Goal: Transaction & Acquisition: Purchase product/service

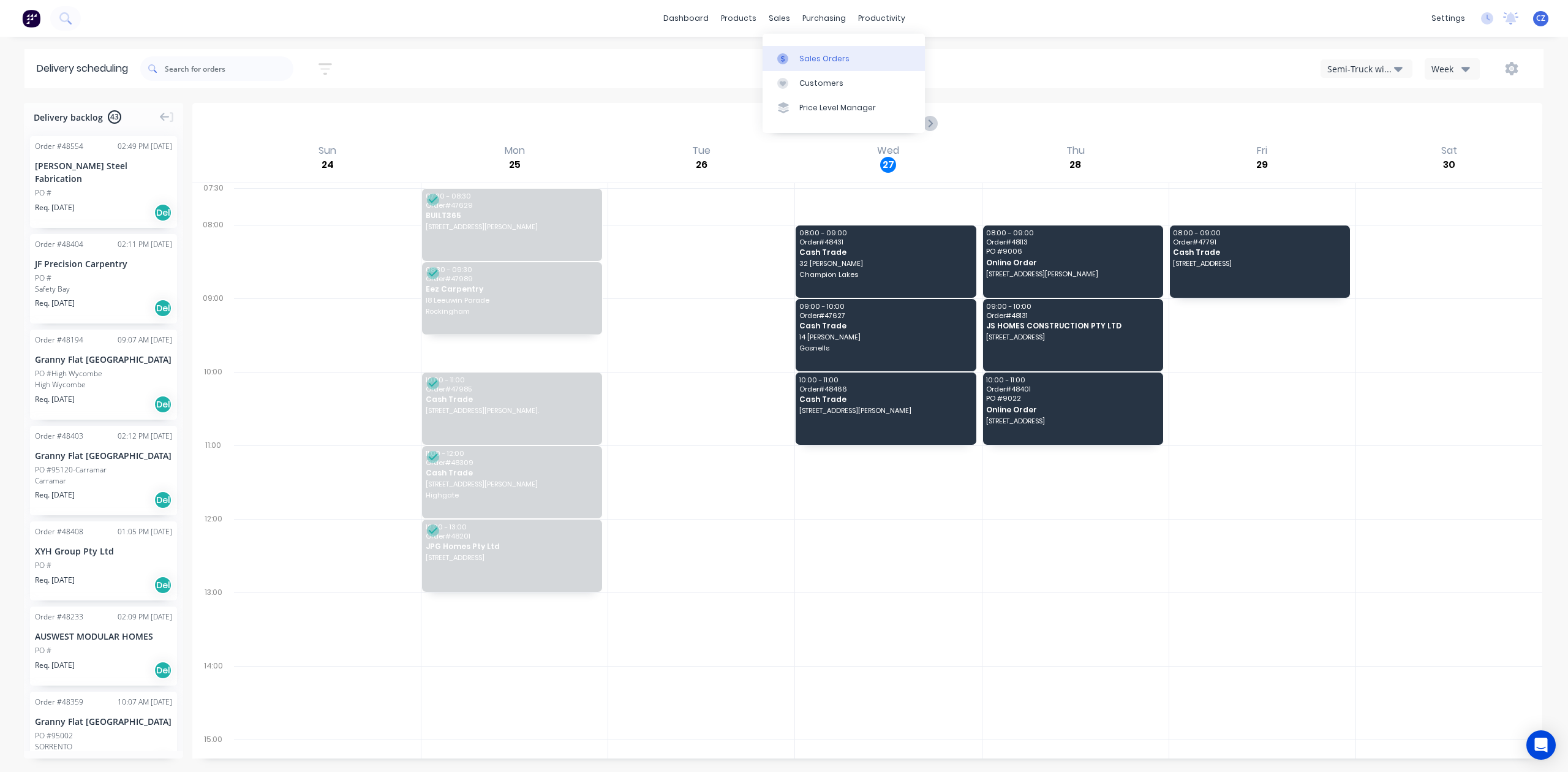
drag, startPoint x: 800, startPoint y: 59, endPoint x: 775, endPoint y: 59, distance: 25.0
click at [800, 59] on div "Sales Orders" at bounding box center [825, 59] width 50 height 11
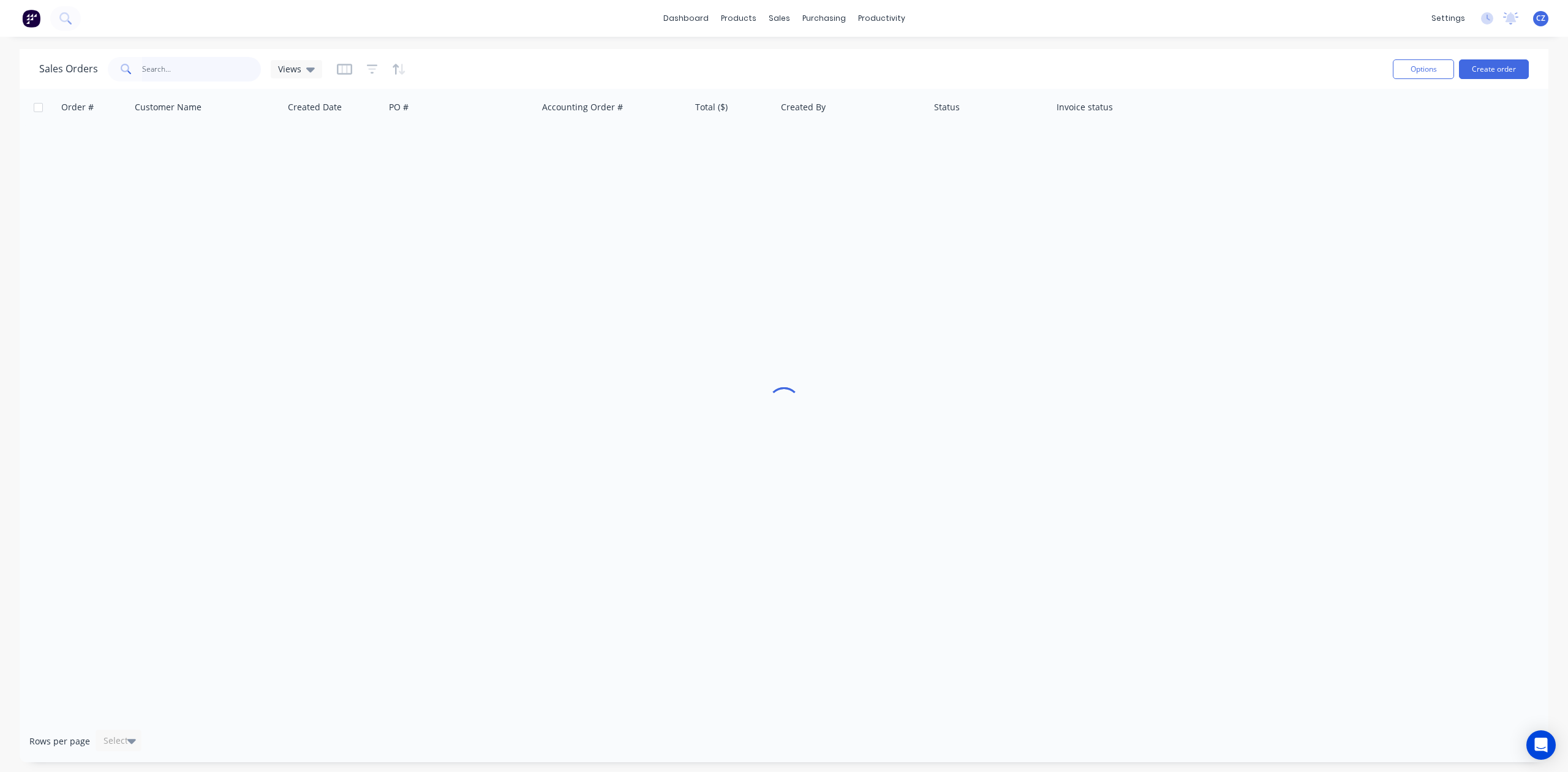
click at [240, 71] on input "text" at bounding box center [202, 69] width 119 height 24
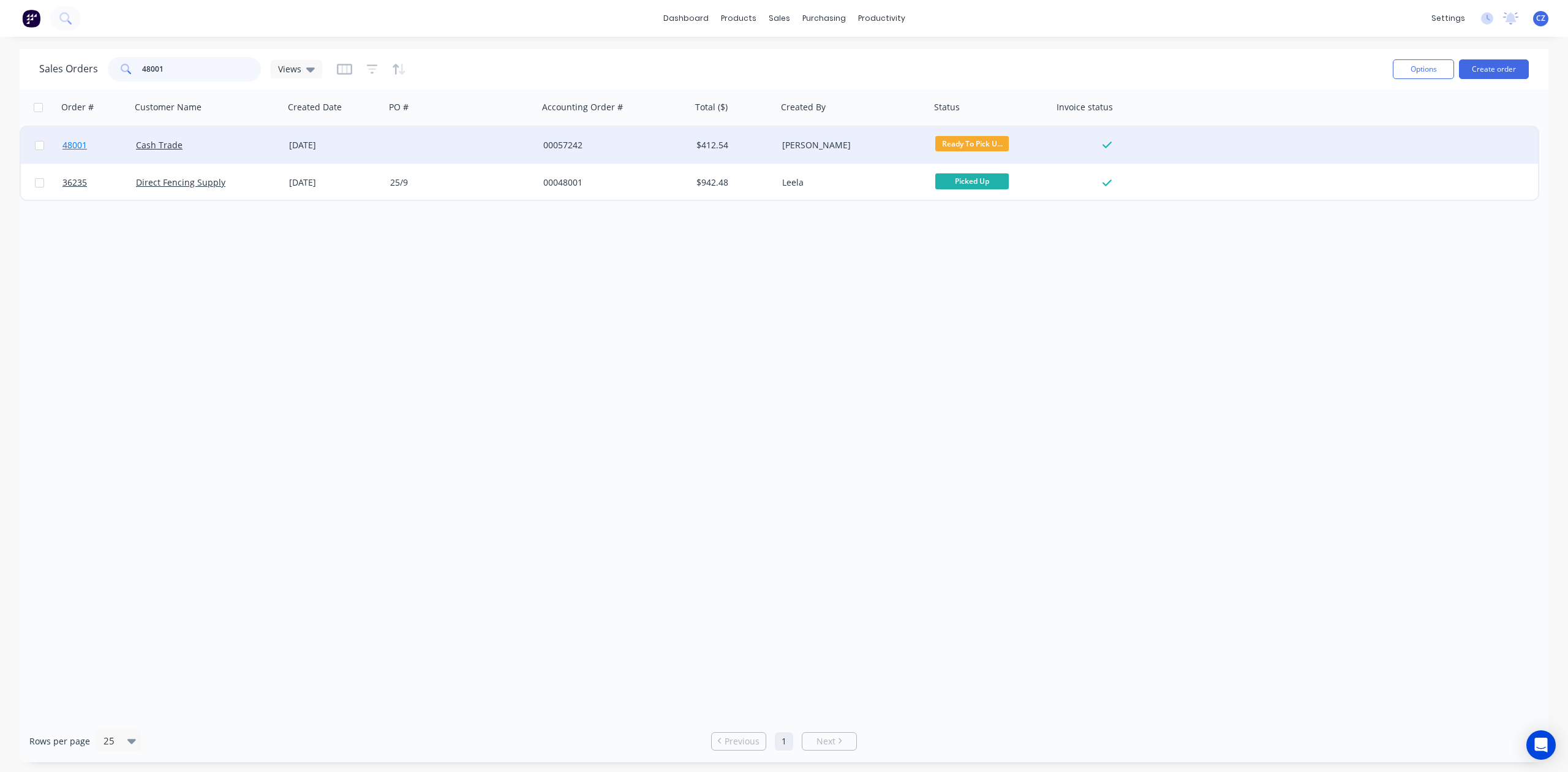
type input "48001"
click at [82, 148] on span "48001" at bounding box center [74, 145] width 24 height 13
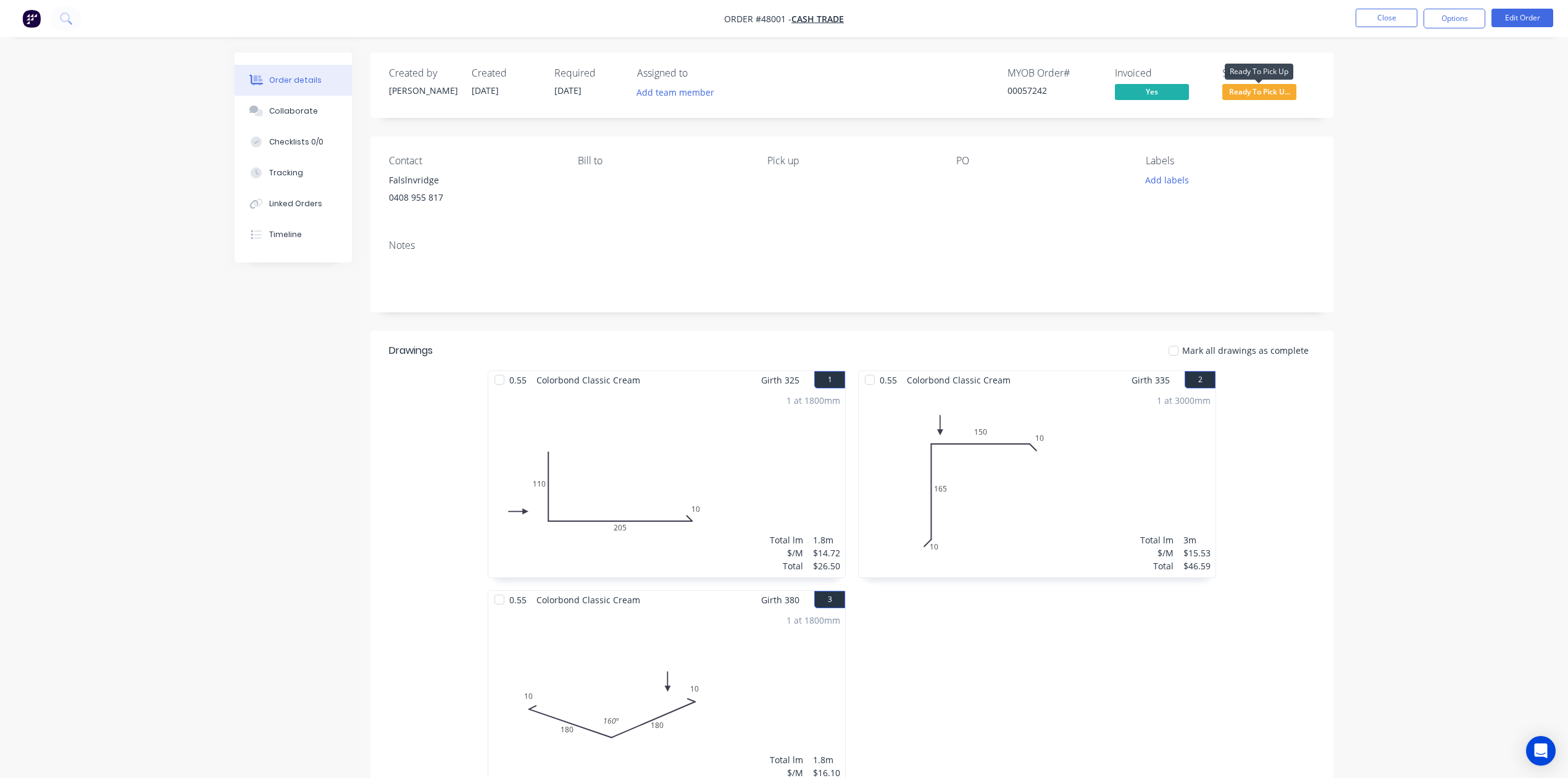
drag, startPoint x: 1230, startPoint y: 92, endPoint x: 1230, endPoint y: 105, distance: 13.0
click at [1230, 92] on span "Ready To Pick U..." at bounding box center [1260, 91] width 74 height 15
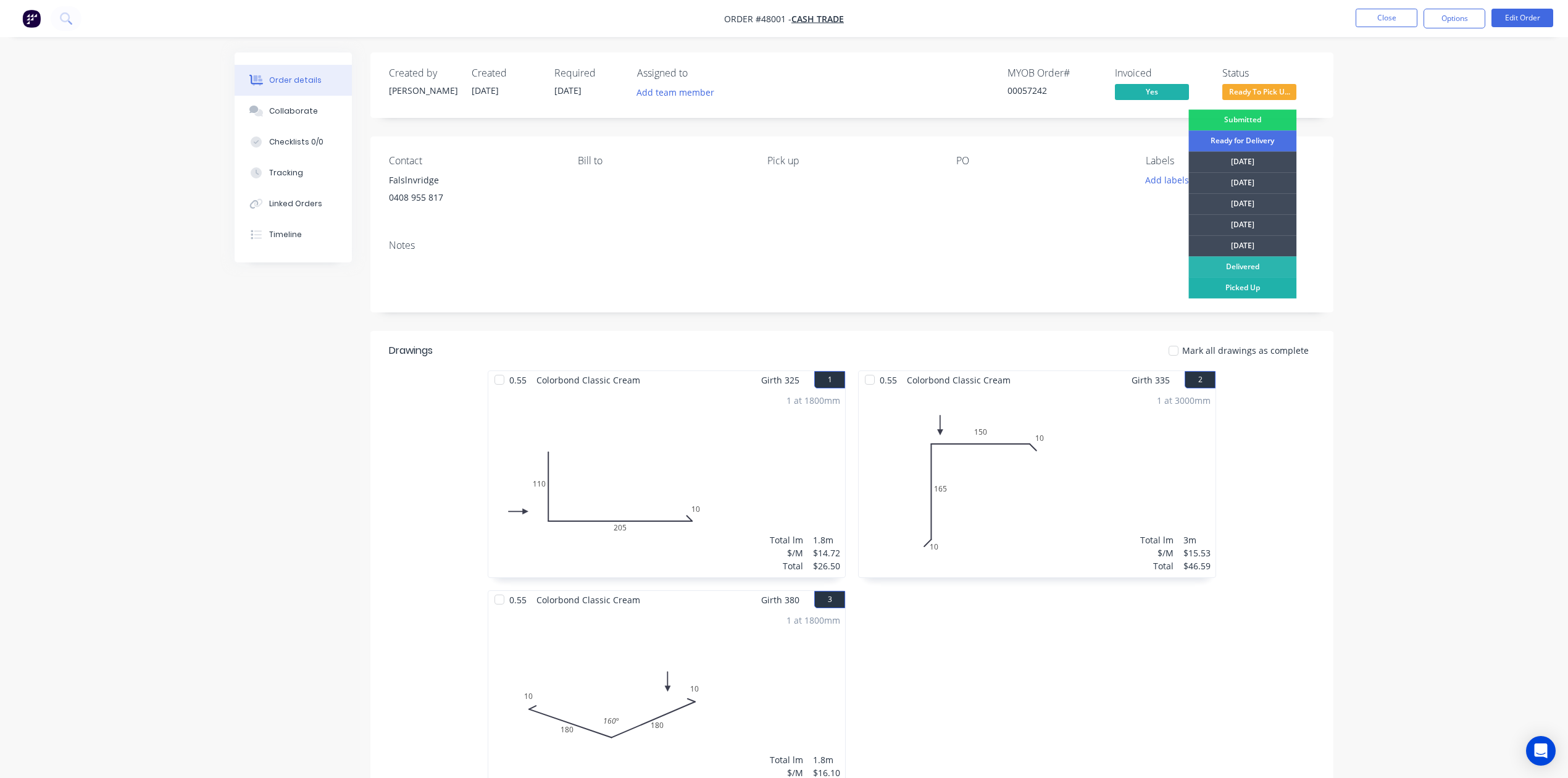
click at [1225, 294] on div "Picked Up" at bounding box center [1242, 288] width 108 height 21
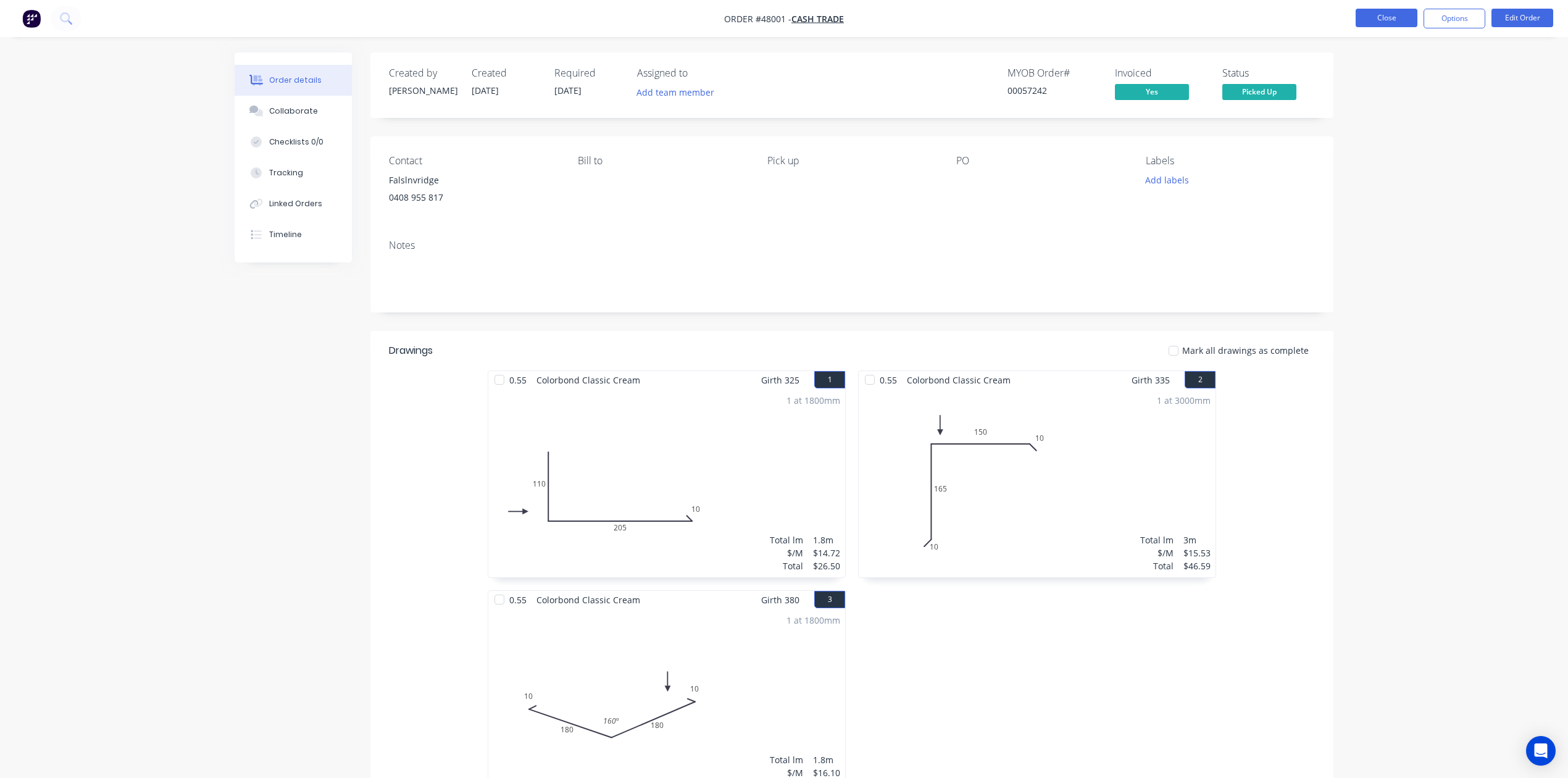
click at [1379, 18] on button "Close" at bounding box center [1387, 18] width 62 height 19
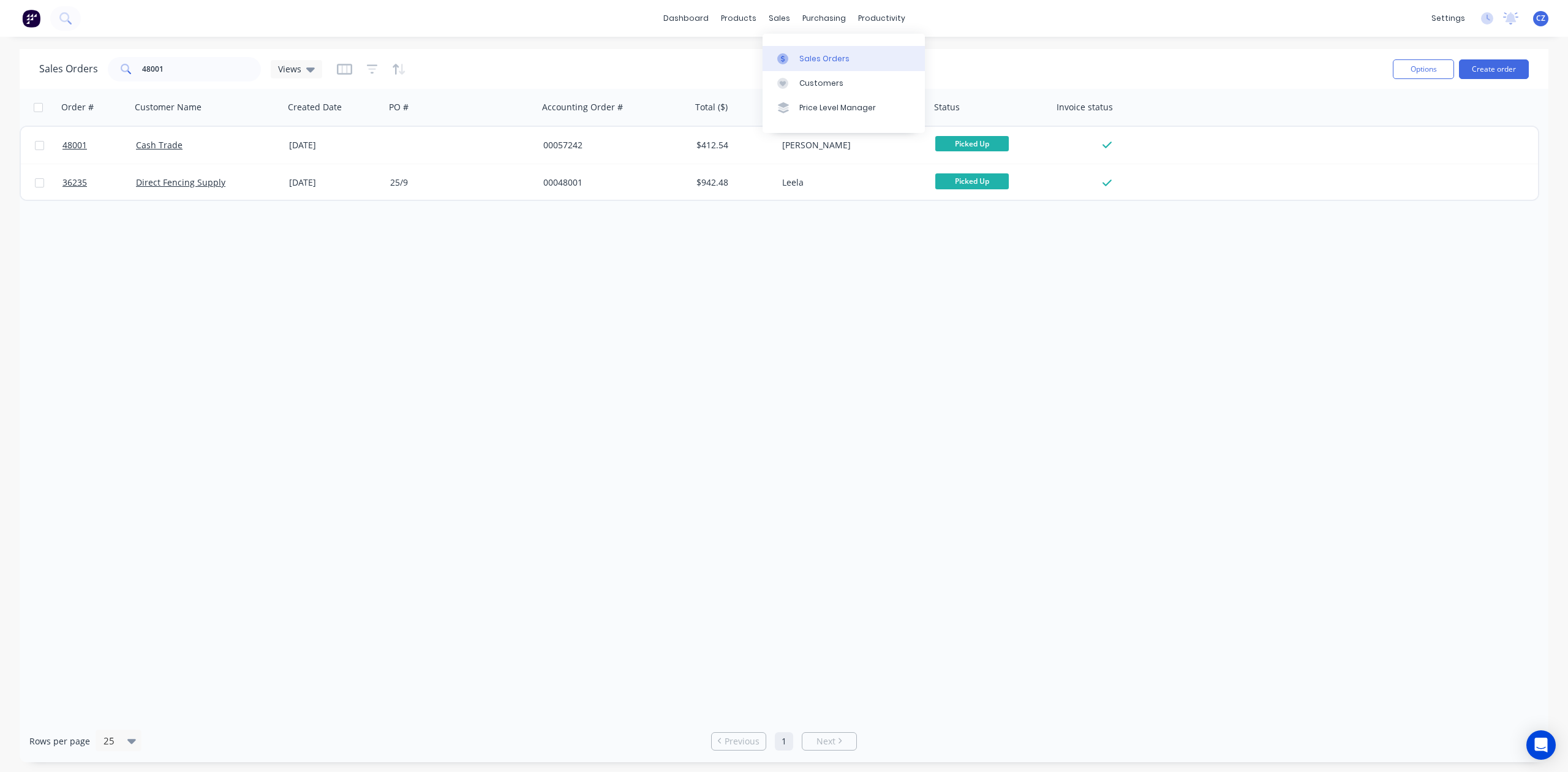
click at [807, 56] on div "Sales Orders" at bounding box center [825, 59] width 50 height 11
click at [239, 72] on input "48001" at bounding box center [202, 69] width 119 height 24
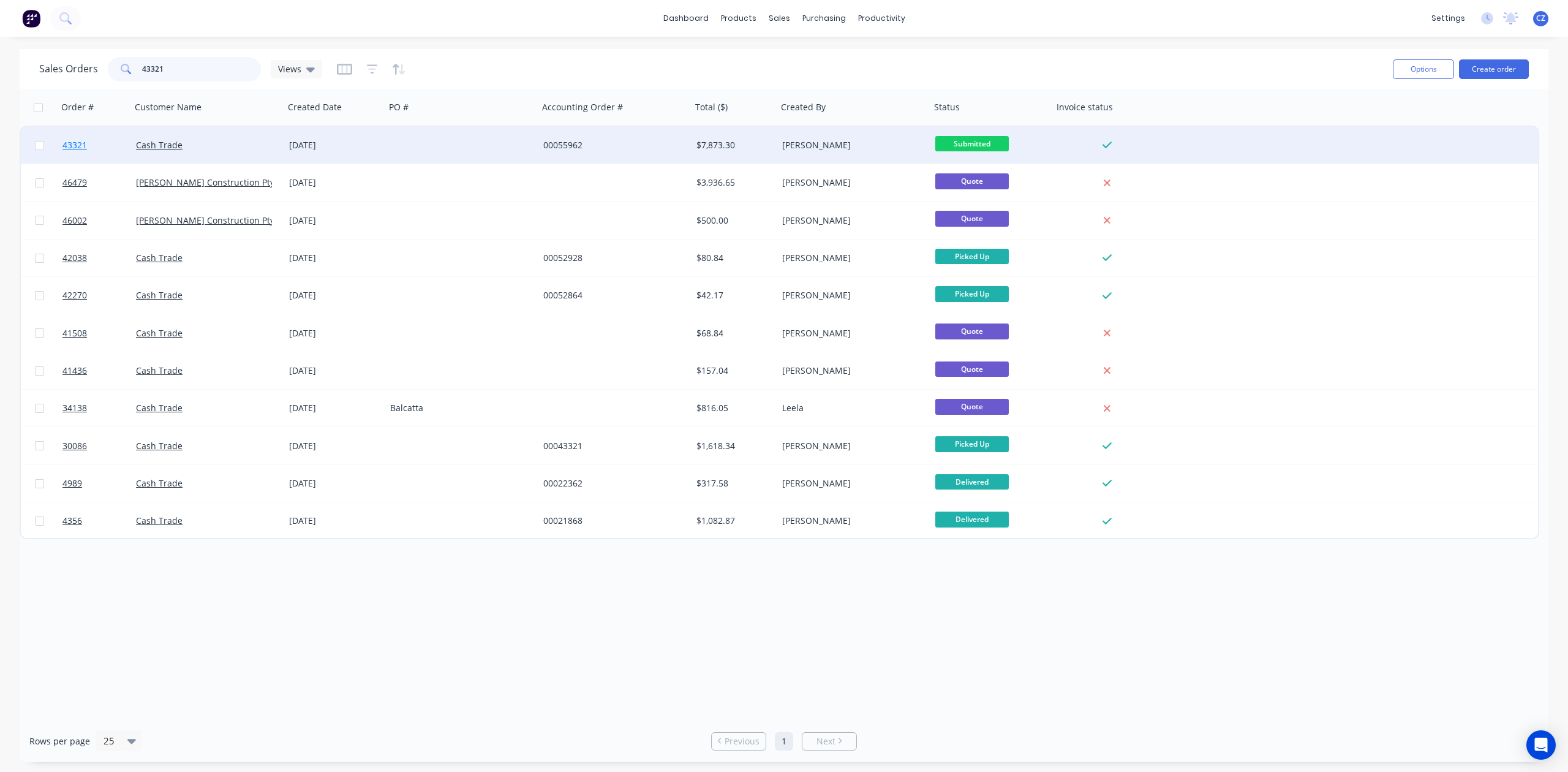
type input "43321"
click at [71, 143] on span "43321" at bounding box center [74, 145] width 24 height 13
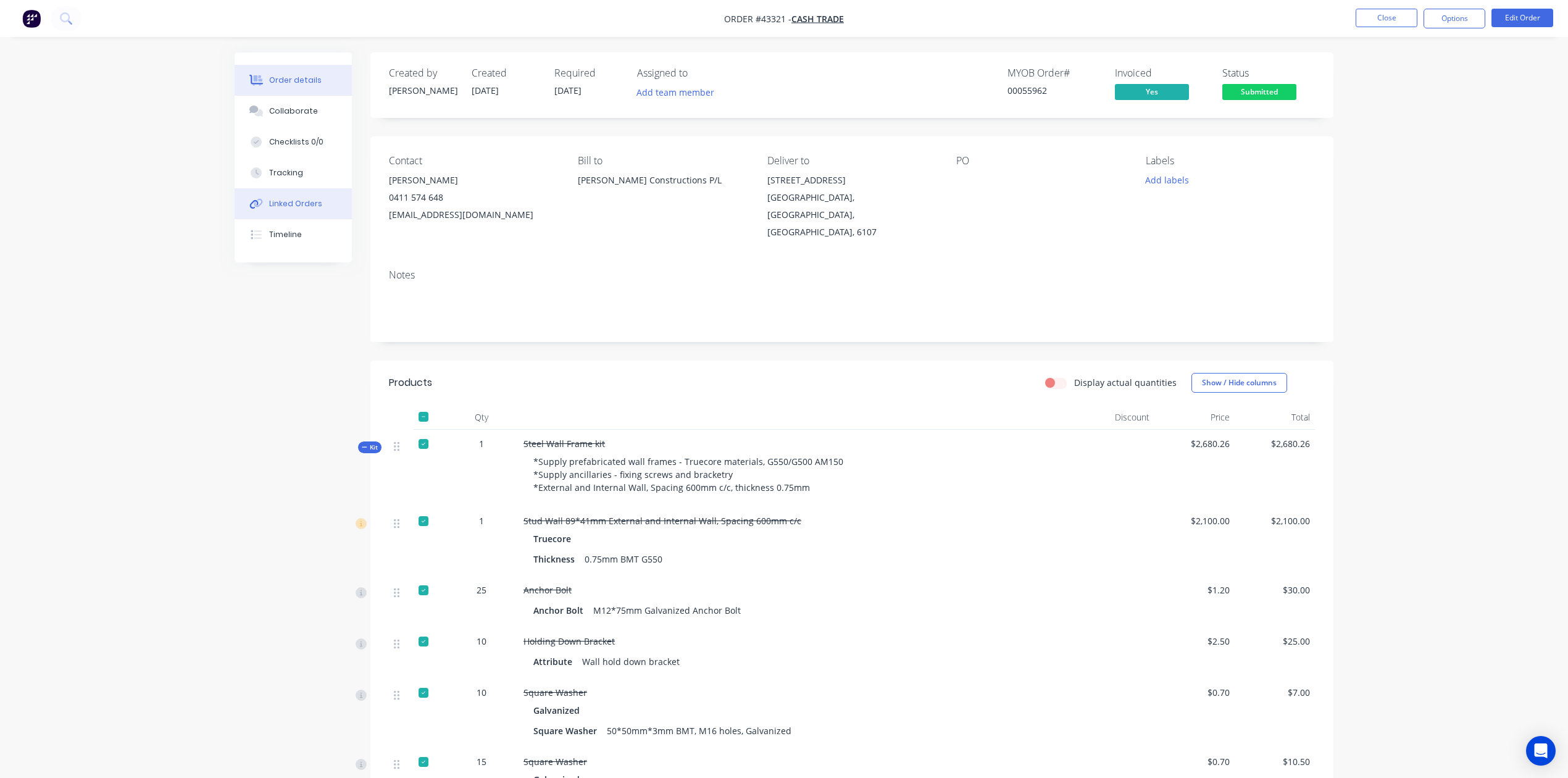
click at [298, 209] on button "Linked Orders" at bounding box center [293, 203] width 118 height 31
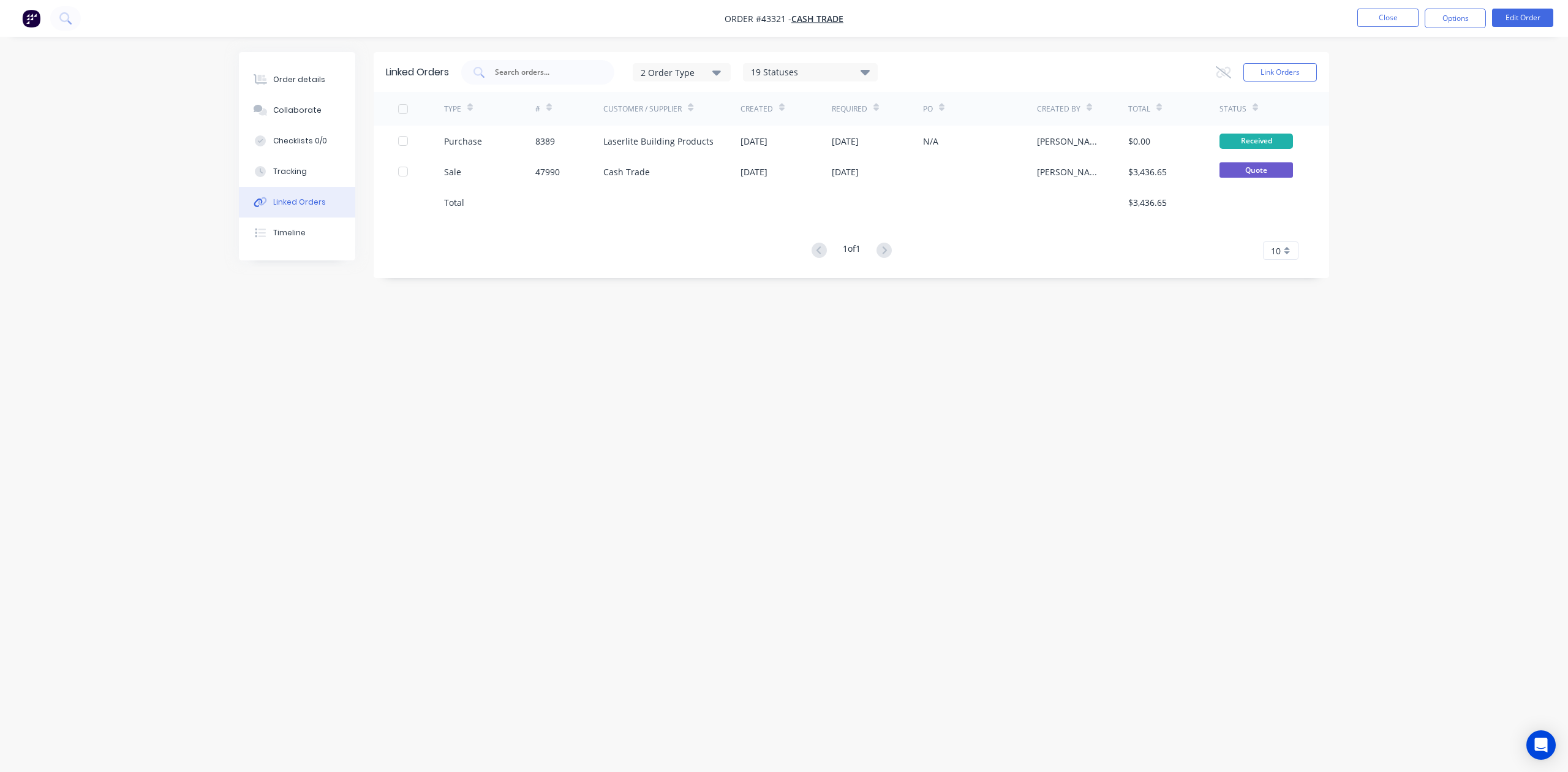
click at [239, 187] on button "Linked Orders" at bounding box center [297, 202] width 117 height 30
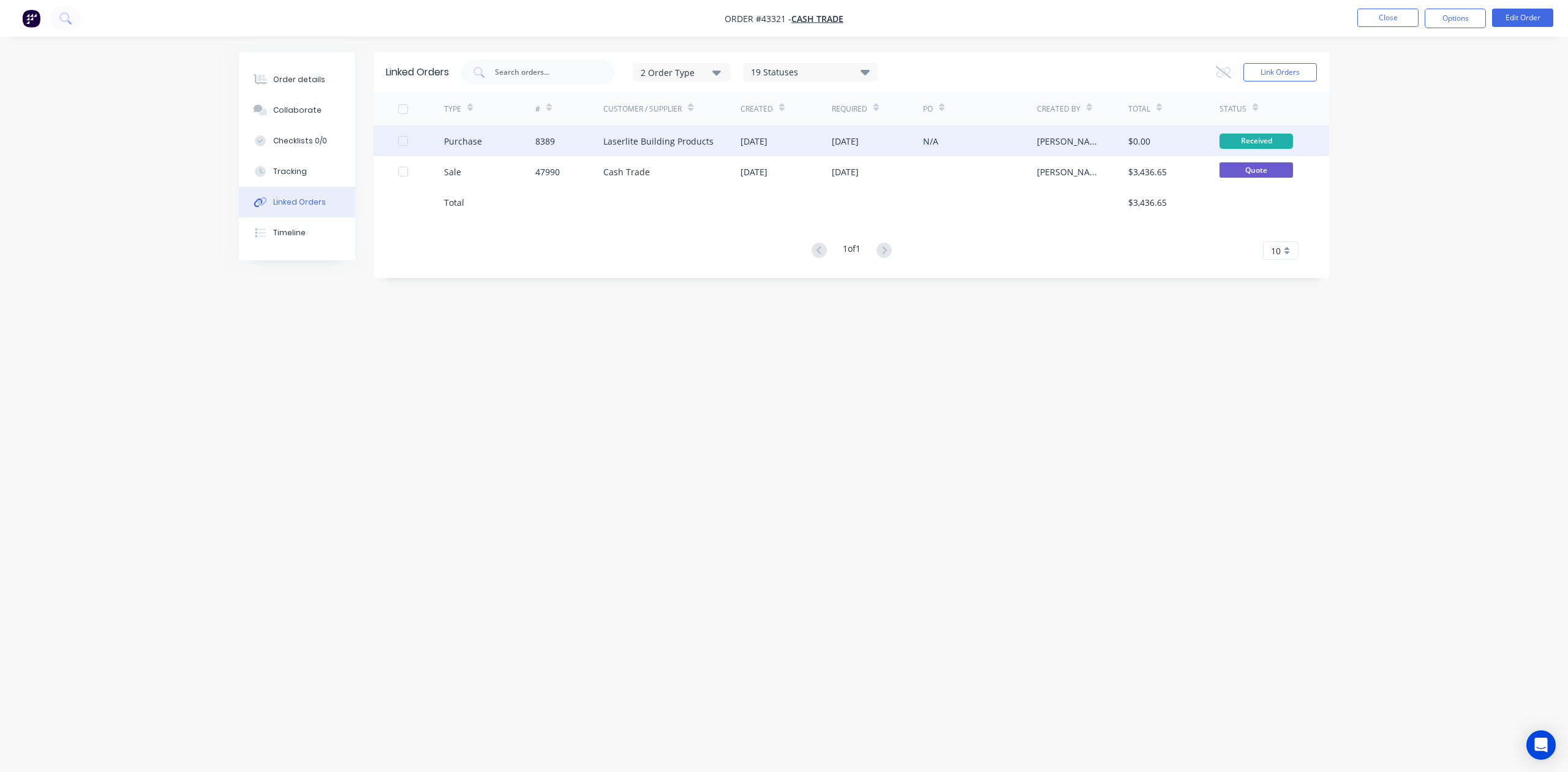
click at [598, 153] on div "8389" at bounding box center [569, 141] width 69 height 30
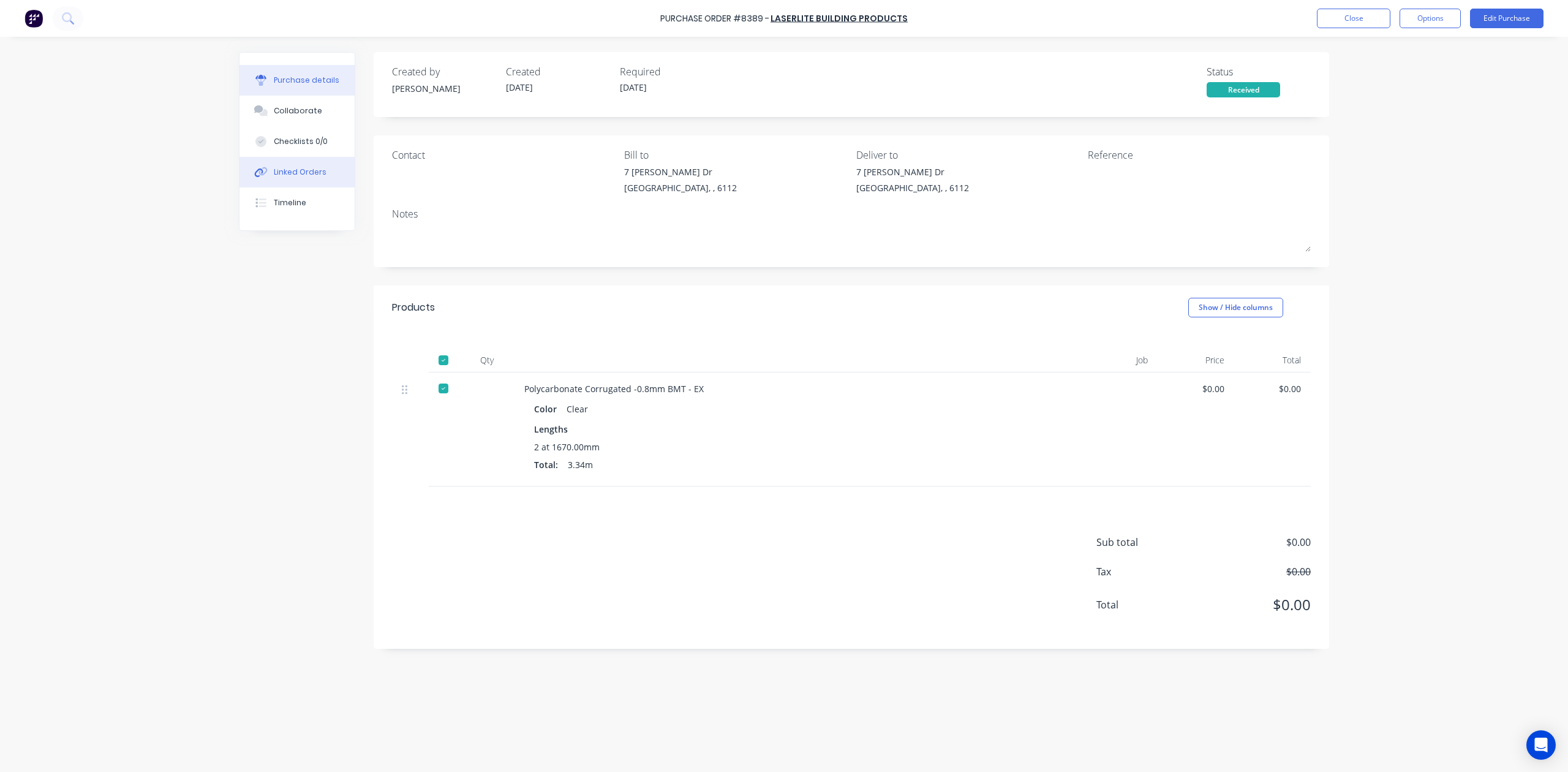
click at [312, 175] on div "Linked Orders" at bounding box center [300, 172] width 53 height 11
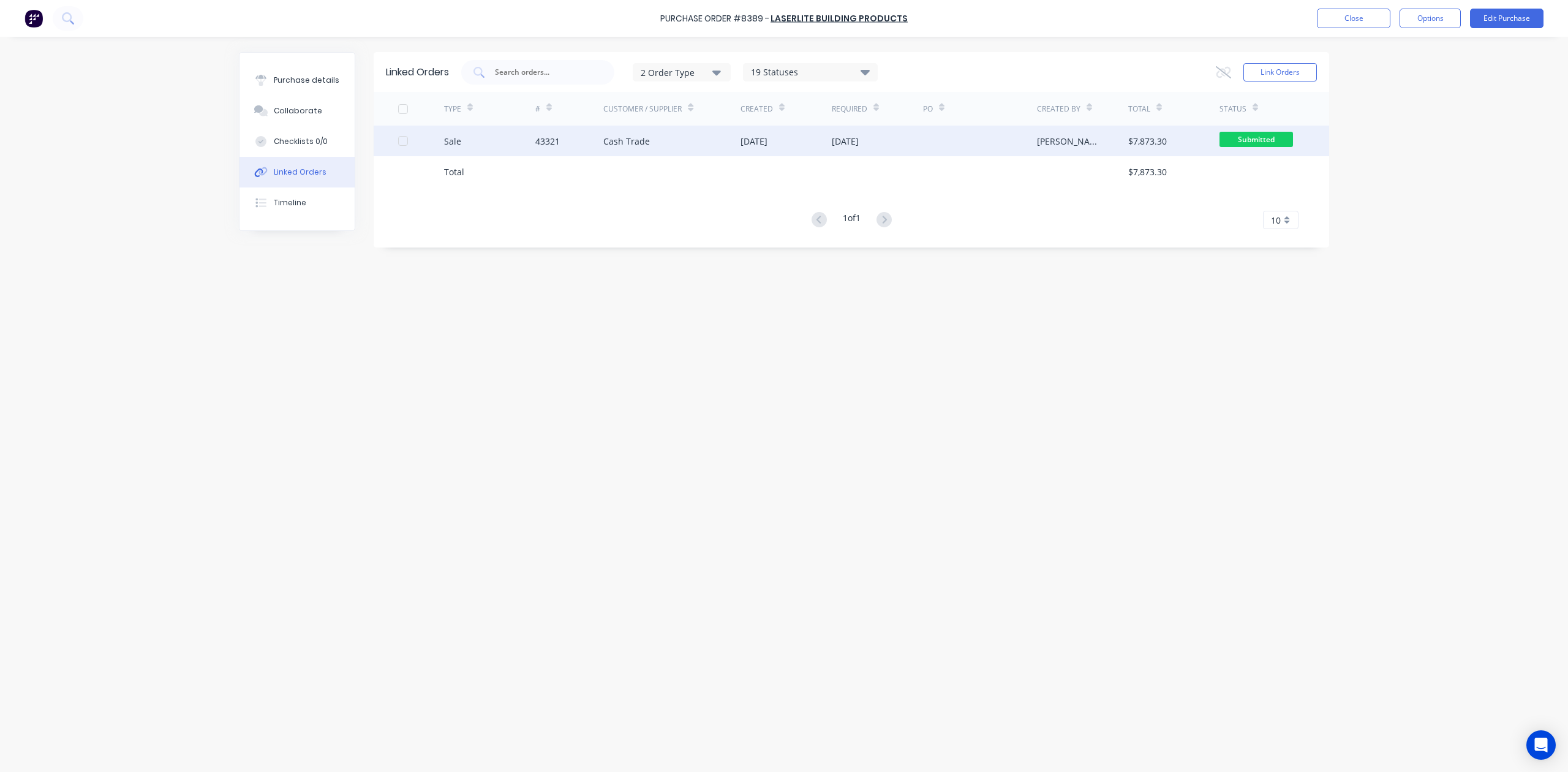
click at [957, 128] on div at bounding box center [979, 141] width 114 height 30
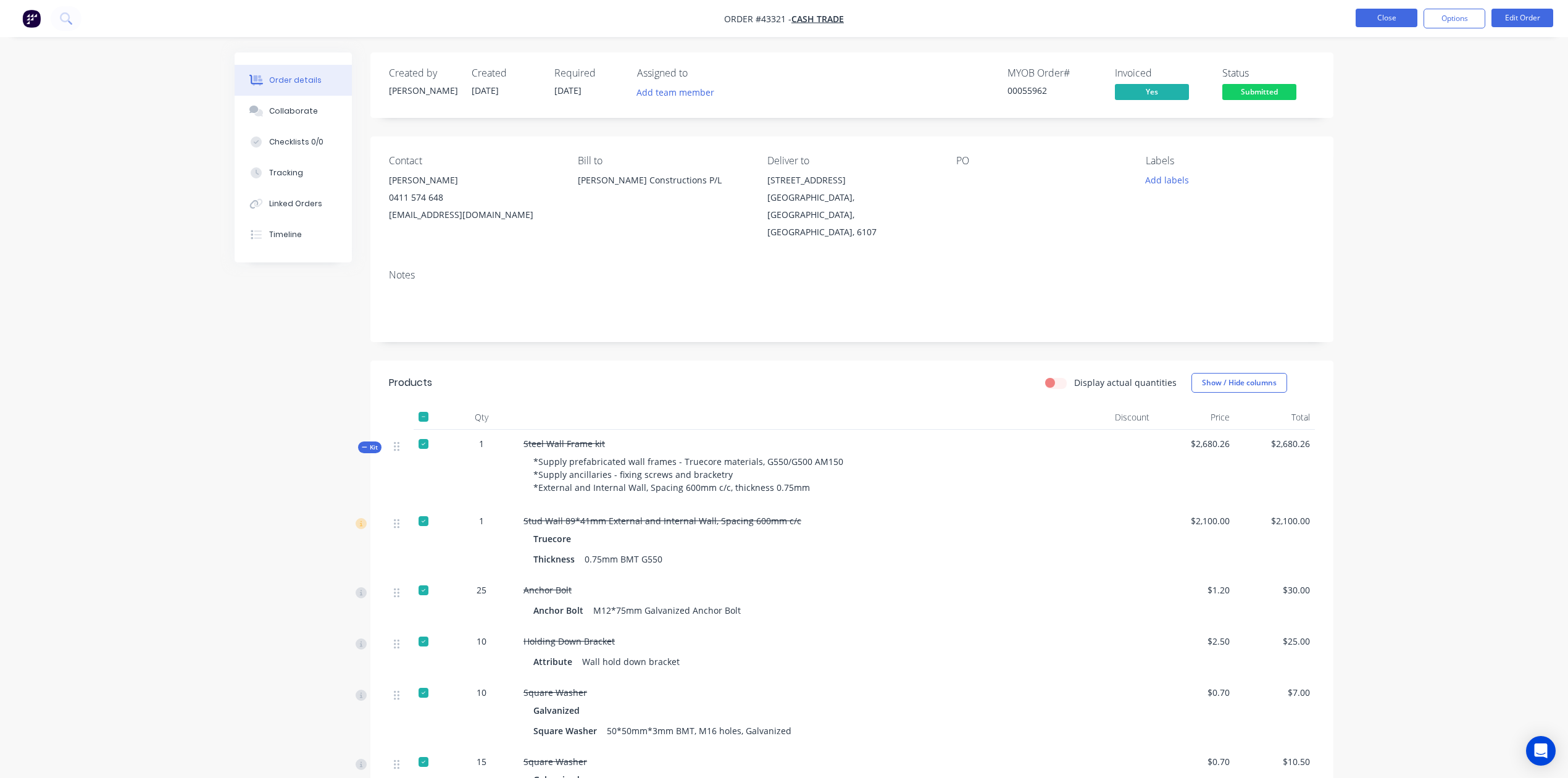
click at [1376, 25] on button "Close" at bounding box center [1387, 18] width 62 height 19
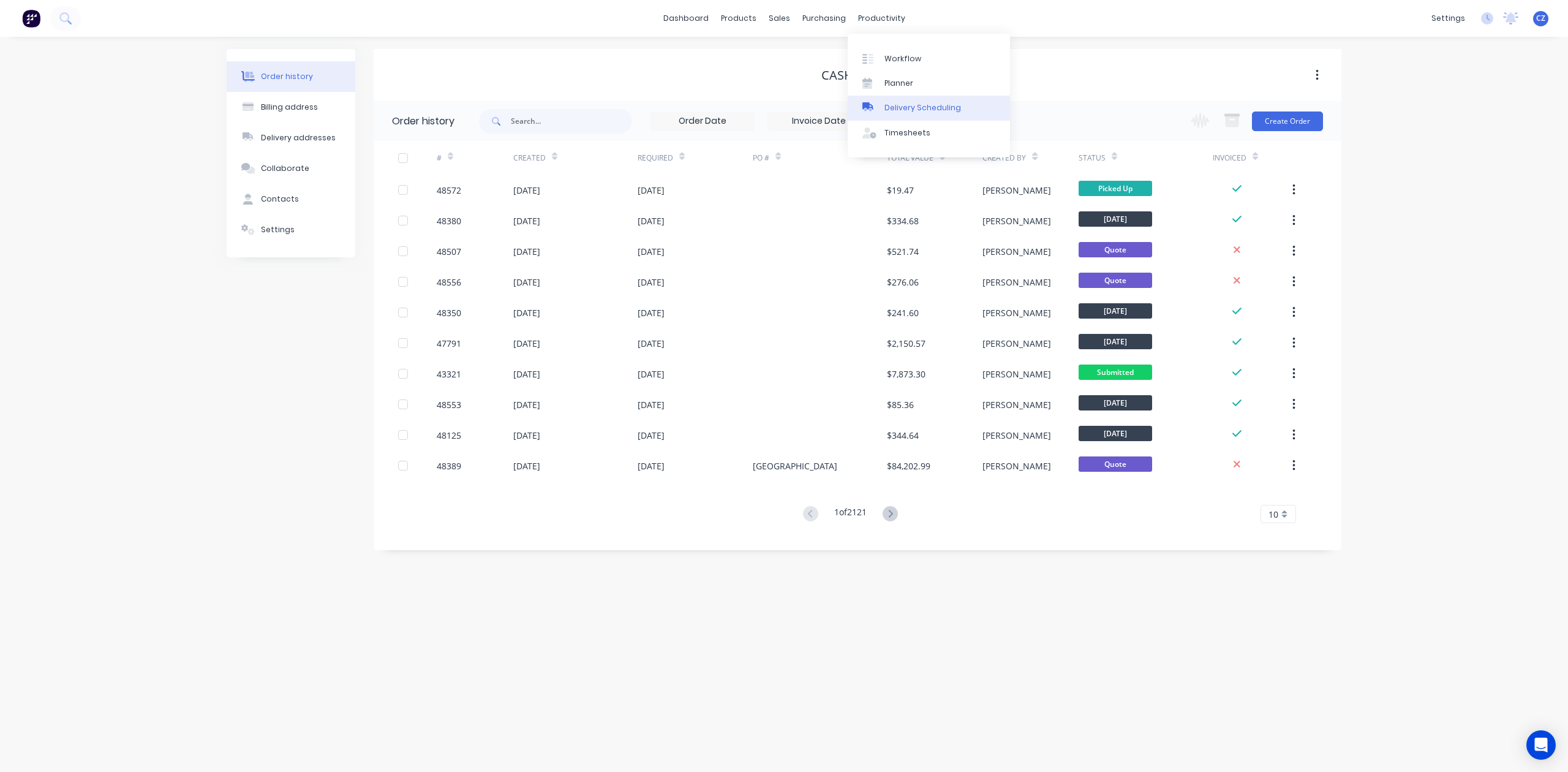
click at [890, 100] on link "Delivery Scheduling" at bounding box center [929, 107] width 162 height 24
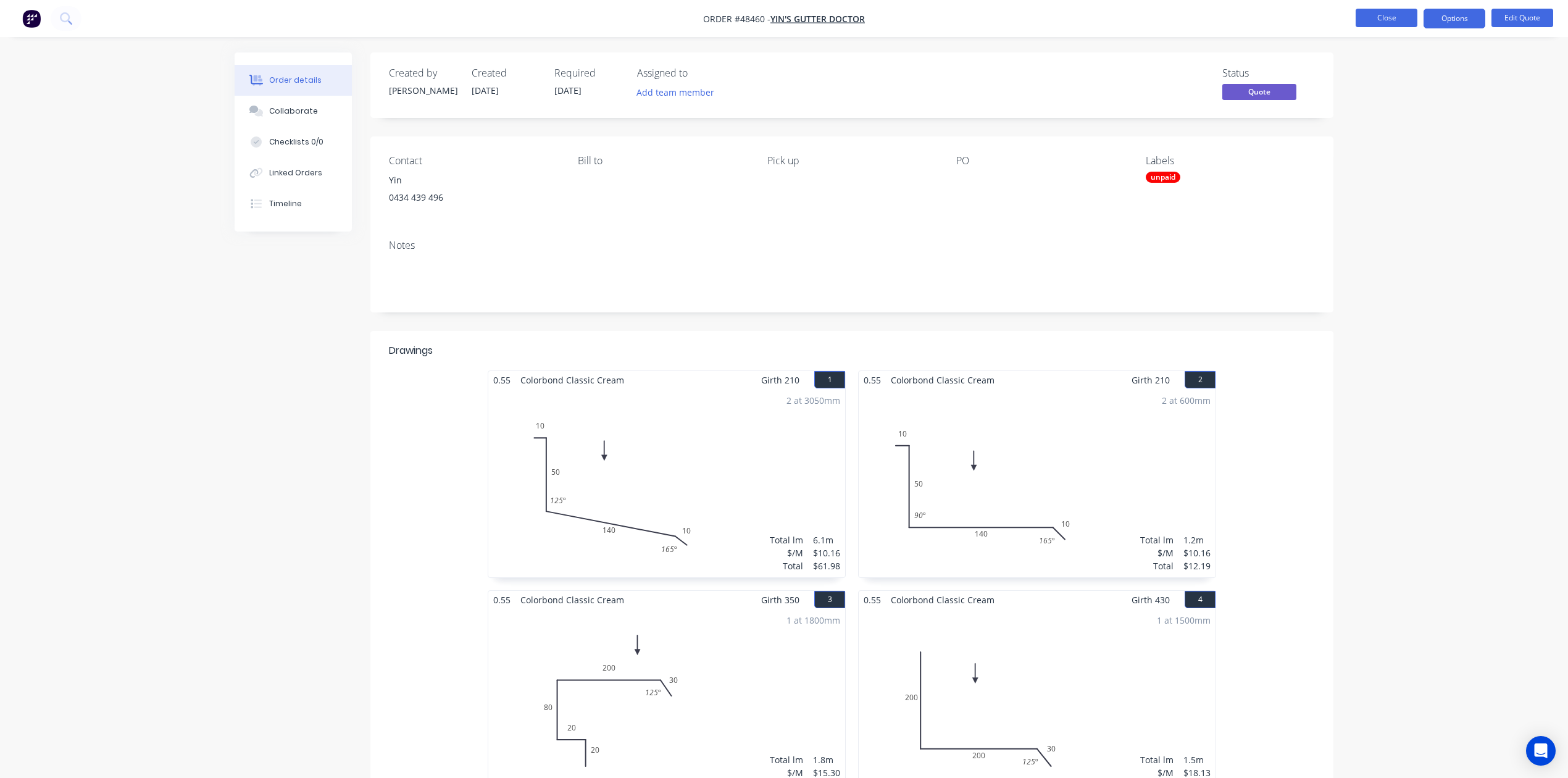
click at [1371, 19] on button "Close" at bounding box center [1387, 18] width 62 height 19
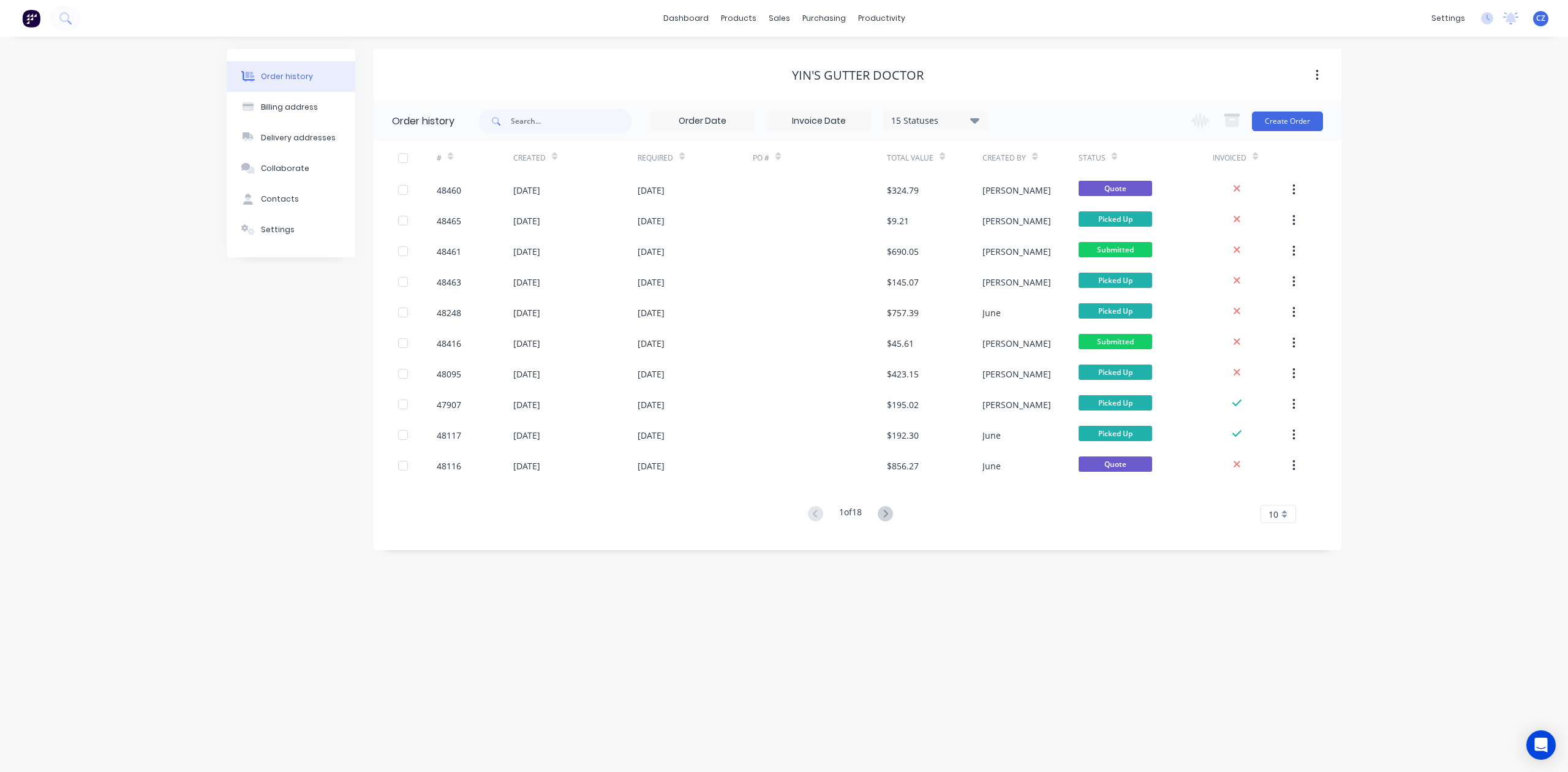
click at [658, 69] on div "Yin's Gutter Doctor" at bounding box center [857, 75] width 968 height 15
click at [809, 53] on div "Sales Orders" at bounding box center [825, 59] width 50 height 11
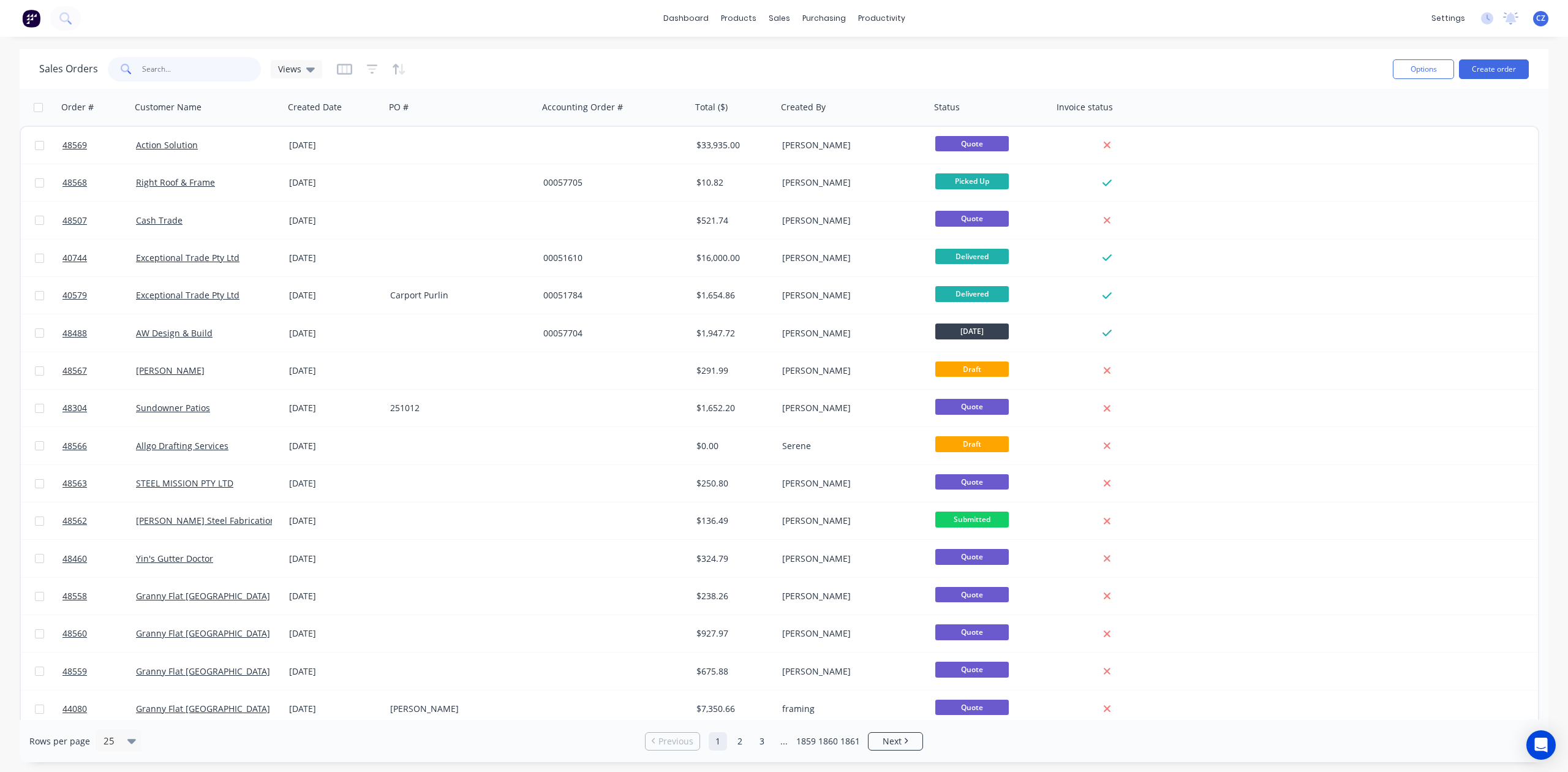
click at [216, 63] on input "text" at bounding box center [202, 69] width 119 height 24
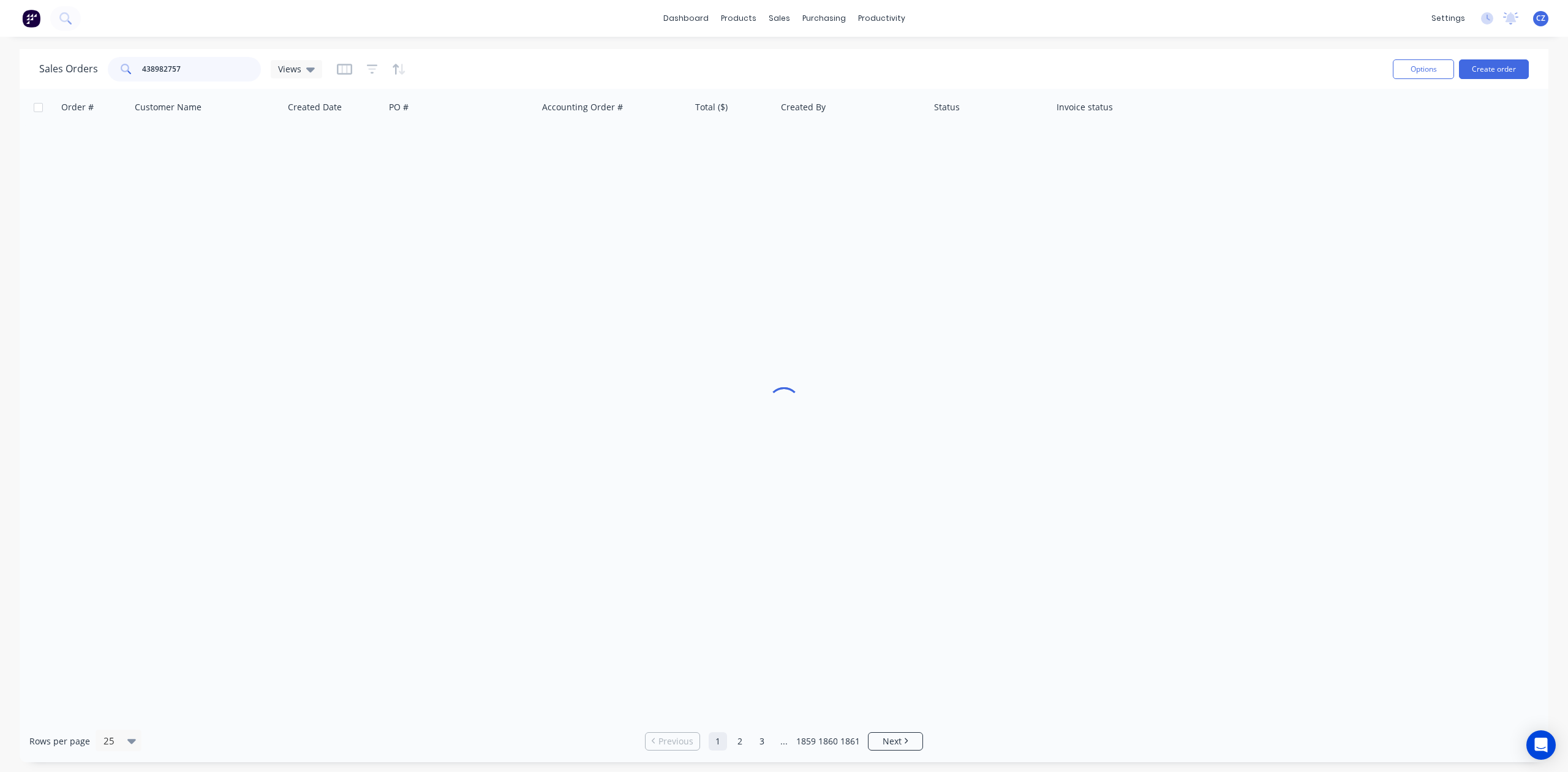
type input "438982757"
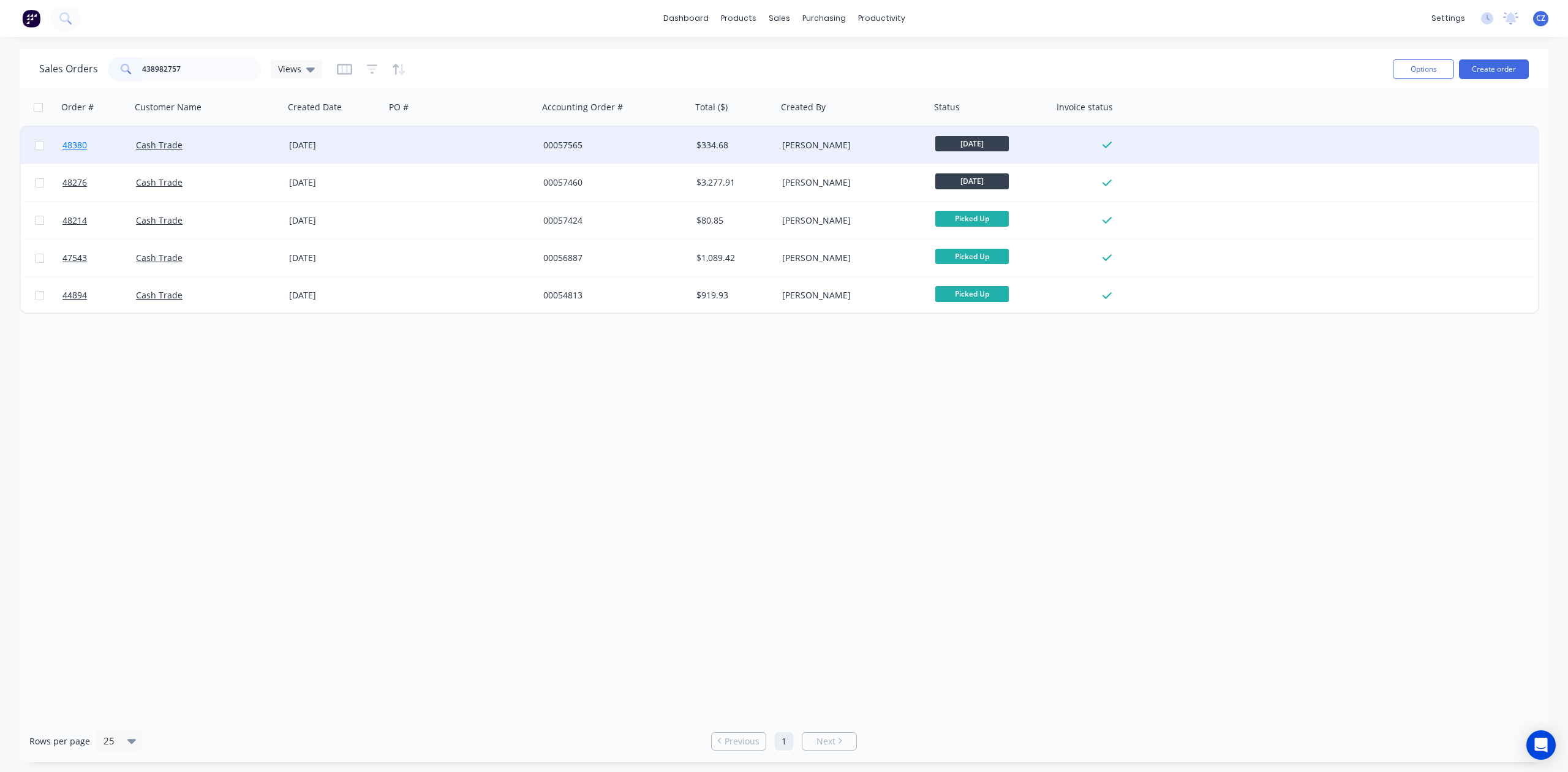
click at [70, 142] on span "48380" at bounding box center [74, 145] width 24 height 13
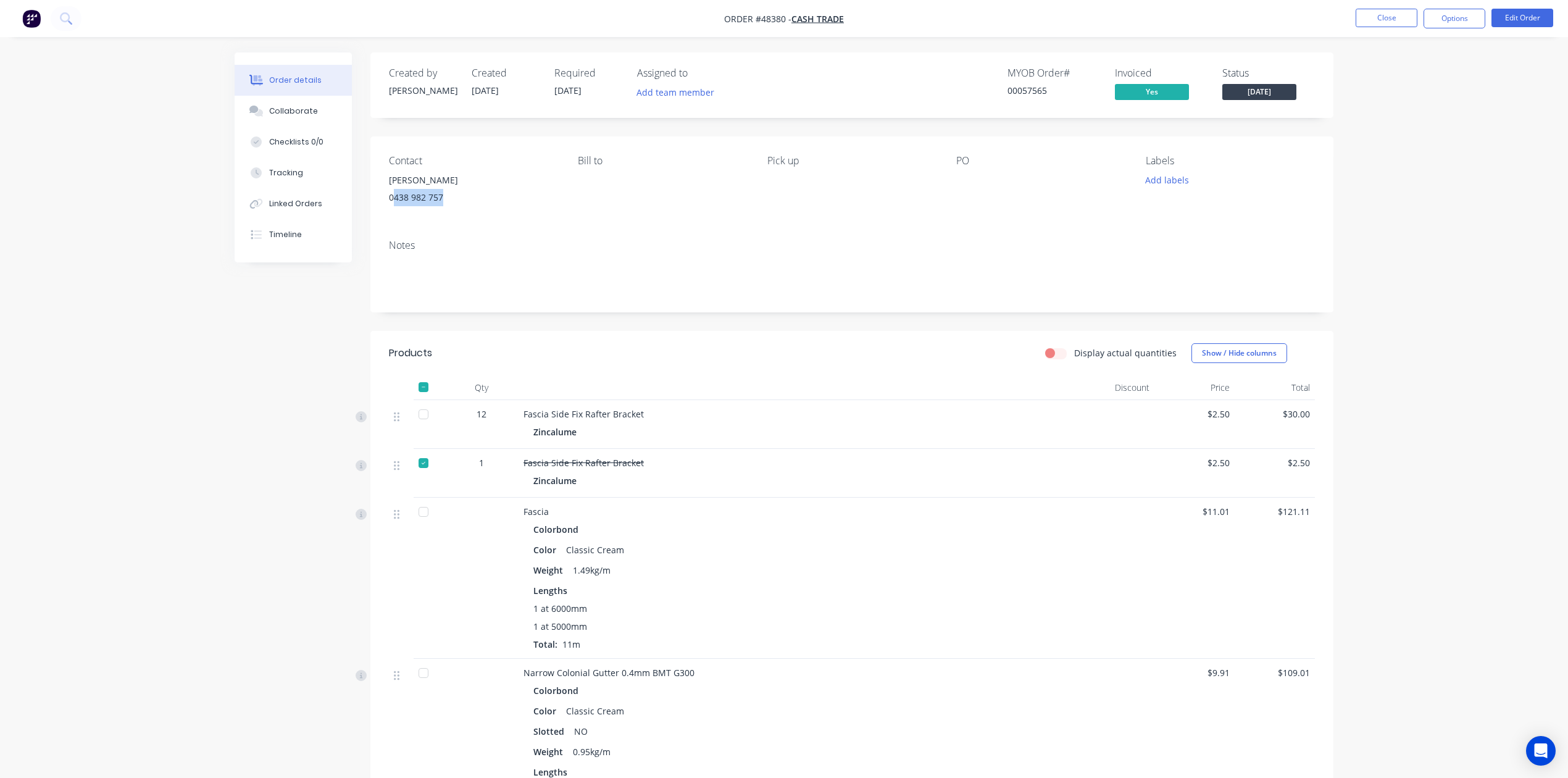
drag, startPoint x: 450, startPoint y: 196, endPoint x: 396, endPoint y: 203, distance: 54.5
click at [396, 203] on div "0438 982 757" at bounding box center [473, 197] width 169 height 17
copy div "438 982 757"
click at [1369, 15] on button "Close" at bounding box center [1387, 18] width 62 height 19
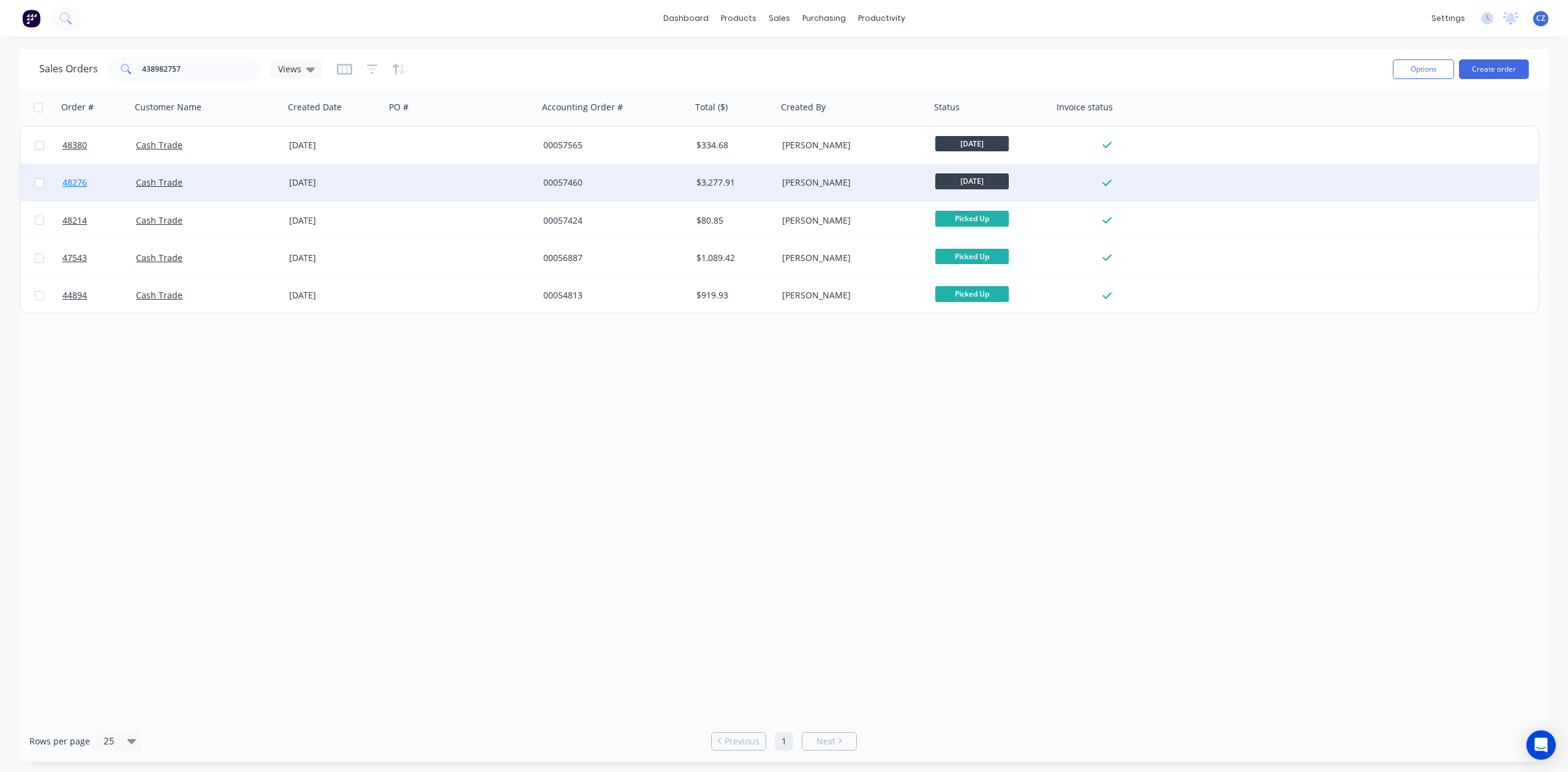
click at [82, 183] on span "48276" at bounding box center [74, 183] width 24 height 13
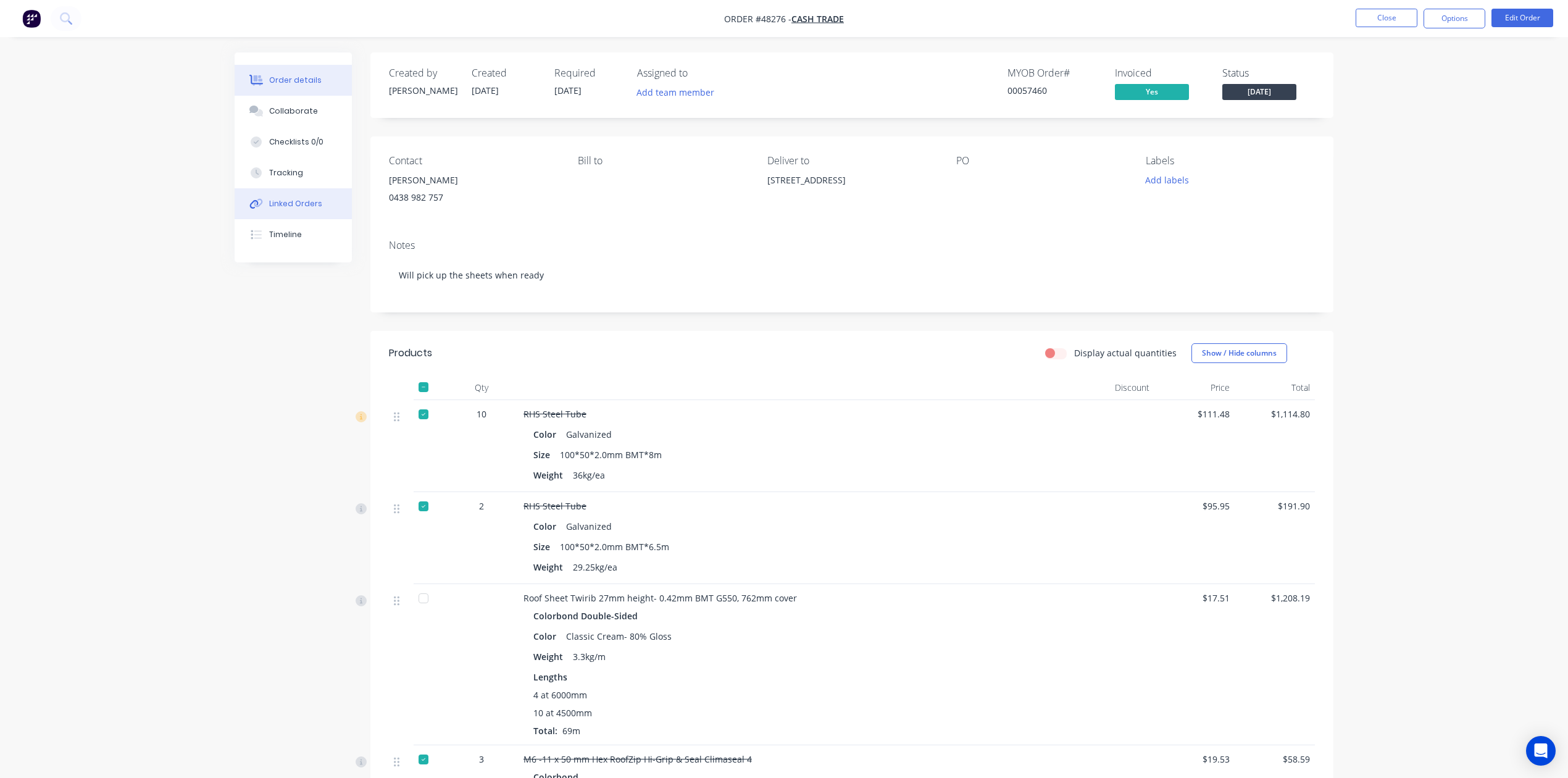
click at [282, 199] on div "Linked Orders" at bounding box center [296, 203] width 53 height 11
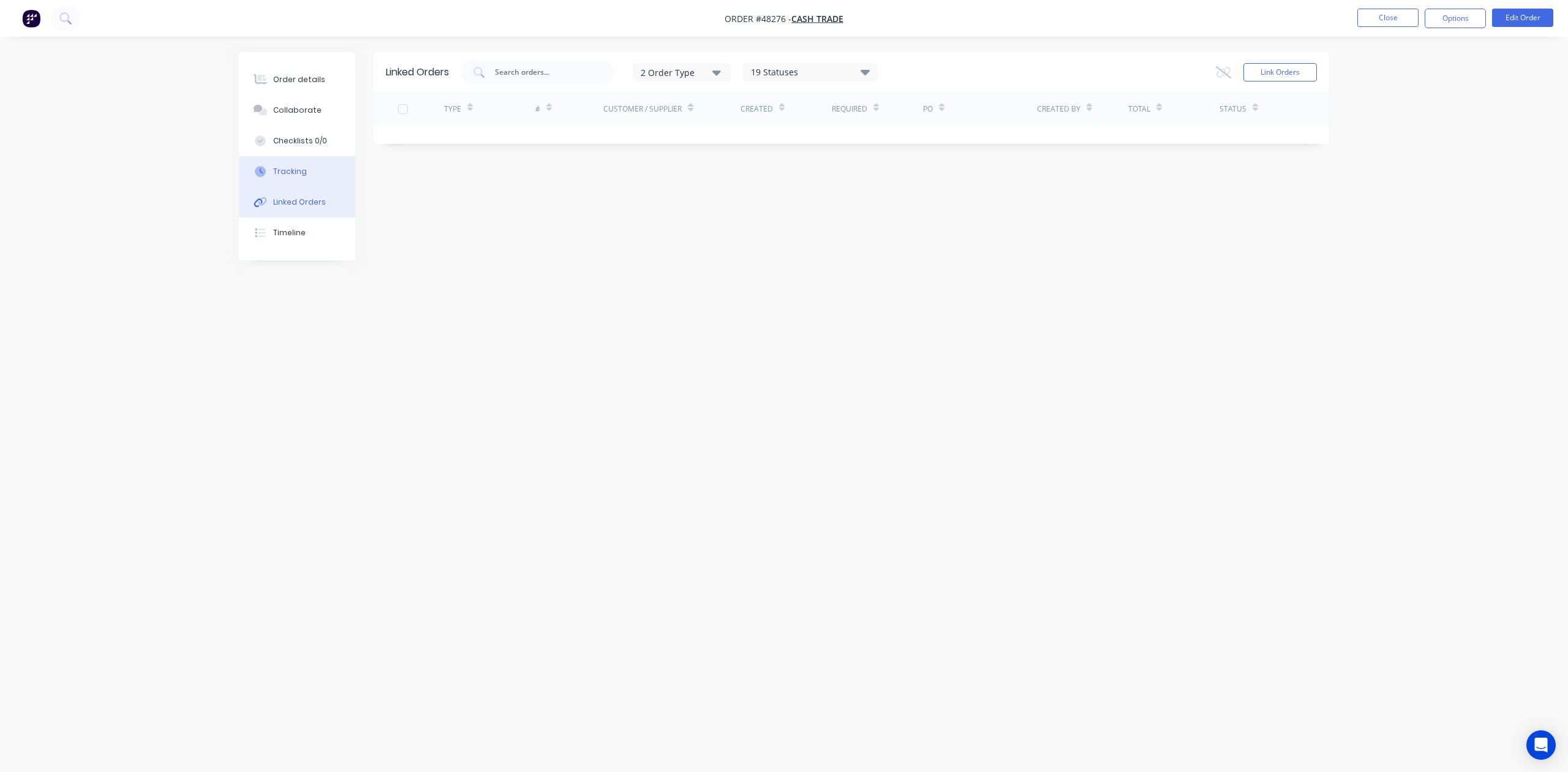
click at [280, 179] on button "Tracking" at bounding box center [297, 171] width 117 height 30
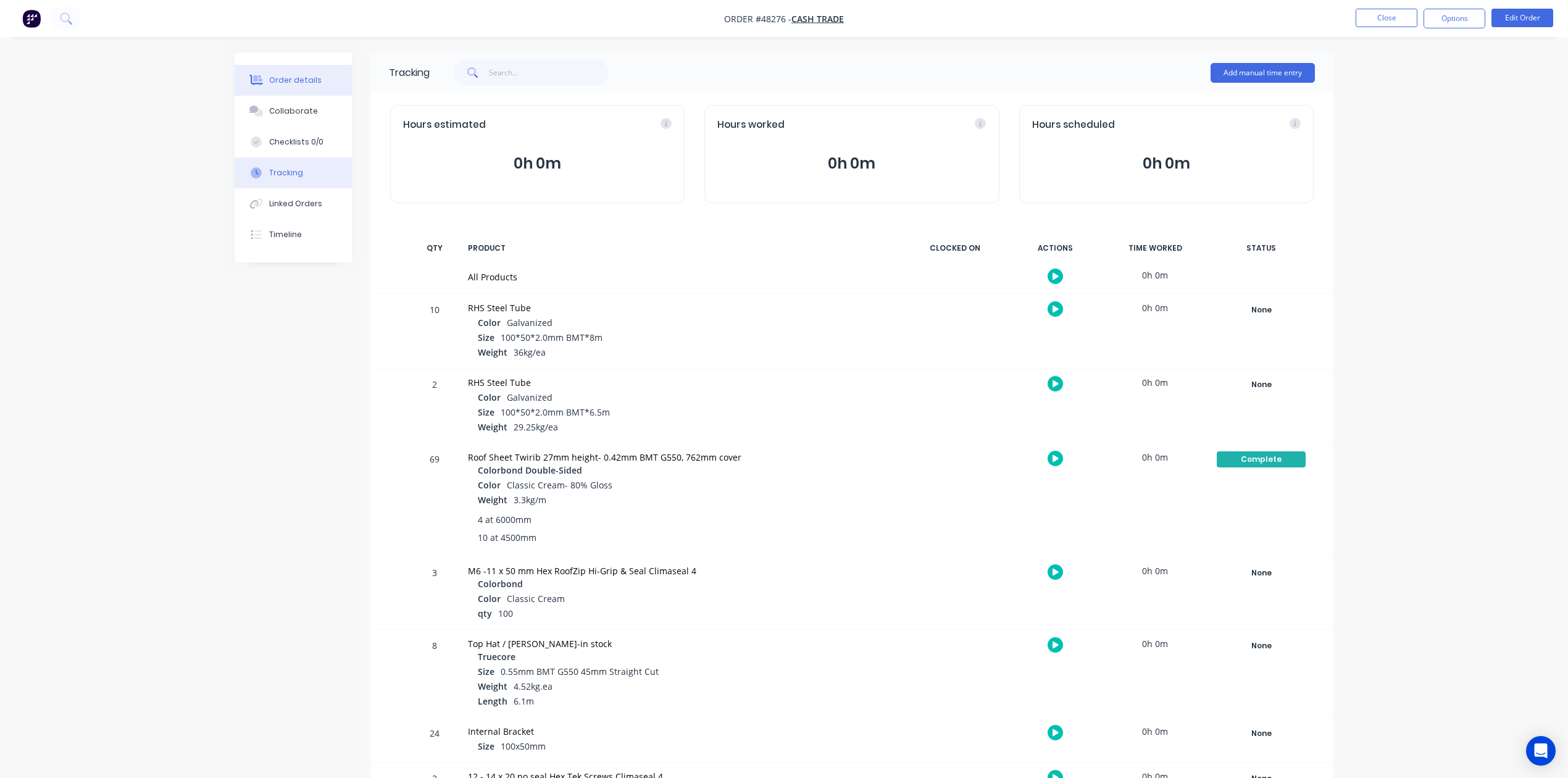
click at [283, 73] on button "Order details" at bounding box center [293, 80] width 118 height 31
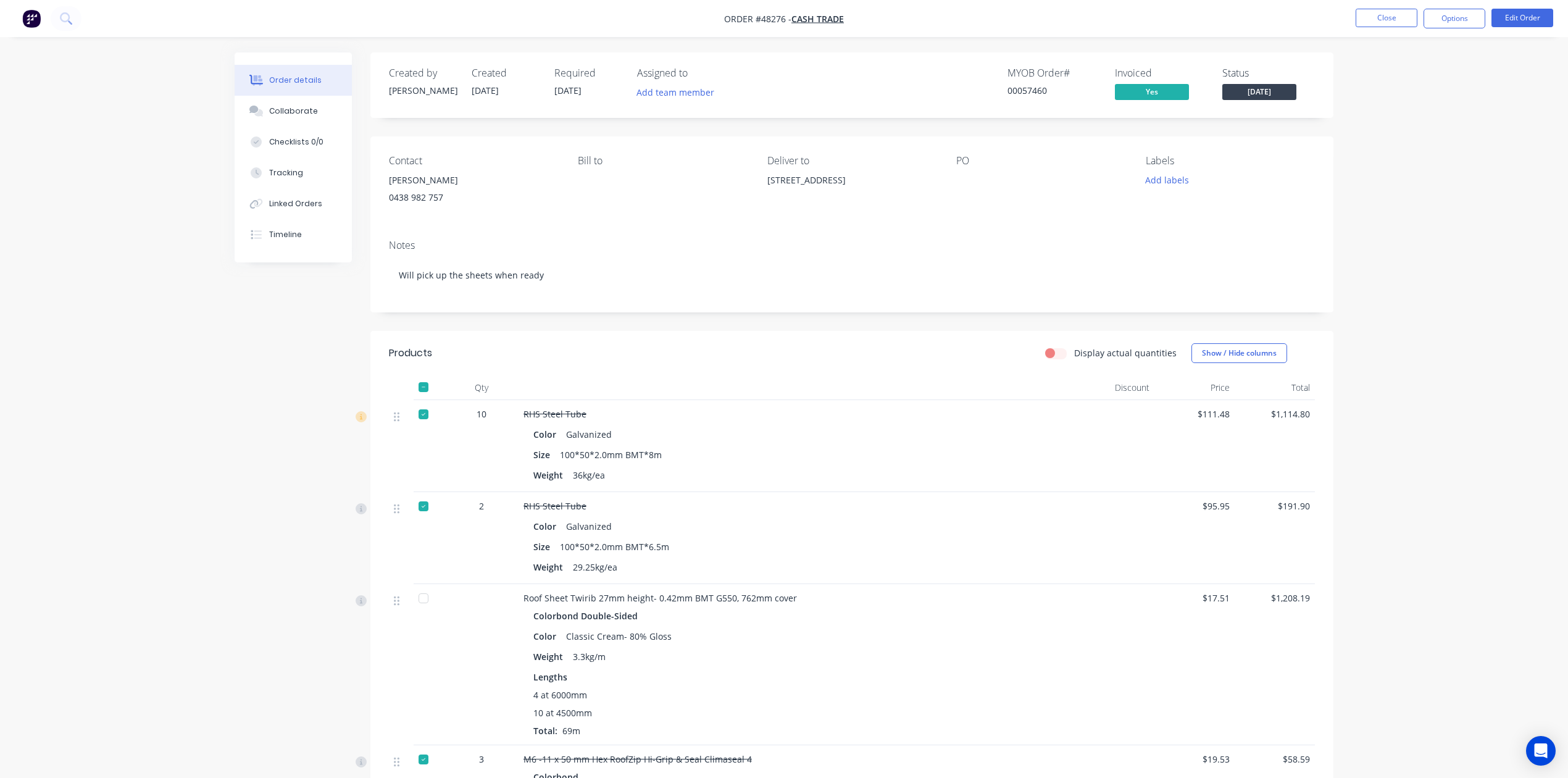
click at [1270, 89] on span "[DATE]" at bounding box center [1260, 91] width 74 height 15
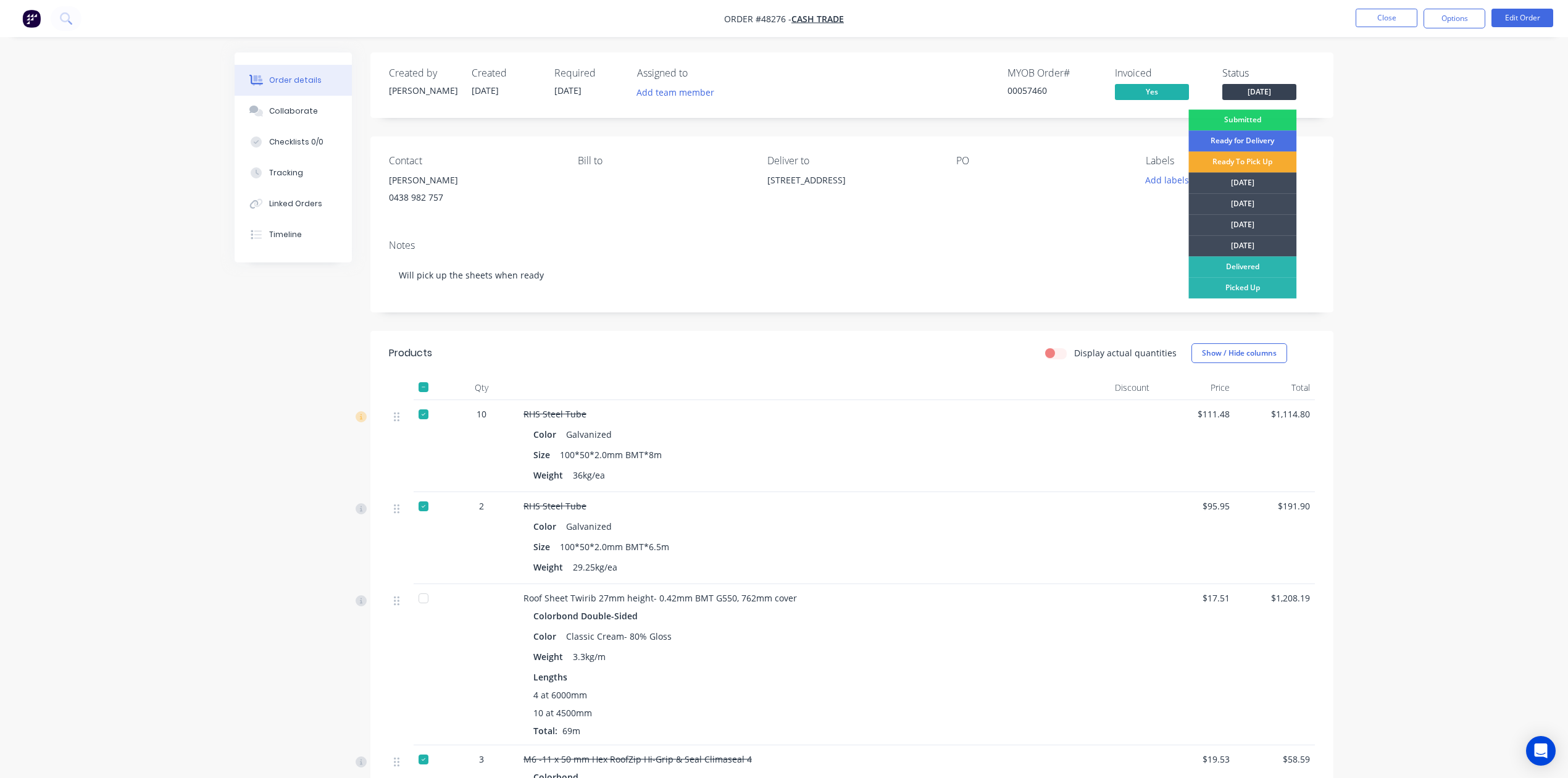
click at [1270, 159] on div "Ready To Pick Up" at bounding box center [1242, 162] width 108 height 21
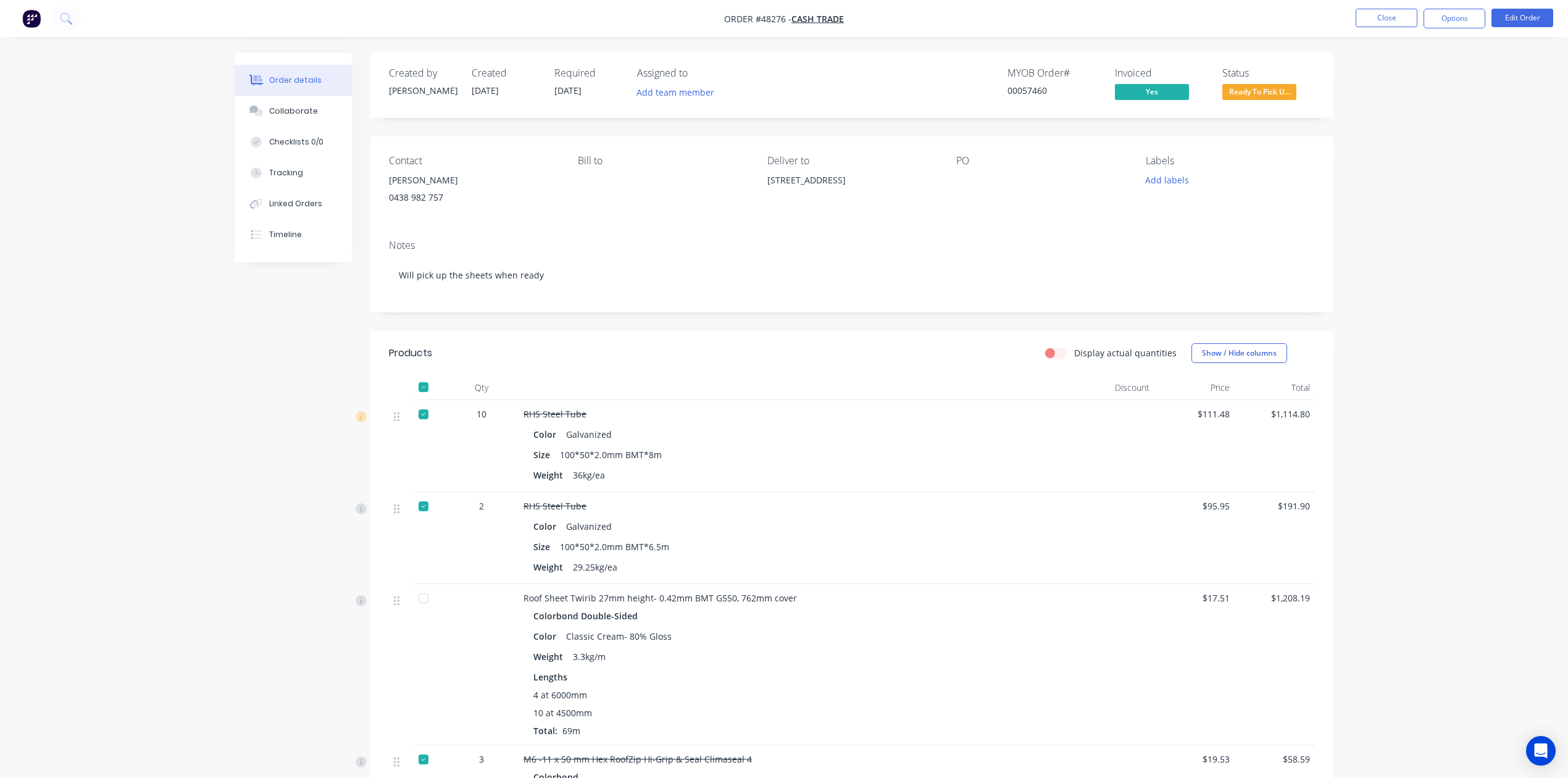
drag, startPoint x: 1367, startPoint y: 102, endPoint x: 1386, endPoint y: 45, distance: 60.1
click at [1367, 92] on div "Order details Collaborate Checklists 0/0 Tracking Linked Orders Timeline Order …" at bounding box center [784, 658] width 1568 height 1317
click at [1395, 13] on button "Close" at bounding box center [1387, 18] width 62 height 19
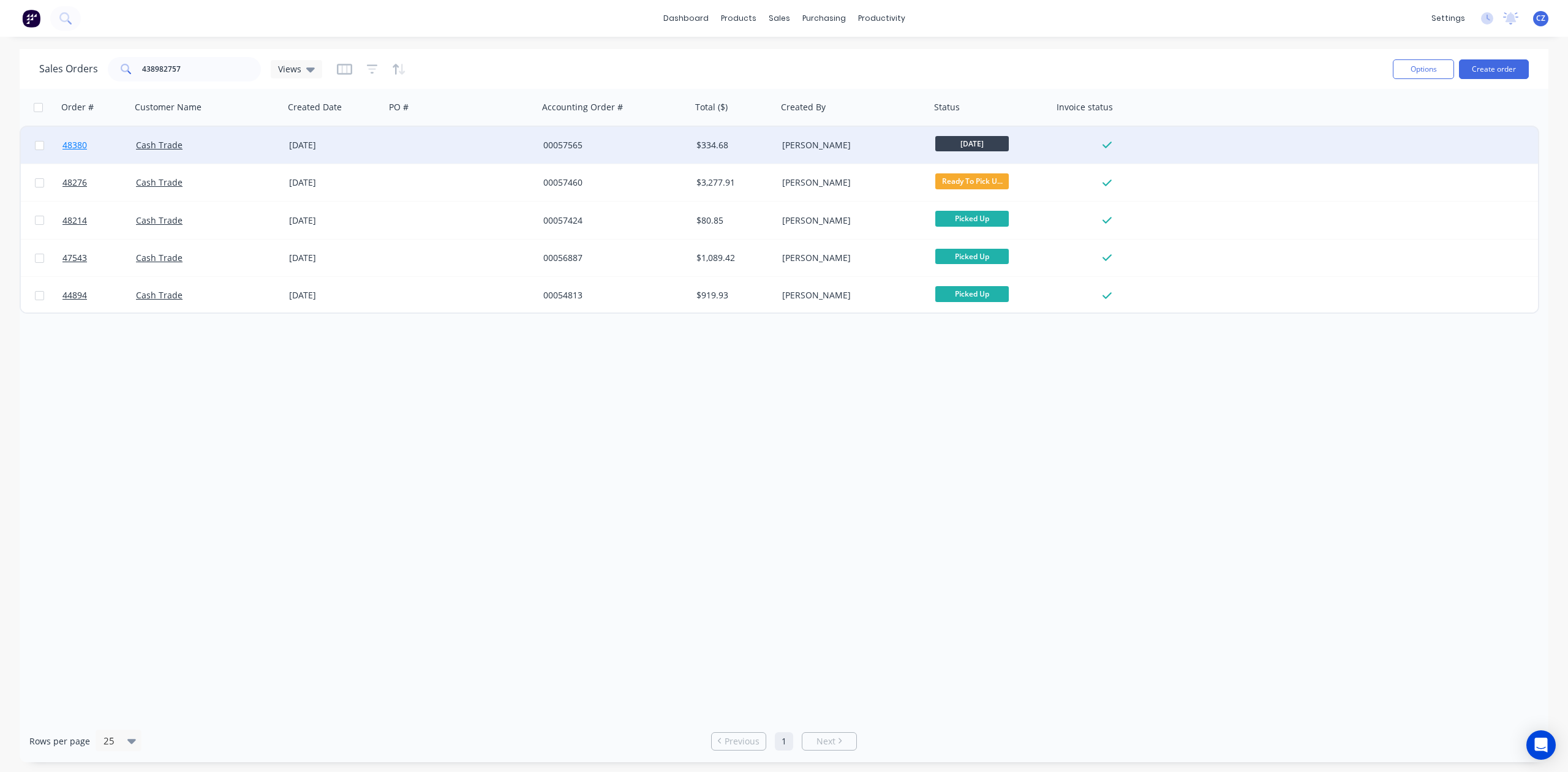
click at [71, 142] on span "48380" at bounding box center [74, 145] width 24 height 13
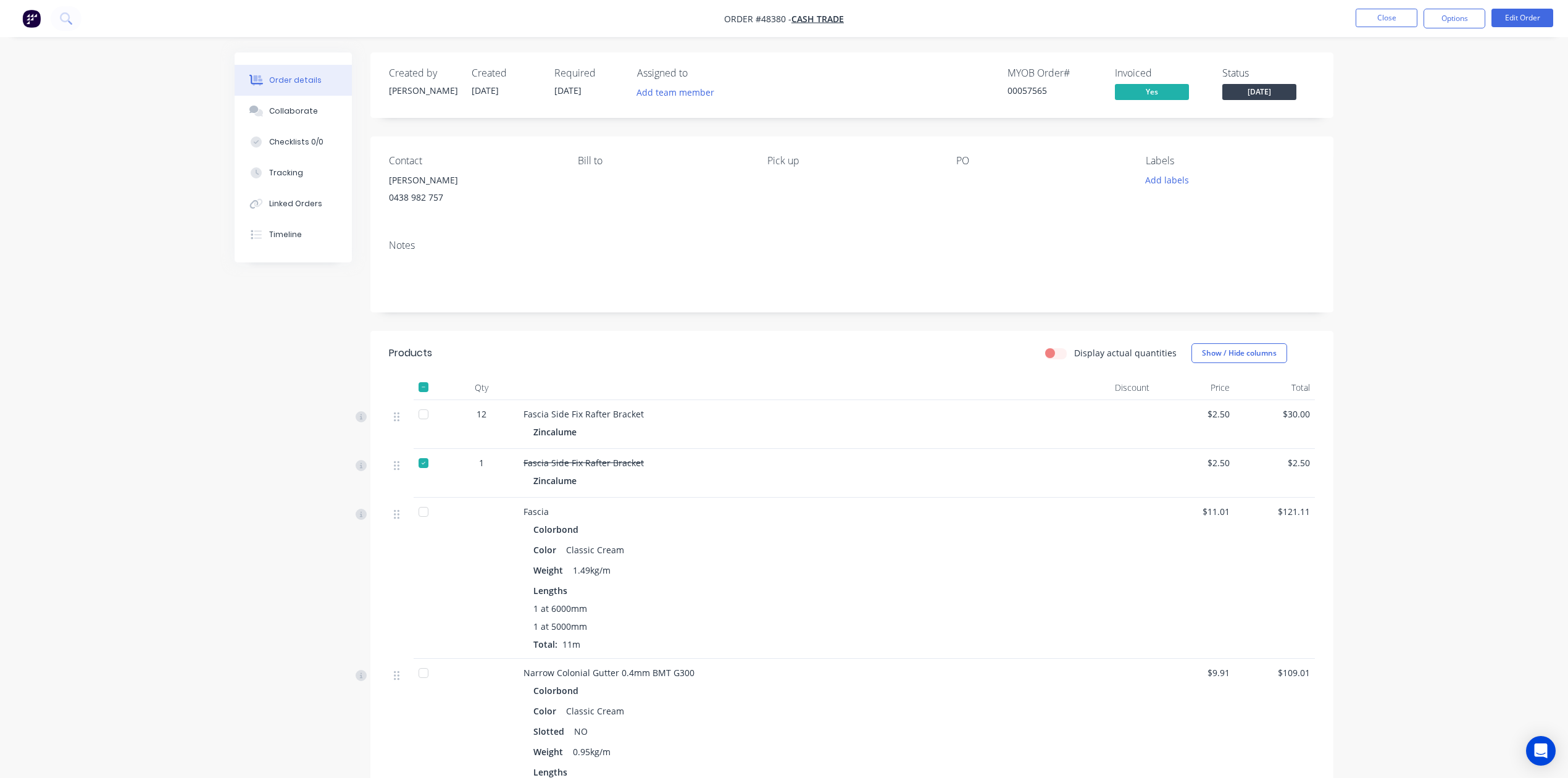
click at [1373, 37] on div "Order details Collaborate Checklists 0/0 Tracking Linked Orders Timeline Order …" at bounding box center [784, 666] width 1568 height 1332
click at [1374, 25] on button "Close" at bounding box center [1387, 18] width 62 height 19
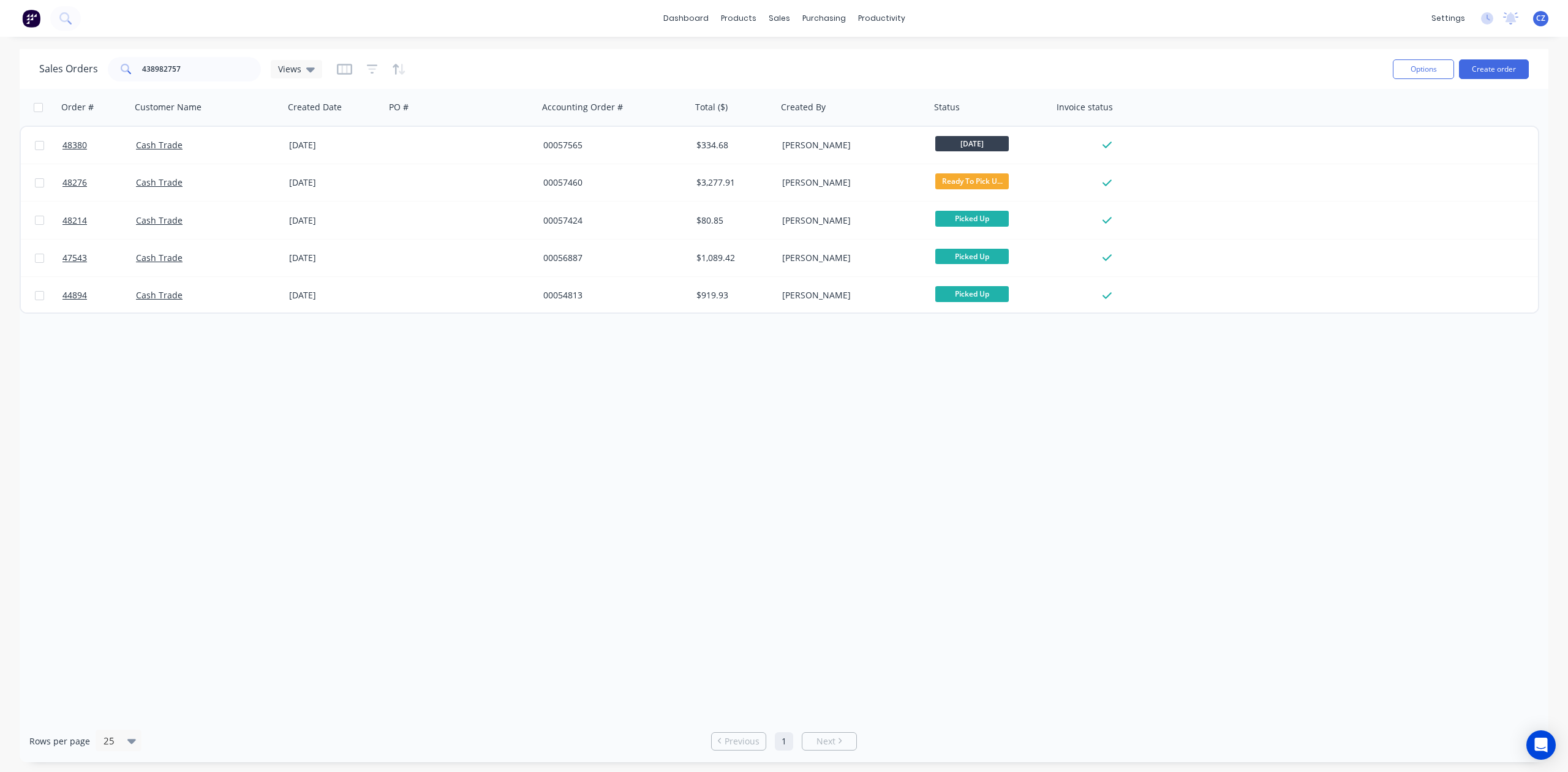
drag, startPoint x: 824, startPoint y: 1, endPoint x: 217, endPoint y: 378, distance: 714.5
click at [216, 405] on div "Order # Customer Name Created Date PO # Accounting Order # Total ($) Created By…" at bounding box center [784, 404] width 1528 height 631
click at [183, 66] on input "438982757" at bounding box center [202, 69] width 119 height 24
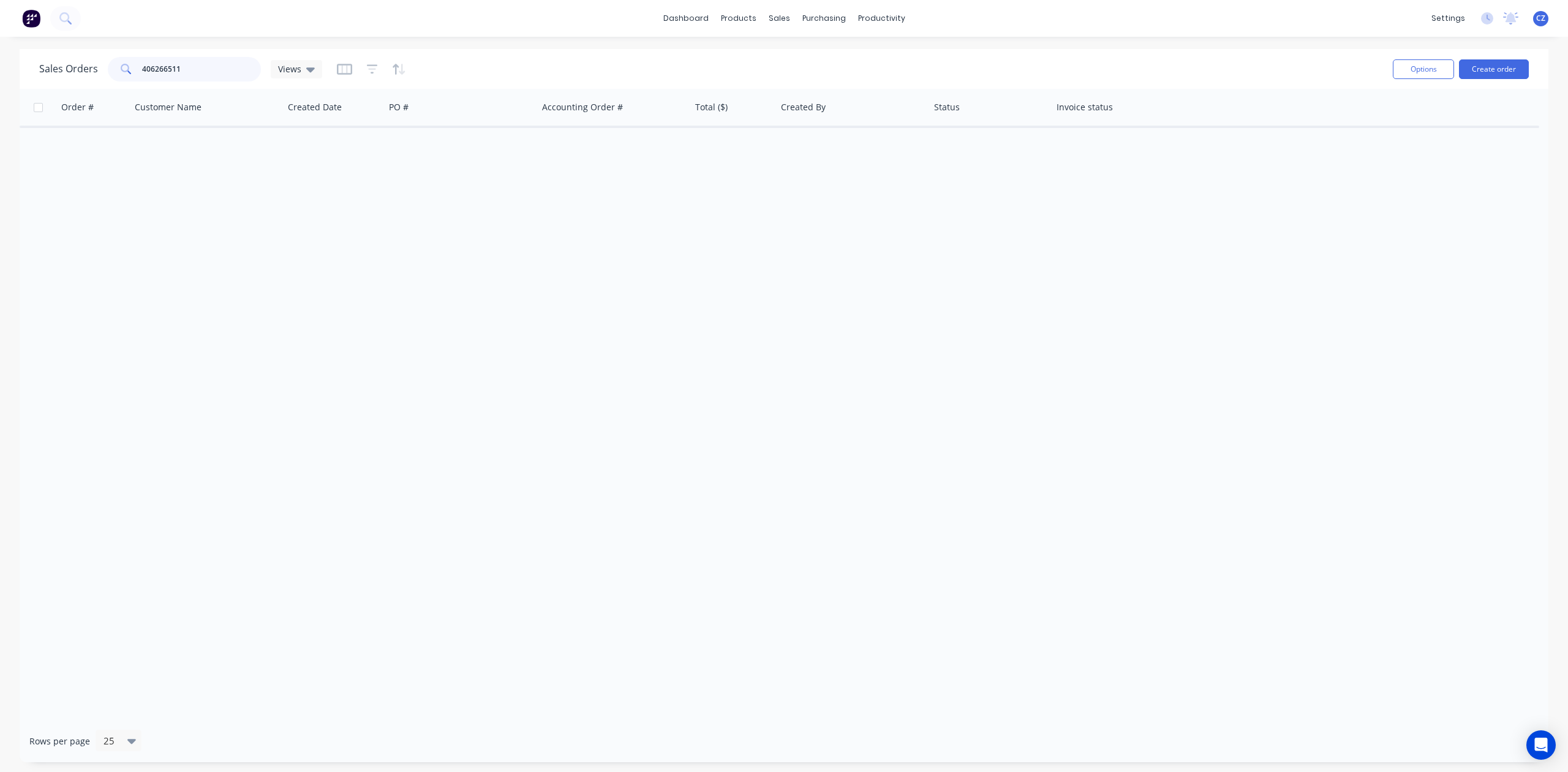
drag, startPoint x: 221, startPoint y: 65, endPoint x: 0, endPoint y: 66, distance: 221.0
click at [0, 66] on div "Sales Orders 406266511 Views Options Create order Order # Customer Name Created…" at bounding box center [784, 405] width 1568 height 713
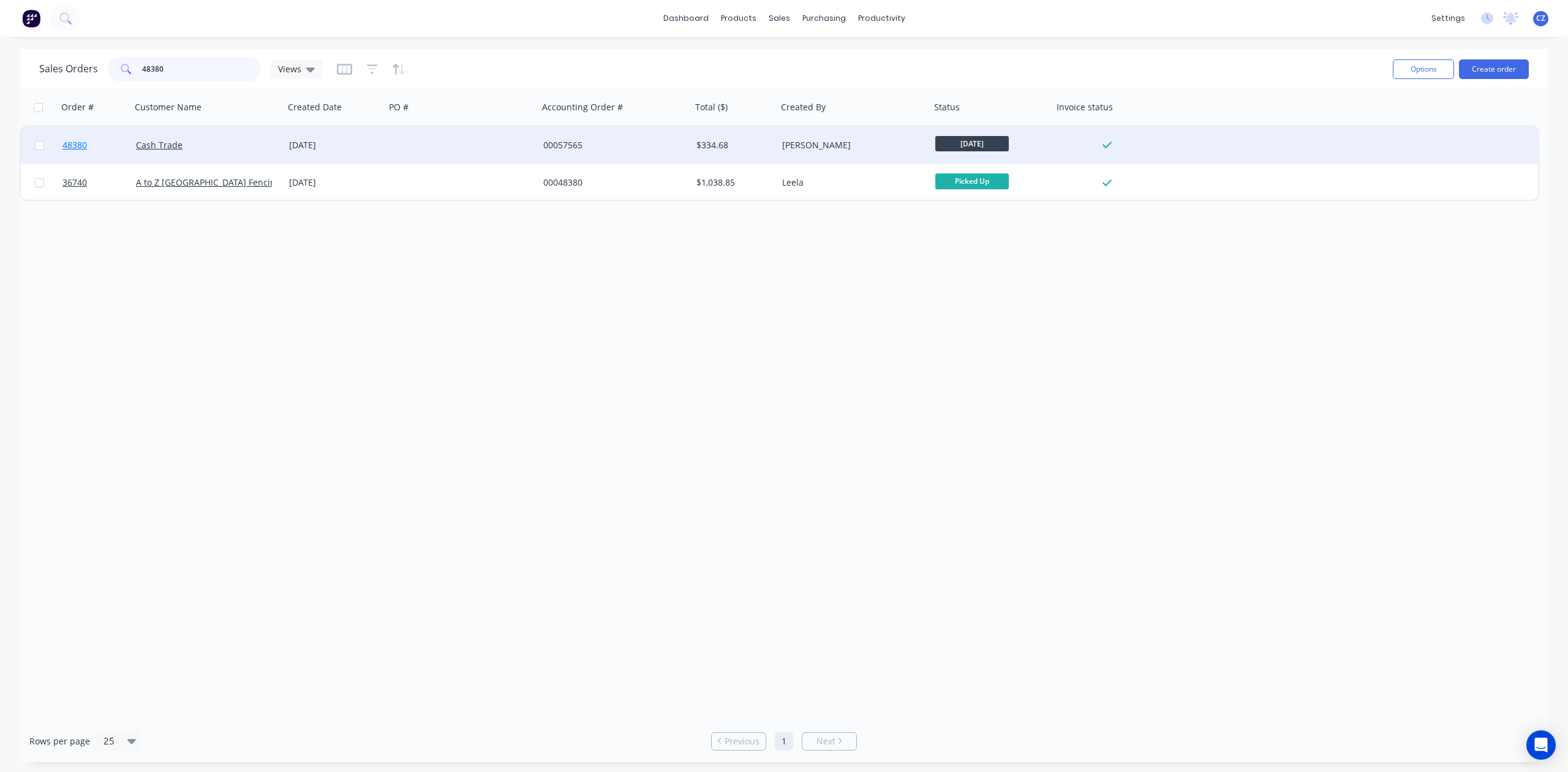
type input "48380"
click at [70, 145] on span "48380" at bounding box center [74, 145] width 24 height 13
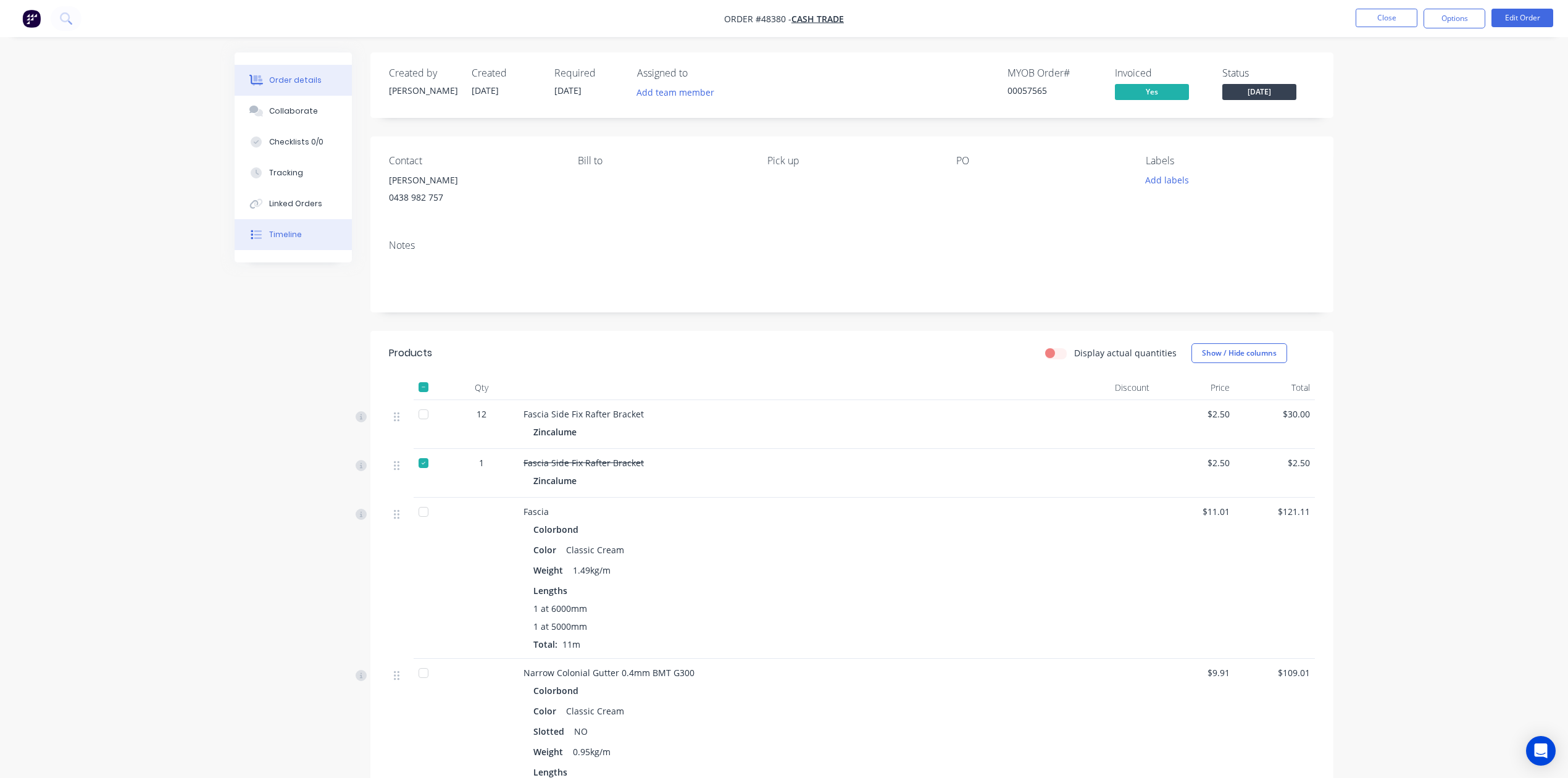
click at [273, 231] on div "Timeline" at bounding box center [285, 235] width 33 height 11
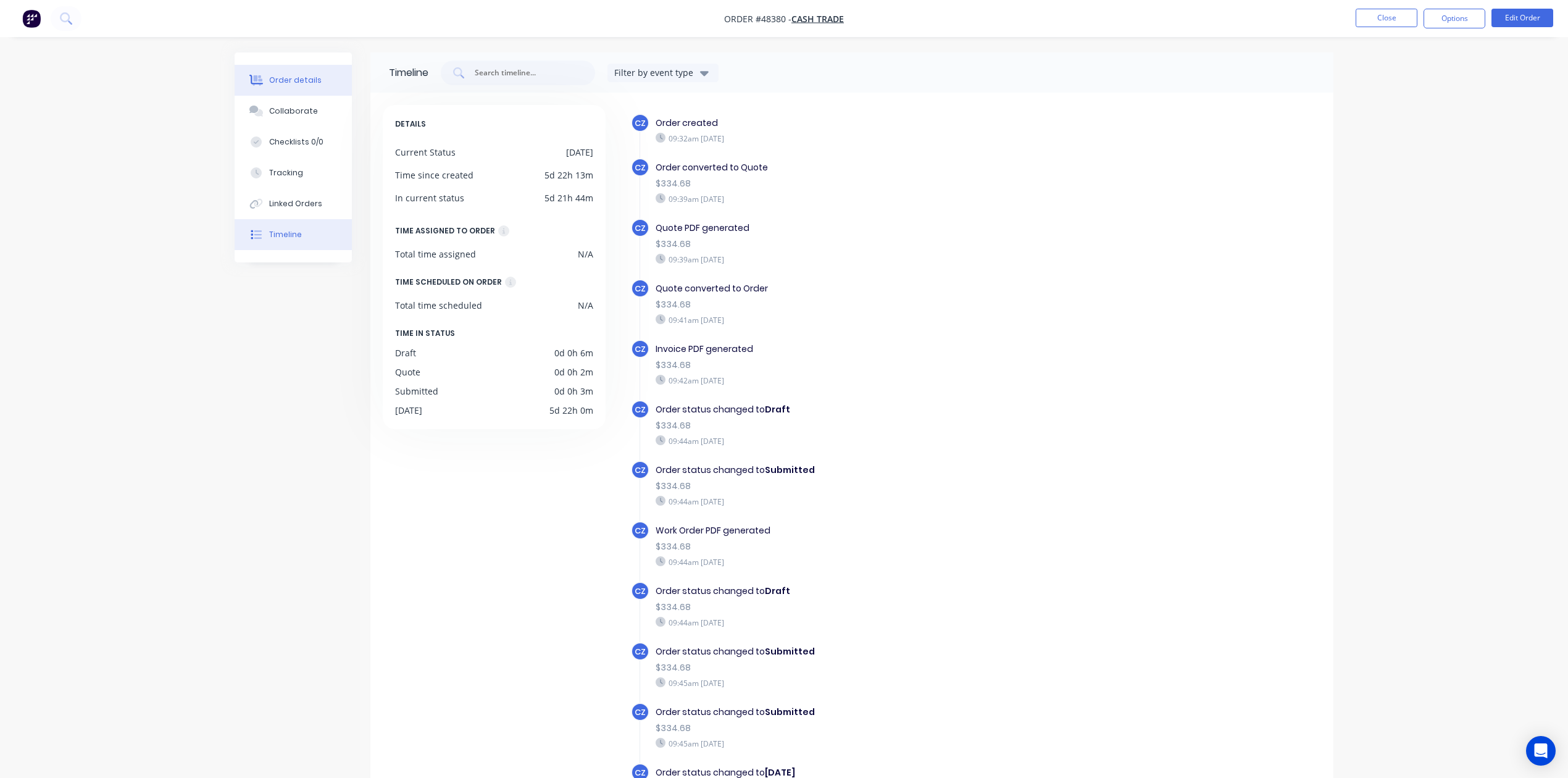
click at [282, 78] on div "Order details" at bounding box center [295, 80] width 52 height 11
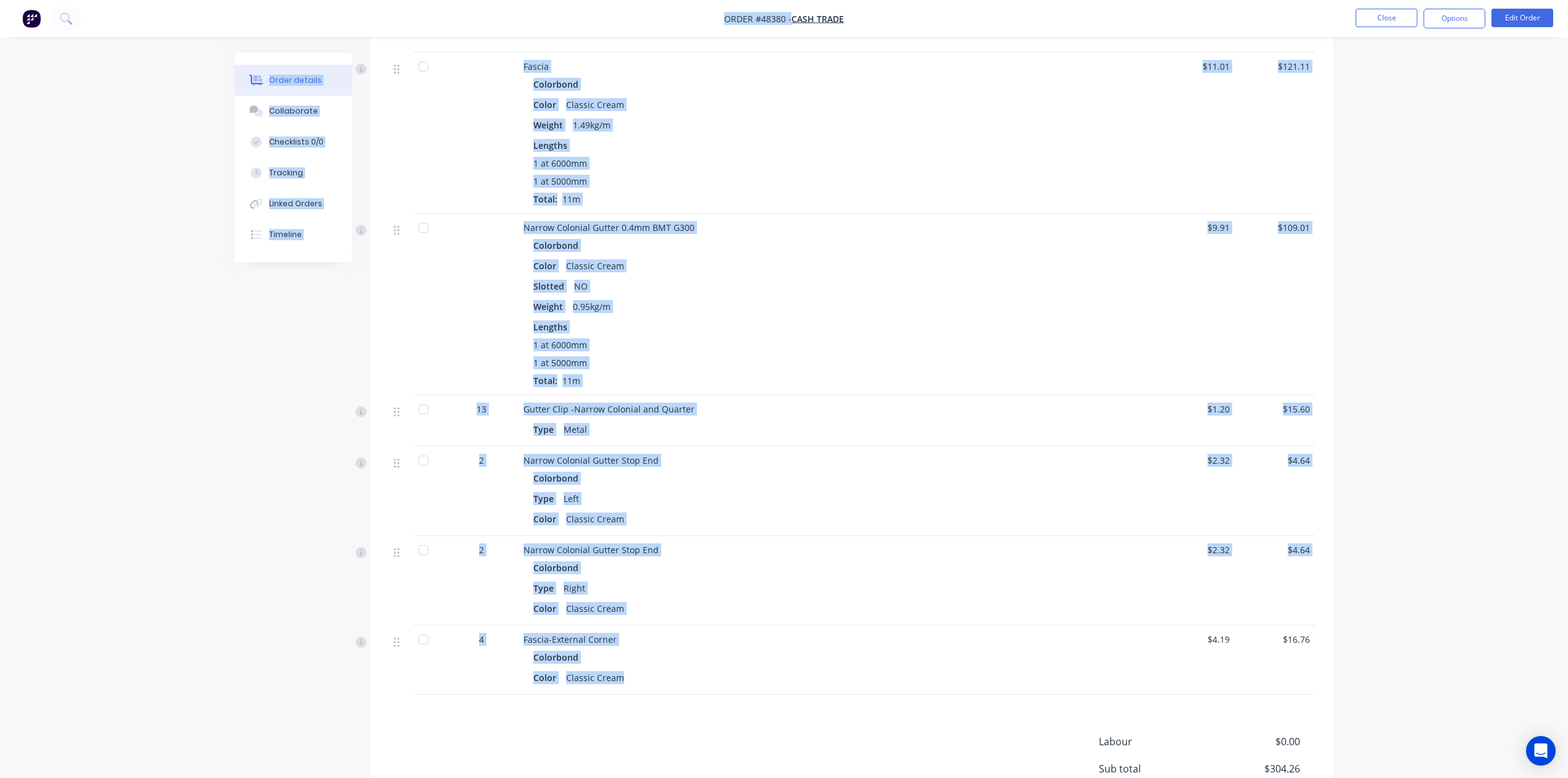
scroll to position [301, 0]
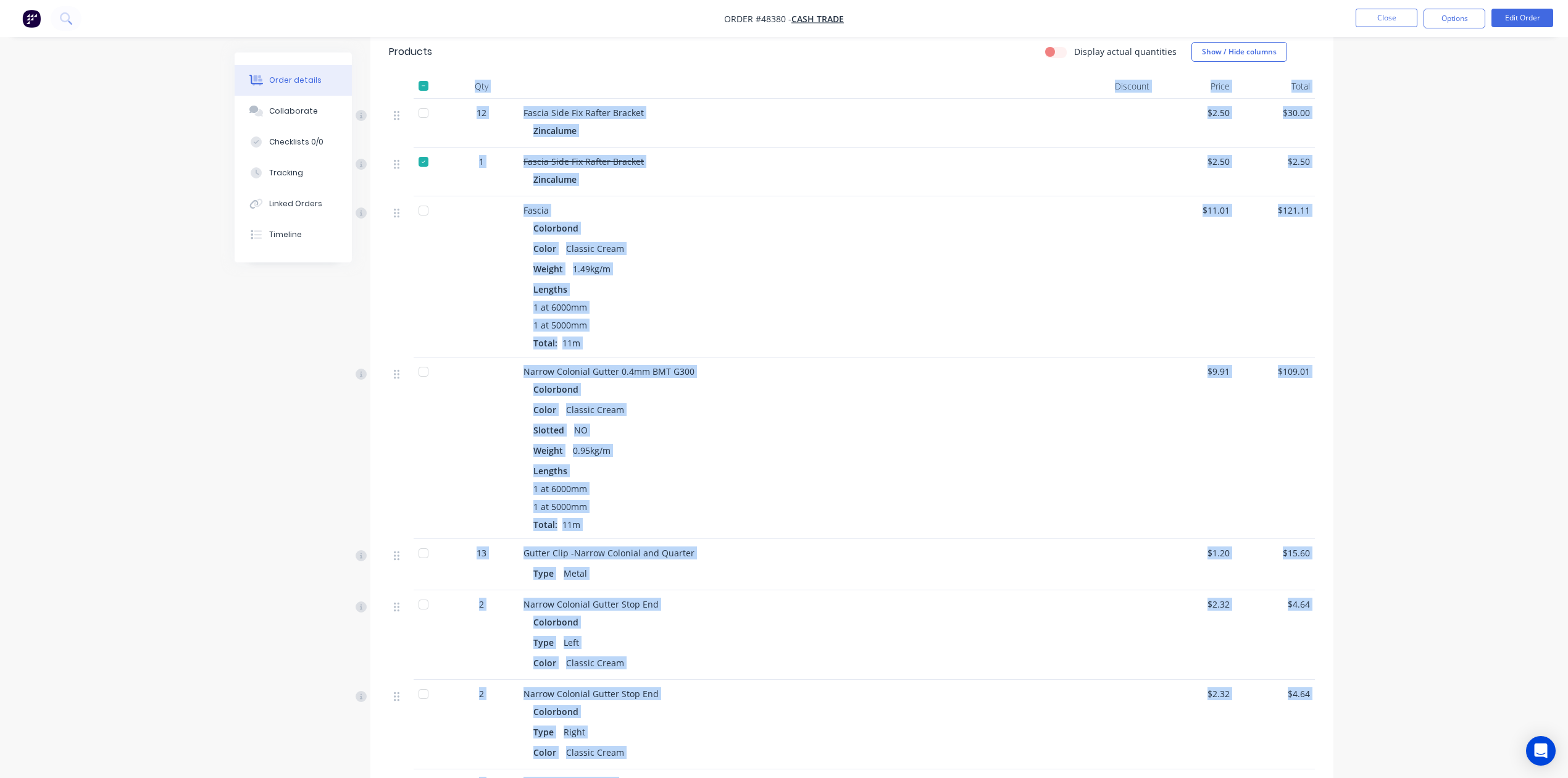
drag, startPoint x: 621, startPoint y: 569, endPoint x: 413, endPoint y: 90, distance: 522.2
click at [413, 90] on div "Qty Discount Price Total 12 Fascia Side Fix Rafter Bracket Zincalume $2.50 $30.…" at bounding box center [852, 456] width 926 height 764
click at [697, 185] on div "Zincalume" at bounding box center [797, 179] width 526 height 18
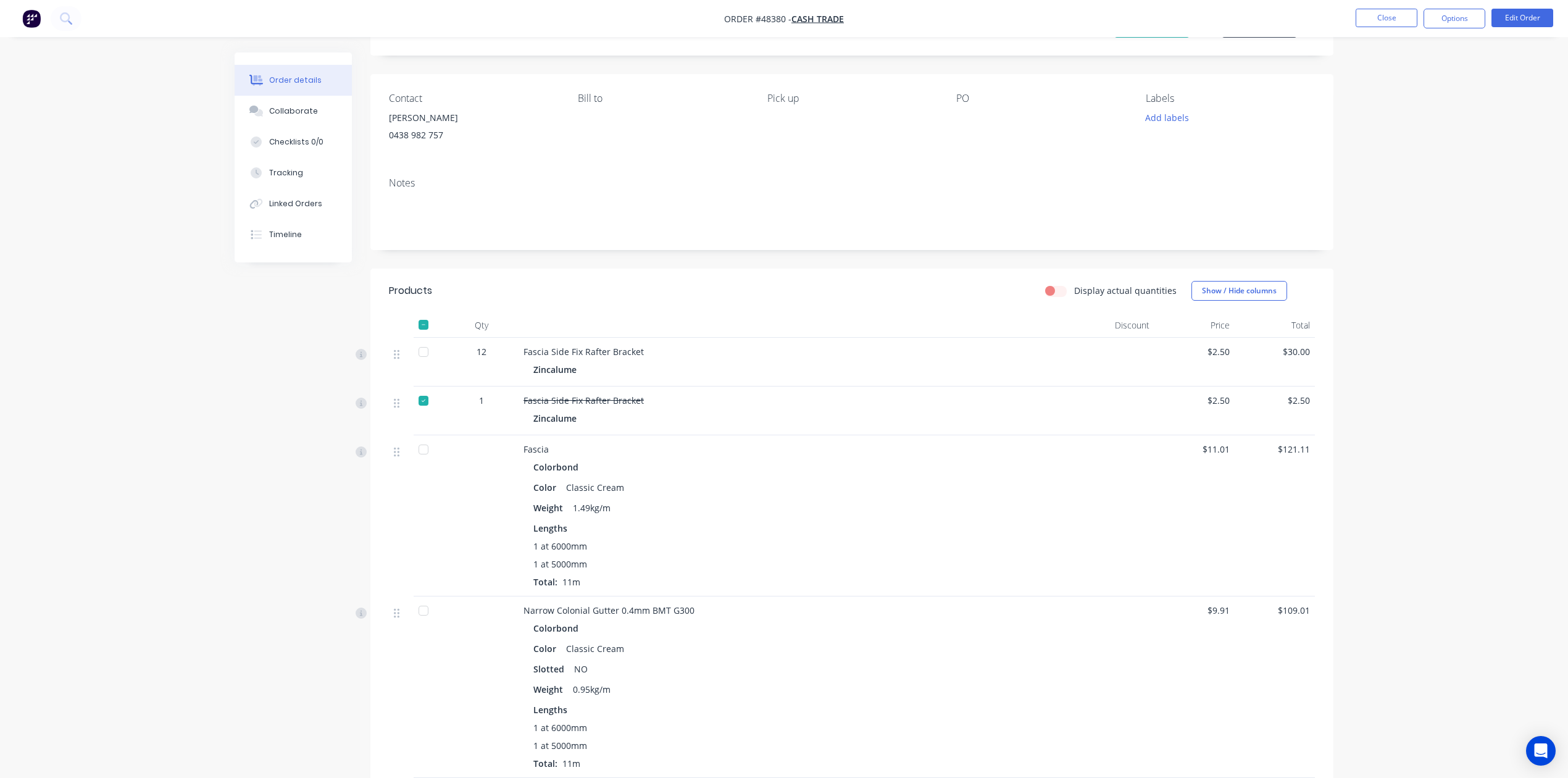
scroll to position [0, 0]
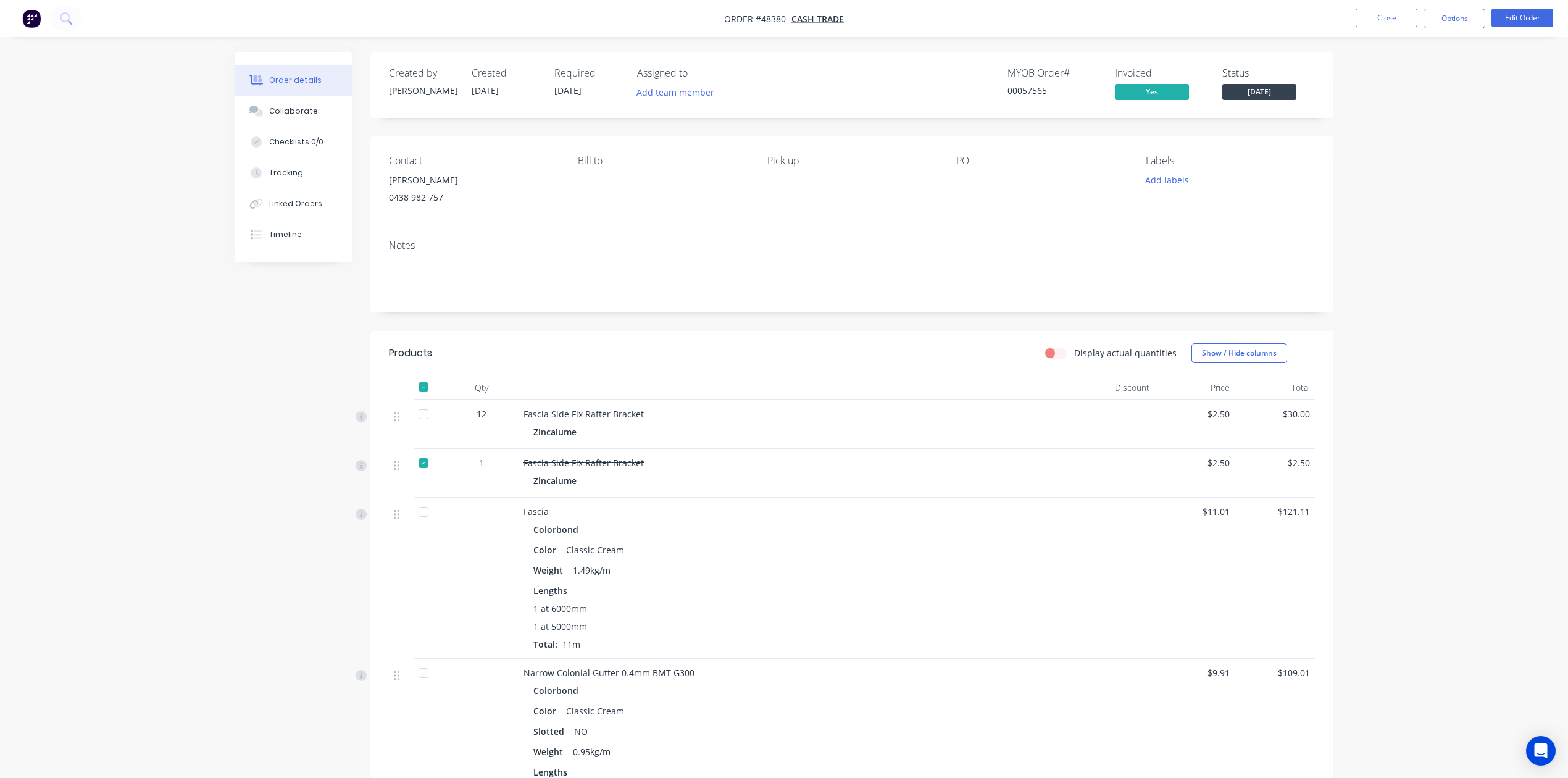
drag, startPoint x: 447, startPoint y: 199, endPoint x: 506, endPoint y: 229, distance: 66.2
click at [506, 229] on div "Contact Tyrone 0438 982 757 Bill to Pick up PO Labels Add labels" at bounding box center [852, 183] width 963 height 93
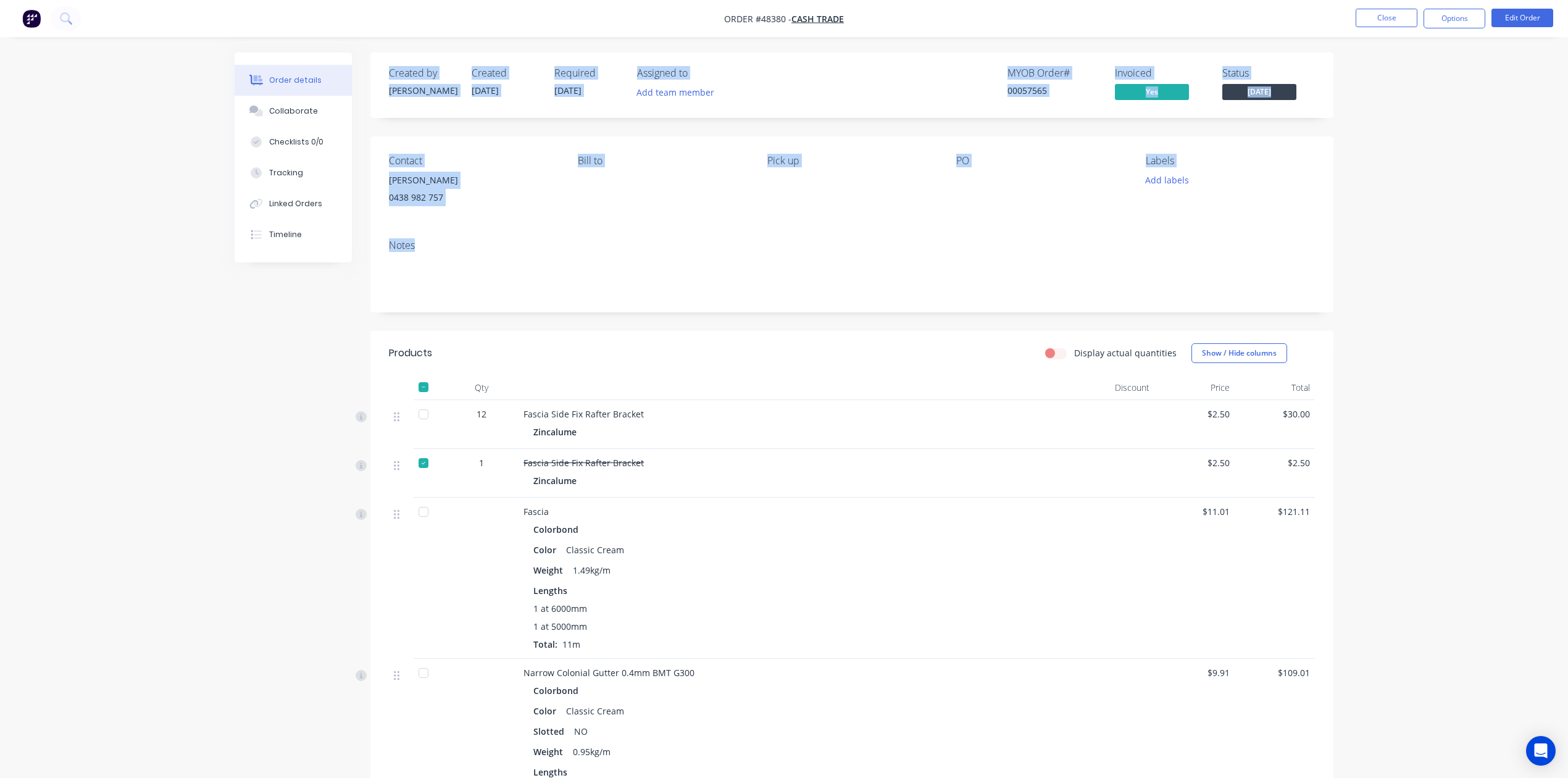
drag, startPoint x: 421, startPoint y: 243, endPoint x: 381, endPoint y: 72, distance: 175.6
click at [381, 72] on div "Created by Cathy Created 22/08/25 Required 28/08/25 Assigned to Add team member…" at bounding box center [852, 683] width 963 height 1262
click at [438, 86] on div "[PERSON_NAME]" at bounding box center [423, 90] width 68 height 13
click at [438, 89] on div "[PERSON_NAME]" at bounding box center [423, 90] width 68 height 13
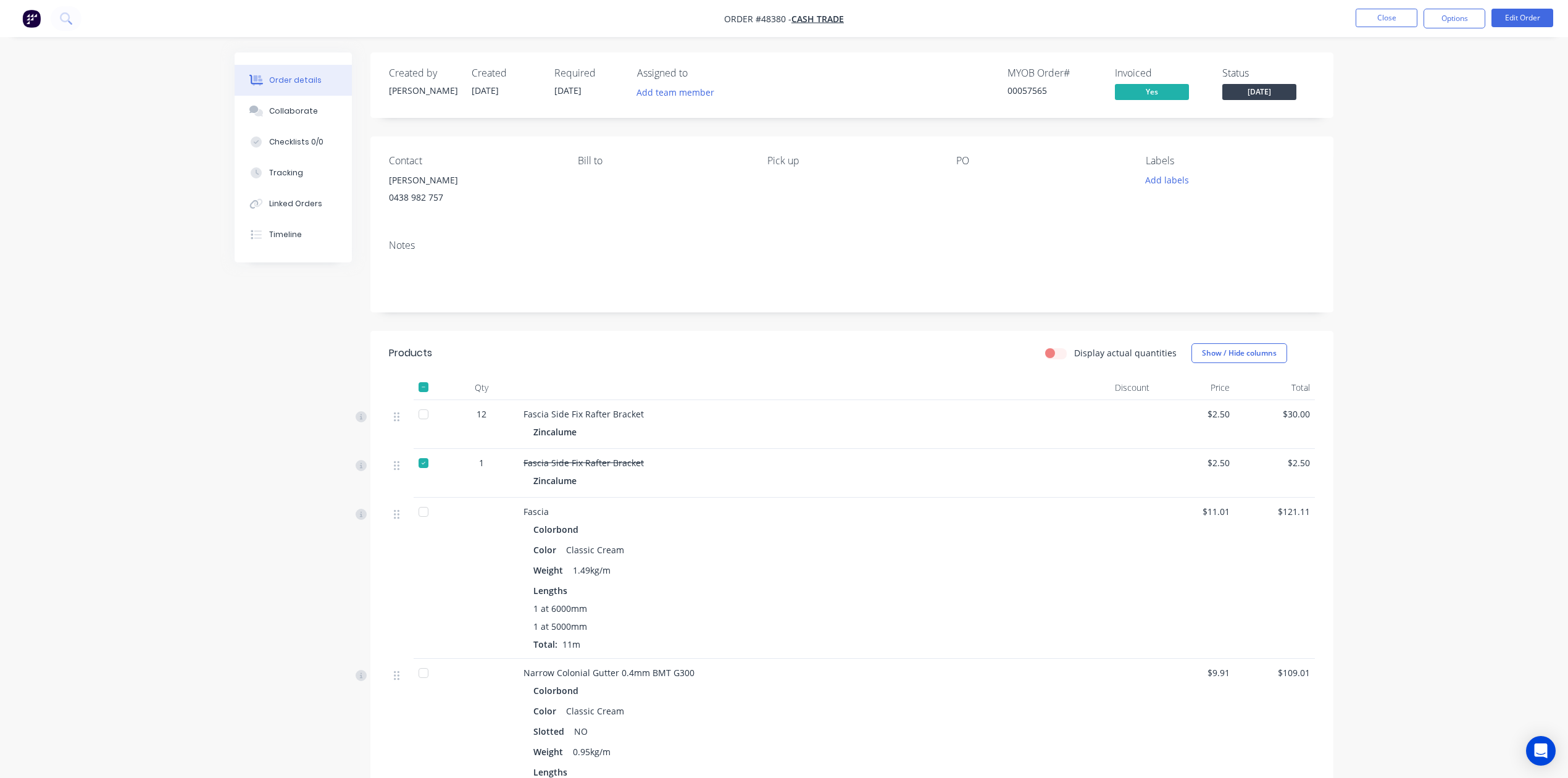
click at [433, 97] on div "Created by Cathy" at bounding box center [423, 85] width 68 height 36
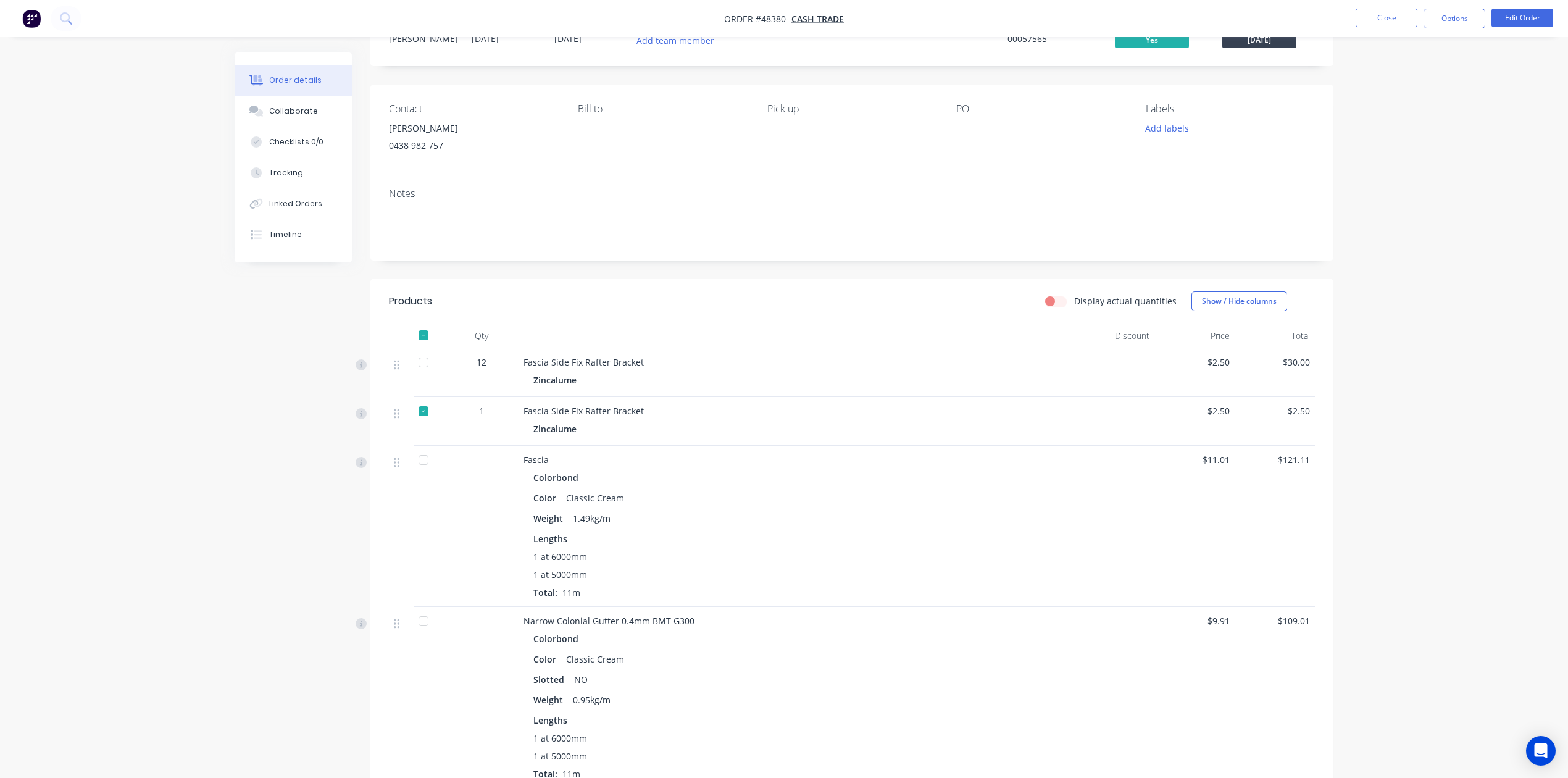
scroll to position [329, 0]
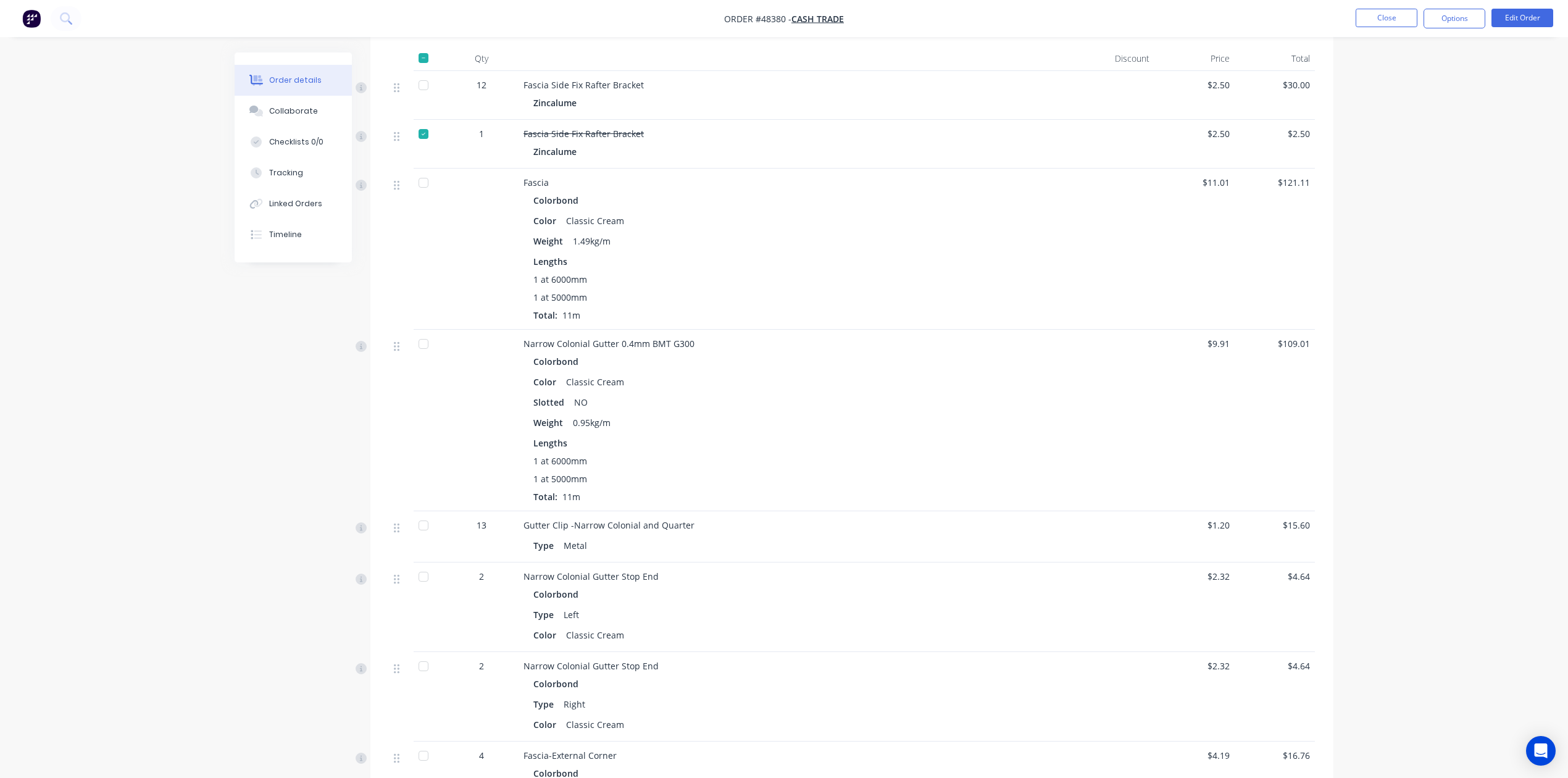
click at [425, 132] on div at bounding box center [423, 134] width 25 height 25
click at [450, 177] on div at bounding box center [482, 249] width 74 height 161
click at [288, 239] on div "Timeline" at bounding box center [285, 235] width 33 height 11
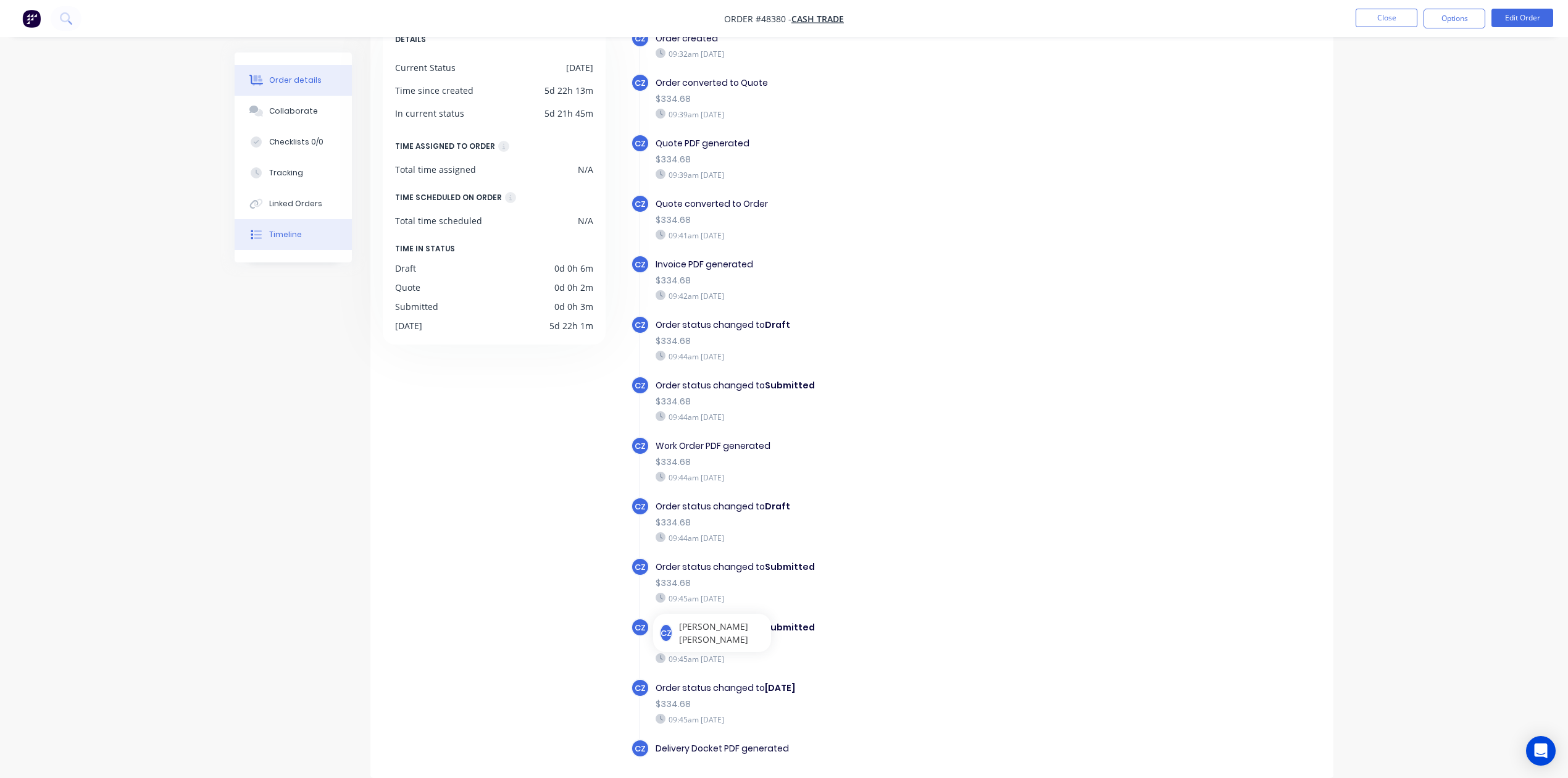
click at [276, 70] on button "Order details" at bounding box center [293, 80] width 118 height 31
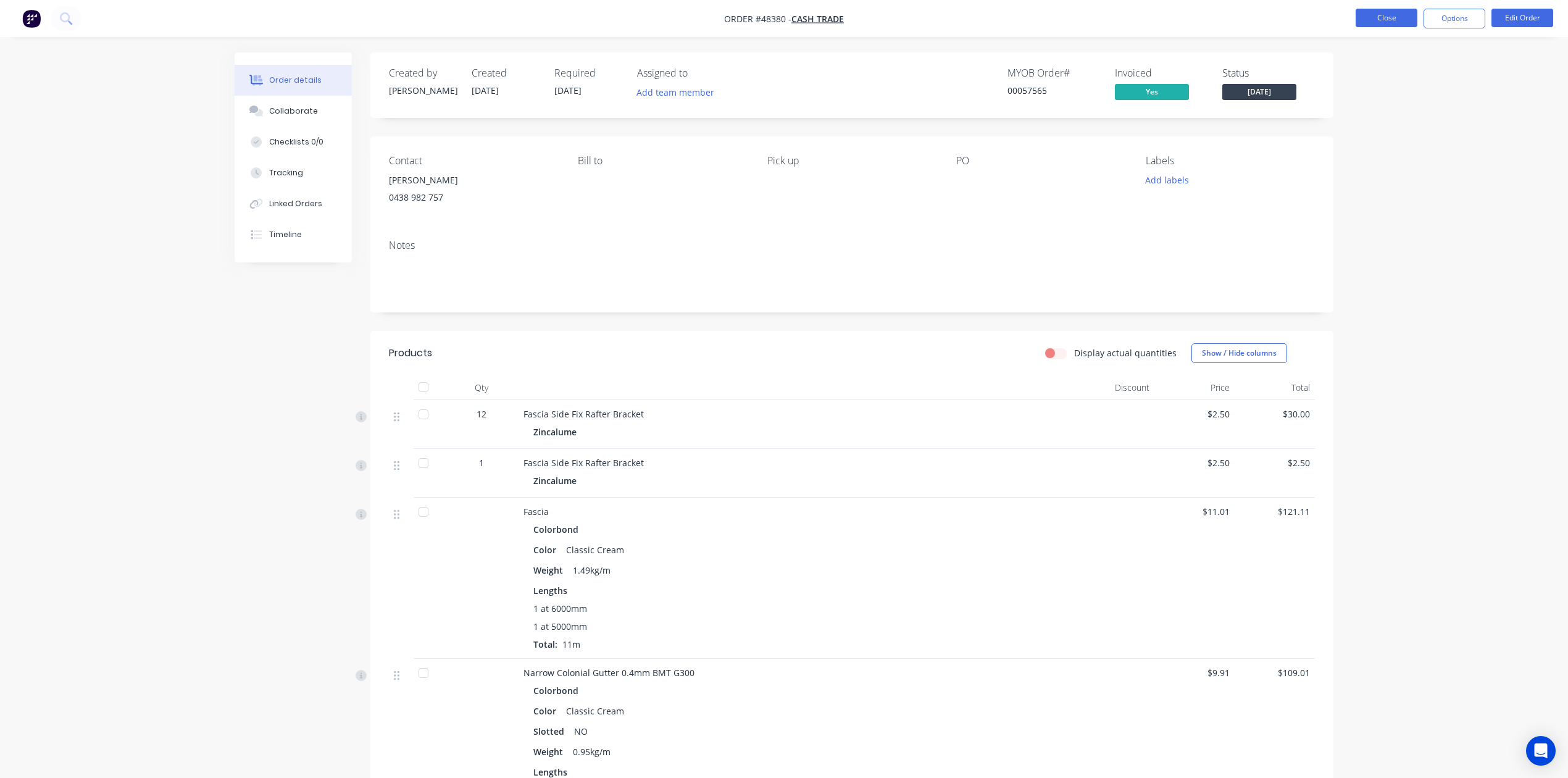
click at [1389, 13] on button "Close" at bounding box center [1387, 18] width 62 height 19
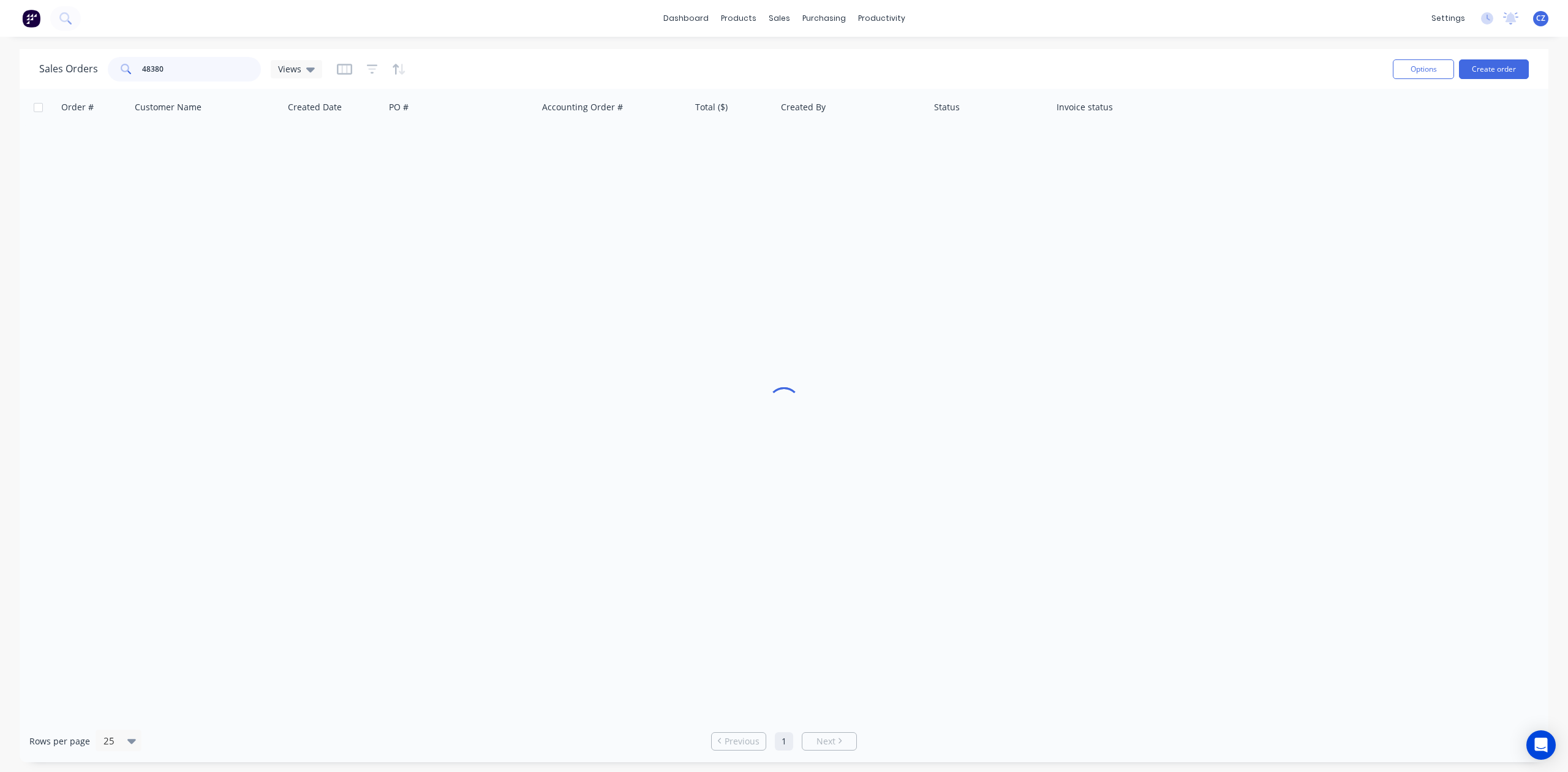
click at [192, 67] on input "48380" at bounding box center [202, 69] width 119 height 24
type input "steel"
click at [811, 86] on div "Customers" at bounding box center [821, 83] width 44 height 11
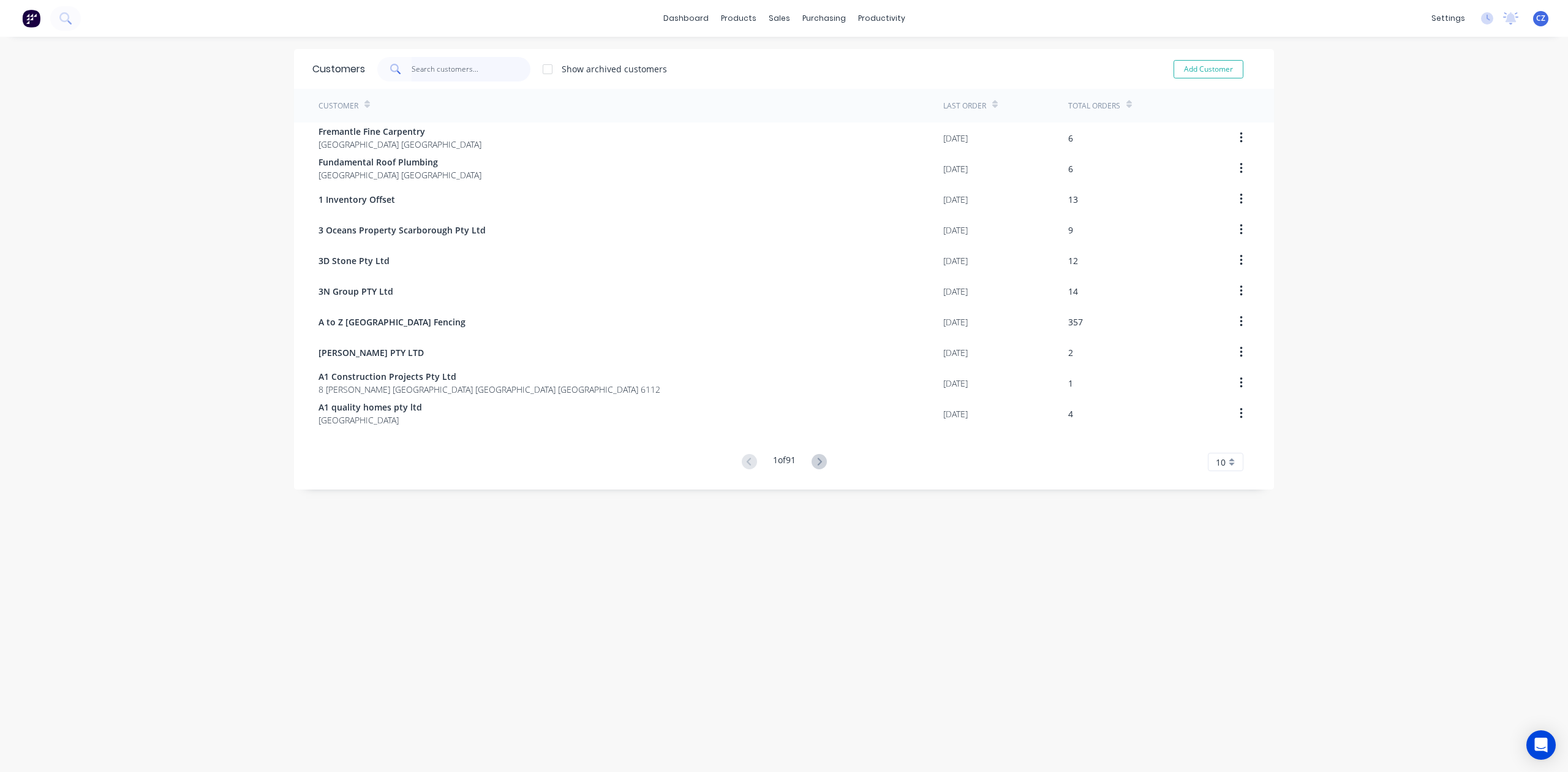
click at [444, 71] on input "text" at bounding box center [471, 69] width 119 height 24
type input "a"
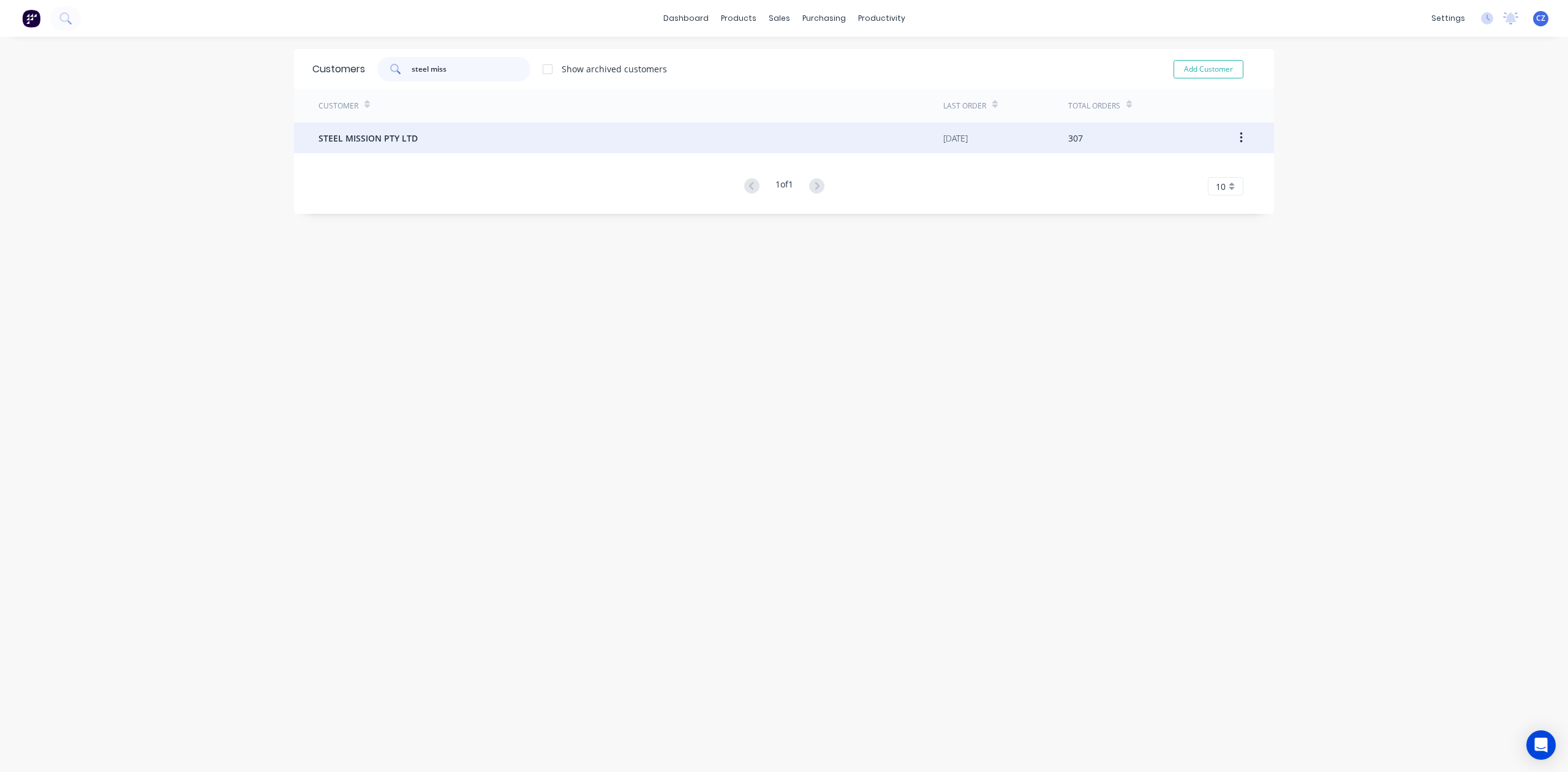
type input "steel miss"
click at [461, 152] on div "STEEL MISSION PTY LTD" at bounding box center [631, 138] width 625 height 30
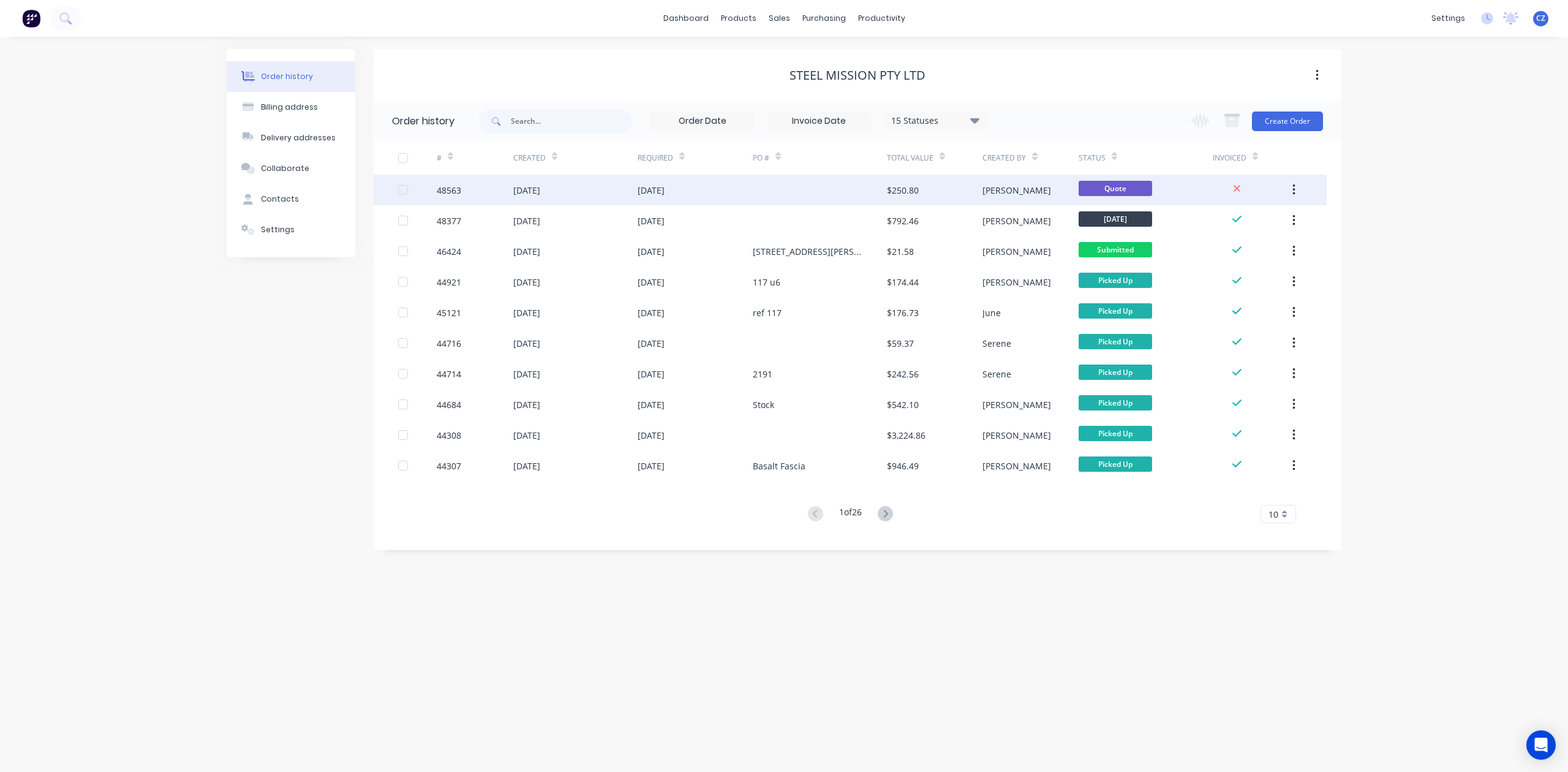
click at [790, 190] on div at bounding box center [820, 190] width 134 height 30
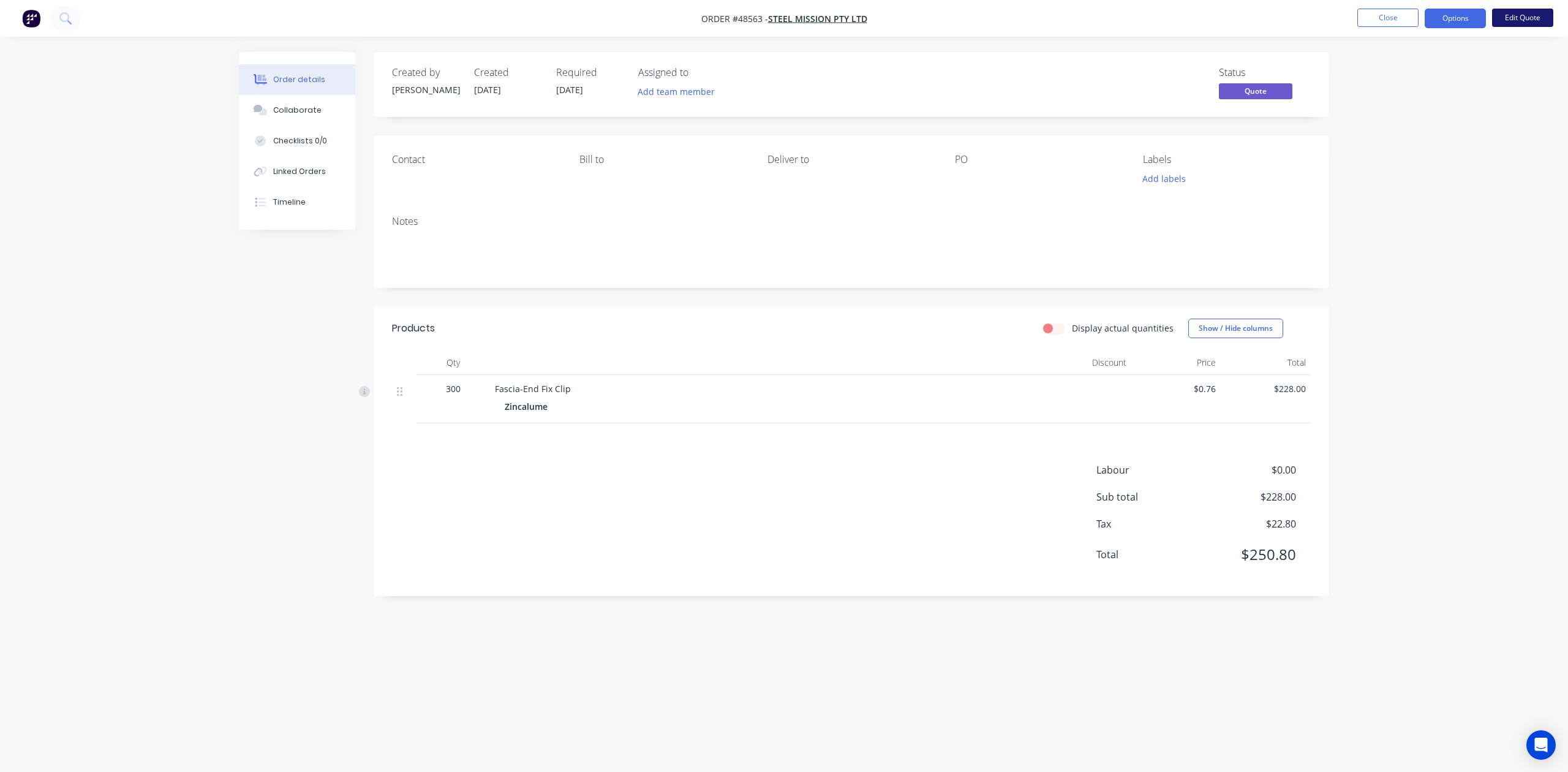
click at [1515, 20] on button "Edit Quote" at bounding box center [1523, 18] width 61 height 18
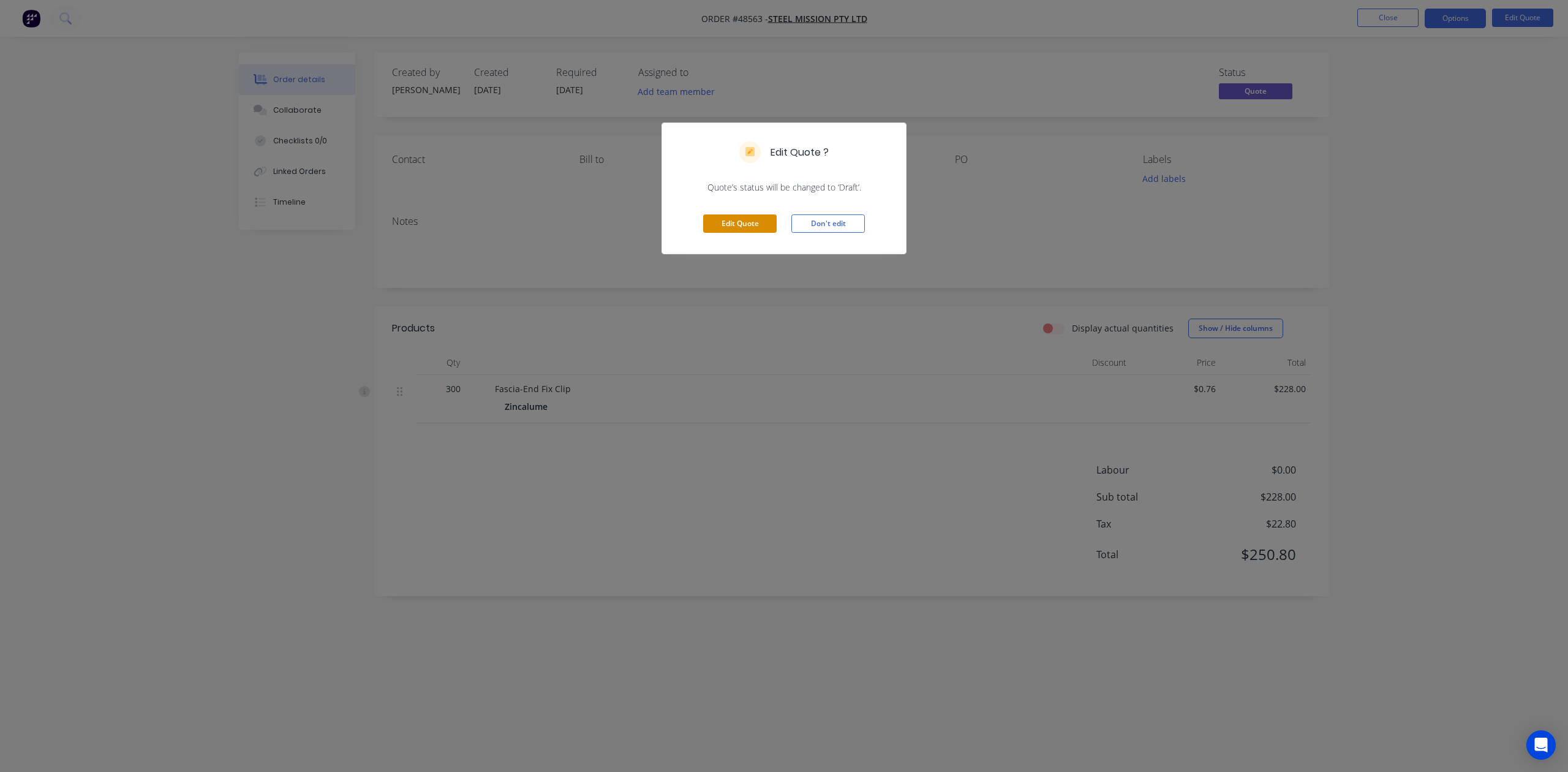
click at [732, 219] on button "Edit Quote" at bounding box center [740, 223] width 74 height 18
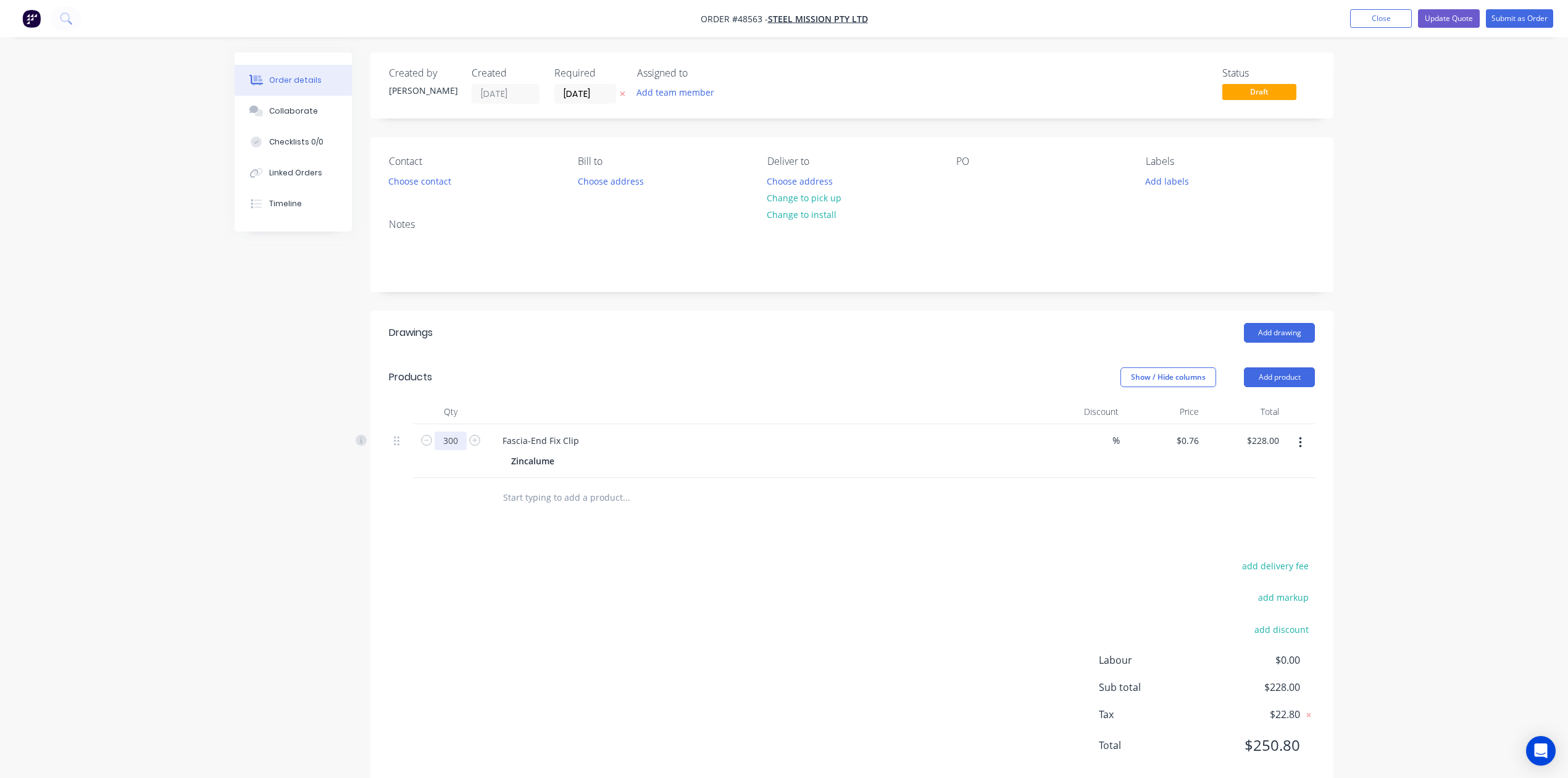
click at [445, 440] on input "300" at bounding box center [450, 441] width 32 height 19
type input "200"
type input "$152.00"
drag, startPoint x: 480, startPoint y: 376, endPoint x: 479, endPoint y: 368, distance: 8.1
click at [480, 373] on div "Products" at bounding box center [487, 377] width 197 height 20
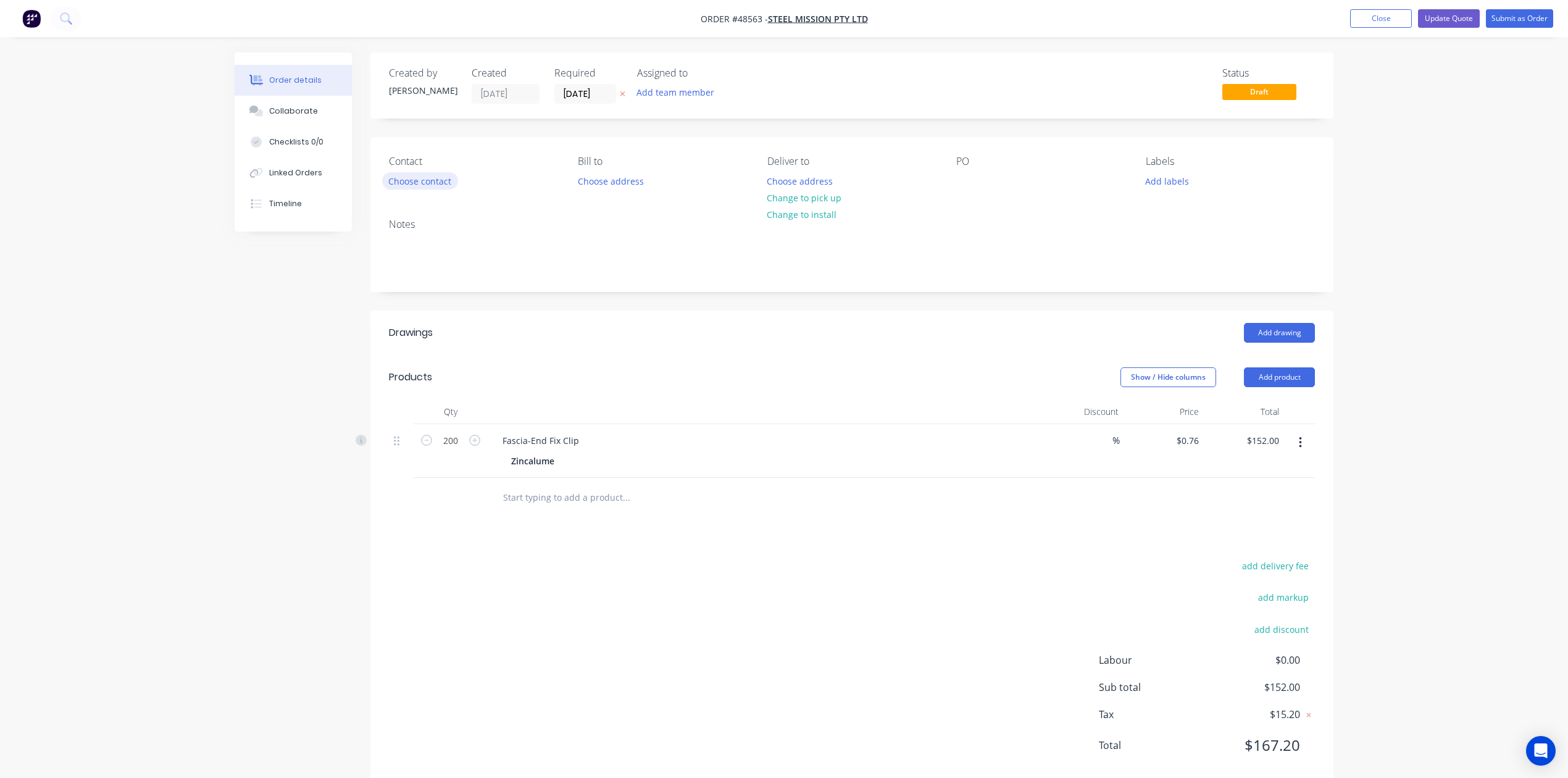
click at [419, 176] on button "Choose contact" at bounding box center [420, 180] width 76 height 17
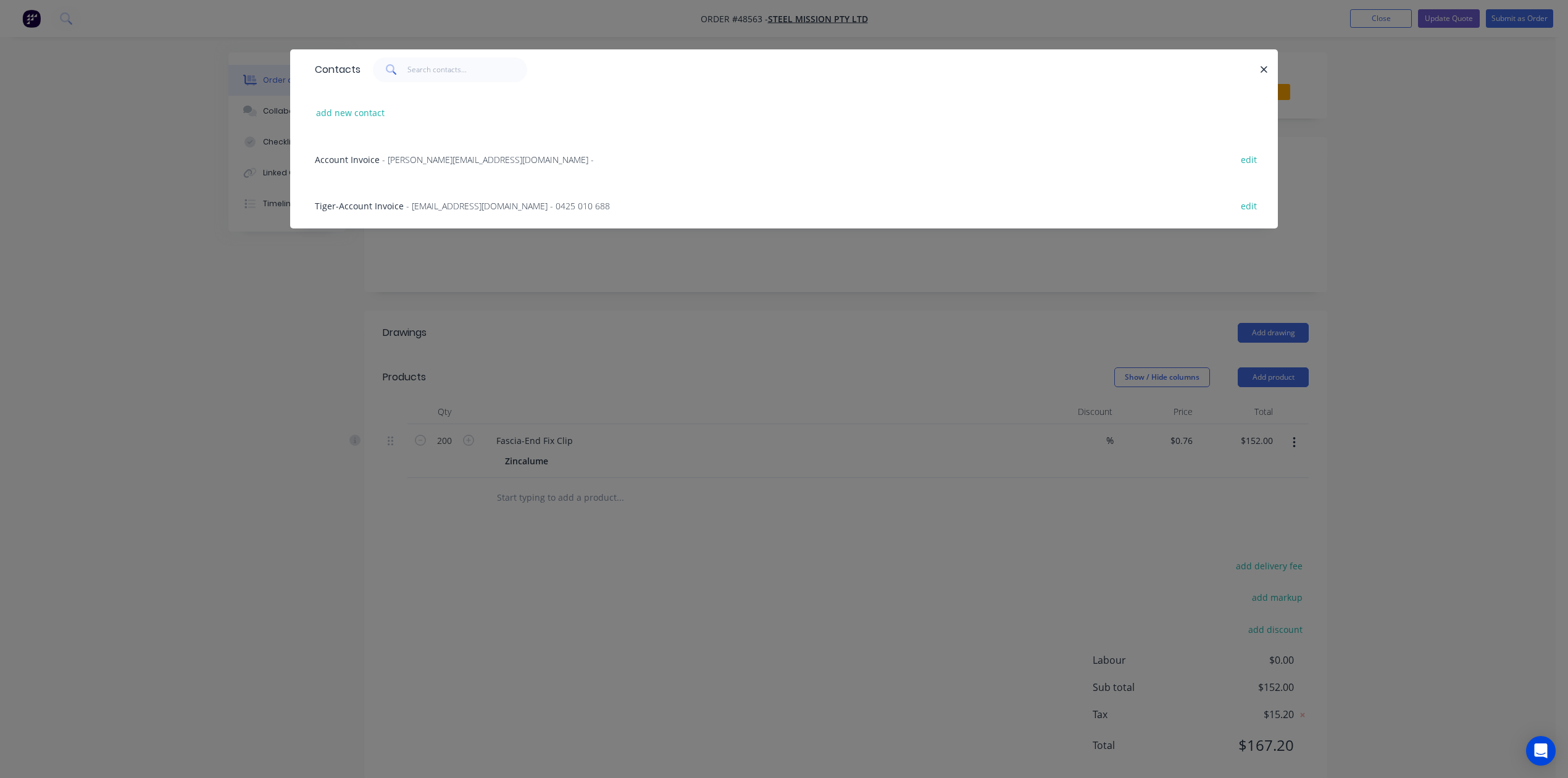
click at [413, 157] on span "- Andy.Zhang@ApexHoldingsAus.com.au -" at bounding box center [488, 159] width 212 height 12
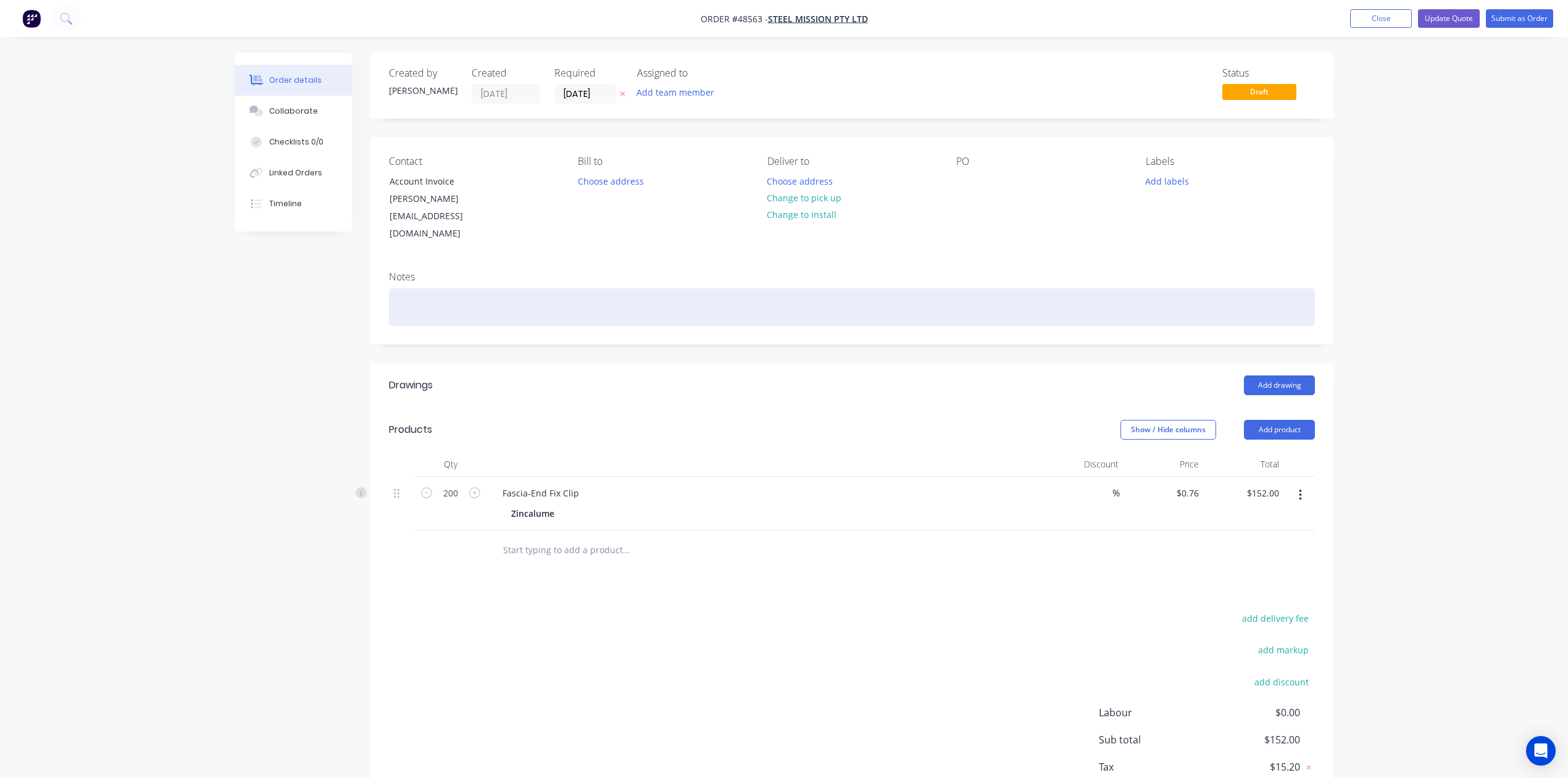
click at [436, 288] on div at bounding box center [852, 307] width 926 height 38
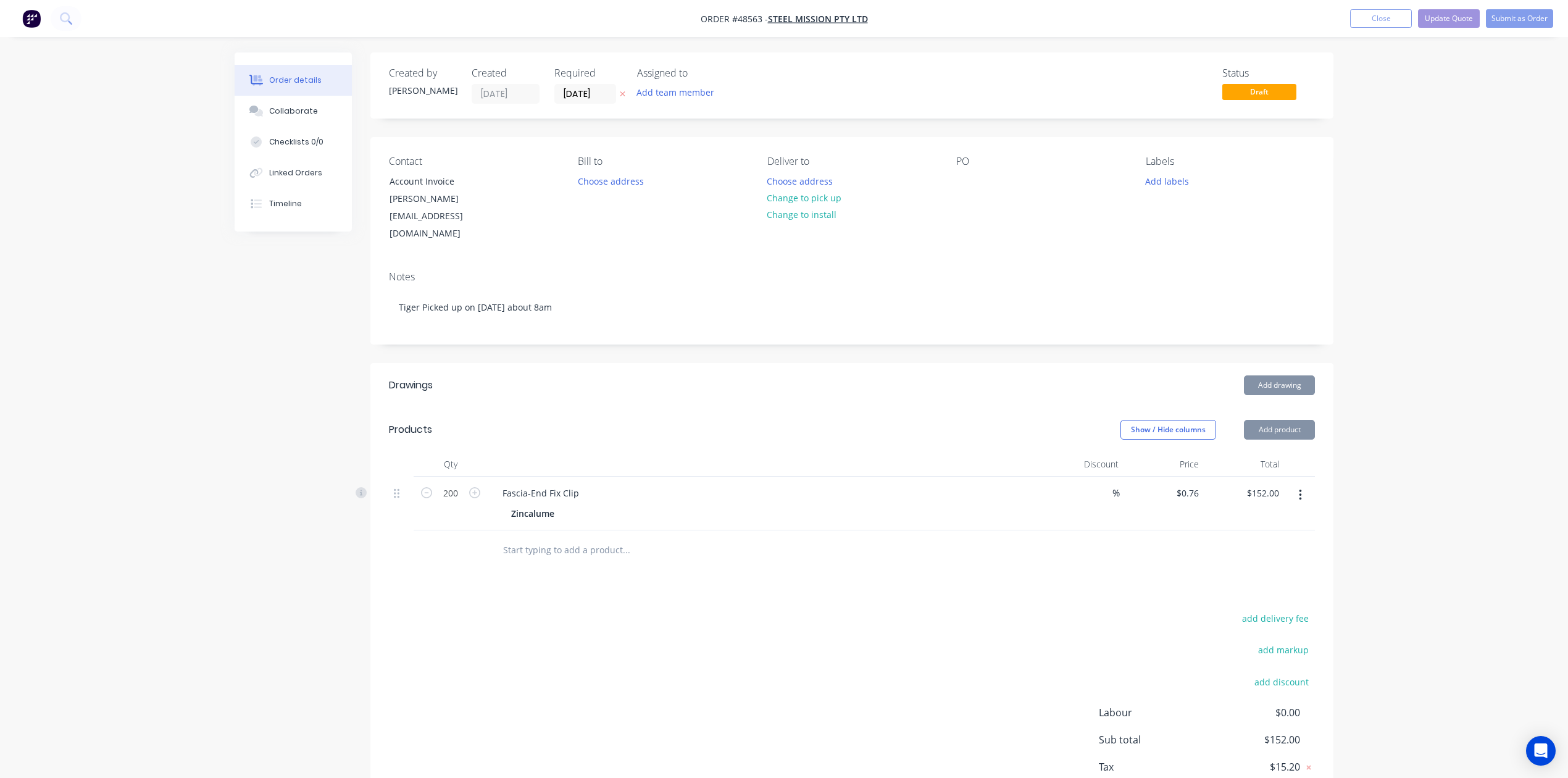
click at [825, 363] on header "Drawings Add drawing" at bounding box center [852, 385] width 963 height 45
click at [808, 193] on button "Change to pick up" at bounding box center [805, 197] width 88 height 17
drag, startPoint x: 834, startPoint y: 329, endPoint x: 875, endPoint y: 314, distance: 43.7
click at [835, 329] on div "Created by Rachel Created 27/08/25 Required 27/08/25 Assigned to Add team membe…" at bounding box center [852, 446] width 963 height 787
click at [1524, 18] on button "Submit as Order" at bounding box center [1519, 19] width 67 height 19
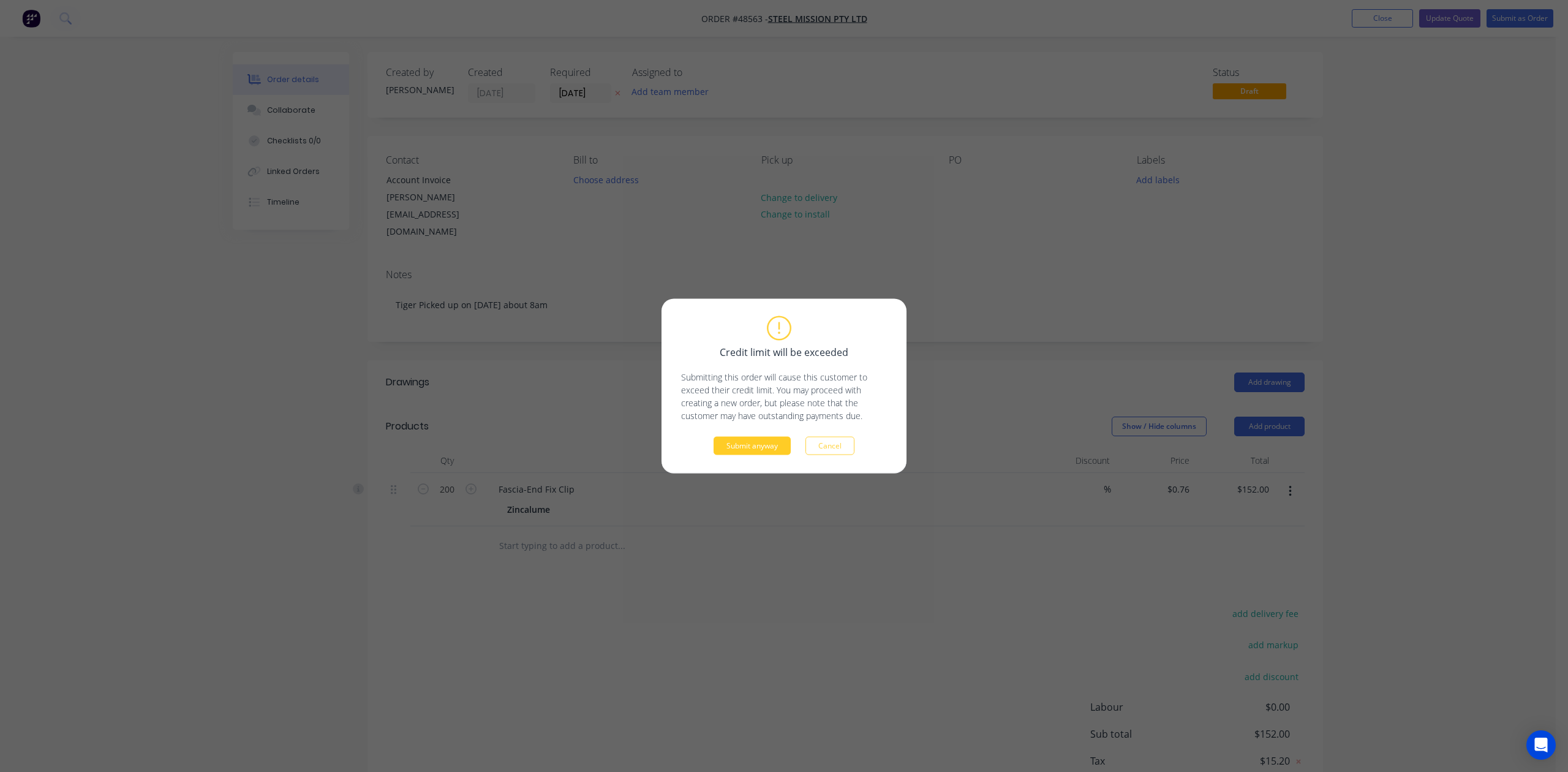
click at [776, 451] on button "Submit anyway" at bounding box center [752, 446] width 77 height 18
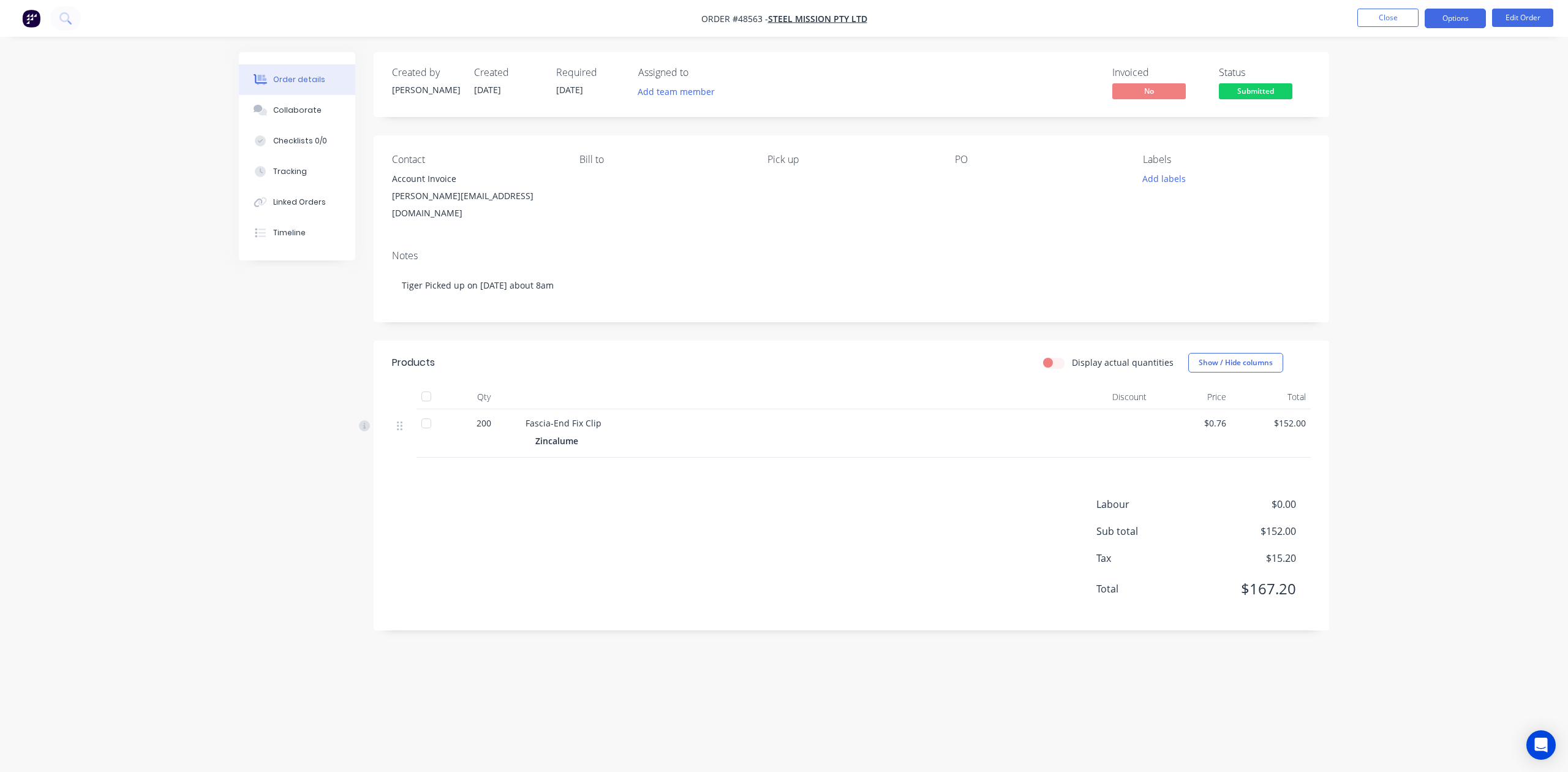
click at [1438, 21] on button "Options" at bounding box center [1455, 18] width 61 height 20
click at [1421, 67] on div "Invoice" at bounding box center [1418, 74] width 113 height 18
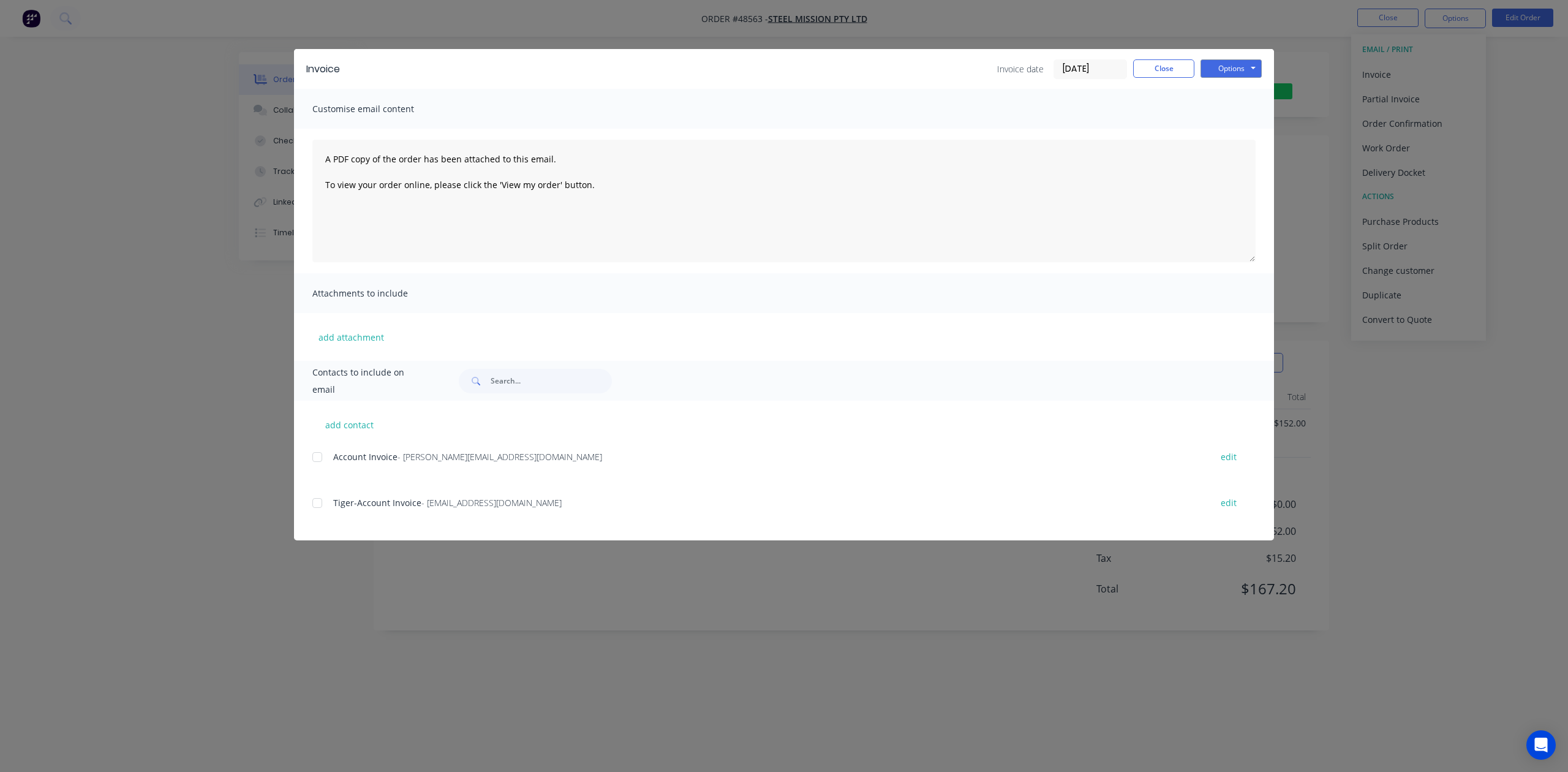
click at [315, 455] on div at bounding box center [317, 457] width 24 height 24
click at [314, 498] on div at bounding box center [317, 502] width 24 height 24
click at [1256, 61] on button "Options" at bounding box center [1231, 69] width 61 height 18
click at [1254, 126] on button "Email" at bounding box center [1239, 131] width 78 height 20
click at [1155, 66] on button "Close" at bounding box center [1163, 69] width 61 height 18
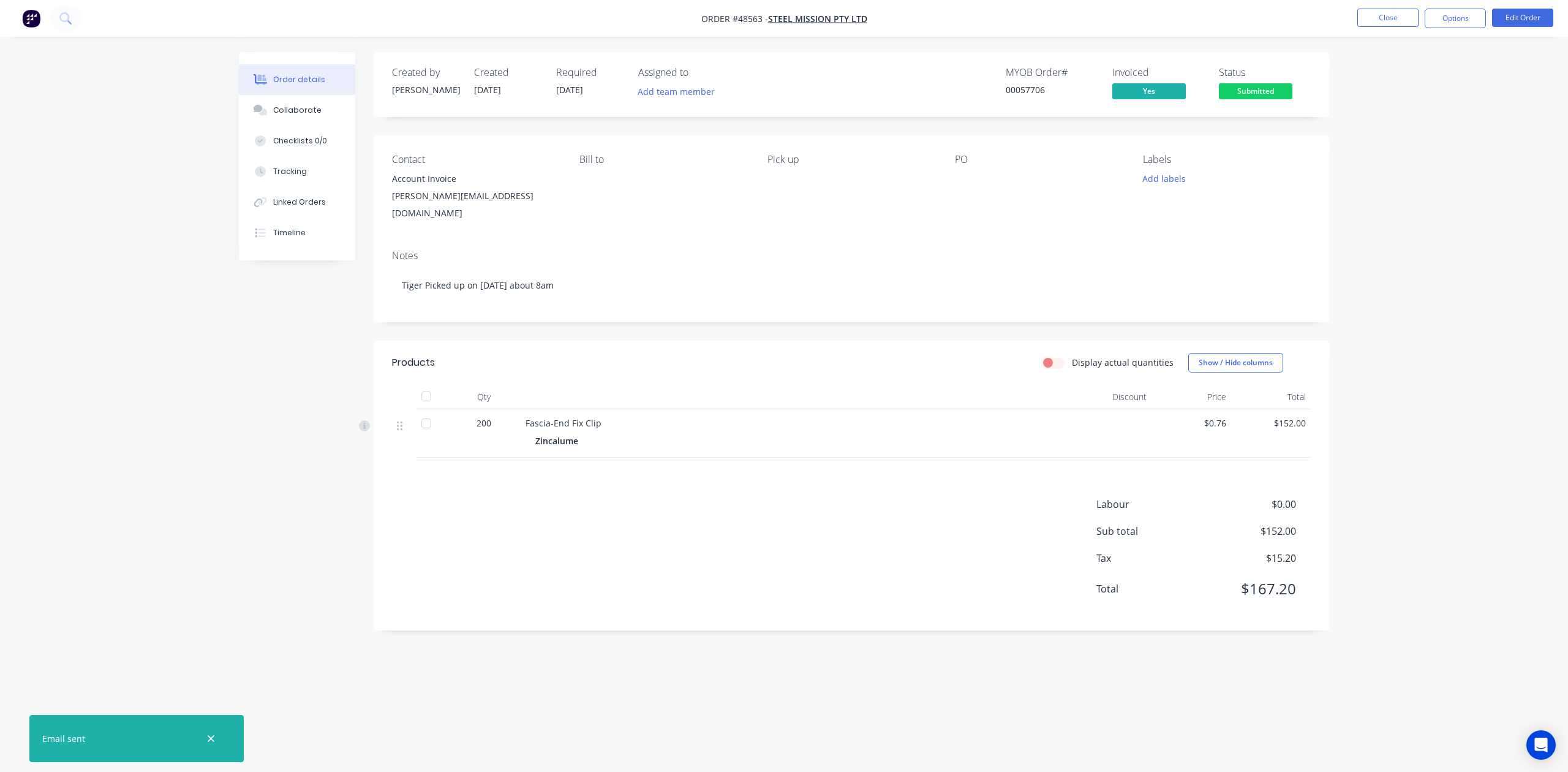
drag, startPoint x: 429, startPoint y: 385, endPoint x: 618, endPoint y: 361, distance: 190.5
click at [429, 384] on div at bounding box center [426, 396] width 24 height 24
click at [1260, 96] on span "Submitted" at bounding box center [1256, 90] width 74 height 15
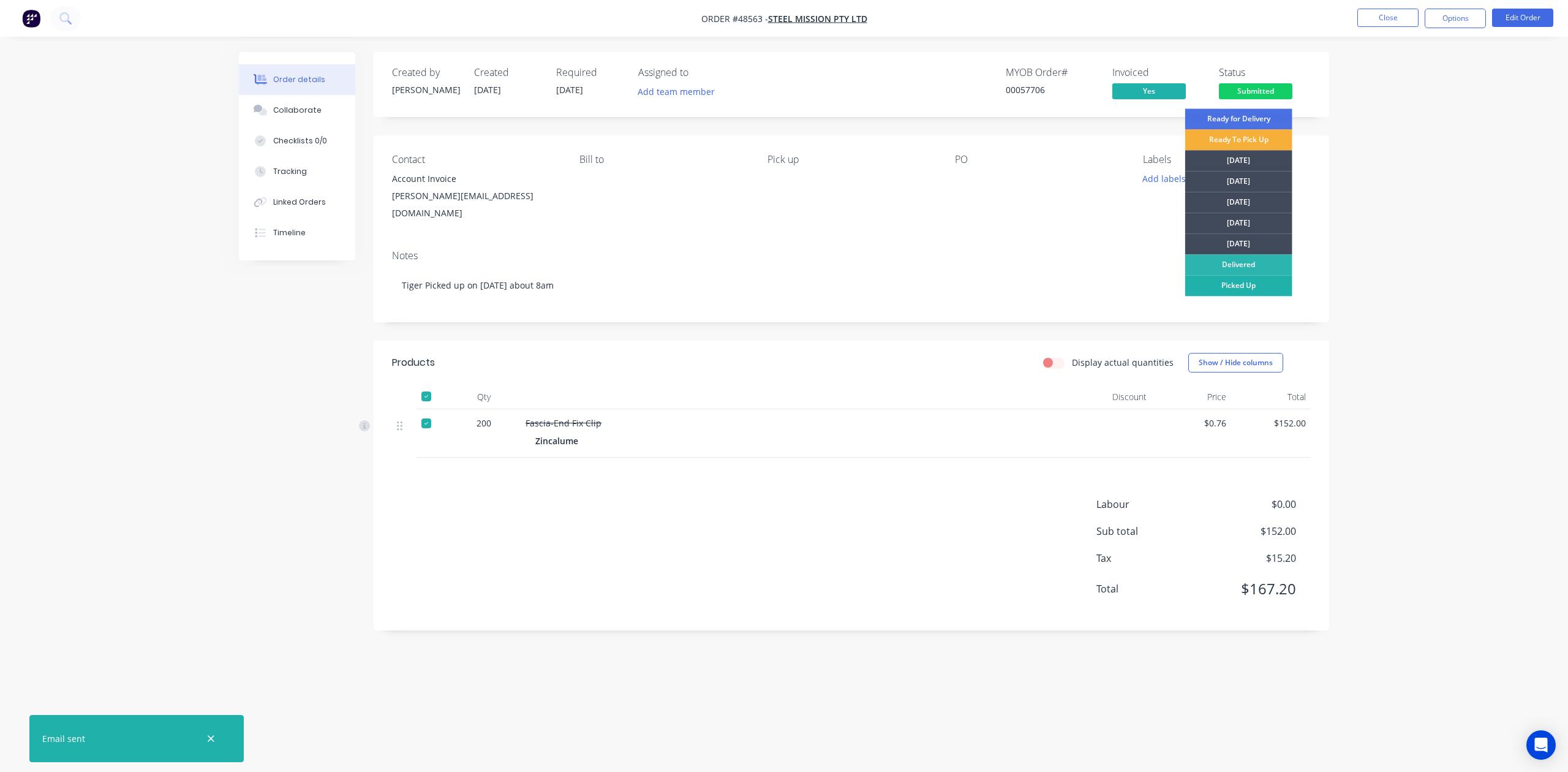
click at [1250, 284] on div "Picked Up" at bounding box center [1238, 285] width 107 height 21
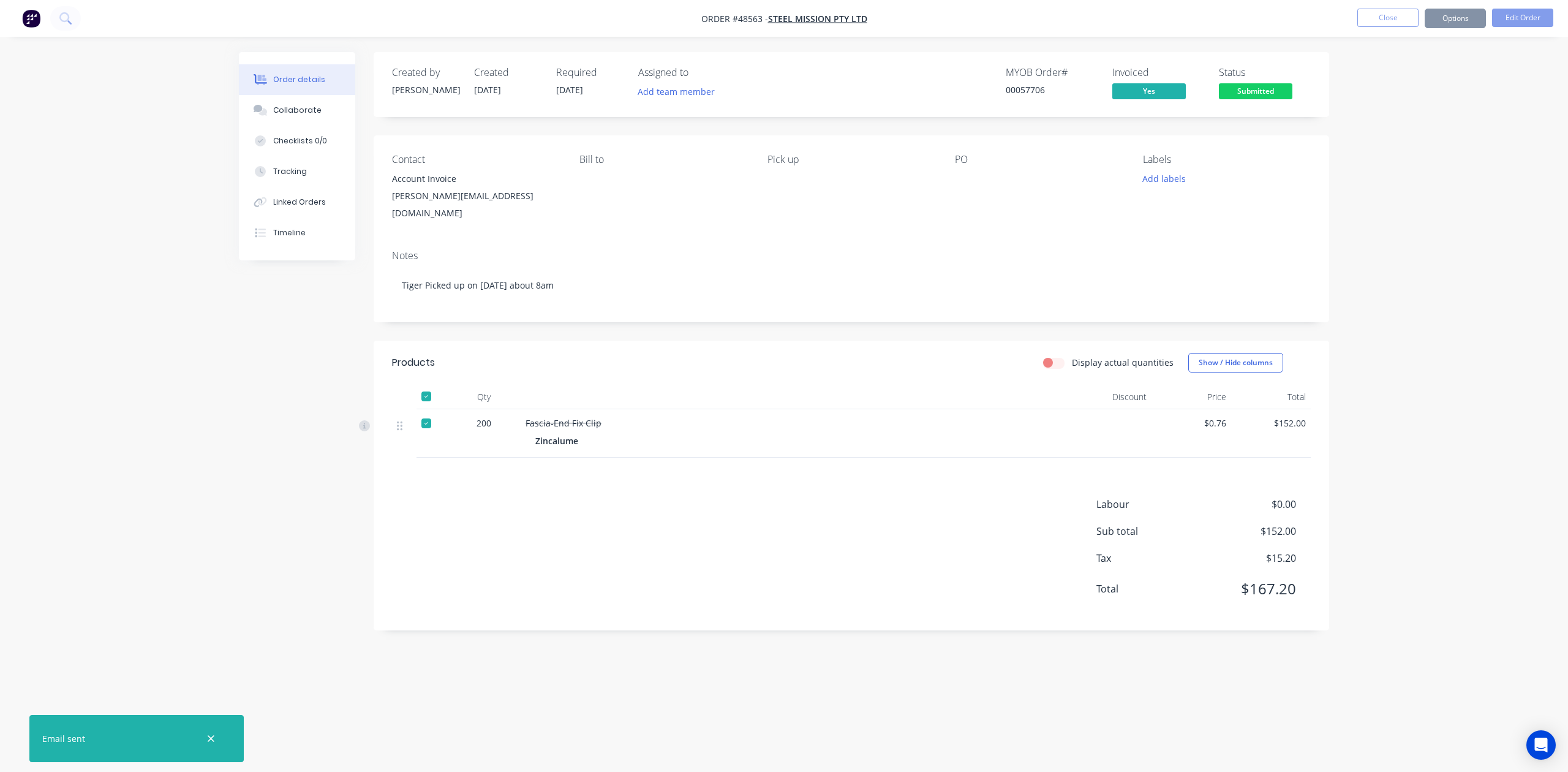
drag, startPoint x: 1429, startPoint y: 173, endPoint x: 1426, endPoint y: 57, distance: 116.0
click at [1429, 169] on div "Order details Collaborate Checklists 0/0 Tracking Linked Orders Timeline Order …" at bounding box center [784, 386] width 1568 height 772
click at [1389, 20] on button "Close" at bounding box center [1387, 18] width 61 height 18
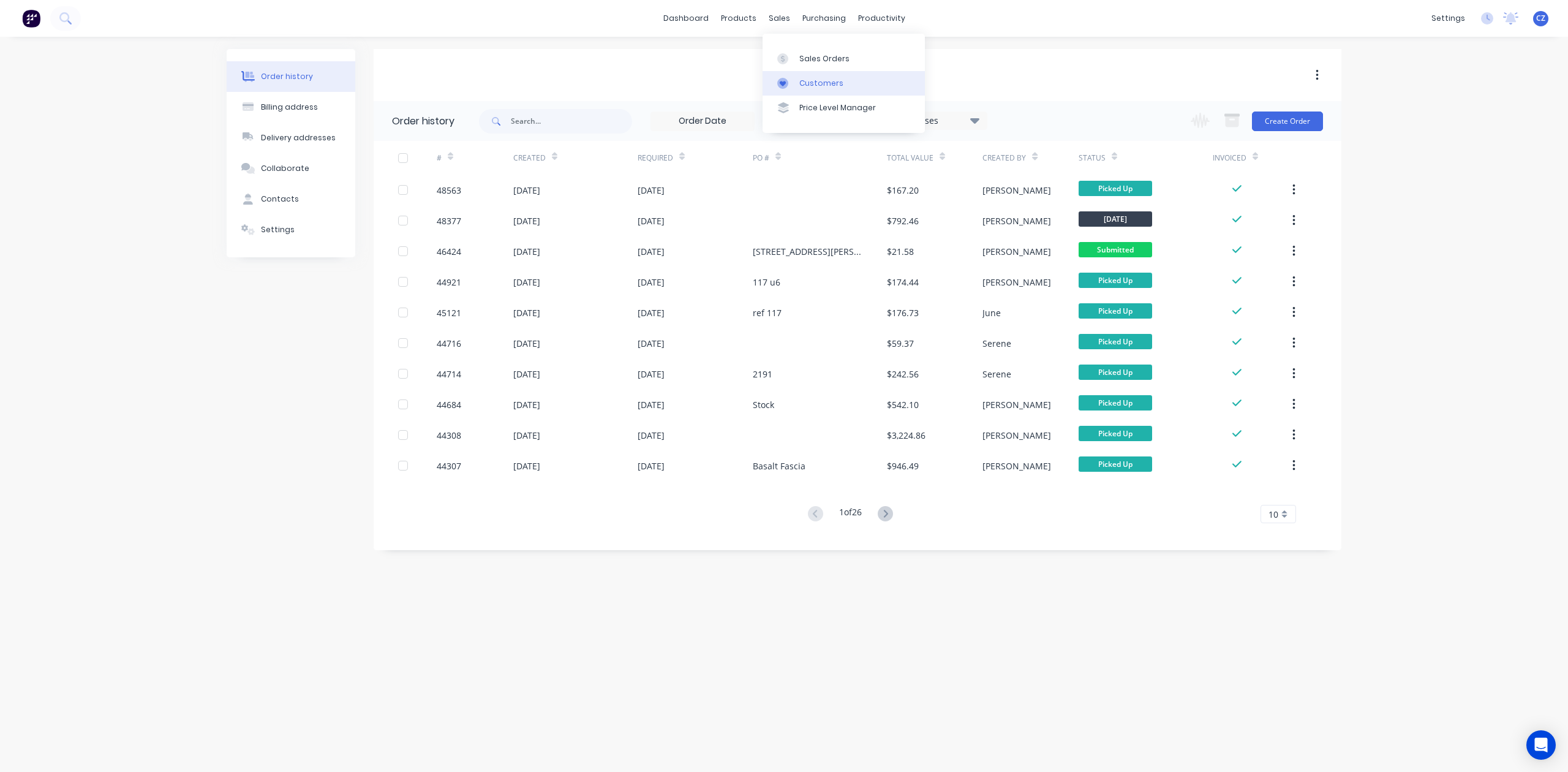
click at [807, 89] on link "Customers" at bounding box center [844, 83] width 162 height 24
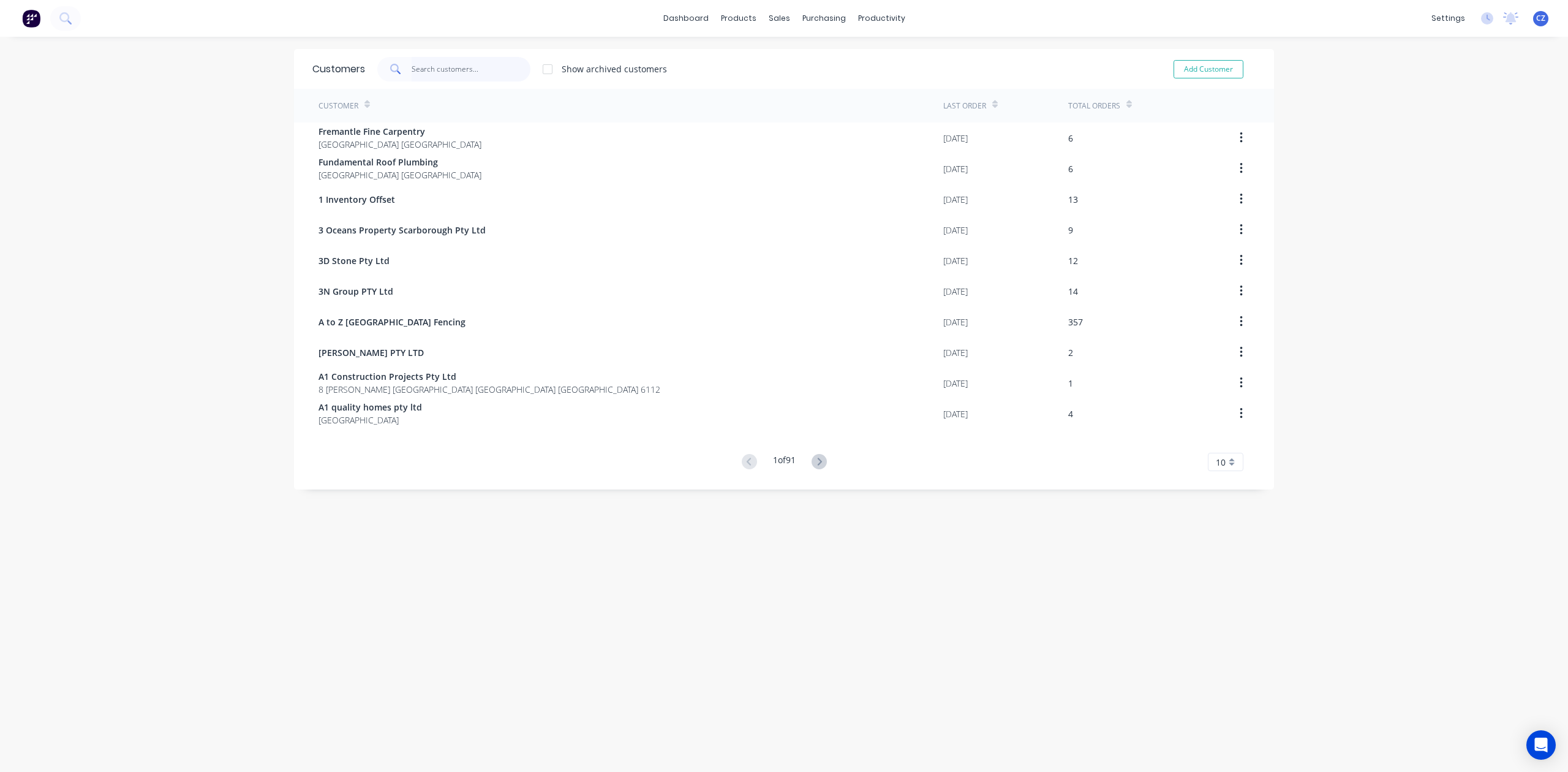
click at [480, 67] on input "text" at bounding box center [471, 69] width 119 height 24
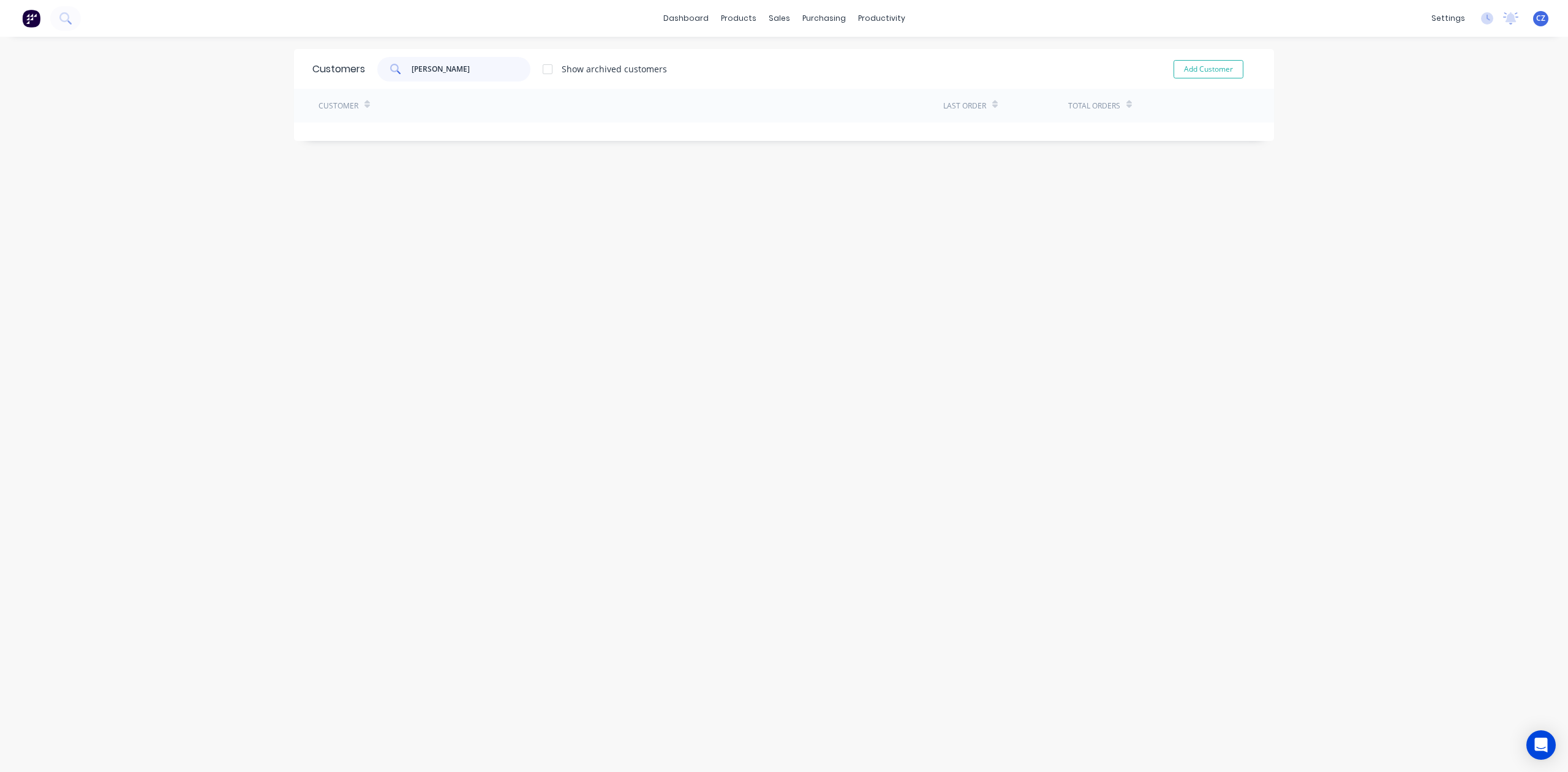
click at [479, 67] on input "huang" at bounding box center [471, 69] width 119 height 24
click at [479, 72] on input "huang" at bounding box center [471, 69] width 119 height 24
type input "huang"
click at [799, 87] on link "Customers" at bounding box center [838, 83] width 162 height 24
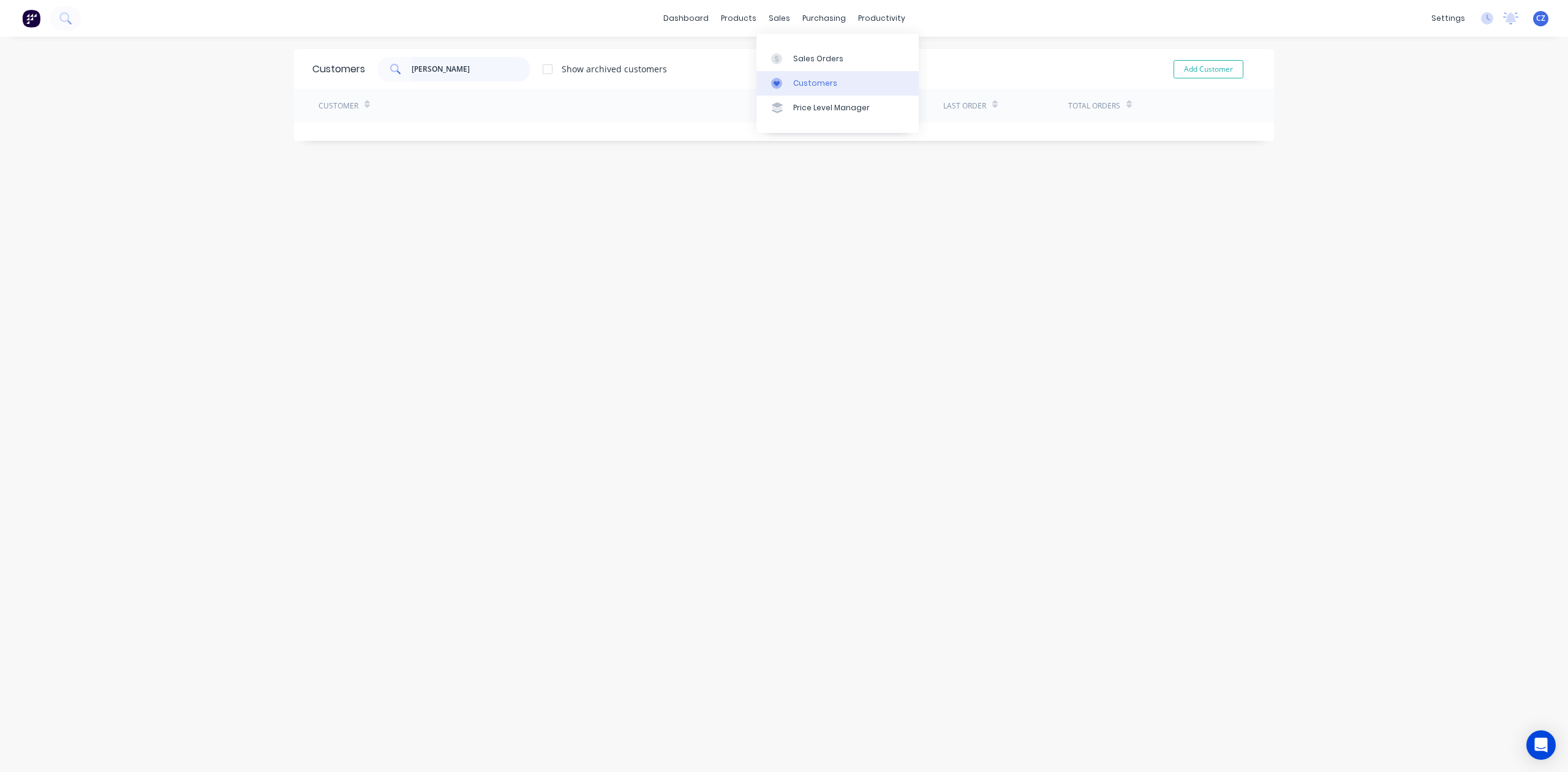
click at [439, 72] on input "huang" at bounding box center [471, 69] width 119 height 24
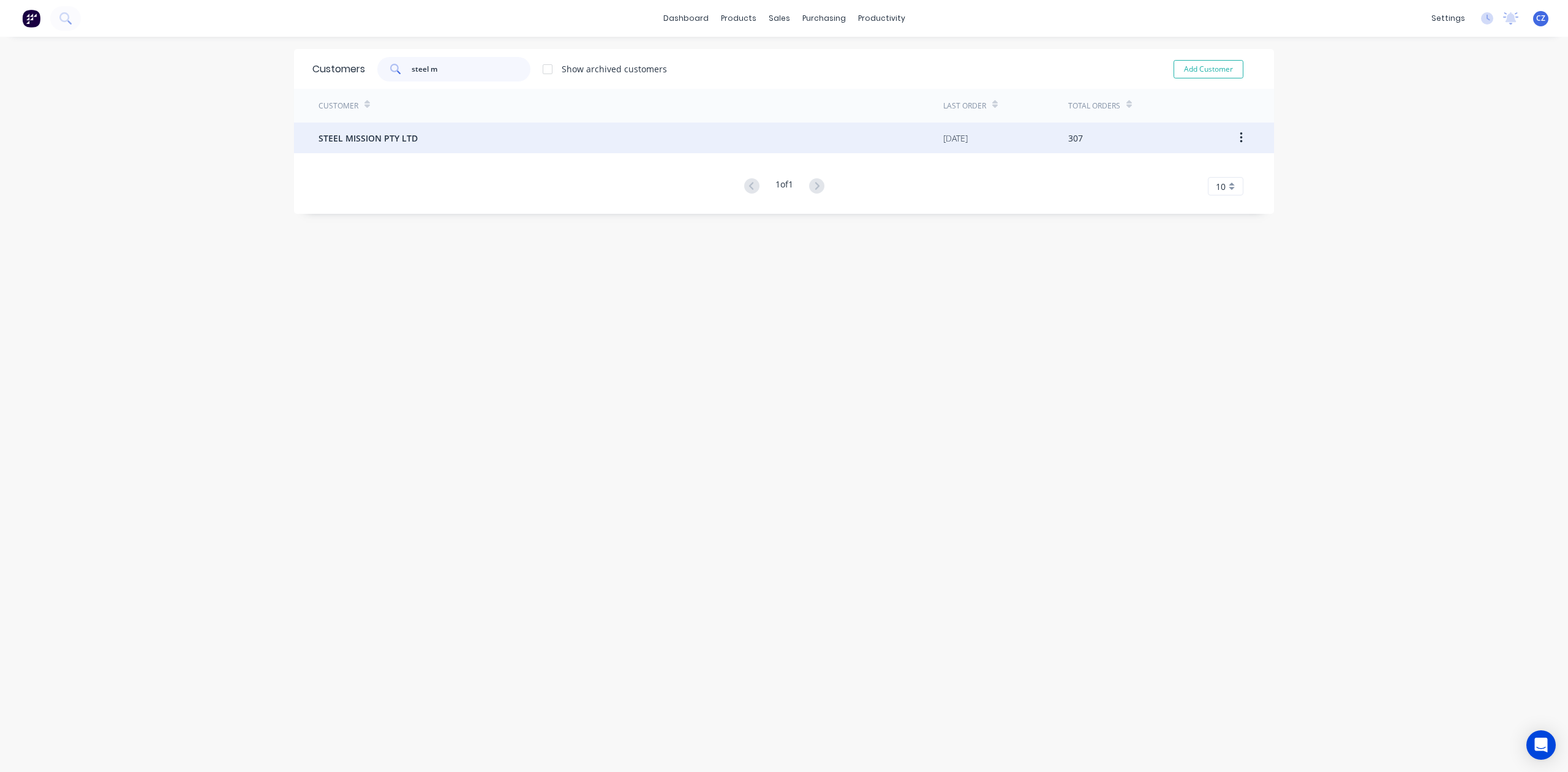
type input "steel m"
click at [448, 138] on div "STEEL MISSION PTY LTD" at bounding box center [631, 138] width 625 height 30
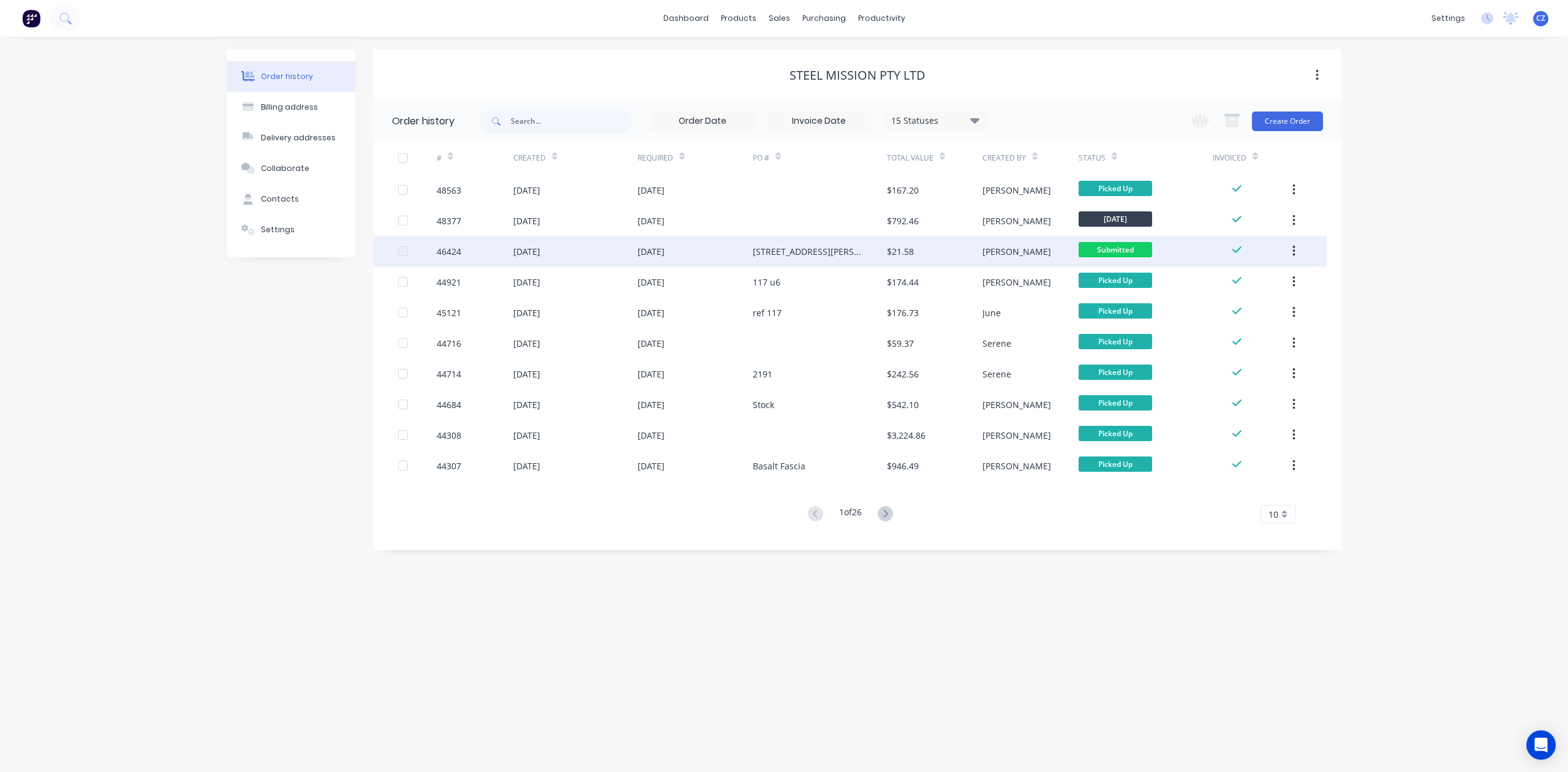
click at [863, 251] on div "79 leach highway" at bounding box center [820, 251] width 134 height 30
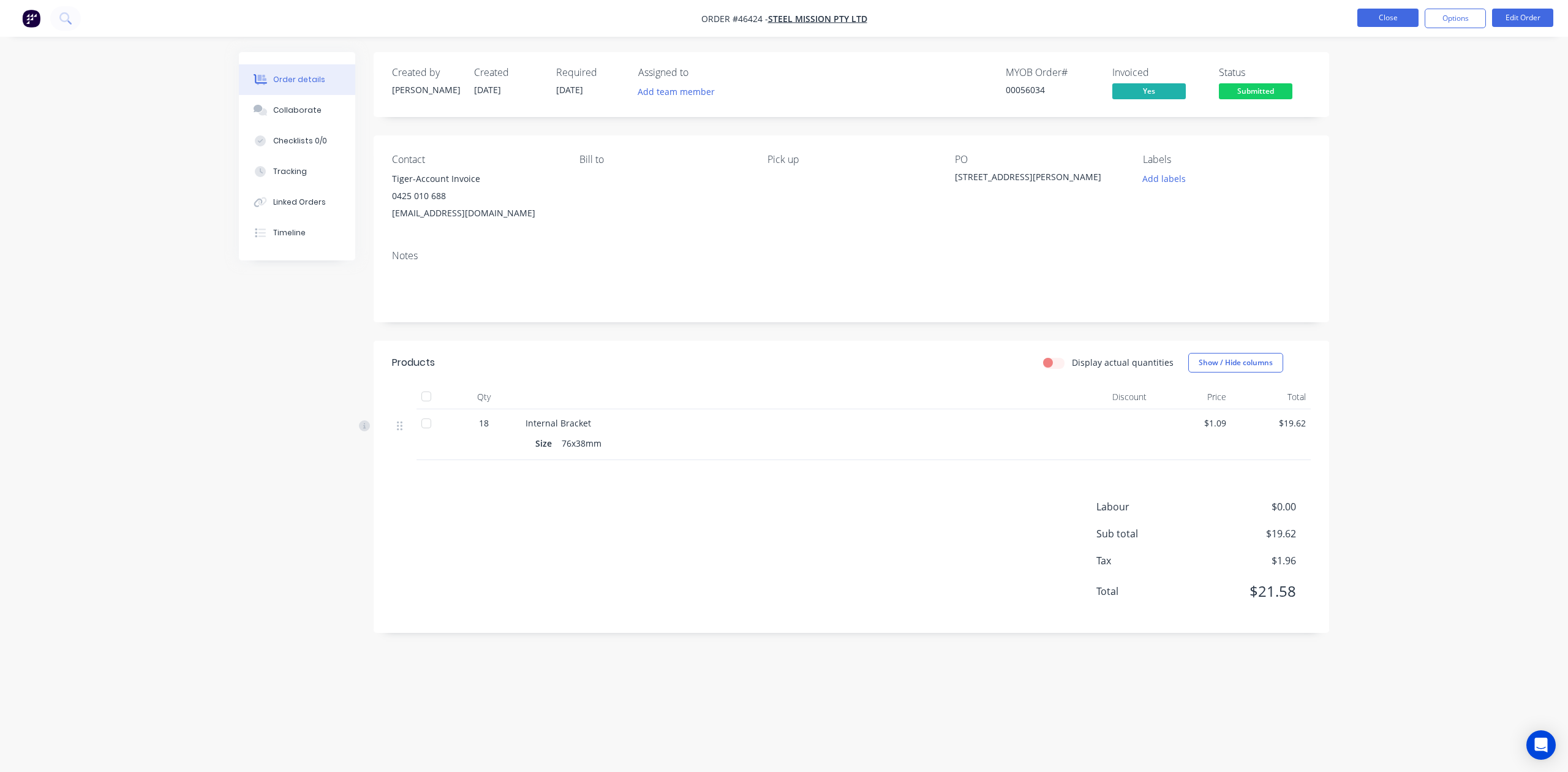
click at [1373, 15] on button "Close" at bounding box center [1387, 18] width 61 height 18
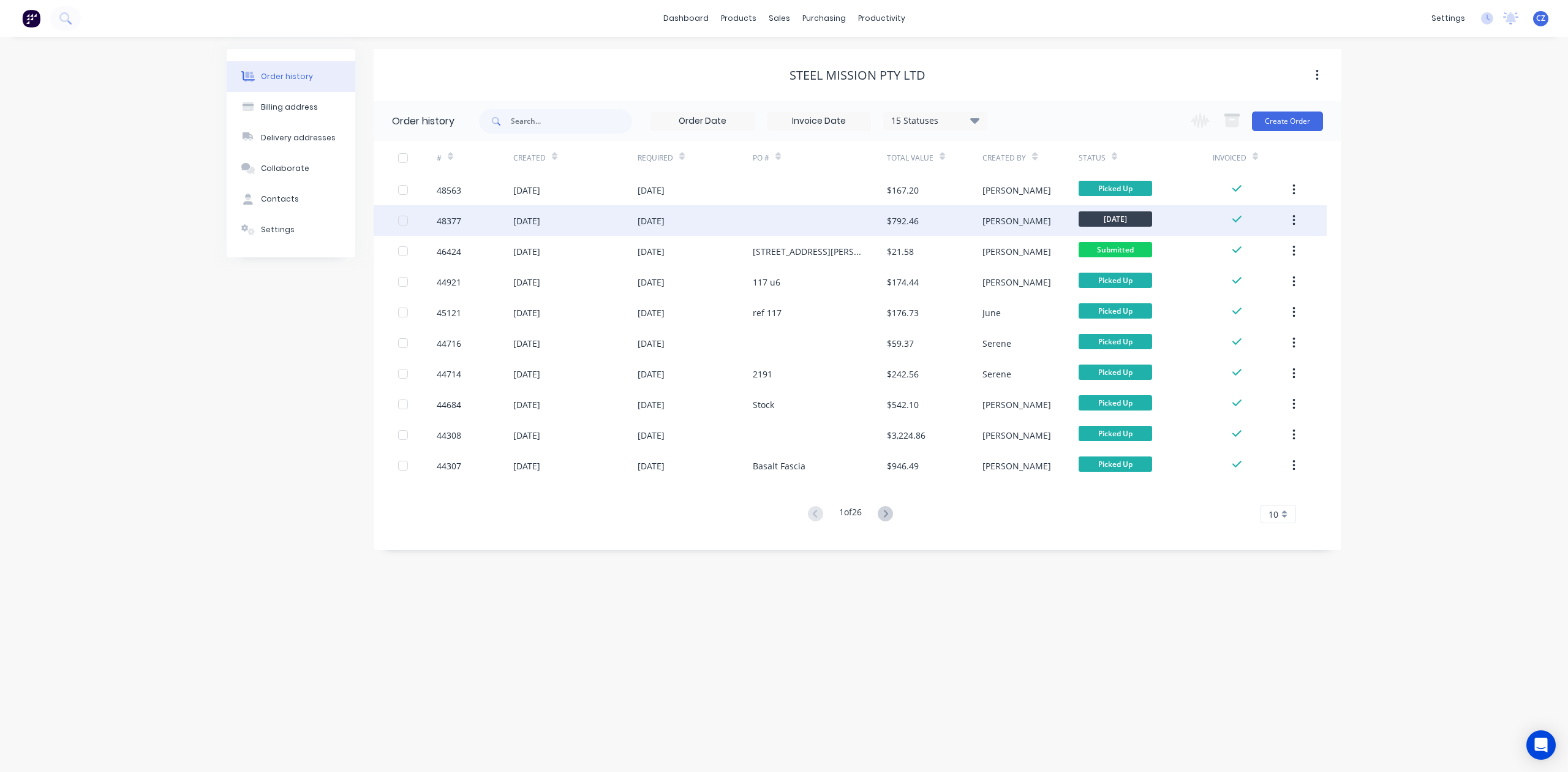
click at [951, 223] on div "$792.46" at bounding box center [935, 220] width 96 height 30
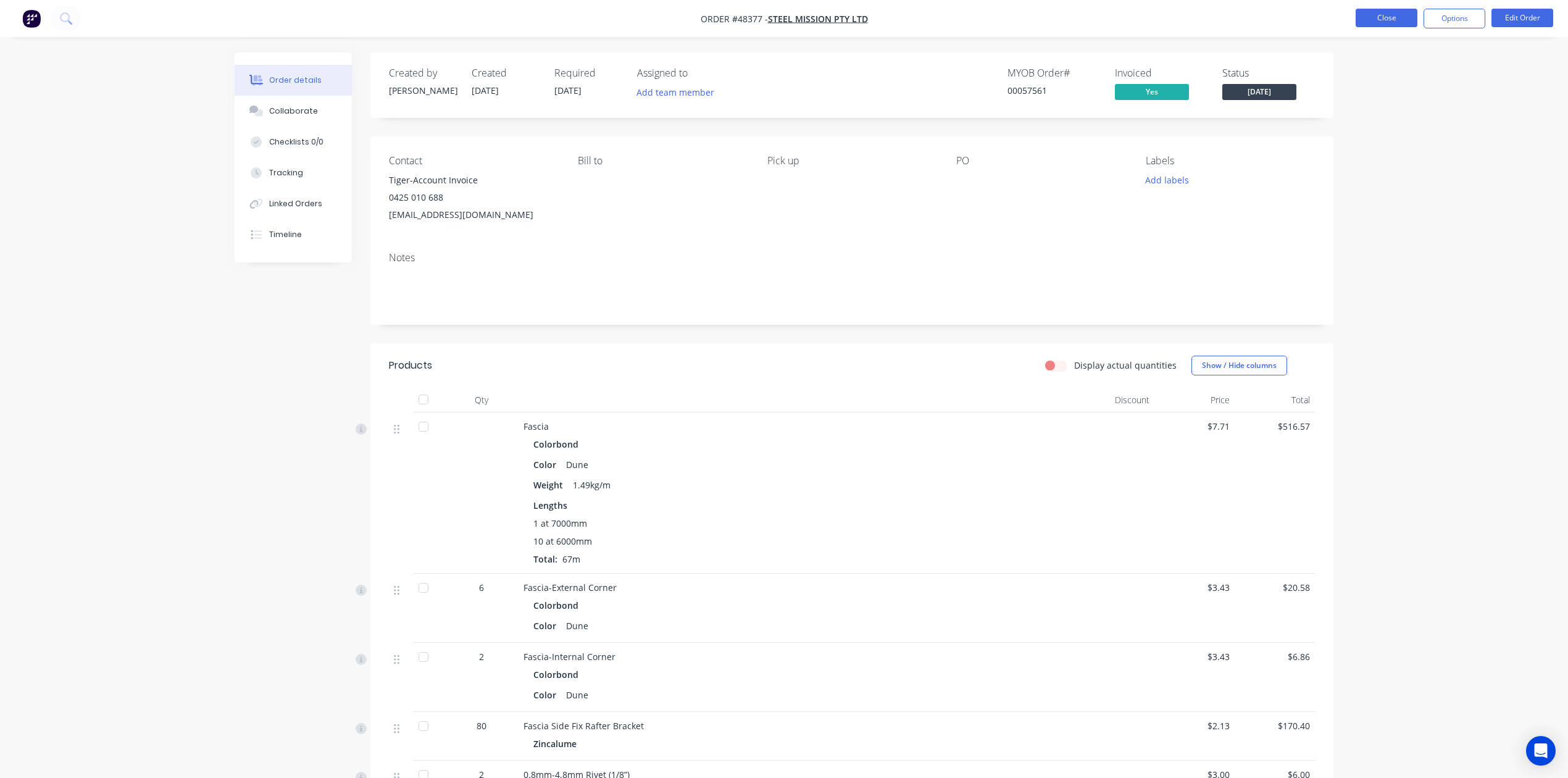
click at [1383, 19] on button "Close" at bounding box center [1387, 18] width 62 height 19
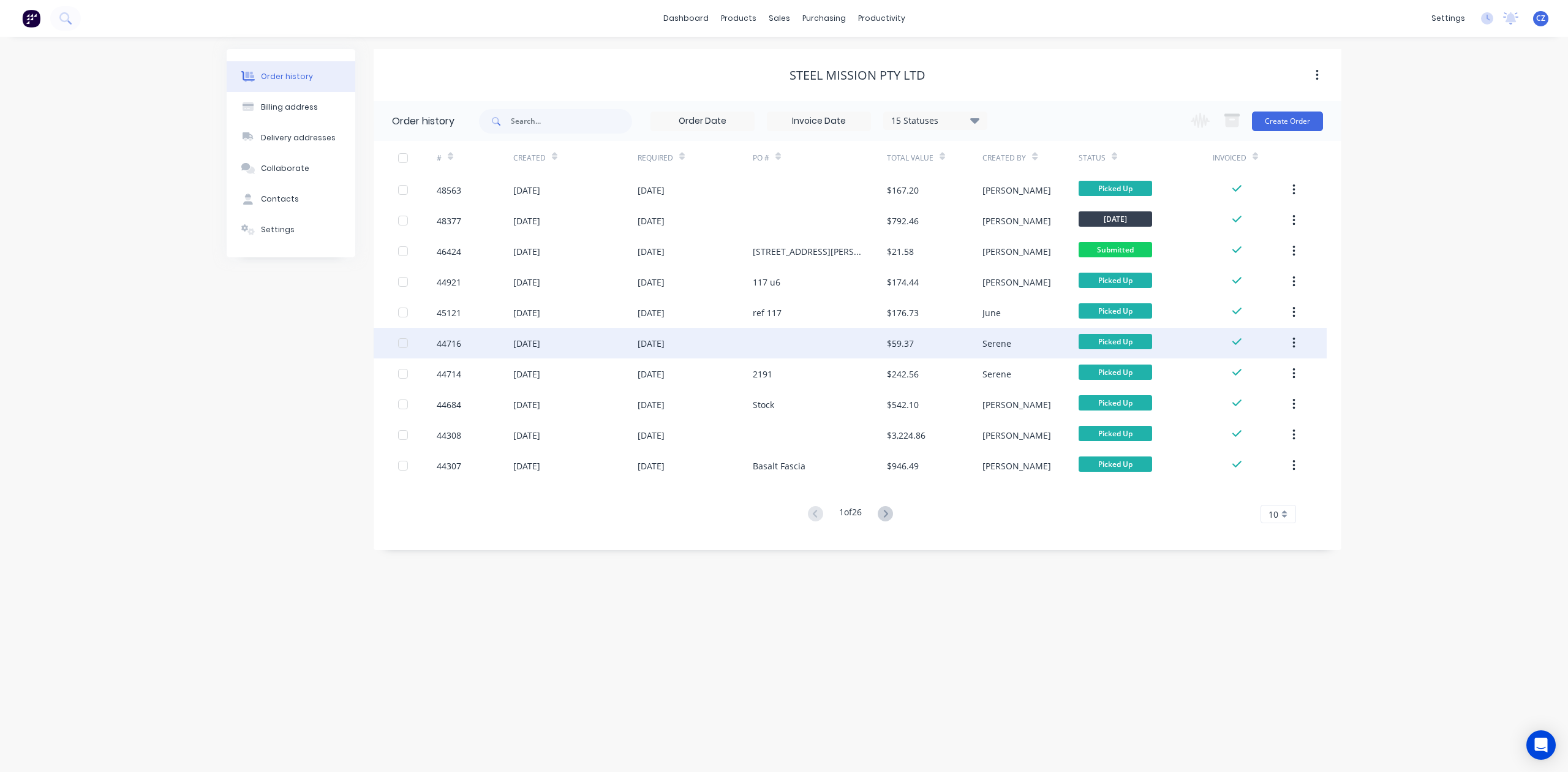
click at [851, 341] on div at bounding box center [820, 343] width 134 height 30
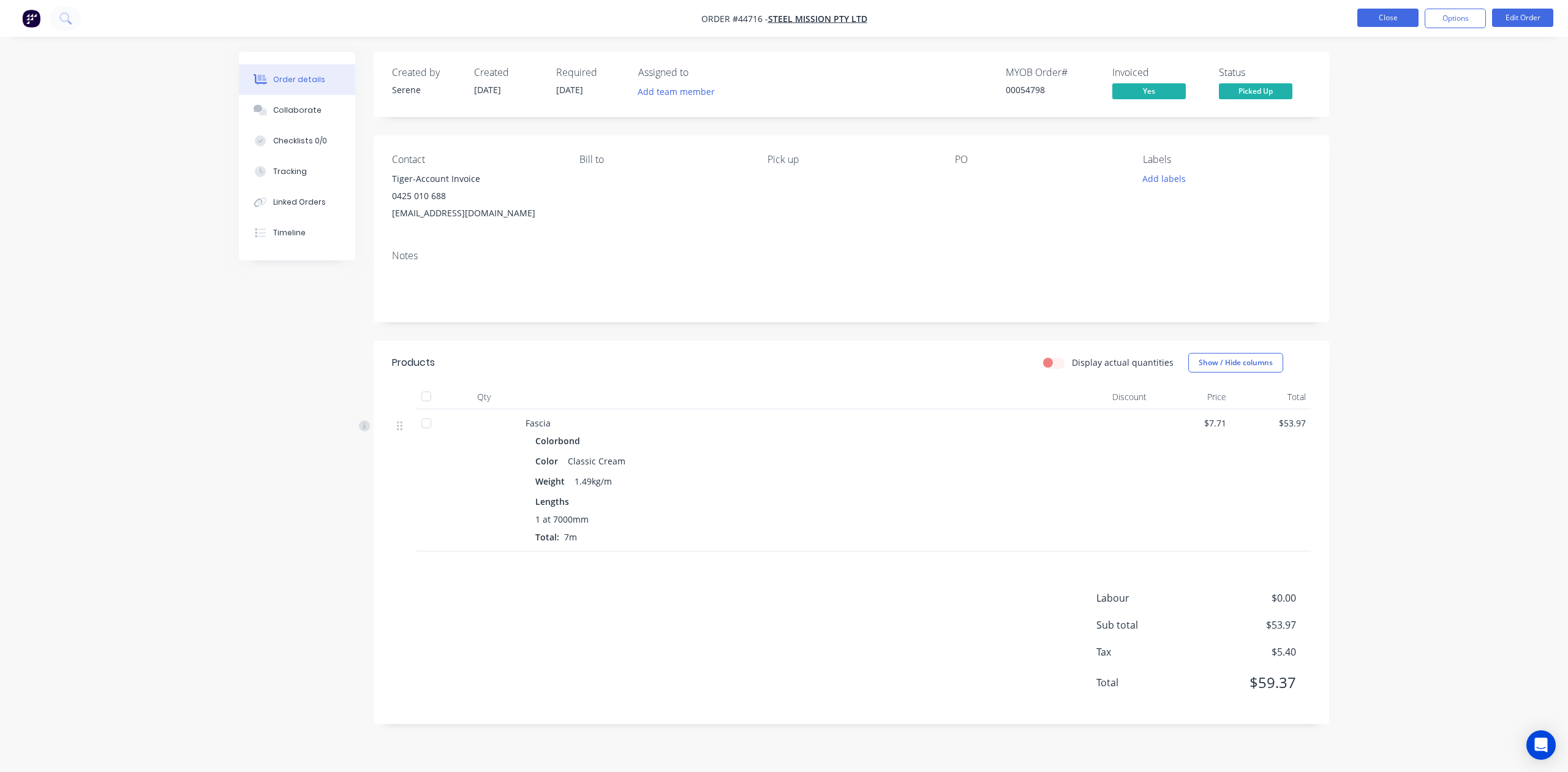
click at [1370, 20] on button "Close" at bounding box center [1387, 18] width 61 height 18
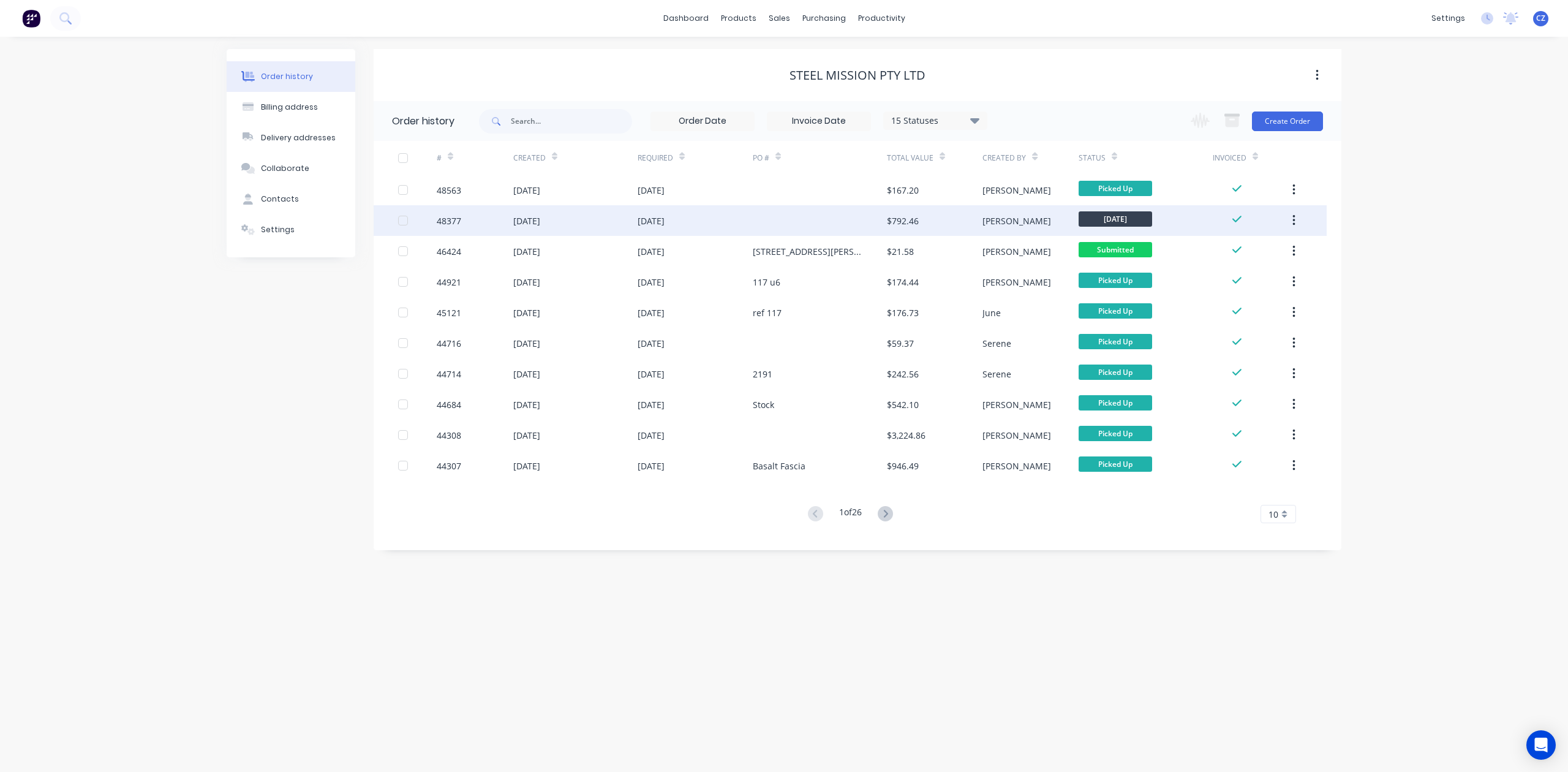
click at [699, 217] on div "29 Aug 2025" at bounding box center [695, 220] width 115 height 30
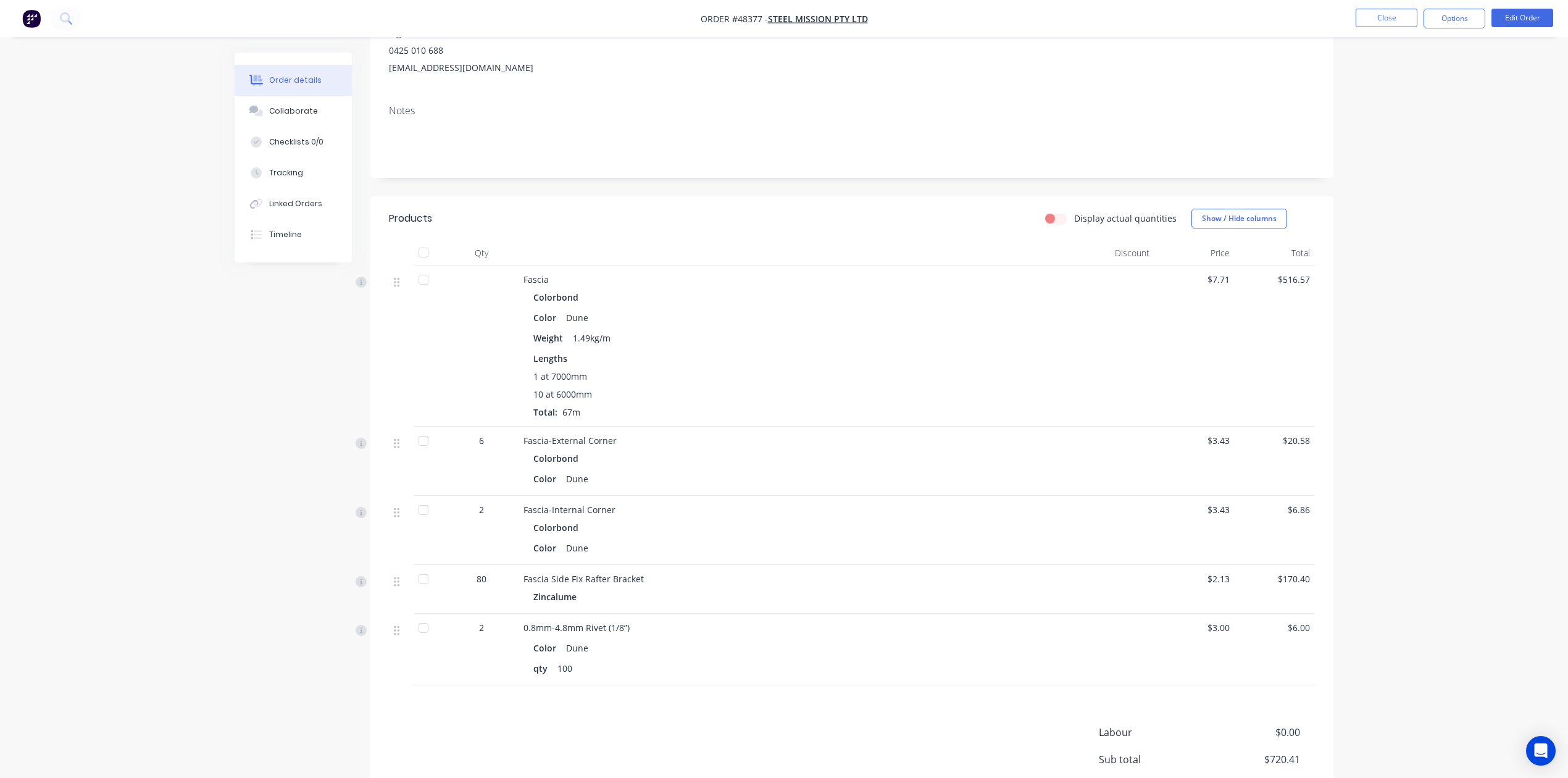
scroll to position [82, 0]
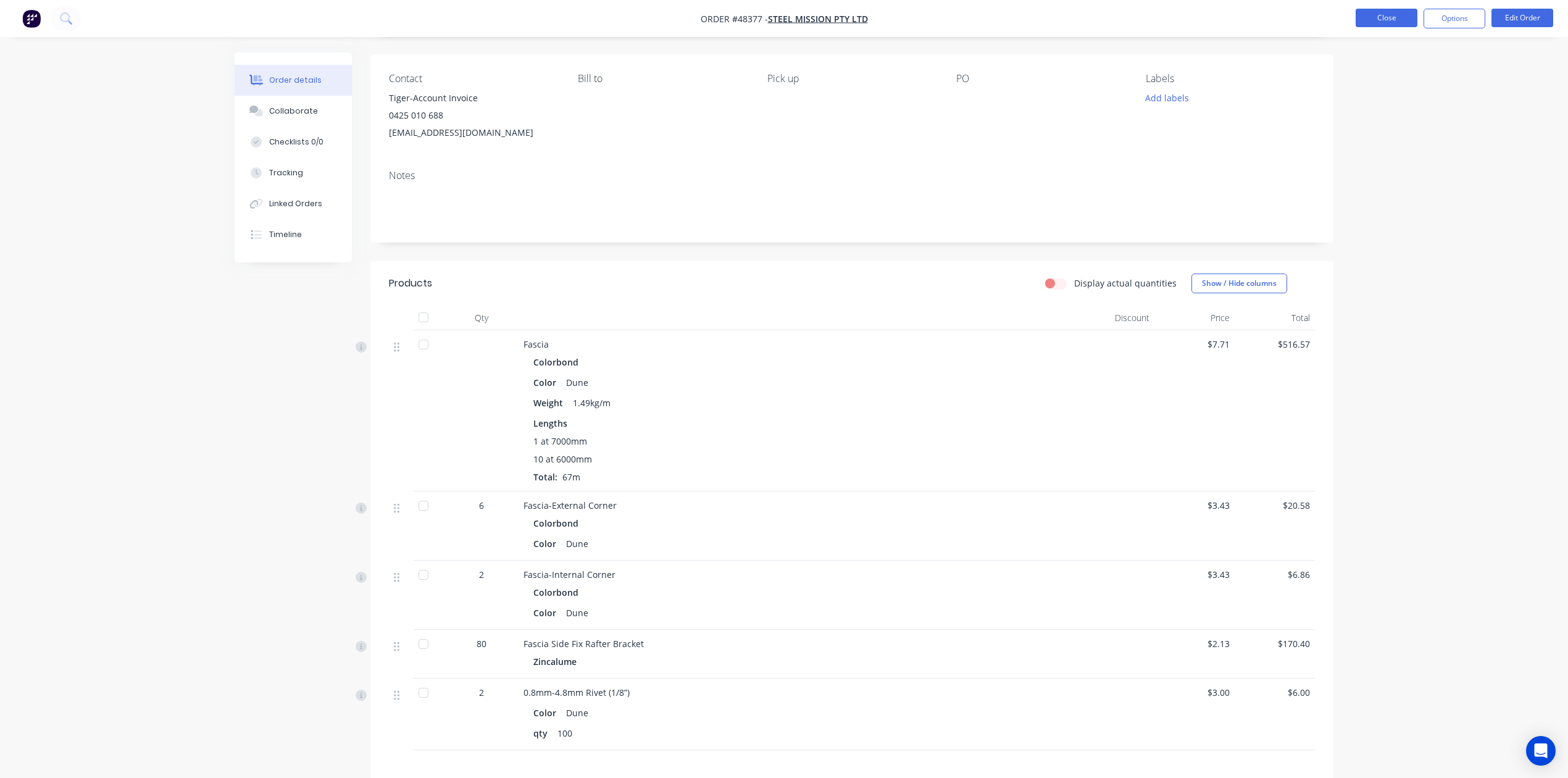
click at [1403, 19] on button "Close" at bounding box center [1387, 18] width 62 height 19
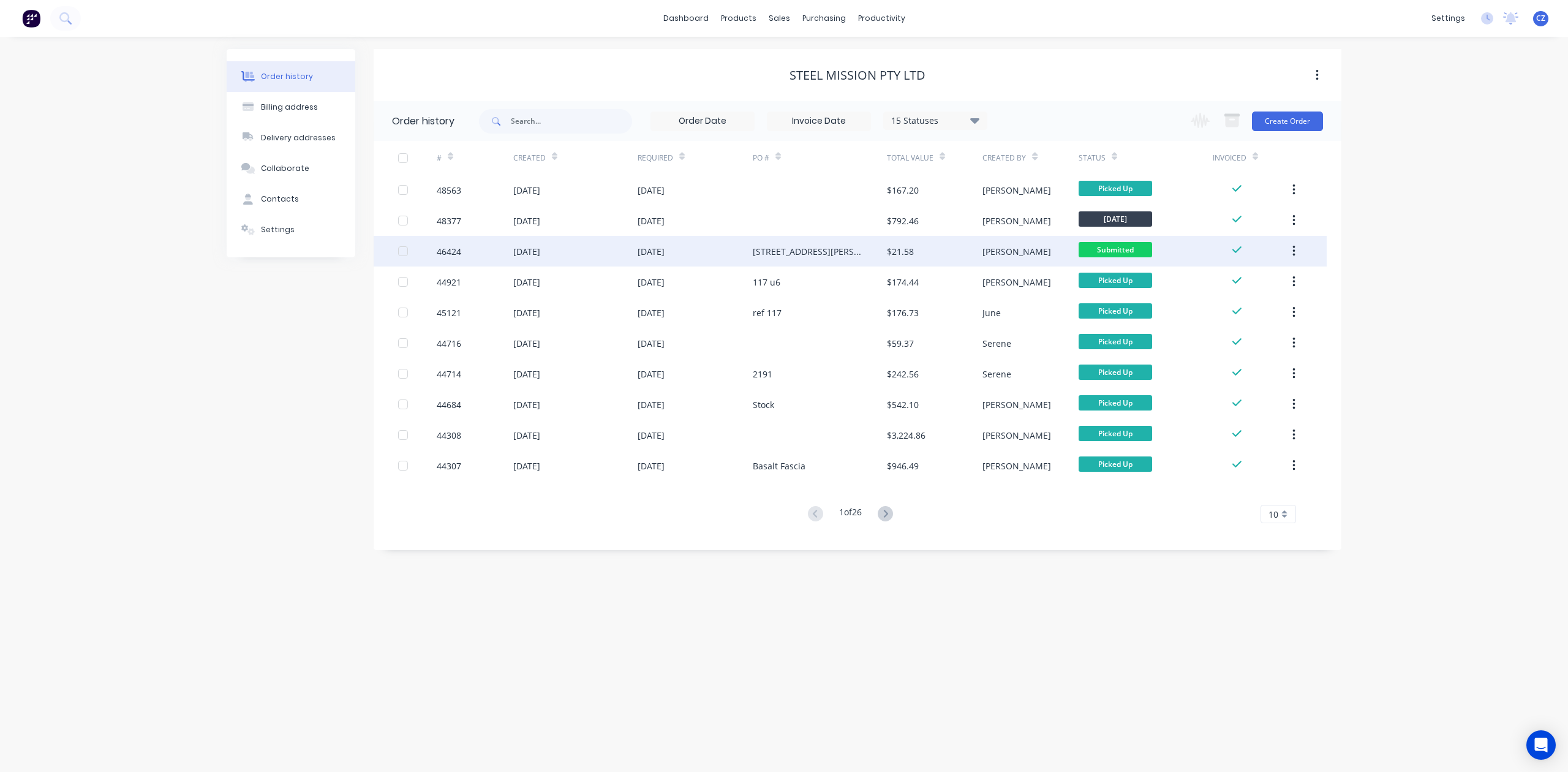
click at [838, 257] on div "79 leach highway" at bounding box center [820, 251] width 134 height 30
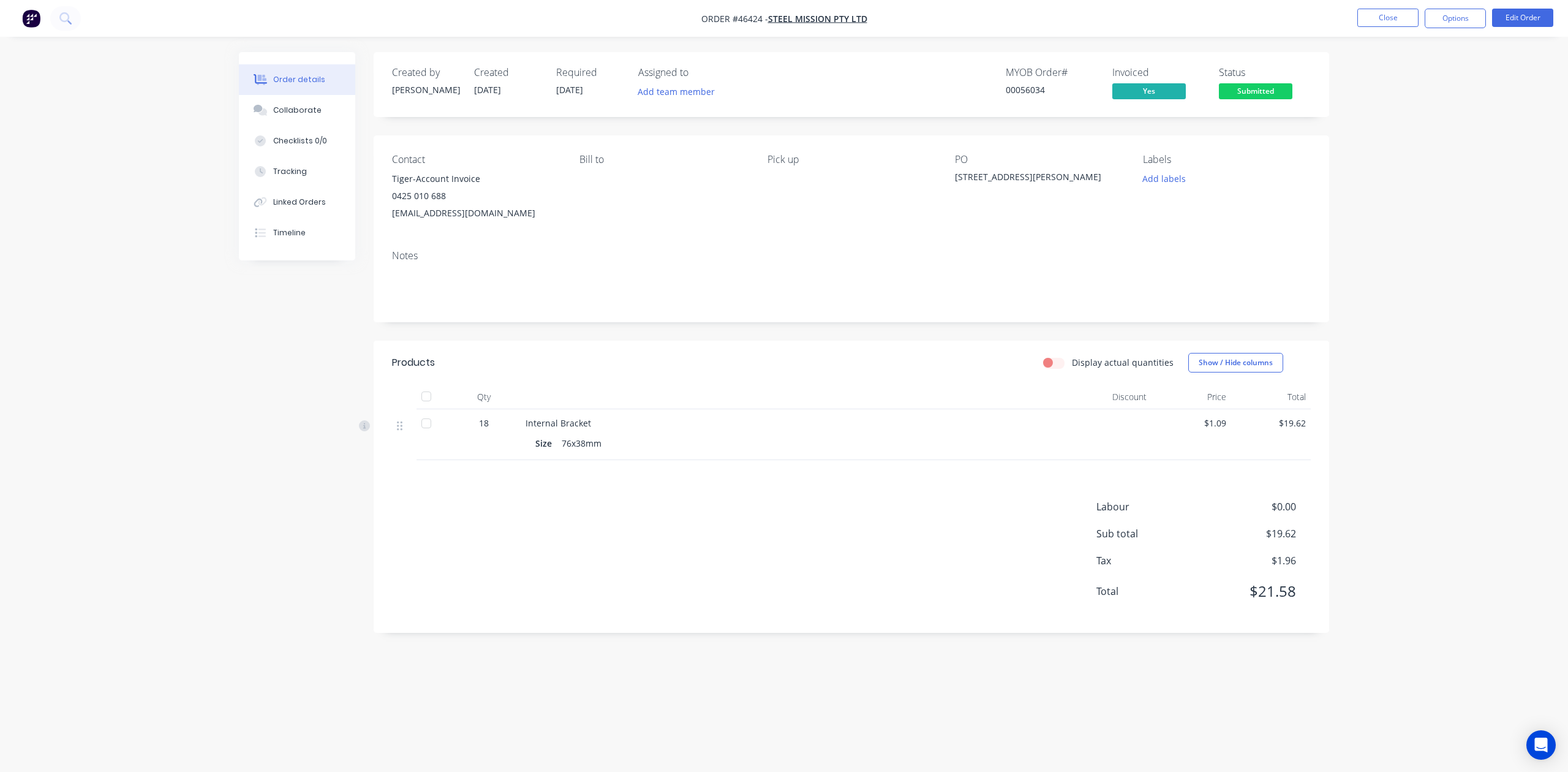
click at [1042, 158] on div "PO" at bounding box center [1039, 160] width 168 height 12
click at [1041, 177] on div "79 leach highway" at bounding box center [1031, 179] width 153 height 17
click at [1244, 92] on span "Submitted" at bounding box center [1256, 90] width 74 height 15
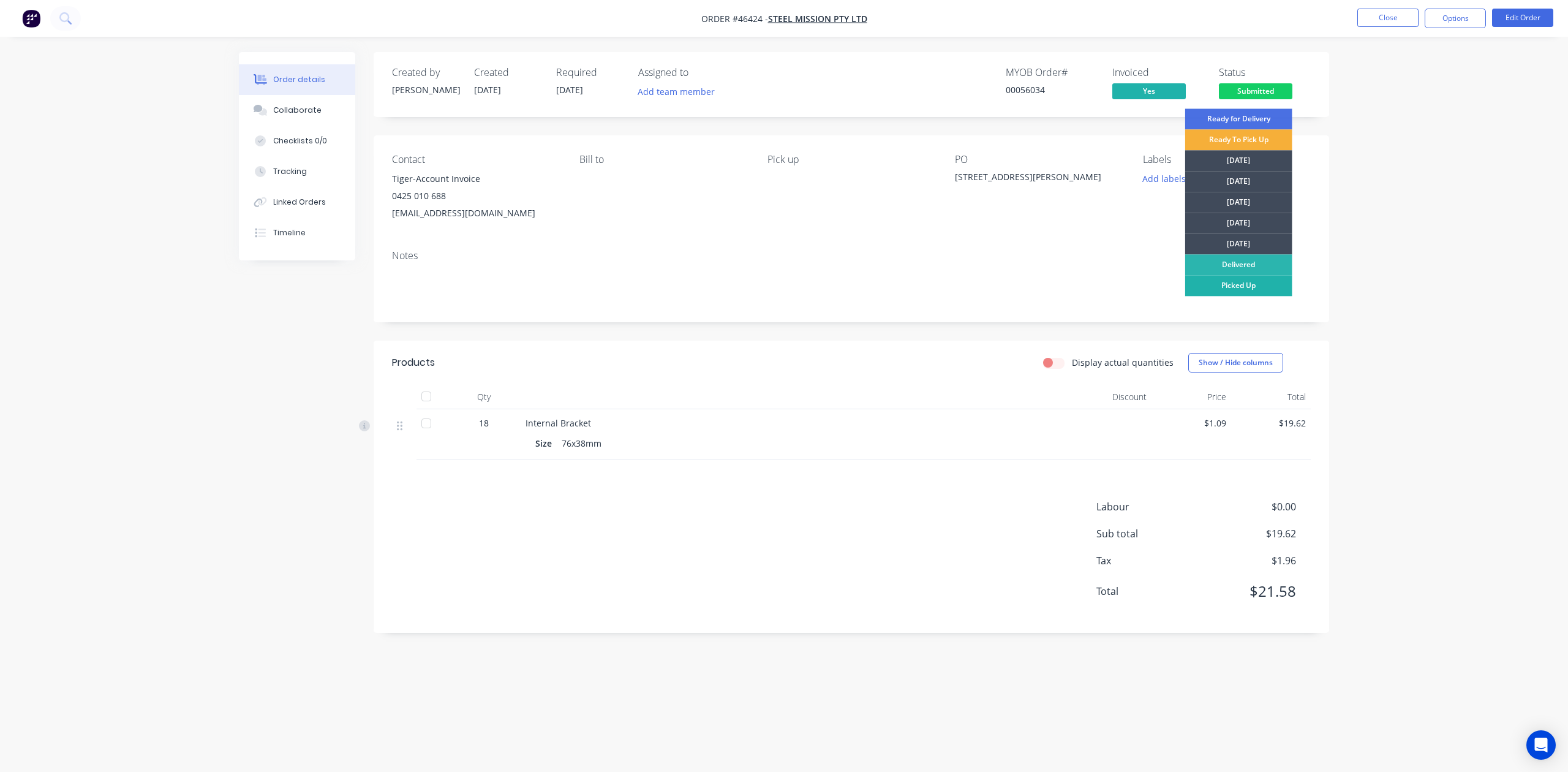
click at [1241, 292] on div "Picked Up" at bounding box center [1238, 285] width 107 height 21
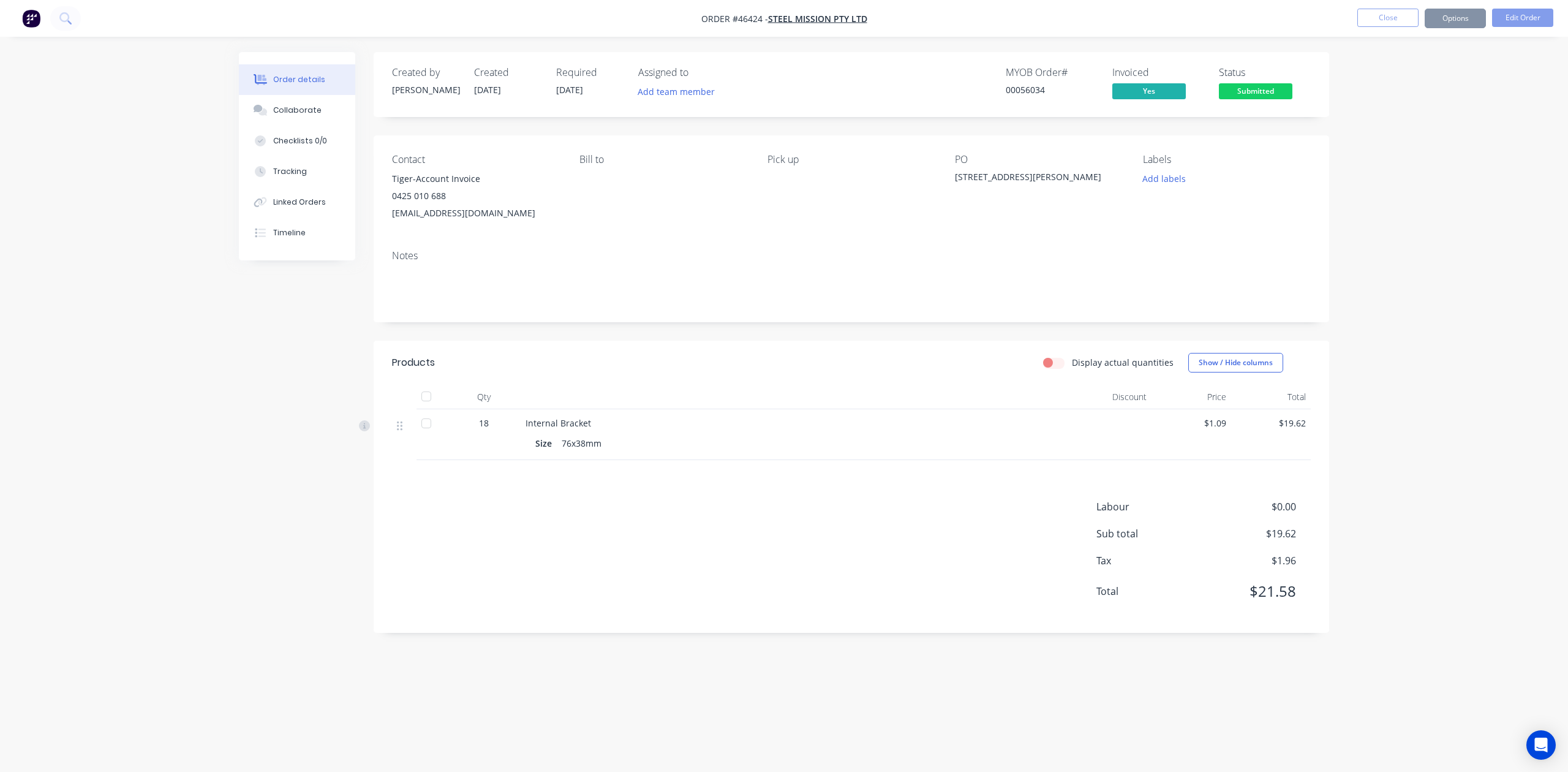
drag, startPoint x: 1331, startPoint y: 189, endPoint x: 1329, endPoint y: 126, distance: 63.0
click at [1331, 187] on div "Order details Collaborate Checklists 0/0 Tracking Linked Orders Timeline Order …" at bounding box center [784, 363] width 1115 height 621
click at [1384, 21] on button "Close" at bounding box center [1387, 18] width 61 height 18
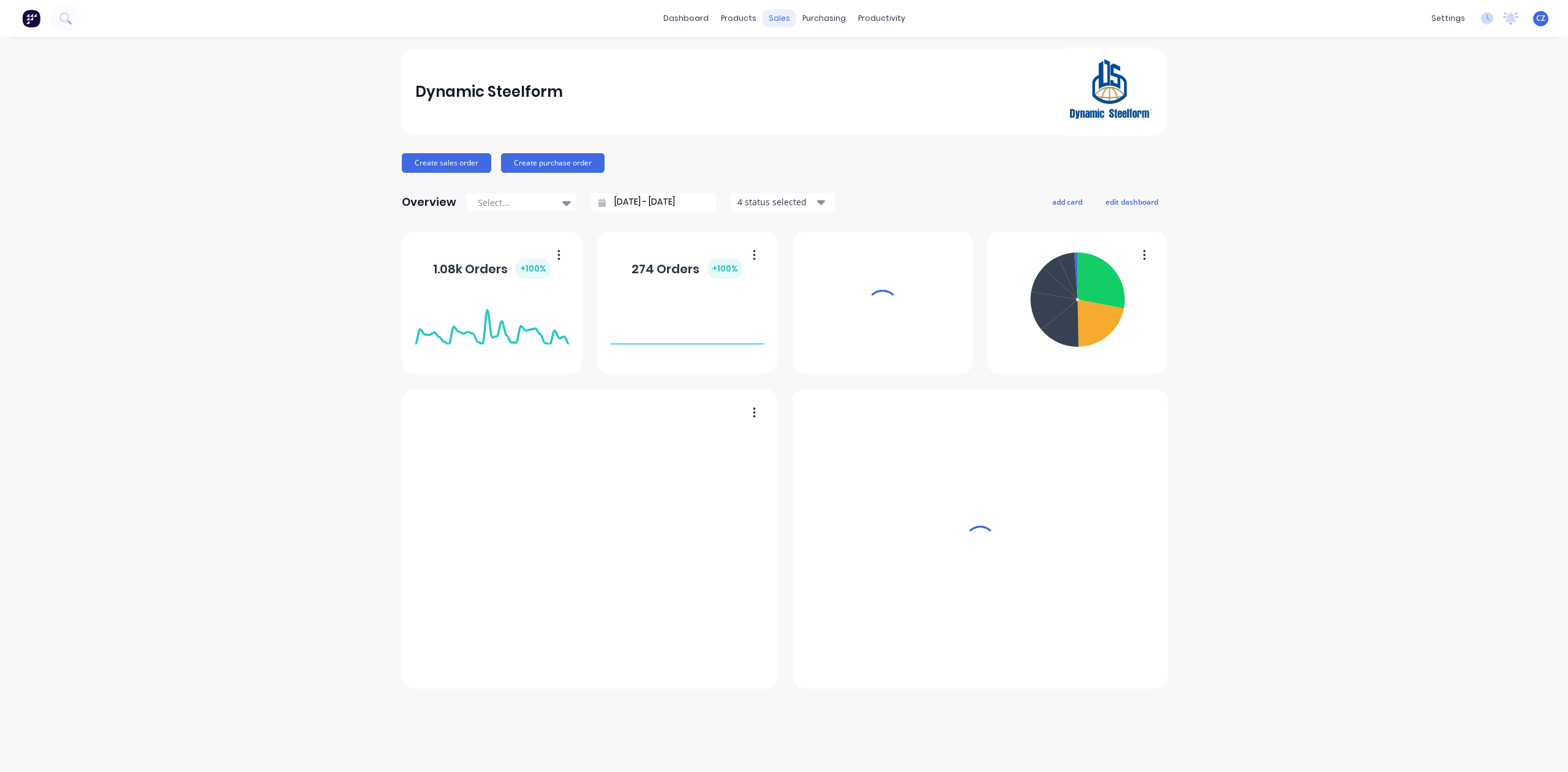
click at [780, 18] on div "sales" at bounding box center [779, 18] width 34 height 18
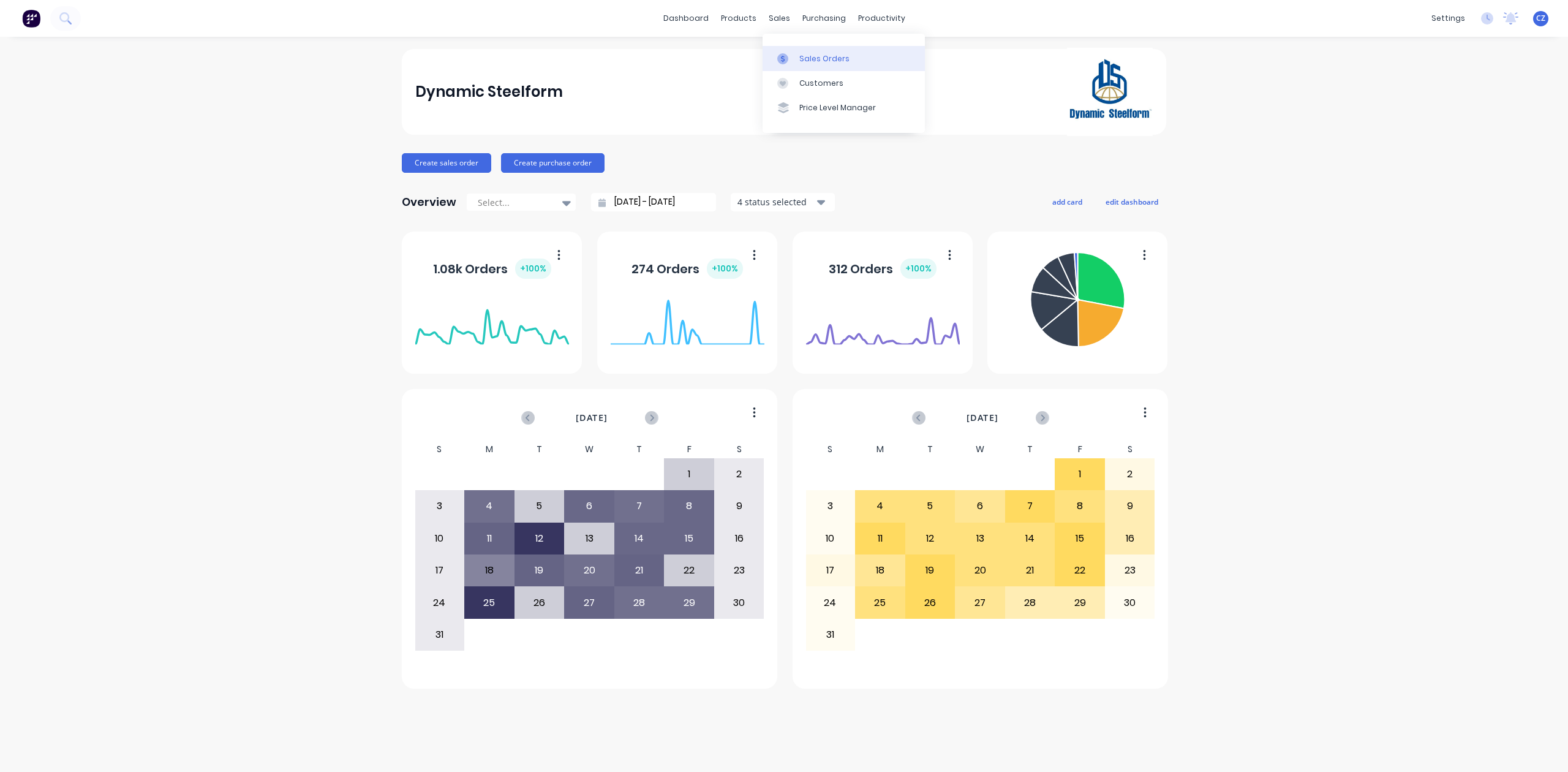
click at [794, 59] on div at bounding box center [786, 59] width 18 height 11
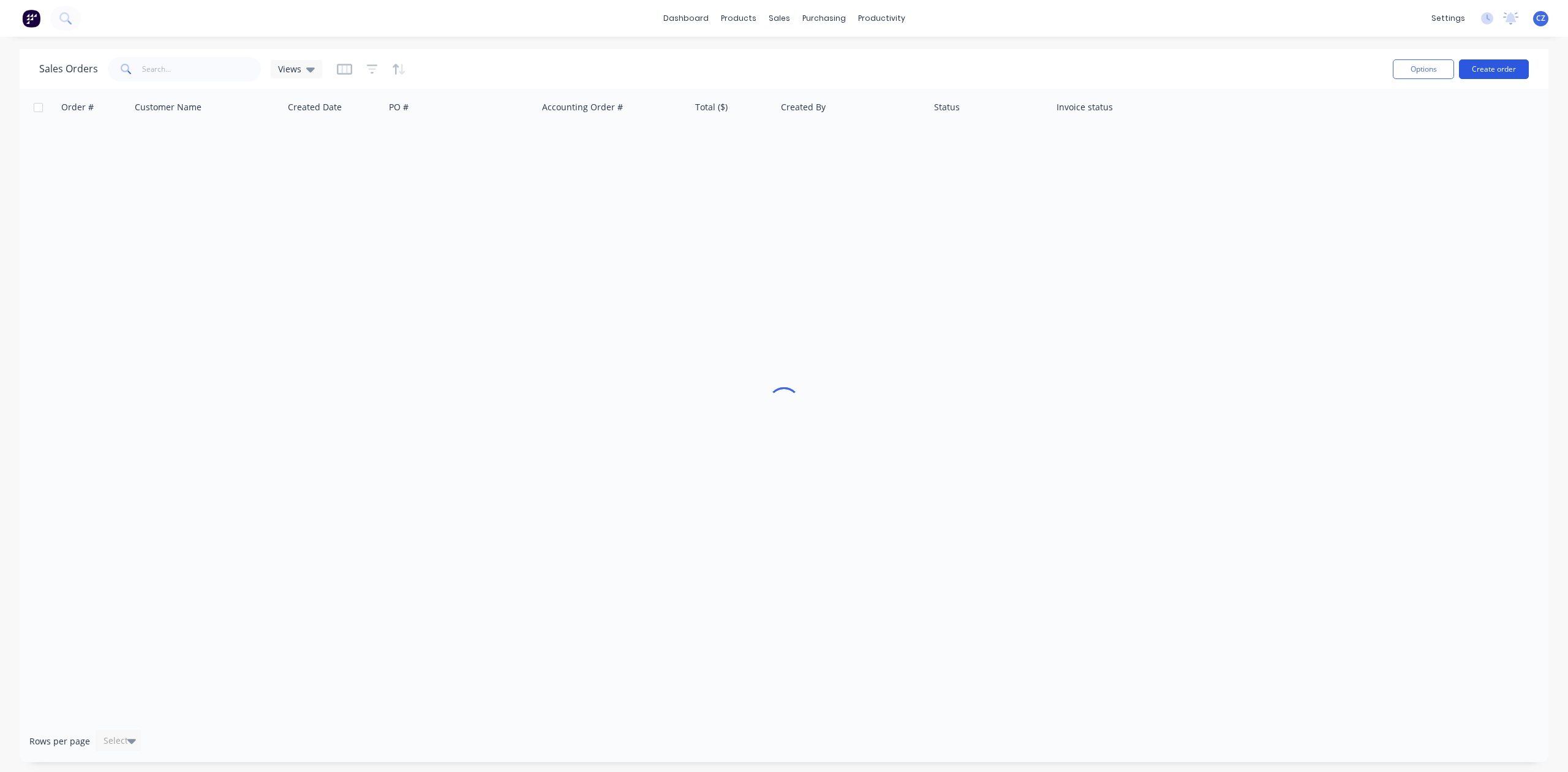
click at [1486, 69] on button "Create order" at bounding box center [1494, 69] width 70 height 20
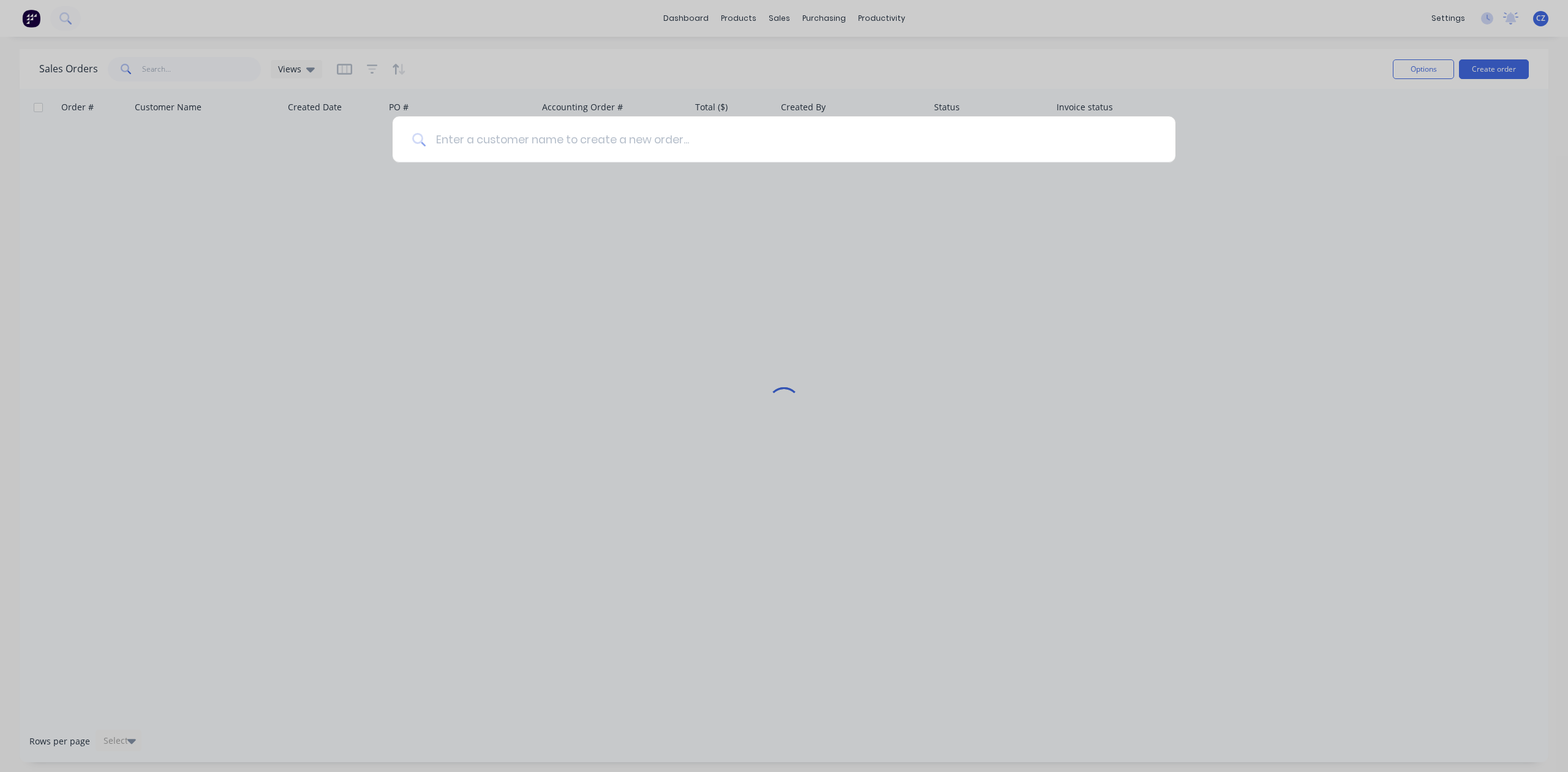
click at [473, 136] on input at bounding box center [791, 140] width 730 height 46
type input "cash"
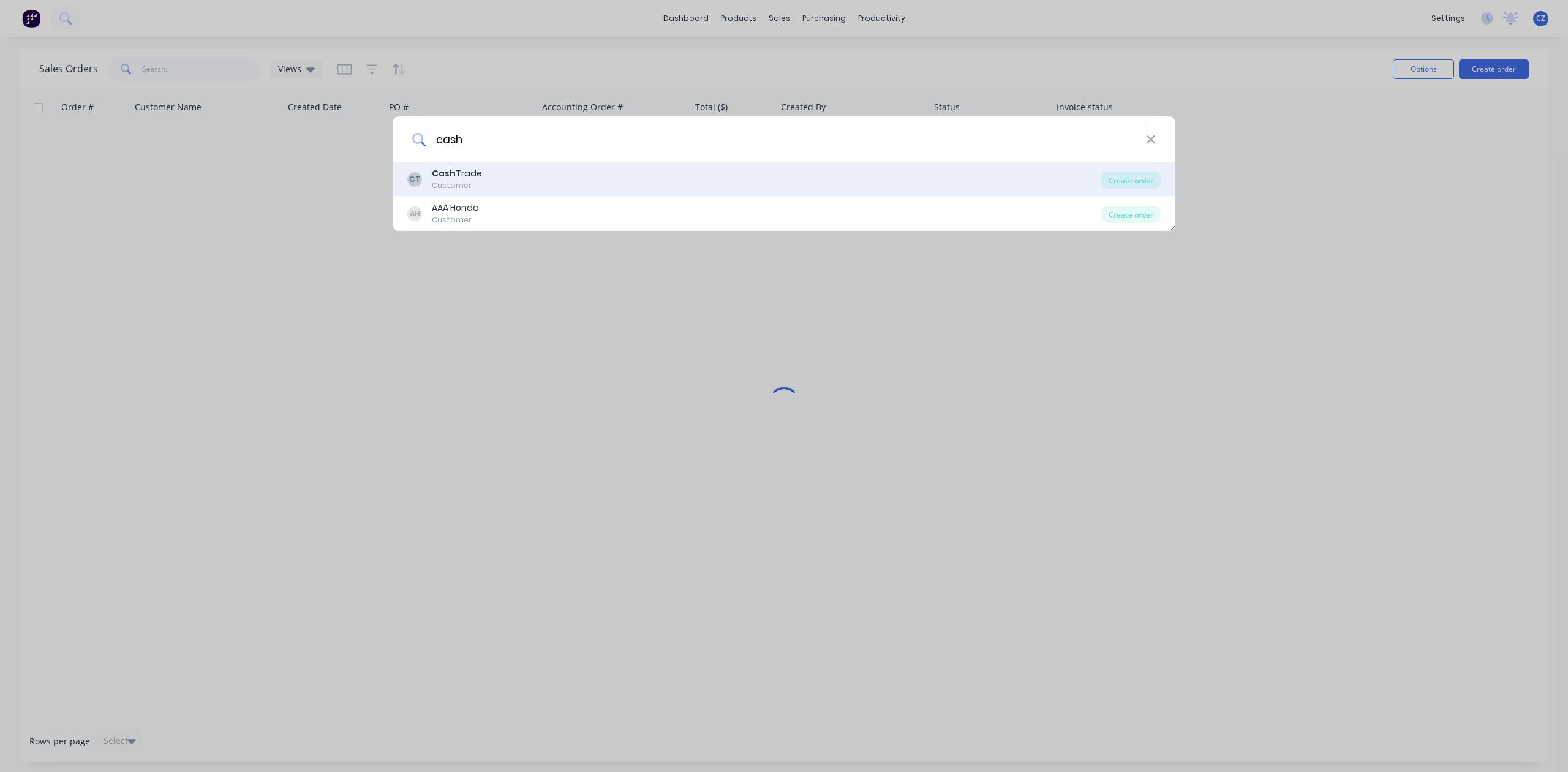
click at [473, 169] on div "Cash Trade" at bounding box center [457, 174] width 50 height 13
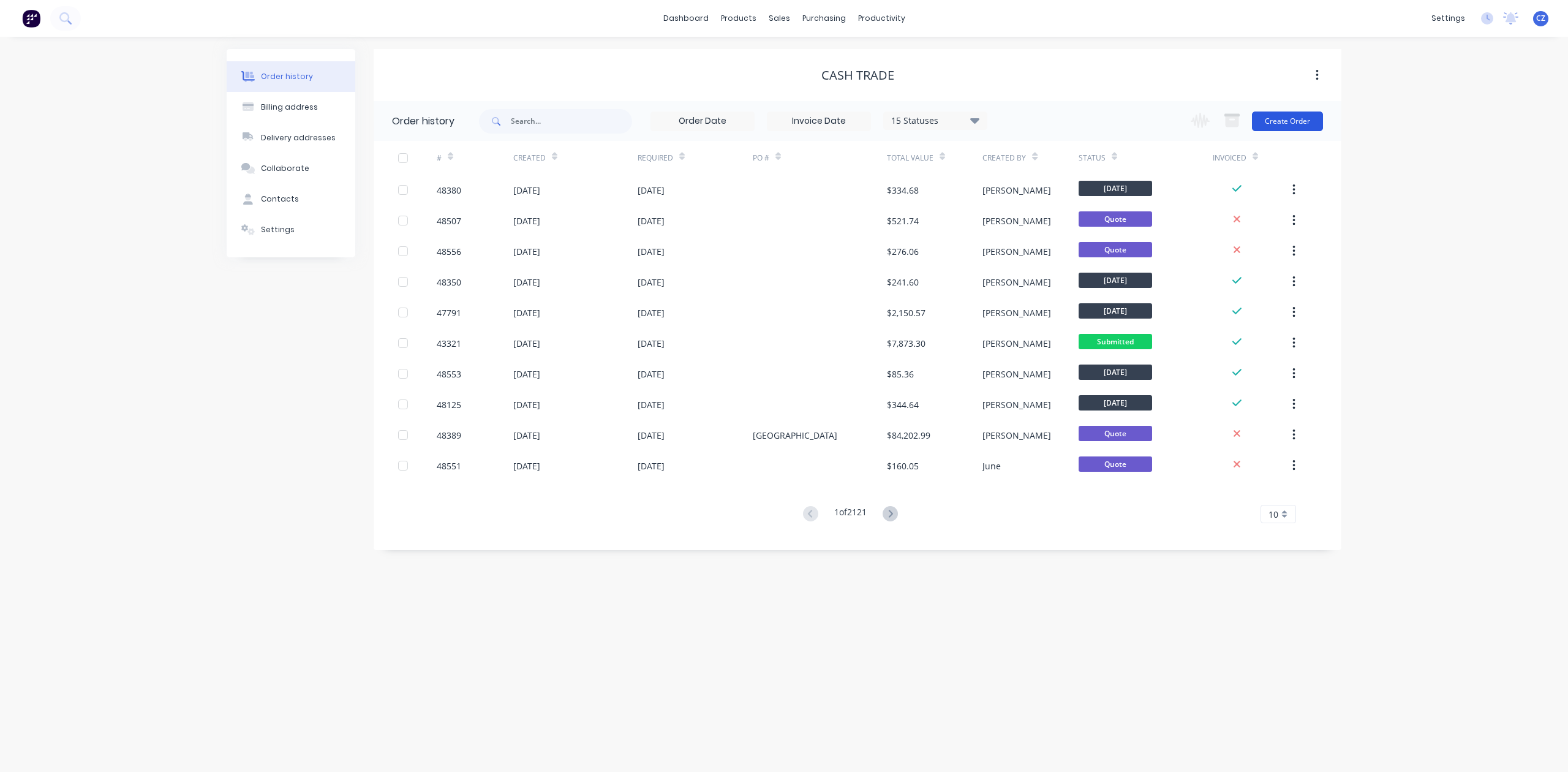
click at [1275, 120] on button "Create Order" at bounding box center [1287, 121] width 71 height 20
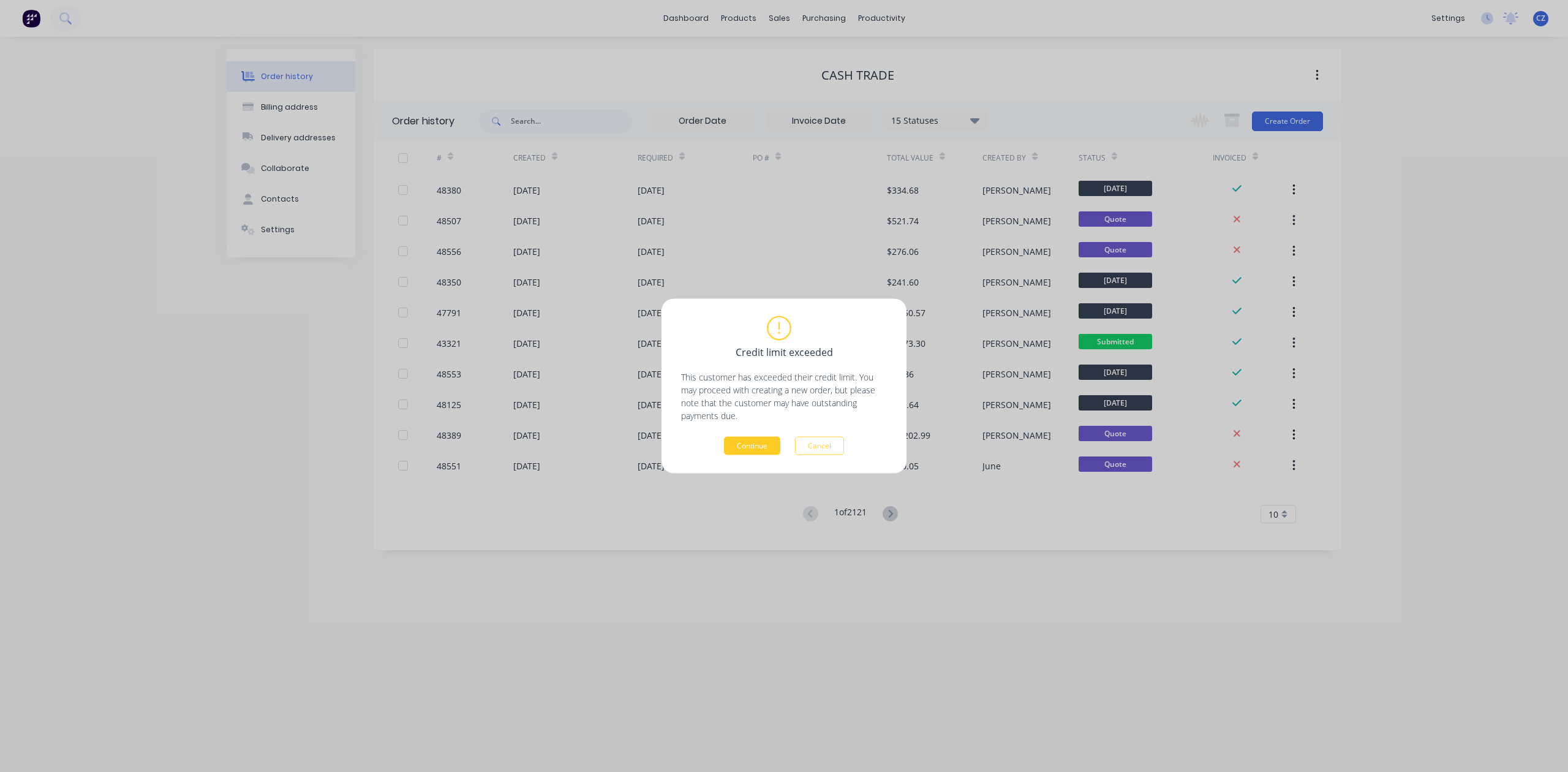
click at [770, 446] on button "Continue" at bounding box center [751, 446] width 56 height 18
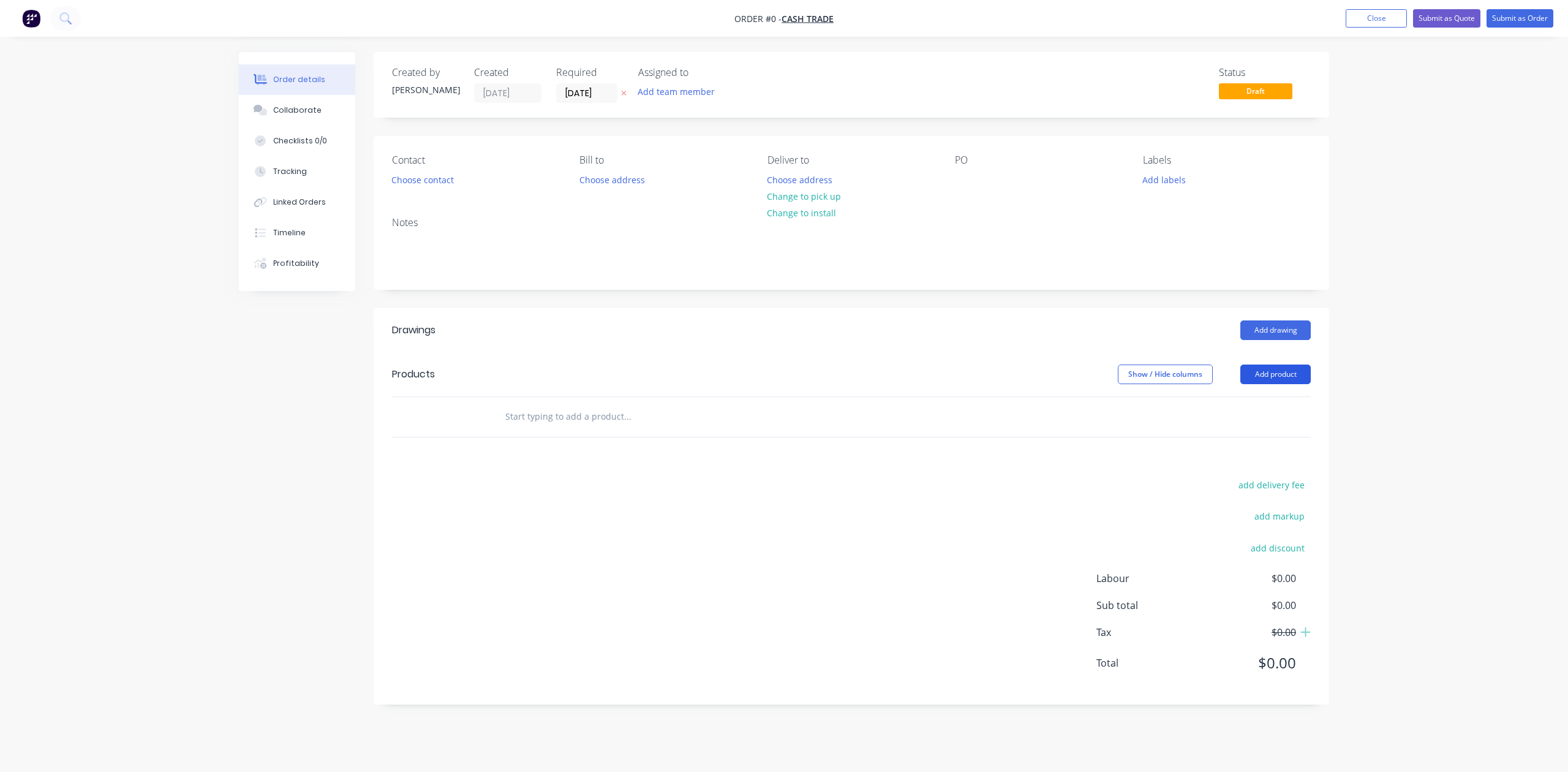
click at [1254, 374] on button "Add product" at bounding box center [1275, 374] width 71 height 20
click at [1247, 411] on div "Product catalogue" at bounding box center [1252, 405] width 94 height 18
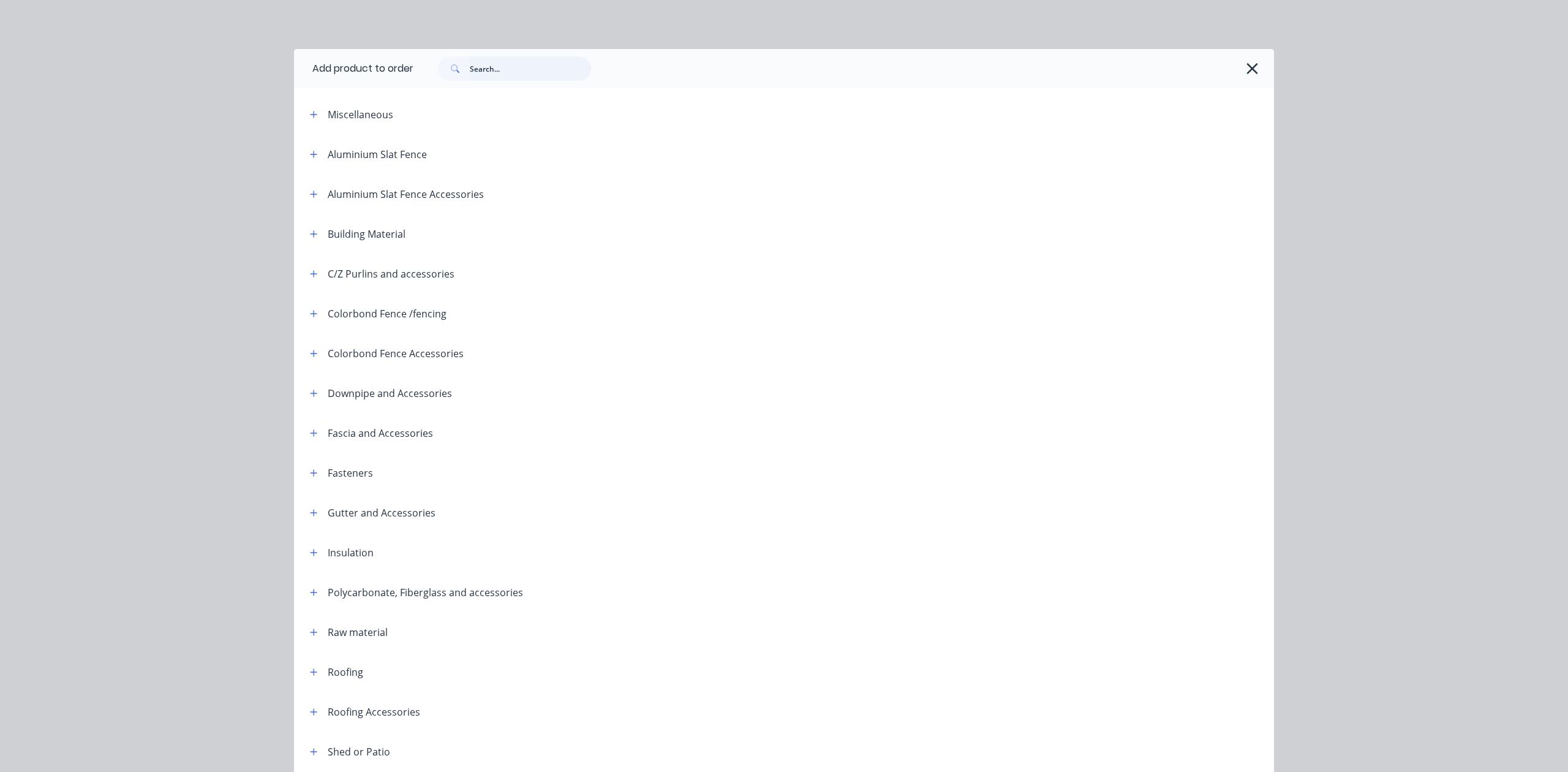
click at [513, 78] on input "text" at bounding box center [531, 68] width 121 height 24
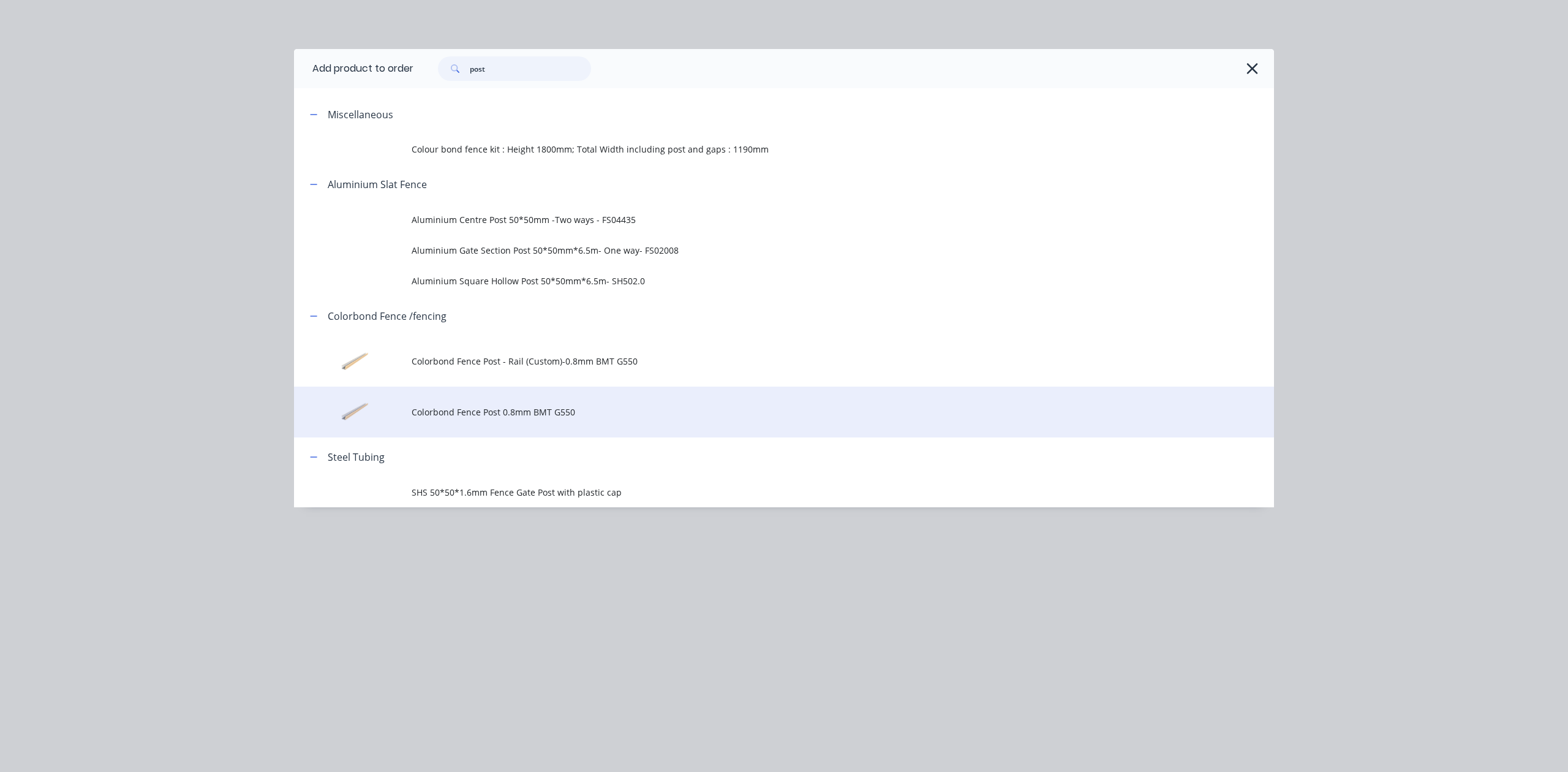
type input "post"
click at [611, 401] on td "Colorbond Fence Post 0.8mm BMT G550" at bounding box center [842, 411] width 862 height 51
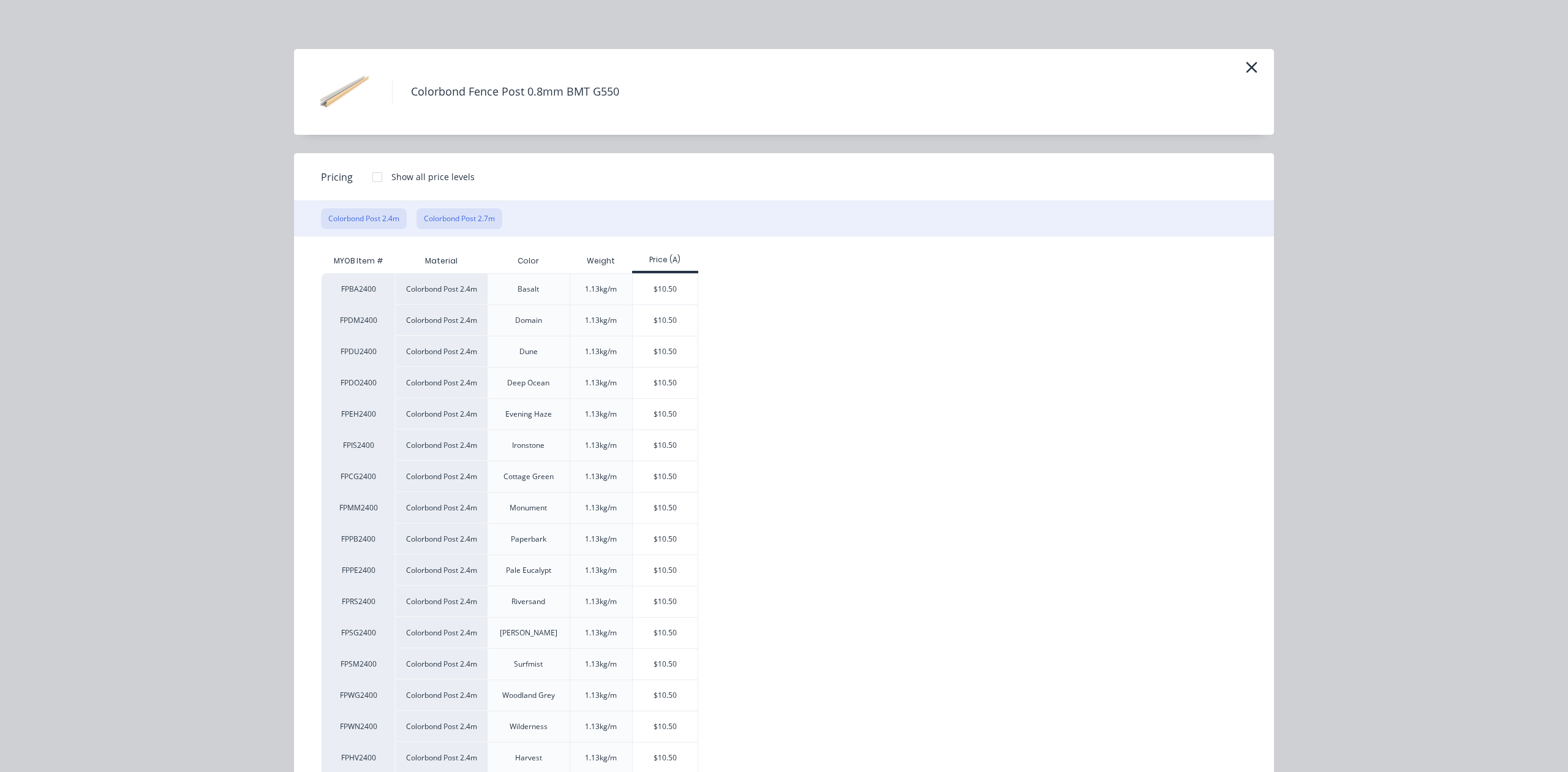
click at [459, 229] on button "Colorbond Post 2.7m" at bounding box center [459, 219] width 86 height 21
click at [347, 223] on button "Colorbond Post 2.4m" at bounding box center [364, 219] width 86 height 21
click at [407, 221] on div "Colorbond Post 2.4m Colorbond Post 2.7m" at bounding box center [784, 219] width 980 height 36
click at [360, 219] on button "Colorbond Post 2.4m" at bounding box center [364, 219] width 86 height 21
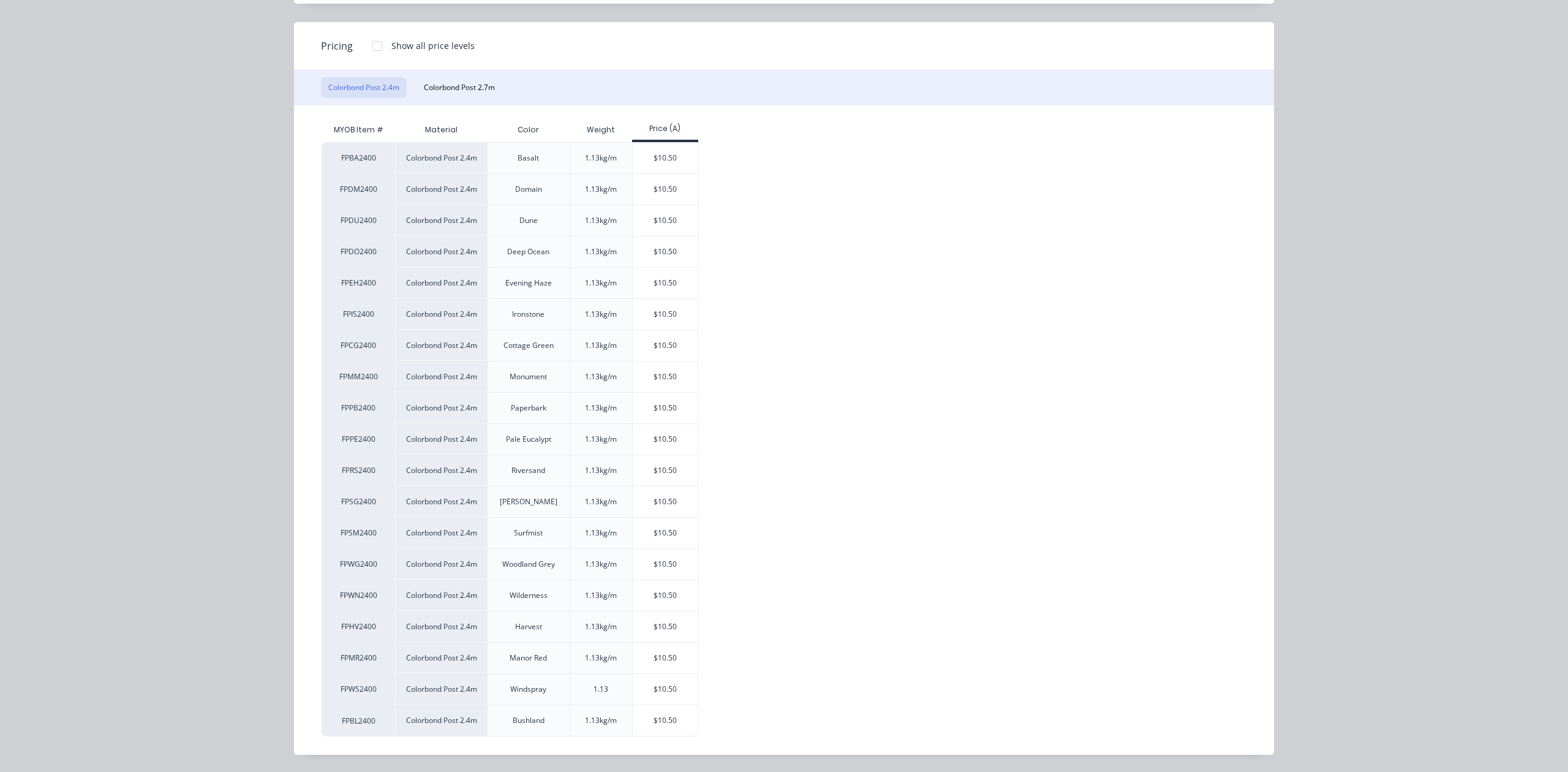
click at [515, 342] on div "Cottage Green" at bounding box center [529, 345] width 50 height 11
click at [1465, 305] on div "Colorbond Fence Post 0.8mm BMT G550 Pricing Show all price levels Colorbond Pos…" at bounding box center [784, 386] width 1568 height 772
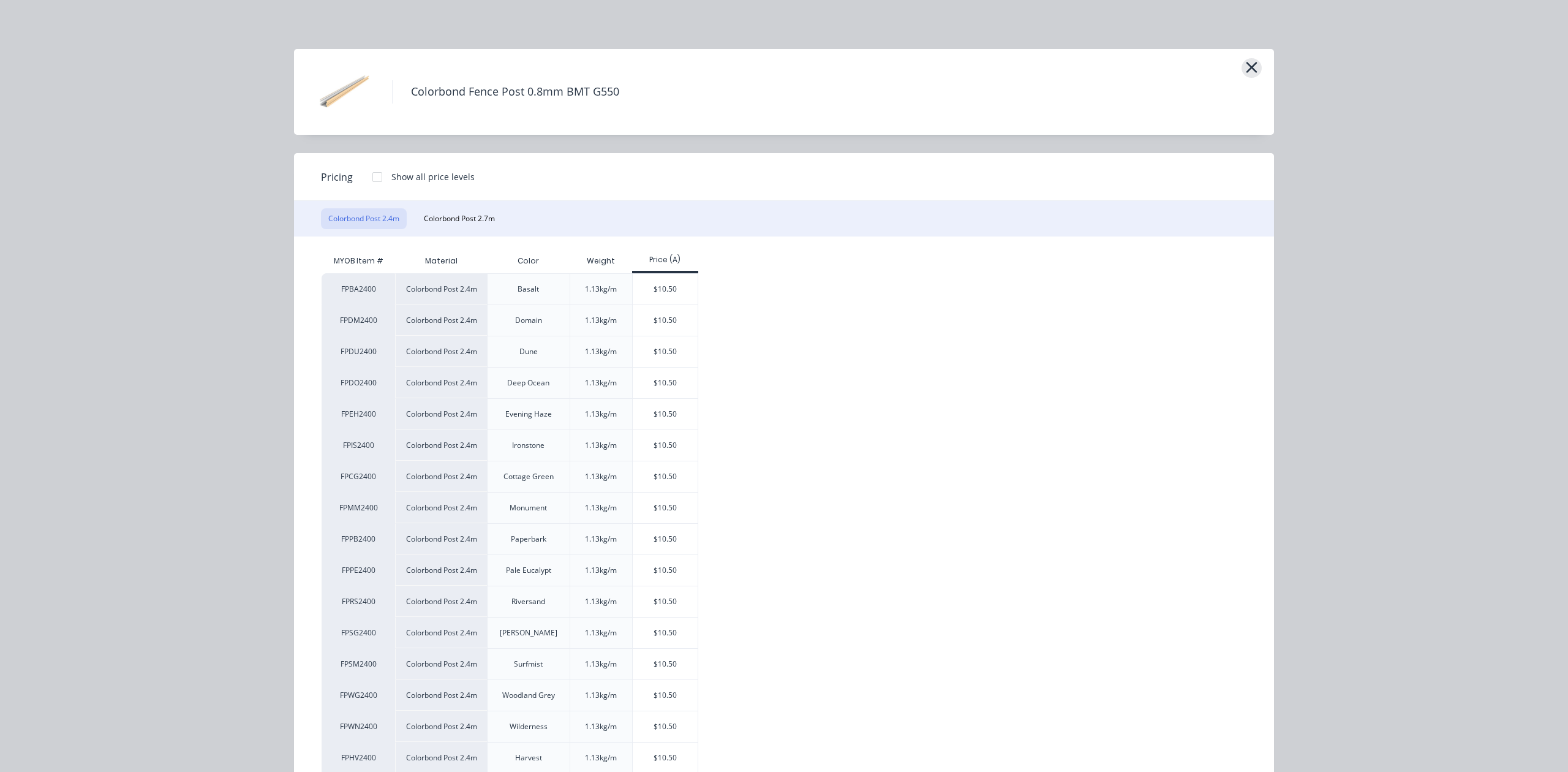
click at [1251, 62] on icon "button" at bounding box center [1252, 67] width 13 height 17
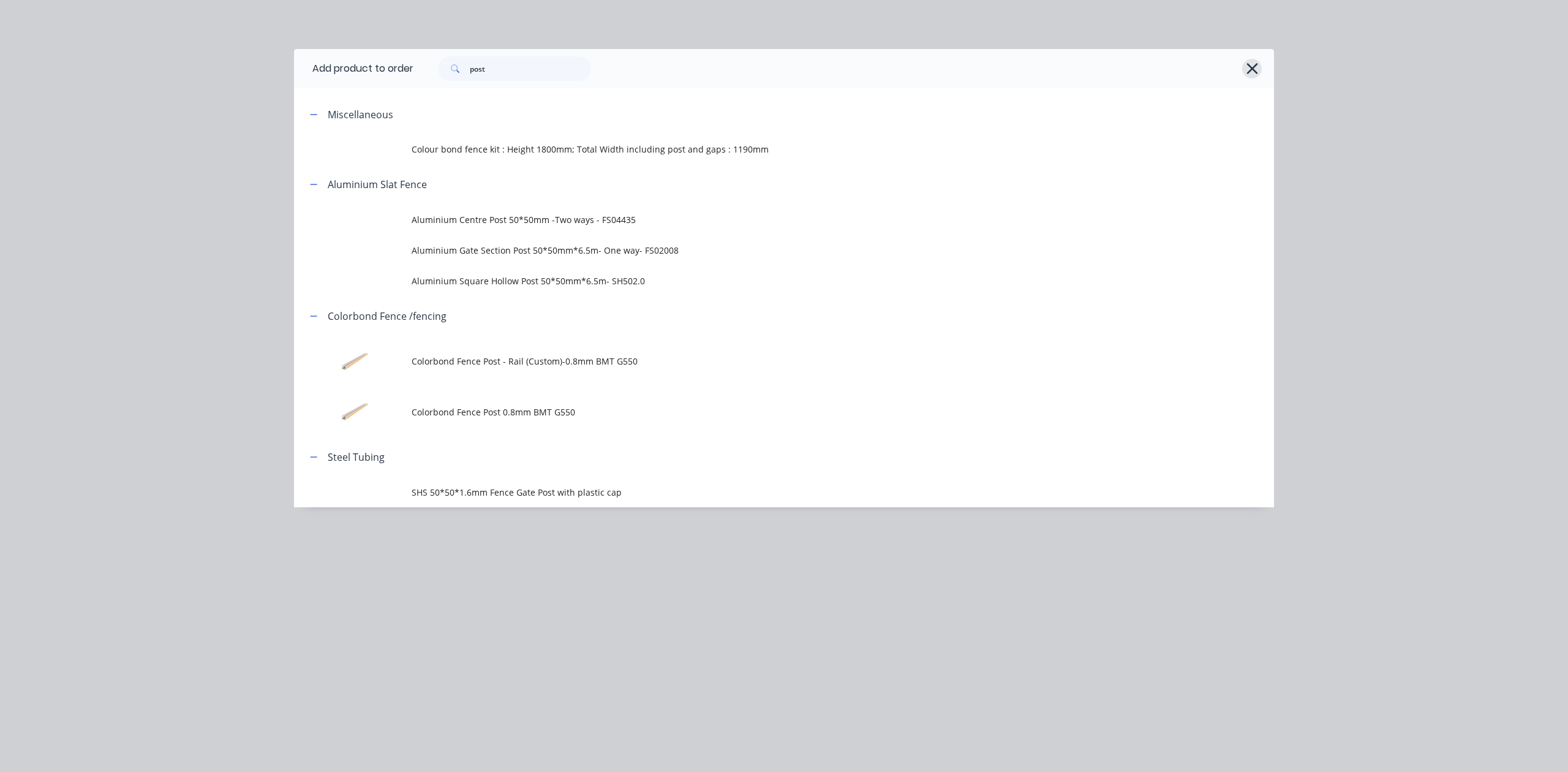
click at [1246, 71] on icon "button" at bounding box center [1252, 69] width 13 height 17
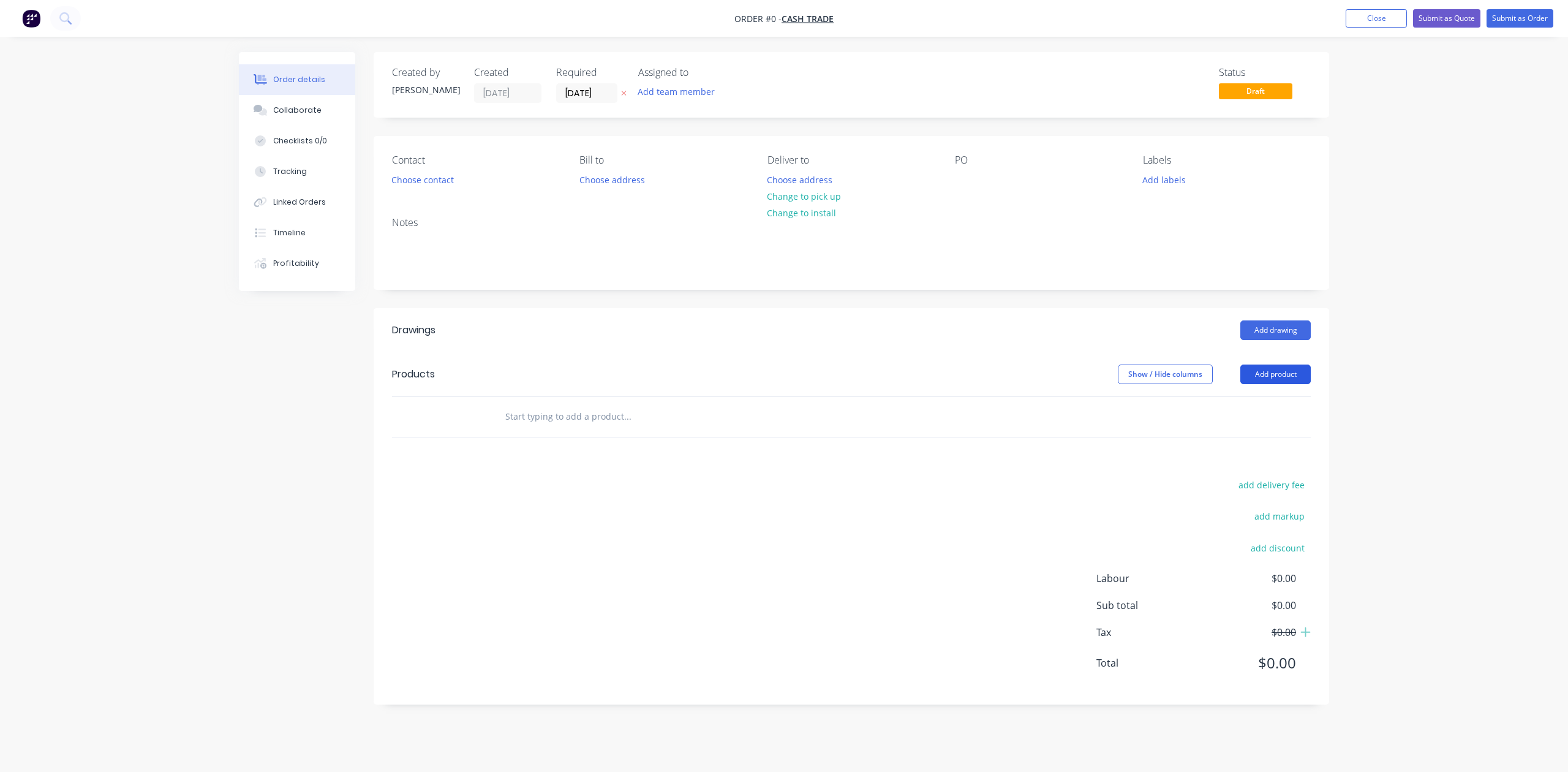
click at [1280, 376] on button "Add product" at bounding box center [1275, 374] width 71 height 20
click at [1265, 397] on div "Product catalogue" at bounding box center [1252, 405] width 94 height 18
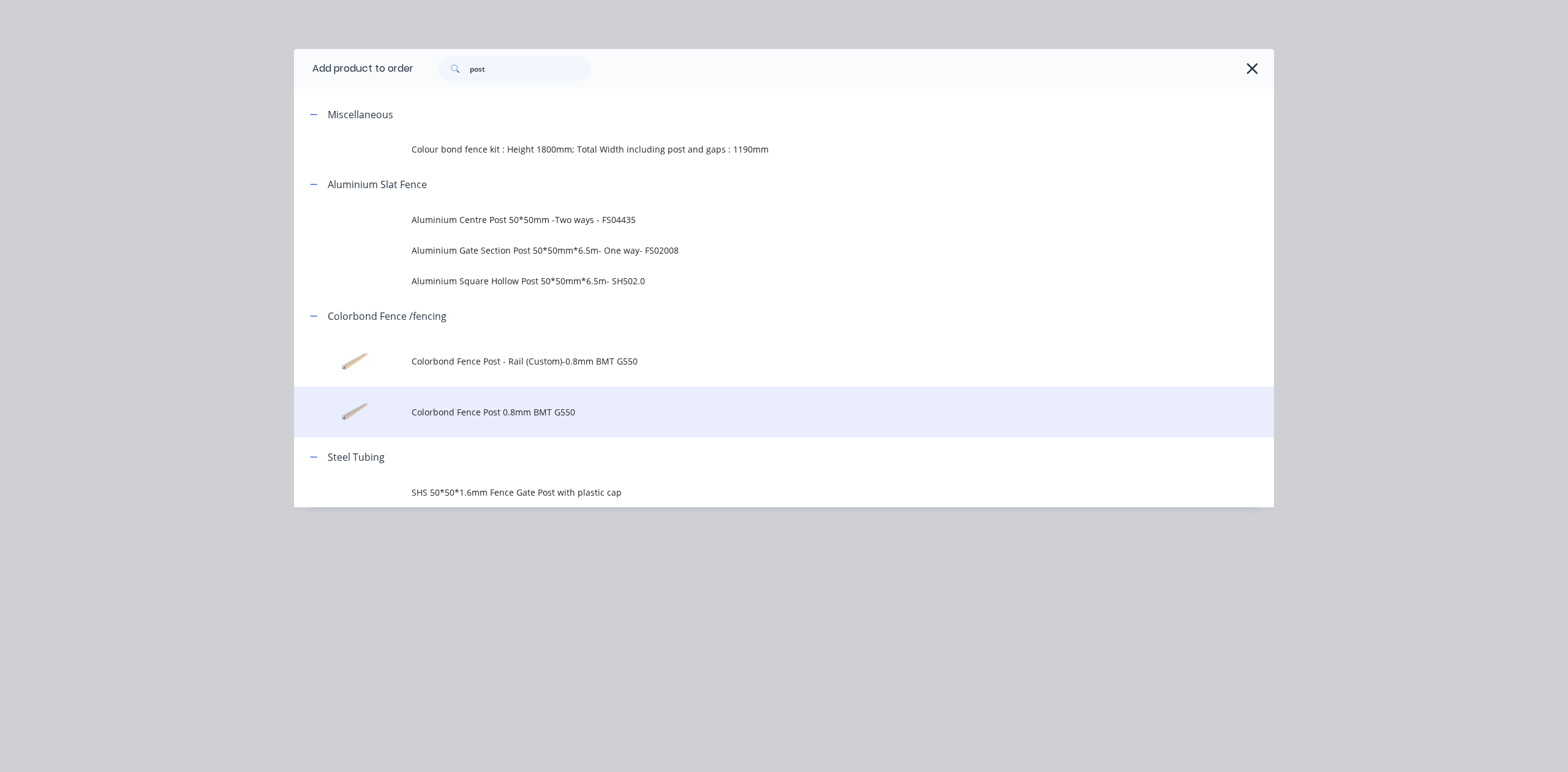
click at [519, 407] on span "Colorbond Fence Post 0.8mm BMT G550" at bounding box center [756, 412] width 689 height 13
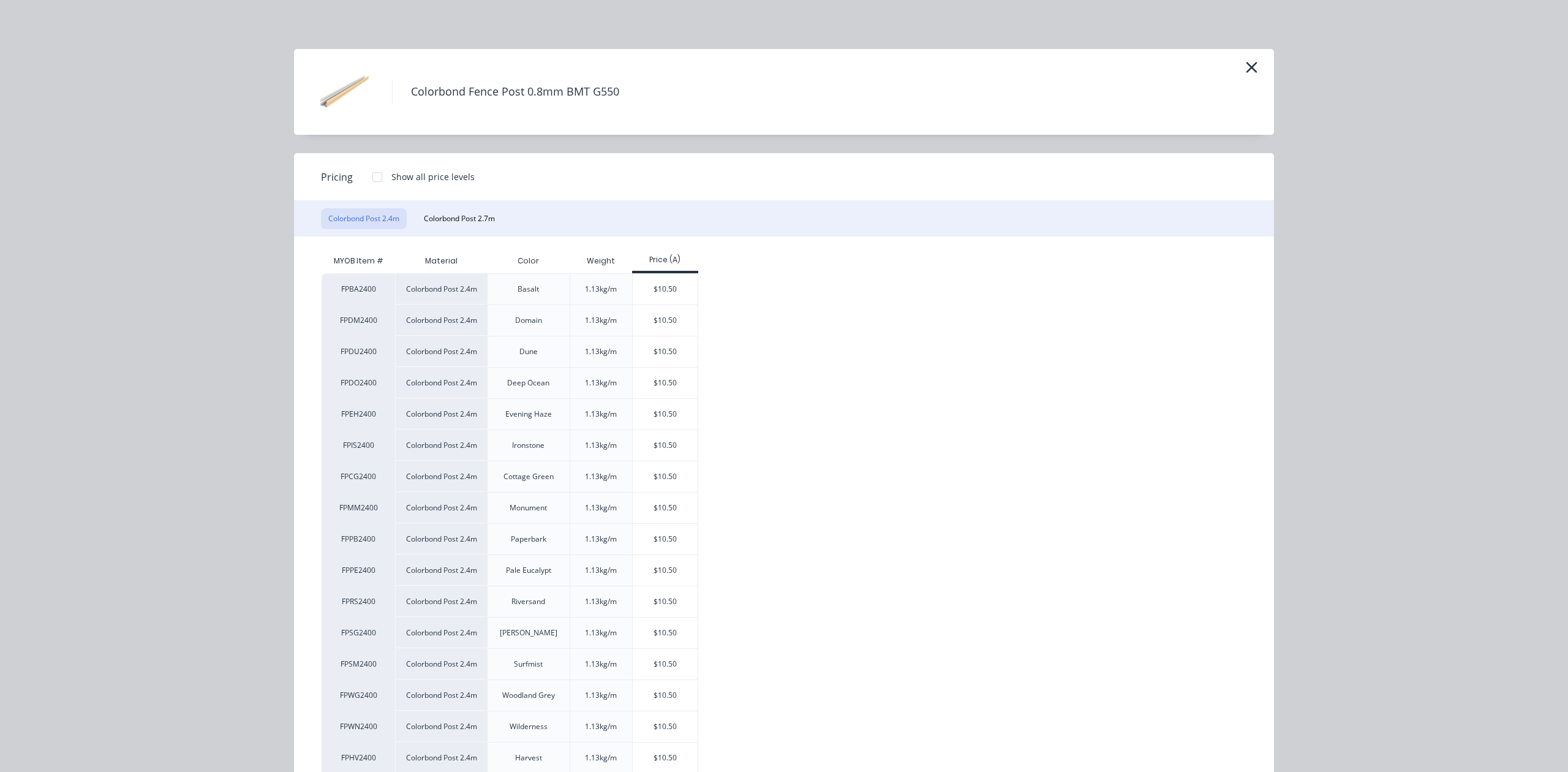
scroll to position [134, 0]
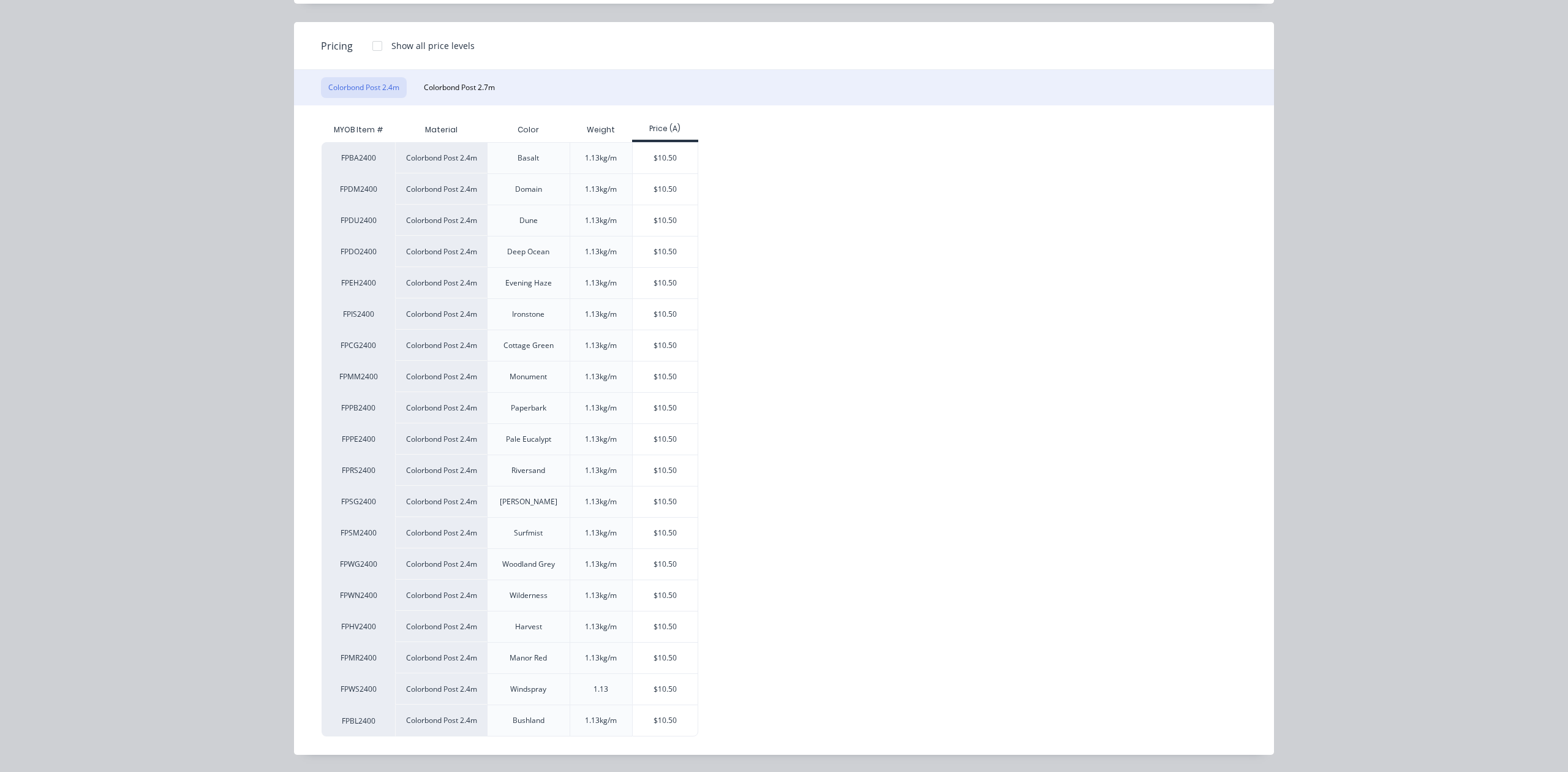
click at [454, 96] on div "Colorbond Post 2.4m Colorbond Post 2.7m" at bounding box center [784, 88] width 980 height 36
click at [349, 86] on button "Colorbond Post 2.4m" at bounding box center [364, 88] width 86 height 21
click at [444, 87] on button "Colorbond Post 2.7m" at bounding box center [459, 88] width 86 height 21
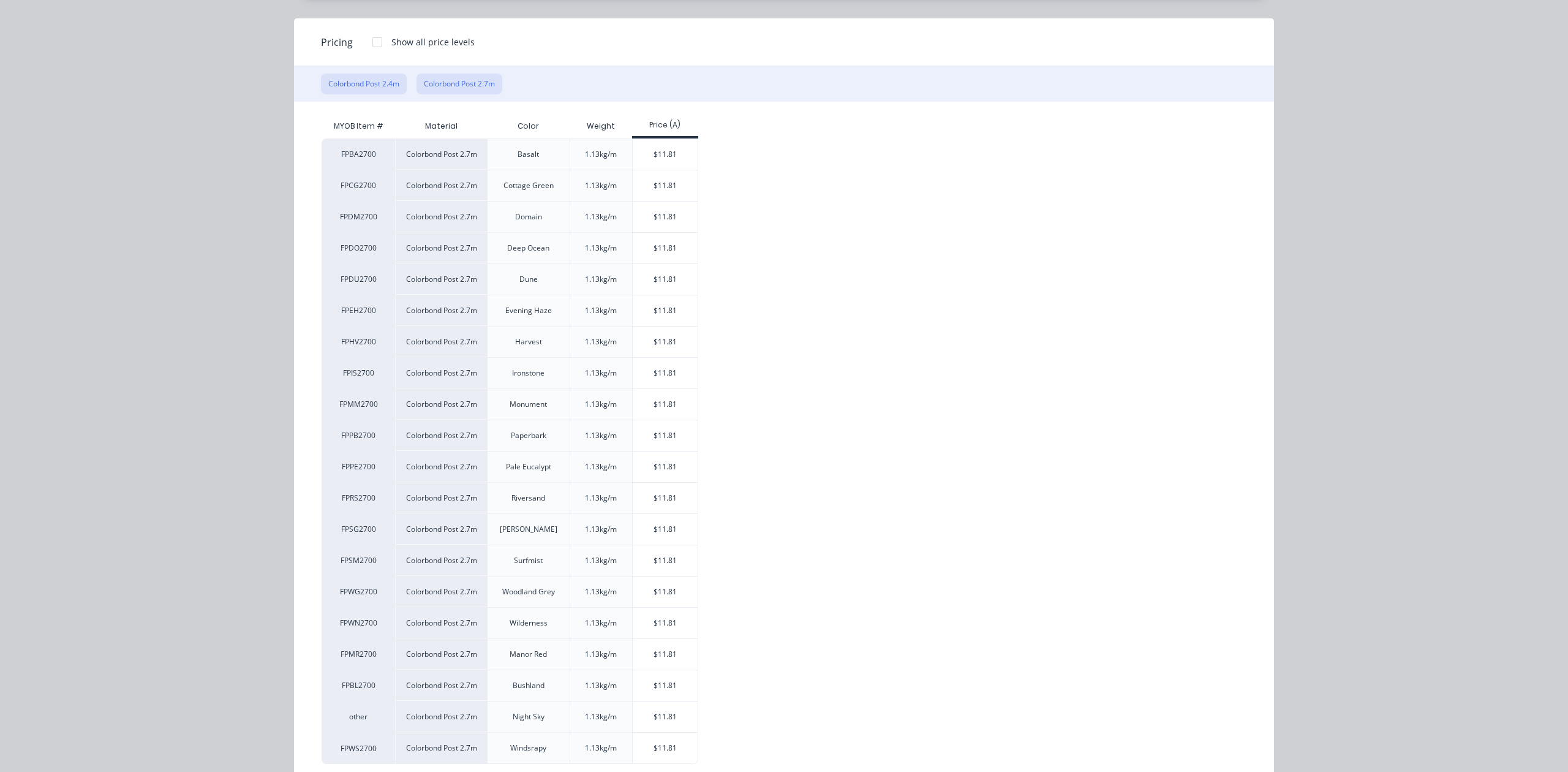
click at [334, 84] on button "Colorbond Post 2.4m" at bounding box center [364, 84] width 86 height 21
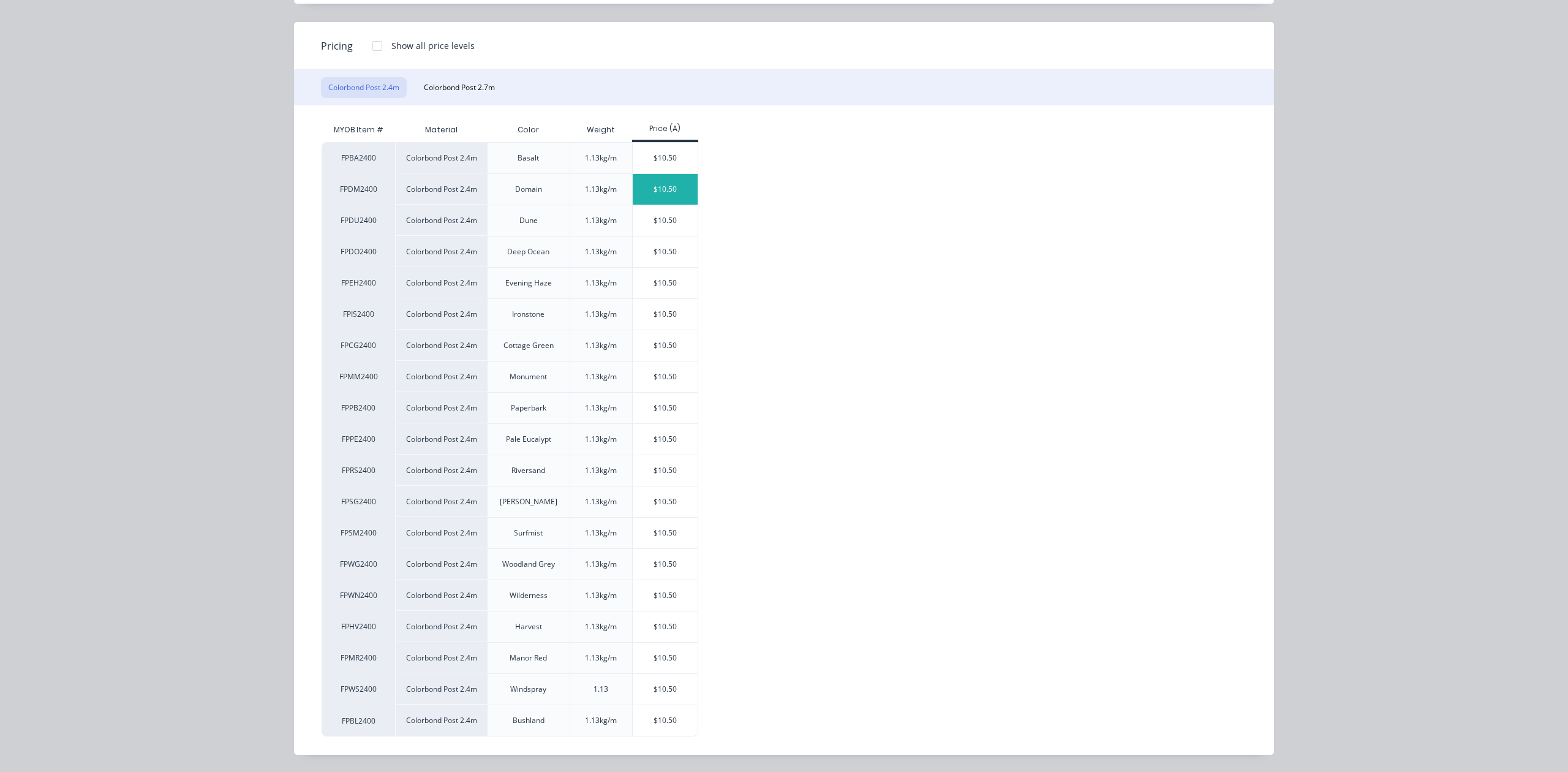
click at [635, 185] on div "$10.50" at bounding box center [665, 189] width 65 height 30
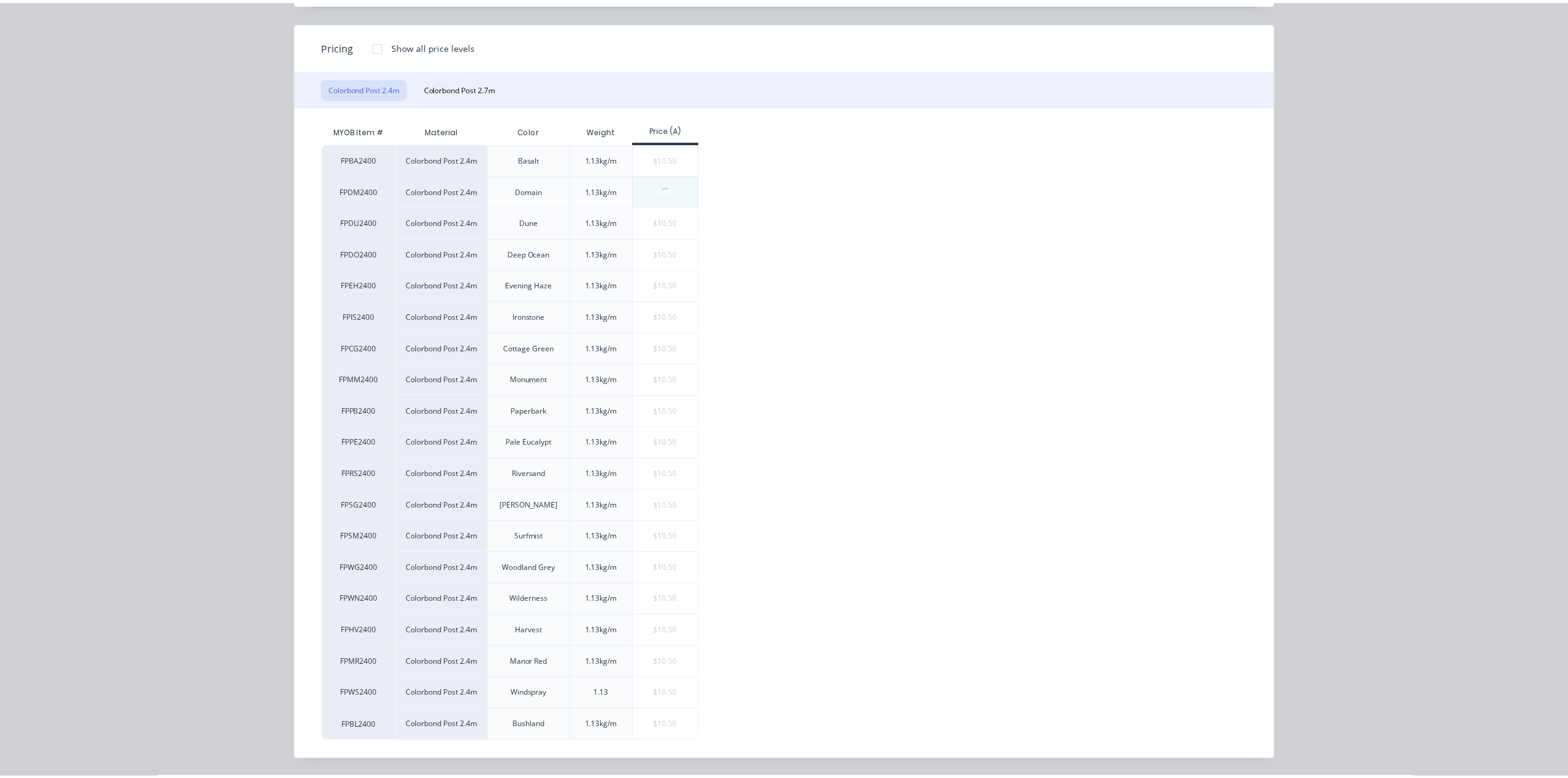
scroll to position [0, 0]
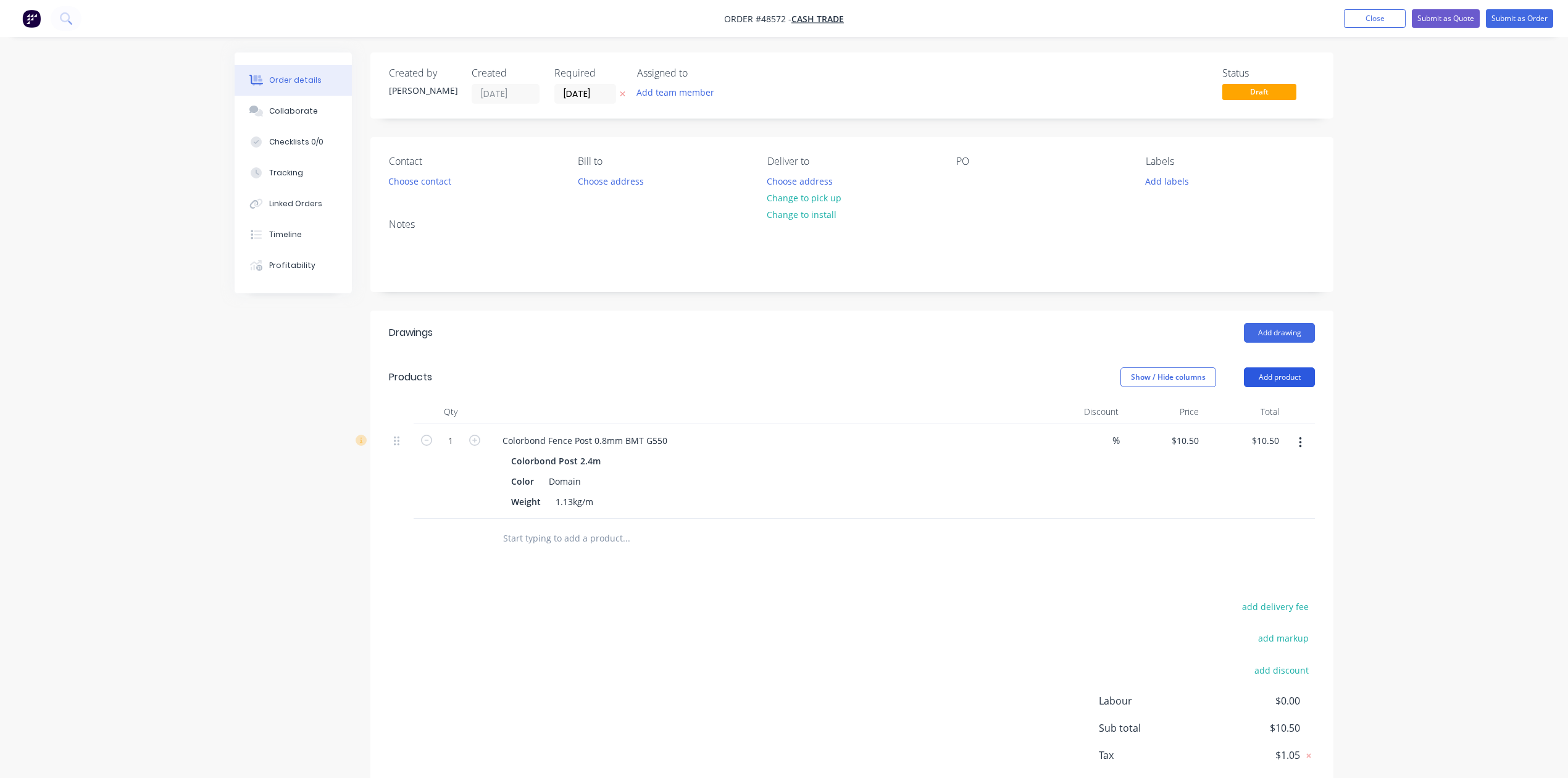
click at [1297, 385] on button "Add product" at bounding box center [1280, 377] width 71 height 20
click at [1276, 410] on div "Product catalogue" at bounding box center [1256, 408] width 95 height 18
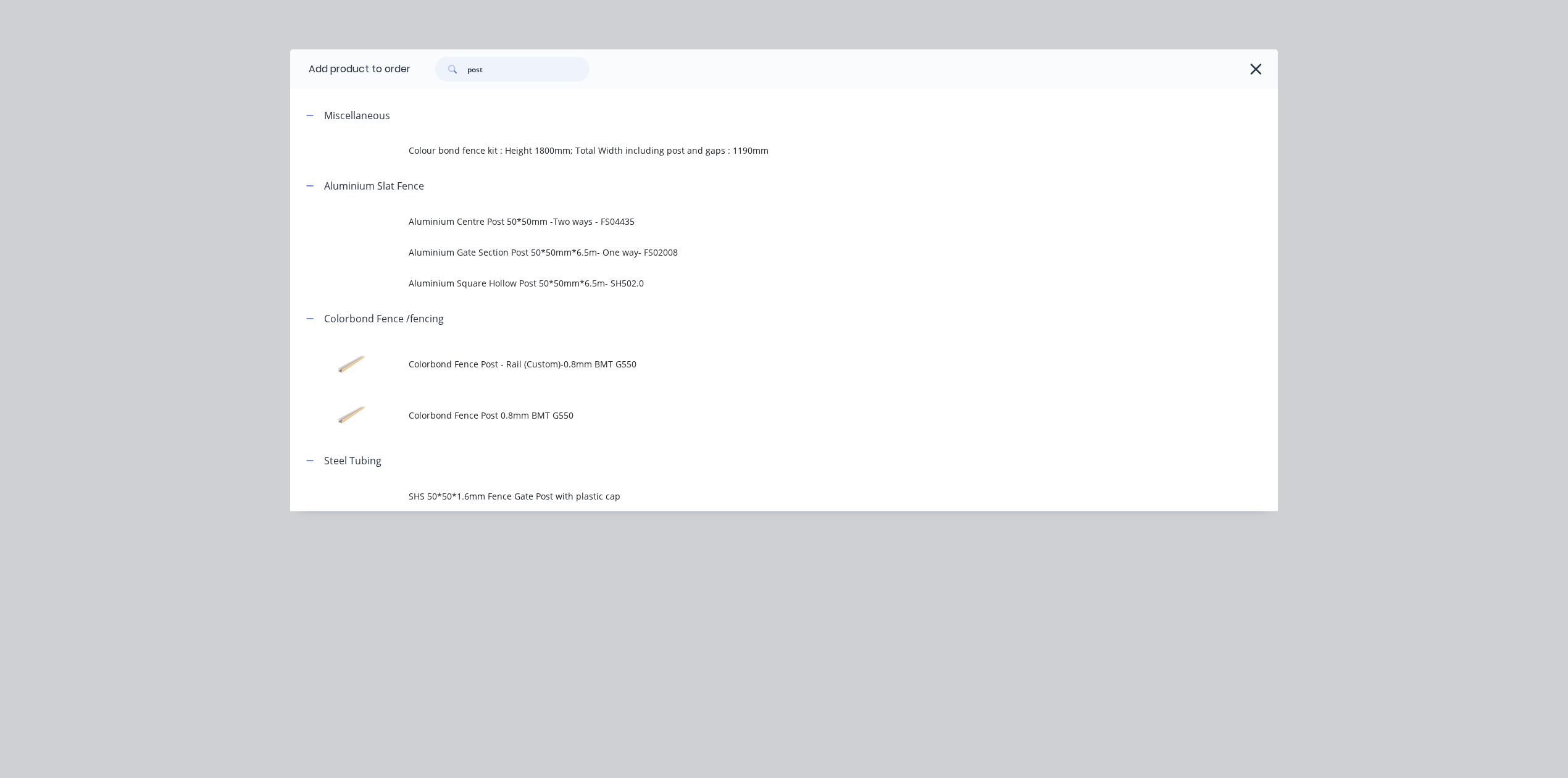
drag, startPoint x: 521, startPoint y: 70, endPoint x: 456, endPoint y: 70, distance: 65.0
click at [450, 80] on div "post" at bounding box center [512, 68] width 154 height 25
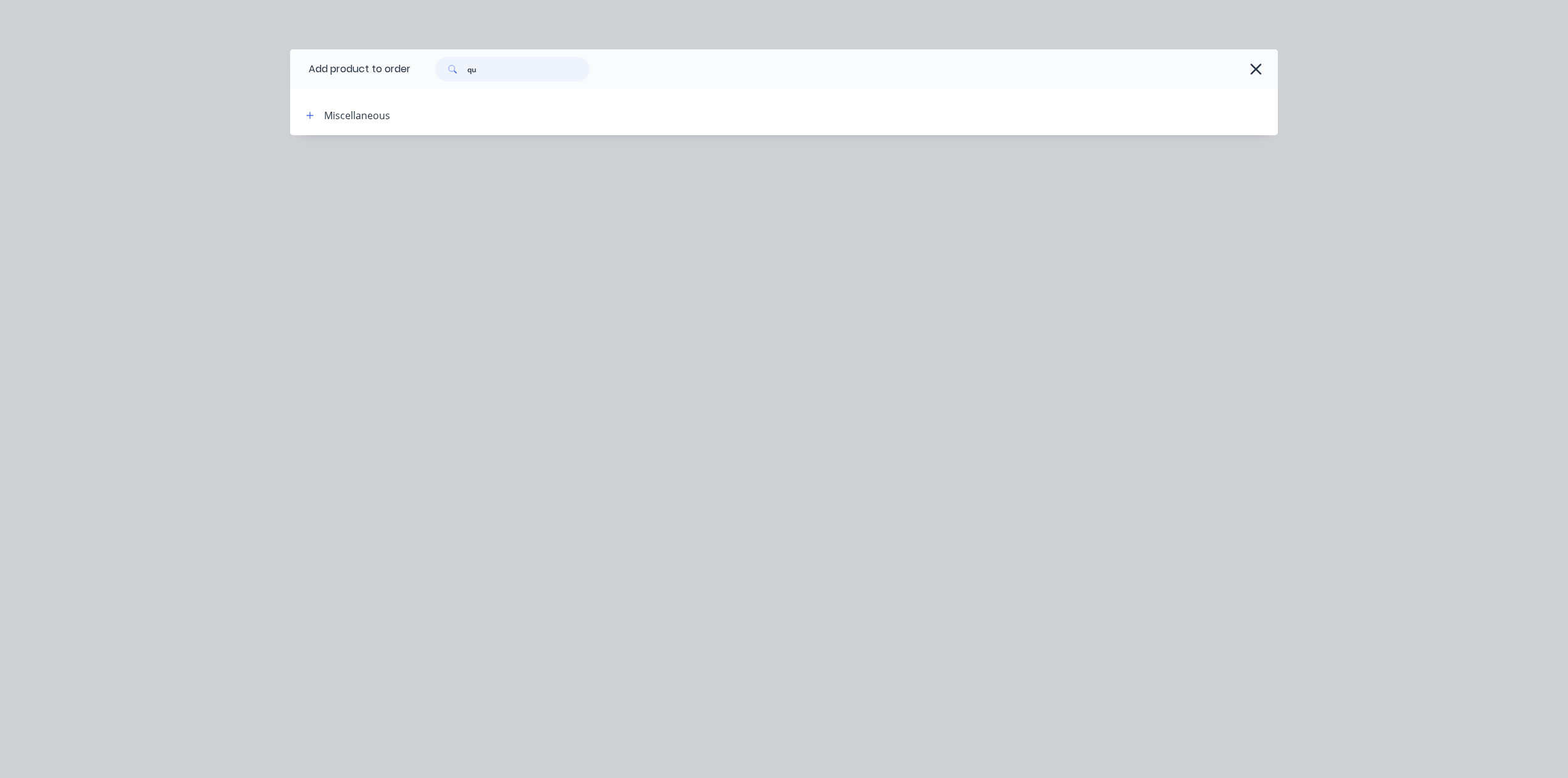
type input "q"
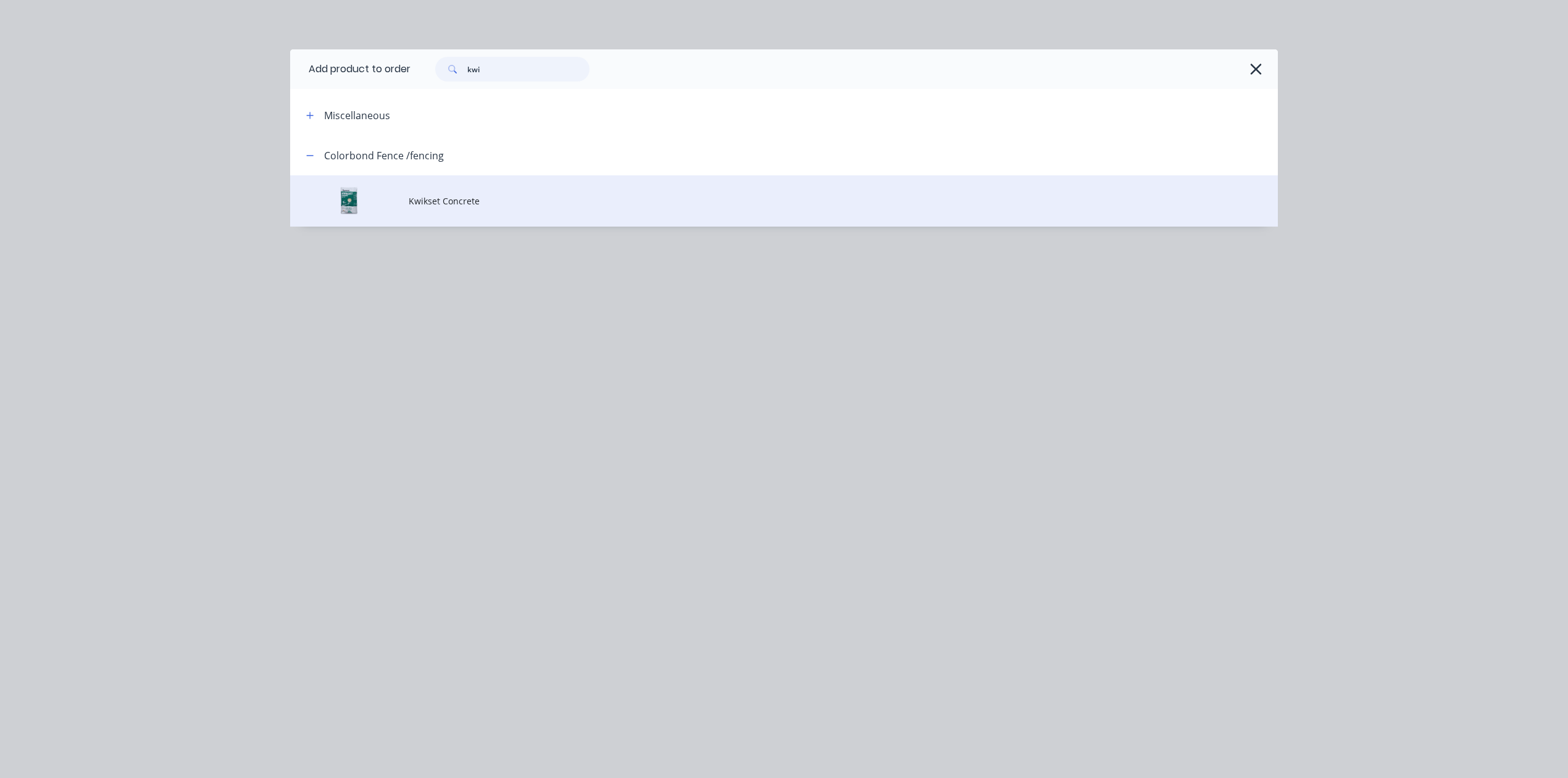
type input "kwi"
click at [537, 205] on span "Kwikset Concrete" at bounding box center [756, 201] width 695 height 13
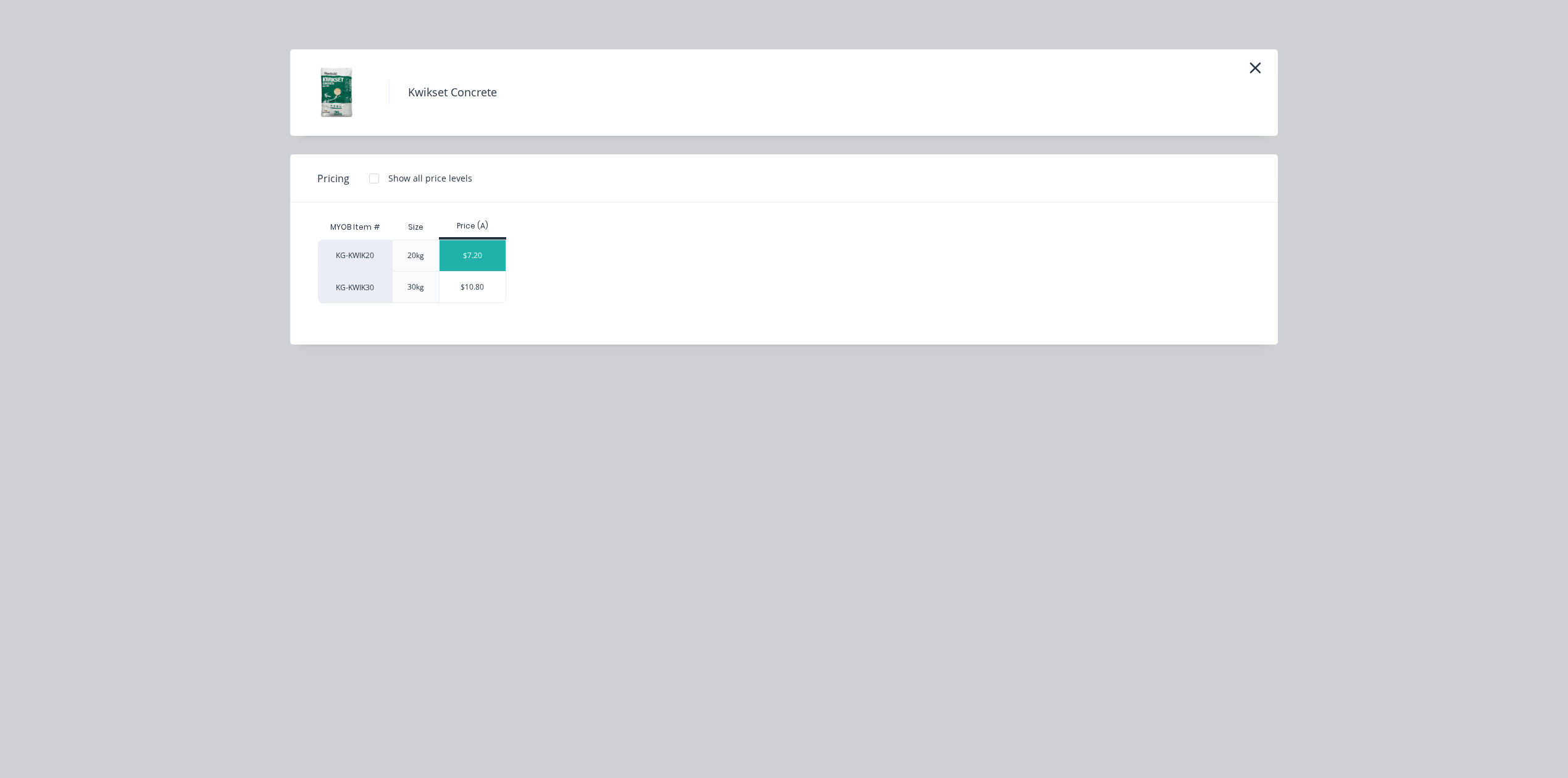
click at [488, 255] on div "$7.20" at bounding box center [472, 255] width 66 height 31
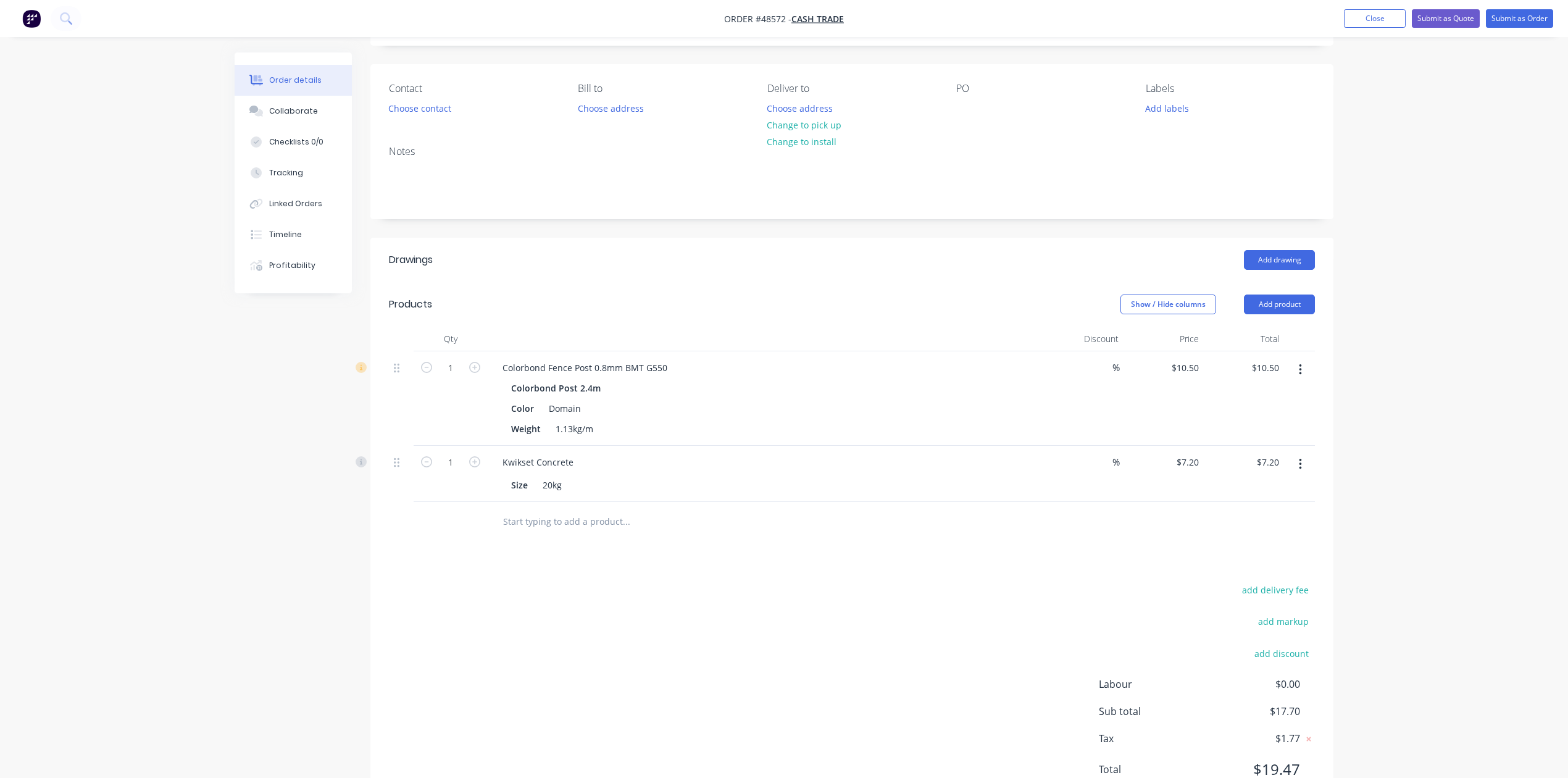
scroll to position [45, 0]
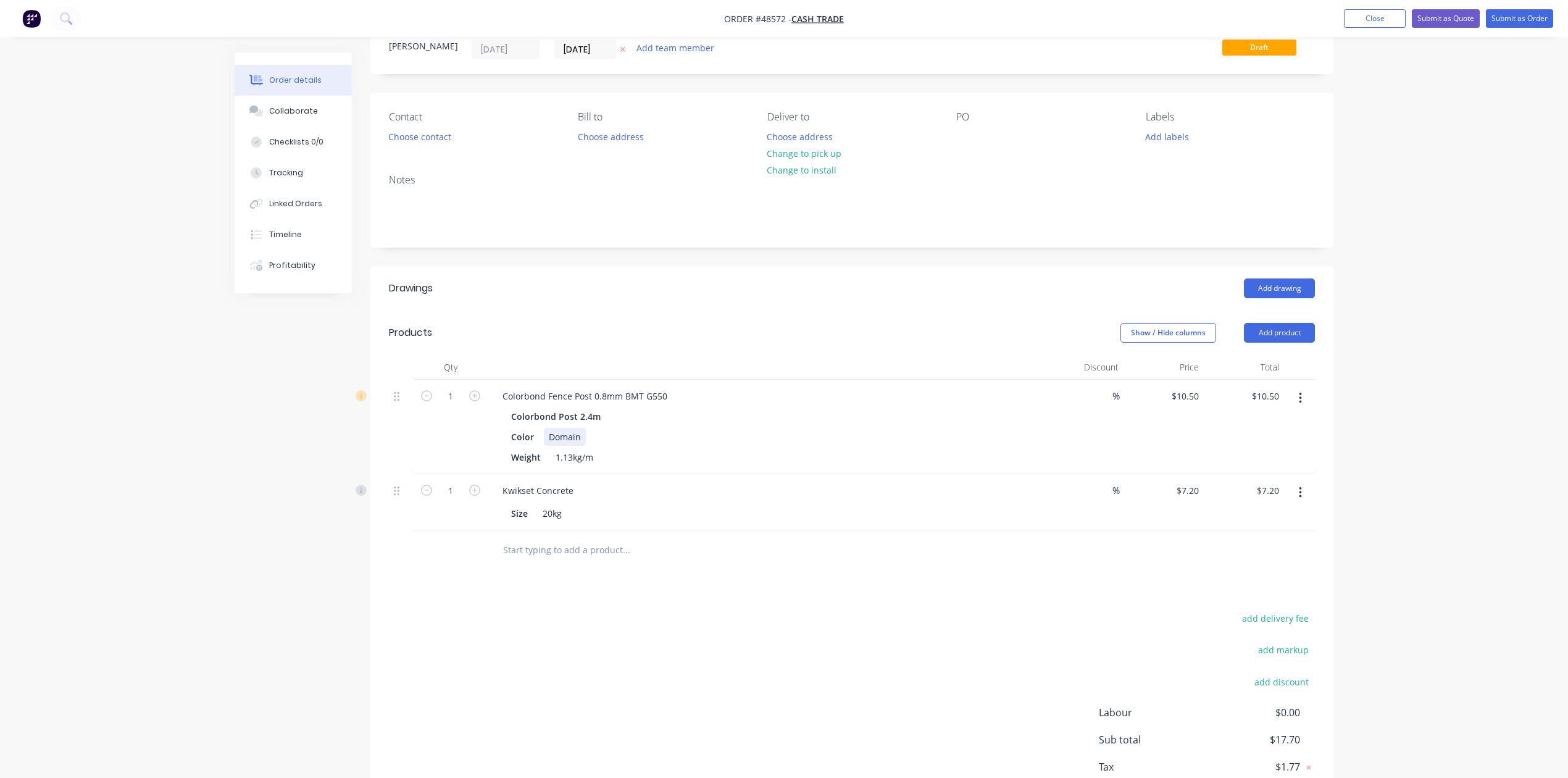
click at [574, 431] on div "Domain" at bounding box center [565, 437] width 42 height 18
drag, startPoint x: 578, startPoint y: 433, endPoint x: 509, endPoint y: 435, distance: 69.0
click at [509, 435] on div "Color Domain" at bounding box center [763, 437] width 514 height 18
click at [949, 456] on div "Weight 1.13kg/m" at bounding box center [763, 457] width 514 height 18
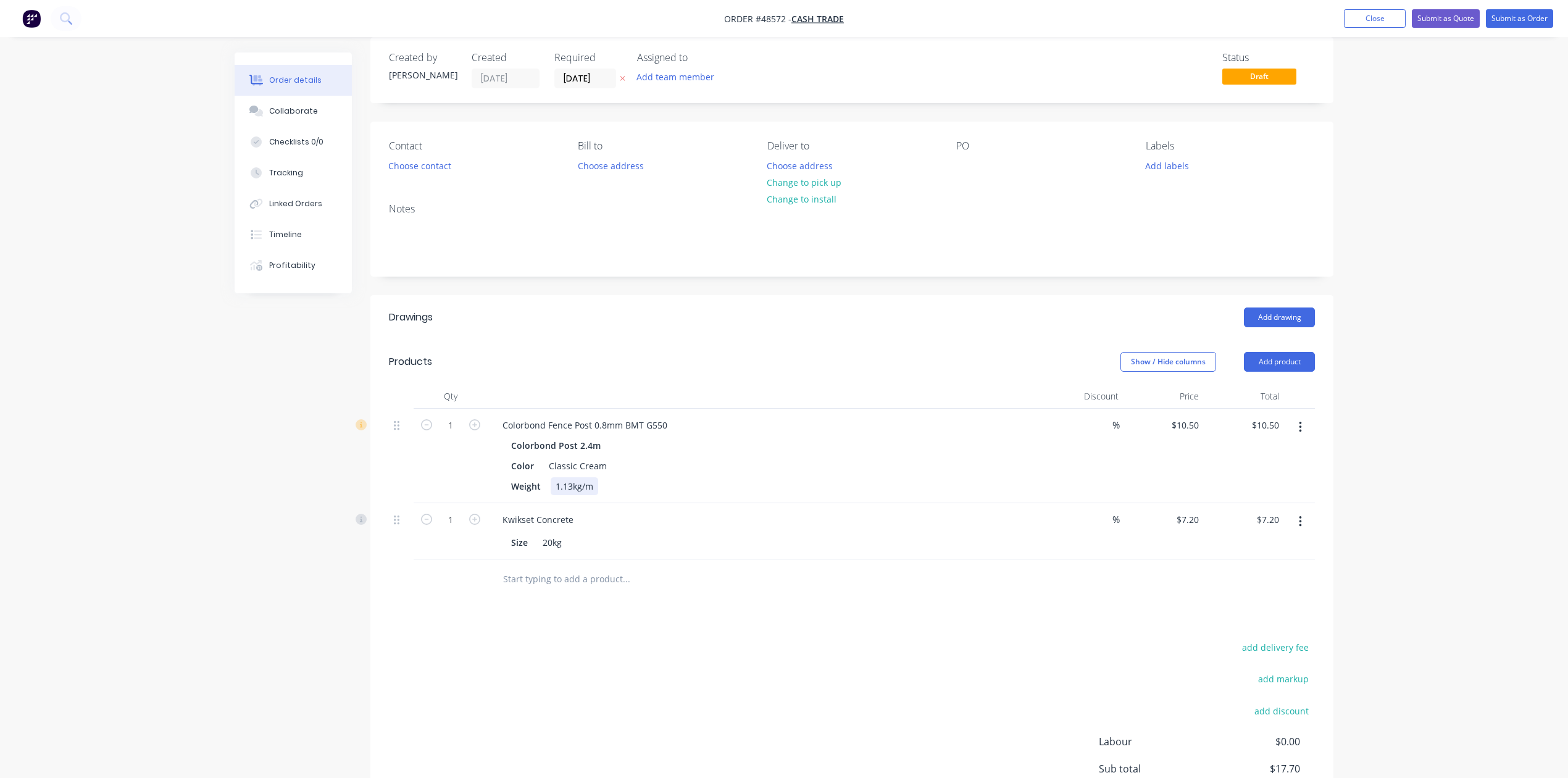
scroll to position [0, 0]
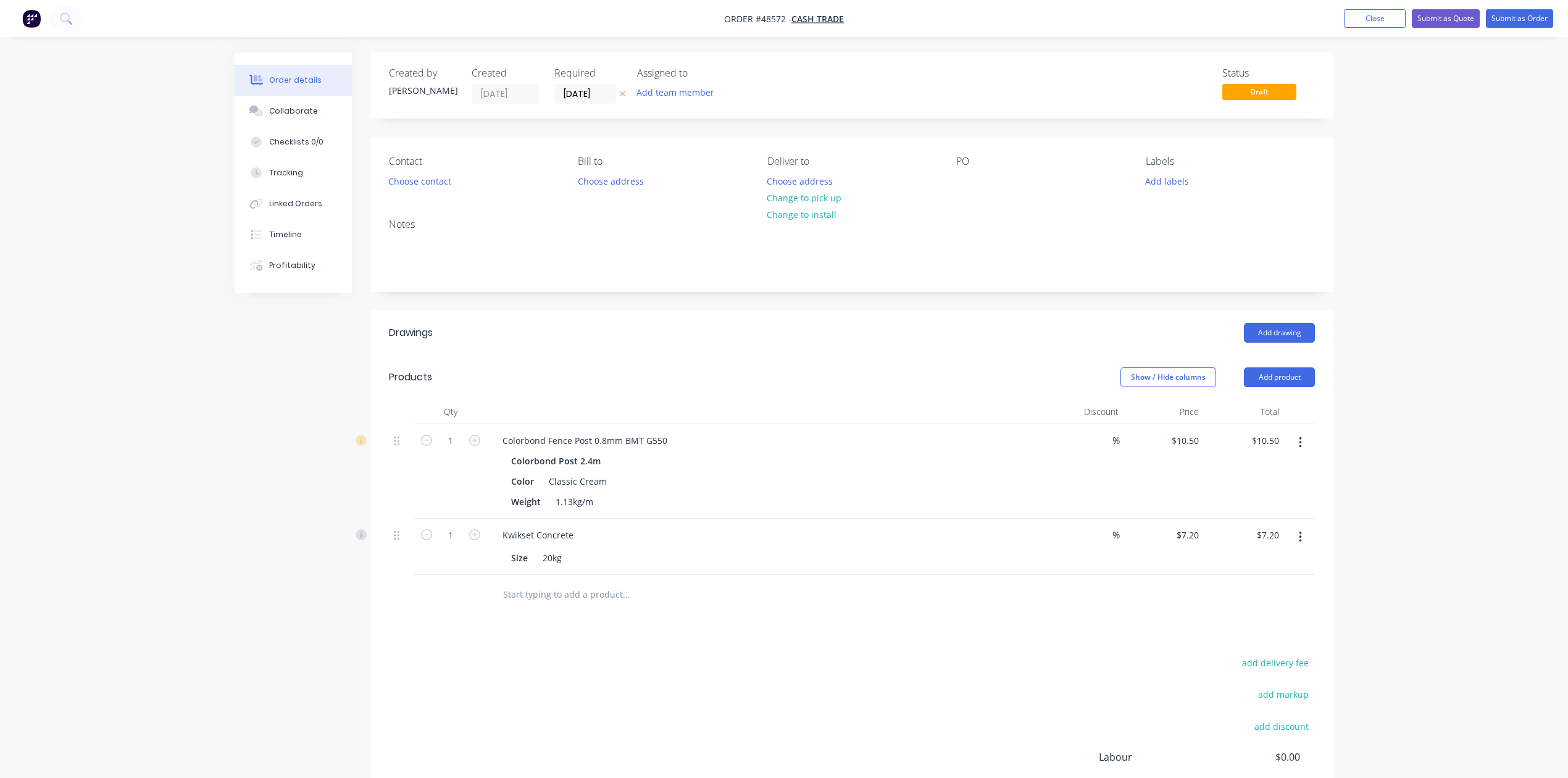
click at [827, 340] on div "Add drawing" at bounding box center [950, 333] width 729 height 20
click at [813, 198] on button "Change to pick up" at bounding box center [805, 197] width 88 height 17
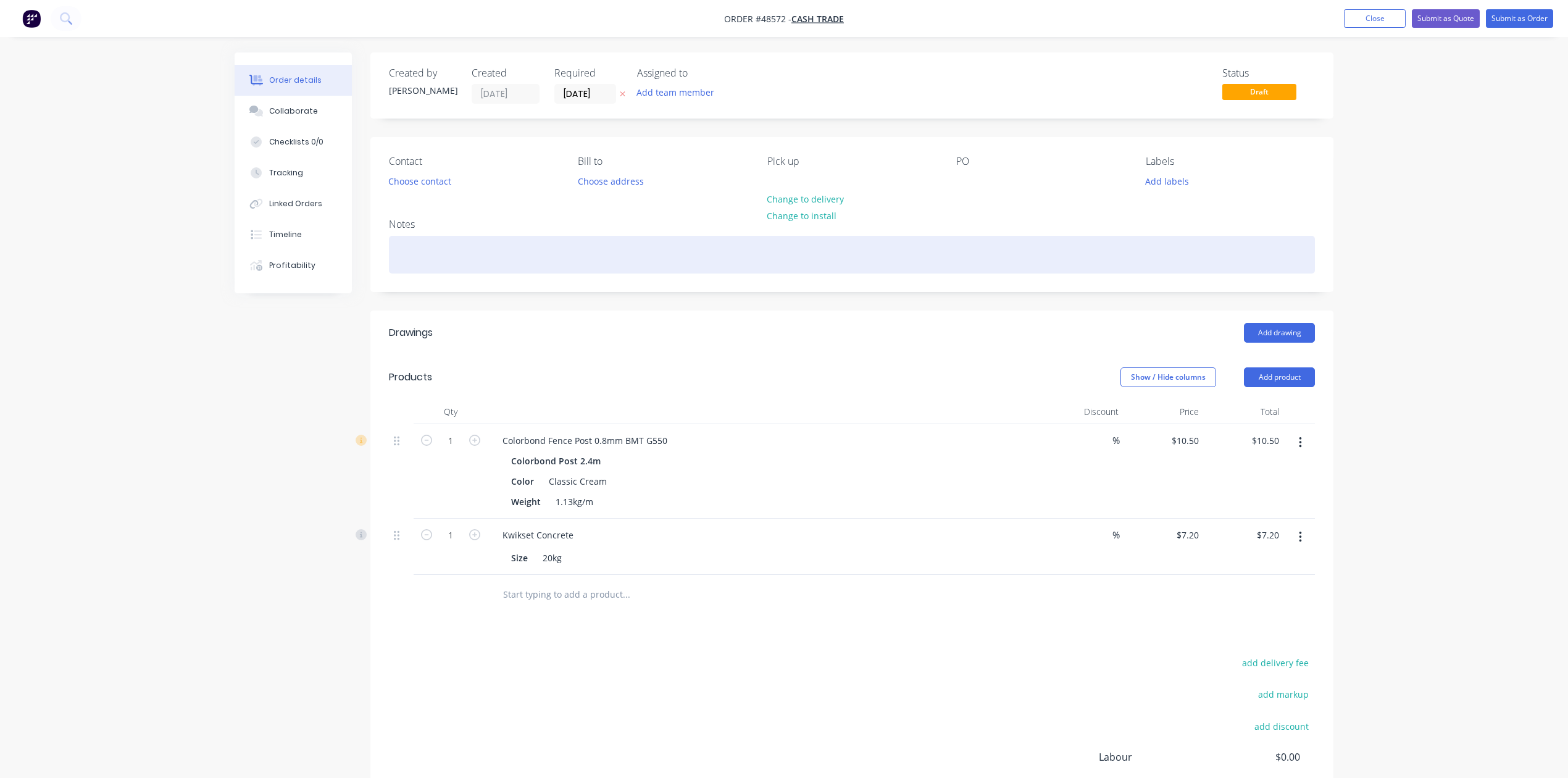
click at [755, 258] on div at bounding box center [852, 254] width 926 height 38
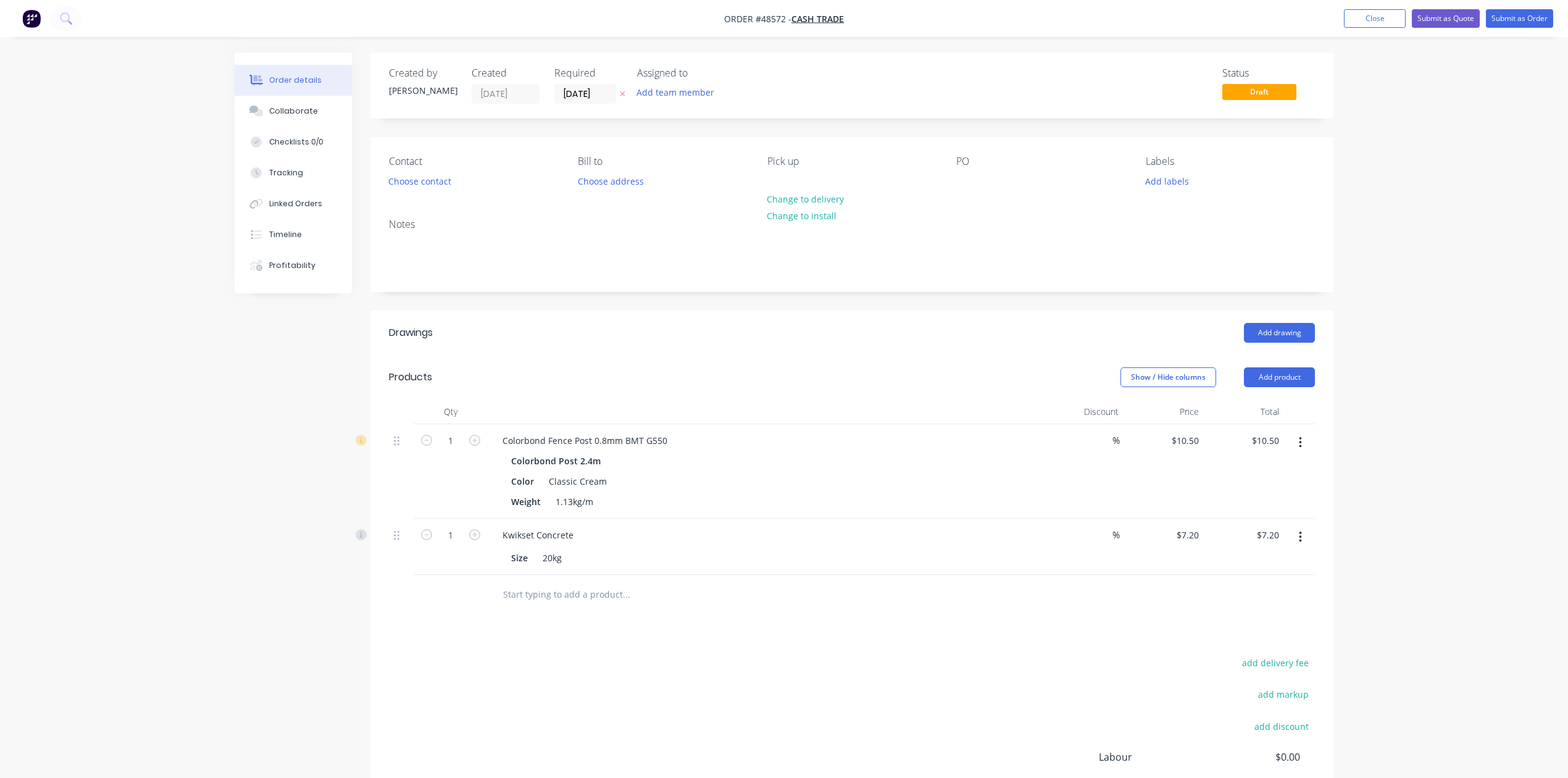
click at [625, 217] on div "Notes" at bounding box center [852, 250] width 963 height 83
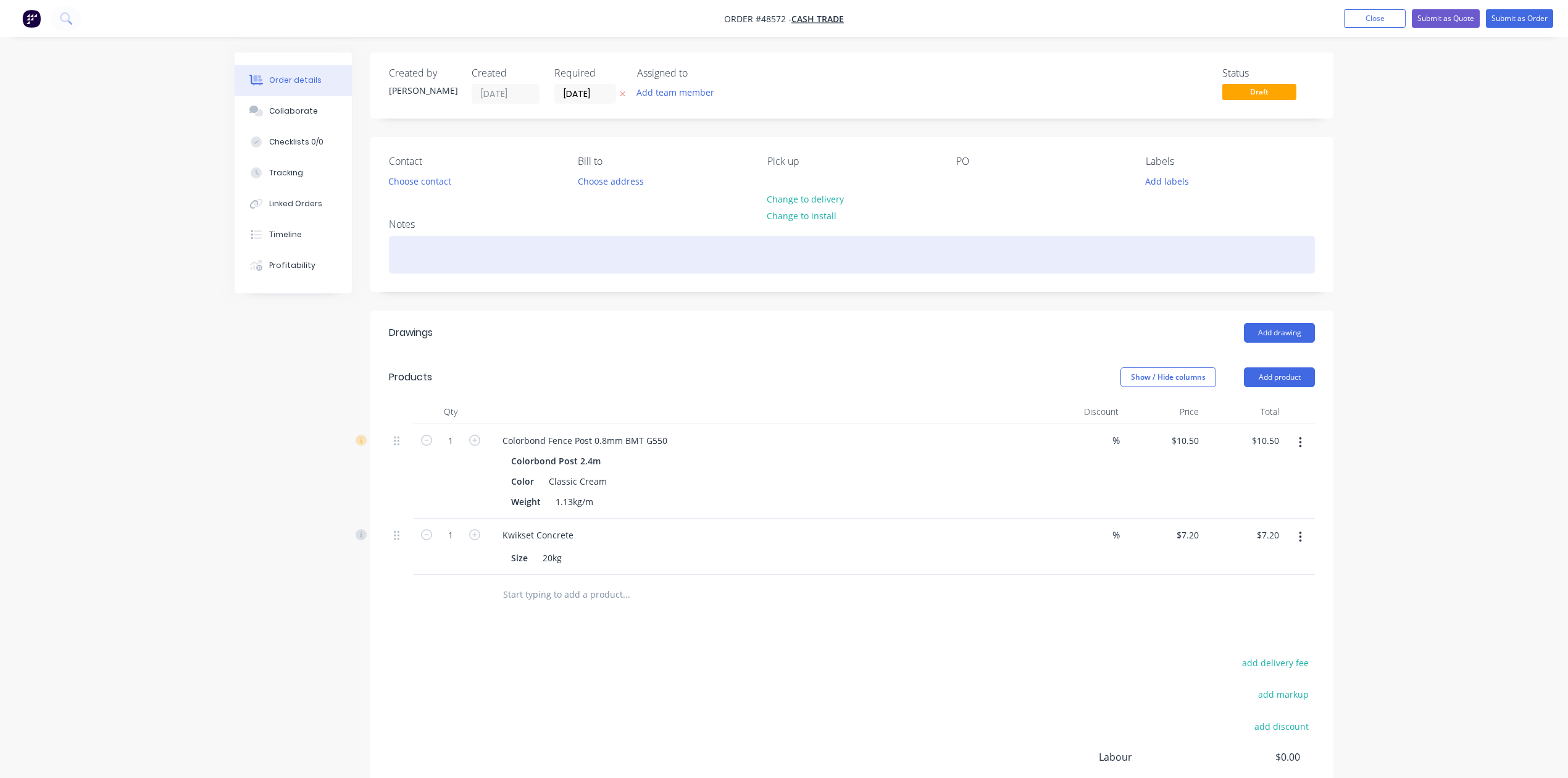
click at [790, 270] on div at bounding box center [852, 254] width 926 height 38
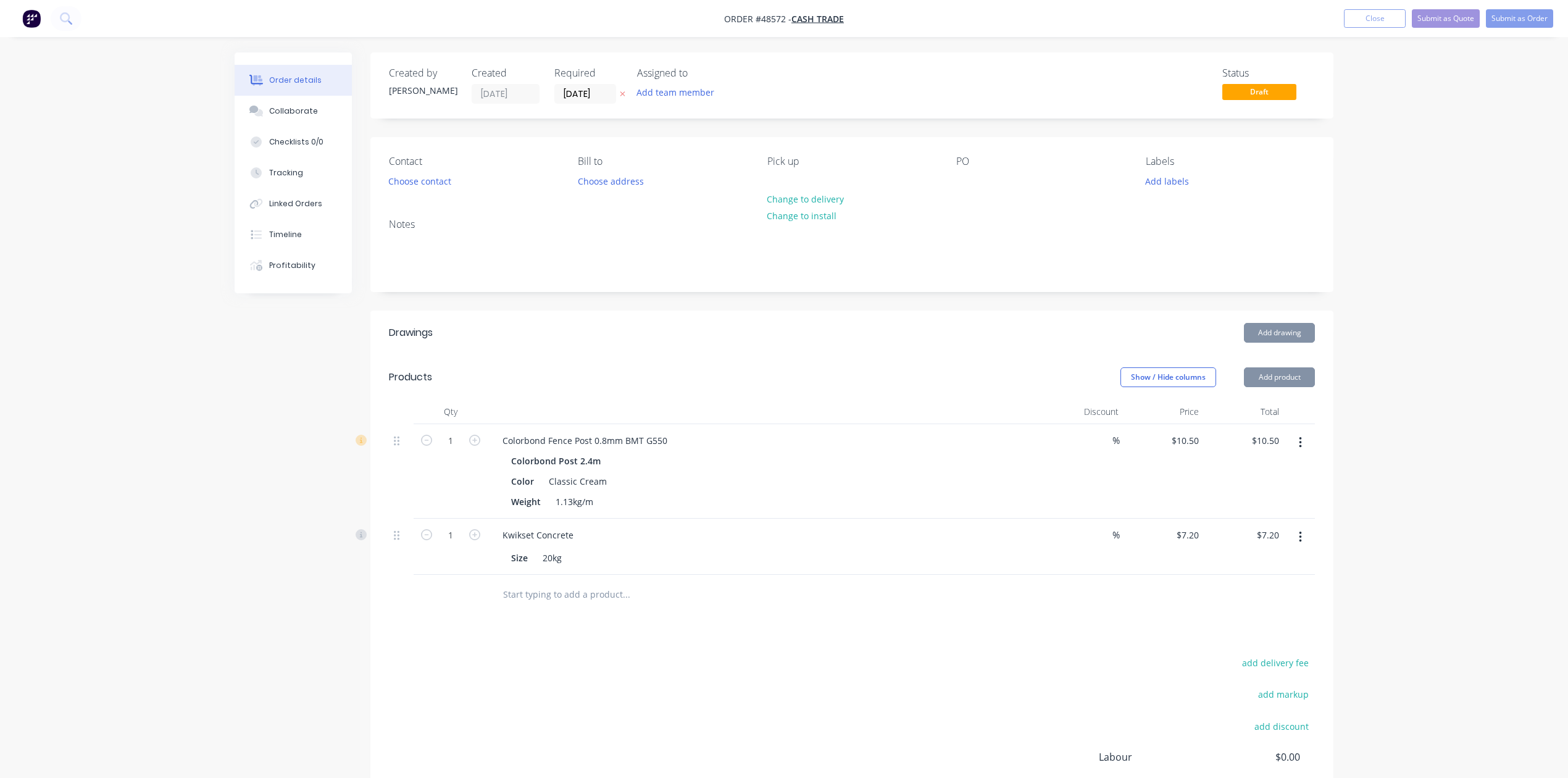
click at [1502, 213] on div "Order details Collaborate Checklists 0/0 Tracking Linked Orders Timeline Profit…" at bounding box center [784, 451] width 1568 height 903
click at [1444, 21] on button "Submit as Quote" at bounding box center [1446, 19] width 68 height 19
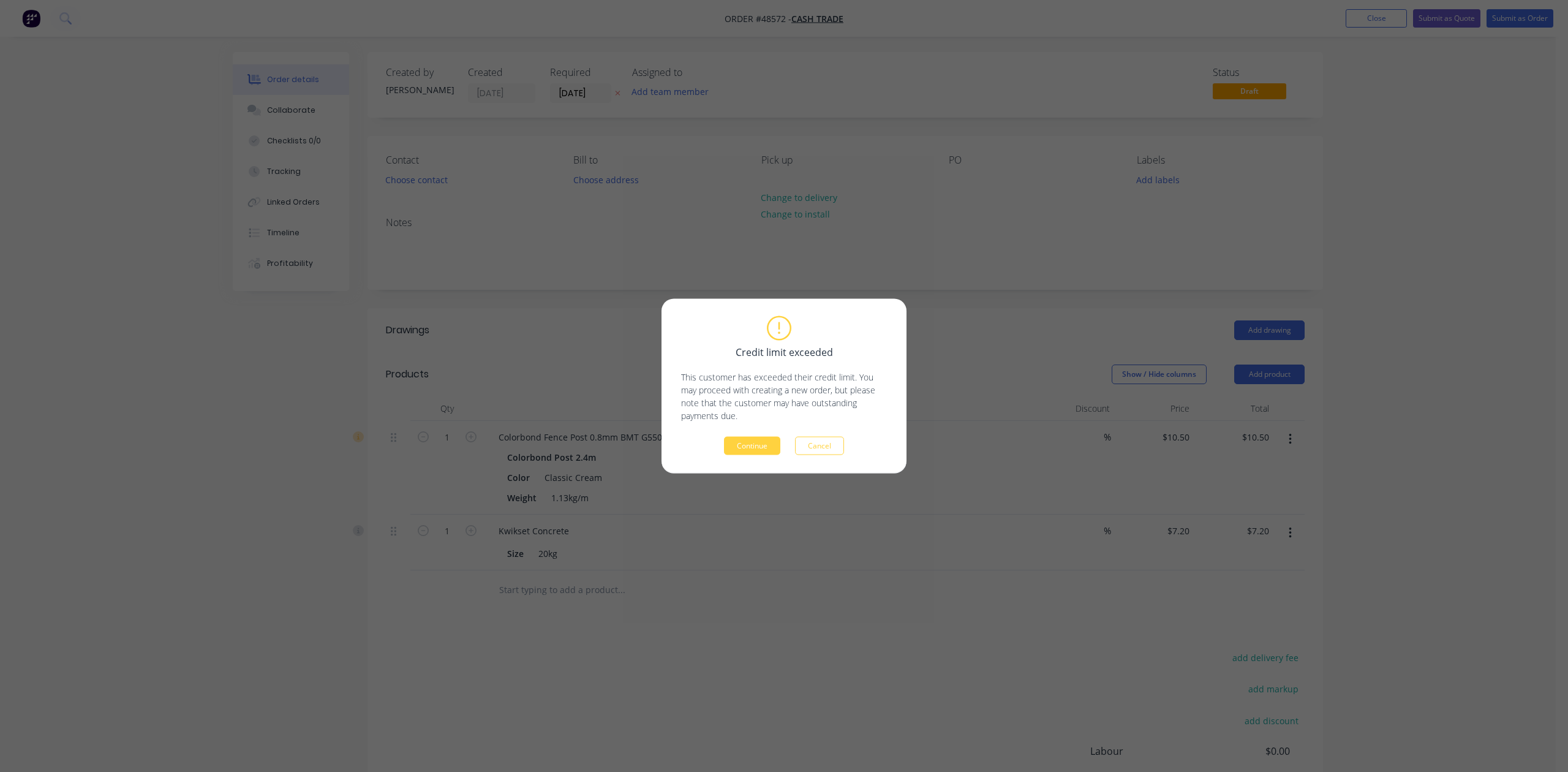
click at [765, 442] on button "Continue" at bounding box center [751, 446] width 56 height 18
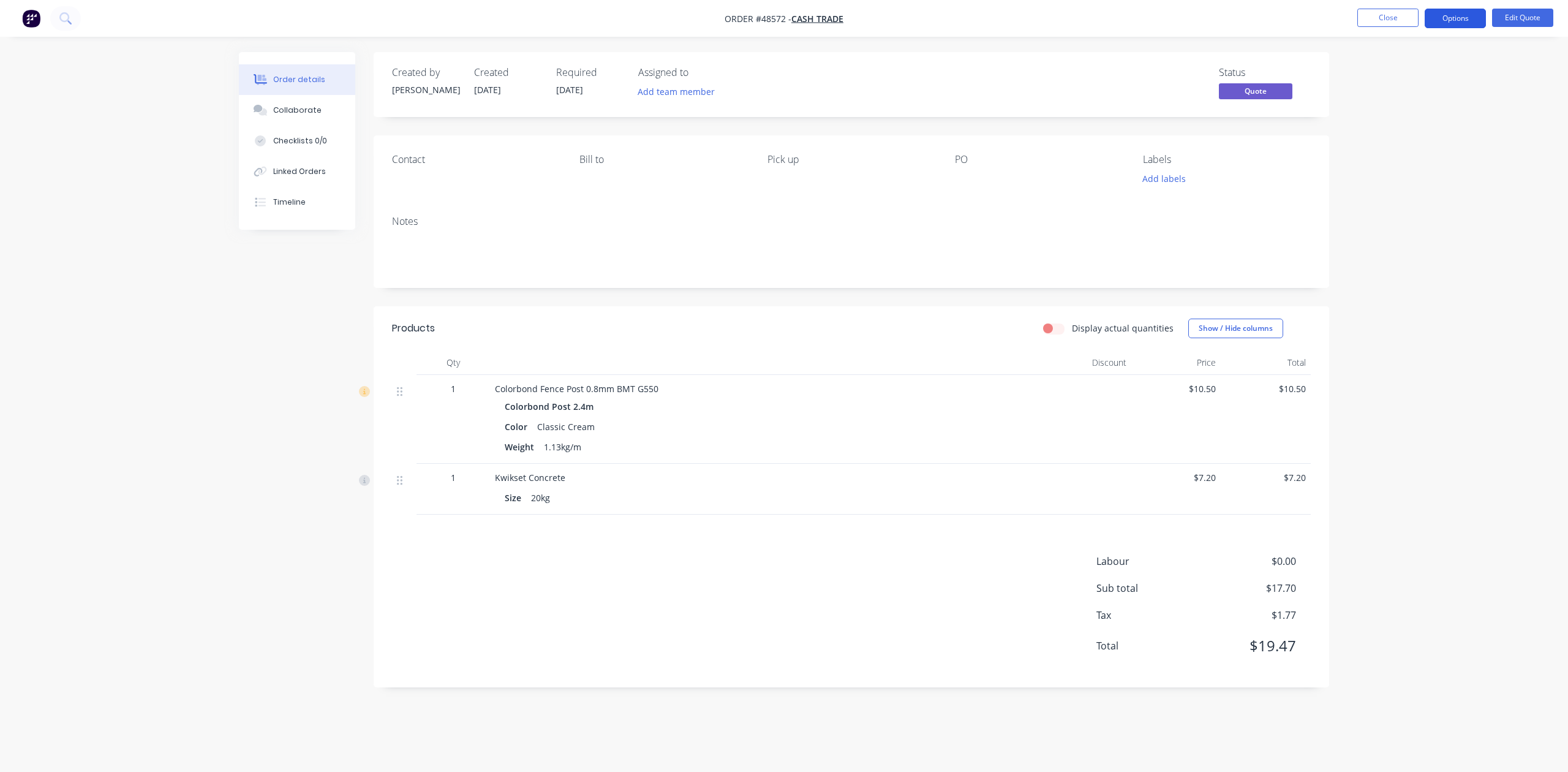
click at [1451, 26] on button "Options" at bounding box center [1455, 18] width 61 height 20
click at [1426, 76] on div "Quote" at bounding box center [1418, 74] width 113 height 18
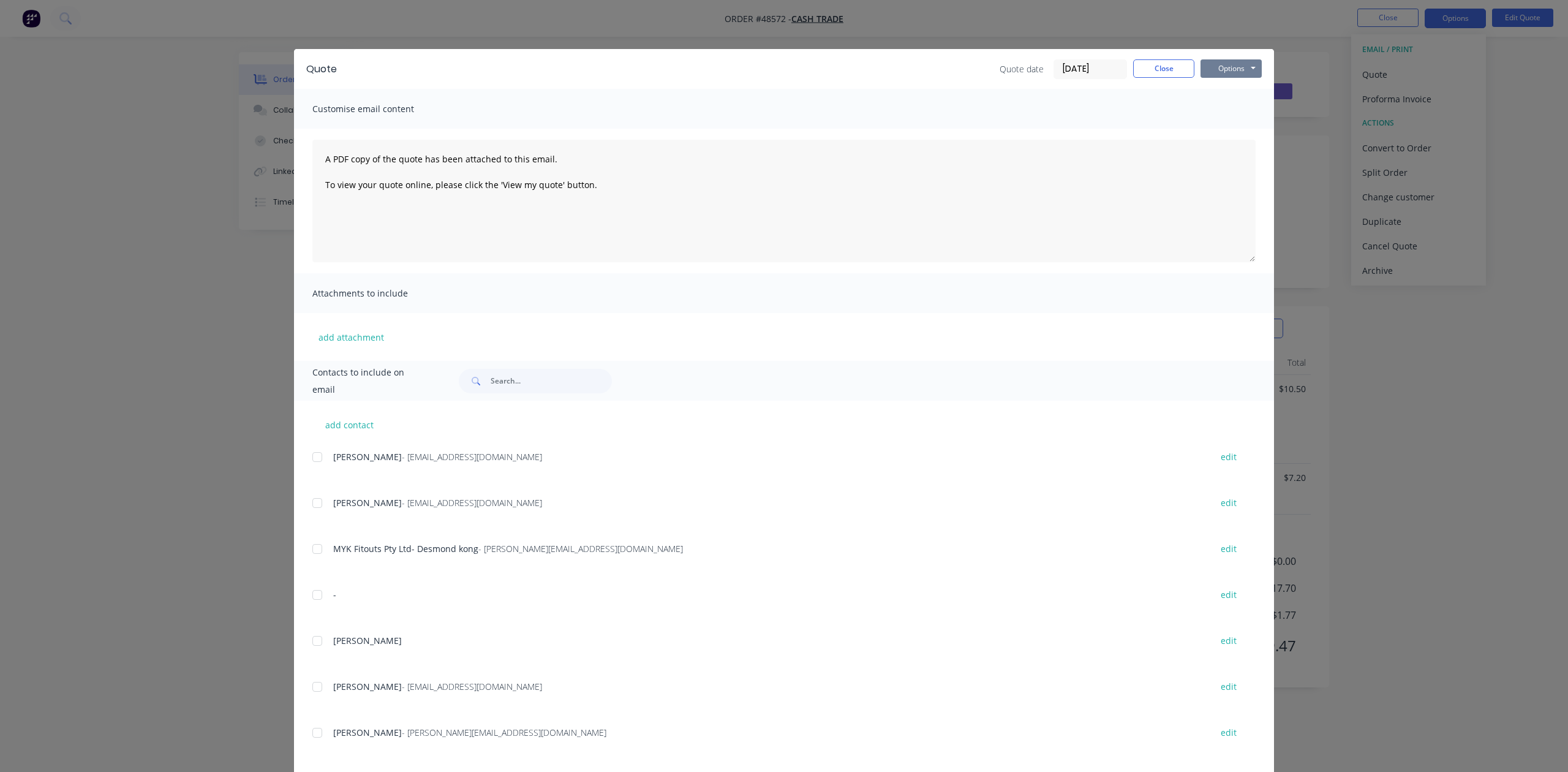
click at [1240, 59] on button "Options" at bounding box center [1231, 69] width 61 height 18
click at [1230, 111] on button "Print" at bounding box center [1239, 110] width 78 height 20
click at [1399, 184] on div "Quote Quote date 28/08/25 Close Options Preview Print Email Customise email con…" at bounding box center [784, 386] width 1568 height 772
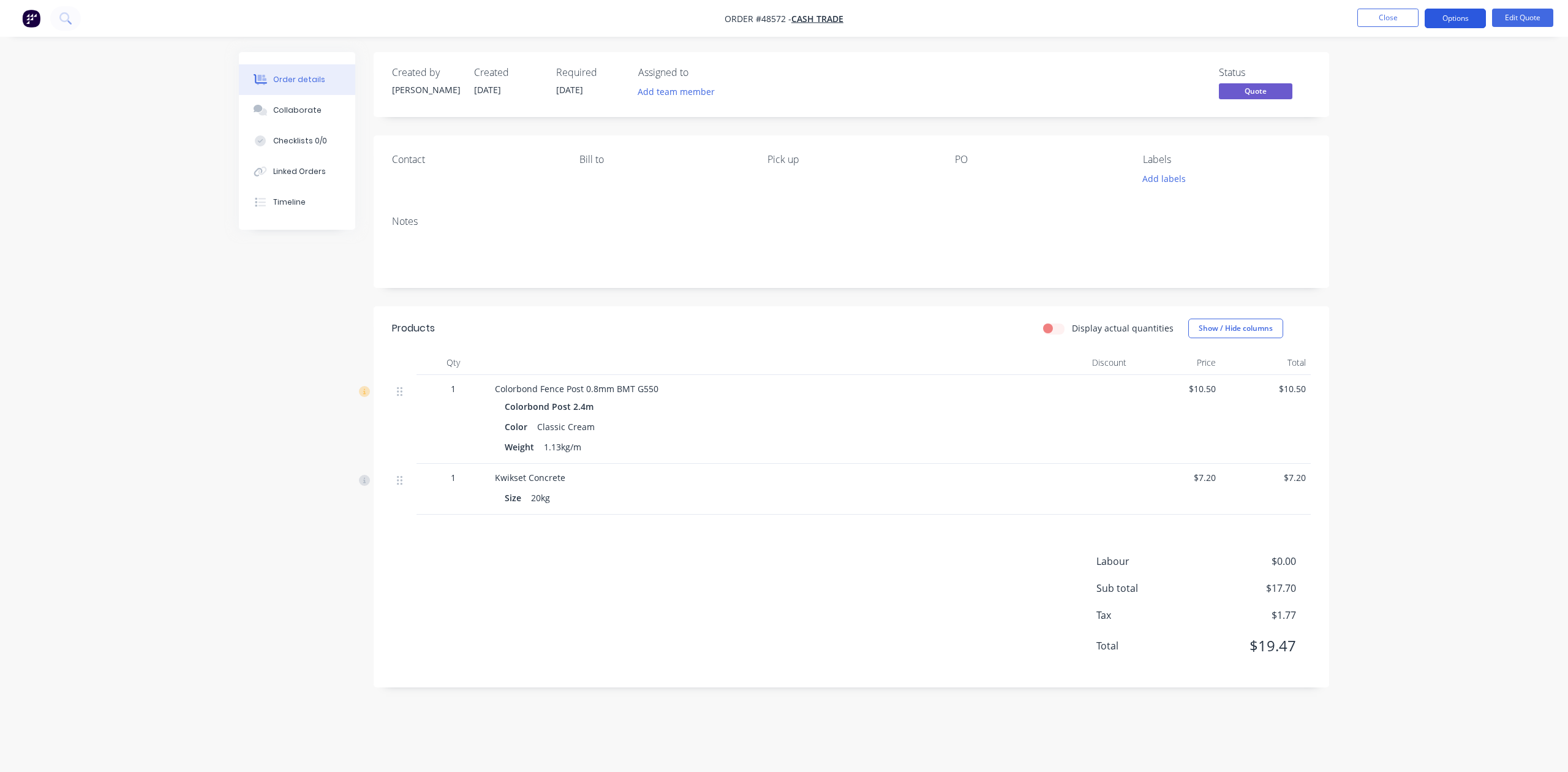
click at [1446, 20] on button "Options" at bounding box center [1455, 18] width 61 height 20
click at [1411, 151] on div "Convert to Order" at bounding box center [1418, 148] width 113 height 18
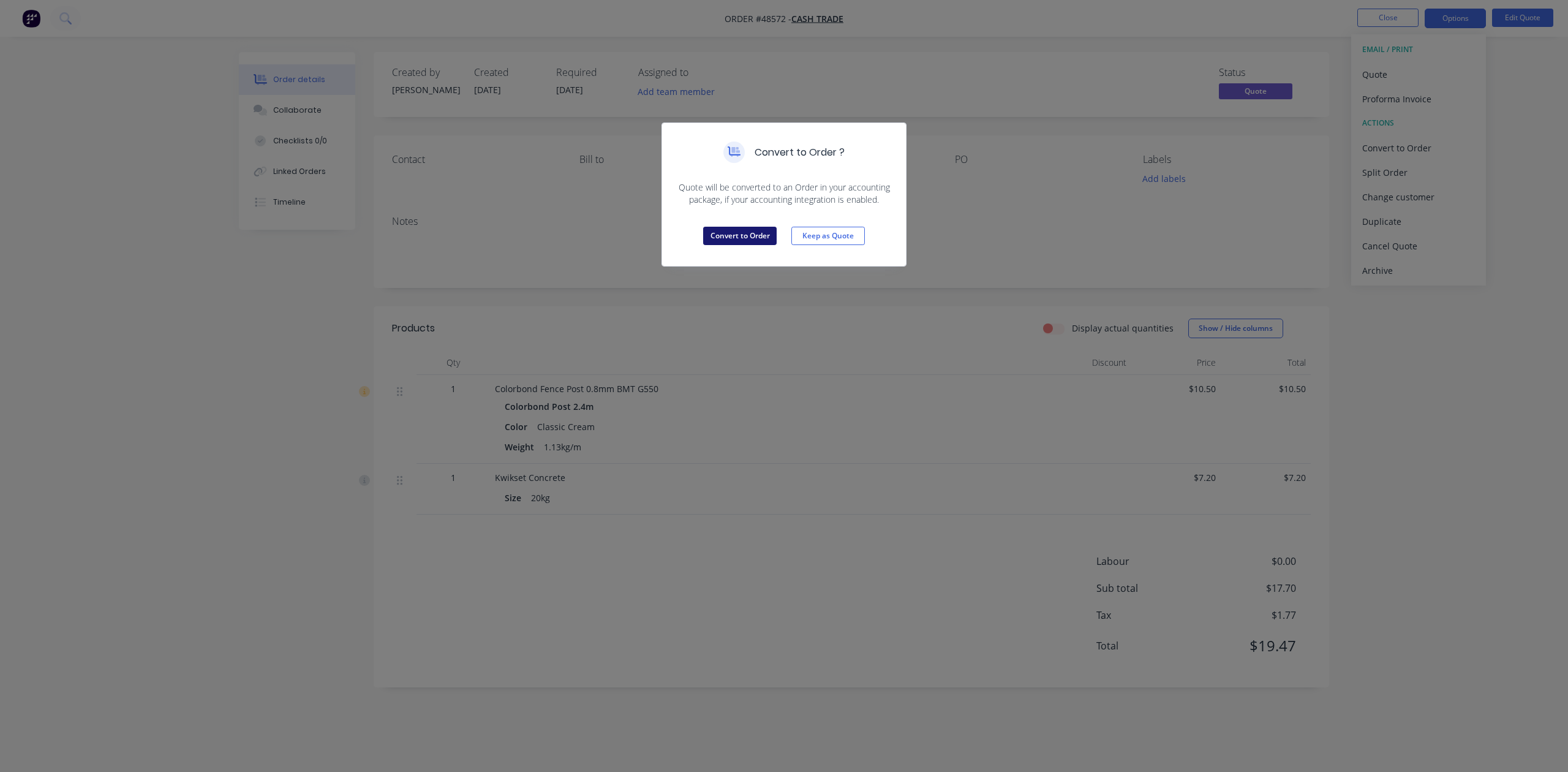
click at [736, 235] on button "Convert to Order" at bounding box center [740, 236] width 74 height 18
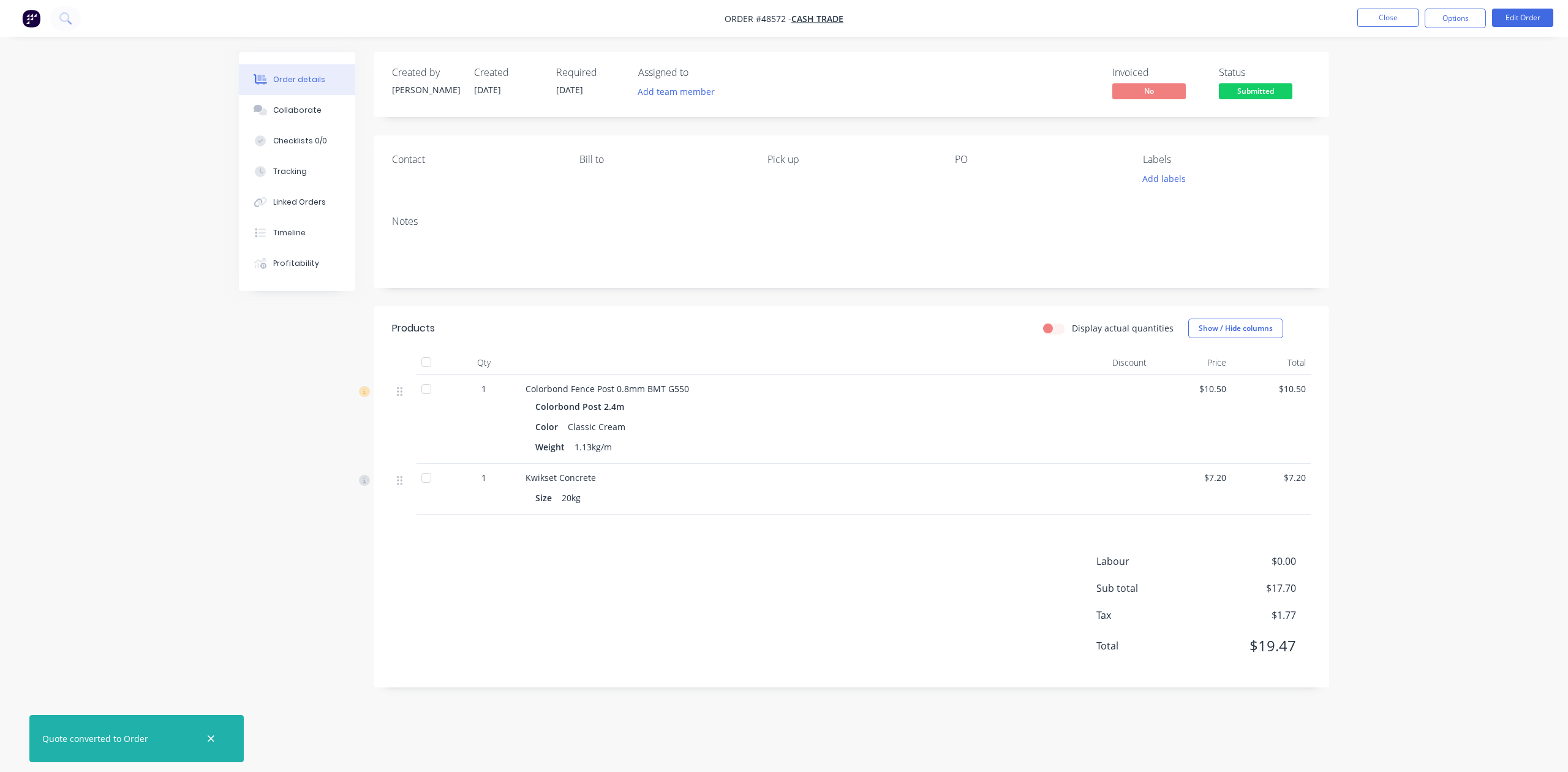
drag, startPoint x: 1477, startPoint y: 407, endPoint x: 1474, endPoint y: 393, distance: 14.3
click at [1477, 405] on div "Order details Collaborate Checklists 0/0 Tracking Linked Orders Timeline Profit…" at bounding box center [784, 386] width 1568 height 772
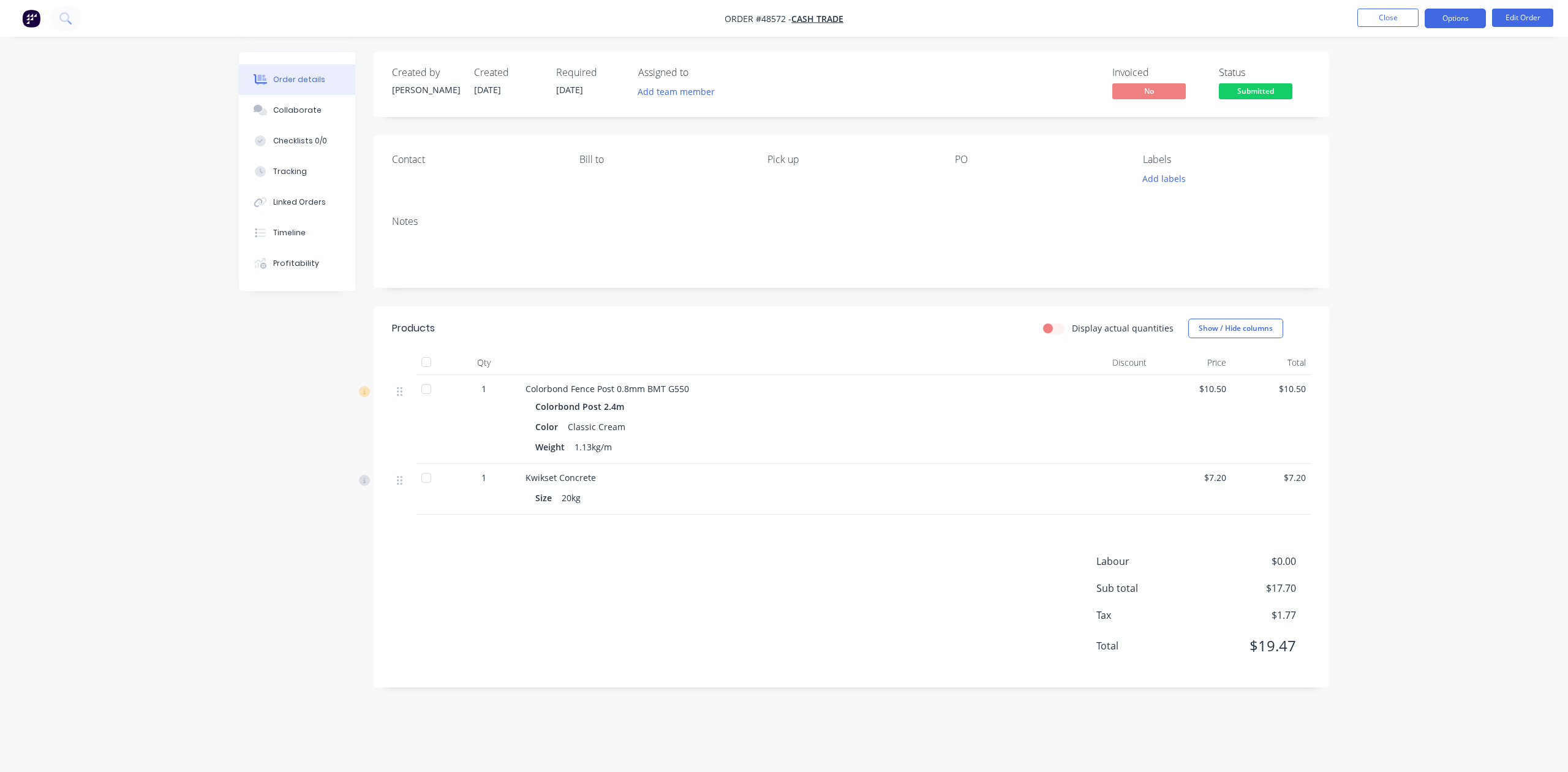
click at [1443, 13] on button "Options" at bounding box center [1455, 18] width 61 height 20
click at [1412, 171] on div "Delivery Docket" at bounding box center [1418, 172] width 113 height 18
click at [1404, 121] on div "Without pricing" at bounding box center [1418, 123] width 113 height 18
click at [1241, 96] on span "Submitted" at bounding box center [1256, 90] width 74 height 15
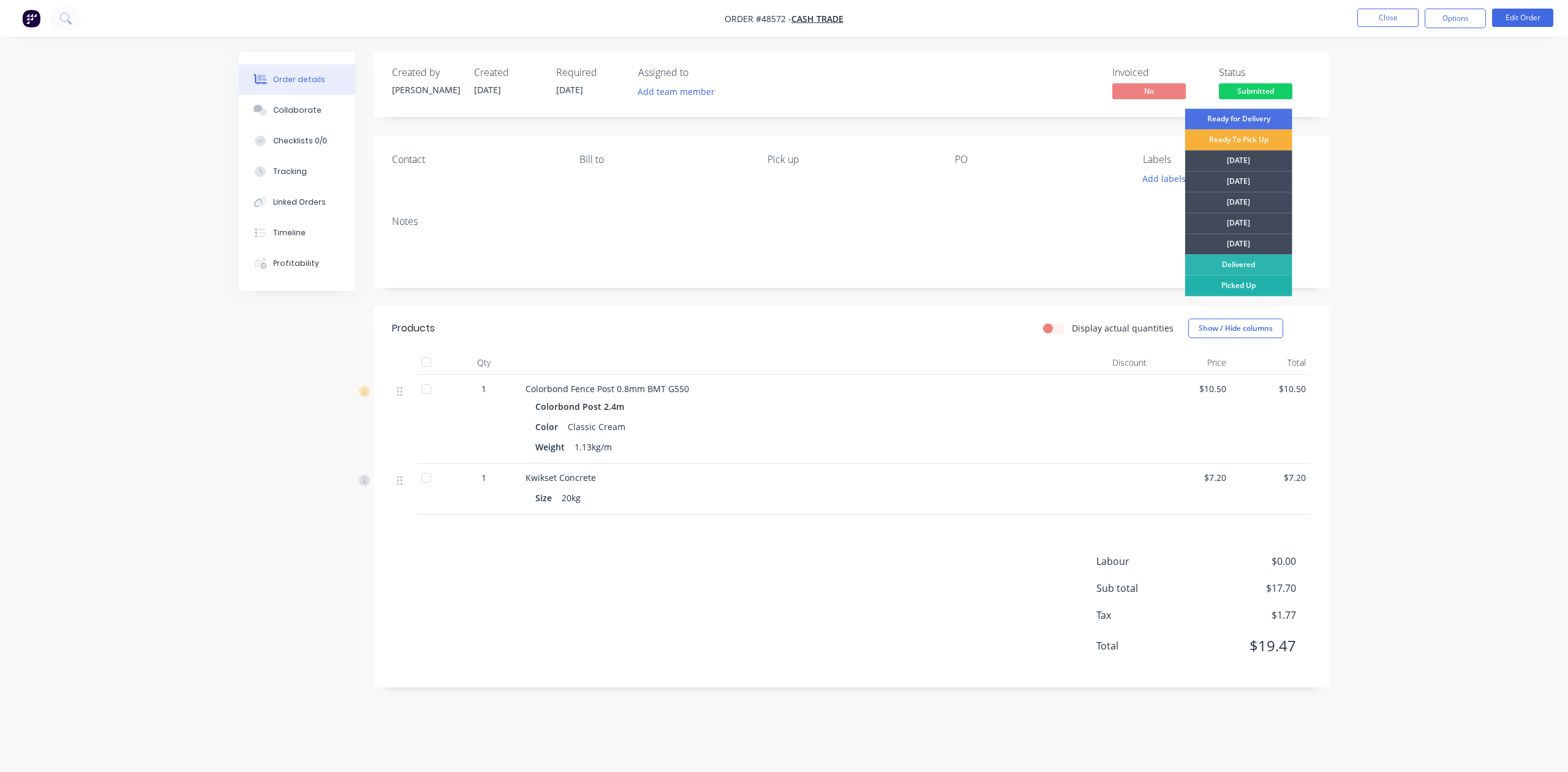
click at [1233, 287] on div "Picked Up" at bounding box center [1238, 285] width 107 height 21
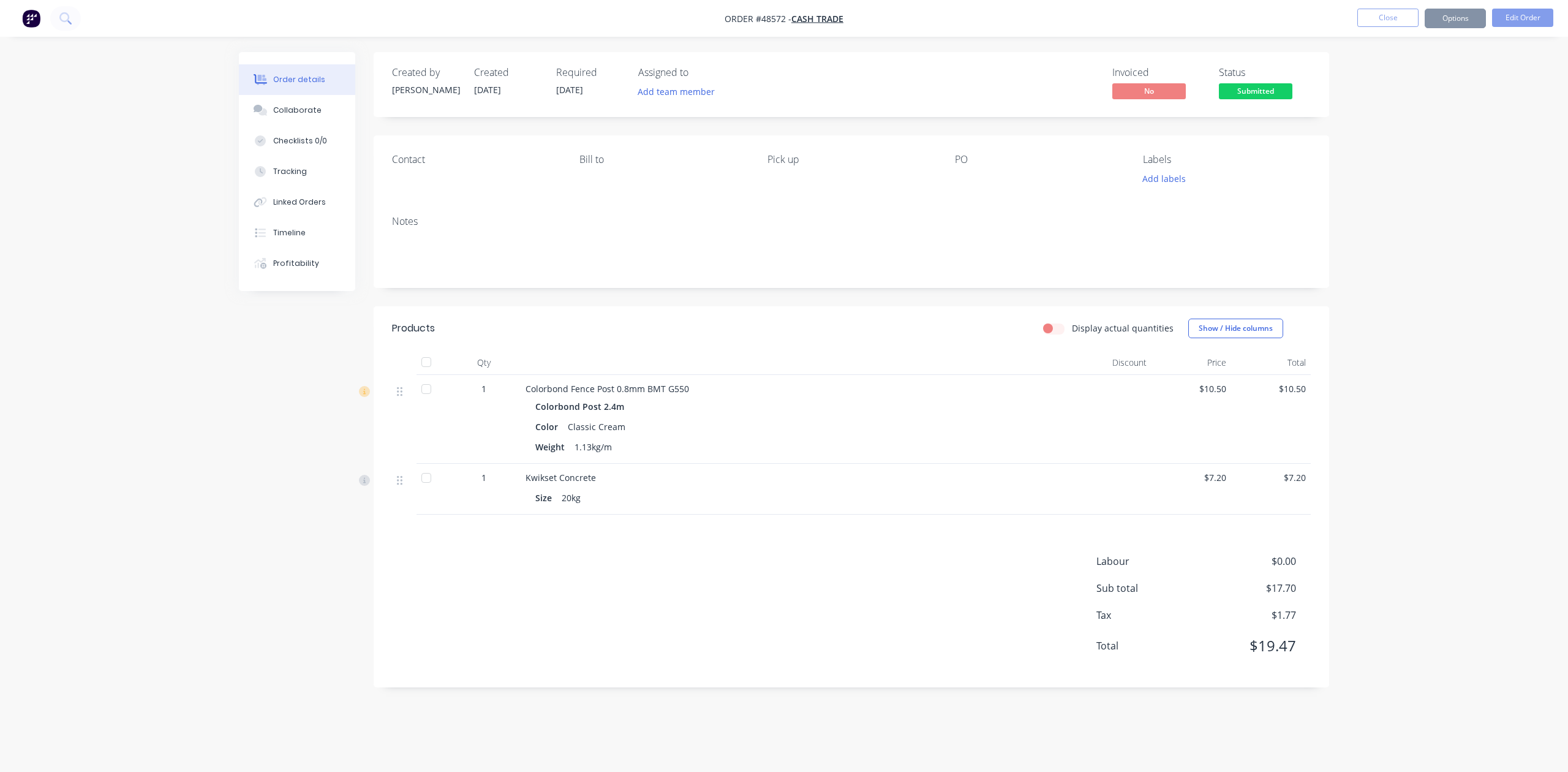
click at [1389, 123] on div "Order details Collaborate Checklists 0/0 Tracking Linked Orders Timeline Profit…" at bounding box center [784, 386] width 1568 height 772
click at [1443, 22] on button "Options" at bounding box center [1455, 18] width 61 height 20
click at [1412, 76] on div "Invoice" at bounding box center [1418, 74] width 113 height 18
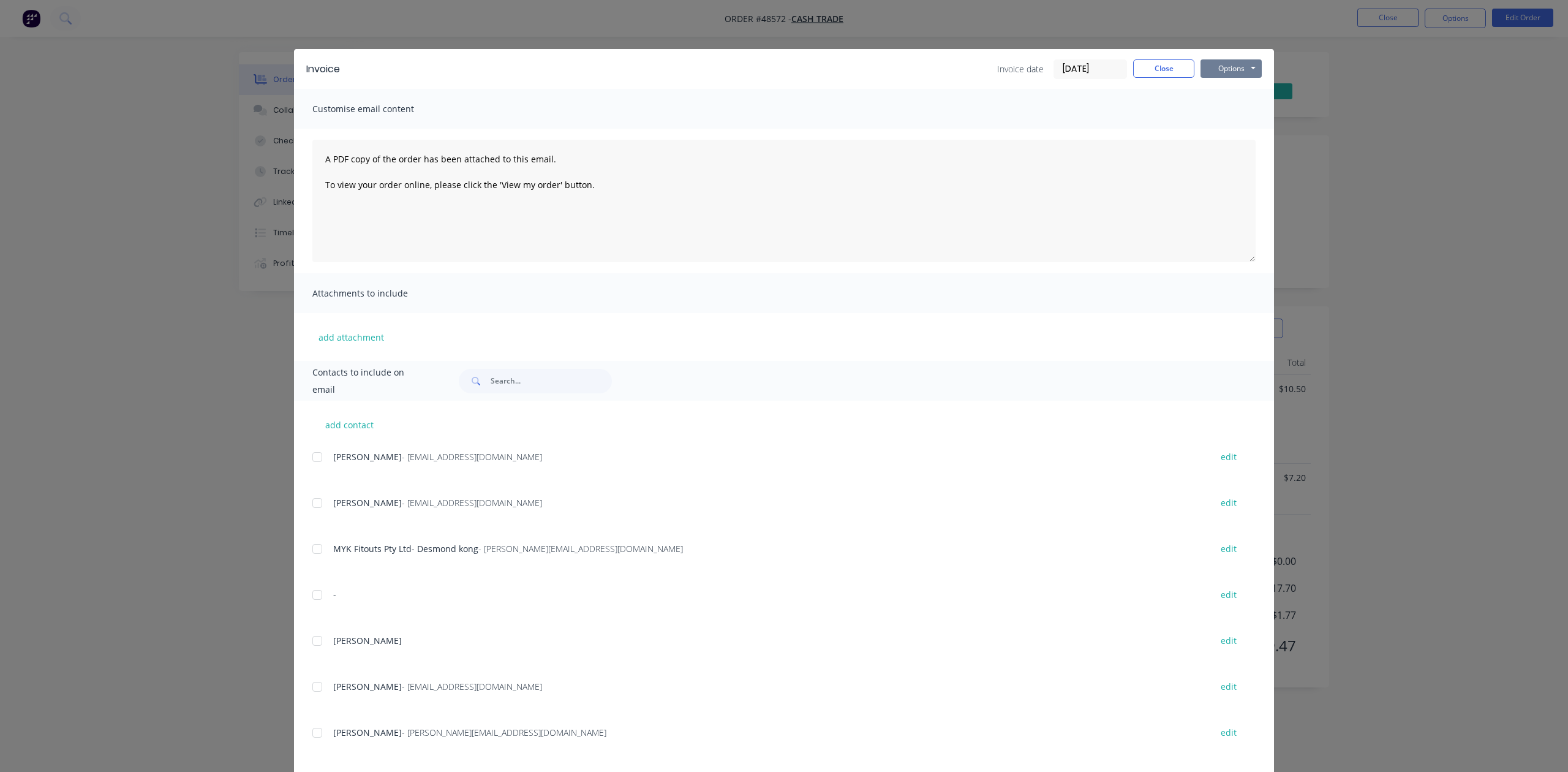
click at [1223, 69] on button "Options" at bounding box center [1231, 69] width 61 height 18
click at [1211, 110] on button "Print" at bounding box center [1239, 110] width 78 height 20
drag, startPoint x: 1436, startPoint y: 177, endPoint x: 1108, endPoint y: 82, distance: 341.5
click at [1436, 179] on div "Invoice Invoice date 28/08/25 Close Options Preview Print Email Customise email…" at bounding box center [784, 386] width 1568 height 772
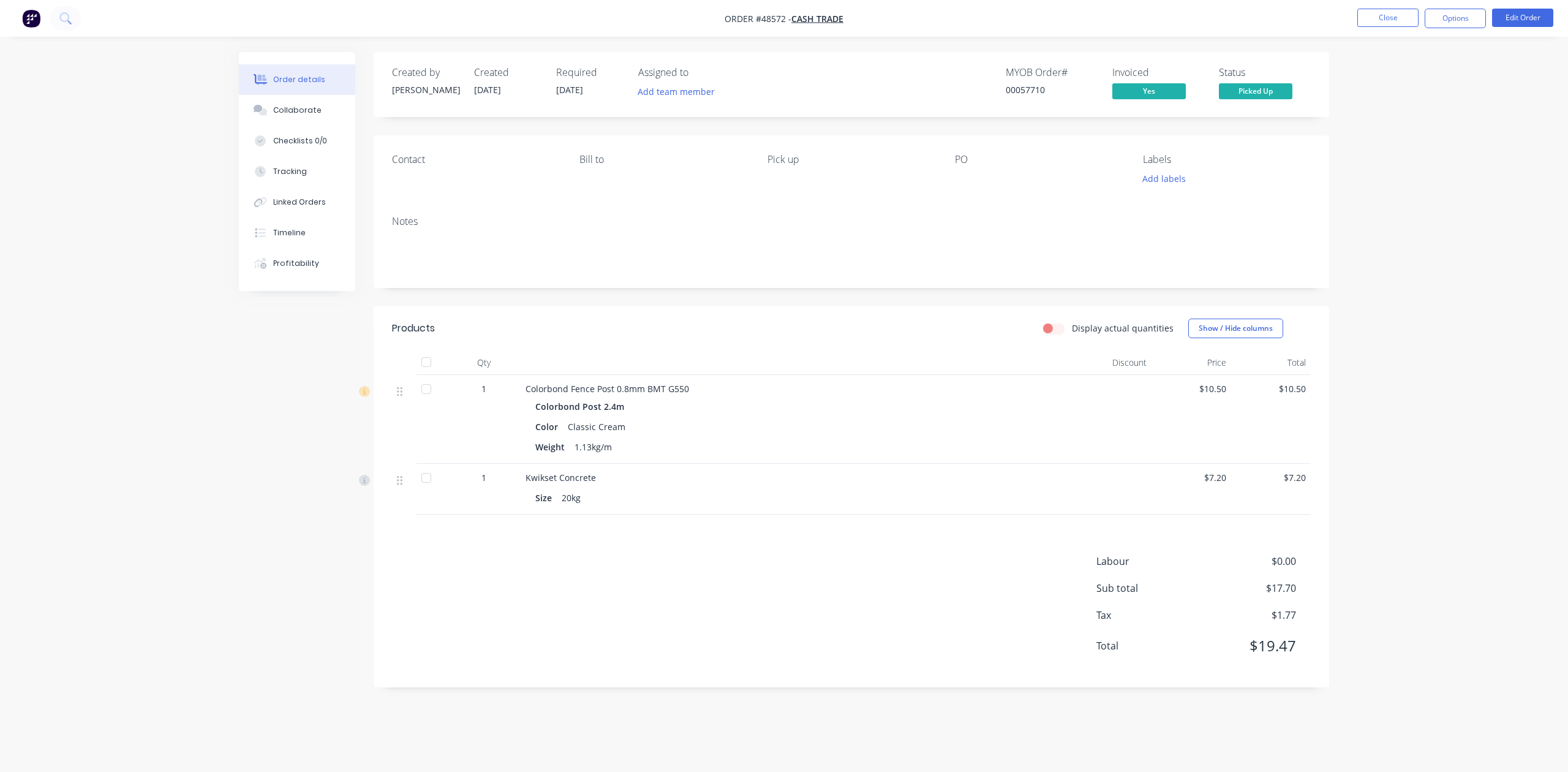
click at [1463, 211] on div "Order details Collaborate Checklists 0/0 Tracking Linked Orders Timeline Profit…" at bounding box center [784, 386] width 1568 height 772
click at [1403, 22] on button "Close" at bounding box center [1387, 18] width 61 height 18
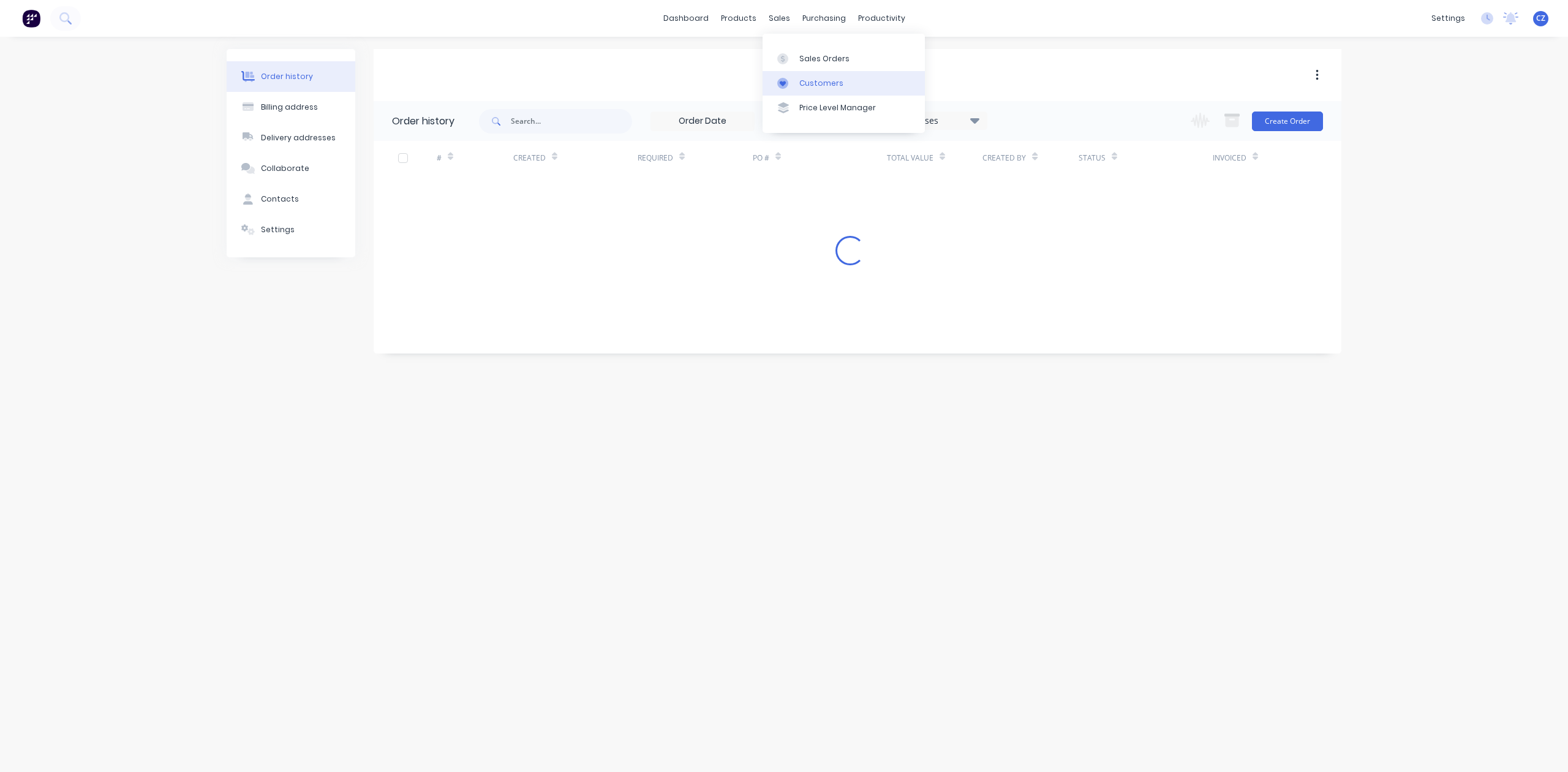
drag, startPoint x: 816, startPoint y: 86, endPoint x: 798, endPoint y: 82, distance: 18.4
click at [816, 84] on div "Customers" at bounding box center [821, 83] width 44 height 11
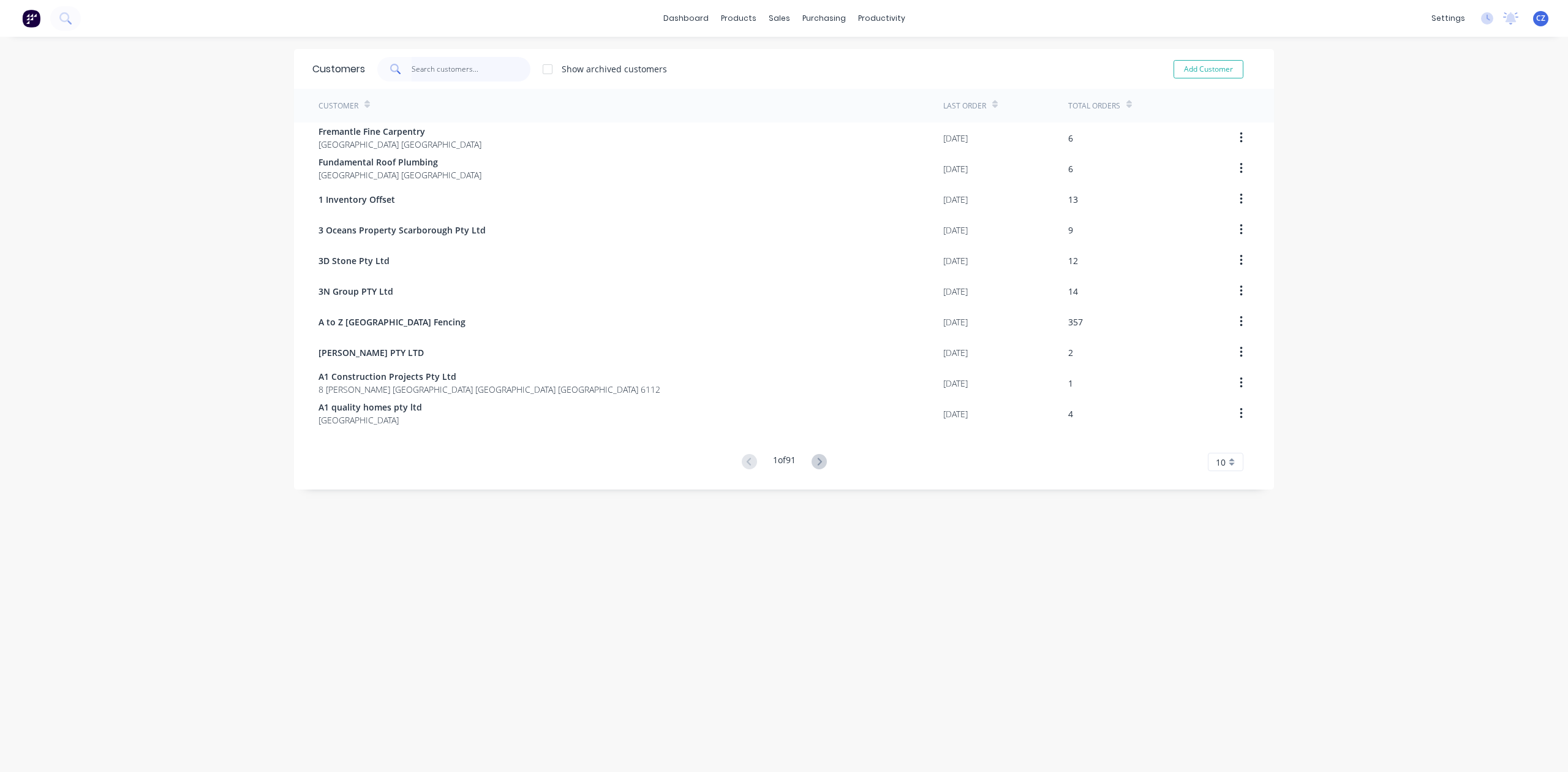
click at [422, 74] on input "text" at bounding box center [471, 69] width 119 height 24
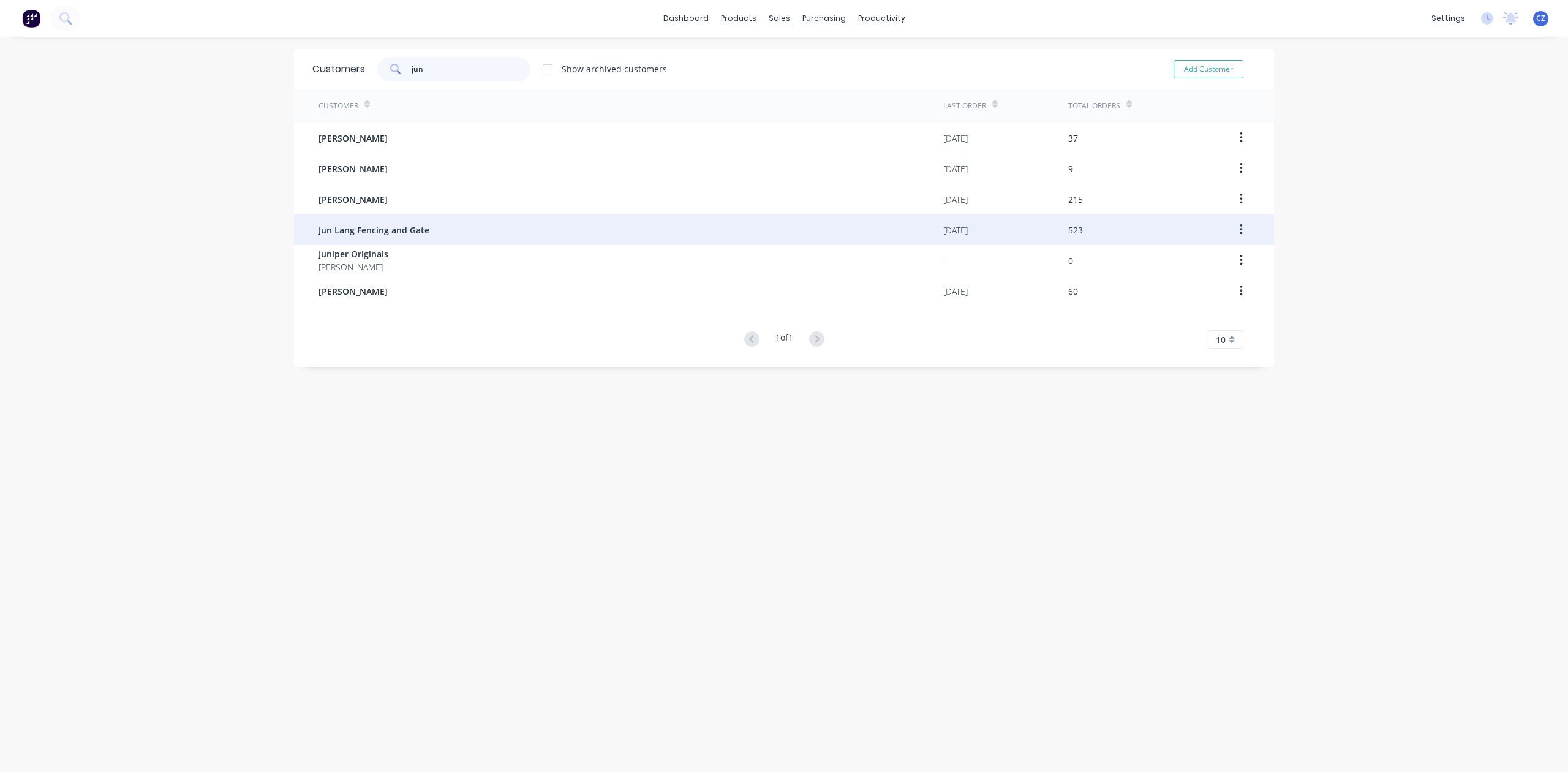
type input "jun"
click at [318, 234] on span "Jun Lang Fencing and Gate" at bounding box center [374, 230] width 111 height 13
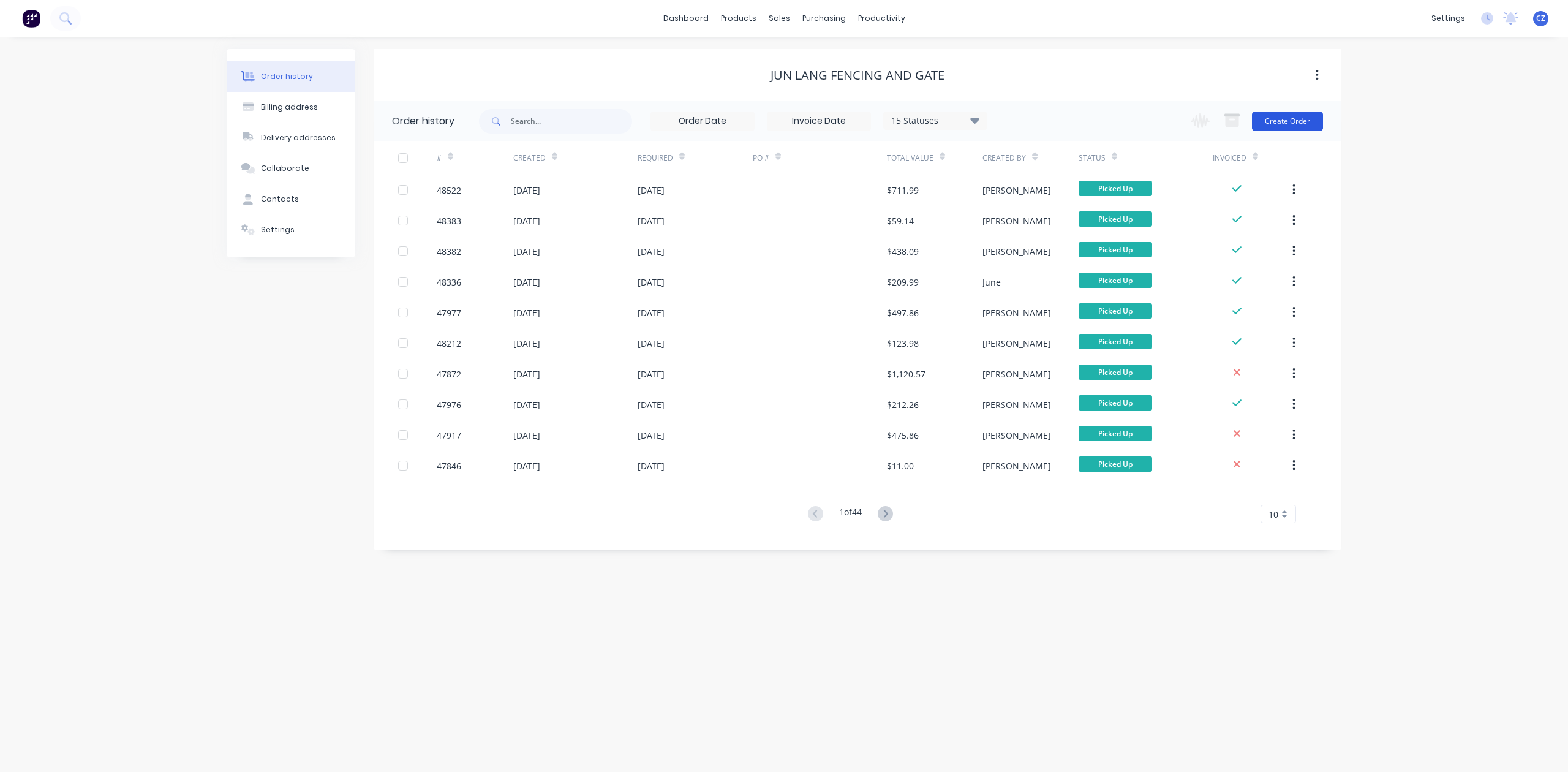
click at [1294, 130] on button "Create Order" at bounding box center [1287, 121] width 71 height 20
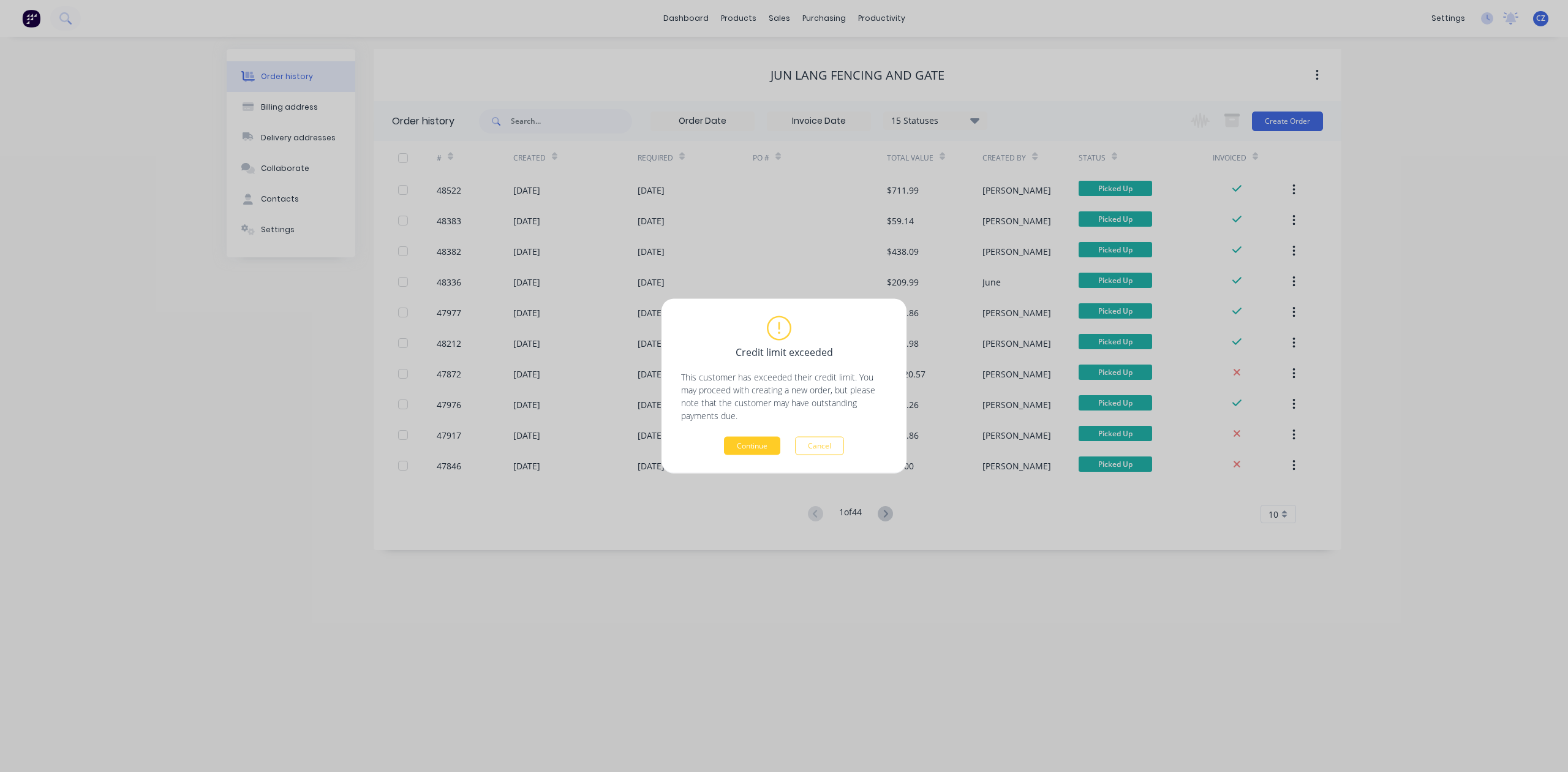
click at [749, 452] on button "Continue" at bounding box center [751, 446] width 56 height 18
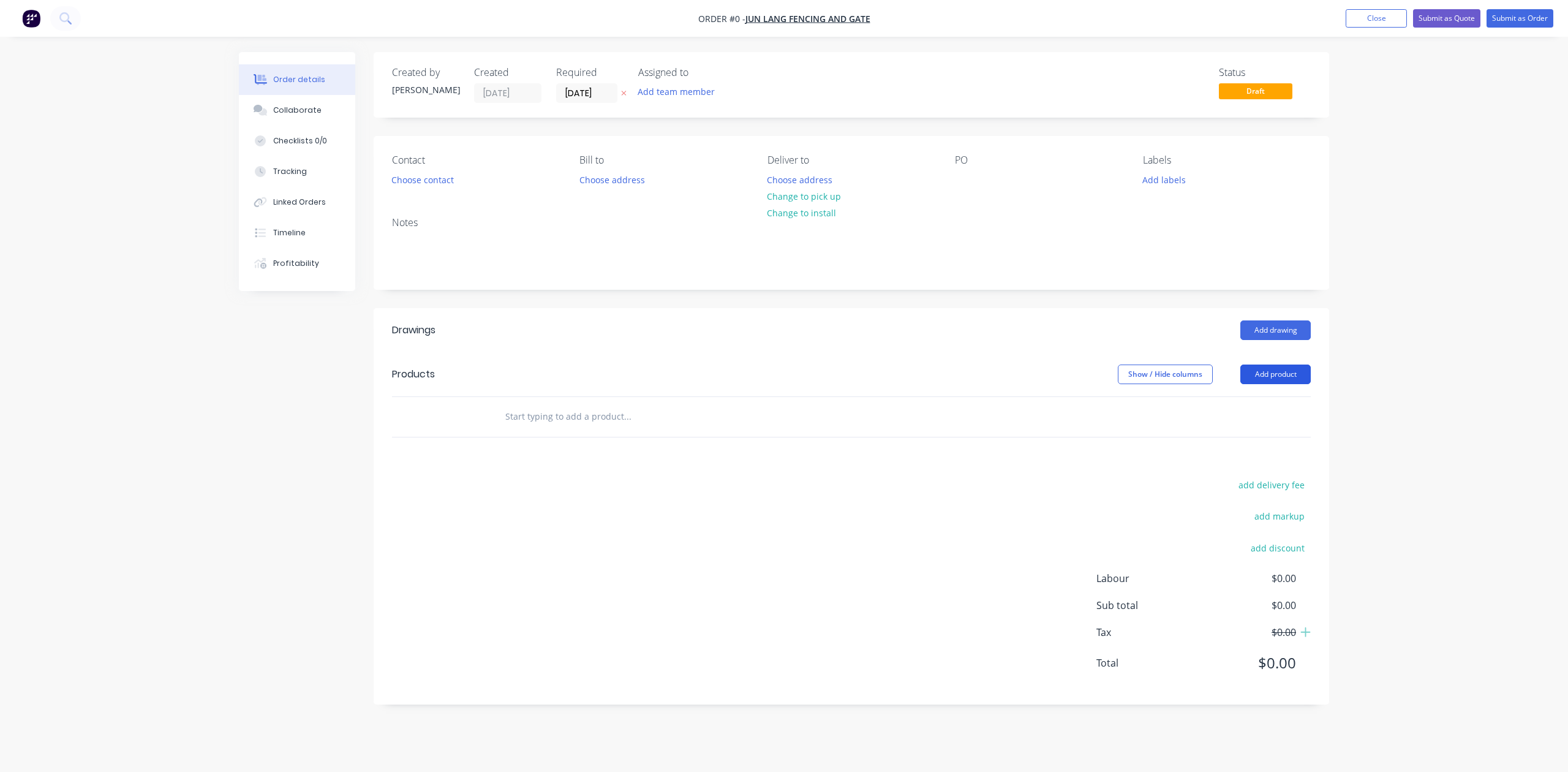
click at [1265, 377] on button "Add product" at bounding box center [1275, 374] width 71 height 20
click at [1267, 411] on div "Product catalogue" at bounding box center [1252, 405] width 94 height 18
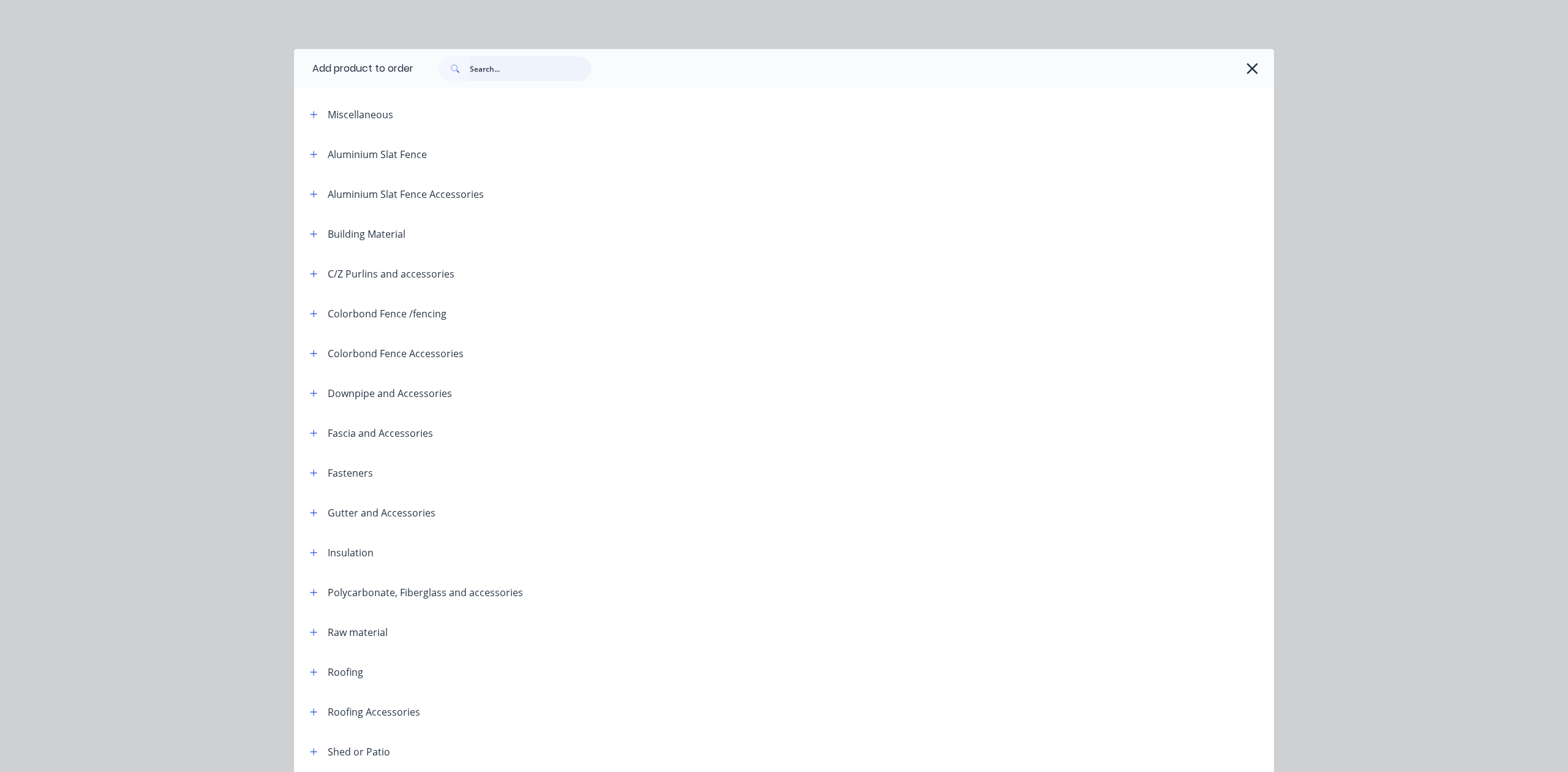
click at [492, 69] on input "text" at bounding box center [531, 68] width 121 height 24
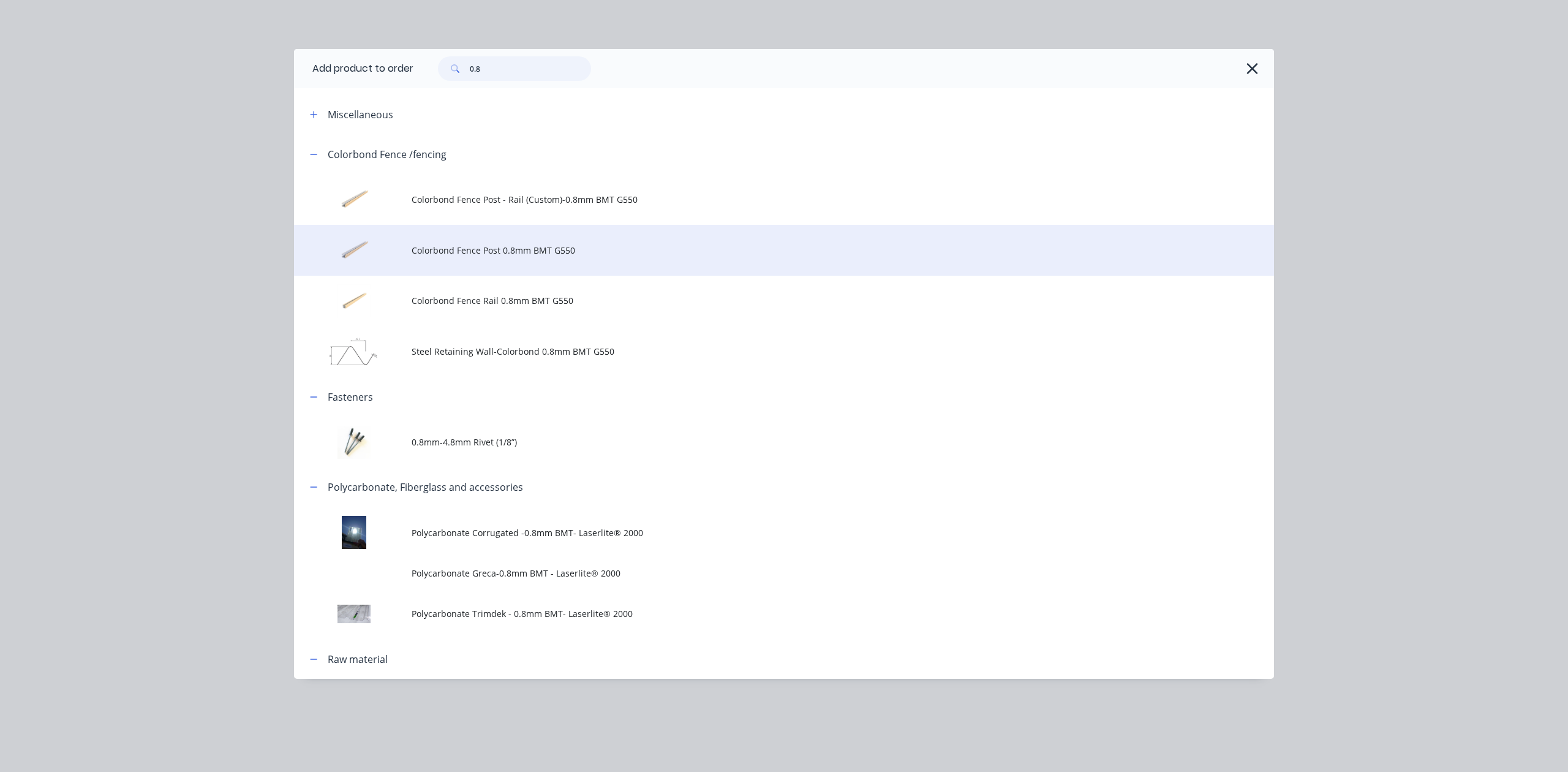
type input "0.8"
click at [509, 243] on td "Colorbond Fence Post 0.8mm BMT G550" at bounding box center [842, 250] width 862 height 51
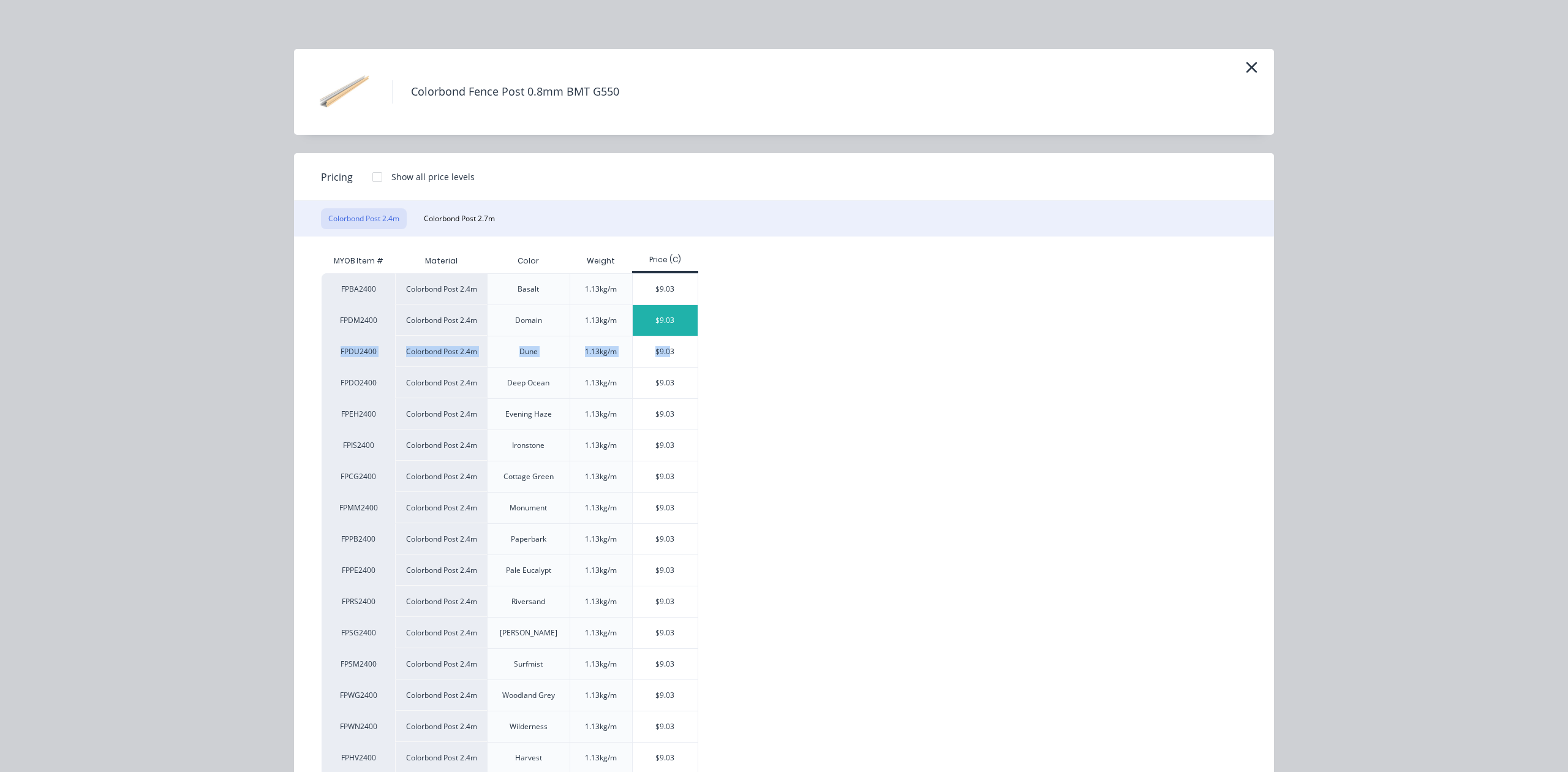
drag, startPoint x: 664, startPoint y: 357, endPoint x: 689, endPoint y: 314, distance: 49.7
click at [811, 320] on div "FPBA2400 Colorbond Post 2.4m Basalt 1.13kg/m $9.03 FPDM2400 Colorbond Post 2.4m…" at bounding box center [774, 570] width 906 height 594
click at [685, 314] on div "$9.03" at bounding box center [665, 320] width 65 height 30
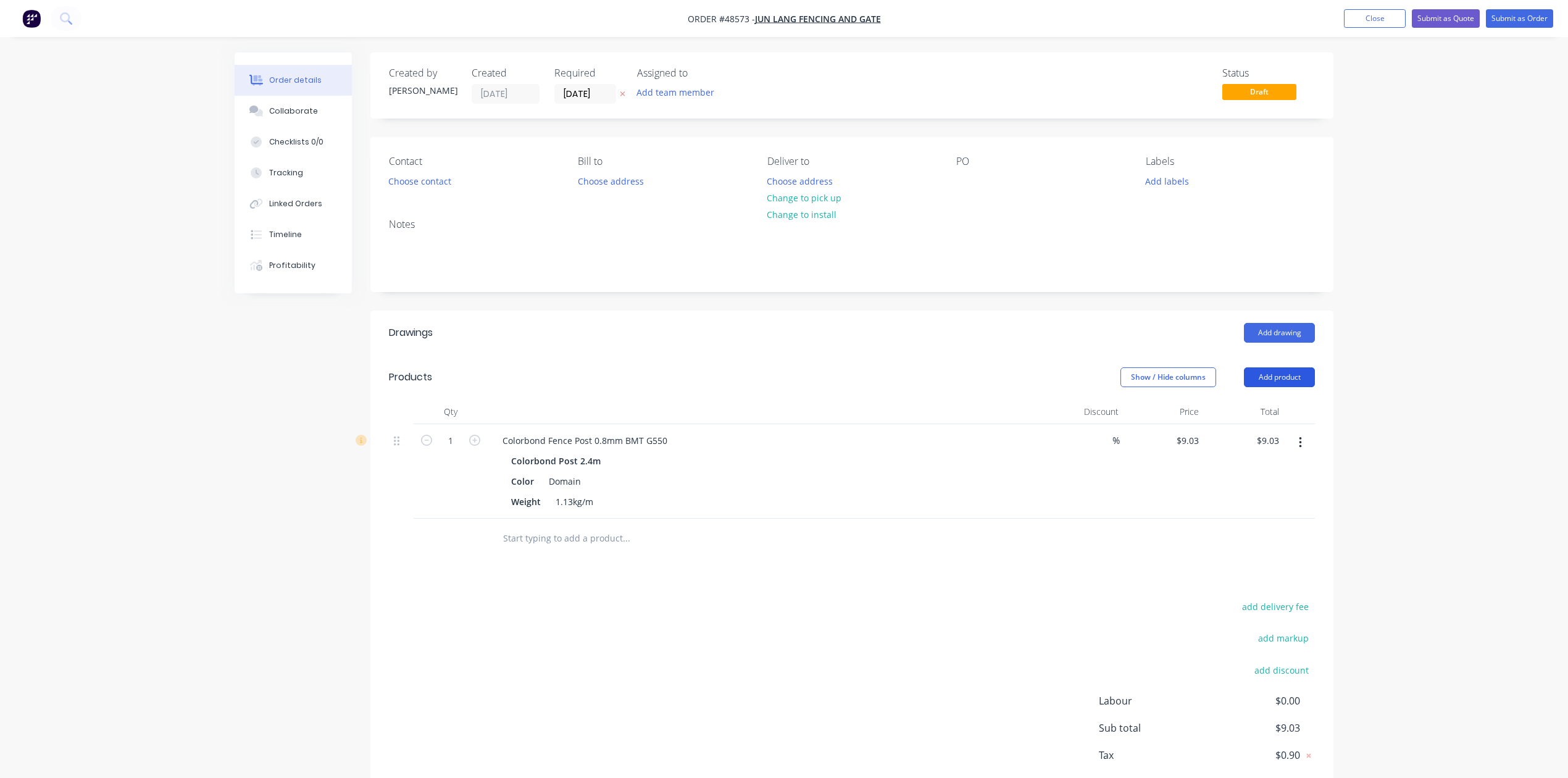
click at [1284, 373] on button "Add product" at bounding box center [1280, 377] width 71 height 20
click at [1272, 409] on div "Product catalogue" at bounding box center [1256, 408] width 95 height 18
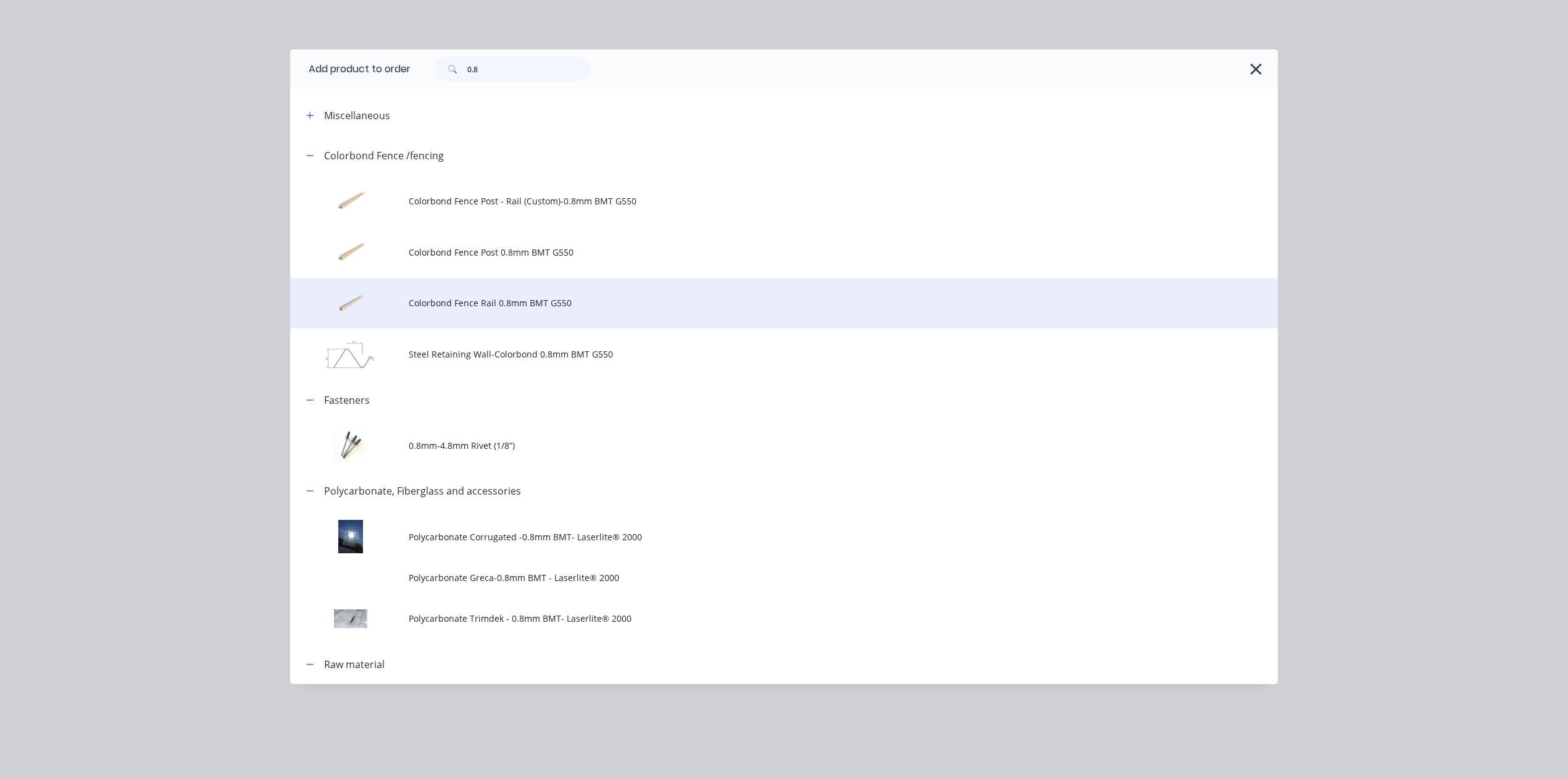
click at [528, 298] on span "Colorbond Fence Rail 0.8mm BMT G550" at bounding box center [756, 303] width 695 height 13
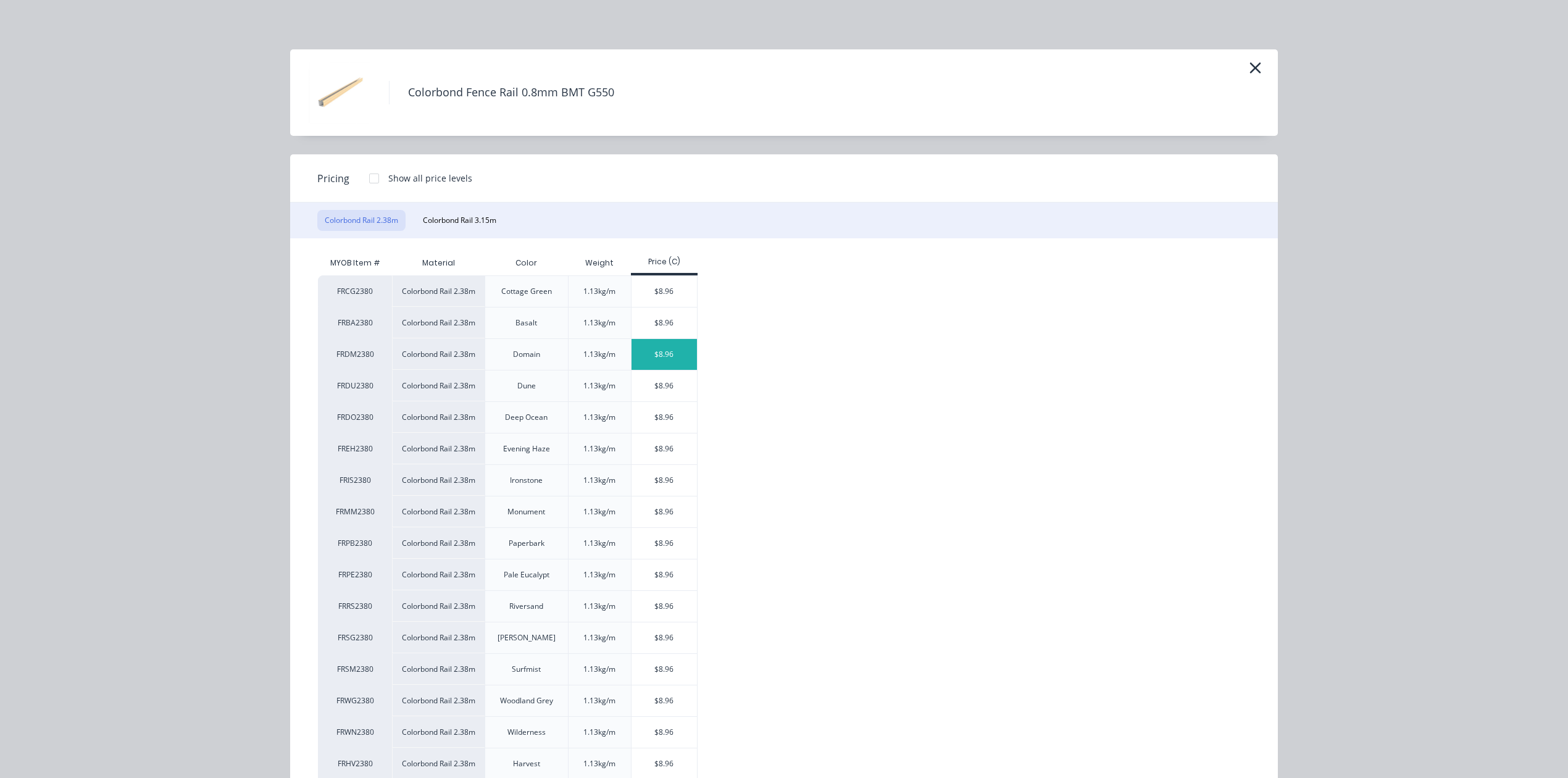
click at [654, 356] on div "$8.96" at bounding box center [664, 354] width 66 height 31
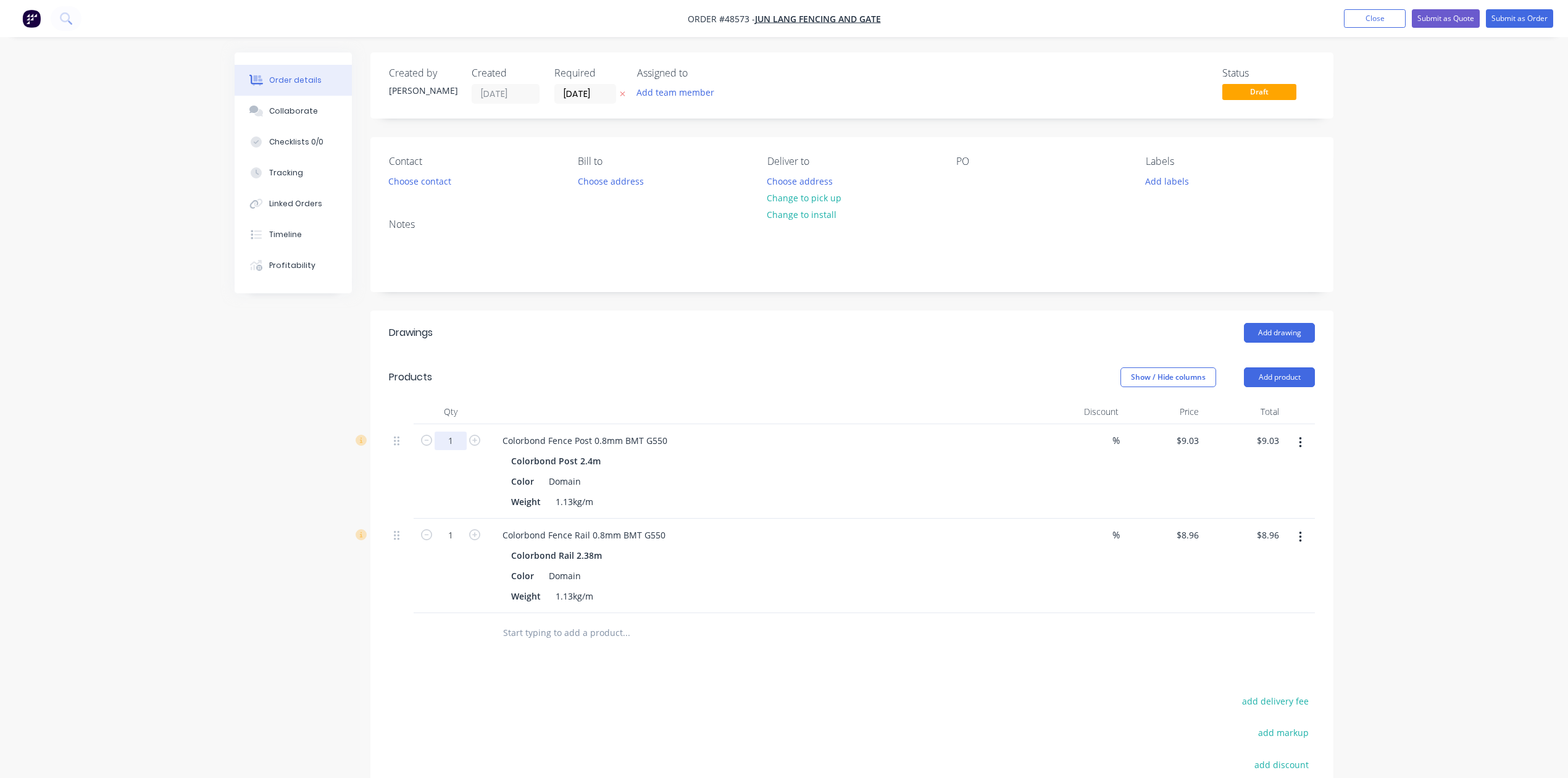
click at [460, 442] on input "1" at bounding box center [450, 441] width 32 height 19
type input "6"
type input "$54.18"
drag, startPoint x: 367, startPoint y: 484, endPoint x: 376, endPoint y: 484, distance: 9.0
click at [369, 484] on div "Created by Cathy Created 28/08/25 Required 28/08/25 Assigned to Add team member…" at bounding box center [784, 496] width 1099 height 888
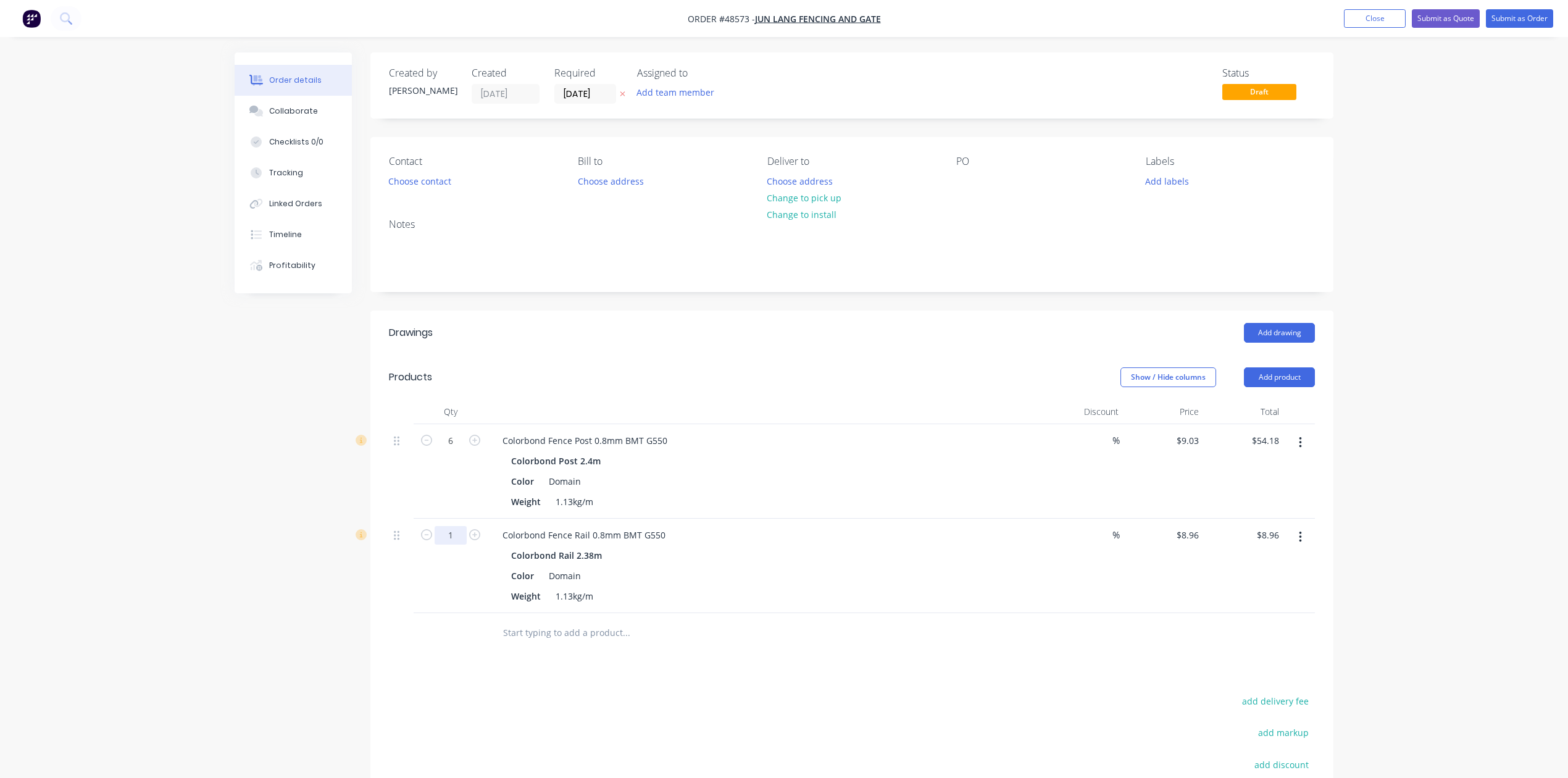
click at [455, 450] on input "1" at bounding box center [450, 441] width 32 height 19
type input "4"
type input "$35.84"
drag, startPoint x: 315, startPoint y: 460, endPoint x: 336, endPoint y: 463, distance: 21.2
click at [315, 462] on div "Created by Cathy Created 28/08/25 Required 28/08/25 Assigned to Add team member…" at bounding box center [784, 496] width 1099 height 888
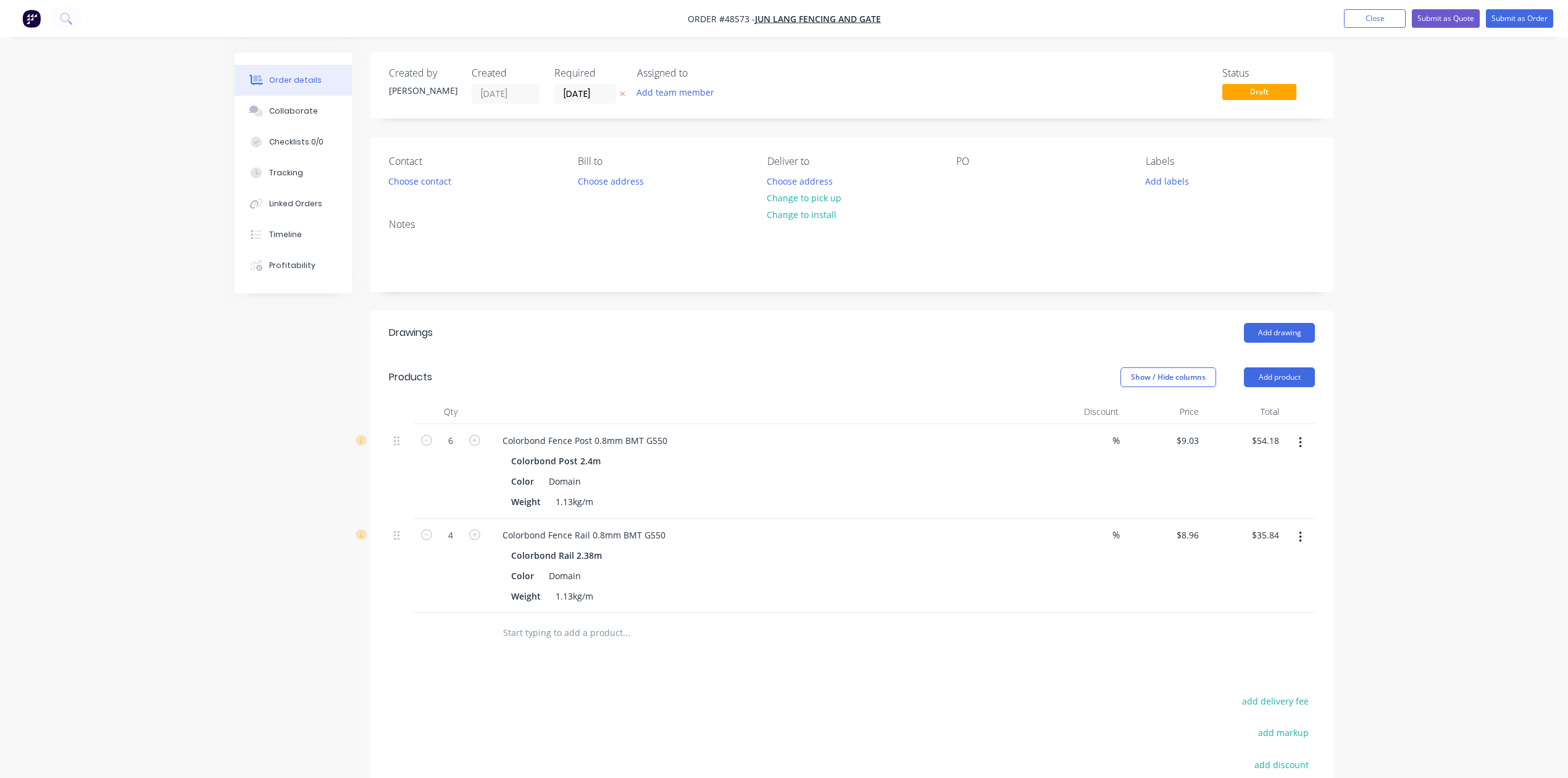
drag, startPoint x: 741, startPoint y: 367, endPoint x: 1127, endPoint y: 367, distance: 386.0
click at [741, 367] on div "Show / Hide columns Add product" at bounding box center [950, 377] width 729 height 20
click at [1263, 376] on button "Add product" at bounding box center [1280, 377] width 71 height 20
click at [1265, 404] on div "Product catalogue" at bounding box center [1256, 408] width 95 height 18
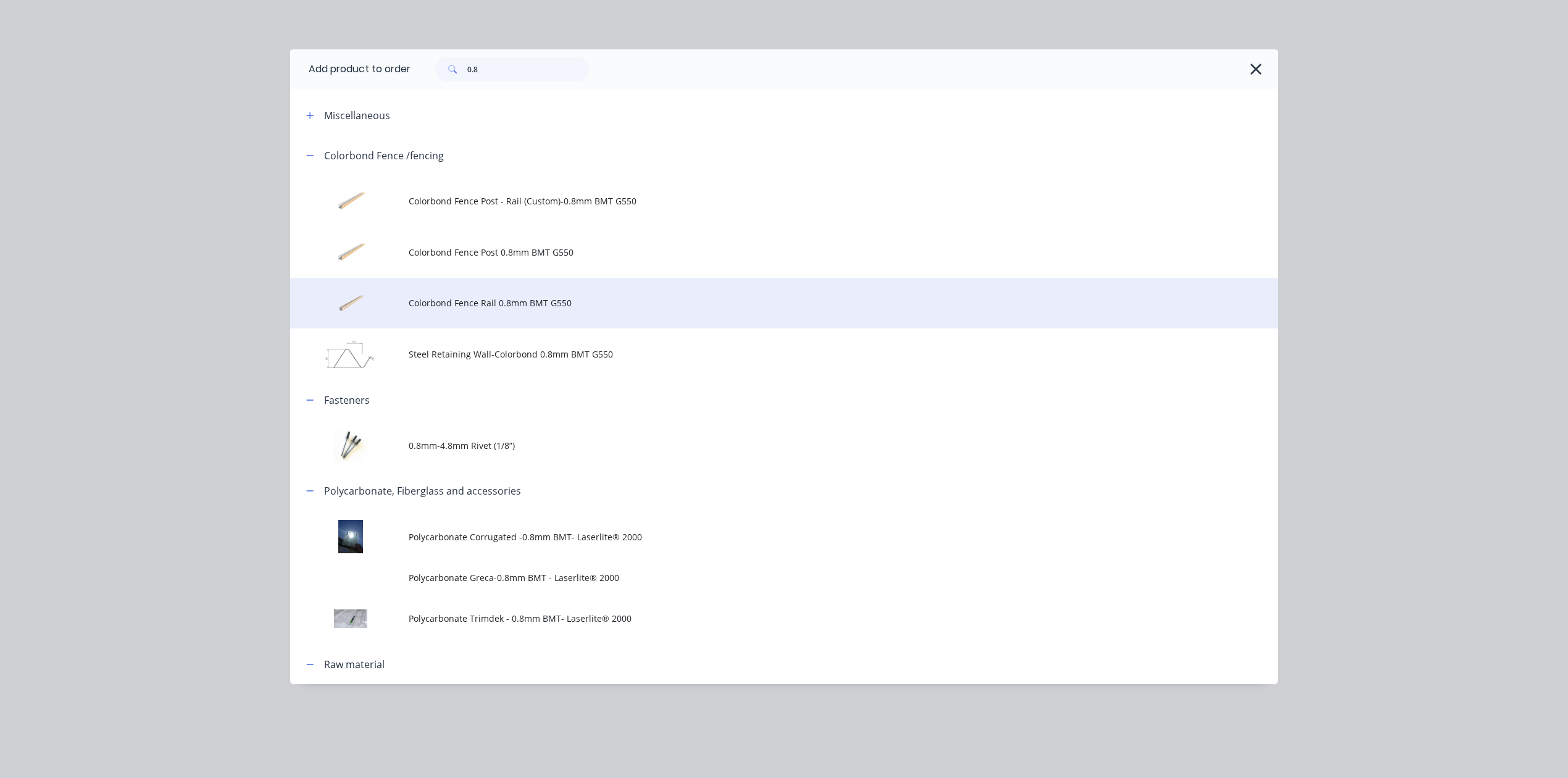
click at [522, 302] on span "Colorbond Fence Rail 0.8mm BMT G550" at bounding box center [756, 303] width 695 height 13
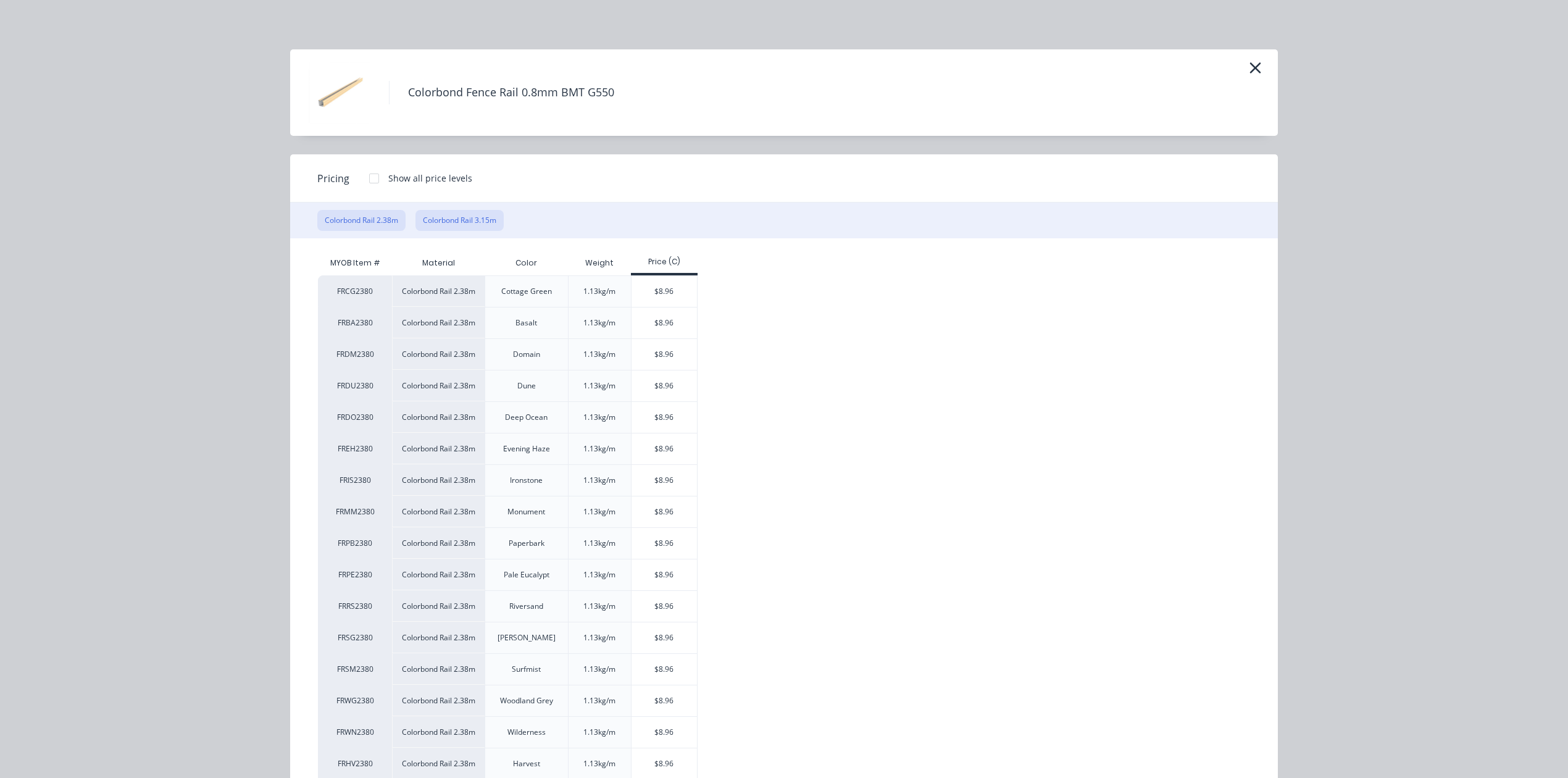
click at [452, 218] on button "Colorbond Rail 3.15m" at bounding box center [459, 221] width 88 height 21
click at [669, 290] on div "$11.85" at bounding box center [664, 291] width 66 height 31
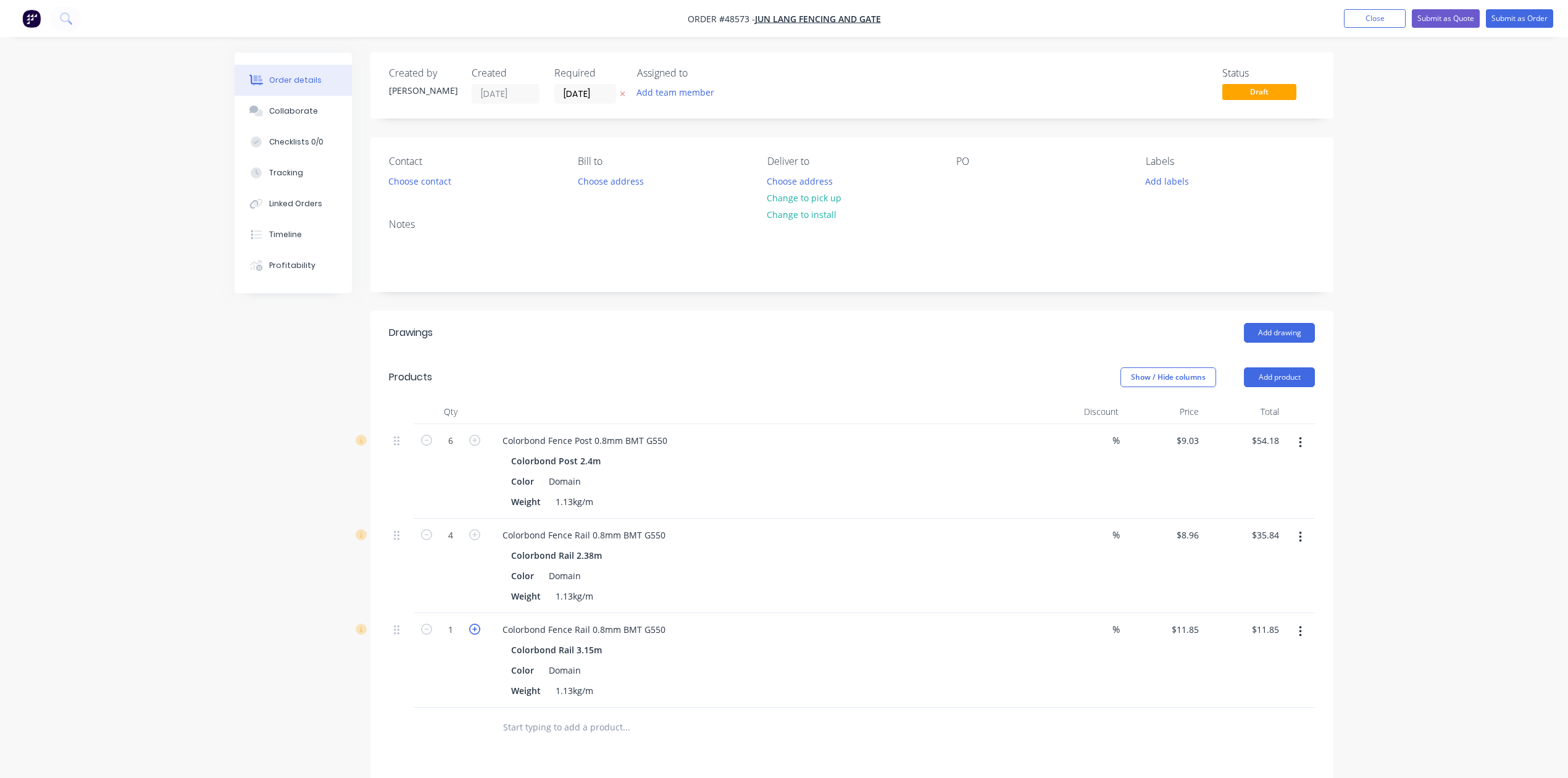
click at [473, 629] on icon "button" at bounding box center [474, 629] width 11 height 11
type input "2"
type input "$23.70"
click at [650, 334] on div "Add drawing" at bounding box center [950, 333] width 729 height 20
click at [761, 381] on div "Show / Hide columns Add product" at bounding box center [950, 377] width 729 height 20
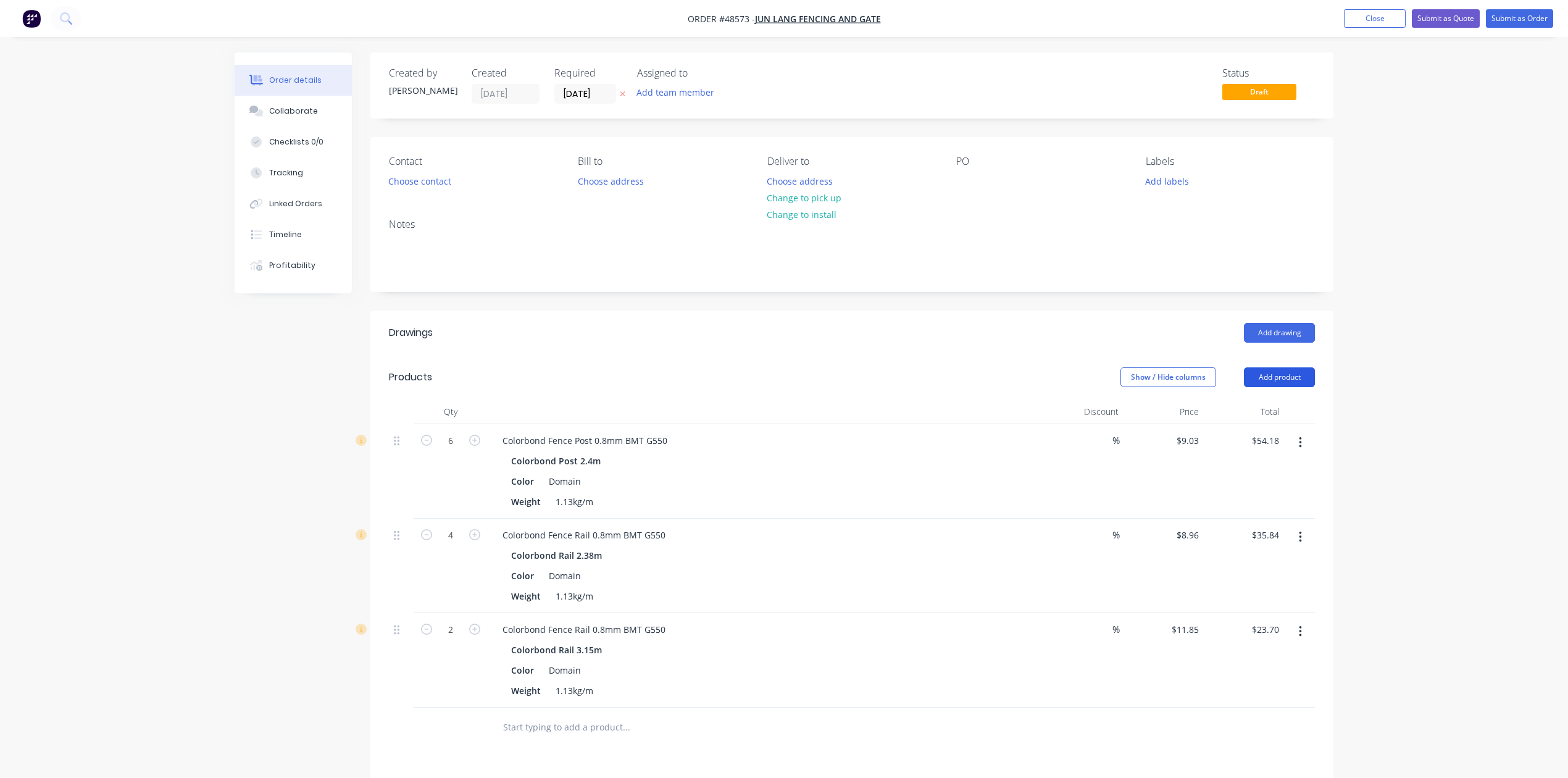
click at [1290, 386] on button "Add product" at bounding box center [1280, 377] width 71 height 20
click at [1284, 415] on div "Product catalogue" at bounding box center [1256, 408] width 95 height 18
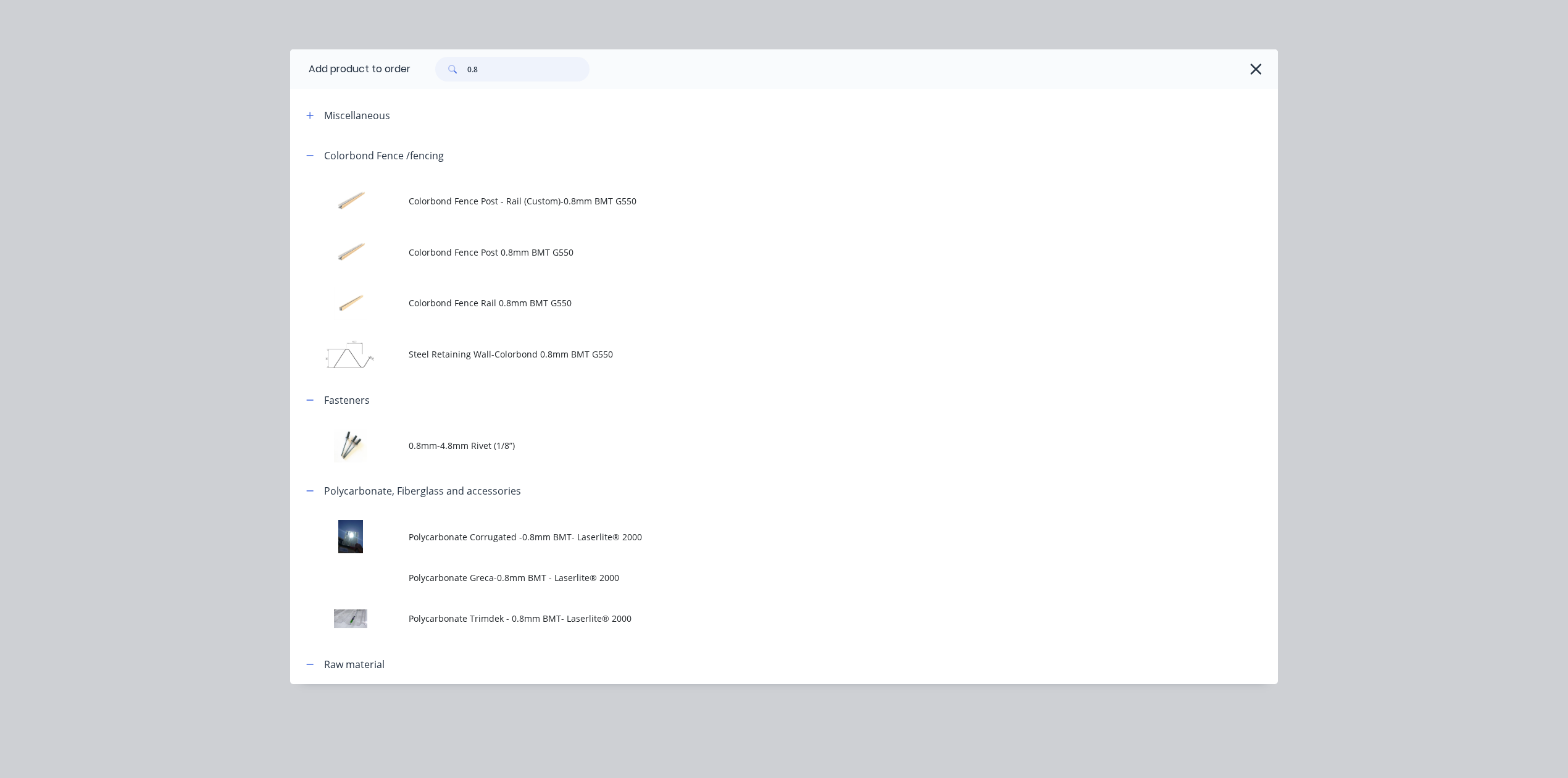
click at [531, 63] on input "0.8" at bounding box center [528, 68] width 122 height 25
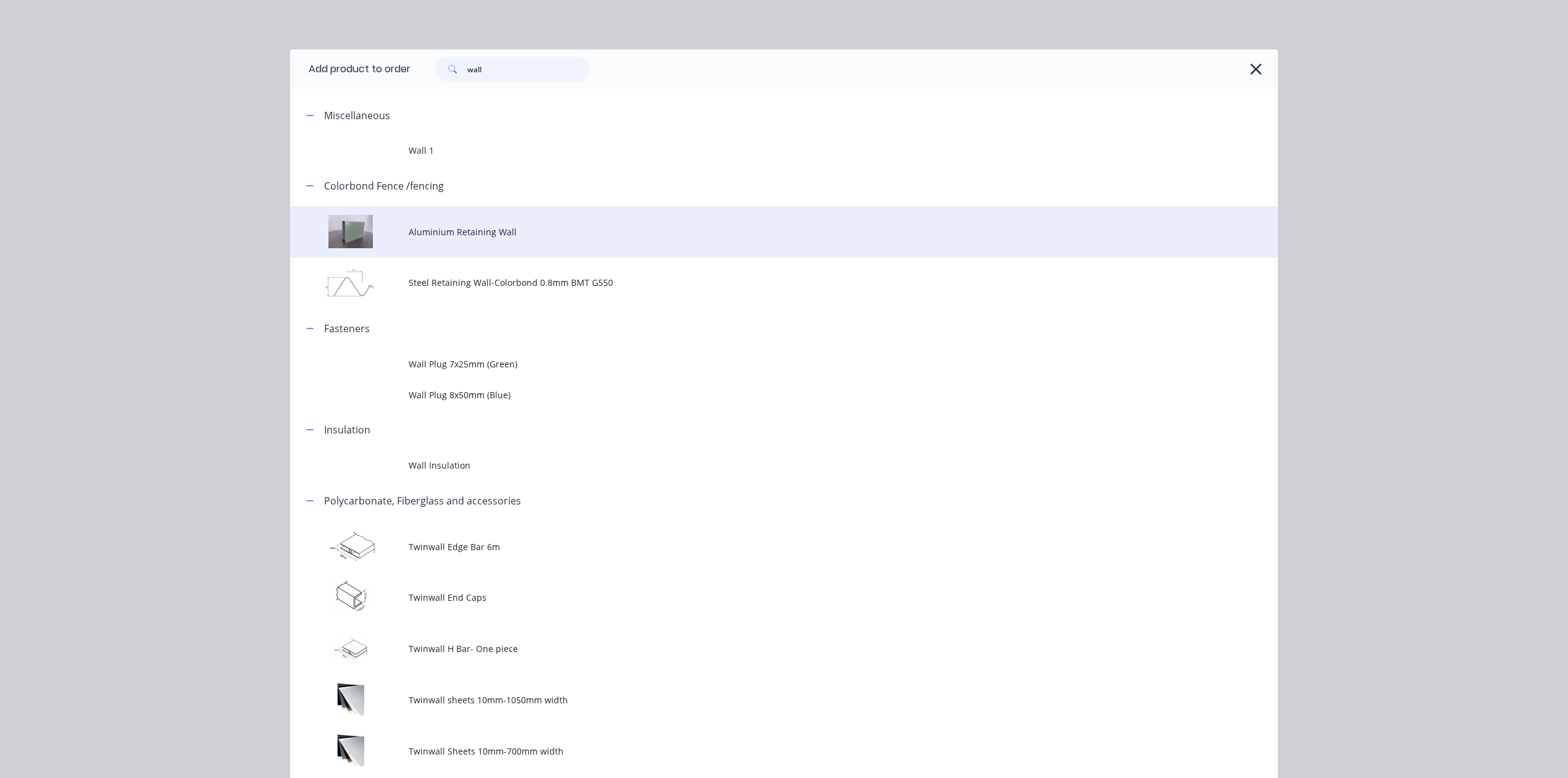
type input "wall"
click at [514, 231] on span "Aluminium Retaining Wall" at bounding box center [756, 232] width 695 height 13
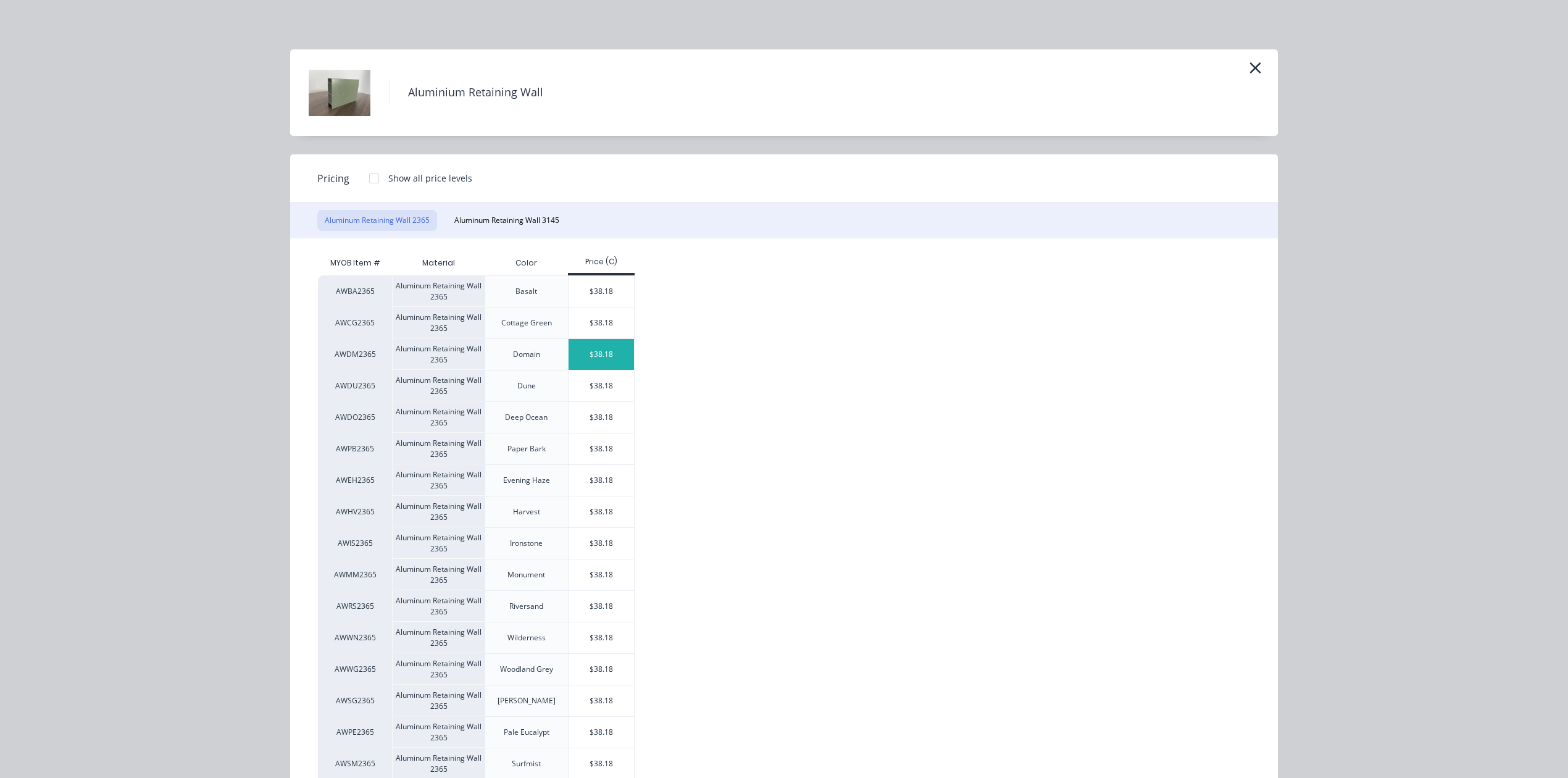
click at [603, 355] on div "$38.18" at bounding box center [601, 354] width 66 height 31
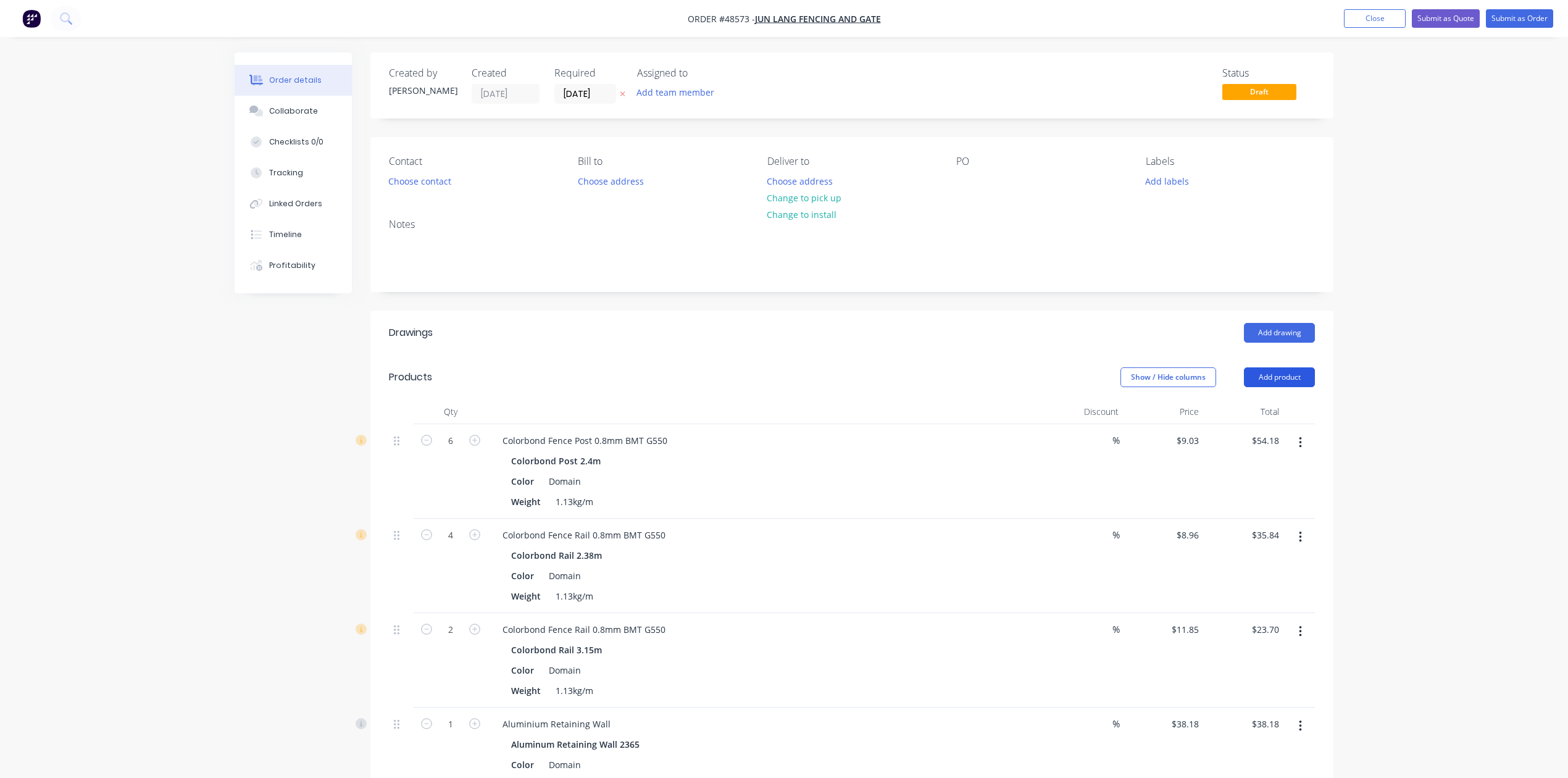
click at [1285, 378] on button "Add product" at bounding box center [1280, 377] width 71 height 20
click at [1272, 404] on div "Product catalogue" at bounding box center [1256, 408] width 95 height 18
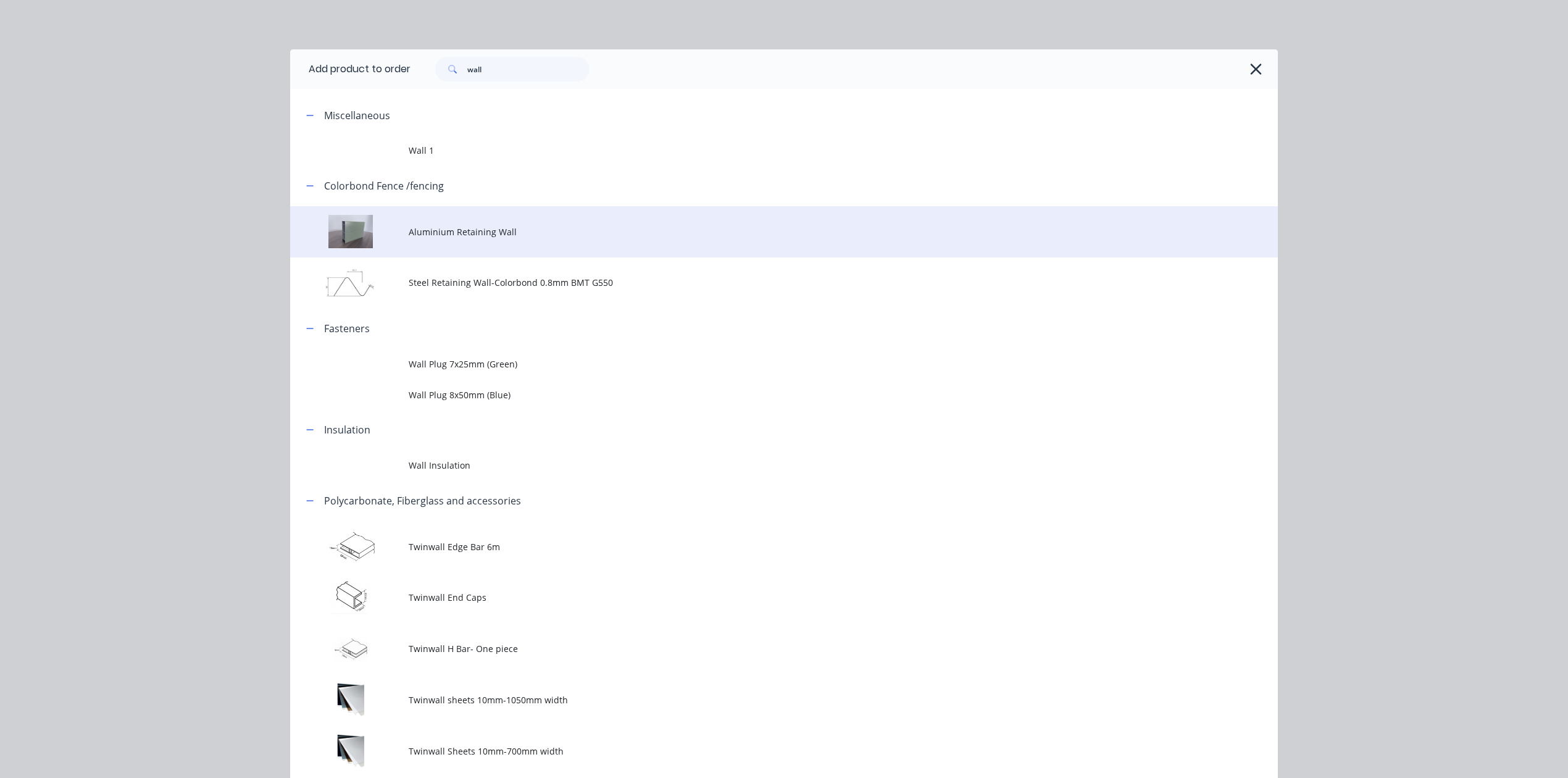
click at [441, 228] on span "Aluminium Retaining Wall" at bounding box center [756, 232] width 695 height 13
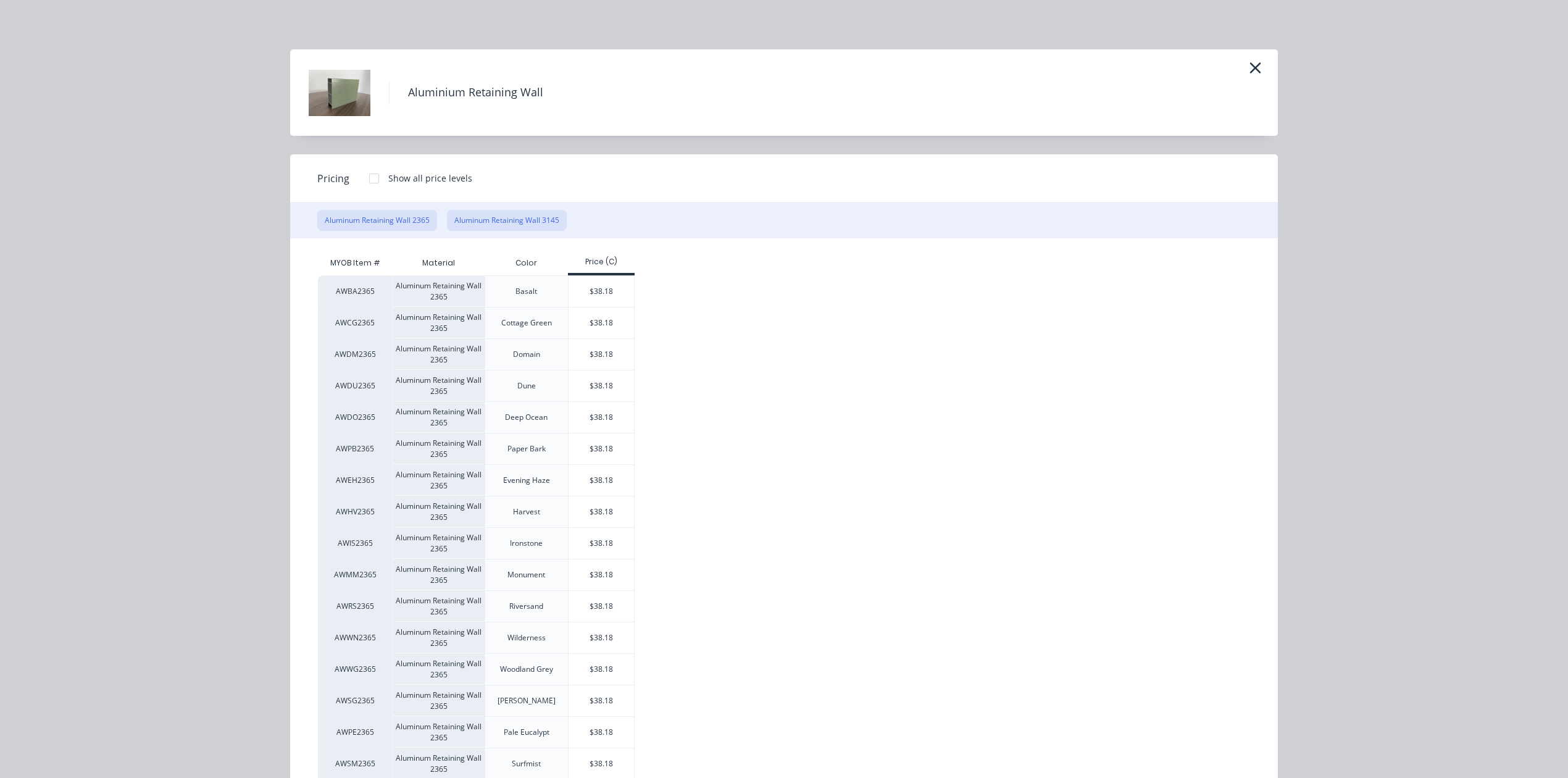
click at [494, 216] on button "Aluminum Retaining Wall 3145" at bounding box center [507, 221] width 120 height 21
click at [611, 361] on div "$50.78" at bounding box center [601, 354] width 66 height 31
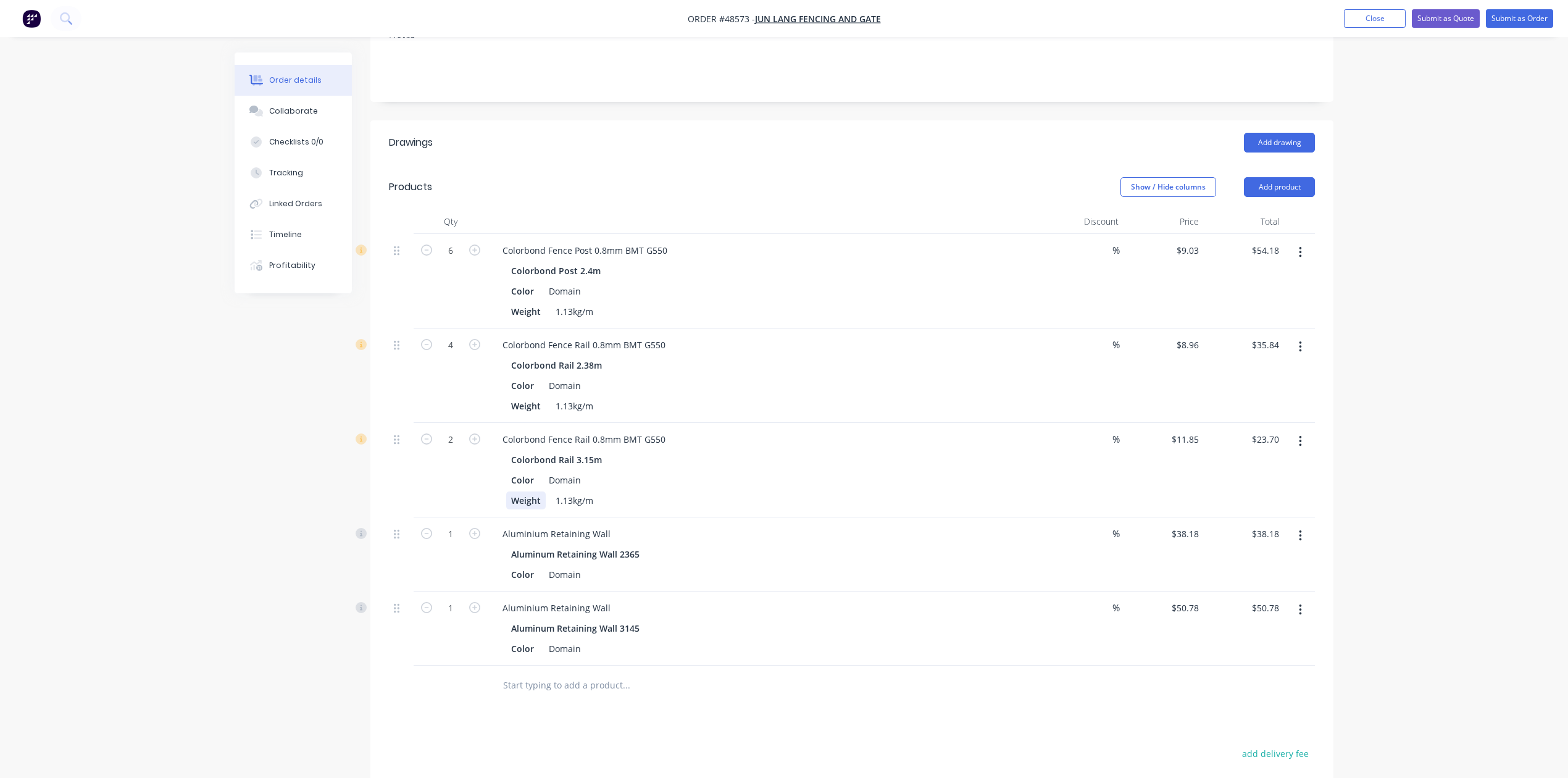
scroll to position [247, 0]
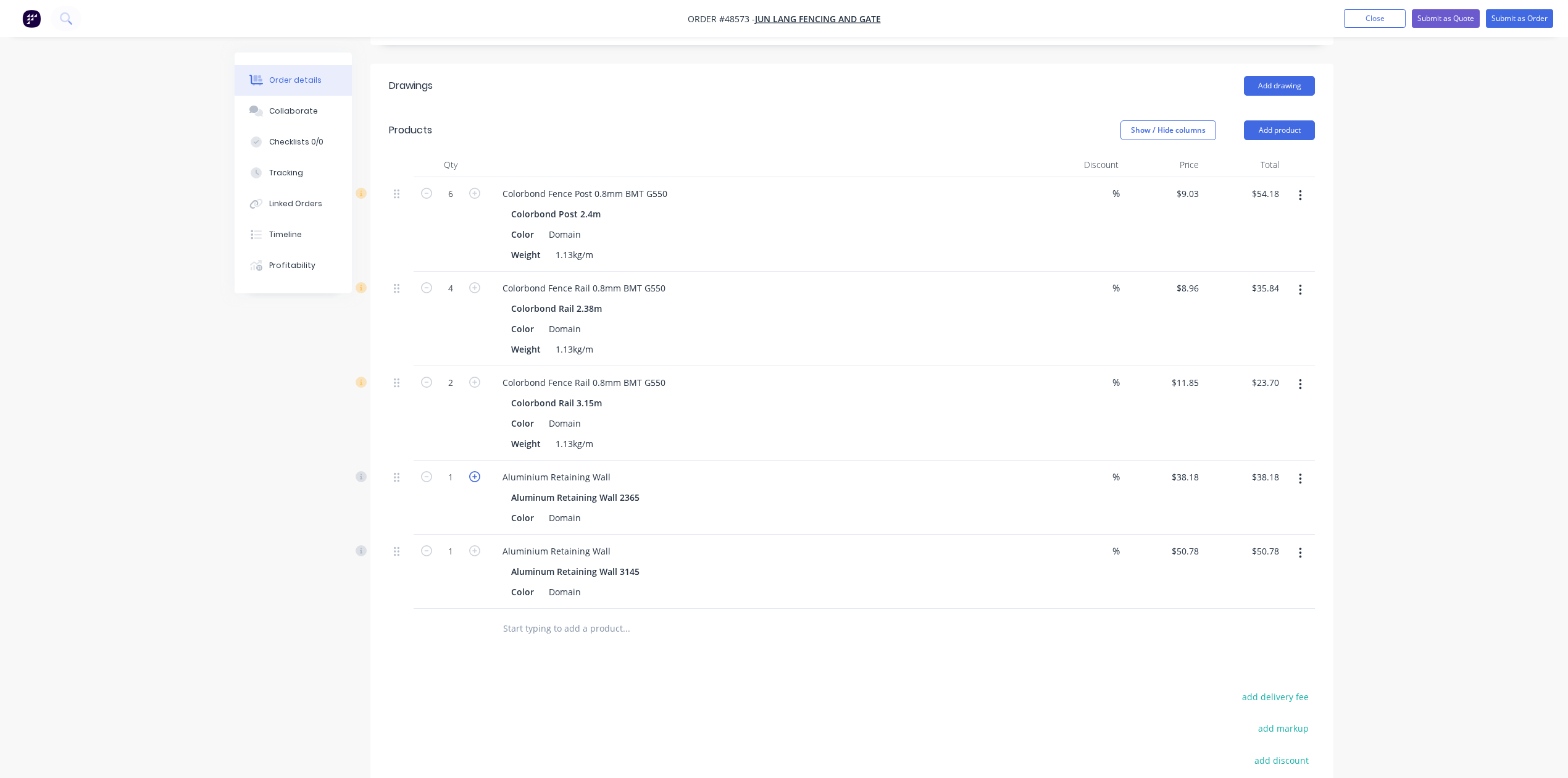
click at [480, 476] on icon "button" at bounding box center [474, 476] width 11 height 11
type input "2"
type input "$76.36"
click at [1294, 134] on button "Add product" at bounding box center [1280, 130] width 71 height 20
click at [1280, 161] on div "Product catalogue" at bounding box center [1256, 161] width 95 height 18
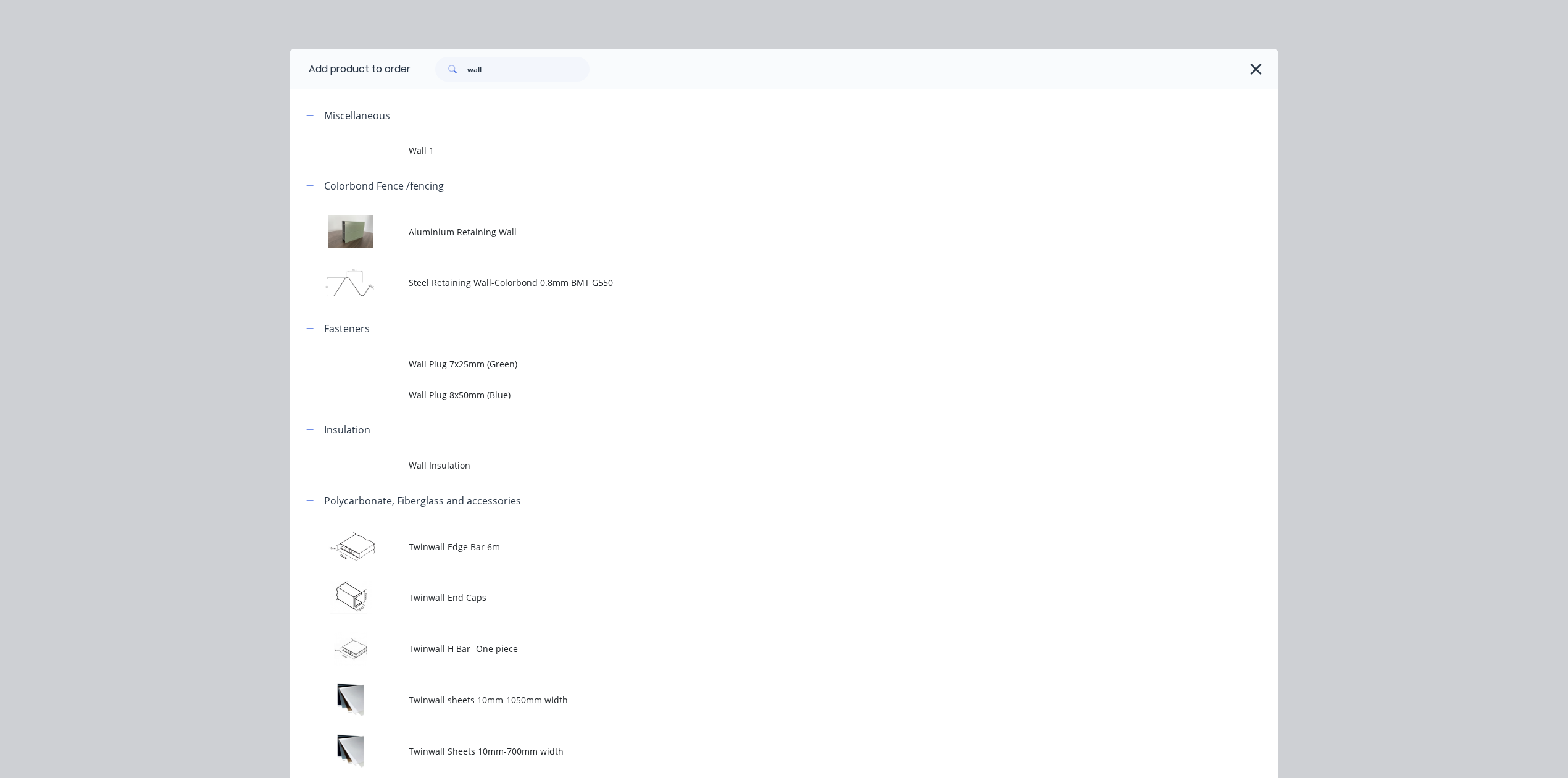
click at [472, 85] on div "wall" at bounding box center [844, 68] width 868 height 39
click at [518, 62] on input "wall" at bounding box center [528, 68] width 122 height 25
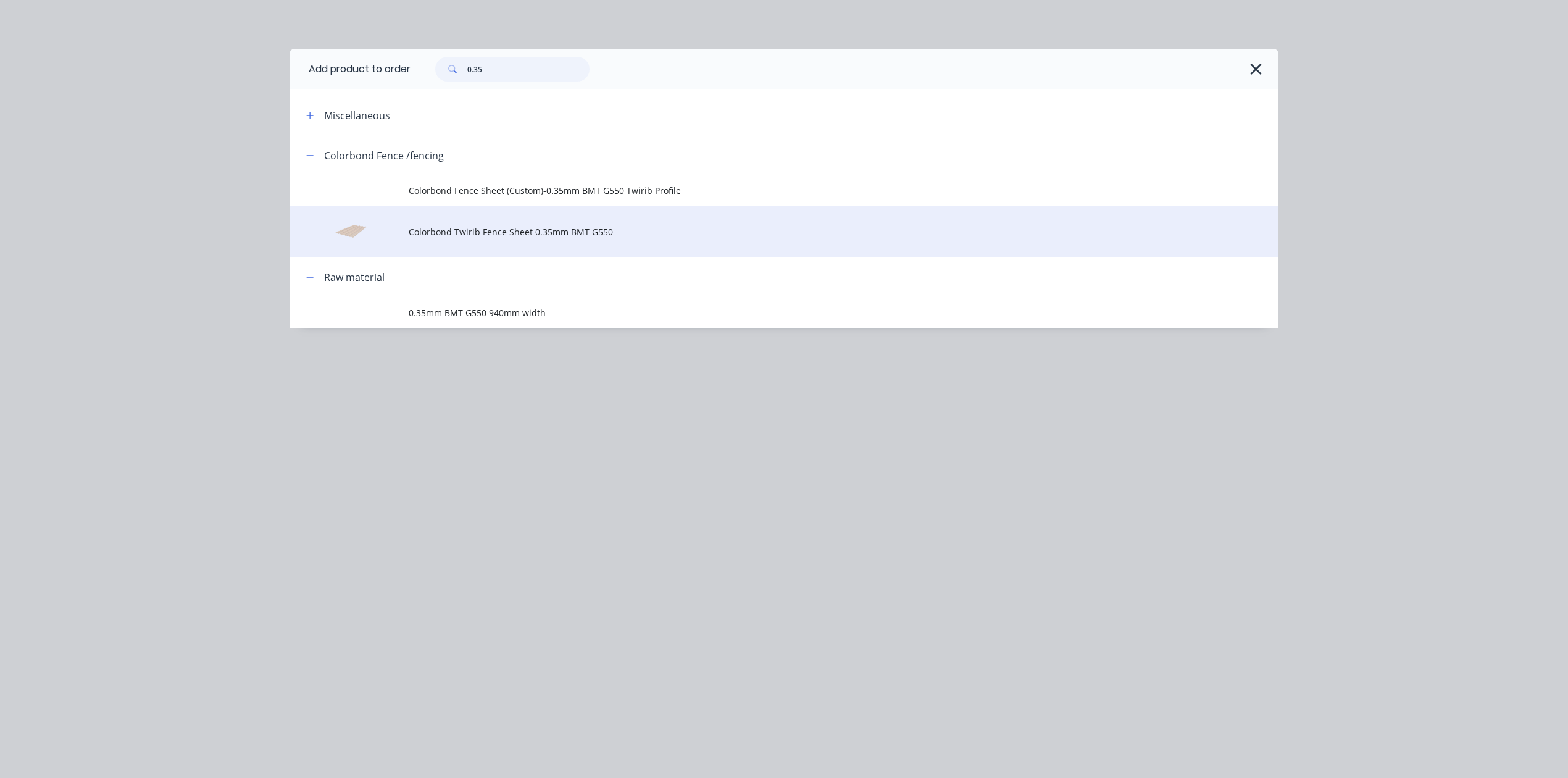
type input "0.35"
click at [564, 230] on span "Colorbond Twirib Fence Sheet 0.35mm BMT G550" at bounding box center [756, 232] width 695 height 13
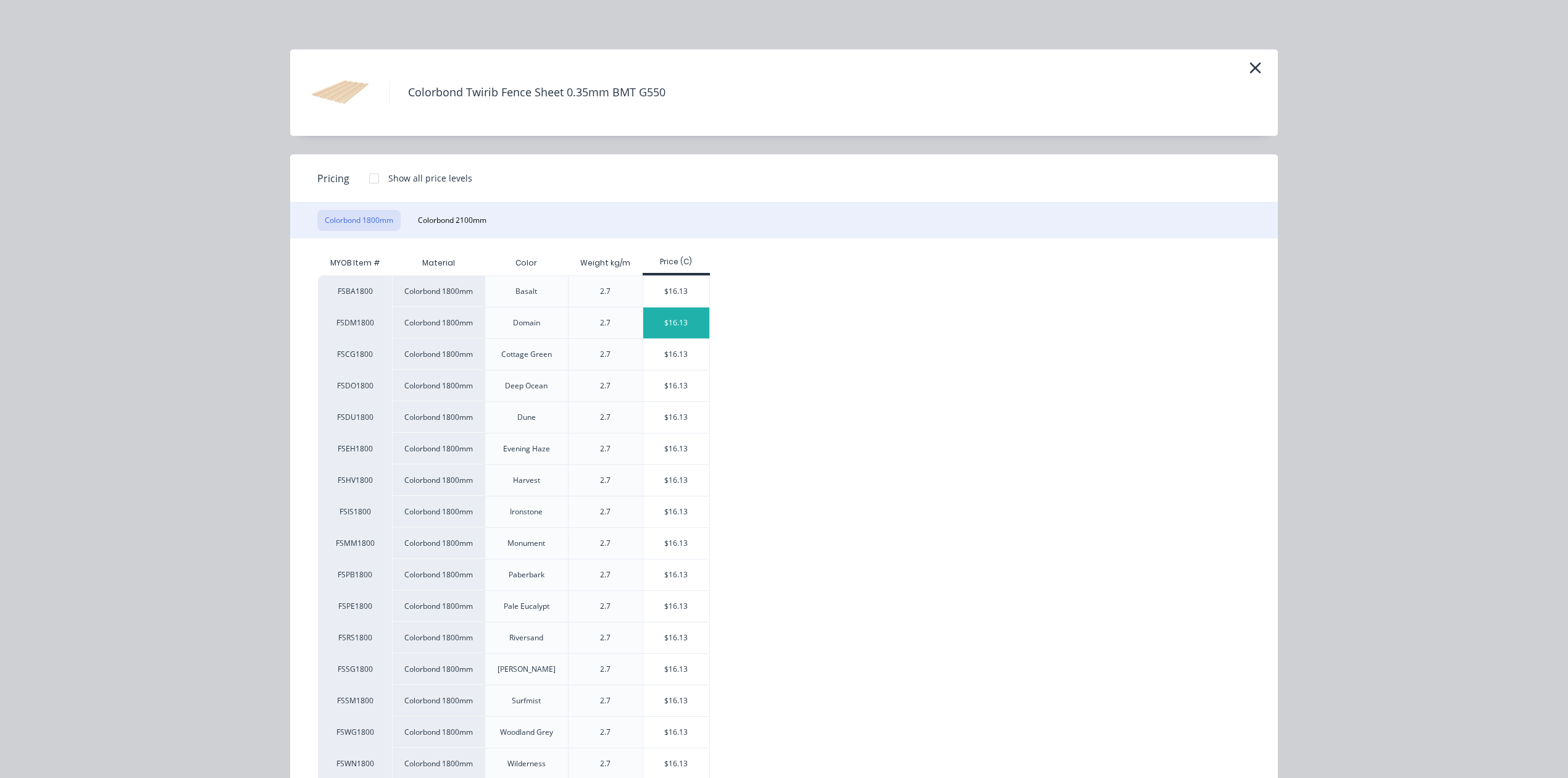
click at [687, 325] on div "$16.13" at bounding box center [676, 323] width 66 height 31
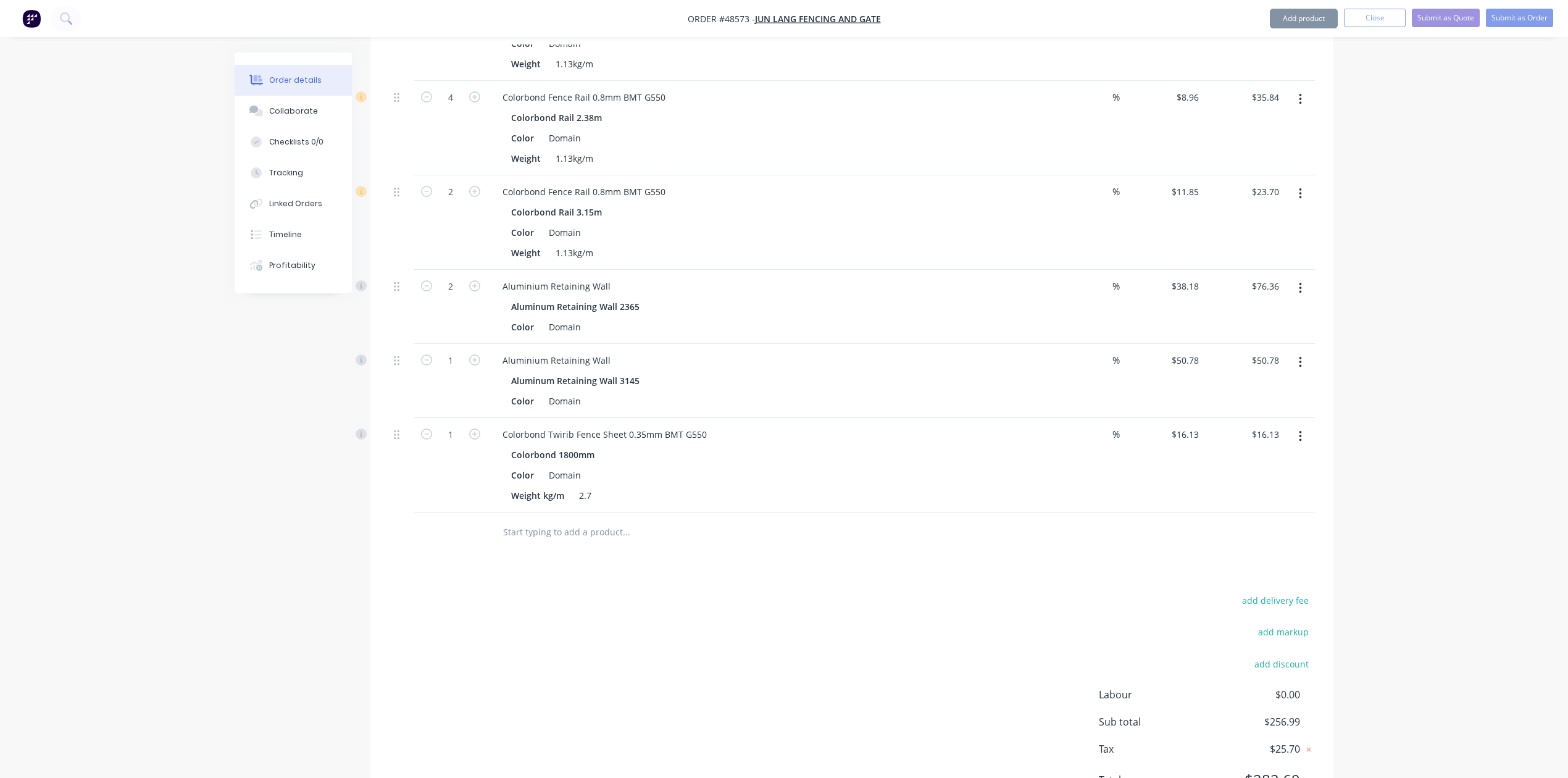
scroll to position [502, 0]
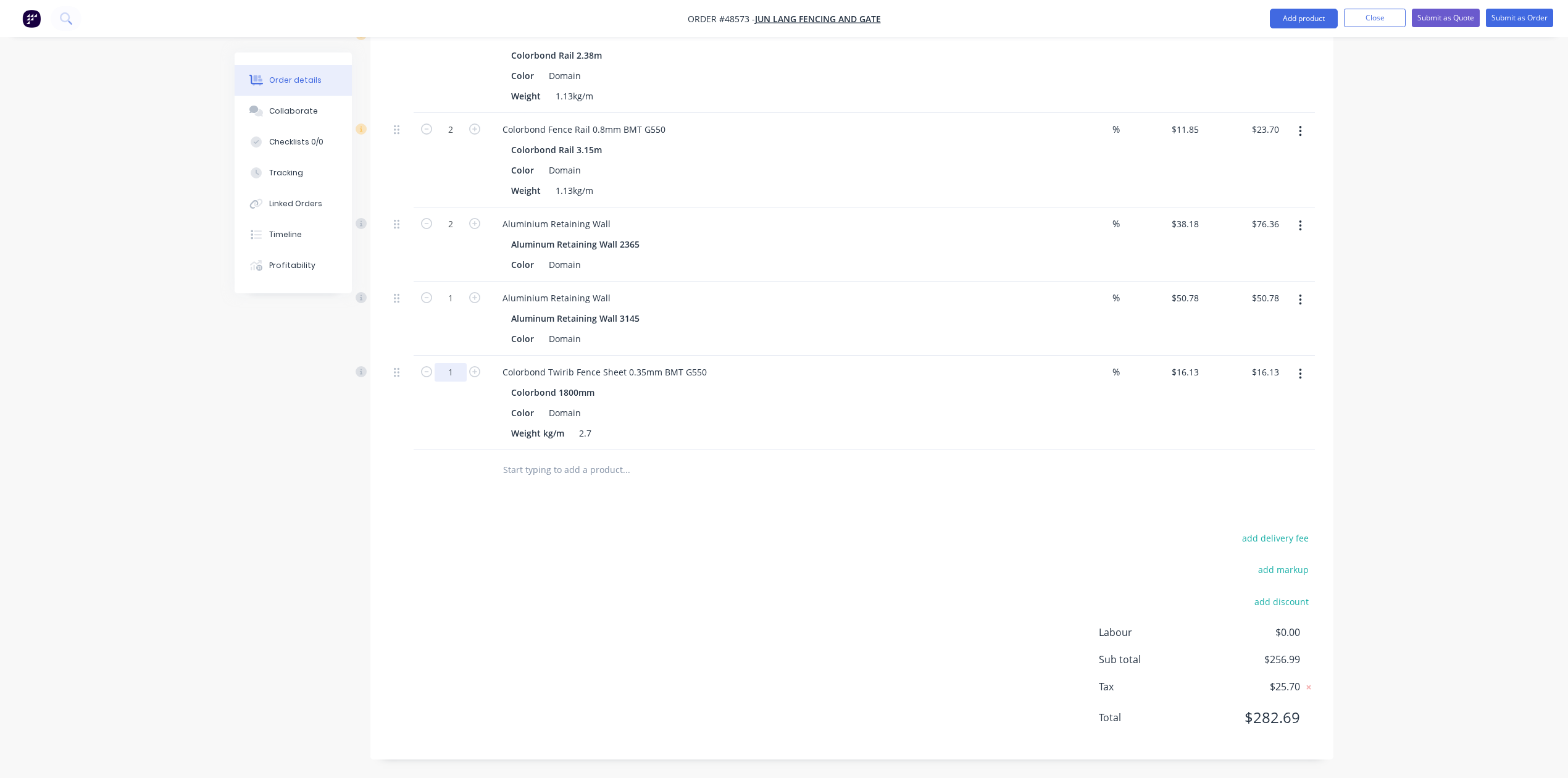
drag, startPoint x: 457, startPoint y: 371, endPoint x: 441, endPoint y: 379, distance: 17.9
type input "12"
type input "$193.56"
drag, startPoint x: 808, startPoint y: 575, endPoint x: 1177, endPoint y: 284, distance: 469.9
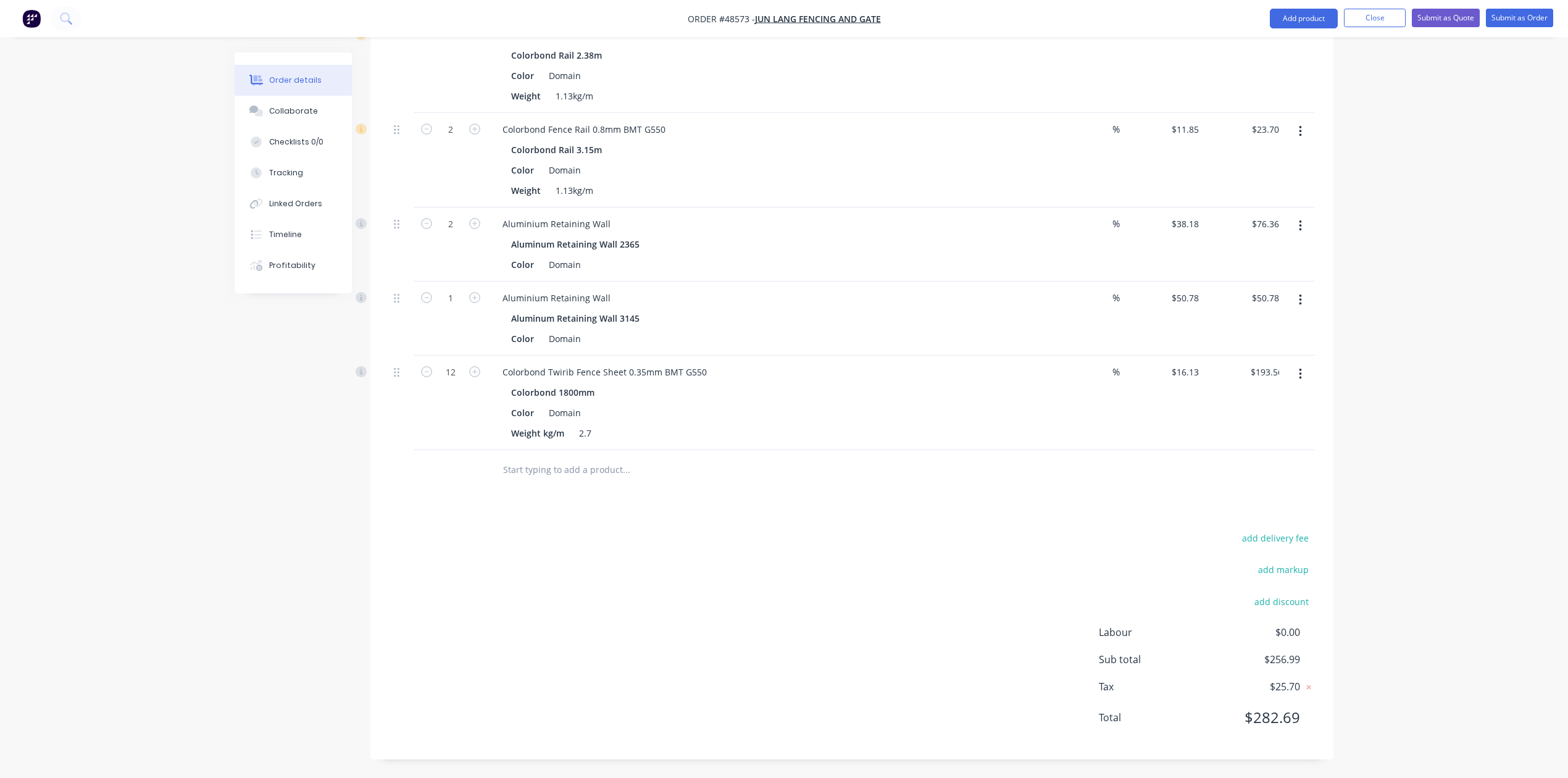
click at [811, 571] on div "add delivery fee add markup add discount Labour $0.00 Sub total $256.99 Tax $25…" at bounding box center [852, 635] width 926 height 211
click at [1312, 1] on nav "Order #48573 - Jun Lang Fencing and Gate Add product Close Submit as Quote Subm…" at bounding box center [784, 19] width 1568 height 37
click at [1310, 17] on button "Add product" at bounding box center [1304, 19] width 68 height 20
click at [1306, 50] on div "Product catalogue" at bounding box center [1279, 50] width 95 height 18
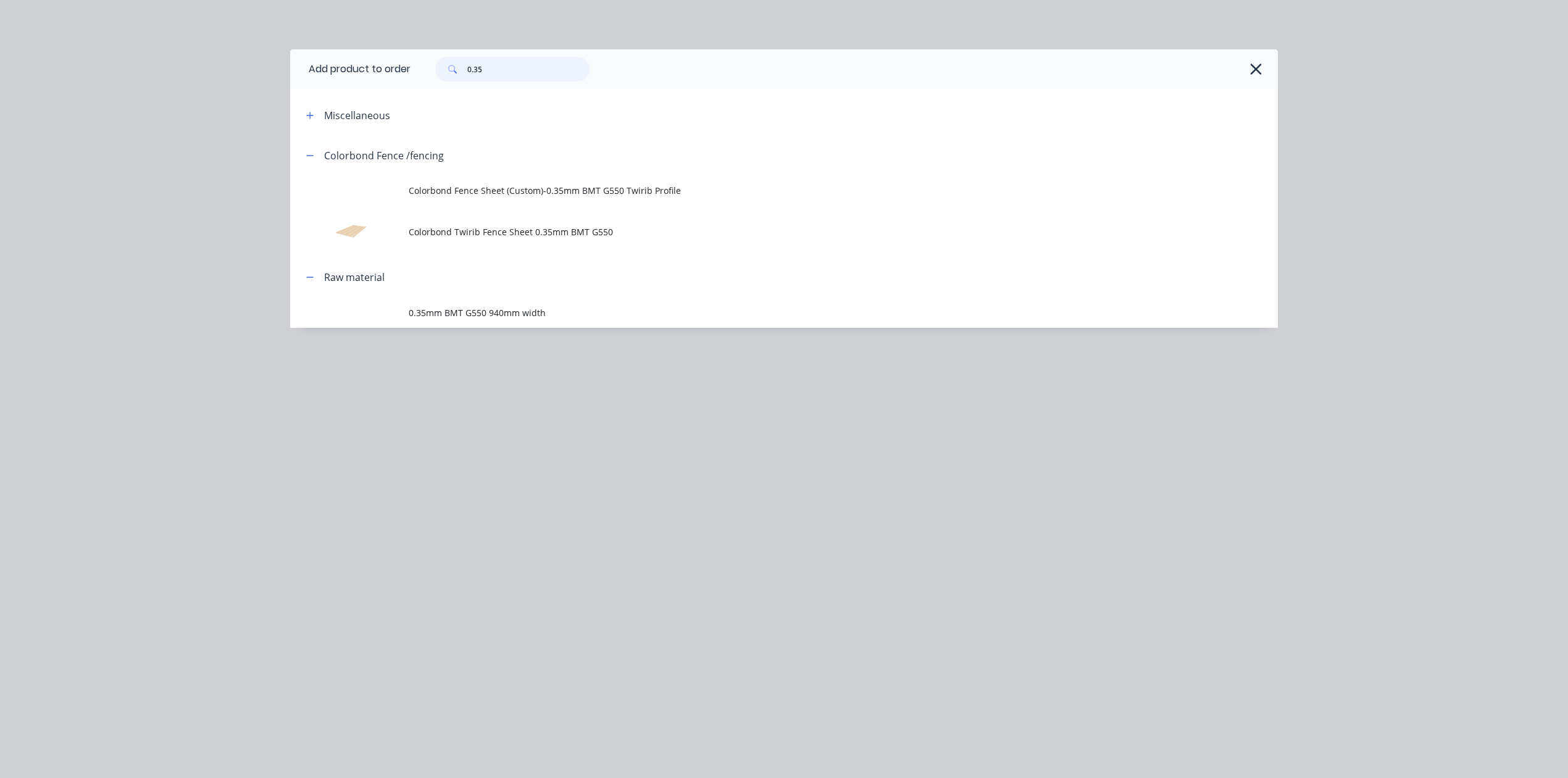
click at [515, 66] on input "0.35" at bounding box center [528, 68] width 122 height 25
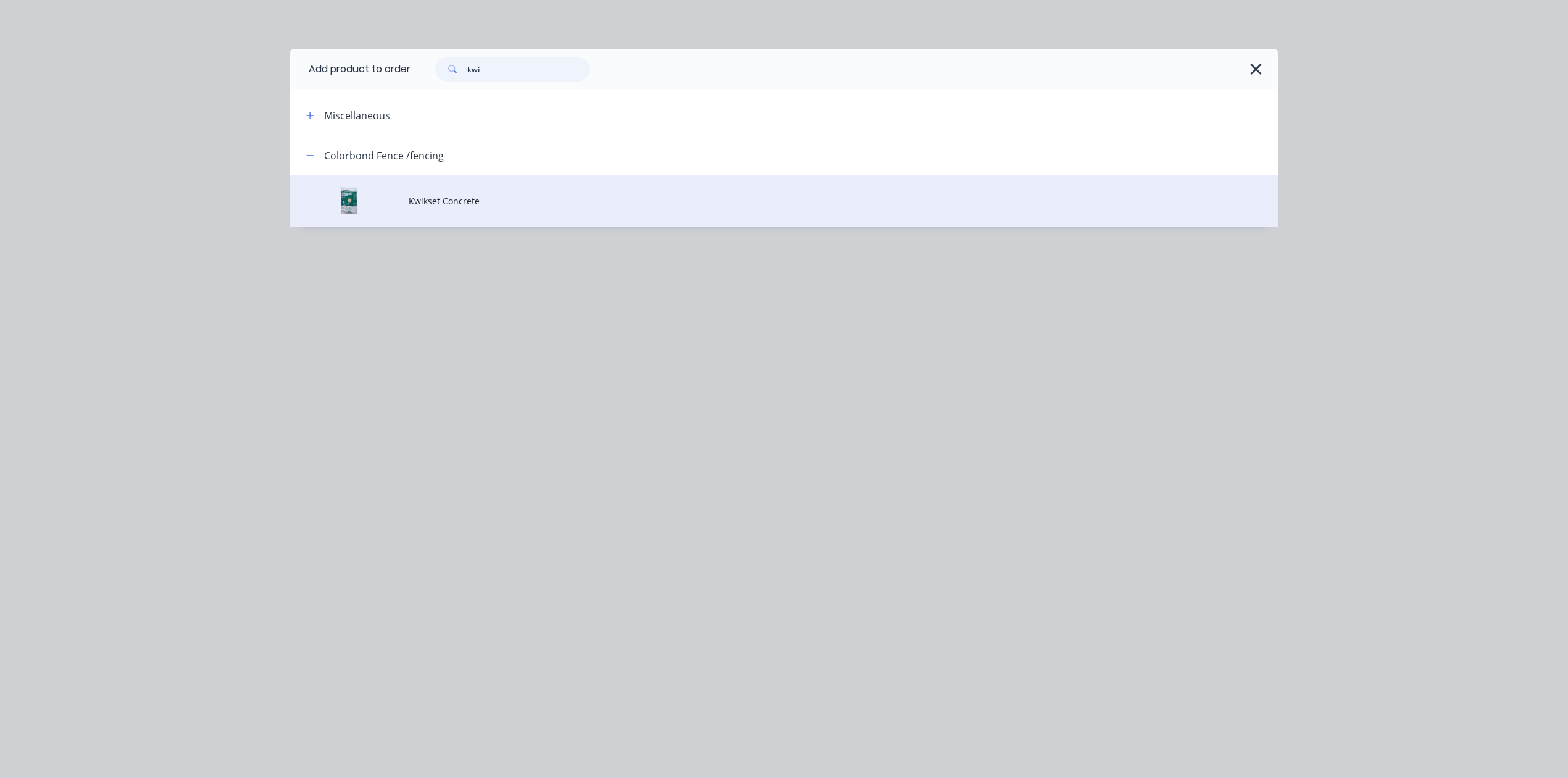
type input "kwi"
click at [473, 193] on td "Kwikset Concrete" at bounding box center [843, 201] width 869 height 51
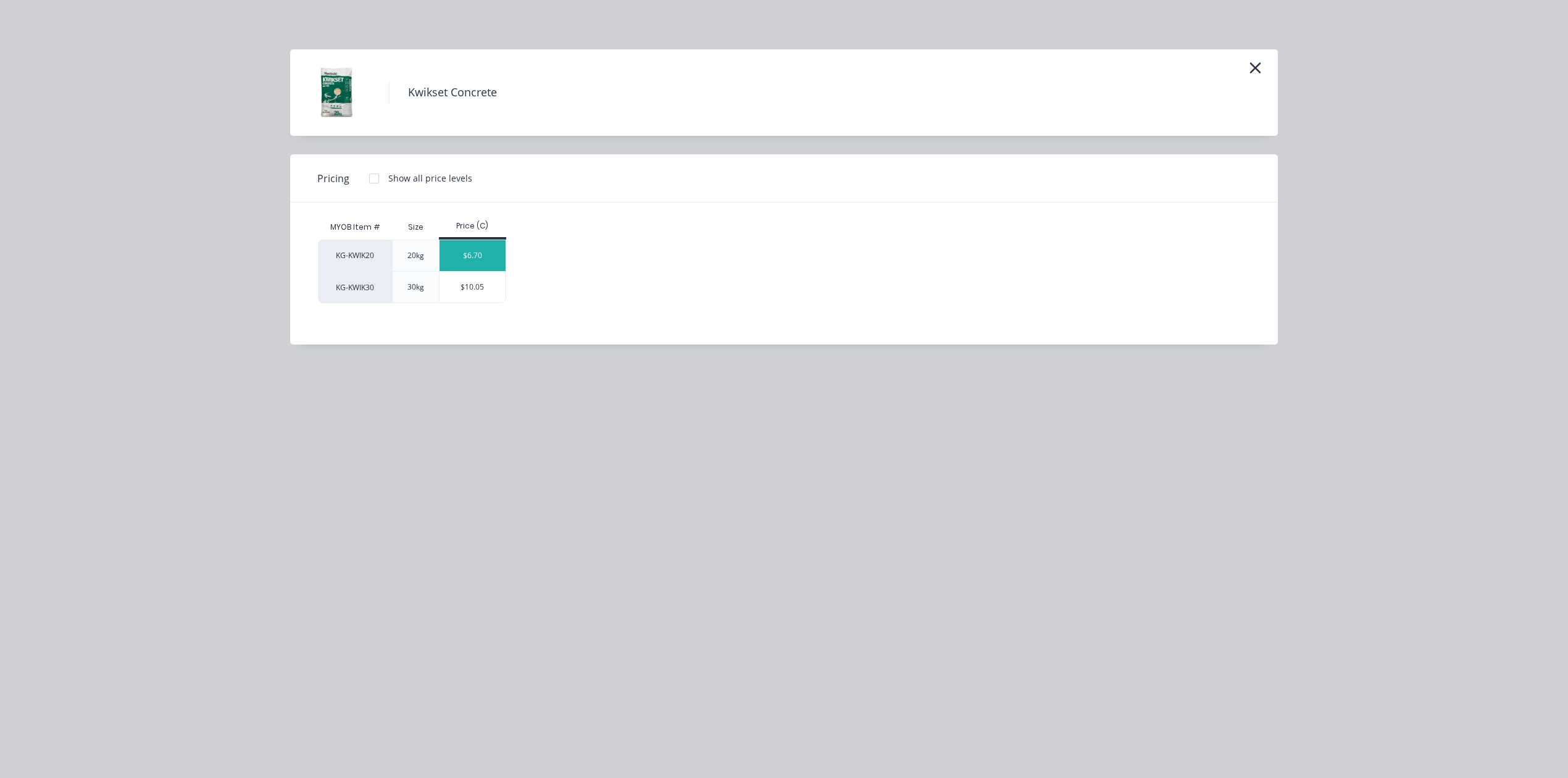
click at [492, 255] on div "$6.70" at bounding box center [472, 255] width 66 height 31
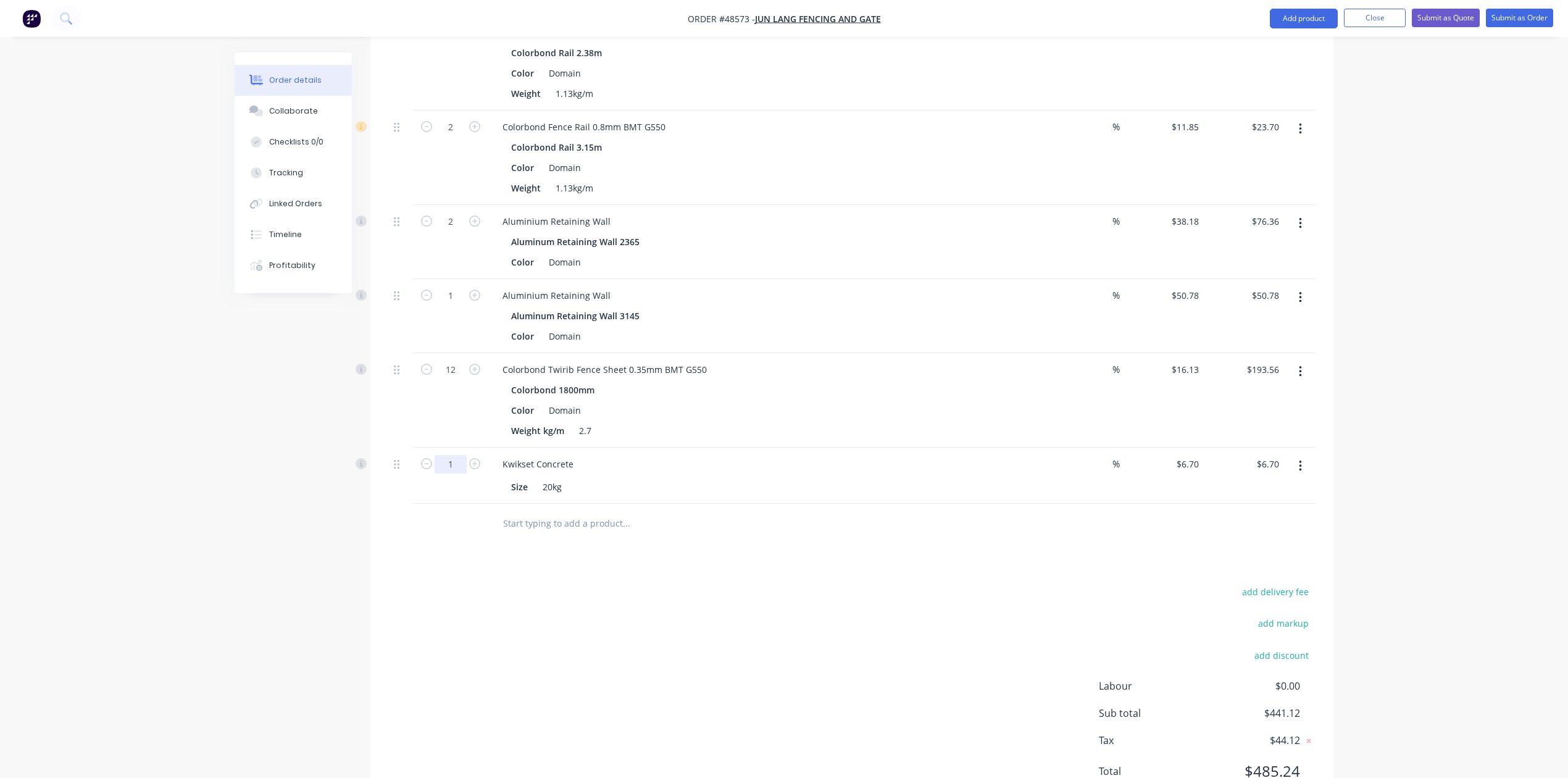
type input "14"
type input "$93.80"
drag, startPoint x: 1050, startPoint y: 571, endPoint x: 1108, endPoint y: 502, distance: 90.1
click at [1050, 568] on div "Drawings Add drawing Products Show / Hide columns Add product Qty Discount Pric…" at bounding box center [852, 310] width 963 height 1005
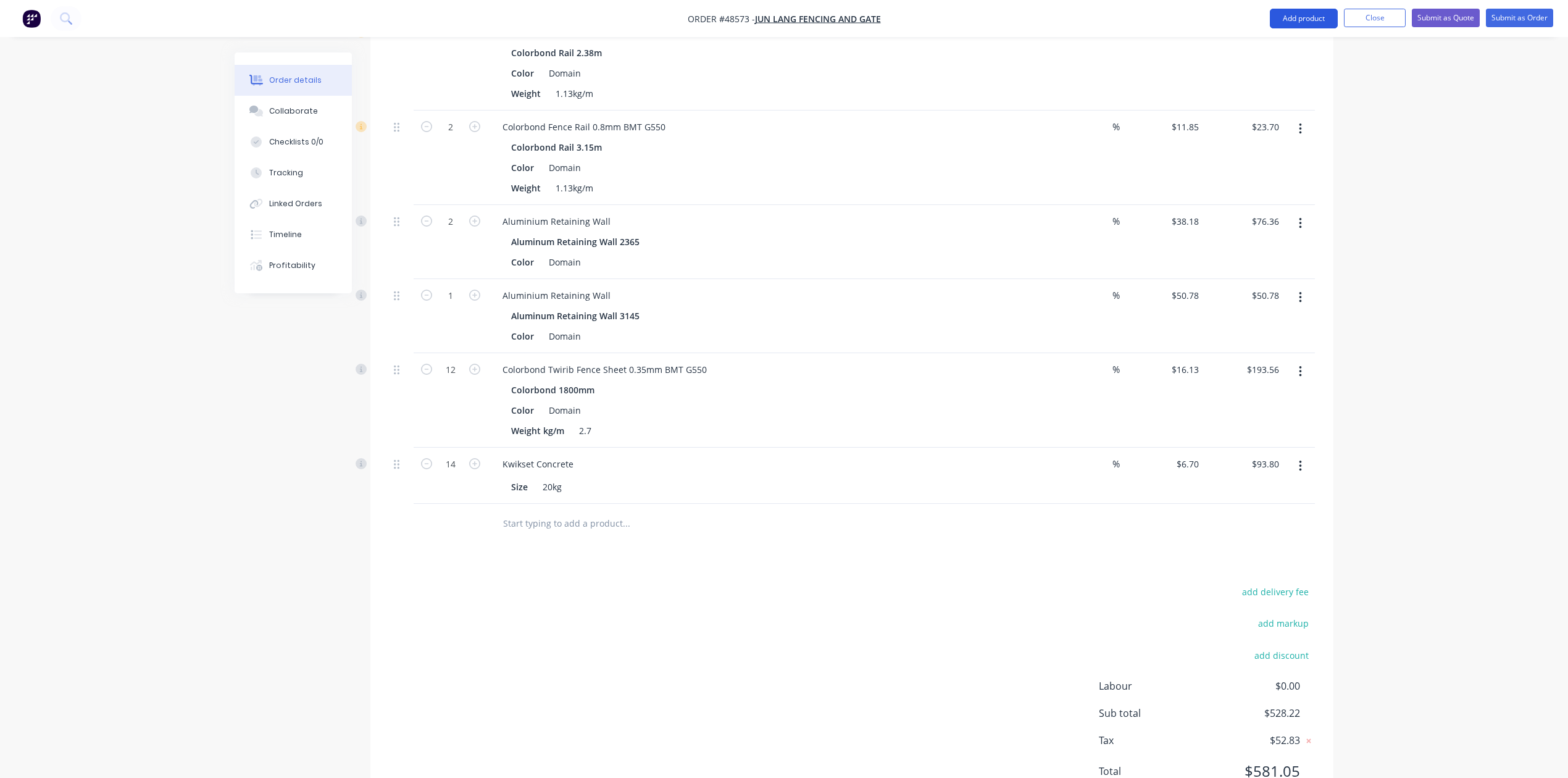
click at [1303, 11] on button "Add product" at bounding box center [1304, 19] width 68 height 20
click at [1300, 50] on div "Product catalogue" at bounding box center [1279, 50] width 95 height 18
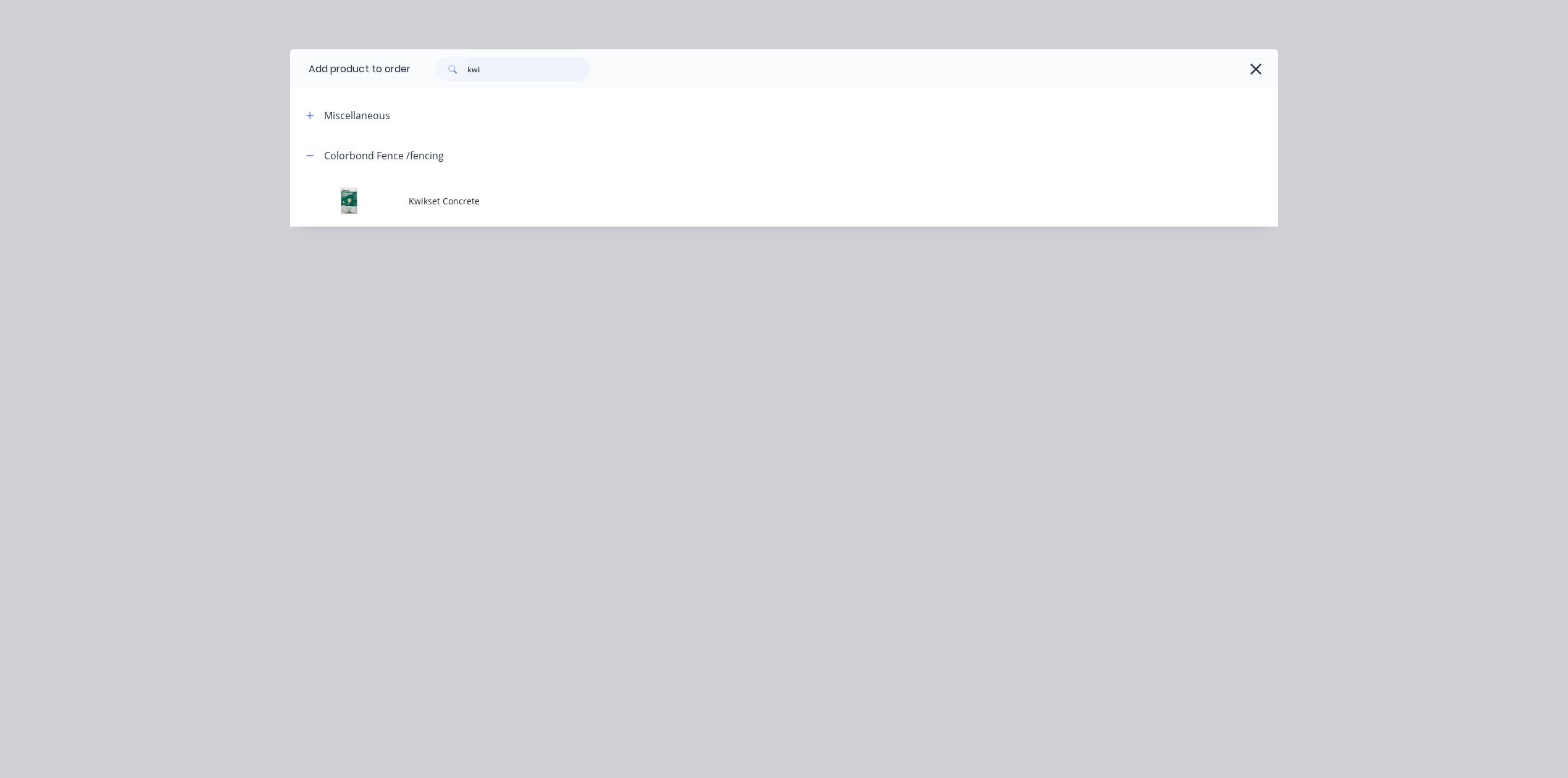
click at [494, 68] on input "kwi" at bounding box center [528, 68] width 122 height 25
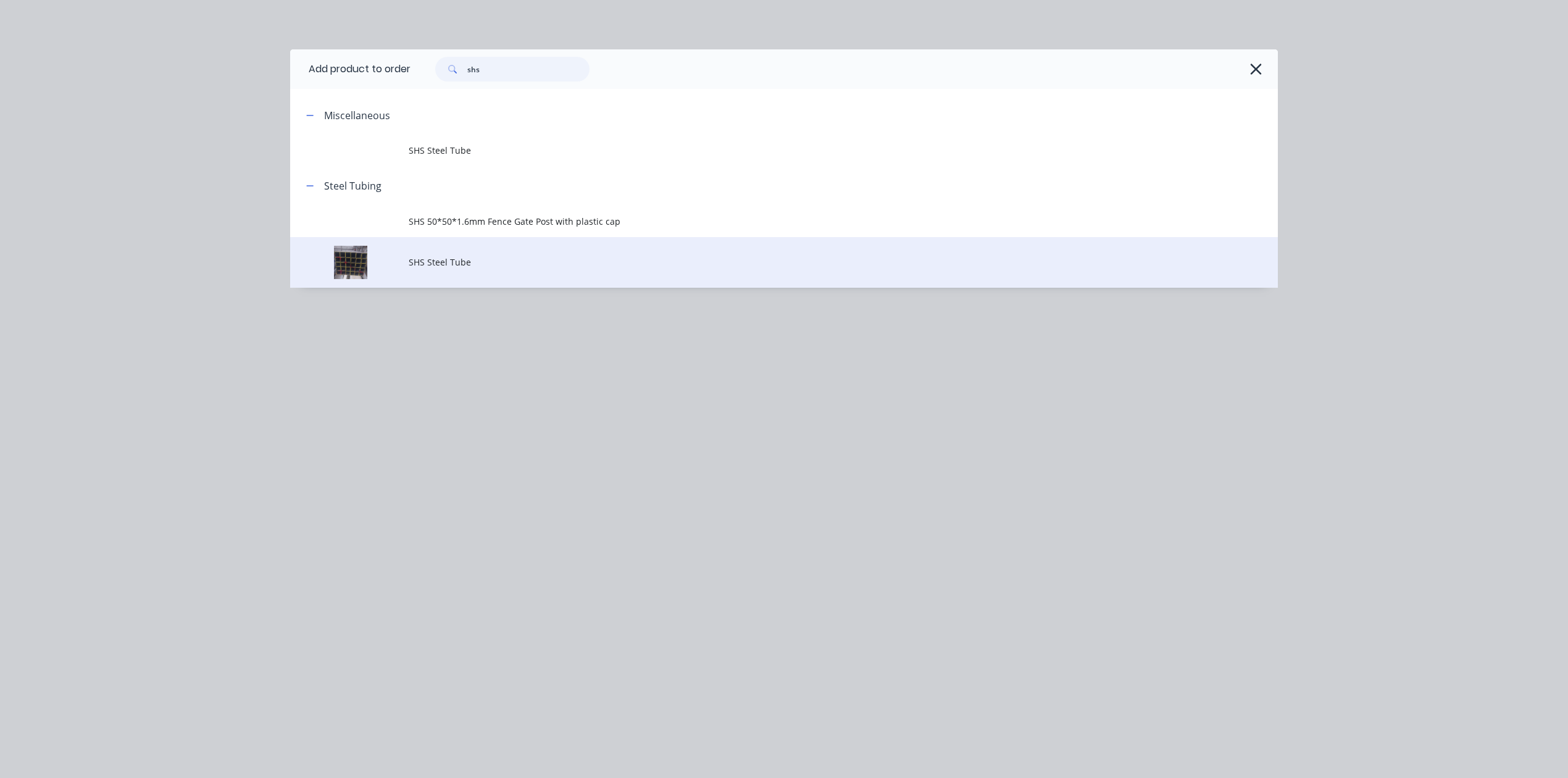
type input "shs"
click at [462, 264] on span "SHS Steel Tube" at bounding box center [756, 262] width 695 height 13
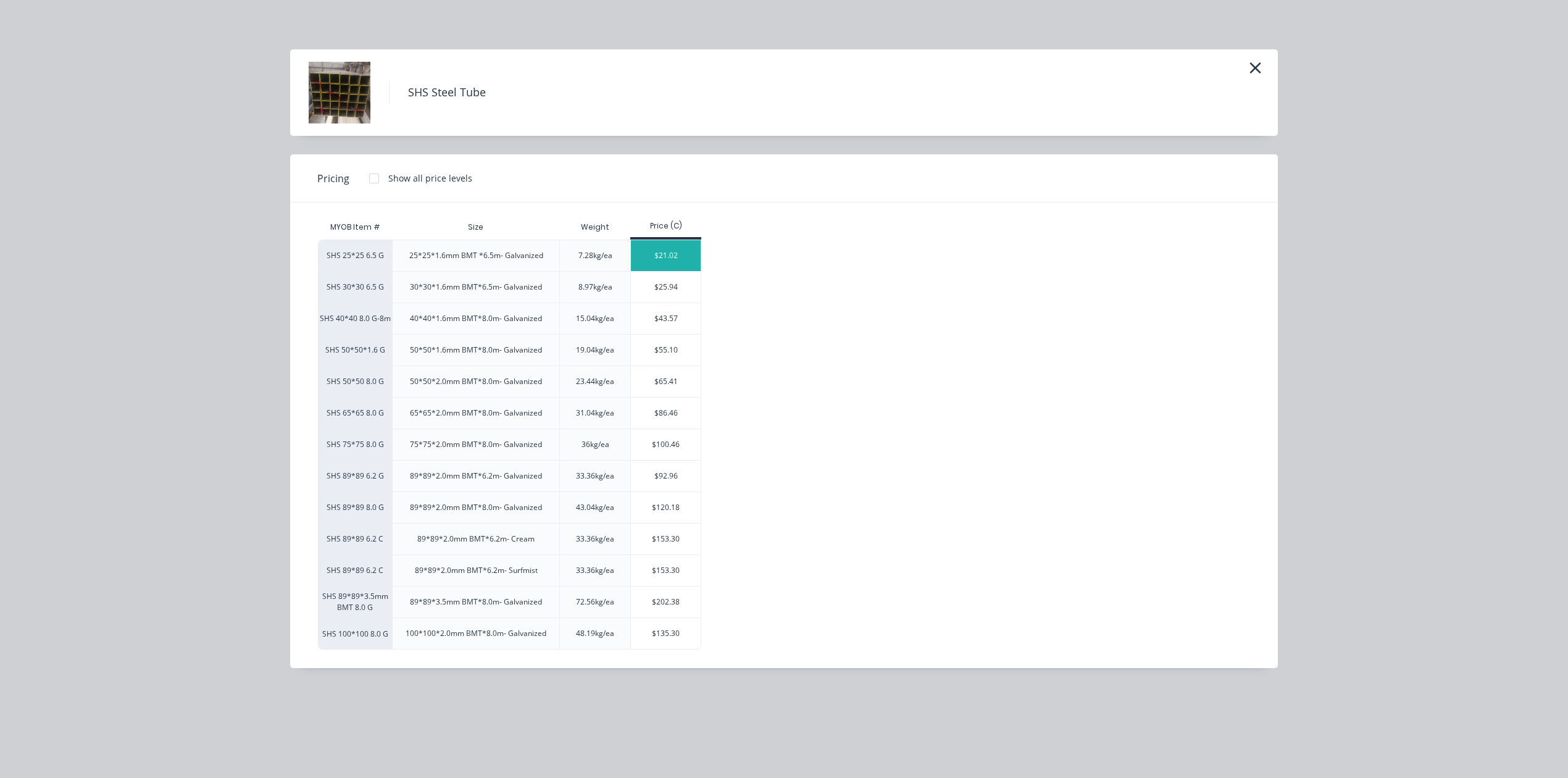
click at [679, 262] on div "$21.02" at bounding box center [666, 255] width 70 height 31
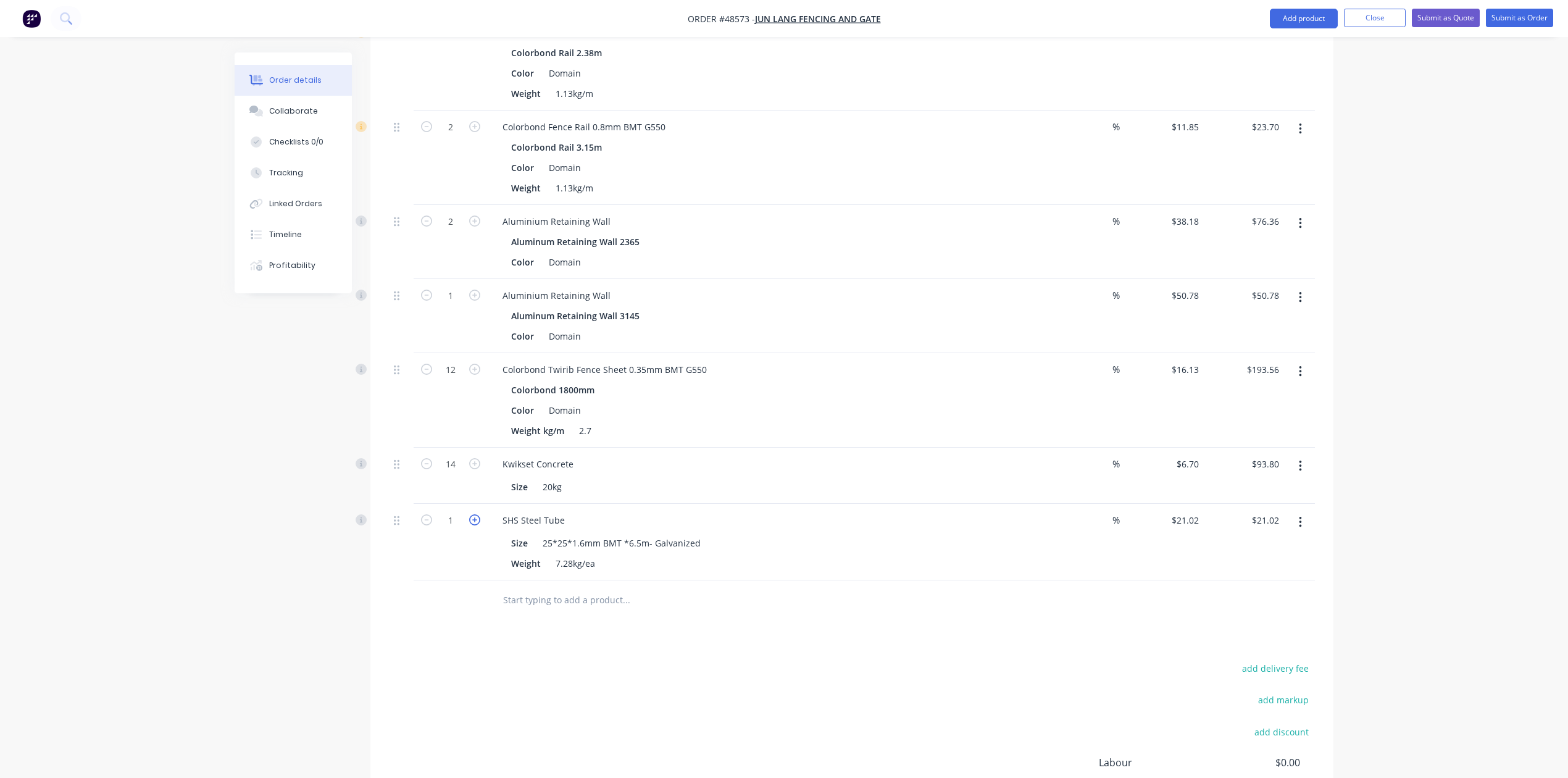
click at [472, 524] on icon "button" at bounding box center [474, 520] width 11 height 11
type input "2"
type input "$42.04"
click at [757, 626] on div "Drawings Add drawing Products Show / Hide columns Add product Qty Discount Pric…" at bounding box center [852, 349] width 963 height 1082
drag, startPoint x: 852, startPoint y: 619, endPoint x: 934, endPoint y: 557, distance: 102.8
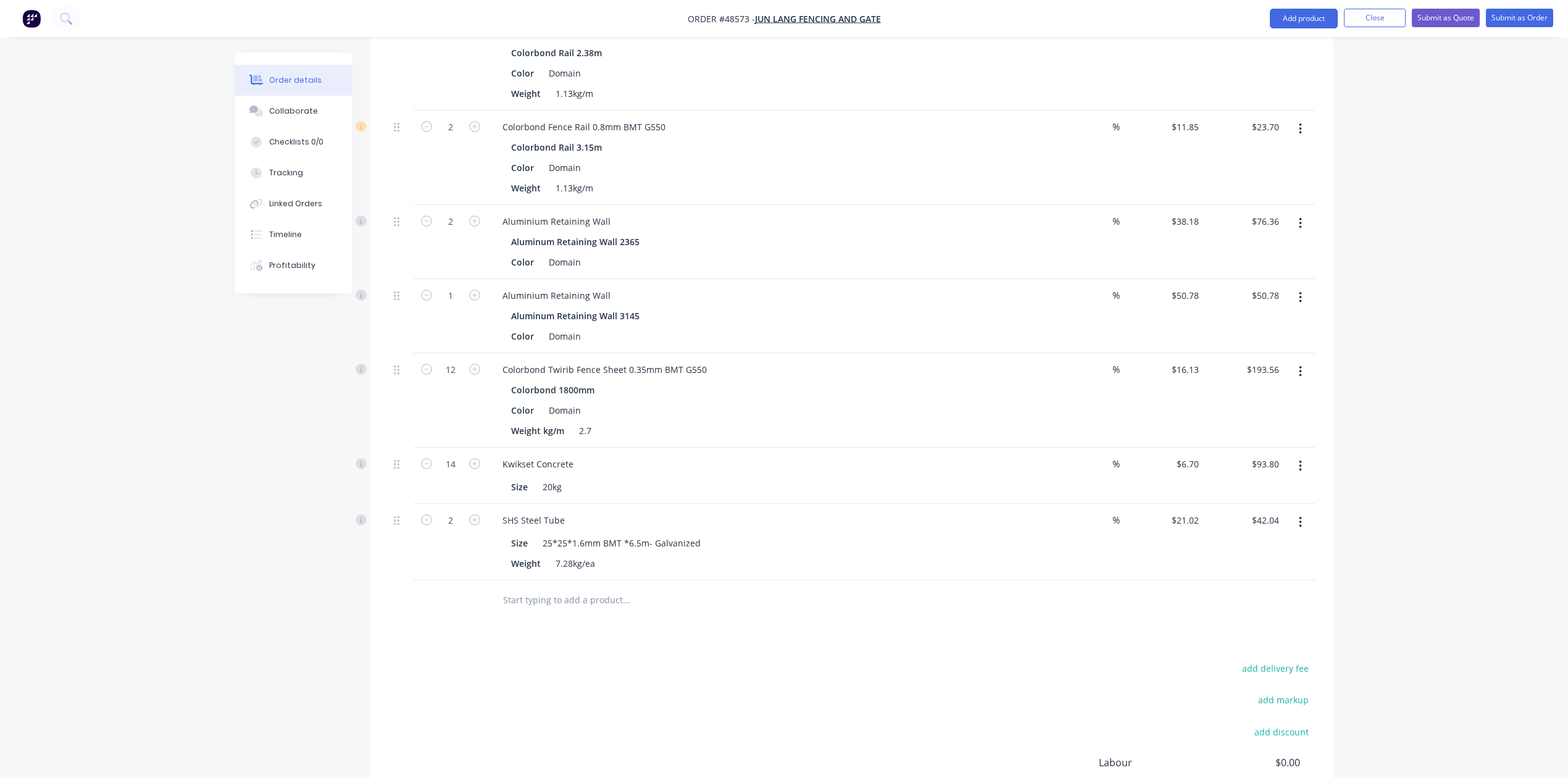
click at [855, 614] on div at bounding box center [710, 601] width 444 height 40
click at [934, 557] on div "Weight 7.28kg/ea" at bounding box center [763, 563] width 514 height 18
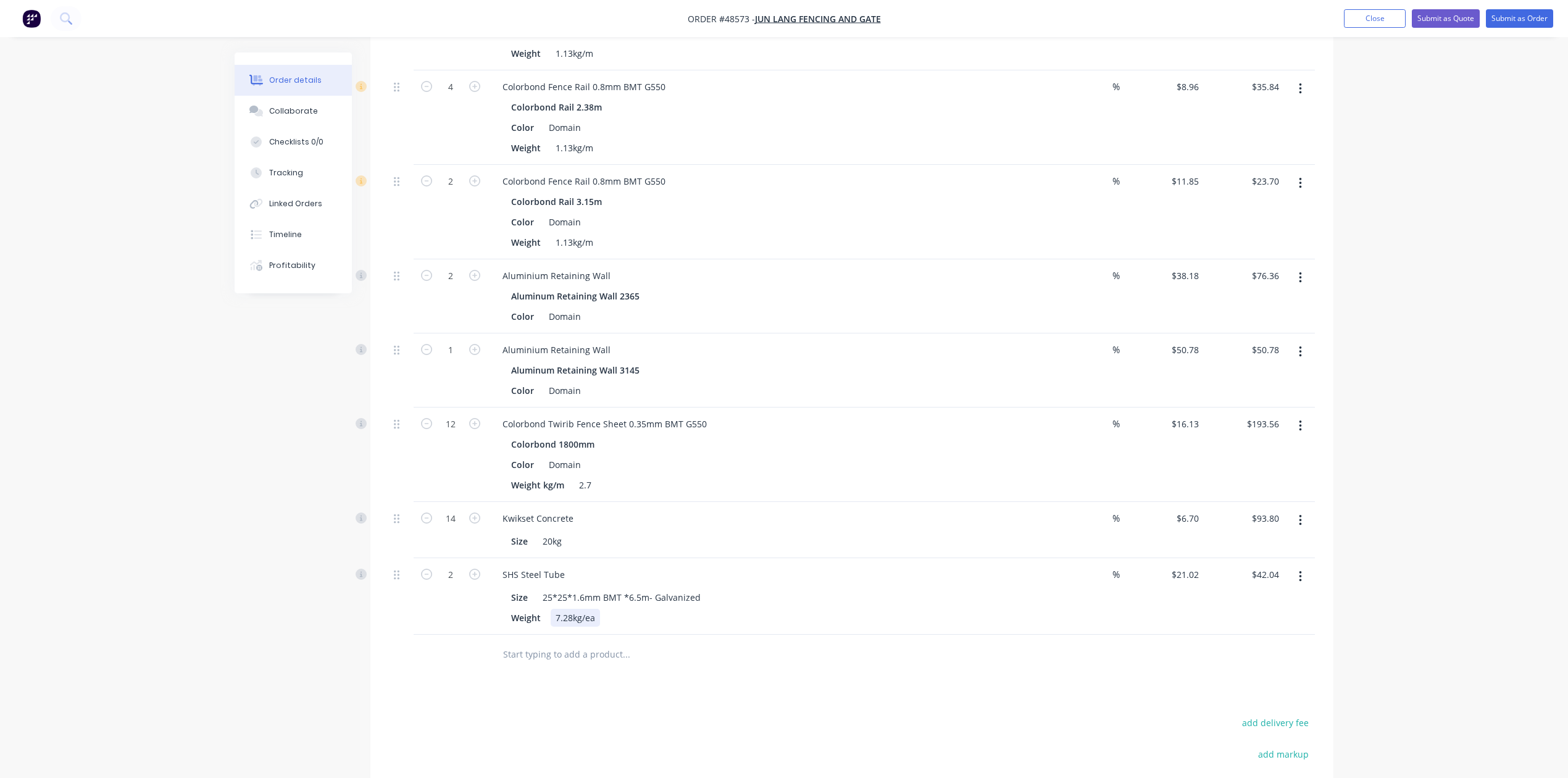
scroll to position [635, 0]
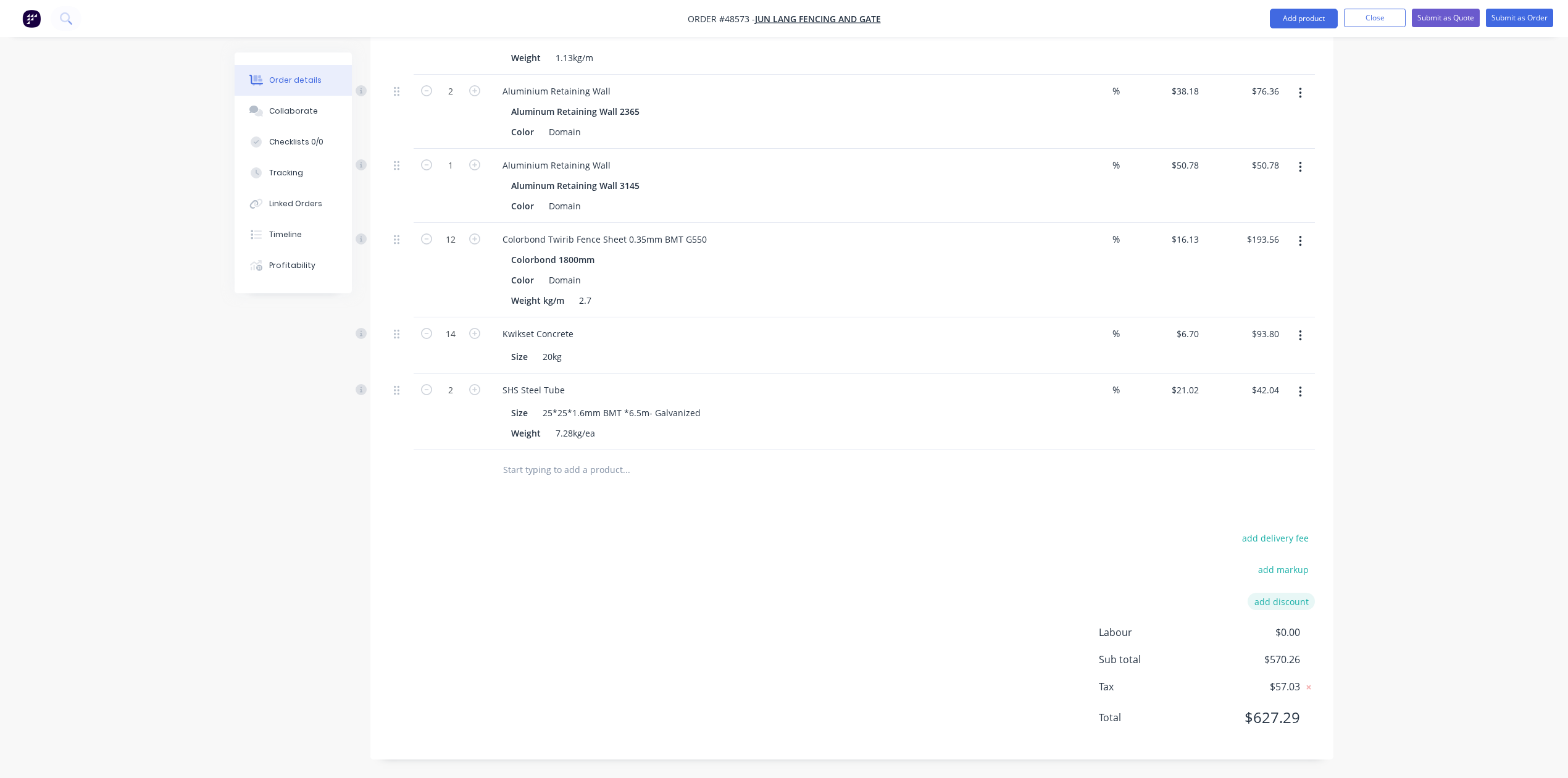
click at [1286, 608] on button "add discount" at bounding box center [1281, 601] width 67 height 17
click at [1279, 9] on button "Add product" at bounding box center [1304, 19] width 68 height 20
click at [1270, 52] on div "Product catalogue" at bounding box center [1279, 50] width 95 height 18
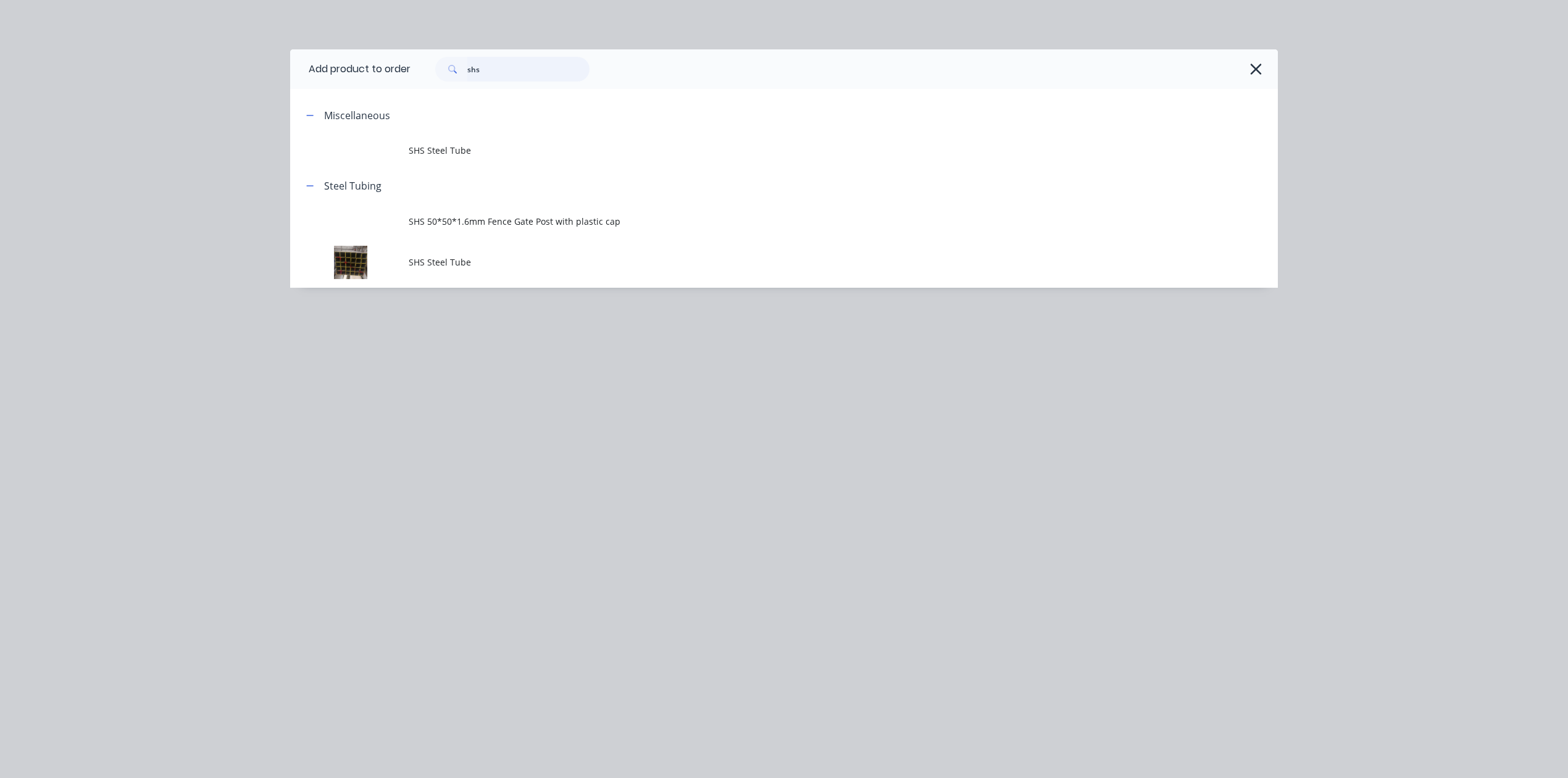
click at [532, 65] on input "shs" at bounding box center [528, 68] width 122 height 25
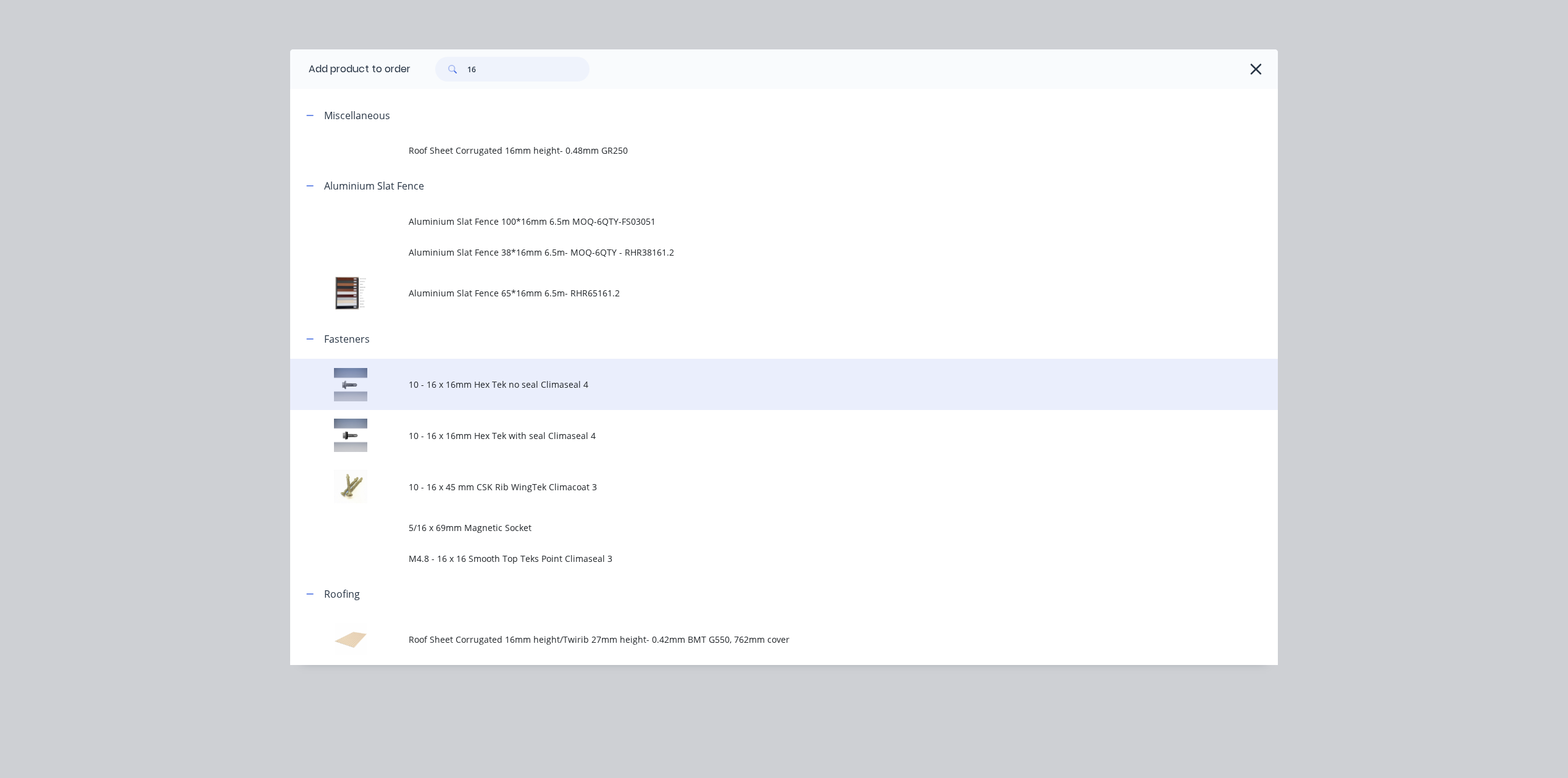
type input "16"
click at [528, 380] on span "10 - 16 x 16mm Hex Tek no seal Climaseal 4" at bounding box center [756, 385] width 695 height 13
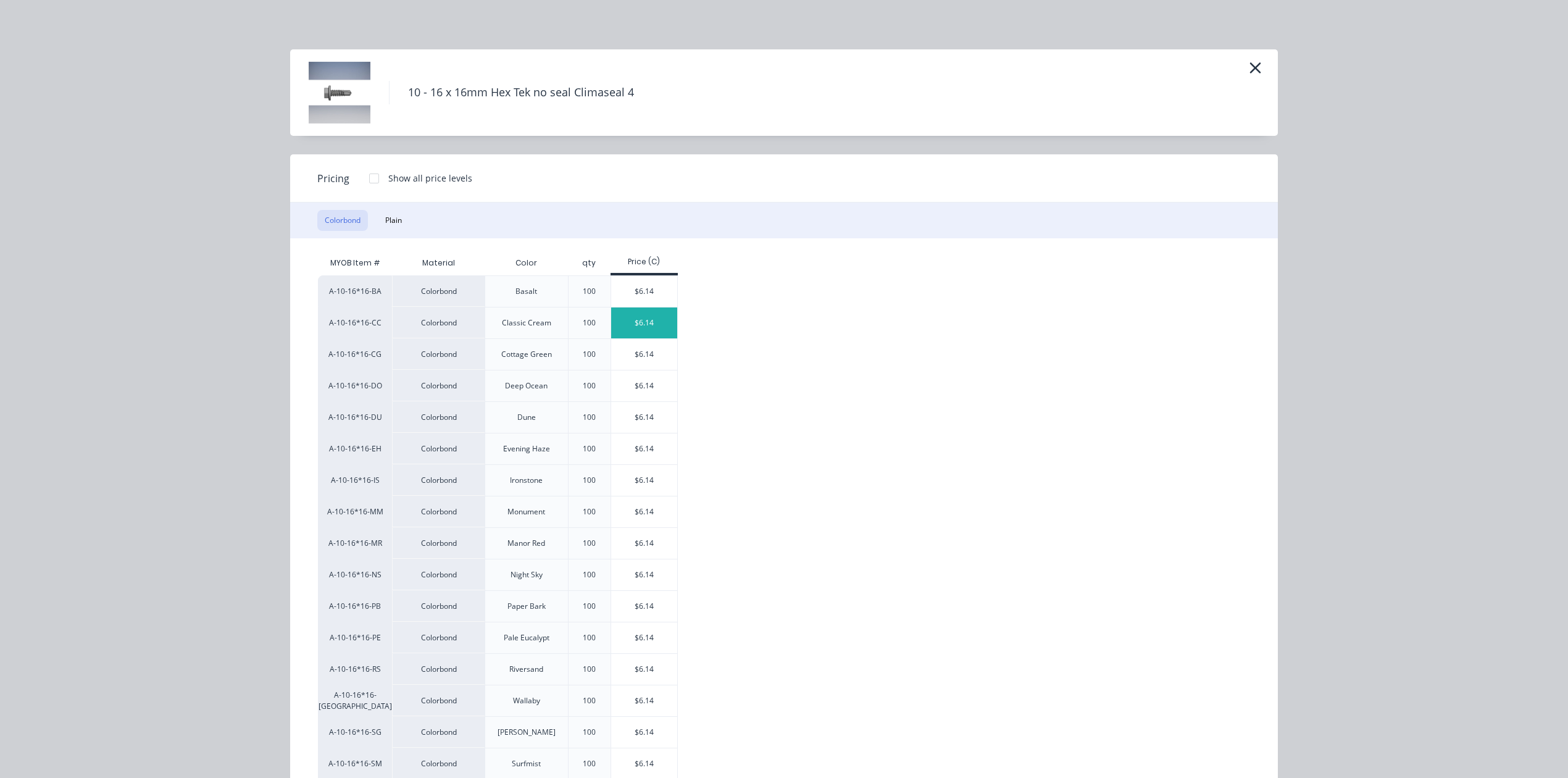
click at [642, 322] on div "$6.14" at bounding box center [644, 323] width 66 height 31
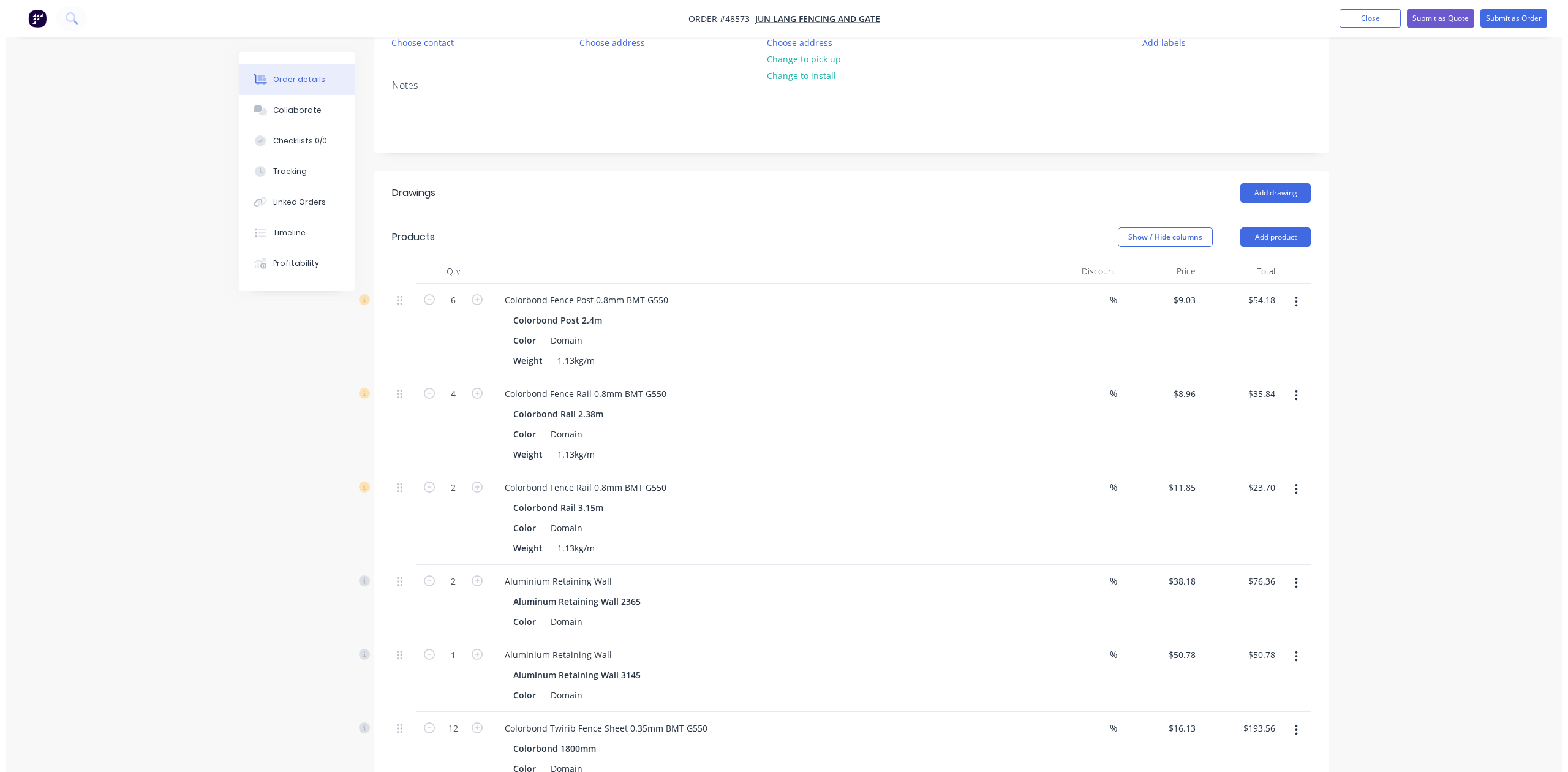
scroll to position [545, 0]
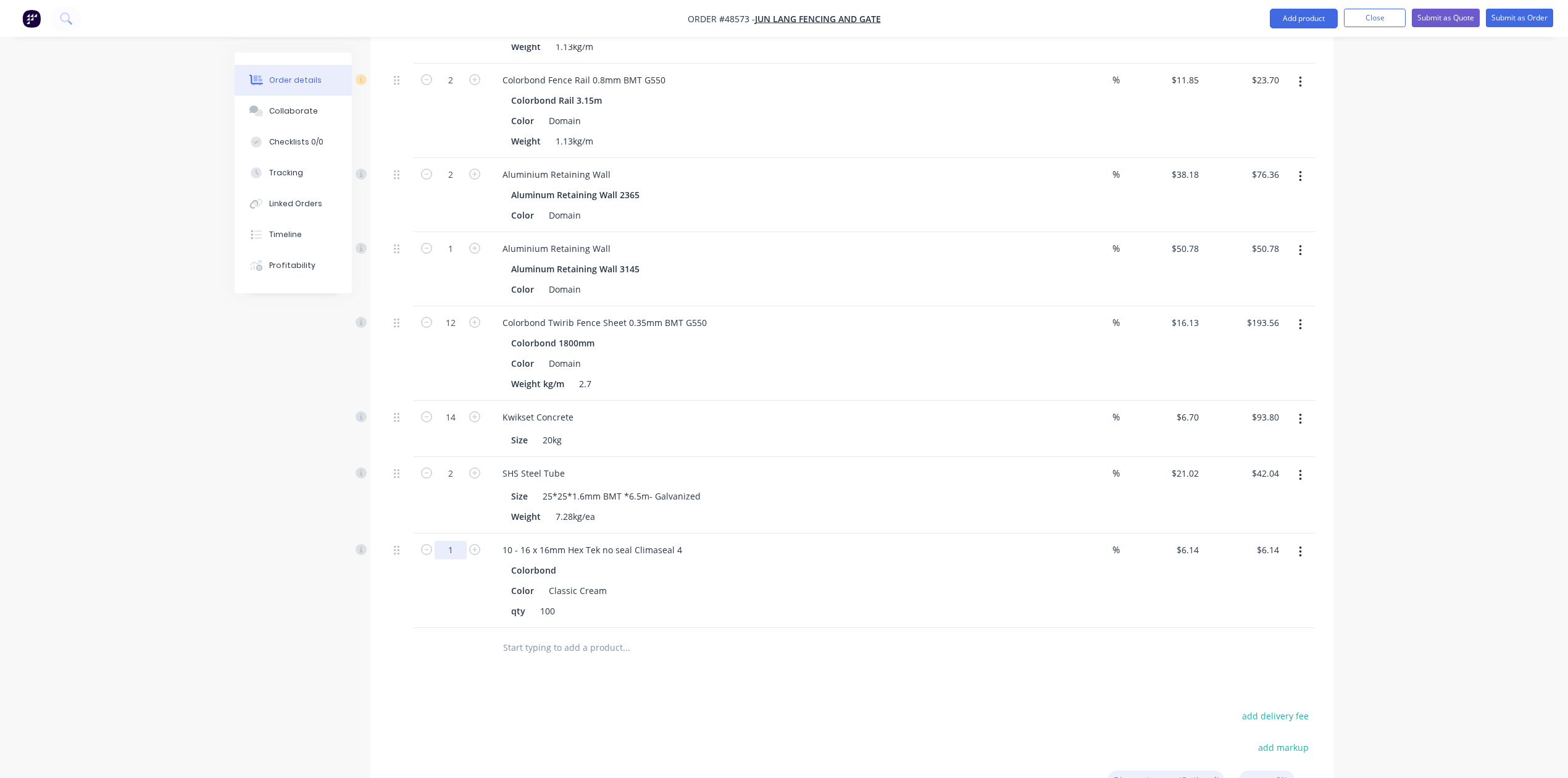
drag, startPoint x: 456, startPoint y: 552, endPoint x: 448, endPoint y: 552, distance: 8.0
type input "0.6"
type input "$3.68"
drag, startPoint x: 856, startPoint y: 596, endPoint x: 1182, endPoint y: 574, distance: 326.7
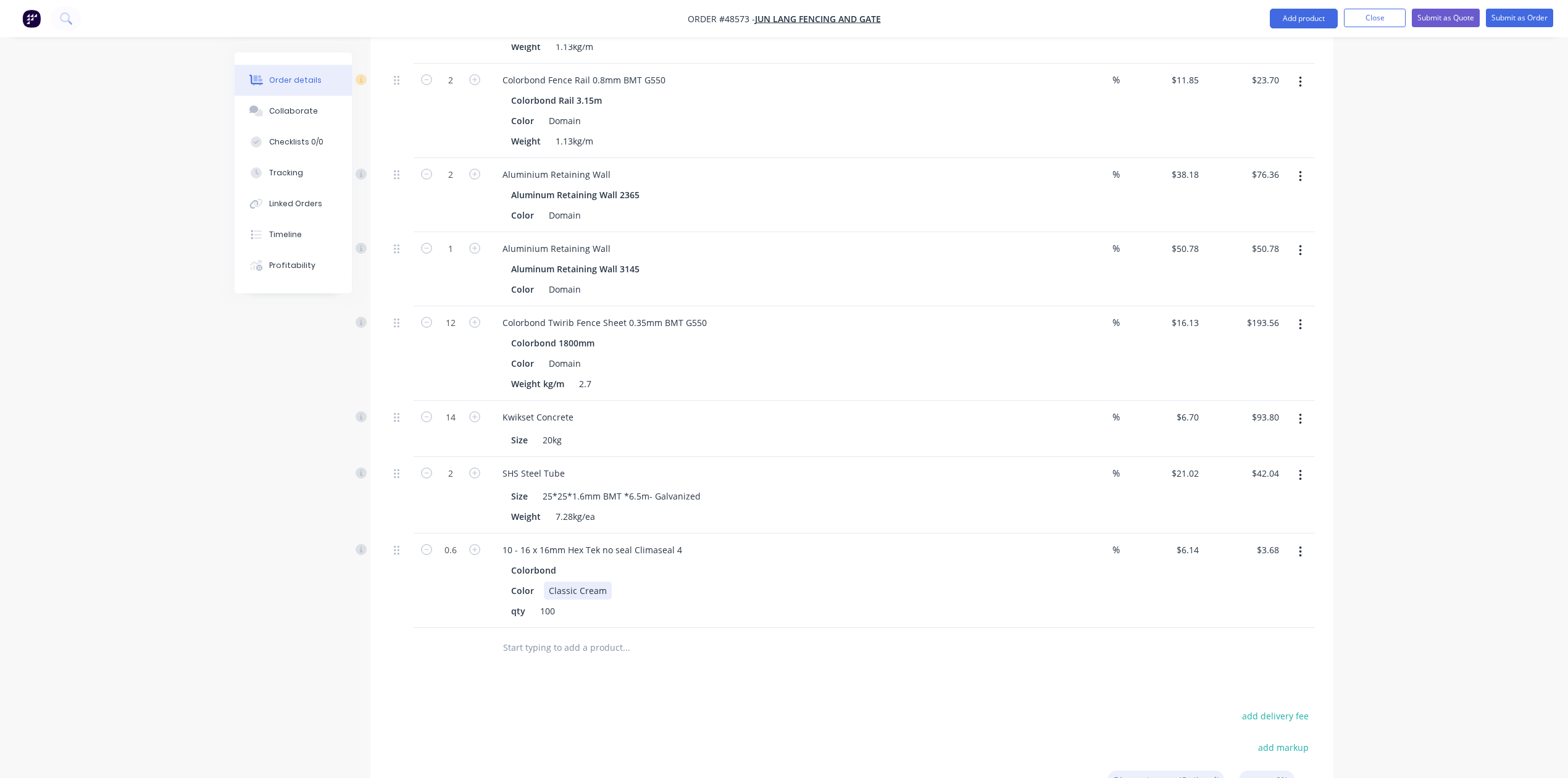
click at [860, 596] on div "Color Classic Cream" at bounding box center [763, 590] width 514 height 18
click at [1191, 549] on input "6.14" at bounding box center [1189, 549] width 29 height 18
type input "$0.00"
drag, startPoint x: 1122, startPoint y: 603, endPoint x: 1294, endPoint y: 596, distance: 172.1
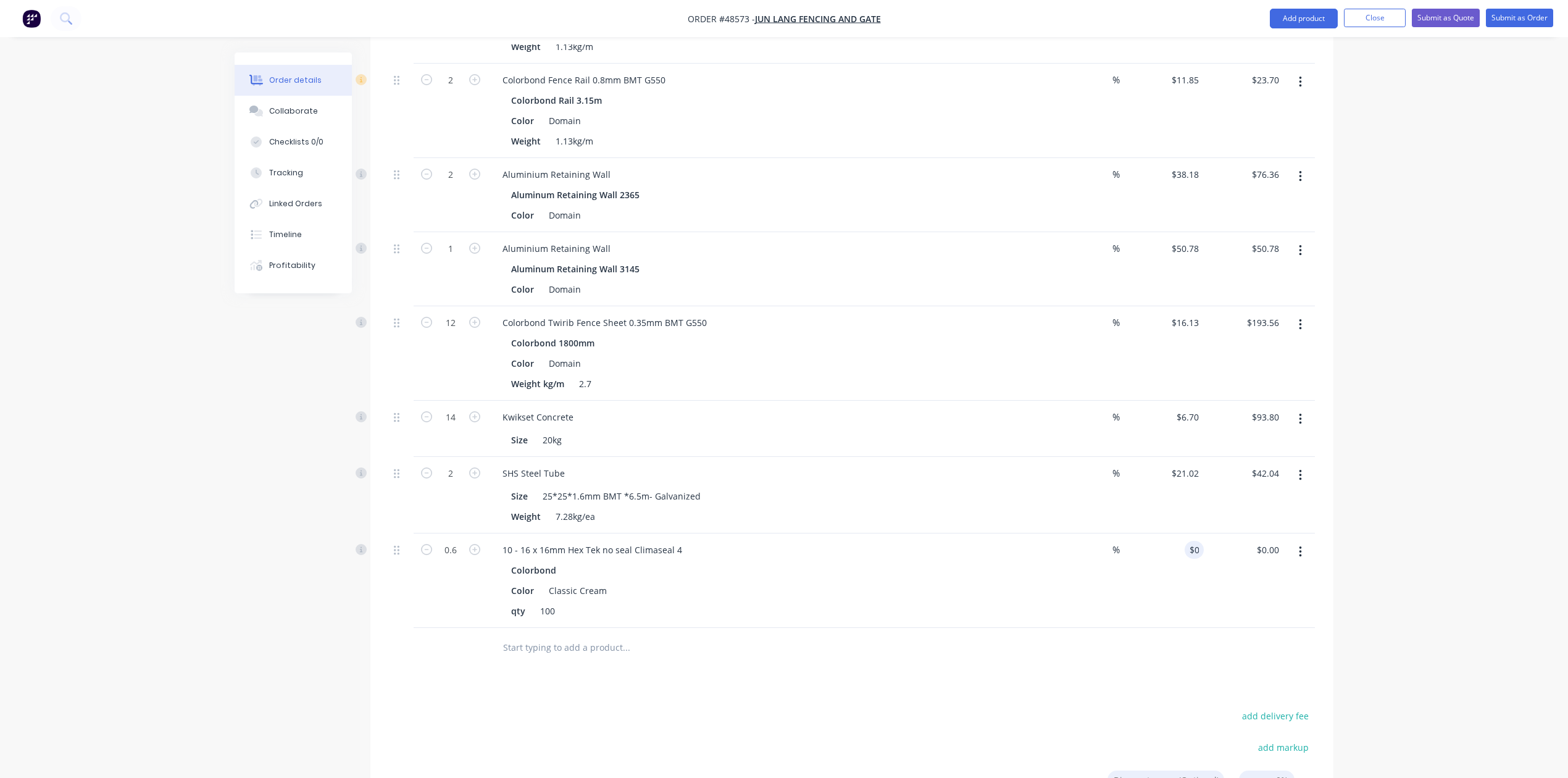
click at [1122, 603] on div "%" at bounding box center [1083, 581] width 80 height 94
drag, startPoint x: 1443, startPoint y: 573, endPoint x: 1480, endPoint y: 423, distance: 154.5
click at [1444, 551] on div "Order details Collaborate Checklists 0/0 Tracking Linked Orders Timeline Profit…" at bounding box center [784, 201] width 1568 height 1502
drag, startPoint x: 1486, startPoint y: 403, endPoint x: 1542, endPoint y: 63, distance: 344.6
click at [1486, 389] on div "Order details Collaborate Checklists 0/0 Tracking Linked Orders Timeline Profit…" at bounding box center [784, 201] width 1568 height 1502
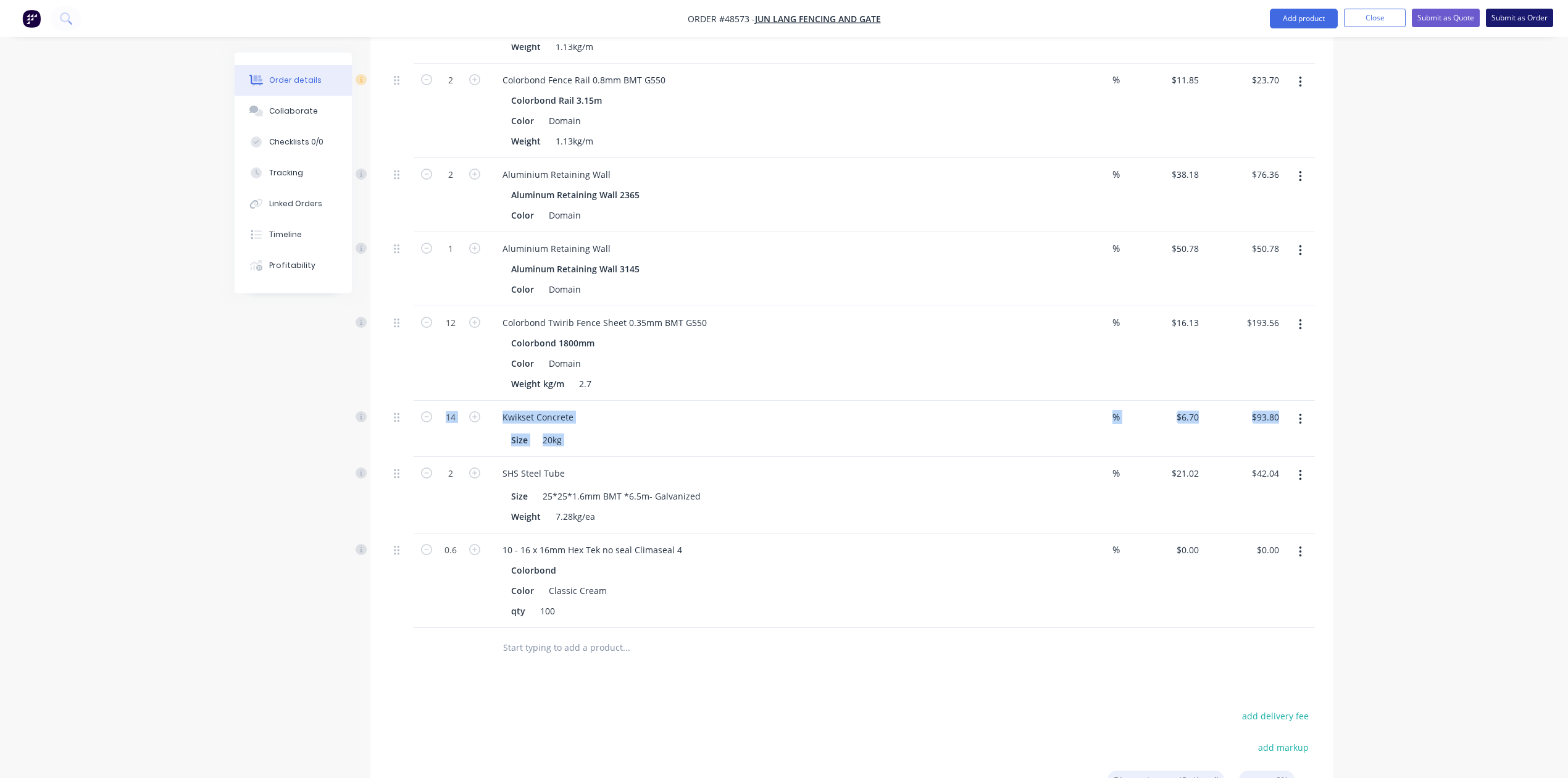
click at [1532, 25] on button "Submit as Order" at bounding box center [1519, 18] width 67 height 19
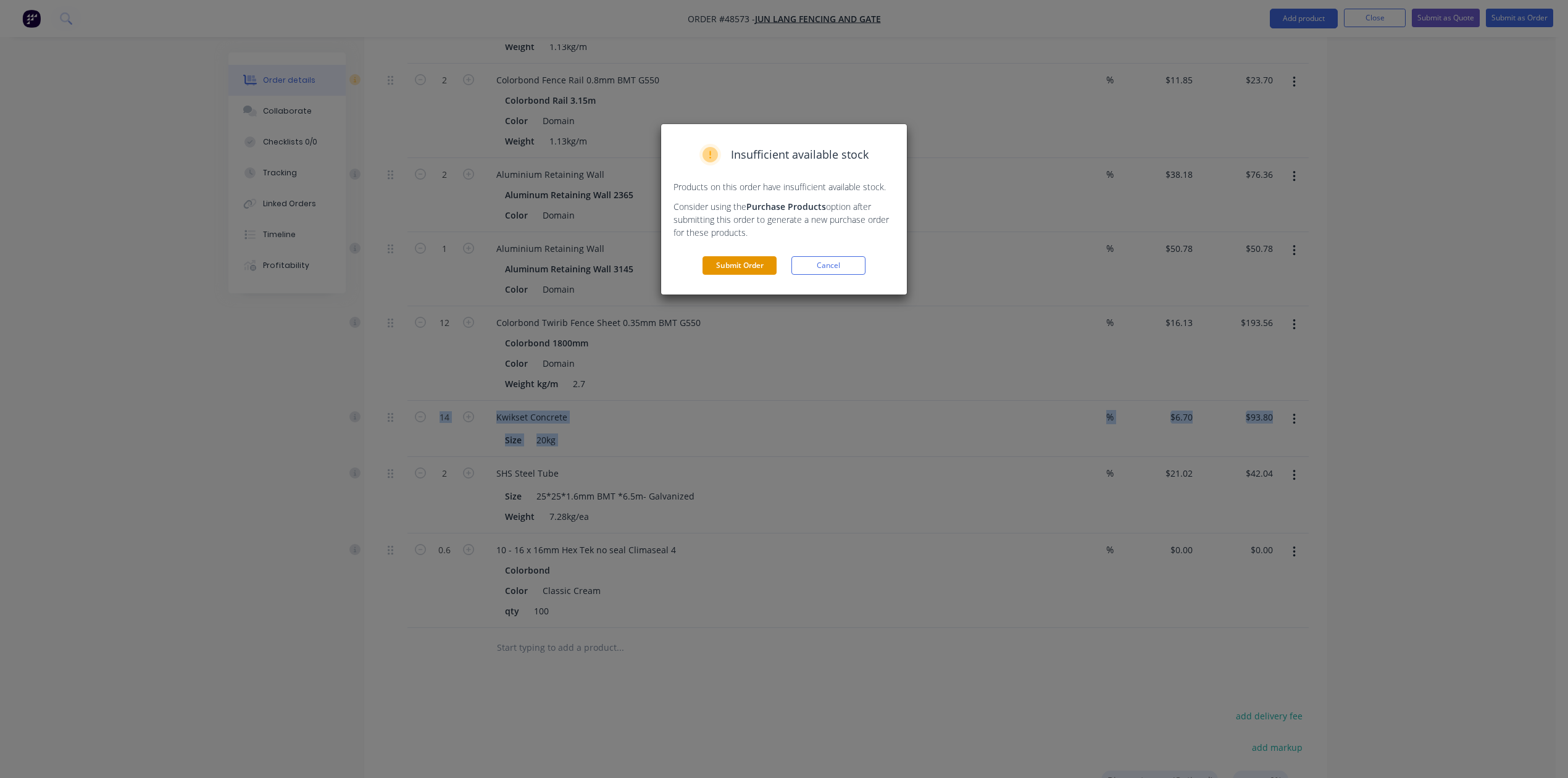
click at [747, 264] on button "Submit Order" at bounding box center [740, 266] width 74 height 19
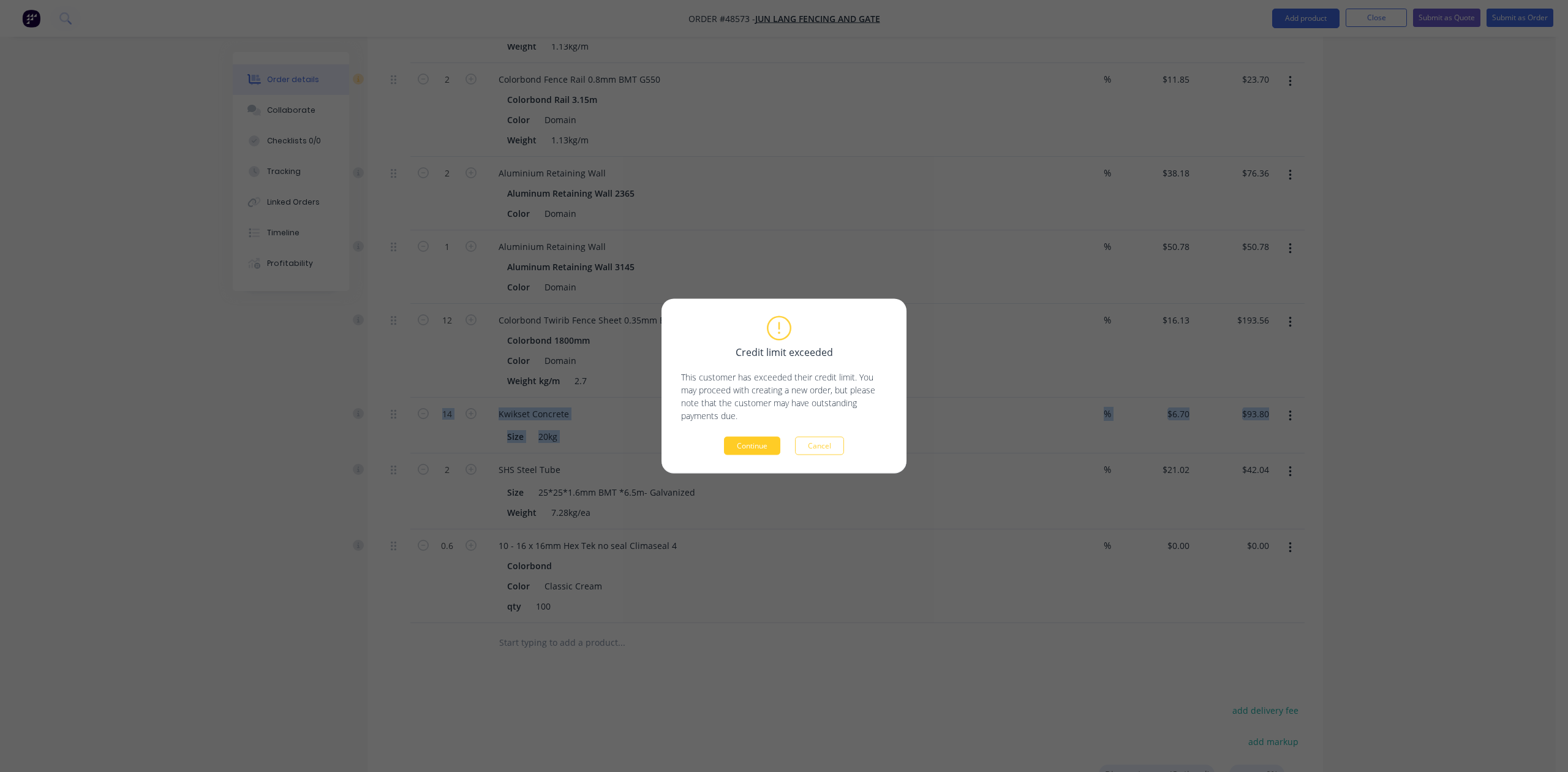
click at [736, 442] on button "Continue" at bounding box center [751, 446] width 56 height 18
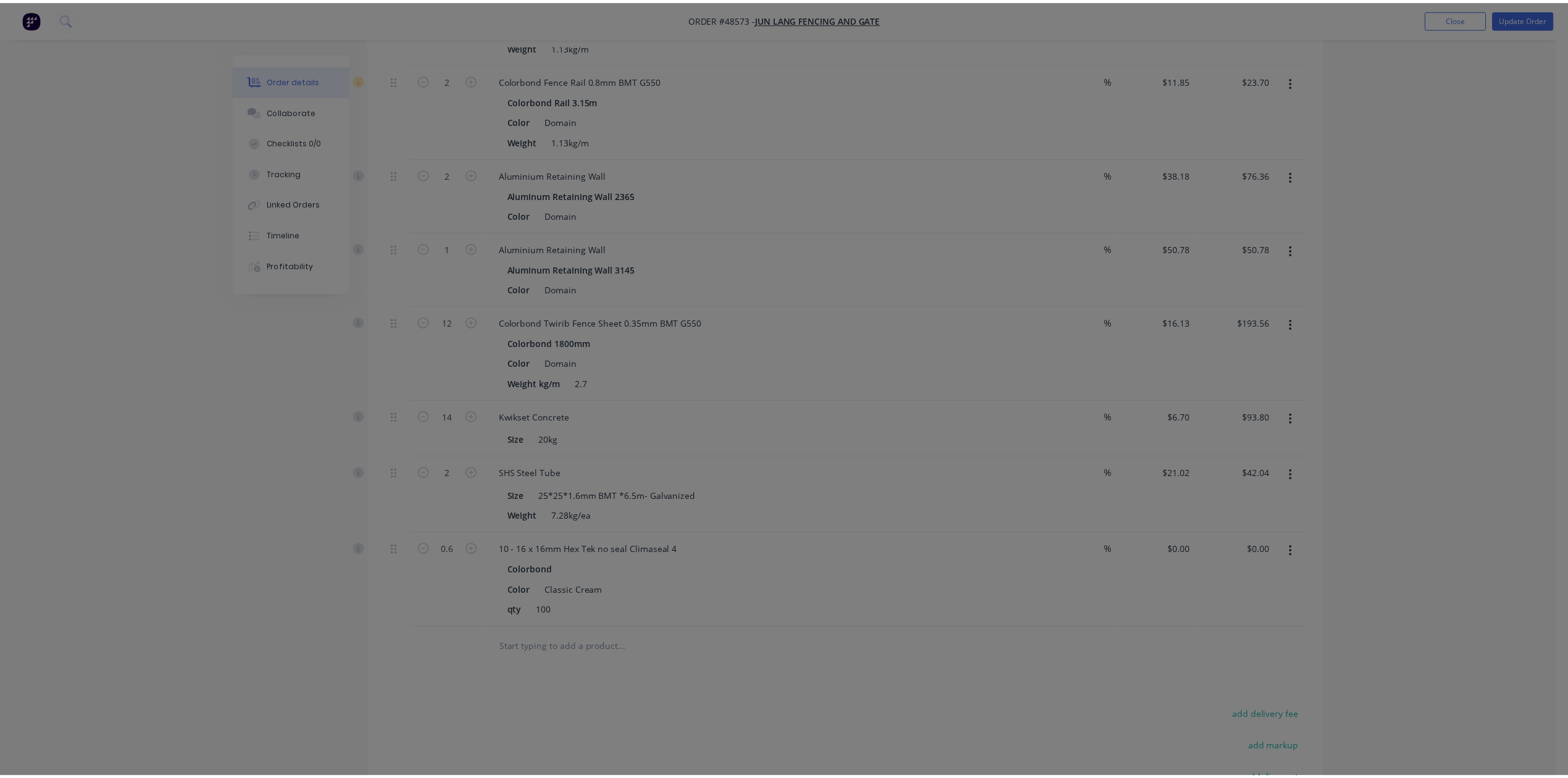
scroll to position [0, 0]
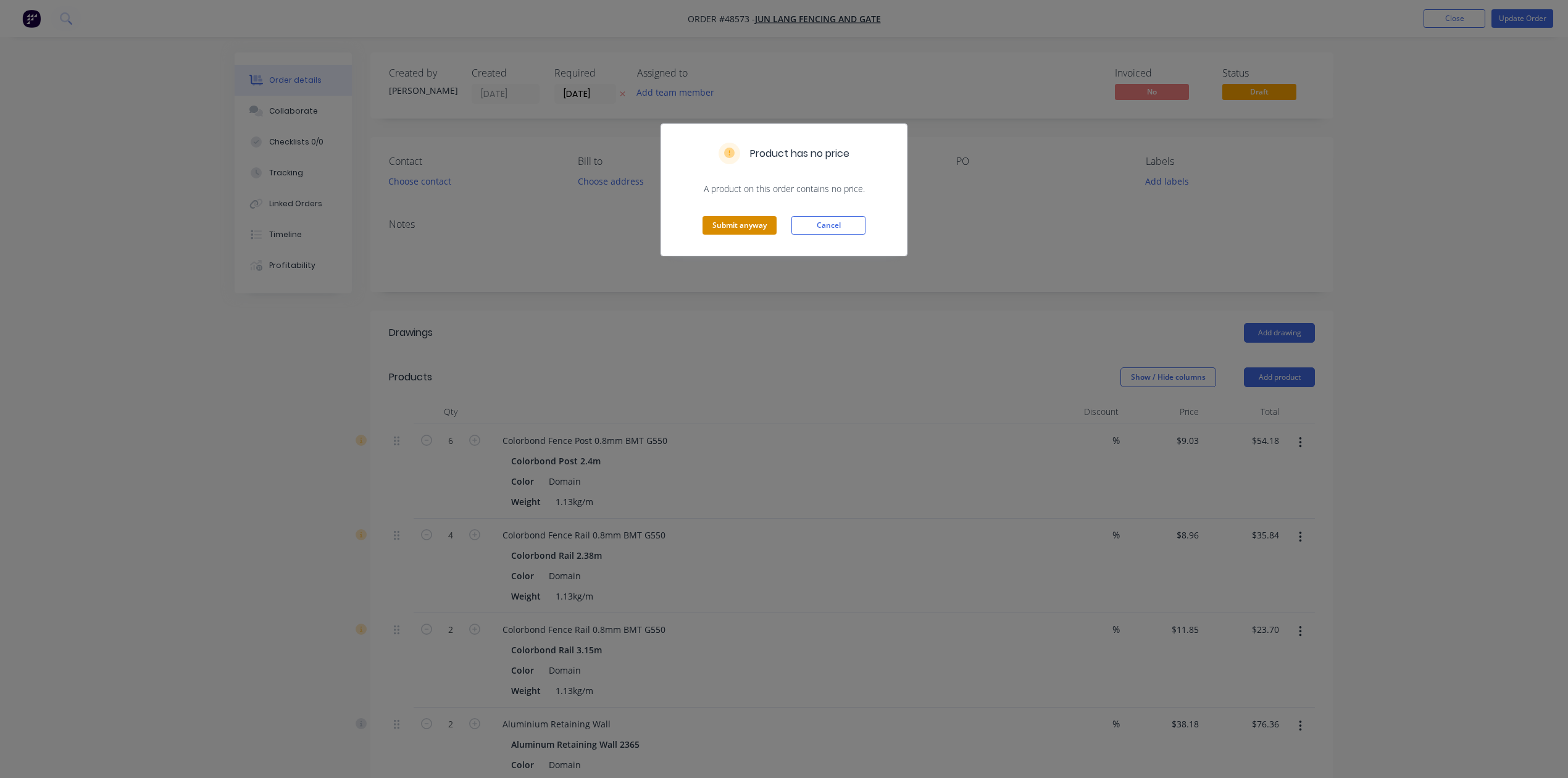
click at [734, 221] on button "Submit anyway" at bounding box center [740, 225] width 74 height 19
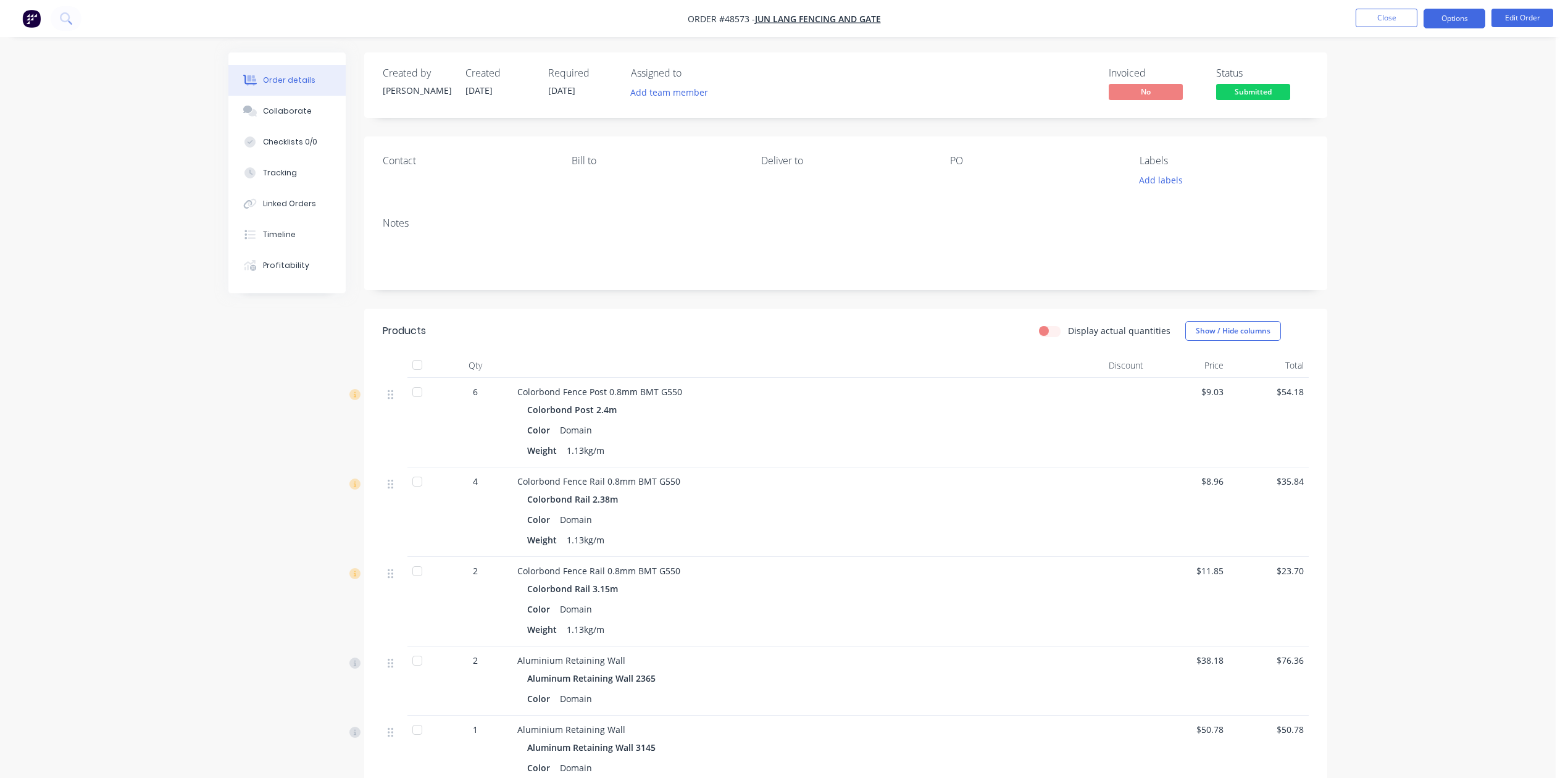
click at [1463, 21] on button "Options" at bounding box center [1454, 19] width 62 height 20
click at [1398, 74] on div "Invoice" at bounding box center [1417, 74] width 114 height 18
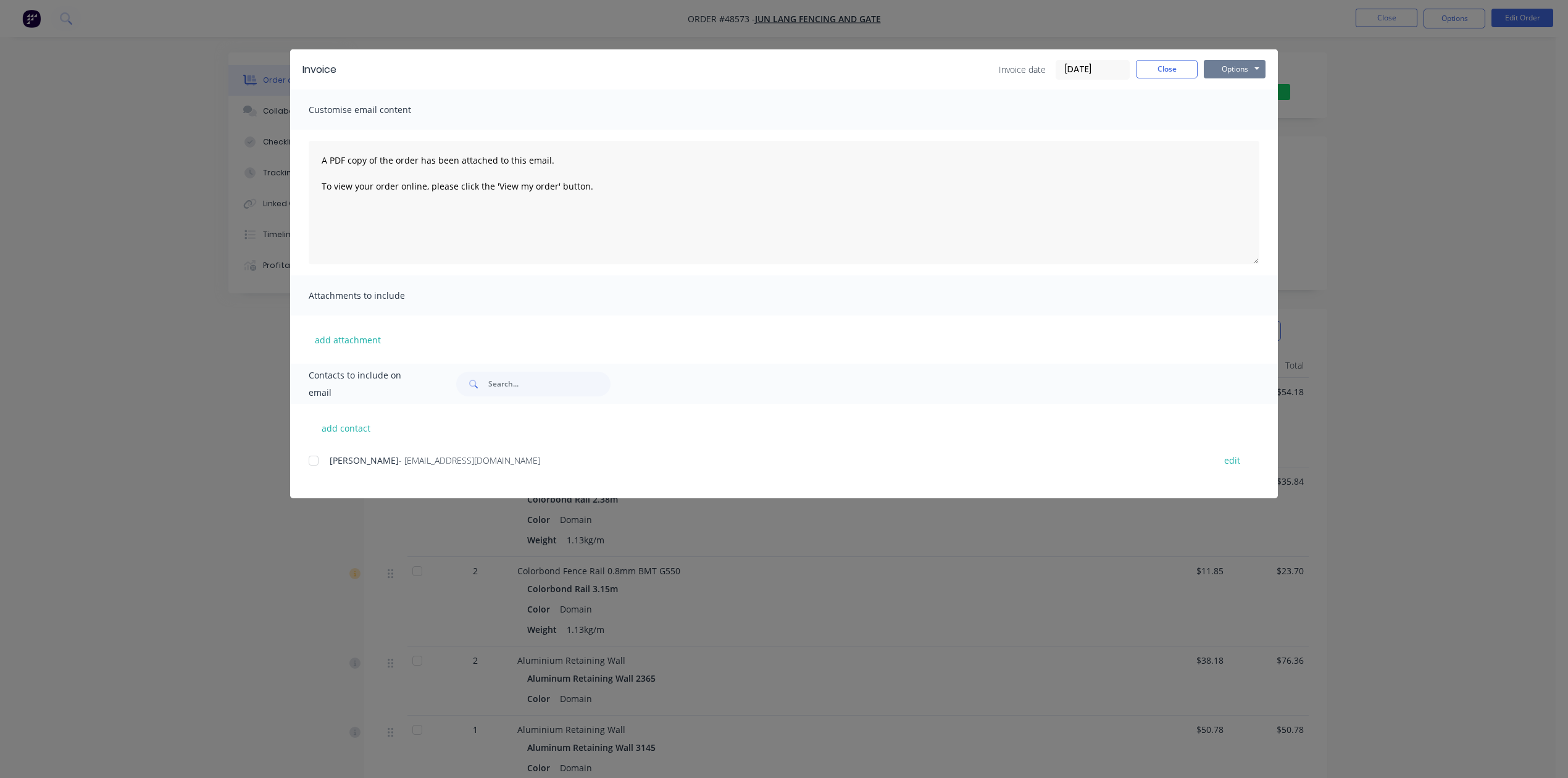
click at [1223, 69] on button "Options" at bounding box center [1234, 69] width 62 height 19
click at [1242, 102] on button "Print" at bounding box center [1243, 111] width 79 height 21
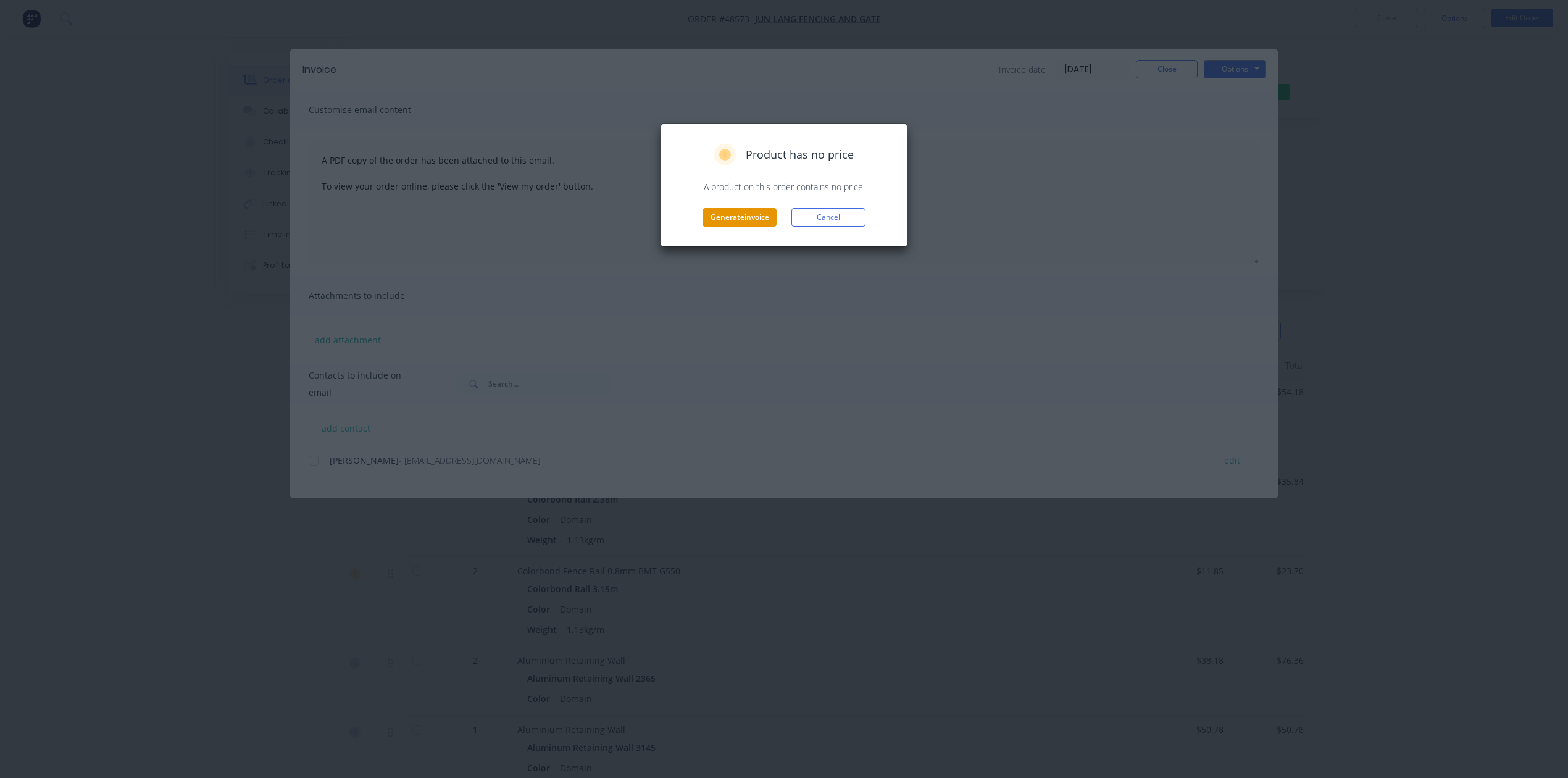
click at [753, 223] on button "Generate invoice" at bounding box center [740, 217] width 74 height 19
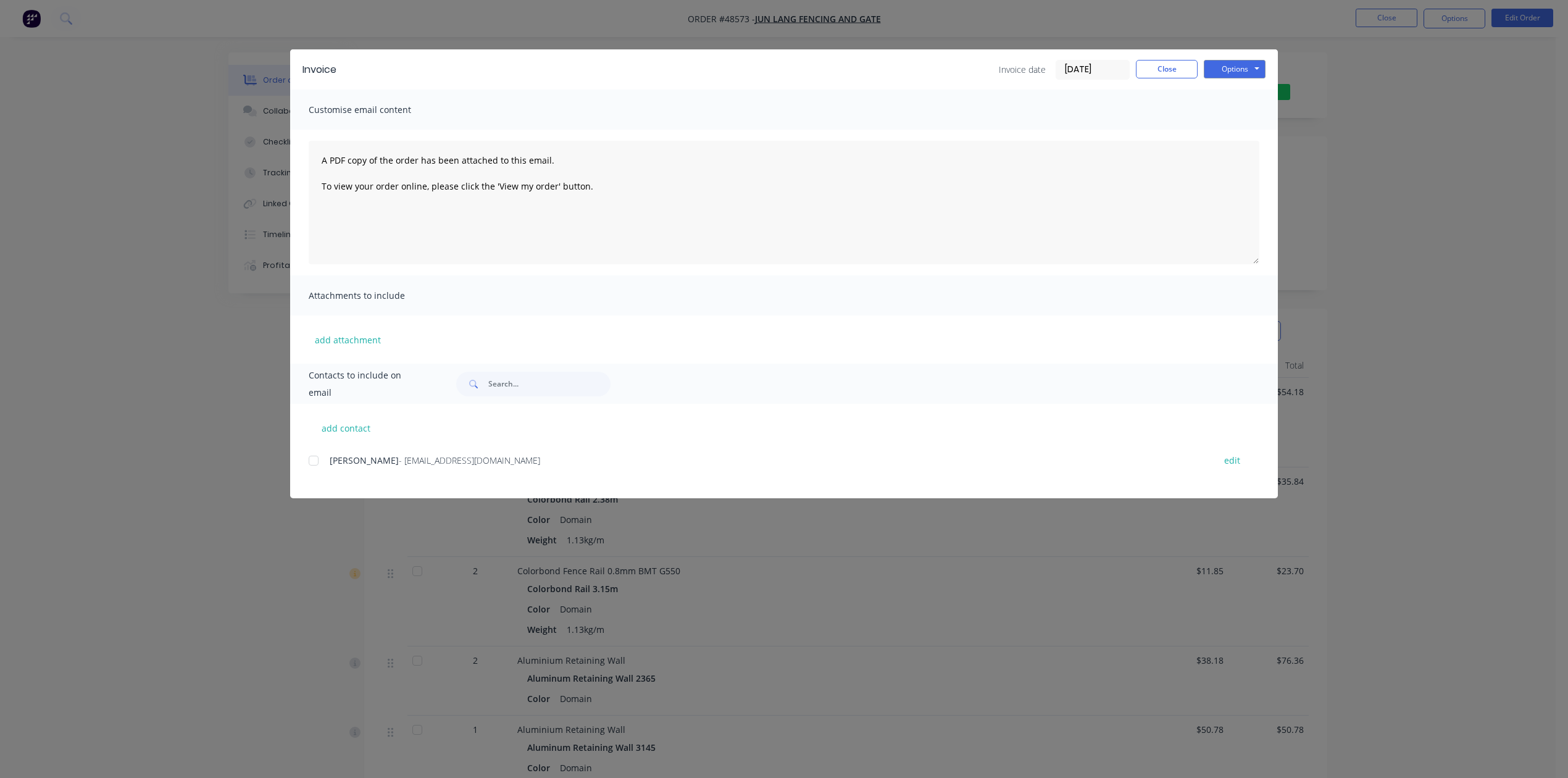
drag, startPoint x: 1006, startPoint y: 15, endPoint x: 1178, endPoint y: 11, distance: 172.0
click at [1006, 13] on div "Invoice Invoice date 28/08/25 Close Options Preview Print Email Customise email…" at bounding box center [784, 389] width 1568 height 778
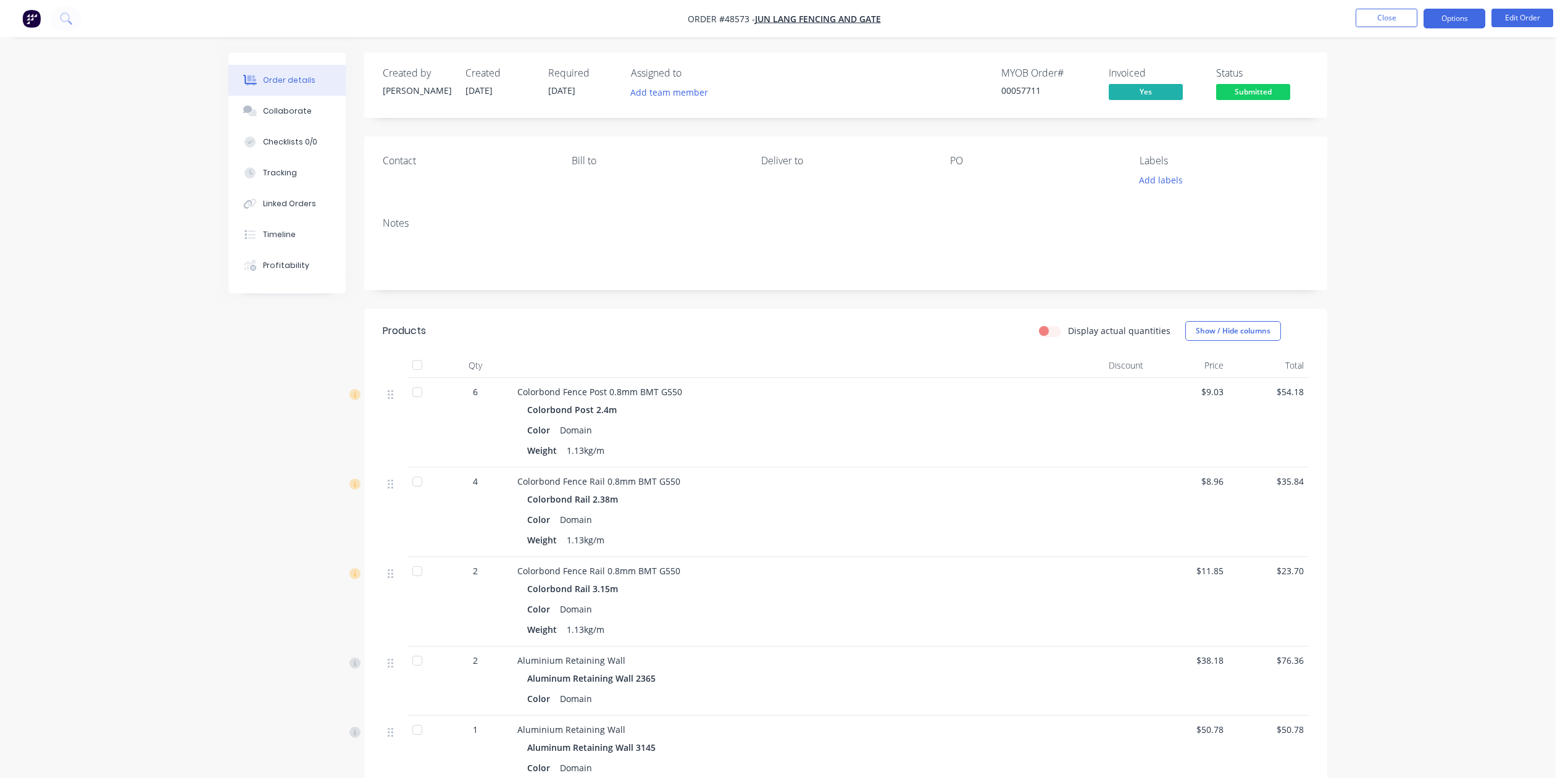
click at [1458, 22] on button "Options" at bounding box center [1454, 19] width 62 height 20
click at [1426, 175] on div "Delivery Docket" at bounding box center [1417, 173] width 114 height 18
click at [1422, 124] on div "Without pricing" at bounding box center [1417, 124] width 114 height 18
drag, startPoint x: 1084, startPoint y: 25, endPoint x: 1264, endPoint y: 95, distance: 193.1
click at [1094, 31] on nav "Order #48573 - Jun Lang Fencing and Gate Close Options EMAIL / PRINT Invoice Pa…" at bounding box center [784, 19] width 1568 height 37
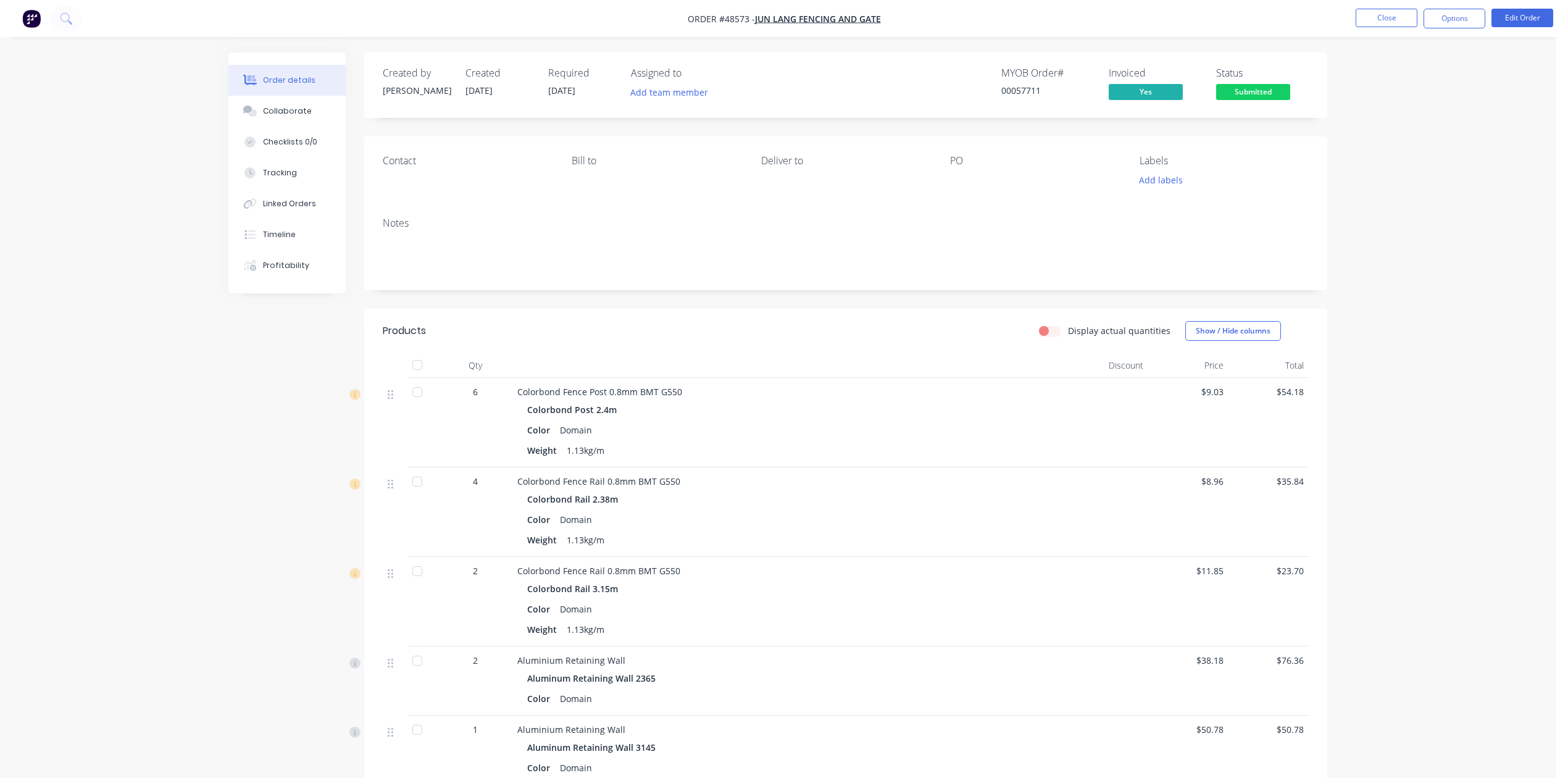
click at [1278, 96] on span "Submitted" at bounding box center [1254, 91] width 74 height 15
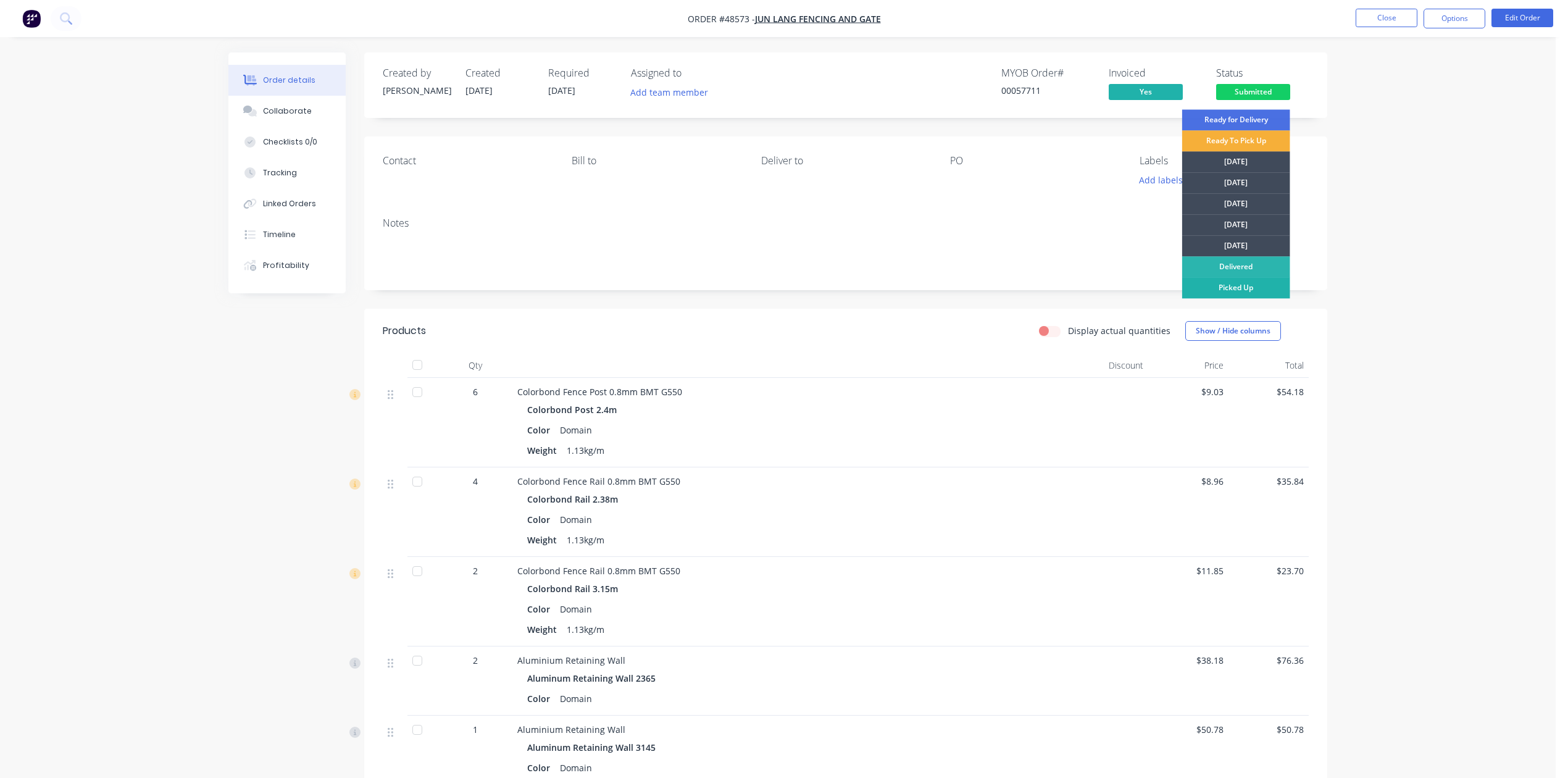
click at [1262, 288] on div "Picked Up" at bounding box center [1236, 288] width 108 height 21
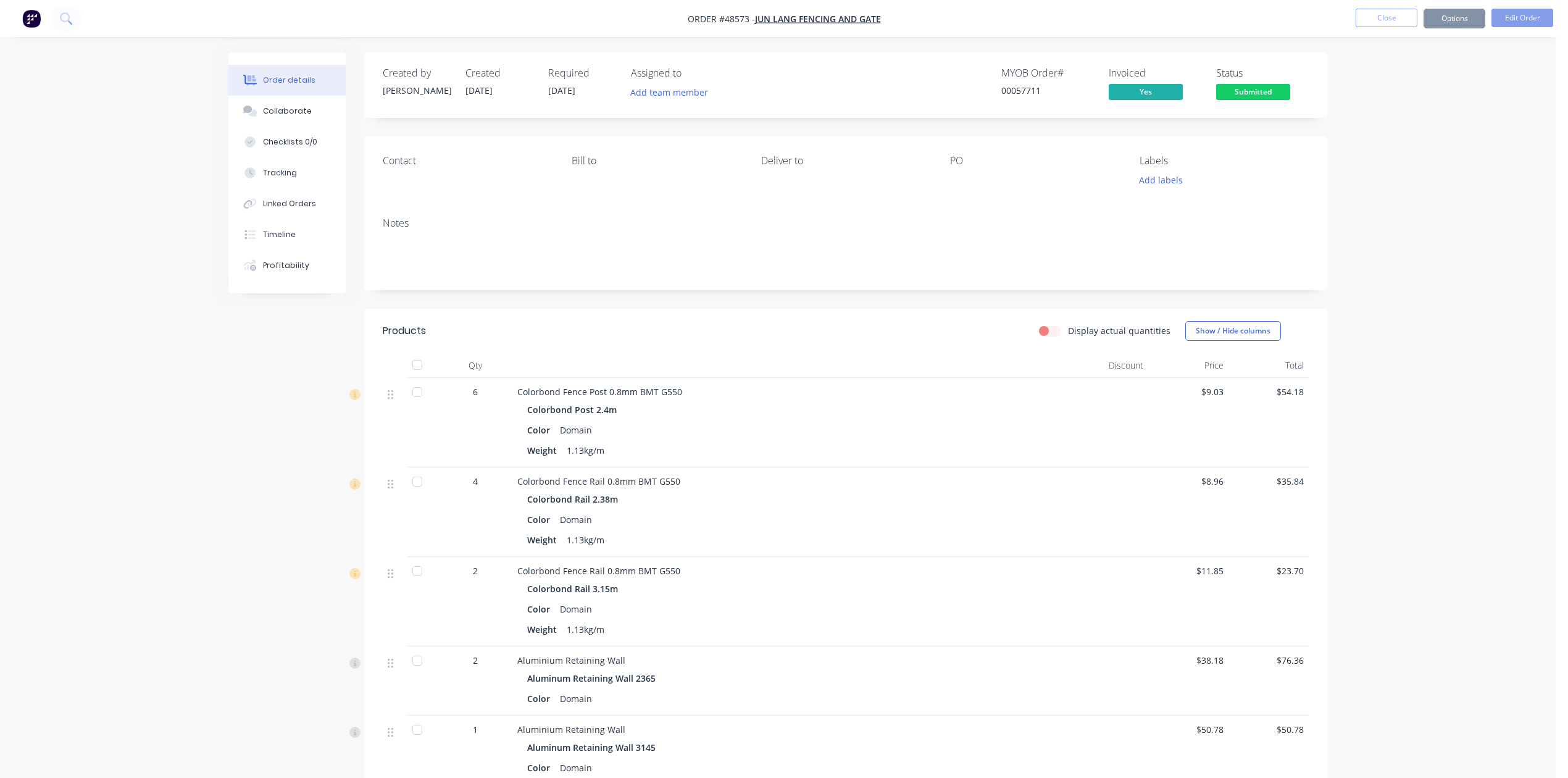
click at [1399, 240] on div "Order details Collaborate Checklists 0/0 Tracking Linked Orders Timeline Profit…" at bounding box center [778, 639] width 1556 height 1279
drag, startPoint x: 1399, startPoint y: 240, endPoint x: 1381, endPoint y: 266, distance: 31.6
drag, startPoint x: 1381, startPoint y: 266, endPoint x: 1023, endPoint y: 400, distance: 382.3
click at [1023, 400] on div "Colorbond Fence Post 0.8mm BMT G550 Colorbond Post 2.4m Color Domain Weight 1.1…" at bounding box center [790, 423] width 555 height 90
click at [1381, 11] on button "Close" at bounding box center [1387, 18] width 62 height 19
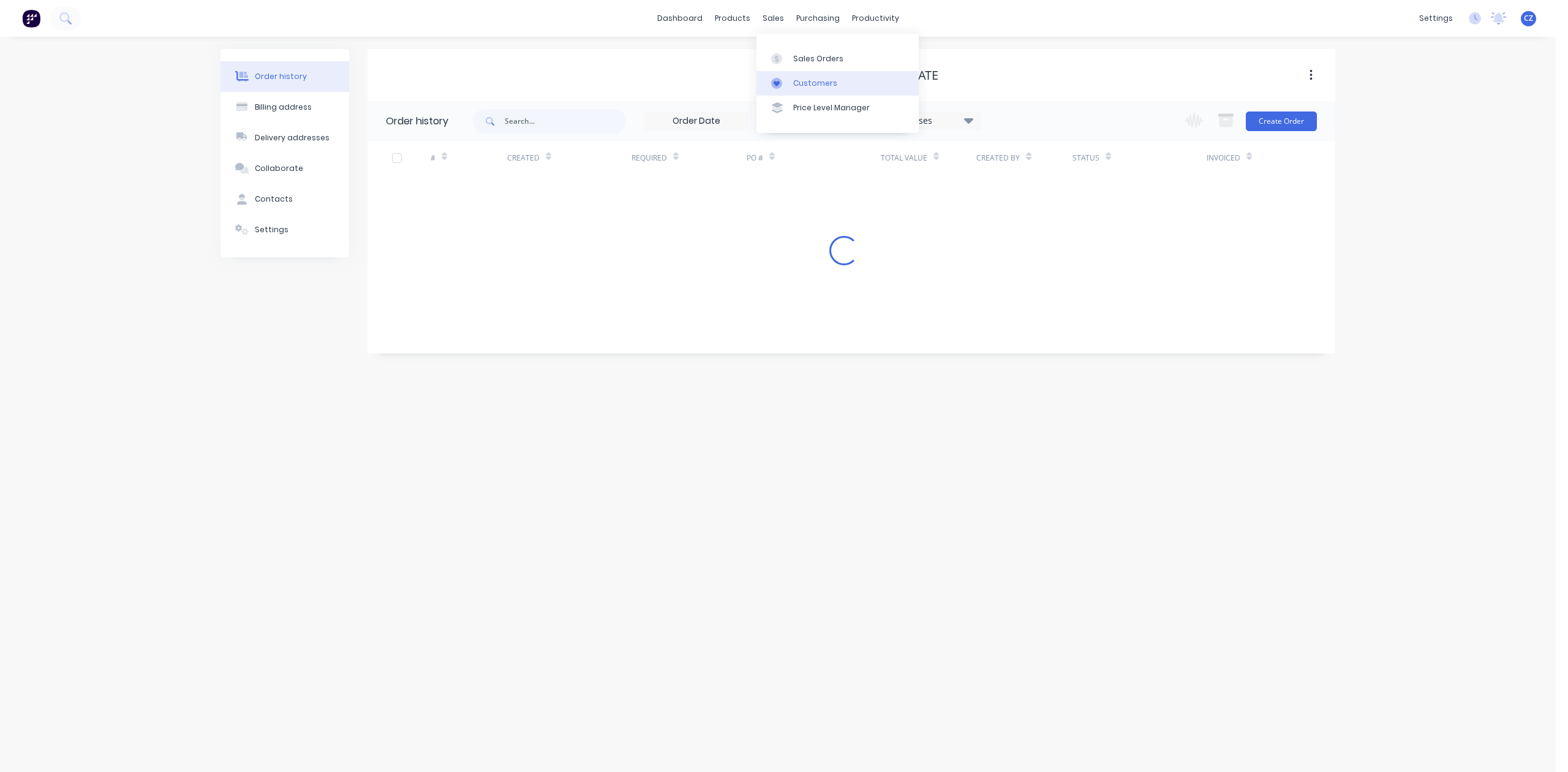
click at [780, 78] on icon at bounding box center [776, 83] width 11 height 11
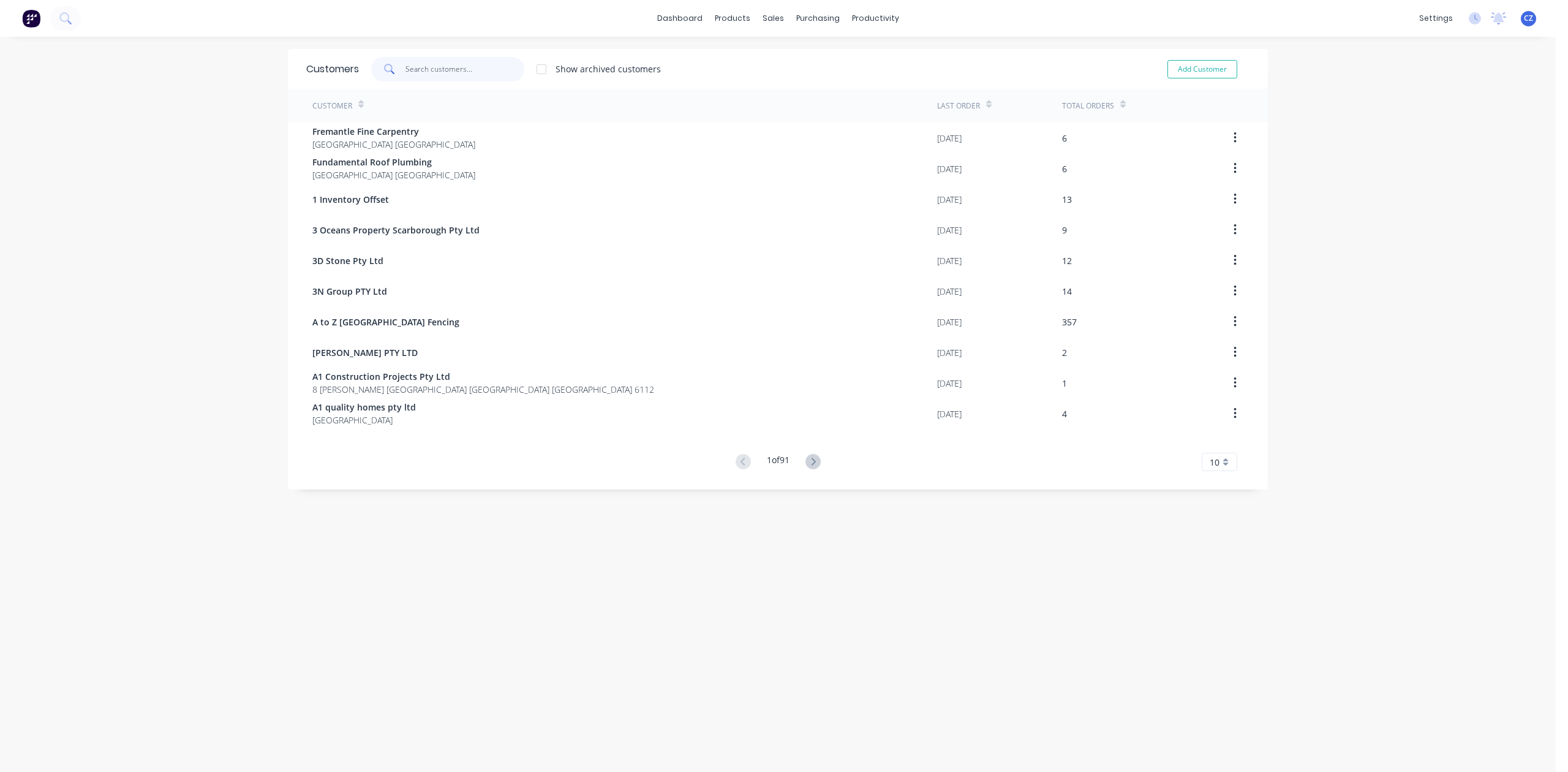
click at [446, 59] on input "text" at bounding box center [465, 69] width 119 height 24
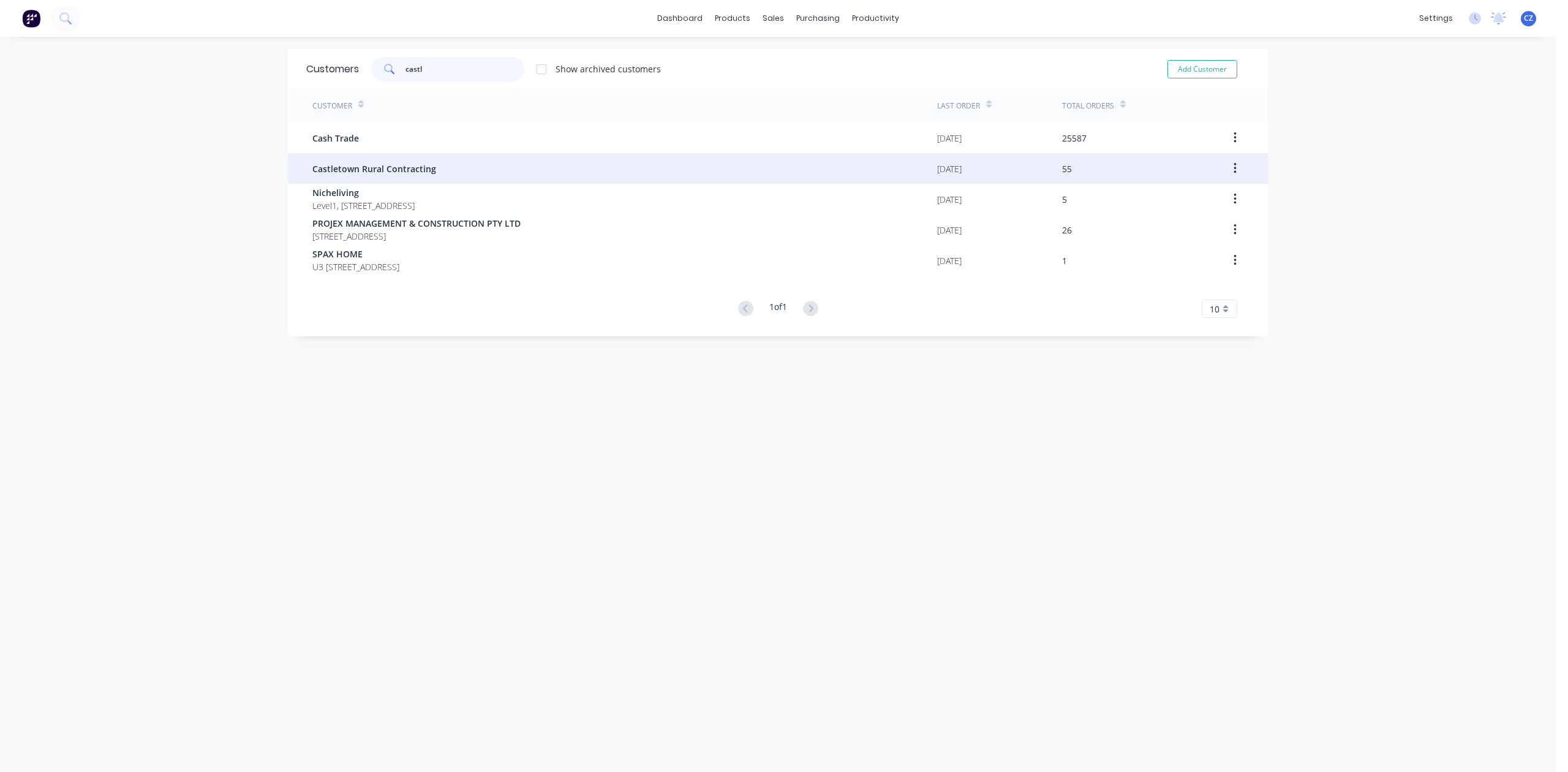
type input "castl"
click at [489, 174] on div "Castletown Rural Contracting" at bounding box center [625, 168] width 625 height 30
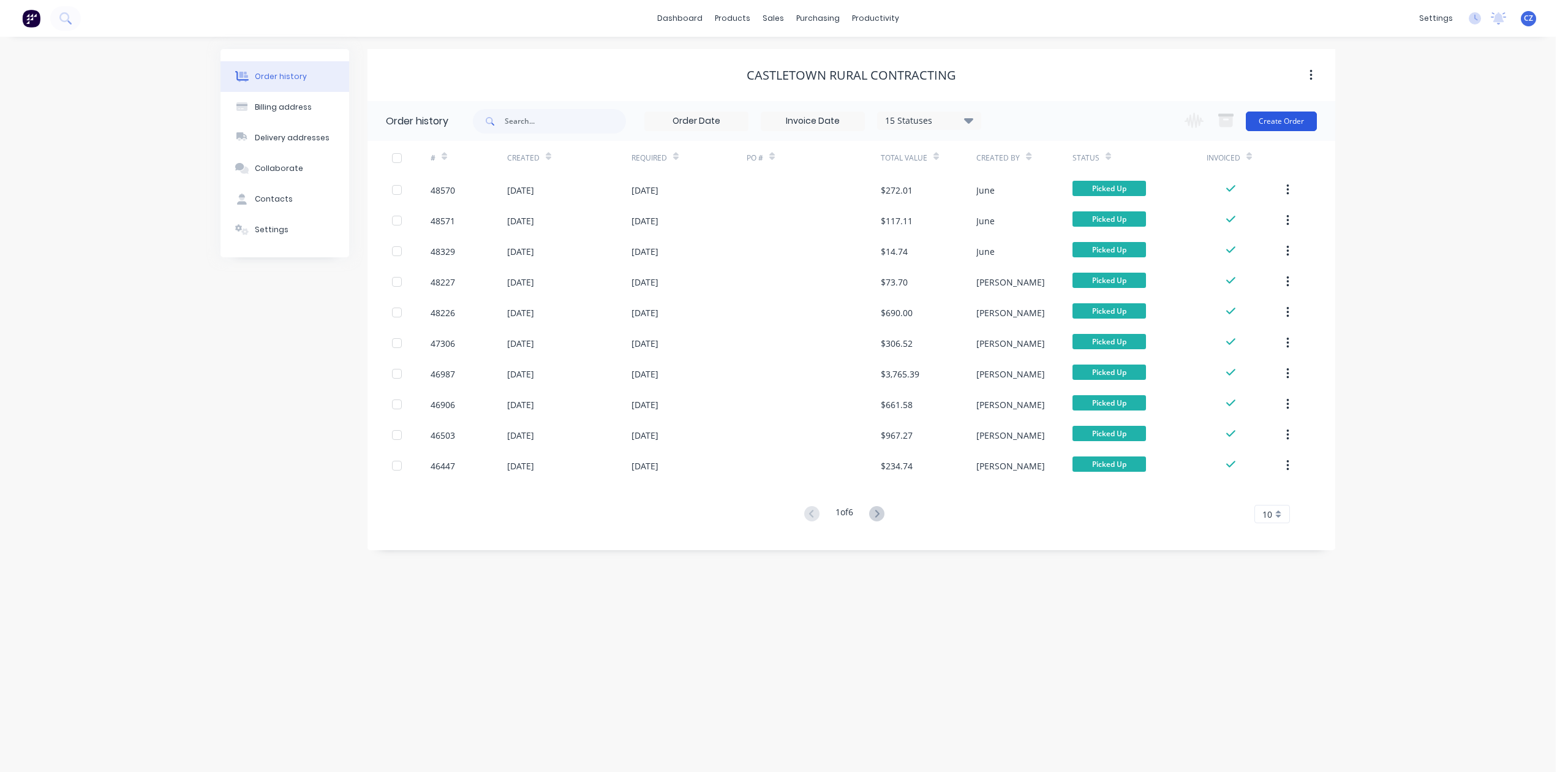
click at [1274, 123] on button "Create Order" at bounding box center [1281, 121] width 71 height 20
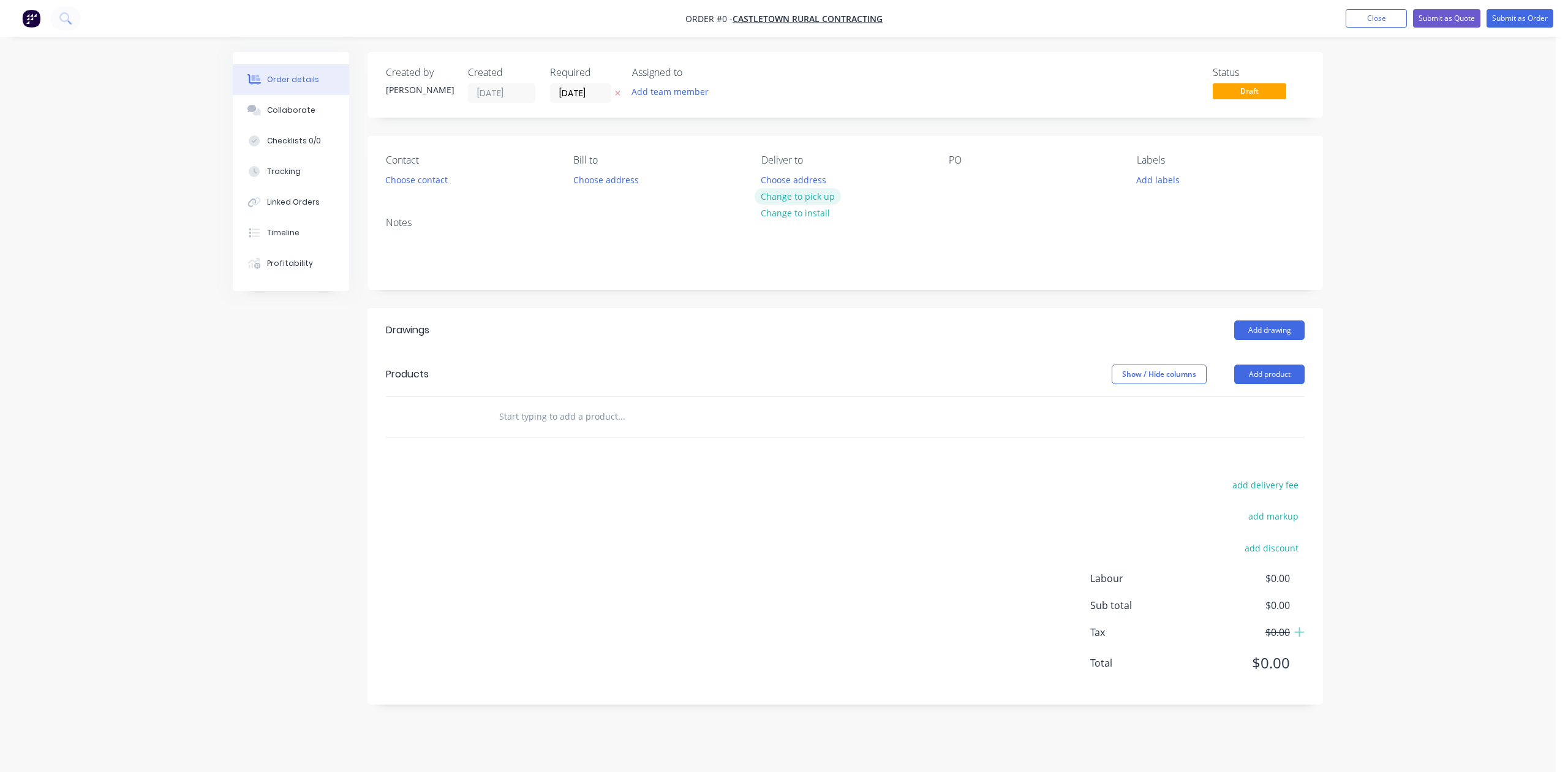
click at [823, 194] on button "Change to pick up" at bounding box center [798, 196] width 87 height 16
click at [420, 181] on button "Choose contact" at bounding box center [417, 179] width 75 height 16
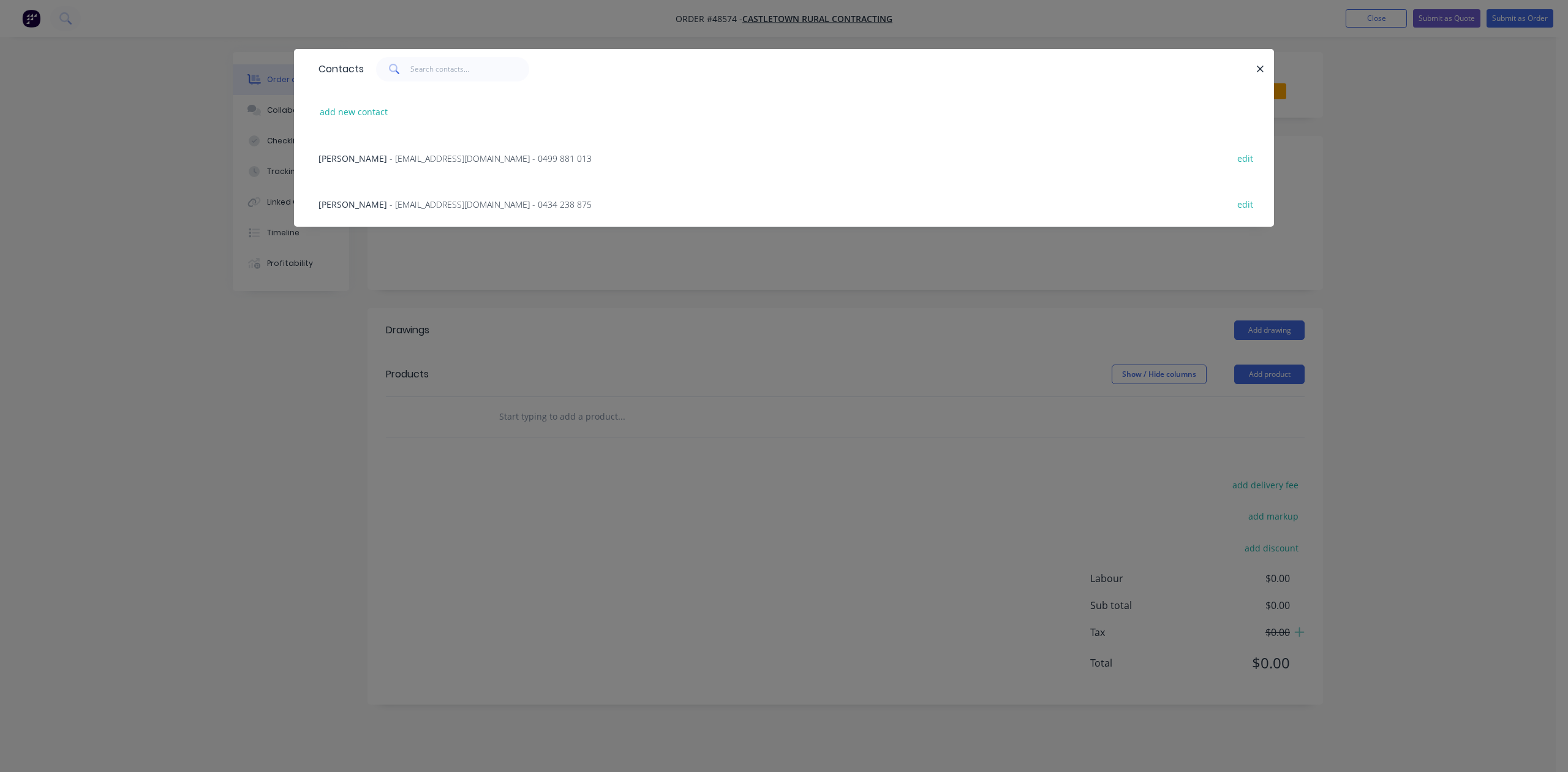
click at [410, 160] on span "- admin@castletowncontracting.com.au - 0499 881 013" at bounding box center [490, 158] width 202 height 12
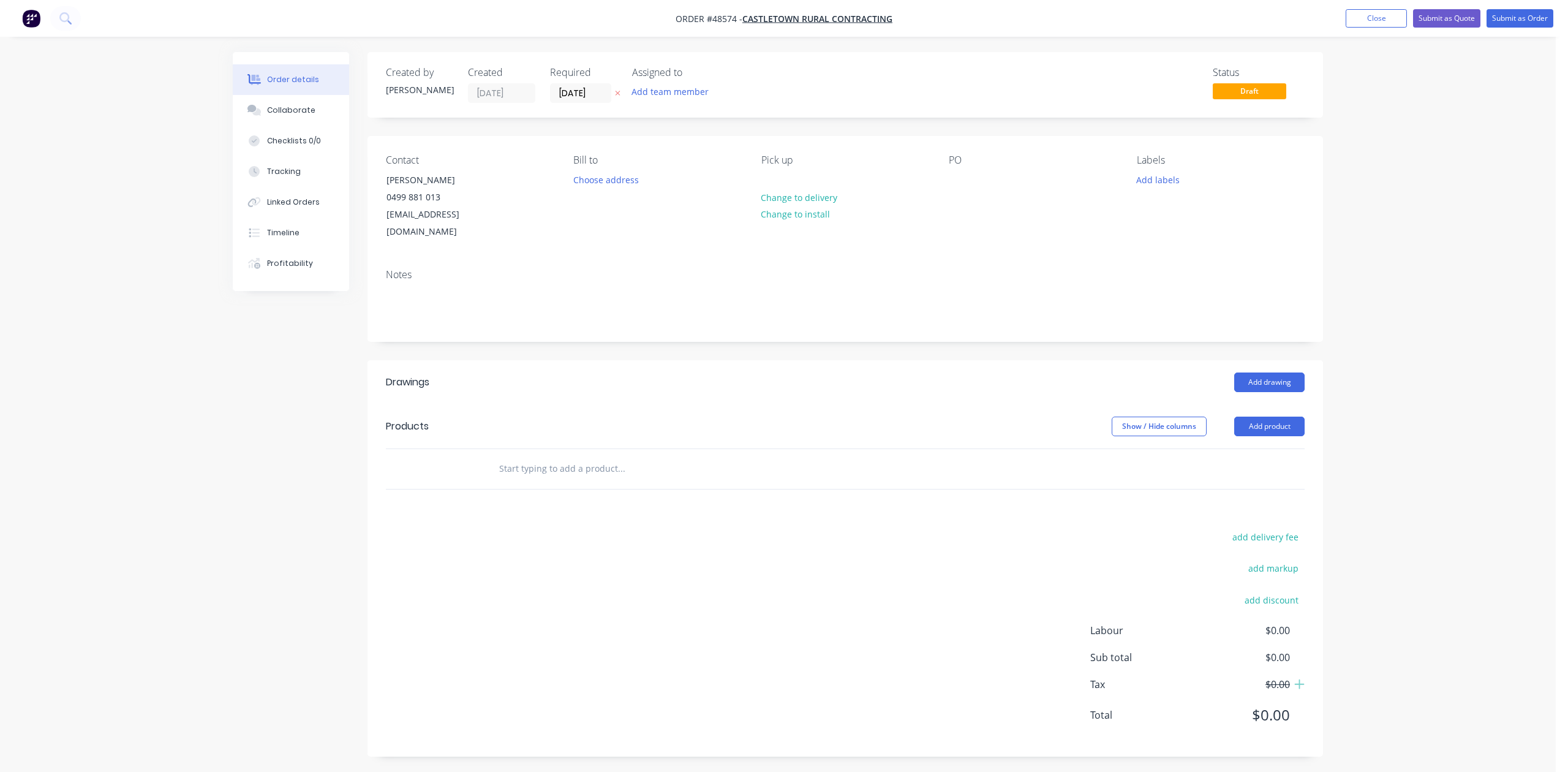
click at [1260, 421] on header "Products Show / Hide columns Add product" at bounding box center [846, 426] width 956 height 44
click at [1260, 417] on button "Add product" at bounding box center [1269, 427] width 71 height 20
drag, startPoint x: 1254, startPoint y: 425, endPoint x: 1250, endPoint y: 436, distance: 11.7
click at [1250, 448] on div "Product catalogue" at bounding box center [1246, 457] width 94 height 18
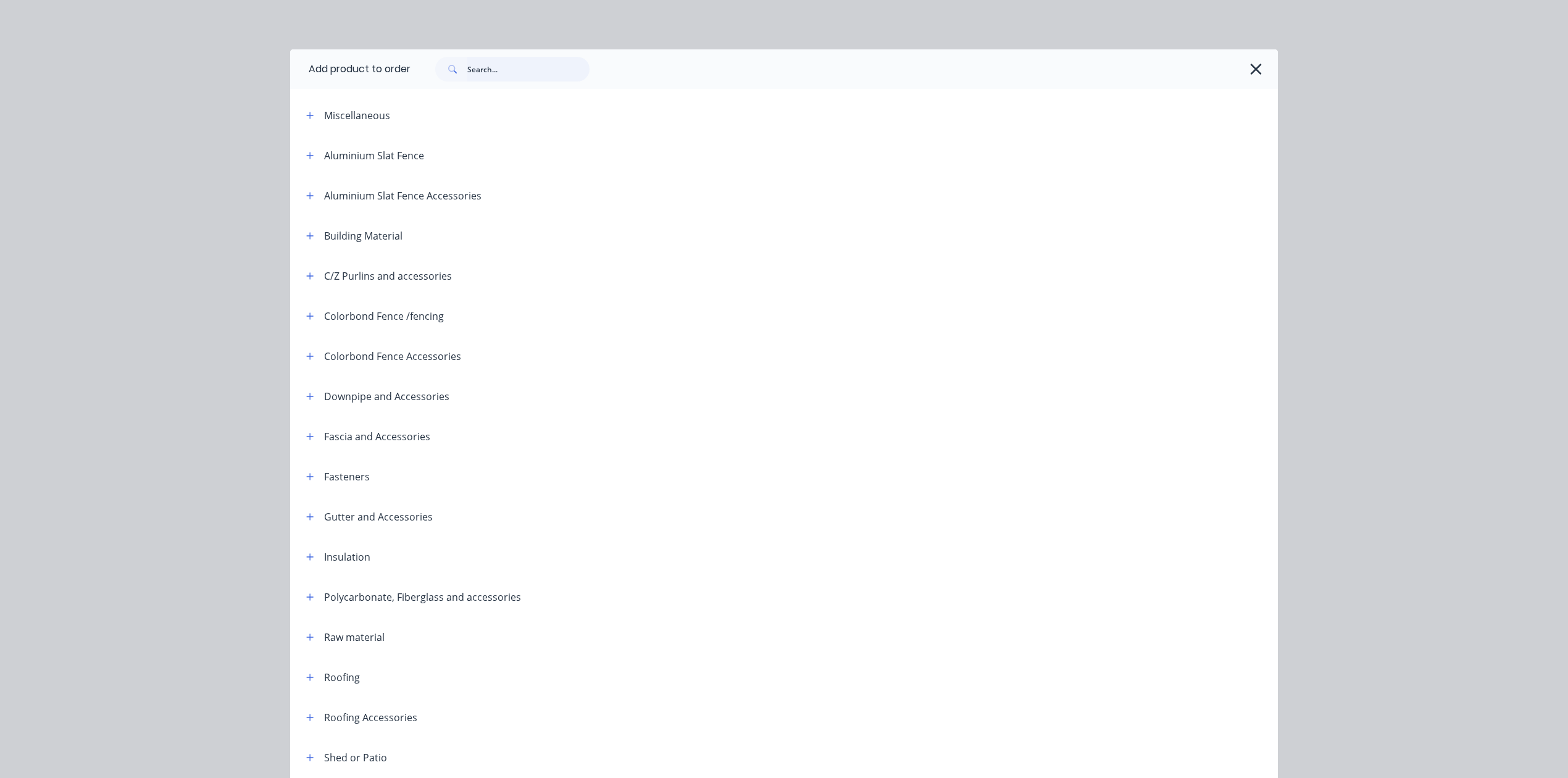
click at [511, 73] on input "text" at bounding box center [528, 68] width 122 height 25
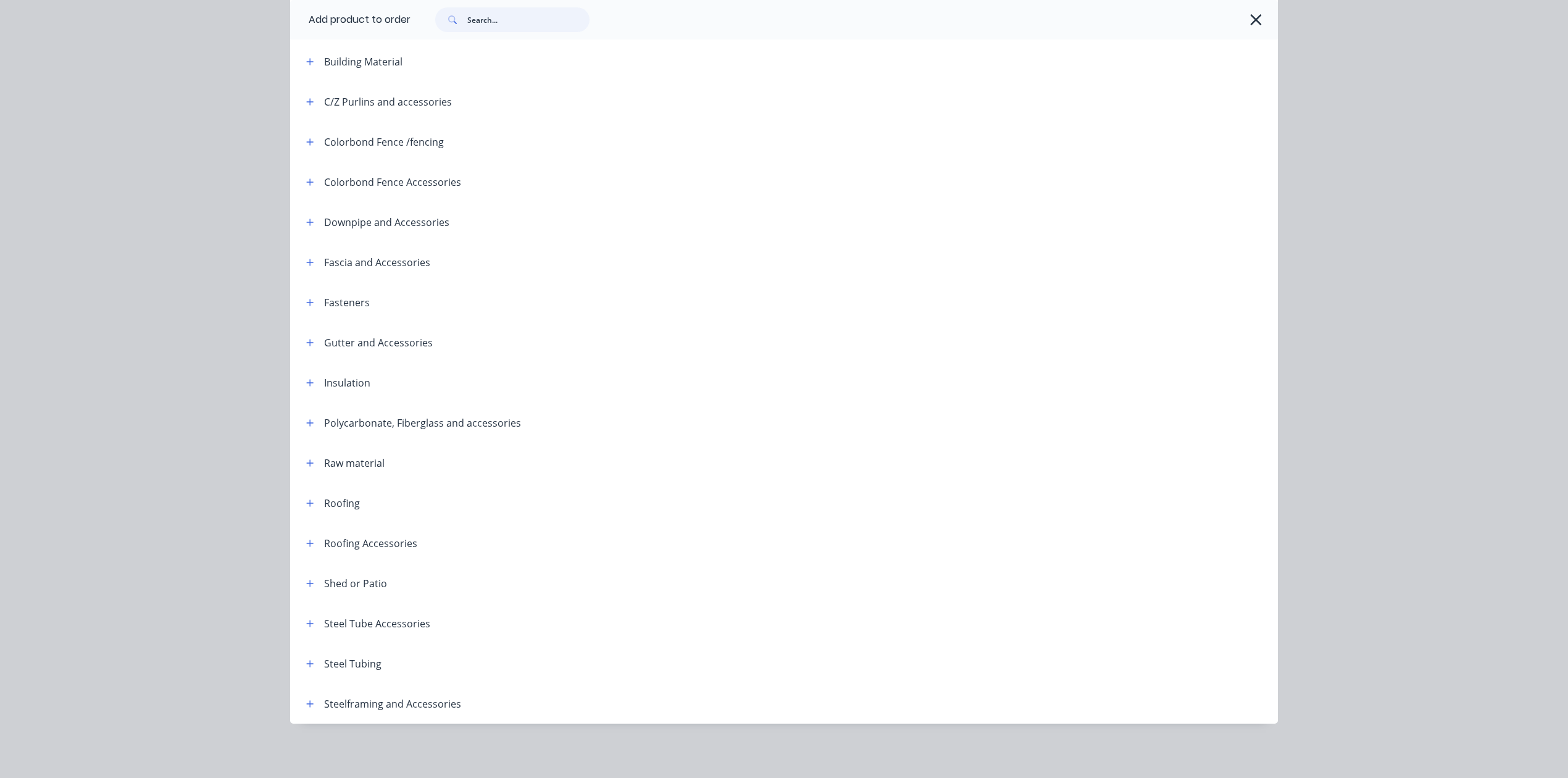
scroll to position [5, 0]
click at [310, 658] on button "button" at bounding box center [310, 663] width 15 height 15
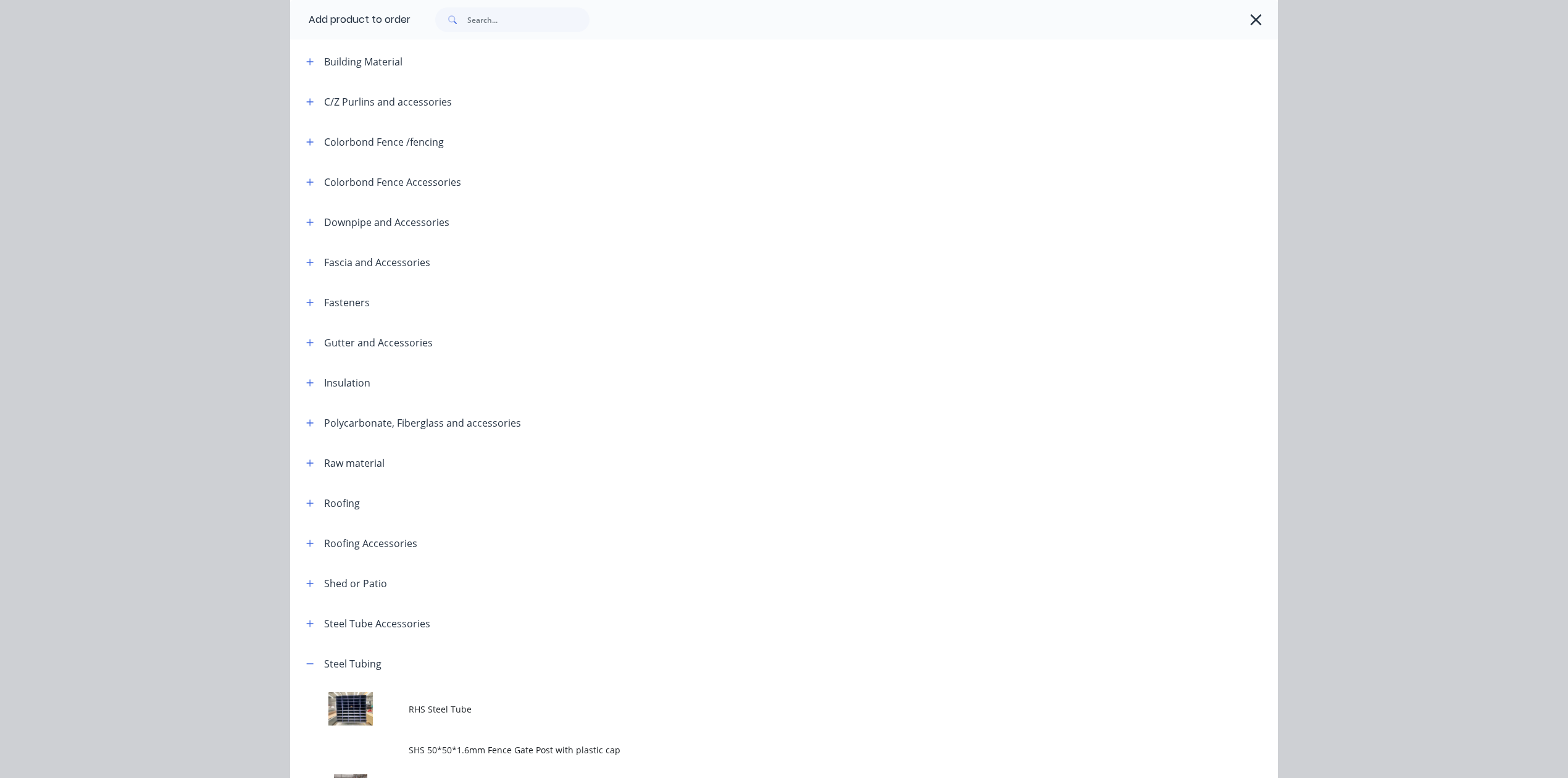
scroll to position [307, 0]
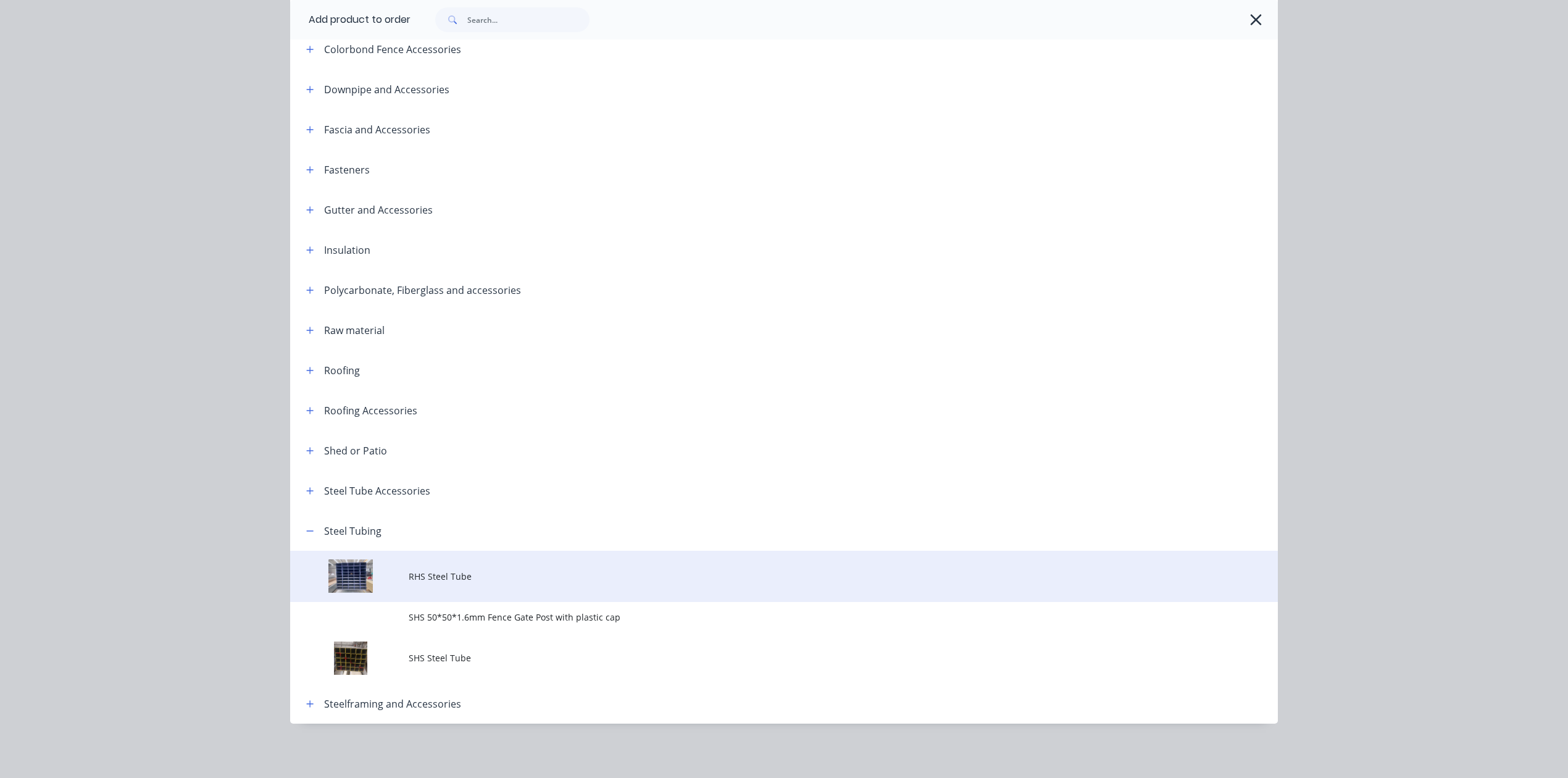
click at [448, 579] on span "RHS Steel Tube" at bounding box center [756, 577] width 695 height 13
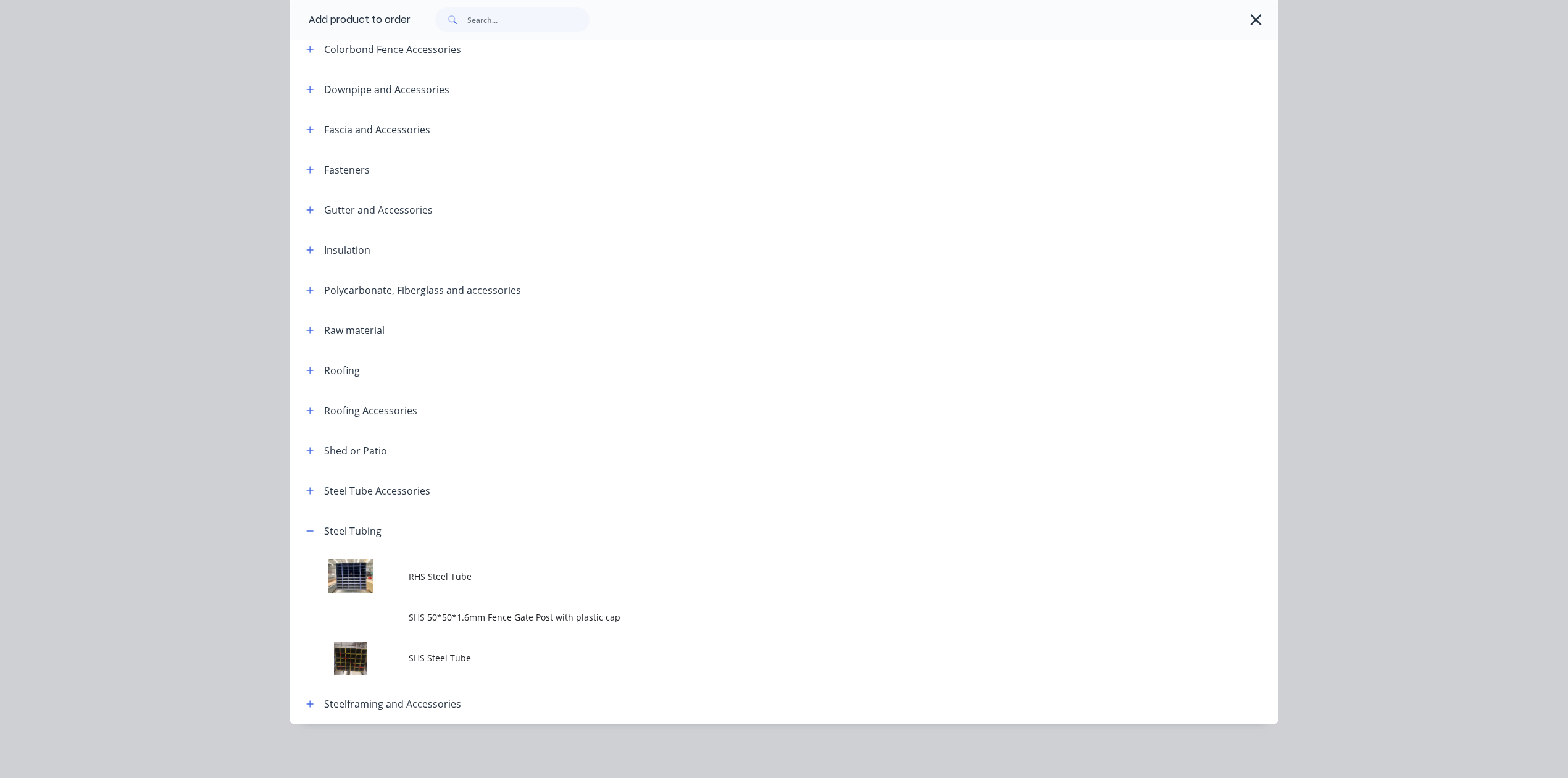
scroll to position [0, 0]
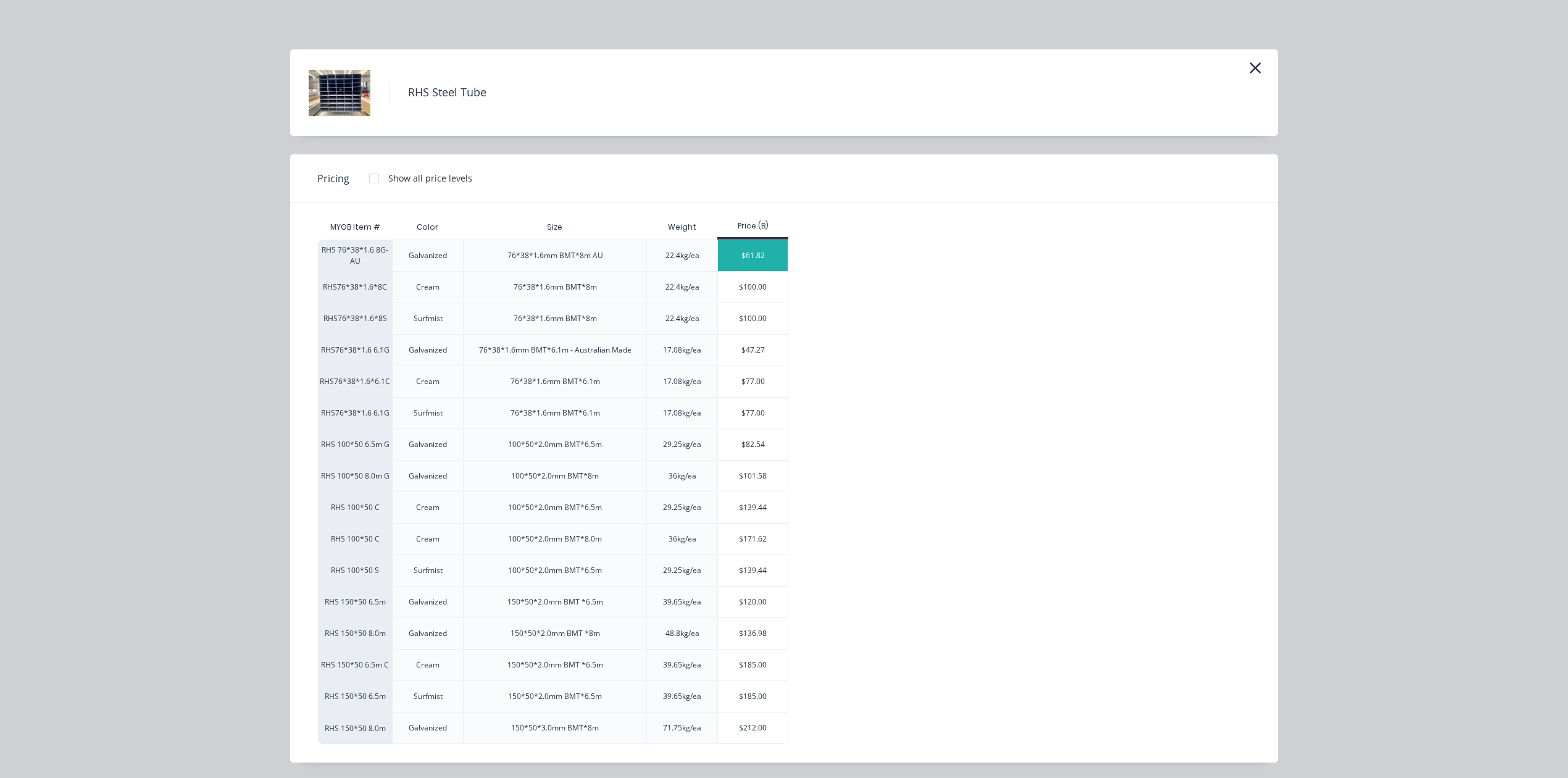
click at [741, 250] on div "$61.82" at bounding box center [753, 255] width 70 height 31
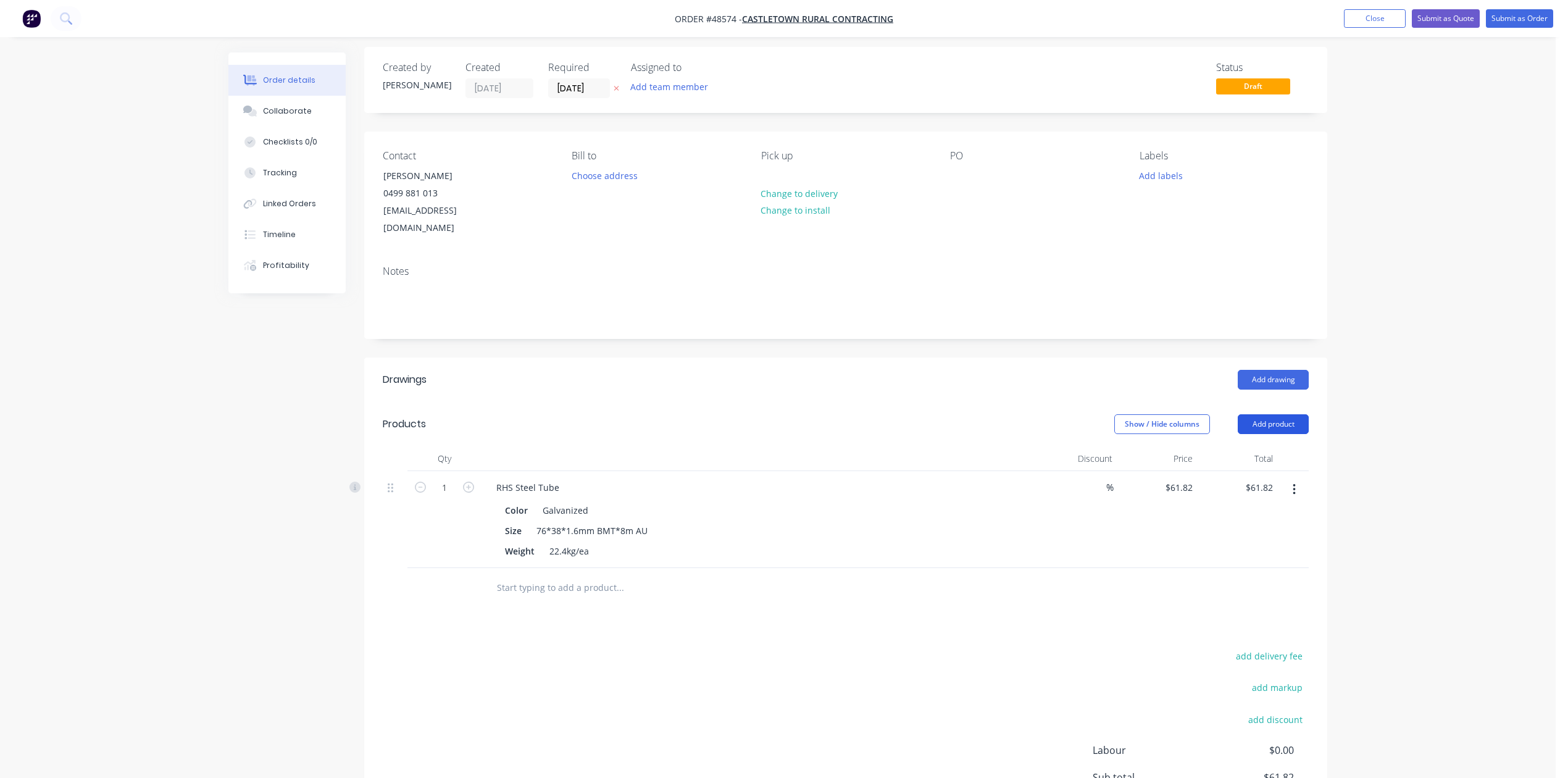
click at [1276, 415] on button "Add product" at bounding box center [1273, 425] width 71 height 20
click at [1257, 446] on div "Product catalogue" at bounding box center [1250, 455] width 95 height 18
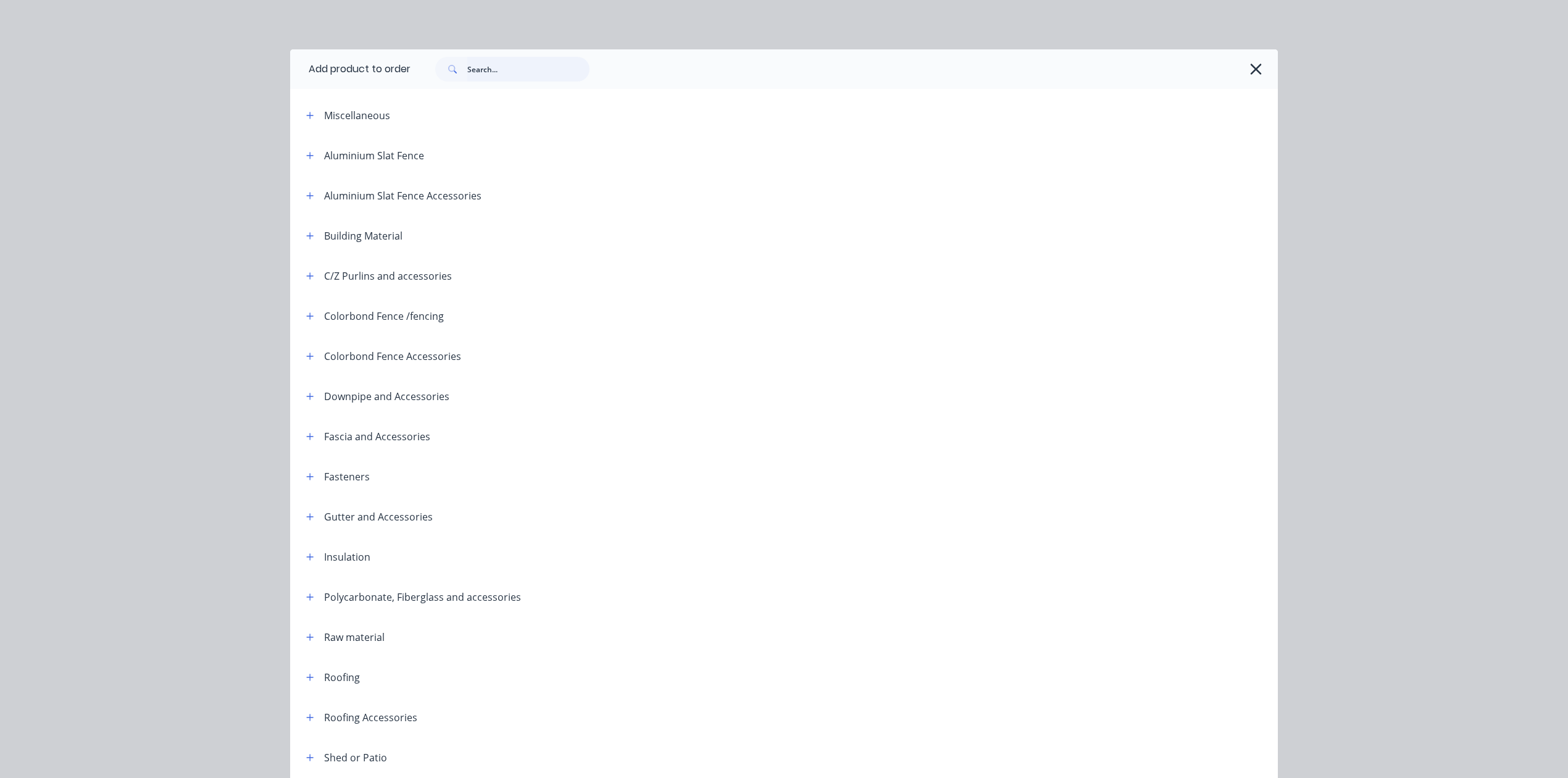
click at [480, 68] on input "text" at bounding box center [528, 68] width 122 height 25
type input "cut"
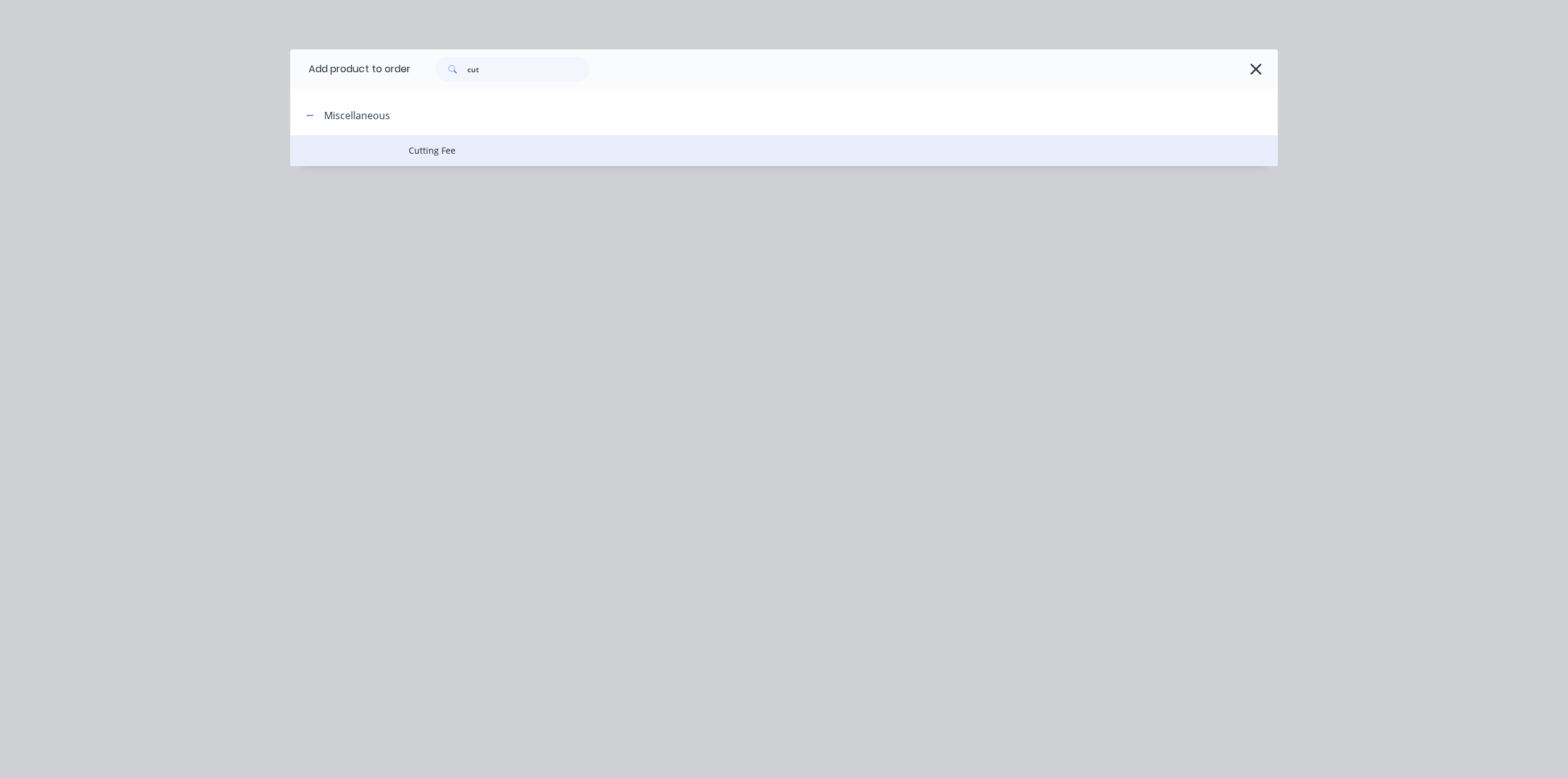
click at [419, 144] on td "Cutting Fee" at bounding box center [843, 151] width 869 height 31
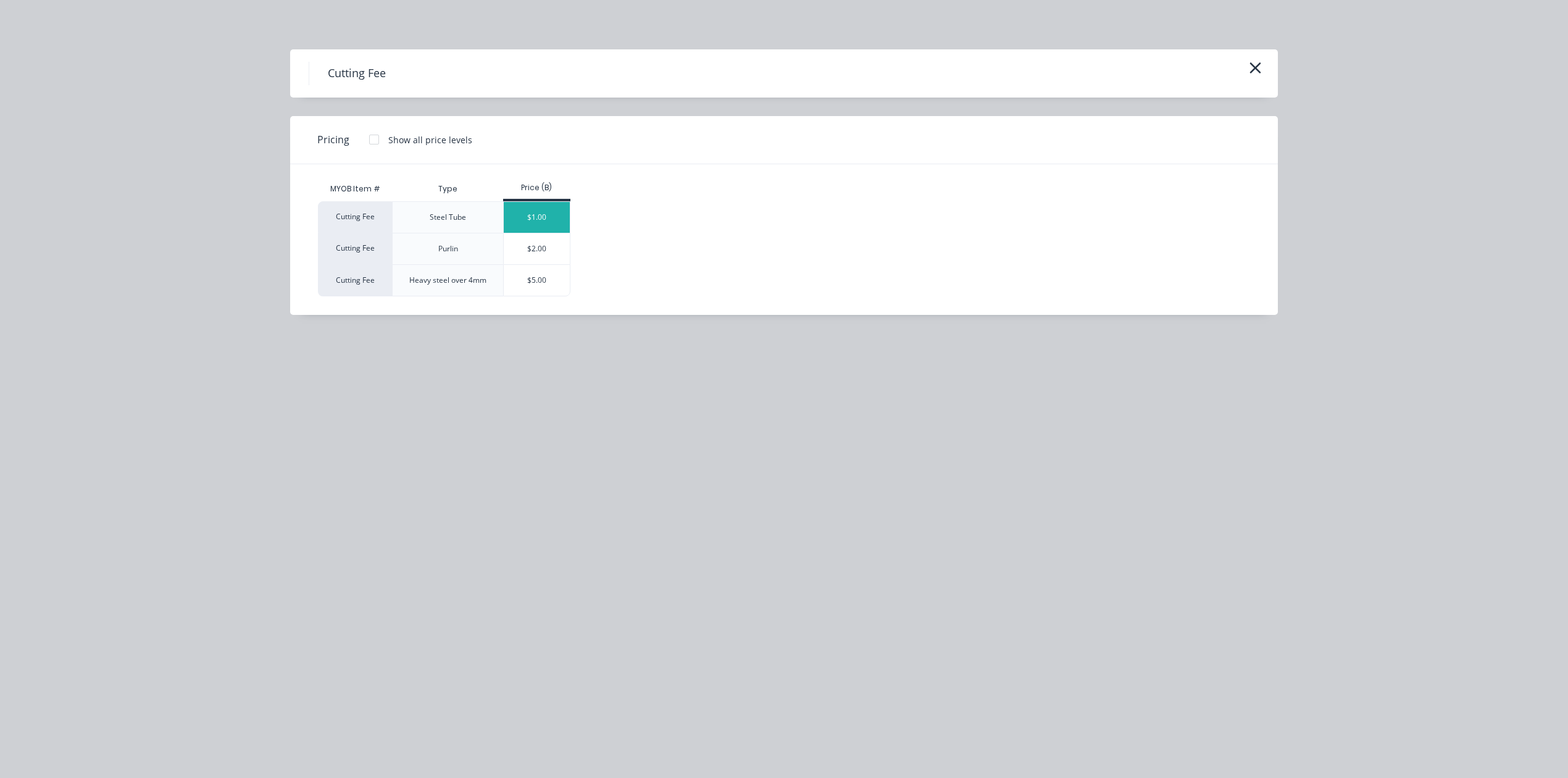
click at [541, 215] on div "$1.00" at bounding box center [536, 217] width 66 height 31
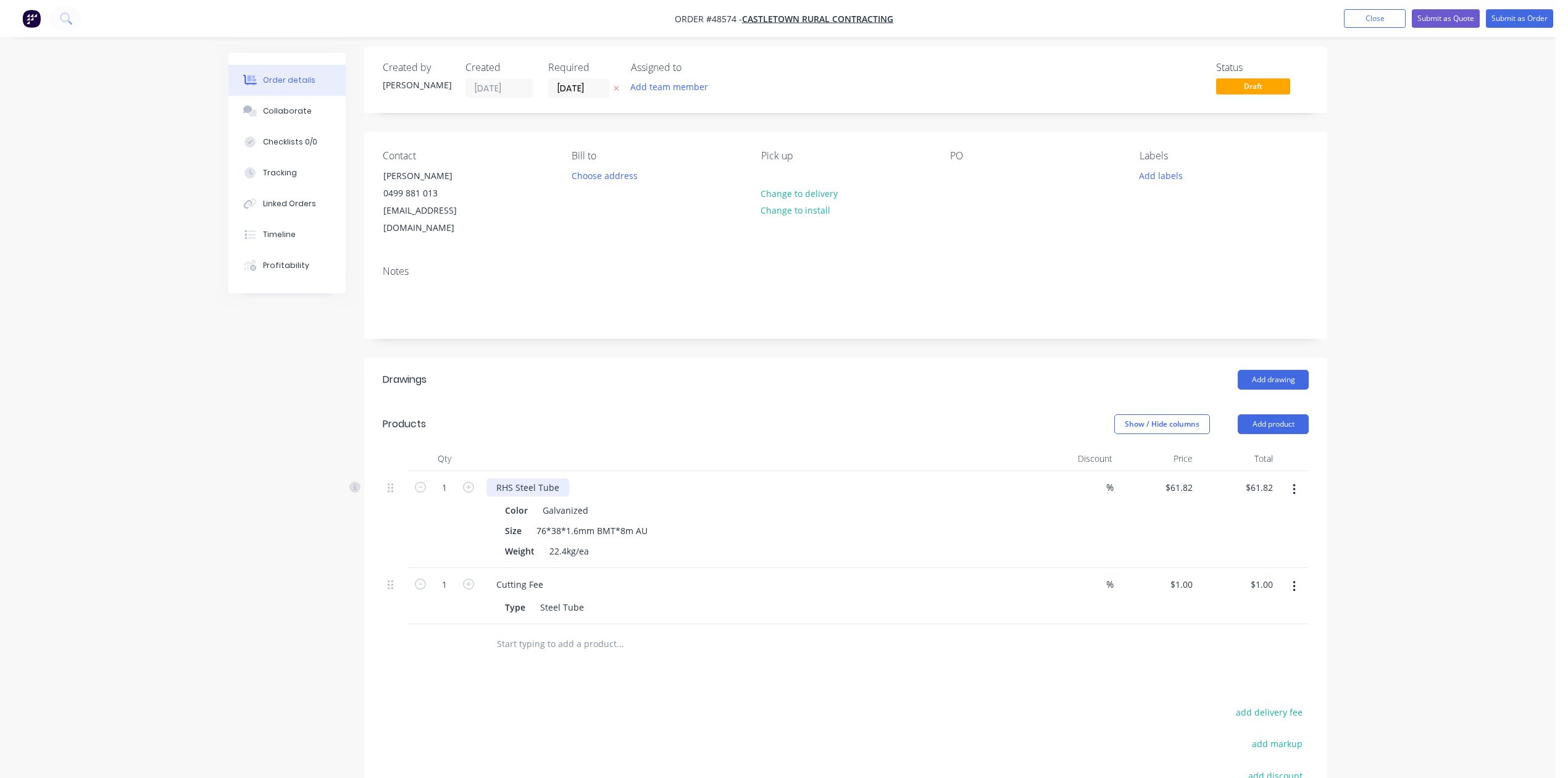
click at [549, 478] on div "RHS Steel Tube" at bounding box center [528, 487] width 83 height 18
click at [561, 478] on div "RHS Steel Tube" at bounding box center [528, 487] width 83 height 18
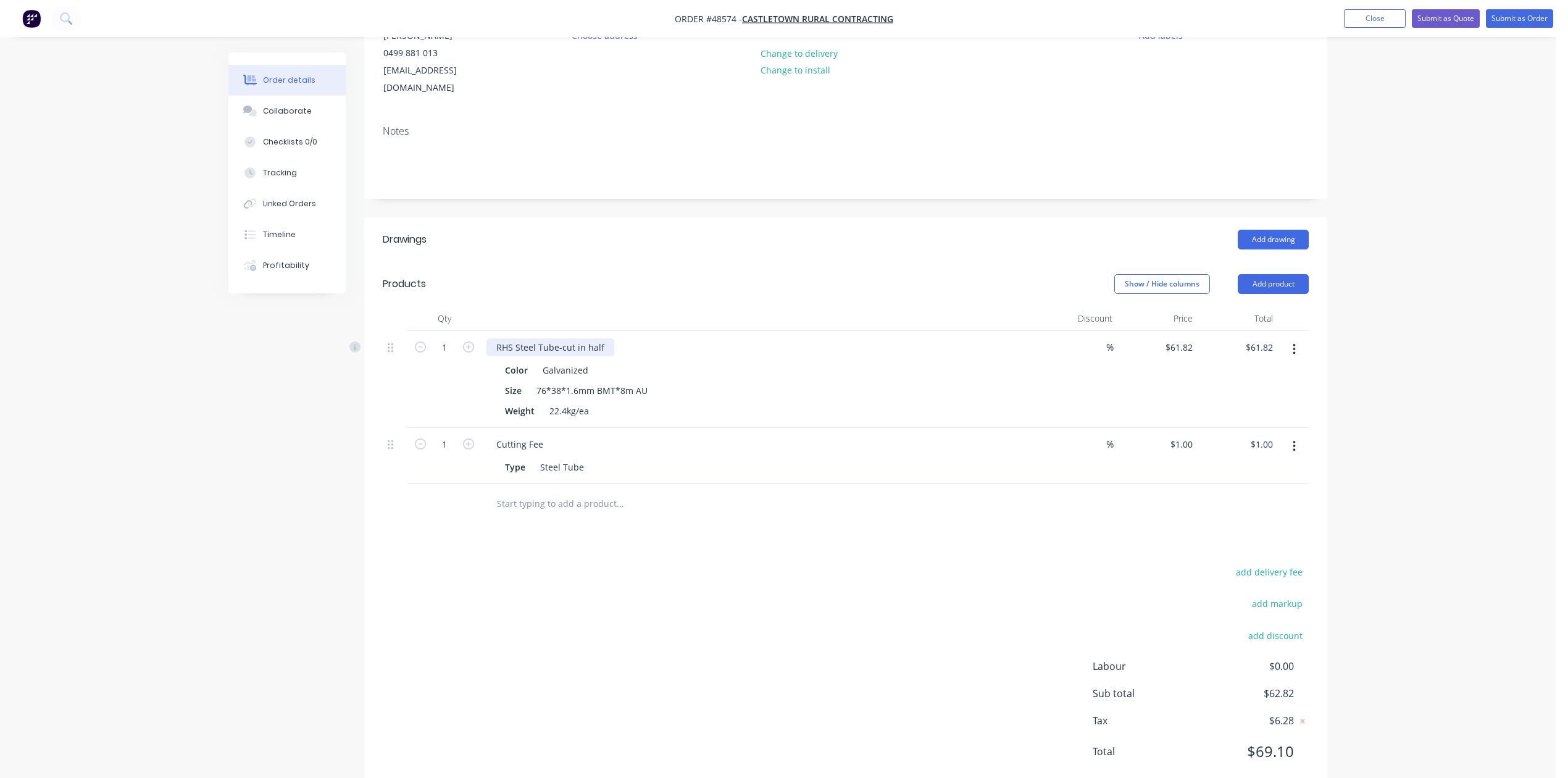
scroll to position [164, 0]
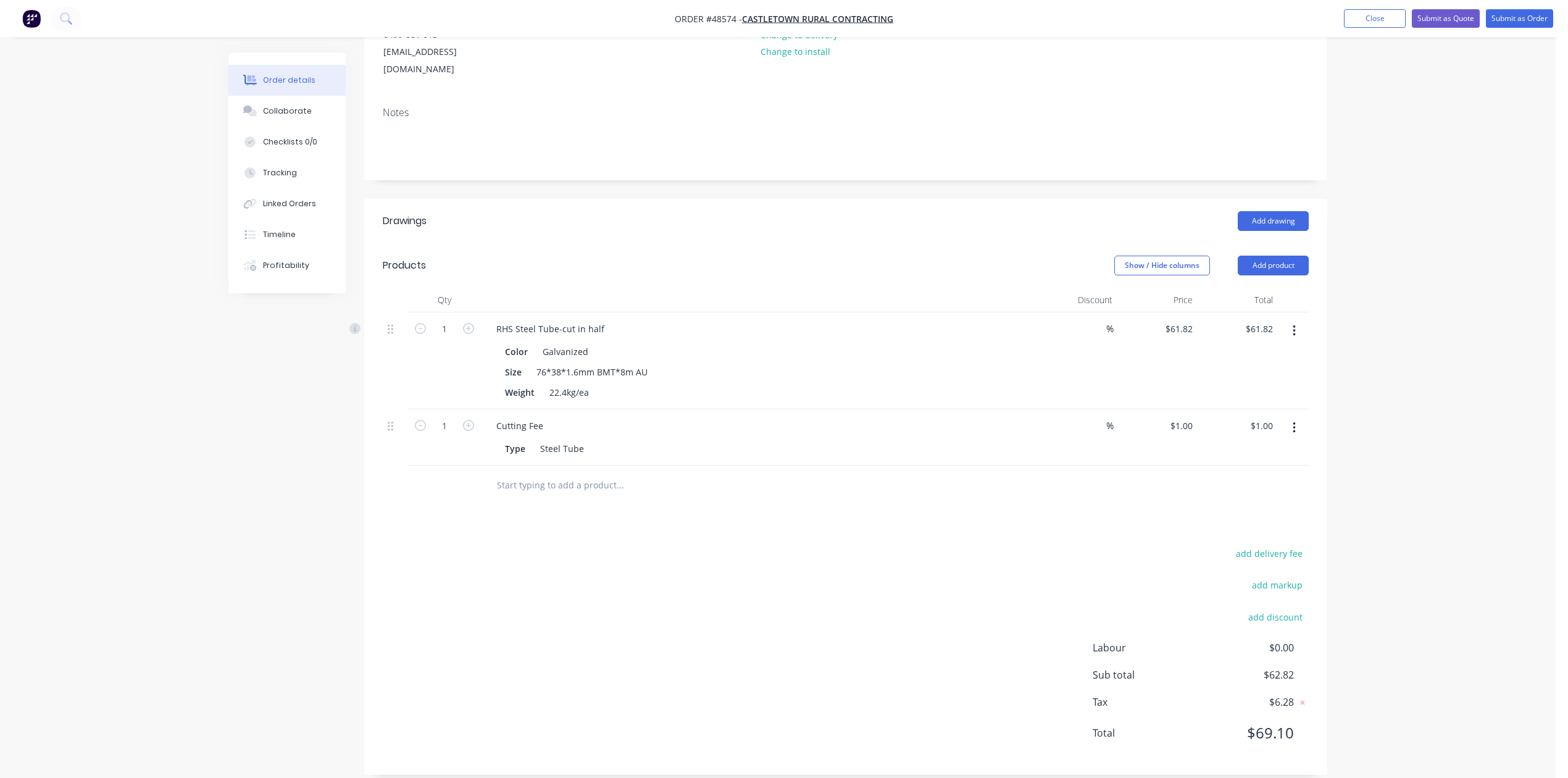
click at [900, 573] on div "add delivery fee add markup add discount Labour $0.00 Sub total $62.82 Tax $6.2…" at bounding box center [846, 651] width 926 height 211
click at [1537, 19] on button "Submit as Order" at bounding box center [1519, 19] width 67 height 19
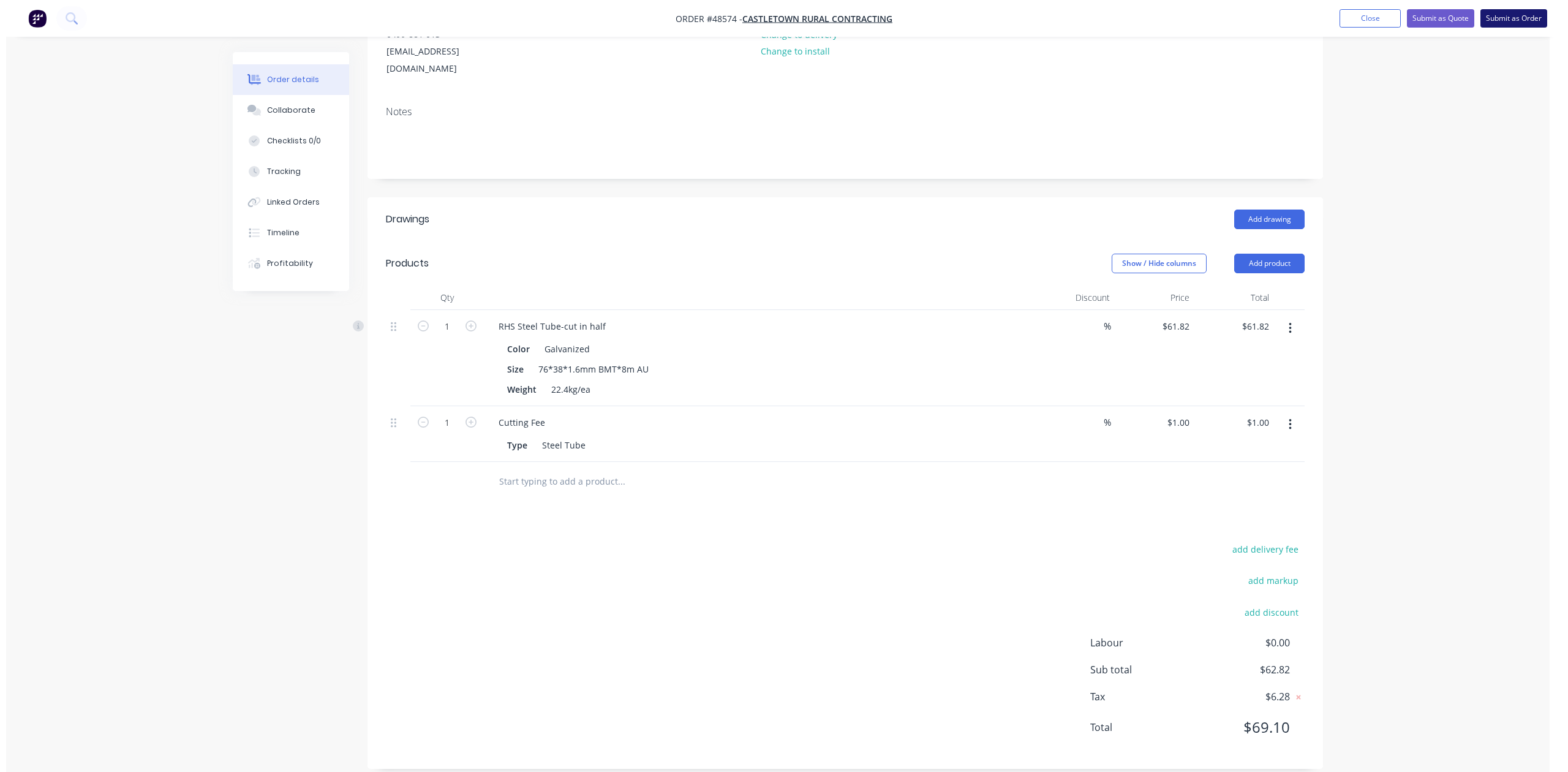
scroll to position [0, 0]
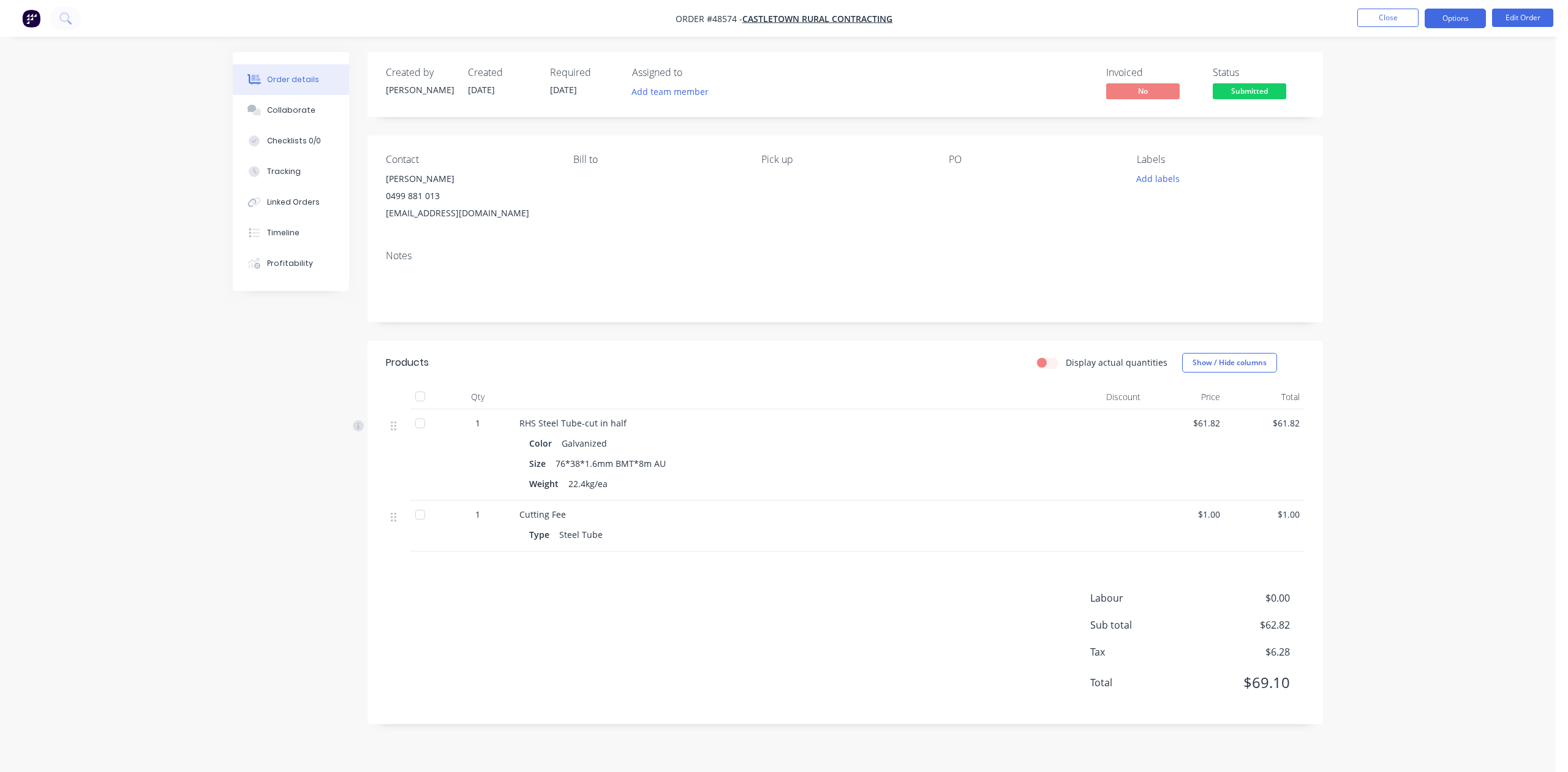
click at [1451, 26] on button "Options" at bounding box center [1455, 18] width 61 height 20
click at [1416, 74] on div "Invoice" at bounding box center [1418, 74] width 113 height 18
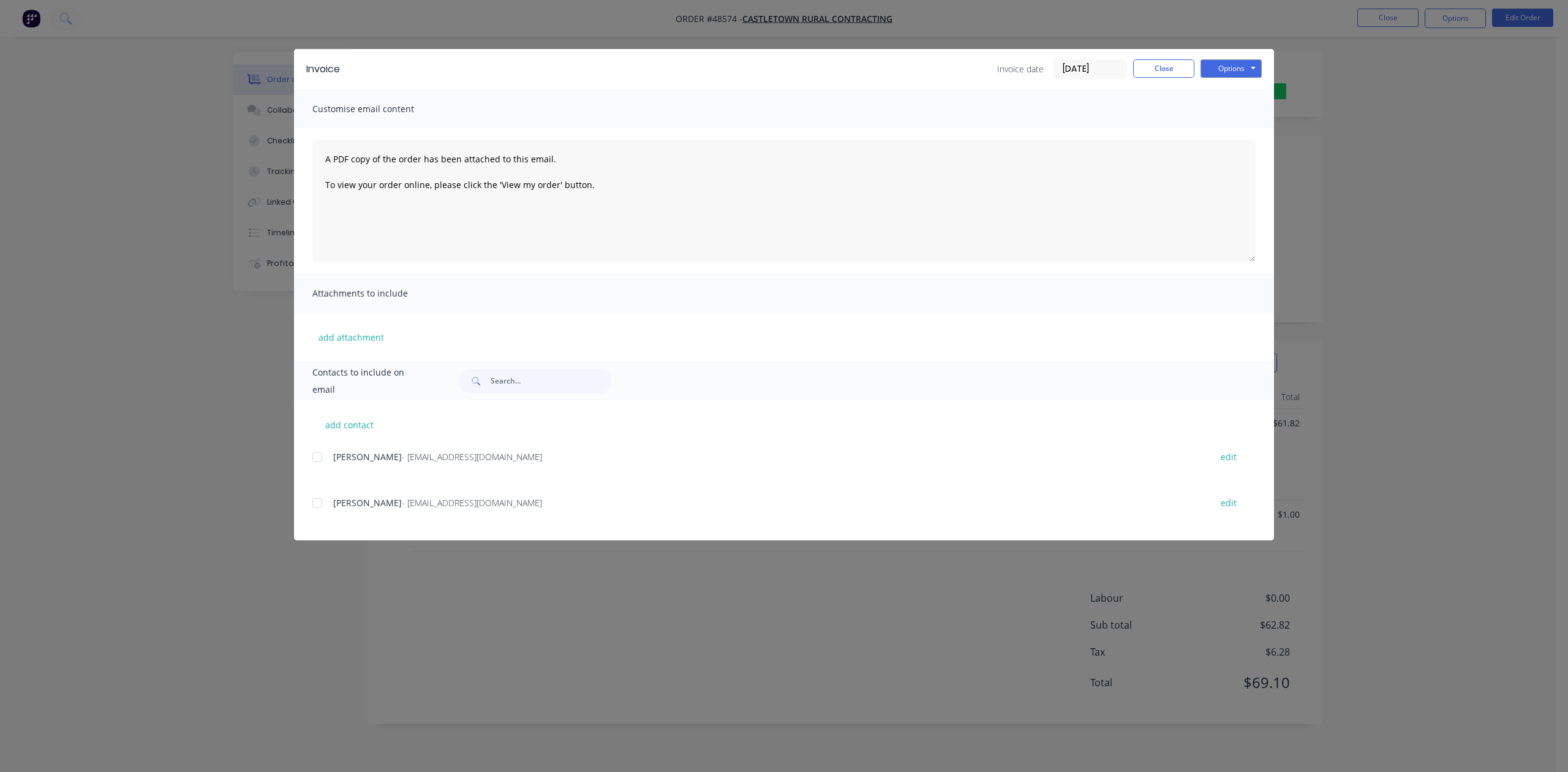
drag, startPoint x: 326, startPoint y: 454, endPoint x: 386, endPoint y: 427, distance: 65.8
click at [326, 455] on div at bounding box center [317, 457] width 24 height 24
click at [1244, 59] on button "Options" at bounding box center [1231, 69] width 61 height 18
click at [1233, 131] on button "Email" at bounding box center [1239, 131] width 78 height 20
click at [1165, 64] on button "Close" at bounding box center [1163, 69] width 61 height 18
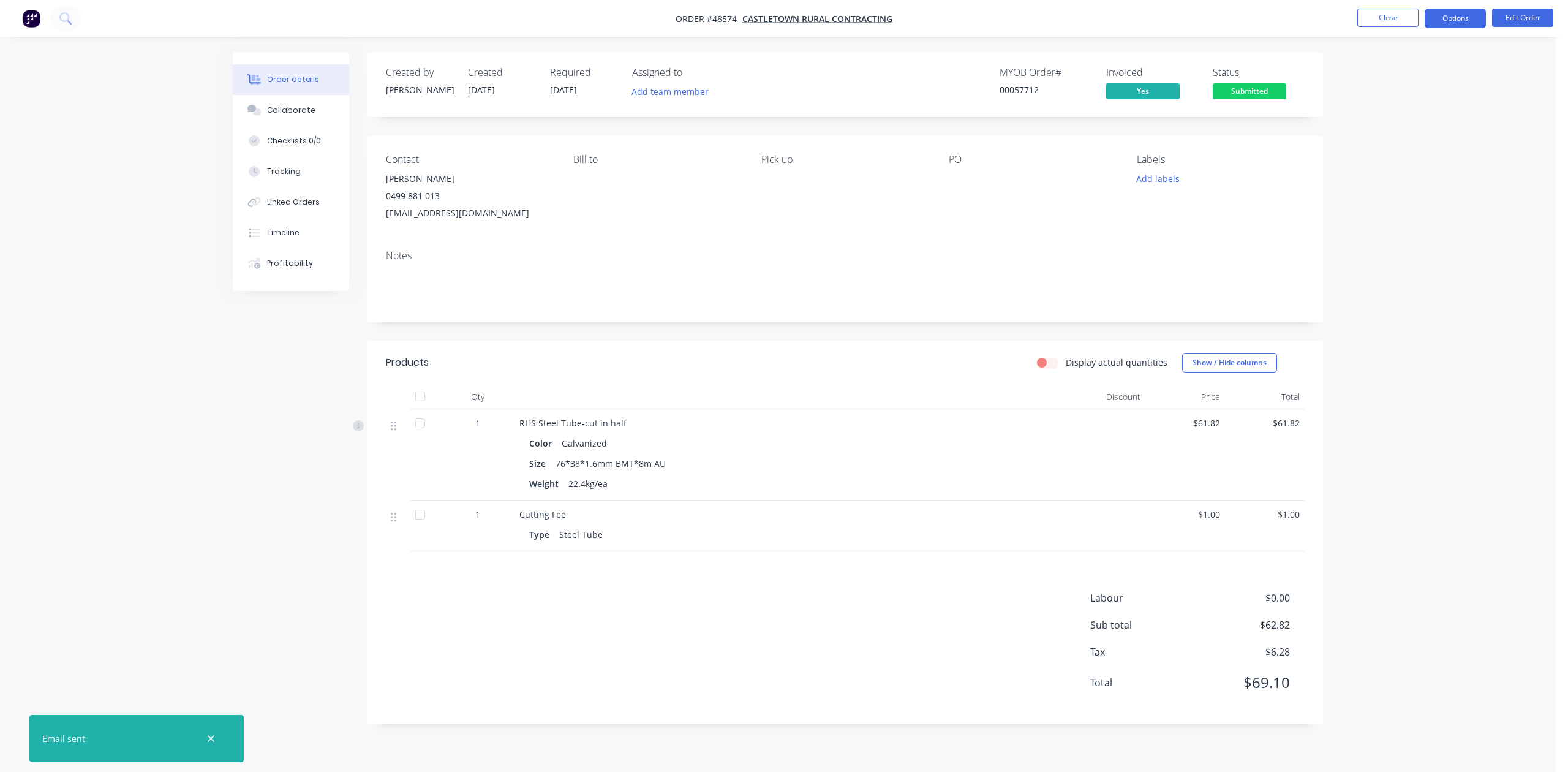
click at [1463, 11] on button "Options" at bounding box center [1455, 18] width 61 height 20
click at [1463, 11] on button "Options" at bounding box center [1455, 18] width 61 height 20
click at [1427, 164] on div "Delivery Docket" at bounding box center [1418, 172] width 113 height 18
click at [1412, 126] on div "Without pricing" at bounding box center [1418, 123] width 113 height 18
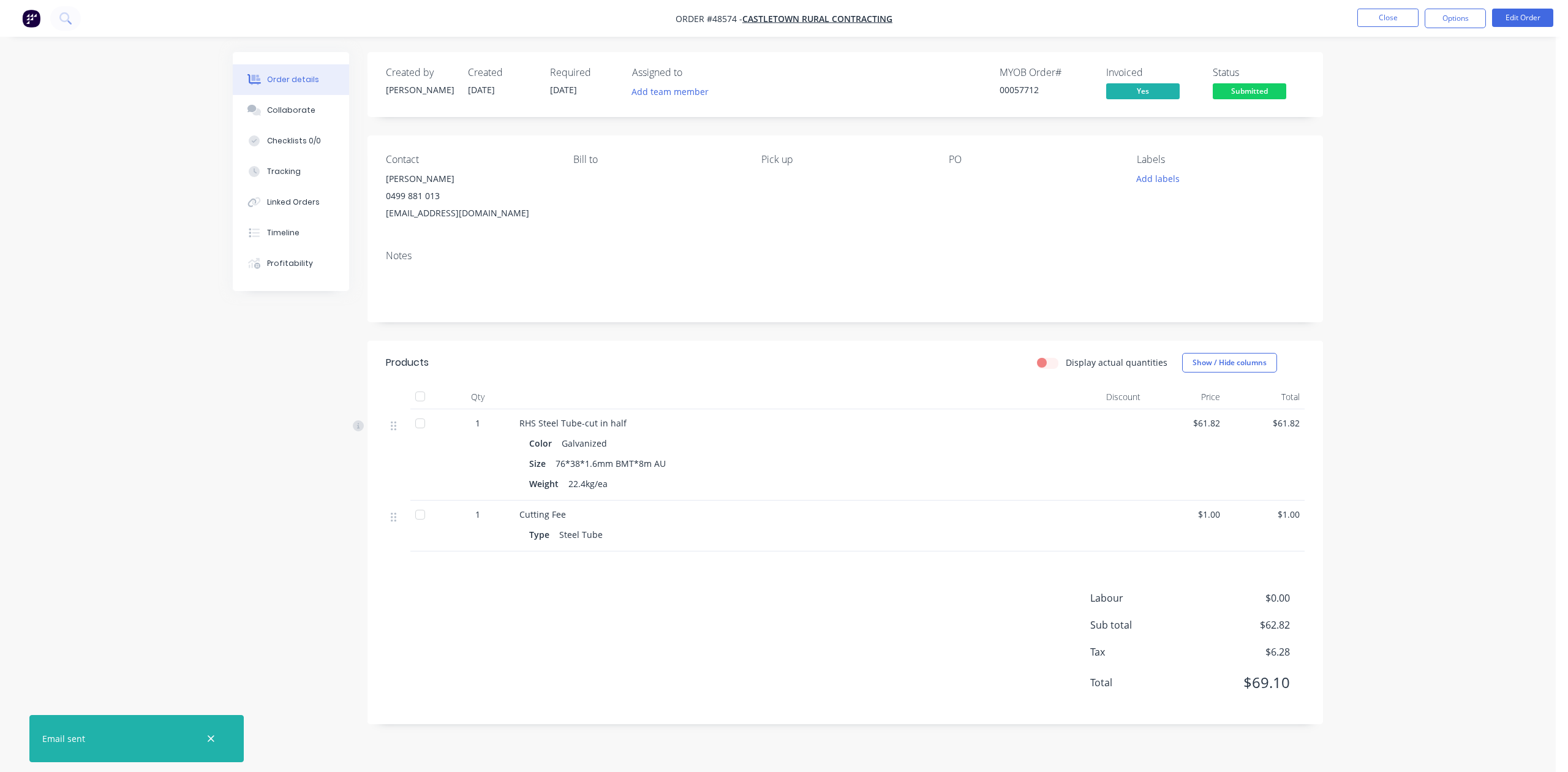
drag, startPoint x: 1218, startPoint y: 87, endPoint x: 1251, endPoint y: 107, distance: 38.6
click at [1221, 87] on span "Submitted" at bounding box center [1250, 90] width 74 height 15
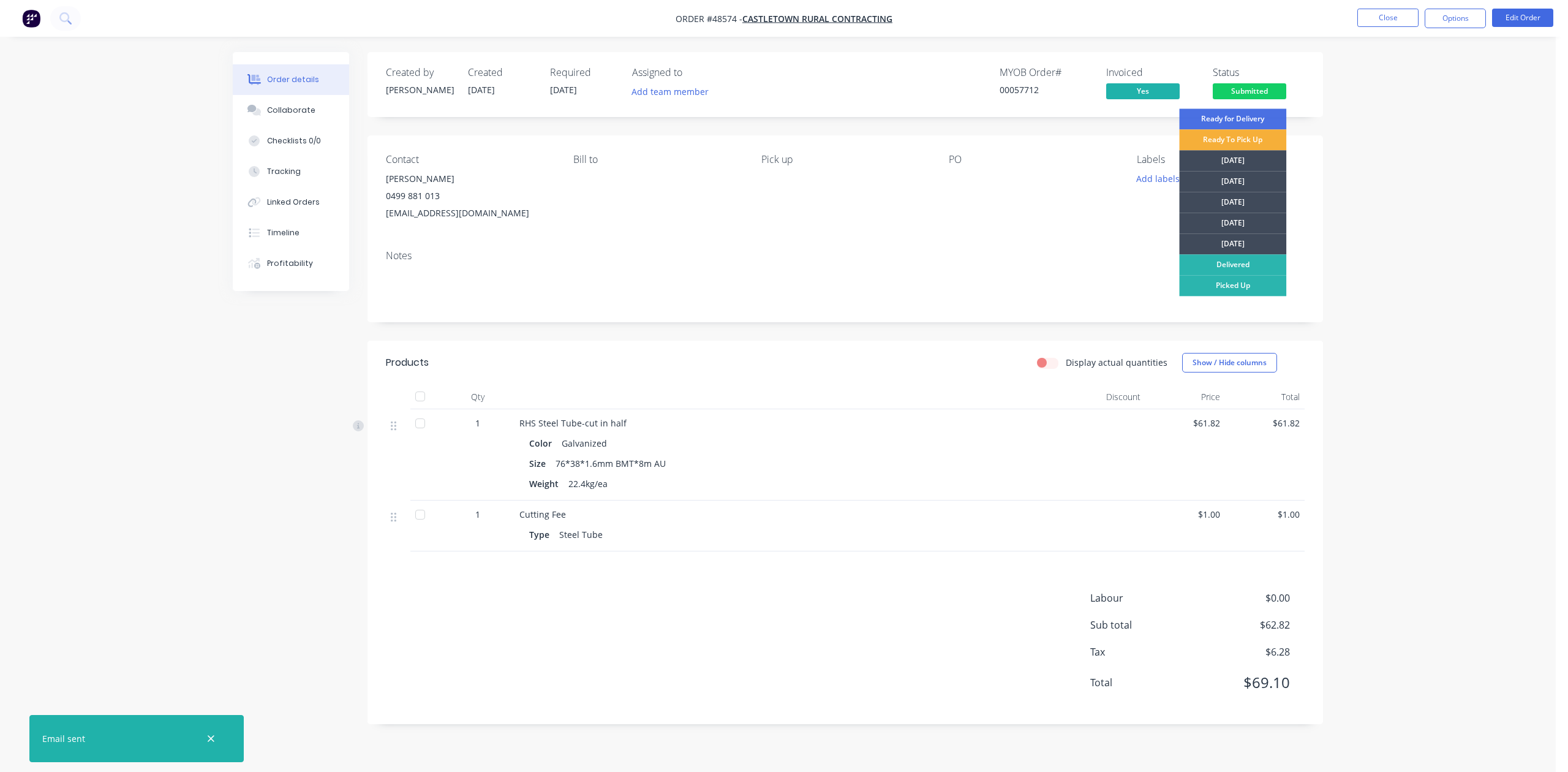
click at [1252, 298] on div "Ready for Delivery Ready To Pick Up Monday Tuesday Wednesday Thursday Friday De…" at bounding box center [1233, 261] width 107 height 307
click at [1254, 285] on div "Picked Up" at bounding box center [1233, 285] width 107 height 21
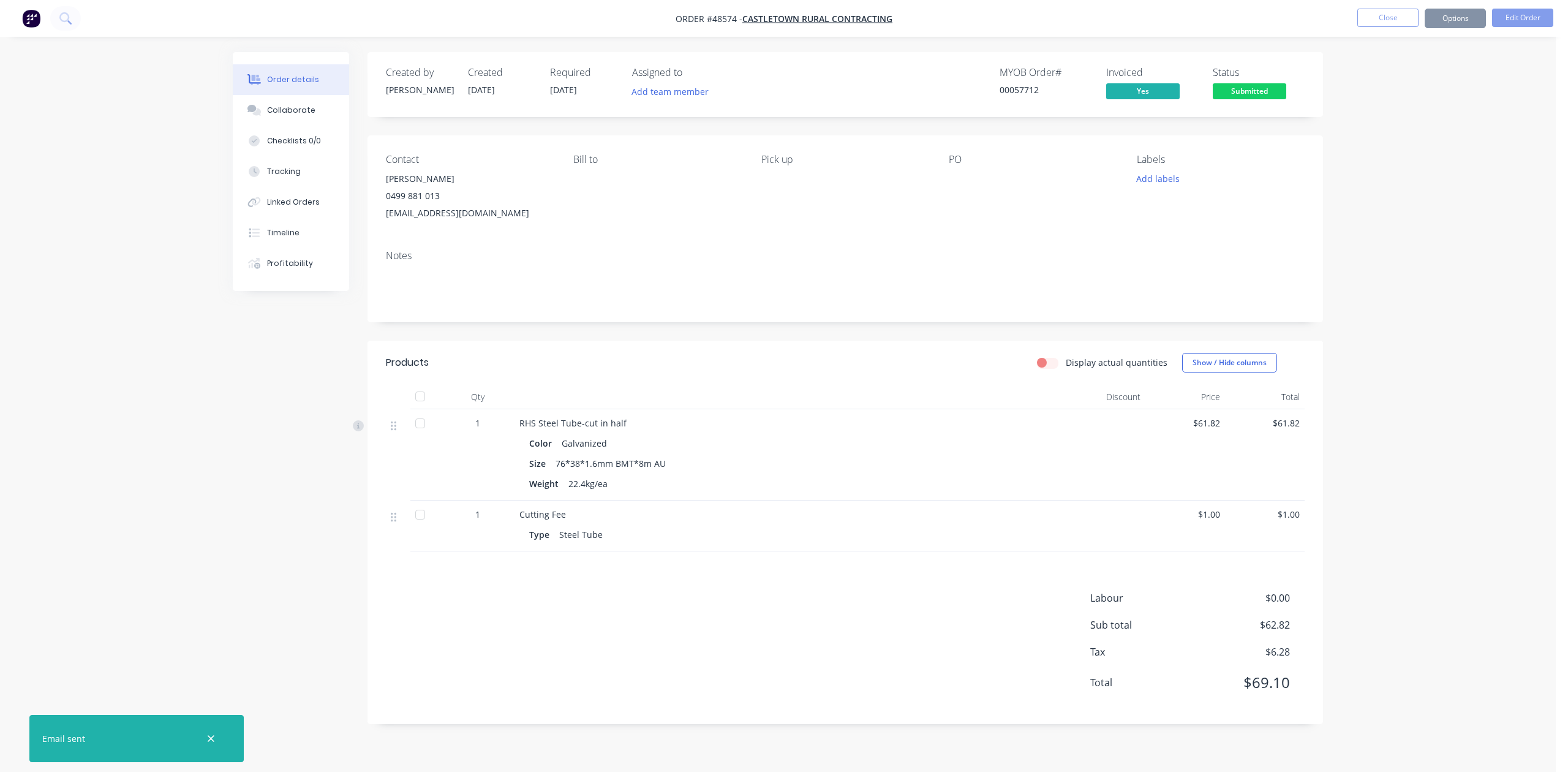
click at [909, 227] on div "Contact Paul Forrester 0499 881 013 admin@castletowncontracting.com.au Bill to …" at bounding box center [846, 187] width 956 height 105
click at [876, 657] on div "Labour $0.00 Sub total $62.82 Tax $6.28 Total $69.10" at bounding box center [845, 648] width 919 height 115
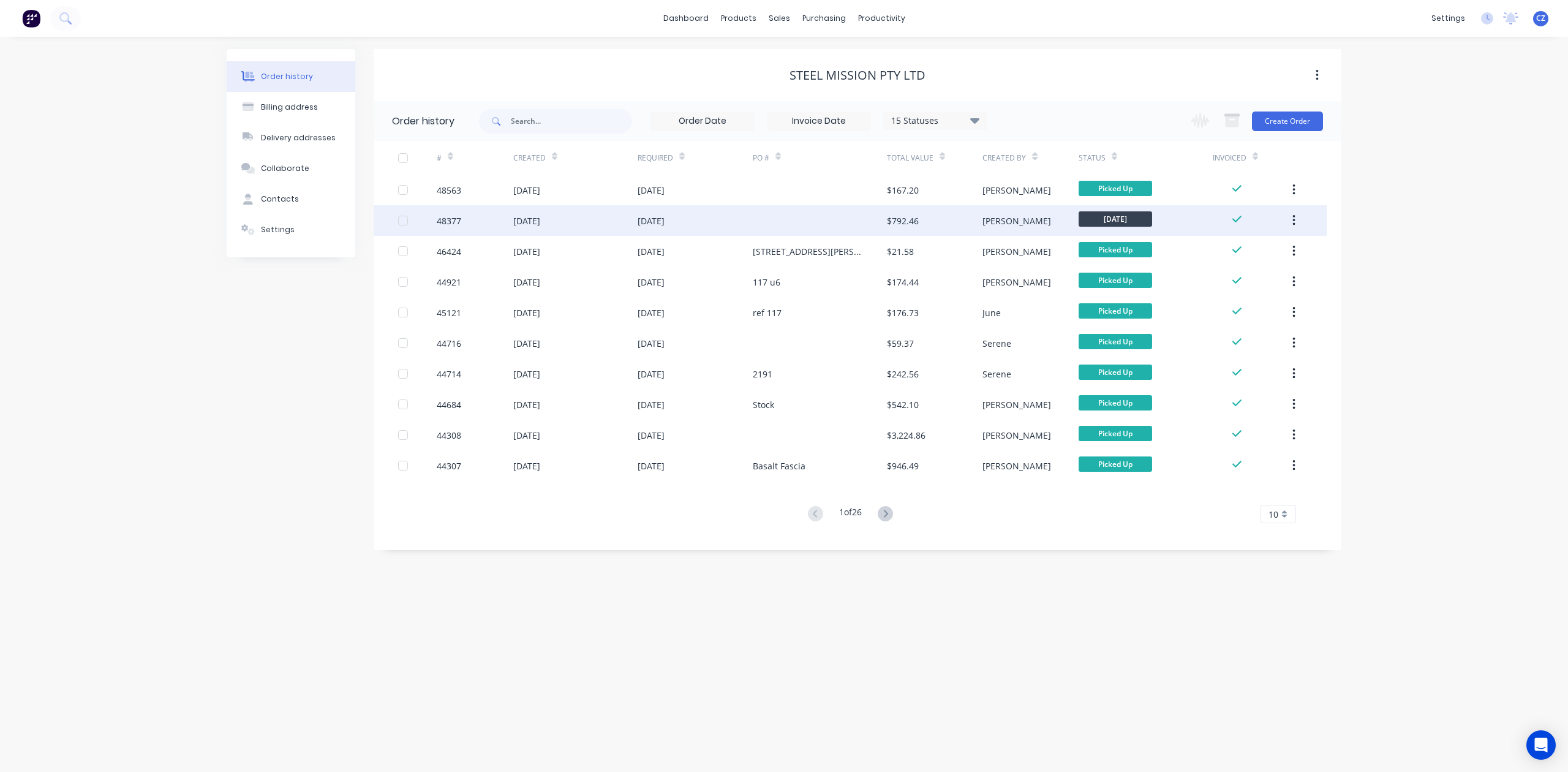
click at [846, 212] on div at bounding box center [820, 220] width 134 height 30
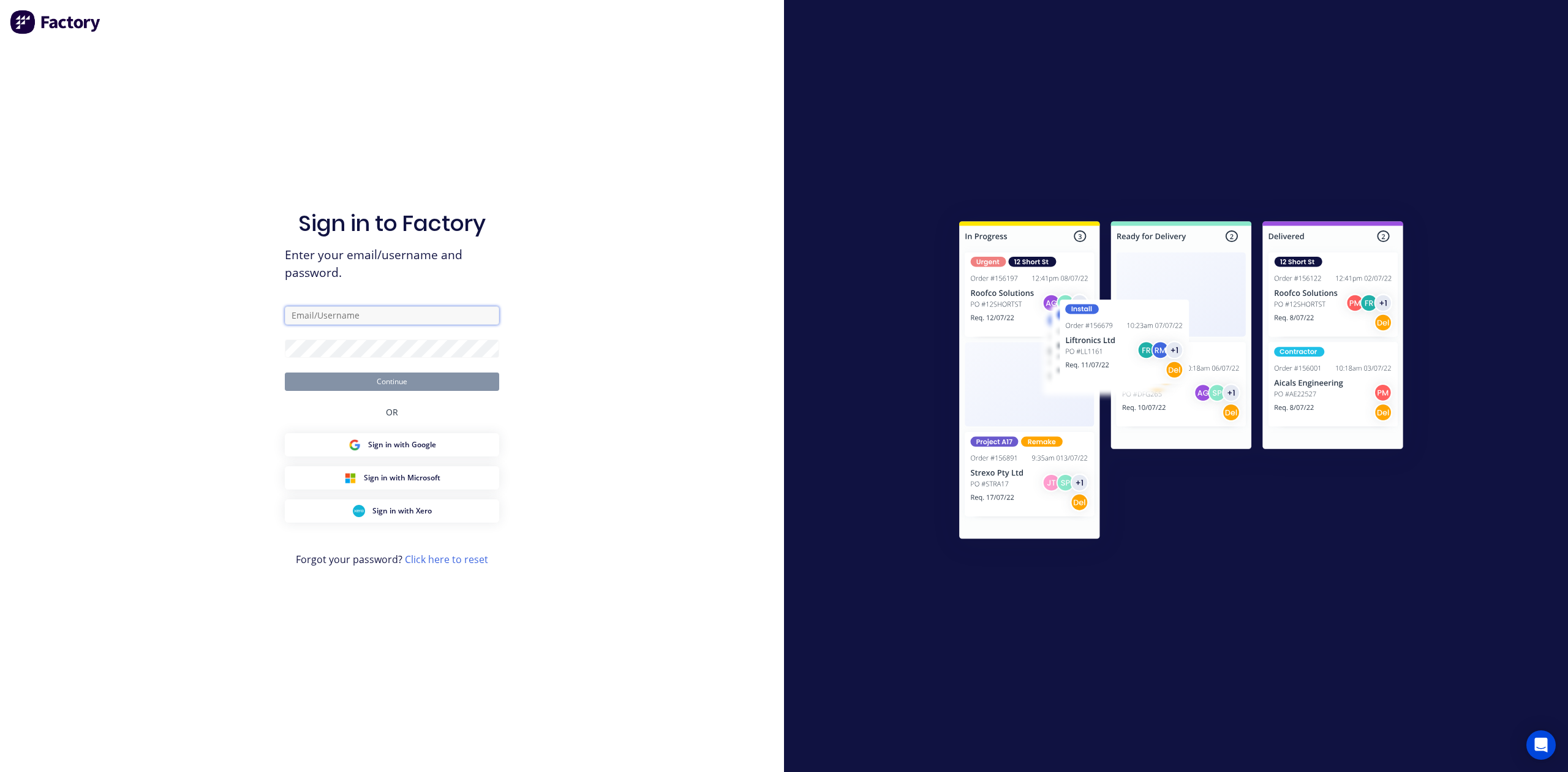
type input "[EMAIL_ADDRESS][DOMAIN_NAME]"
click at [334, 386] on button "Continue" at bounding box center [392, 382] width 214 height 18
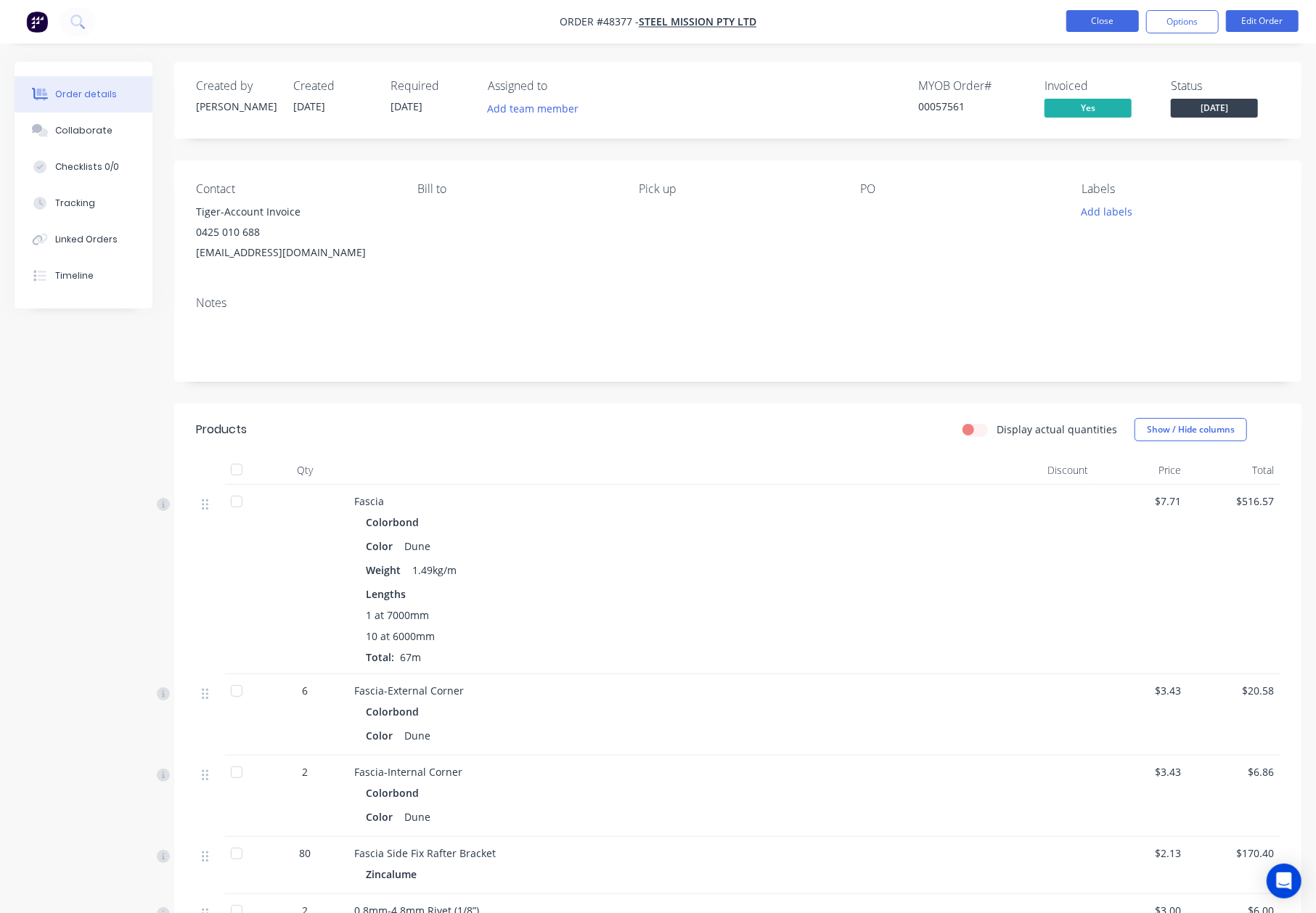
click at [1111, 23] on button "Close" at bounding box center [1102, 21] width 73 height 22
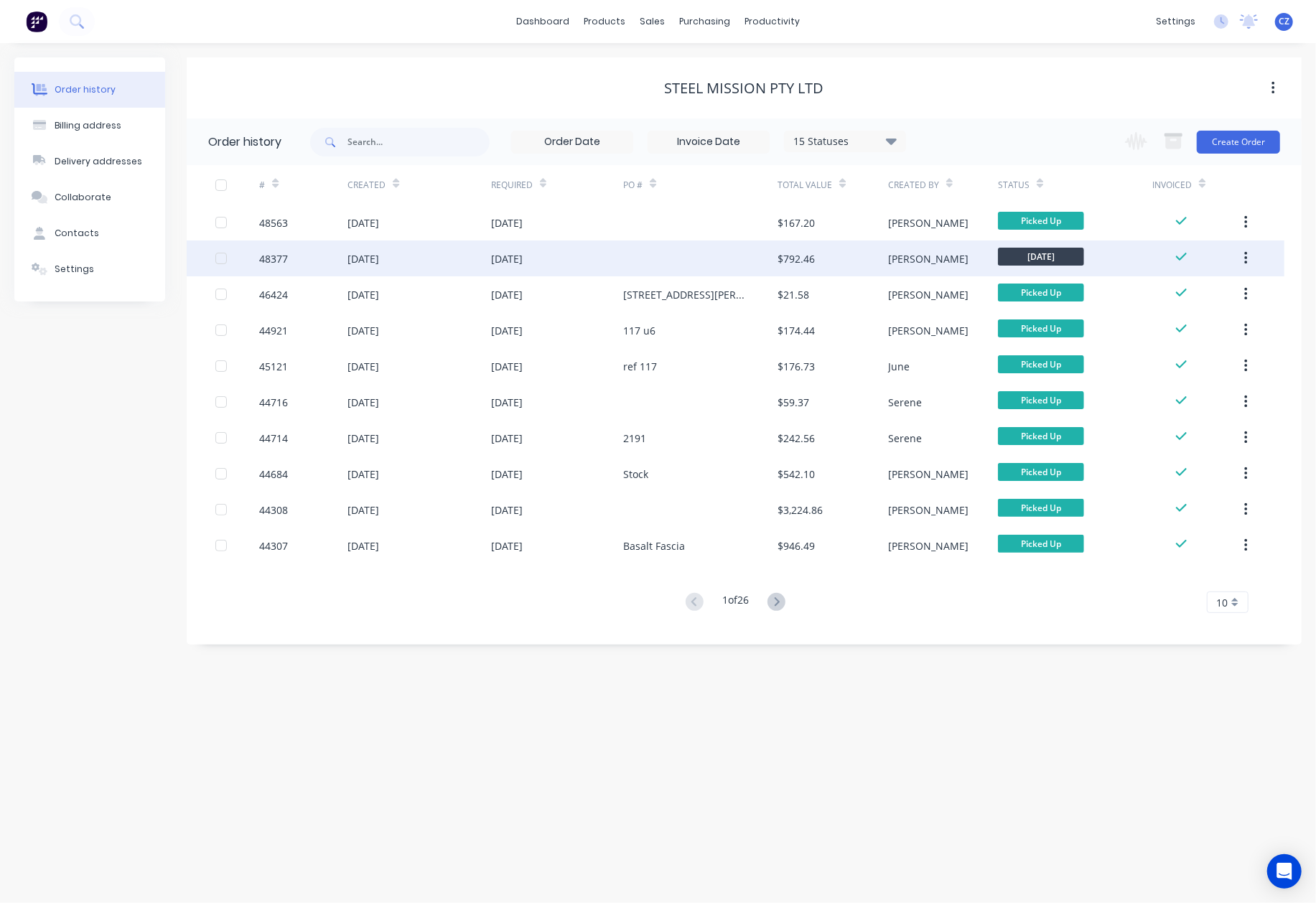
click at [791, 270] on div "$792.46" at bounding box center [832, 258] width 111 height 36
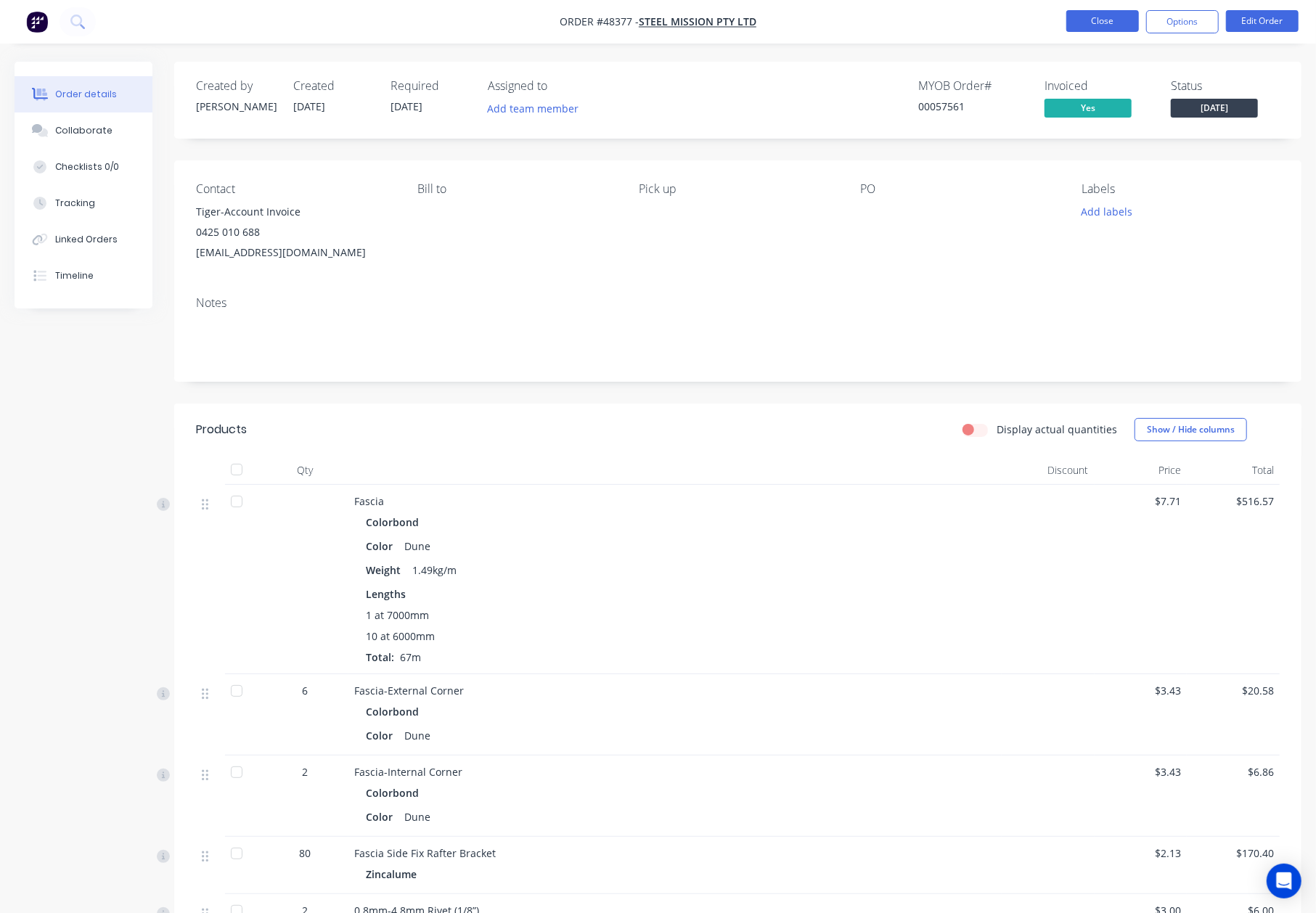
click at [1089, 24] on button "Close" at bounding box center [1102, 21] width 73 height 22
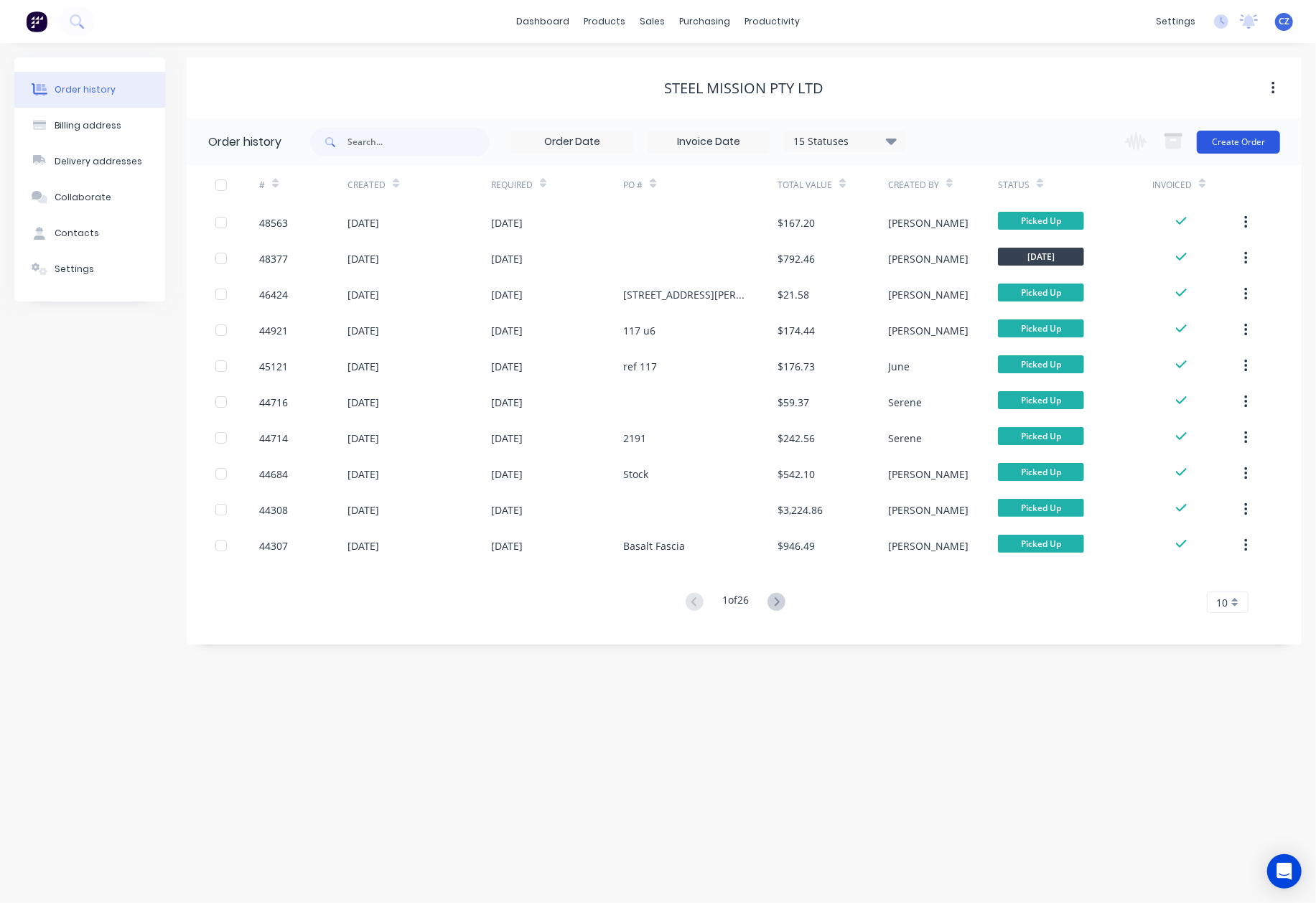
click at [1224, 141] on button "Create Order" at bounding box center [1239, 142] width 83 height 23
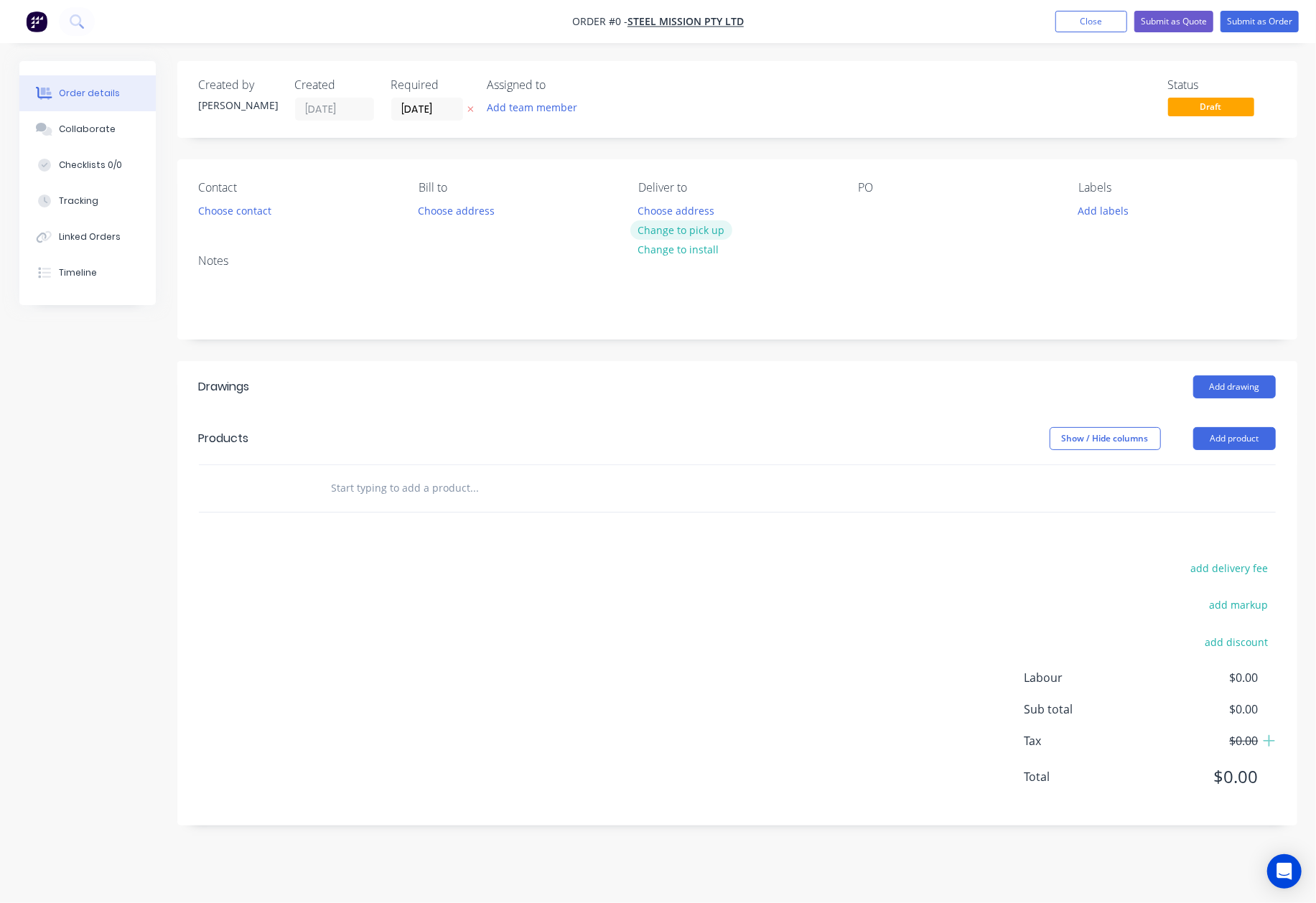
click at [678, 230] on button "Change to pick up" at bounding box center [682, 229] width 102 height 19
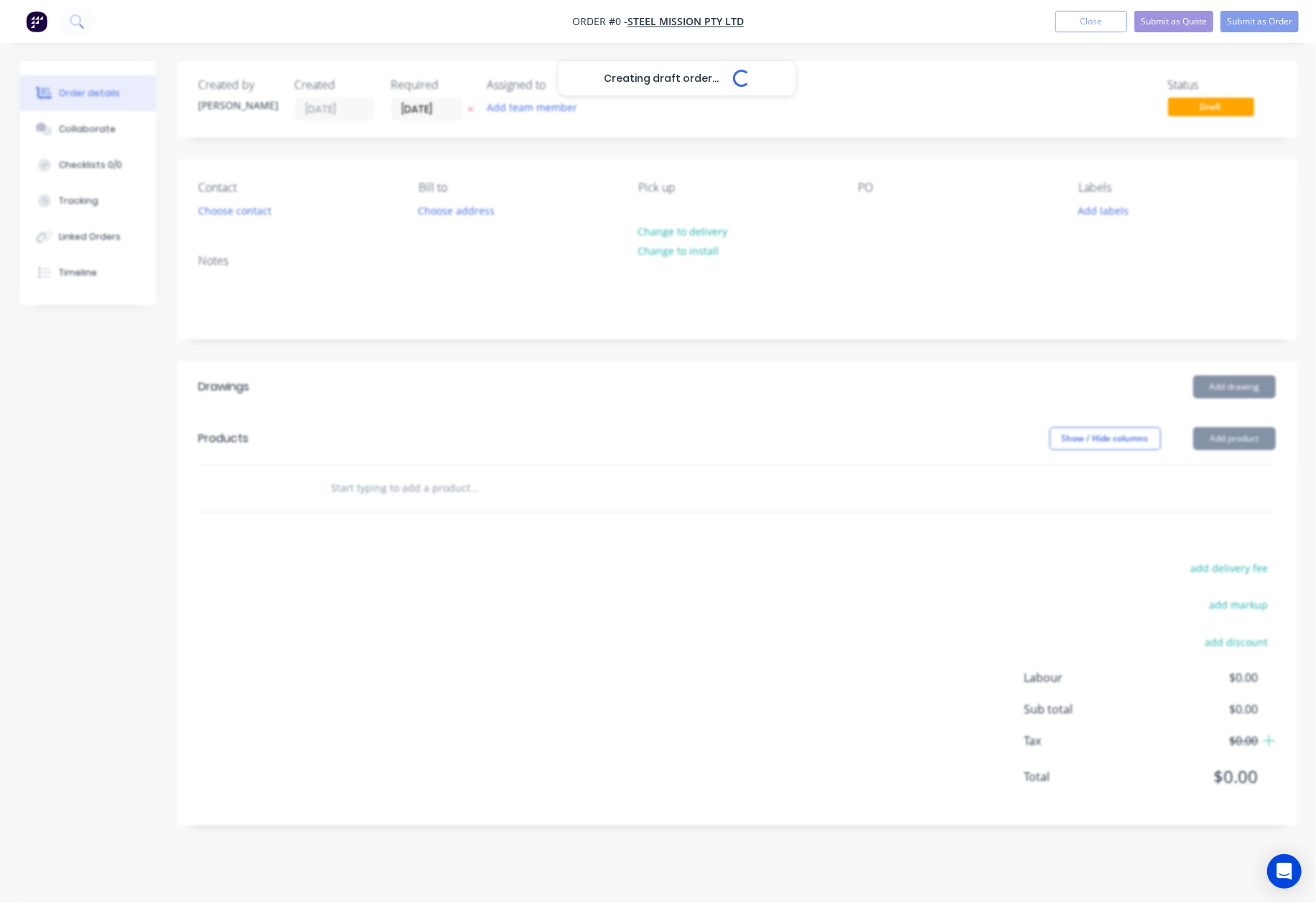
click at [234, 216] on div "Creating draft order... Loading..." at bounding box center [677, 512] width 1316 height 903
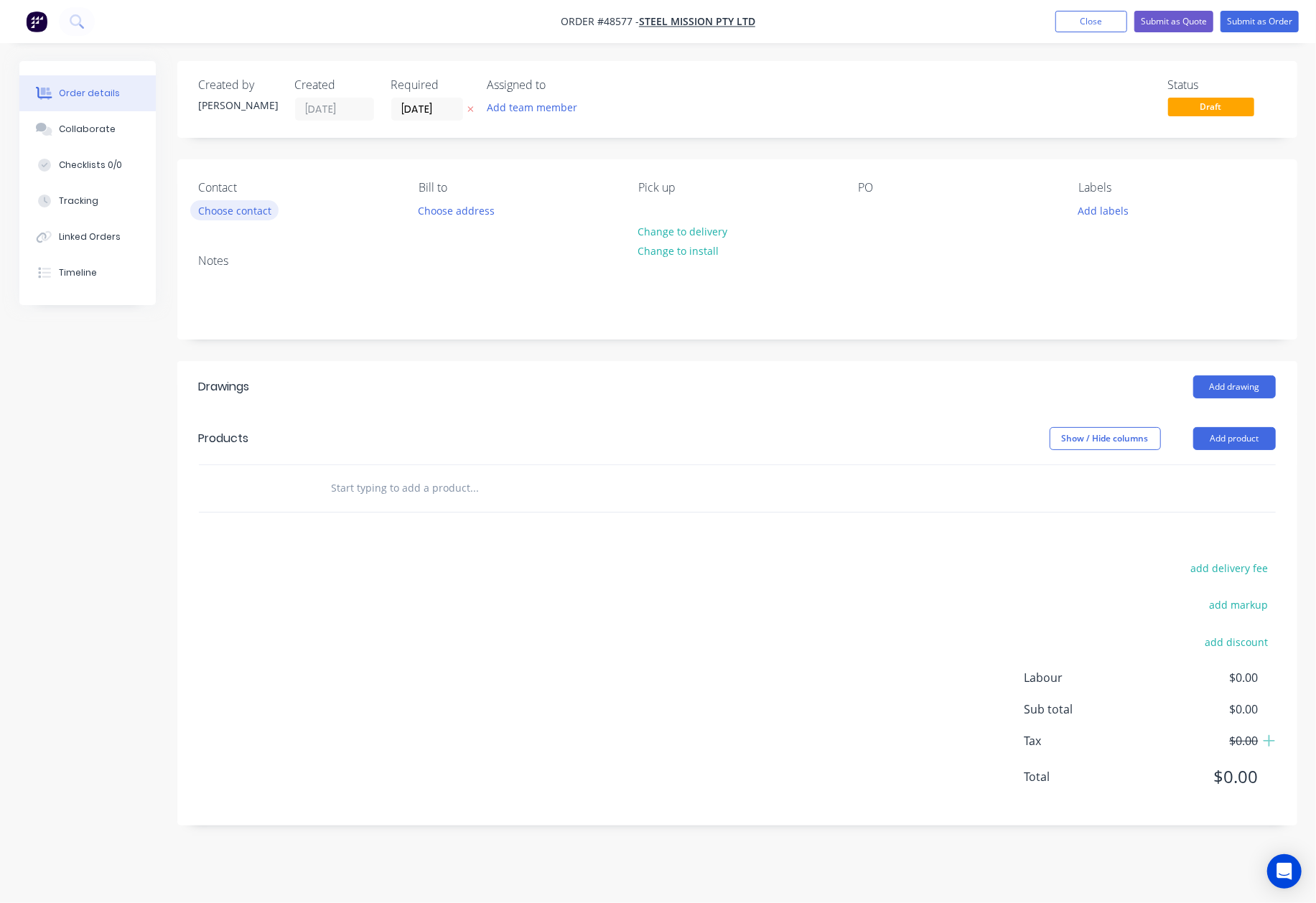
click at [236, 211] on button "Choose contact" at bounding box center [234, 209] width 88 height 19
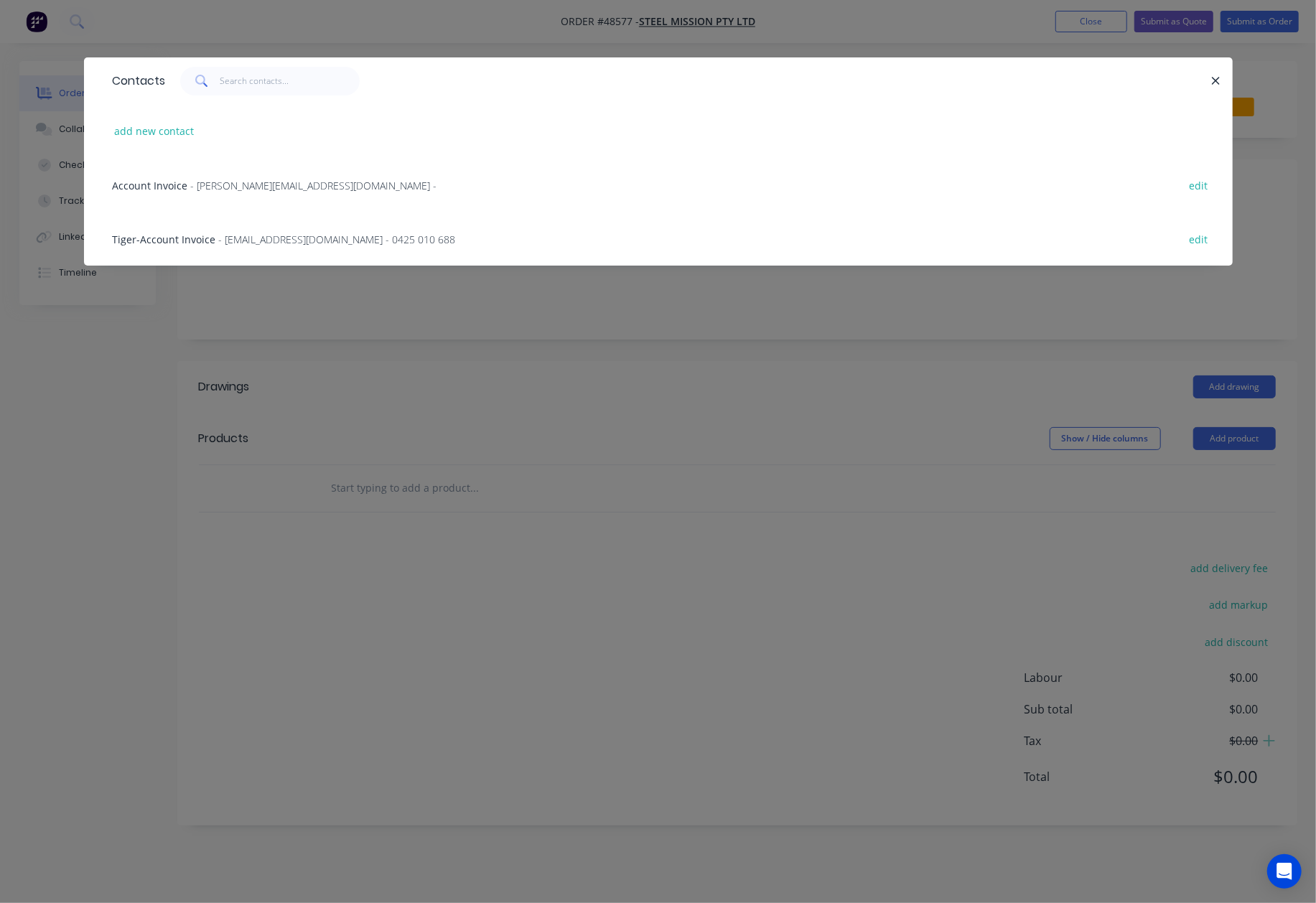
click at [352, 246] on div "Tiger-Account Invoice - operation@steelmission.com.au - 0425 010 688" at bounding box center [284, 239] width 343 height 15
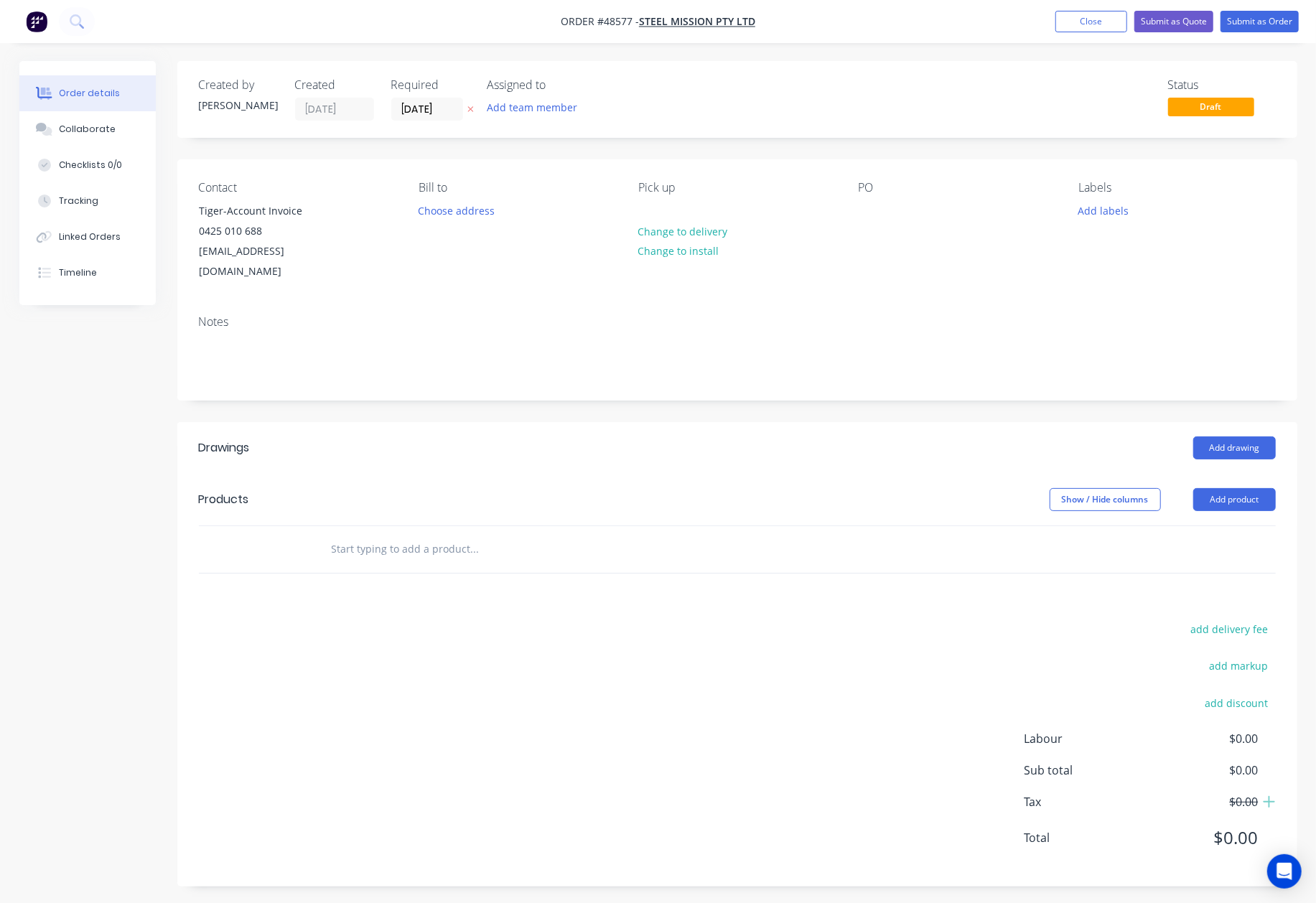
drag, startPoint x: 718, startPoint y: 457, endPoint x: 951, endPoint y: 422, distance: 235.6
click at [719, 474] on header "Products Show / Hide columns Add product" at bounding box center [738, 499] width 1120 height 52
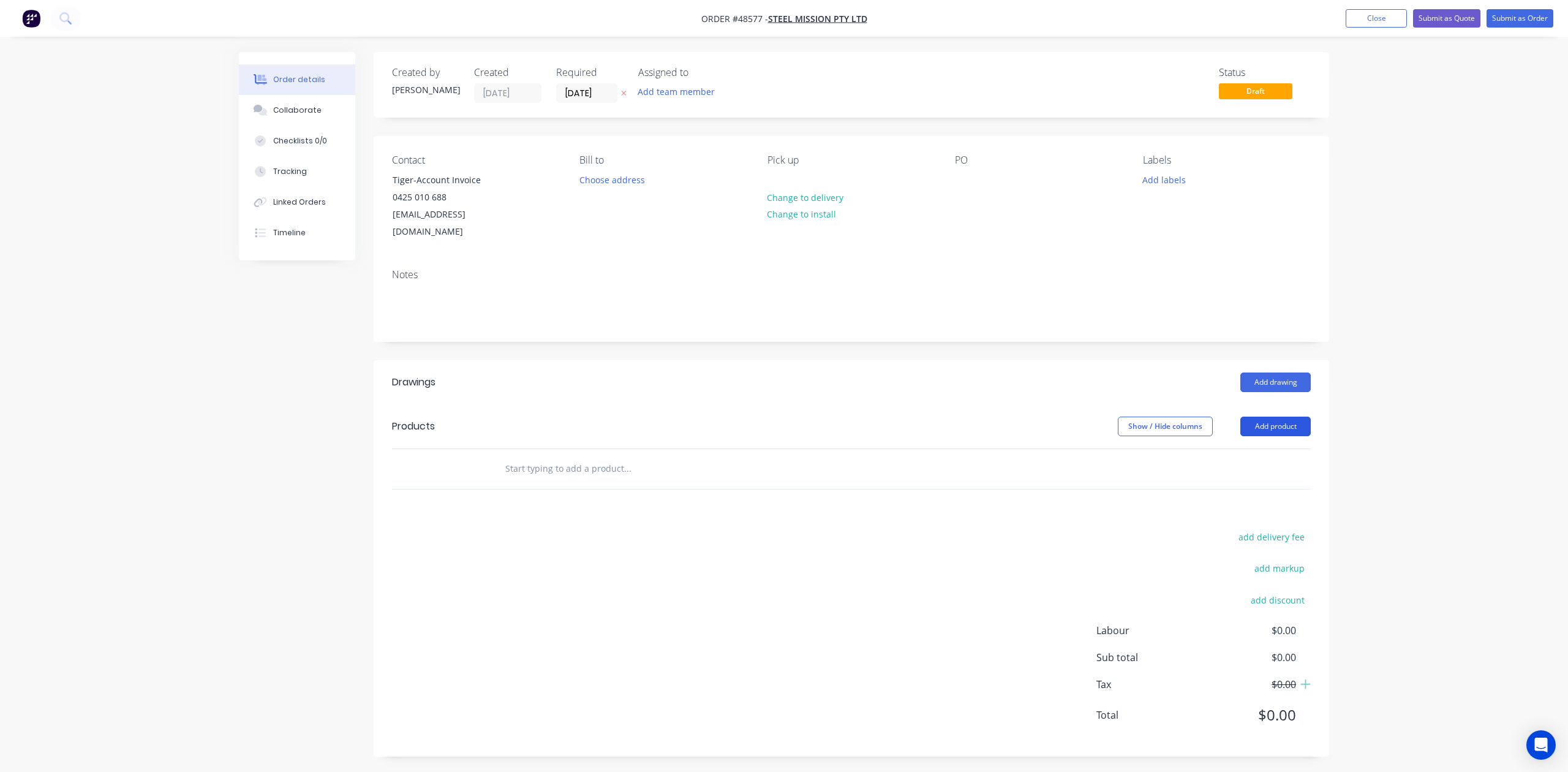
click at [1301, 417] on button "Add product" at bounding box center [1275, 427] width 71 height 20
click at [1284, 448] on div "Product catalogue" at bounding box center [1252, 457] width 94 height 18
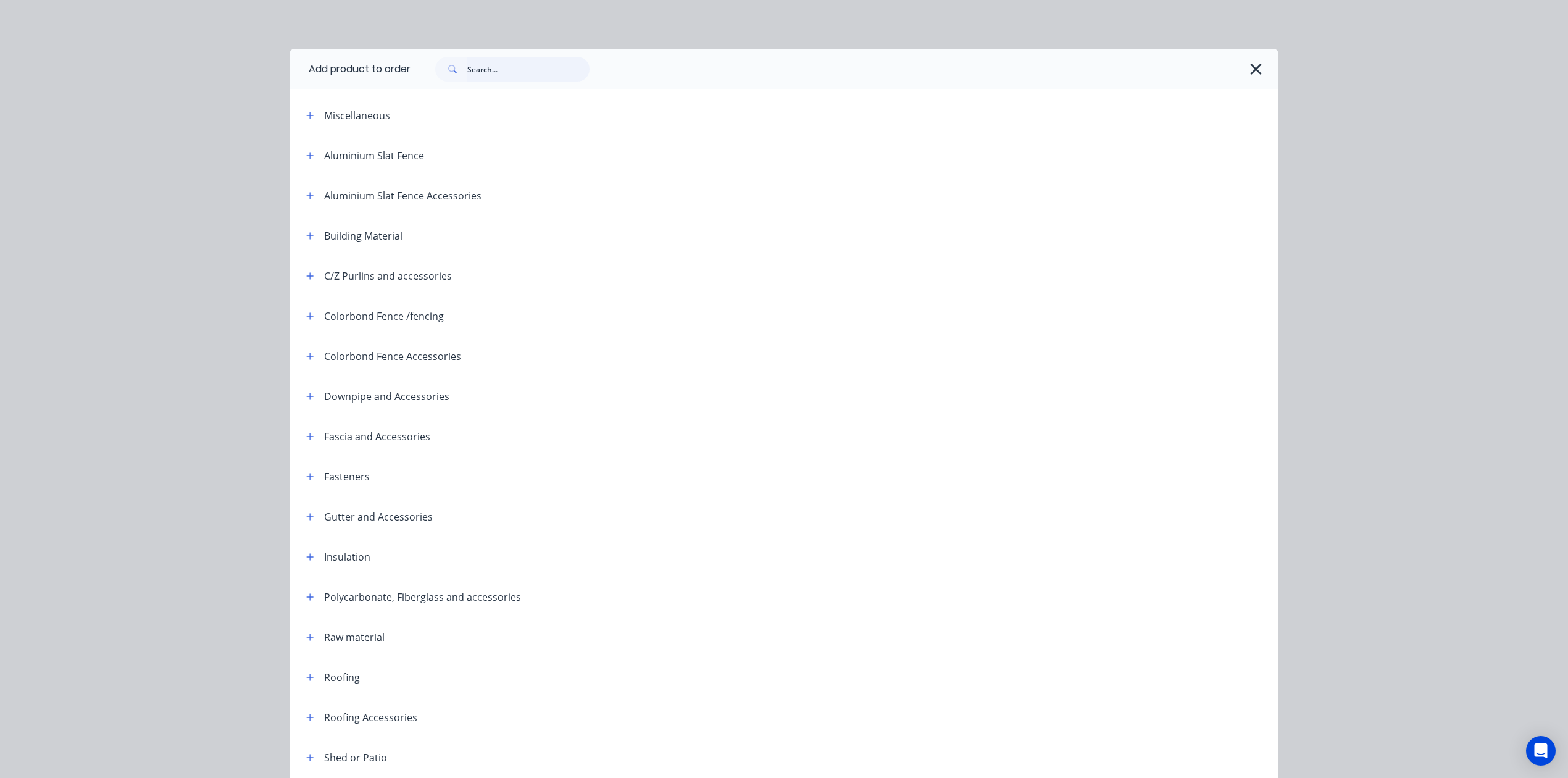
click at [496, 56] on input "text" at bounding box center [528, 68] width 122 height 25
type input "b"
type input "fascia"
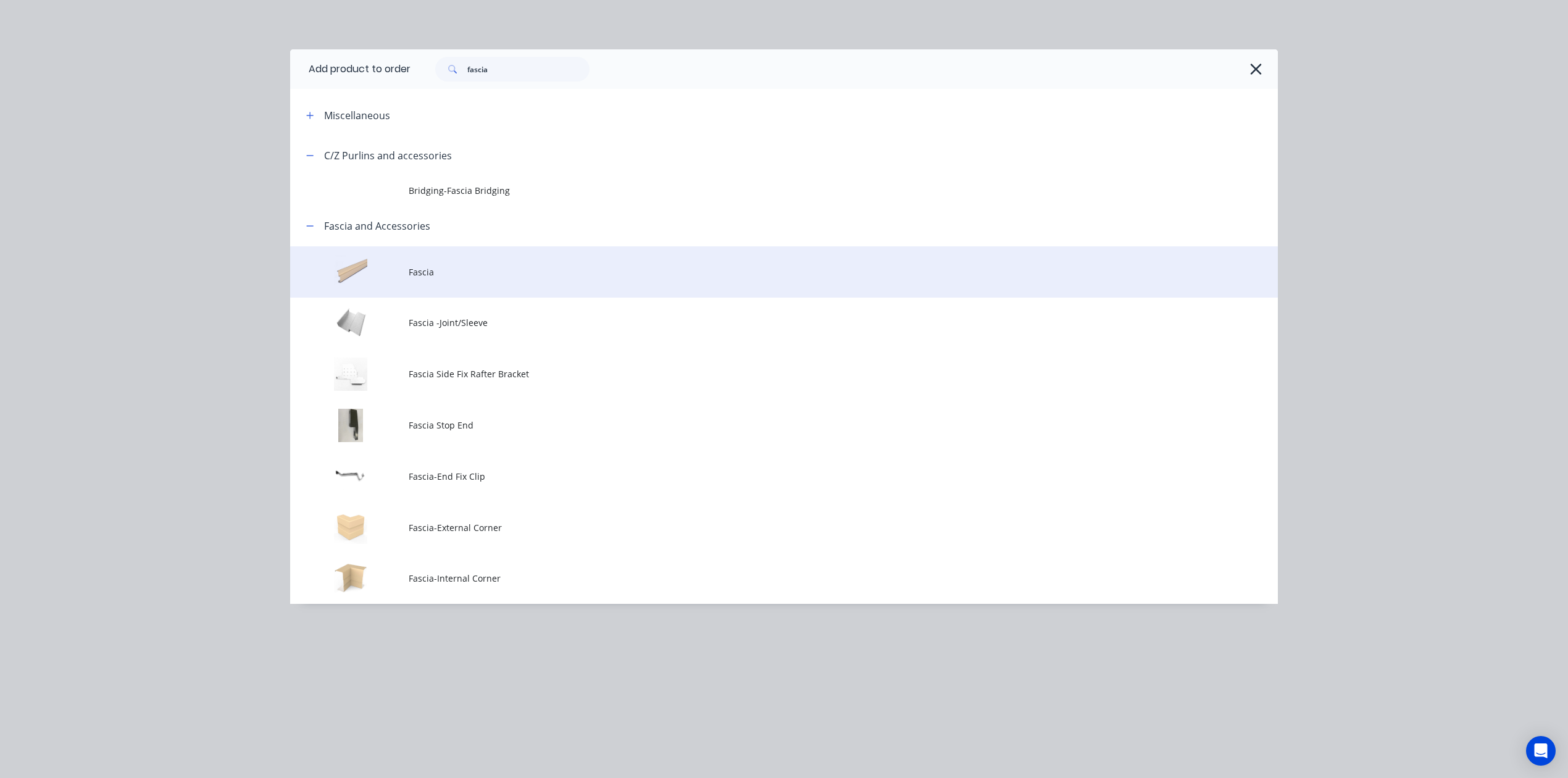
click at [459, 266] on span "Fascia" at bounding box center [756, 272] width 695 height 13
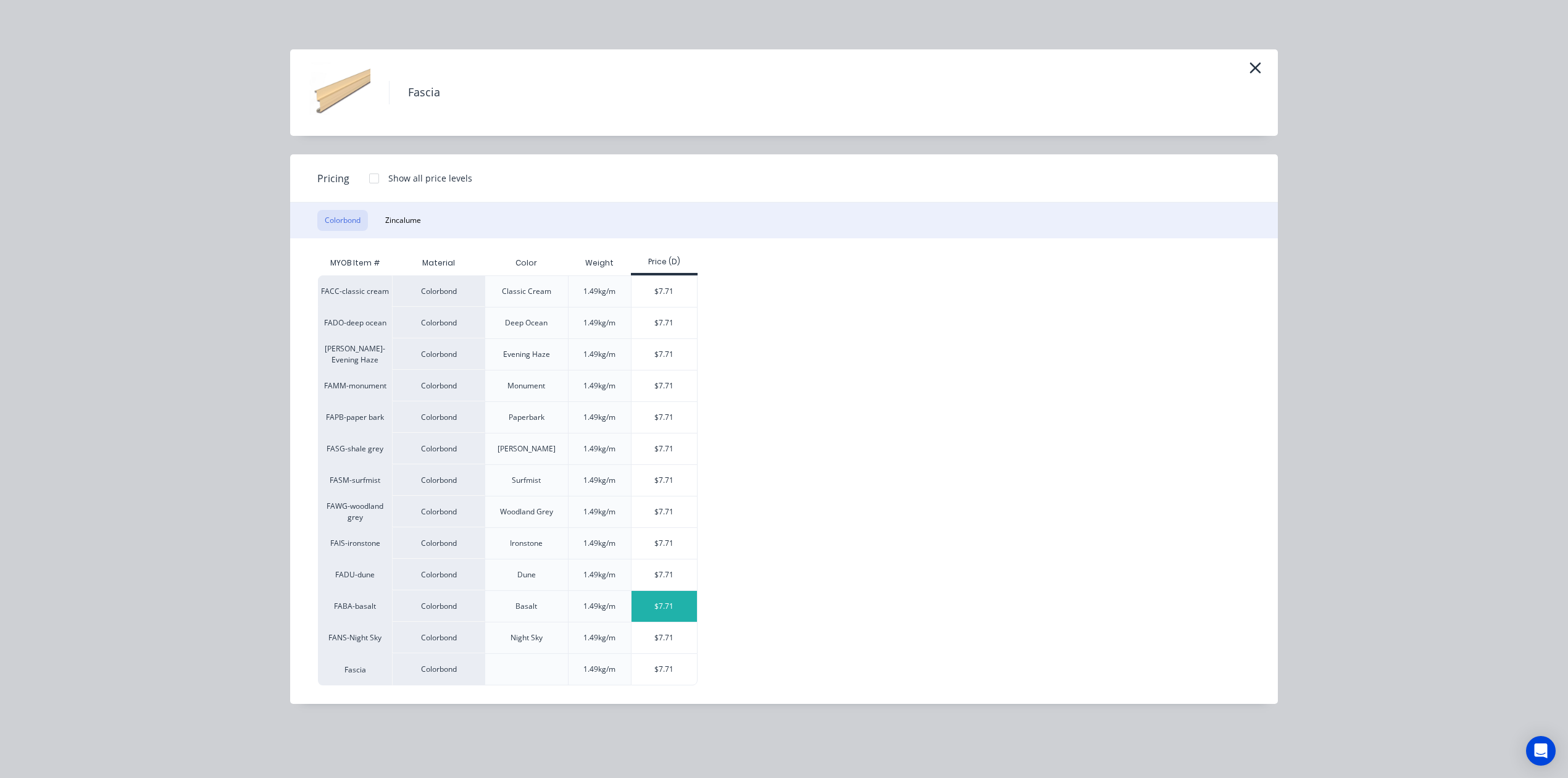
click at [676, 607] on div "$7.71" at bounding box center [664, 606] width 66 height 31
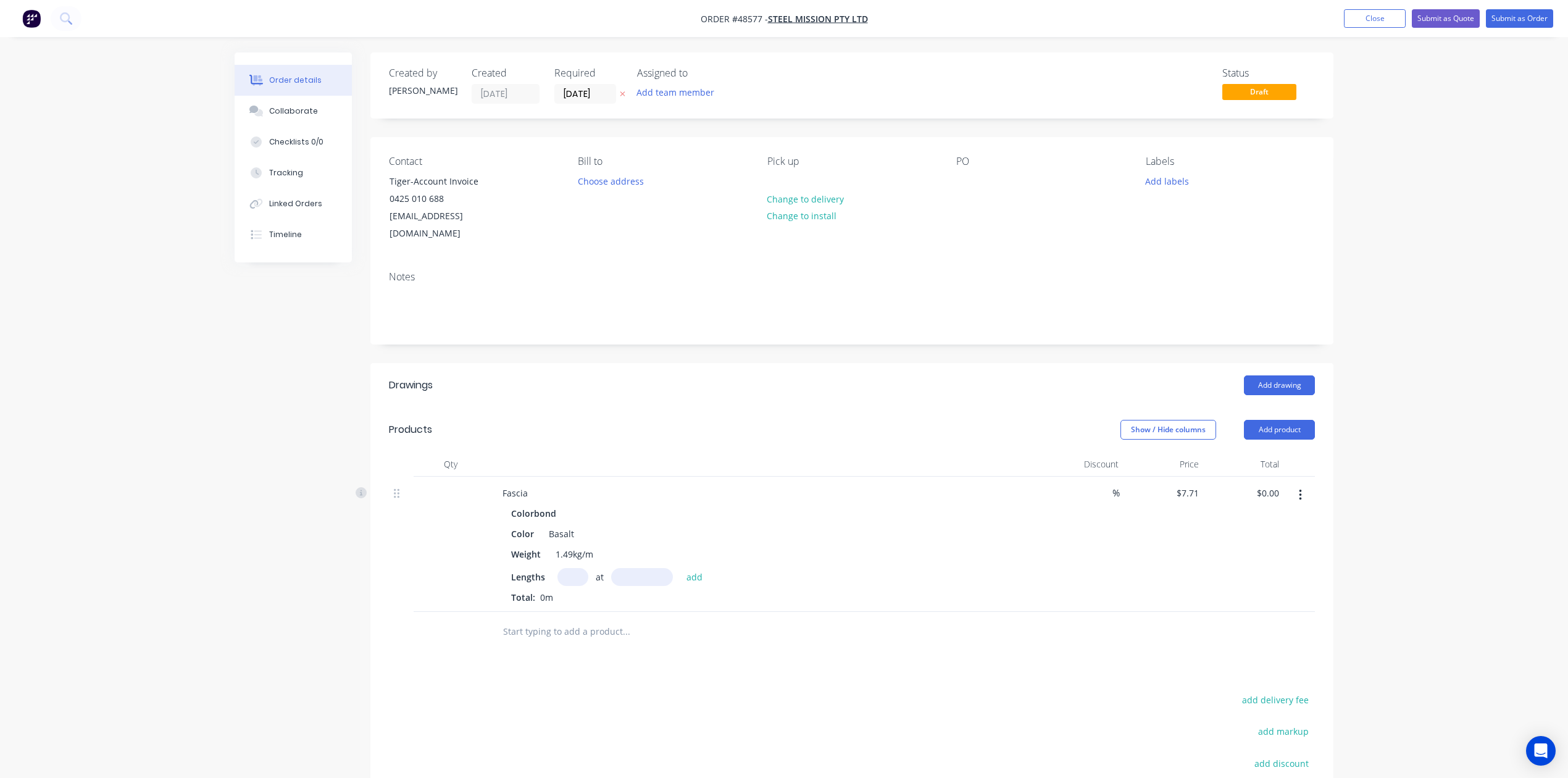
drag, startPoint x: 564, startPoint y: 561, endPoint x: 569, endPoint y: 552, distance: 10.3
click at [568, 568] on input "text" at bounding box center [573, 577] width 31 height 18
type input "1"
type input "4000"
click at [680, 568] on button "add" at bounding box center [695, 576] width 29 height 17
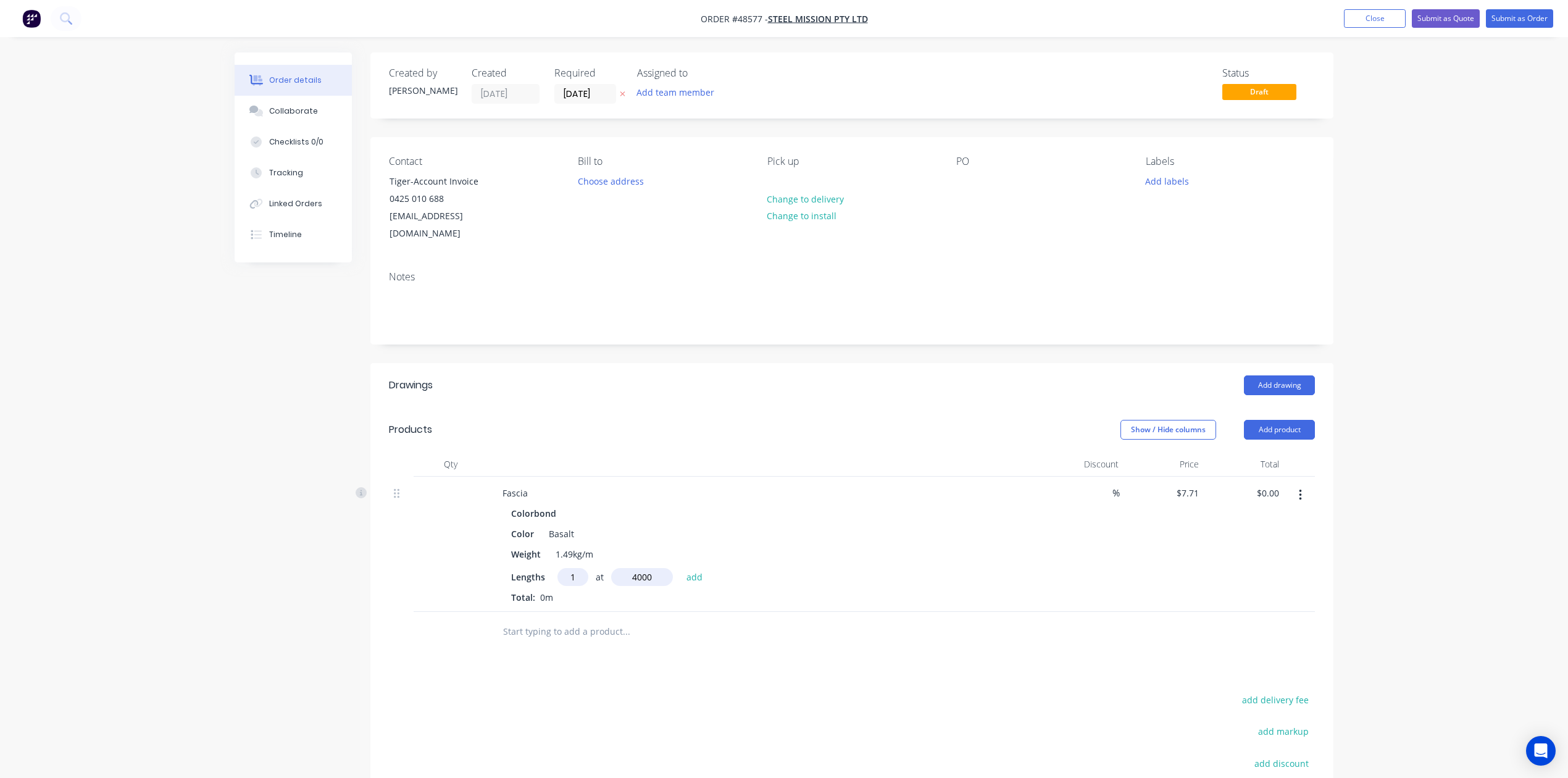
type input "$30.84"
click at [573, 85] on label "[DATE]" at bounding box center [585, 94] width 62 height 20
click at [573, 85] on input "[DATE]" at bounding box center [585, 94] width 60 height 19
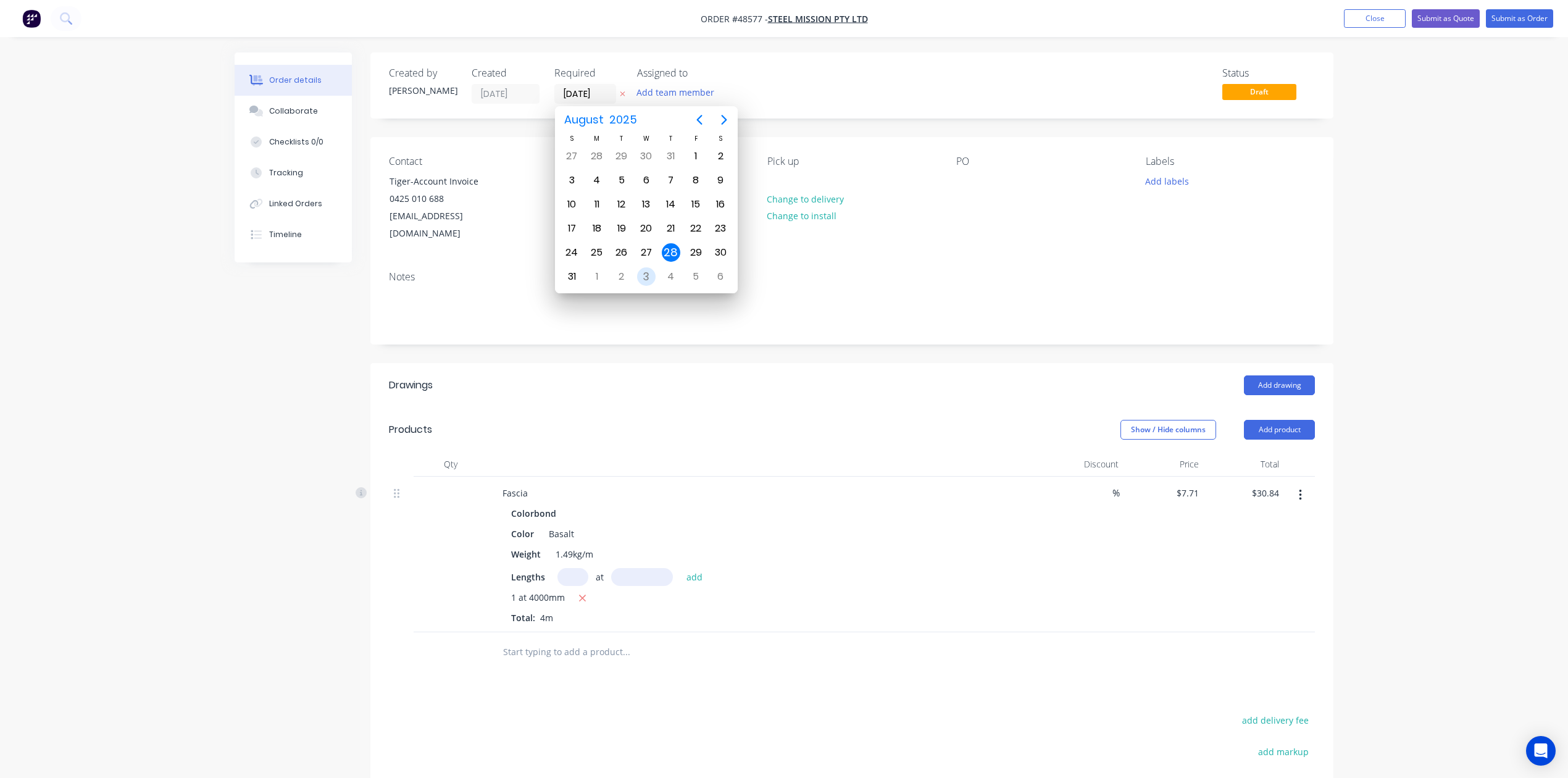
click at [643, 275] on div "3" at bounding box center [646, 276] width 19 height 19
type input "03/09/25"
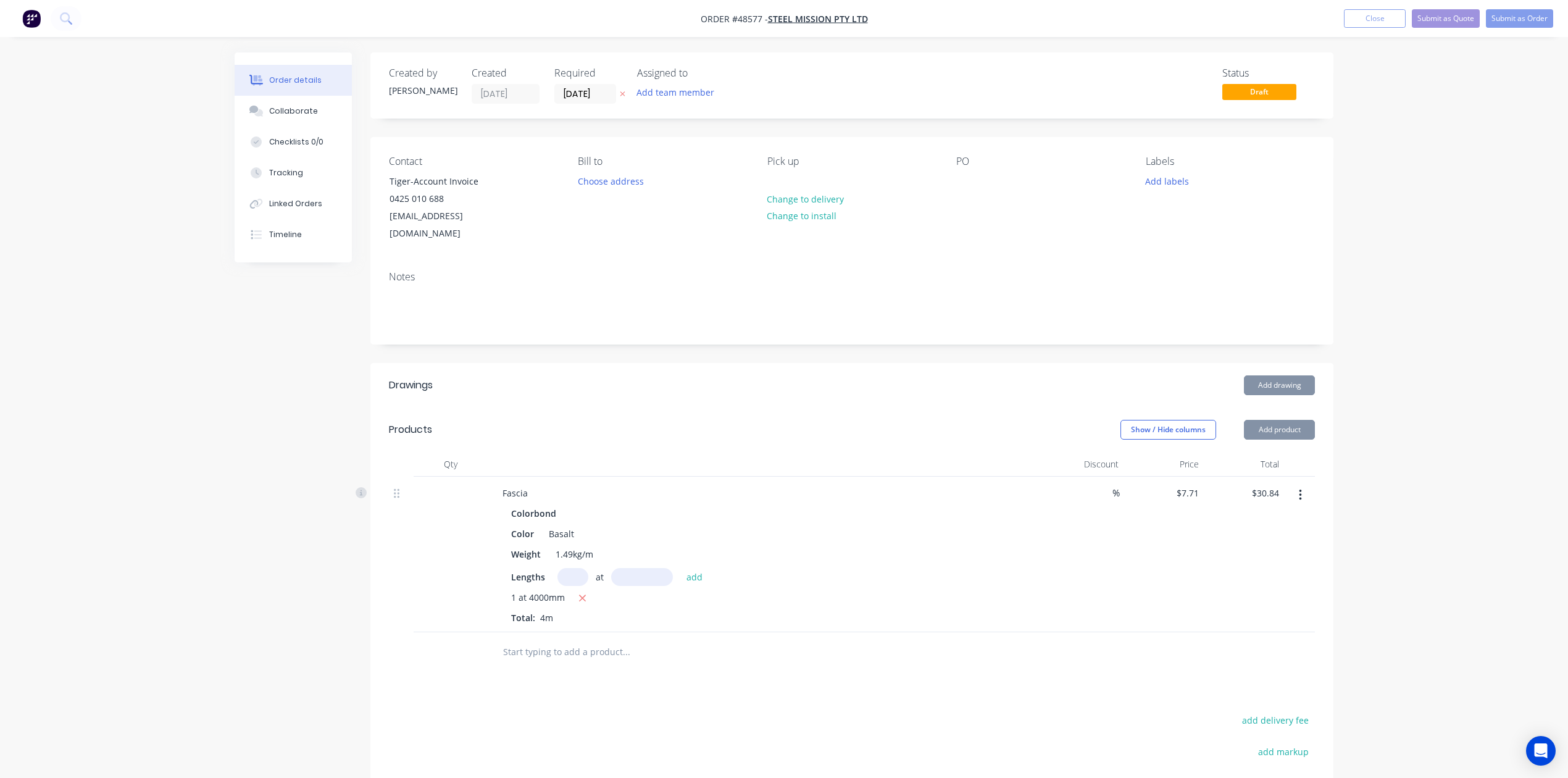
drag, startPoint x: 747, startPoint y: 467, endPoint x: 886, endPoint y: 368, distance: 170.7
click at [747, 476] on div "Fascia Colorbond Color Basalt Weight 1.49kg/m Lengths at add 1 at 4000mm Total:…" at bounding box center [765, 554] width 555 height 155
click at [757, 568] on div "Lengths at add" at bounding box center [765, 577] width 509 height 18
click at [1526, 20] on button "Submit as Order" at bounding box center [1519, 19] width 67 height 19
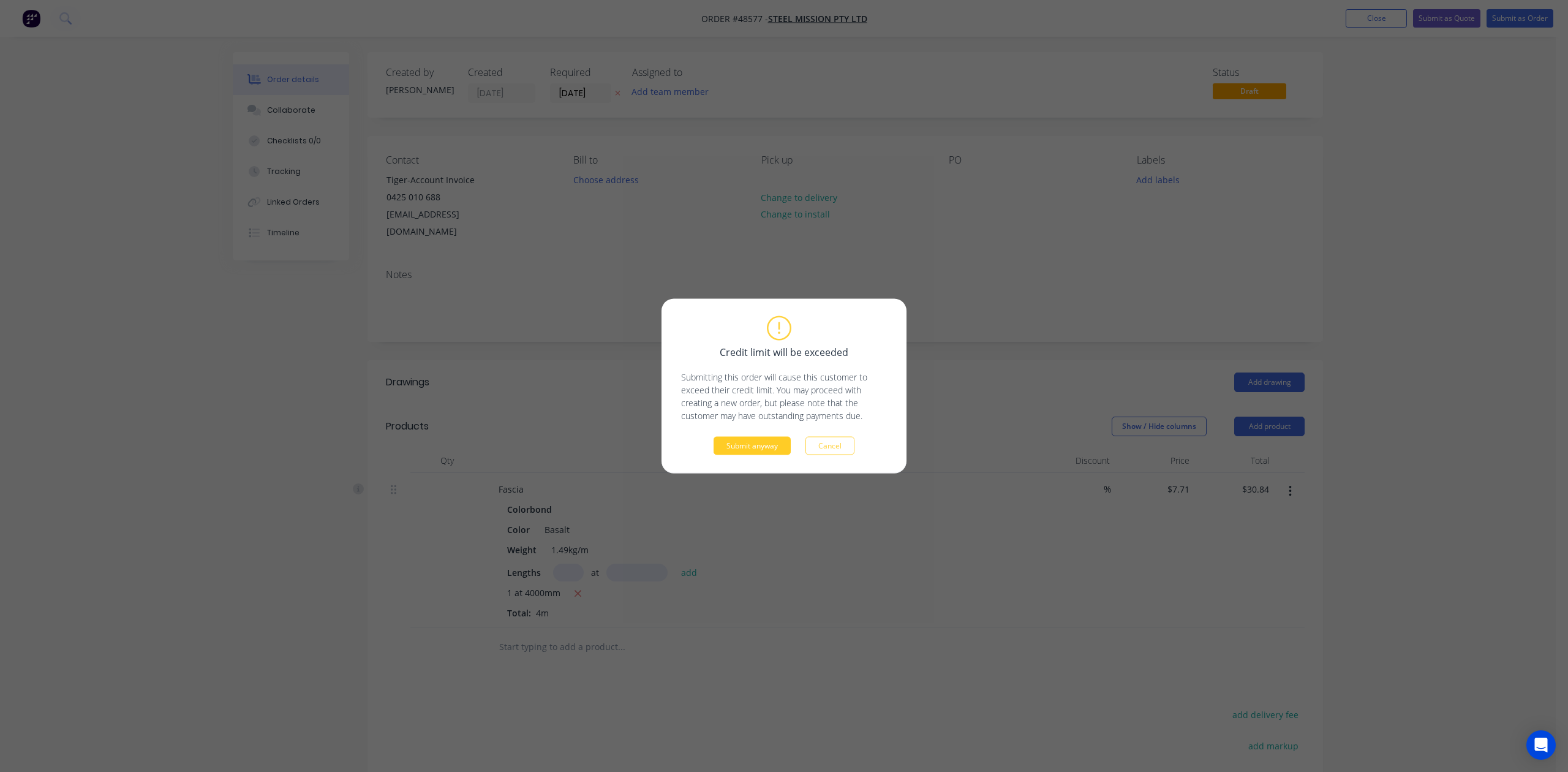
click at [749, 444] on button "Submit anyway" at bounding box center [752, 446] width 77 height 18
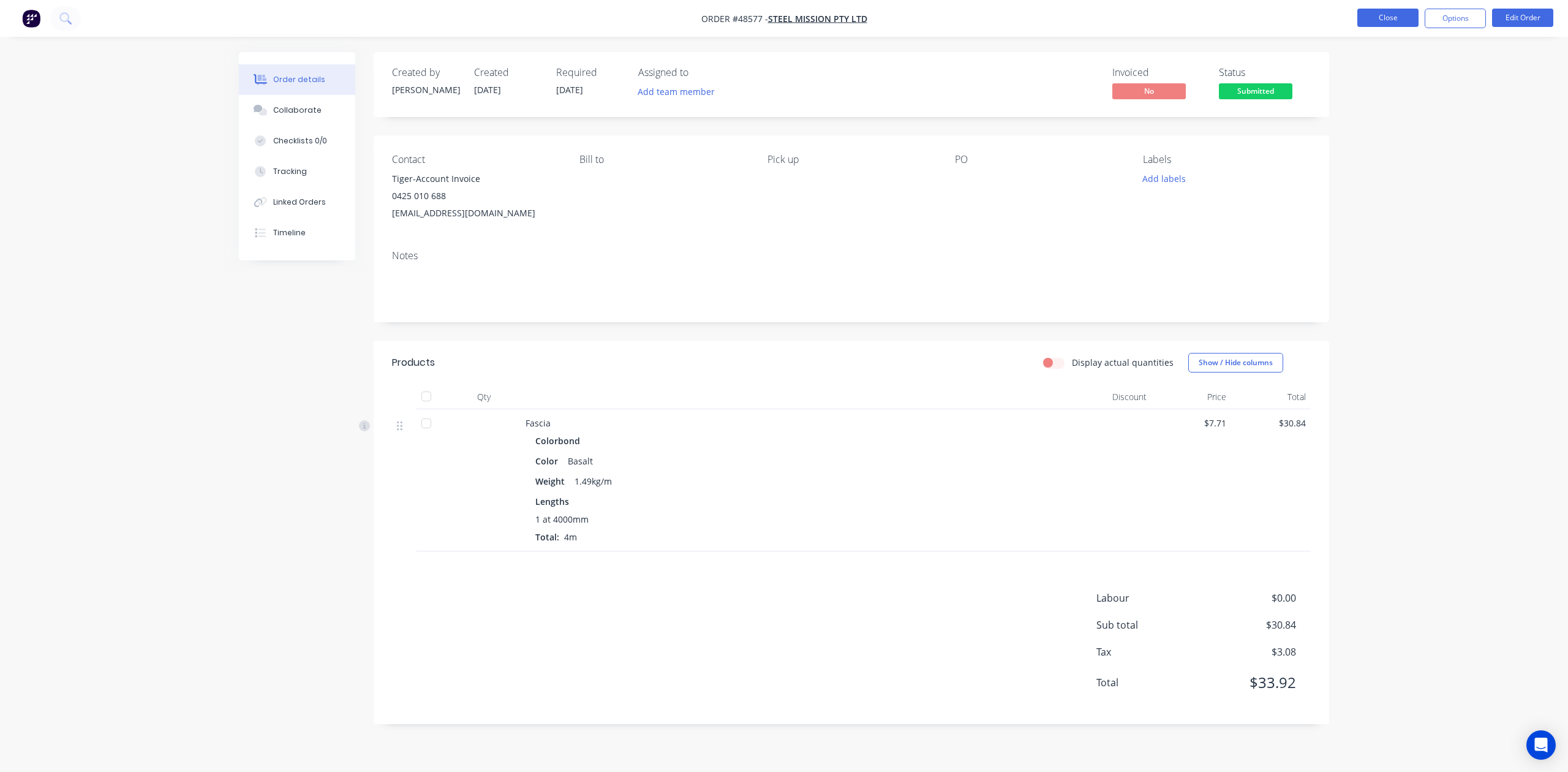
click at [1383, 22] on button "Close" at bounding box center [1387, 18] width 61 height 18
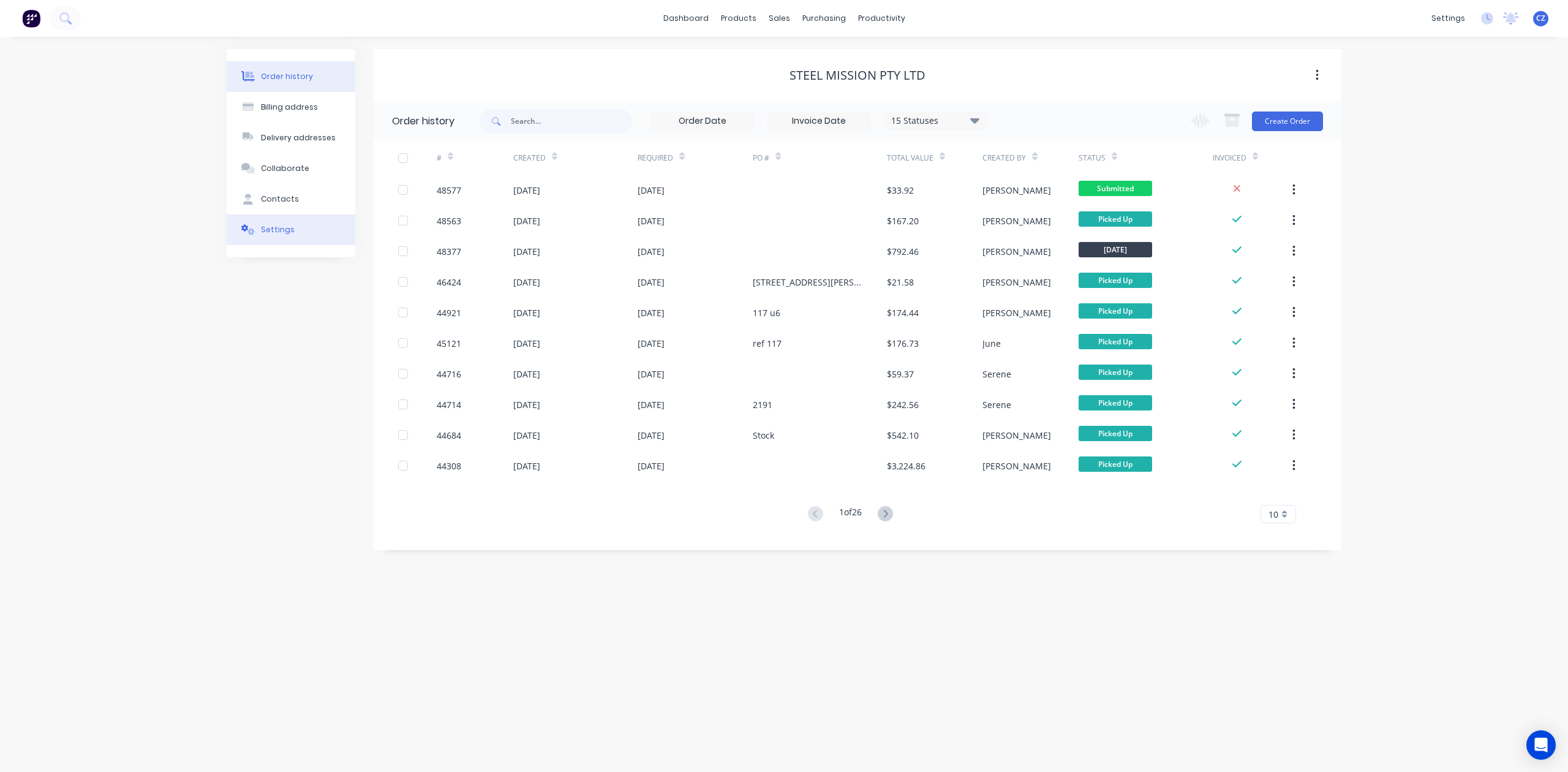
click at [288, 235] on button "Settings" at bounding box center [291, 229] width 129 height 30
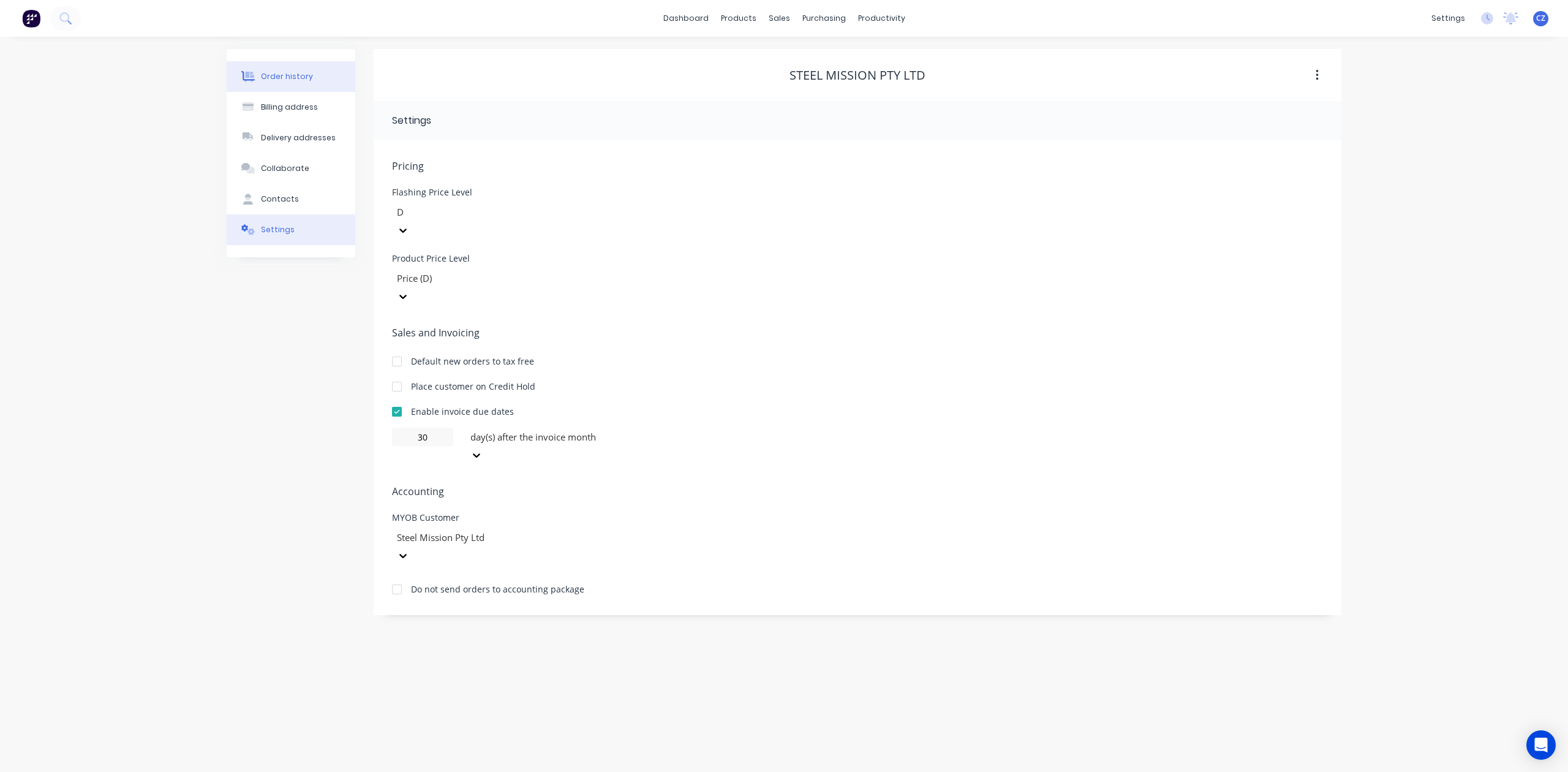
click at [290, 76] on div "Order history" at bounding box center [287, 76] width 52 height 11
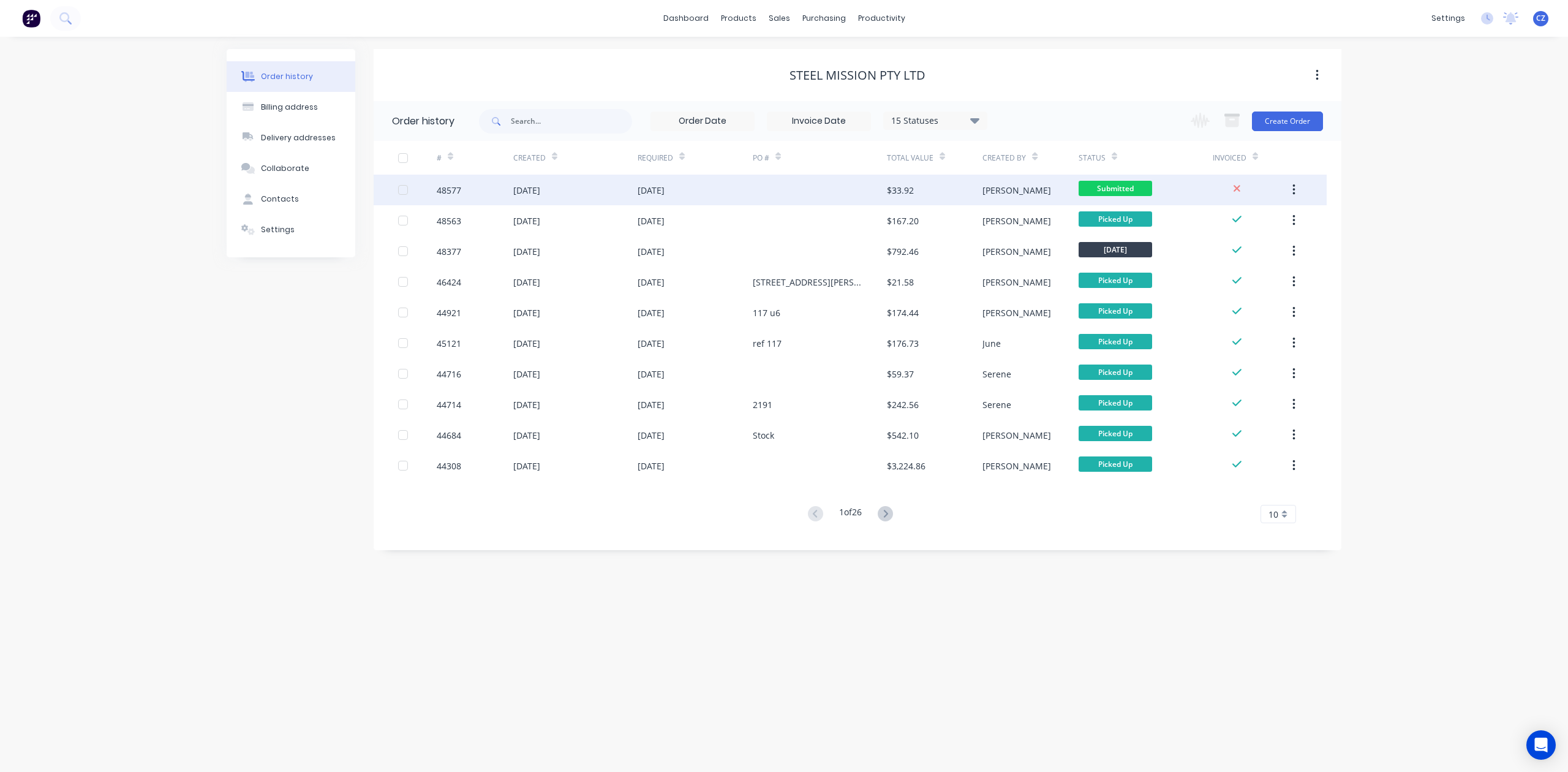
click at [755, 187] on div at bounding box center [820, 190] width 134 height 30
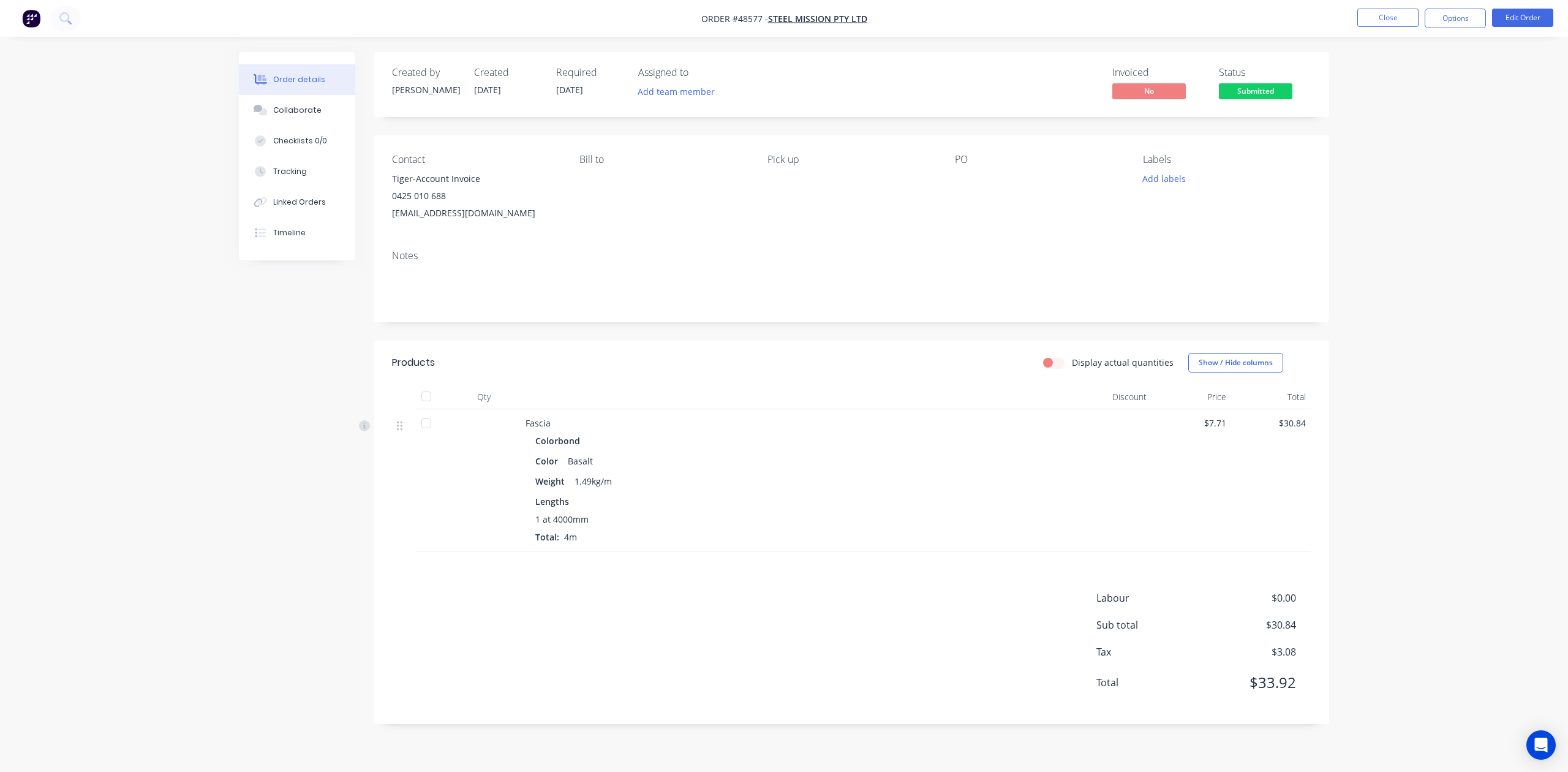
click at [853, 421] on div "Fascia" at bounding box center [796, 423] width 541 height 13
drag, startPoint x: 1279, startPoint y: 91, endPoint x: 1317, endPoint y: 183, distance: 99.5
click at [1280, 91] on span "Submitted" at bounding box center [1256, 90] width 74 height 15
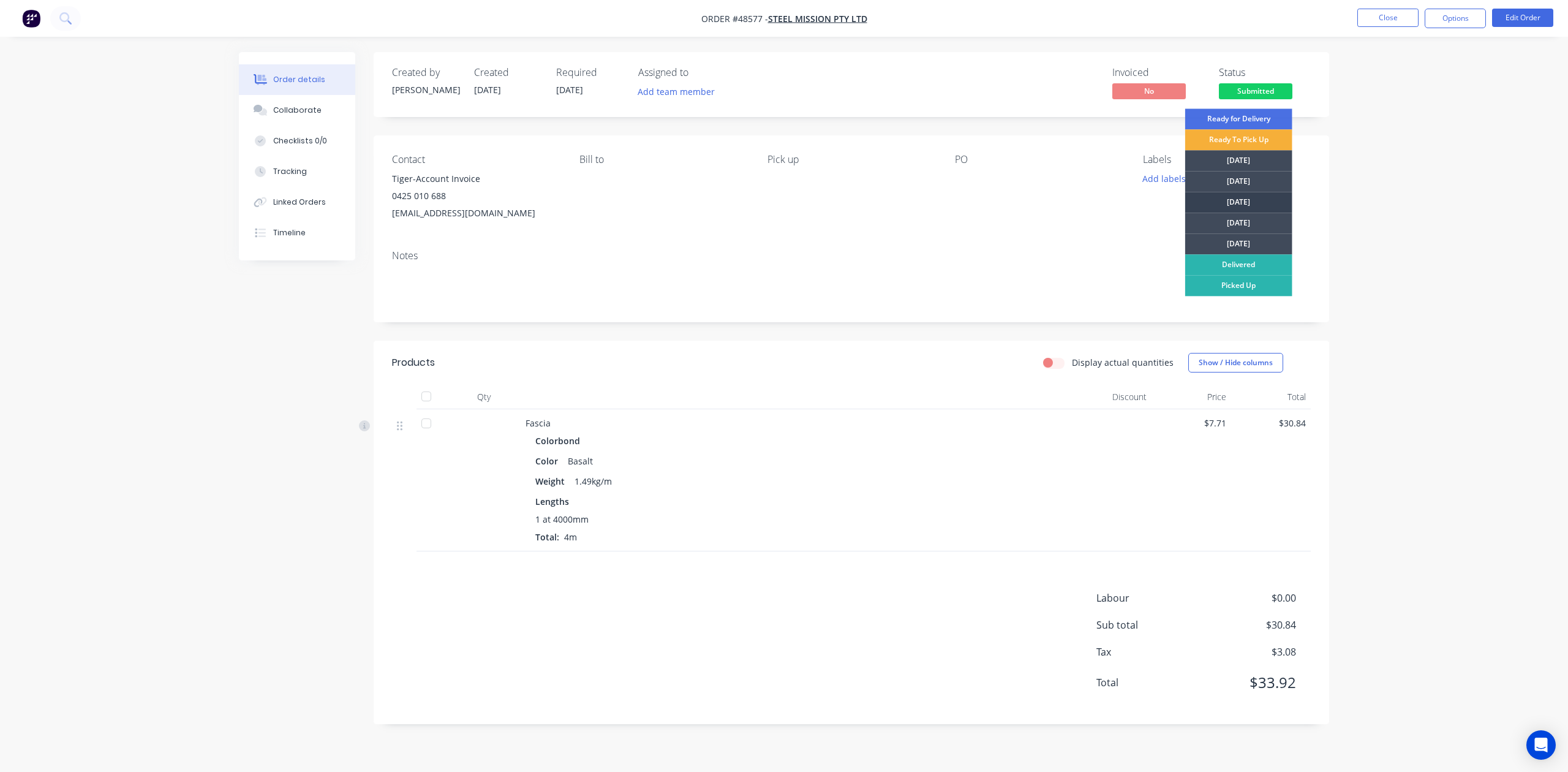
click at [1250, 209] on div "[DATE]" at bounding box center [1238, 202] width 107 height 21
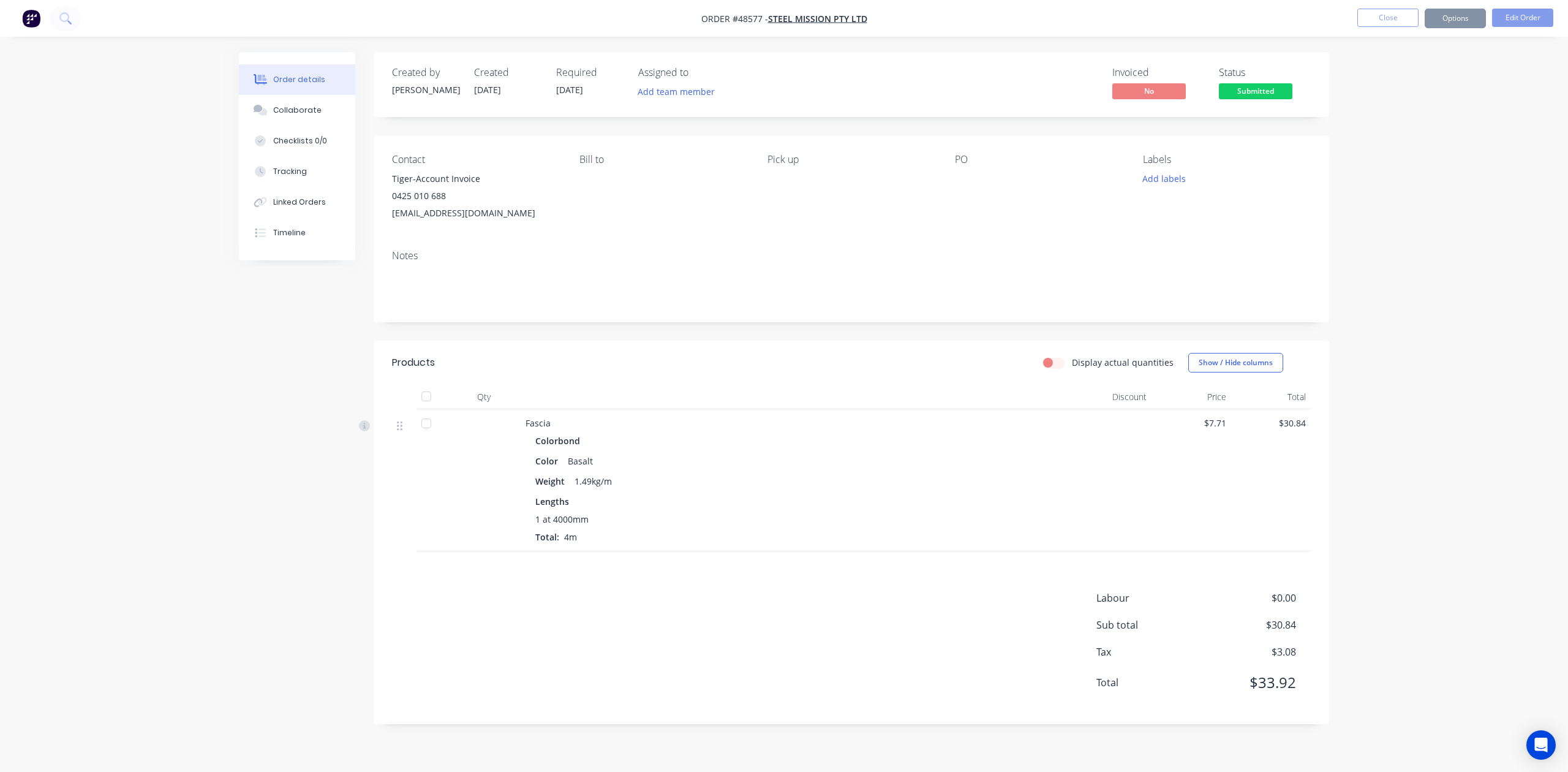
click at [975, 236] on div "Contact Tiger-Account Invoice 0425 010 688 operation@steelmission.com.au Bill t…" at bounding box center [852, 187] width 956 height 105
drag, startPoint x: 1445, startPoint y: 25, endPoint x: 1451, endPoint y: 17, distance: 10.0
click at [1449, 18] on button "Options" at bounding box center [1455, 18] width 61 height 20
click at [1399, 67] on div "Invoice" at bounding box center [1418, 74] width 113 height 18
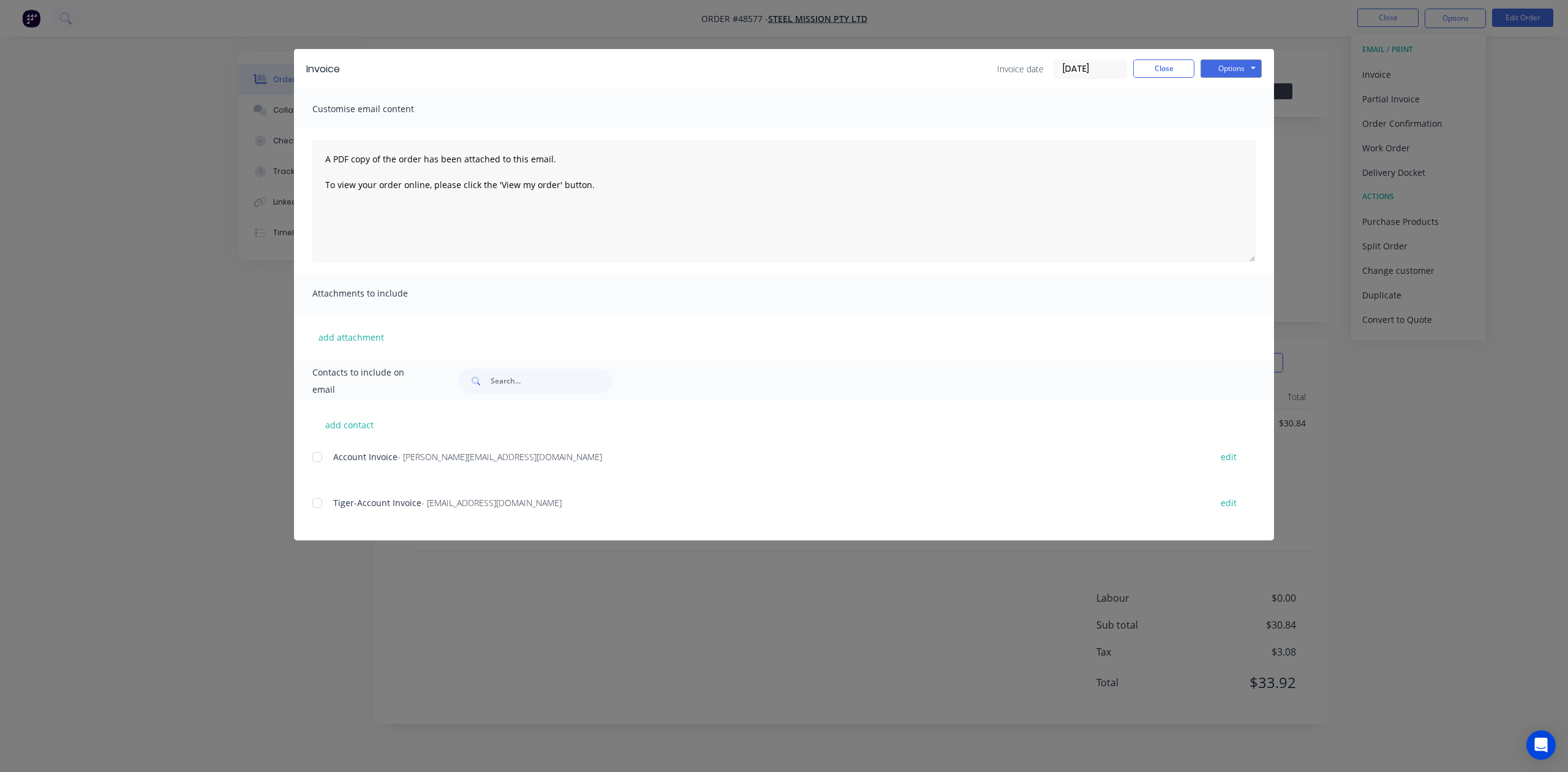
click at [305, 502] on div "add contact Account Invoice - Andy.Zhang@ApexHoldingsAus.com.au edit Tiger-Acco…" at bounding box center [784, 471] width 980 height 140
drag, startPoint x: 312, startPoint y: 502, endPoint x: 320, endPoint y: 503, distance: 8.1
click at [314, 504] on div at bounding box center [317, 502] width 24 height 24
click at [1243, 67] on button "Options" at bounding box center [1231, 69] width 61 height 18
click at [314, 459] on div at bounding box center [317, 457] width 24 height 24
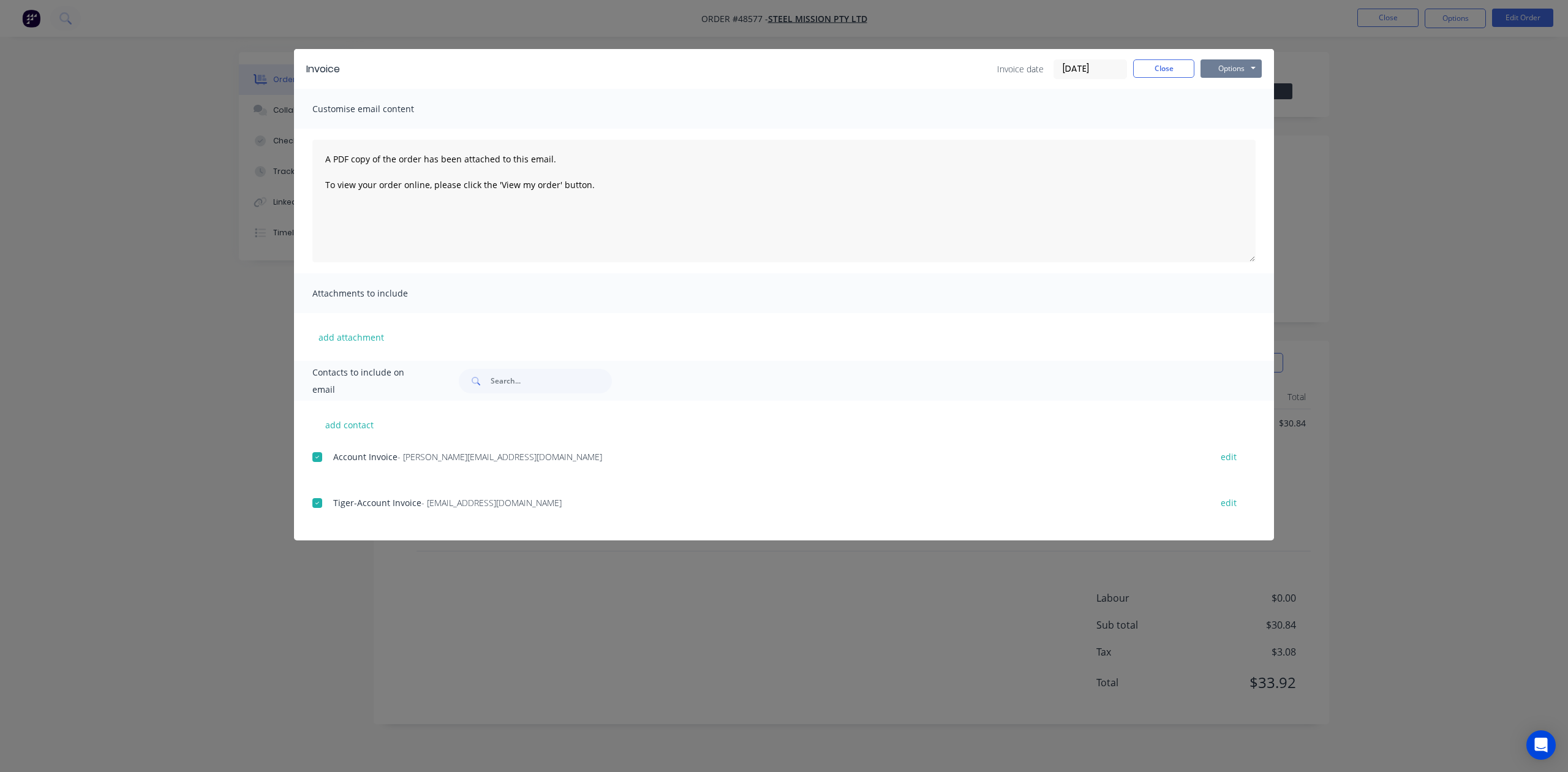
click at [1220, 69] on button "Options" at bounding box center [1231, 69] width 61 height 18
click at [1213, 134] on button "Email" at bounding box center [1239, 131] width 78 height 20
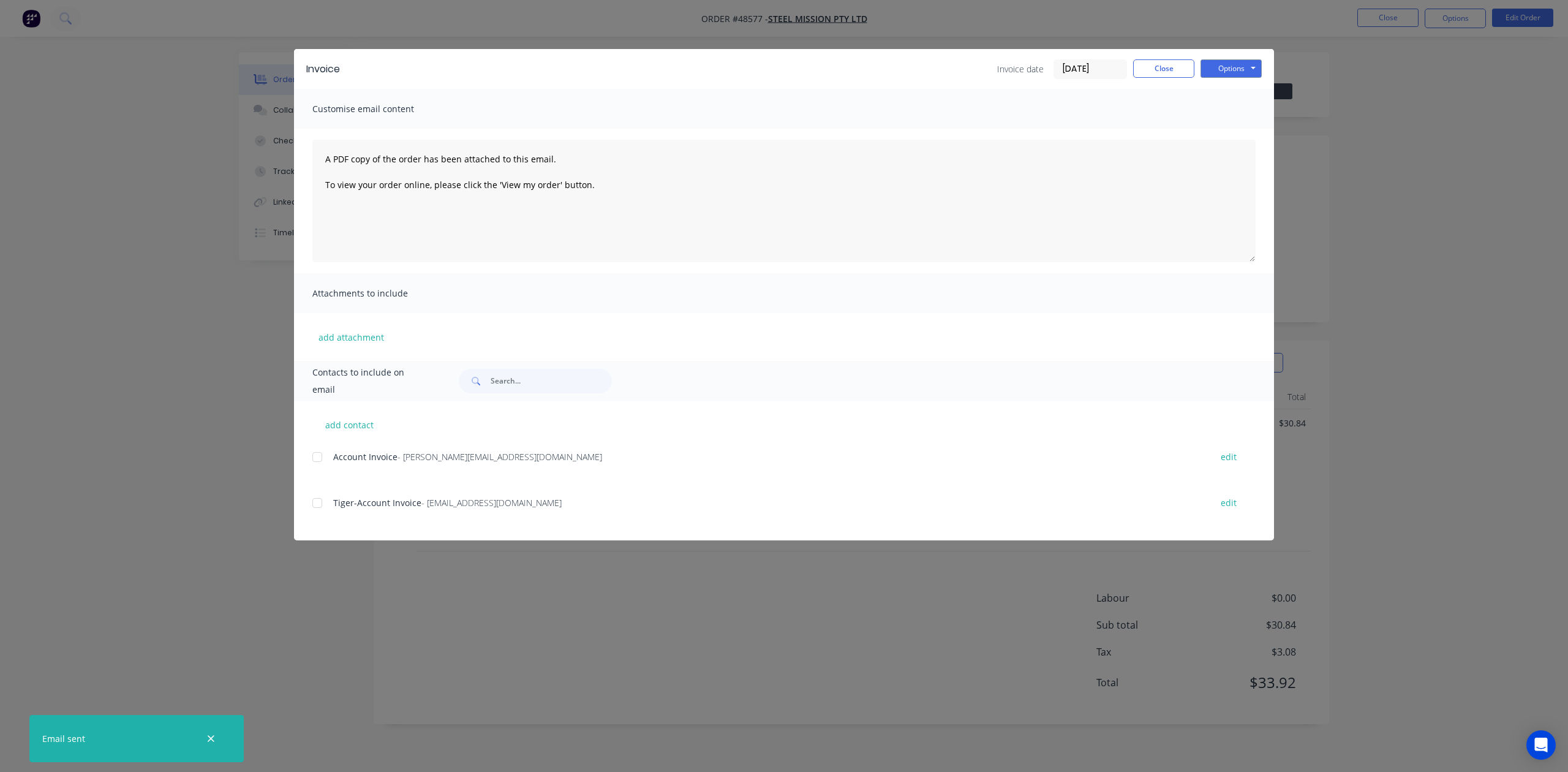
click at [1151, 57] on div "Invoice Invoice date 28/08/25 Close Options Preview Print Email" at bounding box center [784, 69] width 980 height 40
click at [1151, 65] on button "Close" at bounding box center [1163, 69] width 61 height 18
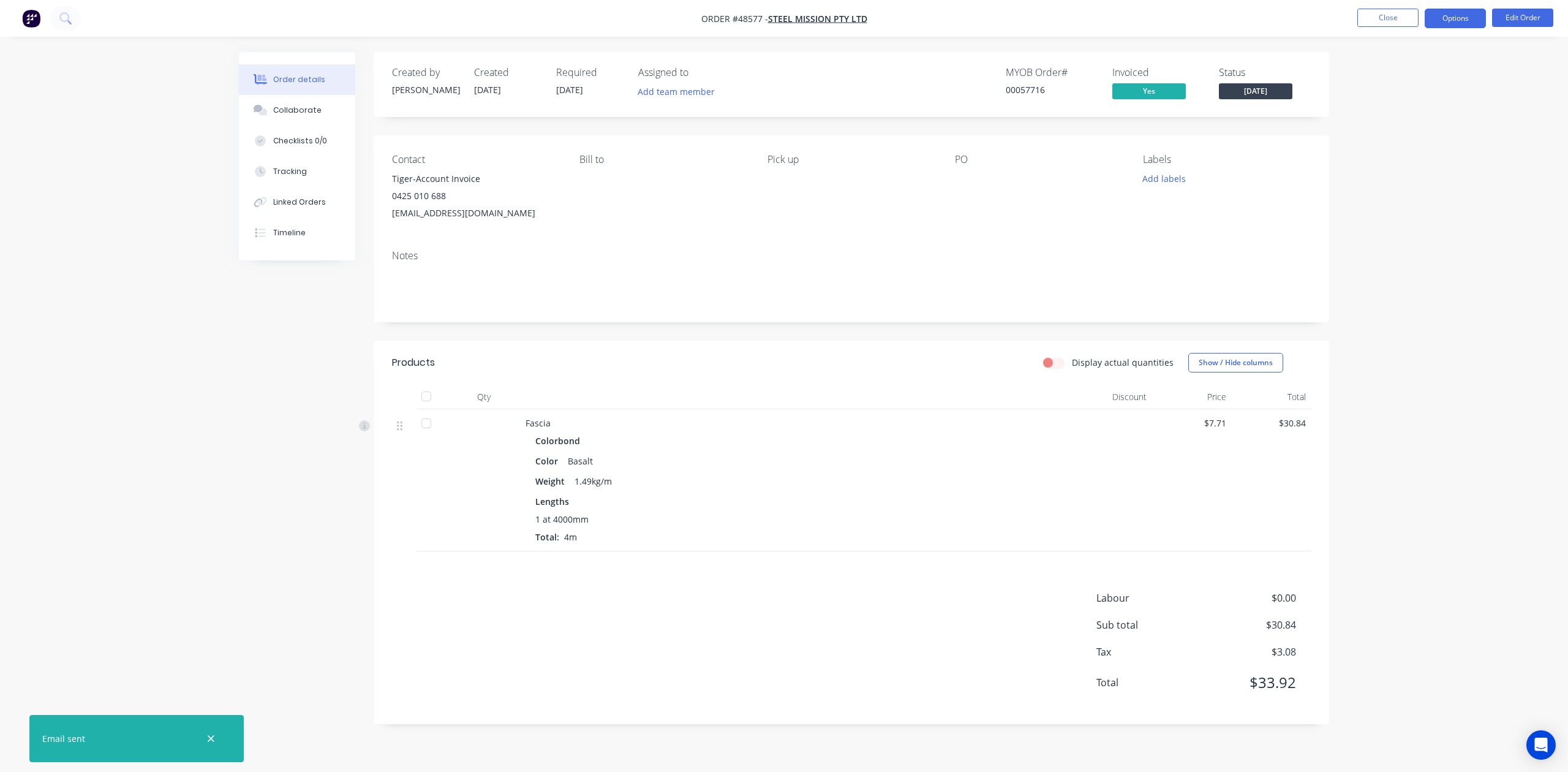
click at [1449, 21] on button "Options" at bounding box center [1455, 18] width 61 height 20
click at [1422, 137] on button "Work Order" at bounding box center [1418, 147] width 134 height 24
click at [1417, 121] on div "Without pricing" at bounding box center [1418, 123] width 113 height 18
click at [896, 331] on div "Created by Cathy Created 28/08/25 Required 03/09/25 Assigned to Add team member…" at bounding box center [852, 388] width 956 height 672
click at [1442, 22] on button "Options" at bounding box center [1455, 18] width 61 height 20
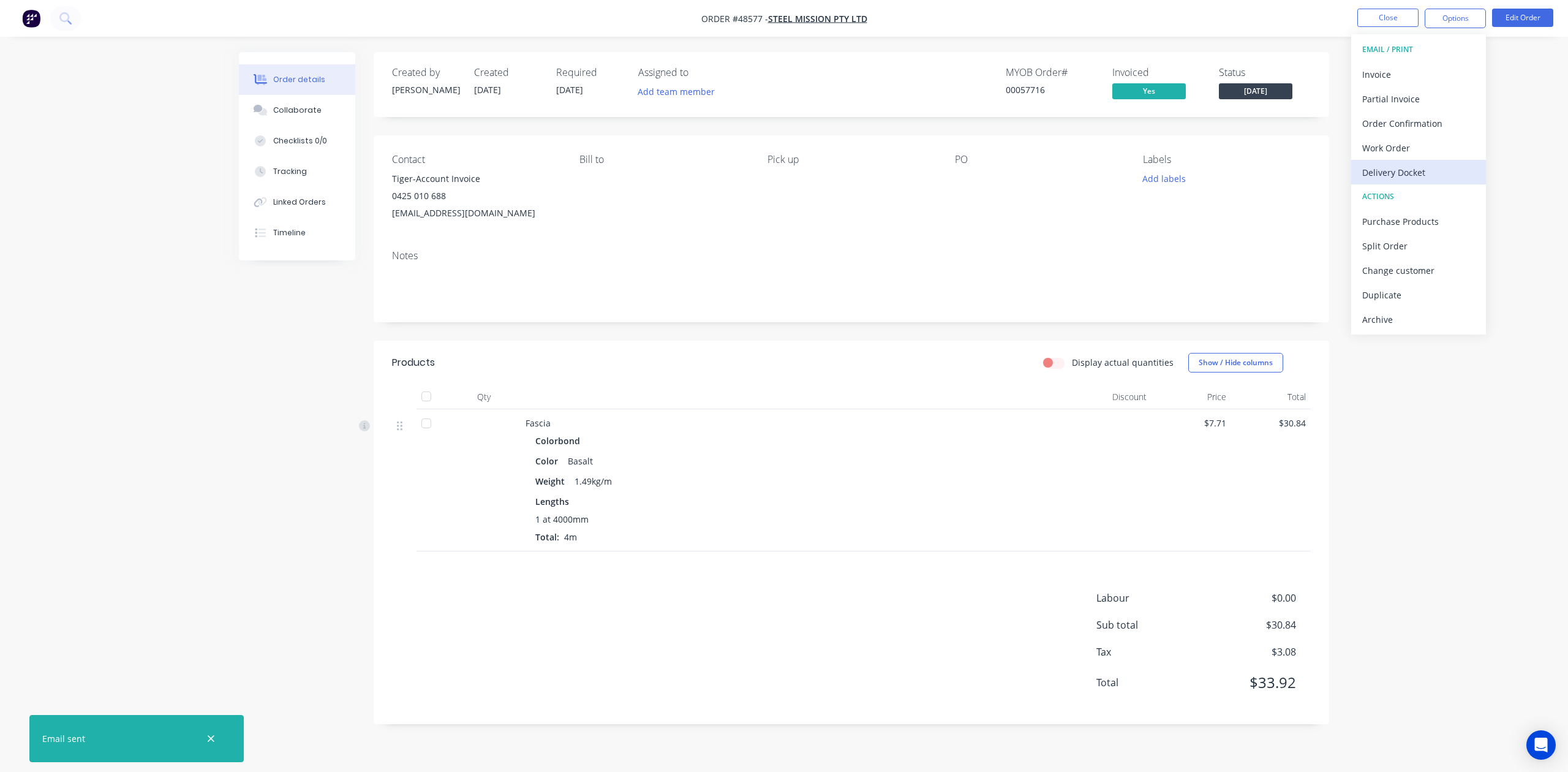
click at [1407, 171] on div "Delivery Docket" at bounding box center [1418, 172] width 113 height 18
click at [1401, 123] on div "Without pricing" at bounding box center [1418, 123] width 113 height 18
click at [799, 265] on div "Notes" at bounding box center [852, 281] width 956 height 82
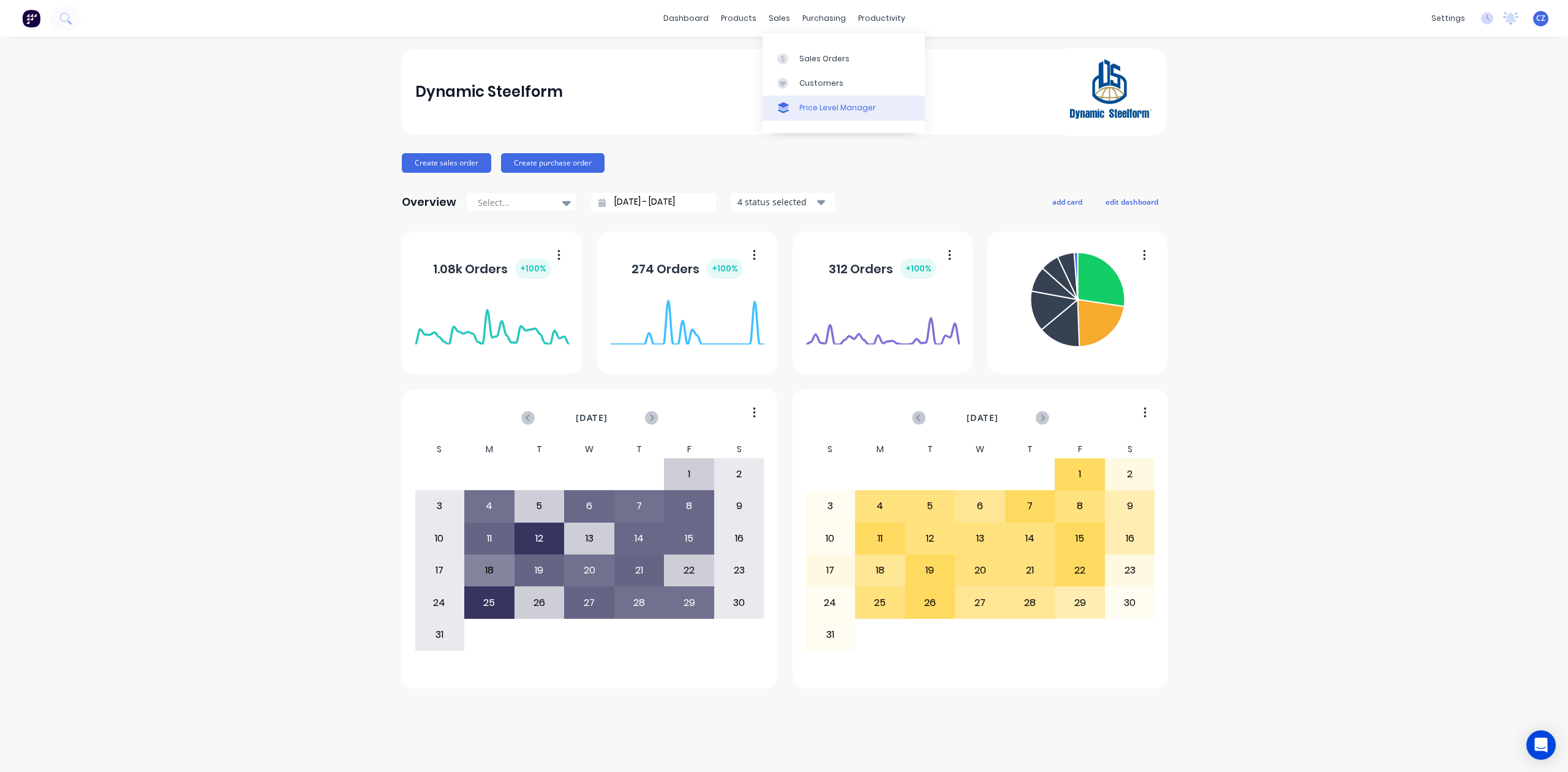
click at [817, 96] on link "Price Level Manager" at bounding box center [844, 107] width 162 height 24
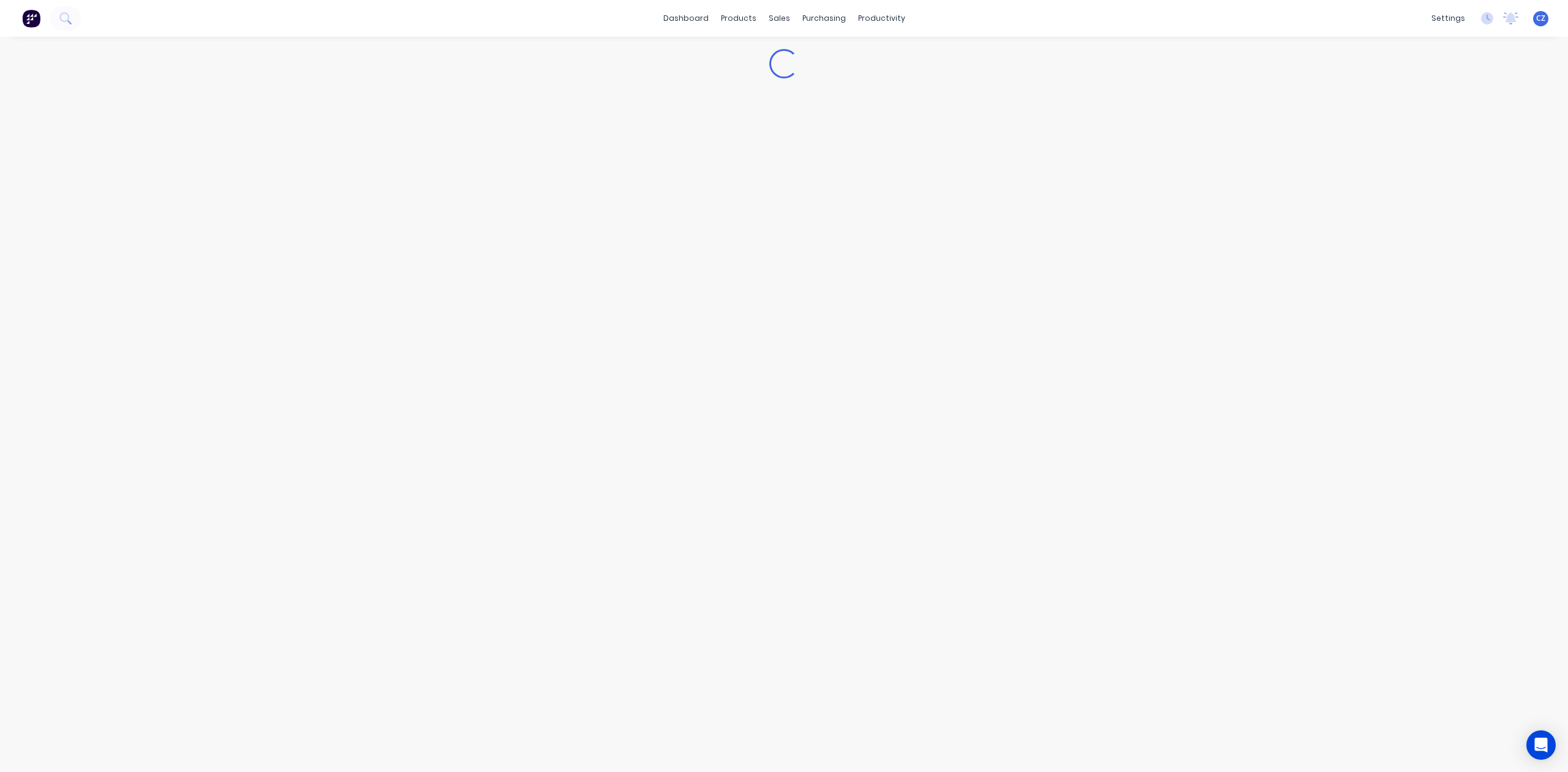
click at [811, 79] on div "Loading..." at bounding box center [784, 404] width 980 height 711
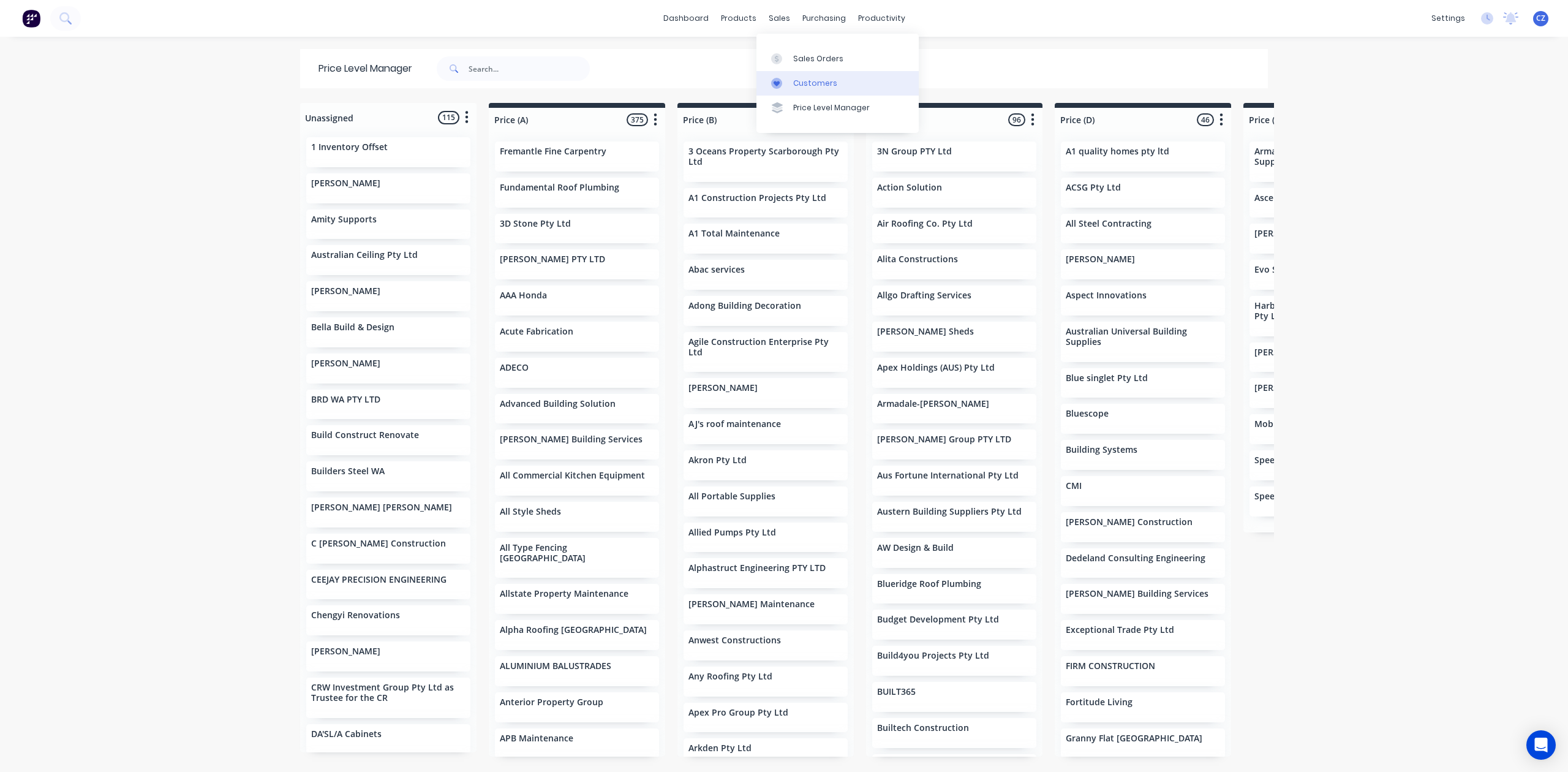
click at [793, 88] on div "Customers" at bounding box center [815, 83] width 44 height 11
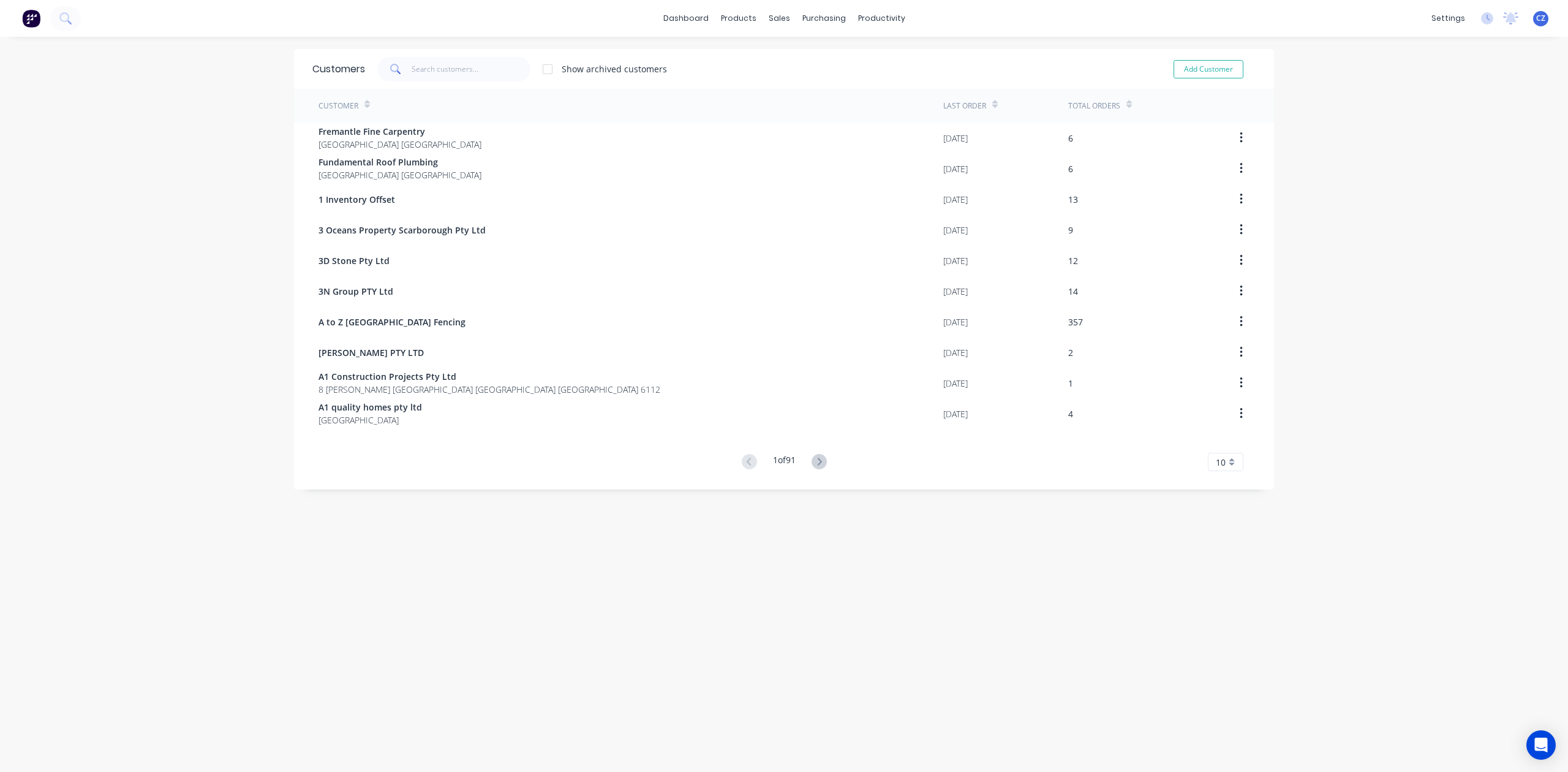
click at [459, 82] on div "Customers Show archived customers Add Customer" at bounding box center [784, 69] width 980 height 40
click at [455, 64] on input "text" at bounding box center [471, 69] width 119 height 24
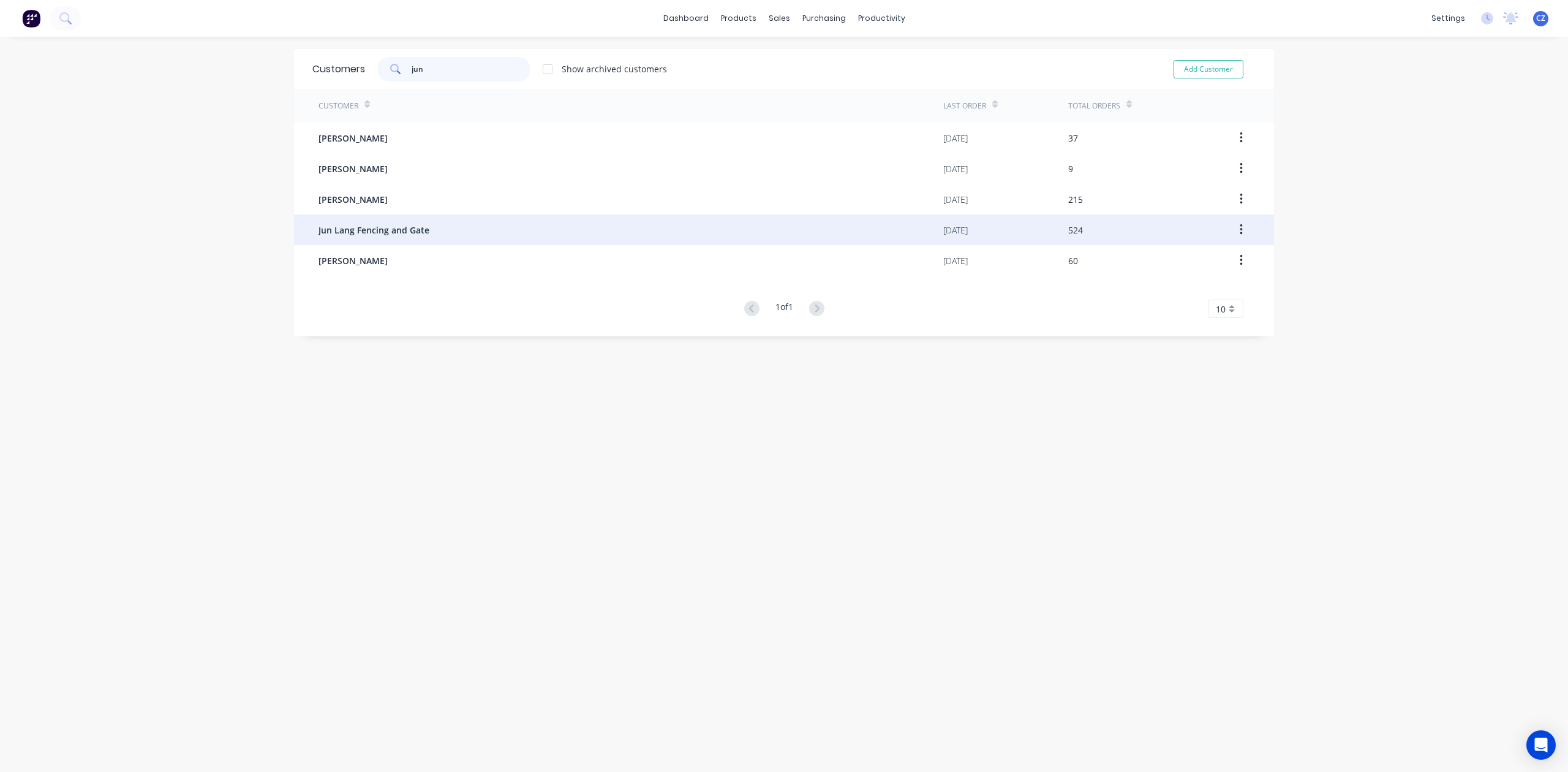
type input "jun"
click at [529, 231] on div "Jun Lang Fencing and Gate" at bounding box center [631, 229] width 625 height 30
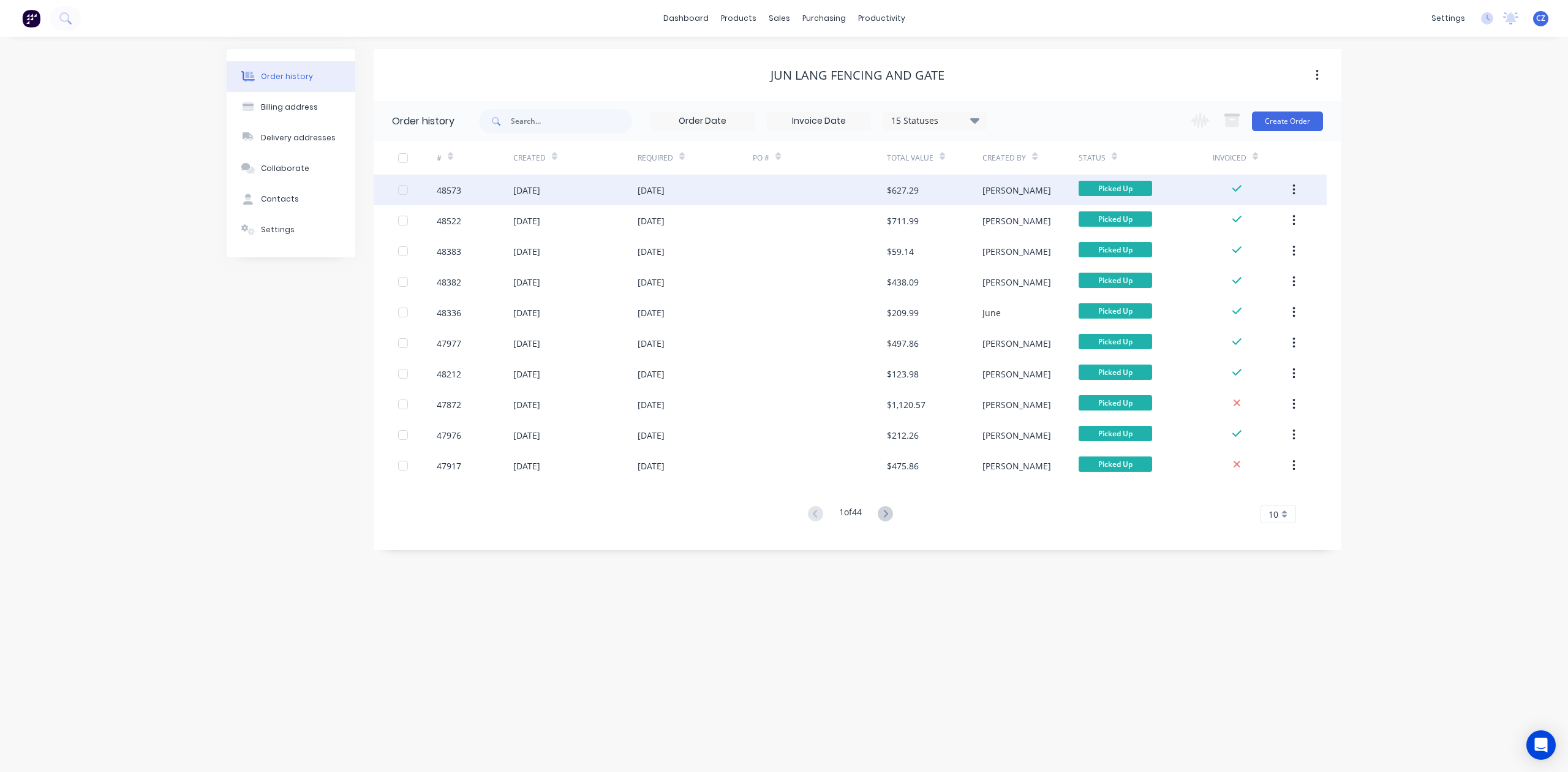
click at [819, 202] on div at bounding box center [820, 190] width 134 height 30
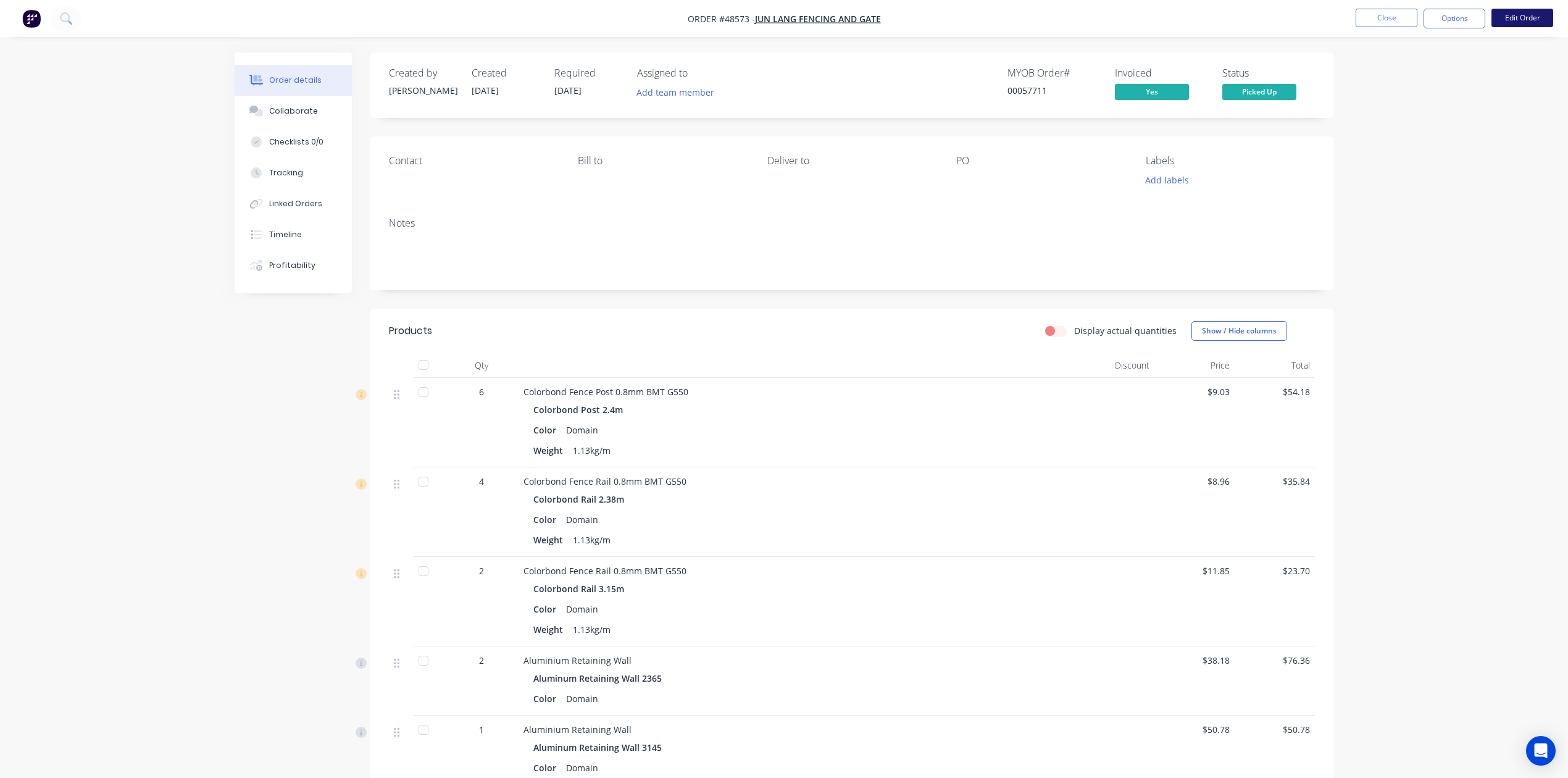
click at [1530, 13] on button "Edit Order" at bounding box center [1522, 18] width 62 height 19
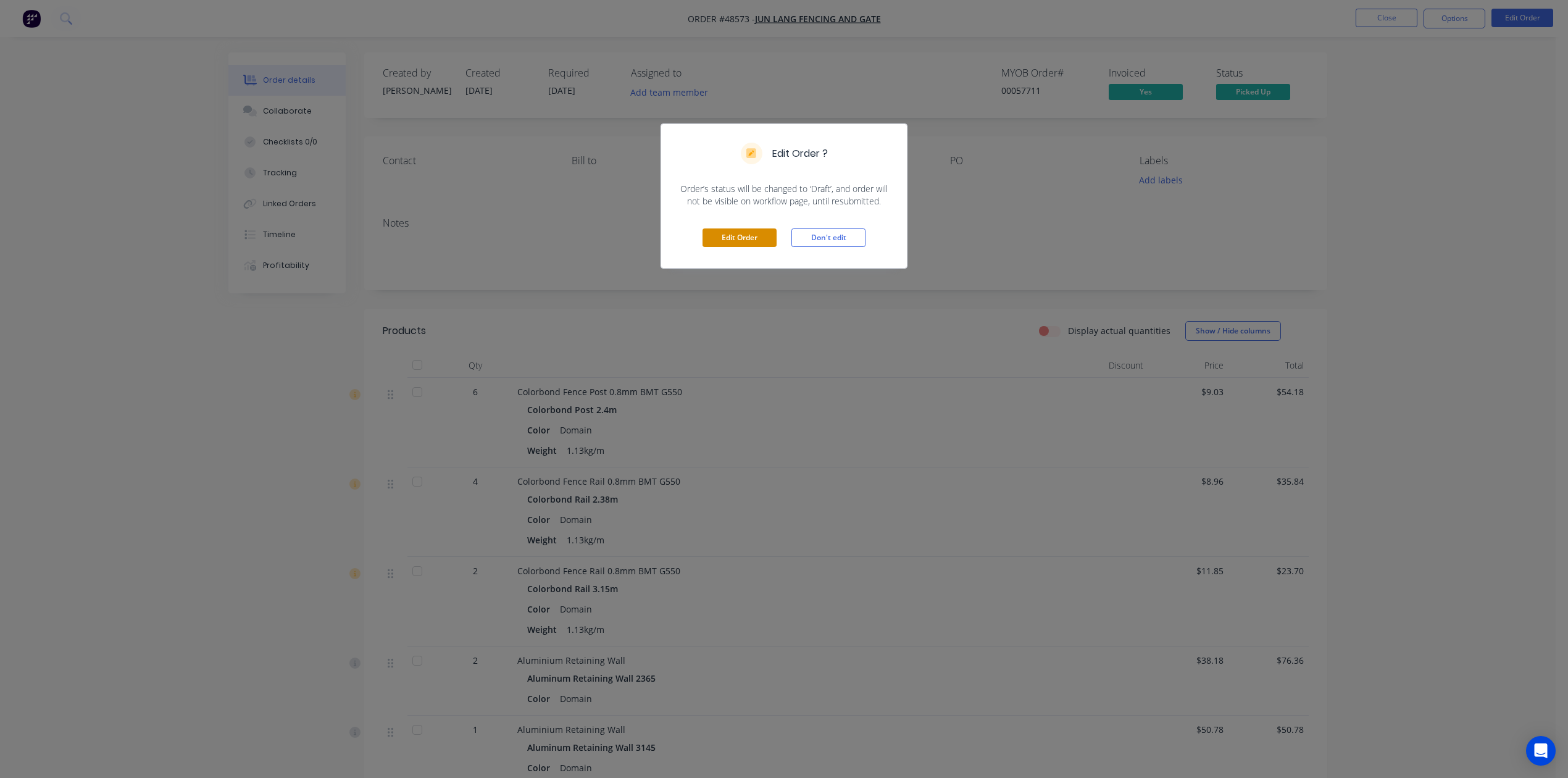
click at [718, 236] on button "Edit Order" at bounding box center [740, 238] width 74 height 19
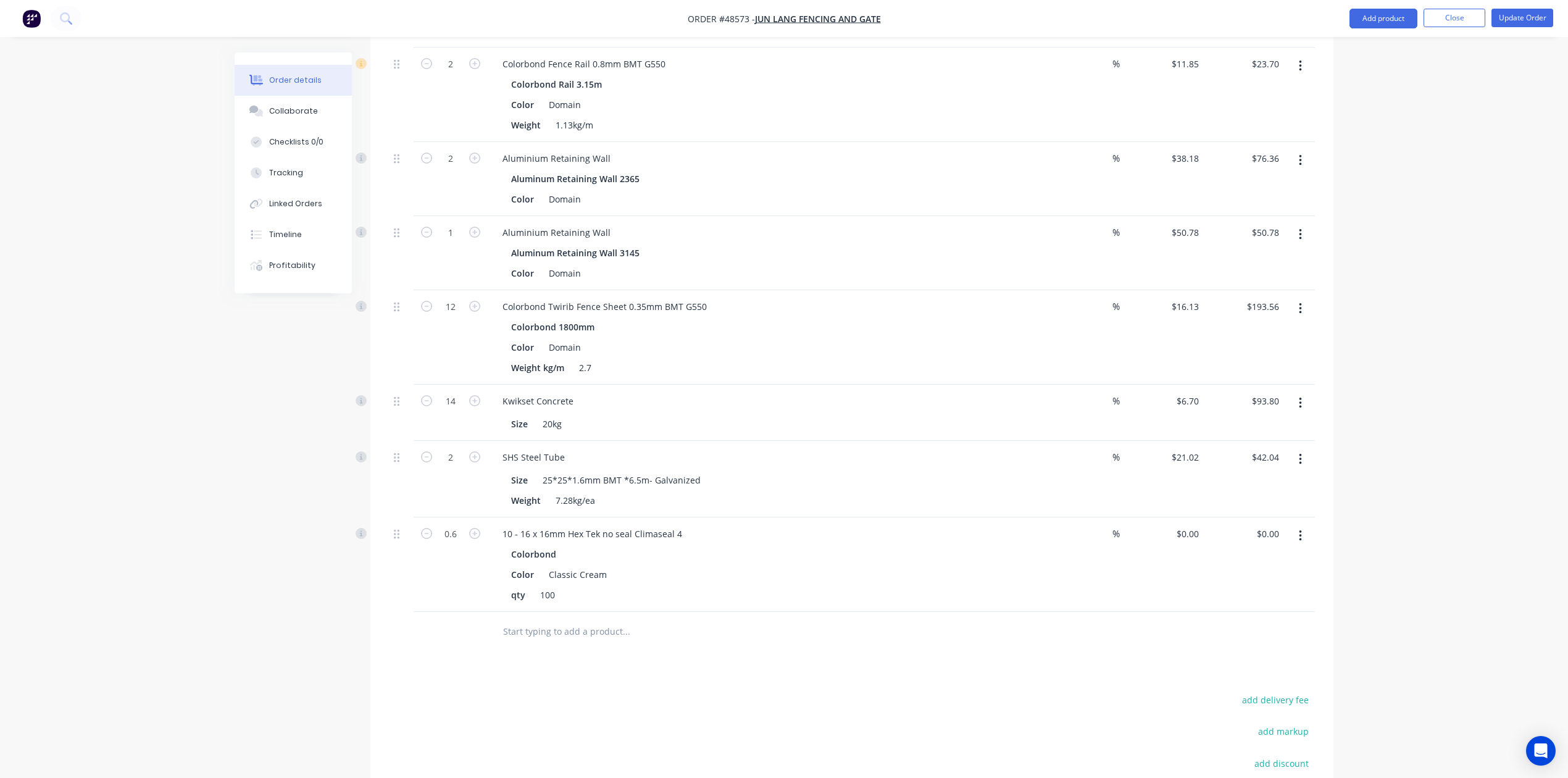
scroll to position [483, 0]
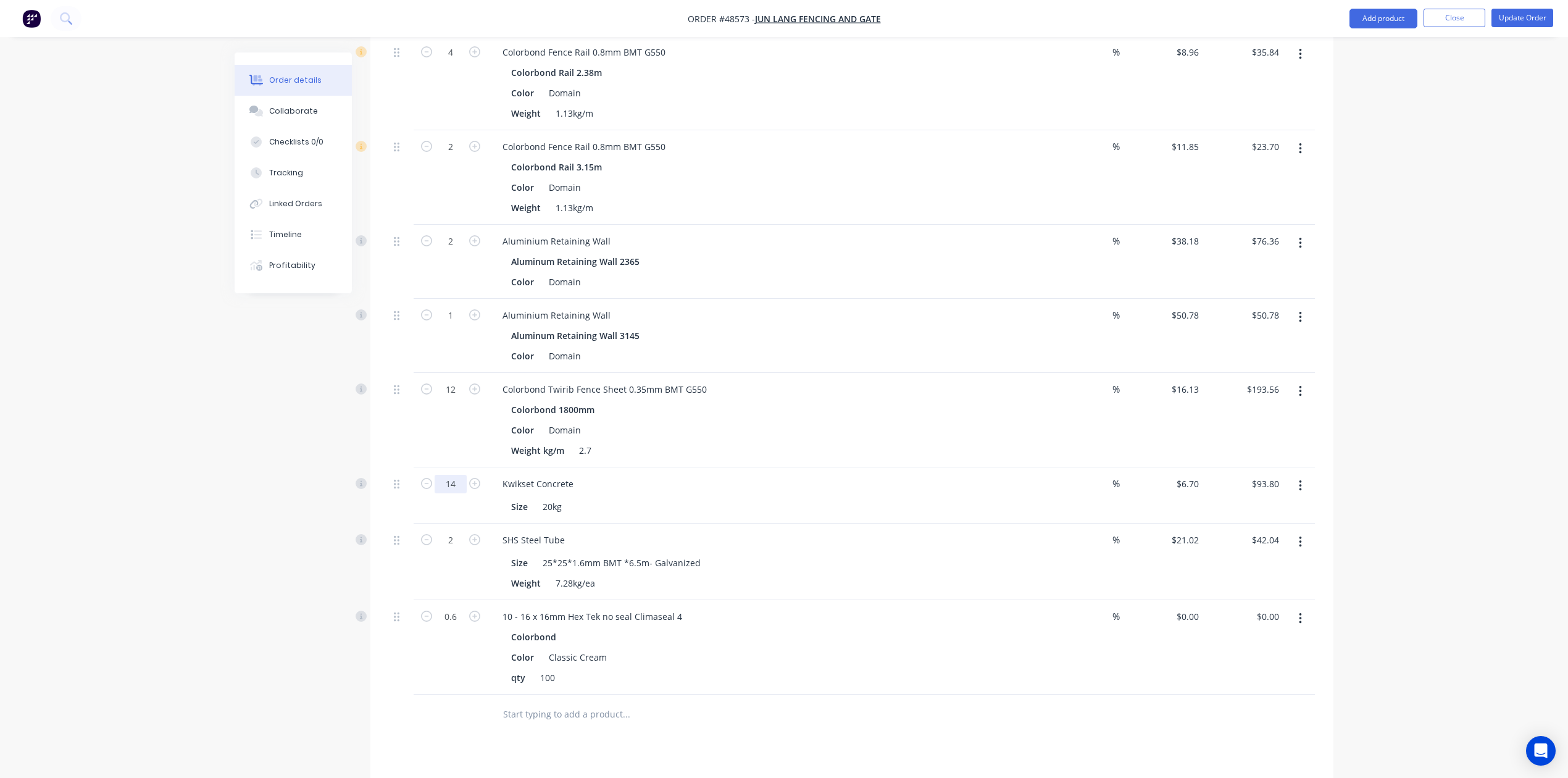
type input "4"
type input "$26.80"
click at [845, 479] on div "Kwikset Concrete" at bounding box center [765, 484] width 545 height 18
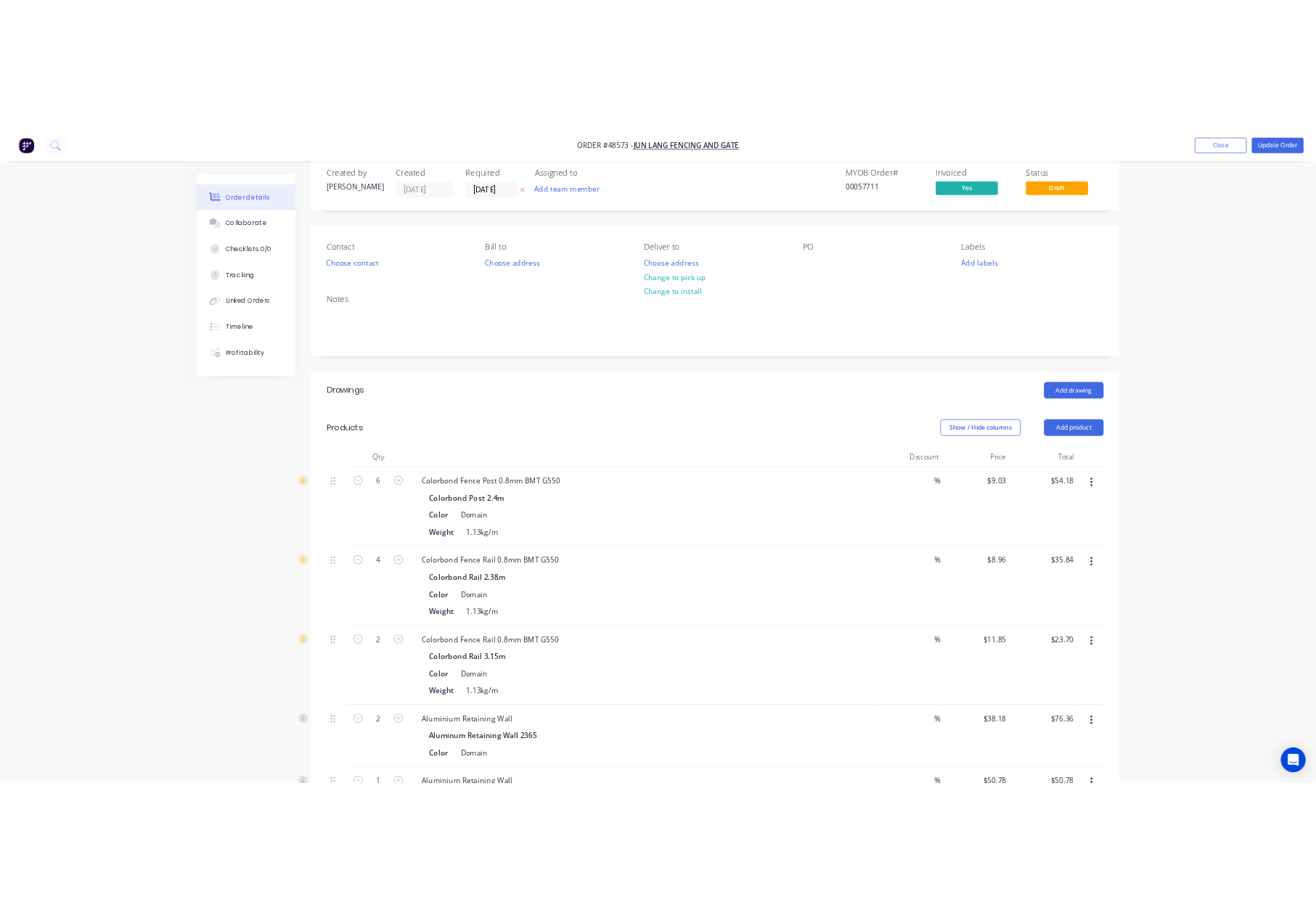
scroll to position [0, 0]
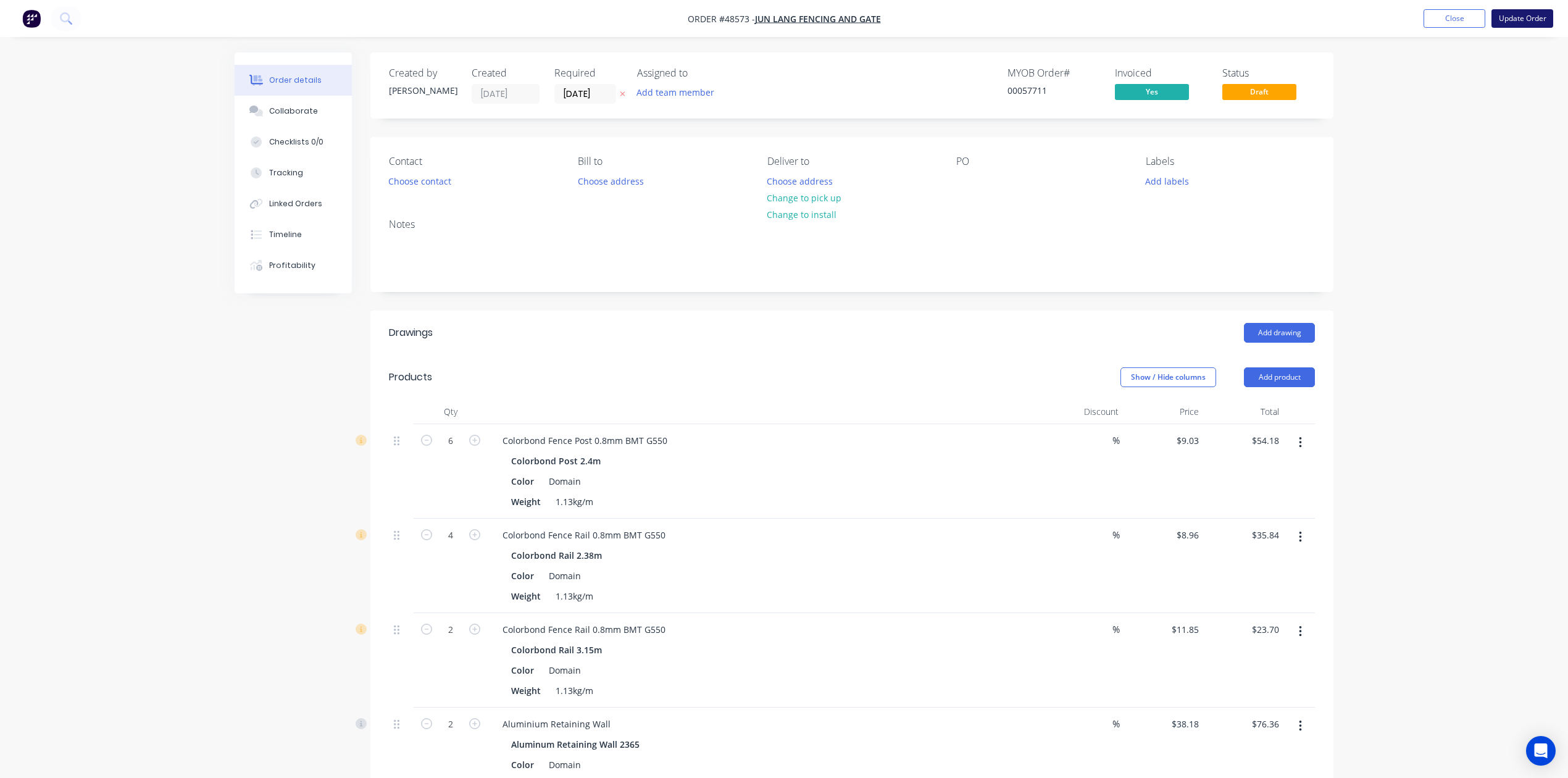
click at [1512, 16] on button "Update Order" at bounding box center [1522, 19] width 62 height 19
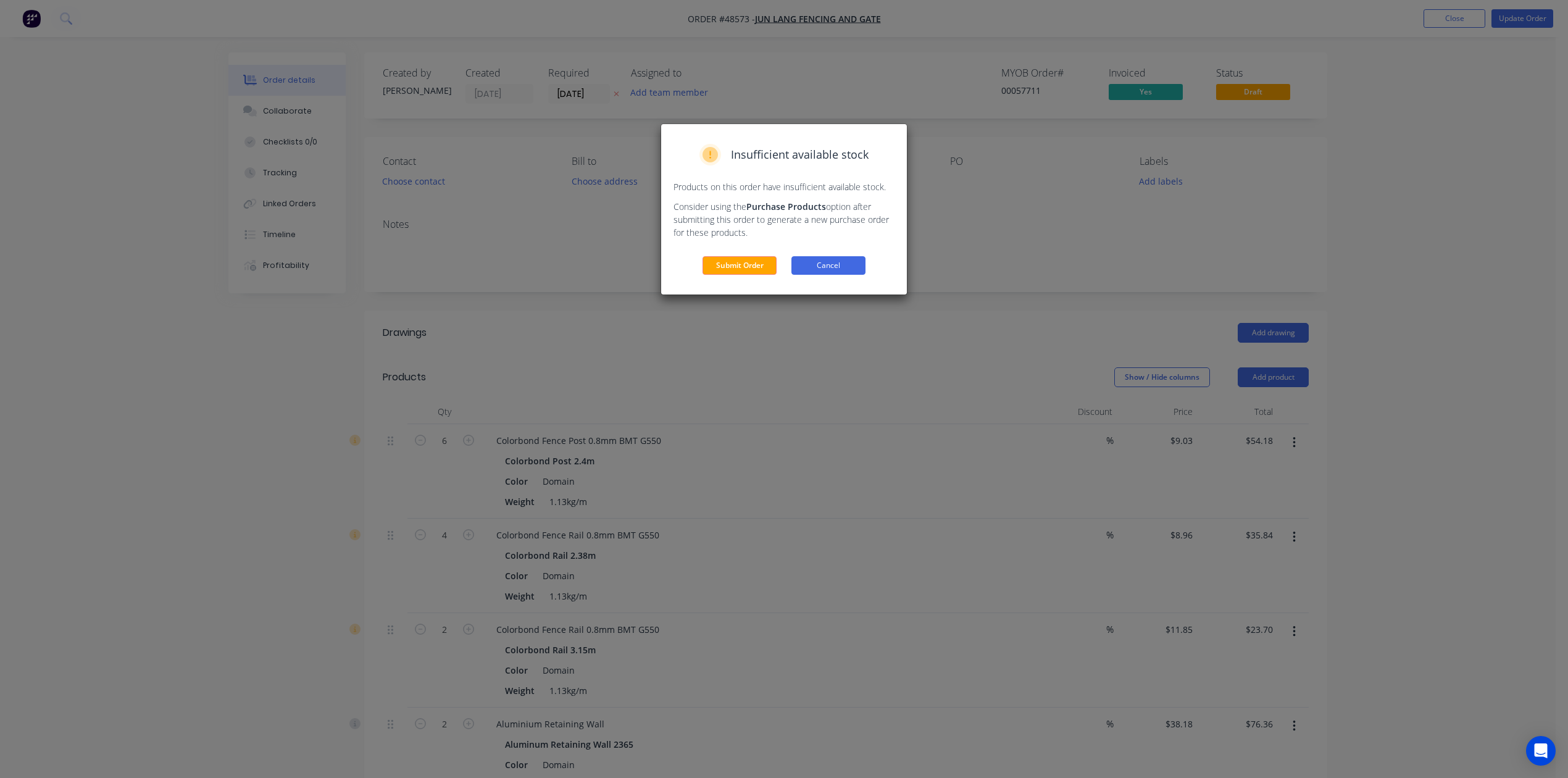
click at [829, 270] on button "Cancel" at bounding box center [829, 266] width 74 height 19
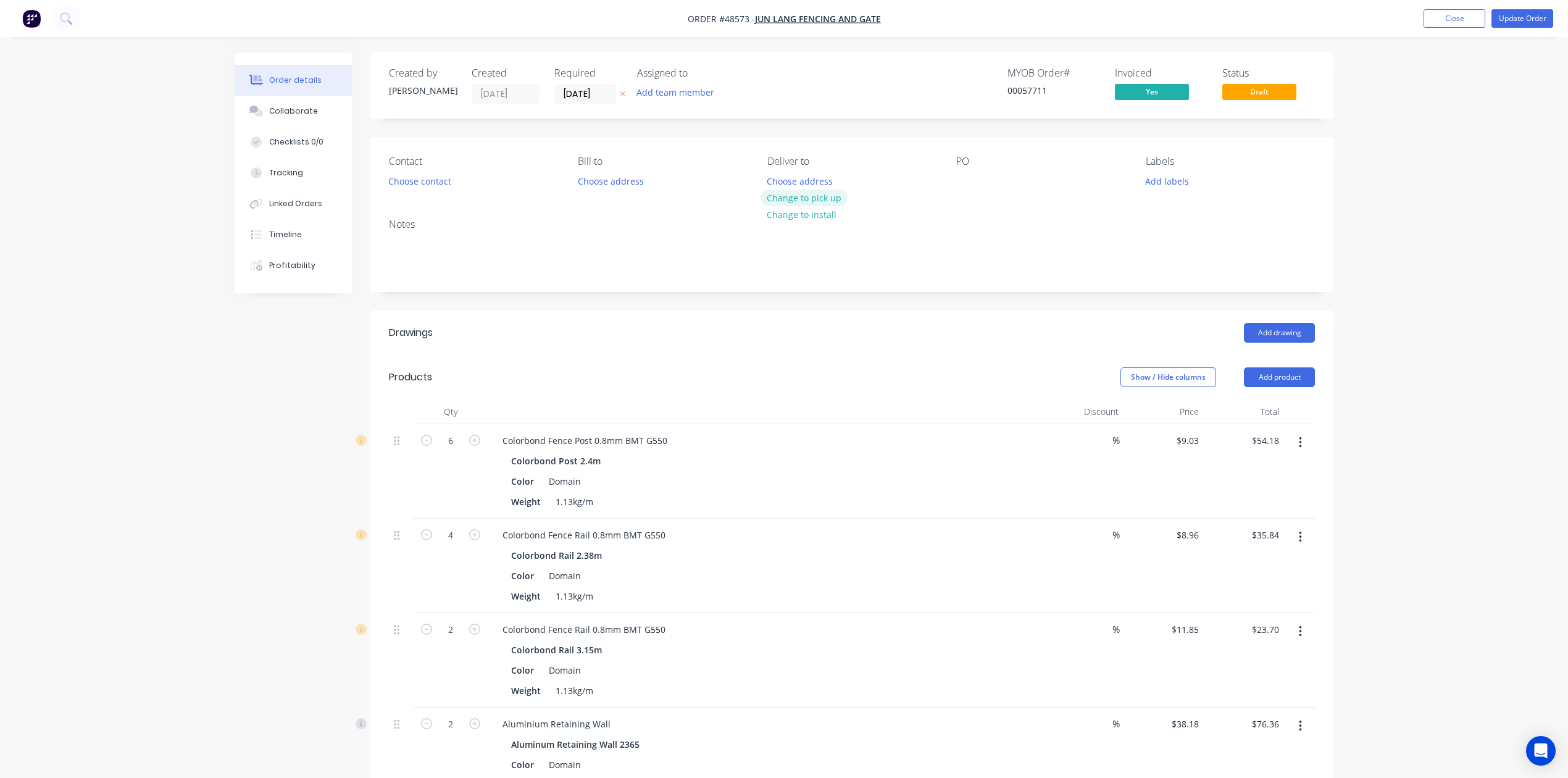
click at [804, 198] on button "Change to pick up" at bounding box center [805, 197] width 88 height 17
click at [1517, 23] on button "Update Order" at bounding box center [1522, 19] width 62 height 19
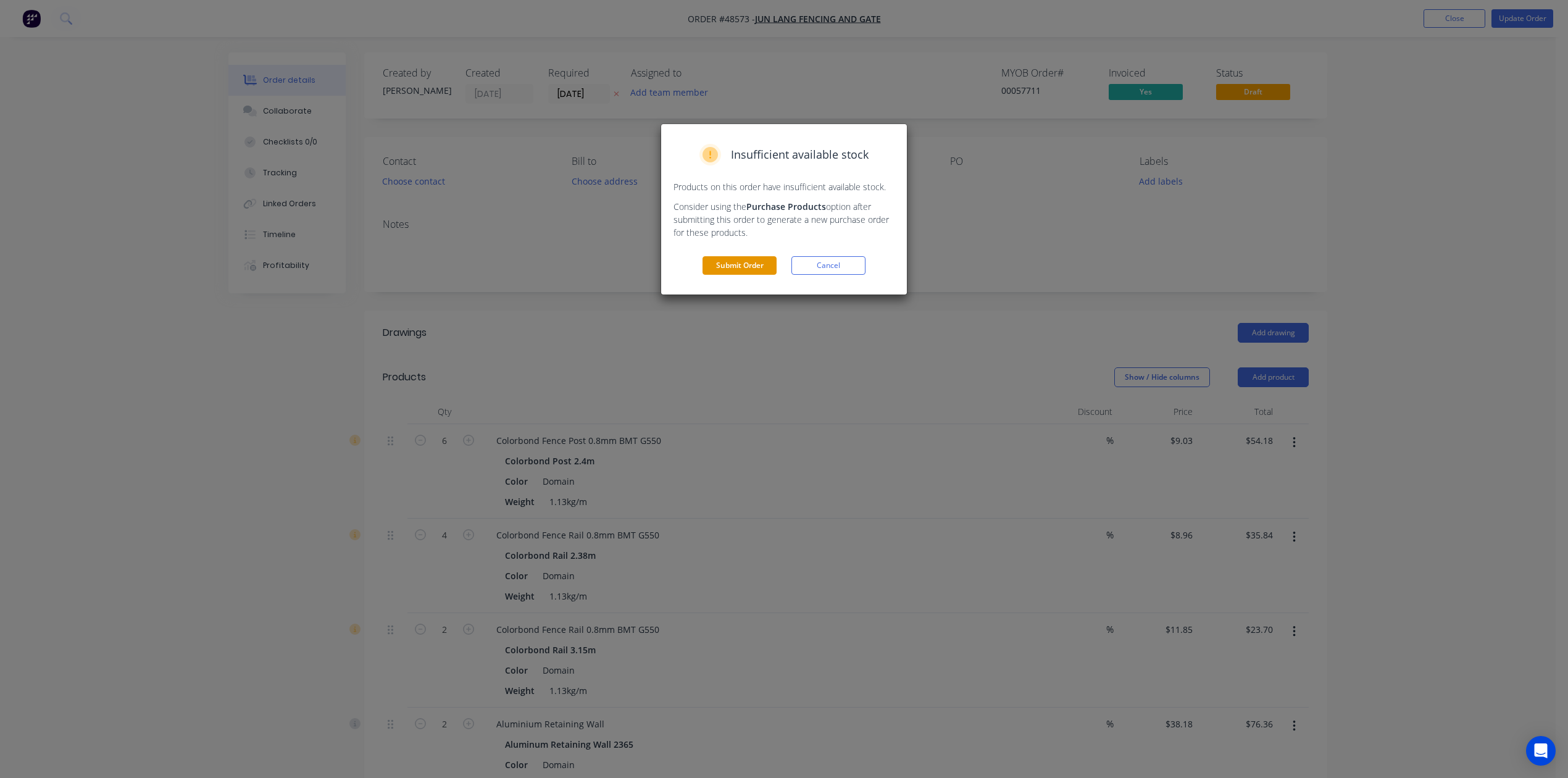
click at [731, 267] on button "Submit Order" at bounding box center [740, 266] width 74 height 19
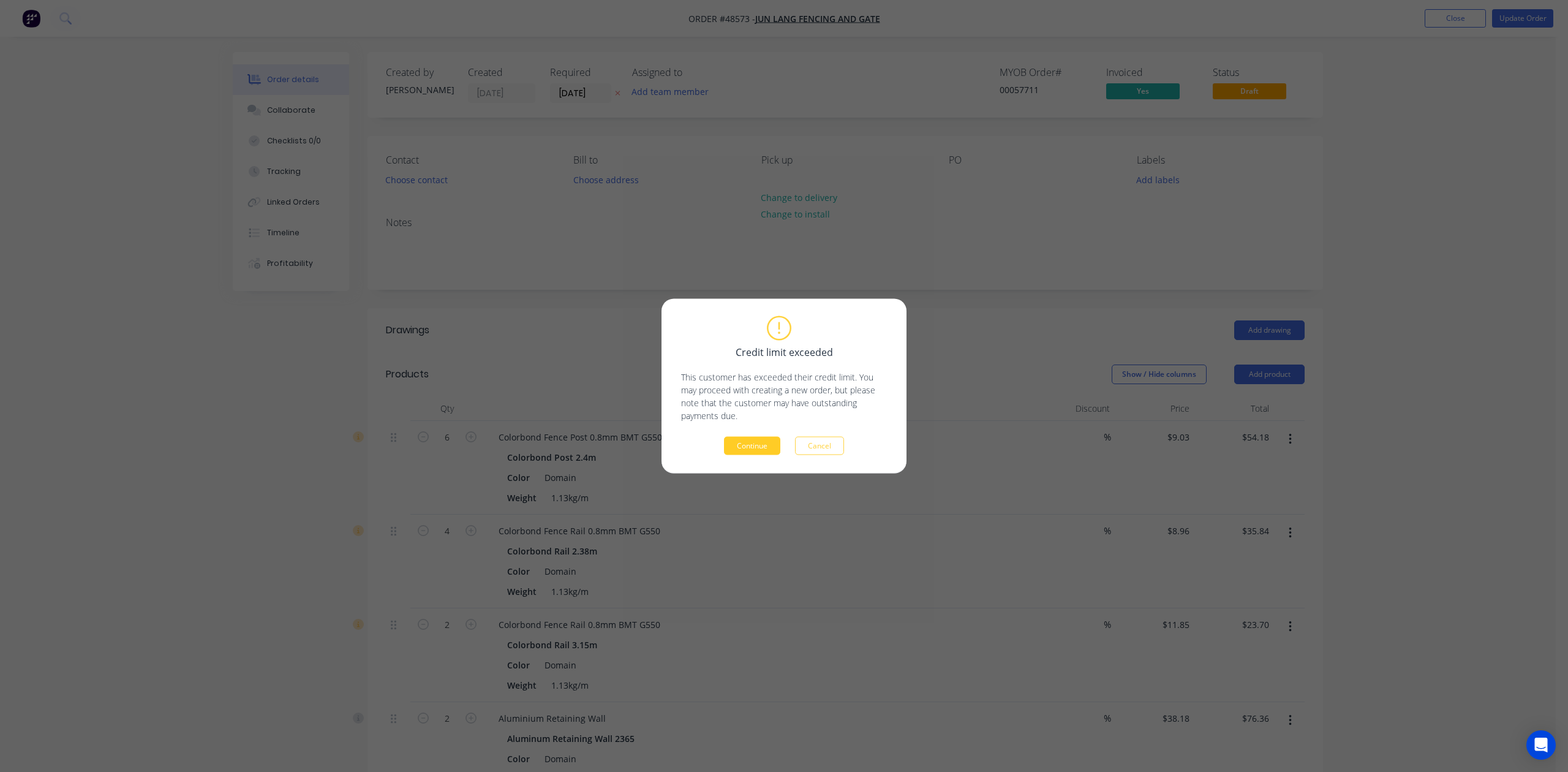
click at [745, 438] on button "Continue" at bounding box center [751, 446] width 56 height 18
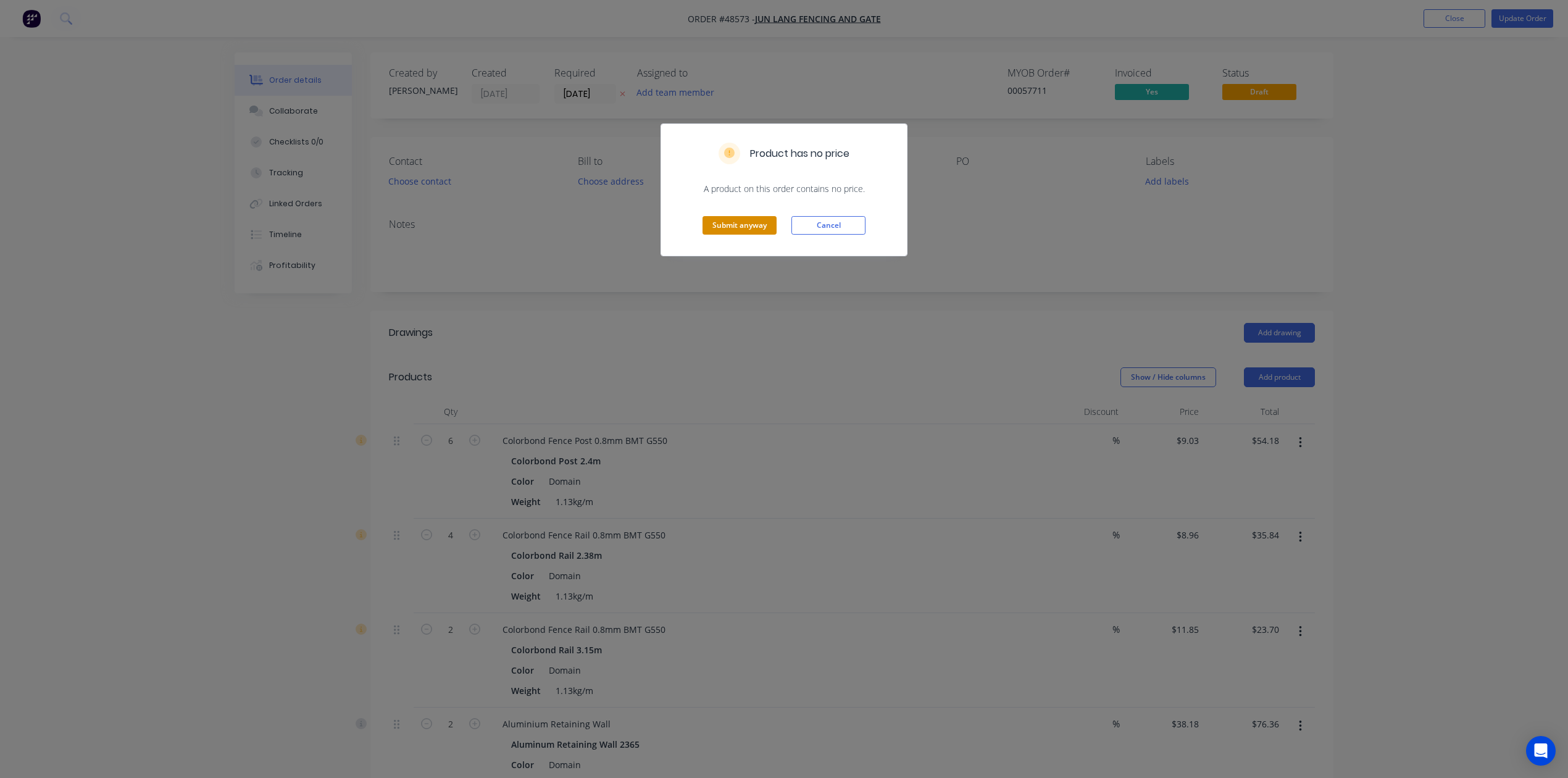
click at [709, 226] on button "Submit anyway" at bounding box center [740, 225] width 74 height 19
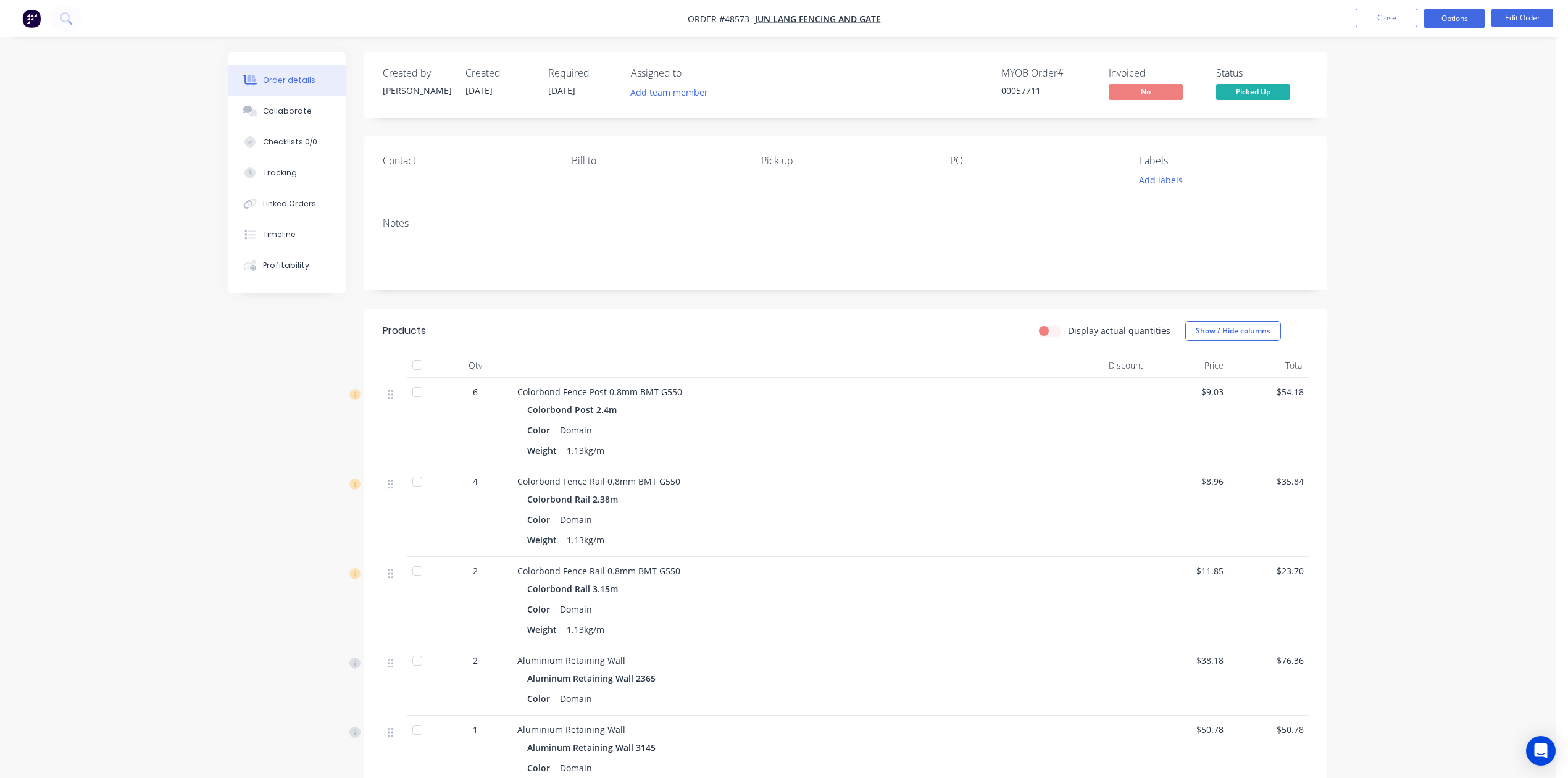
click at [1452, 20] on button "Options" at bounding box center [1454, 19] width 62 height 20
click at [1392, 66] on div "Invoice" at bounding box center [1417, 74] width 114 height 18
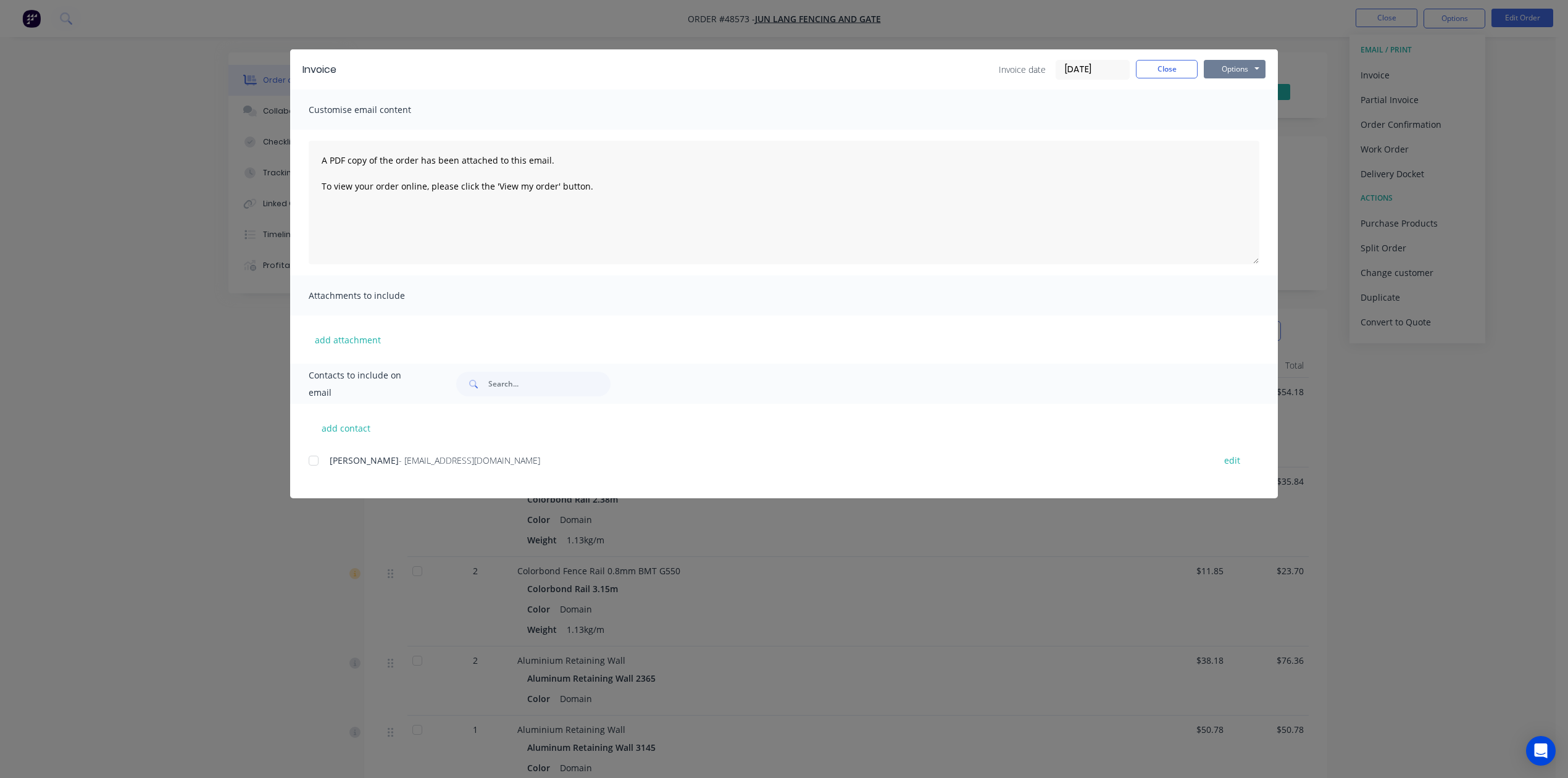
click at [1238, 64] on button "Options" at bounding box center [1234, 69] width 62 height 19
click at [1226, 112] on button "Print" at bounding box center [1243, 111] width 79 height 21
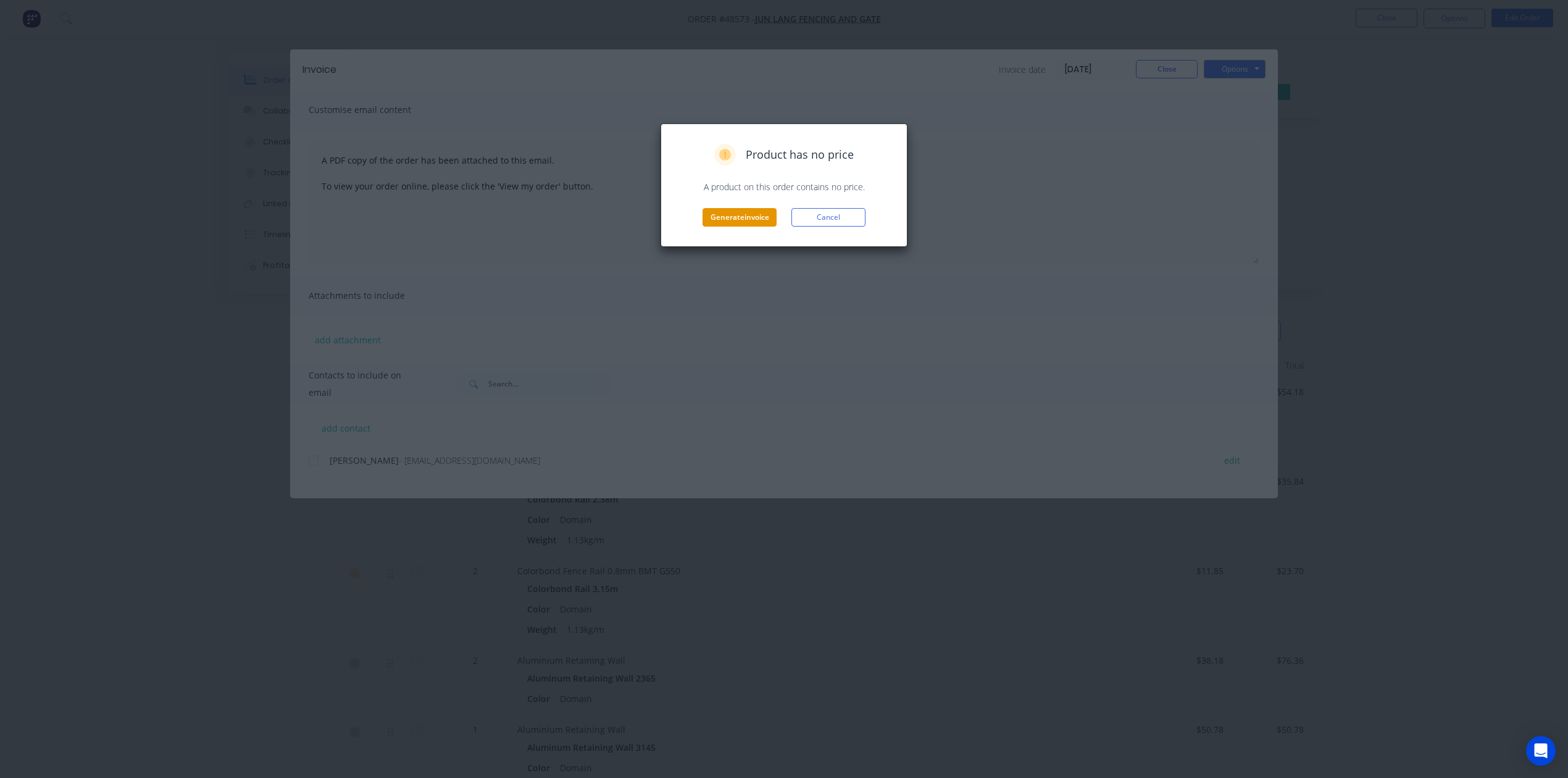
click at [771, 213] on button "Generate invoice" at bounding box center [740, 217] width 74 height 19
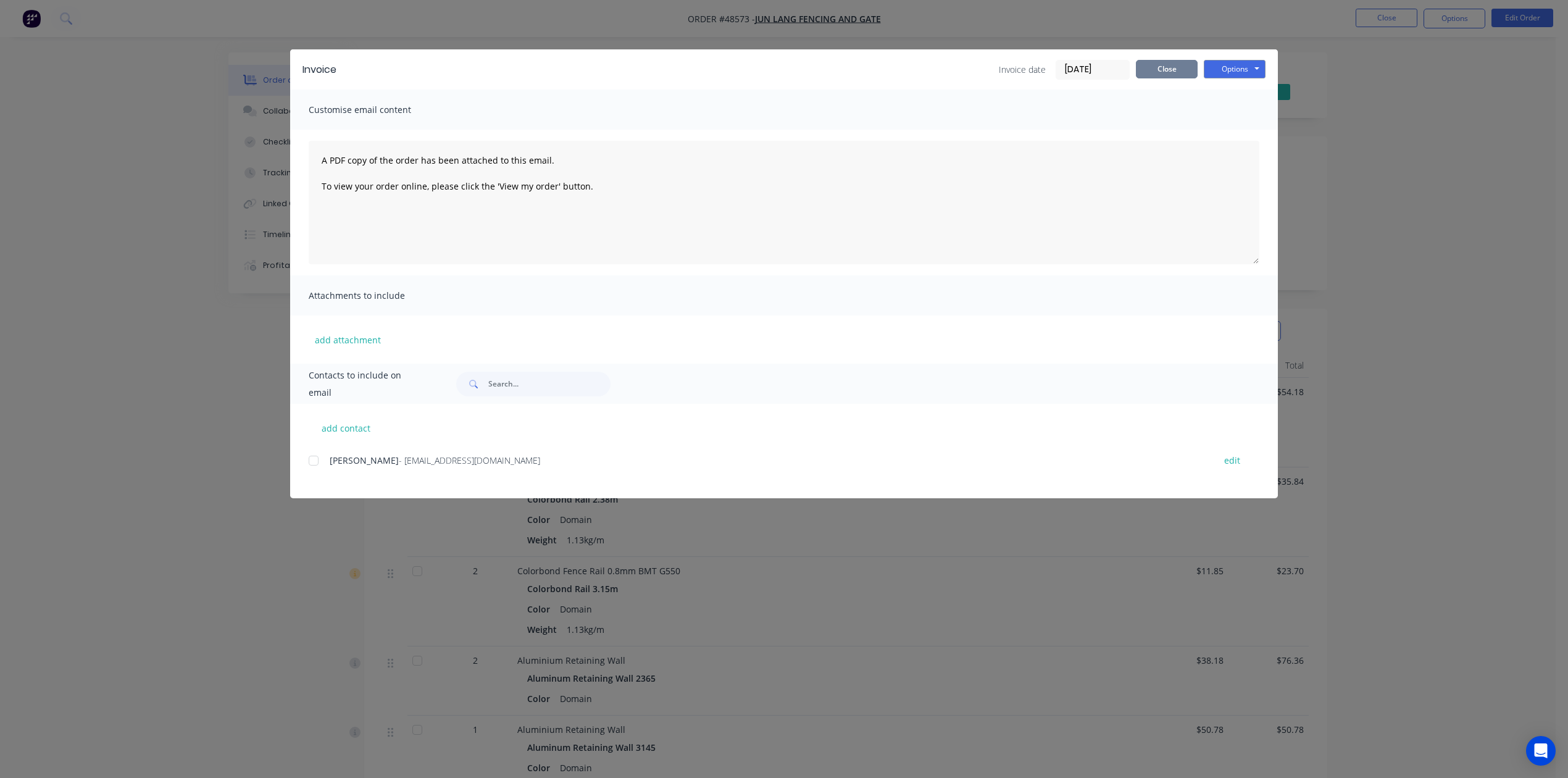
click at [1157, 65] on button "Close" at bounding box center [1167, 69] width 62 height 19
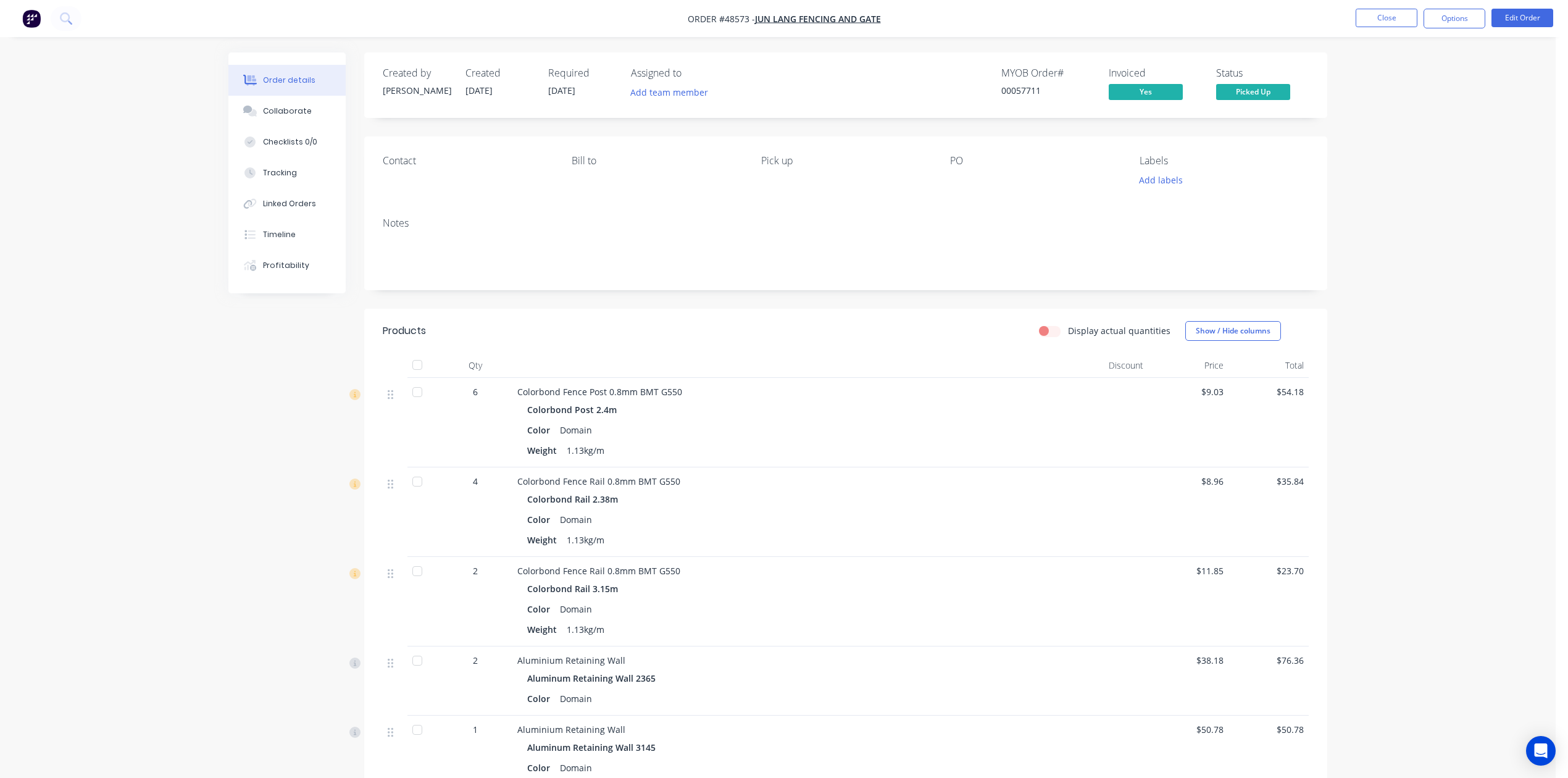
click at [884, 423] on div "Color Domain" at bounding box center [791, 430] width 526 height 18
click at [1391, 13] on button "Close" at bounding box center [1387, 18] width 62 height 19
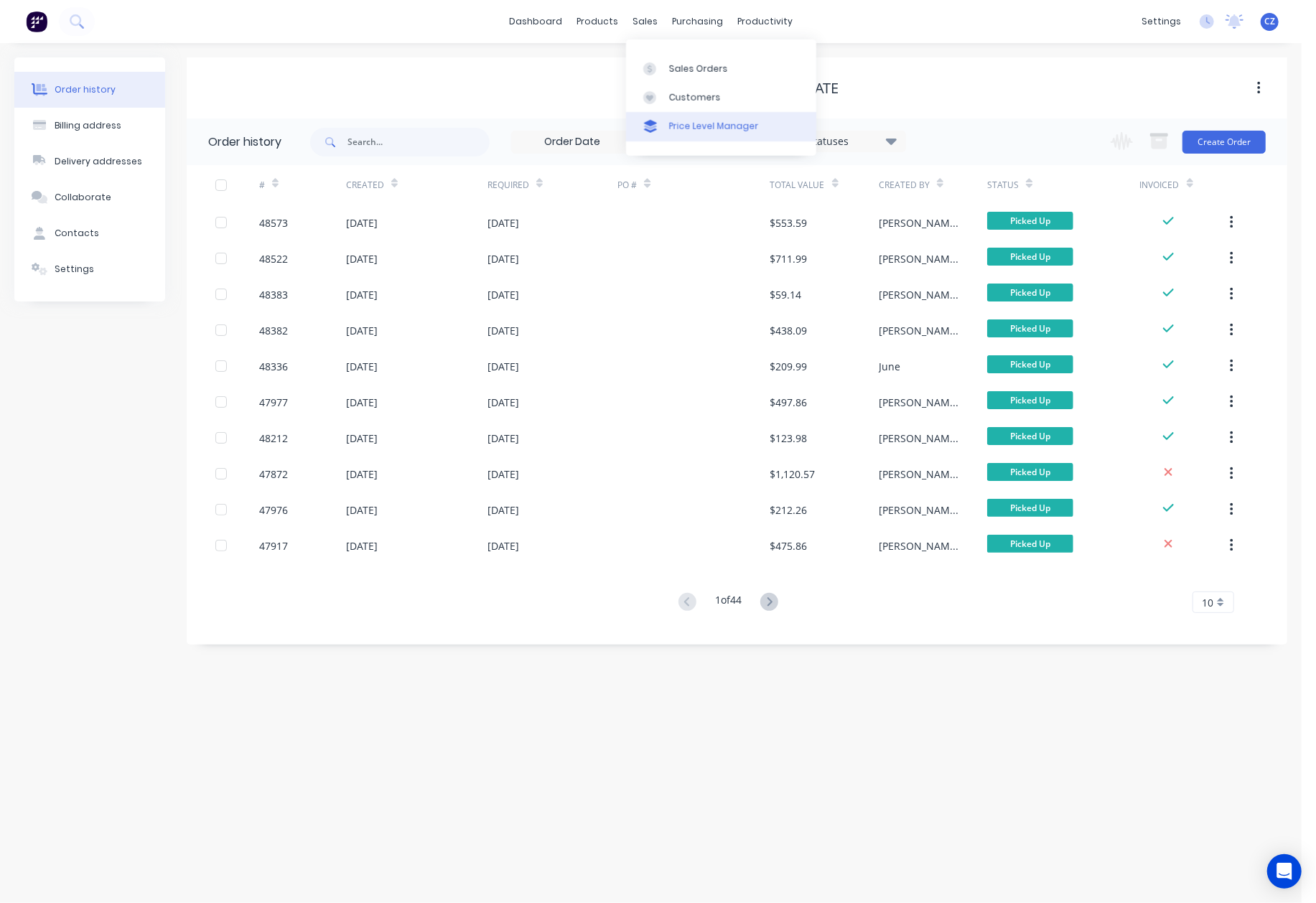
click at [671, 112] on link "Price Level Manager" at bounding box center [721, 126] width 190 height 29
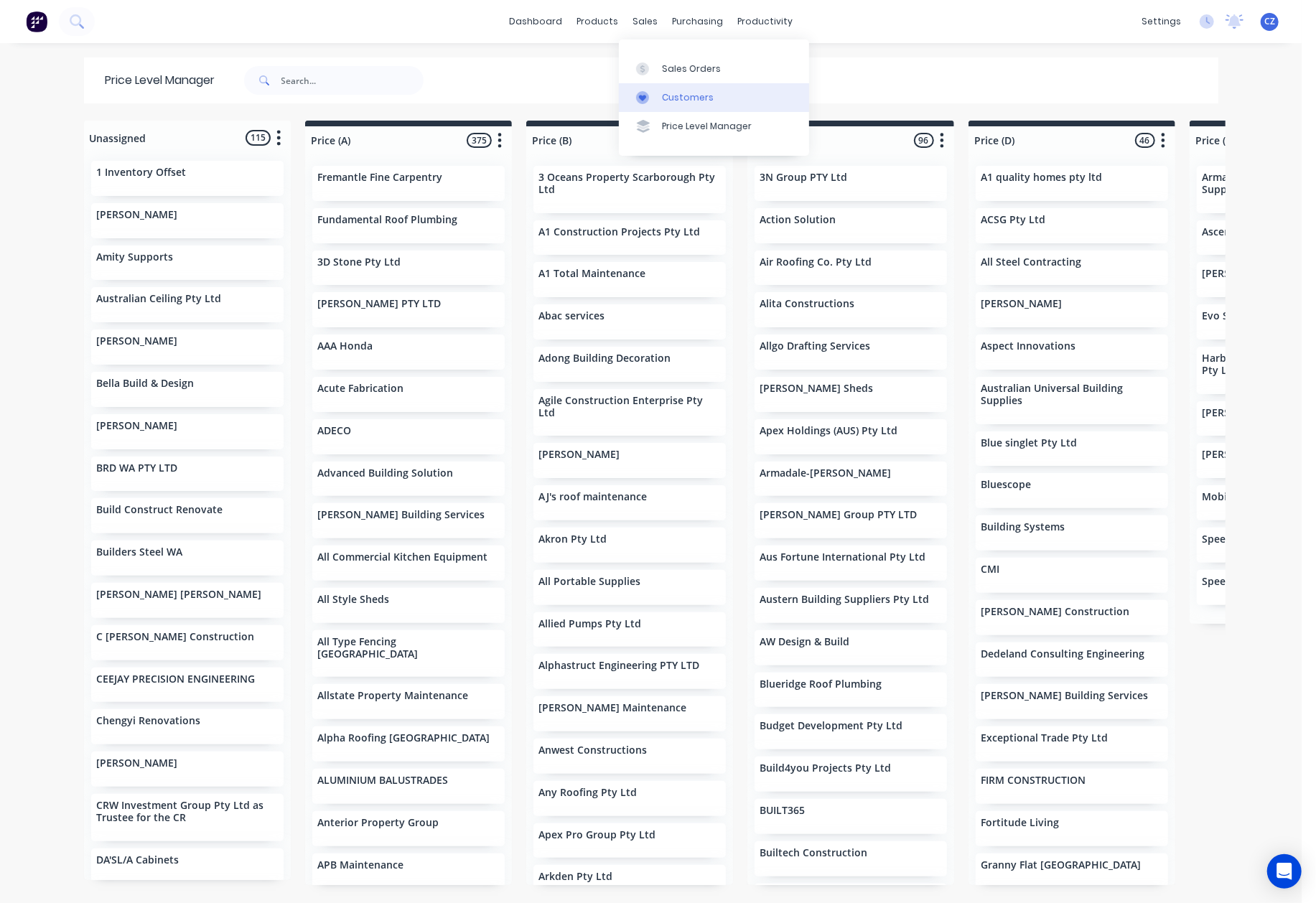
click at [653, 98] on div at bounding box center [647, 97] width 22 height 13
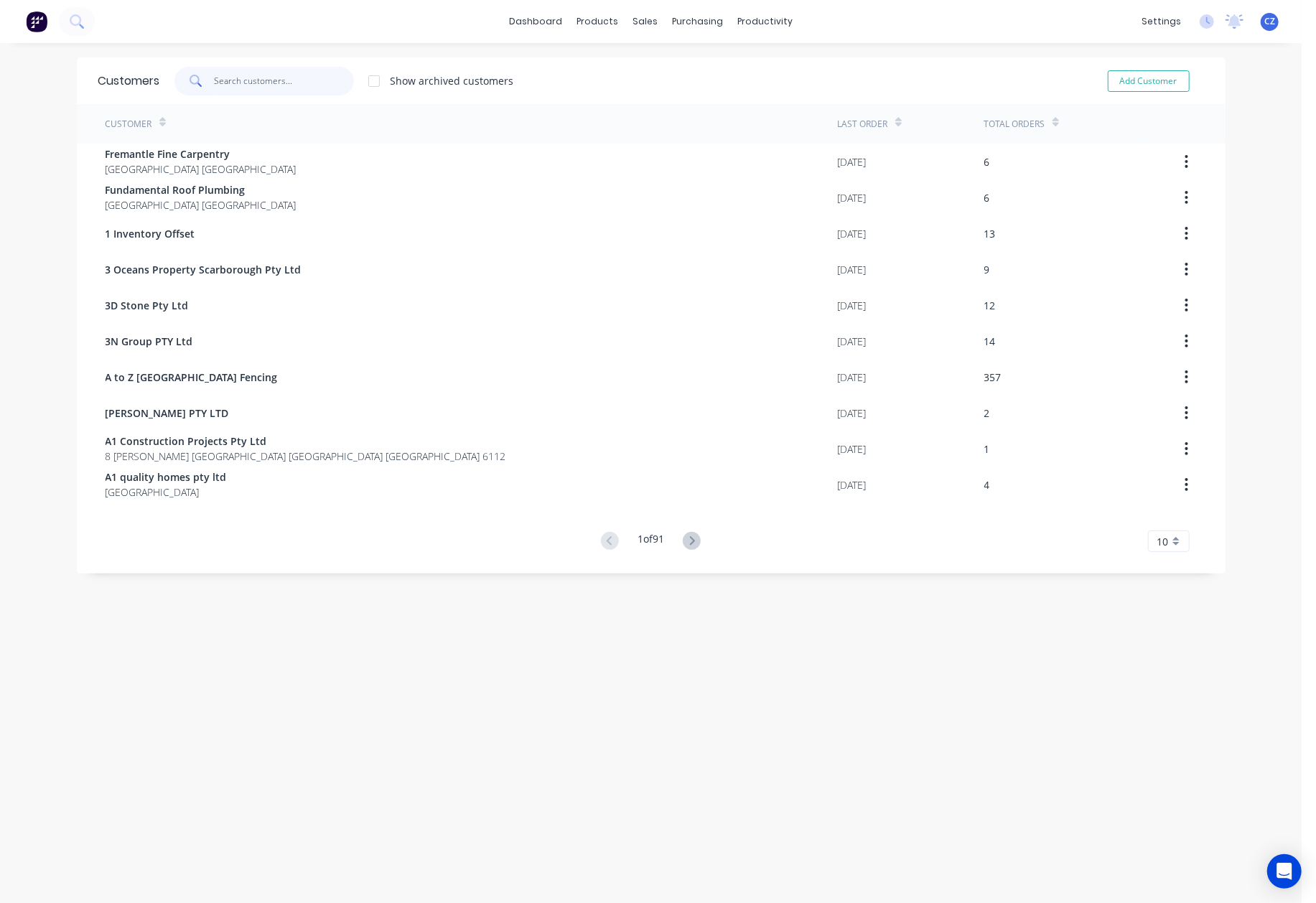
click at [277, 87] on input "text" at bounding box center [284, 80] width 140 height 29
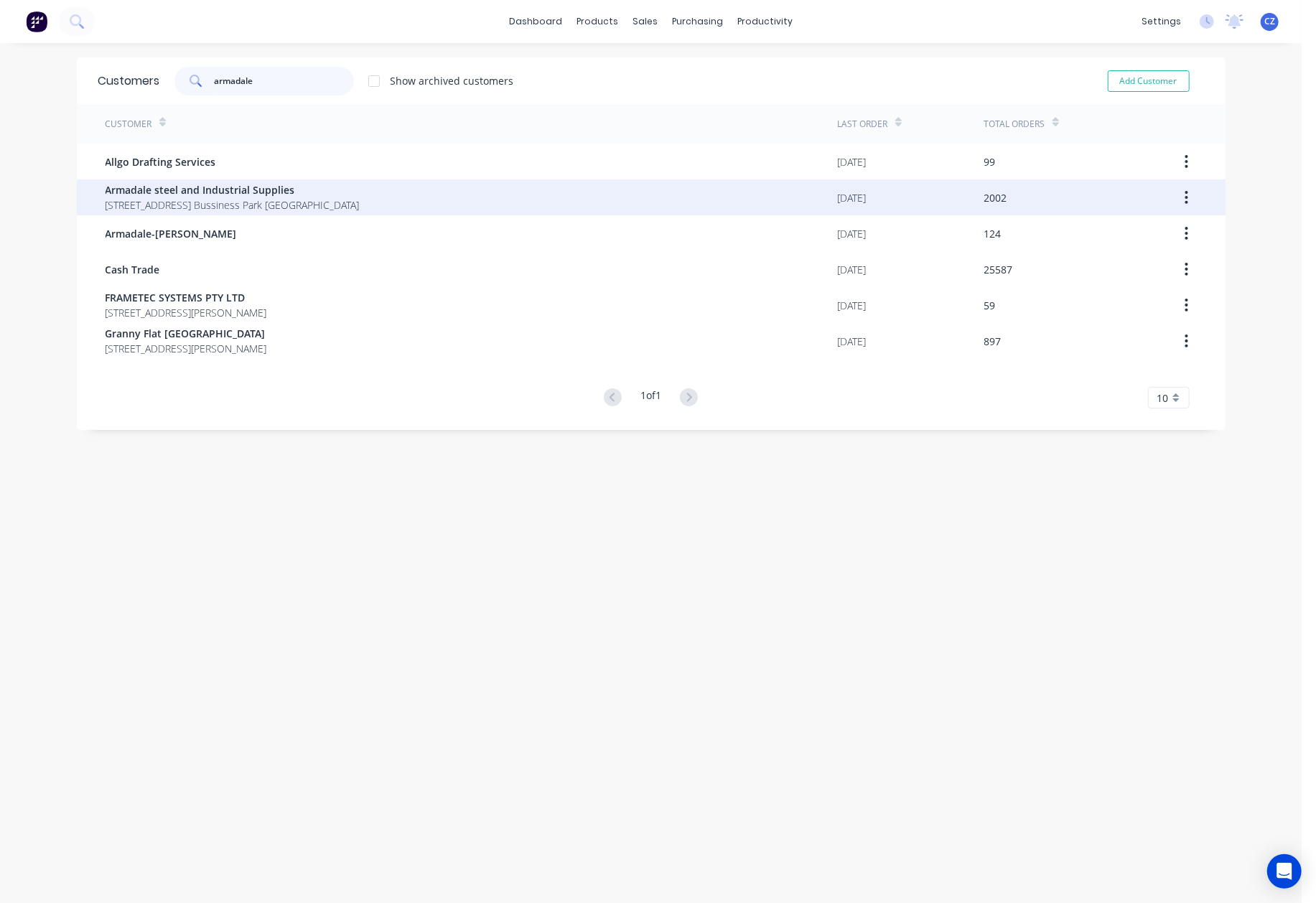
type input "armadale"
click at [250, 214] on div "Armadale steel and Industrial Supplies [STREET_ADDRESS] [GEOGRAPHIC_DATA] [GEOG…" at bounding box center [472, 197] width 733 height 36
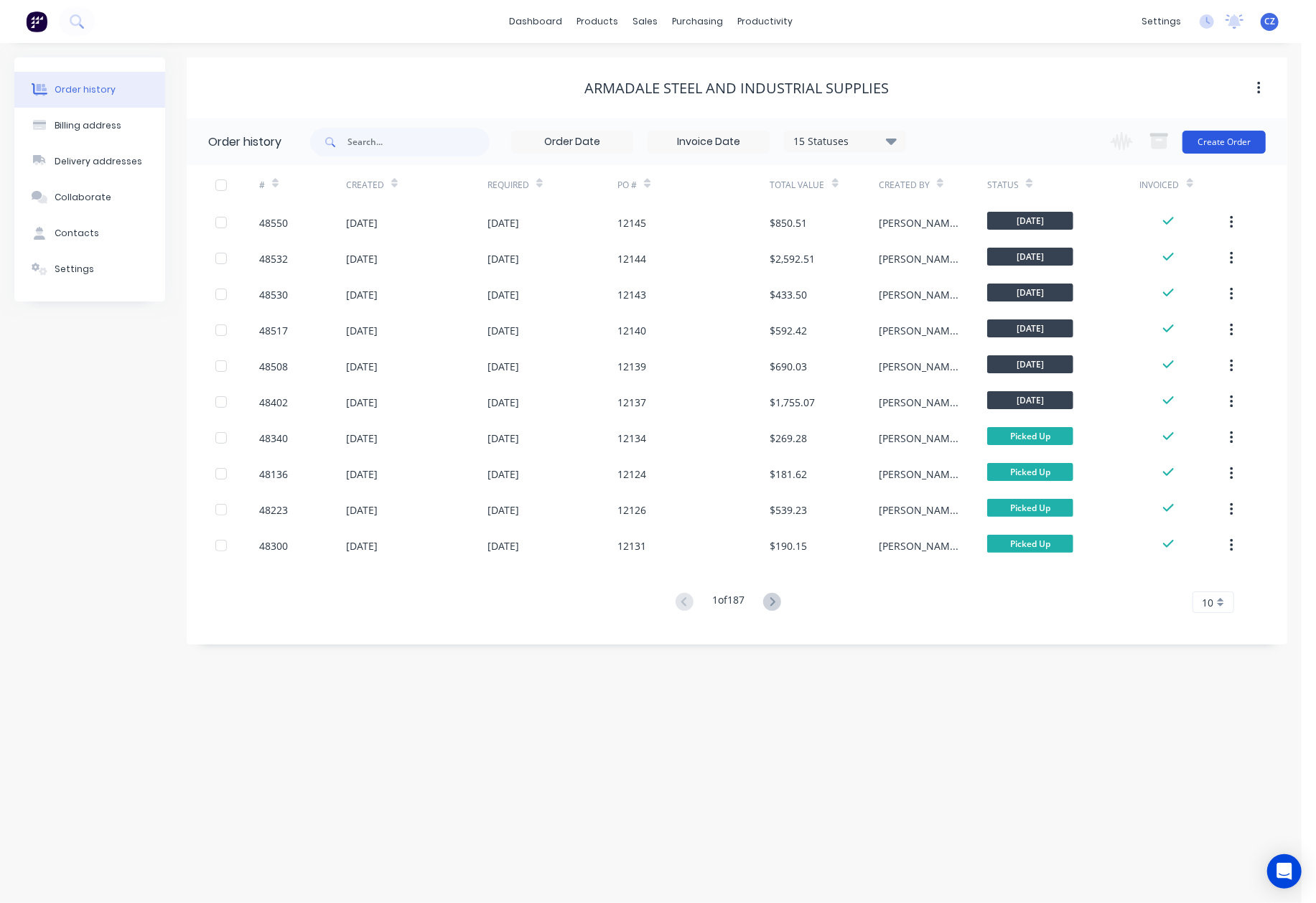
click at [1234, 141] on button "Create Order" at bounding box center [1225, 142] width 83 height 23
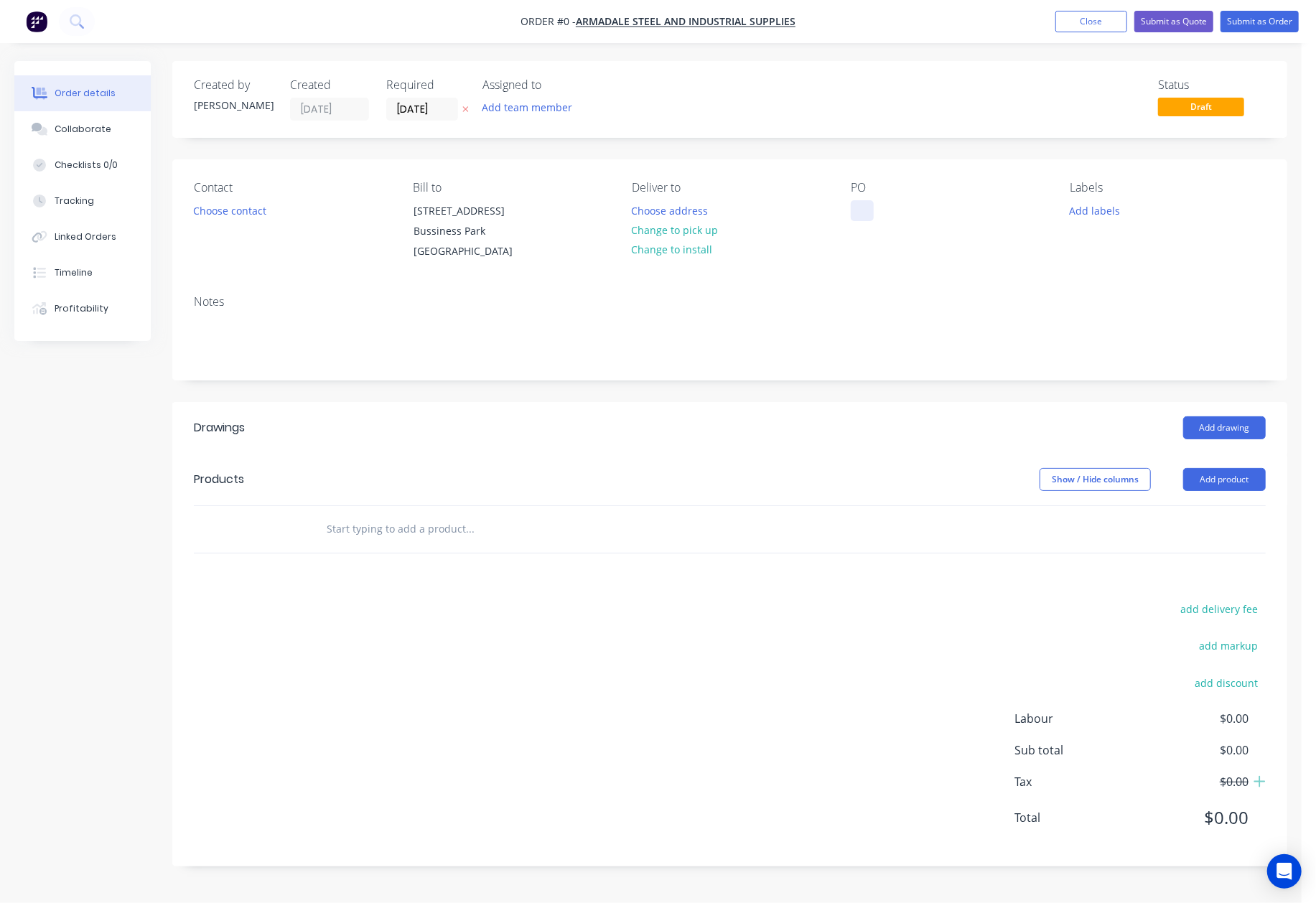
click at [856, 205] on div at bounding box center [862, 210] width 23 height 21
paste div
click at [638, 224] on div "Order details Collaborate Checklists 0/0 Tracking Linked Orders Timeline Profit…" at bounding box center [651, 474] width 1302 height 827
click at [706, 226] on button "Change to pick up" at bounding box center [675, 229] width 102 height 19
click at [199, 208] on button "Choose contact" at bounding box center [230, 209] width 88 height 19
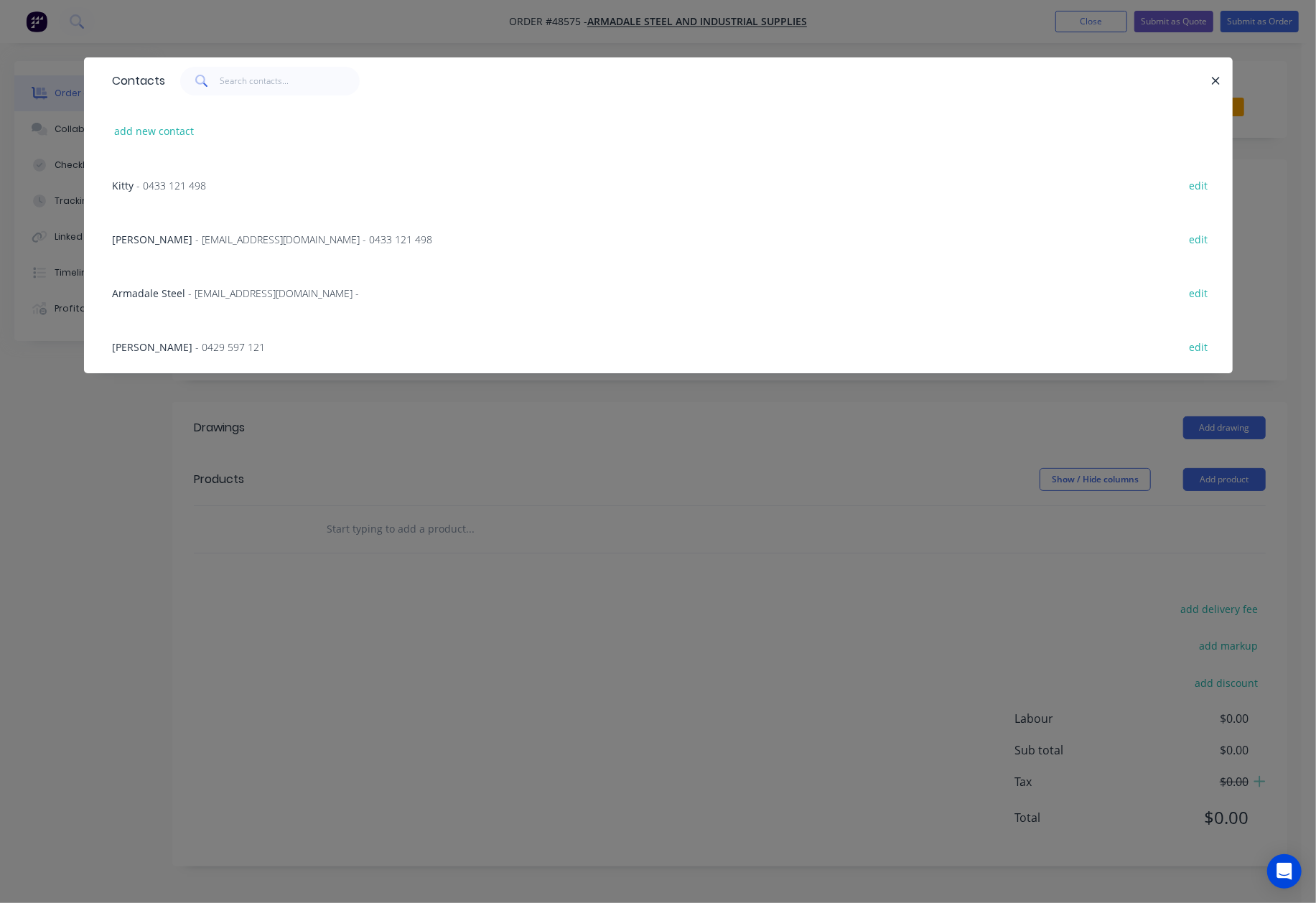
click at [196, 239] on span "- sueyap@armadalesteel.com - 0433 121 498" at bounding box center [315, 239] width 237 height 14
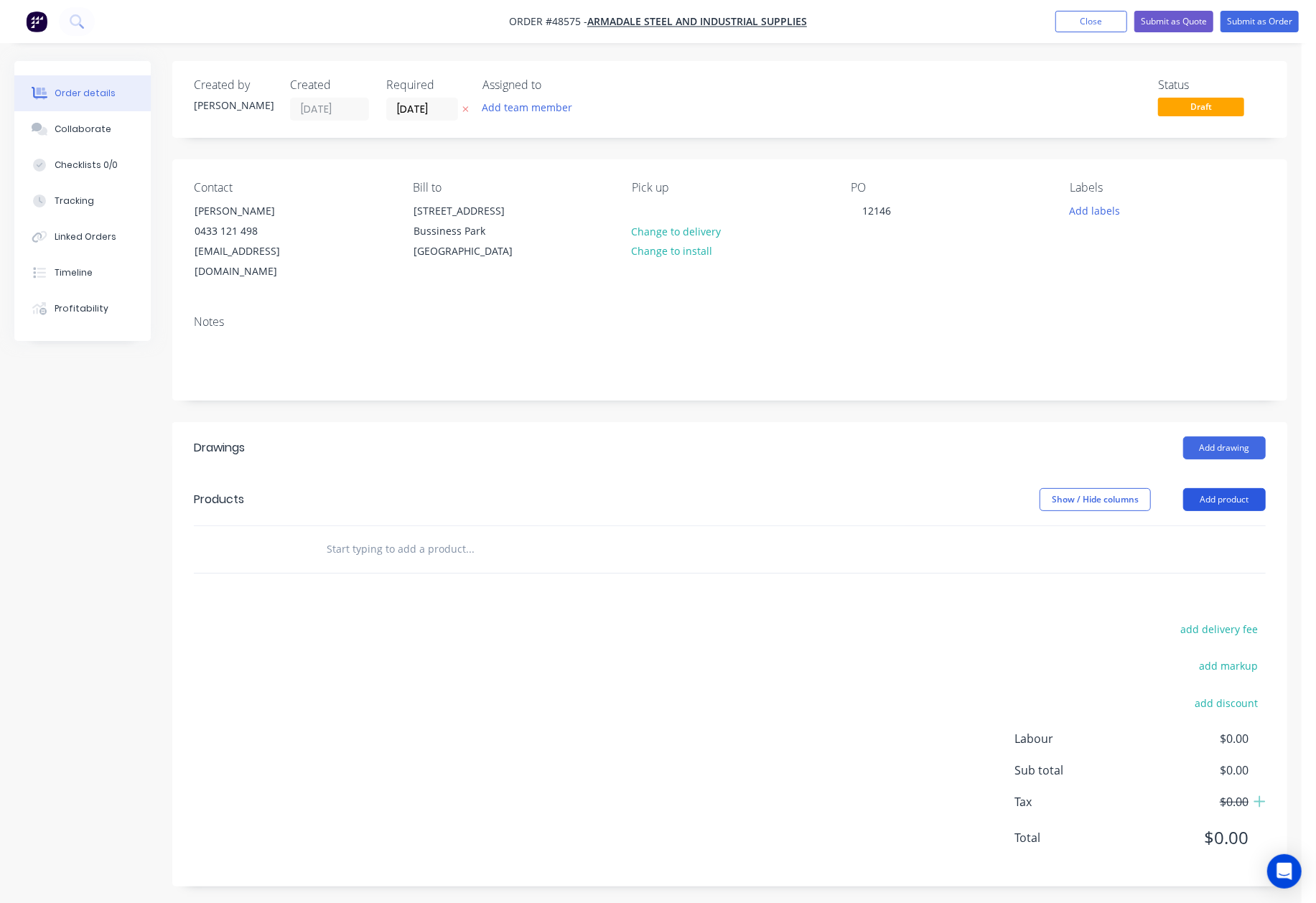
click at [1221, 488] on button "Add product" at bounding box center [1224, 500] width 83 height 23
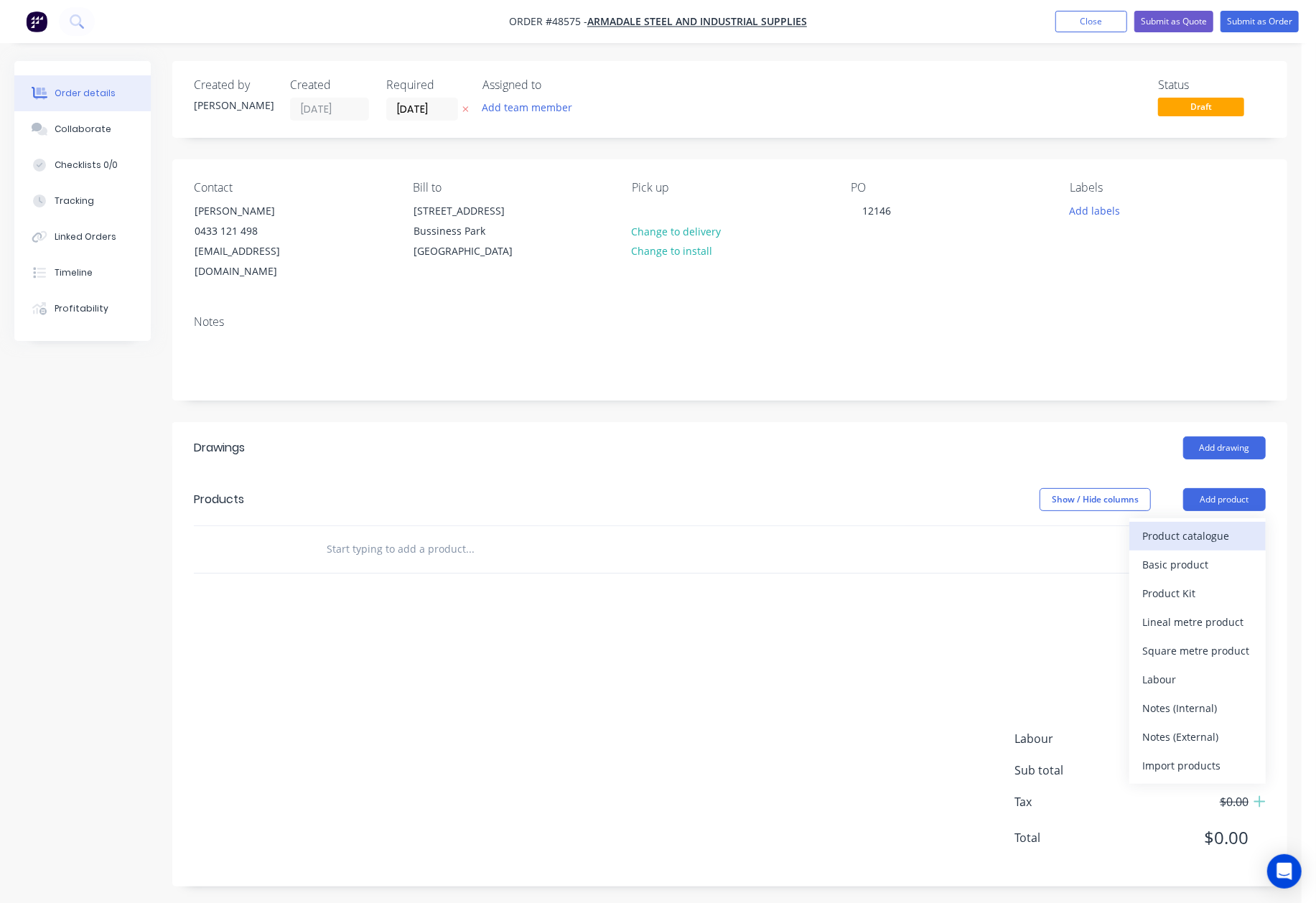
click at [1213, 528] on button "Product catalogue" at bounding box center [1198, 536] width 137 height 29
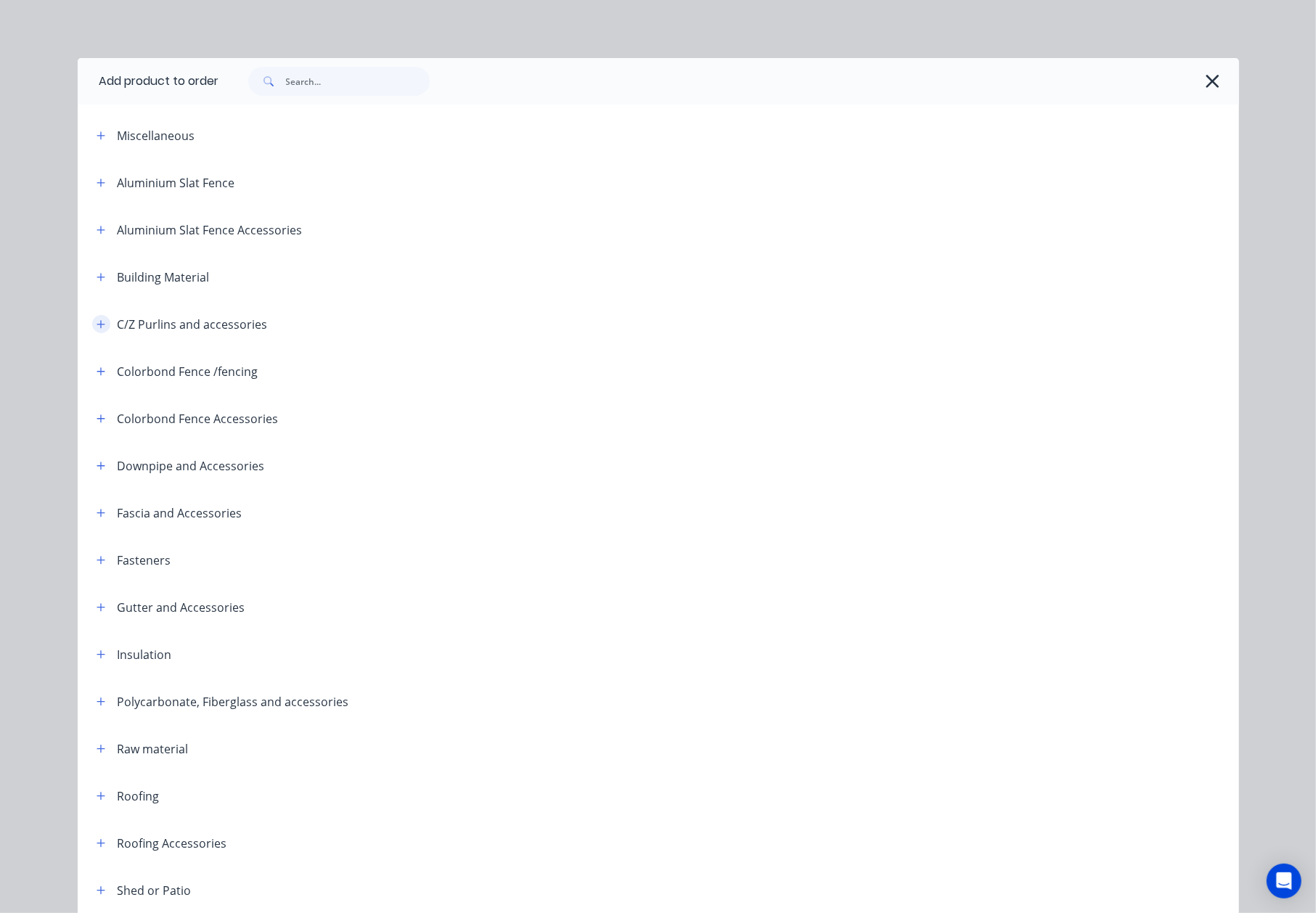
click at [97, 329] on icon "button" at bounding box center [101, 324] width 9 height 10
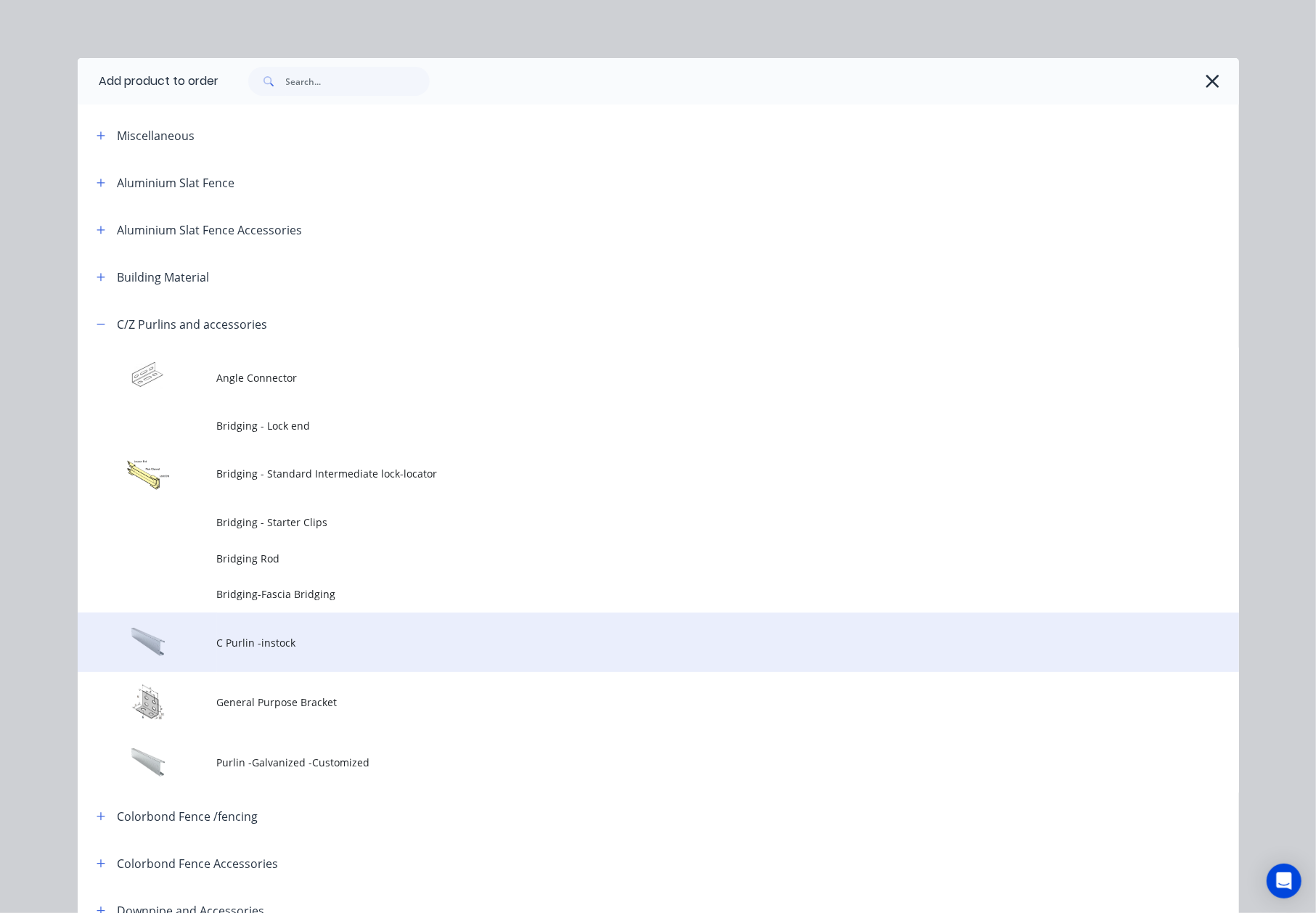
click at [224, 663] on td "C Purlin -instock" at bounding box center [728, 642] width 1022 height 60
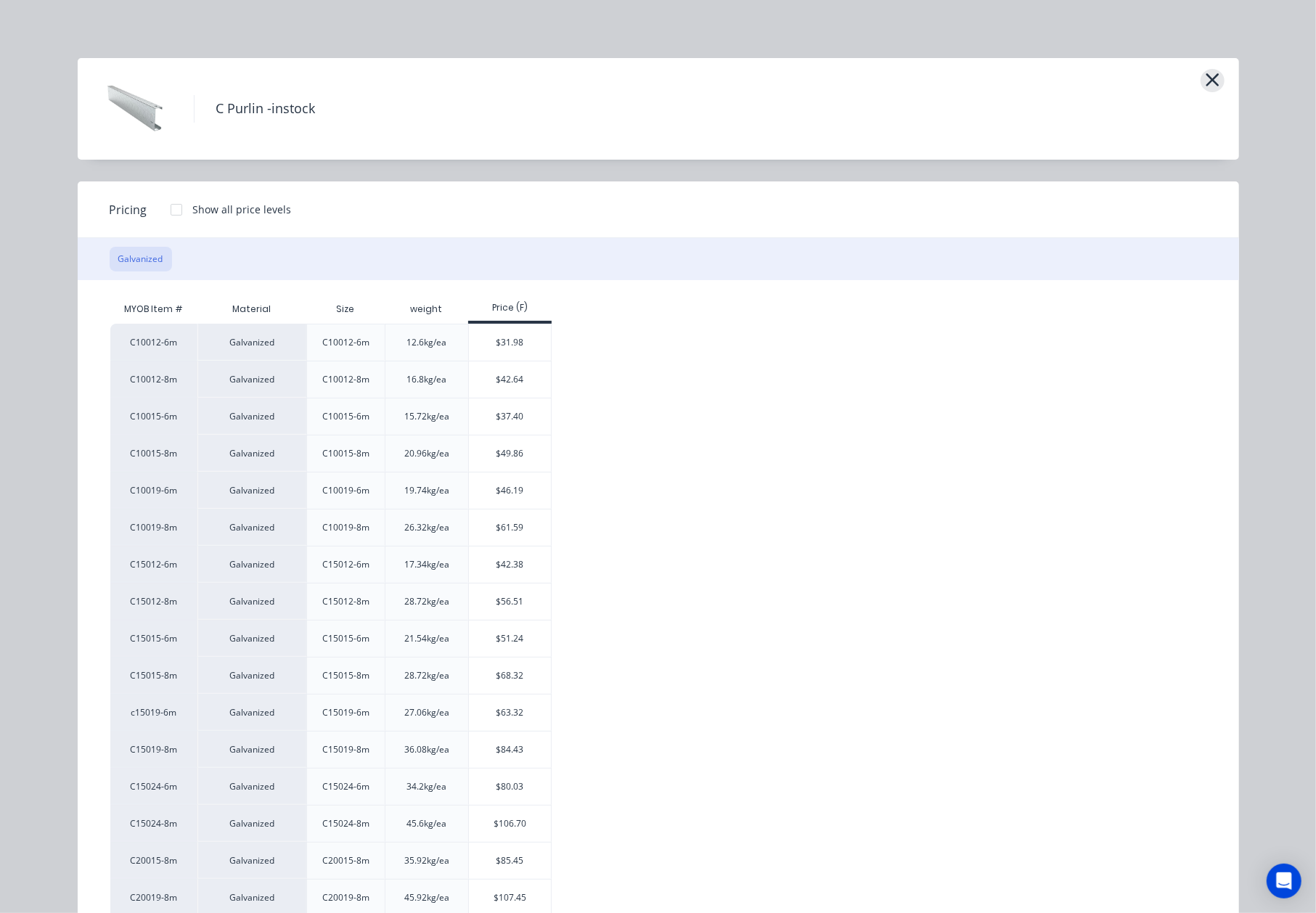
click at [1193, 79] on div "C Purlin -instock" at bounding box center [658, 109] width 1161 height 102
click at [1205, 80] on icon "button" at bounding box center [1213, 80] width 16 height 20
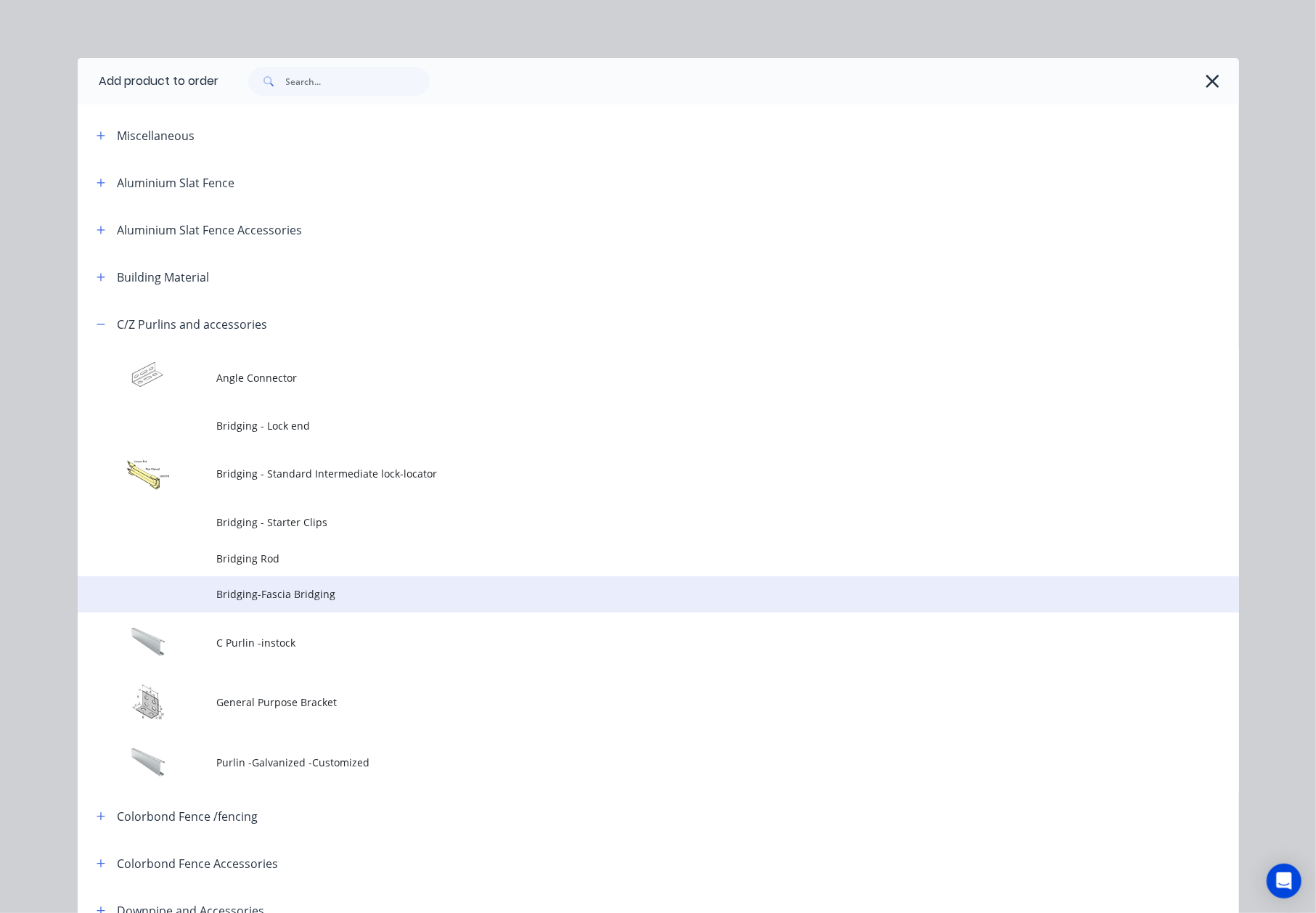
scroll to position [301, 0]
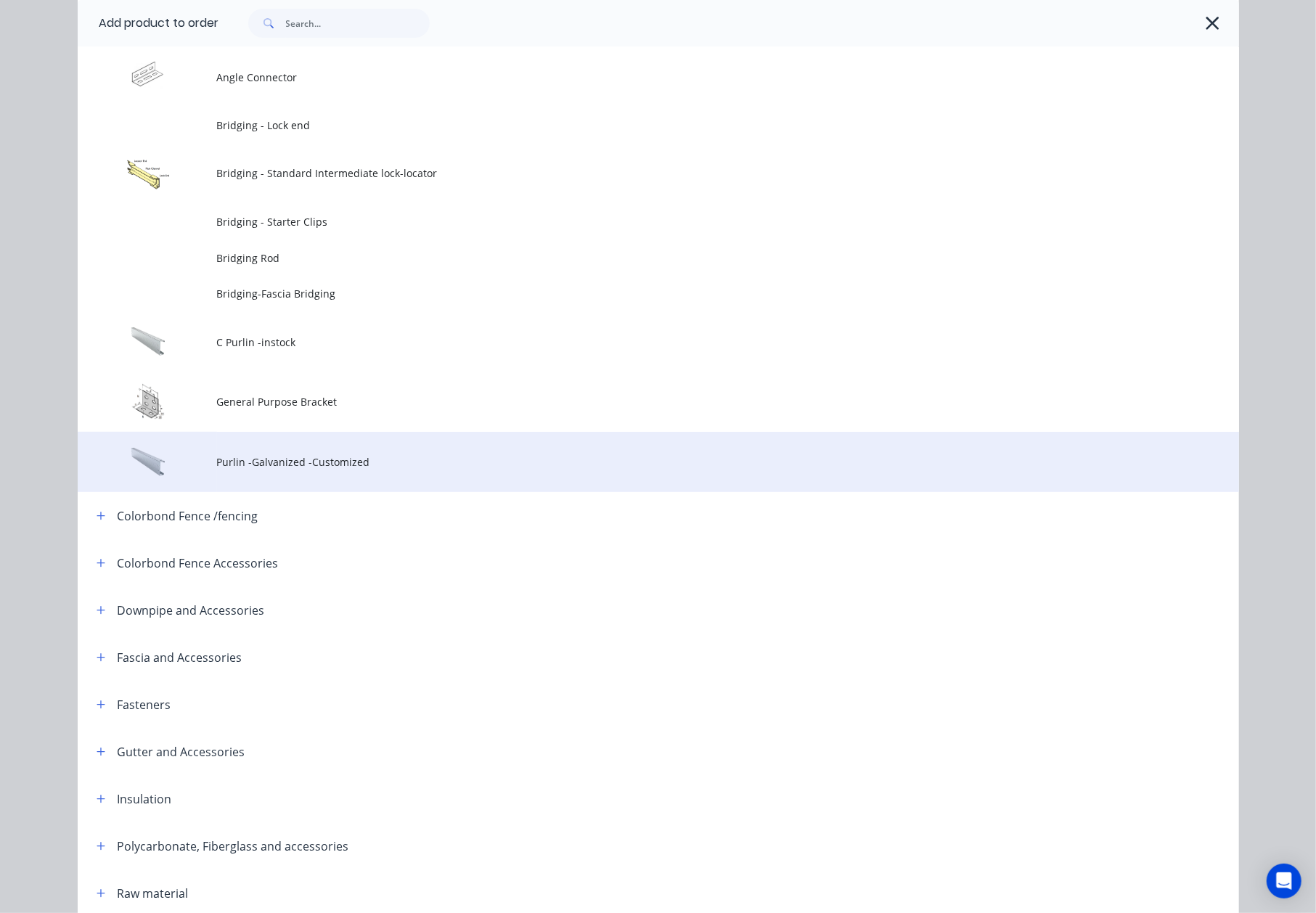
click at [272, 462] on span "Purlin -Galvanized -Customized" at bounding box center [626, 462] width 817 height 16
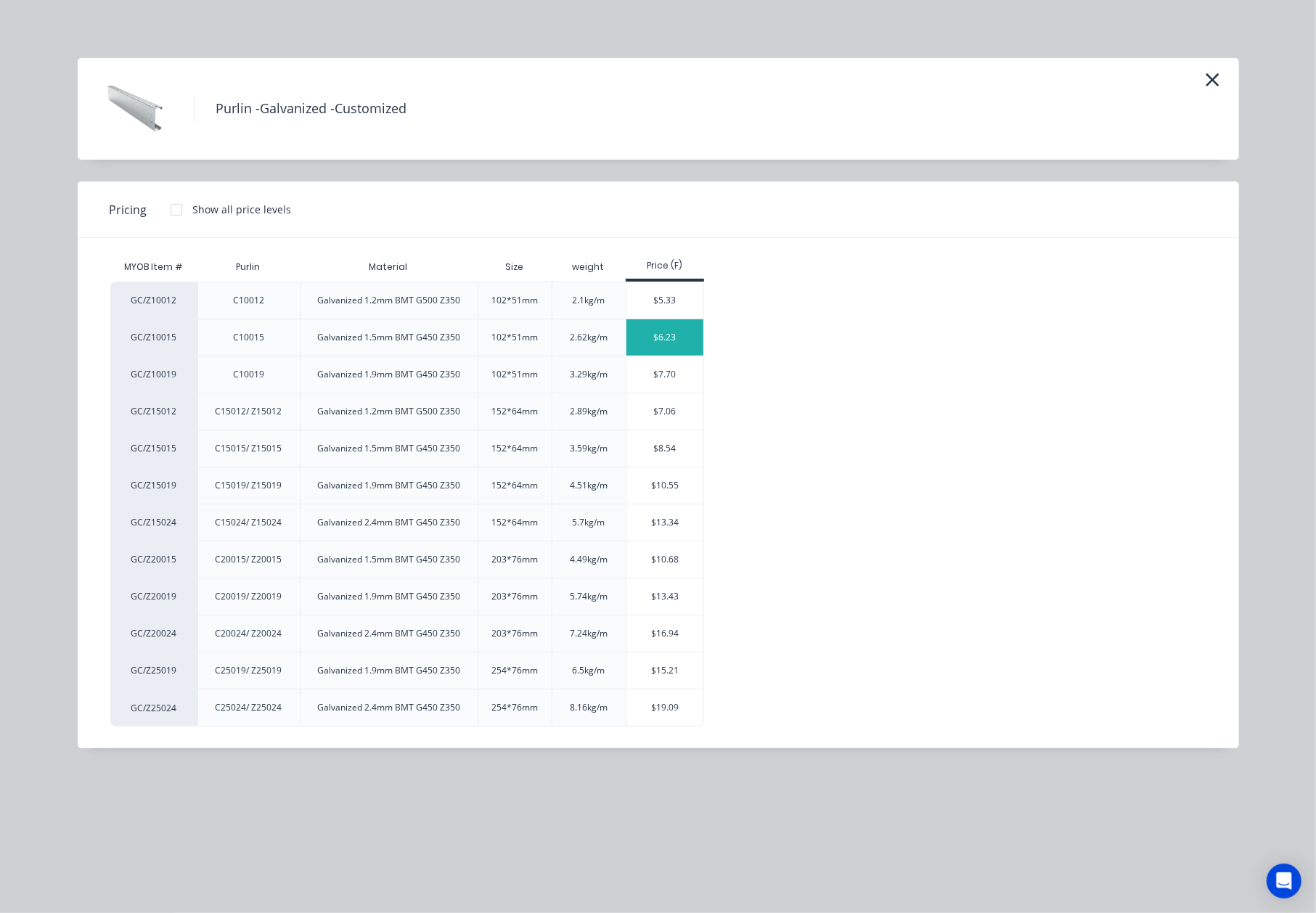
click at [683, 334] on div "$6.23" at bounding box center [665, 337] width 77 height 36
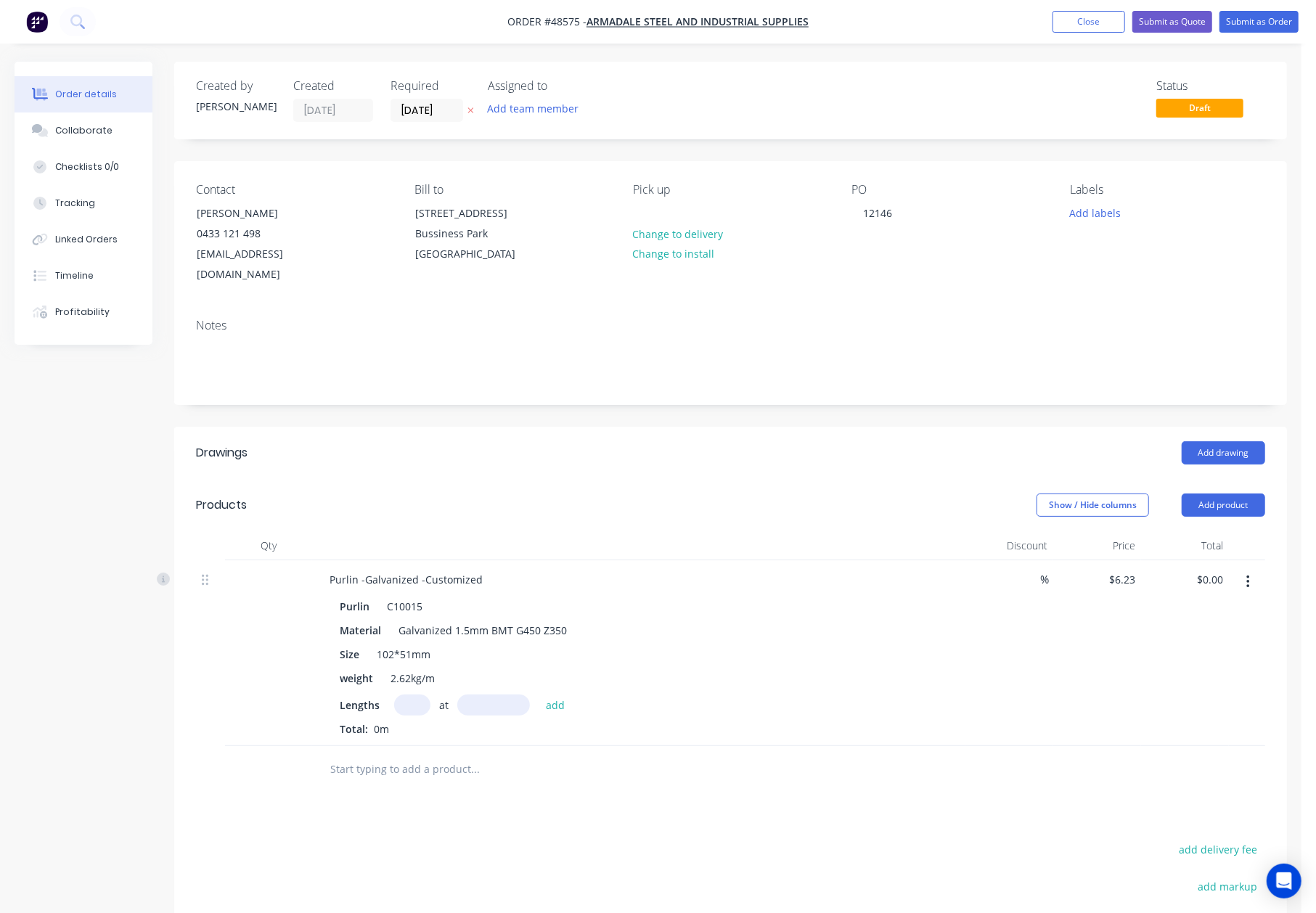
click at [407, 694] on input "text" at bounding box center [412, 704] width 36 height 21
type input "1"
type input "3575"
click at [539, 694] on button "add" at bounding box center [556, 704] width 34 height 20
type input "$22.27"
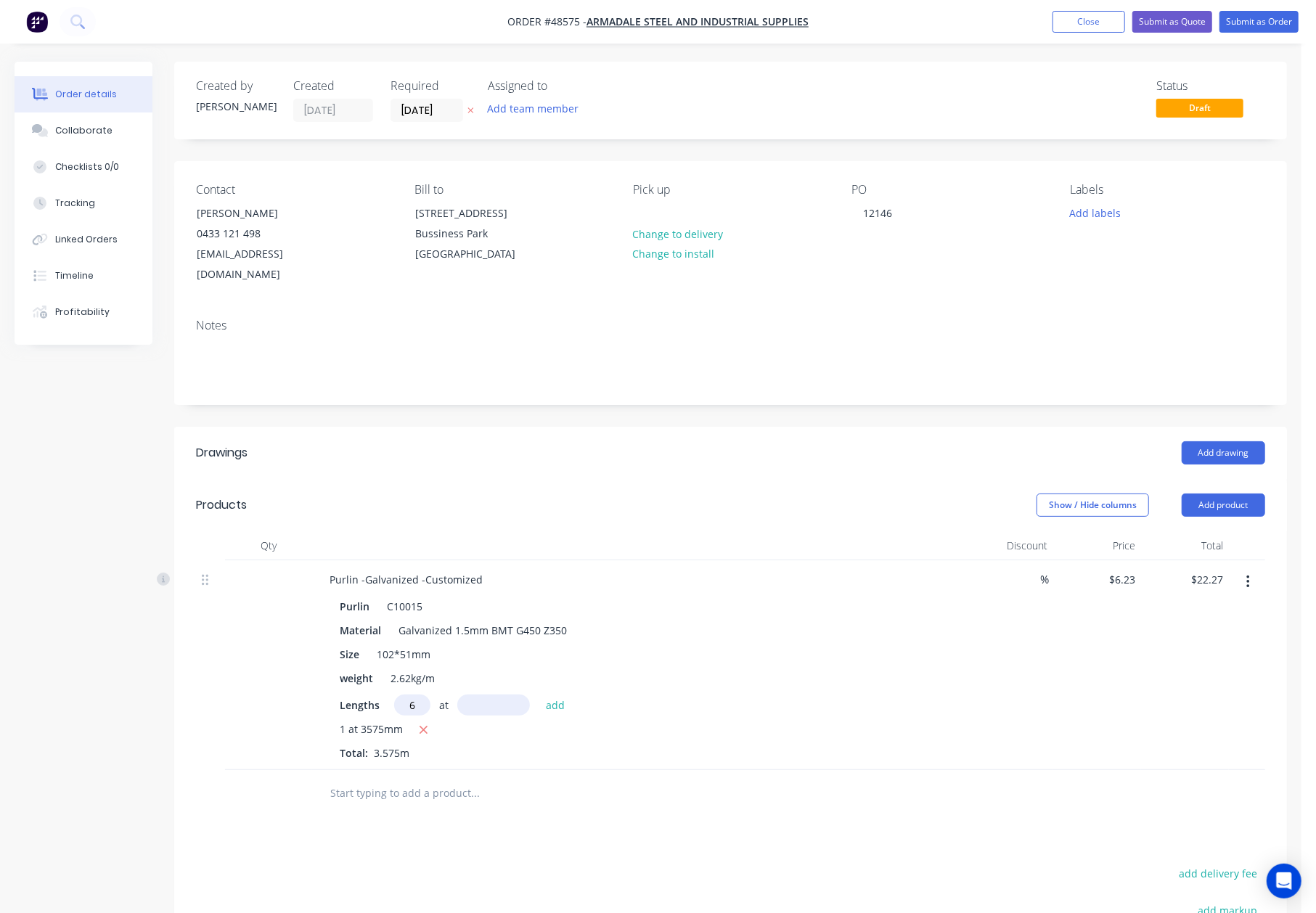
type input "6"
type input "6400"
click at [539, 694] on button "add" at bounding box center [556, 704] width 34 height 20
type input "$261.50"
type input "7"
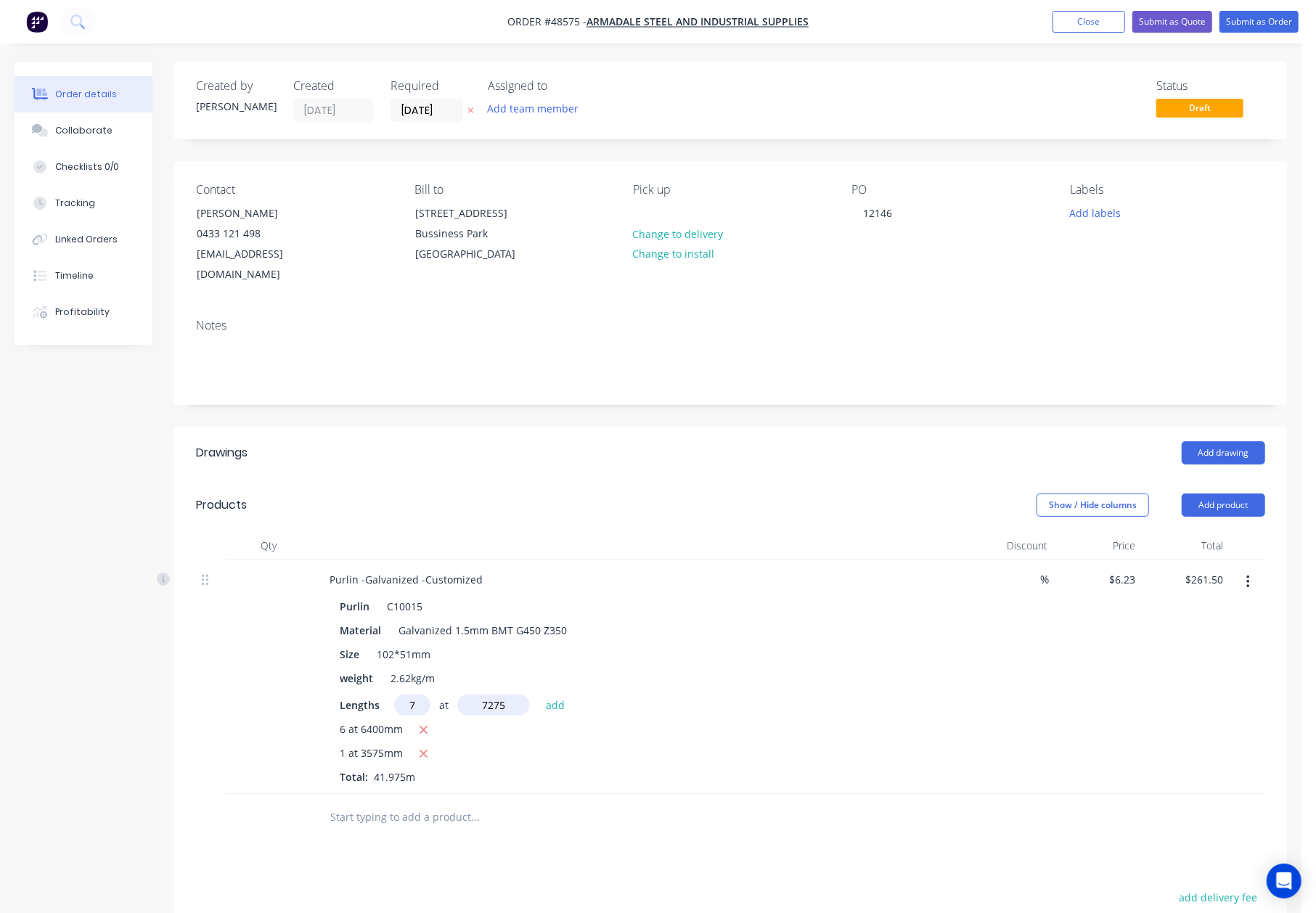
type input "7275"
click at [539, 694] on button "add" at bounding box center [556, 704] width 34 height 20
type input "$578.77"
click at [490, 569] on div "Purlin -Galvanized -Customized" at bounding box center [638, 580] width 641 height 21
click at [480, 569] on div "Purlin -Galvanized -Customized" at bounding box center [406, 580] width 177 height 21
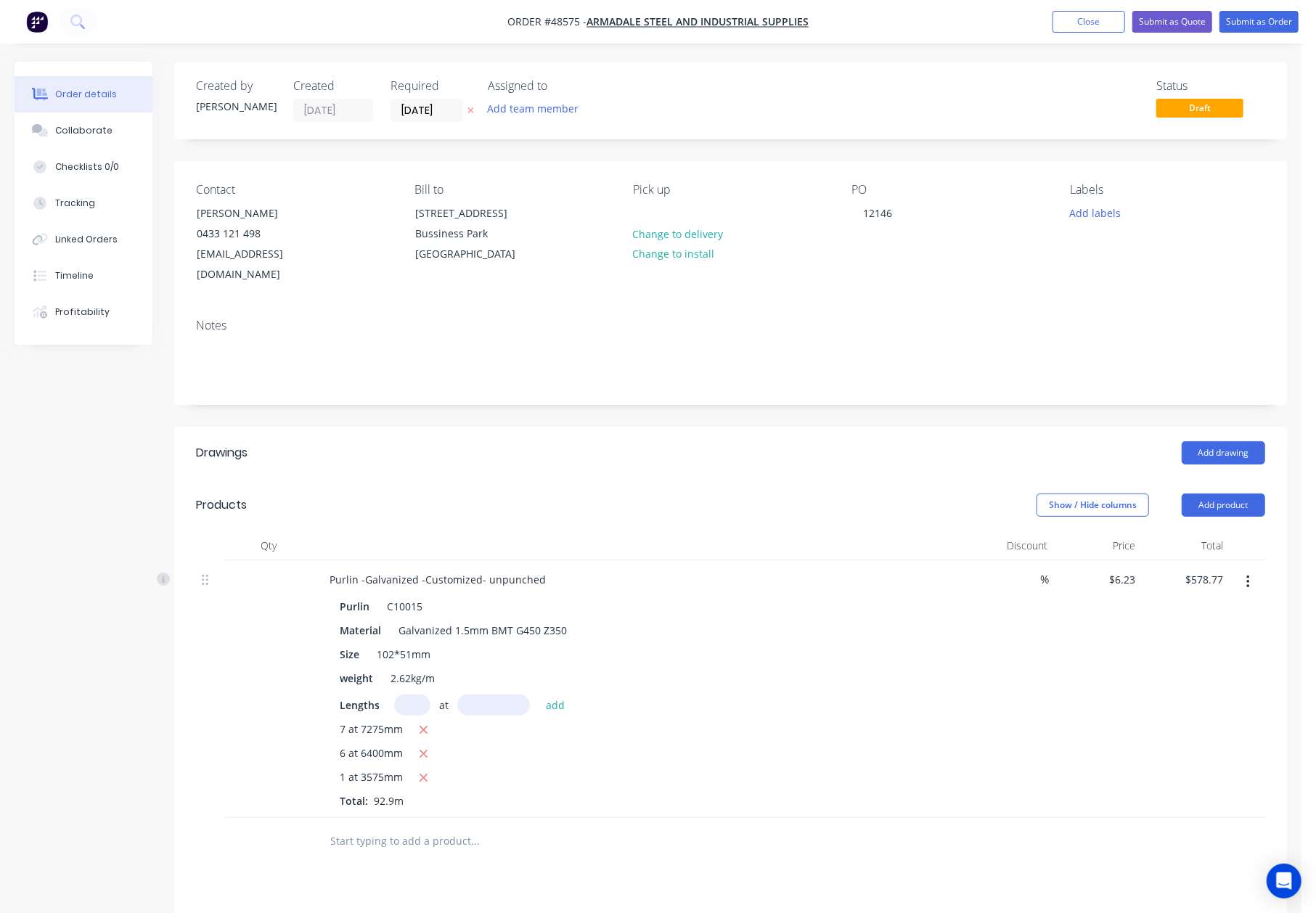
click at [640, 498] on div "Show / Hide columns Add product" at bounding box center [844, 505] width 842 height 23
click at [1268, 12] on button "Submit as Order" at bounding box center [1258, 22] width 79 height 22
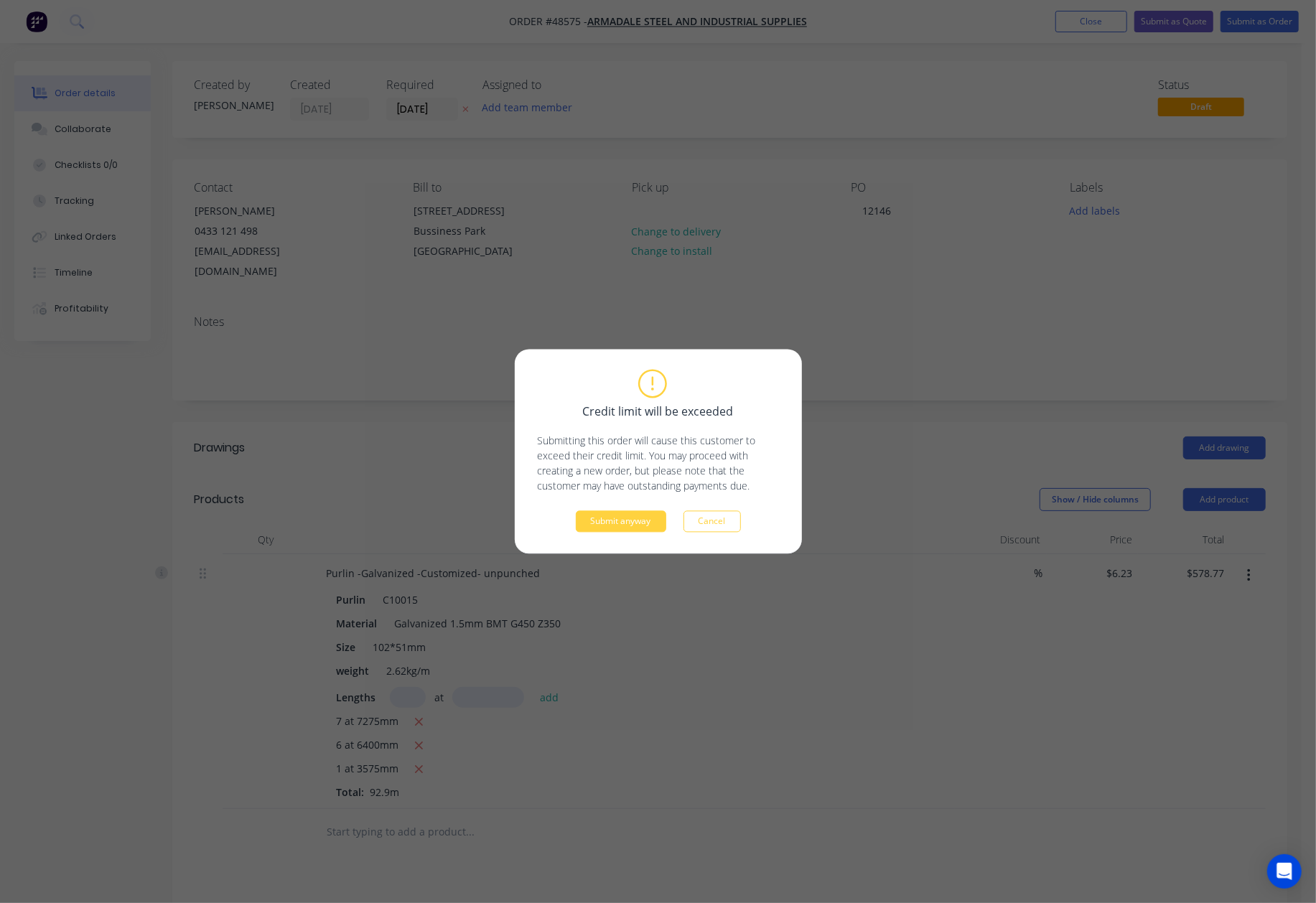
click at [630, 503] on div "Credit limit will be exceeded Submitting this order will cause this customer to…" at bounding box center [658, 451] width 241 height 161
click at [627, 507] on div "Credit limit will be exceeded Submitting this order will cause this customer to…" at bounding box center [658, 451] width 241 height 161
click at [627, 518] on button "Submit anyway" at bounding box center [621, 522] width 90 height 22
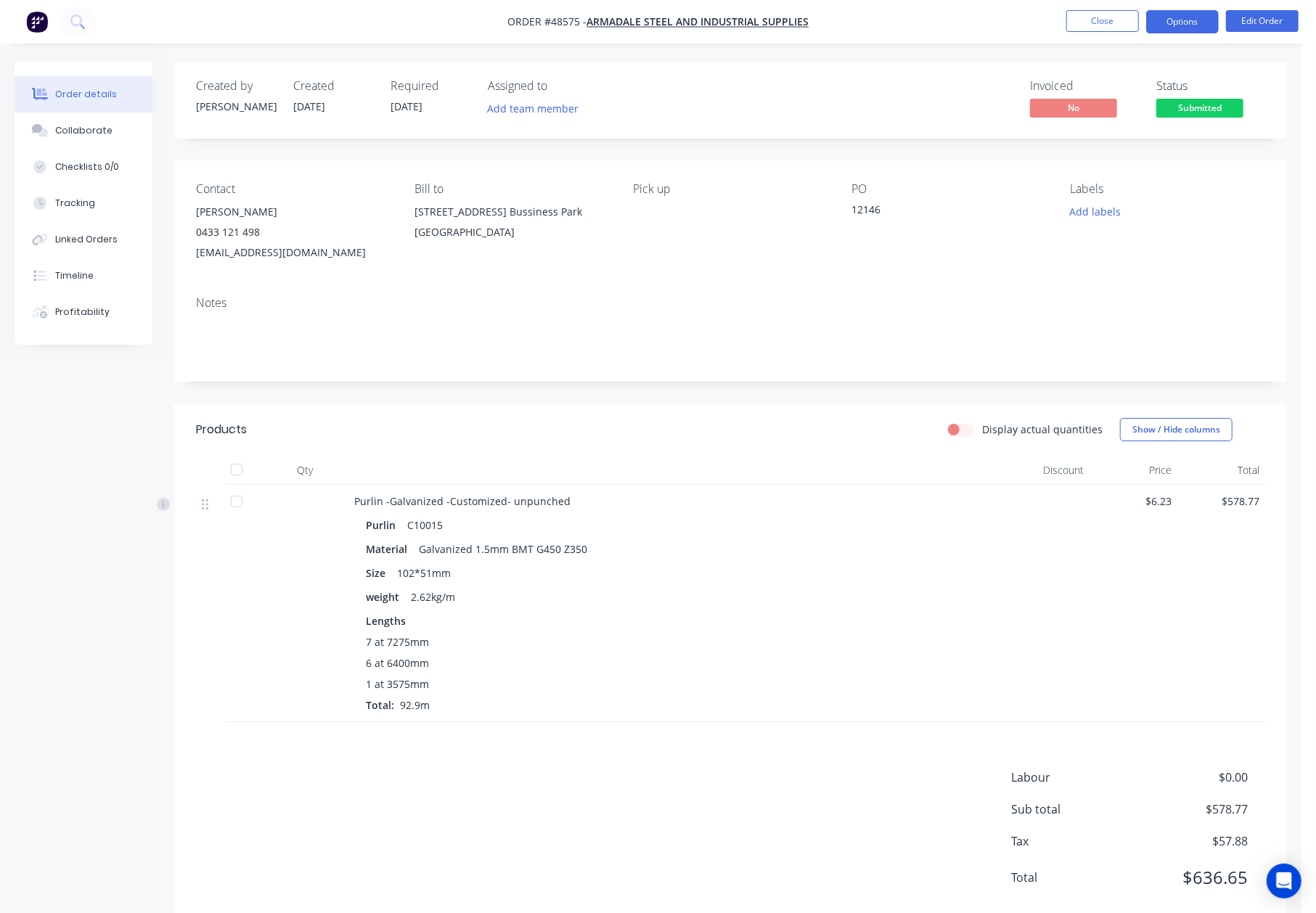
click at [1199, 27] on button "Options" at bounding box center [1182, 22] width 73 height 23
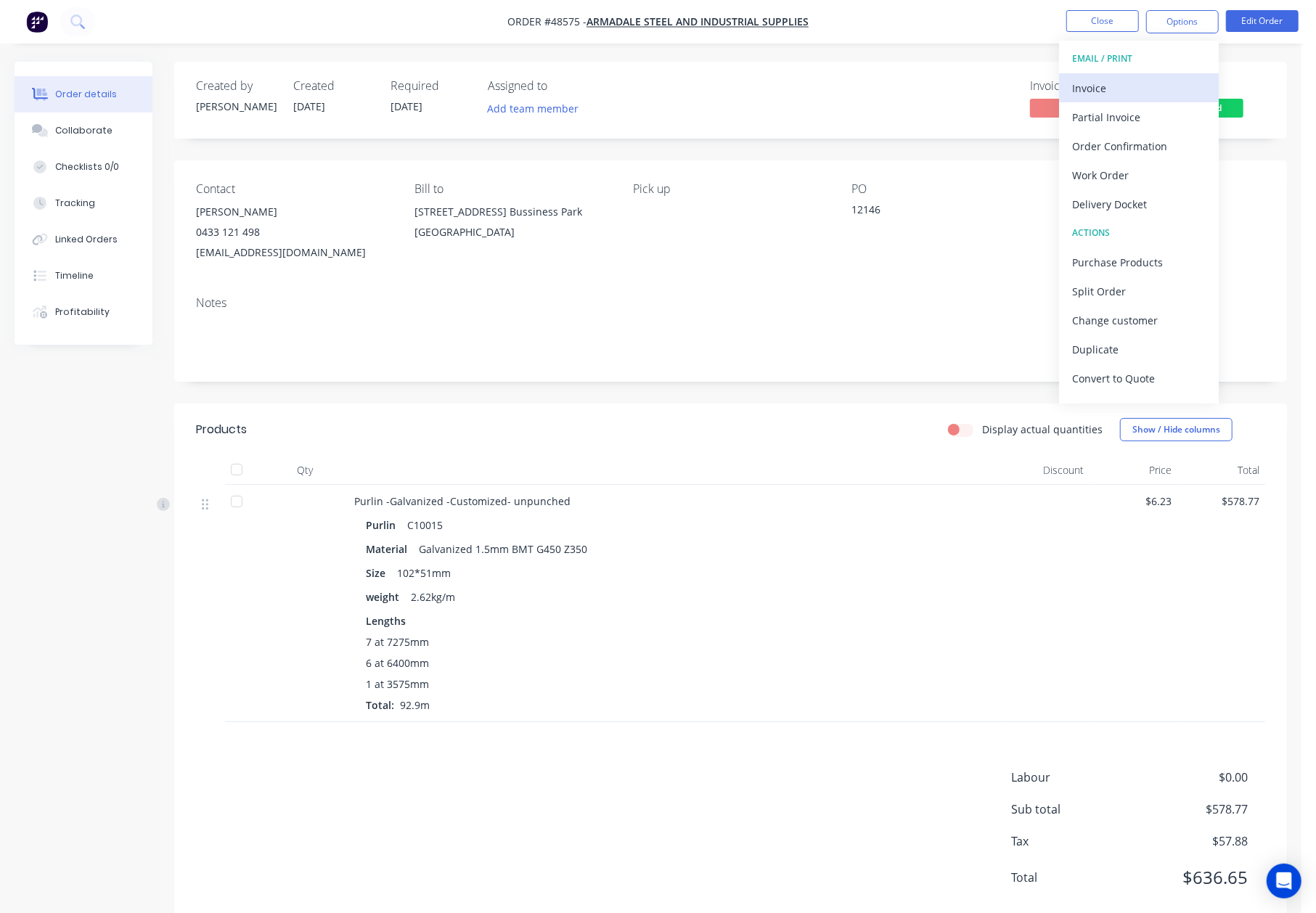
click at [1096, 85] on div "Invoice" at bounding box center [1139, 87] width 134 height 21
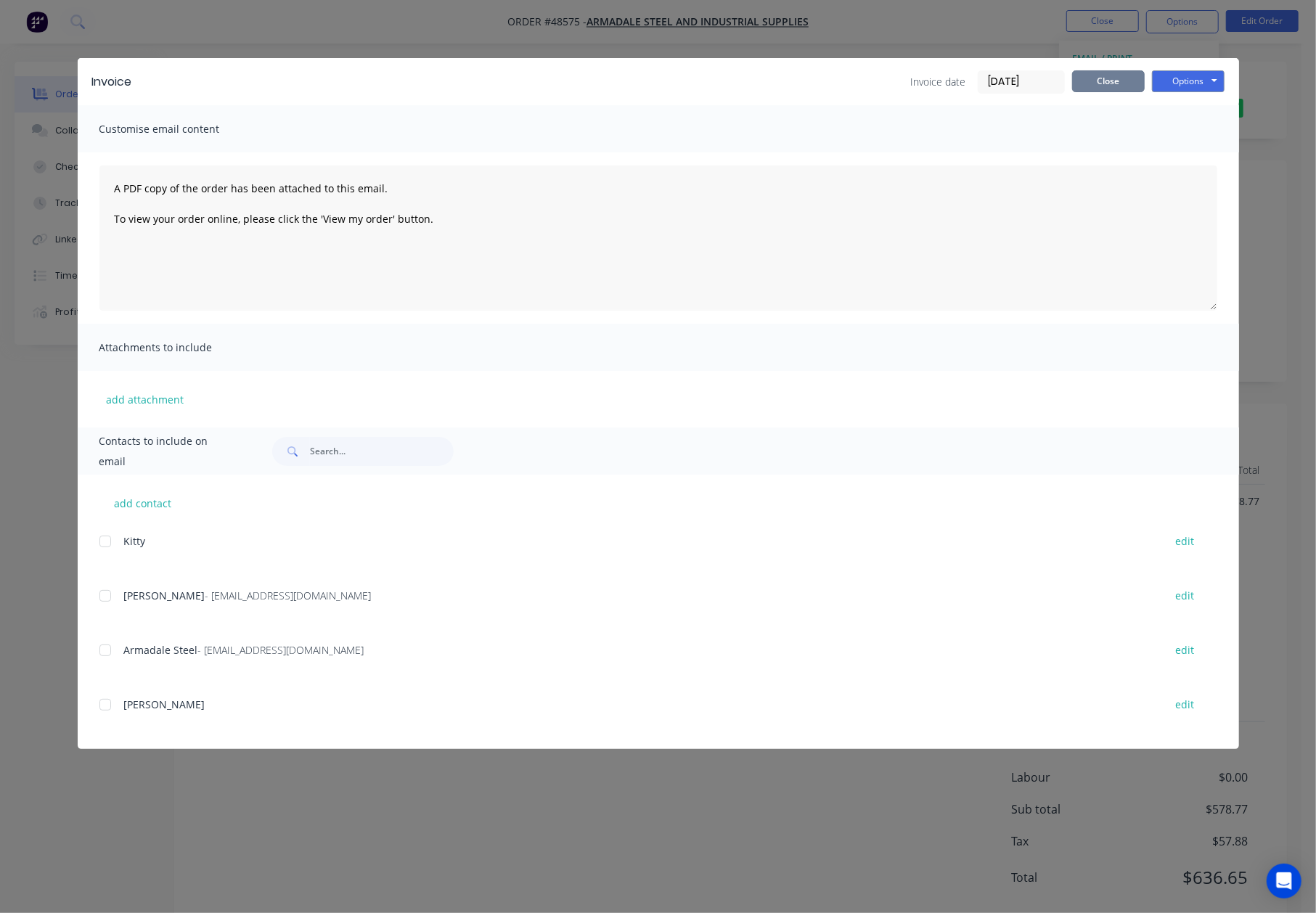
click at [1090, 77] on button "Close" at bounding box center [1108, 81] width 73 height 22
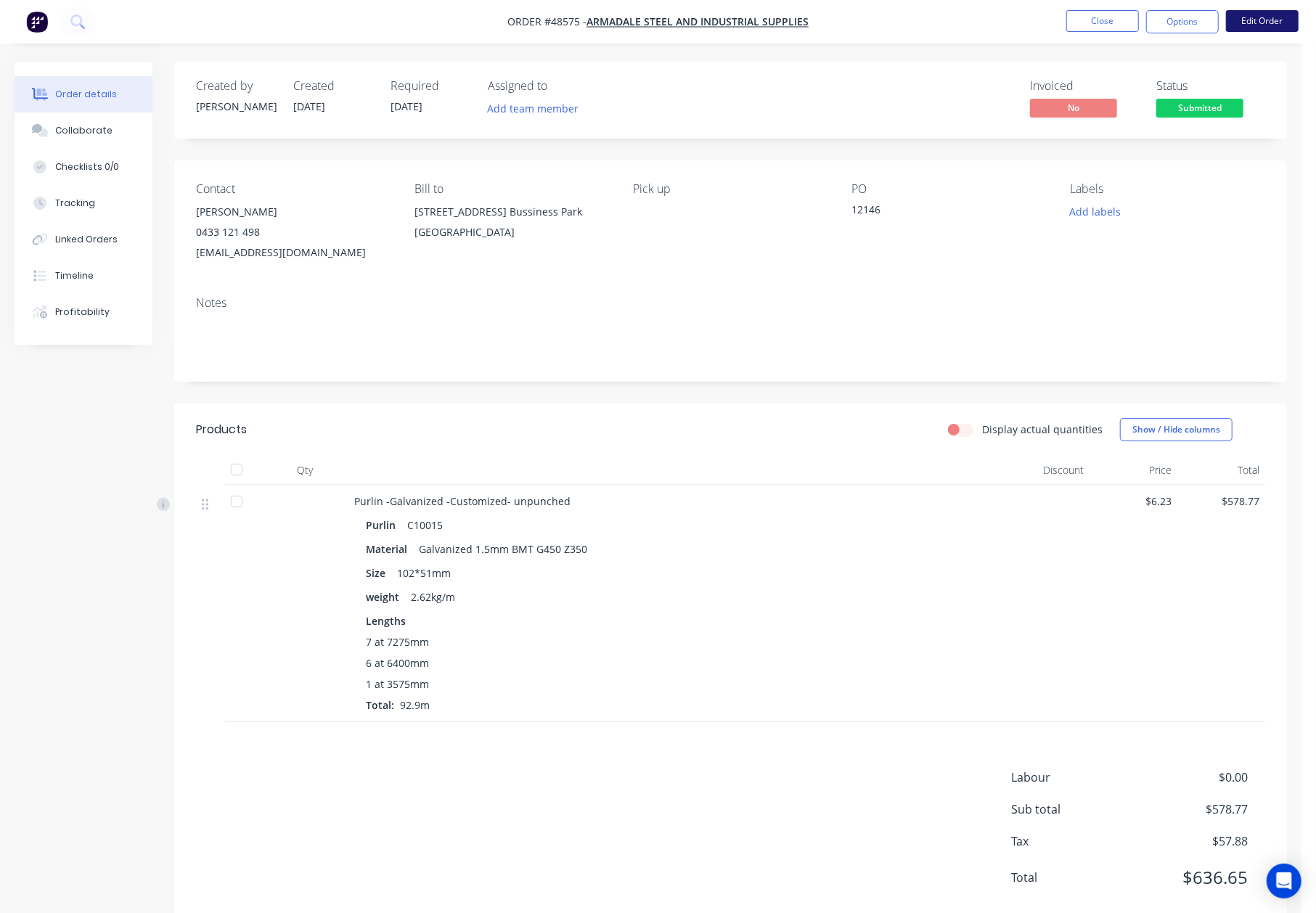
click at [1257, 23] on button "Edit Order" at bounding box center [1262, 21] width 73 height 22
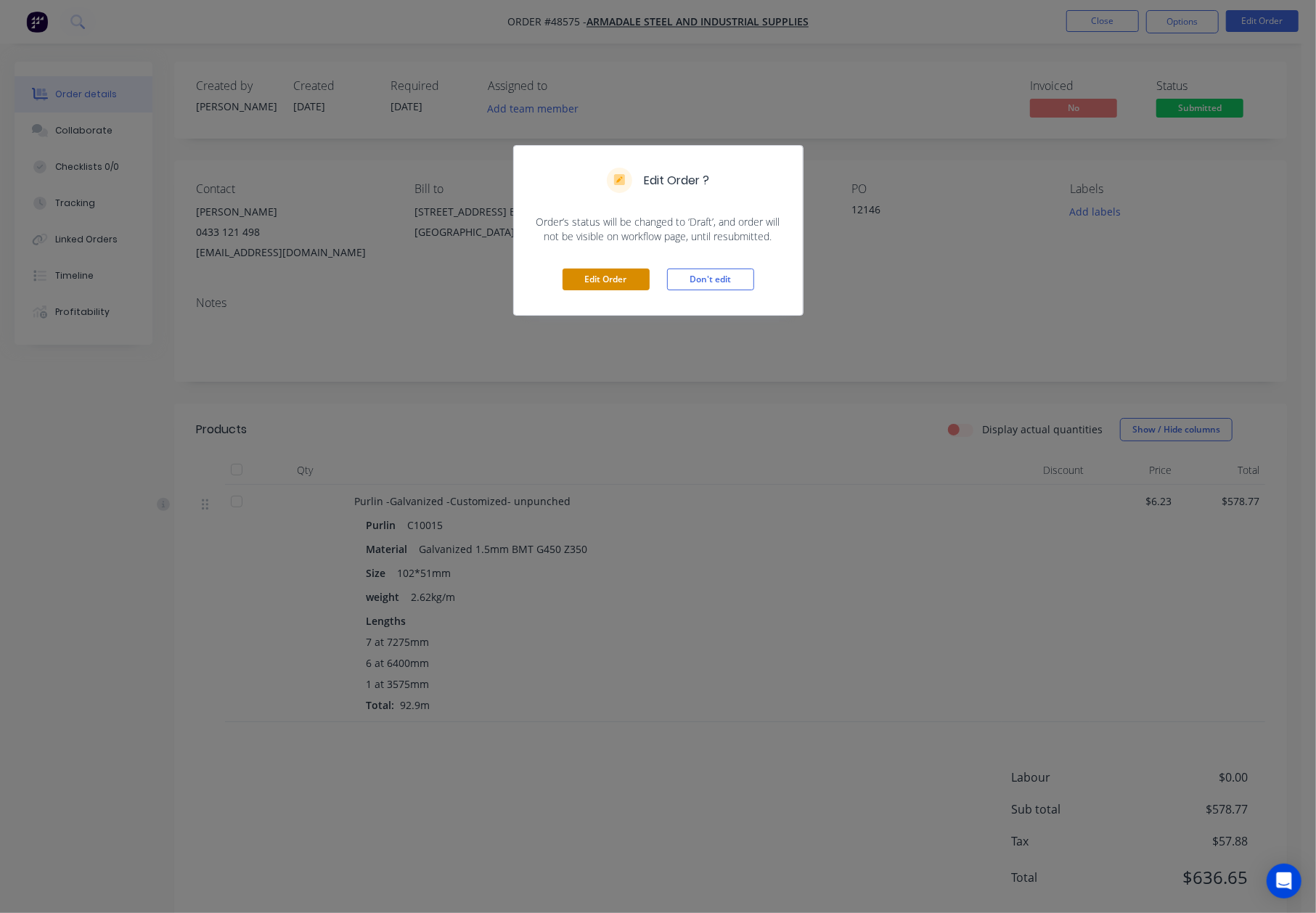
click at [587, 283] on button "Edit Order" at bounding box center [606, 280] width 87 height 22
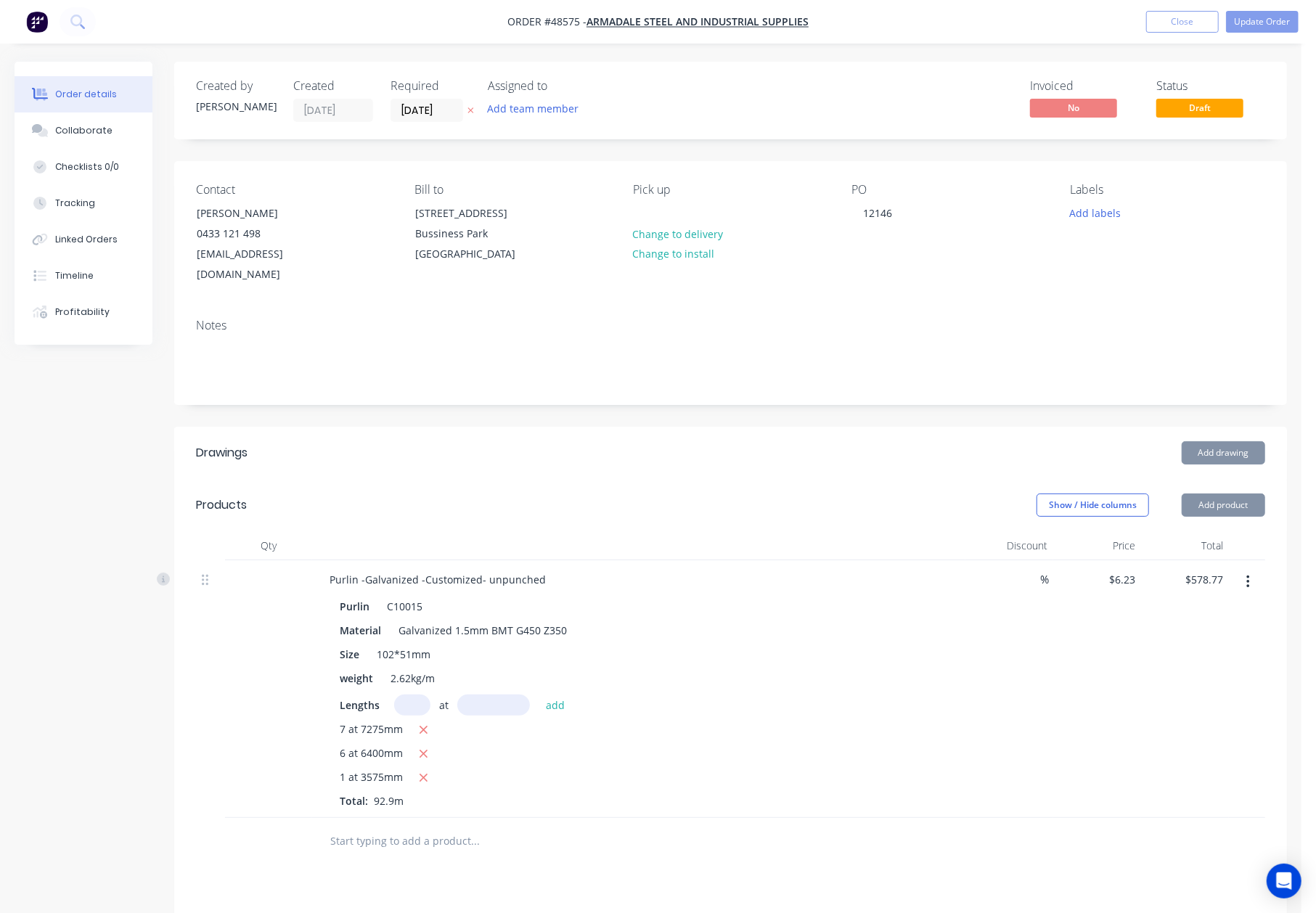
click at [430, 115] on input "[DATE]" at bounding box center [426, 110] width 71 height 22
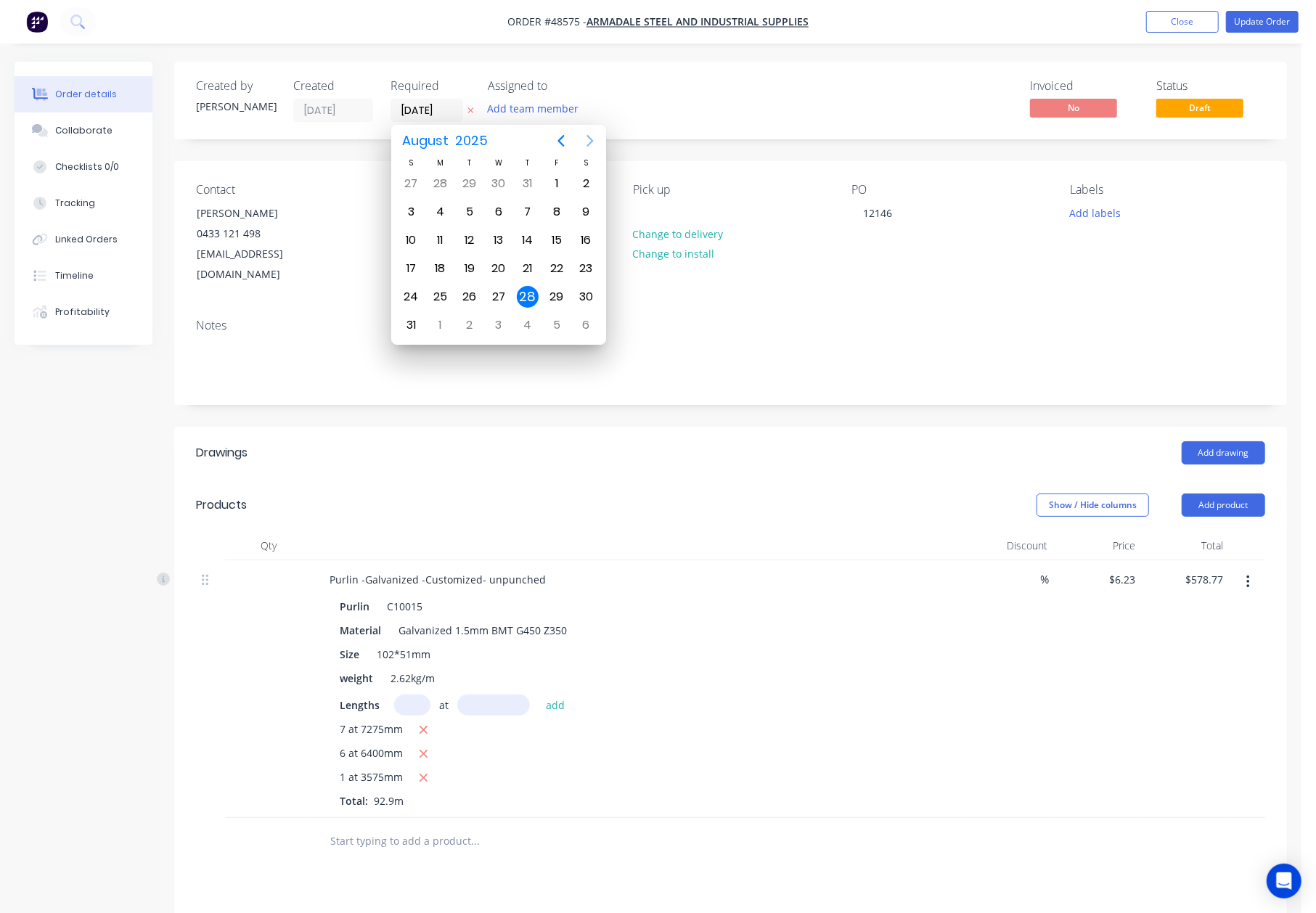
click at [588, 140] on icon "Next page" at bounding box center [590, 141] width 17 height 17
click at [534, 213] on div "11" at bounding box center [528, 212] width 22 height 22
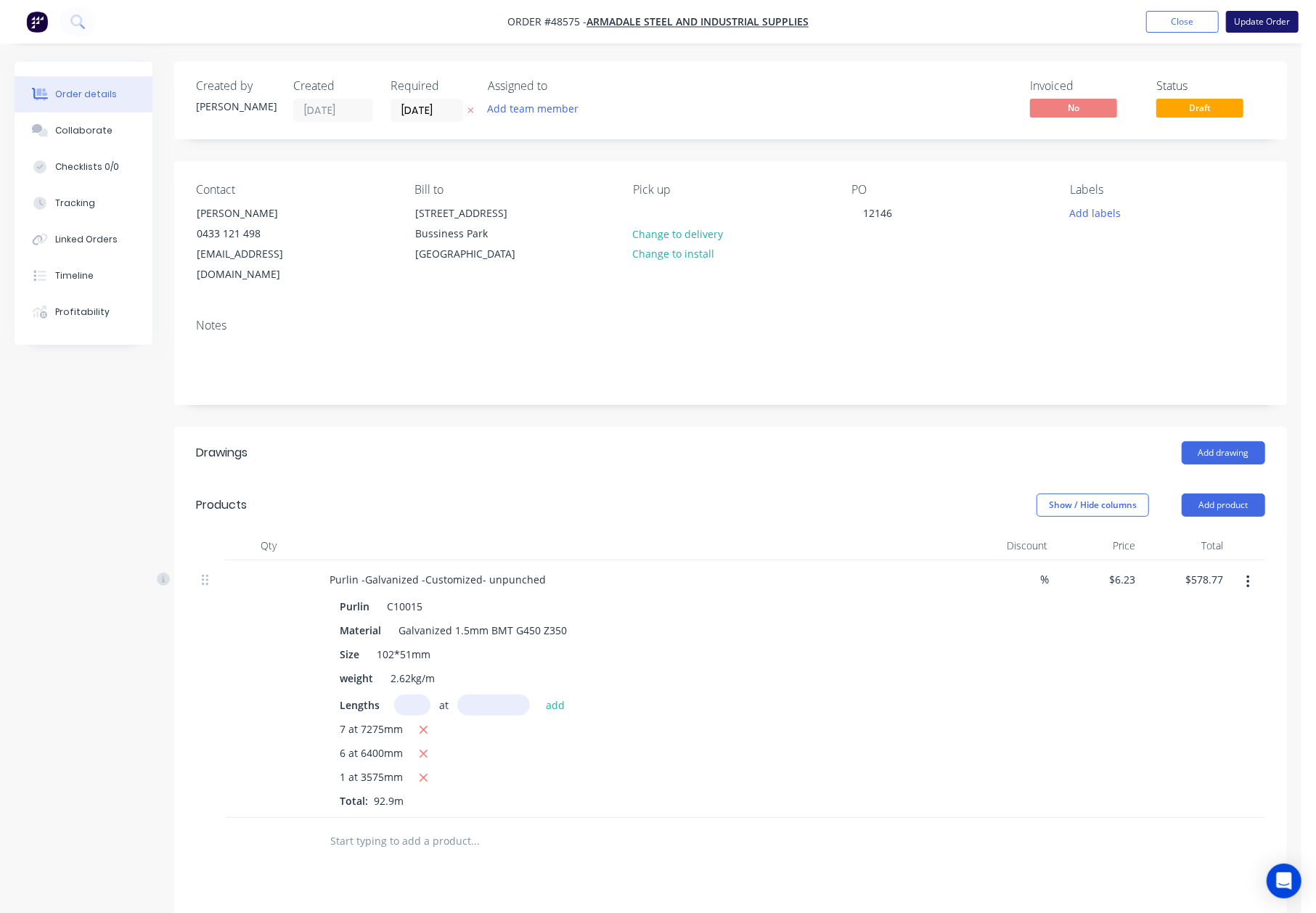
click at [1280, 18] on button "Update Order" at bounding box center [1262, 22] width 73 height 22
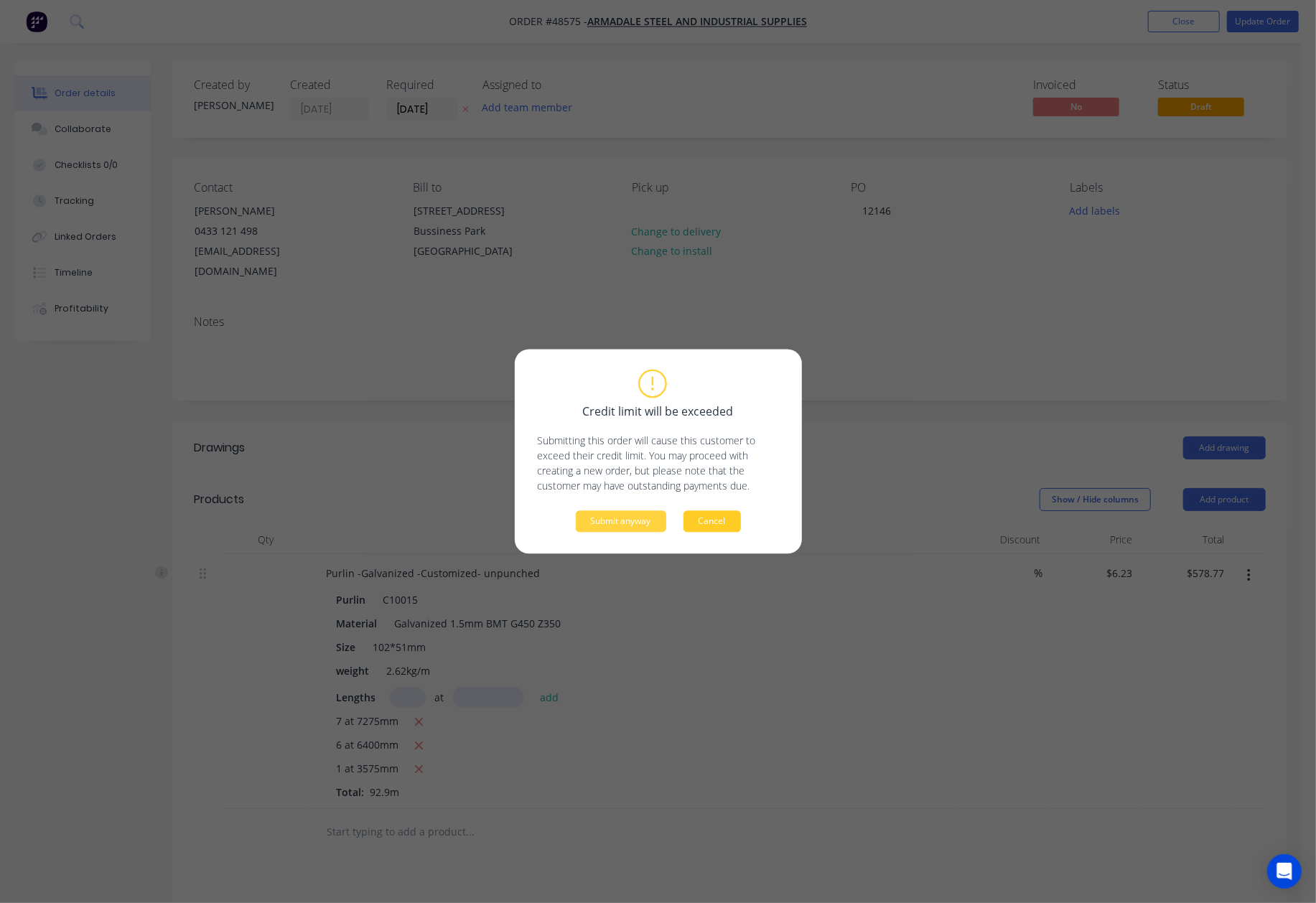
click at [708, 523] on button "Cancel" at bounding box center [712, 522] width 57 height 22
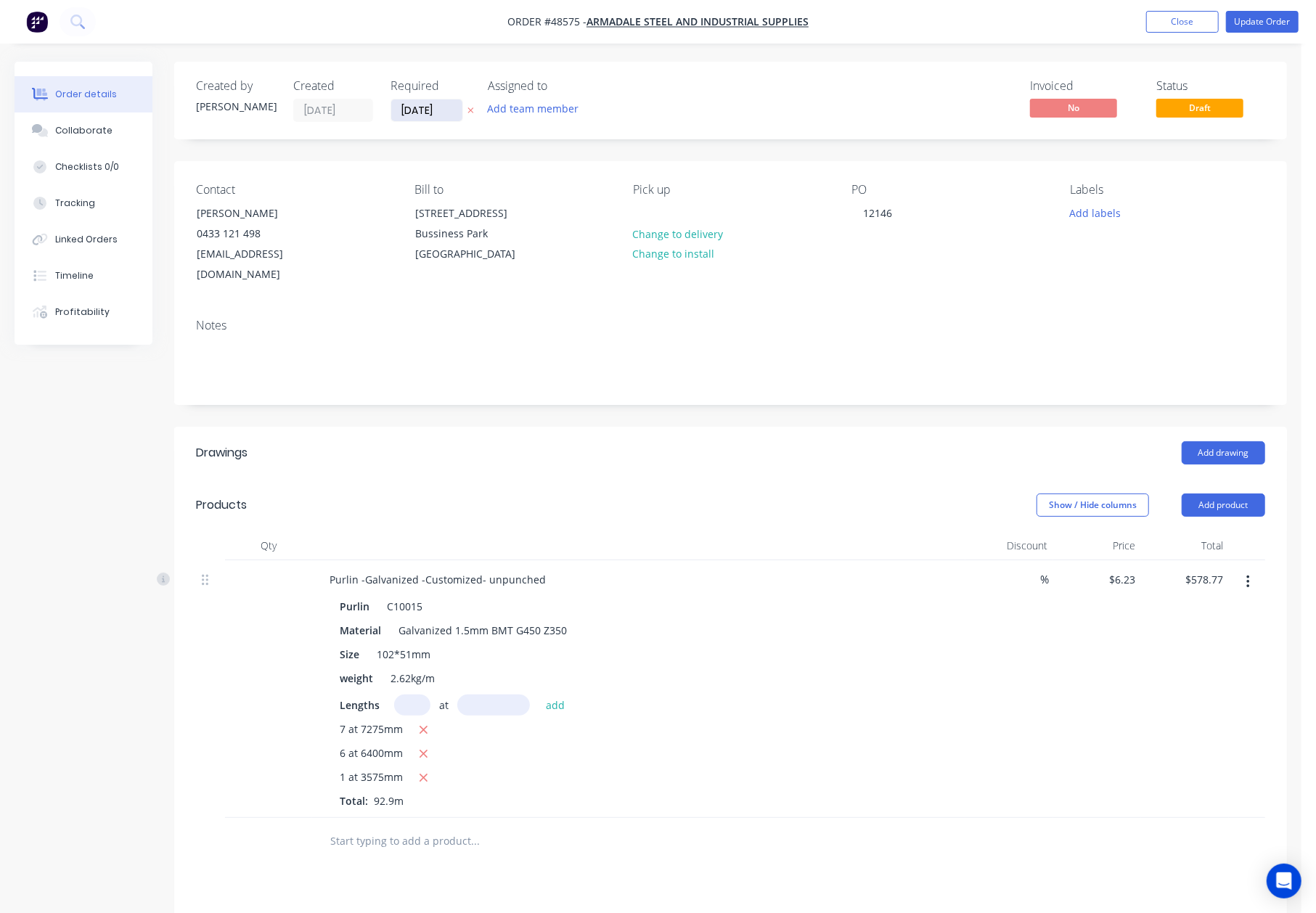
click at [405, 110] on input "11/09/25" at bounding box center [426, 110] width 71 height 22
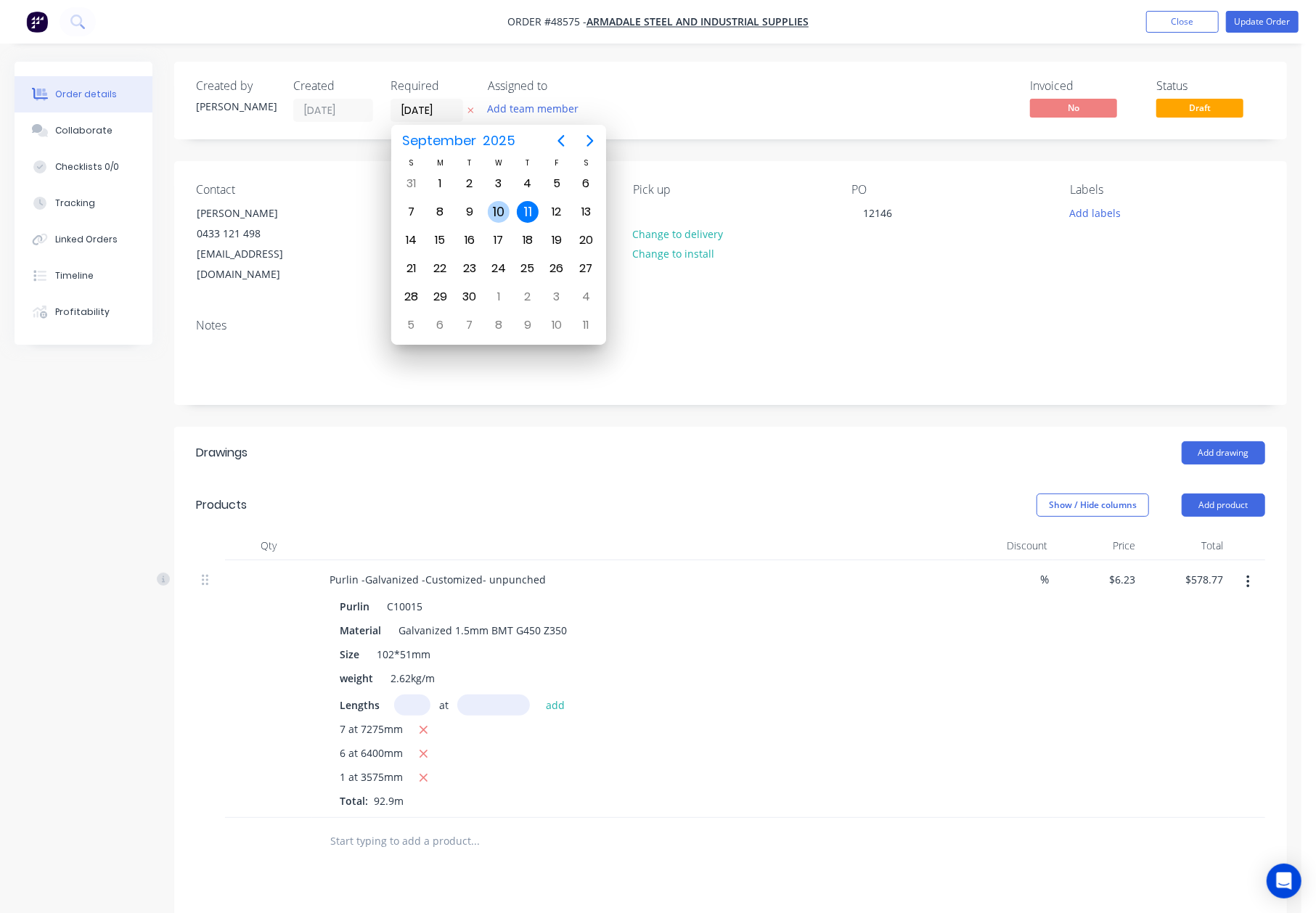
click at [491, 206] on div "10" at bounding box center [498, 212] width 22 height 22
type input "10/09/25"
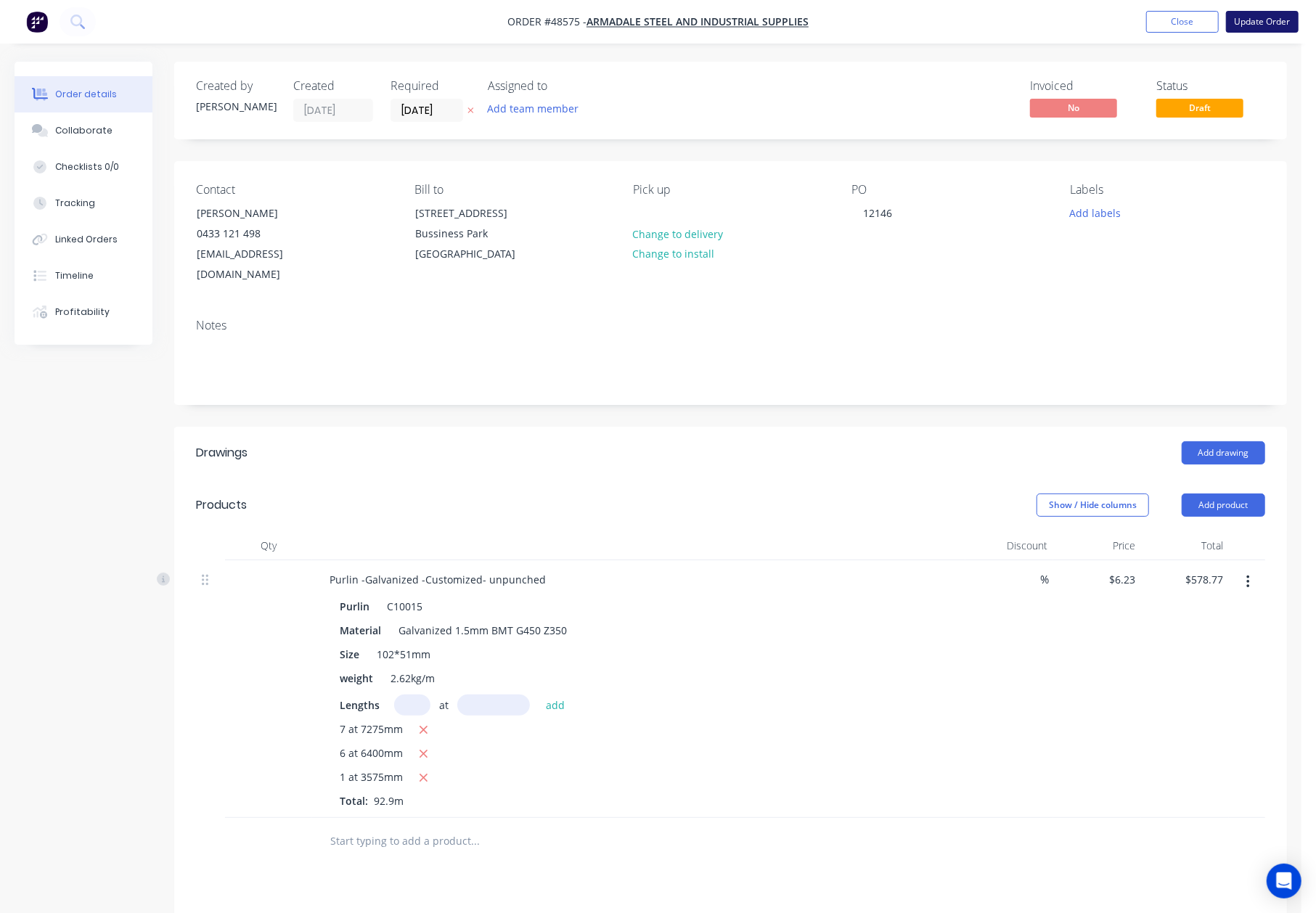
click at [1268, 17] on button "Update Order" at bounding box center [1262, 22] width 73 height 22
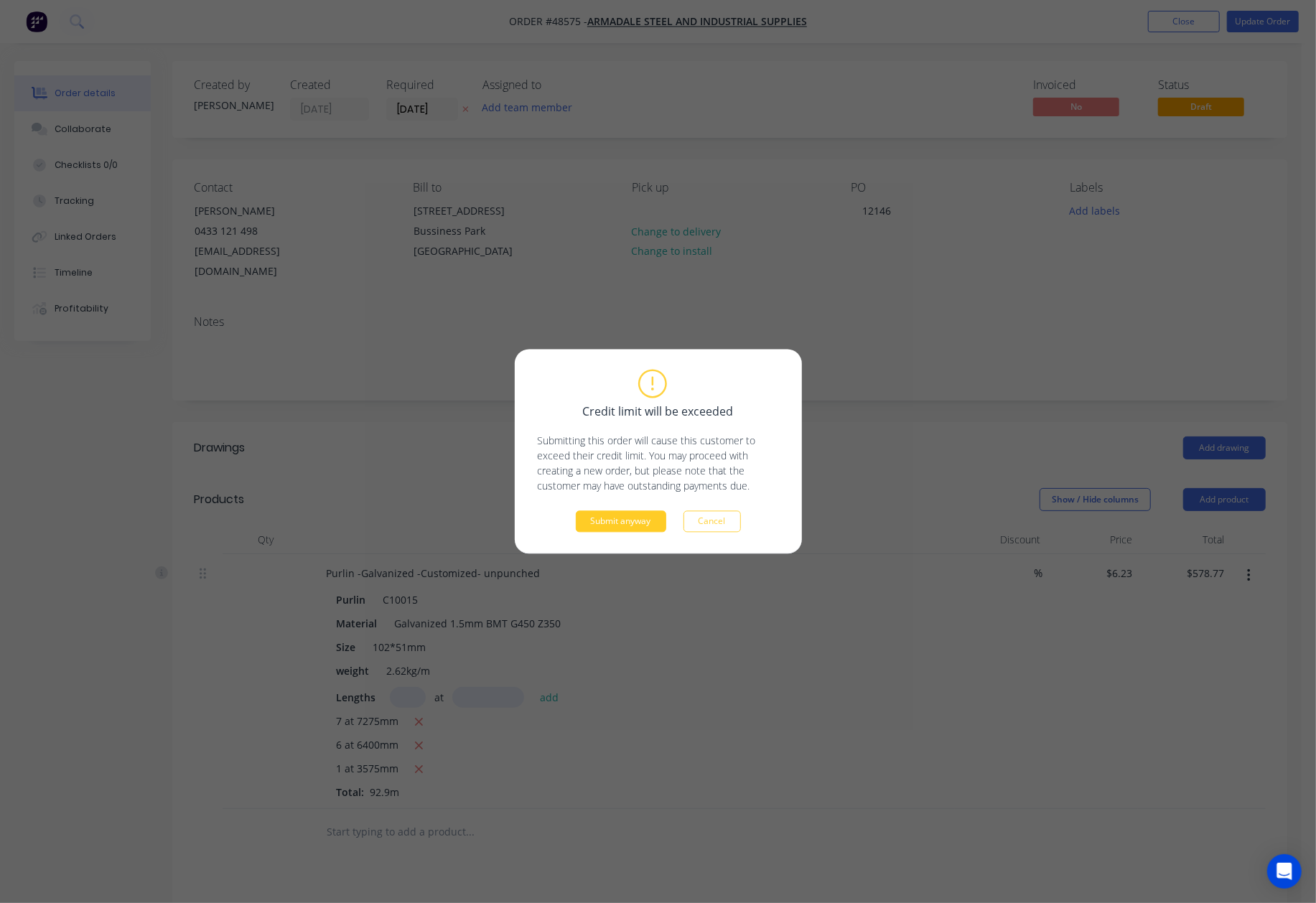
click at [604, 517] on button "Submit anyway" at bounding box center [621, 522] width 90 height 22
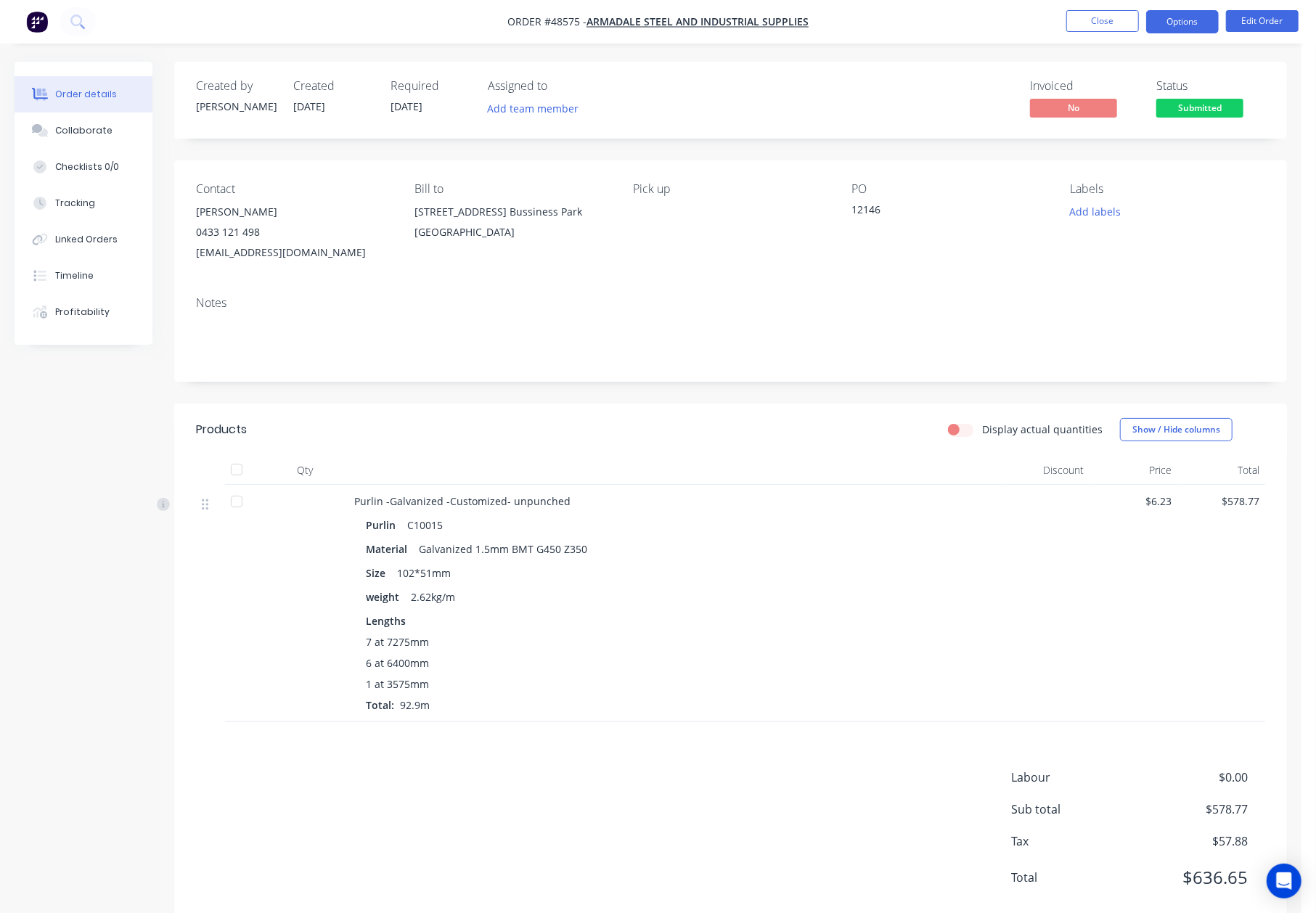
click at [1182, 22] on button "Options" at bounding box center [1182, 22] width 73 height 23
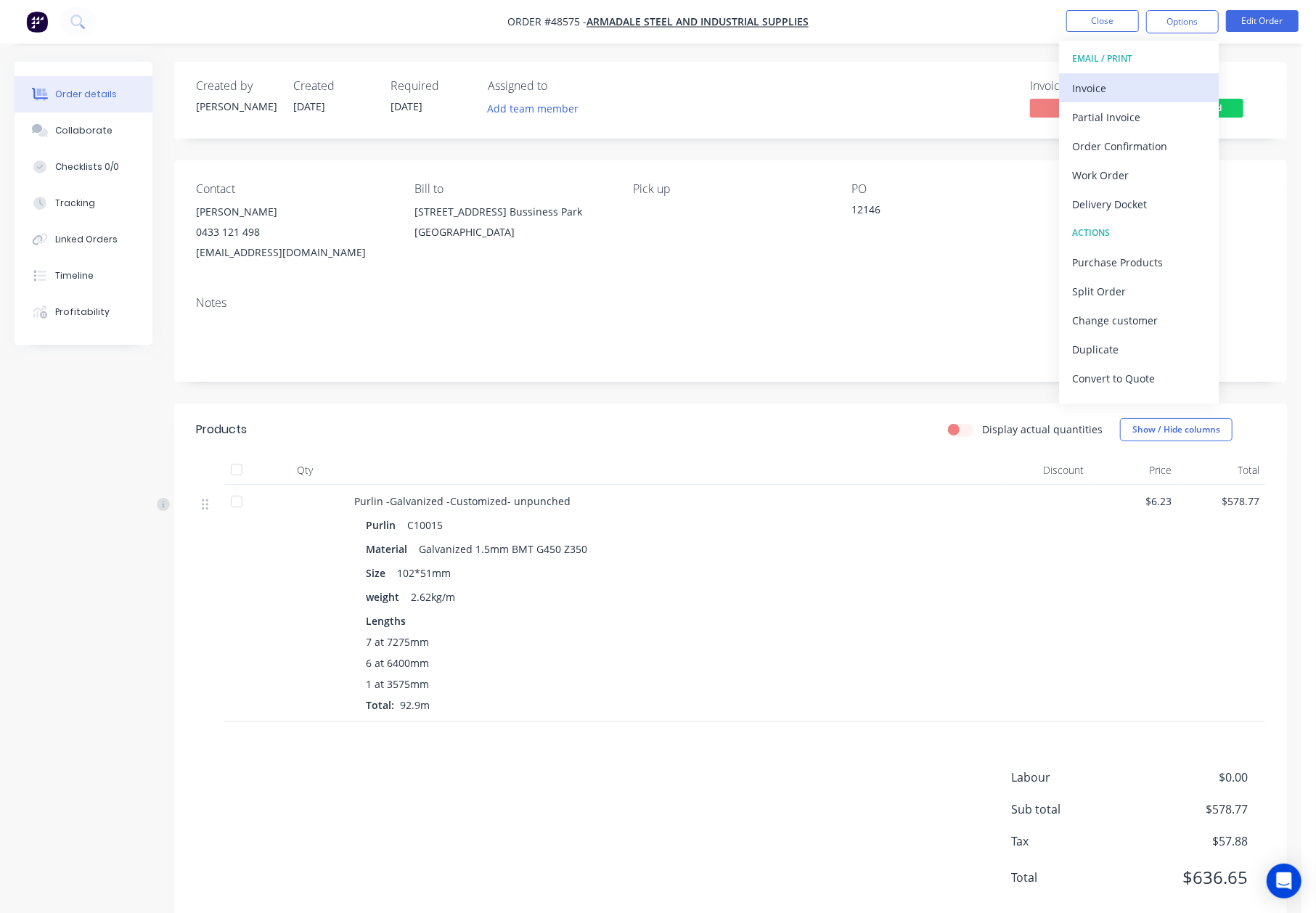
click at [1154, 79] on div "Invoice" at bounding box center [1139, 87] width 134 height 21
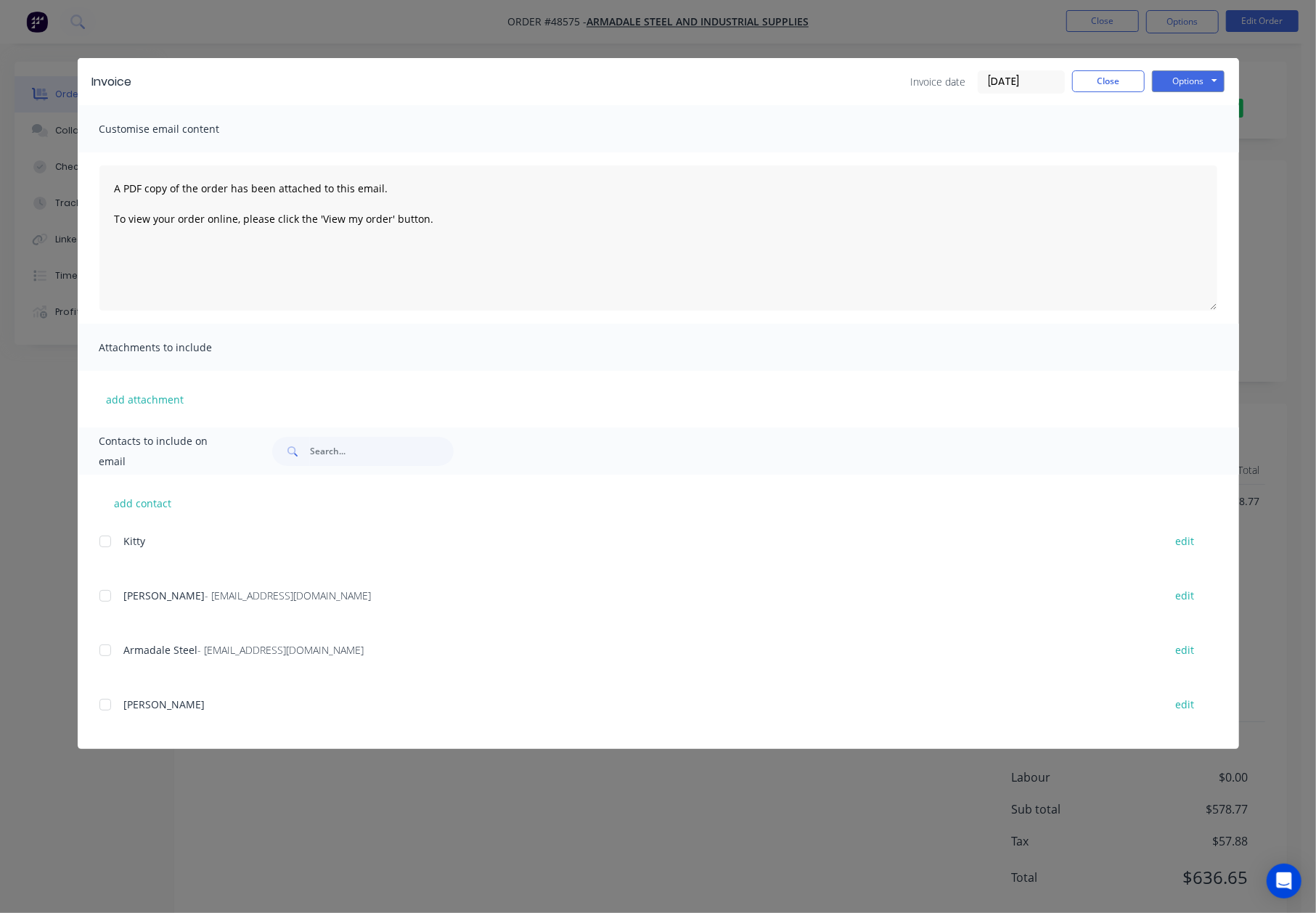
click at [108, 597] on div at bounding box center [105, 595] width 29 height 29
click at [1200, 82] on button "Options" at bounding box center [1188, 81] width 73 height 22
click at [1170, 154] on button "Email" at bounding box center [1198, 155] width 93 height 24
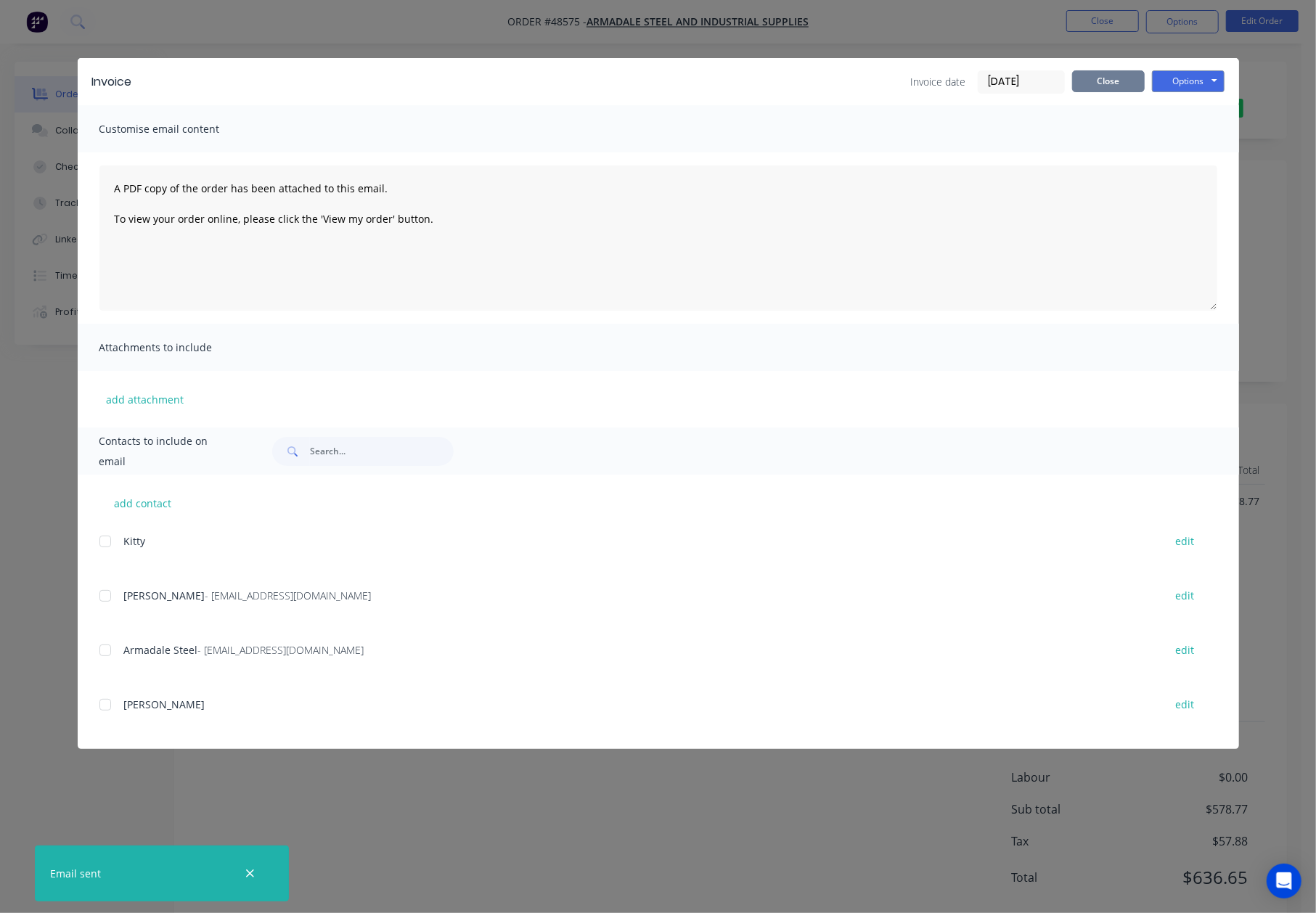
click at [1086, 91] on button "Close" at bounding box center [1108, 81] width 73 height 22
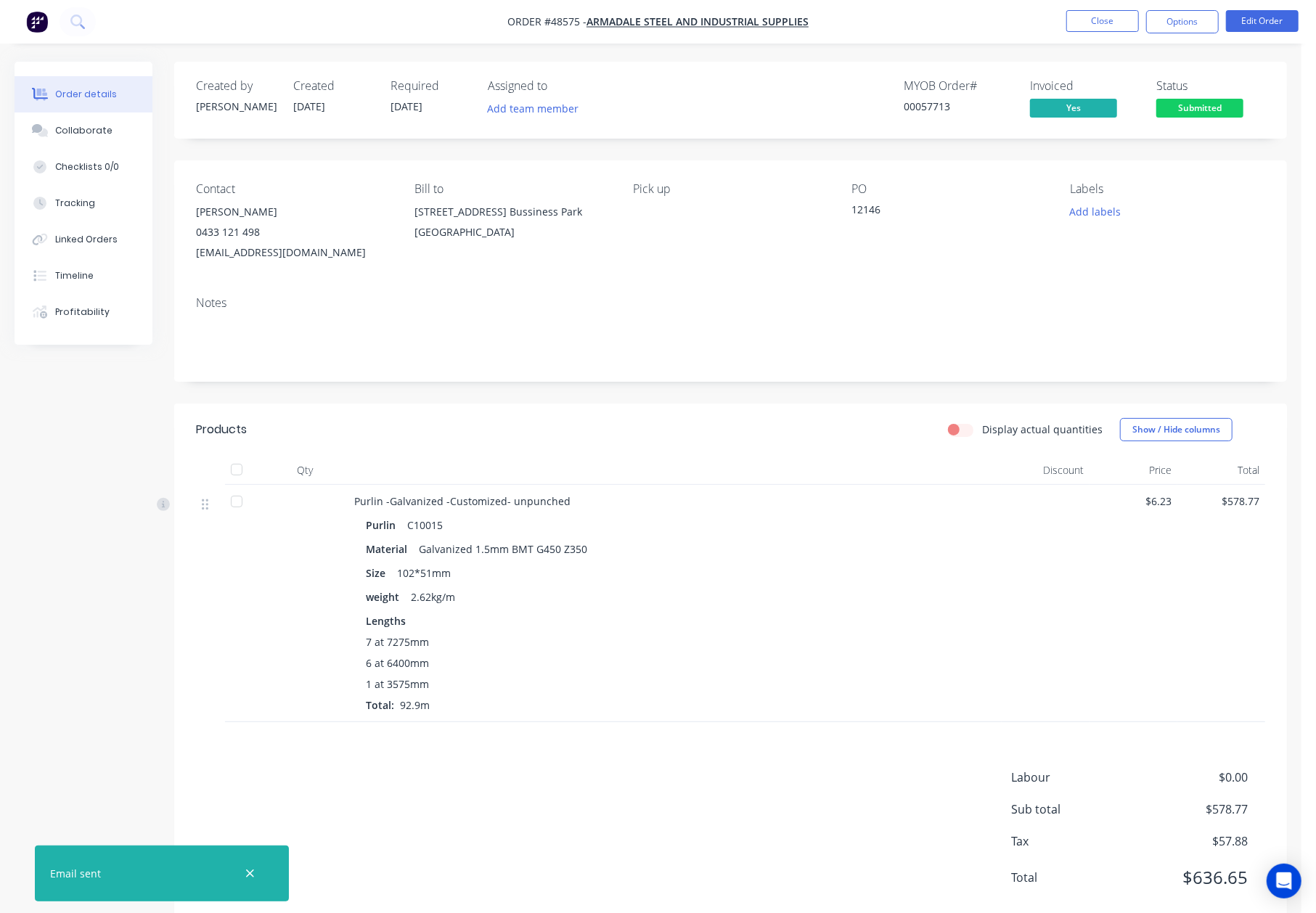
click at [1208, 103] on span "Submitted" at bounding box center [1200, 107] width 87 height 18
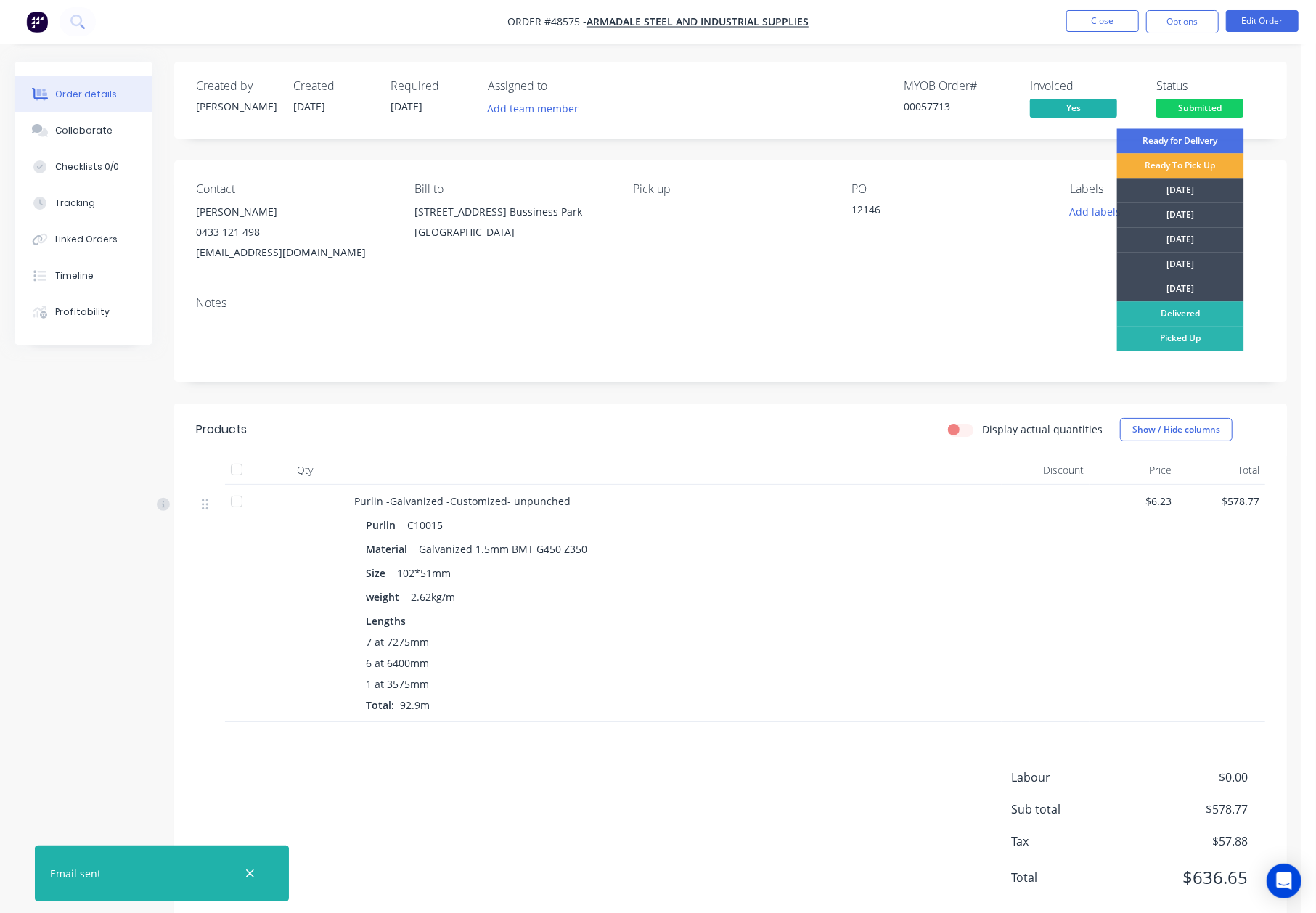
click at [733, 747] on div "Products Display actual quantities Show / Hide columns Qty Discount Price Total…" at bounding box center [730, 665] width 1113 height 523
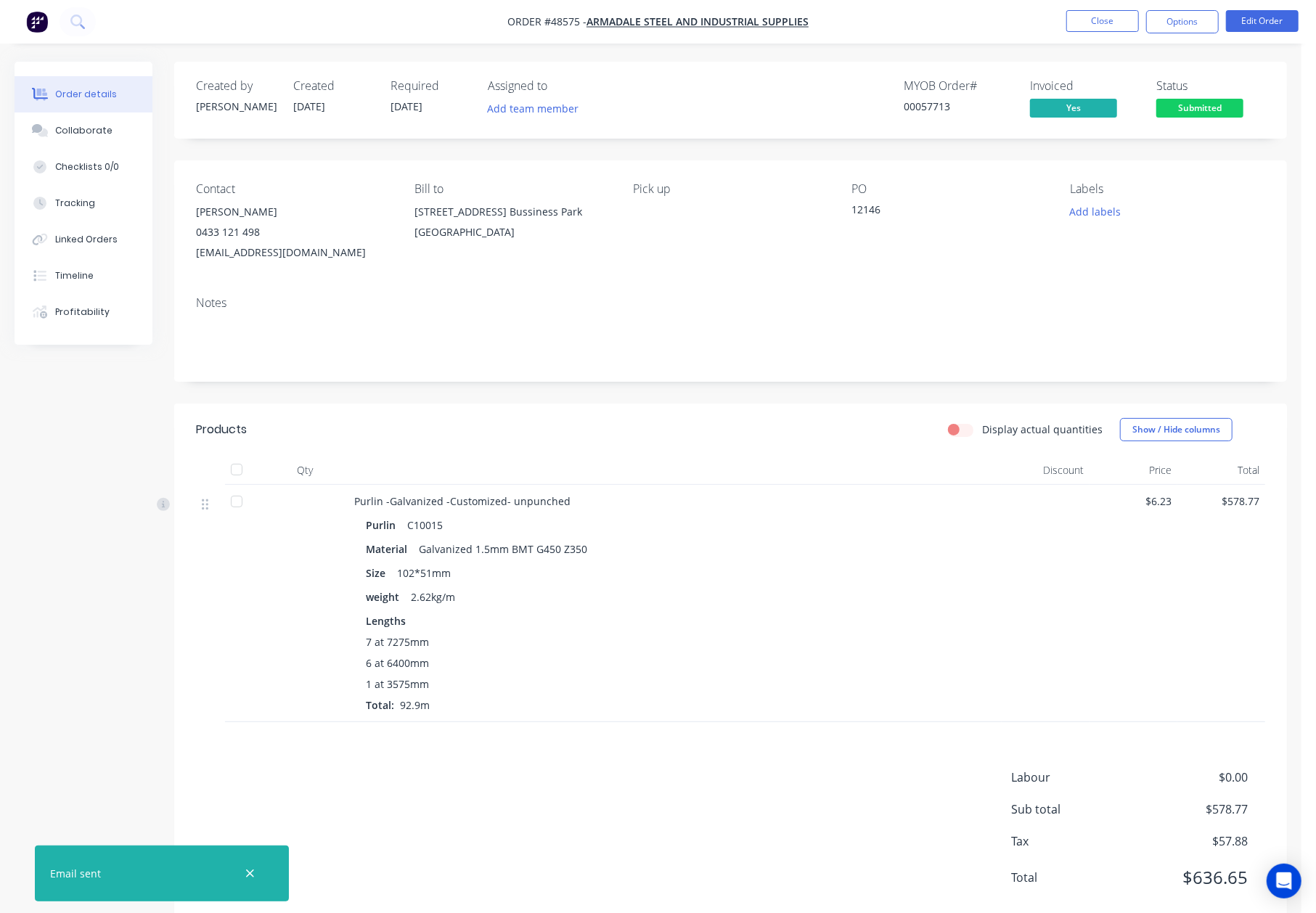
drag, startPoint x: 556, startPoint y: 697, endPoint x: 1072, endPoint y: 98, distance: 790.6
click at [560, 689] on div "7 at 7275mm 6 at 6400mm 1 at 3575mm Total: 92.9m" at bounding box center [675, 673] width 619 height 78
click at [1195, 108] on span "Submitted" at bounding box center [1200, 107] width 87 height 18
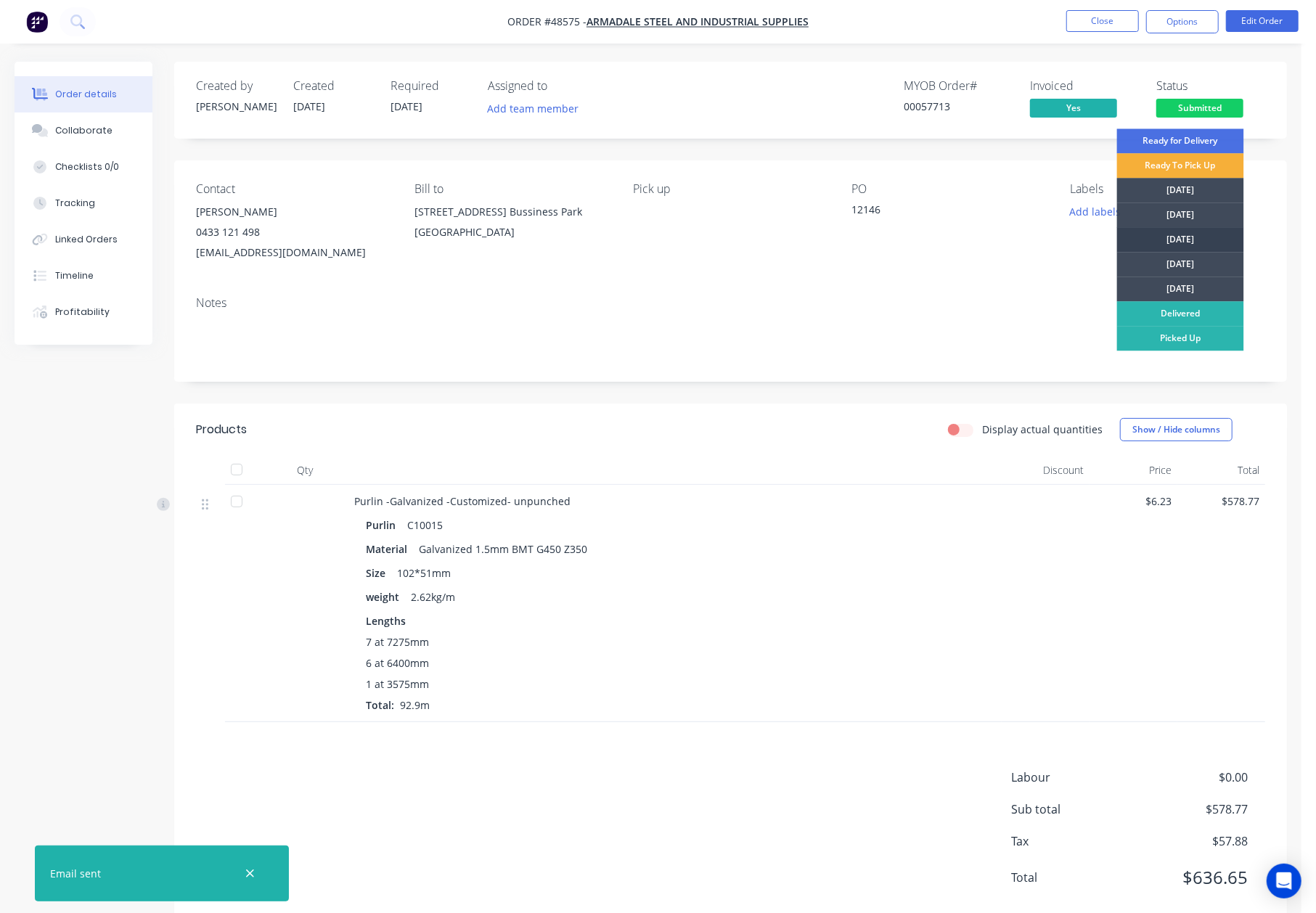
click at [1179, 244] on div "[DATE]" at bounding box center [1180, 240] width 127 height 25
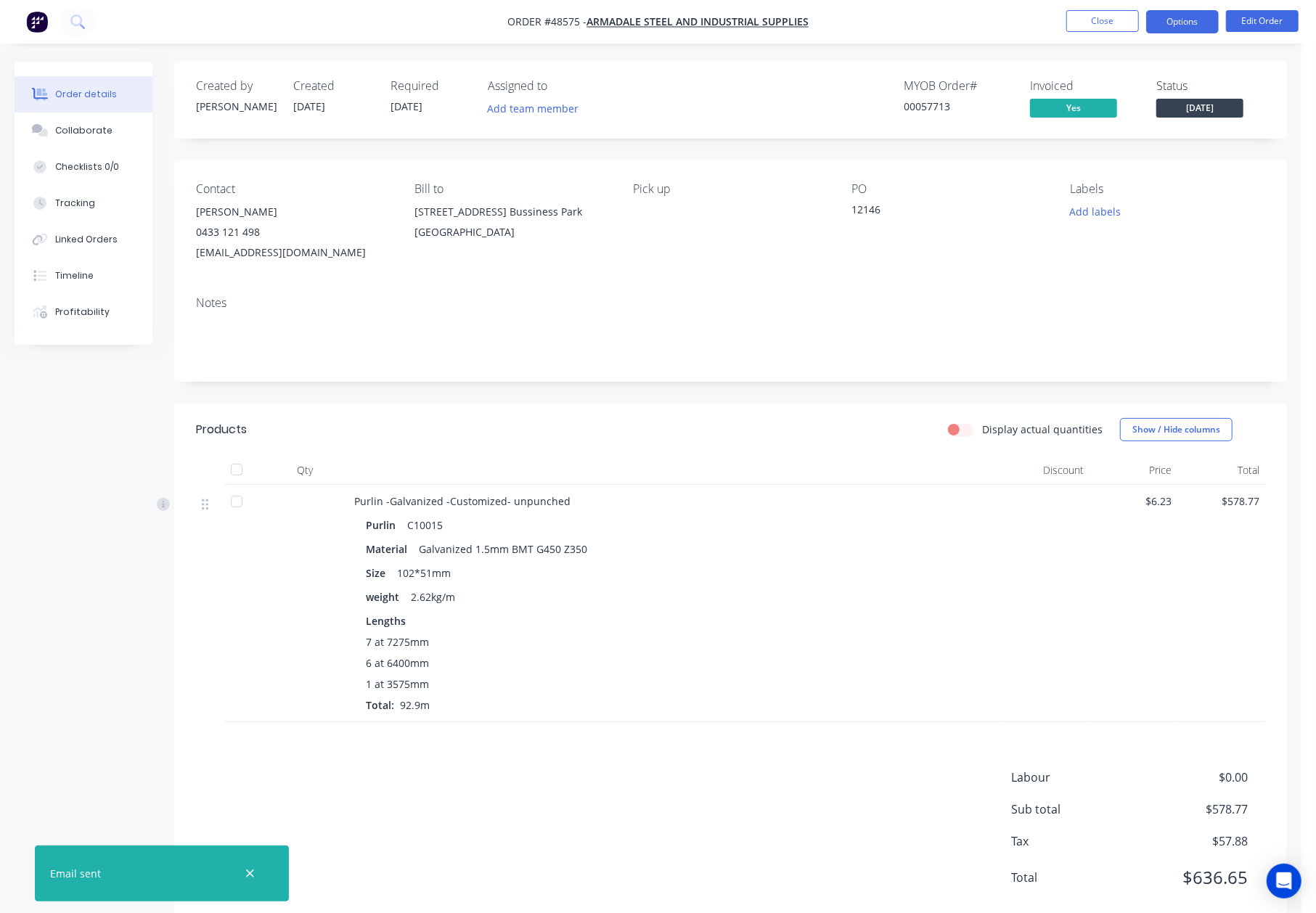
click at [1195, 16] on button "Options" at bounding box center [1182, 22] width 73 height 23
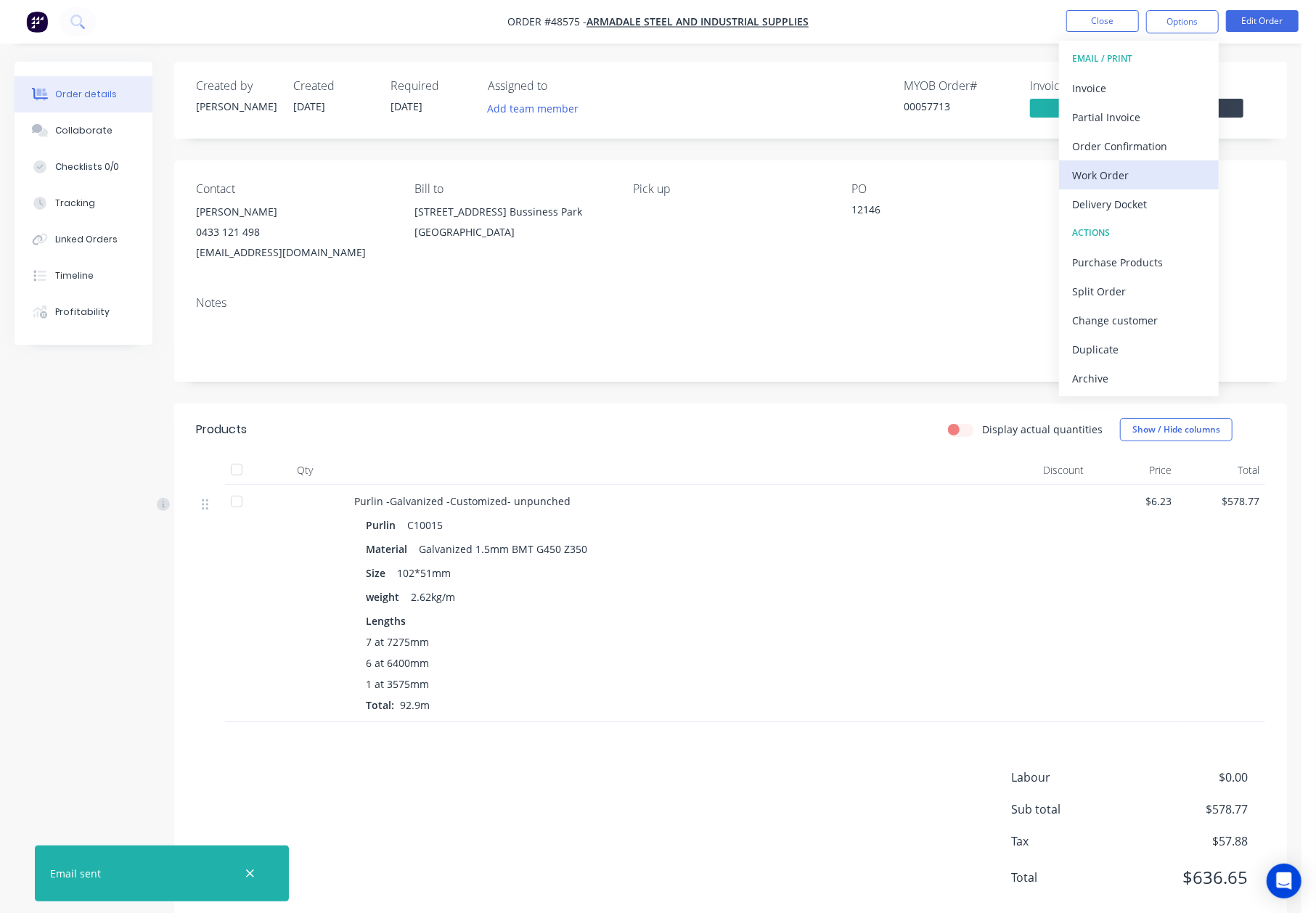
click at [1147, 177] on div "Work Order" at bounding box center [1139, 175] width 134 height 21
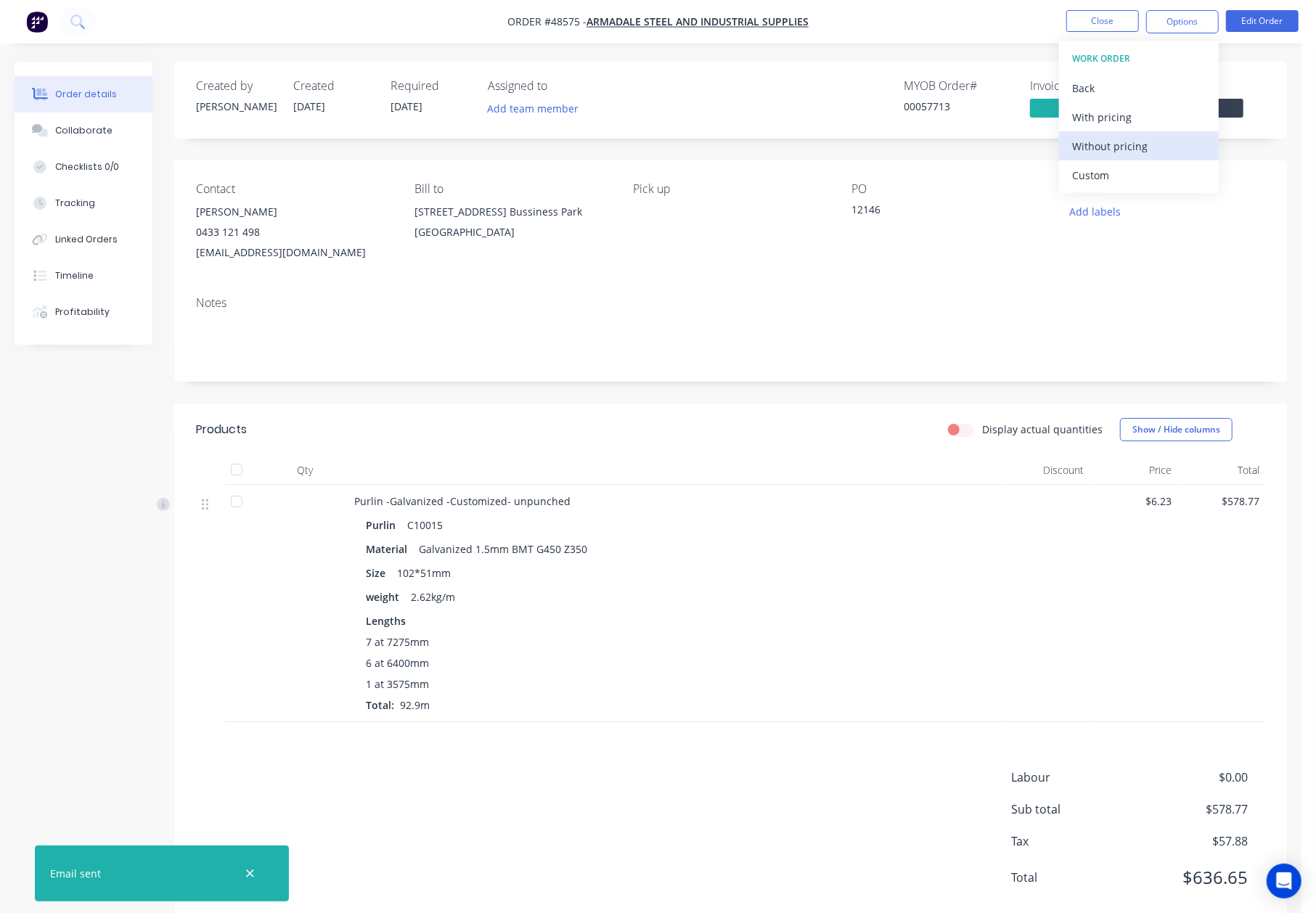
click at [1150, 146] on div "Without pricing" at bounding box center [1139, 146] width 134 height 21
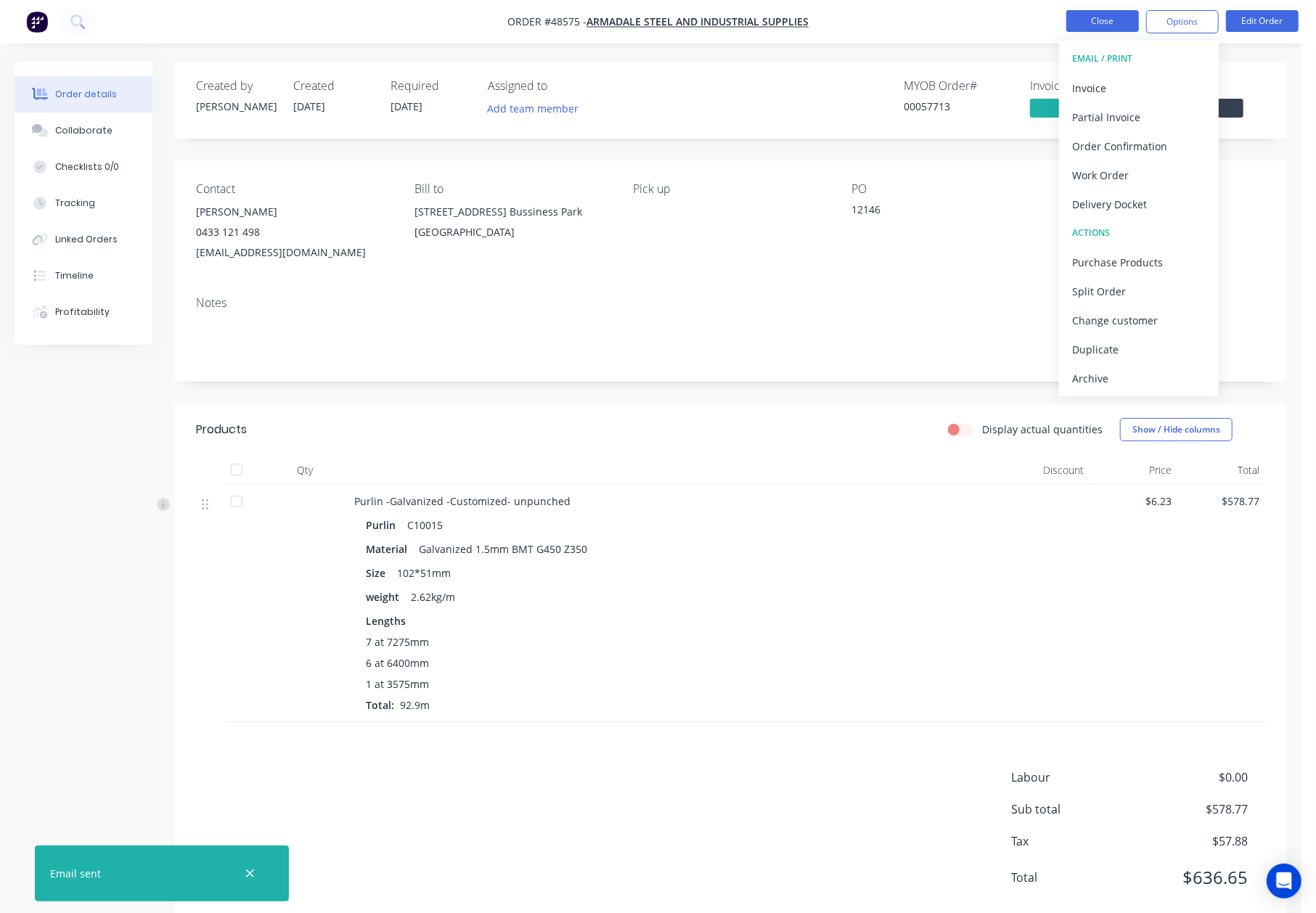
click at [1109, 20] on button "Close" at bounding box center [1102, 21] width 73 height 22
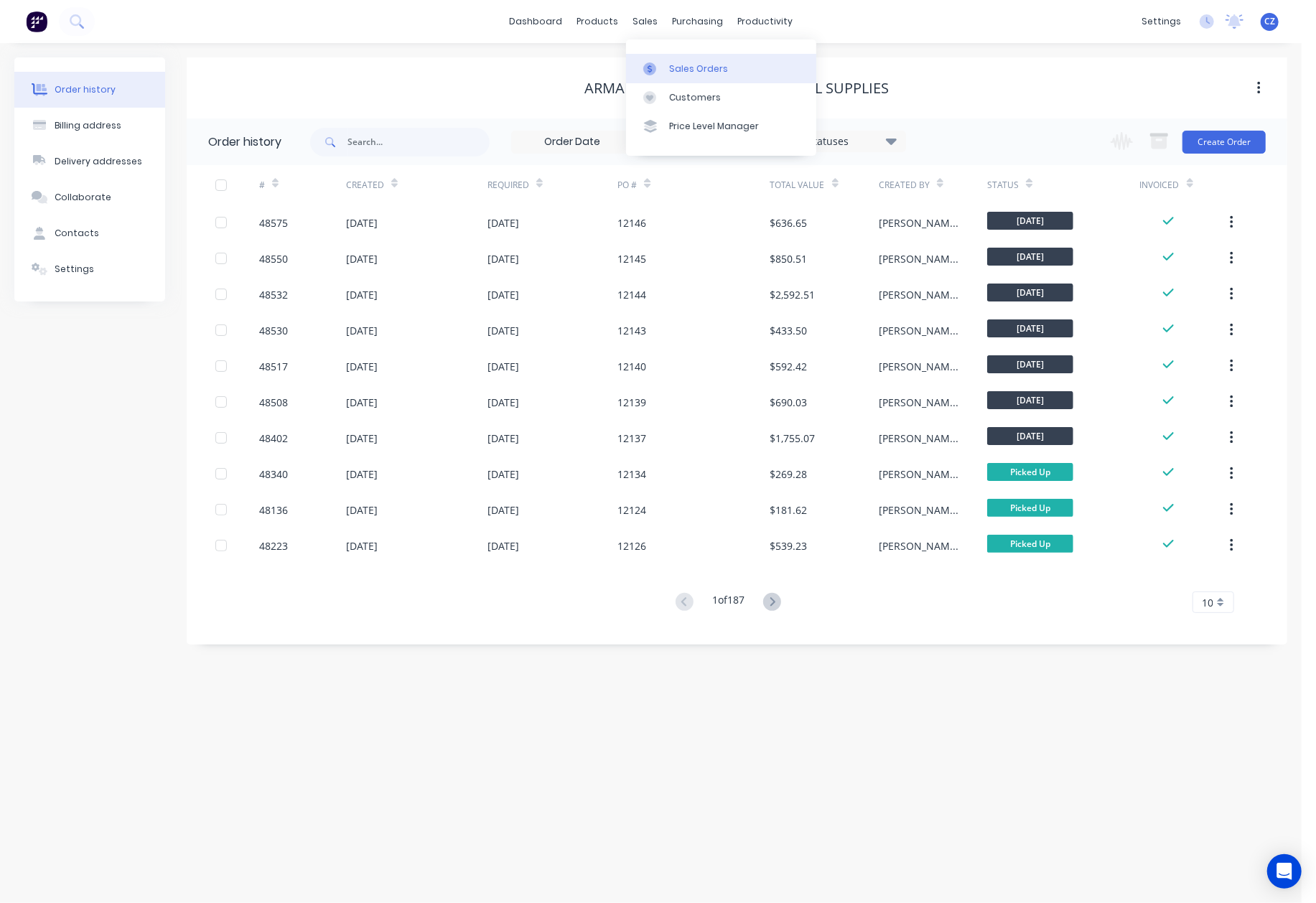
drag, startPoint x: 652, startPoint y: 75, endPoint x: 633, endPoint y: 79, distance: 19.4
click at [652, 76] on link "Sales Orders" at bounding box center [721, 68] width 190 height 29
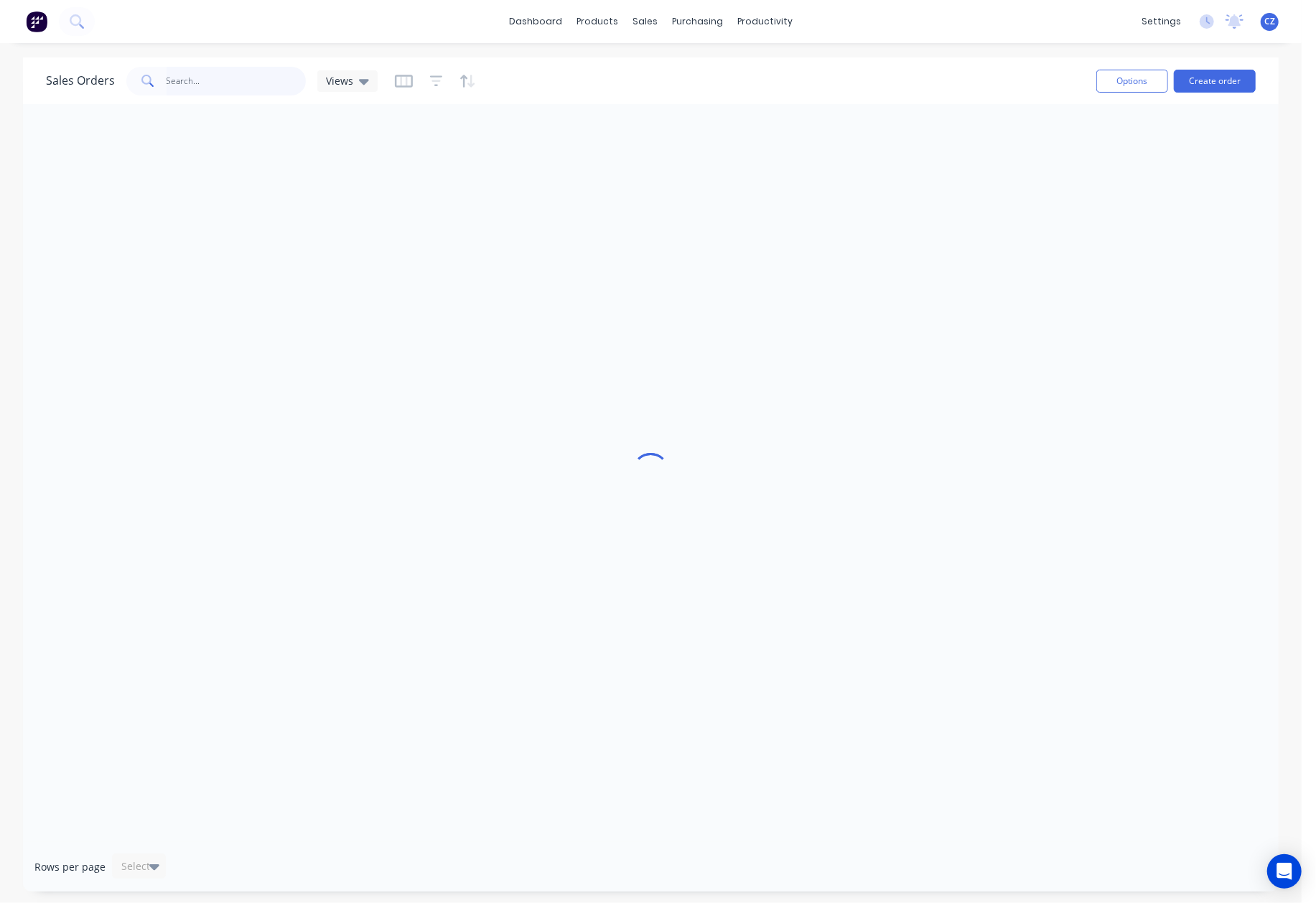
click at [167, 78] on input "text" at bounding box center [236, 80] width 140 height 29
paste input "48273"
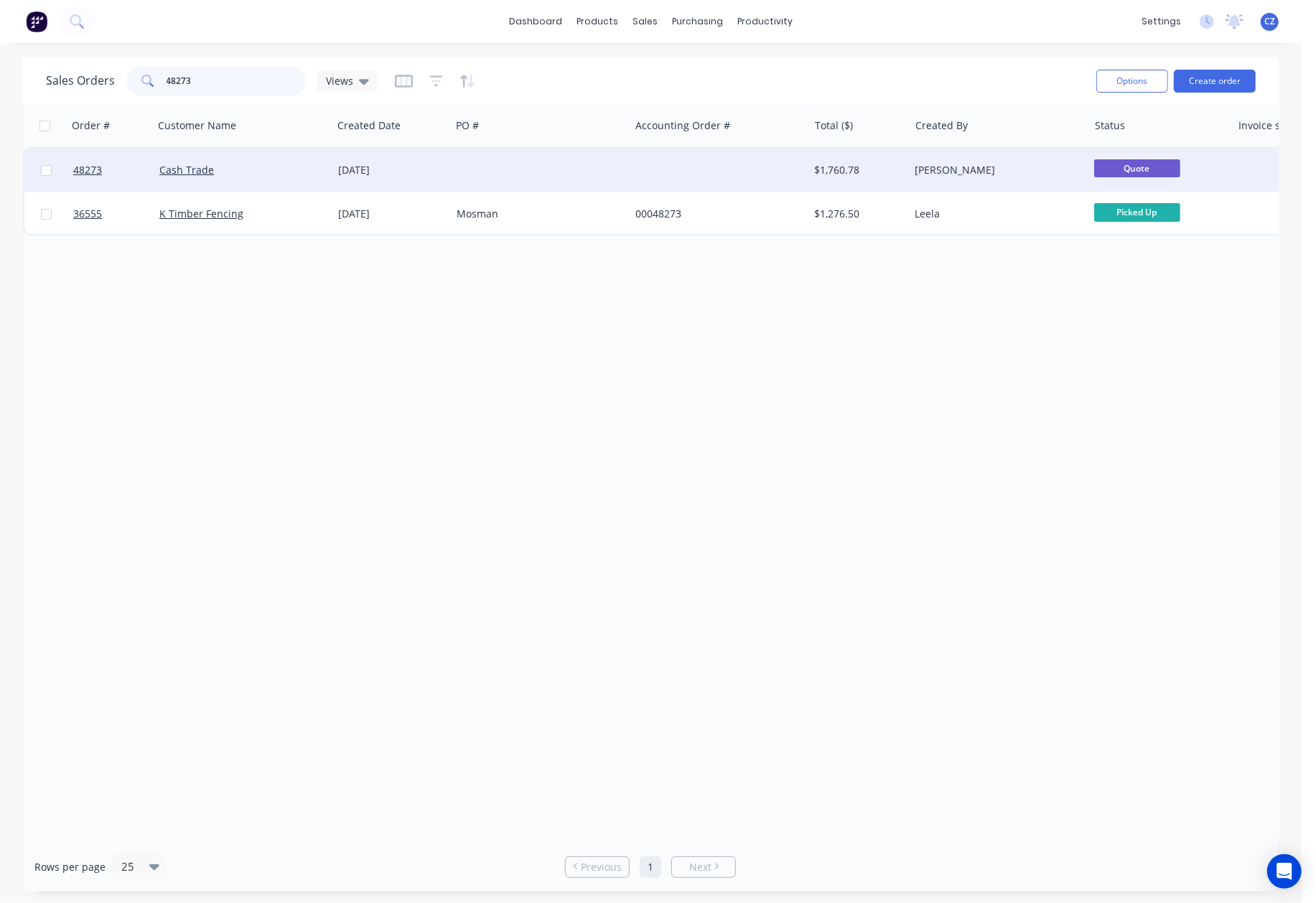
type input "48273"
click at [569, 170] on div at bounding box center [540, 170] width 179 height 43
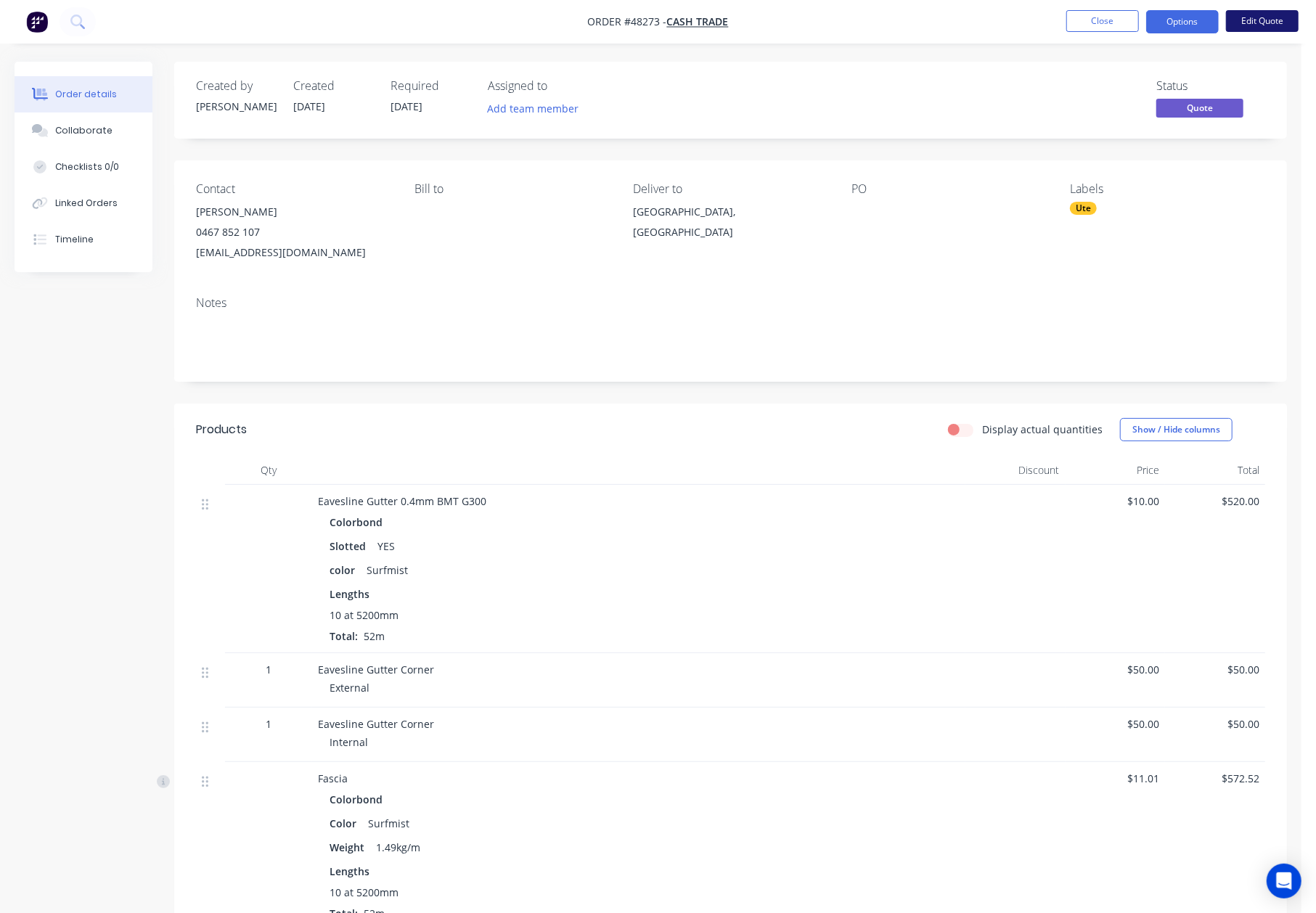
click at [1243, 19] on button "Edit Quote" at bounding box center [1262, 21] width 73 height 22
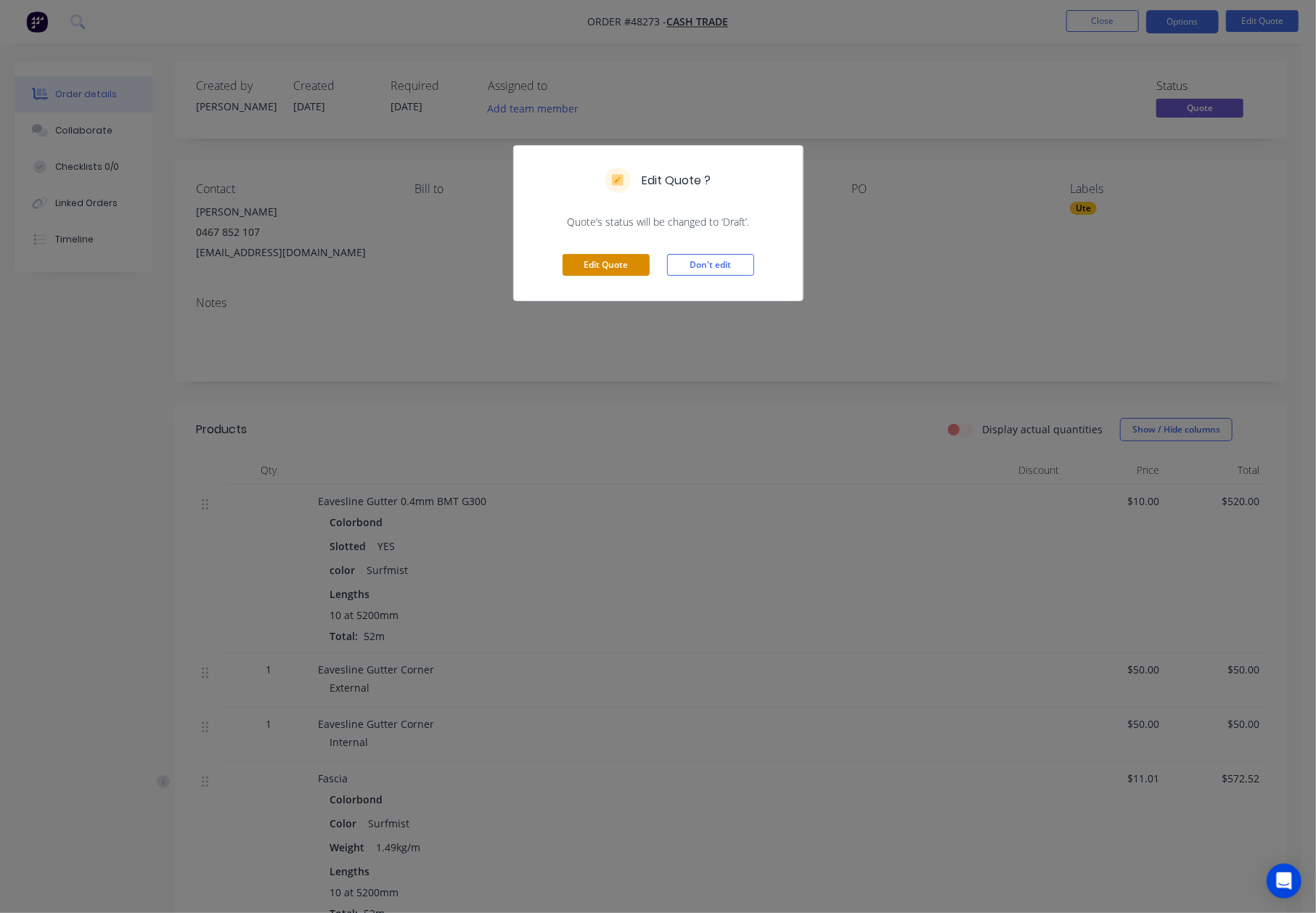
click at [578, 271] on button "Edit Quote" at bounding box center [606, 265] width 87 height 22
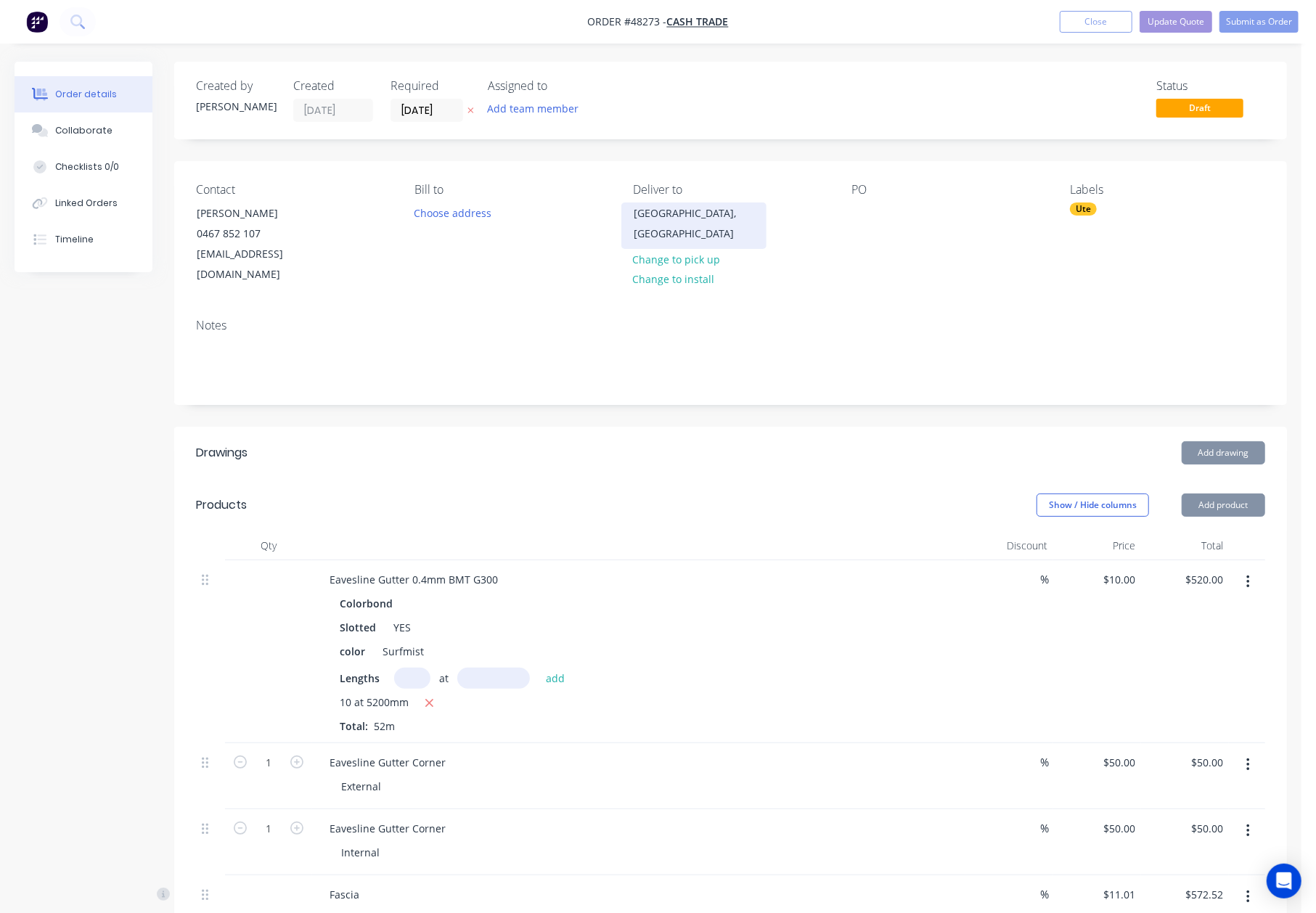
click at [680, 230] on div "Safety Bay, Western Australia 6169" at bounding box center [694, 223] width 120 height 41
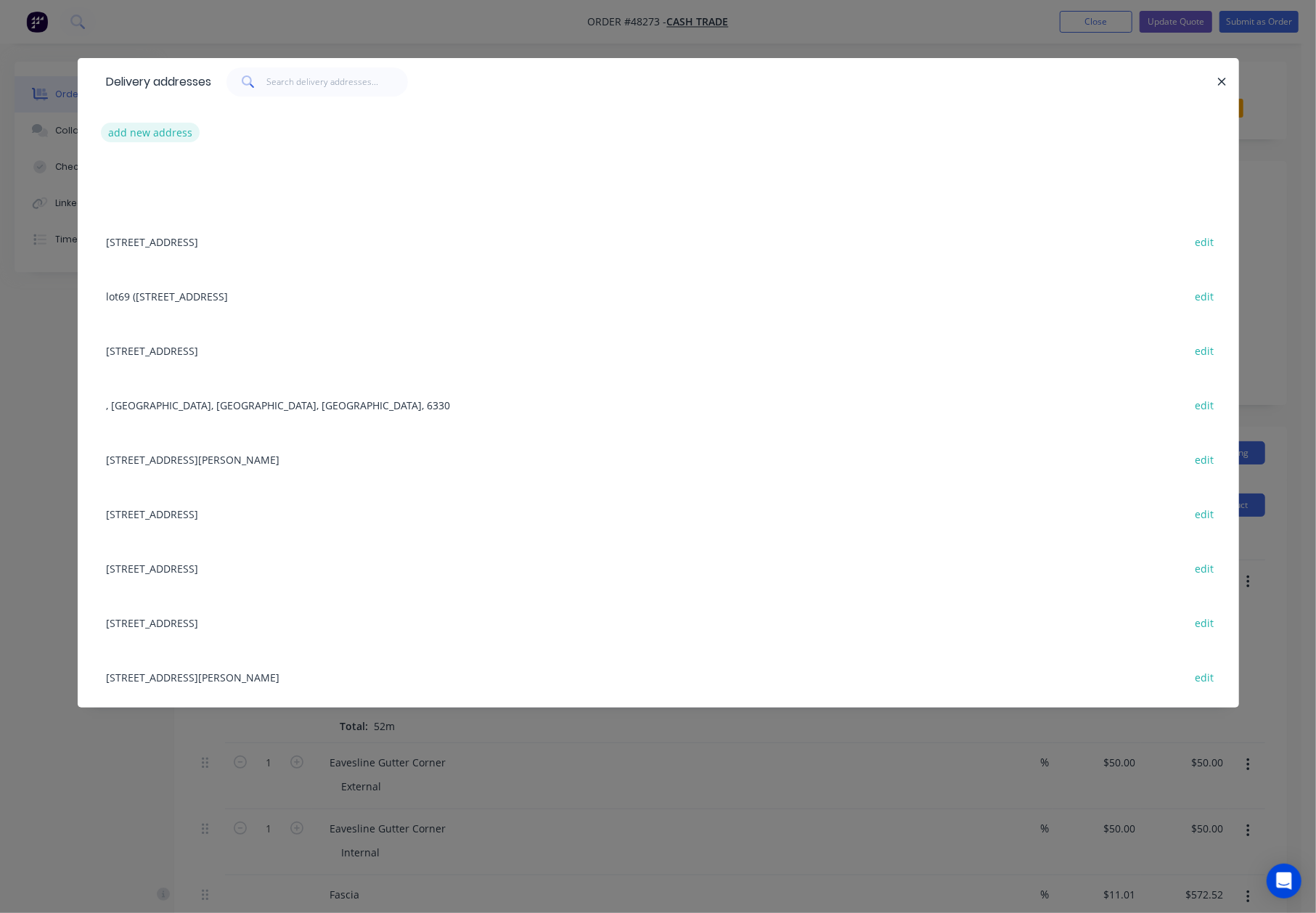
click at [152, 128] on button "add new address" at bounding box center [150, 132] width 99 height 20
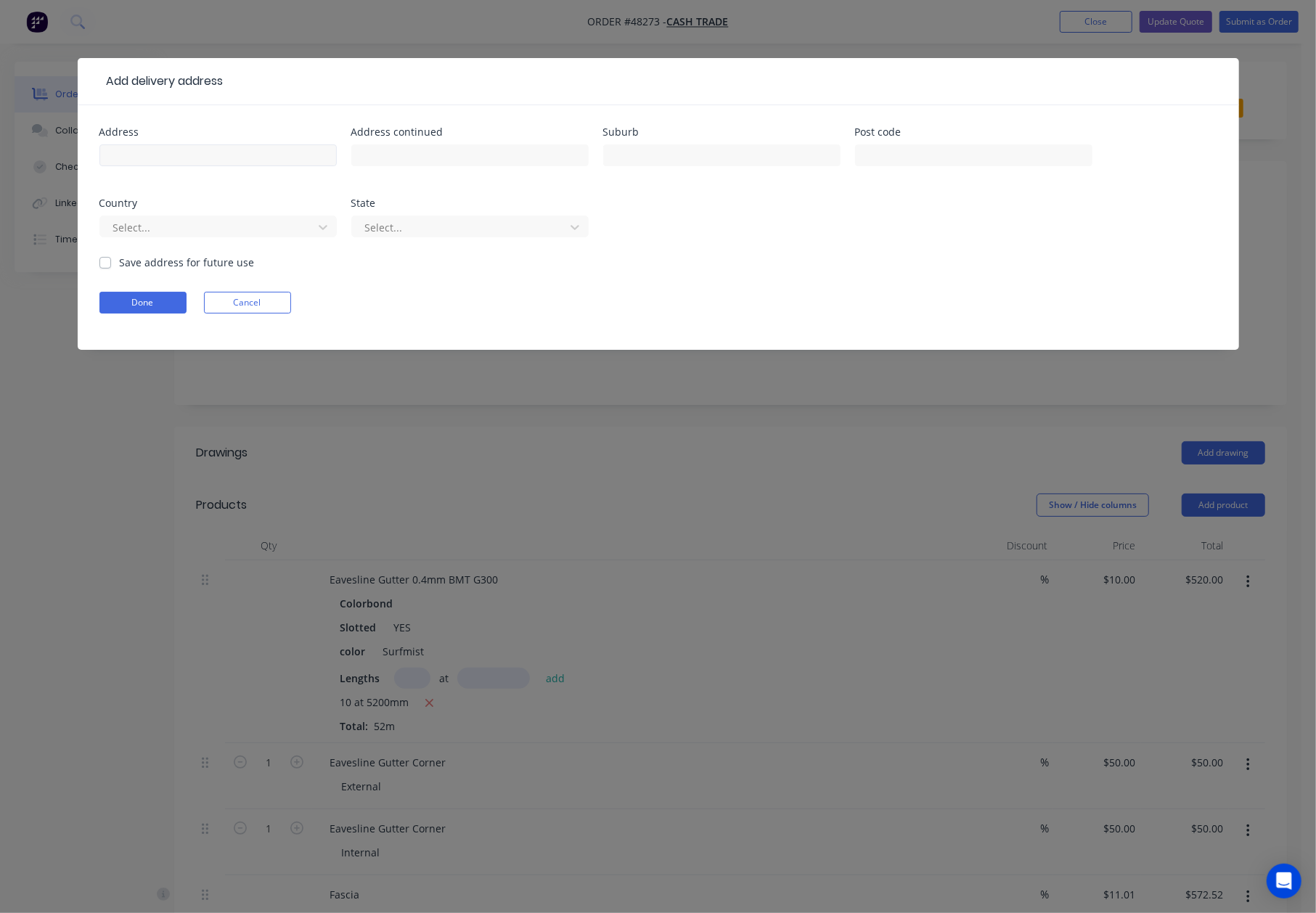
click at [152, 152] on input "text" at bounding box center [218, 155] width 237 height 22
type input "12 Dolphin Rd, Safety Bay WA 6169"
click at [129, 309] on button "Done" at bounding box center [143, 303] width 87 height 22
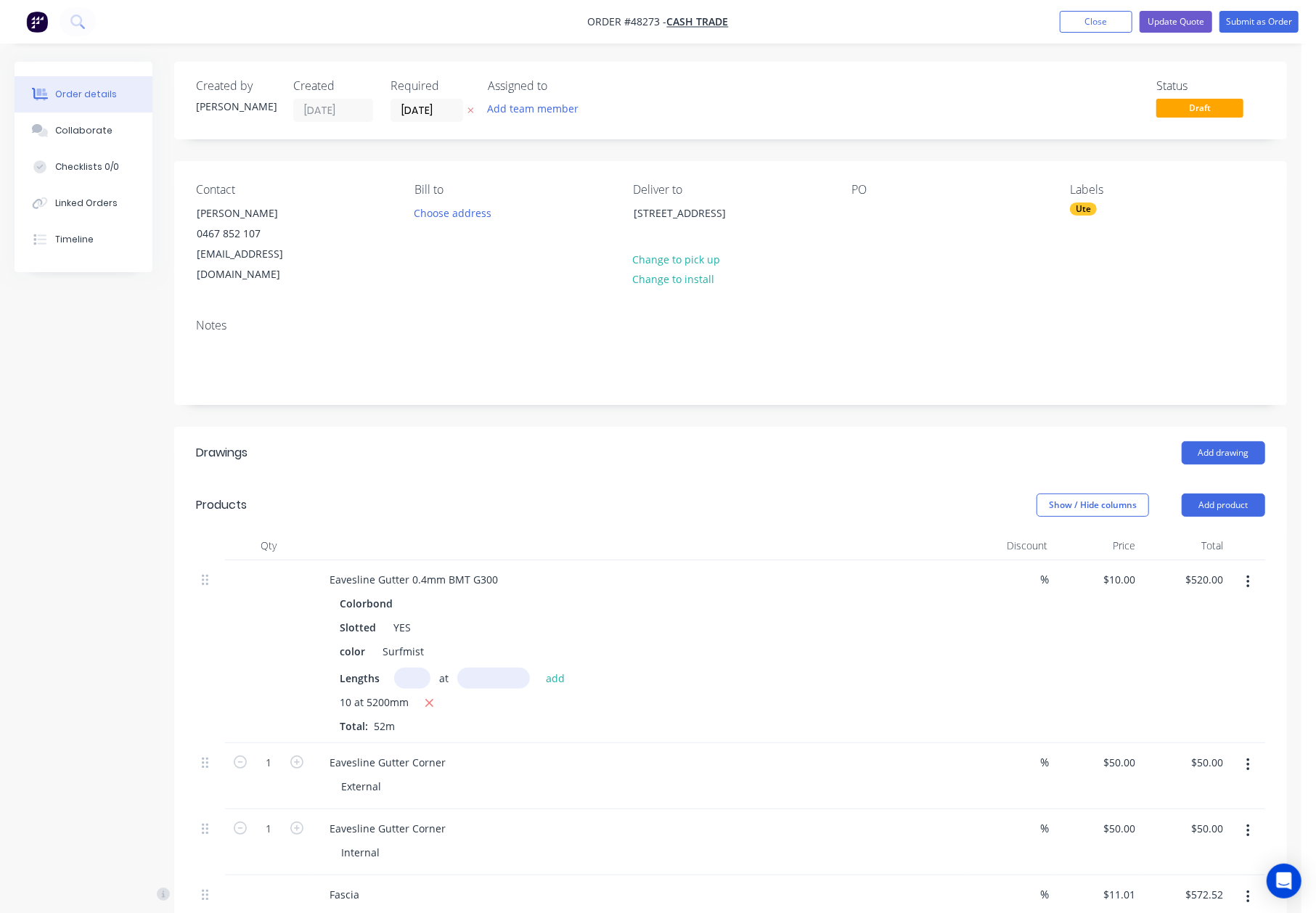
click at [950, 494] on div "Show / Hide columns Add product" at bounding box center [844, 505] width 842 height 23
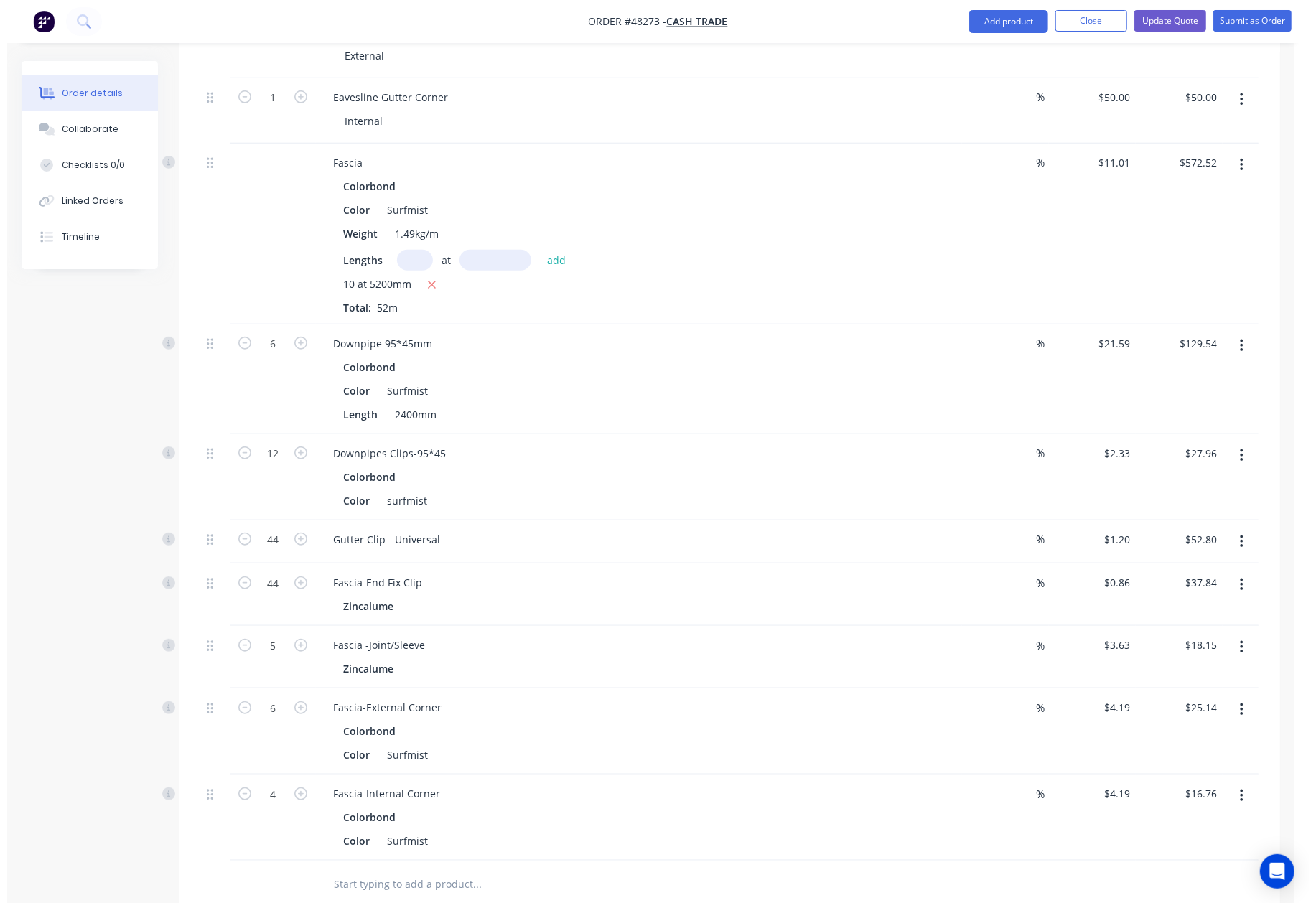
scroll to position [766, 0]
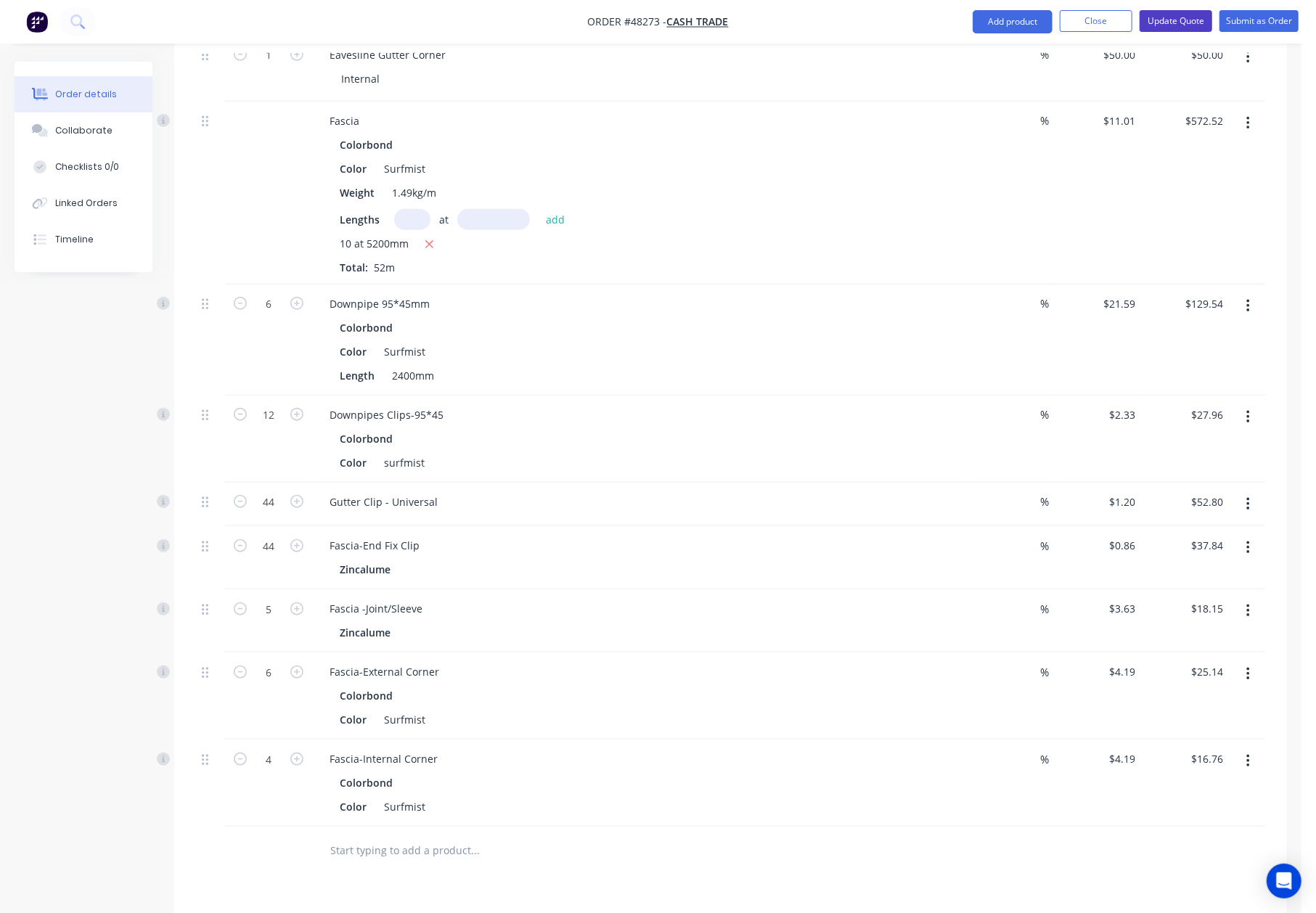
click at [1197, 24] on button "Update Quote" at bounding box center [1175, 21] width 73 height 22
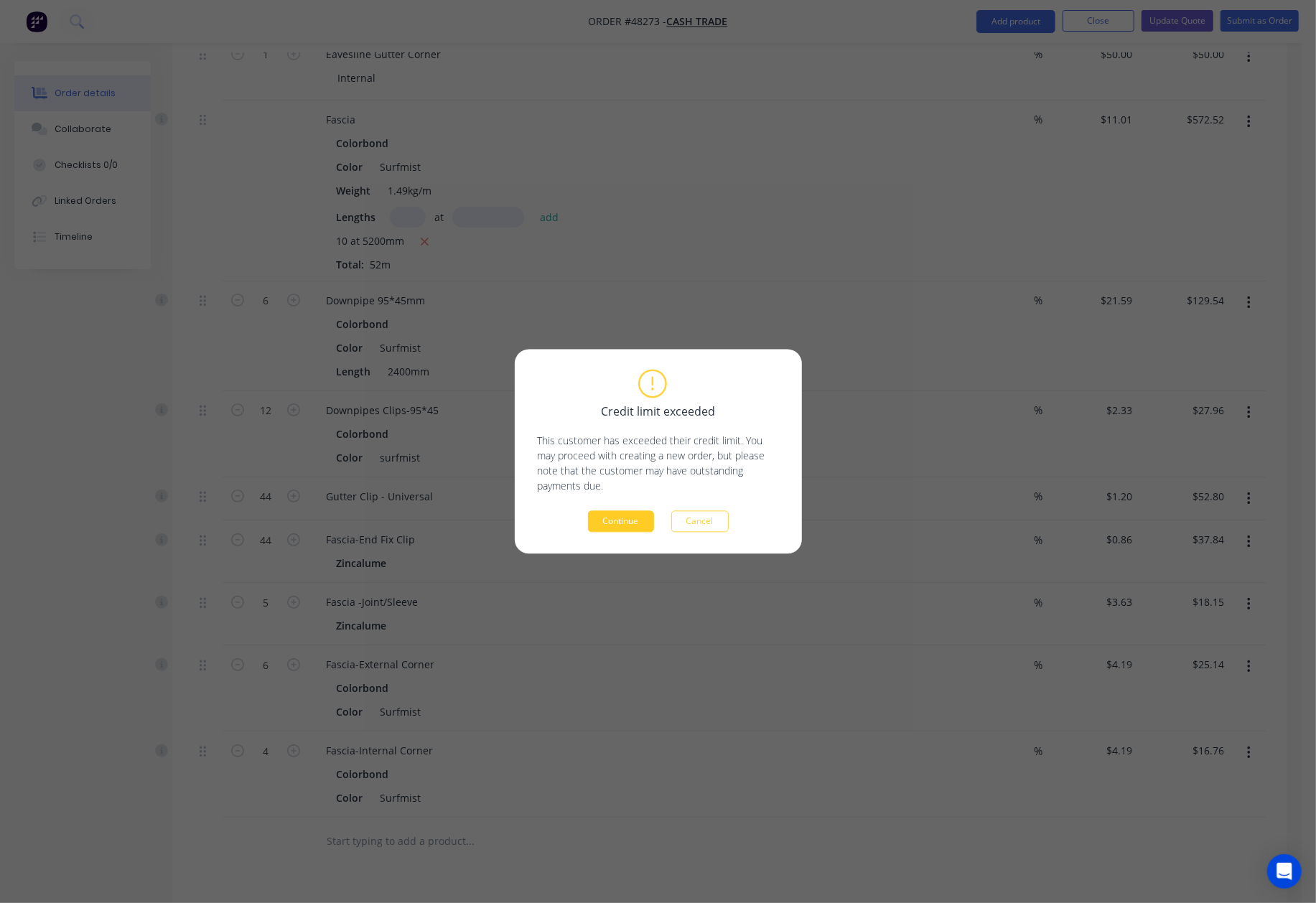
click at [627, 524] on button "Continue" at bounding box center [621, 522] width 66 height 22
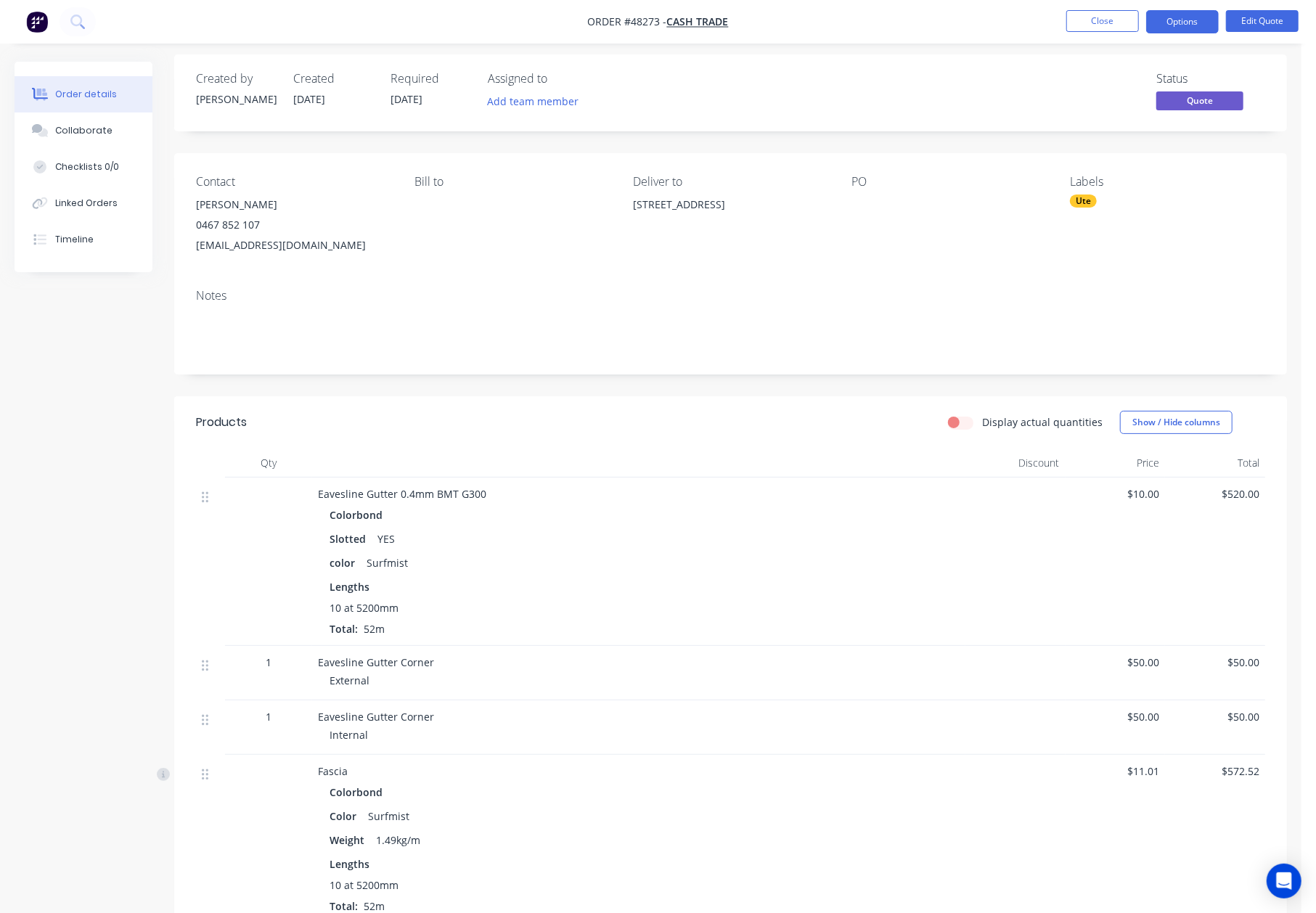
scroll to position [0, 0]
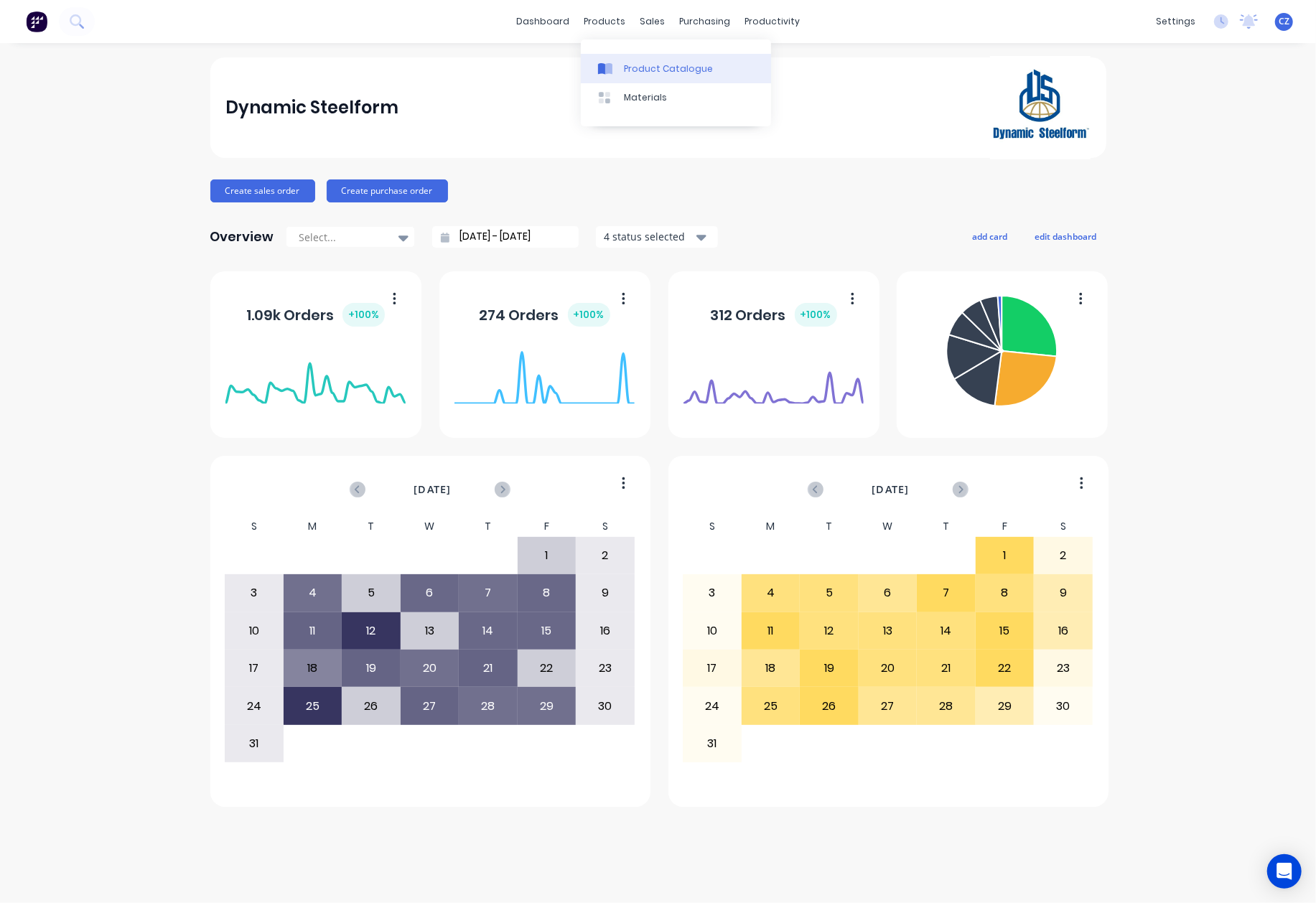
click at [610, 58] on link "Product Catalogue" at bounding box center [676, 68] width 190 height 29
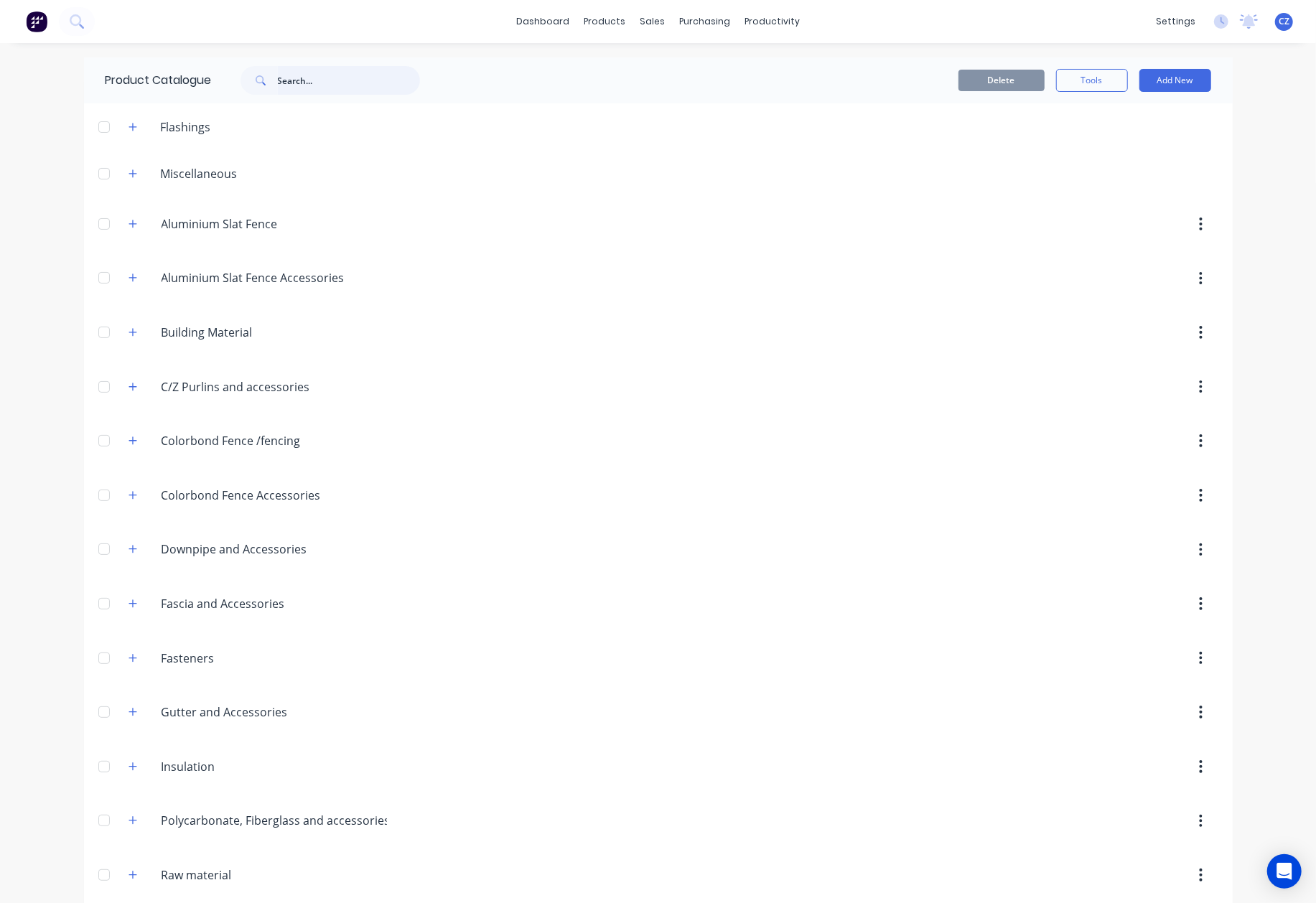
click at [363, 72] on input "text" at bounding box center [349, 80] width 142 height 29
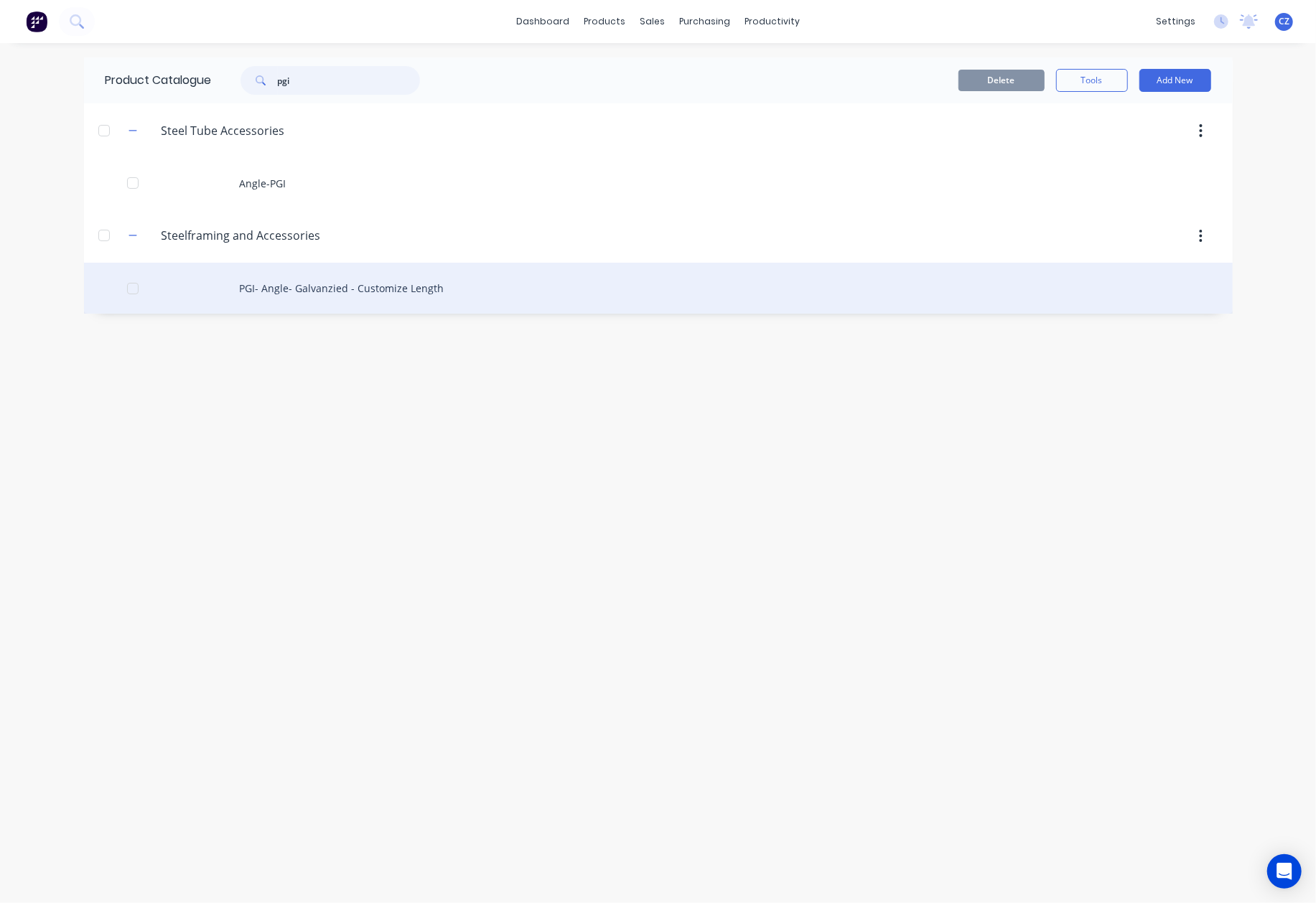
type input "pgi"
click at [299, 297] on div "PGI- Angle- Galvanzied - Customize Length" at bounding box center [658, 288] width 1149 height 51
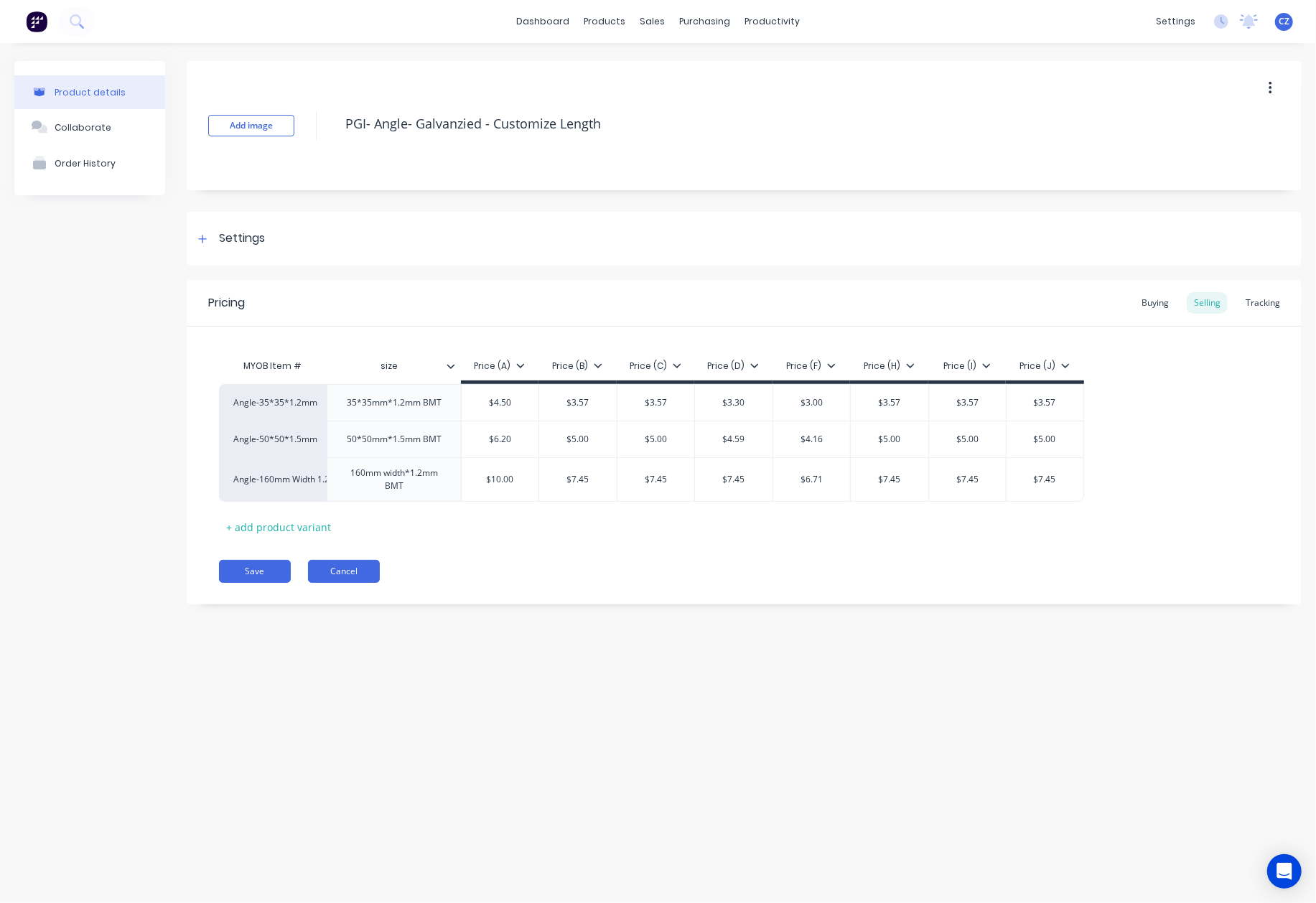
click at [345, 580] on button "Cancel" at bounding box center [344, 572] width 72 height 23
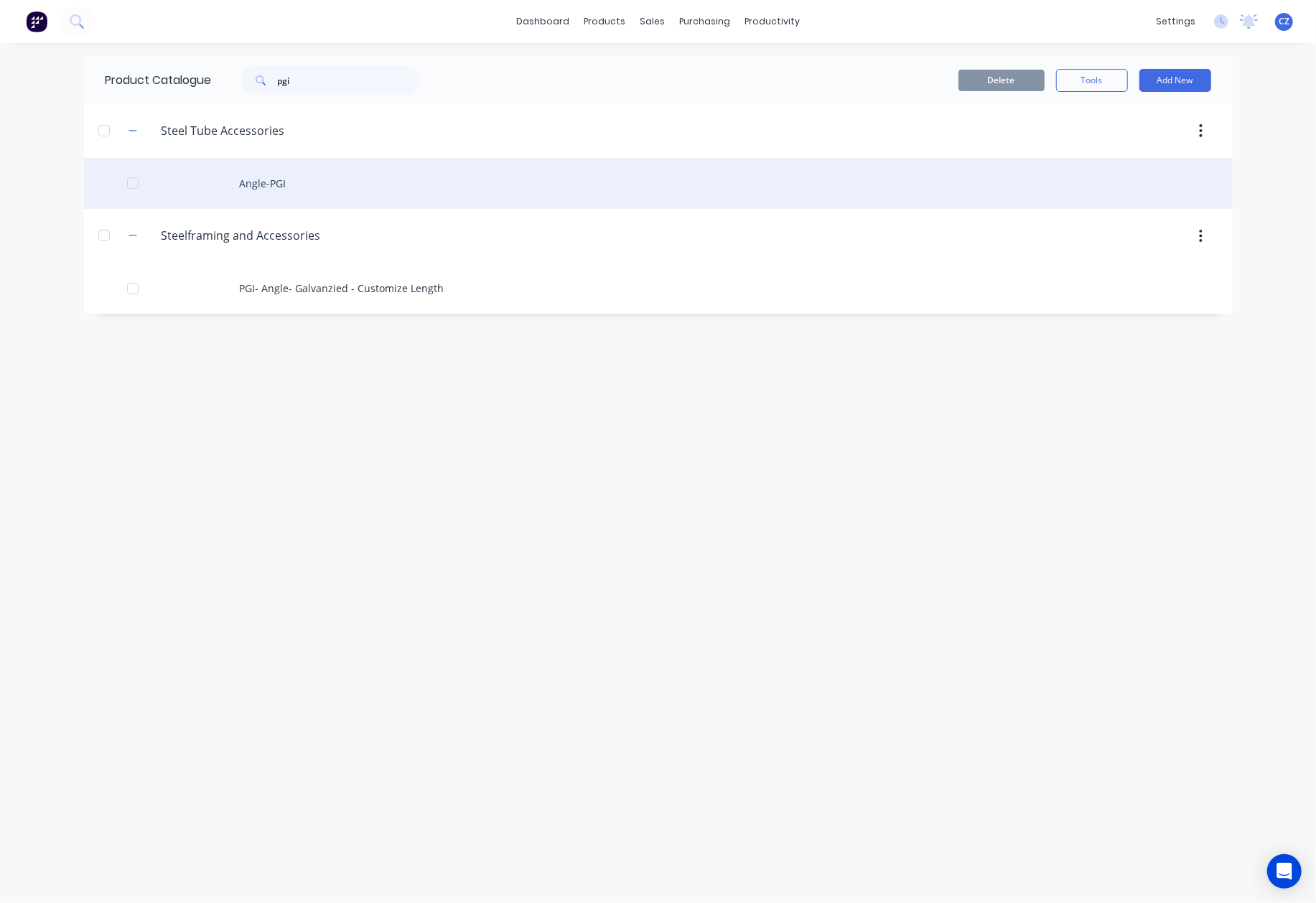
click at [297, 188] on div "Angle-PGI" at bounding box center [658, 183] width 1149 height 51
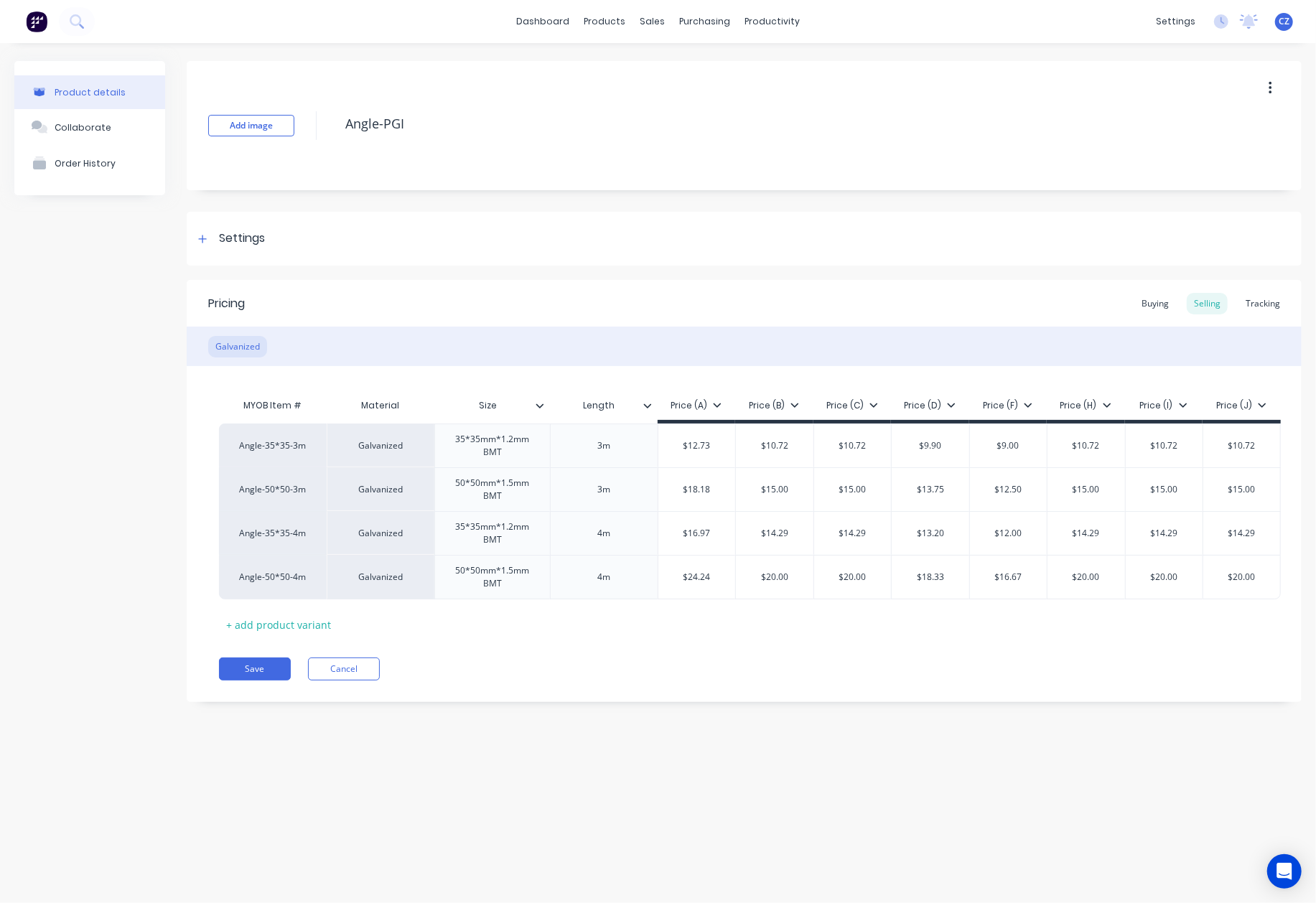
type textarea "x"
click at [681, 98] on div "Customers" at bounding box center [702, 97] width 52 height 13
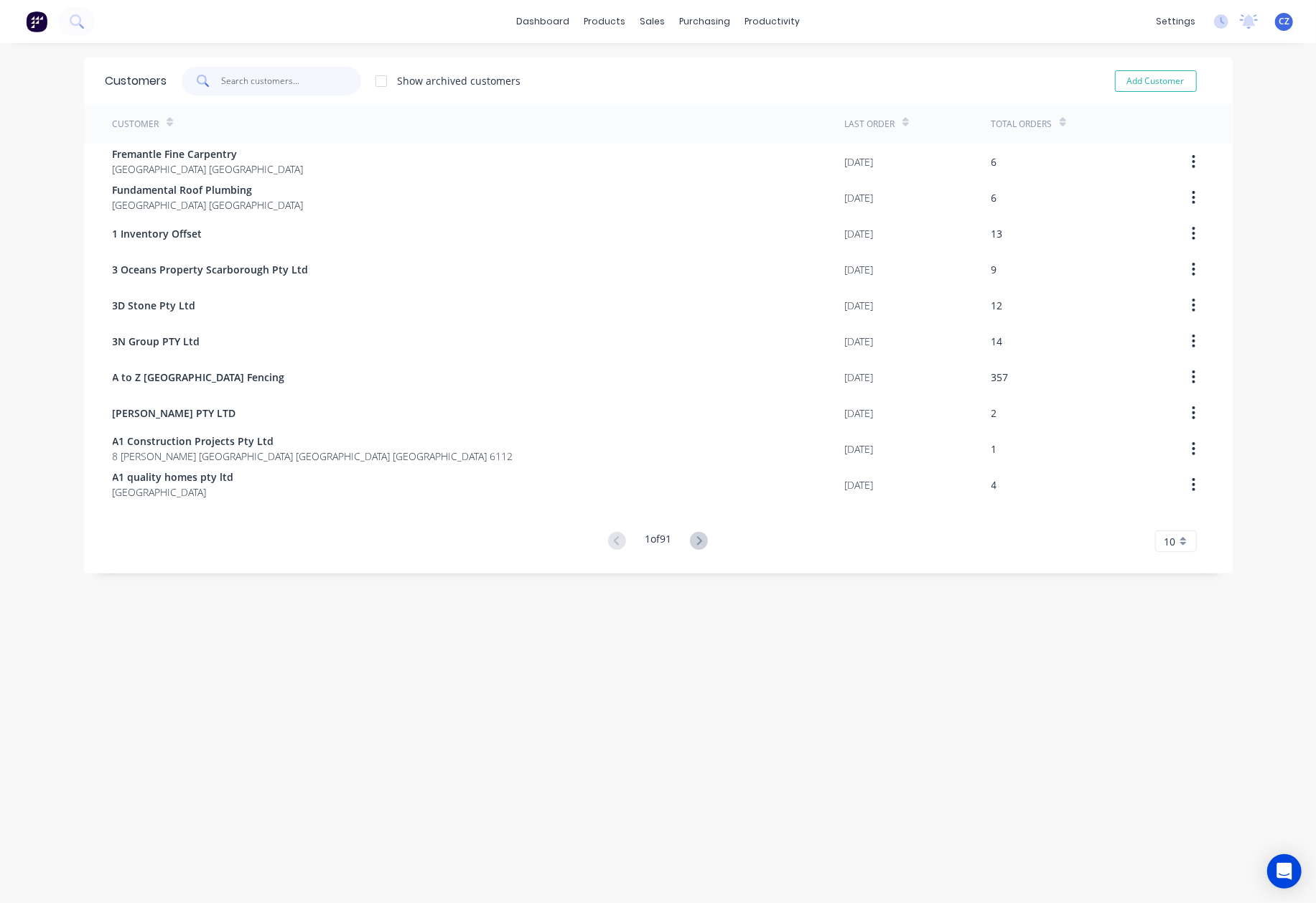
click at [285, 72] on input "text" at bounding box center [291, 80] width 140 height 29
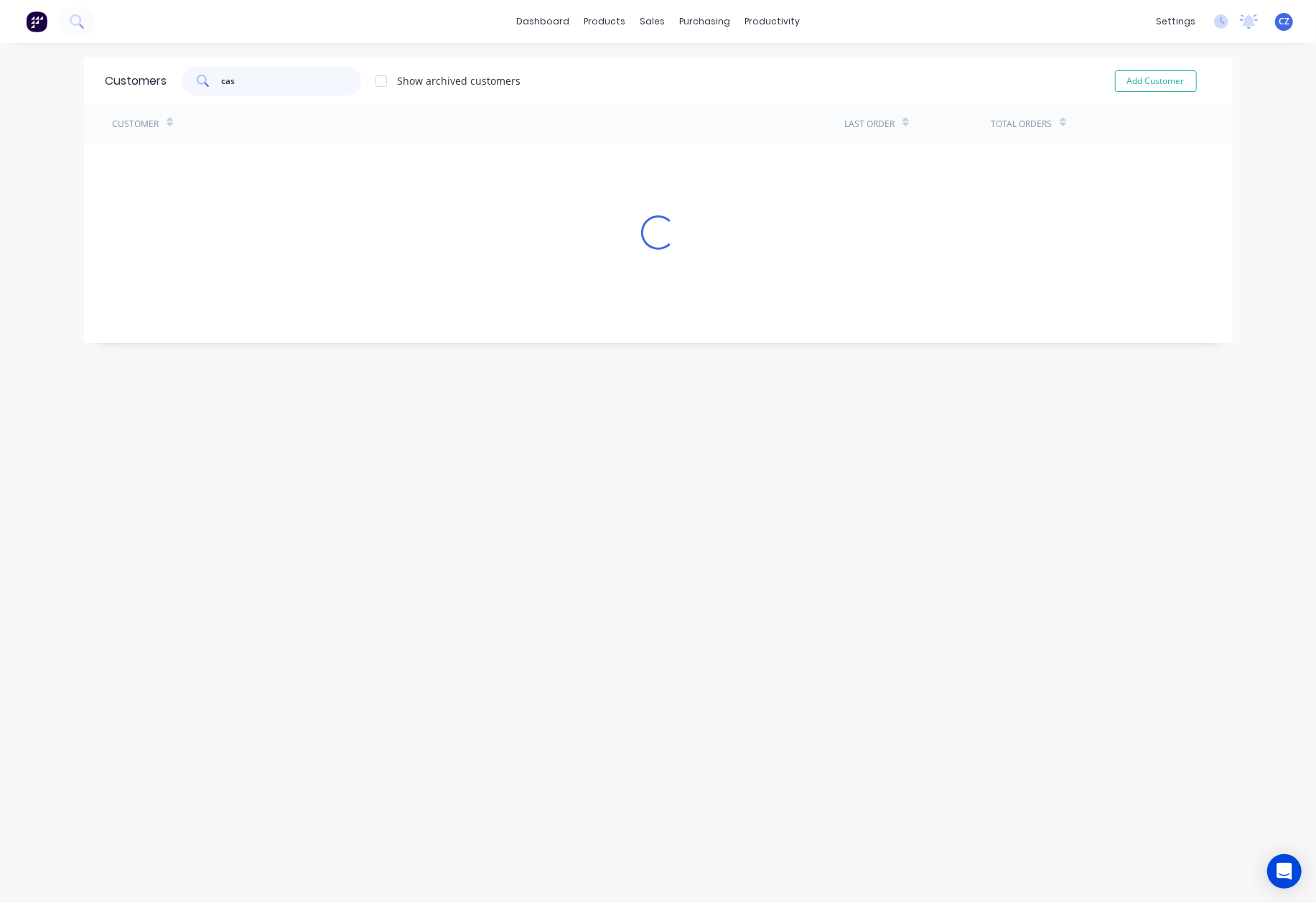
type input "cash"
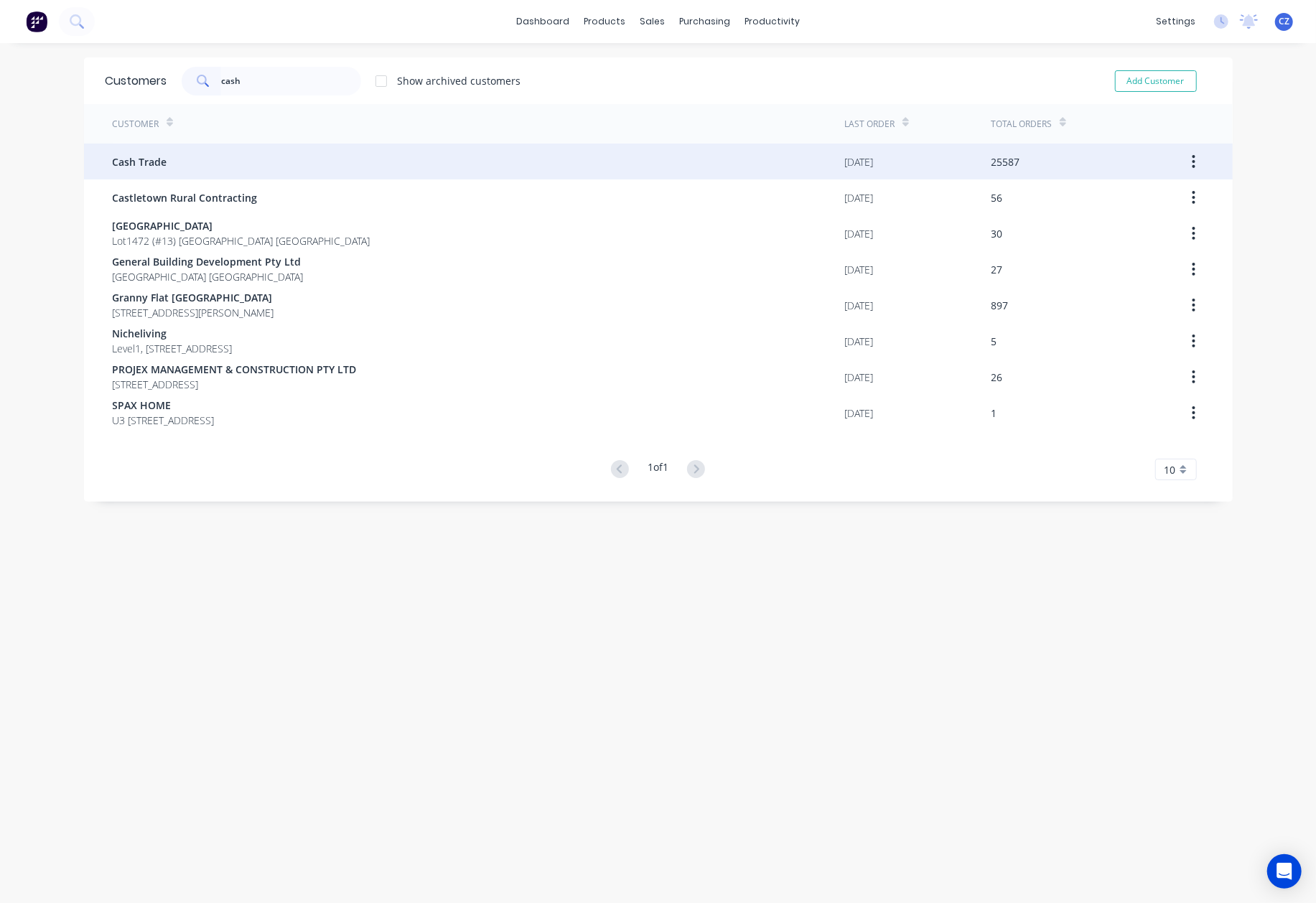
click at [198, 174] on div "Cash Trade" at bounding box center [479, 161] width 733 height 36
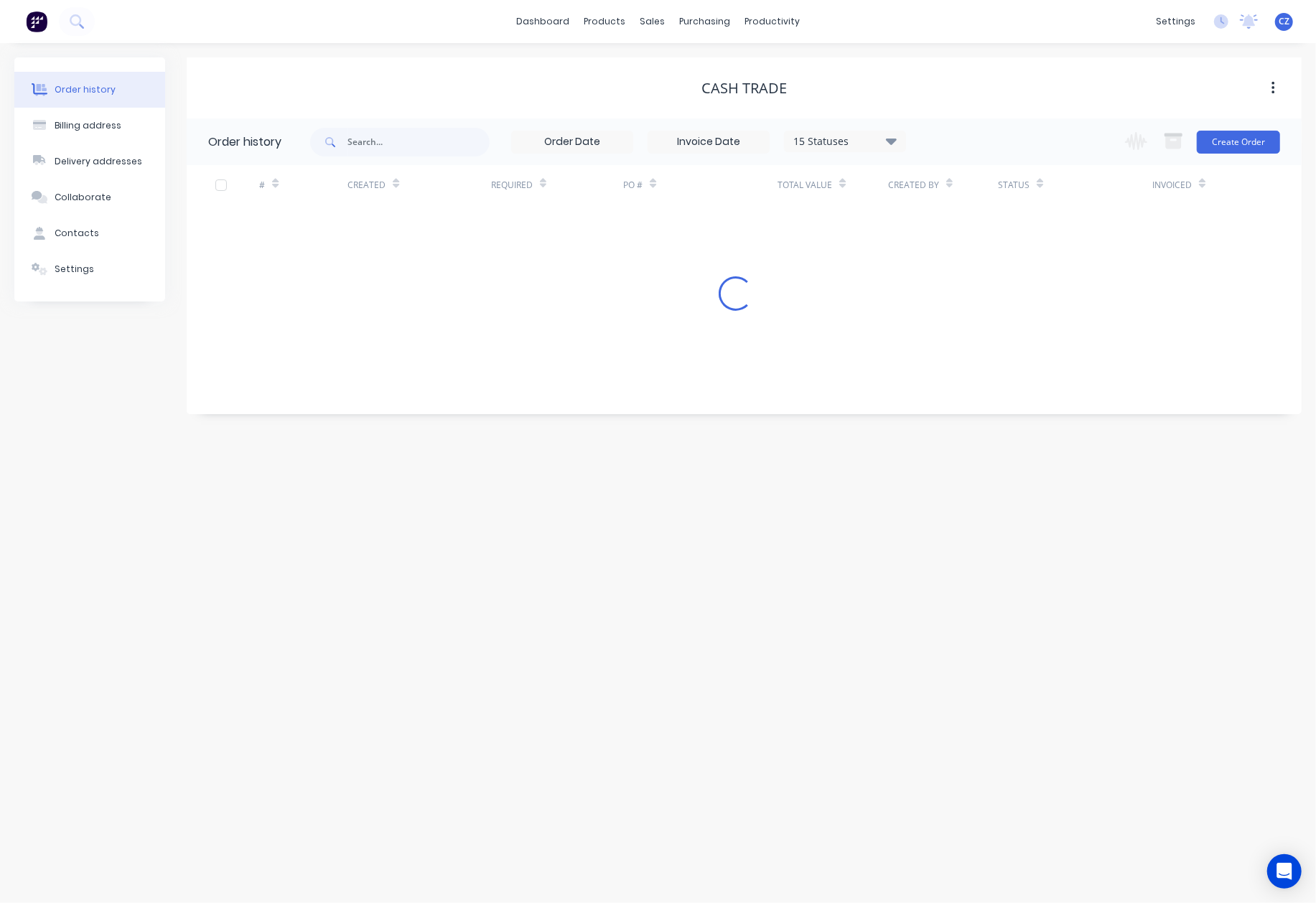
click at [1221, 161] on div "Change order status Submitted Ready for Delivery Ready To Pick Up [DATE] [DATE]…" at bounding box center [1199, 141] width 164 height 46
click at [1233, 148] on button "Create Order" at bounding box center [1239, 142] width 83 height 23
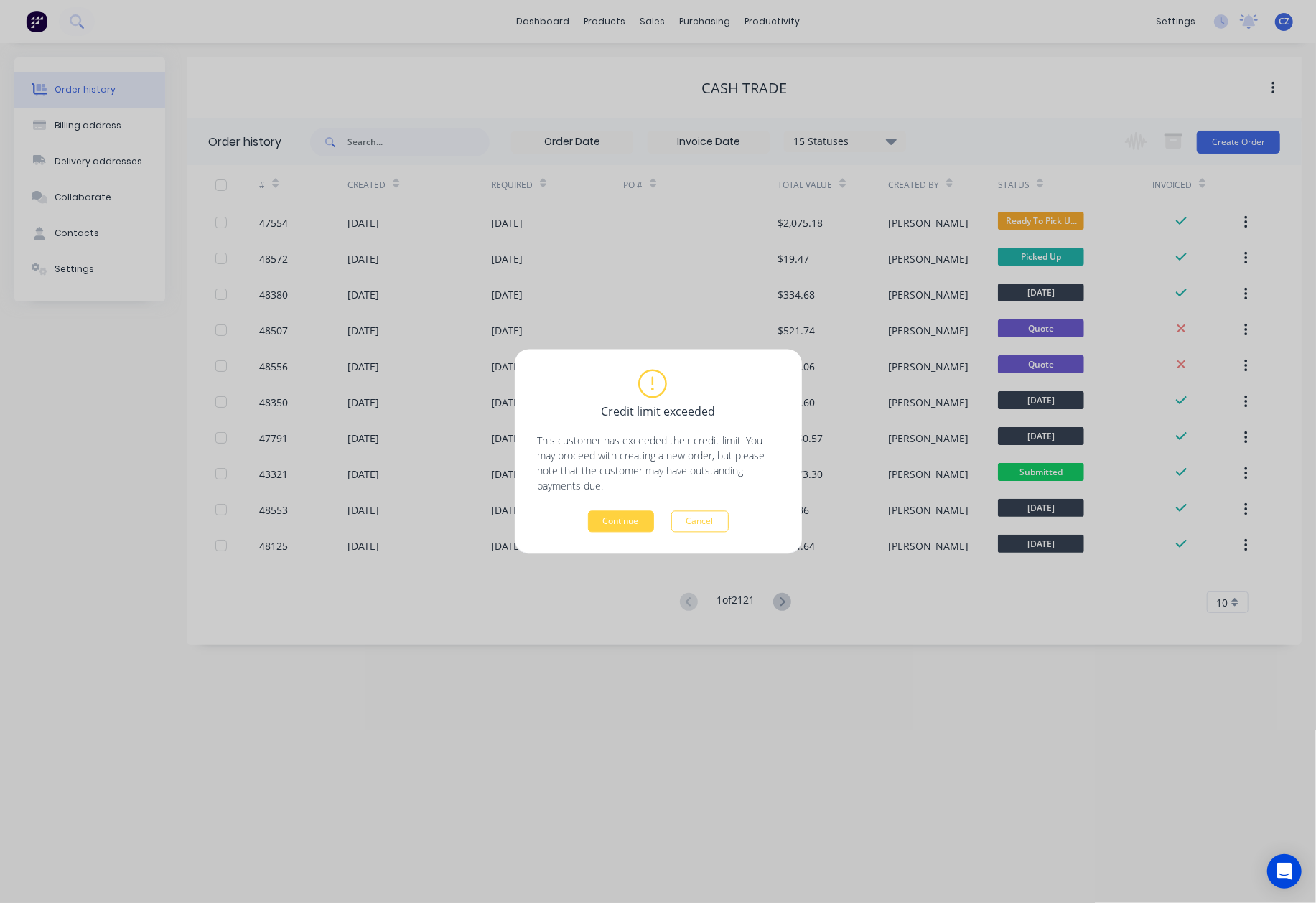
click at [607, 511] on div "Continue Cancel" at bounding box center [658, 522] width 241 height 22
click at [612, 518] on button "Continue" at bounding box center [621, 522] width 66 height 22
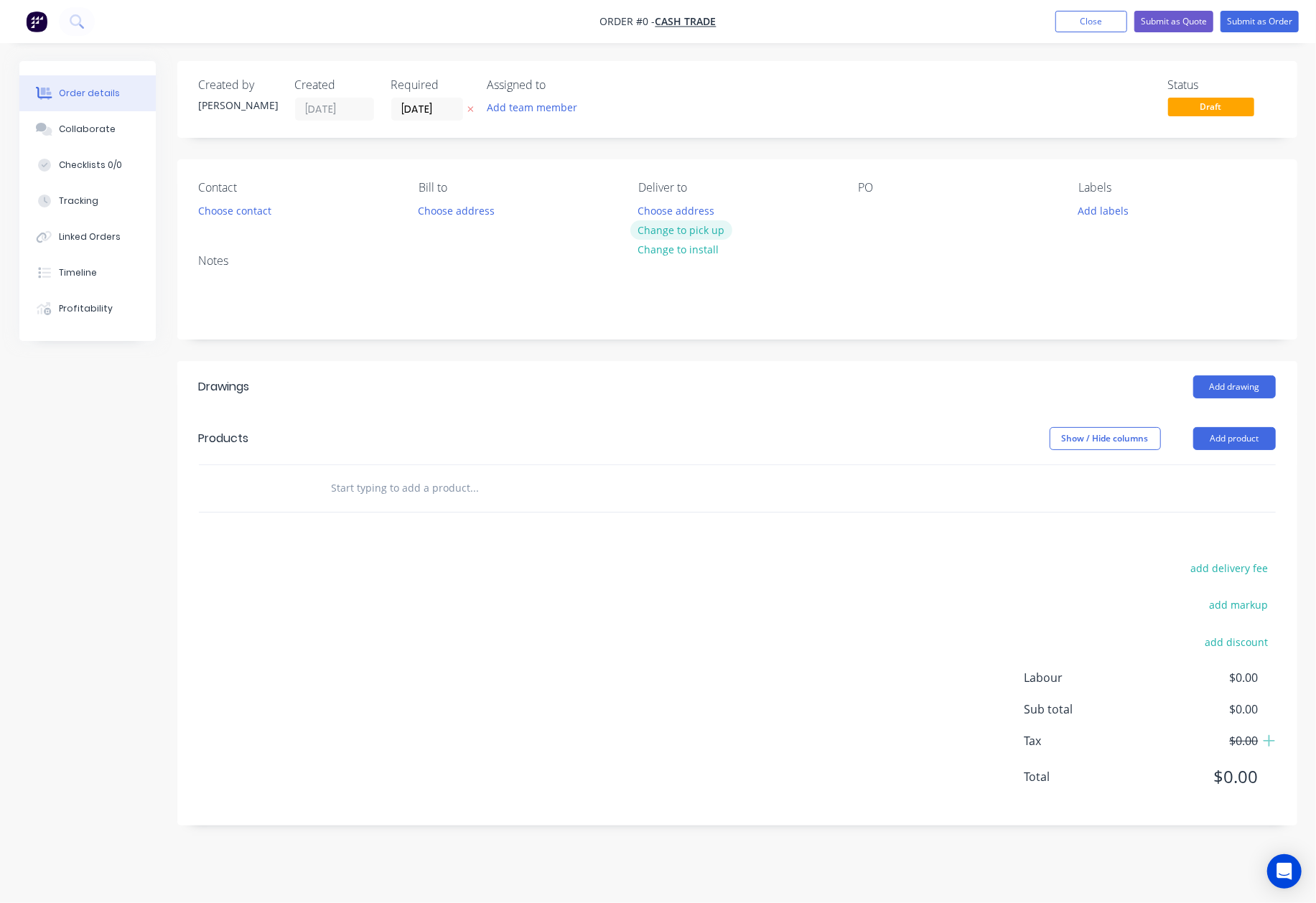
click at [670, 221] on button "Change to pick up" at bounding box center [682, 229] width 102 height 19
click at [1236, 435] on button "Add product" at bounding box center [1234, 439] width 83 height 23
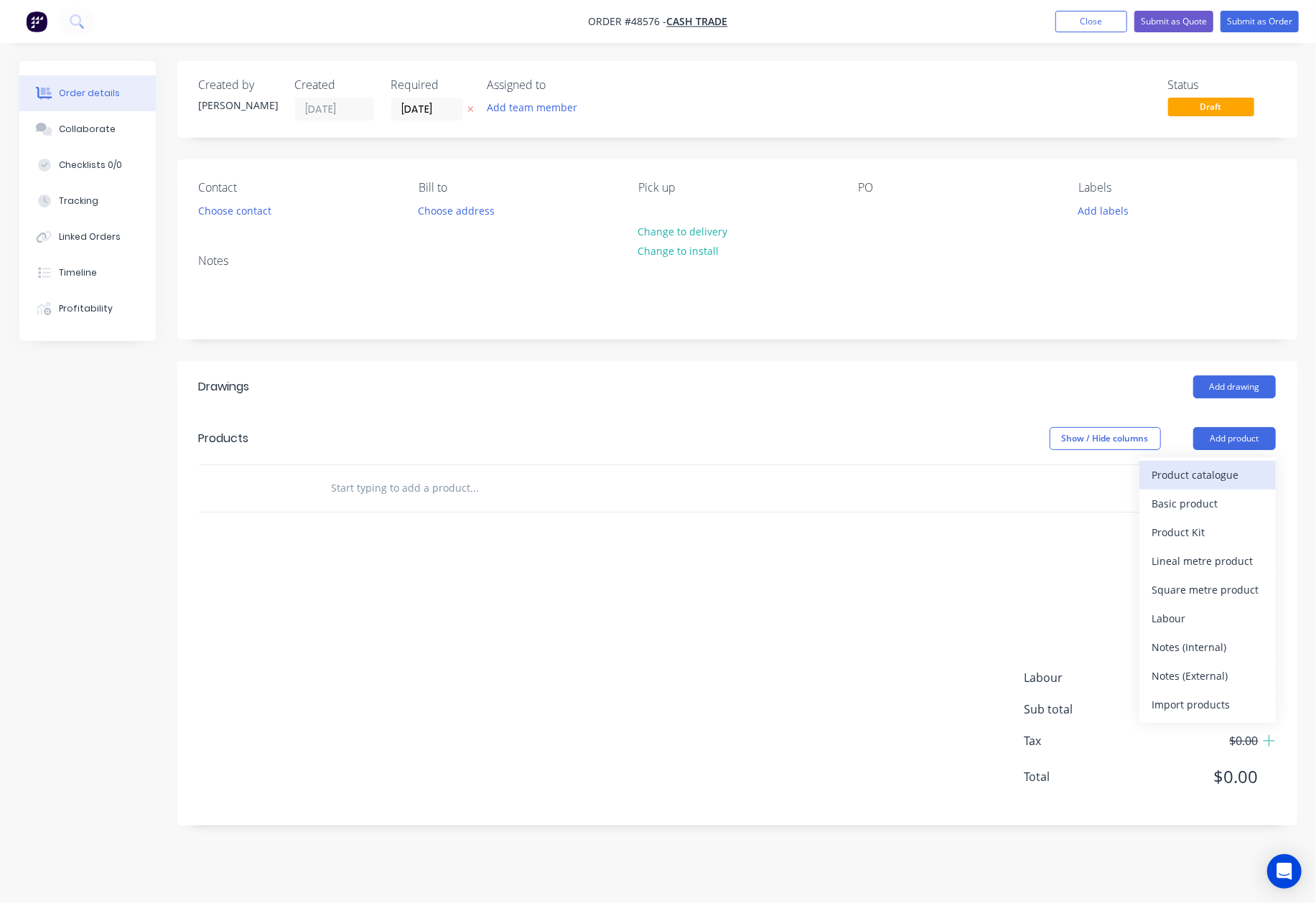
click at [1216, 471] on div "Product catalogue" at bounding box center [1208, 474] width 111 height 21
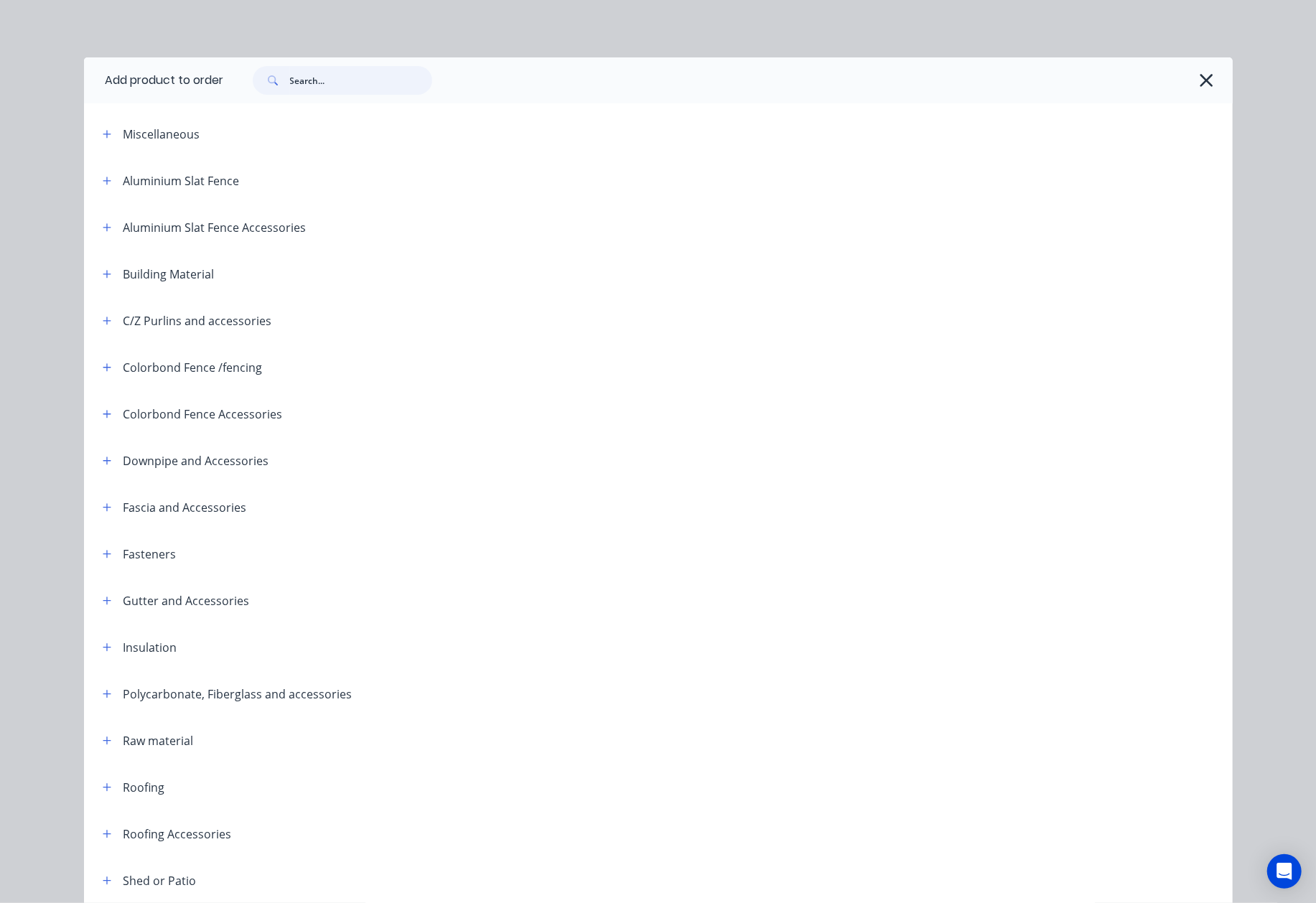
click at [313, 87] on input "text" at bounding box center [361, 80] width 142 height 29
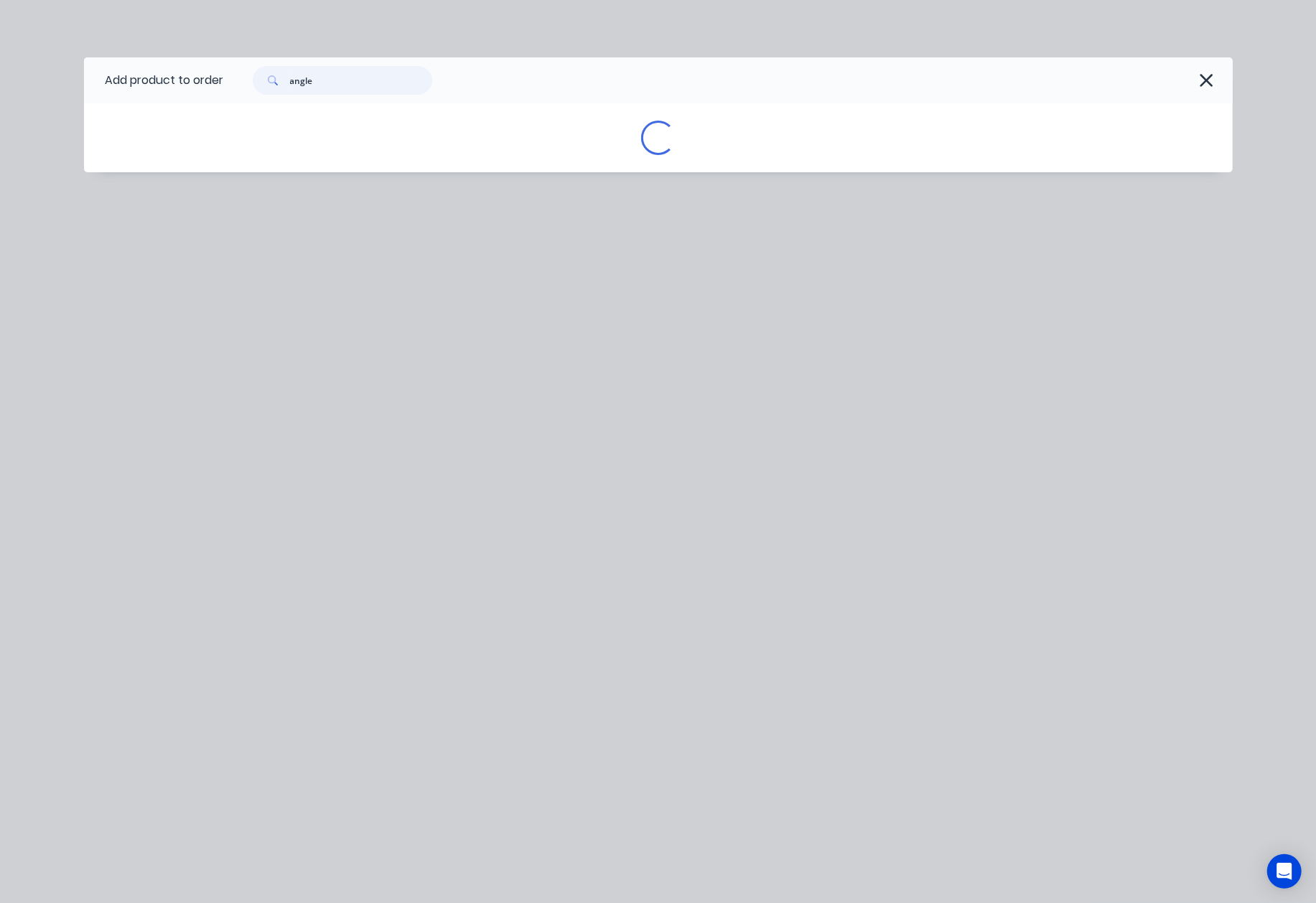
type input "angle"
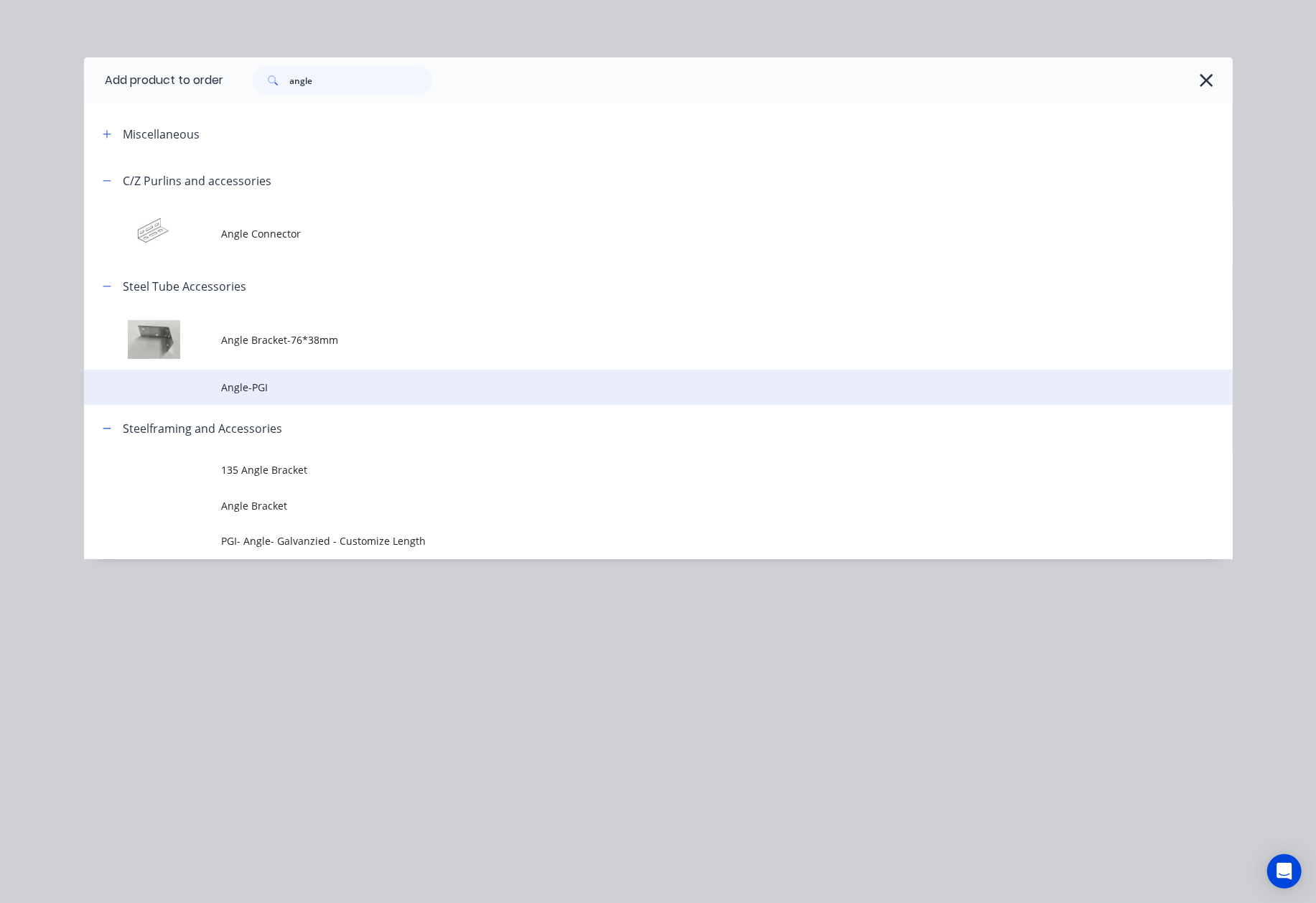
click at [273, 398] on td "Angle-PGI" at bounding box center [727, 388] width 1011 height 36
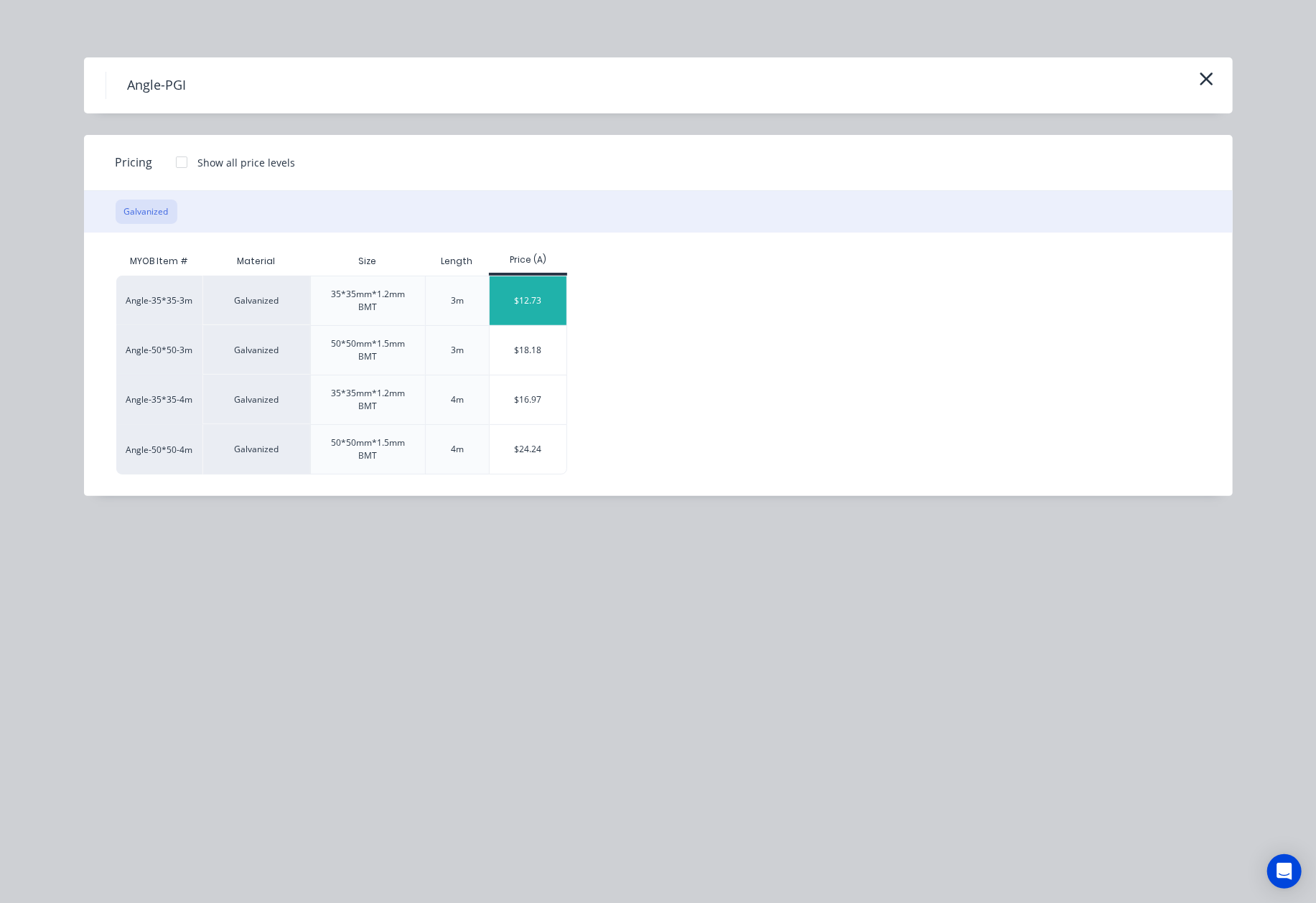
click at [532, 290] on div "$12.73" at bounding box center [528, 300] width 77 height 49
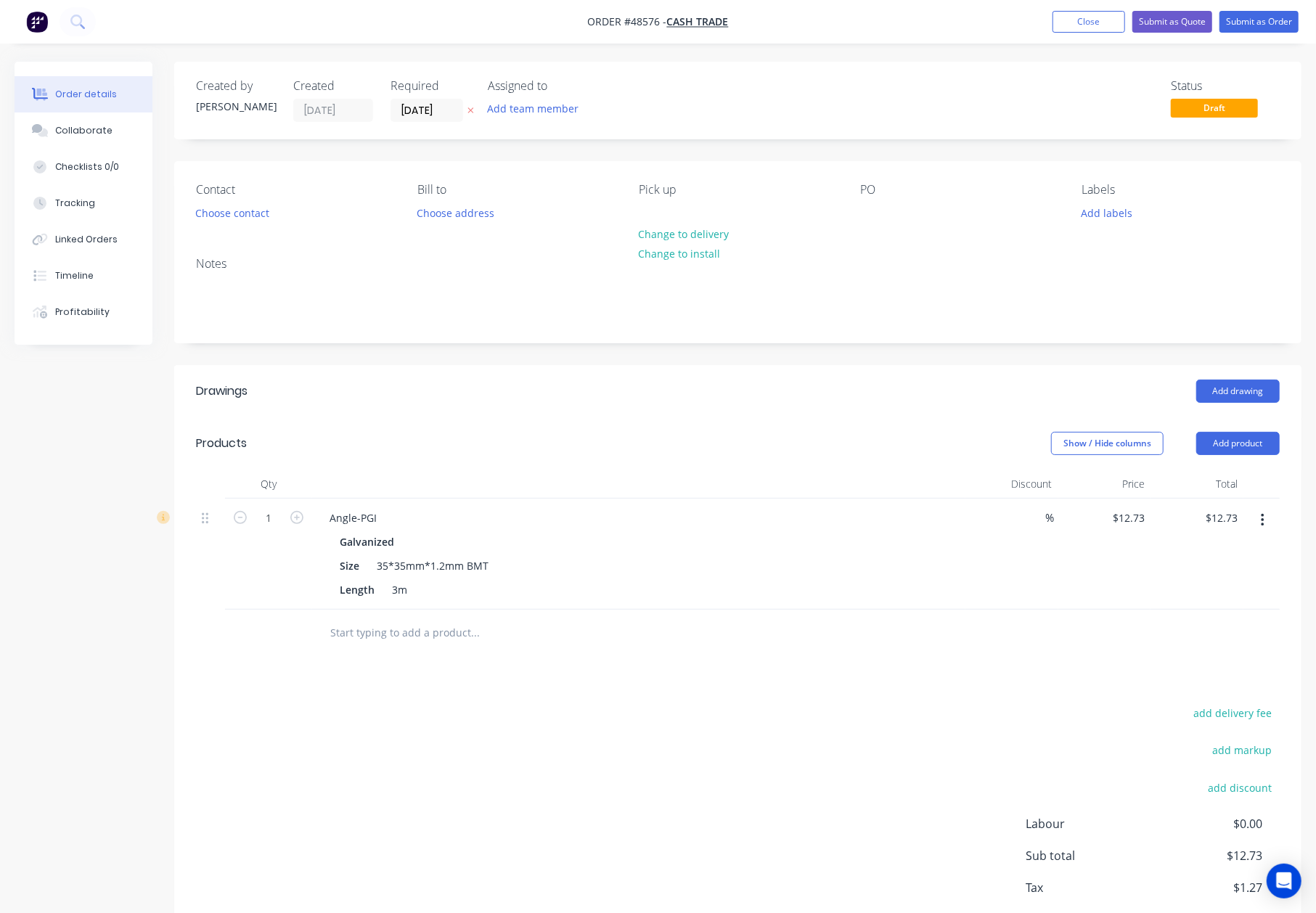
click at [297, 509] on button "button" at bounding box center [297, 516] width 19 height 16
type input "2"
type input "$25.46"
drag, startPoint x: 523, startPoint y: 427, endPoint x: 544, endPoint y: 427, distance: 21.0
click at [526, 427] on header "Products Show / Hide columns Add product" at bounding box center [737, 443] width 1127 height 52
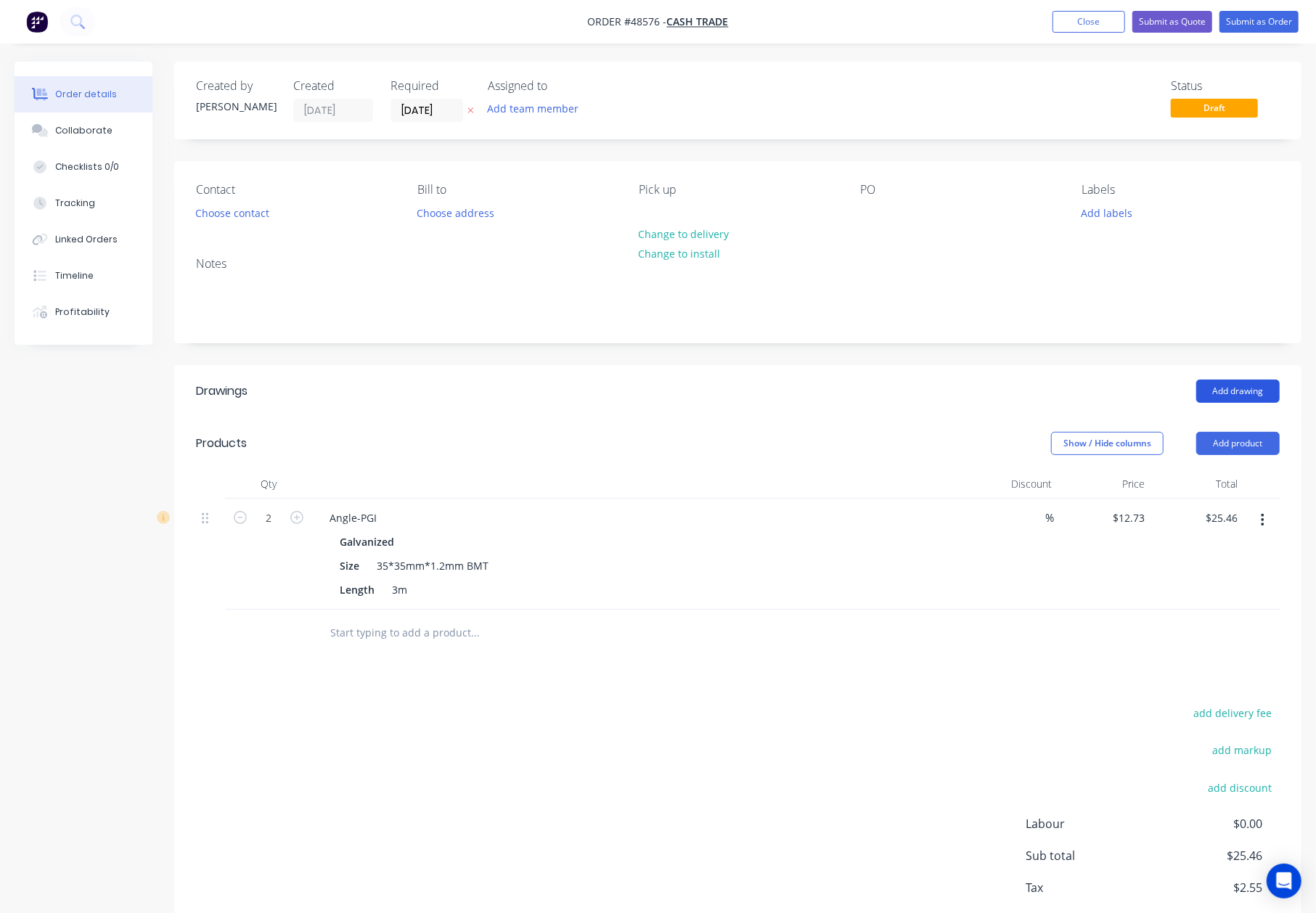
click at [1226, 381] on button "Add drawing" at bounding box center [1237, 391] width 84 height 23
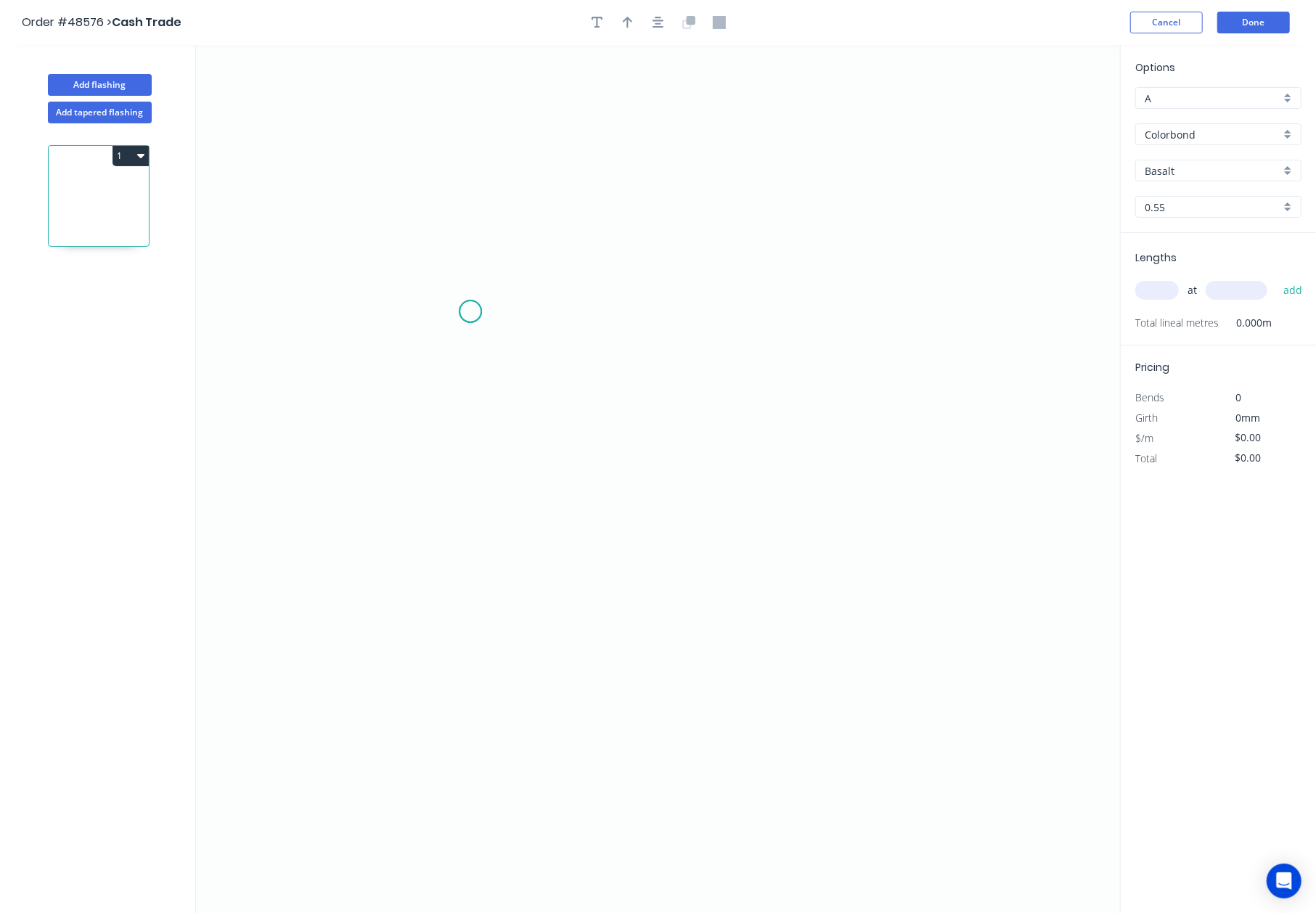
click at [470, 312] on icon "0" at bounding box center [658, 480] width 924 height 868
click at [468, 637] on icon "0" at bounding box center [658, 480] width 924 height 868
click at [1032, 631] on icon "0 ?" at bounding box center [658, 480] width 924 height 868
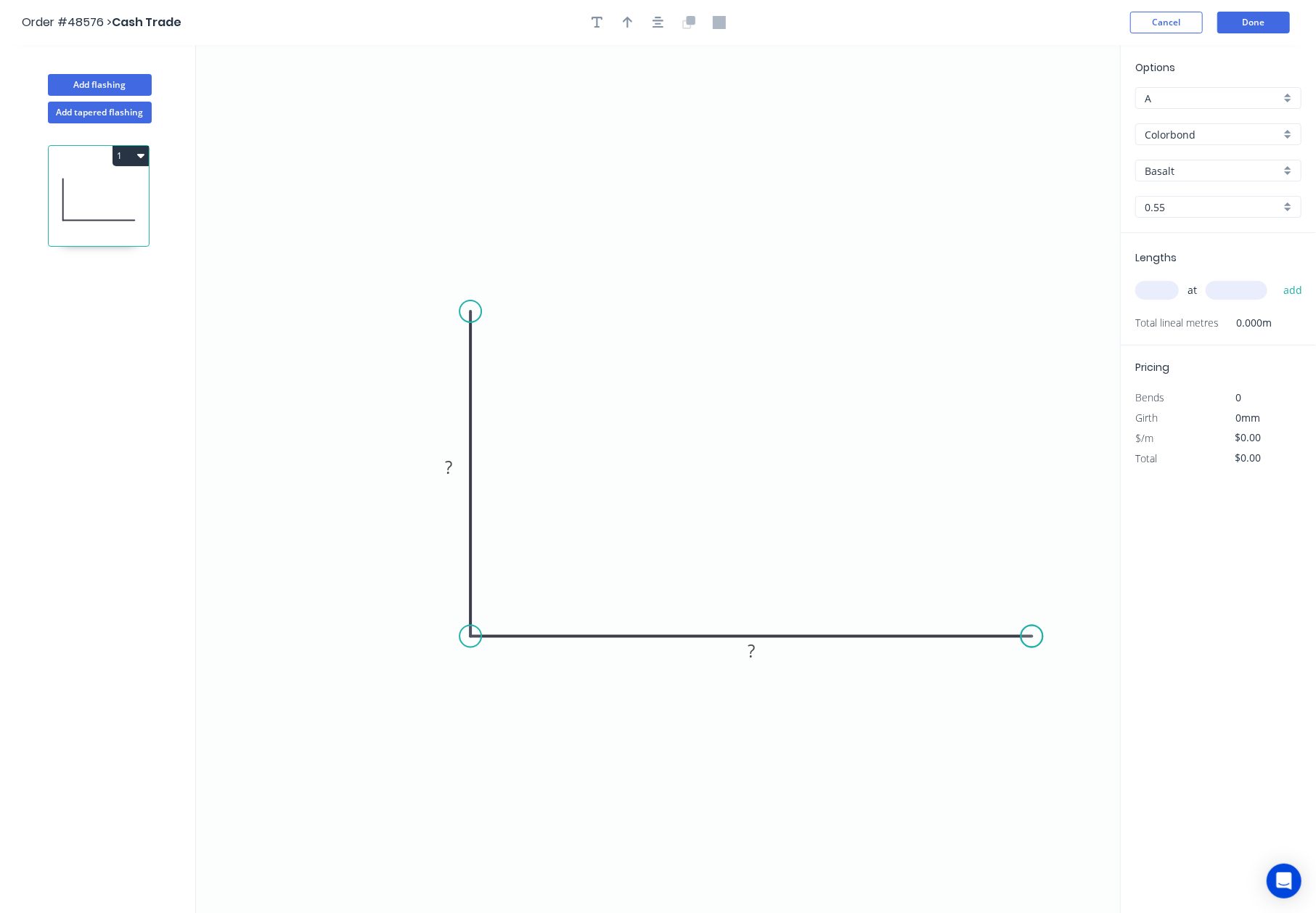
click at [1032, 631] on circle at bounding box center [1032, 637] width 22 height 22
click at [447, 465] on tspan "?" at bounding box center [448, 467] width 7 height 24
click at [447, 465] on tspan "05" at bounding box center [448, 467] width 20 height 24
click at [631, 10] on header "Order #48576 > Cash Trade Cancel Done" at bounding box center [658, 23] width 1316 height 45
type input "$10.70"
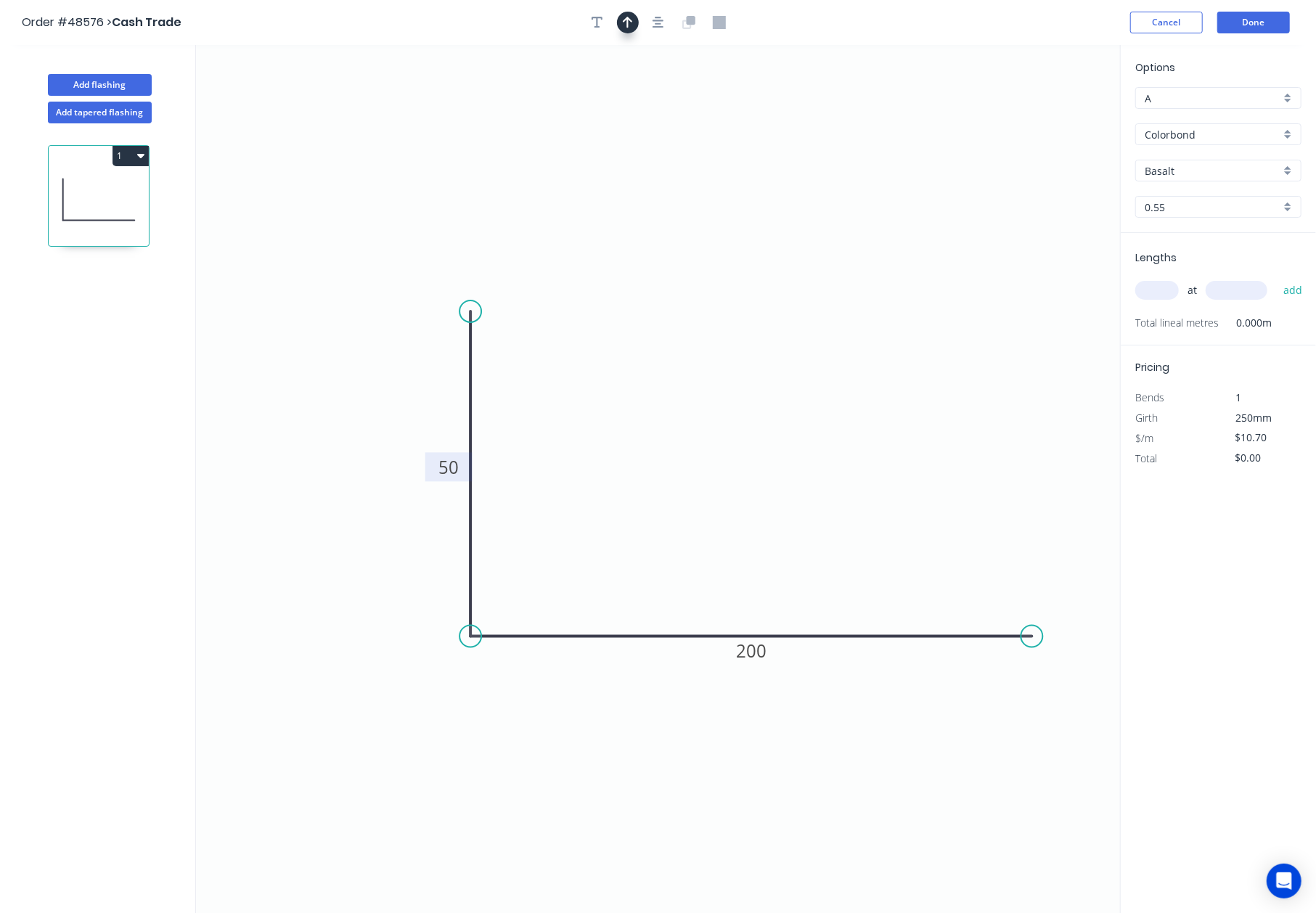
click at [630, 20] on button "button" at bounding box center [628, 23] width 22 height 22
drag, startPoint x: 1043, startPoint y: 113, endPoint x: 961, endPoint y: 331, distance: 232.9
click at [793, 431] on icon at bounding box center [793, 415] width 13 height 46
click at [1193, 163] on input "Basalt" at bounding box center [1212, 171] width 136 height 16
click at [1197, 221] on div "Classic Cream" at bounding box center [1218, 223] width 165 height 26
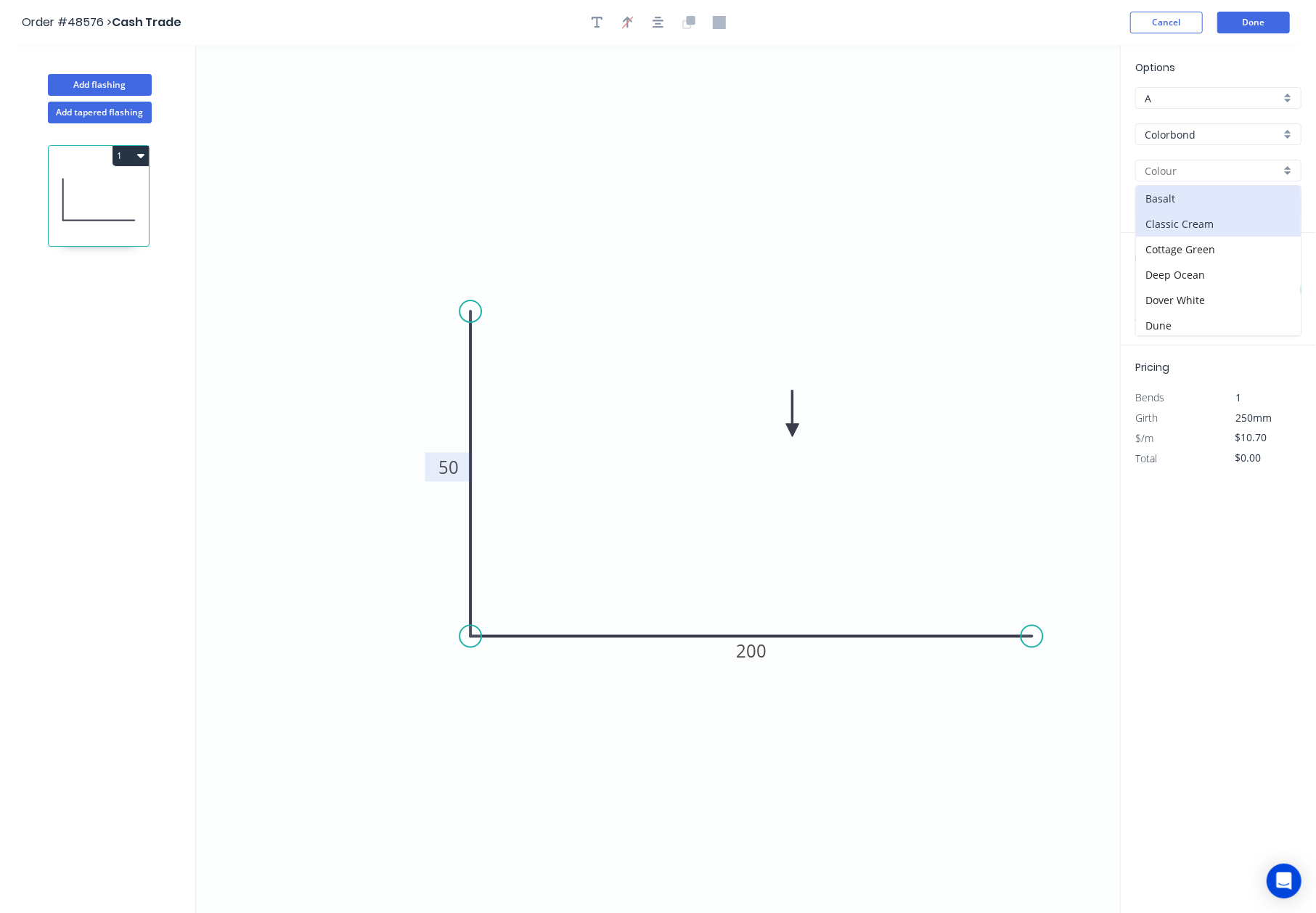
type input "Classic Cream"
click at [1154, 301] on div "at add" at bounding box center [1219, 291] width 169 height 25
click at [1154, 292] on input "text" at bounding box center [1157, 291] width 44 height 19
type input "2"
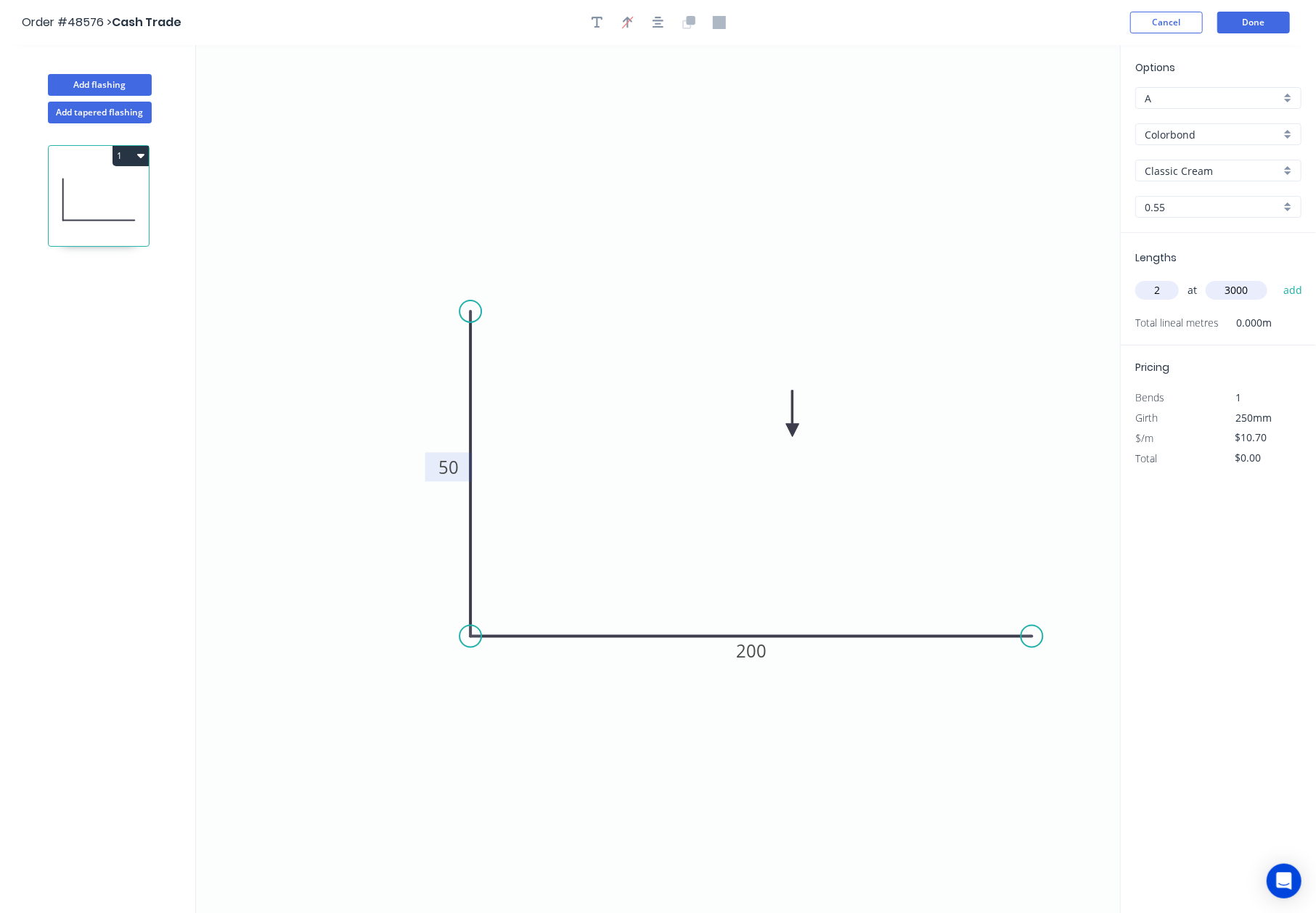
type input "3000"
click at [1276, 278] on button "add" at bounding box center [1293, 291] width 34 height 25
type input "$64.20"
click at [1200, 173] on input "Classic Cream" at bounding box center [1212, 171] width 136 height 16
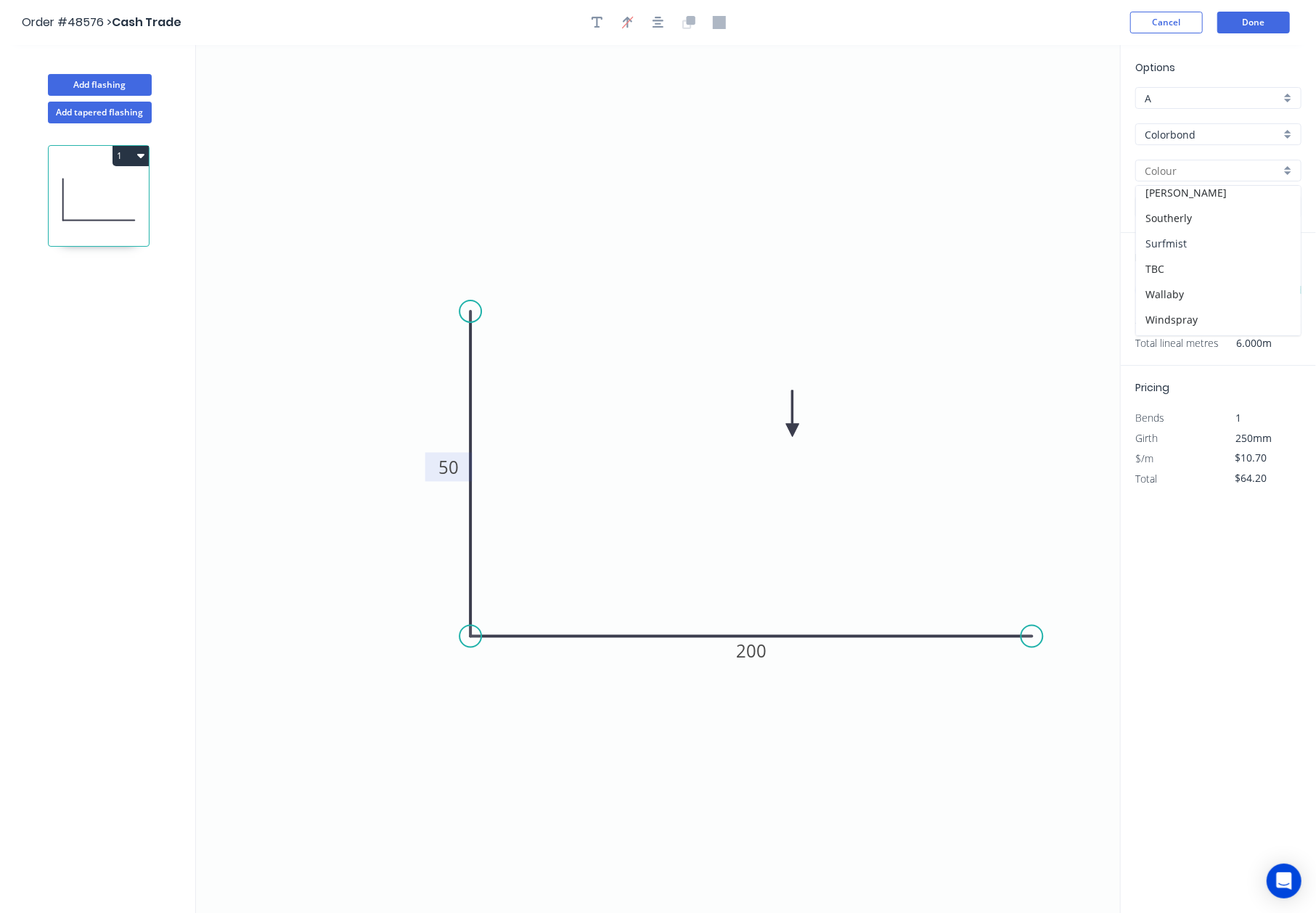
click at [1182, 247] on div "Surfmist" at bounding box center [1218, 244] width 165 height 26
type input "Surfmist"
click at [1243, 6] on header "Order #48576 > Cash Trade Cancel Done" at bounding box center [658, 23] width 1316 height 45
click at [1243, 19] on button "Done" at bounding box center [1253, 23] width 73 height 22
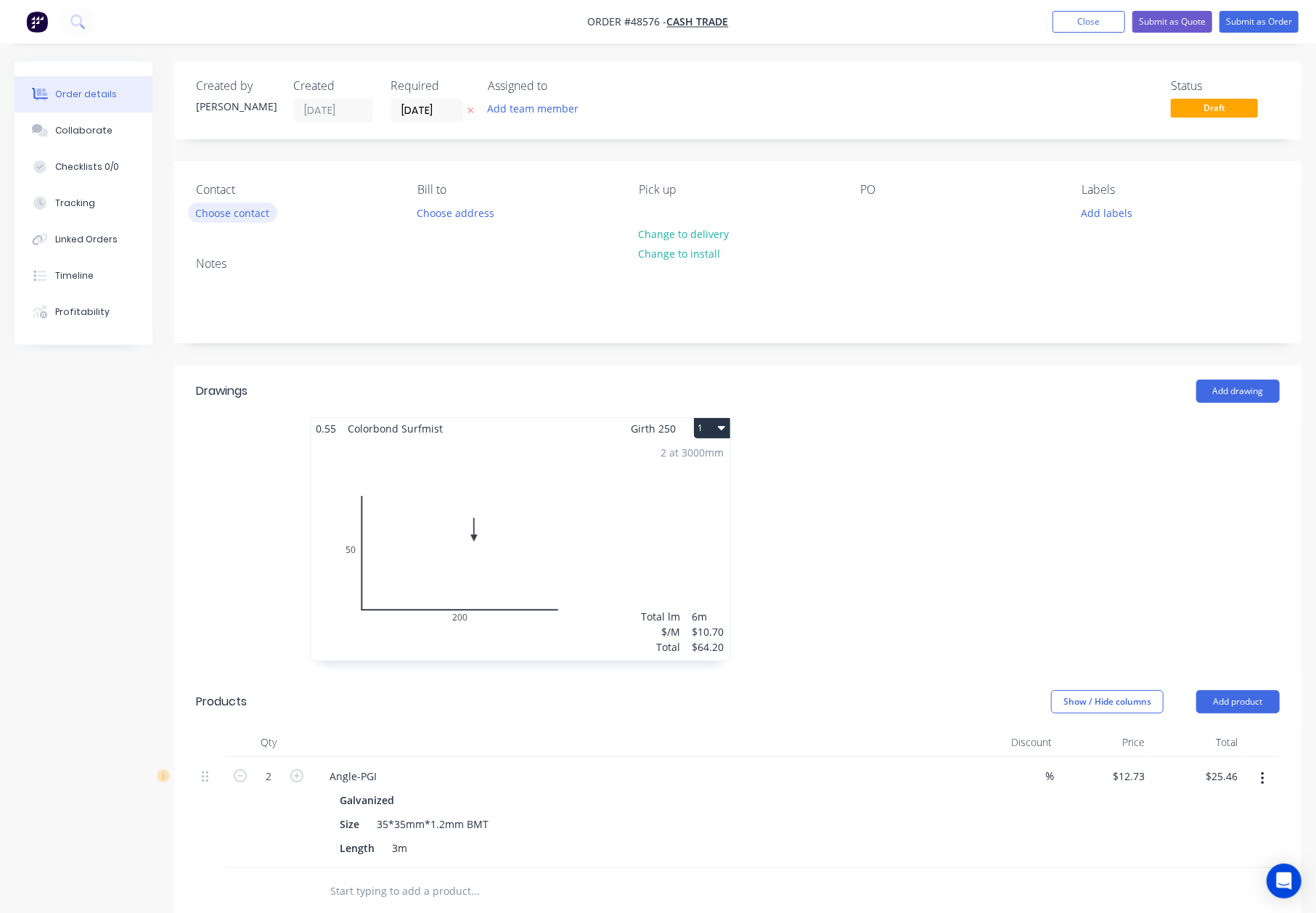
click at [245, 203] on button "Choose contact" at bounding box center [233, 212] width 89 height 20
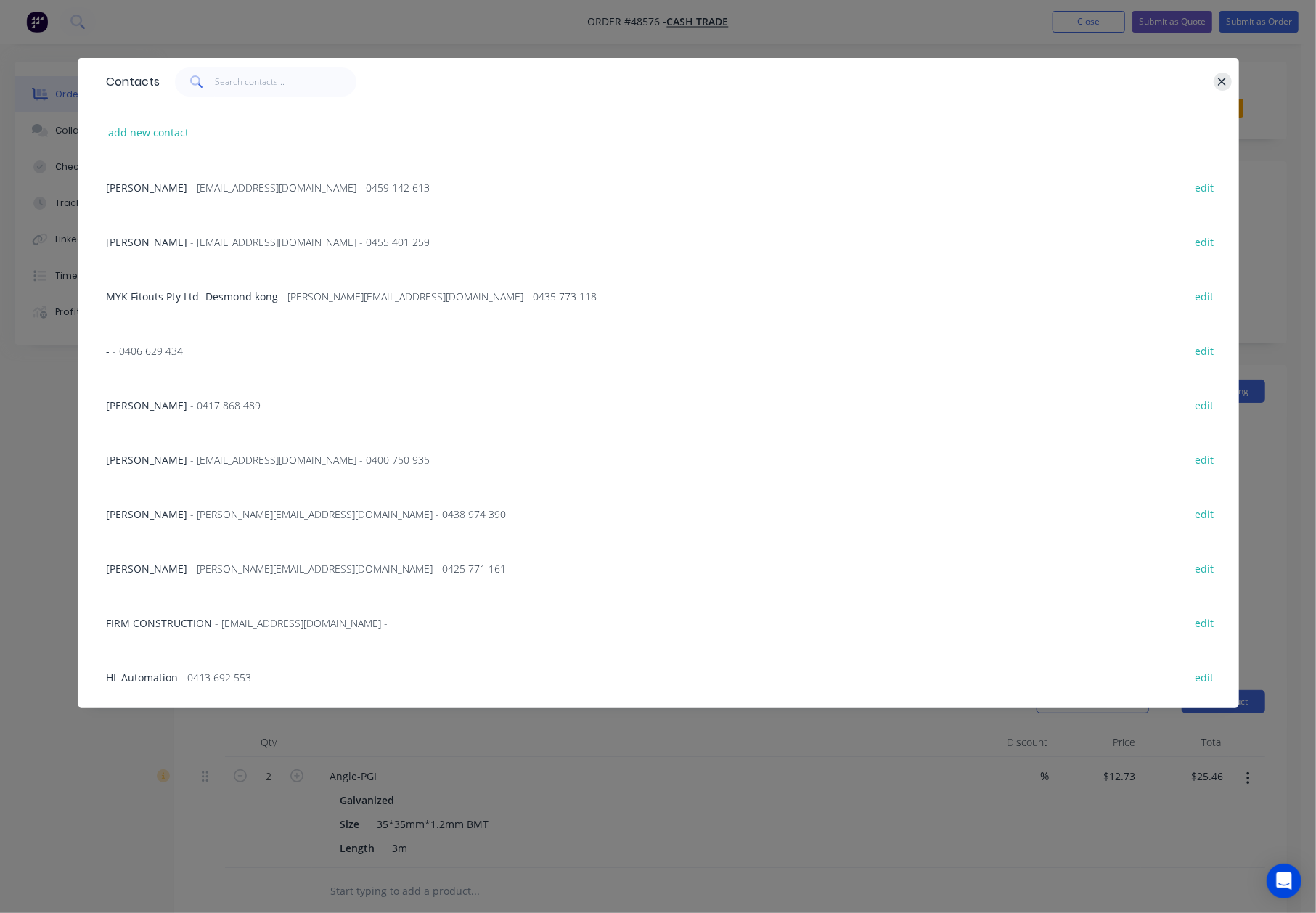
click at [1226, 79] on button "button" at bounding box center [1222, 81] width 18 height 18
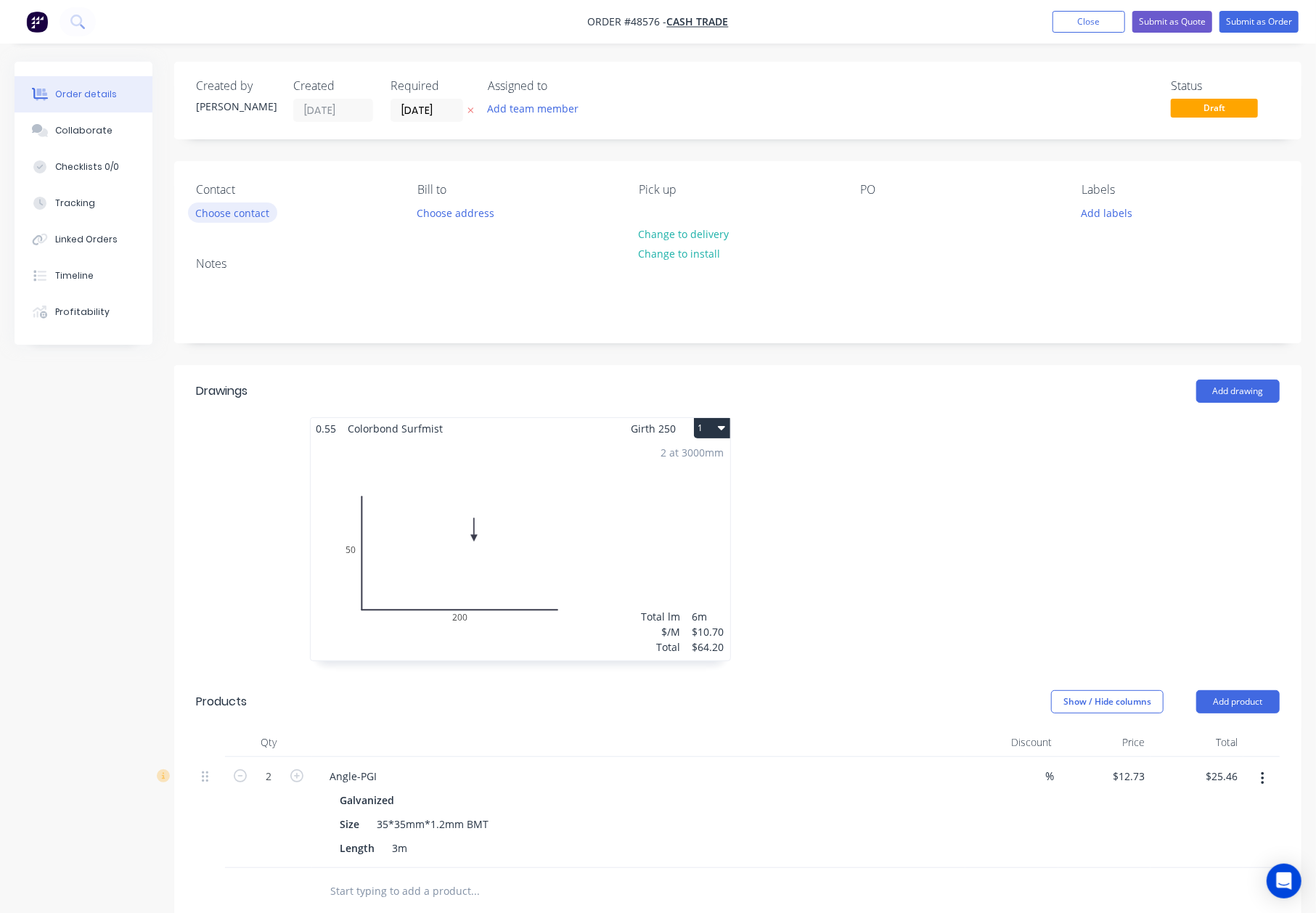
click at [195, 210] on button "Choose contact" at bounding box center [233, 212] width 89 height 20
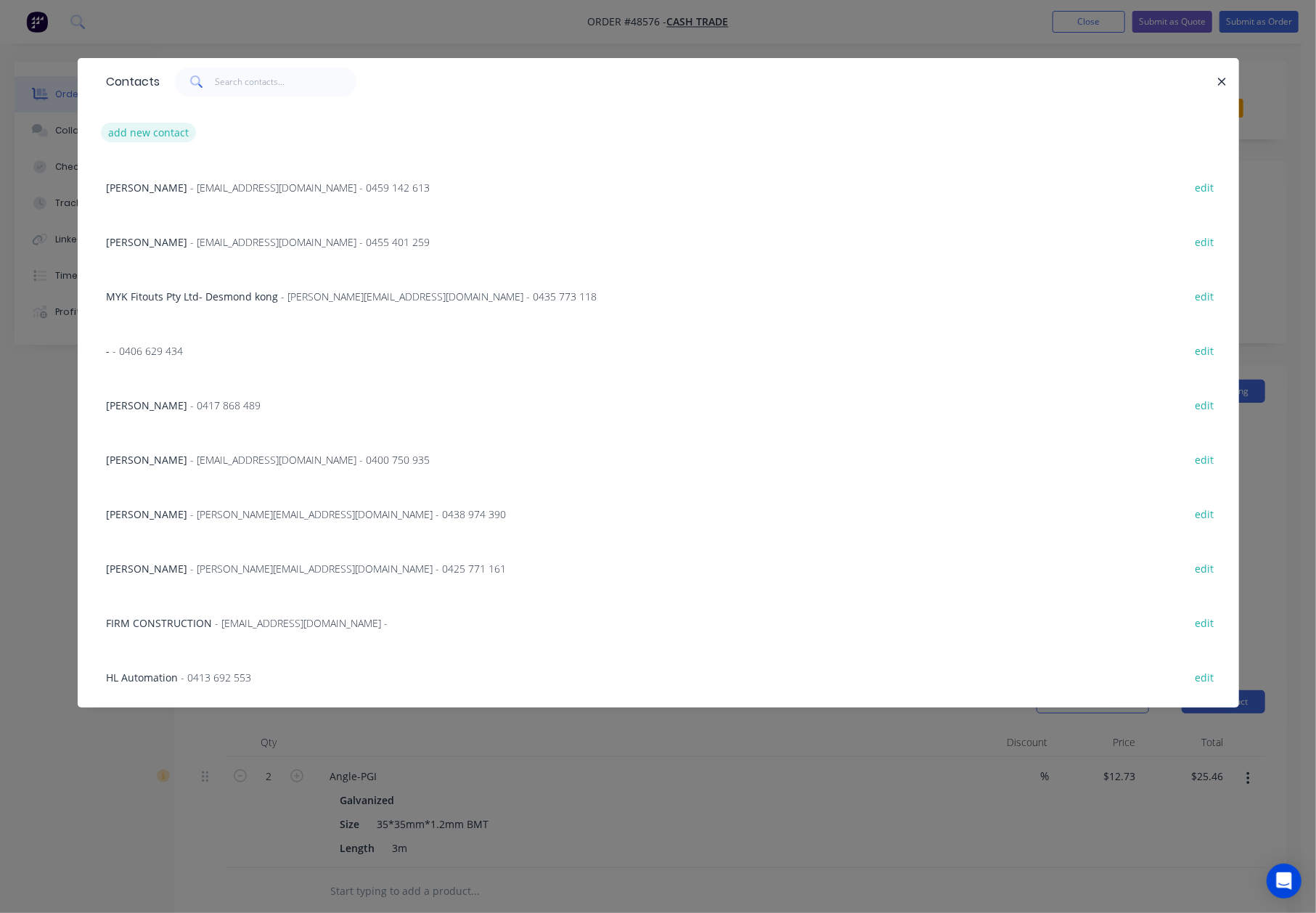
click at [149, 142] on button "add new contact" at bounding box center [148, 132] width 96 height 20
select select "AU"
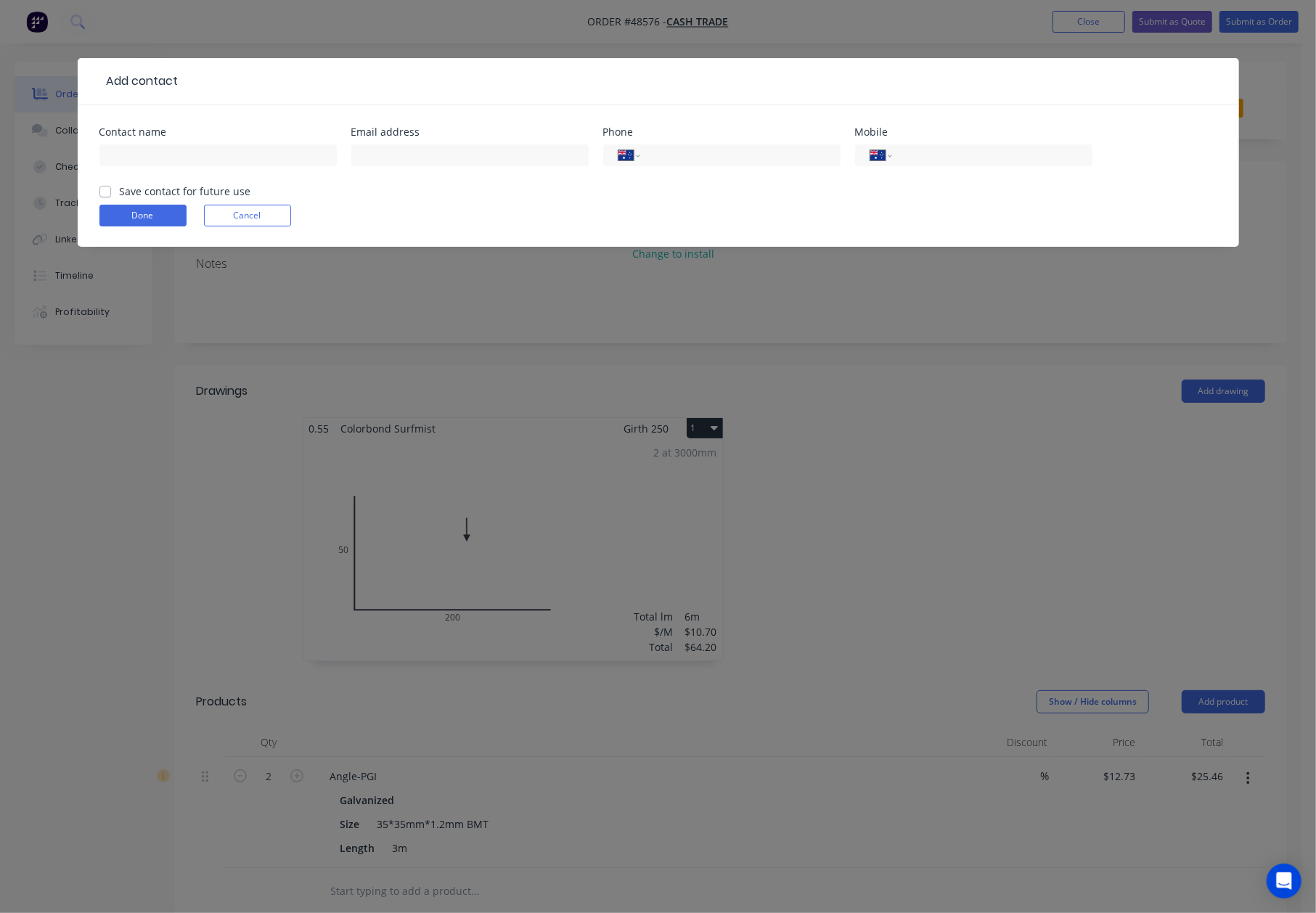
click at [149, 142] on div at bounding box center [218, 162] width 237 height 43
click at [148, 164] on input "text" at bounding box center [218, 155] width 237 height 22
type input "Gary McGrath"
click at [1022, 157] on input "tel" at bounding box center [989, 155] width 174 height 16
type input "0417 789 311"
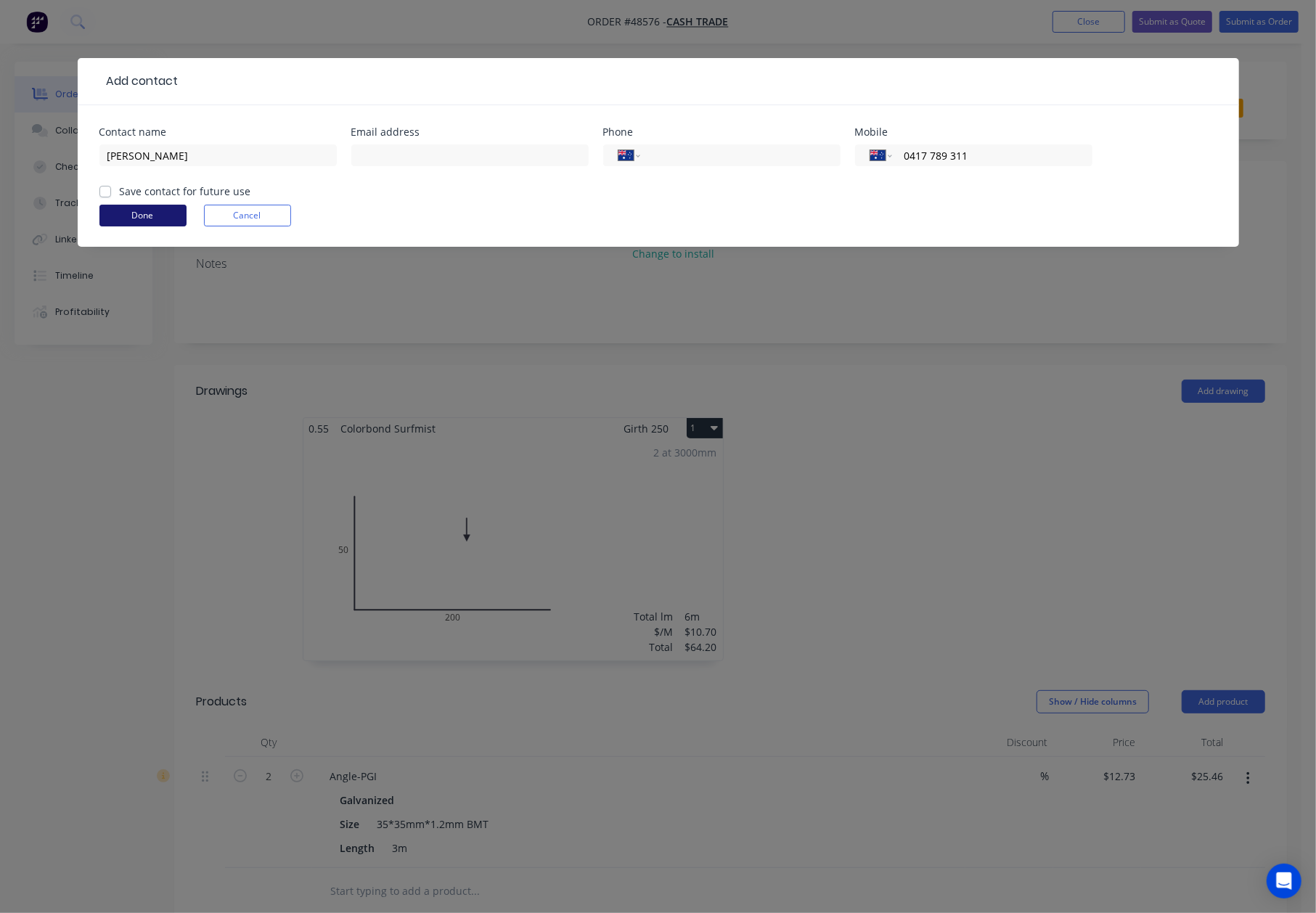
click at [137, 210] on button "Done" at bounding box center [143, 216] width 87 height 22
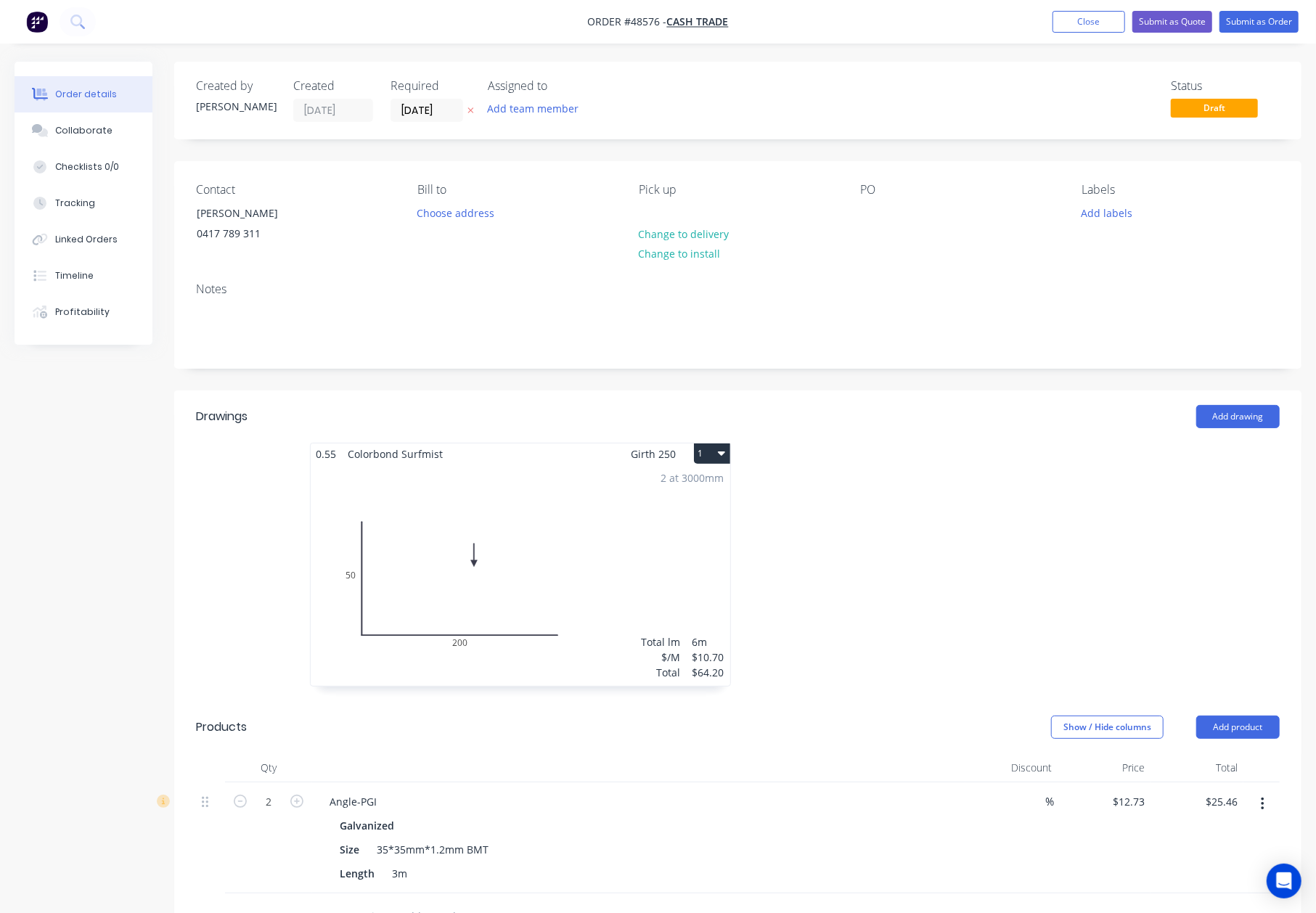
click at [975, 412] on div "Add drawing" at bounding box center [852, 417] width 854 height 23
click at [1179, 23] on button "Submit as Quote" at bounding box center [1172, 22] width 80 height 22
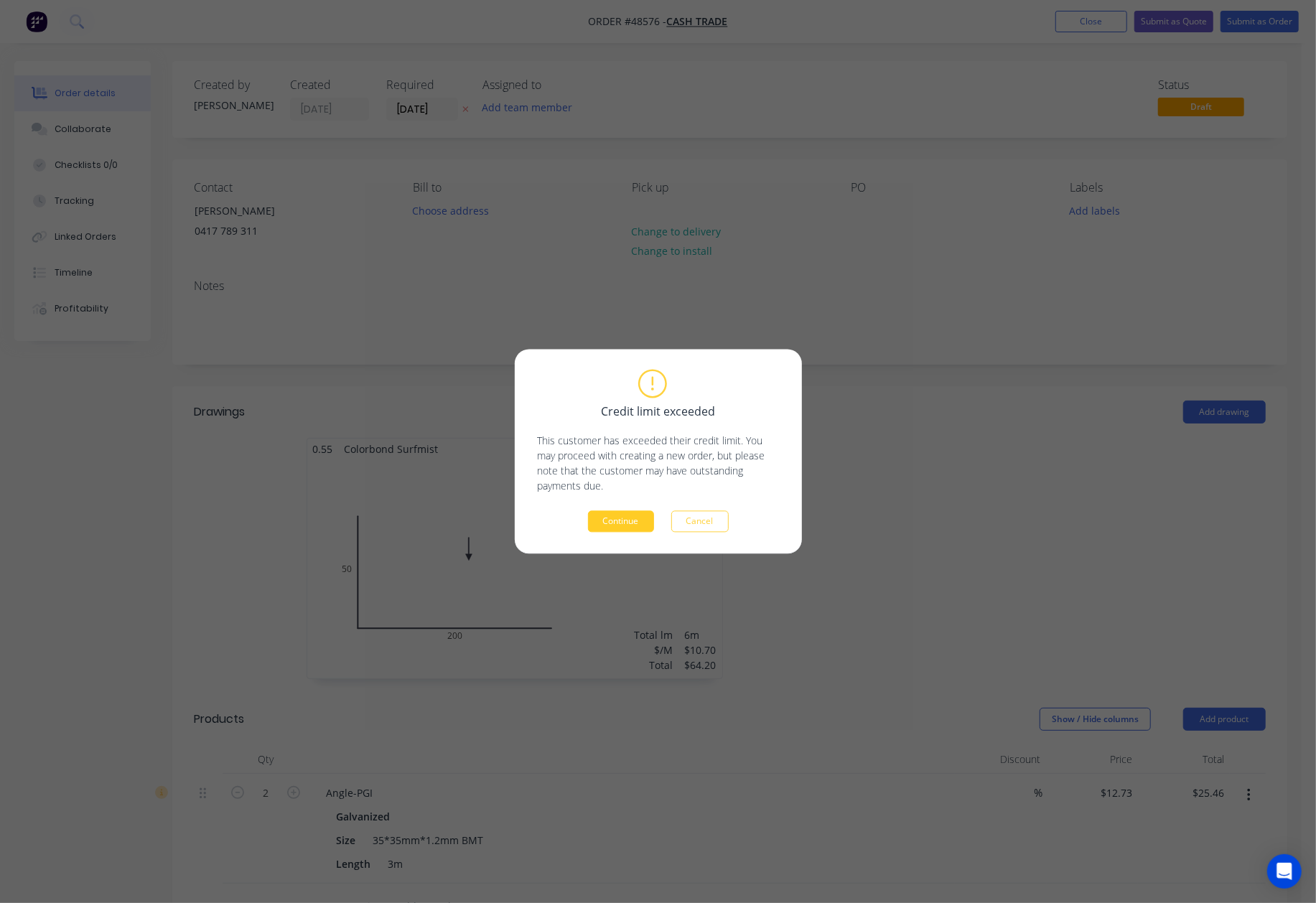
click at [627, 515] on button "Continue" at bounding box center [621, 522] width 66 height 22
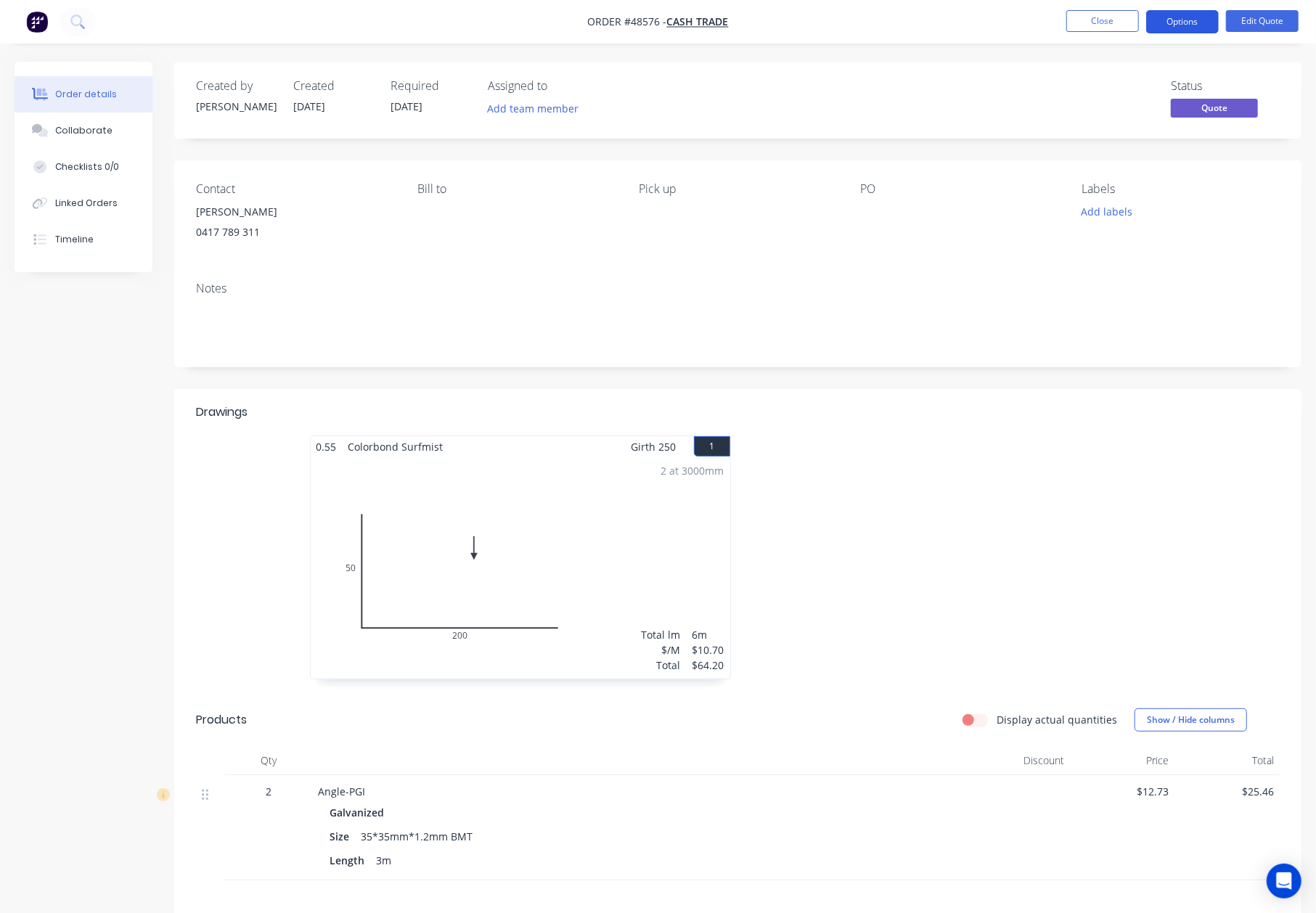
click at [1165, 16] on button "Options" at bounding box center [1182, 22] width 73 height 23
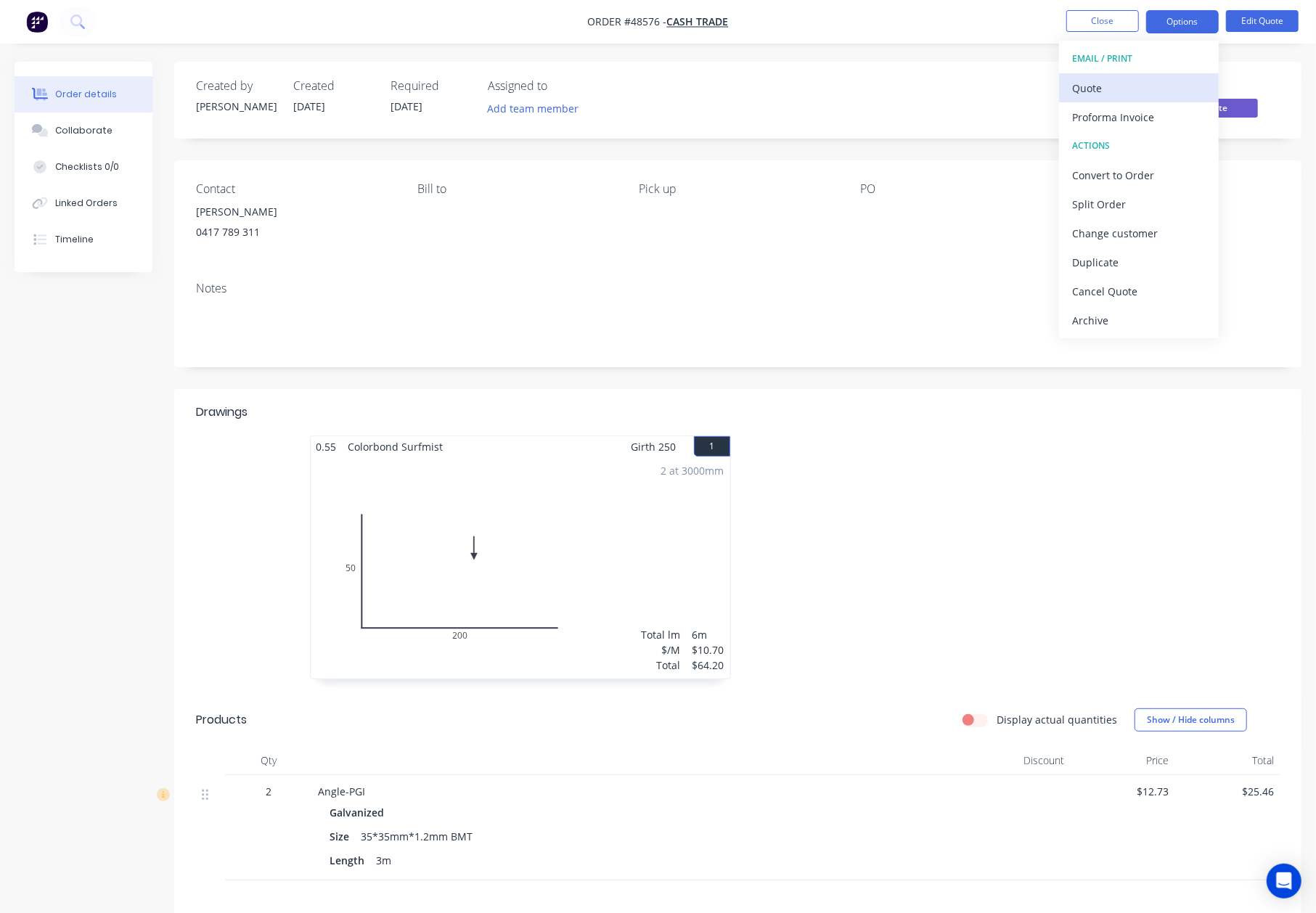
click at [1122, 88] on div "Quote" at bounding box center [1139, 87] width 134 height 21
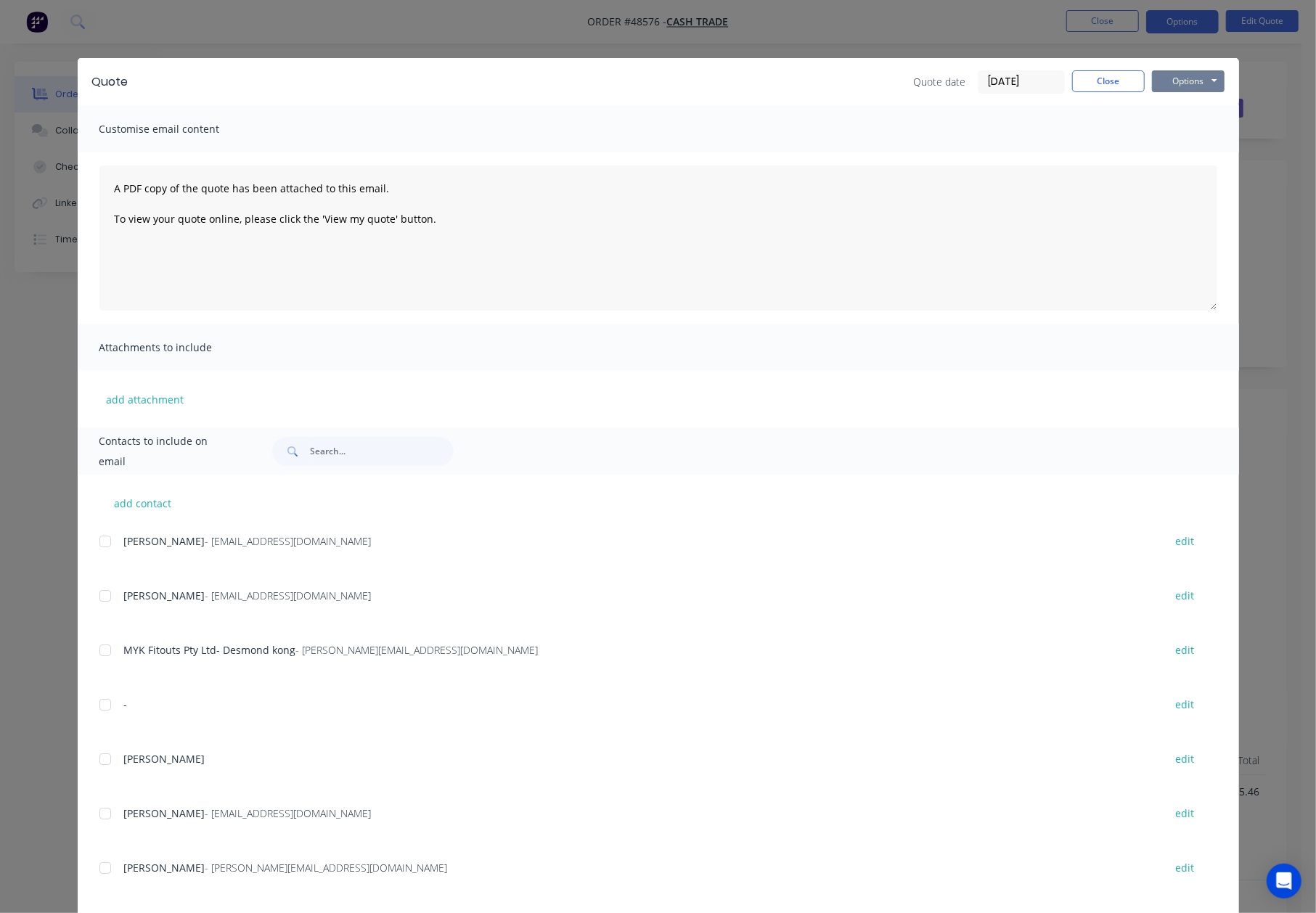
click at [1194, 81] on button "Options" at bounding box center [1188, 81] width 73 height 22
click at [1179, 108] on button "Preview" at bounding box center [1198, 107] width 93 height 24
click at [1107, 80] on button "Close" at bounding box center [1108, 81] width 73 height 22
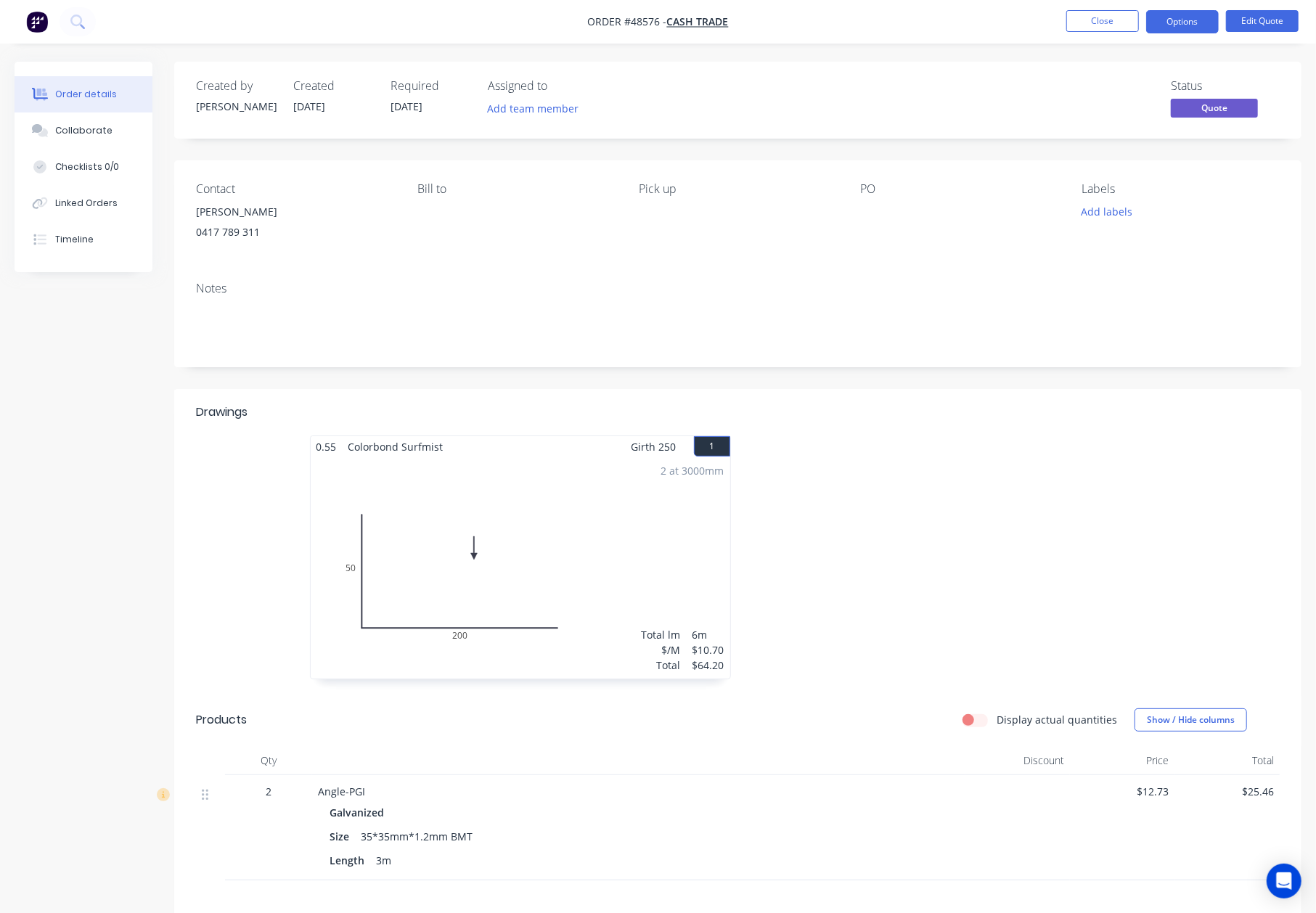
click at [851, 486] on div at bounding box center [956, 565] width 436 height 259
click at [1049, 572] on div at bounding box center [956, 565] width 436 height 259
click at [1185, 27] on button "Options" at bounding box center [1182, 22] width 73 height 23
click at [1104, 169] on div "Convert to Order" at bounding box center [1139, 175] width 134 height 21
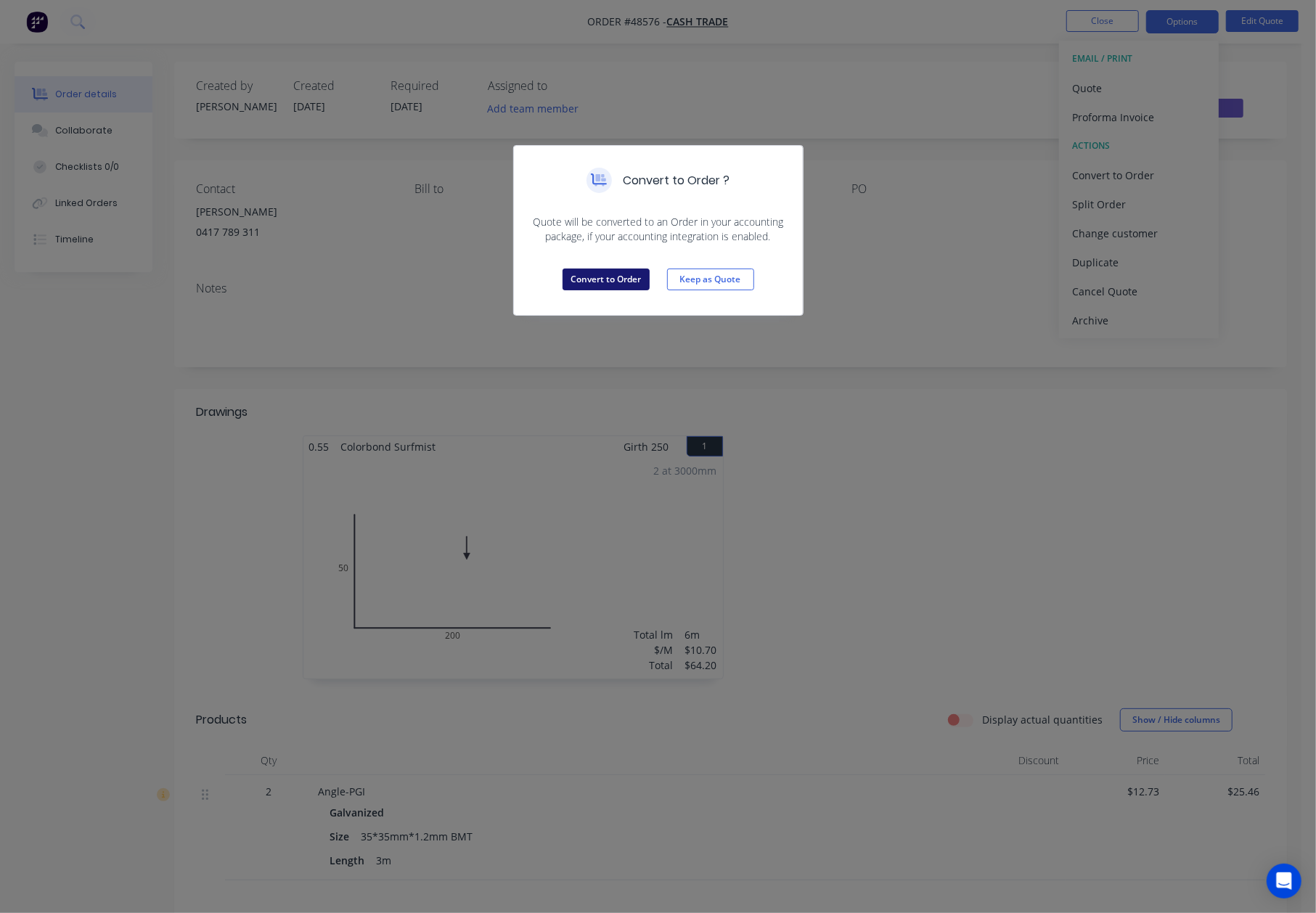
click at [605, 288] on button "Convert to Order" at bounding box center [606, 280] width 87 height 22
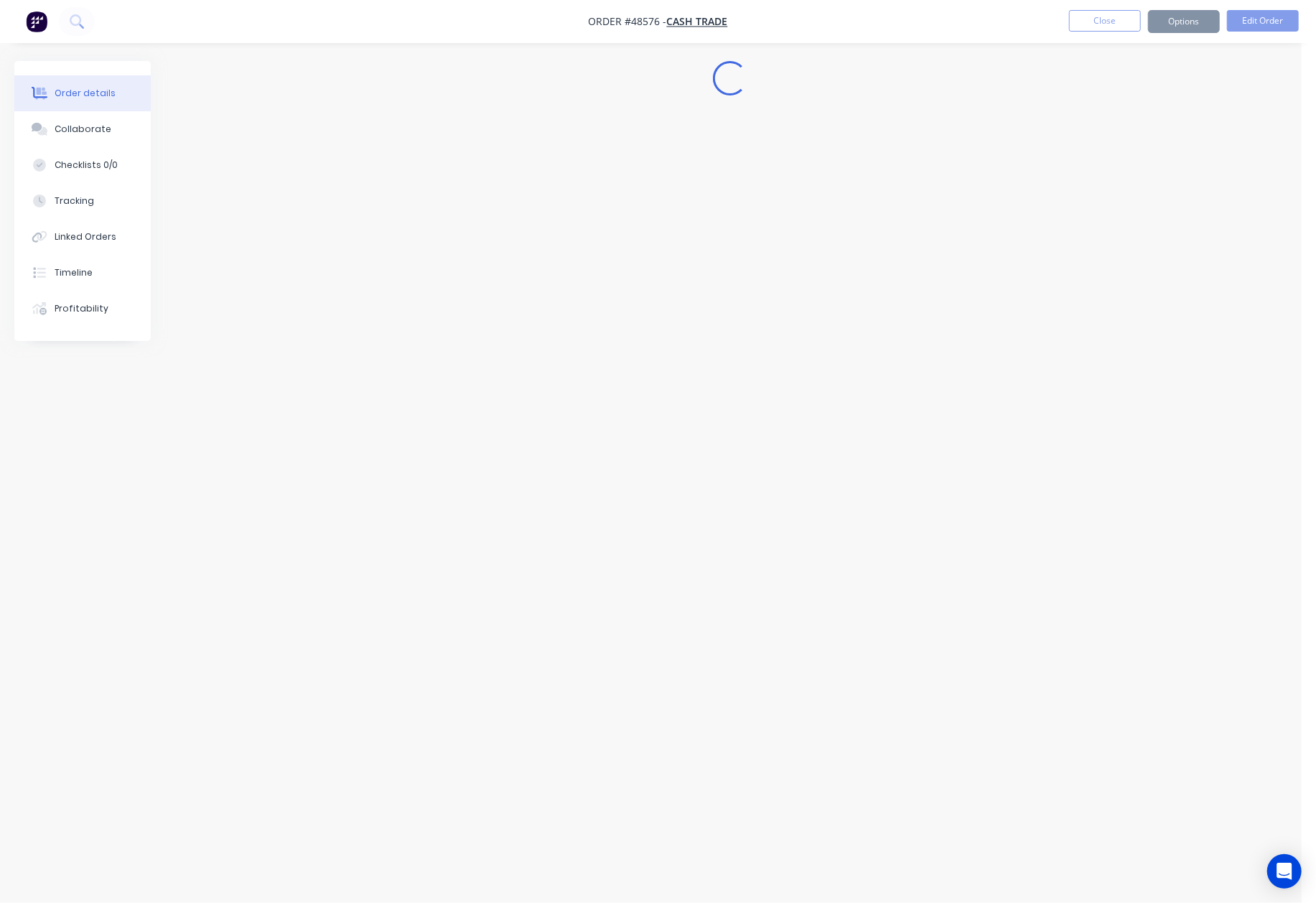
click at [599, 276] on div "Convert to Quote Keep as Order" at bounding box center [658, 240] width 286 height 70
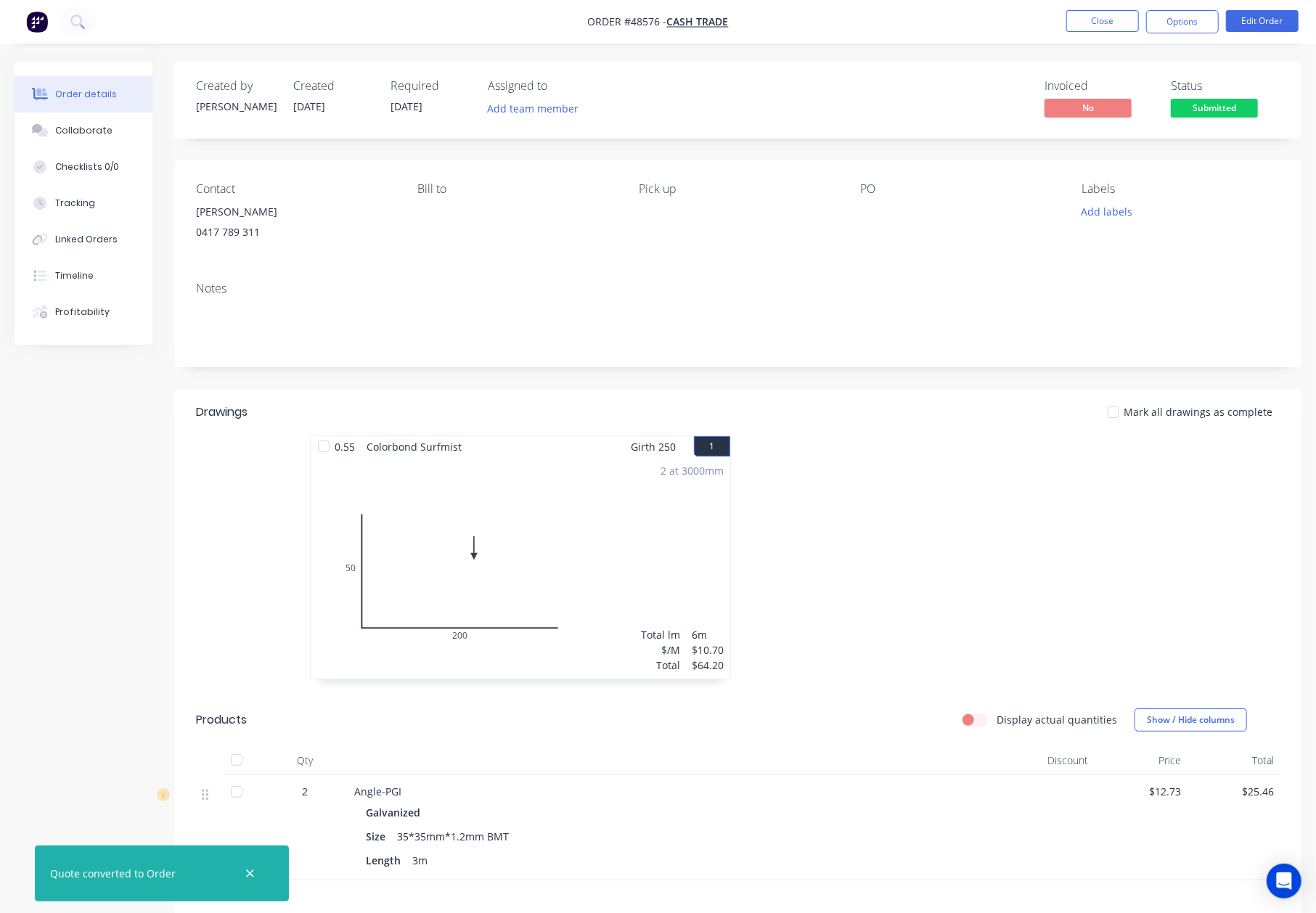
drag, startPoint x: 1204, startPoint y: 22, endPoint x: 1204, endPoint y: 38, distance: 16.0
click at [1205, 23] on button "Options" at bounding box center [1182, 22] width 73 height 23
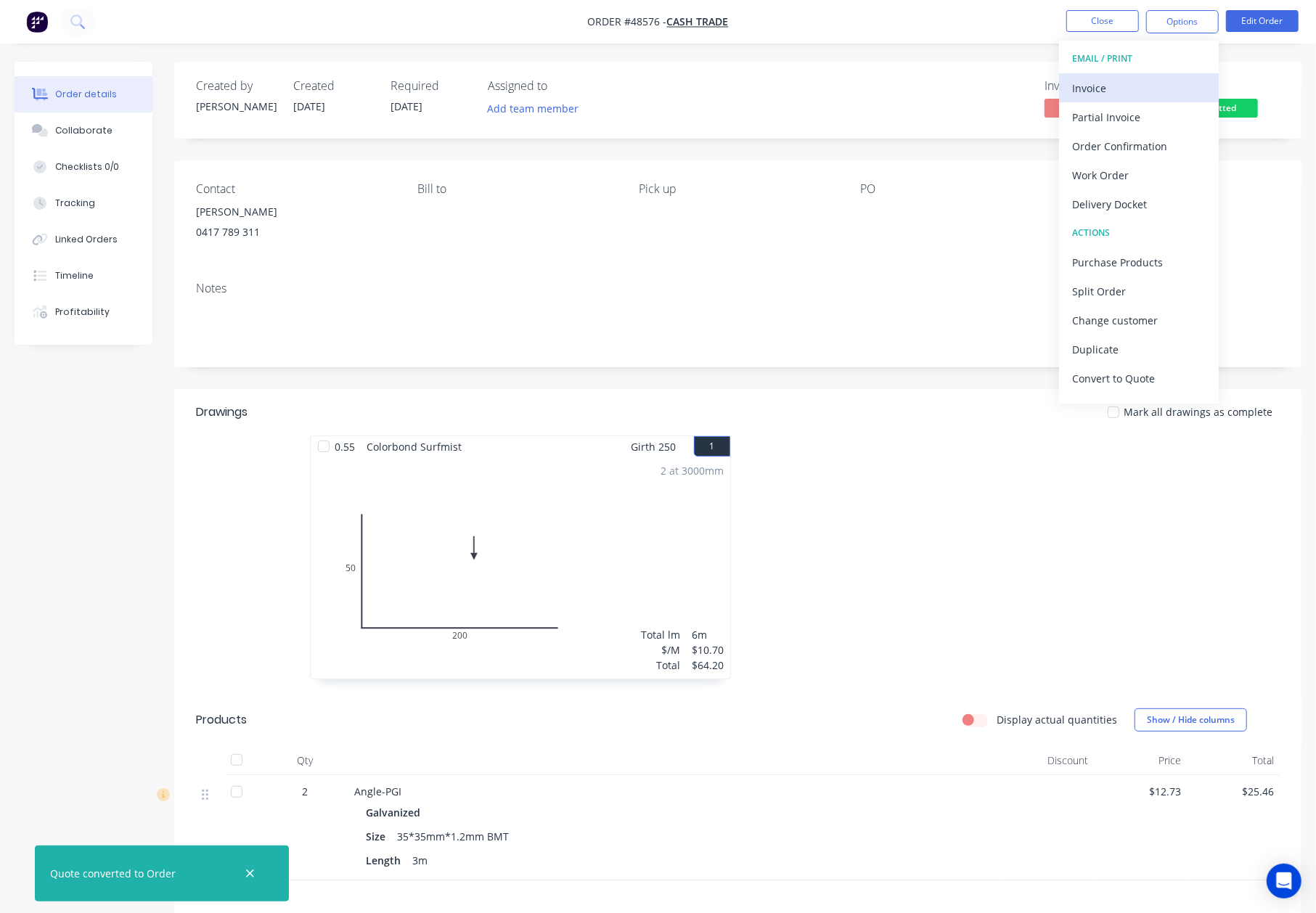
click at [1172, 76] on button "Invoice" at bounding box center [1139, 87] width 159 height 29
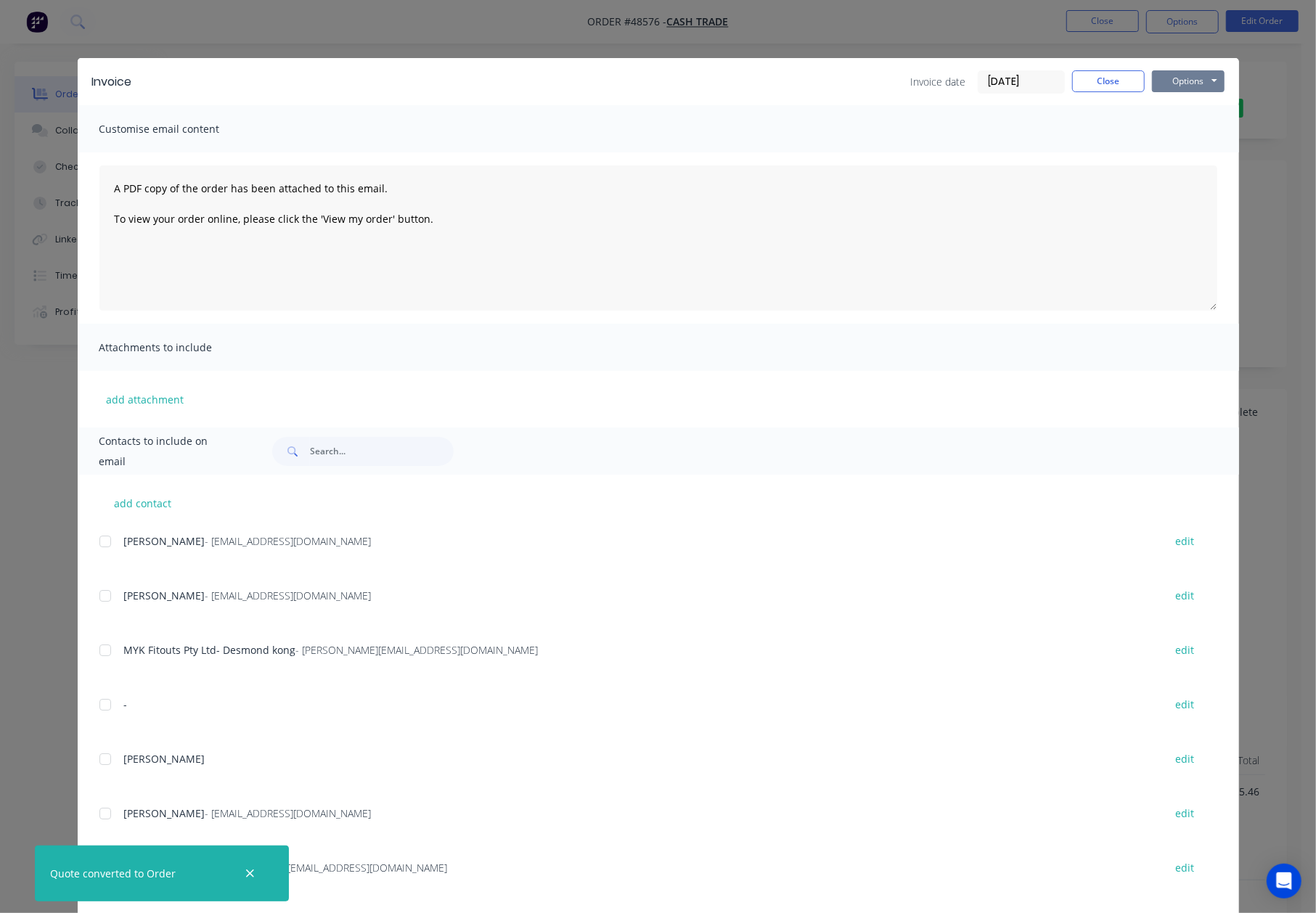
click at [1170, 81] on button "Options" at bounding box center [1188, 81] width 73 height 22
click at [1172, 128] on button "Print" at bounding box center [1198, 130] width 93 height 24
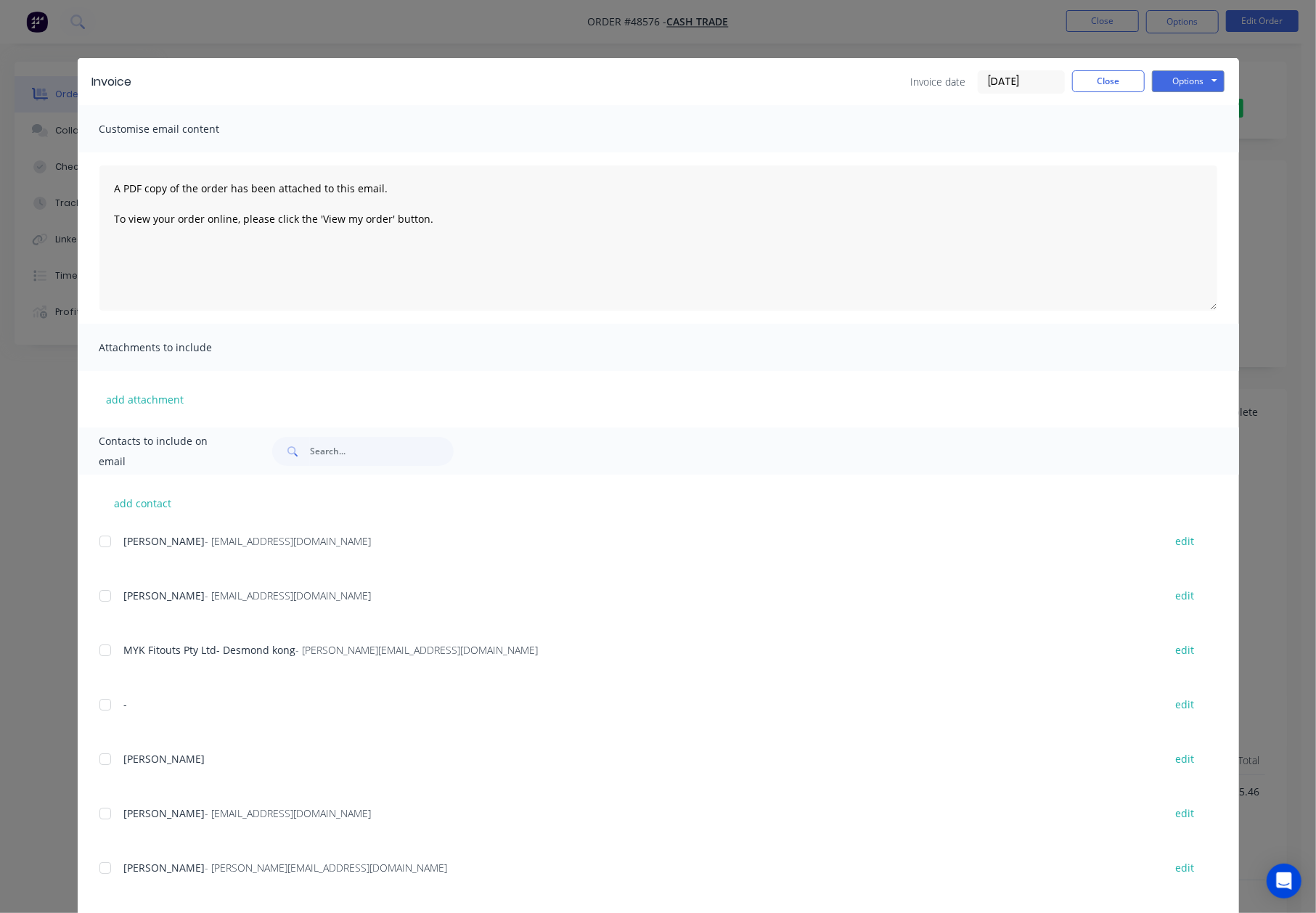
click at [1118, 68] on div "Invoice Invoice date 28/08/25 Close Options Preview Print Email" at bounding box center [658, 81] width 1161 height 47
click at [1116, 73] on button "Close" at bounding box center [1108, 81] width 73 height 22
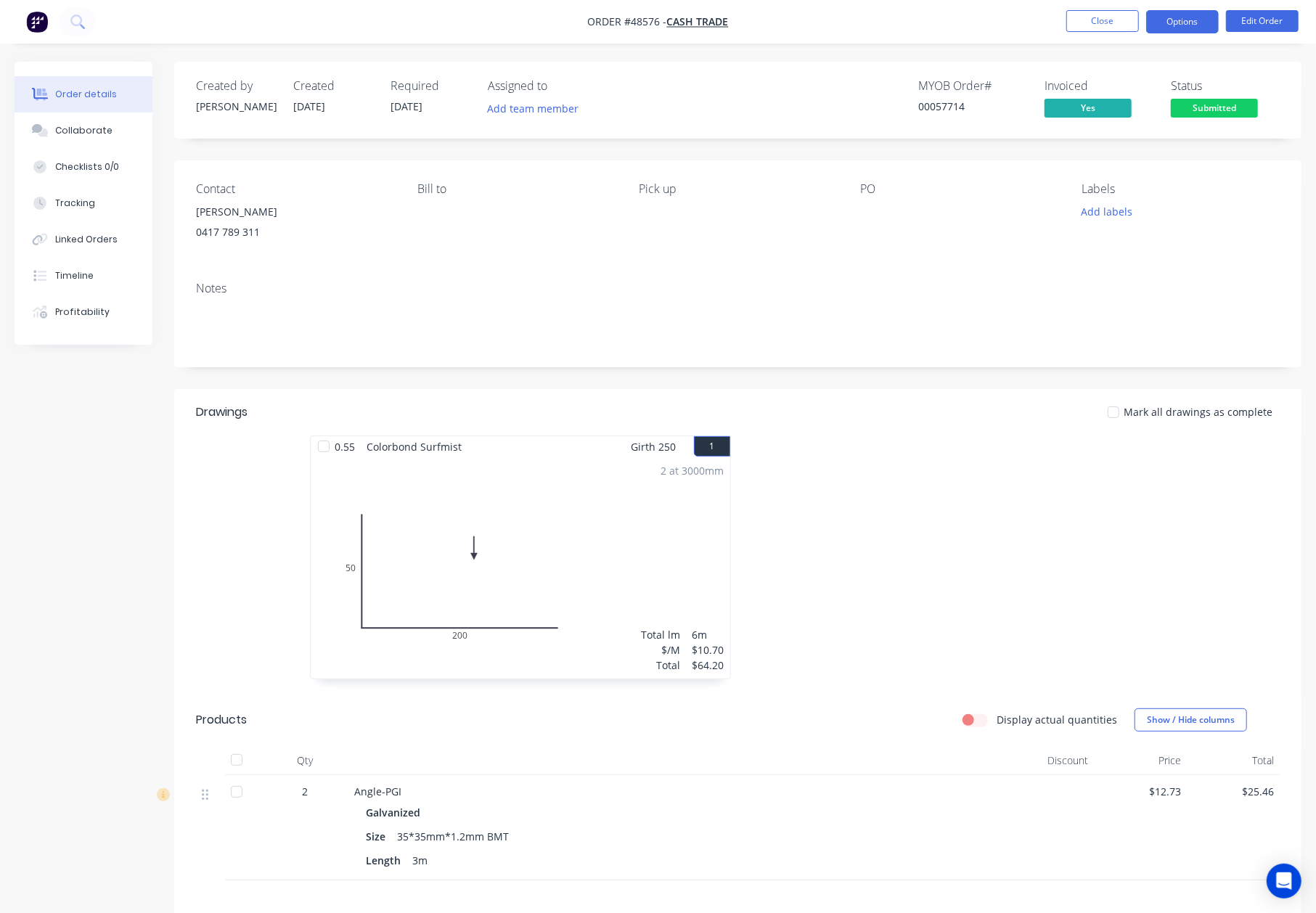
click at [1175, 21] on button "Options" at bounding box center [1182, 22] width 73 height 23
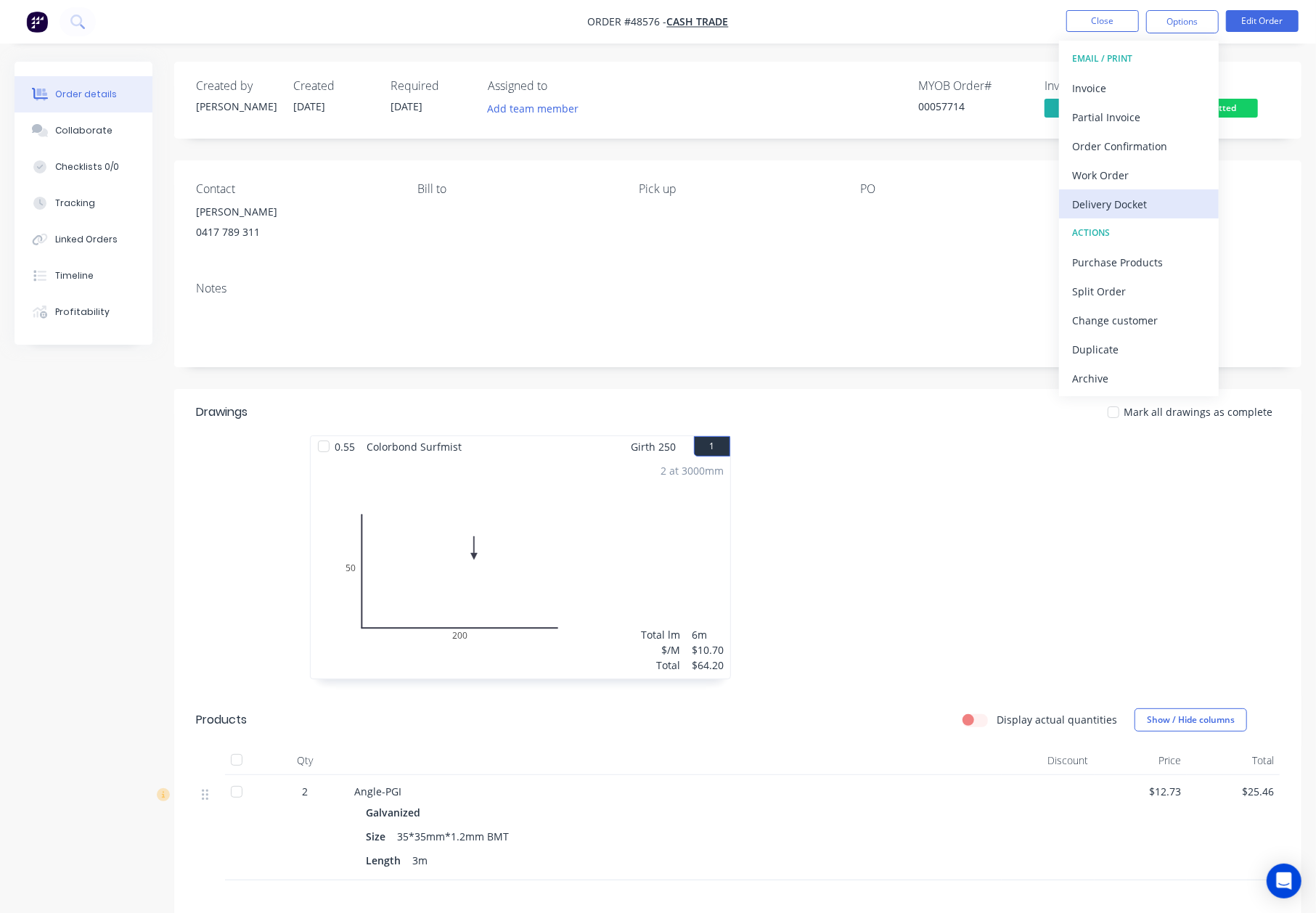
click at [1098, 206] on div "Delivery Docket" at bounding box center [1139, 204] width 134 height 21
click at [1094, 179] on div "Custom" at bounding box center [1139, 175] width 134 height 21
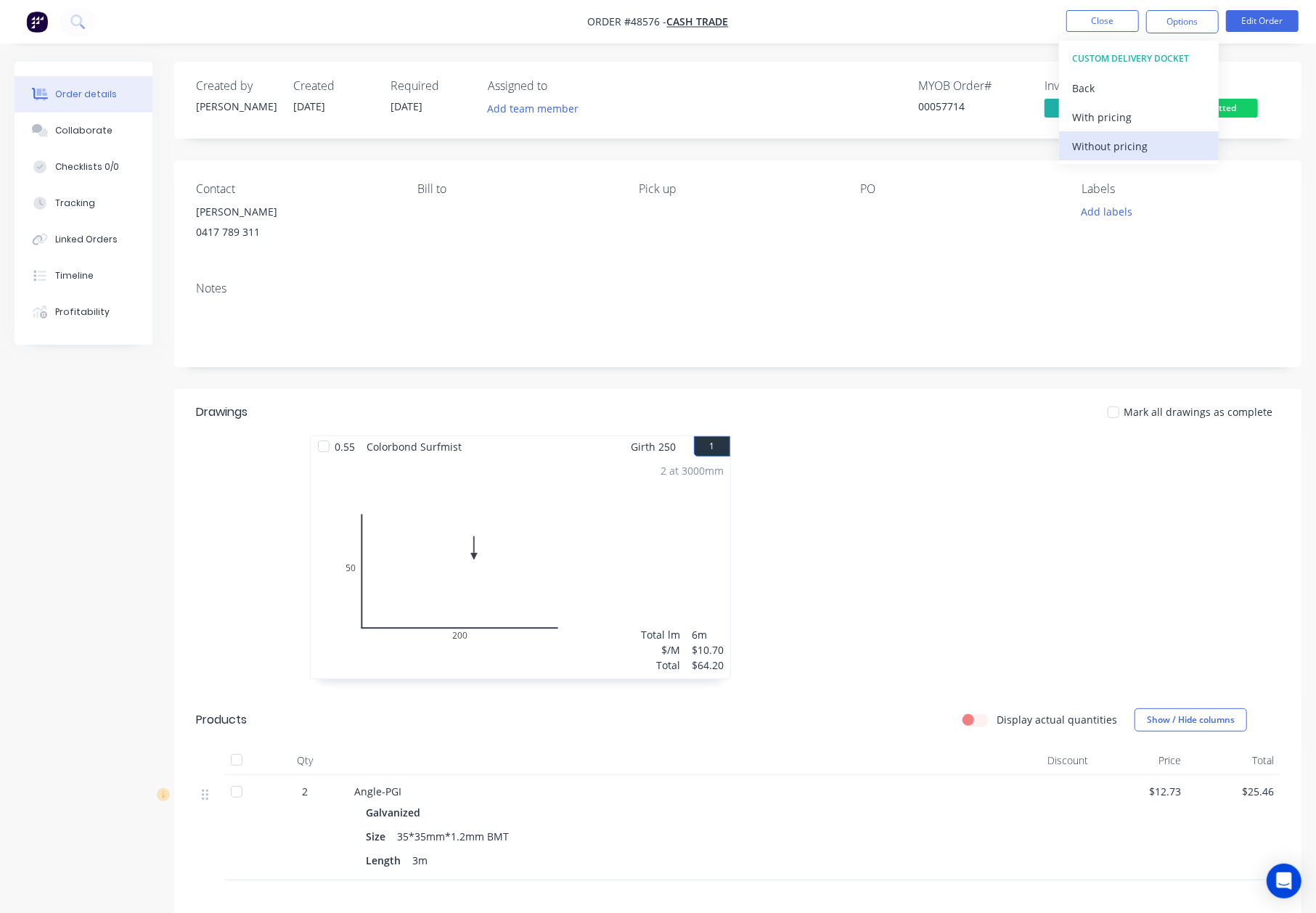
click at [1094, 155] on div "Without pricing" at bounding box center [1139, 146] width 134 height 21
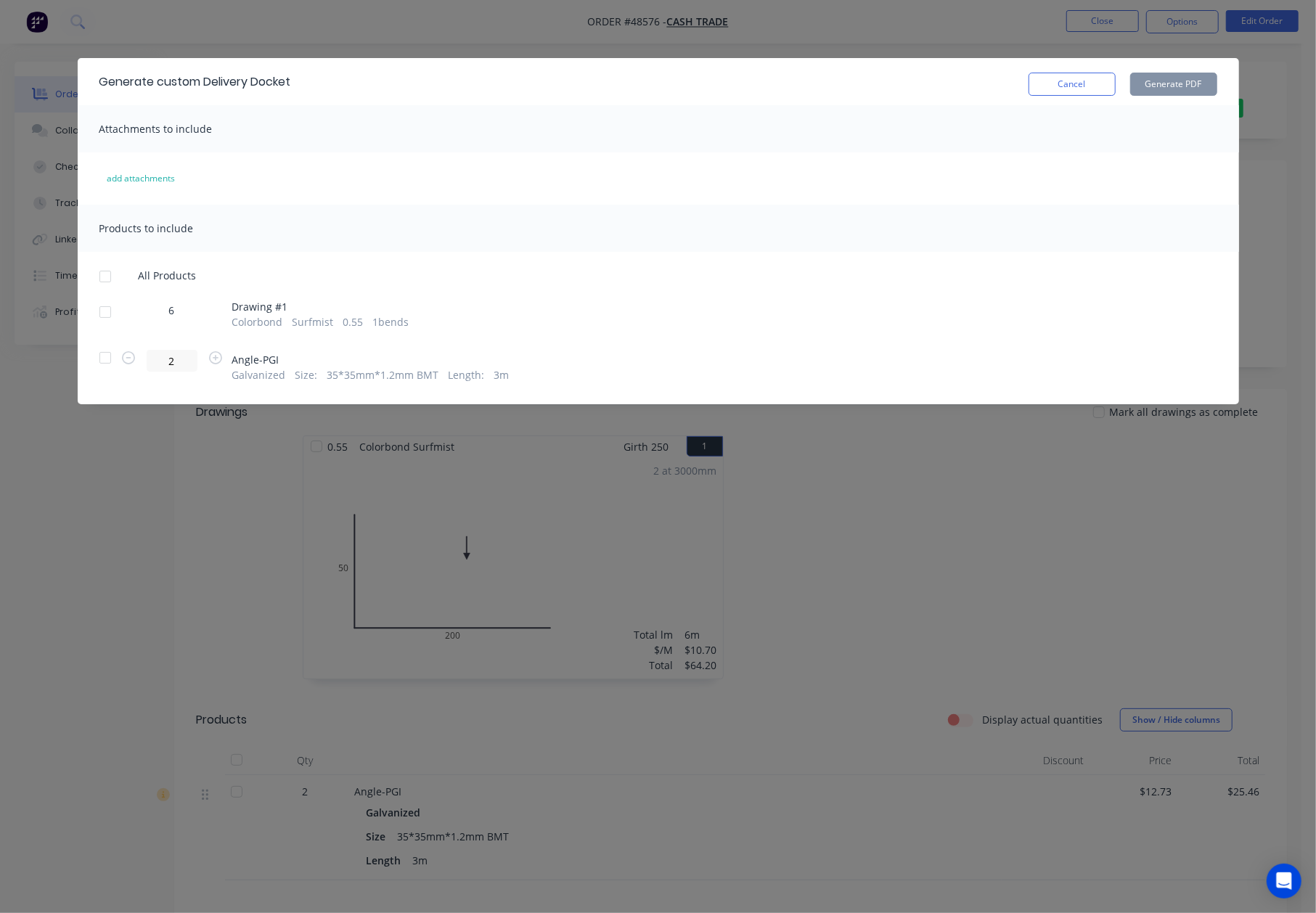
click at [108, 366] on div at bounding box center [105, 358] width 29 height 29
click at [1185, 88] on button "Generate PDF" at bounding box center [1174, 84] width 87 height 23
click at [1067, 85] on button "Cancel" at bounding box center [1072, 84] width 87 height 23
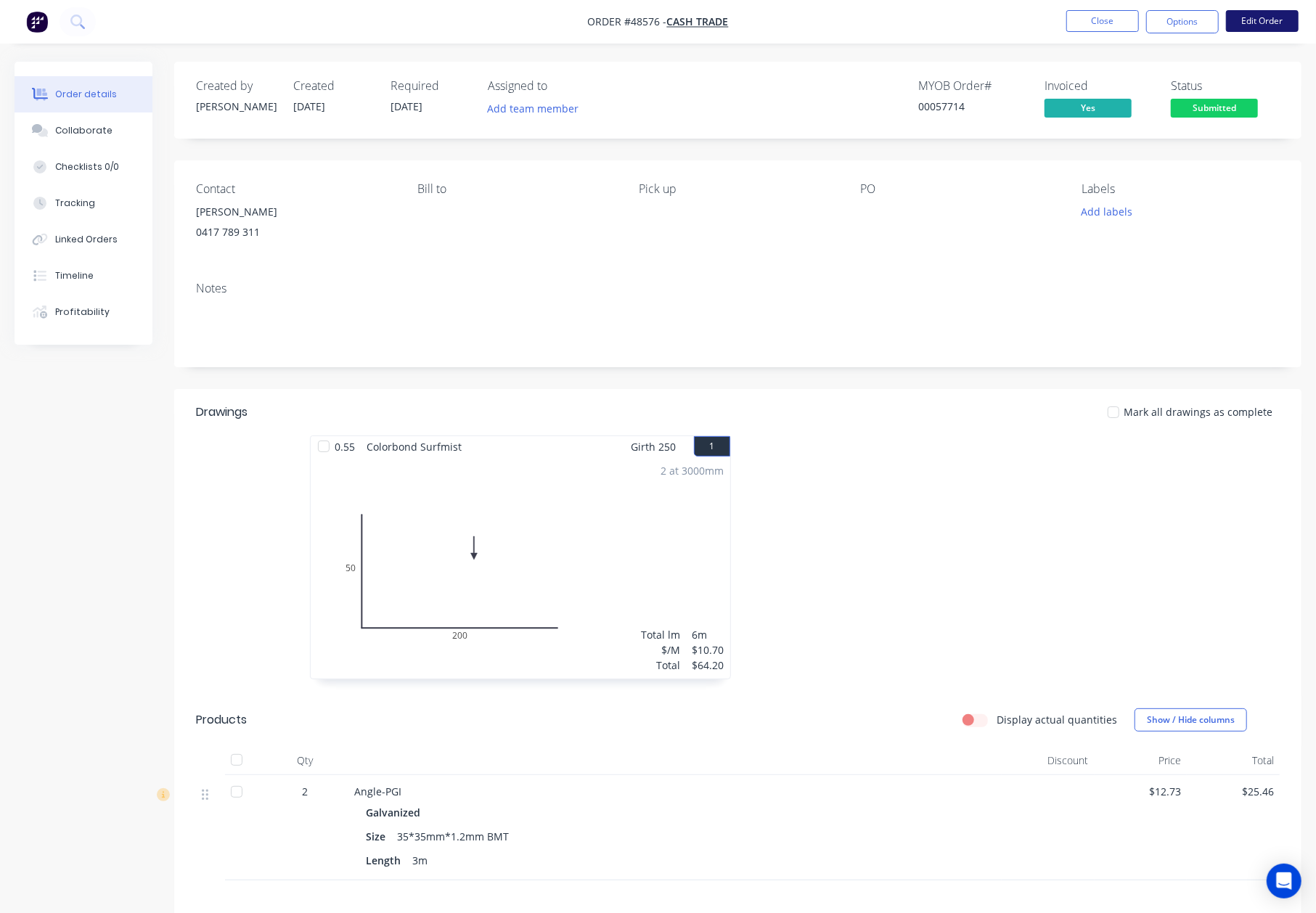
click at [1248, 22] on button "Edit Order" at bounding box center [1262, 21] width 73 height 22
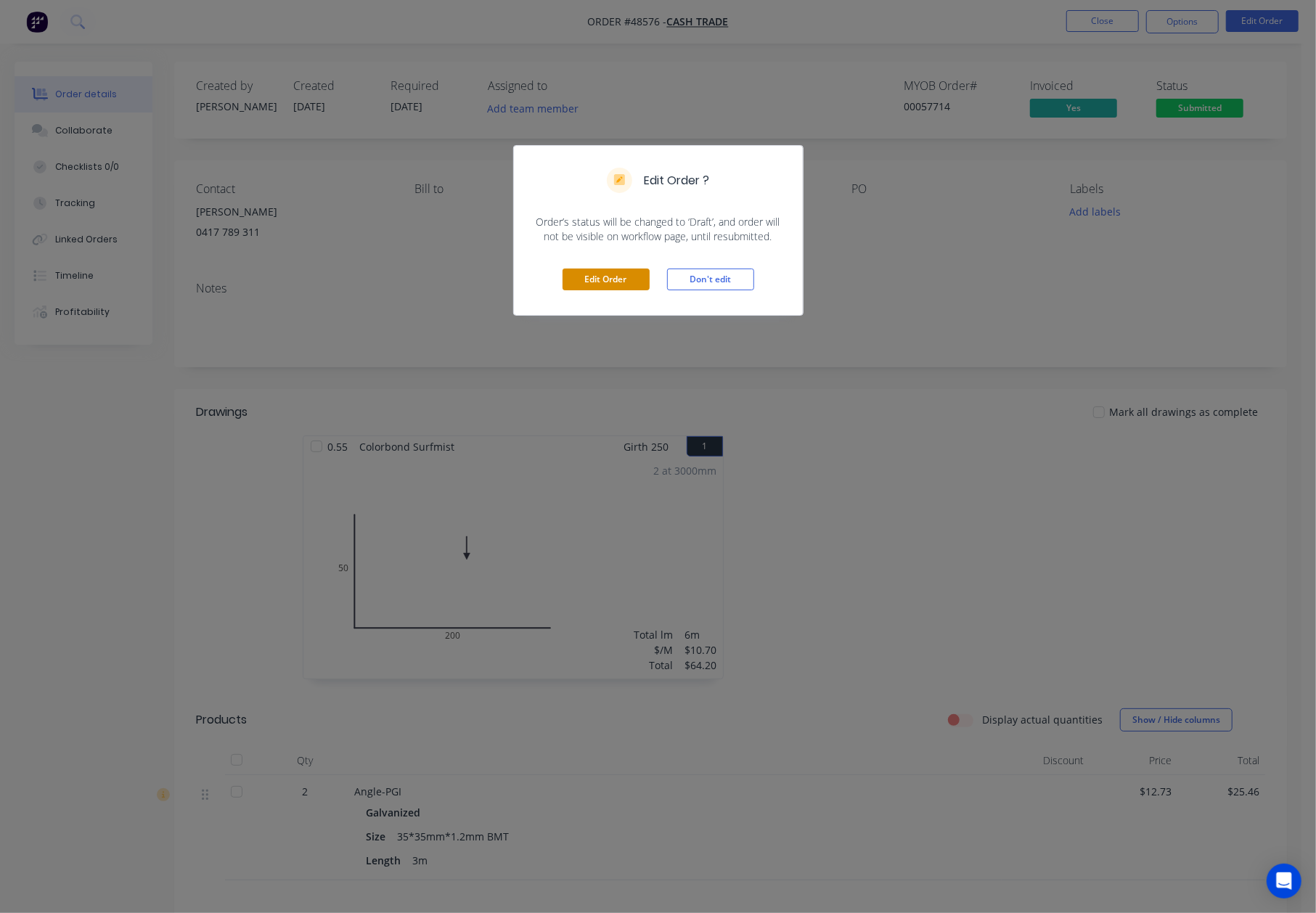
click at [583, 286] on button "Edit Order" at bounding box center [606, 280] width 87 height 22
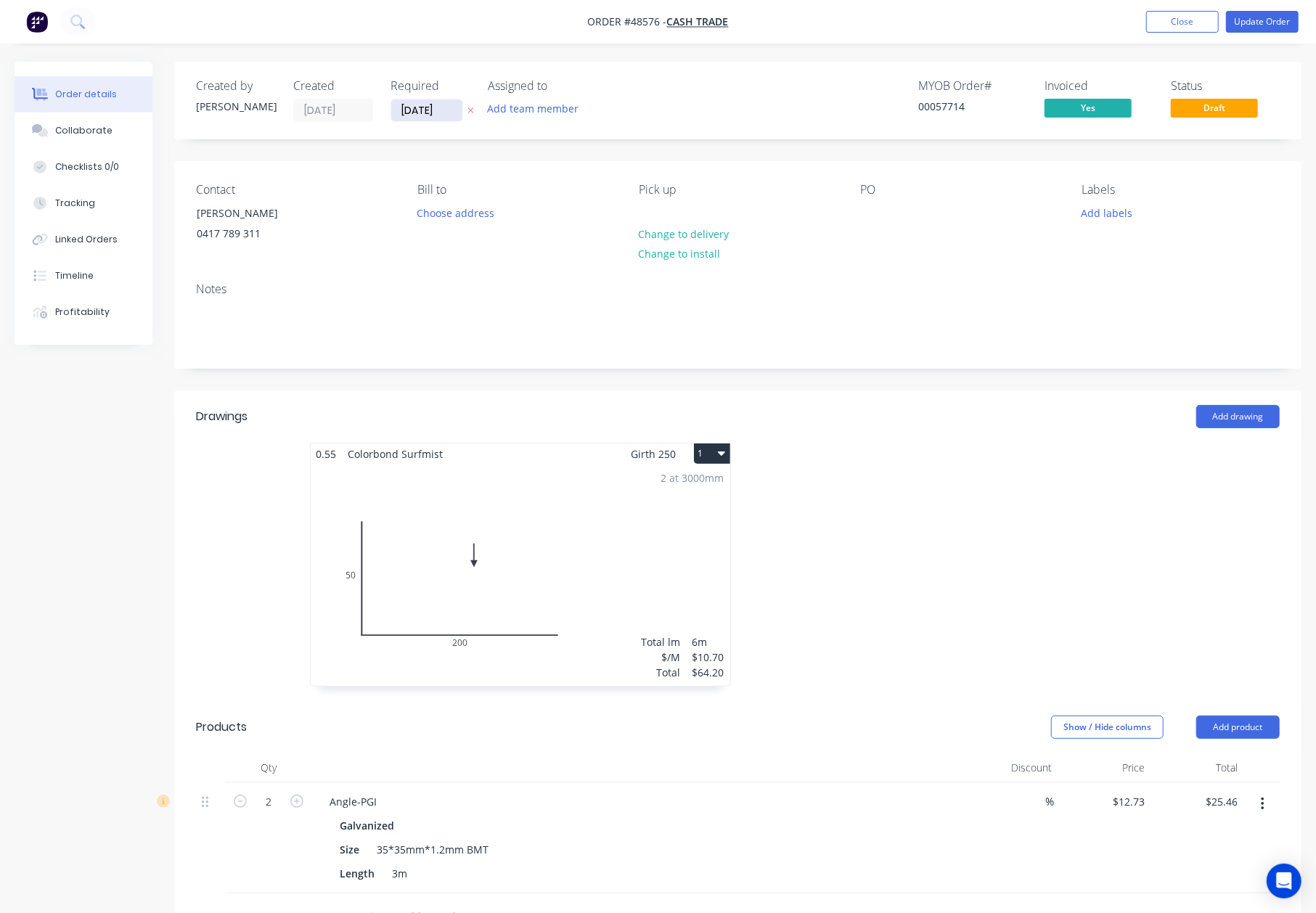
click at [423, 113] on input "[DATE]" at bounding box center [426, 110] width 71 height 22
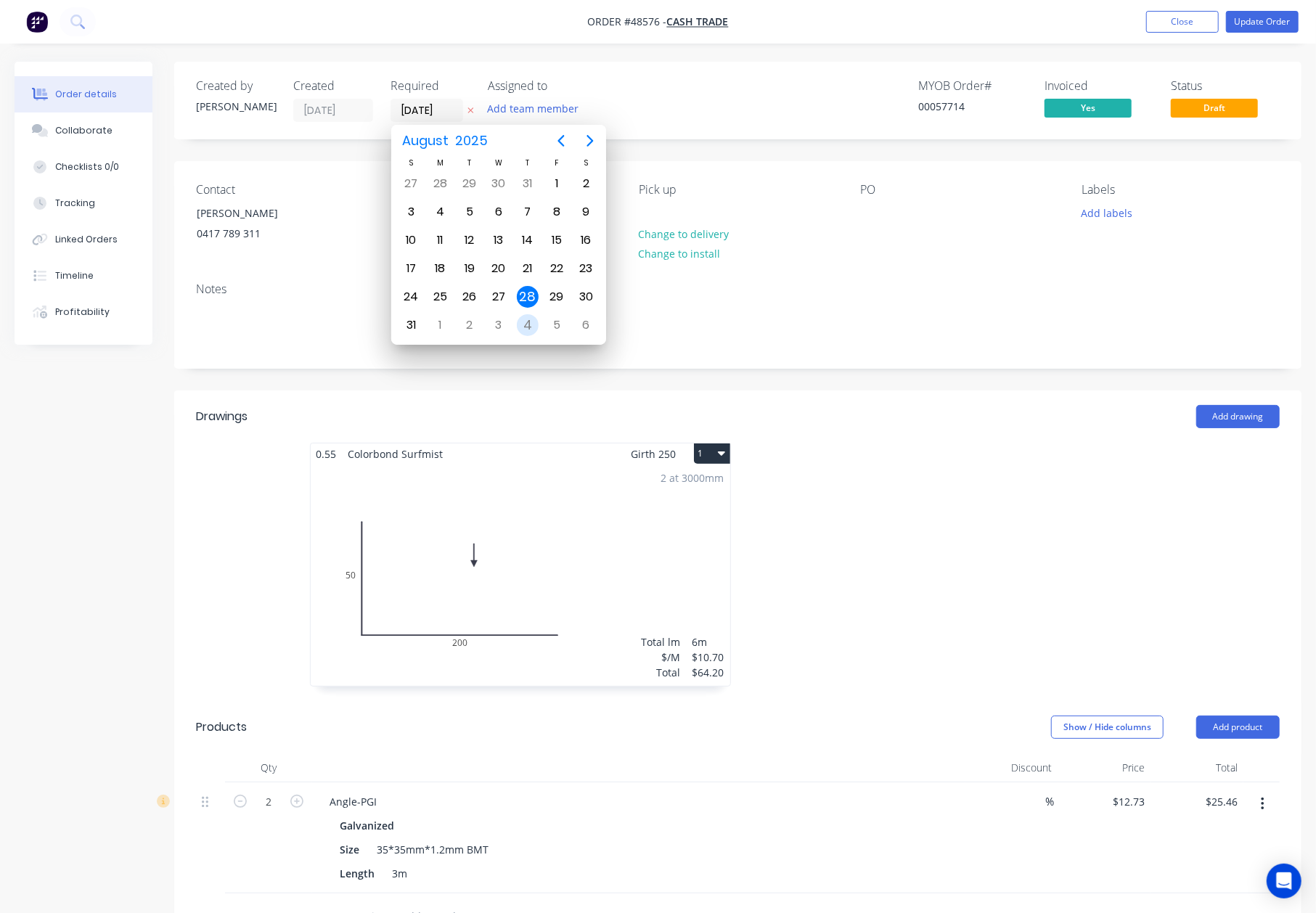
click at [524, 320] on div "4" at bounding box center [528, 325] width 22 height 22
type input "04/09/25"
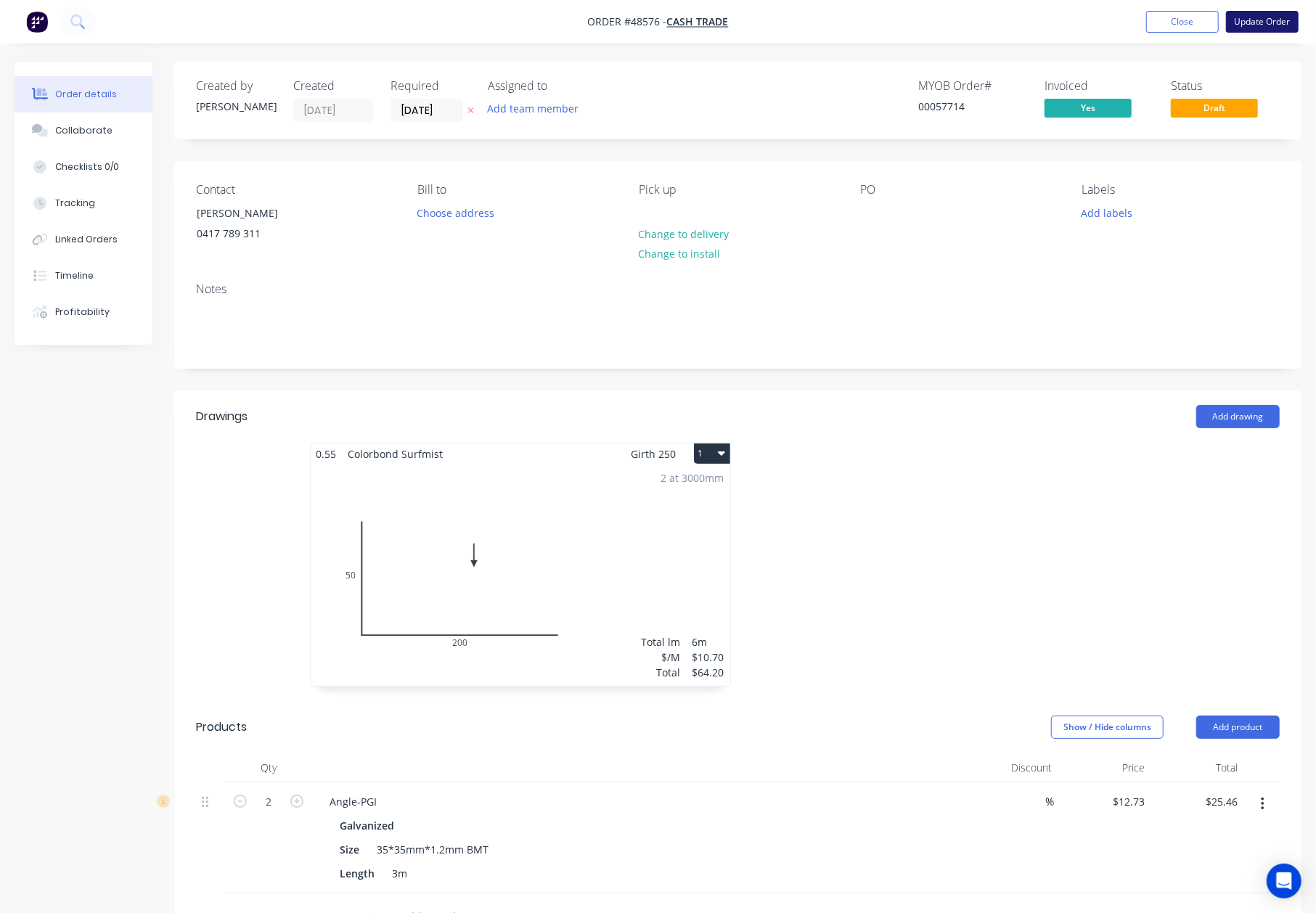
click at [1269, 15] on button "Update Order" at bounding box center [1262, 22] width 73 height 22
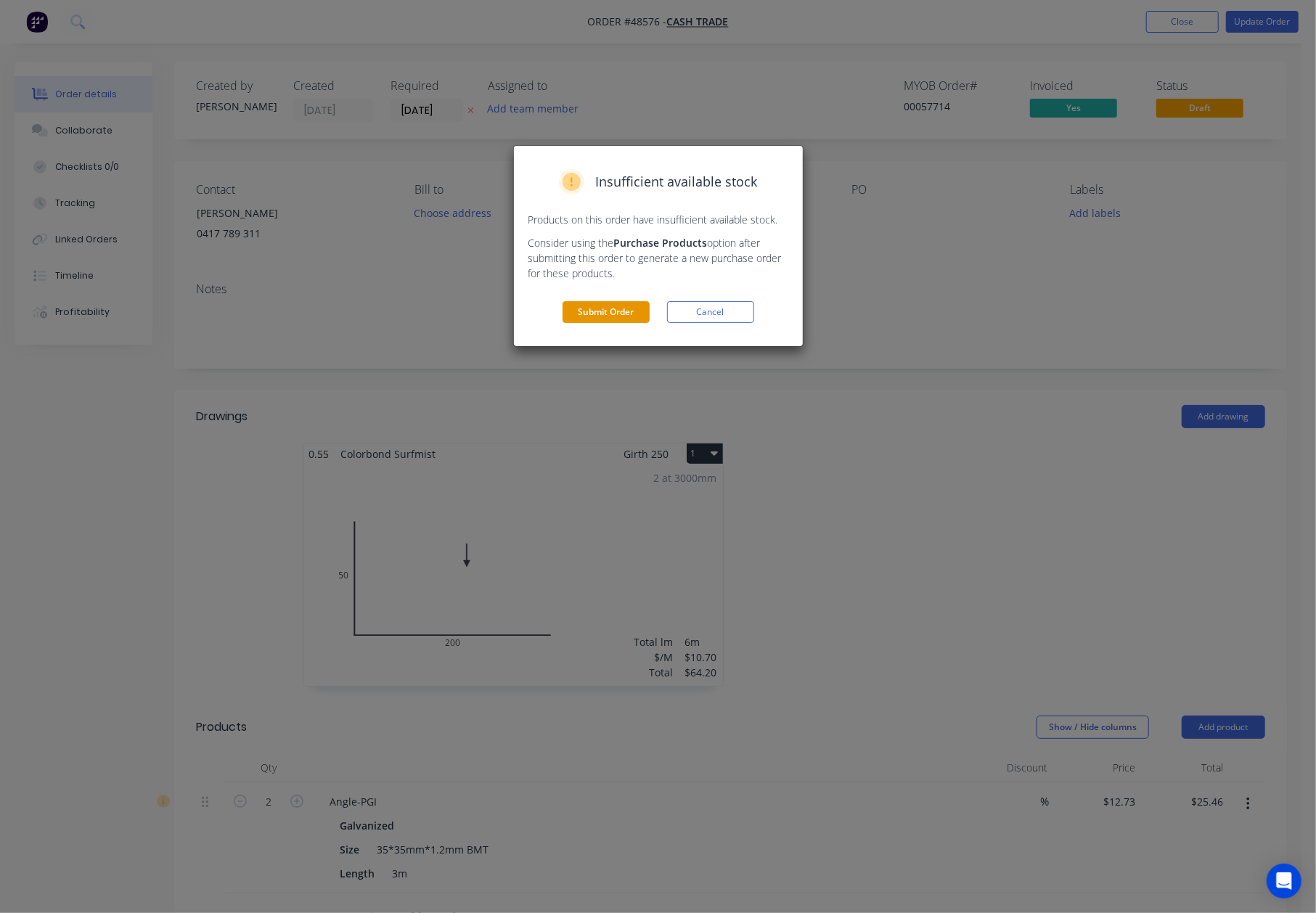
click at [608, 311] on button "Submit Order" at bounding box center [606, 312] width 87 height 22
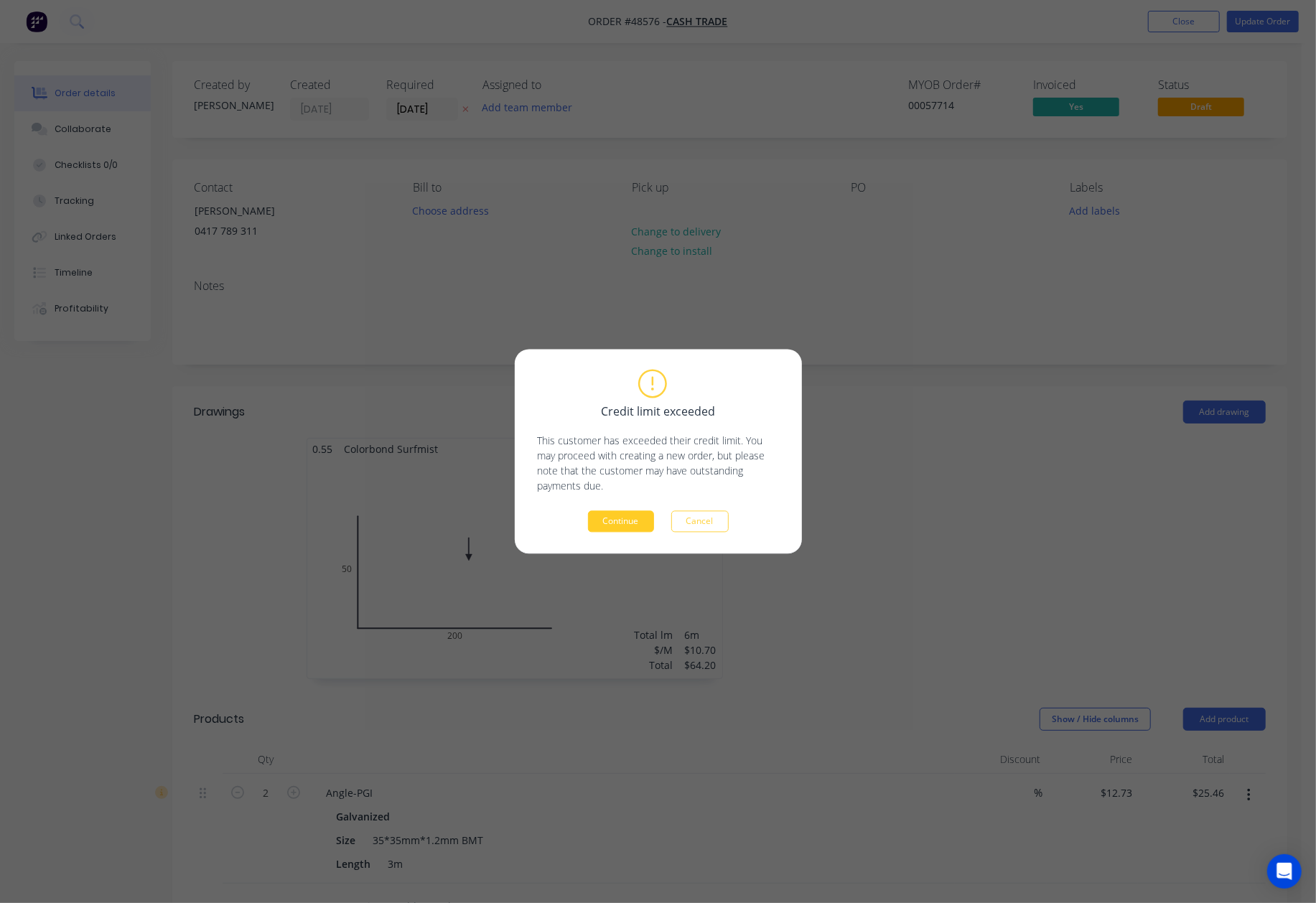
click at [629, 514] on button "Continue" at bounding box center [621, 522] width 66 height 22
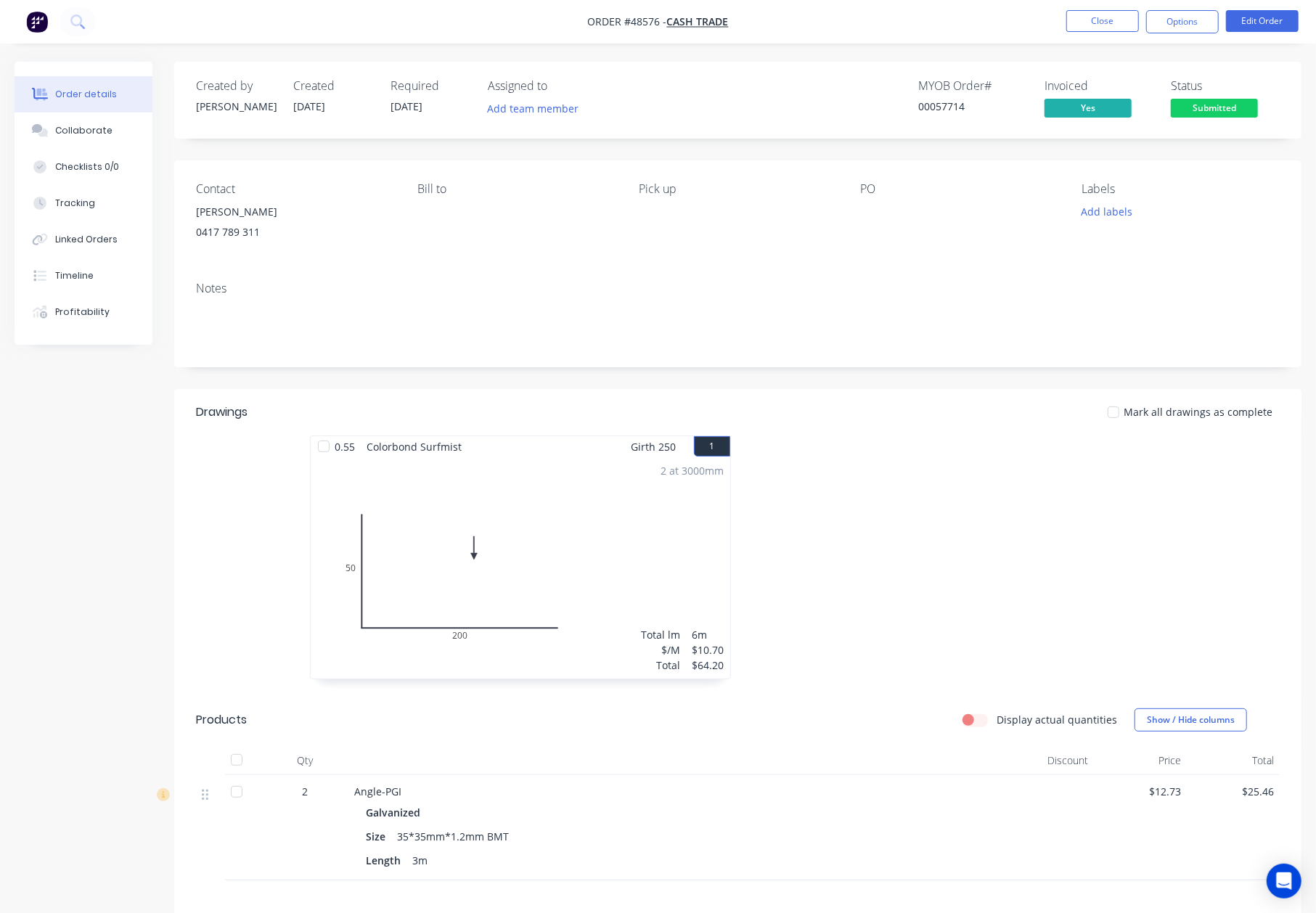
click at [233, 790] on div at bounding box center [236, 791] width 29 height 29
click at [904, 363] on div "Notes" at bounding box center [737, 319] width 1127 height 98
click at [1220, 98] on span "Submitted" at bounding box center [1214, 107] width 87 height 18
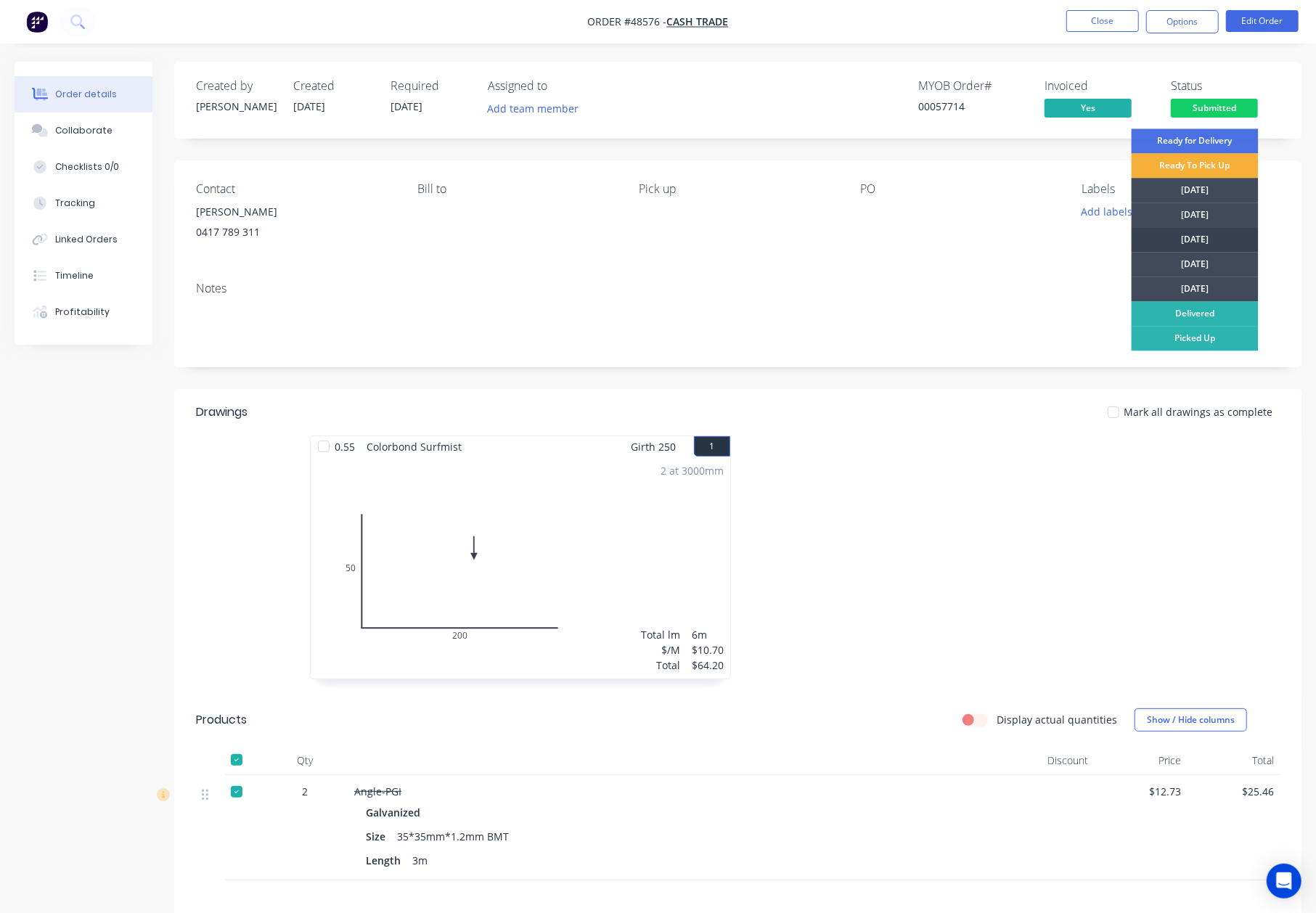
click at [1197, 242] on div "[DATE]" at bounding box center [1195, 240] width 127 height 25
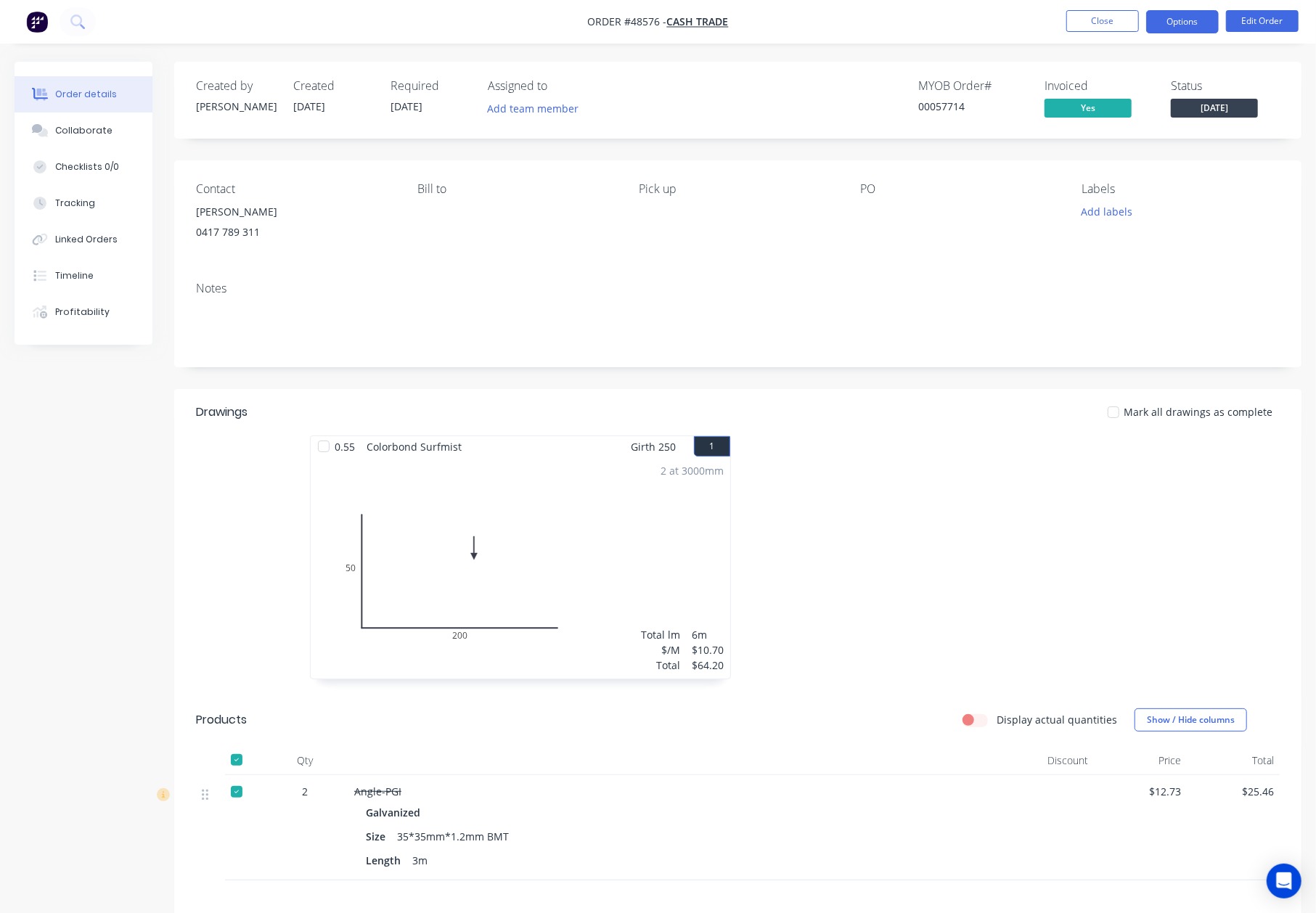
click at [1176, 30] on button "Options" at bounding box center [1182, 22] width 73 height 23
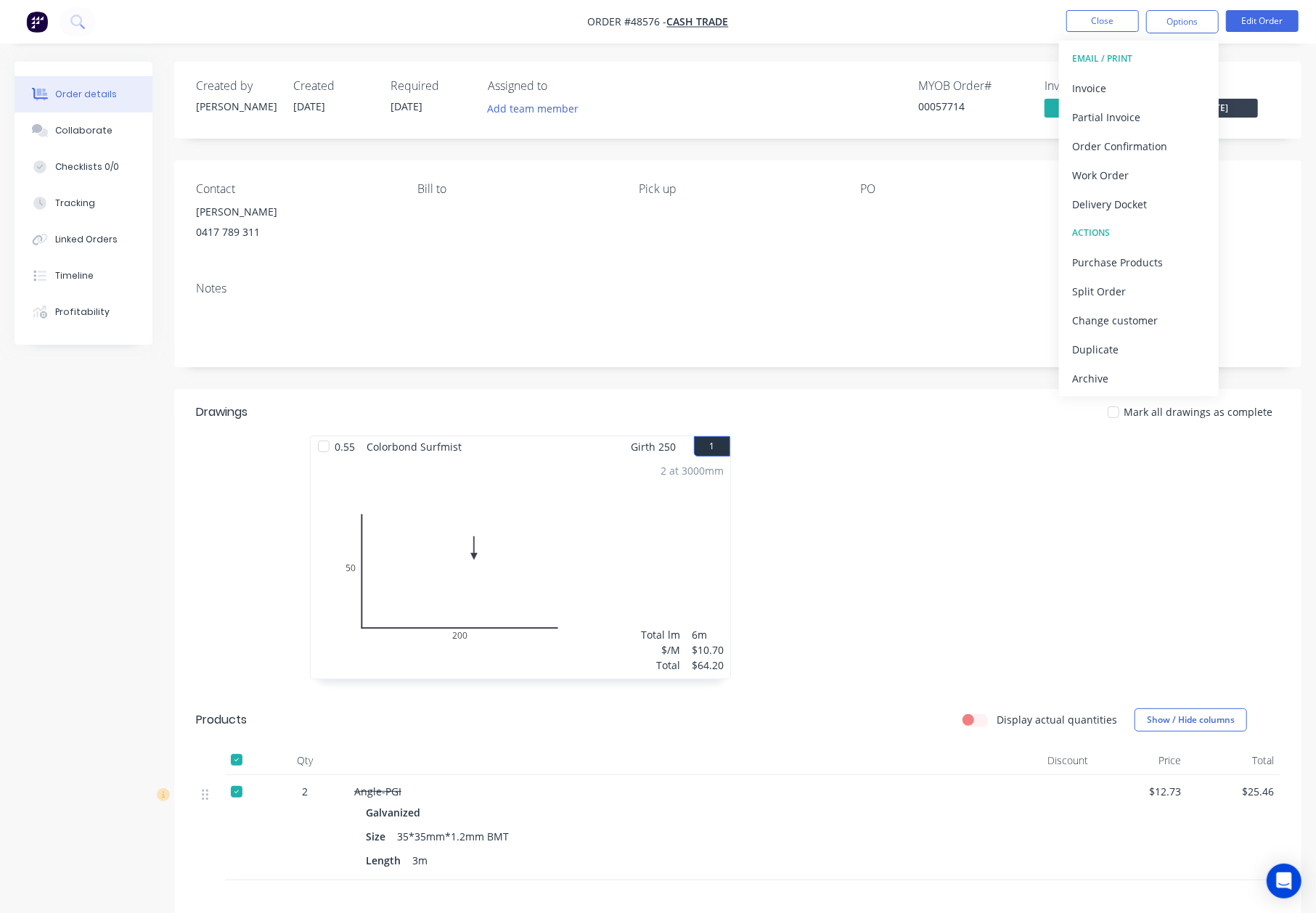
click at [947, 384] on div "Created by Cathy Created 28/08/25 Required 04/09/25 Assigned to Add team member…" at bounding box center [737, 573] width 1127 height 1023
click at [1205, 108] on span "[DATE]" at bounding box center [1214, 107] width 87 height 18
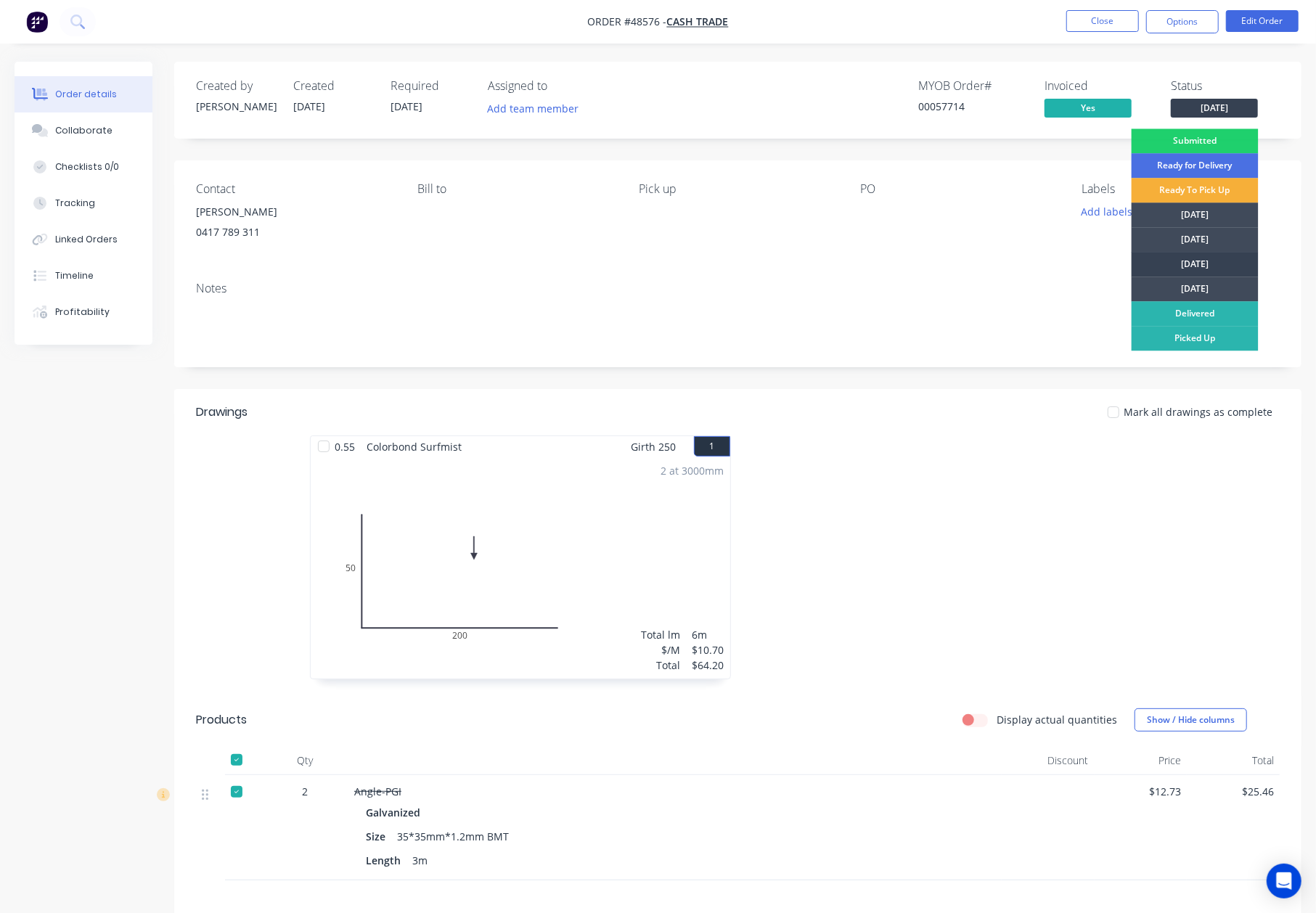
click at [1197, 269] on div "[DATE]" at bounding box center [1195, 264] width 127 height 25
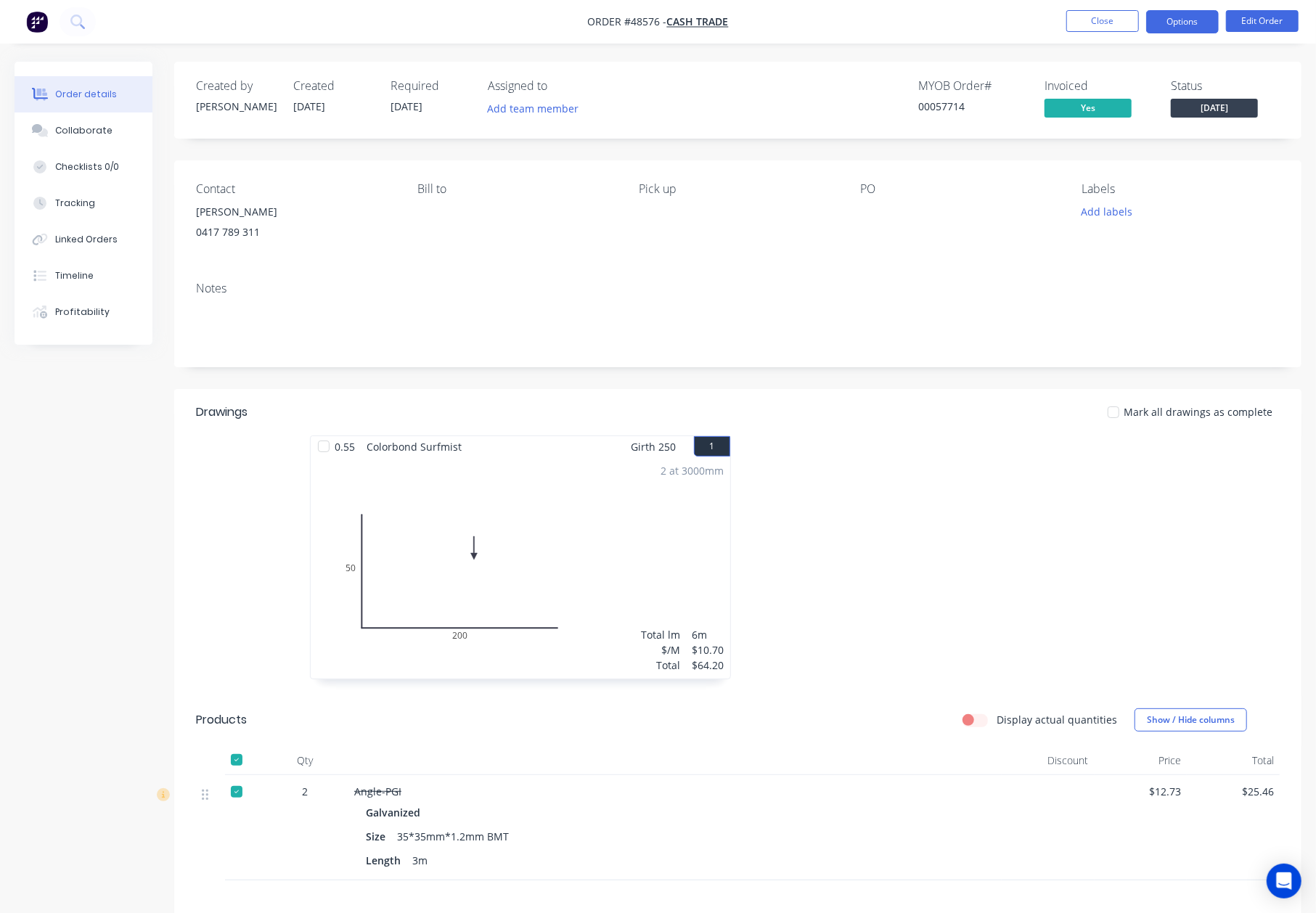
click at [1183, 10] on button "Options" at bounding box center [1182, 22] width 73 height 23
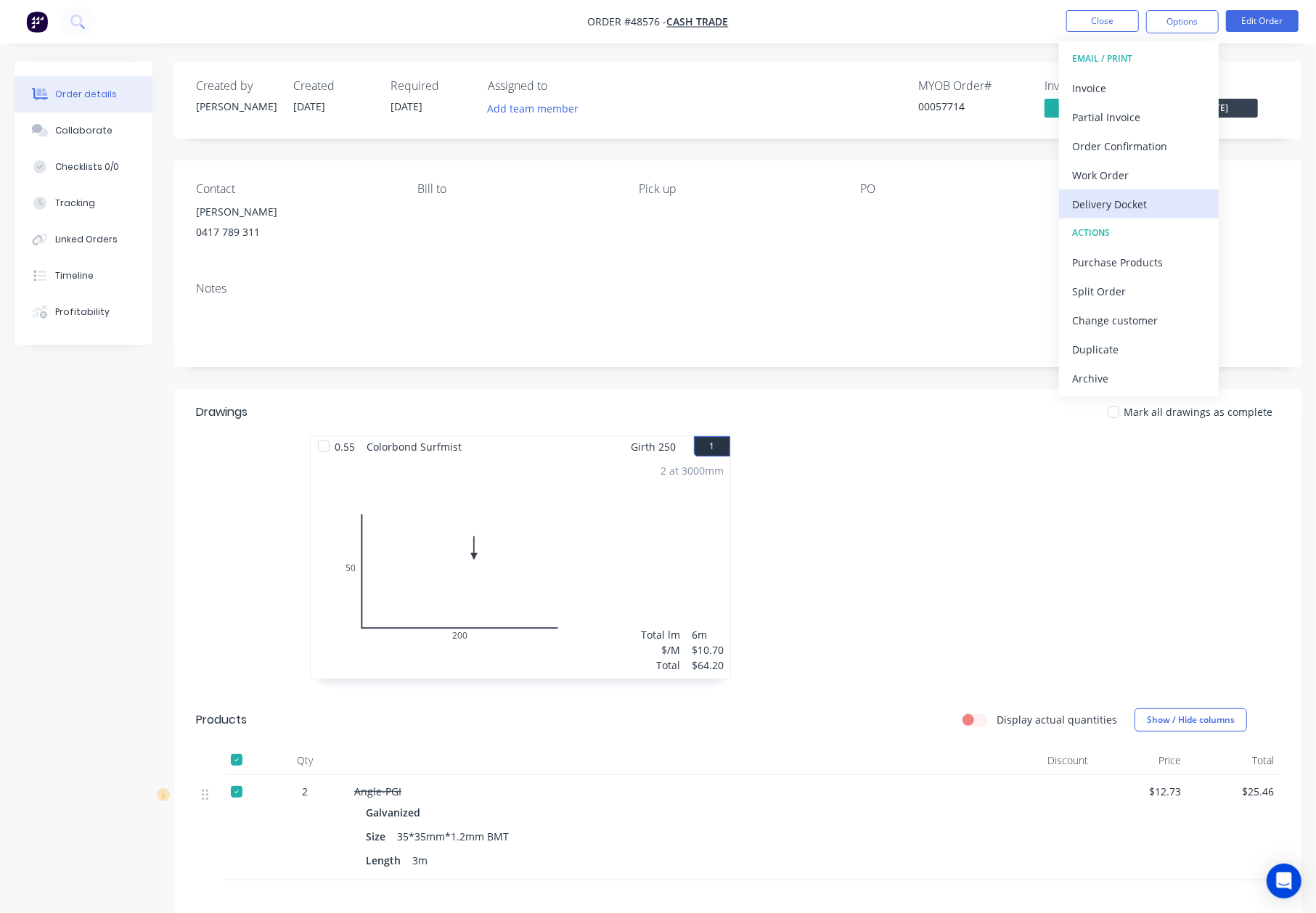
click at [1118, 198] on div "Delivery Docket" at bounding box center [1139, 204] width 134 height 21
click at [1112, 183] on div "Custom" at bounding box center [1139, 175] width 134 height 21
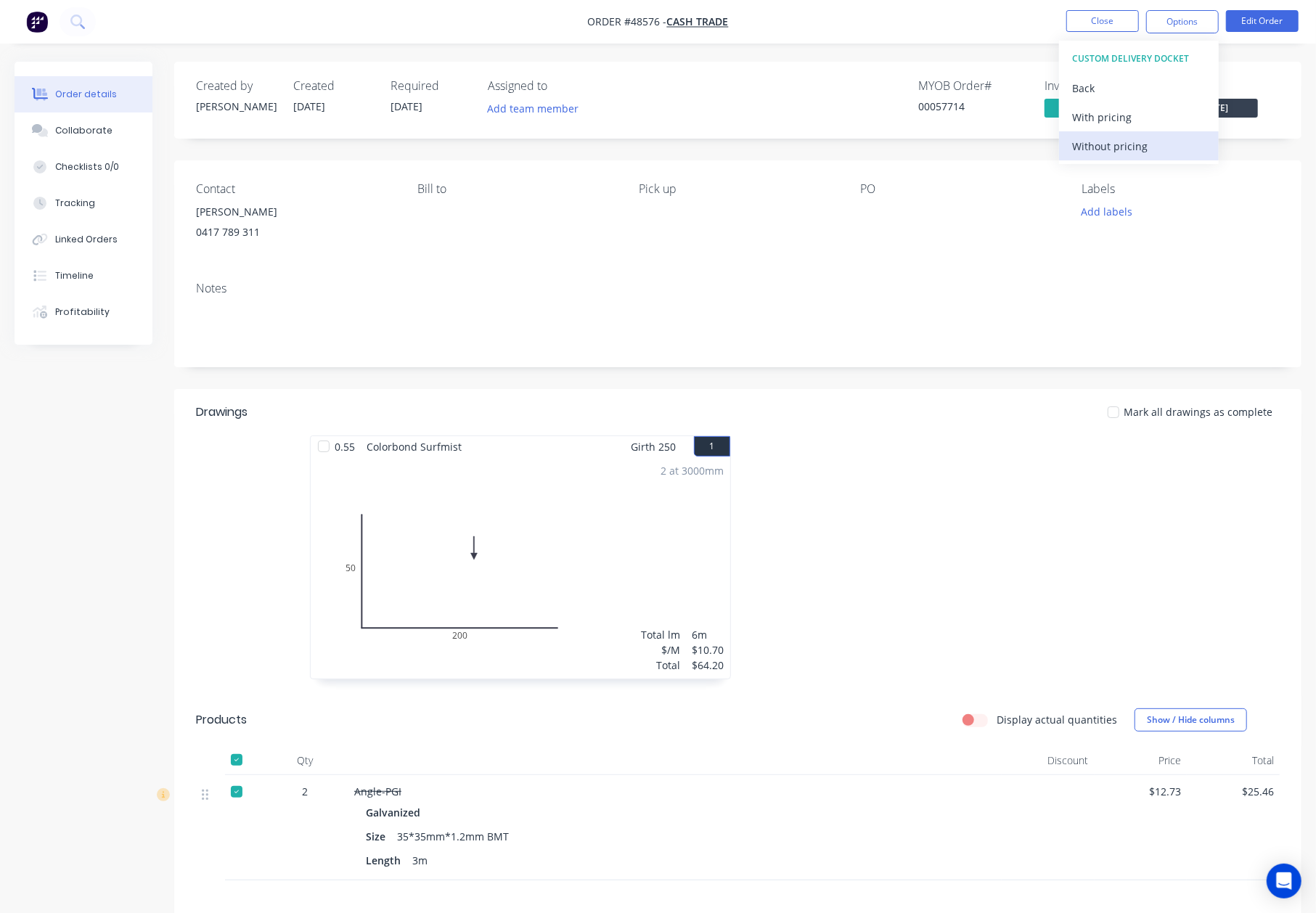
click at [1112, 154] on div "Without pricing" at bounding box center [1139, 146] width 134 height 21
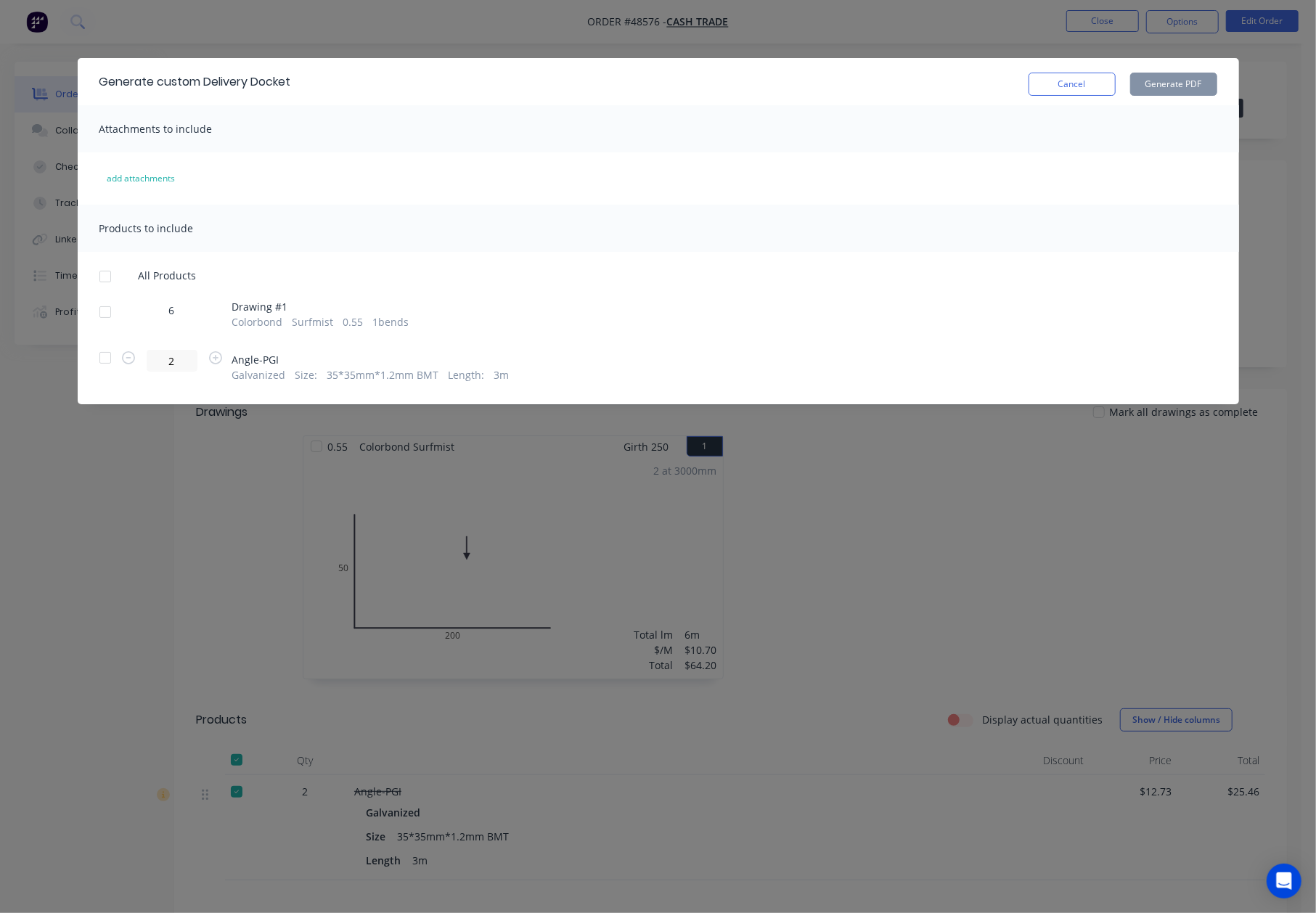
click at [100, 313] on div at bounding box center [105, 312] width 29 height 29
click at [1182, 83] on button "Generate PDF" at bounding box center [1174, 84] width 87 height 23
click at [1112, 87] on button "Cancel" at bounding box center [1072, 84] width 87 height 23
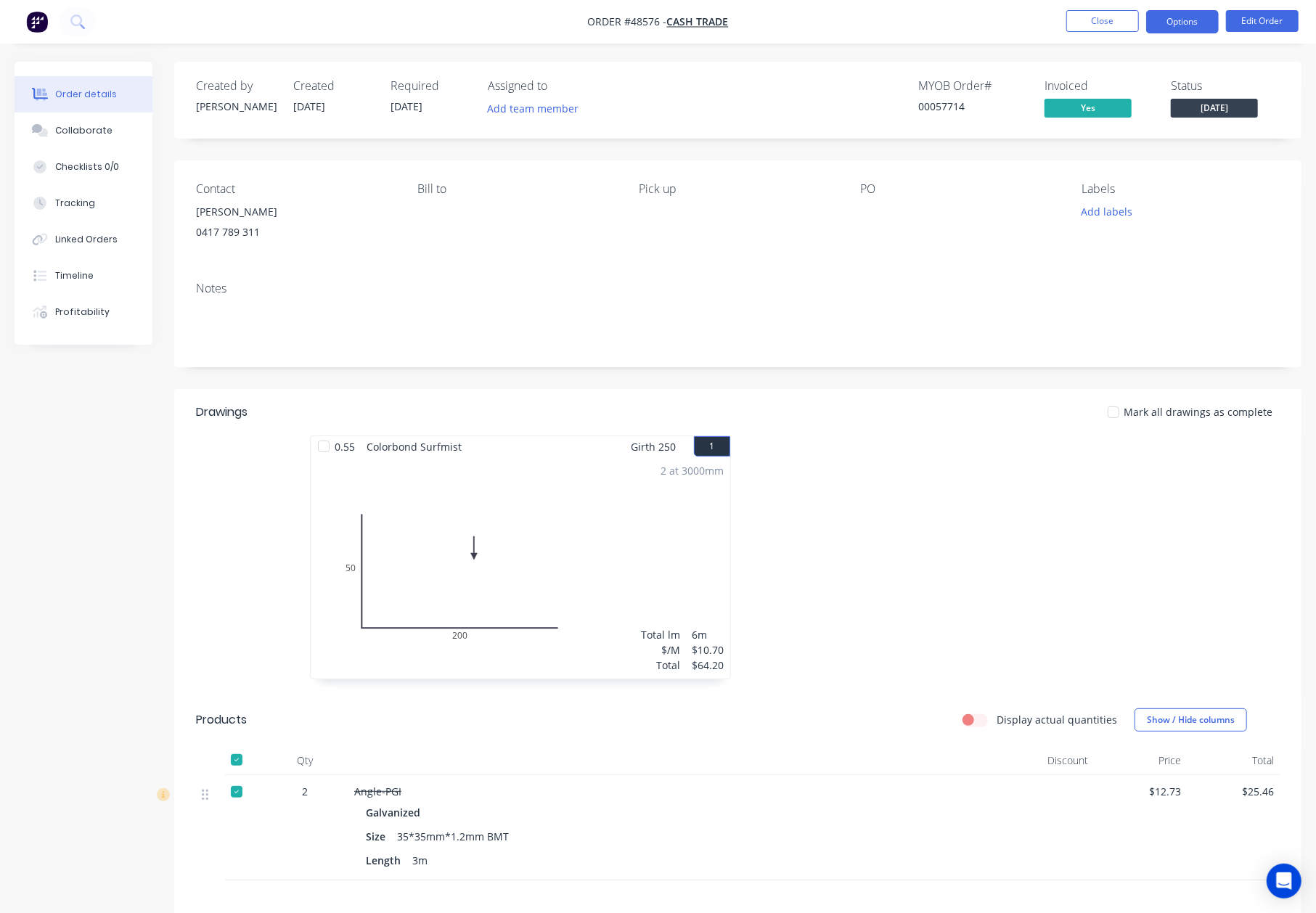
click at [1200, 24] on button "Options" at bounding box center [1182, 22] width 73 height 23
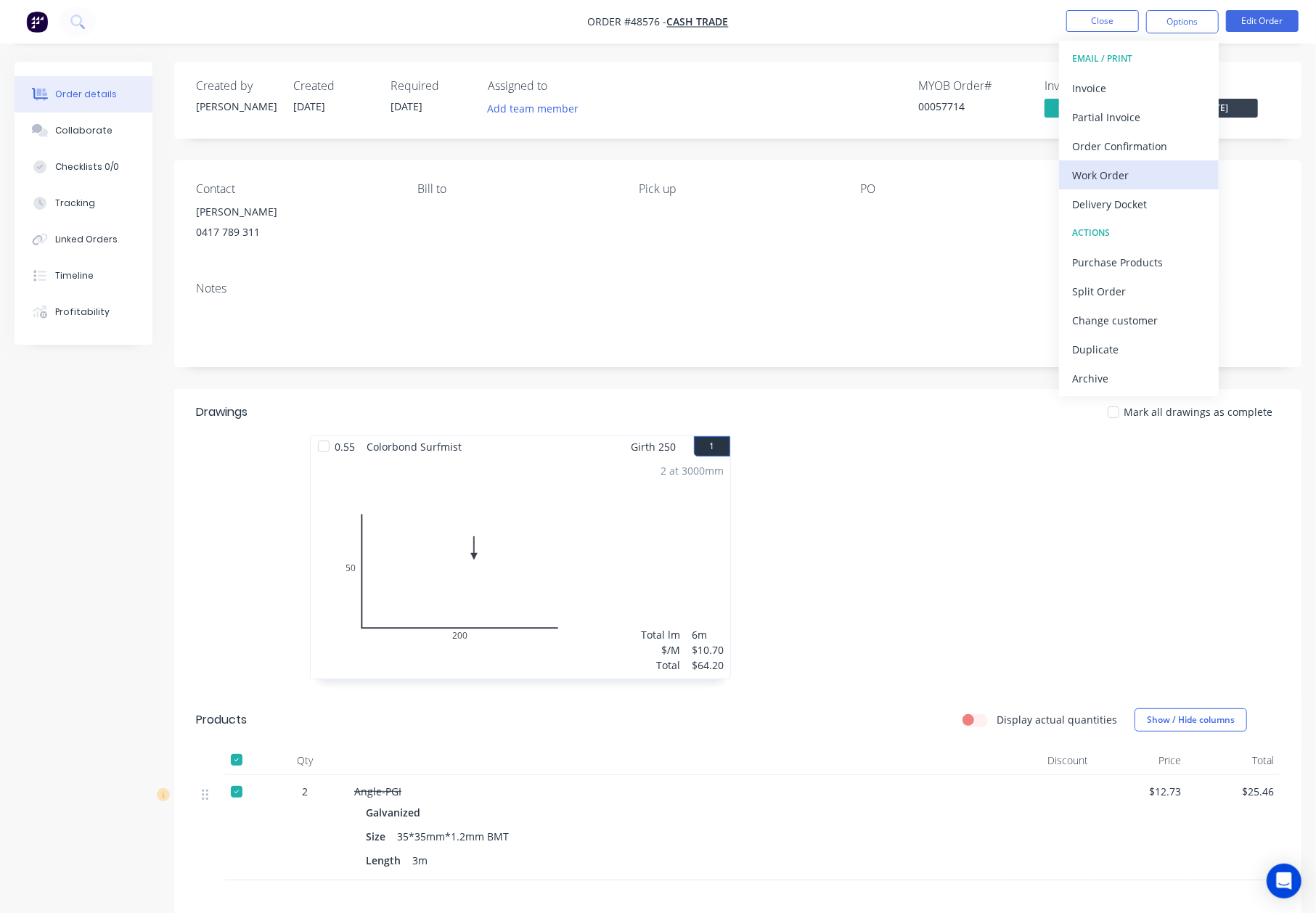
click at [1130, 179] on div "Work Order" at bounding box center [1139, 175] width 134 height 21
click at [1125, 169] on div "Custom" at bounding box center [1139, 175] width 134 height 21
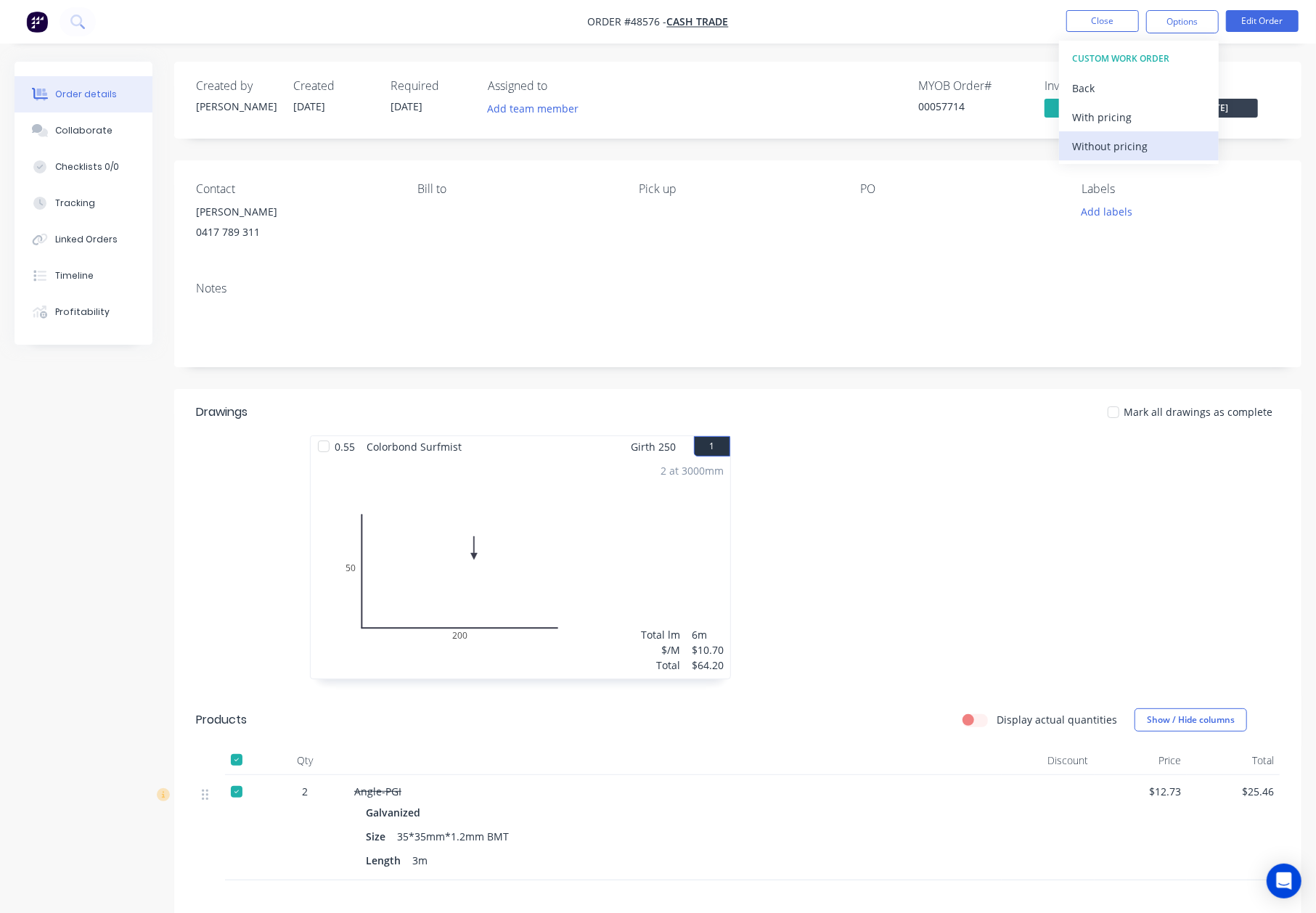
click at [1118, 147] on div "Without pricing" at bounding box center [1139, 146] width 134 height 21
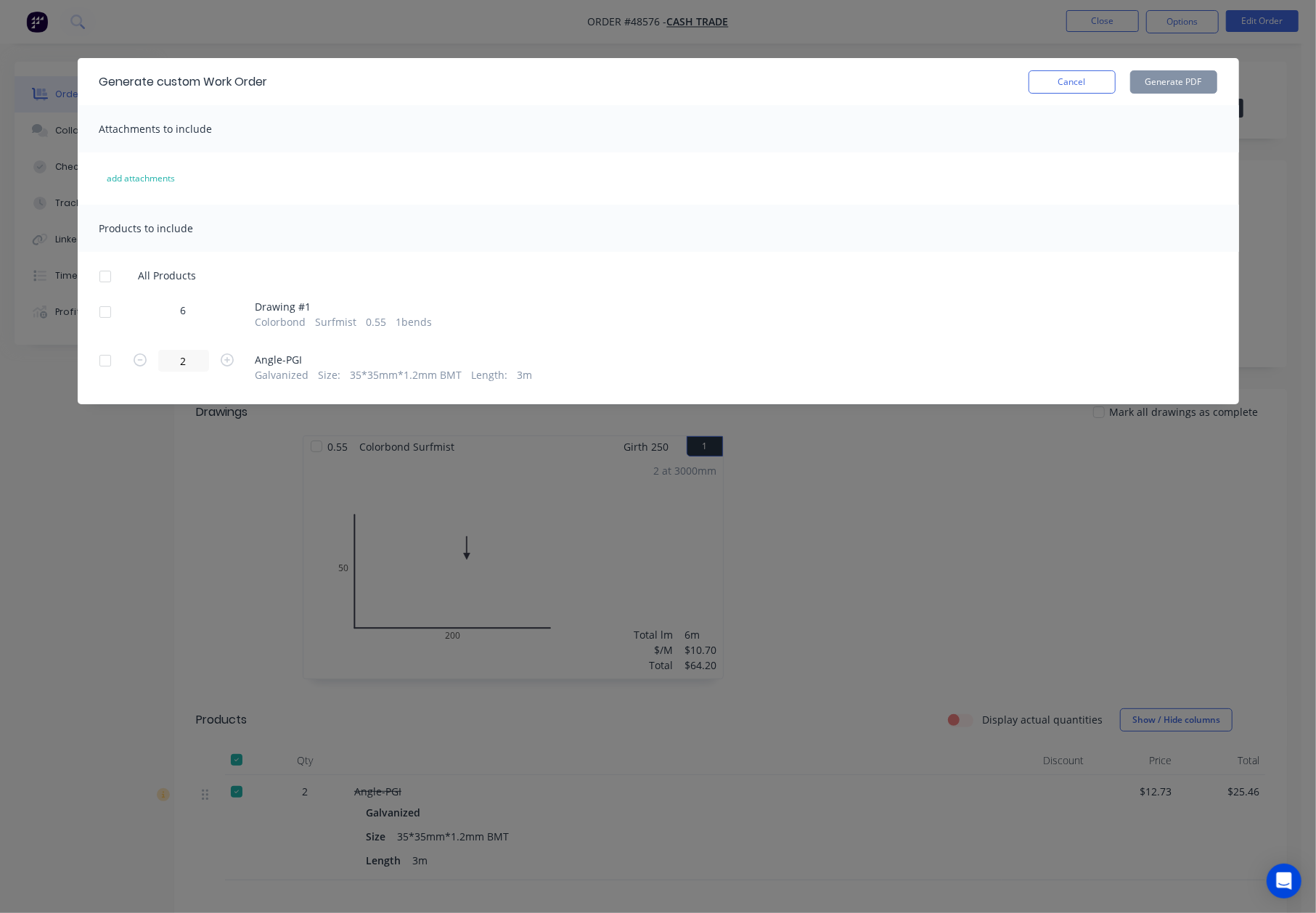
click at [97, 321] on div at bounding box center [105, 312] width 29 height 29
click at [1143, 80] on button "Generate PDF" at bounding box center [1174, 82] width 87 height 23
click at [1070, 82] on button "Cancel" at bounding box center [1072, 82] width 87 height 23
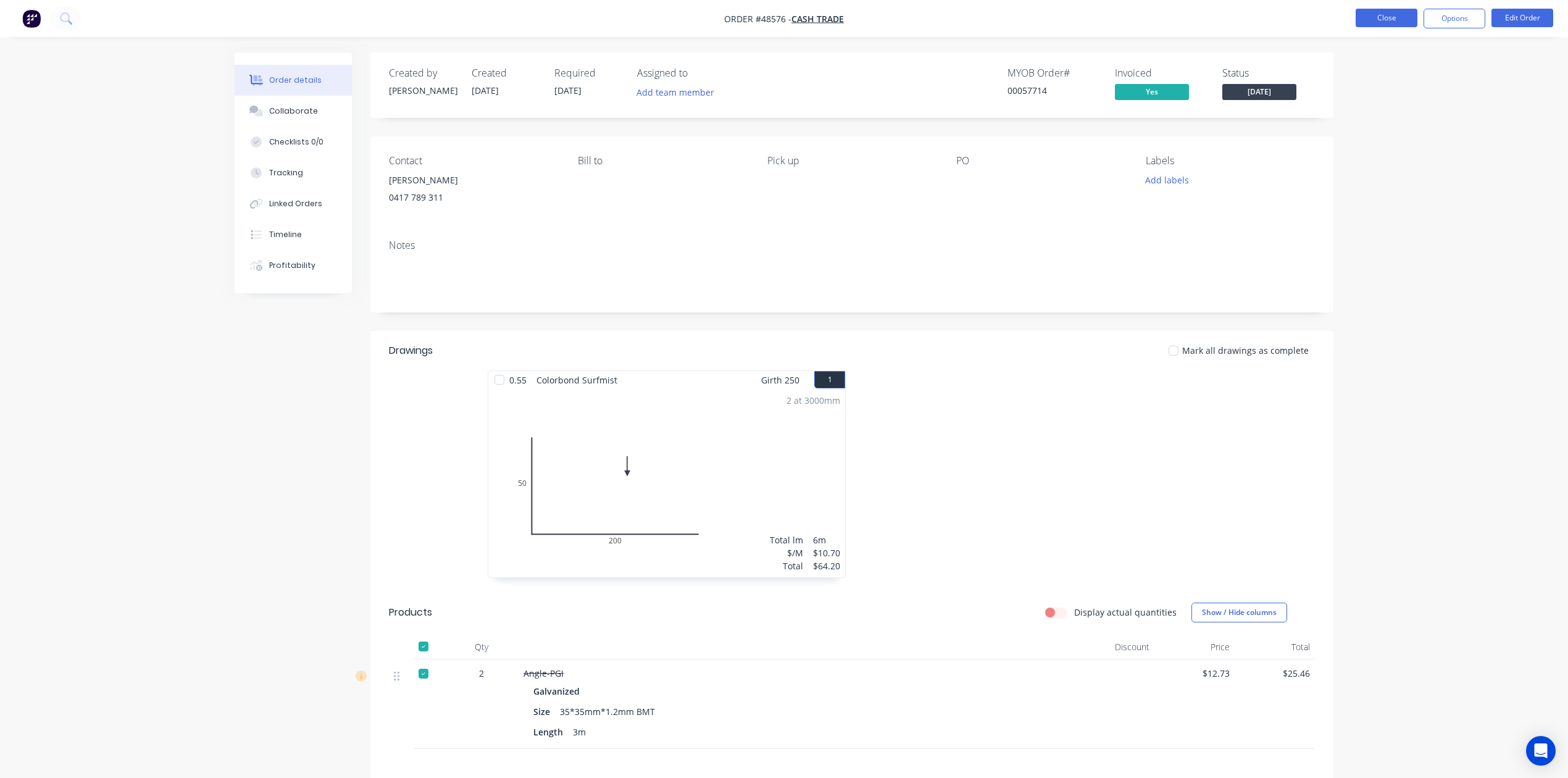
click at [1131, 22] on button "Close" at bounding box center [1387, 18] width 62 height 19
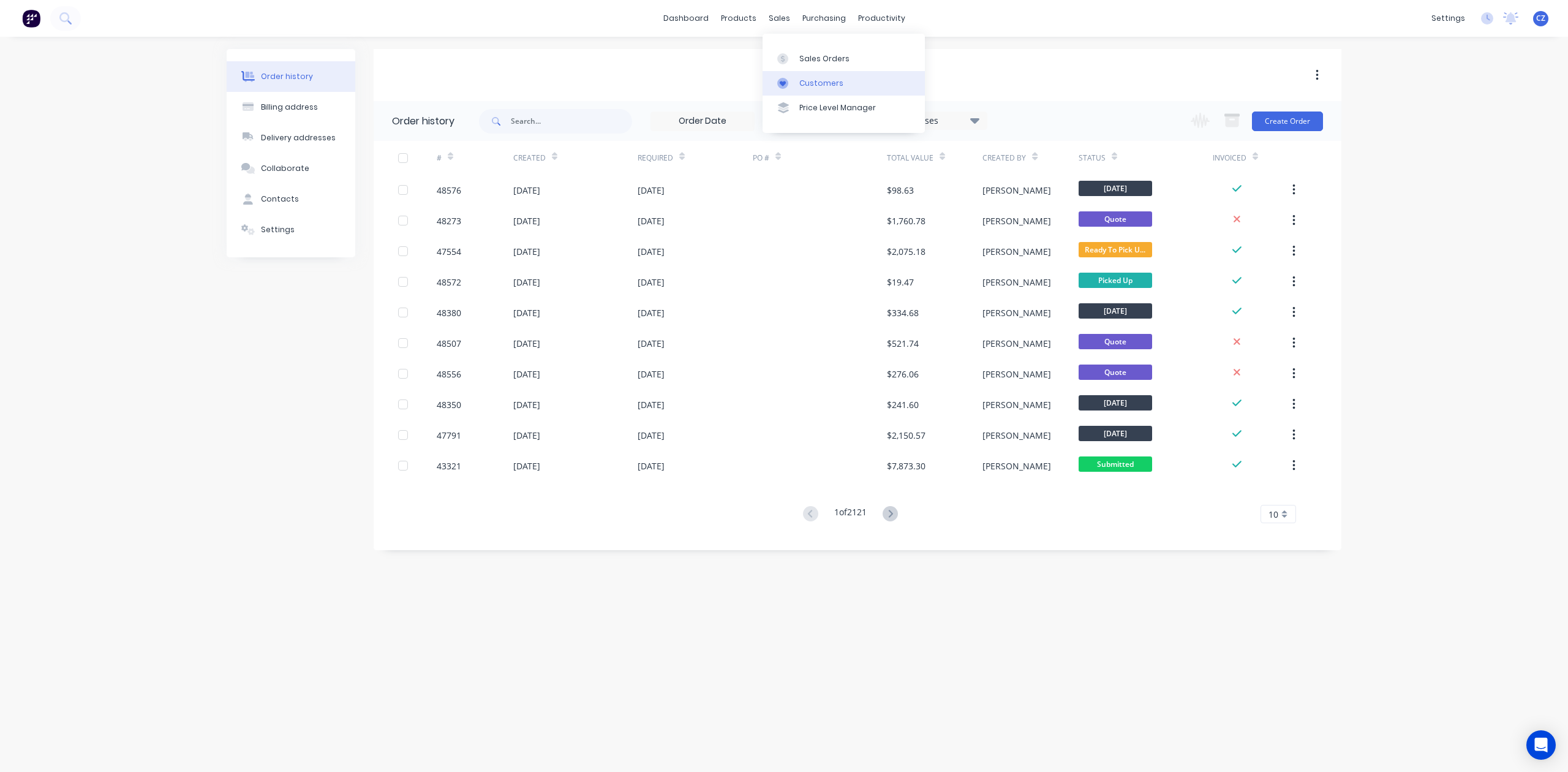
click at [788, 82] on icon at bounding box center [782, 83] width 11 height 11
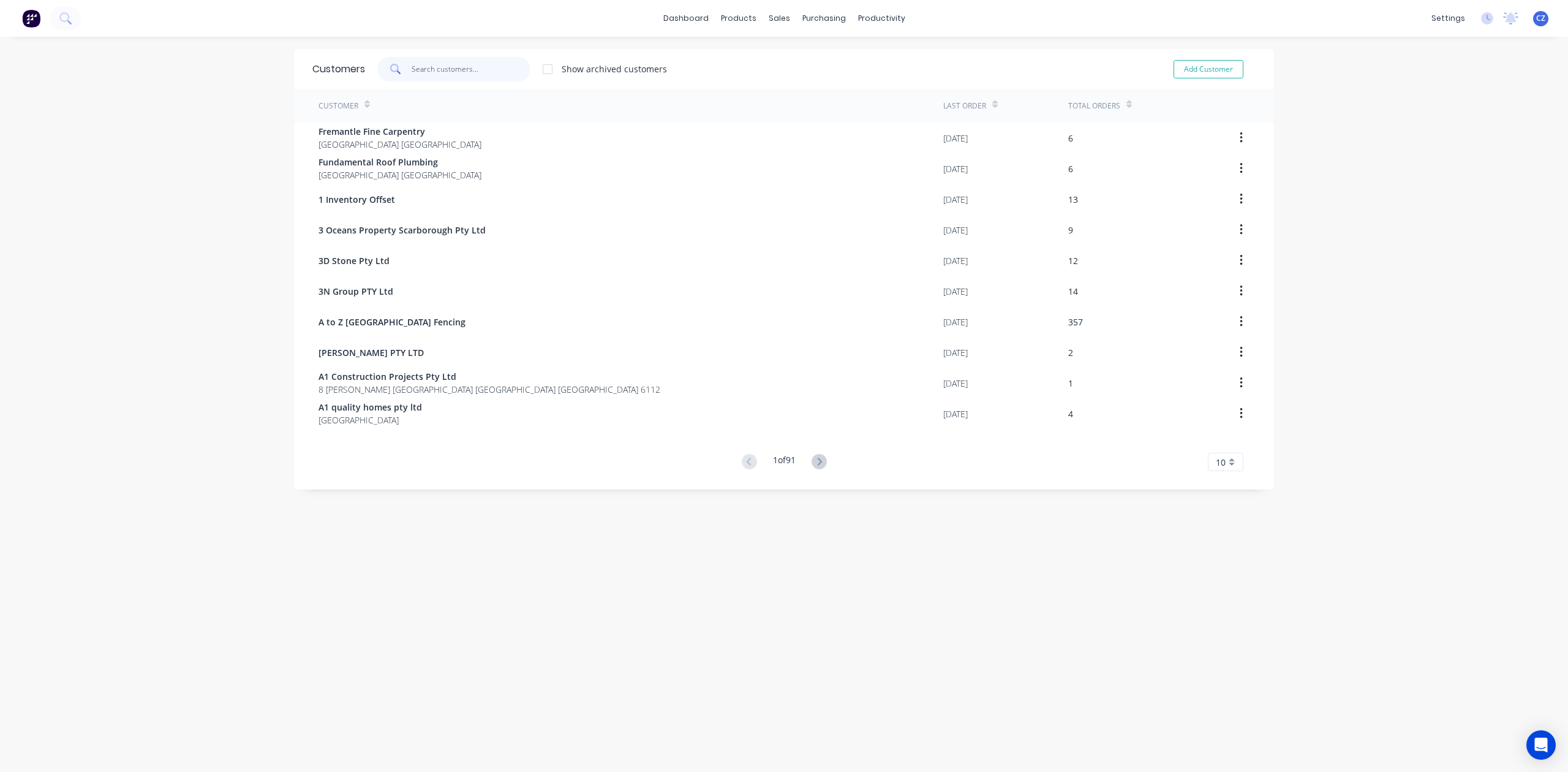
drag, startPoint x: 472, startPoint y: 69, endPoint x: 469, endPoint y: 59, distance: 10.4
click at [472, 66] on input "text" at bounding box center [471, 69] width 119 height 24
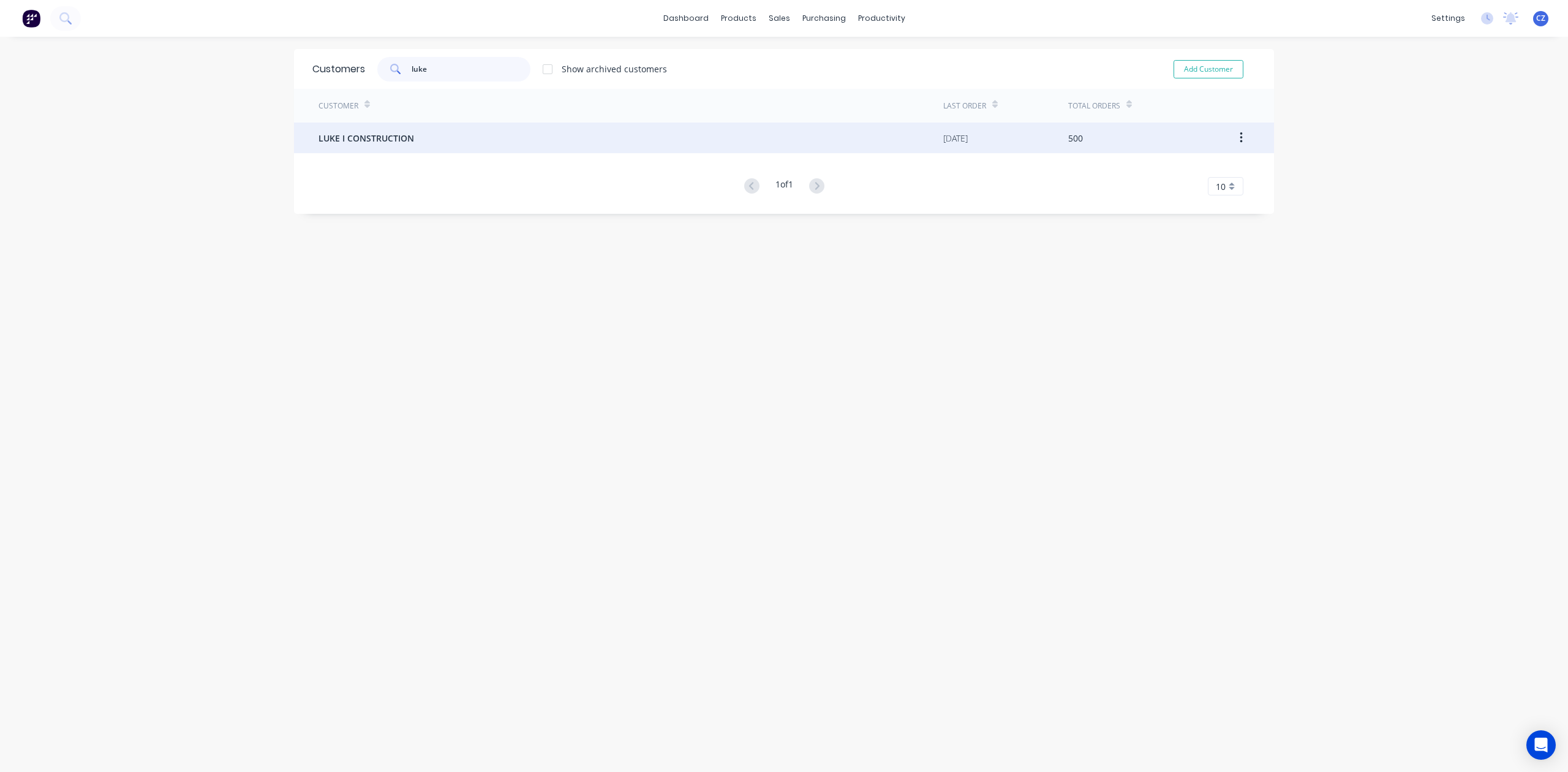
type input "luke"
click at [540, 138] on div "LUKE I CONSTRUCTION" at bounding box center [631, 138] width 625 height 30
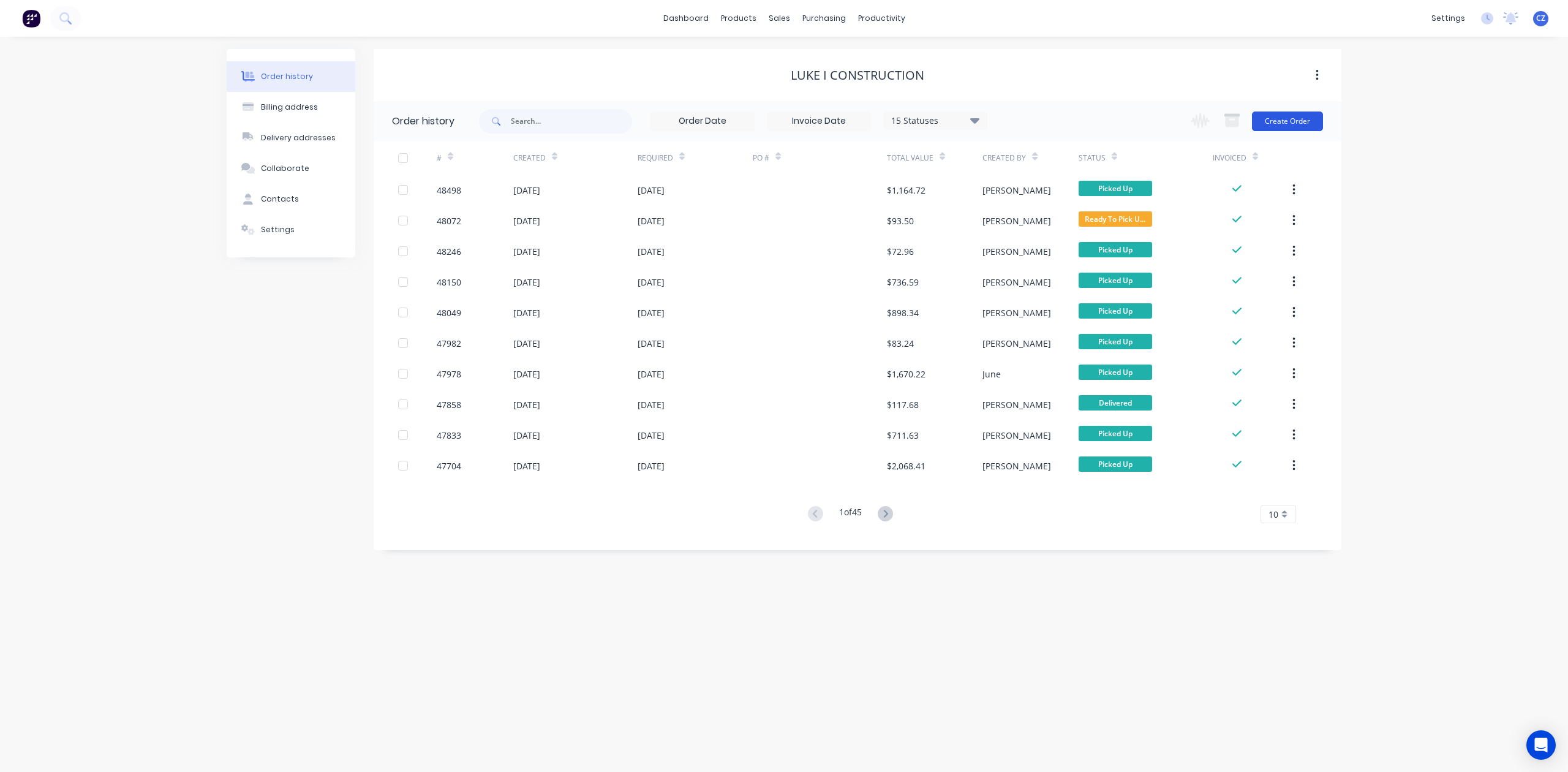
drag, startPoint x: 1295, startPoint y: 114, endPoint x: 1294, endPoint y: 123, distance: 9.1
click at [1122, 123] on button "Create Order" at bounding box center [1287, 121] width 71 height 20
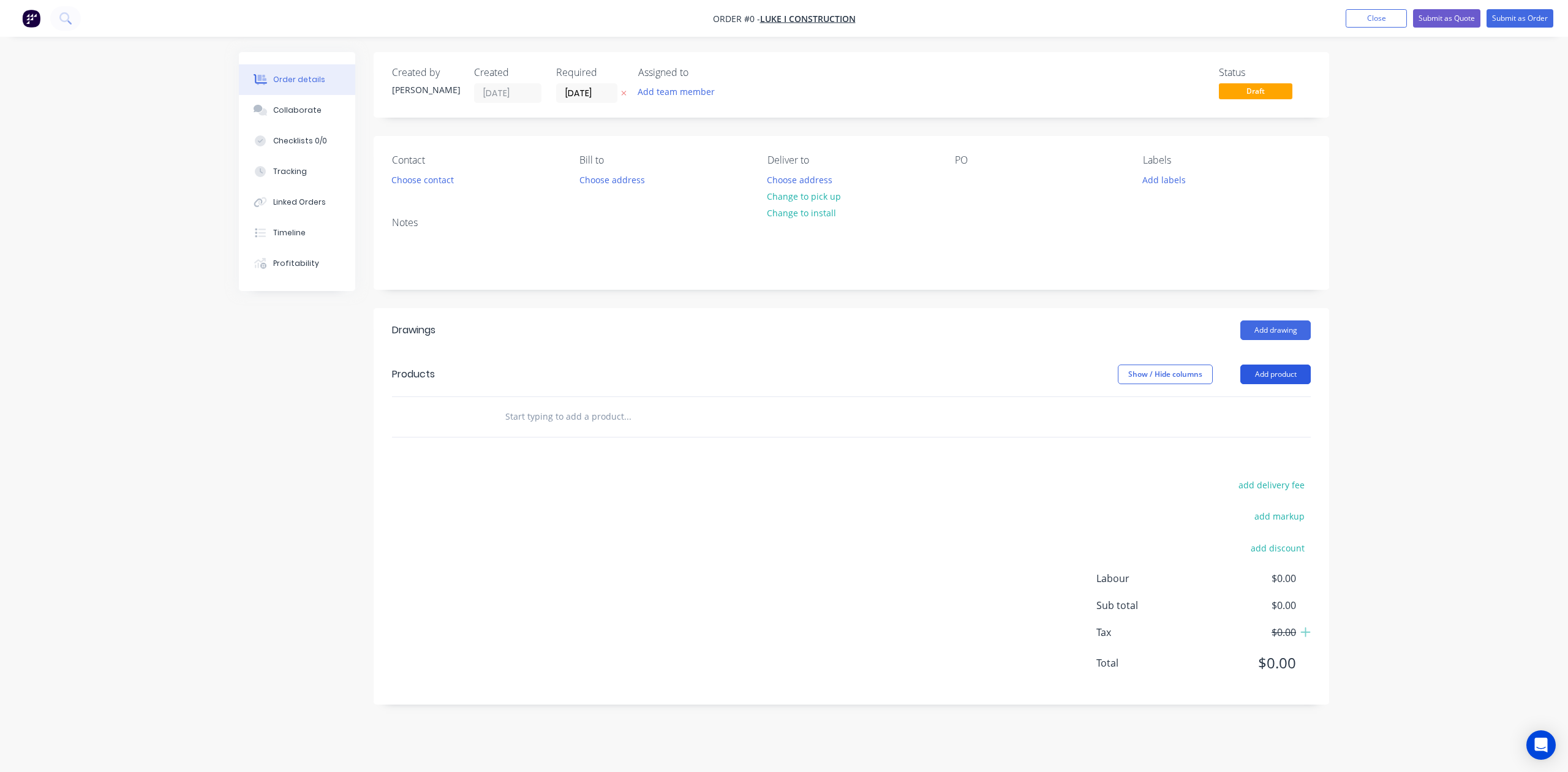
click at [1122, 374] on button "Add product" at bounding box center [1275, 374] width 71 height 20
click at [1122, 414] on div "Product catalogue" at bounding box center [1252, 405] width 94 height 18
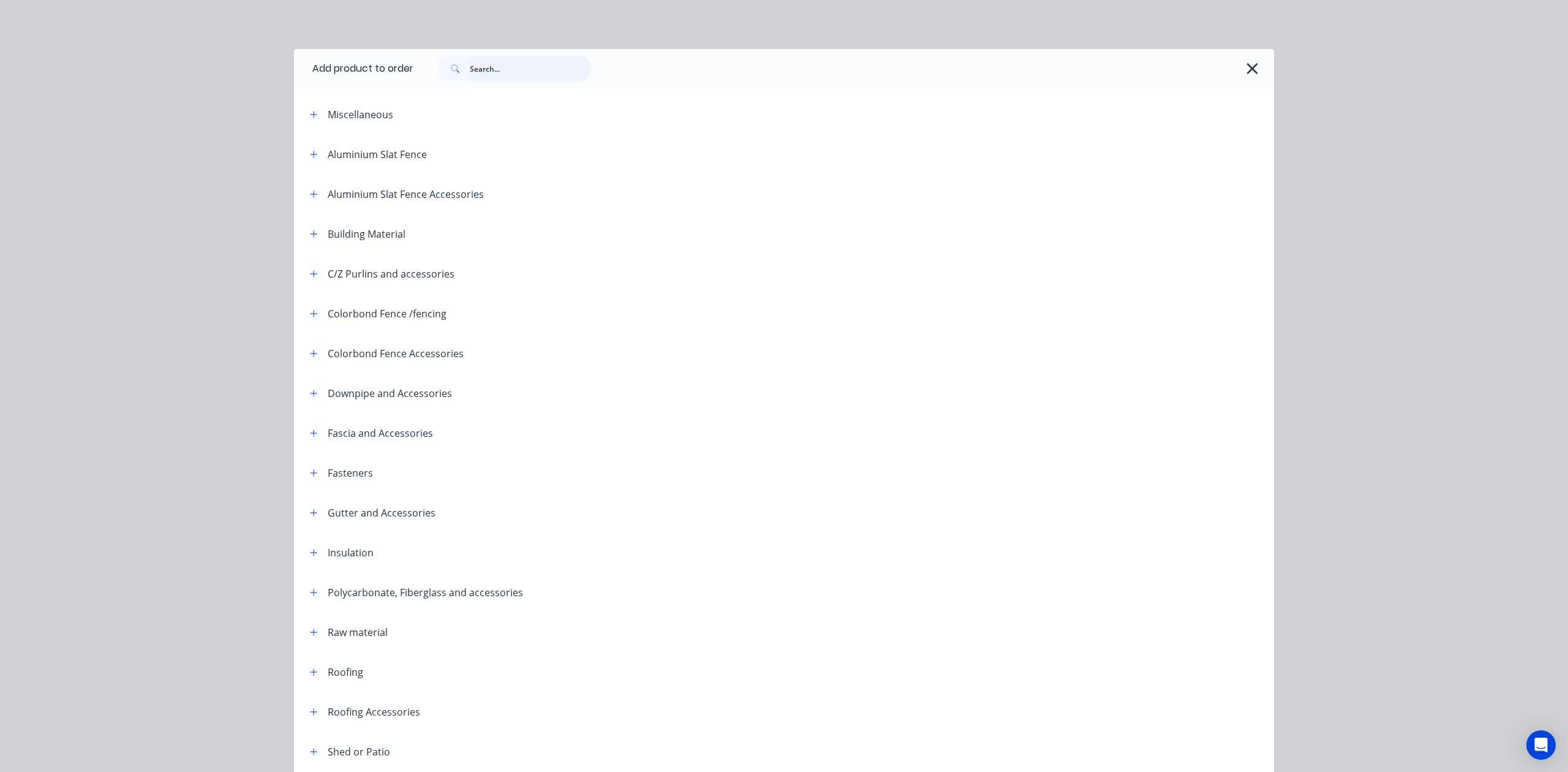
click at [502, 73] on input "text" at bounding box center [531, 68] width 121 height 24
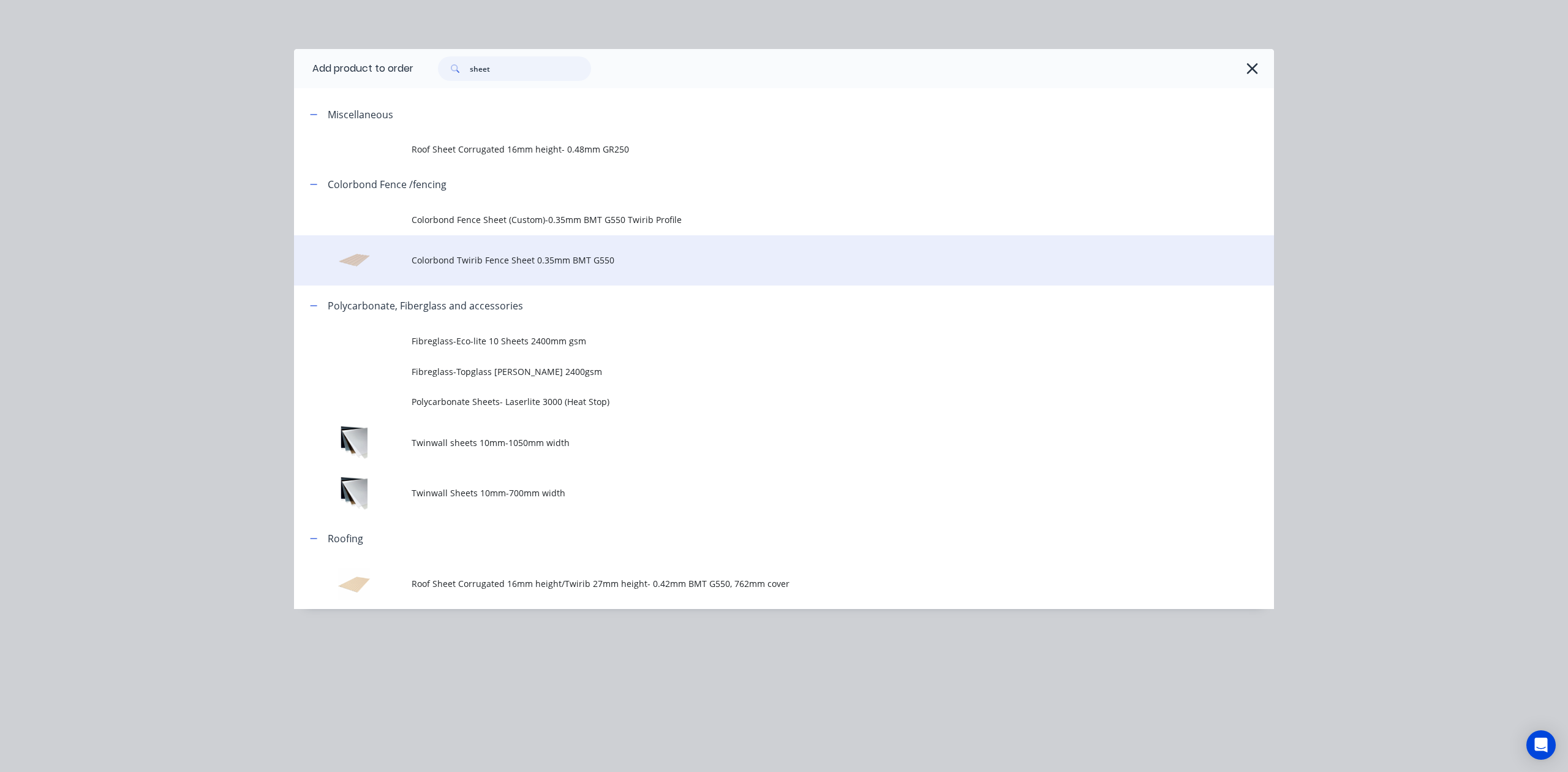
type input "sheet"
click at [513, 270] on td "Colorbond Twirib Fence Sheet 0.35mm BMT G550" at bounding box center [842, 260] width 862 height 51
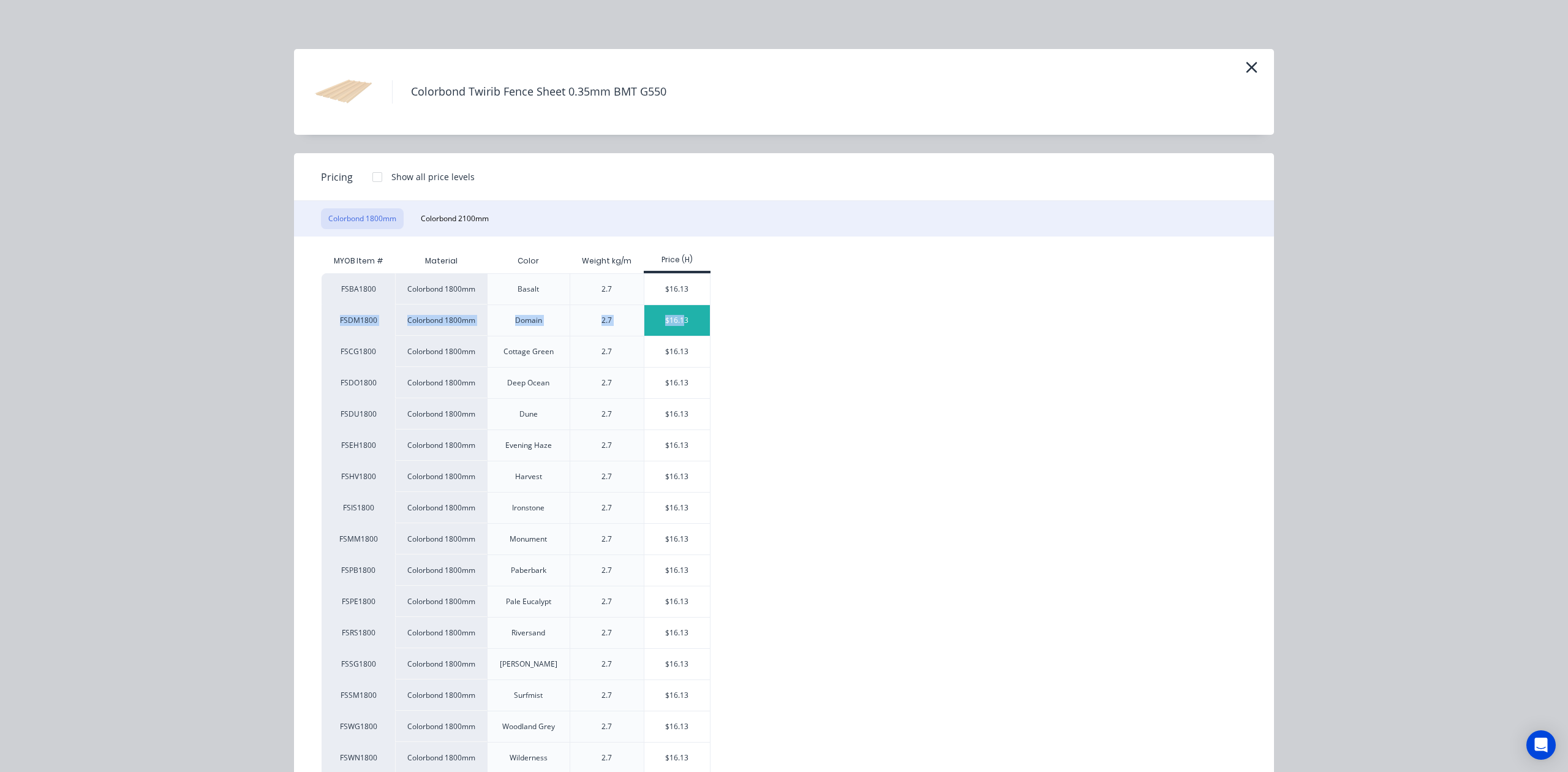
drag, startPoint x: 680, startPoint y: 302, endPoint x: 679, endPoint y: 314, distance: 12.0
click at [679, 314] on div "FSBA1800 Colorbond 1800mm Basalt 2.7 $16.13 FSDM1800 Colorbond 1800mm Domain 2.…" at bounding box center [774, 585] width 906 height 626
click at [679, 314] on div "$16.13" at bounding box center [677, 320] width 65 height 30
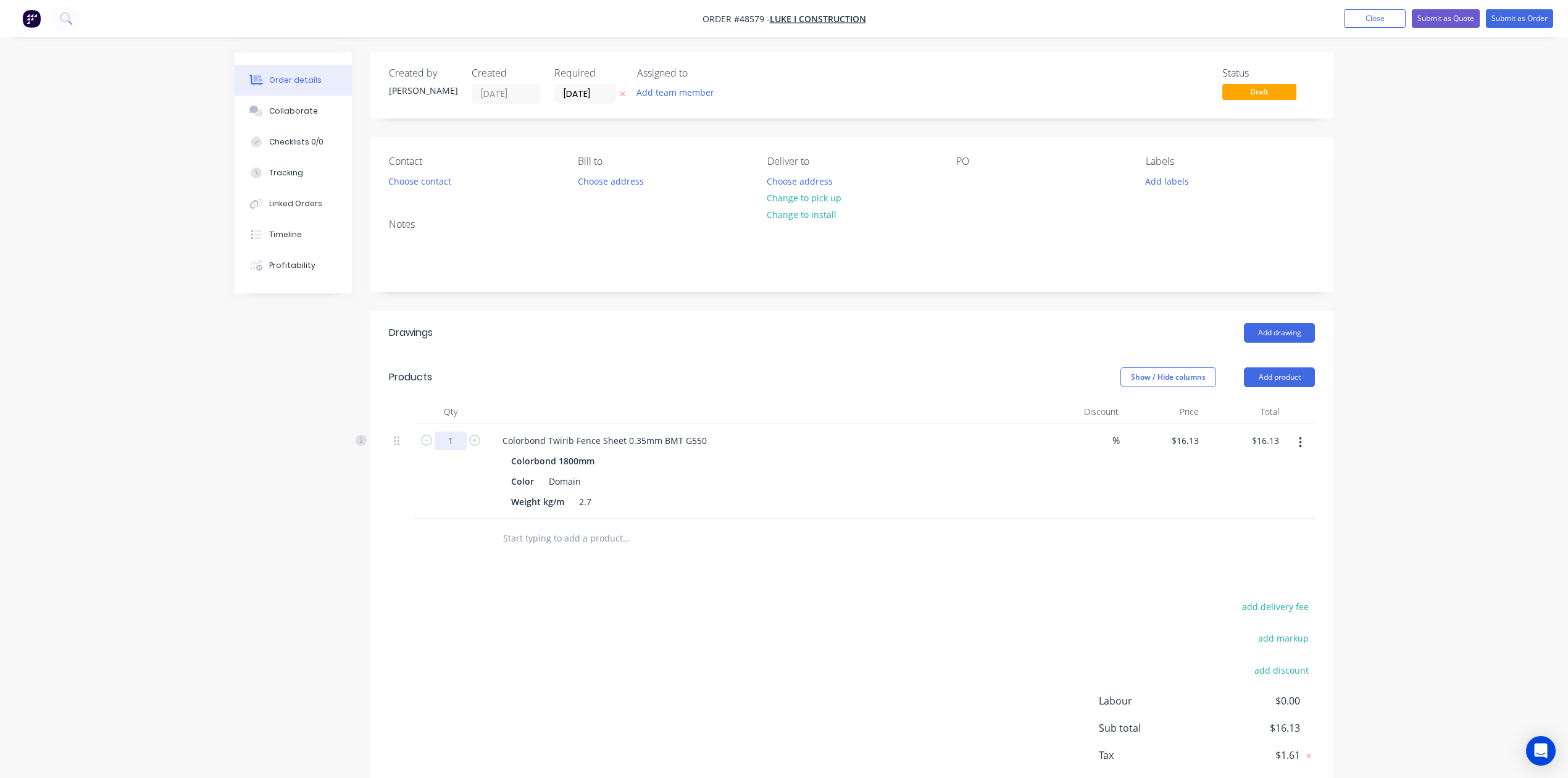
click at [447, 438] on input "1" at bounding box center [450, 441] width 32 height 19
type input "10"
type input "$161.30"
drag, startPoint x: 690, startPoint y: 341, endPoint x: 1064, endPoint y: 341, distance: 374.0
click at [694, 341] on div "Add drawing" at bounding box center [950, 333] width 729 height 20
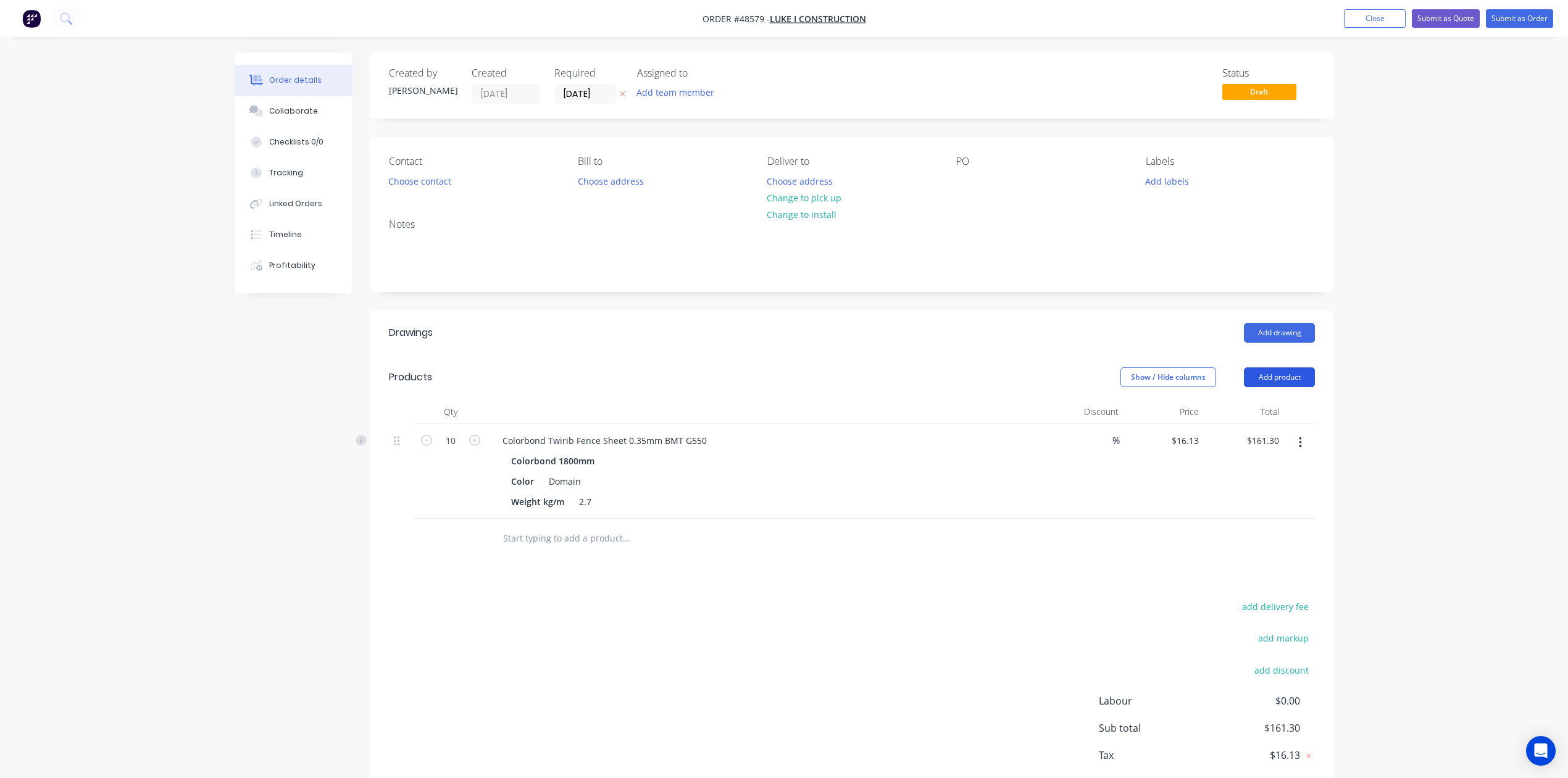
click at [1131, 384] on button "Add product" at bounding box center [1280, 377] width 71 height 20
click at [1131, 413] on div "Product catalogue" at bounding box center [1256, 408] width 95 height 18
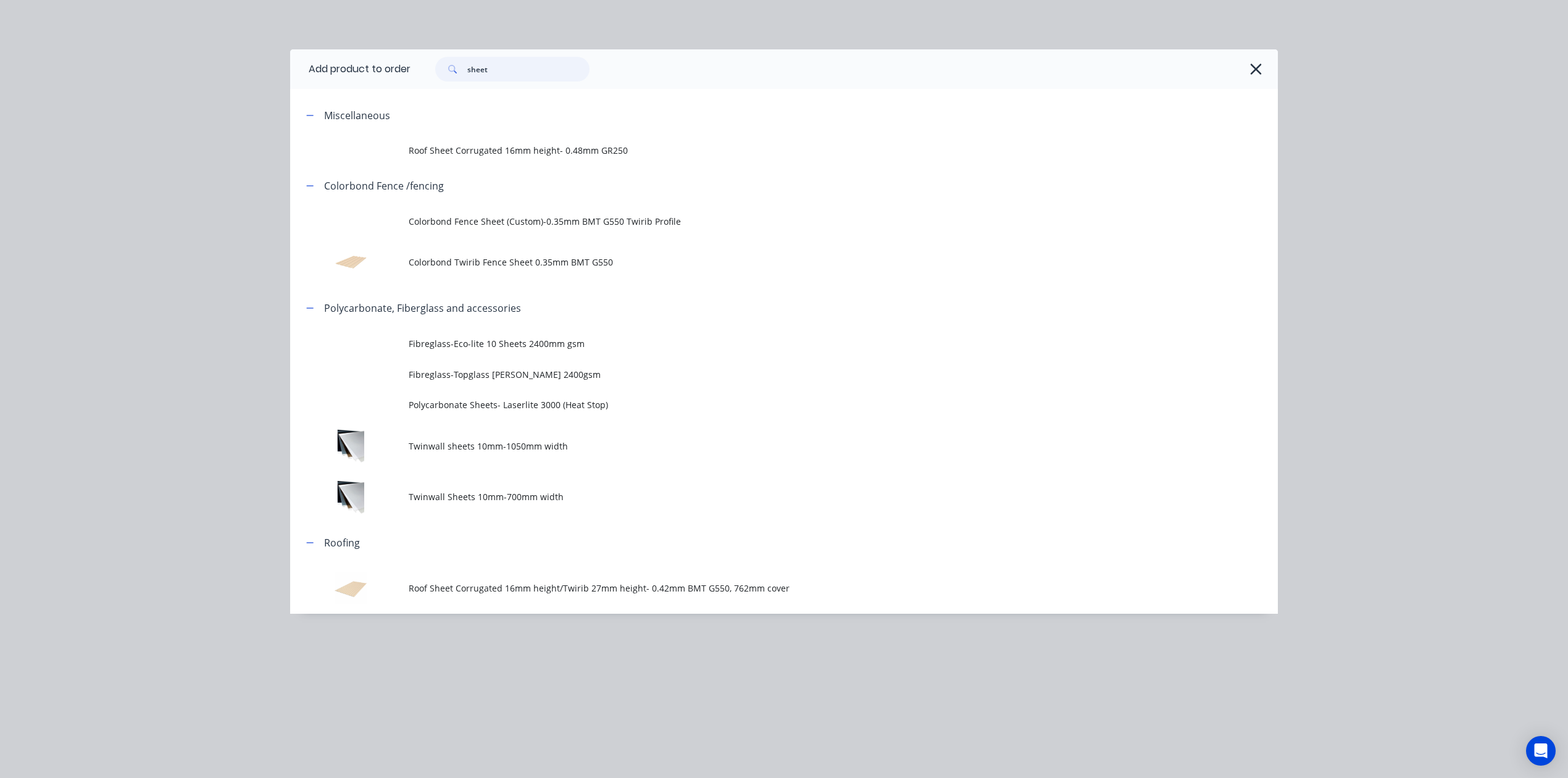
drag, startPoint x: 445, startPoint y: 84, endPoint x: 361, endPoint y: 92, distance: 84.4
click at [361, 94] on div "Add product to order sheet Miscellaneous Roof Sheet Corrugated 16mm height- 0.4…" at bounding box center [784, 331] width 988 height 564
type input "rail"
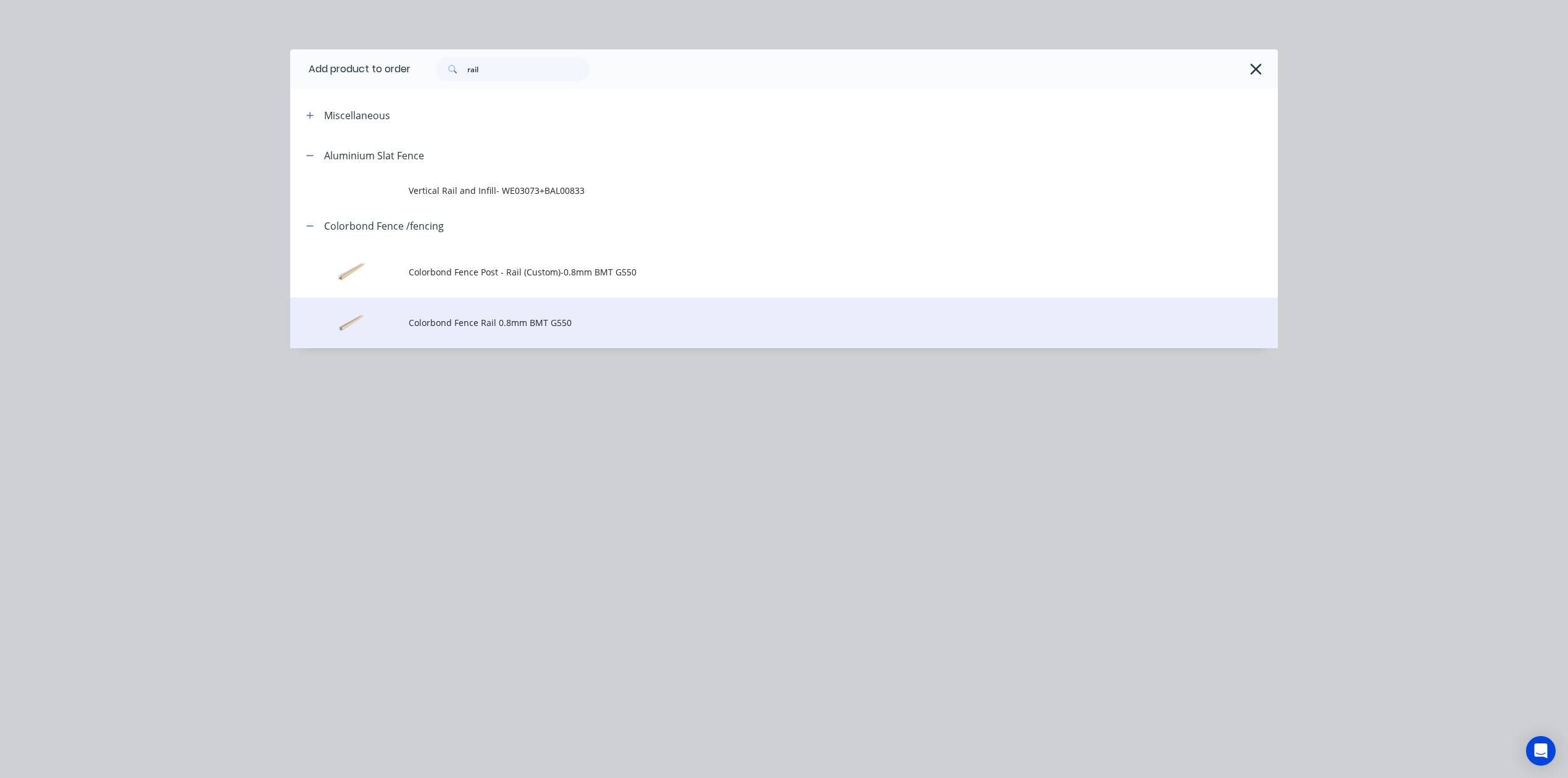
click at [541, 315] on td "Colorbond Fence Rail 0.8mm BMT G550" at bounding box center [843, 323] width 869 height 51
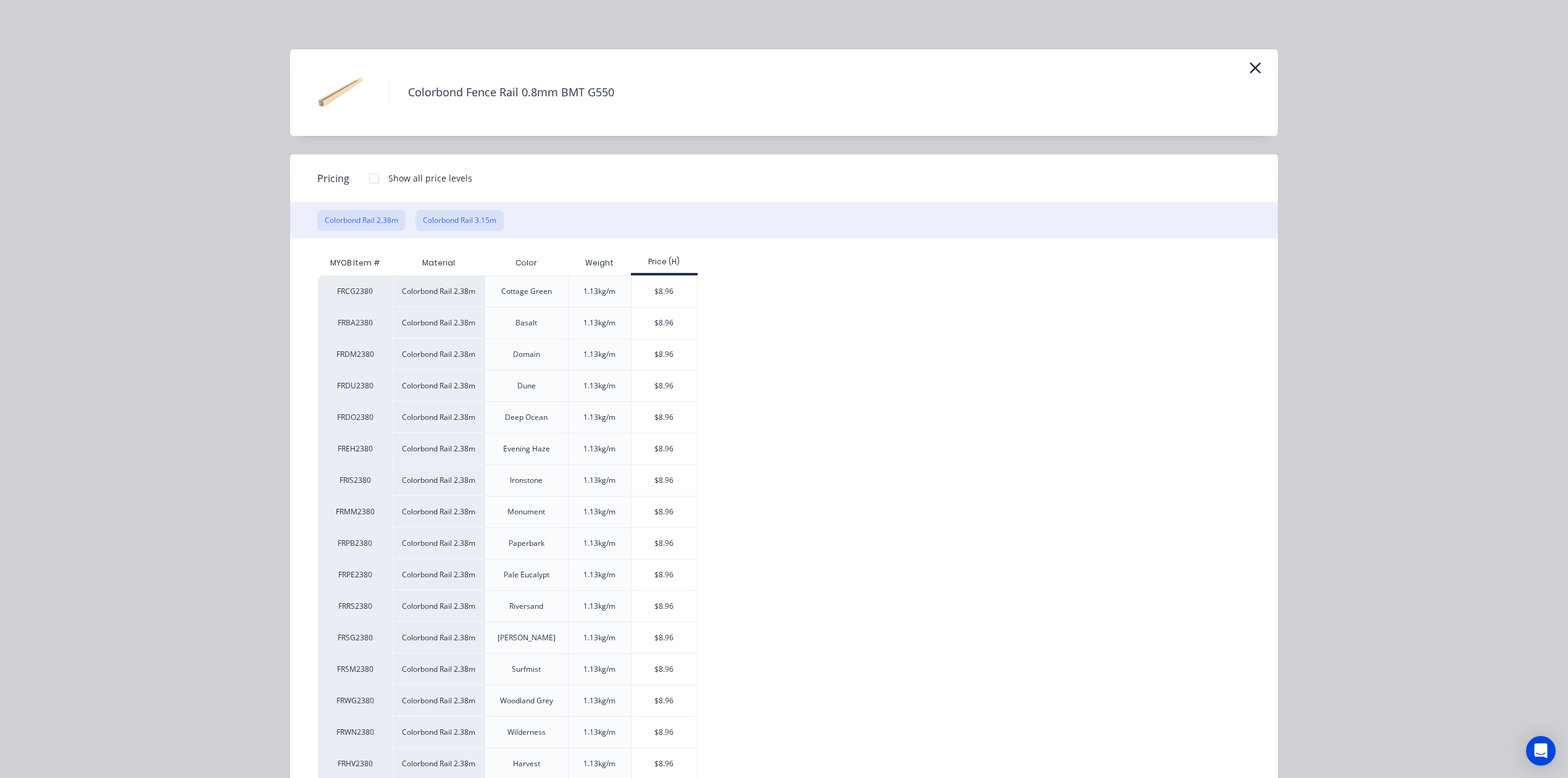
click at [472, 216] on button "Colorbond Rail 3.15m" at bounding box center [459, 221] width 88 height 21
drag, startPoint x: 665, startPoint y: 274, endPoint x: 663, endPoint y: 282, distance: 8.2
click at [665, 276] on div "MYOB Item # Material Color Weight Price (H) FRDM3150 Colorbond Rail 3.15m Domai…" at bounding box center [775, 562] width 914 height 624
click at [662, 285] on div "$11.85" at bounding box center [664, 291] width 66 height 31
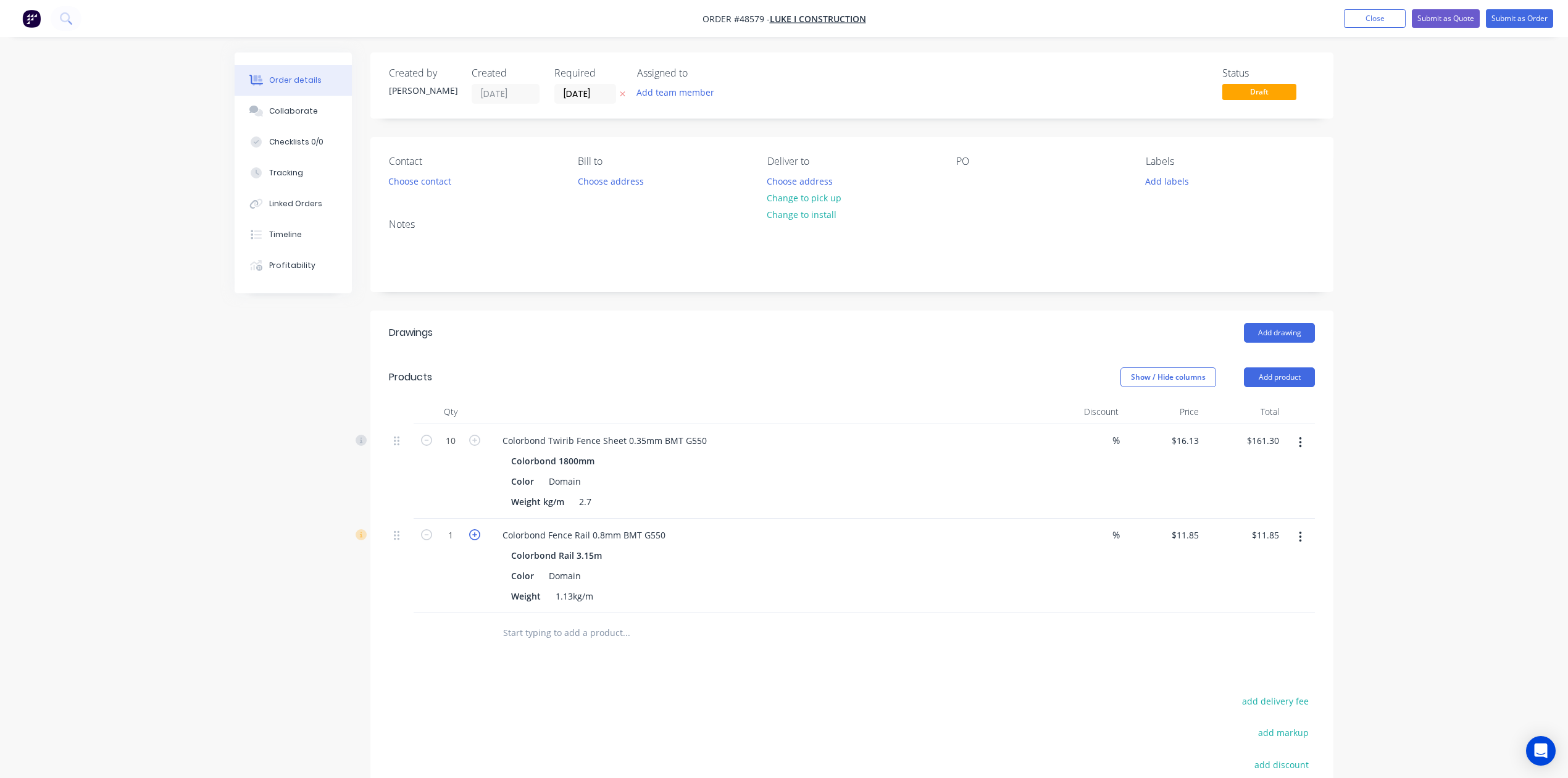
click at [476, 535] on icon "button" at bounding box center [474, 534] width 11 height 11
type input "2"
type input "$23.70"
click at [1131, 543] on button "button" at bounding box center [1301, 537] width 29 height 22
drag, startPoint x: 1303, startPoint y: 554, endPoint x: 981, endPoint y: 613, distance: 327.4
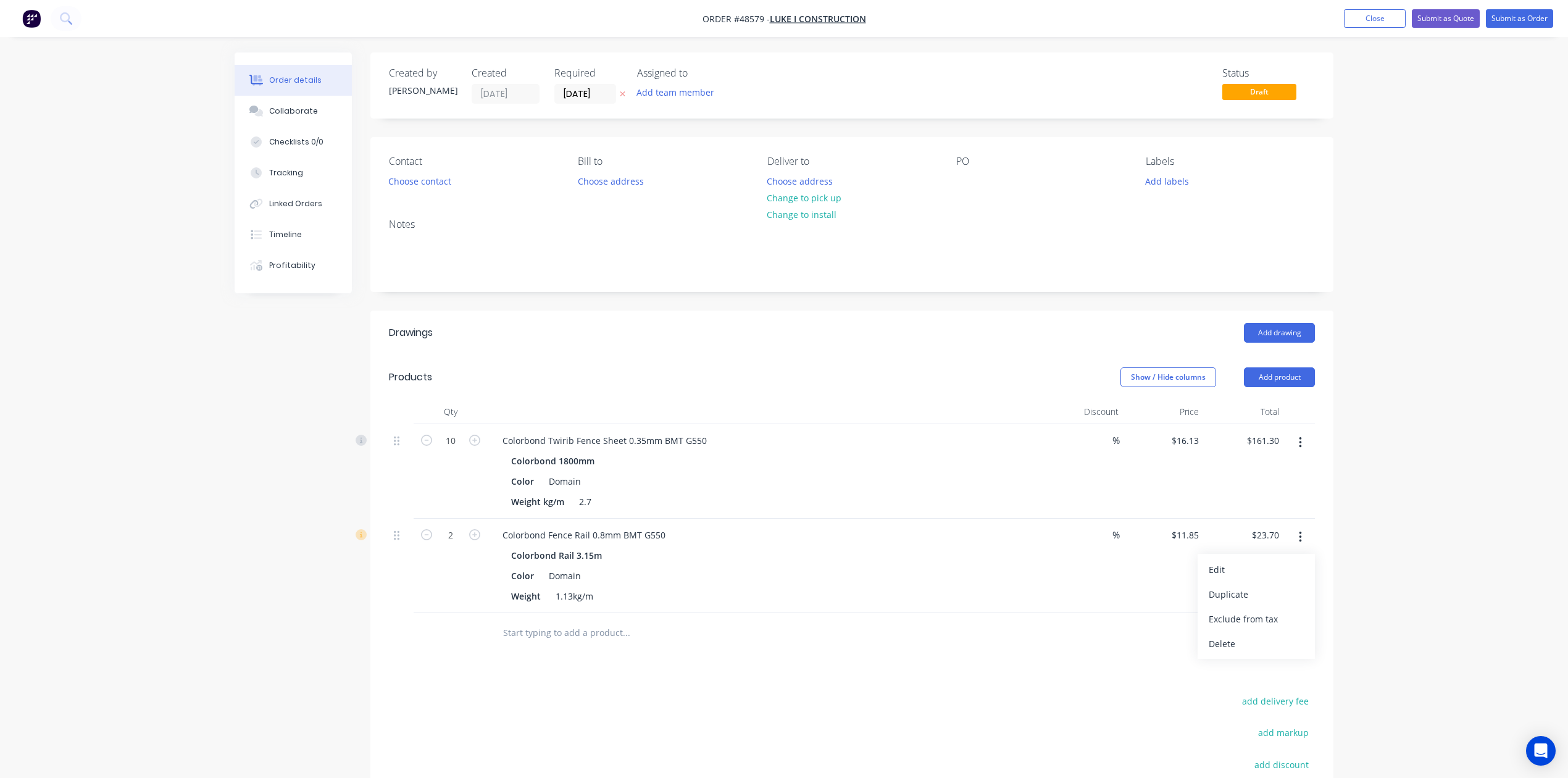
click at [1131, 595] on div "Duplicate" at bounding box center [1256, 594] width 95 height 18
click at [450, 450] on input "1" at bounding box center [450, 441] width 32 height 19
type input "6"
type input "$71.10"
click at [821, 640] on div "Colorbond Fence Rail 0.8mm BMT G550 Colorbond Rail 3.15m Color Domain Weight 1.…" at bounding box center [765, 660] width 555 height 94
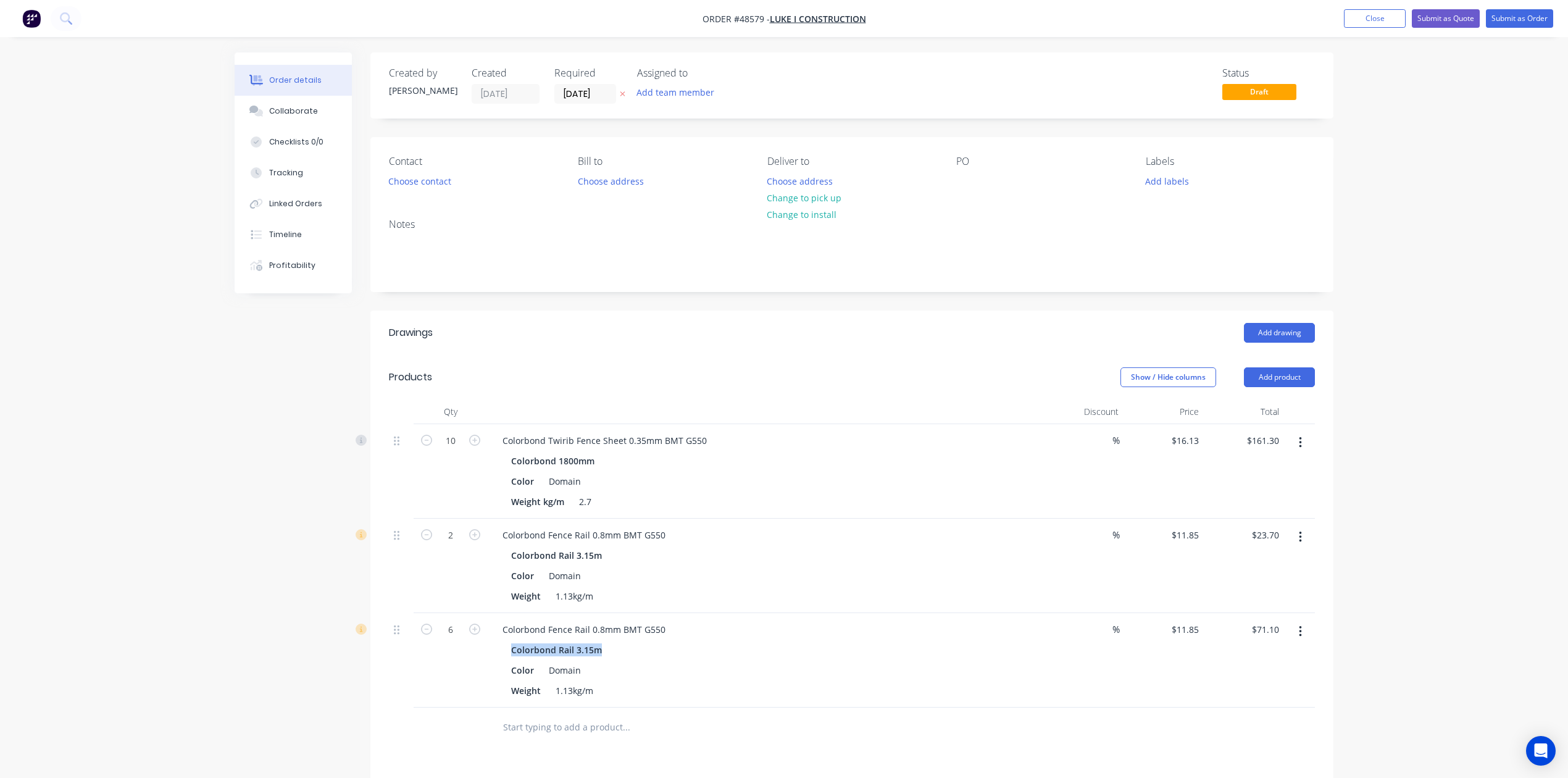
click at [1131, 632] on button "button" at bounding box center [1301, 631] width 29 height 22
click at [1131, 668] on div "Edit" at bounding box center [1256, 664] width 95 height 18
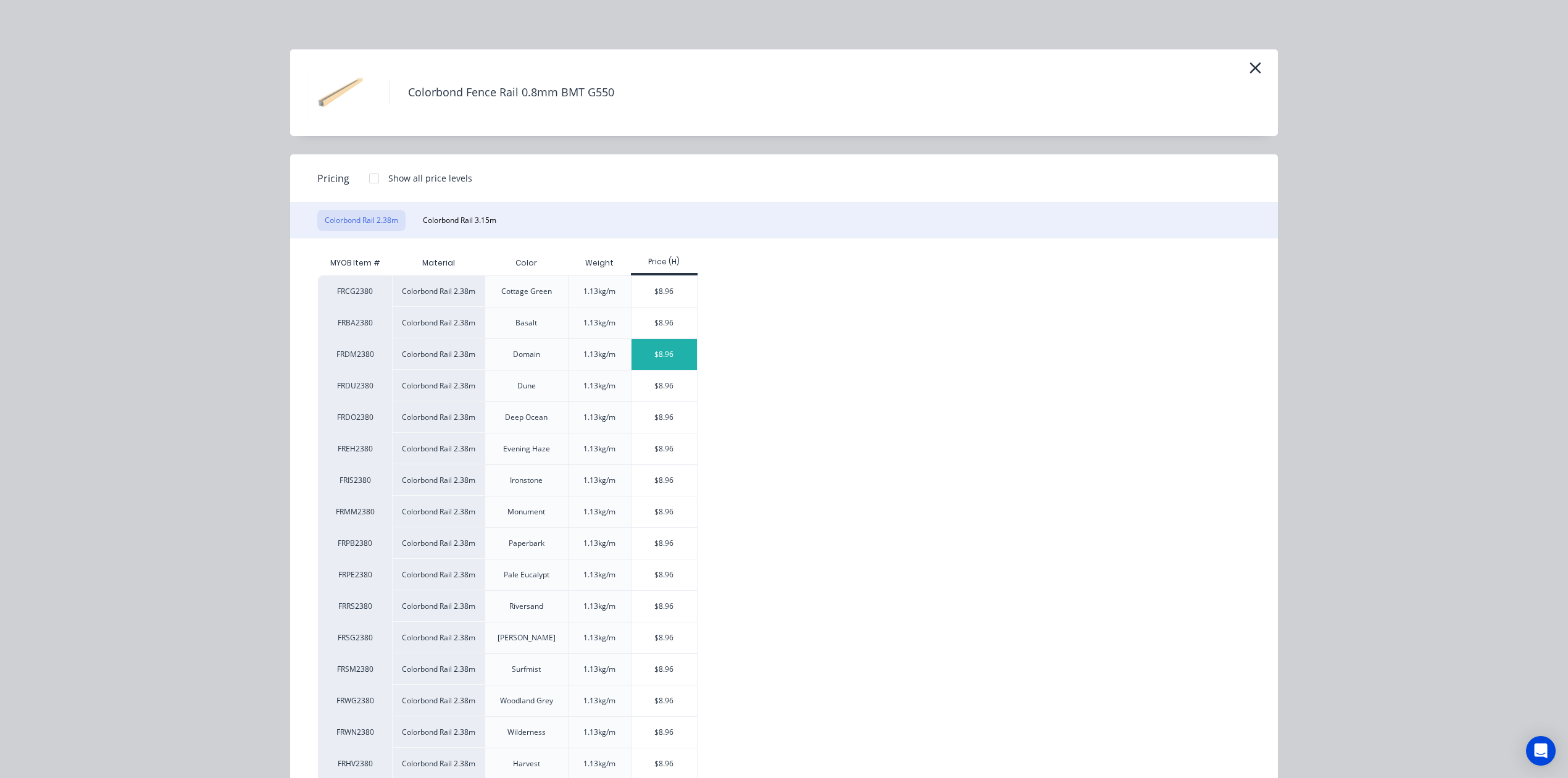
click at [665, 367] on div "$8.96" at bounding box center [664, 354] width 66 height 31
type input "$8.96"
type input "$53.76"
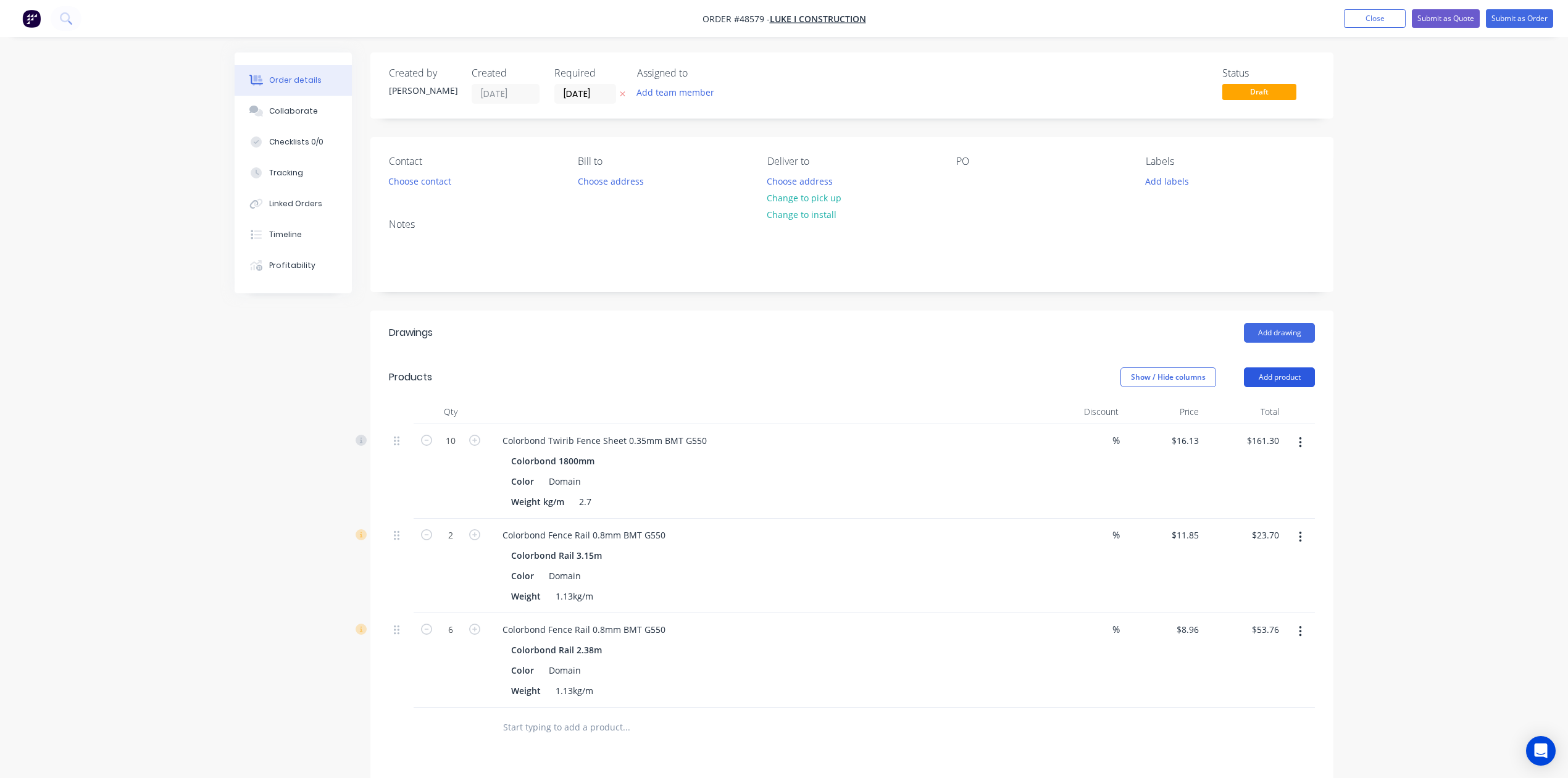
click at [1131, 379] on button "Add product" at bounding box center [1280, 377] width 71 height 20
click at [1131, 401] on div "Product catalogue" at bounding box center [1256, 408] width 95 height 18
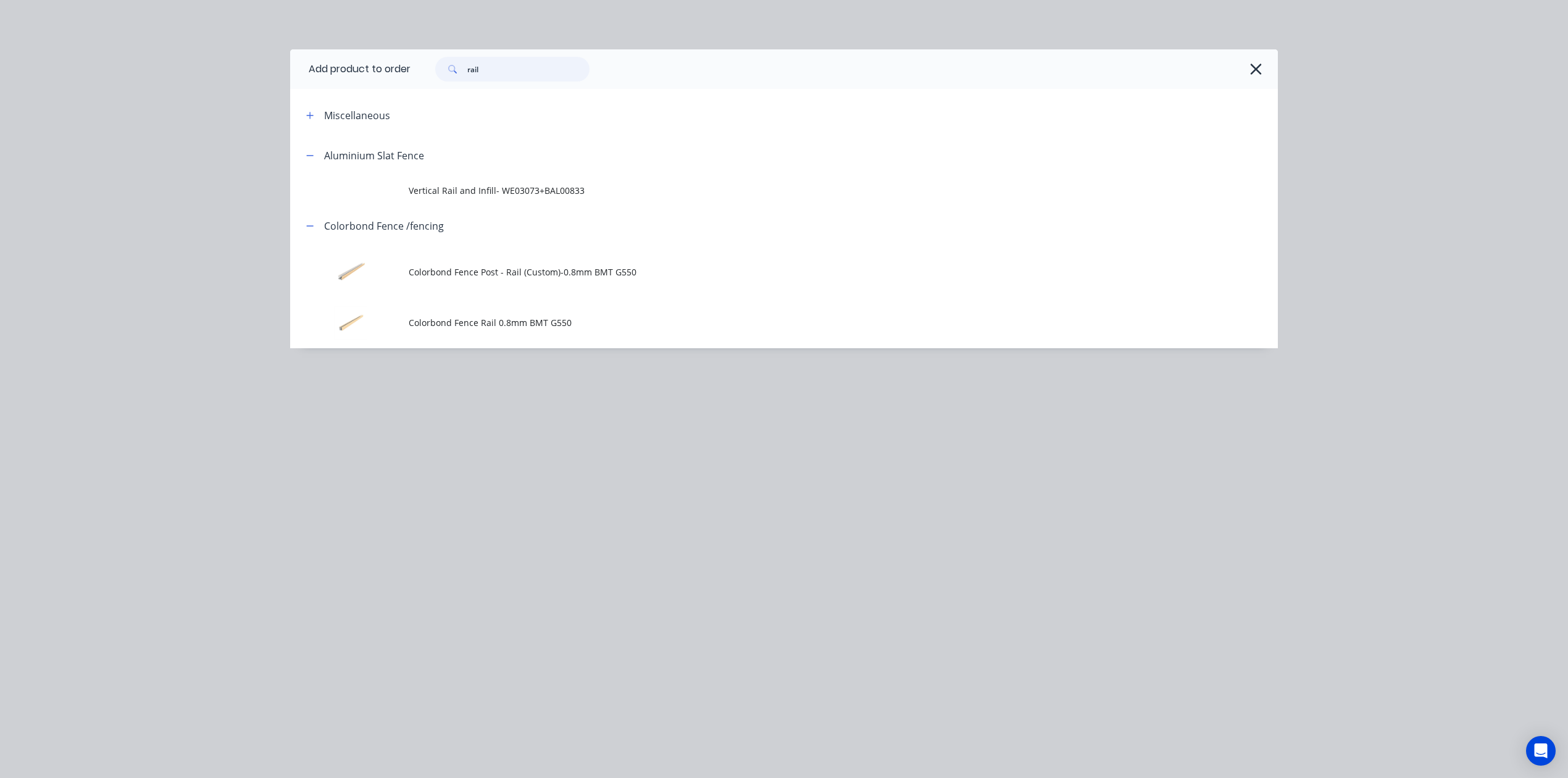
drag, startPoint x: 403, startPoint y: 92, endPoint x: 258, endPoint y: 109, distance: 146.0
click at [256, 115] on div "Add product to order rail Miscellaneous Aluminium Slat Fence Vertical Rail and …" at bounding box center [784, 389] width 1568 height 778
type input "post"
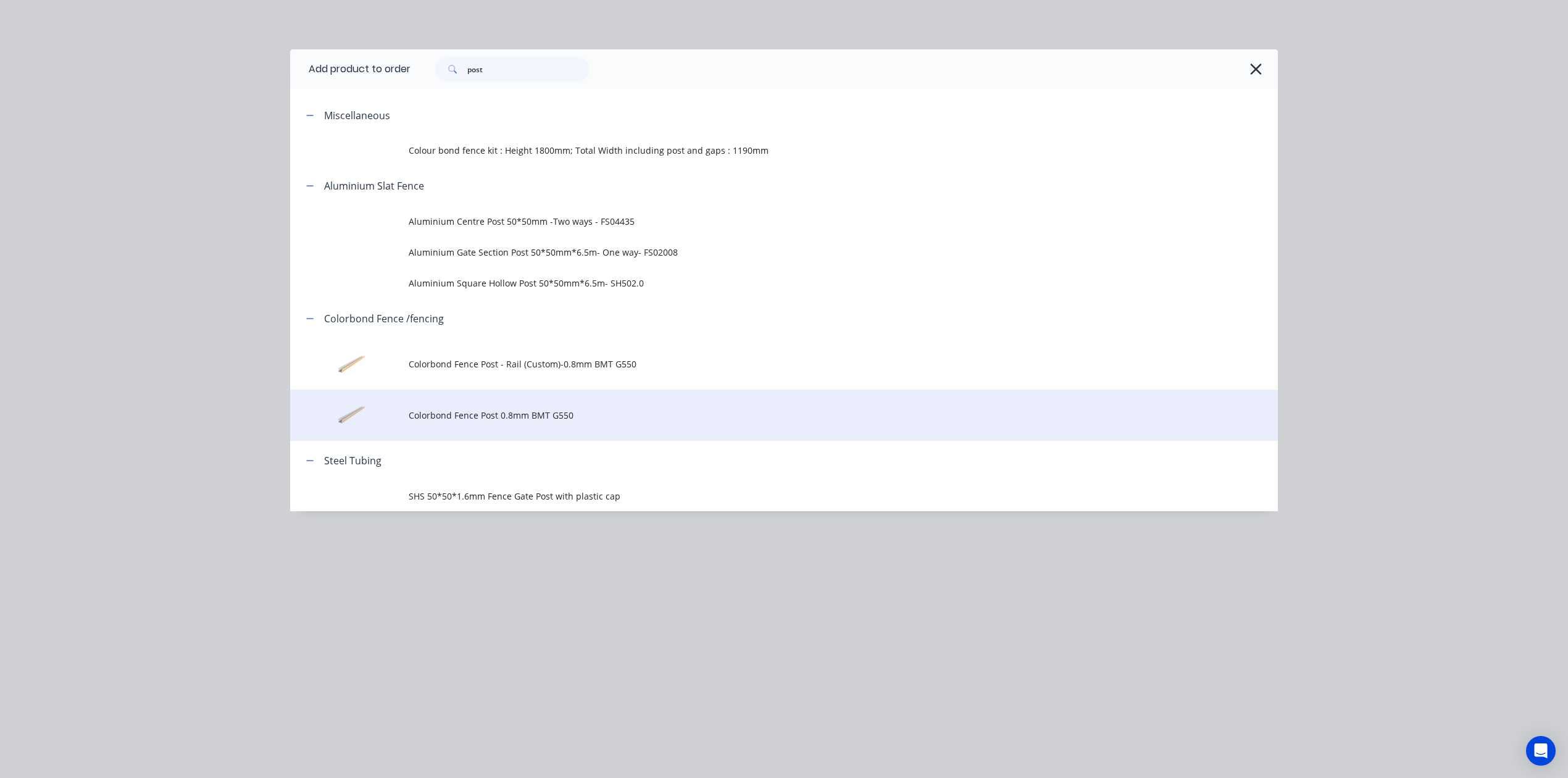
click at [551, 405] on td "Colorbond Fence Post 0.8mm BMT G550" at bounding box center [843, 415] width 869 height 51
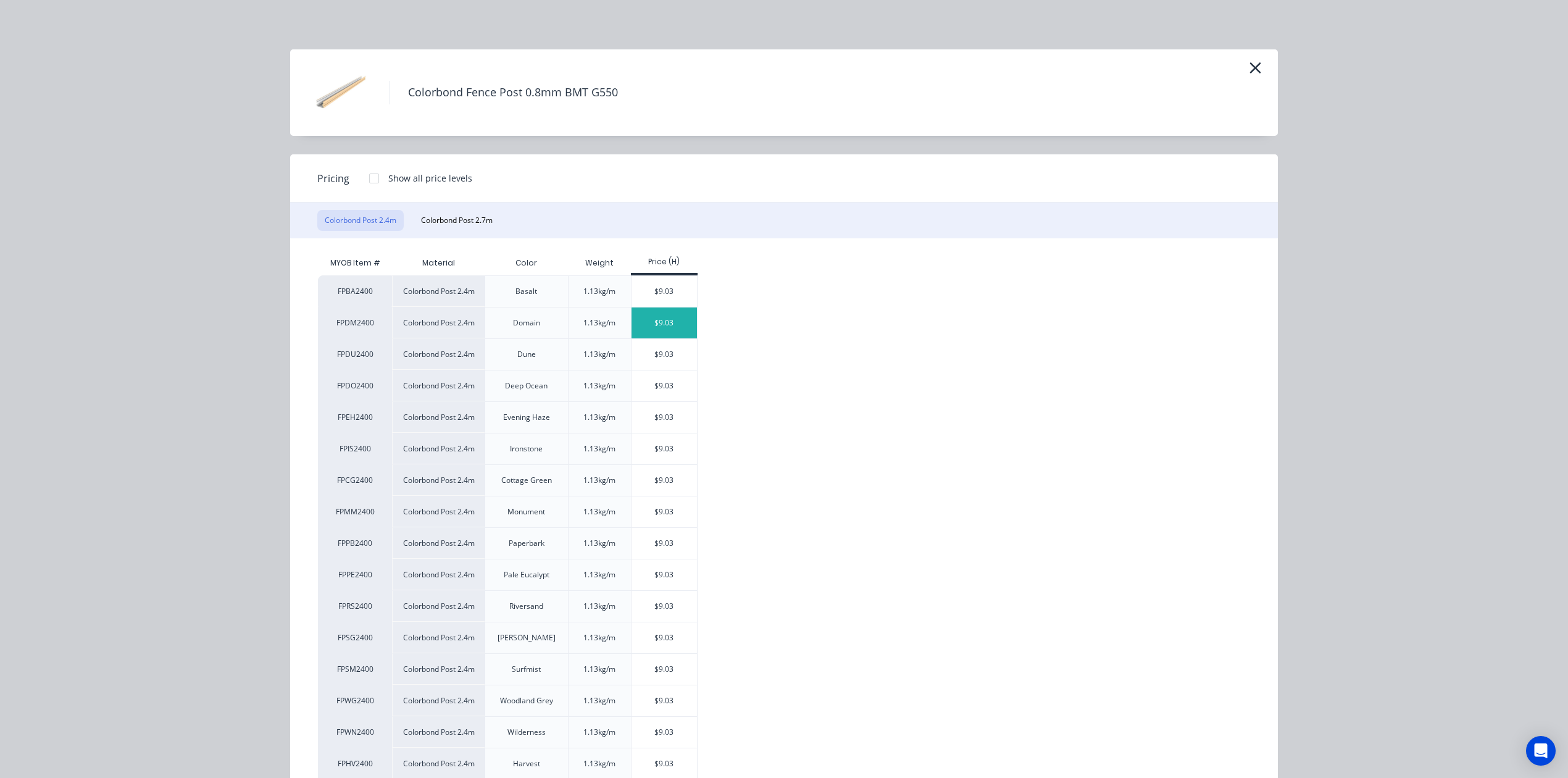
click at [653, 312] on div "$9.03" at bounding box center [664, 323] width 66 height 31
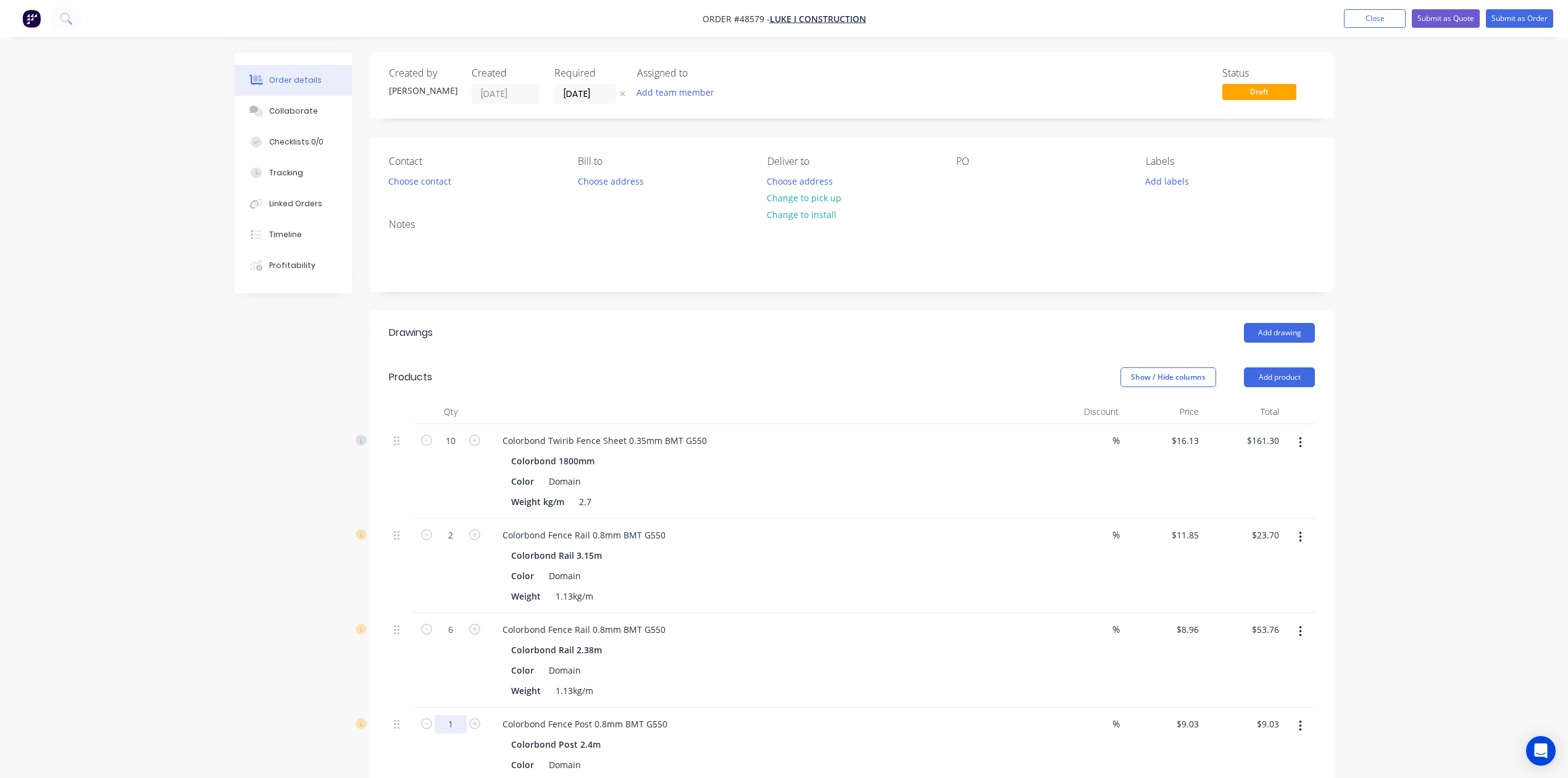
click at [458, 450] on input "1" at bounding box center [450, 441] width 32 height 19
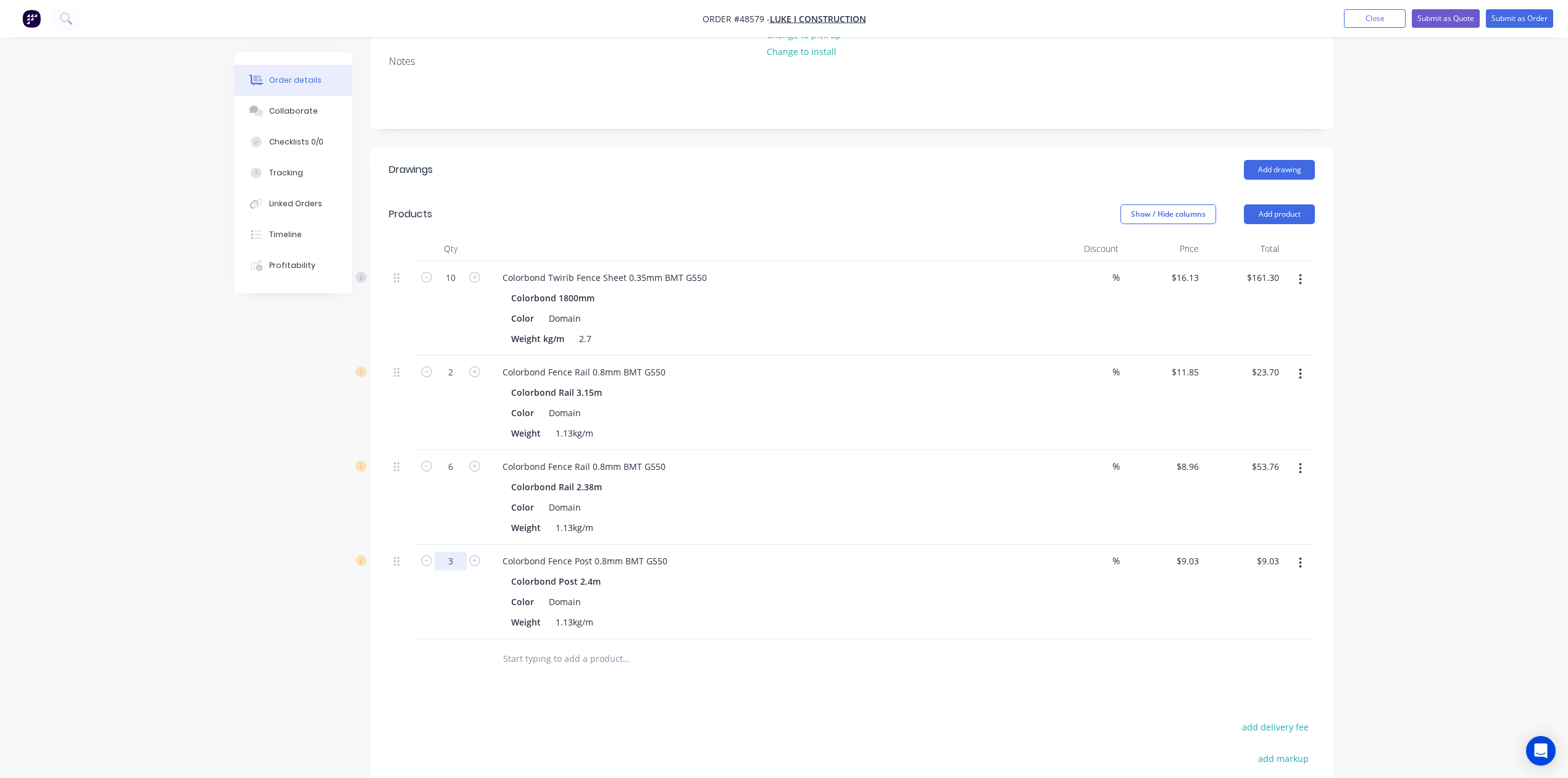
scroll to position [353, 0]
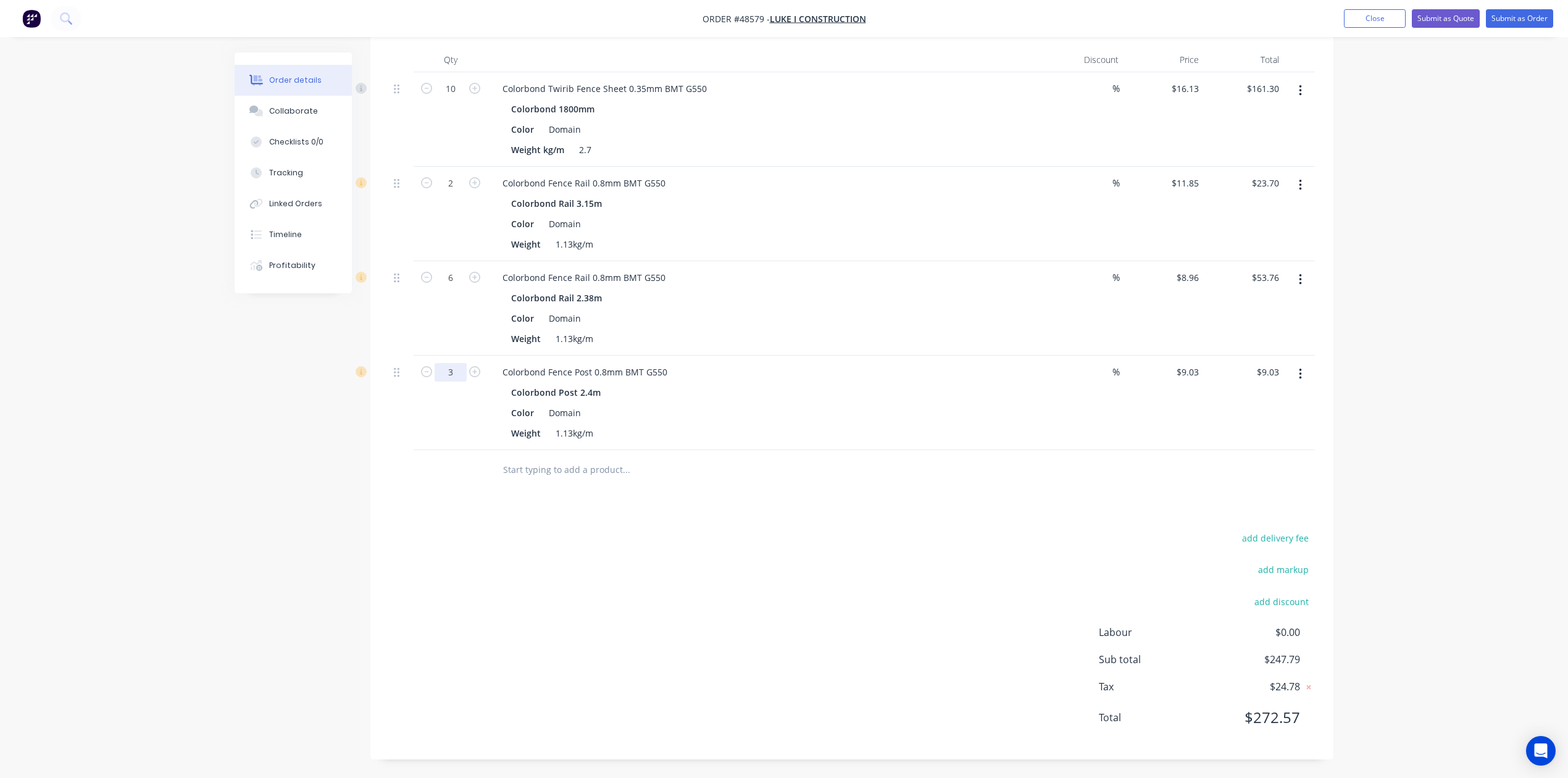
type input "3"
type input "$27.09"
click at [920, 482] on div at bounding box center [710, 470] width 435 height 25
click at [1131, 380] on icon "button" at bounding box center [1300, 374] width 3 height 13
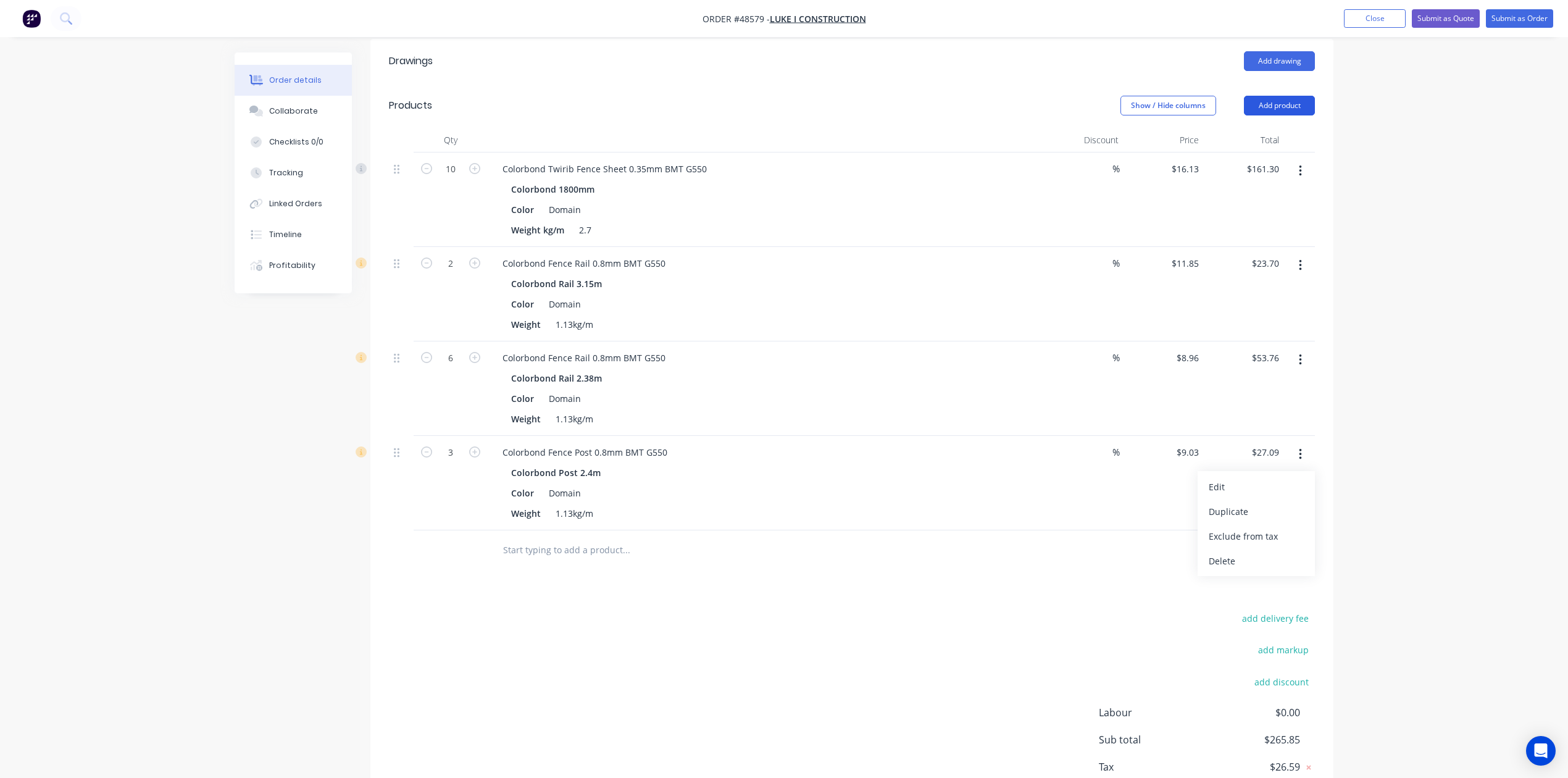
click at [1131, 108] on button "Add product" at bounding box center [1280, 106] width 71 height 20
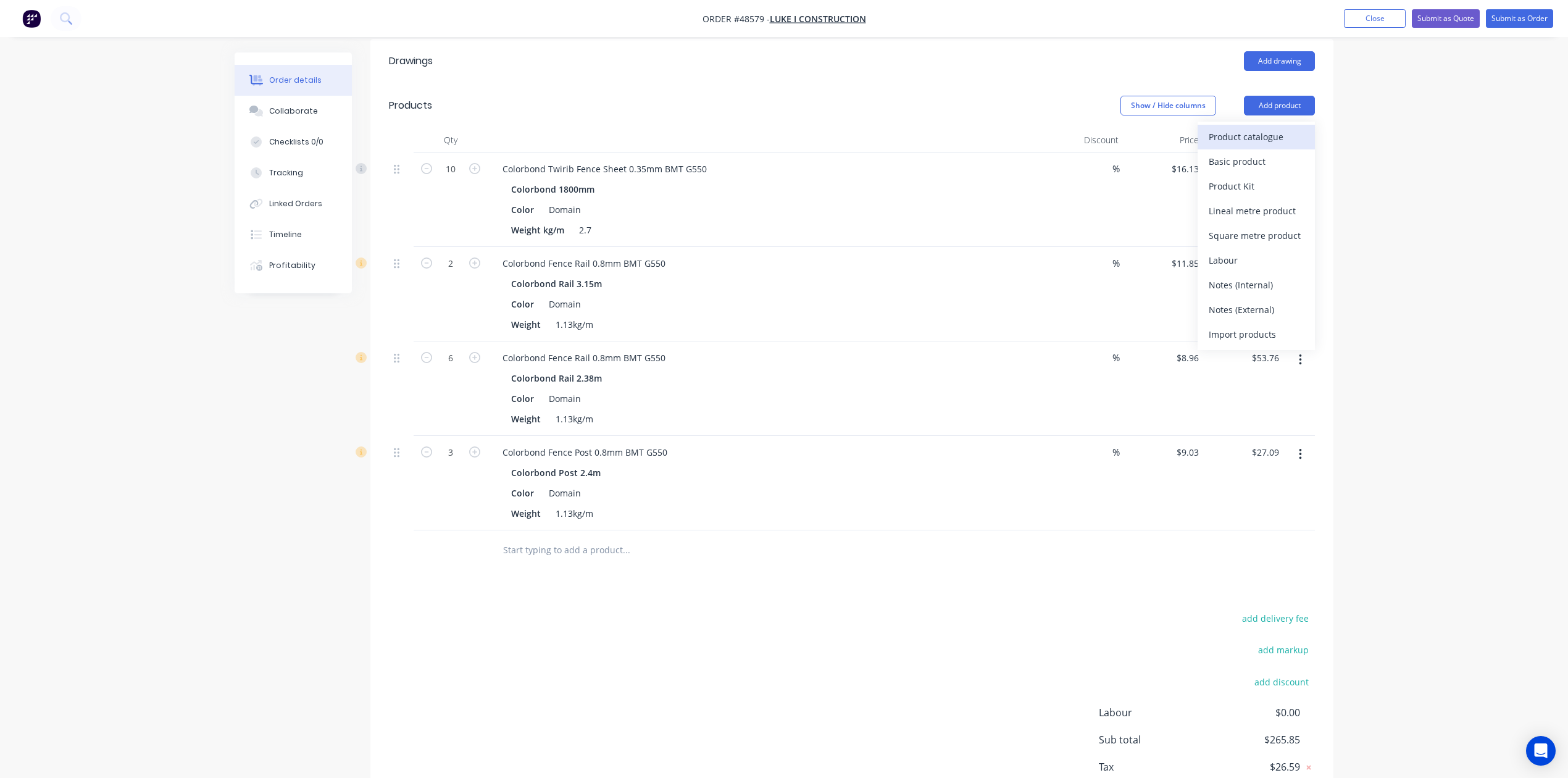
click at [1131, 134] on div "Product catalogue" at bounding box center [1256, 136] width 95 height 18
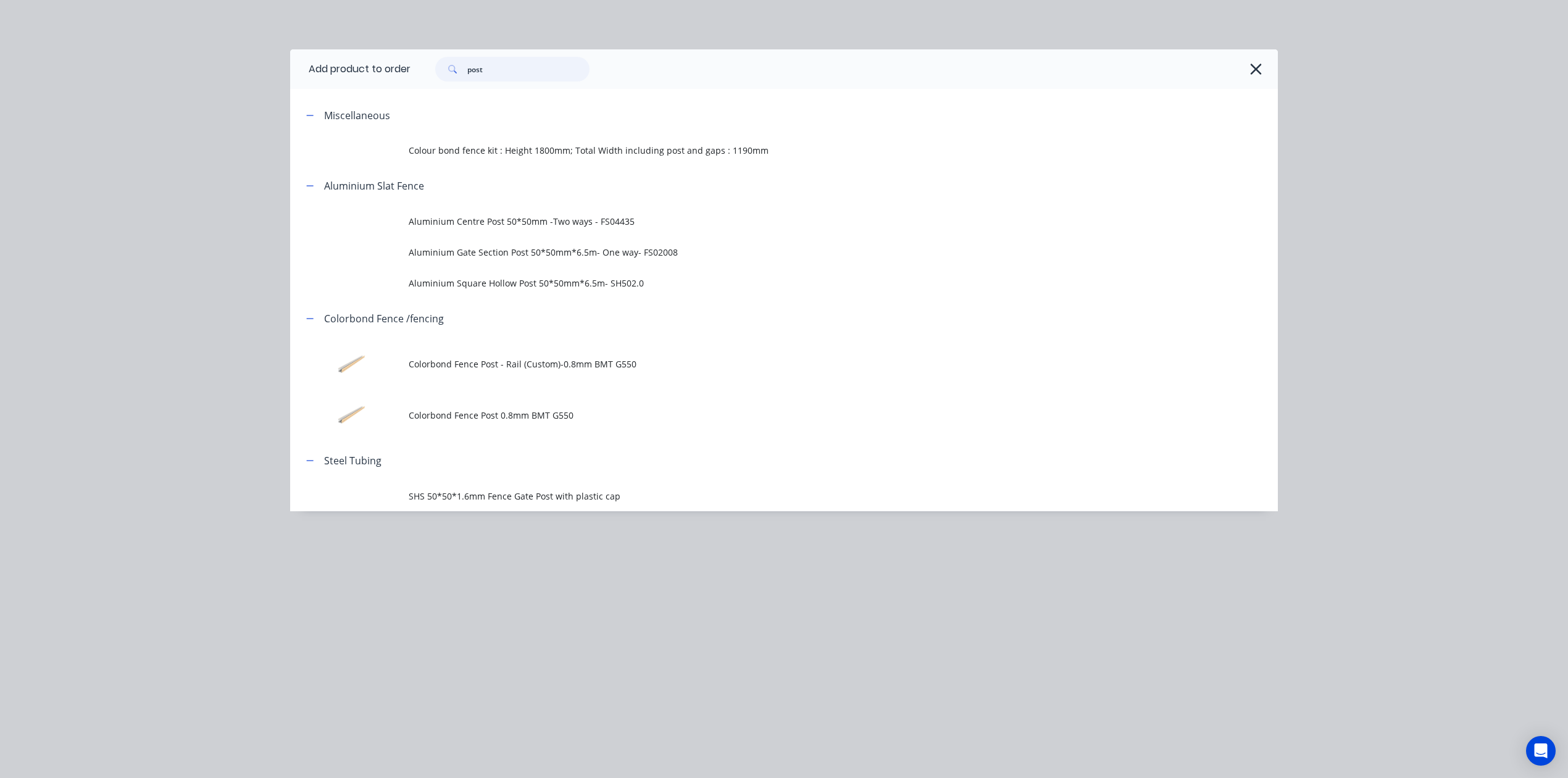
drag, startPoint x: 539, startPoint y: 67, endPoint x: 235, endPoint y: 100, distance: 305.8
click at [235, 100] on div "Add product to order post Miscellaneous Colour bond fence kit : Height 1800mm; …" at bounding box center [784, 389] width 1568 height 778
type input "wall"
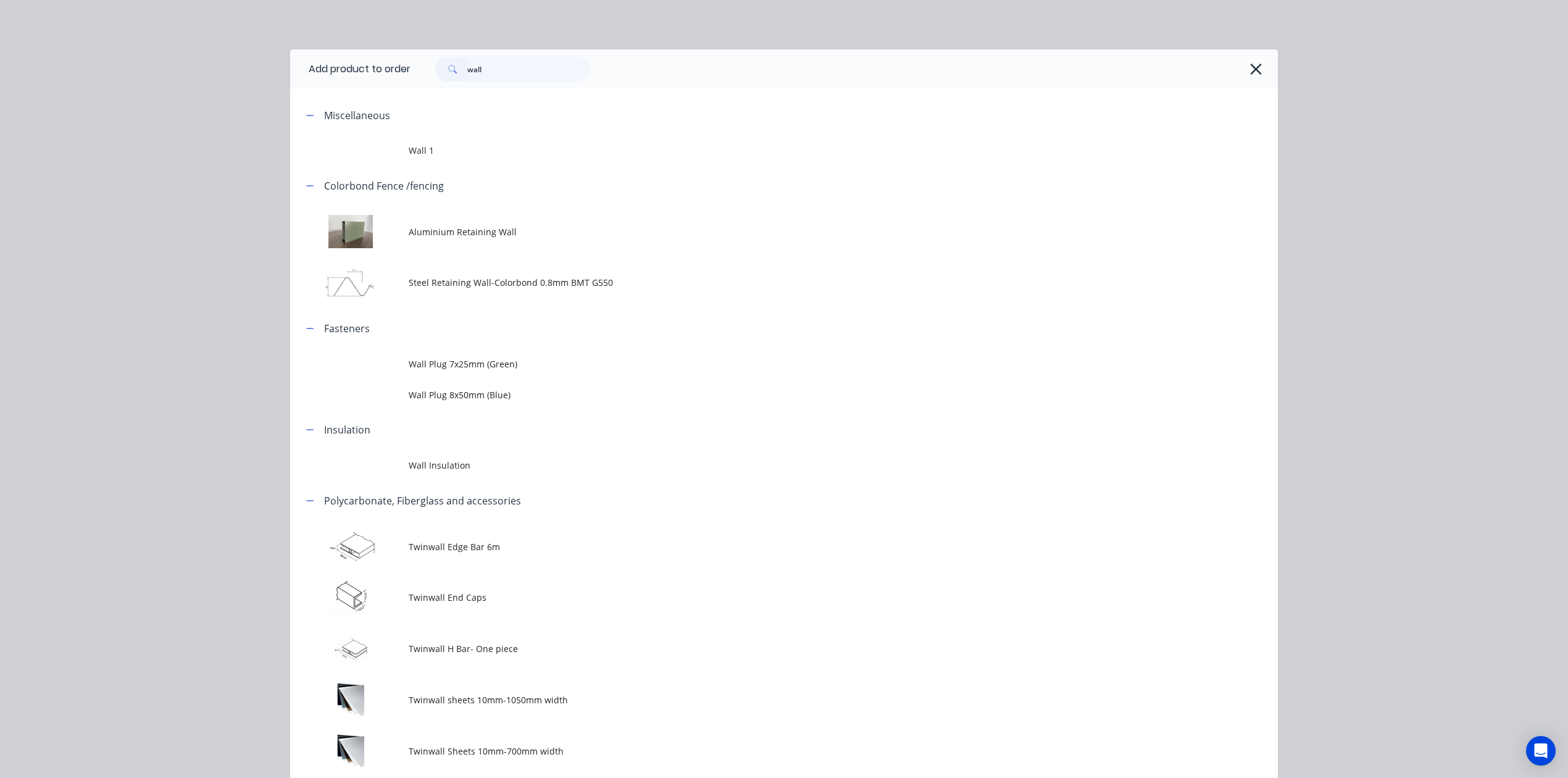
click at [453, 220] on td "Aluminium Retaining Wall" at bounding box center [843, 231] width 869 height 51
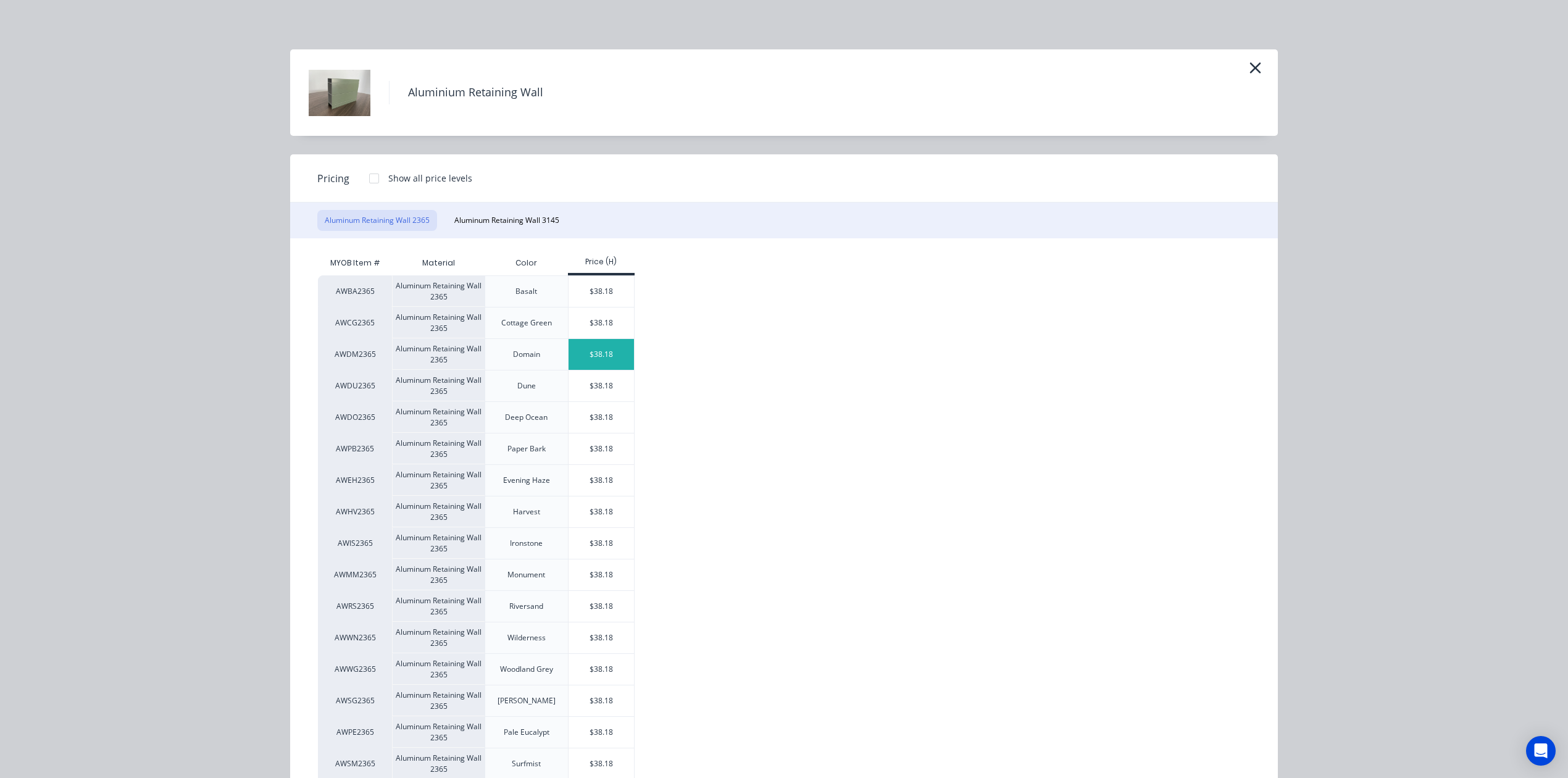
click at [594, 367] on div "$38.18" at bounding box center [601, 354] width 66 height 31
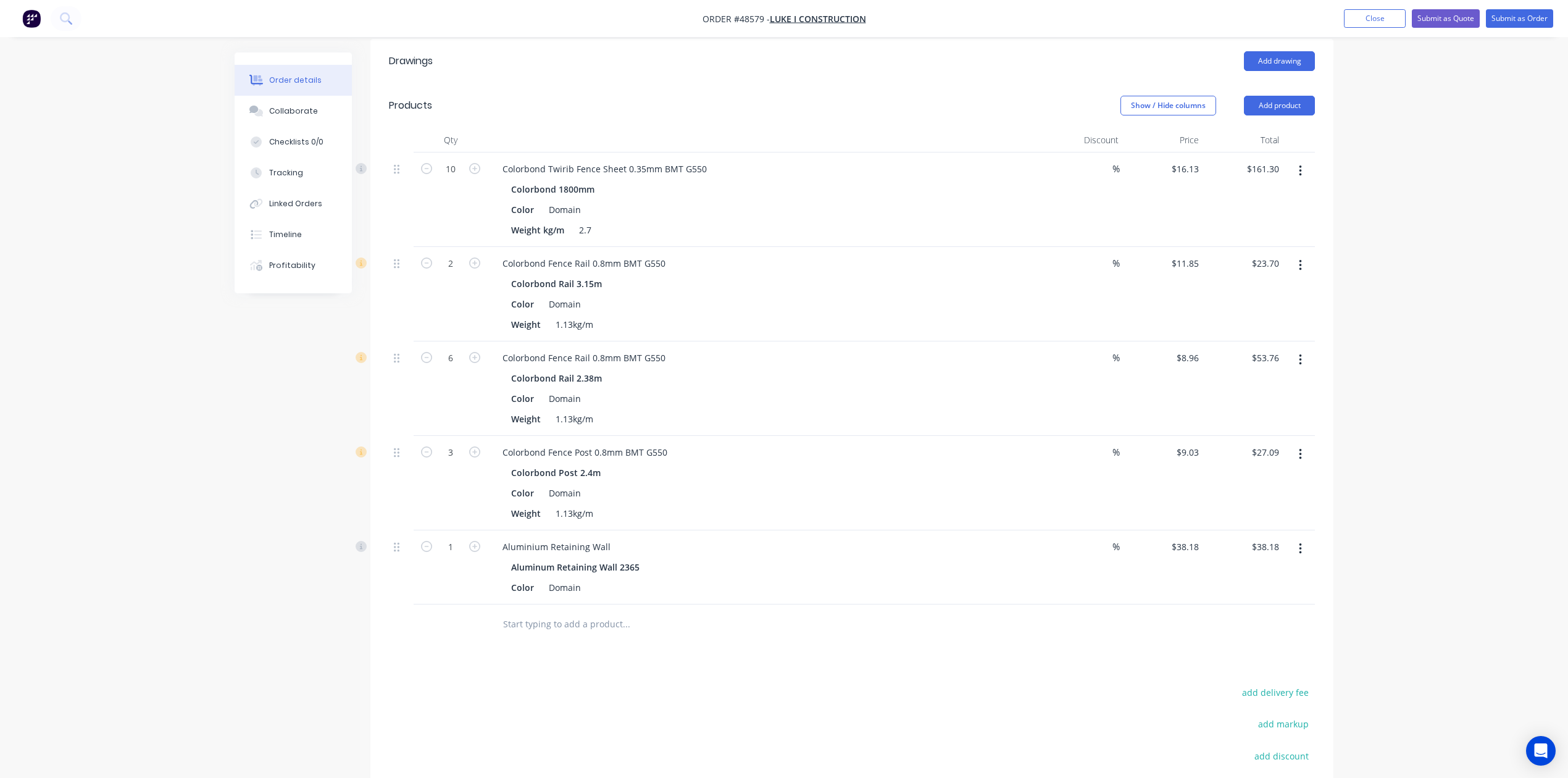
click at [1131, 556] on button "button" at bounding box center [1301, 548] width 29 height 22
click at [1131, 609] on div "Duplicate" at bounding box center [1256, 606] width 95 height 18
click at [1131, 623] on button "button" at bounding box center [1301, 623] width 29 height 22
click at [1131, 658] on div "Edit" at bounding box center [1256, 655] width 95 height 18
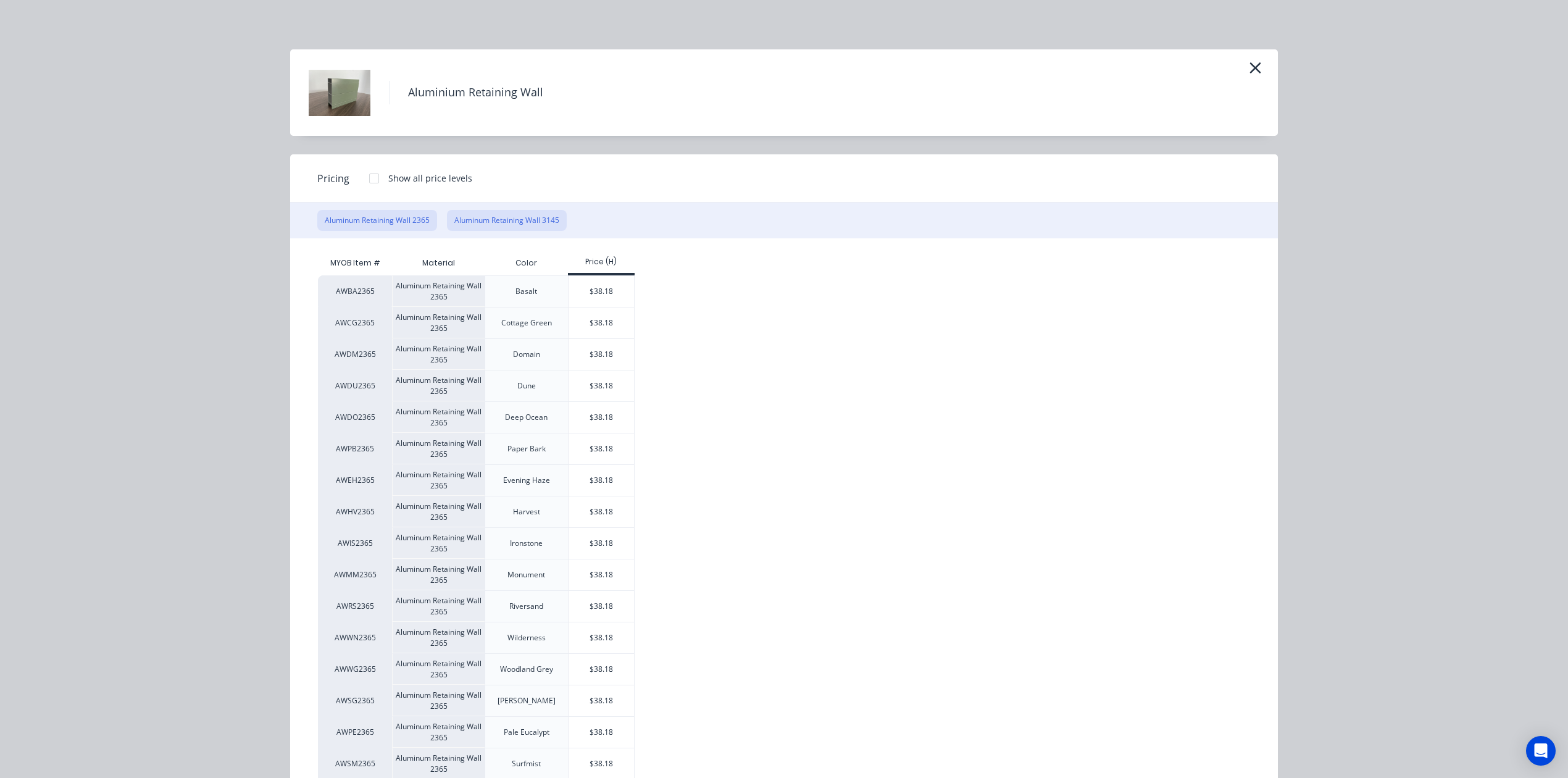
click at [496, 219] on button "Aluminum Retaining Wall 3145" at bounding box center [507, 221] width 120 height 21
click at [613, 354] on div "$50.78" at bounding box center [601, 354] width 66 height 31
type input "$50.78"
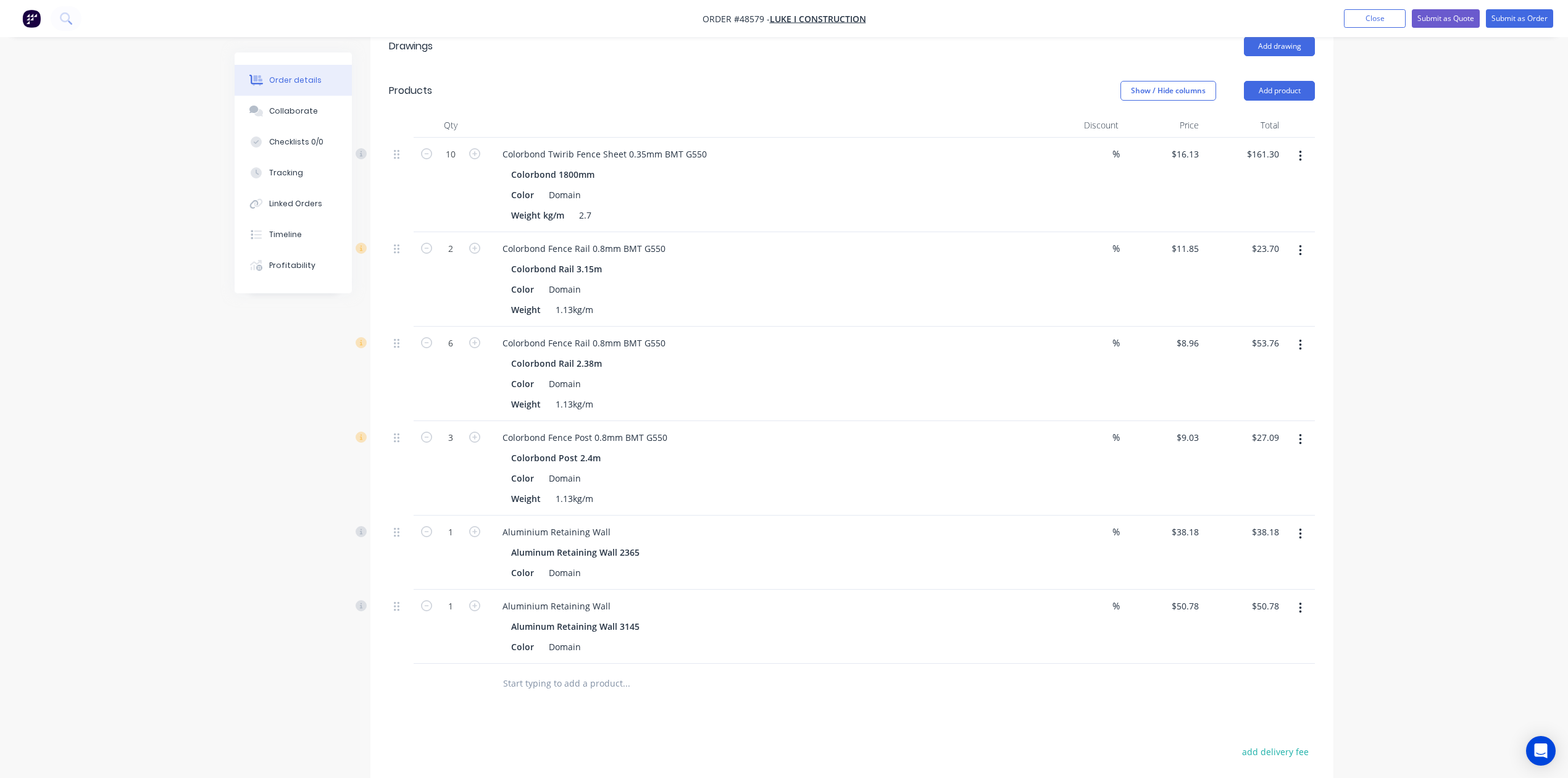
scroll to position [107, 0]
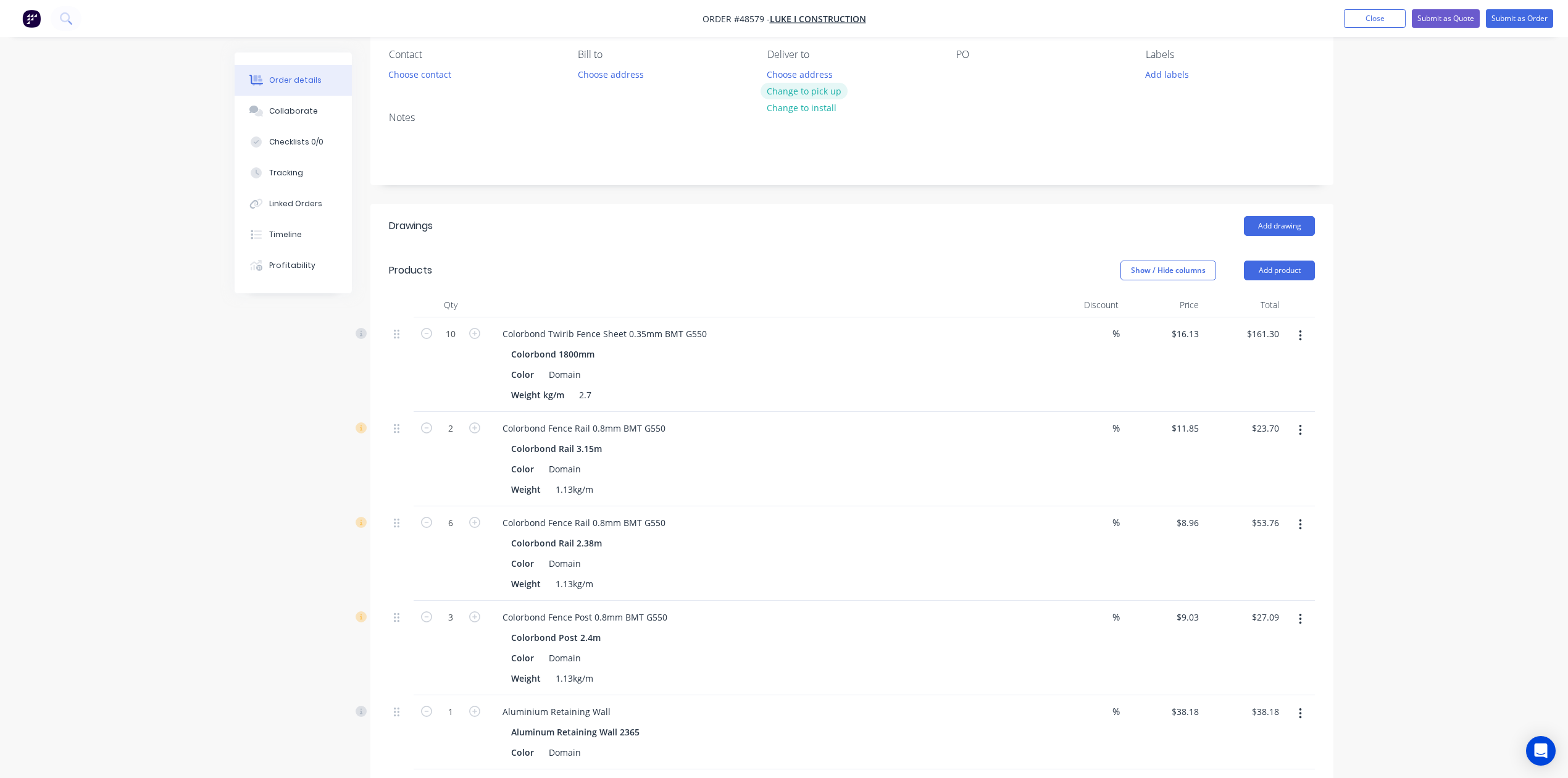
click at [791, 86] on button "Change to pick up" at bounding box center [805, 91] width 88 height 17
click at [1131, 278] on button "Add product" at bounding box center [1280, 270] width 71 height 20
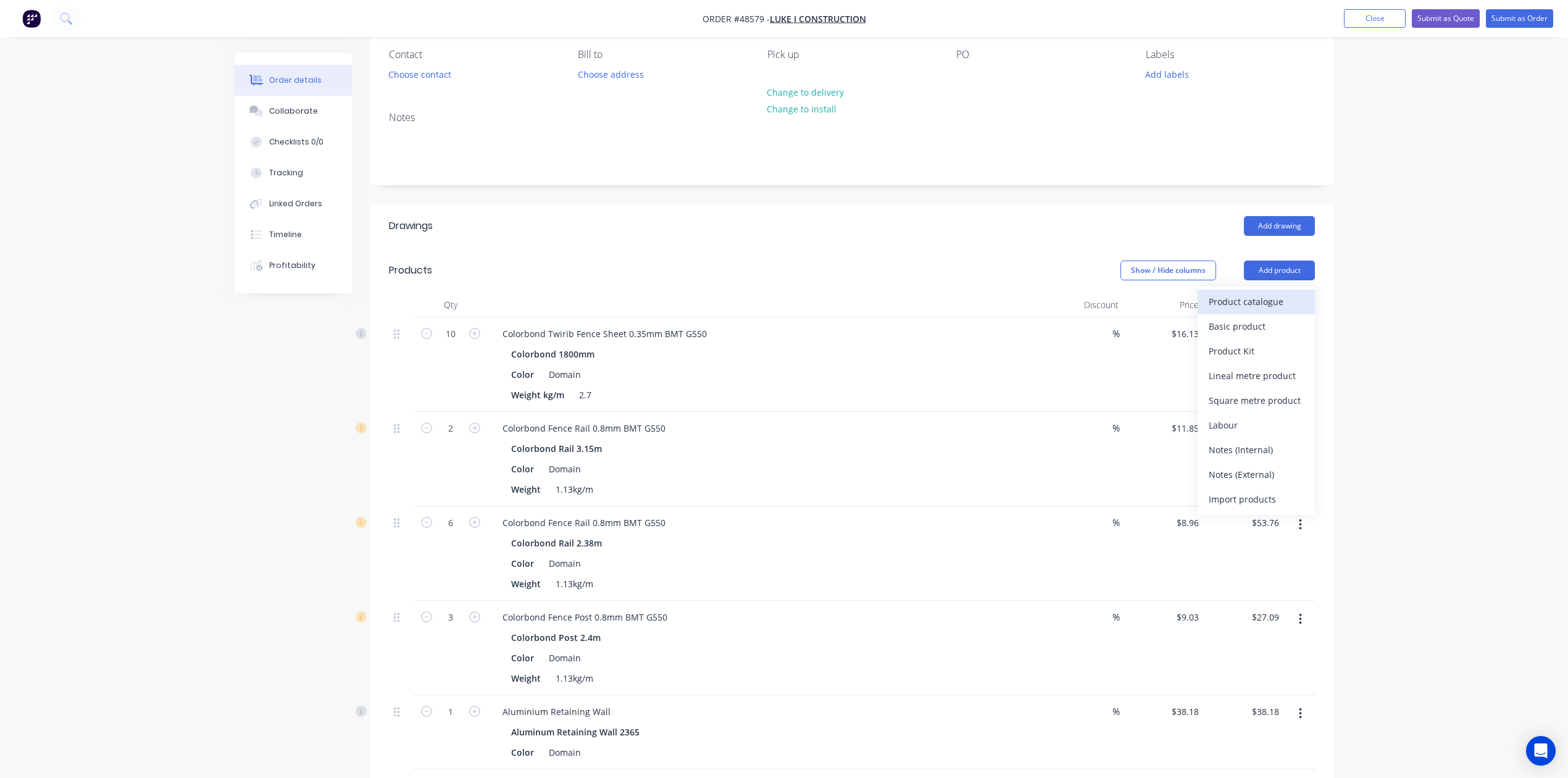
click at [1131, 297] on div "Product catalogue" at bounding box center [1256, 301] width 95 height 18
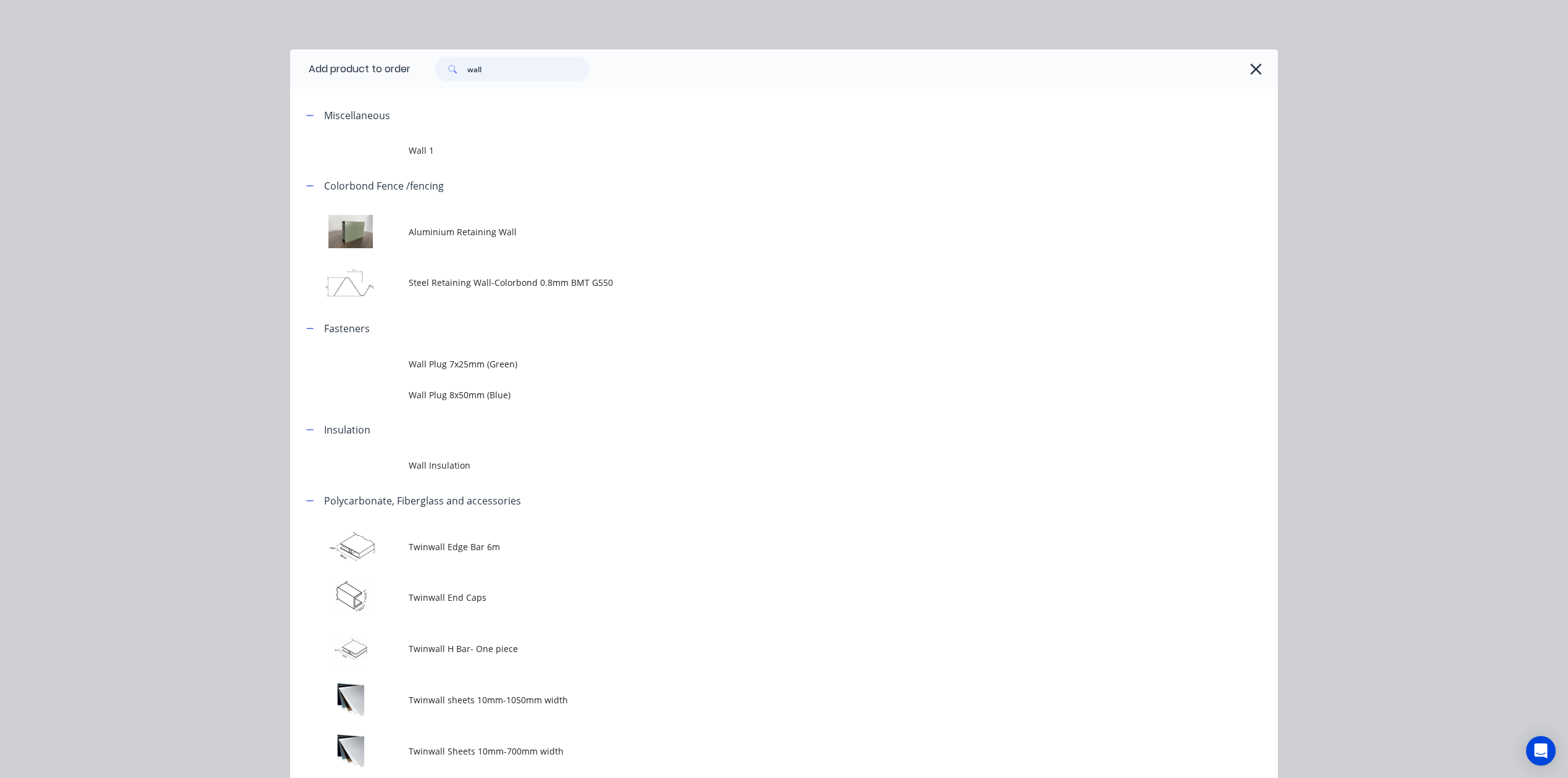
drag, startPoint x: 473, startPoint y: 82, endPoint x: 356, endPoint y: 96, distance: 117.8
click at [356, 98] on div "Add product to order wall Miscellaneous Wall 1 Colorbond Fence /fencing Alumini…" at bounding box center [784, 479] width 988 height 860
type input "sheet"
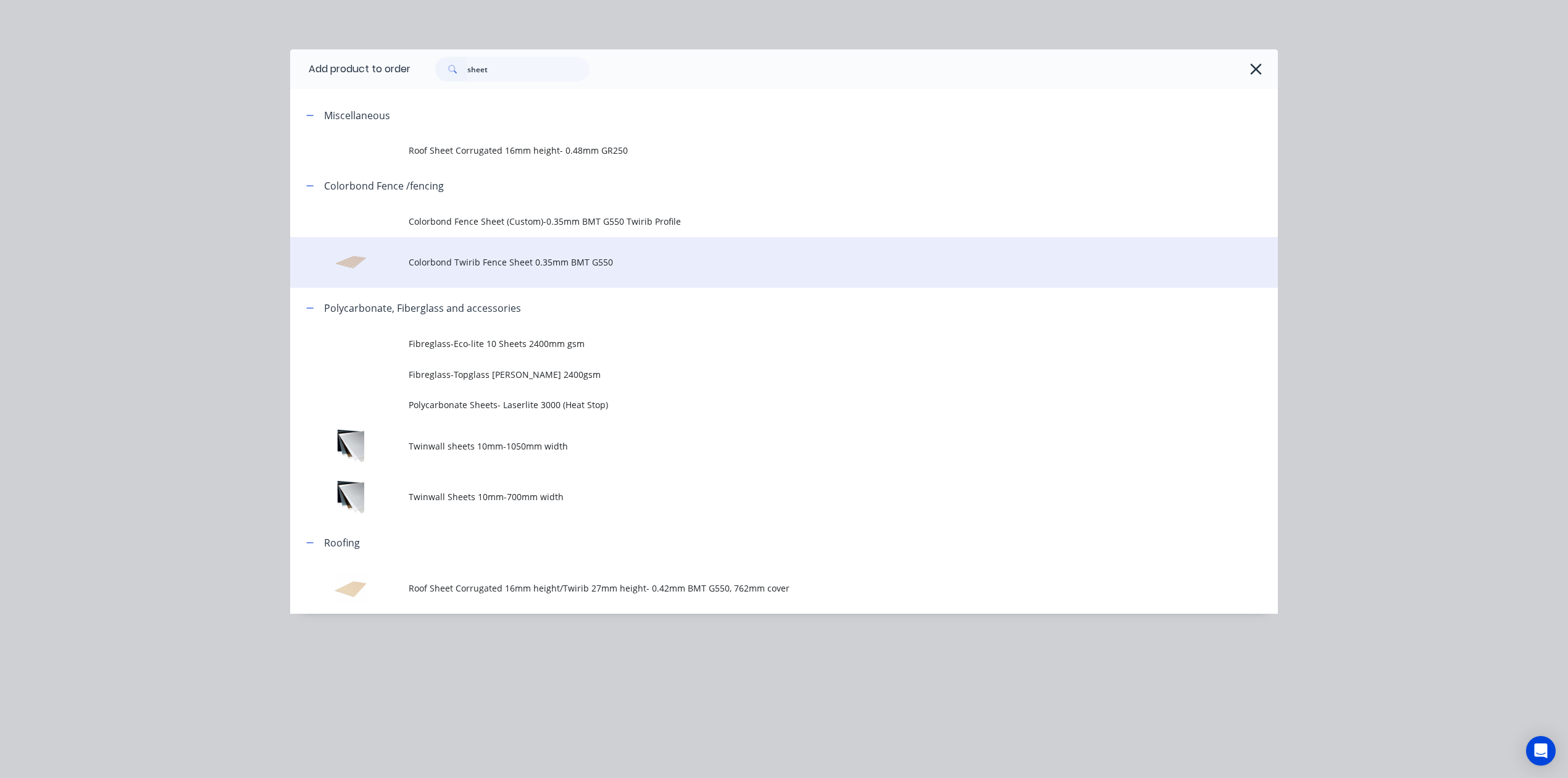
drag, startPoint x: 492, startPoint y: 273, endPoint x: 516, endPoint y: 258, distance: 28.3
click at [492, 272] on td "Colorbond Twirib Fence Sheet 0.35mm BMT G550" at bounding box center [843, 262] width 869 height 51
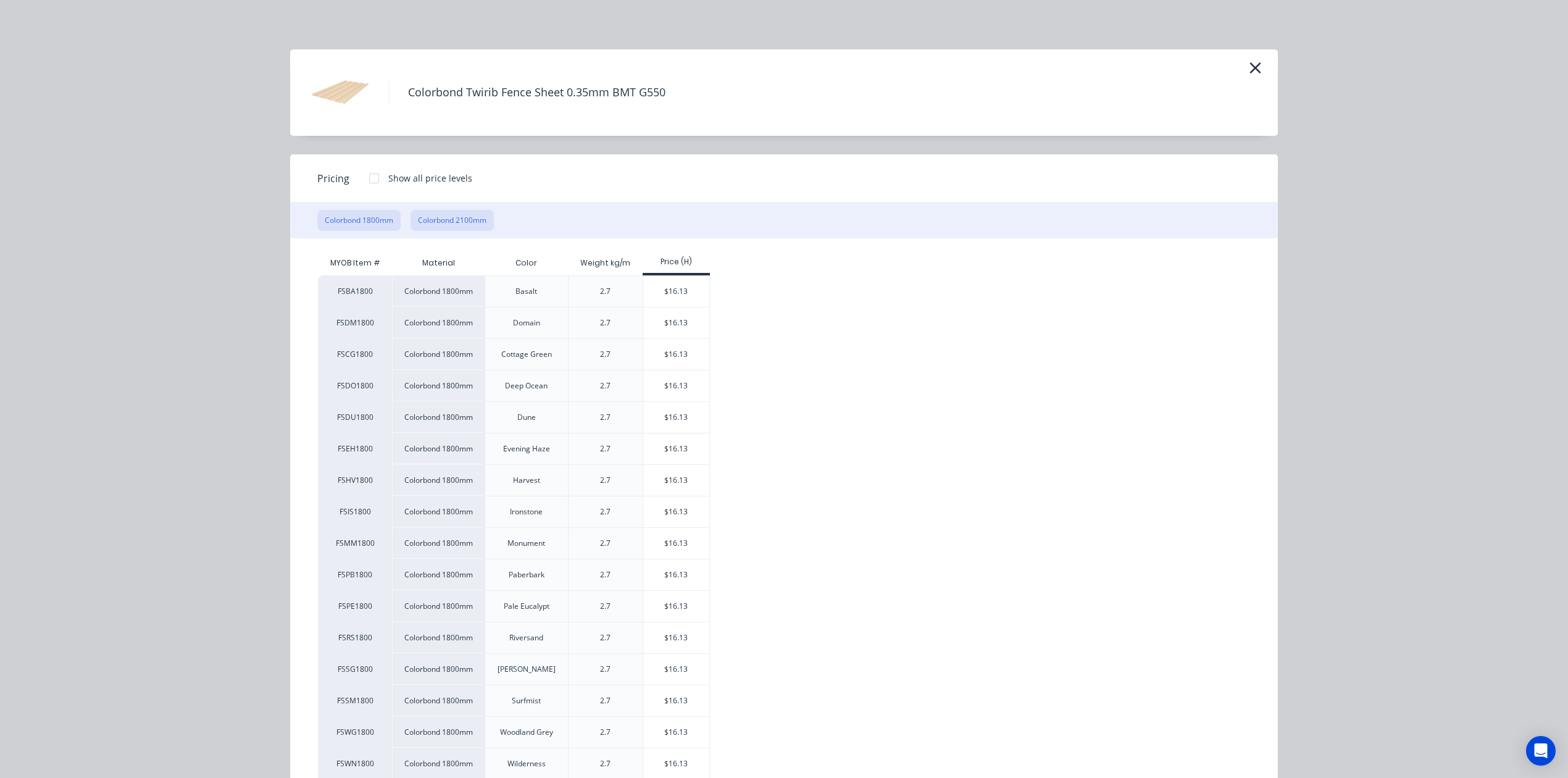
click at [448, 218] on button "Colorbond 2100mm" at bounding box center [452, 221] width 83 height 21
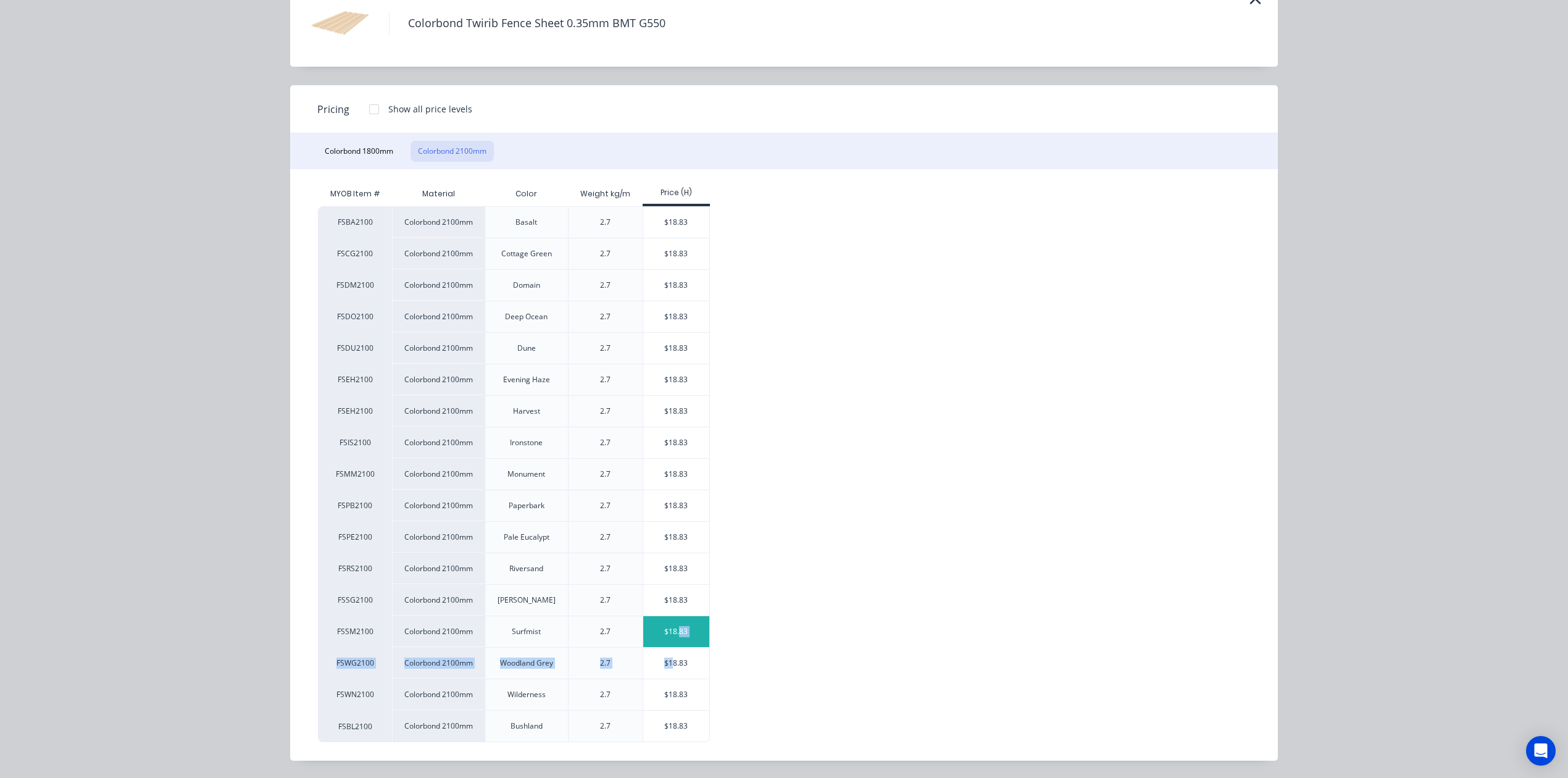
drag, startPoint x: 666, startPoint y: 647, endPoint x: 673, endPoint y: 633, distance: 15.7
click at [673, 633] on div "FSBA2100 Colorbond 2100mm Basalt 2.7 $18.83 FSCG2100 Colorbond 2100mm Cottage G…" at bounding box center [775, 474] width 914 height 536
click at [673, 633] on div "$18.83" at bounding box center [676, 631] width 66 height 31
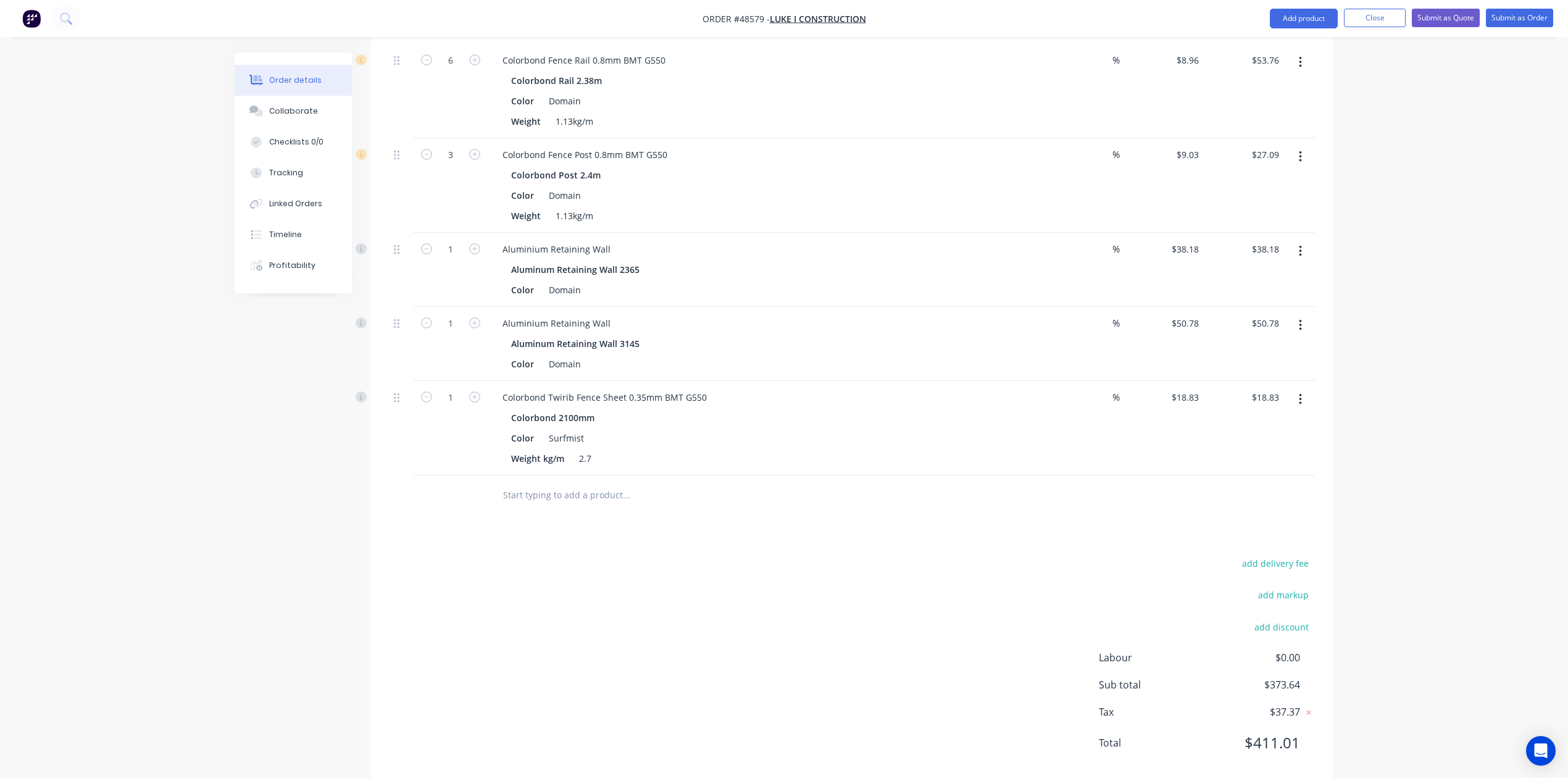
scroll to position [598, 0]
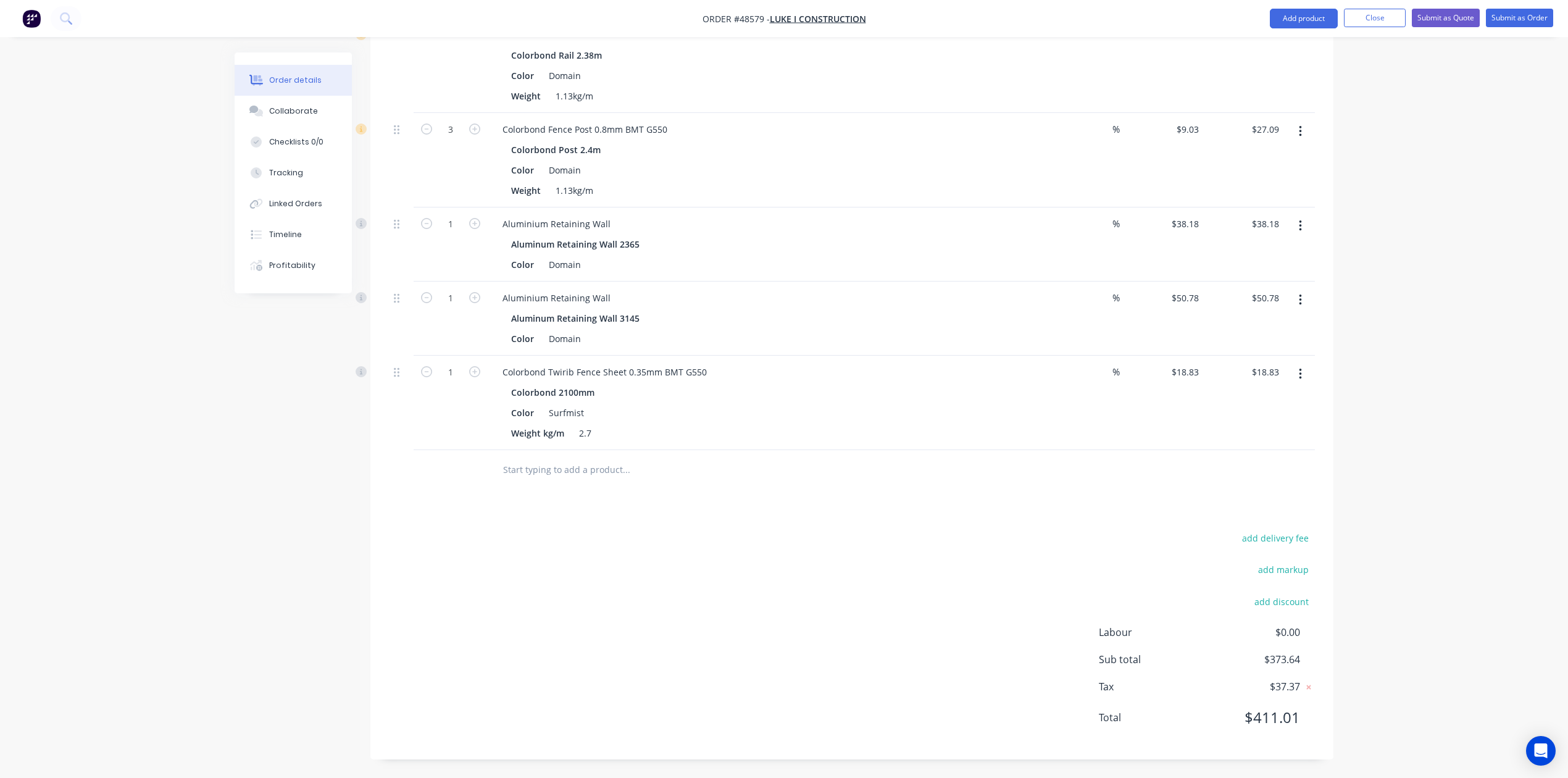
click at [457, 384] on div "1" at bounding box center [451, 403] width 74 height 94
type input "9"
type input "$169.47"
click at [880, 381] on div "Colorbond Twirib Fence Sheet 0.35mm BMT G550 Colorbond 2100mm Color Surfmist We…" at bounding box center [765, 403] width 555 height 94
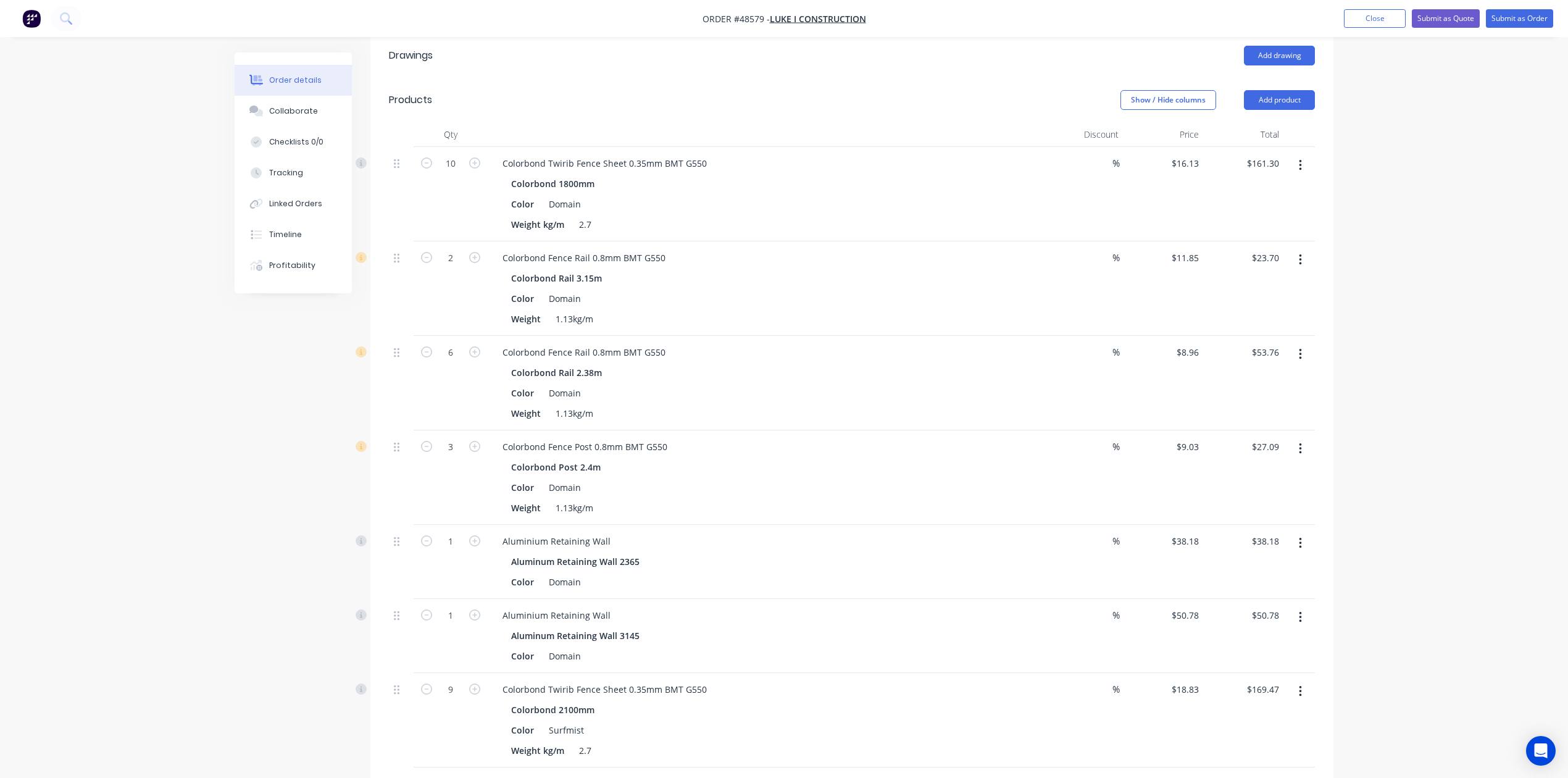
scroll to position [268, 0]
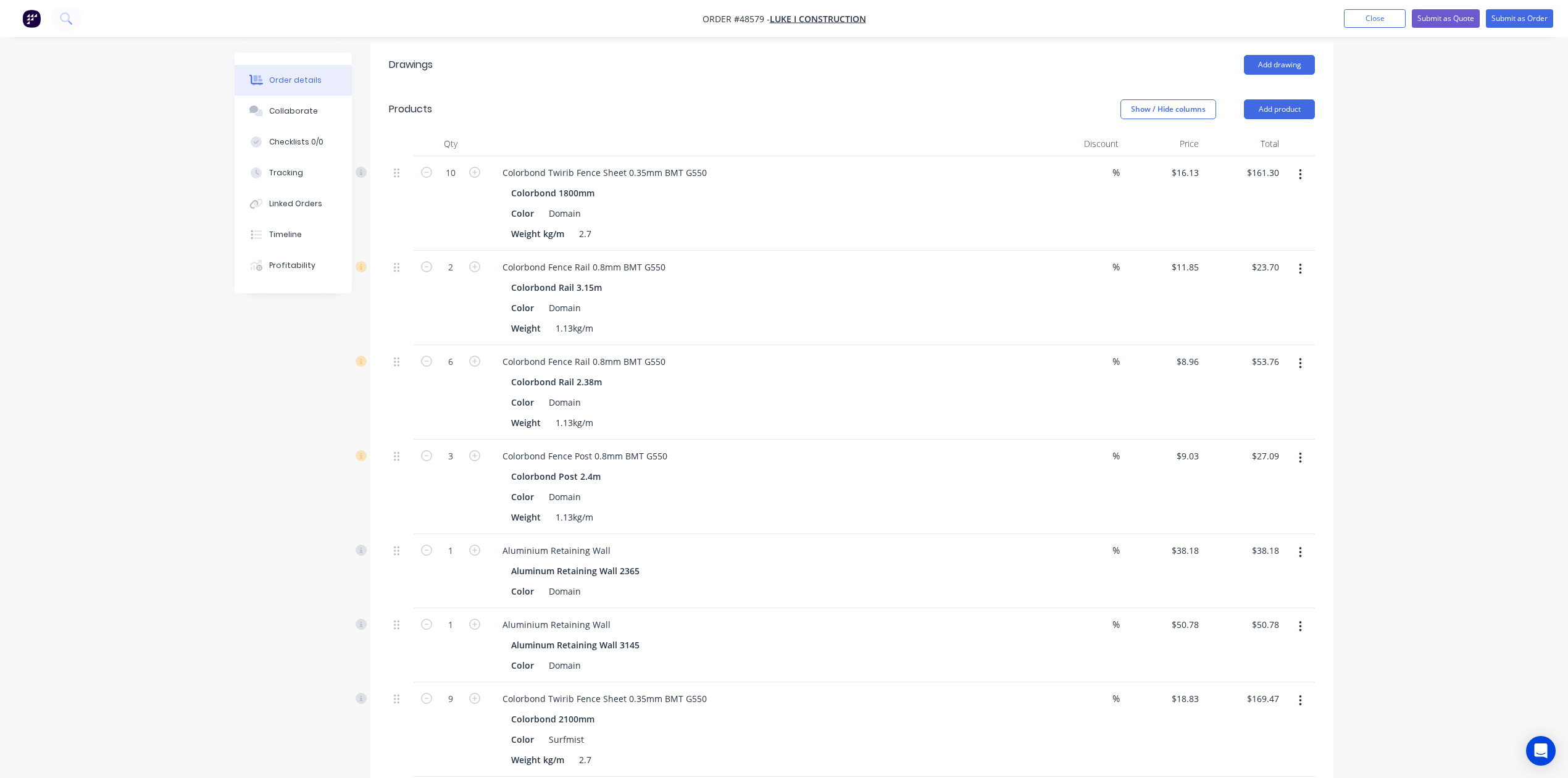
click at [1131, 272] on button "button" at bounding box center [1301, 268] width 29 height 22
drag, startPoint x: 1255, startPoint y: 330, endPoint x: 867, endPoint y: 455, distance: 407.6
click at [1131, 330] on div "Duplicate" at bounding box center [1256, 326] width 95 height 18
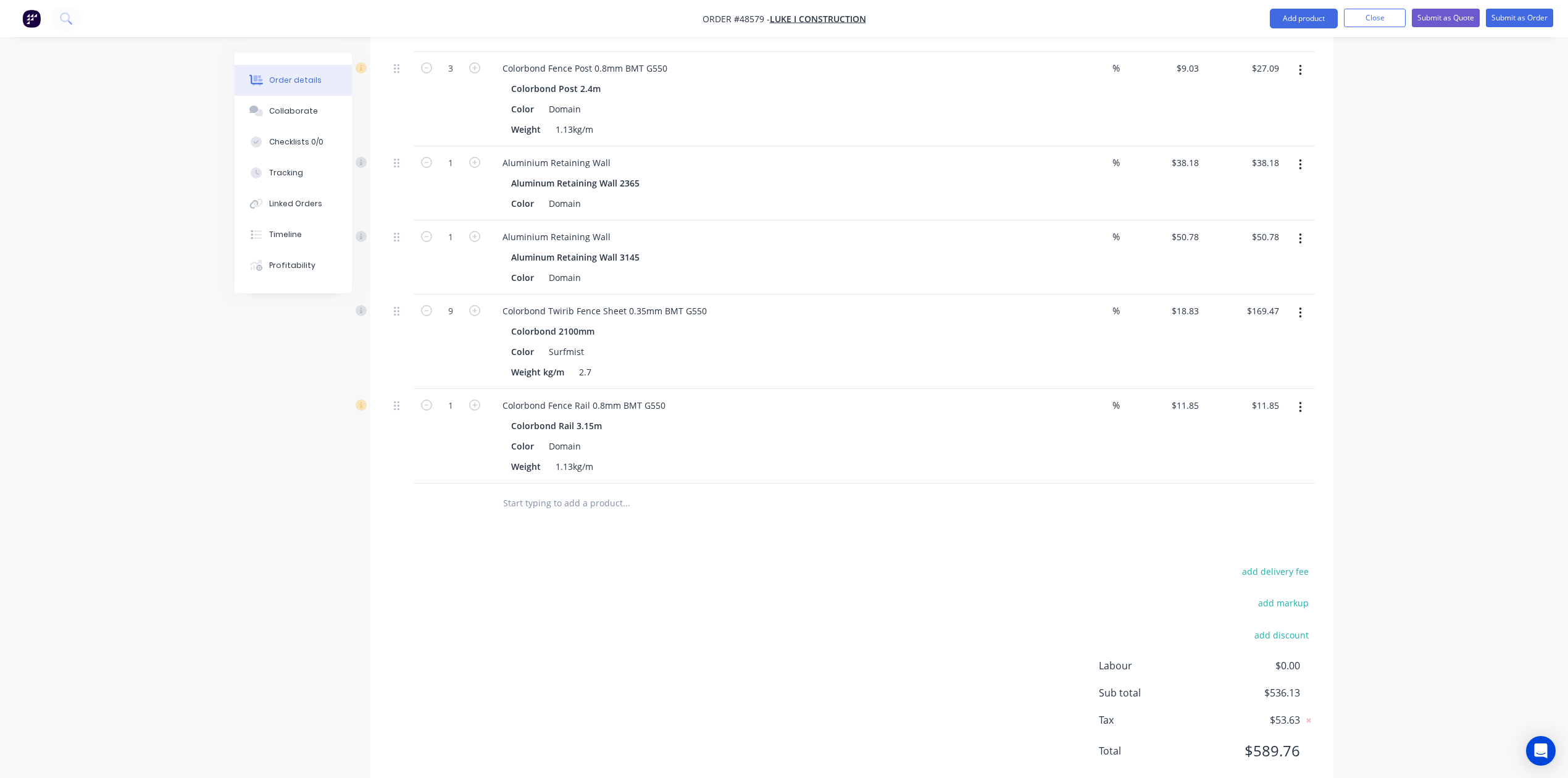
scroll to position [692, 0]
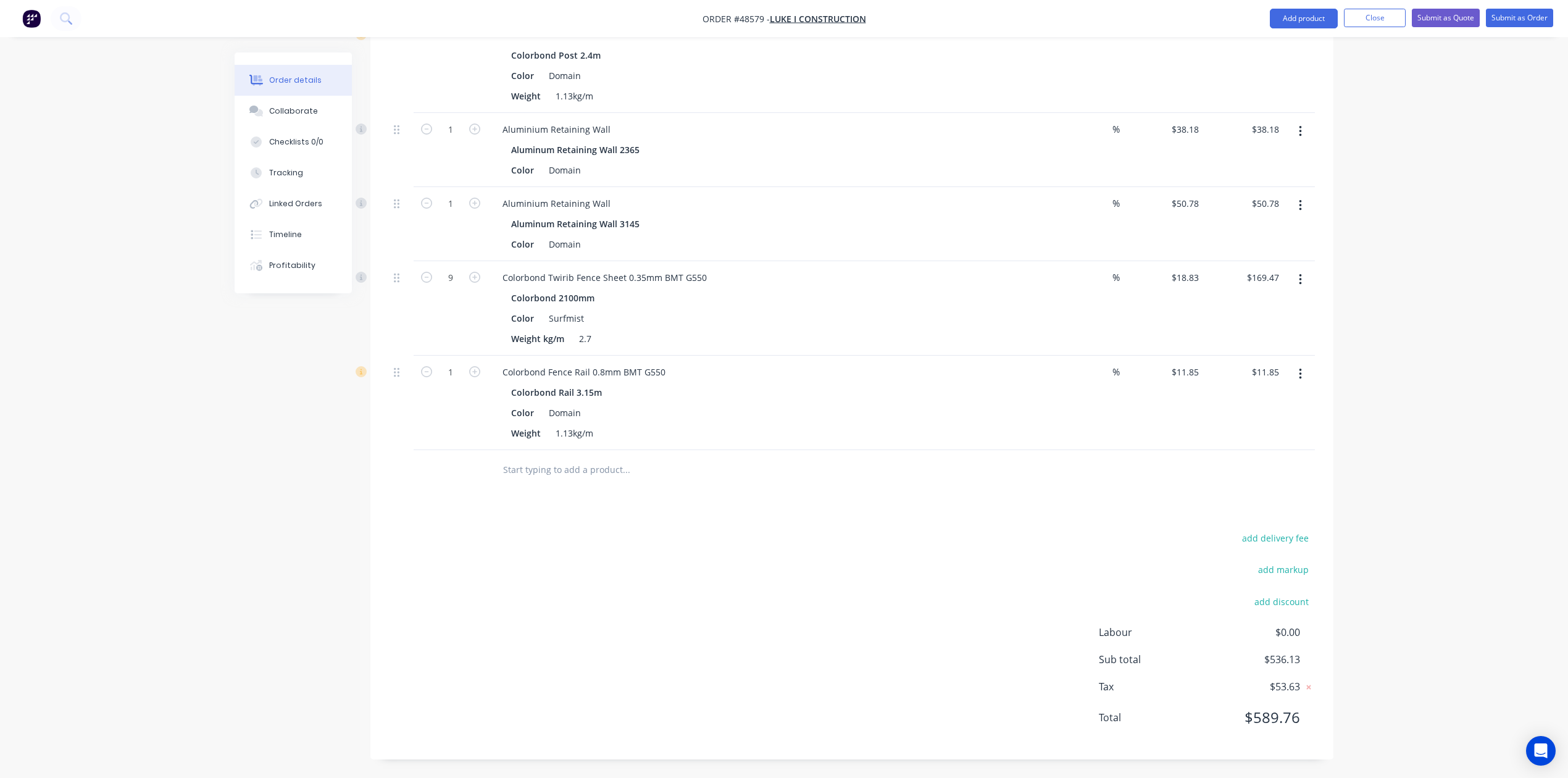
drag, startPoint x: 1308, startPoint y: 374, endPoint x: 1284, endPoint y: 386, distance: 26.8
click at [1131, 375] on button "button" at bounding box center [1301, 373] width 29 height 22
click at [1131, 406] on div "Edit" at bounding box center [1256, 406] width 95 height 18
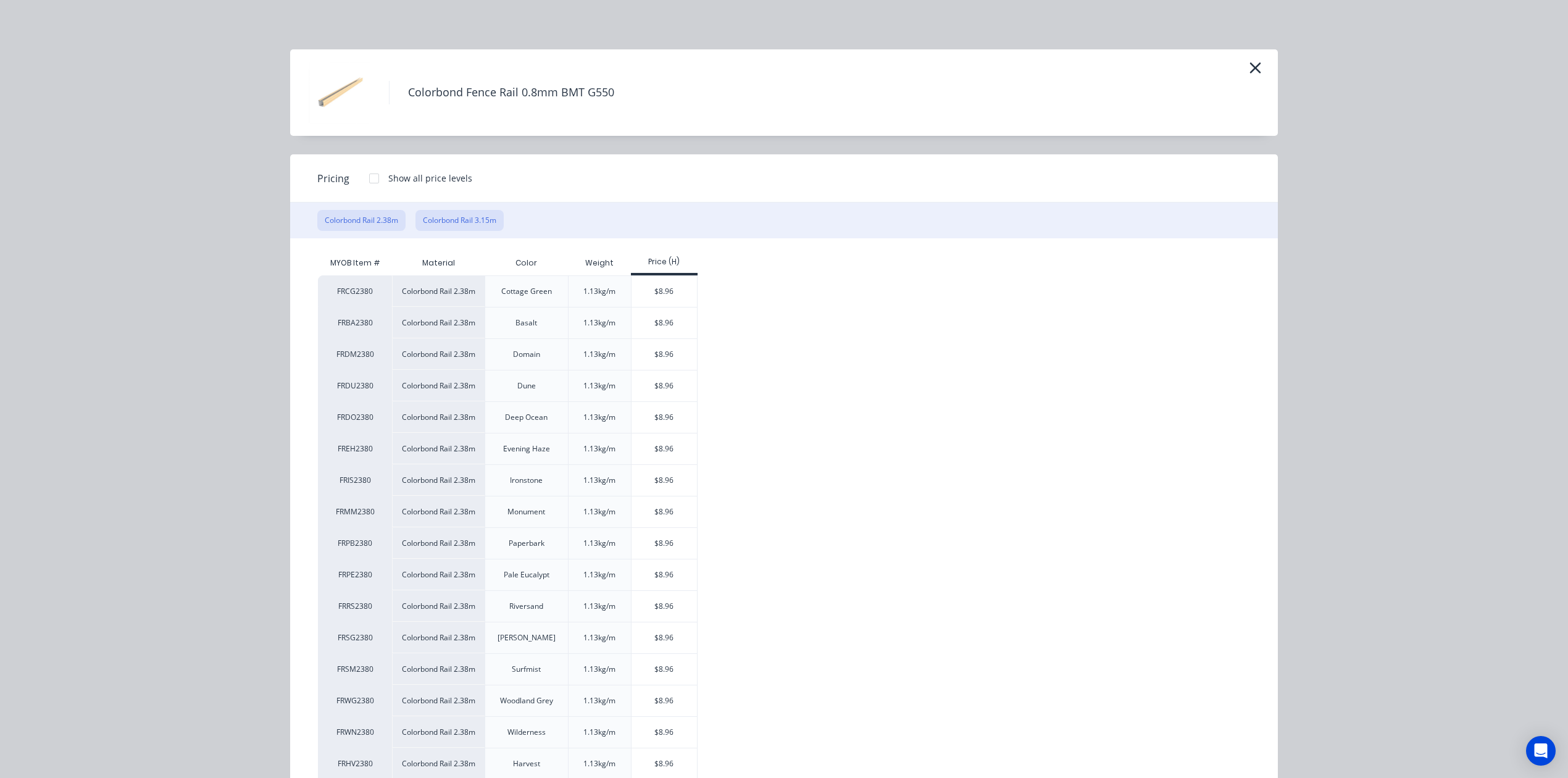
click at [462, 225] on button "Colorbond Rail 3.15m" at bounding box center [459, 221] width 88 height 21
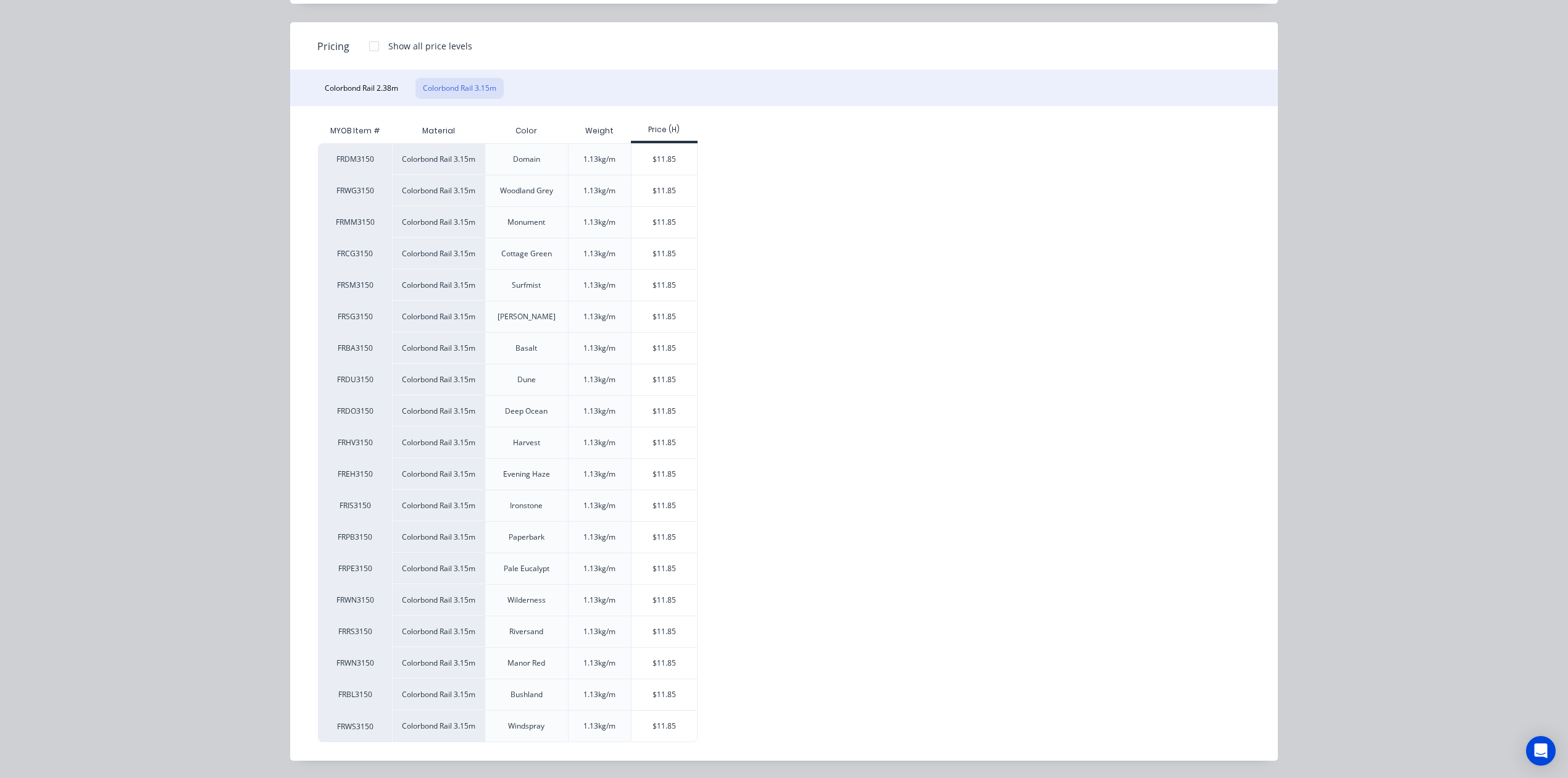
scroll to position [136, 0]
click at [650, 294] on div "$11.85" at bounding box center [664, 285] width 66 height 31
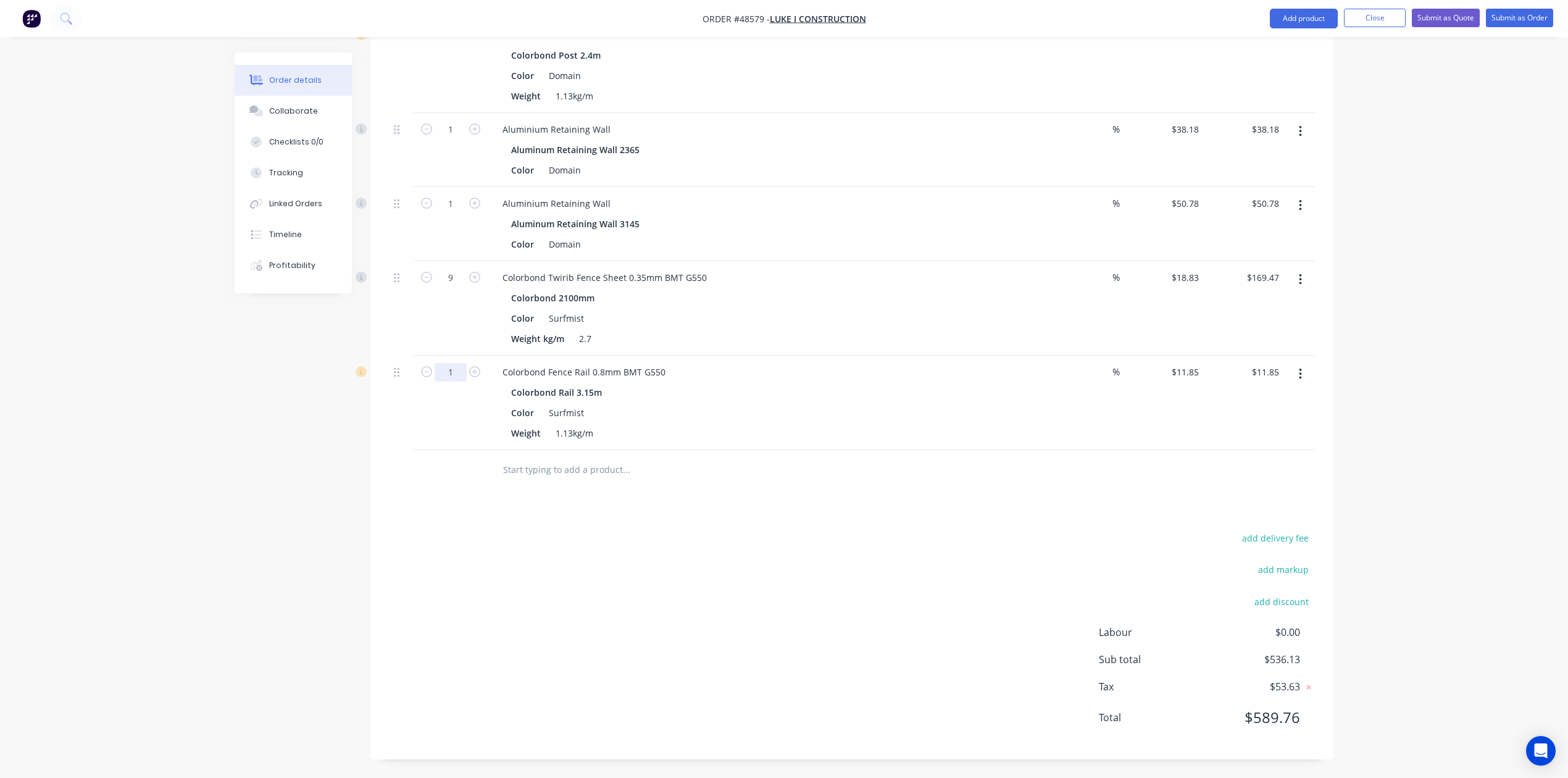
type input "4"
type input "$47.40"
click at [856, 448] on div "Colorbond Fence Rail 0.8mm BMT G550 Colorbond Rail 3.15m Color Surfmist Weight …" at bounding box center [765, 403] width 555 height 94
click at [1131, 383] on button "button" at bounding box center [1301, 373] width 29 height 22
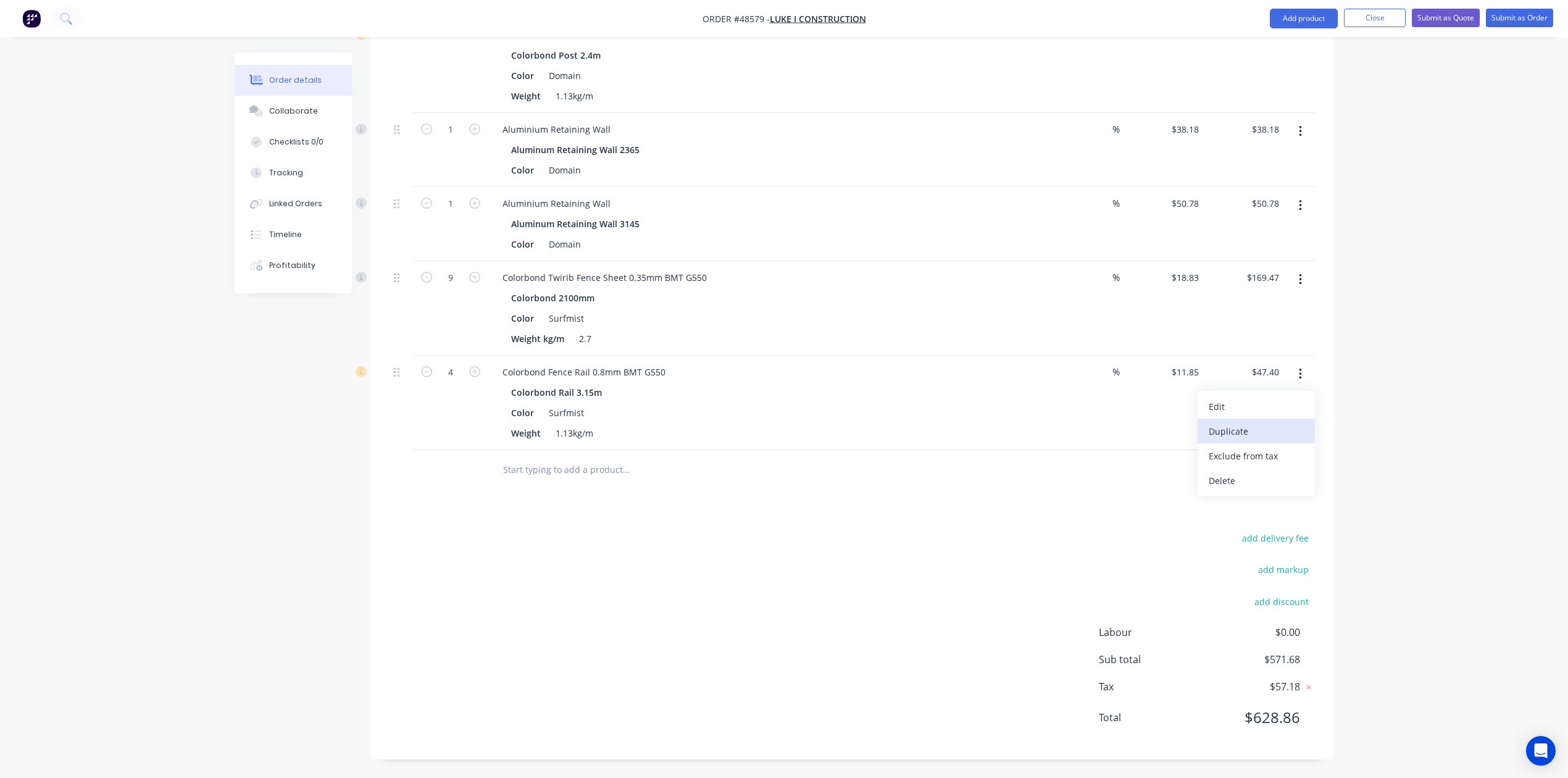
click at [1131, 426] on div "Duplicate" at bounding box center [1256, 431] width 95 height 18
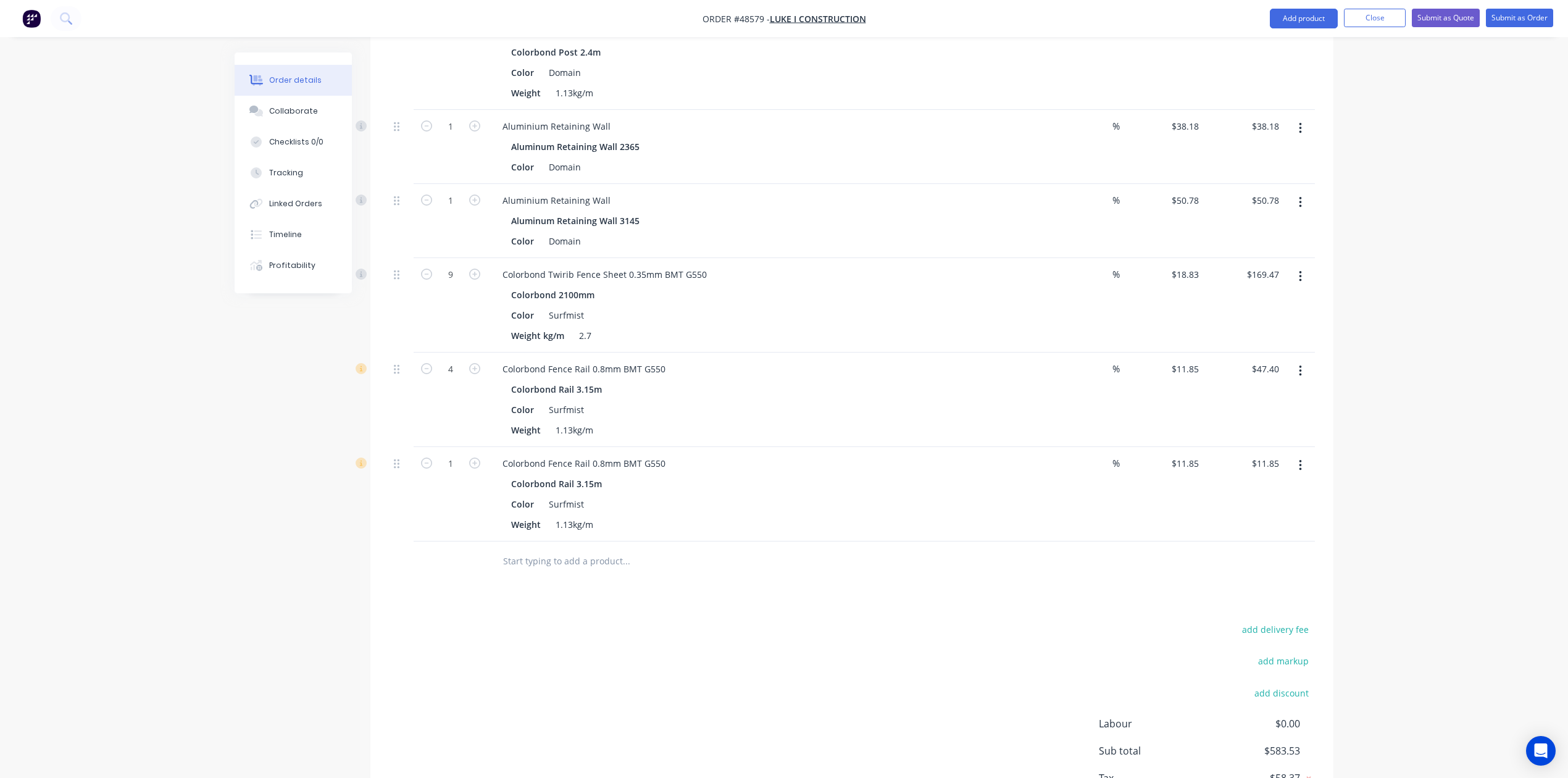
click at [484, 470] on div "1" at bounding box center [451, 494] width 74 height 94
click at [476, 468] on icon "button" at bounding box center [474, 463] width 11 height 11
type input "2"
type input "$23.70"
click at [882, 557] on div at bounding box center [710, 561] width 435 height 25
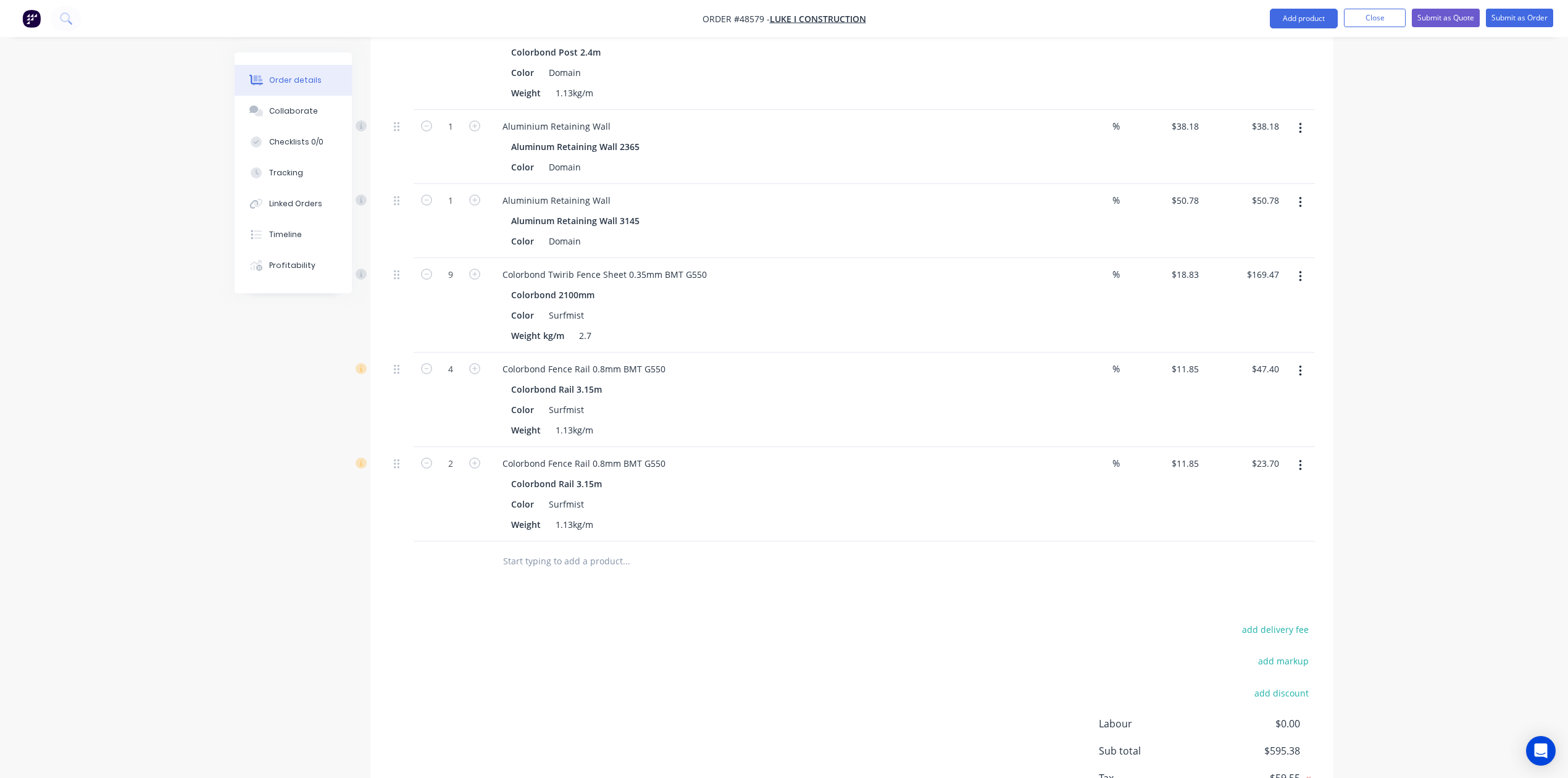
click at [1131, 473] on button "button" at bounding box center [1301, 465] width 29 height 22
click at [1131, 502] on div "Edit" at bounding box center [1256, 498] width 95 height 18
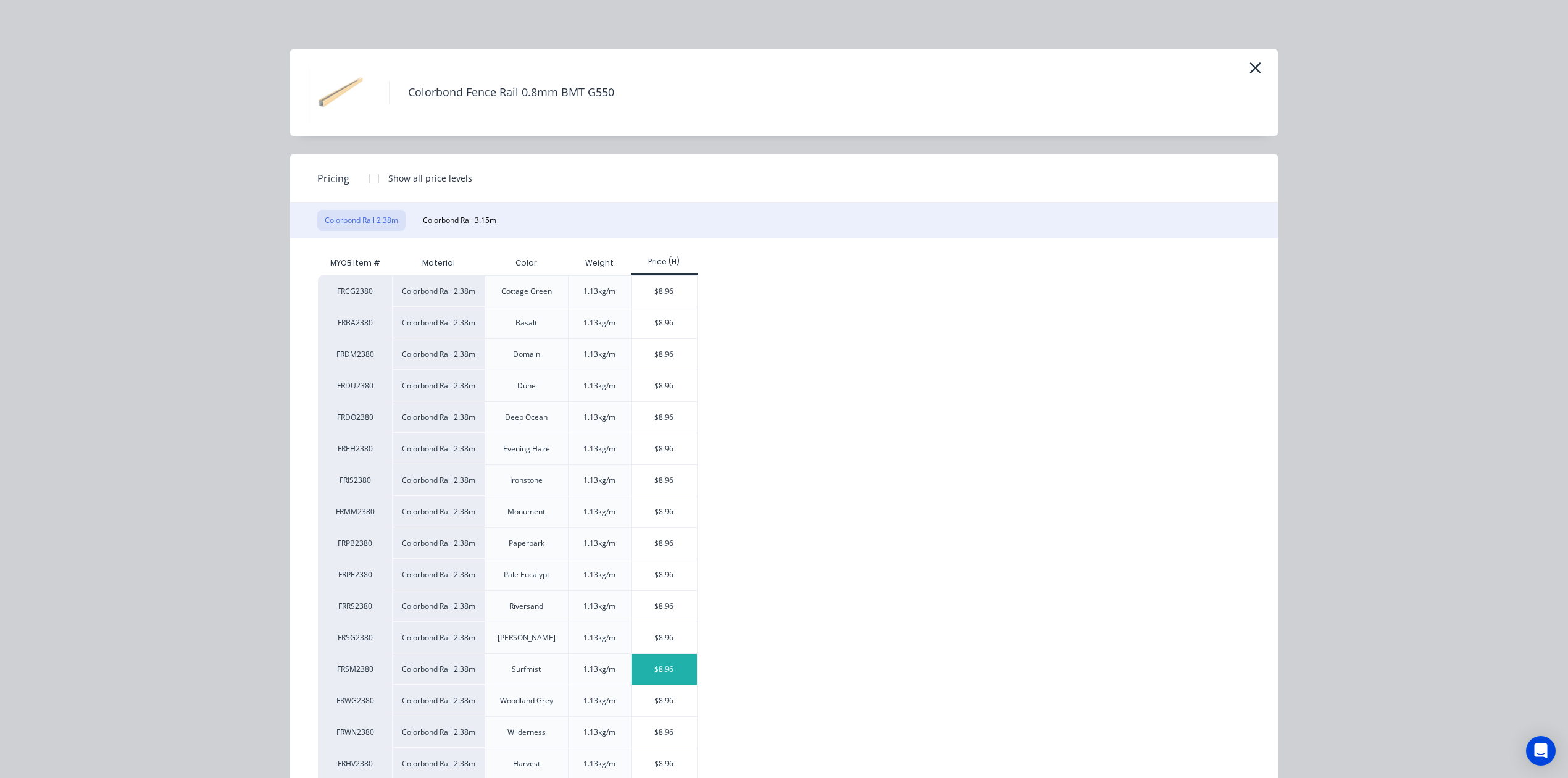
click at [648, 674] on div "$8.96" at bounding box center [664, 669] width 66 height 31
type input "$8.96"
type input "$17.92"
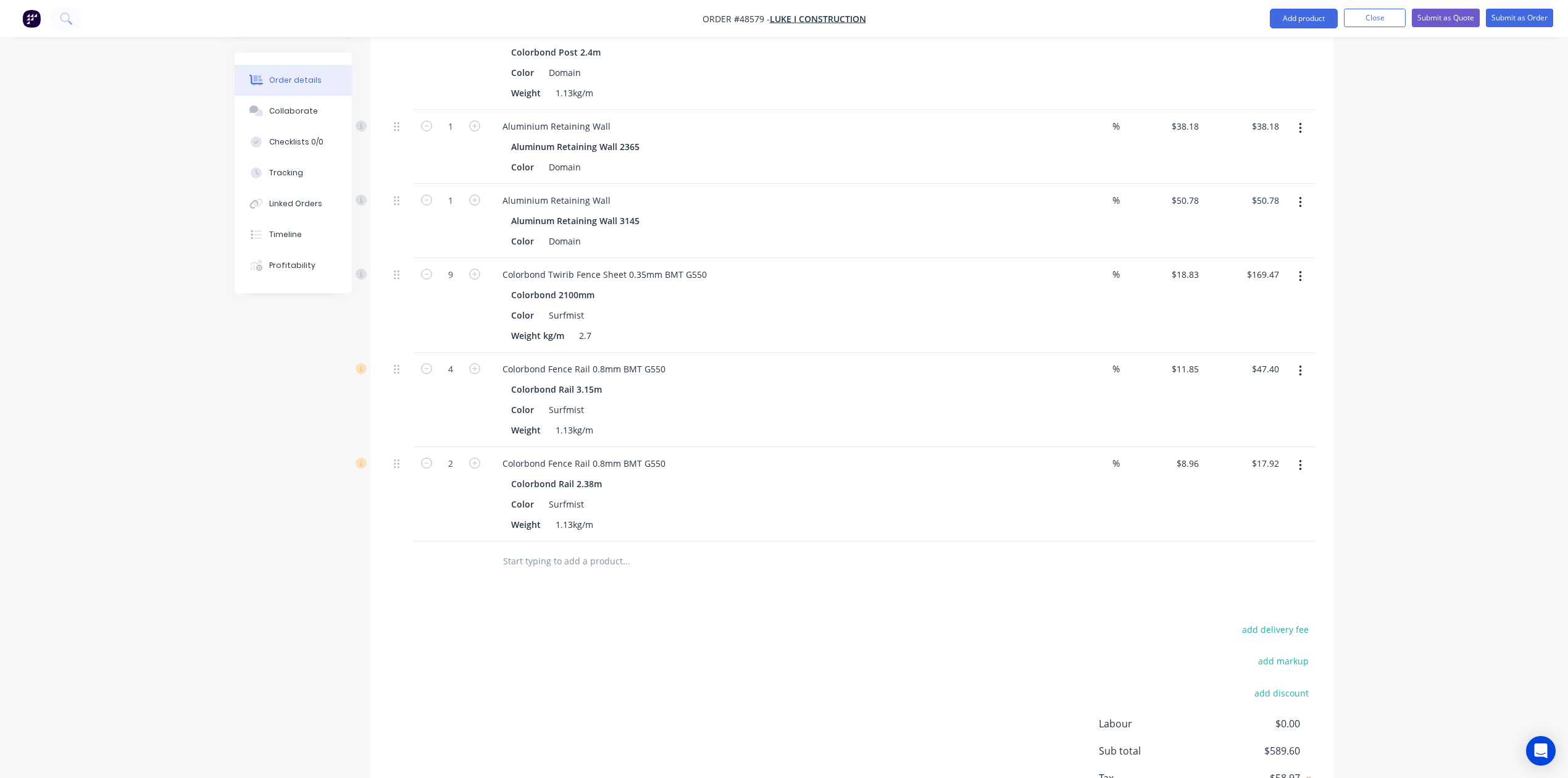
click at [781, 687] on div "add delivery fee add markup add discount Labour $0.00 Sub total $589.60 Tax $58…" at bounding box center [852, 727] width 926 height 211
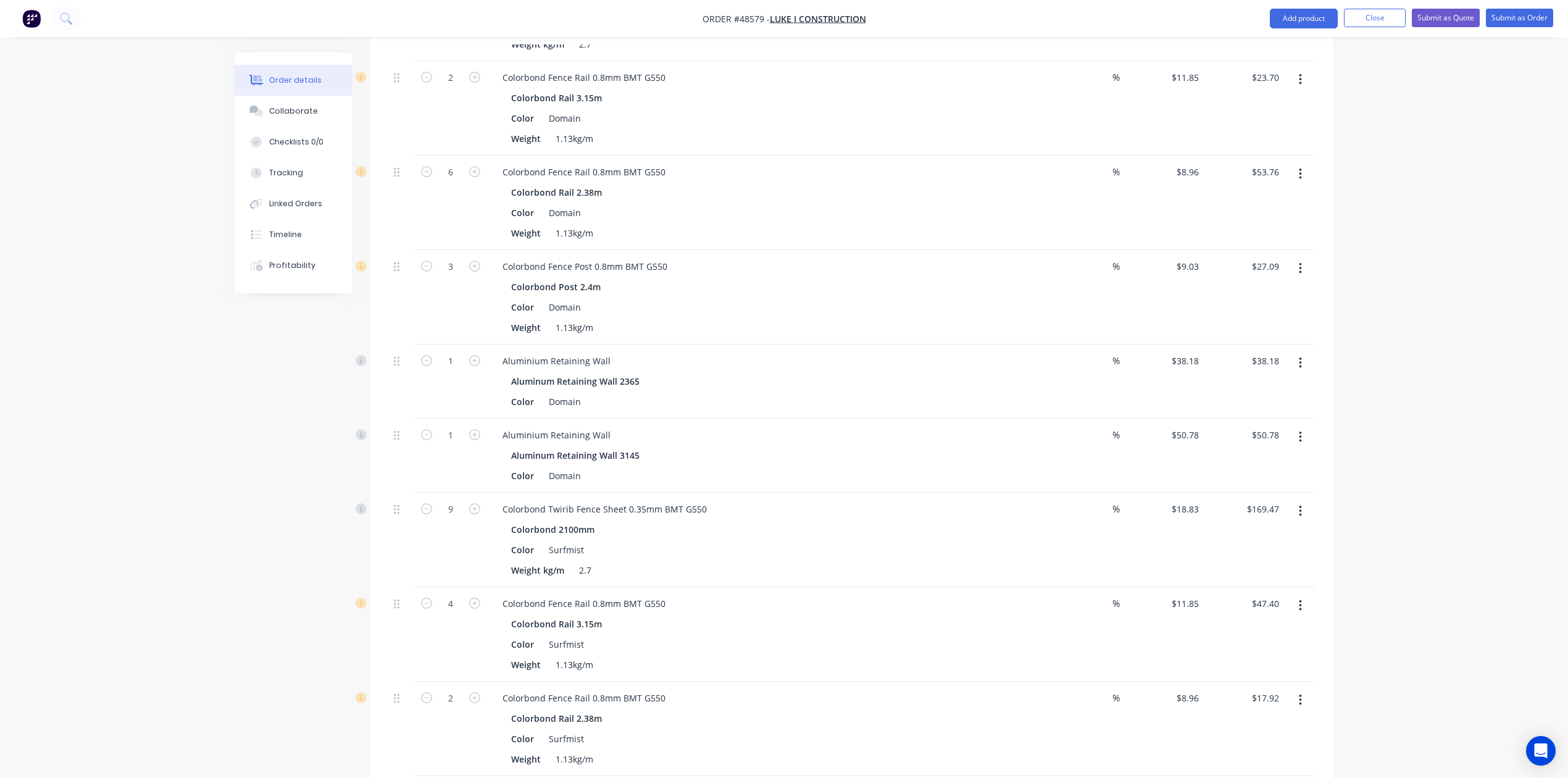
scroll to position [128, 0]
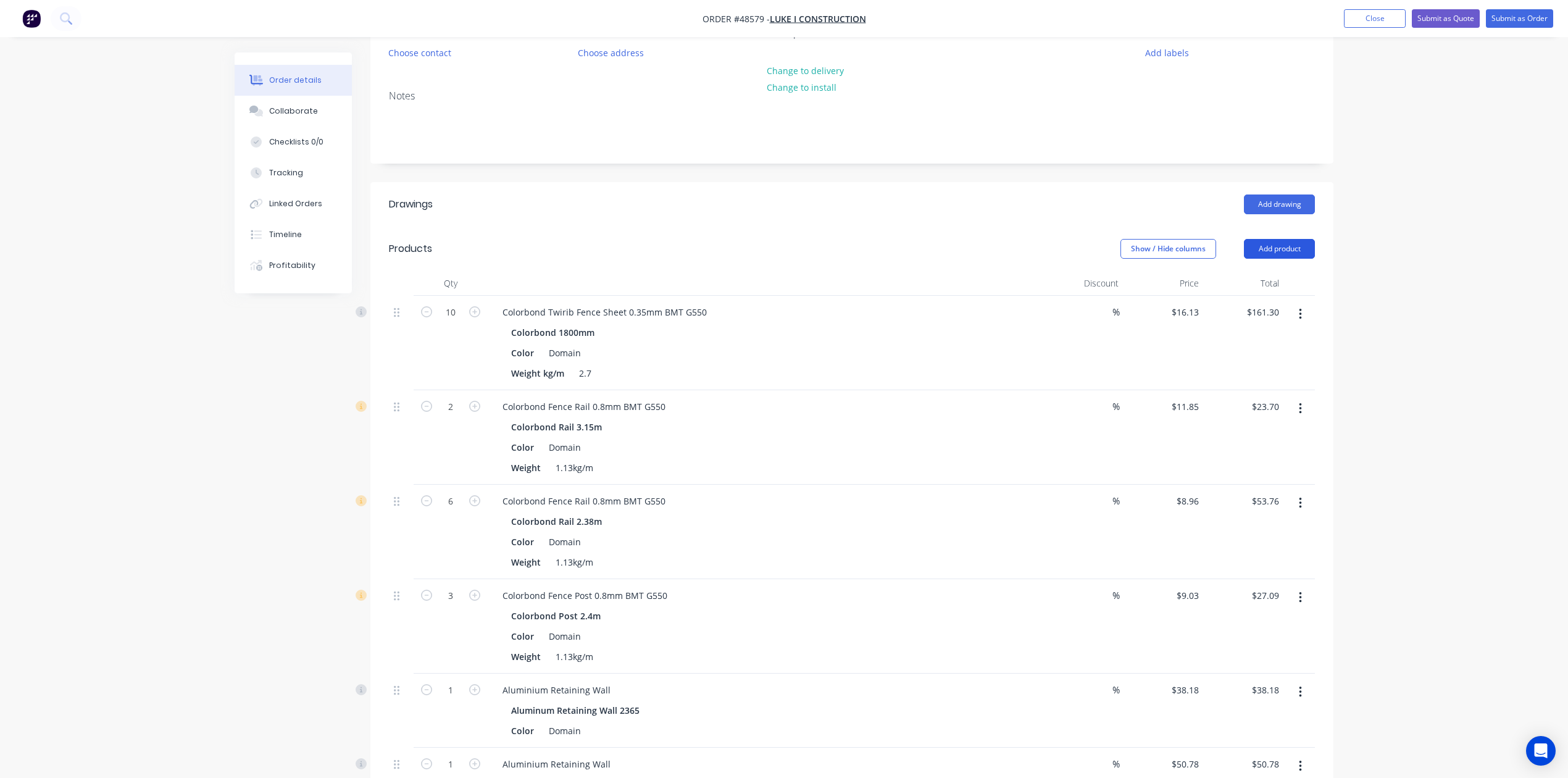
click at [1131, 248] on button "Add product" at bounding box center [1280, 249] width 71 height 20
click at [969, 393] on div "Colorbond Fence Rail 0.8mm BMT G550 Colorbond Rail 3.15m Color Domain Weight 1.…" at bounding box center [765, 437] width 555 height 94
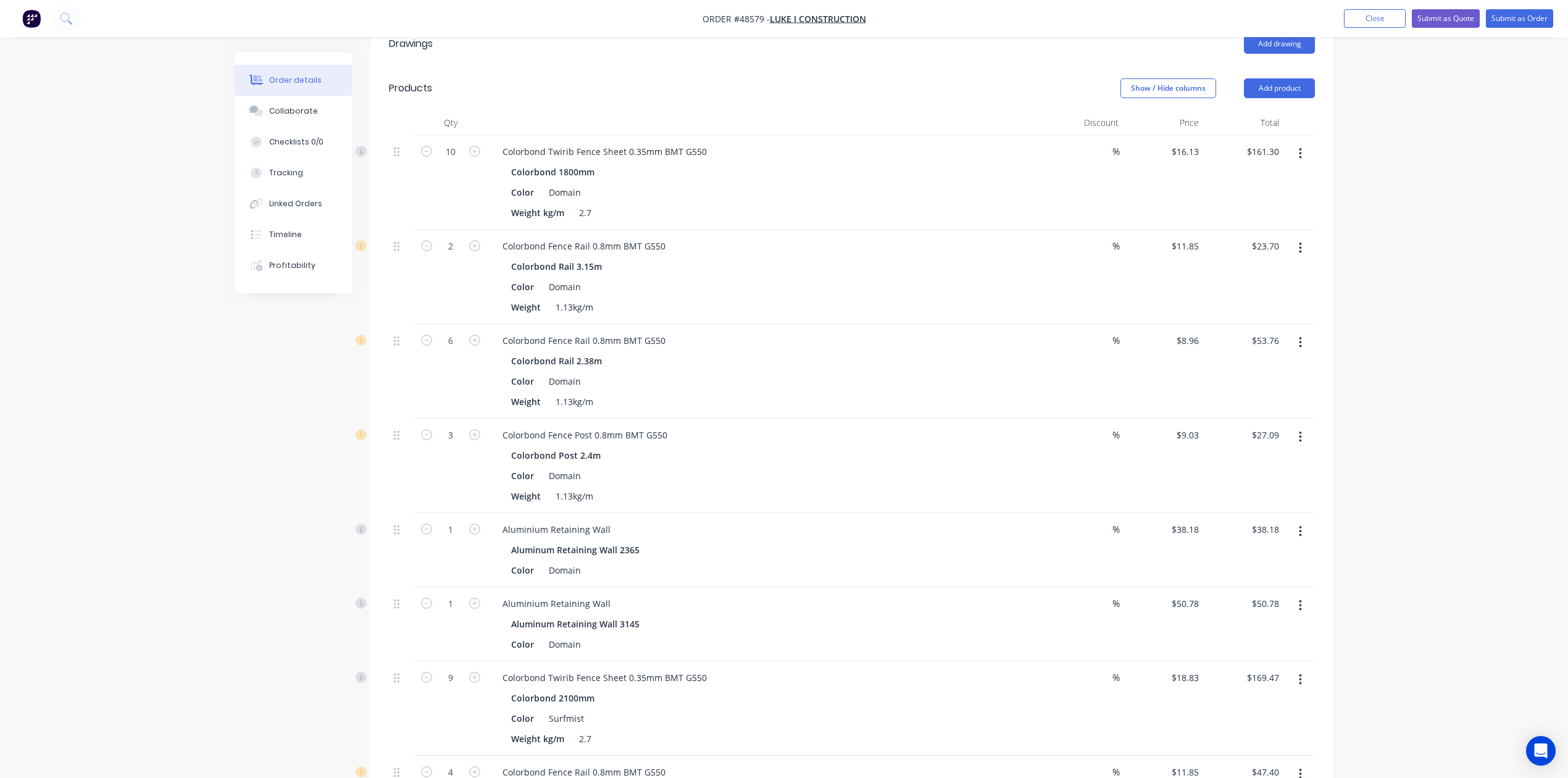
scroll to position [46, 0]
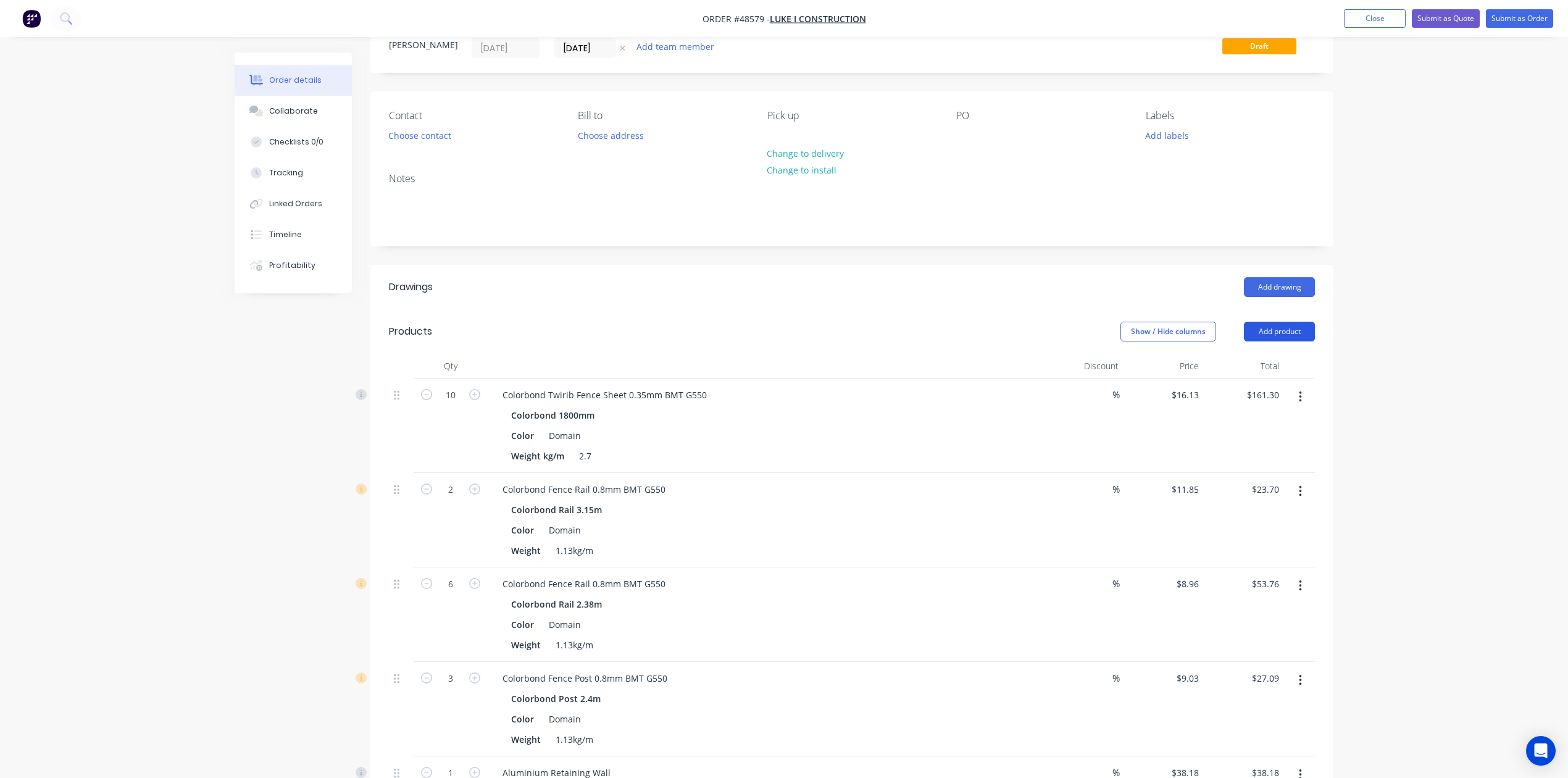
click at [1131, 332] on button "Add product" at bounding box center [1280, 332] width 71 height 20
click at [1131, 353] on button "Product catalogue" at bounding box center [1256, 363] width 118 height 25
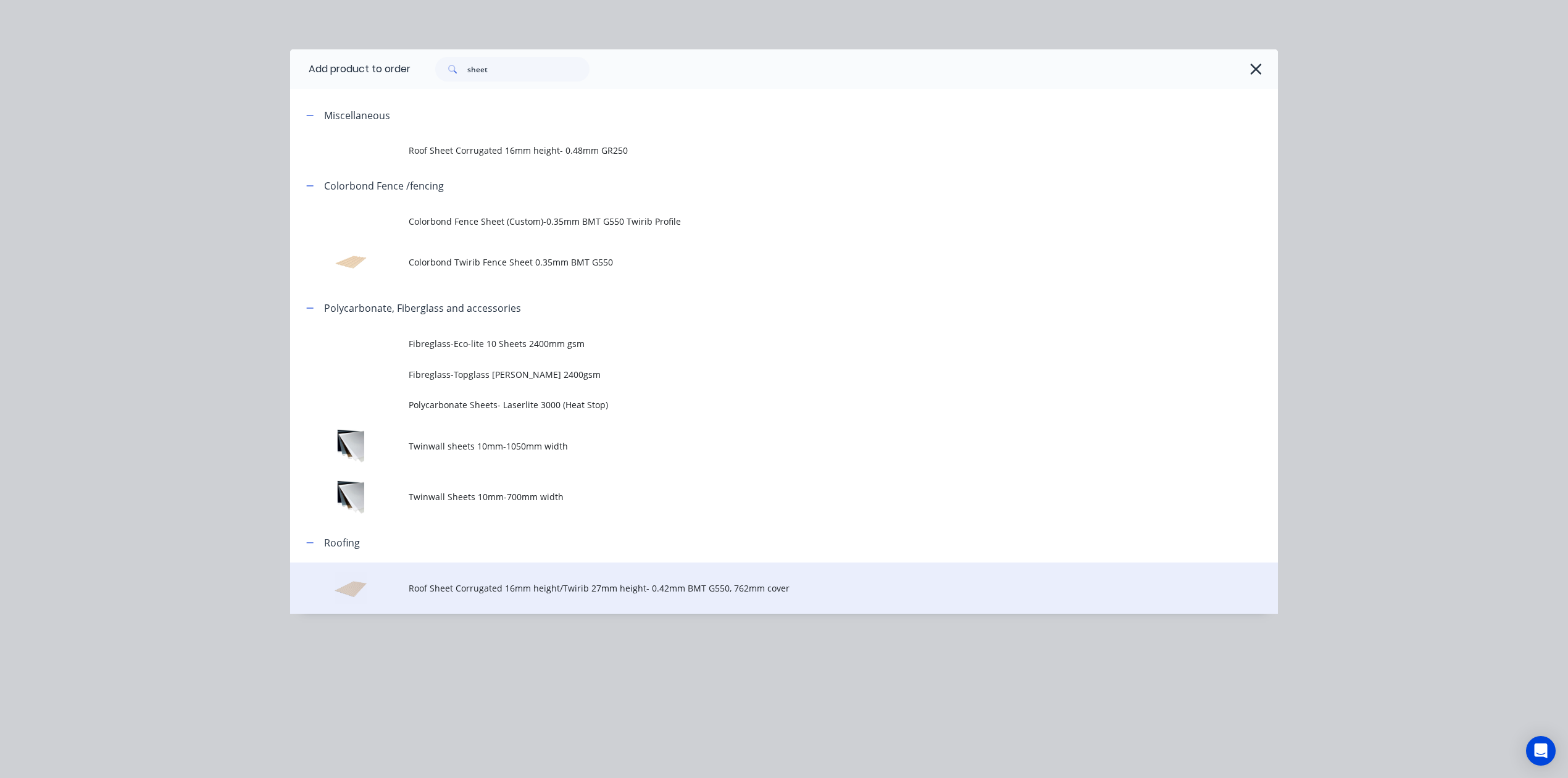
click at [645, 581] on span "Roof Sheet Corrugated 16mm height/Twirib 27mm height- 0.42mm BMT G550, 762mm co…" at bounding box center [756, 588] width 695 height 13
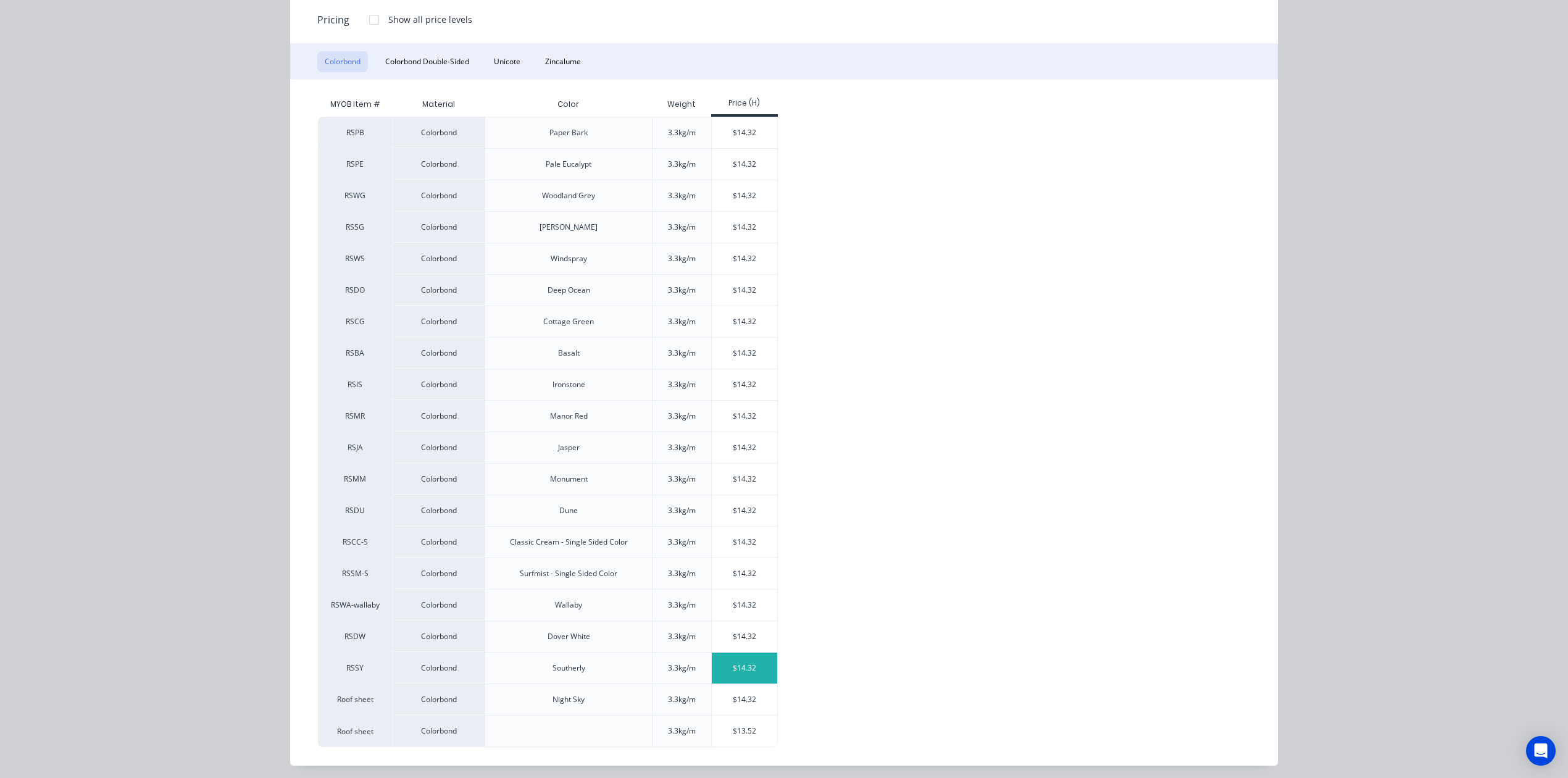
scroll to position [164, 0]
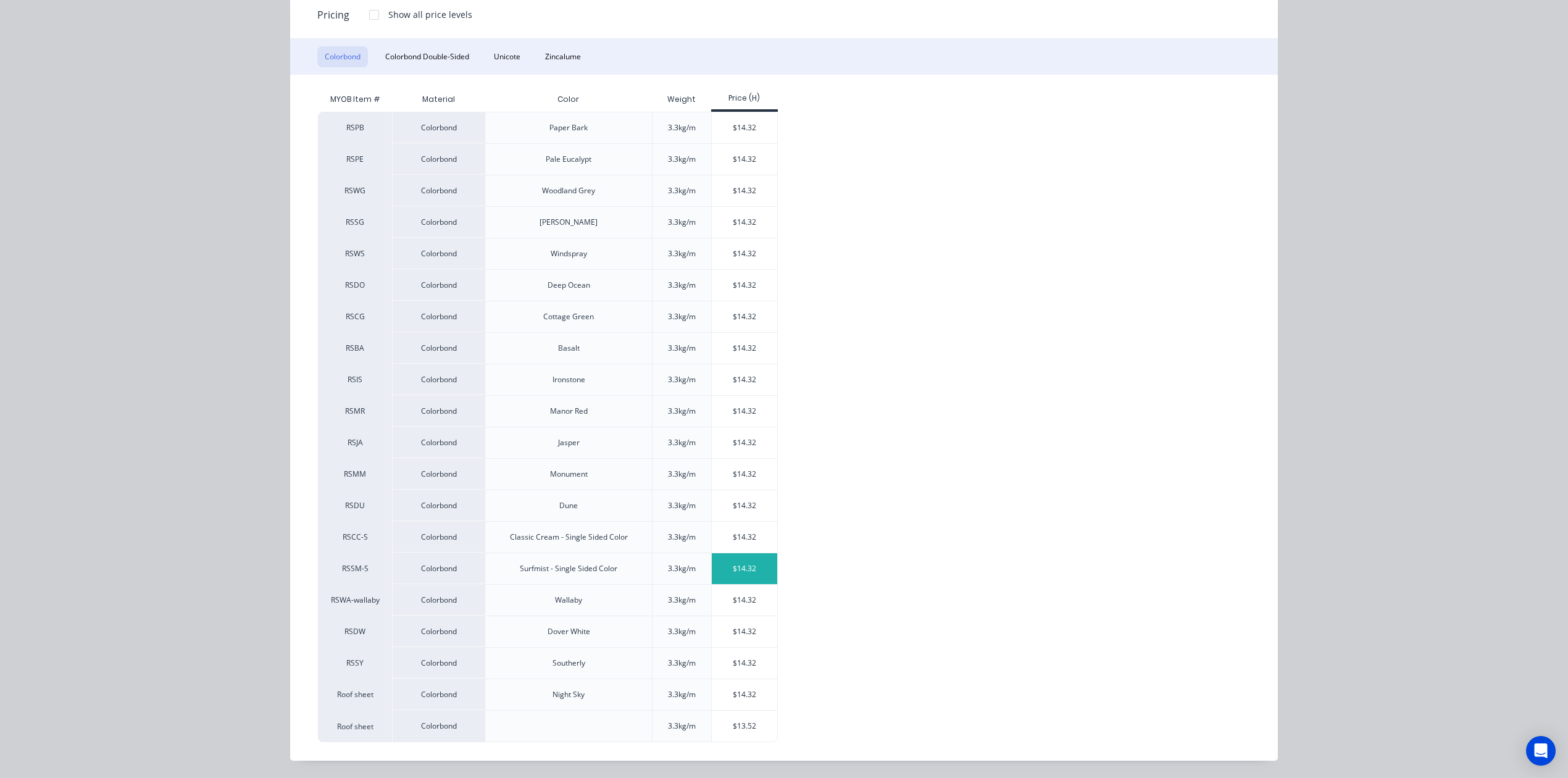
click at [739, 563] on div "$14.32" at bounding box center [744, 569] width 66 height 31
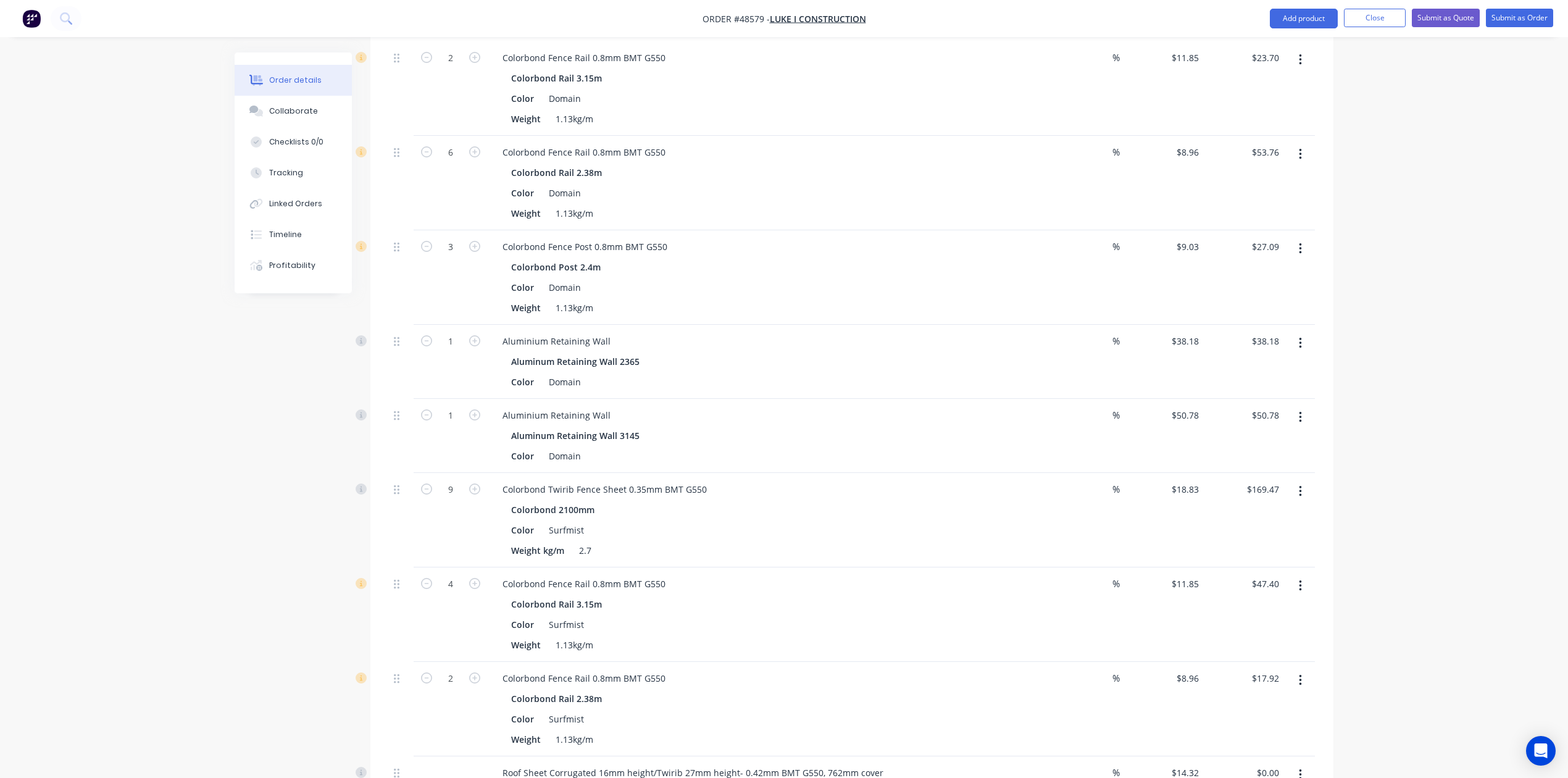
scroll to position [787, 0]
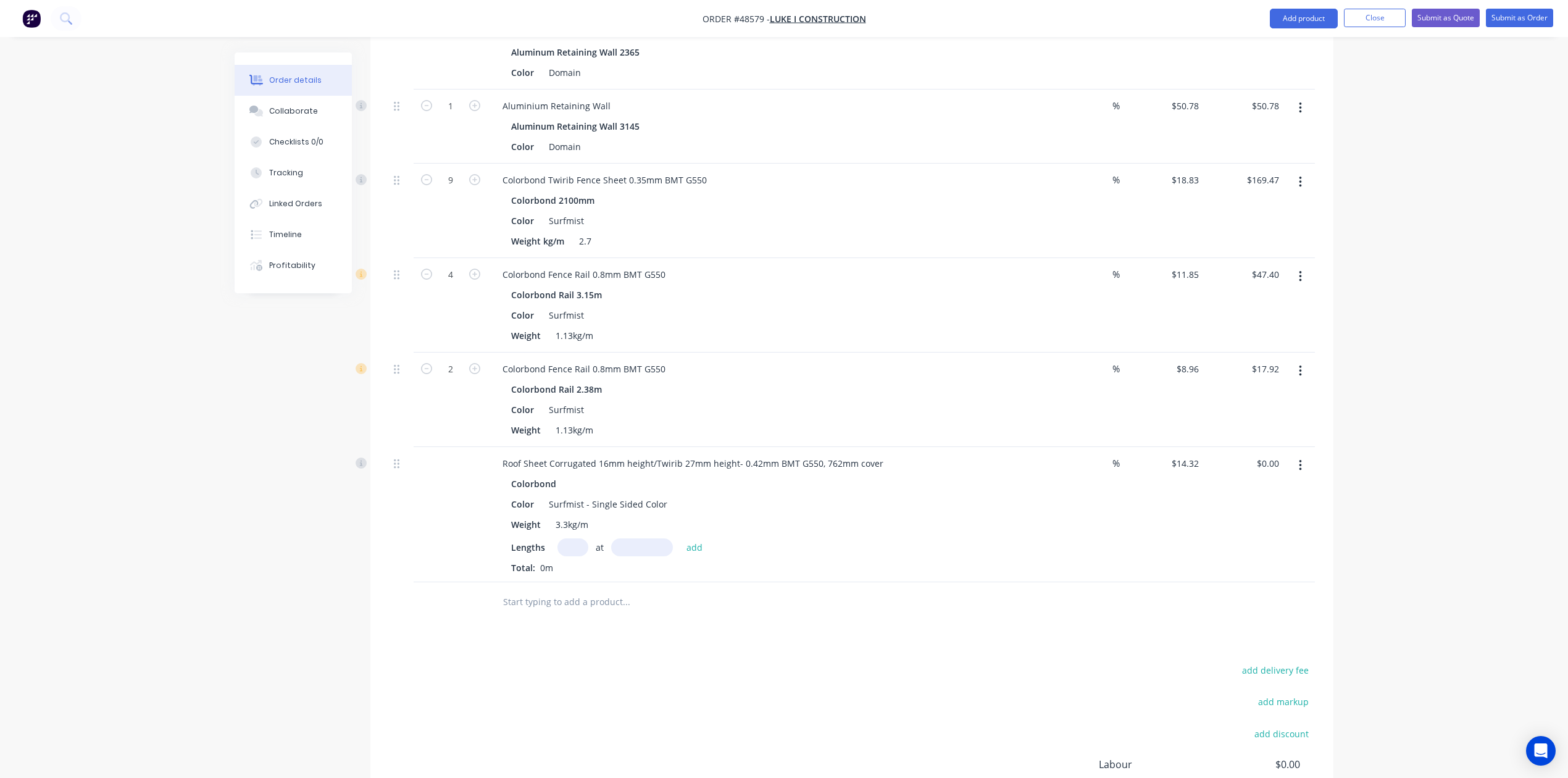
click at [1131, 472] on button "button" at bounding box center [1301, 465] width 29 height 22
click at [1131, 566] on div "Delete" at bounding box center [1256, 572] width 95 height 18
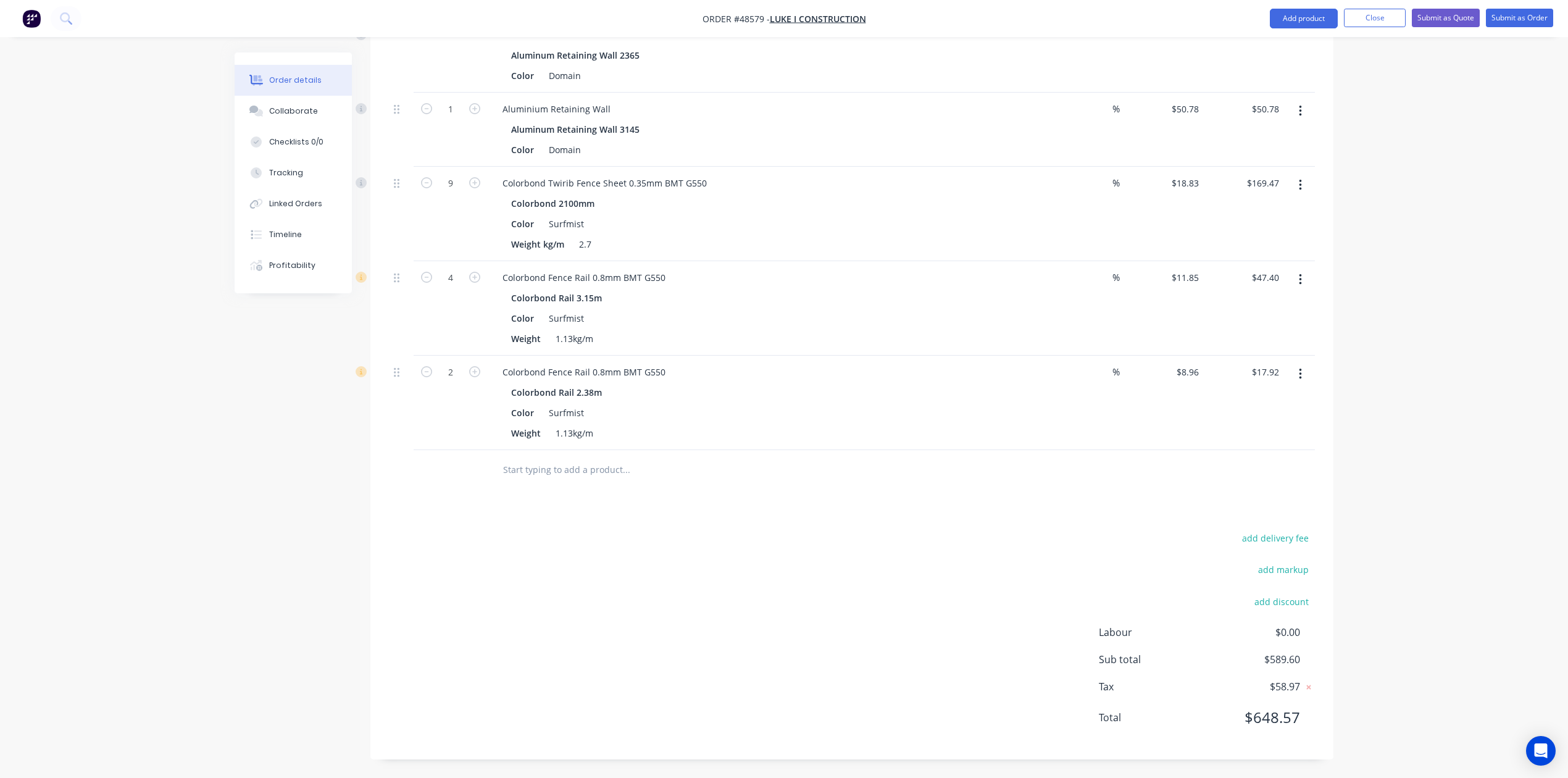
click at [1131, 179] on button "button" at bounding box center [1301, 185] width 29 height 22
click at [1131, 240] on div "Duplicate" at bounding box center [1256, 242] width 95 height 18
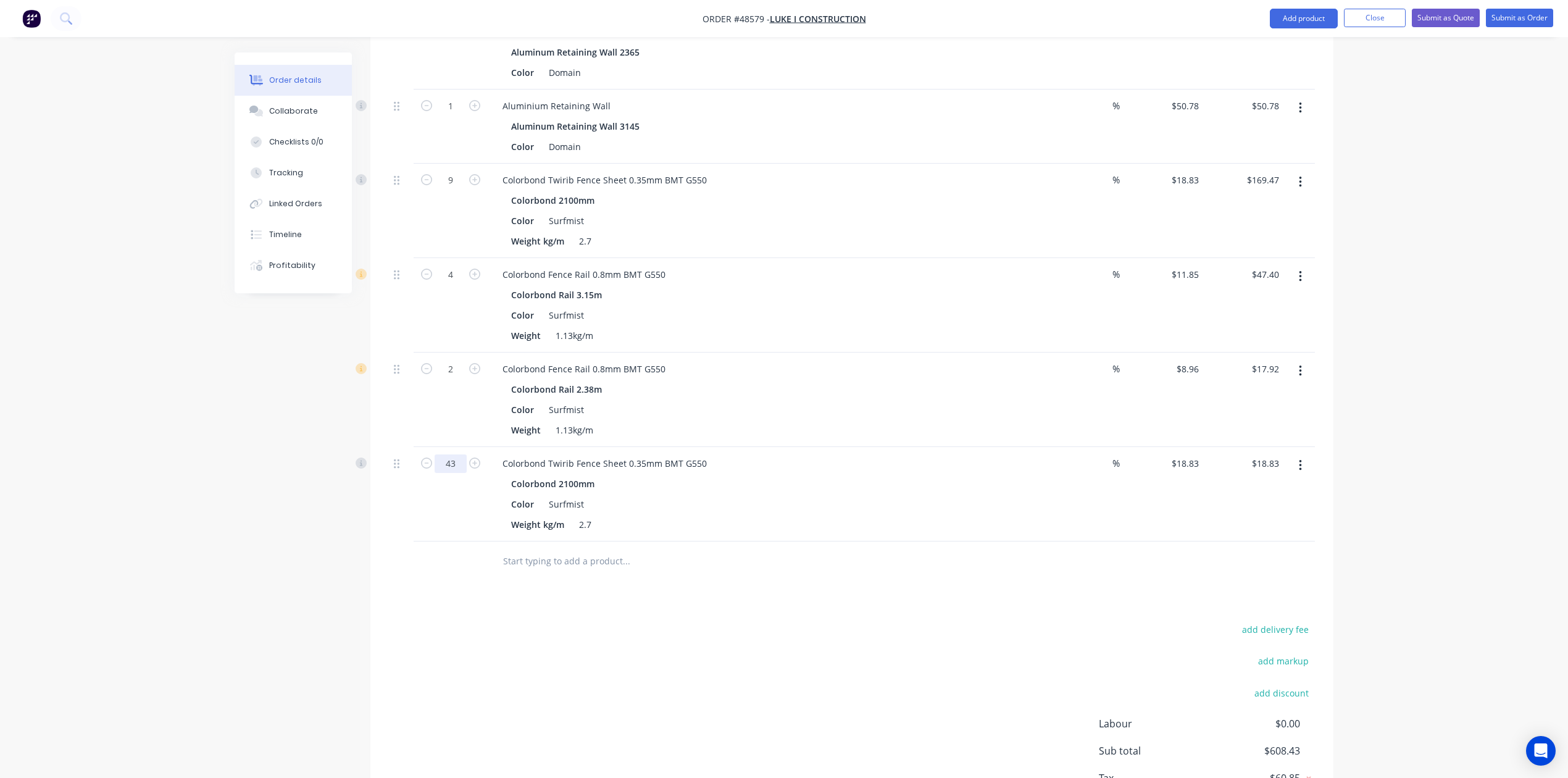
type input "43"
type input "$809.69"
click at [1035, 512] on div "Colorbond 2100mm Color Surfmist Weight kg/m 2.7" at bounding box center [765, 504] width 545 height 58
click at [1131, 476] on button "button" at bounding box center [1301, 465] width 29 height 22
click at [1131, 498] on div "Edit" at bounding box center [1256, 498] width 95 height 18
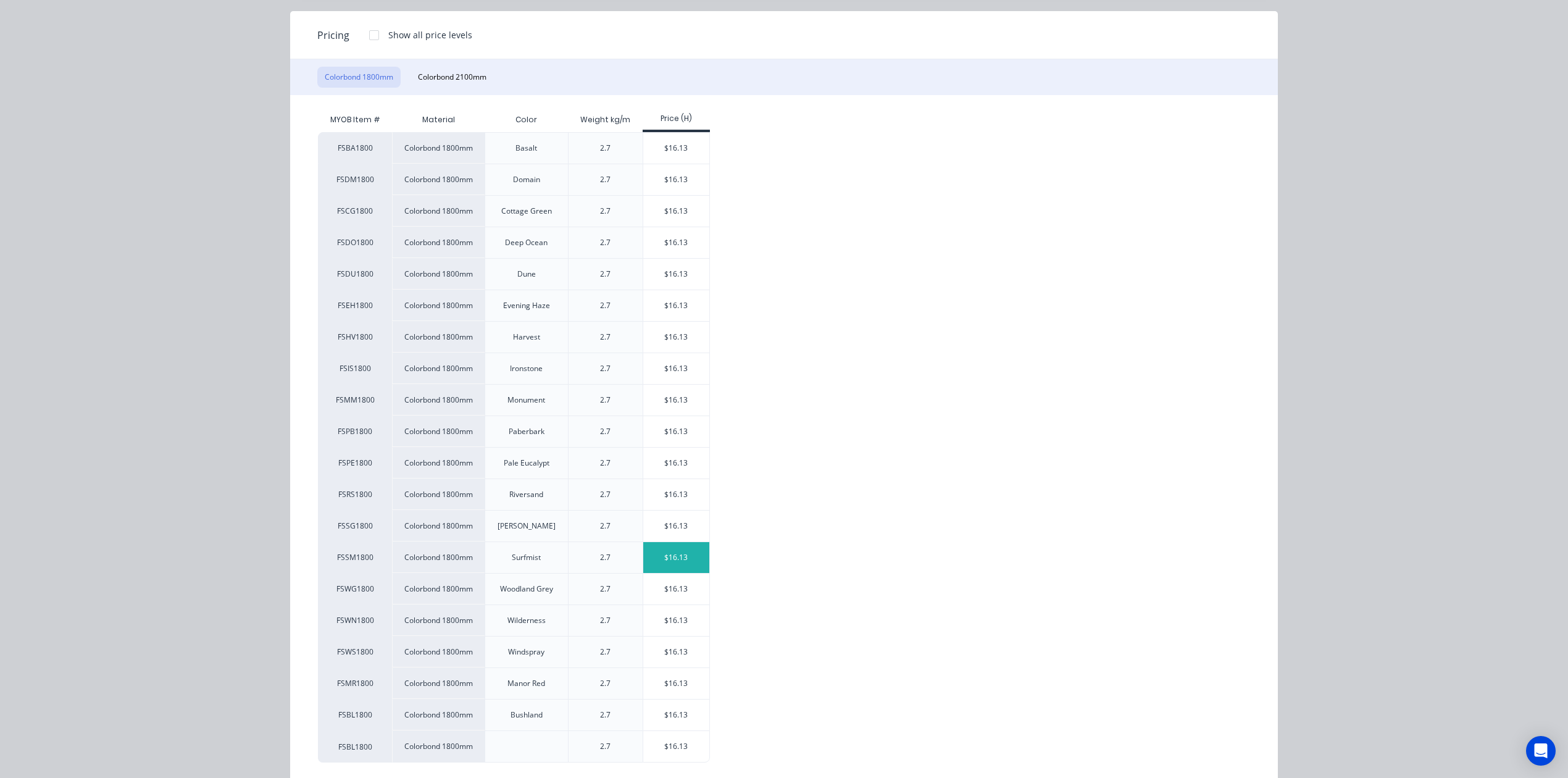
scroll to position [168, 0]
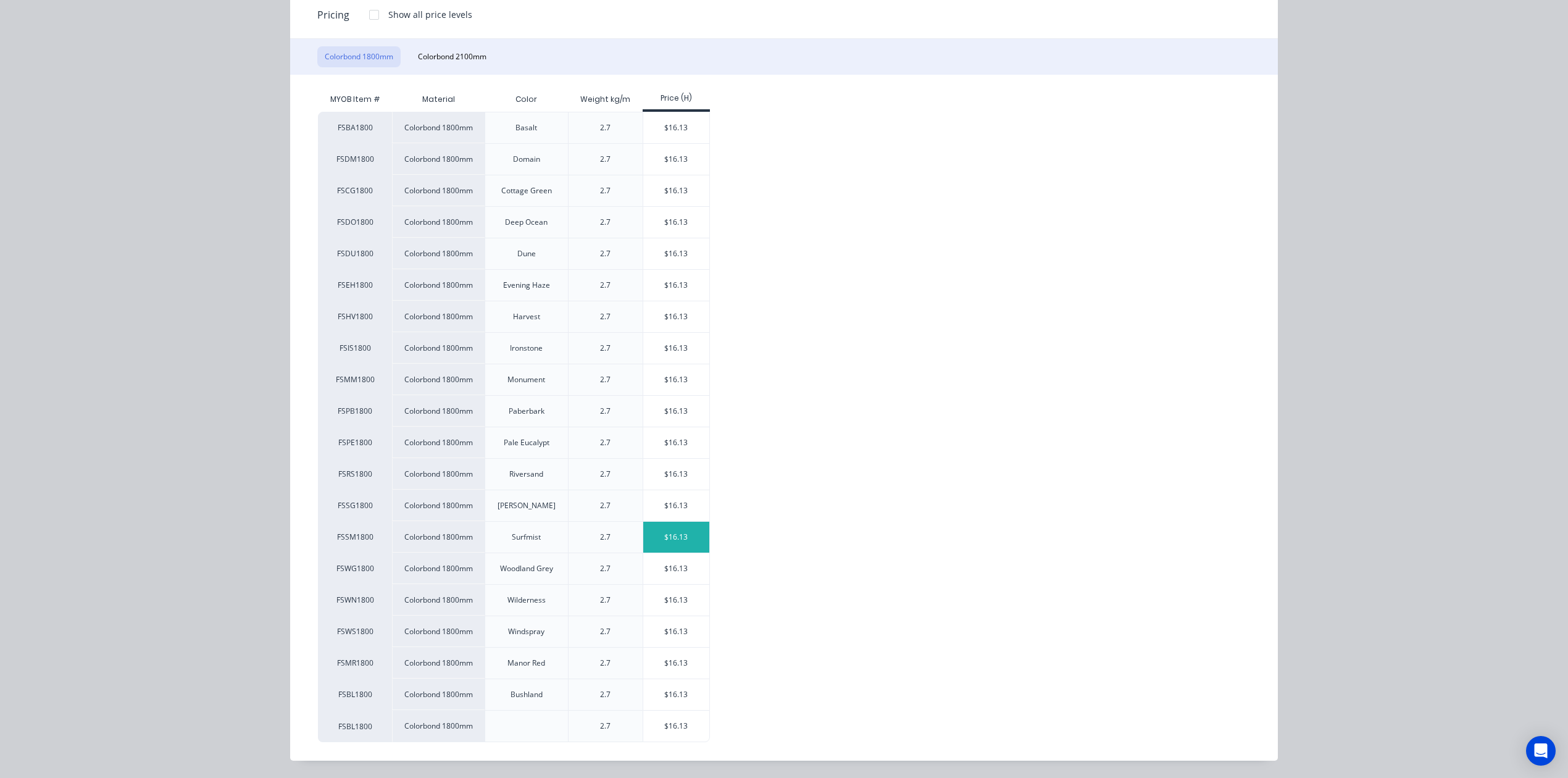
click at [686, 537] on div "$16.13" at bounding box center [676, 537] width 66 height 31
type input "$16.13"
type input "$693.59"
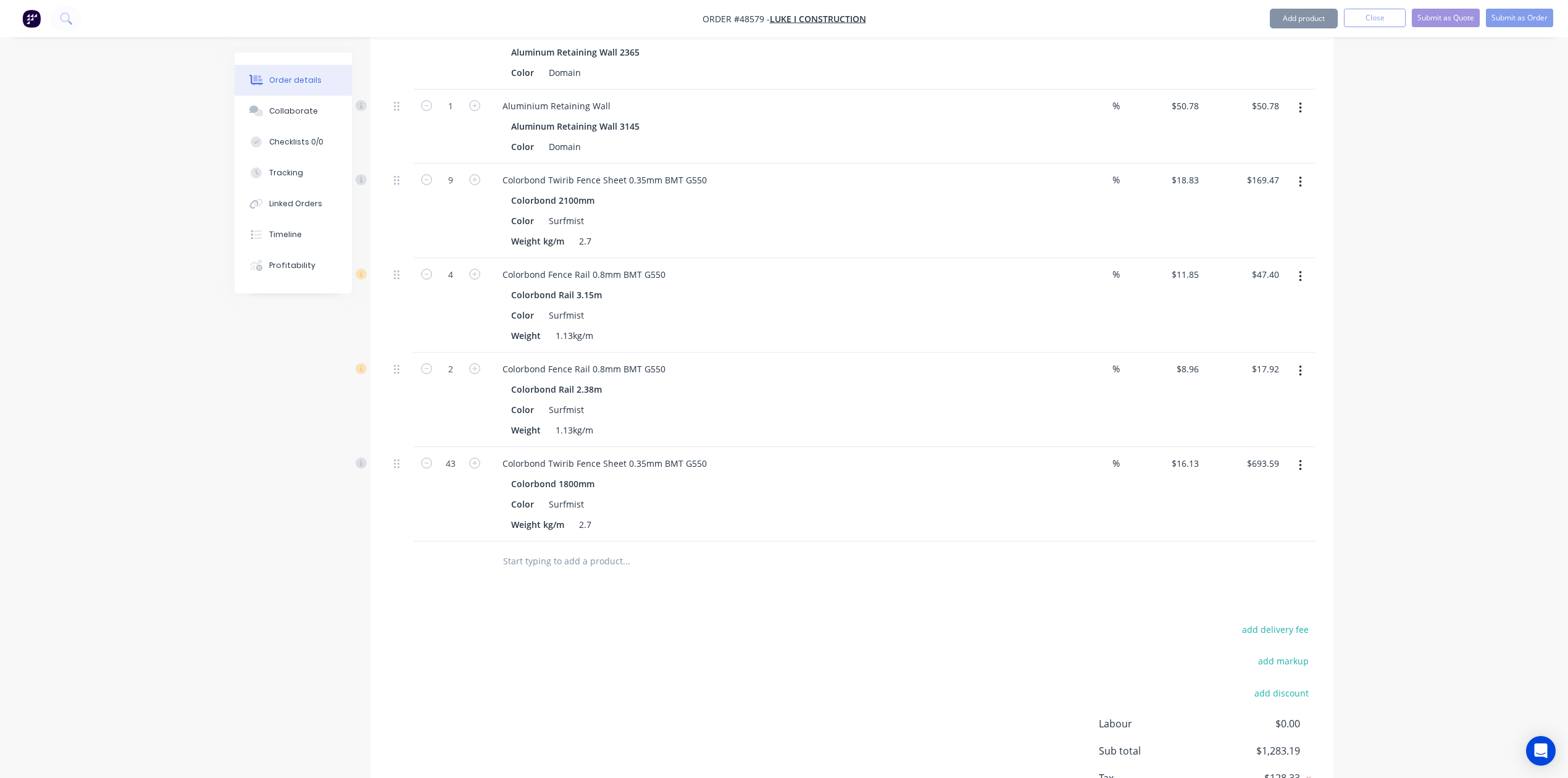
click at [884, 645] on div "add delivery fee add markup add discount Labour $0.00 Sub total $1,283.19 Tax $…" at bounding box center [852, 727] width 926 height 211
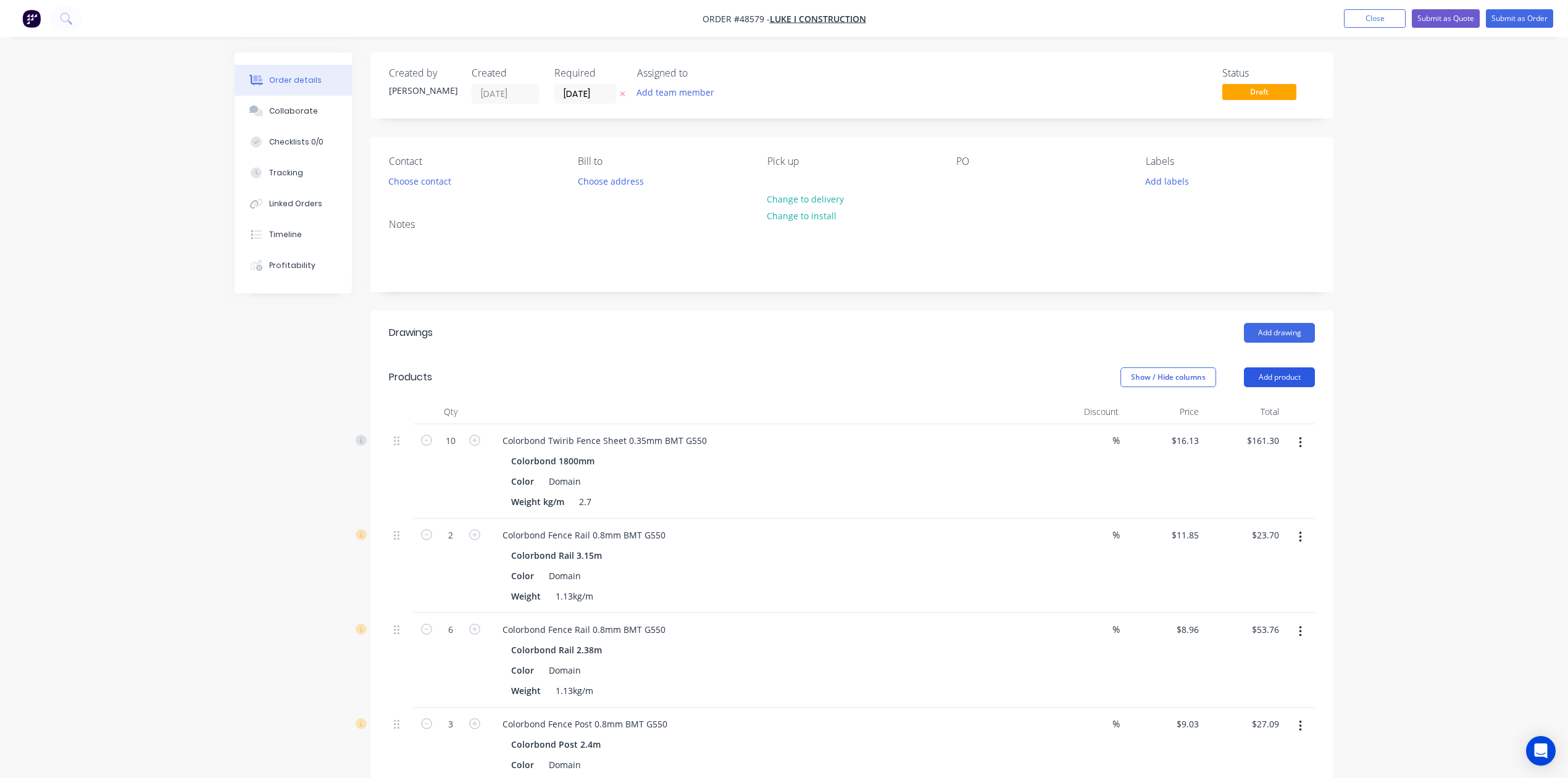
drag, startPoint x: 1283, startPoint y: 364, endPoint x: 1278, endPoint y: 381, distance: 17.7
click at [1131, 369] on header "Products Show / Hide columns Add product" at bounding box center [852, 377] width 963 height 45
click at [1131, 380] on button "Add product" at bounding box center [1280, 377] width 71 height 20
click at [1131, 406] on div "Product catalogue" at bounding box center [1256, 408] width 95 height 18
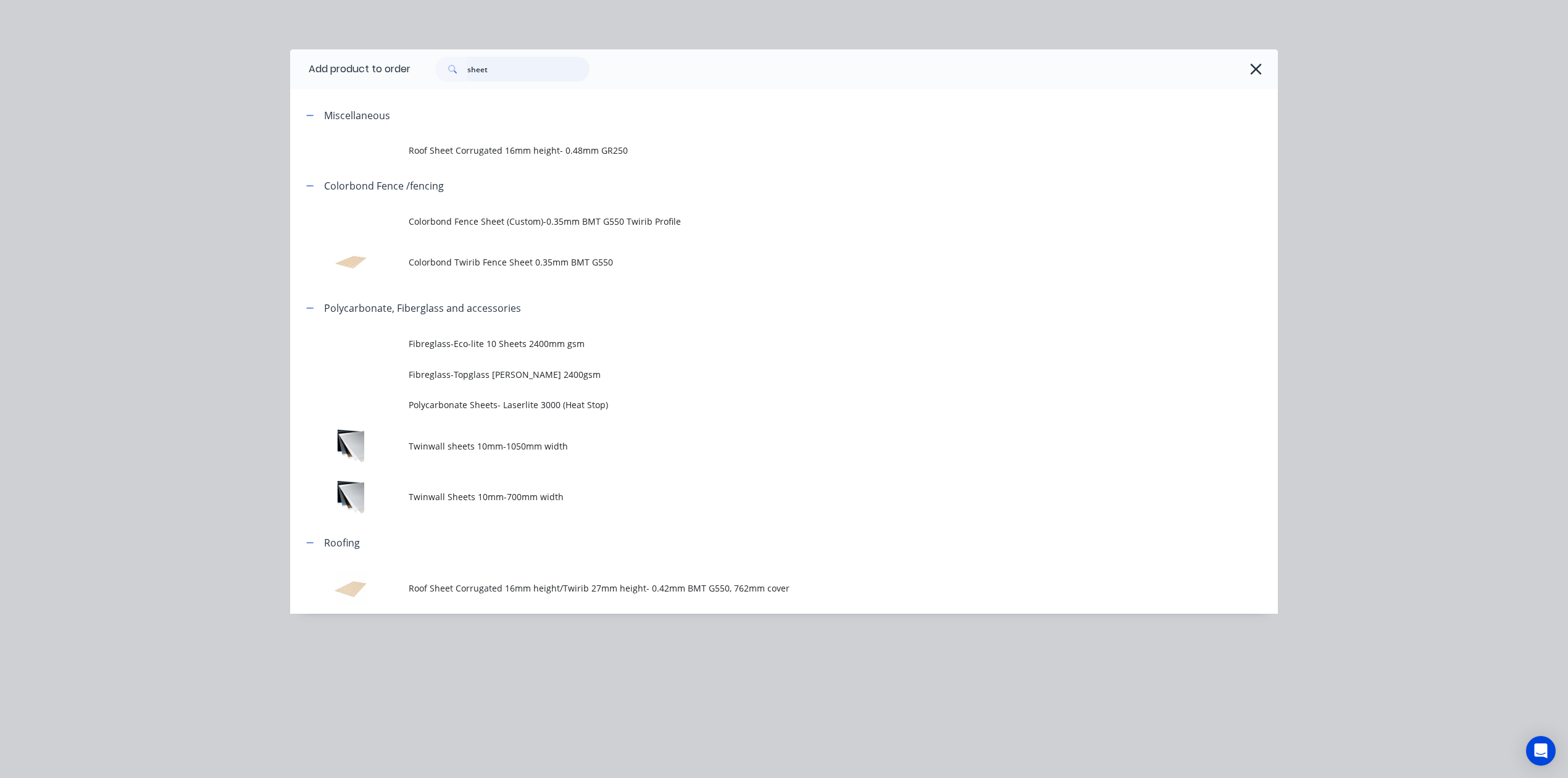
click at [289, 54] on div "Add product to order sheet Miscellaneous Roof Sheet Corrugated 16mm height- 0.4…" at bounding box center [784, 389] width 1568 height 778
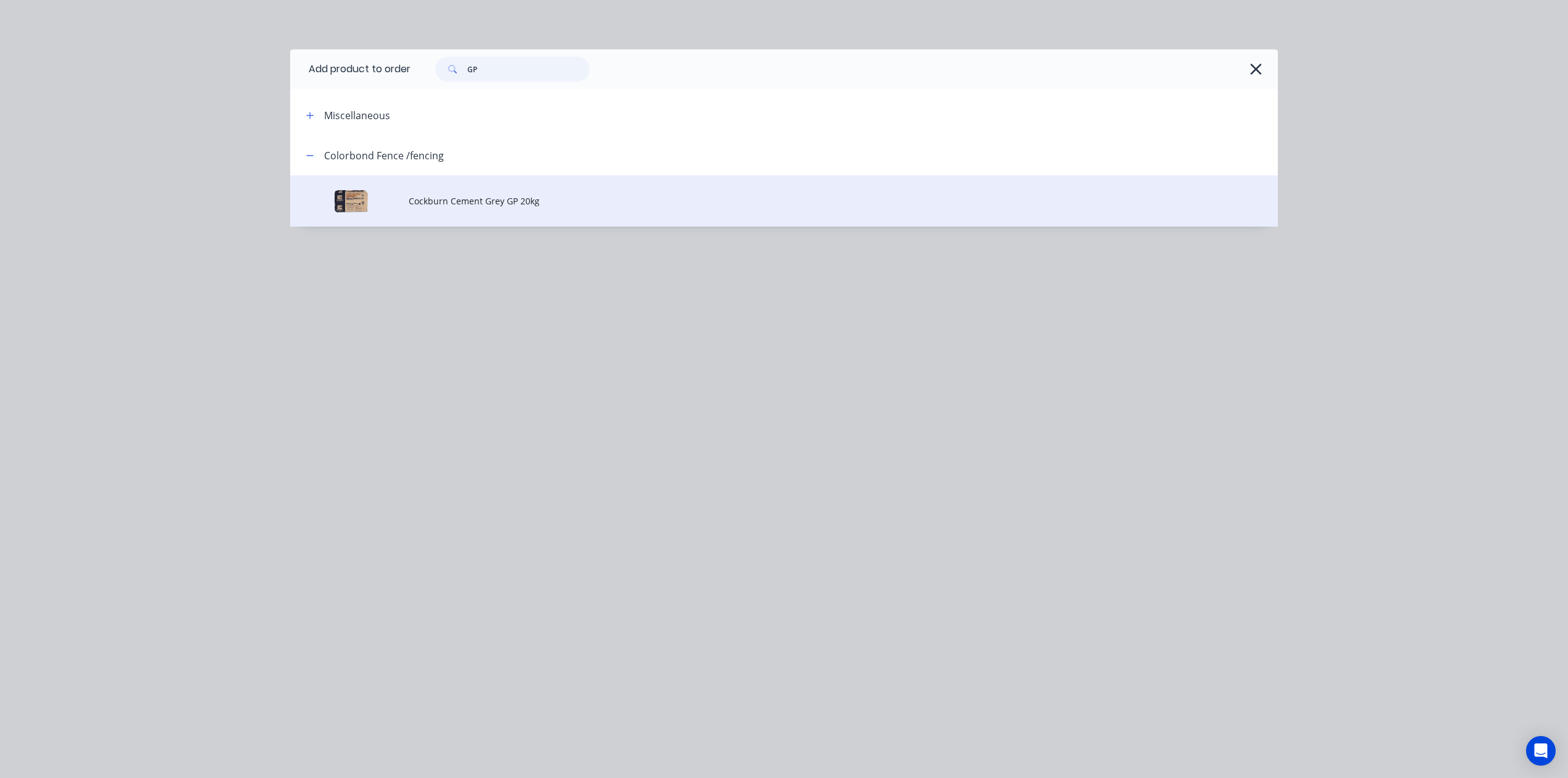
type input "GP"
click at [460, 186] on td "Cockburn Cement Grey GP 20kg" at bounding box center [843, 201] width 869 height 51
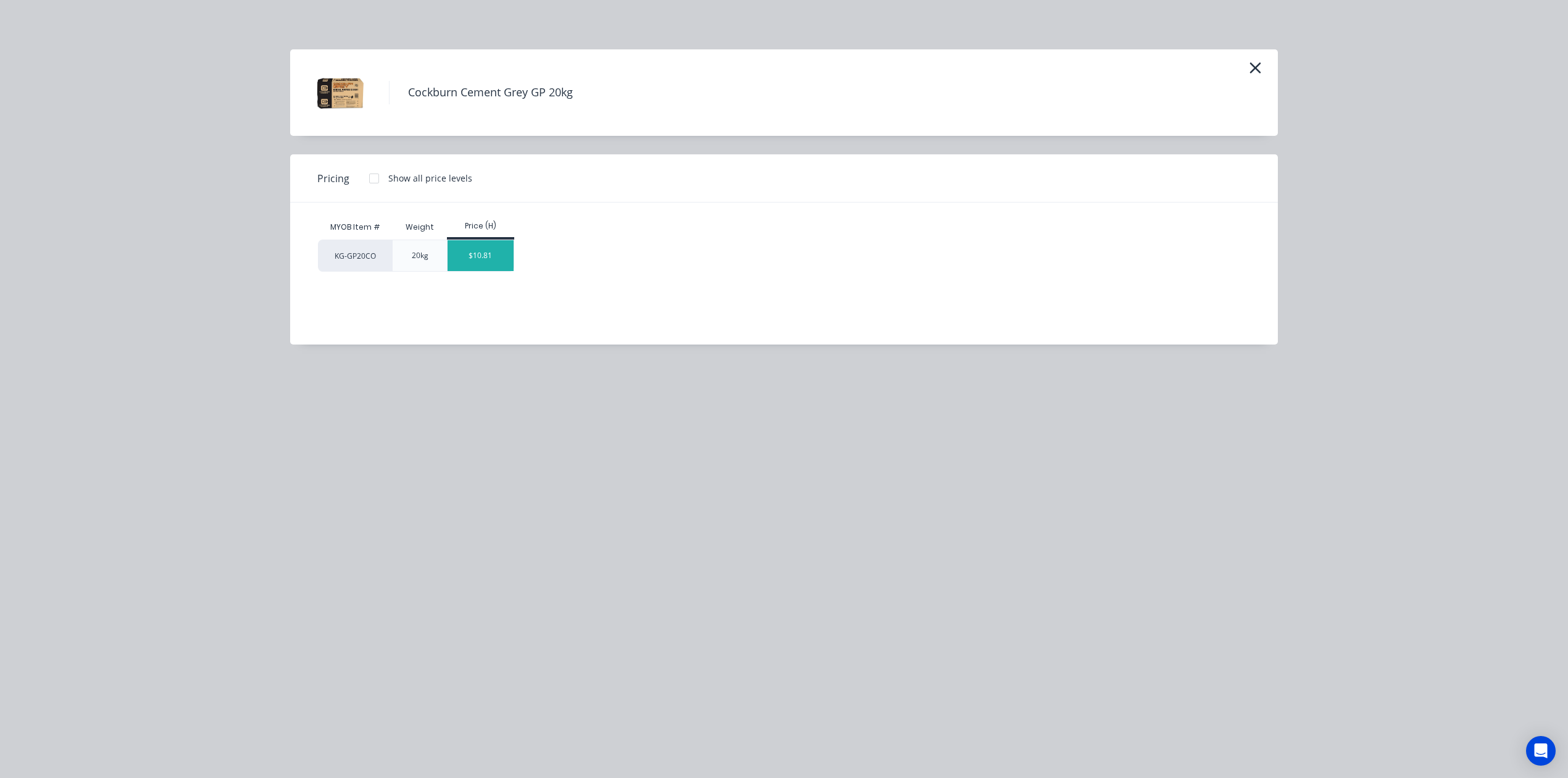
click at [458, 245] on div "$10.81" at bounding box center [480, 255] width 66 height 31
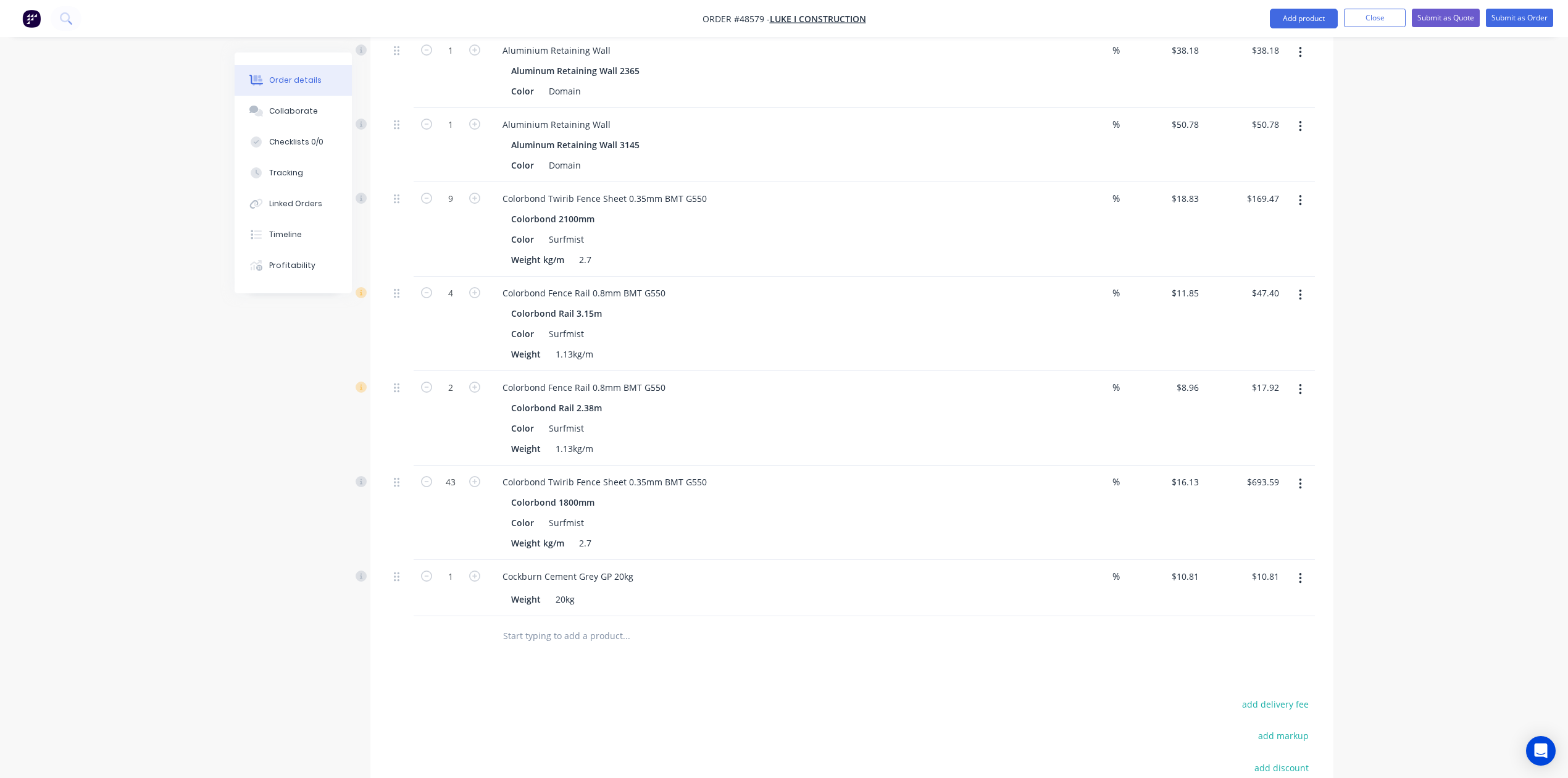
scroll to position [905, 0]
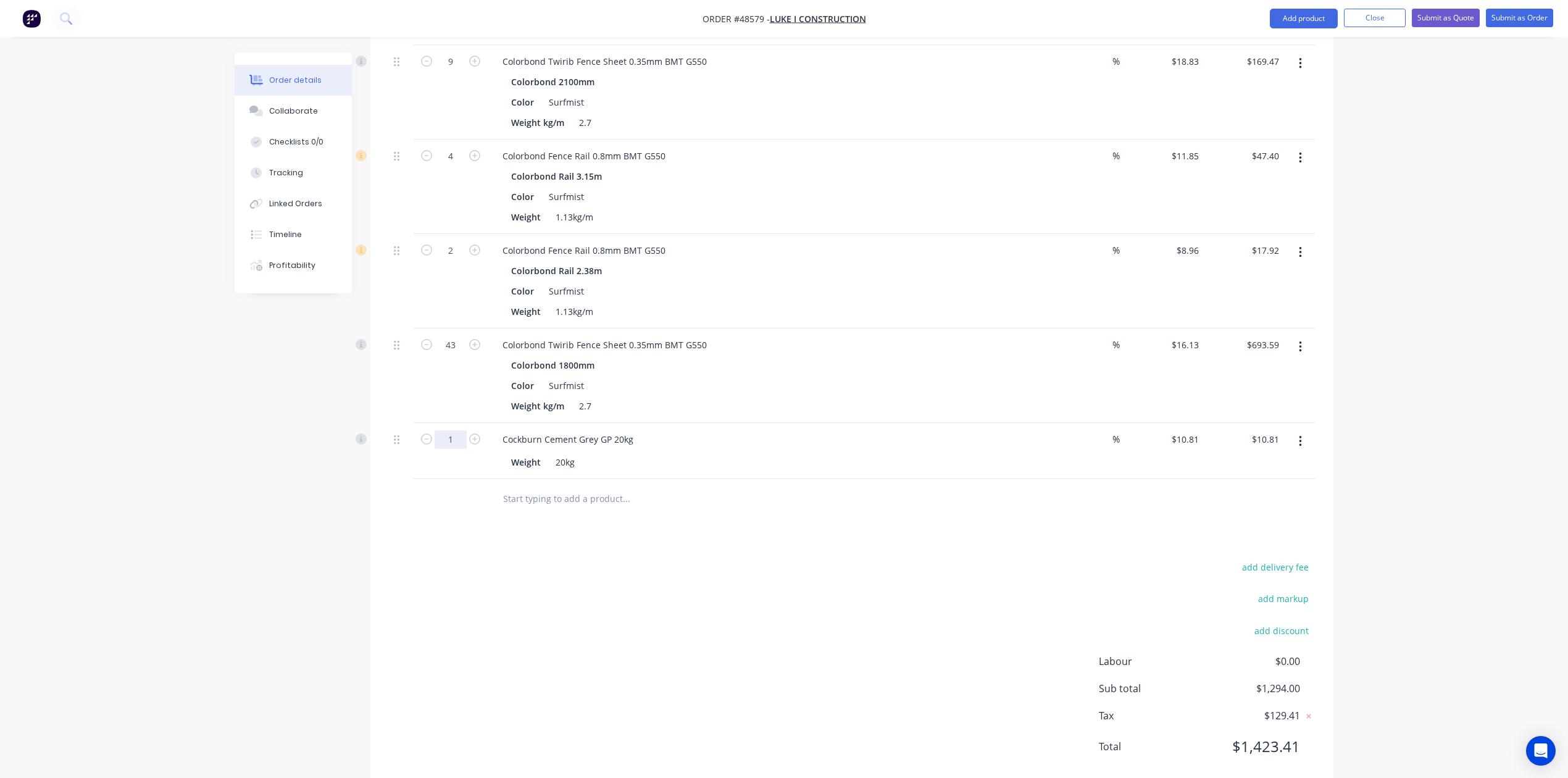
click at [450, 433] on div "1" at bounding box center [450, 438] width 32 height 19
type input "4"
type input "$43.24"
click at [1032, 539] on div "Drawings Add drawing Products Show / Hide columns Add product Qty Discount Pric…" at bounding box center [852, 97] width 963 height 1383
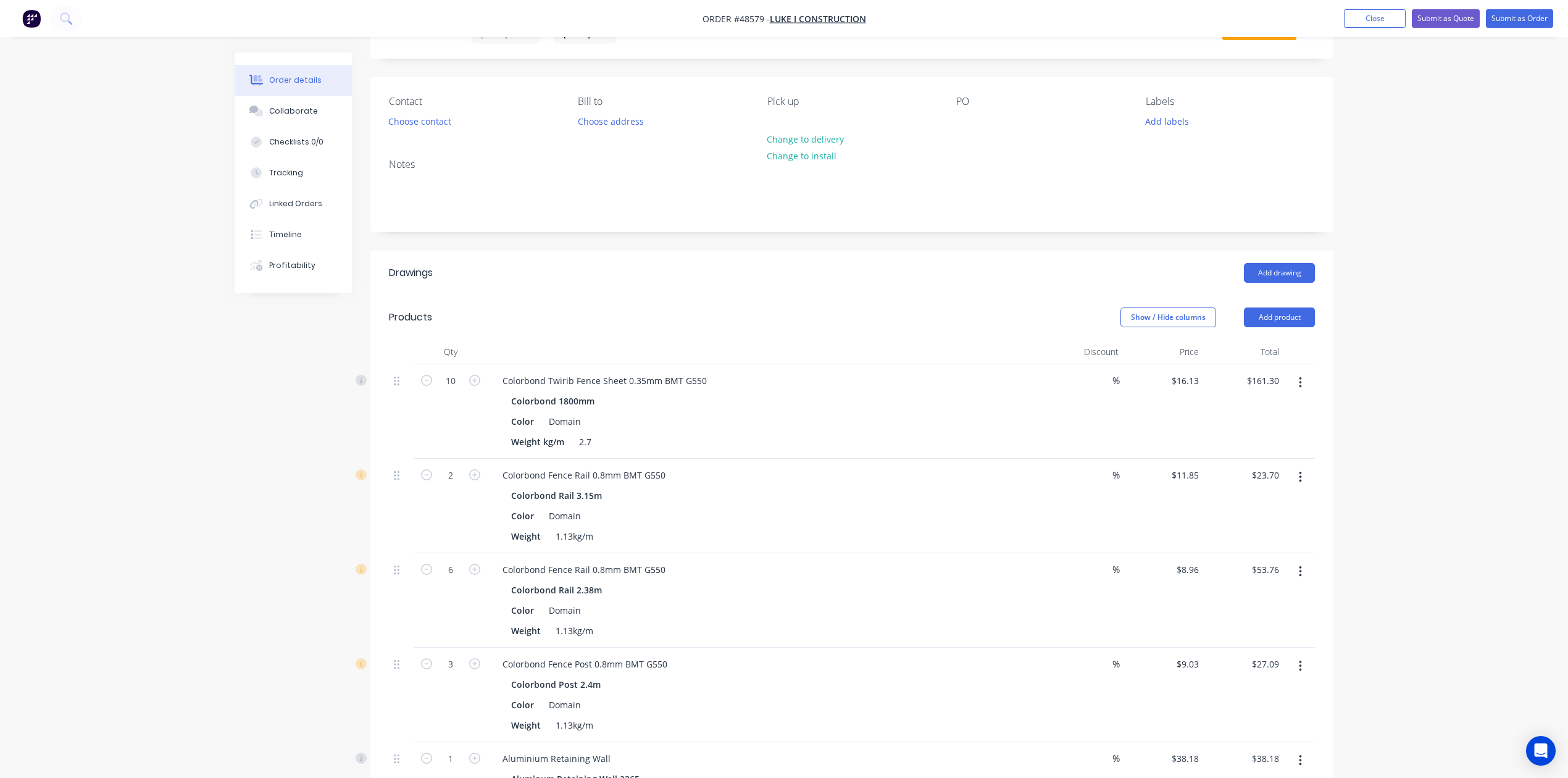
scroll to position [0, 0]
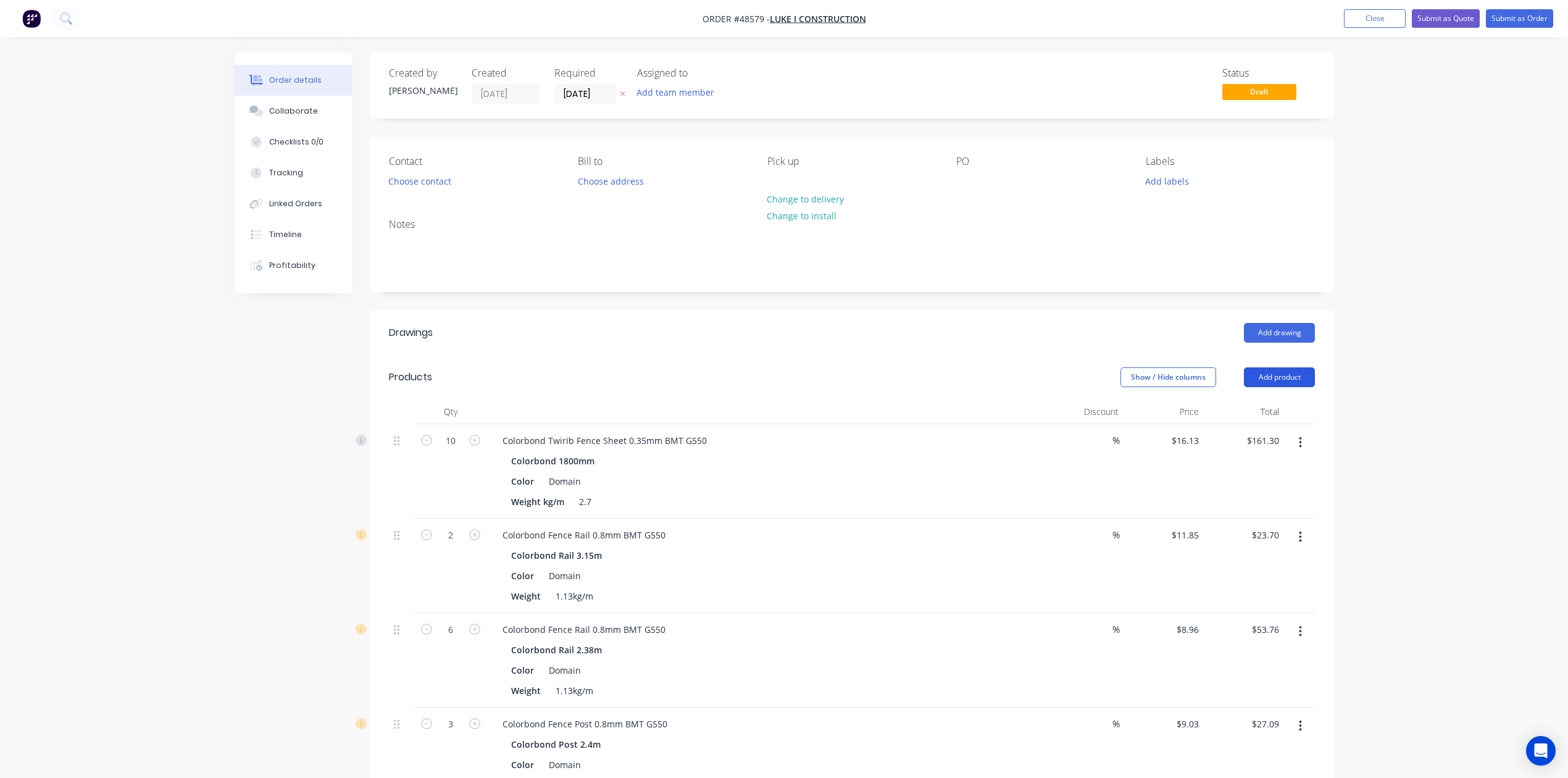
click at [1131, 381] on button "Add product" at bounding box center [1280, 377] width 71 height 20
click at [1131, 401] on button "Product catalogue" at bounding box center [1256, 409] width 118 height 25
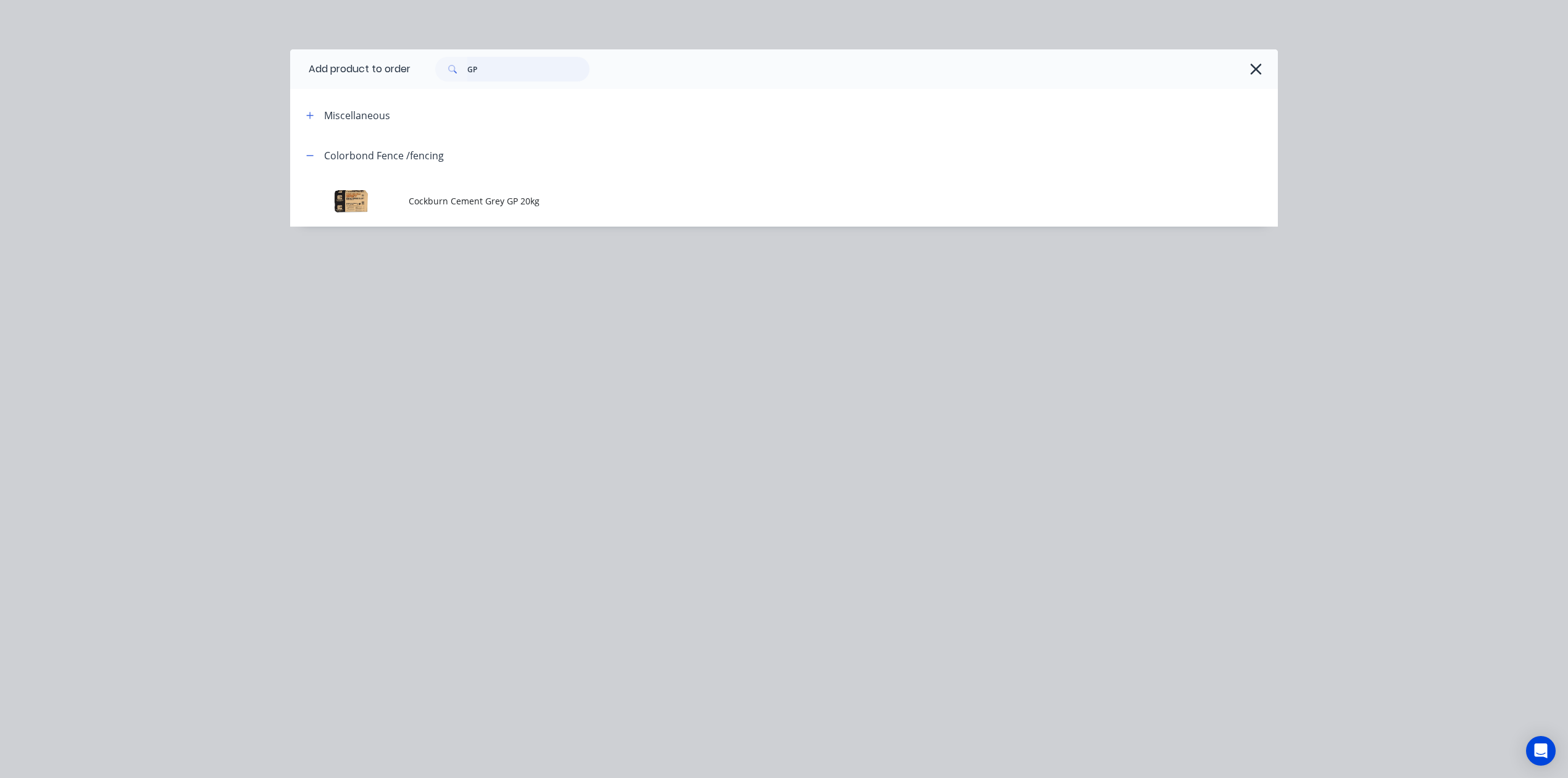
drag, startPoint x: 502, startPoint y: 72, endPoint x: 175, endPoint y: 67, distance: 327.0
click at [181, 74] on div "Add product to order GP Miscellaneous Colorbond Fence /fencing Cockburn Cement …" at bounding box center [784, 389] width 1568 height 778
type input "con"
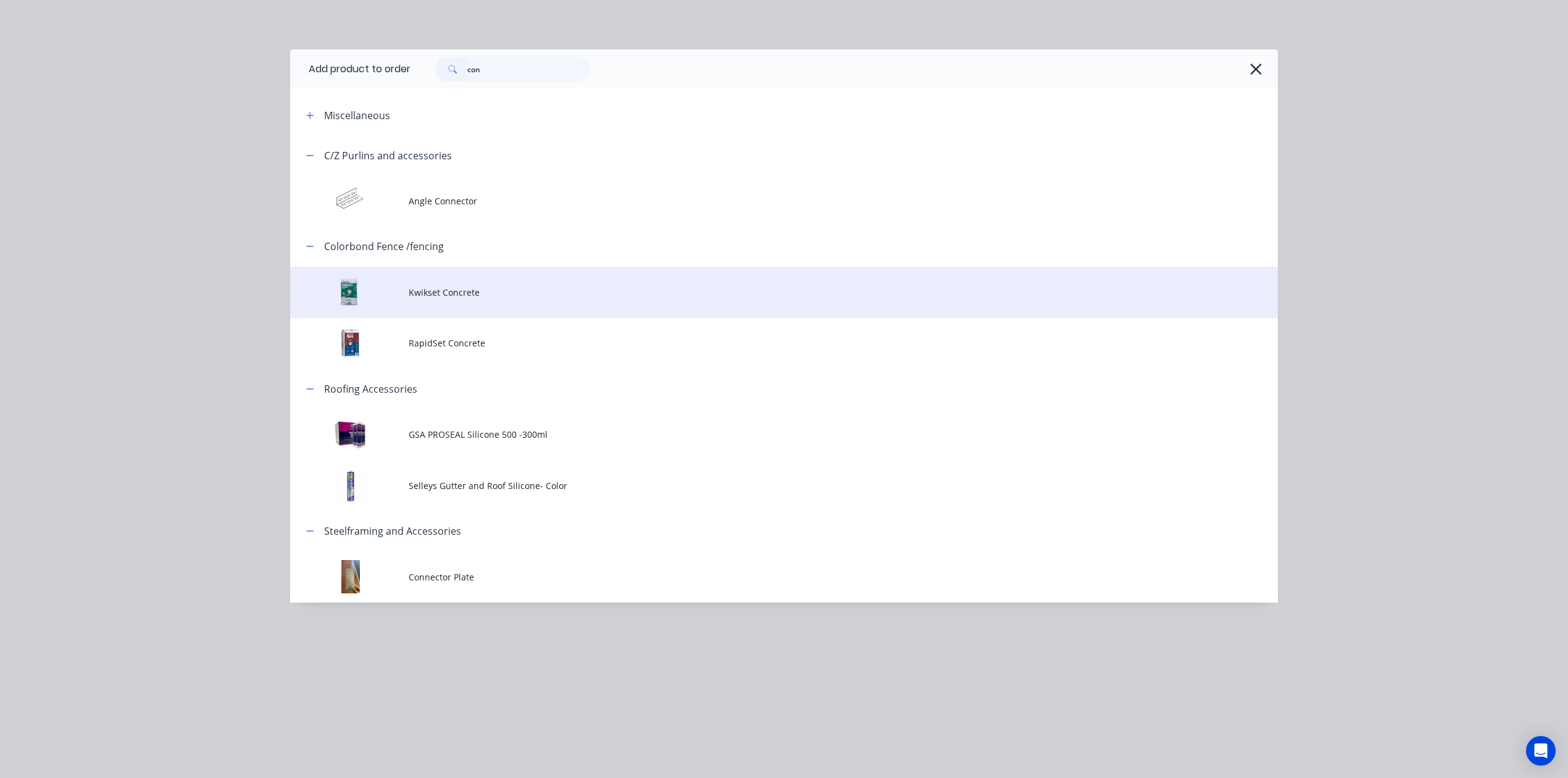
click at [462, 288] on span "Kwikset Concrete" at bounding box center [756, 292] width 695 height 13
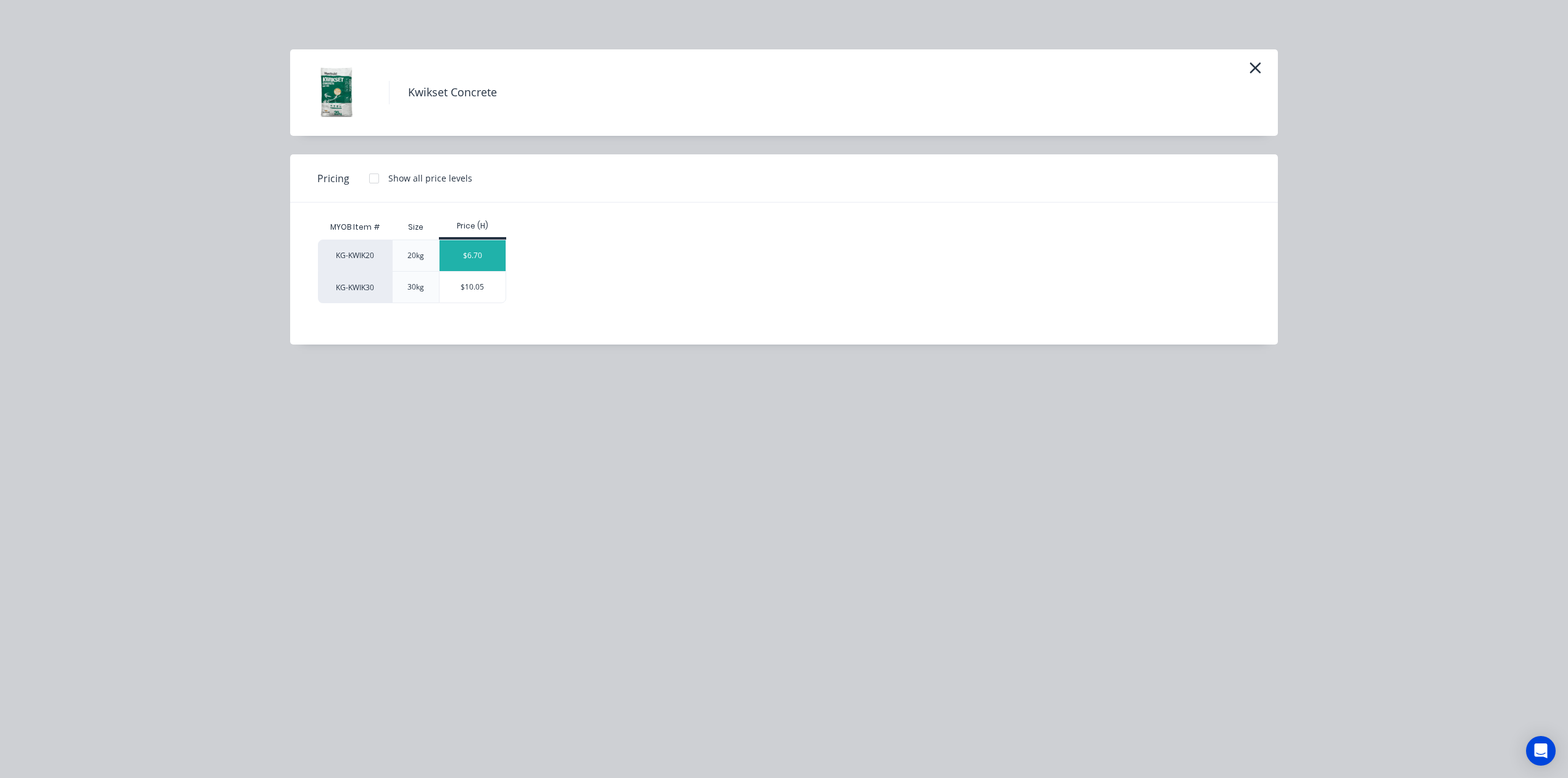
click at [474, 250] on div "$6.70" at bounding box center [472, 255] width 66 height 31
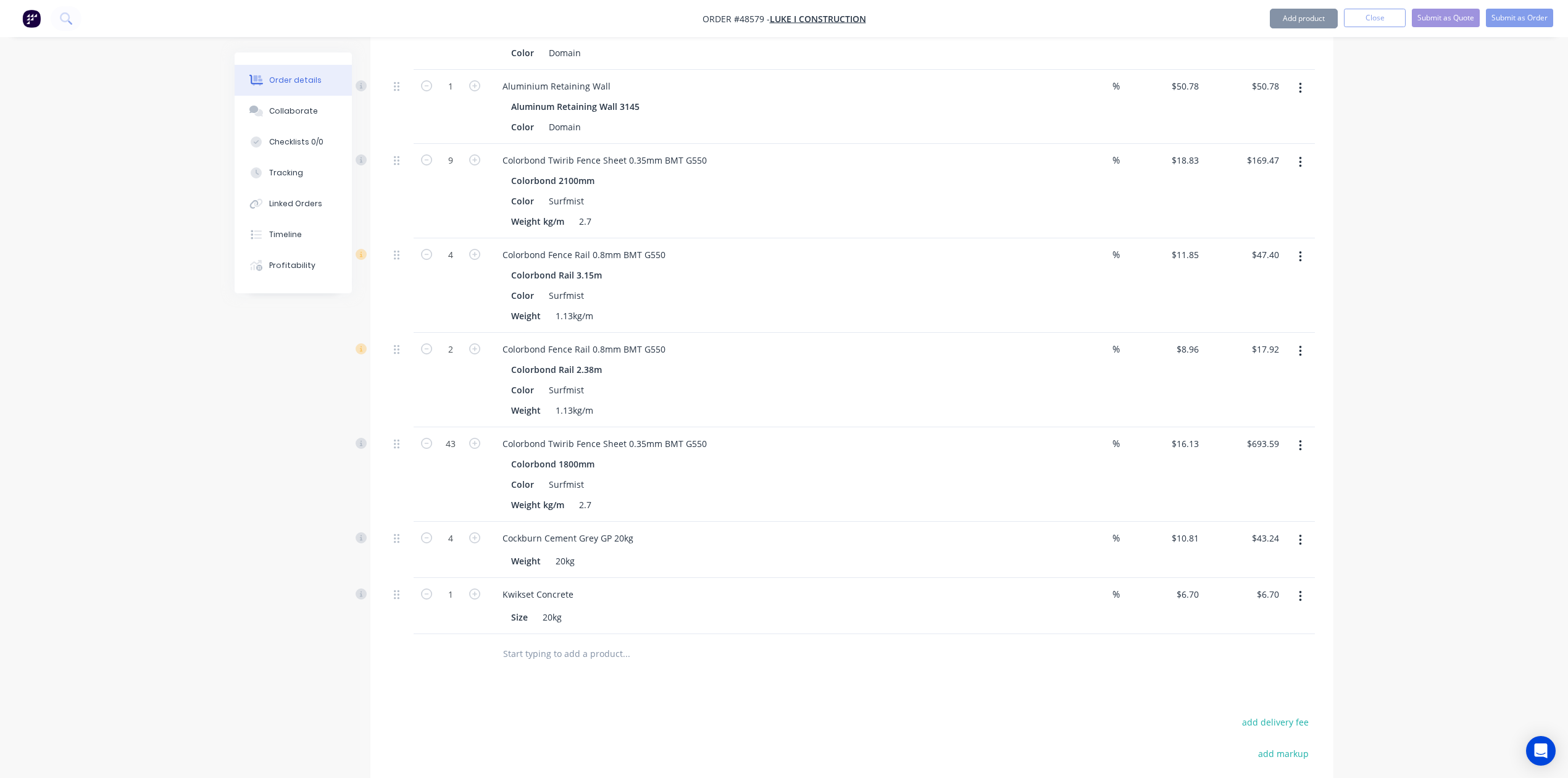
scroll to position [994, 0]
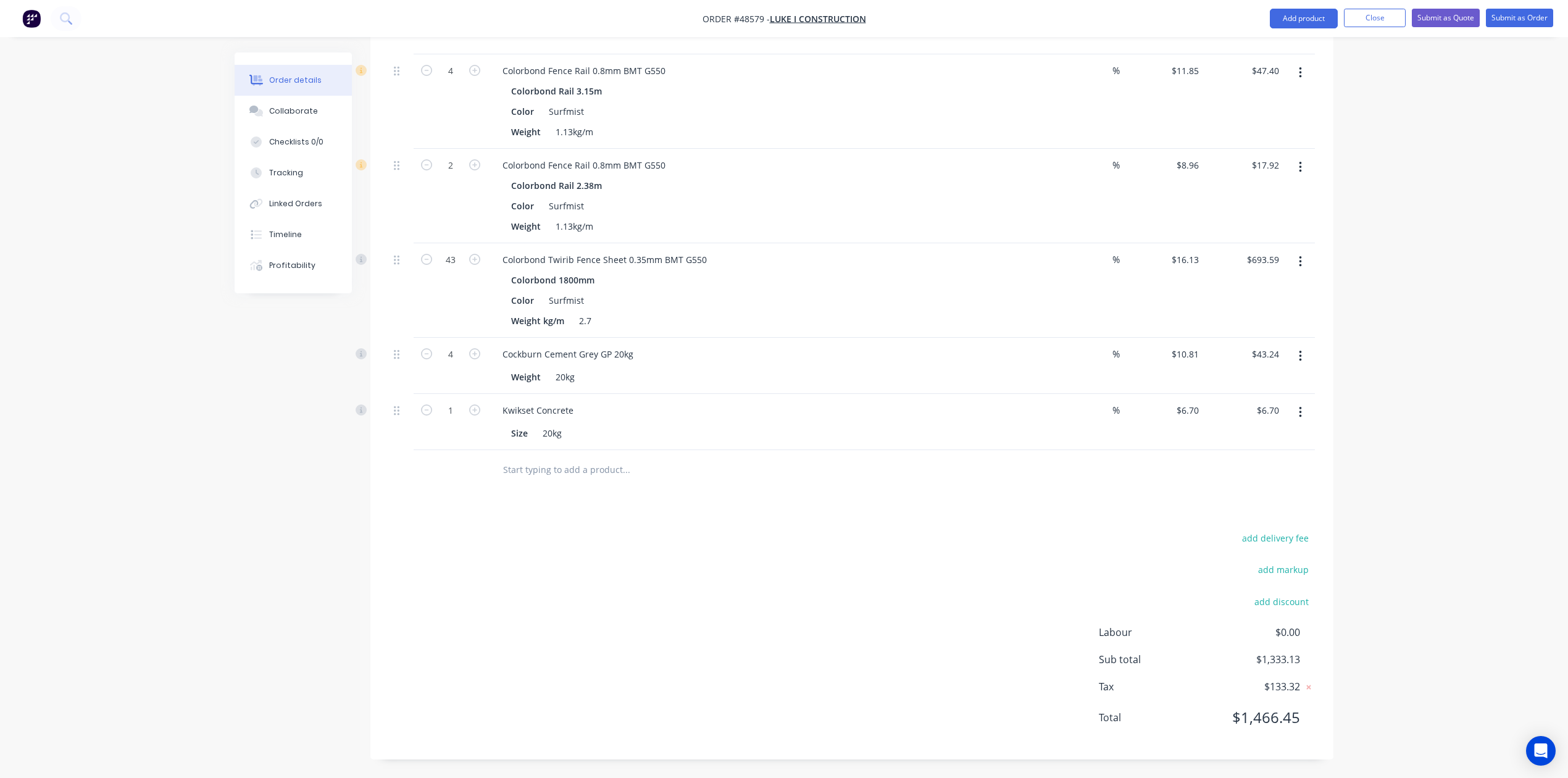
click at [428, 416] on form "1" at bounding box center [450, 409] width 64 height 19
type input "10"
type input "$67.00"
click at [1131, 443] on div "$6.70 $6.70" at bounding box center [1163, 422] width 80 height 56
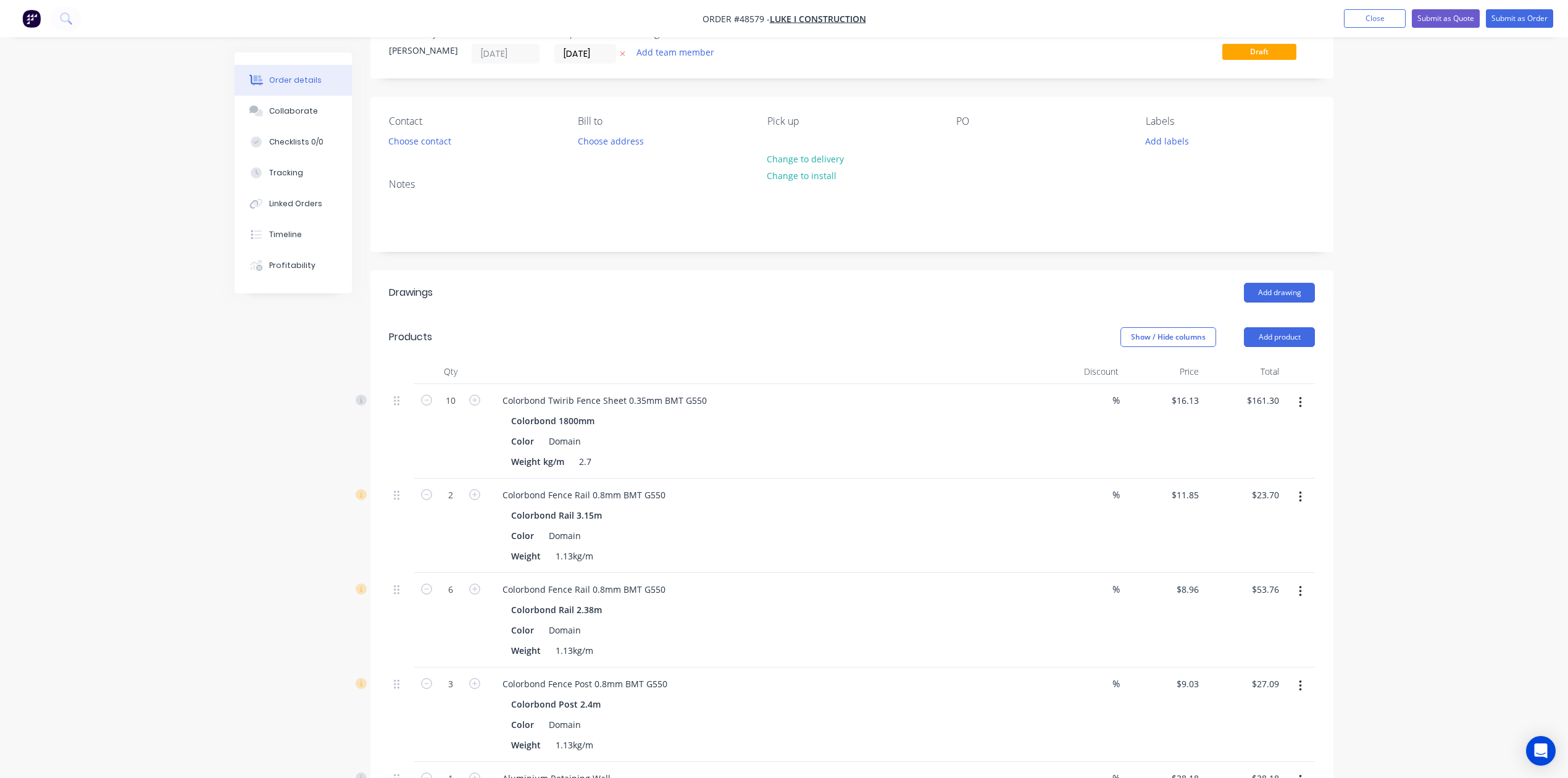
scroll to position [0, 0]
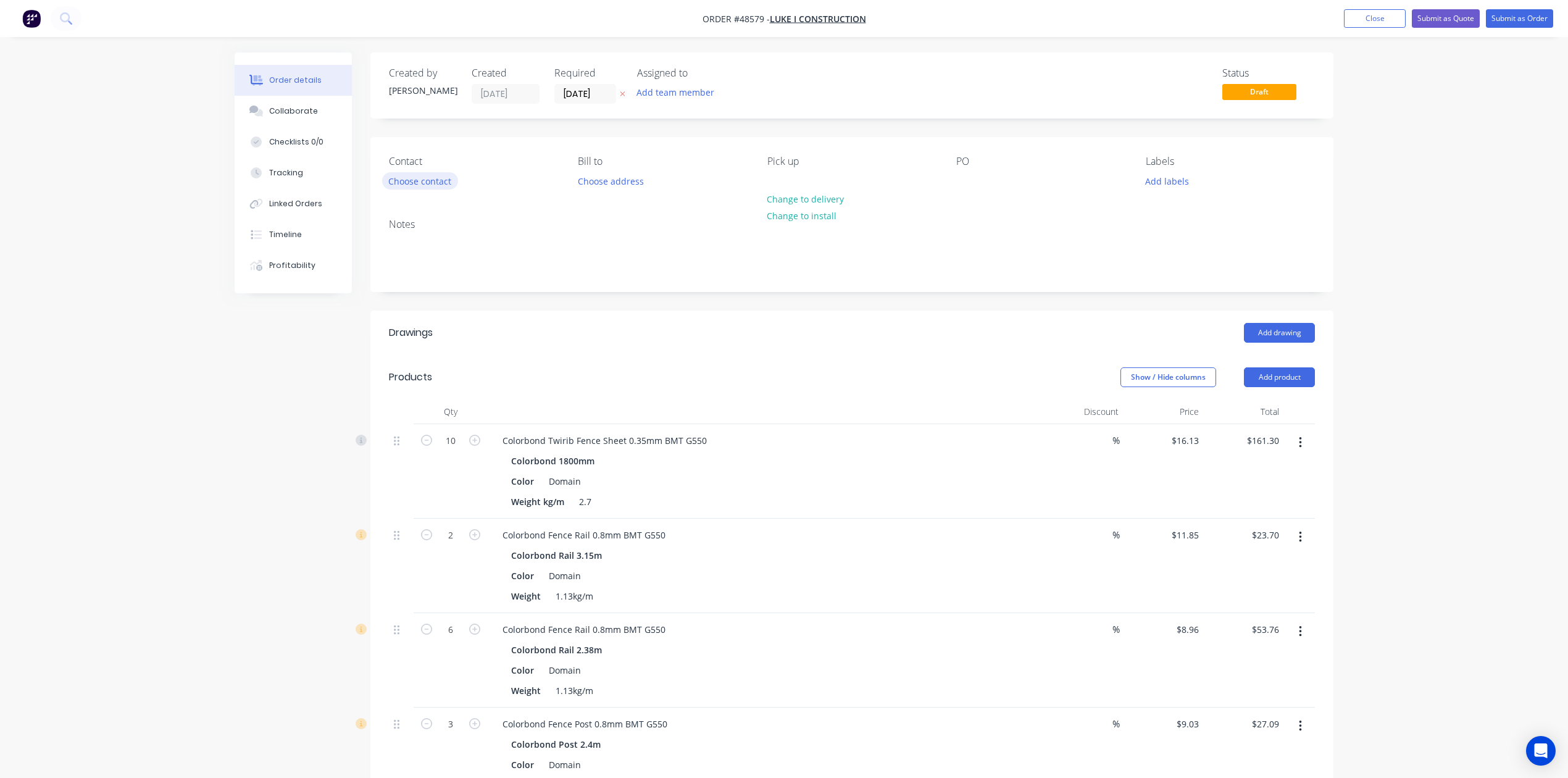
click at [398, 174] on button "Choose contact" at bounding box center [420, 180] width 76 height 17
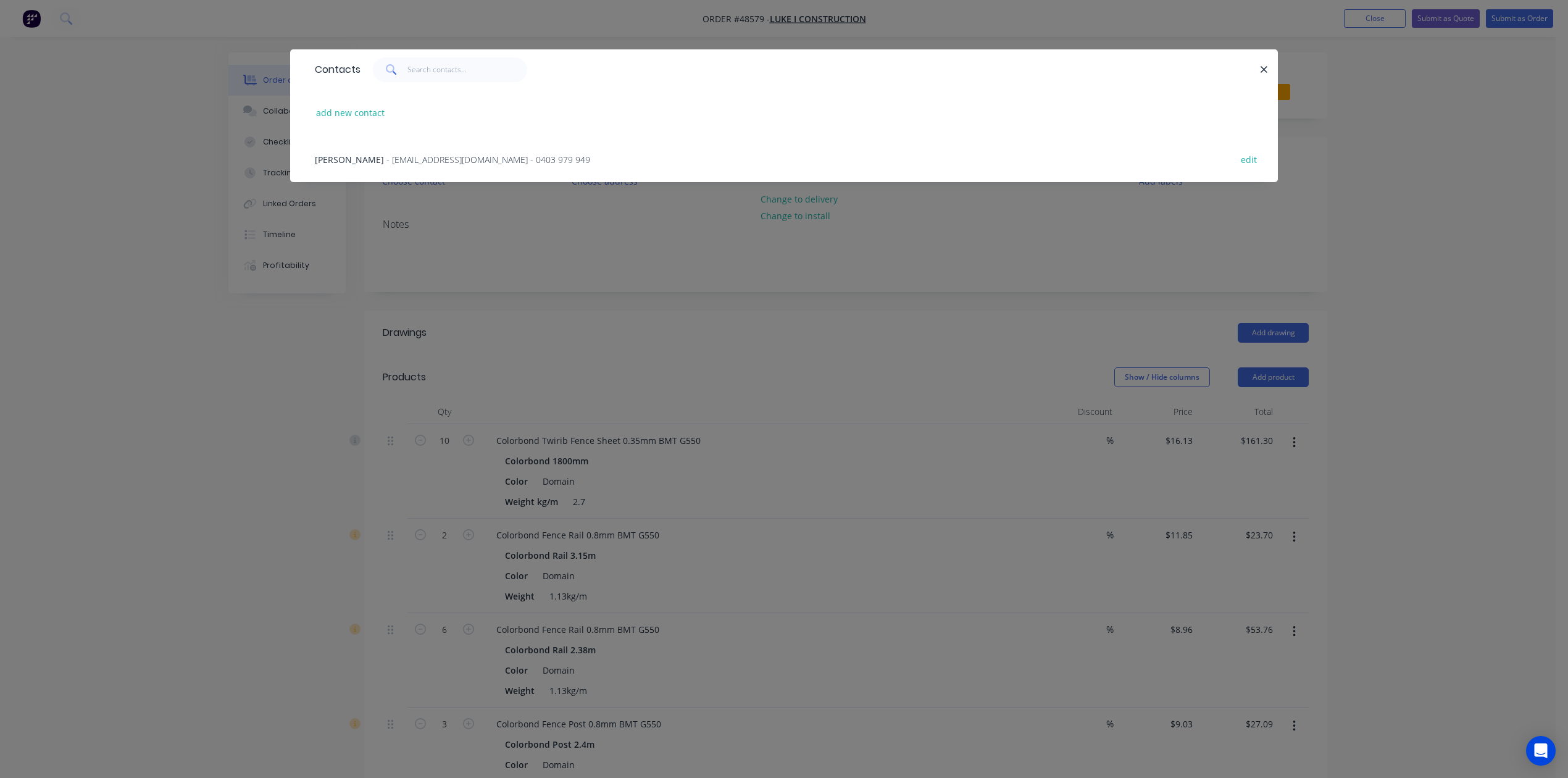
click at [387, 153] on span "- westfencingluke@gmail.com - 0403 979 949" at bounding box center [488, 159] width 204 height 12
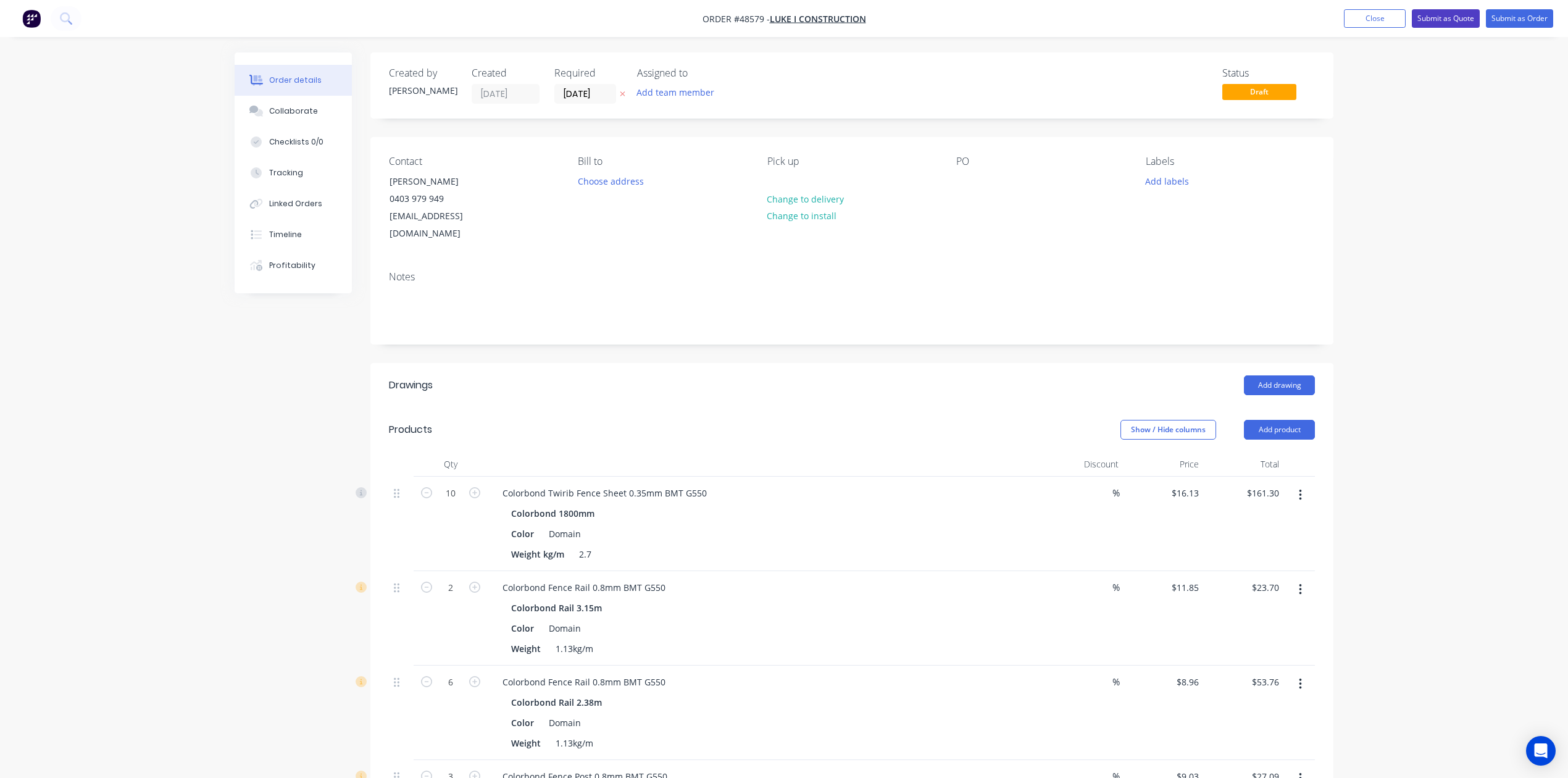
click at [1131, 25] on button "Submit as Quote" at bounding box center [1446, 19] width 68 height 19
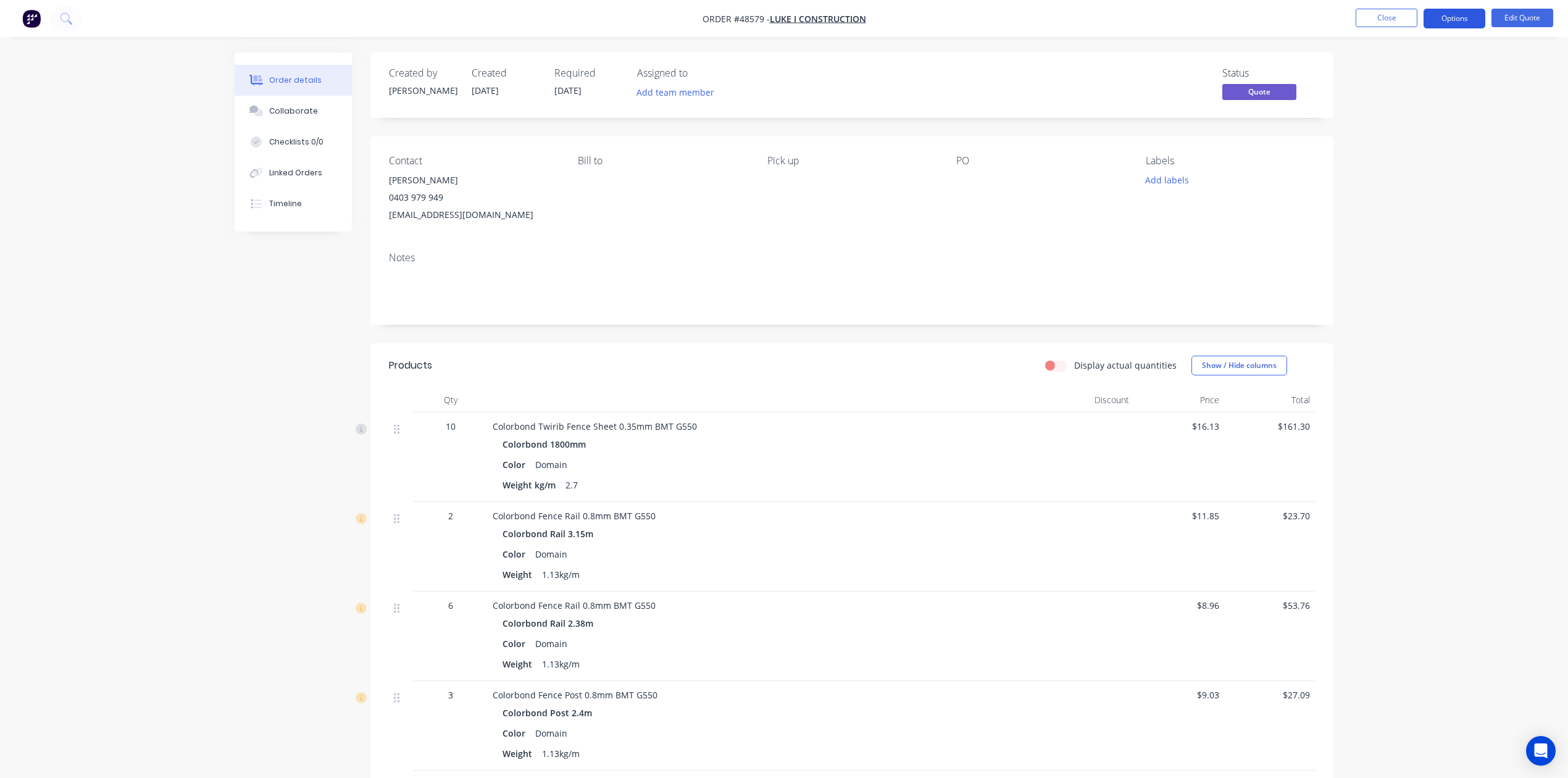
click at [1131, 18] on button "Options" at bounding box center [1454, 19] width 62 height 20
click at [1131, 72] on div "Quote" at bounding box center [1417, 74] width 114 height 18
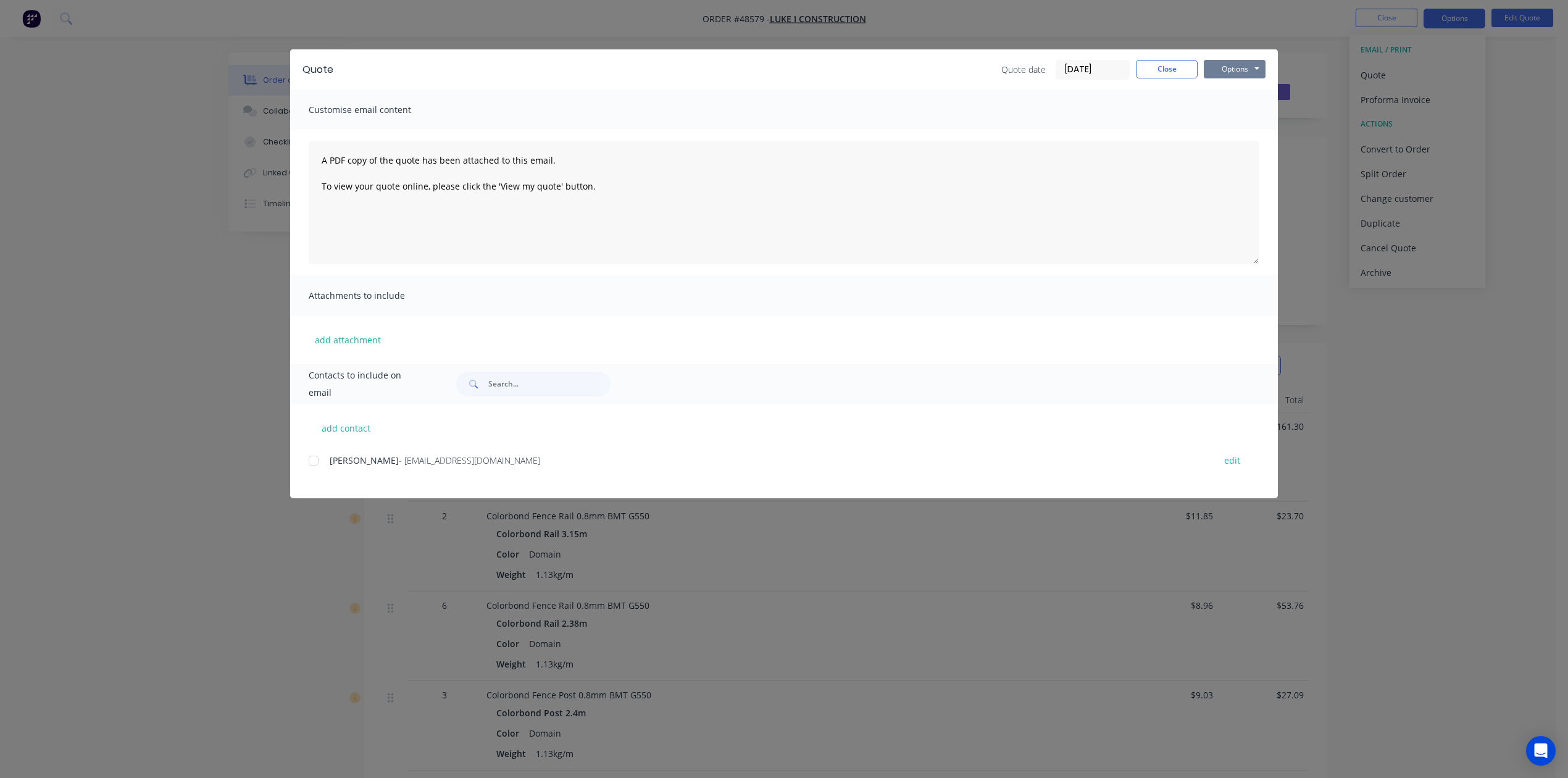
click at [1131, 69] on button "Options" at bounding box center [1234, 69] width 62 height 19
click at [1131, 66] on div "Quote date 28/08/25 Close Options Preview Print Email" at bounding box center [1133, 70] width 264 height 20
click at [1131, 62] on button "Close" at bounding box center [1167, 69] width 62 height 19
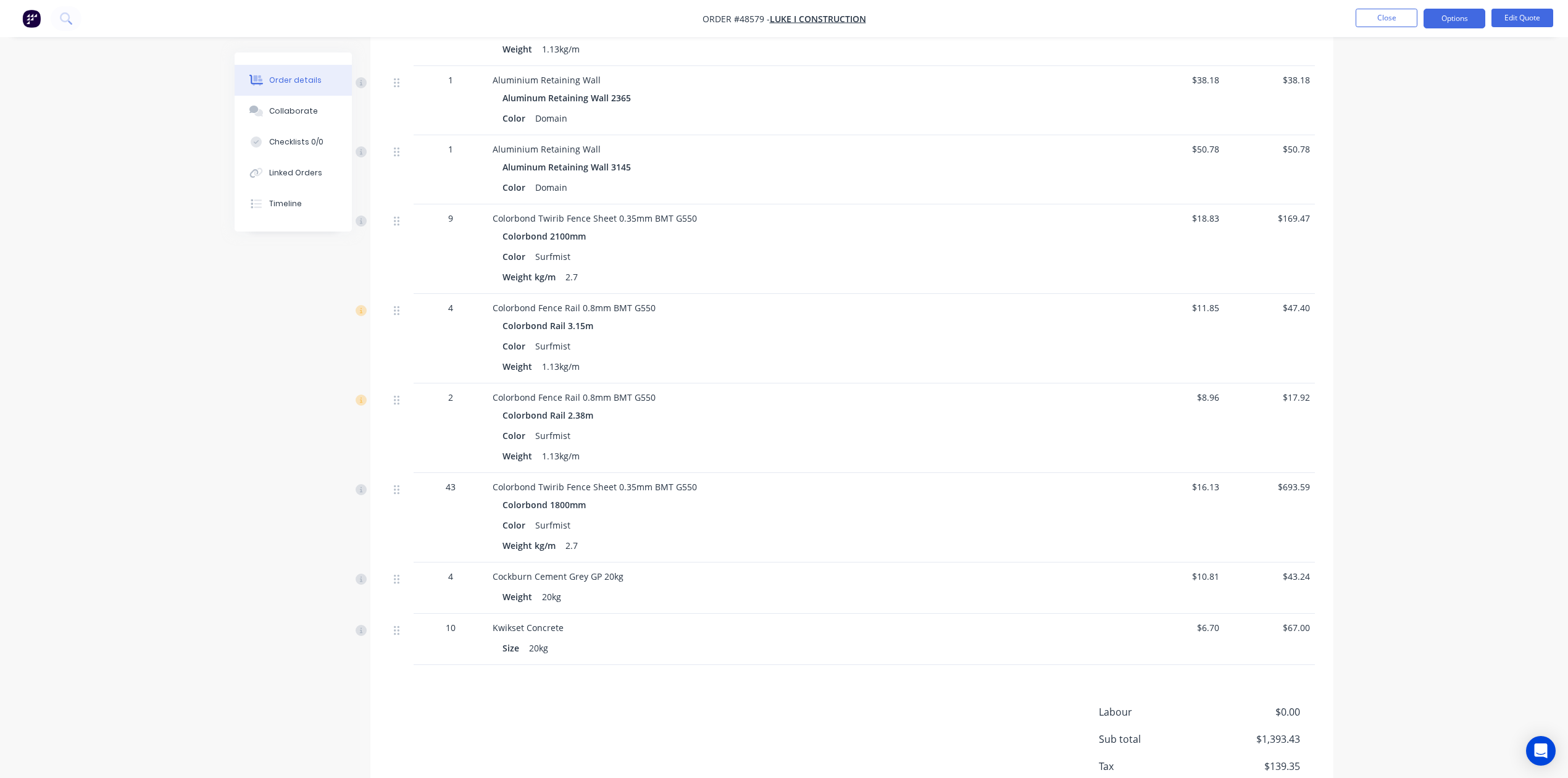
scroll to position [787, 0]
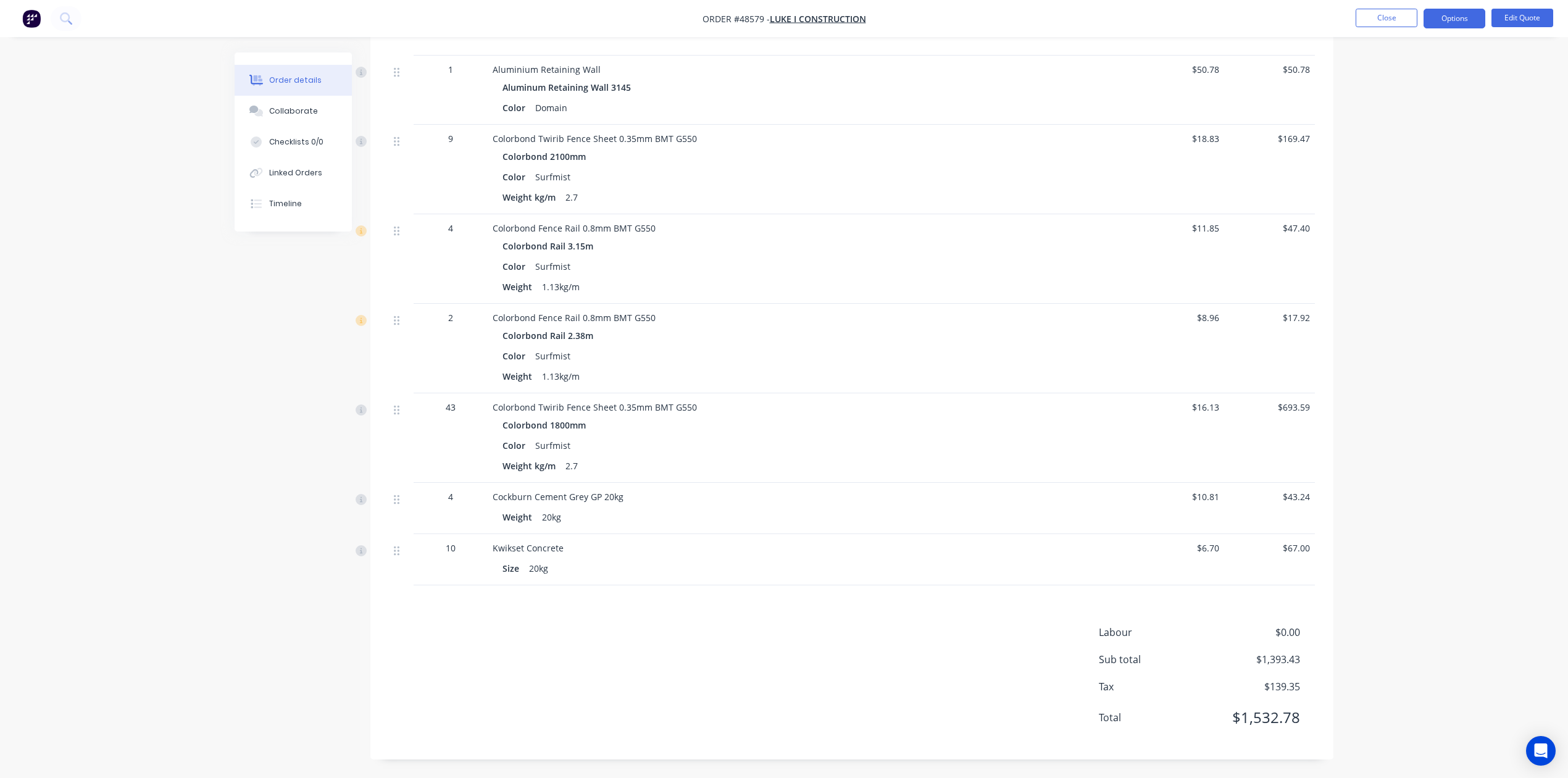
click at [1122, 517] on div at bounding box center [1088, 508] width 91 height 51
drag, startPoint x: 1447, startPoint y: 26, endPoint x: 1448, endPoint y: 13, distance: 13.0
click at [1131, 25] on button "Options" at bounding box center [1454, 19] width 62 height 20
click at [1131, 100] on div "Proforma Invoice" at bounding box center [1417, 100] width 114 height 18
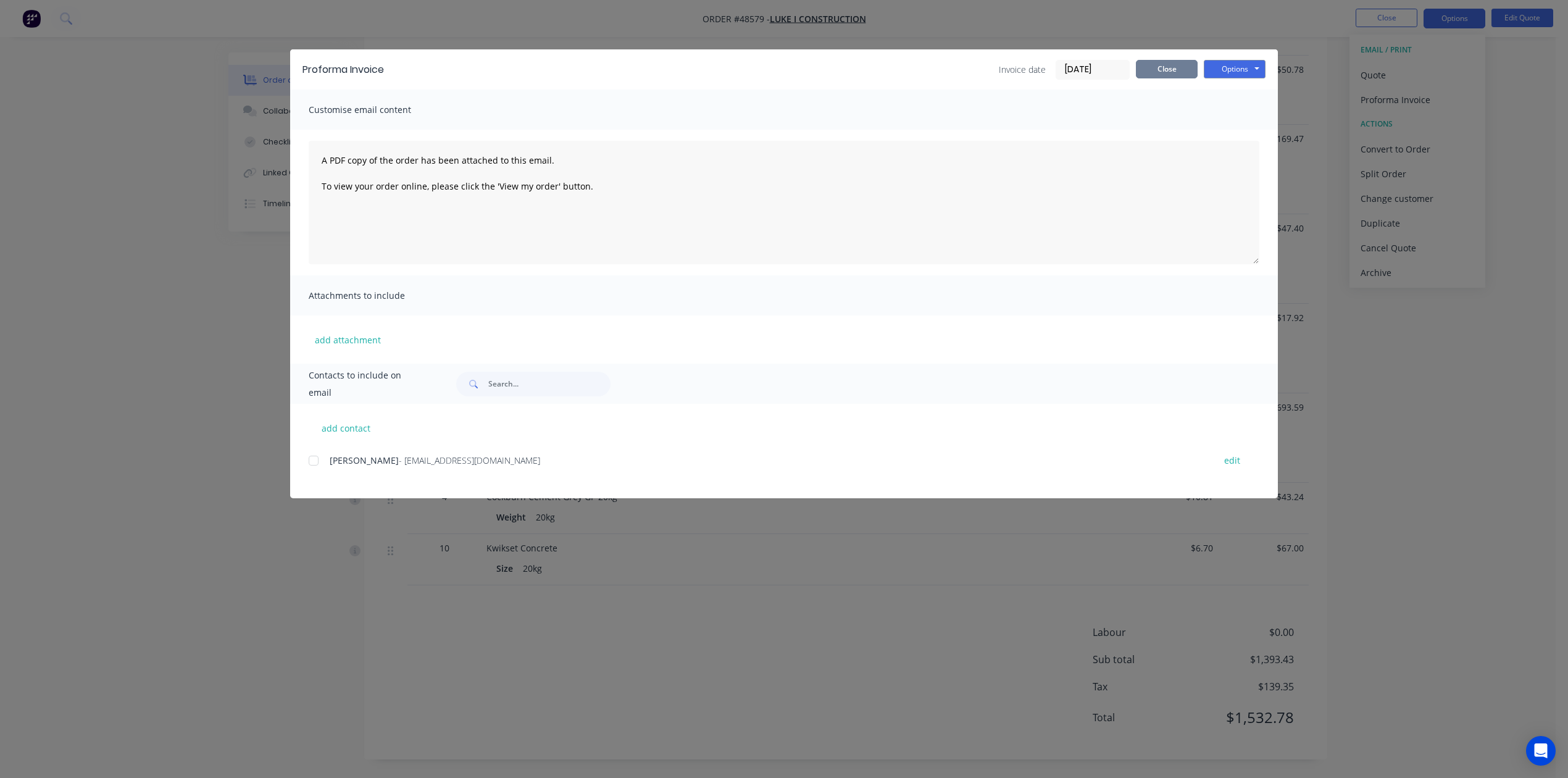
click at [1131, 60] on button "Close" at bounding box center [1167, 69] width 62 height 19
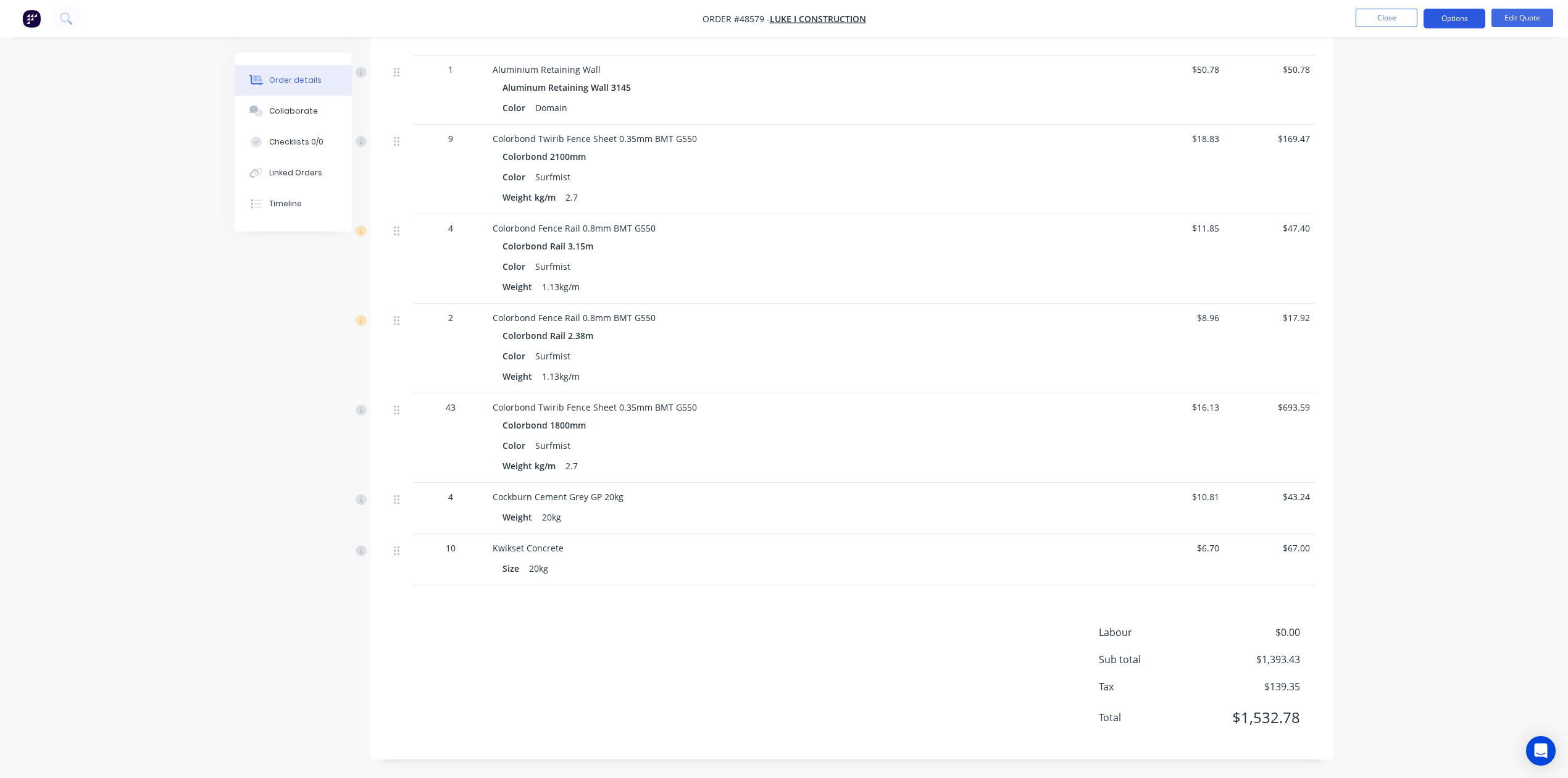
click at [1131, 22] on button "Options" at bounding box center [1454, 19] width 62 height 20
click at [1131, 156] on div "Convert to Order" at bounding box center [1417, 149] width 114 height 18
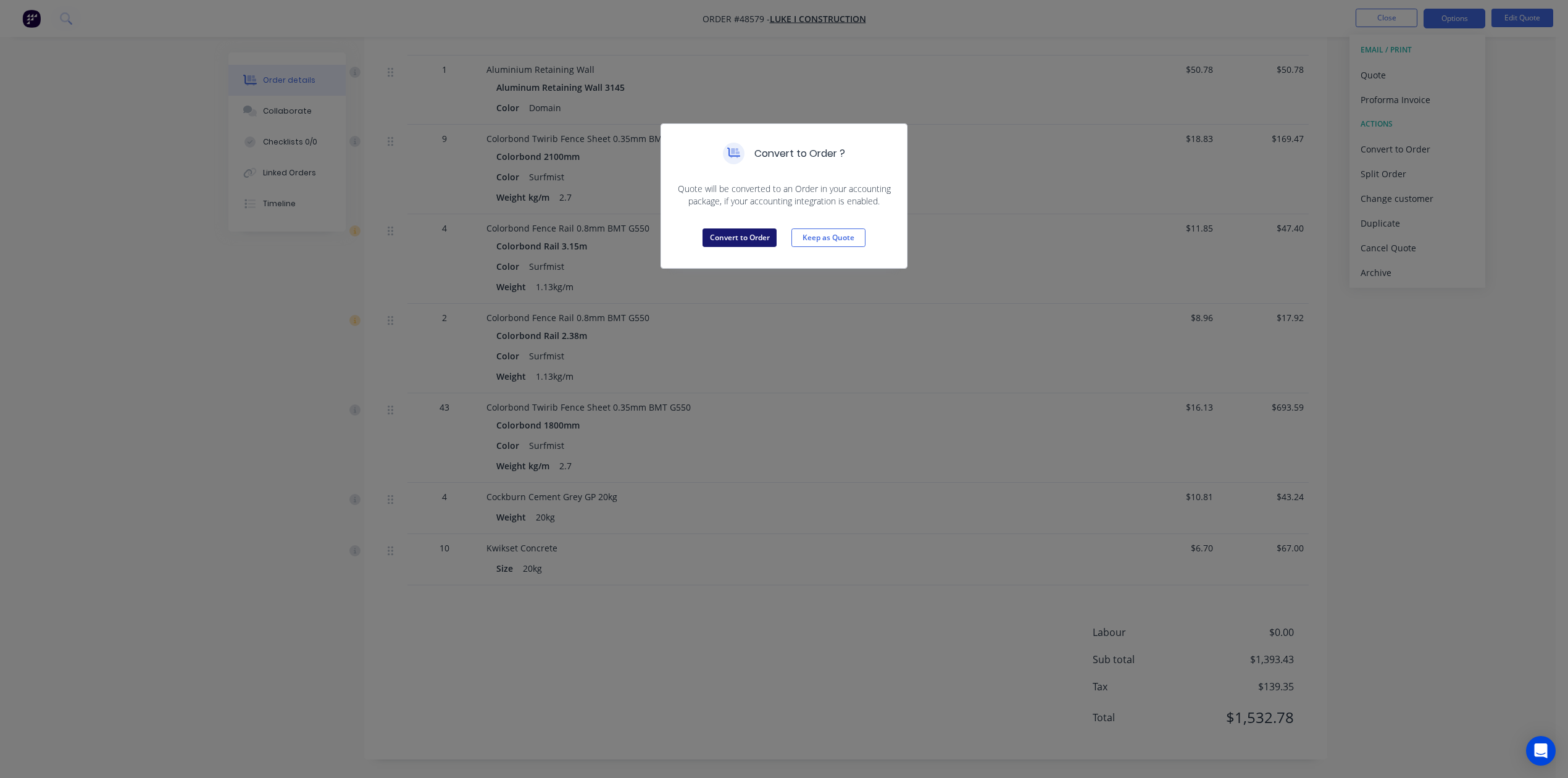
click at [745, 243] on button "Convert to Order" at bounding box center [740, 238] width 74 height 19
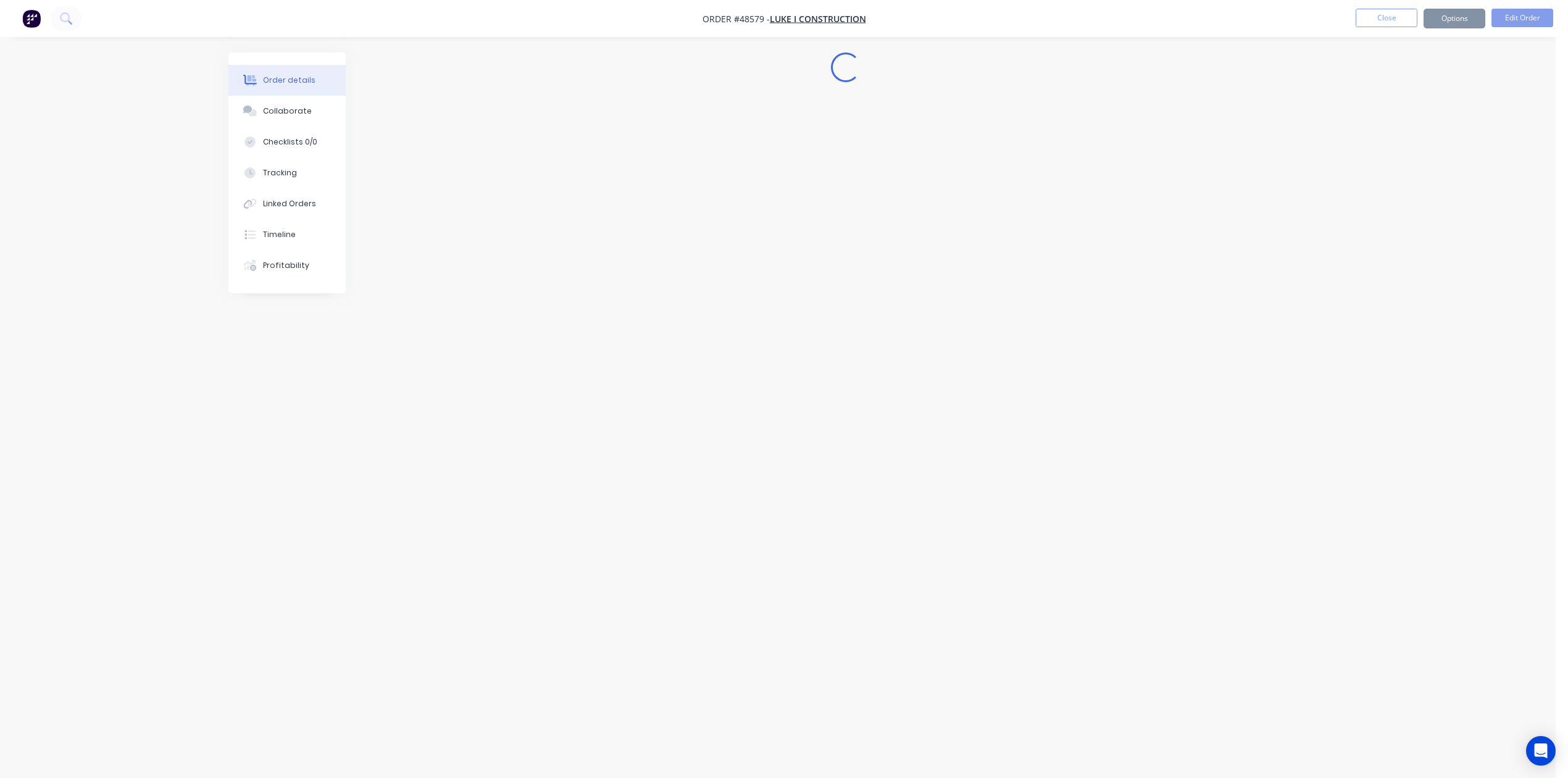
scroll to position [0, 0]
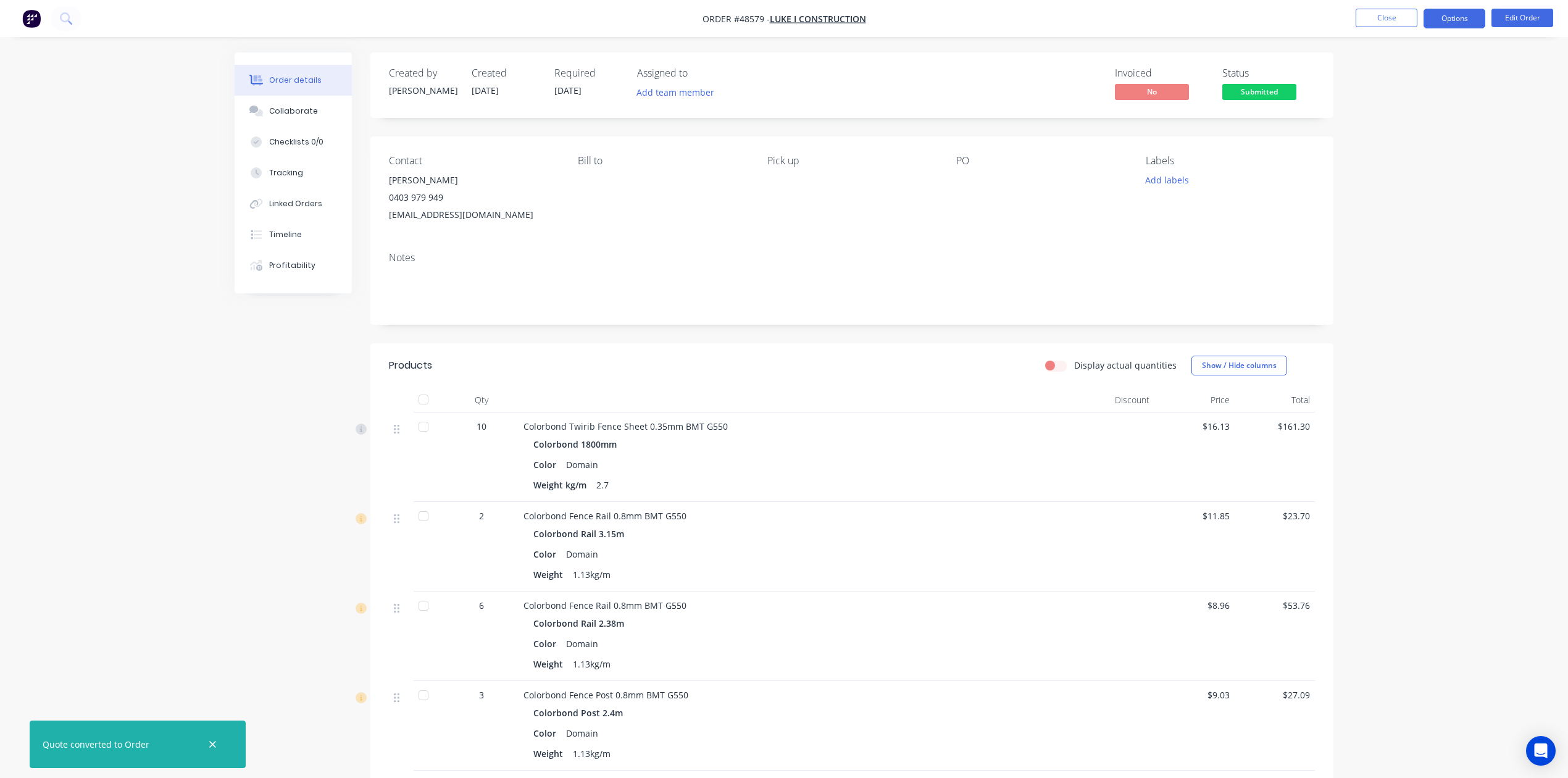
click at [1131, 21] on button "Options" at bounding box center [1454, 19] width 62 height 20
click at [1131, 80] on div "Invoice" at bounding box center [1417, 74] width 114 height 18
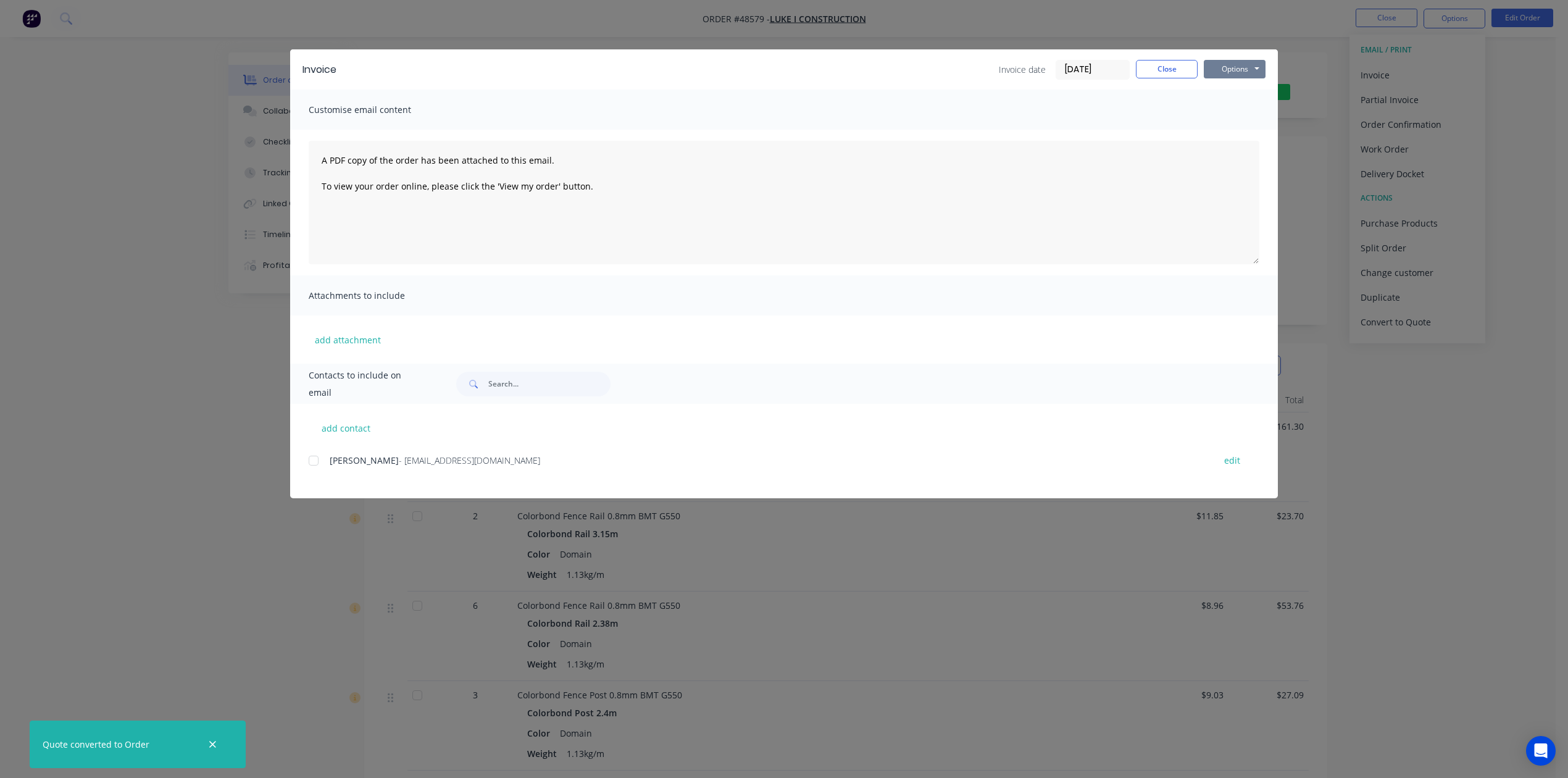
click at [1131, 62] on button "Options" at bounding box center [1234, 69] width 62 height 19
click at [1131, 111] on button "Print" at bounding box center [1243, 111] width 79 height 21
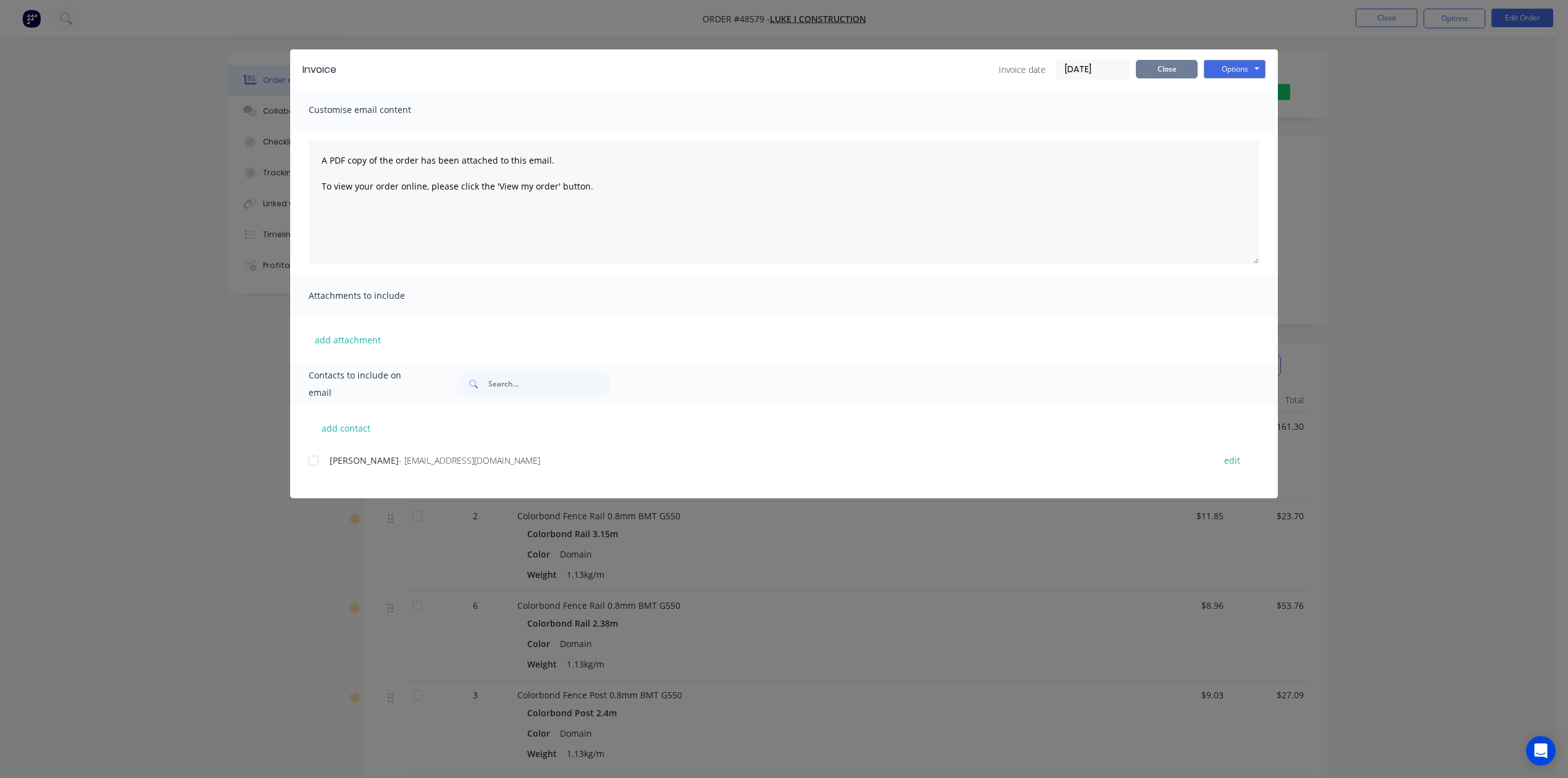
click at [1131, 70] on button "Close" at bounding box center [1167, 69] width 62 height 19
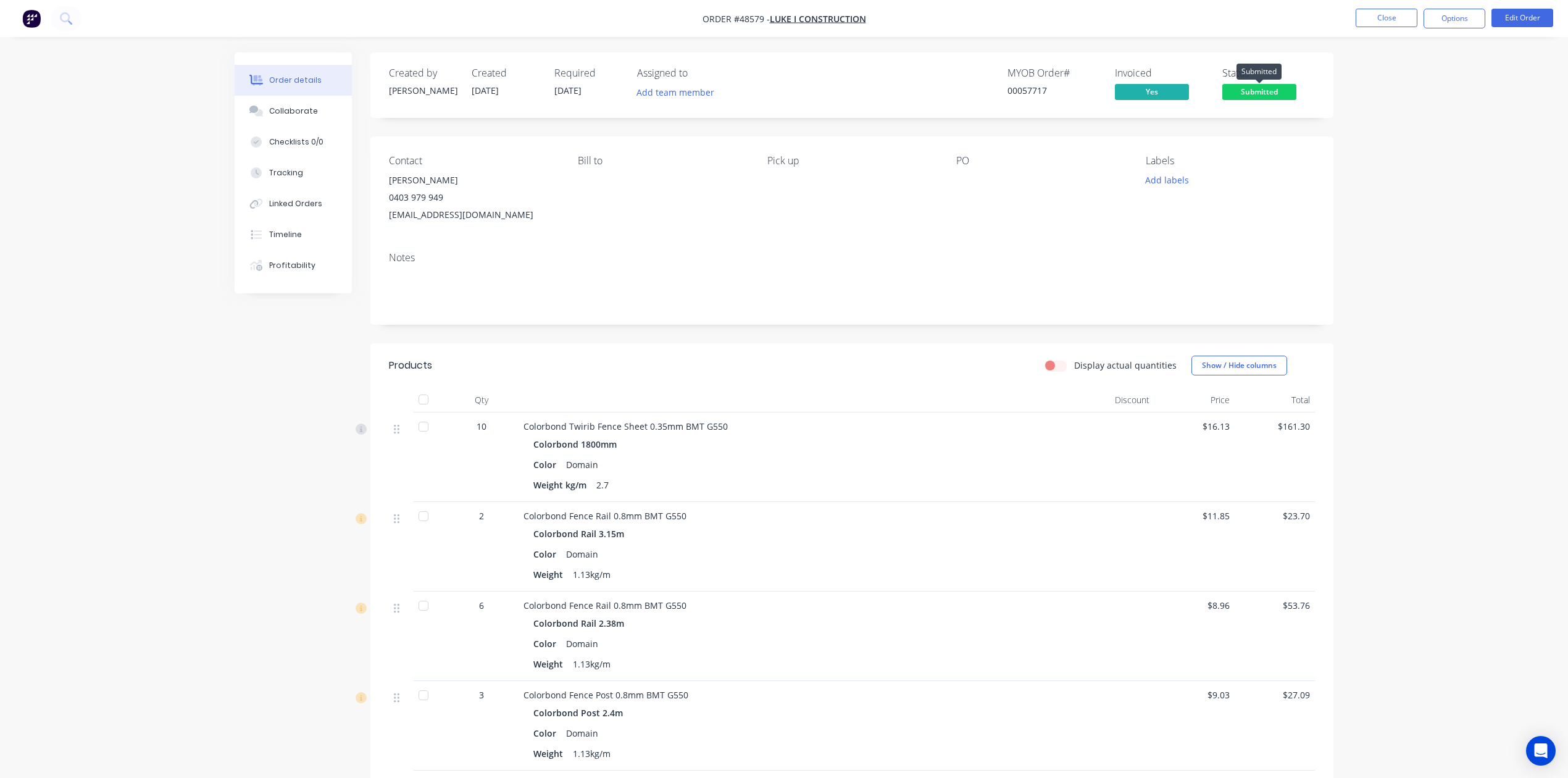
click at [1131, 89] on span "Submitted" at bounding box center [1260, 91] width 74 height 15
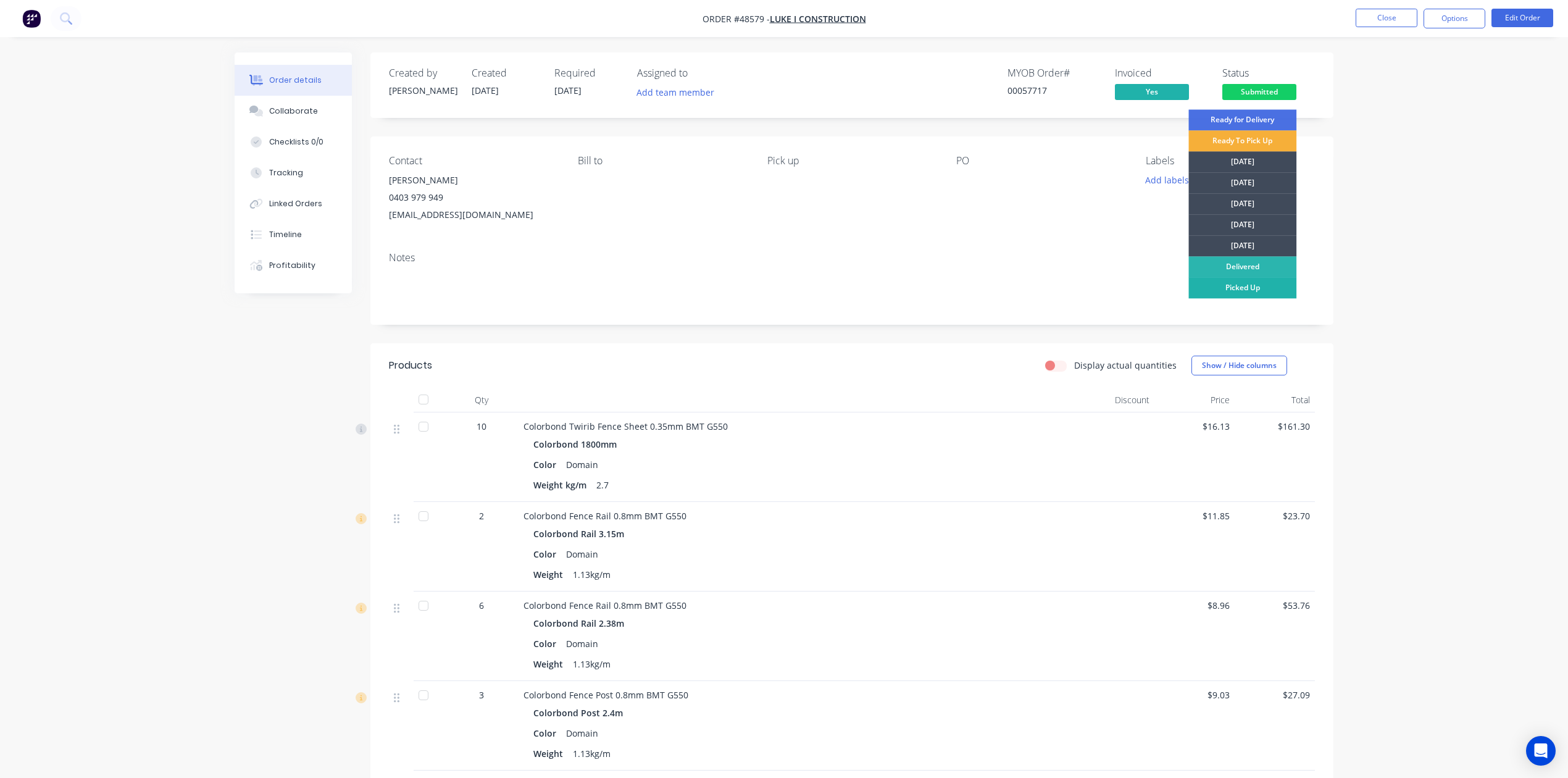
click at [1131, 290] on div "Picked Up" at bounding box center [1242, 288] width 108 height 21
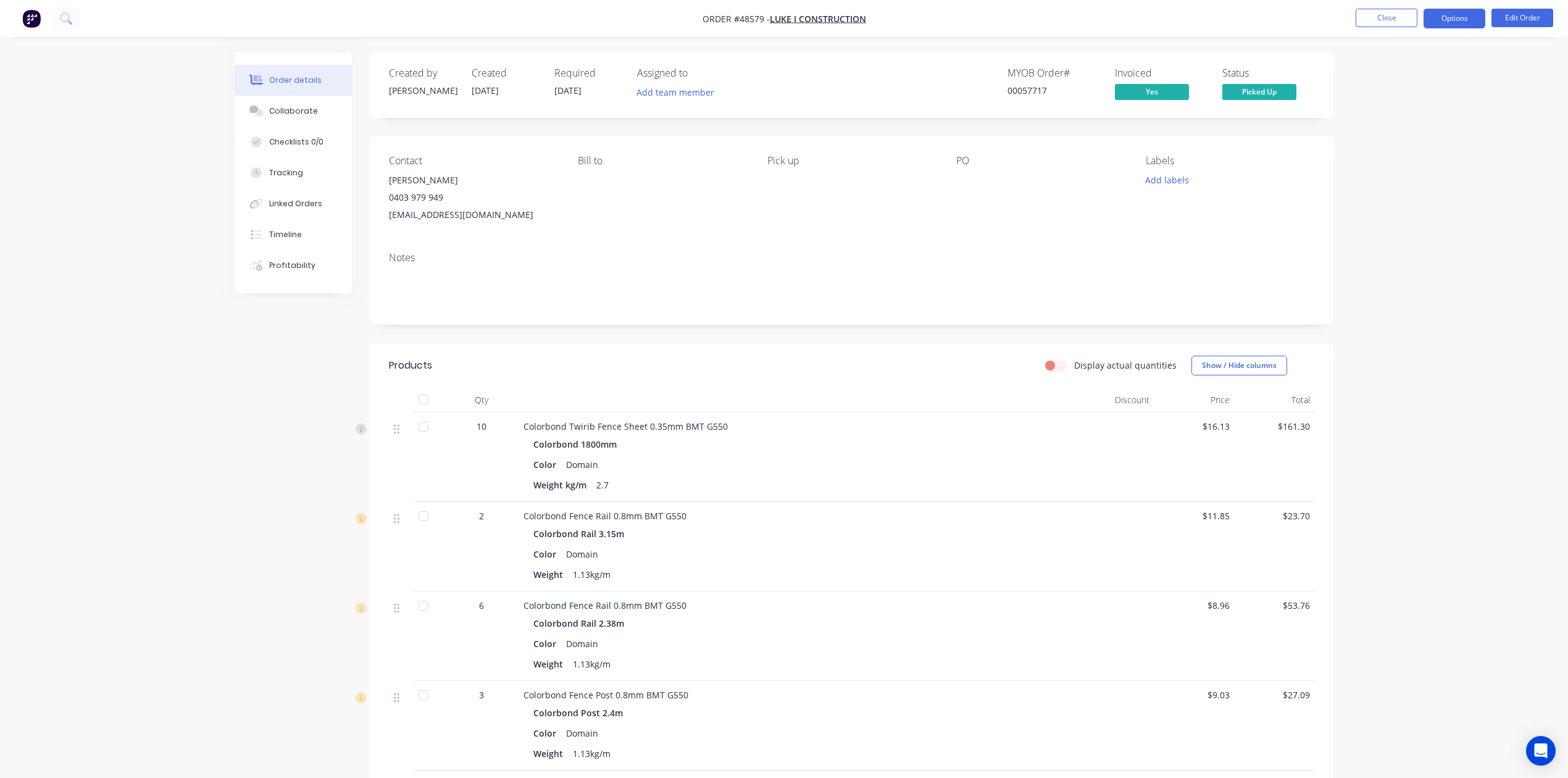
click at [1131, 21] on button "Options" at bounding box center [1454, 19] width 62 height 20
click at [1131, 169] on div "Delivery Docket" at bounding box center [1417, 173] width 114 height 18
click at [1131, 118] on div "Without pricing" at bounding box center [1417, 124] width 114 height 18
click at [732, 411] on div at bounding box center [797, 400] width 555 height 25
click at [1131, 17] on button "Close" at bounding box center [1387, 18] width 62 height 19
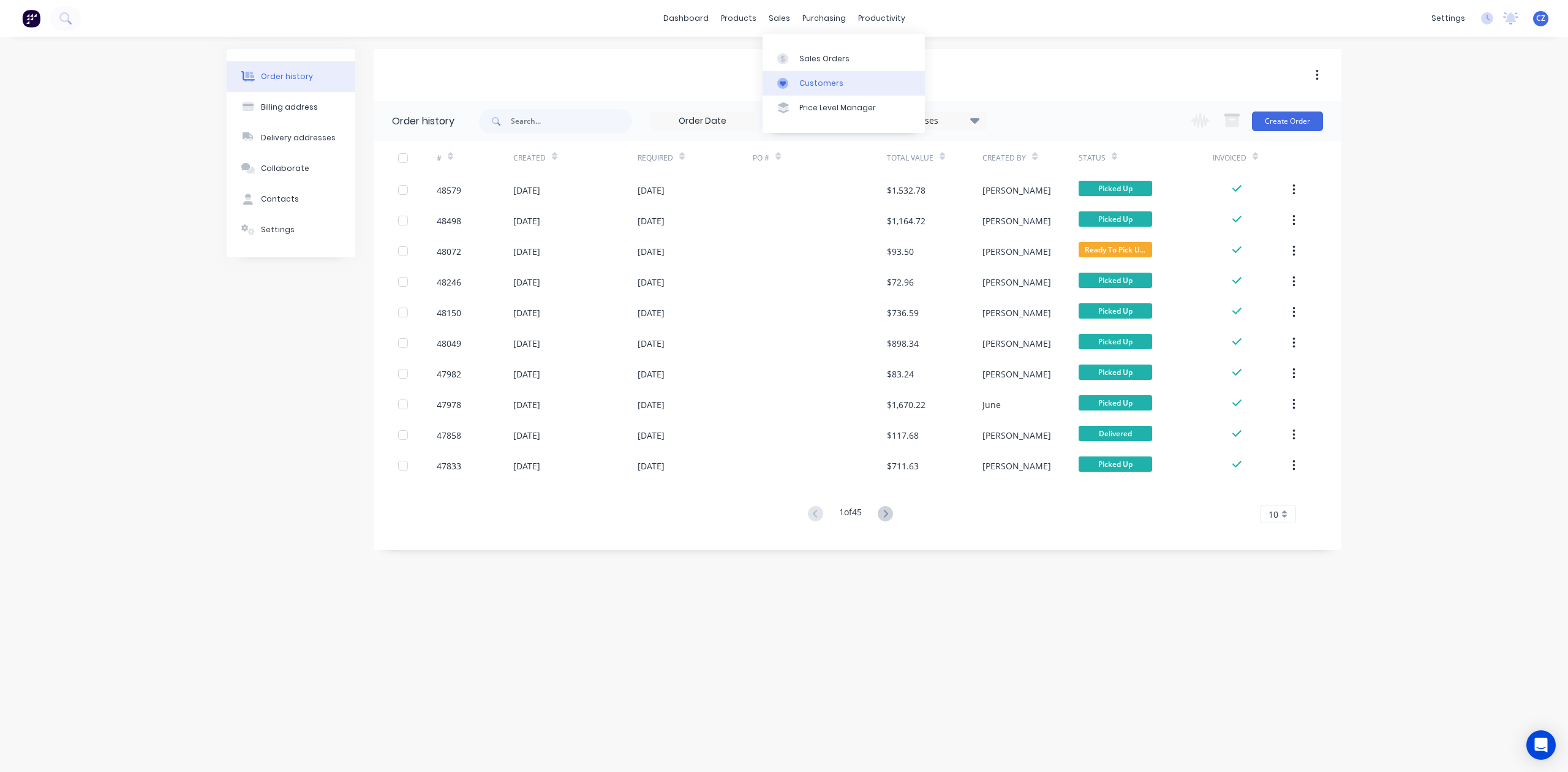
click at [798, 82] on link "Customers" at bounding box center [844, 83] width 162 height 24
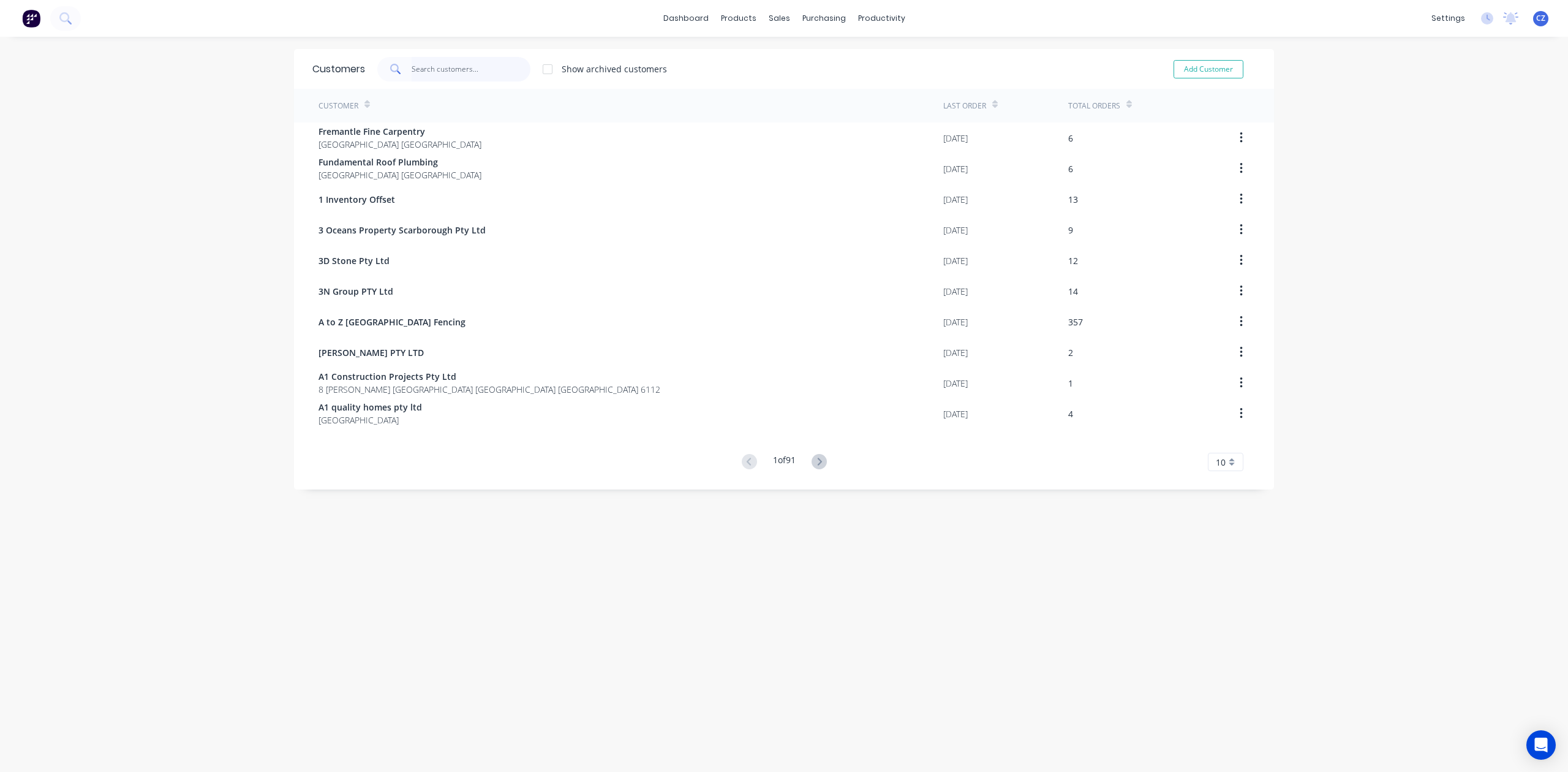
click at [467, 74] on input "text" at bounding box center [471, 69] width 119 height 24
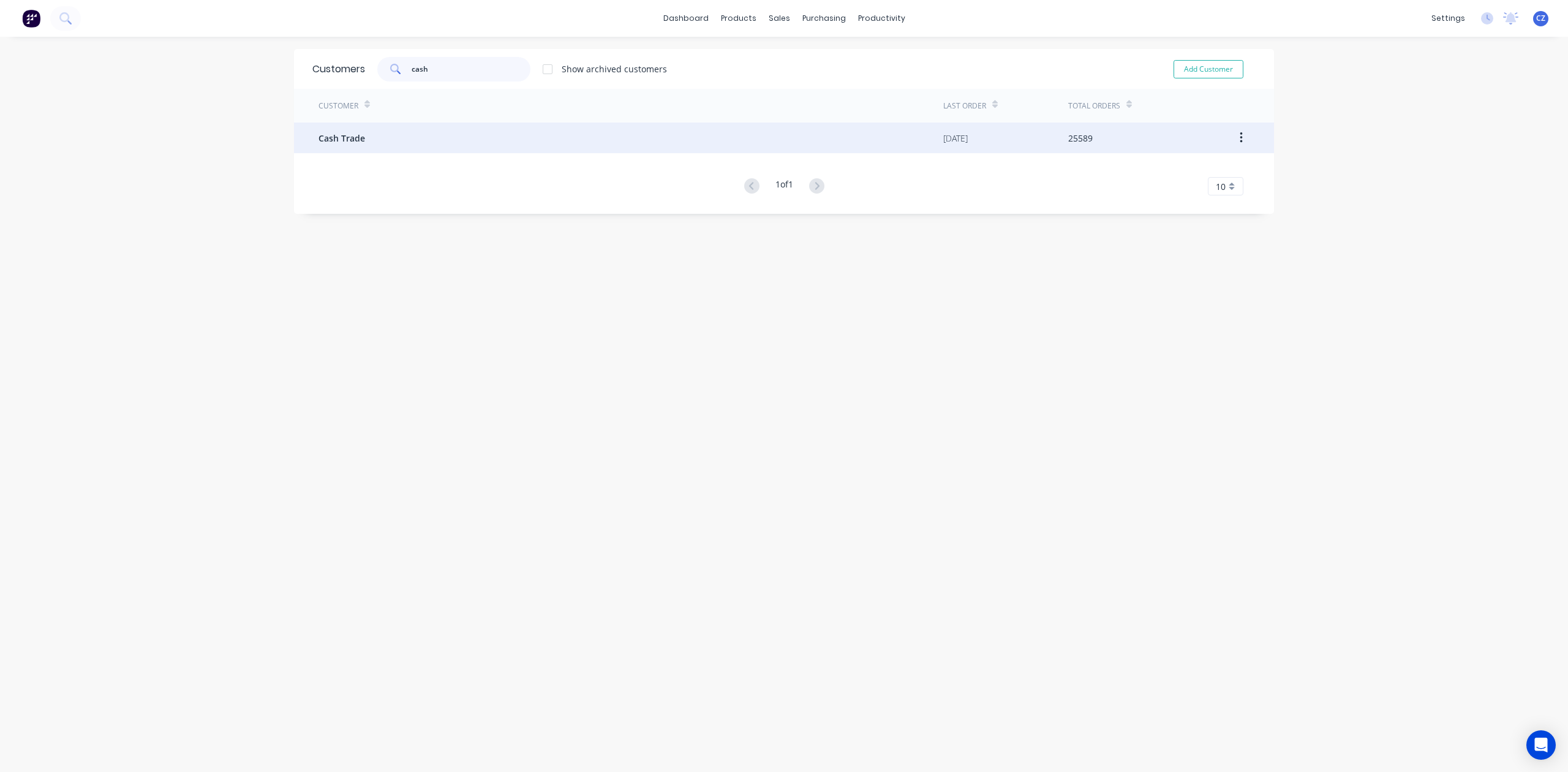
type input "cash"
click at [451, 143] on div "Cash Trade" at bounding box center [631, 138] width 625 height 30
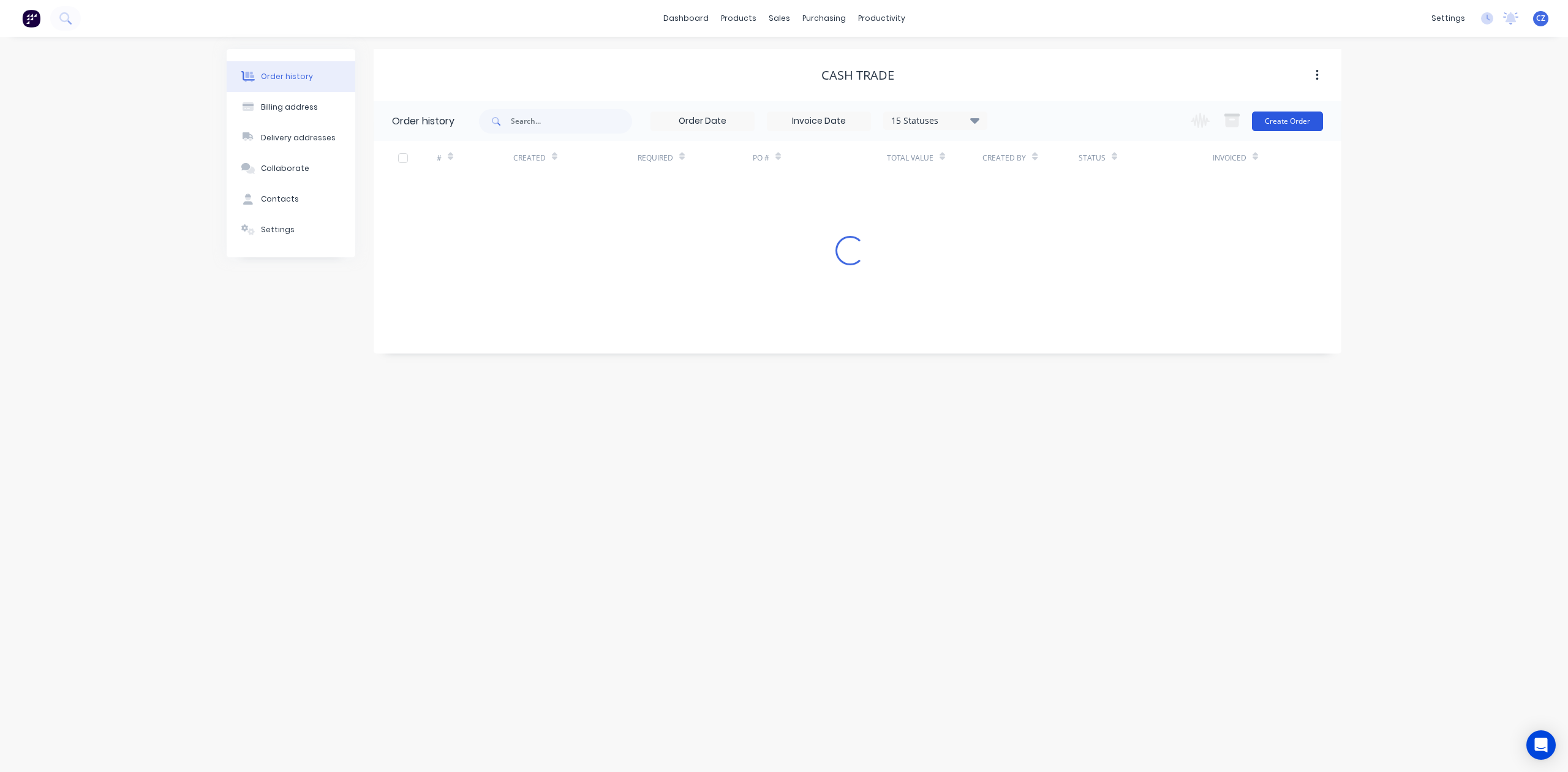
click at [1122, 113] on div "Change order status Submitted Ready for Delivery Ready To Pick Up Monday Tuesda…" at bounding box center [1253, 121] width 140 height 40
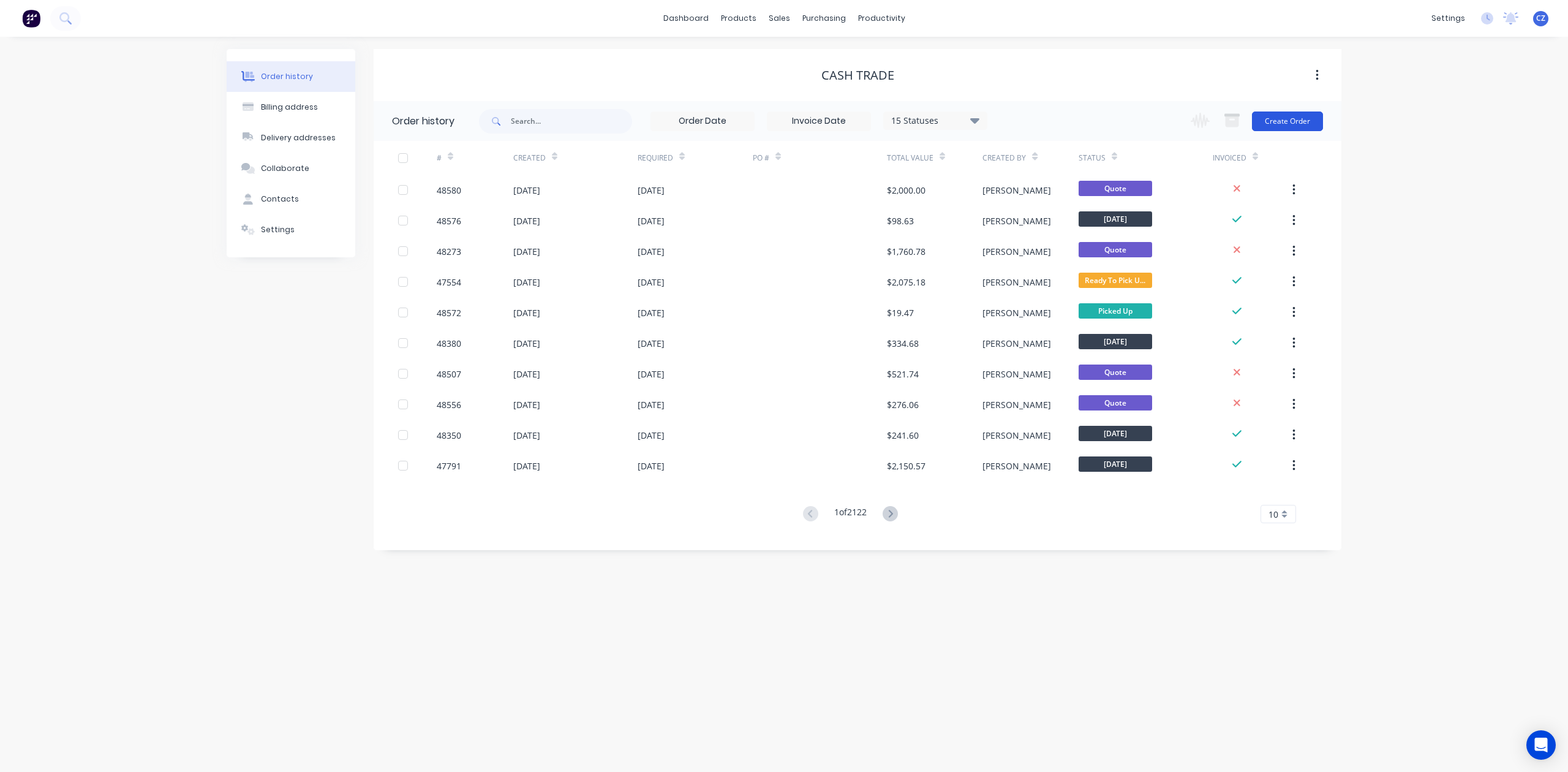
click at [1122, 118] on button "Create Order" at bounding box center [1287, 121] width 71 height 20
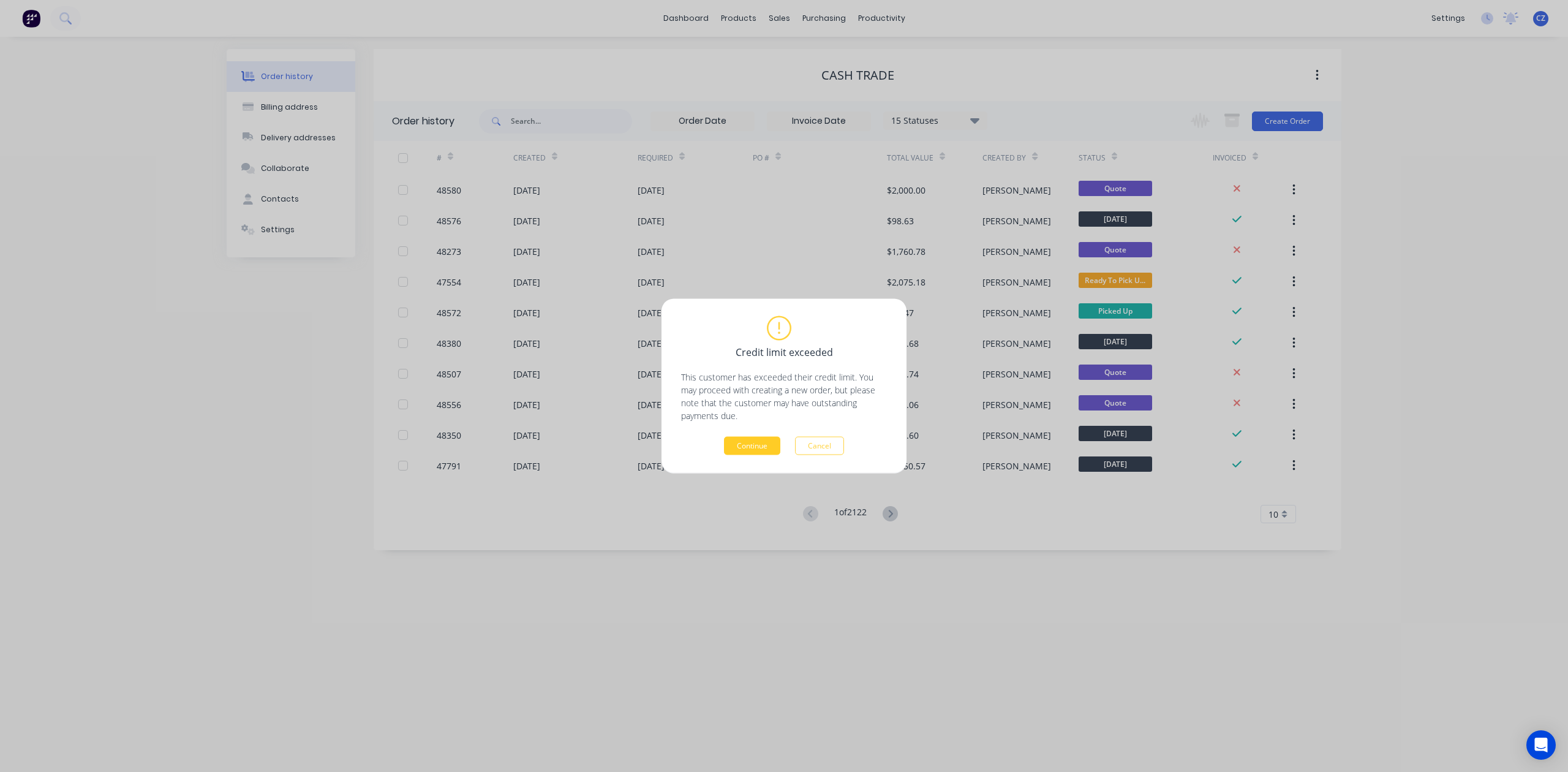
click at [762, 444] on button "Continue" at bounding box center [751, 446] width 56 height 18
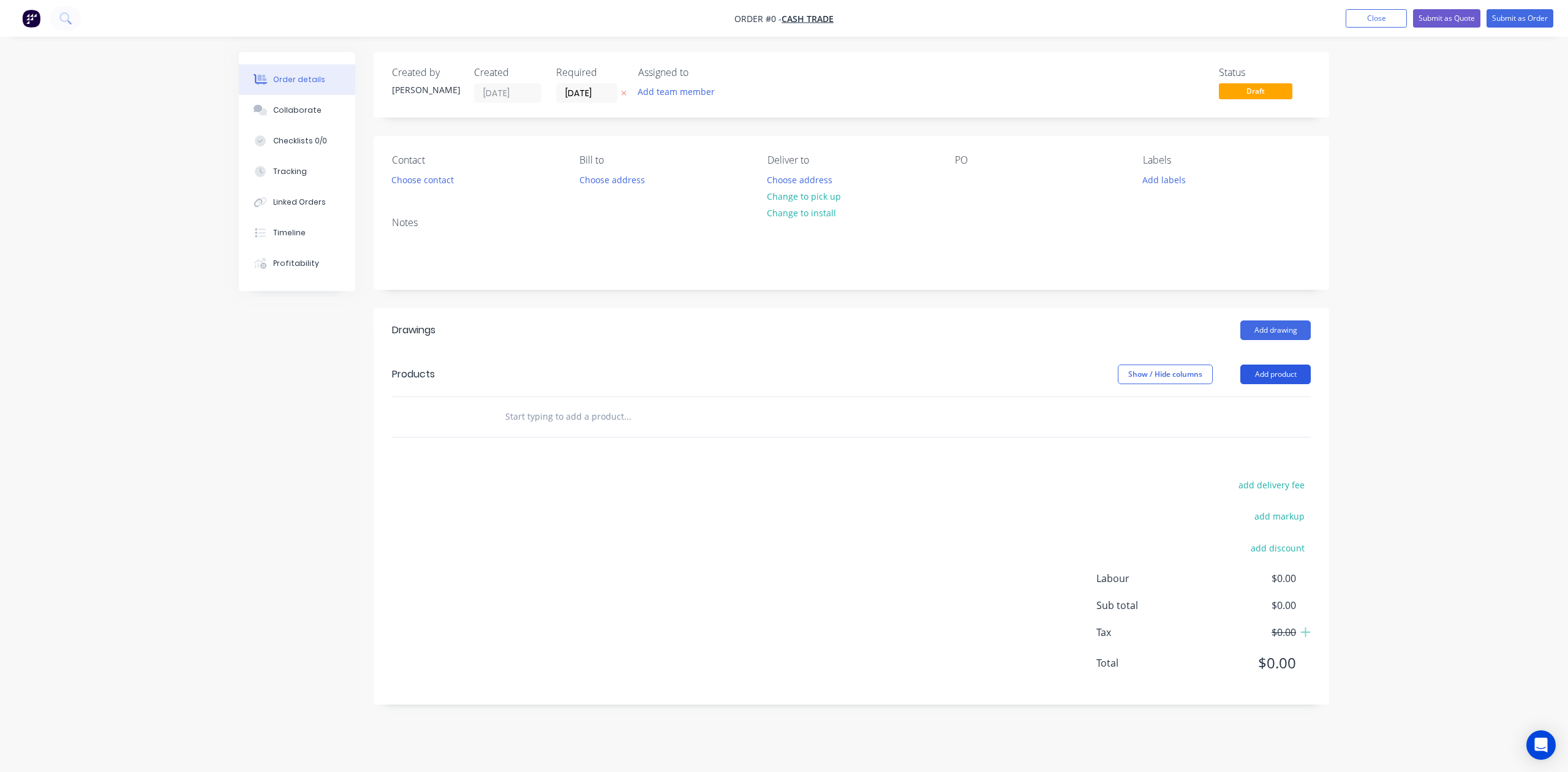
click at [1122, 376] on button "Add product" at bounding box center [1275, 374] width 71 height 20
click at [1122, 434] on div "Basic product" at bounding box center [1252, 429] width 94 height 18
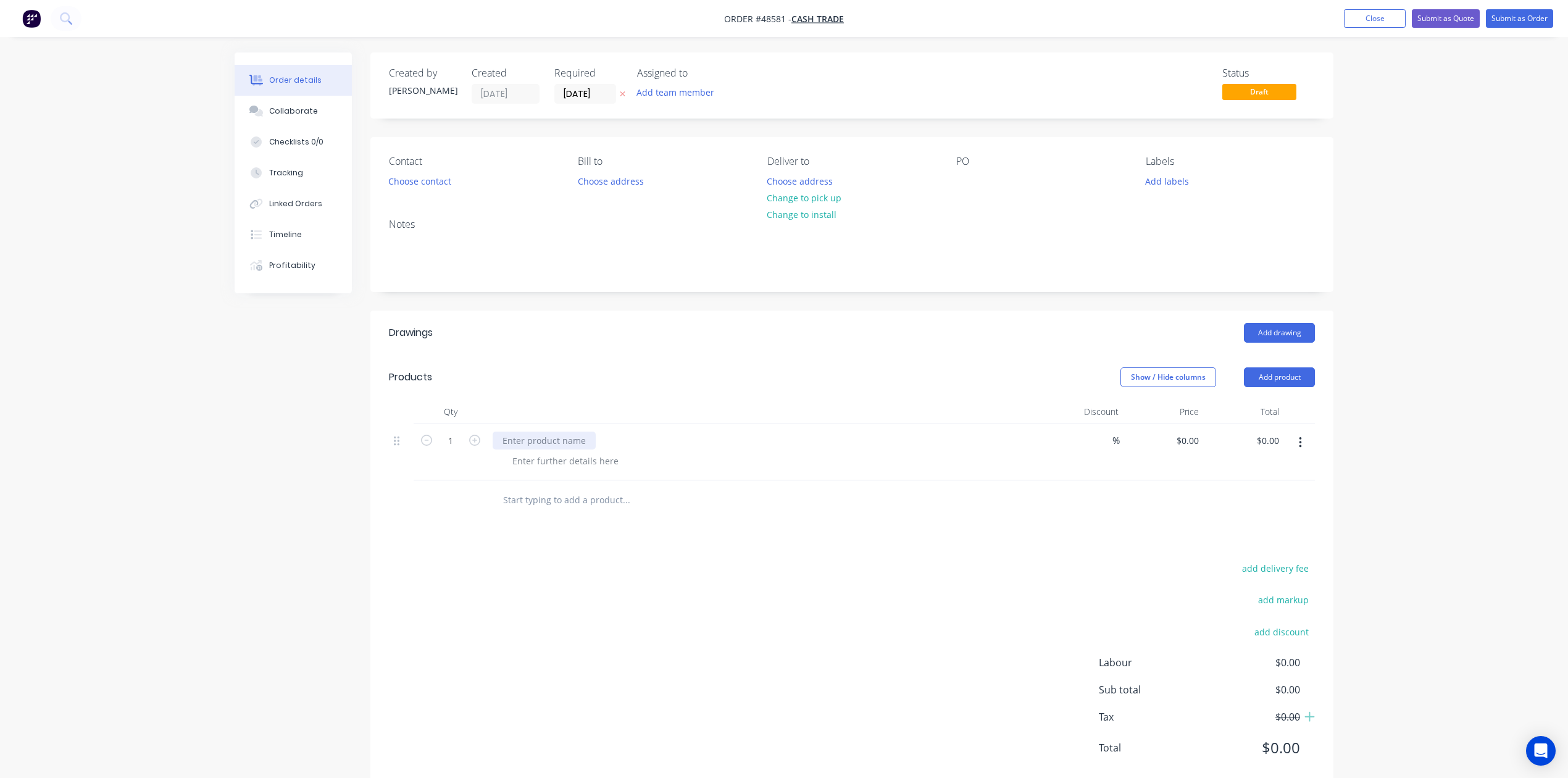
click at [562, 448] on div at bounding box center [544, 440] width 103 height 18
click at [450, 440] on input "1" at bounding box center [450, 441] width 32 height 19
type input "7"
click at [1131, 446] on div "0 $0.00" at bounding box center [1163, 452] width 80 height 56
click at [1131, 442] on div "0 0" at bounding box center [1163, 452] width 80 height 56
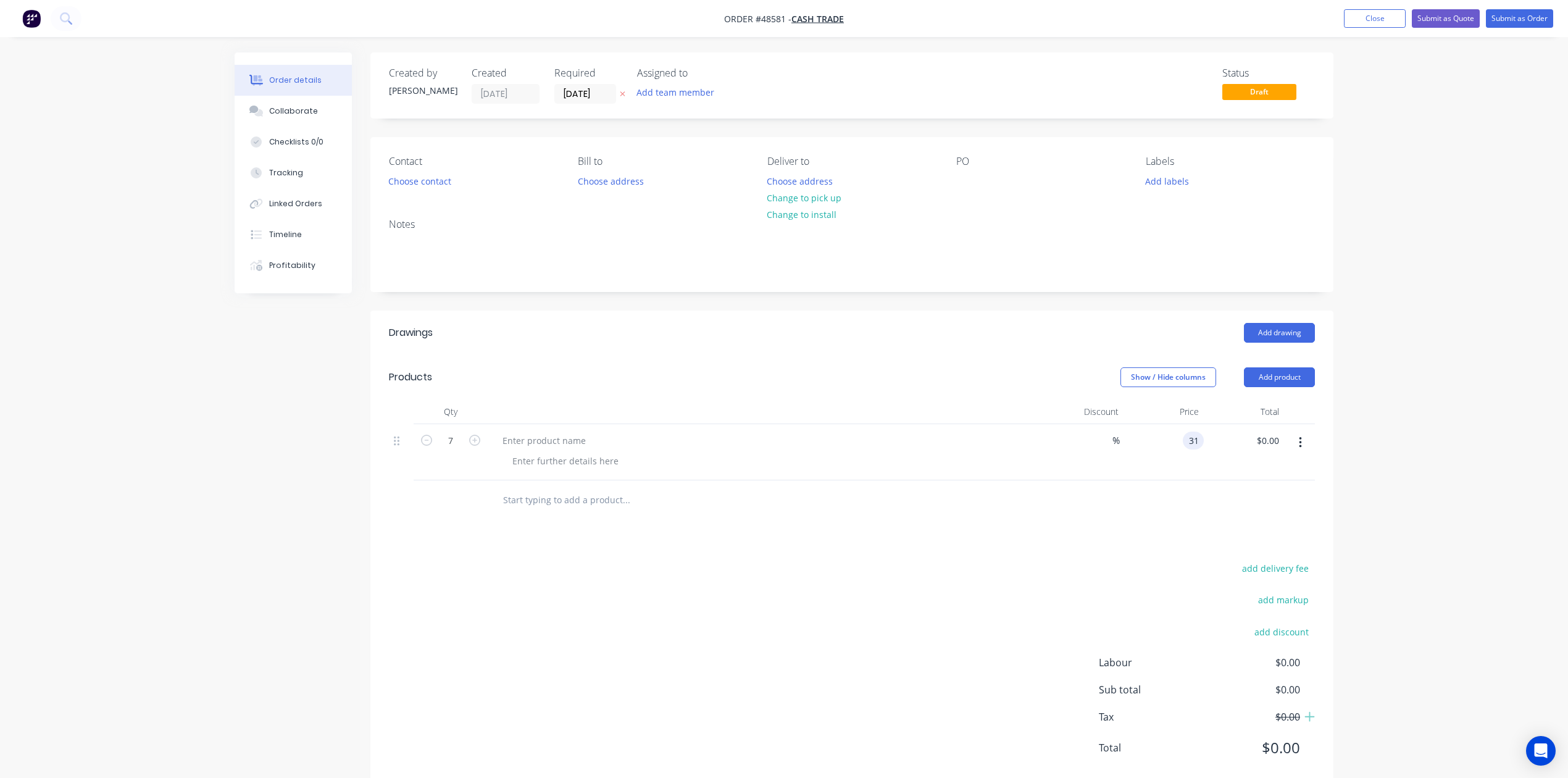
type input "$31.00"
type input "$217.00"
click at [972, 544] on div "Drawings Add drawing Products Show / Hide columns Add product Qty Discount Pric…" at bounding box center [852, 549] width 963 height 479
click at [534, 433] on div at bounding box center [544, 440] width 103 height 18
click at [578, 460] on div at bounding box center [565, 460] width 126 height 18
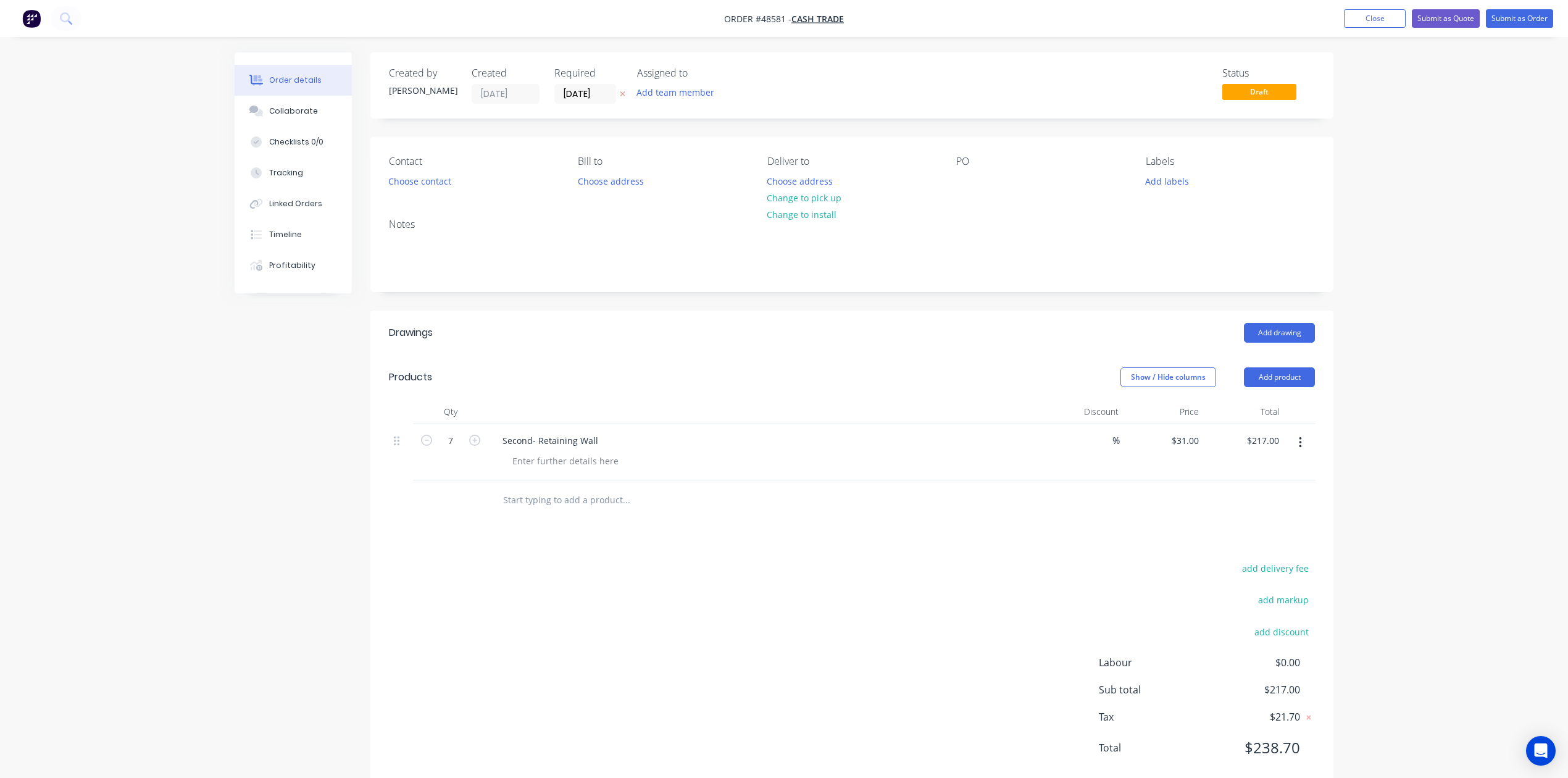
click at [858, 470] on div "Second- Retaining Wall" at bounding box center [765, 452] width 555 height 56
click at [573, 470] on div at bounding box center [565, 460] width 126 height 18
click at [825, 631] on div "add delivery fee add markup add discount Labour $0.00 Sub total $217.00 Tax $21…" at bounding box center [852, 666] width 926 height 211
click at [823, 630] on div "add delivery fee add markup add discount Labour $0.00 Sub total $217.00 Tax $21…" at bounding box center [852, 666] width 926 height 211
click at [800, 194] on button "Change to pick up" at bounding box center [805, 197] width 88 height 17
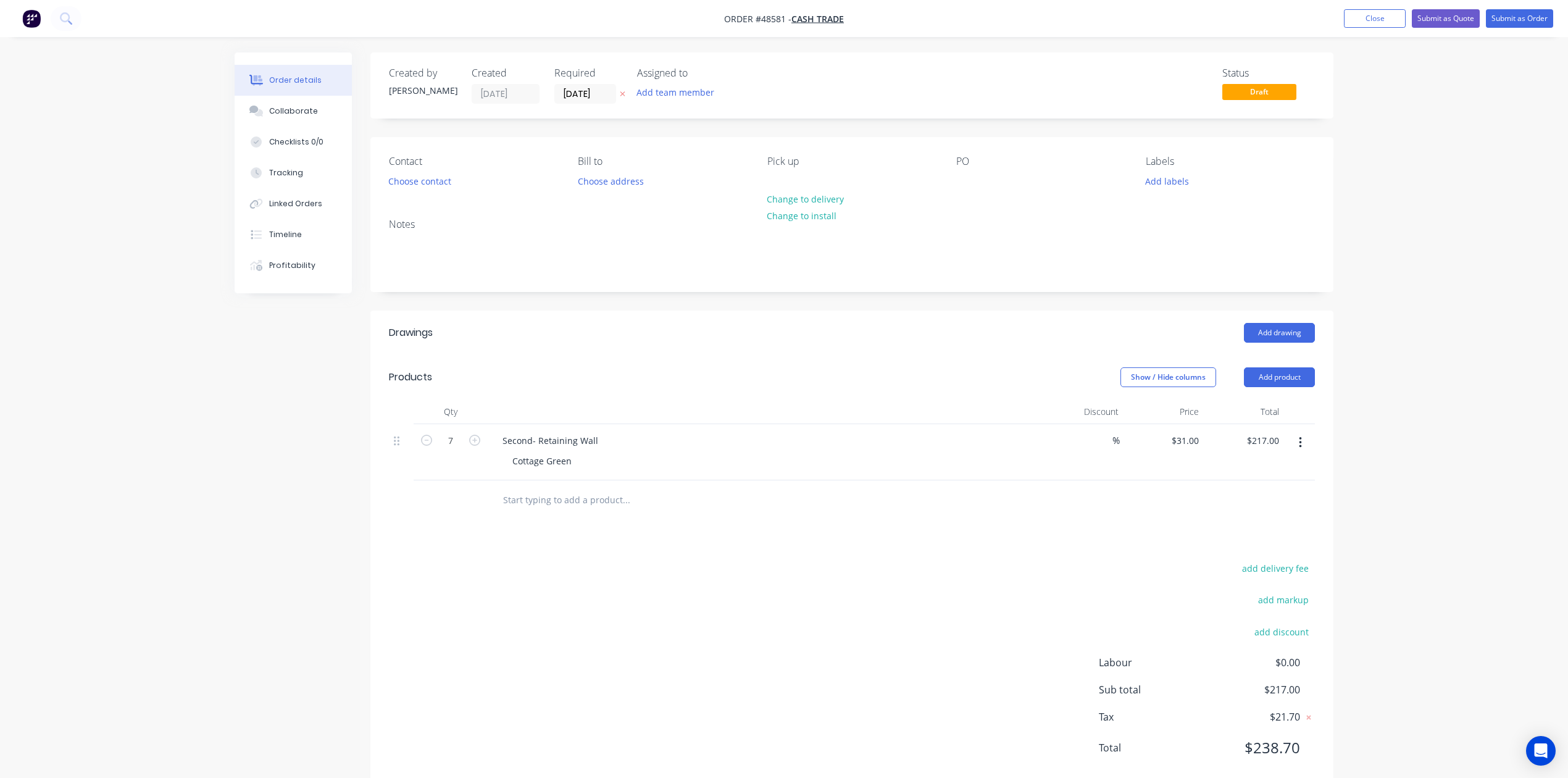
click at [902, 605] on div "add delivery fee add markup add discount Labour $0.00 Sub total $217.00 Tax $21…" at bounding box center [852, 666] width 926 height 211
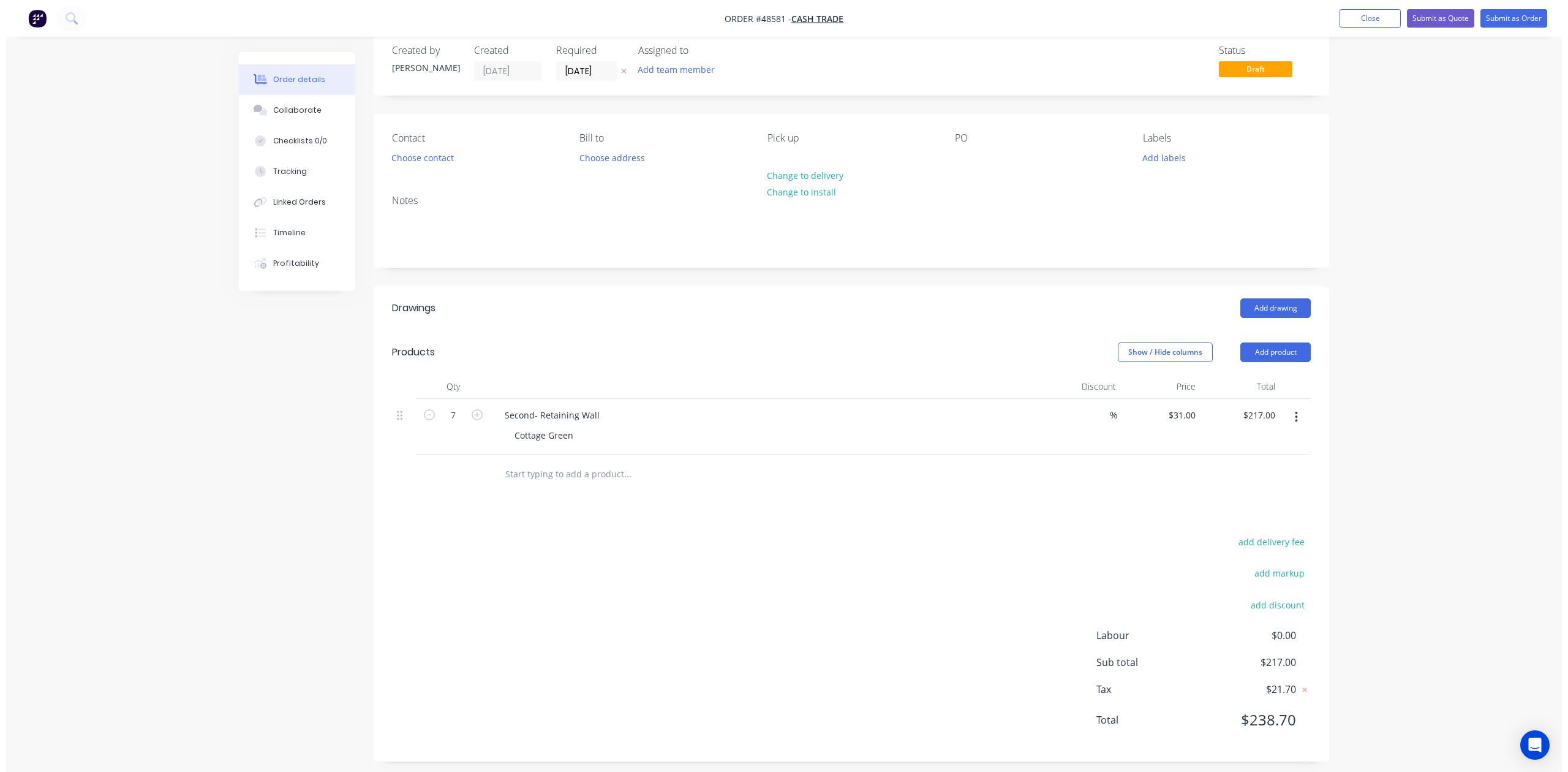
scroll to position [32, 0]
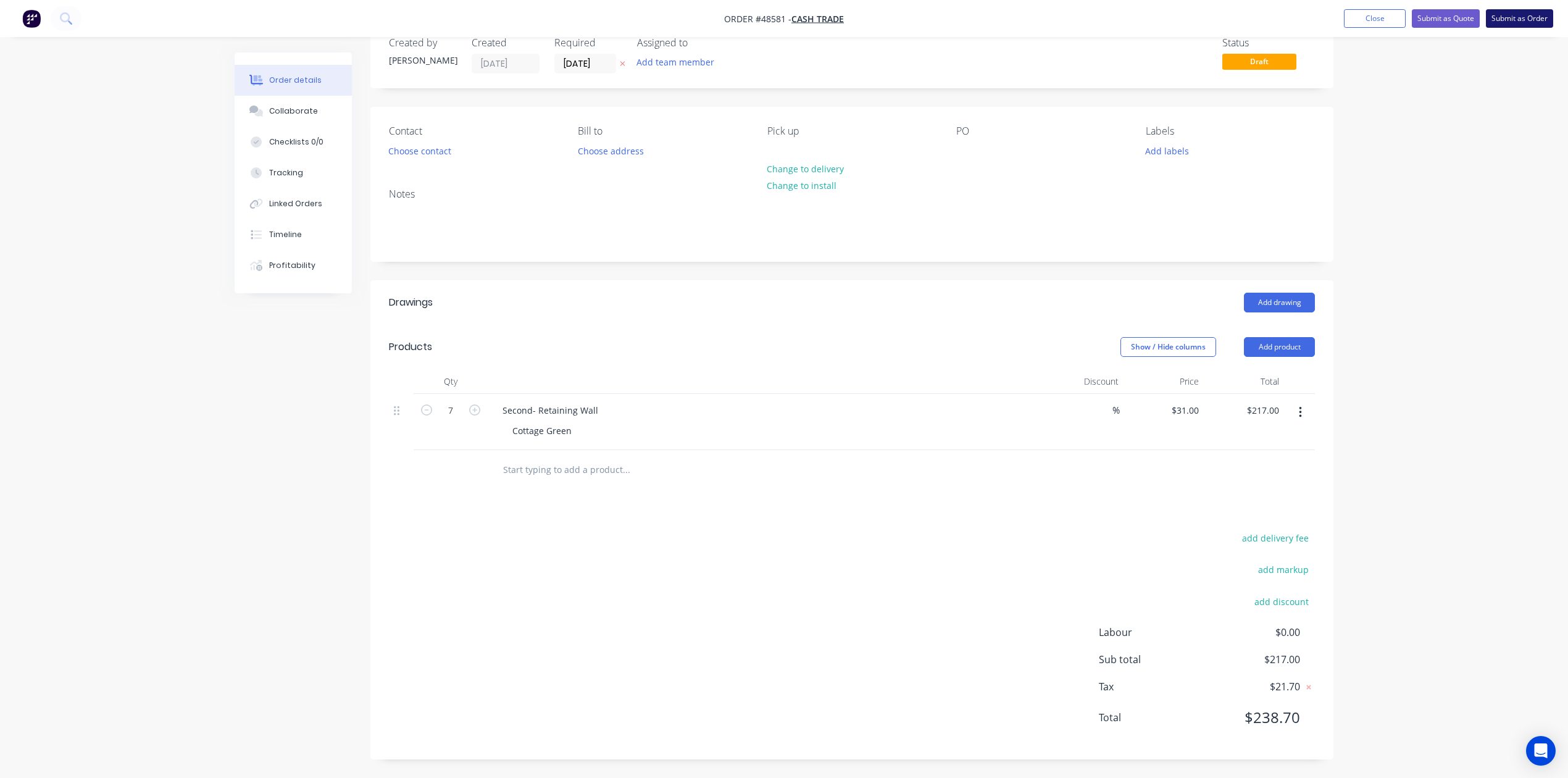
click at [1131, 16] on button "Submit as Order" at bounding box center [1519, 19] width 67 height 19
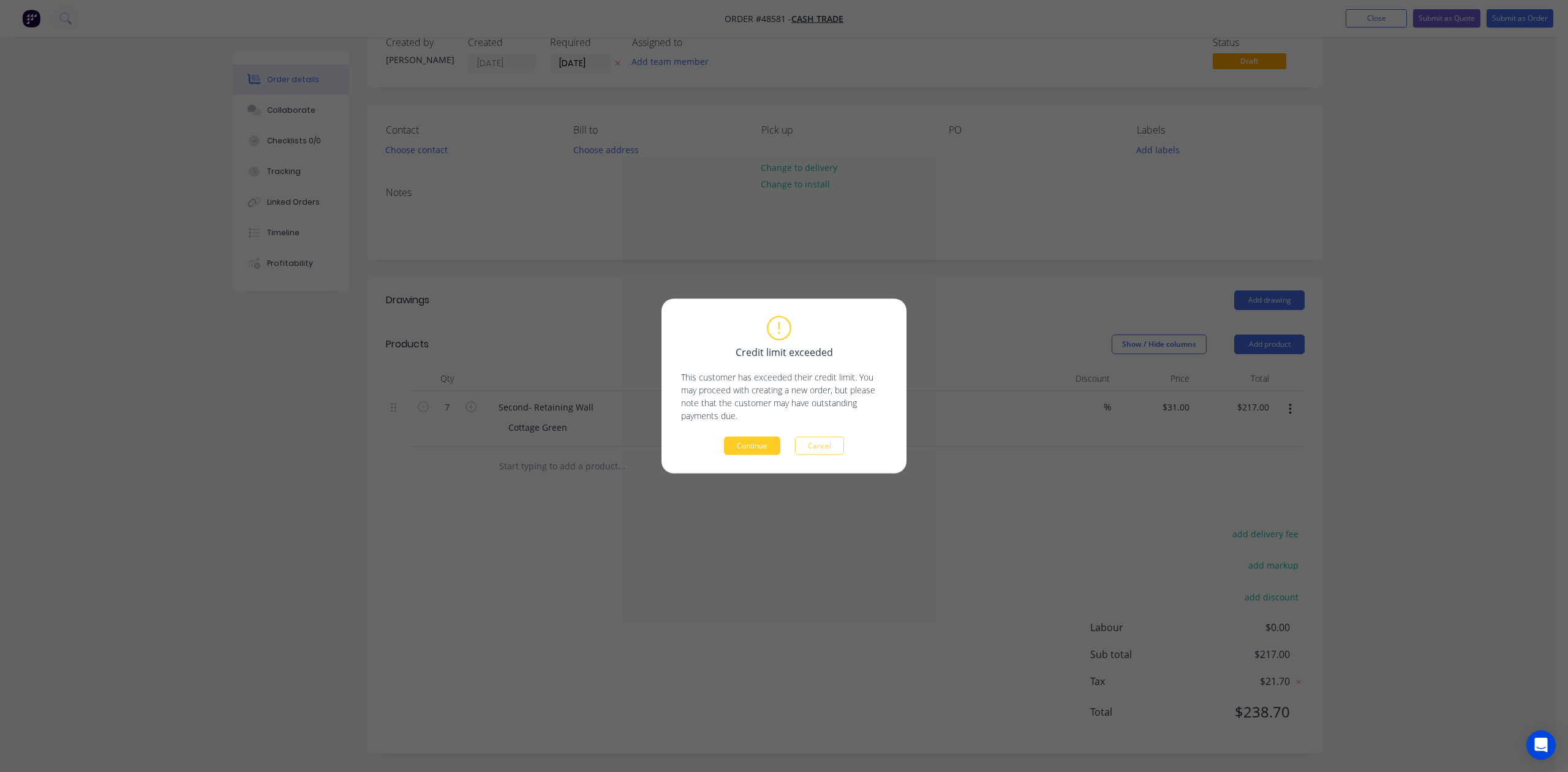
click at [747, 452] on button "Continue" at bounding box center [751, 446] width 56 height 18
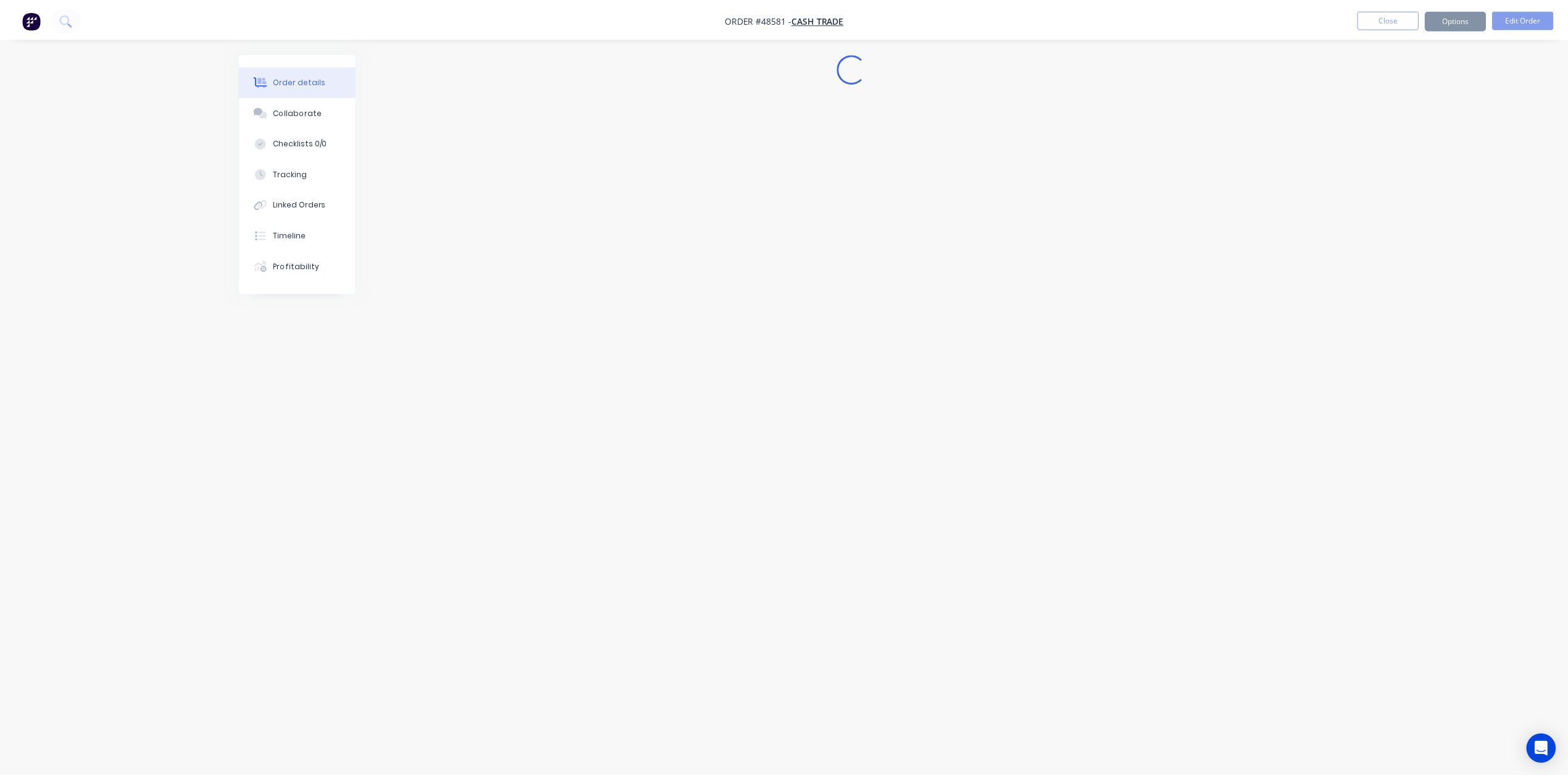
scroll to position [0, 0]
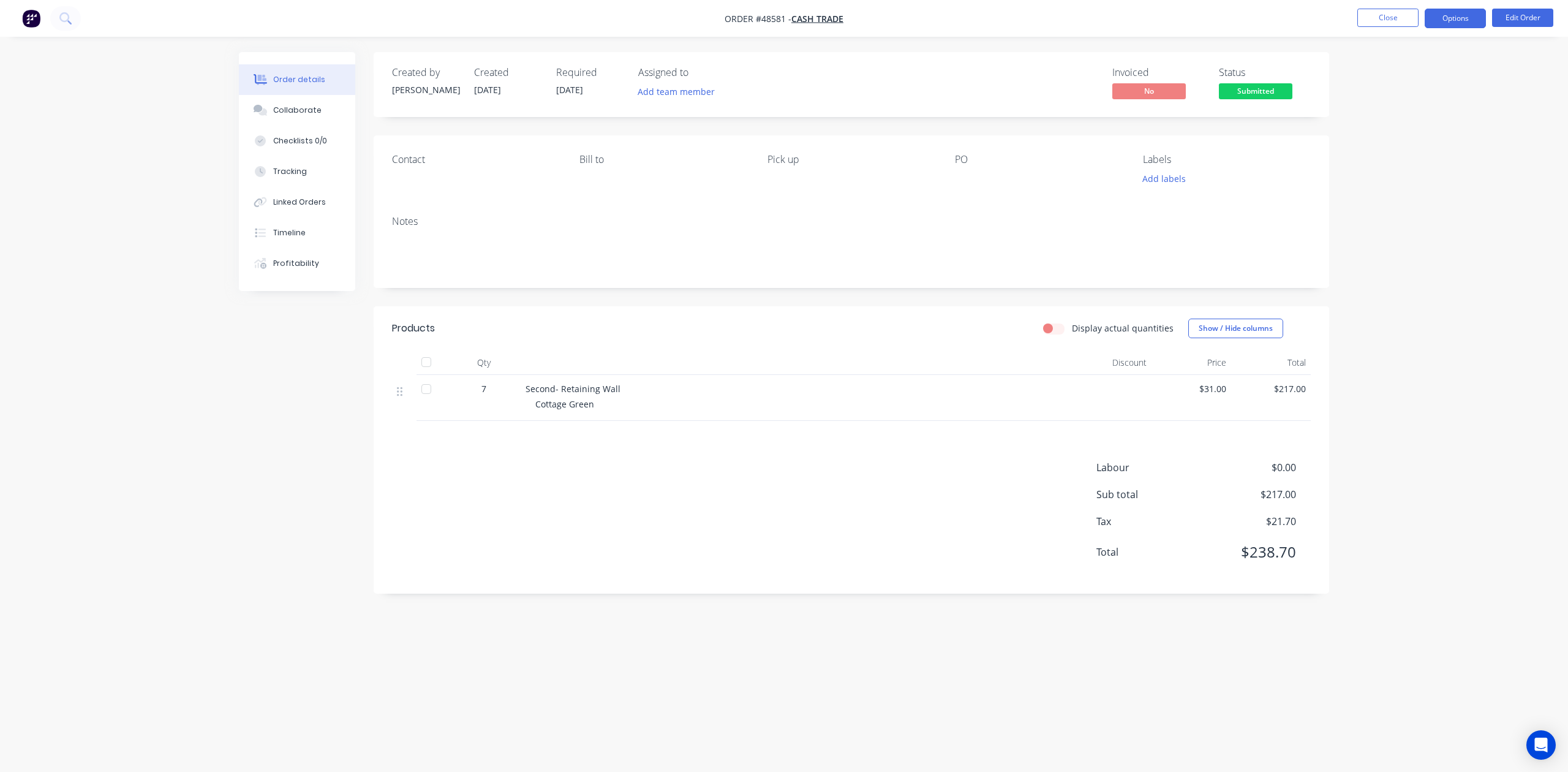
click at [1122, 23] on button "Options" at bounding box center [1455, 18] width 61 height 20
click at [1122, 70] on div "Invoice" at bounding box center [1418, 74] width 113 height 18
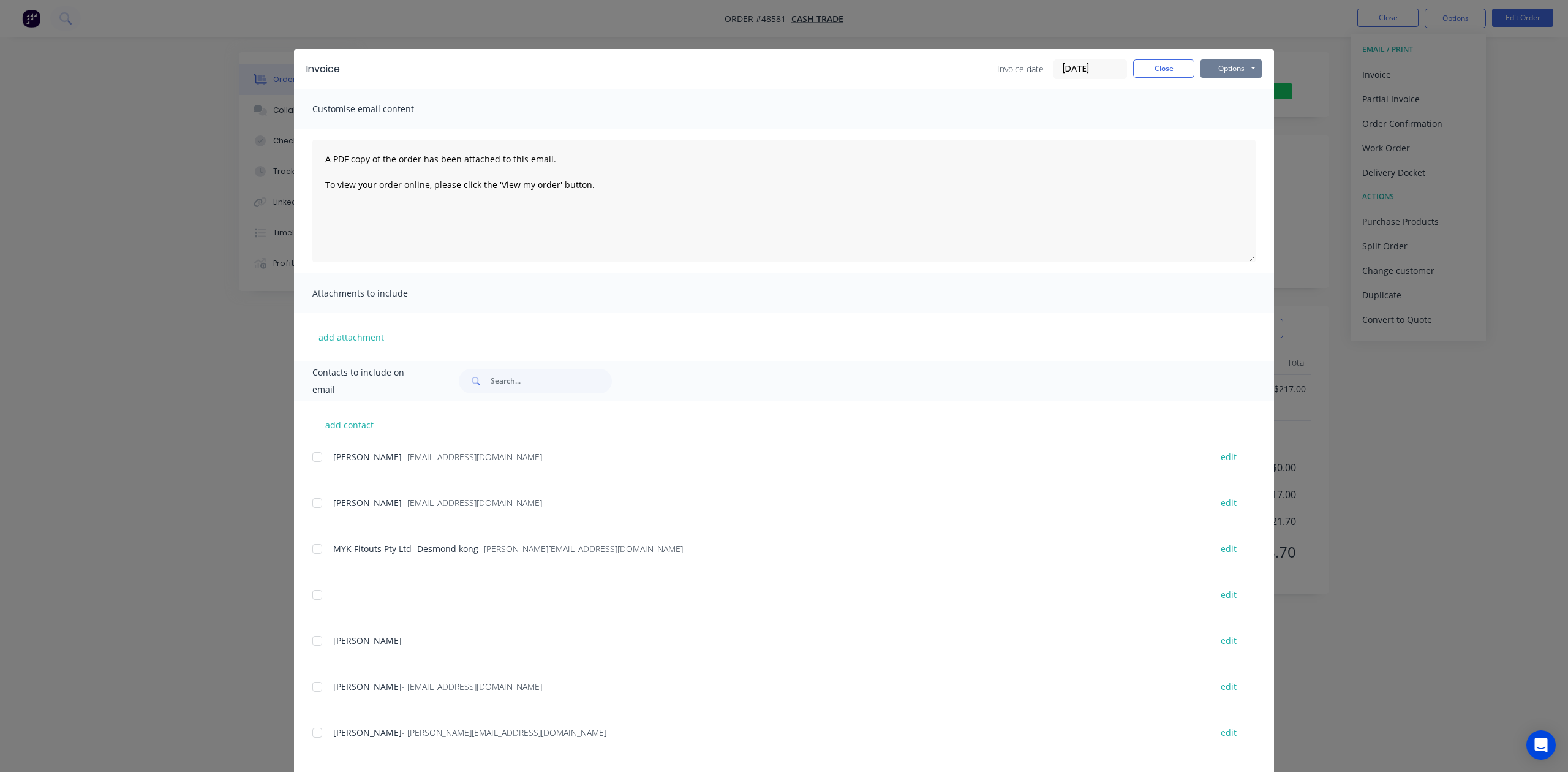
click at [1122, 65] on button "Options" at bounding box center [1231, 69] width 61 height 18
click at [1122, 102] on button "Print" at bounding box center [1239, 110] width 78 height 20
click at [1122, 66] on button "Close" at bounding box center [1163, 69] width 61 height 18
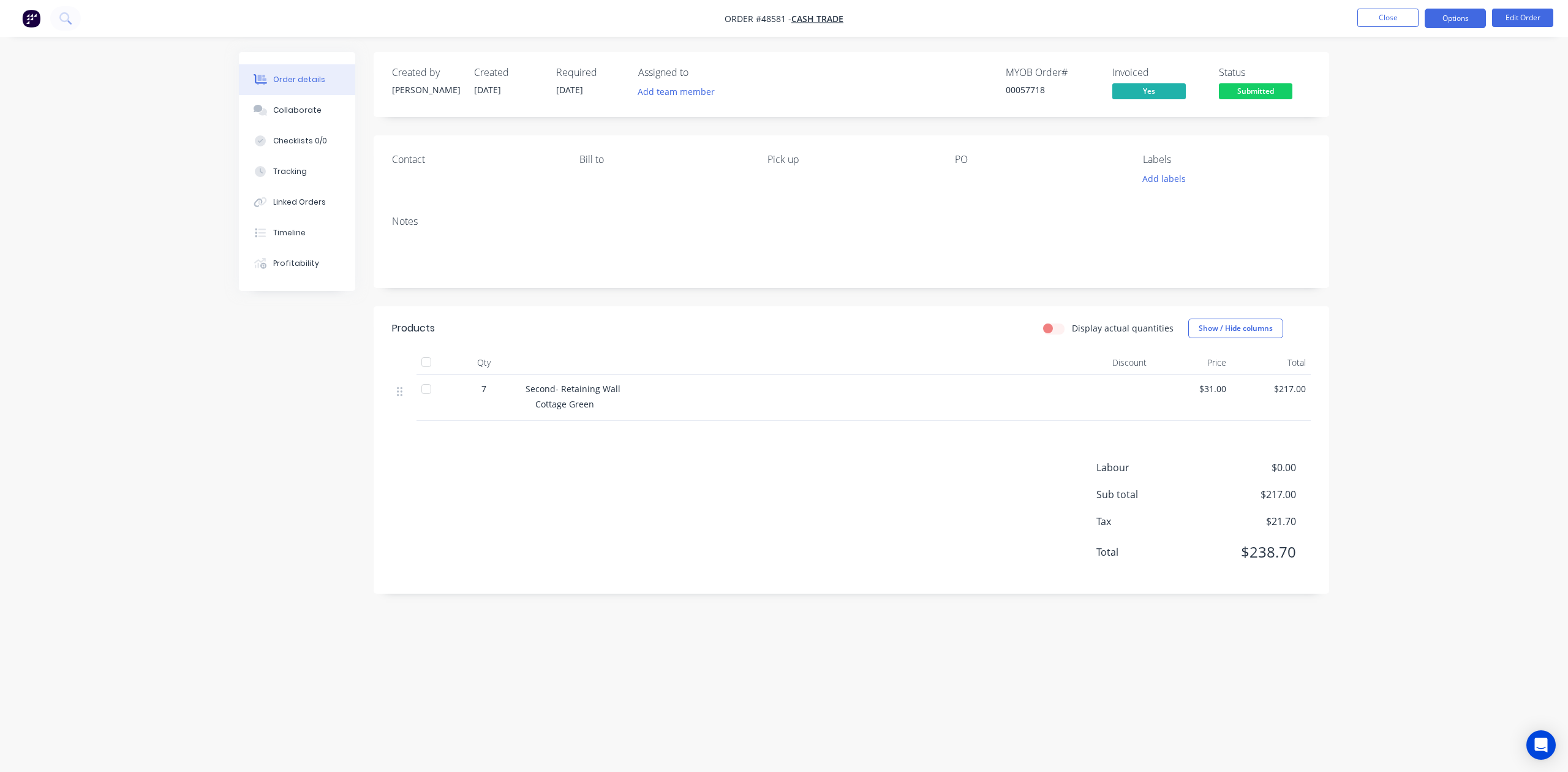
click at [1122, 22] on button "Options" at bounding box center [1455, 18] width 61 height 20
click at [1122, 167] on div "Delivery Docket" at bounding box center [1418, 172] width 113 height 18
click at [1122, 131] on div "DELIVERY DOCKET Back With pricing Without pricing Custom" at bounding box center [1418, 98] width 134 height 129
click at [1122, 131] on div "Without pricing" at bounding box center [1418, 123] width 113 height 18
click at [1122, 452] on div "Products Display actual quantities Show / Hide columns Qty Discount Price Total…" at bounding box center [852, 450] width 956 height 287
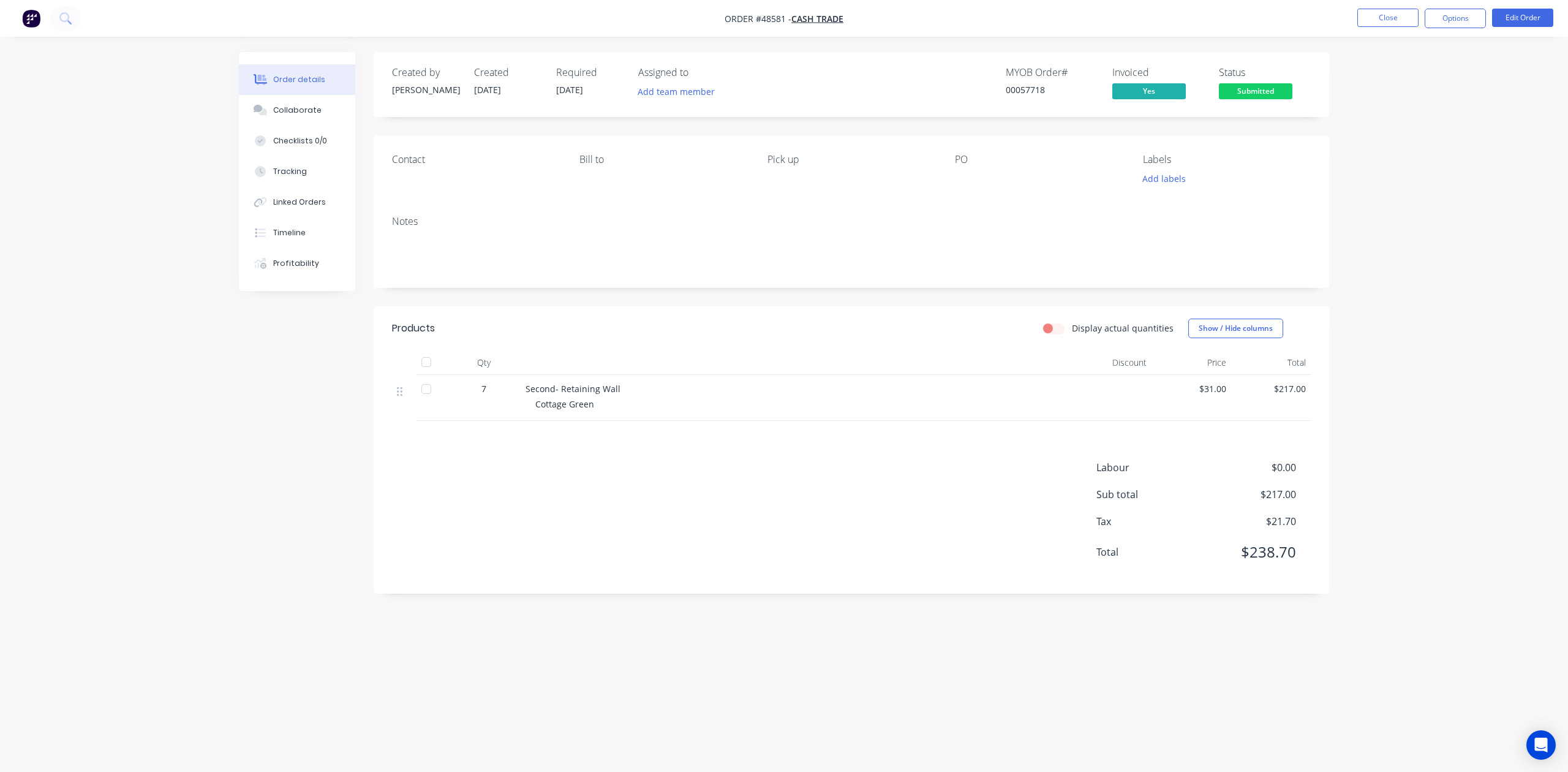
click at [1122, 89] on span "Submitted" at bounding box center [1256, 90] width 74 height 15
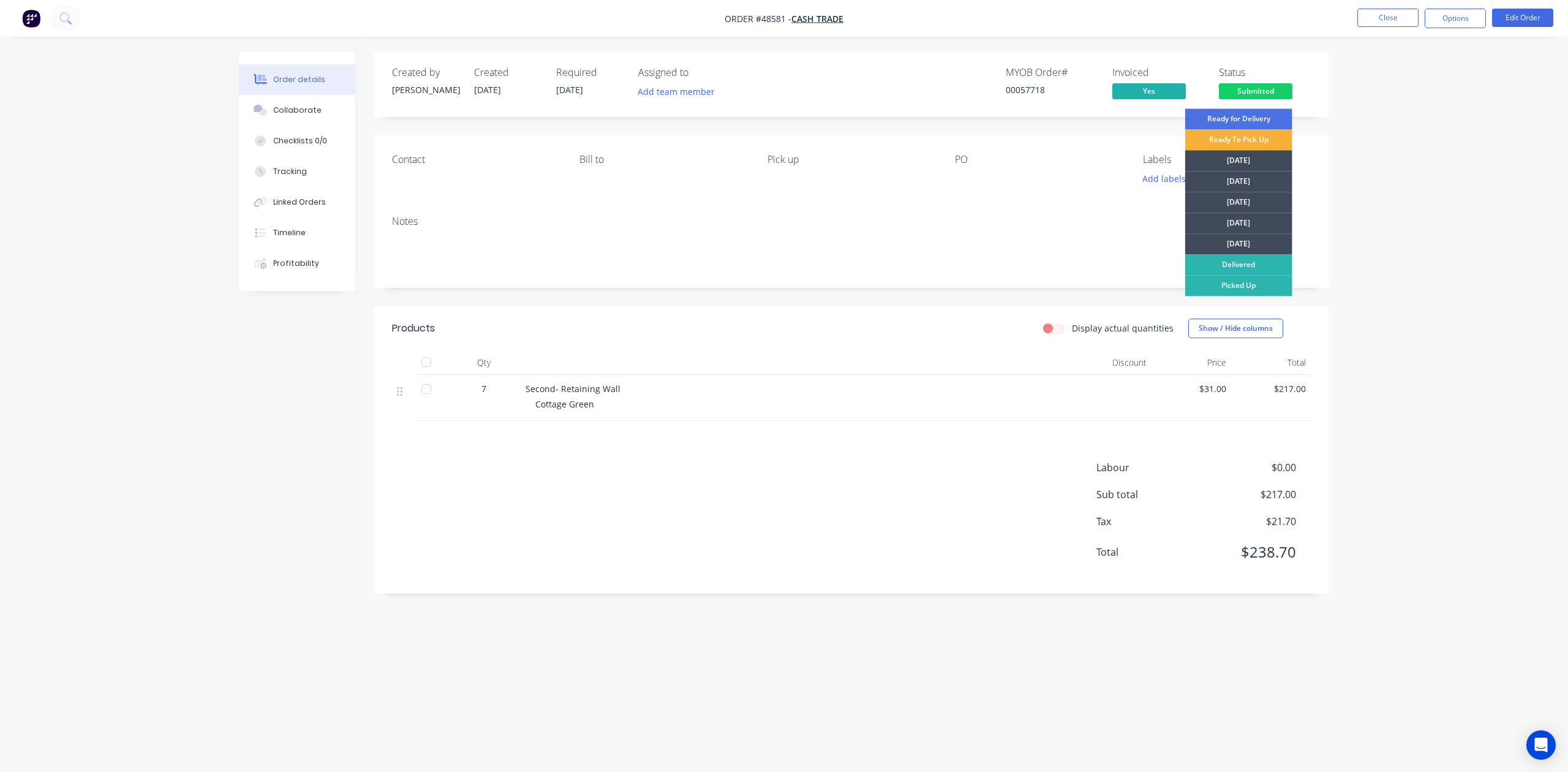
click at [1122, 287] on div "Picked Up" at bounding box center [1238, 285] width 107 height 21
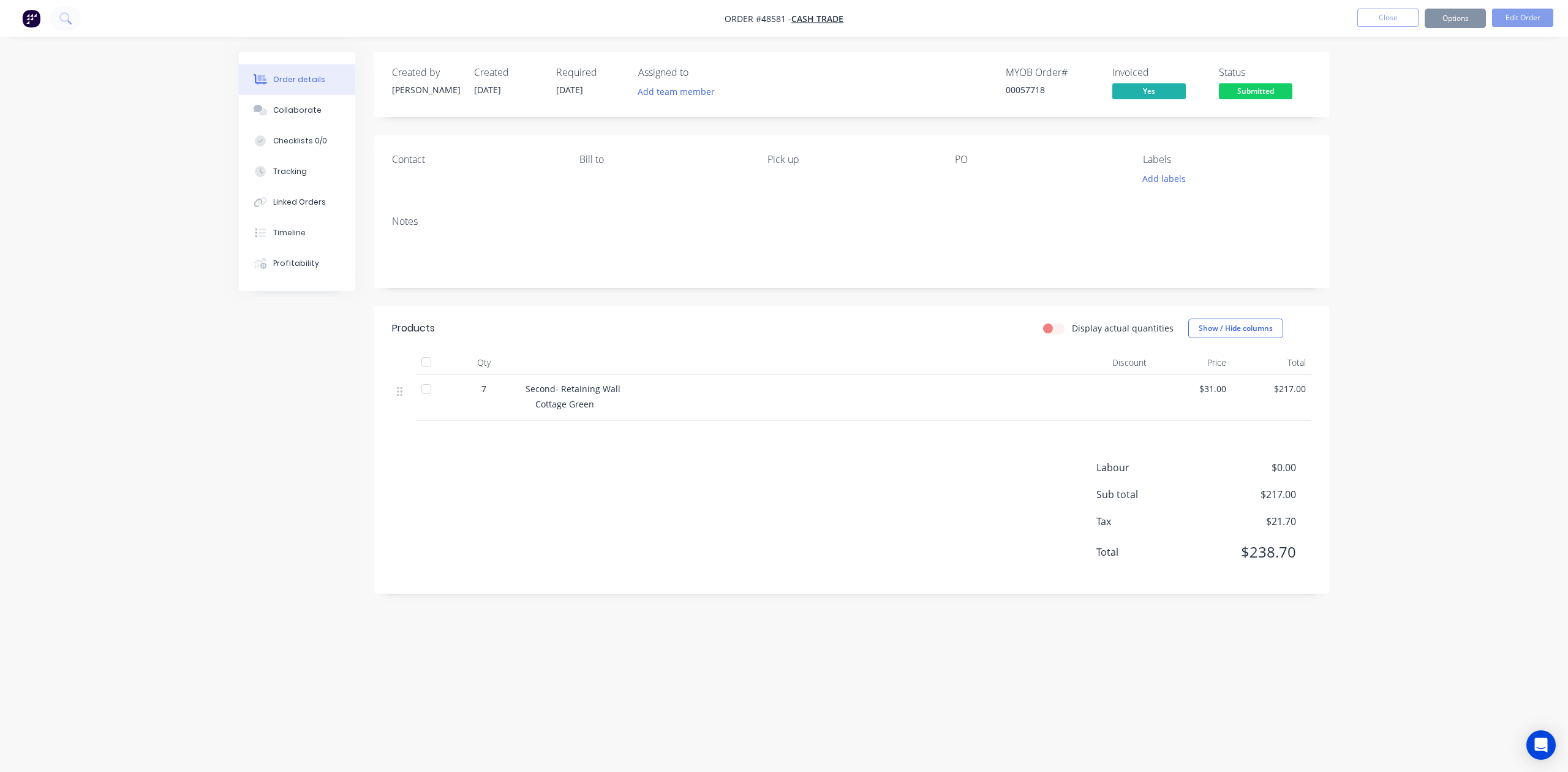
click at [825, 418] on div "Second- Retaining Wall Cottage Green" at bounding box center [796, 398] width 551 height 46
click at [784, 420] on div "Second- Retaining Wall Cottage Green" at bounding box center [796, 398] width 551 height 46
click at [1122, 11] on button "Close" at bounding box center [1387, 18] width 61 height 18
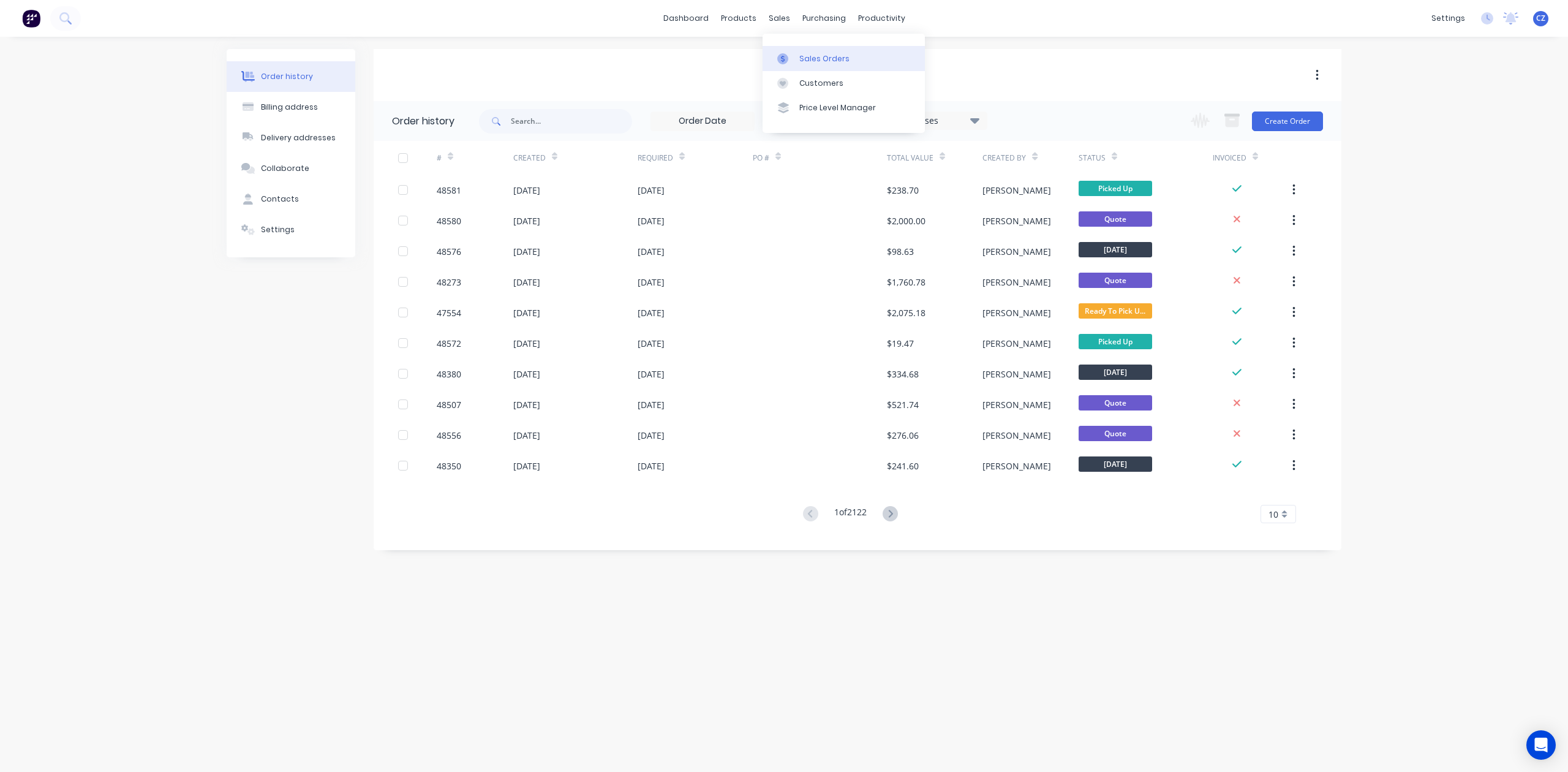
click at [801, 56] on div "Sales Orders" at bounding box center [825, 59] width 50 height 11
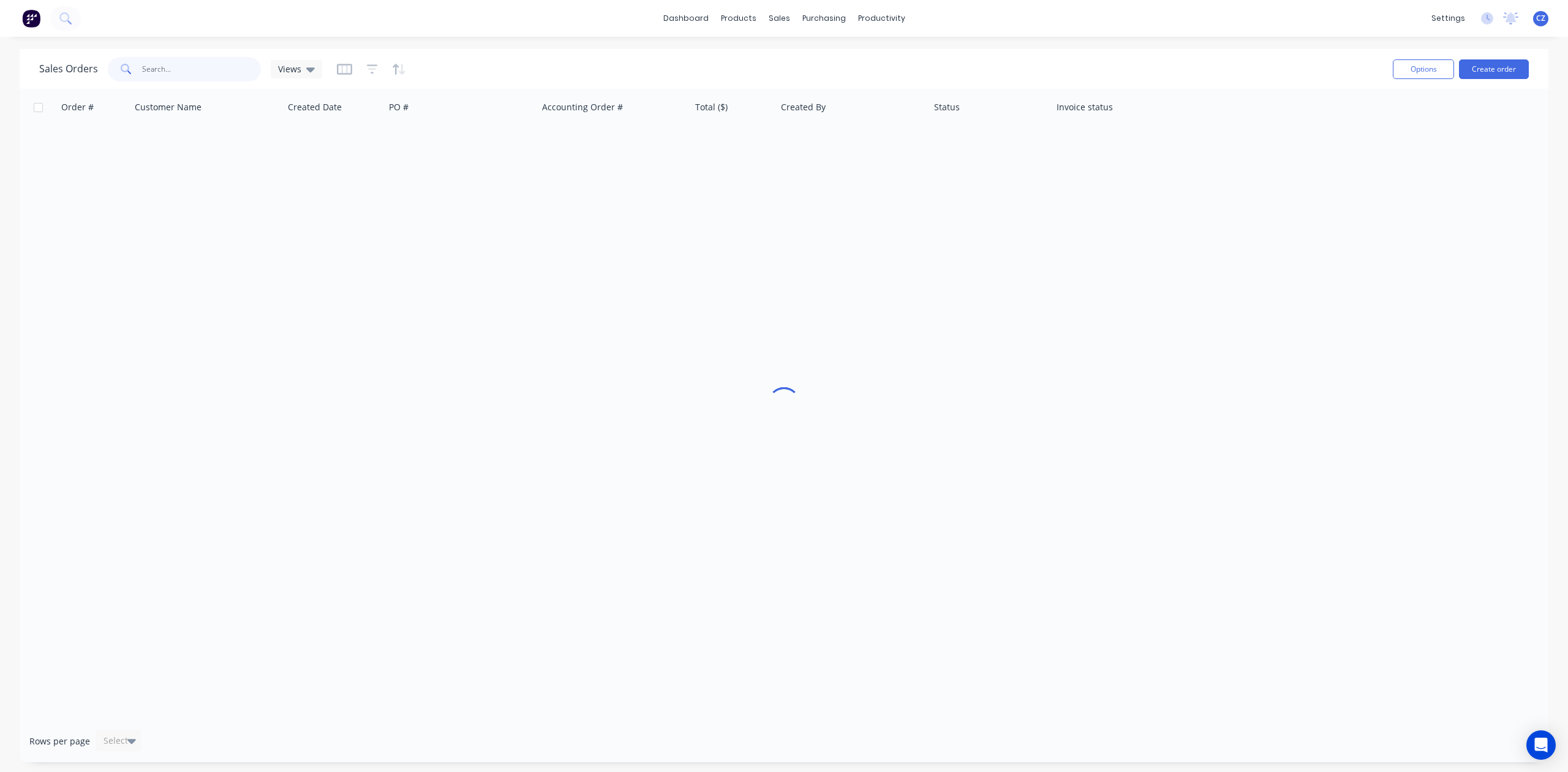
click at [241, 69] on input "text" at bounding box center [202, 69] width 119 height 24
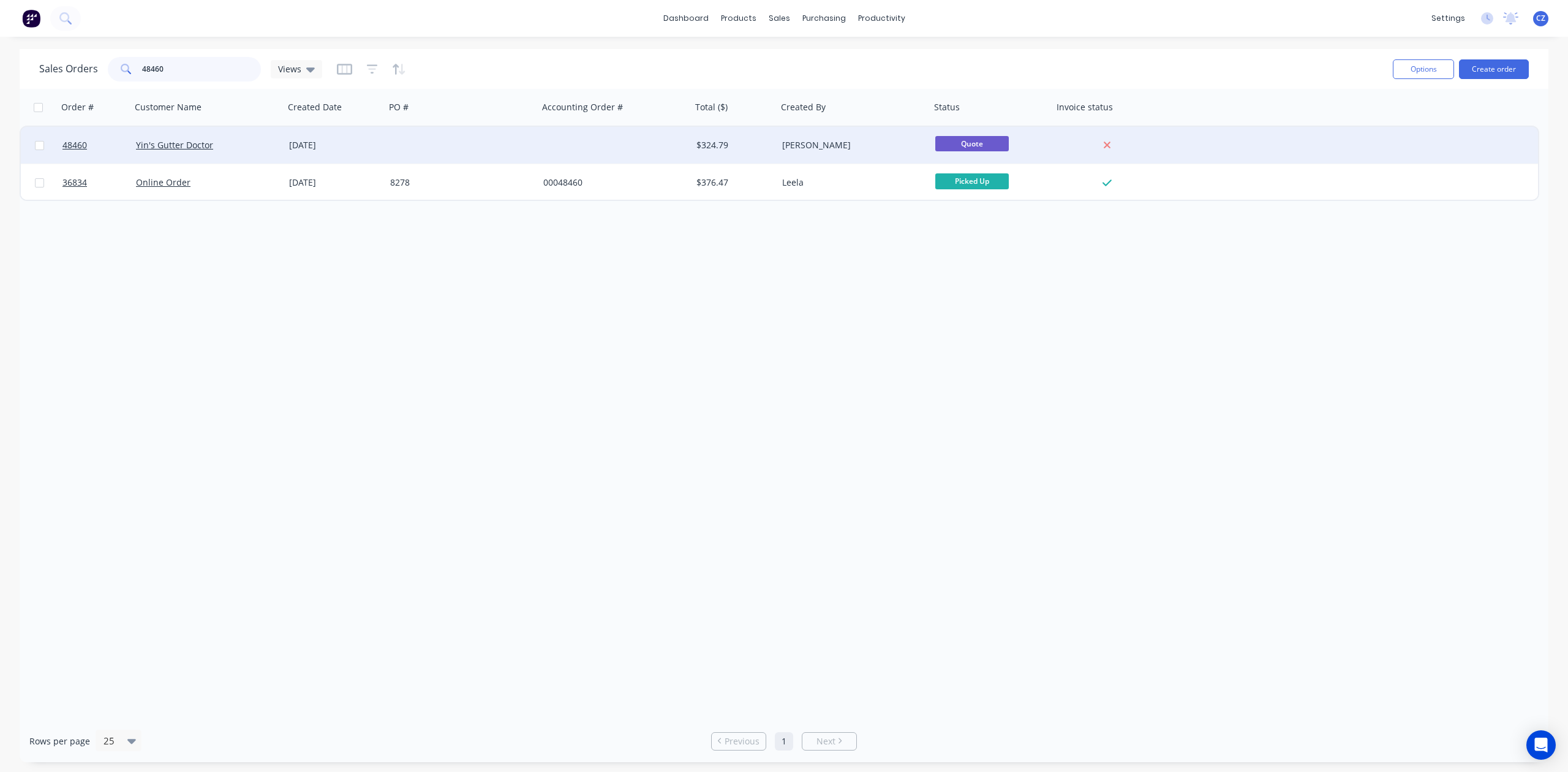
type input "48460"
click at [622, 145] on div at bounding box center [615, 145] width 153 height 37
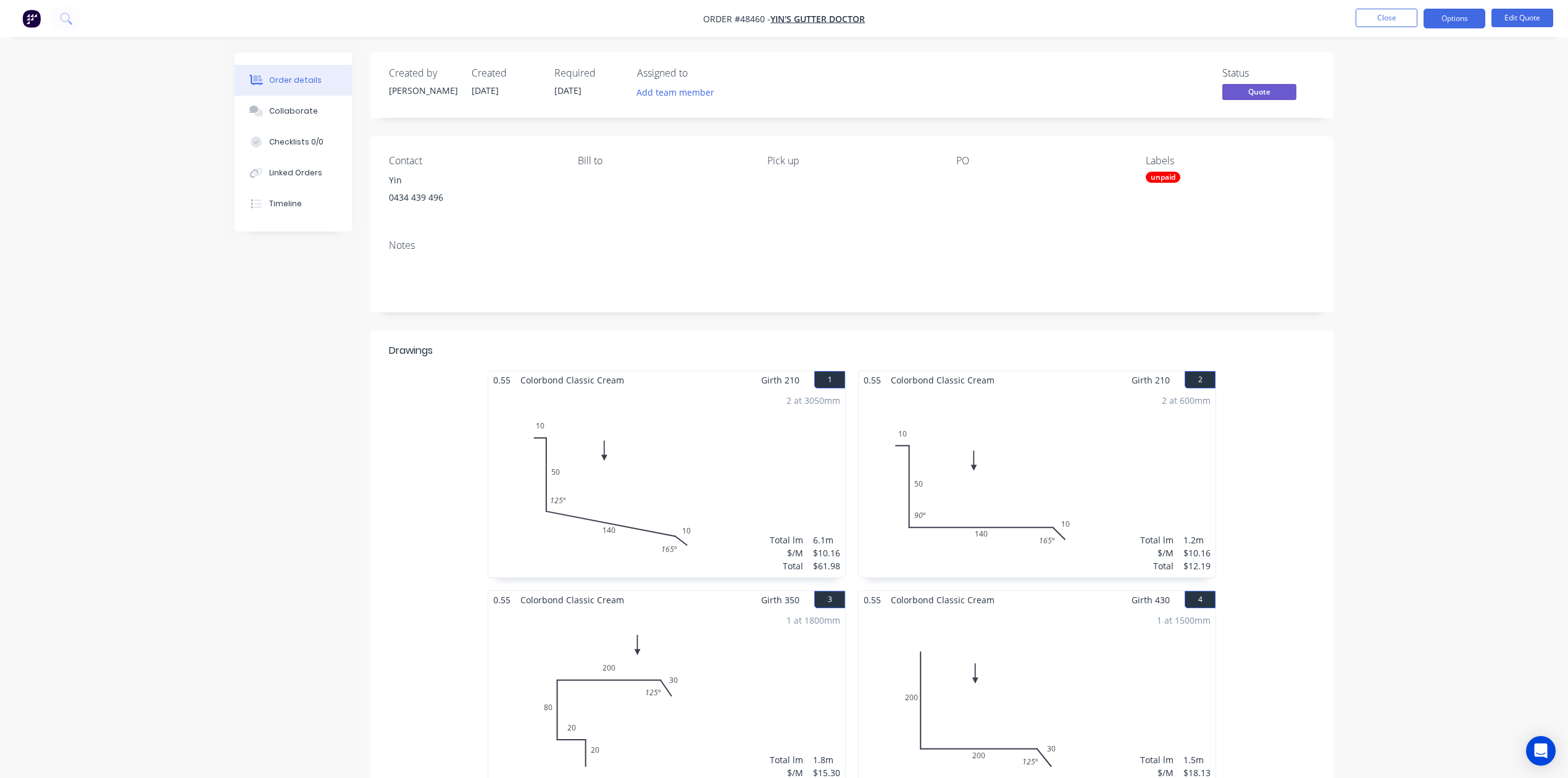
click at [1131, 179] on div "unpaid" at bounding box center [1163, 177] width 35 height 11
click at [1131, 290] on div at bounding box center [1168, 286] width 25 height 25
click at [1131, 357] on div at bounding box center [1168, 357] width 25 height 25
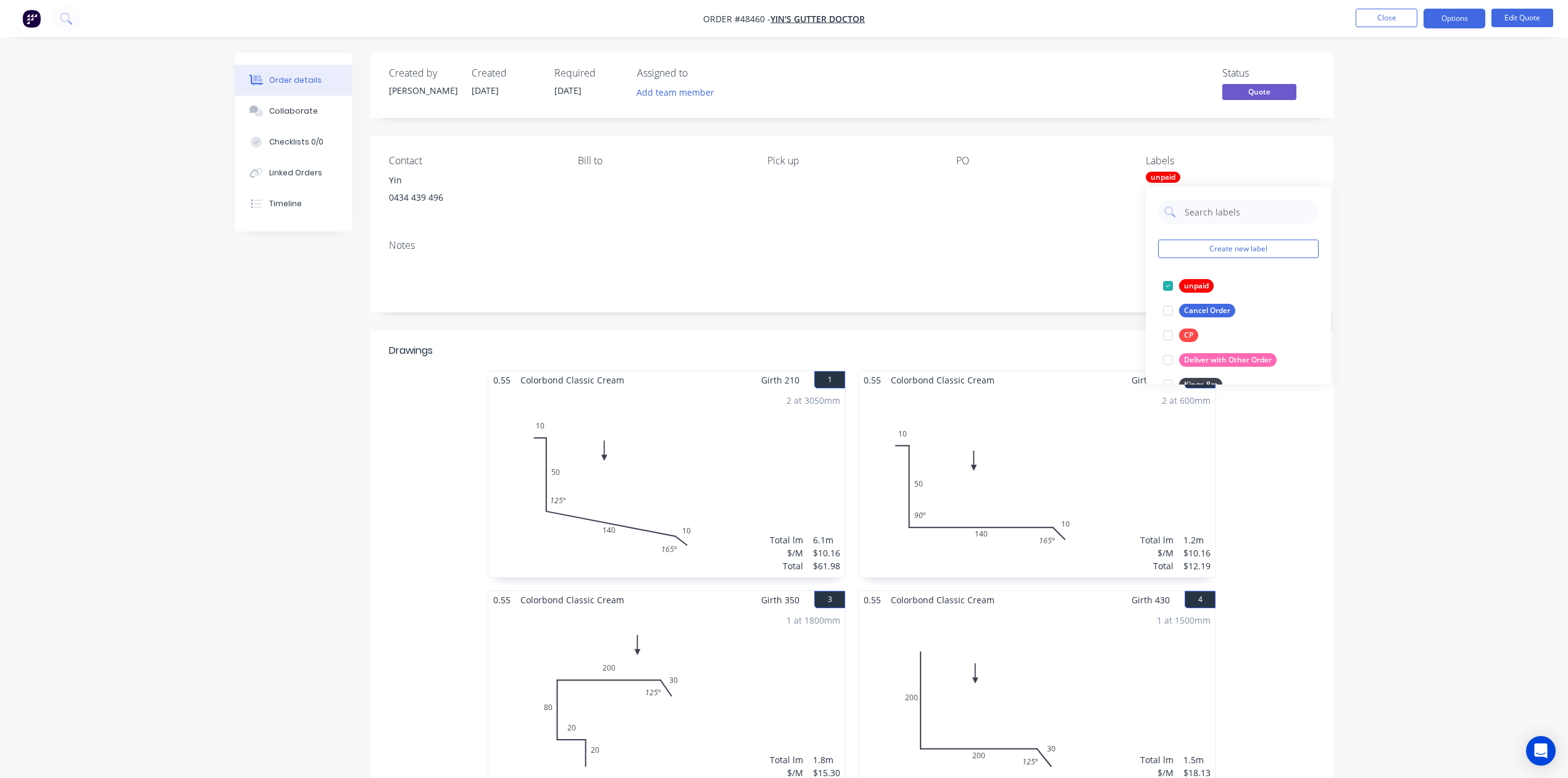
click at [1131, 20] on button "Edit Quote" at bounding box center [1522, 18] width 62 height 19
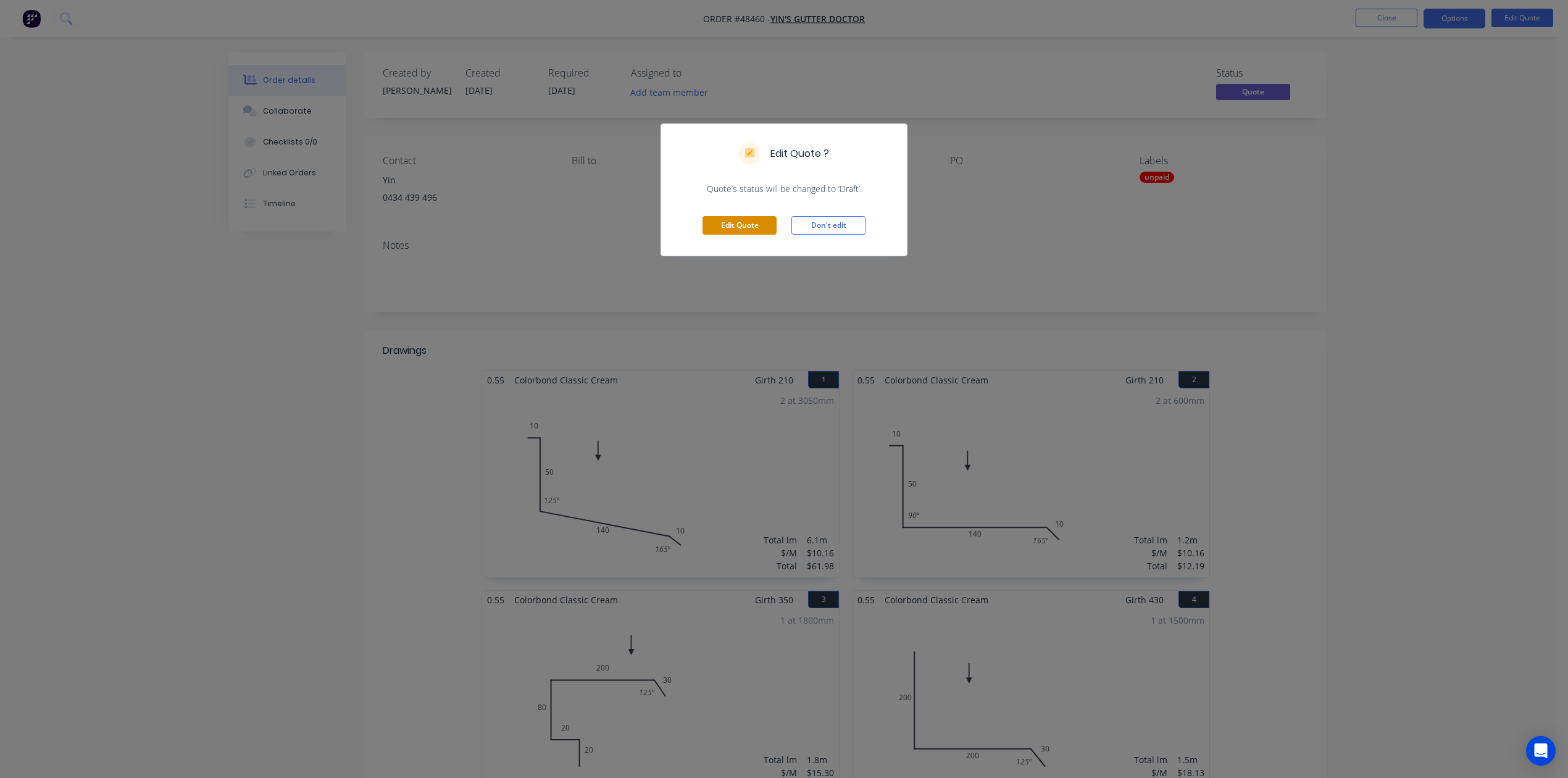
click at [744, 232] on button "Edit Quote" at bounding box center [740, 225] width 74 height 19
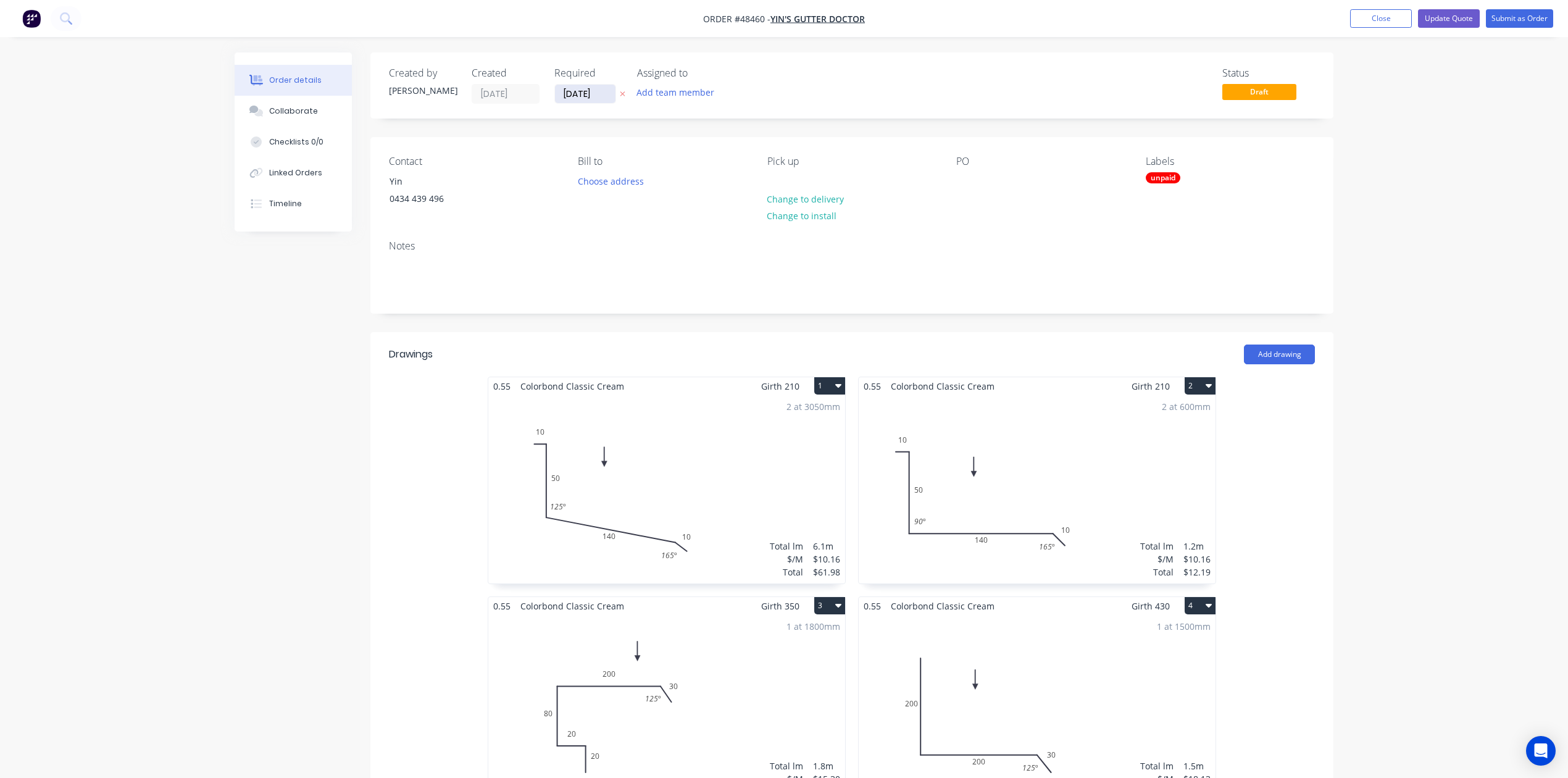
click at [593, 92] on input "25/08/25" at bounding box center [585, 94] width 60 height 19
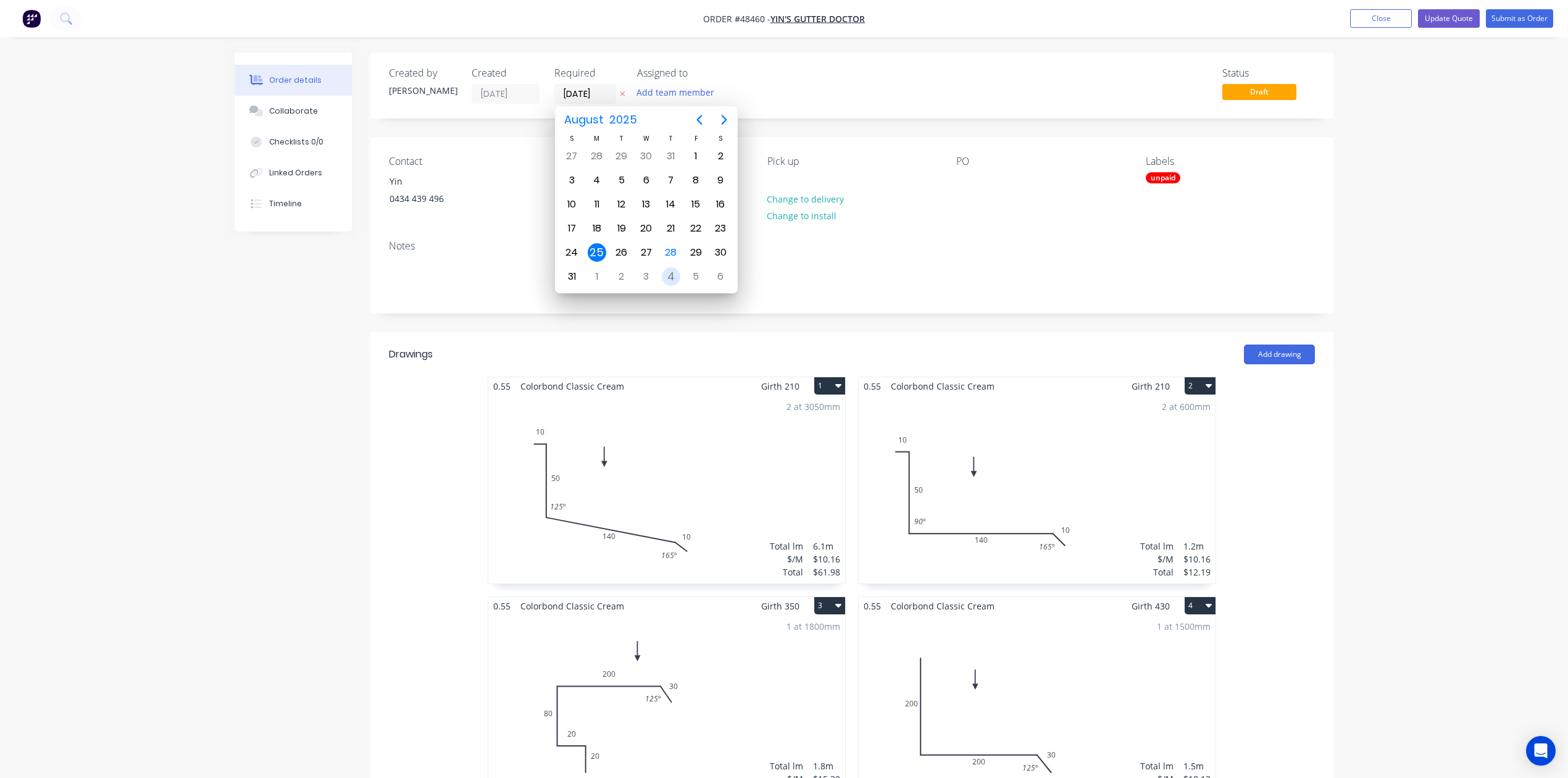
click at [672, 280] on div "4" at bounding box center [671, 276] width 19 height 19
type input "[DATE]"
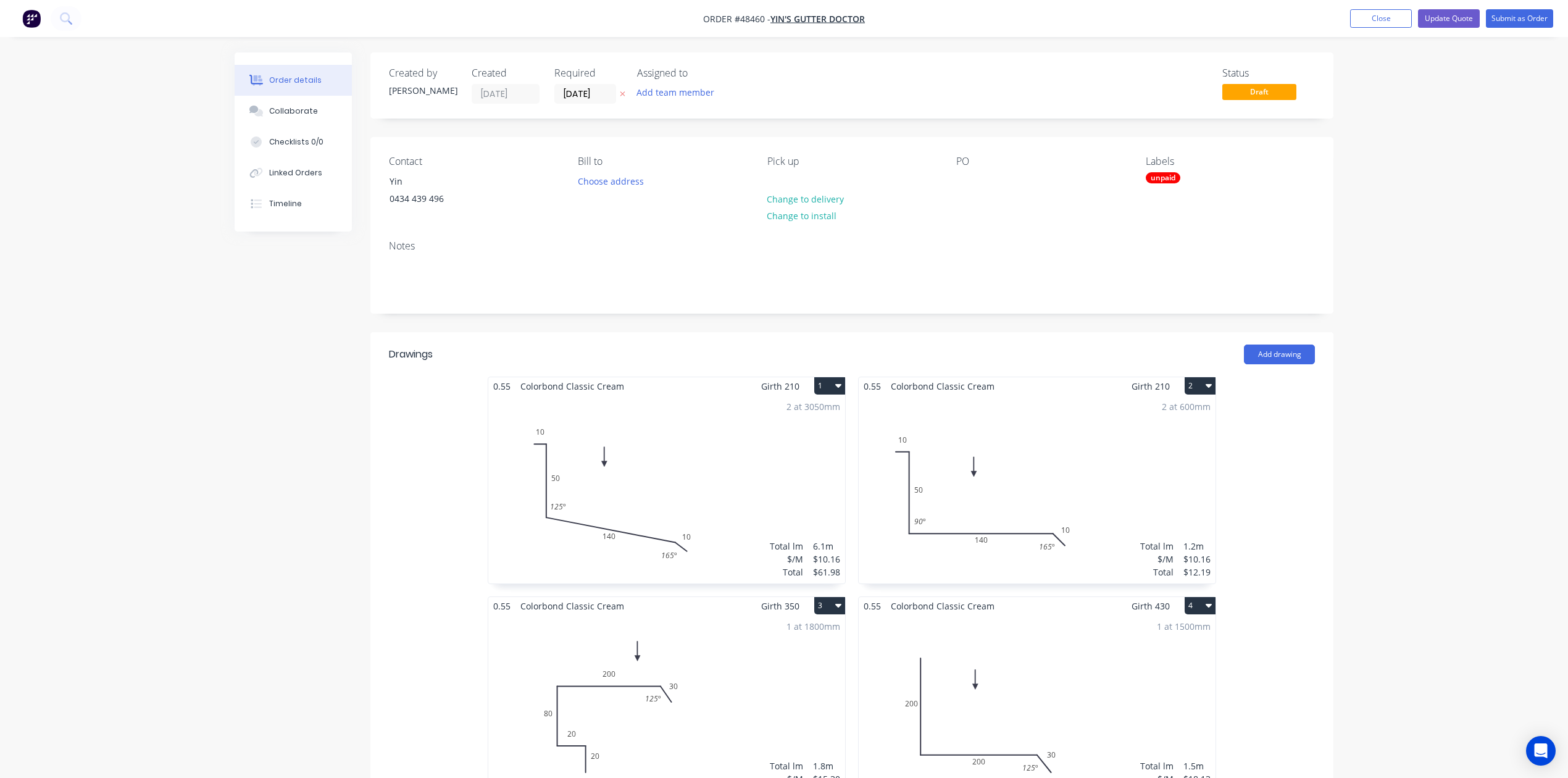
click at [912, 332] on header "Drawings Add drawing" at bounding box center [852, 354] width 963 height 45
click at [1131, 13] on button "Update Quote" at bounding box center [1449, 19] width 62 height 19
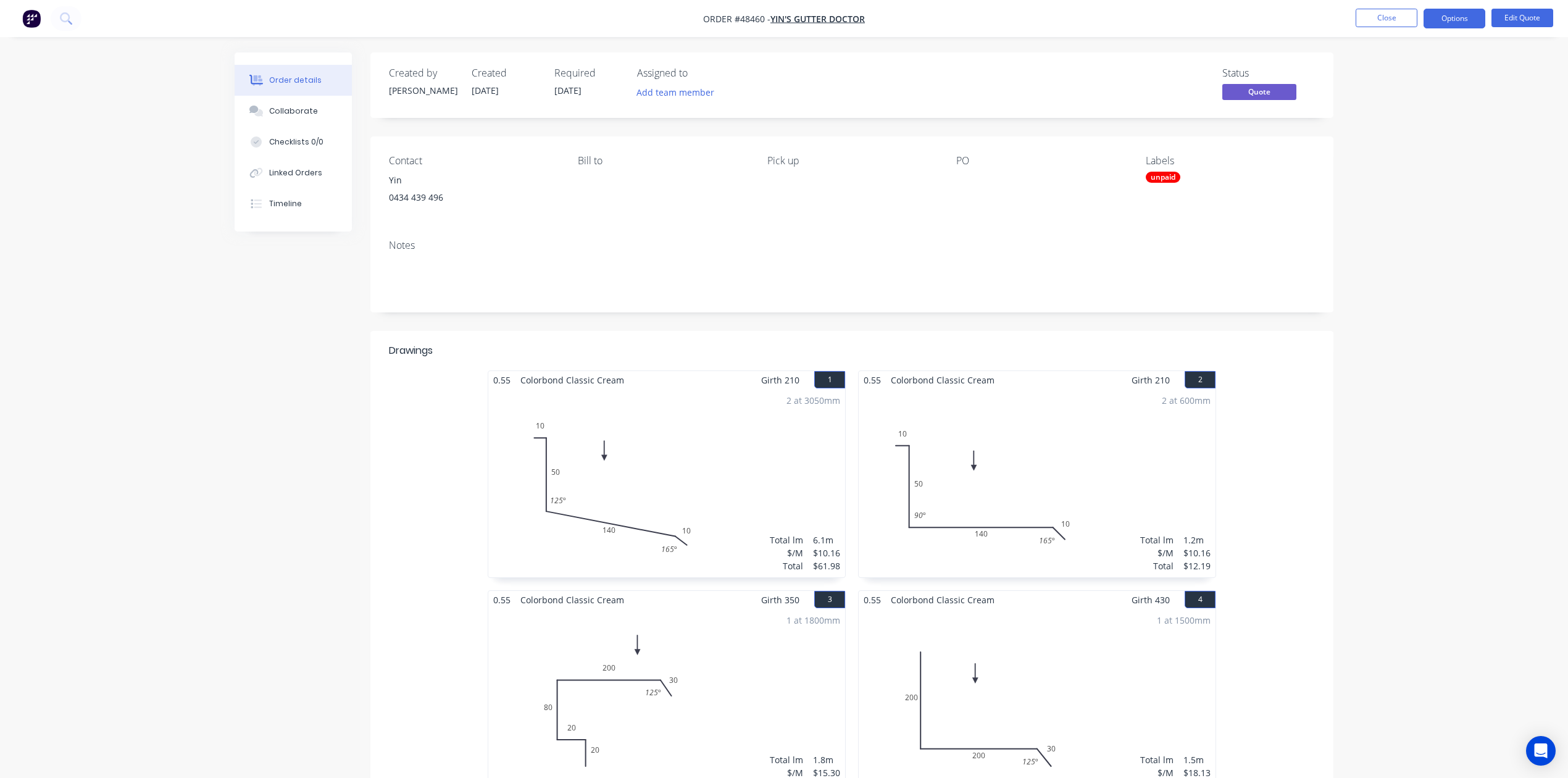
drag, startPoint x: 1124, startPoint y: 191, endPoint x: 1340, endPoint y: 68, distance: 248.6
click at [1124, 190] on div "PO" at bounding box center [1040, 183] width 169 height 56
click at [1131, 18] on button "Options" at bounding box center [1454, 19] width 62 height 20
click at [1131, 154] on div "Convert to Order" at bounding box center [1417, 149] width 114 height 18
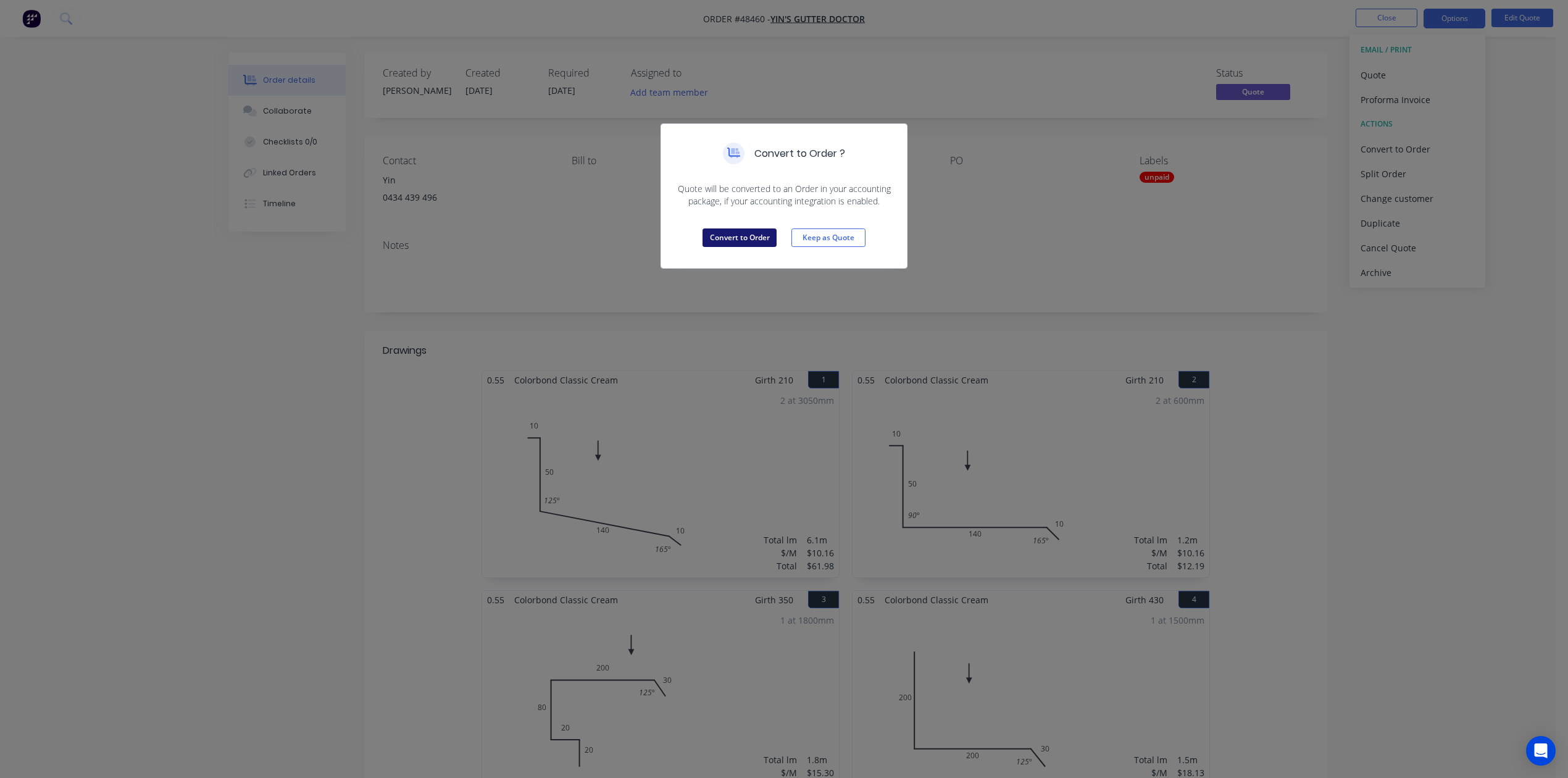
click at [751, 240] on button "Convert to Order" at bounding box center [740, 238] width 74 height 19
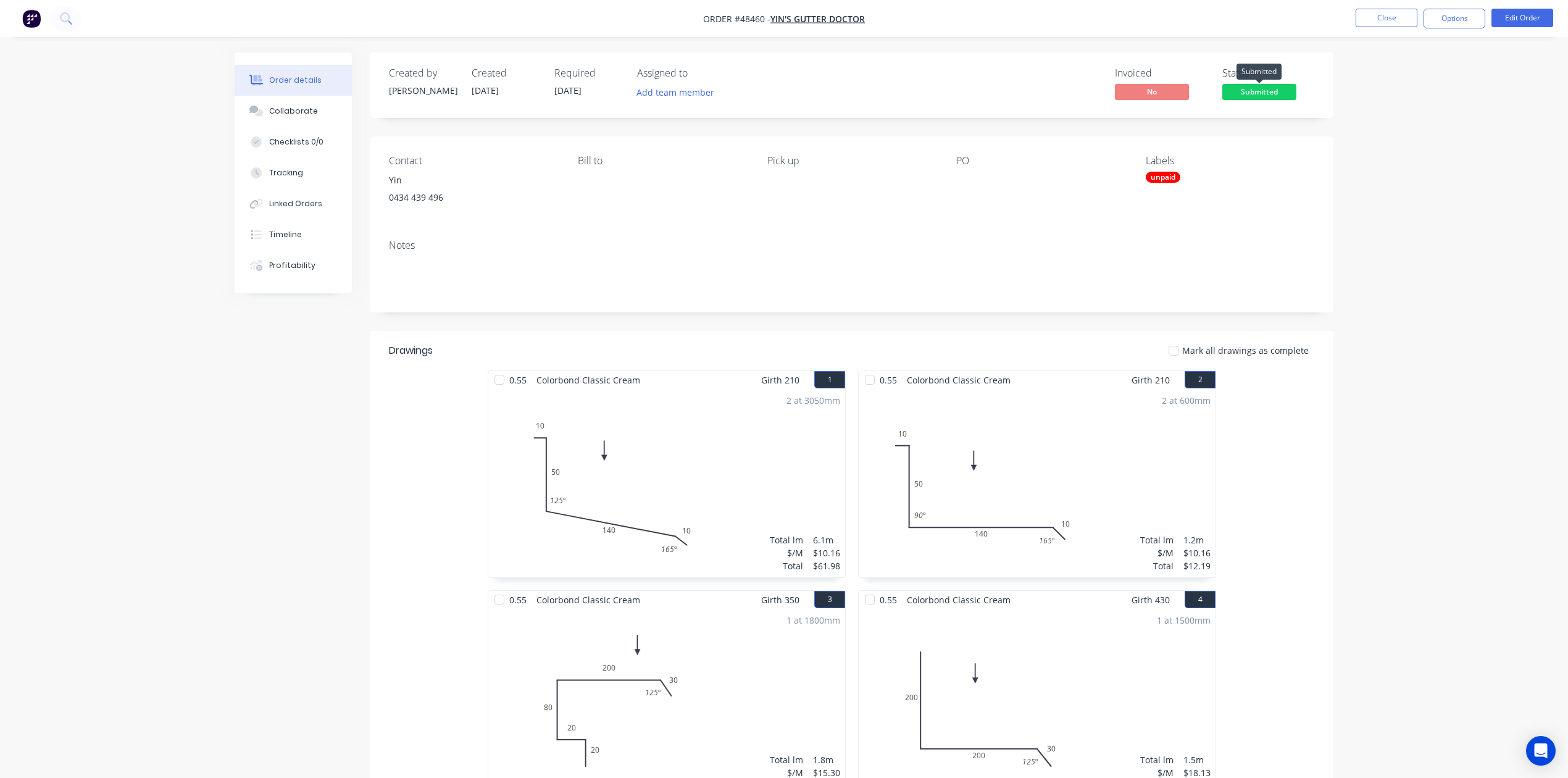
click at [1131, 90] on span "Submitted" at bounding box center [1260, 91] width 74 height 15
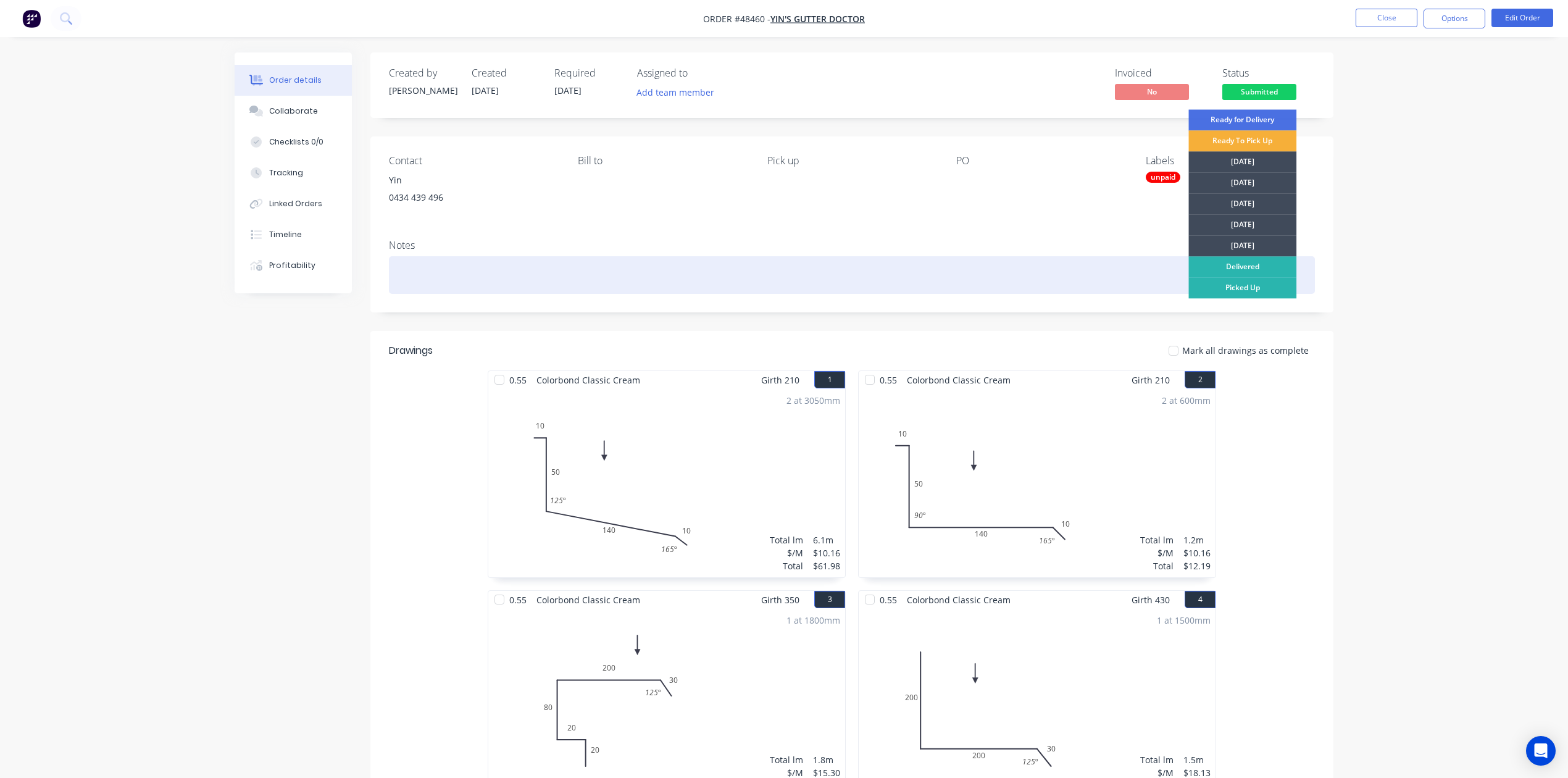
drag, startPoint x: 969, startPoint y: 280, endPoint x: 1279, endPoint y: 89, distance: 364.1
click at [969, 280] on div at bounding box center [852, 275] width 926 height 38
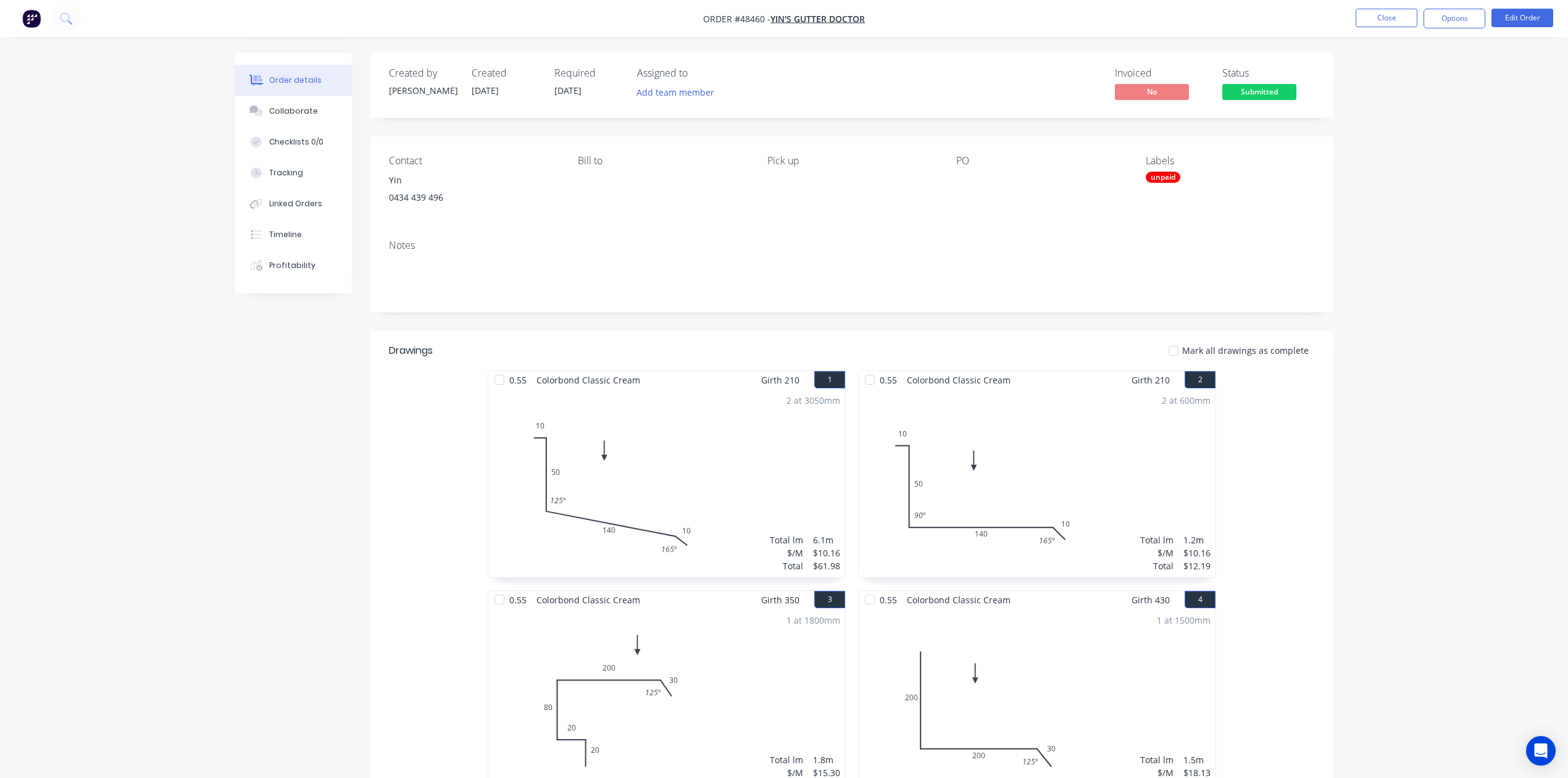
click at [1131, 88] on span "Submitted" at bounding box center [1260, 91] width 74 height 15
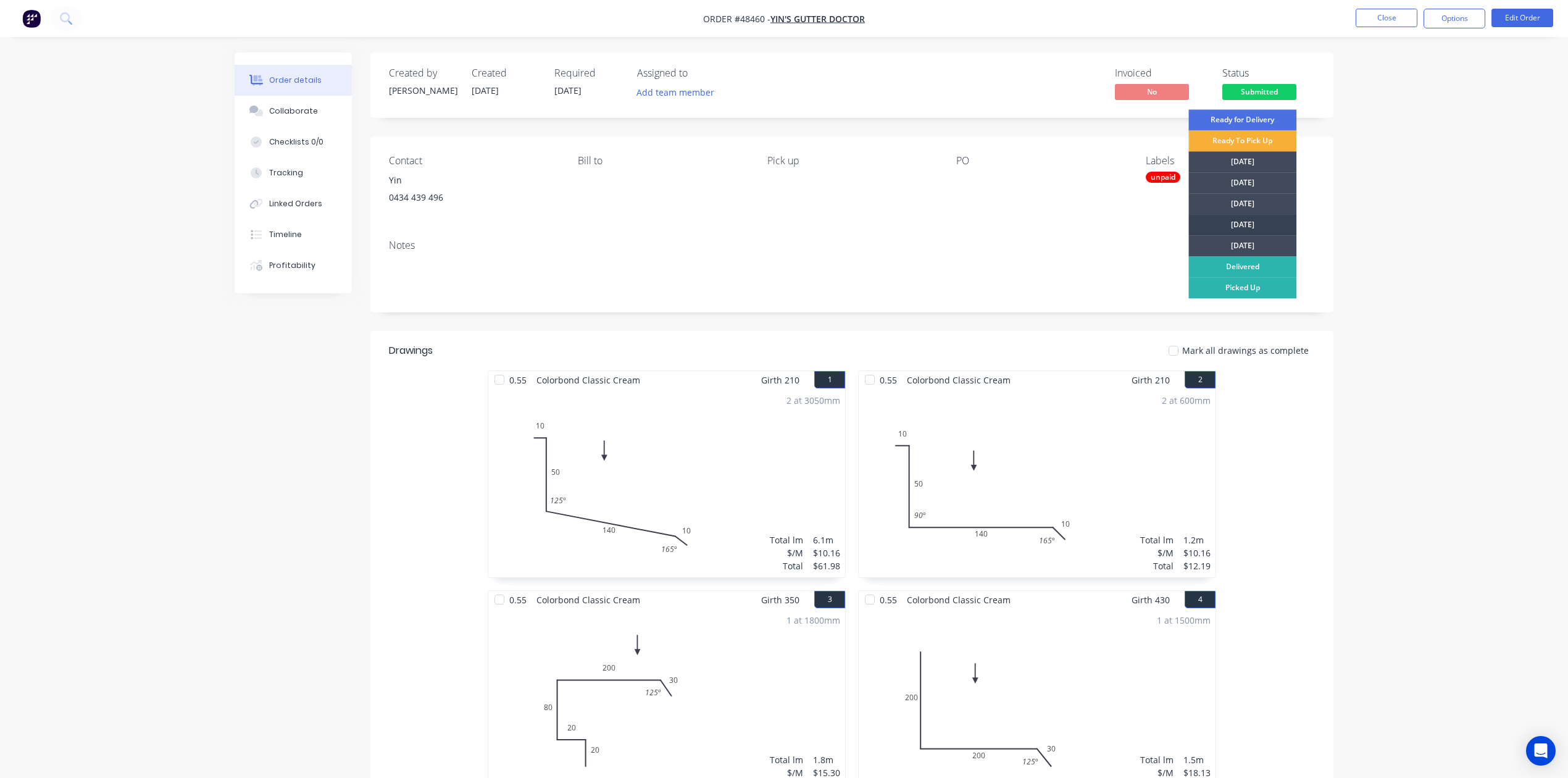
click at [1131, 226] on div "[DATE]" at bounding box center [1242, 225] width 108 height 21
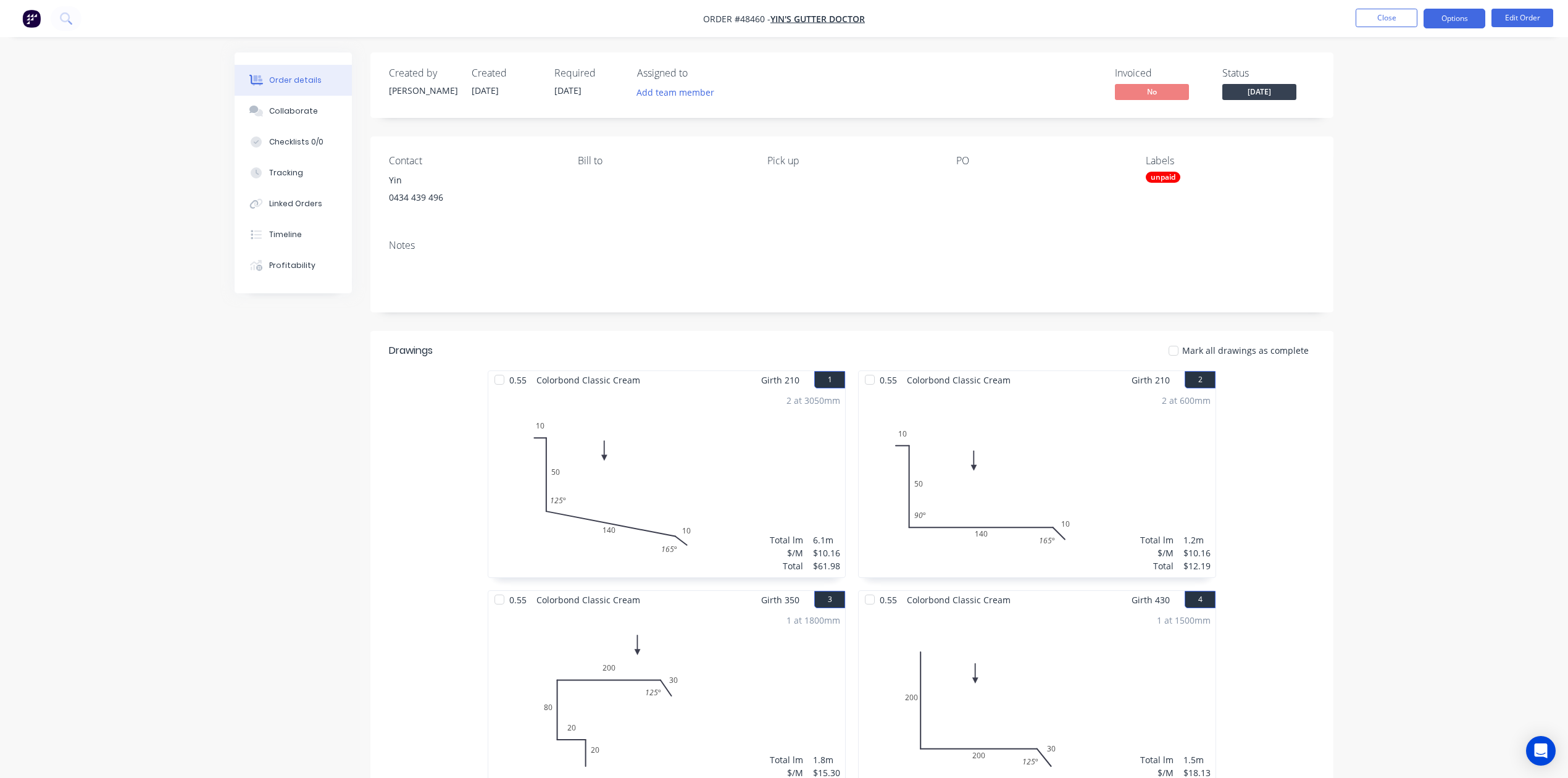
click at [1131, 21] on button "Options" at bounding box center [1454, 19] width 62 height 20
click at [1131, 148] on div "Work Order" at bounding box center [1417, 149] width 114 height 18
click at [1131, 157] on div "Custom" at bounding box center [1417, 149] width 114 height 18
click at [1131, 124] on div "Without pricing" at bounding box center [1417, 124] width 114 height 18
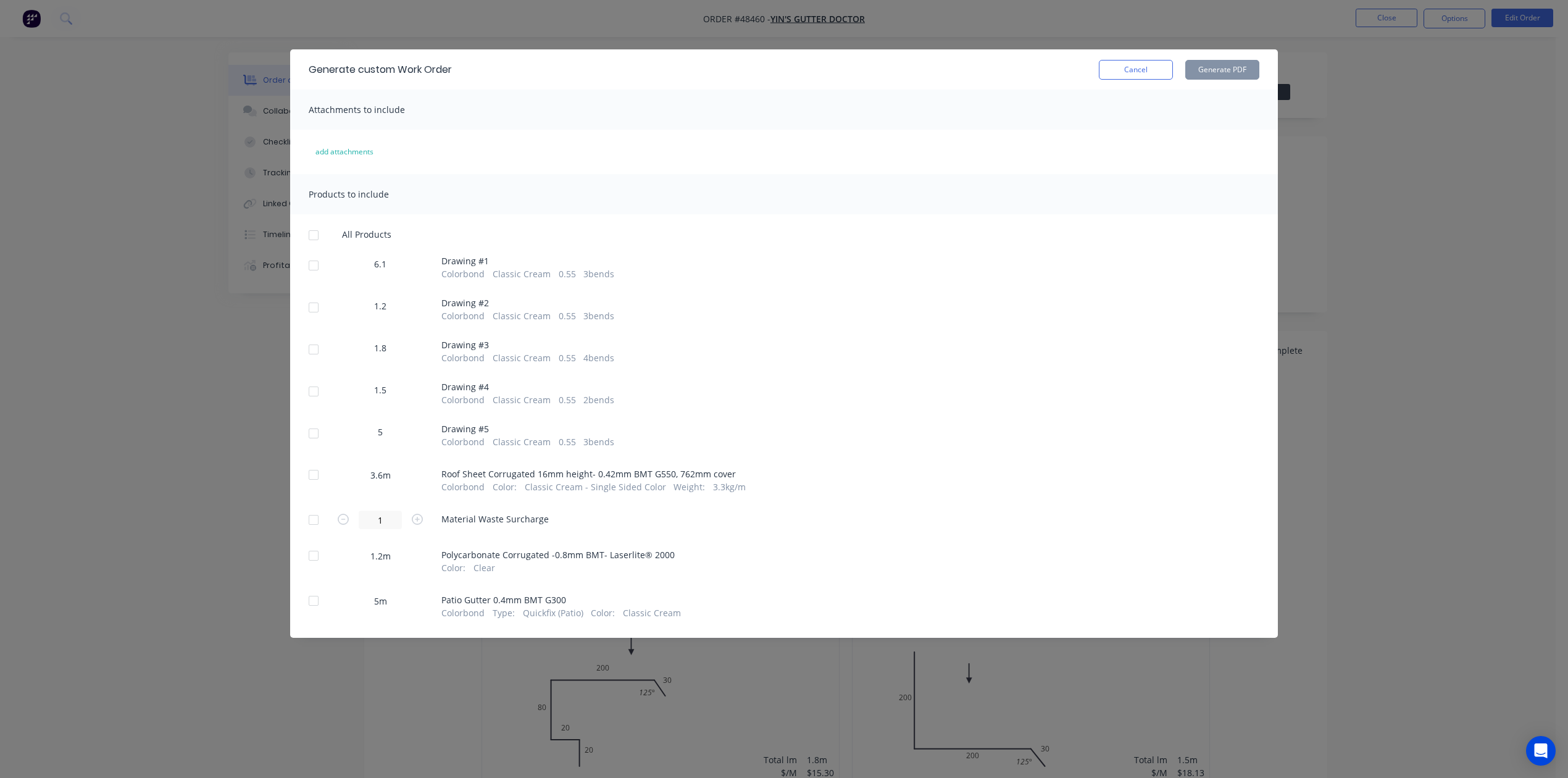
click at [320, 229] on div at bounding box center [313, 235] width 25 height 25
click at [314, 474] on div at bounding box center [313, 474] width 25 height 25
click at [310, 518] on div at bounding box center [313, 520] width 25 height 25
click at [309, 554] on div at bounding box center [313, 555] width 25 height 25
drag, startPoint x: 308, startPoint y: 607, endPoint x: 686, endPoint y: 393, distance: 434.4
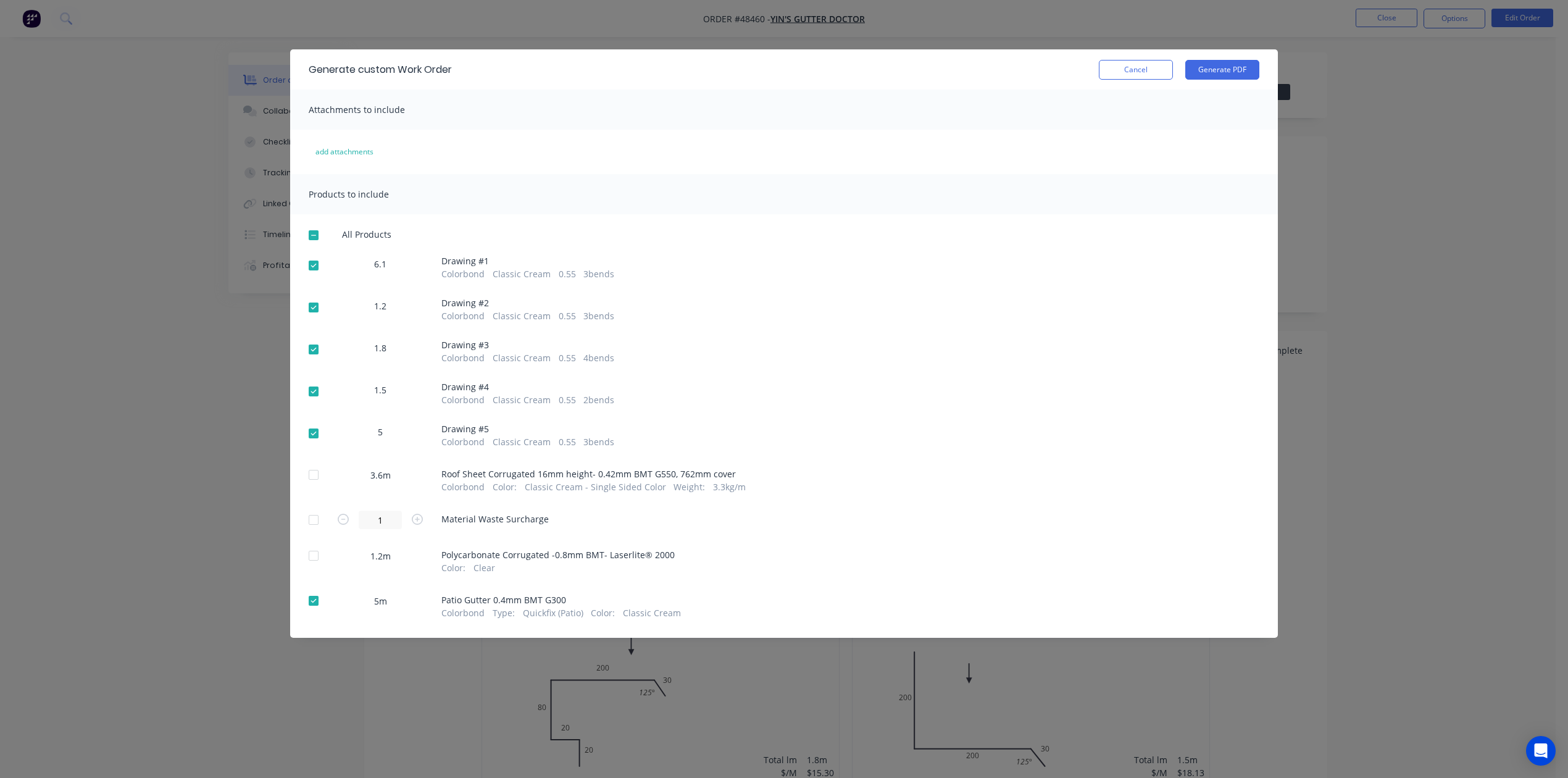
click at [310, 606] on div at bounding box center [313, 601] width 25 height 25
click at [1131, 63] on button "Generate PDF" at bounding box center [1223, 70] width 74 height 20
click at [310, 476] on div at bounding box center [313, 474] width 25 height 25
click at [311, 522] on div at bounding box center [313, 520] width 25 height 25
click at [1131, 66] on button "Generate PDF" at bounding box center [1223, 70] width 74 height 20
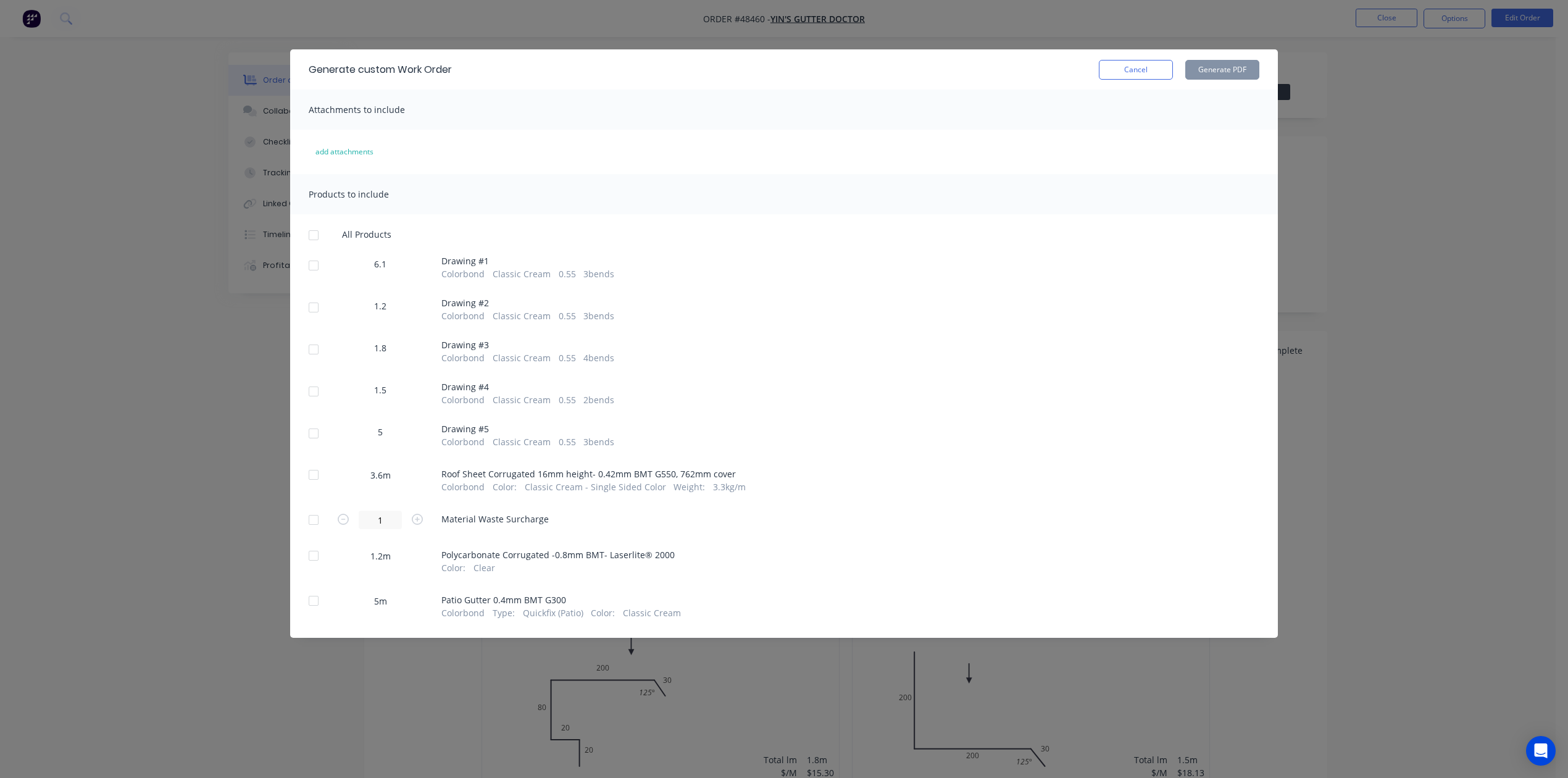
click at [312, 561] on div at bounding box center [313, 555] width 25 height 25
click at [314, 555] on div at bounding box center [313, 555] width 25 height 25
click at [1131, 66] on button "Cancel" at bounding box center [1136, 70] width 74 height 20
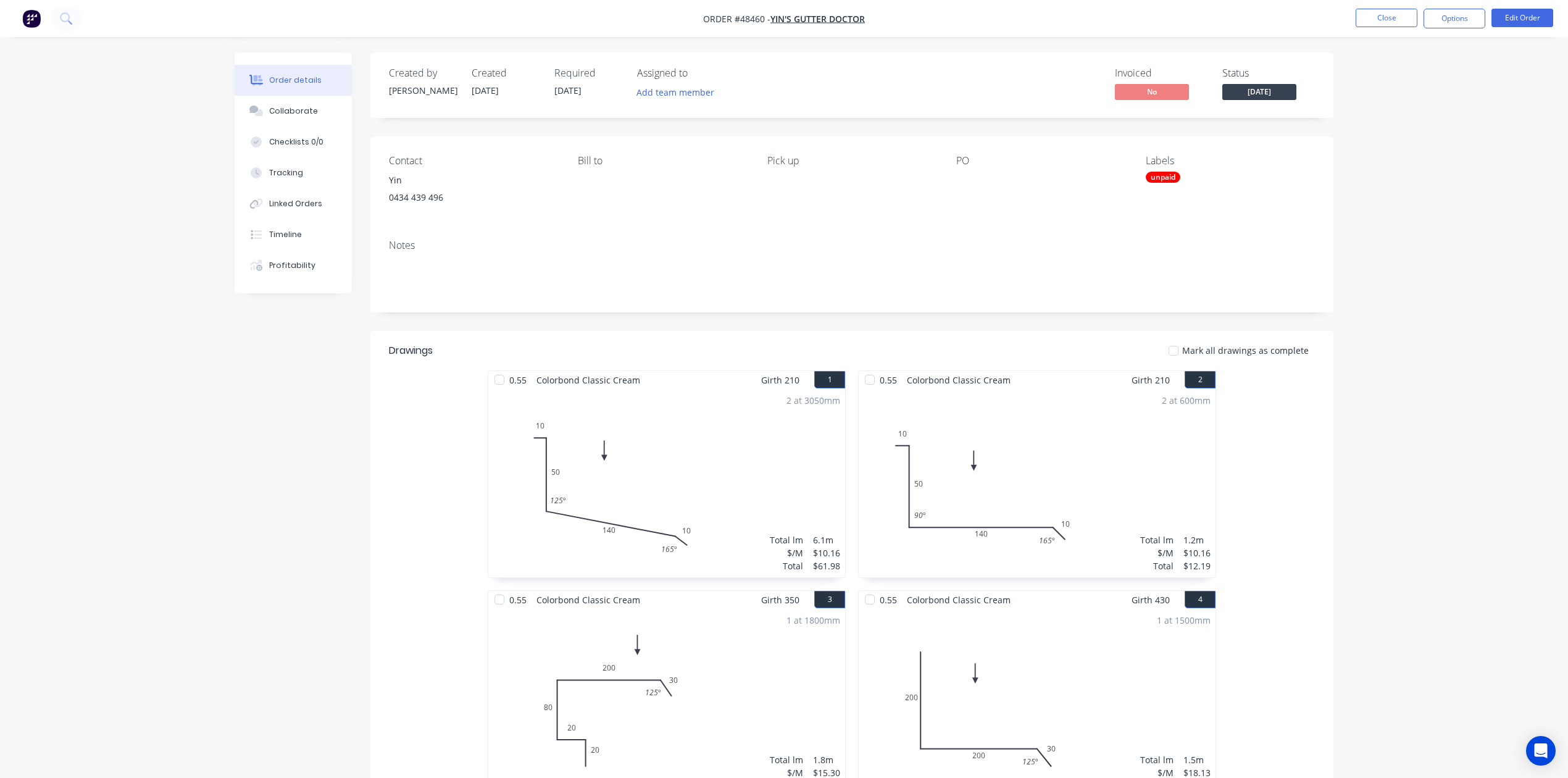
click at [1131, 455] on div "0.55 Colorbond Classic Cream Girth 210 1 0 10 50 140 10 125 º 165 º 0 10 50 140…" at bounding box center [852, 700] width 963 height 659
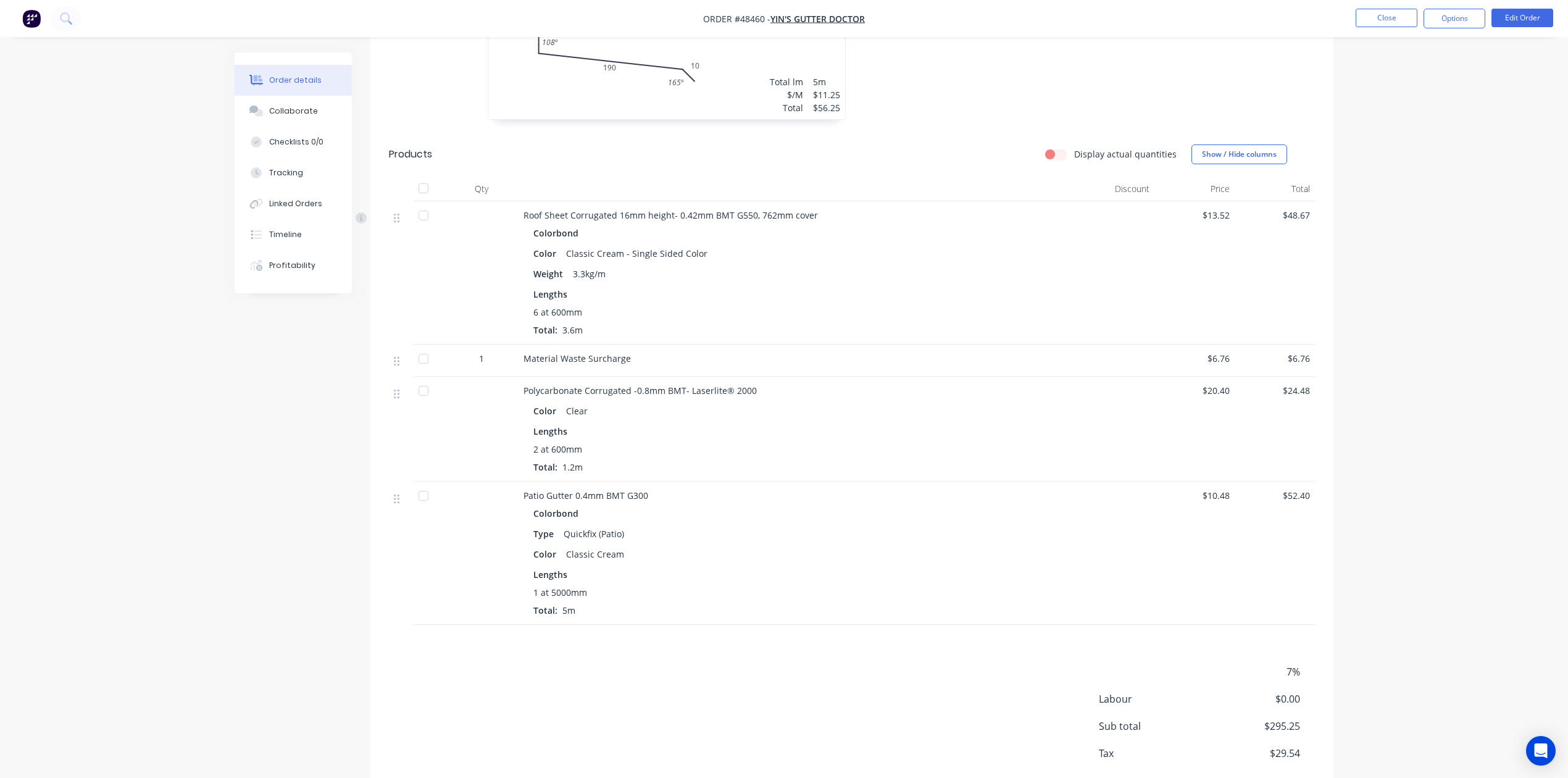
scroll to position [968, 0]
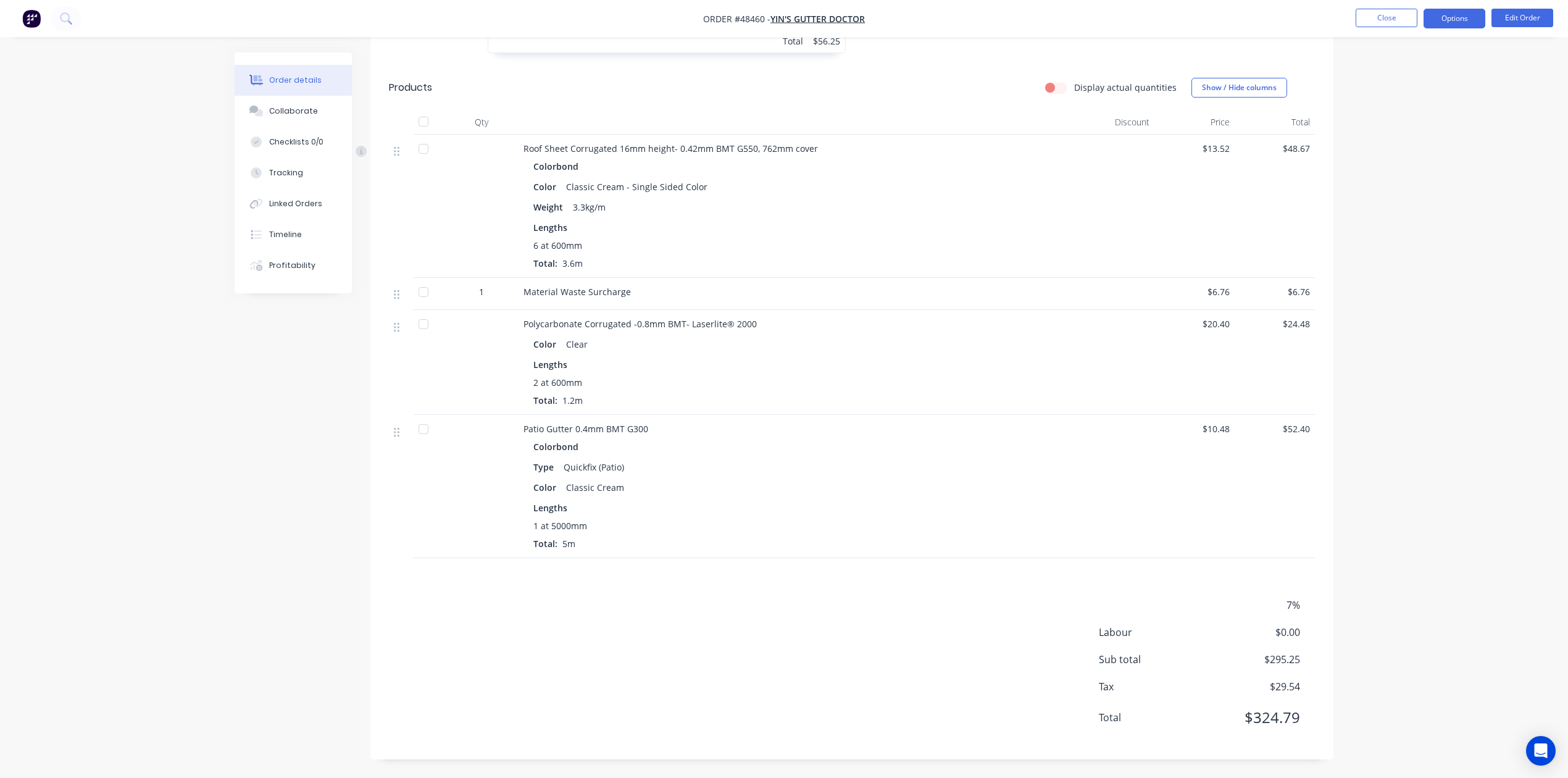
click at [1131, 21] on button "Options" at bounding box center [1454, 19] width 62 height 20
click at [1131, 180] on div "Delivery Docket" at bounding box center [1417, 173] width 114 height 18
click at [1131, 122] on div "Without pricing" at bounding box center [1417, 124] width 114 height 18
click at [973, 292] on div "Material Waste Surcharge" at bounding box center [796, 292] width 545 height 13
click at [1131, 23] on button "Options" at bounding box center [1454, 19] width 62 height 20
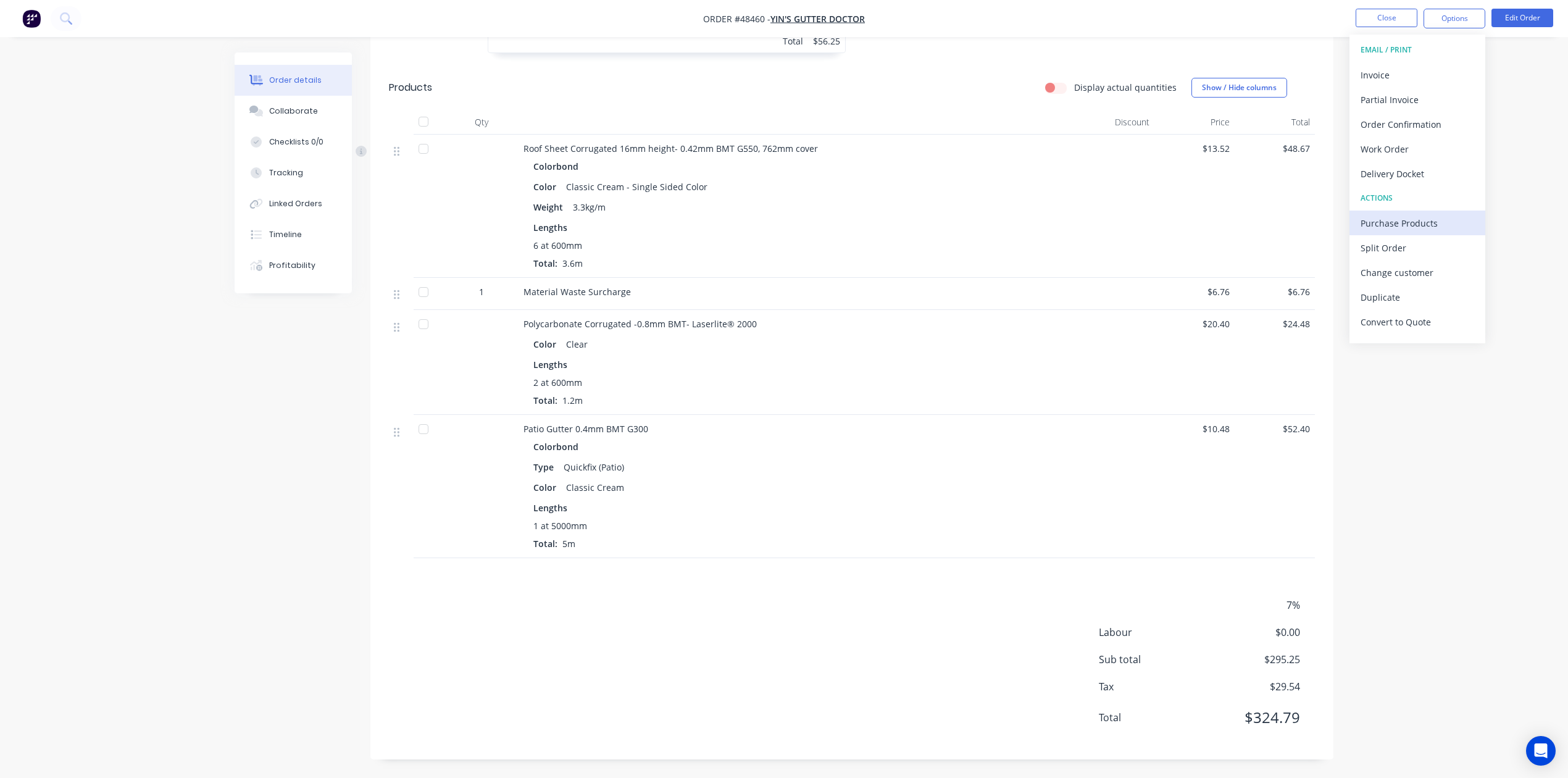
click at [1131, 223] on div "Purchase Products" at bounding box center [1417, 223] width 114 height 18
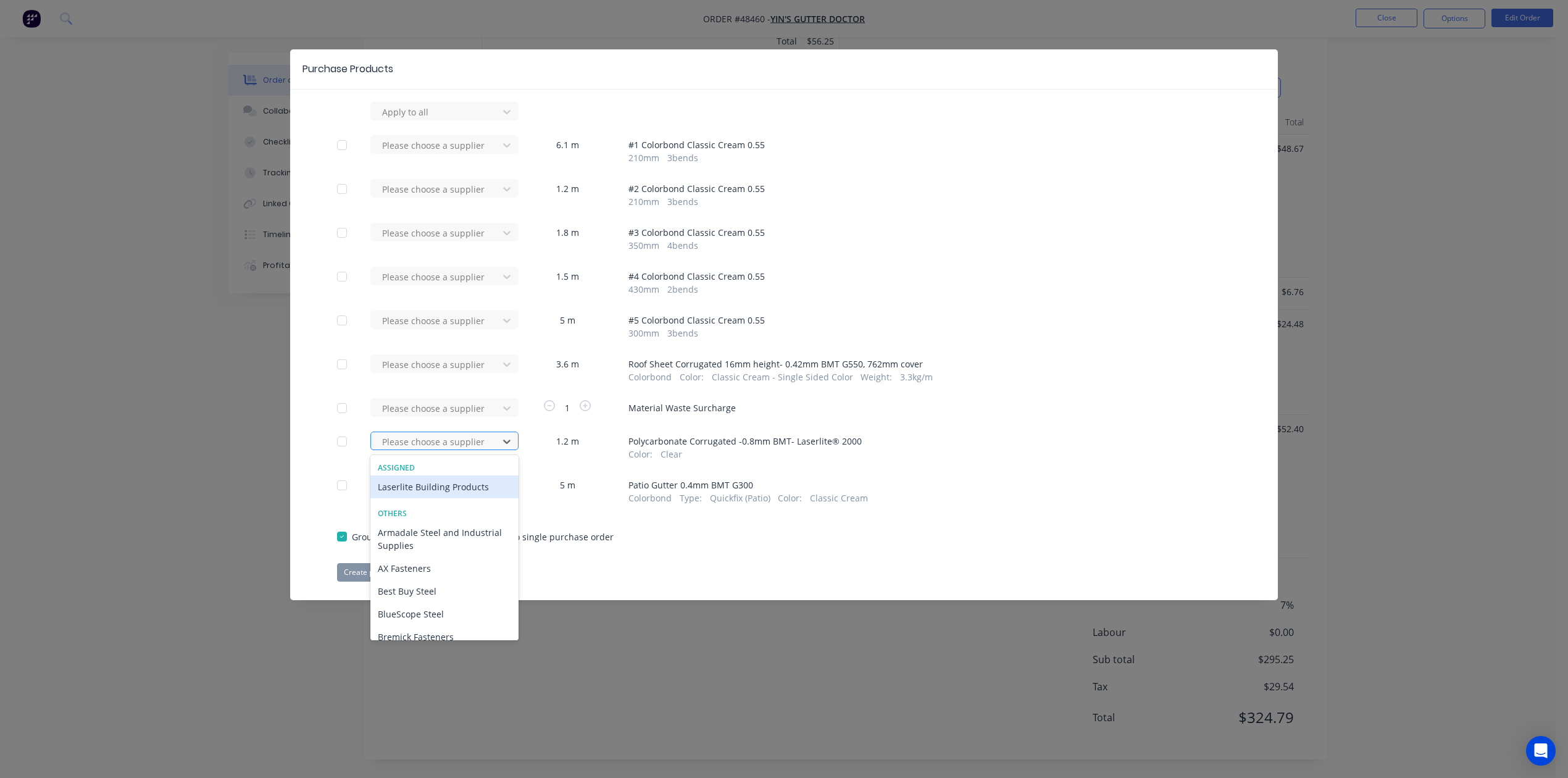
click at [436, 433] on div "Please choose a supplier" at bounding box center [437, 442] width 118 height 19
click at [435, 485] on div "Laserlite Building Products" at bounding box center [444, 487] width 148 height 23
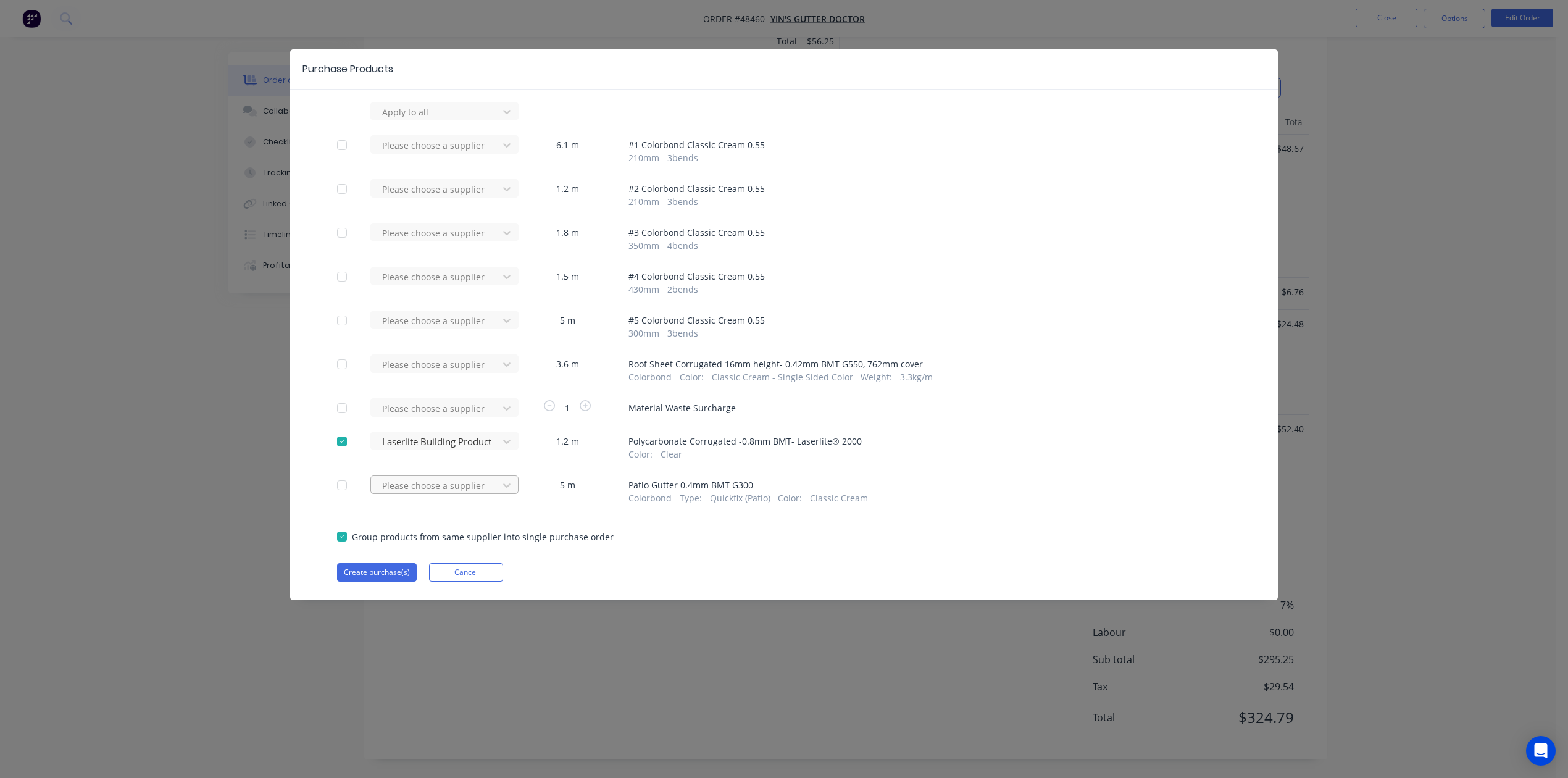
click at [435, 120] on div at bounding box center [436, 112] width 111 height 15
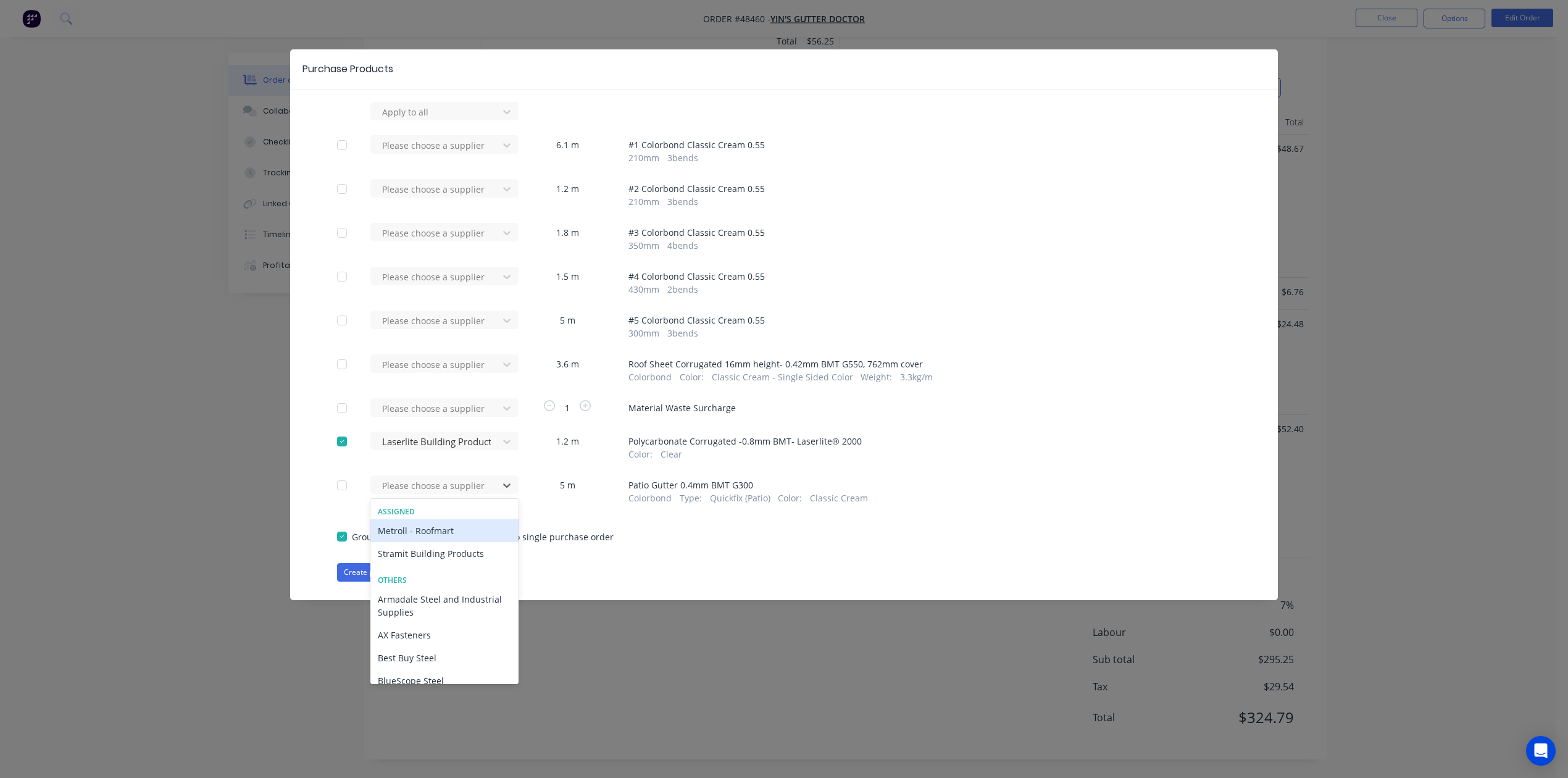
click at [425, 531] on div "Metroll - Roofmart" at bounding box center [444, 531] width 148 height 23
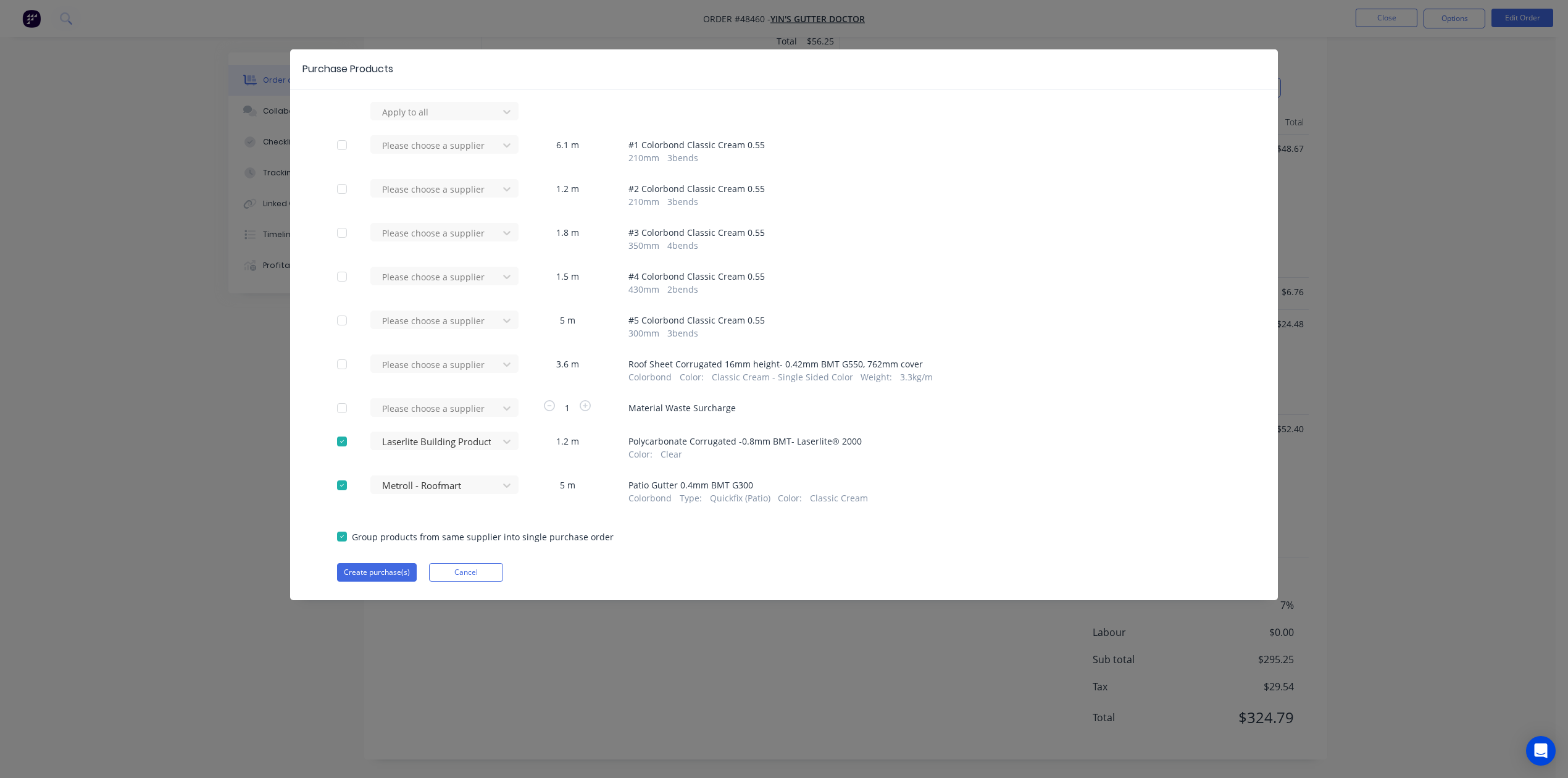
click at [369, 561] on div "Apply to all Please choose a supplier 6.1 m # 1 Colorbond Classic Cream 0.55 21…" at bounding box center [784, 341] width 988 height 480
click at [371, 571] on button "Create purchase(s)" at bounding box center [377, 573] width 80 height 19
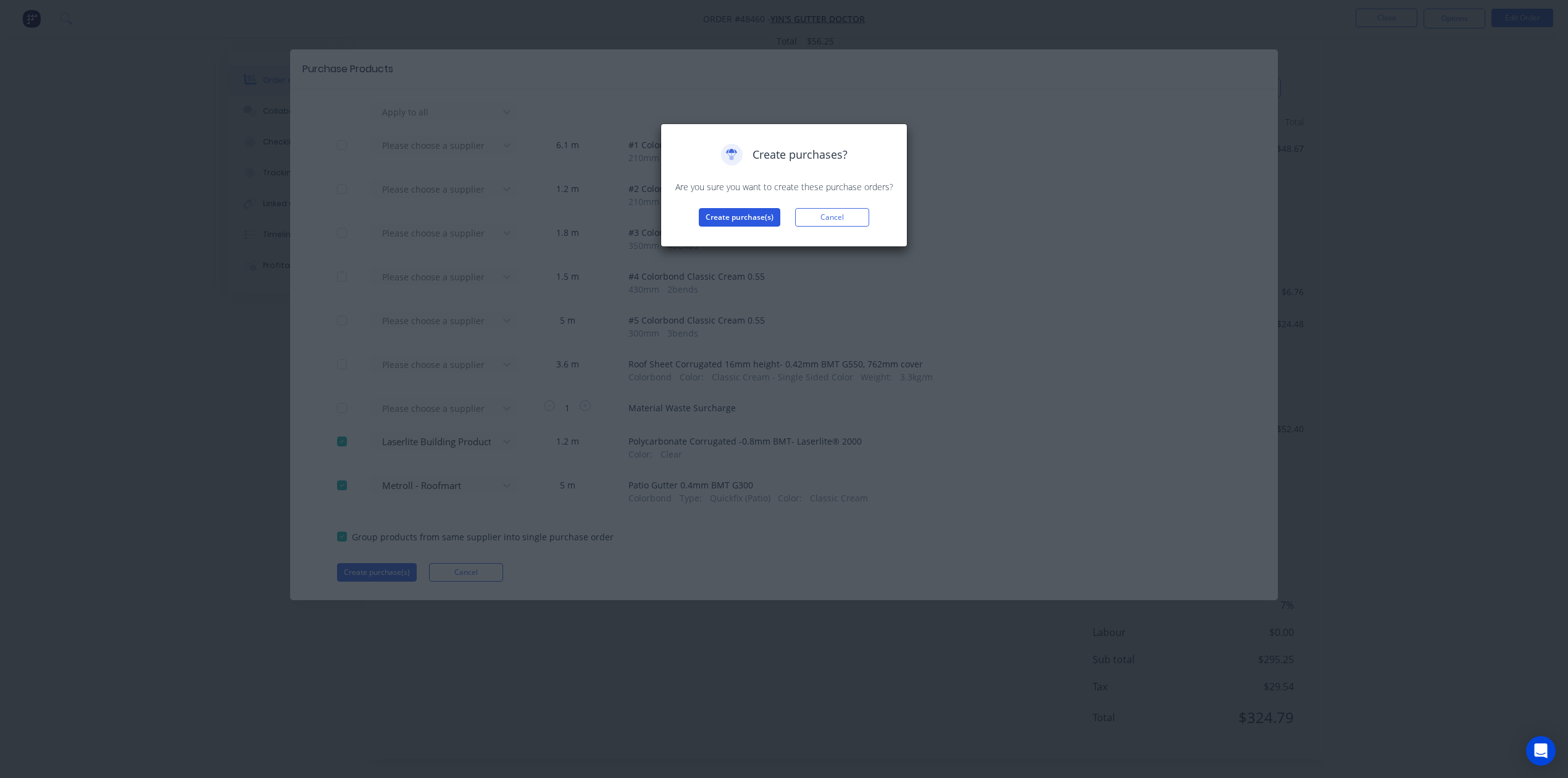
click at [741, 213] on button "Create purchase(s)" at bounding box center [739, 217] width 82 height 19
click at [745, 247] on div "Purchases created Your purchases have been created and saved as drafts. Click t…" at bounding box center [784, 195] width 247 height 144
click at [744, 236] on button "View purchase(s)" at bounding box center [740, 237] width 74 height 19
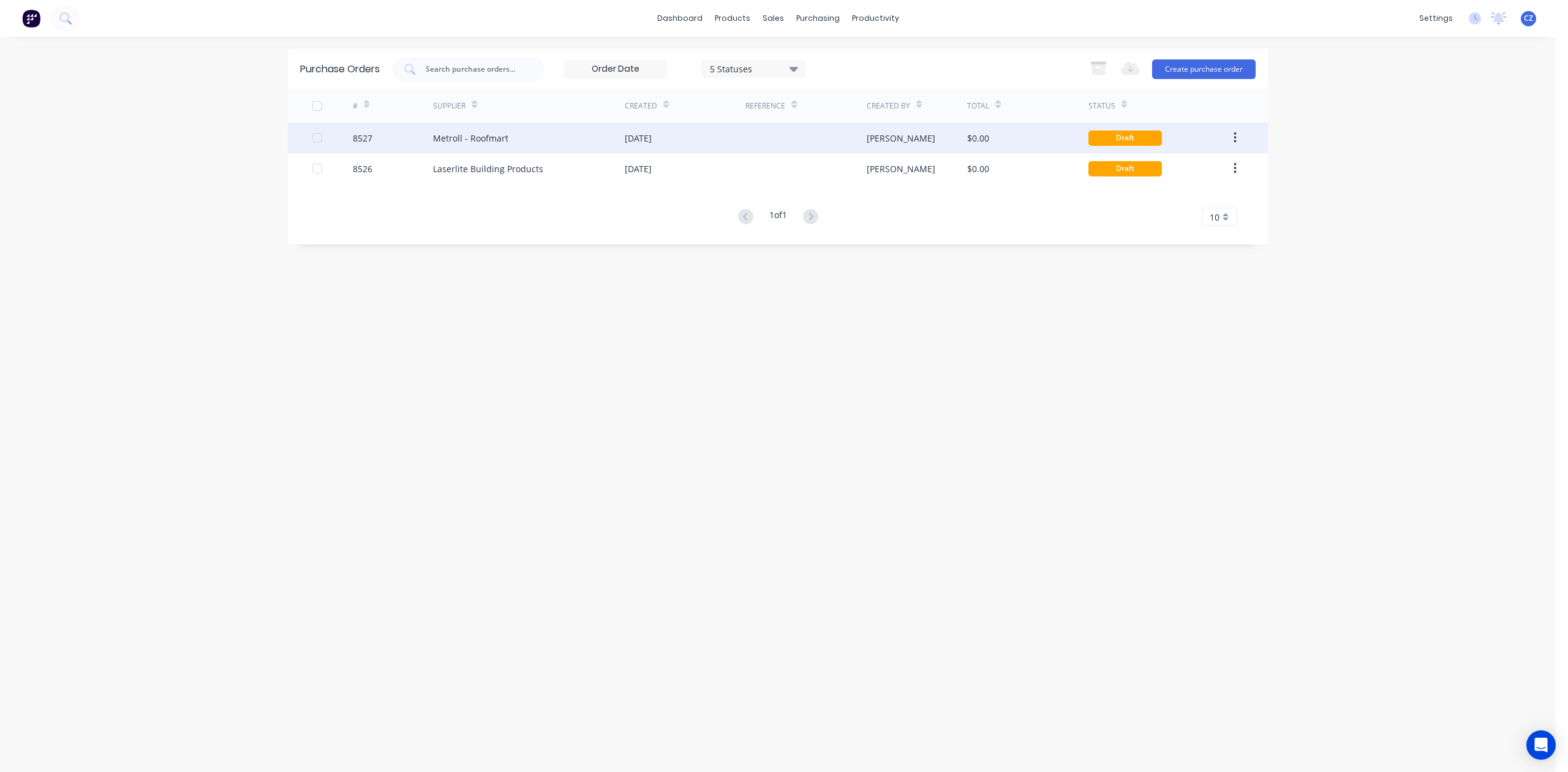
click at [724, 146] on div "[DATE]" at bounding box center [685, 138] width 121 height 30
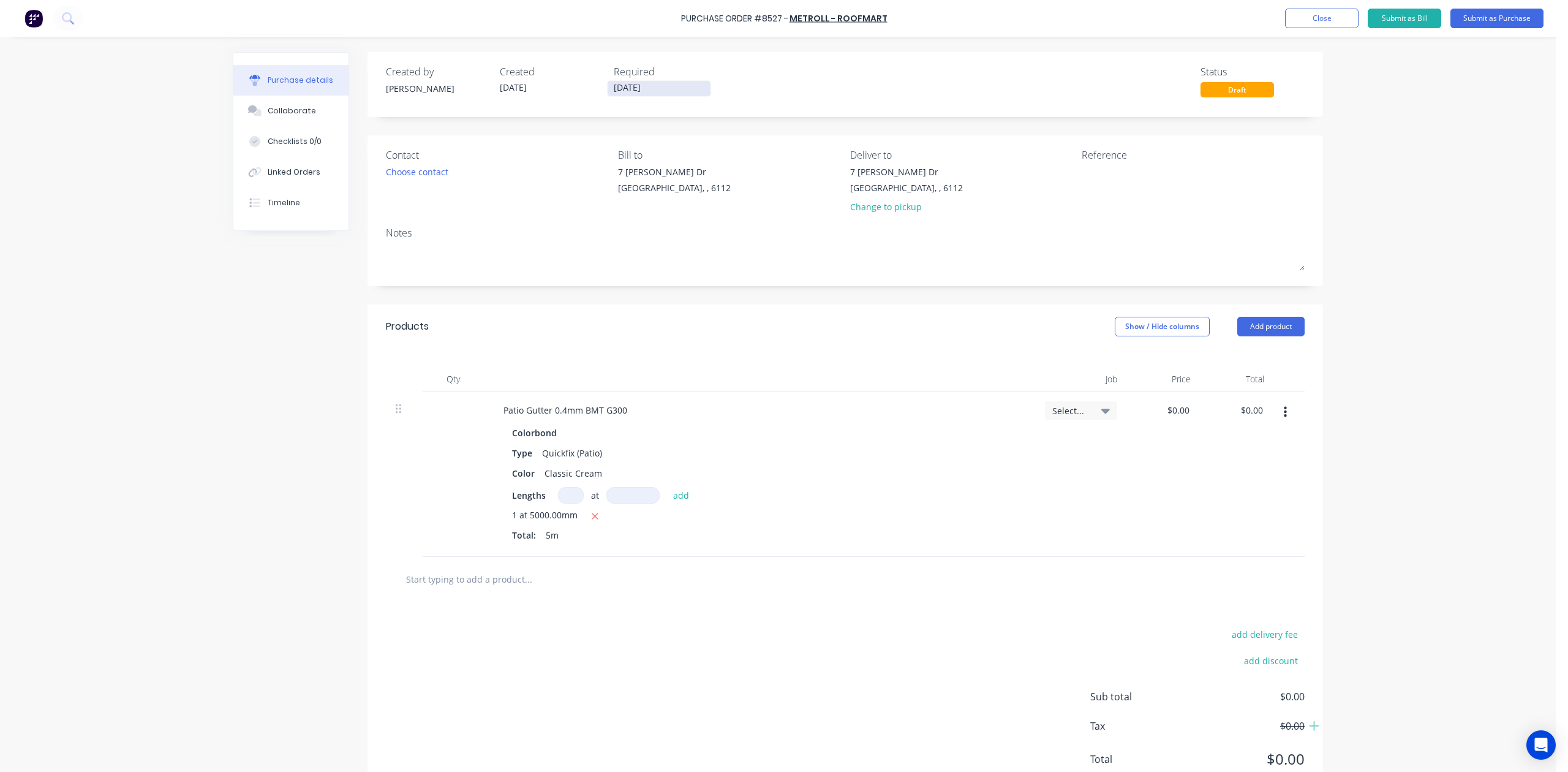
click at [620, 83] on input "28/08/25" at bounding box center [659, 88] width 103 height 15
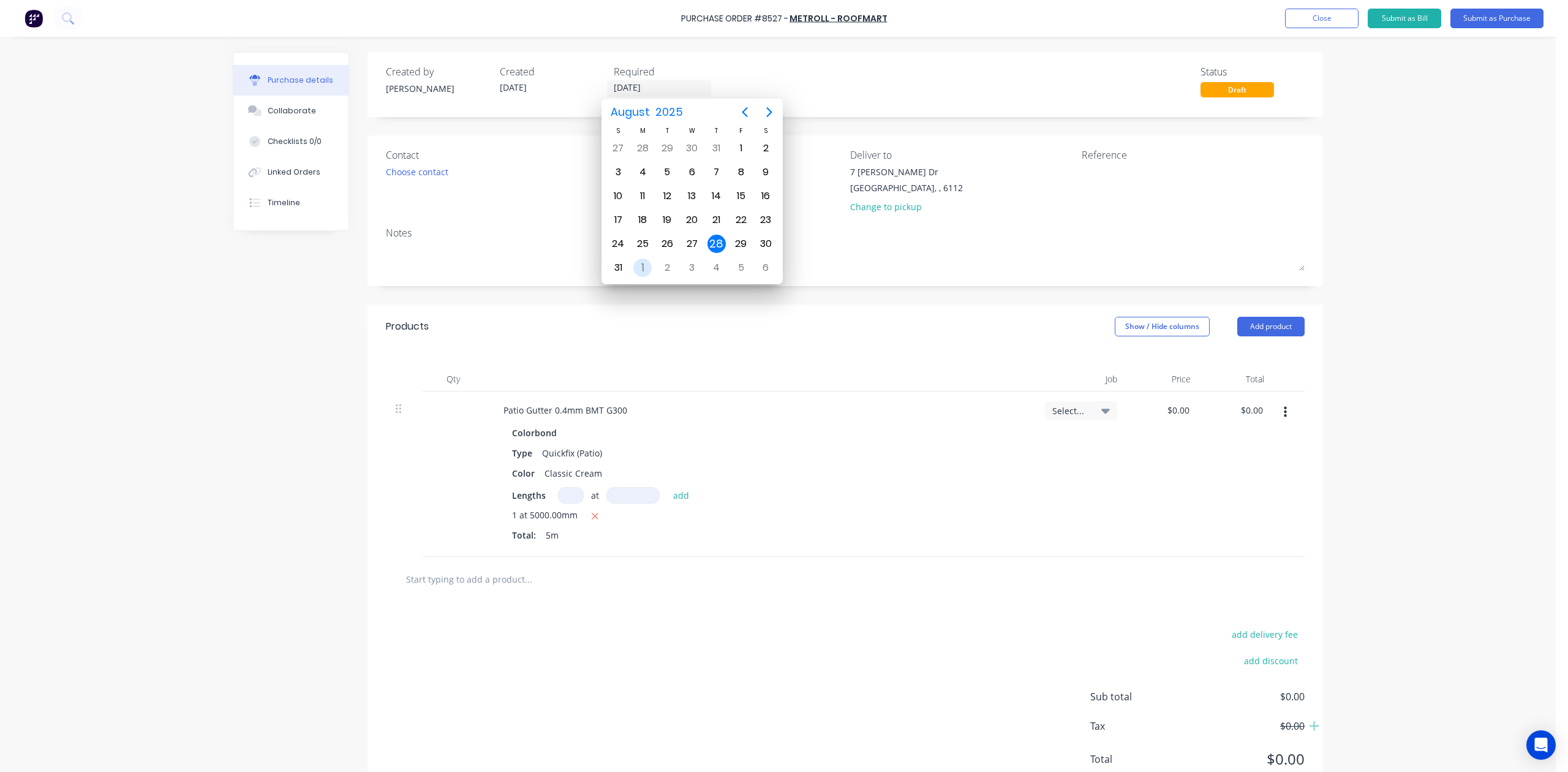
click at [645, 268] on div "1" at bounding box center [643, 268] width 18 height 18
type input "[DATE]"
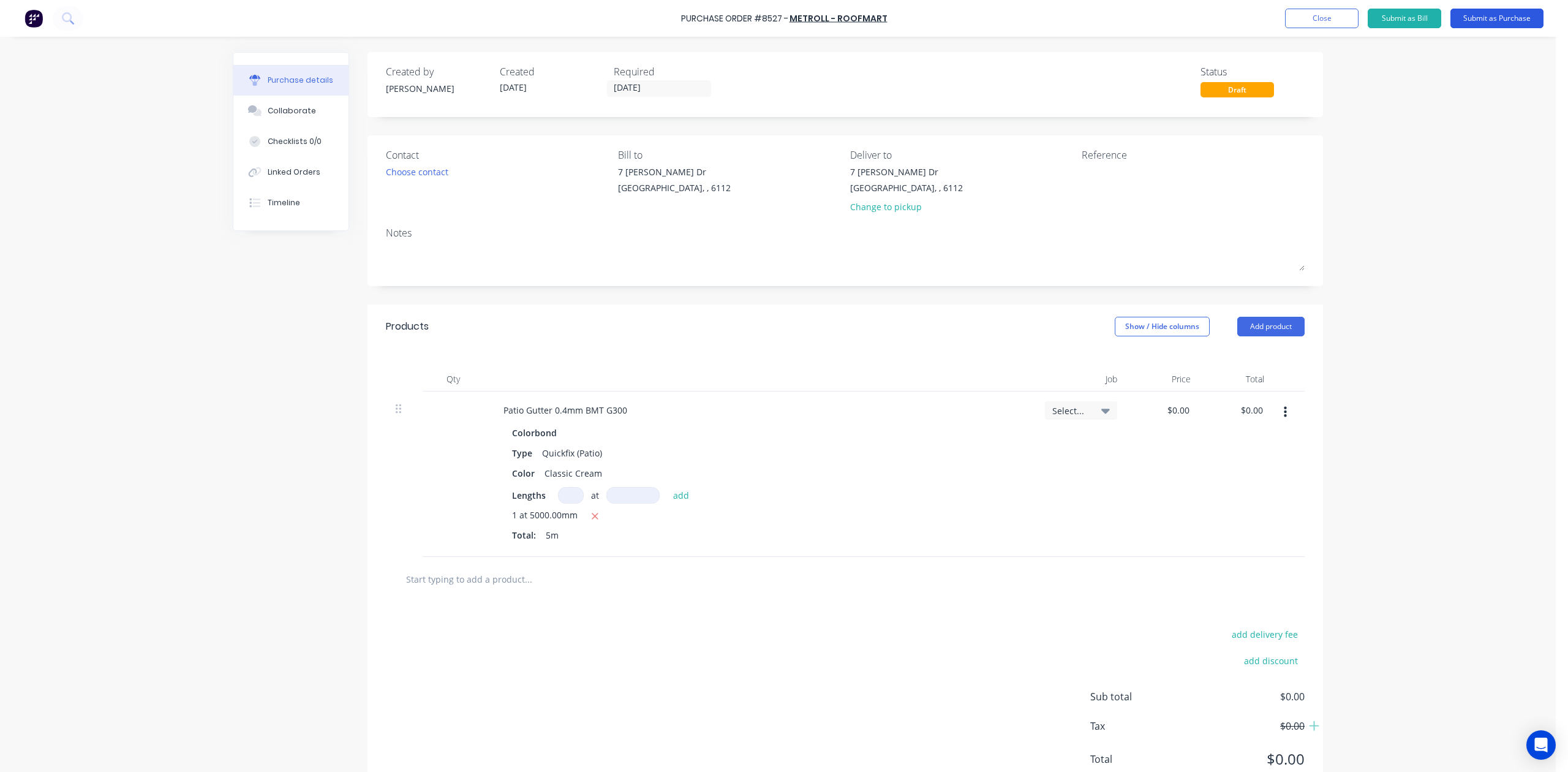
click at [1122, 27] on button "Submit as Purchase" at bounding box center [1497, 18] width 93 height 20
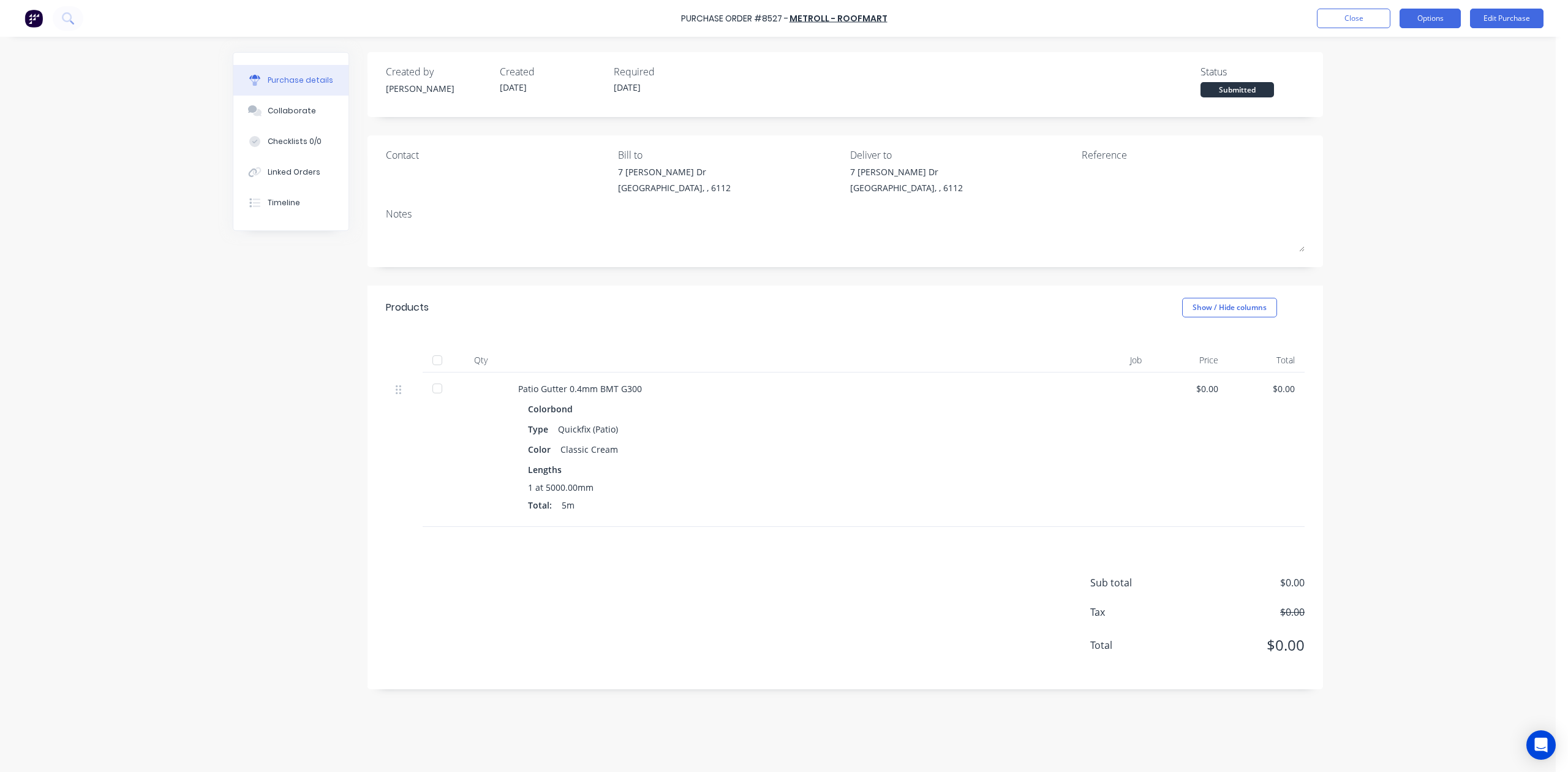
click at [1122, 22] on button "Options" at bounding box center [1430, 18] width 61 height 20
click at [1122, 59] on button "Print / Email" at bounding box center [1403, 49] width 117 height 24
click at [1122, 96] on div "Without pricing" at bounding box center [1403, 99] width 94 height 18
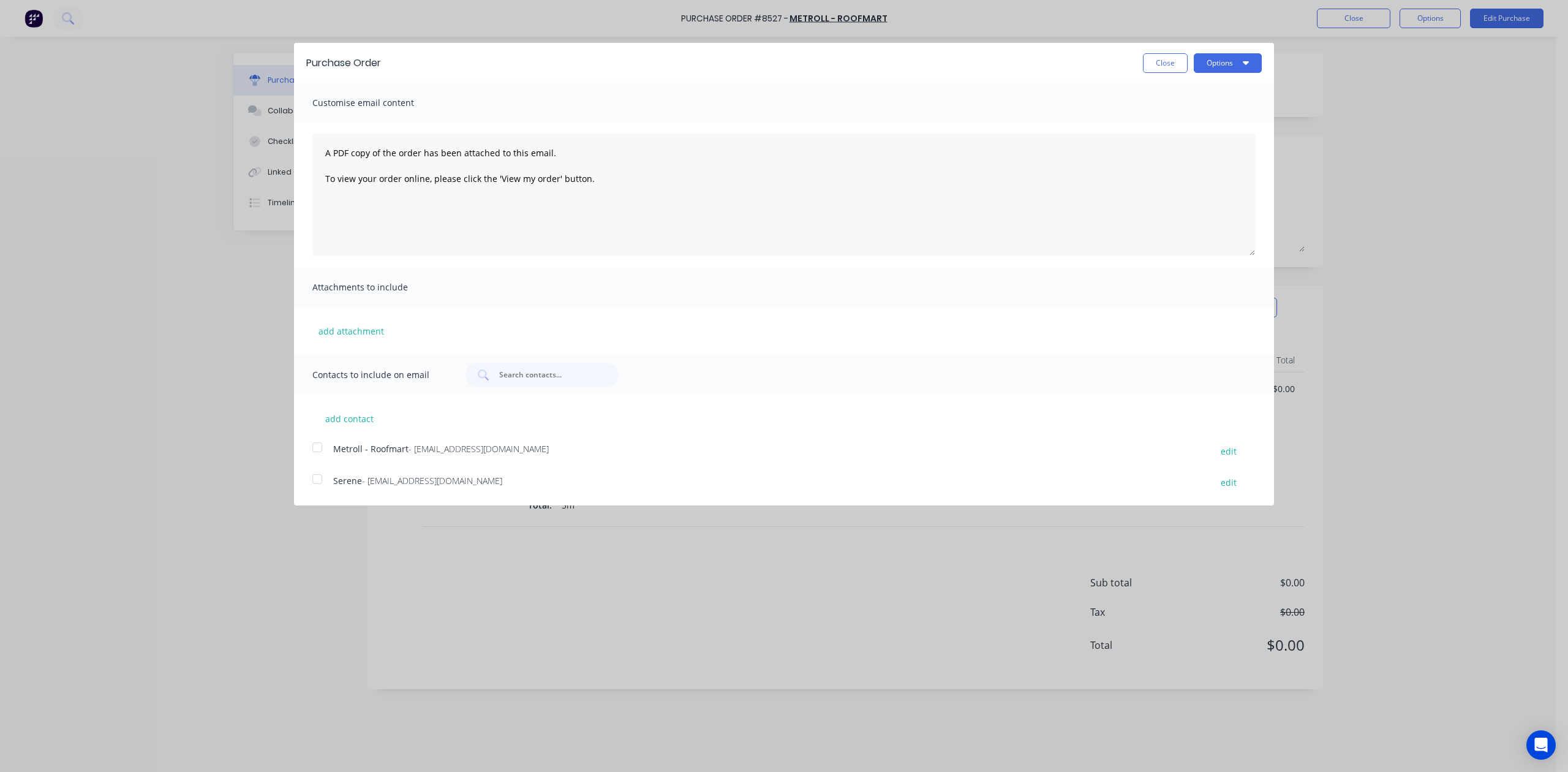
click at [324, 440] on div at bounding box center [317, 447] width 24 height 24
click at [1122, 63] on button "Options" at bounding box center [1227, 63] width 68 height 20
click at [1122, 123] on div "Email" at bounding box center [1203, 118] width 94 height 18
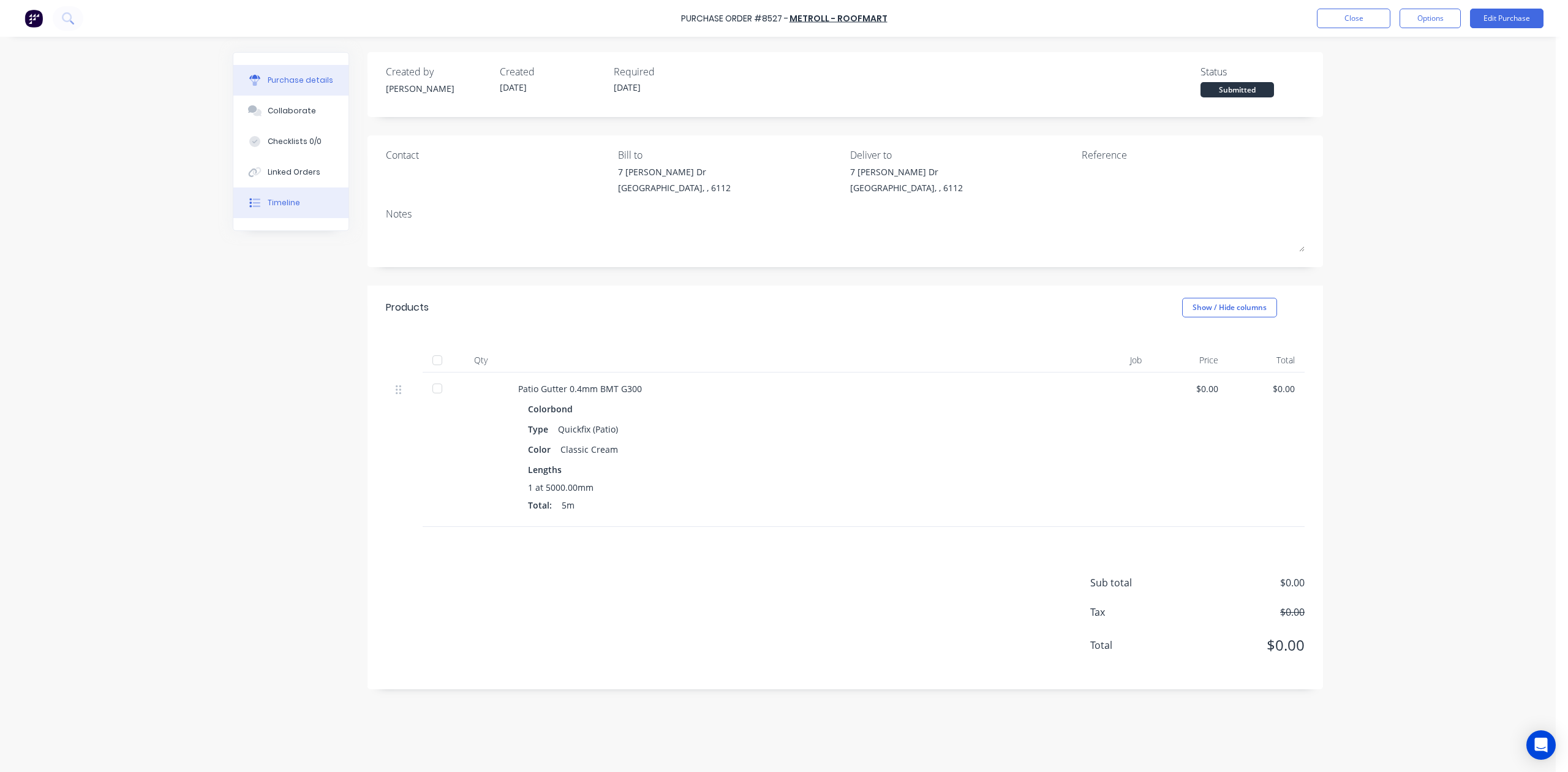
click at [280, 209] on button "Timeline" at bounding box center [291, 202] width 115 height 30
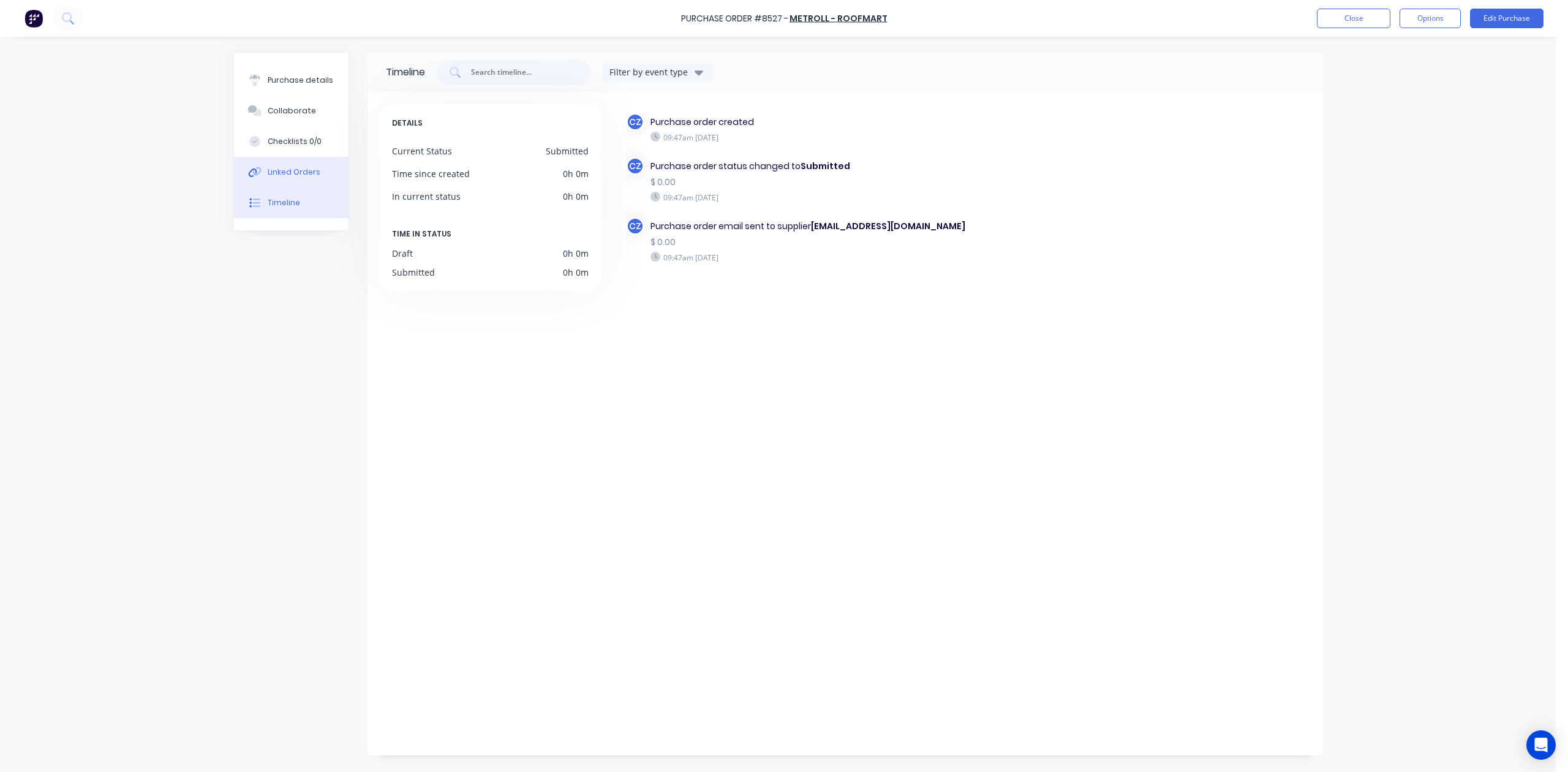
click at [300, 174] on div "Linked Orders" at bounding box center [294, 172] width 53 height 11
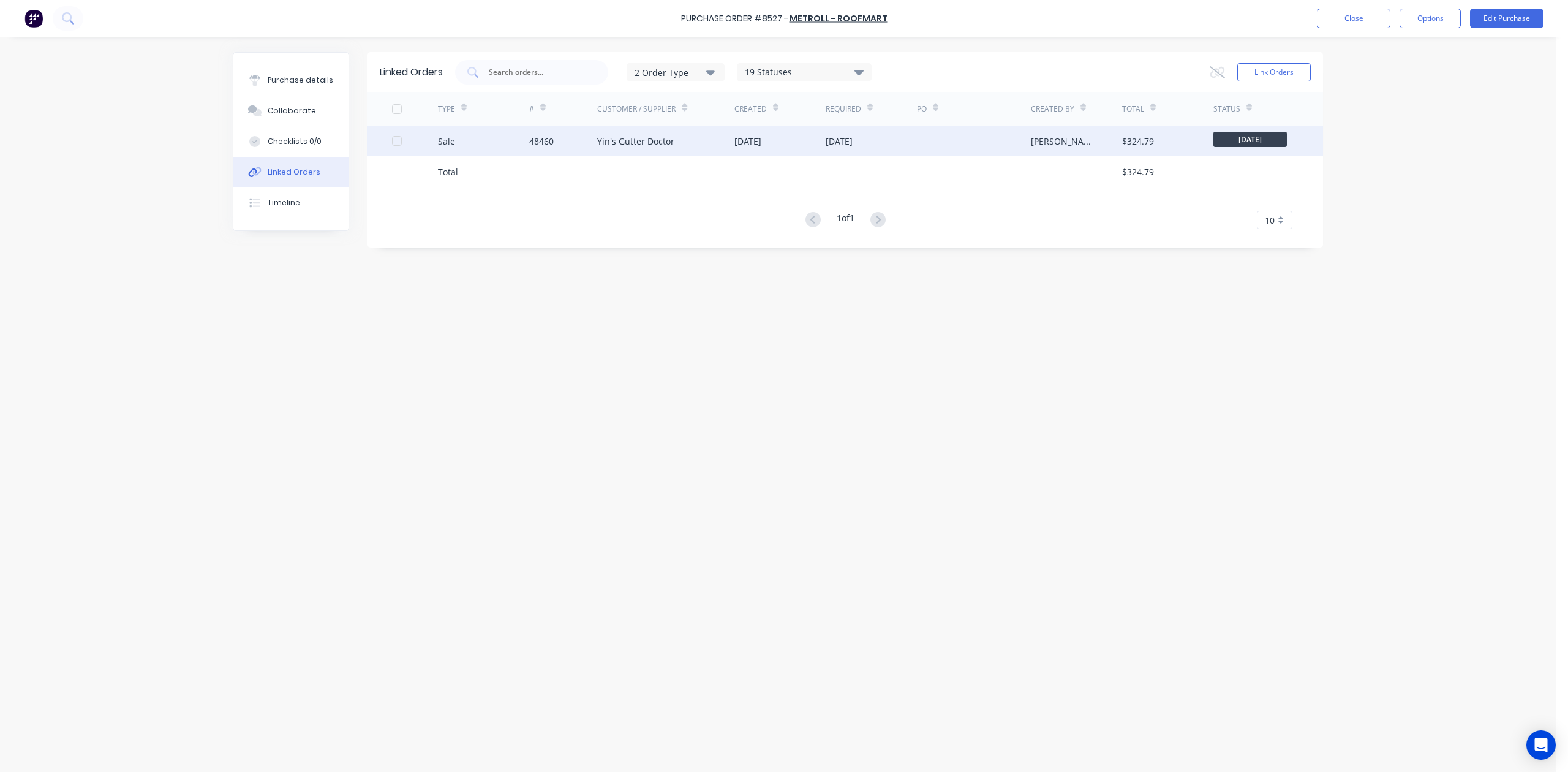
click at [729, 150] on div "Yin's Gutter Doctor" at bounding box center [666, 141] width 137 height 30
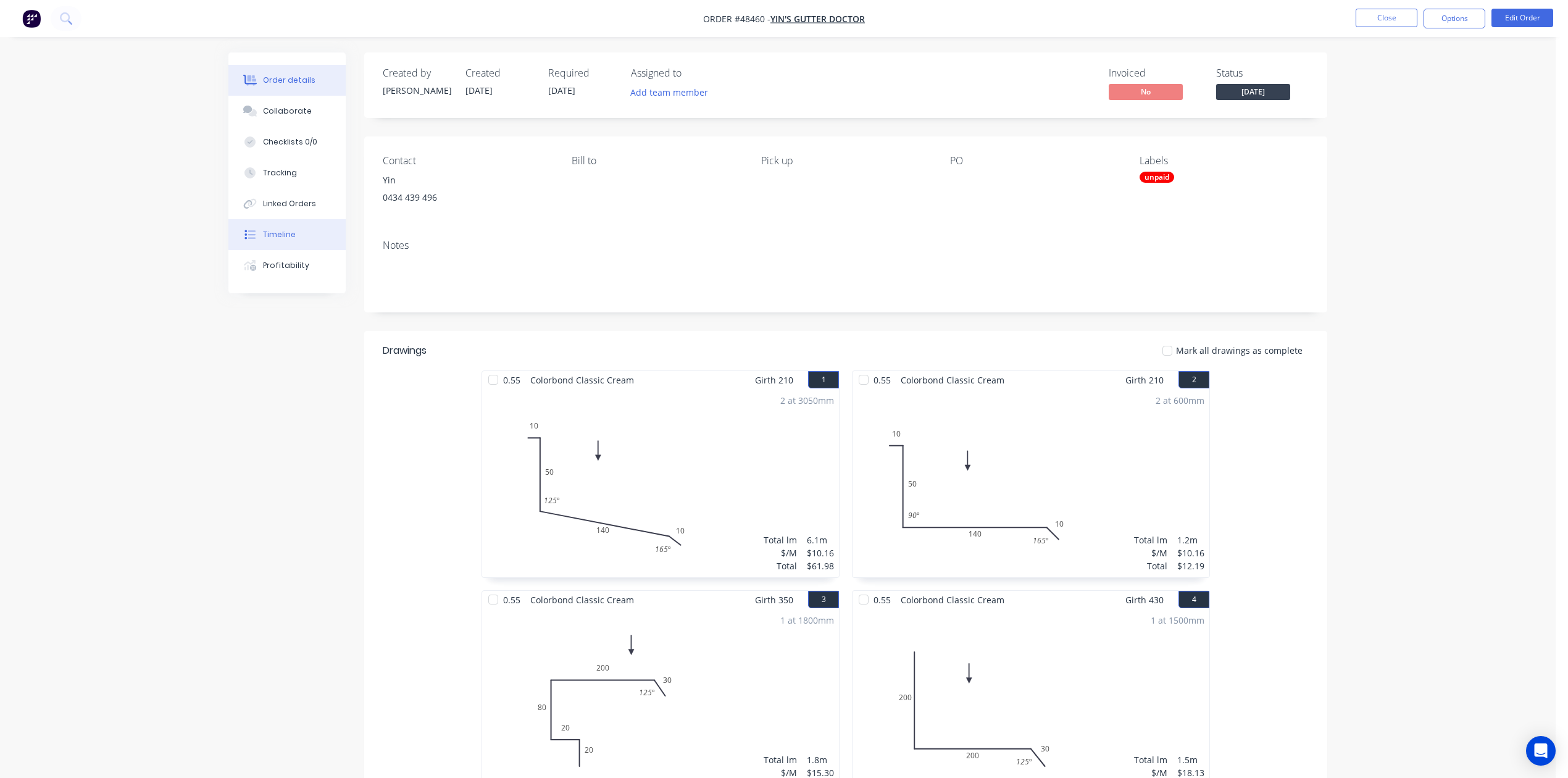
click at [297, 230] on button "Timeline" at bounding box center [287, 235] width 118 height 31
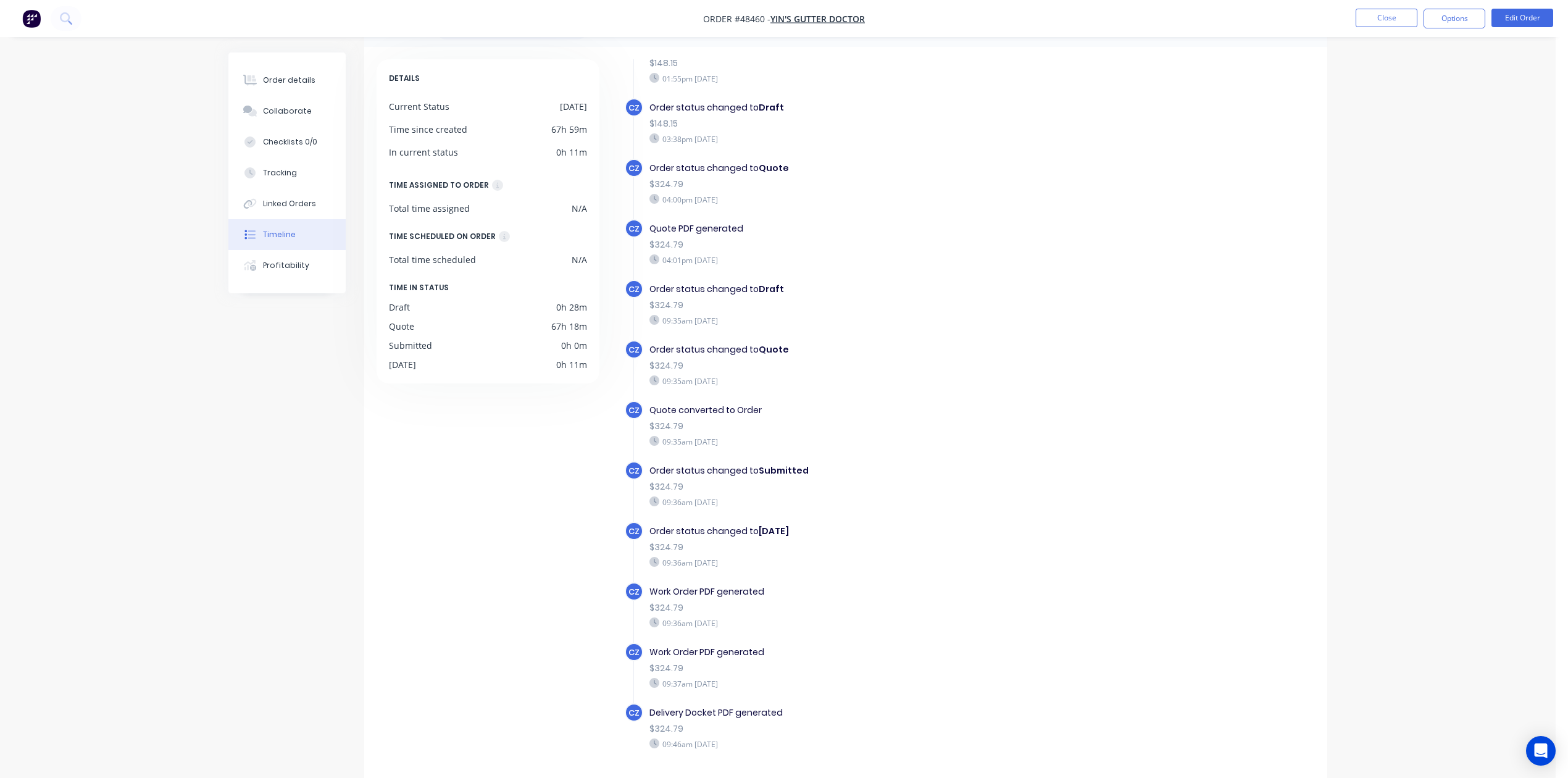
scroll to position [84, 0]
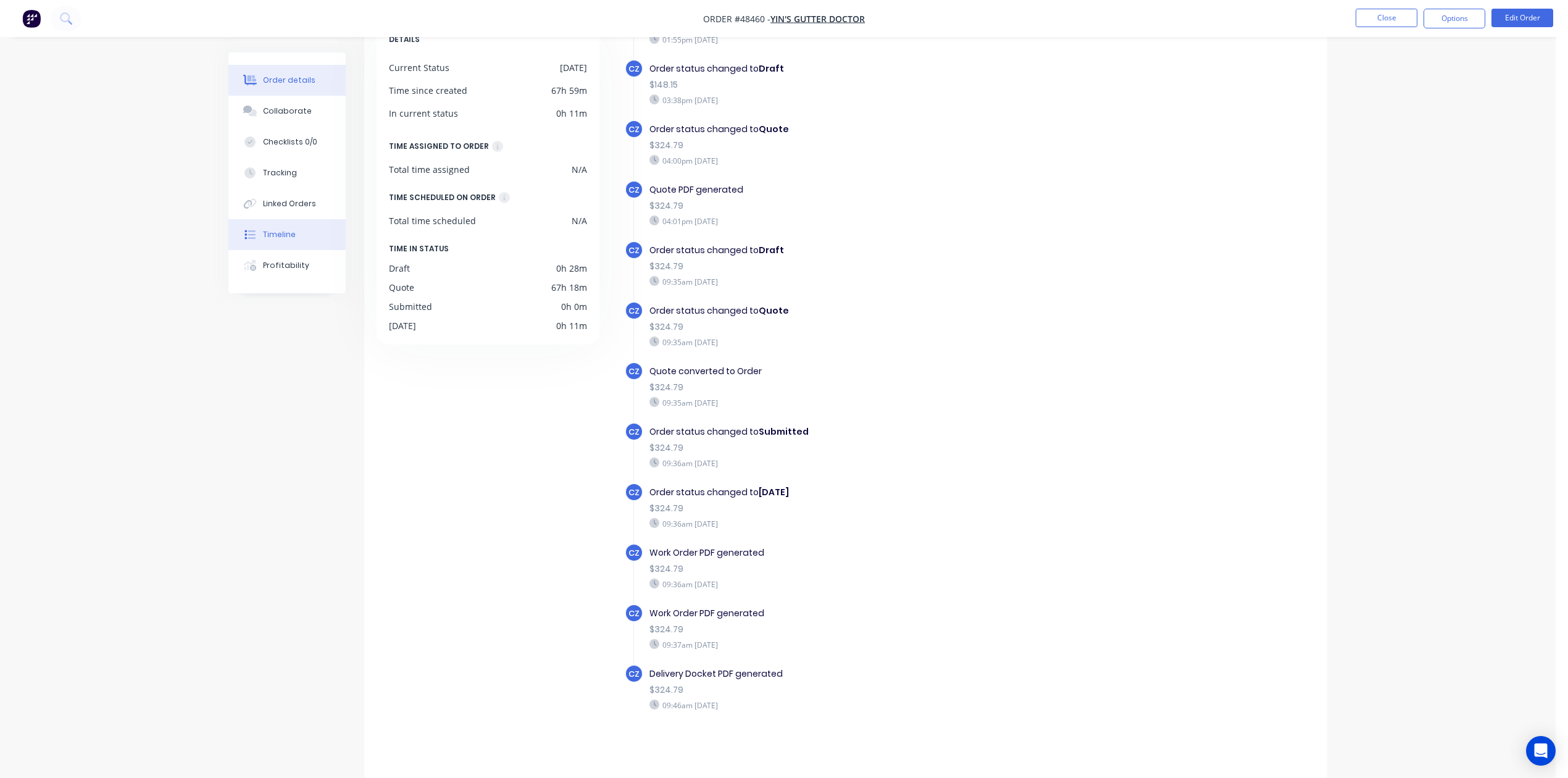
click at [282, 75] on div "Order details" at bounding box center [289, 80] width 52 height 11
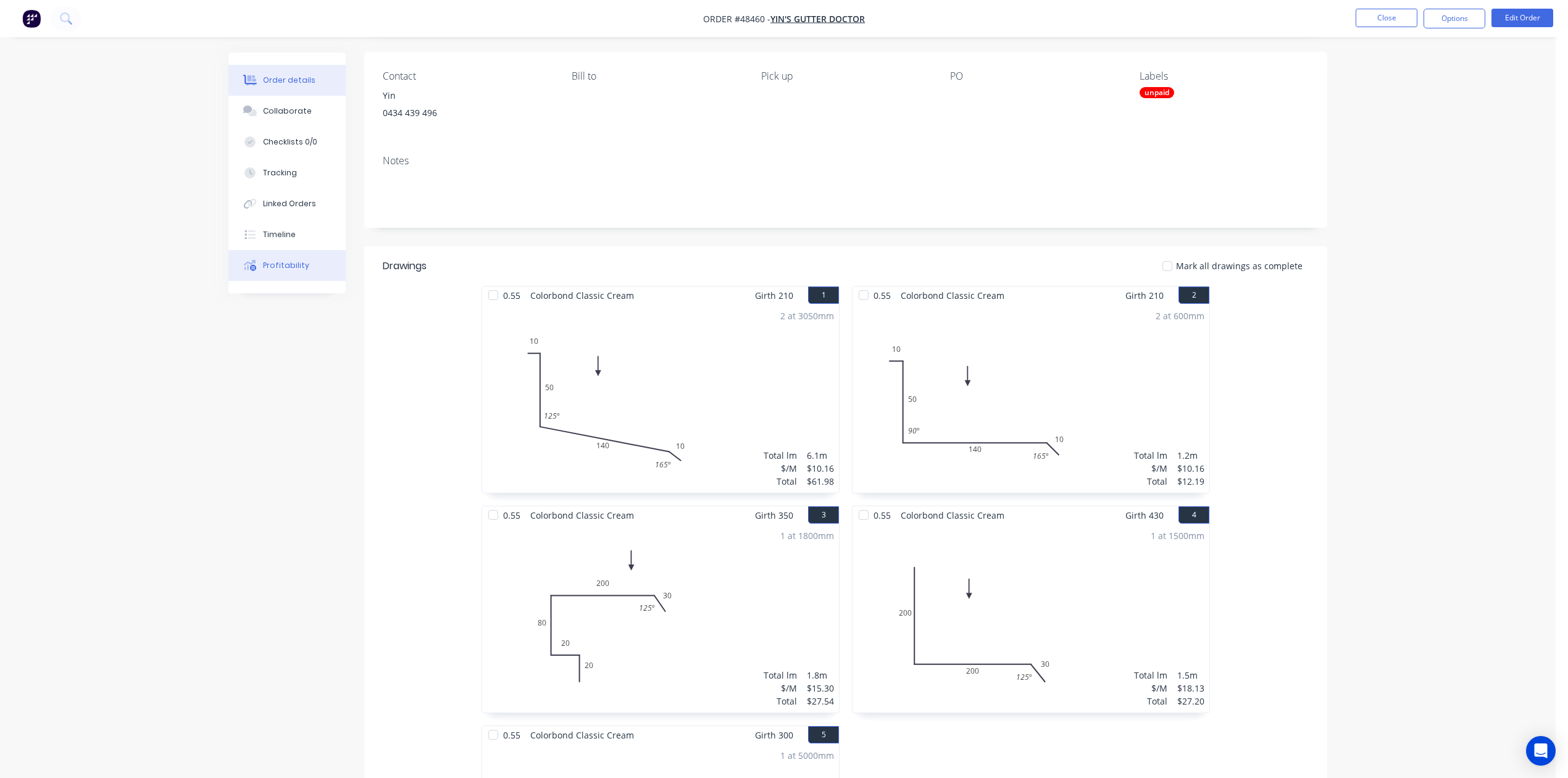
click at [260, 264] on button "Profitability" at bounding box center [287, 265] width 118 height 31
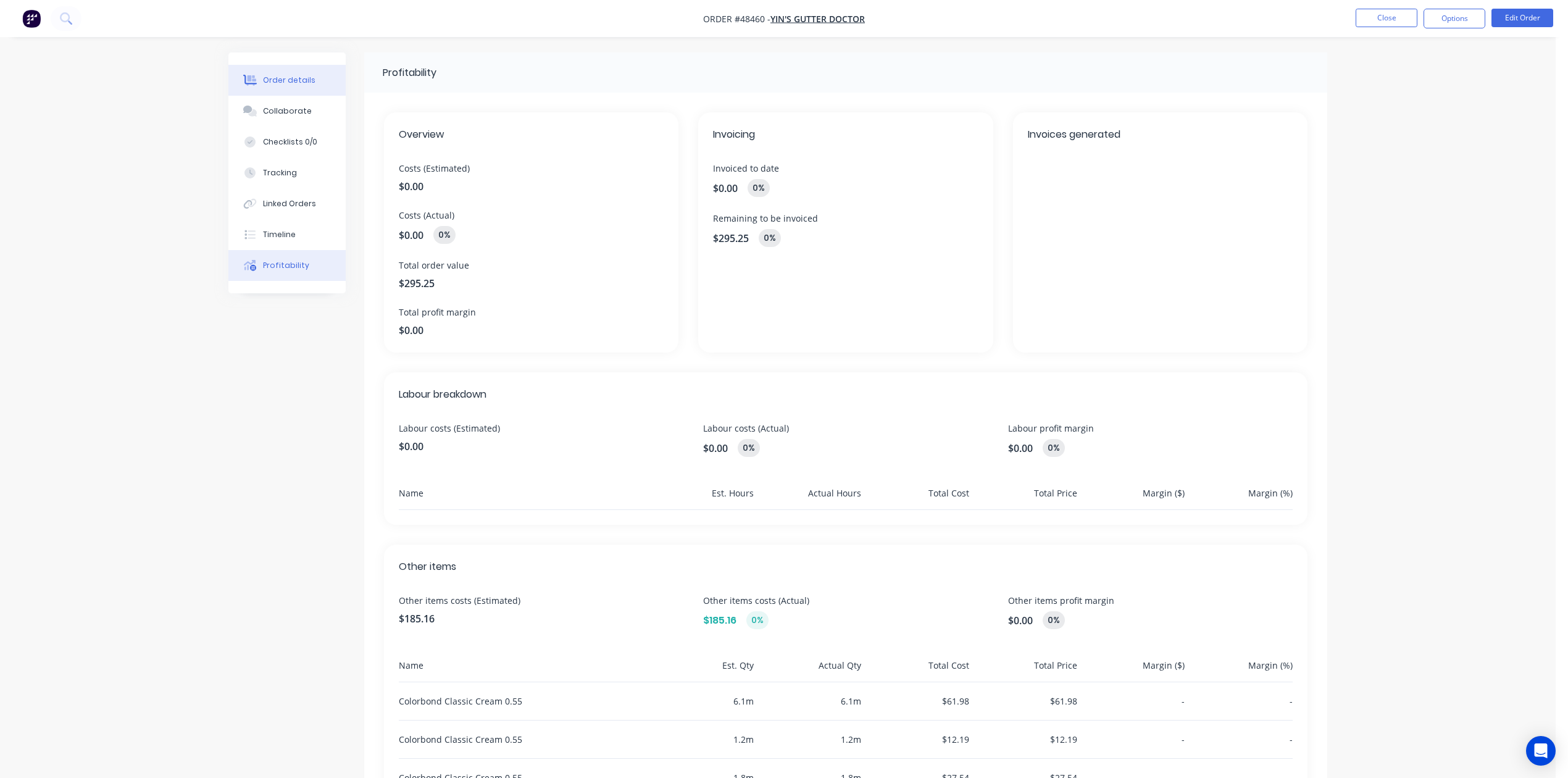
click at [274, 80] on div "Order details" at bounding box center [289, 80] width 52 height 11
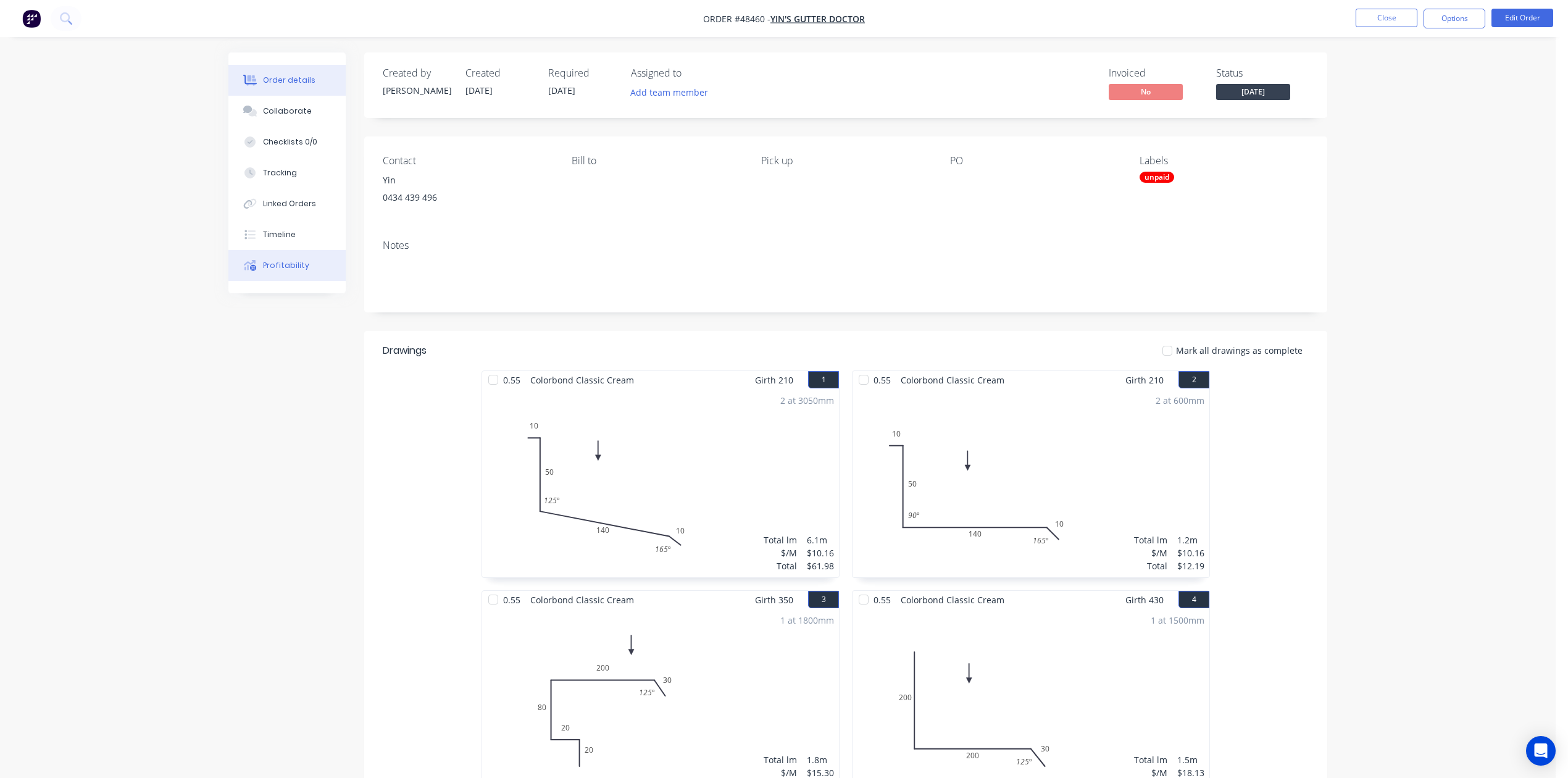
click at [279, 266] on div "Profitability" at bounding box center [286, 265] width 47 height 11
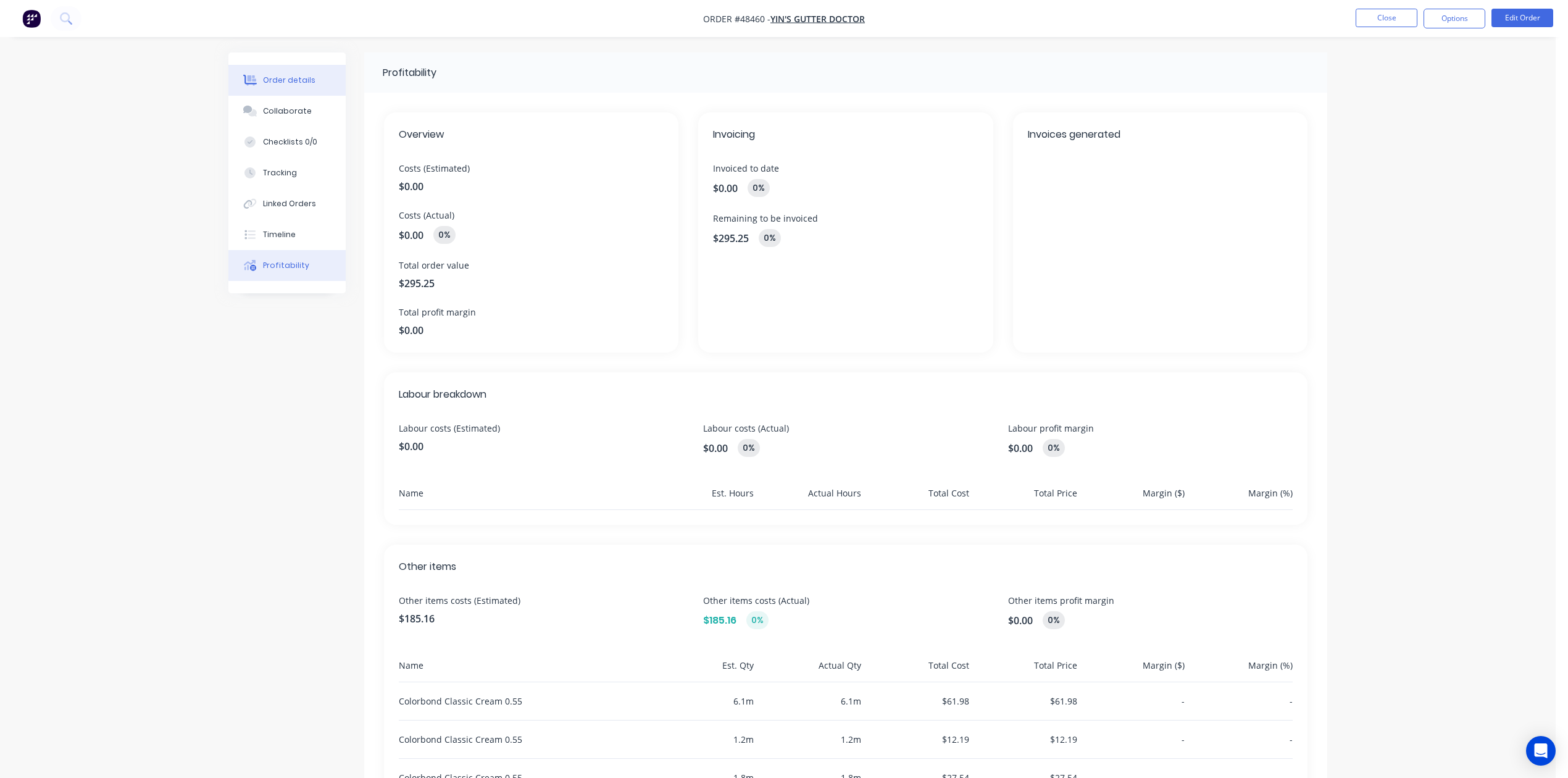
click at [310, 76] on div "Order details" at bounding box center [289, 80] width 52 height 11
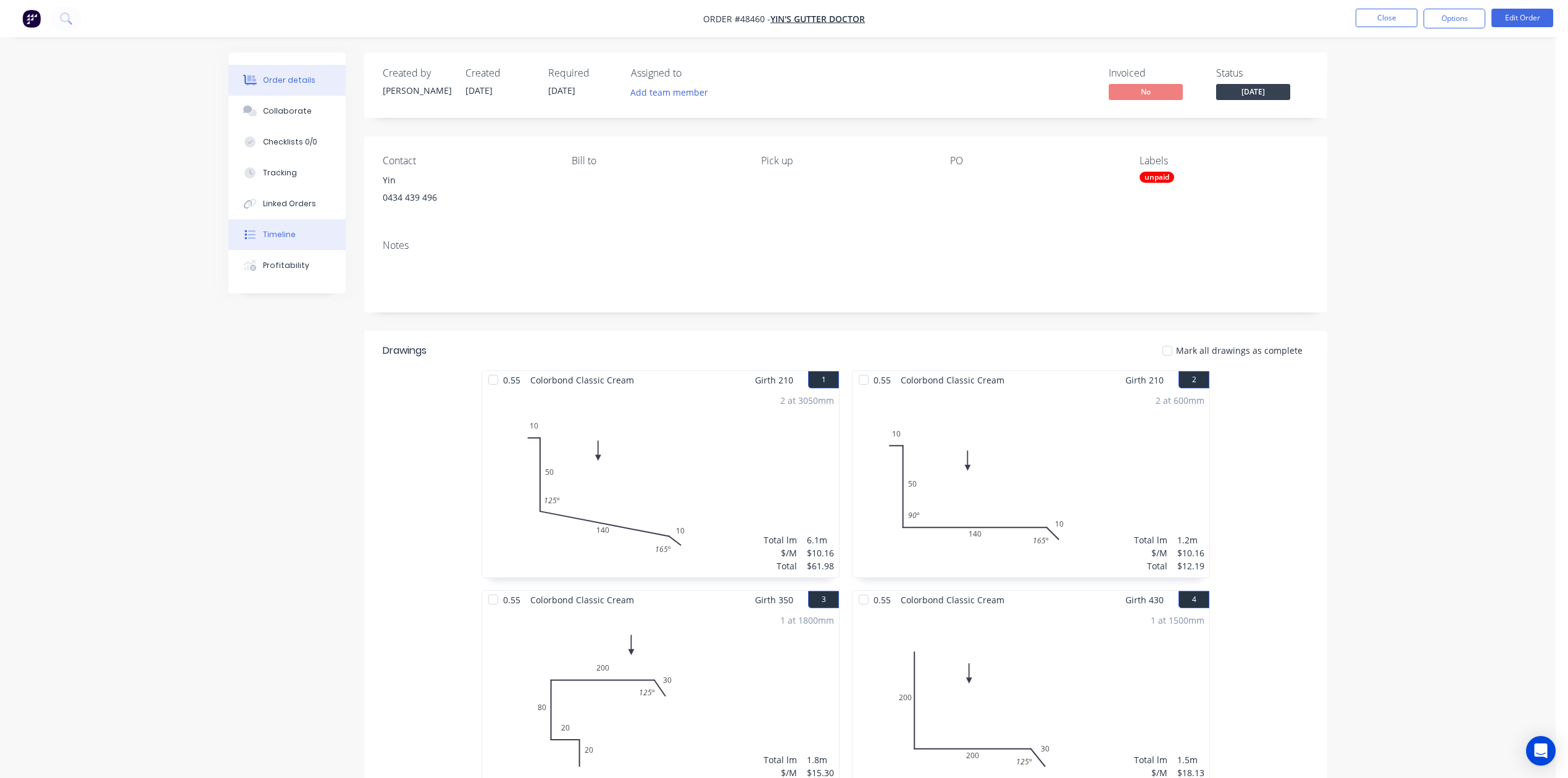
click at [275, 237] on div "Timeline" at bounding box center [279, 235] width 33 height 11
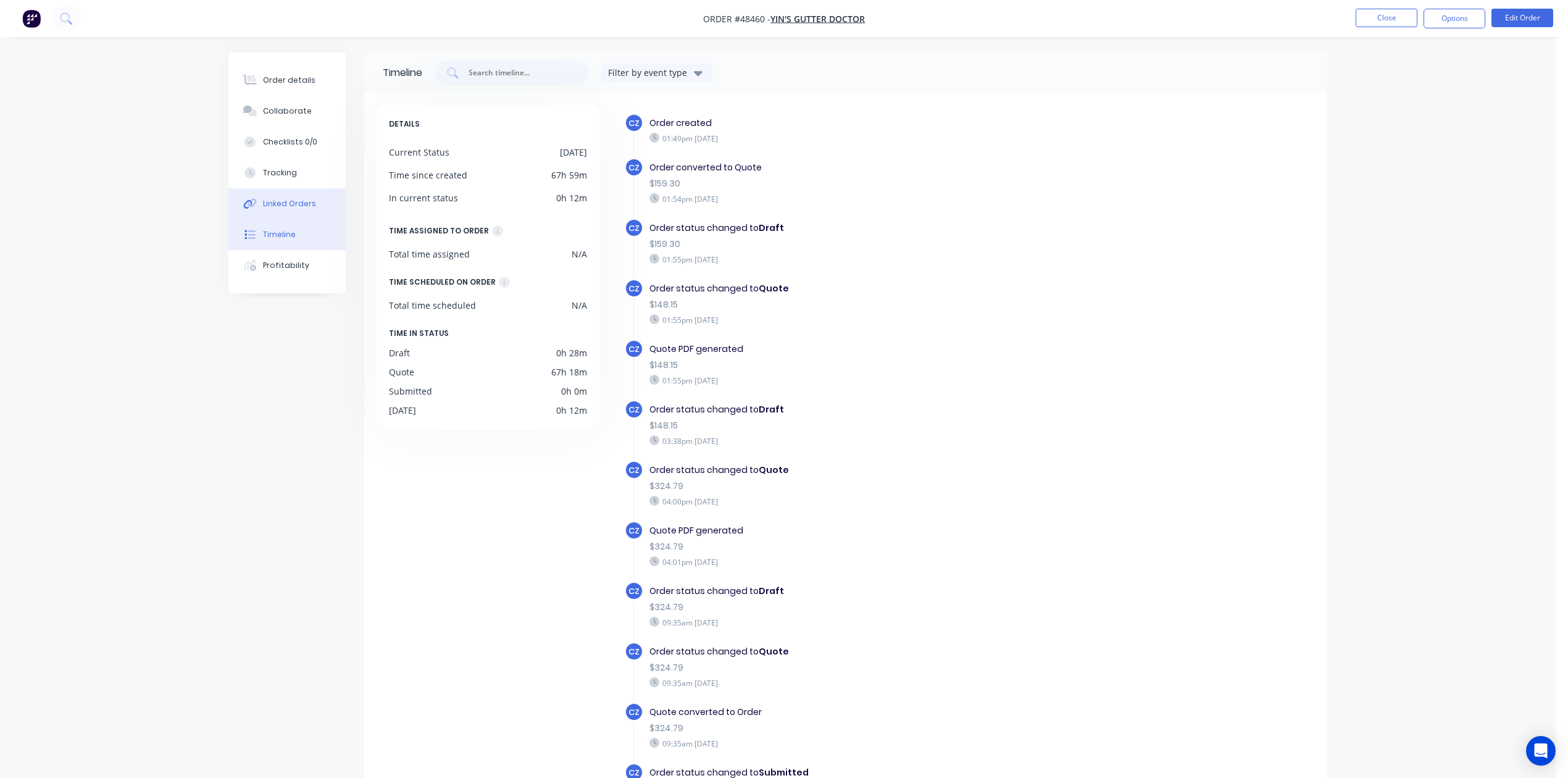
click at [284, 188] on div "Order details Collaborate Checklists 0/0 Tracking Linked Orders Timeline Profit…" at bounding box center [287, 173] width 118 height 241
click at [286, 204] on div "Linked Orders" at bounding box center [290, 203] width 53 height 11
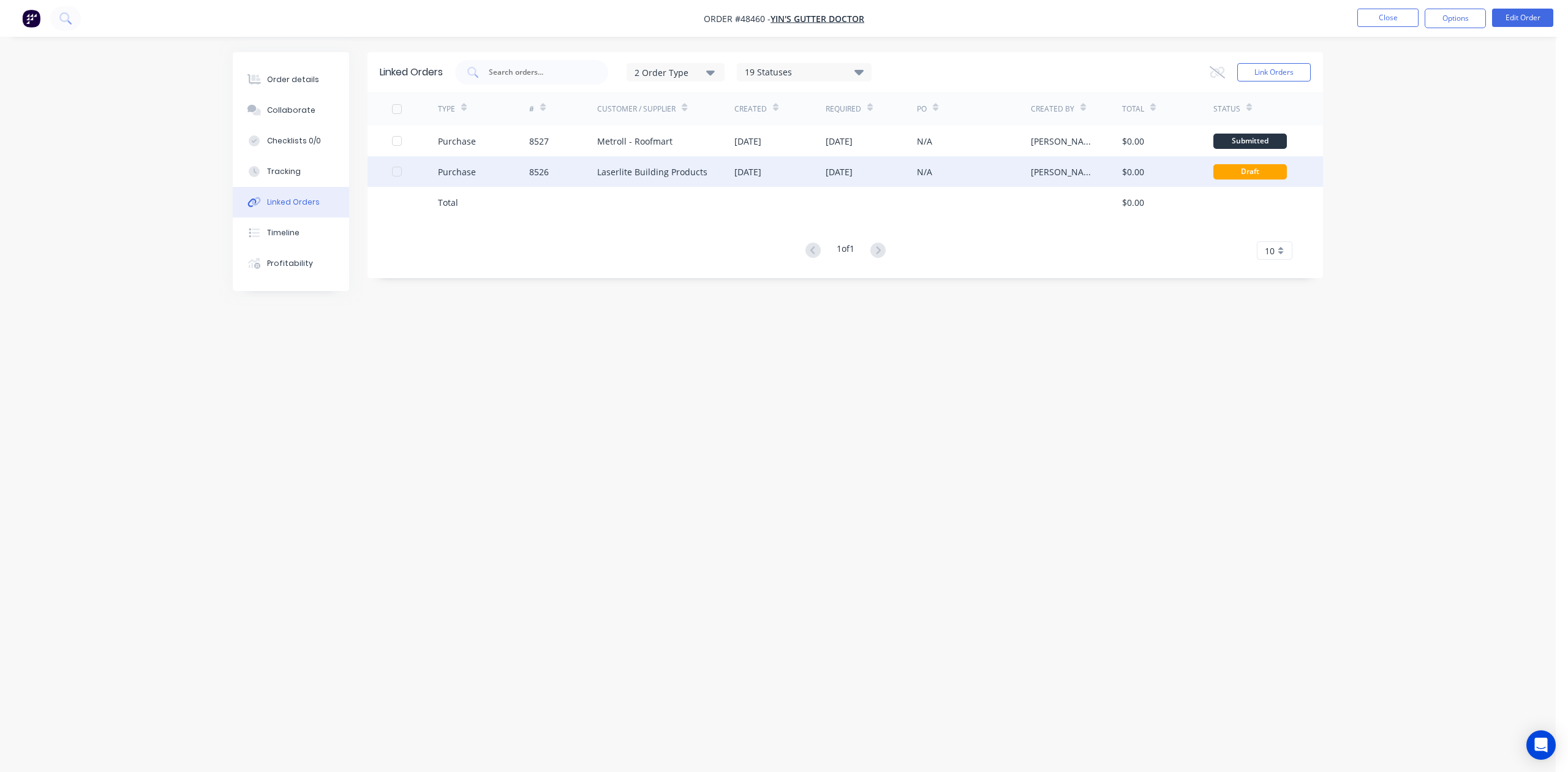
click at [910, 173] on div "[DATE]" at bounding box center [871, 171] width 91 height 30
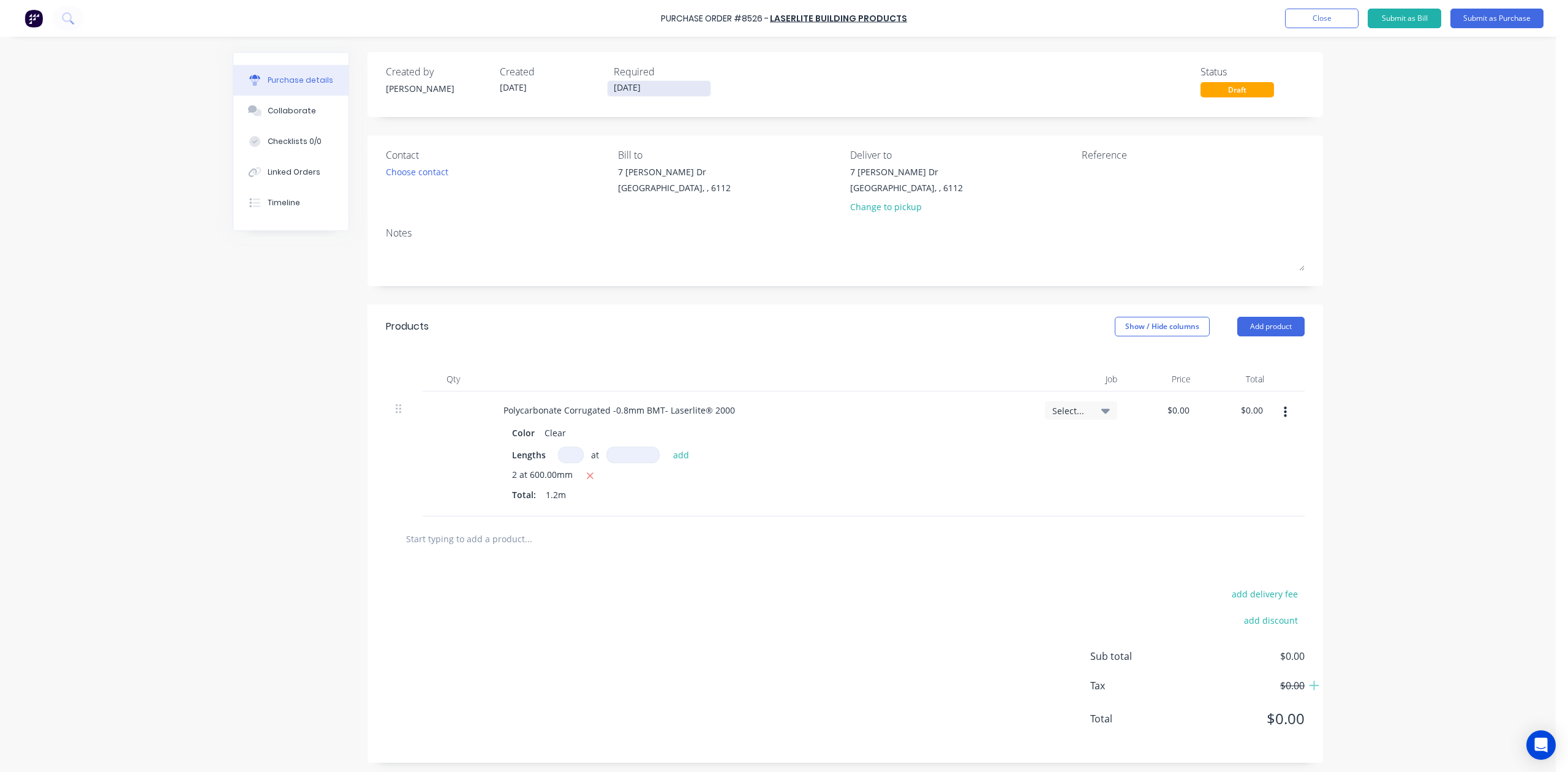
click at [619, 96] on label "28/08/25" at bounding box center [659, 88] width 104 height 16
click at [619, 96] on input "28/08/25" at bounding box center [659, 88] width 103 height 15
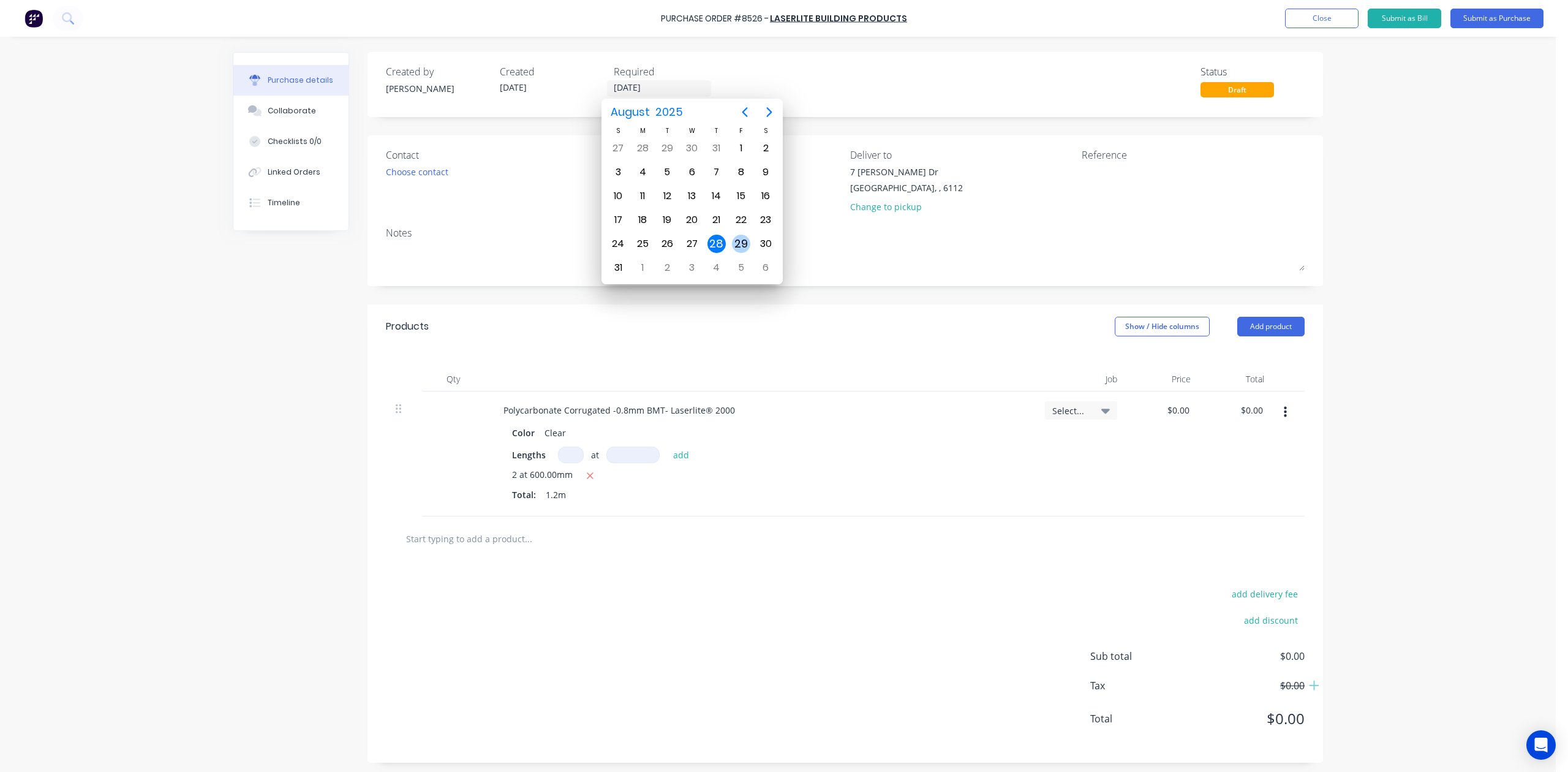
click at [733, 243] on div "29" at bounding box center [741, 244] width 18 height 18
type input "29/08/25"
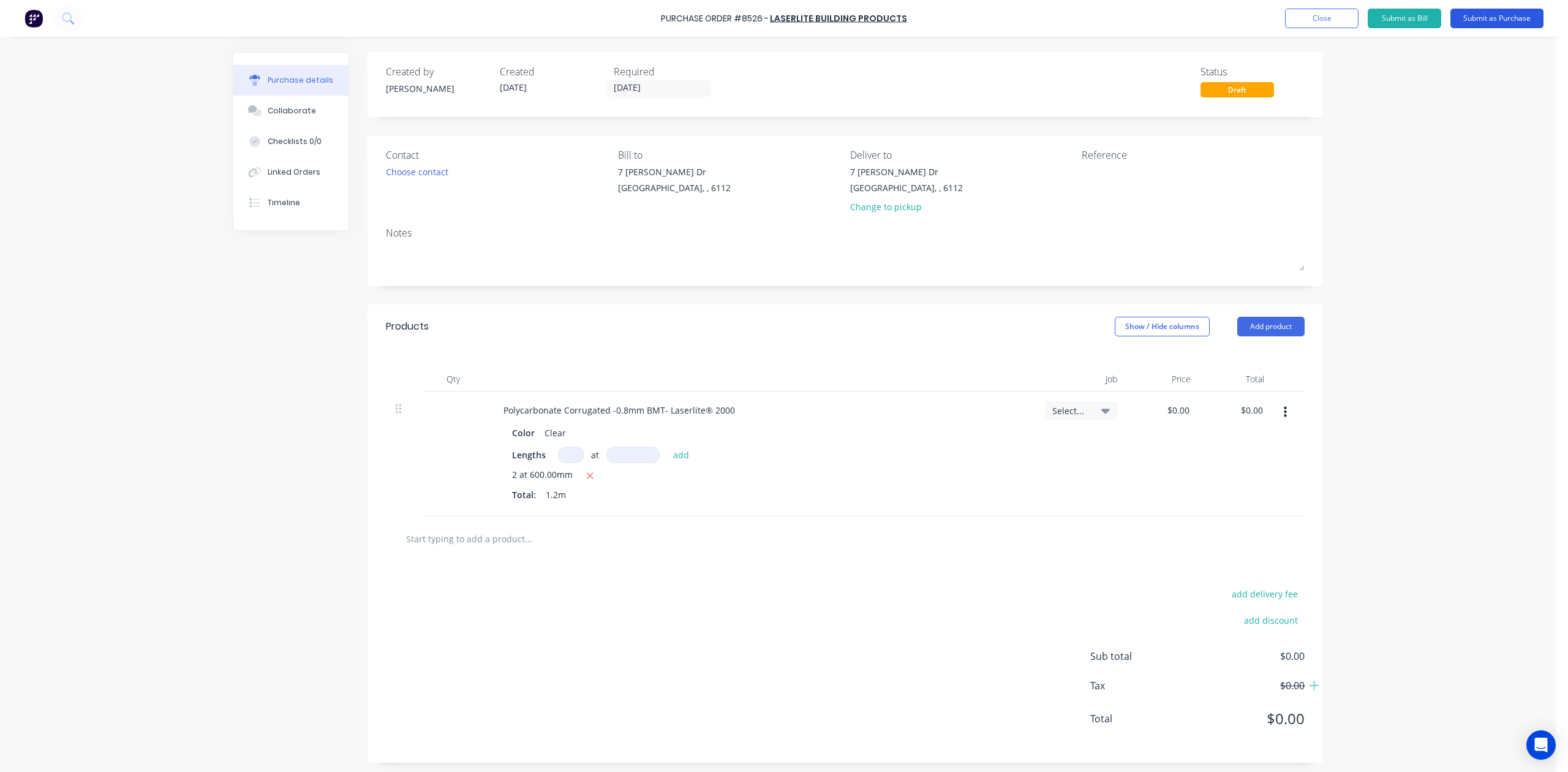
click at [1122, 22] on button "Submit as Purchase" at bounding box center [1497, 18] width 93 height 20
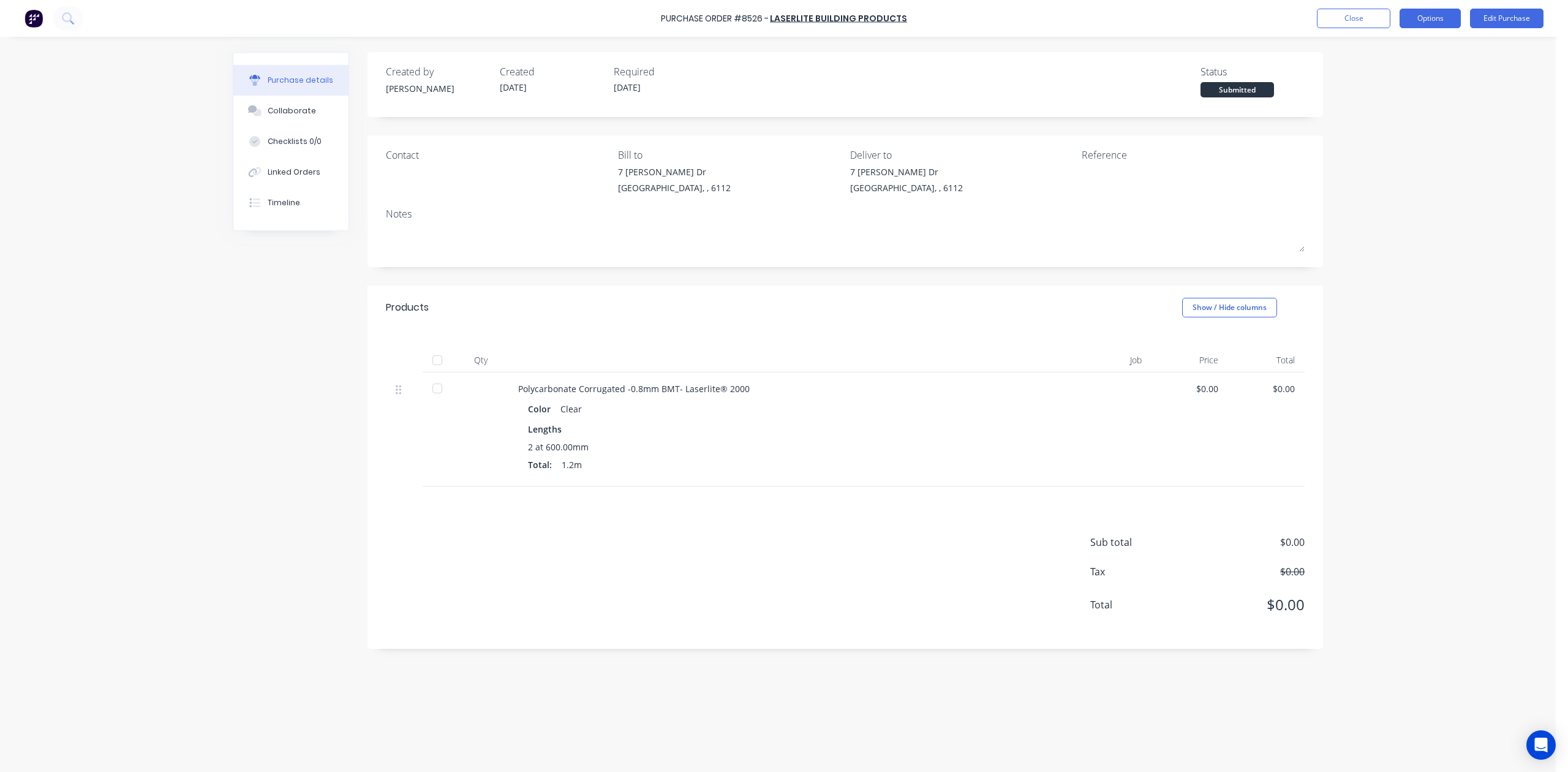
click at [1122, 9] on button "Options" at bounding box center [1430, 18] width 61 height 20
click at [1122, 47] on div "Print / Email" at bounding box center [1403, 49] width 94 height 18
click at [1122, 103] on div "Without pricing" at bounding box center [1403, 99] width 94 height 18
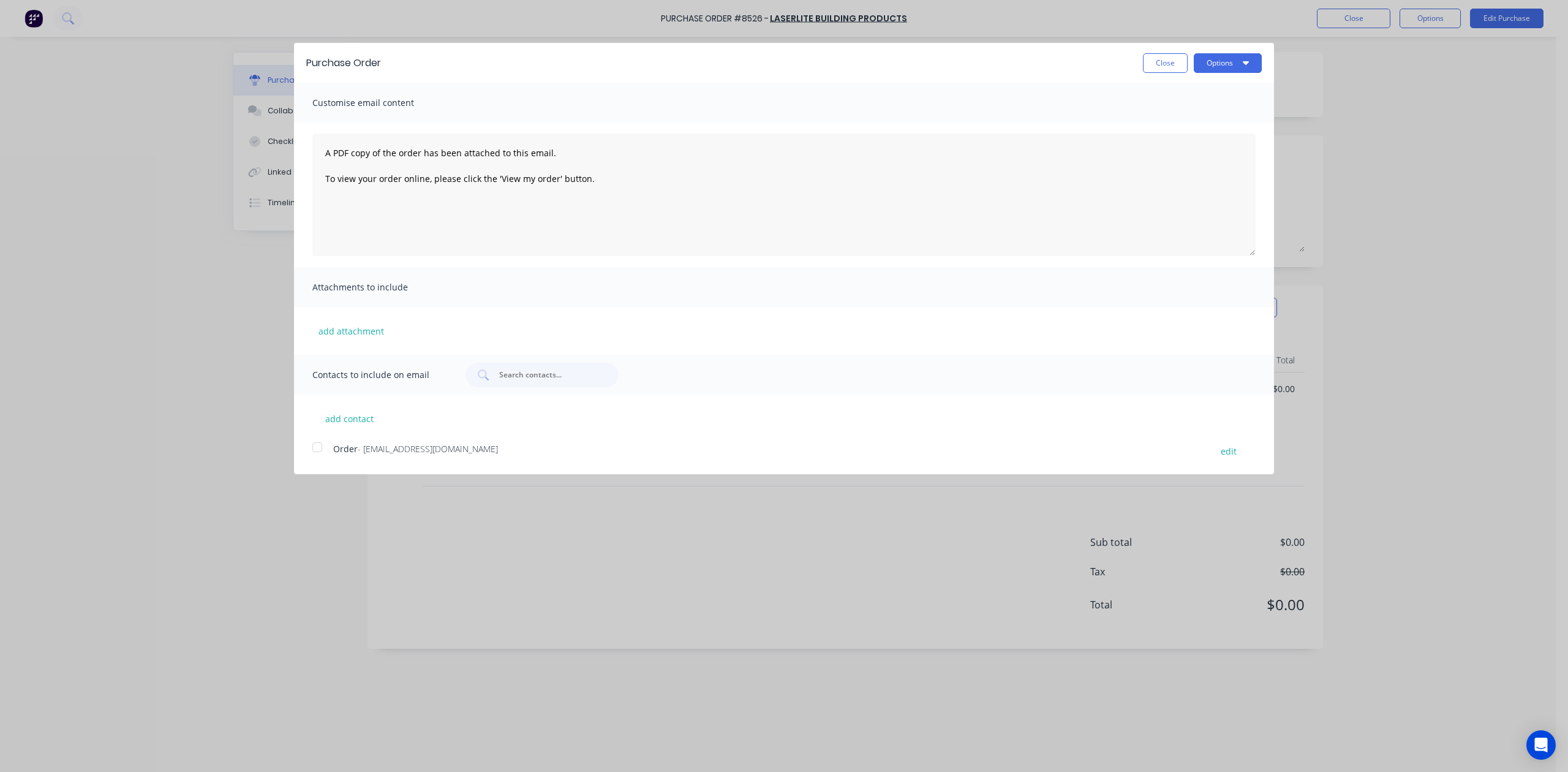
click at [312, 447] on div at bounding box center [317, 447] width 24 height 24
click at [1122, 55] on button "Options" at bounding box center [1227, 63] width 68 height 20
click at [1122, 128] on button "Email" at bounding box center [1204, 119] width 117 height 24
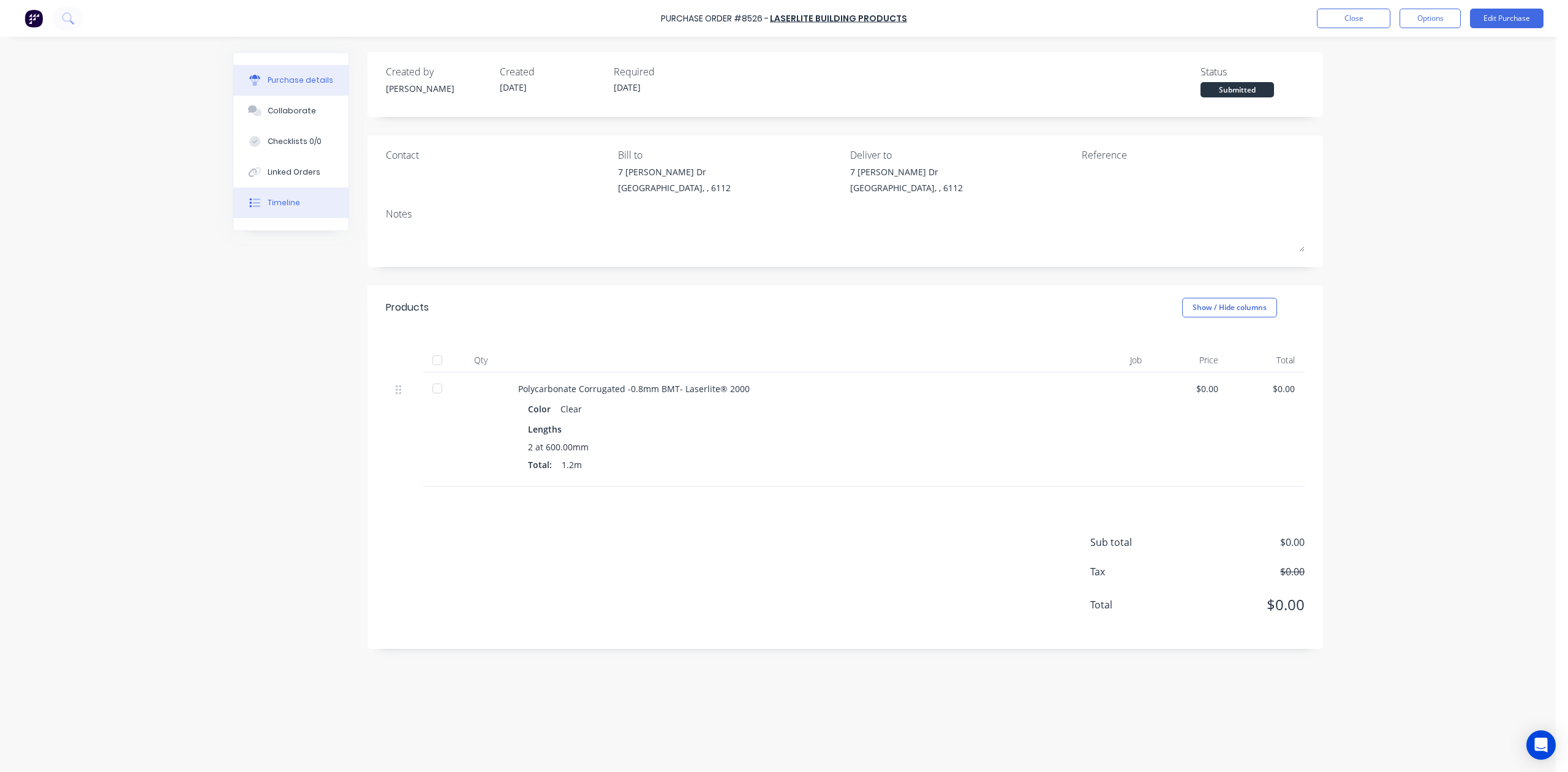
click at [308, 217] on button "Timeline" at bounding box center [291, 202] width 115 height 30
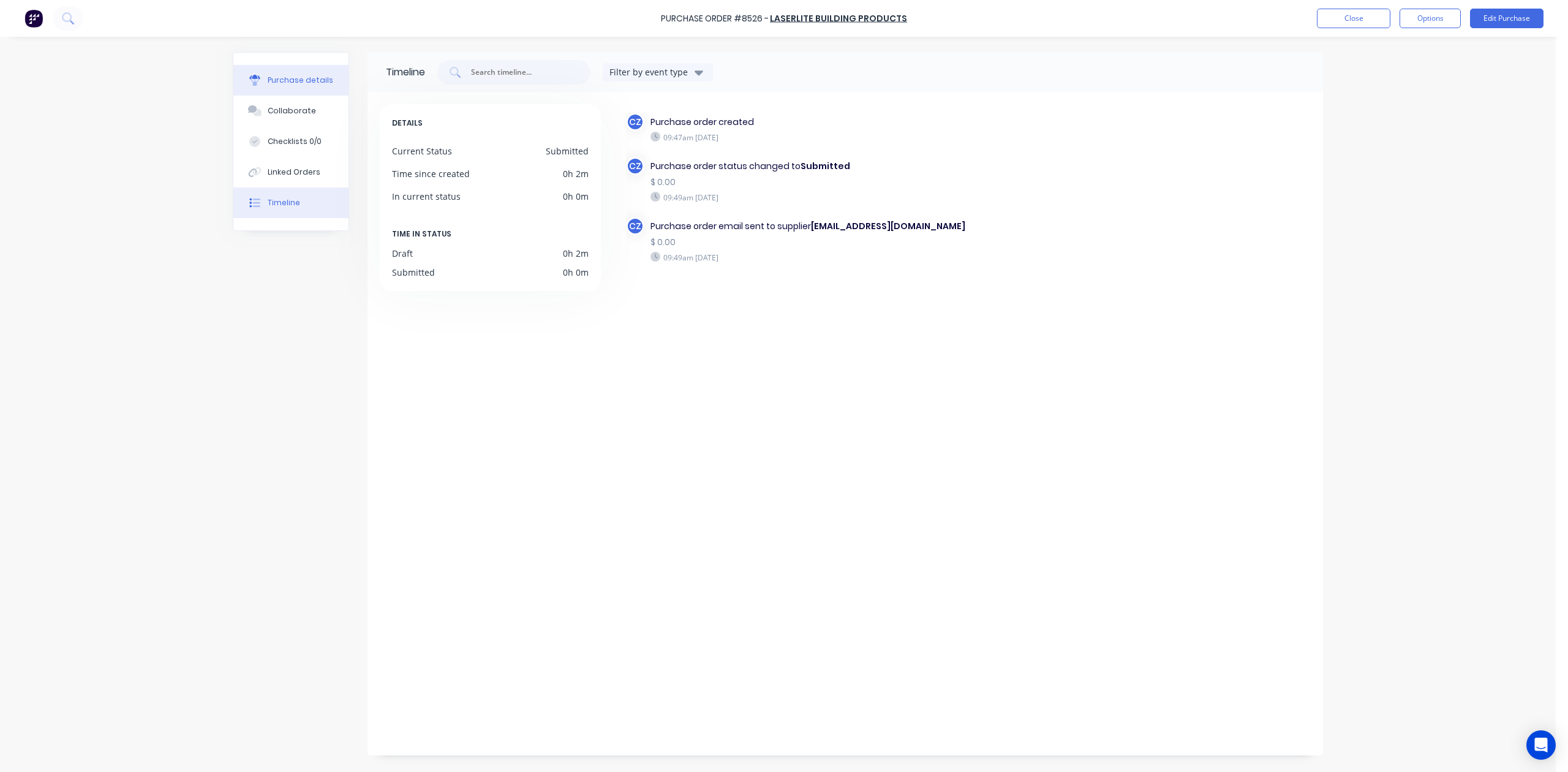
click at [277, 83] on div "Purchase details" at bounding box center [300, 80] width 65 height 11
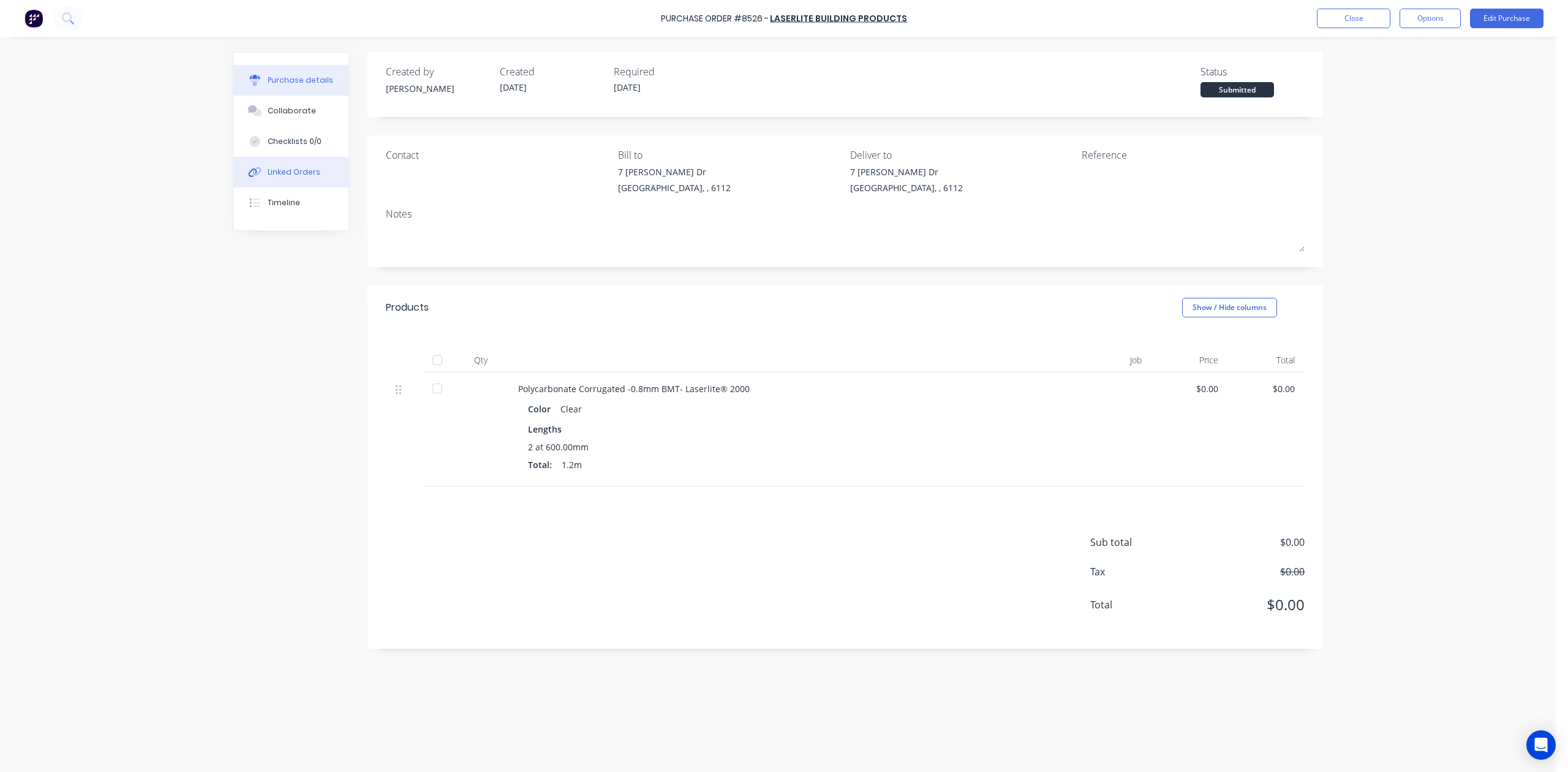
click at [310, 173] on div "Linked Orders" at bounding box center [294, 172] width 53 height 11
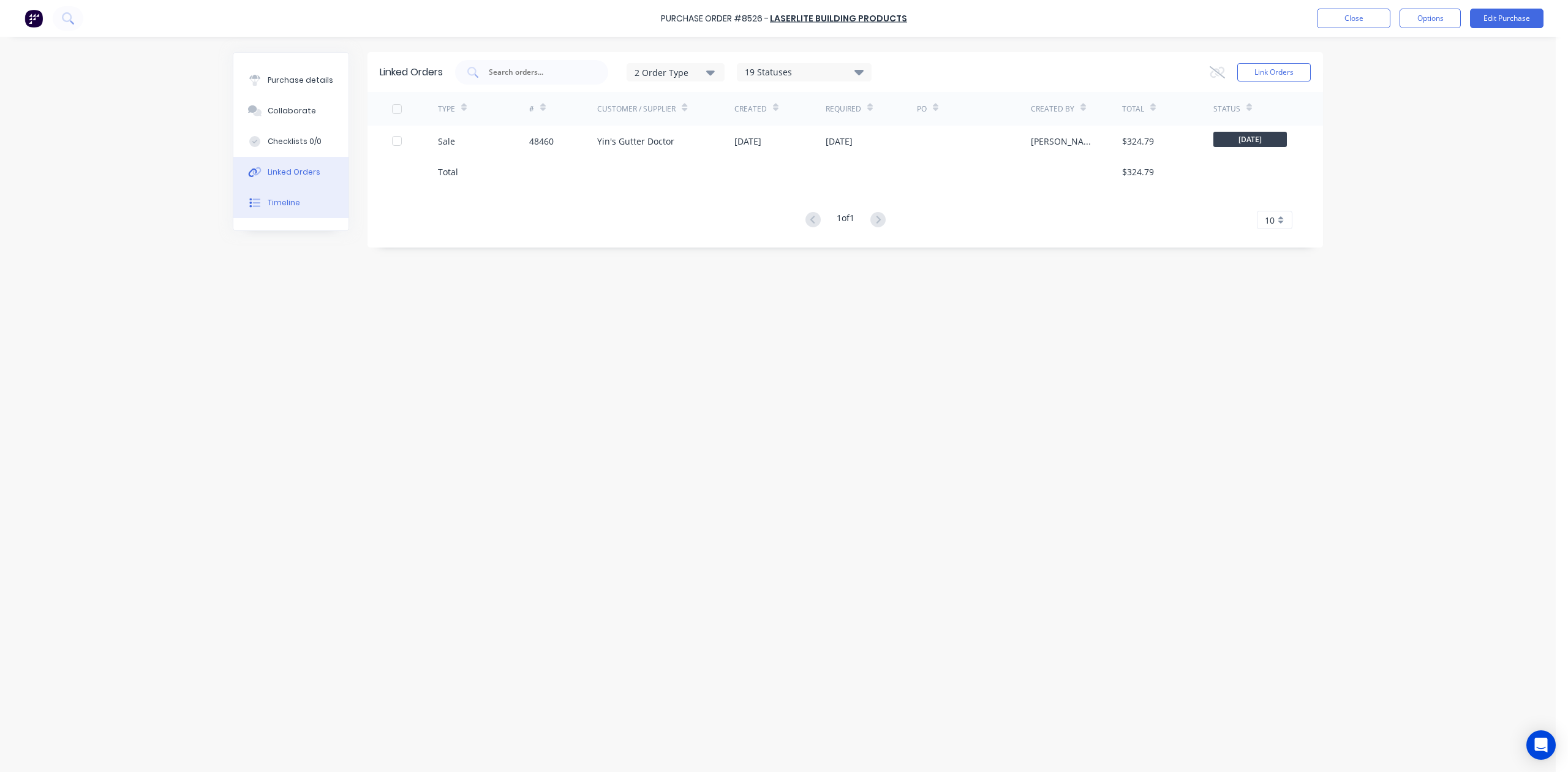
click at [278, 195] on button "Timeline" at bounding box center [291, 202] width 115 height 30
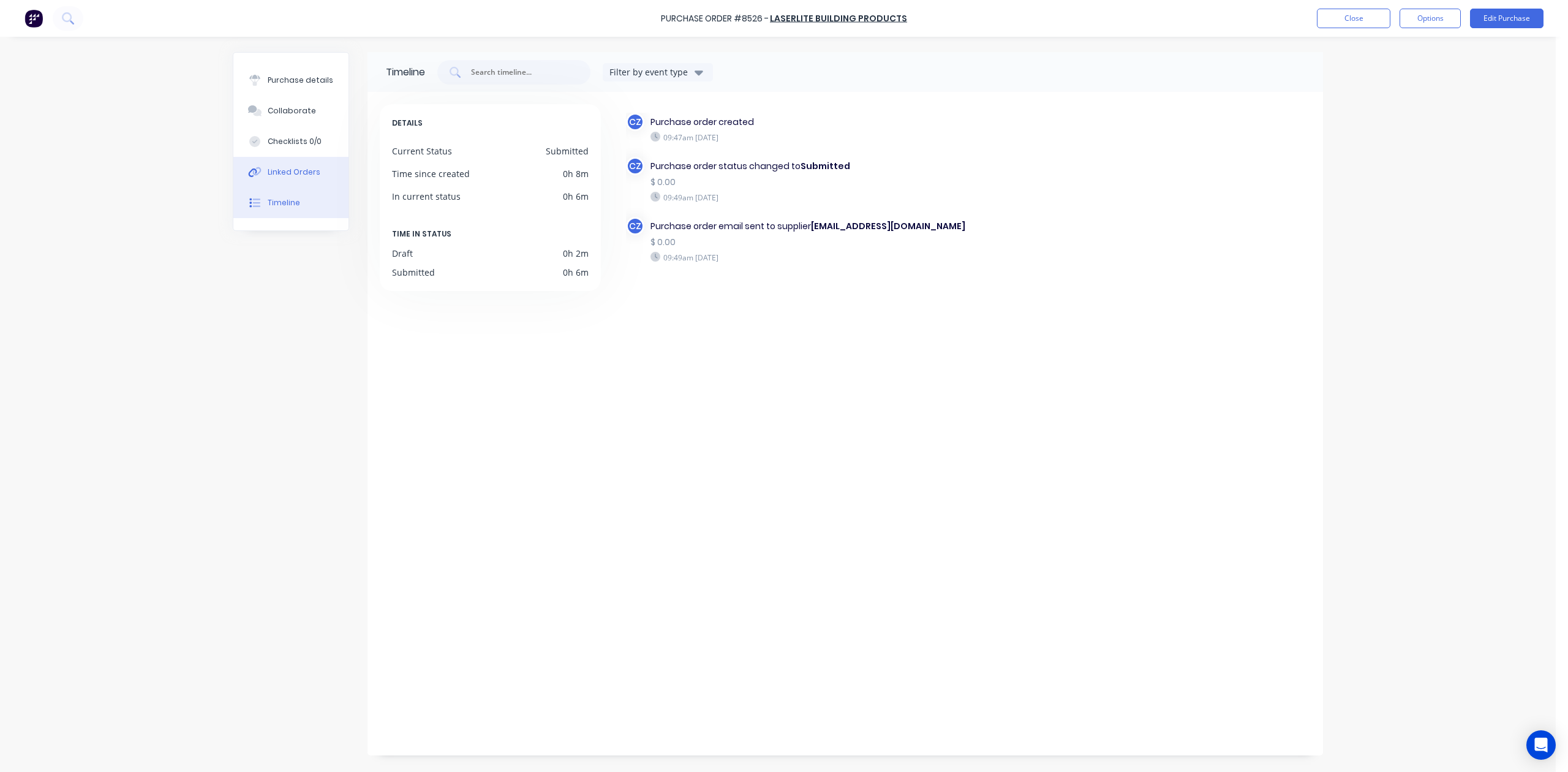
drag, startPoint x: 298, startPoint y: 187, endPoint x: 299, endPoint y: 172, distance: 15.0
click at [298, 181] on button "Linked Orders" at bounding box center [291, 172] width 115 height 30
click at [299, 172] on div "Linked Orders" at bounding box center [294, 172] width 53 height 11
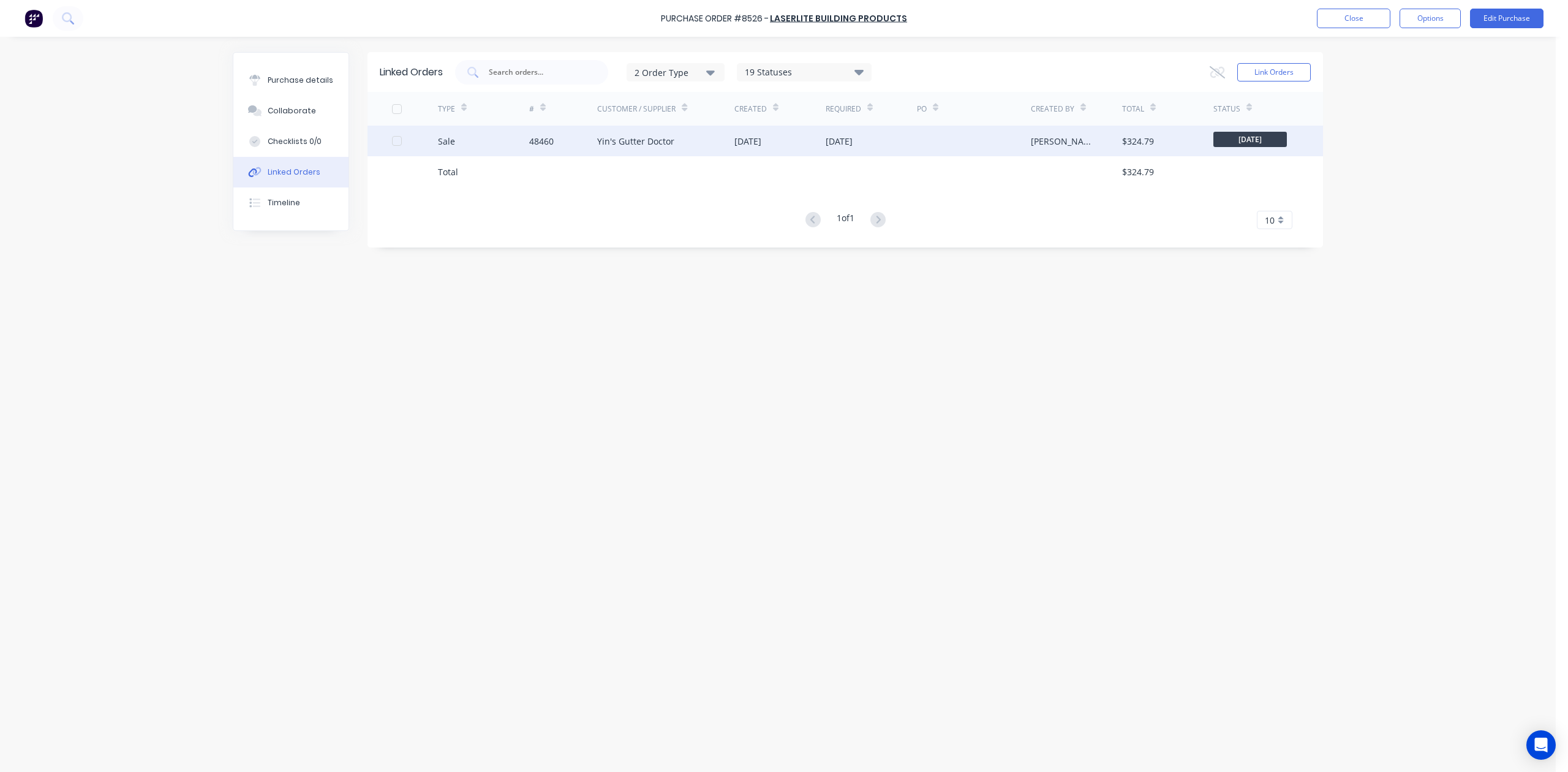
click at [674, 138] on div "Yin's Gutter Doctor" at bounding box center [666, 141] width 137 height 30
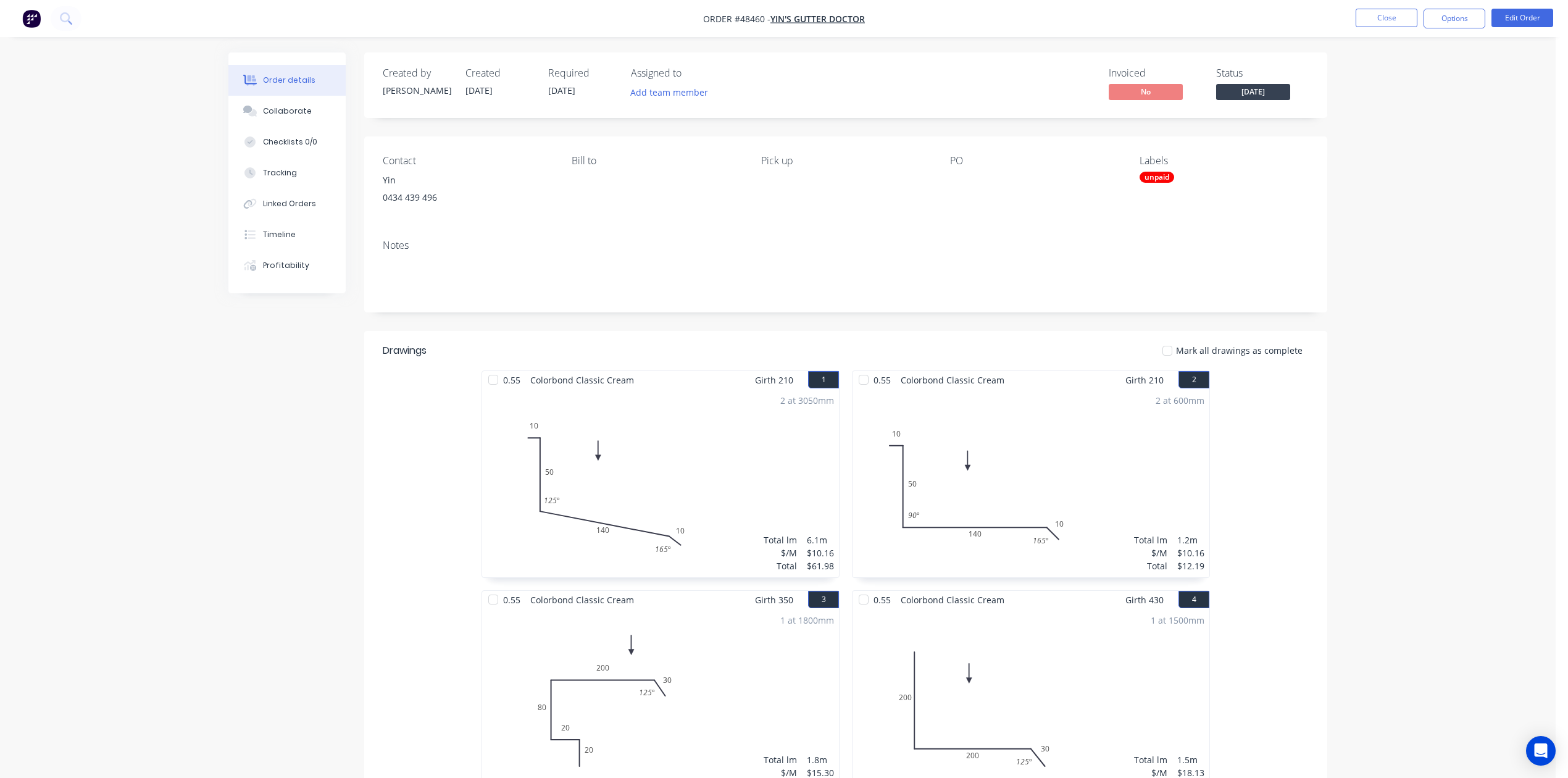
click at [1131, 29] on nav "Order #48460 - Yin's Gutter Doctor Close Options Edit Order" at bounding box center [784, 19] width 1568 height 37
click at [1131, 18] on button "Close" at bounding box center [1387, 18] width 62 height 19
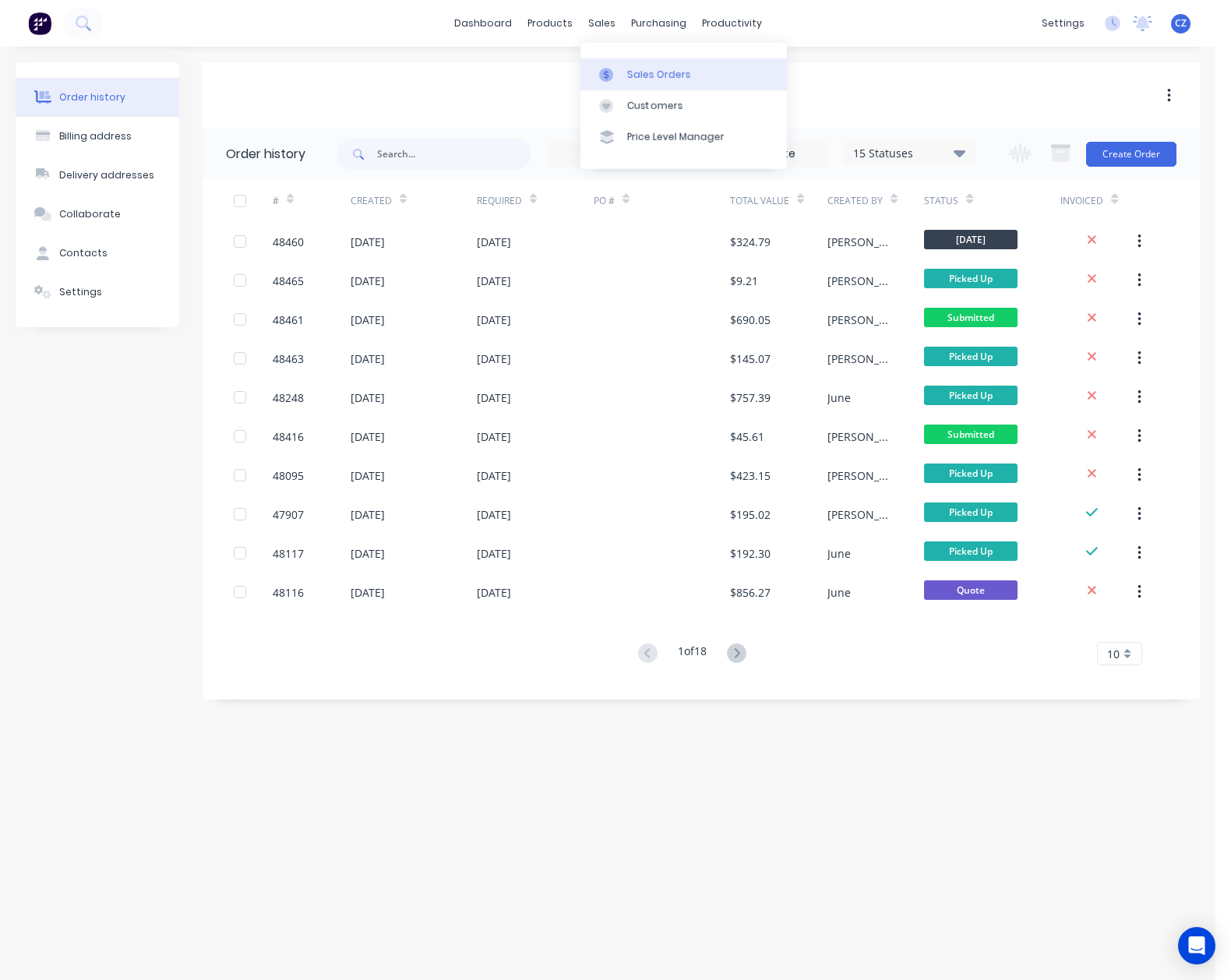
click at [634, 84] on link "Sales Orders" at bounding box center [683, 74] width 206 height 31
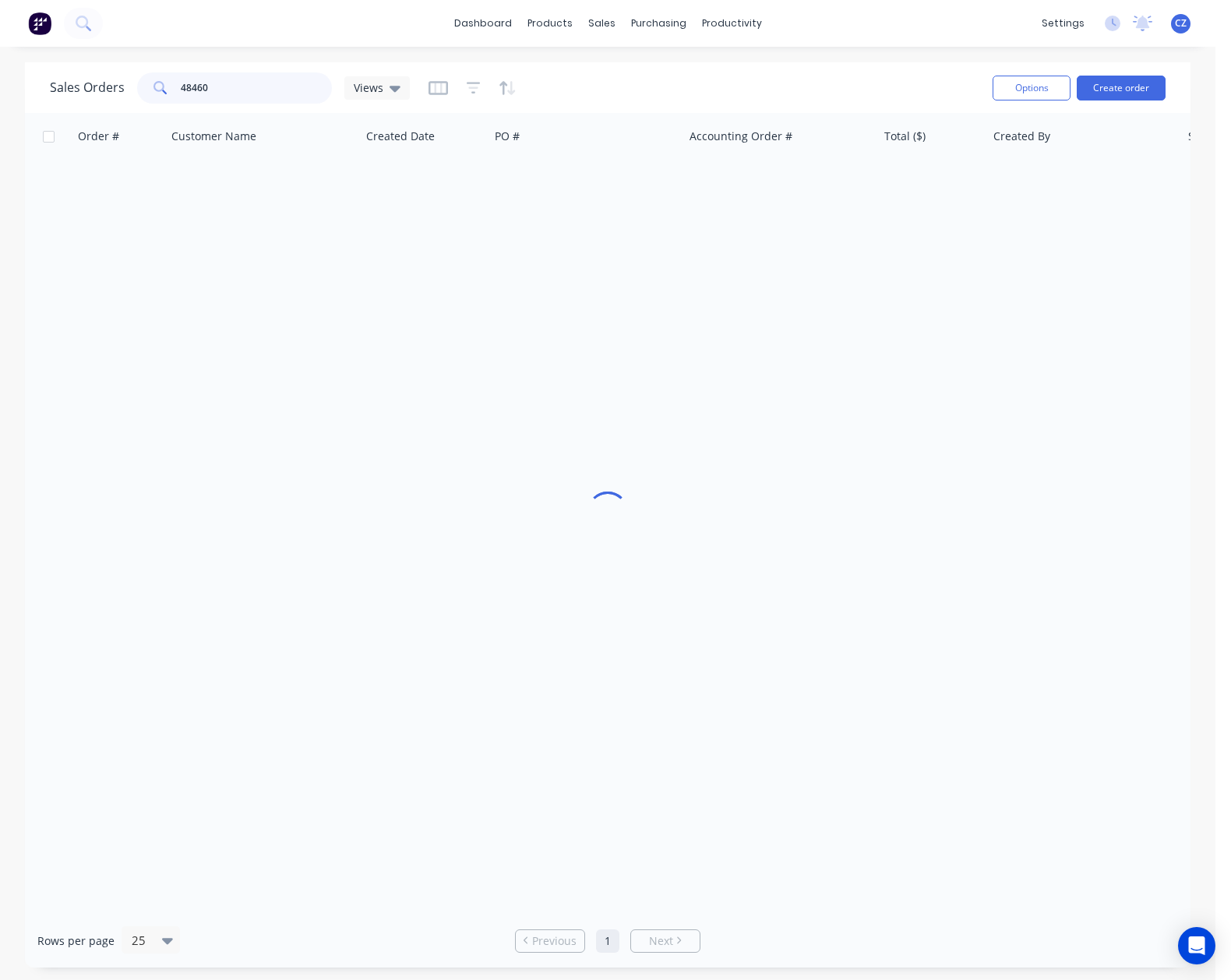
drag, startPoint x: -14, startPoint y: 80, endPoint x: -145, endPoint y: 72, distance: 131.2
click at [0, 72] on html "dashboard products sales purchasing productivity dashboard products Product Cat…" at bounding box center [616, 490] width 1231 height 980
type input "94421"
drag, startPoint x: 231, startPoint y: 71, endPoint x: 72, endPoint y: 79, distance: 159.2
click at [72, 79] on div "Sales Orders 94421 Views" at bounding box center [229, 87] width 360 height 31
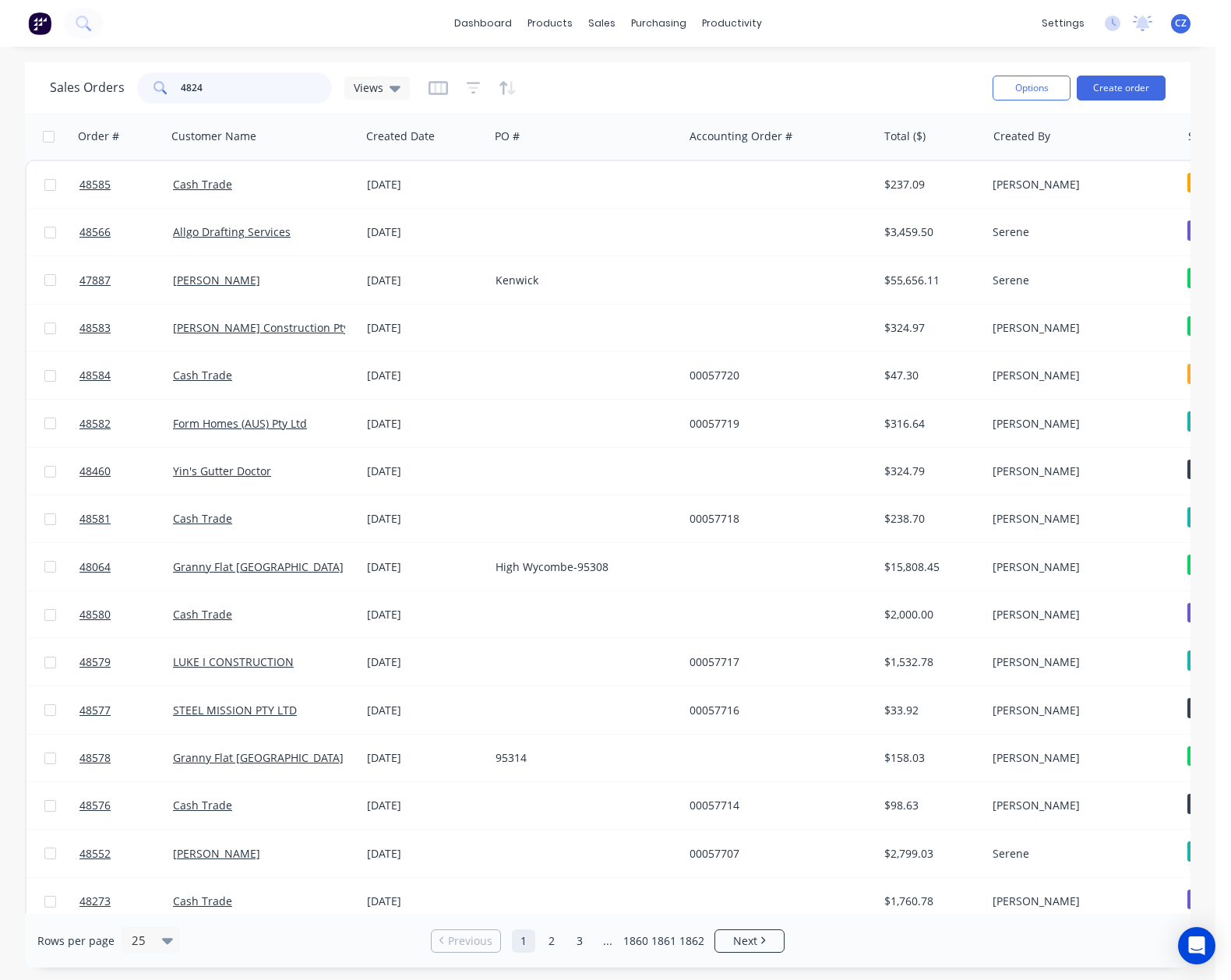
type input "48241"
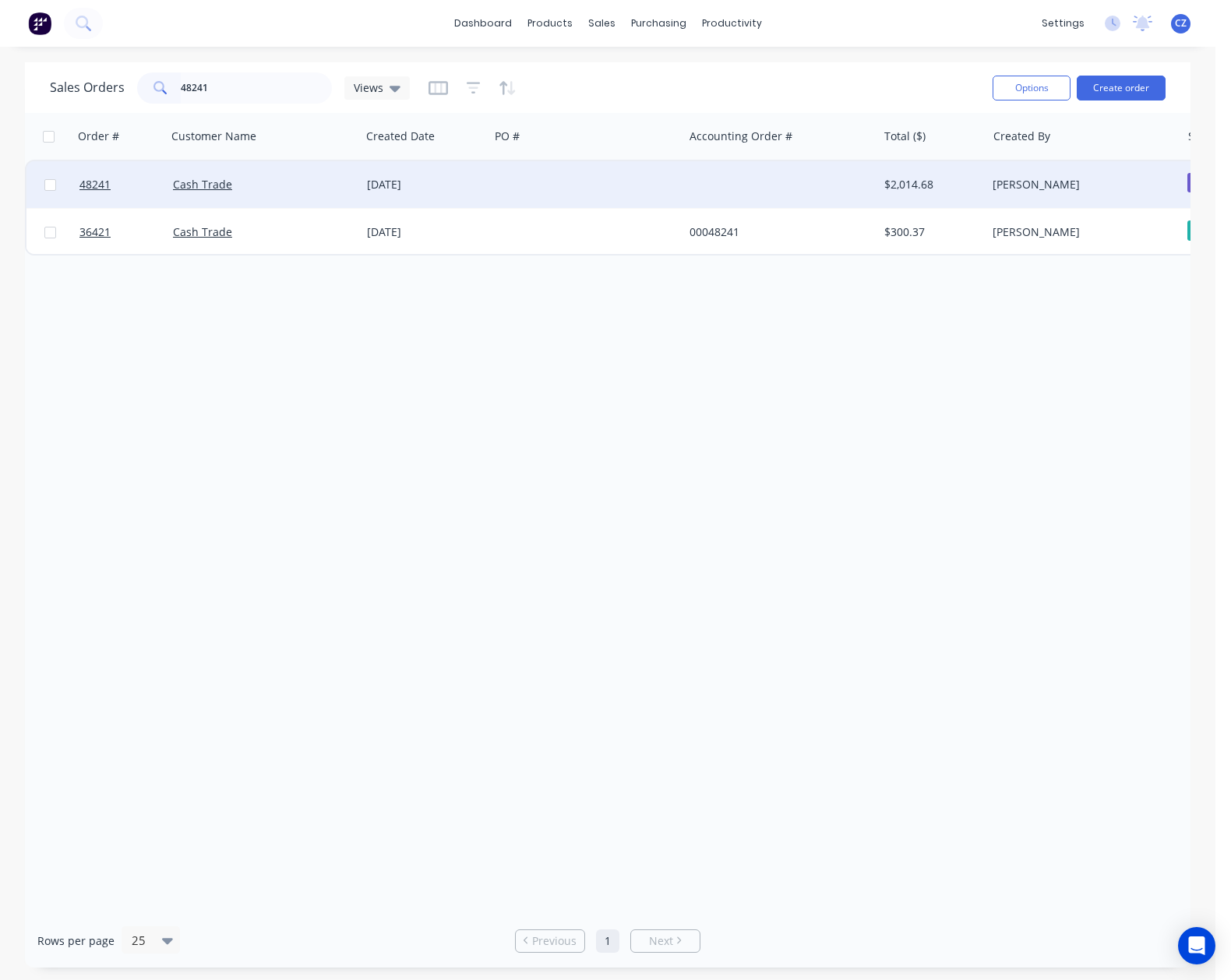
click at [517, 192] on div at bounding box center [586, 184] width 194 height 47
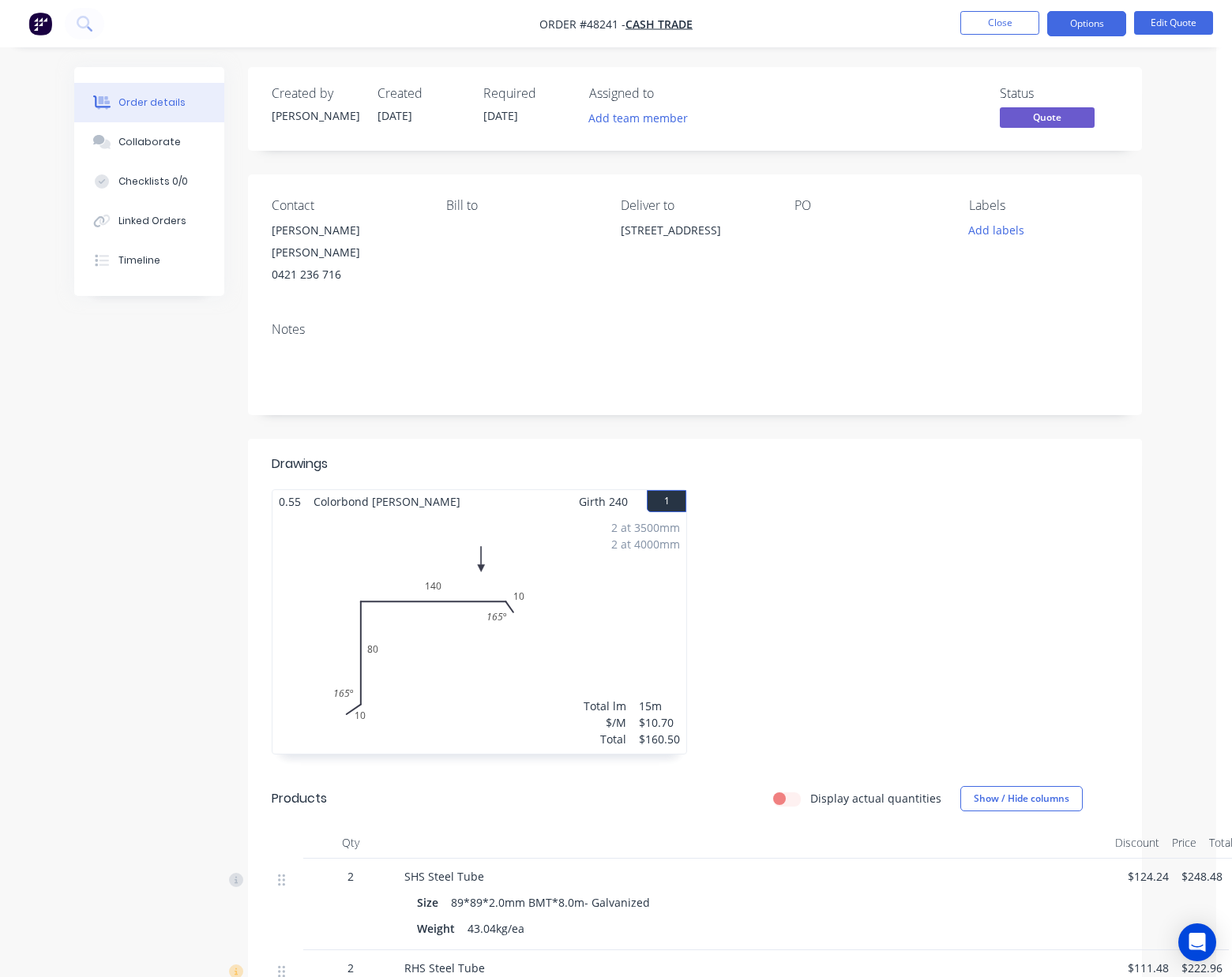
click at [837, 543] on div at bounding box center [910, 630] width 431 height 281
click at [1014, 25] on button "Close" at bounding box center [999, 23] width 79 height 24
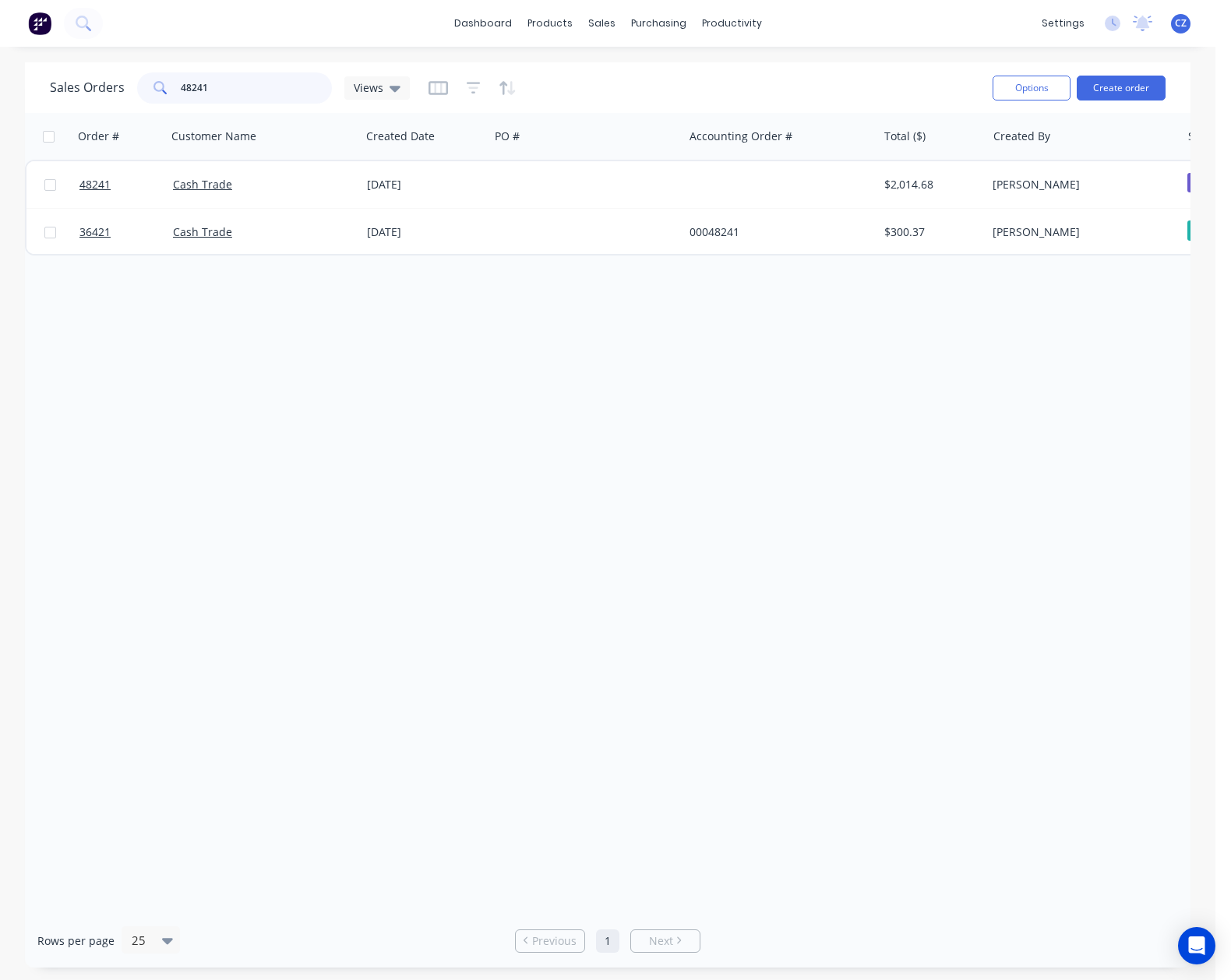
drag, startPoint x: 69, startPoint y: 91, endPoint x: -230, endPoint y: 87, distance: 299.0
click at [0, 87] on html "dashboard products sales purchasing productivity dashboard products Product Cat…" at bounding box center [616, 490] width 1231 height 980
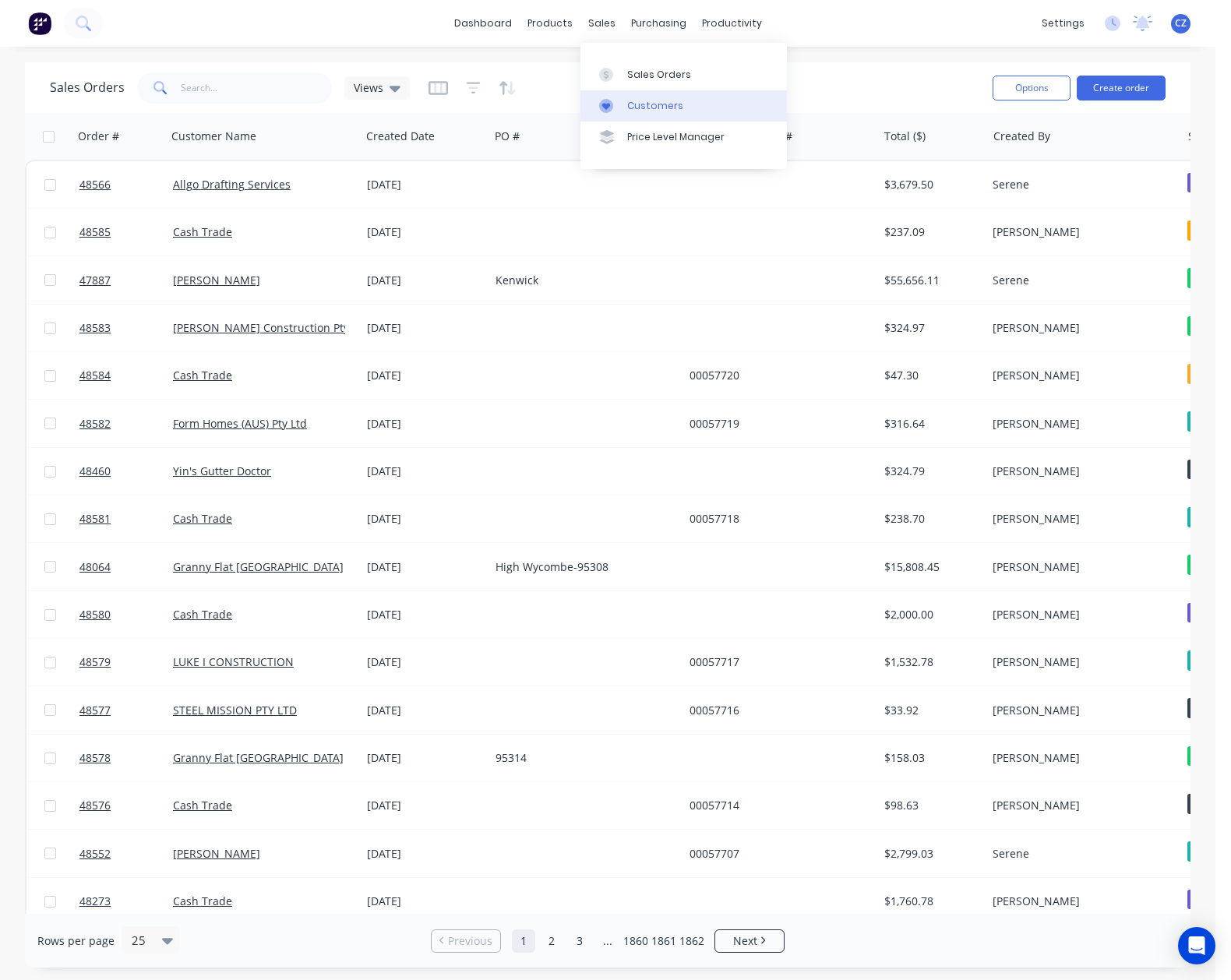
click at [614, 114] on link "Customers" at bounding box center [683, 106] width 206 height 31
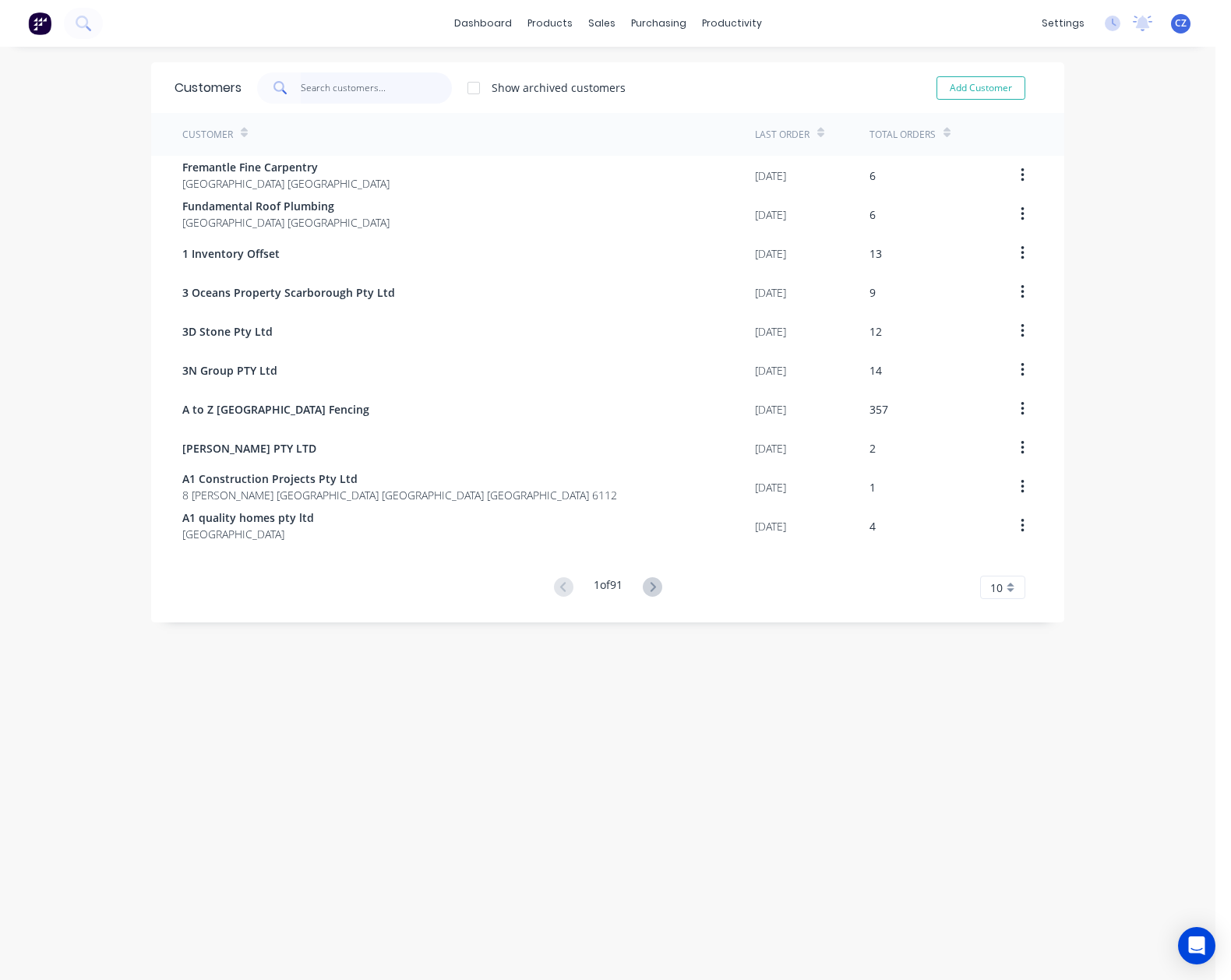
click at [328, 91] on input "text" at bounding box center [377, 87] width 152 height 31
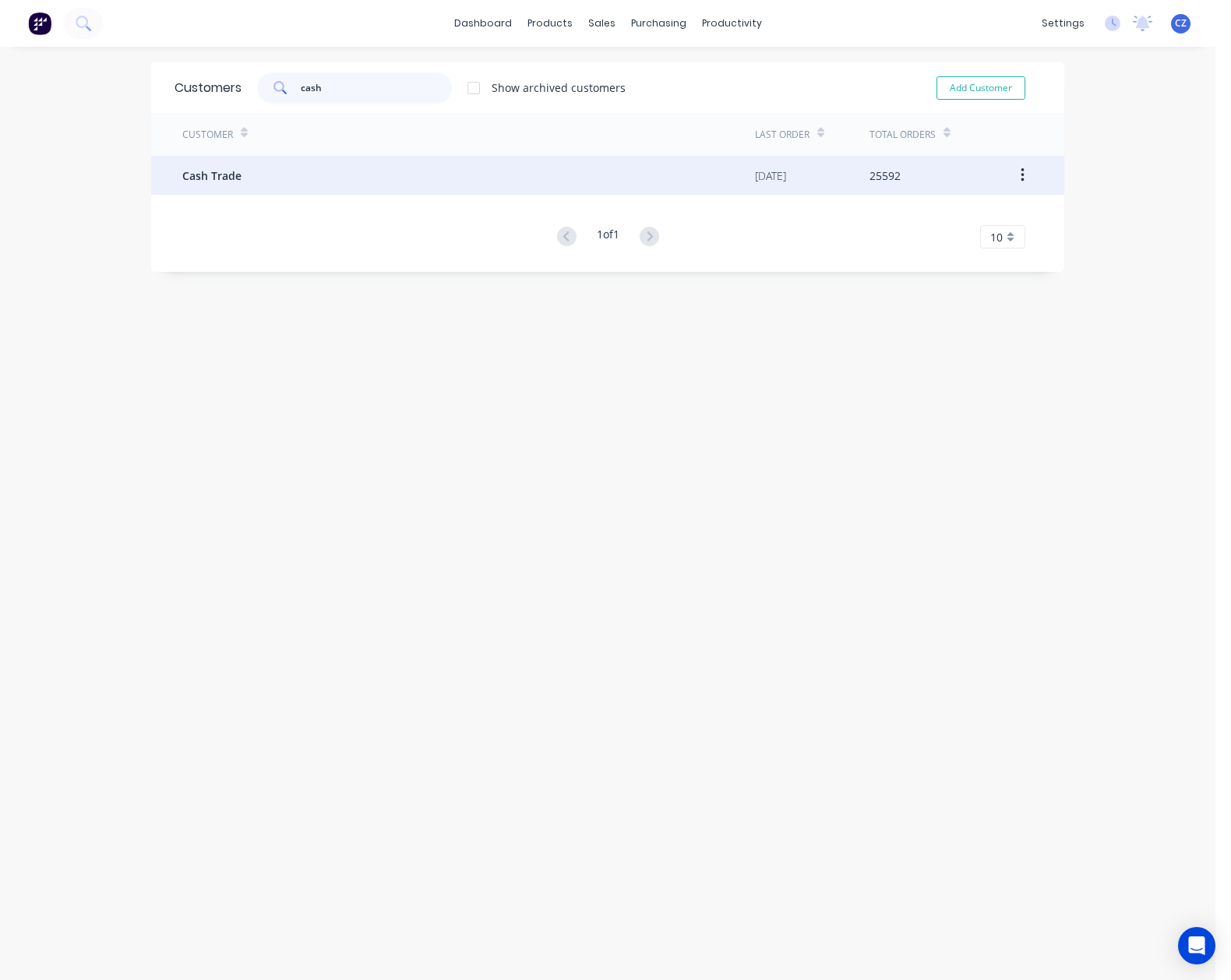
type input "cash"
click at [218, 165] on div "Cash Trade" at bounding box center [468, 175] width 573 height 39
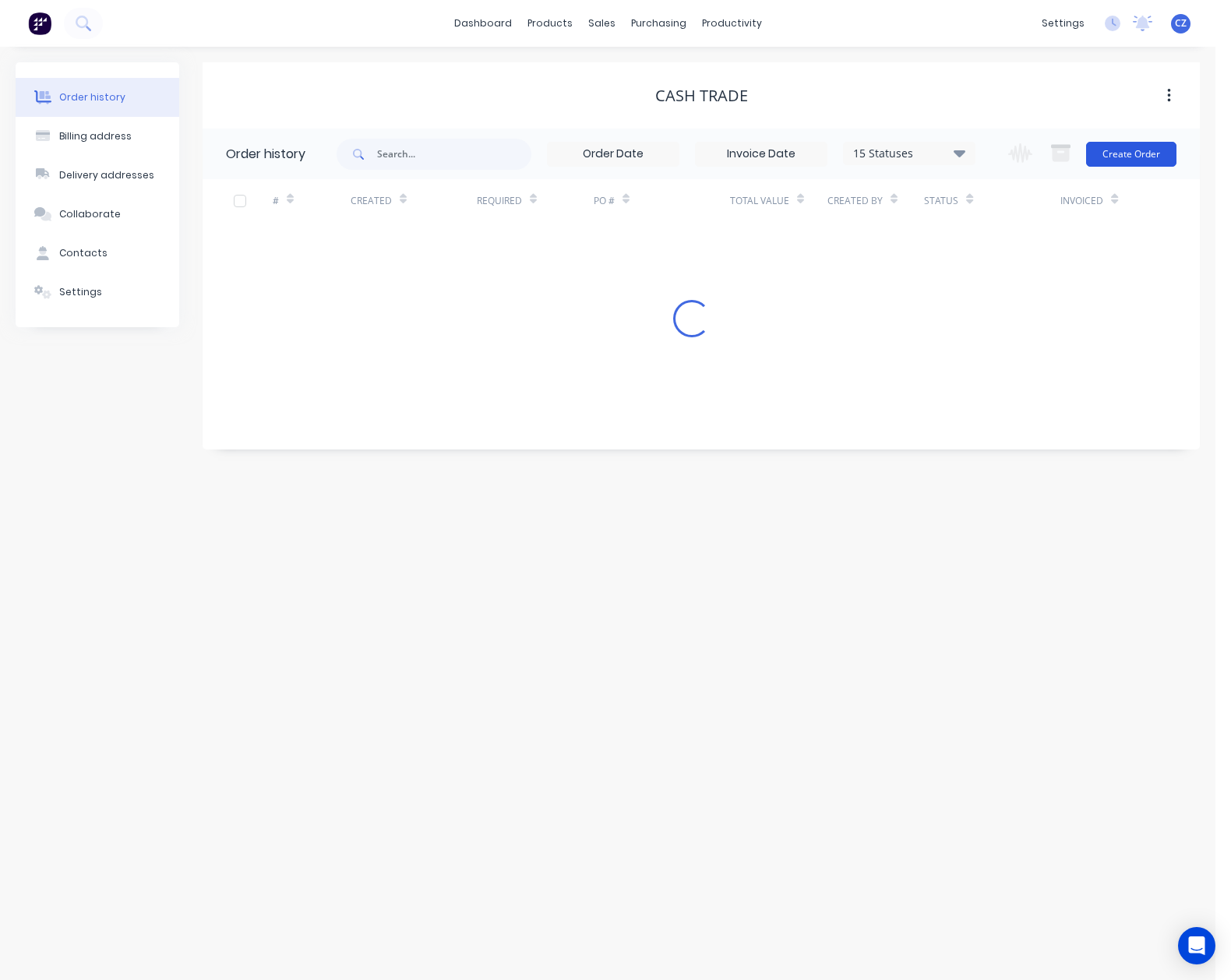
click at [1111, 157] on button "Create Order" at bounding box center [1131, 154] width 91 height 25
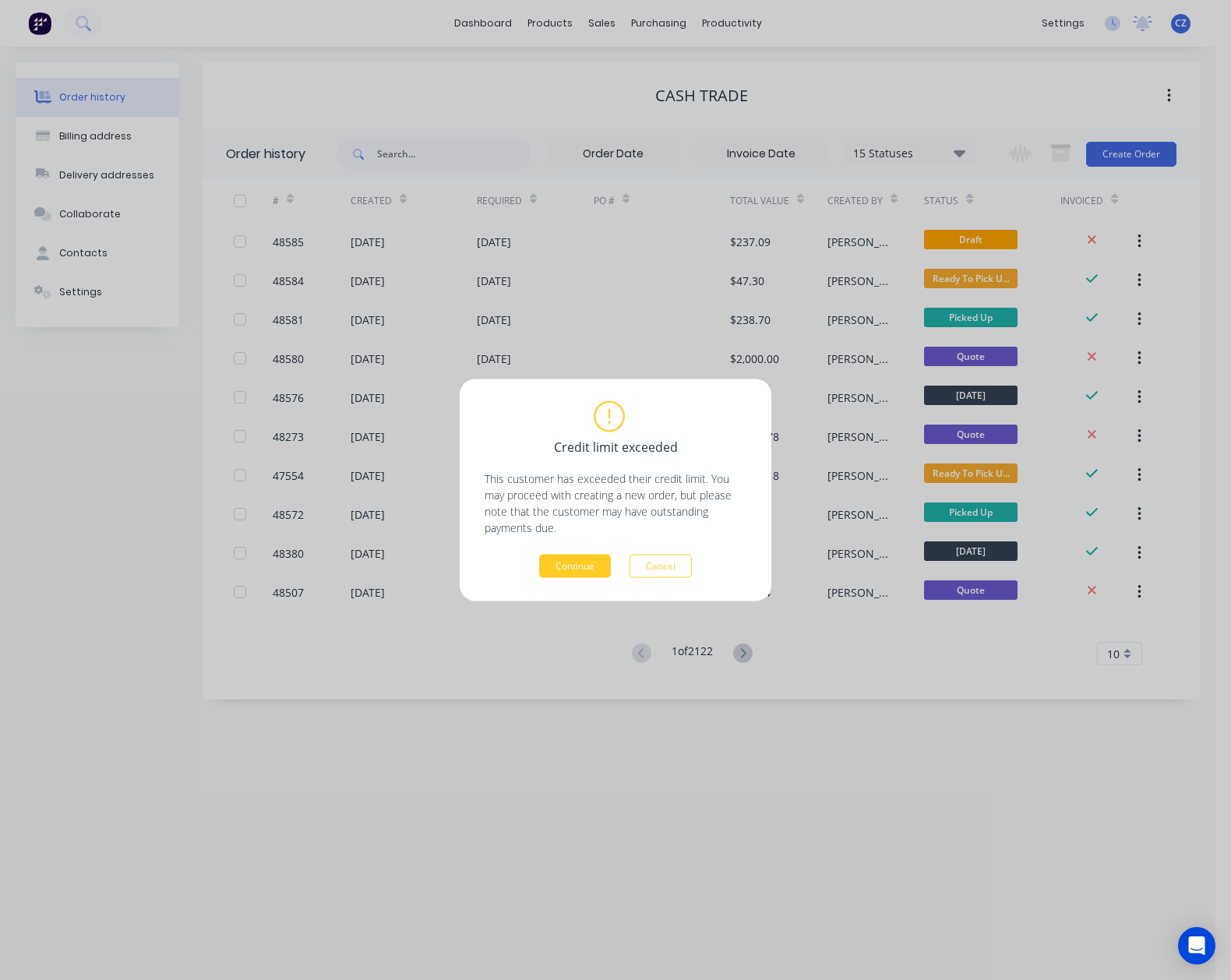
click at [568, 568] on button "Continue" at bounding box center [574, 567] width 71 height 23
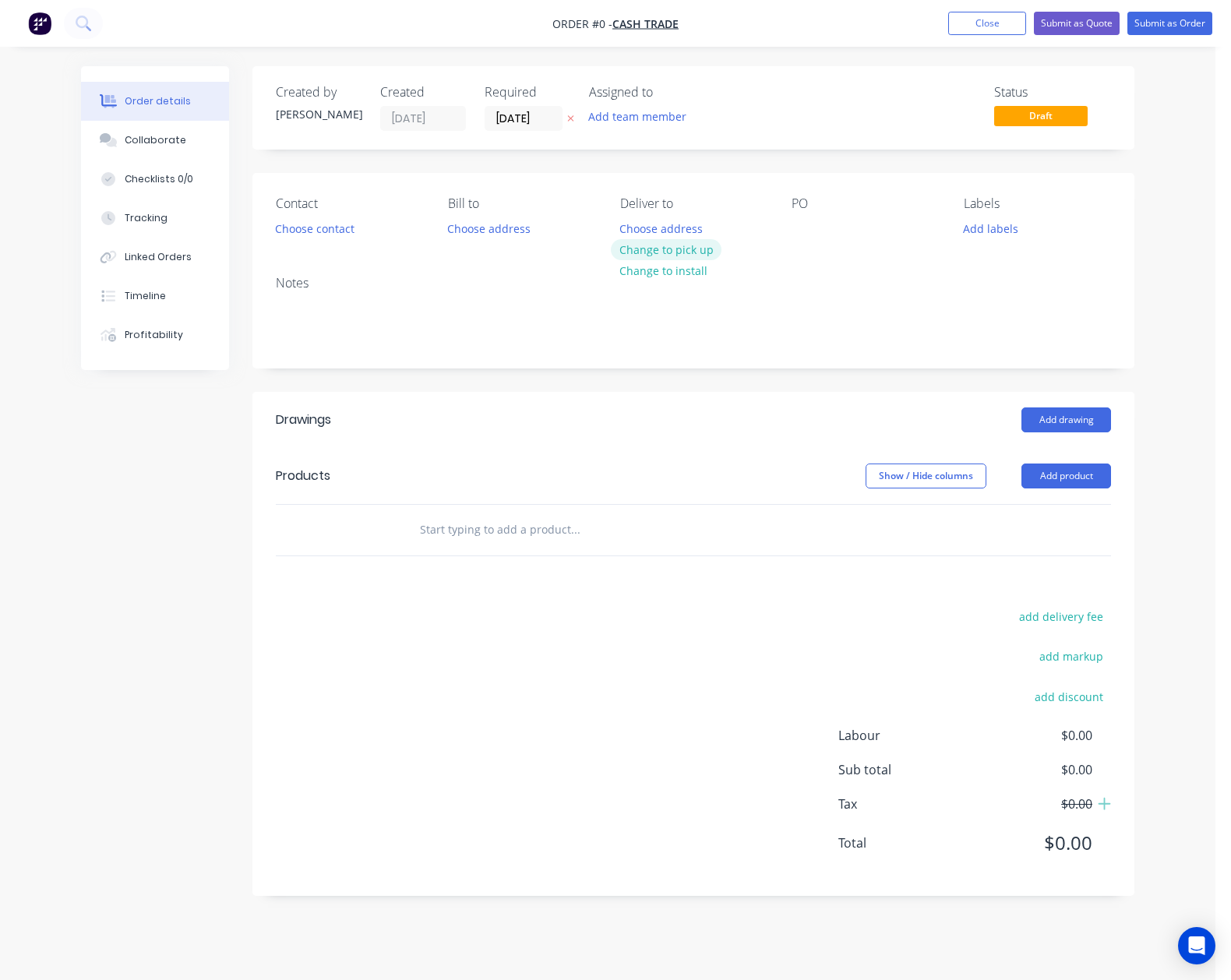
click at [659, 259] on button "Change to pick up" at bounding box center [667, 249] width 111 height 21
click at [343, 232] on button "Choose contact" at bounding box center [315, 227] width 96 height 21
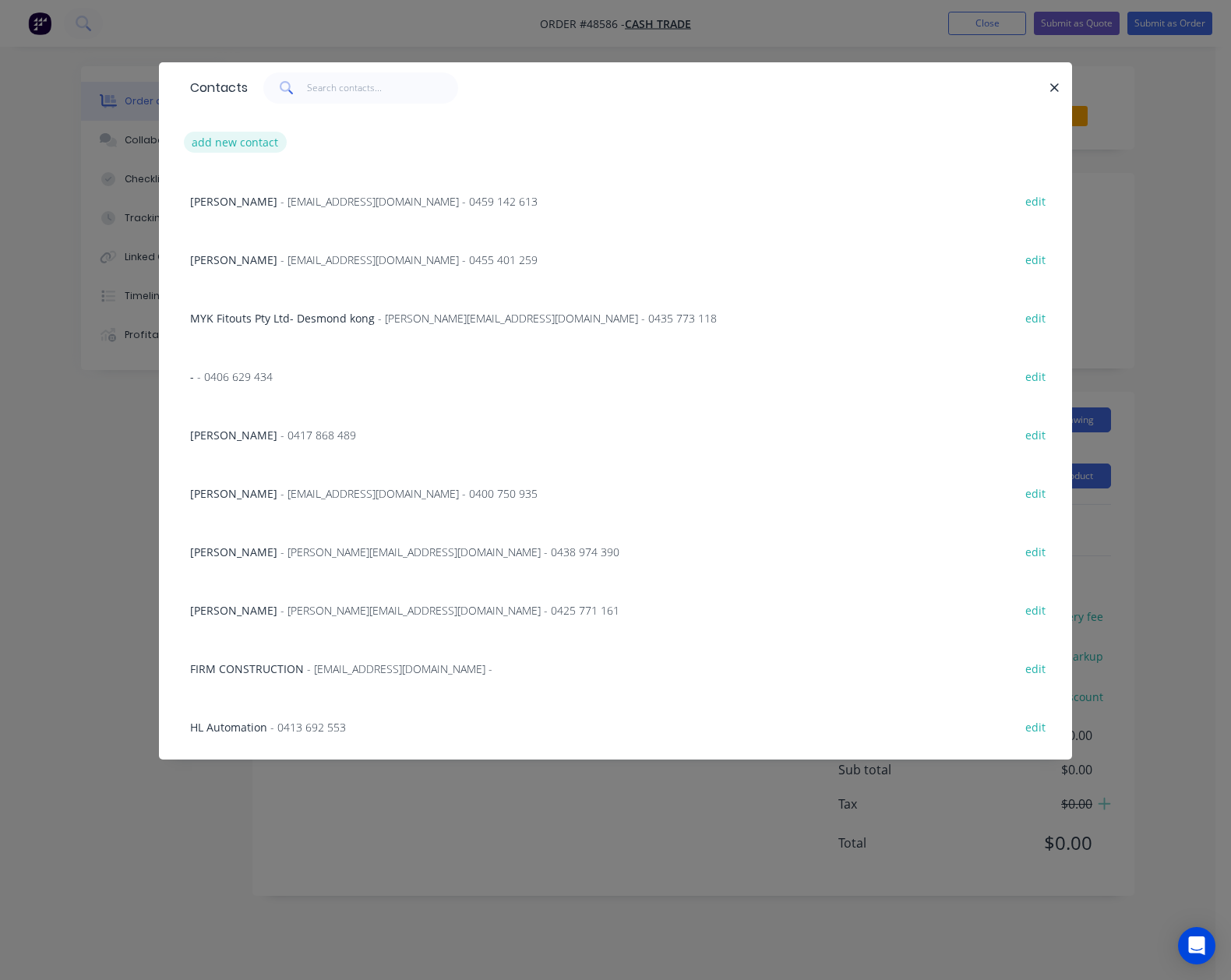
click at [247, 136] on button "add new contact" at bounding box center [235, 142] width 103 height 21
select select "AU"
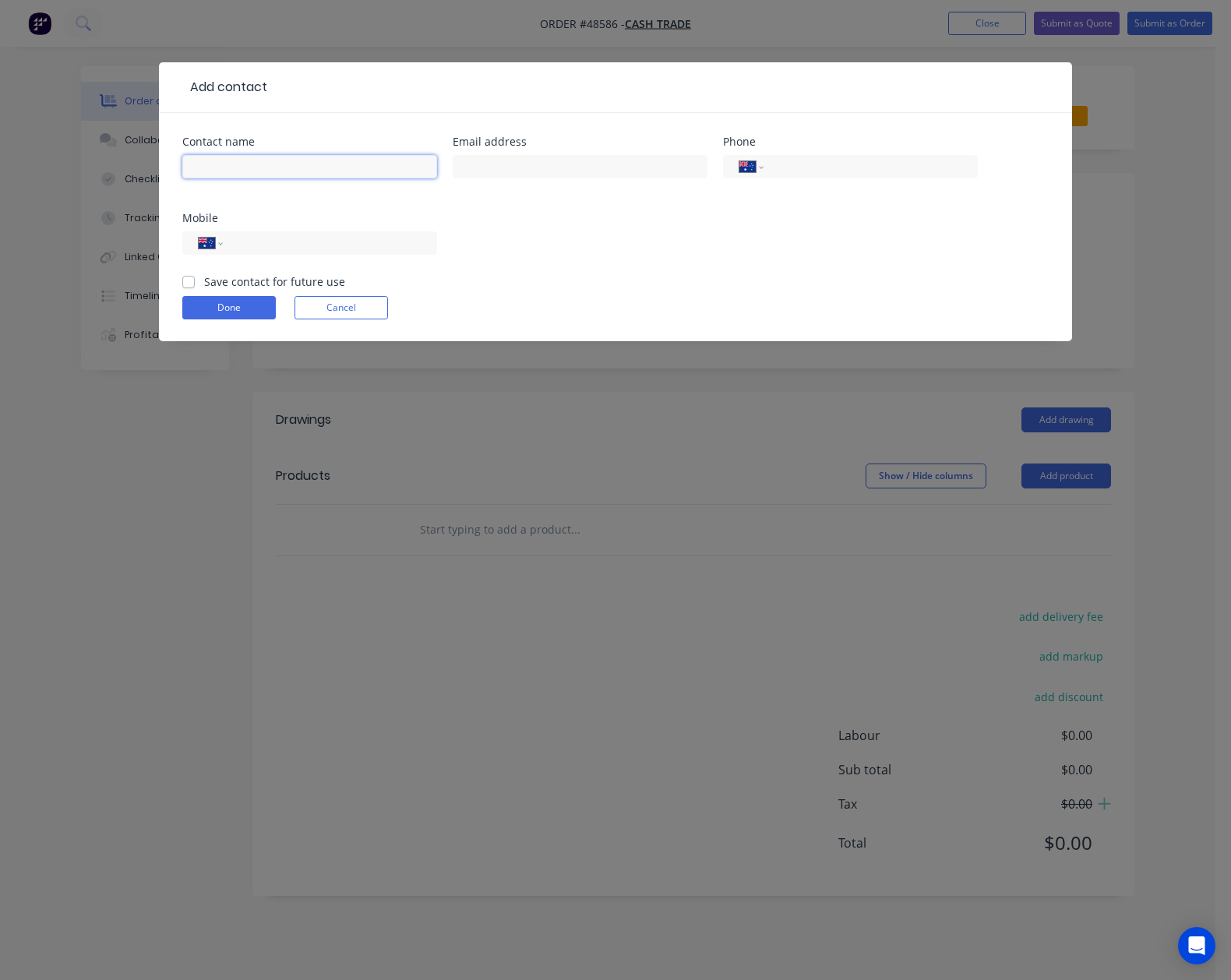
click at [226, 172] on input "text" at bounding box center [309, 167] width 255 height 23
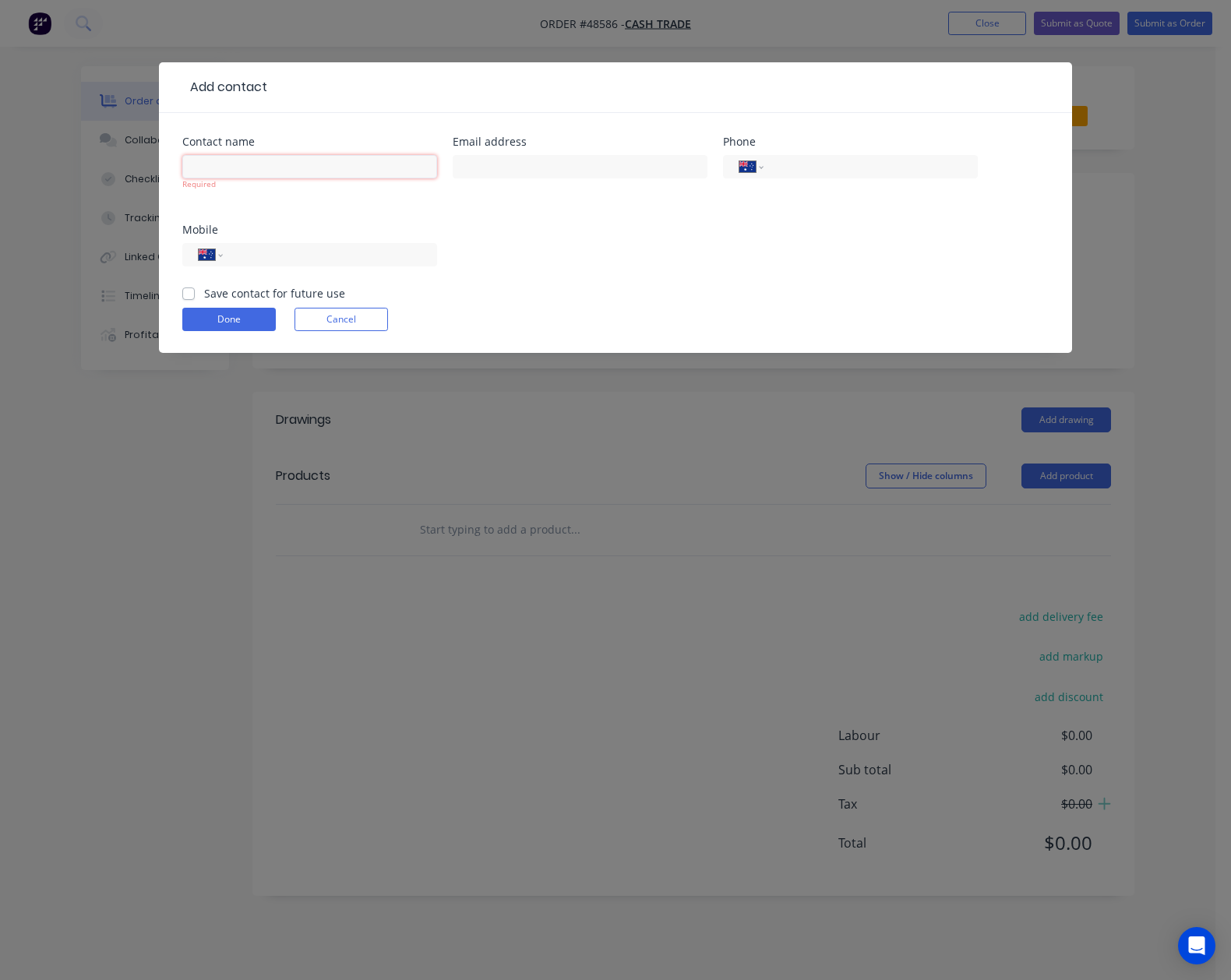
click at [288, 166] on input "text" at bounding box center [309, 167] width 255 height 23
paste input "Ethan"
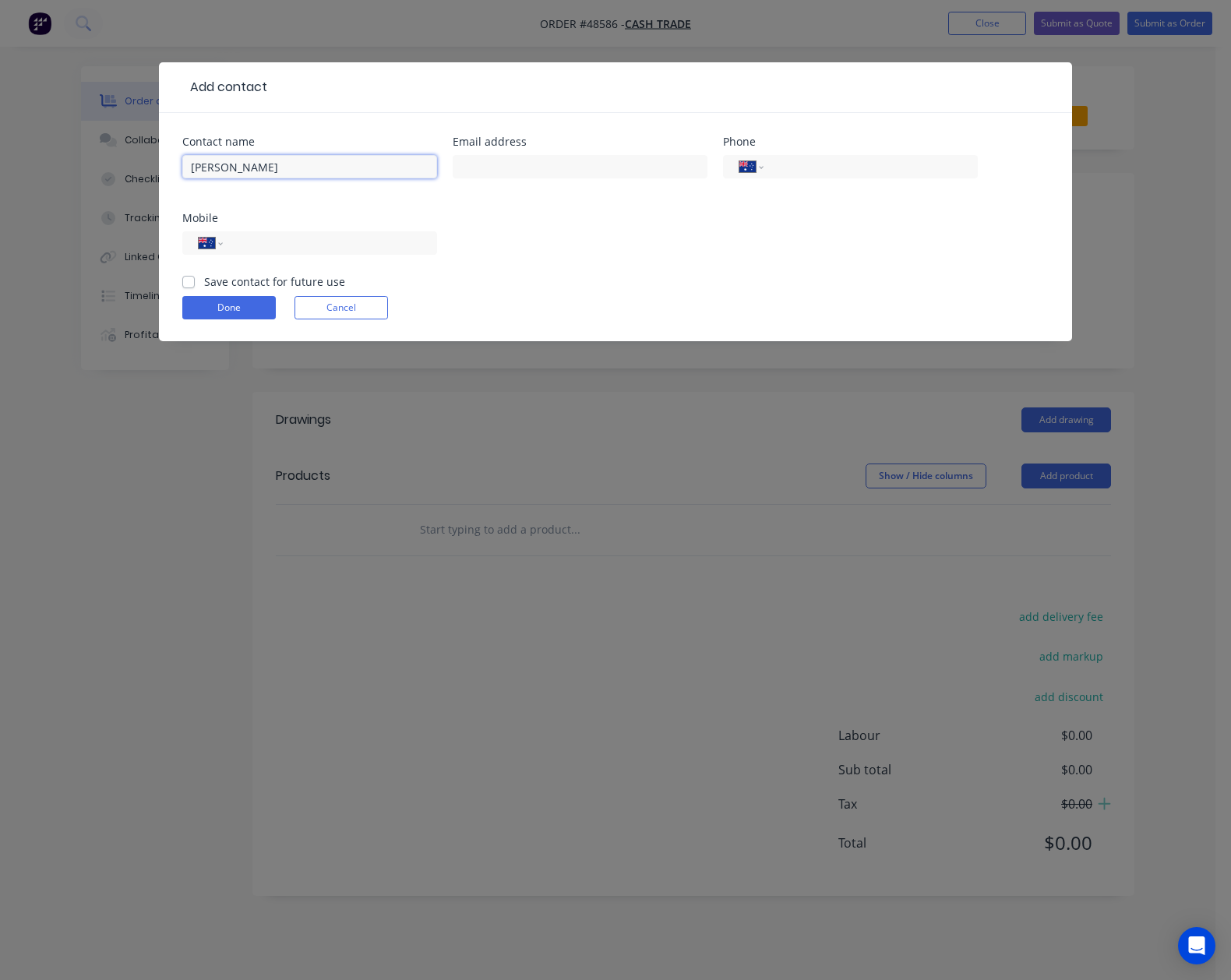
click at [300, 160] on input "Ethan" at bounding box center [309, 167] width 255 height 23
paste input "Olsen"
type input "Ethan Olsen"
click at [271, 235] on input "tel" at bounding box center [327, 243] width 187 height 18
click at [288, 246] on input "tel" at bounding box center [327, 243] width 187 height 18
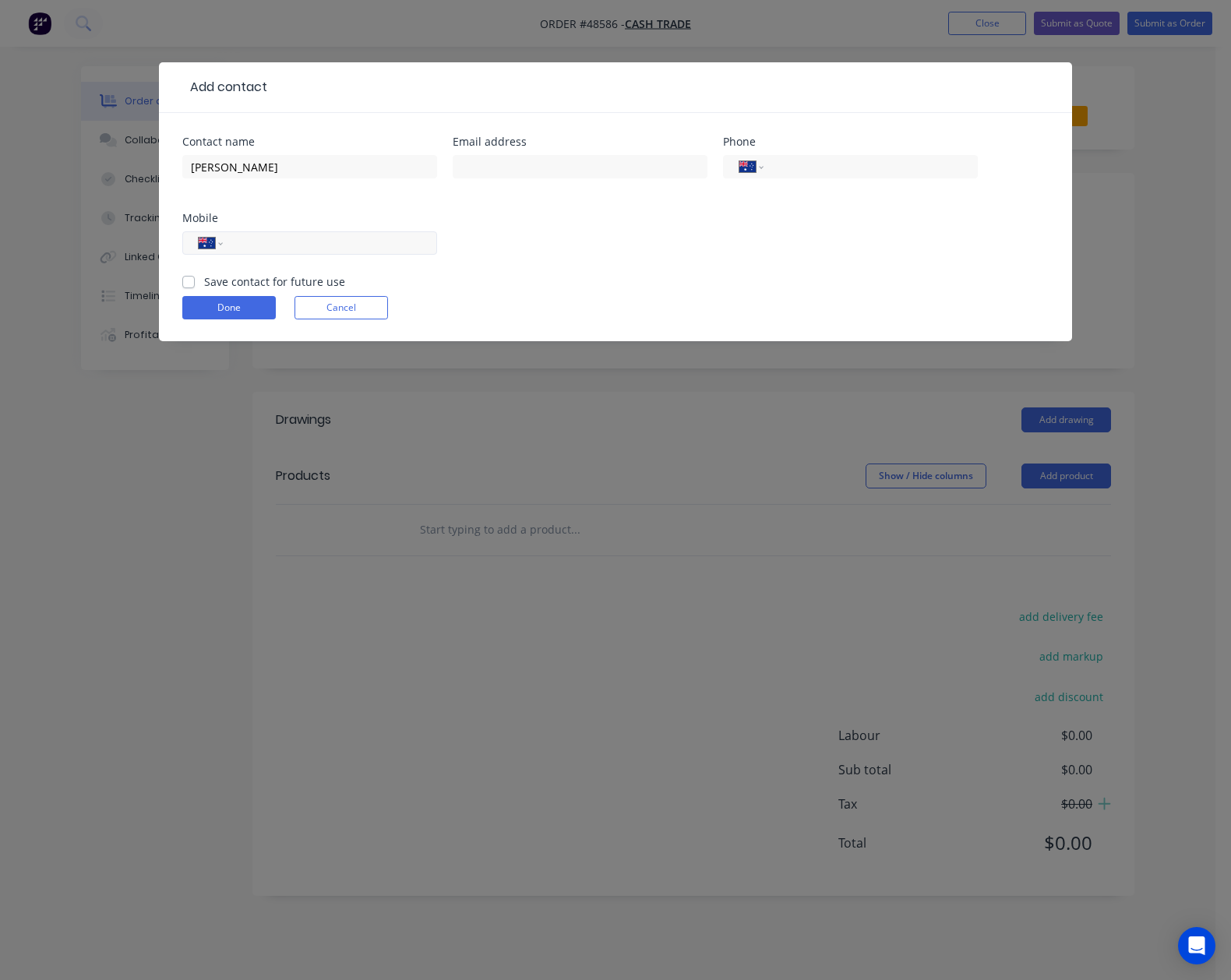
paste input "0400 975 110"
type input "0400 975 110"
click at [673, 266] on div "Contact name Ethan Olsen Email address Phone International Afghanistan Åland Is…" at bounding box center [615, 205] width 866 height 137
click at [650, 175] on input "text" at bounding box center [580, 167] width 255 height 23
paste input "ethan@oakandironconstruction.com.au"
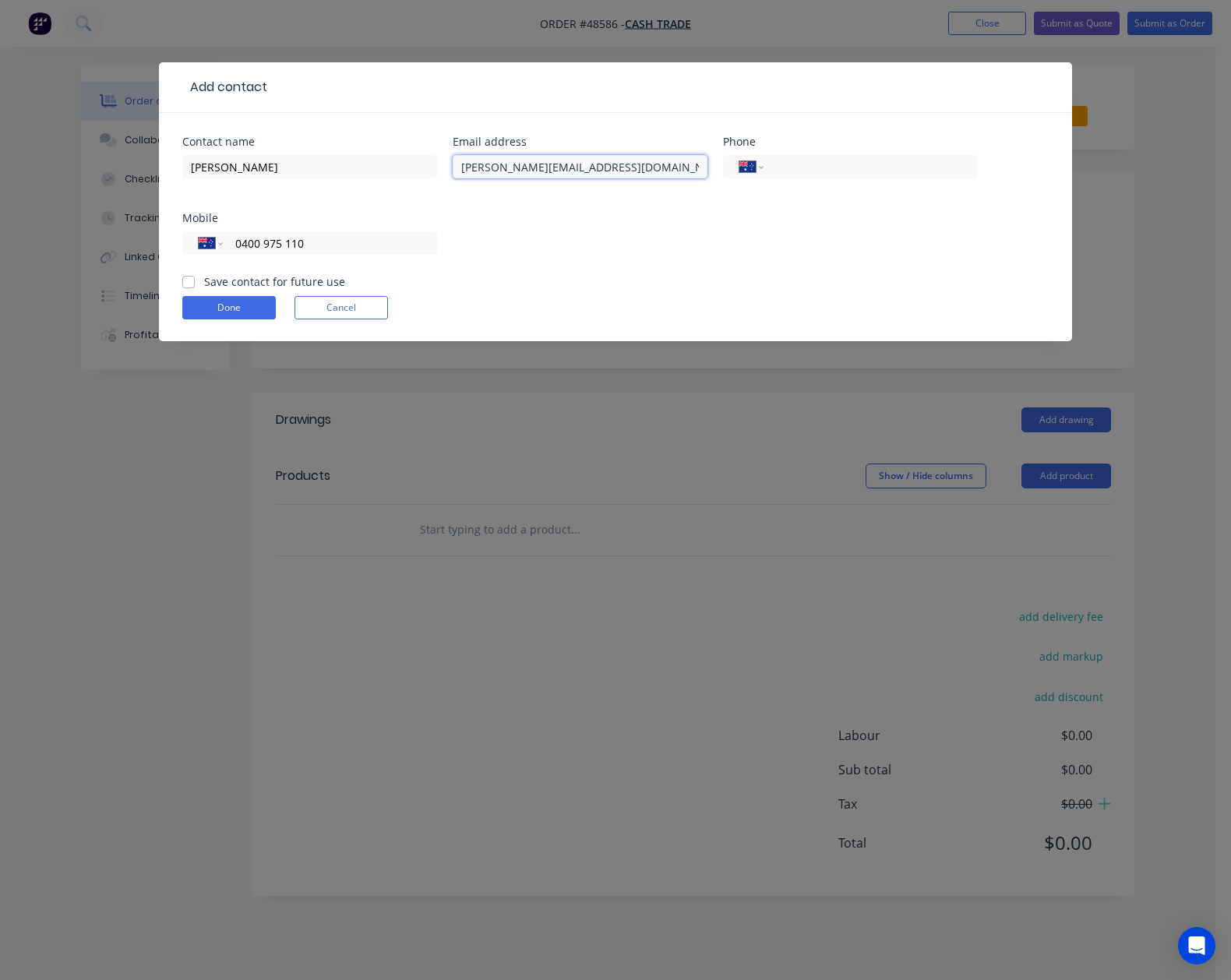
type input "ethan@oakandironconstruction.com.au"
drag, startPoint x: 556, startPoint y: 241, endPoint x: 285, endPoint y: 282, distance: 274.1
click at [553, 241] on div "Contact name Ethan Olsen Email address ethan@oakandironconstruction.com.au Phon…" at bounding box center [615, 205] width 866 height 137
click at [216, 313] on button "Done" at bounding box center [229, 308] width 94 height 23
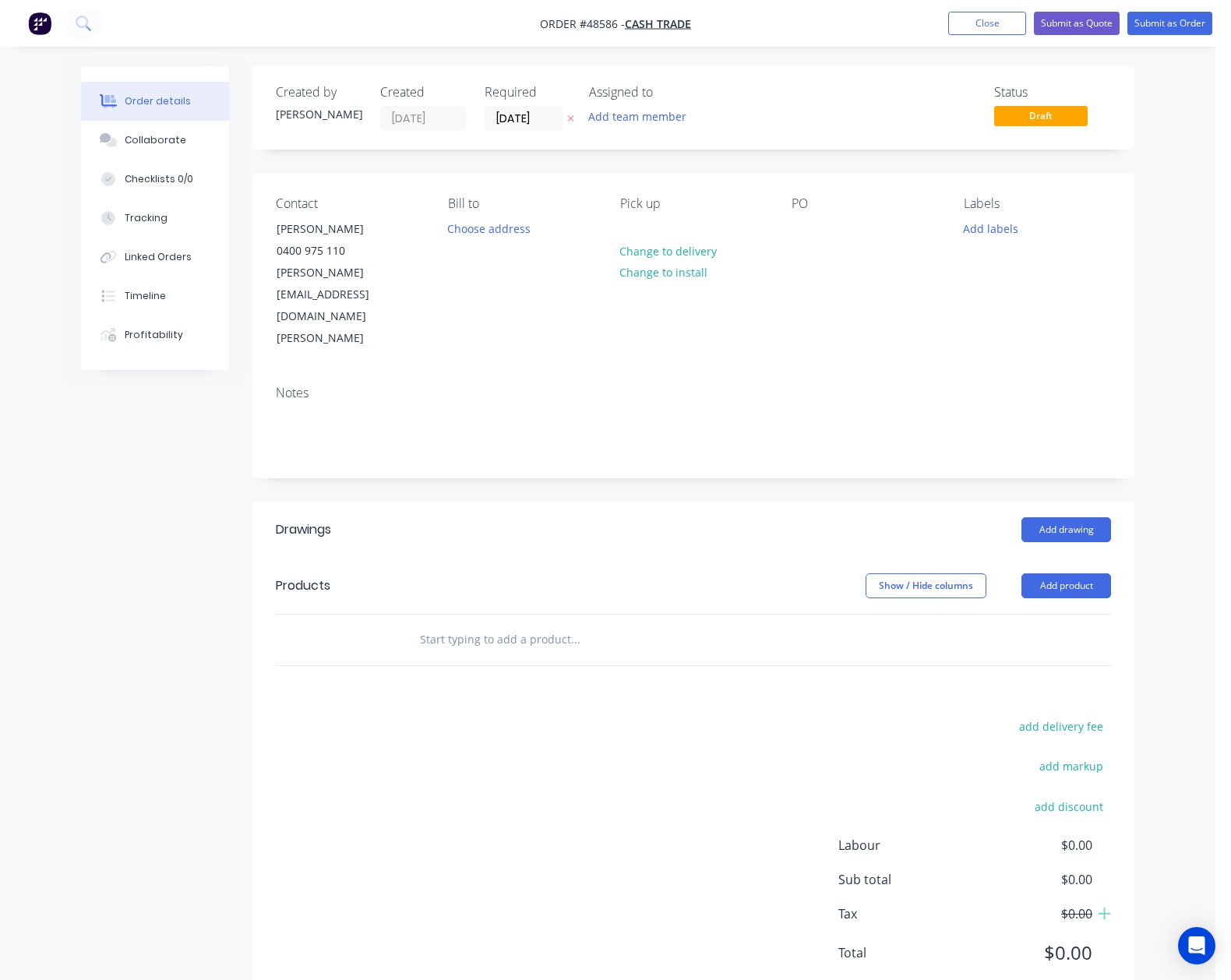
click at [500, 557] on header "Products Show / Hide columns Add product" at bounding box center [693, 585] width 882 height 56
click at [1077, 573] on button "Add product" at bounding box center [1066, 586] width 90 height 25
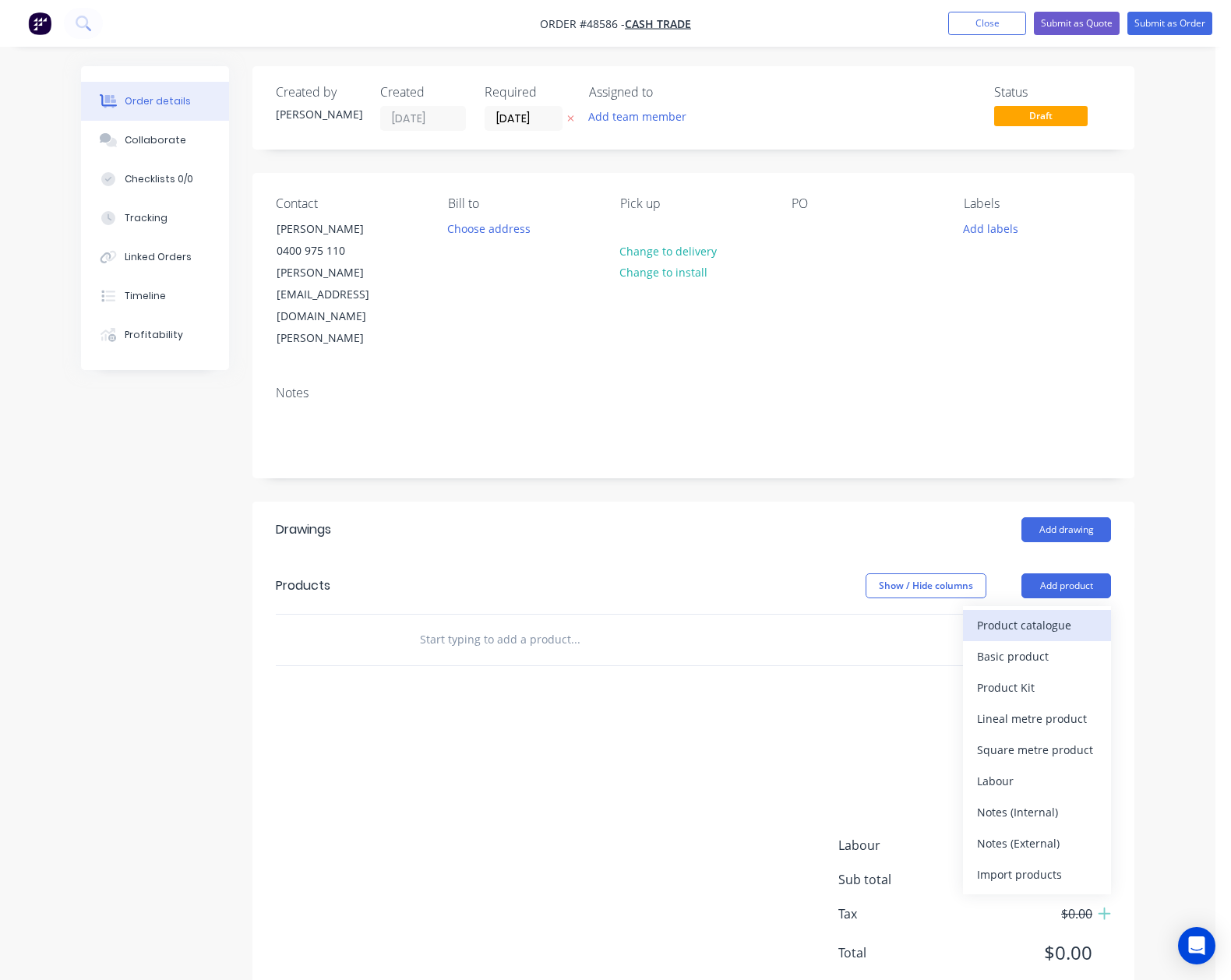
click at [1044, 614] on div "Product catalogue" at bounding box center [1036, 625] width 120 height 23
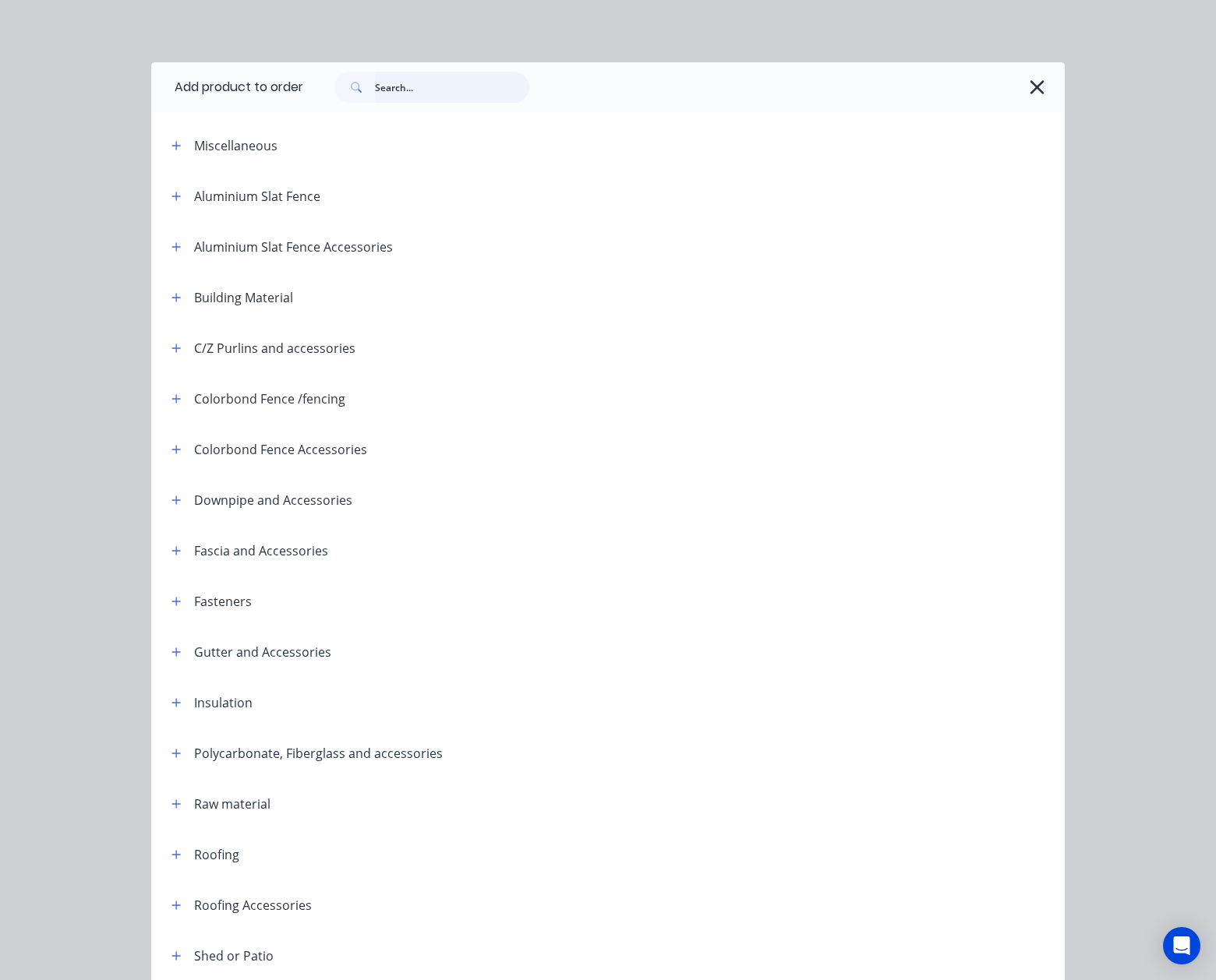
click at [384, 101] on input "text" at bounding box center [452, 86] width 154 height 31
type input "q"
click at [167, 347] on button "button" at bounding box center [176, 347] width 19 height 19
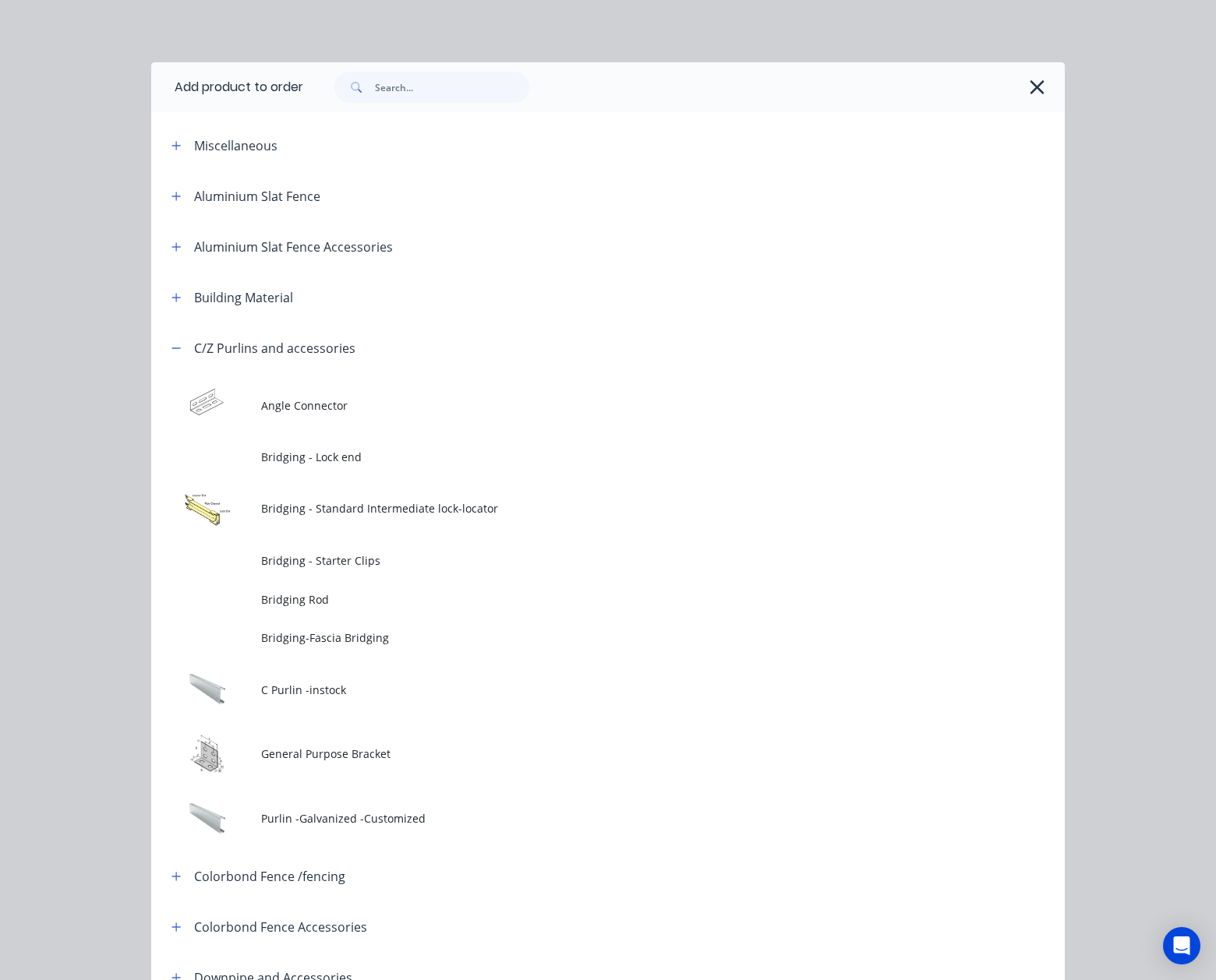
click at [338, 682] on span "C Purlin -instock" at bounding box center [582, 690] width 643 height 17
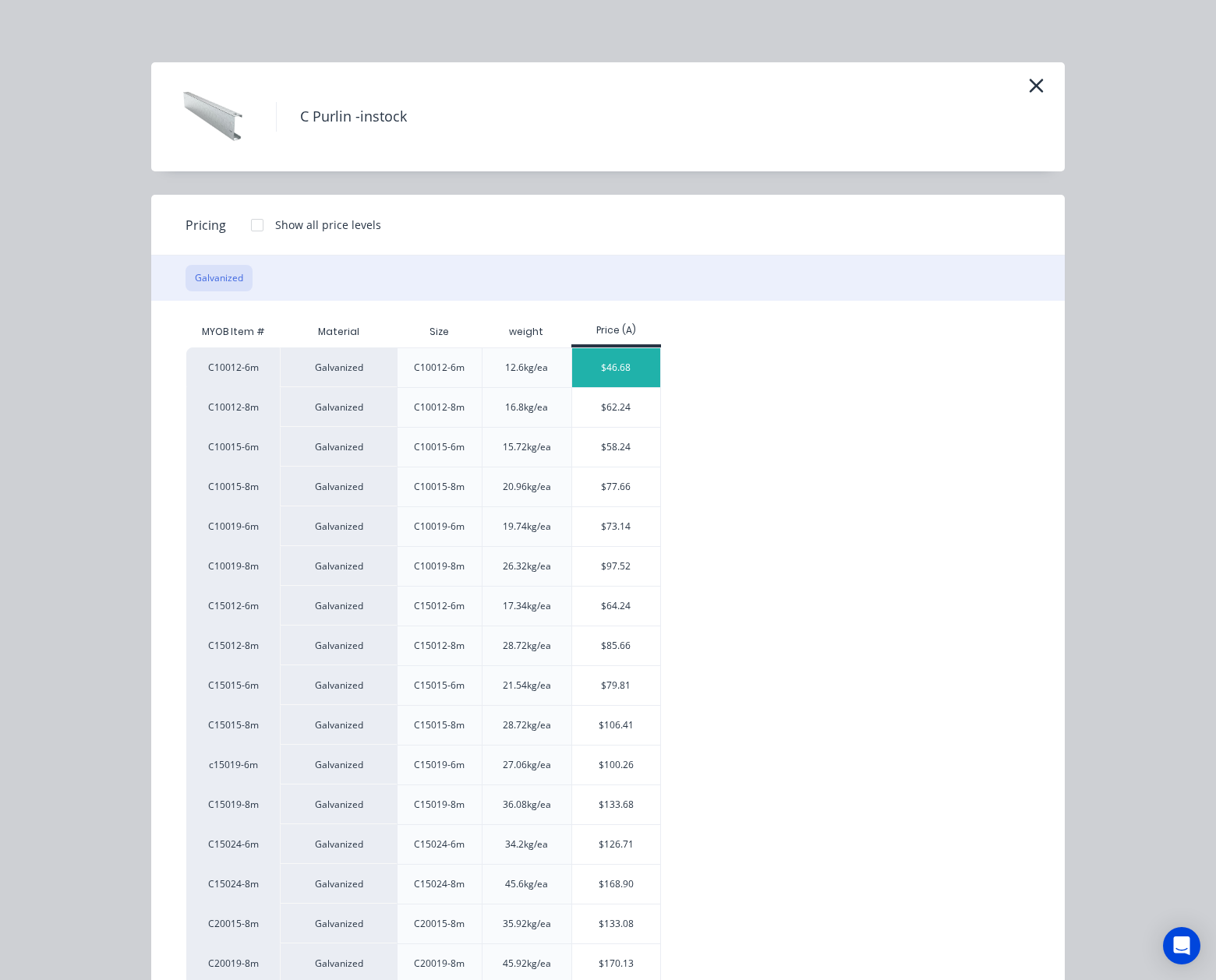
click at [633, 363] on div "$46.68" at bounding box center [616, 367] width 88 height 39
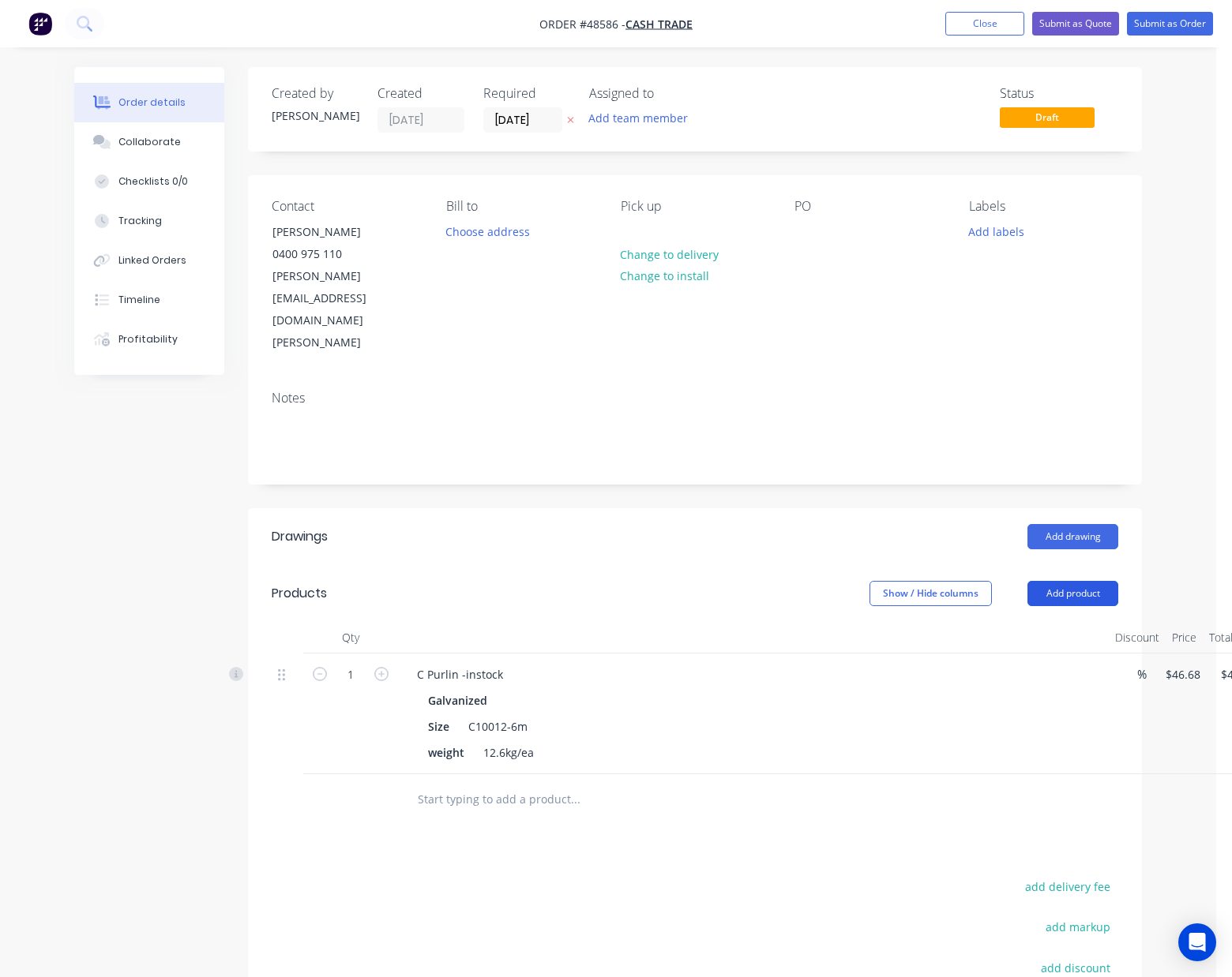
click at [1075, 581] on button "Add product" at bounding box center [1072, 594] width 91 height 25
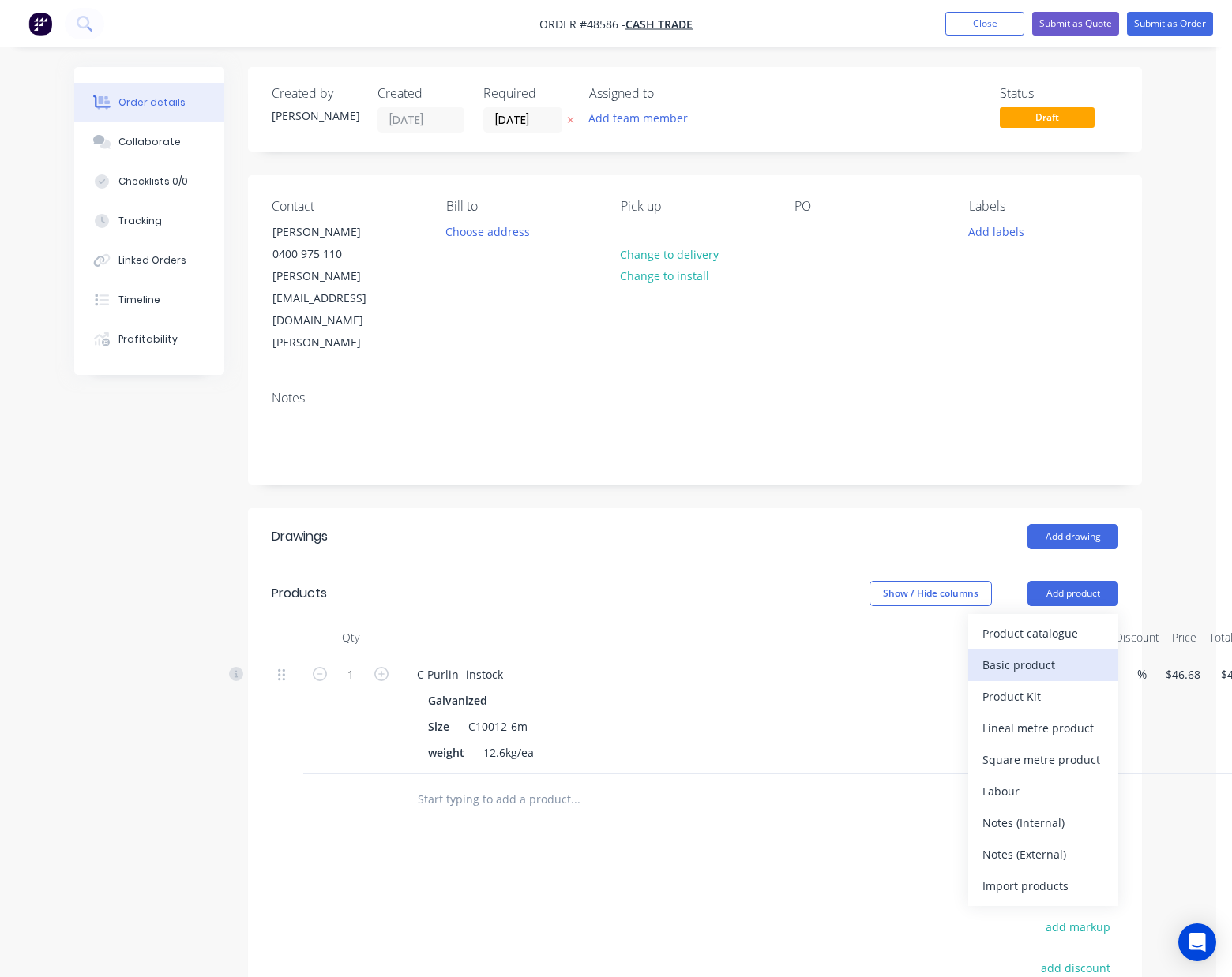
drag, startPoint x: 1027, startPoint y: 607, endPoint x: 557, endPoint y: 630, distance: 470.6
click at [1026, 653] on div "Basic product" at bounding box center [1043, 664] width 122 height 23
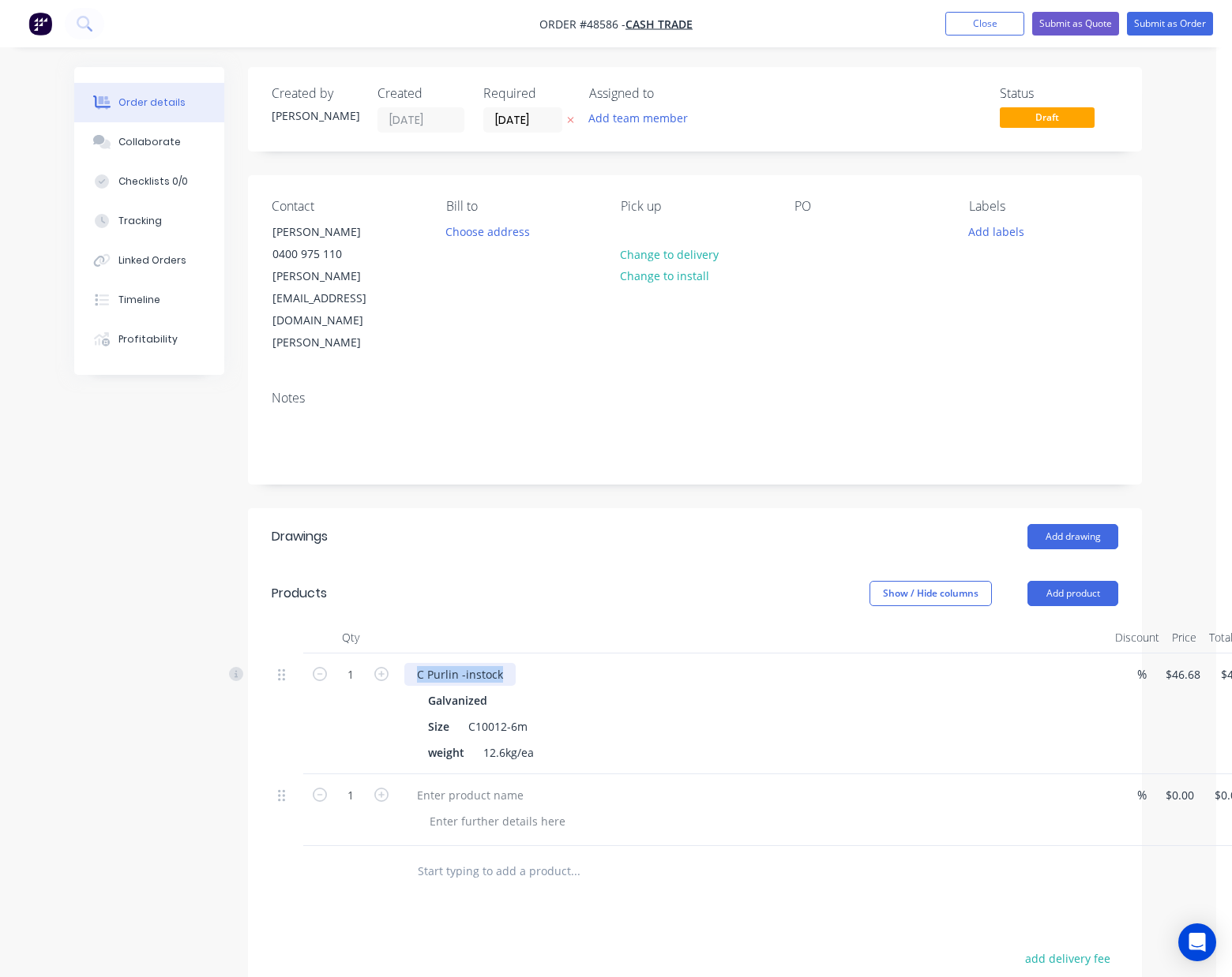
drag, startPoint x: 420, startPoint y: 609, endPoint x: 537, endPoint y: 604, distance: 117.1
click at [537, 664] on div "C Purlin -instock" at bounding box center [753, 675] width 698 height 23
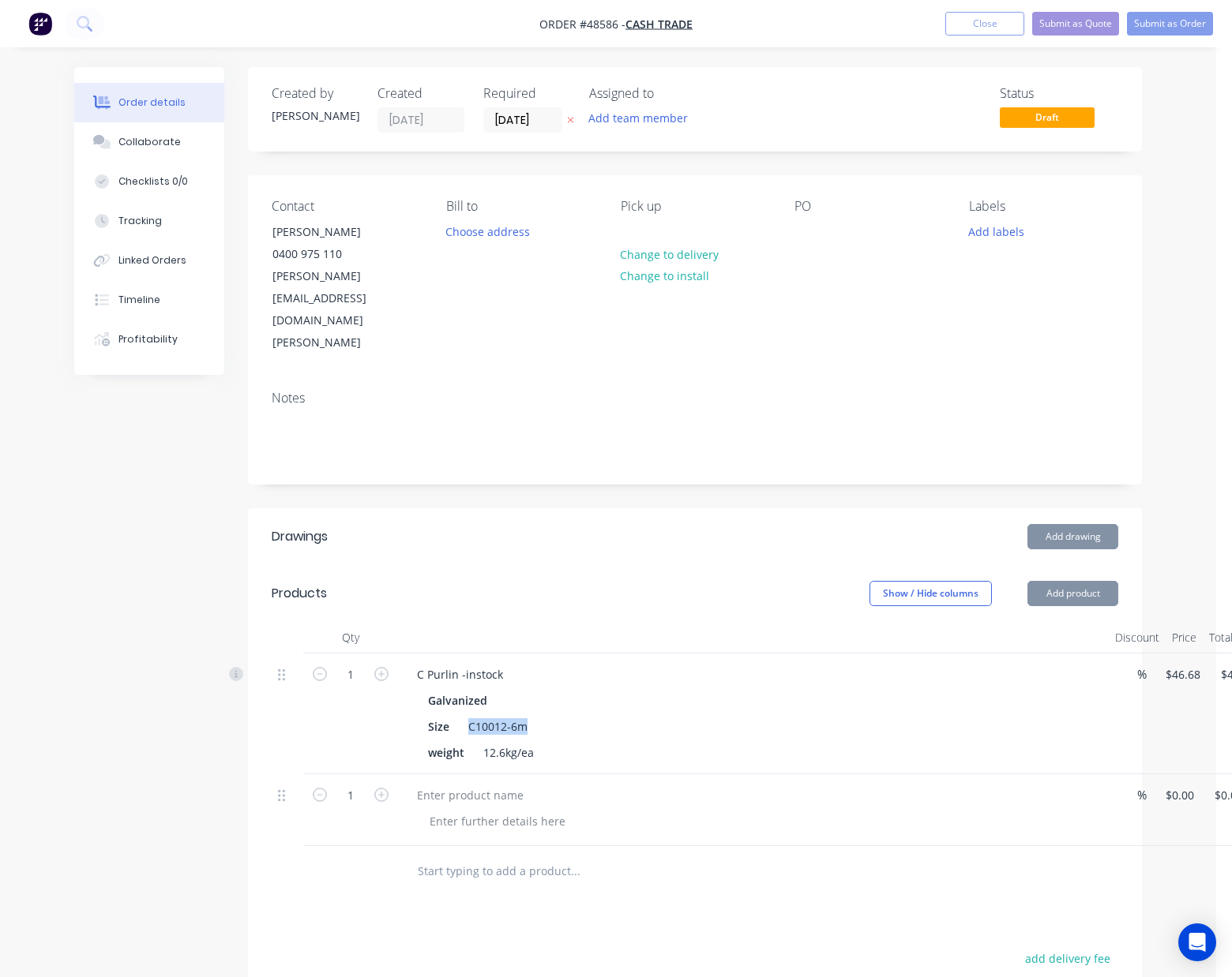
drag, startPoint x: 466, startPoint y: 661, endPoint x: 581, endPoint y: 661, distance: 115.0
click at [581, 715] on div "Size C10012-6m" at bounding box center [749, 726] width 657 height 23
copy div "C10012-6m"
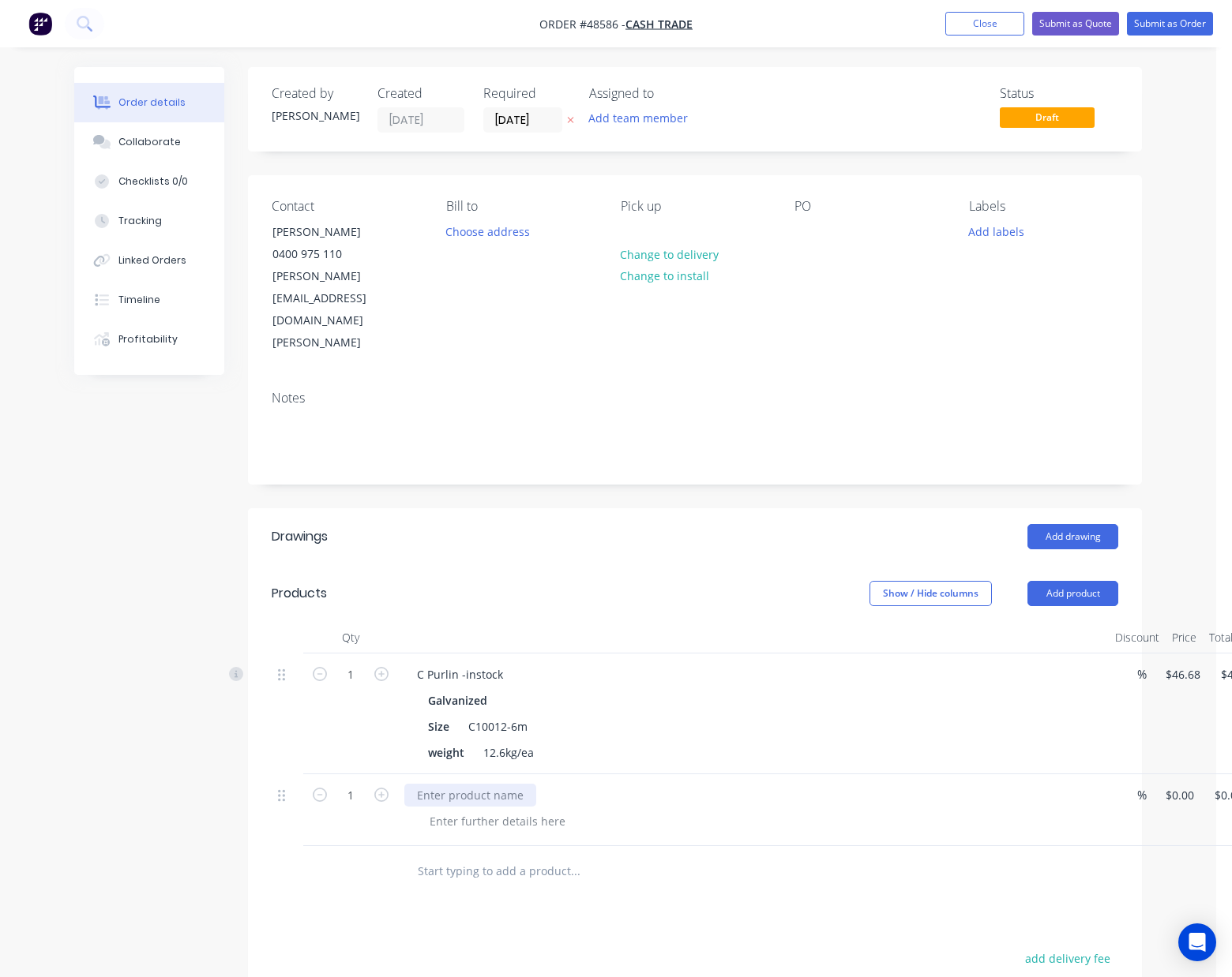
click at [458, 784] on div at bounding box center [470, 795] width 132 height 23
paste div
drag, startPoint x: 423, startPoint y: 732, endPoint x: 453, endPoint y: 728, distance: 30.3
click at [453, 784] on div "C10012-6m" at bounding box center [446, 795] width 84 height 23
click at [714, 856] on input "text" at bounding box center [575, 871] width 316 height 31
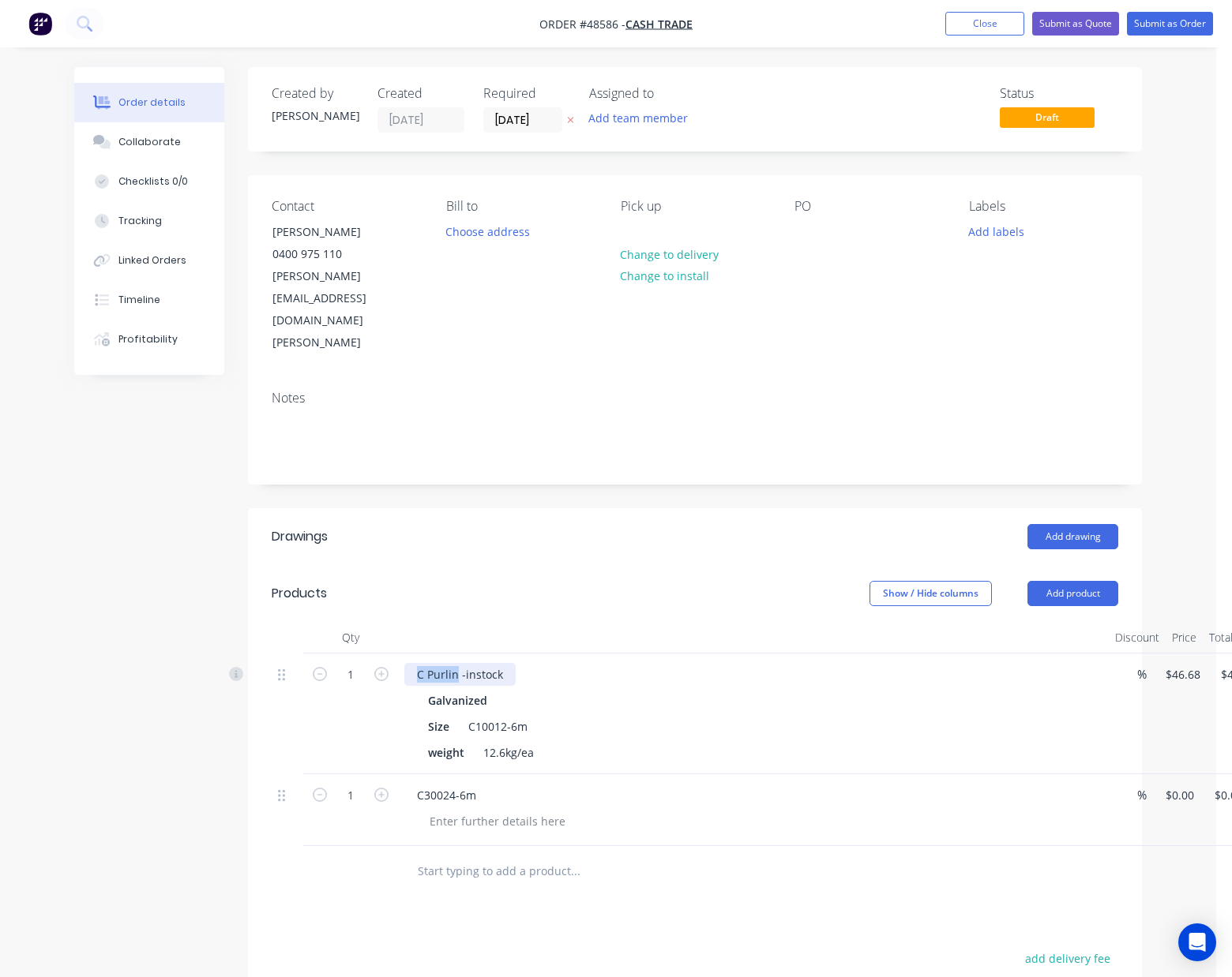
drag, startPoint x: 444, startPoint y: 610, endPoint x: 392, endPoint y: 601, distance: 52.8
click at [401, 653] on div "C Purlin -instock Galvanized Size C10012-6m weight 12.6kg/ea" at bounding box center [753, 714] width 710 height 121
copy div "C Purlin"
click at [415, 784] on div "C30024-6m" at bounding box center [446, 795] width 84 height 23
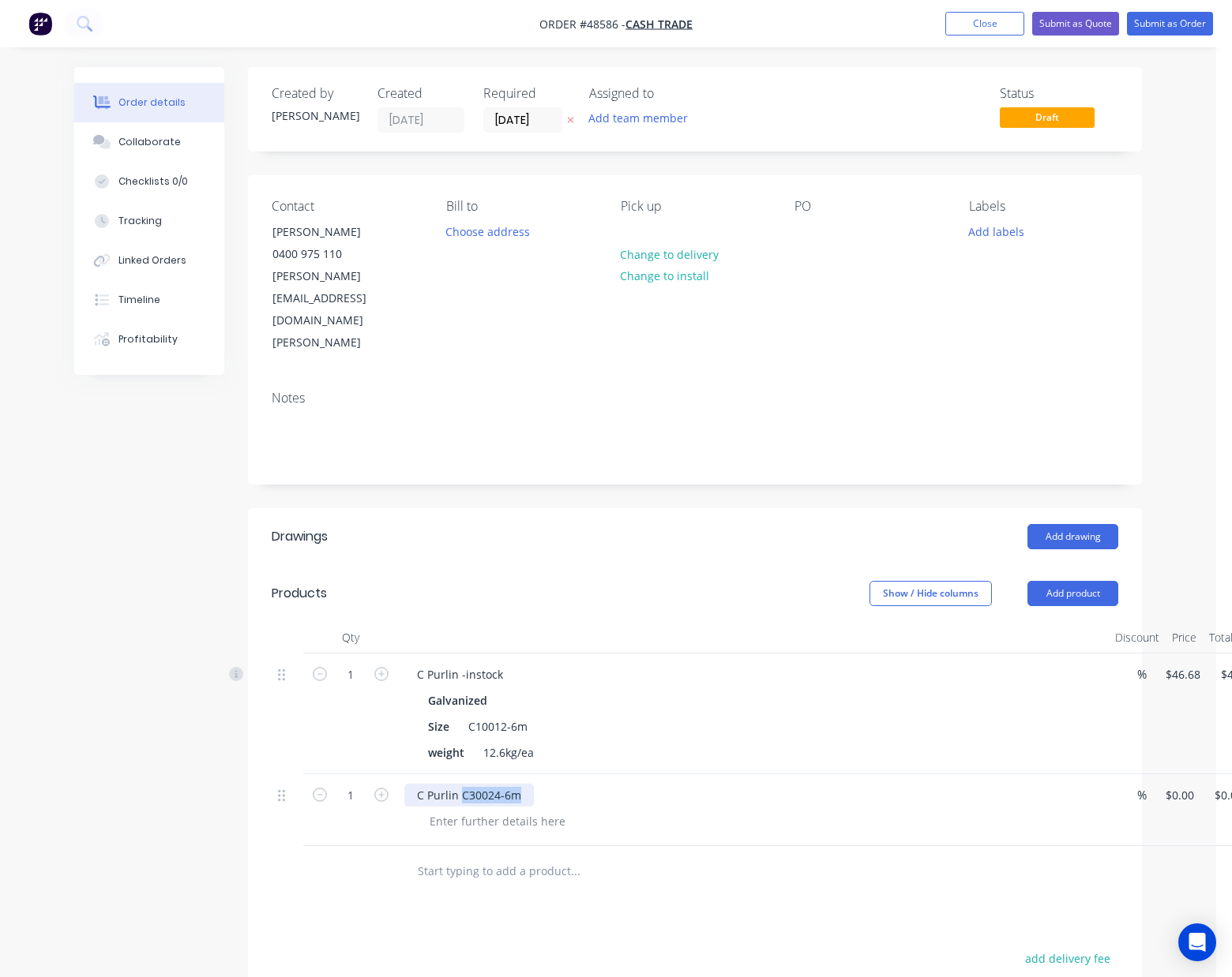
drag, startPoint x: 461, startPoint y: 731, endPoint x: 526, endPoint y: 736, distance: 65.2
click at [526, 784] on div "C Purlin C30024-6m" at bounding box center [469, 795] width 129 height 23
click at [508, 810] on div at bounding box center [498, 821] width 161 height 23
click at [475, 810] on div at bounding box center [498, 821] width 161 height 23
paste div
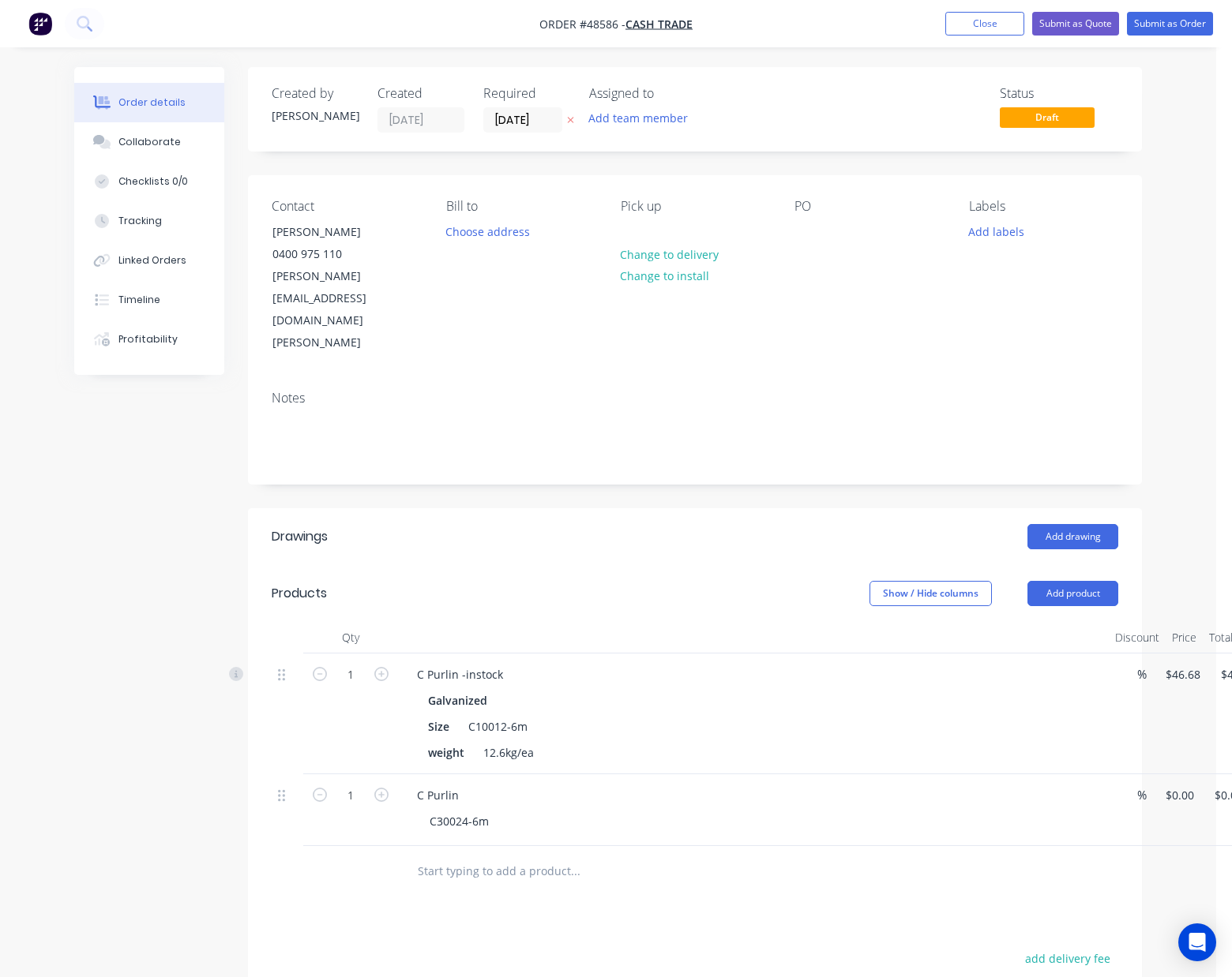
click at [444, 689] on div "Galvanized" at bounding box center [461, 700] width 65 height 23
copy div "Galvanized"
click at [461, 784] on div "C Purlin" at bounding box center [438, 795] width 67 height 23
click at [690, 846] on div at bounding box center [681, 872] width 568 height 51
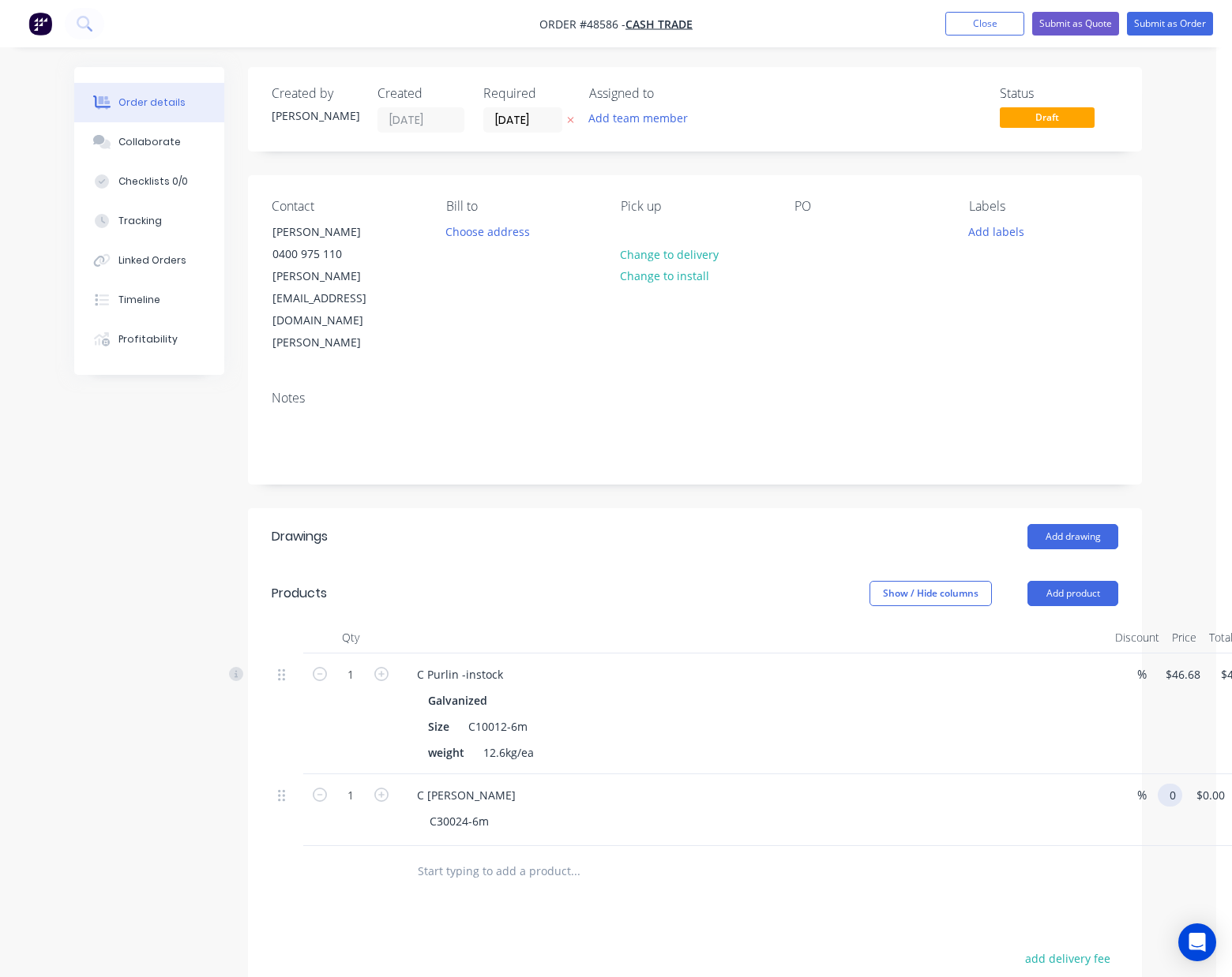
click at [1169, 784] on input "0" at bounding box center [1173, 795] width 18 height 23
type input "$180.29"
click at [1088, 780] on div "C Purlin Galvanized C30024-6m" at bounding box center [753, 810] width 710 height 72
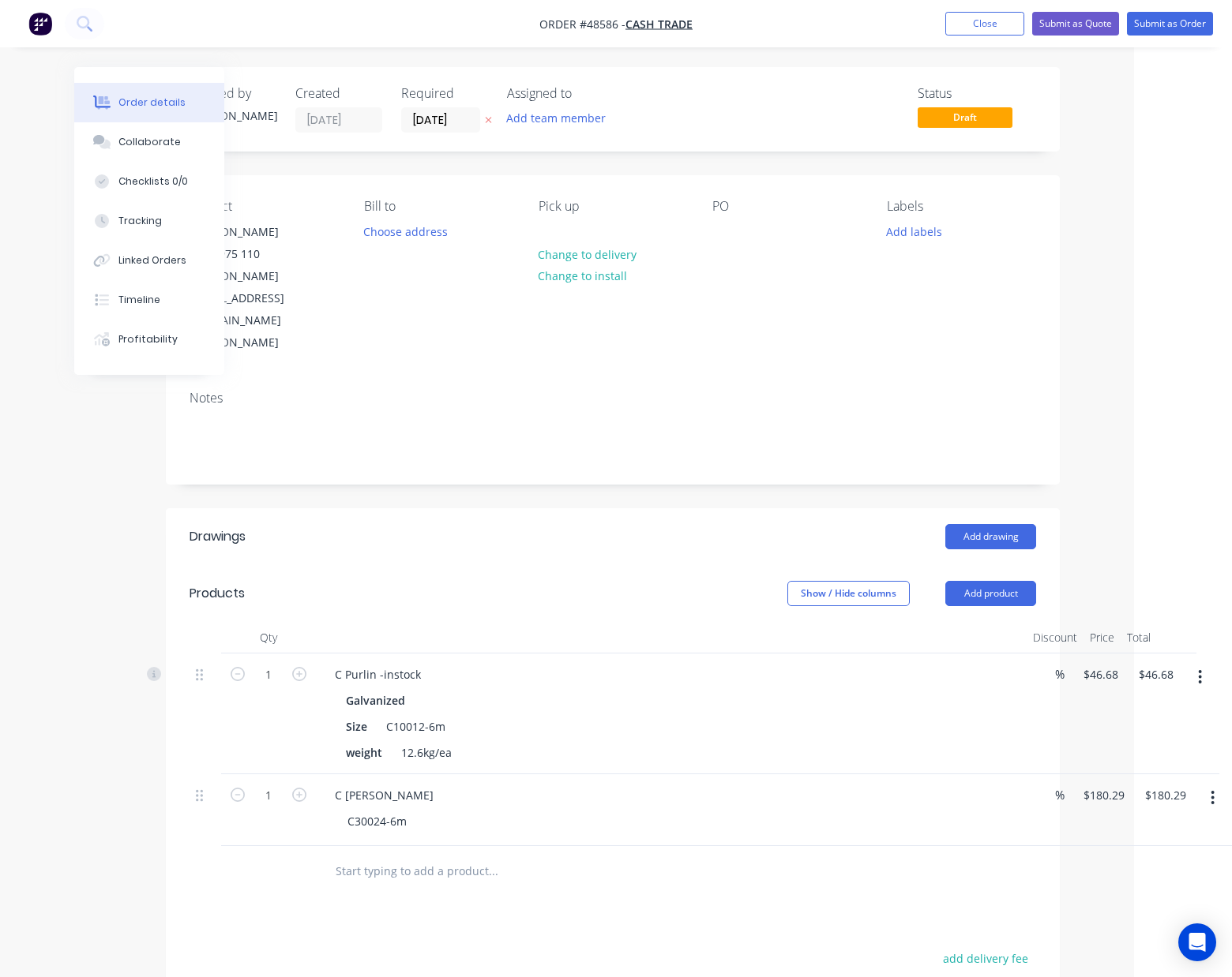
click at [1207, 664] on button "button" at bounding box center [1200, 677] width 37 height 28
drag, startPoint x: 1191, startPoint y: 657, endPoint x: 1155, endPoint y: 739, distance: 89.6
click at [1155, 739] on div "Edit Duplicate Exclude from tax Delete" at bounding box center [1144, 765] width 150 height 134
click at [1155, 802] on div "Delete" at bounding box center [1144, 813] width 122 height 23
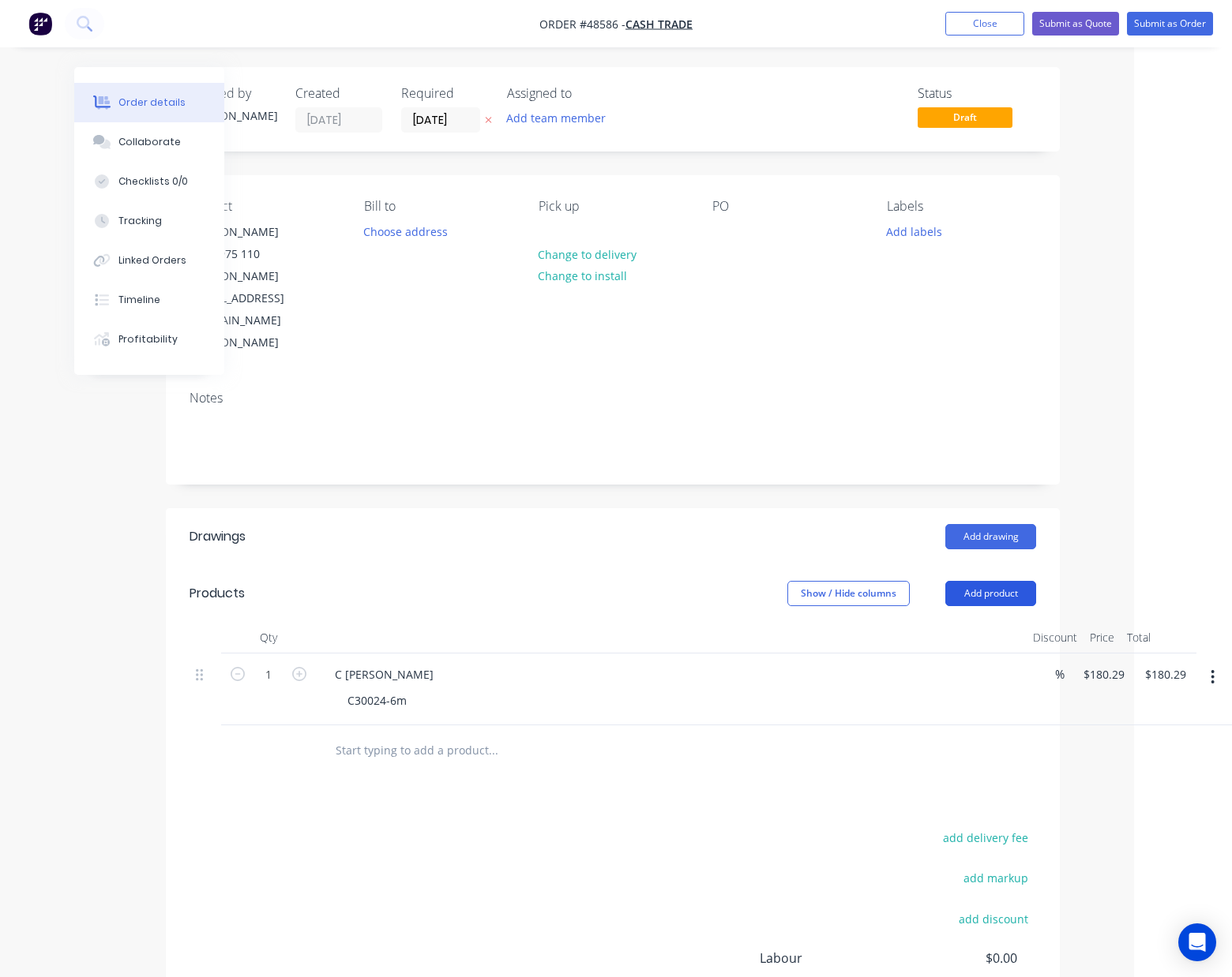
click at [966, 581] on button "Add product" at bounding box center [990, 594] width 91 height 25
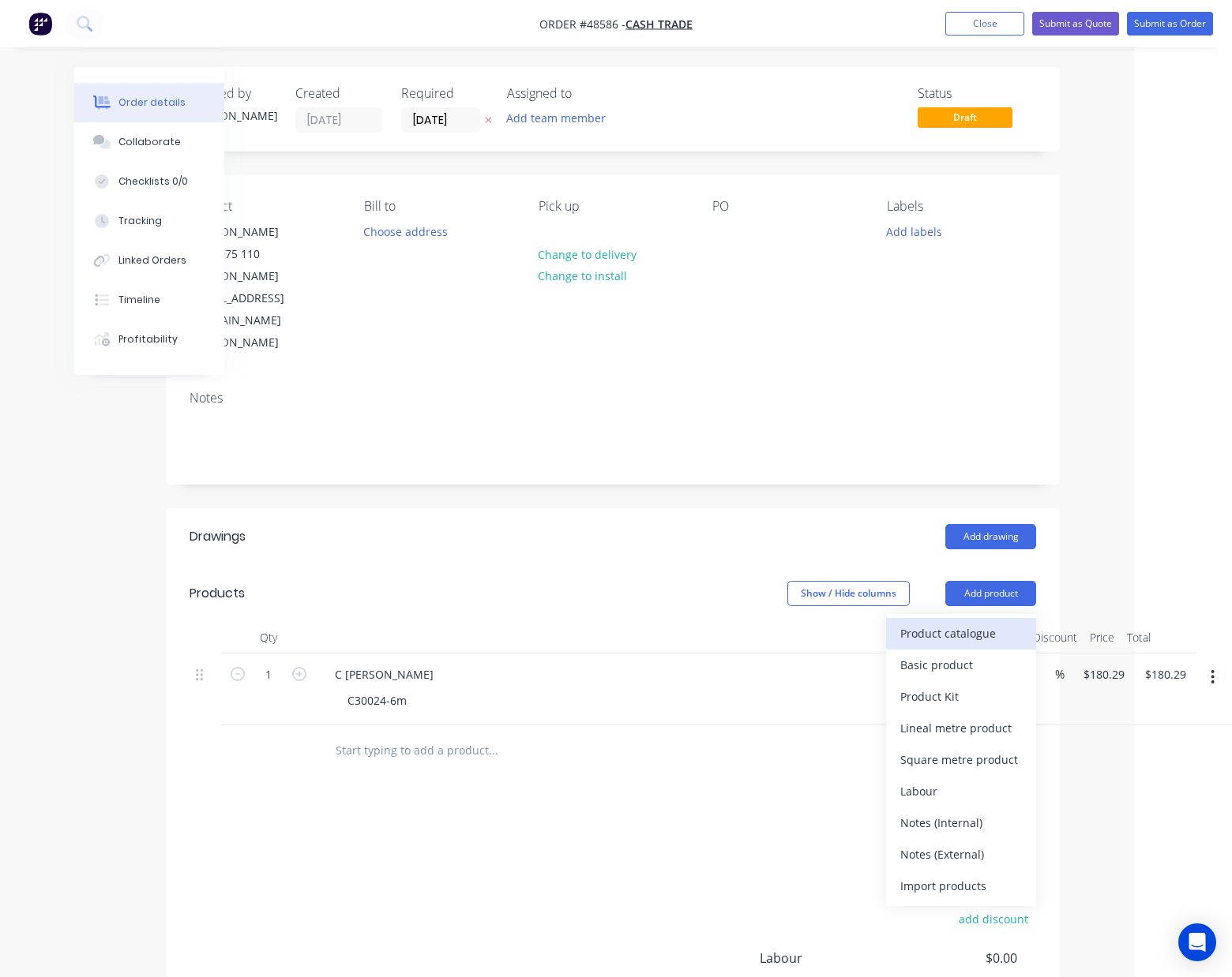
click at [969, 622] on div "Product catalogue" at bounding box center [960, 633] width 122 height 23
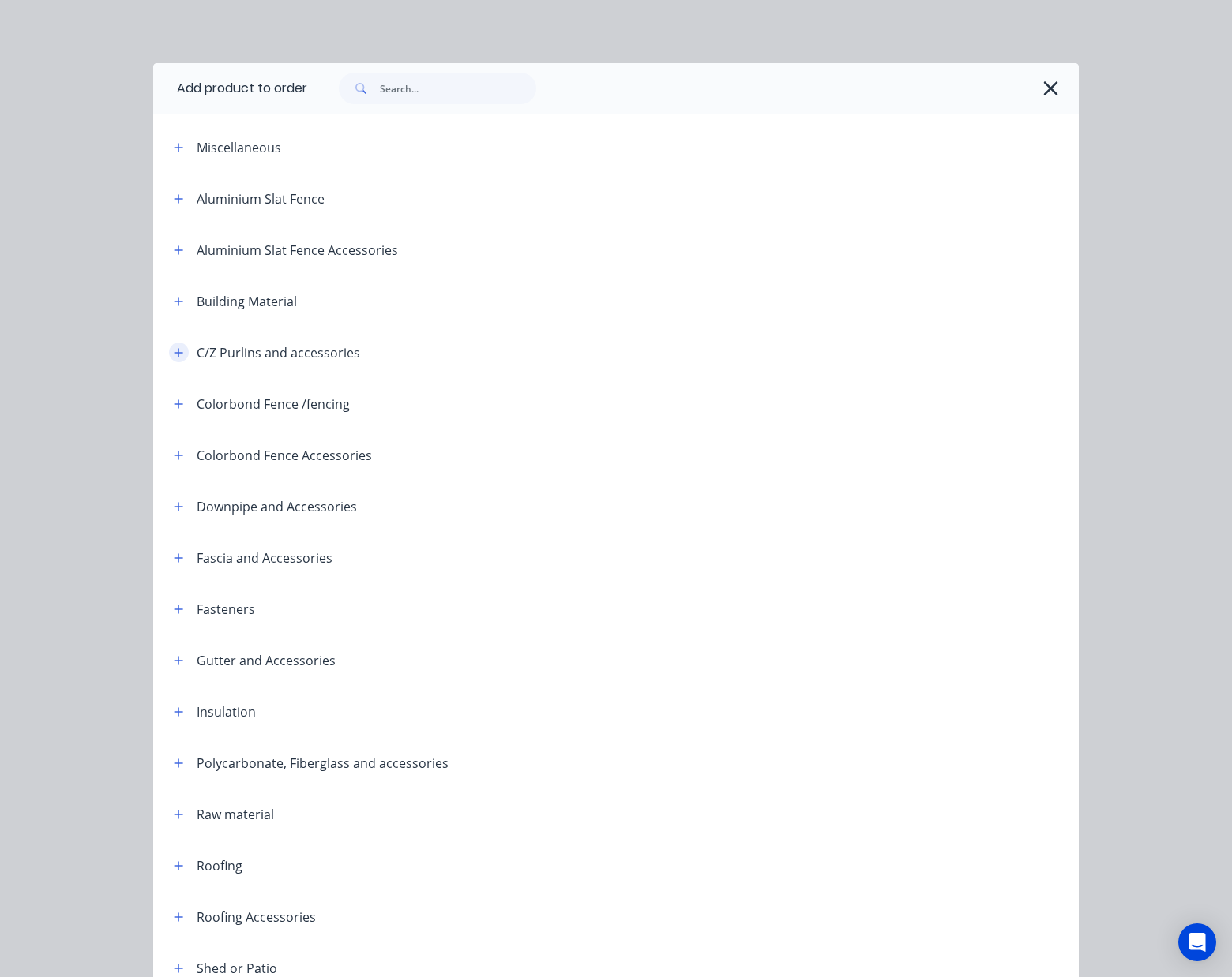
click at [178, 359] on button "button" at bounding box center [178, 352] width 20 height 20
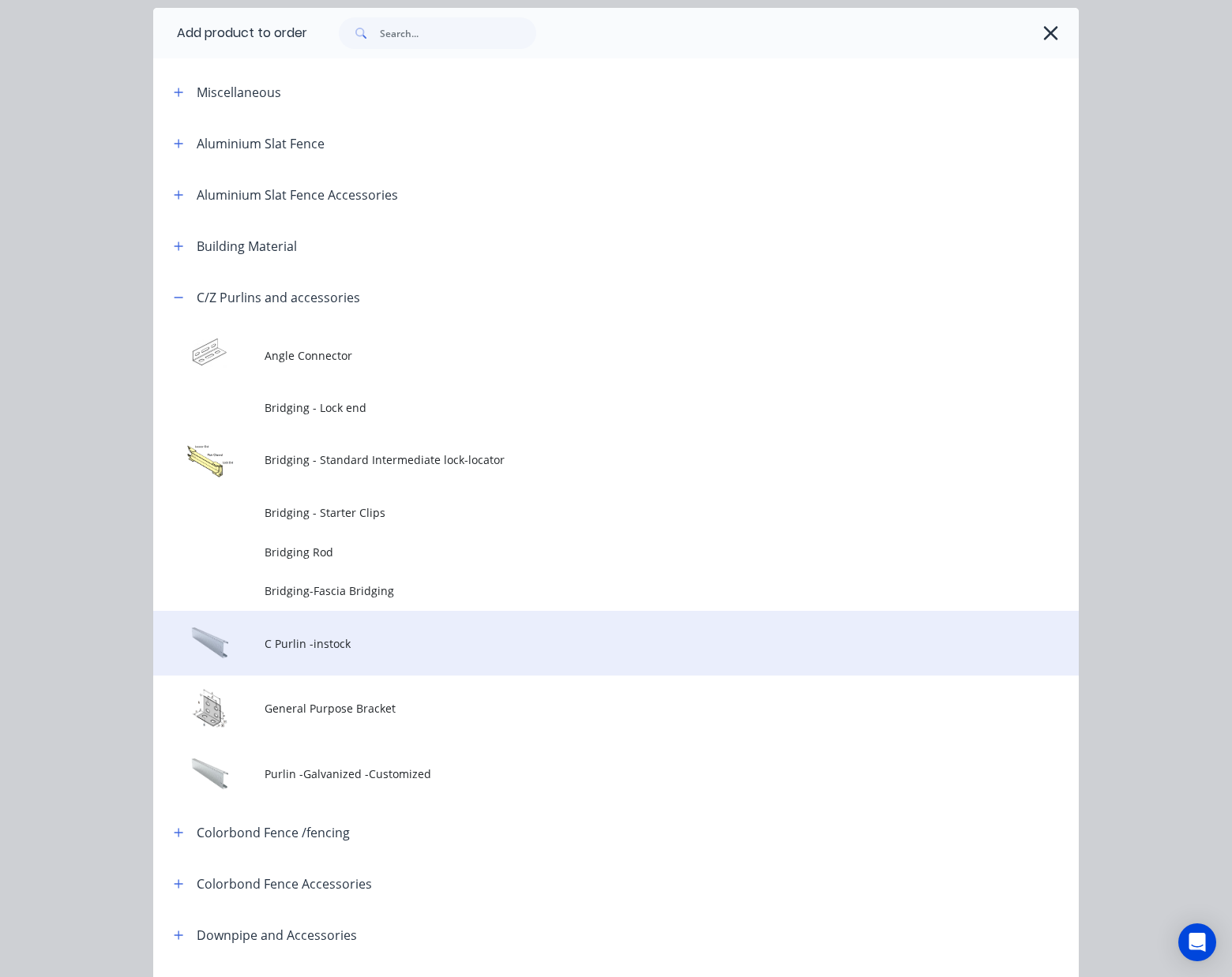
scroll to position [105, 0]
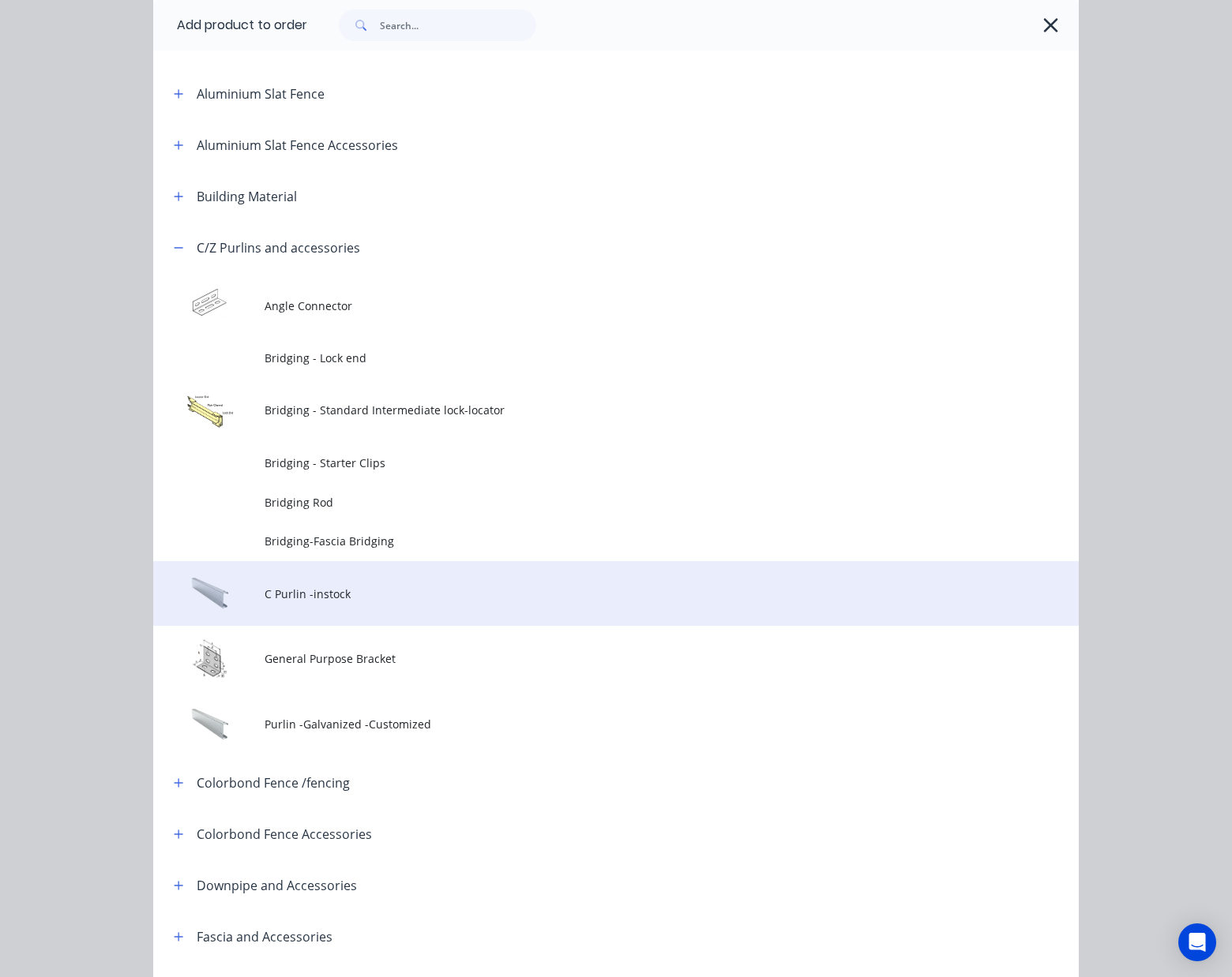
click at [355, 582] on td "C Purlin -instock" at bounding box center [671, 594] width 814 height 65
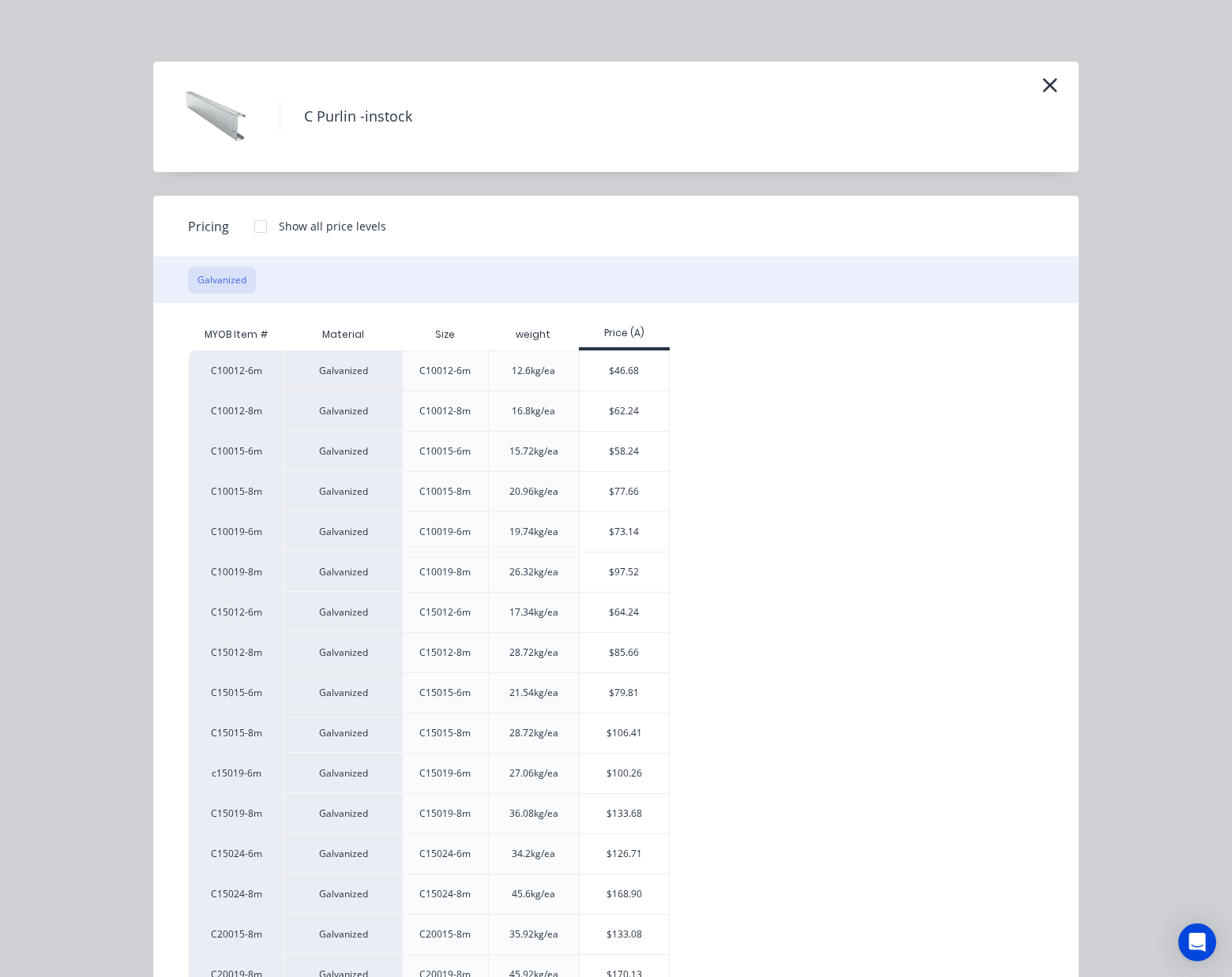
scroll to position [0, 0]
click at [1047, 85] on icon "button" at bounding box center [1050, 87] width 17 height 22
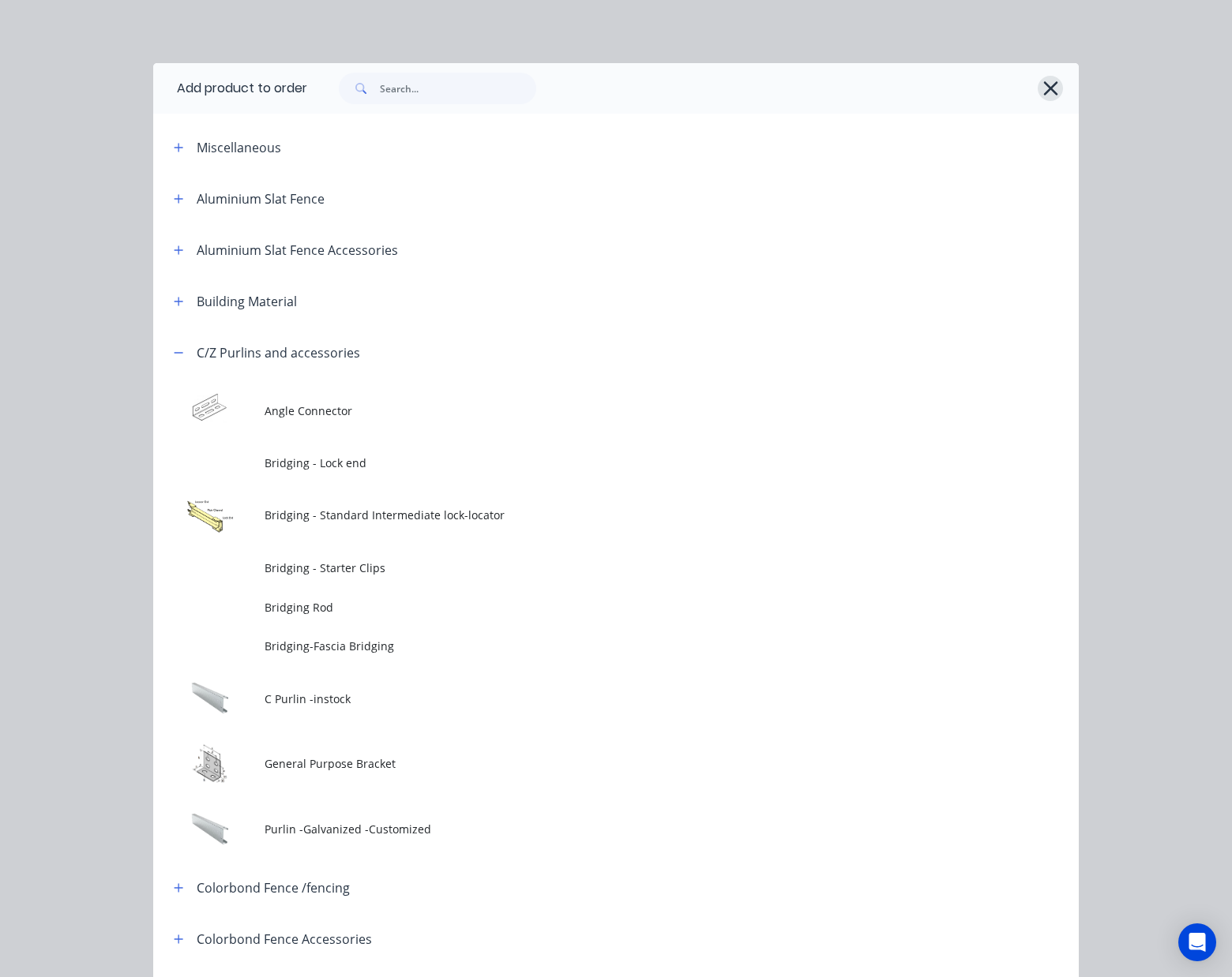
click at [1045, 84] on icon "button" at bounding box center [1050, 88] width 14 height 14
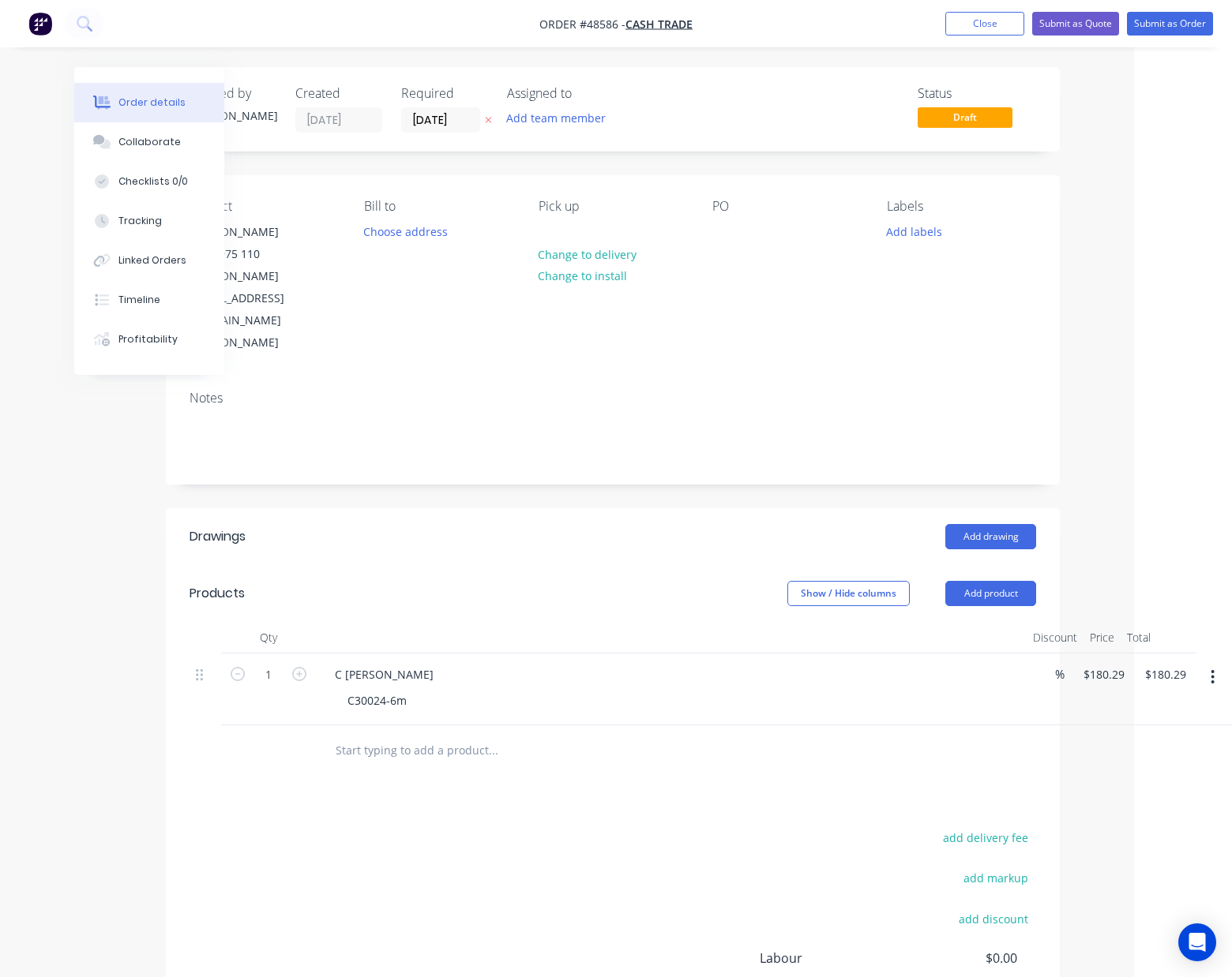
click at [616, 664] on div "C Purlin Galvanized" at bounding box center [670, 675] width 698 height 23
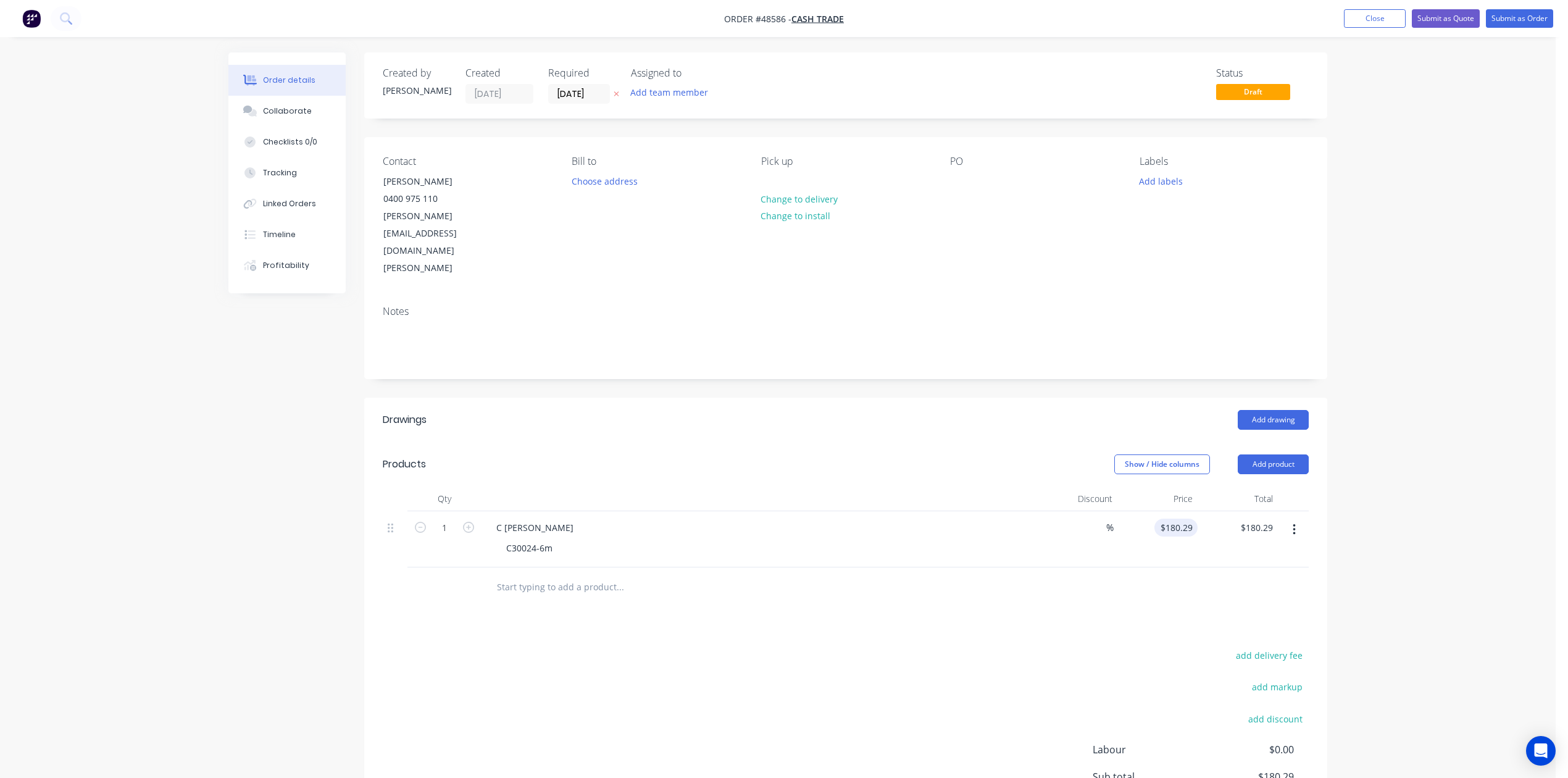
click at [1131, 511] on div "$180.29 $180.29" at bounding box center [1157, 539] width 80 height 56
click at [1131, 519] on input "180.29" at bounding box center [1181, 528] width 33 height 18
type input "$0.00"
click at [1043, 567] on div at bounding box center [846, 587] width 926 height 40
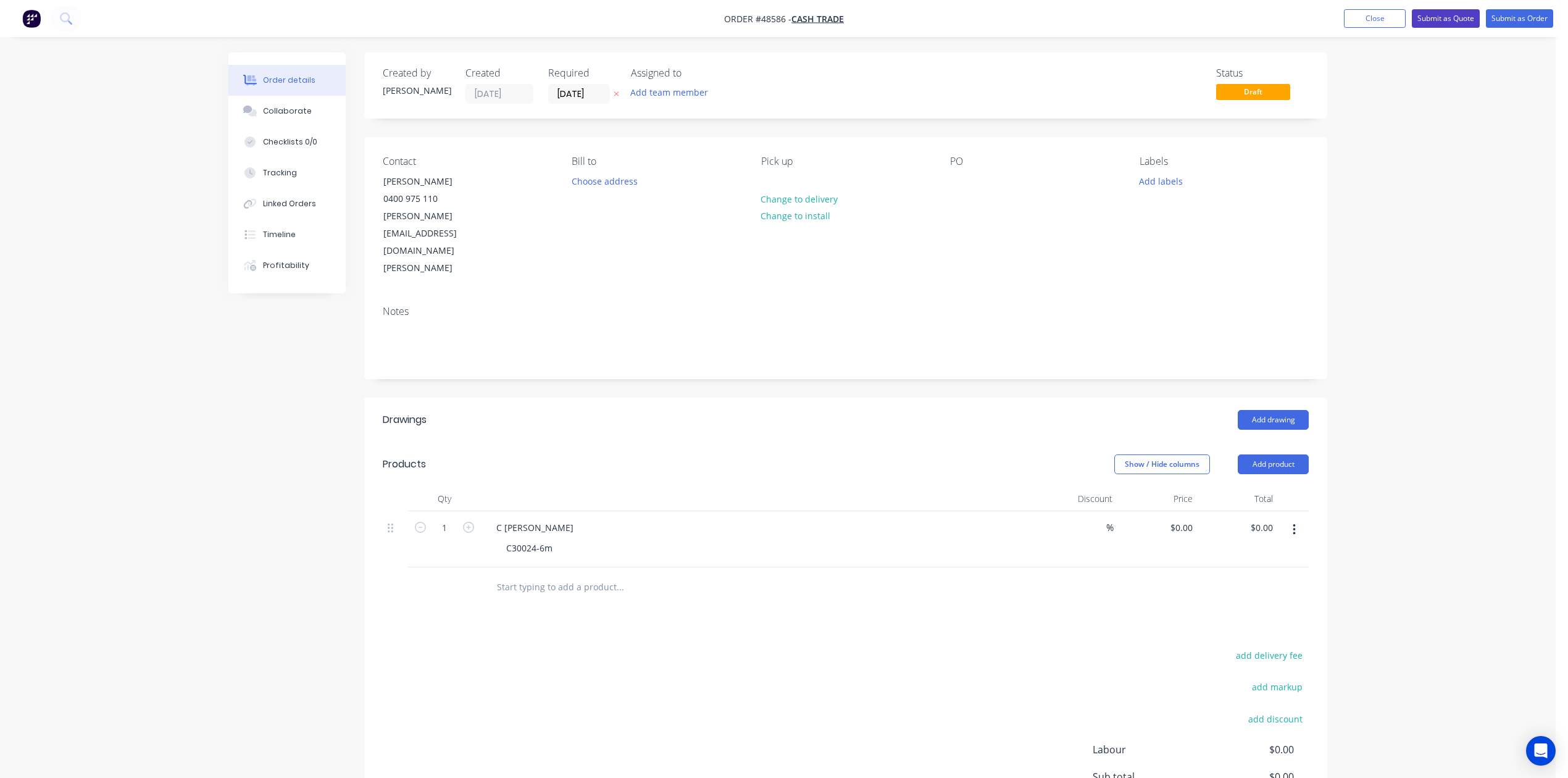
click at [1131, 19] on button "Submit as Quote" at bounding box center [1446, 19] width 68 height 19
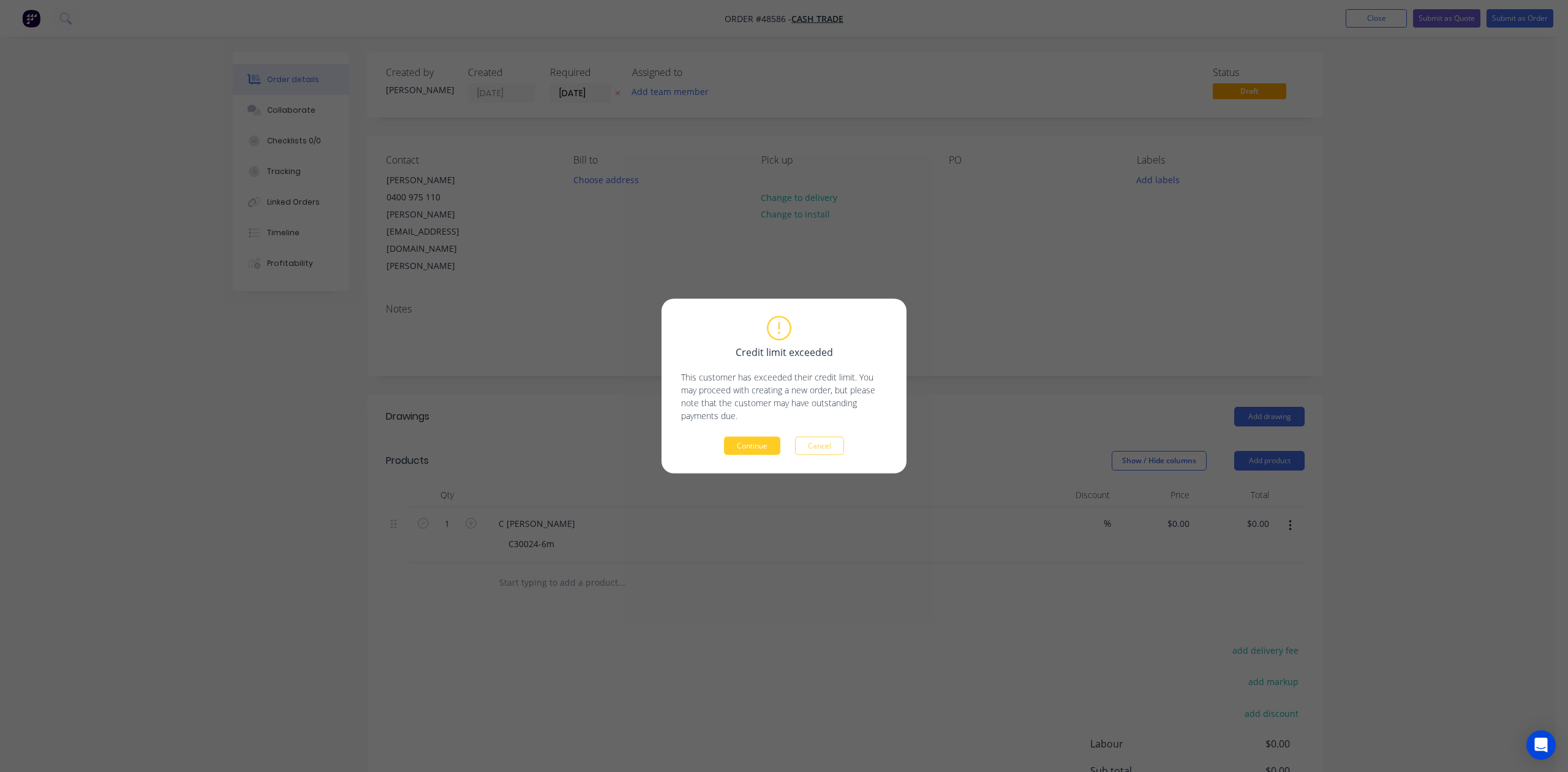
click at [746, 442] on button "Continue" at bounding box center [751, 446] width 56 height 18
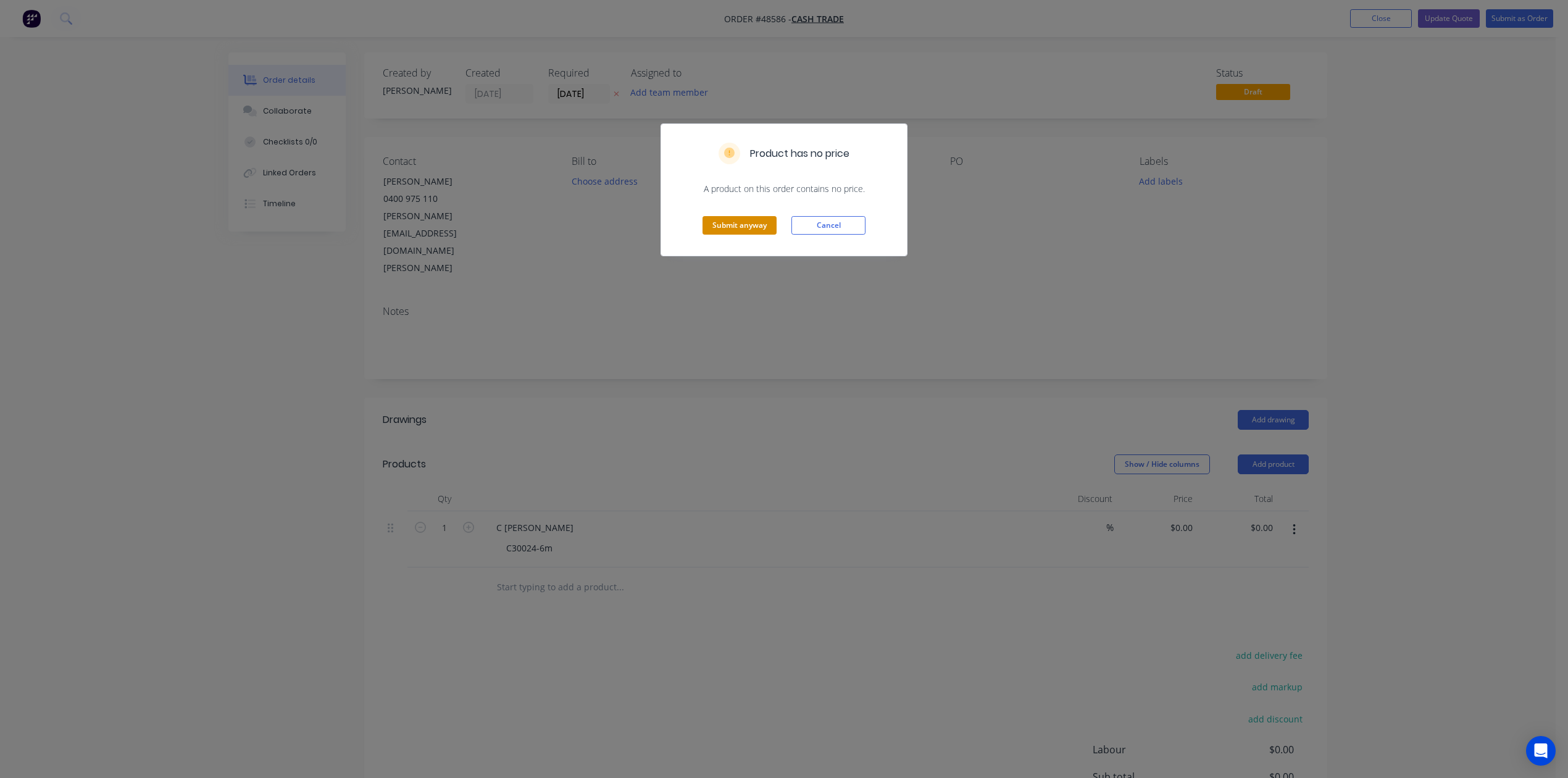
click at [749, 220] on button "Submit anyway" at bounding box center [740, 225] width 74 height 19
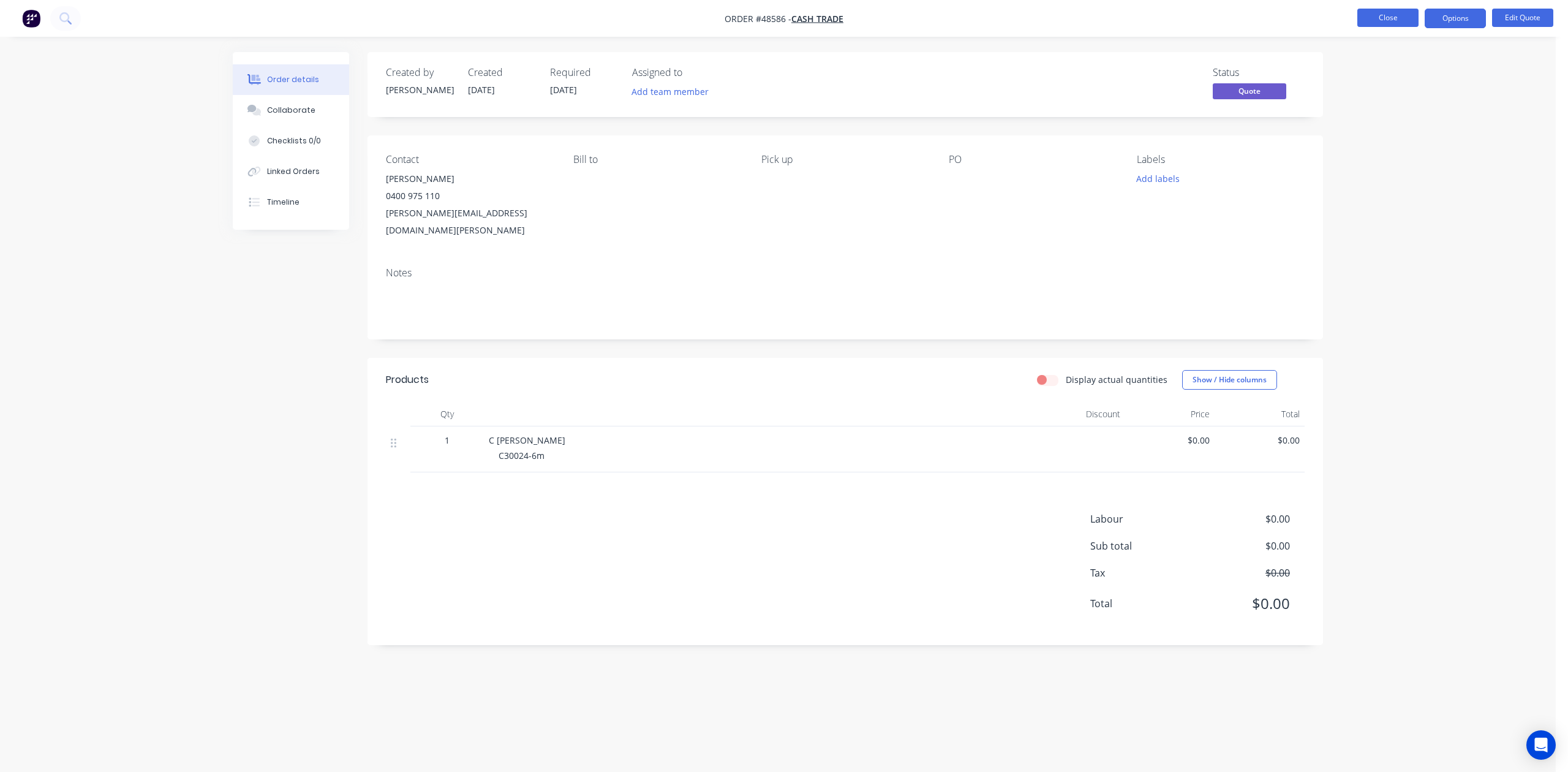
click at [1122, 11] on button "Close" at bounding box center [1387, 18] width 61 height 18
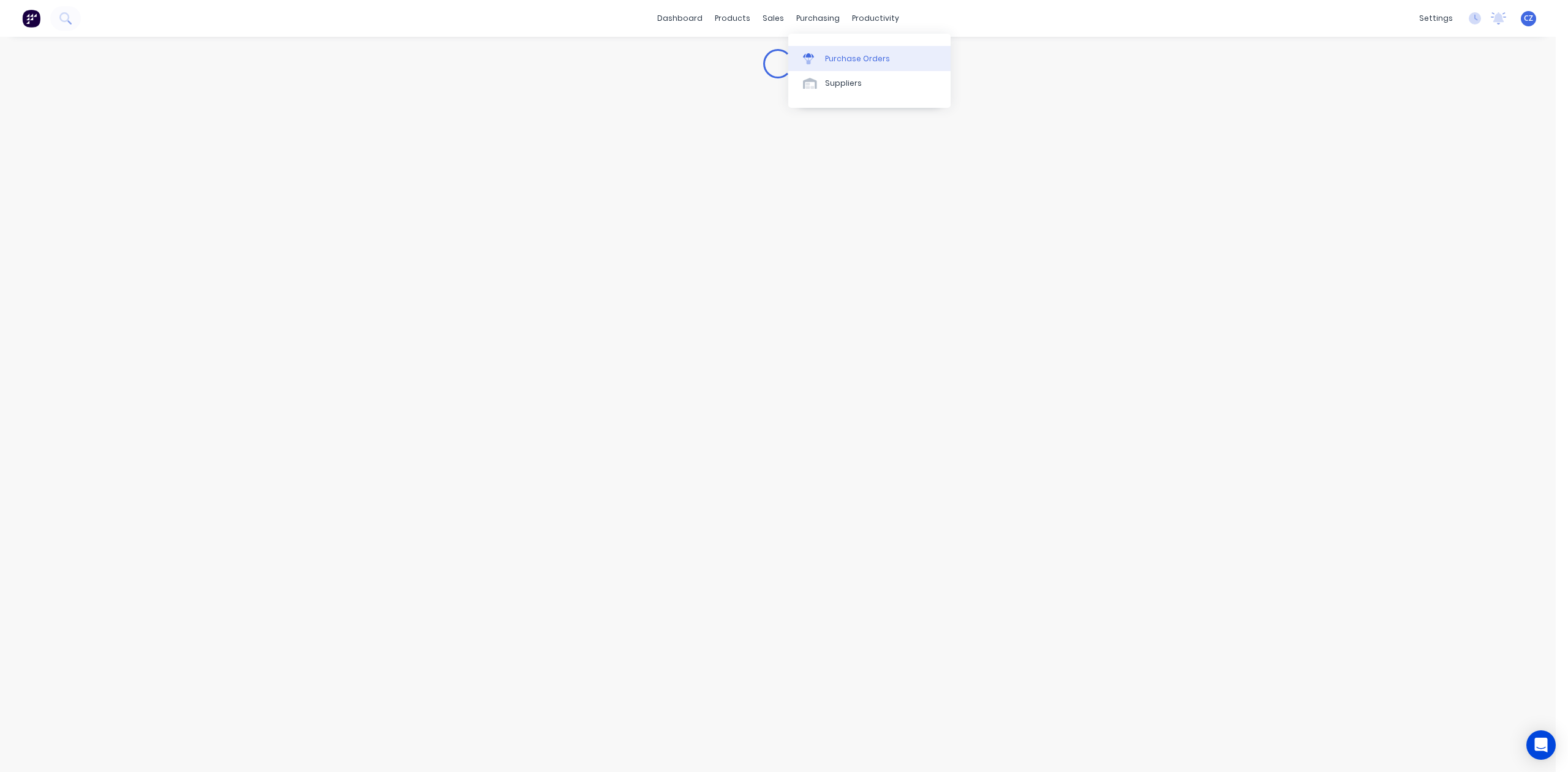
click at [836, 54] on div "Purchase Orders" at bounding box center [857, 59] width 65 height 11
click at [463, 67] on input "text" at bounding box center [475, 69] width 102 height 13
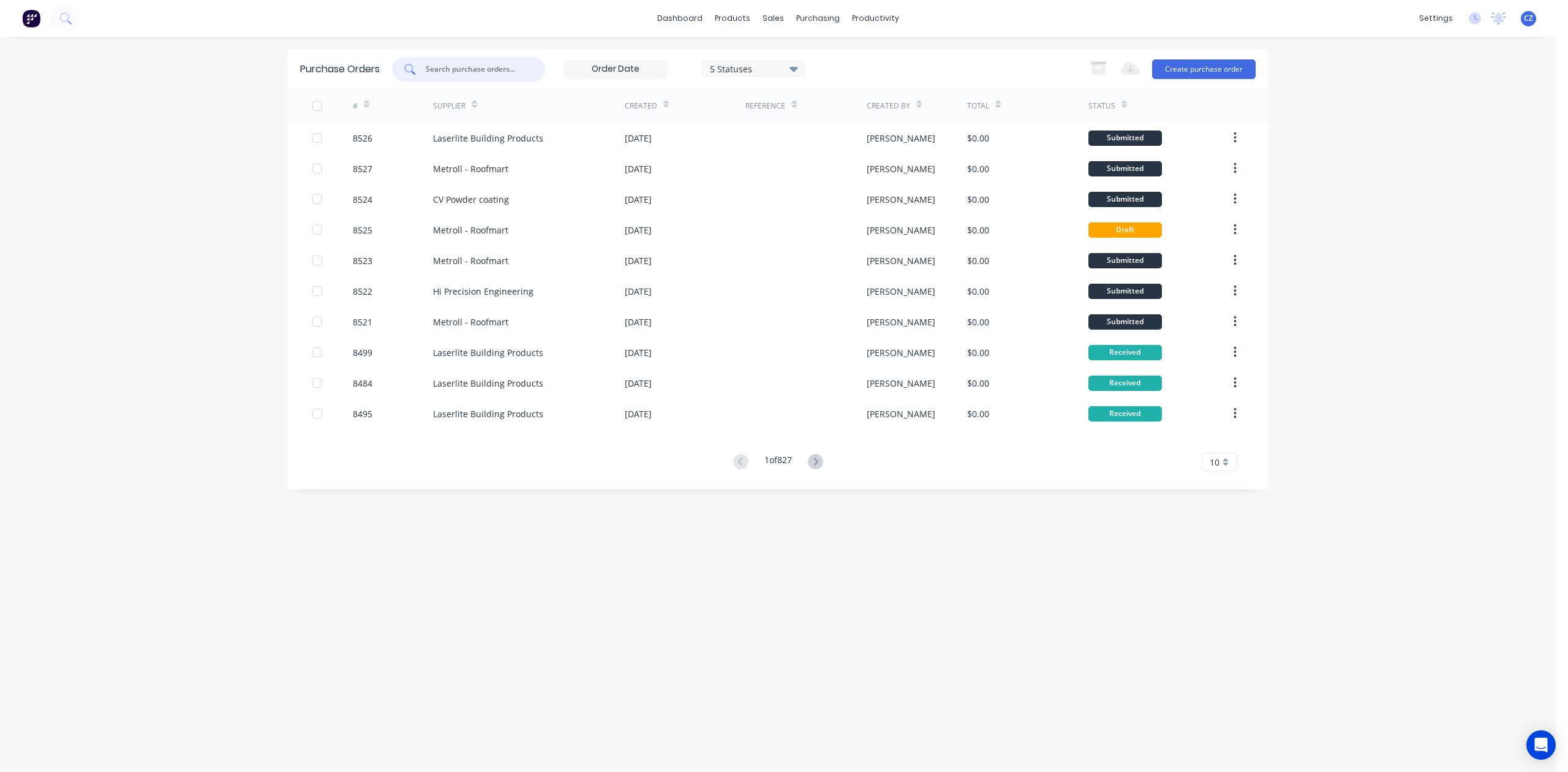
paste input "8509"
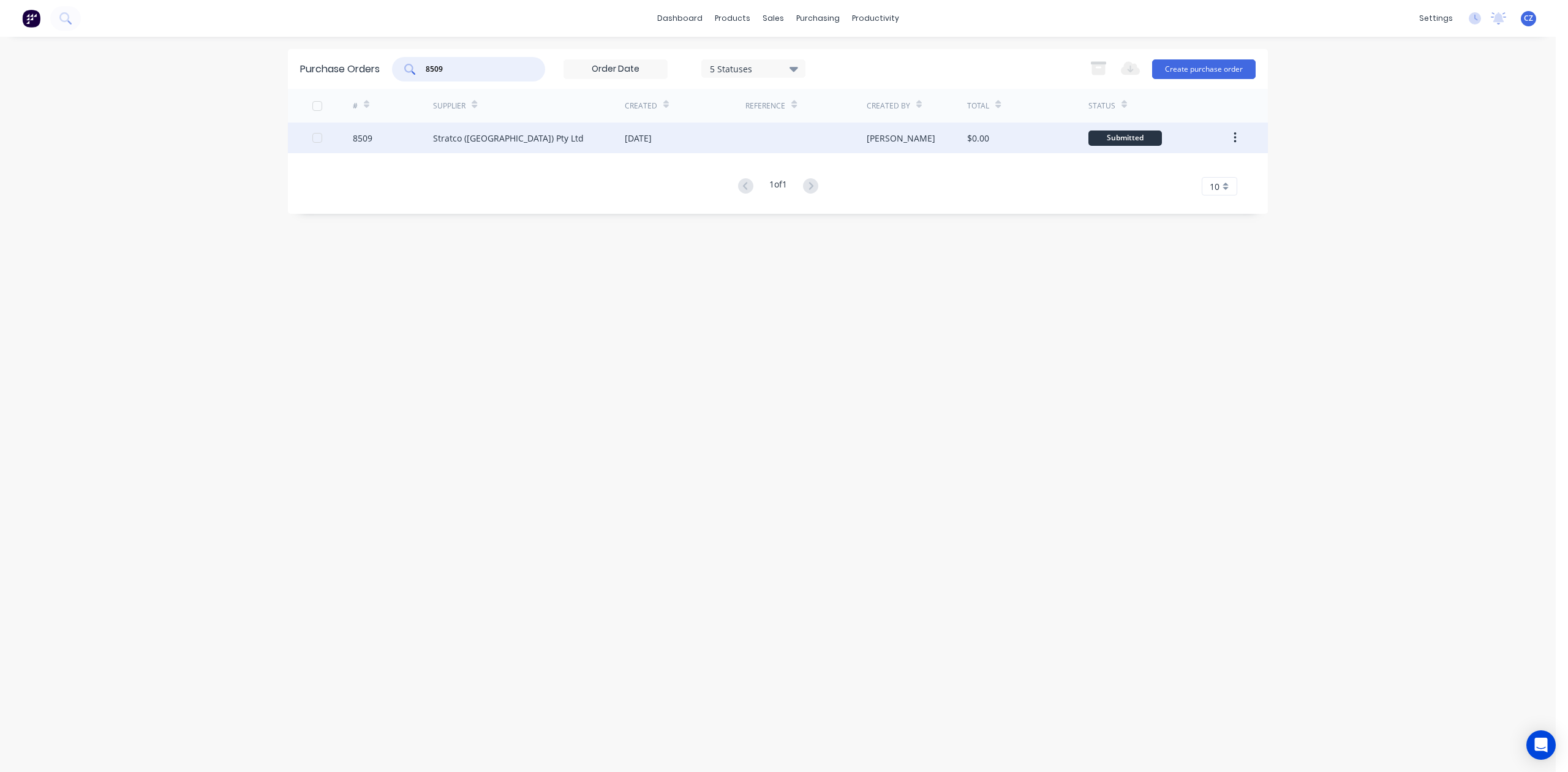
type input "8509"
click at [896, 142] on div "[PERSON_NAME]" at bounding box center [917, 138] width 101 height 30
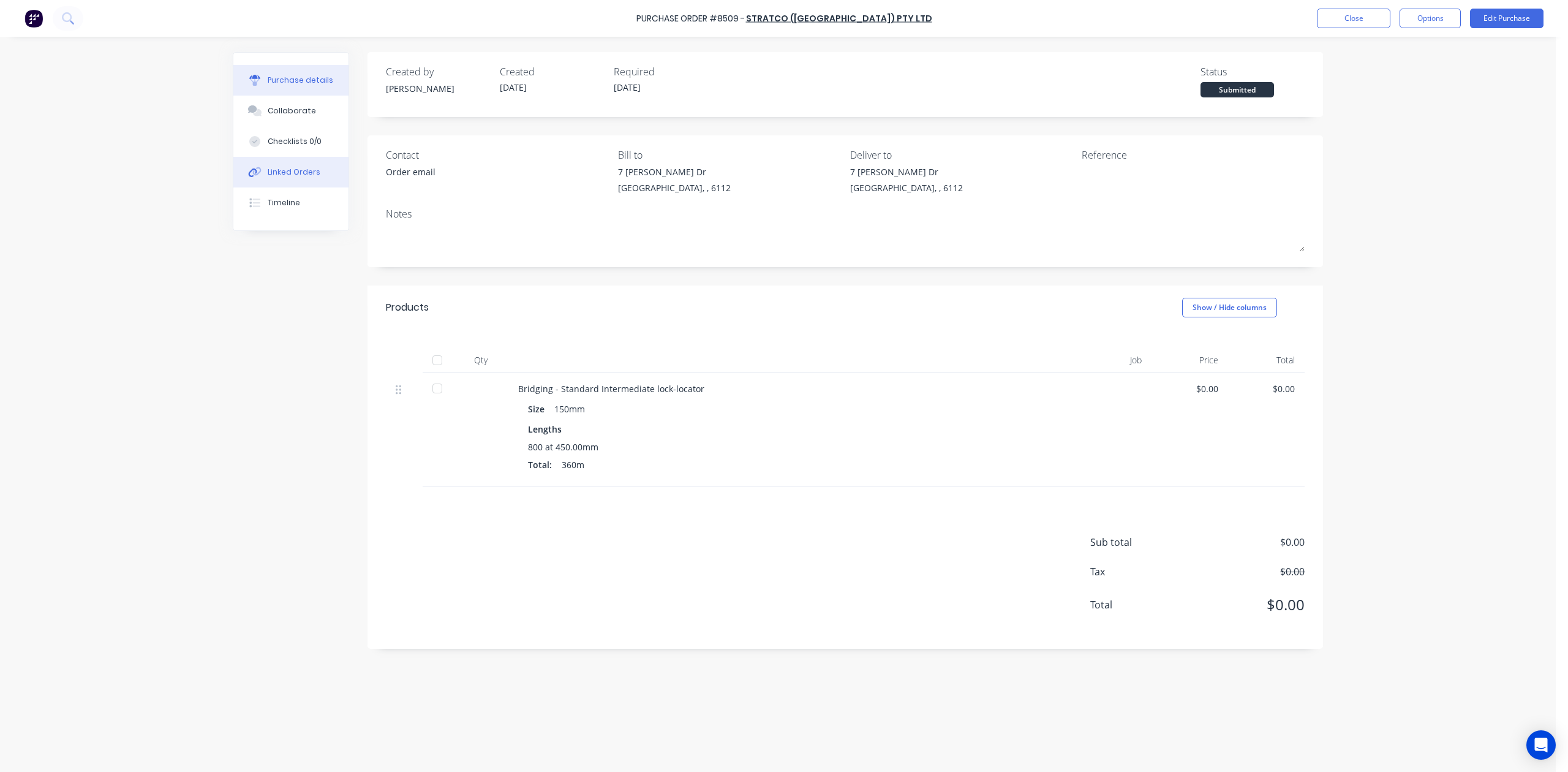
click at [310, 174] on div "Linked Orders" at bounding box center [294, 172] width 53 height 11
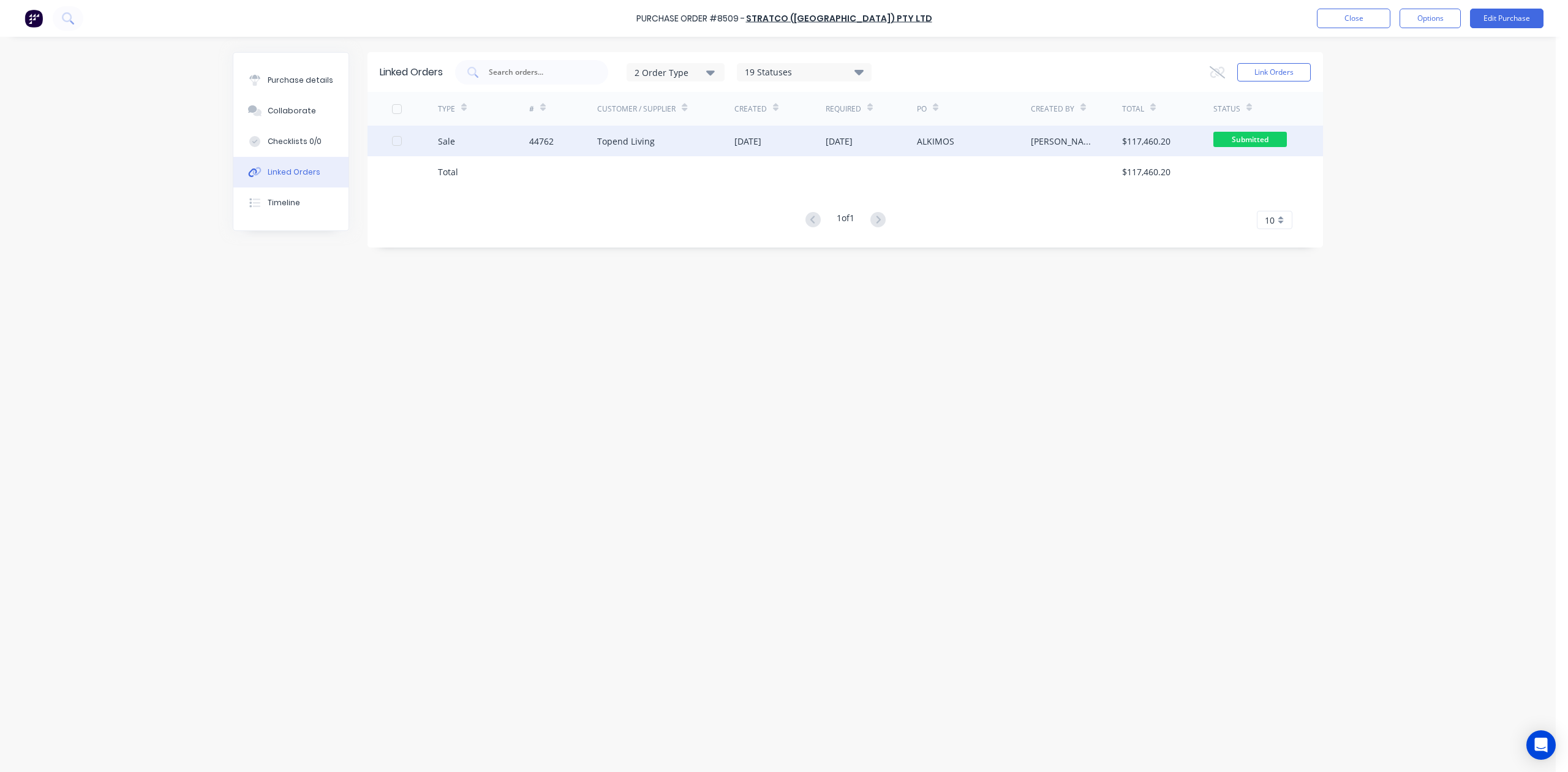
click at [821, 140] on div "19 May 2025" at bounding box center [780, 141] width 91 height 30
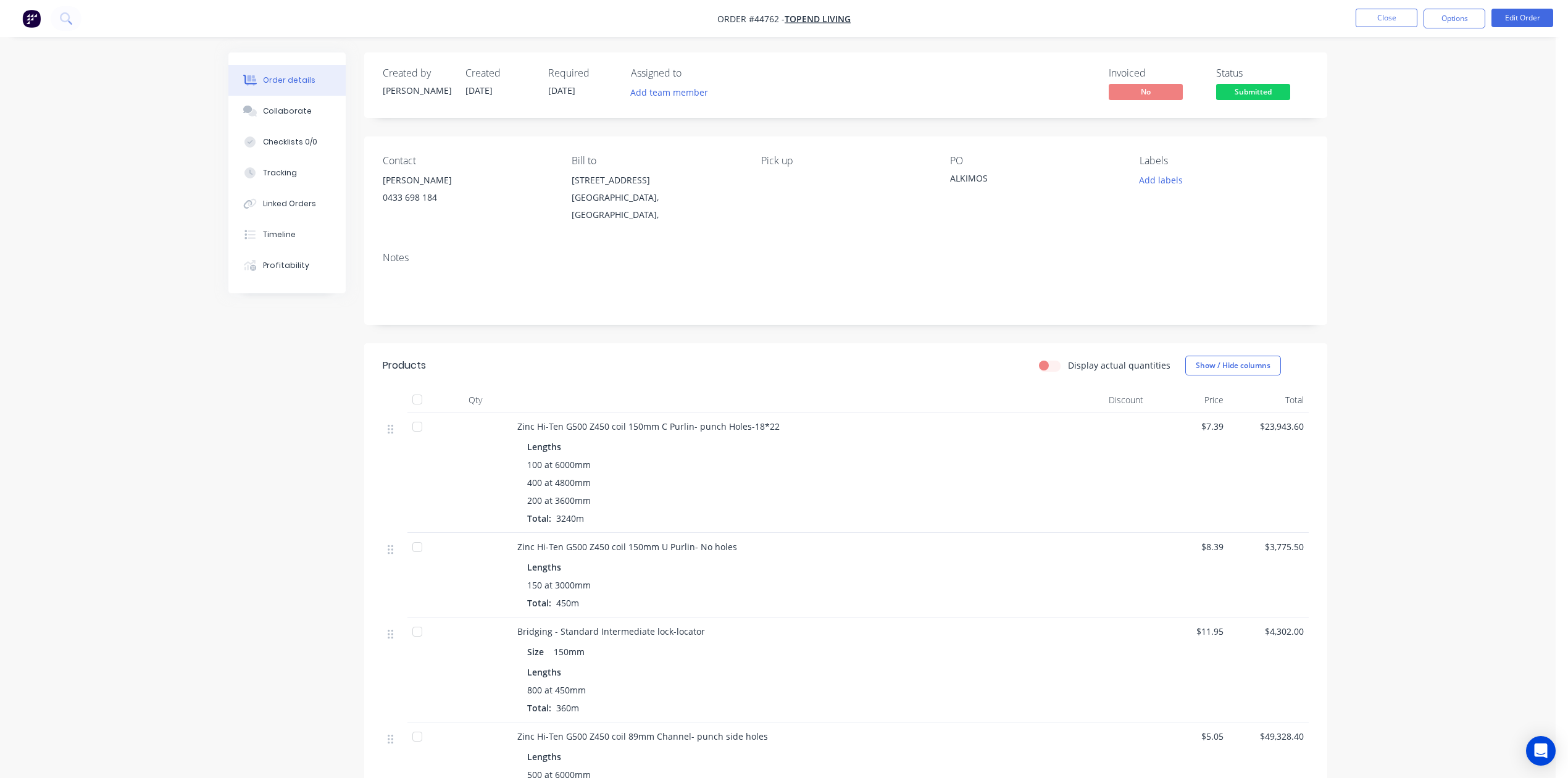
click at [909, 420] on div "Zinc Hi-Ten G500 Z450 coil 150mm C Purlin- punch Holes-18*22" at bounding box center [790, 427] width 545 height 13
click at [1131, 26] on button "Close" at bounding box center [1387, 18] width 62 height 19
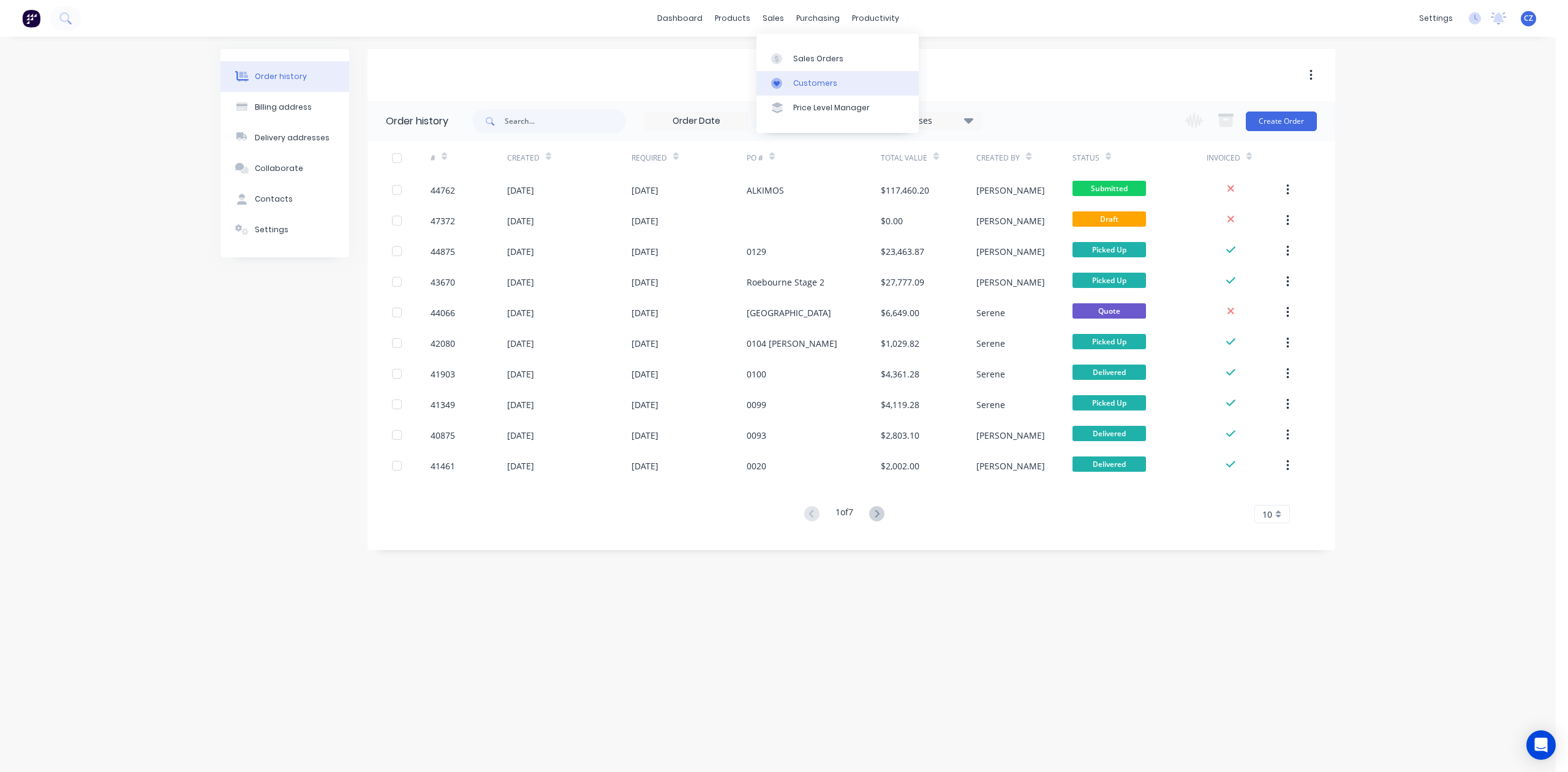
click at [775, 86] on icon at bounding box center [776, 83] width 11 height 11
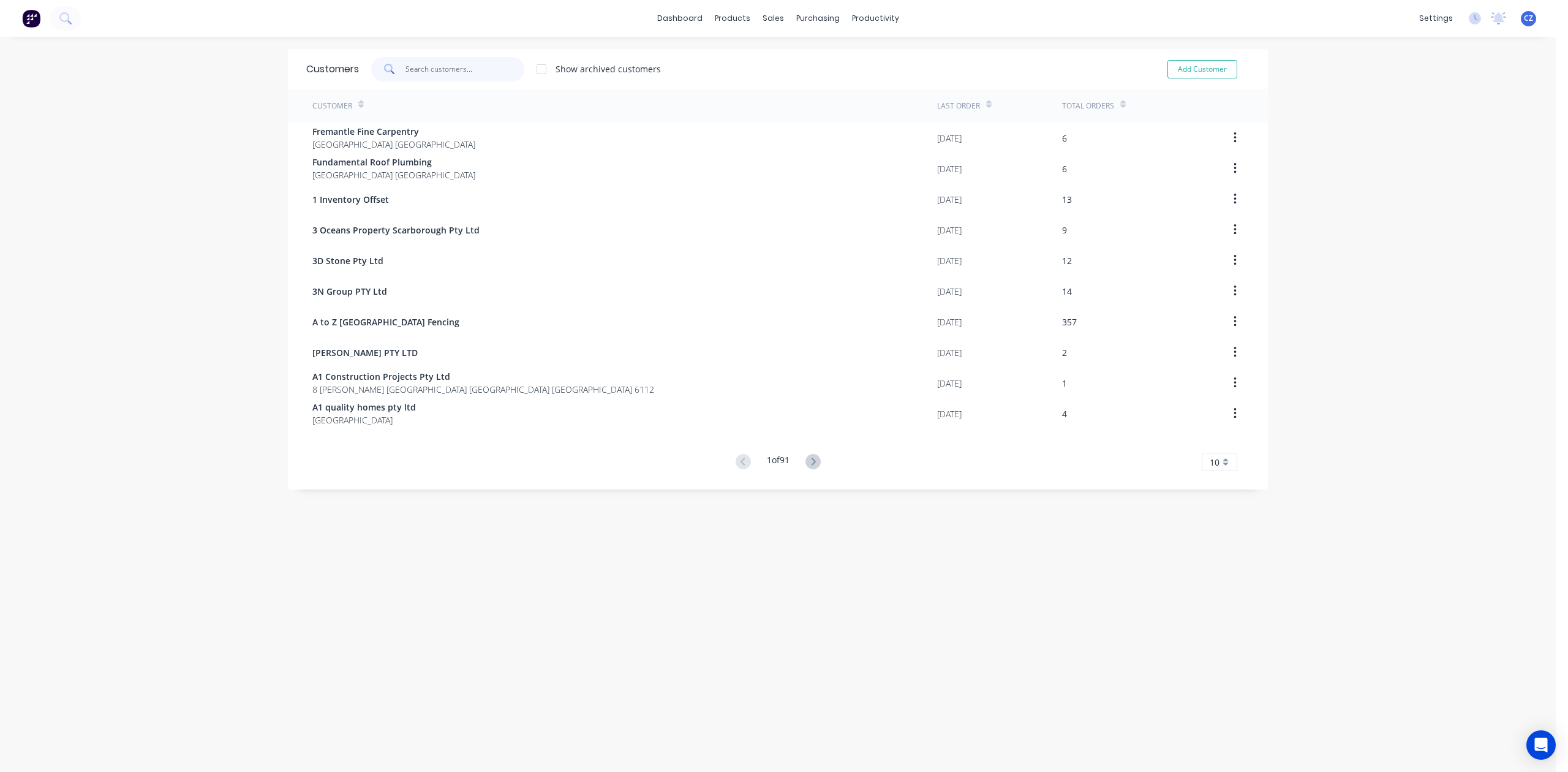
click at [413, 72] on input "text" at bounding box center [465, 69] width 119 height 24
click at [445, 63] on input "text" at bounding box center [465, 69] width 119 height 24
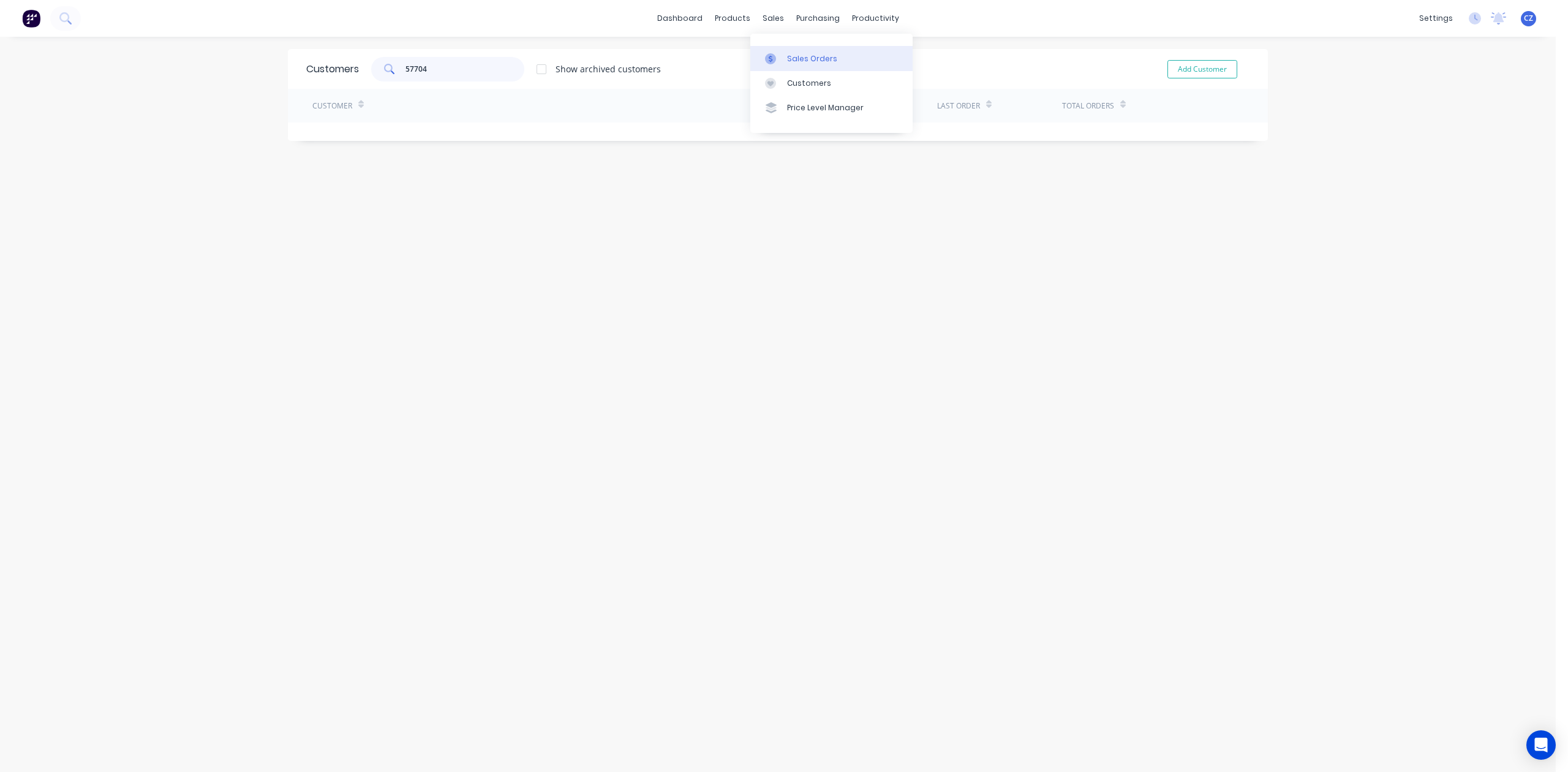
type input "57704"
click at [785, 63] on link "Sales Orders" at bounding box center [831, 58] width 162 height 24
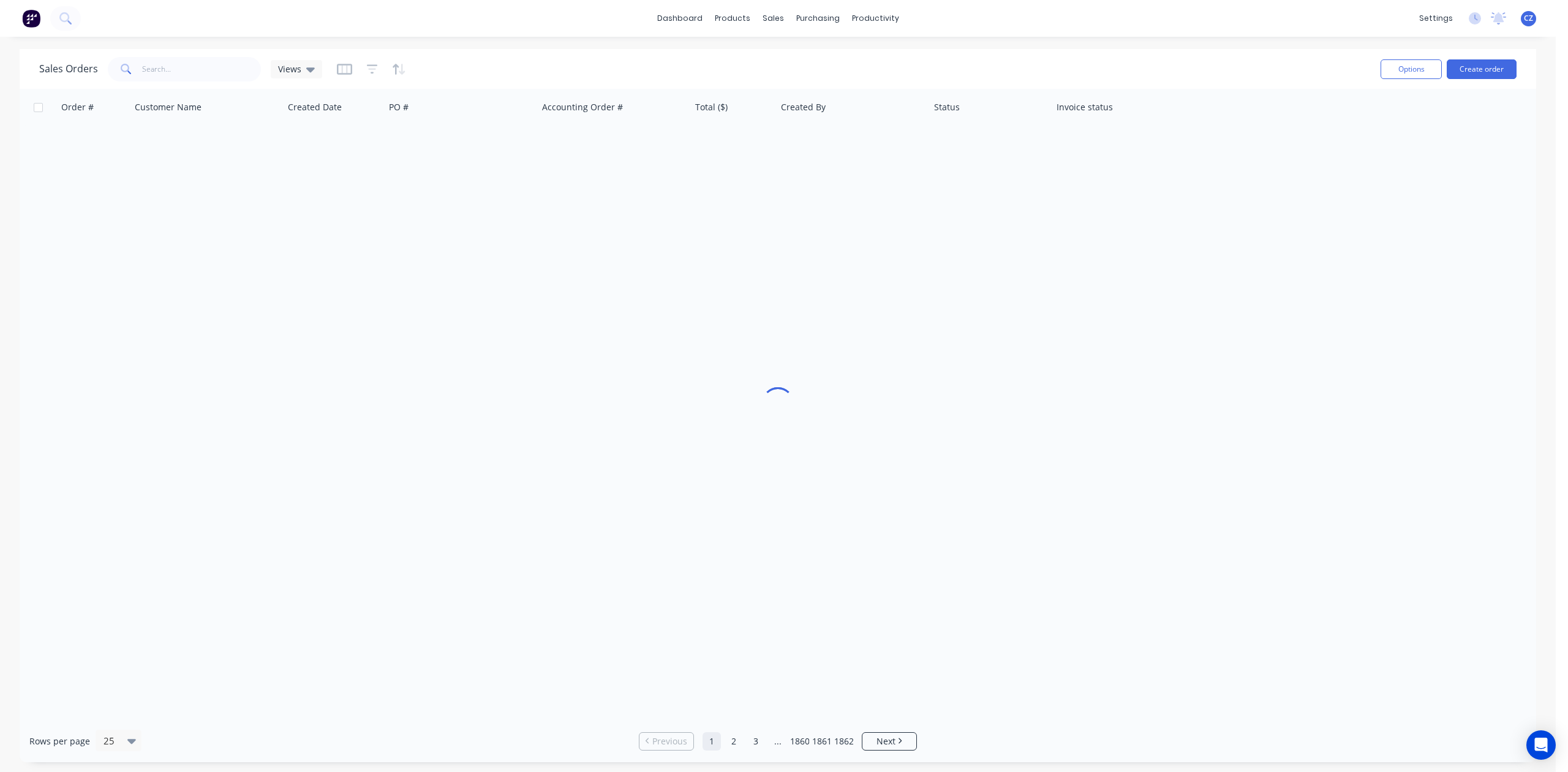
click at [204, 83] on div "Sales Orders Views" at bounding box center [705, 69] width 1331 height 30
click at [201, 76] on input "text" at bounding box center [202, 69] width 119 height 24
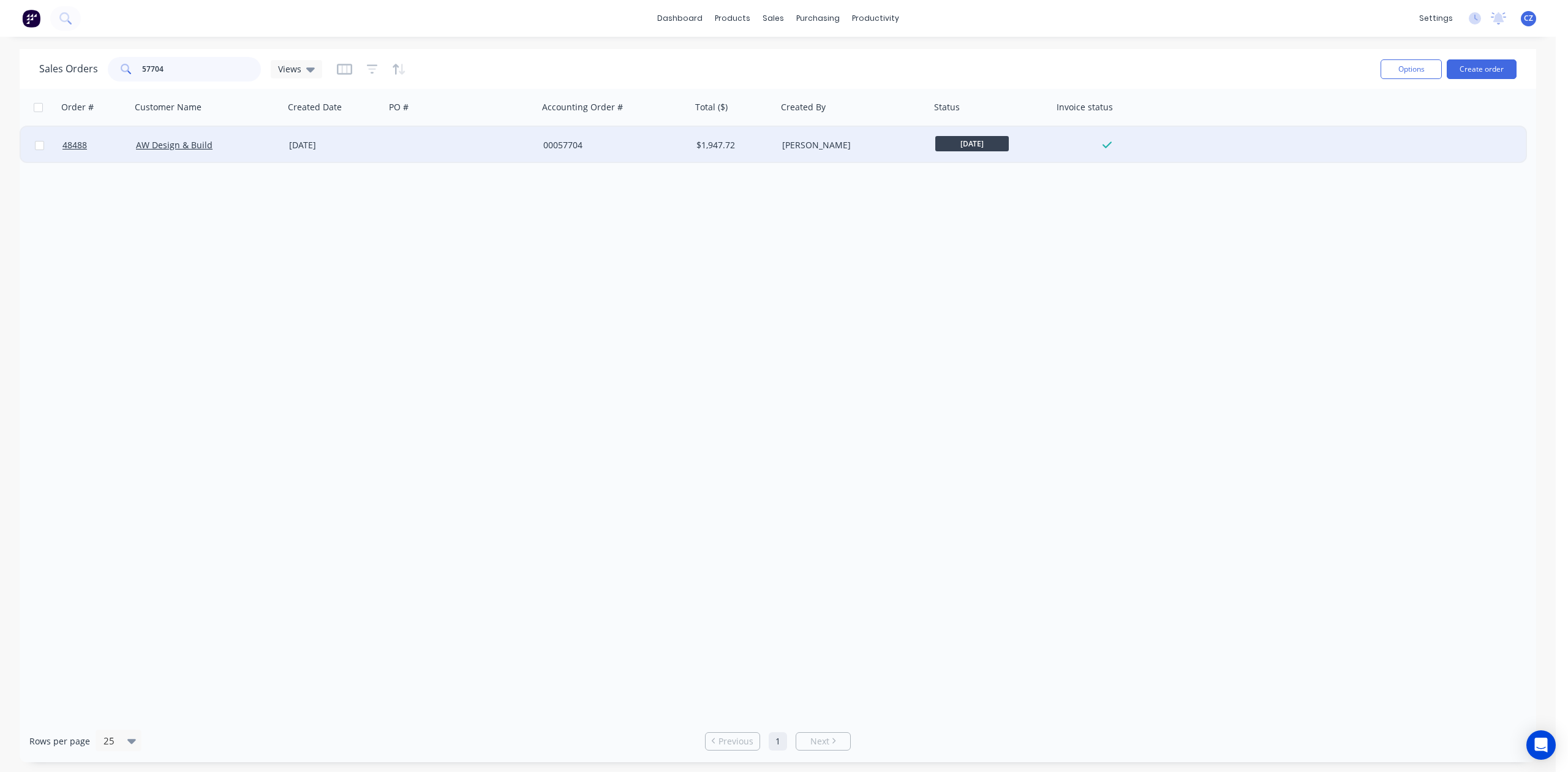
type input "57704"
click at [388, 131] on div at bounding box center [462, 145] width 153 height 37
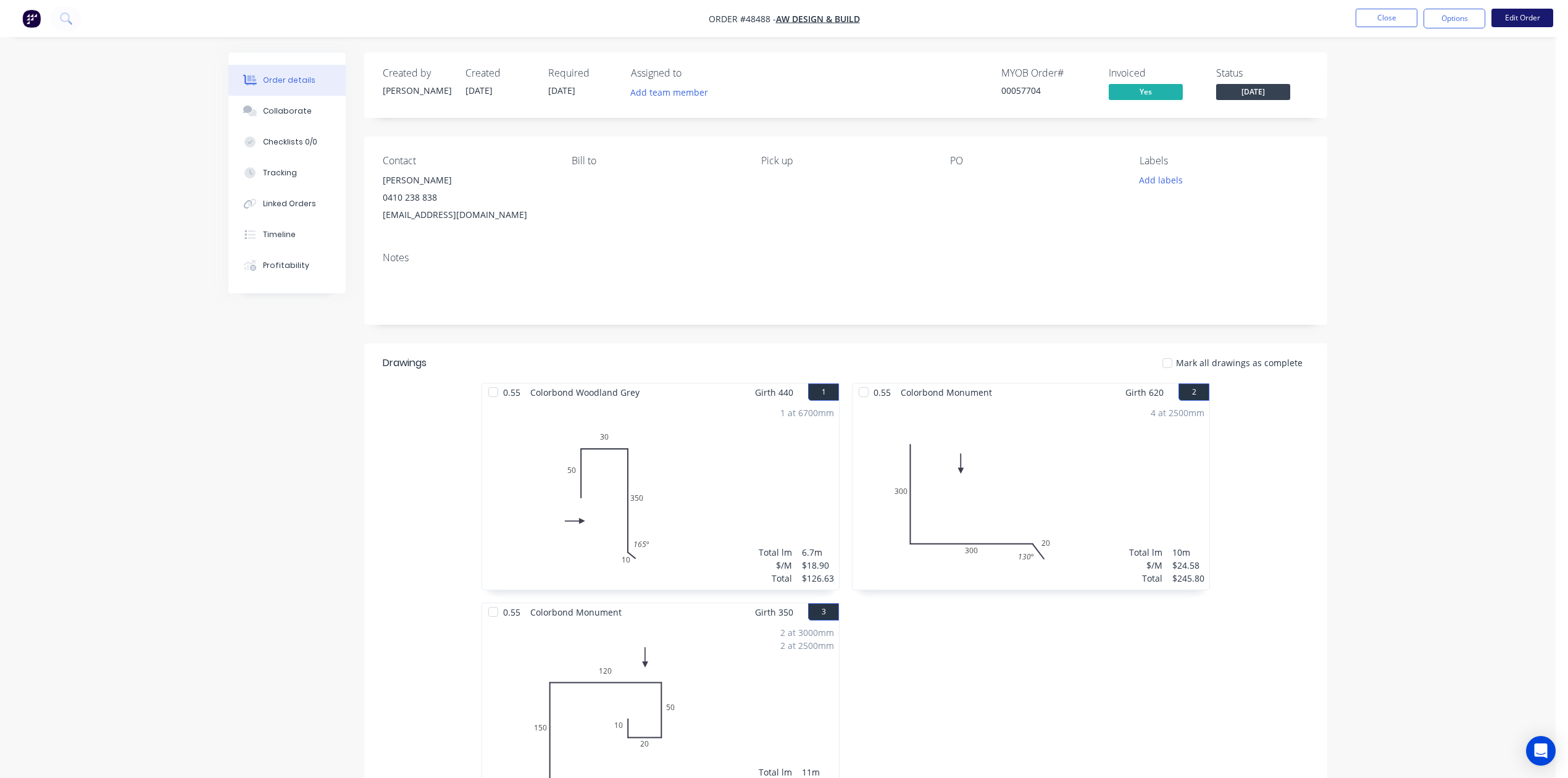
click at [1131, 18] on button "Edit Order" at bounding box center [1522, 18] width 62 height 19
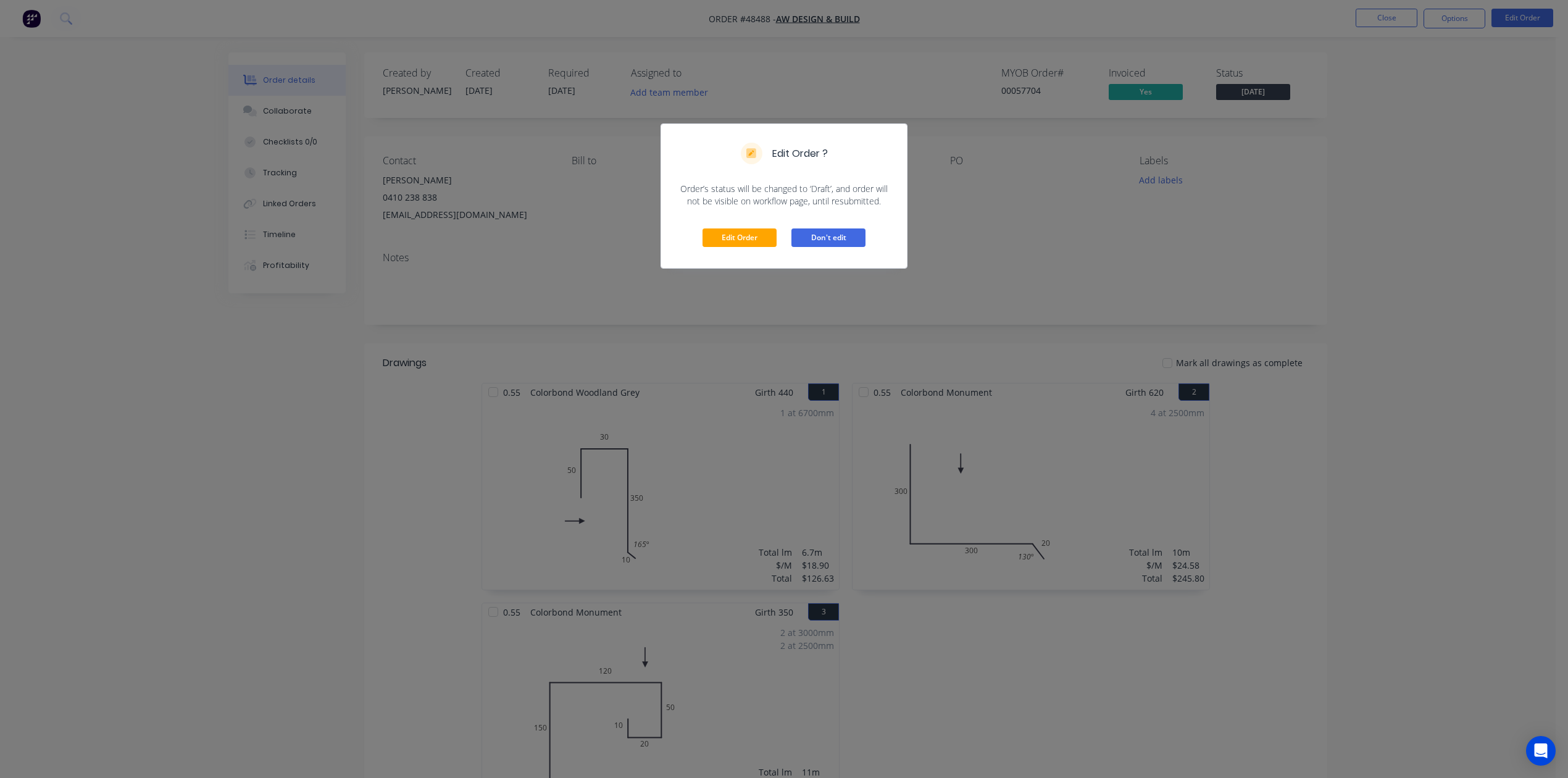
click at [840, 241] on button "Don't edit" at bounding box center [829, 238] width 74 height 19
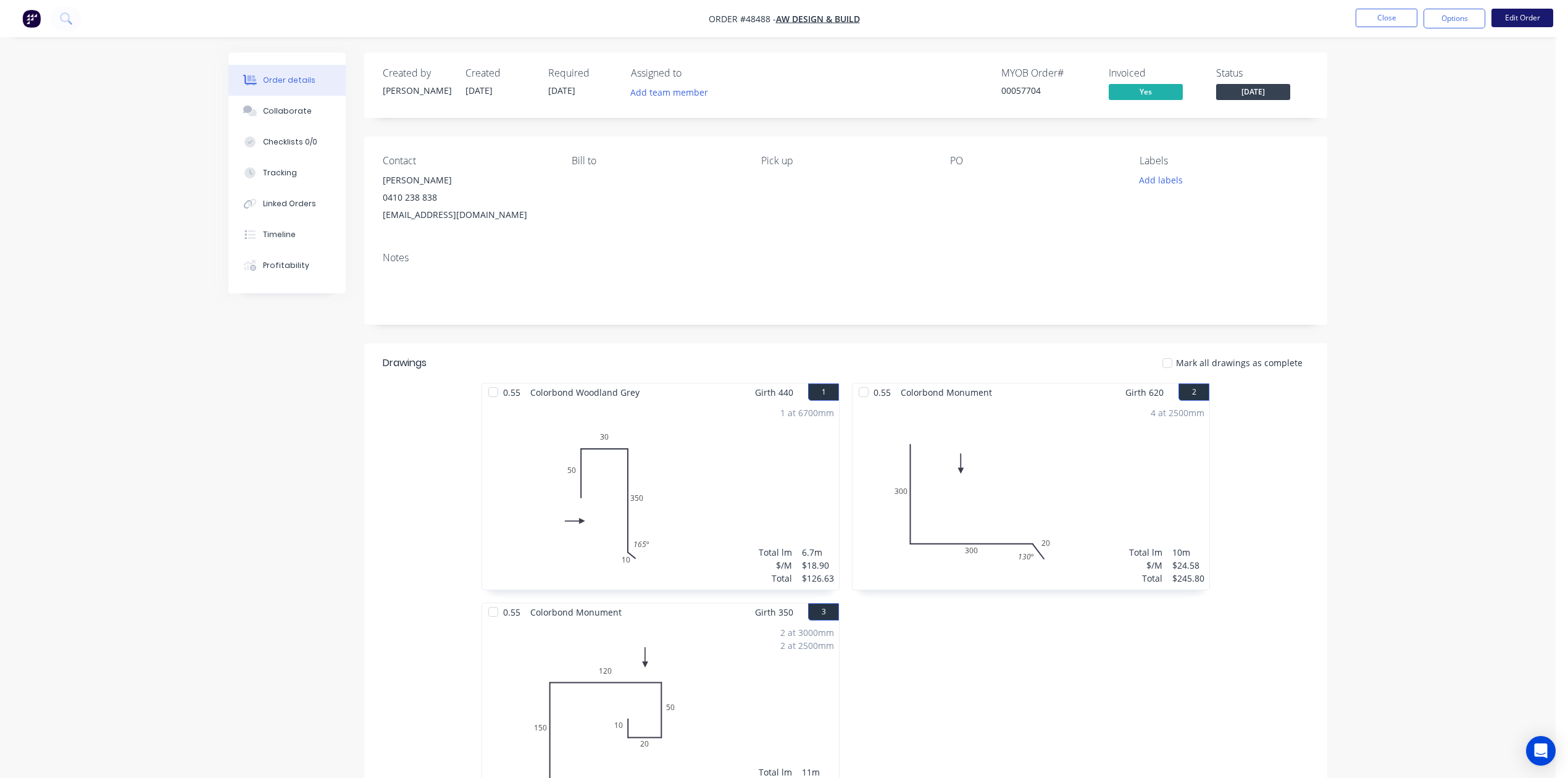
click at [1131, 18] on button "Edit Order" at bounding box center [1522, 18] width 62 height 19
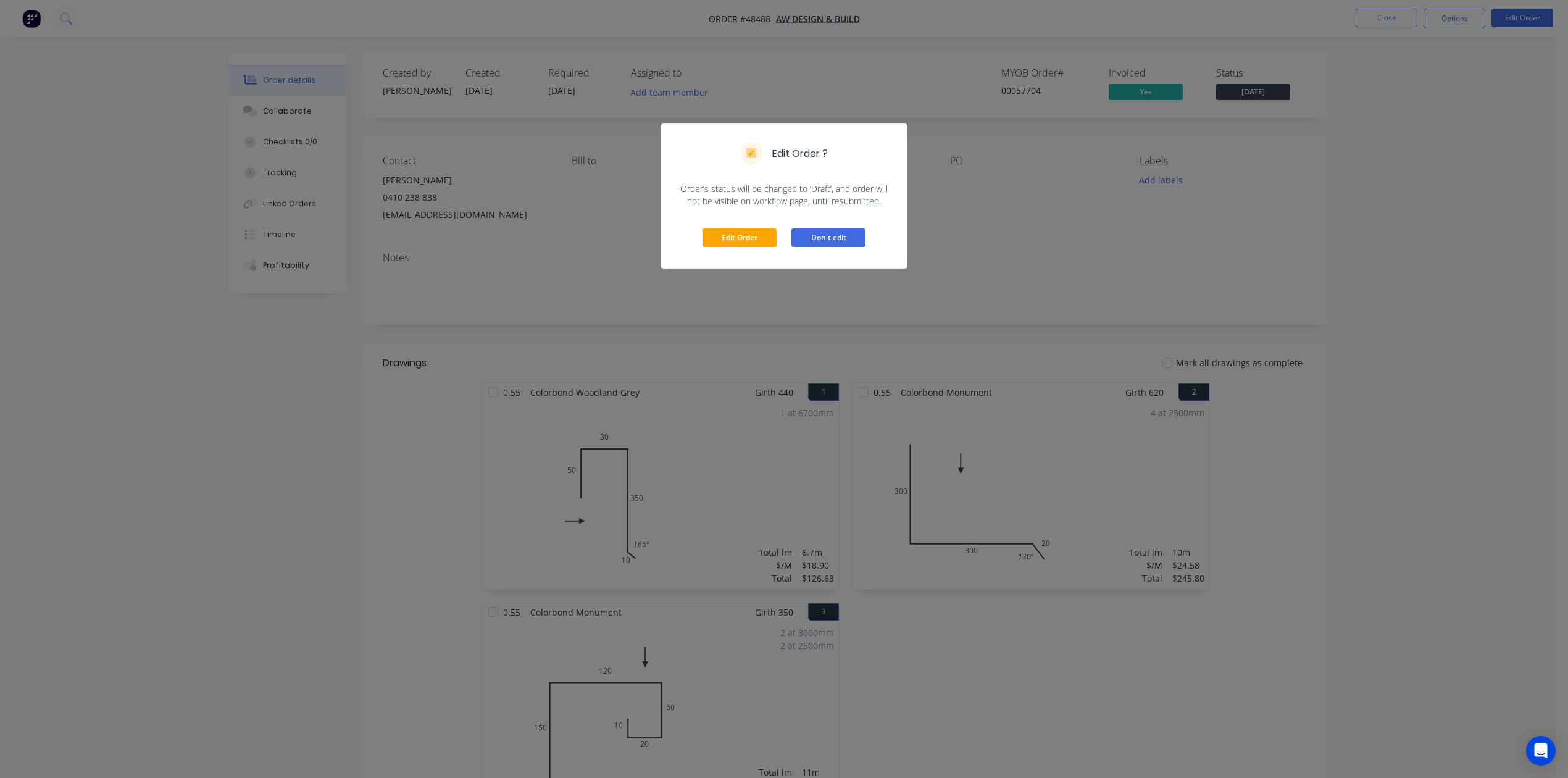
click at [811, 230] on button "Don't edit" at bounding box center [829, 238] width 74 height 19
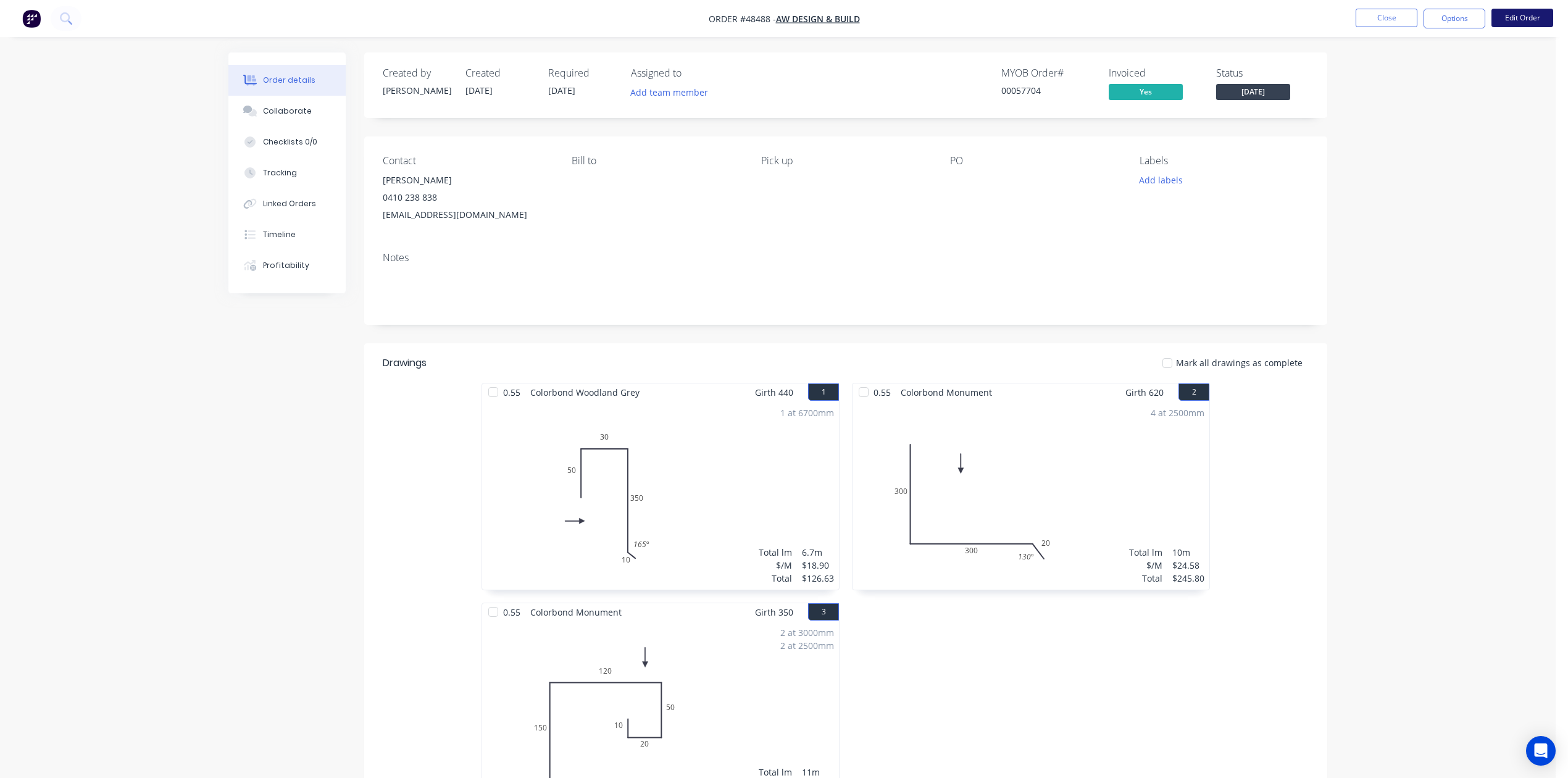
click at [1131, 21] on button "Edit Order" at bounding box center [1522, 18] width 62 height 19
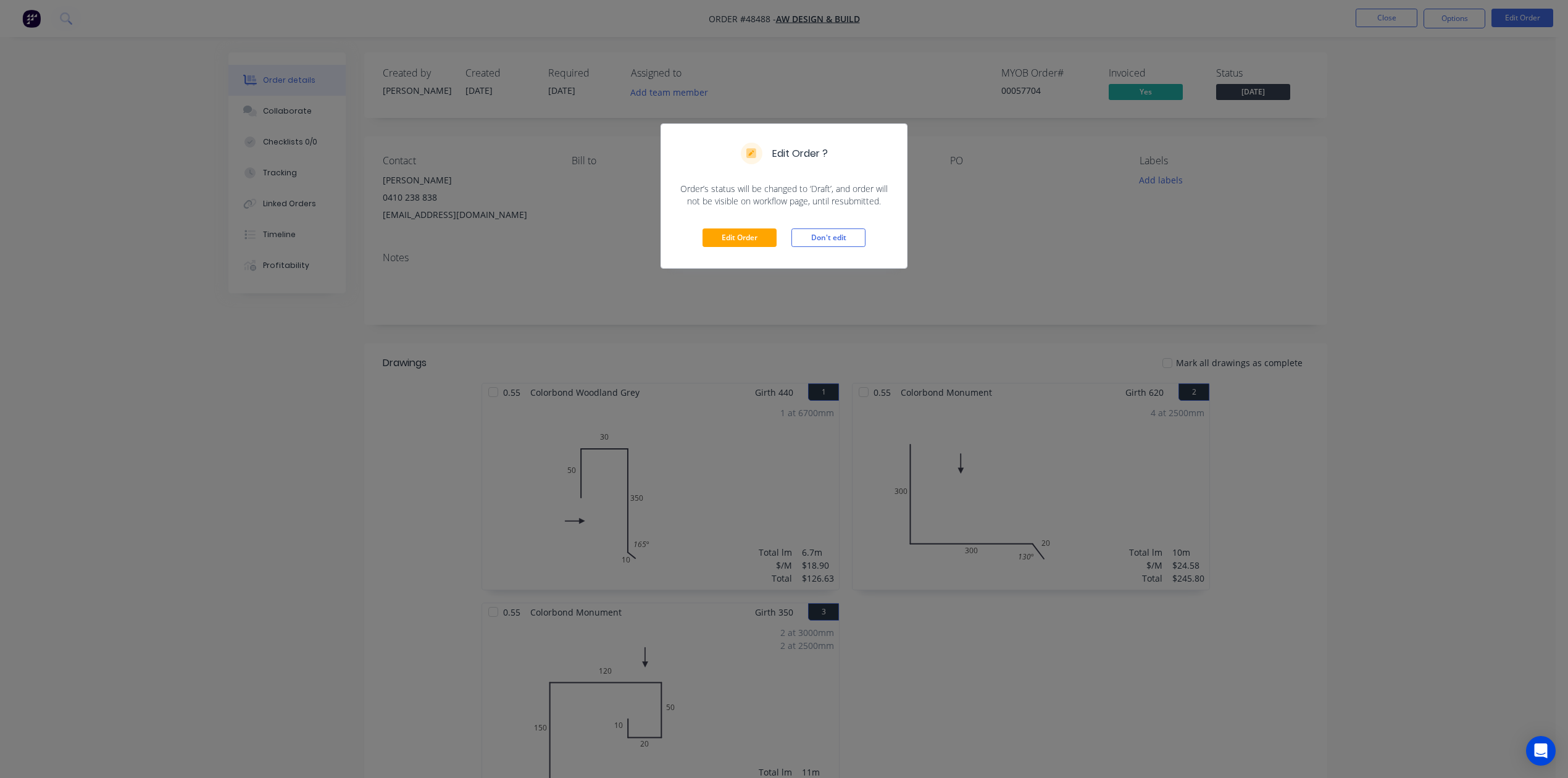
drag, startPoint x: 745, startPoint y: 249, endPoint x: 801, endPoint y: 455, distance: 213.5
click at [745, 248] on div "Edit Order Don't edit" at bounding box center [784, 237] width 246 height 60
click at [727, 242] on button "Edit Order" at bounding box center [740, 238] width 74 height 19
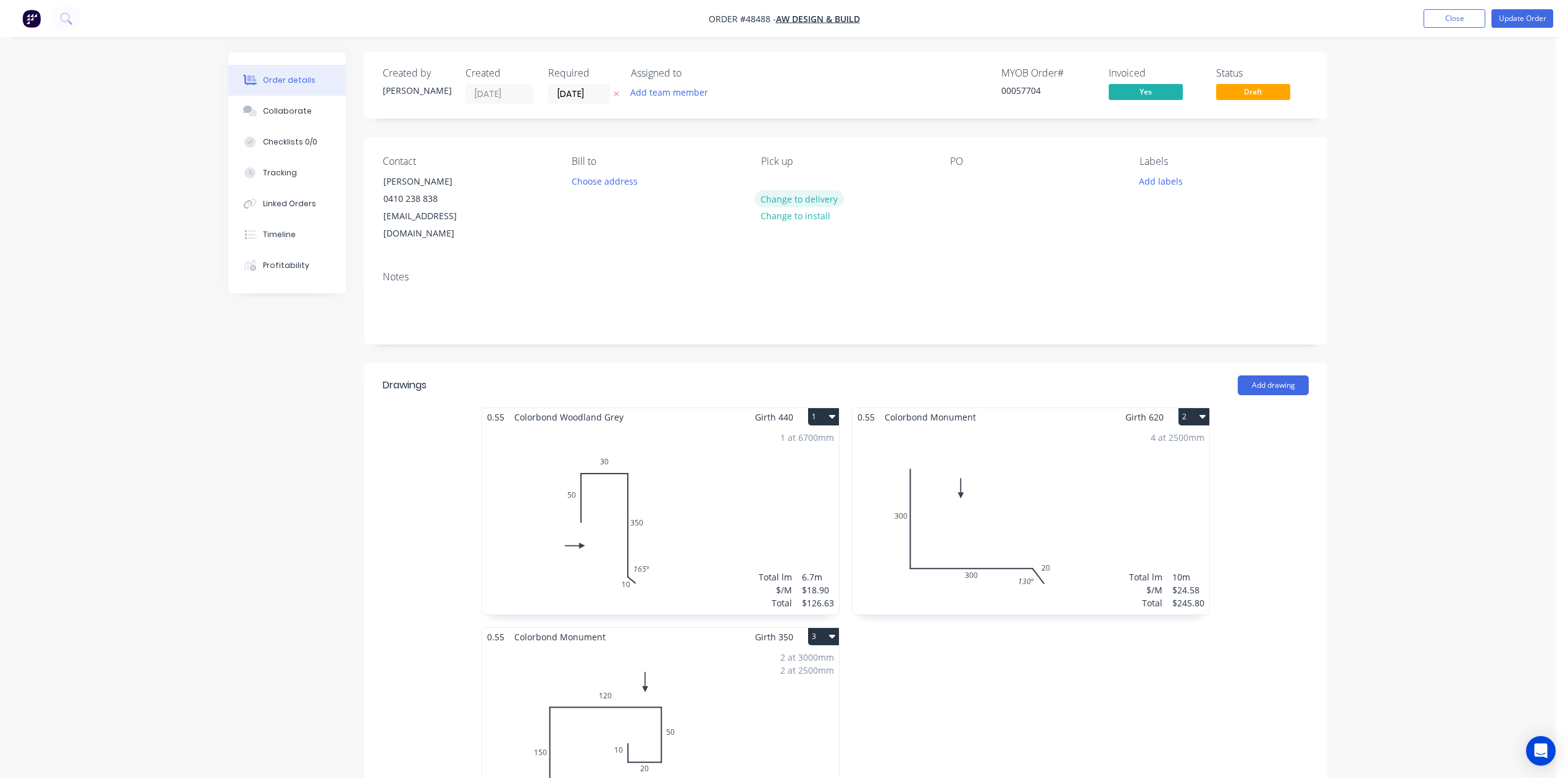
click at [791, 201] on button "Change to delivery" at bounding box center [800, 198] width 90 height 17
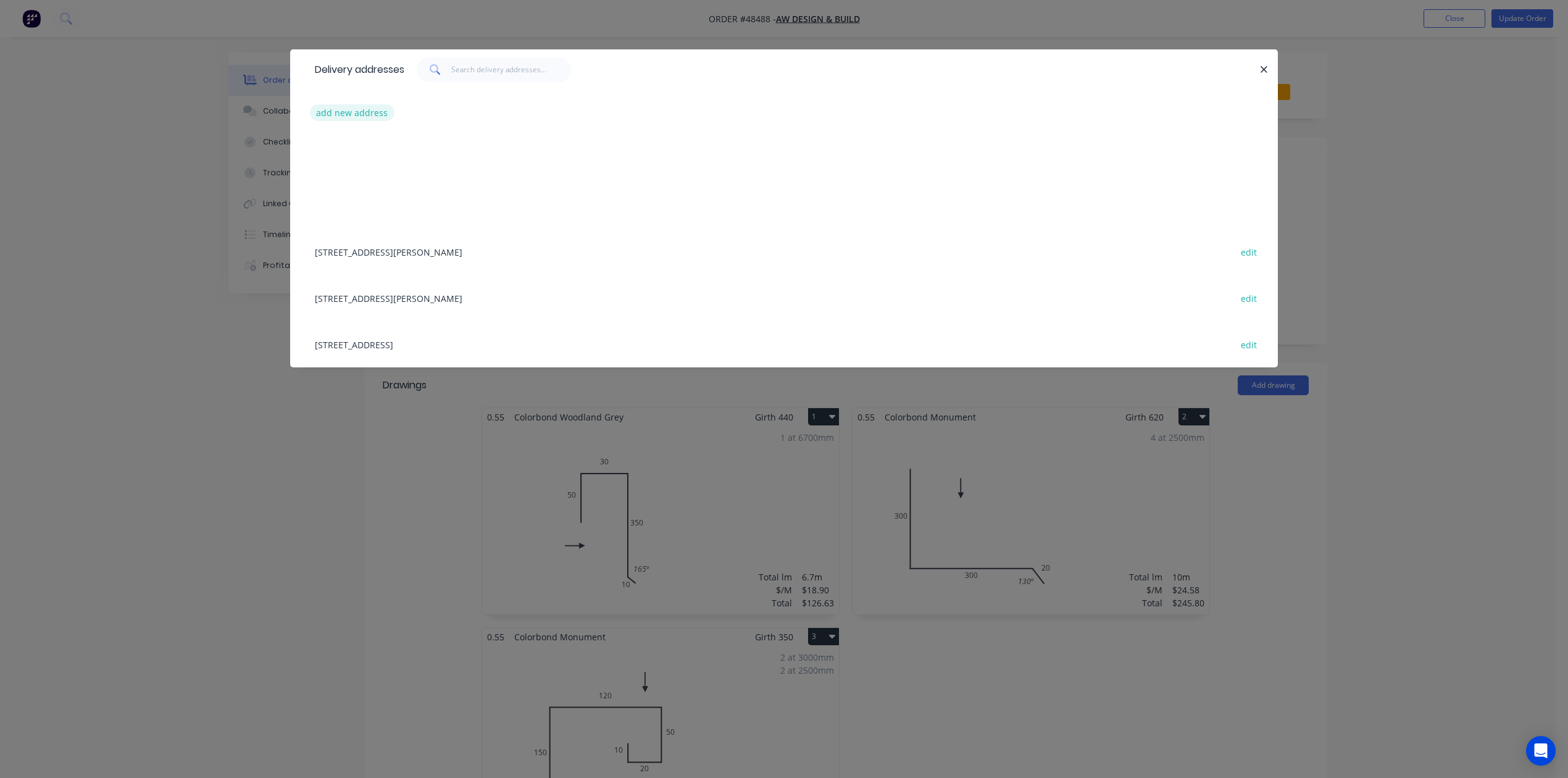
click at [373, 109] on button "add new address" at bounding box center [352, 112] width 84 height 17
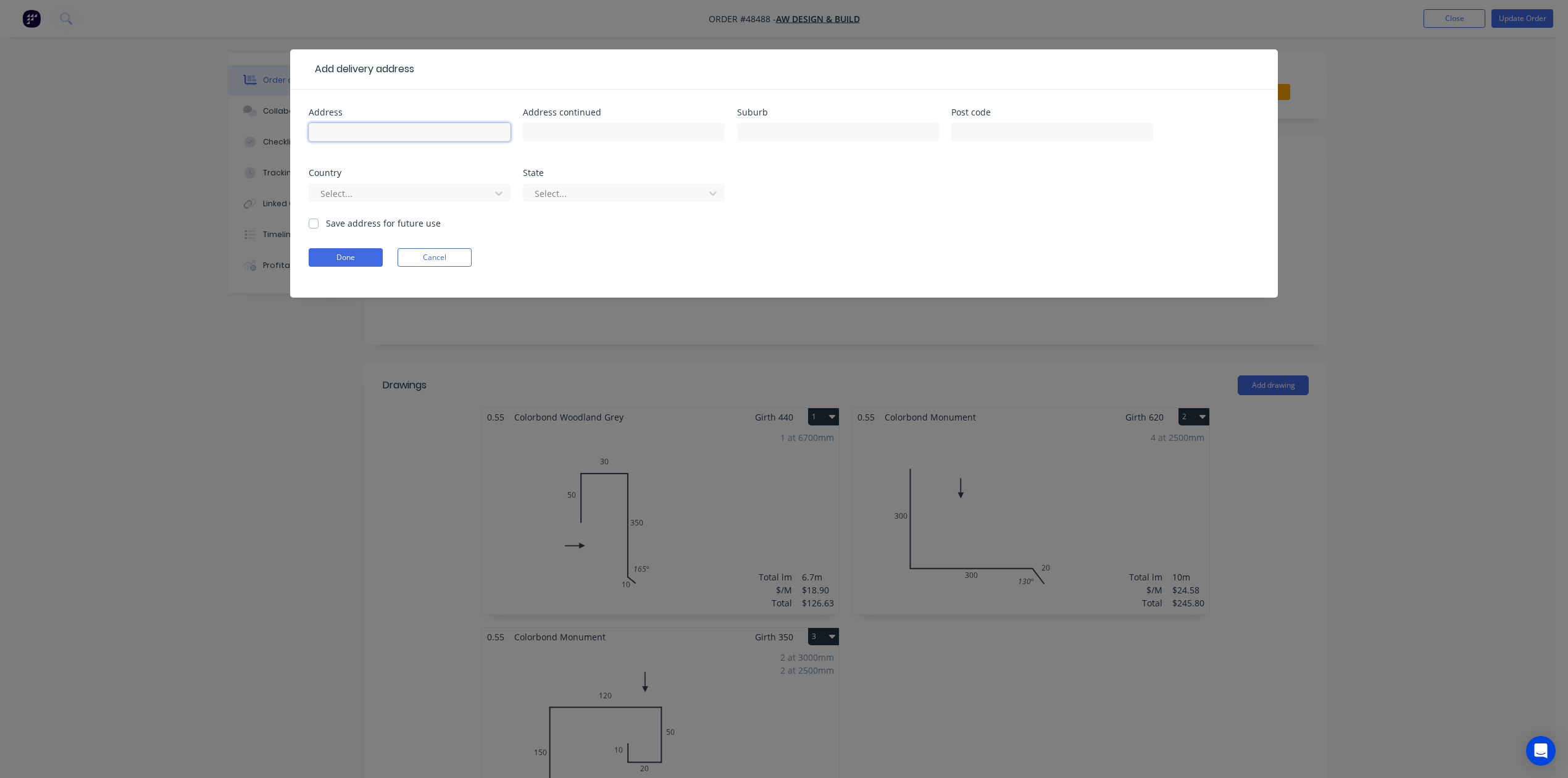
click at [365, 128] on input "text" at bounding box center [410, 132] width 202 height 19
paste input "516 William St, Highgate WA 6003"
type input "516 William St, Highgate WA 6003"
click at [348, 260] on button "Done" at bounding box center [346, 258] width 74 height 19
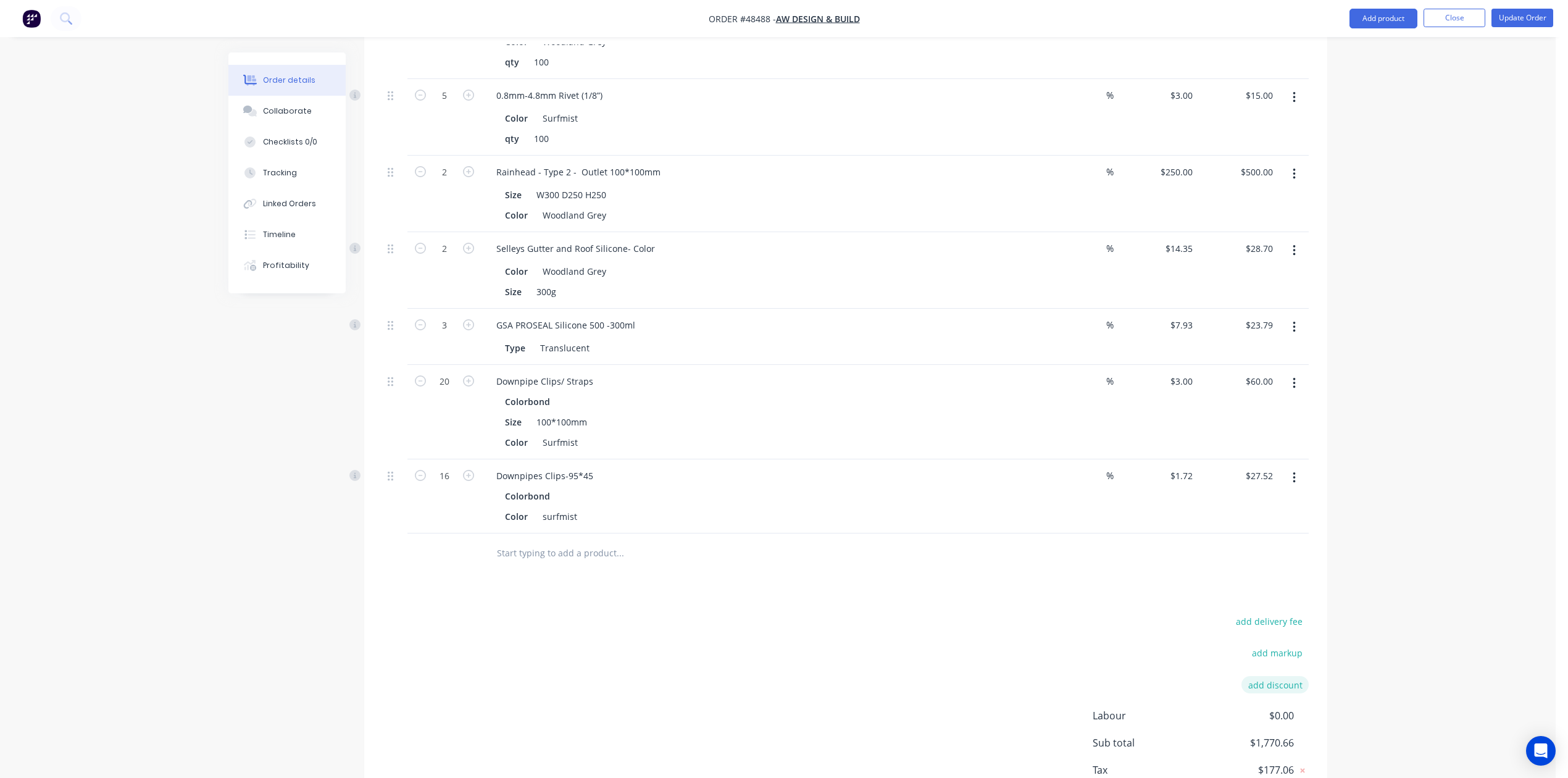
scroll to position [1152, 0]
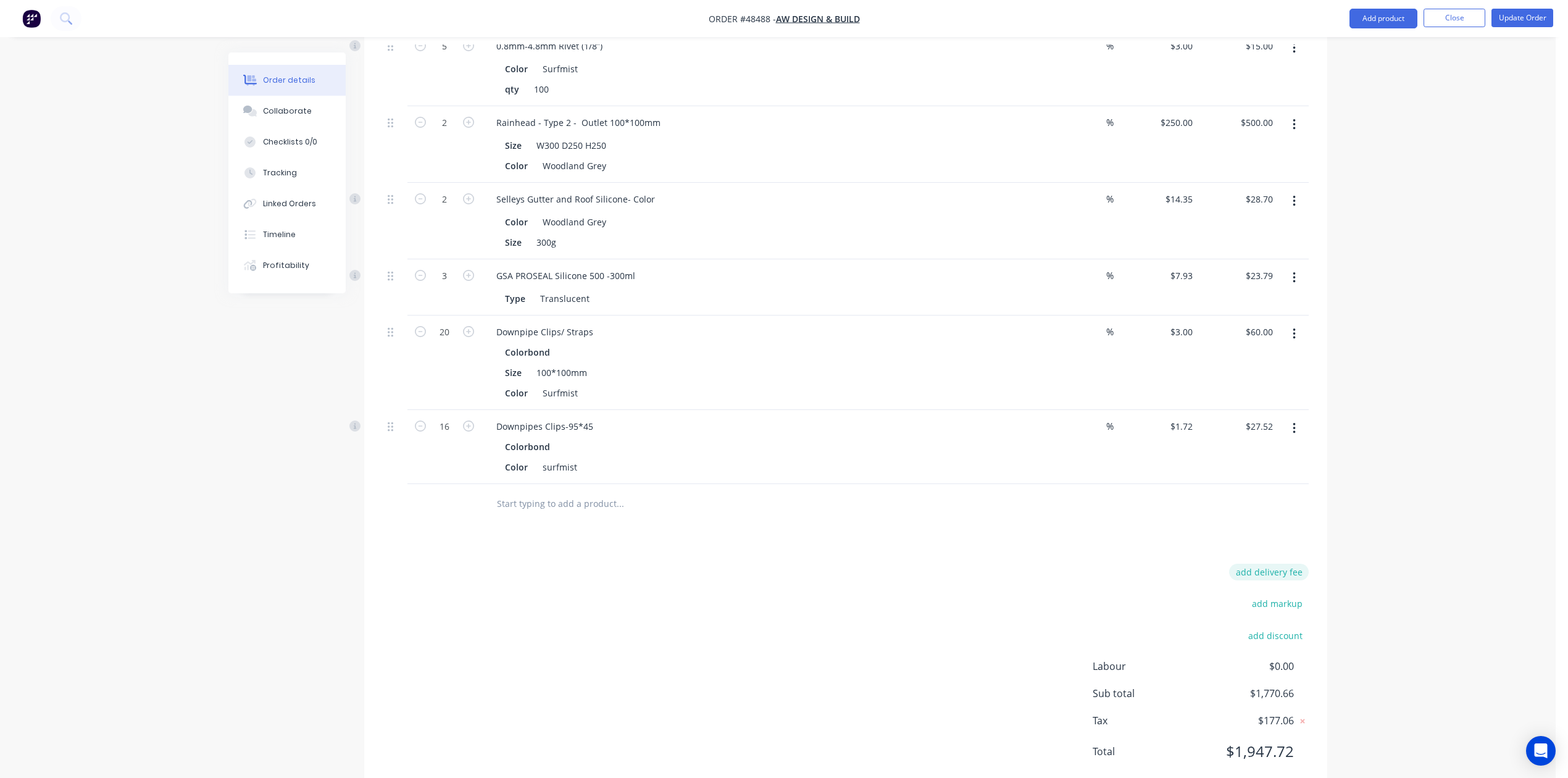
click at [1131, 564] on button "add delivery fee" at bounding box center [1269, 571] width 80 height 17
type input "240"
click input "submit" at bounding box center [0, 0] width 0 height 0
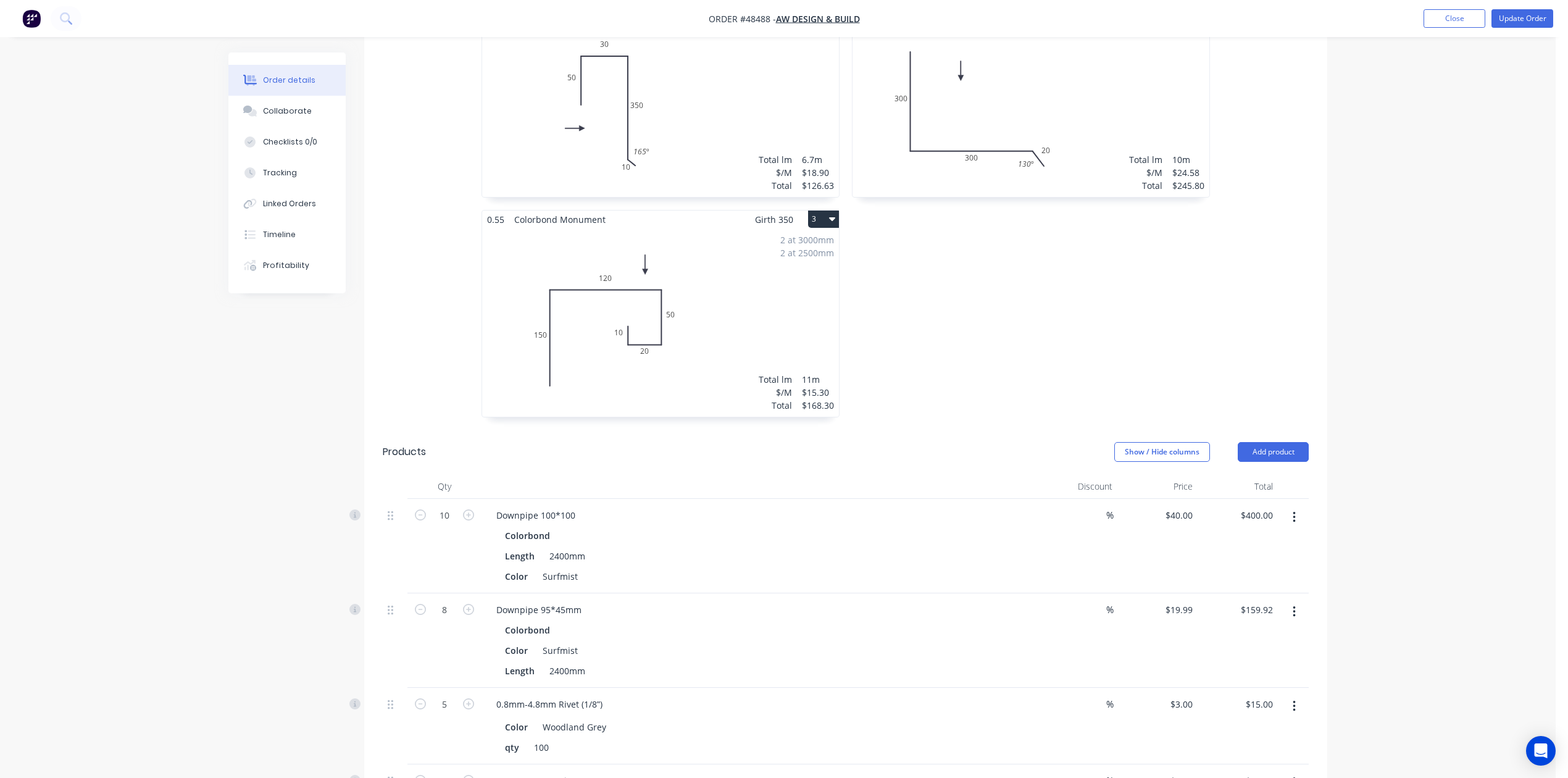
scroll to position [247, 0]
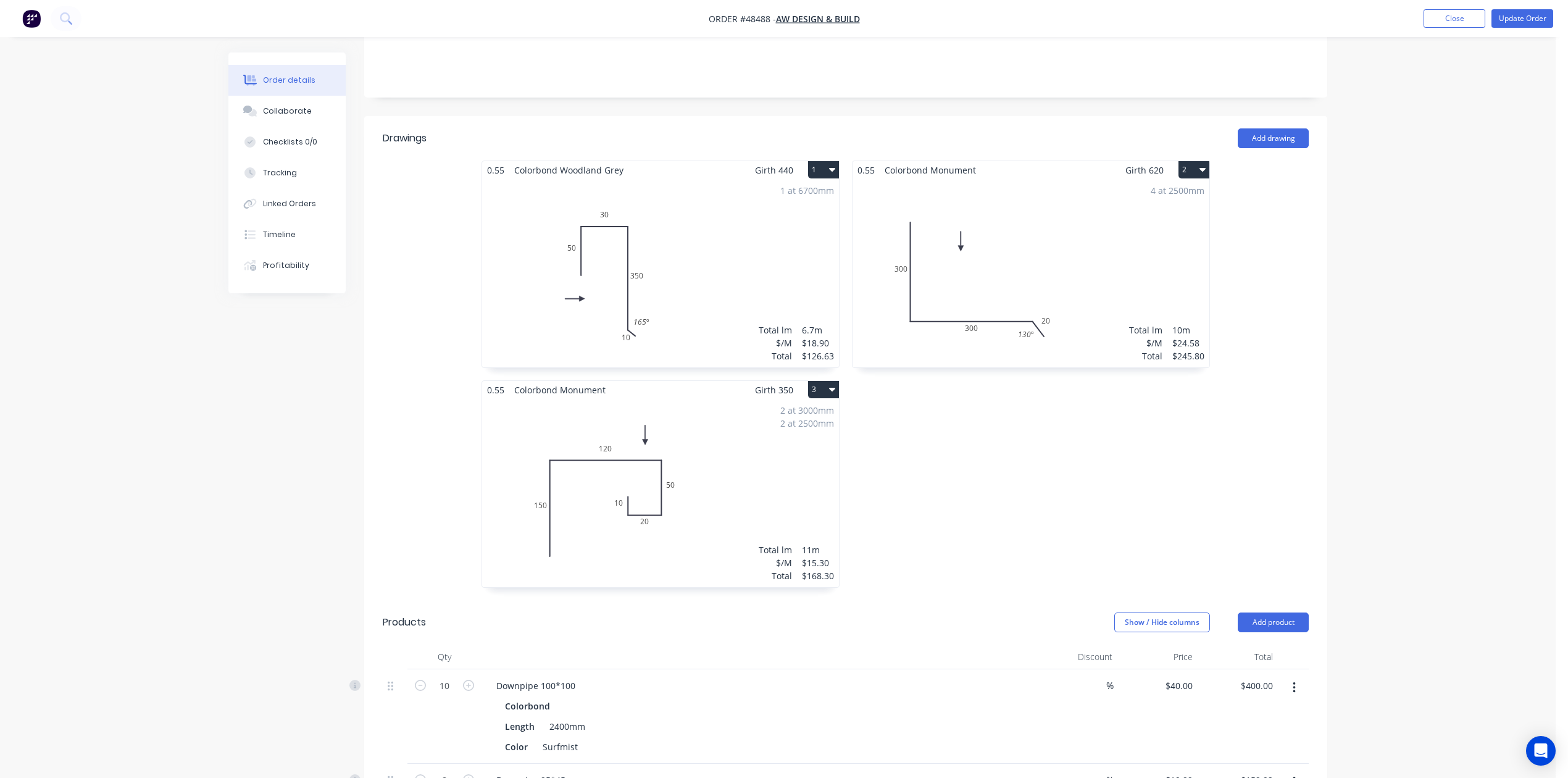
click at [1131, 35] on nav "Order #48488 - AW Design & Build Add product Close Update Order" at bounding box center [784, 19] width 1568 height 37
click at [1131, 21] on button "Update Order" at bounding box center [1522, 19] width 62 height 19
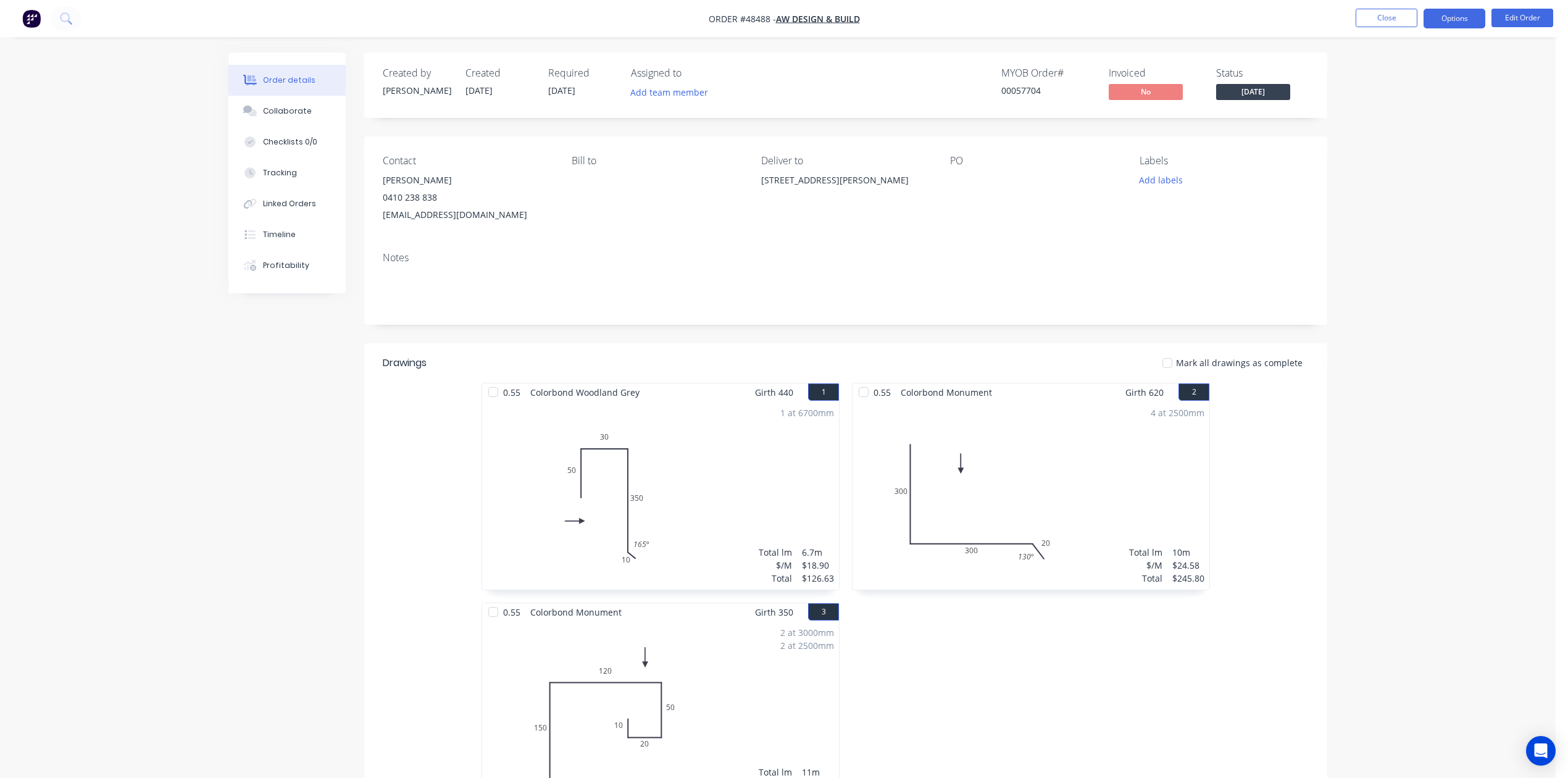
click at [1131, 21] on button "Options" at bounding box center [1454, 19] width 62 height 20
click at [1131, 70] on div "Invoice" at bounding box center [1417, 74] width 114 height 18
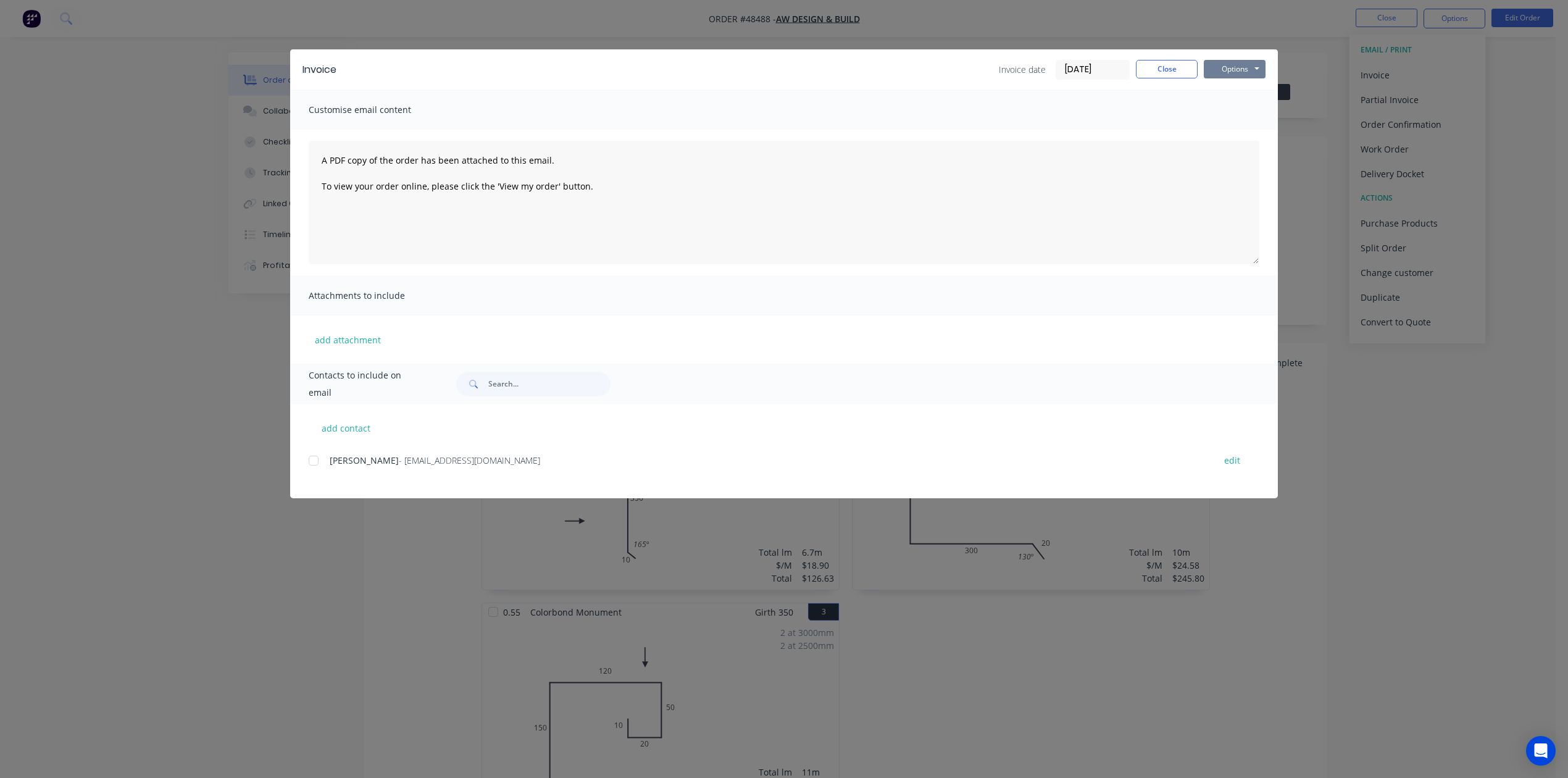
click at [1131, 68] on button "Options" at bounding box center [1234, 69] width 62 height 19
click at [1131, 106] on button "Print" at bounding box center [1243, 111] width 79 height 21
click at [1131, 70] on button "Close" at bounding box center [1167, 69] width 62 height 19
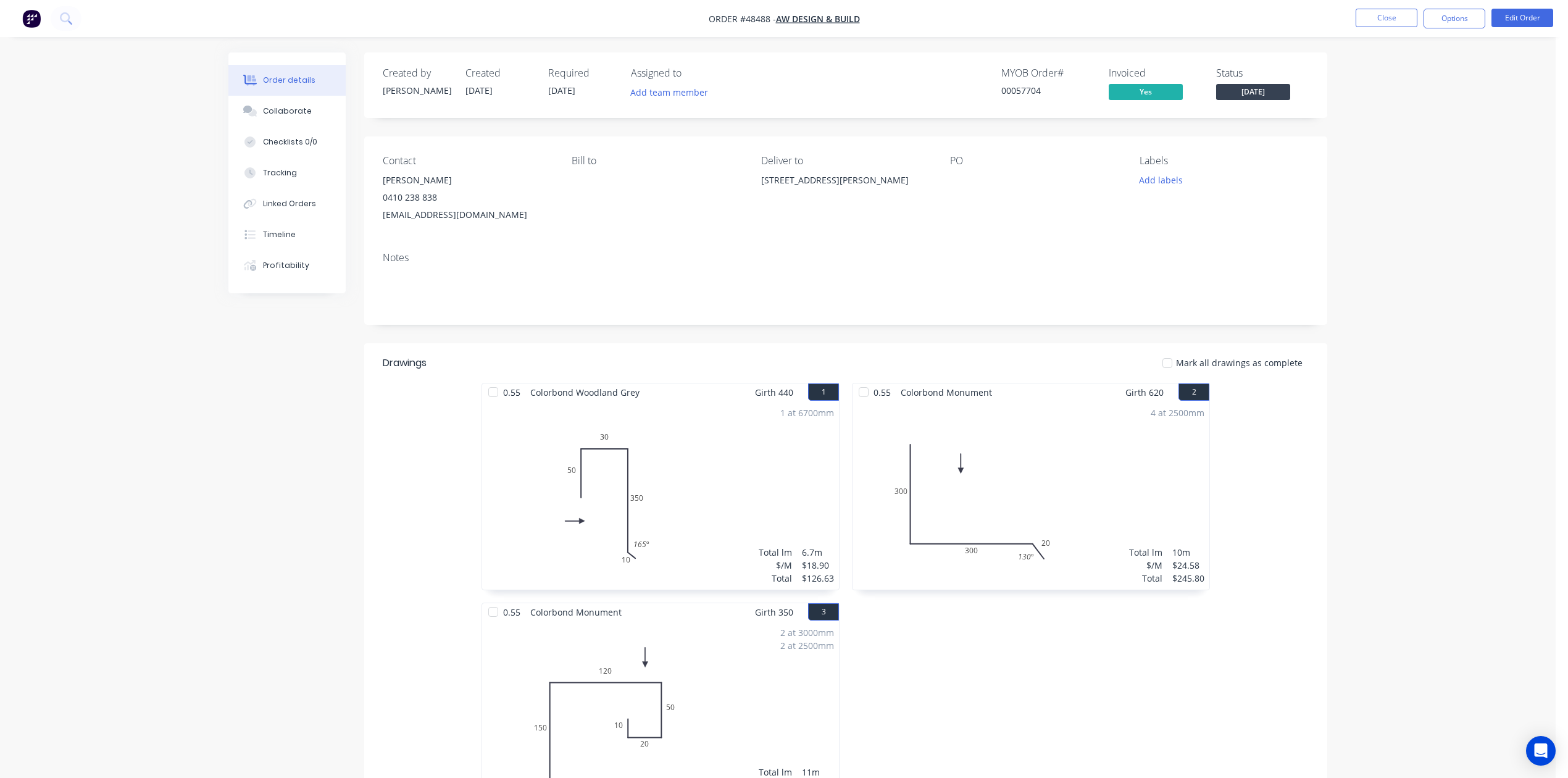
click at [1092, 316] on div "Notes" at bounding box center [846, 283] width 963 height 83
click at [1131, 16] on button "Options" at bounding box center [1454, 19] width 62 height 20
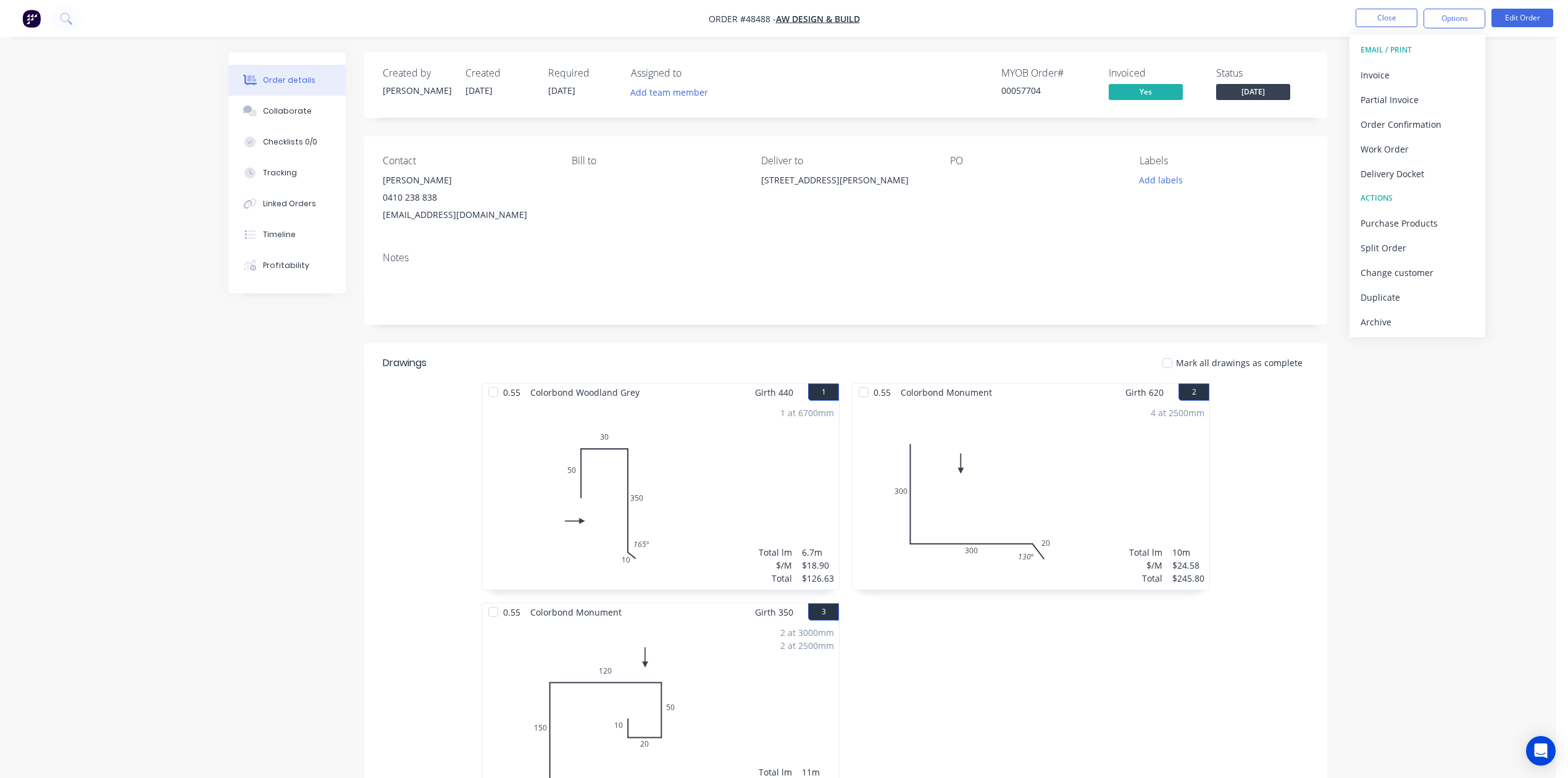
drag, startPoint x: 813, startPoint y: 200, endPoint x: 842, endPoint y: 178, distance: 36.4
click at [820, 194] on div "516 William St, Highgate WA 6003" at bounding box center [846, 191] width 169 height 39
click at [1131, 21] on button "Edit Order" at bounding box center [1522, 18] width 62 height 19
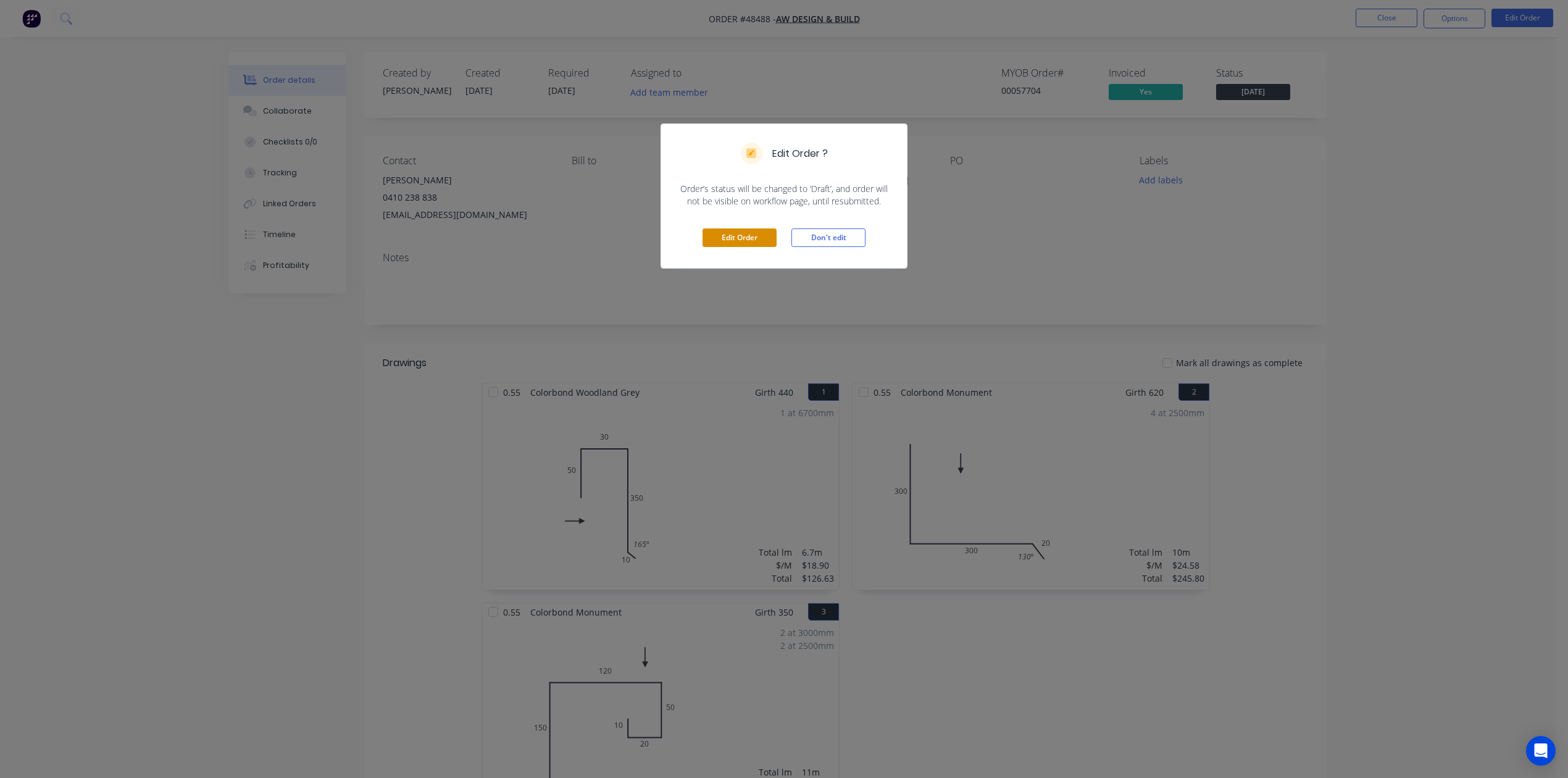
click at [739, 237] on button "Edit Order" at bounding box center [740, 238] width 74 height 19
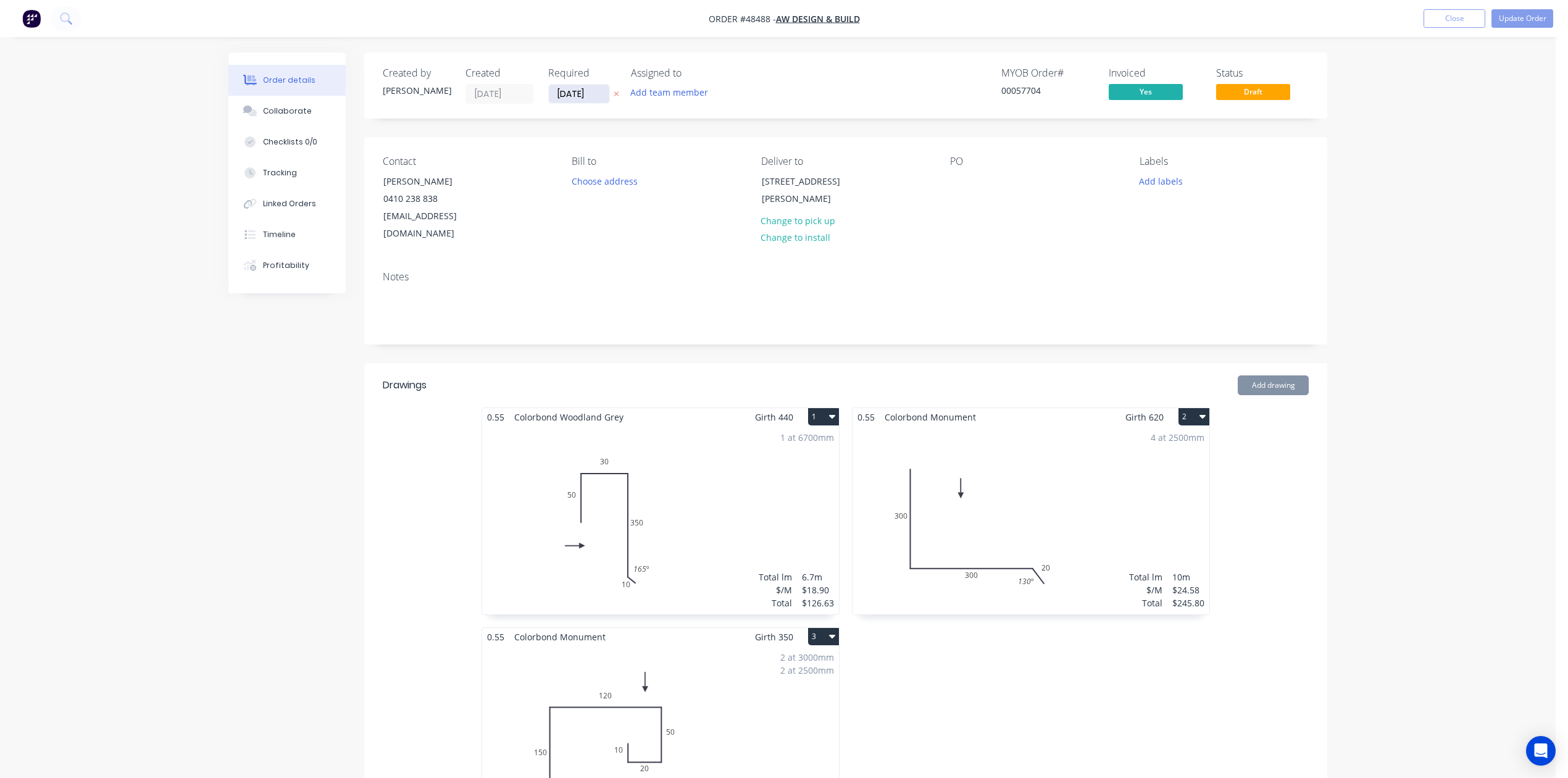
click at [571, 94] on input "03/09/25" at bounding box center [579, 94] width 60 height 19
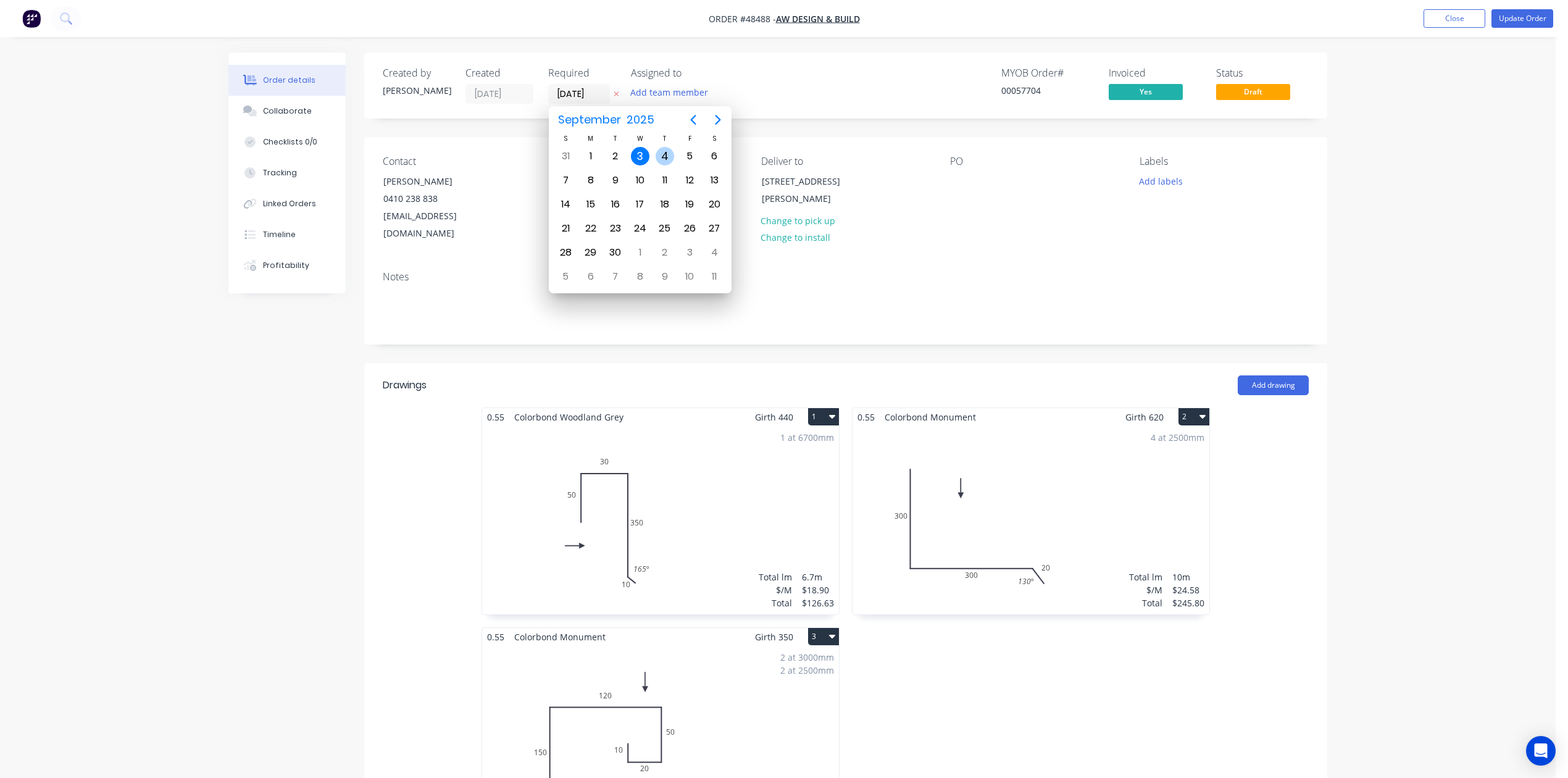
click at [662, 149] on div "4" at bounding box center [665, 156] width 19 height 19
type input "[DATE]"
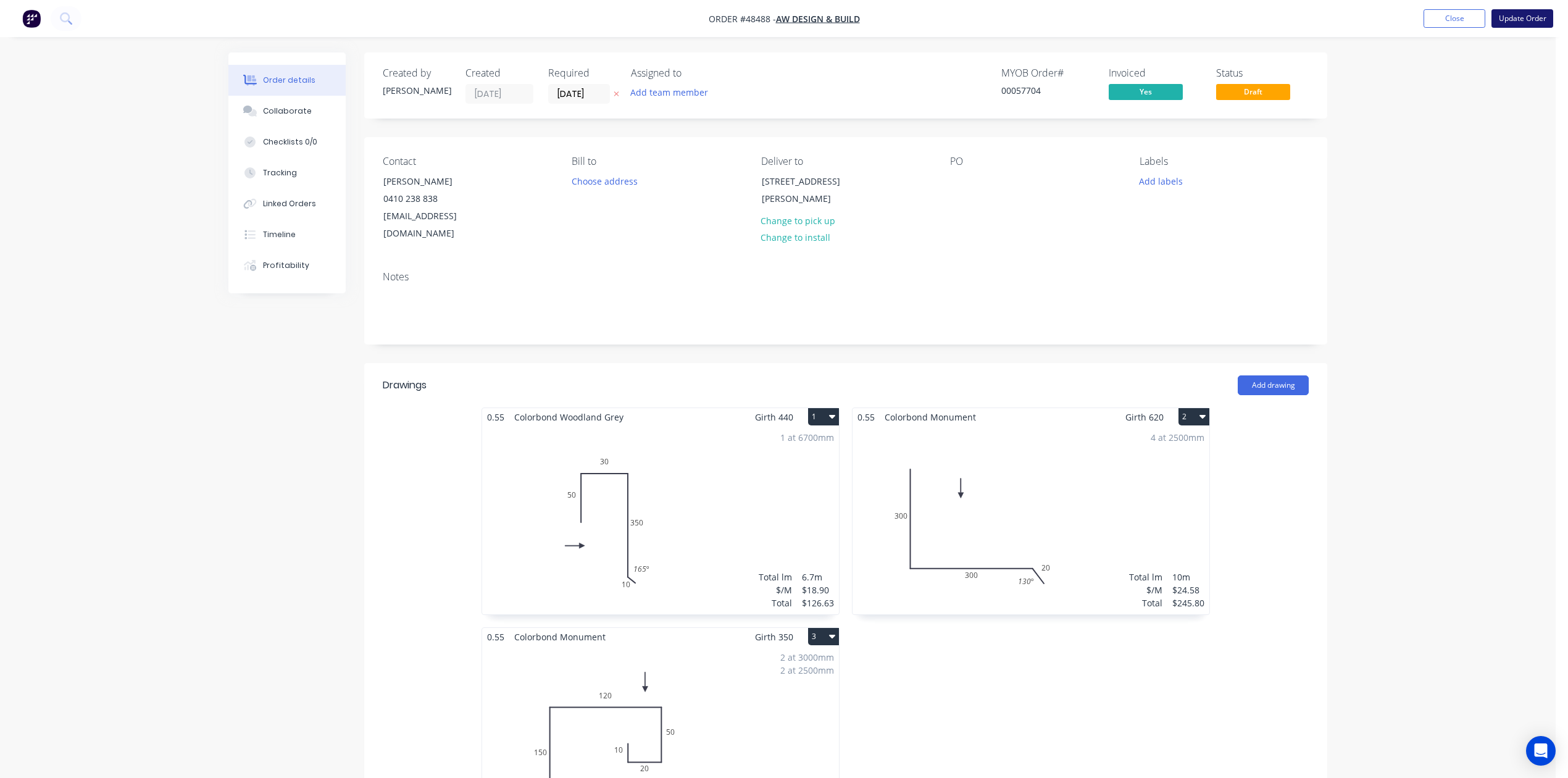
click at [1131, 13] on button "Update Order" at bounding box center [1522, 19] width 62 height 19
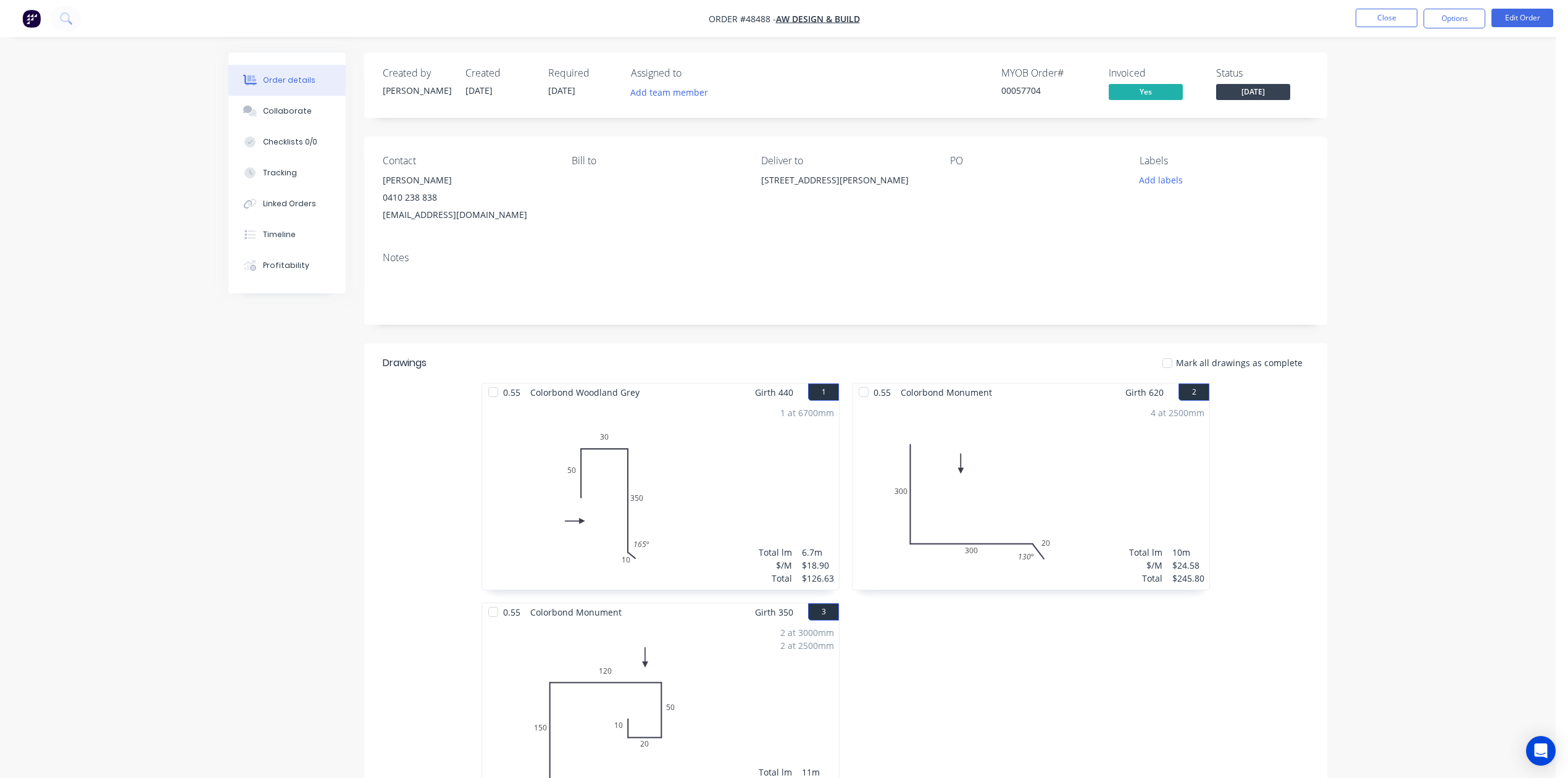
click at [1131, 7] on nav "Order #48488 - AW Design & Build Close Options Edit Order" at bounding box center [784, 19] width 1568 height 37
click at [1131, 18] on button "Options" at bounding box center [1454, 19] width 62 height 20
click at [1131, 173] on div "Delivery Docket" at bounding box center [1417, 173] width 114 height 18
click at [1131, 127] on div "Without pricing" at bounding box center [1417, 124] width 114 height 18
click at [1131, 89] on span "[DATE]" at bounding box center [1254, 91] width 74 height 15
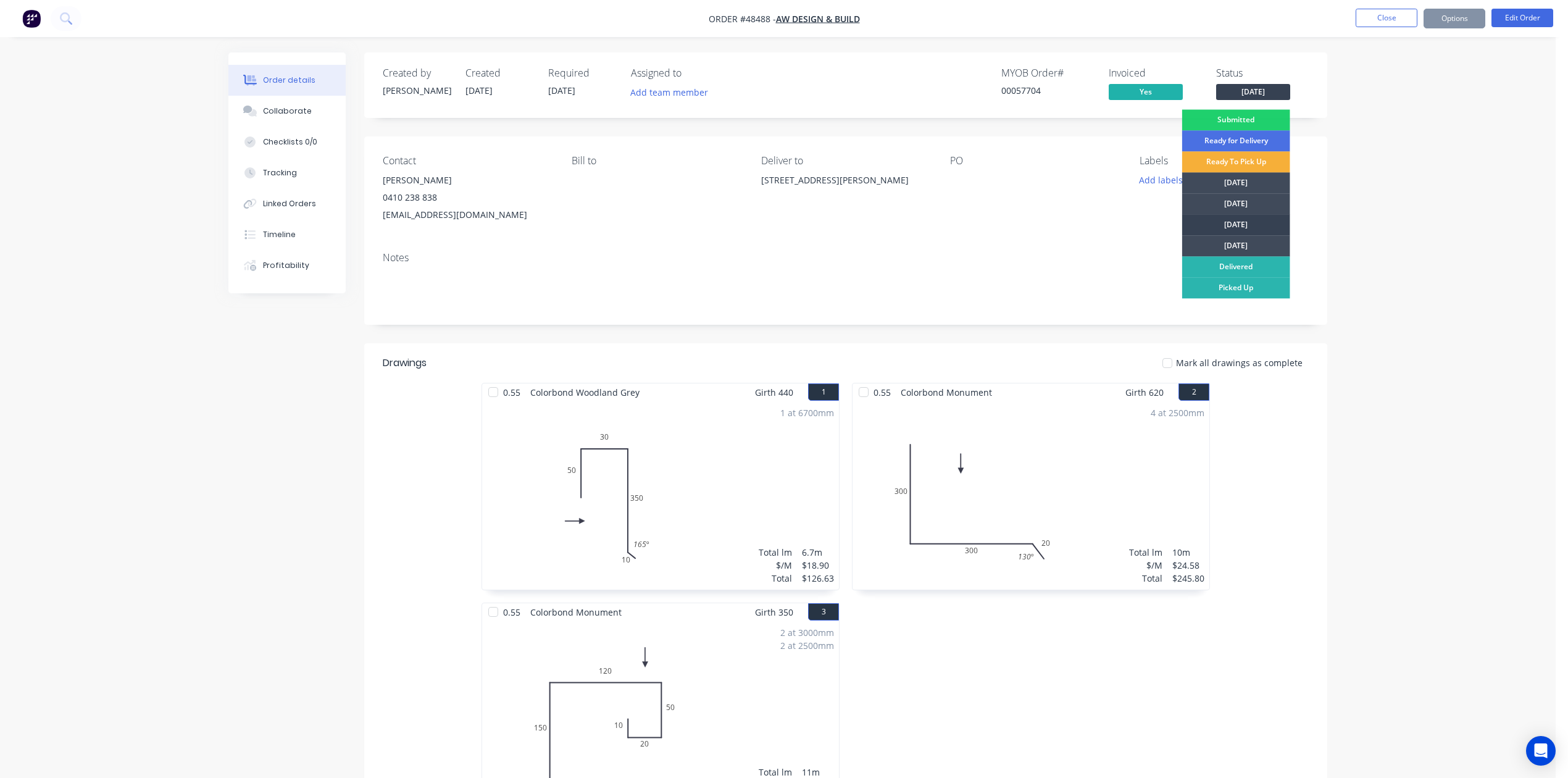
click at [1131, 223] on div "[DATE]" at bounding box center [1236, 225] width 108 height 21
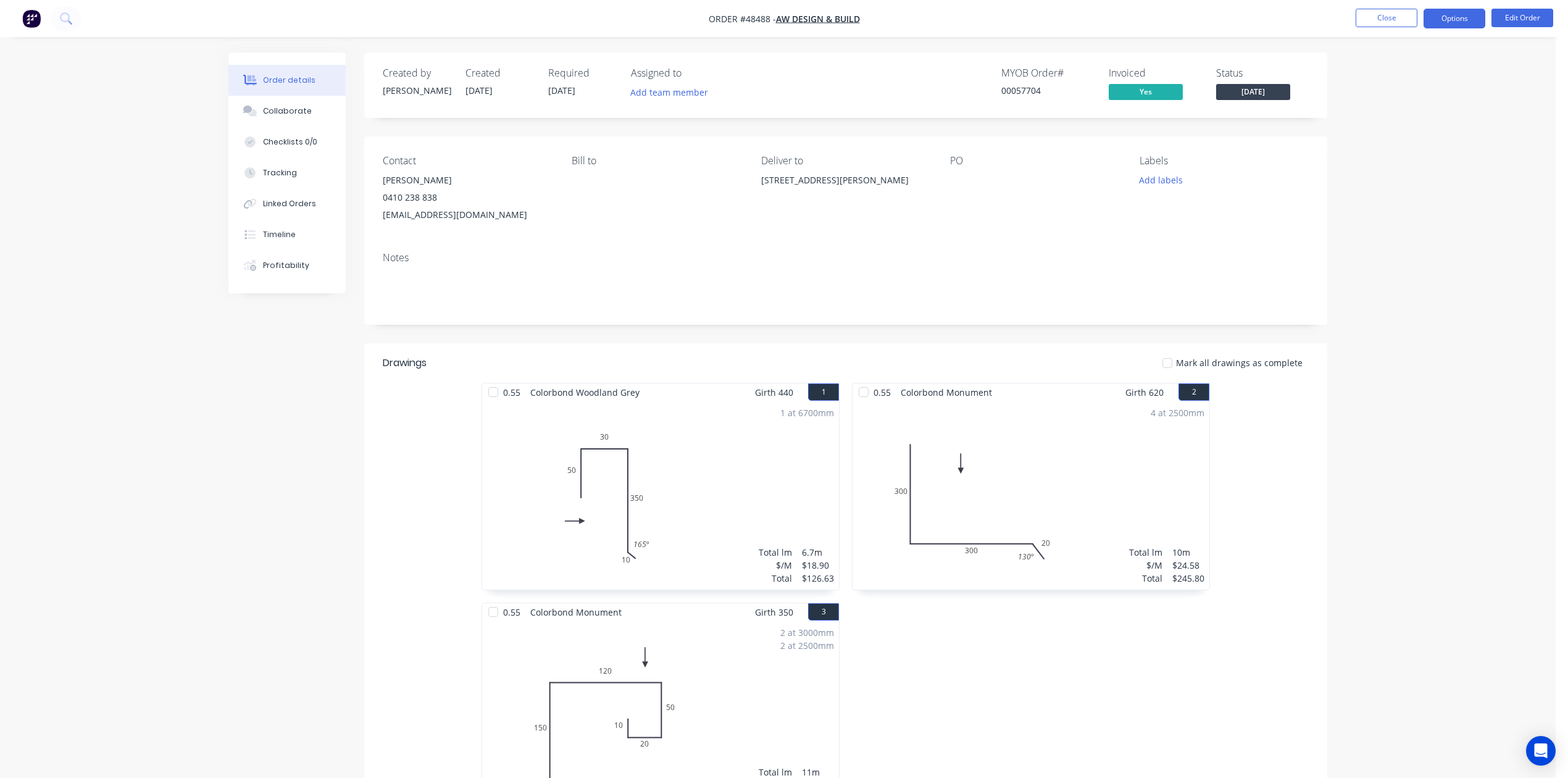
click at [1131, 21] on button "Options" at bounding box center [1454, 19] width 62 height 20
click at [981, 679] on div "0.55 Colorbond Monument Girth 620 2 0 300 300 20 130 º 0 300 300 20 130 º 4 at …" at bounding box center [1031, 603] width 371 height 440
click at [1131, 13] on button "Options" at bounding box center [1454, 19] width 62 height 20
click at [1131, 153] on div "Work Order" at bounding box center [1417, 149] width 114 height 18
click at [1131, 66] on div "Back" at bounding box center [1417, 74] width 114 height 18
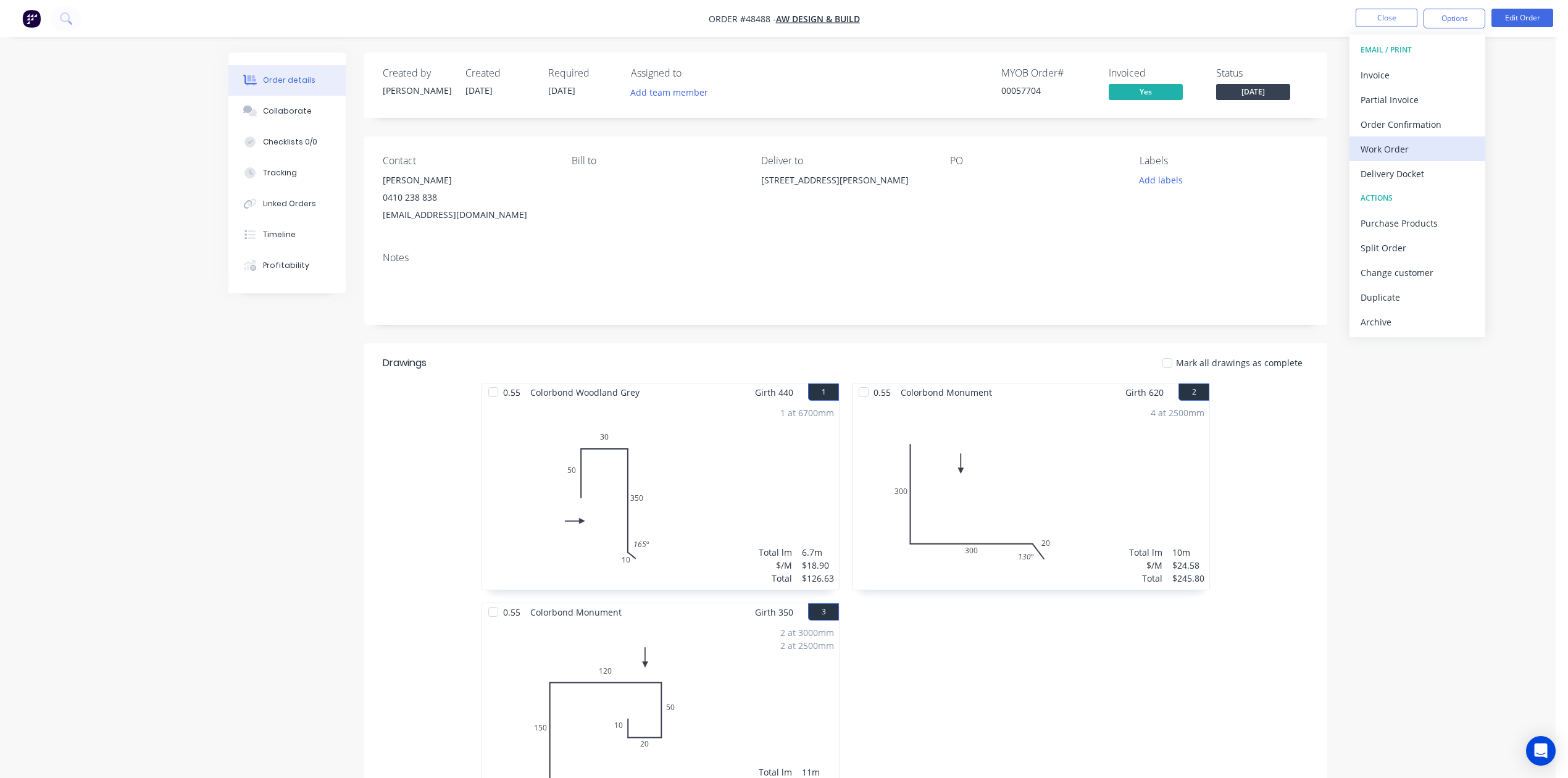
click at [1131, 153] on div "Work Order" at bounding box center [1417, 149] width 114 height 18
click at [1131, 144] on div "Custom" at bounding box center [1417, 149] width 114 height 18
click at [1131, 118] on div "Without pricing" at bounding box center [1417, 124] width 114 height 18
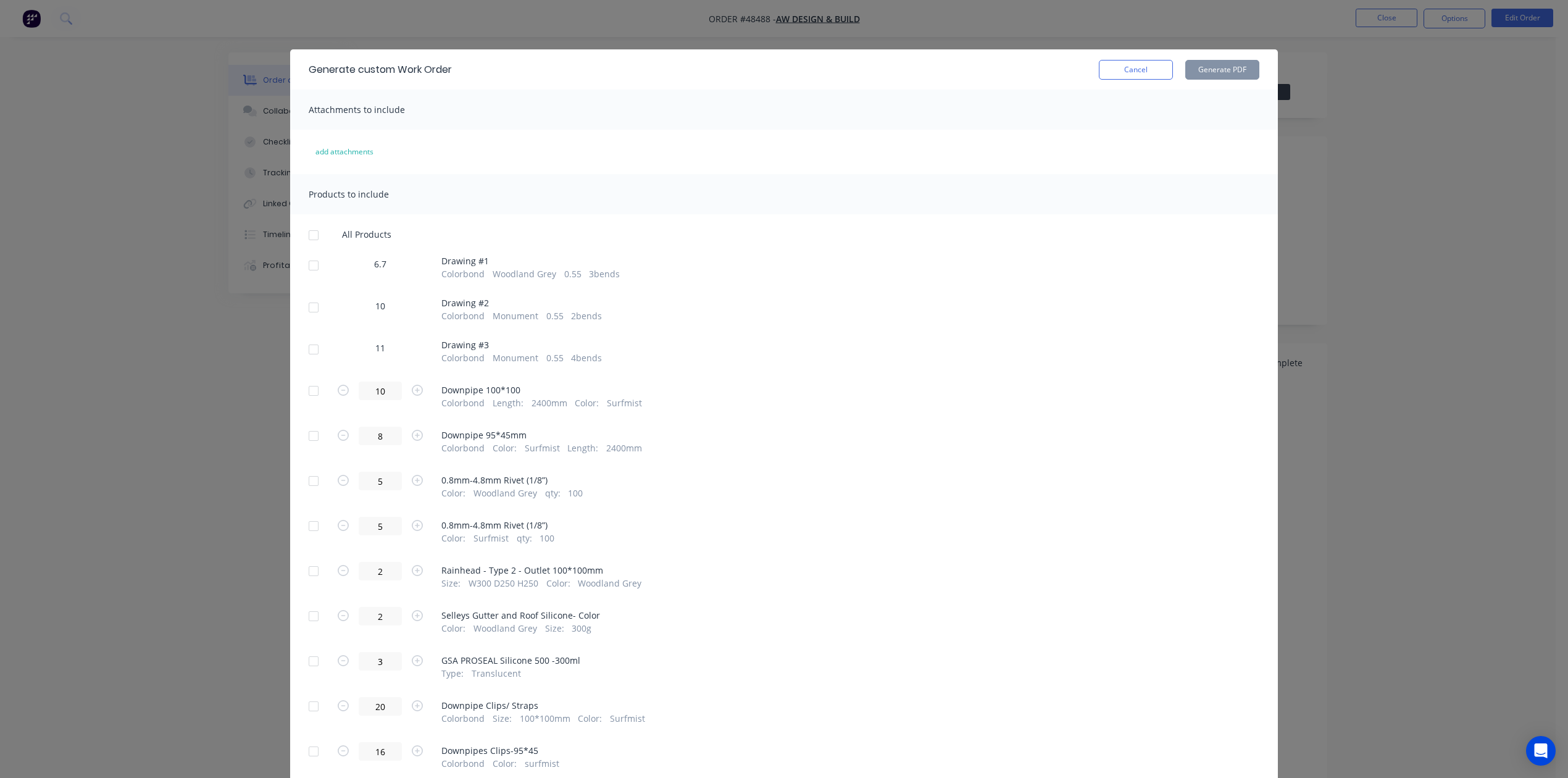
click at [305, 272] on div at bounding box center [313, 265] width 25 height 25
drag, startPoint x: 302, startPoint y: 310, endPoint x: 307, endPoint y: 318, distance: 9.4
click at [304, 310] on div at bounding box center [313, 307] width 25 height 25
click at [312, 353] on div at bounding box center [313, 349] width 25 height 25
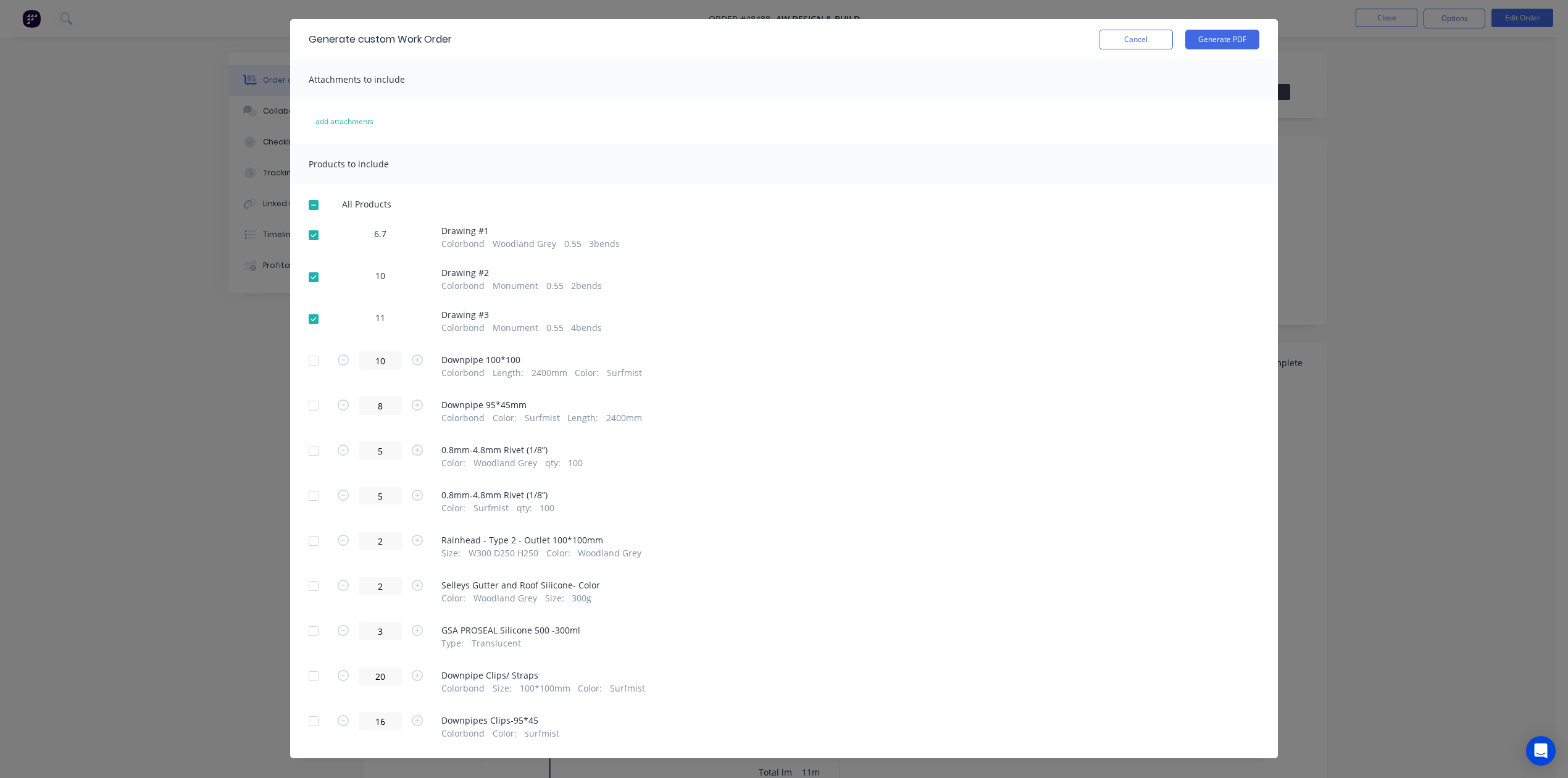
scroll to position [47, 0]
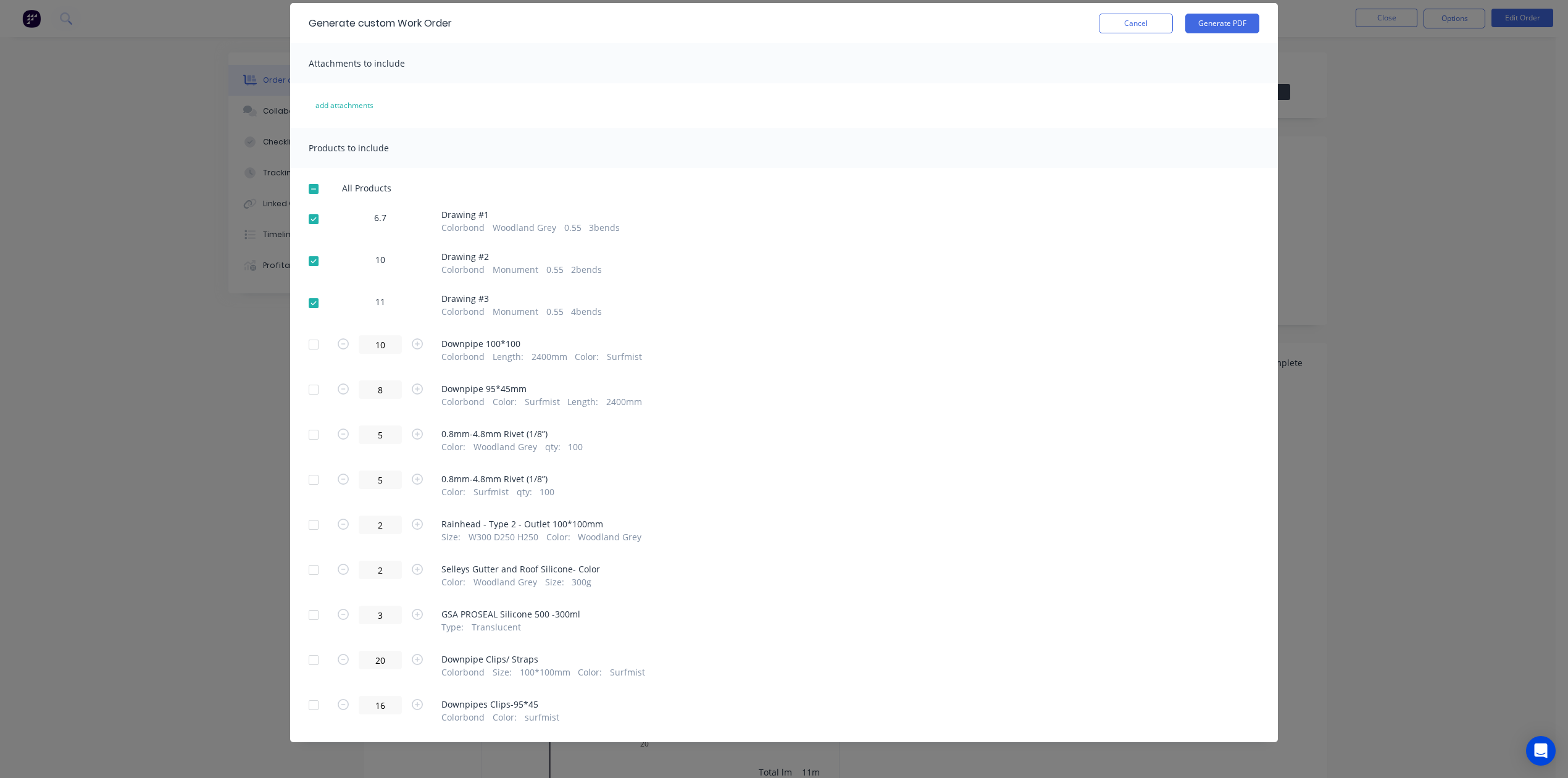
click at [1131, 39] on div "Generate custom Work Order Cancel Generate PDF" at bounding box center [784, 23] width 988 height 40
click at [1131, 28] on button "Generate PDF" at bounding box center [1223, 23] width 74 height 20
click at [1129, 21] on button "Cancel" at bounding box center [1136, 23] width 74 height 20
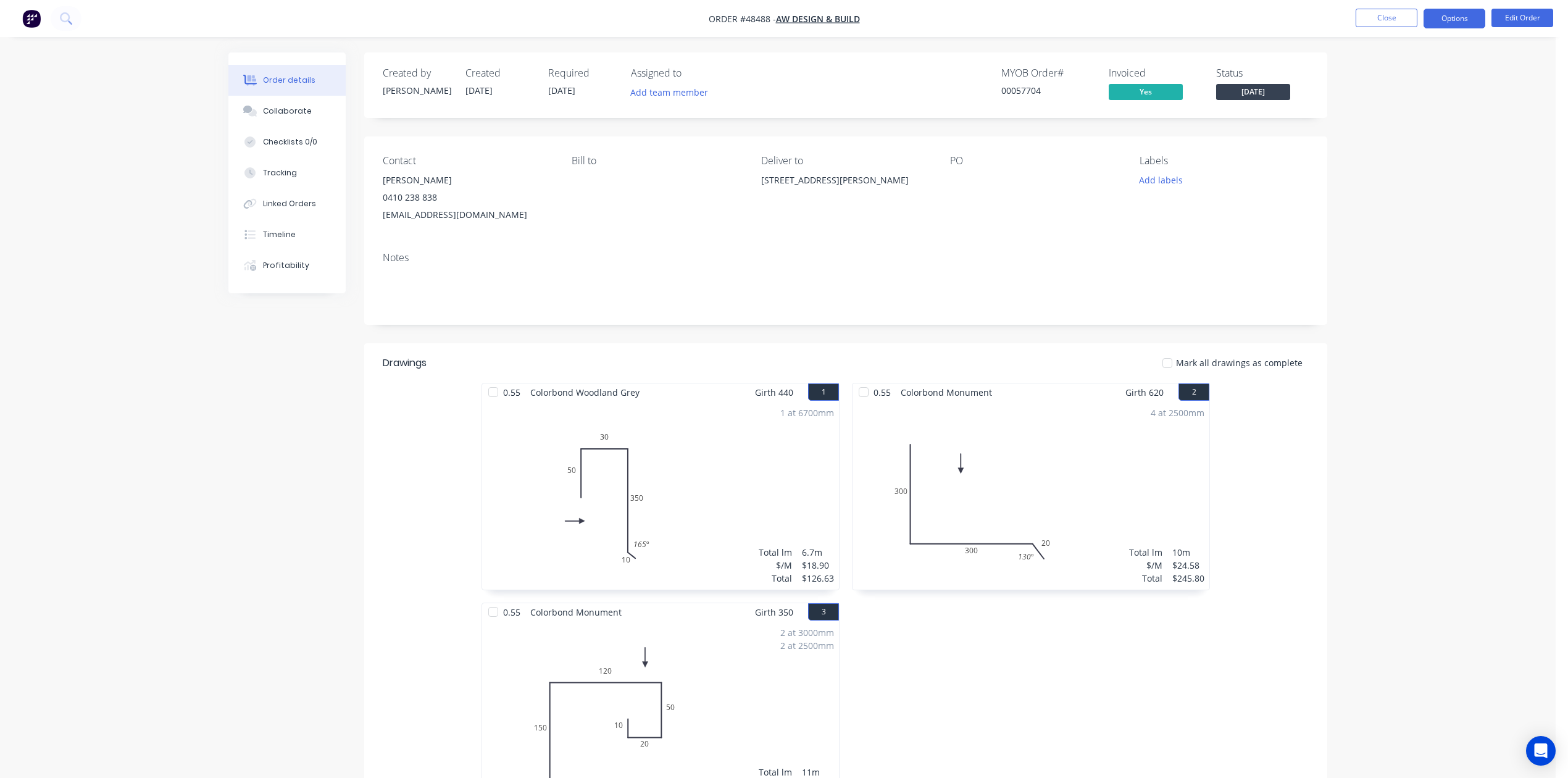
click at [1131, 20] on button "Options" at bounding box center [1454, 19] width 62 height 20
click at [1131, 225] on div "Purchase Products" at bounding box center [1417, 223] width 114 height 18
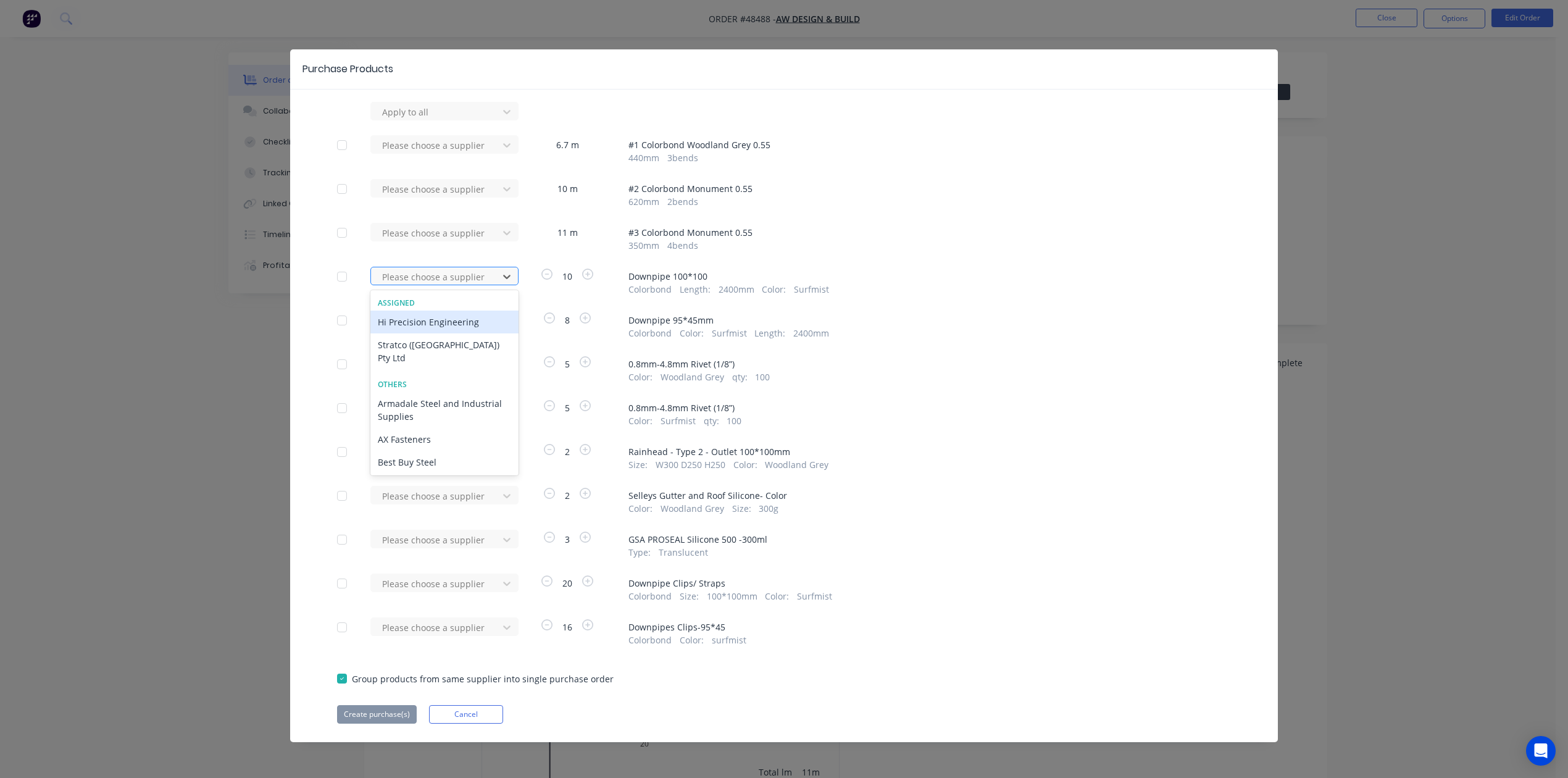
click at [460, 280] on div at bounding box center [436, 276] width 111 height 15
click at [472, 312] on div "Hi Precision Engineering" at bounding box center [444, 322] width 148 height 23
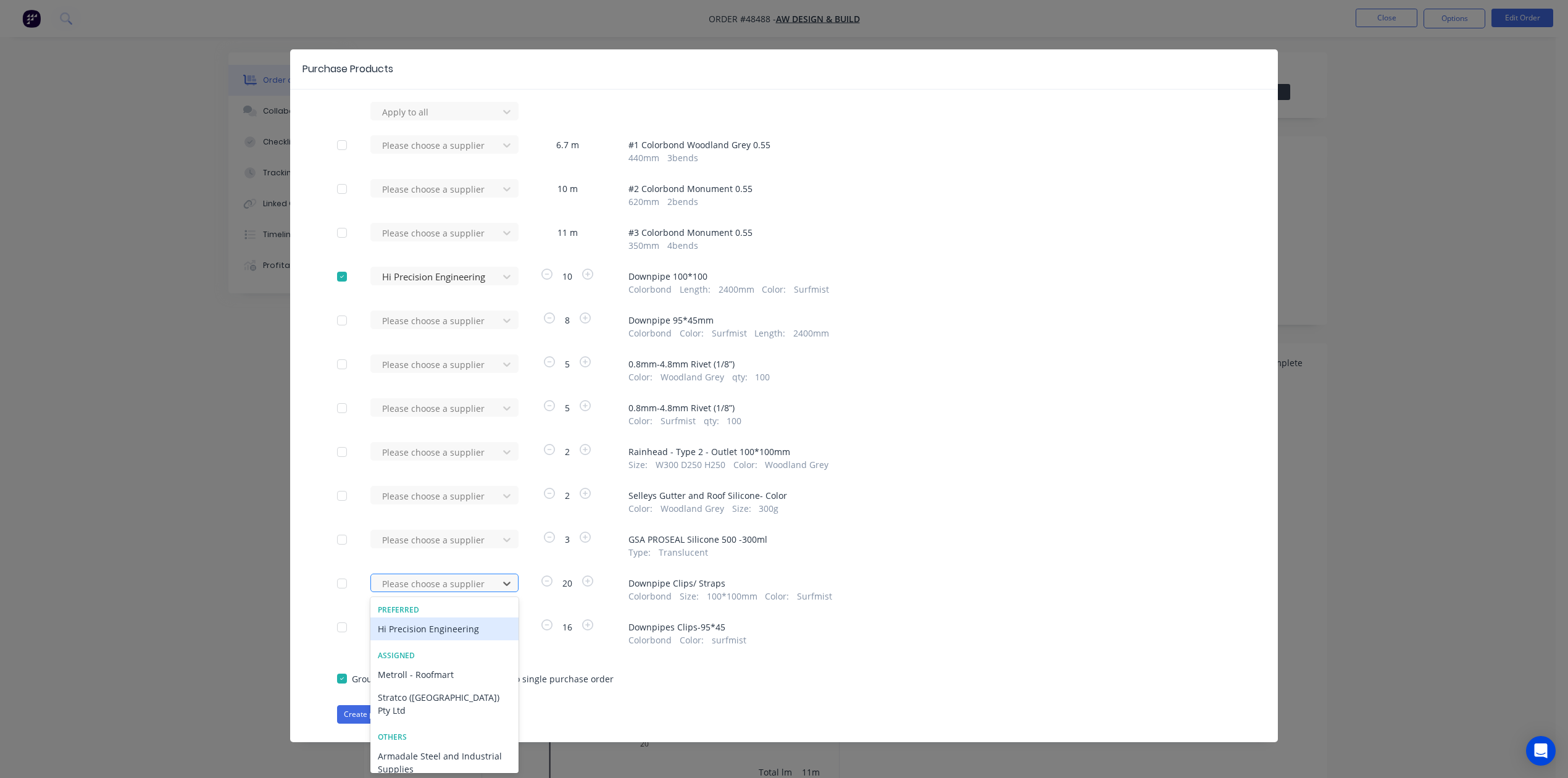
click at [453, 583] on div at bounding box center [436, 583] width 111 height 15
click at [431, 621] on div "Hi Precision Engineering" at bounding box center [444, 629] width 148 height 23
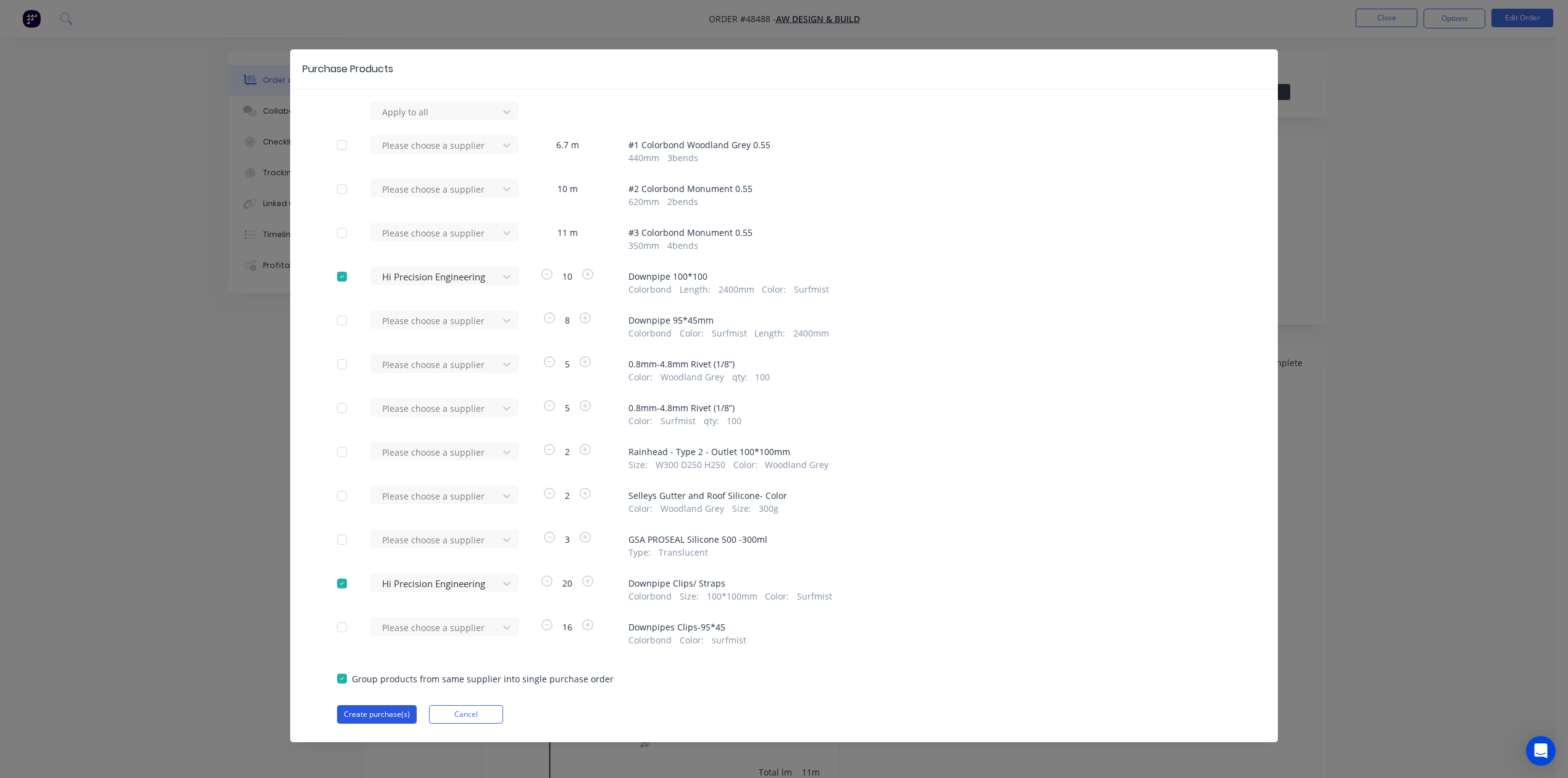
click at [369, 710] on button "Create purchase(s)" at bounding box center [377, 714] width 80 height 19
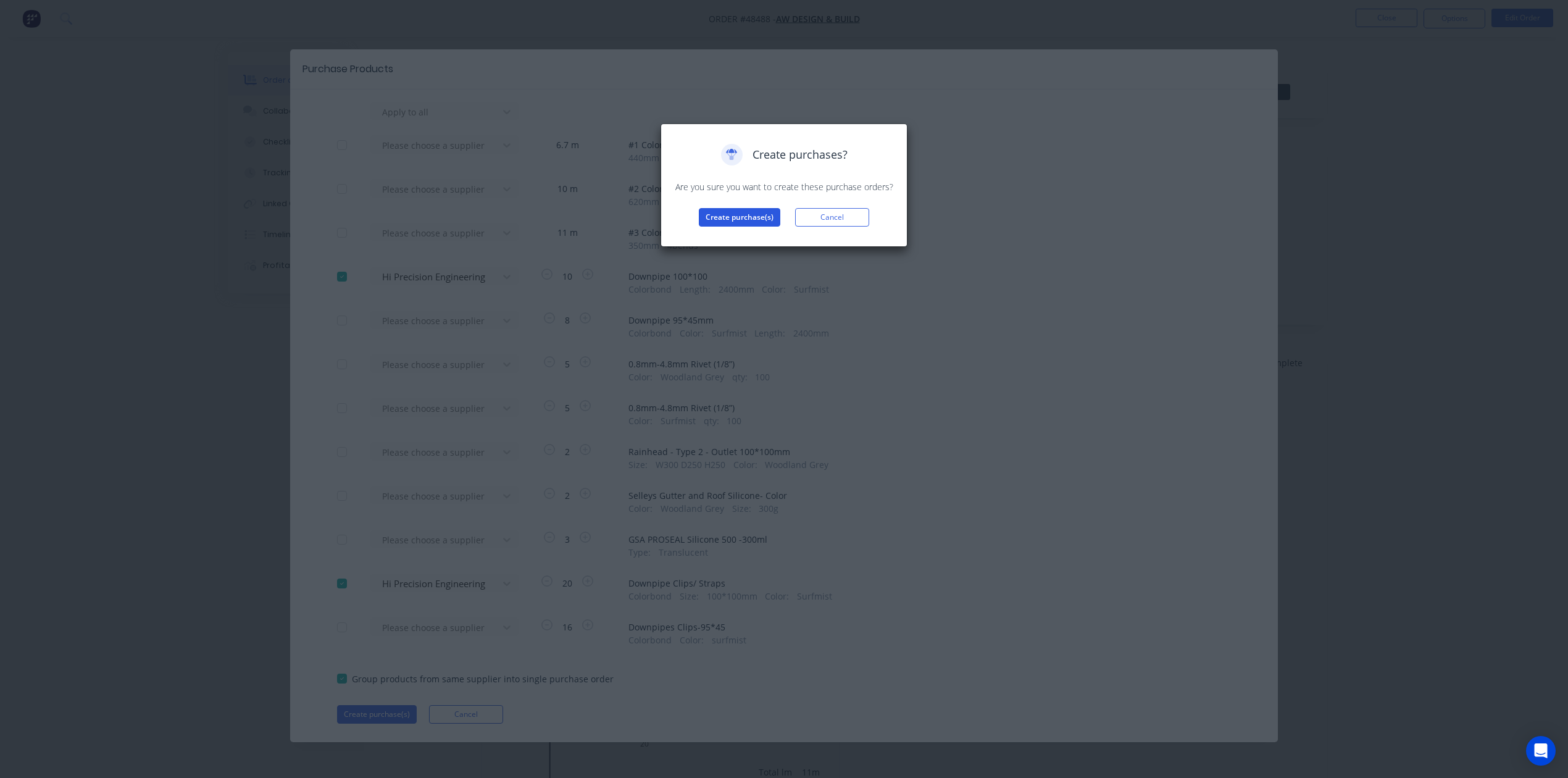
click at [731, 211] on button "Create purchase(s)" at bounding box center [739, 217] width 82 height 19
click at [730, 233] on button "View purchase(s)" at bounding box center [740, 237] width 74 height 19
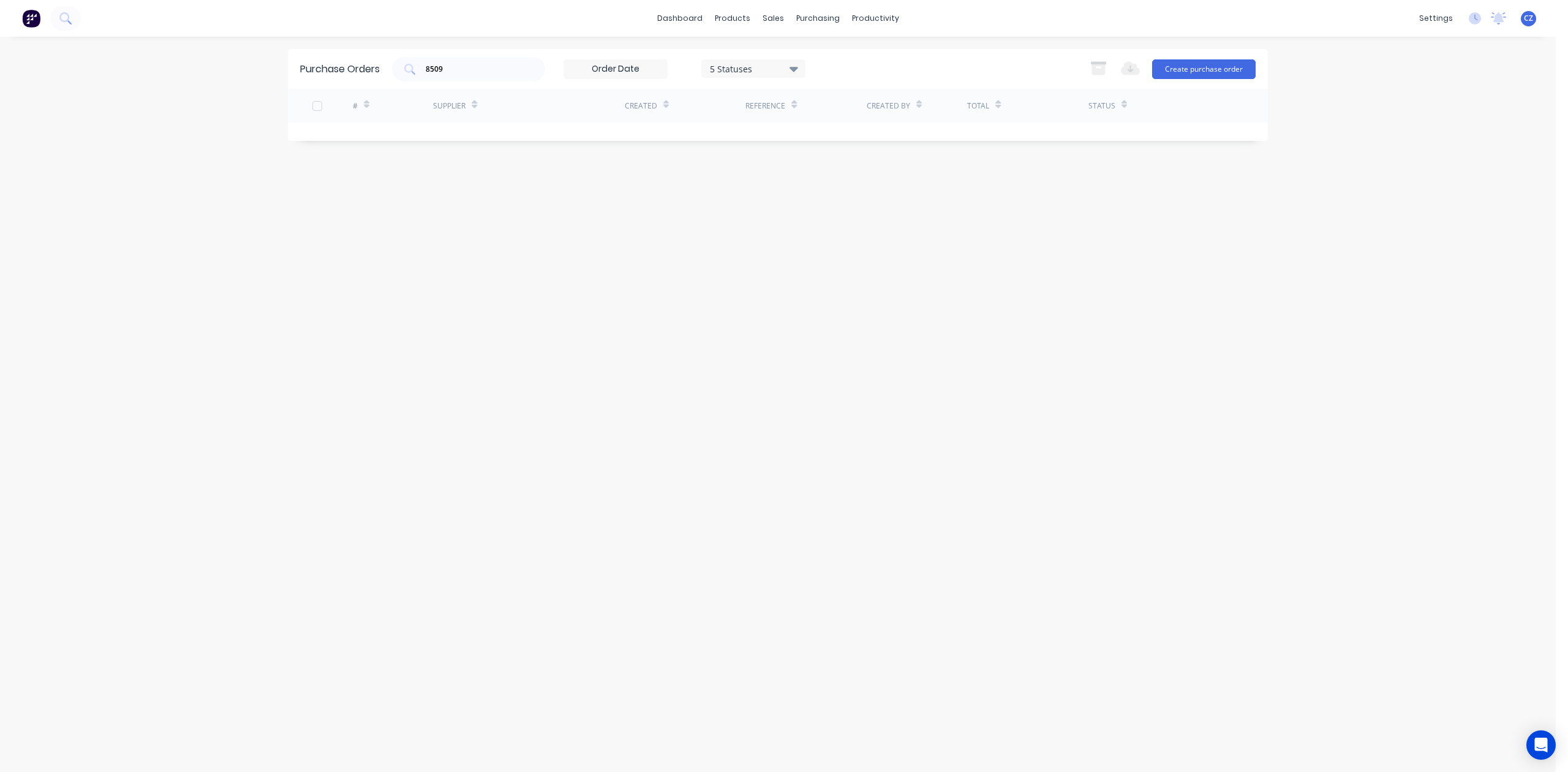
drag, startPoint x: 458, startPoint y: 62, endPoint x: 231, endPoint y: 67, distance: 227.1
click at [234, 70] on div "dashboard products sales purchasing productivity dashboard products Product Cat…" at bounding box center [778, 386] width 1555 height 772
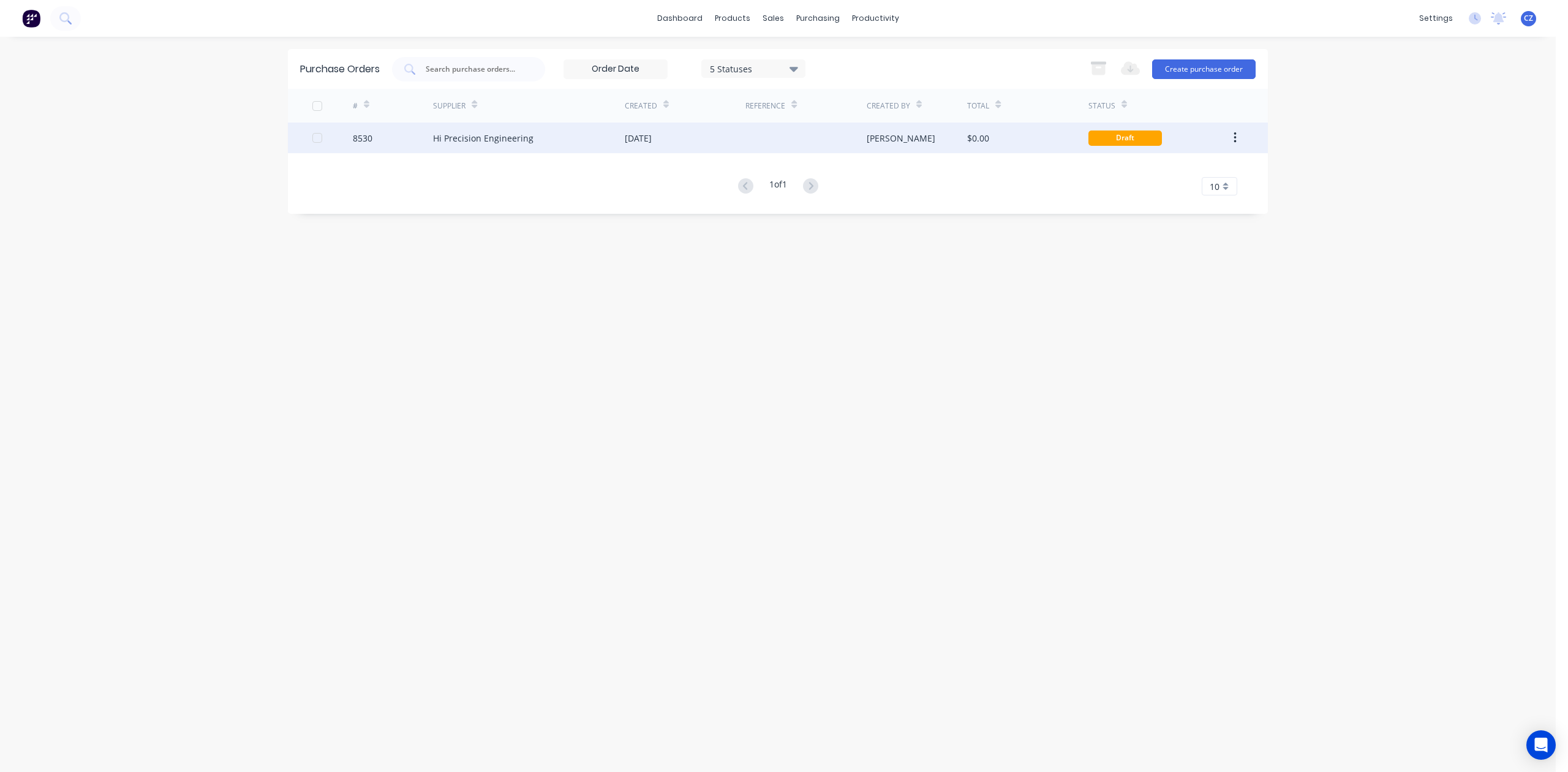
click at [614, 152] on div "Hi Precision Engineering" at bounding box center [529, 138] width 192 height 30
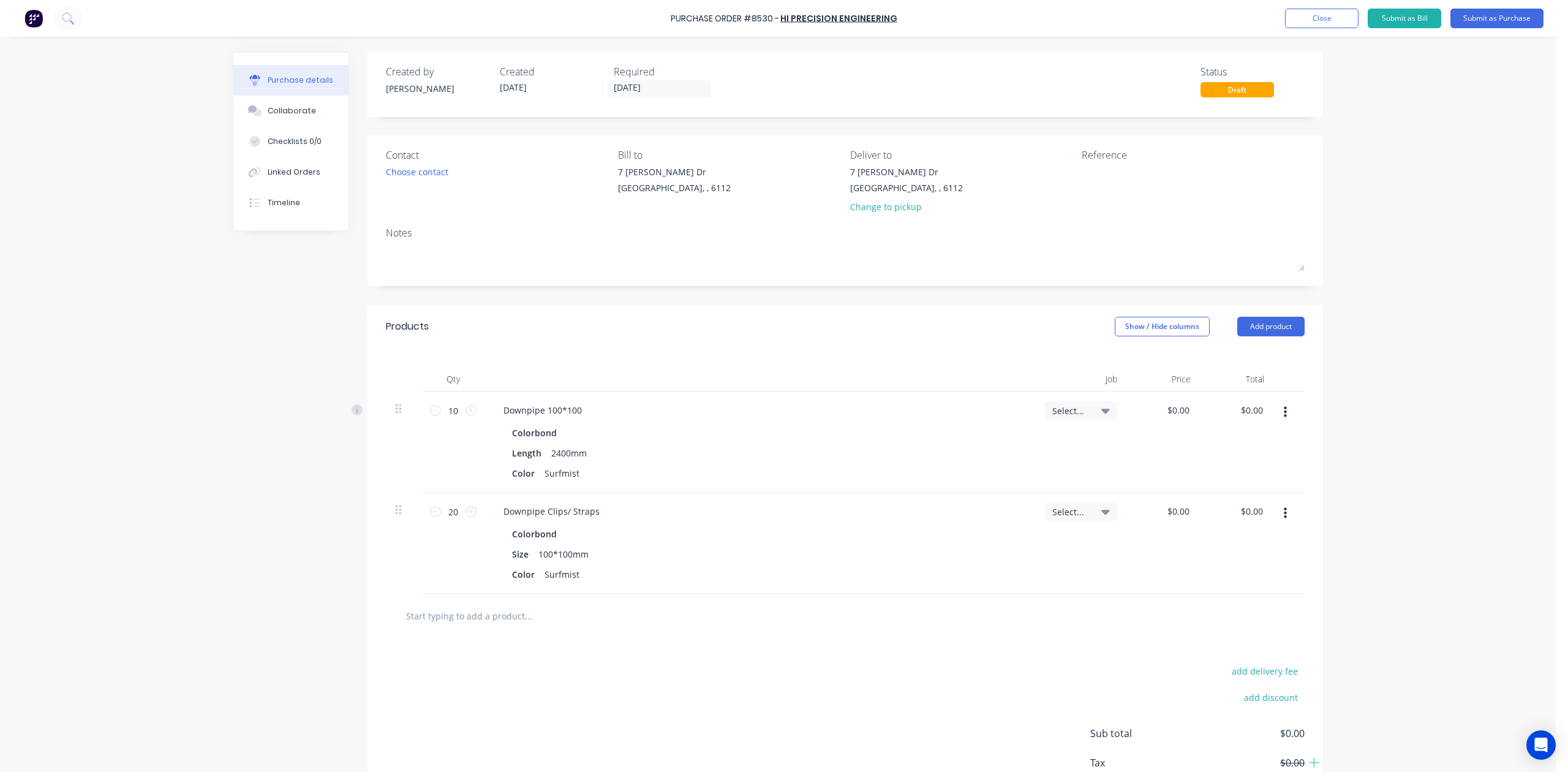
drag, startPoint x: 899, startPoint y: 204, endPoint x: 806, endPoint y: 172, distance: 98.4
click at [897, 204] on div "Change to pickup" at bounding box center [906, 207] width 113 height 13
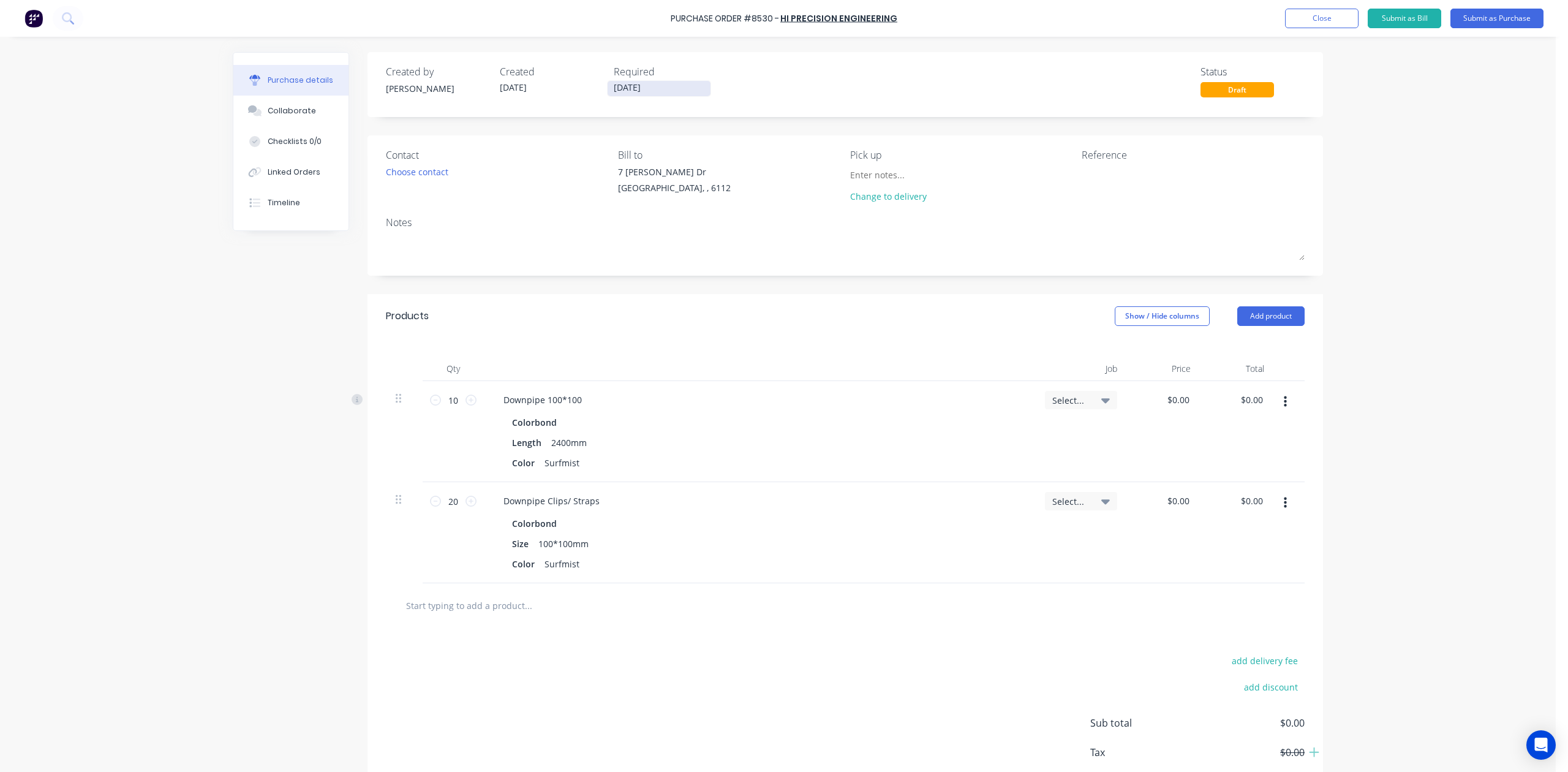
click at [620, 94] on input "28/08/25" at bounding box center [659, 88] width 103 height 15
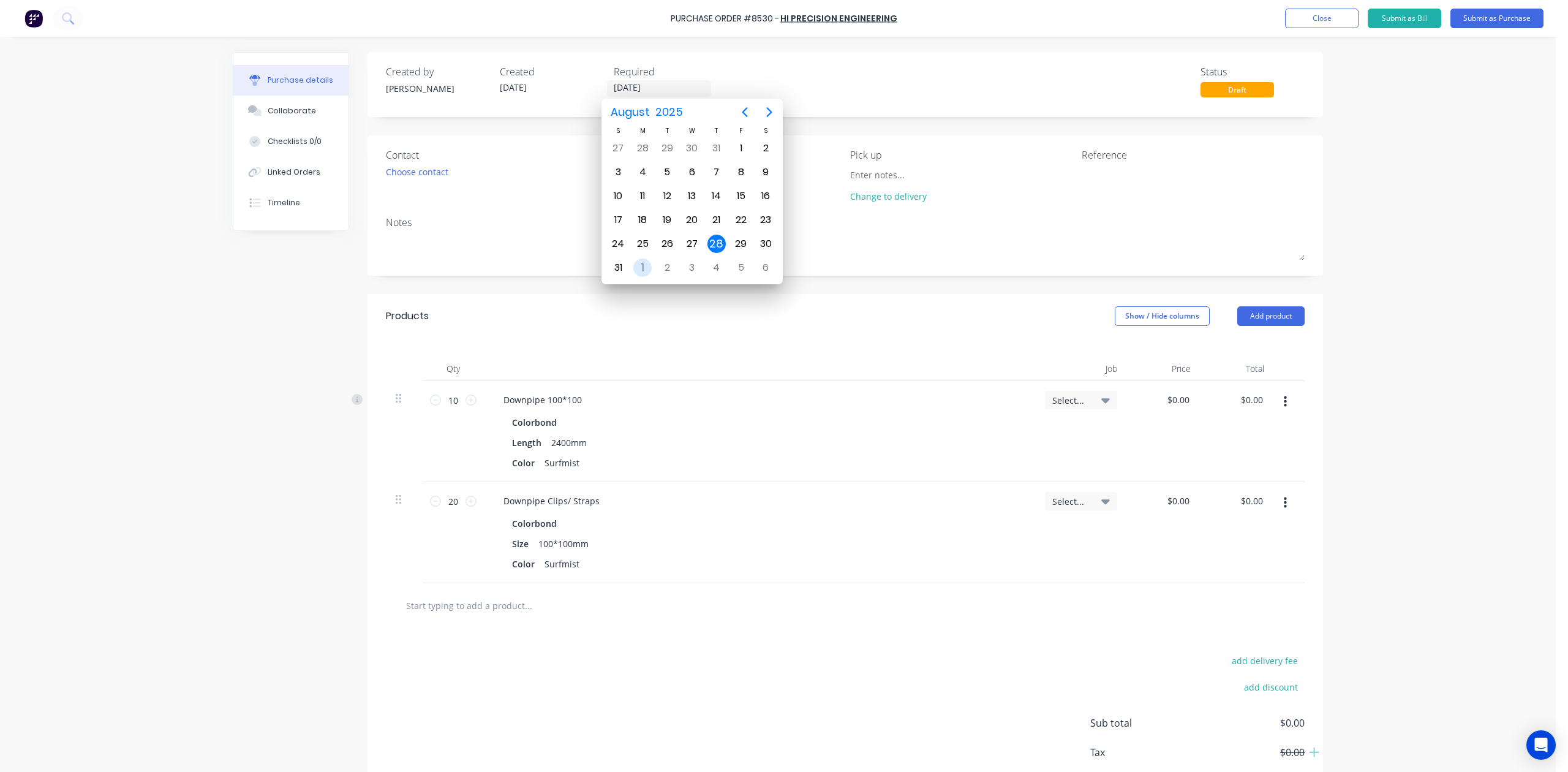
click at [647, 260] on div "1" at bounding box center [643, 268] width 18 height 18
type input "[DATE]"
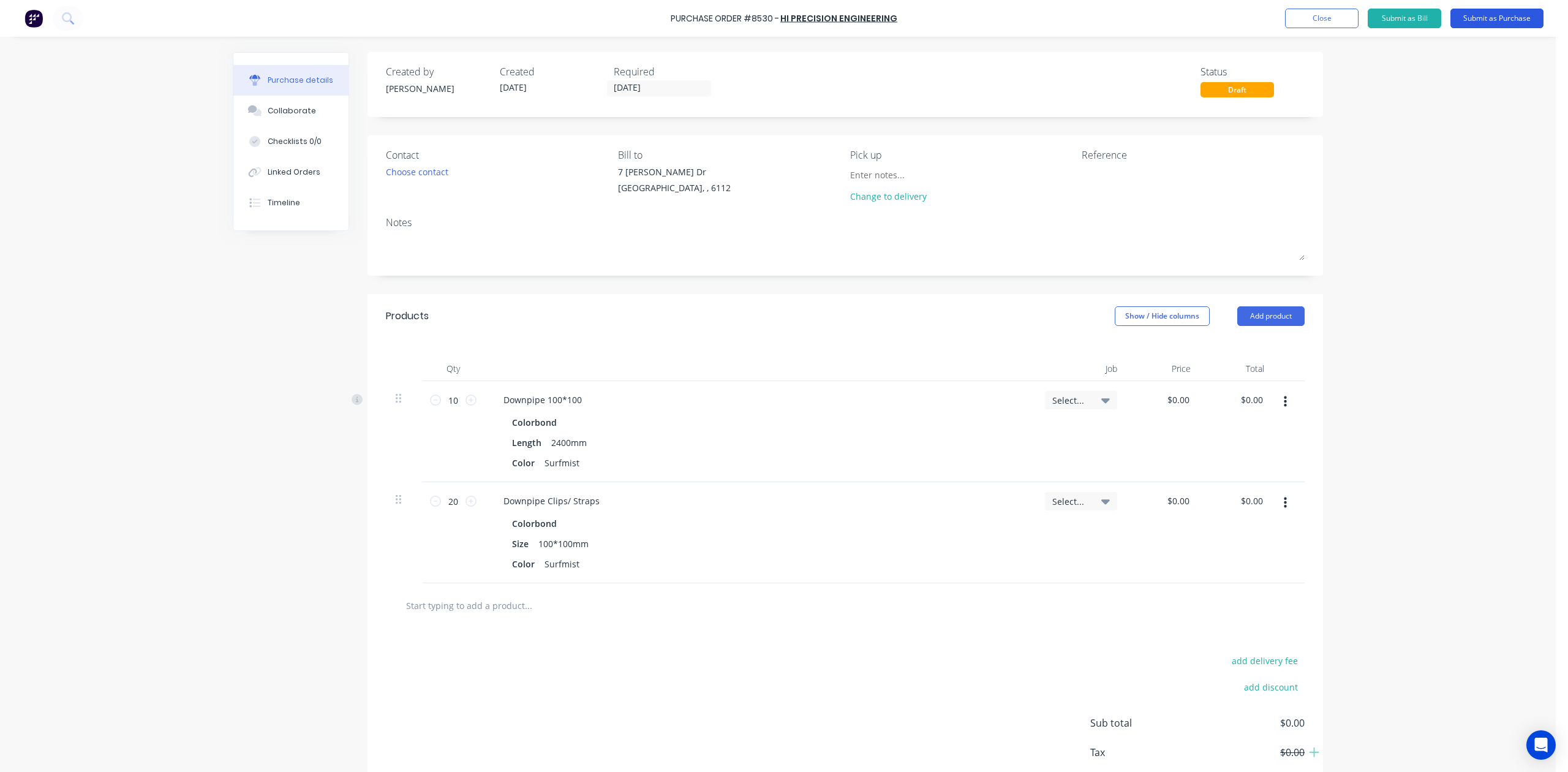
click at [1122, 17] on button "Submit as Purchase" at bounding box center [1497, 18] width 93 height 20
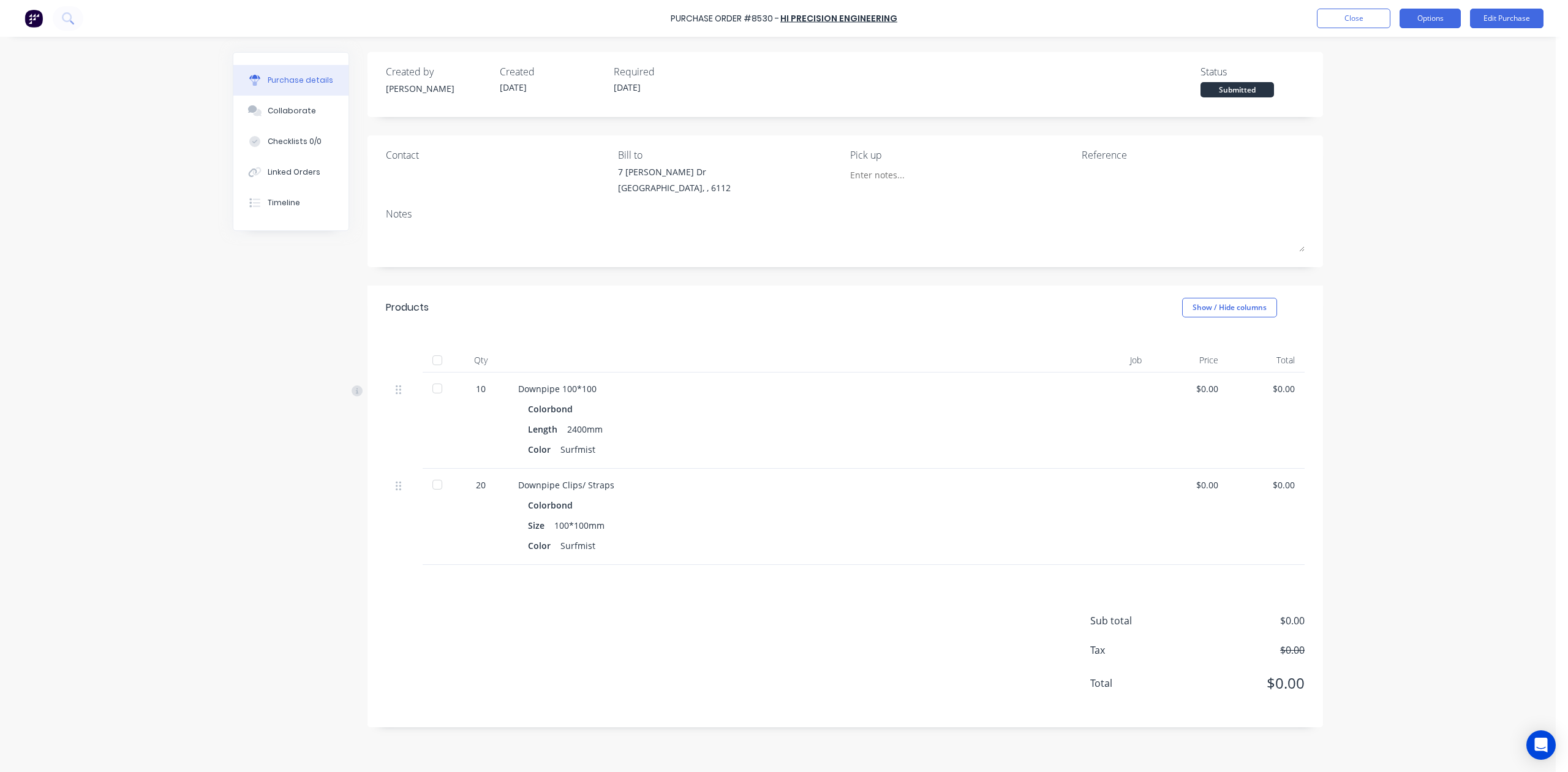
click at [1122, 13] on button "Options" at bounding box center [1430, 18] width 61 height 20
click at [1122, 43] on div "Print / Email" at bounding box center [1403, 49] width 94 height 18
click at [1122, 100] on div "Without pricing" at bounding box center [1403, 99] width 94 height 18
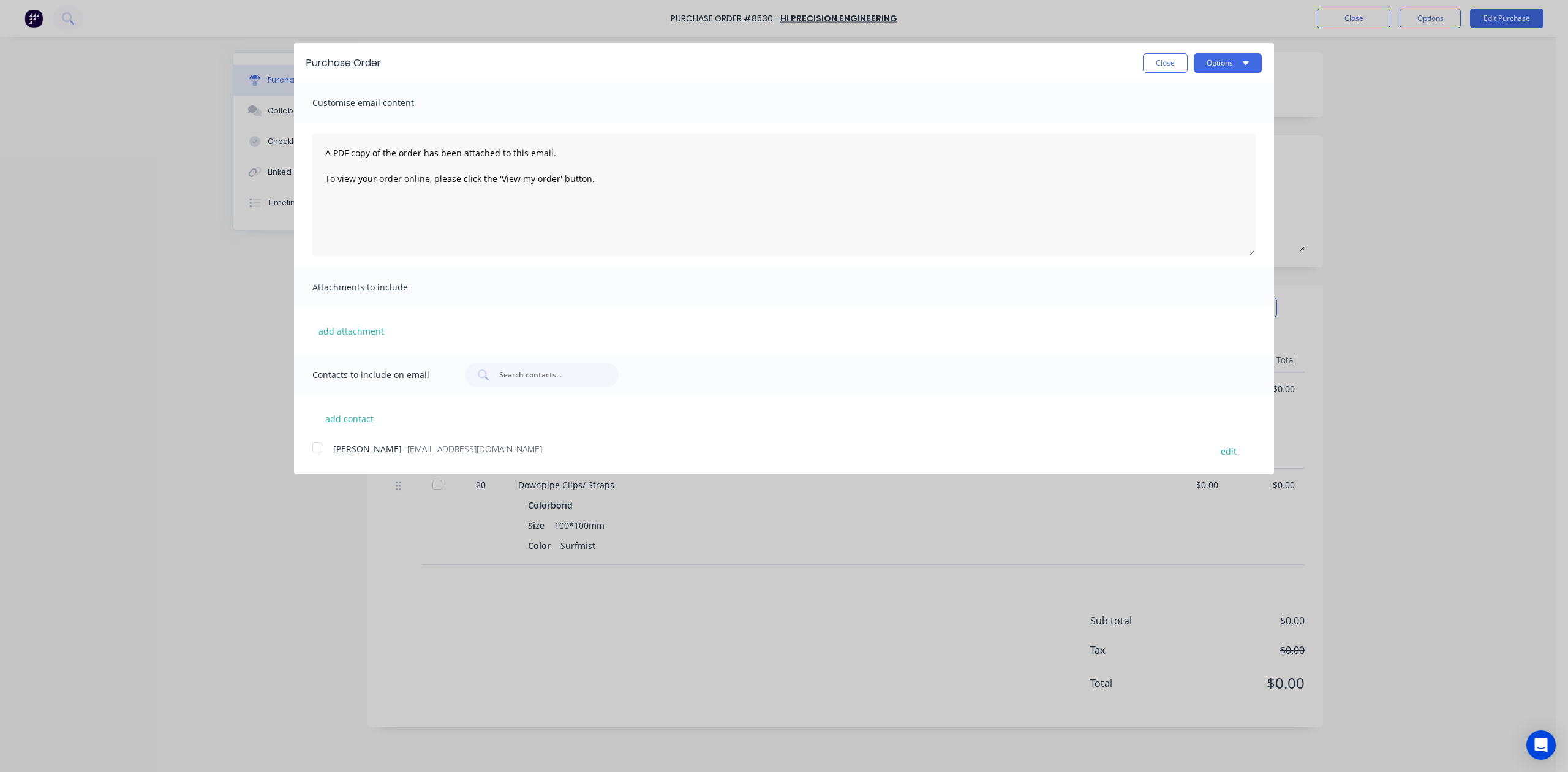
click at [320, 450] on div at bounding box center [317, 447] width 24 height 24
click at [1122, 55] on button "Options" at bounding box center [1227, 63] width 68 height 20
click at [1122, 57] on button "Options" at bounding box center [1227, 63] width 68 height 20
click at [1122, 110] on div "Email" at bounding box center [1203, 118] width 94 height 18
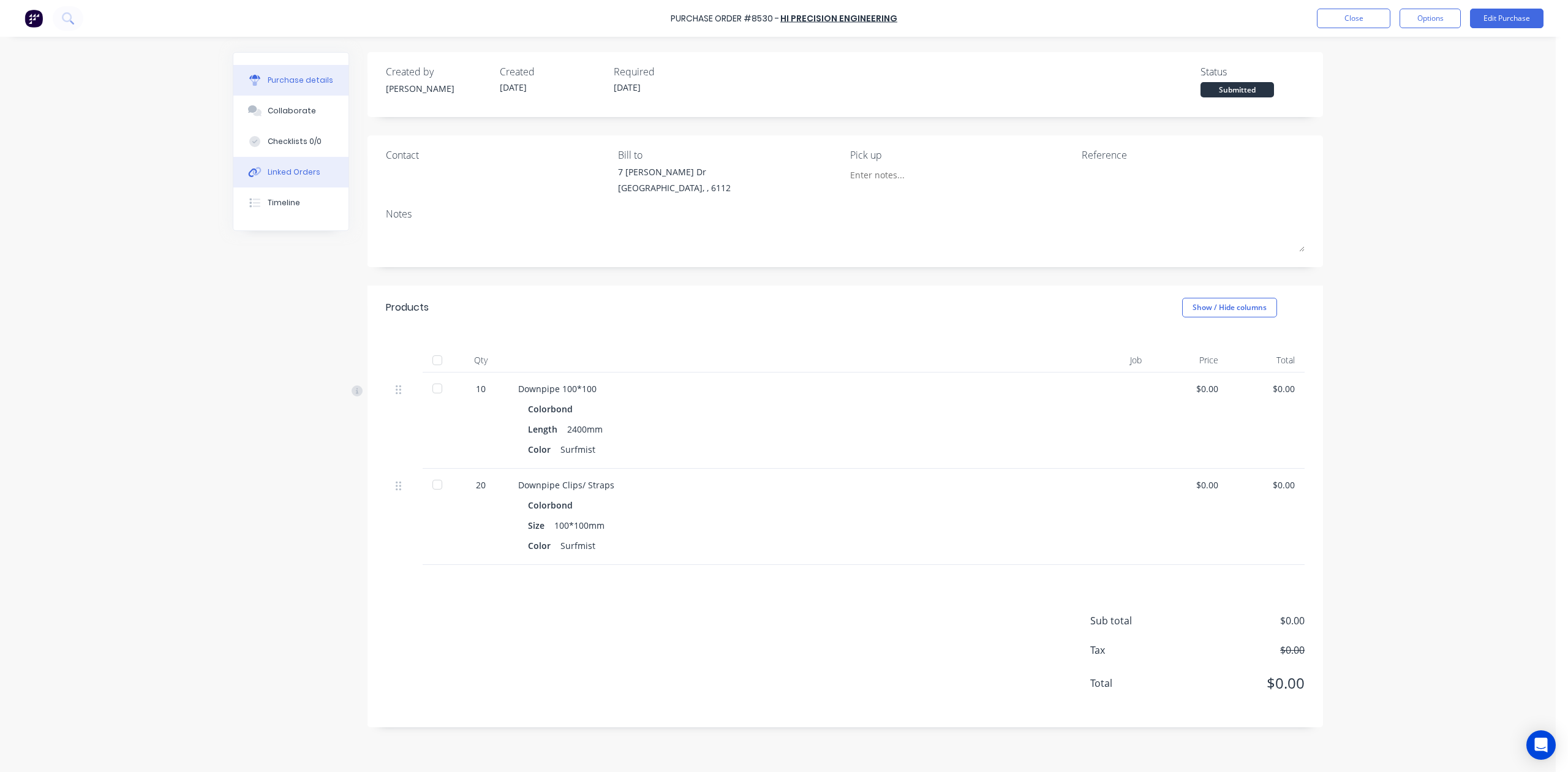
click at [287, 179] on button "Linked Orders" at bounding box center [291, 172] width 115 height 30
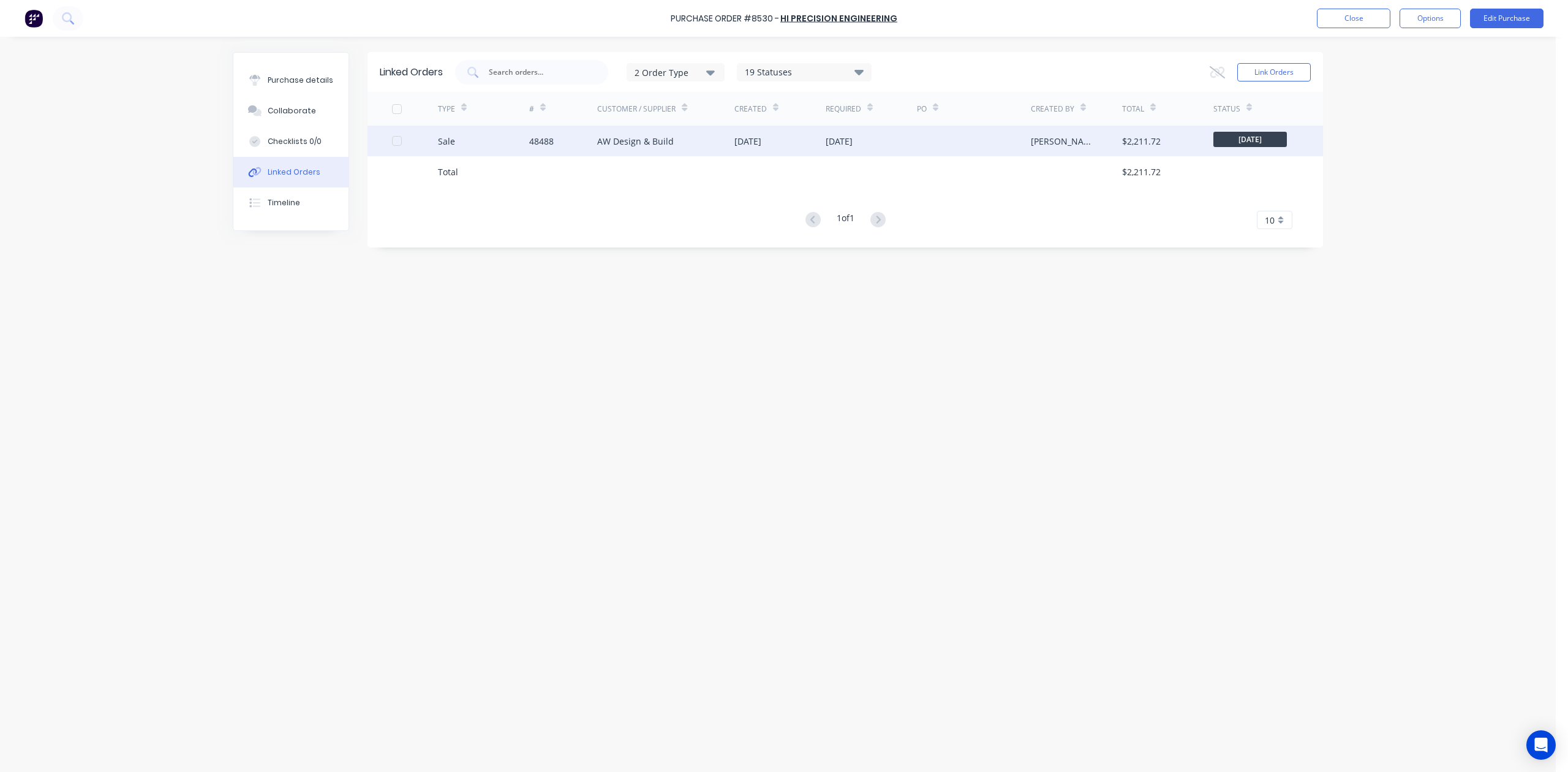
click at [679, 146] on div "AW Design & Build" at bounding box center [666, 141] width 137 height 30
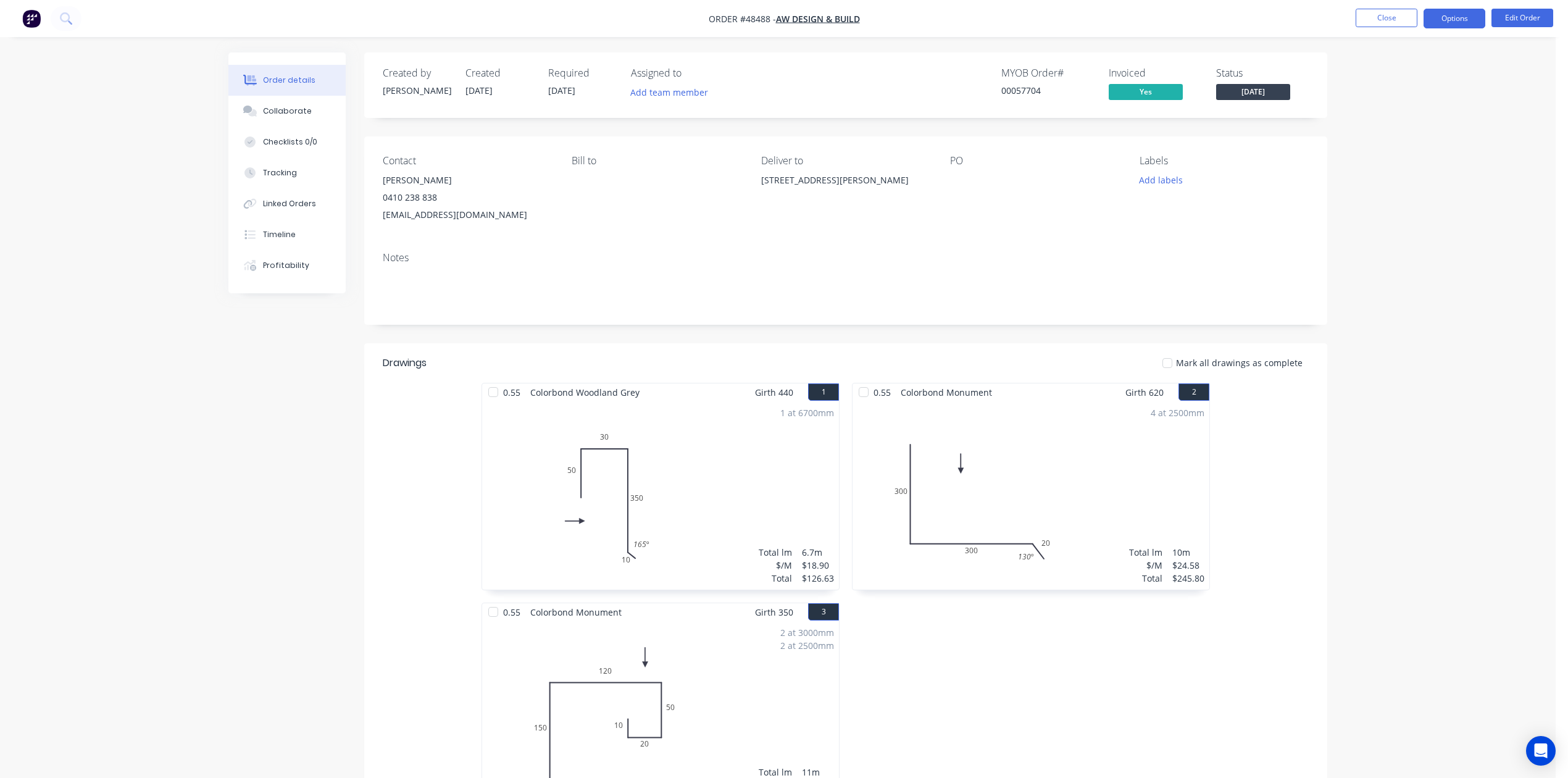
click at [1131, 21] on button "Options" at bounding box center [1454, 19] width 62 height 20
click at [1131, 153] on div "Work Order" at bounding box center [1417, 149] width 114 height 18
click at [1131, 151] on div "Custom" at bounding box center [1417, 149] width 114 height 18
click at [1131, 122] on div "Without pricing" at bounding box center [1417, 124] width 114 height 18
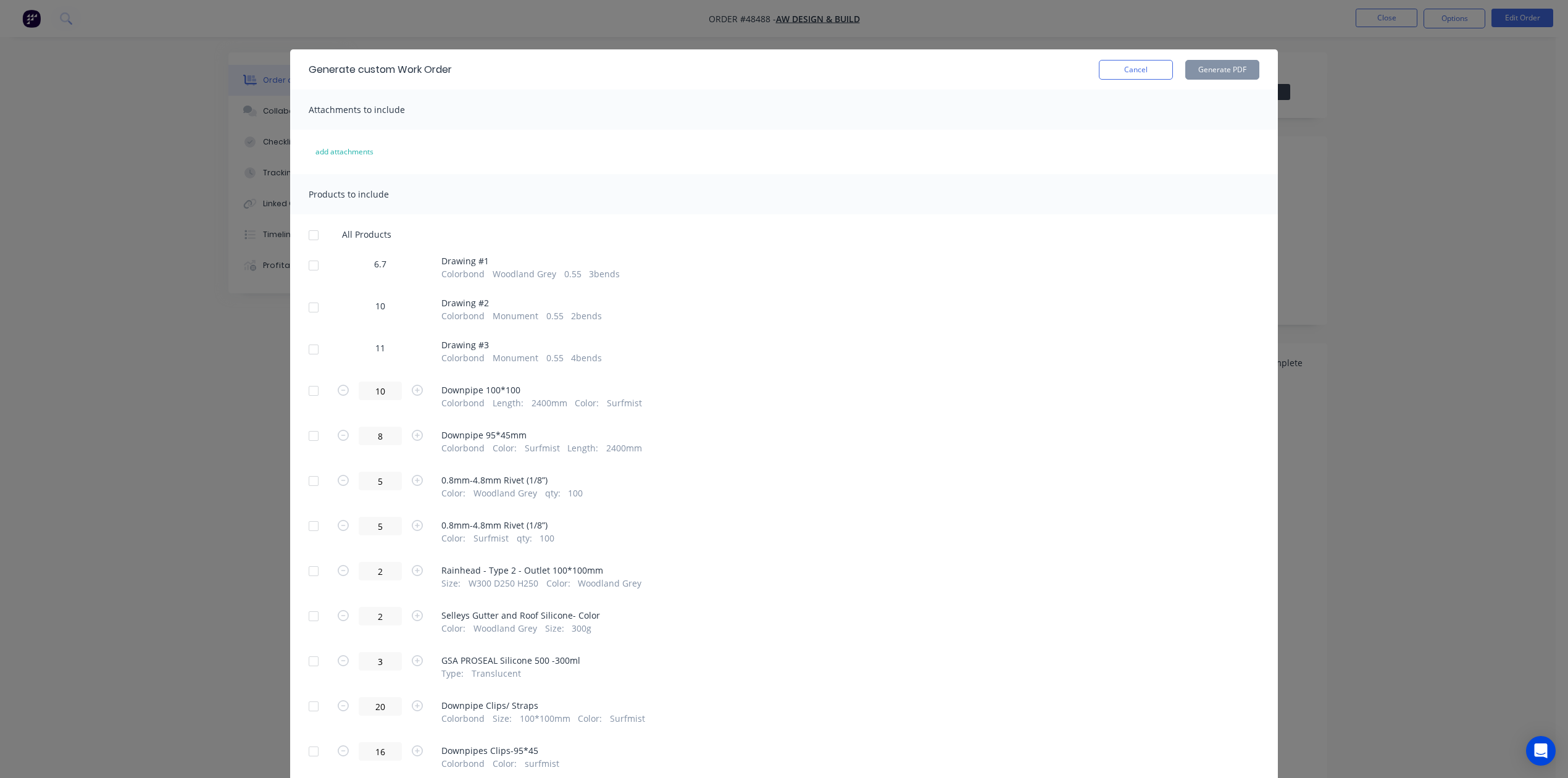
click at [304, 269] on div at bounding box center [313, 265] width 25 height 25
click at [302, 328] on div "All Products 6.7 Drawing # 1 Colorbond Woodland Grey 0.55 3 bends 10 Drawing # …" at bounding box center [784, 500] width 988 height 541
click at [308, 359] on div at bounding box center [313, 349] width 25 height 25
click at [308, 318] on div at bounding box center [313, 307] width 25 height 25
click at [1131, 57] on div "Generate custom Work Order Cancel Generate PDF" at bounding box center [784, 69] width 988 height 40
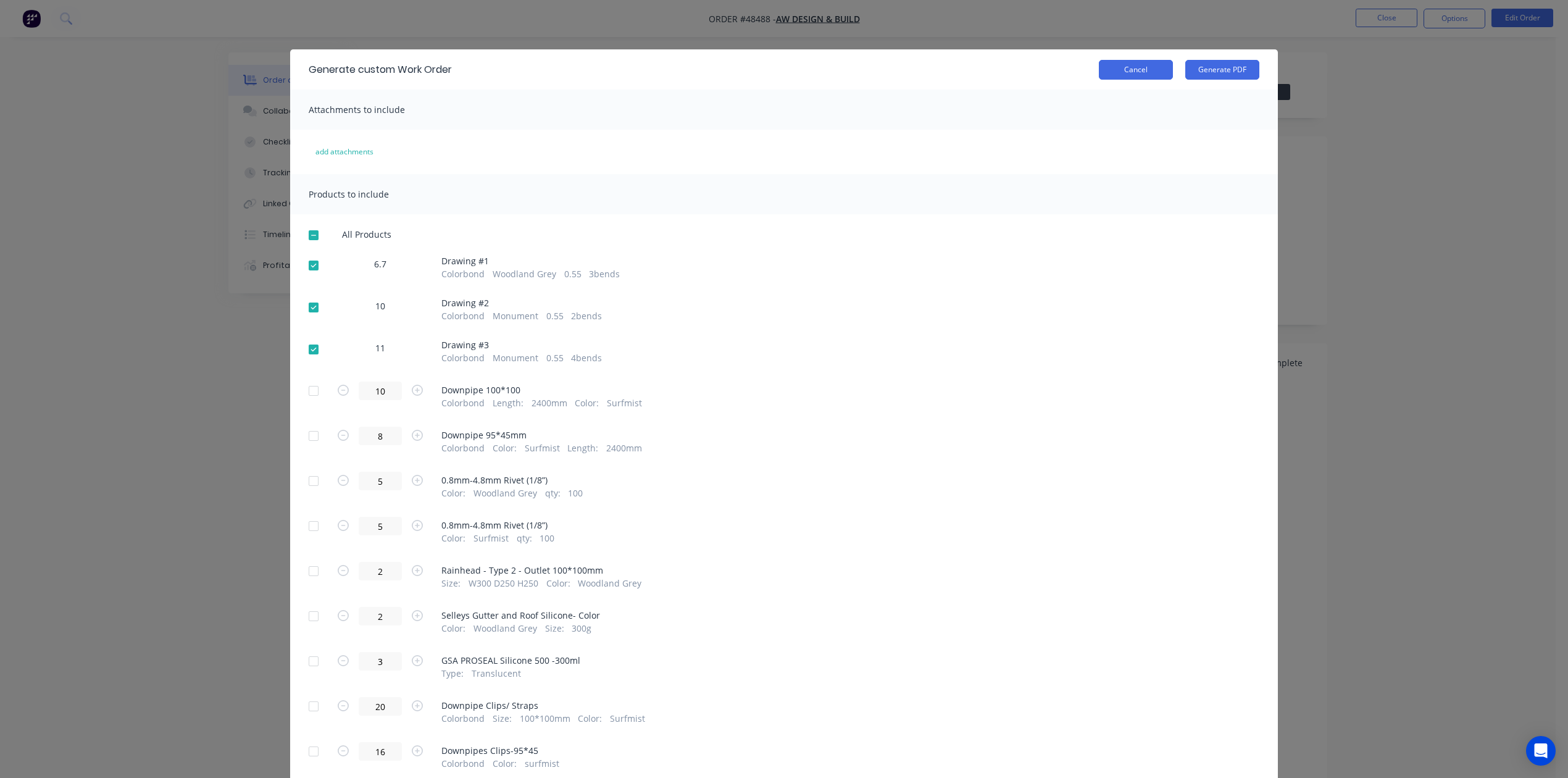
click at [1131, 64] on button "Cancel" at bounding box center [1136, 70] width 74 height 20
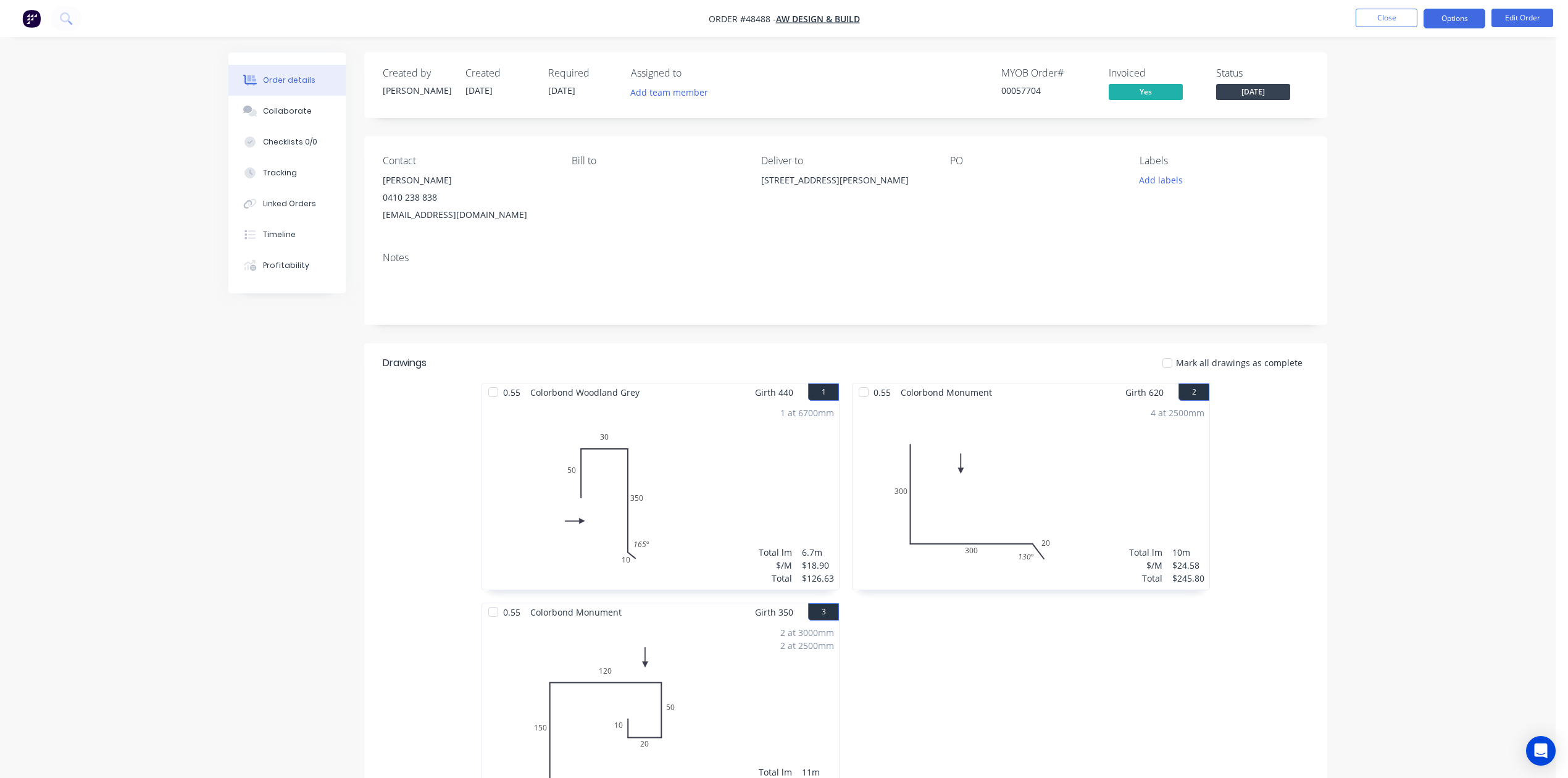
click at [1131, 11] on button "Options" at bounding box center [1454, 19] width 62 height 20
click at [1131, 221] on div "Purchase Products" at bounding box center [1417, 223] width 114 height 18
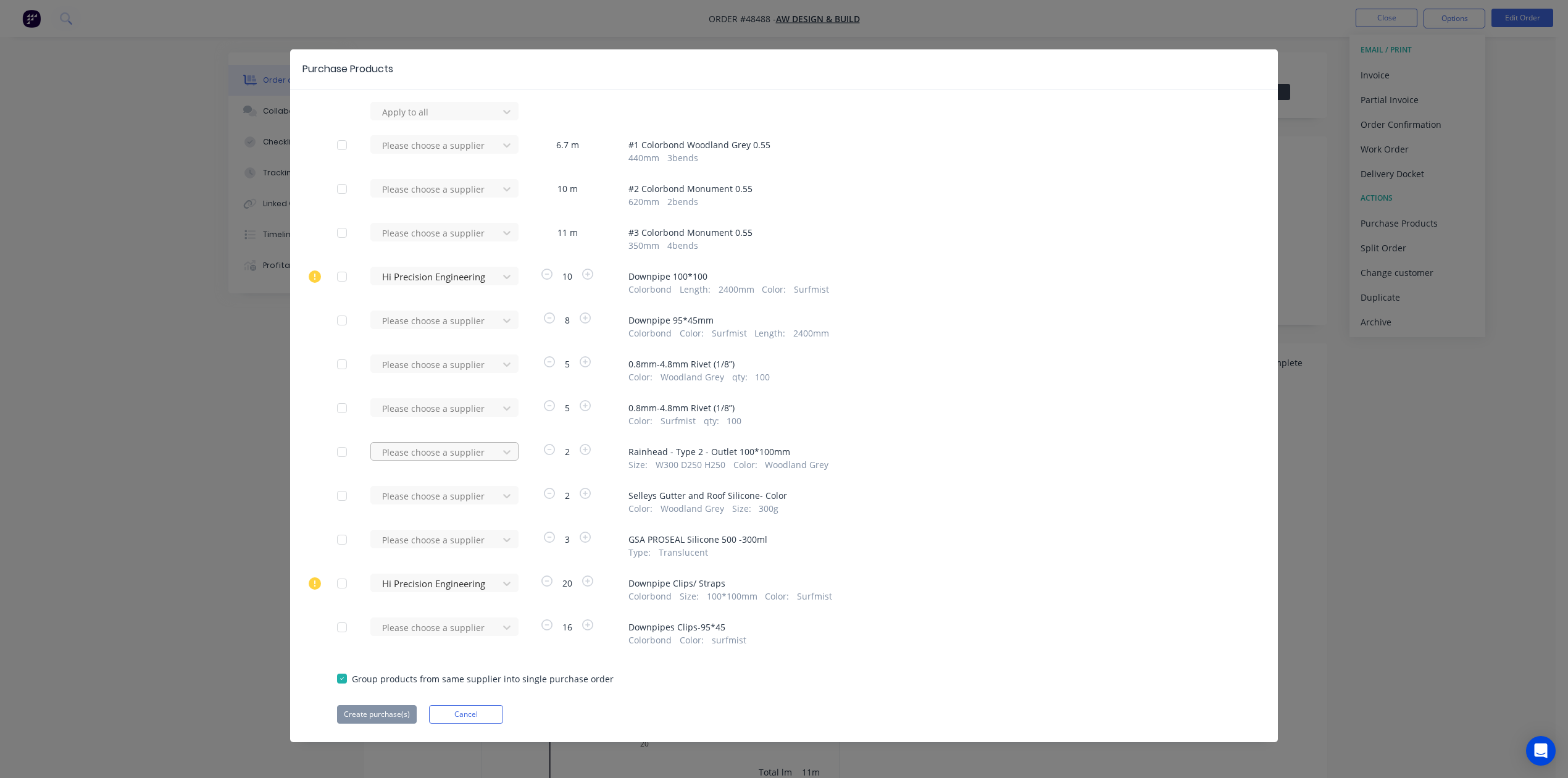
click at [440, 120] on div at bounding box center [436, 112] width 111 height 15
click at [433, 494] on div "Metroll - Roofmart" at bounding box center [444, 497] width 148 height 23
click at [393, 710] on button "Create purchase(s)" at bounding box center [377, 714] width 80 height 19
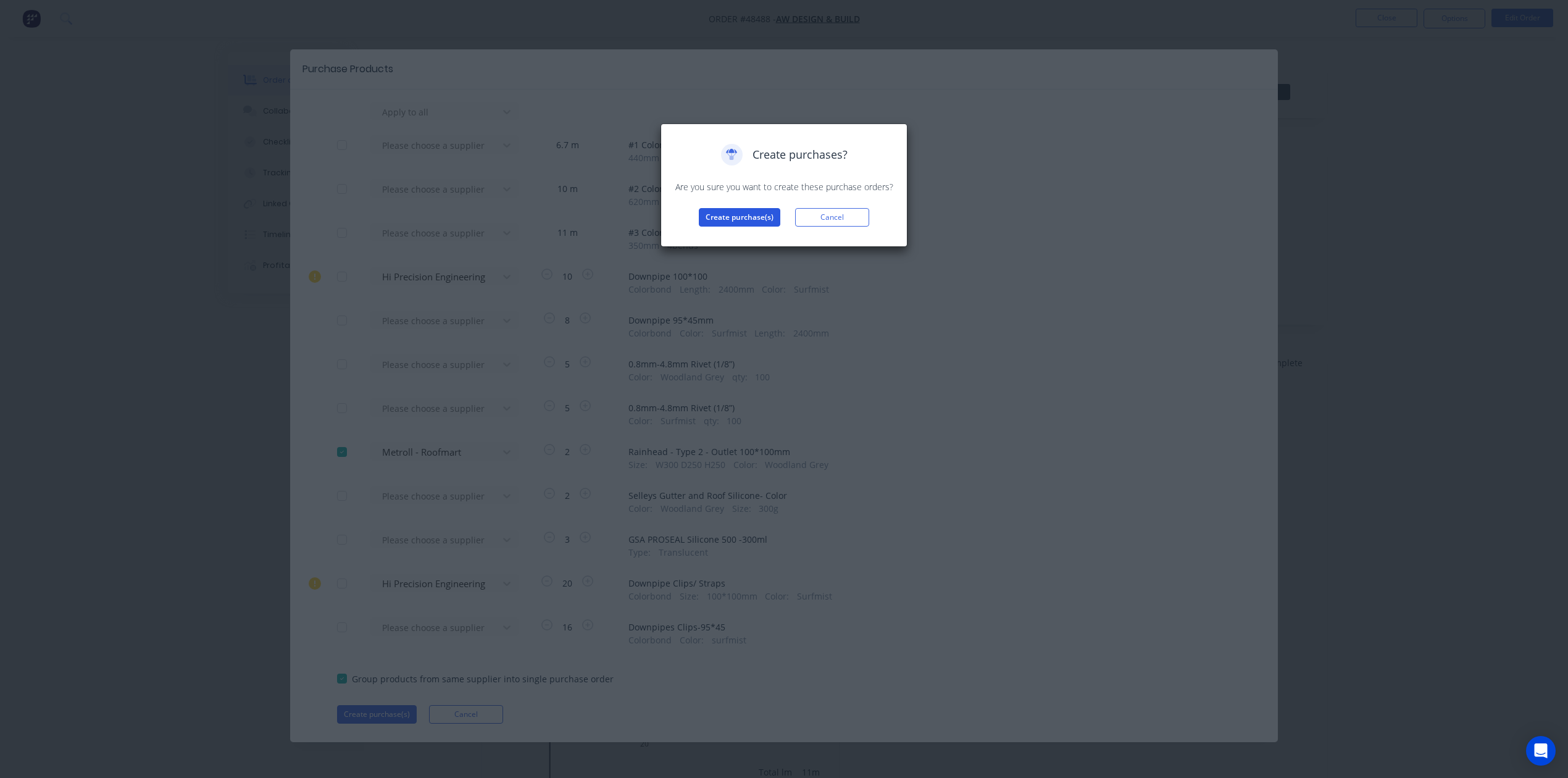
click at [747, 213] on button "Create purchase(s)" at bounding box center [739, 217] width 82 height 19
click at [735, 241] on button "View purchase(s)" at bounding box center [740, 237] width 74 height 19
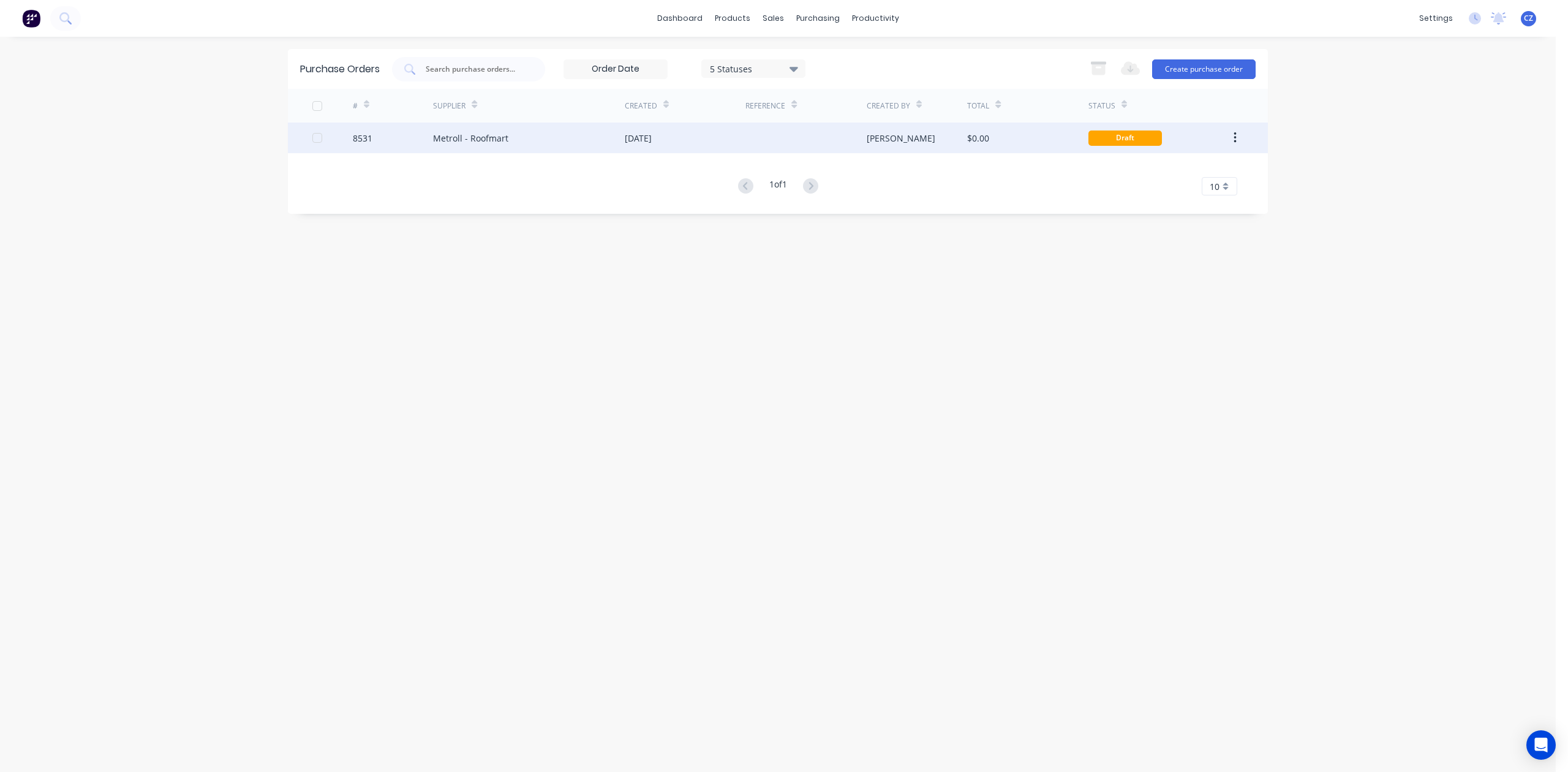
click at [519, 140] on div "Metroll - Roofmart" at bounding box center [529, 138] width 192 height 30
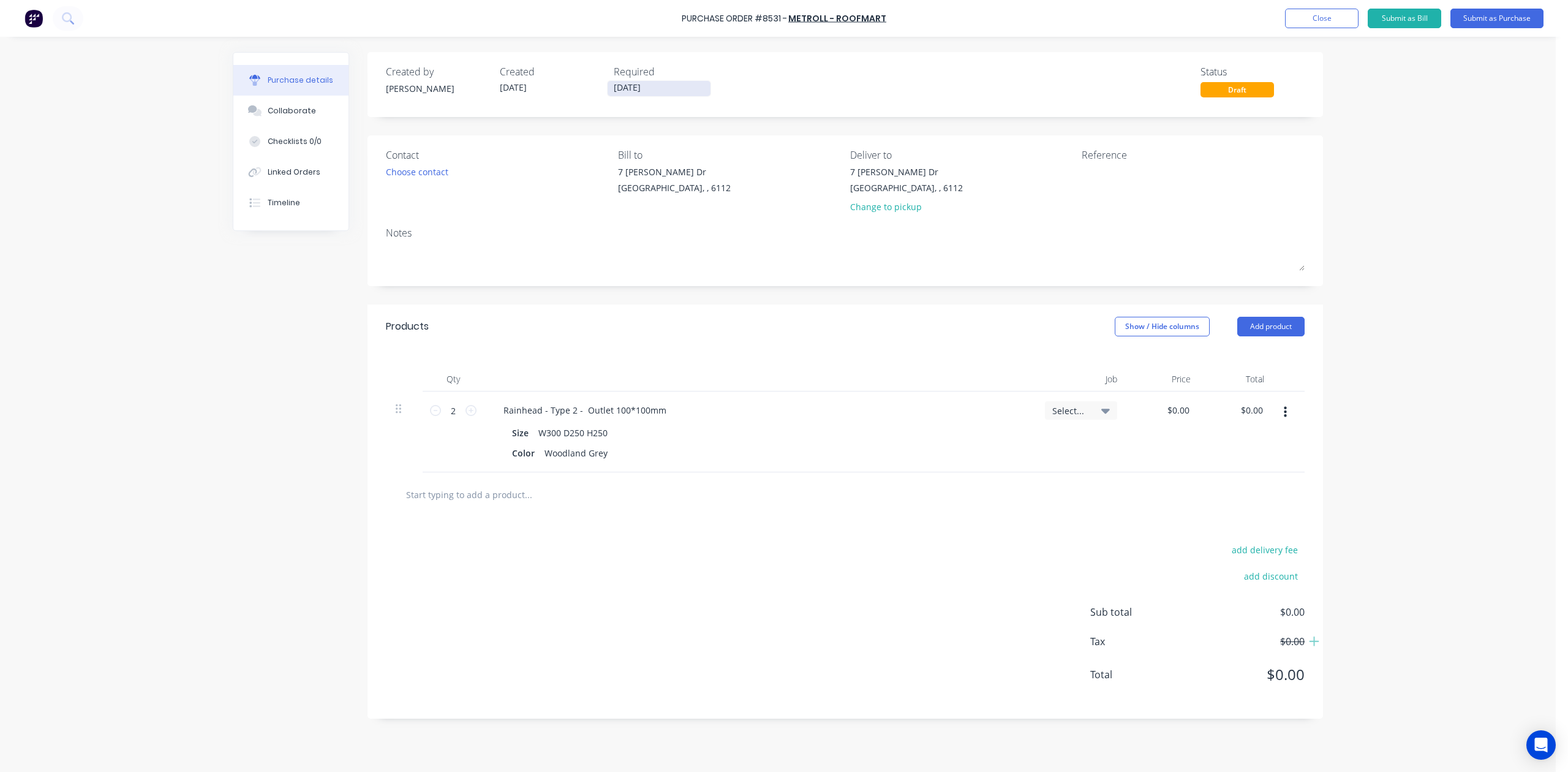
click at [637, 86] on input "28/08/25" at bounding box center [659, 88] width 103 height 15
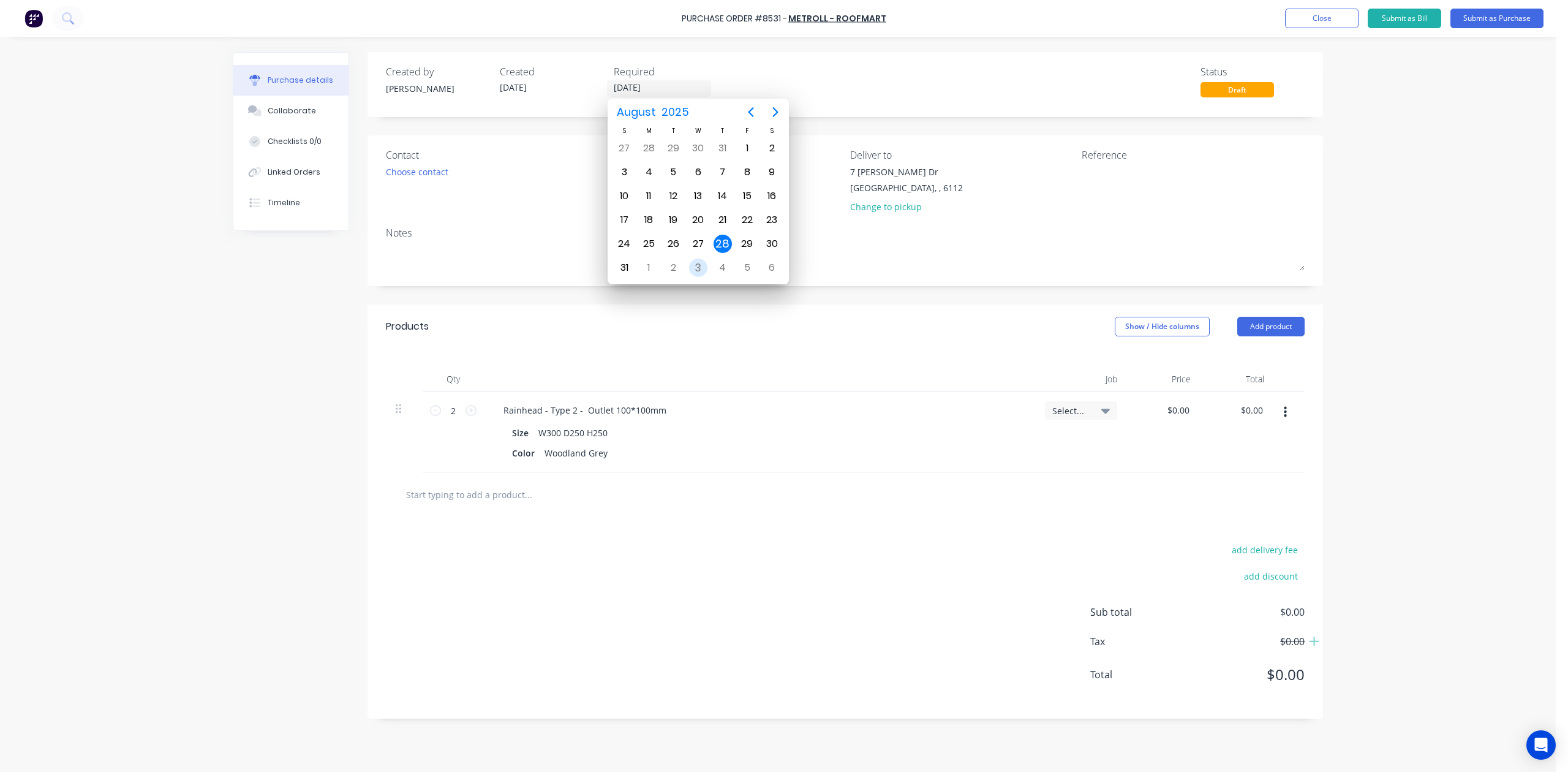
click at [697, 270] on div "3" at bounding box center [698, 268] width 18 height 18
type input "03/09/25"
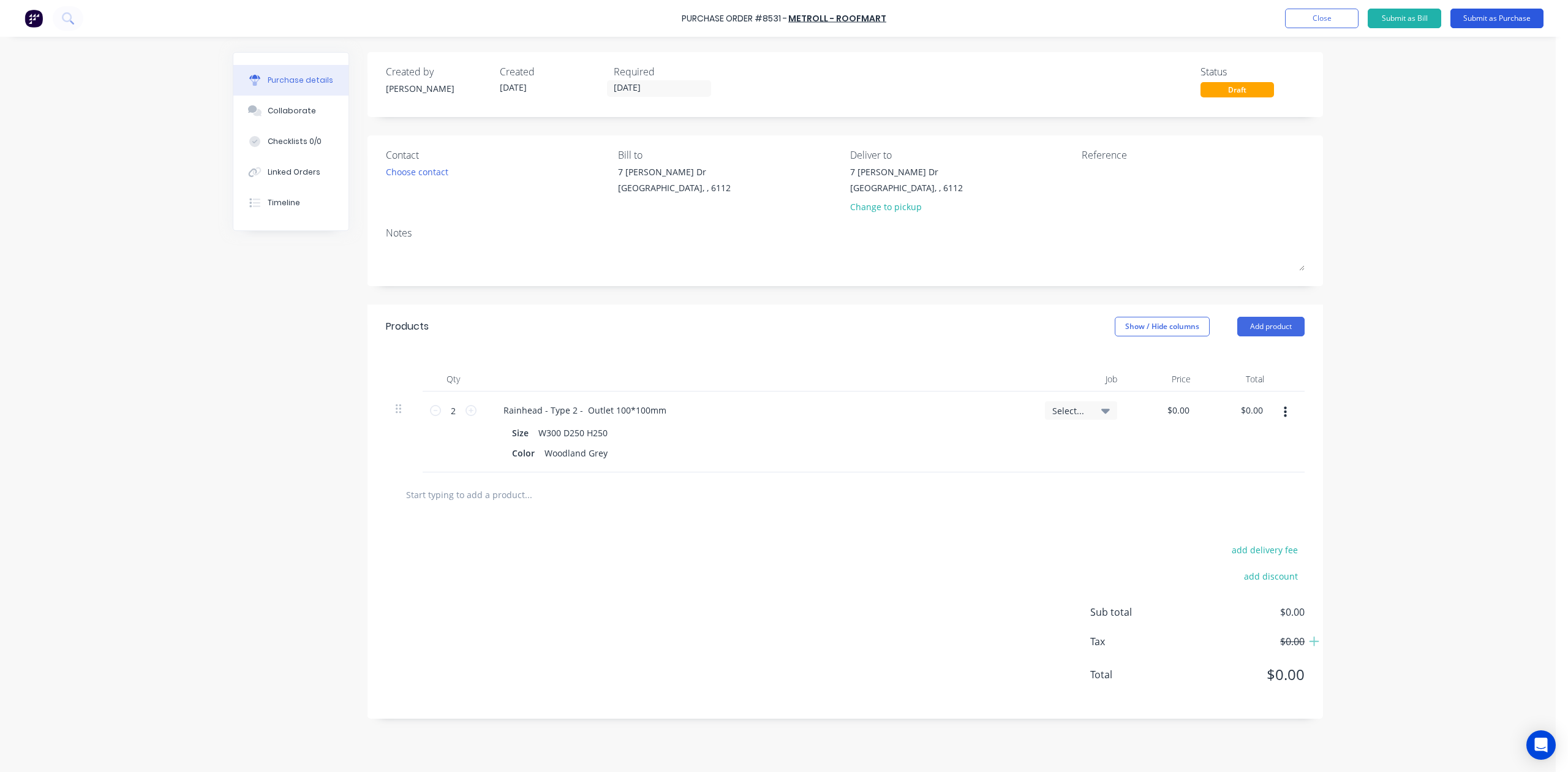
click at [1122, 15] on button "Submit as Purchase" at bounding box center [1497, 18] width 93 height 20
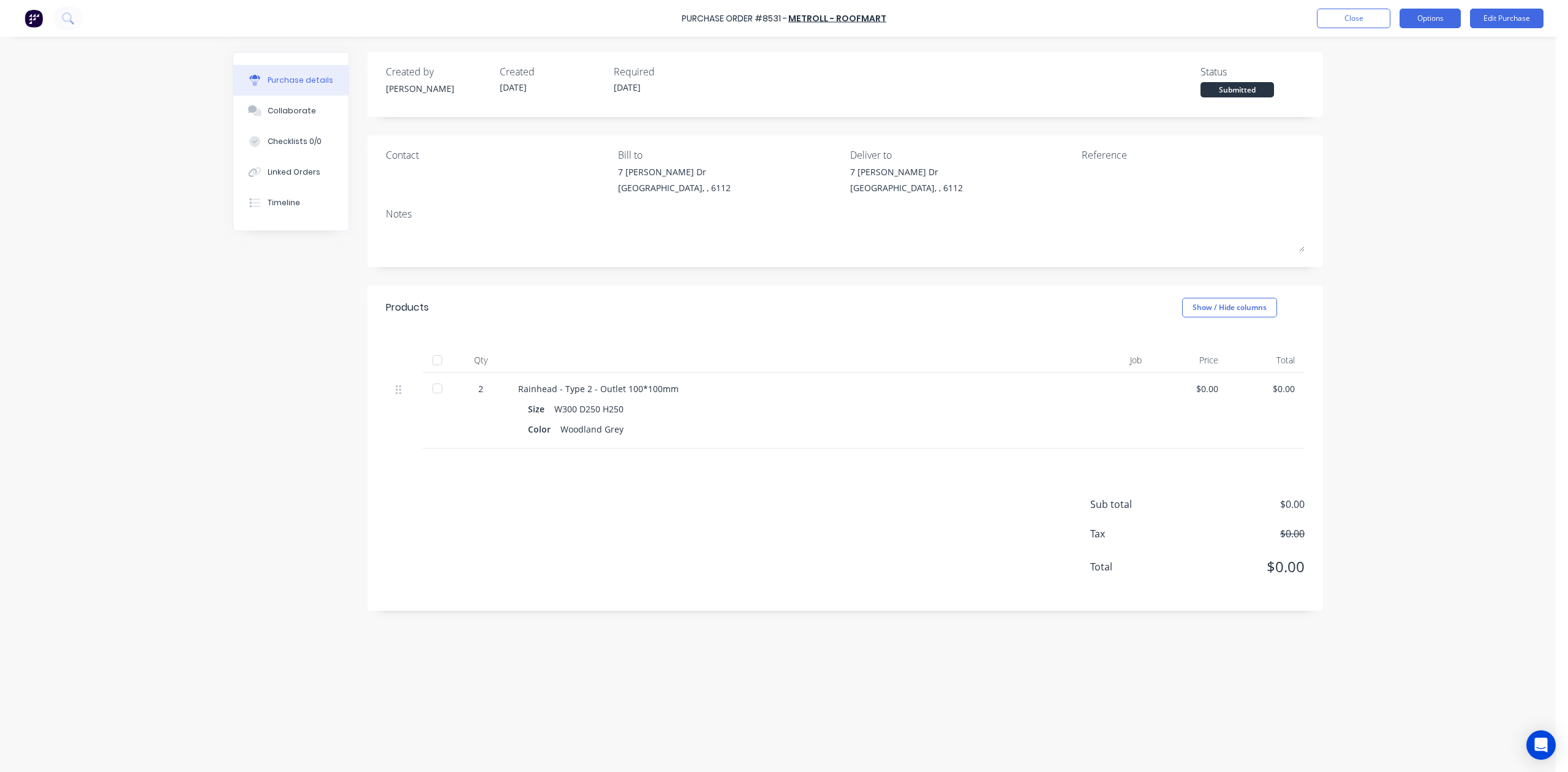
click at [1122, 15] on button "Options" at bounding box center [1430, 18] width 61 height 20
drag, startPoint x: 1387, startPoint y: 47, endPoint x: 1378, endPoint y: 51, distance: 9.8
click at [1122, 51] on div "Print / Email" at bounding box center [1403, 49] width 94 height 18
click at [1122, 96] on div "Without pricing" at bounding box center [1403, 99] width 94 height 18
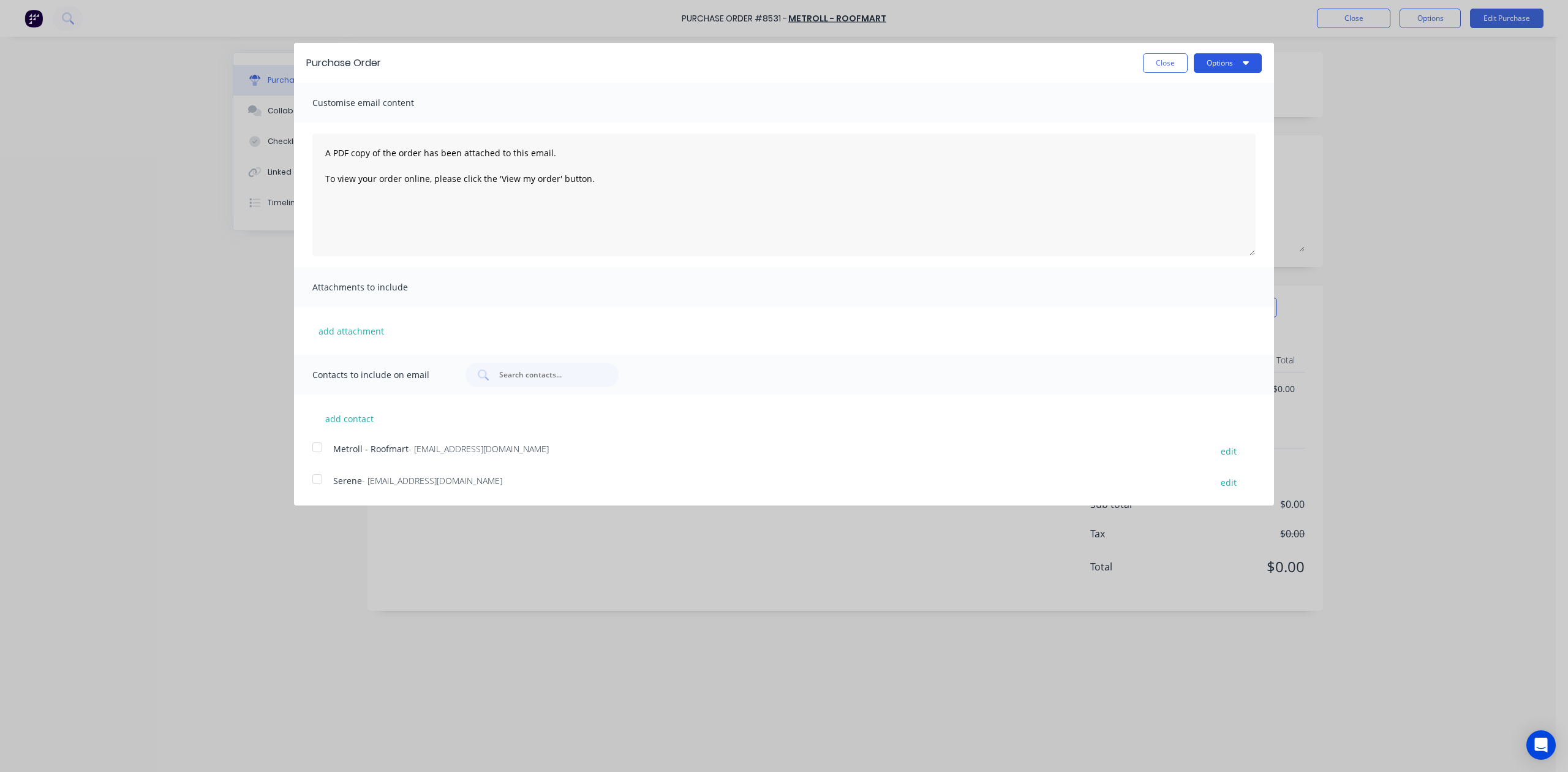
click at [1122, 59] on button "Options" at bounding box center [1227, 63] width 68 height 20
click at [1122, 91] on div "Print" at bounding box center [1203, 94] width 94 height 18
click at [1122, 66] on button "Close" at bounding box center [1165, 63] width 45 height 20
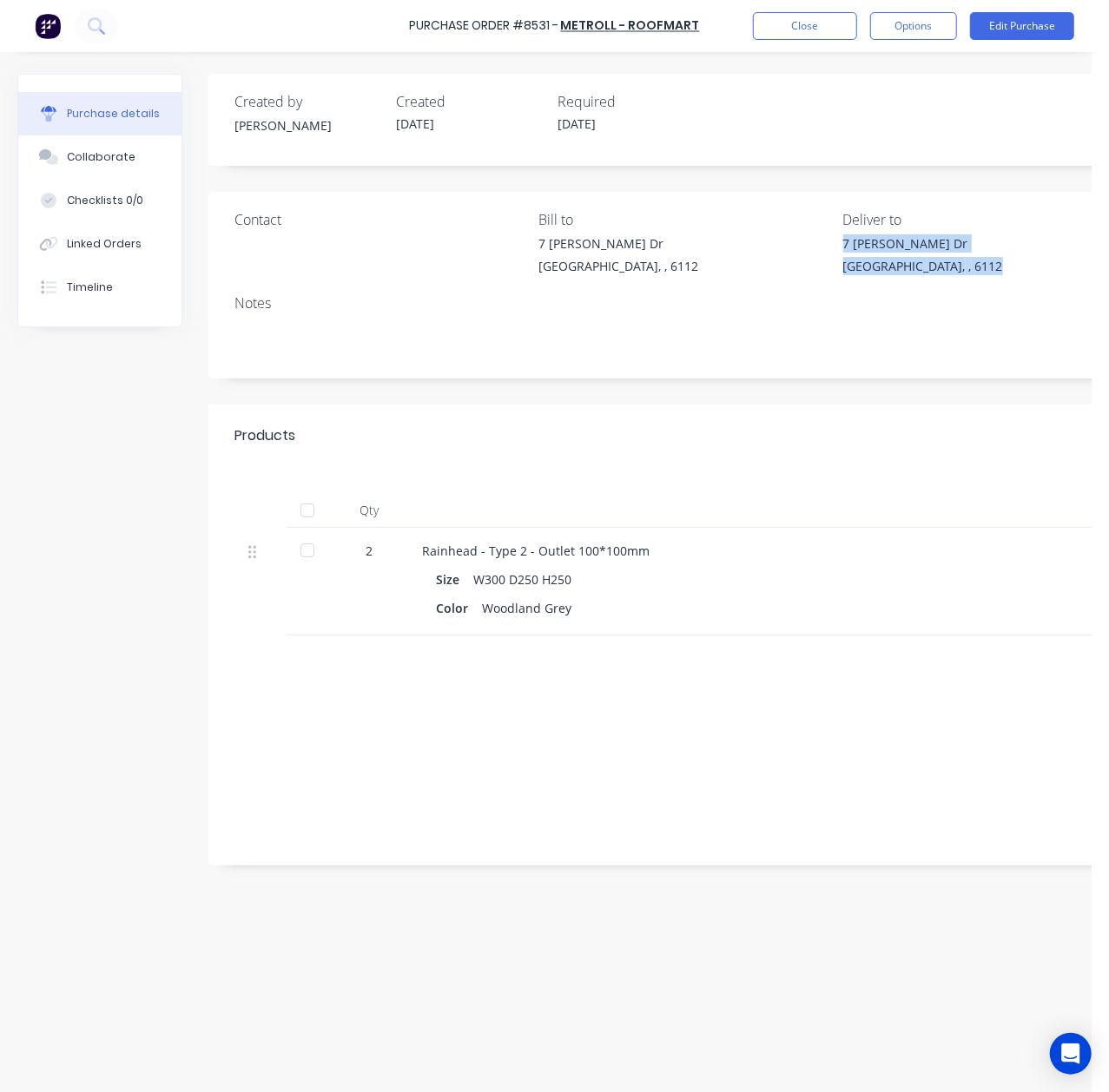
drag, startPoint x: 852, startPoint y: 250, endPoint x: 960, endPoint y: 262, distance: 108.7
click at [960, 262] on div "7 Cartwright Dr Forrestdale, , 6112" at bounding box center [988, 259] width 291 height 50
copy div "7 Cartwright Dr Forrestdale, , 6112"
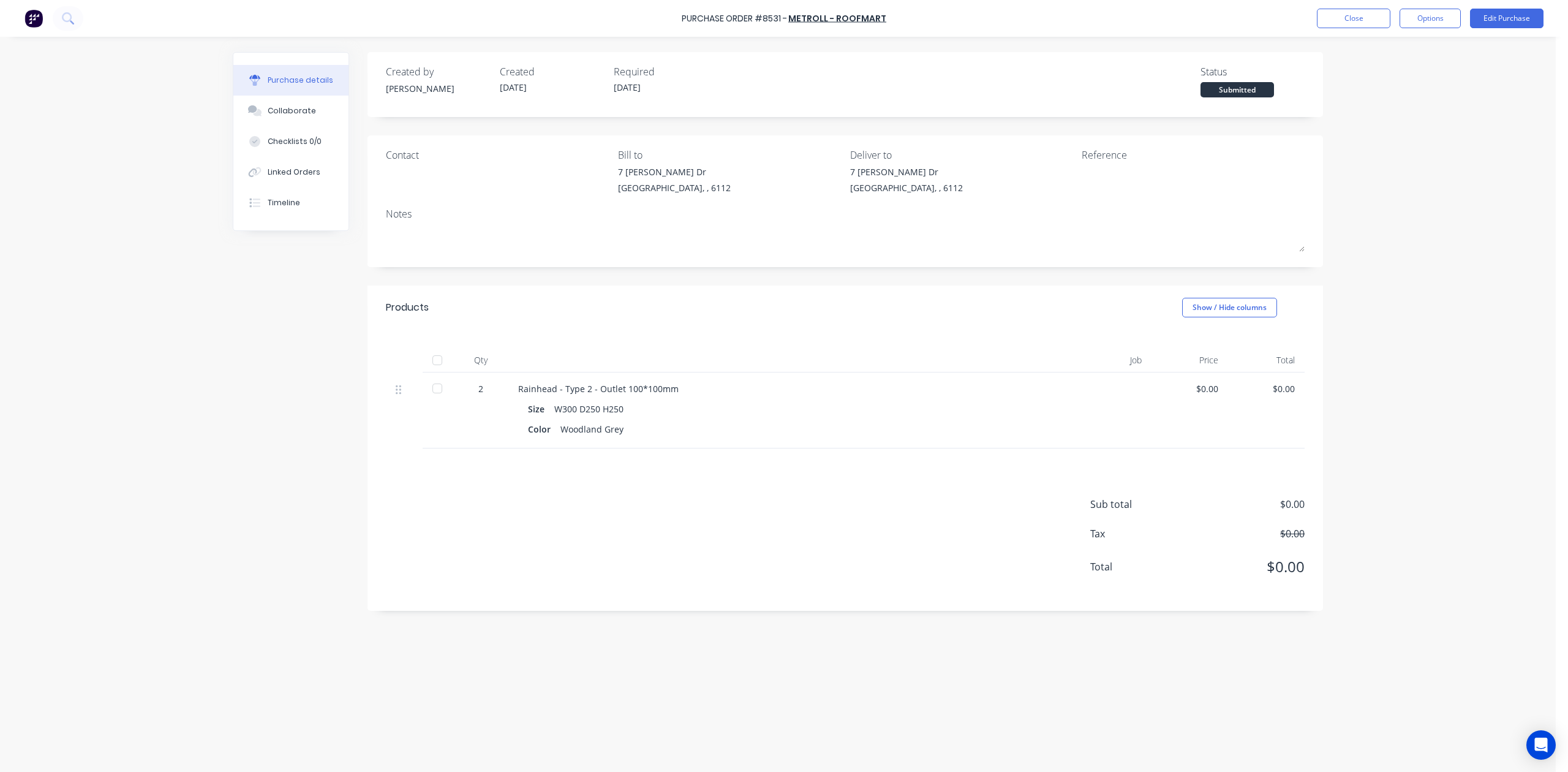
click at [966, 260] on div "Contact Bill to 7 Cartwright Dr Forrestdale, , 6112 Deliver to 7 Cartwright Dr …" at bounding box center [846, 201] width 956 height 132
click at [1122, 20] on button "Options" at bounding box center [1430, 18] width 61 height 20
click at [897, 498] on div "Sub total $0.00 Tax $0.00 Total $0.00" at bounding box center [846, 529] width 956 height 162
click at [297, 199] on div "Timeline" at bounding box center [283, 202] width 32 height 11
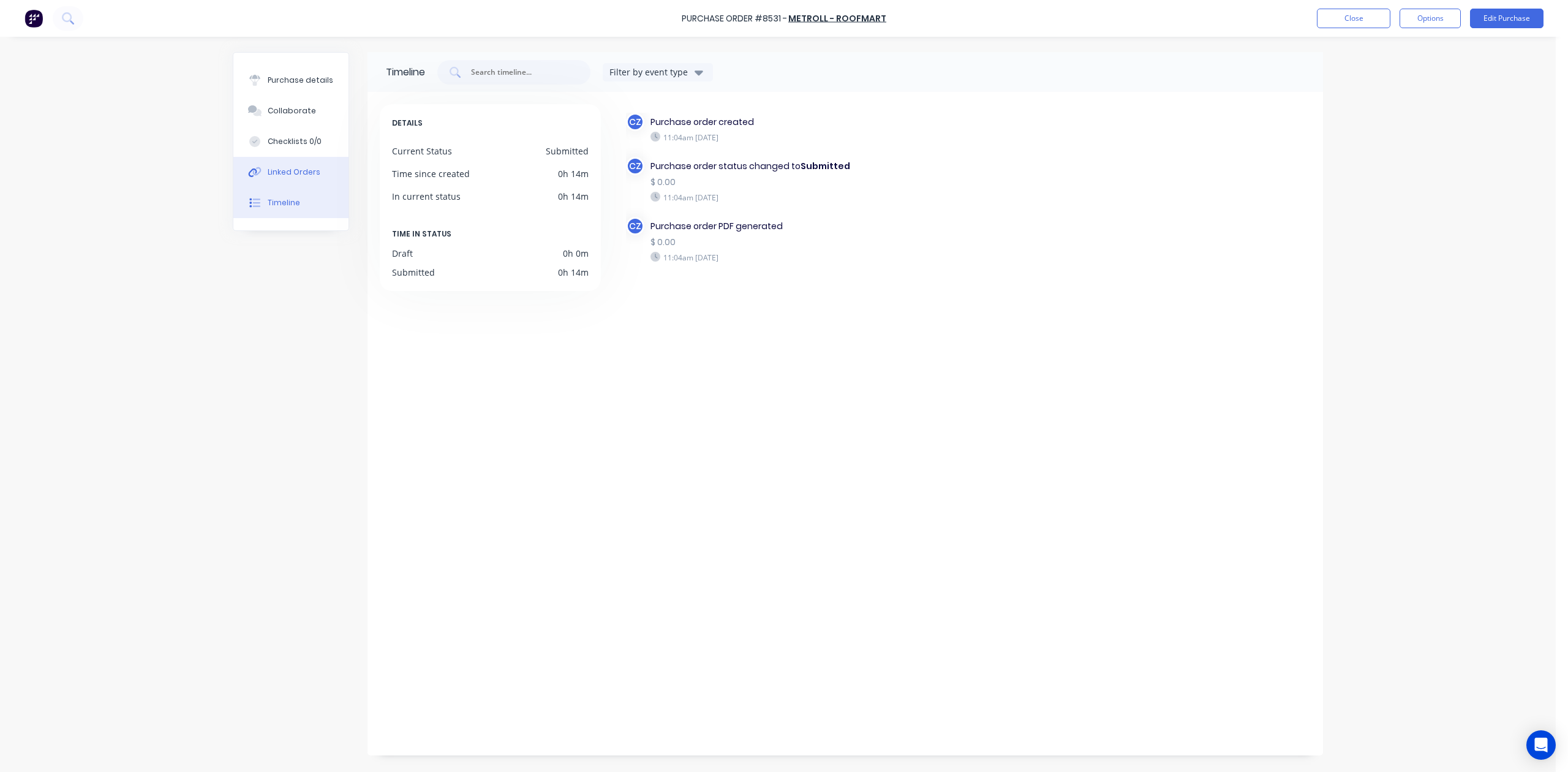
click at [285, 177] on button "Linked Orders" at bounding box center [291, 172] width 115 height 30
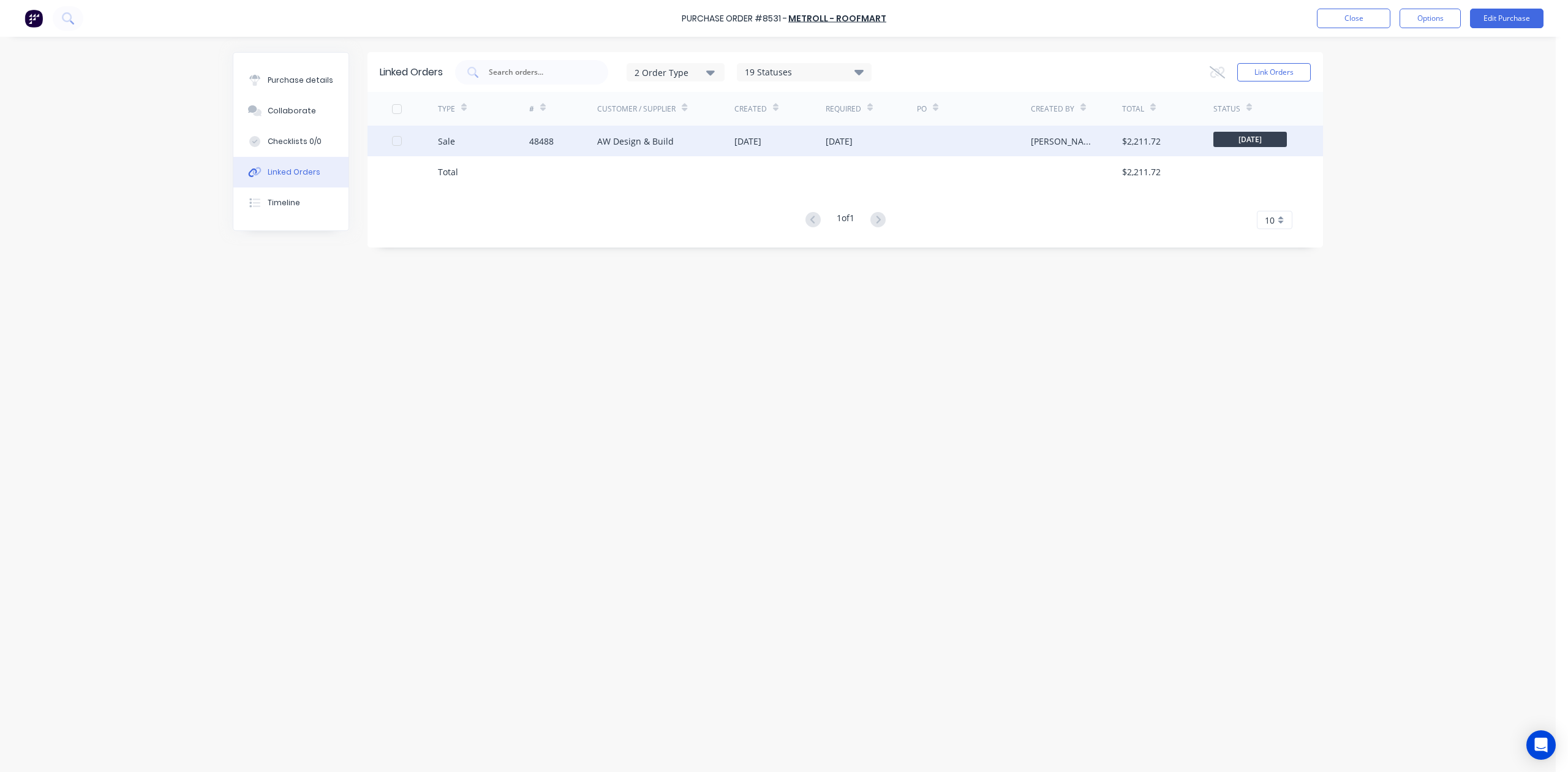
click at [666, 137] on div "AW Design & Build" at bounding box center [635, 141] width 76 height 13
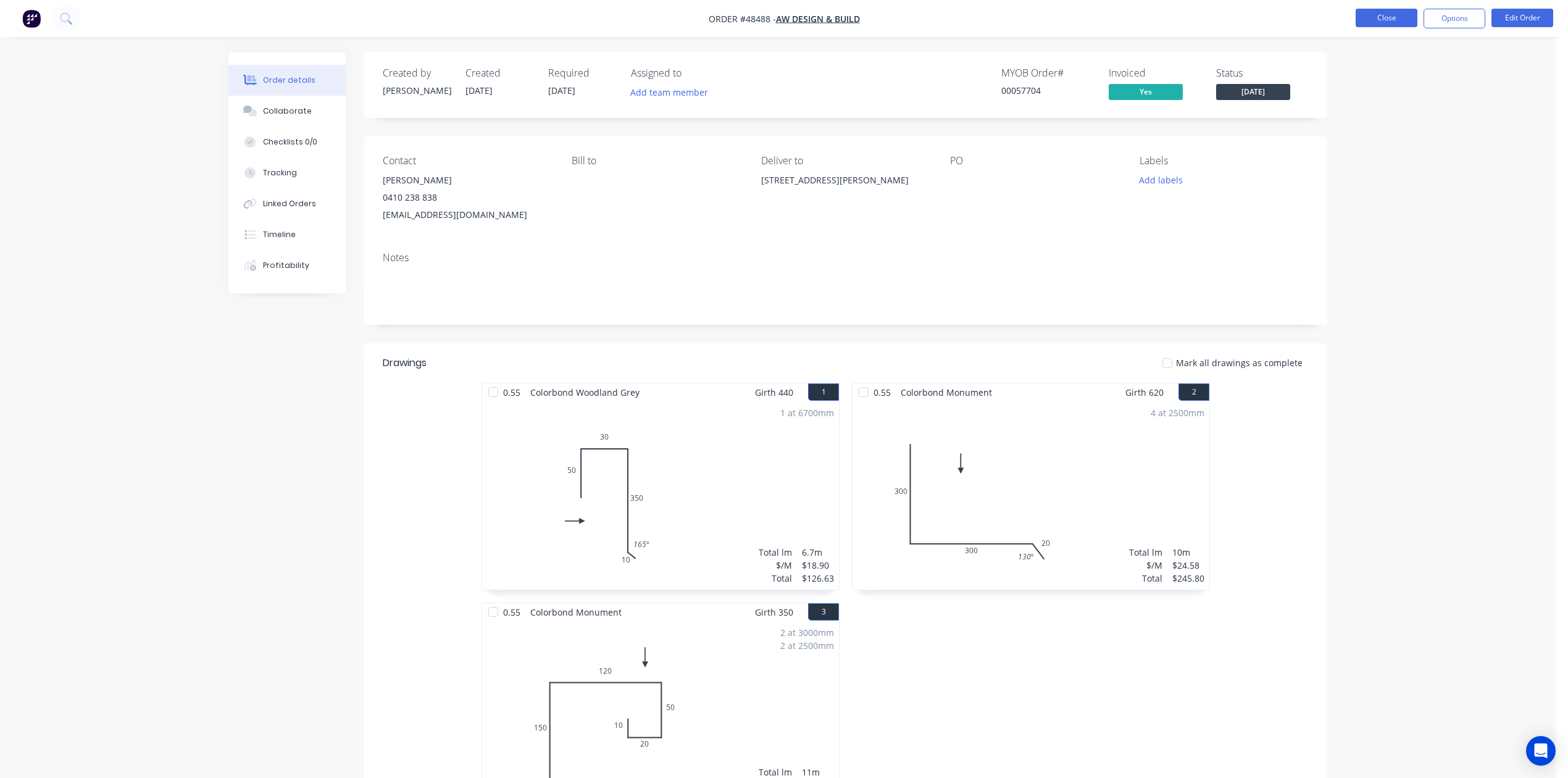
click at [1131, 13] on button "Close" at bounding box center [1387, 18] width 62 height 19
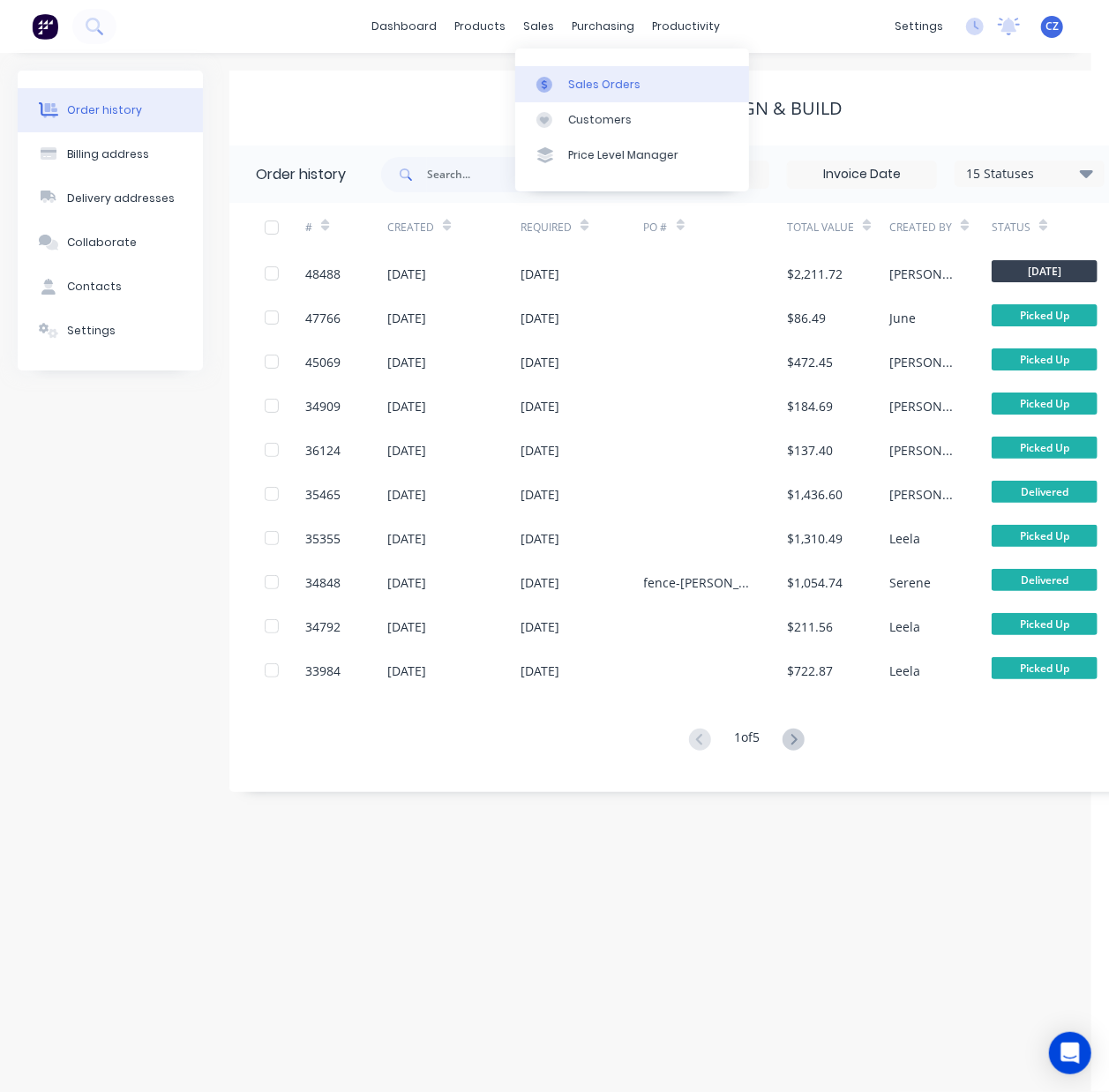
click at [558, 83] on div at bounding box center [550, 85] width 27 height 16
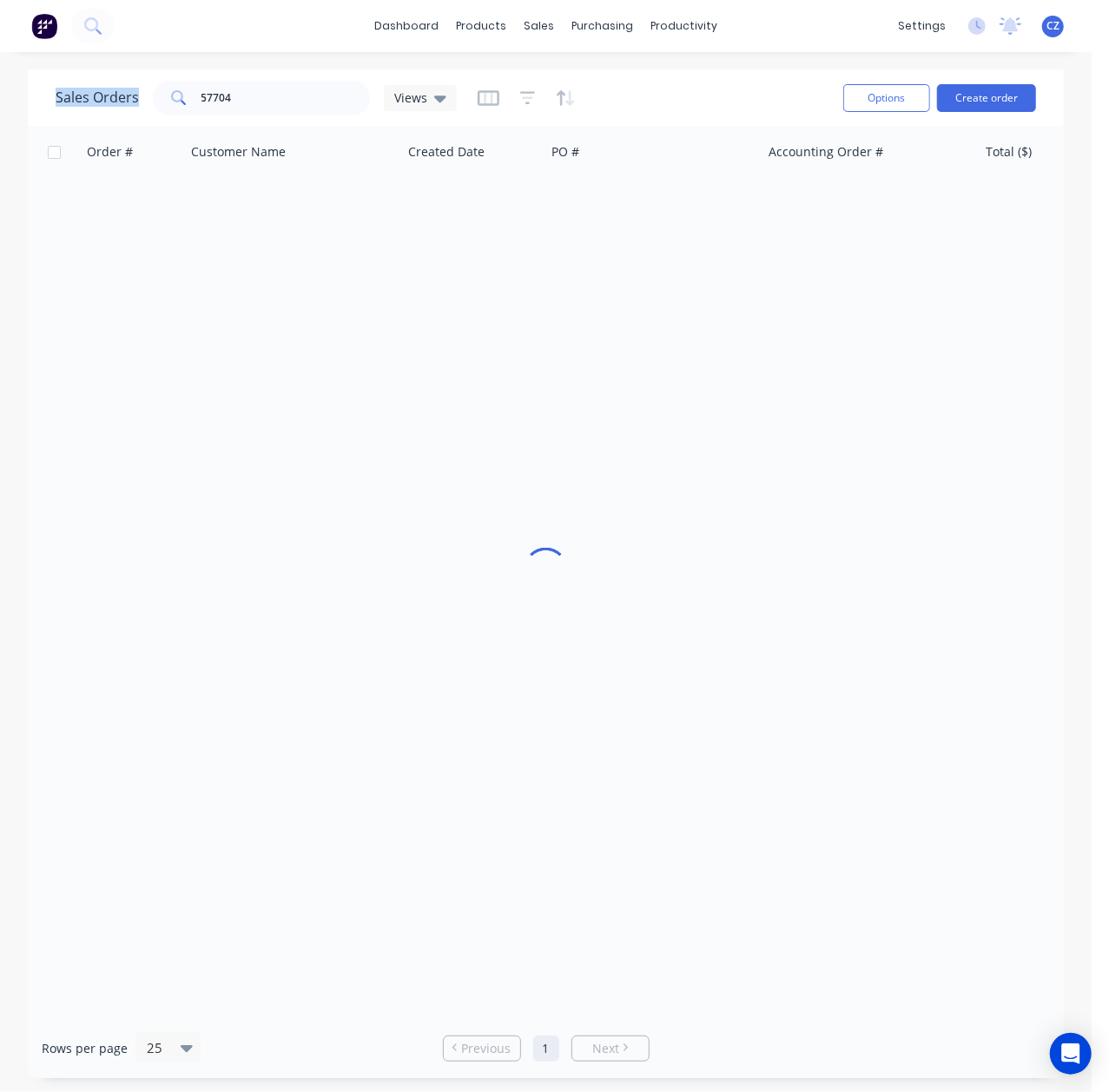
drag, startPoint x: 318, startPoint y: 78, endPoint x: -79, endPoint y: 102, distance: 397.7
click at [0, 102] on html "dashboard products sales purchasing productivity dashboard products Product Cat…" at bounding box center [554, 546] width 1109 height 1092
click at [307, 78] on div "Sales Orders 57704 Views" at bounding box center [442, 98] width 774 height 43
drag, startPoint x: 292, startPoint y: 93, endPoint x: 70, endPoint y: 95, distance: 222.0
click at [70, 95] on div "Sales Orders 57704 Views" at bounding box center [255, 97] width 401 height 35
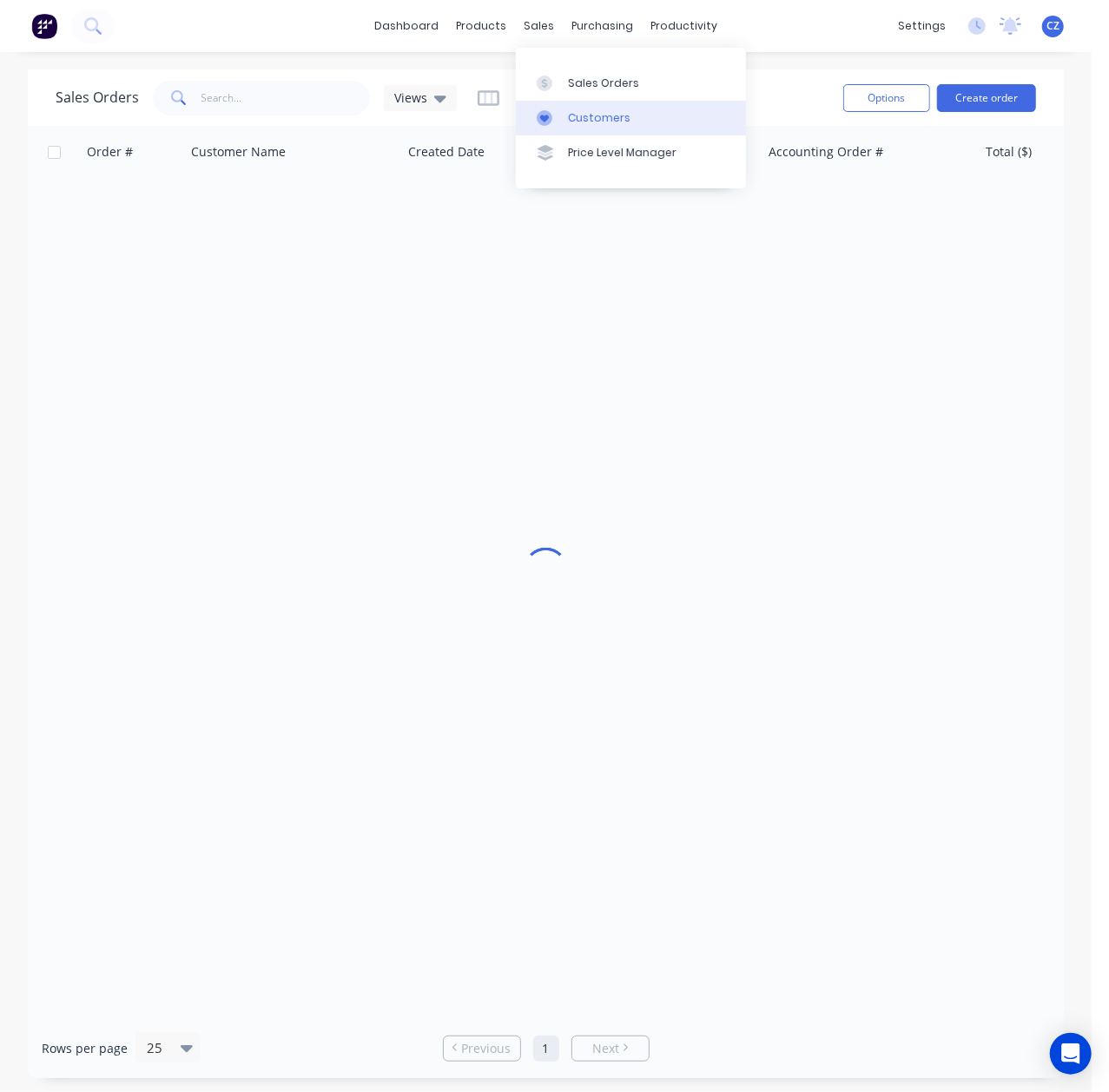
click at [562, 105] on link "Customers" at bounding box center [631, 118] width 230 height 35
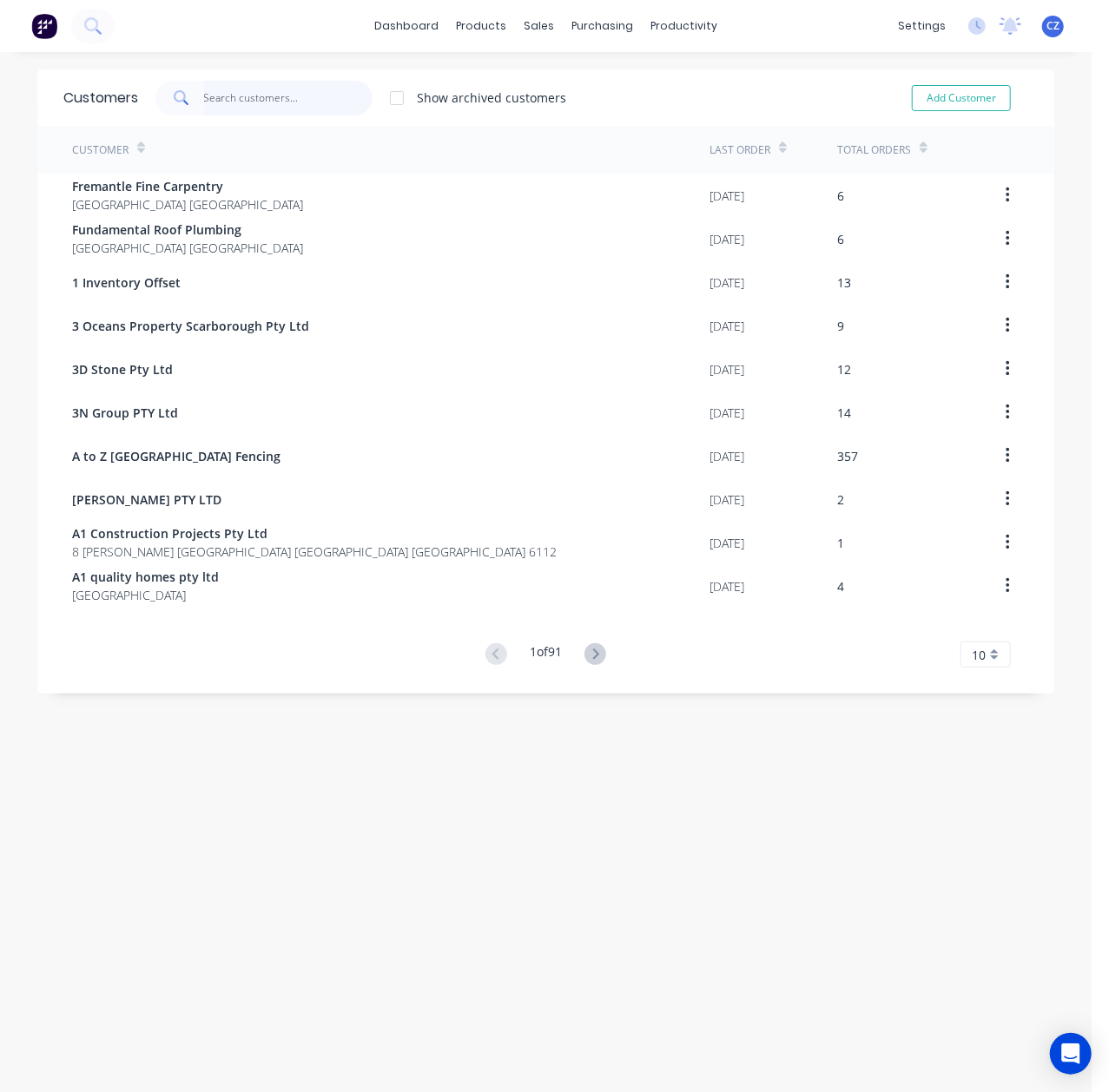
click at [271, 102] on input "text" at bounding box center [288, 97] width 169 height 35
click at [562, 115] on div "Customers" at bounding box center [590, 118] width 63 height 16
click at [244, 92] on input "text" at bounding box center [288, 97] width 169 height 35
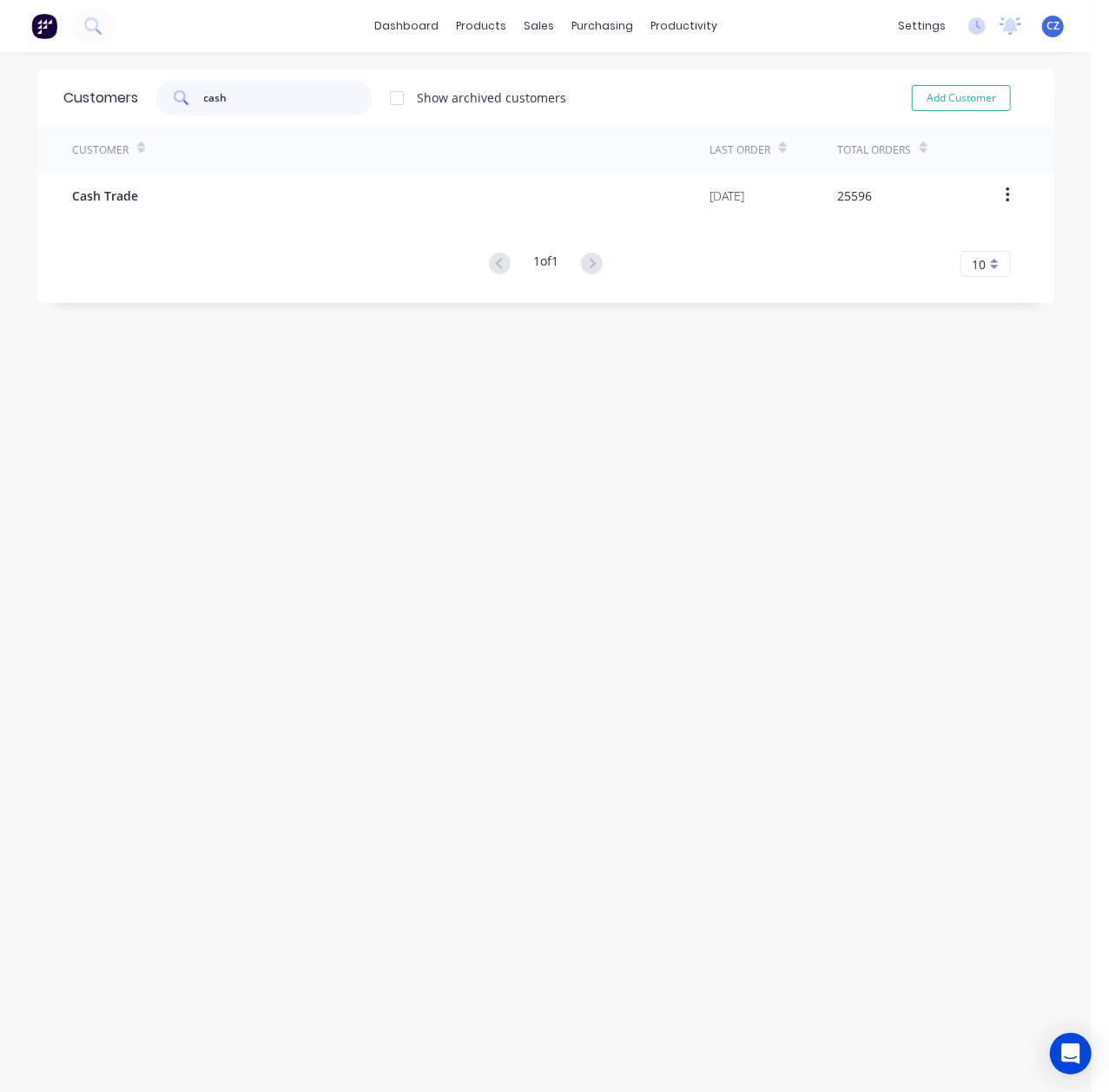
type input "cash"
click at [239, 168] on div "Customer" at bounding box center [391, 149] width 637 height 48
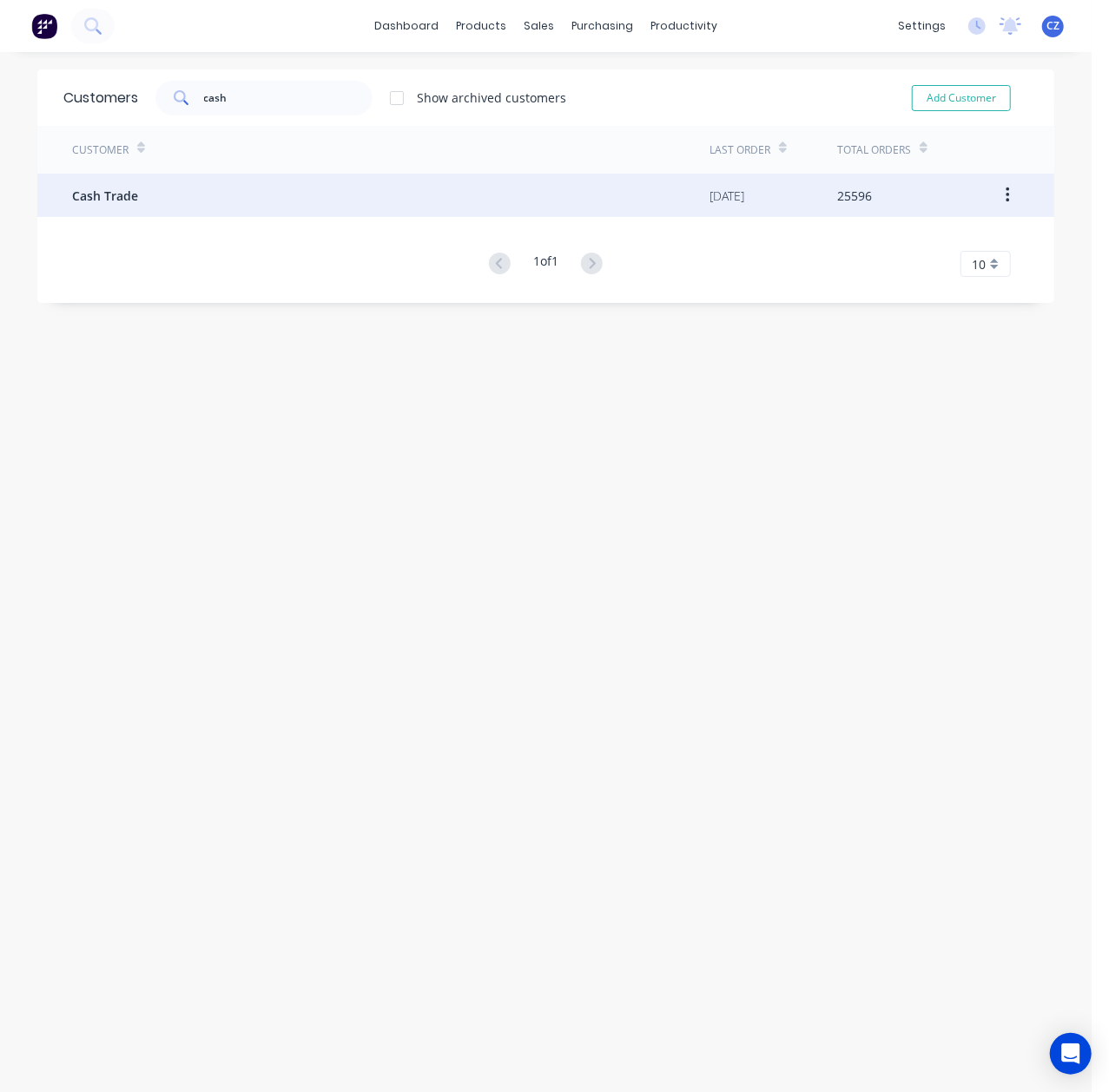
click at [237, 176] on div "Cash Trade" at bounding box center [391, 195] width 637 height 43
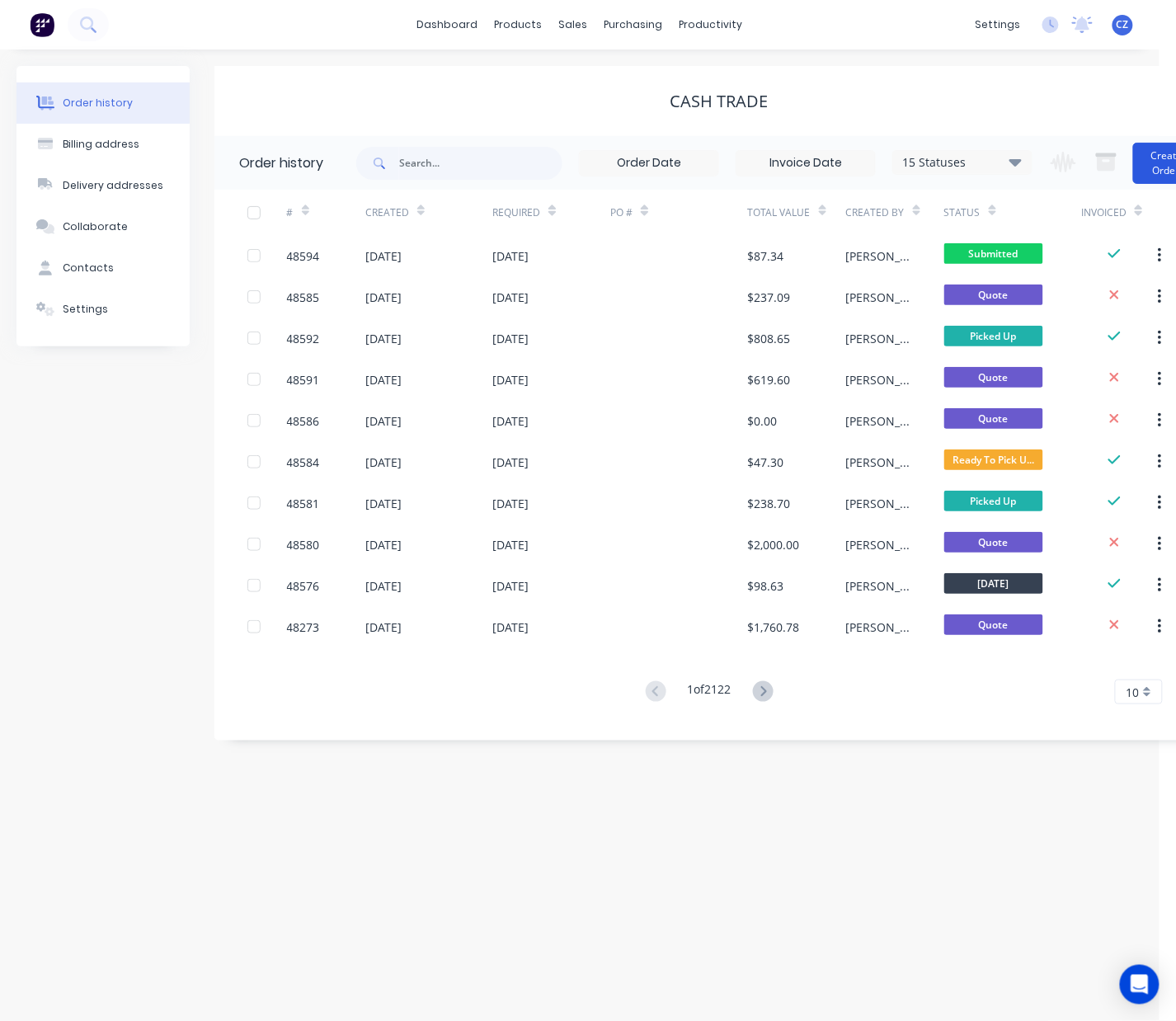
click at [1158, 170] on button "Create Order" at bounding box center [1166, 163] width 66 height 41
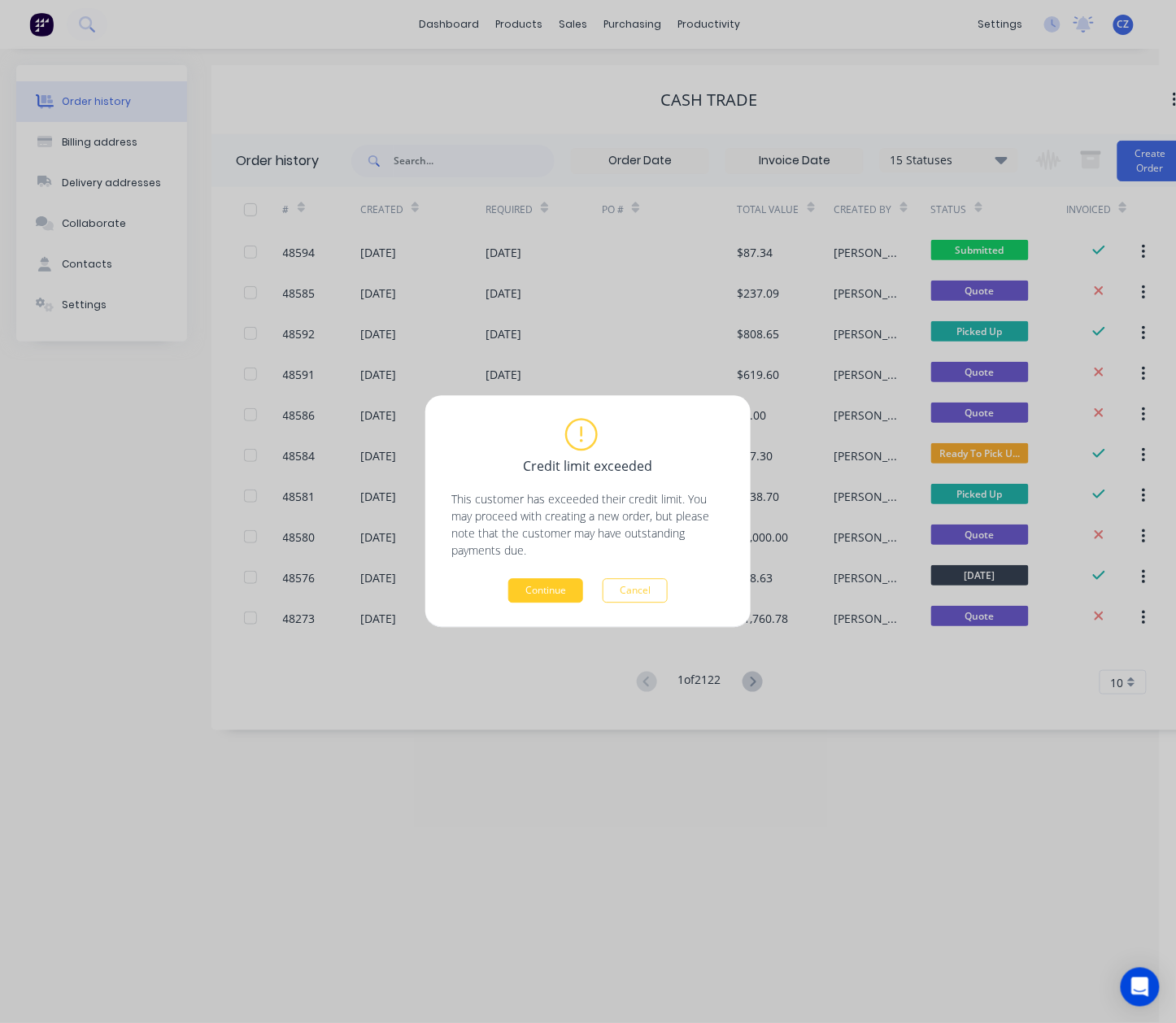
click at [548, 581] on button "Continue" at bounding box center [545, 592] width 74 height 25
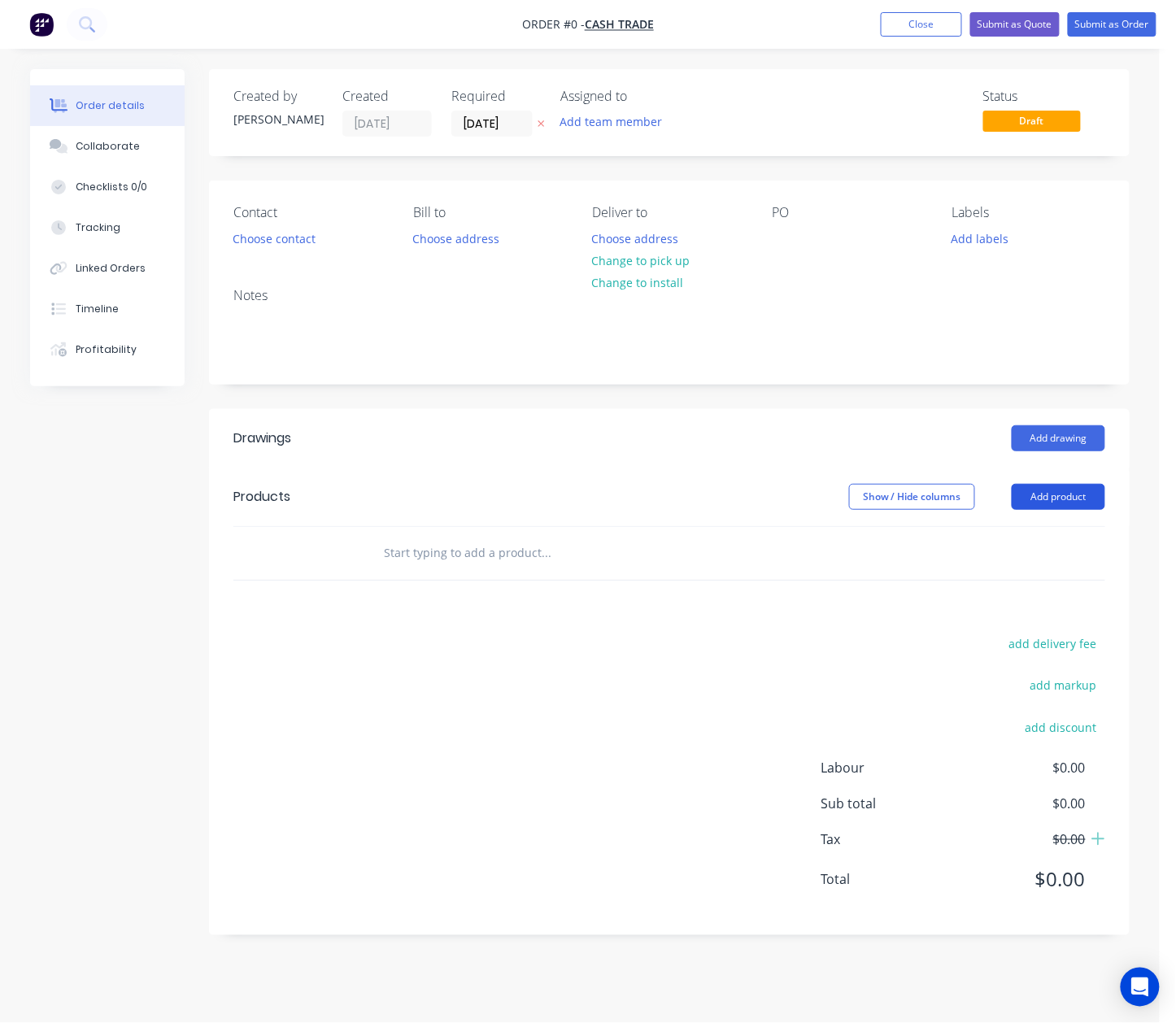
click at [1078, 498] on button "Add product" at bounding box center [1058, 497] width 94 height 26
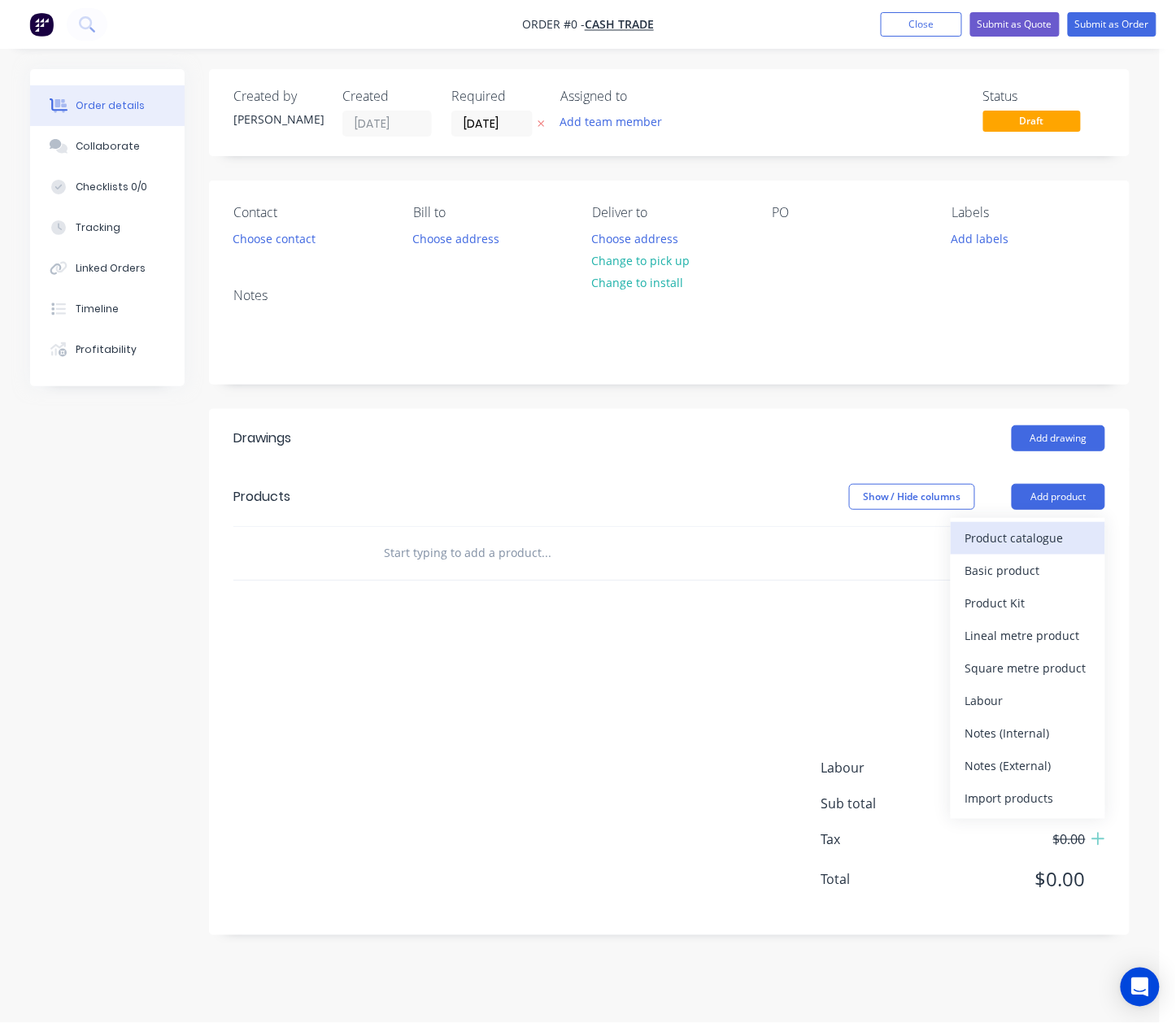
click at [1026, 536] on div "Product catalogue" at bounding box center [1027, 537] width 125 height 24
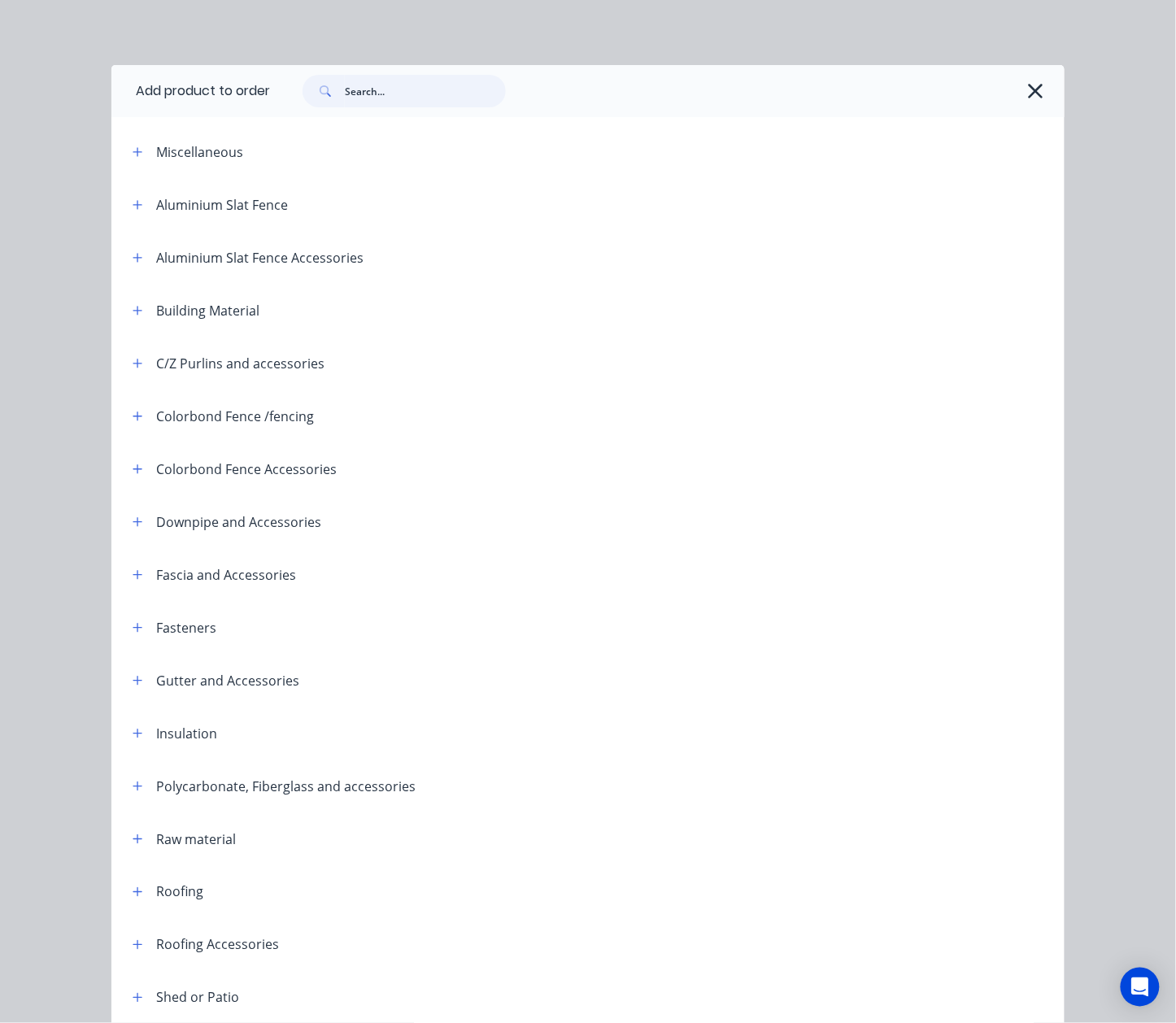
click at [375, 86] on input "text" at bounding box center [425, 90] width 161 height 32
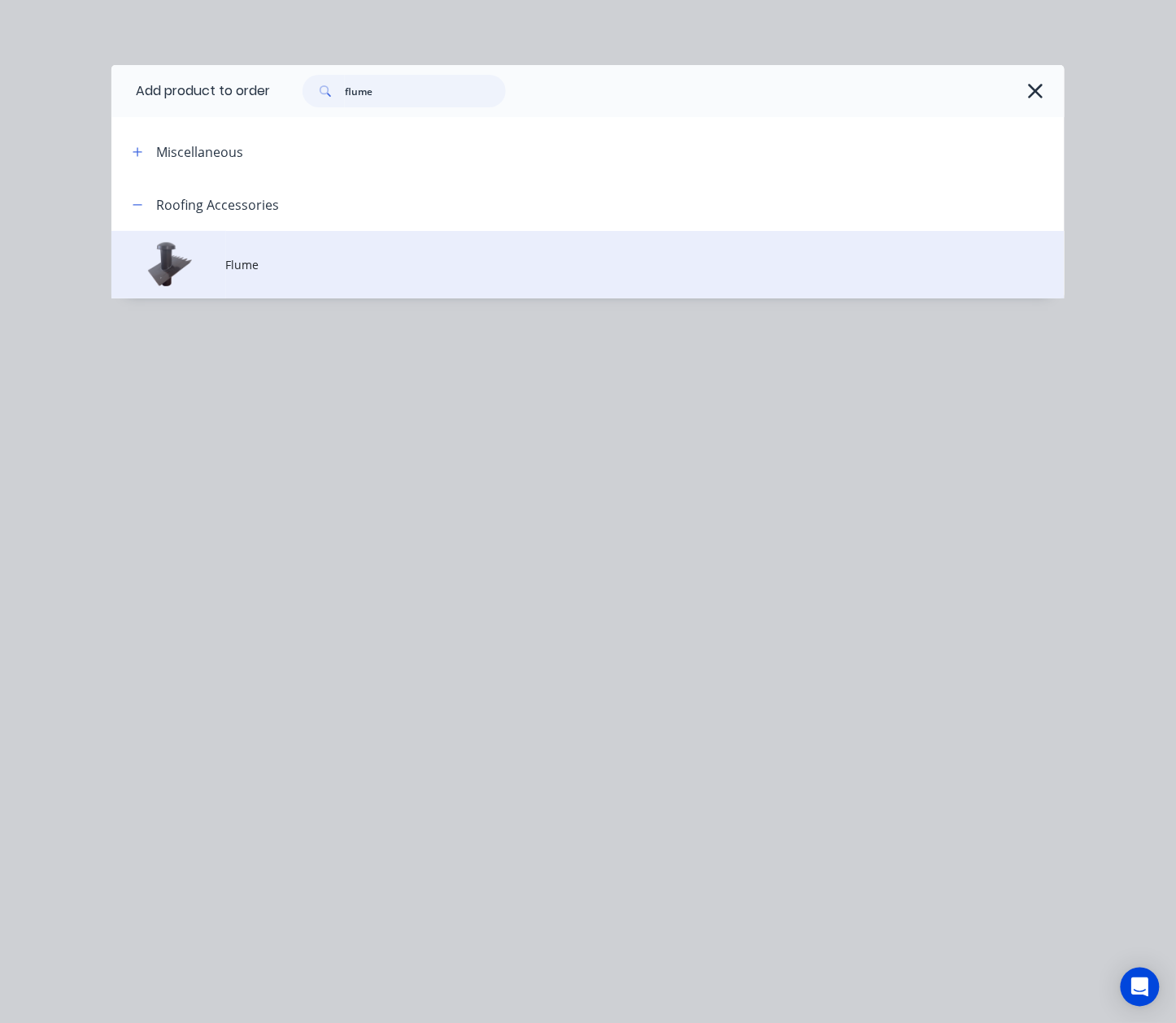
type input "flume"
click at [354, 273] on td "Flume" at bounding box center [645, 264] width 838 height 67
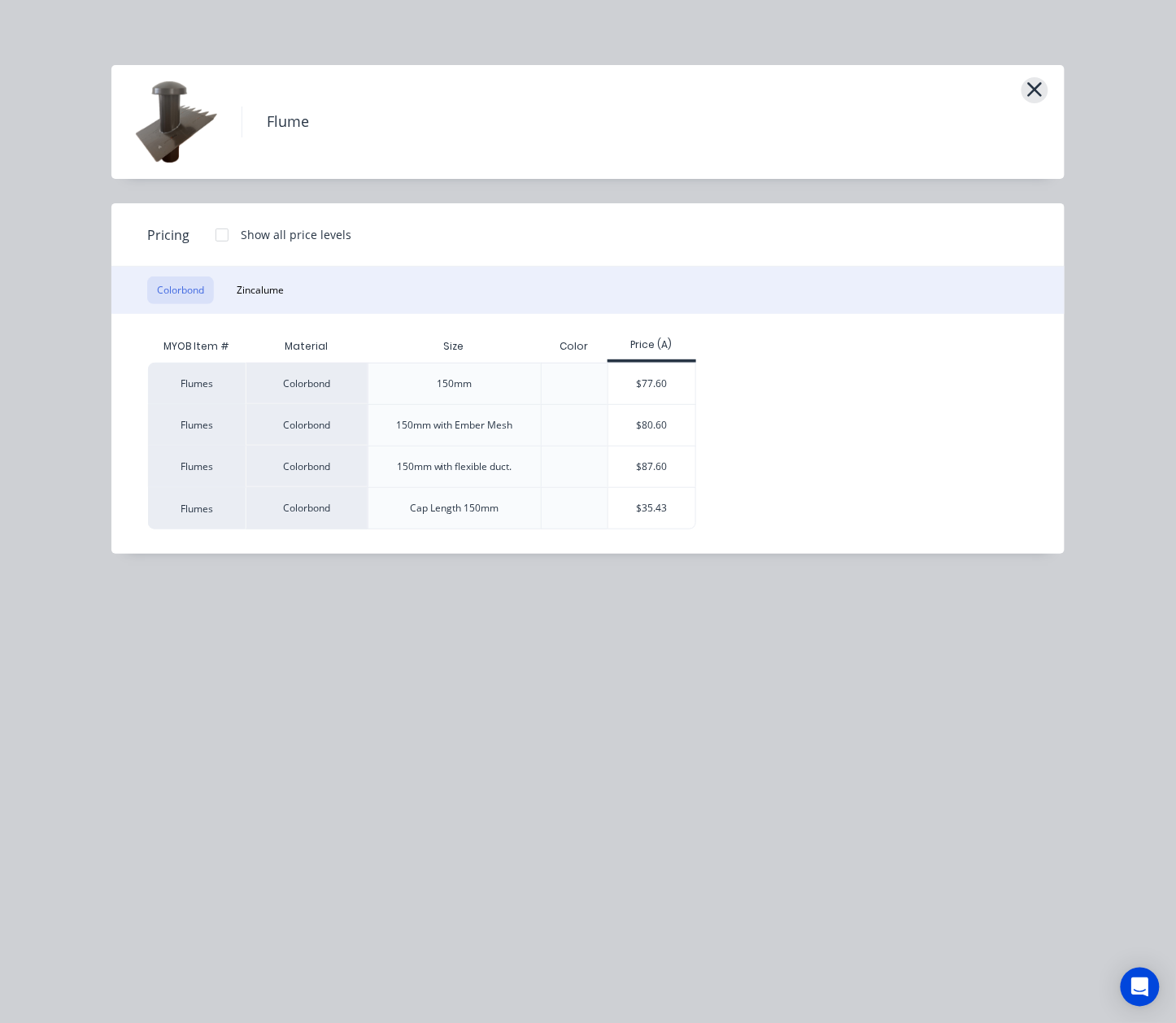
click at [1026, 98] on icon "button" at bounding box center [1035, 89] width 18 height 23
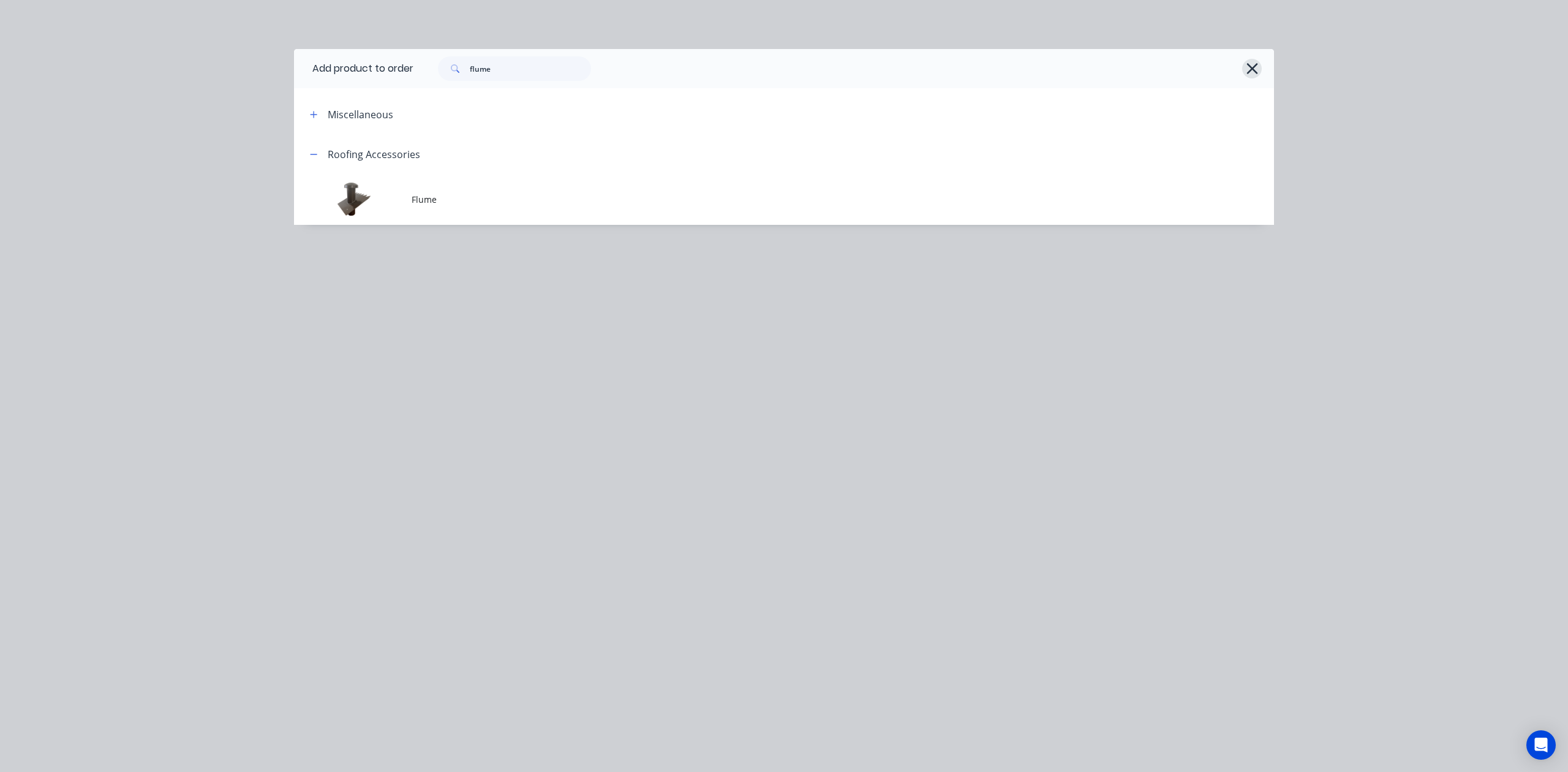
click at [1122, 76] on icon "button" at bounding box center [1252, 69] width 13 height 17
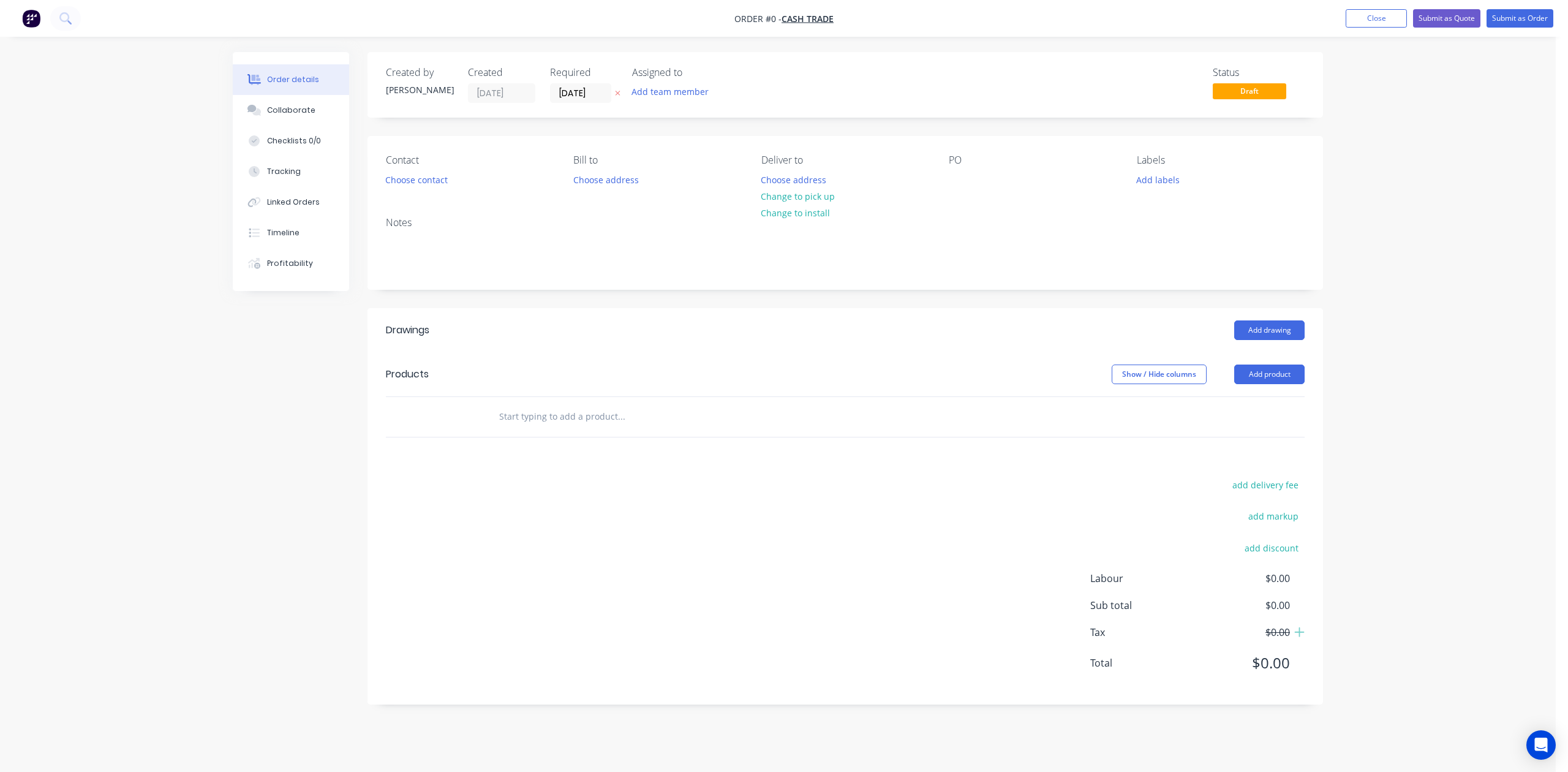
click at [1013, 108] on div "Created by Cathy Created 28/08/25 Required 28/08/25 Assigned to Add team member…" at bounding box center [846, 84] width 956 height 65
click at [1122, 21] on button "Close" at bounding box center [1376, 18] width 61 height 18
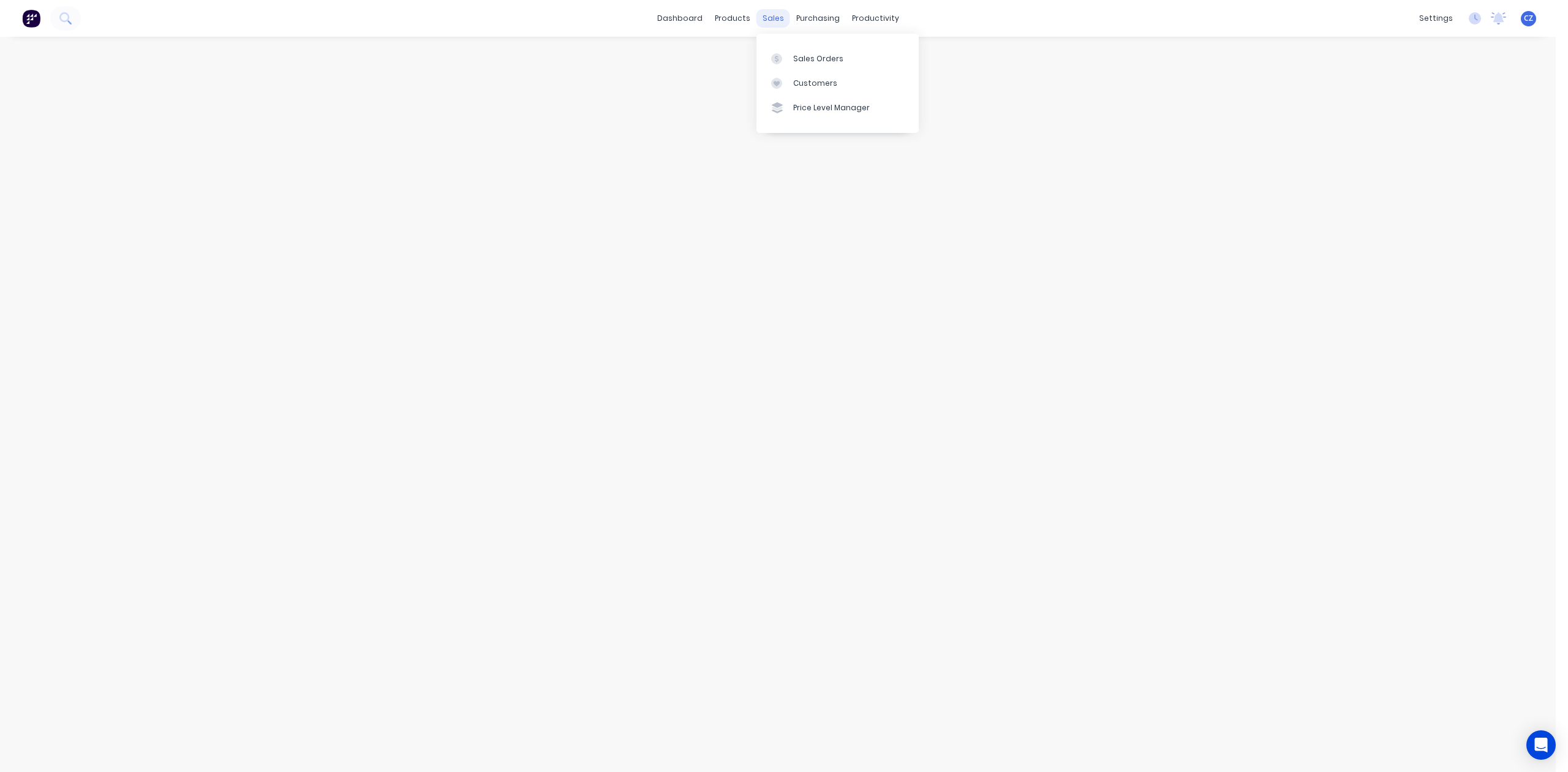
click at [767, 20] on div "sales" at bounding box center [773, 18] width 34 height 18
click at [792, 69] on link "Sales Orders" at bounding box center [838, 58] width 162 height 24
click at [226, 65] on input "text" at bounding box center [202, 69] width 119 height 24
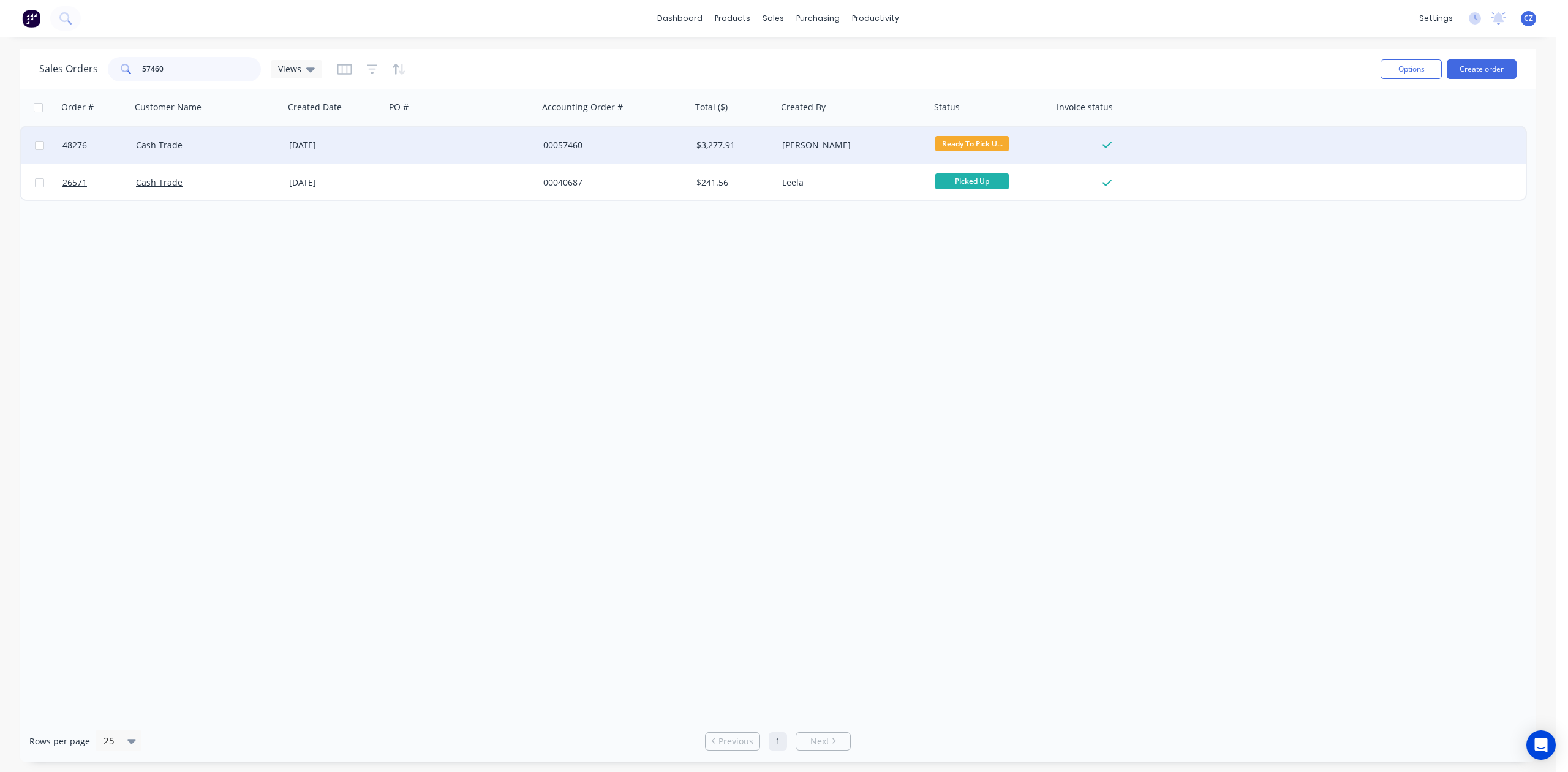
type input "57460"
click at [743, 140] on div "$3,277.91" at bounding box center [733, 145] width 73 height 13
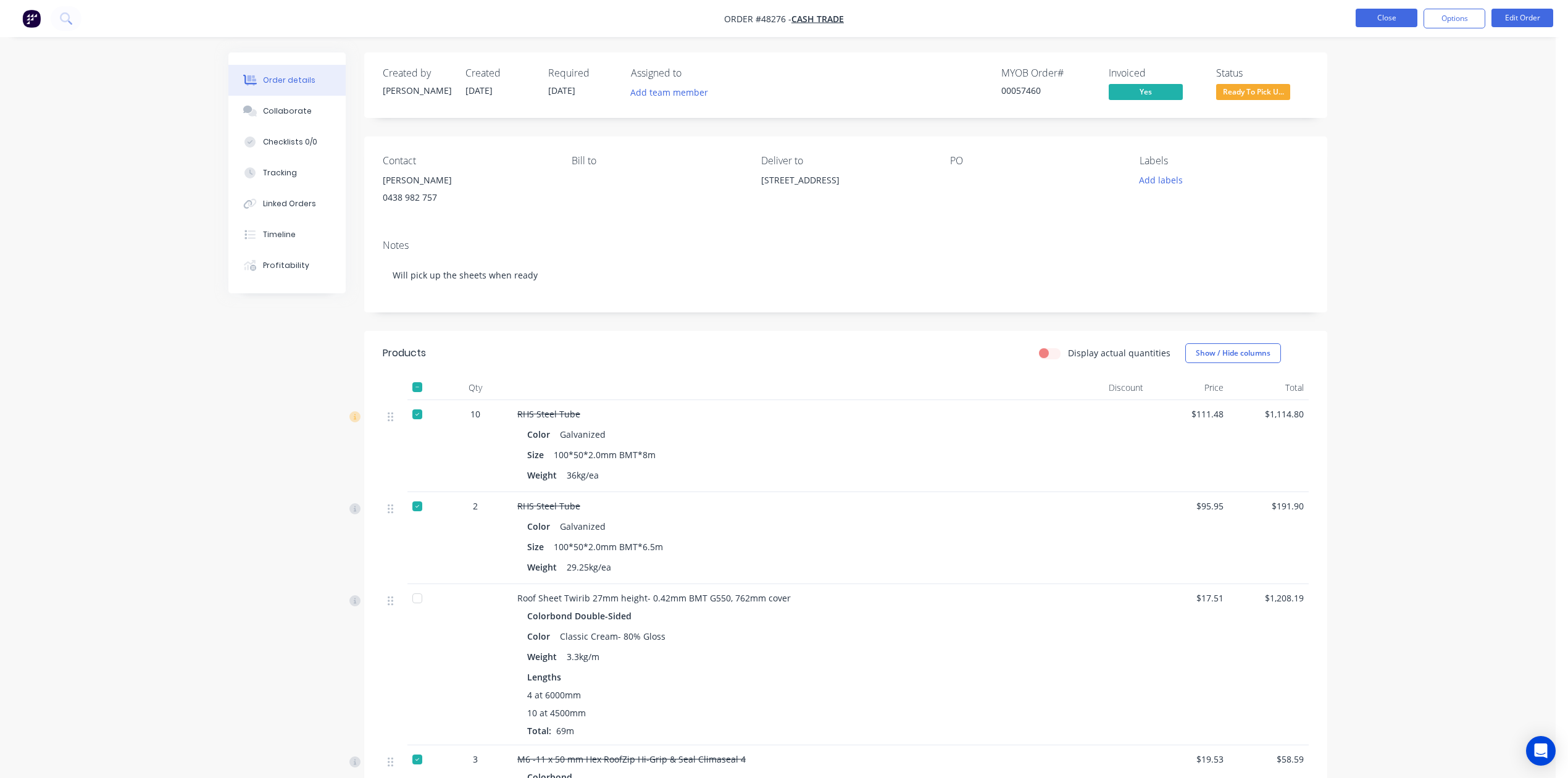
click at [1131, 13] on button "Close" at bounding box center [1387, 18] width 62 height 19
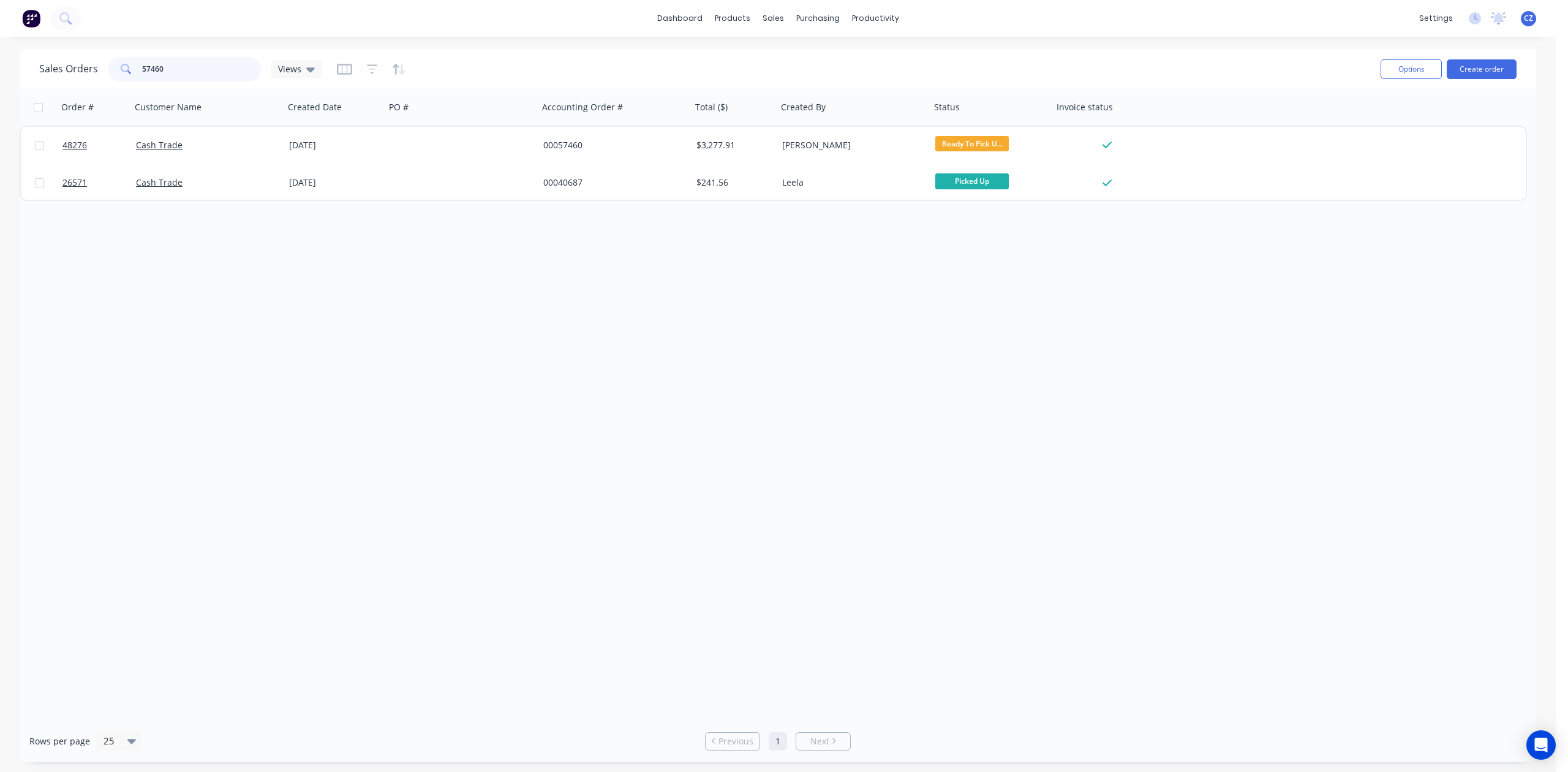
drag, startPoint x: 196, startPoint y: 67, endPoint x: 0, endPoint y: 57, distance: 196.3
click at [0, 57] on div "Sales Orders 57460 Views Options Create order Order # Customer Name Created Dat…" at bounding box center [778, 405] width 1555 height 713
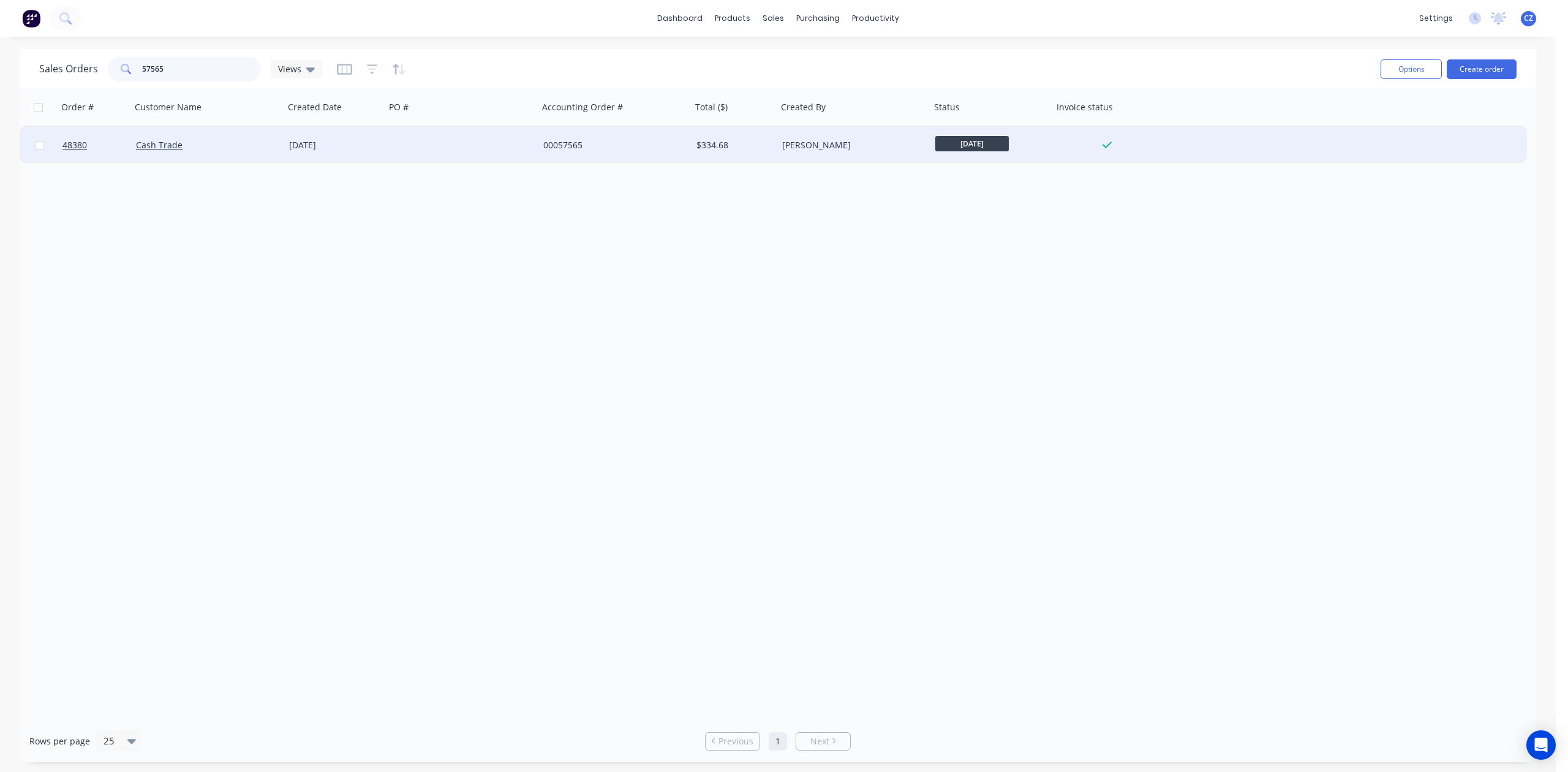
type input "57565"
click at [726, 158] on div "$334.68" at bounding box center [734, 145] width 86 height 37
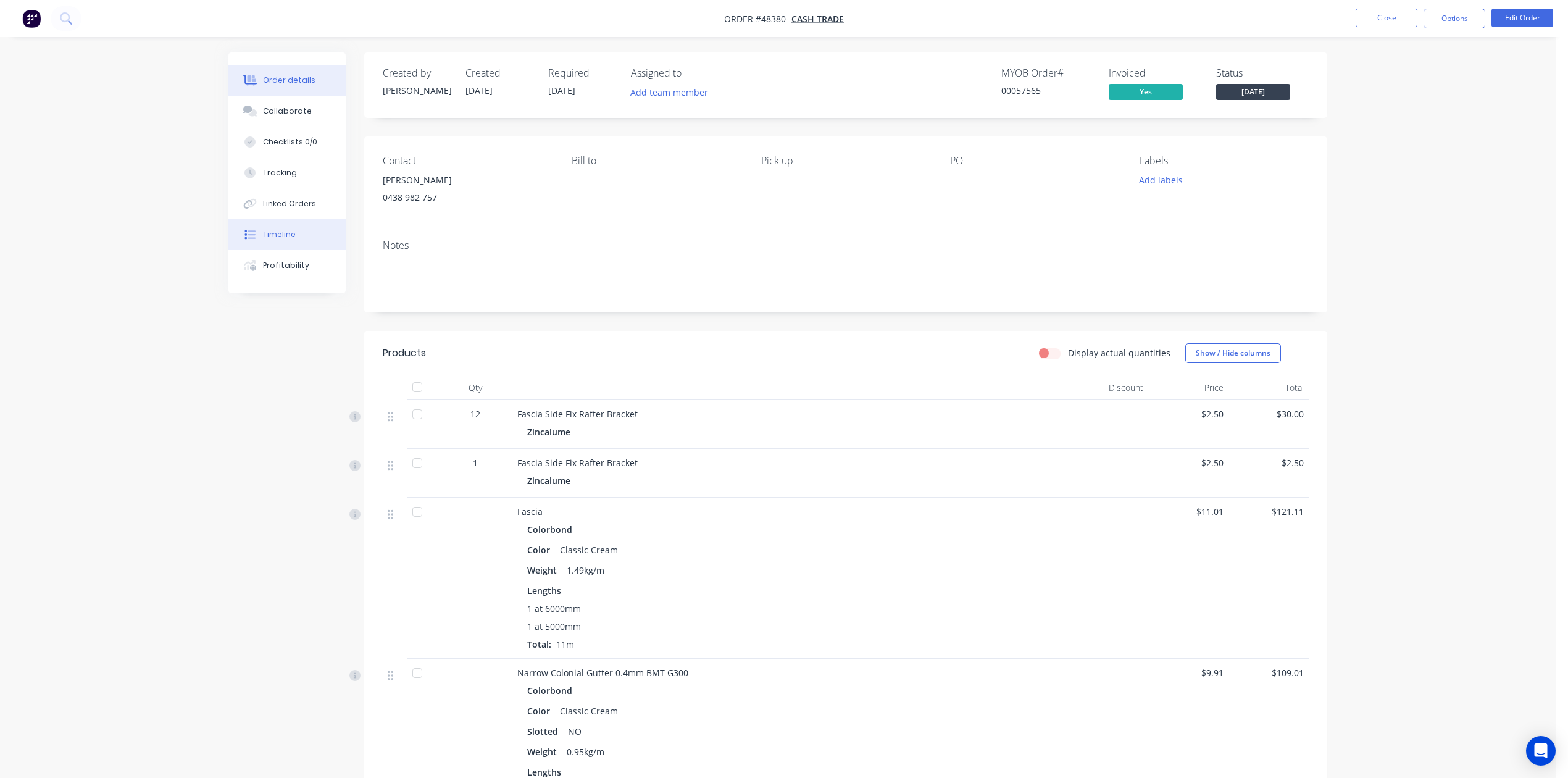
click at [302, 246] on button "Timeline" at bounding box center [287, 235] width 118 height 31
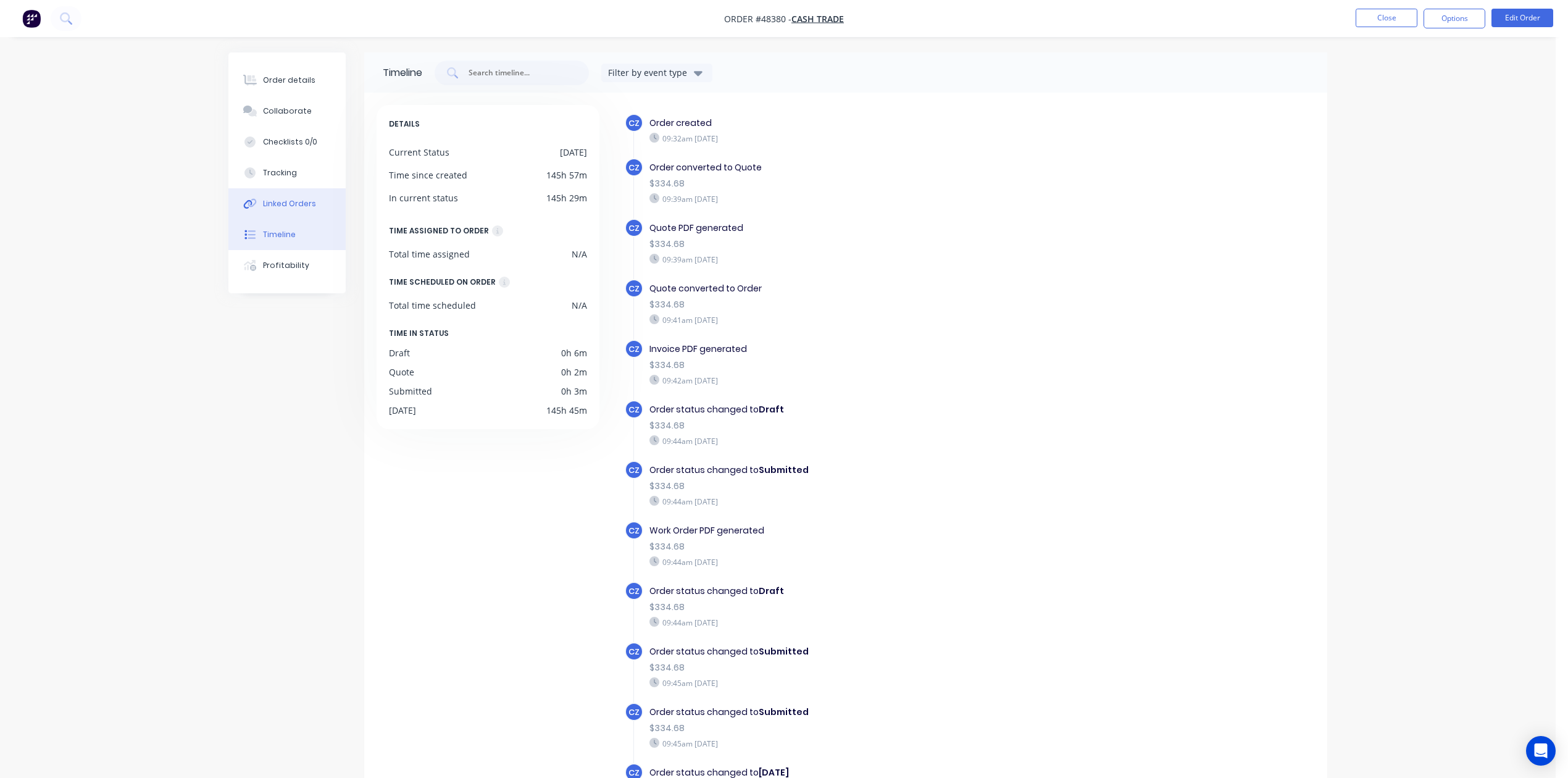
click at [284, 201] on div "Linked Orders" at bounding box center [290, 203] width 53 height 11
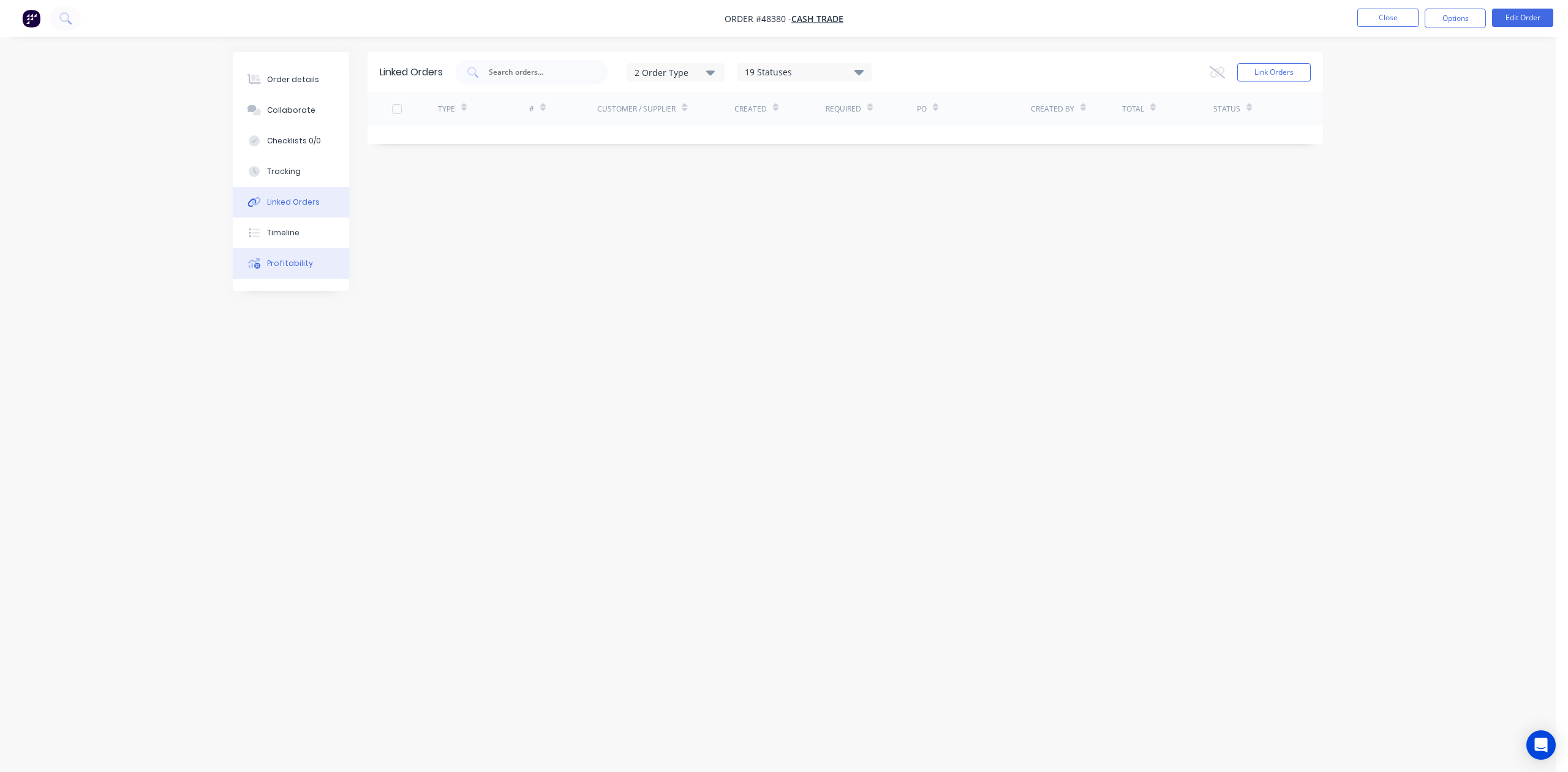
click at [326, 257] on button "Profitability" at bounding box center [291, 263] width 117 height 30
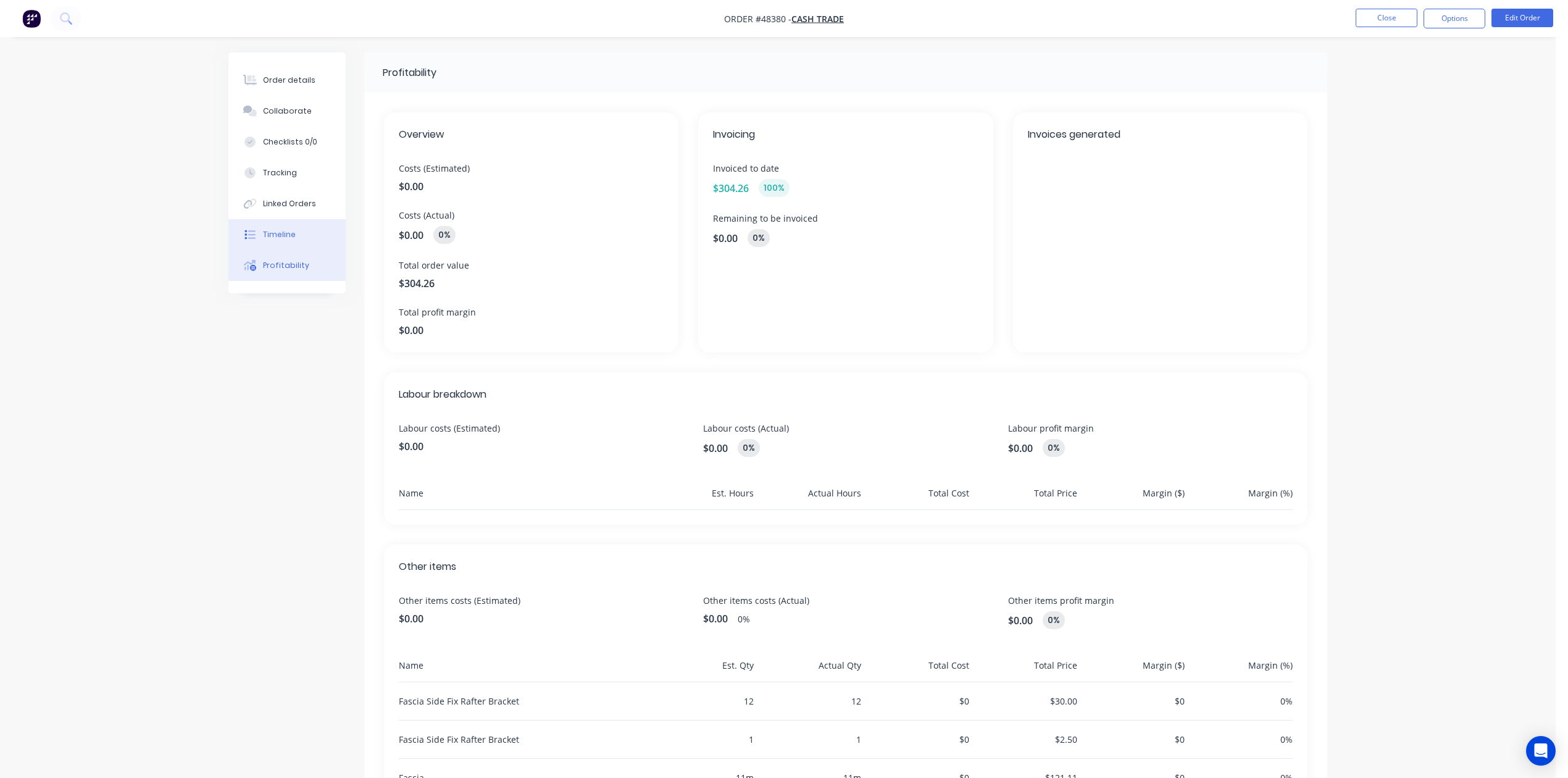
click at [270, 221] on button "Timeline" at bounding box center [287, 235] width 118 height 31
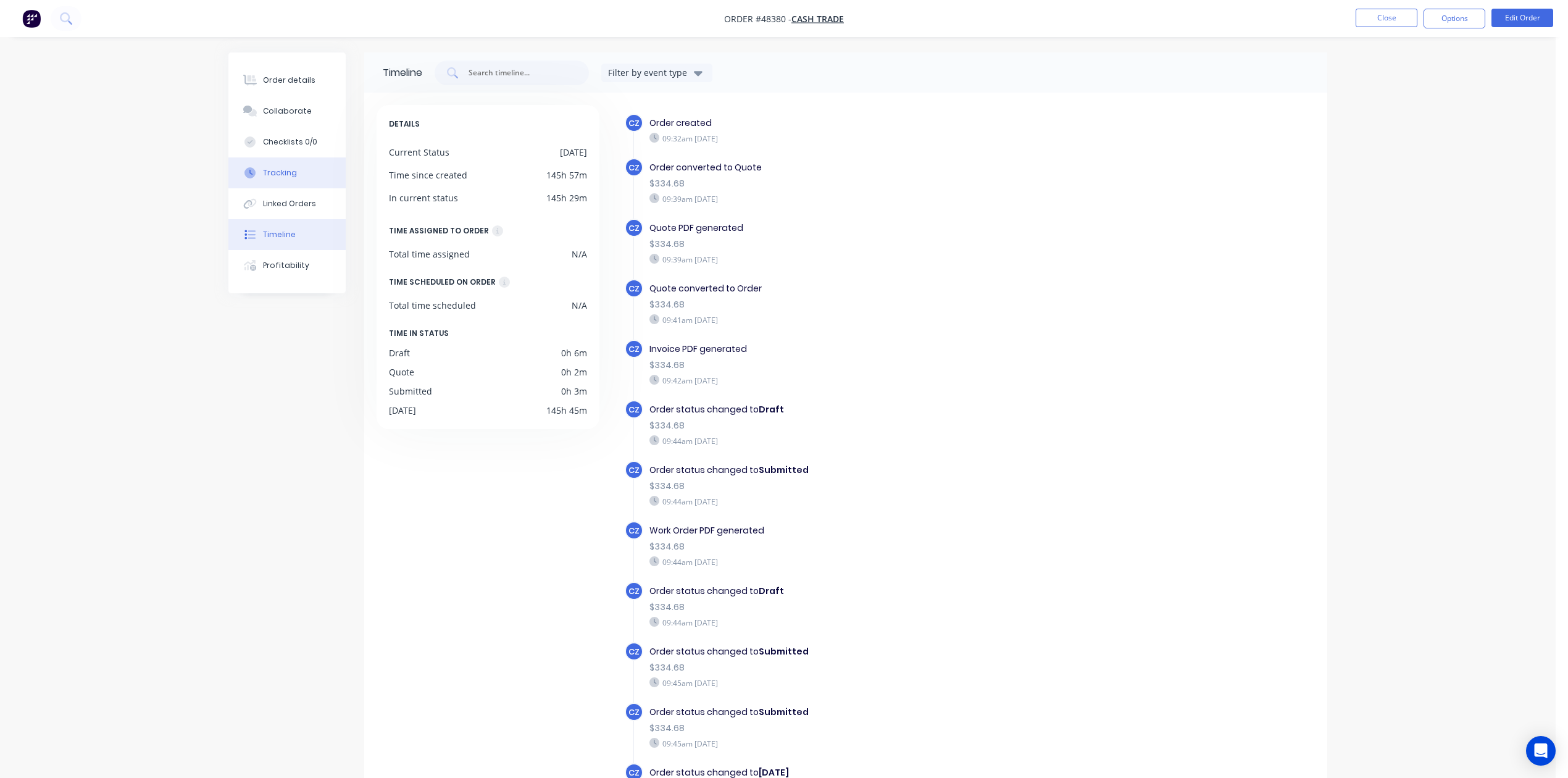
click at [275, 179] on button "Tracking" at bounding box center [287, 173] width 118 height 31
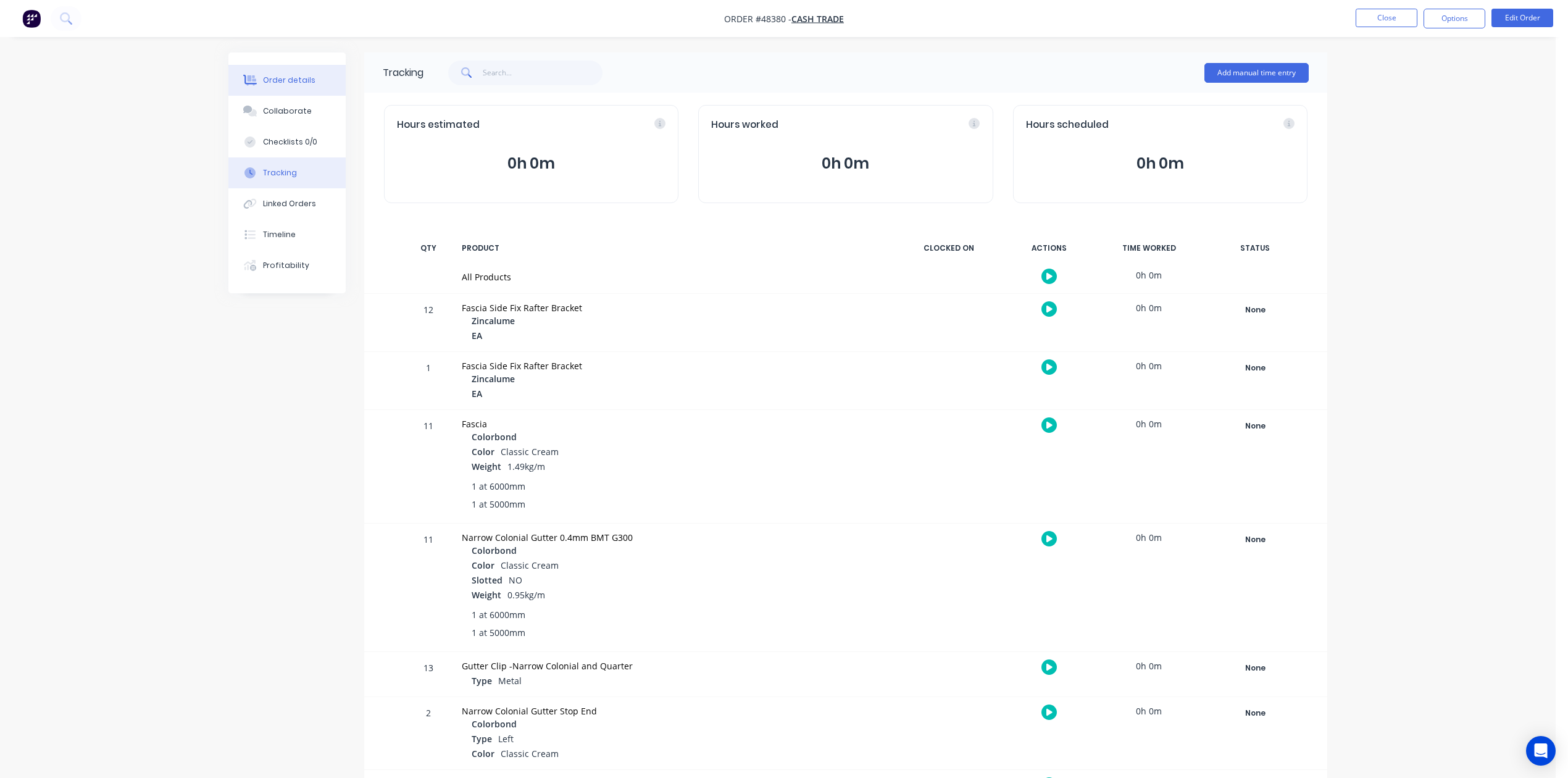
click at [266, 83] on div "Order details" at bounding box center [289, 80] width 52 height 11
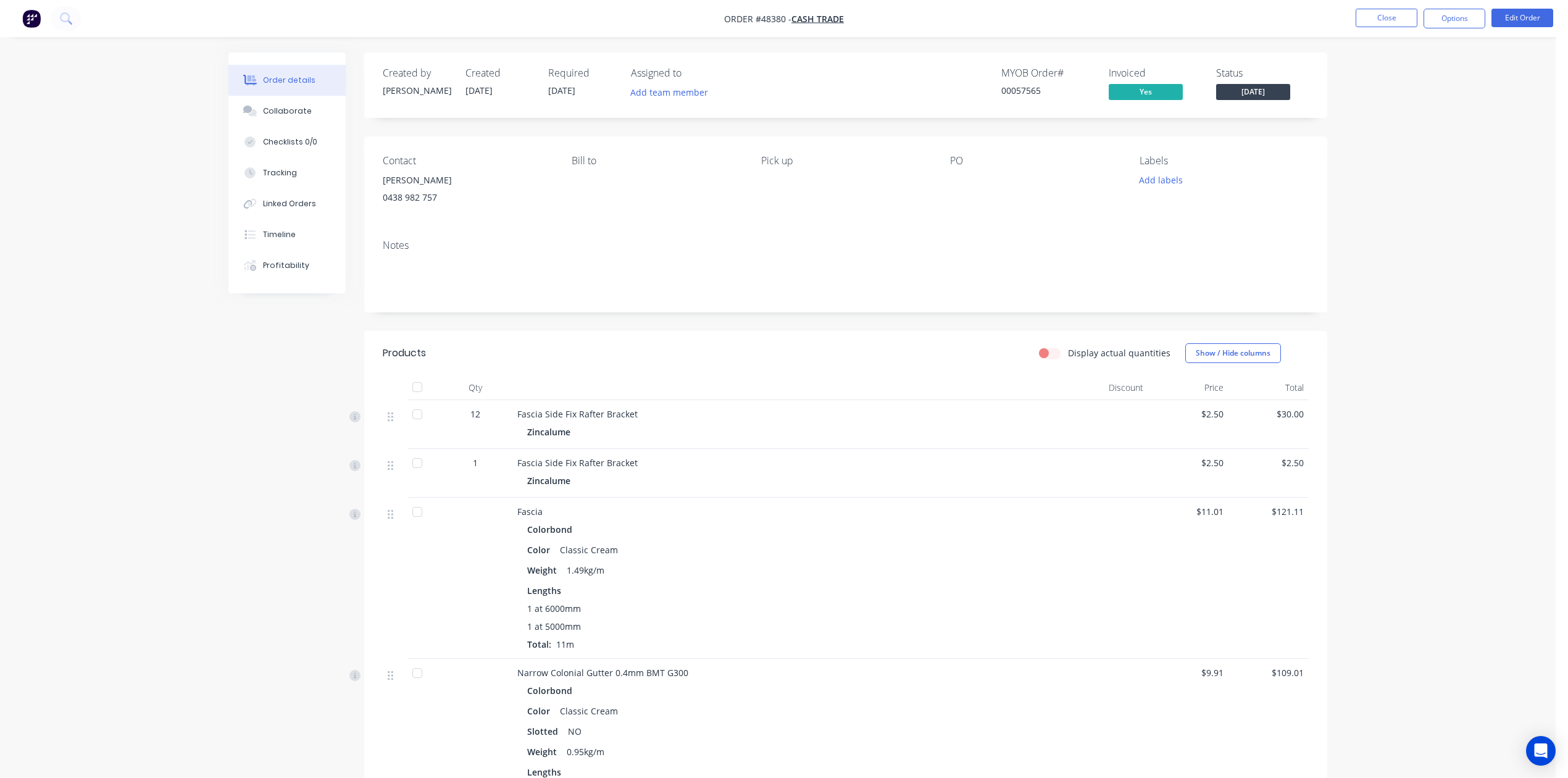
click at [928, 500] on div "Fascia Colorbond Color Classic Cream Weight 1.49kg/m Lengths 1 at 6000mm 1 at 5…" at bounding box center [790, 578] width 555 height 161
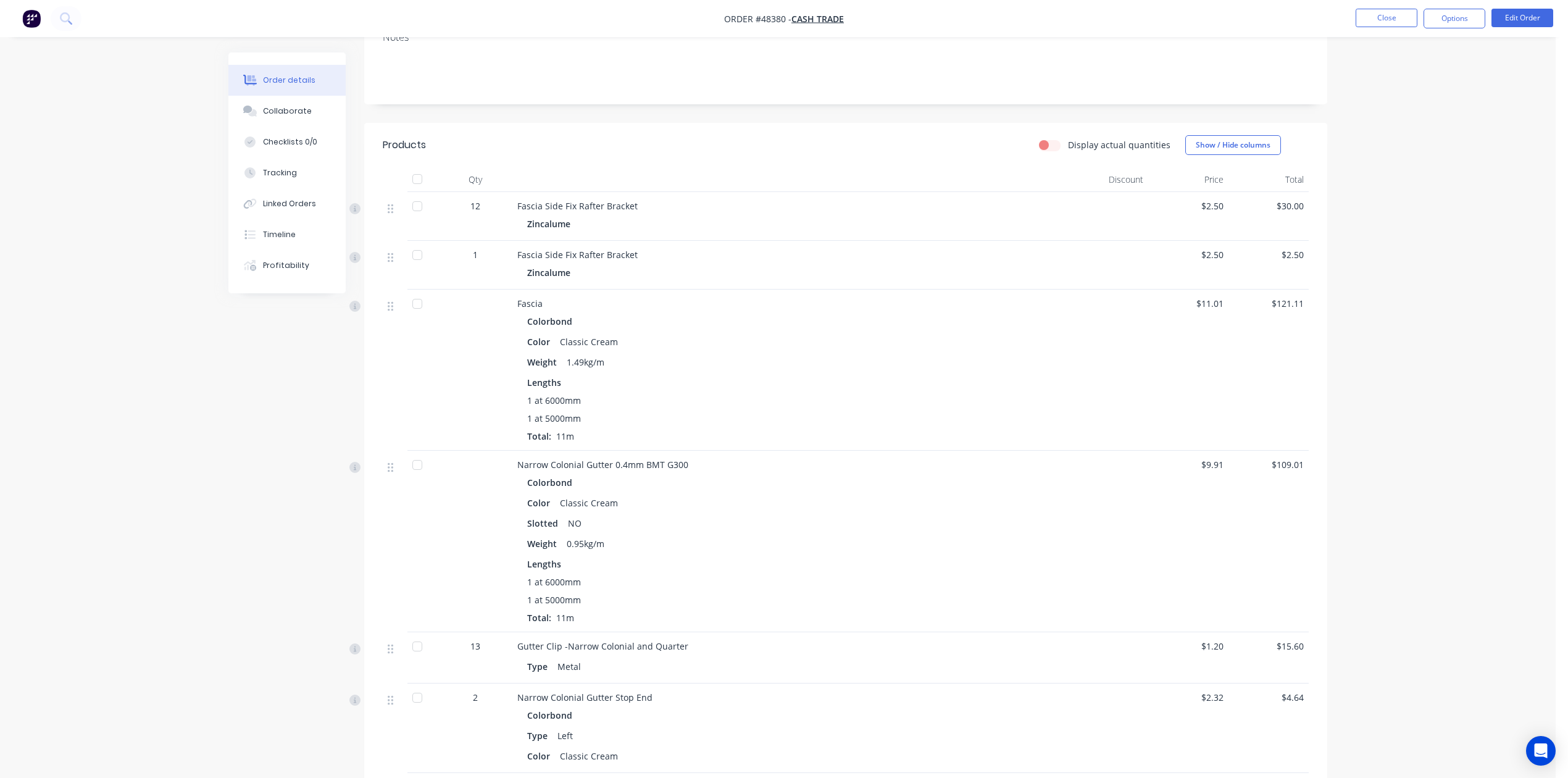
scroll to position [247, 0]
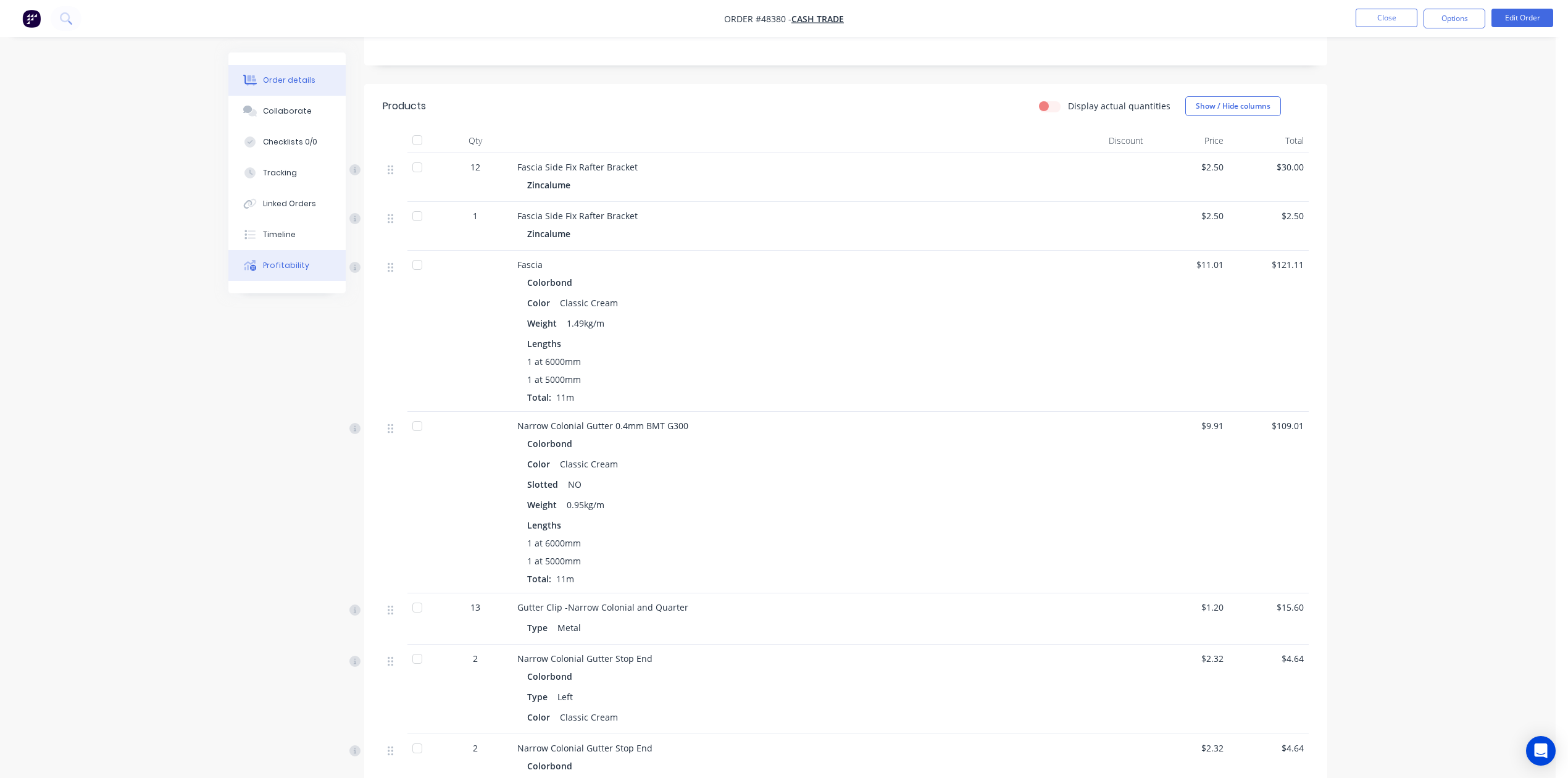
click at [289, 255] on button "Profitability" at bounding box center [287, 265] width 118 height 31
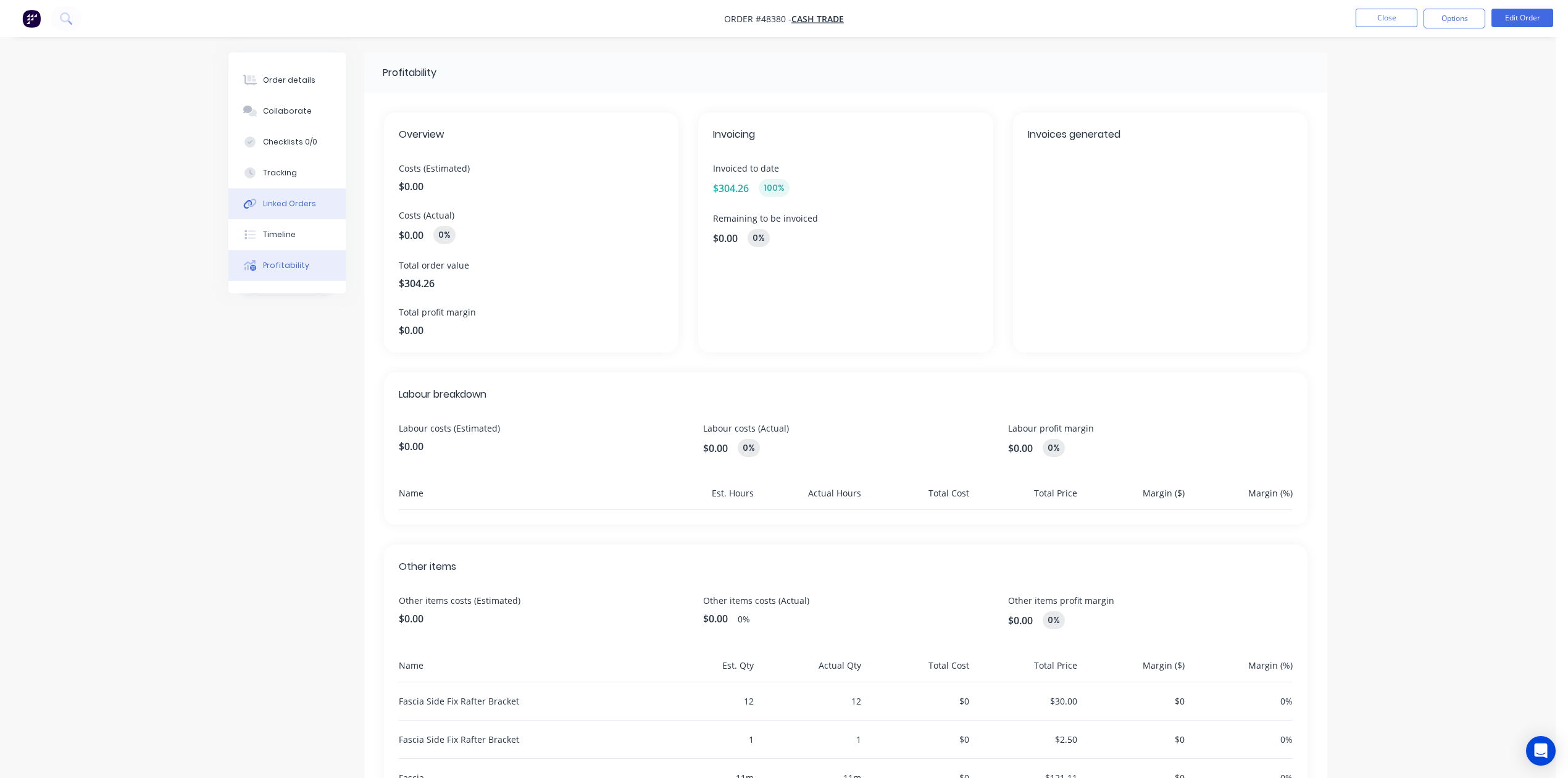
click at [298, 207] on div "Linked Orders" at bounding box center [290, 203] width 53 height 11
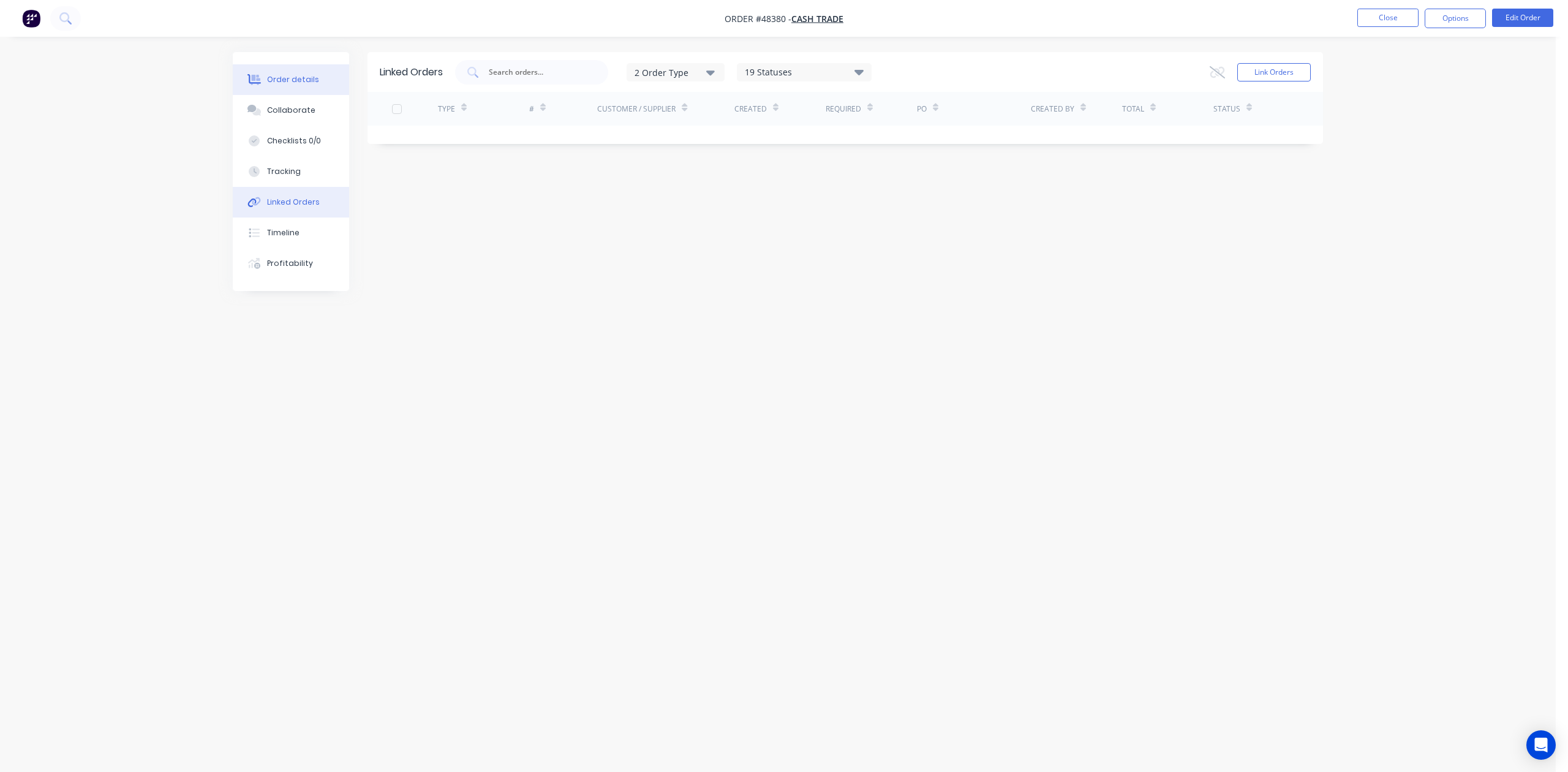
click at [295, 80] on div "Order details" at bounding box center [293, 79] width 52 height 11
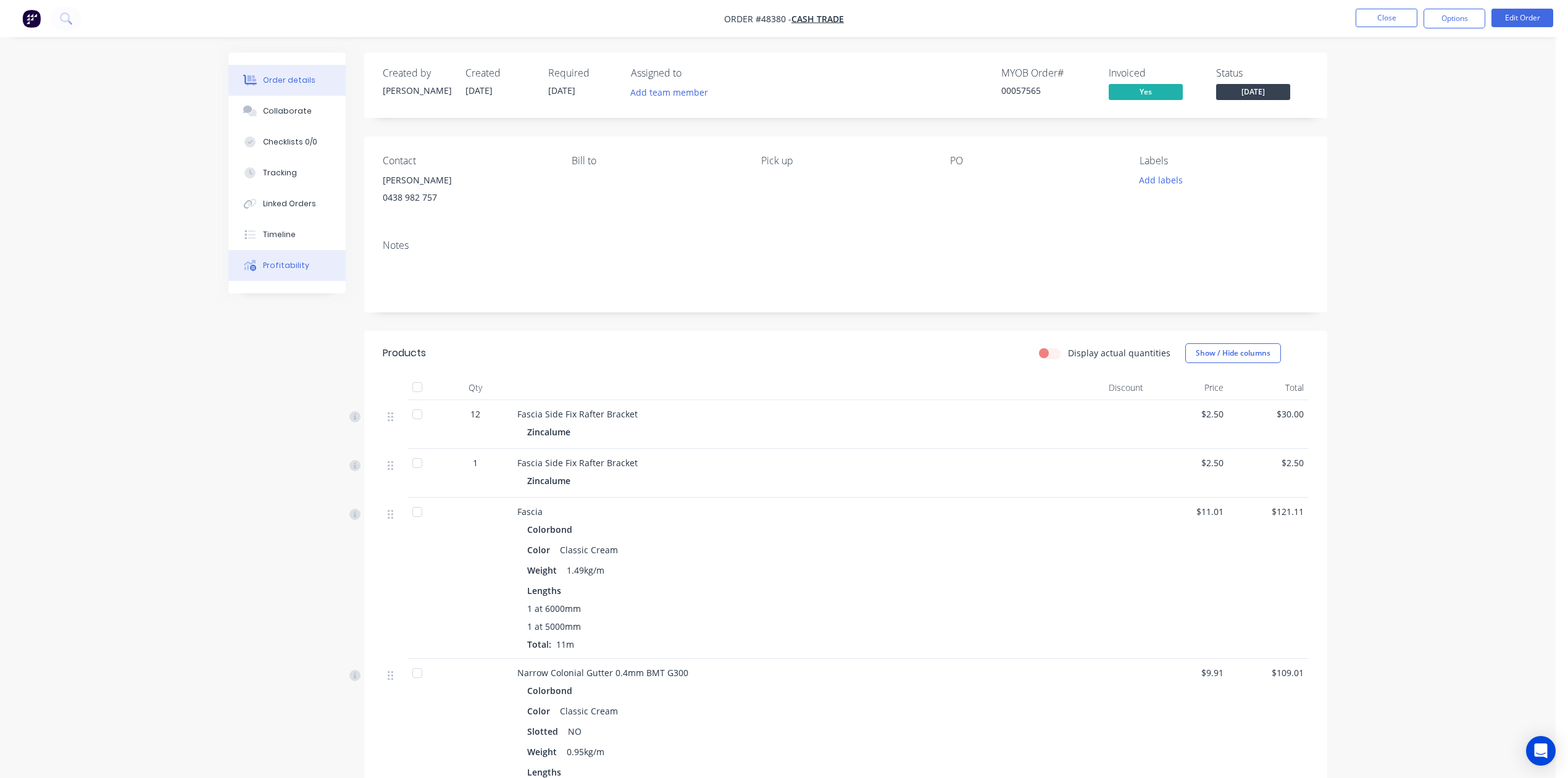
click at [289, 272] on button "Profitability" at bounding box center [287, 265] width 118 height 31
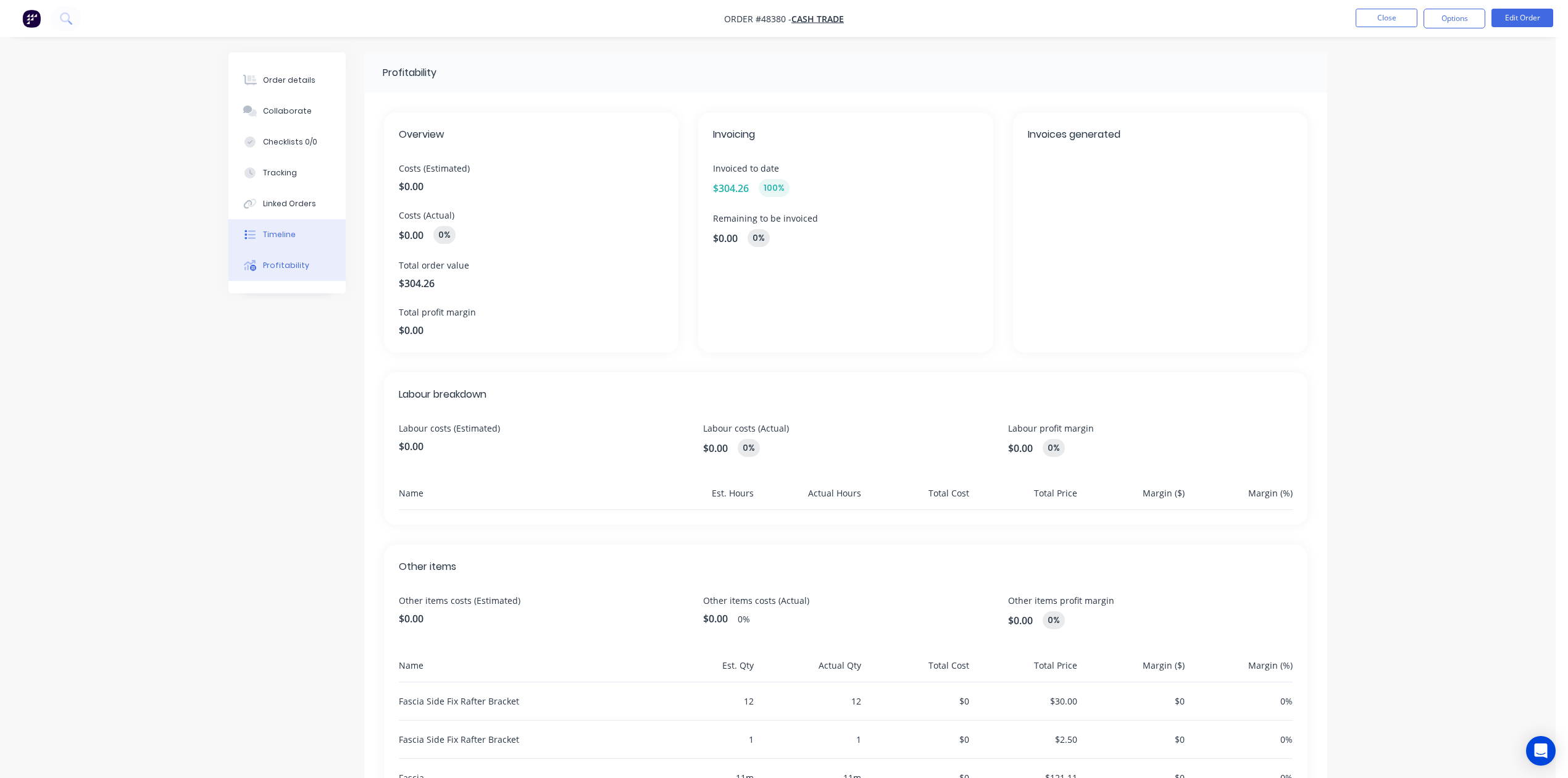
click at [267, 237] on div "Timeline" at bounding box center [279, 235] width 33 height 11
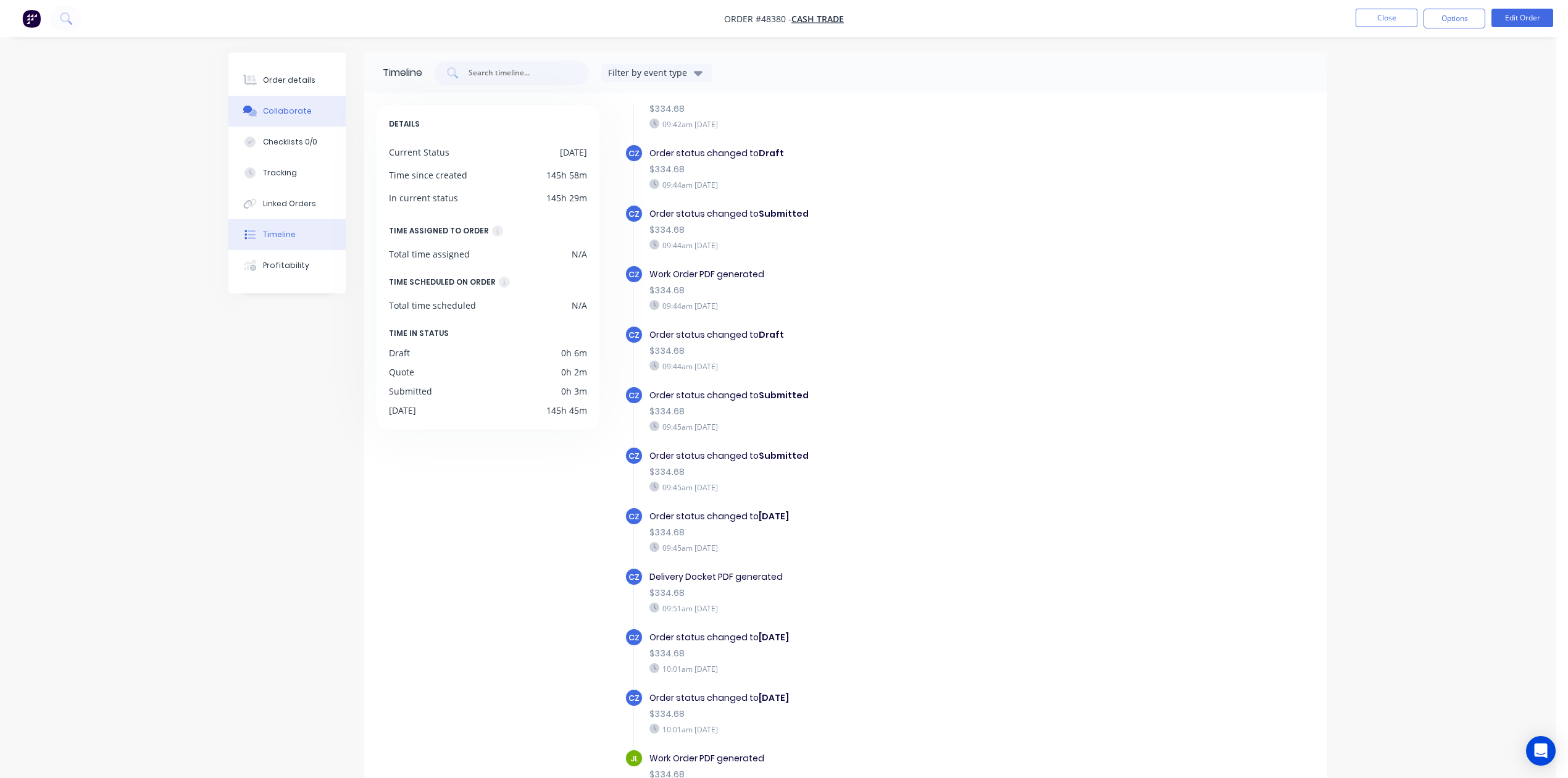
click at [317, 98] on button "Collaborate" at bounding box center [287, 111] width 118 height 31
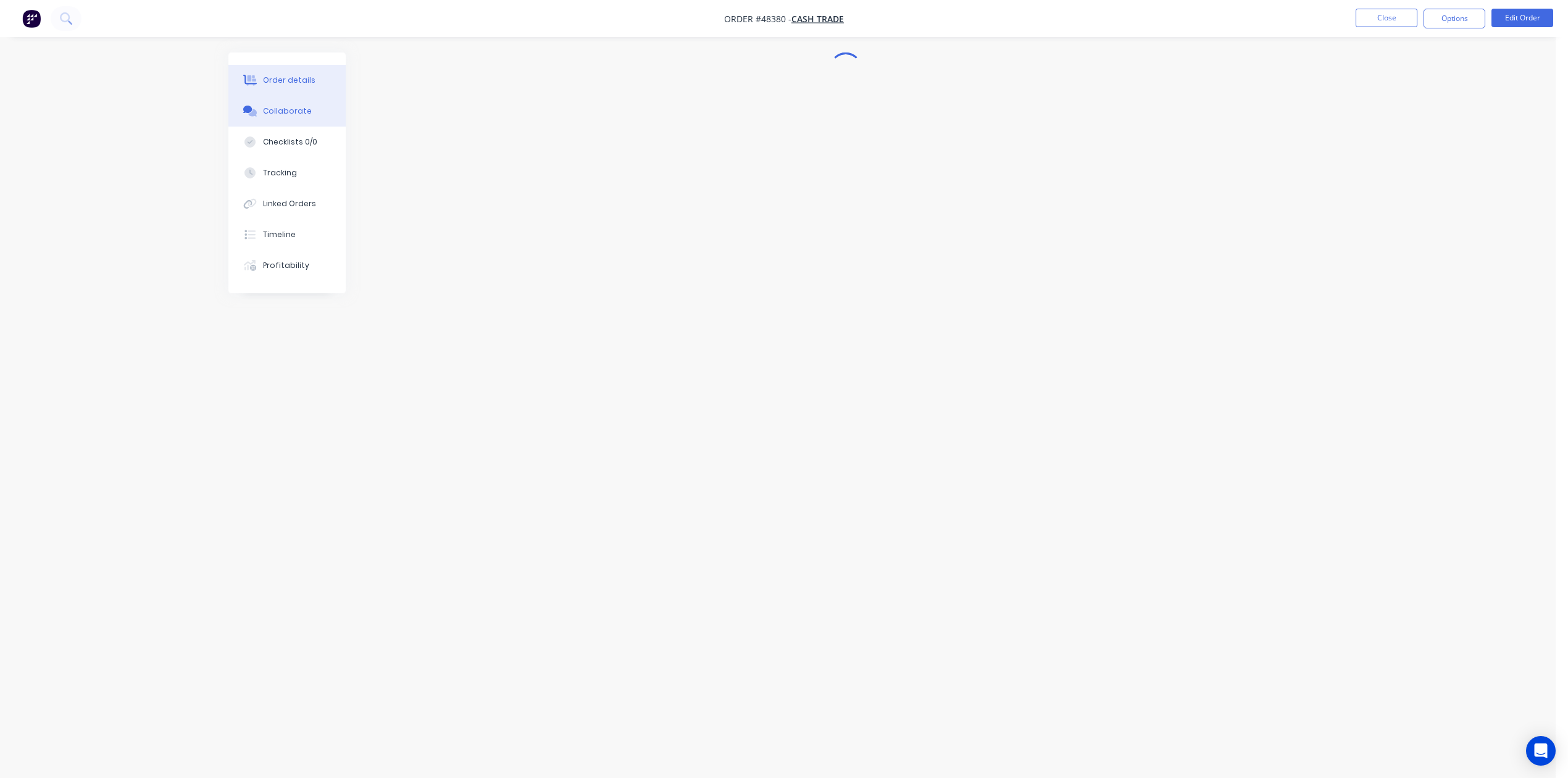
click at [311, 84] on button "Order details" at bounding box center [287, 80] width 118 height 31
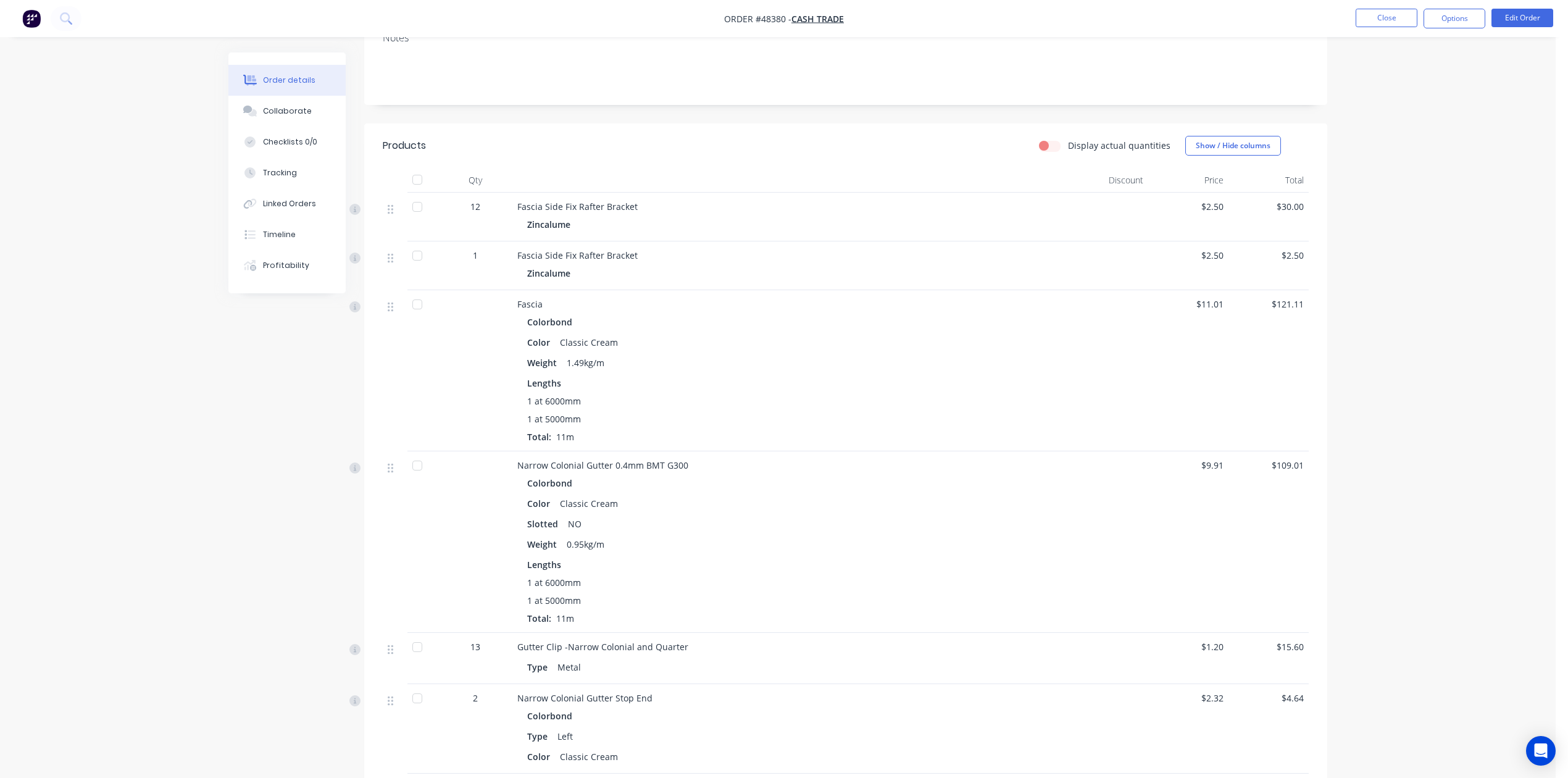
scroll to position [247, 0]
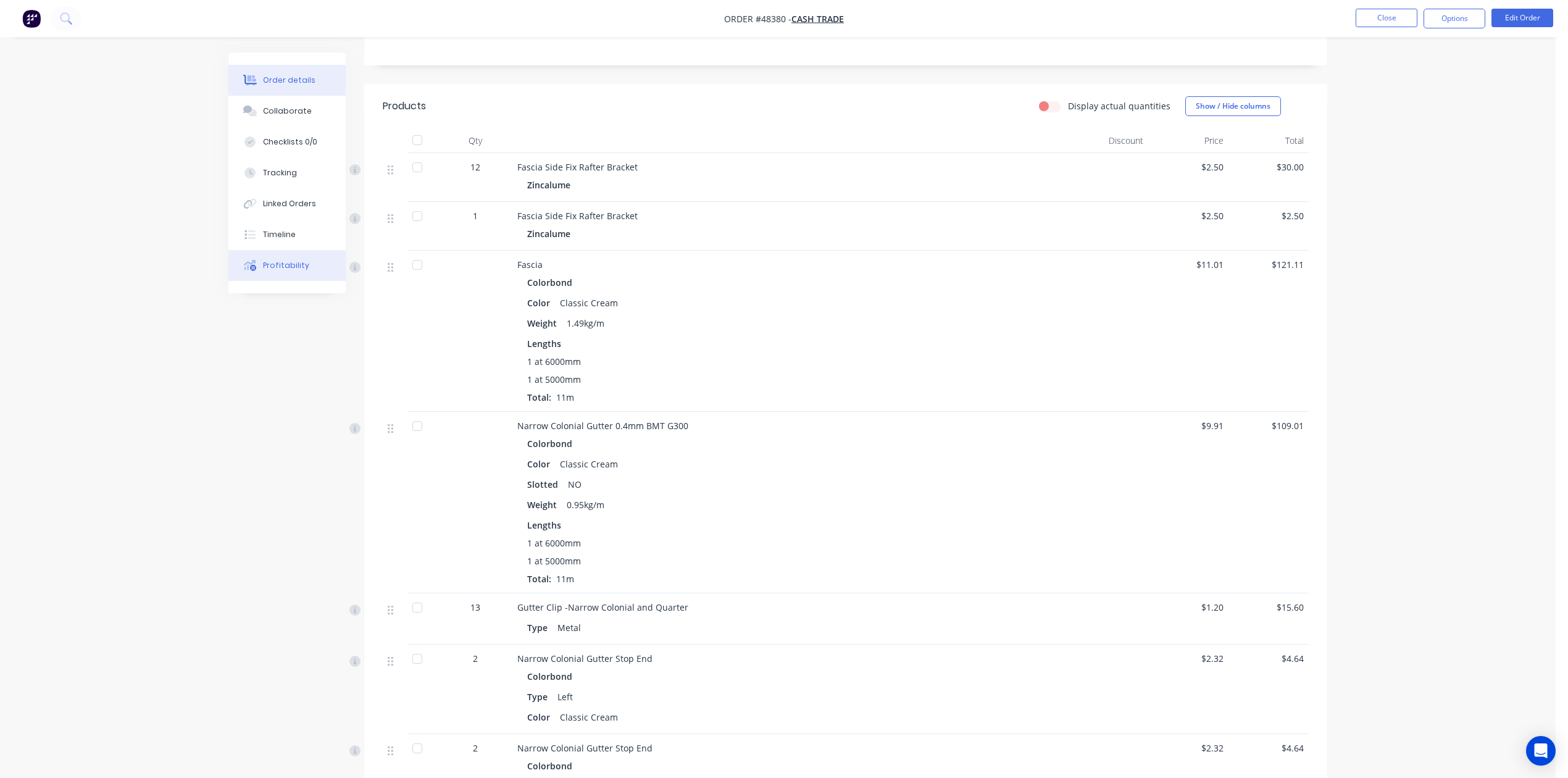
click at [301, 272] on button "Profitability" at bounding box center [287, 265] width 118 height 31
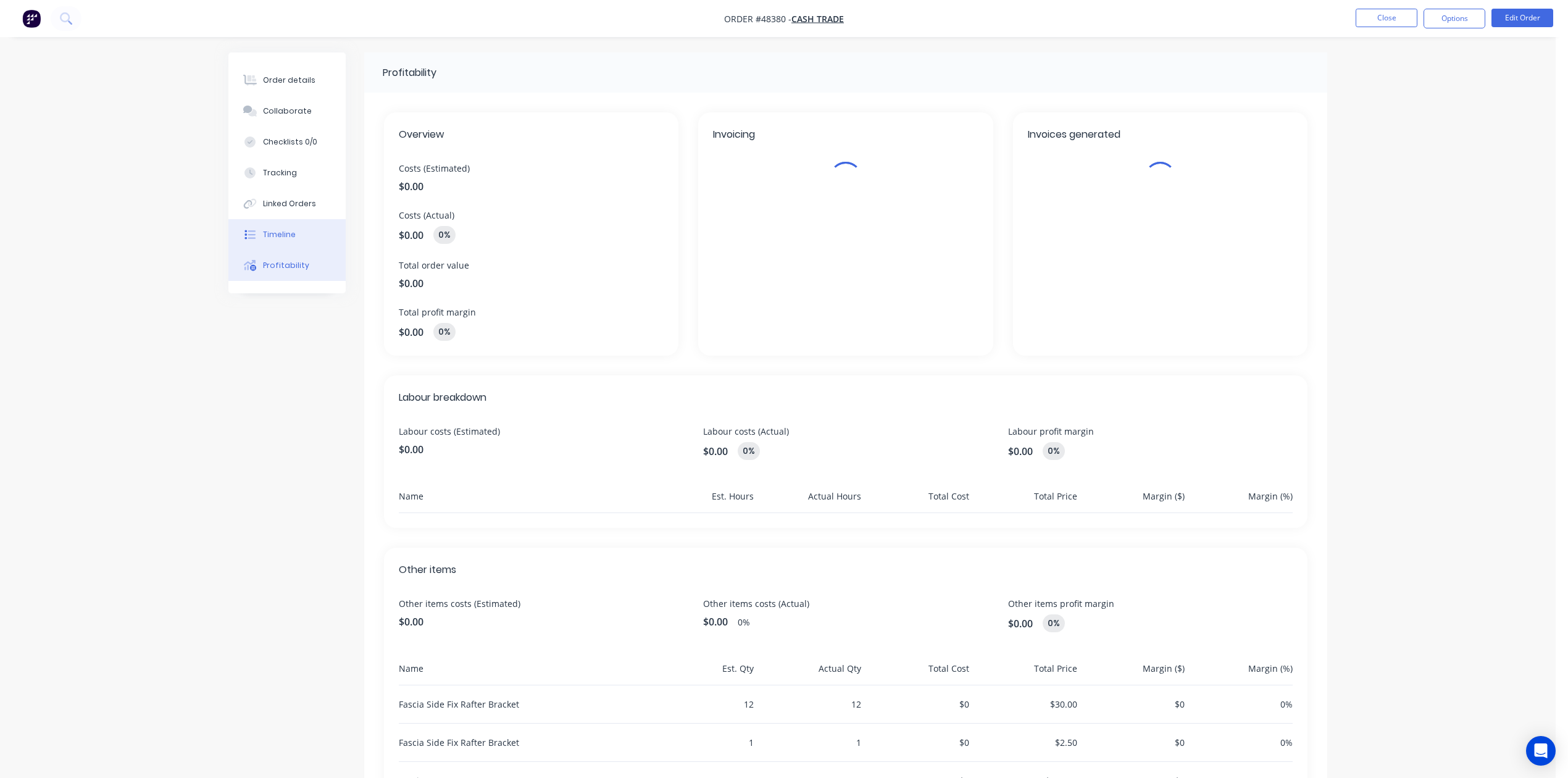
click at [294, 241] on button "Timeline" at bounding box center [287, 235] width 118 height 31
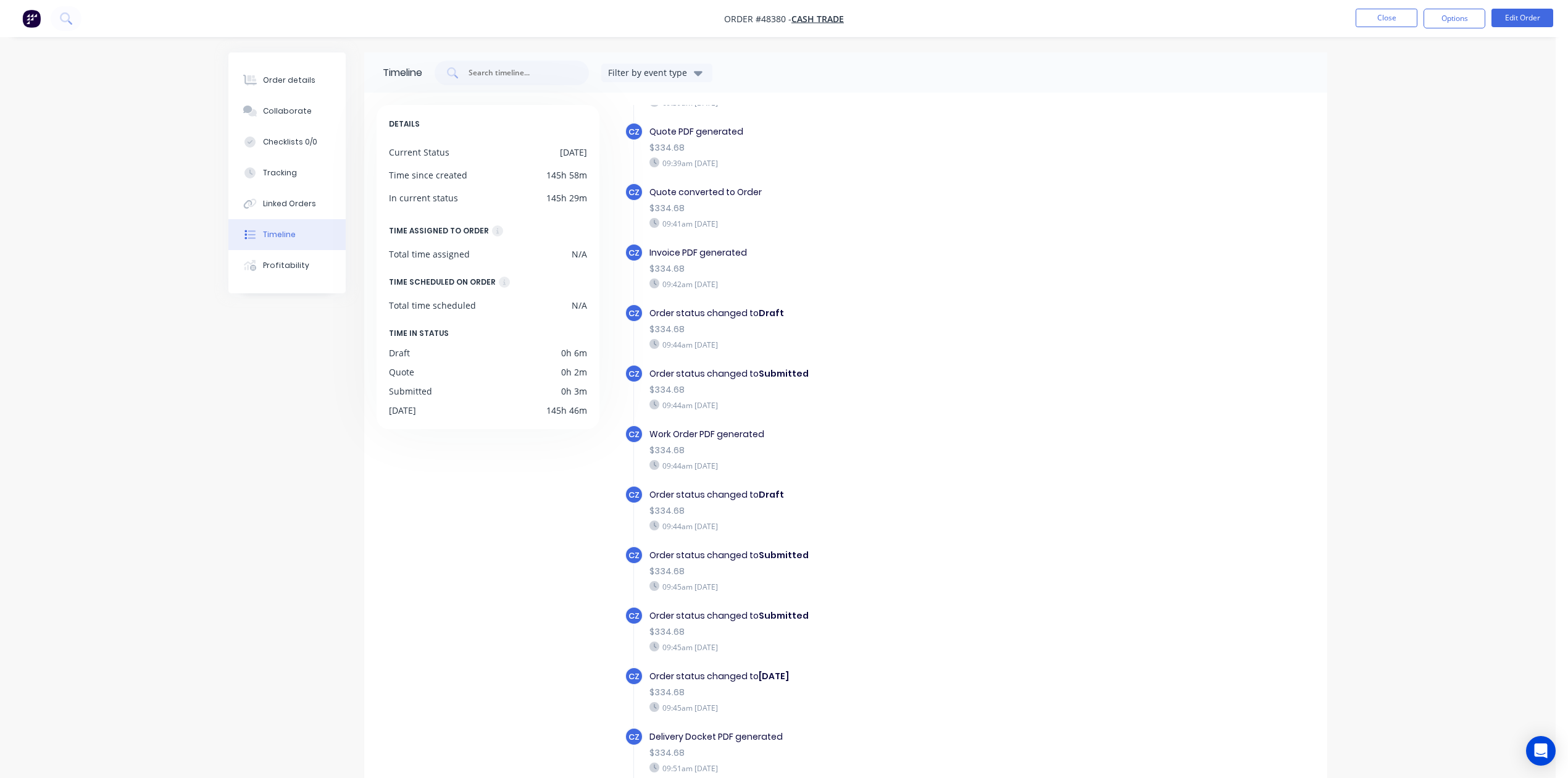
scroll to position [259, 0]
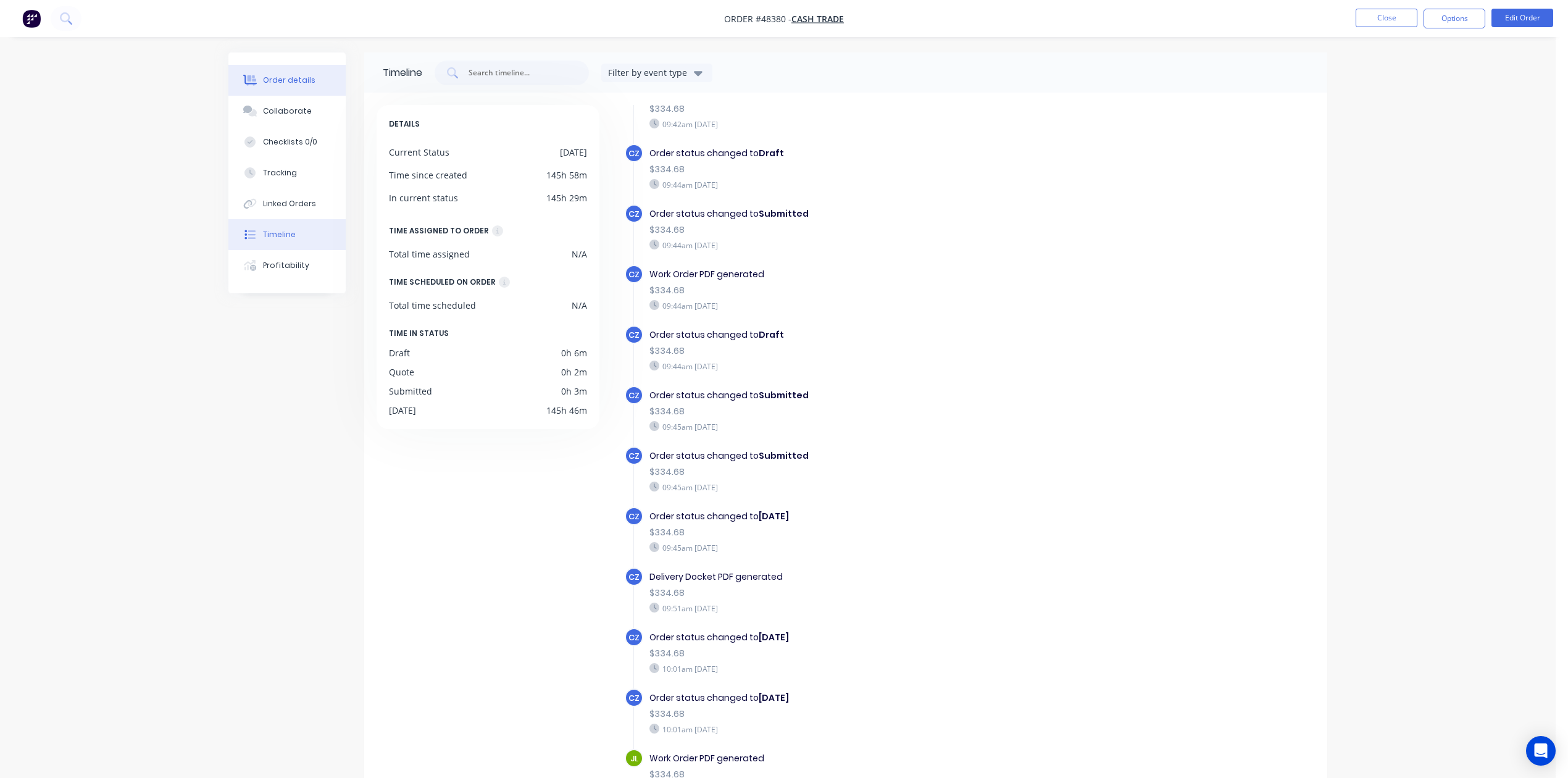
click at [294, 80] on div "Order details" at bounding box center [289, 80] width 52 height 11
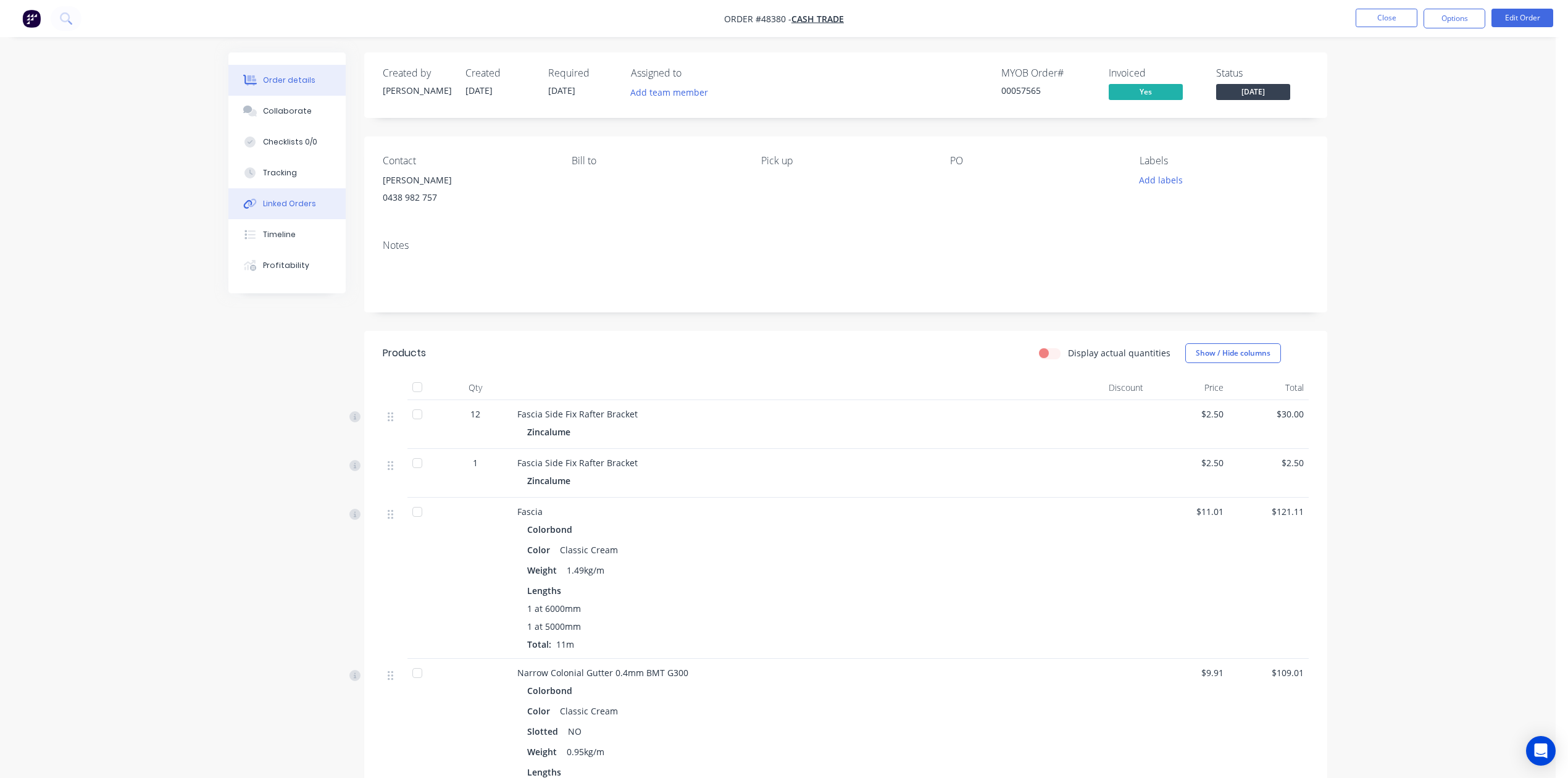
click at [276, 206] on div "Linked Orders" at bounding box center [290, 203] width 53 height 11
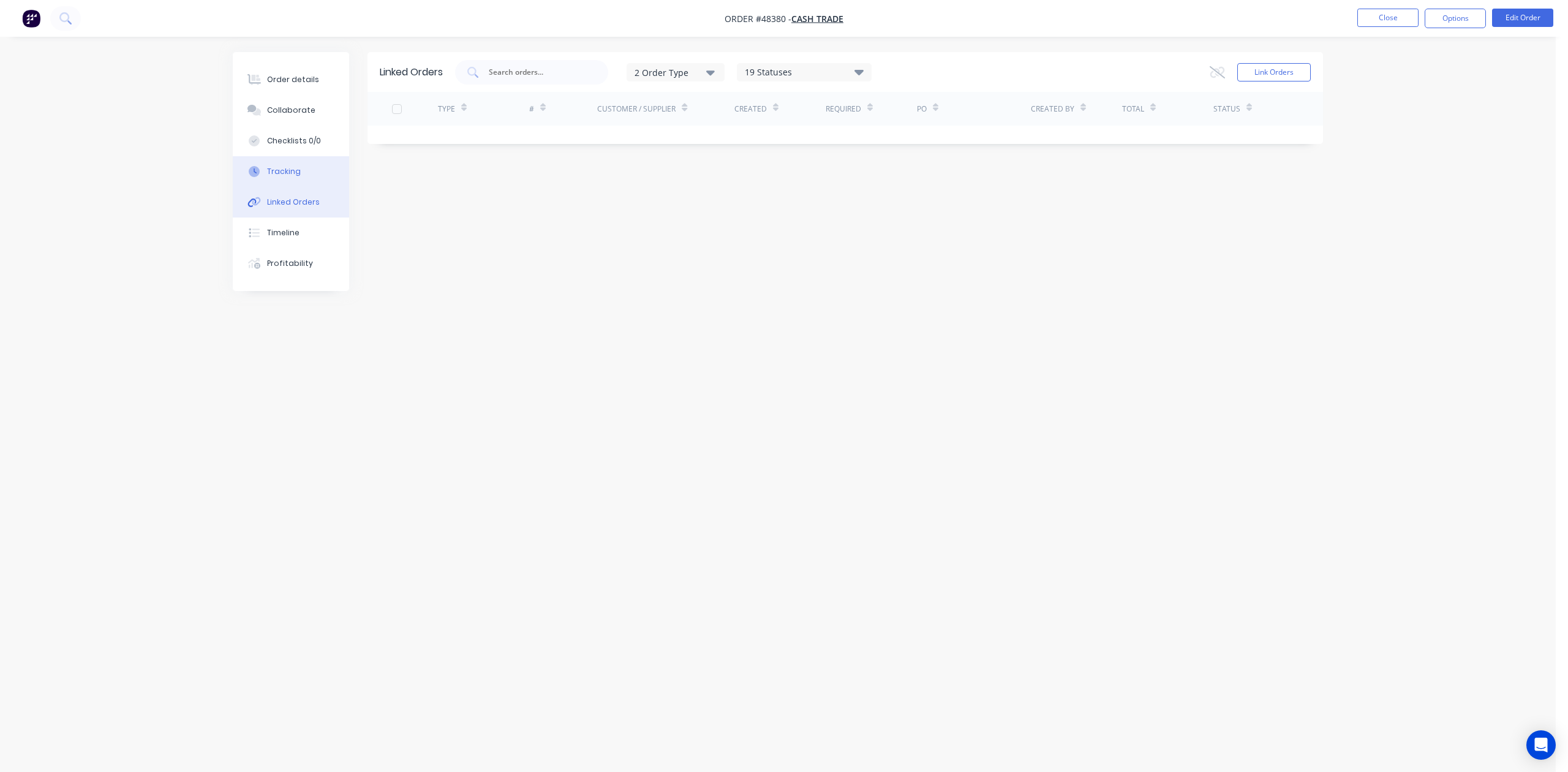
click at [276, 177] on button "Tracking" at bounding box center [291, 171] width 117 height 30
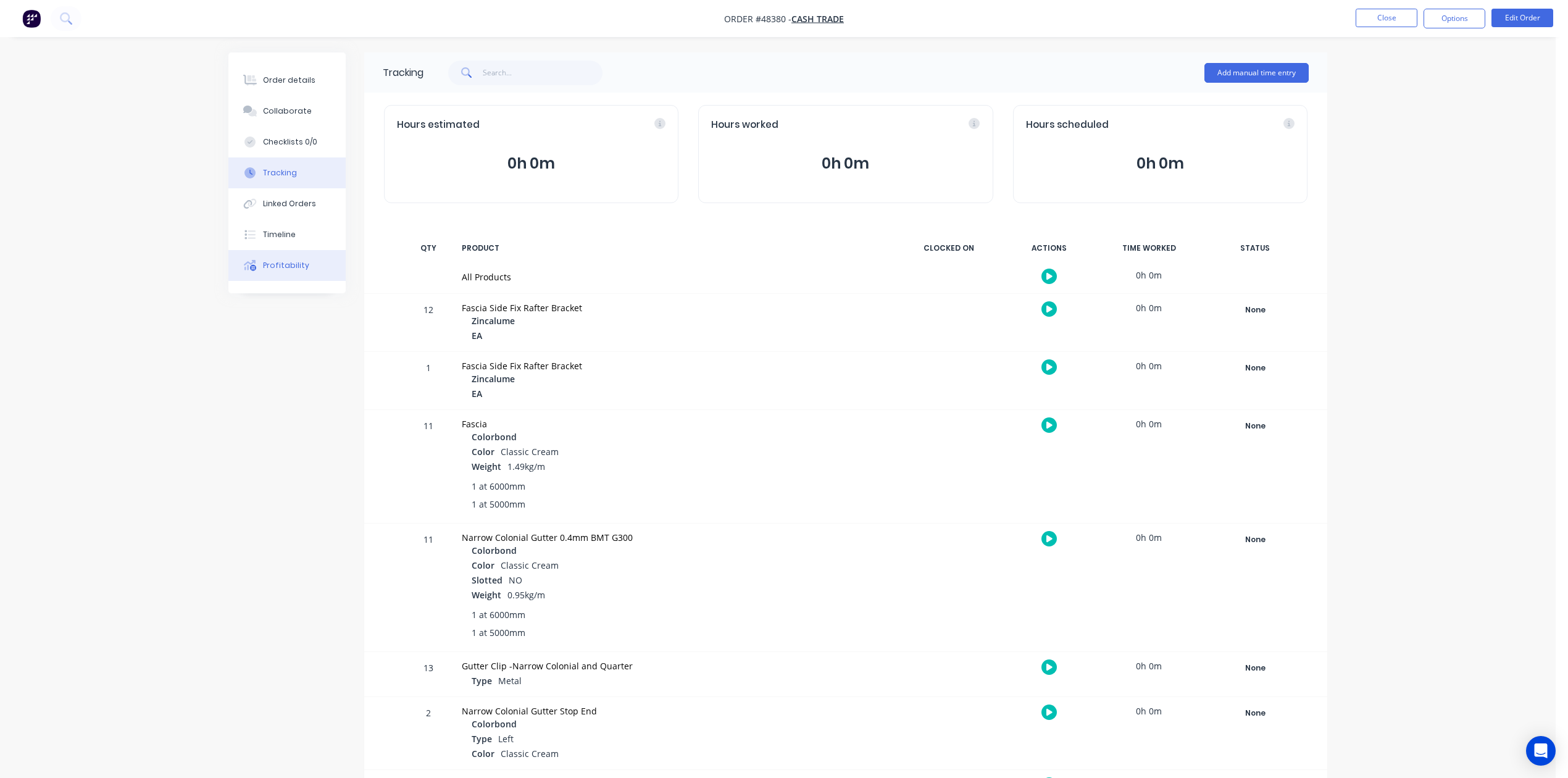
click at [276, 270] on div "Profitability" at bounding box center [286, 265] width 47 height 11
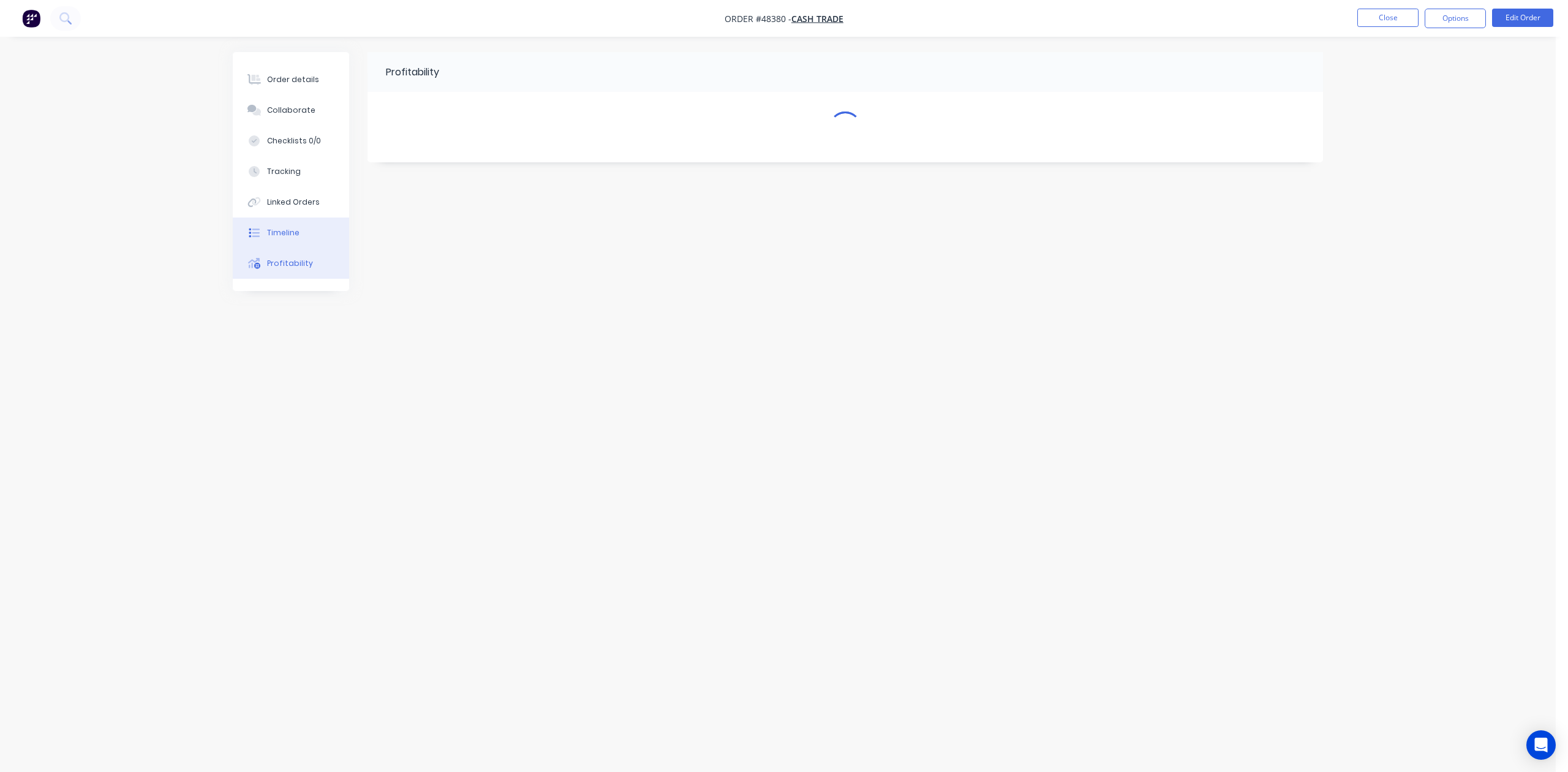
click at [280, 241] on button "Timeline" at bounding box center [291, 233] width 117 height 30
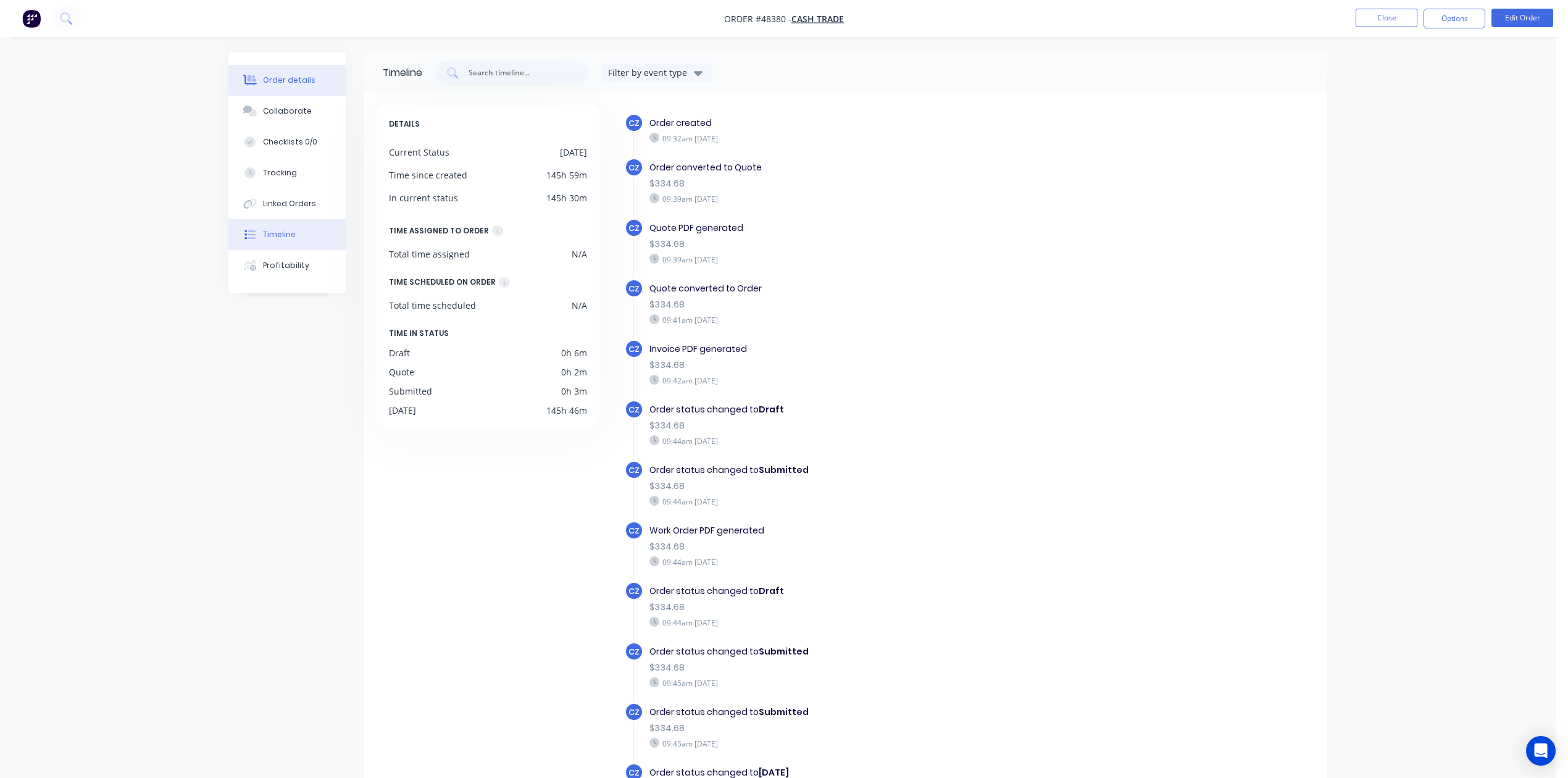
click at [284, 77] on div "Order details" at bounding box center [289, 80] width 52 height 11
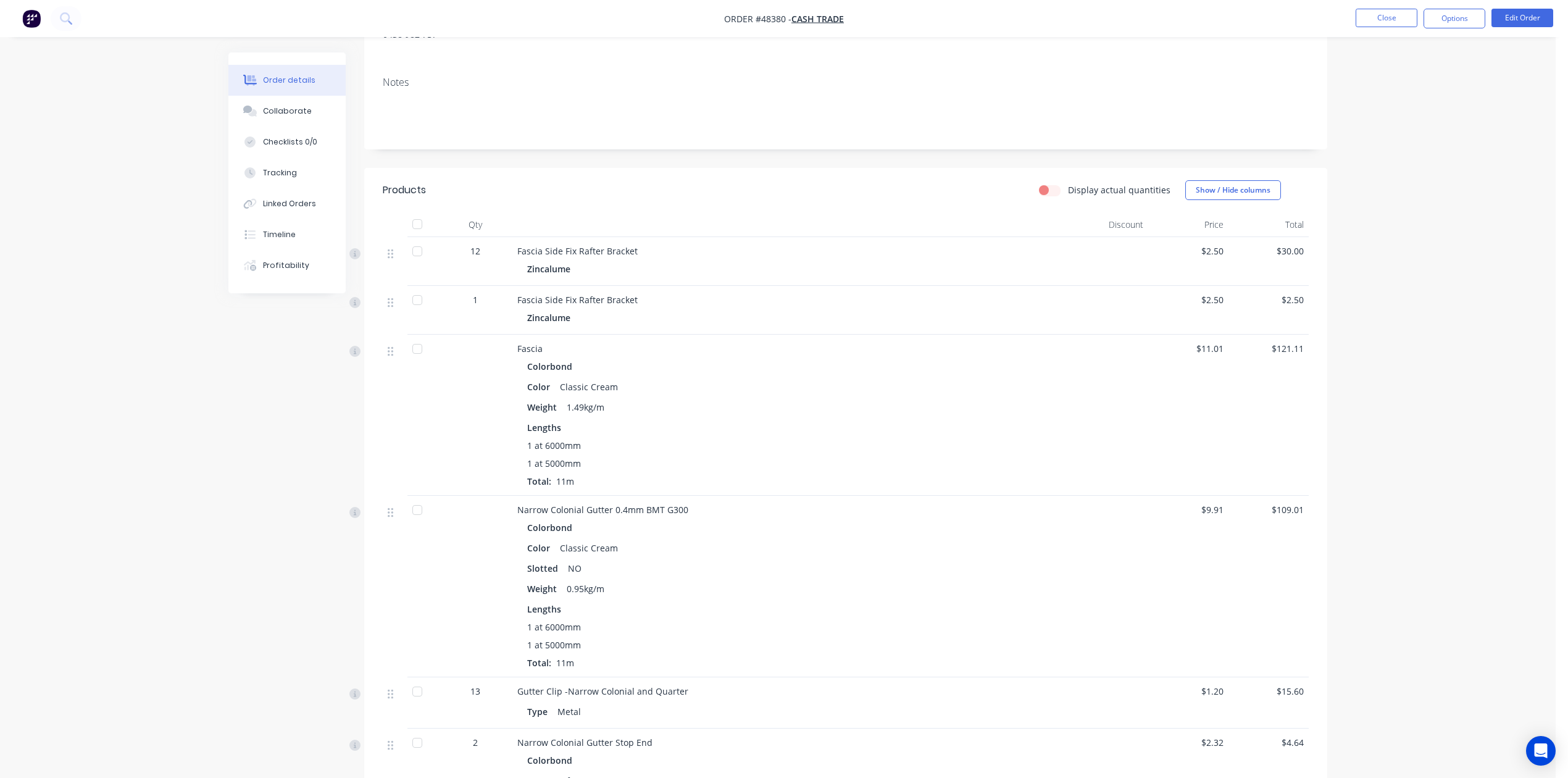
scroll to position [164, 0]
click at [289, 243] on button "Timeline" at bounding box center [287, 235] width 118 height 31
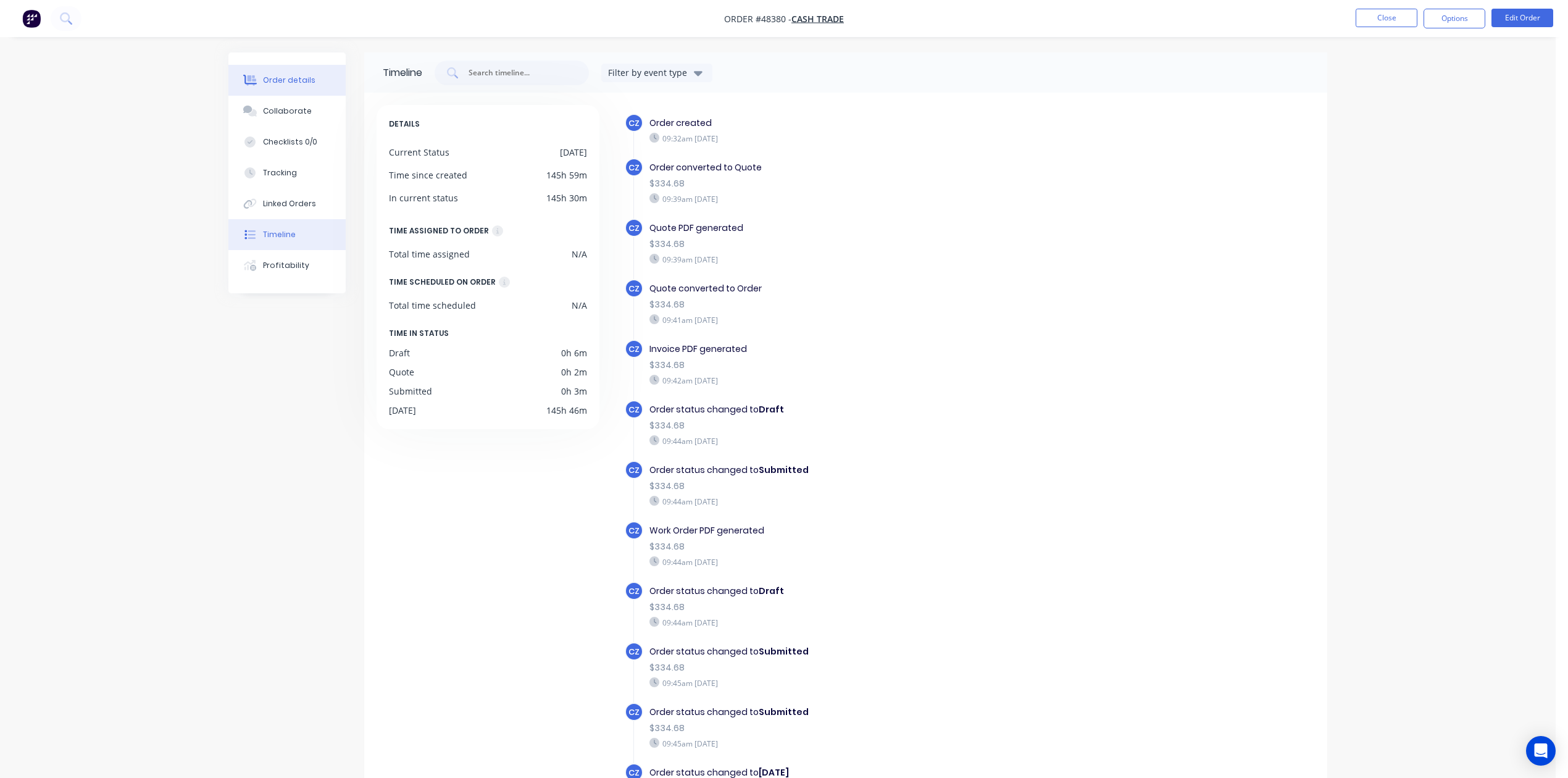
click at [304, 80] on div "Order details" at bounding box center [289, 80] width 52 height 11
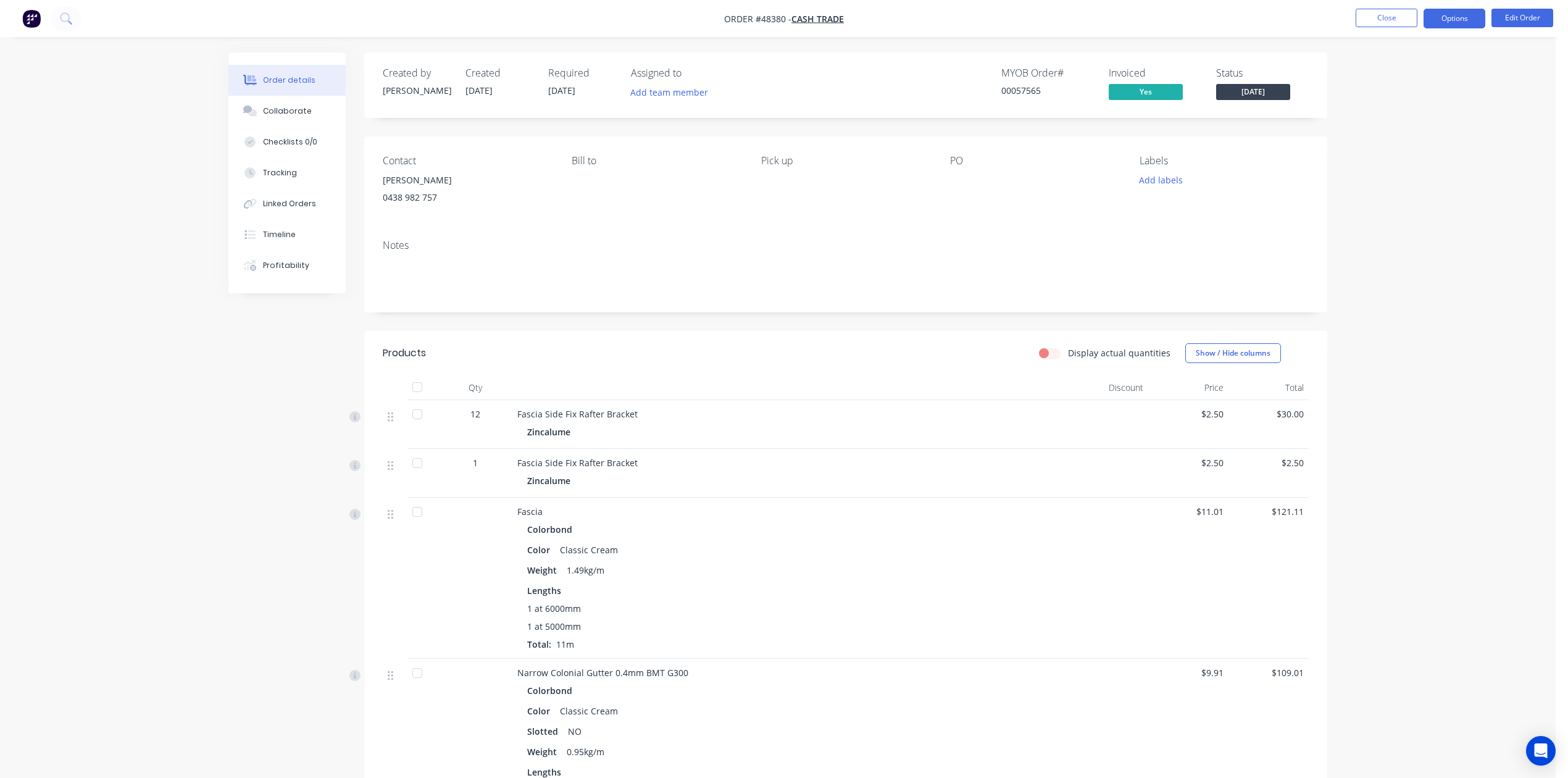
click at [1131, 19] on button "Options" at bounding box center [1454, 19] width 62 height 20
click at [1076, 393] on div "Discount" at bounding box center [1108, 387] width 80 height 25
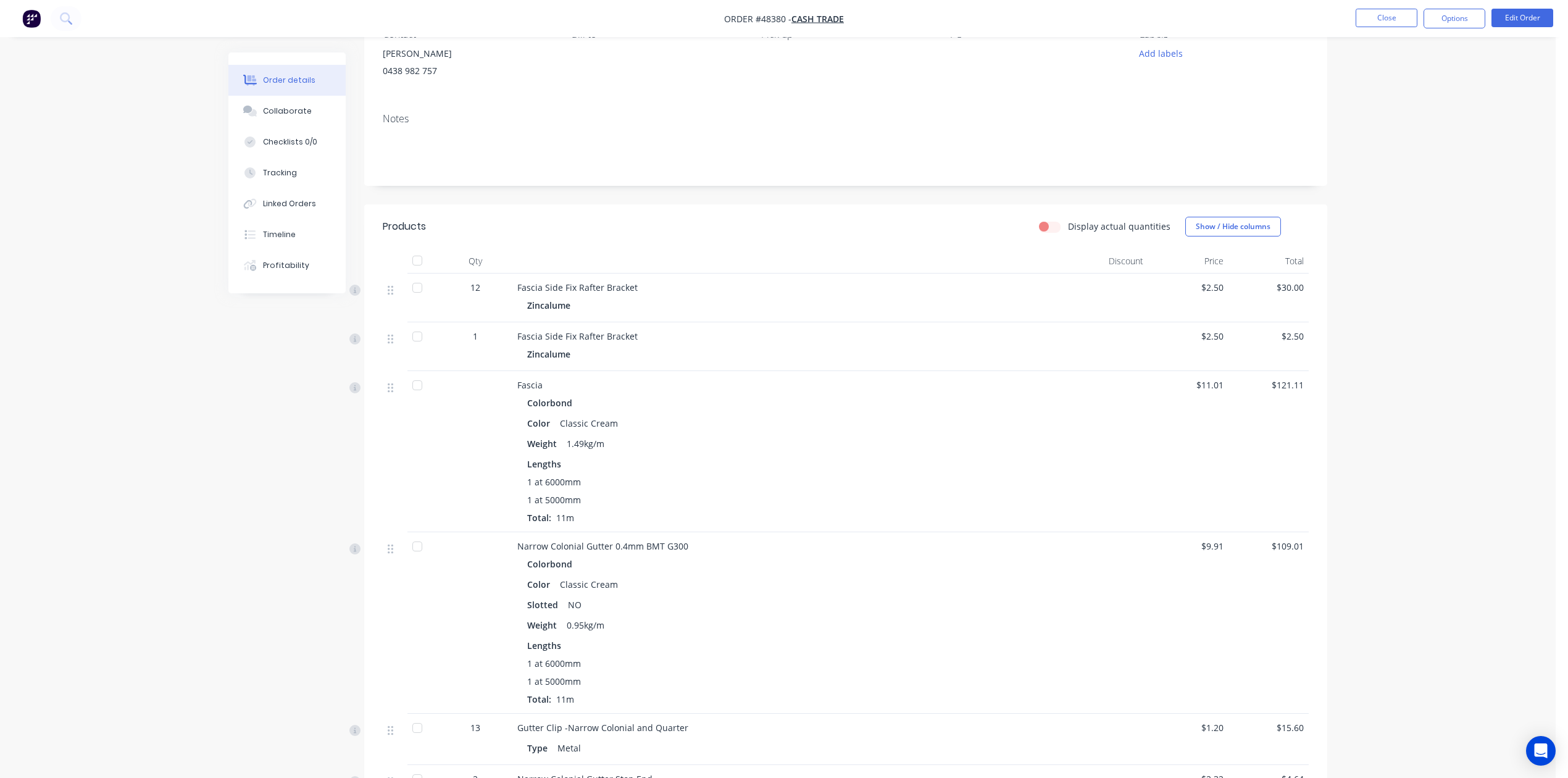
scroll to position [164, 0]
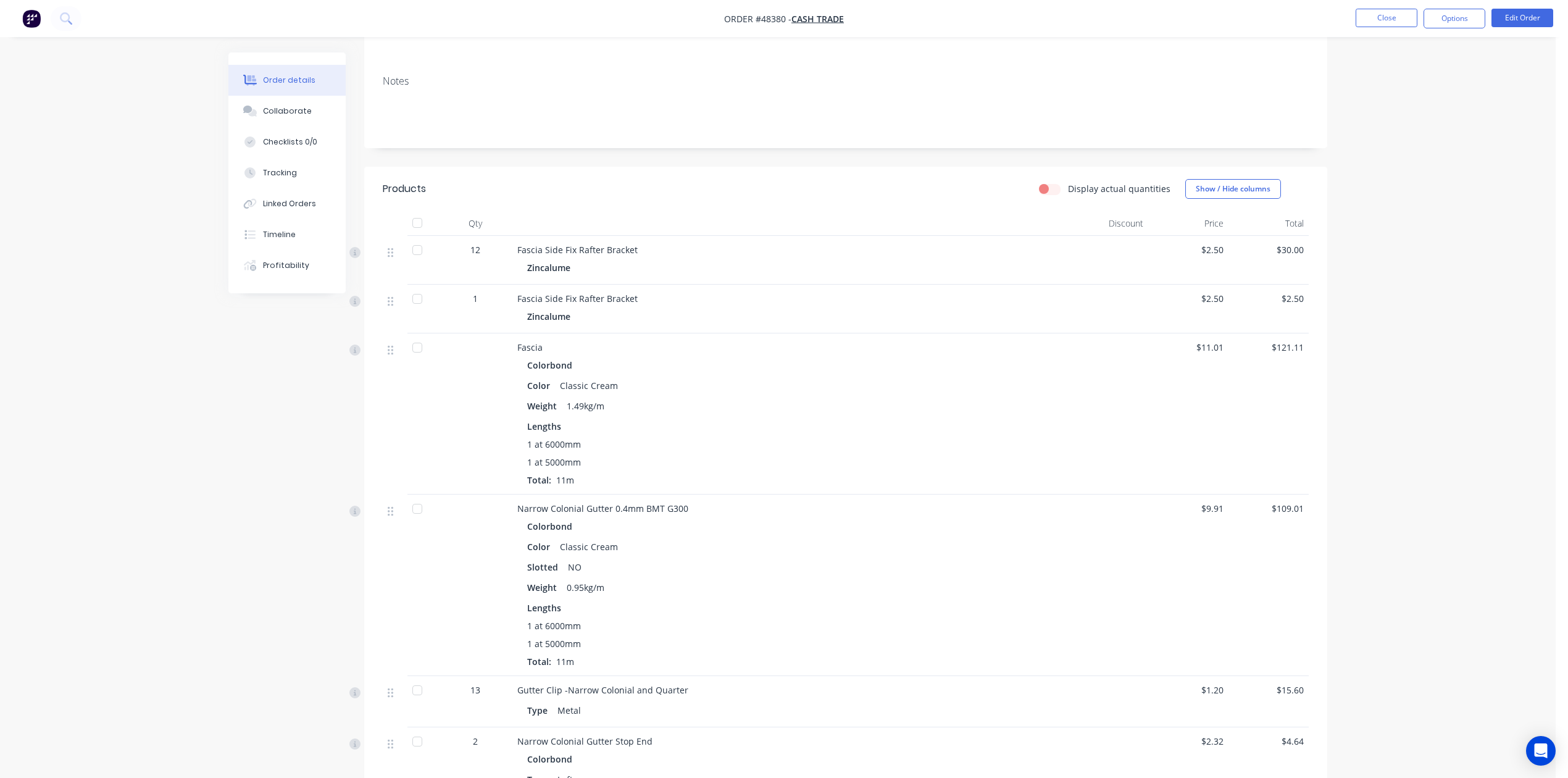
click at [419, 258] on div at bounding box center [417, 250] width 25 height 25
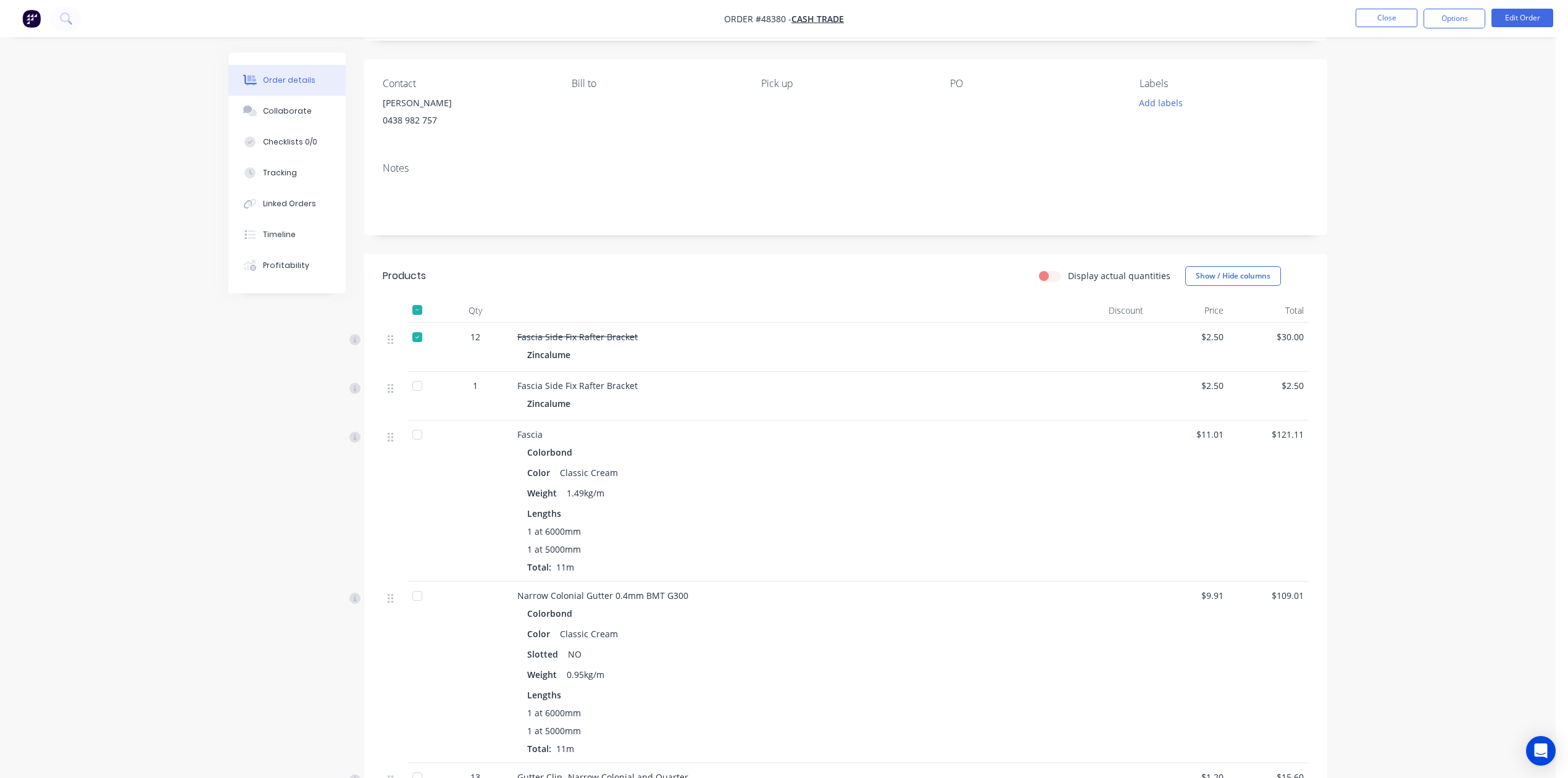
scroll to position [0, 0]
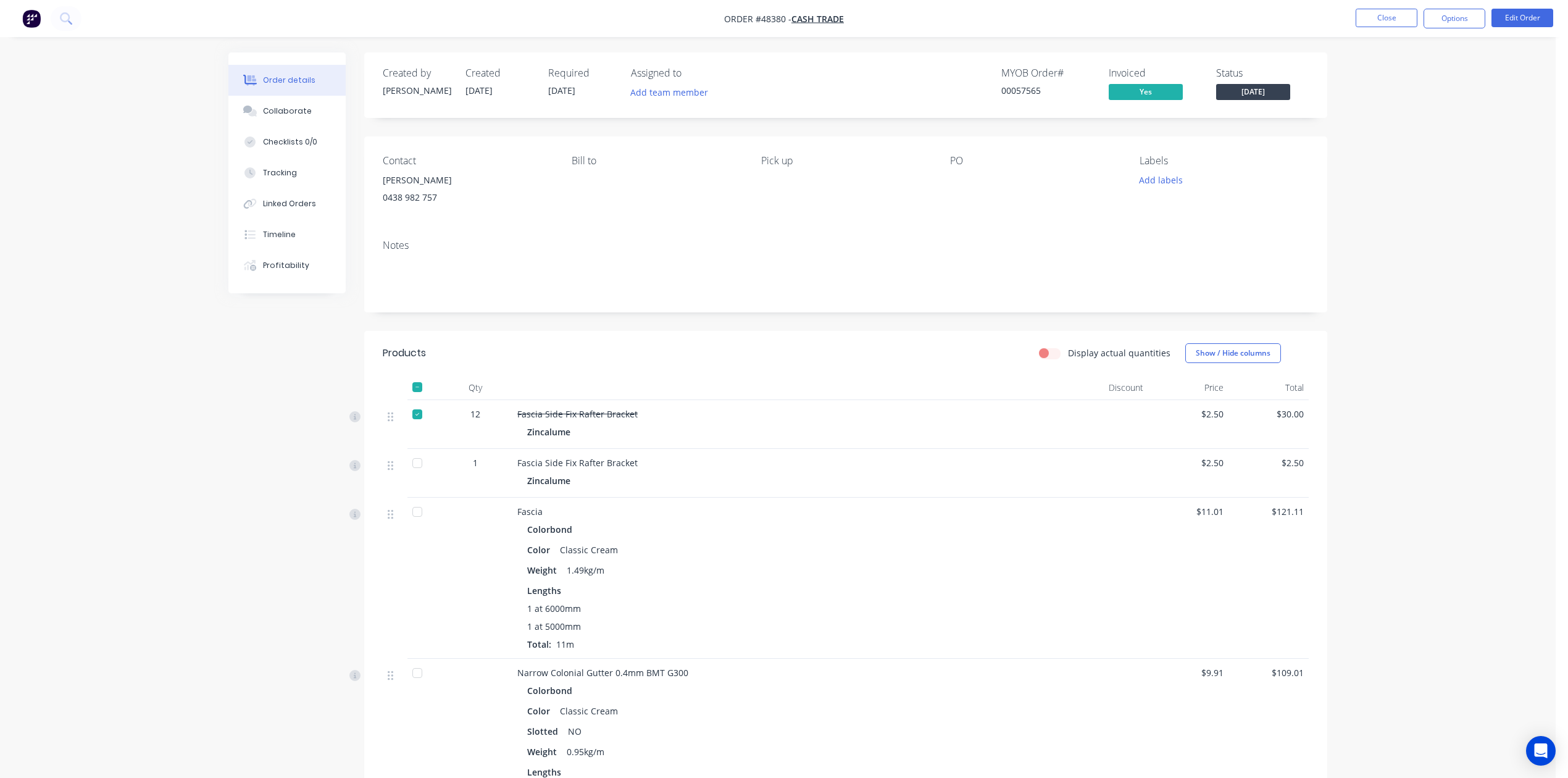
click at [419, 460] on div at bounding box center [417, 462] width 25 height 25
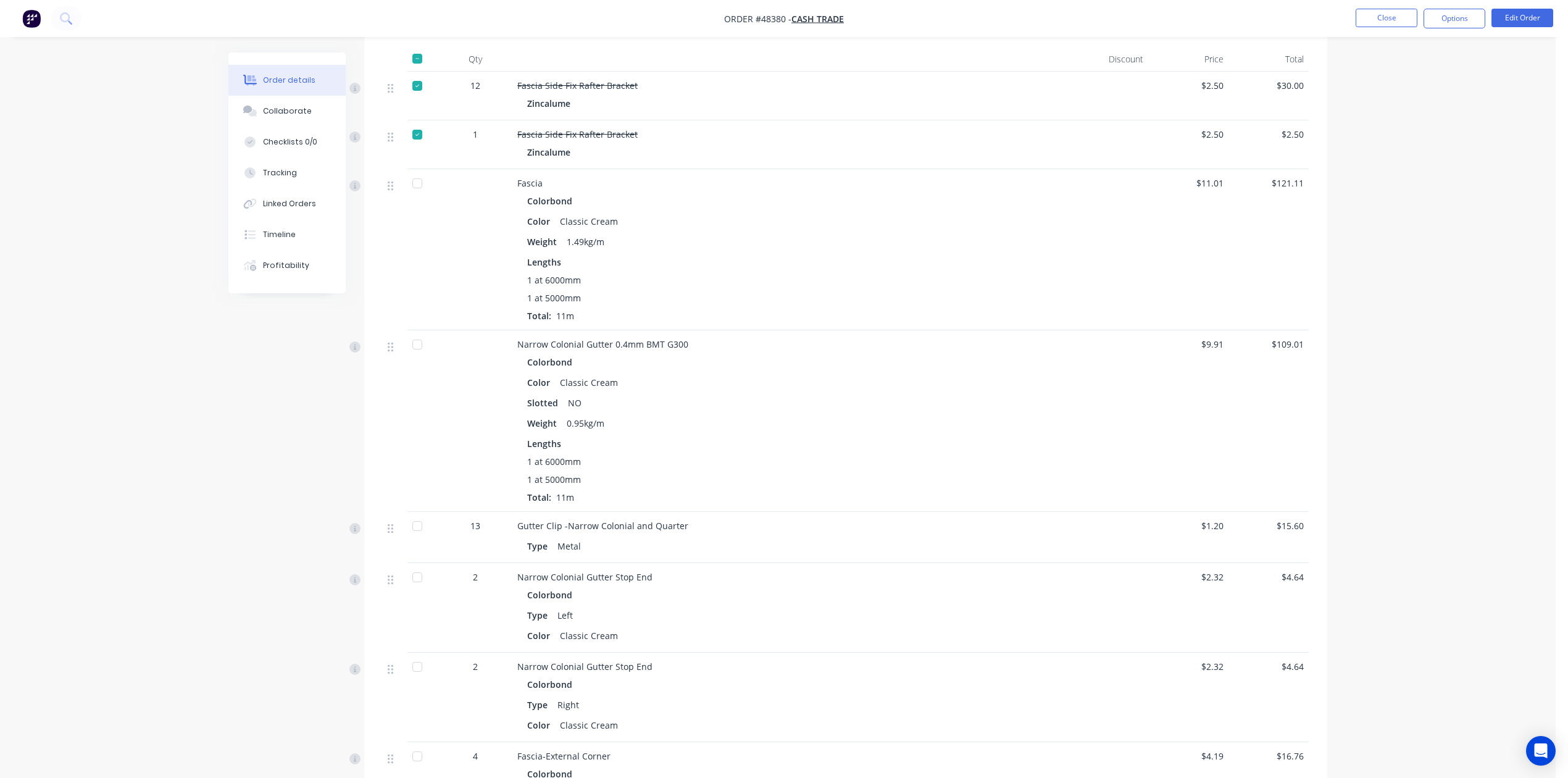
scroll to position [329, 0]
click at [441, 528] on div "13" at bounding box center [476, 536] width 74 height 51
click at [430, 528] on div at bounding box center [423, 536] width 31 height 51
click at [416, 537] on div at bounding box center [417, 525] width 25 height 25
click at [418, 579] on div at bounding box center [417, 576] width 25 height 25
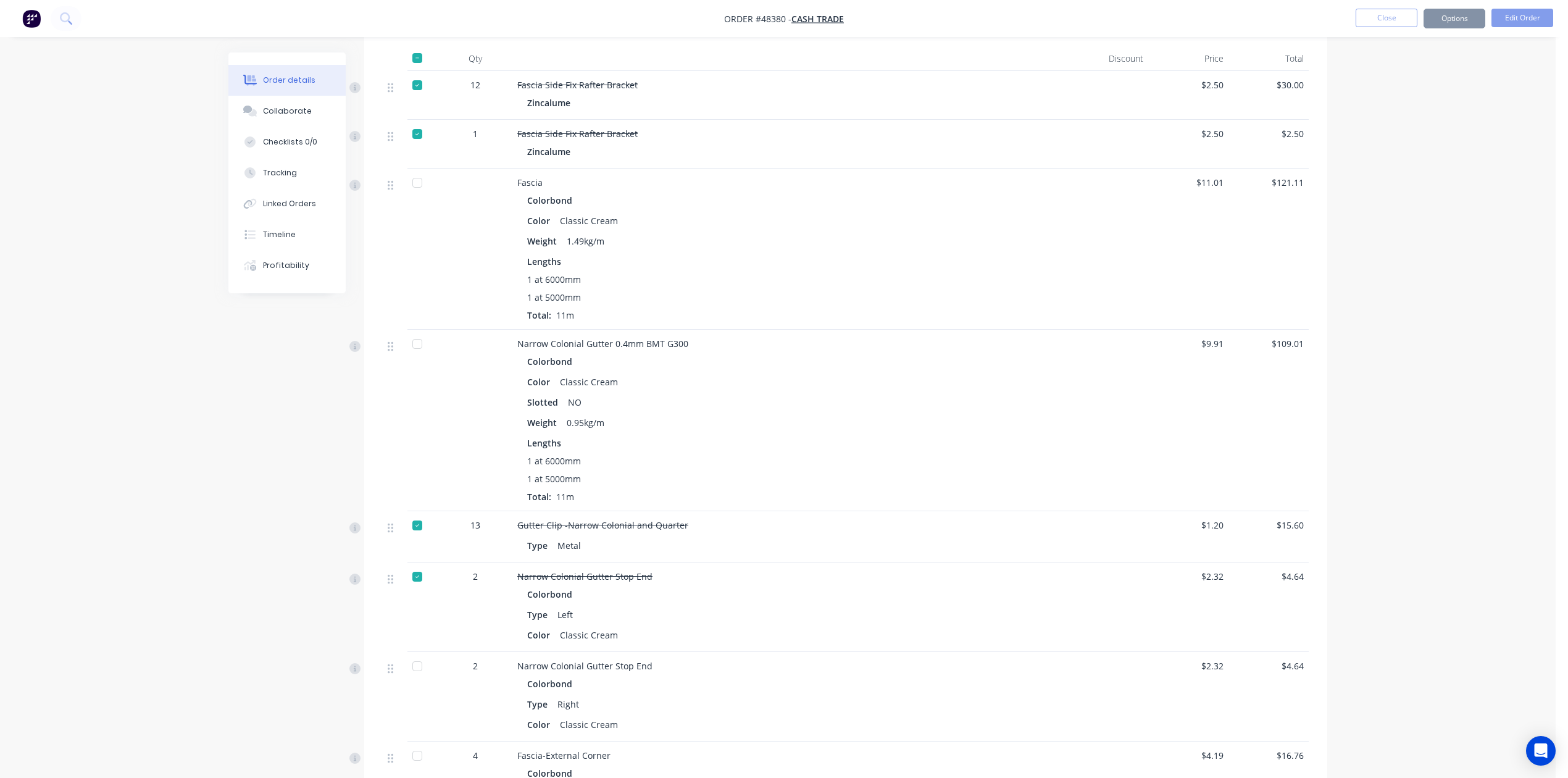
scroll to position [494, 0]
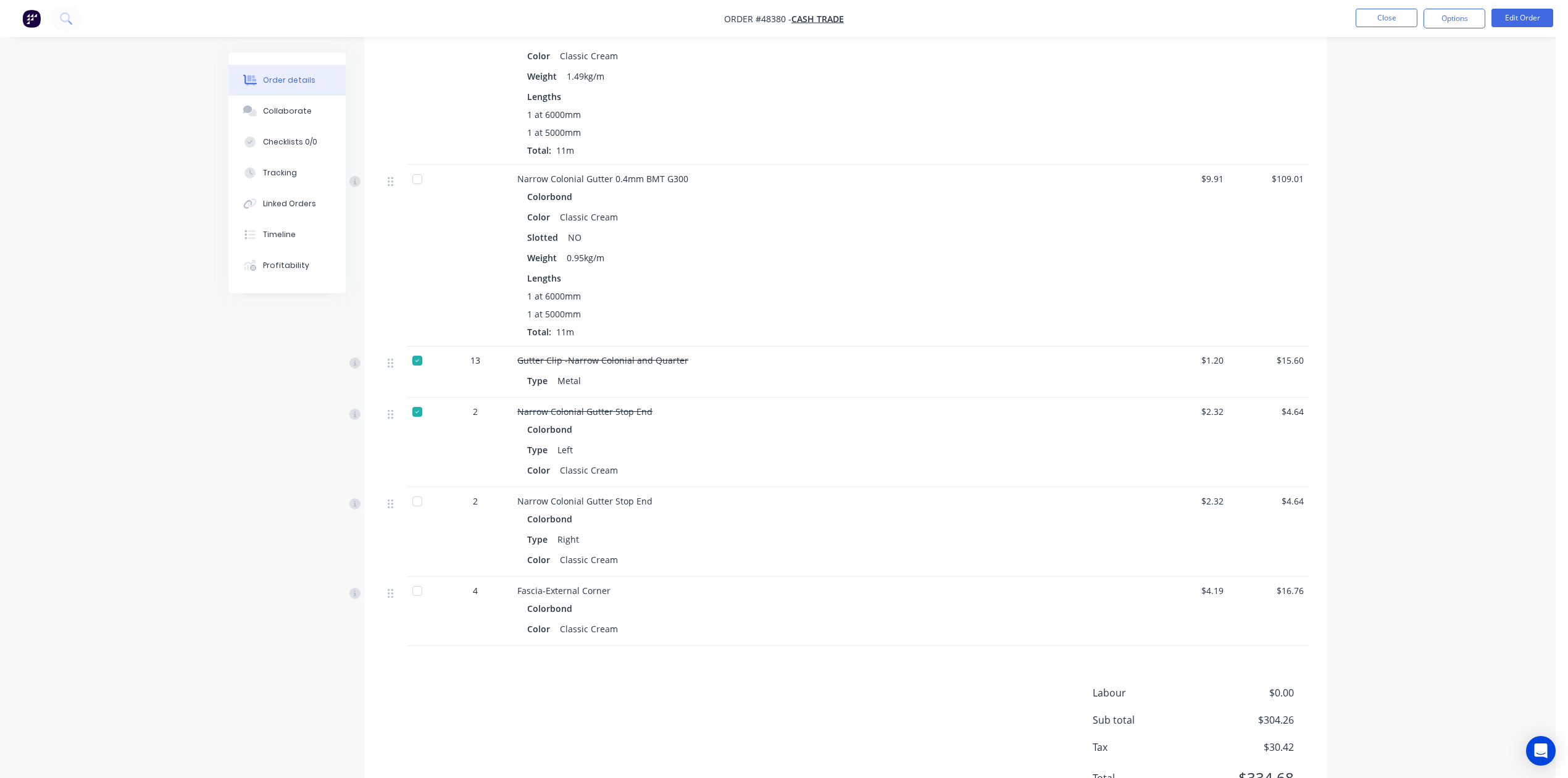
click at [414, 499] on div at bounding box center [417, 501] width 25 height 25
drag, startPoint x: 413, startPoint y: 594, endPoint x: 817, endPoint y: 610, distance: 404.3
click at [415, 593] on div at bounding box center [417, 591] width 25 height 25
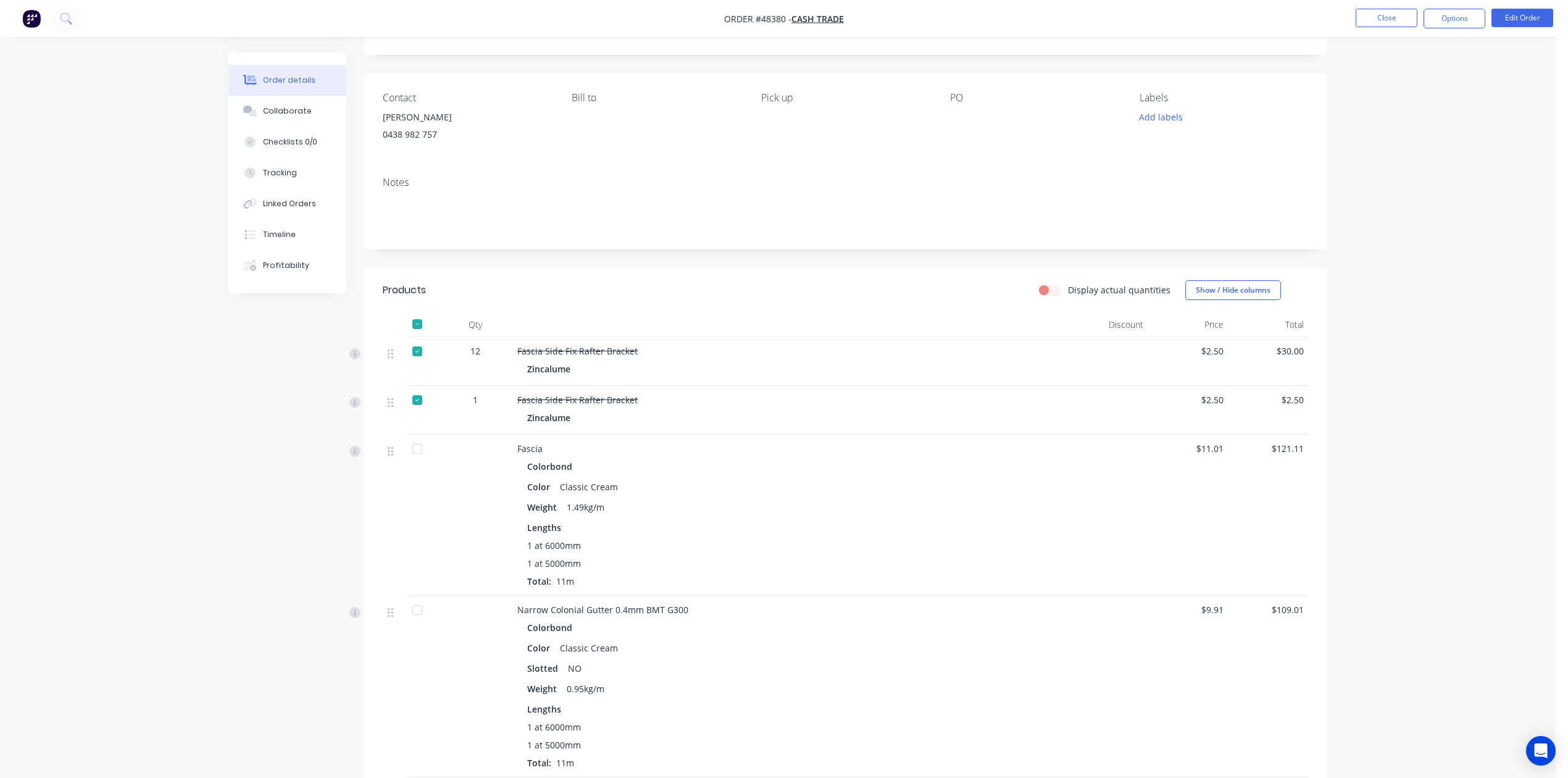
scroll to position [62, 0]
click at [1131, 13] on button "Options" at bounding box center [1454, 19] width 62 height 20
click at [1131, 163] on button "Delivery Docket" at bounding box center [1417, 173] width 136 height 25
click at [1131, 148] on div "Custom" at bounding box center [1417, 149] width 114 height 18
click at [1131, 124] on div "Without pricing" at bounding box center [1417, 124] width 114 height 18
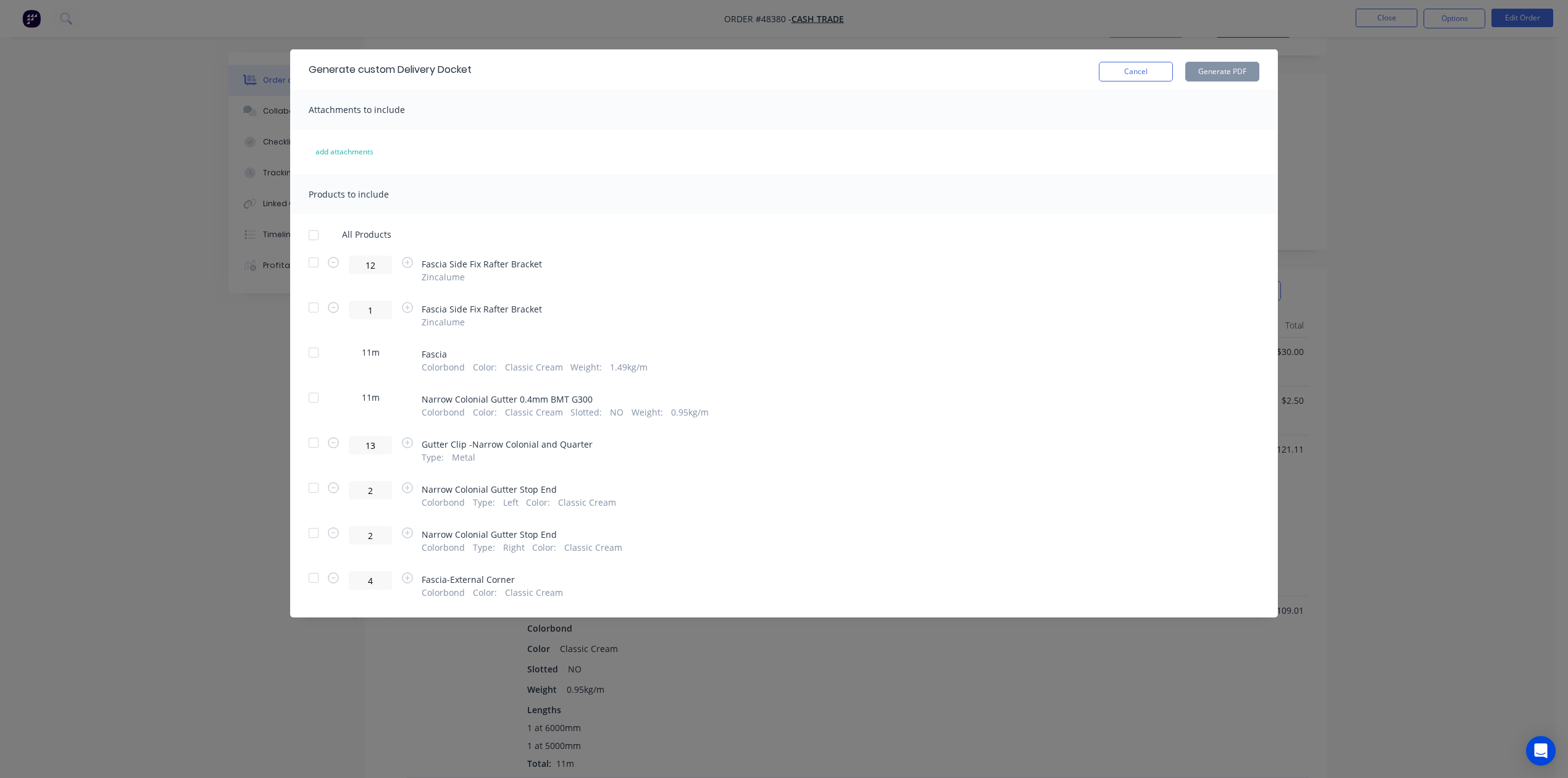
click at [319, 356] on div at bounding box center [313, 352] width 25 height 25
click at [314, 390] on div at bounding box center [313, 397] width 25 height 25
click at [1131, 69] on button "Generate PDF" at bounding box center [1223, 72] width 74 height 20
click at [1109, 74] on button "Cancel" at bounding box center [1136, 72] width 74 height 20
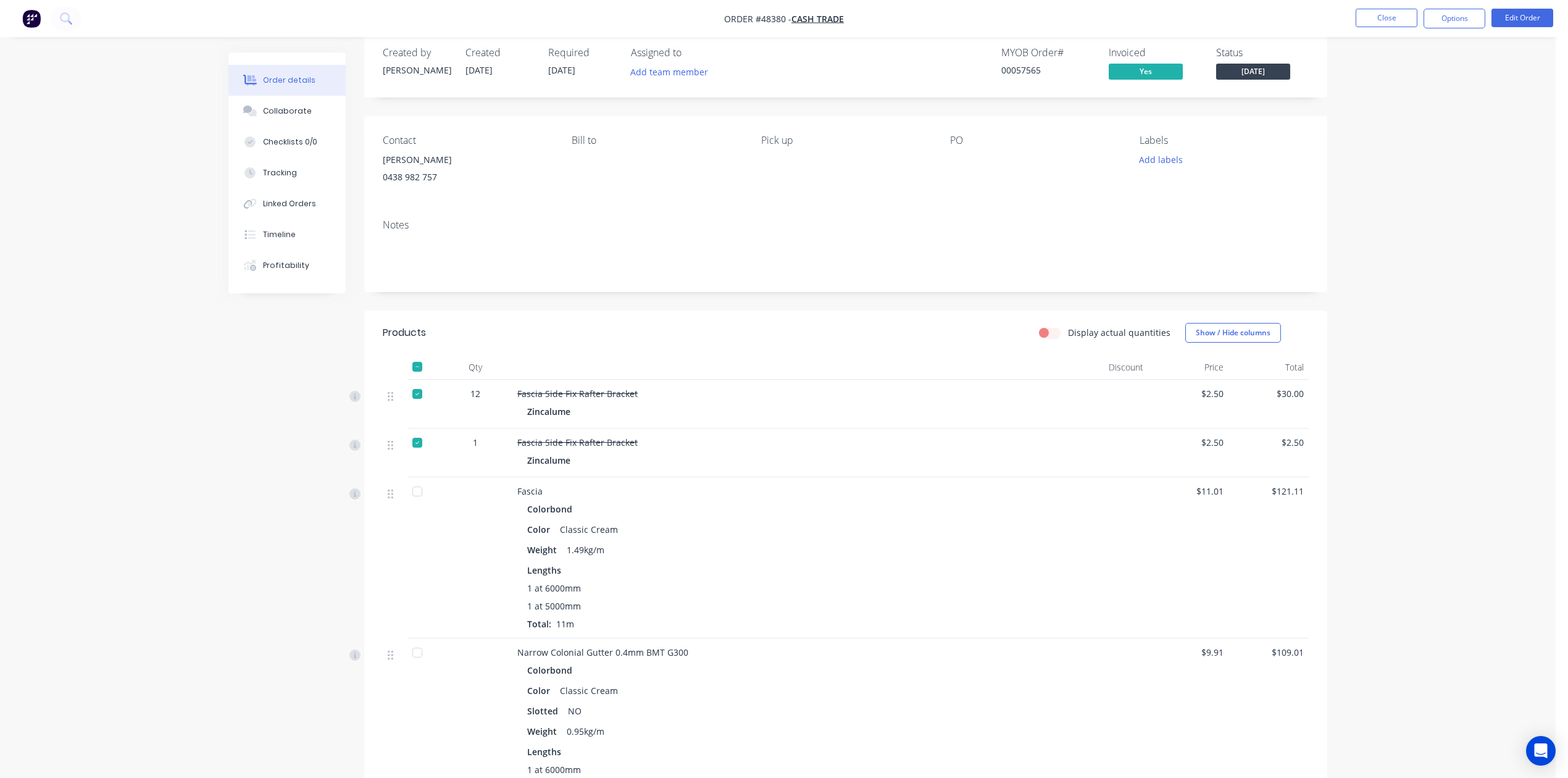
scroll to position [0, 0]
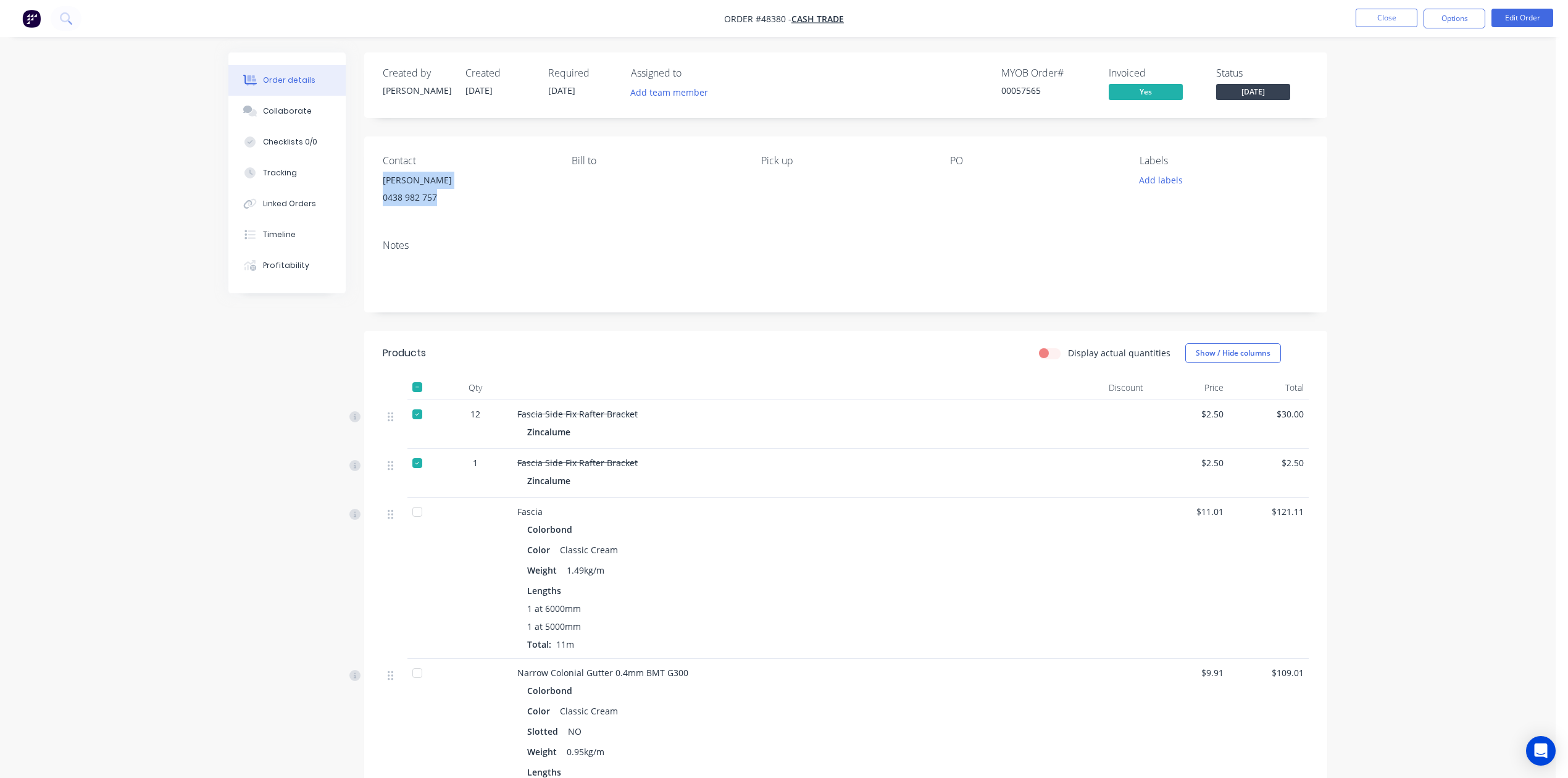
drag, startPoint x: 445, startPoint y: 196, endPoint x: 369, endPoint y: 179, distance: 77.9
click at [369, 179] on div "Contact Tyrone 0438 982 757 Bill to Pick up PO Labels Add labels" at bounding box center [846, 183] width 963 height 93
copy div "Tyrone 0438 982 757"
click at [1131, 21] on button "Close" at bounding box center [1387, 18] width 62 height 19
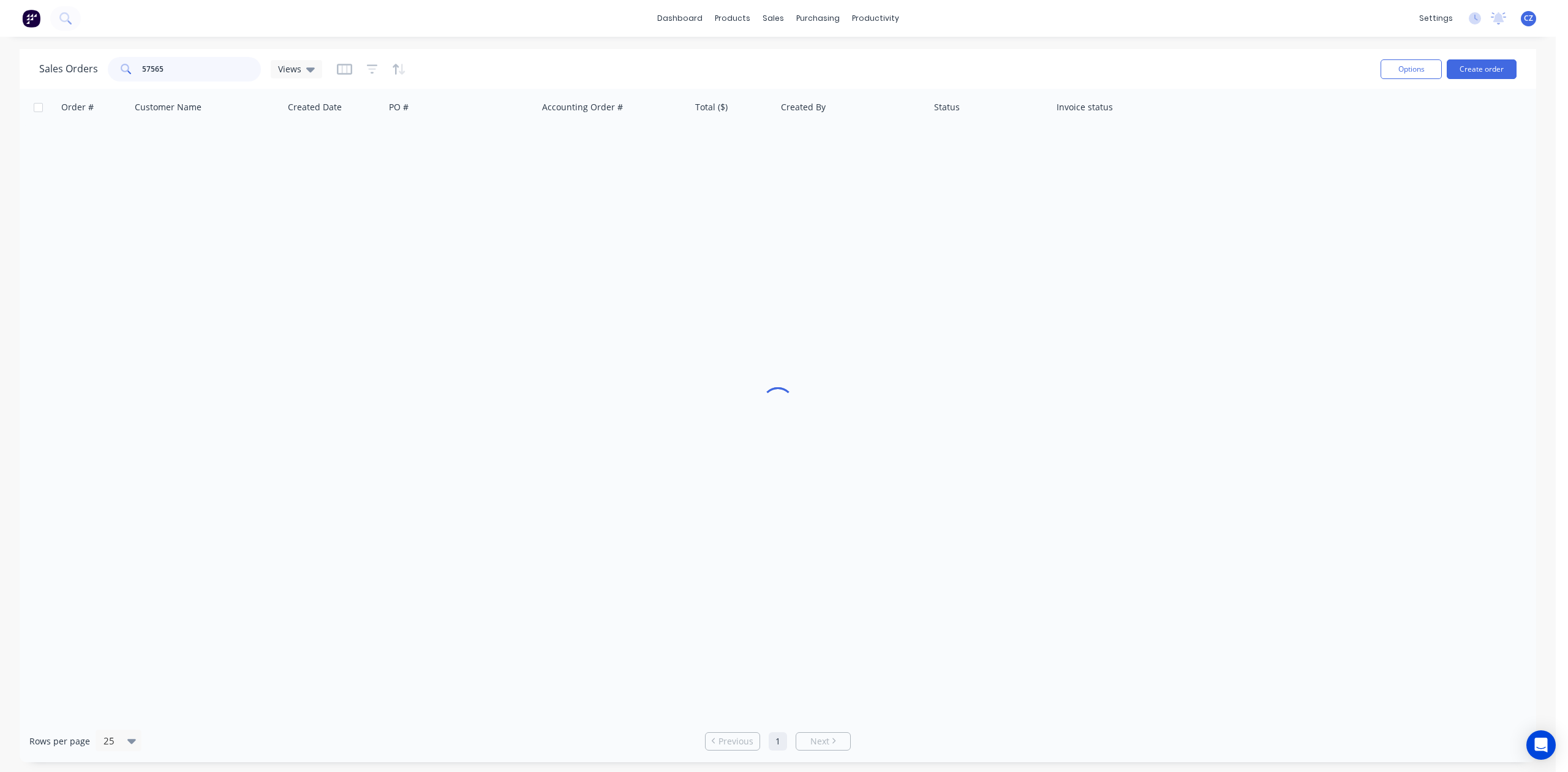
drag, startPoint x: 196, startPoint y: 65, endPoint x: 74, endPoint y: 77, distance: 122.6
click at [74, 77] on div "Sales Orders 57565 Views" at bounding box center [180, 69] width 283 height 24
click at [798, 82] on div "Customers" at bounding box center [815, 83] width 44 height 11
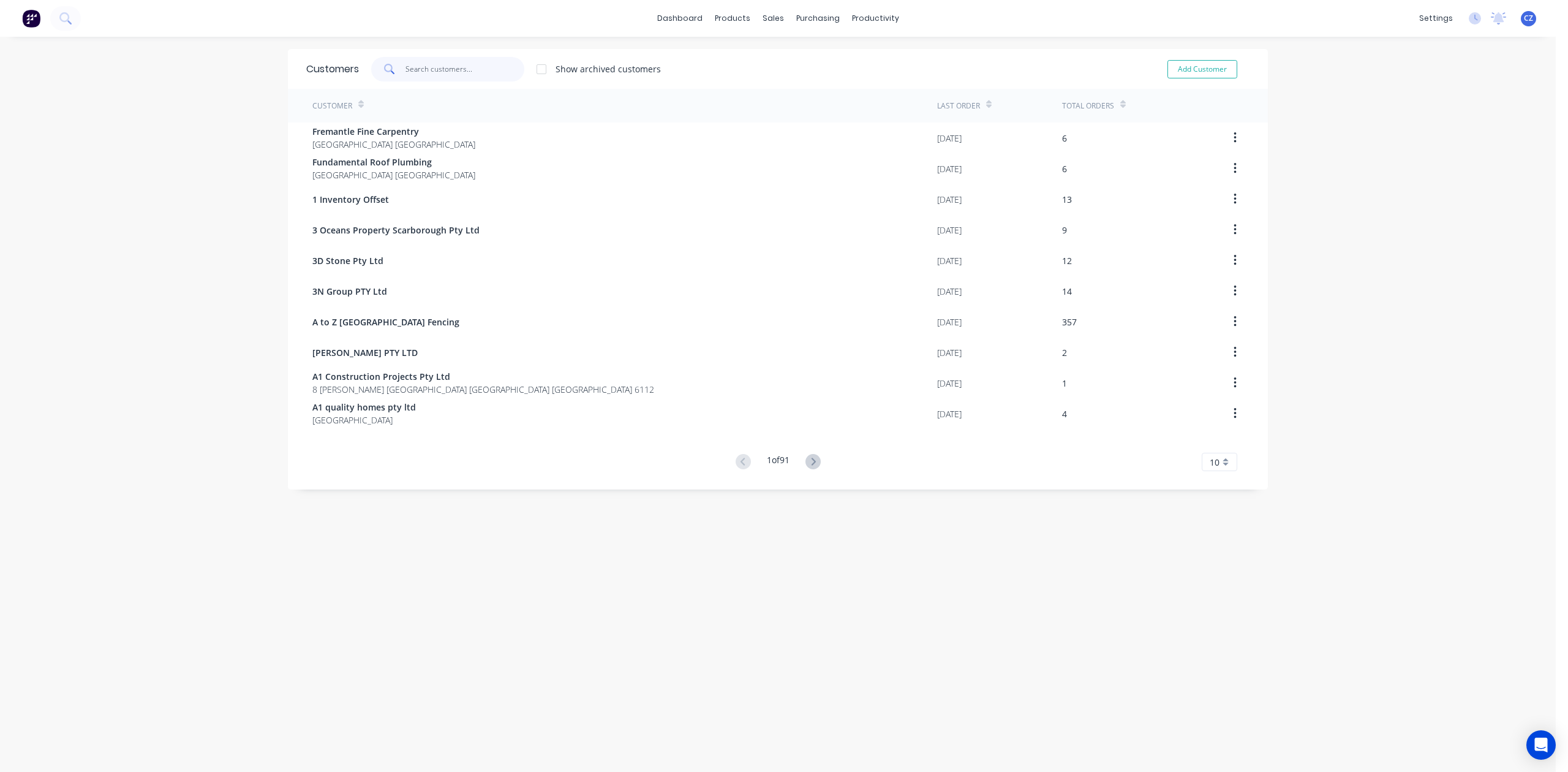
click at [459, 66] on input "text" at bounding box center [465, 69] width 119 height 24
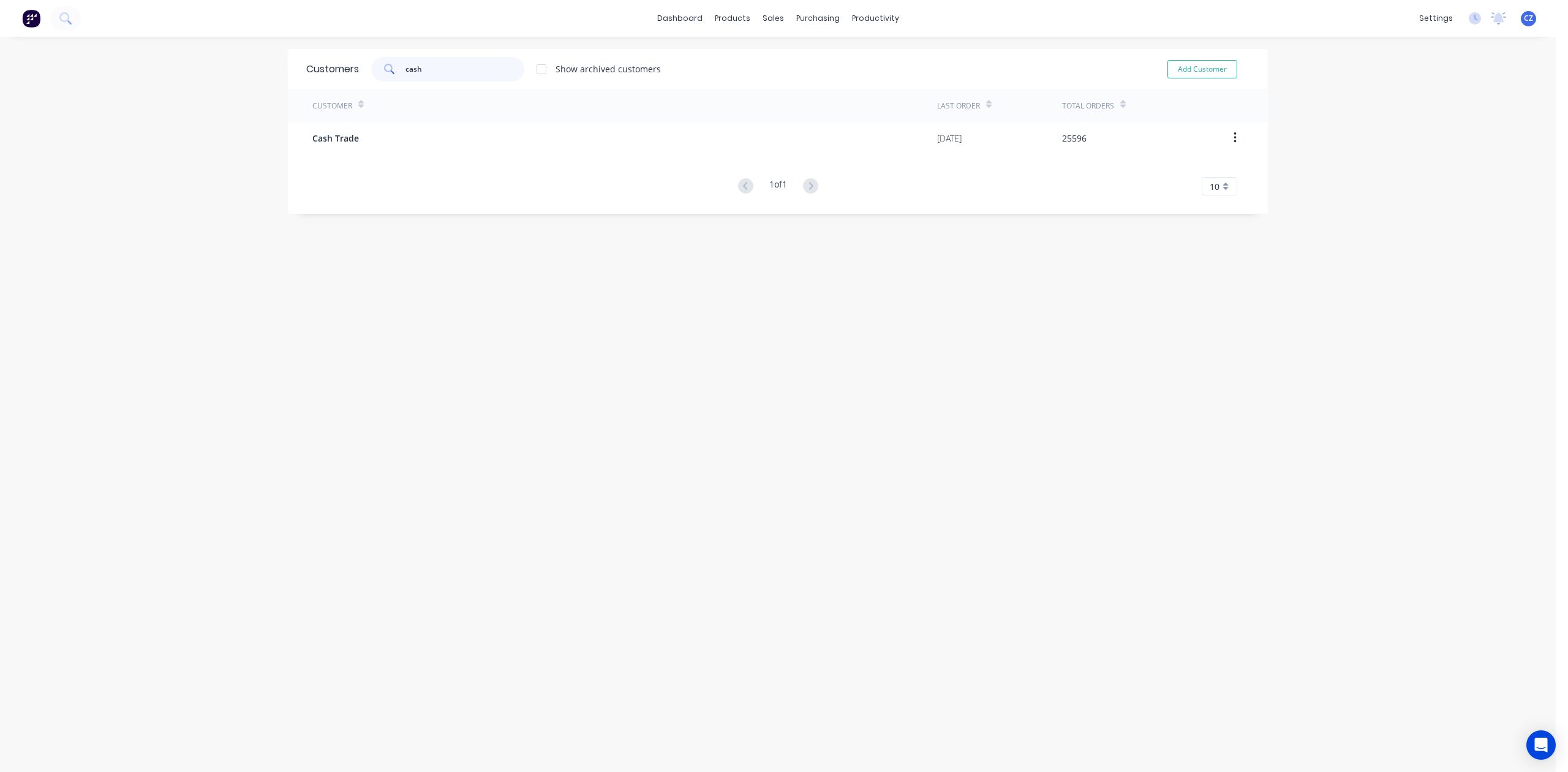
type input "cash"
click at [415, 164] on div "Customer Last Order Total Orders Cash Trade 28/08/25 25596 1 of 1 10 5 10 15 20…" at bounding box center [778, 142] width 980 height 107
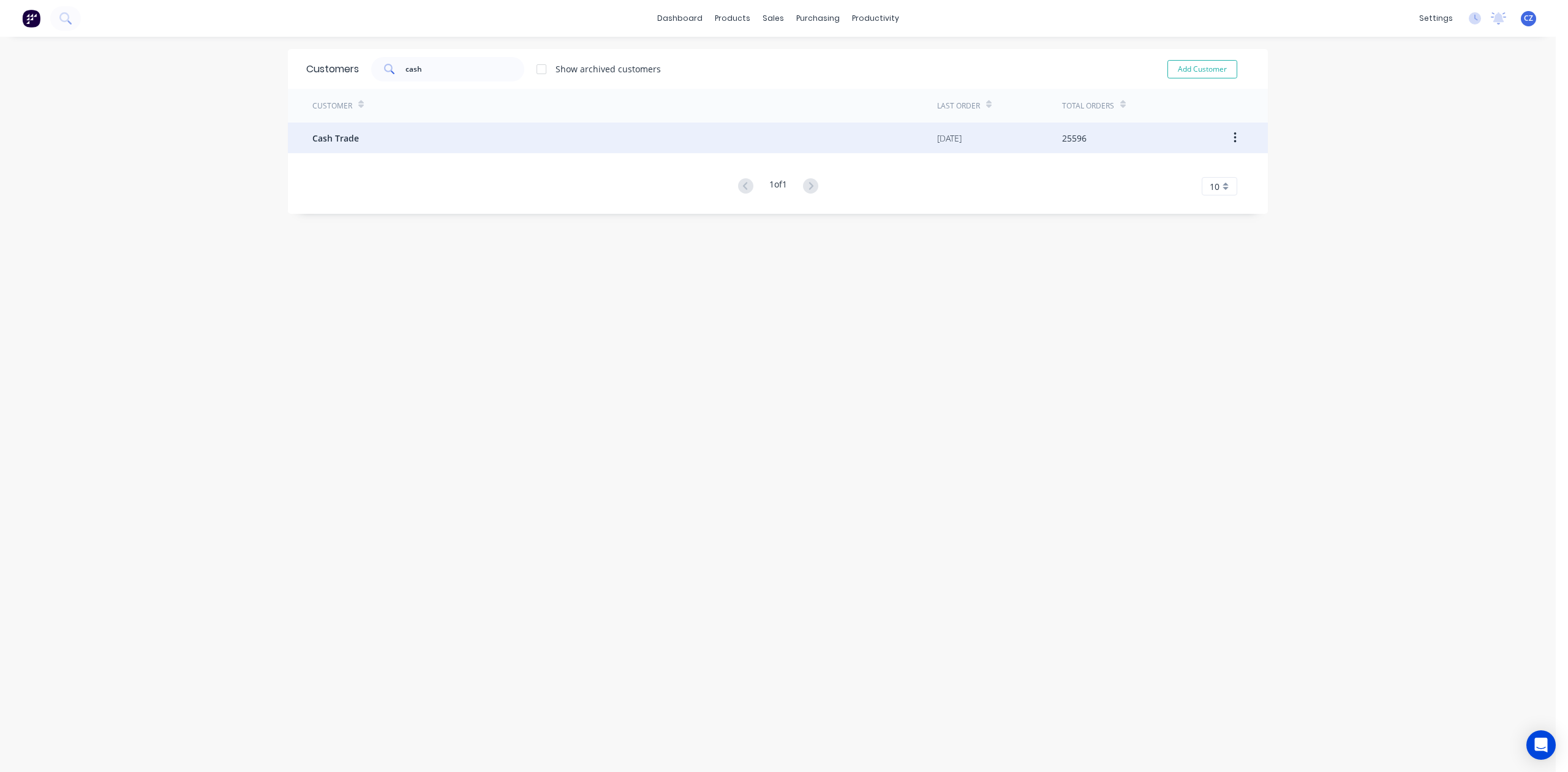
click at [415, 131] on div "Cash Trade" at bounding box center [625, 138] width 625 height 30
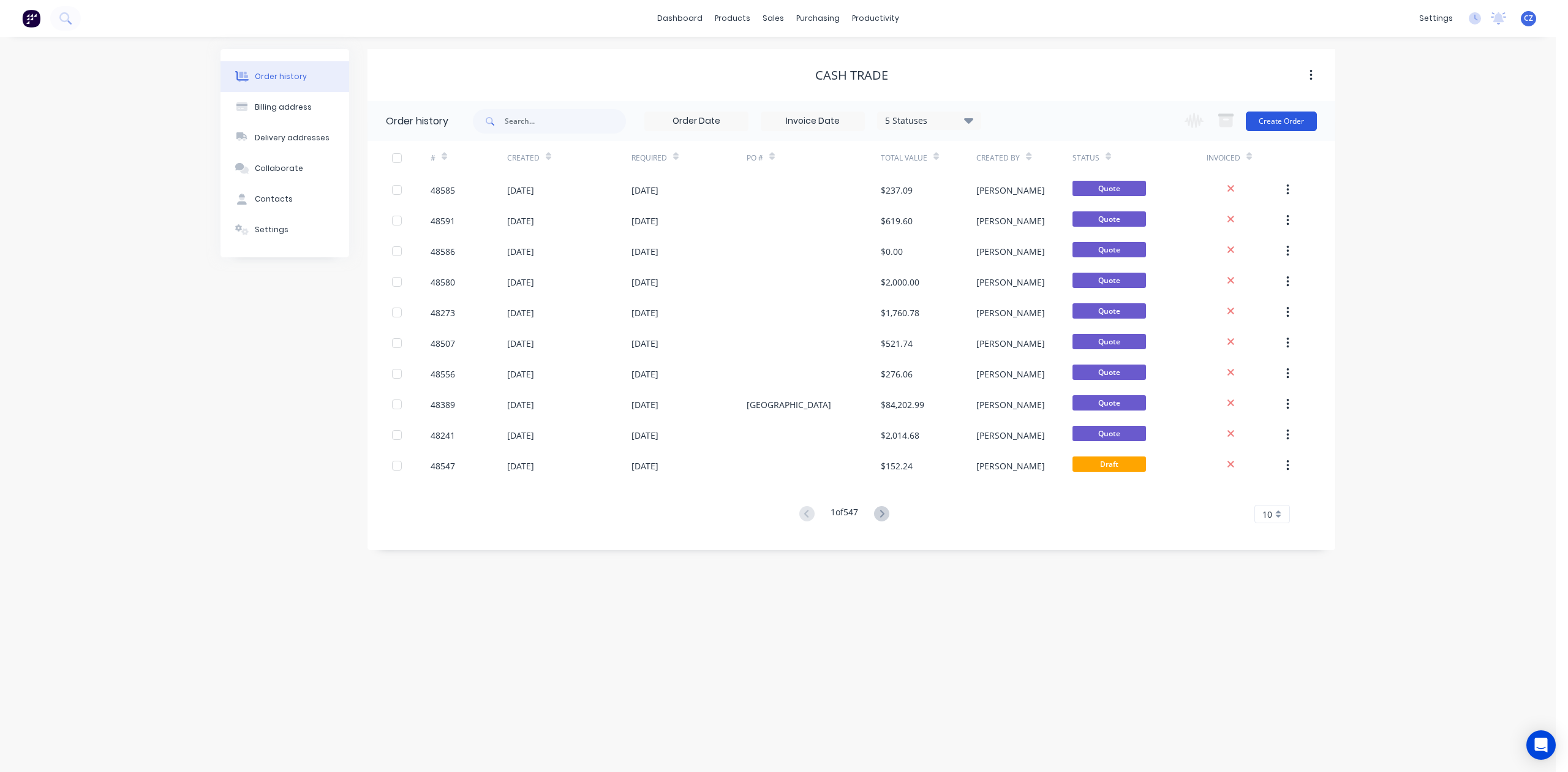
click at [1122, 113] on button "Create Order" at bounding box center [1281, 121] width 71 height 20
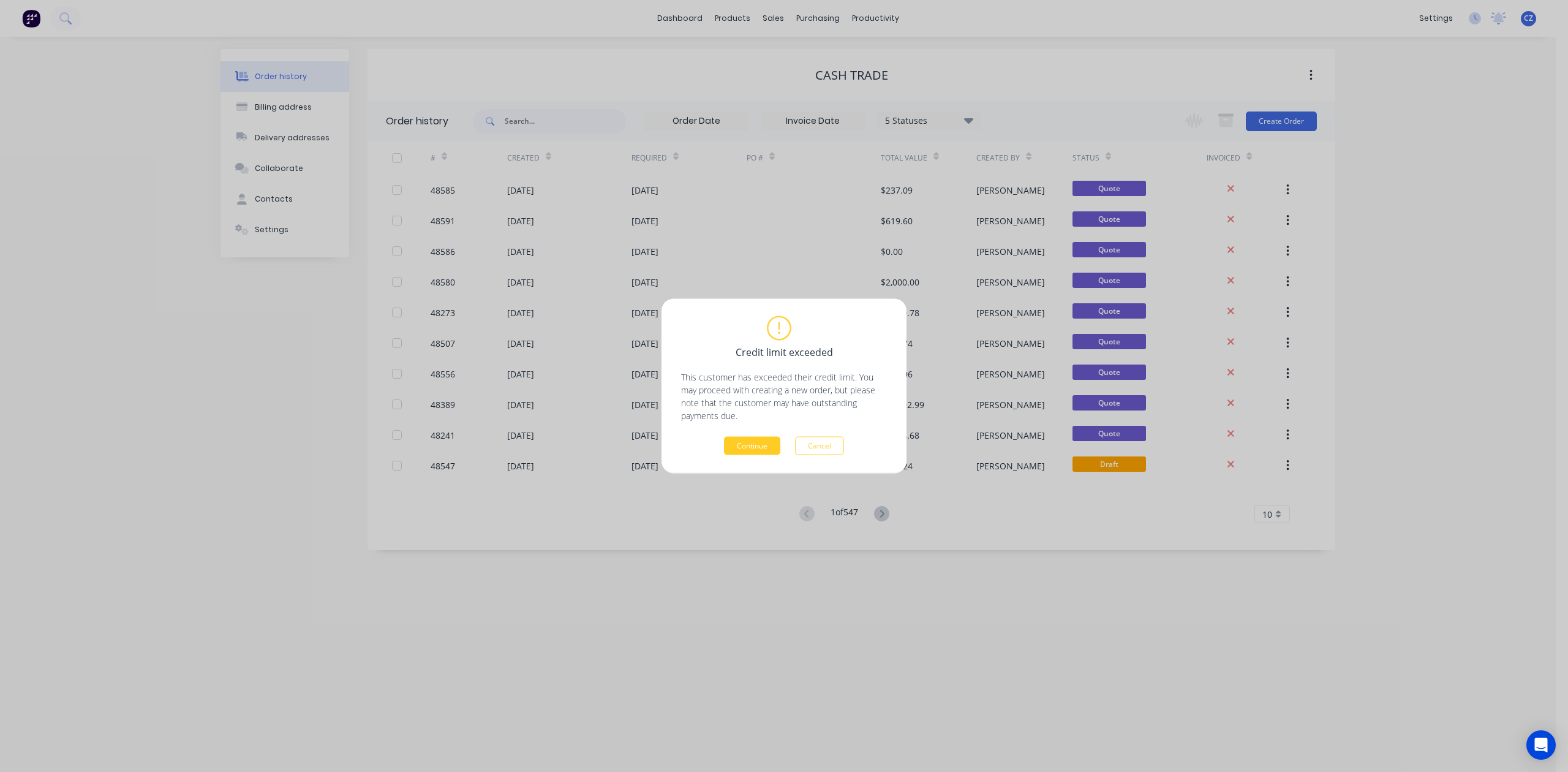
click at [742, 454] on button "Continue" at bounding box center [751, 446] width 56 height 18
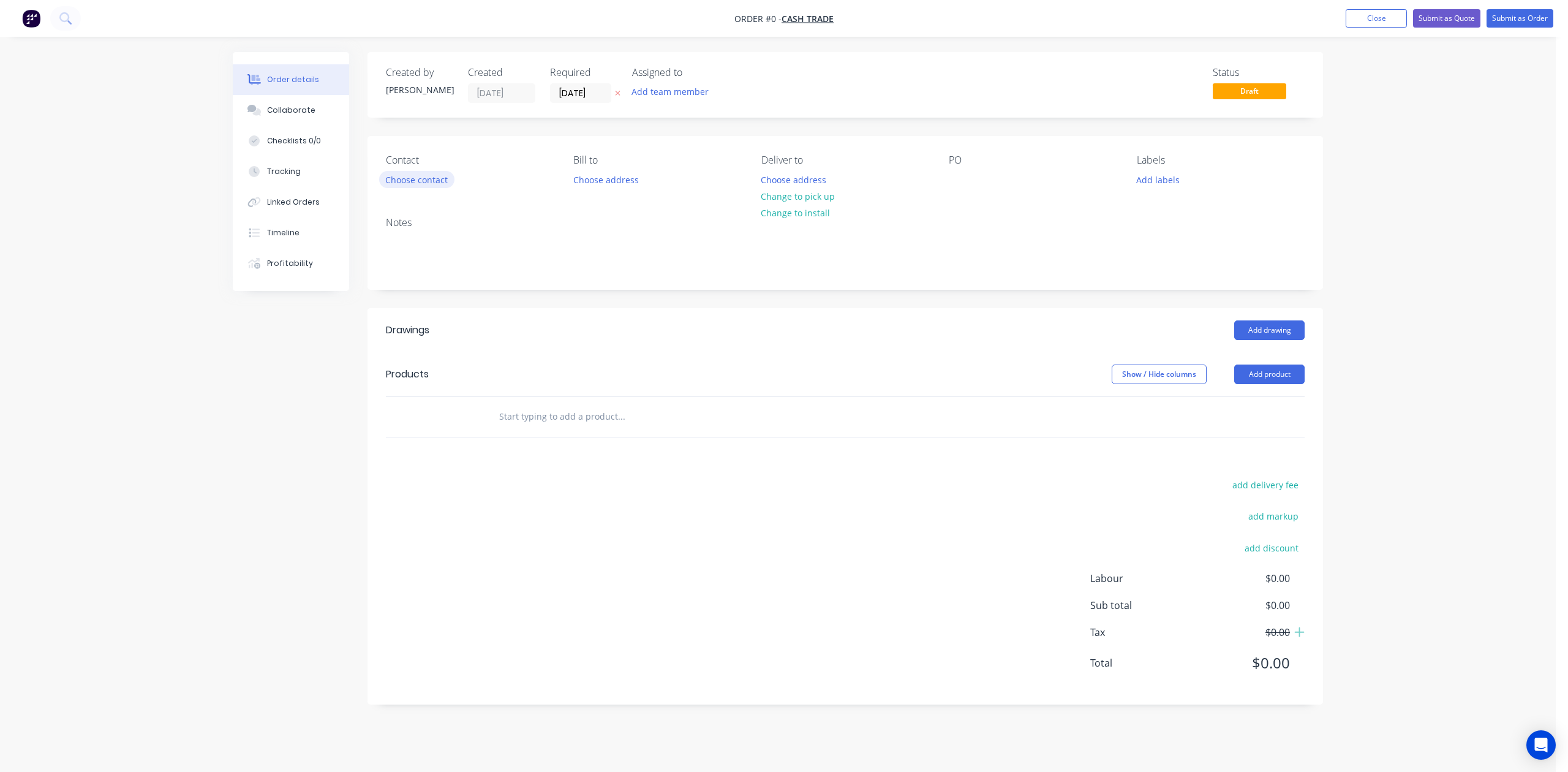
click at [438, 174] on button "Choose contact" at bounding box center [417, 179] width 75 height 16
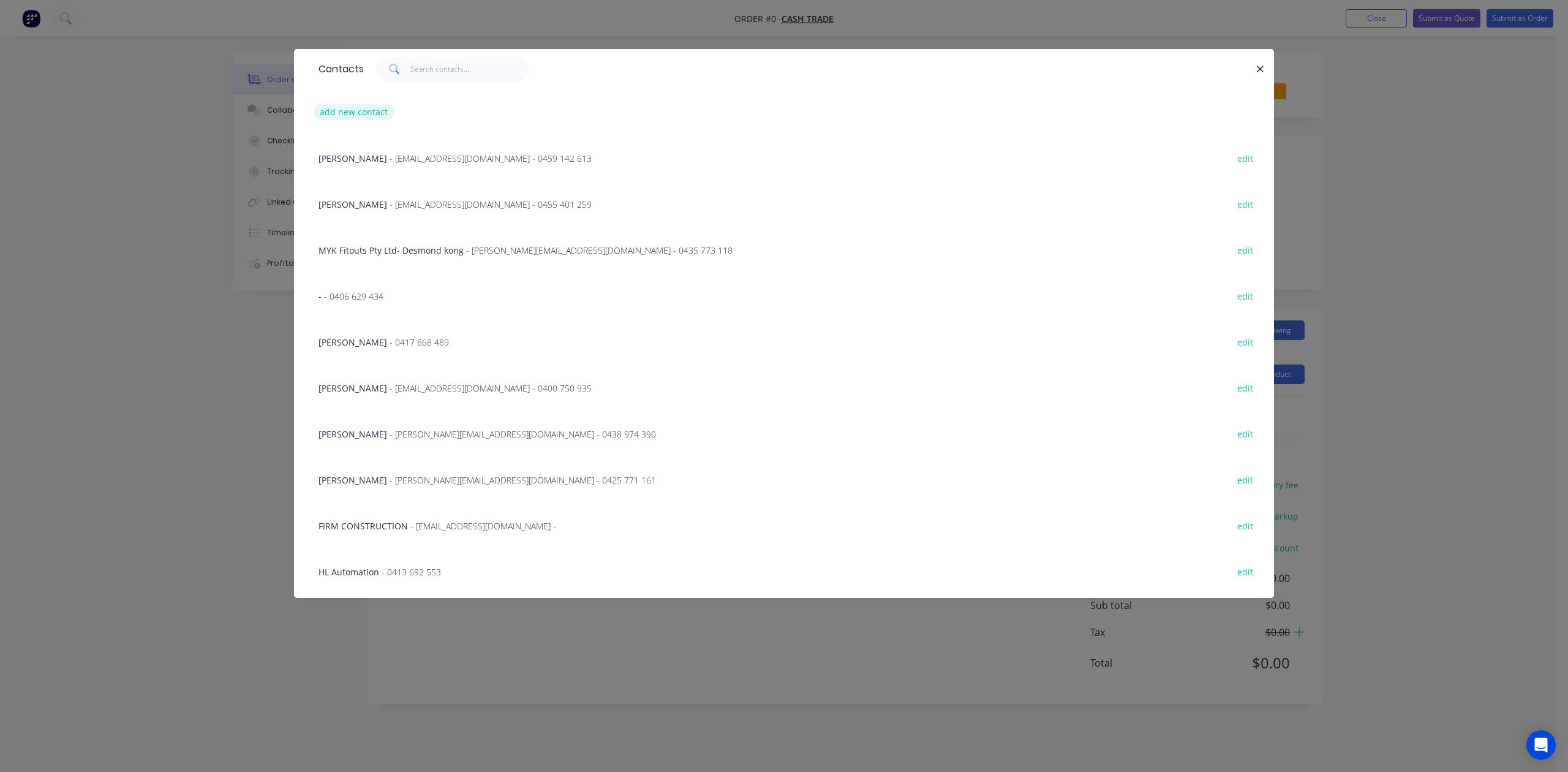
click at [327, 108] on button "add new contact" at bounding box center [354, 111] width 81 height 16
select select "AU"
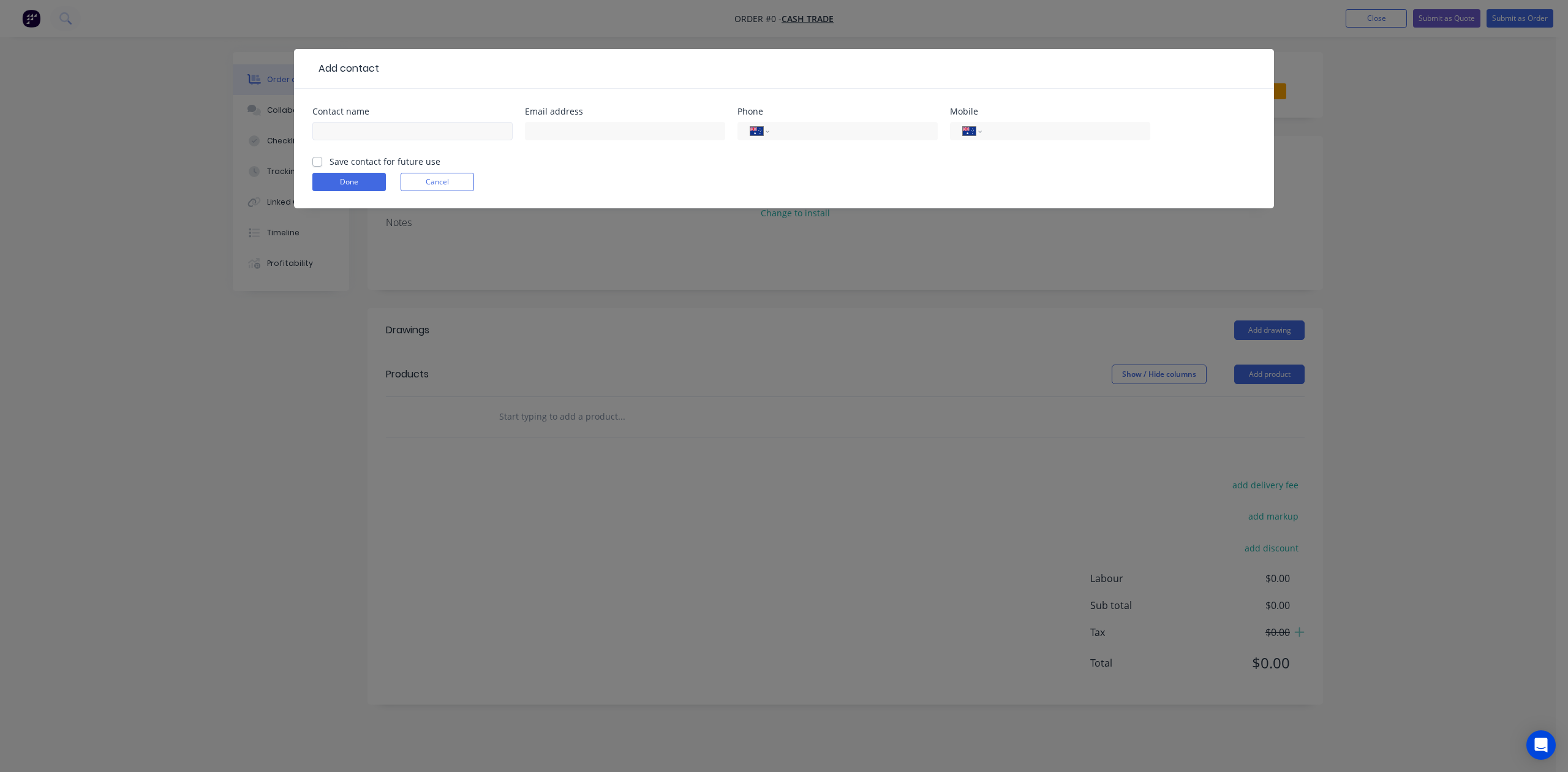
click at [332, 123] on input "text" at bounding box center [413, 131] width 200 height 18
drag, startPoint x: 347, startPoint y: 130, endPoint x: 472, endPoint y: 131, distance: 125.0
click at [472, 131] on input "Tyrone 0438 982 757" at bounding box center [413, 131] width 200 height 18
type input "Tyrone"
click at [1076, 129] on input "tel" at bounding box center [1064, 131] width 147 height 14
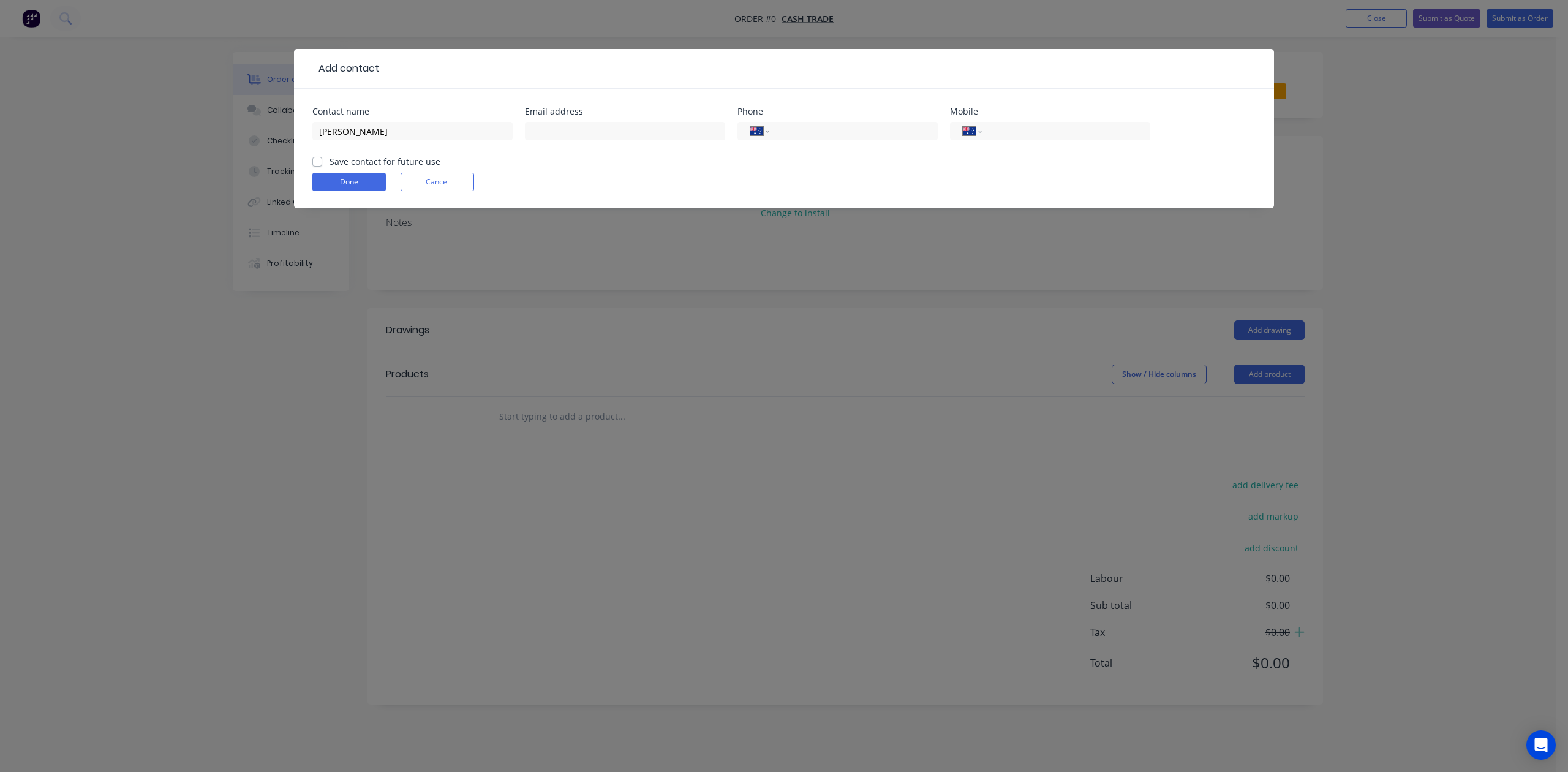
paste input "0438 982 757"
type input "0438 982 757"
click at [376, 177] on button "Done" at bounding box center [349, 182] width 74 height 18
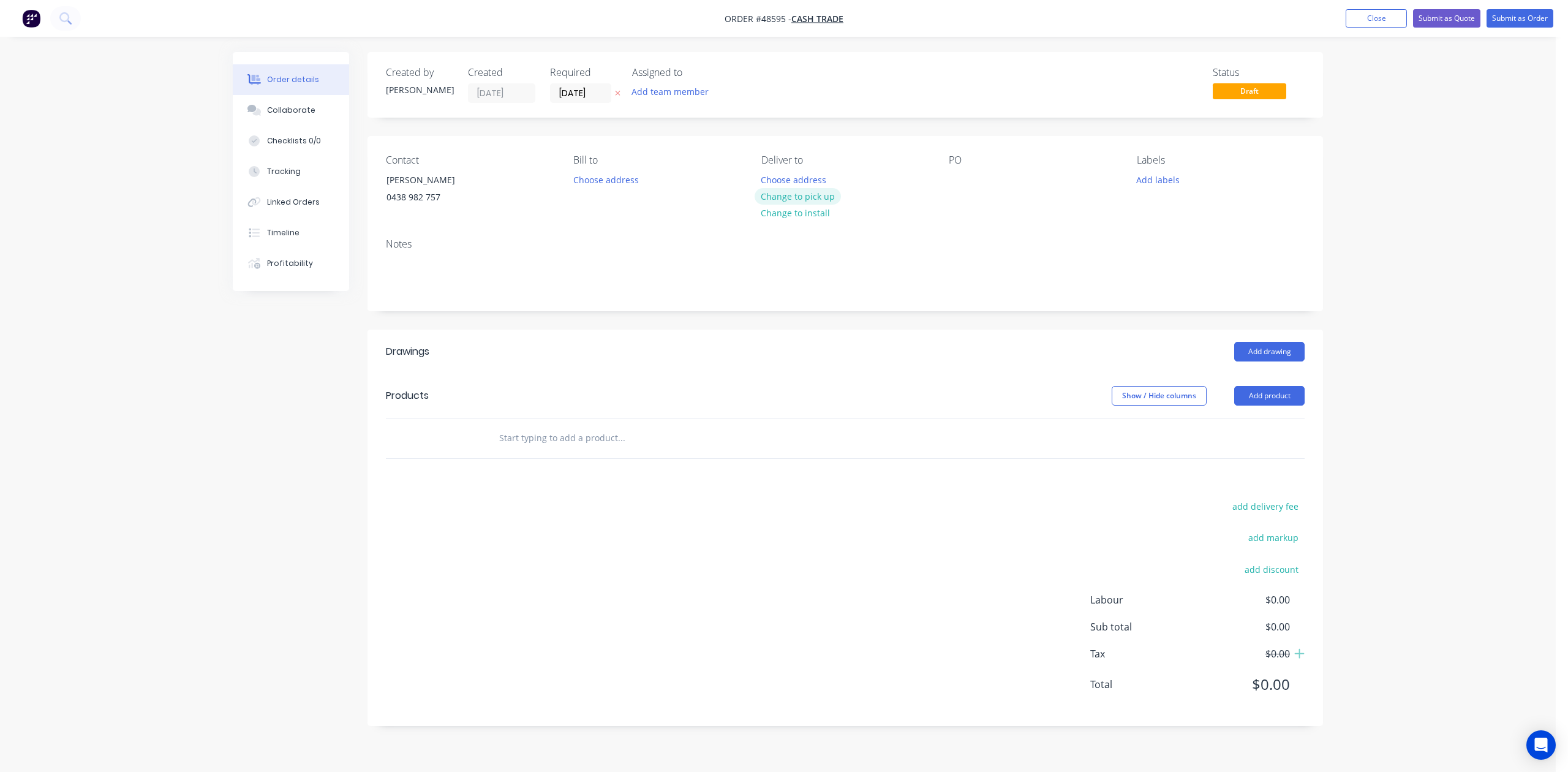
click at [813, 197] on button "Change to pick up" at bounding box center [798, 196] width 87 height 16
drag, startPoint x: 812, startPoint y: 309, endPoint x: 1043, endPoint y: 314, distance: 231.1
click at [830, 309] on div "Notes" at bounding box center [846, 270] width 956 height 82
drag, startPoint x: 1258, startPoint y: 395, endPoint x: 1260, endPoint y: 403, distance: 8.2
click at [1122, 395] on button "Add product" at bounding box center [1269, 396] width 71 height 20
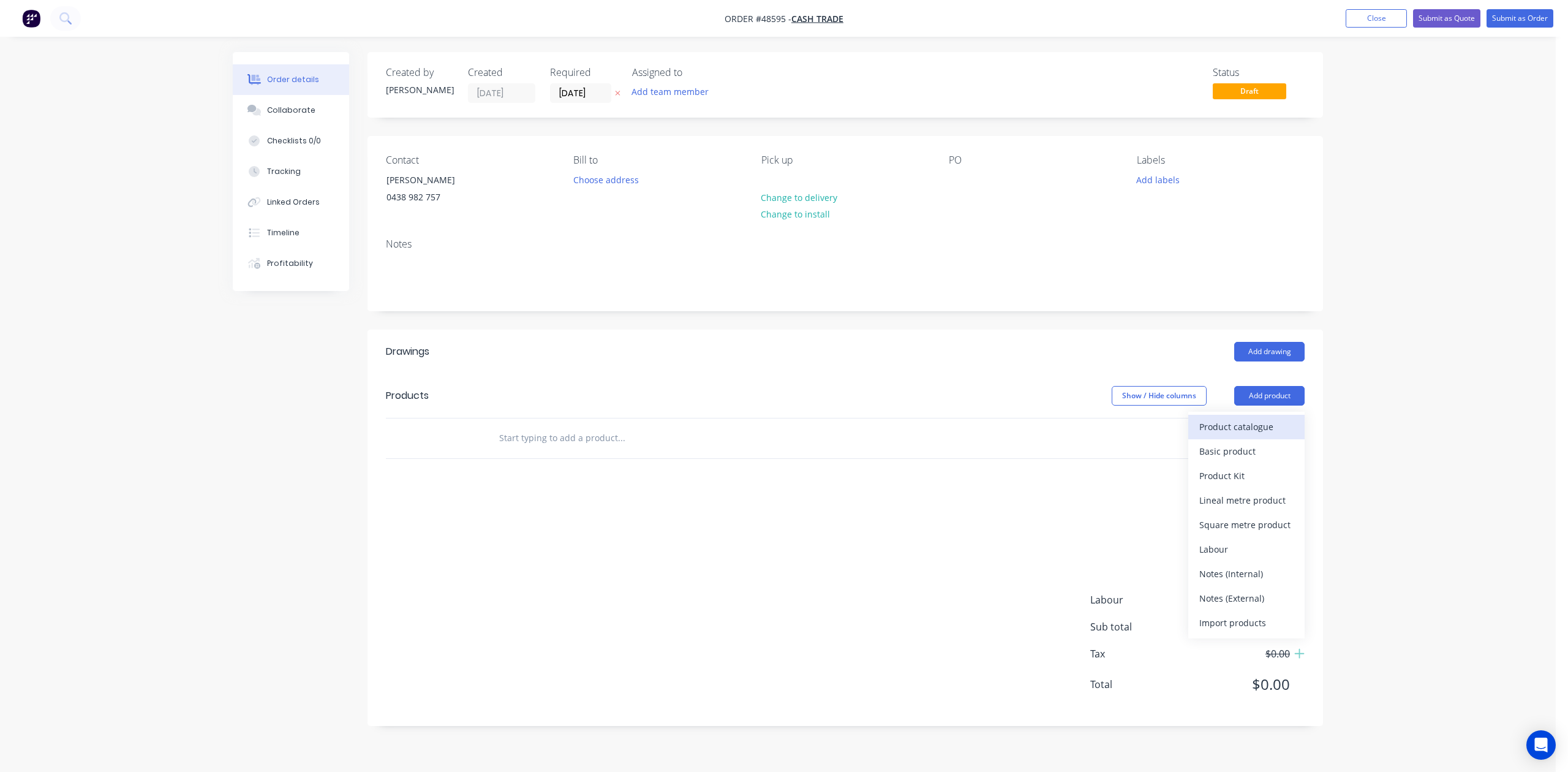
click at [1122, 431] on div "Product catalogue" at bounding box center [1246, 427] width 94 height 18
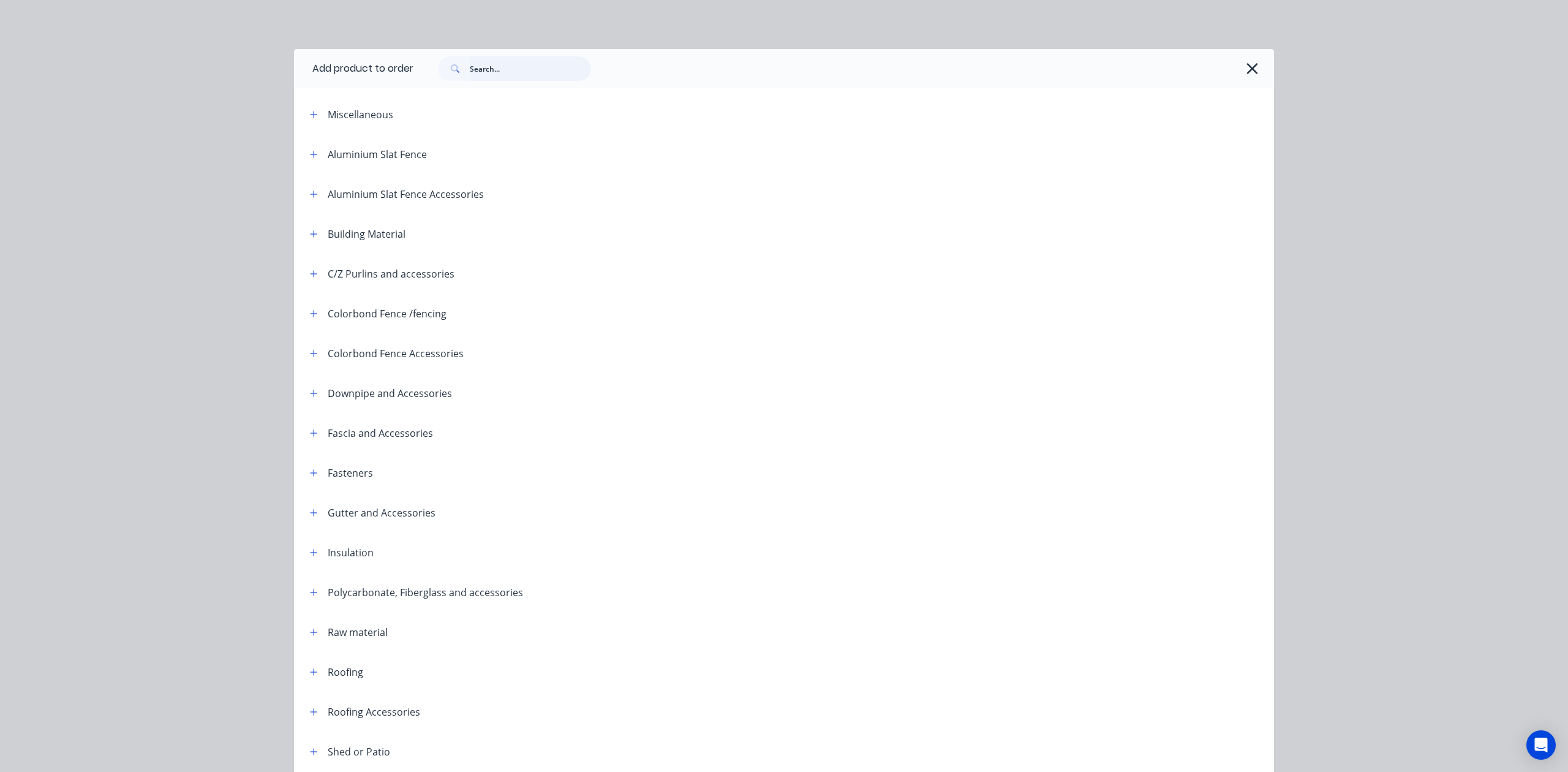
click at [505, 65] on input "text" at bounding box center [531, 68] width 121 height 24
type input "20"
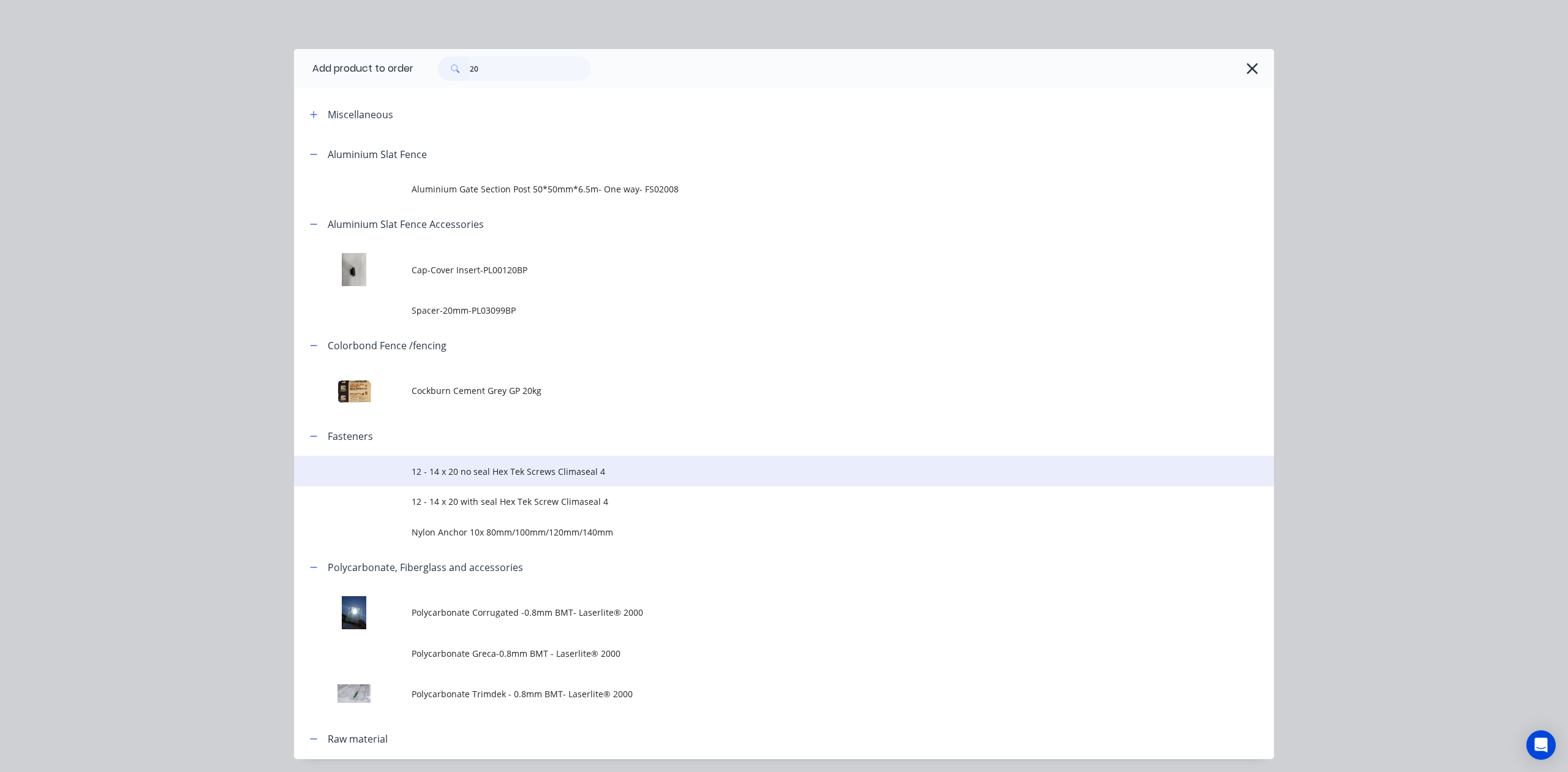
click at [500, 481] on td "12 - 14 x 20 no seal Hex Tek Screws Climaseal 4" at bounding box center [842, 471] width 862 height 30
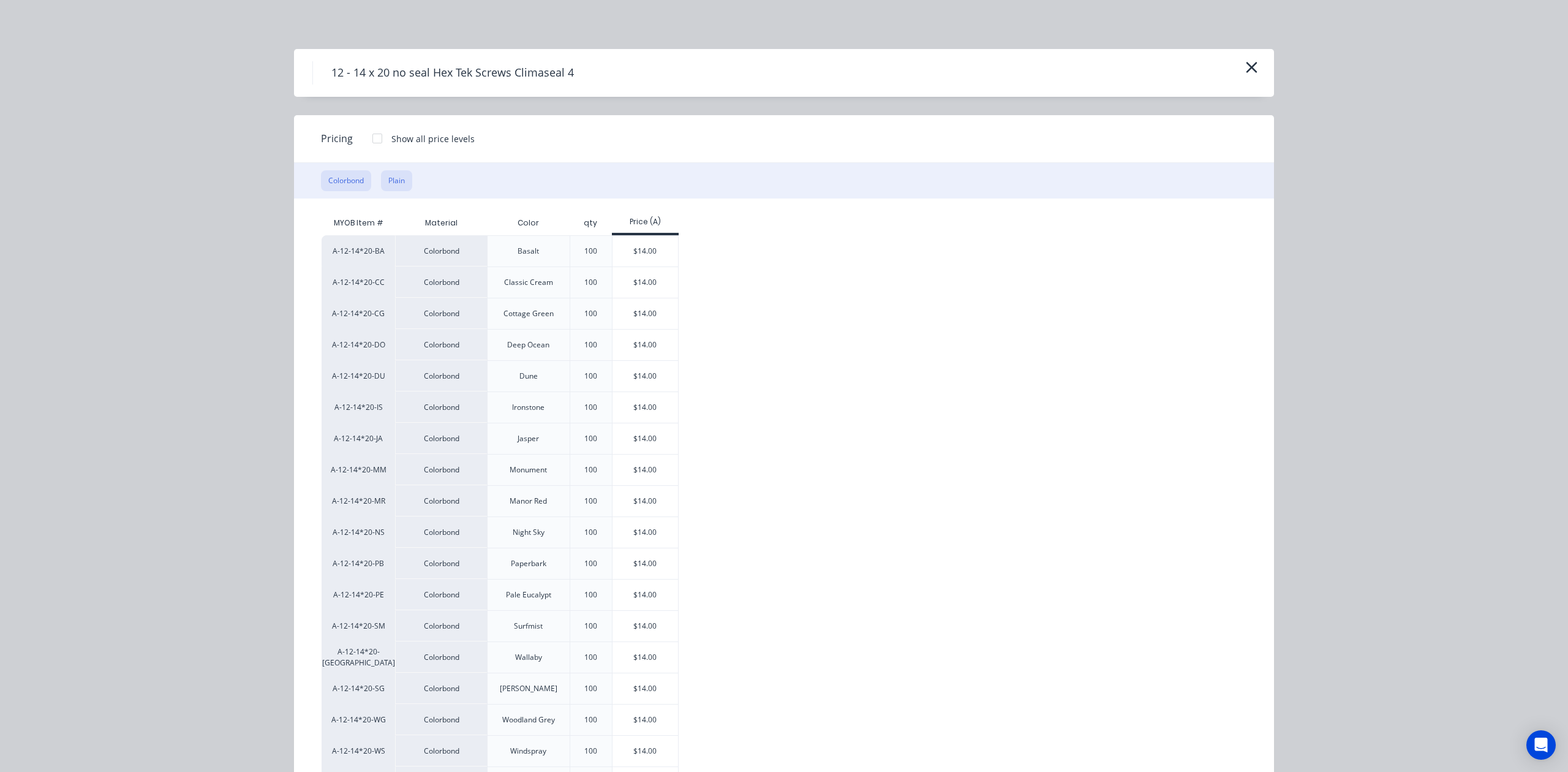
click at [386, 190] on button "Plain" at bounding box center [396, 181] width 31 height 21
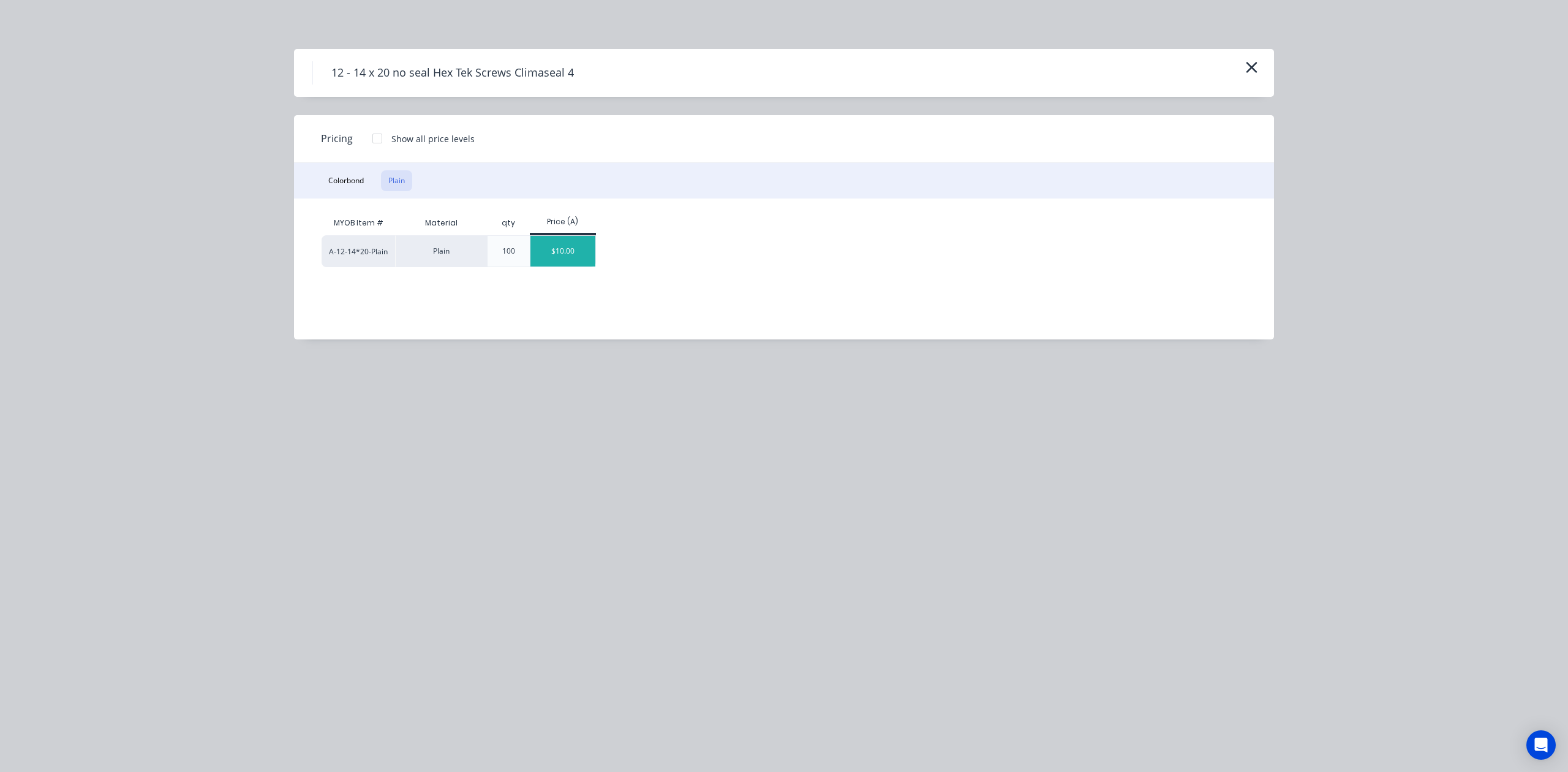
click at [561, 243] on div "$10.00" at bounding box center [563, 251] width 65 height 30
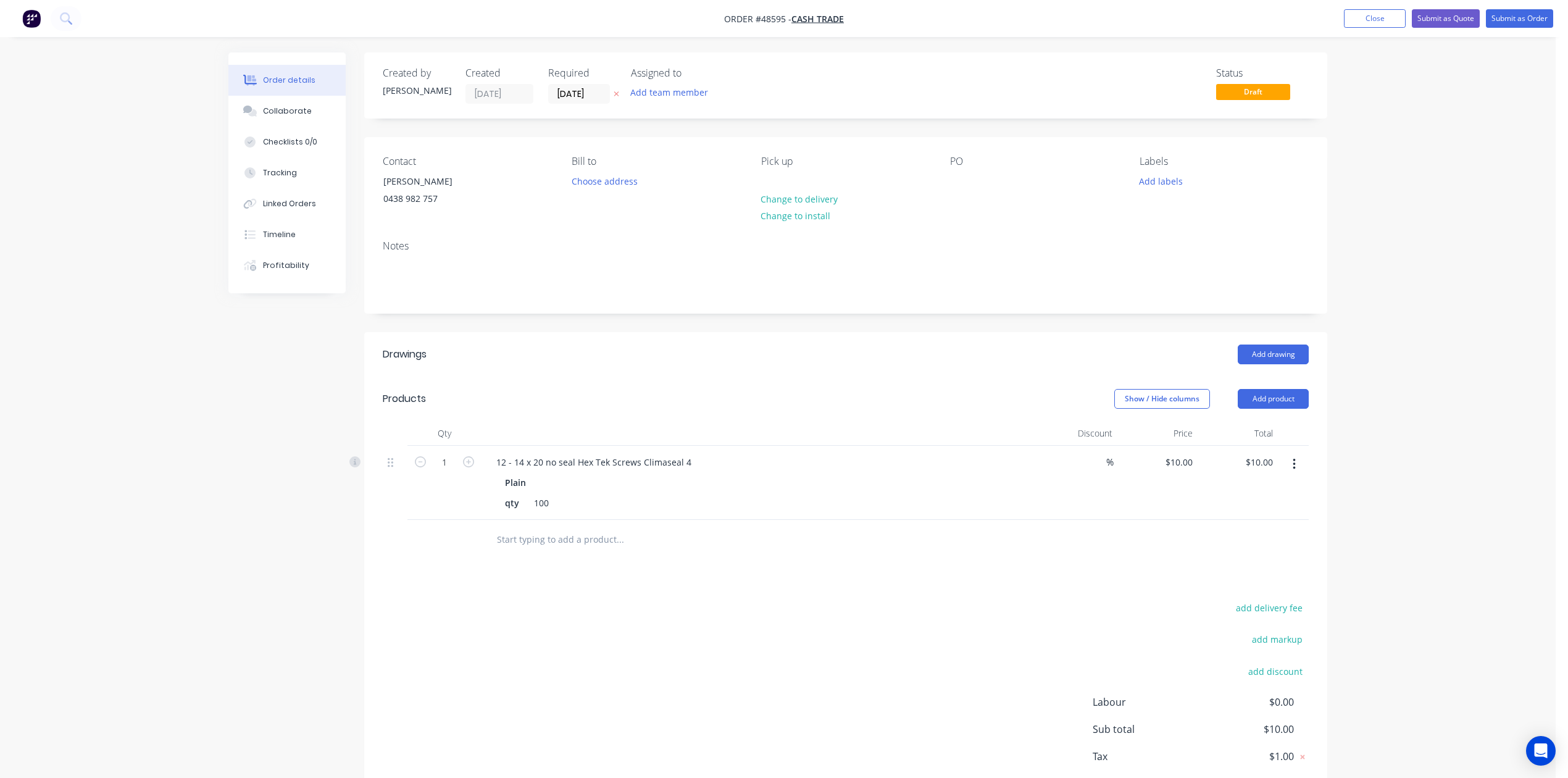
click at [590, 541] on input "text" at bounding box center [620, 539] width 247 height 25
click at [646, 381] on header "Products Show / Hide columns Add product" at bounding box center [846, 399] width 963 height 45
click at [912, 703] on div "add delivery fee add markup add discount Labour $0.00 Sub total $10.00 Tax $1.0…" at bounding box center [846, 705] width 926 height 211
click at [1131, 398] on button "Add product" at bounding box center [1273, 399] width 71 height 20
click at [1131, 425] on div "Product catalogue" at bounding box center [1250, 430] width 95 height 18
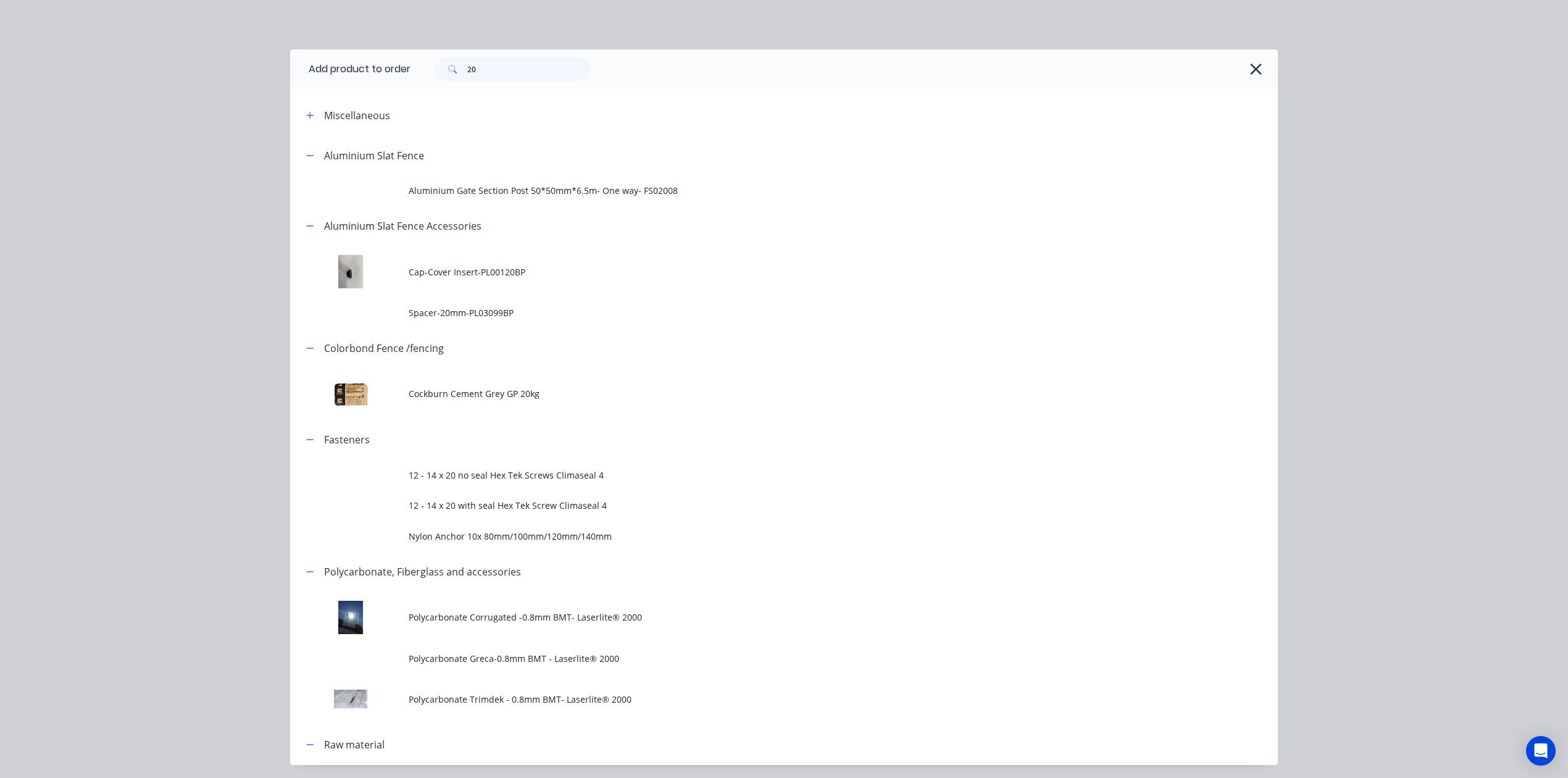
click at [521, 48] on div "Add product to order 20 Miscellaneous Aluminium Slat Fence Aluminium Gate Secti…" at bounding box center [784, 389] width 1568 height 778
drag, startPoint x: 514, startPoint y: 87, endPoint x: 294, endPoint y: 90, distance: 220.0
click at [294, 90] on div "Add product to order 20 Miscellaneous Aluminium Slat Fence Aluminium Gate Secti…" at bounding box center [784, 407] width 988 height 716
click at [495, 72] on input "20" at bounding box center [528, 68] width 122 height 25
drag, startPoint x: 507, startPoint y: 63, endPoint x: 381, endPoint y: 70, distance: 126.2
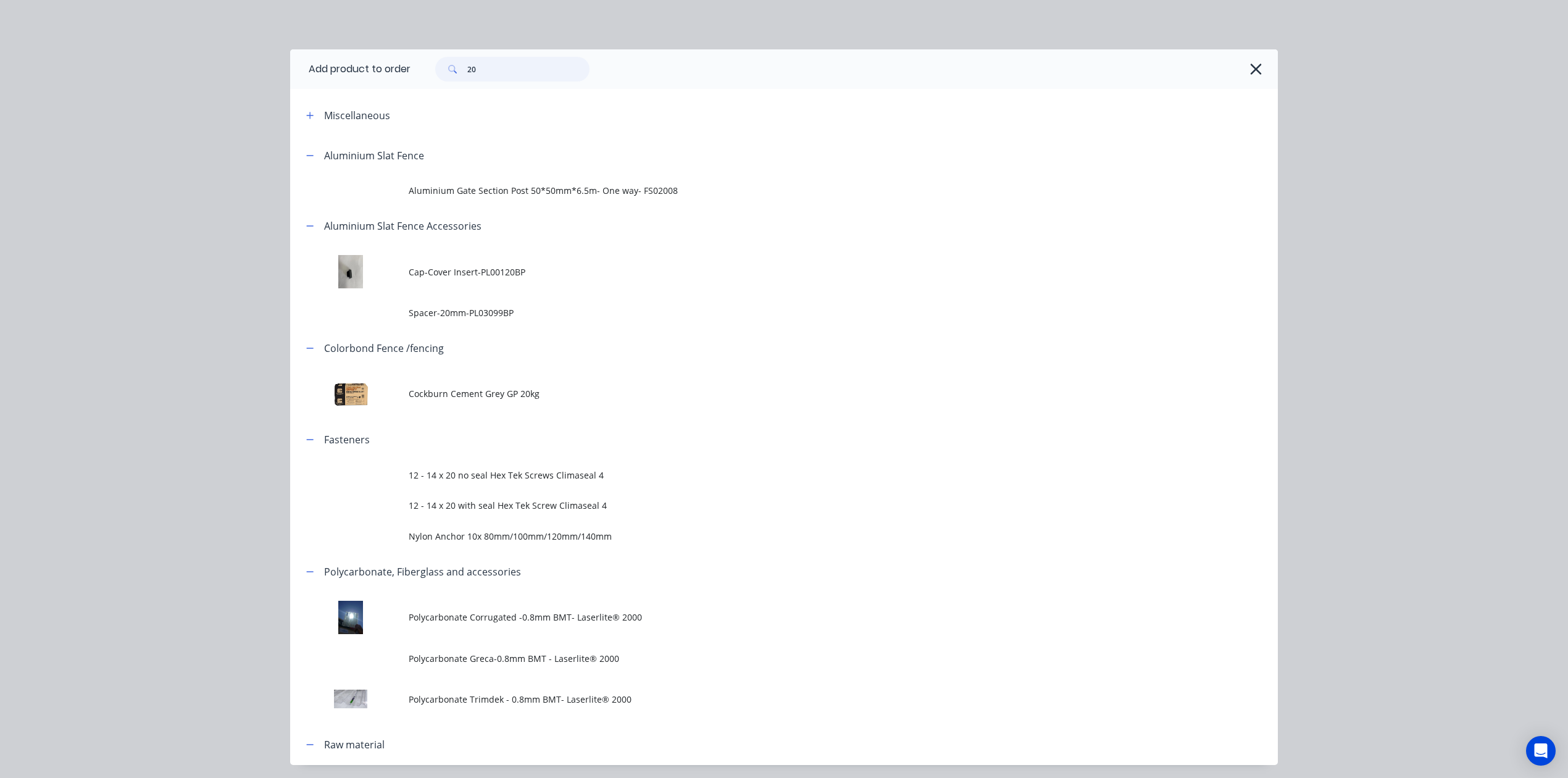
click at [381, 70] on header "Add product to order 20" at bounding box center [784, 68] width 988 height 39
type input "fascia"
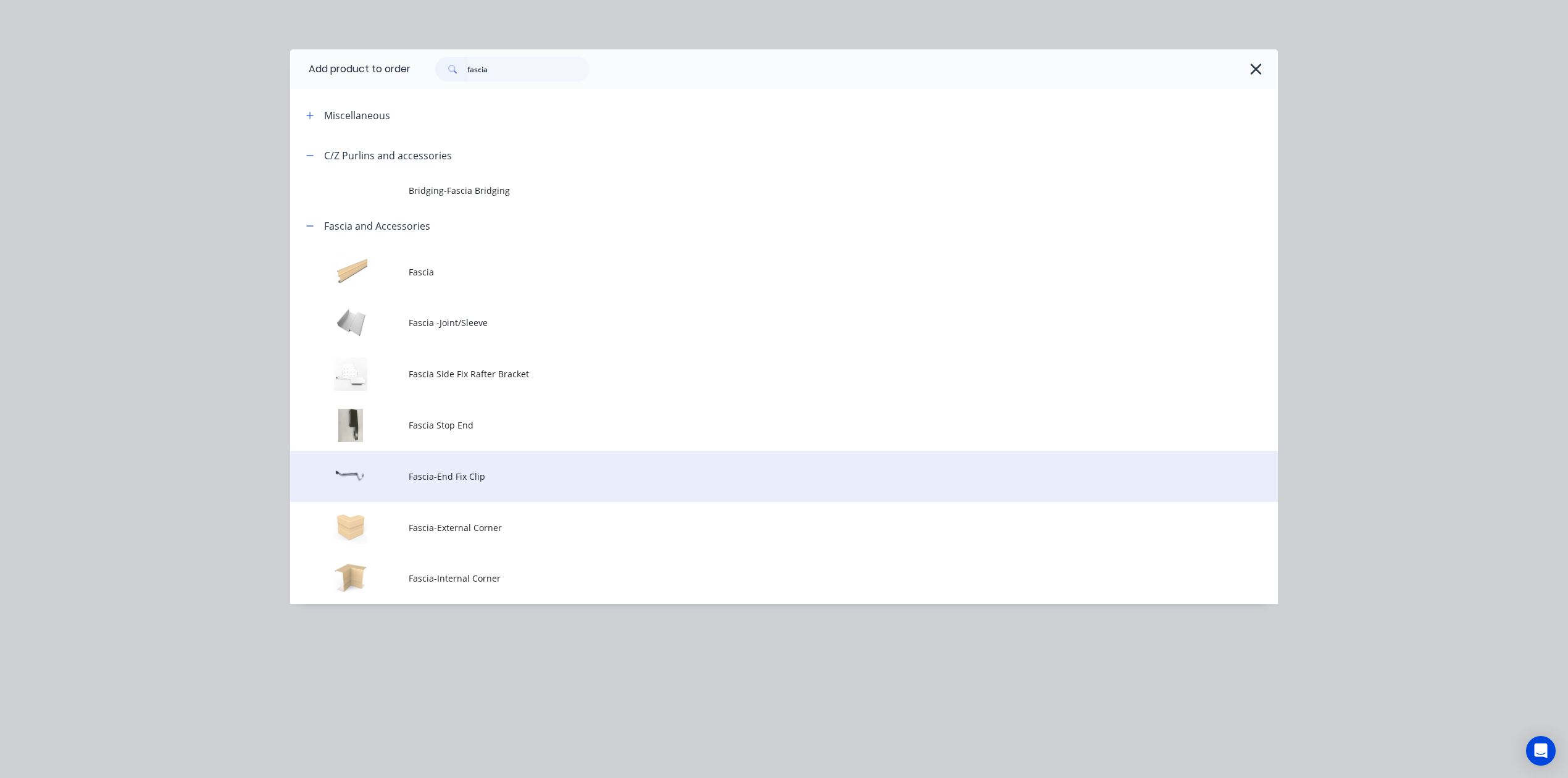
click at [450, 486] on td "Fascia-End Fix Clip" at bounding box center [843, 476] width 869 height 51
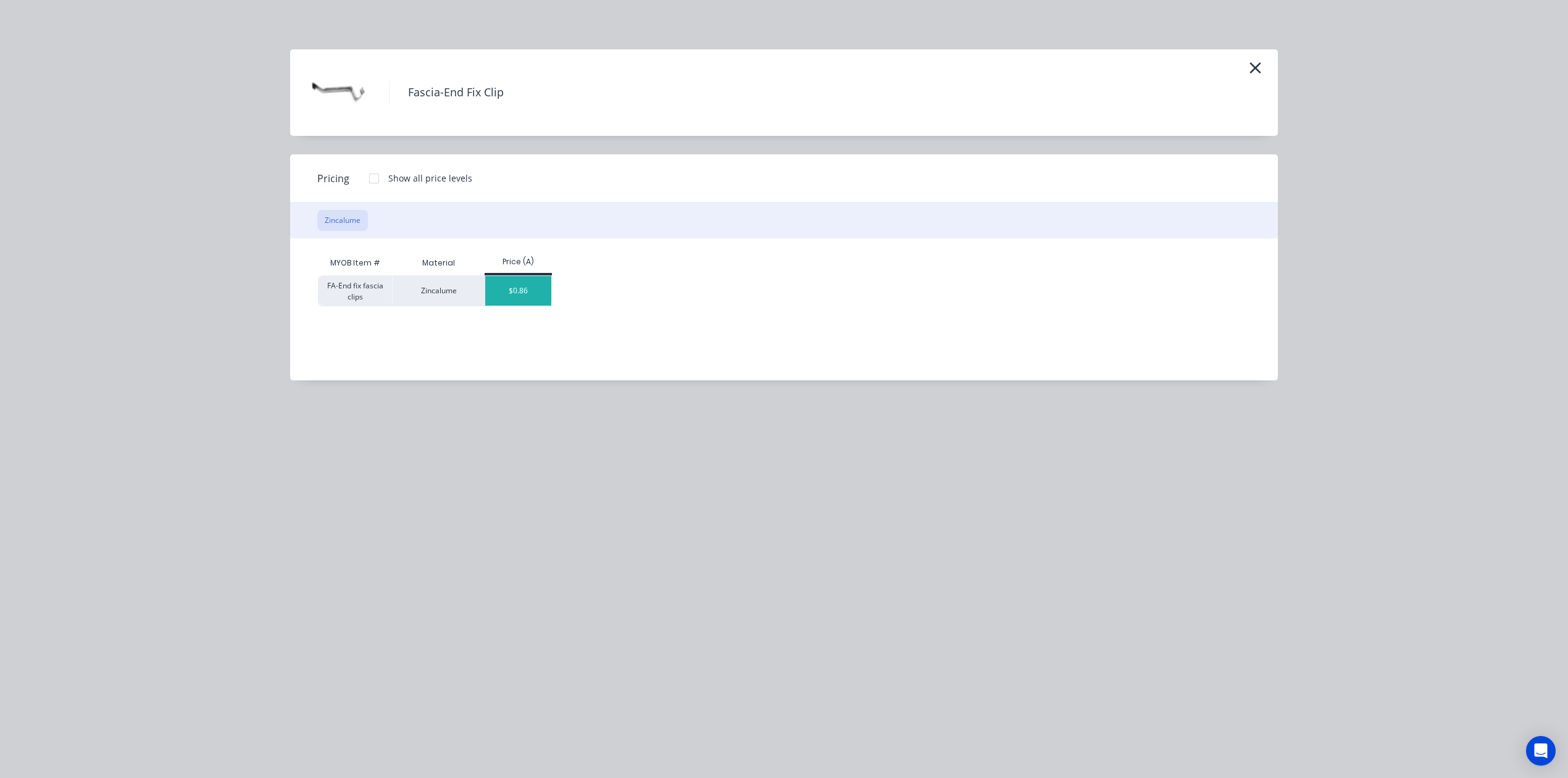
click at [518, 283] on div "$0.86" at bounding box center [518, 290] width 66 height 30
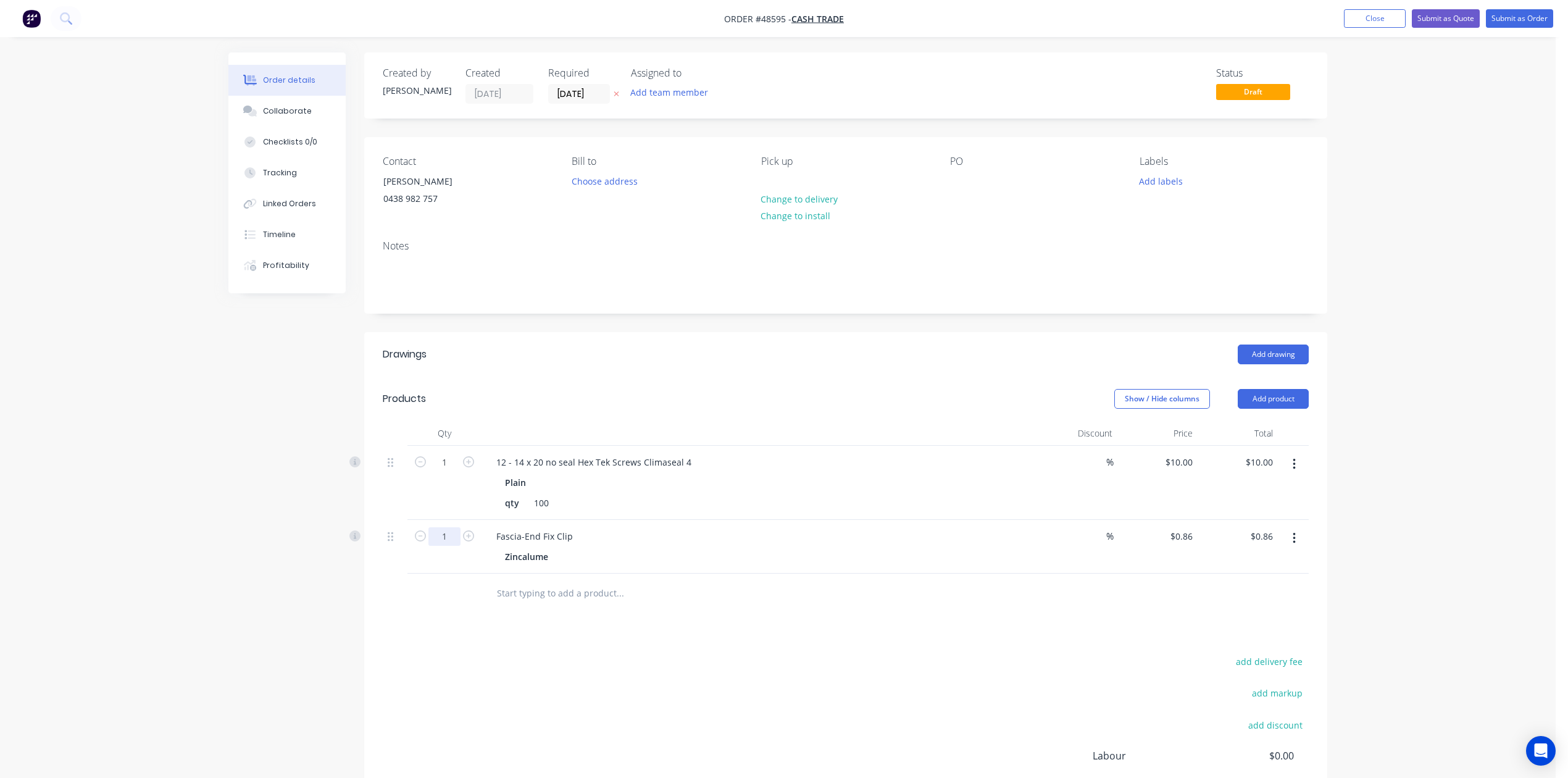
click at [456, 472] on input "1" at bounding box center [444, 462] width 32 height 19
type input "4"
type input "$3.44"
drag, startPoint x: 700, startPoint y: 358, endPoint x: 708, endPoint y: 359, distance: 8.1
click at [705, 359] on div "Add drawing" at bounding box center [944, 355] width 729 height 20
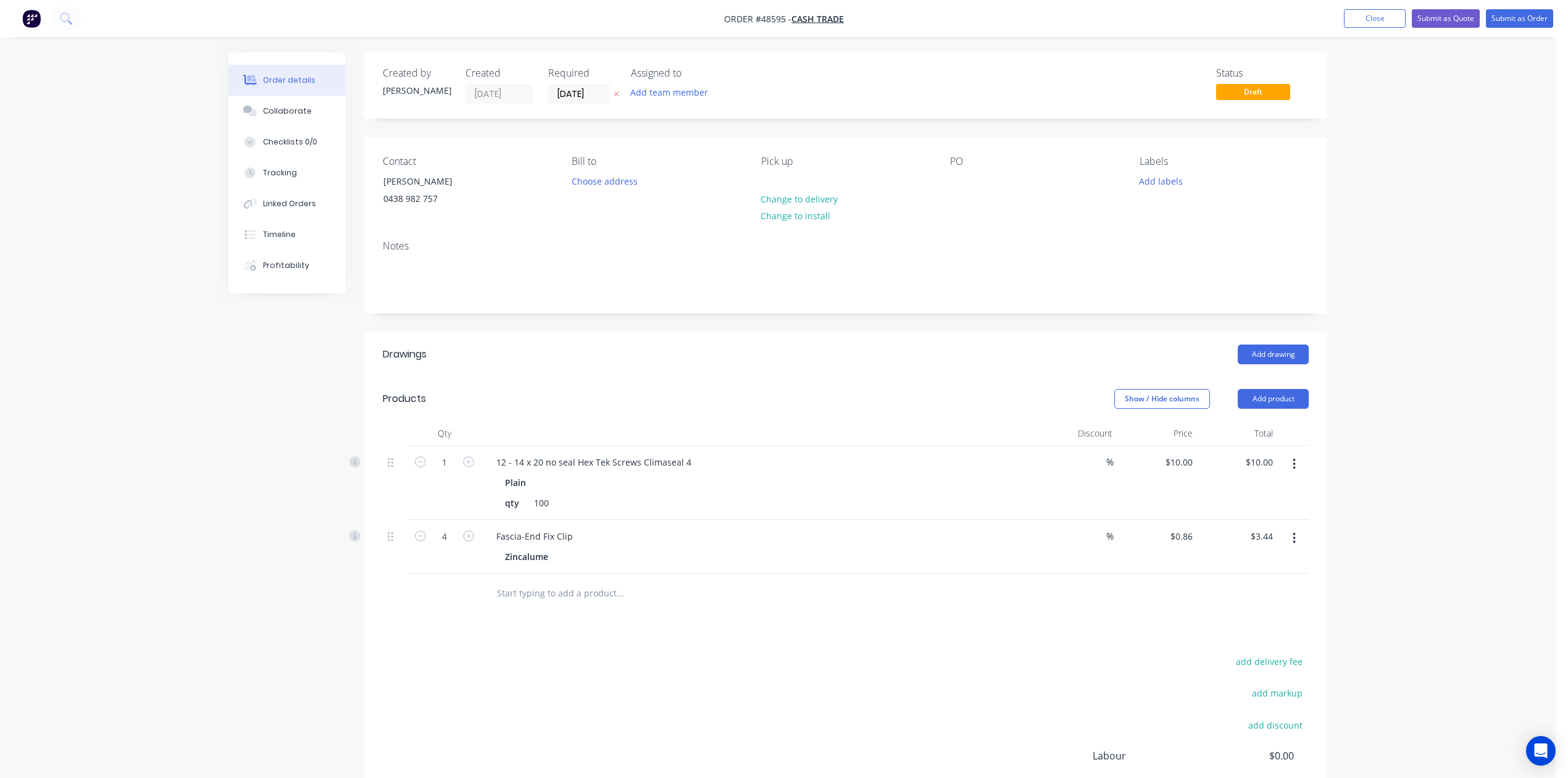
click at [764, 554] on div "Zincalume" at bounding box center [759, 556] width 509 height 18
click at [848, 418] on header "Products Show / Hide columns Add product" at bounding box center [846, 399] width 963 height 45
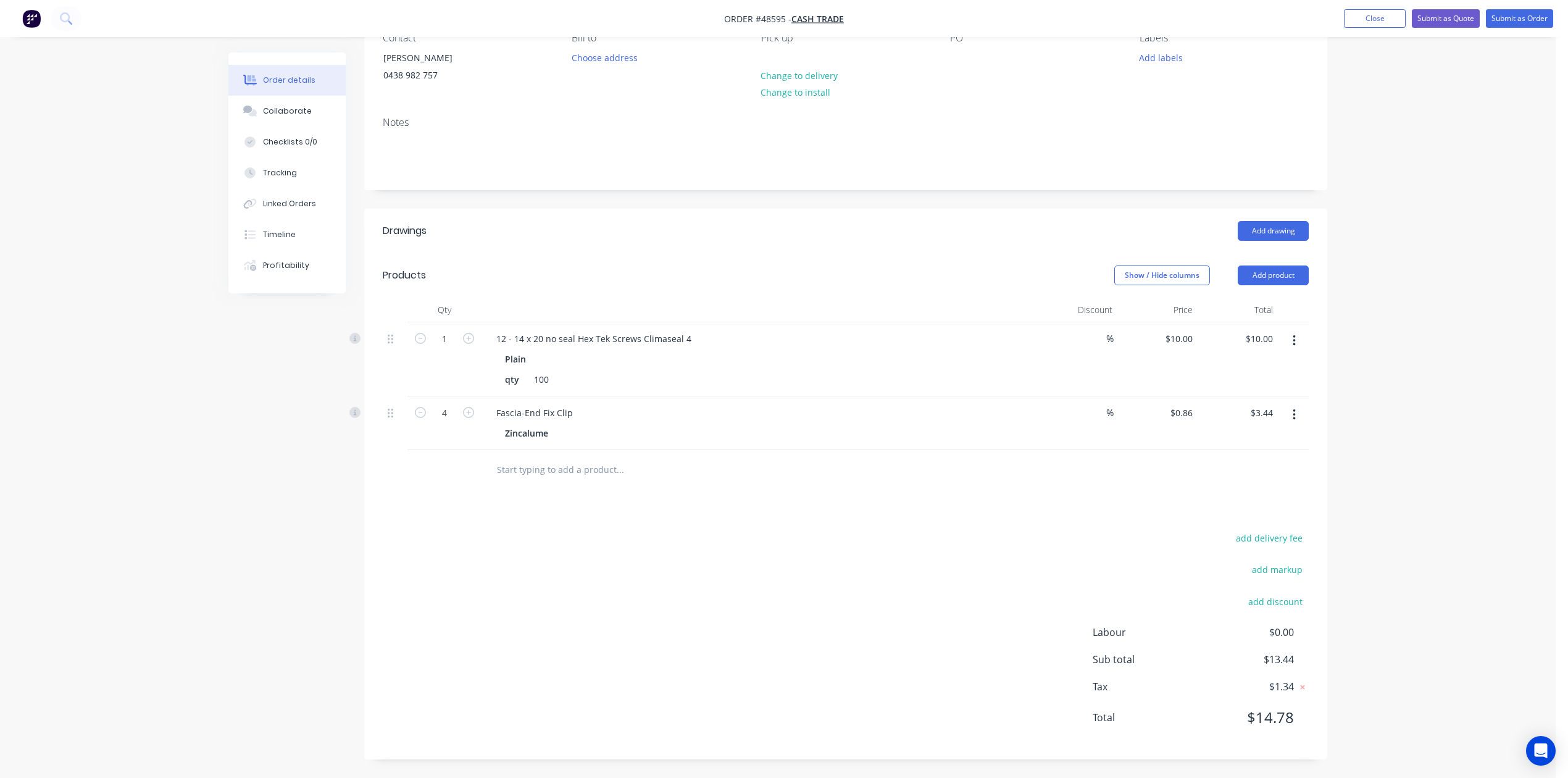
click at [902, 615] on div "add delivery fee add markup add discount Labour $0.00 Sub total $13.44 Tax $1.3…" at bounding box center [846, 635] width 926 height 211
click at [1131, 276] on button "Add product" at bounding box center [1273, 276] width 71 height 20
click at [1131, 301] on div "Product catalogue" at bounding box center [1250, 306] width 95 height 18
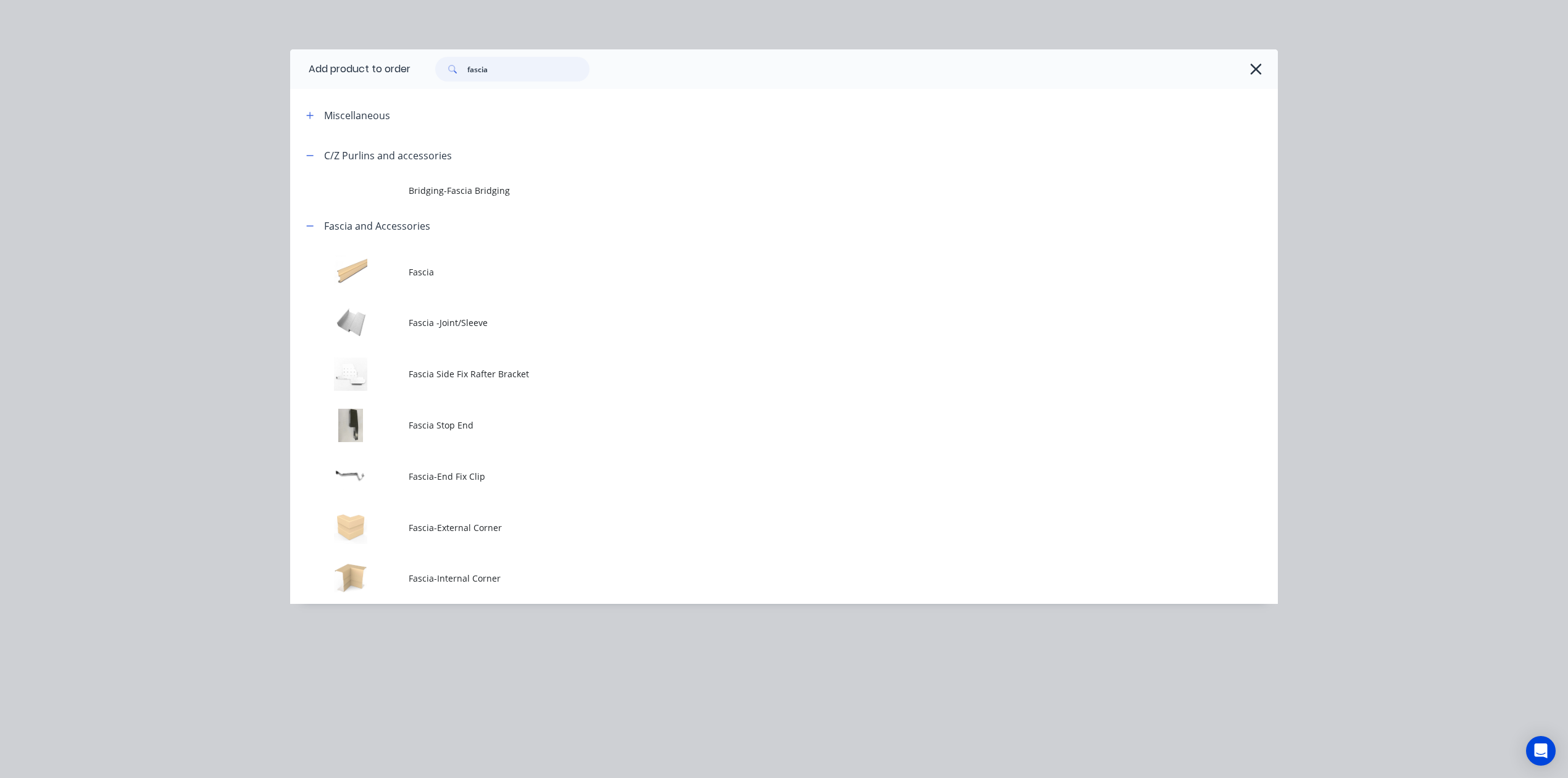
drag, startPoint x: 419, startPoint y: 79, endPoint x: 390, endPoint y: 80, distance: 29.0
click at [390, 80] on header "Add product to order fascia" at bounding box center [784, 68] width 988 height 39
type input "silic"
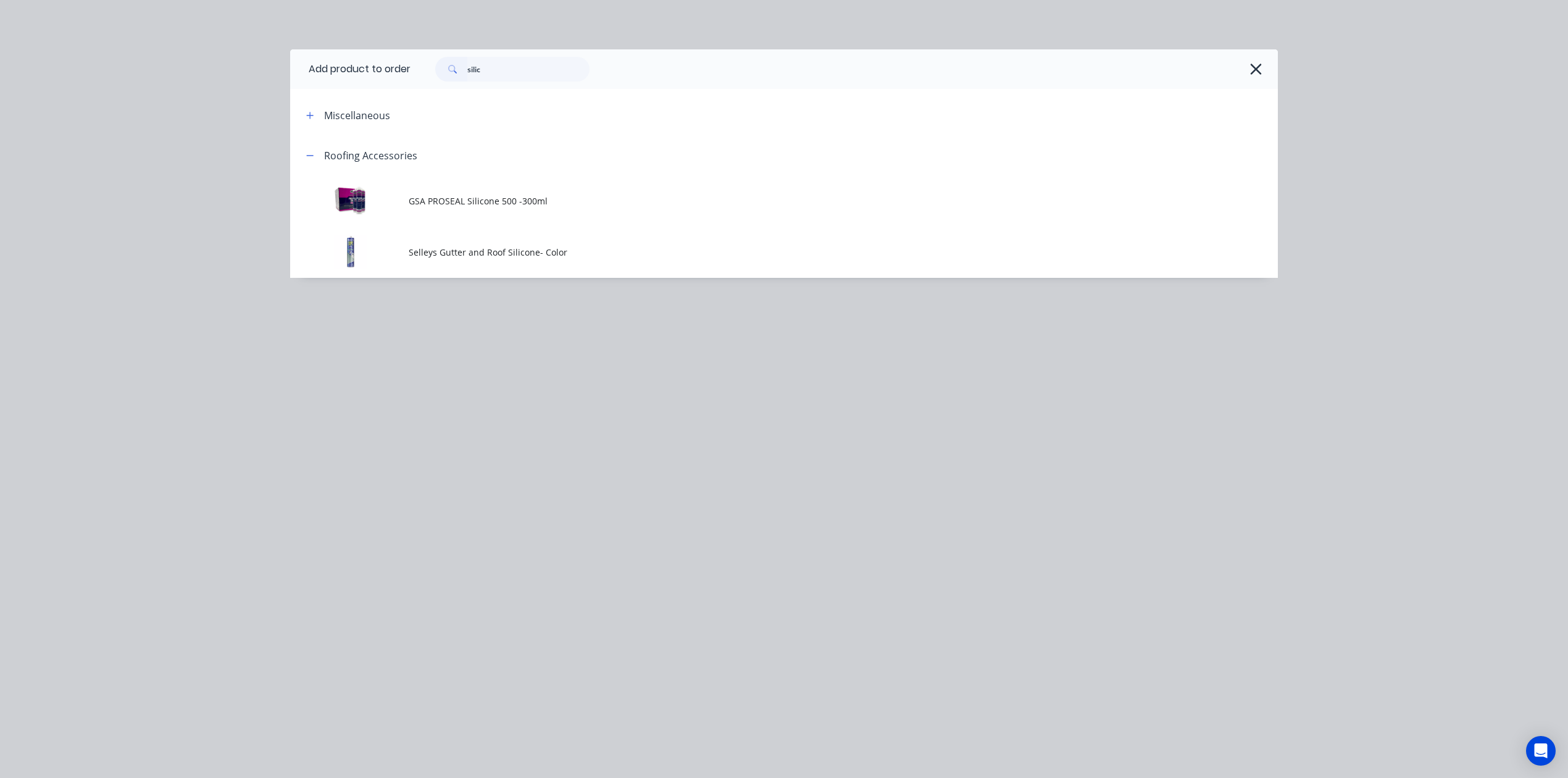
click at [532, 285] on div "Add product to order silic Miscellaneous Roofing Accessories GSA PROSEAL Silico…" at bounding box center [784, 182] width 988 height 266
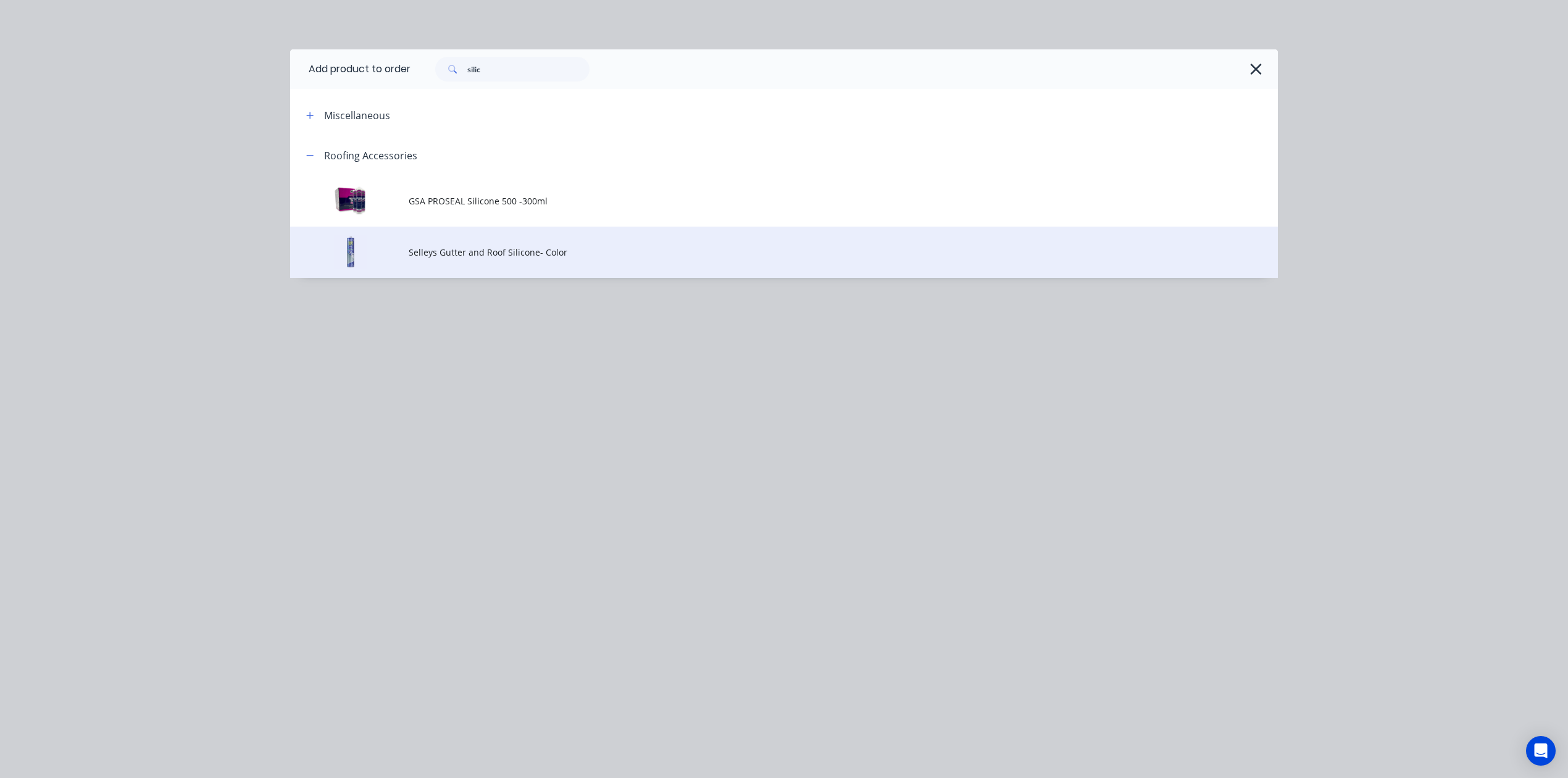
click at [492, 237] on td "Selleys Gutter and Roof Silicone- Color" at bounding box center [843, 252] width 869 height 51
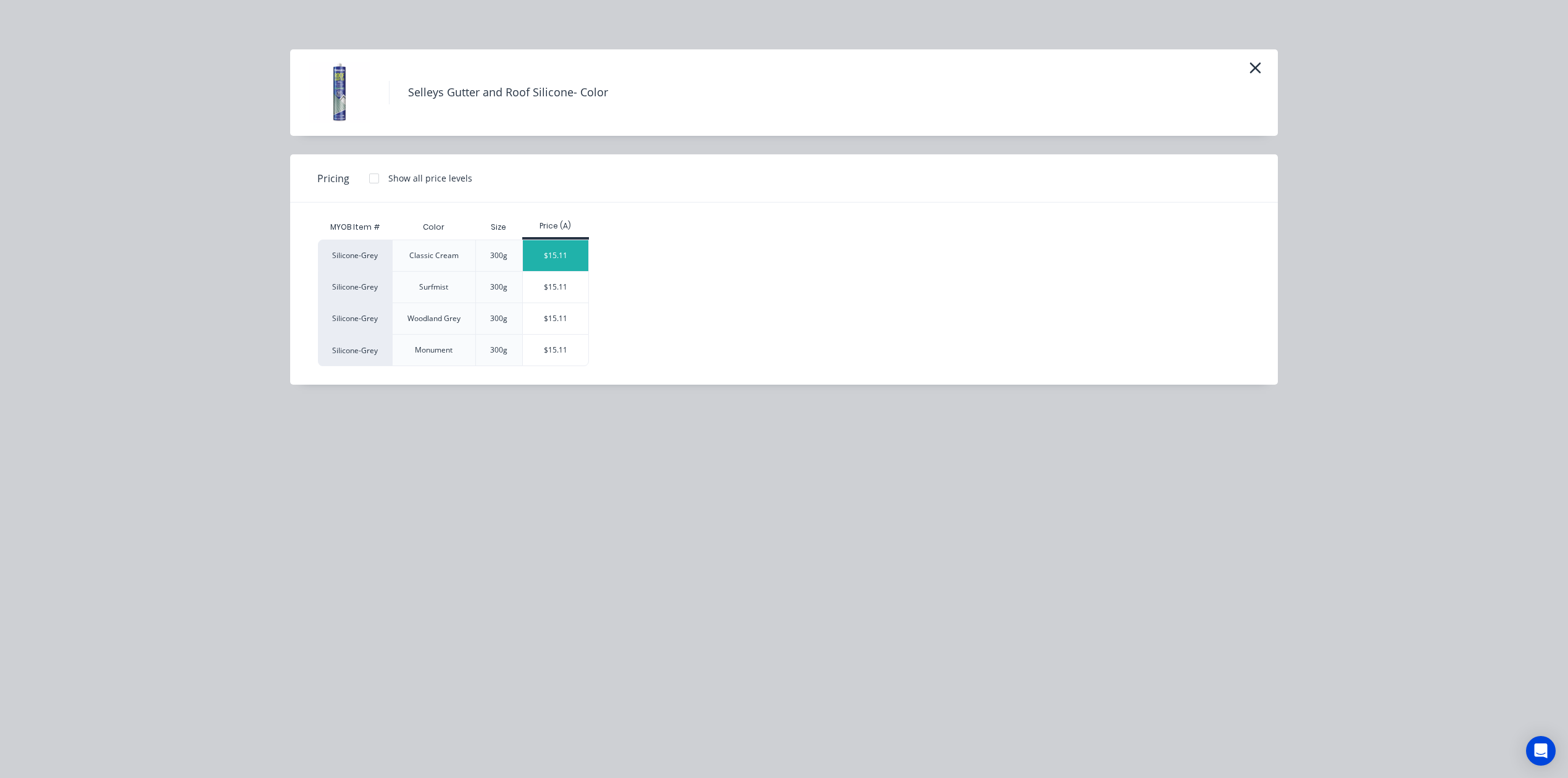
click at [571, 250] on div "$15.11" at bounding box center [555, 255] width 66 height 31
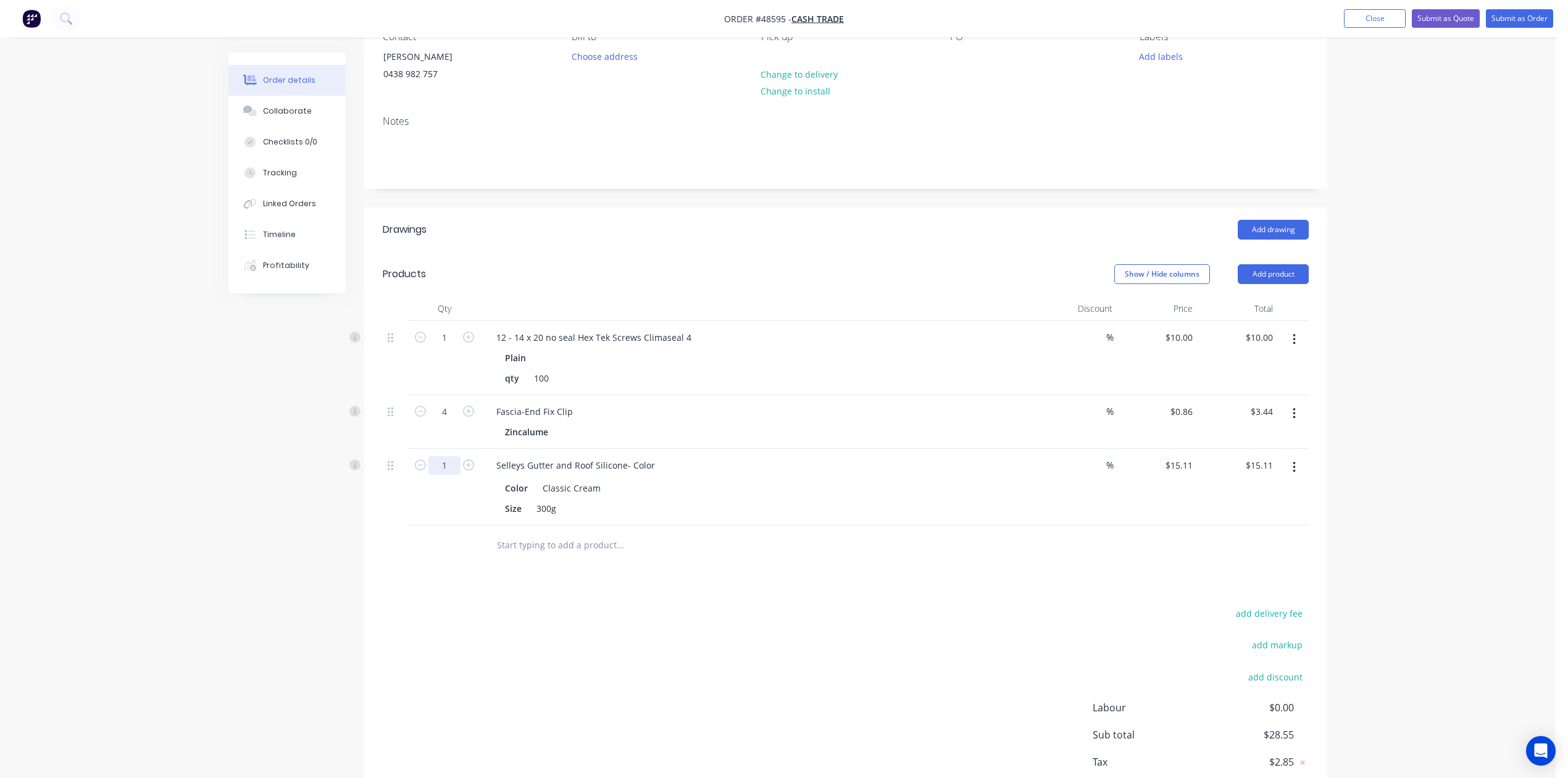
click at [445, 347] on input "1" at bounding box center [444, 338] width 32 height 19
type input "4"
type input "$60.44"
click at [1030, 596] on div "Drawings Add drawing Products Show / Hide columns Add product Qty Discount Pric…" at bounding box center [846, 521] width 963 height 627
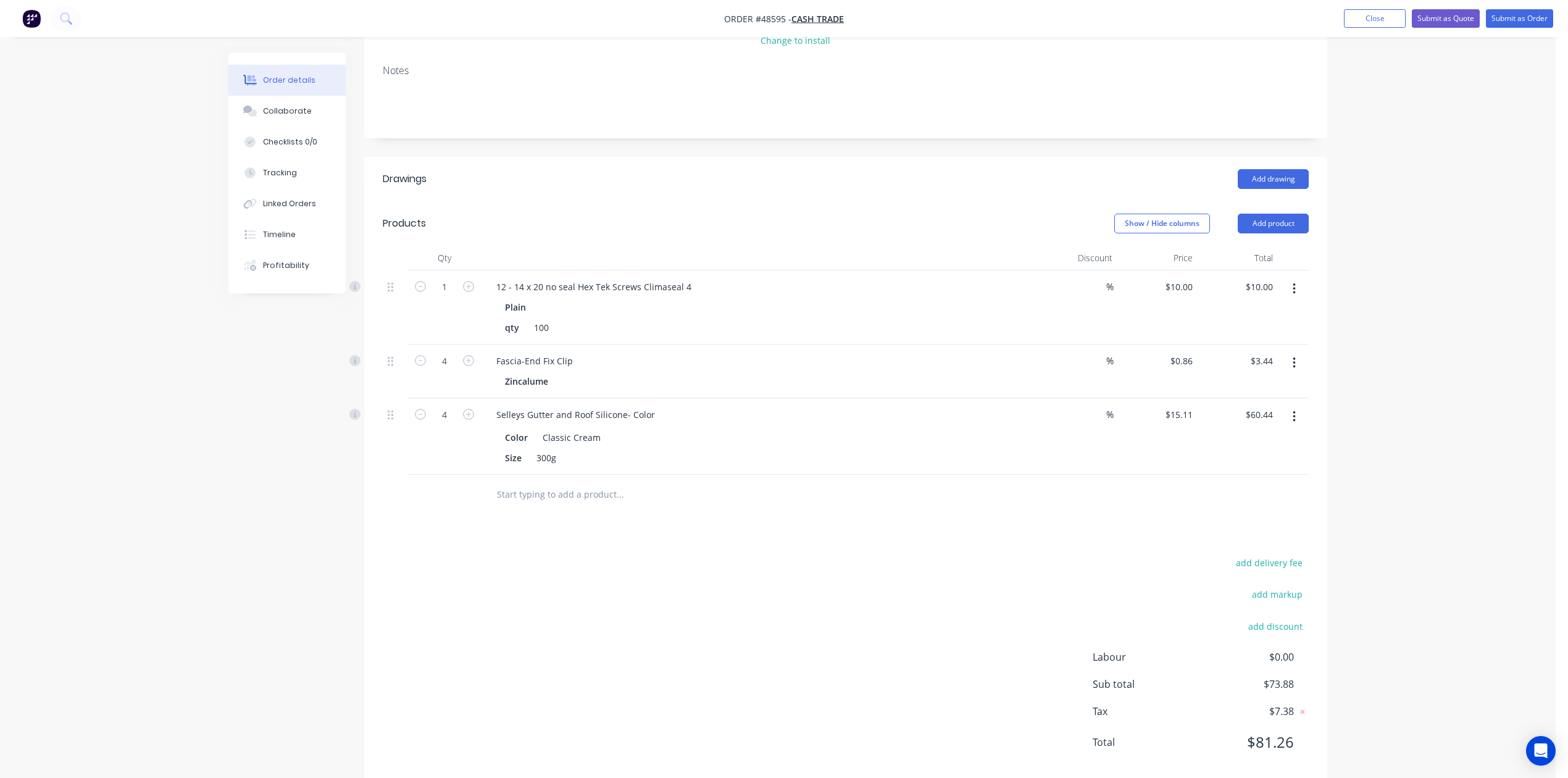
scroll to position [201, 0]
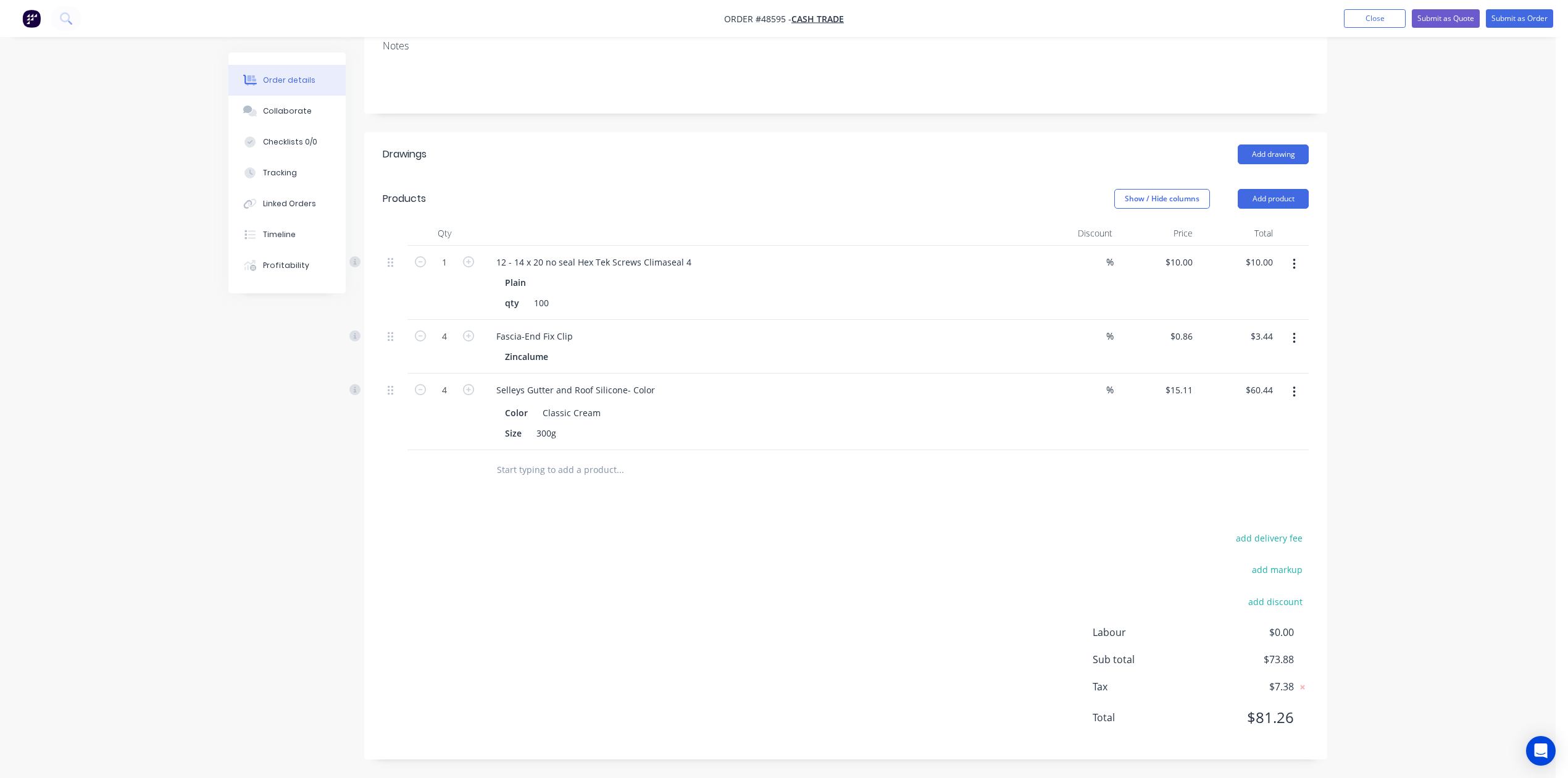
click at [1034, 587] on div "add delivery fee add markup add discount Labour $0.00 Sub total $73.88 Tax $7.3…" at bounding box center [846, 635] width 926 height 211
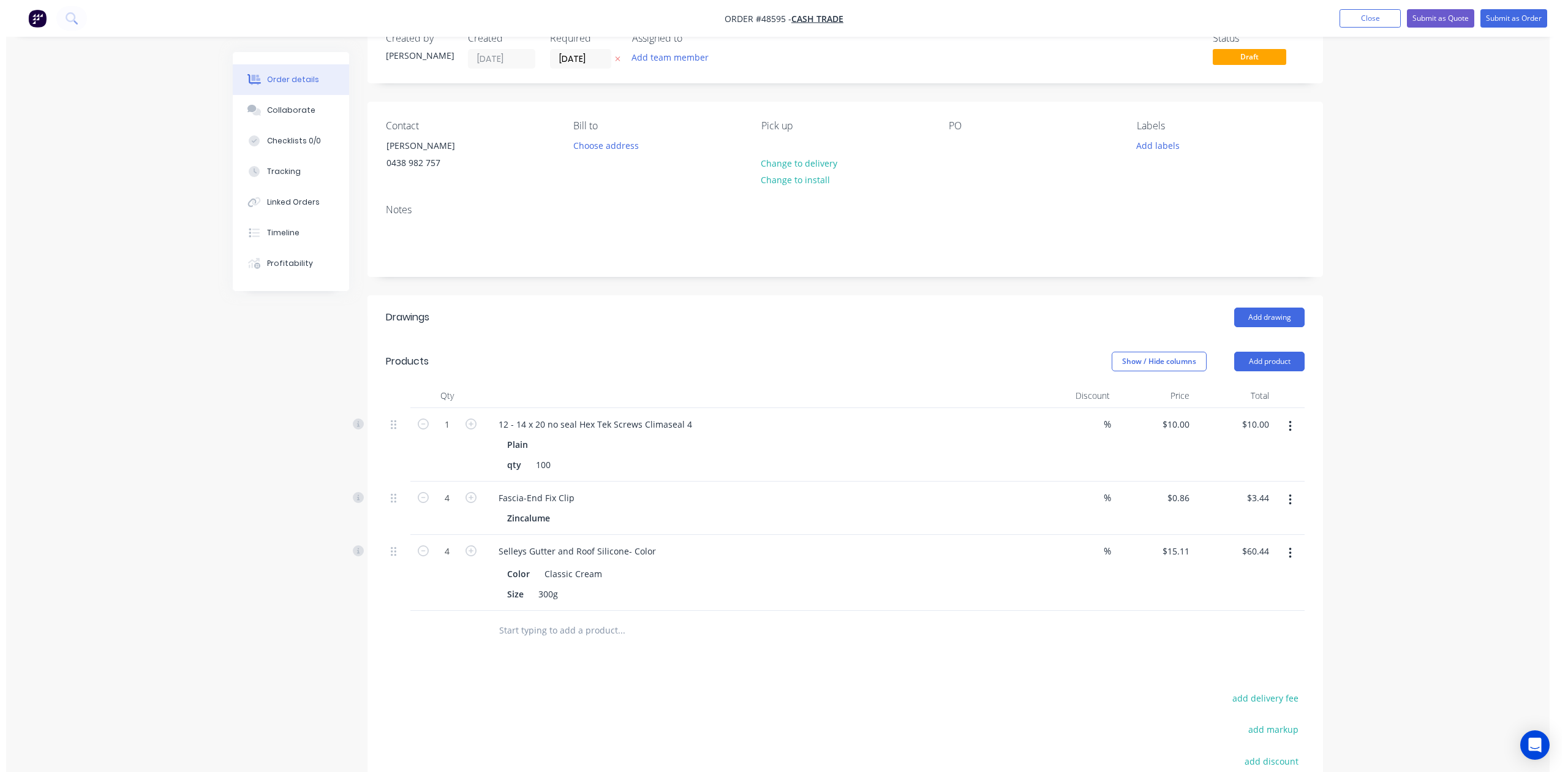
scroll to position [0, 0]
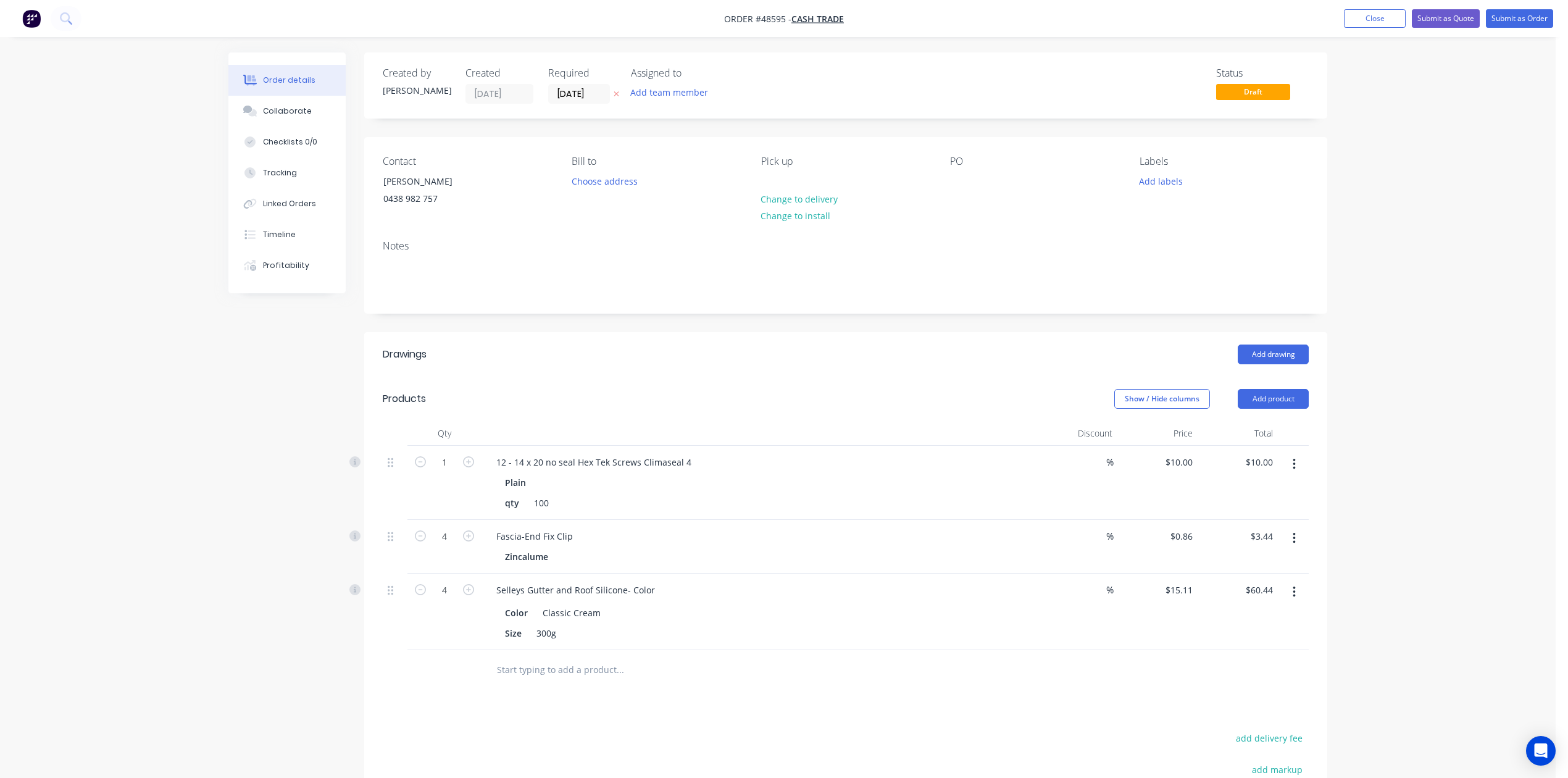
click at [1131, 6] on nav "Order #48595 - Cash Trade Add product Close Submit as Quote Submit as Order" at bounding box center [784, 19] width 1568 height 37
click at [1131, 20] on button "Submit as Order" at bounding box center [1519, 19] width 67 height 19
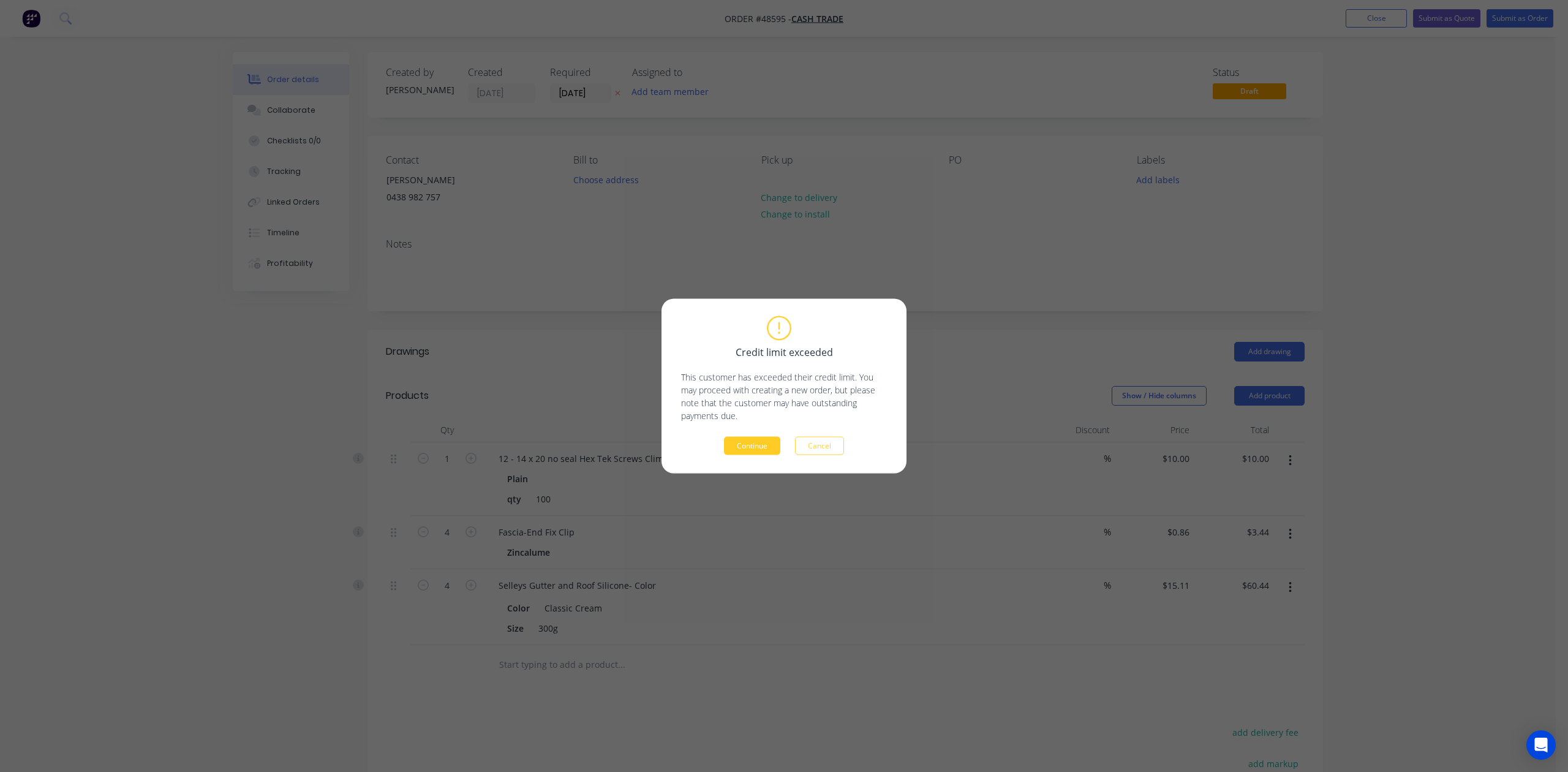
click at [777, 452] on button "Continue" at bounding box center [751, 446] width 56 height 18
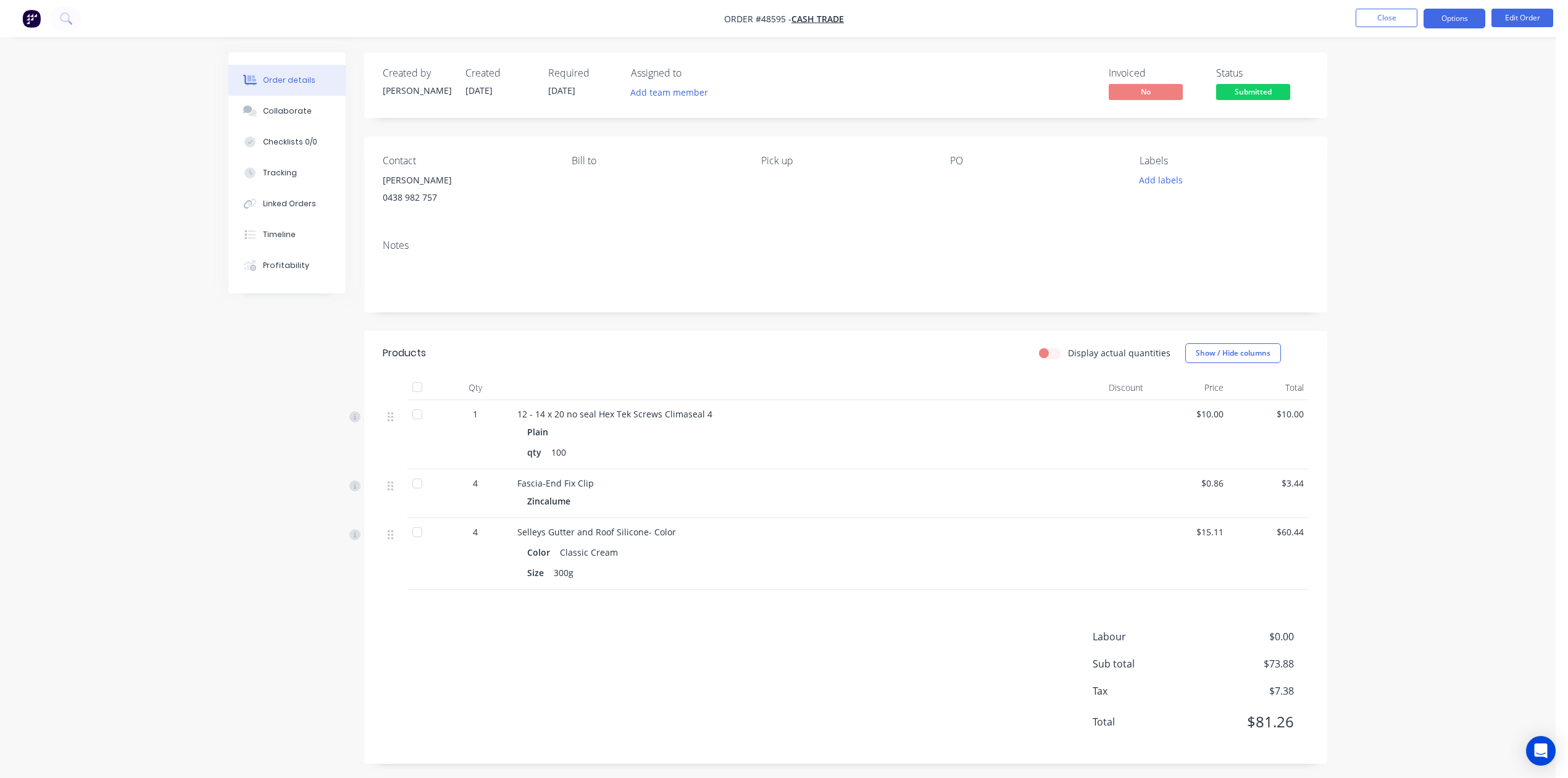
click at [1131, 15] on button "Options" at bounding box center [1454, 19] width 62 height 20
click at [1131, 70] on div "Invoice" at bounding box center [1417, 74] width 114 height 18
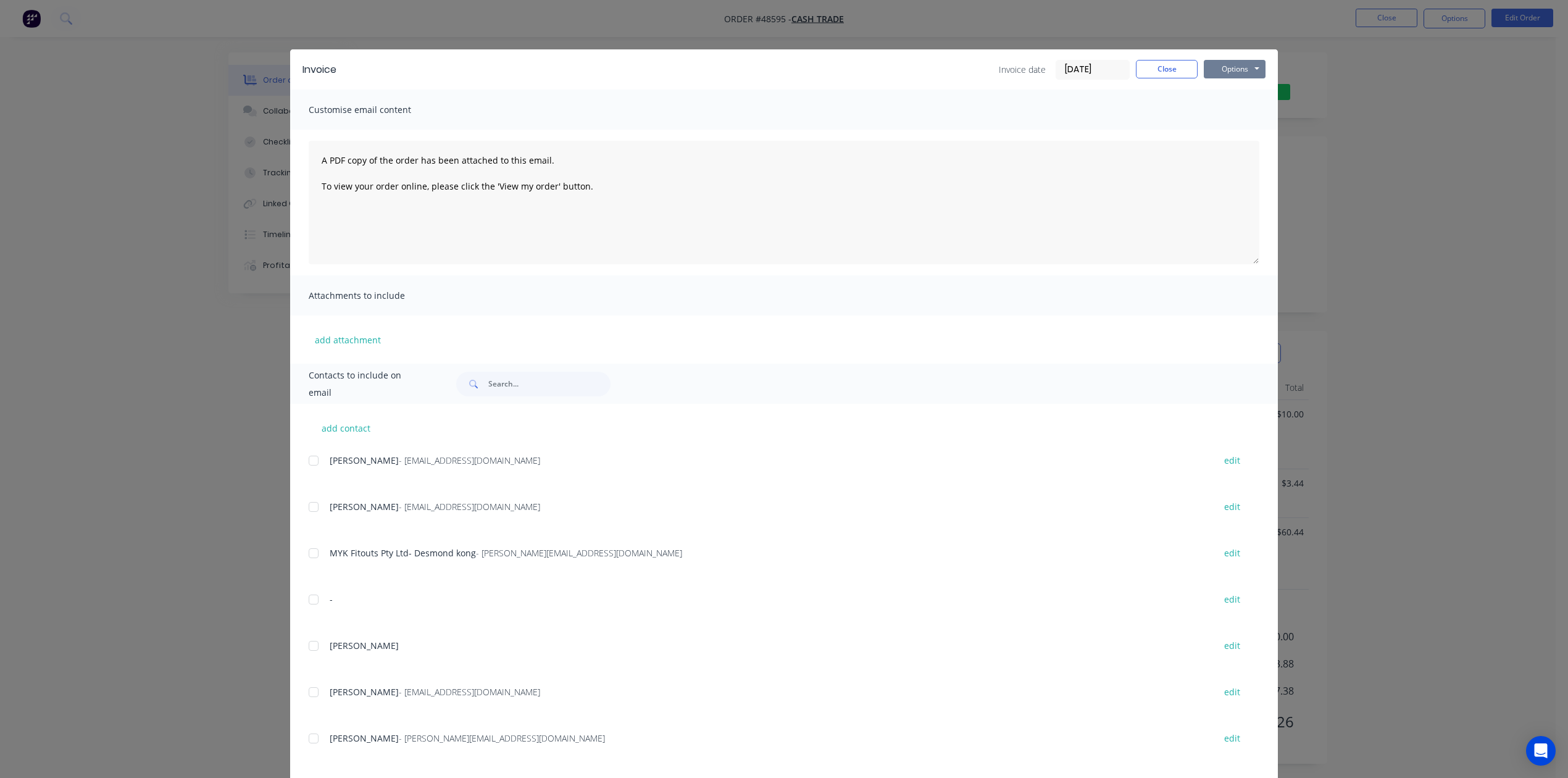
click at [1131, 66] on button "Options" at bounding box center [1234, 69] width 62 height 19
click at [1131, 114] on button "Print" at bounding box center [1243, 111] width 79 height 21
click at [1131, 73] on button "Close" at bounding box center [1167, 69] width 62 height 19
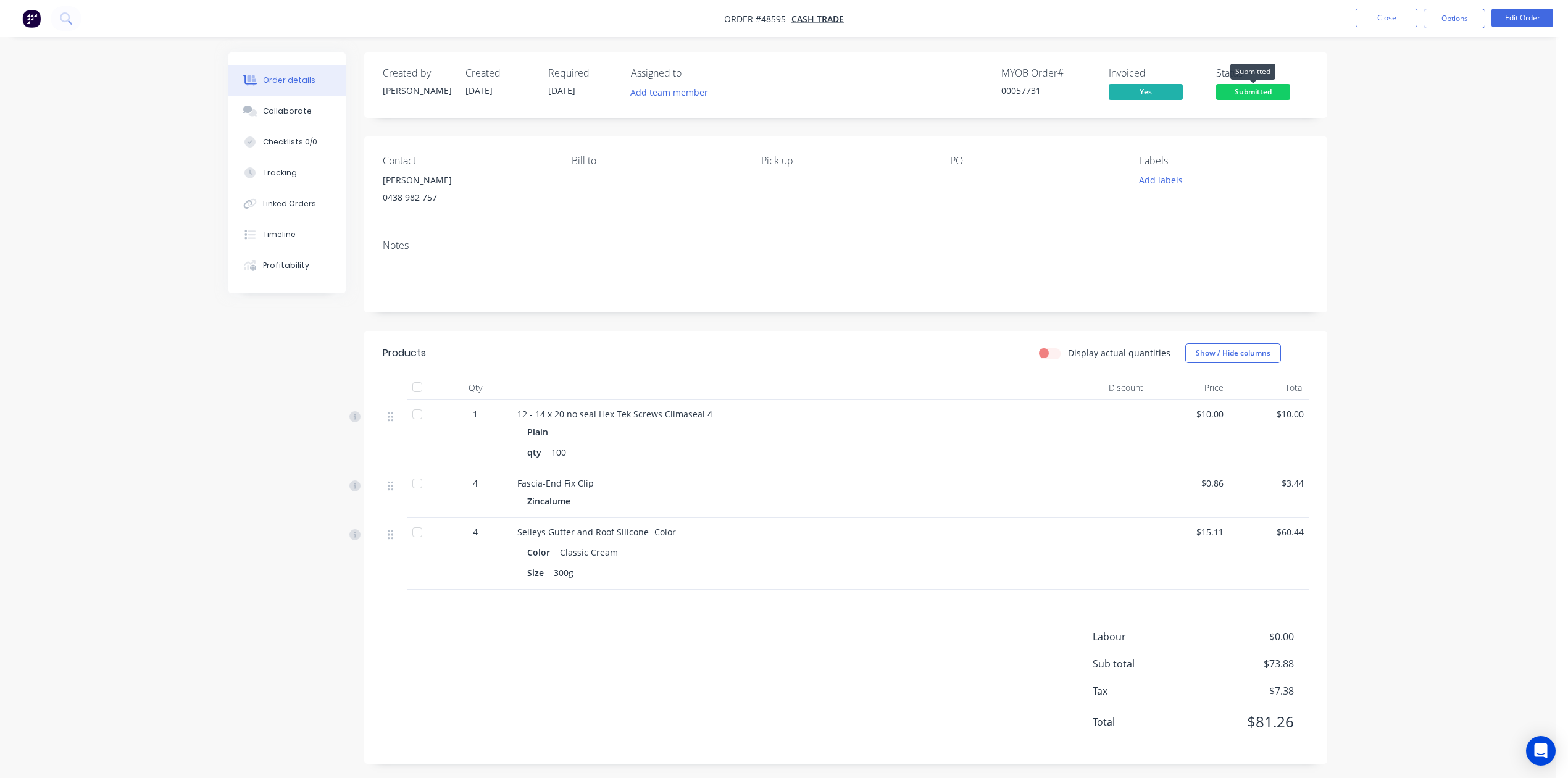
click at [1131, 94] on span "Submitted" at bounding box center [1254, 91] width 74 height 15
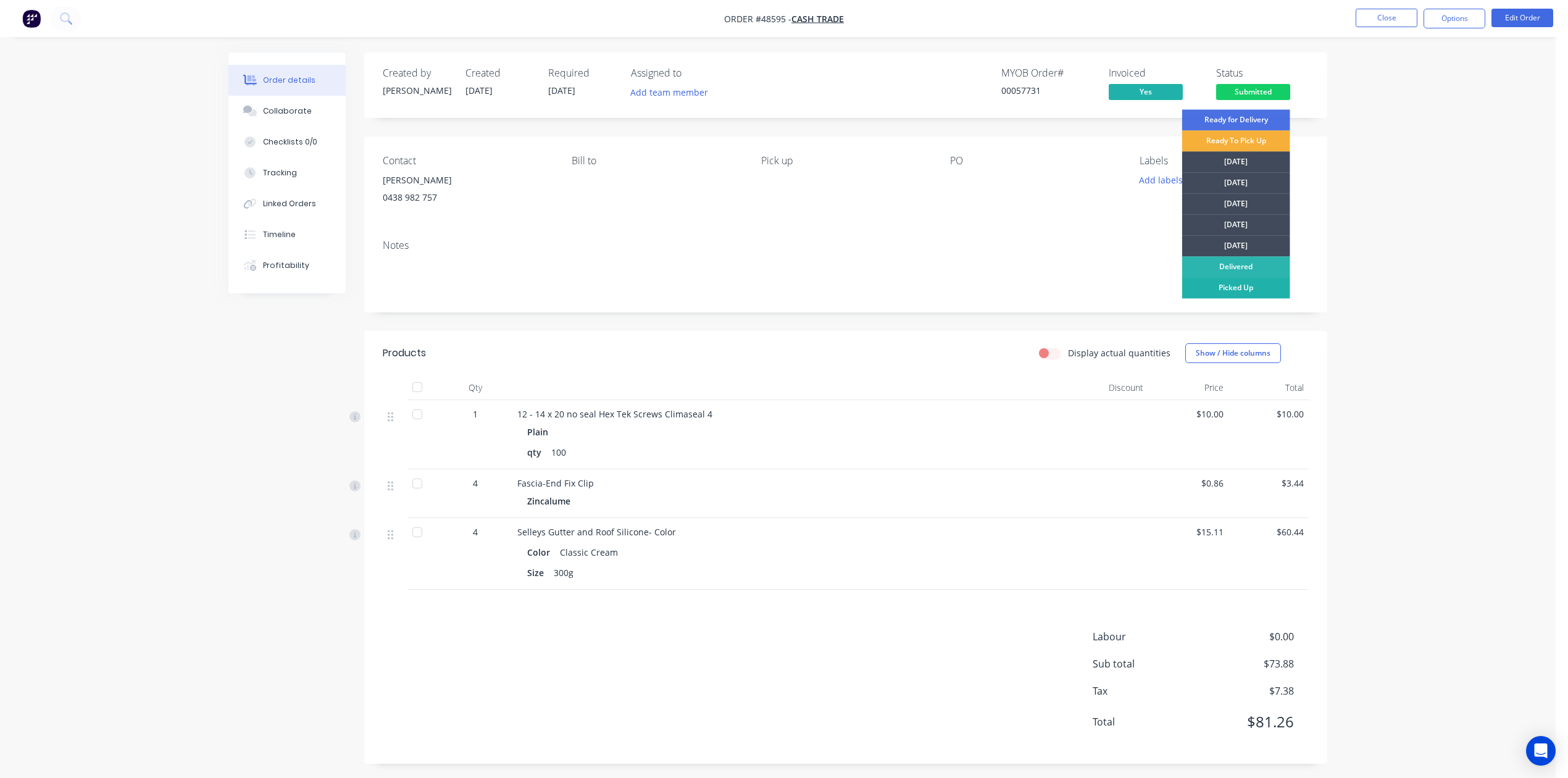
click at [1131, 289] on div "Picked Up" at bounding box center [1236, 288] width 108 height 21
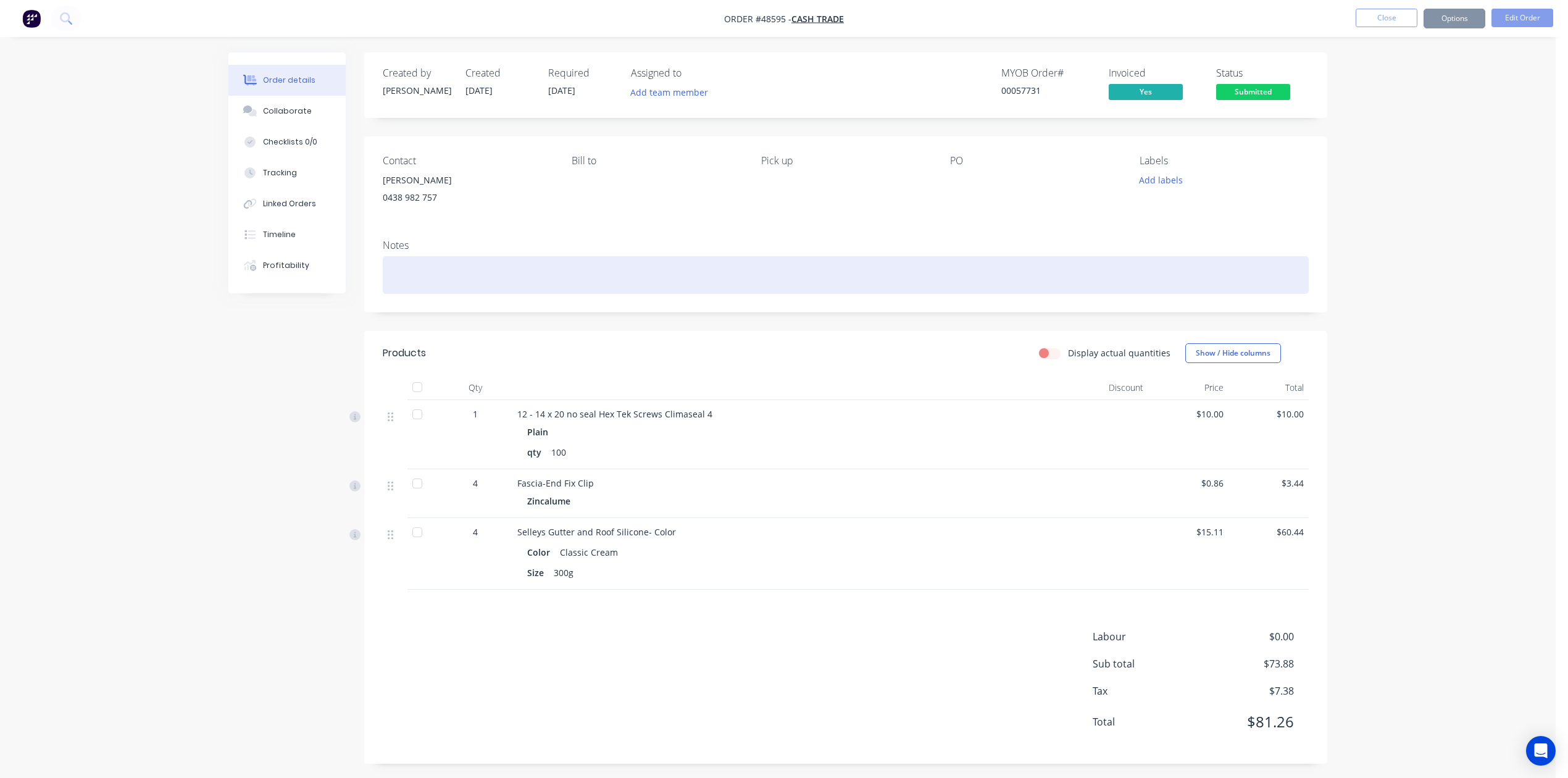
click at [846, 263] on div at bounding box center [846, 275] width 926 height 38
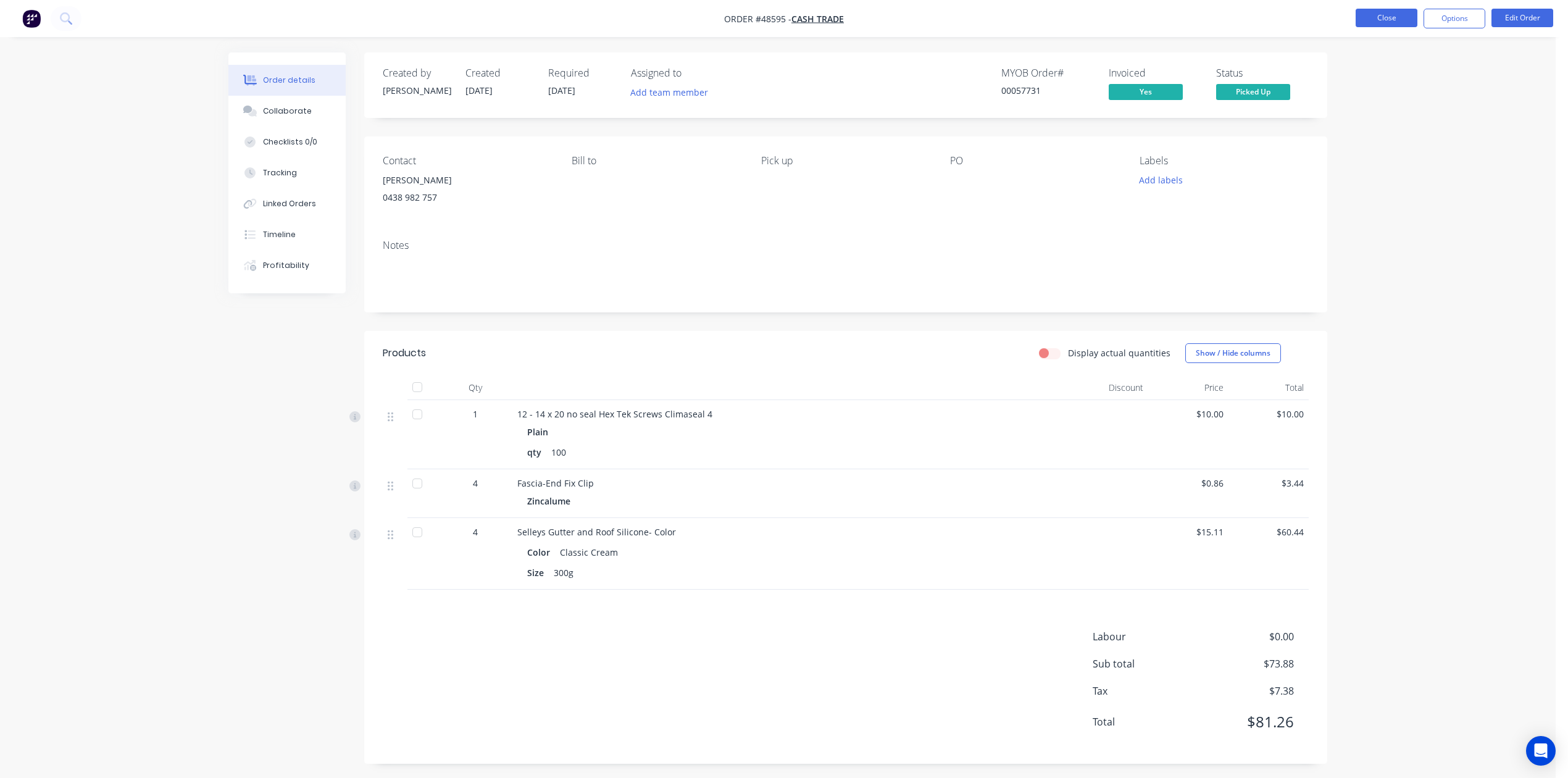
click at [1131, 9] on button "Close" at bounding box center [1387, 18] width 62 height 19
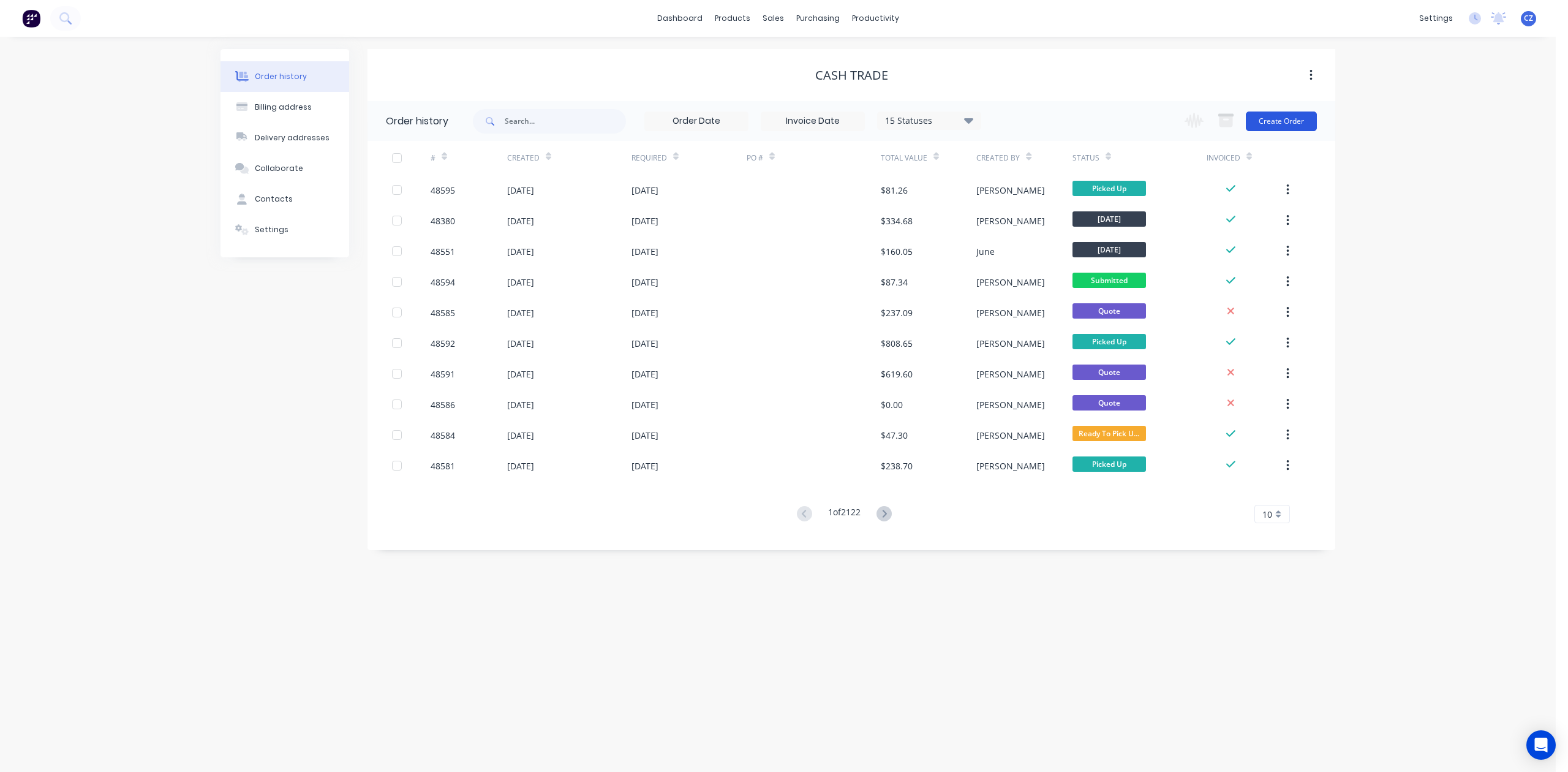
click at [1122, 115] on button "Create Order" at bounding box center [1281, 121] width 71 height 20
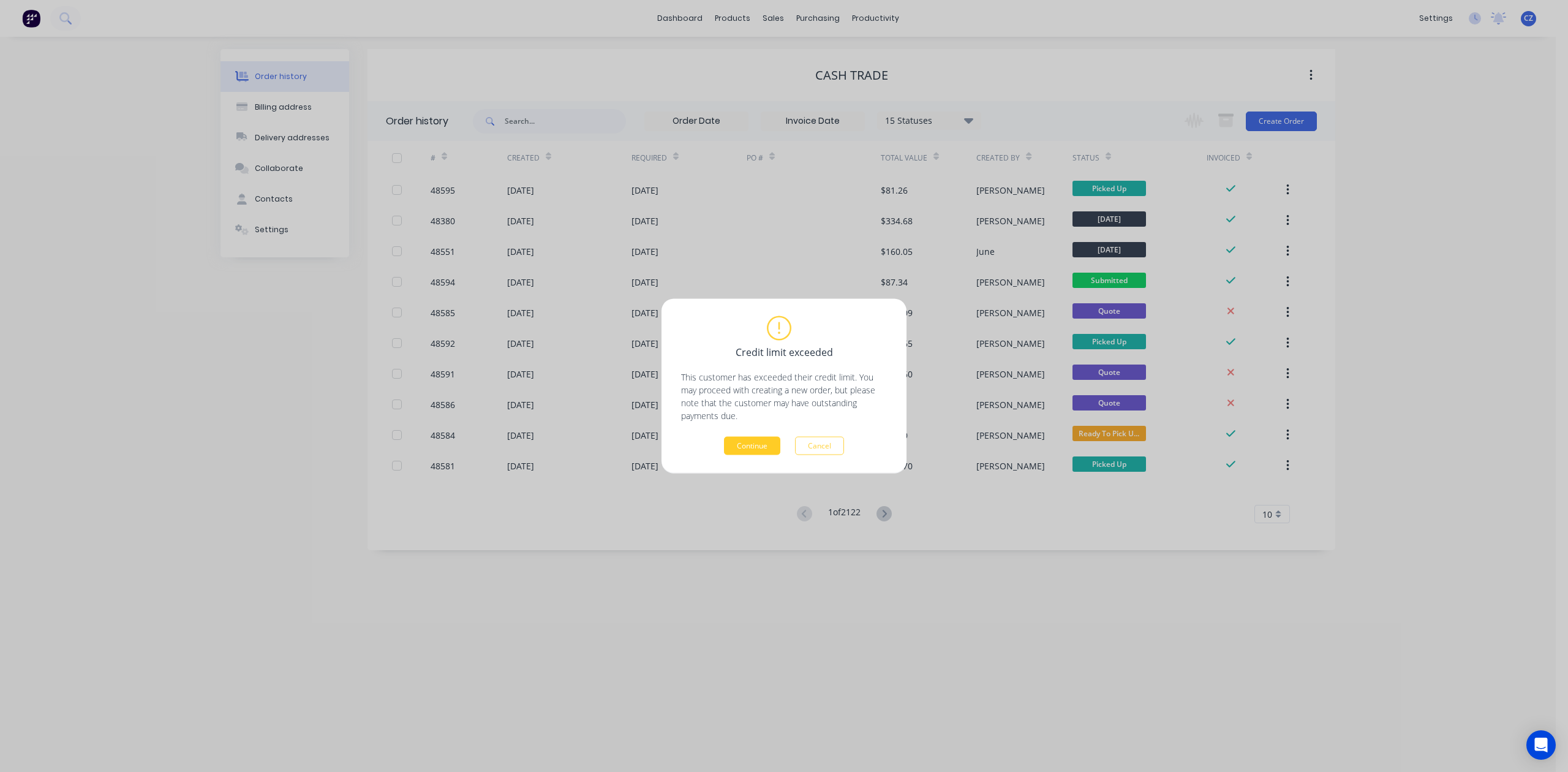
click at [733, 447] on button "Continue" at bounding box center [751, 446] width 56 height 18
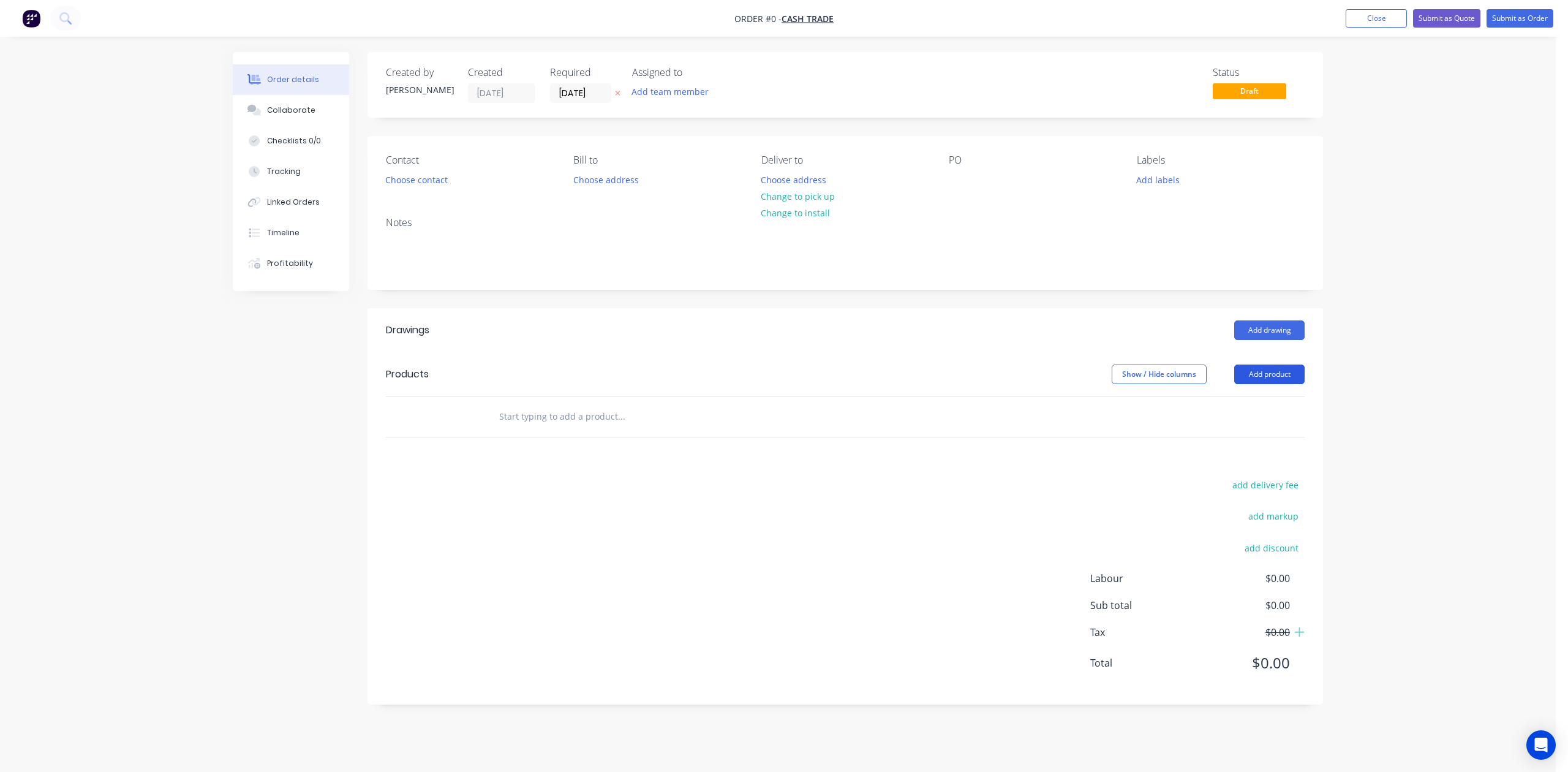
click at [1122, 375] on button "Add product" at bounding box center [1269, 374] width 71 height 20
click at [1122, 403] on div "Product catalogue" at bounding box center [1246, 405] width 94 height 18
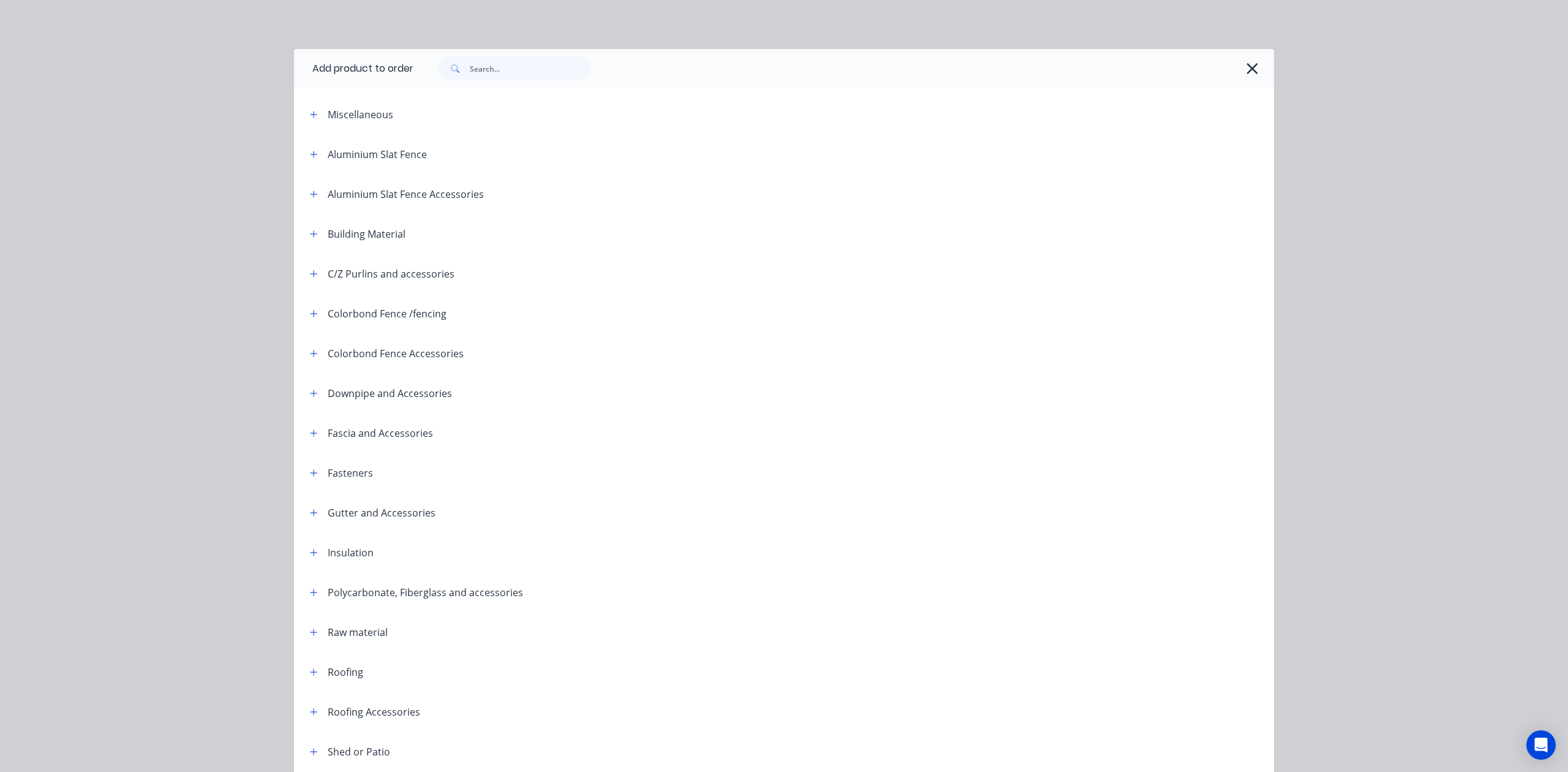
drag, startPoint x: 609, startPoint y: 86, endPoint x: 533, endPoint y: 80, distance: 76.2
click at [608, 86] on div at bounding box center [844, 68] width 861 height 39
click at [533, 80] on input "text" at bounding box center [531, 68] width 121 height 24
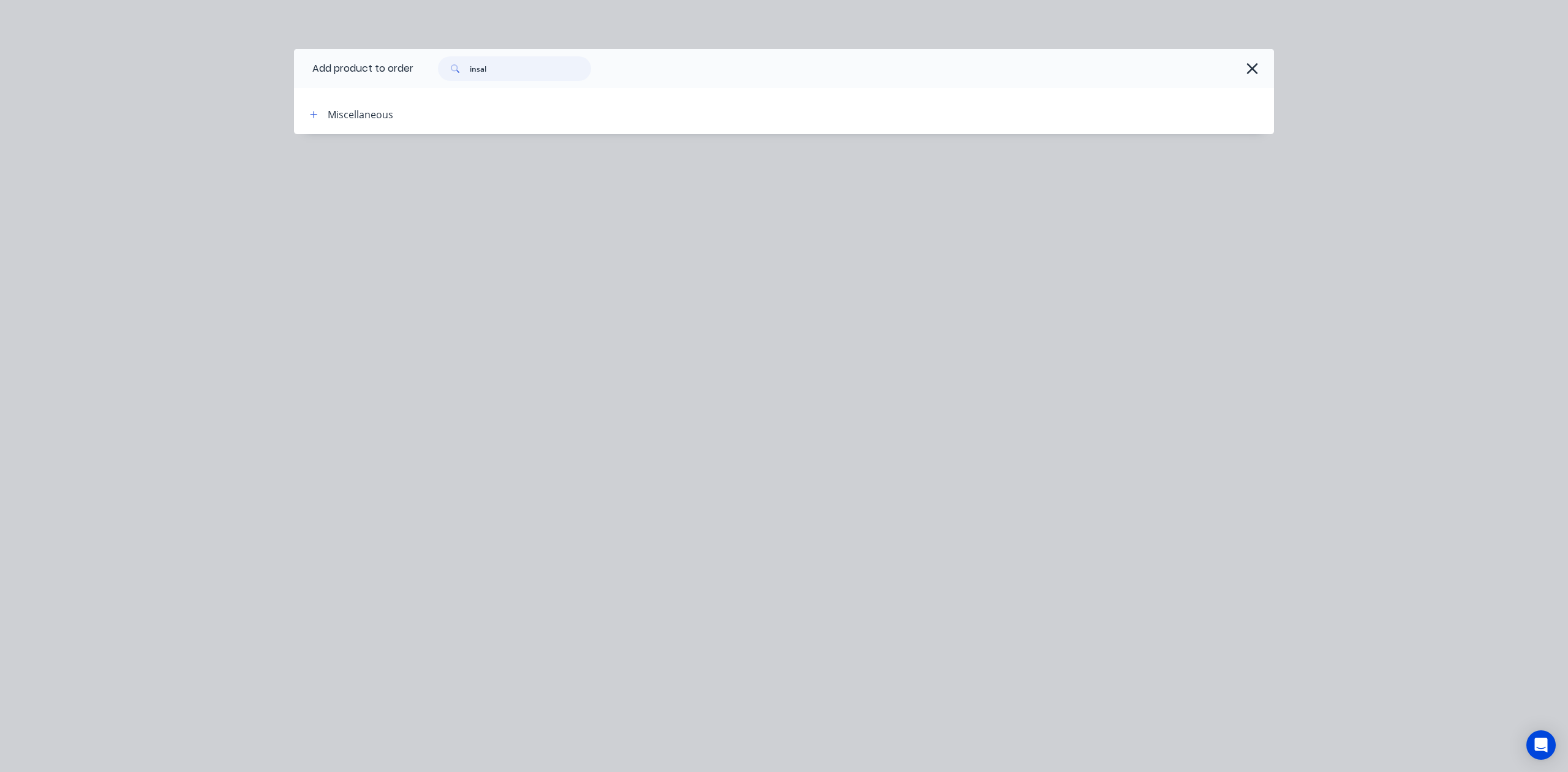
click at [319, 86] on header "Add product to order insal" at bounding box center [784, 68] width 980 height 39
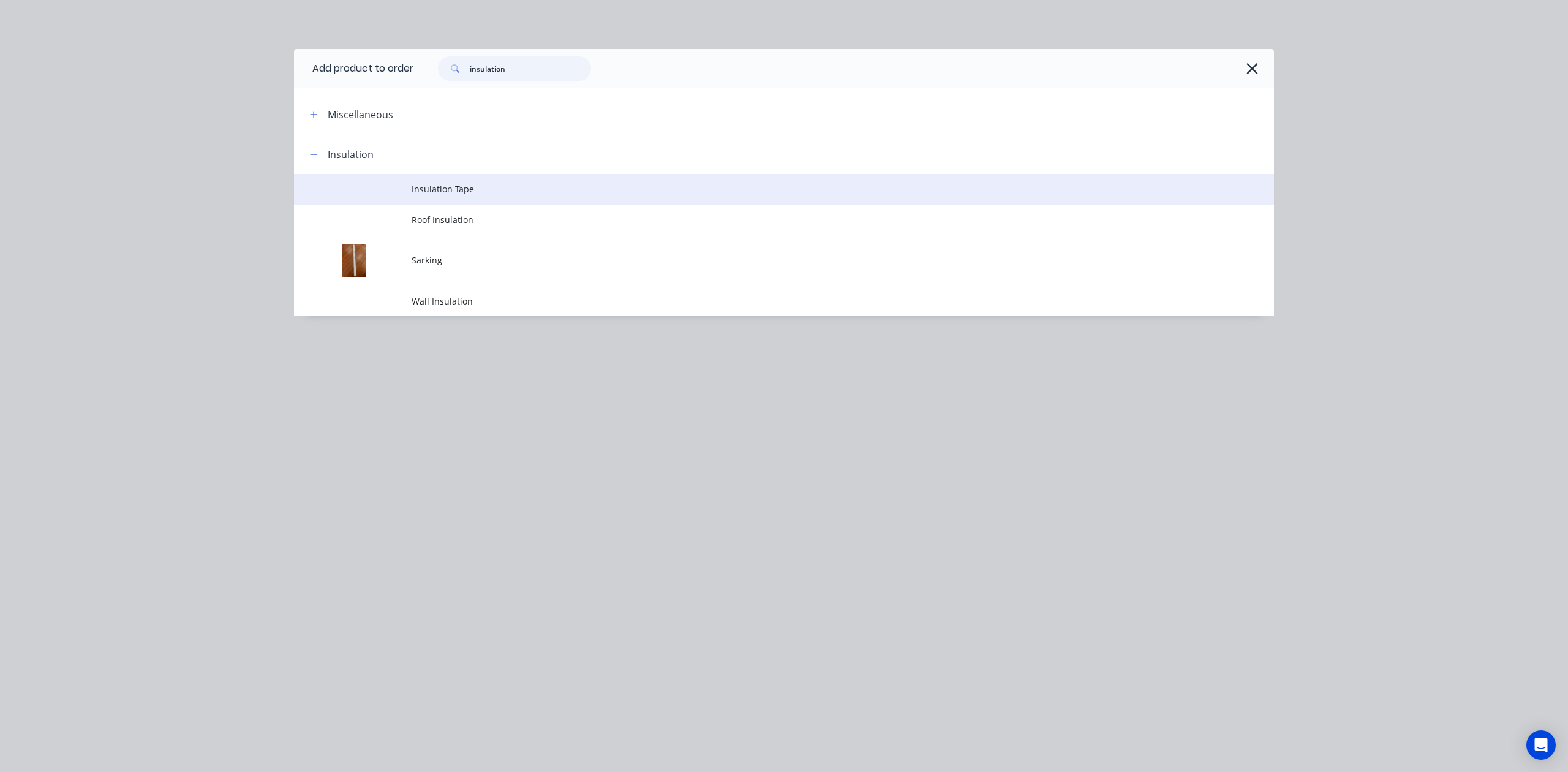
type input "insulation"
click at [564, 179] on td "Insulation Tape" at bounding box center [842, 189] width 862 height 30
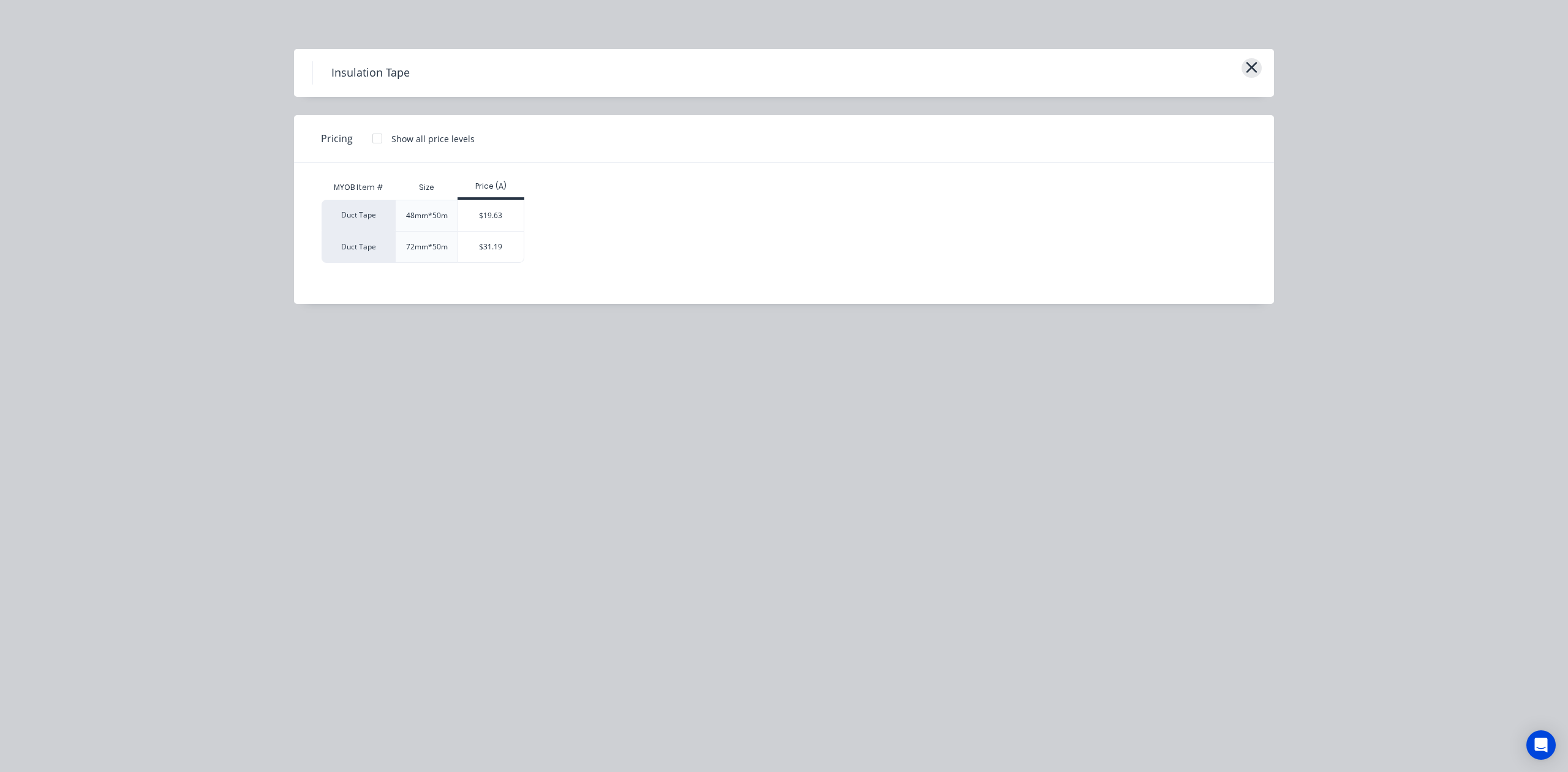
click at [1122, 69] on button "button" at bounding box center [1252, 68] width 20 height 20
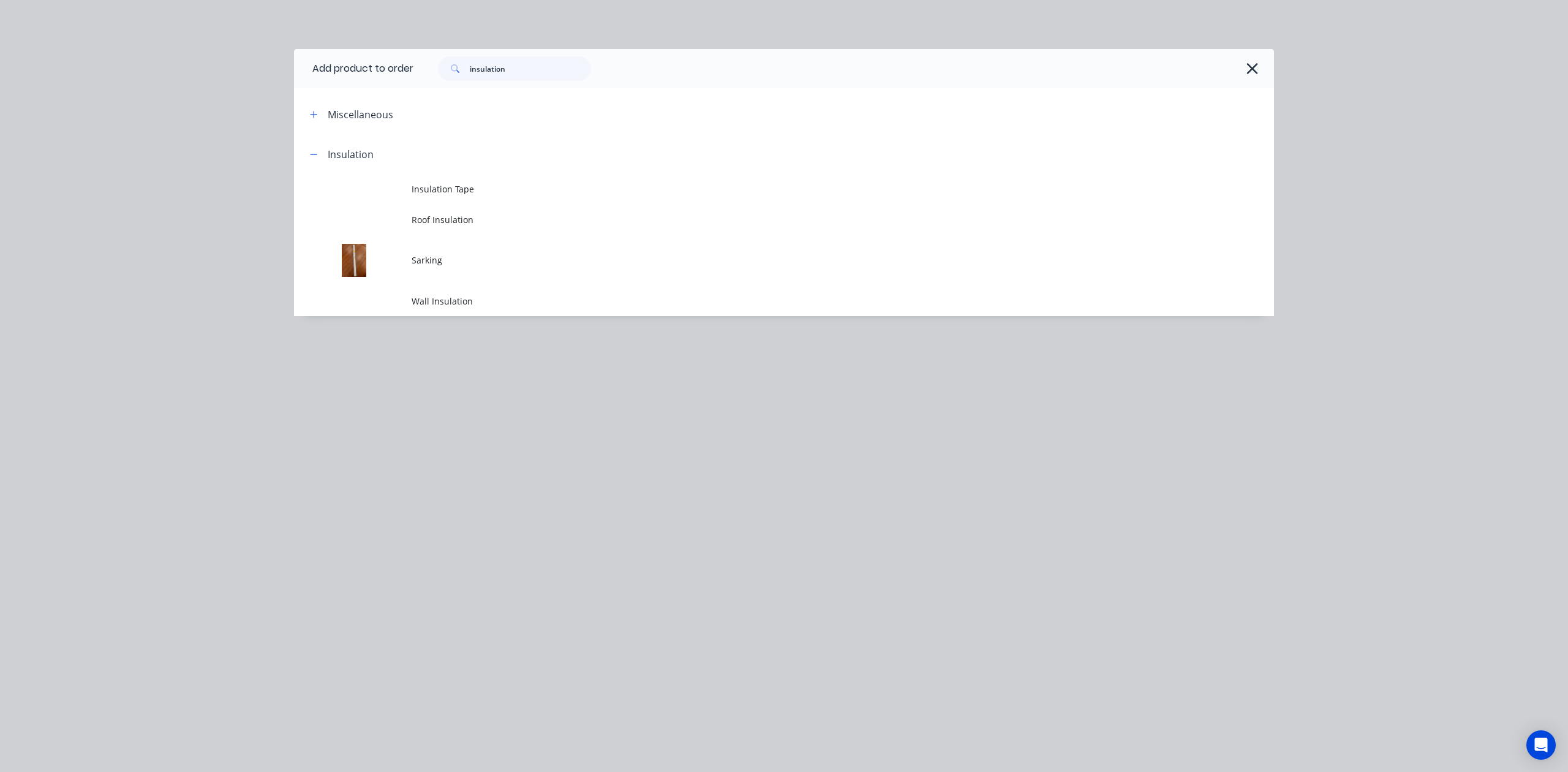
drag, startPoint x: 463, startPoint y: 212, endPoint x: 474, endPoint y: 208, distance: 11.7
click at [468, 212] on td "Roof Insulation" at bounding box center [842, 220] width 862 height 30
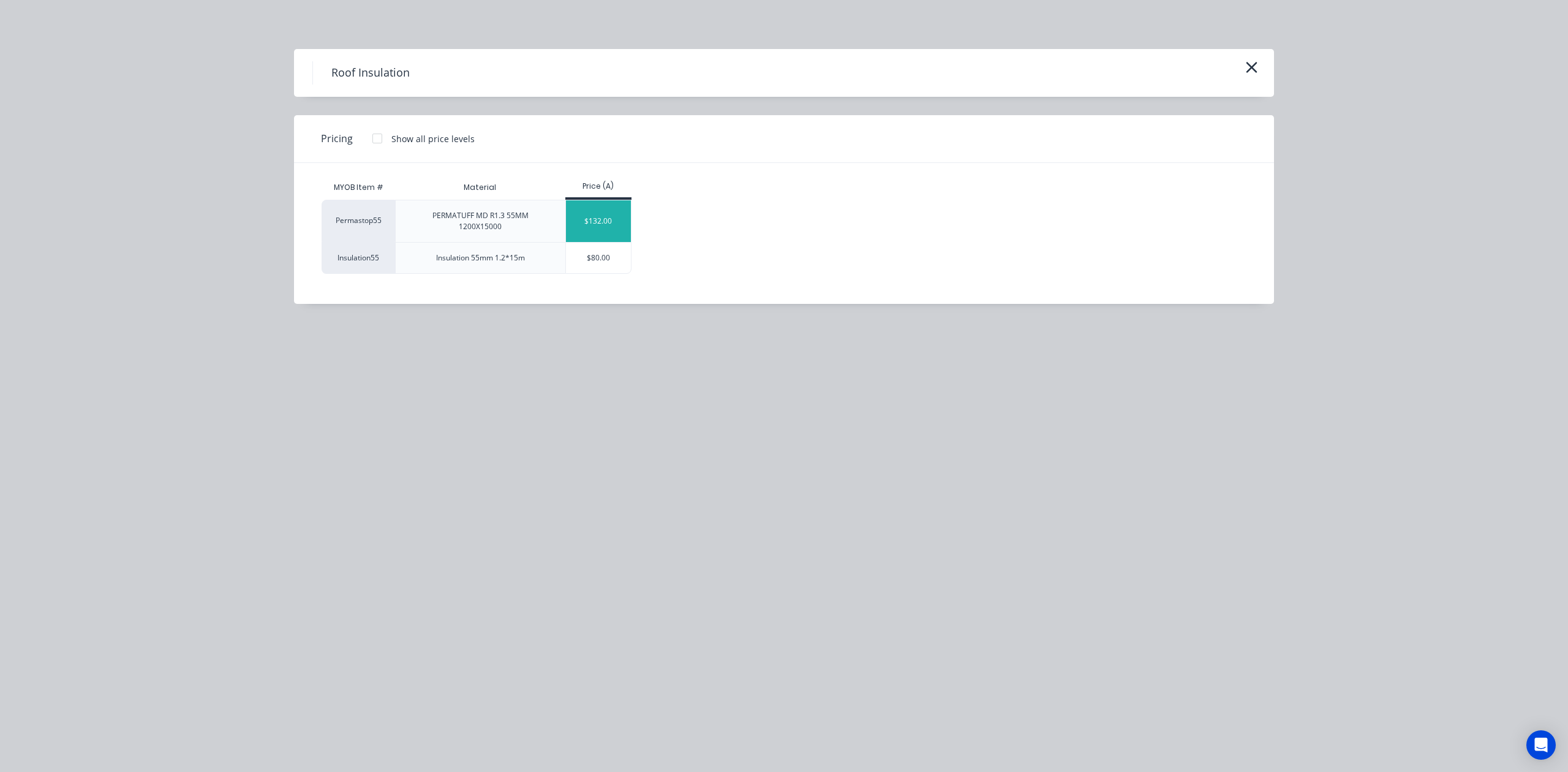
click at [583, 207] on div "$132.00" at bounding box center [598, 221] width 65 height 42
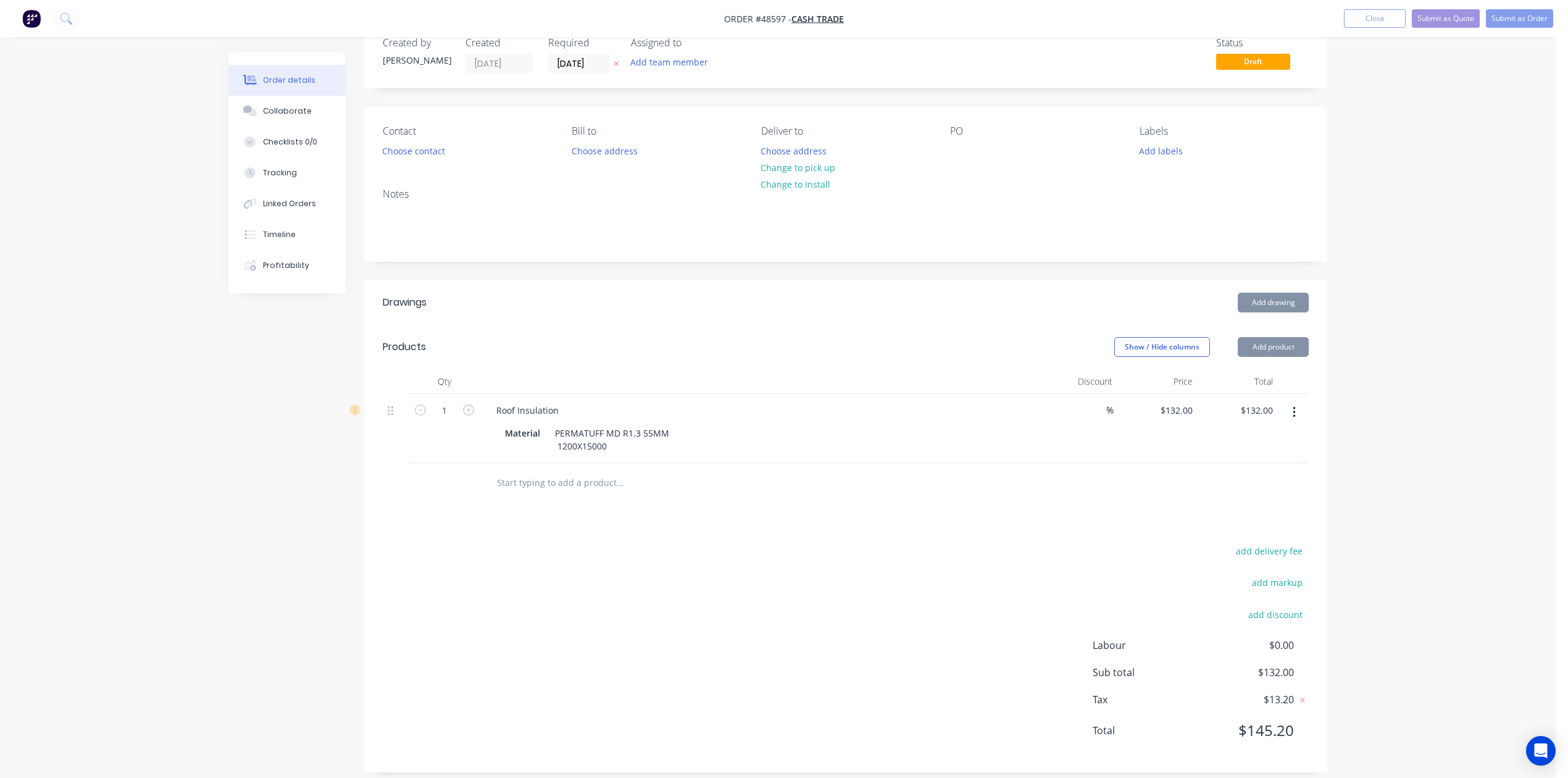
scroll to position [45, 0]
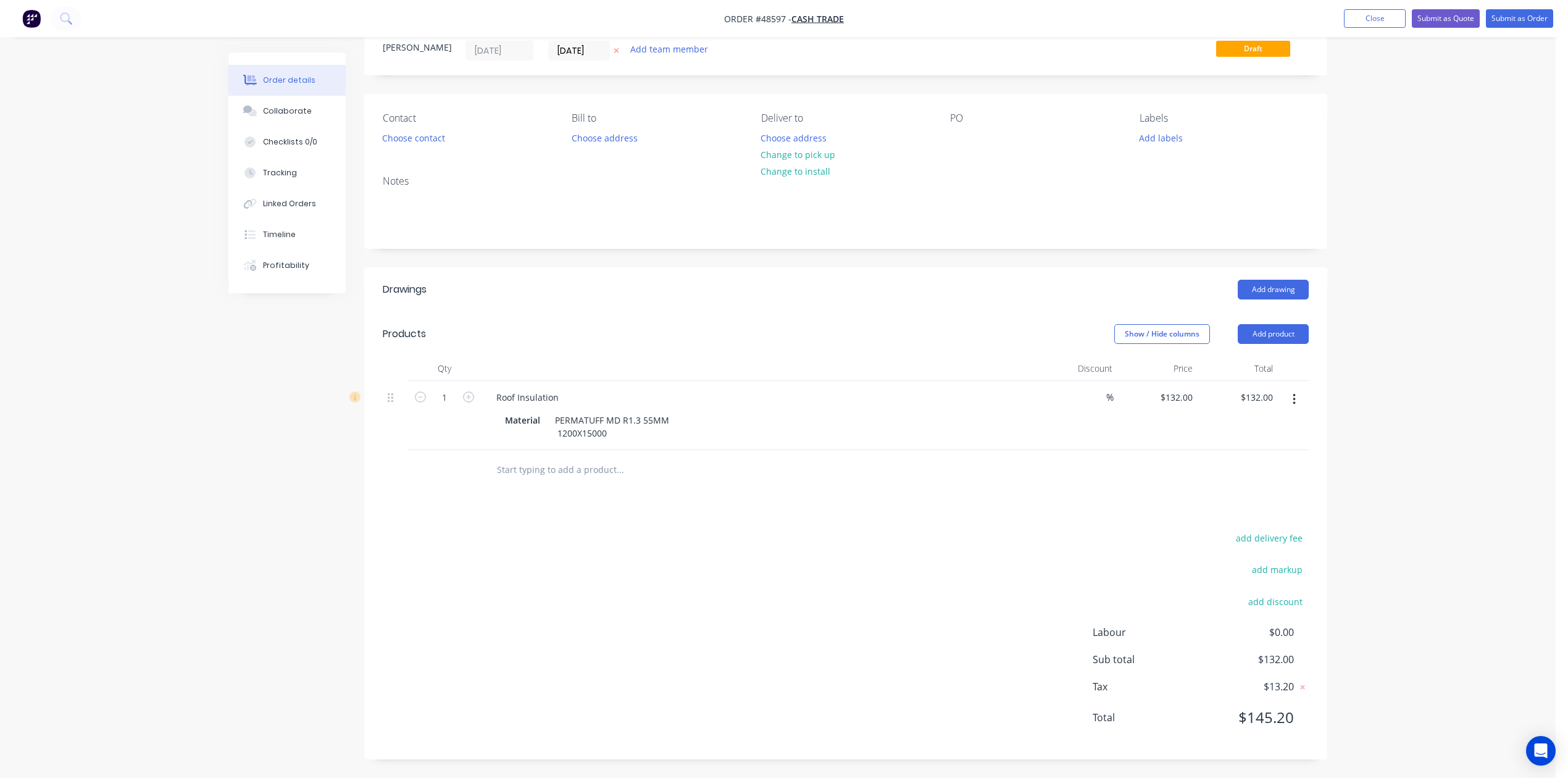
click at [870, 549] on div "add delivery fee add markup add discount Labour $0.00 Sub total $132.00 Tax $13…" at bounding box center [846, 635] width 926 height 211
click at [416, 132] on button "Choose contact" at bounding box center [414, 137] width 76 height 17
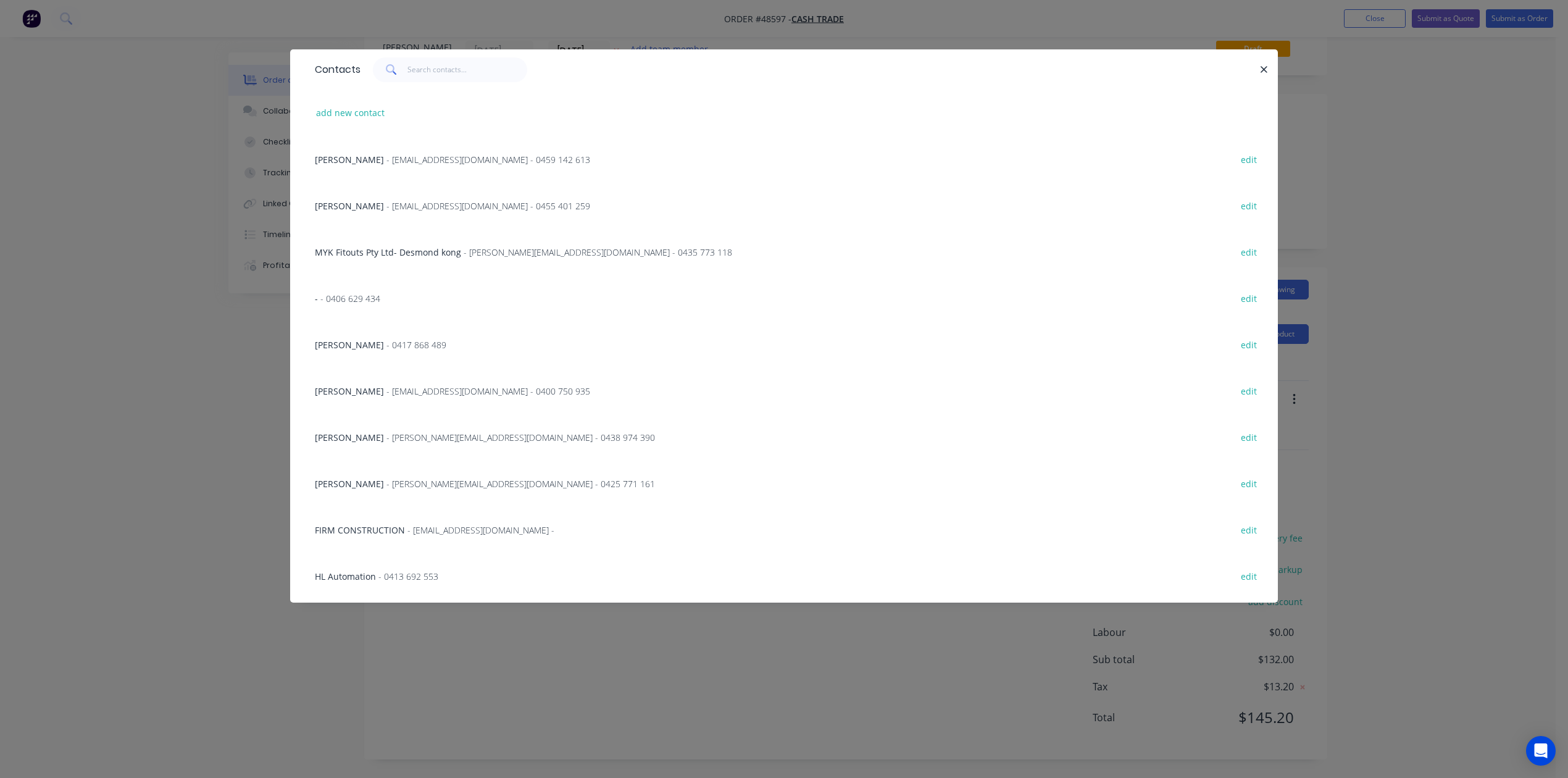
click at [367, 124] on div "add new contact" at bounding box center [784, 113] width 951 height 47
click at [366, 110] on button "add new contact" at bounding box center [351, 112] width 82 height 17
select select "AU"
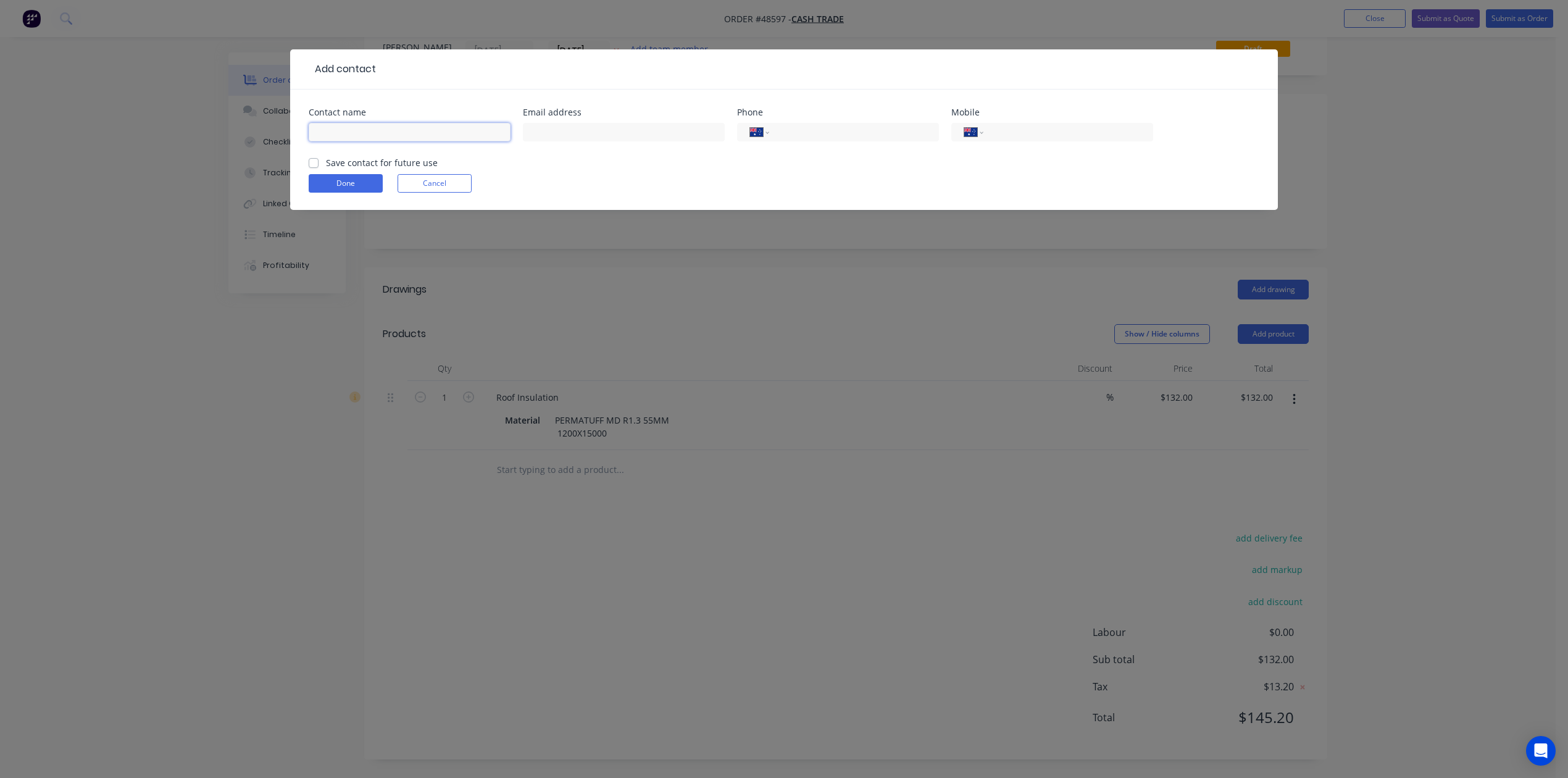
click at [366, 124] on input "text" at bounding box center [410, 132] width 202 height 19
paste input "0438 982 757"
type input "0438 982 757"
drag, startPoint x: 1159, startPoint y: 121, endPoint x: 1102, endPoint y: 134, distance: 58.5
click at [1131, 122] on div "Contact name 0438 982 757 Email address Phone International Afghanistan Åland I…" at bounding box center [784, 132] width 951 height 48
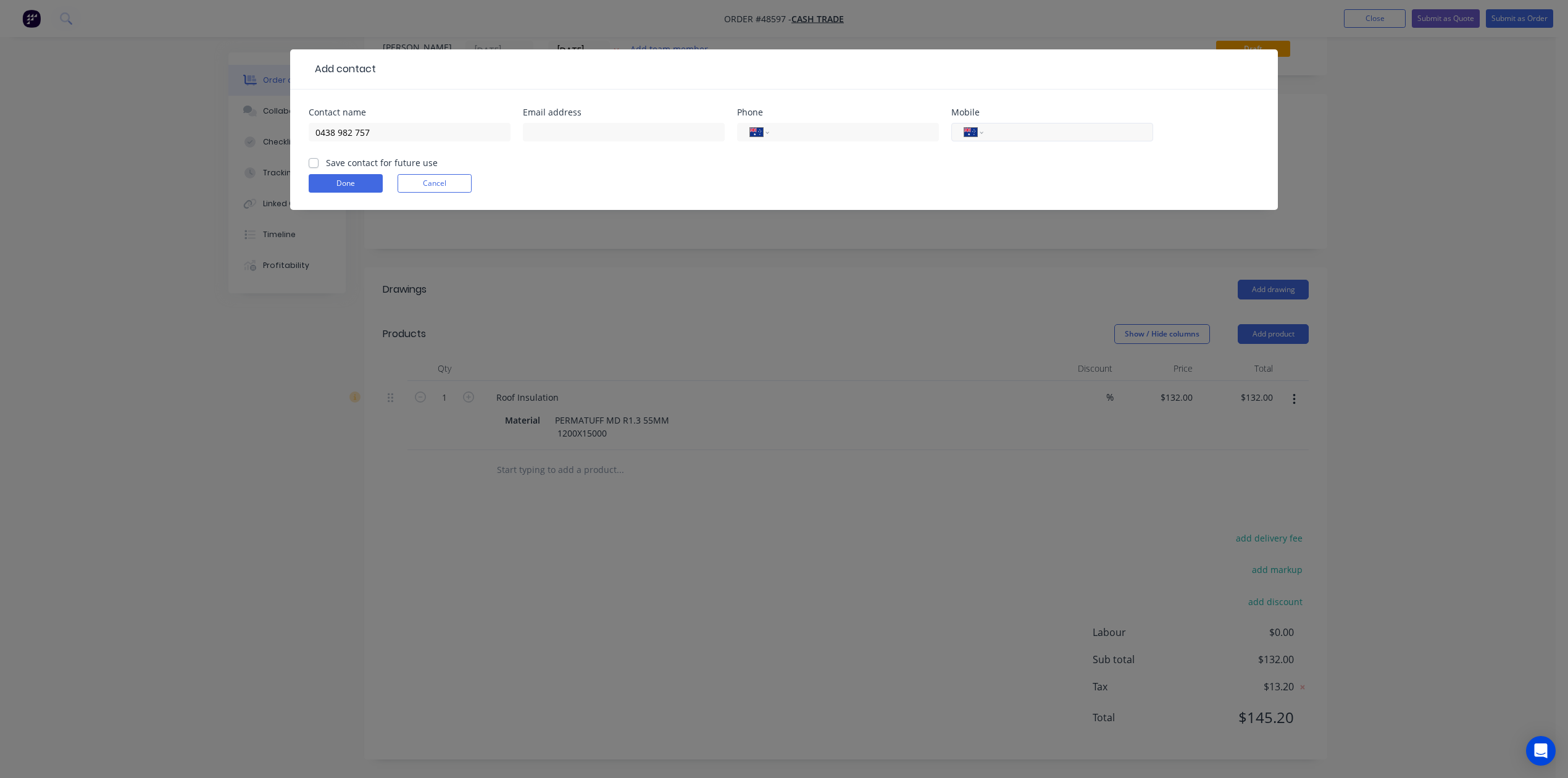
drag, startPoint x: 1095, startPoint y: 134, endPoint x: 1088, endPoint y: 140, distance: 9.2
click at [1095, 134] on input "tel" at bounding box center [1066, 132] width 148 height 14
paste input "0438 982 757"
type input "0438 982 757"
click at [446, 184] on button "Cancel" at bounding box center [435, 183] width 74 height 19
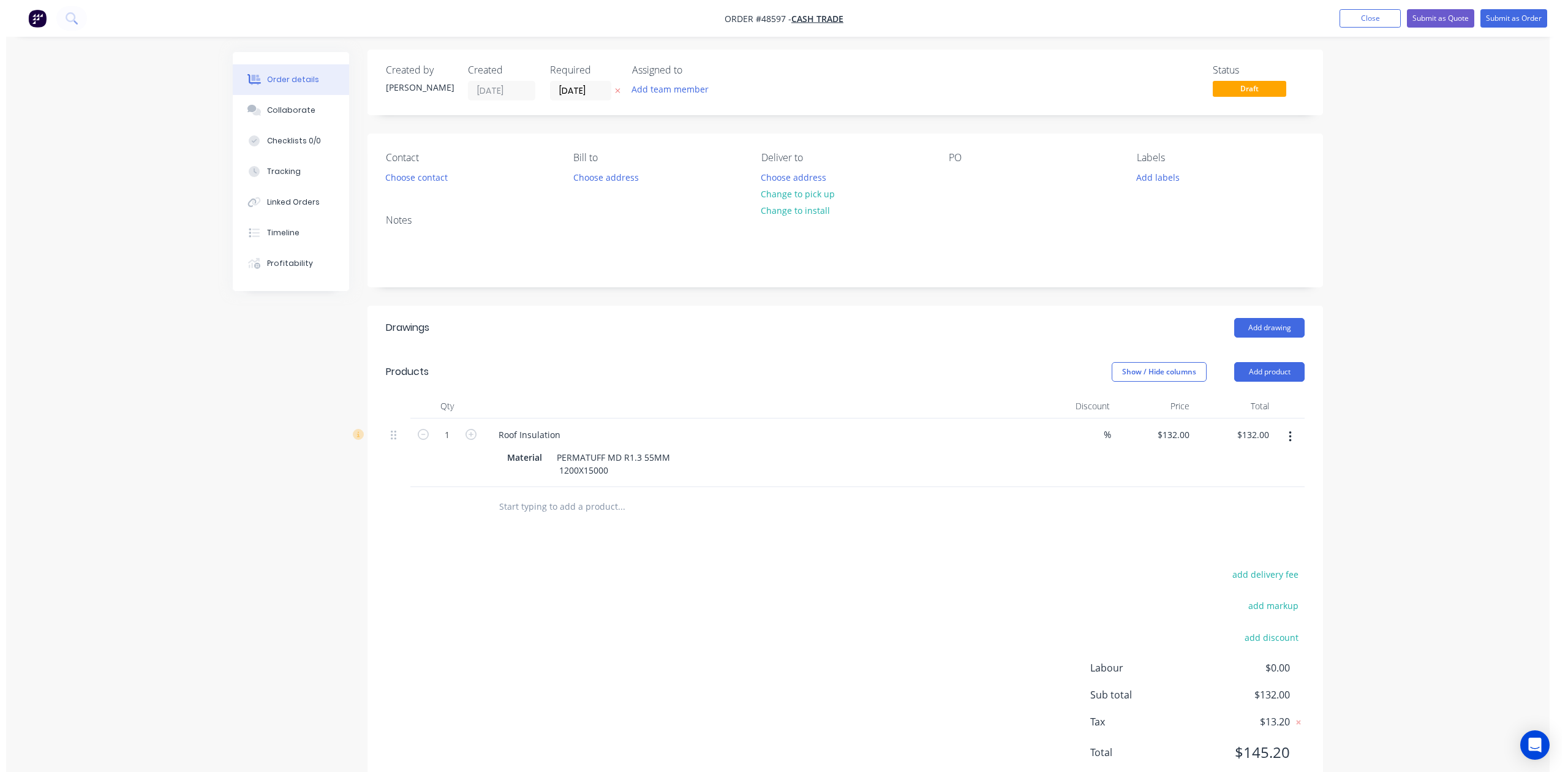
scroll to position [0, 0]
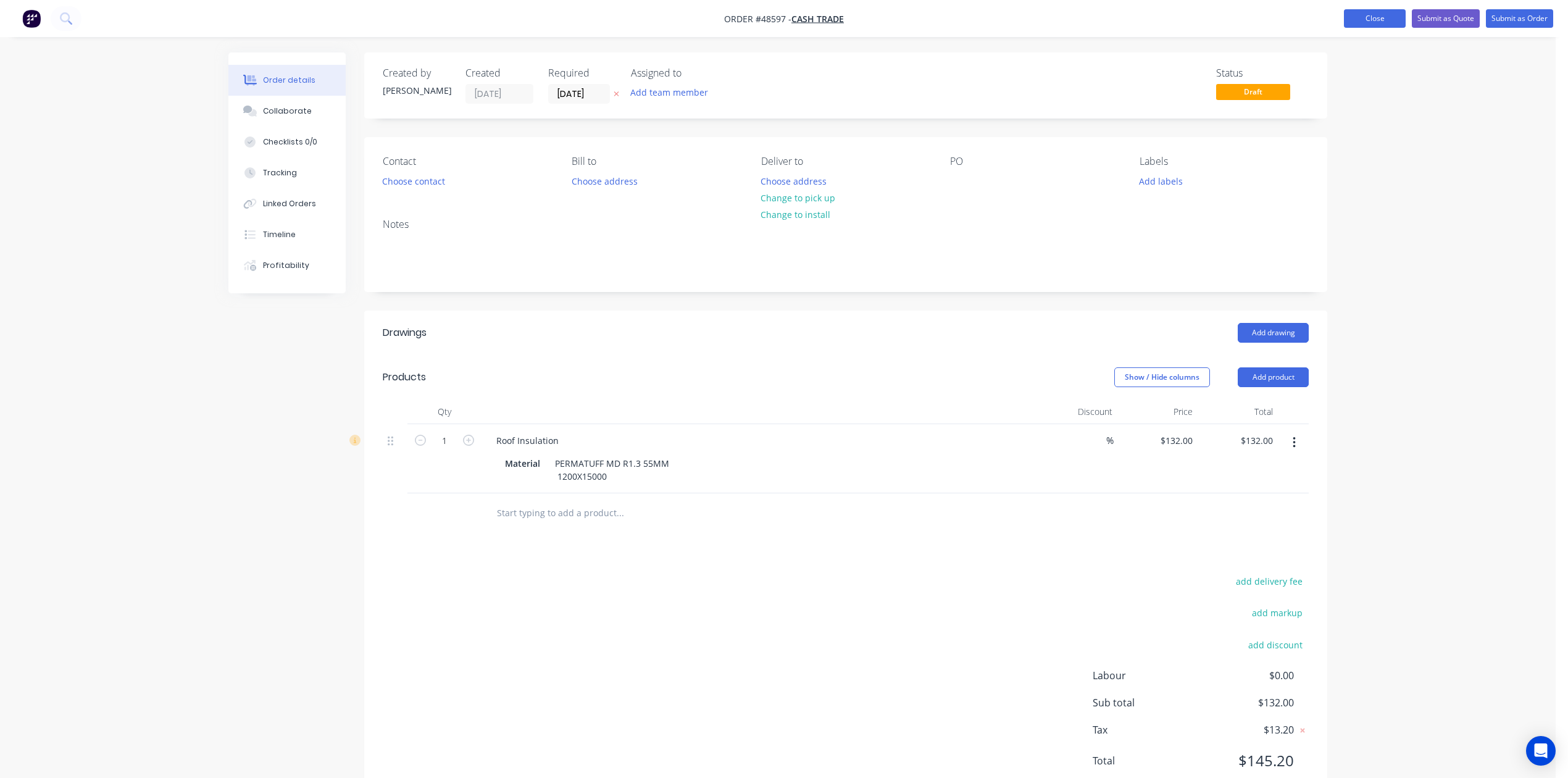
click at [1131, 18] on button "Close" at bounding box center [1375, 19] width 62 height 19
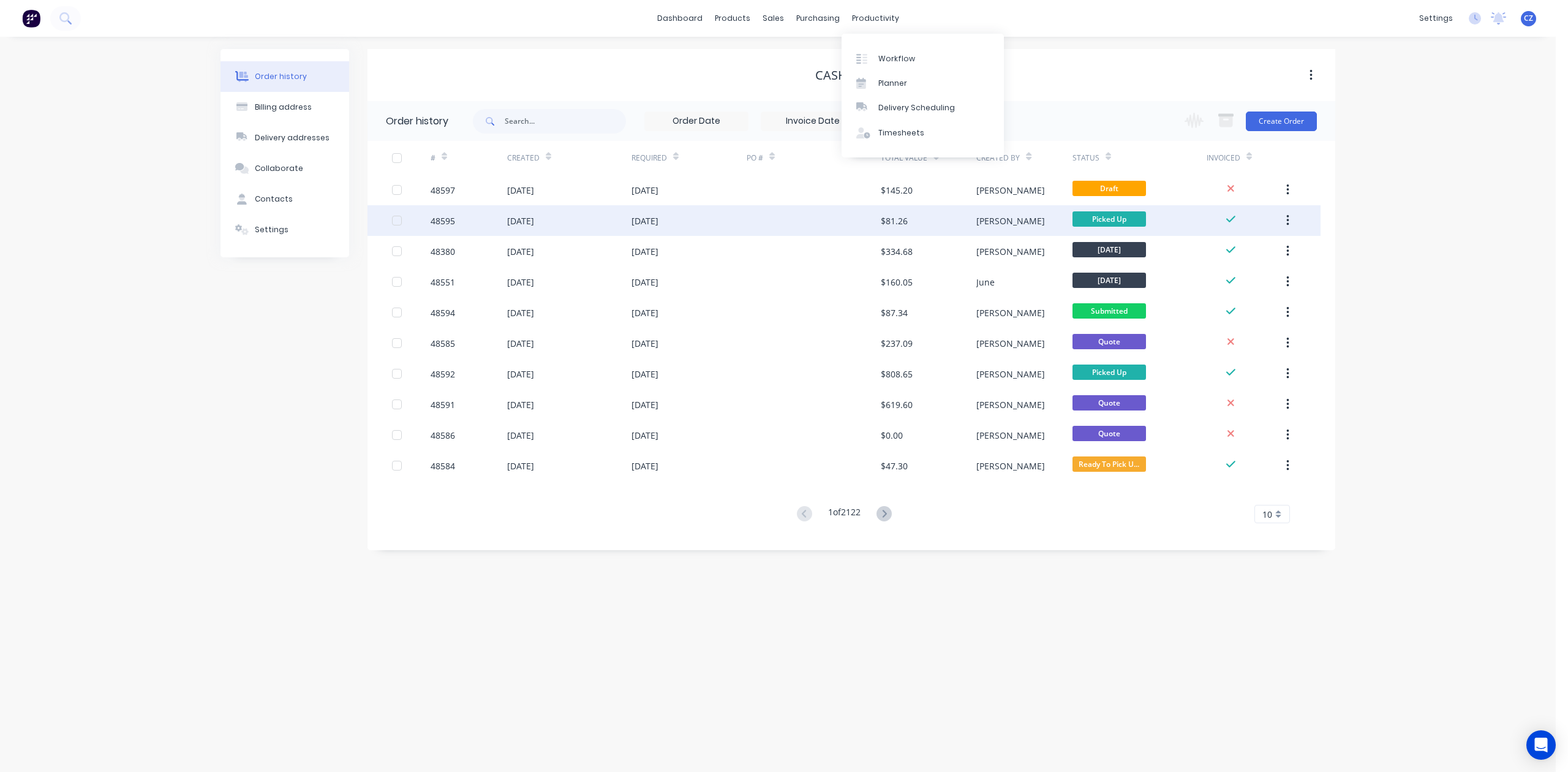
click at [801, 221] on div at bounding box center [814, 220] width 134 height 30
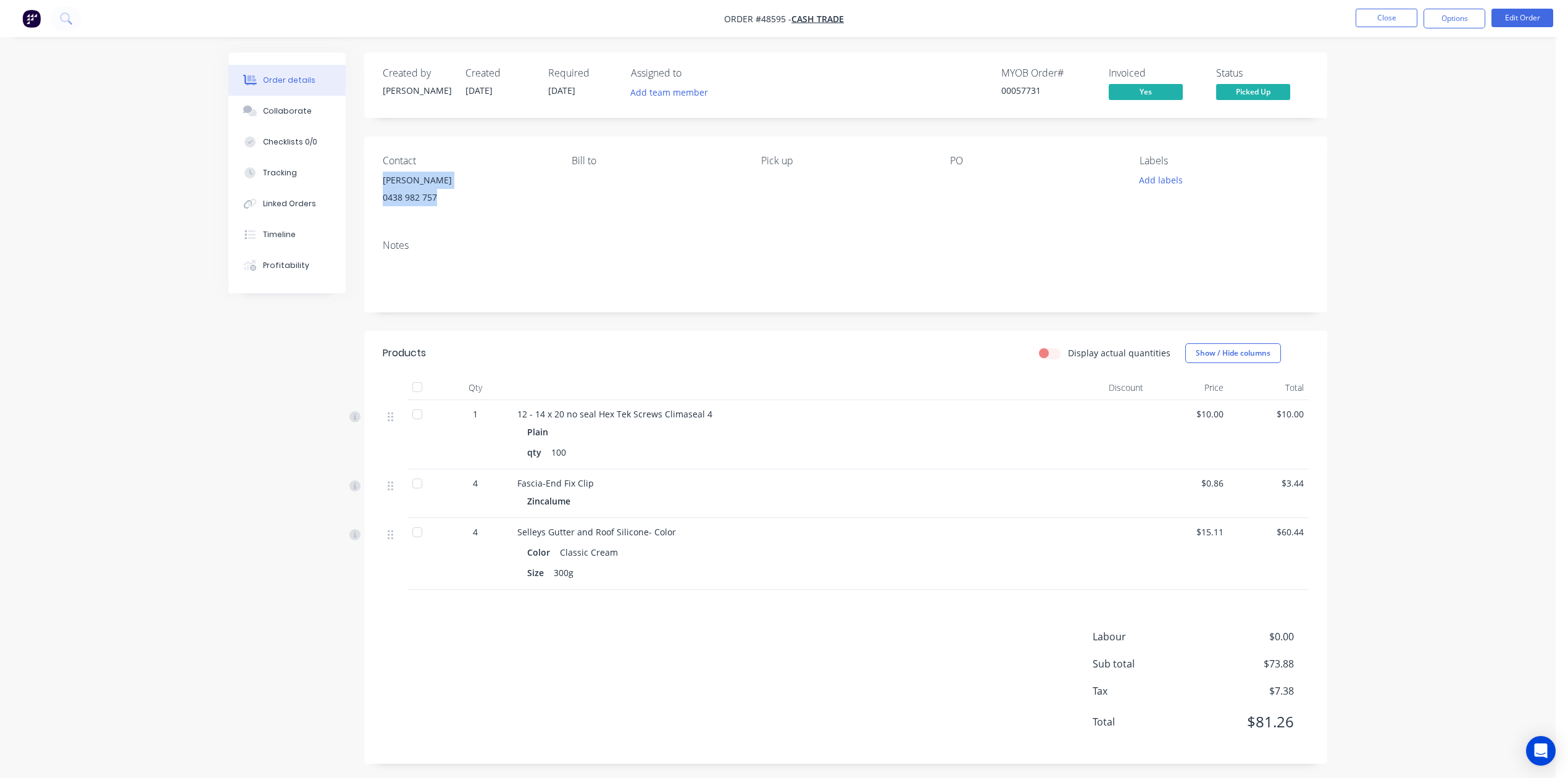
drag, startPoint x: 450, startPoint y: 200, endPoint x: 365, endPoint y: 180, distance: 87.3
click at [365, 180] on div "Contact Tyrone 0438 982 757 Bill to Pick up PO Labels Add labels" at bounding box center [846, 183] width 963 height 93
copy div "Tyrone 0438 982 757"
click at [1131, 16] on button "Close" at bounding box center [1387, 18] width 62 height 19
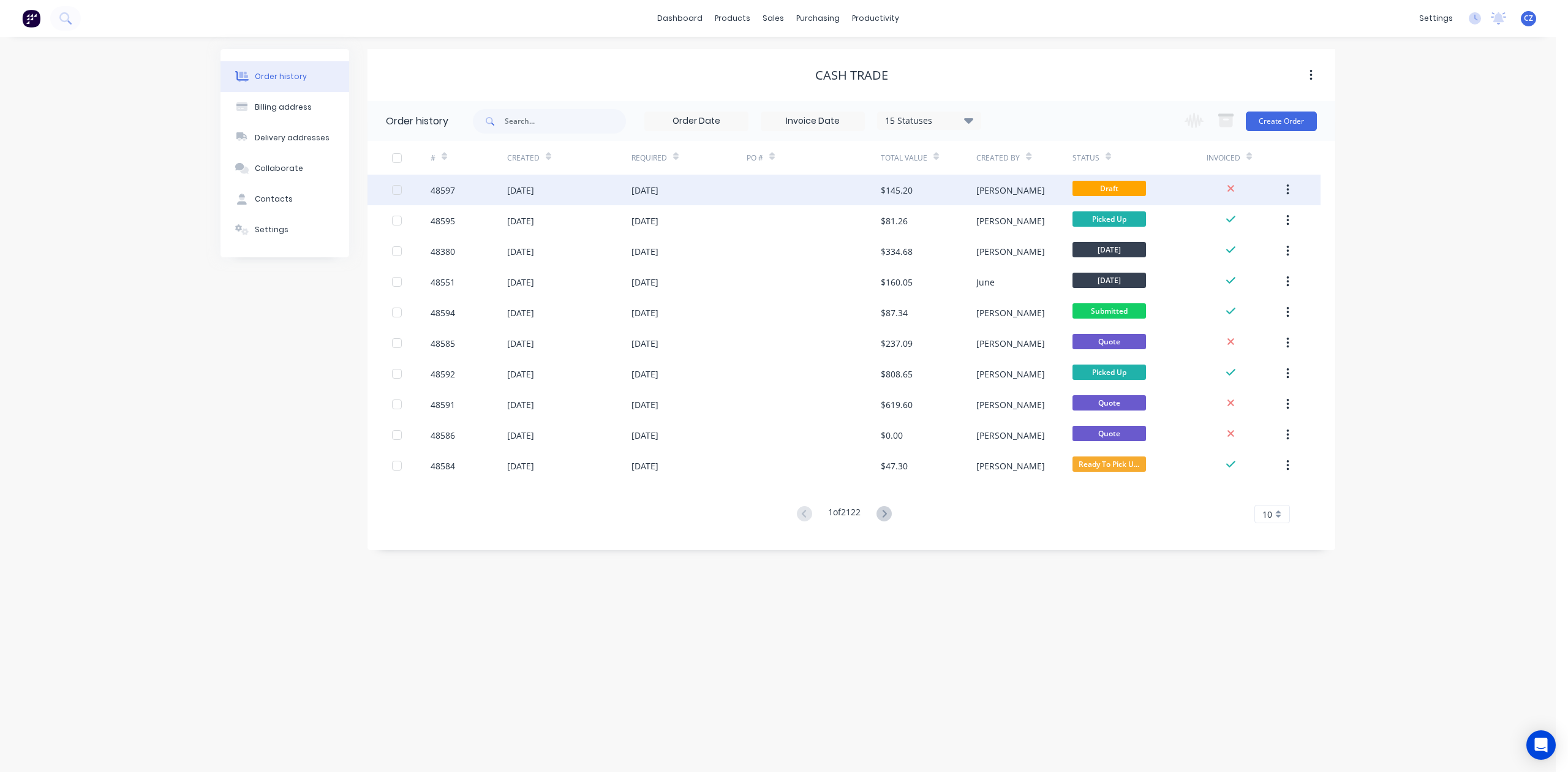
click at [865, 185] on div at bounding box center [814, 190] width 134 height 30
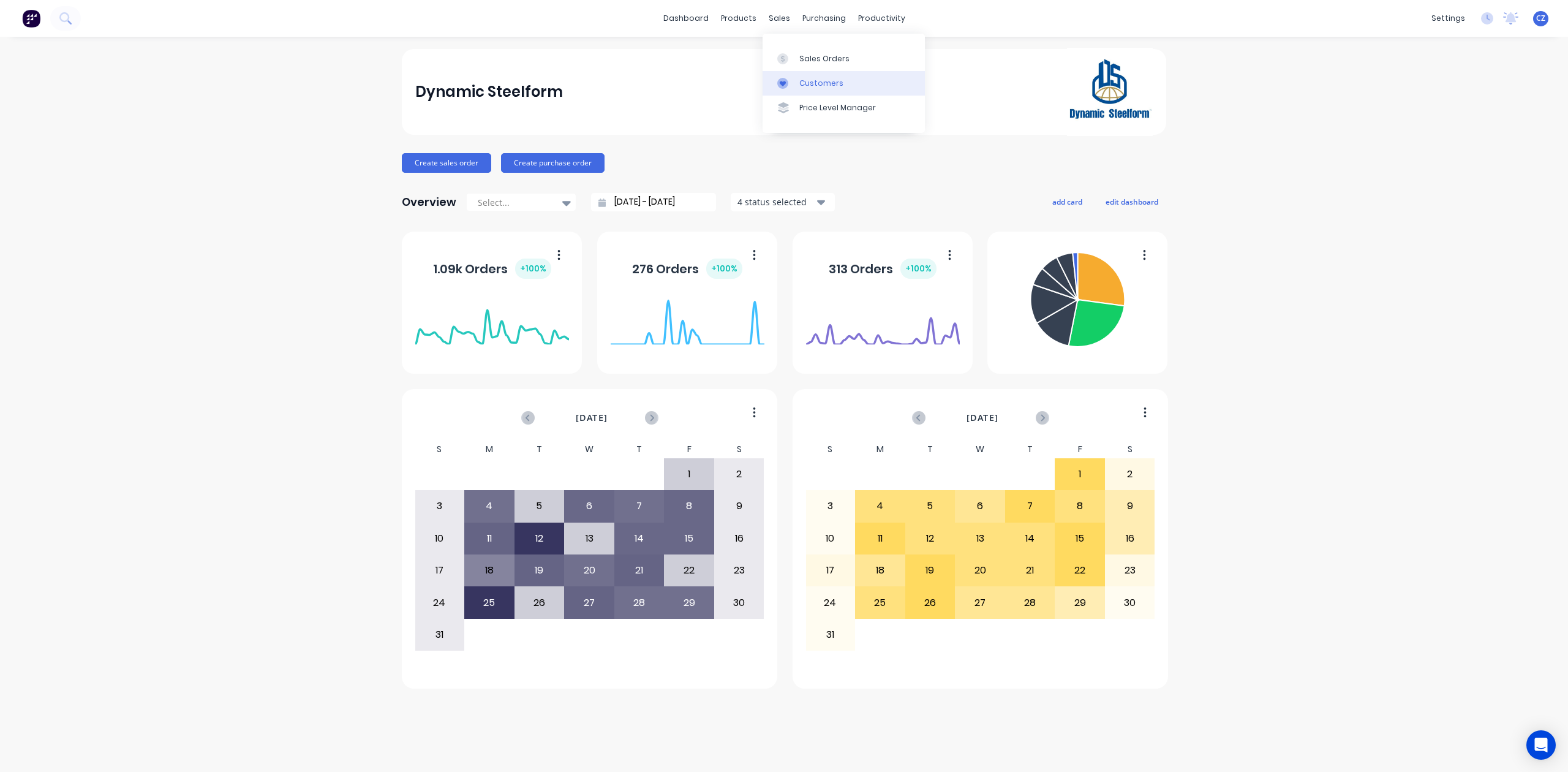
click at [798, 86] on link "Customers" at bounding box center [844, 83] width 162 height 24
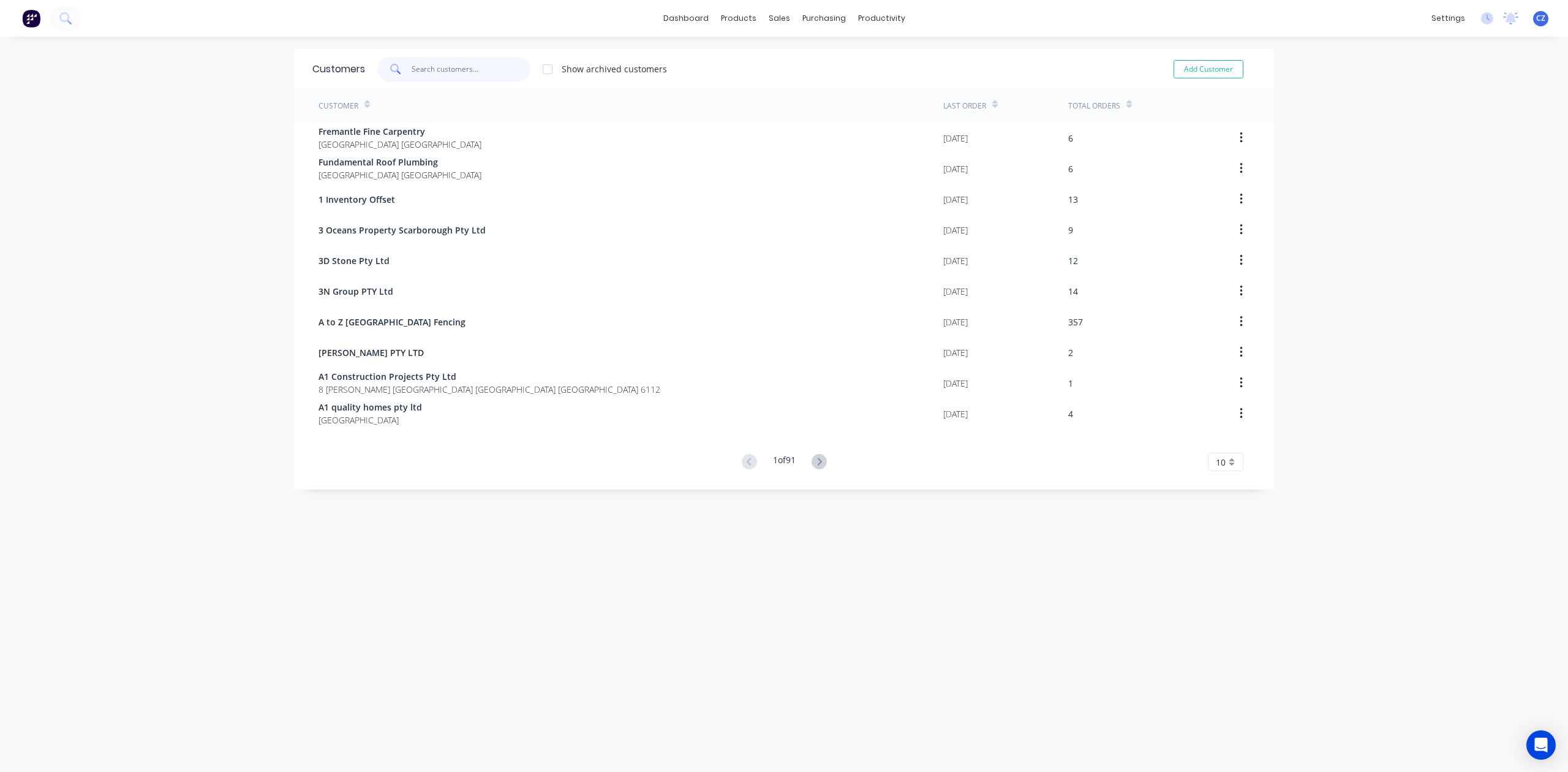
click at [442, 67] on input "text" at bounding box center [471, 69] width 119 height 24
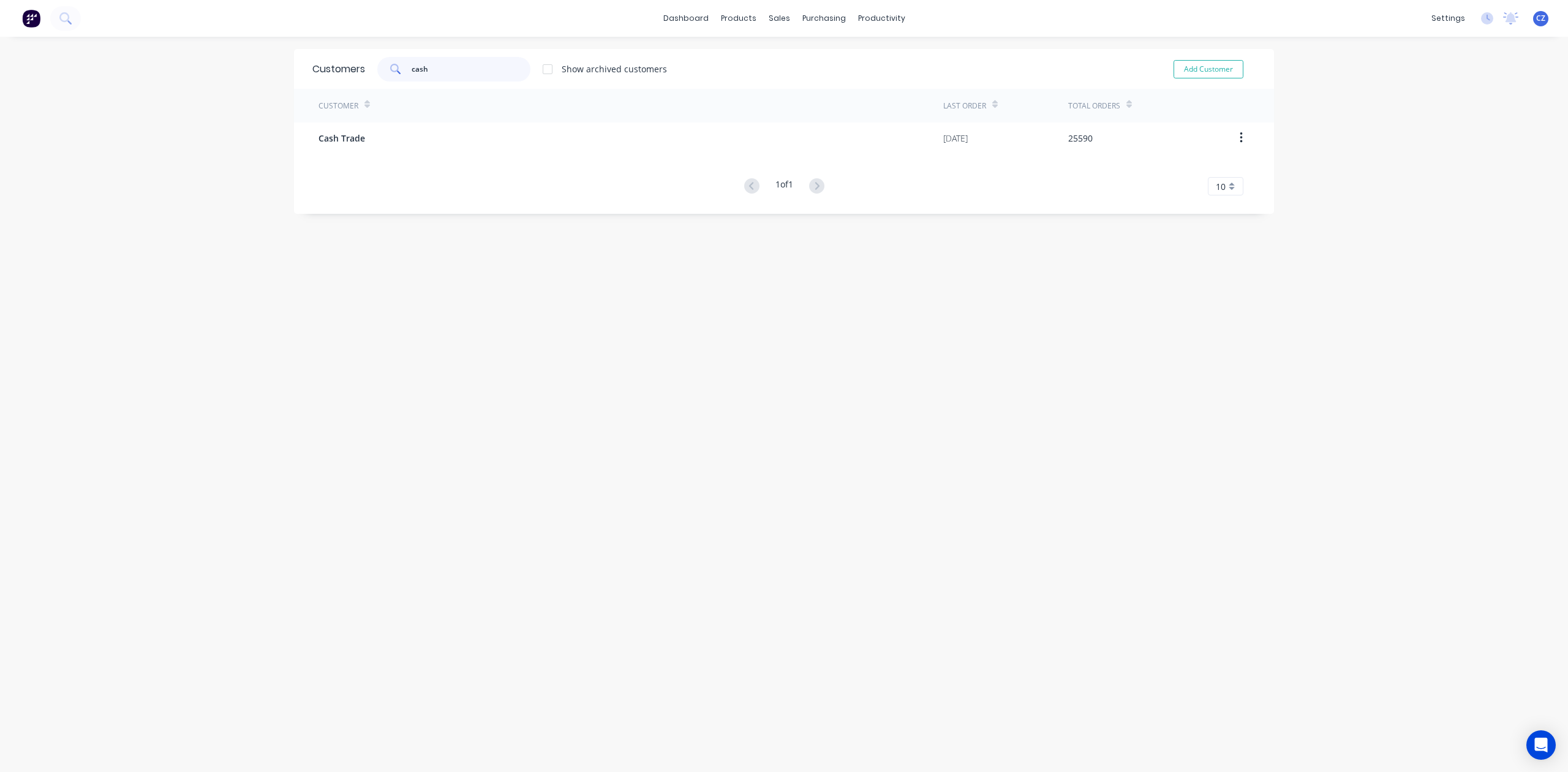
type input "cash"
click at [448, 158] on div "Customer Last Order Total Orders Cash Trade [DATE] 25590 1 of 1 10 5 10 15 20 2…" at bounding box center [784, 142] width 980 height 107
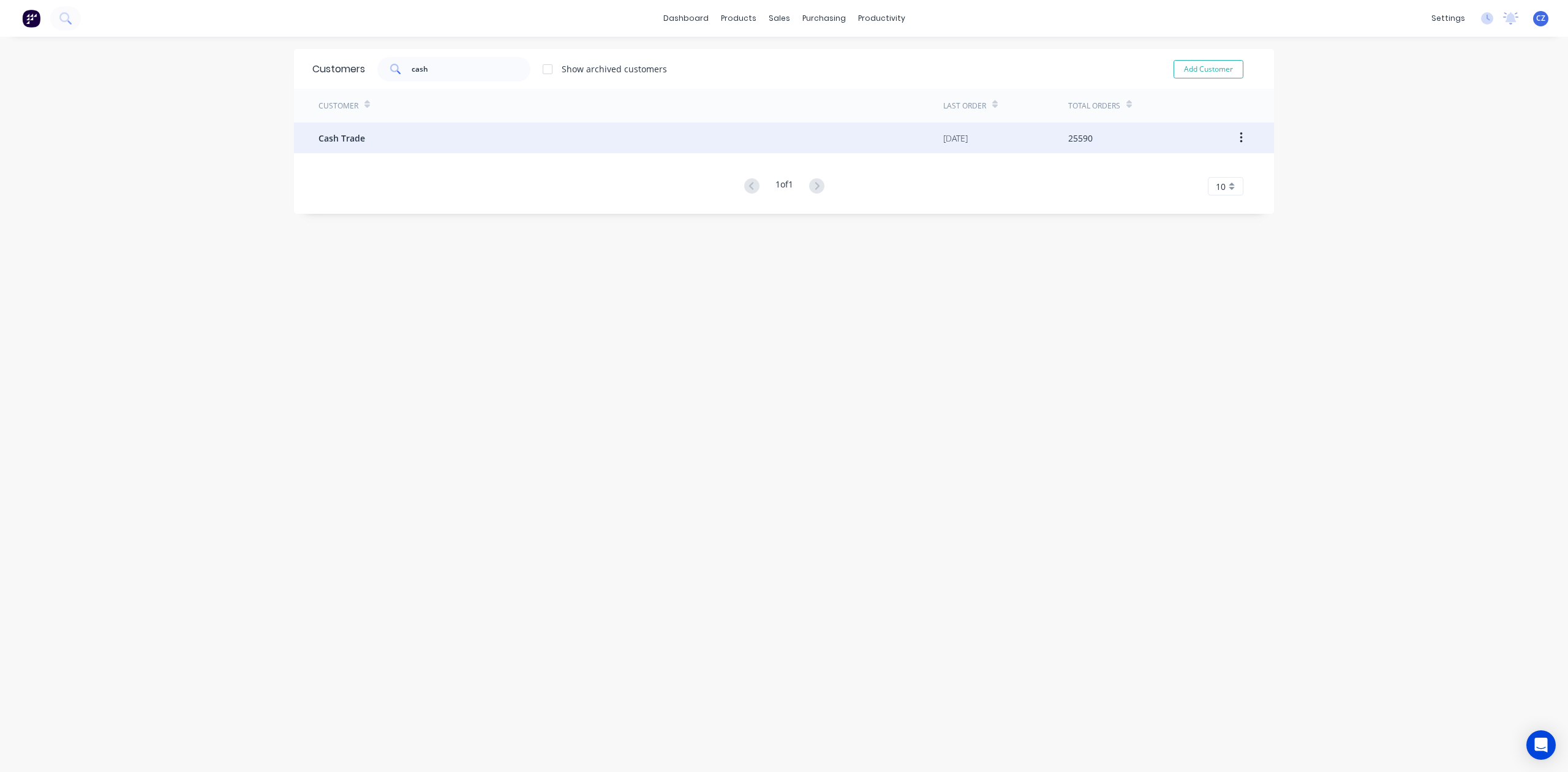
click at [441, 142] on div "Cash Trade" at bounding box center [631, 138] width 625 height 30
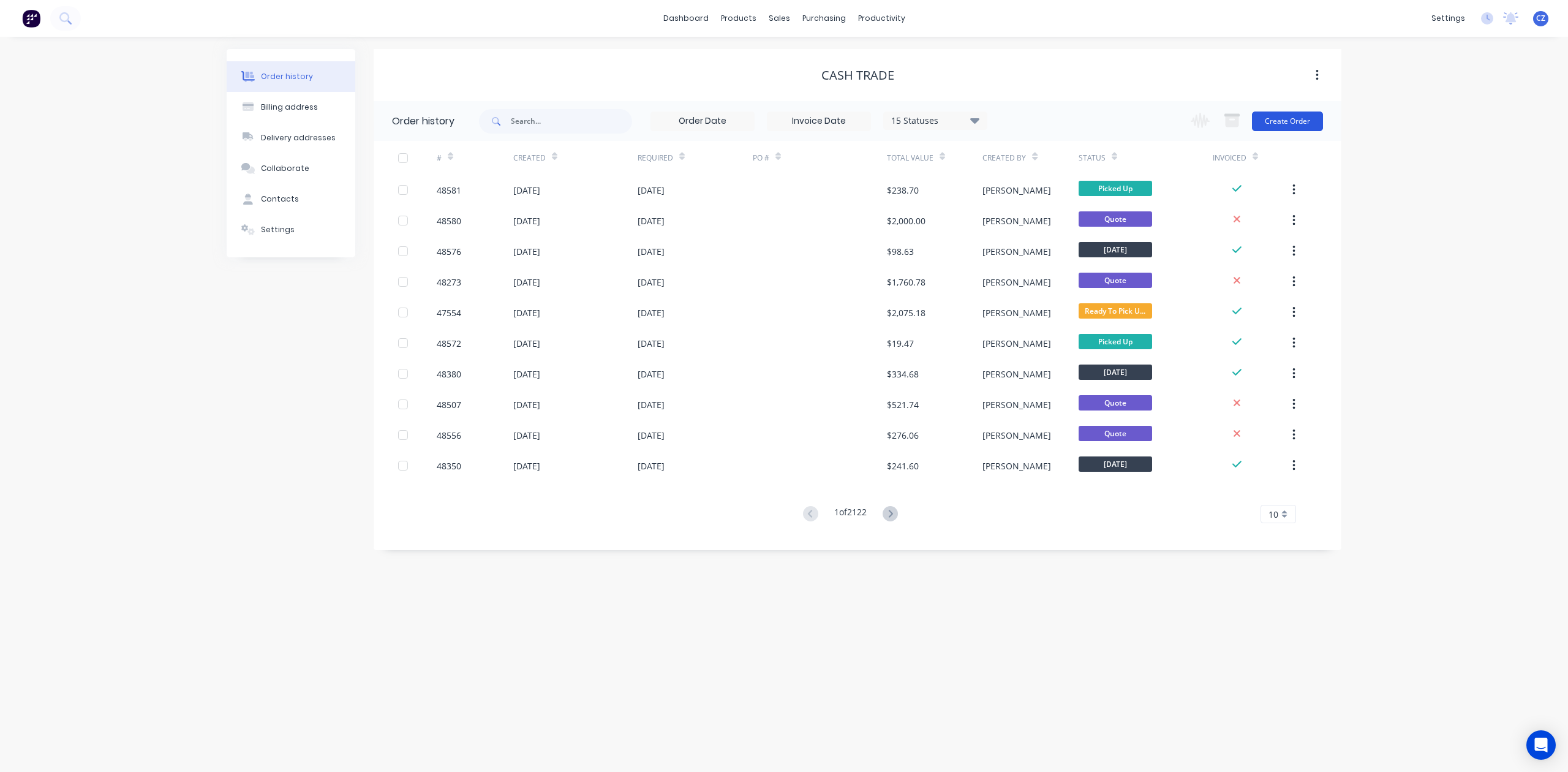
click at [1302, 120] on button "Create Order" at bounding box center [1287, 121] width 71 height 20
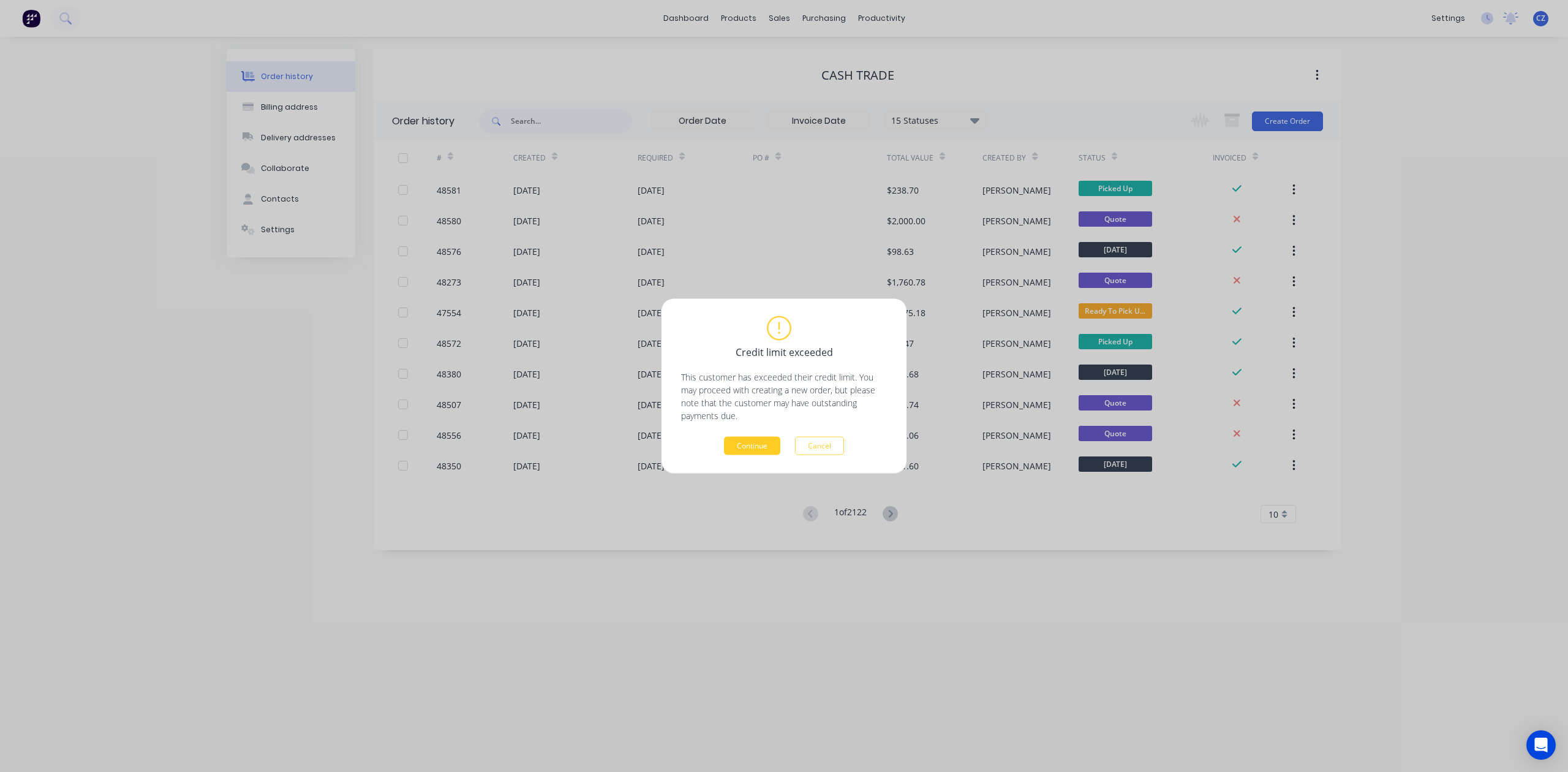
click at [750, 449] on button "Continue" at bounding box center [751, 446] width 56 height 18
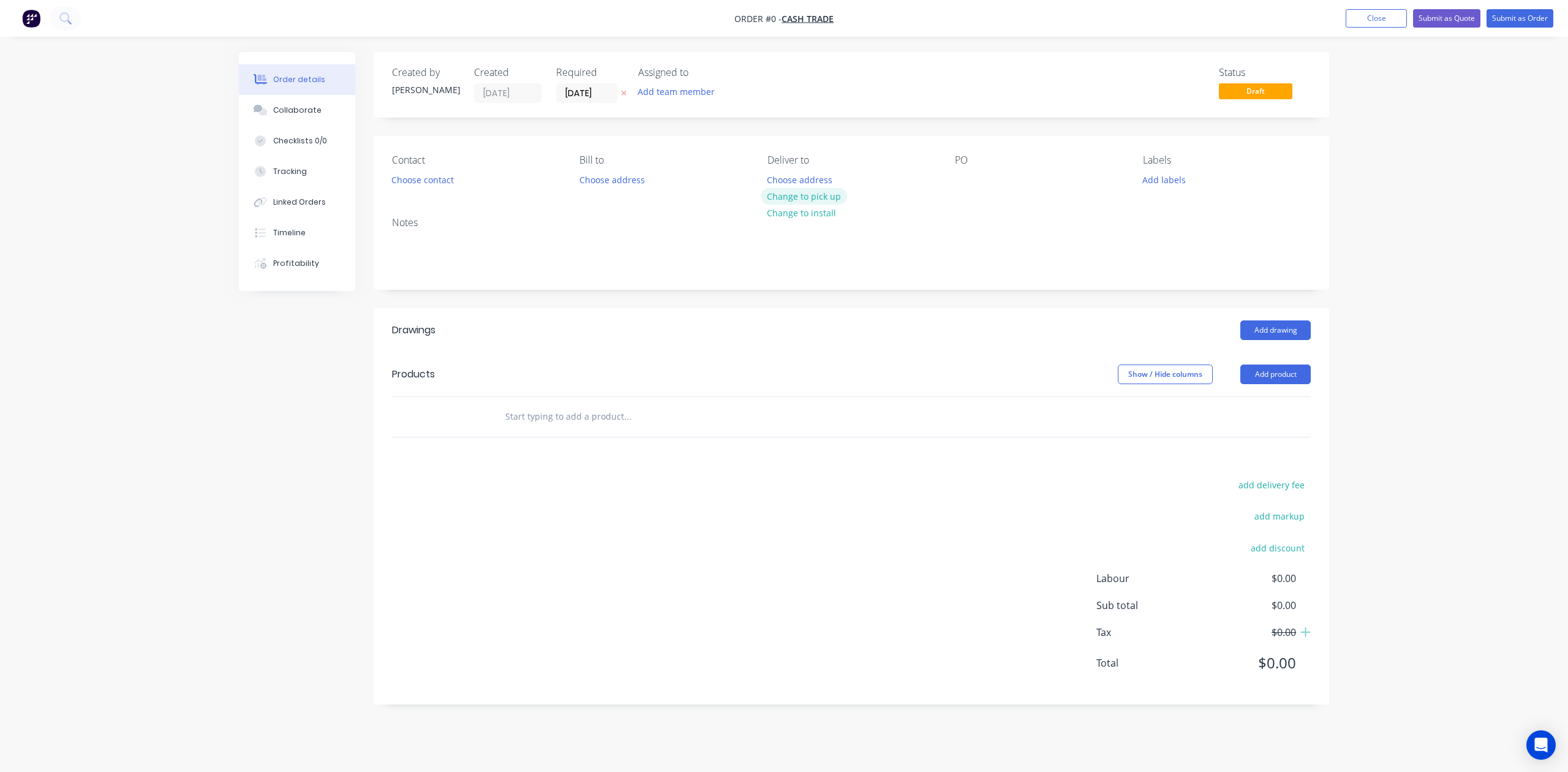
click at [817, 190] on button "Change to pick up" at bounding box center [804, 196] width 87 height 16
click at [770, 287] on div "Creating draft order... Loading..." at bounding box center [1022, 438] width 1568 height 772
click at [1273, 382] on button "Add product" at bounding box center [1275, 374] width 71 height 20
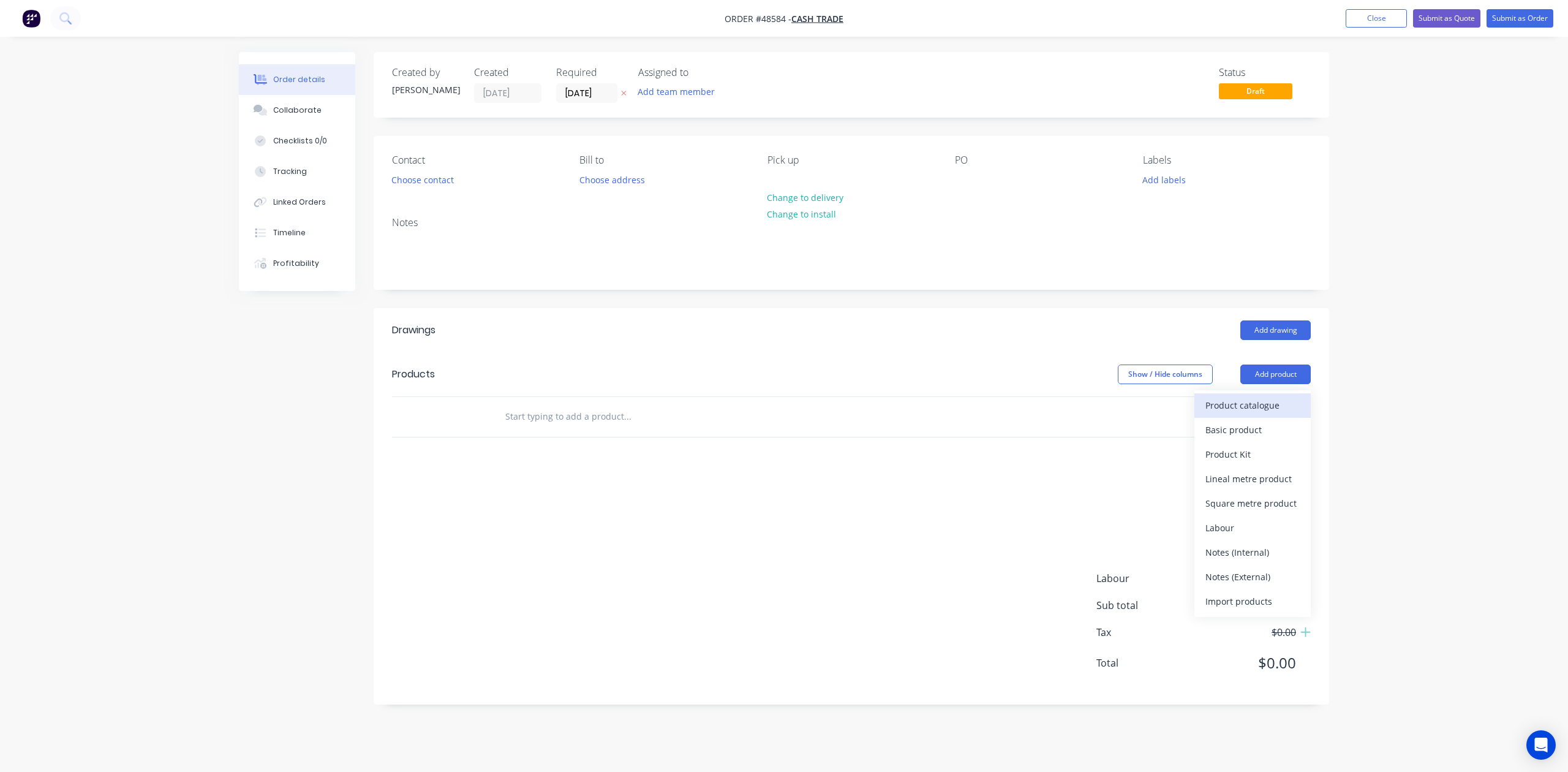
click at [1258, 413] on div "Product catalogue" at bounding box center [1252, 405] width 94 height 18
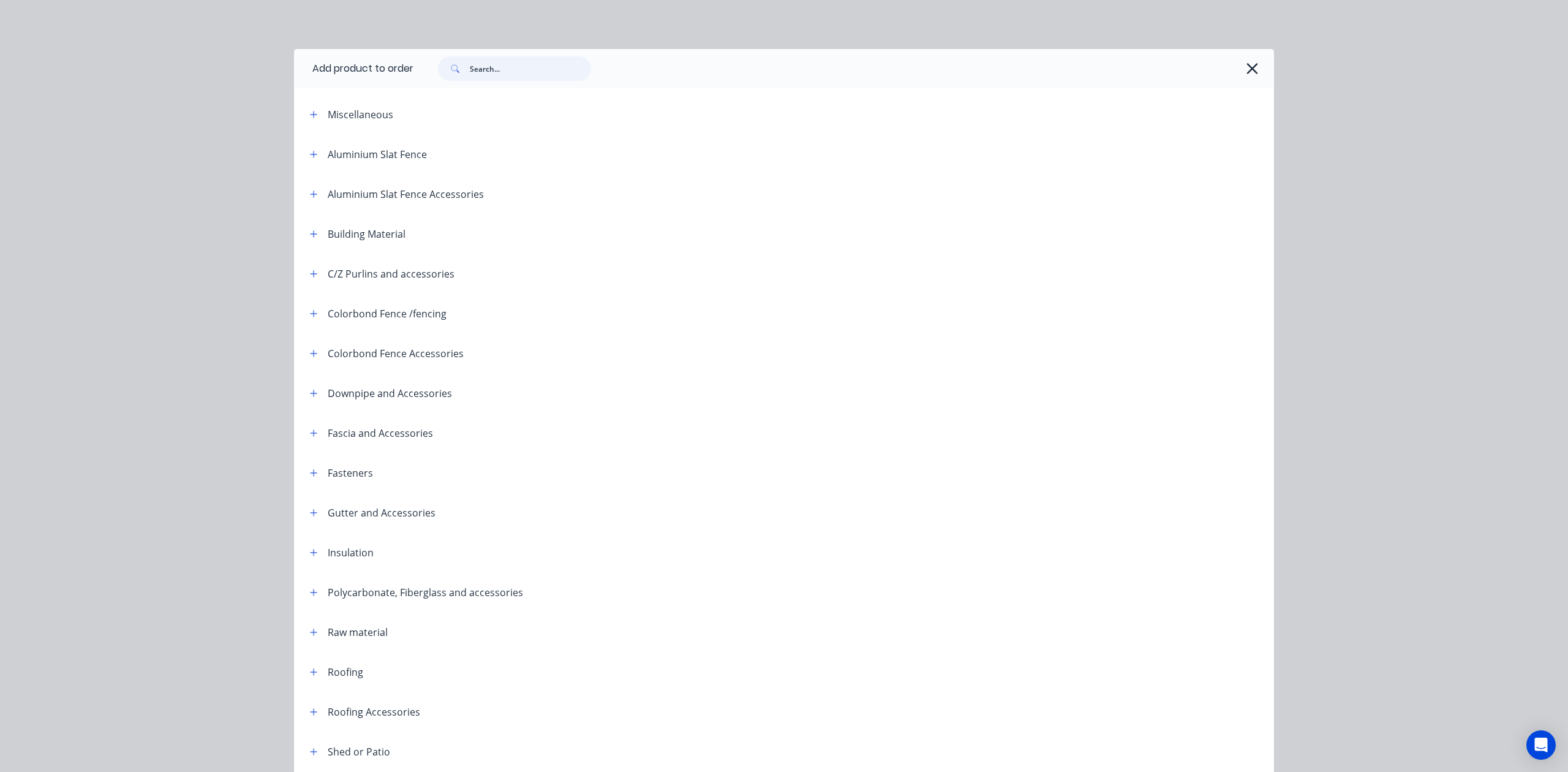
click at [498, 74] on input "text" at bounding box center [531, 68] width 121 height 24
type input "fasc"
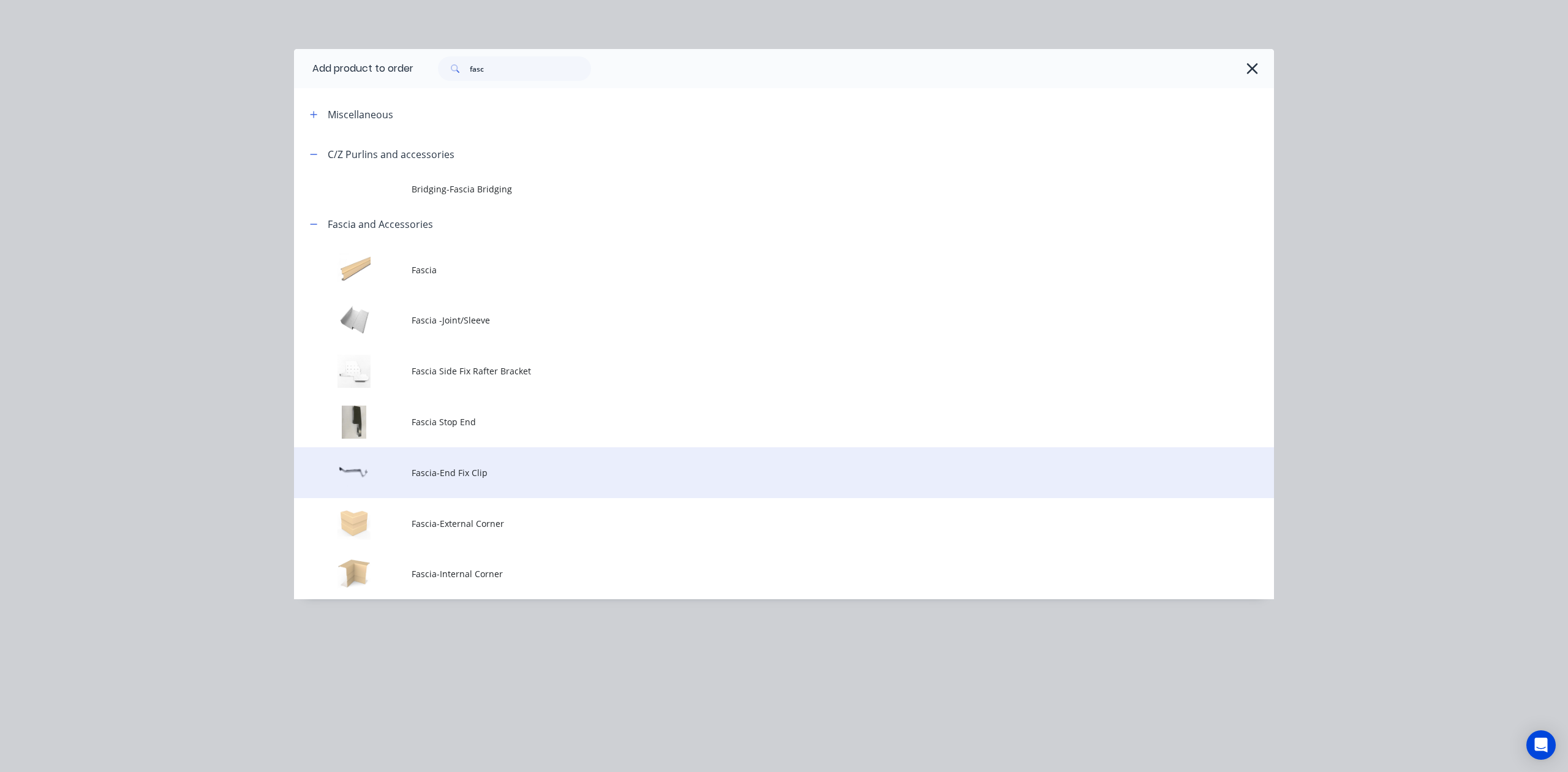
click at [479, 468] on span "Fascia-End Fix Clip" at bounding box center [756, 473] width 689 height 13
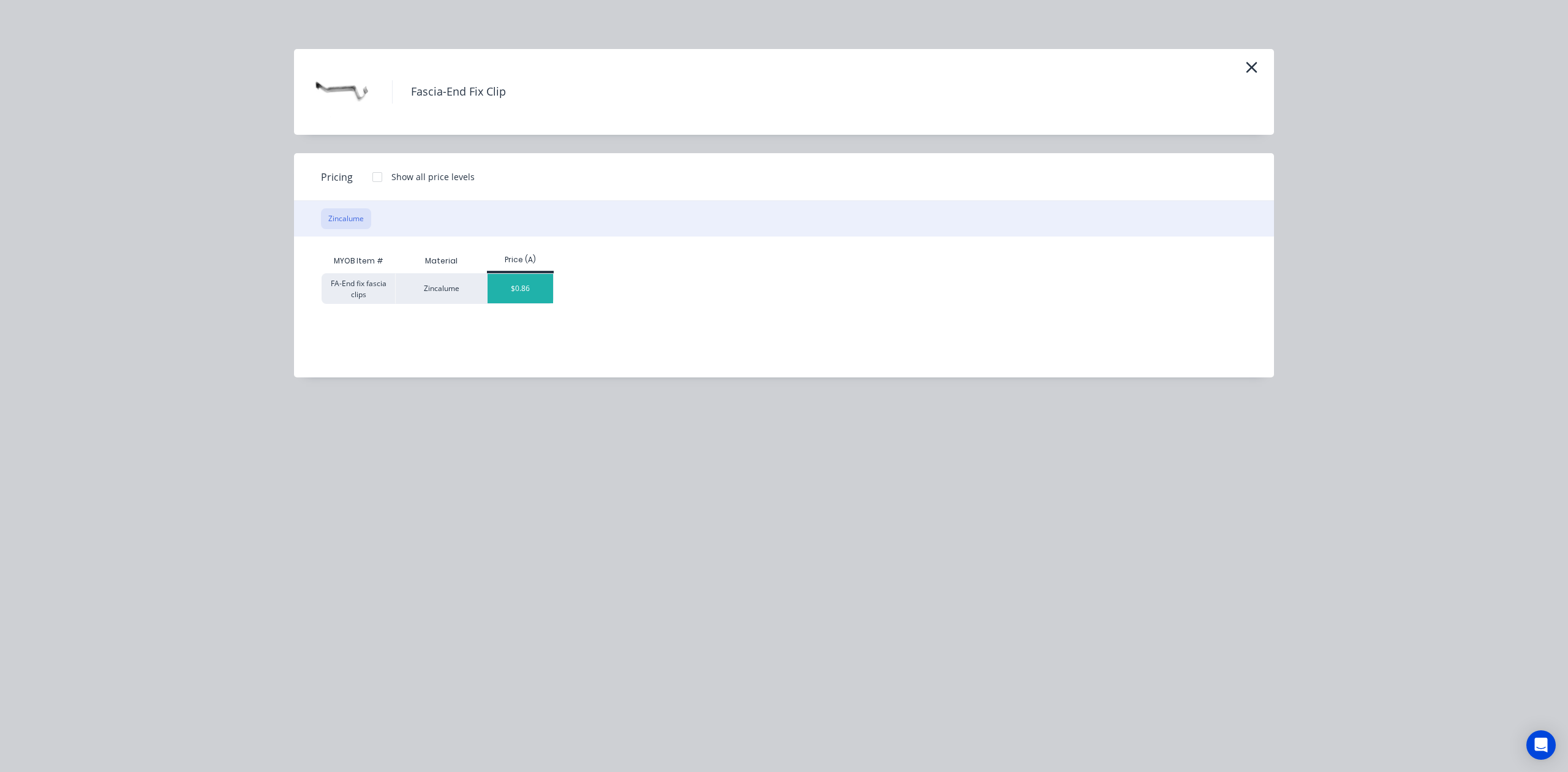
click at [503, 282] on div "$0.86" at bounding box center [520, 288] width 65 height 30
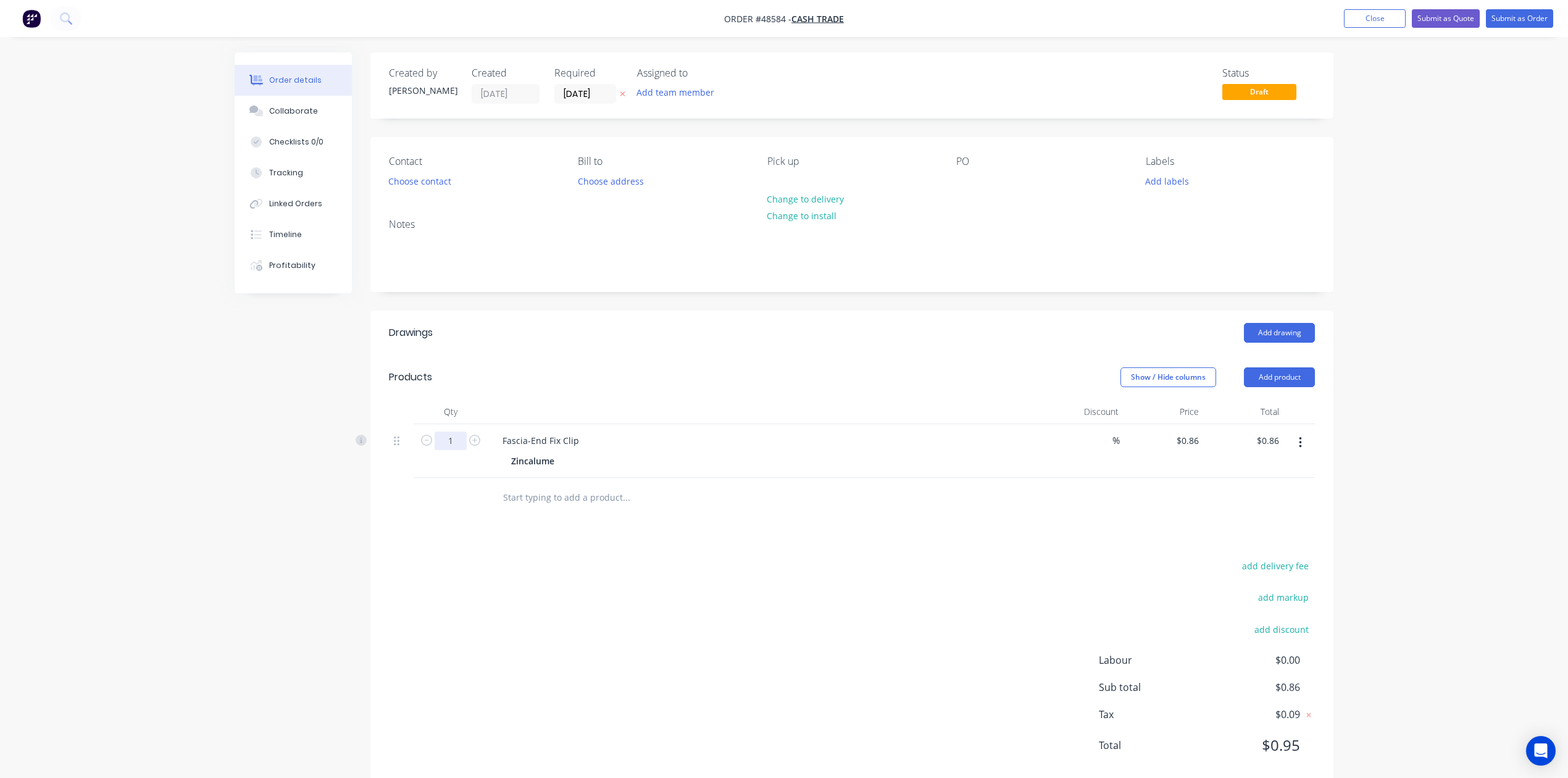
click at [458, 442] on input "1" at bounding box center [450, 441] width 32 height 19
type input "50"
type input "$43.00"
click at [842, 386] on div "Show / Hide columns Add product" at bounding box center [950, 377] width 729 height 20
click at [409, 179] on button "Choose contact" at bounding box center [420, 180] width 76 height 17
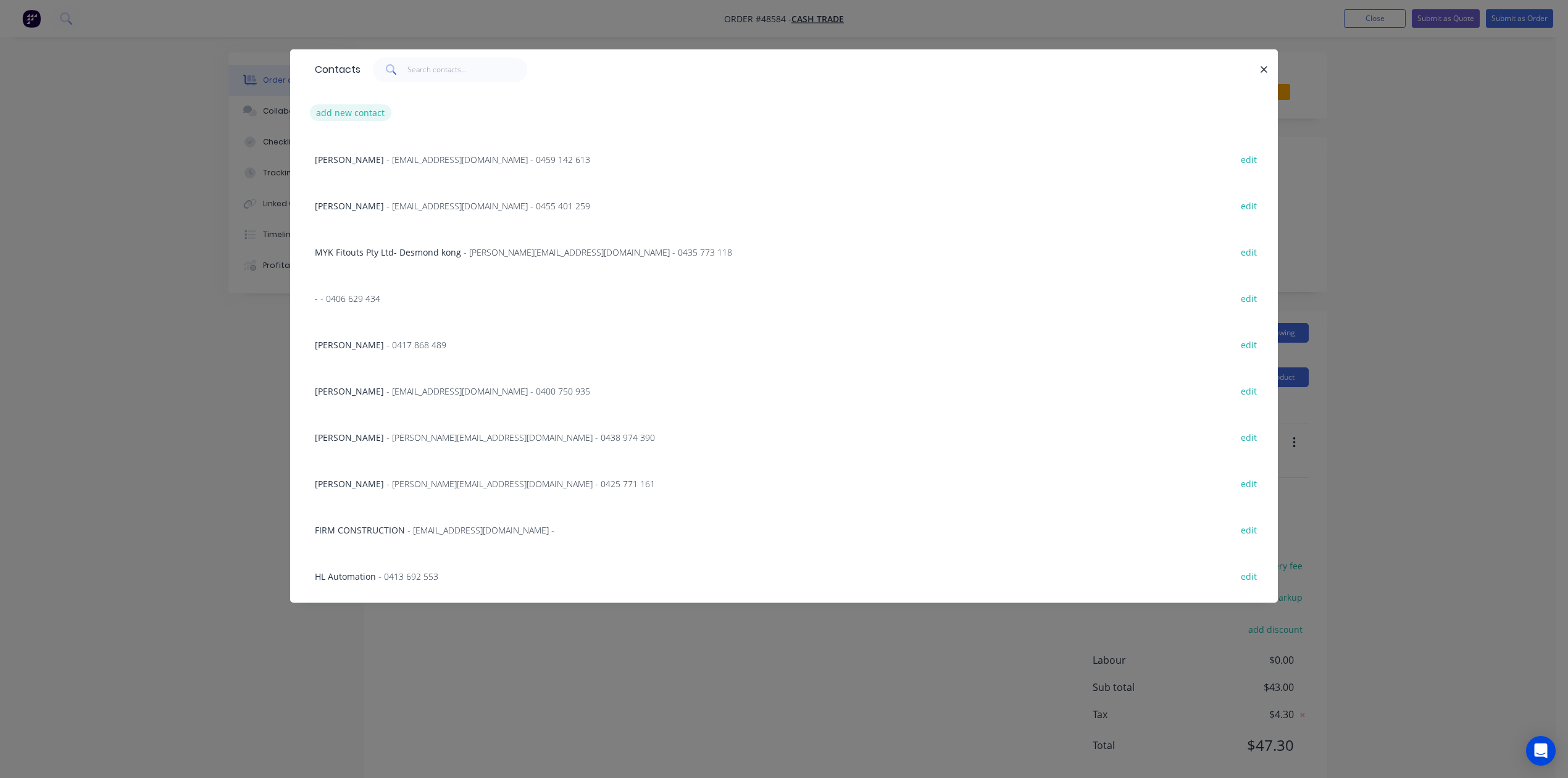
click at [347, 110] on button "add new contact" at bounding box center [351, 112] width 82 height 17
select select "AU"
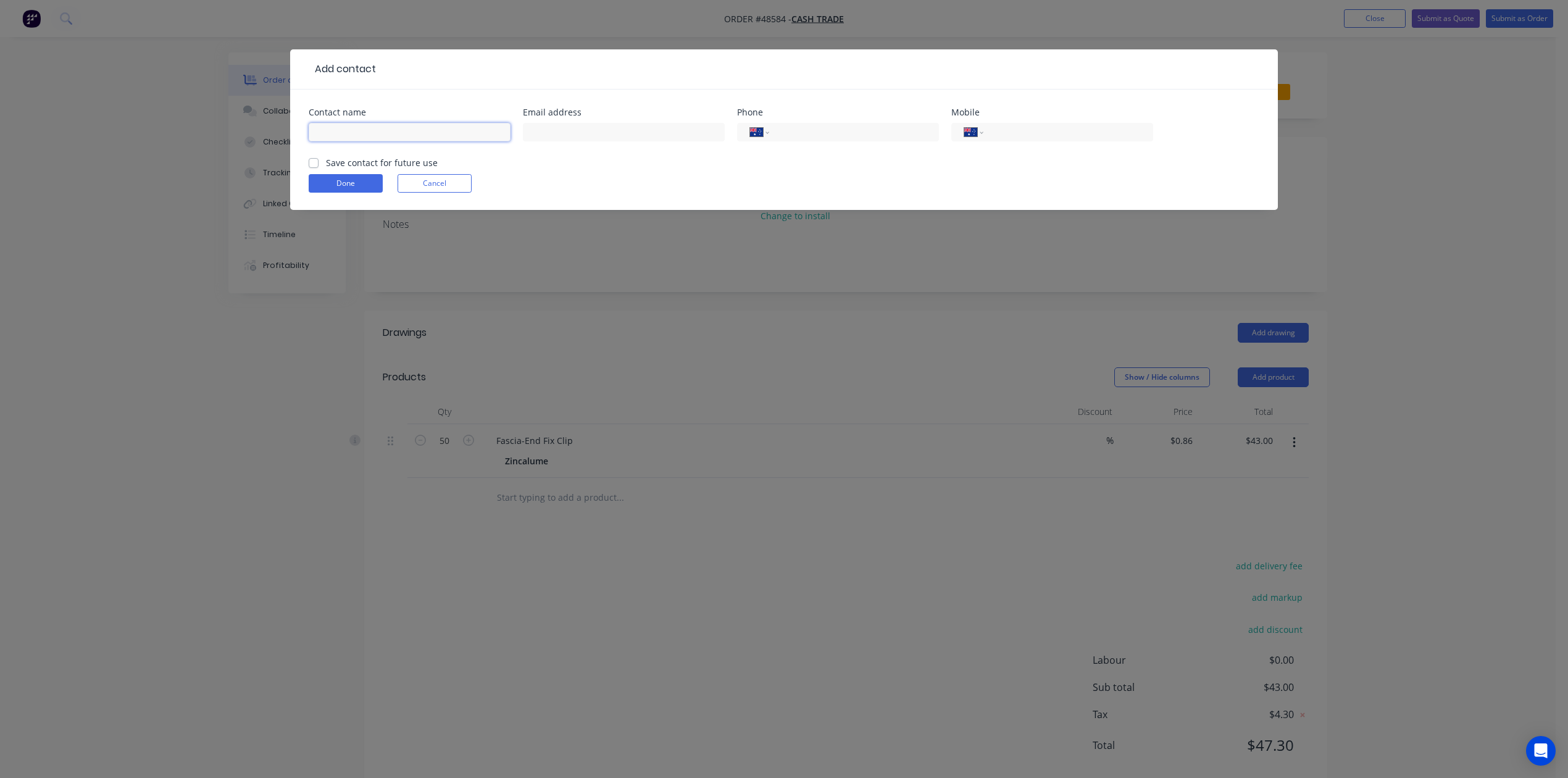
click at [340, 136] on input "text" at bounding box center [410, 132] width 202 height 19
type input "[PERSON_NAME]"
click at [1038, 130] on input "tel" at bounding box center [1066, 132] width 148 height 14
type input "0450 723 116"
click at [302, 180] on div "Contact name Lino Email address Phone International Afghanistan Åland Islands A…" at bounding box center [784, 149] width 988 height 120
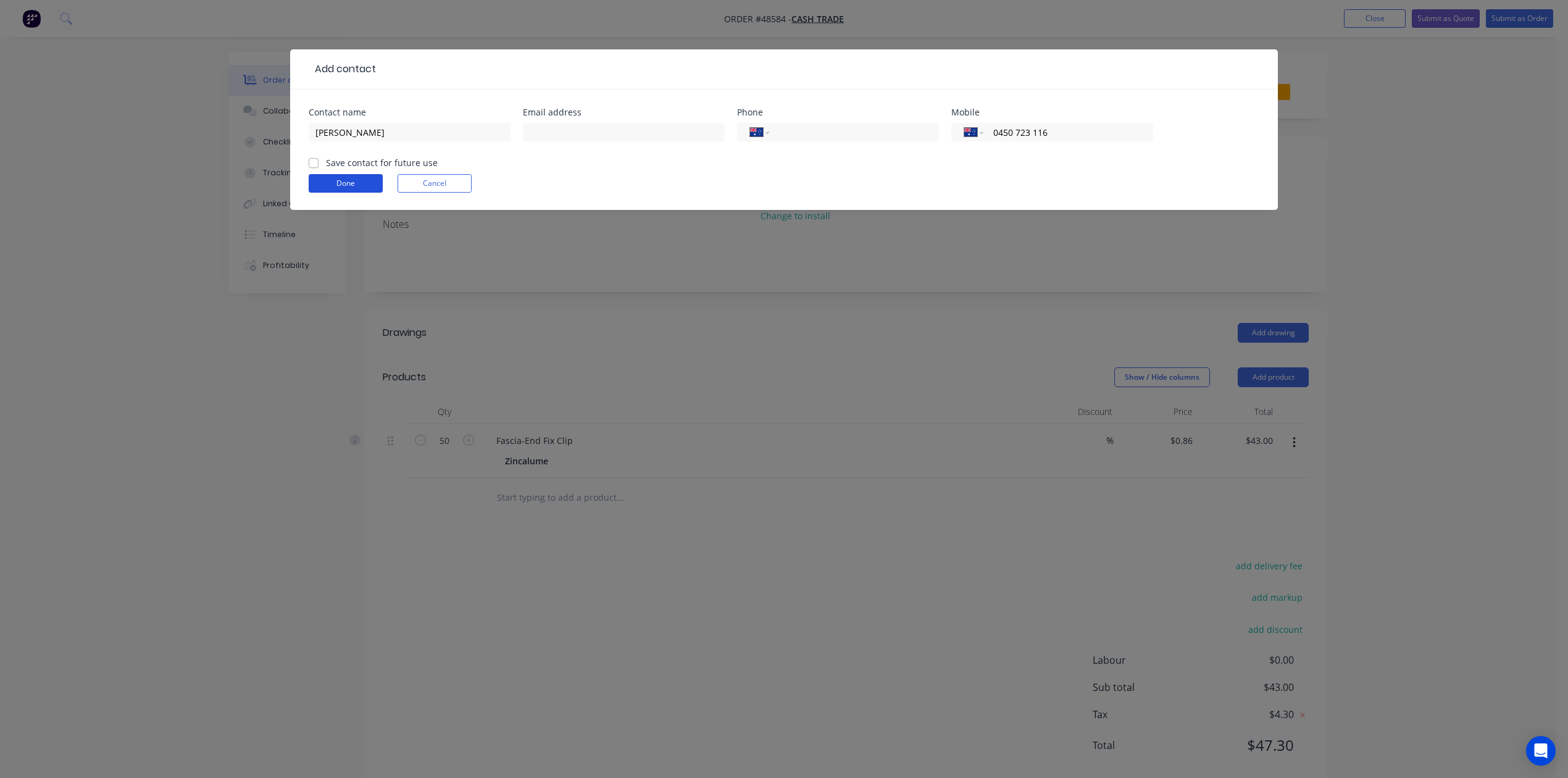
drag, startPoint x: 314, startPoint y: 181, endPoint x: 371, endPoint y: 194, distance: 58.5
click at [314, 181] on button "Done" at bounding box center [346, 183] width 74 height 19
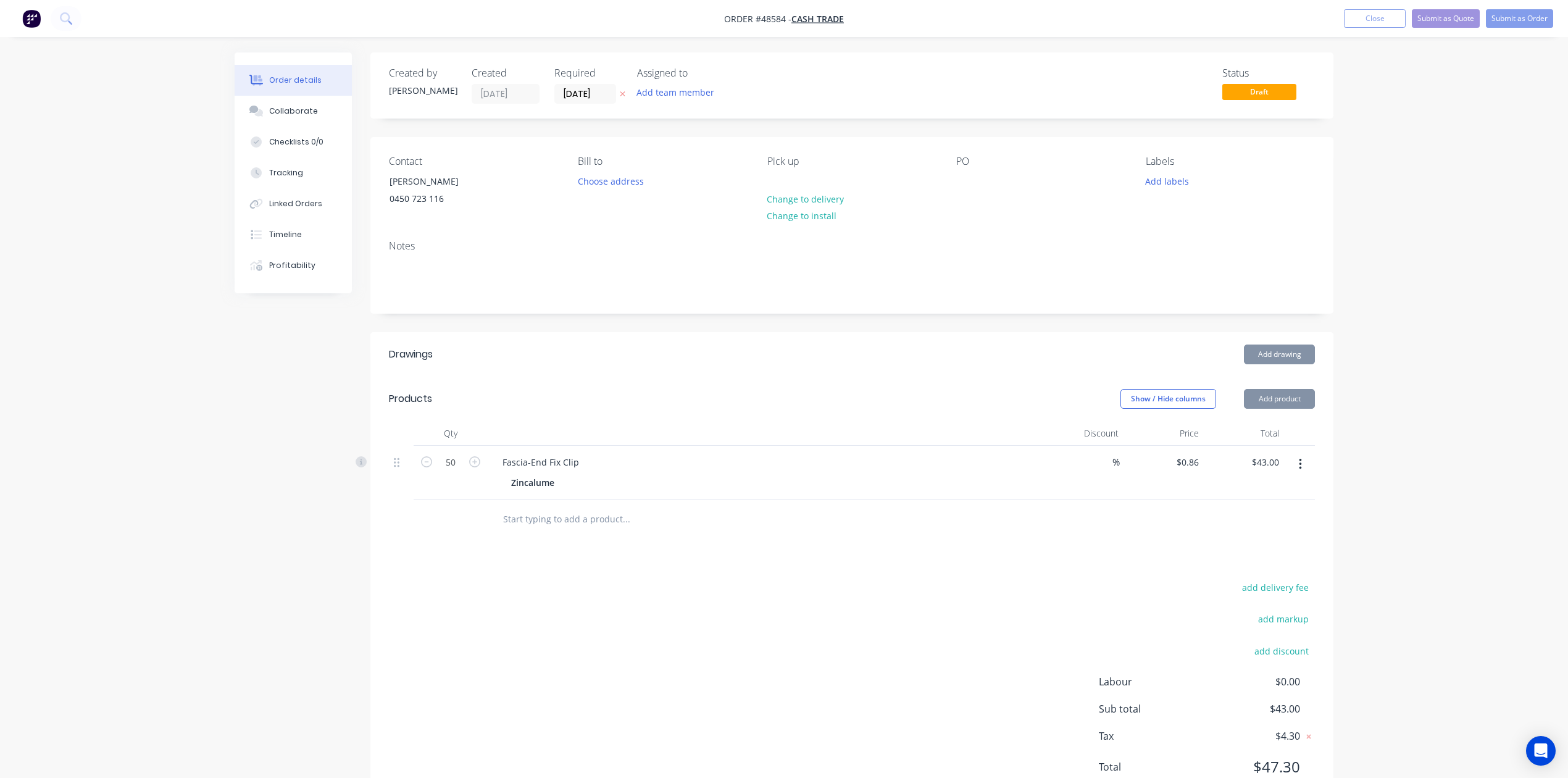
click at [1005, 361] on div "Add drawing" at bounding box center [950, 355] width 729 height 20
click at [1498, 20] on button "Submit as Order" at bounding box center [1519, 19] width 67 height 19
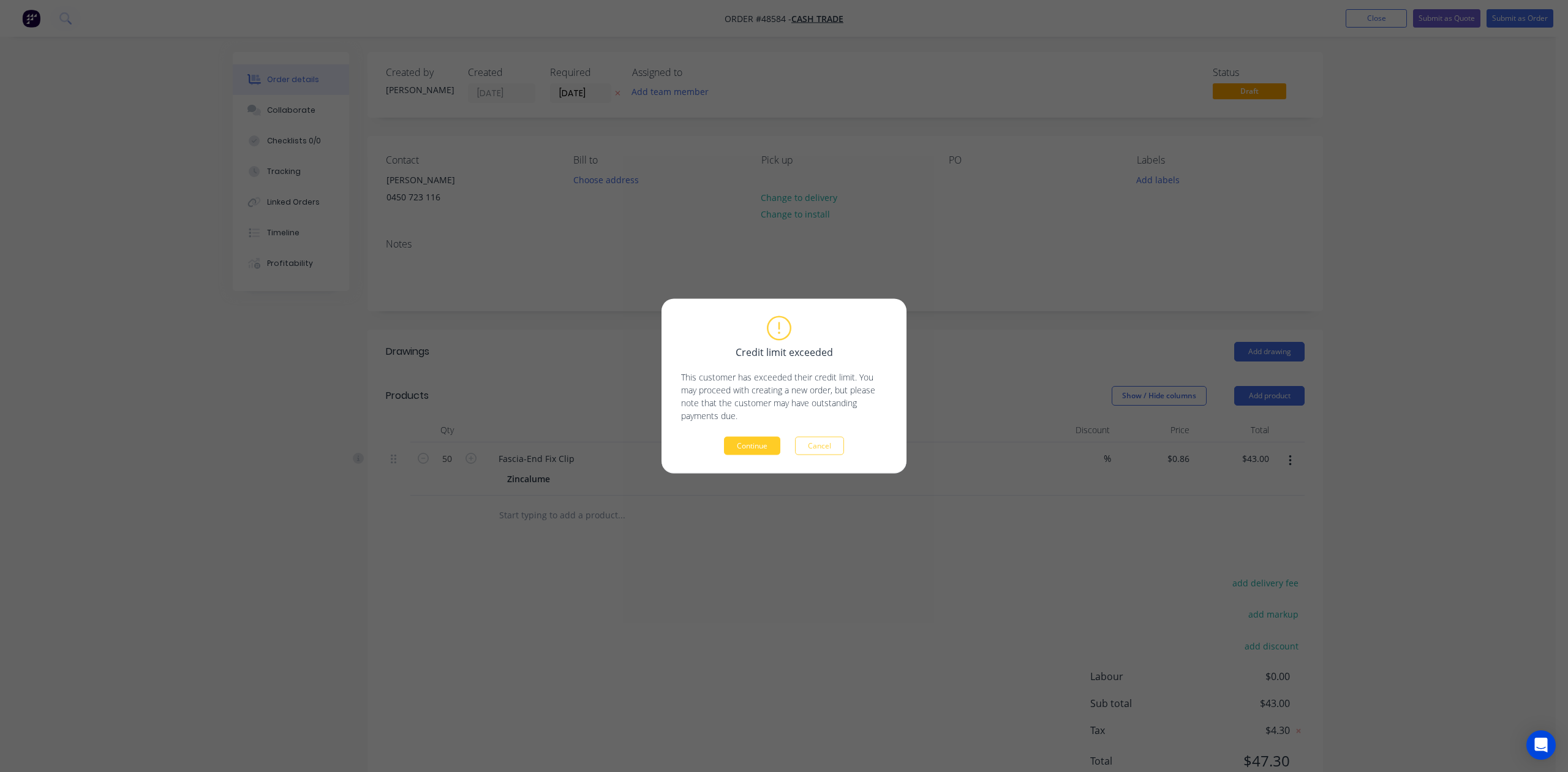
click at [749, 449] on button "Continue" at bounding box center [751, 446] width 56 height 18
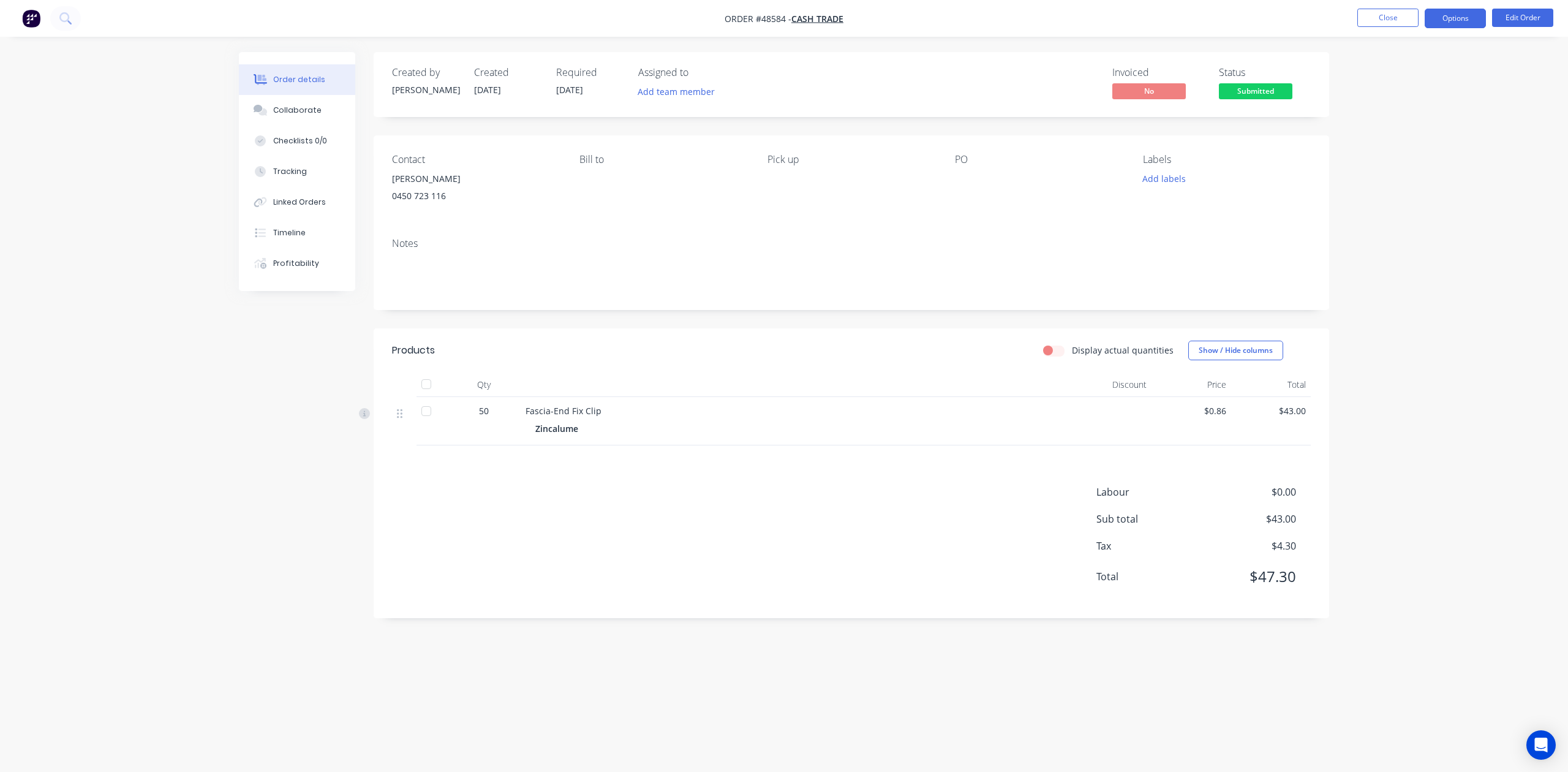
click at [1463, 18] on button "Options" at bounding box center [1455, 18] width 61 height 20
click at [1415, 66] on div "Invoice" at bounding box center [1418, 74] width 113 height 18
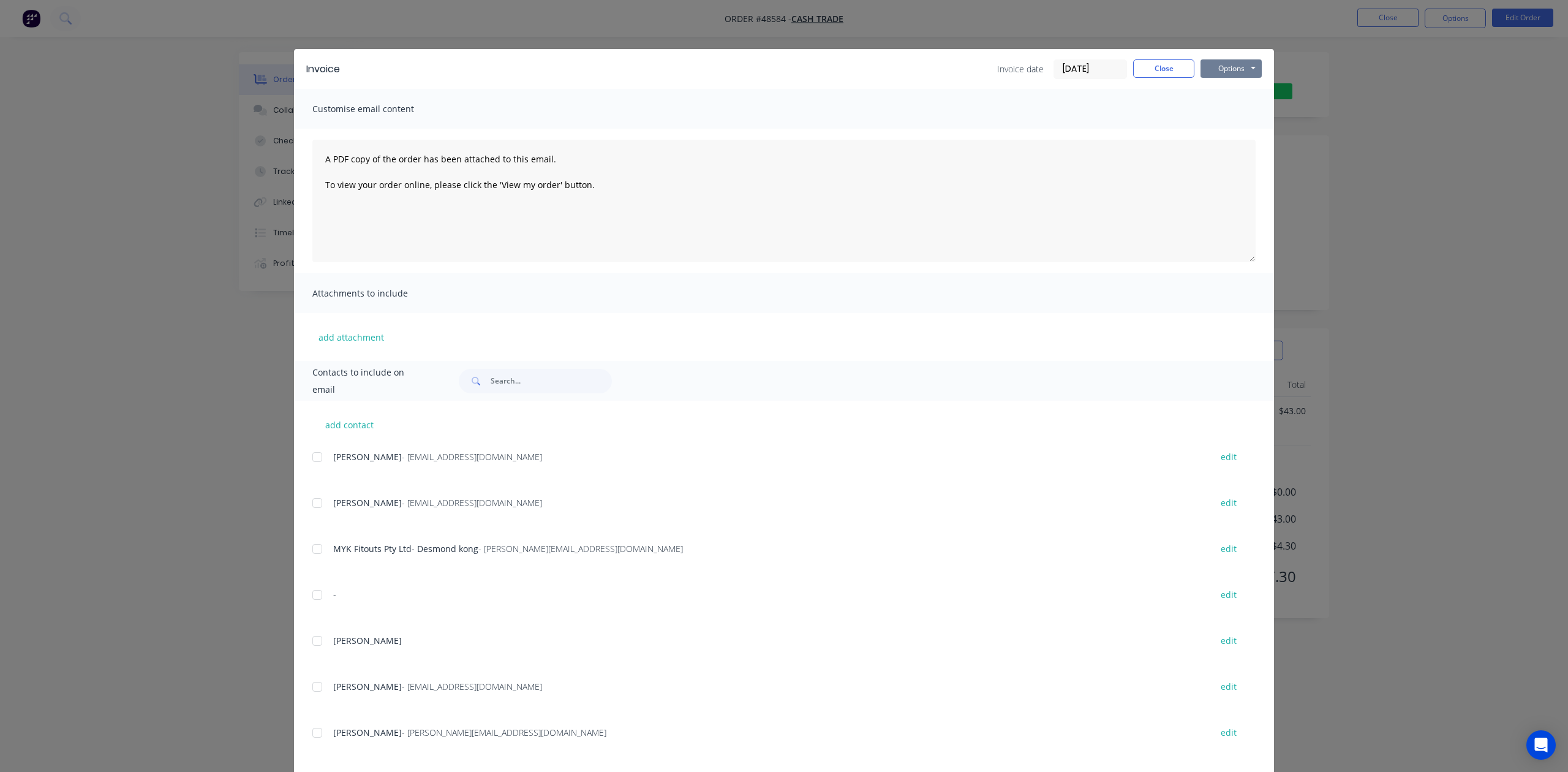
click at [1229, 65] on button "Options" at bounding box center [1231, 69] width 61 height 18
click at [1224, 107] on button "Print" at bounding box center [1239, 110] width 78 height 20
click at [1136, 59] on button "Close" at bounding box center [1163, 69] width 61 height 18
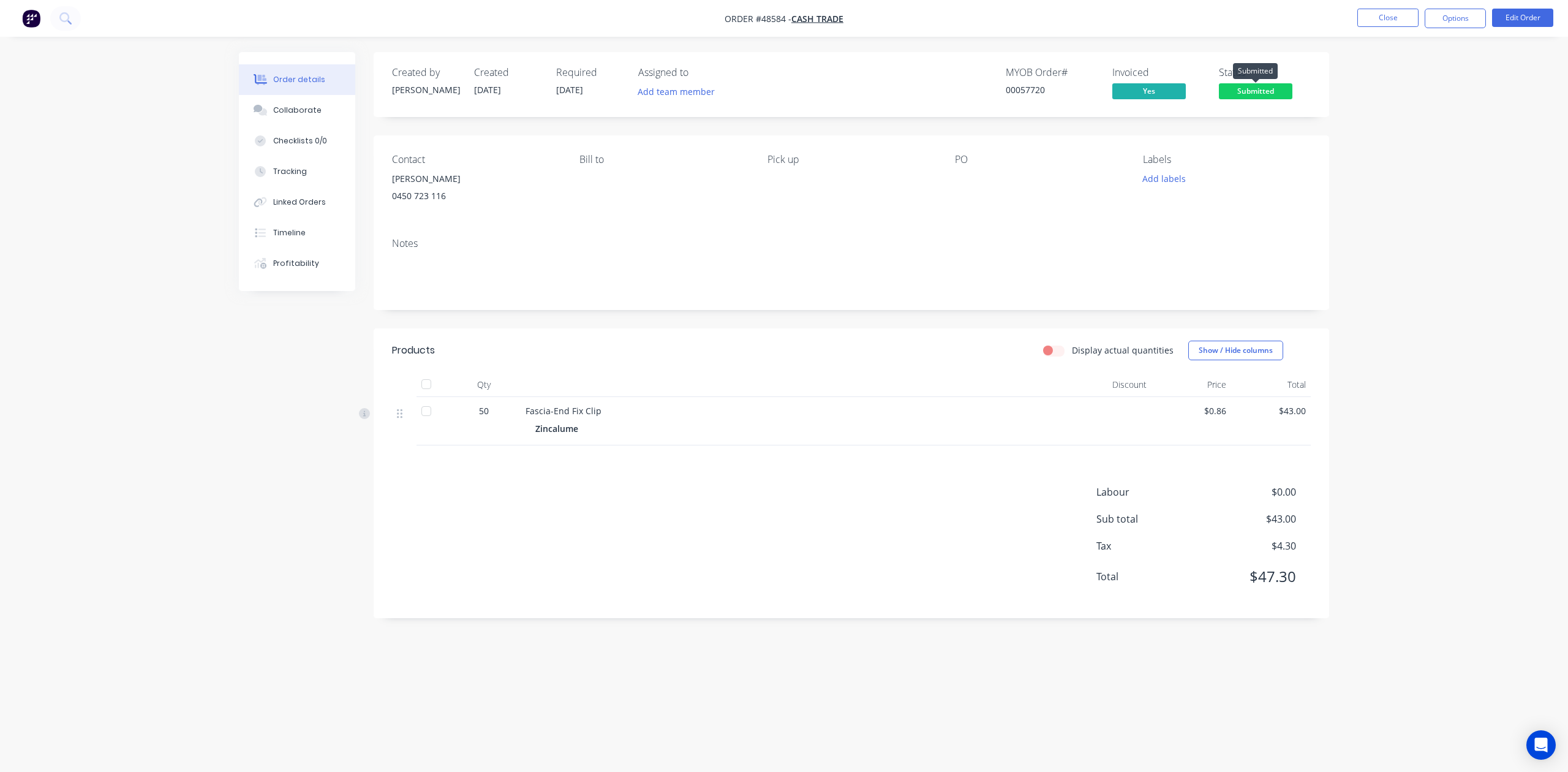
click at [1281, 90] on span "Submitted" at bounding box center [1256, 90] width 74 height 15
drag, startPoint x: 1395, startPoint y: 137, endPoint x: 1453, endPoint y: 22, distance: 128.8
click at [1403, 121] on div "Order details Collaborate Checklists 0/0 Tracking Linked Orders Timeline Profit…" at bounding box center [784, 386] width 1568 height 772
click at [1453, 18] on button "Options" at bounding box center [1455, 18] width 61 height 20
click at [1389, 171] on div "Delivery Docket" at bounding box center [1418, 172] width 113 height 18
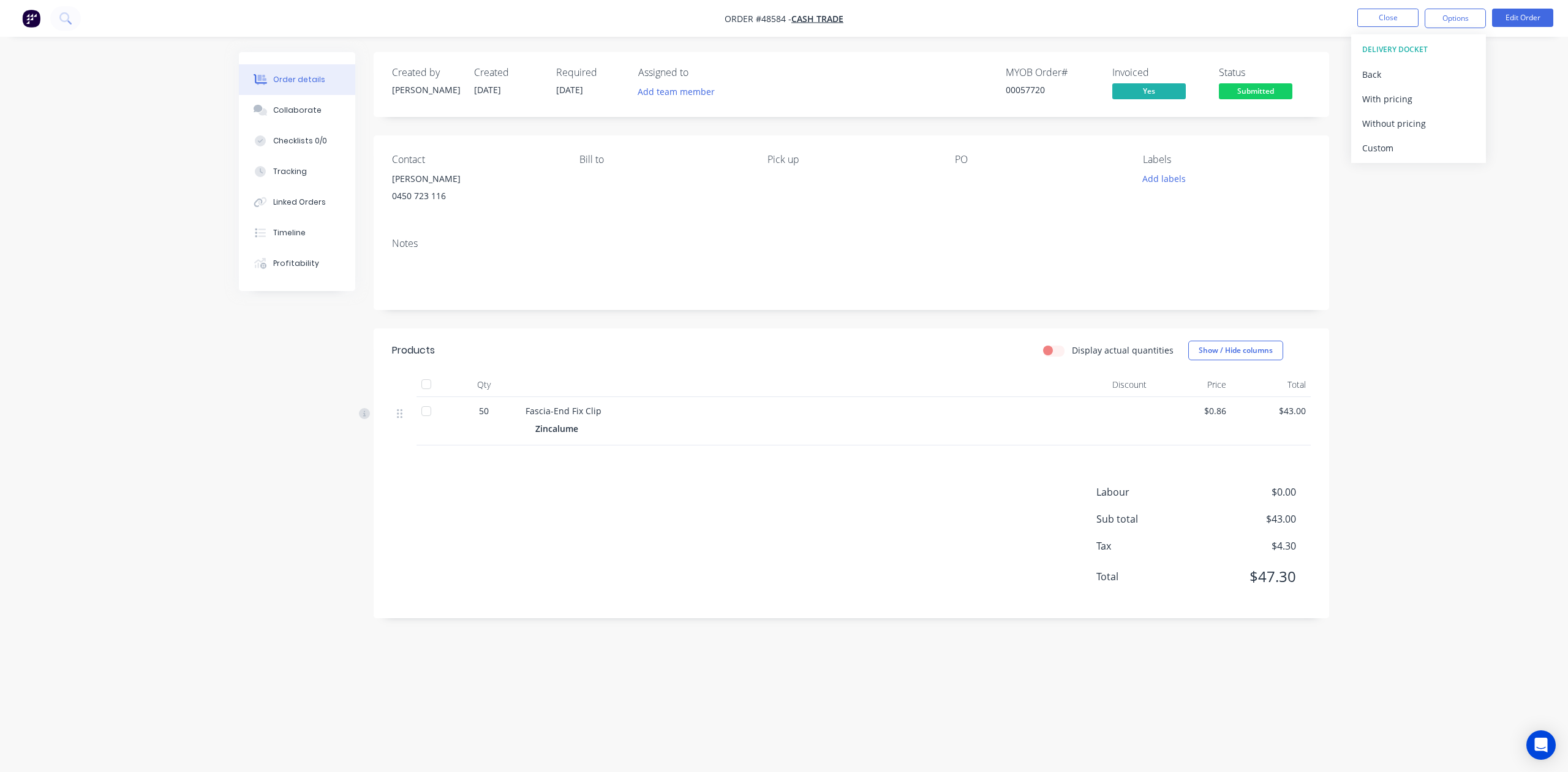
click at [1393, 121] on div "Without pricing" at bounding box center [1418, 123] width 113 height 18
click at [995, 442] on div "Fascia-End Fix Clip Zincalume" at bounding box center [796, 421] width 551 height 48
click at [937, 400] on div "Fascia-End Fix Clip Zincalume" at bounding box center [796, 421] width 551 height 48
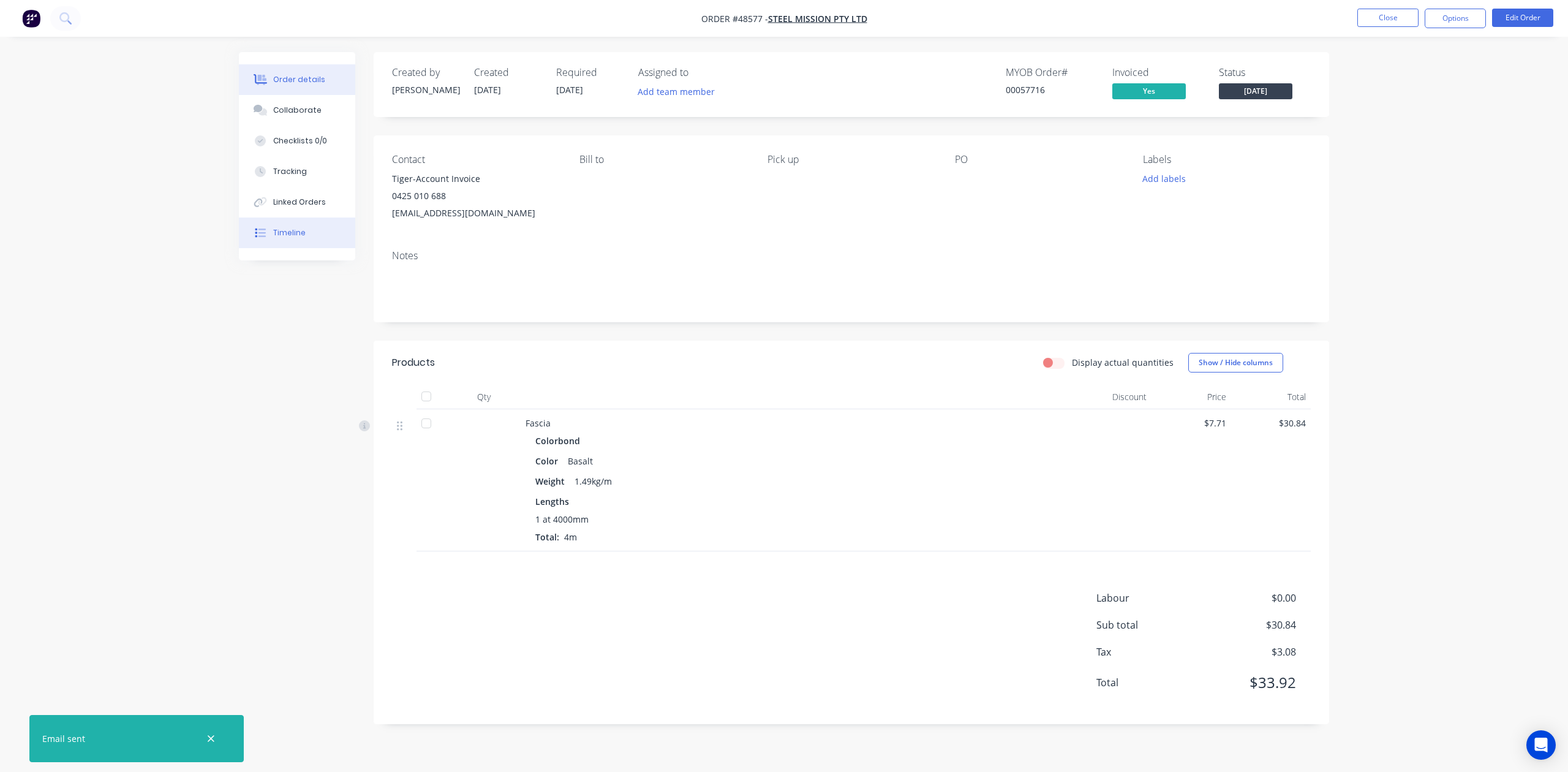
click at [292, 247] on button "Timeline" at bounding box center [297, 233] width 117 height 30
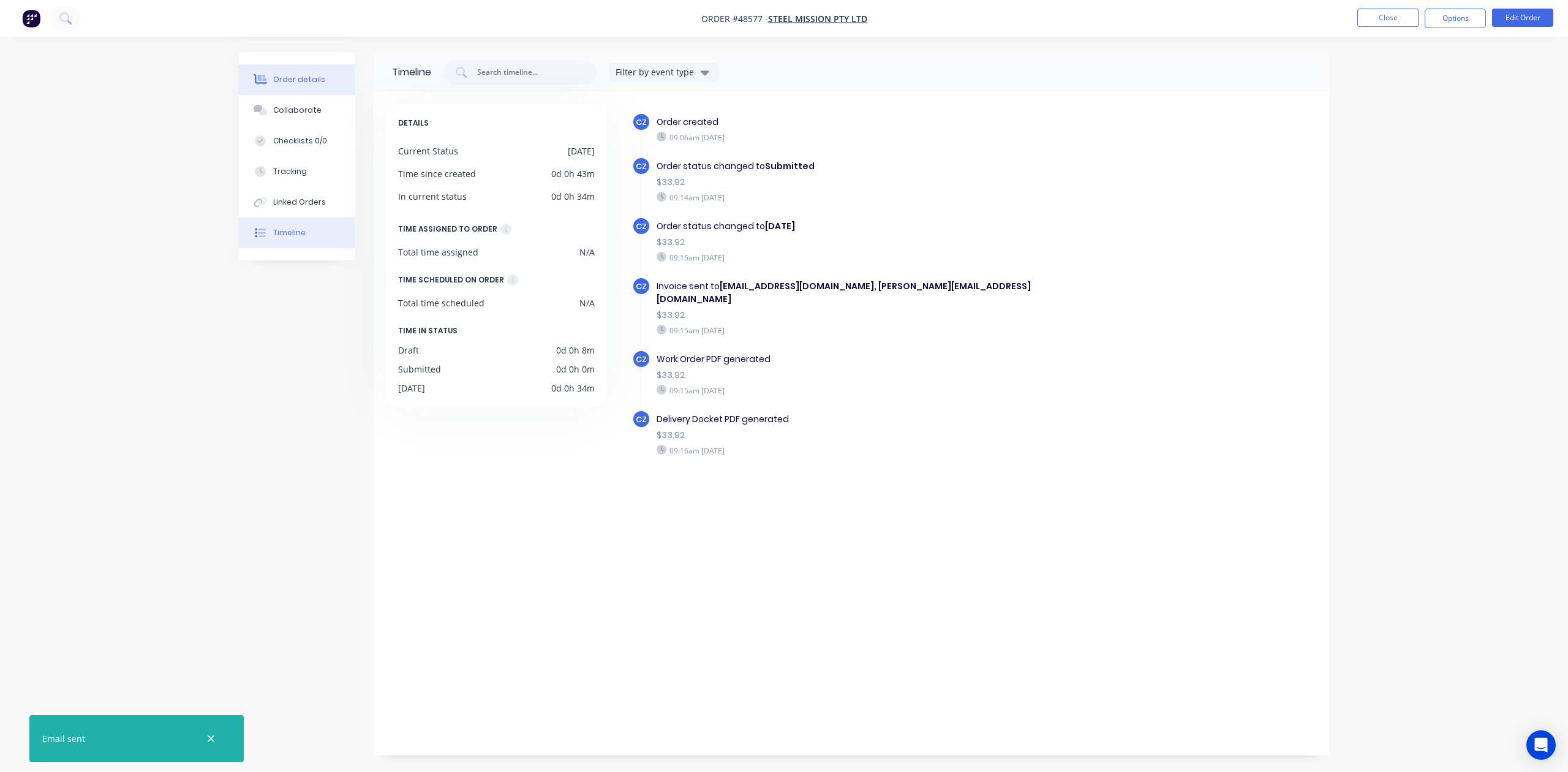
click at [271, 78] on button "Order details" at bounding box center [297, 80] width 117 height 30
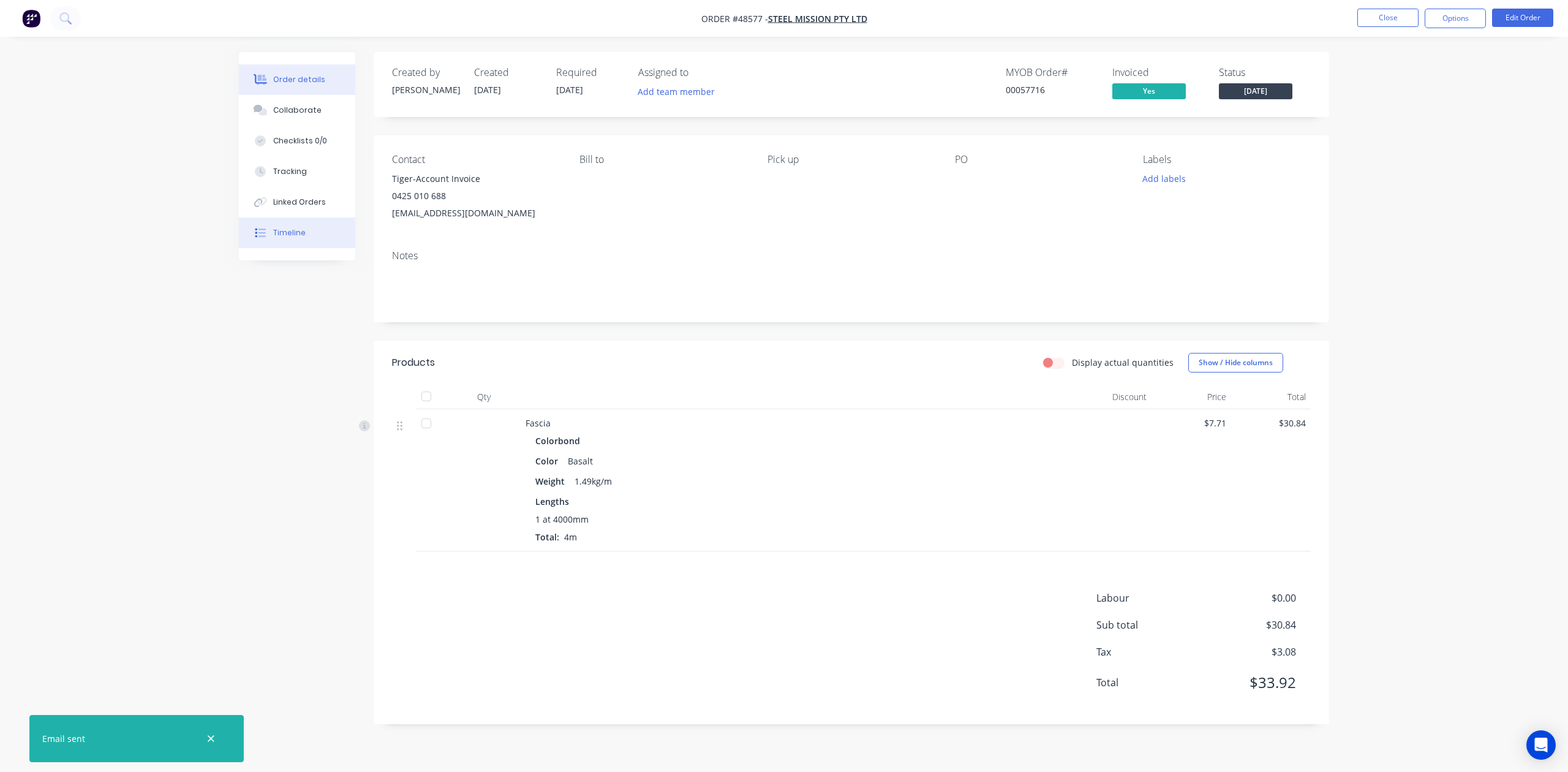
click at [312, 238] on button "Timeline" at bounding box center [297, 233] width 117 height 30
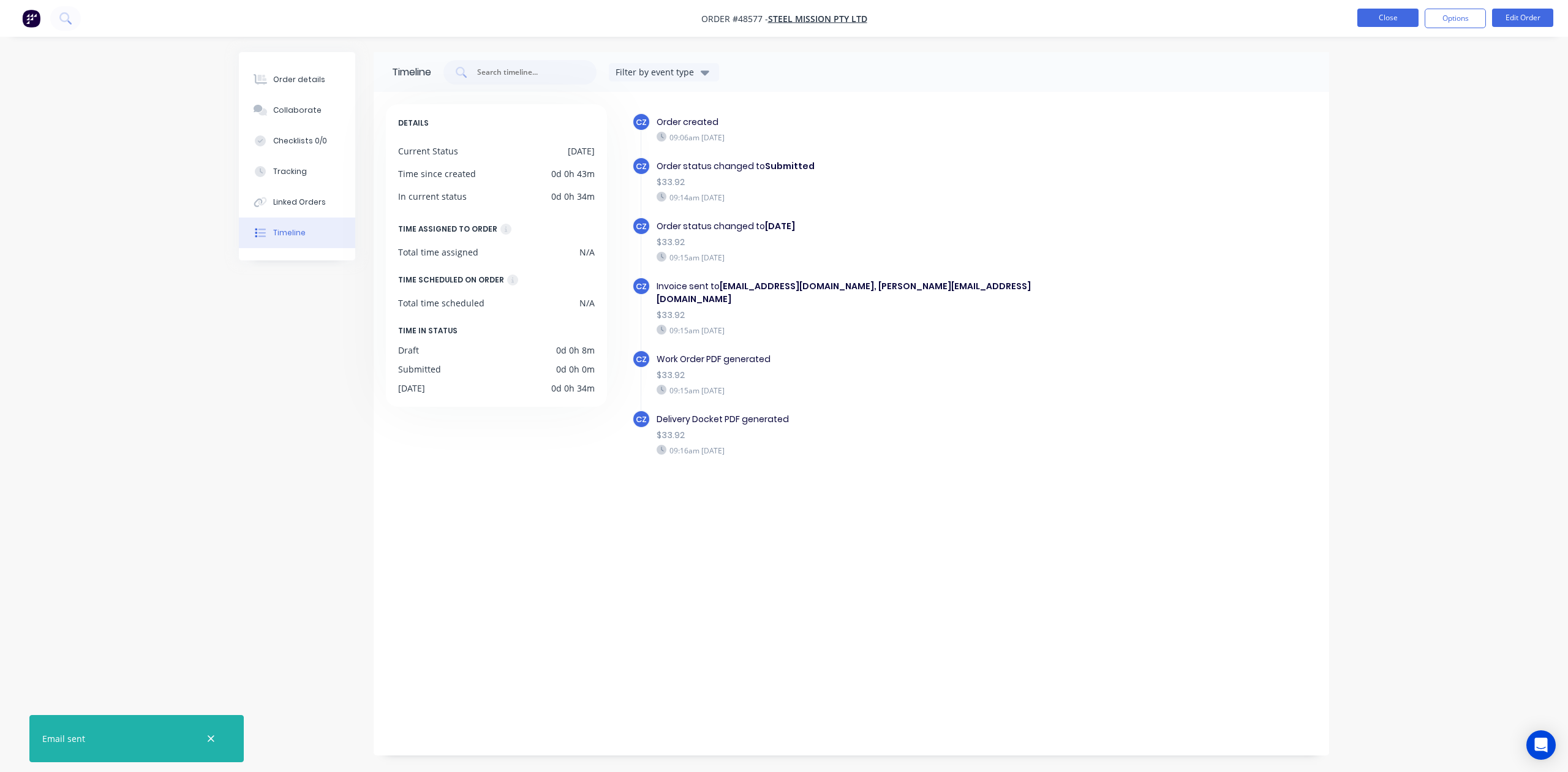
click at [1383, 13] on button "Close" at bounding box center [1387, 18] width 61 height 18
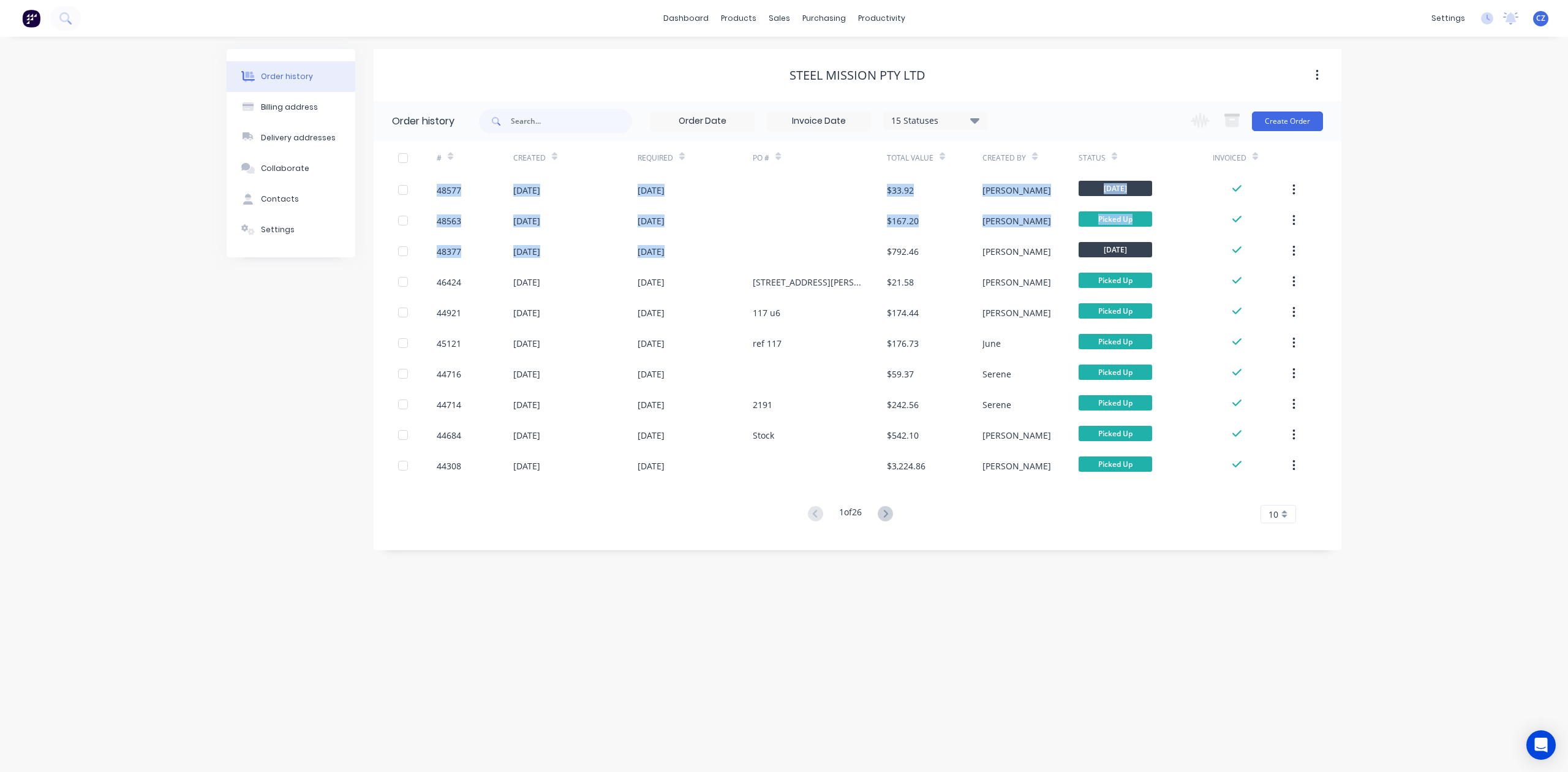
drag, startPoint x: 848, startPoint y: 255, endPoint x: 949, endPoint y: 135, distance: 156.8
click at [910, 143] on div "# Created Required PO # Total Value Created By Status Invoiced 48577 [DATE] [DA…" at bounding box center [850, 332] width 953 height 382
click at [1042, 108] on div "15 Statuses Invoice Status Invoiced Not Invoiced Partial Order Status All Archi…" at bounding box center [910, 121] width 862 height 40
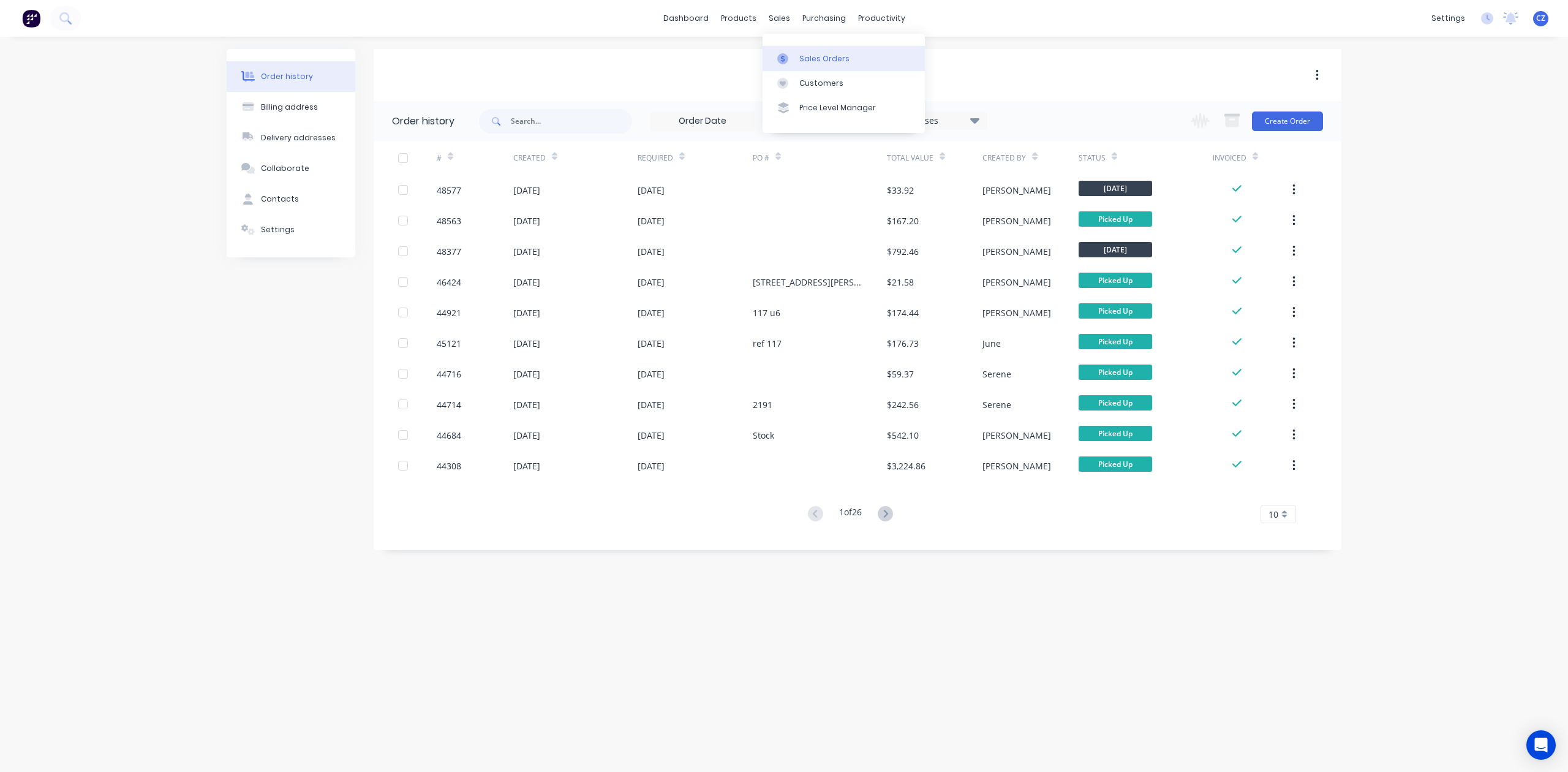
click at [804, 59] on div "Sales Orders" at bounding box center [825, 59] width 50 height 11
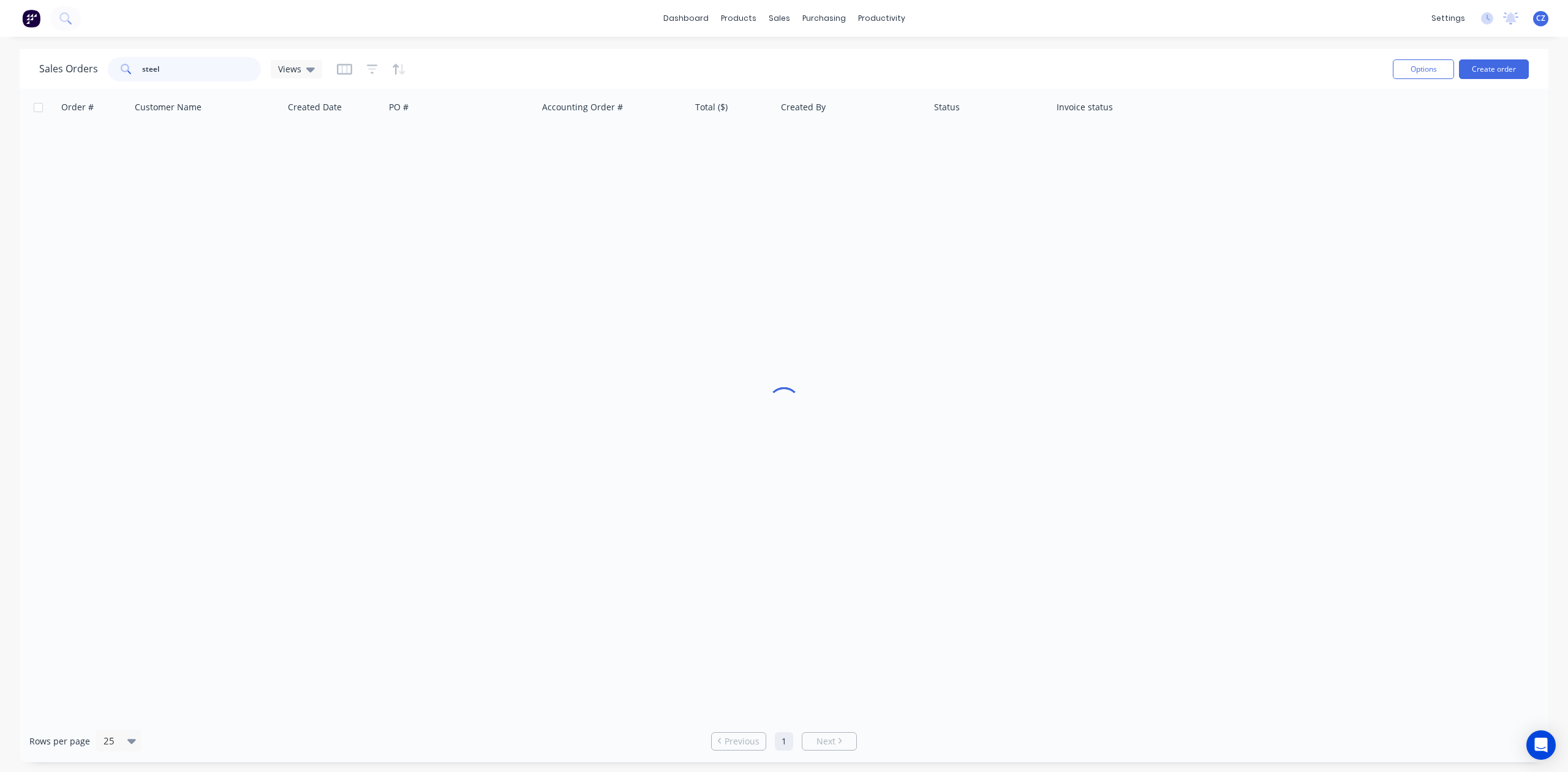
drag, startPoint x: 213, startPoint y: 61, endPoint x: 0, endPoint y: 65, distance: 213.0
click at [0, 65] on div "Sales Orders steel Views Options Create order Order # Customer Name Created Dat…" at bounding box center [784, 405] width 1568 height 713
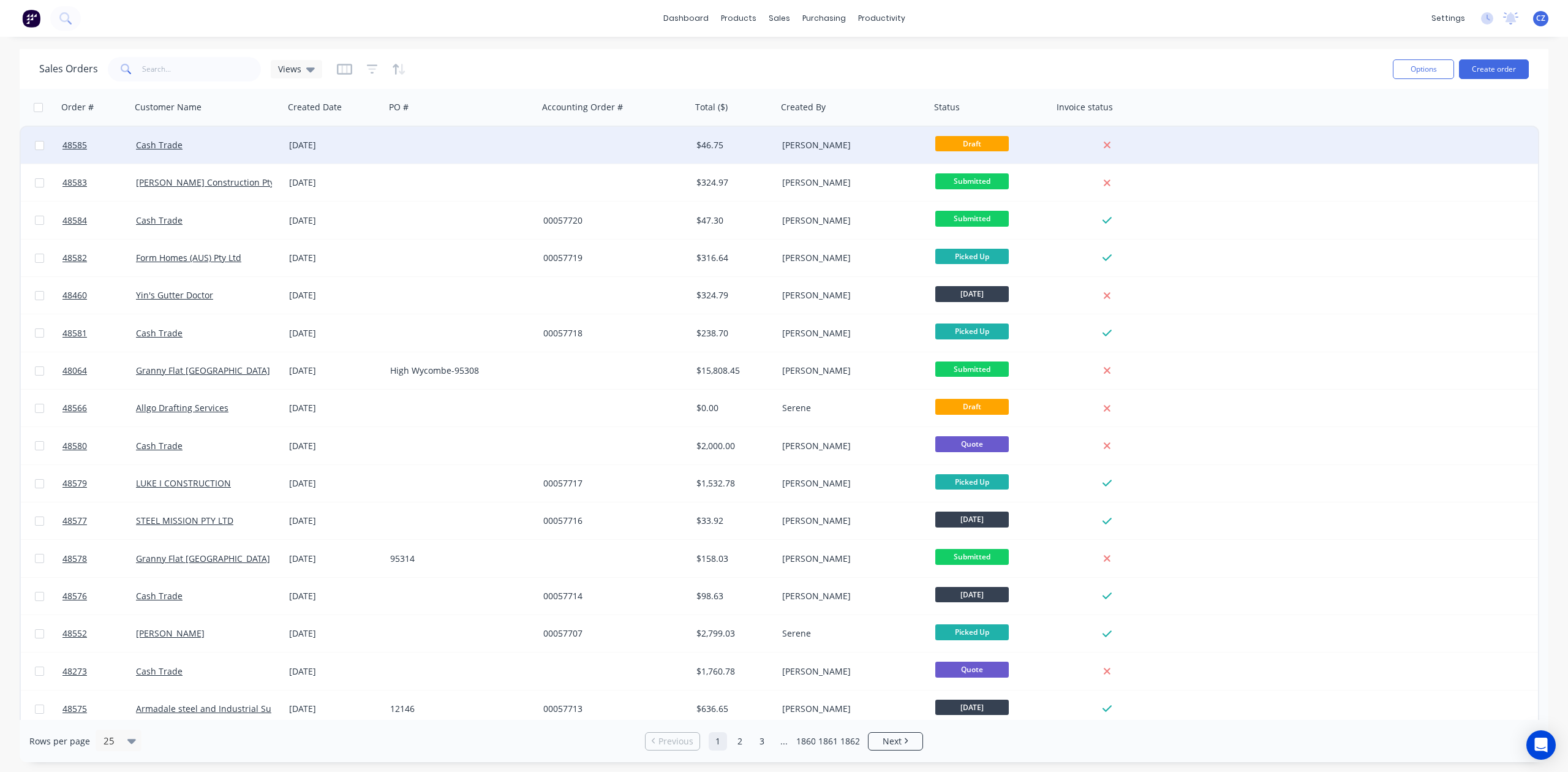
click at [701, 140] on div "$46.75" at bounding box center [733, 145] width 73 height 13
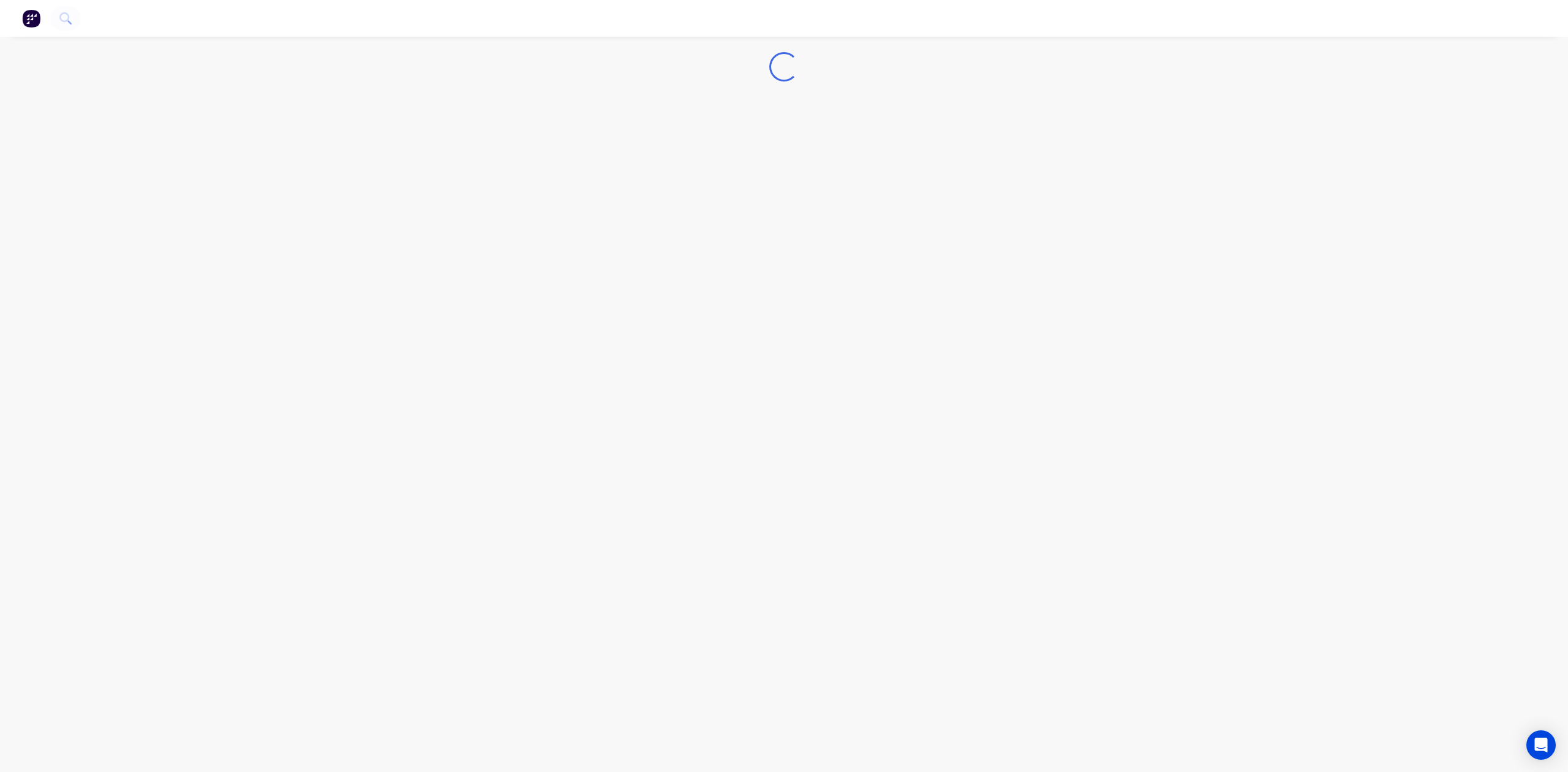
click at [701, 140] on div "Loading..." at bounding box center [784, 386] width 1568 height 772
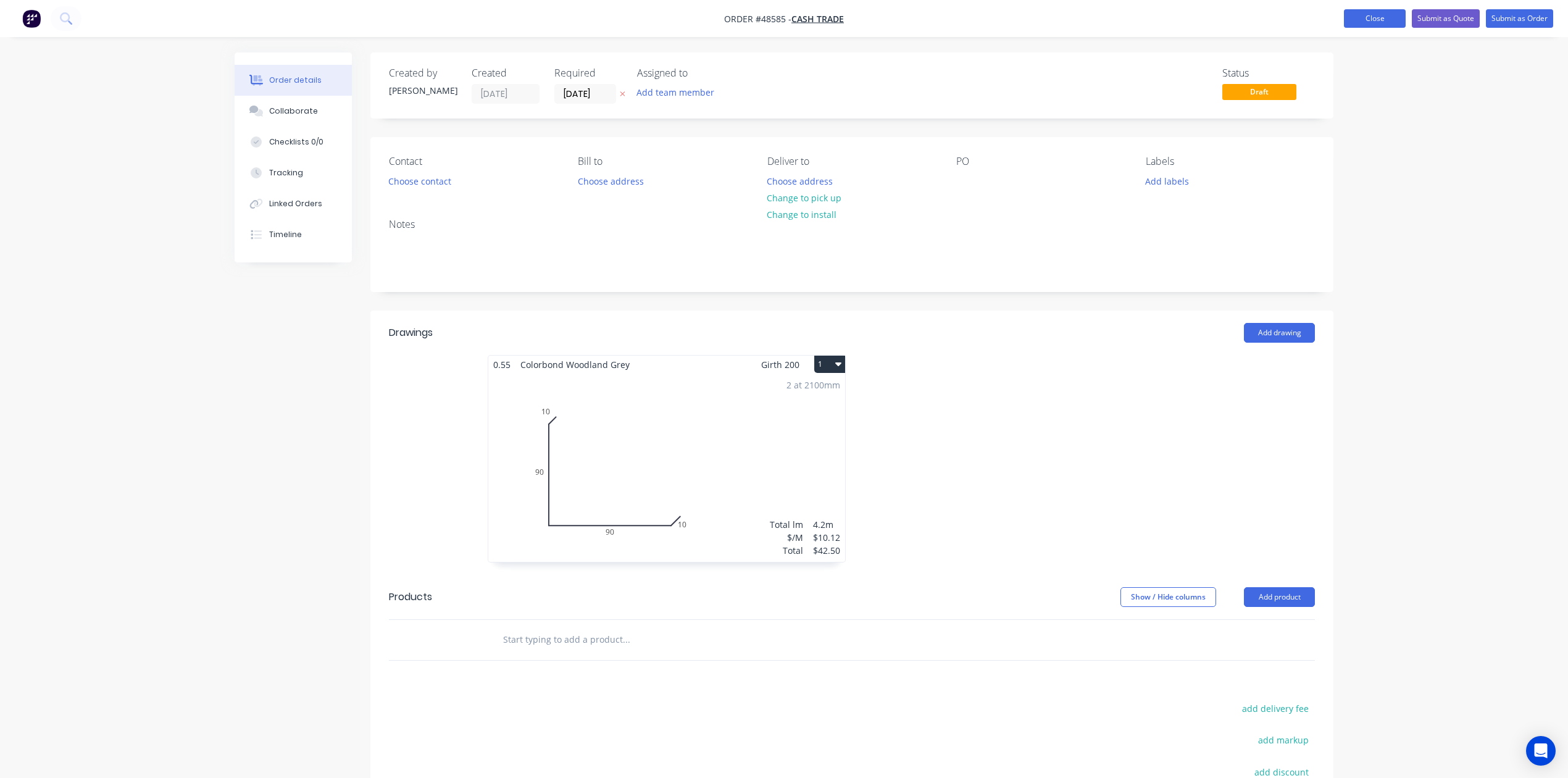
click at [1369, 11] on button "Close" at bounding box center [1375, 19] width 62 height 19
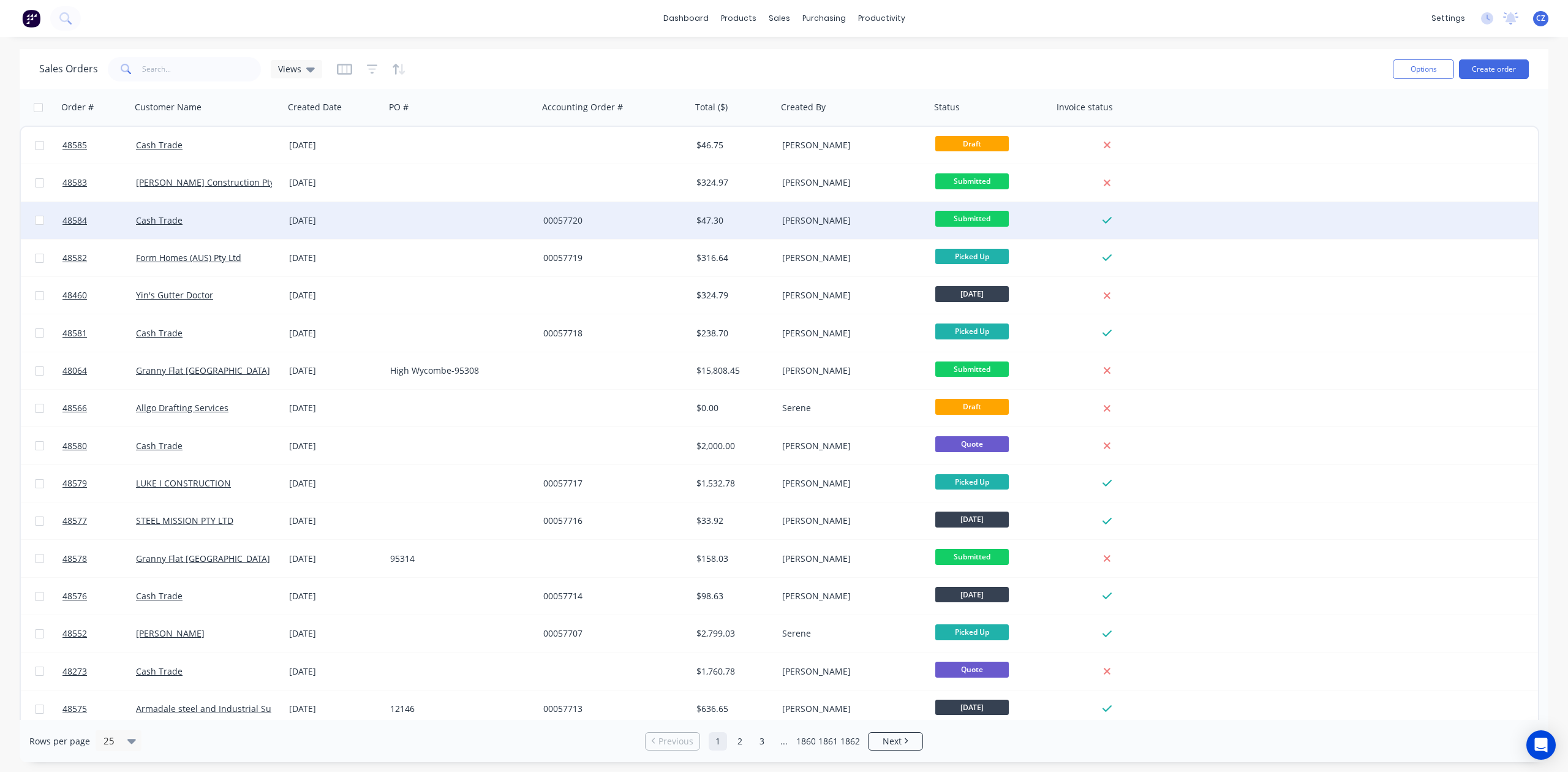
click at [654, 222] on div "00057720" at bounding box center [611, 220] width 136 height 13
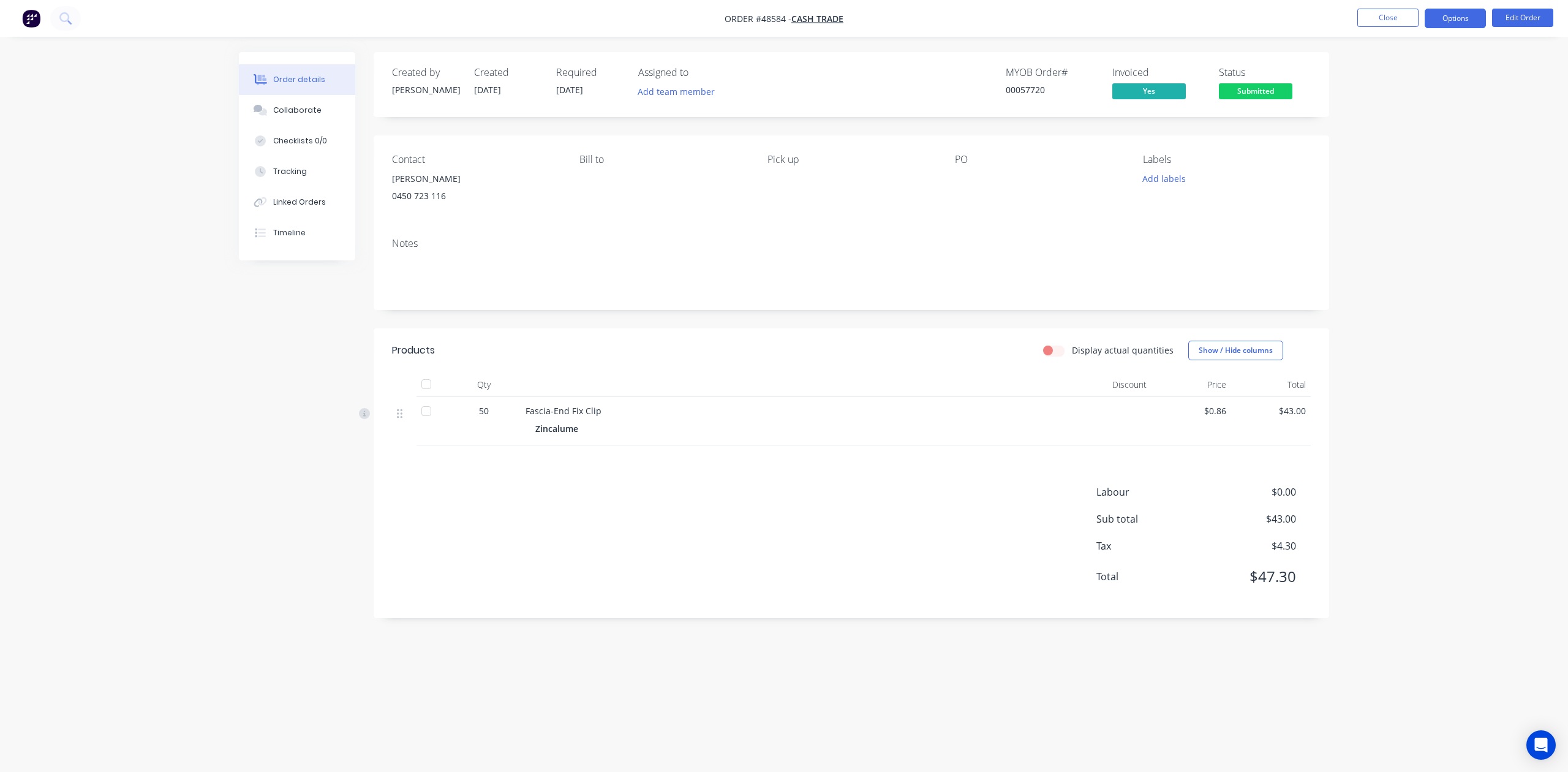
click at [1458, 15] on button "Options" at bounding box center [1455, 18] width 61 height 20
click at [1434, 74] on div "Invoice" at bounding box center [1418, 74] width 113 height 18
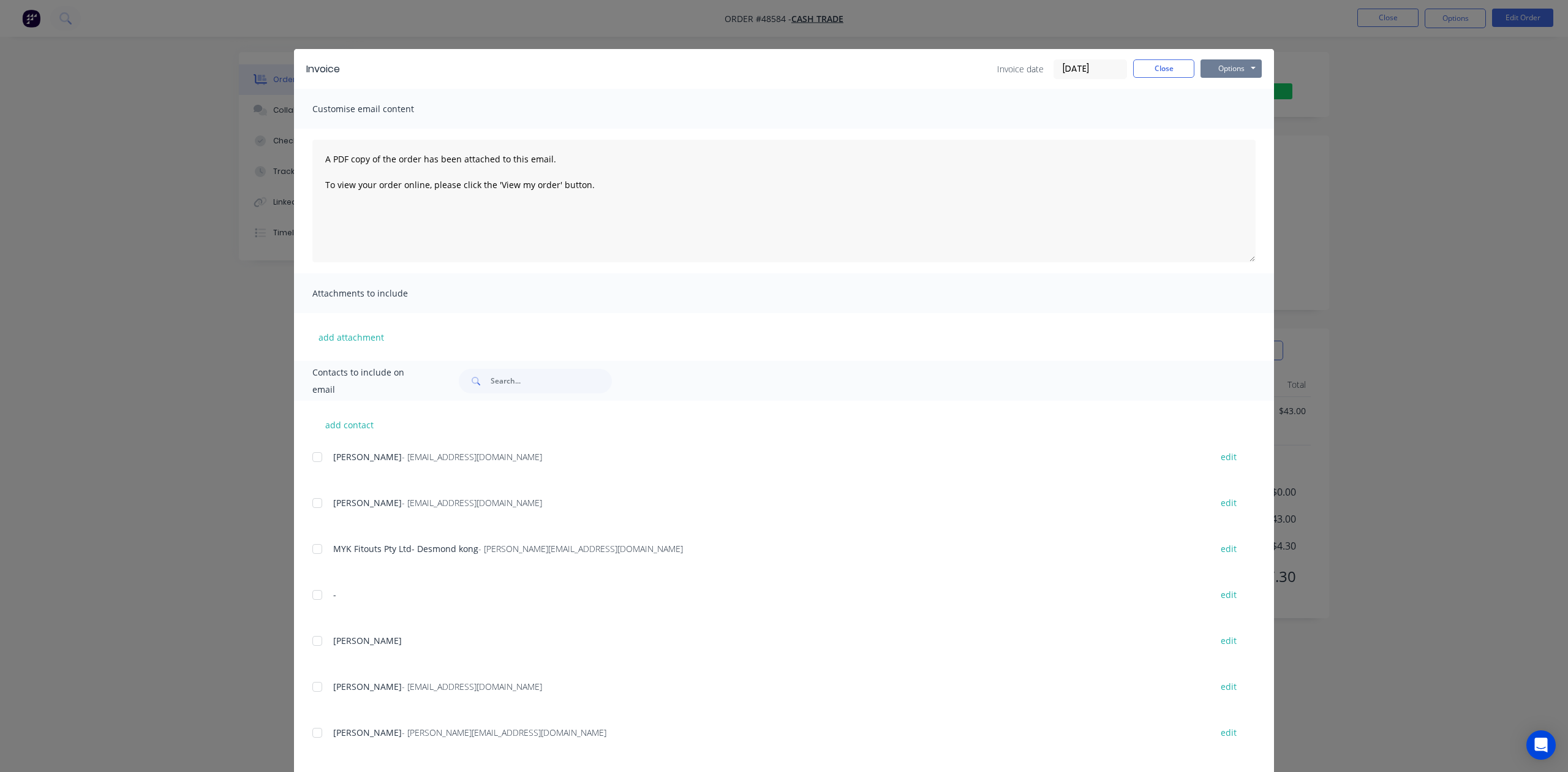
click at [1208, 62] on button "Options" at bounding box center [1231, 69] width 61 height 18
click at [1220, 119] on button "Print" at bounding box center [1239, 110] width 78 height 20
click at [1147, 73] on button "Close" at bounding box center [1163, 69] width 61 height 18
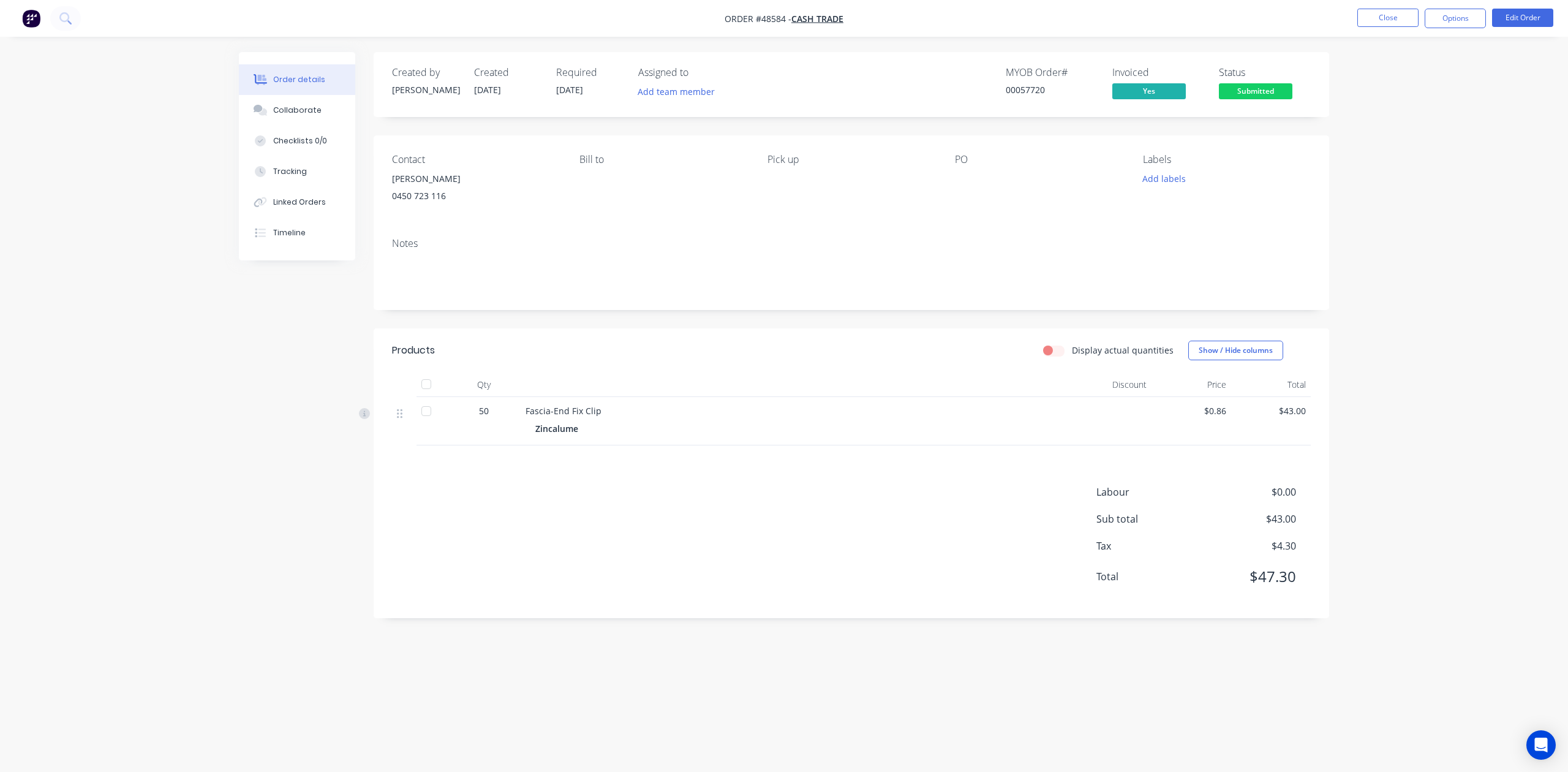
click at [1292, 86] on div "Status Submitted" at bounding box center [1264, 84] width 92 height 36
click at [1269, 87] on span "Submitted" at bounding box center [1256, 90] width 74 height 15
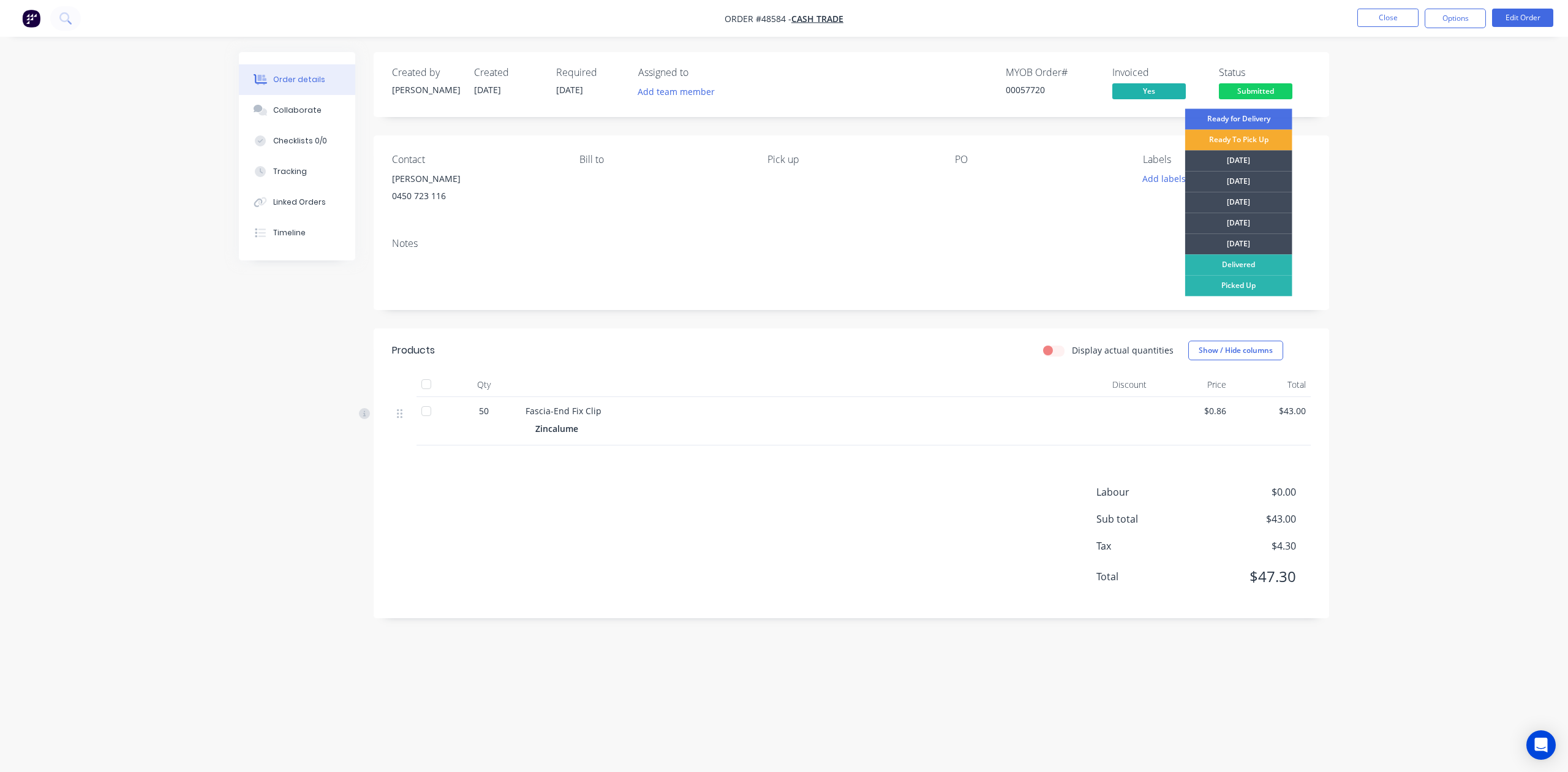
click at [1250, 138] on div "Ready To Pick Up" at bounding box center [1238, 140] width 107 height 21
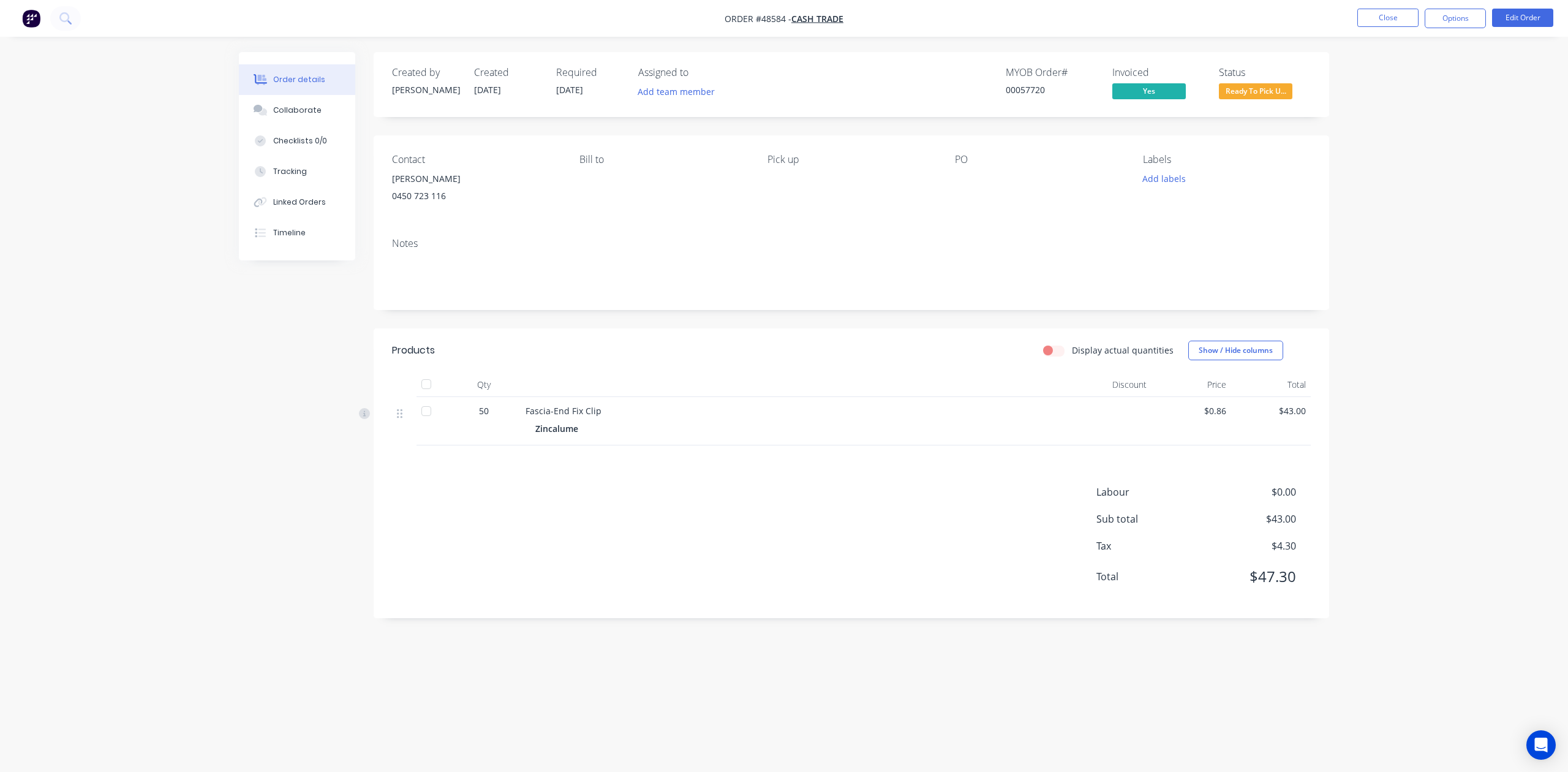
click at [1391, 60] on div "Order details Collaborate Checklists 0/0 Tracking Linked Orders Timeline Order …" at bounding box center [784, 386] width 1568 height 772
click at [1395, 22] on button "Close" at bounding box center [1387, 18] width 61 height 18
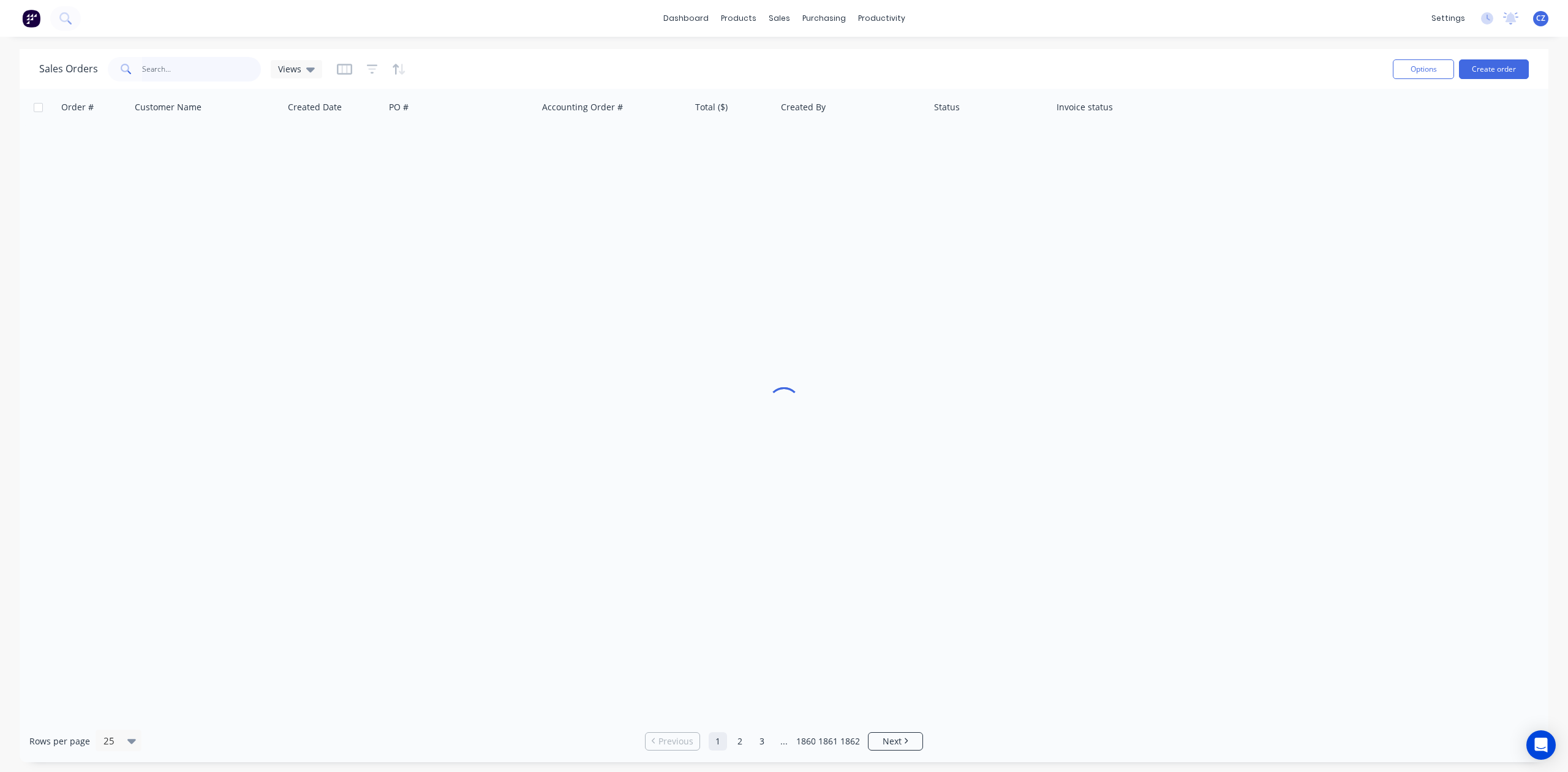
click at [160, 70] on input "text" at bounding box center [202, 69] width 119 height 24
type input "48113"
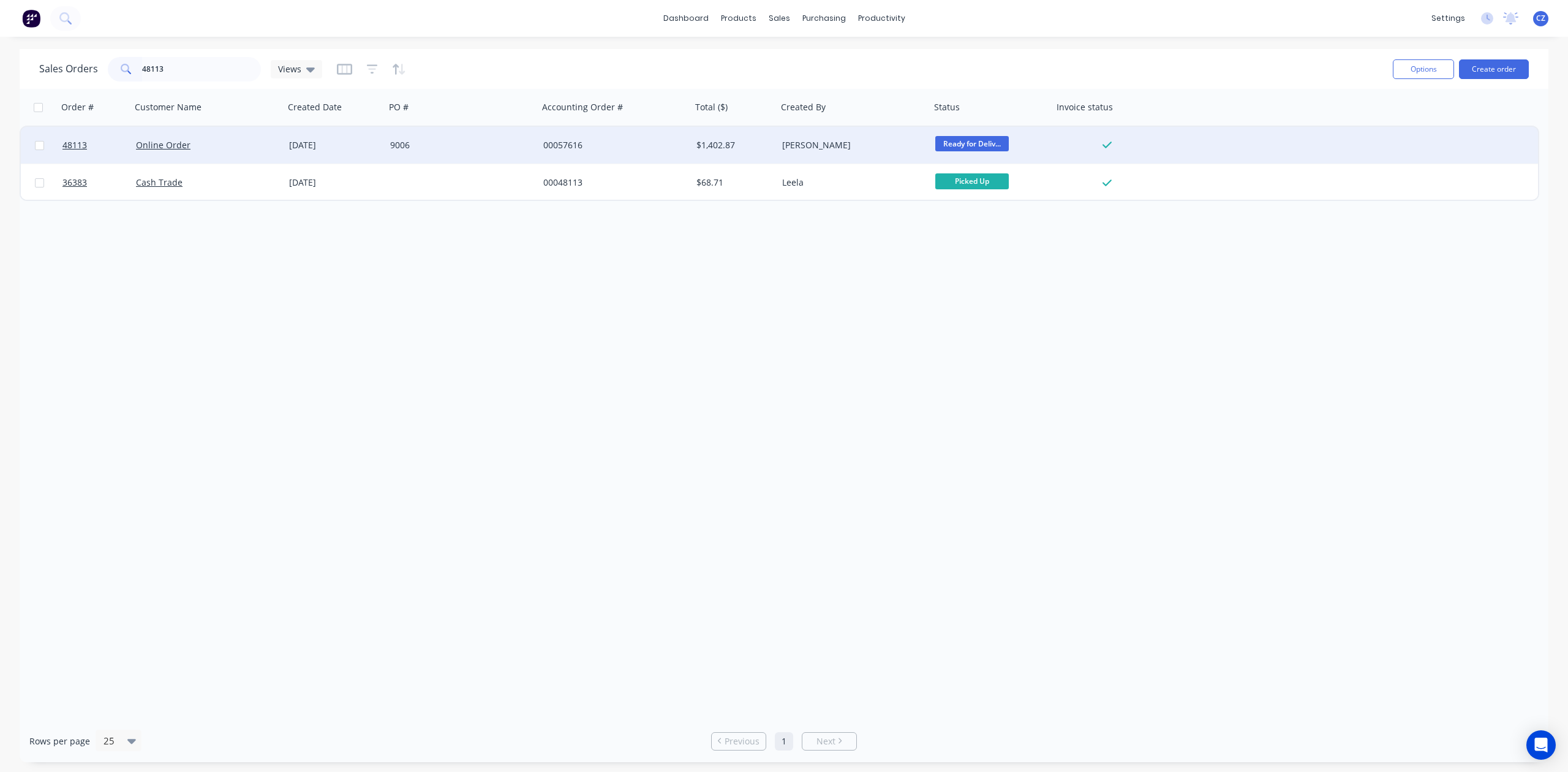
click at [478, 152] on div "9006" at bounding box center [462, 145] width 153 height 37
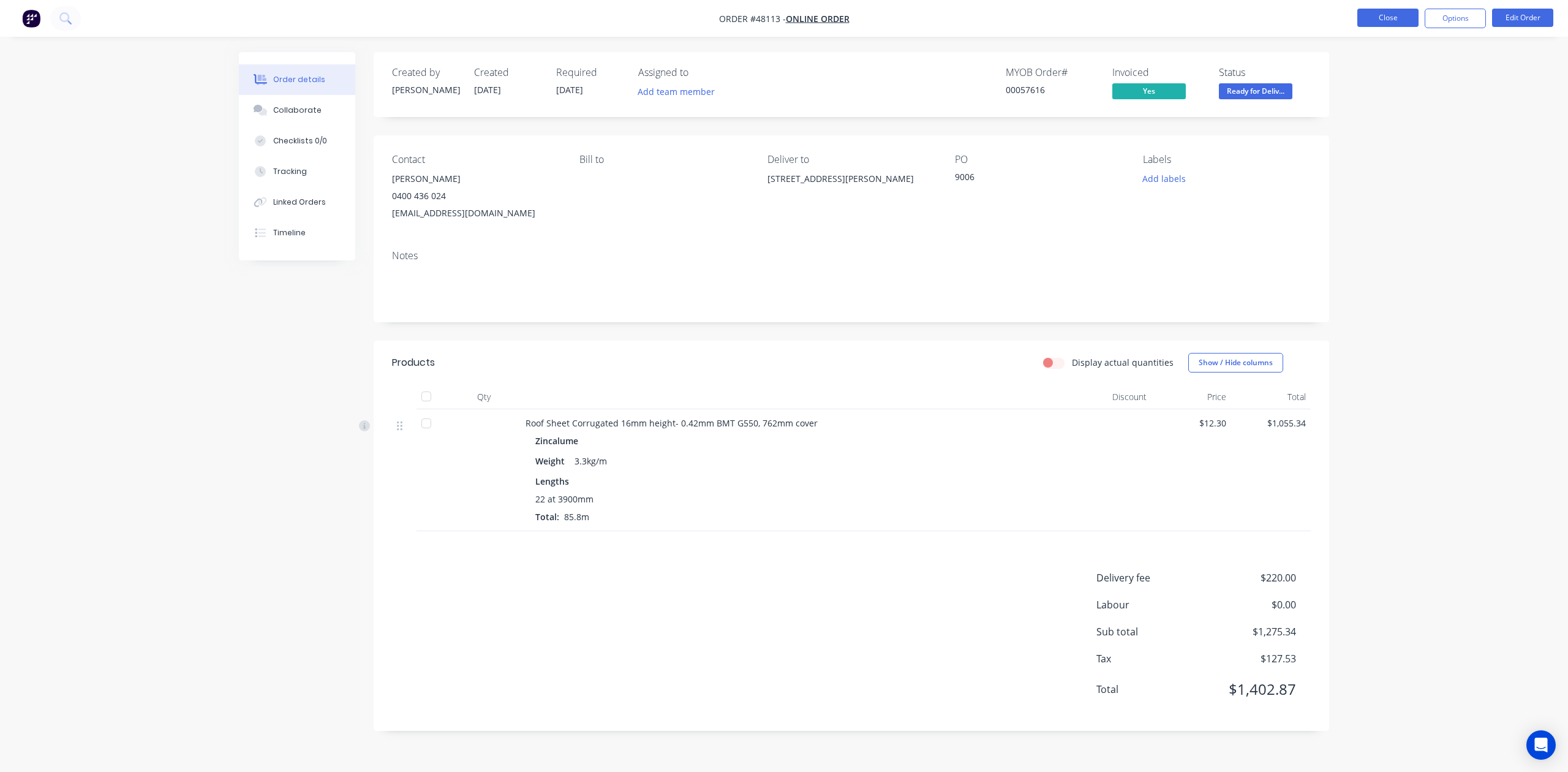
click at [1385, 10] on button "Close" at bounding box center [1387, 18] width 61 height 18
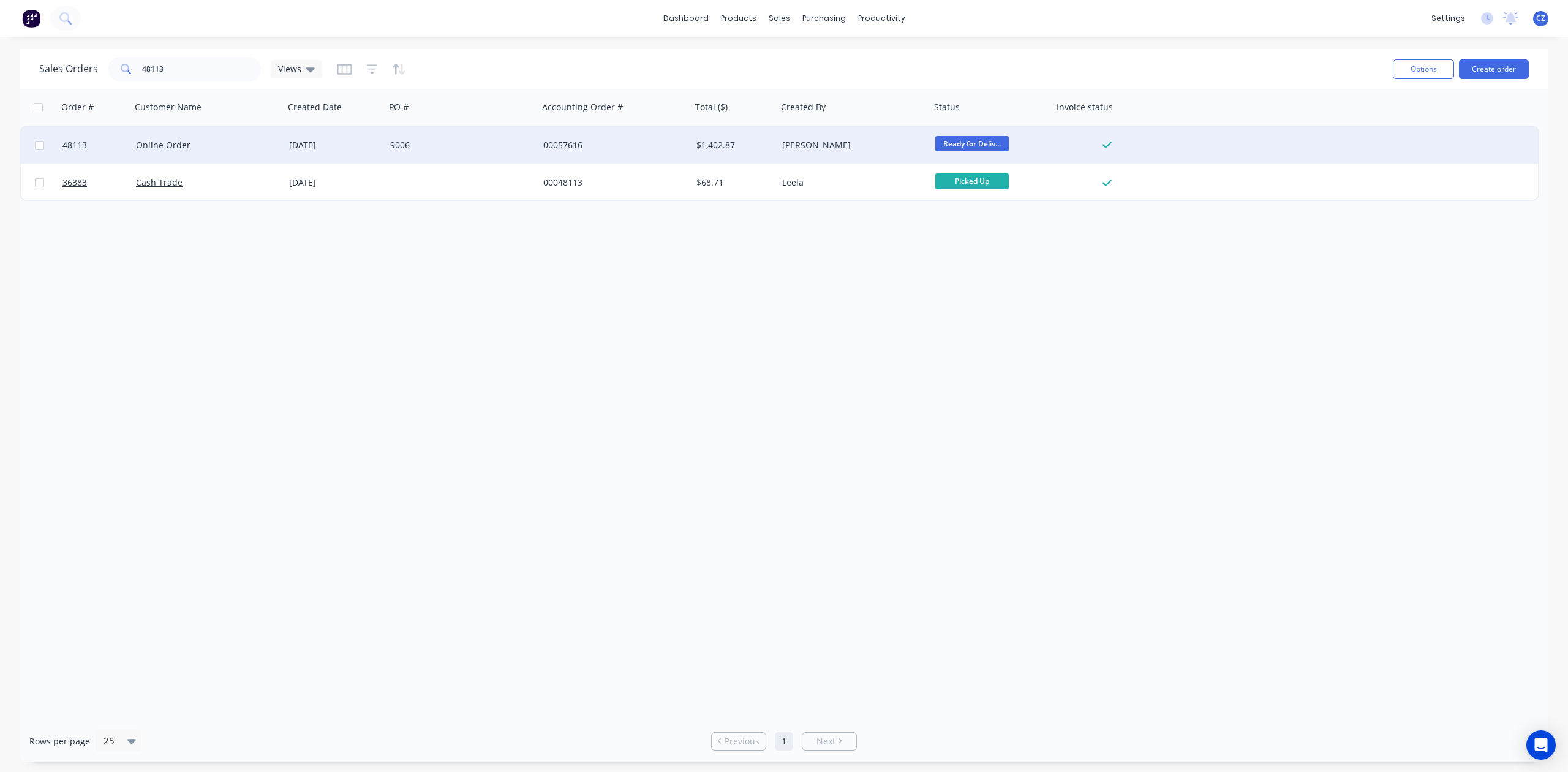
click at [662, 148] on div "00057616" at bounding box center [611, 145] width 136 height 13
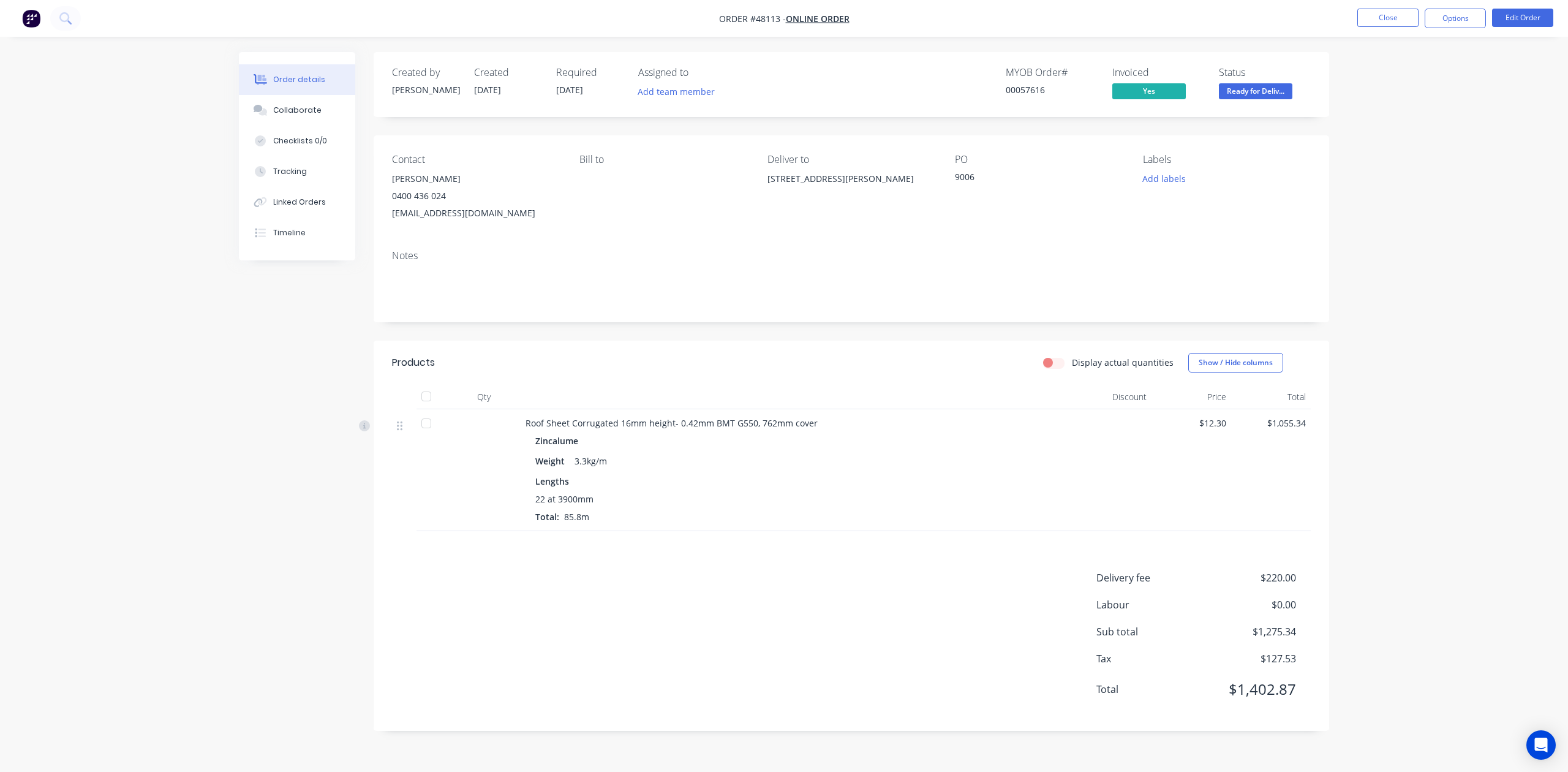
click at [658, 364] on div "Display actual quantities Show / Hide columns" at bounding box center [948, 363] width 723 height 20
click at [895, 515] on div "22 at 3900mm Total: 85.8m" at bounding box center [796, 508] width 522 height 30
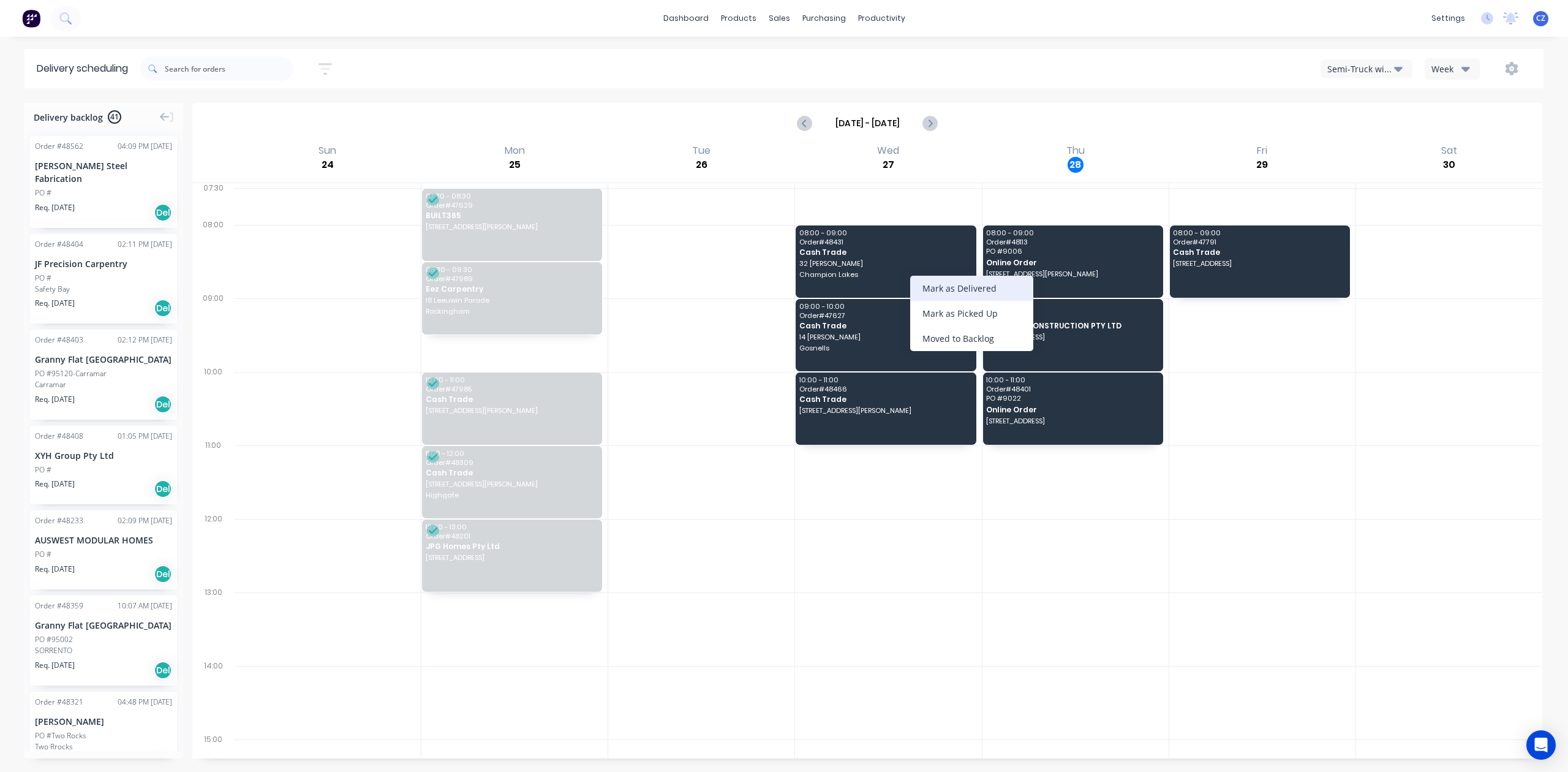
click at [983, 282] on div "Mark as Delivered" at bounding box center [972, 288] width 123 height 25
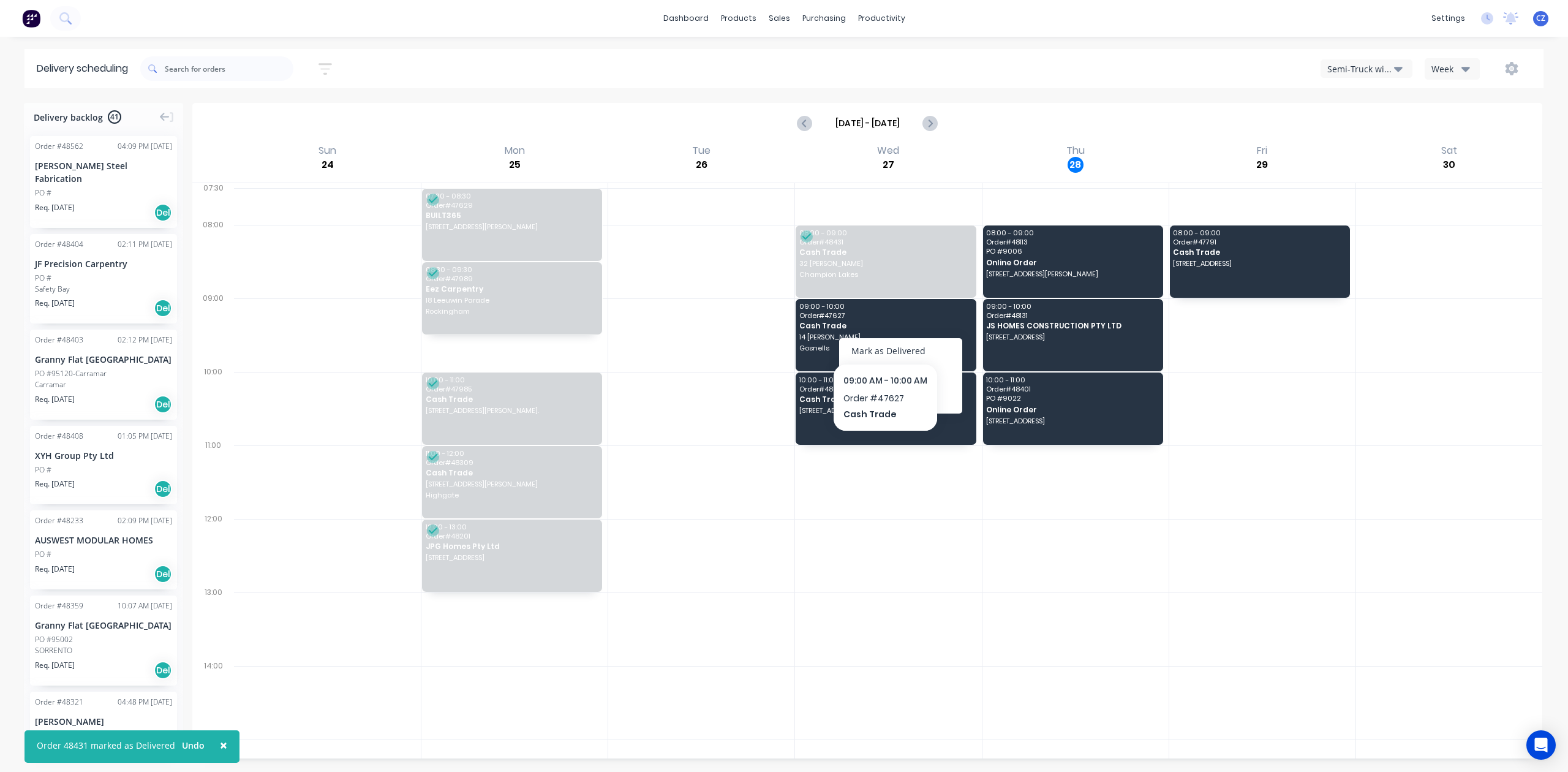
click at [946, 349] on div "Mark as Delivered" at bounding box center [900, 351] width 123 height 25
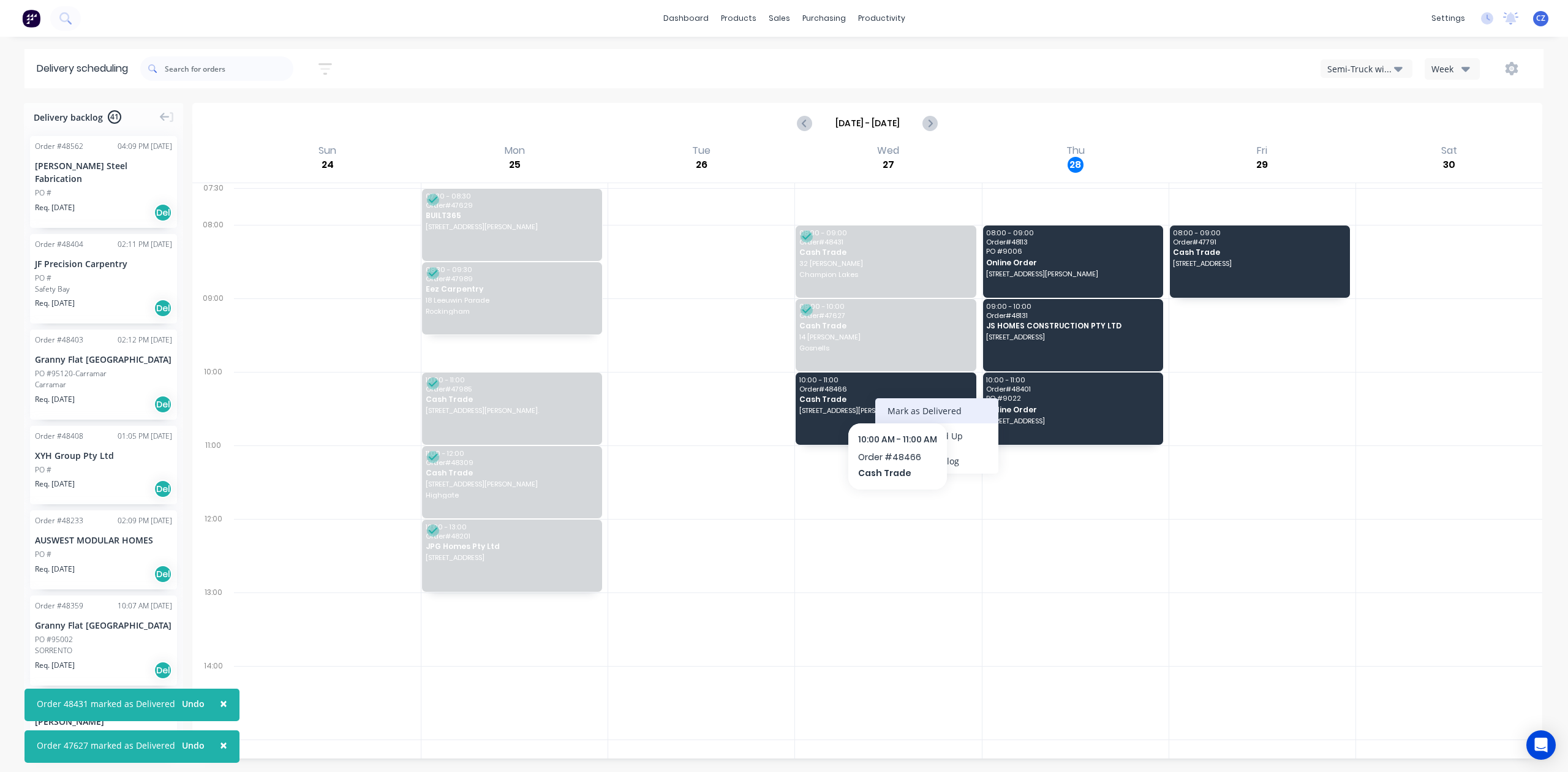
click at [924, 408] on div "Mark as Delivered" at bounding box center [937, 411] width 123 height 25
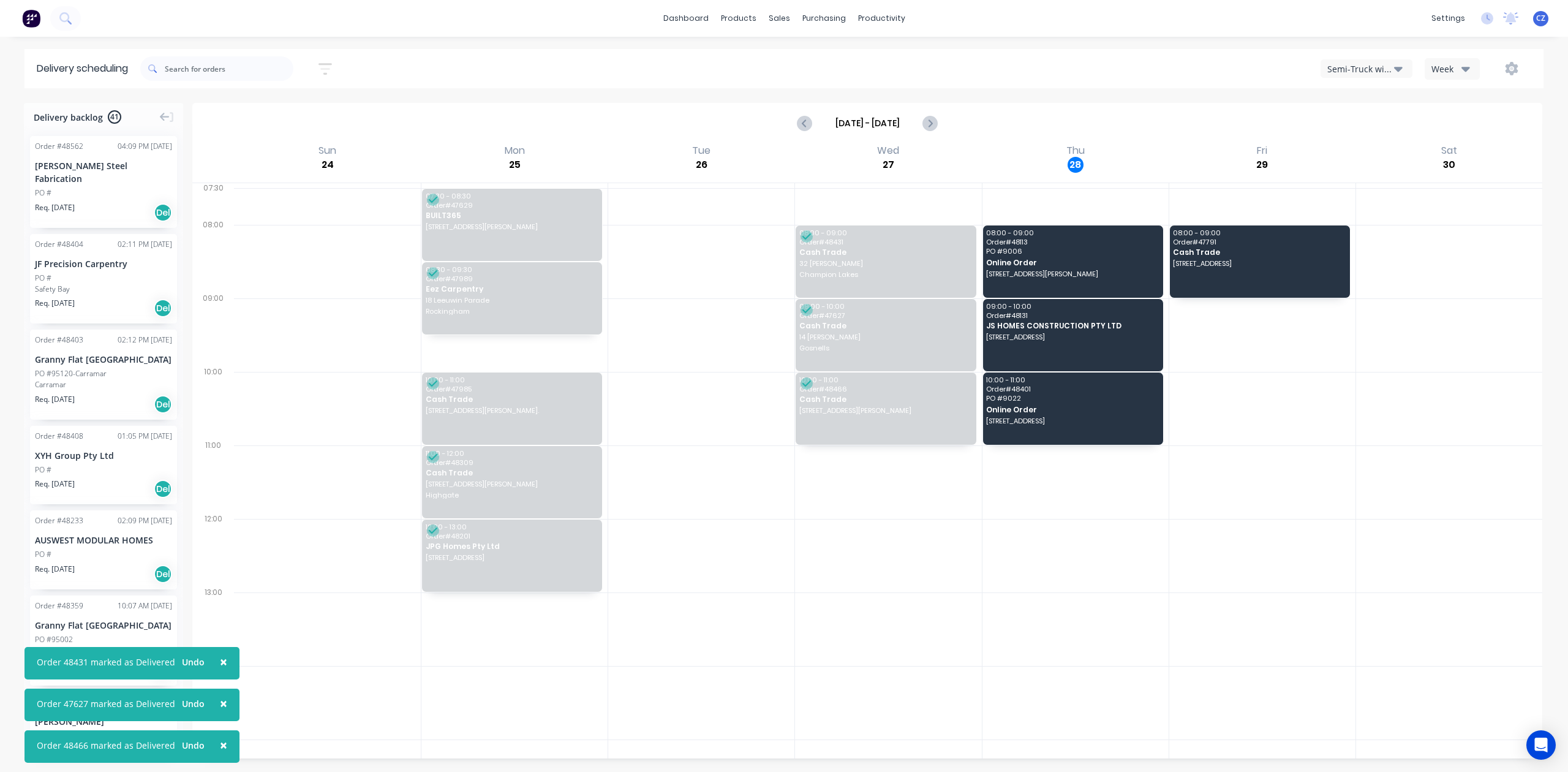
click at [798, 549] on div at bounding box center [888, 556] width 187 height 74
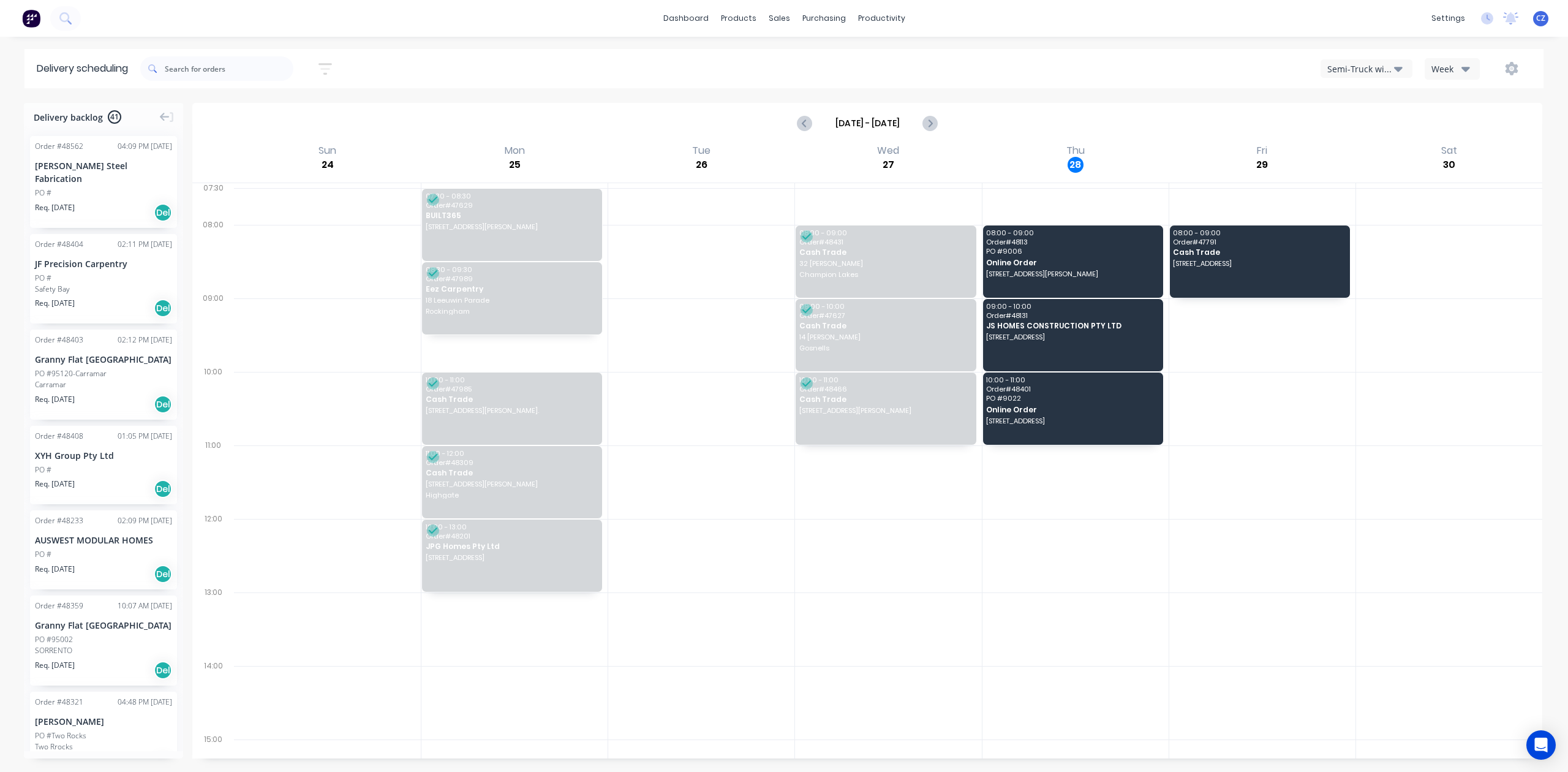
click at [1356, 56] on div "Sort by Most recent Created date Required date Order number Customer name Most …" at bounding box center [842, 69] width 1403 height 34
click at [1352, 67] on div "Semi-Truck with Hiab" at bounding box center [1360, 69] width 67 height 13
click at [1364, 155] on div "Utes Delivery" at bounding box center [1381, 148] width 121 height 24
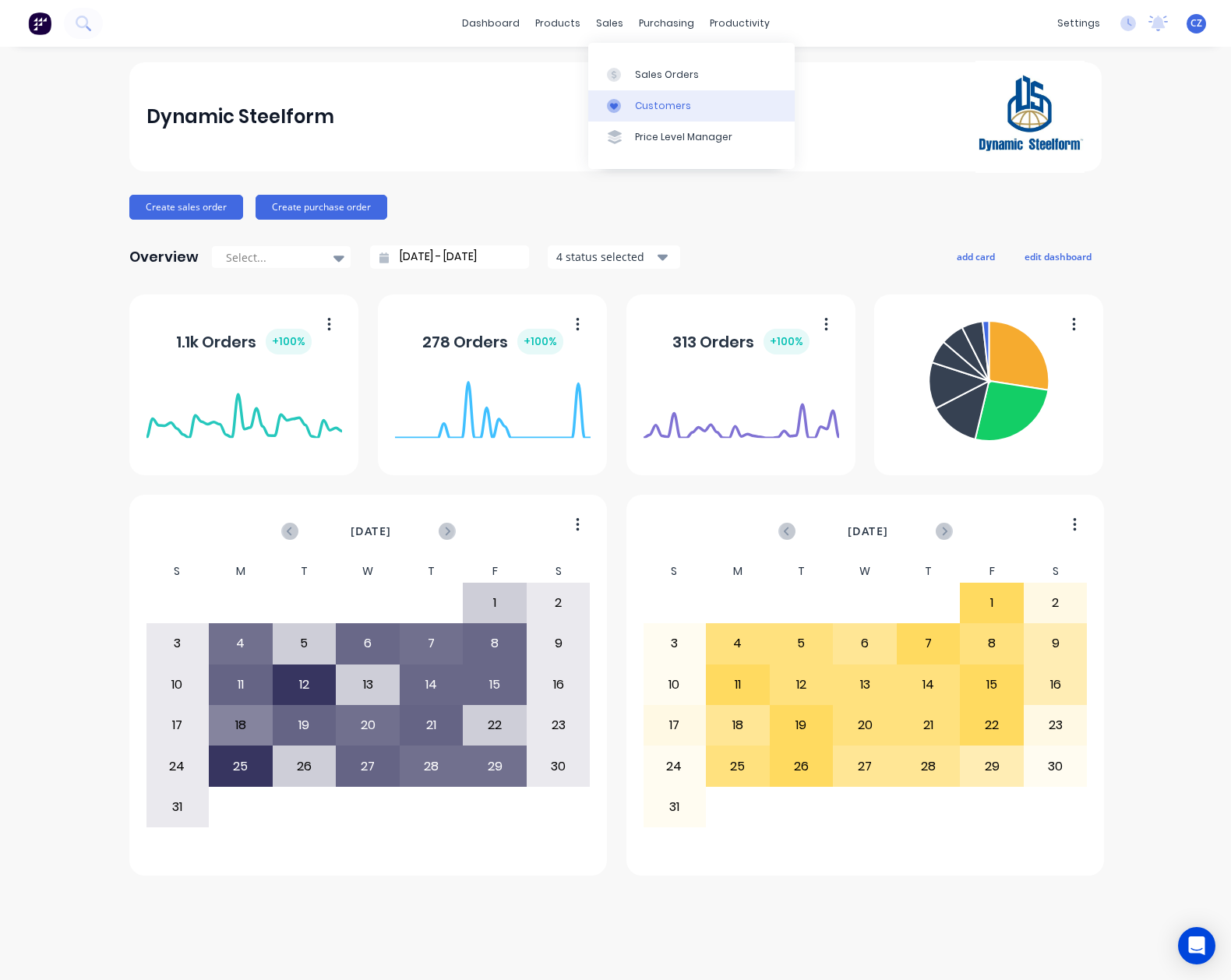
click at [615, 103] on icon at bounding box center [614, 106] width 14 height 14
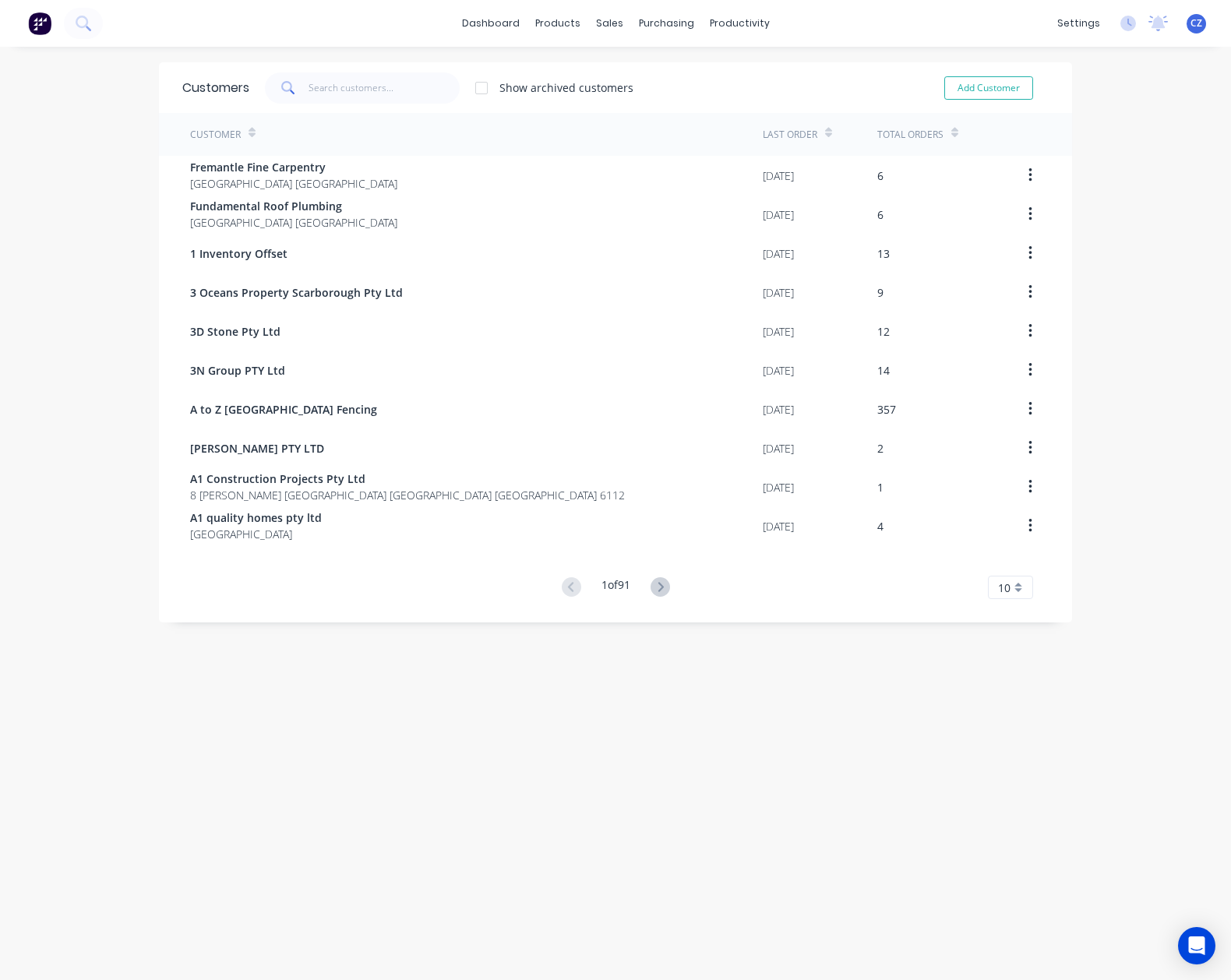
click at [362, 69] on div "Customers Show archived customers Add Customer" at bounding box center [616, 87] width 913 height 50
click at [362, 81] on input "text" at bounding box center [384, 87] width 152 height 31
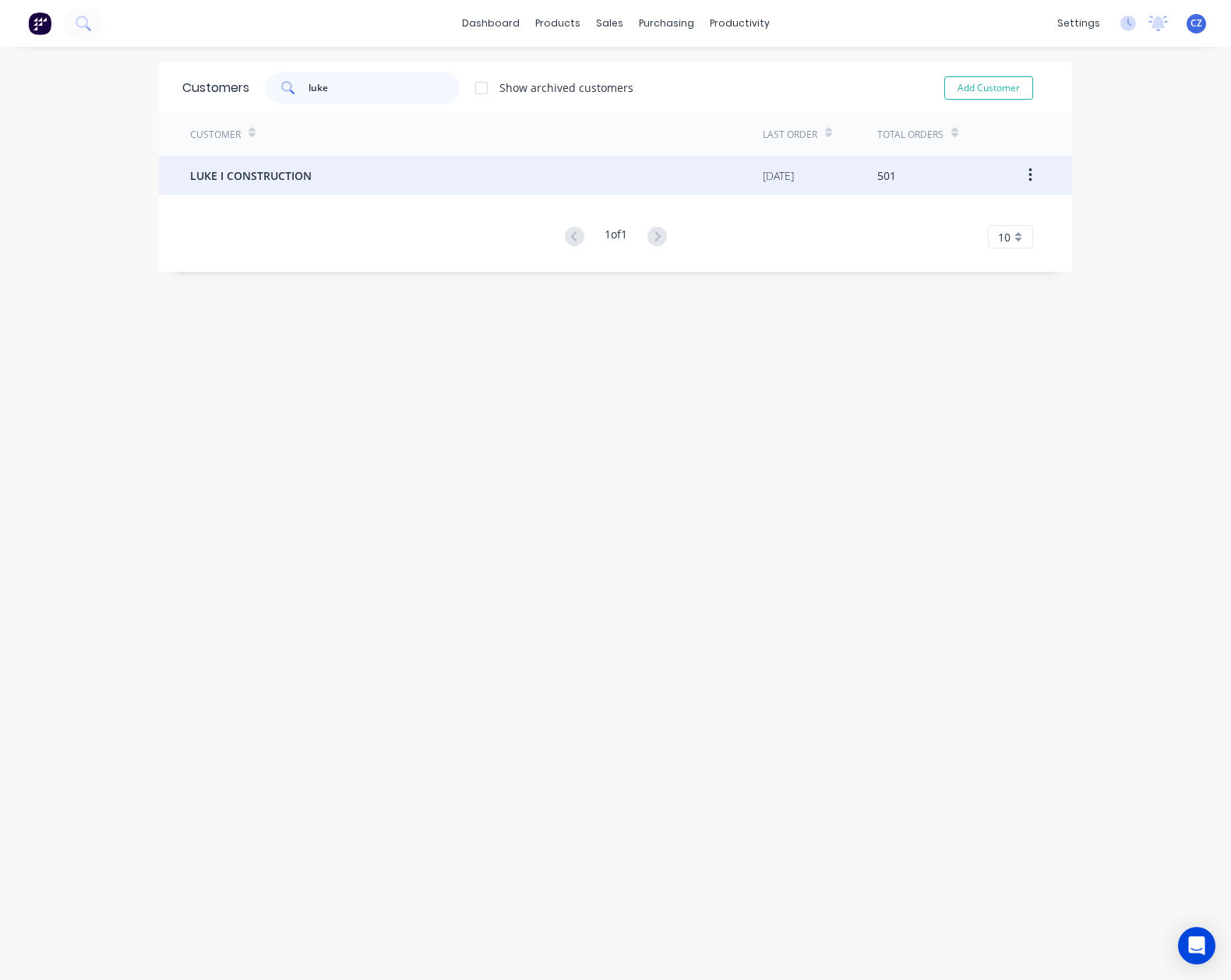
type input "luke"
click at [366, 171] on div "LUKE I CONSTRUCTION" at bounding box center [476, 175] width 573 height 39
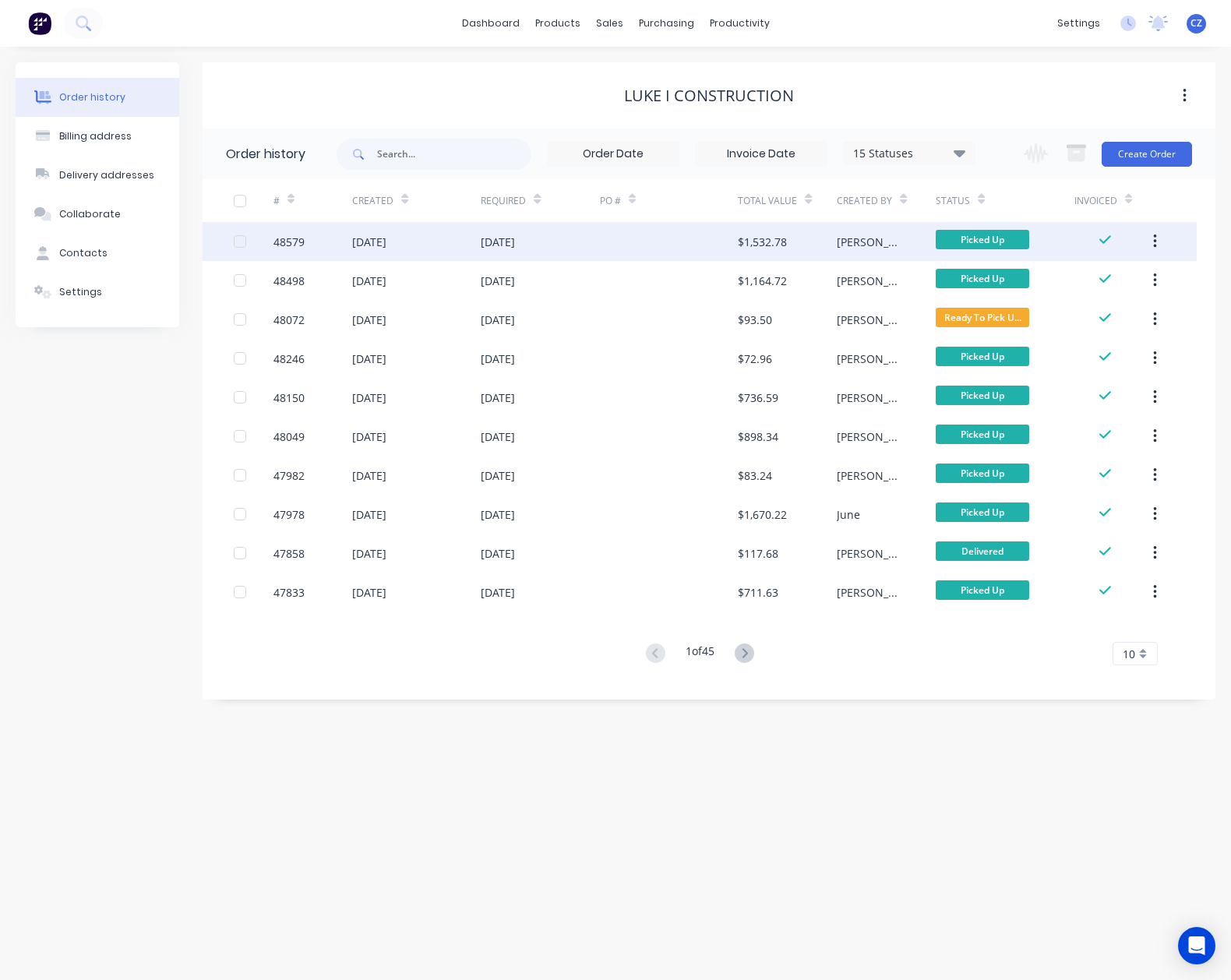
click at [656, 241] on div at bounding box center [669, 241] width 138 height 39
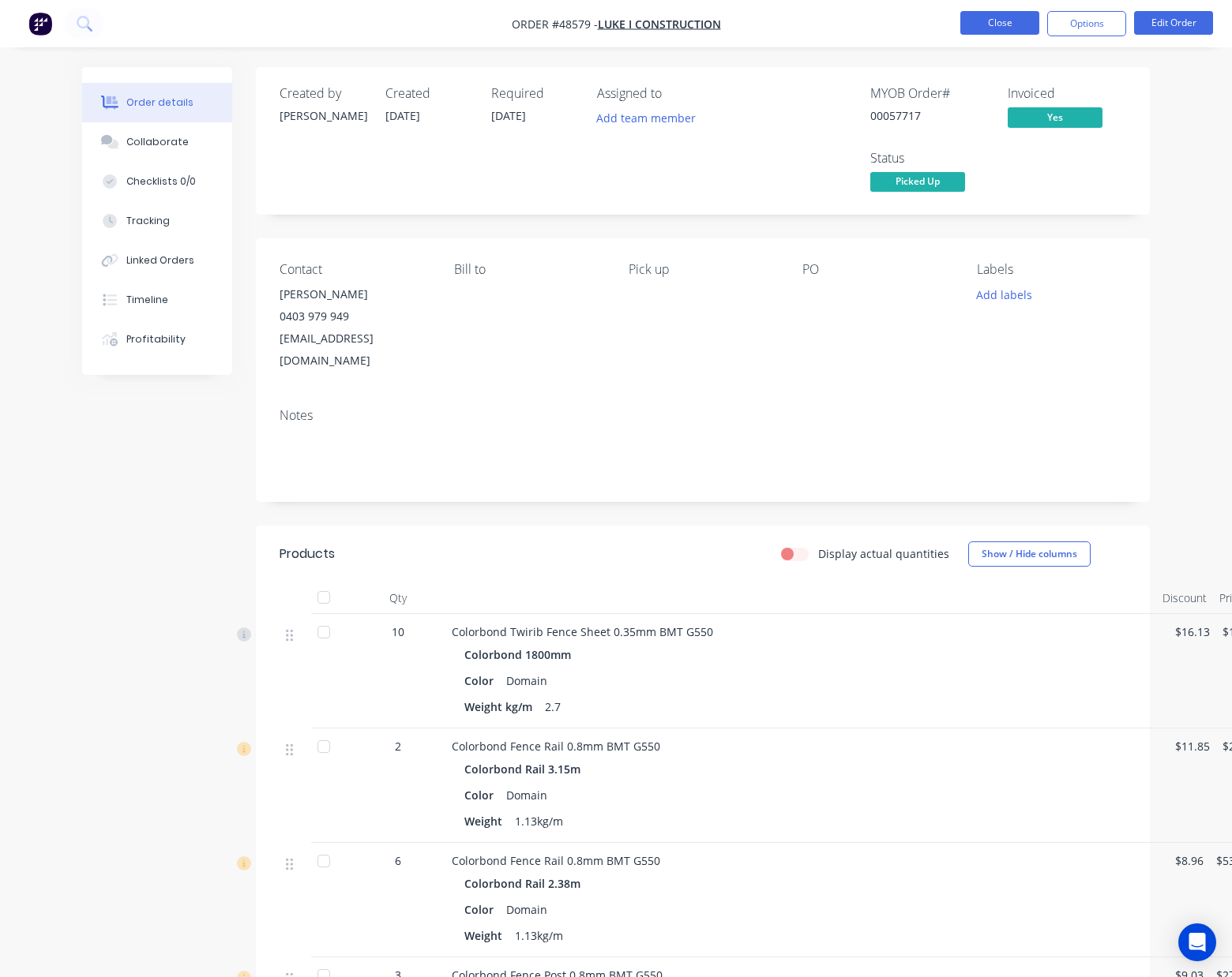
click at [979, 29] on button "Close" at bounding box center [999, 23] width 79 height 24
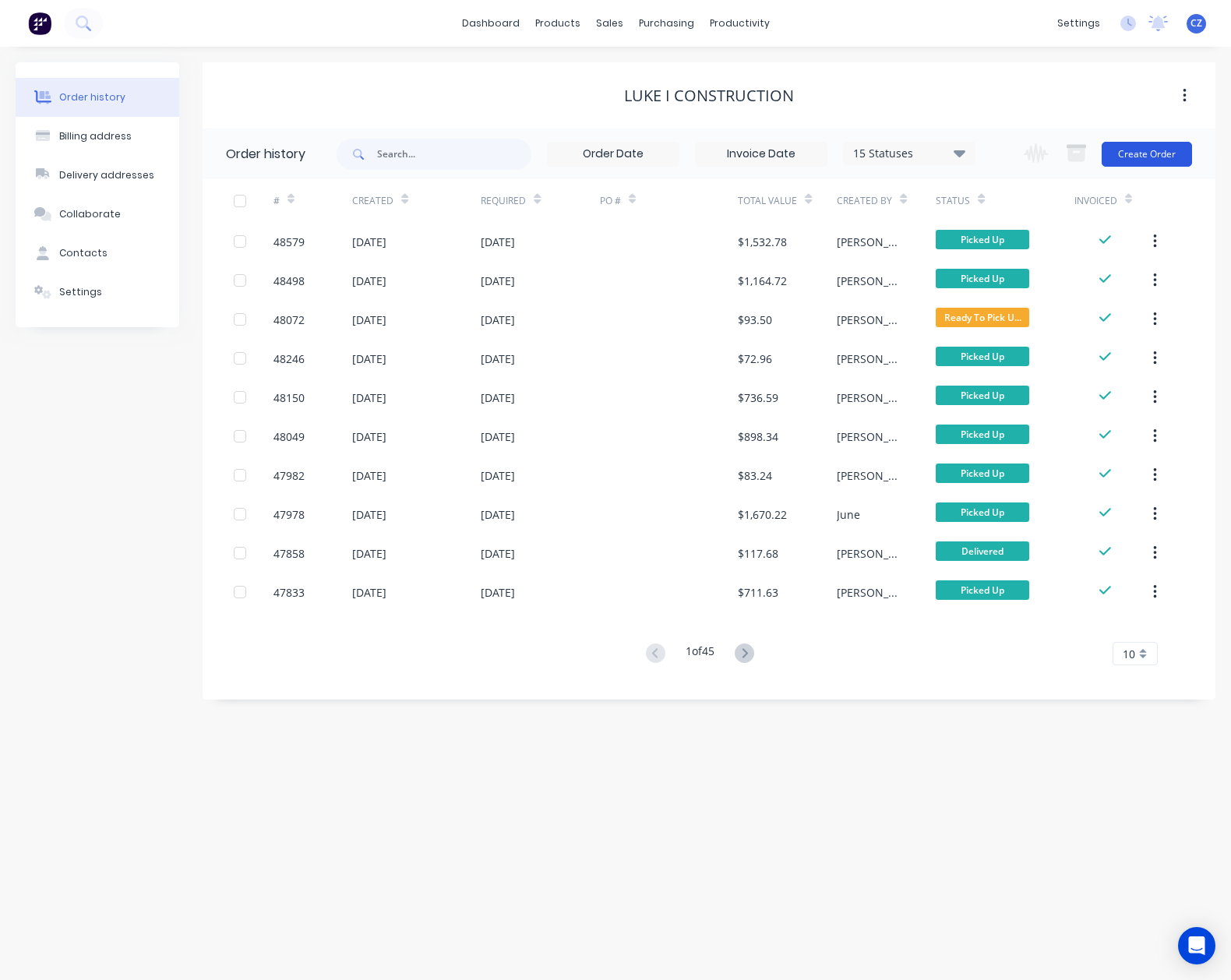
click at [1154, 153] on button "Create Order" at bounding box center [1147, 154] width 91 height 25
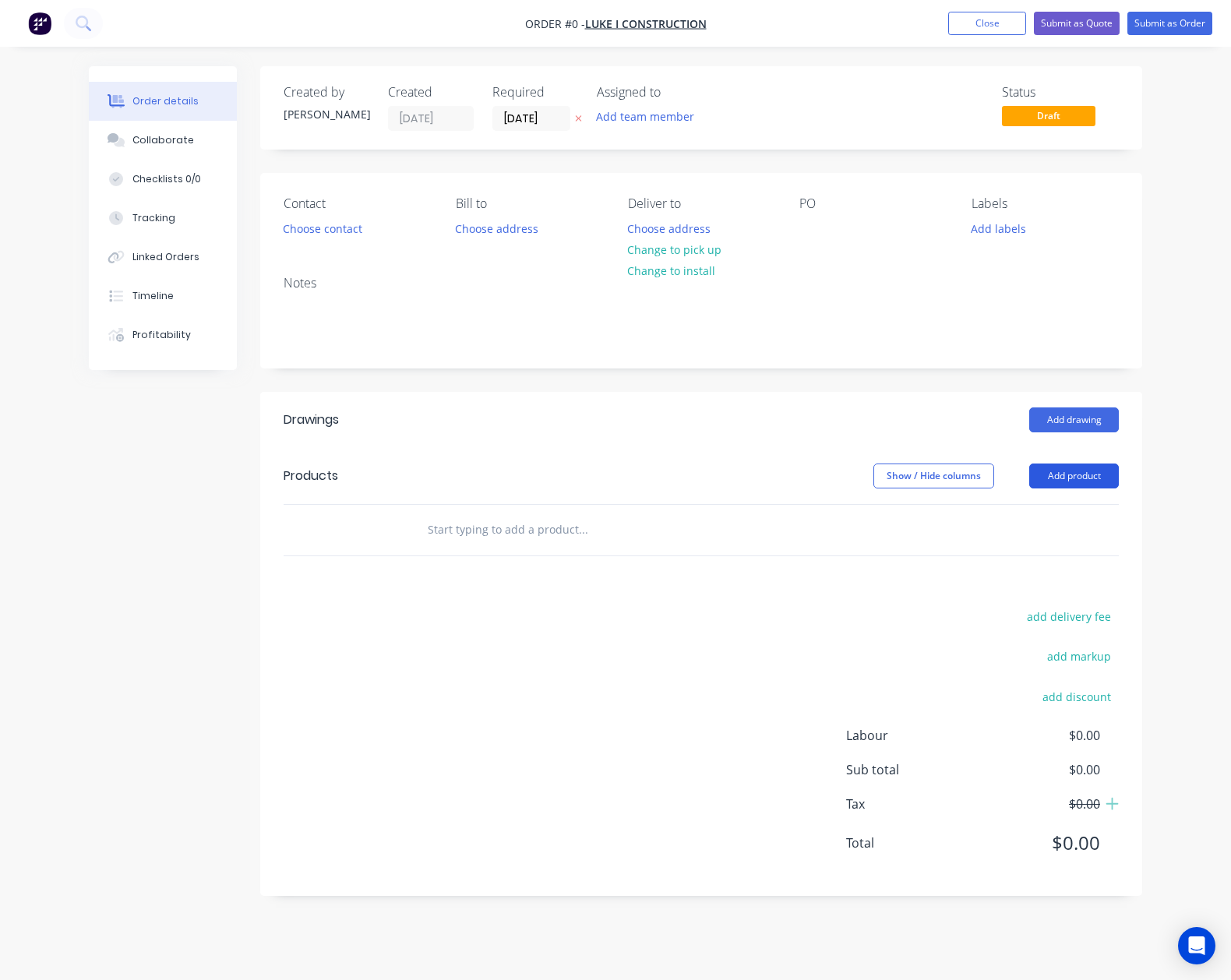
click at [1094, 466] on button "Add product" at bounding box center [1074, 476] width 90 height 25
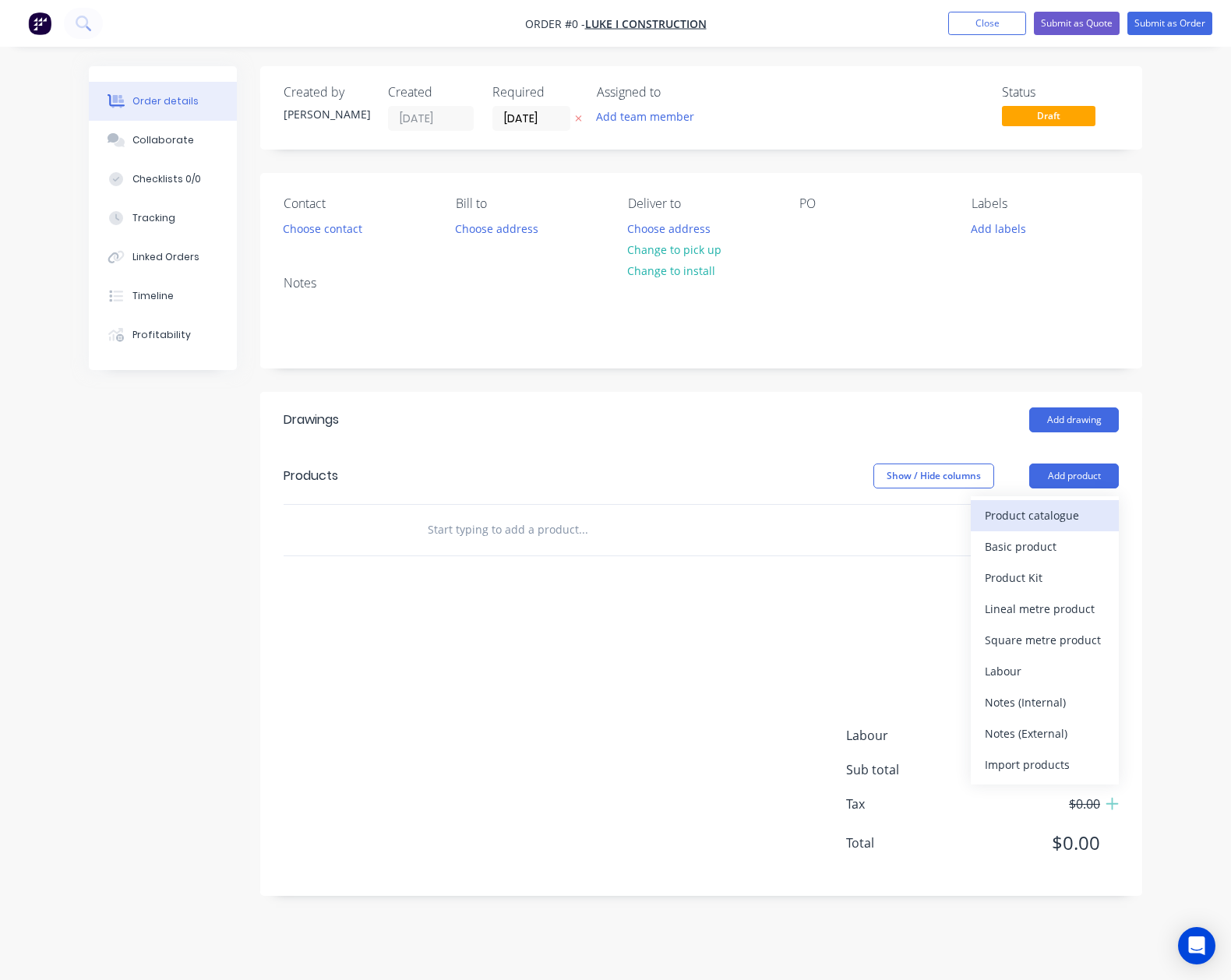
click at [1049, 512] on div "Product catalogue" at bounding box center [1045, 515] width 120 height 23
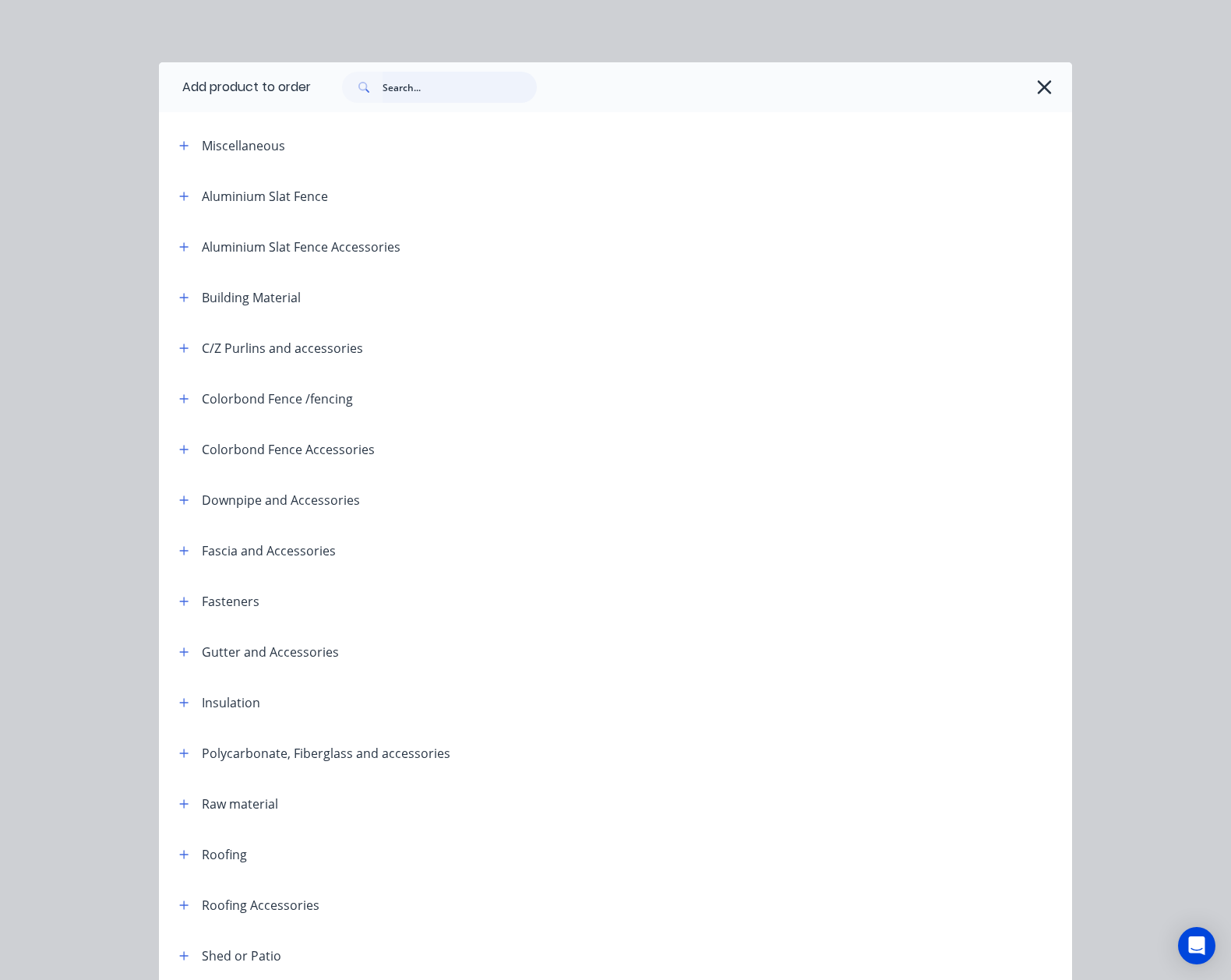
click at [465, 76] on input "text" at bounding box center [460, 86] width 154 height 31
type input "wall"
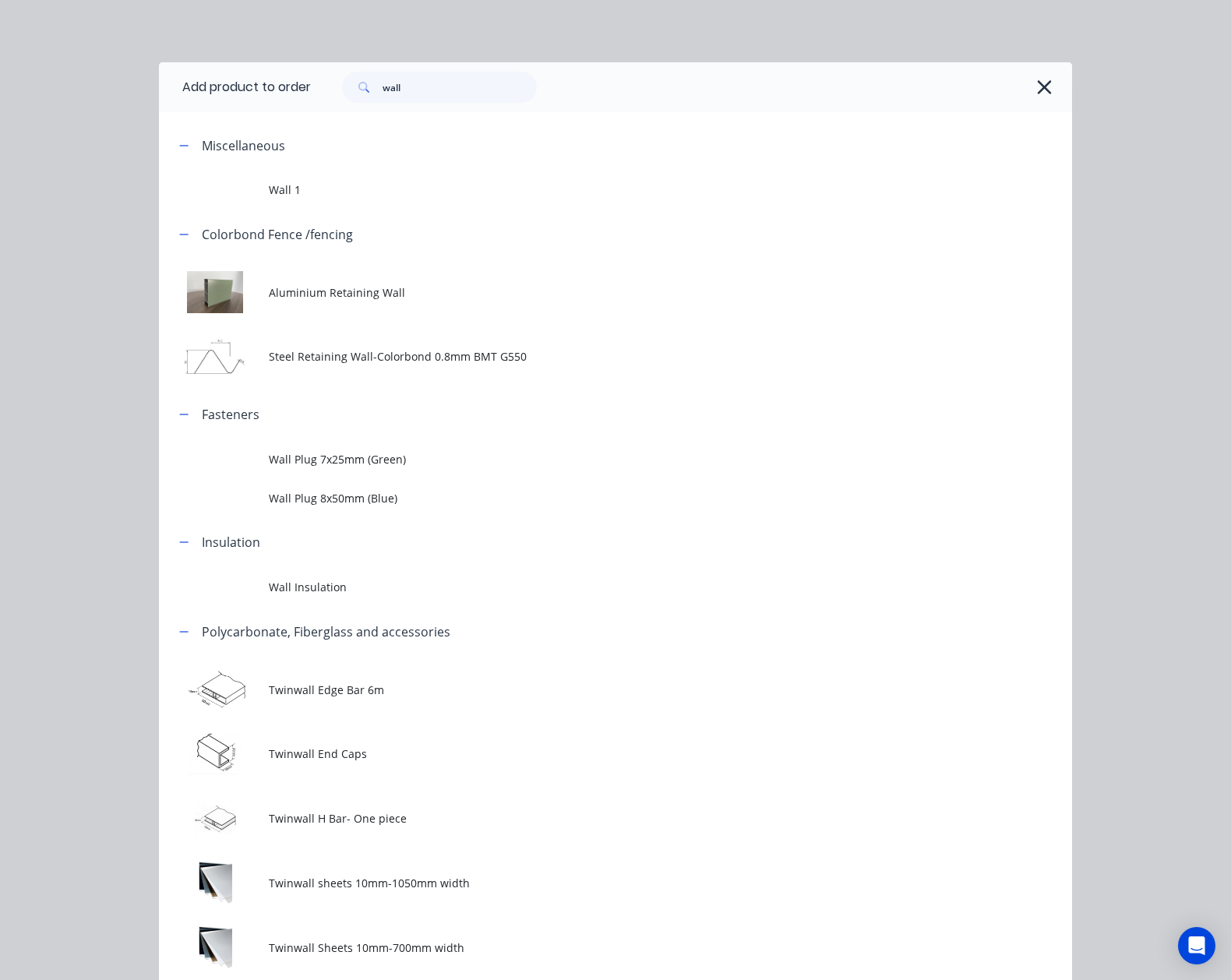
click at [368, 287] on span "Aluminium Retaining Wall" at bounding box center [590, 293] width 643 height 17
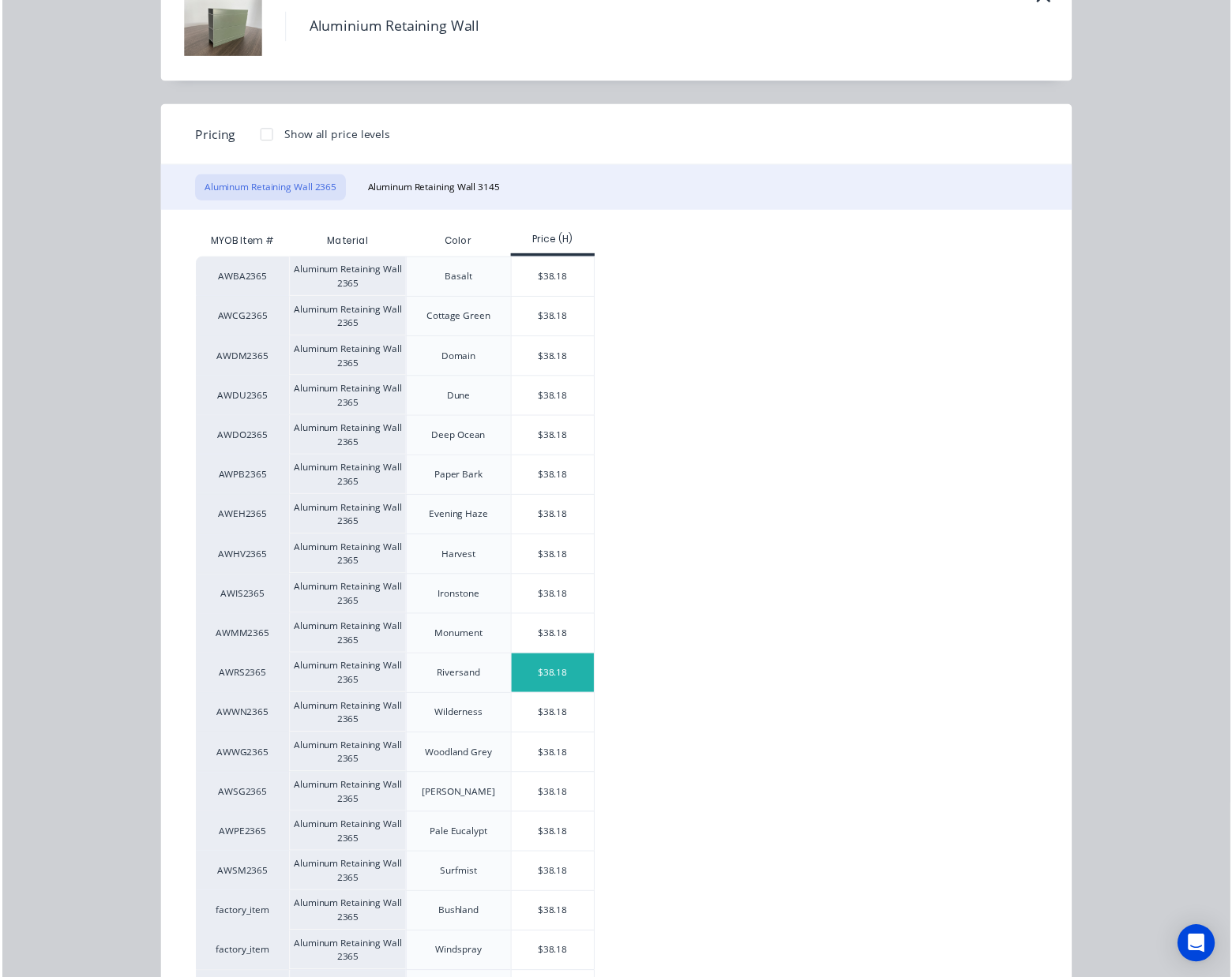
scroll to position [174, 0]
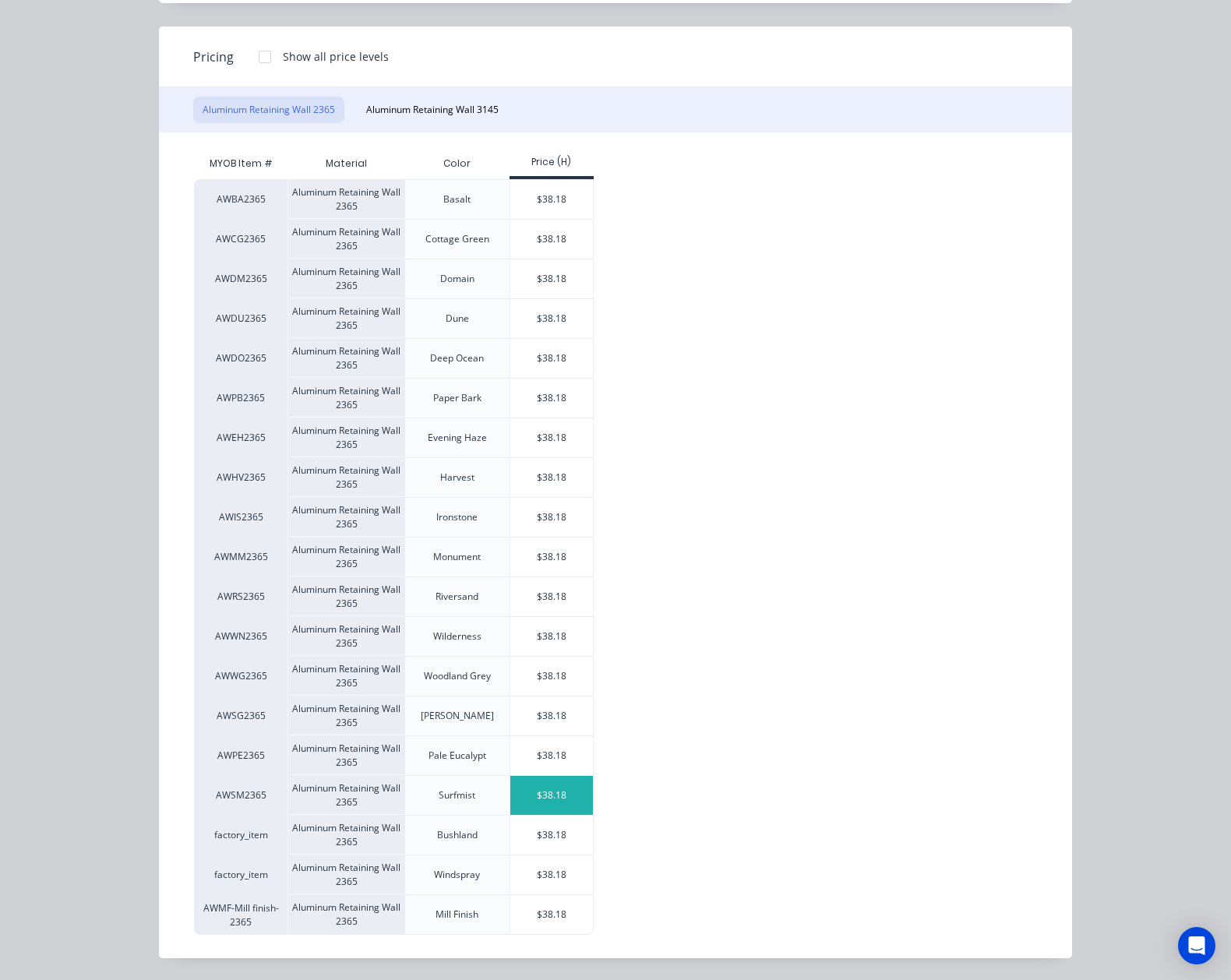
click at [543, 805] on div "$38.18" at bounding box center [552, 796] width 83 height 39
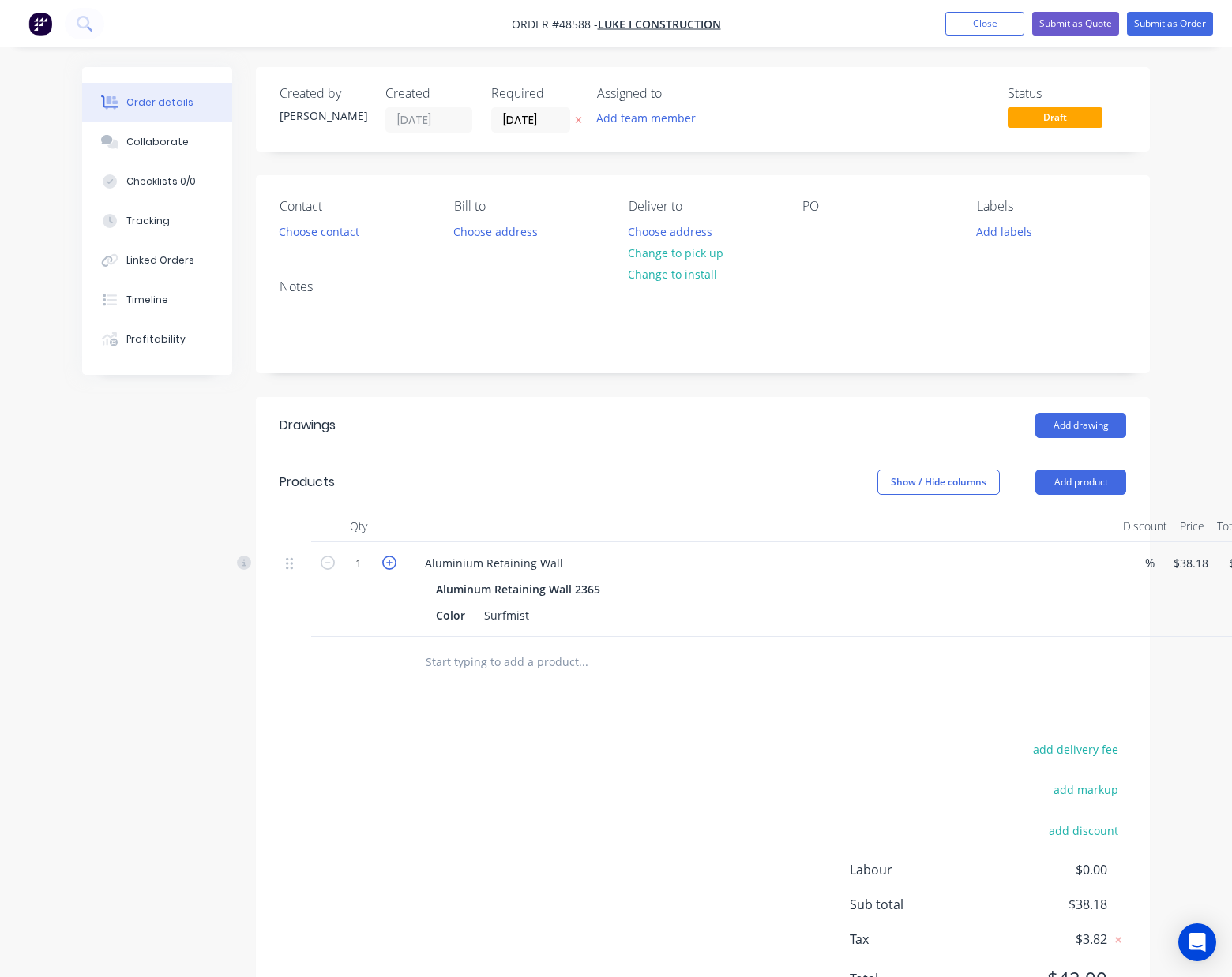
click at [387, 563] on icon "button" at bounding box center [389, 562] width 14 height 14
type input "2"
type input "$76.36"
click at [1089, 477] on button "Add product" at bounding box center [1080, 483] width 91 height 25
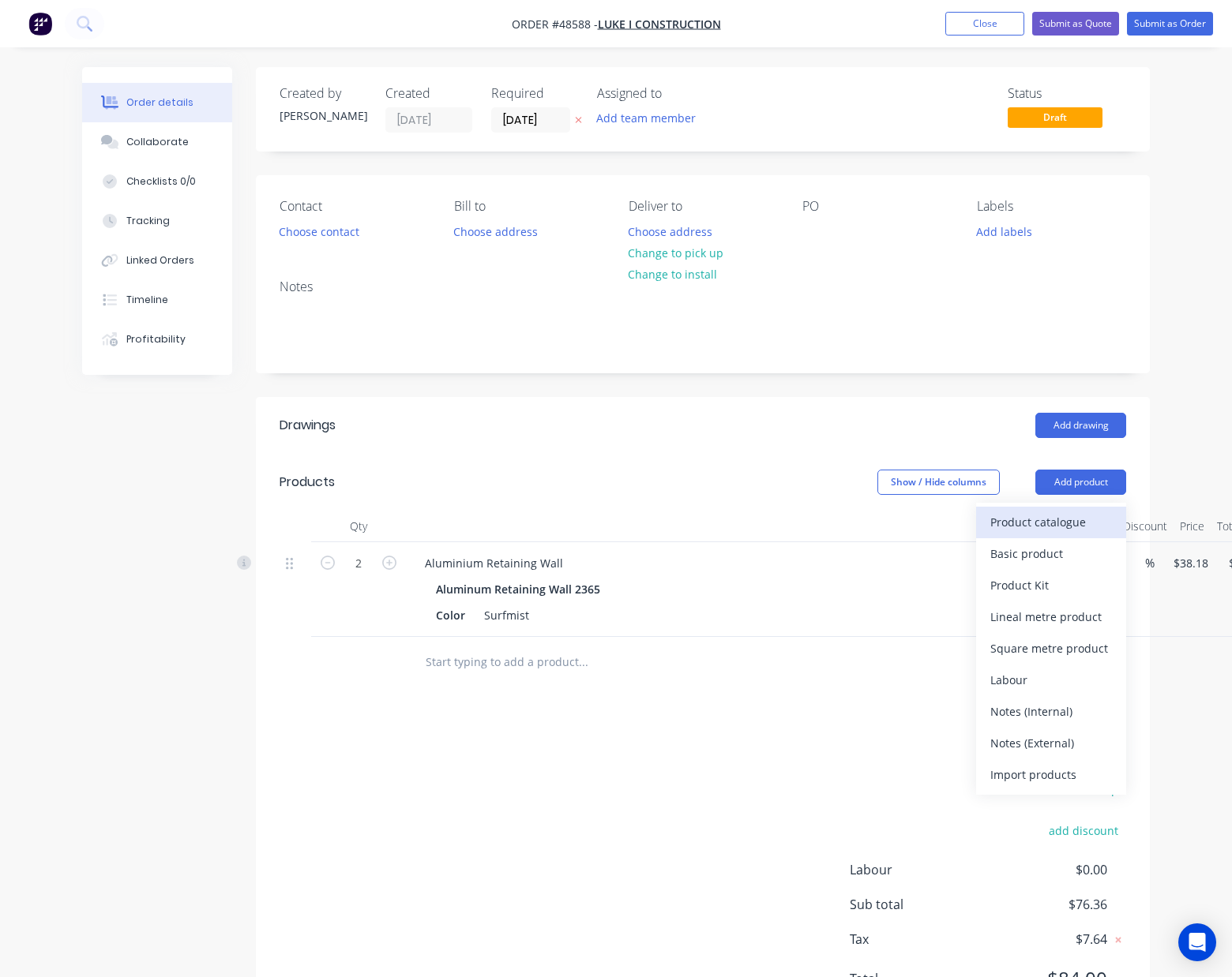
click at [1040, 525] on div "Product catalogue" at bounding box center [1050, 522] width 122 height 23
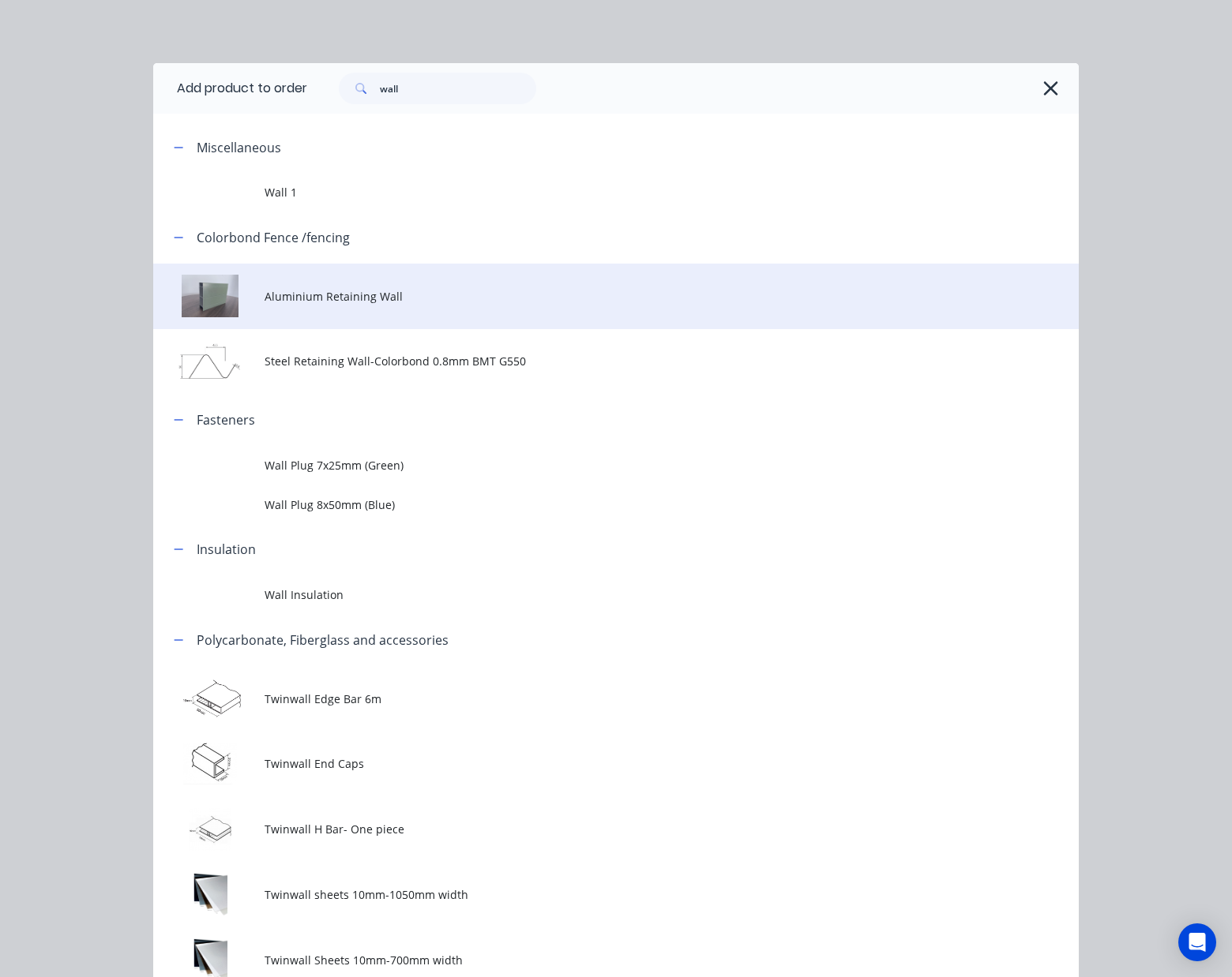
click at [264, 291] on span "Aluminium Retaining Wall" at bounding box center [590, 296] width 652 height 17
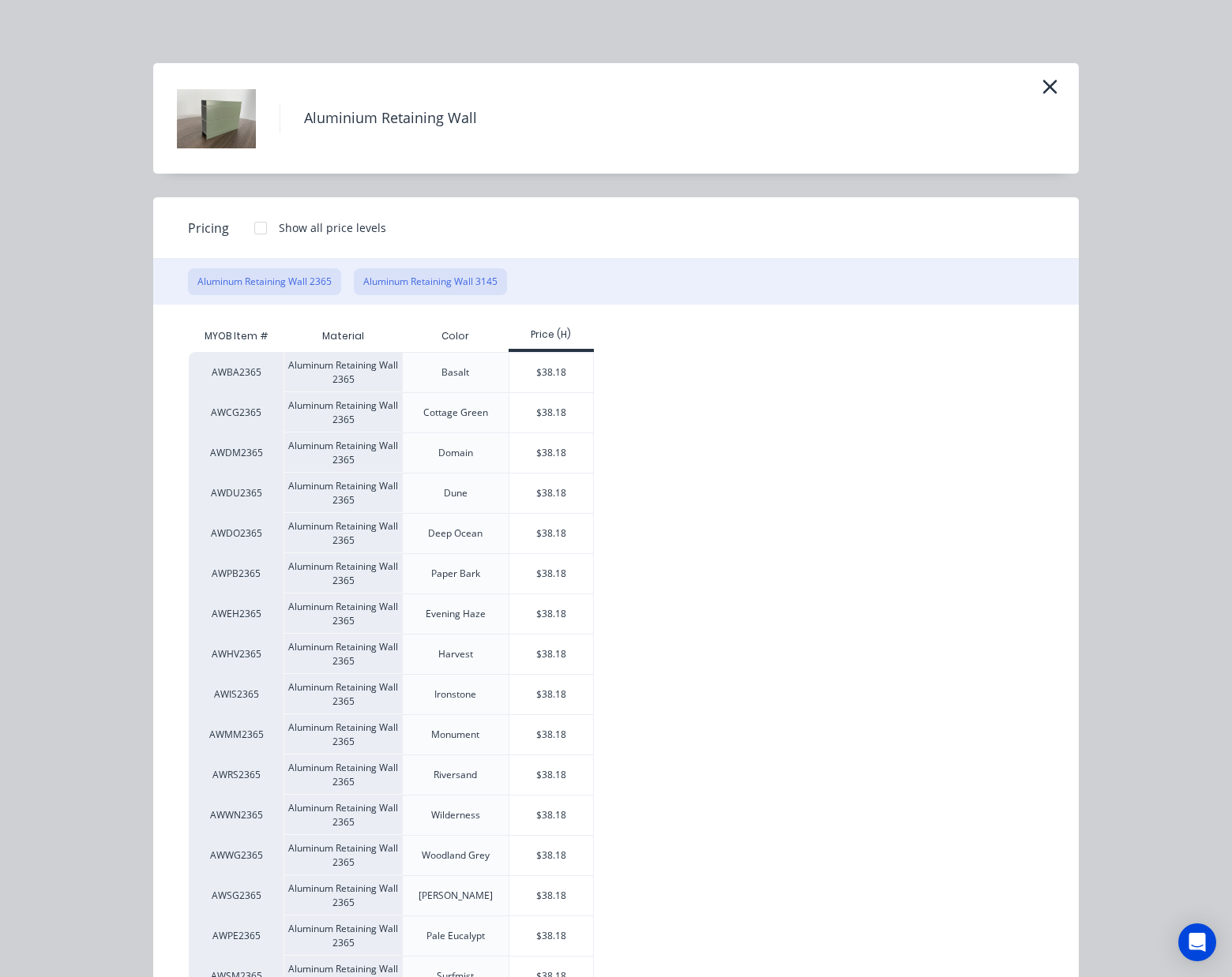
click at [421, 276] on button "Aluminum Retaining Wall 3145" at bounding box center [430, 282] width 153 height 27
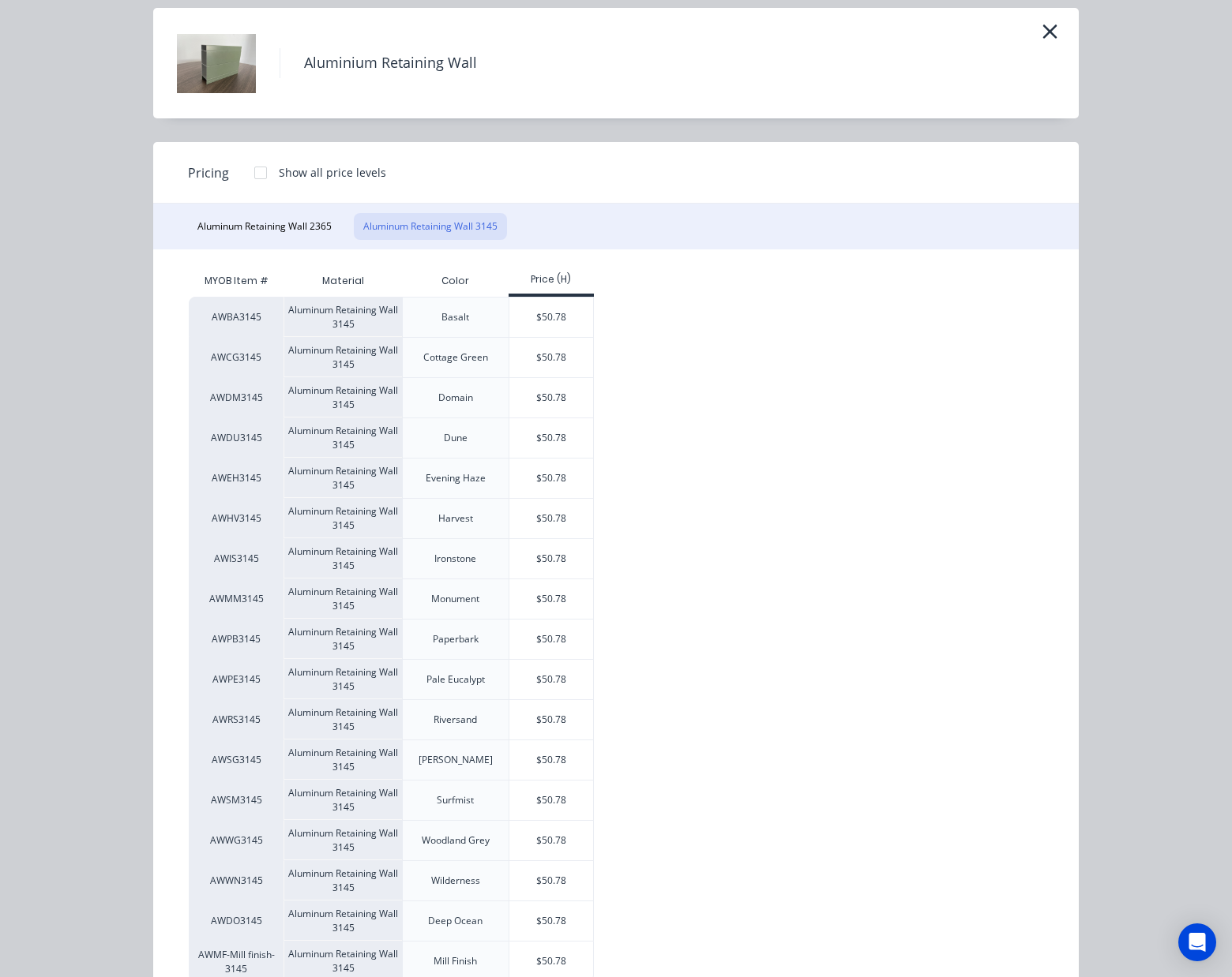
scroll to position [109, 0]
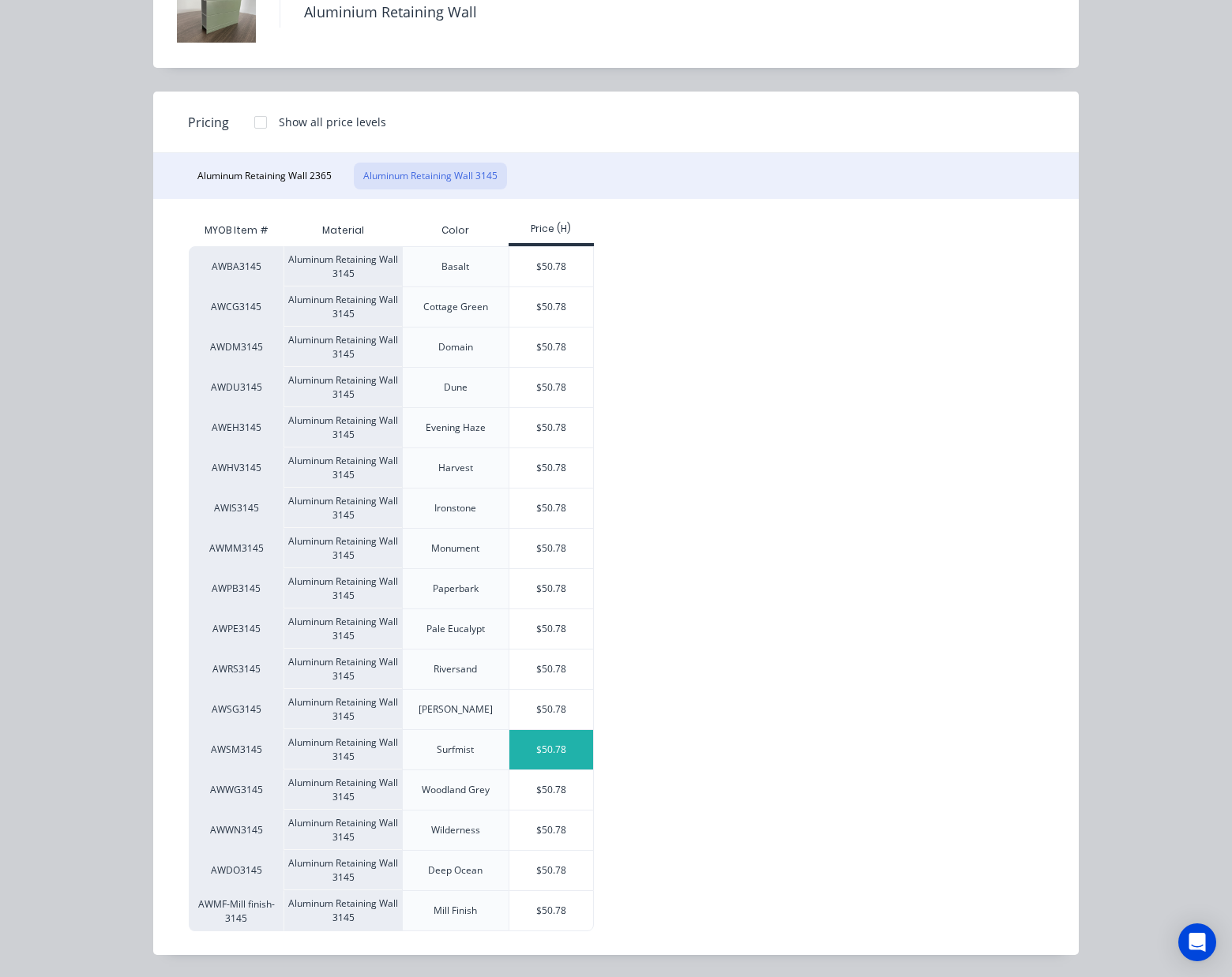
click at [553, 761] on div "$50.78" at bounding box center [551, 750] width 84 height 39
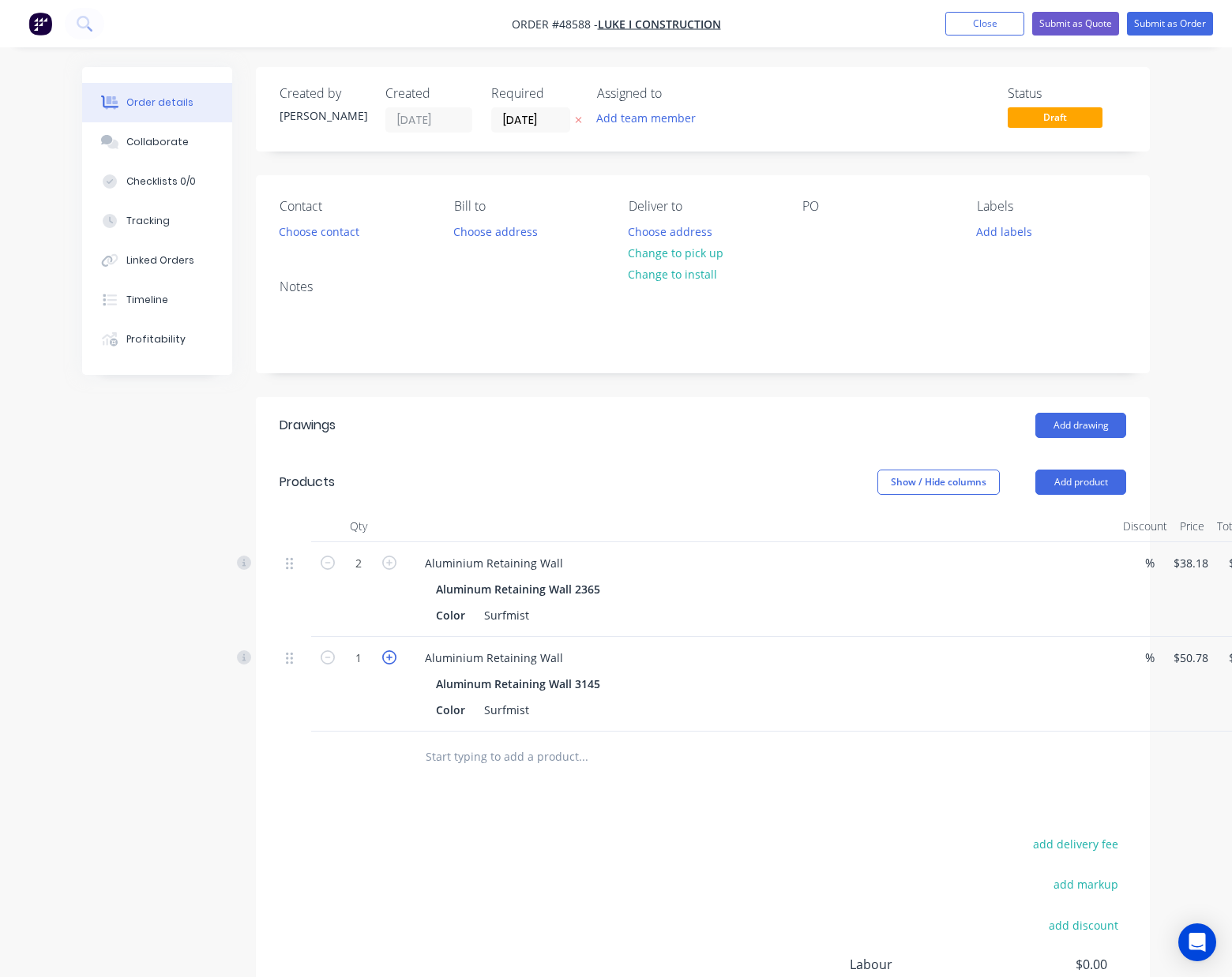
click at [393, 661] on icon "button" at bounding box center [389, 658] width 14 height 14
type input "2"
type input "$101.56"
drag, startPoint x: 704, startPoint y: 401, endPoint x: 765, endPoint y: 253, distance: 160.1
click at [706, 398] on header "Drawings Add drawing" at bounding box center [703, 425] width 894 height 57
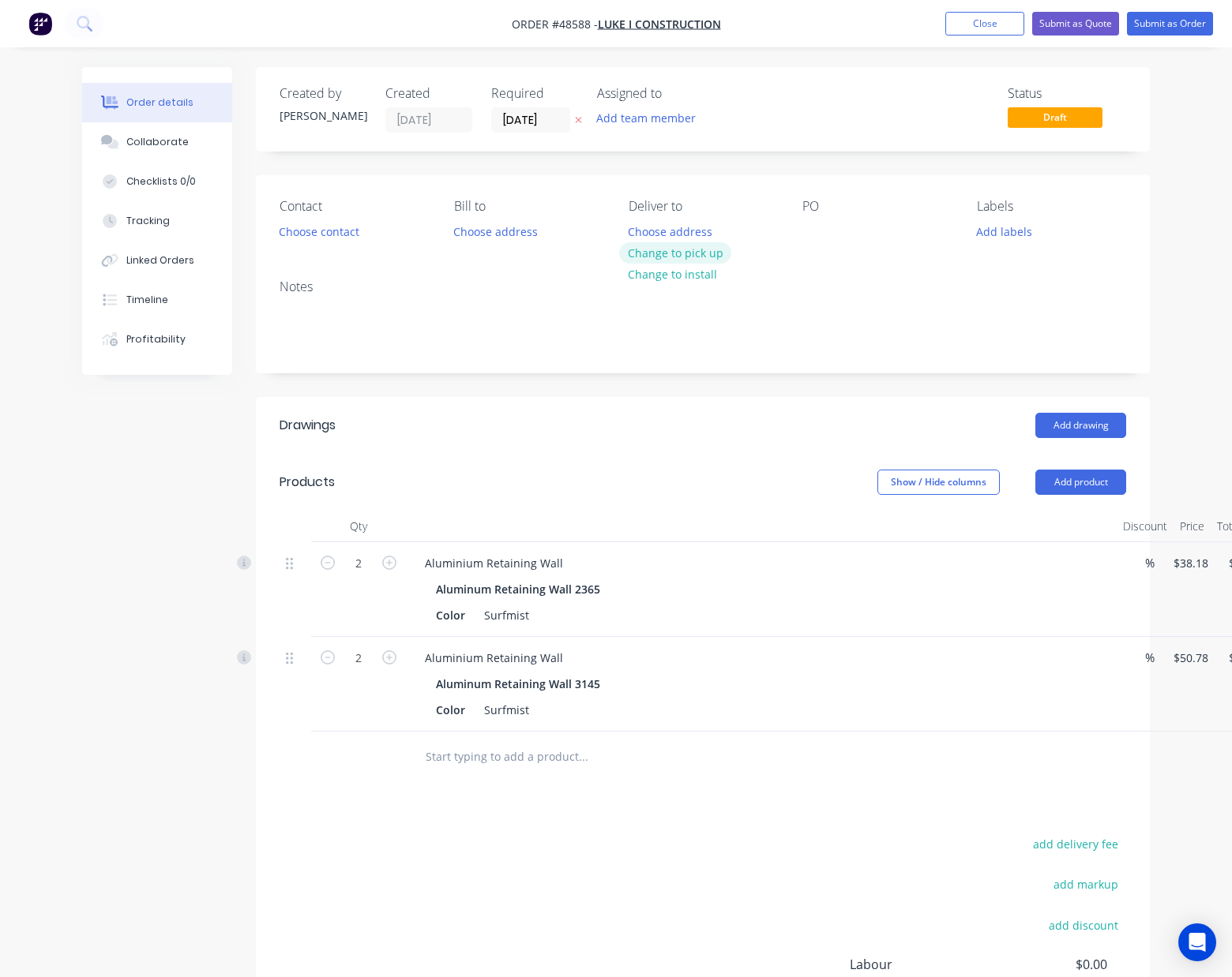
click at [703, 251] on button "Change to pick up" at bounding box center [675, 252] width 112 height 21
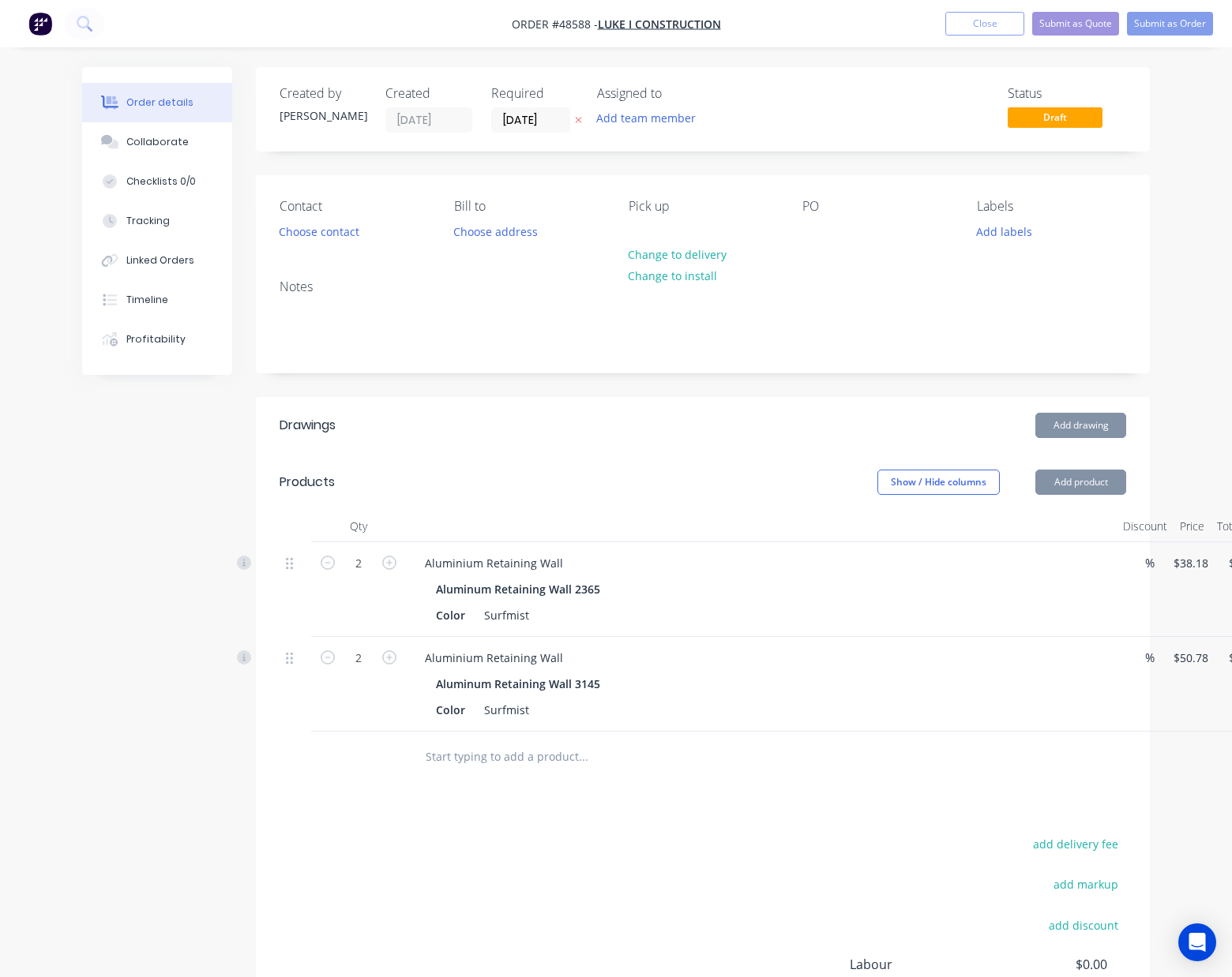
click at [649, 370] on div "Notes" at bounding box center [703, 319] width 894 height 106
drag, startPoint x: 263, startPoint y: 234, endPoint x: 285, endPoint y: 225, distance: 23.8
click at [265, 234] on div "Contact Choose contact Bill to Choose address Pick up Change to delivery Change…" at bounding box center [703, 221] width 894 height 92
click at [298, 224] on button "Choose contact" at bounding box center [319, 230] width 97 height 21
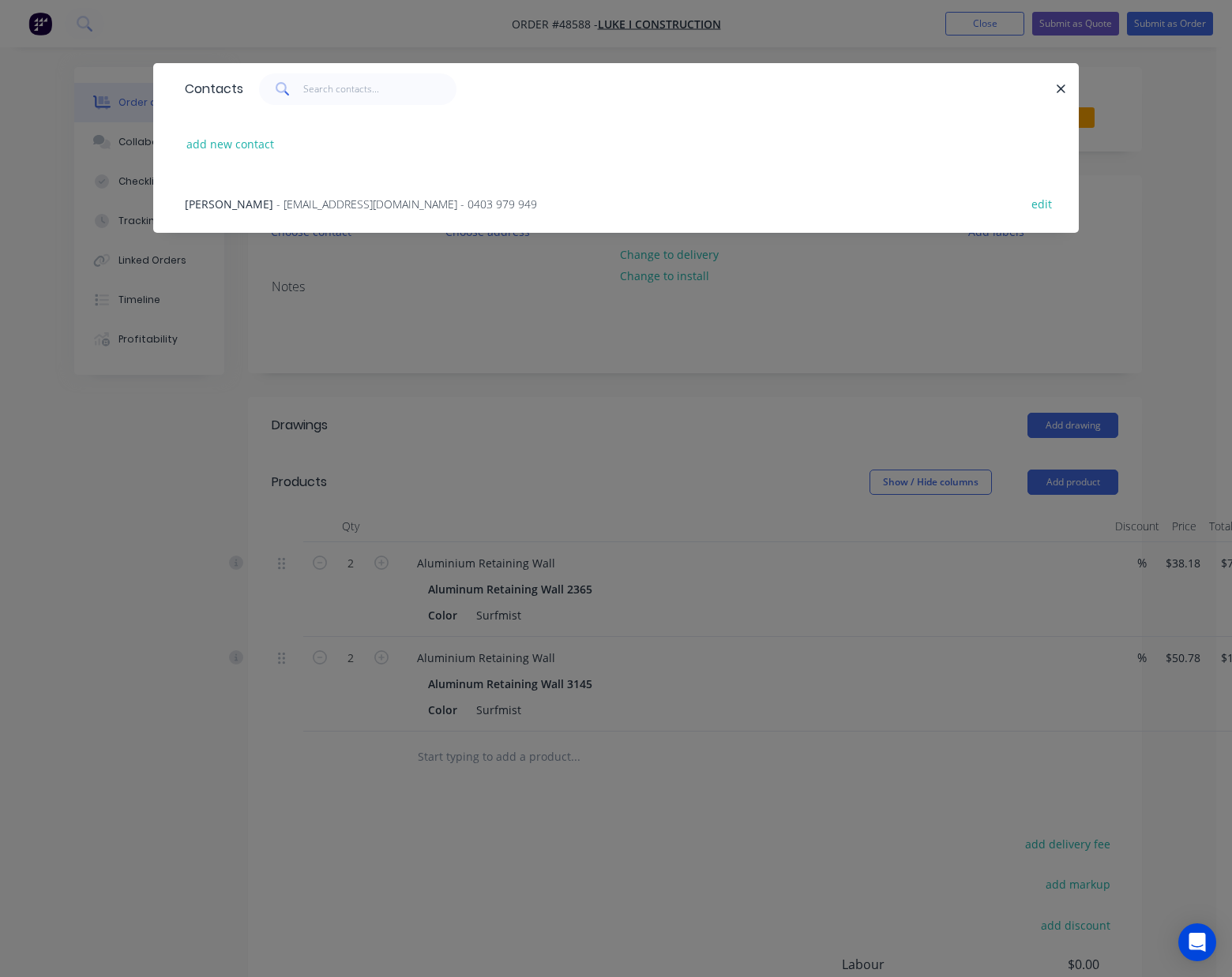
click at [296, 191] on div "Luke Lin - westfencingluke@gmail.com - 0403 979 949 edit" at bounding box center [615, 203] width 878 height 59
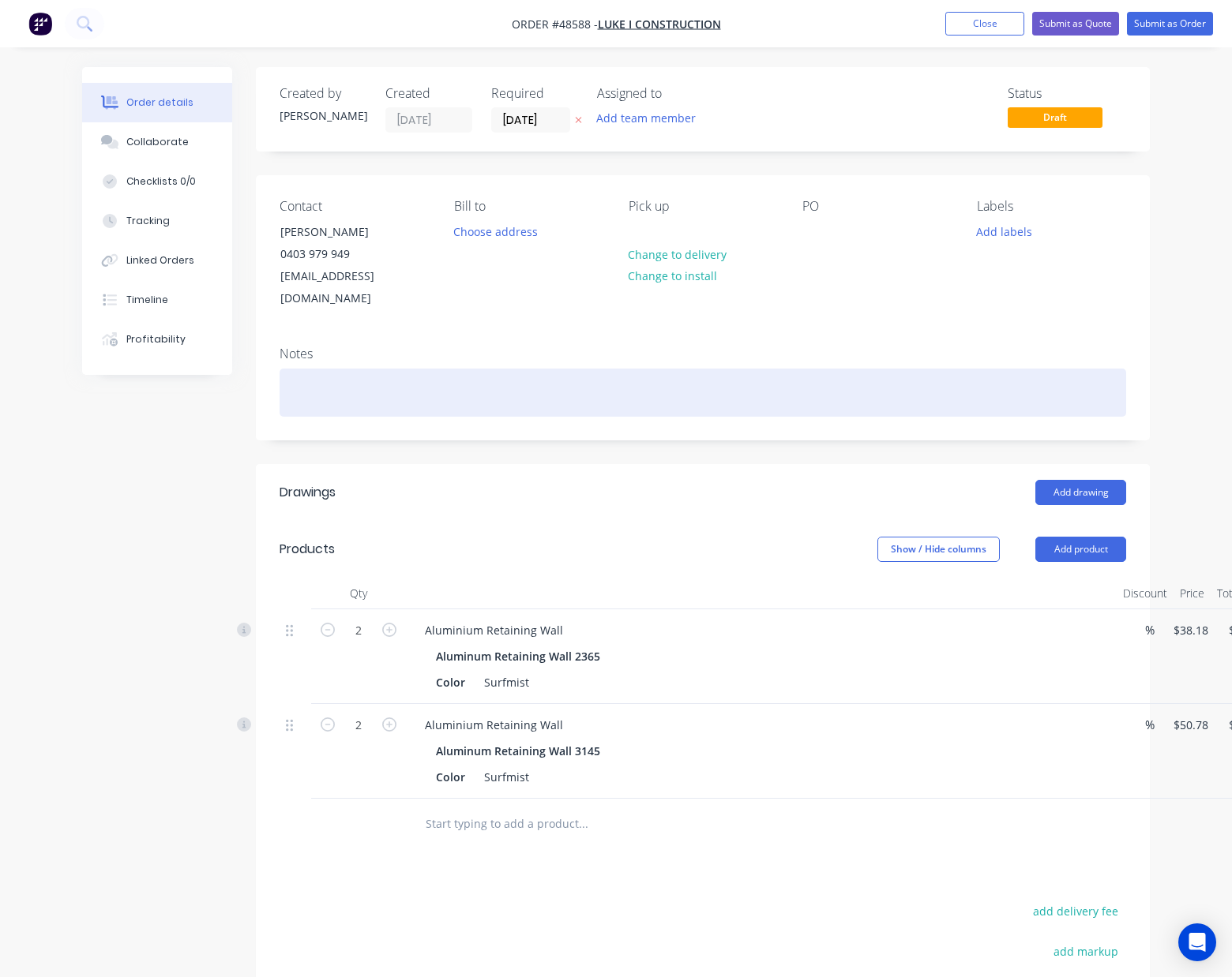
drag, startPoint x: 595, startPoint y: 349, endPoint x: 646, endPoint y: 370, distance: 55.2
click at [604, 369] on div at bounding box center [703, 392] width 846 height 48
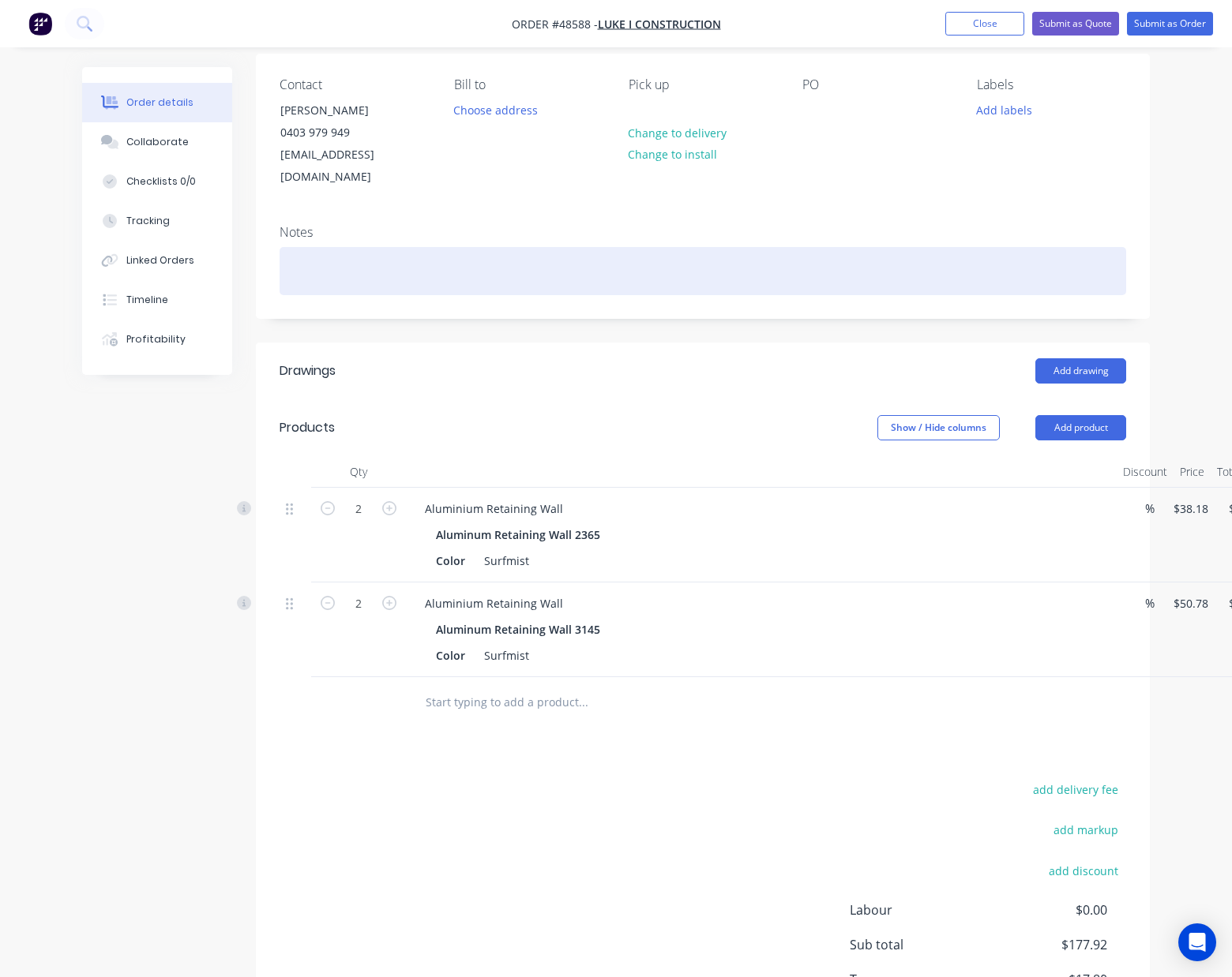
scroll to position [221, 0]
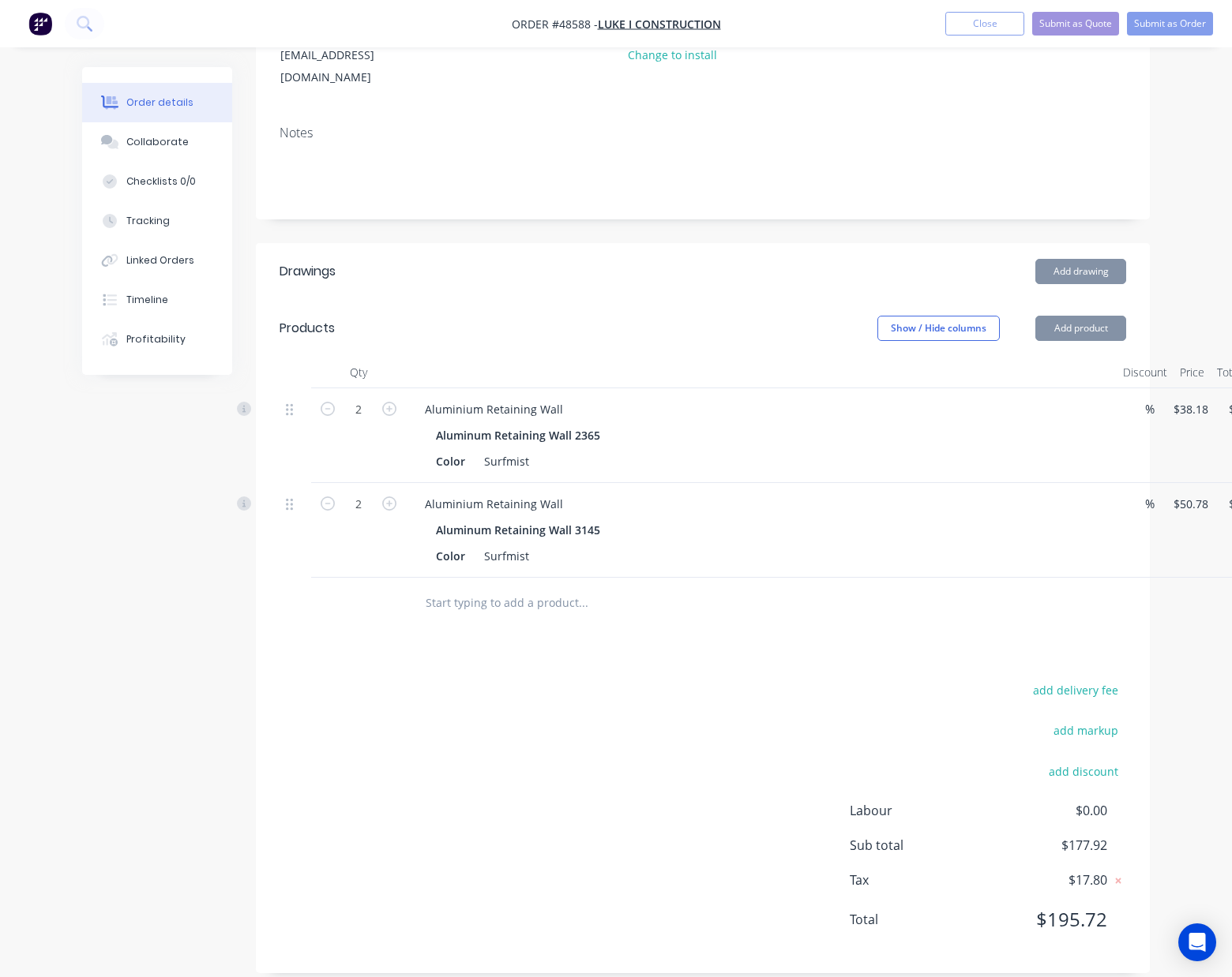
click at [780, 791] on div "add delivery fee add markup add discount Labour $0.00 Sub total $177.92 Tax $17…" at bounding box center [703, 815] width 846 height 270
click at [1197, 14] on button "Submit as Order" at bounding box center [1169, 24] width 86 height 24
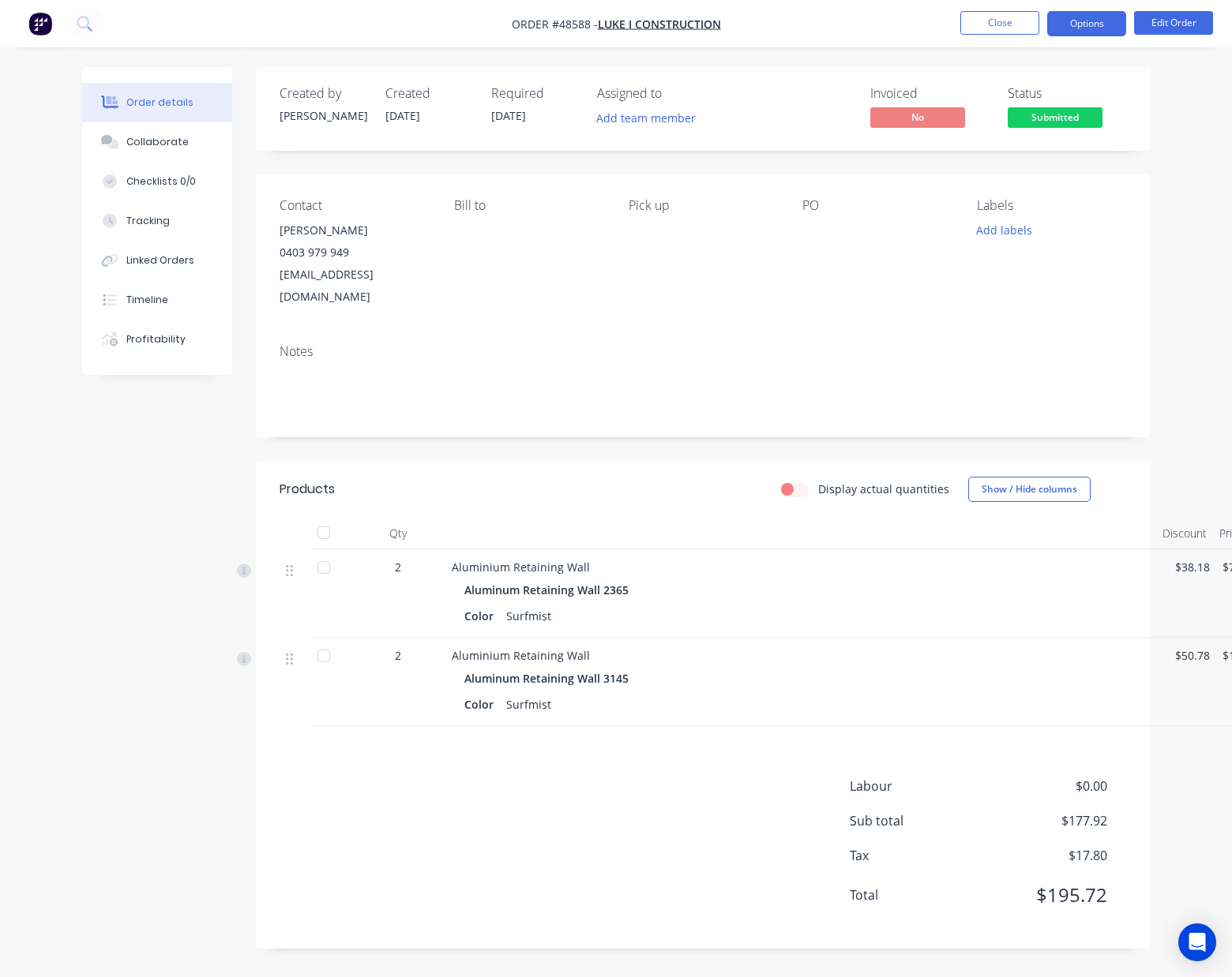
click at [1084, 26] on button "Options" at bounding box center [1086, 24] width 79 height 25
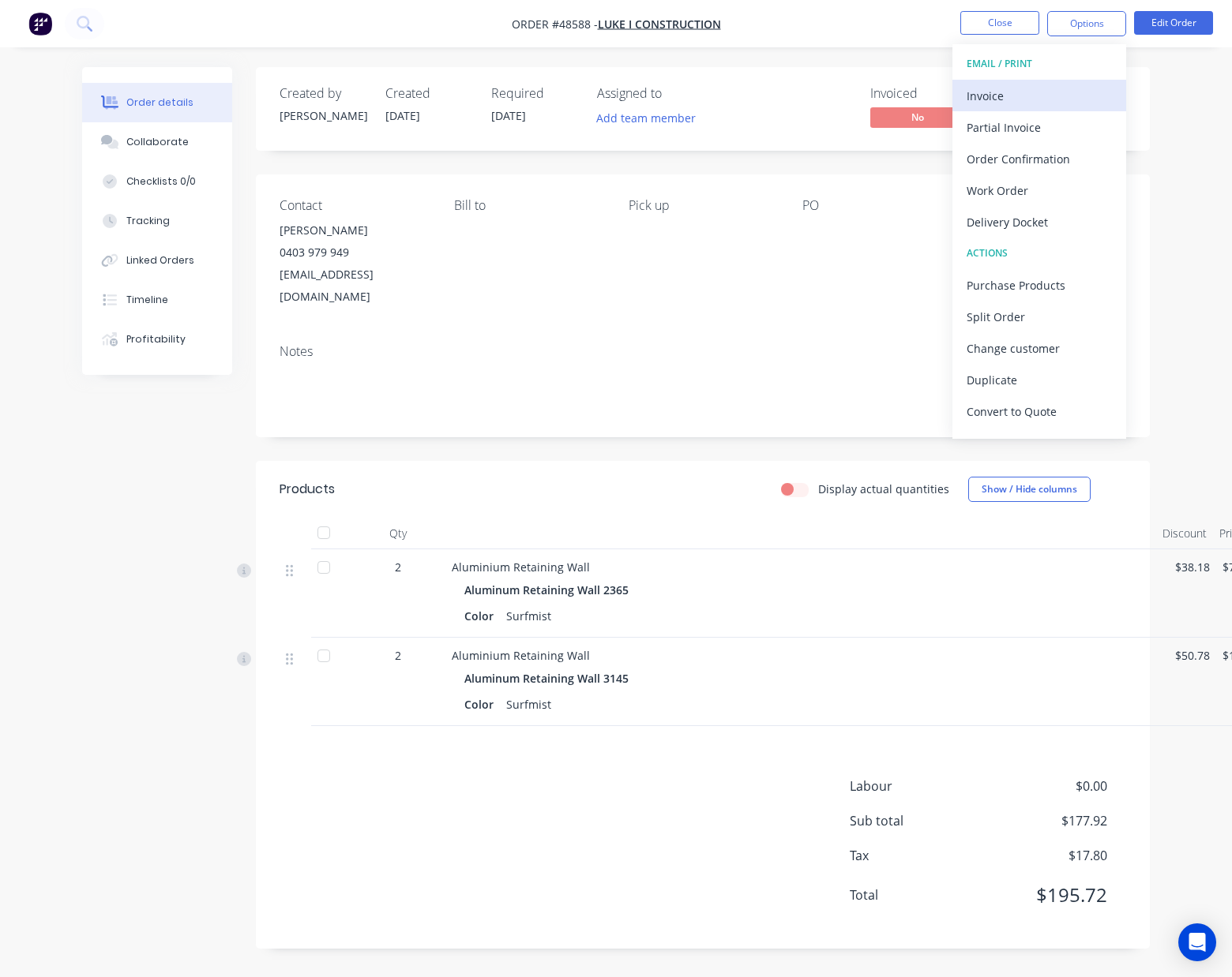
click at [1045, 83] on button "Invoice" at bounding box center [1039, 95] width 173 height 31
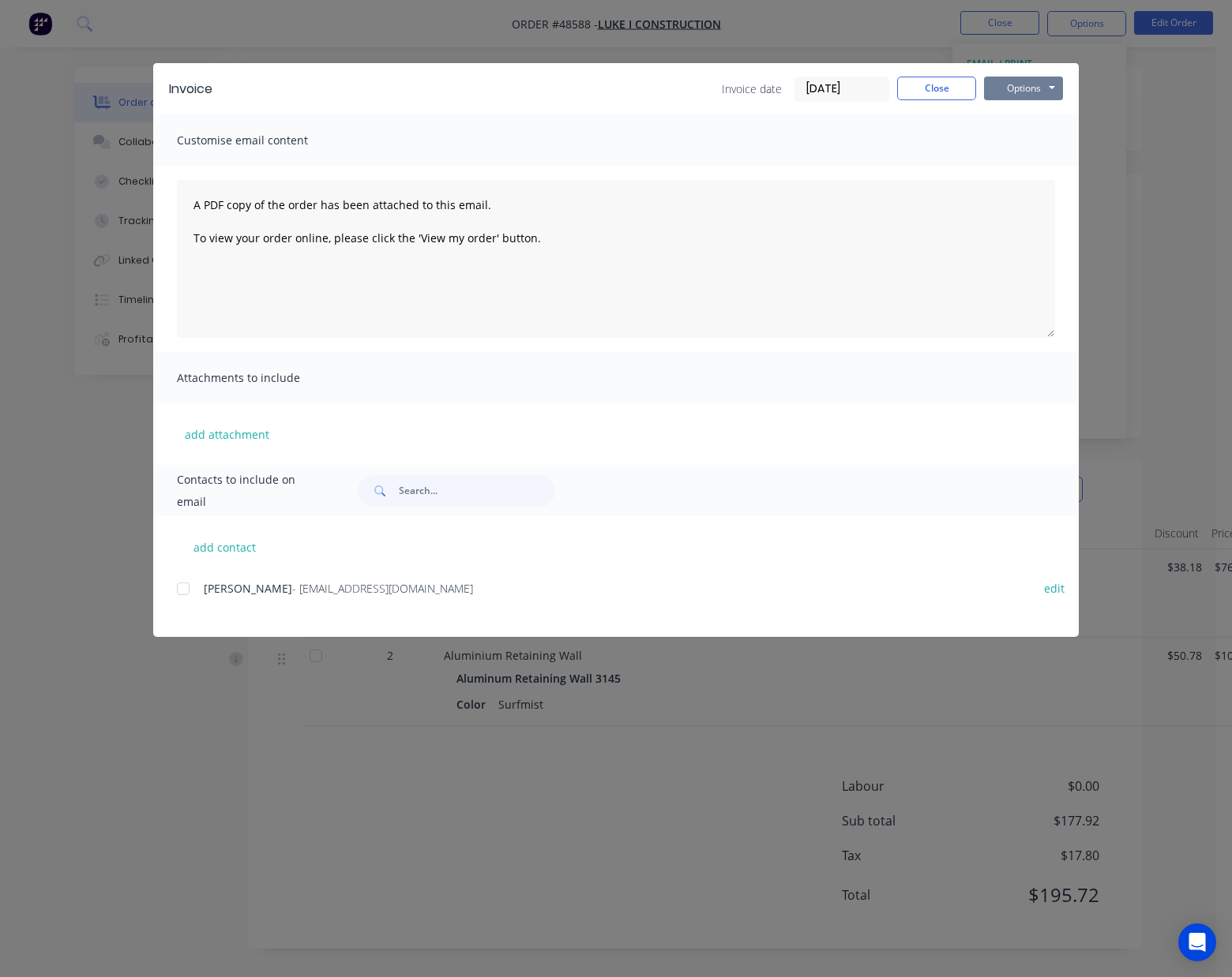
click at [1009, 92] on button "Options" at bounding box center [1023, 88] width 79 height 24
click at [1005, 143] on button "Print" at bounding box center [1034, 142] width 101 height 26
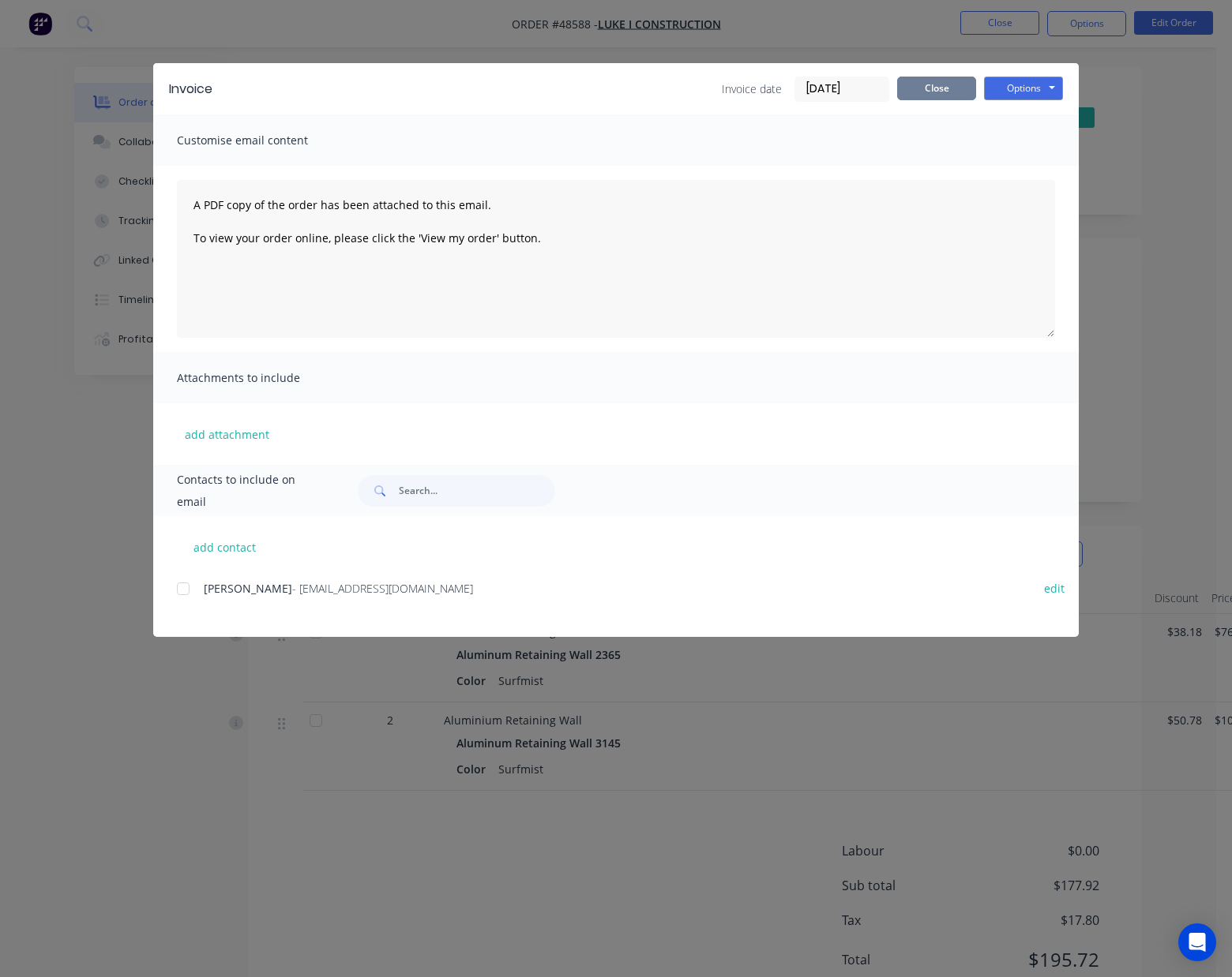
click at [925, 77] on button "Close" at bounding box center [936, 88] width 79 height 24
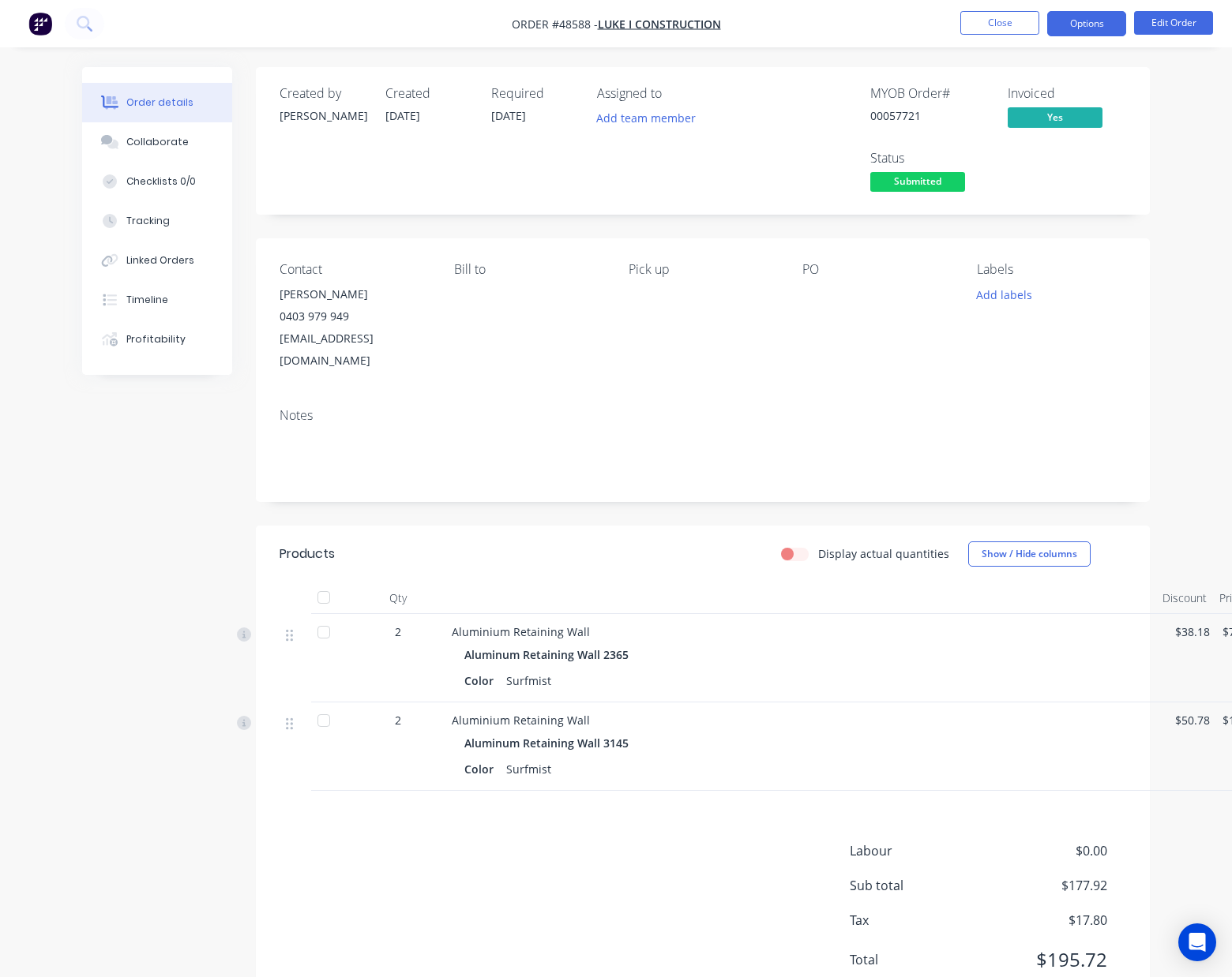
click at [1115, 19] on button "Options" at bounding box center [1086, 24] width 79 height 25
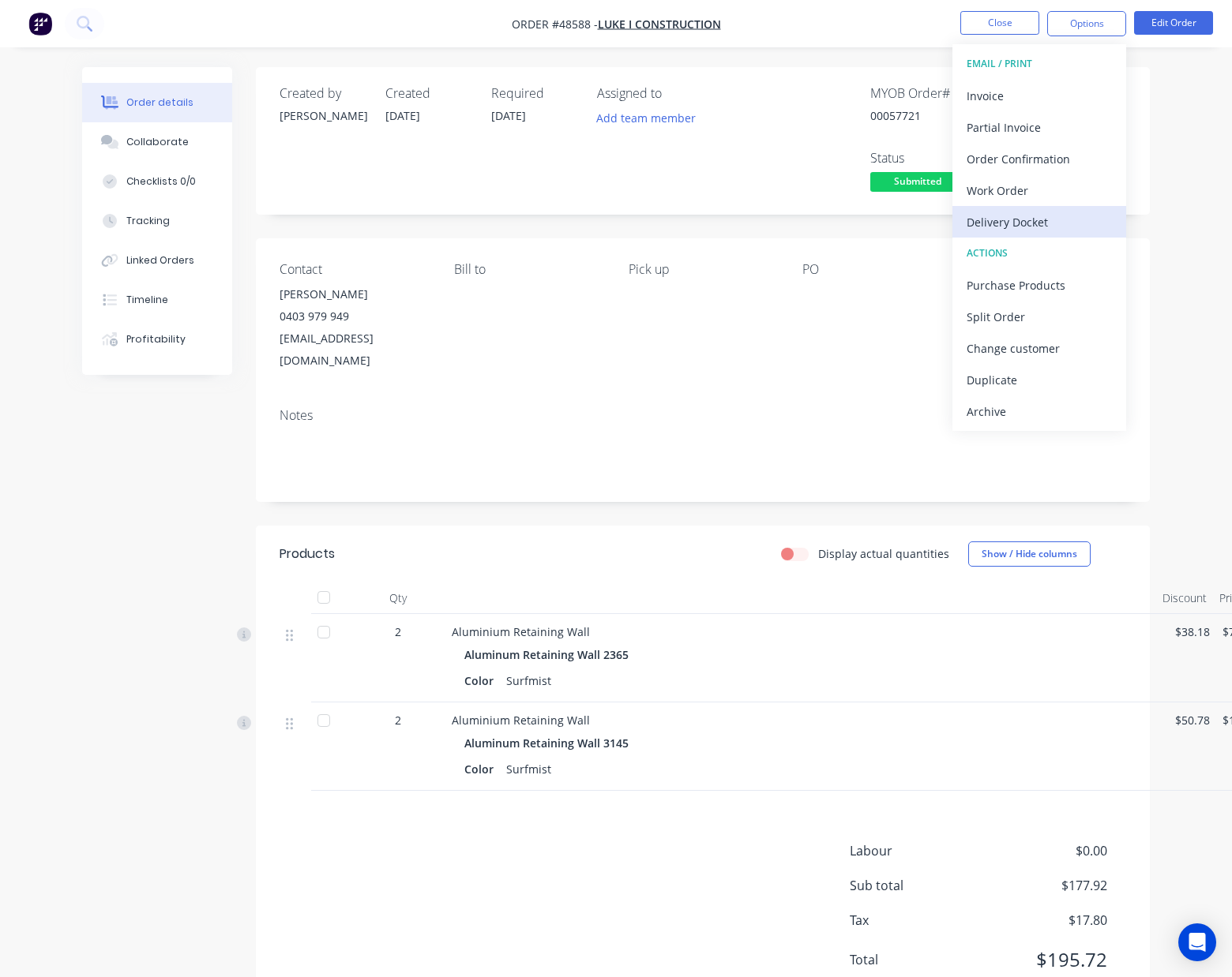
click at [1044, 209] on button "Delivery Docket" at bounding box center [1039, 222] width 173 height 31
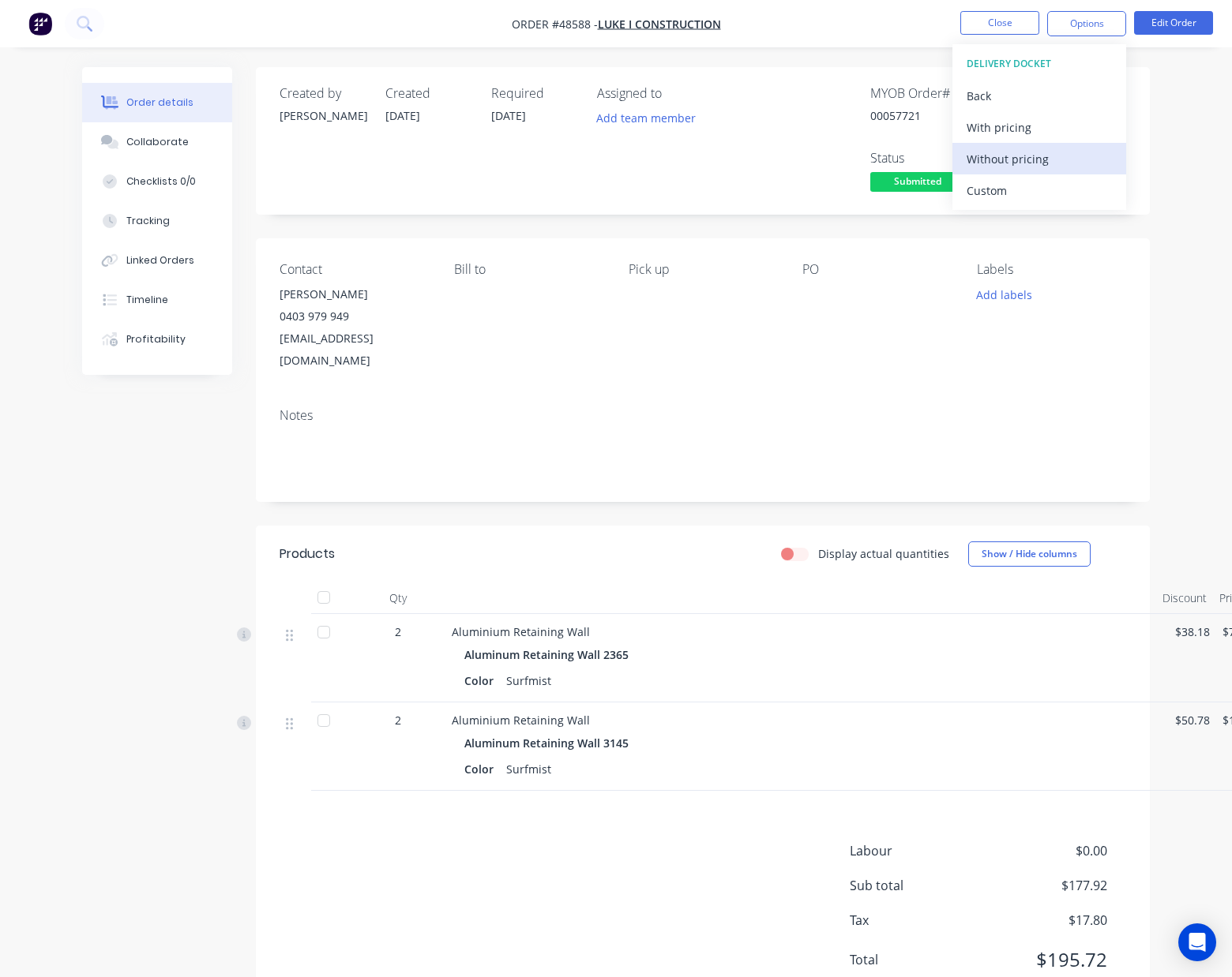
click at [1033, 151] on div "Without pricing" at bounding box center [1038, 159] width 145 height 23
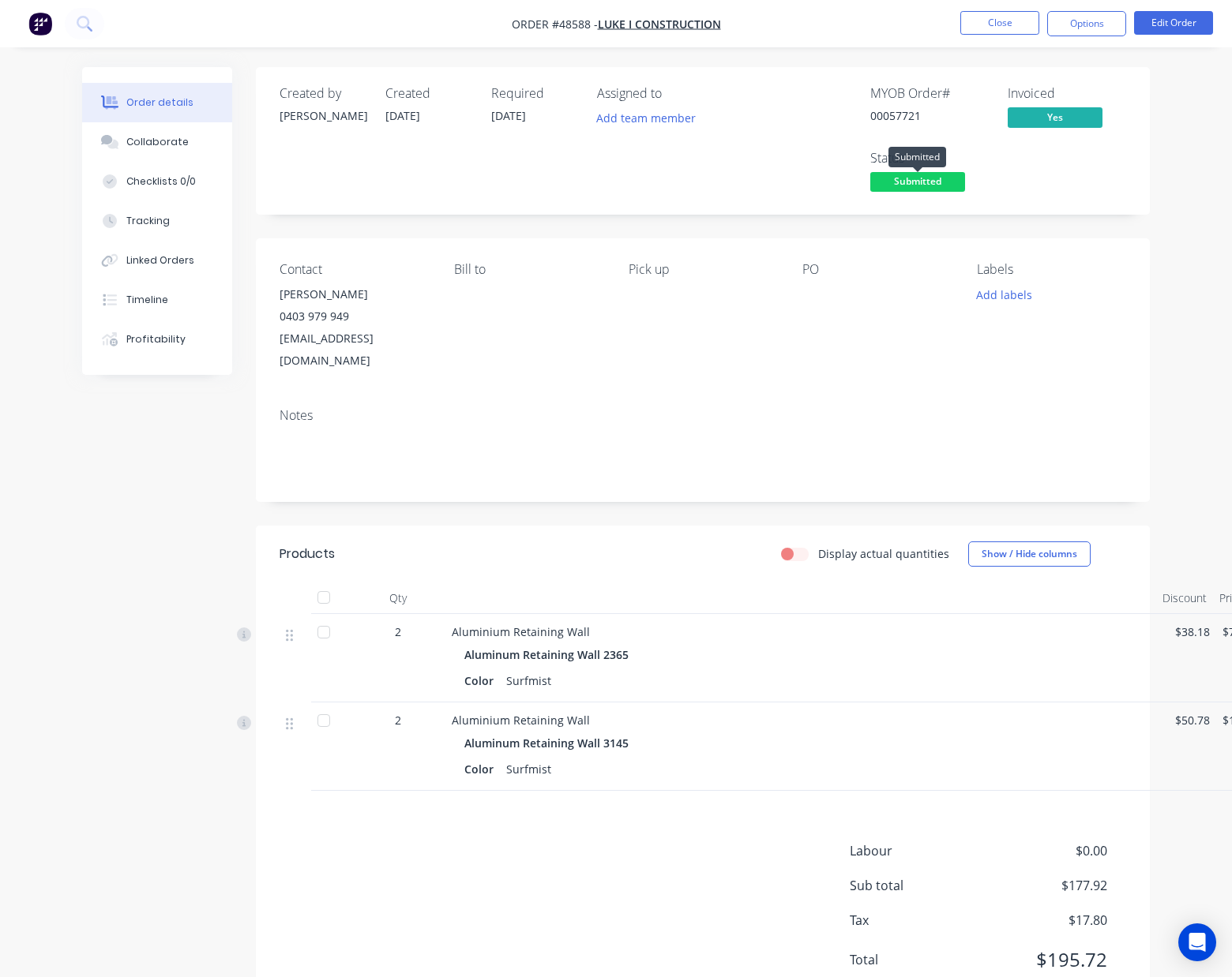
click at [914, 184] on span "Submitted" at bounding box center [918, 182] width 95 height 20
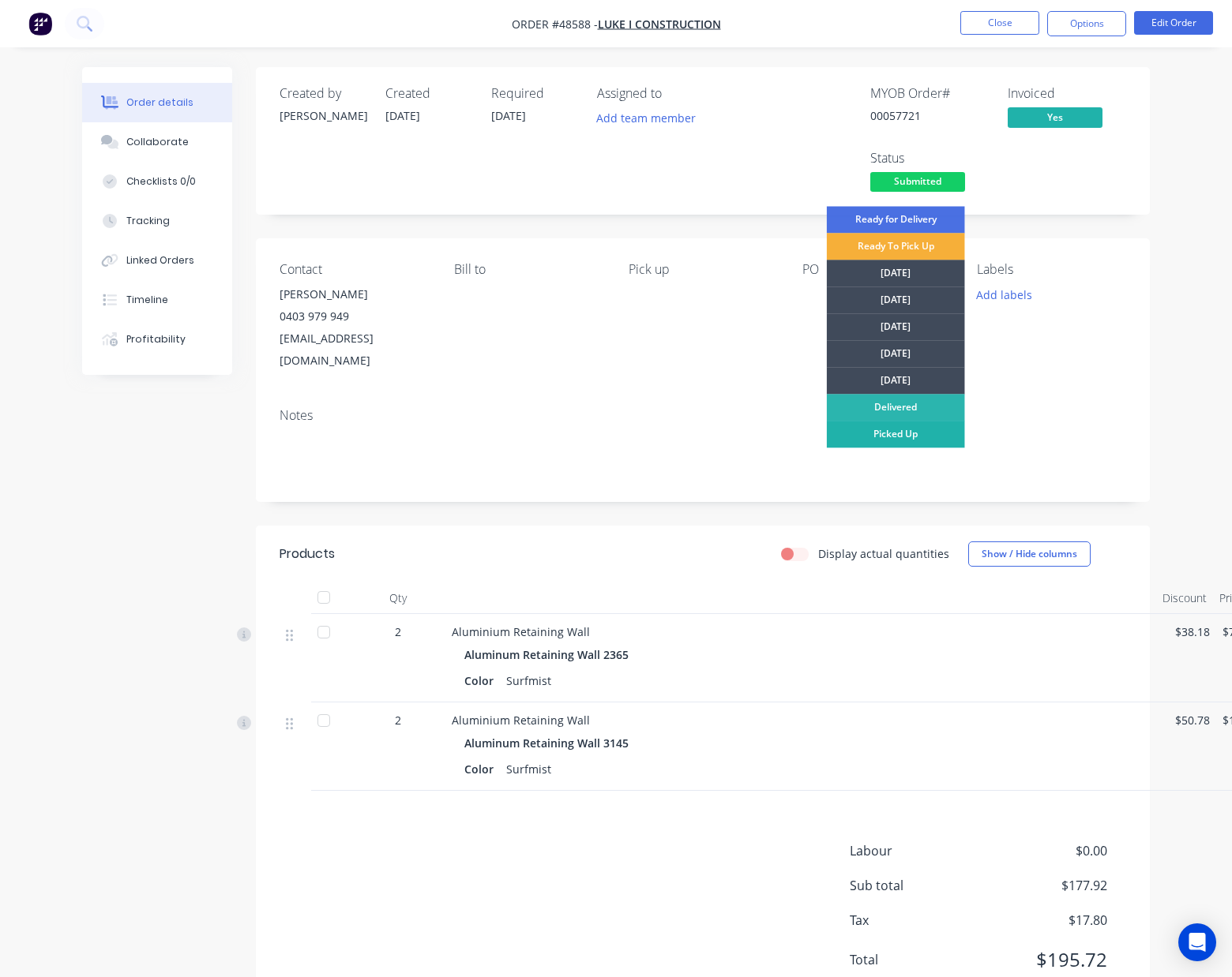
click at [897, 439] on div "Picked Up" at bounding box center [896, 434] width 138 height 27
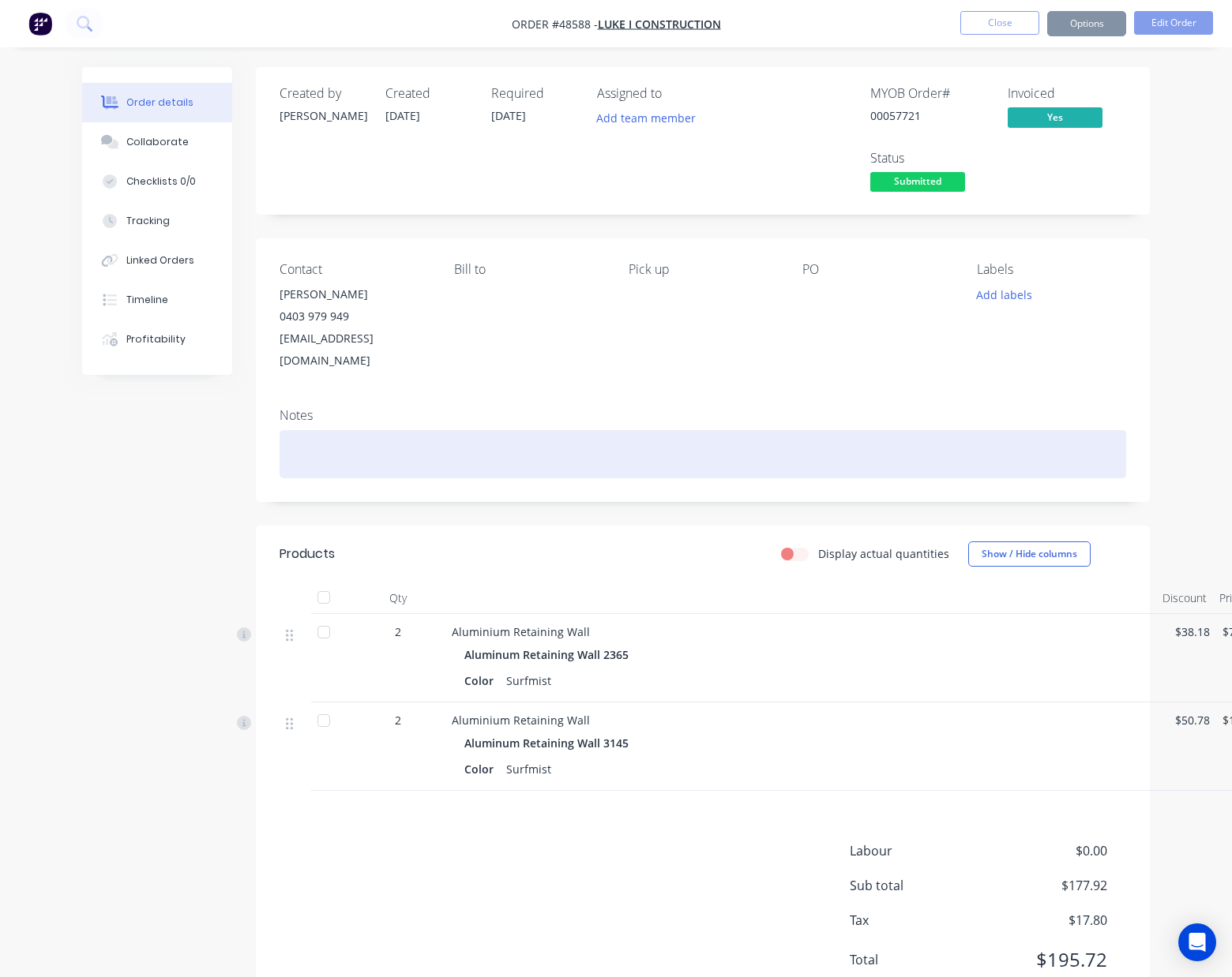
click at [636, 437] on div at bounding box center [703, 454] width 846 height 48
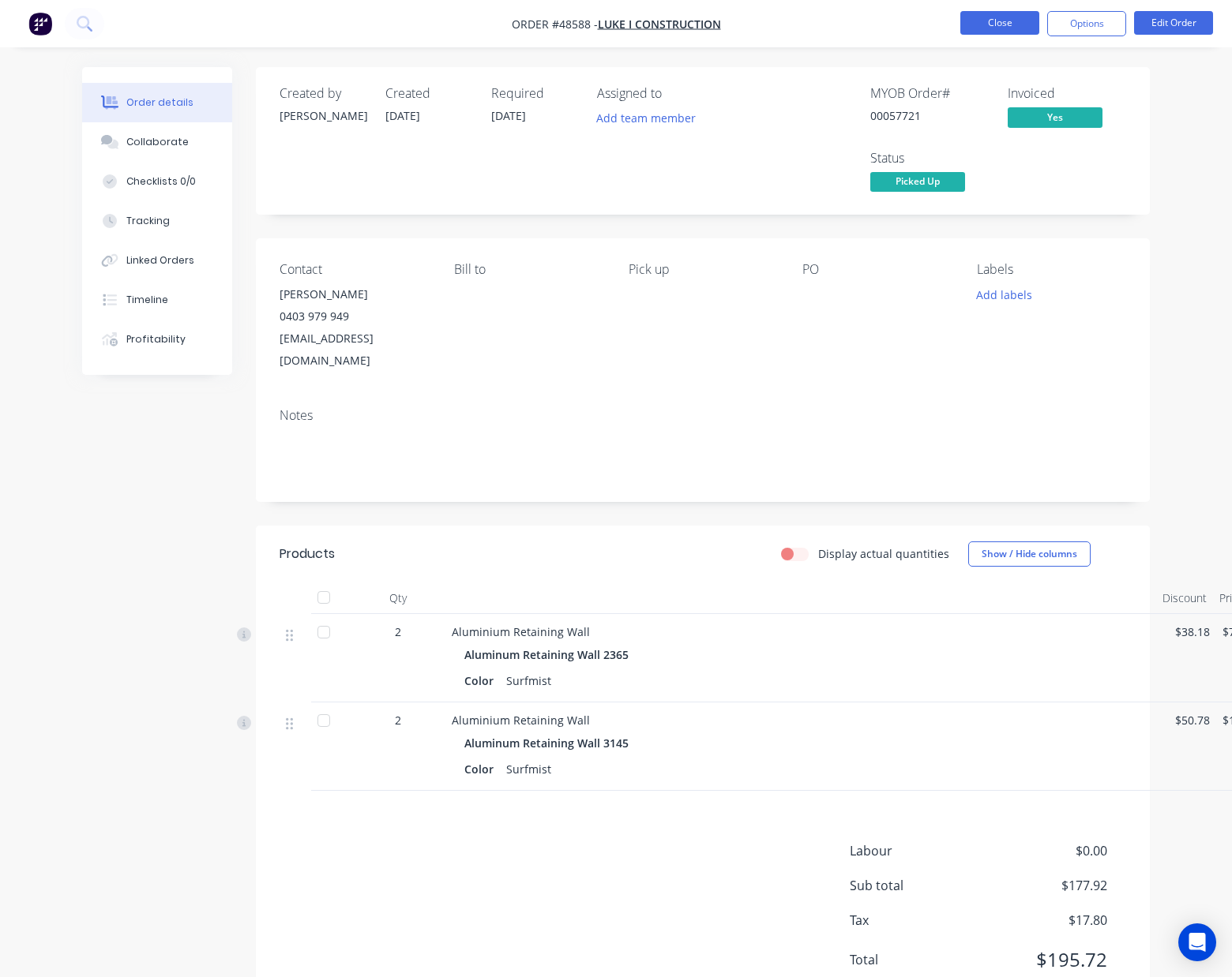
click at [1004, 14] on button "Close" at bounding box center [999, 23] width 79 height 24
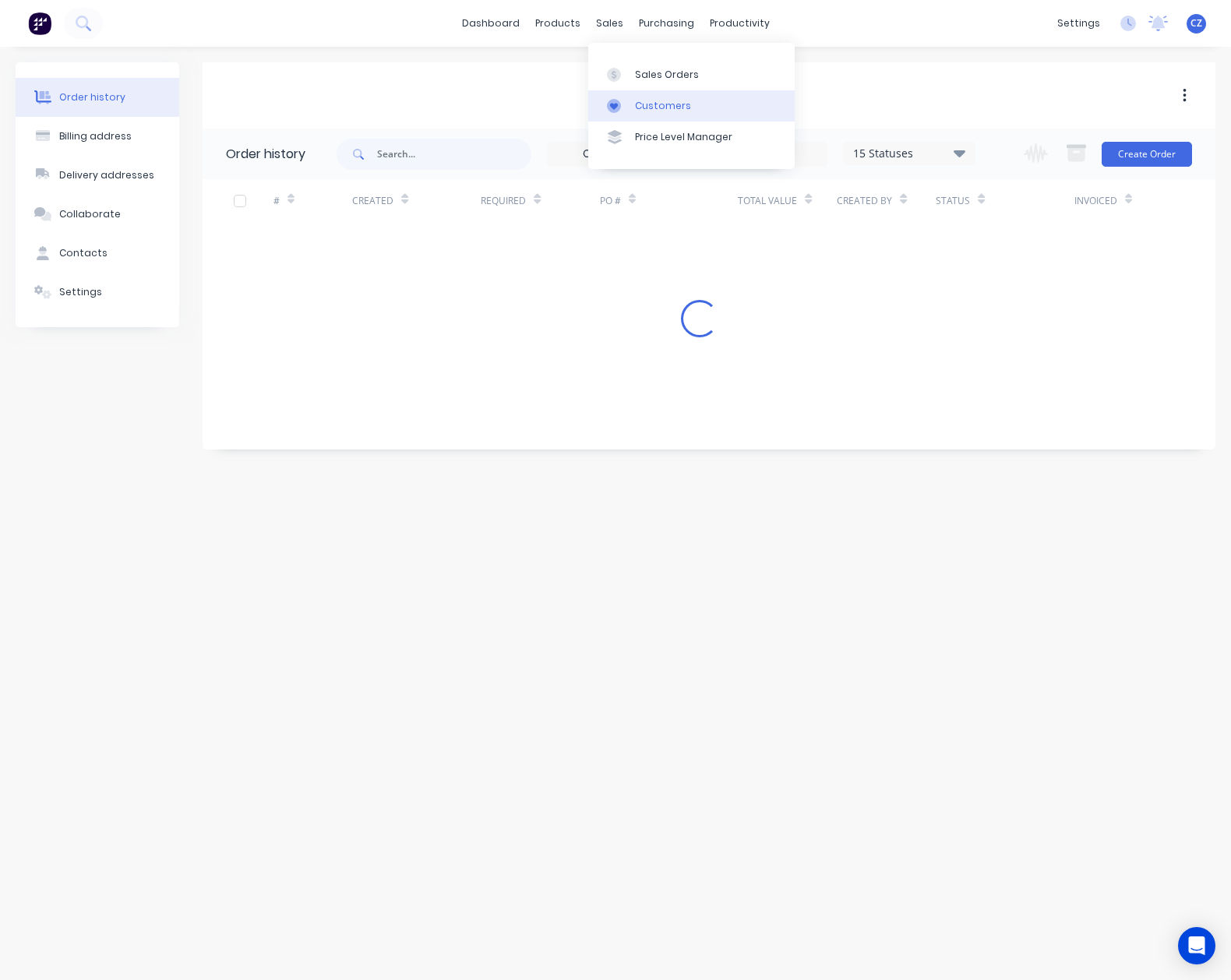
click at [635, 106] on div "Customers" at bounding box center [662, 106] width 56 height 14
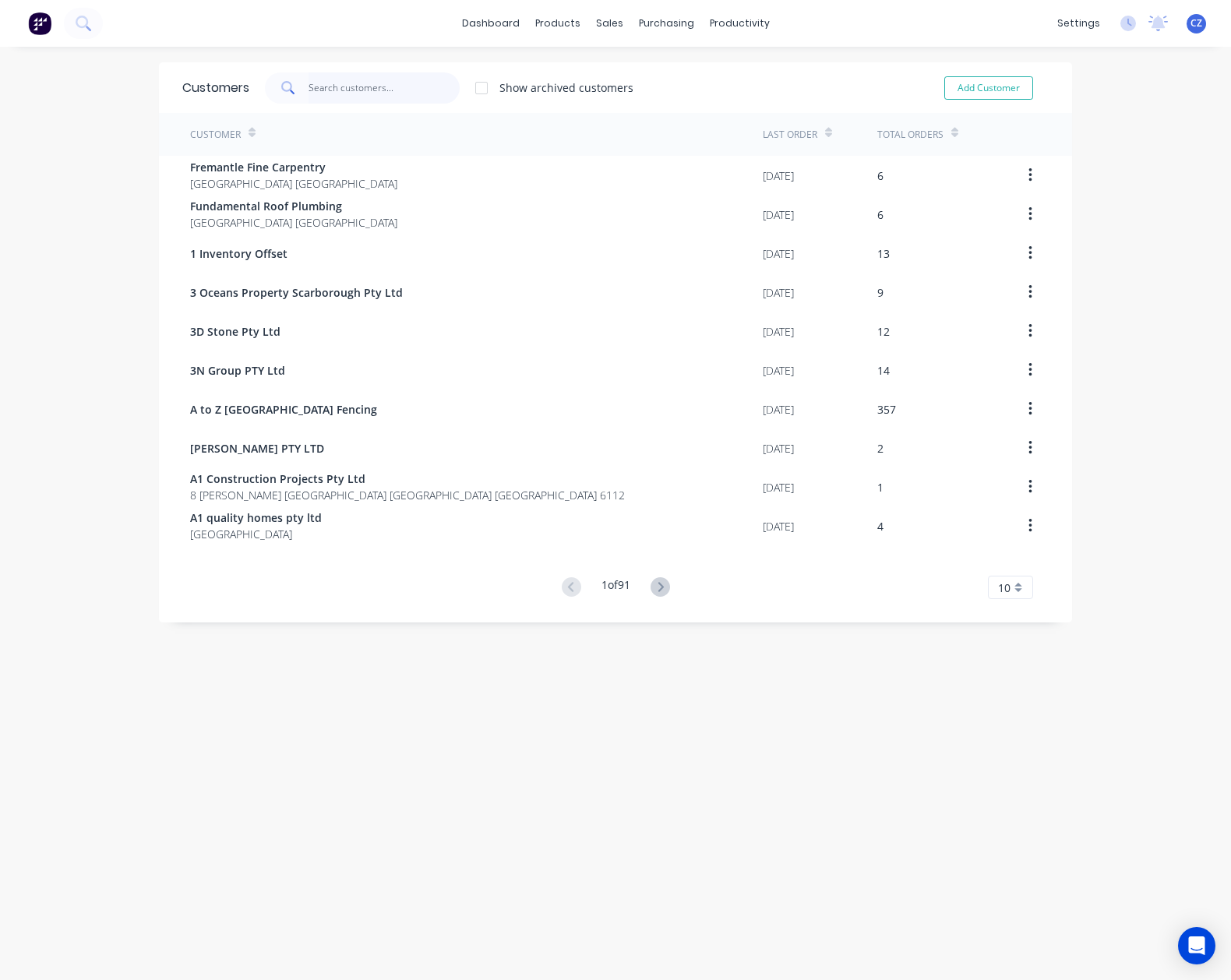
click at [350, 80] on input "text" at bounding box center [384, 87] width 152 height 31
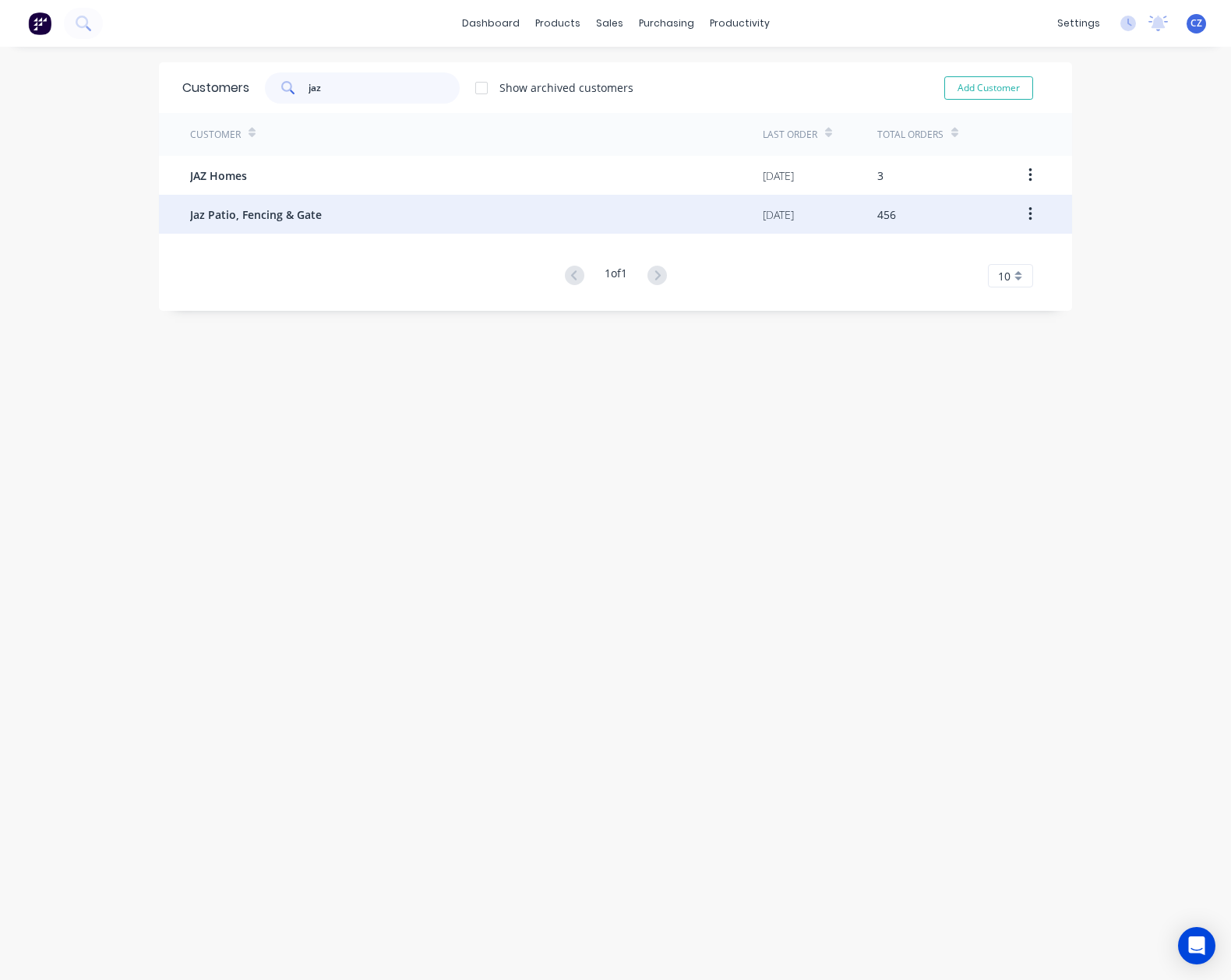
type input "jaz"
click at [303, 218] on span "Jaz Patio, Fencing & Gate" at bounding box center [256, 215] width 132 height 17
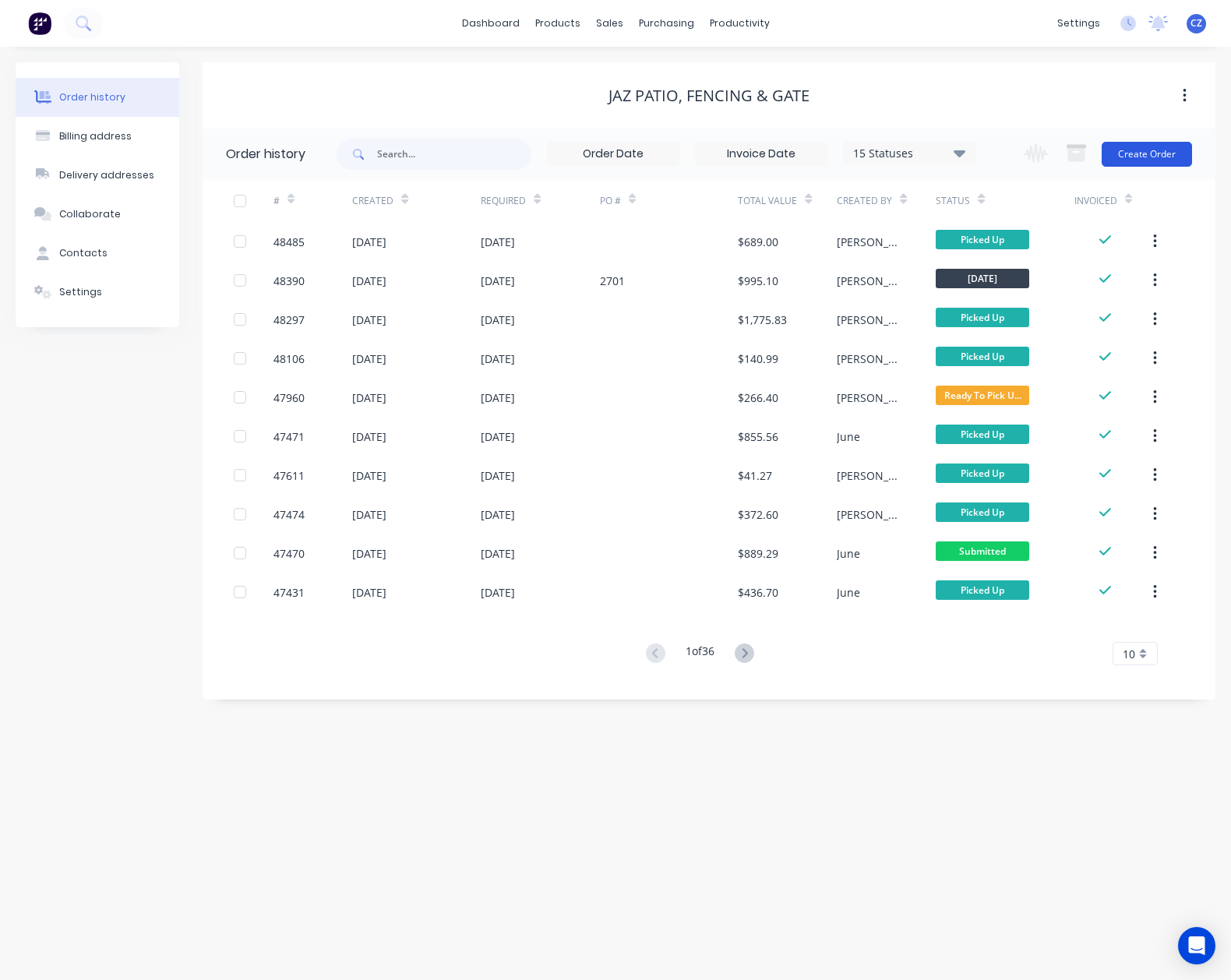
click at [1139, 148] on button "Create Order" at bounding box center [1147, 154] width 91 height 25
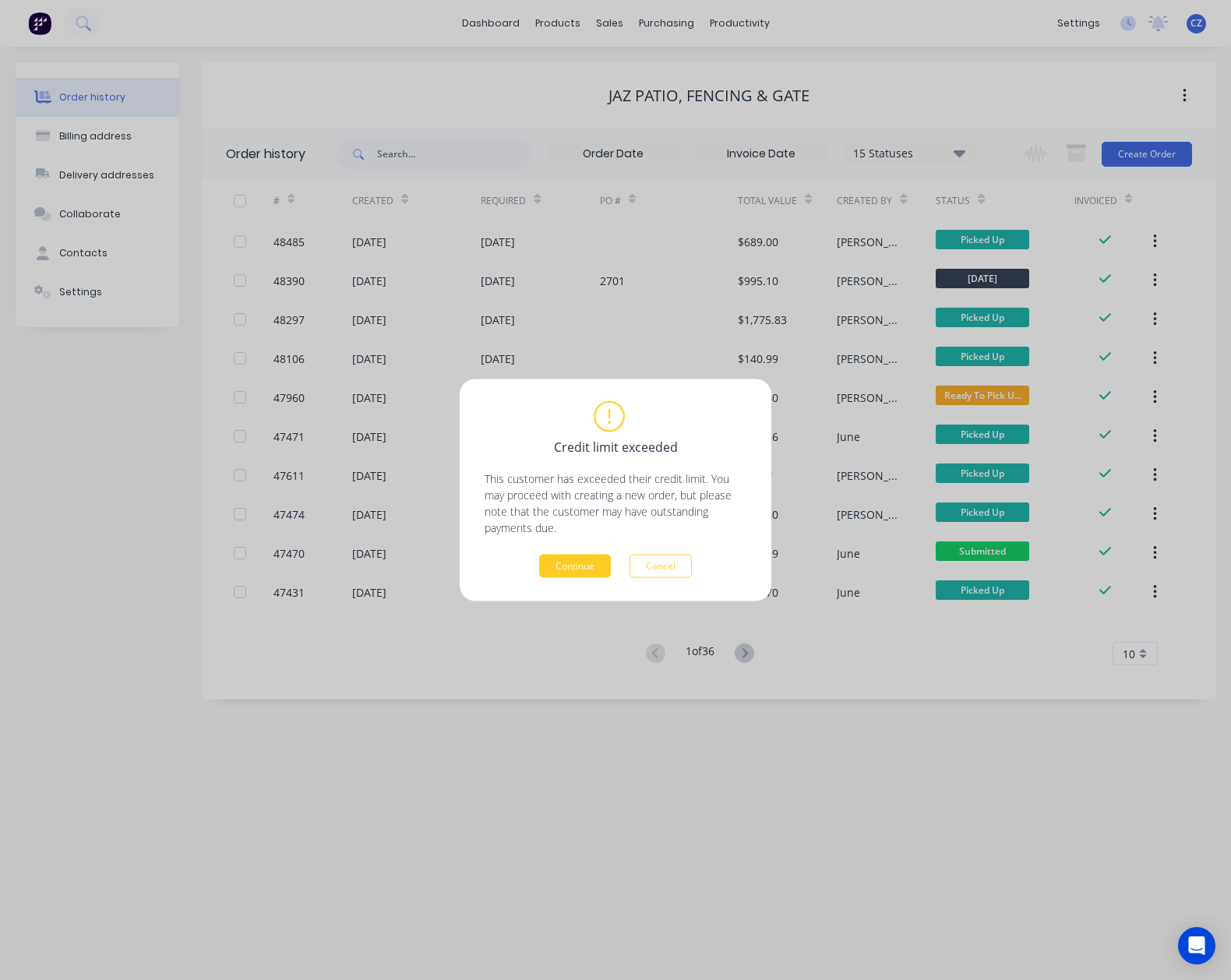
click at [539, 570] on button "Continue" at bounding box center [574, 567] width 71 height 23
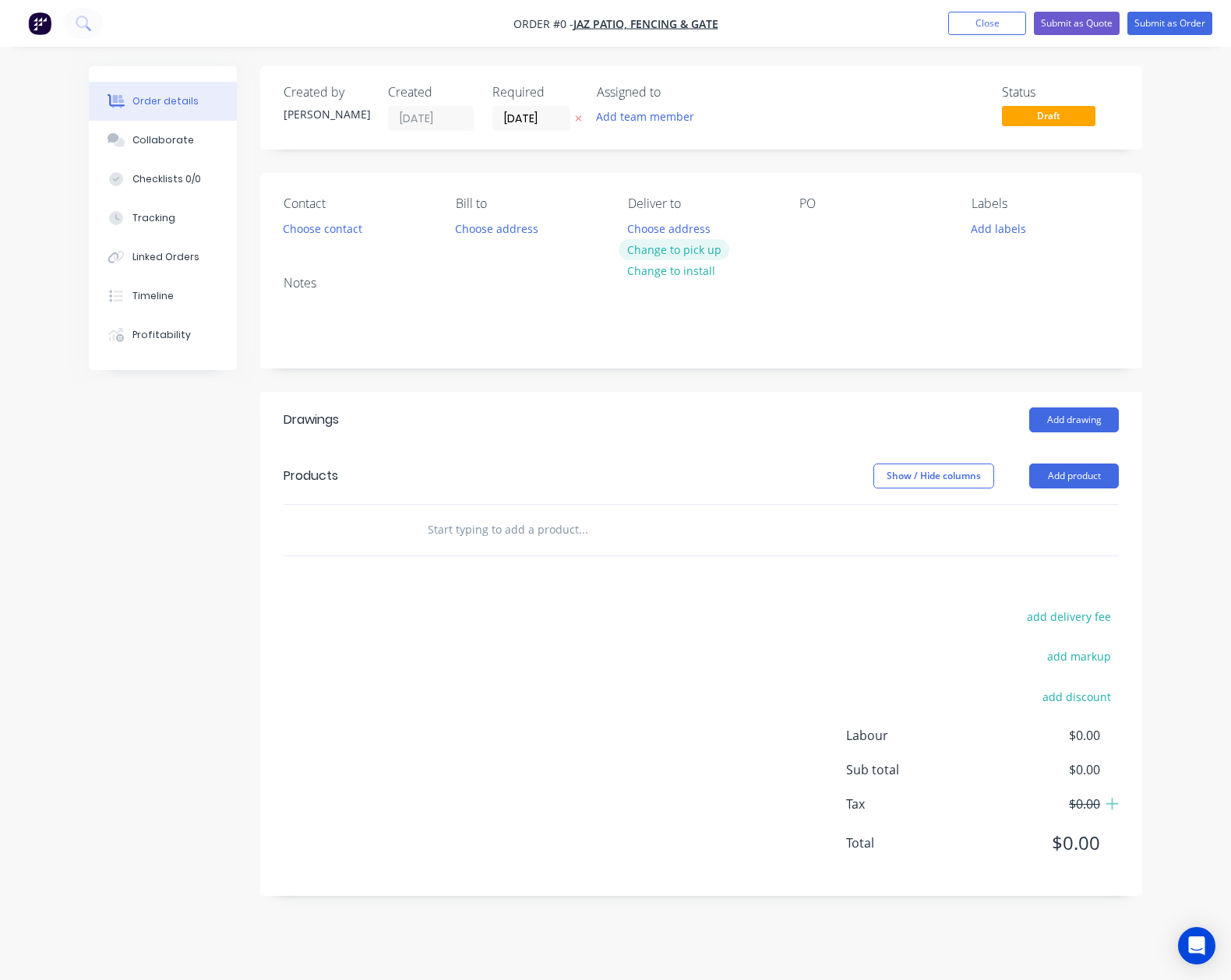
click at [712, 241] on button "Change to pick up" at bounding box center [674, 249] width 111 height 21
click at [1063, 466] on button "Add product" at bounding box center [1074, 476] width 90 height 25
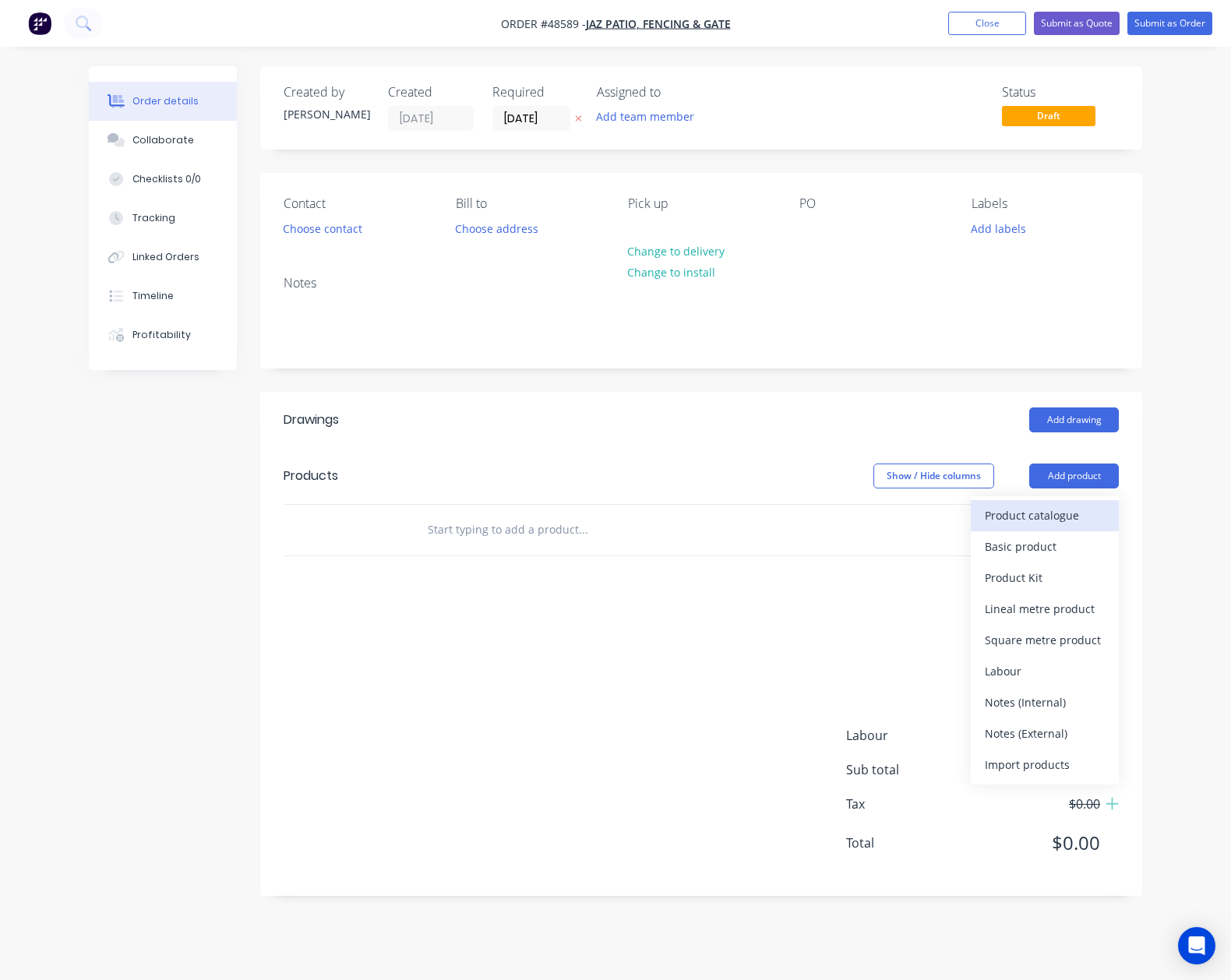
click at [1060, 503] on button "Product catalogue" at bounding box center [1045, 516] width 148 height 31
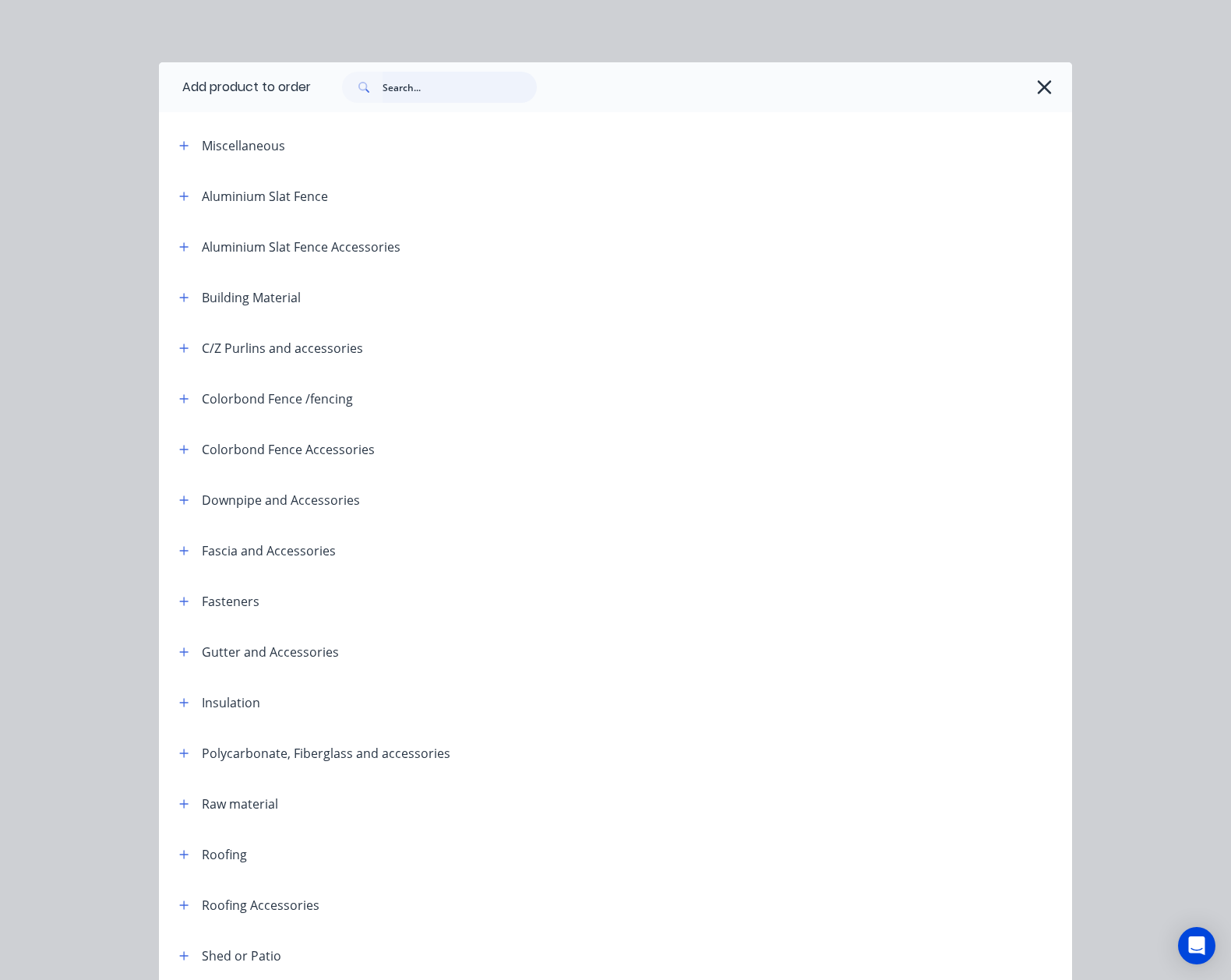
click at [413, 91] on input "text" at bounding box center [460, 86] width 154 height 31
type input "post"
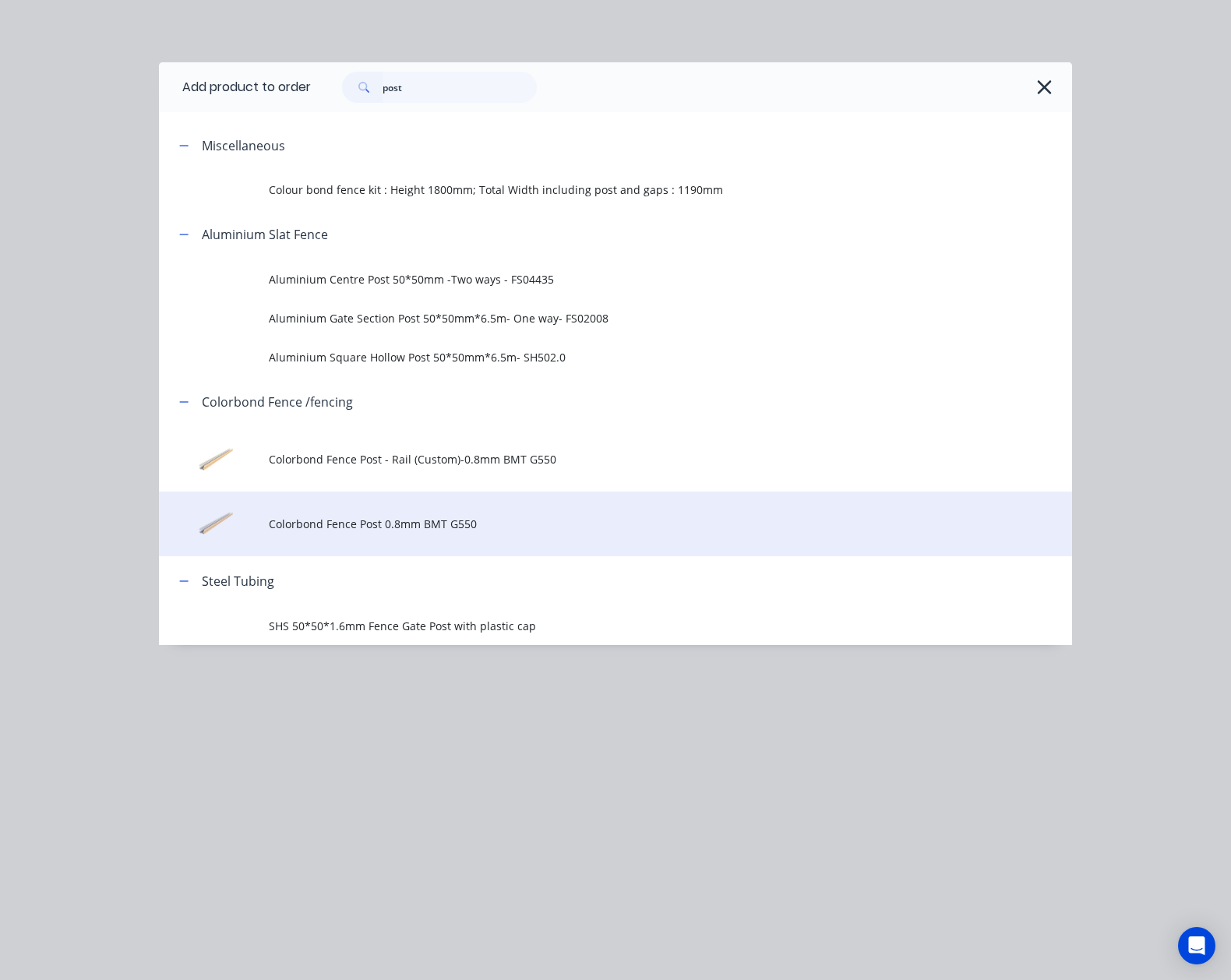
click at [499, 500] on td "Colorbond Fence Post 0.8mm BMT G550" at bounding box center [671, 523] width 803 height 65
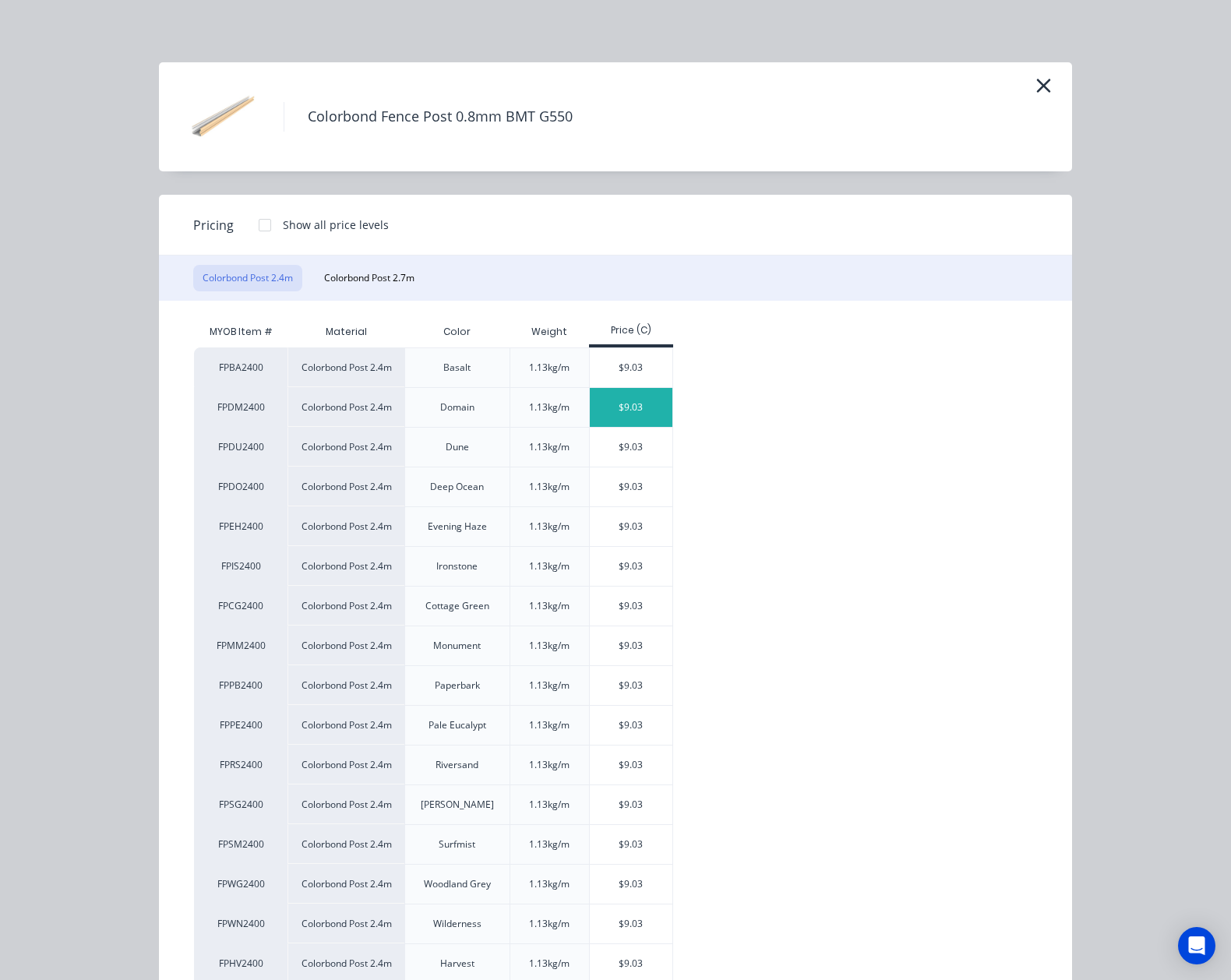
click at [615, 403] on div "$9.03" at bounding box center [631, 407] width 83 height 39
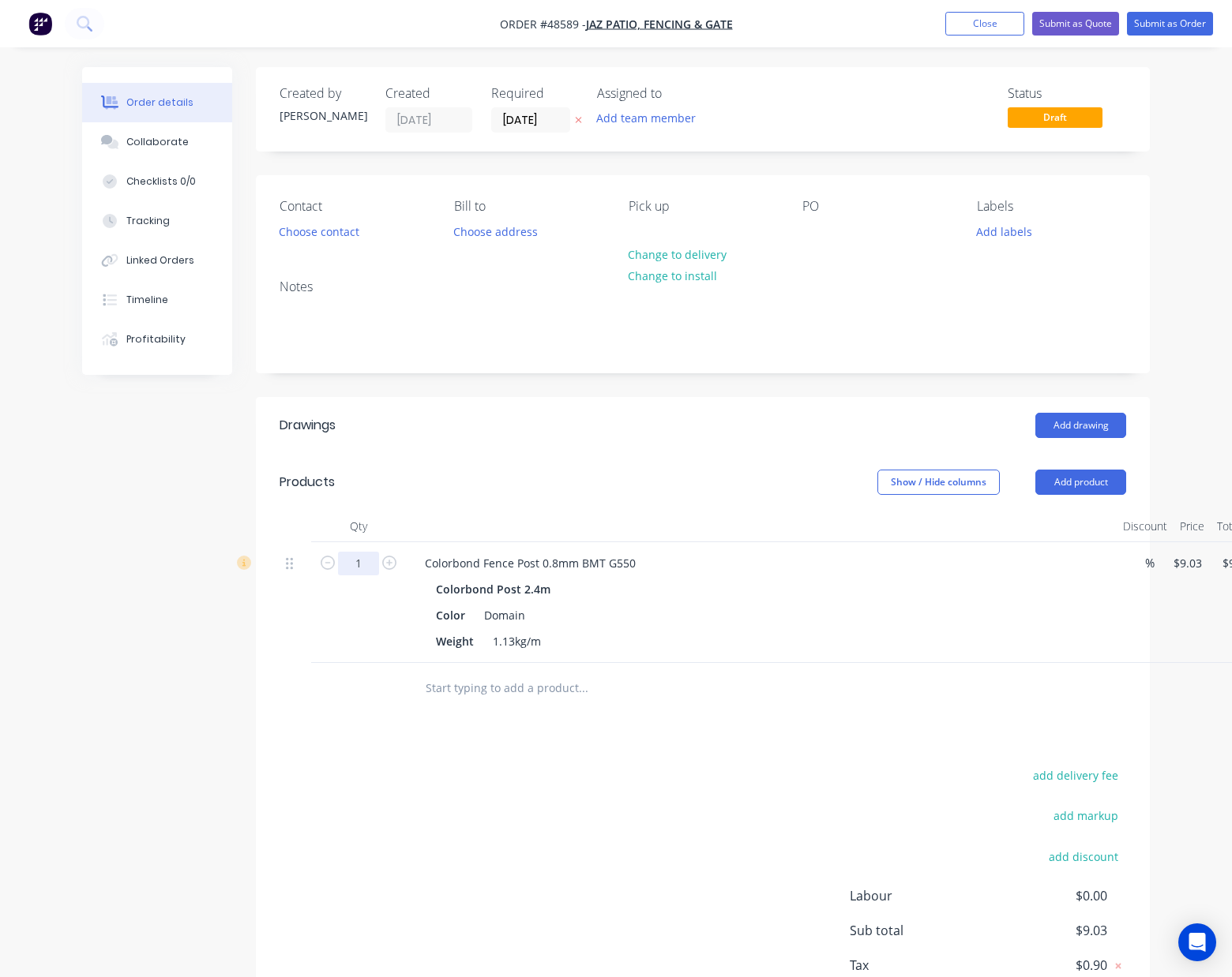
click at [361, 553] on input "1" at bounding box center [359, 564] width 41 height 24
type input "8"
type input "$72.24"
click at [755, 607] on div "Color Domain" at bounding box center [758, 615] width 657 height 23
click at [1067, 497] on header "Products Show / Hide columns Add product" at bounding box center [703, 482] width 894 height 57
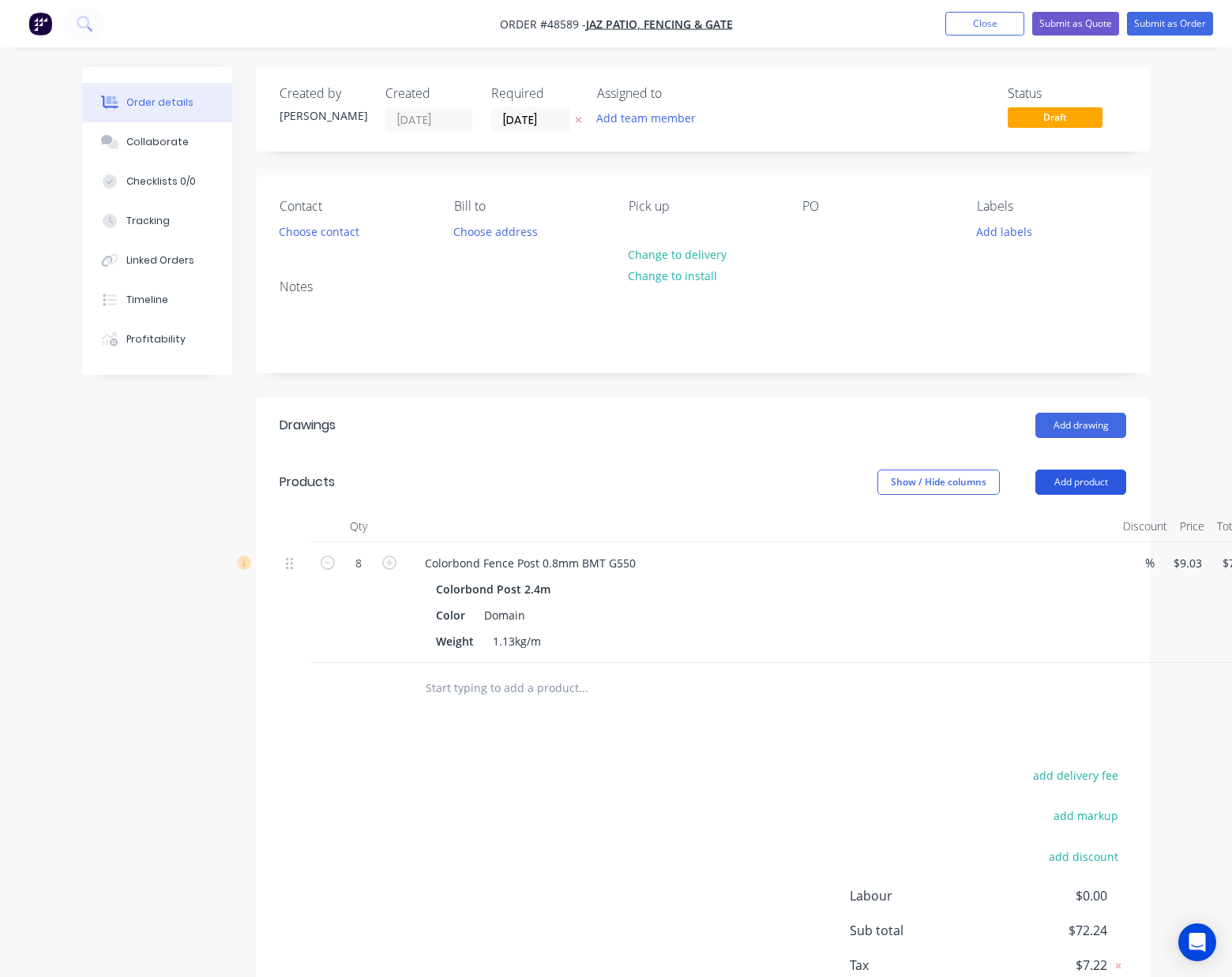
click at [1052, 475] on button "Add product" at bounding box center [1080, 483] width 91 height 25
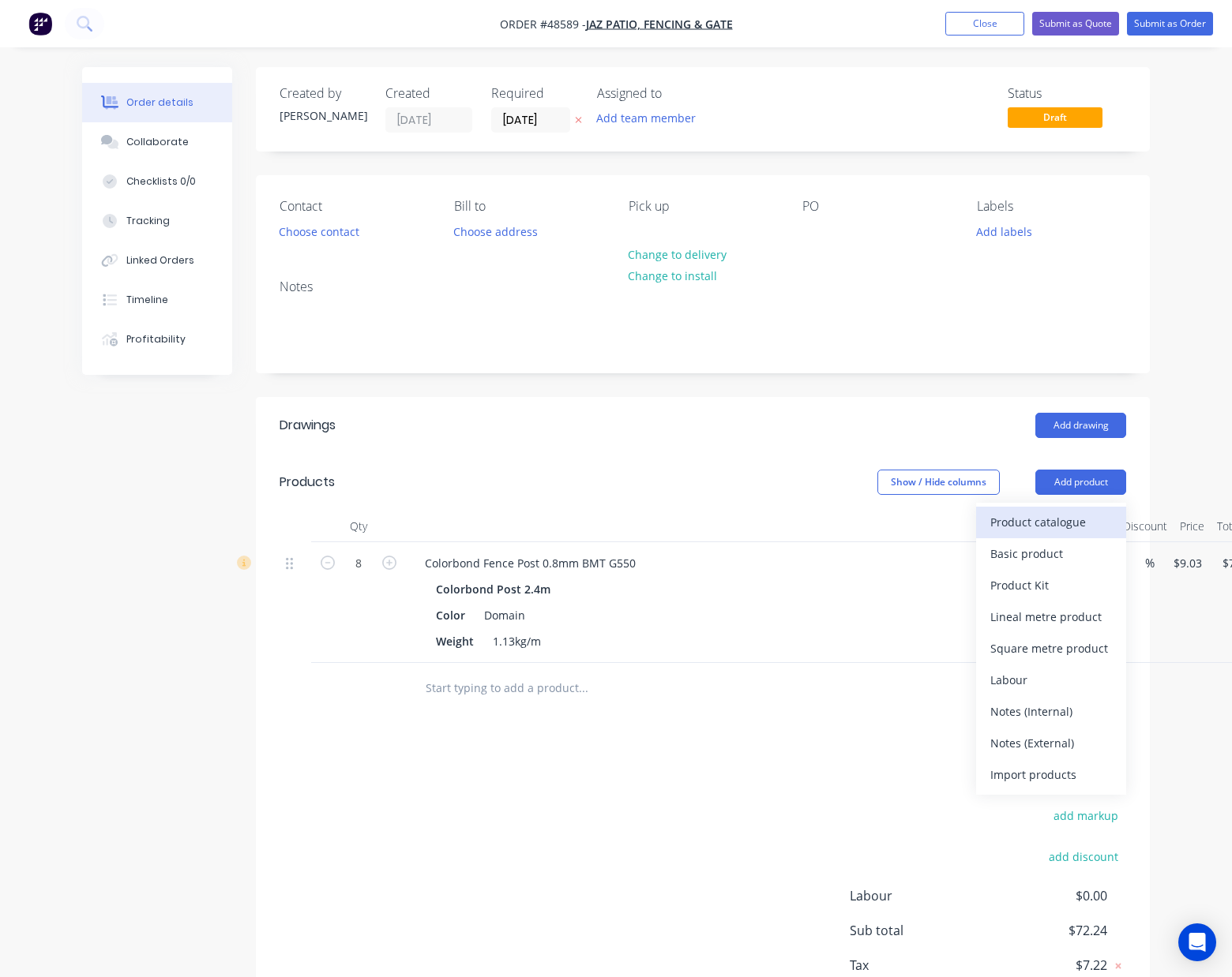
click at [1055, 538] on button "Product catalogue" at bounding box center [1051, 522] width 150 height 31
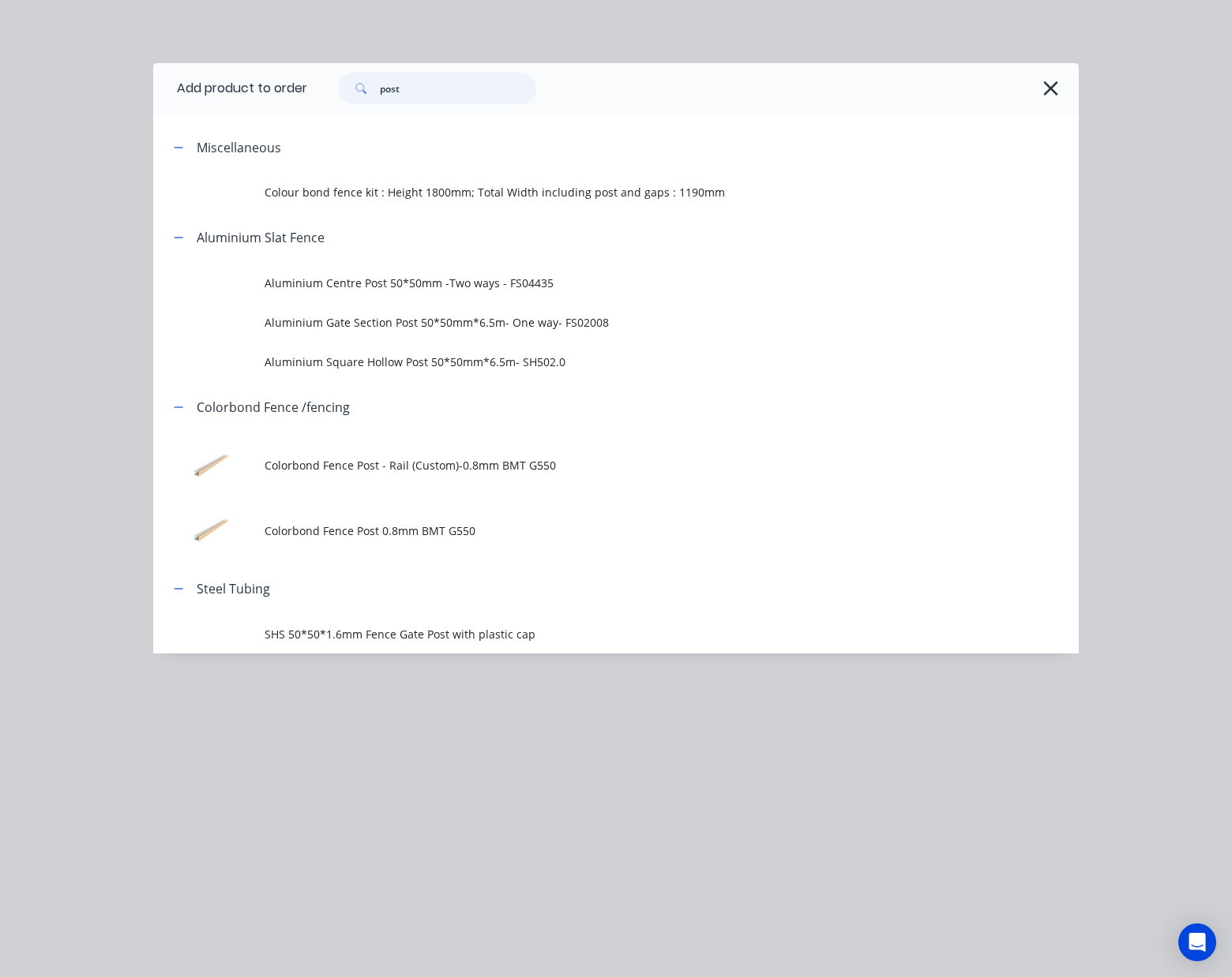
drag, startPoint x: 348, startPoint y: 84, endPoint x: -65, endPoint y: 71, distance: 413.2
click at [0, 71] on html "Order #48589 - Jaz Patio, Fencing & Gate Add product Close Submit as Quote Subm…" at bounding box center [616, 552] width 1232 height 1104
type input "post"
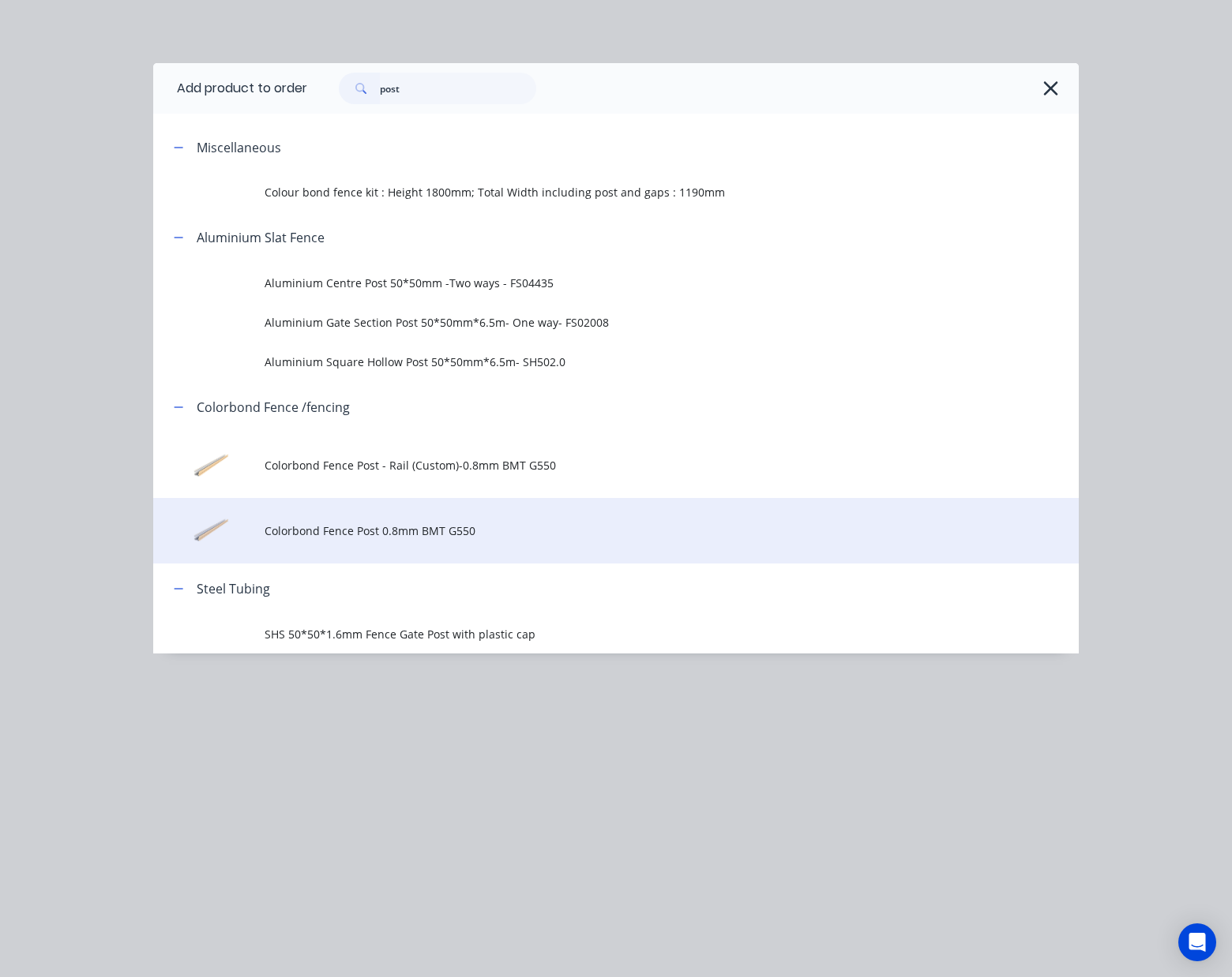
click at [452, 538] on span "Colorbond Fence Post 0.8mm BMT G550" at bounding box center [590, 531] width 652 height 17
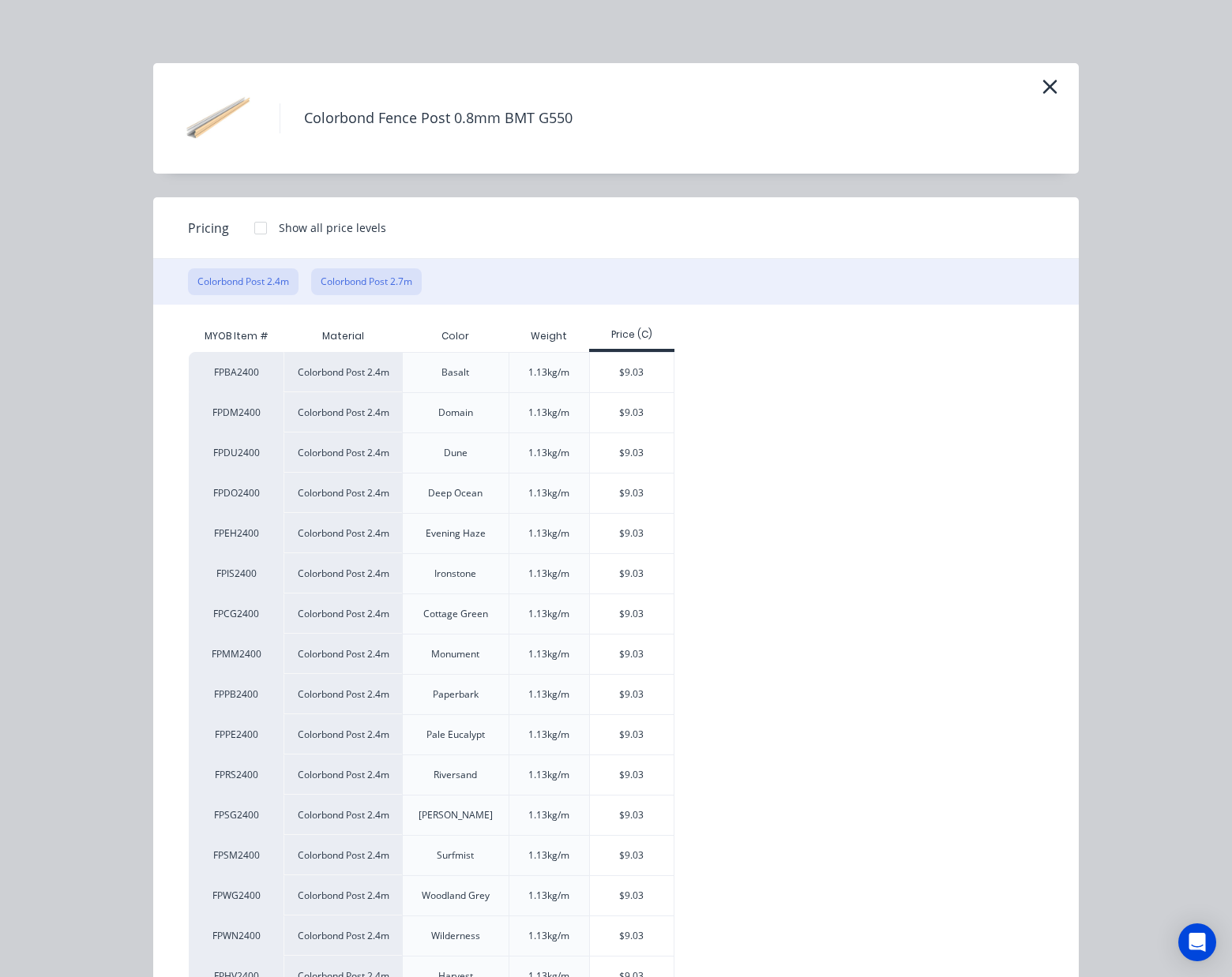
click at [367, 274] on button "Colorbond Post 2.7m" at bounding box center [366, 282] width 110 height 27
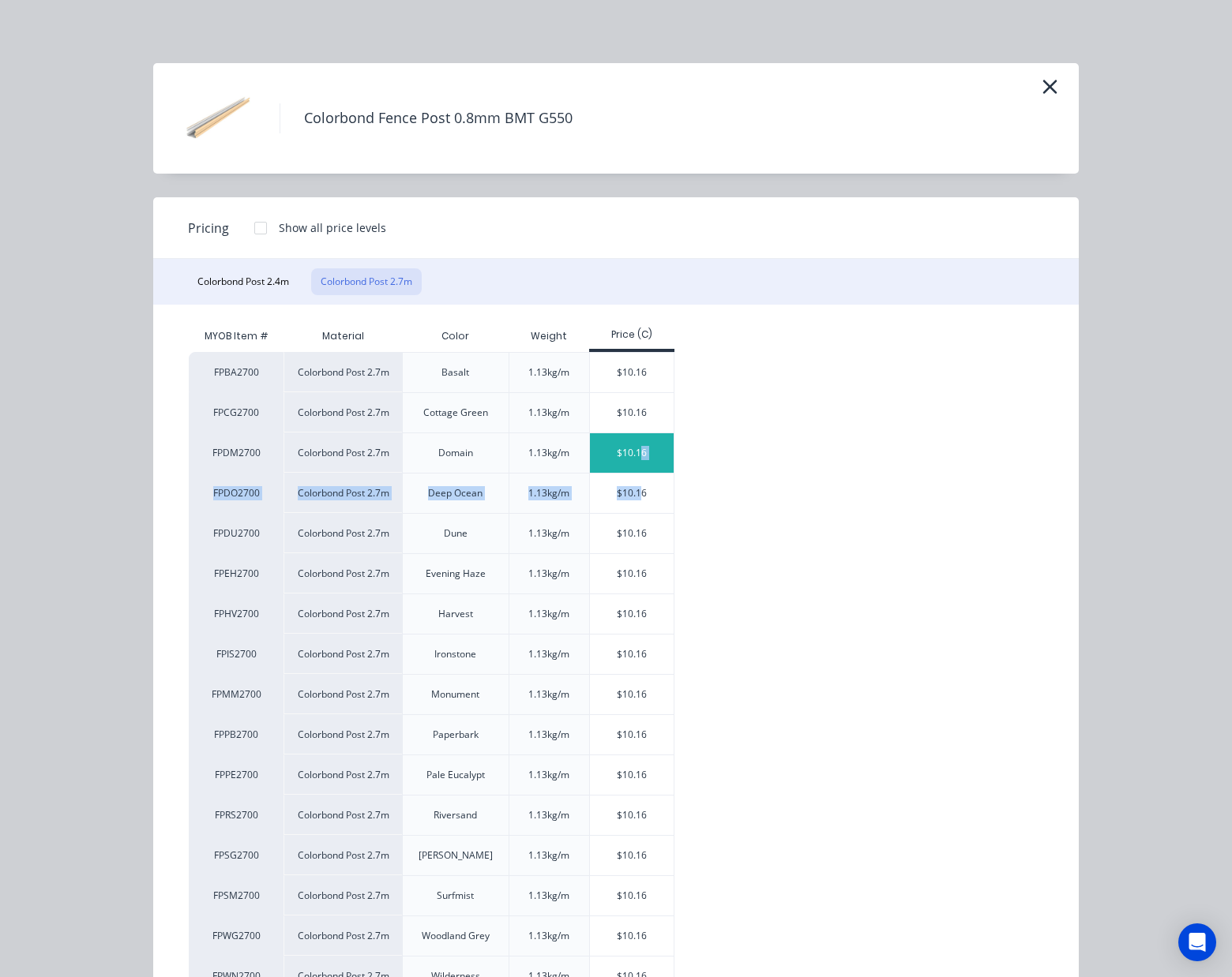
drag, startPoint x: 635, startPoint y: 472, endPoint x: 632, endPoint y: 452, distance: 20.2
click at [632, 452] on div "FPBA2700 Colorbond Post 2.7m Basalt 1.13kg/m $10.16 FPCG2700 Colorbond Post 2.7…" at bounding box center [604, 754] width 831 height 806
click at [632, 452] on div "$10.16" at bounding box center [631, 453] width 84 height 39
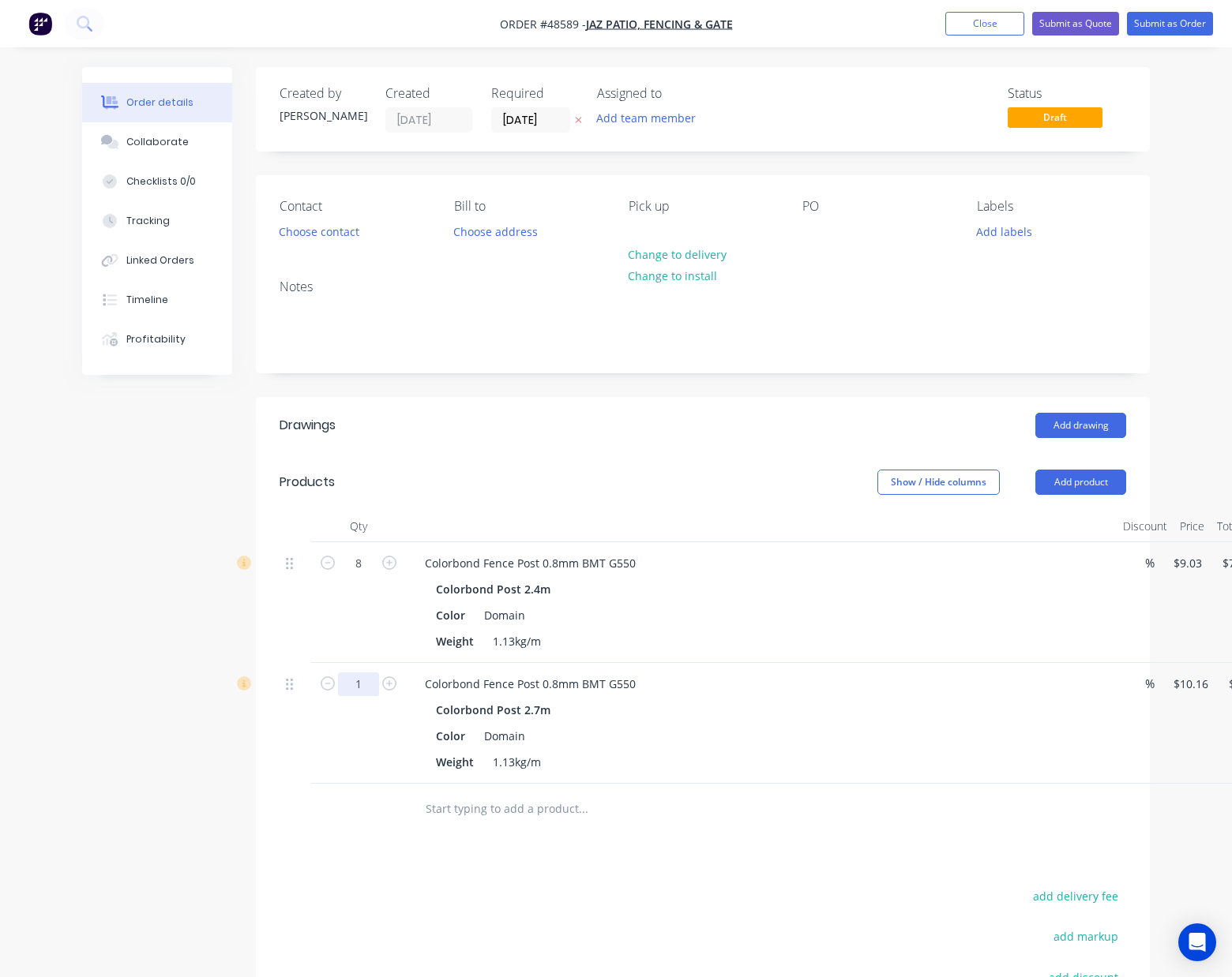
click at [370, 575] on input "1" at bounding box center [359, 564] width 41 height 24
type input "16"
type input "$162.56"
click at [896, 689] on div "Colorbond Fence Post 0.8mm BMT G550" at bounding box center [760, 684] width 698 height 23
click at [1078, 478] on button "Add product" at bounding box center [1080, 483] width 91 height 25
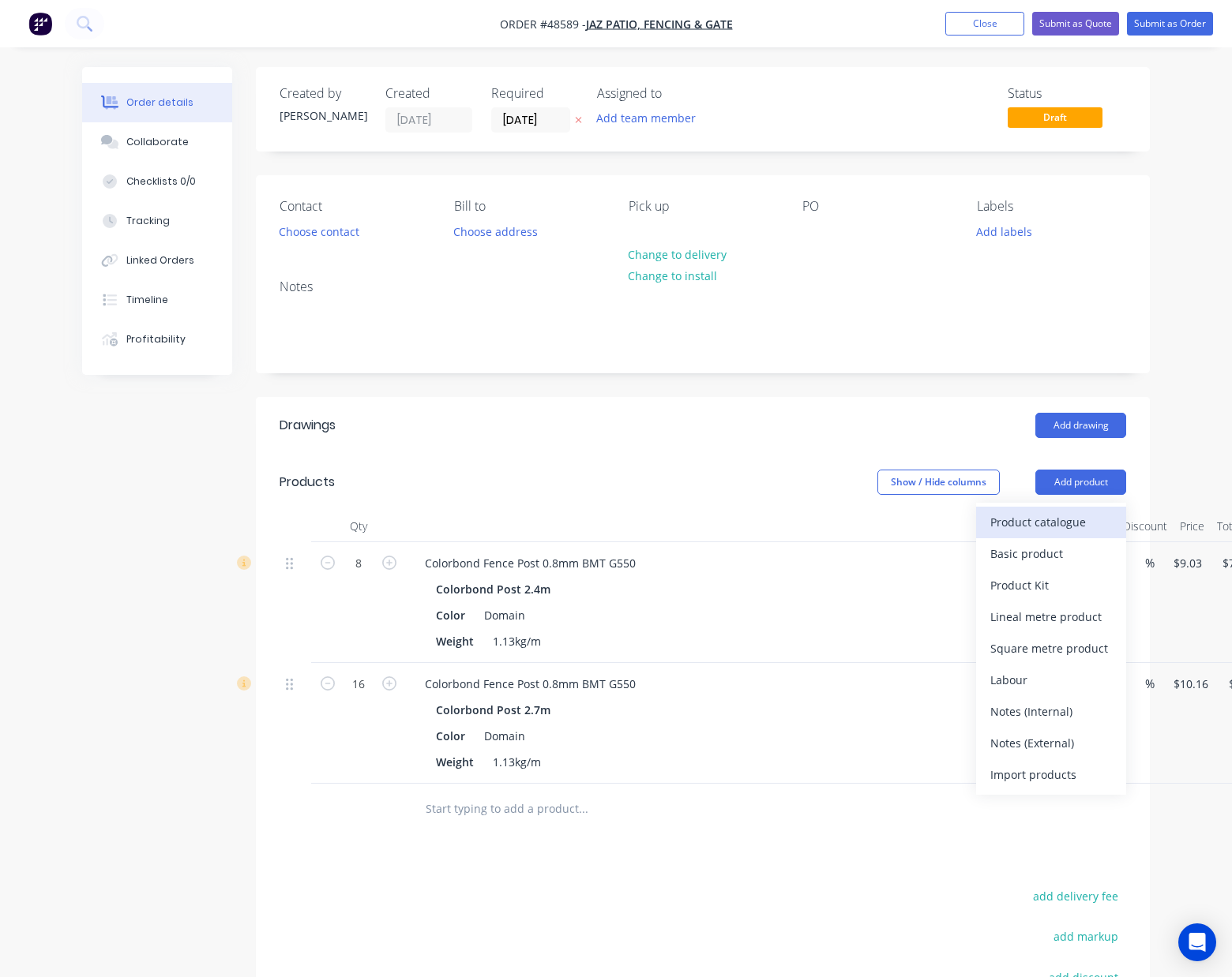
click at [1066, 521] on div "Product catalogue" at bounding box center [1050, 522] width 122 height 23
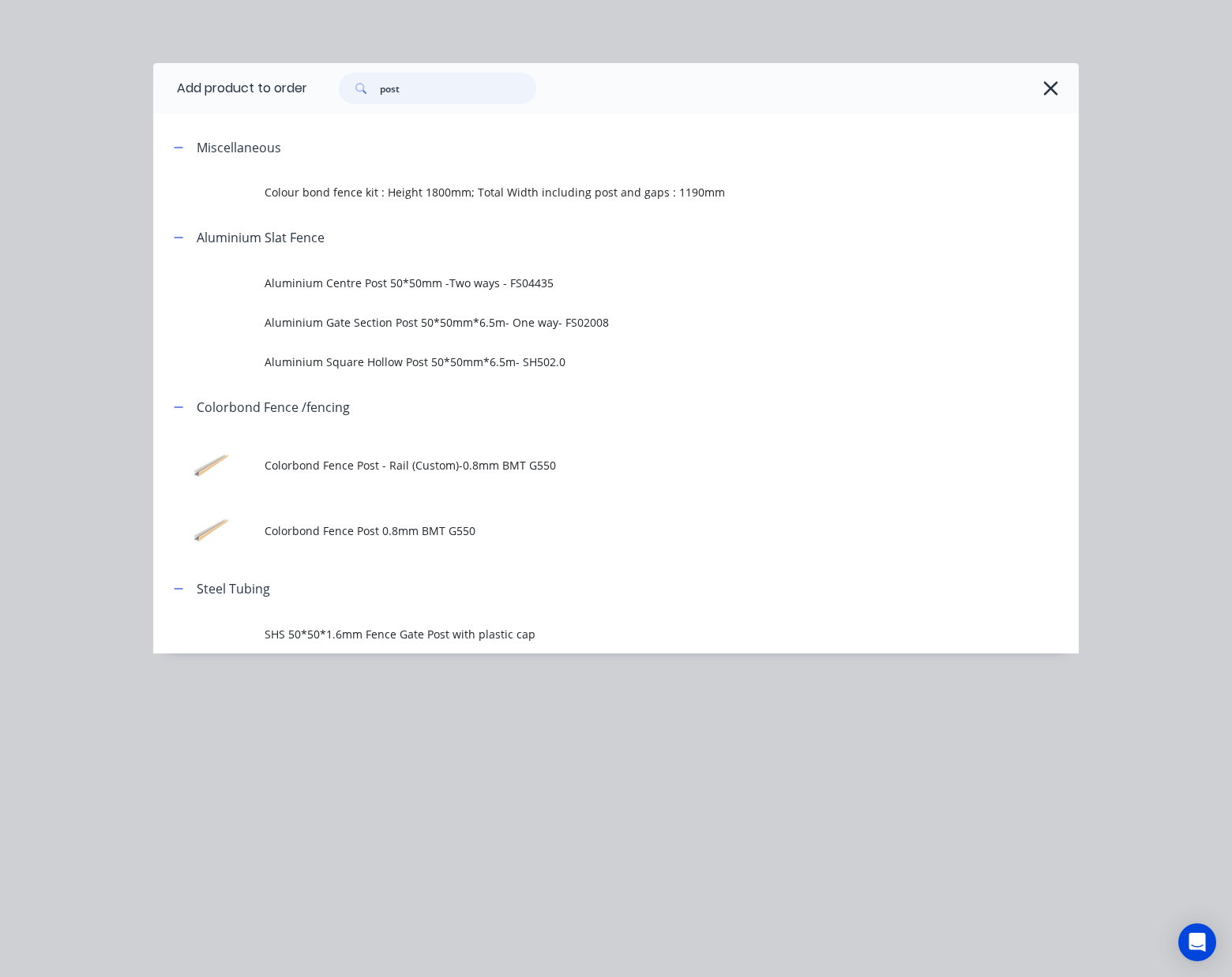
drag, startPoint x: 449, startPoint y: 92, endPoint x: -6, endPoint y: 92, distance: 455.0
click at [0, 92] on html "Order #48589 - Jaz Patio, Fencing & Gate Add product Close Submit as Quote Subm…" at bounding box center [616, 613] width 1232 height 1225
type input "rail"
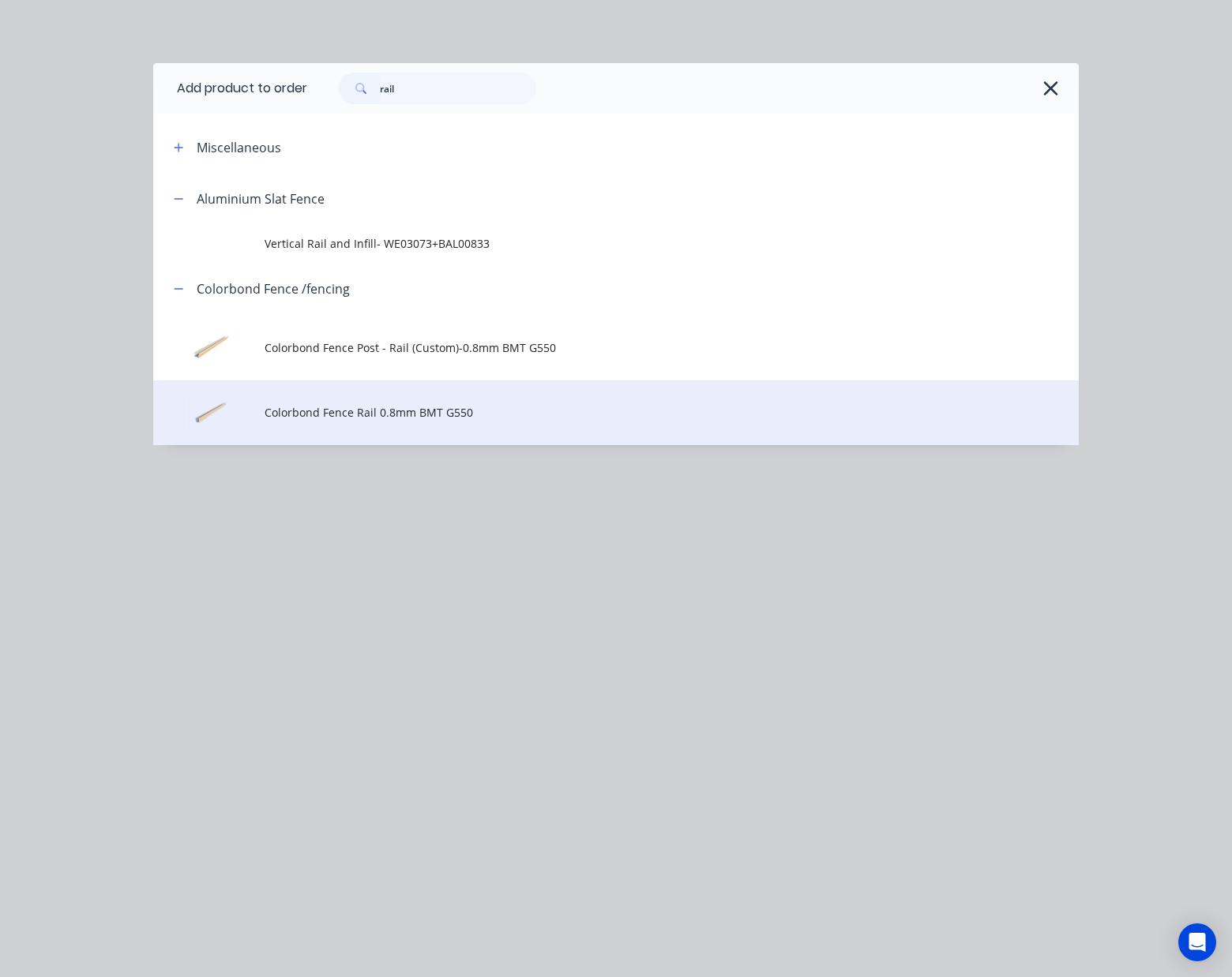
click at [490, 430] on td "Colorbond Fence Rail 0.8mm BMT G550" at bounding box center [671, 413] width 814 height 65
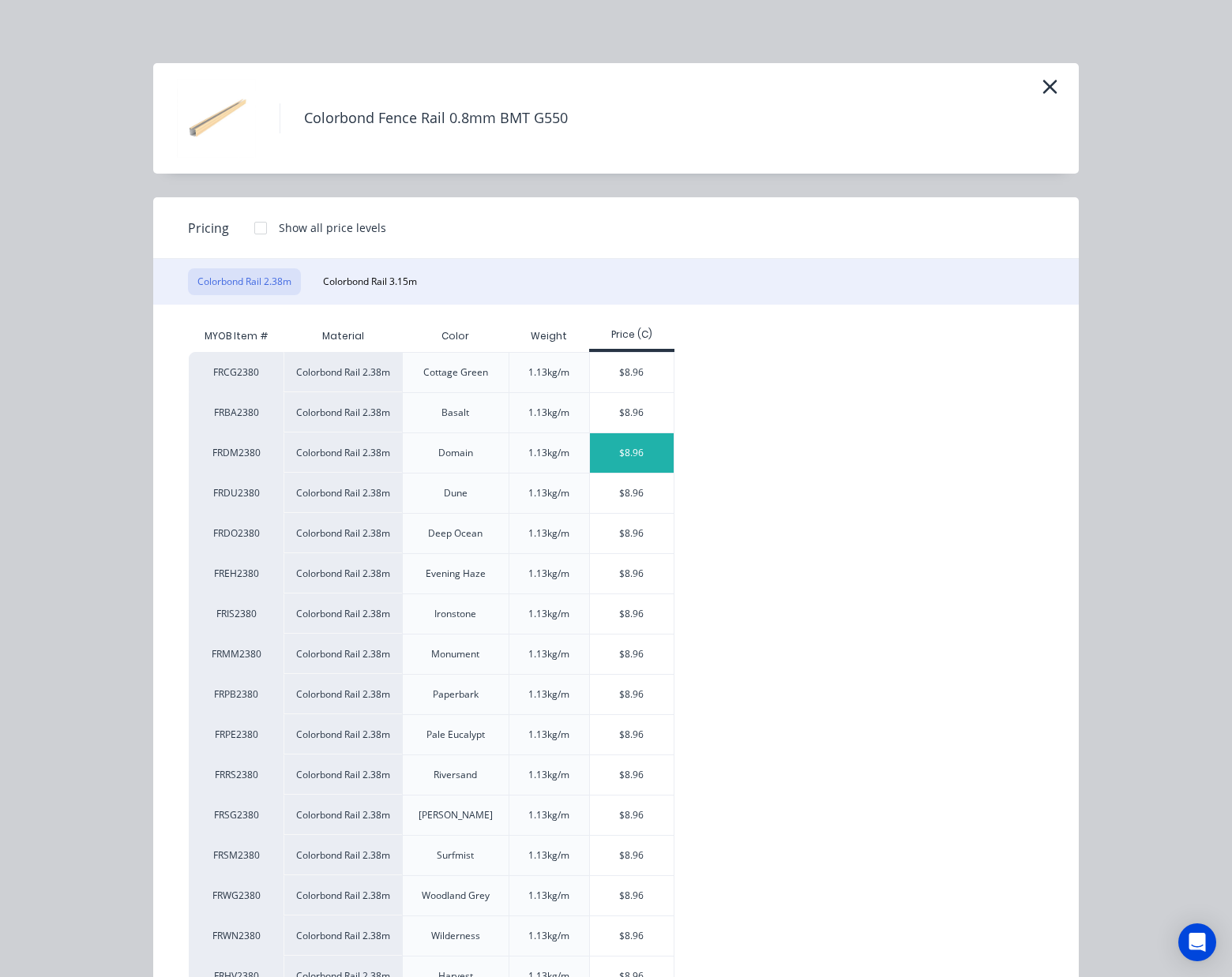
click at [623, 452] on div "$8.96" at bounding box center [631, 453] width 84 height 39
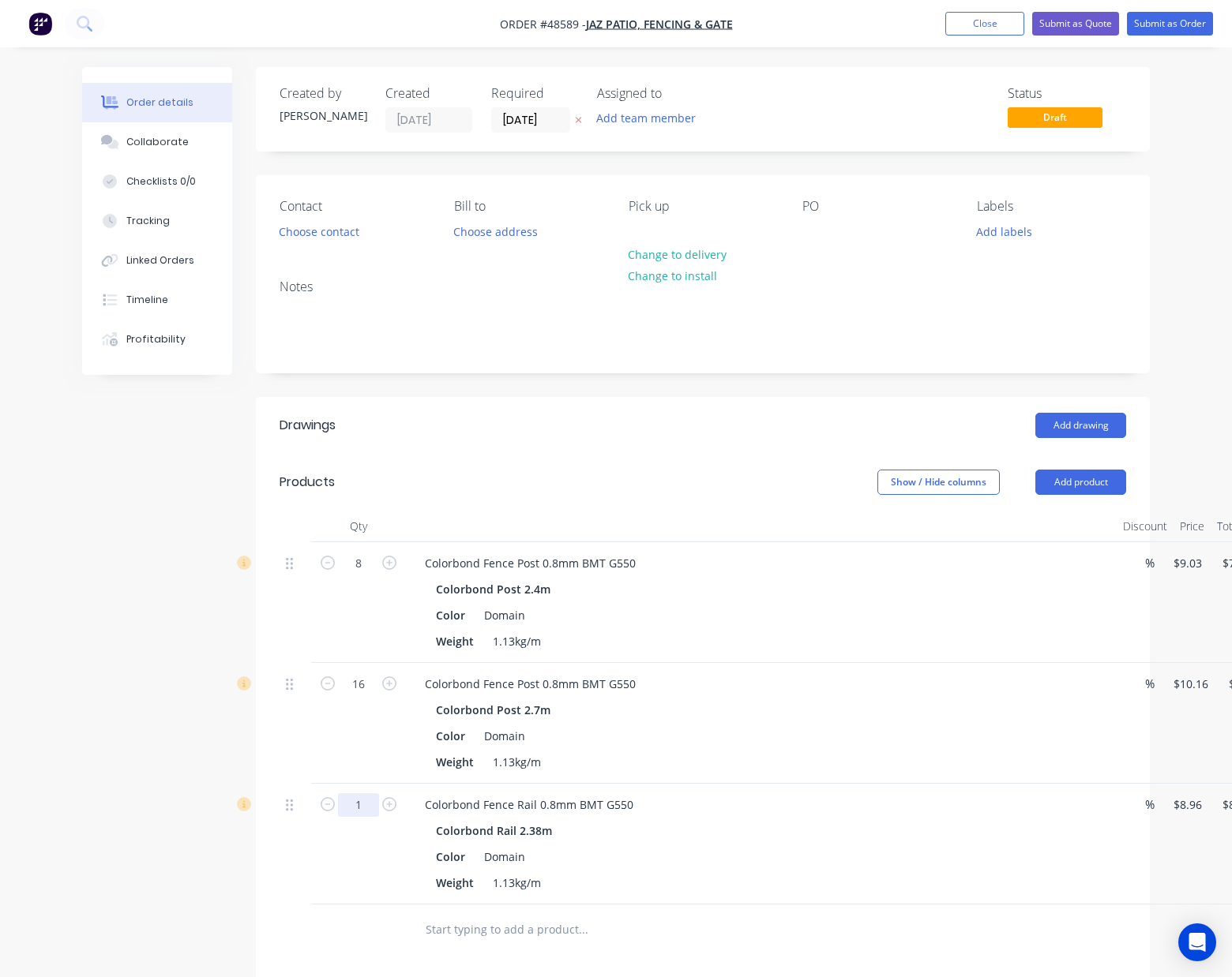
click at [349, 575] on input "1" at bounding box center [359, 564] width 41 height 24
type input "24"
type input "$215.04"
drag, startPoint x: 1131, startPoint y: 765, endPoint x: 1084, endPoint y: 636, distance: 137.3
click at [1131, 765] on div "%" at bounding box center [1138, 724] width 42 height 121
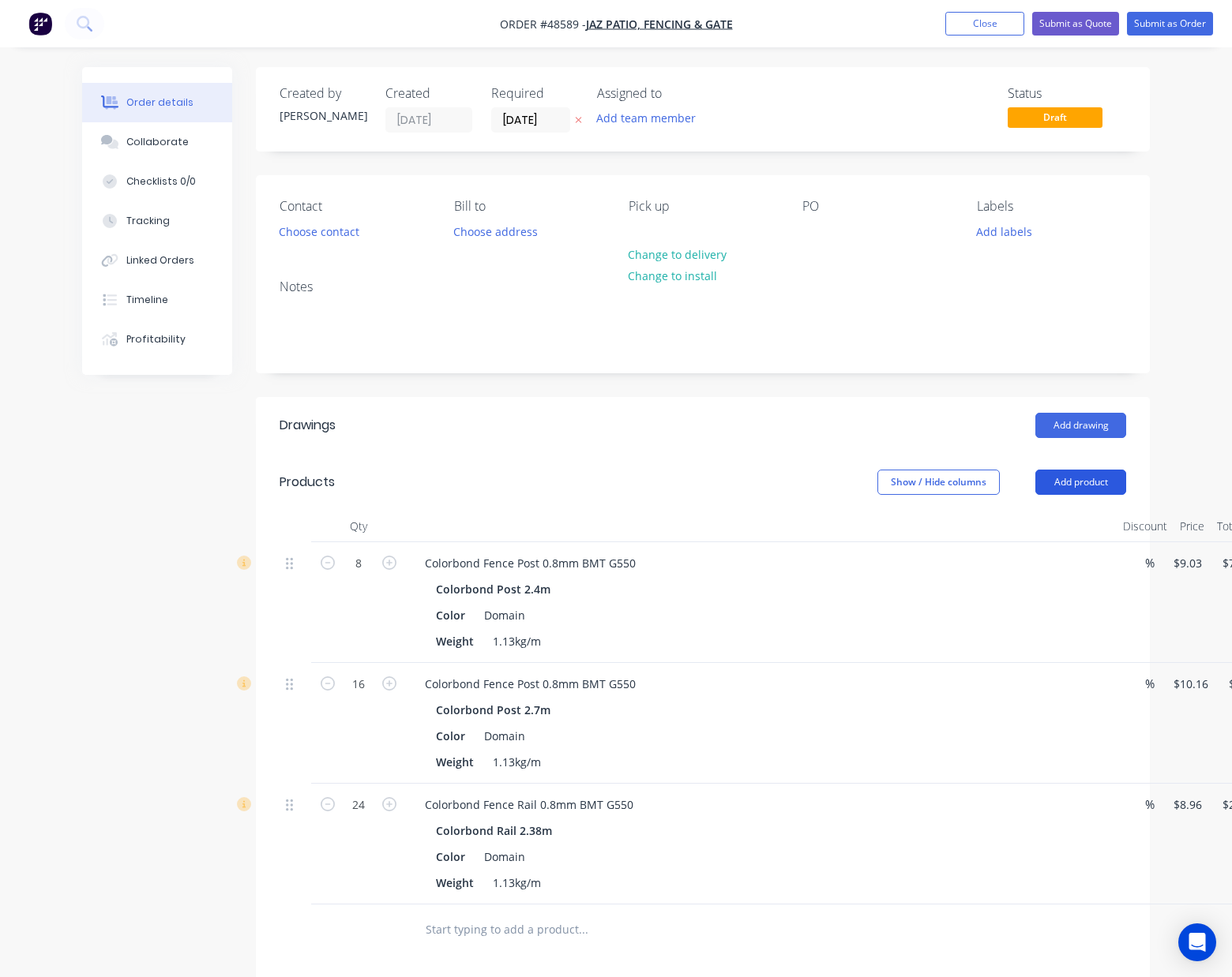
click at [1087, 480] on button "Add product" at bounding box center [1080, 483] width 91 height 25
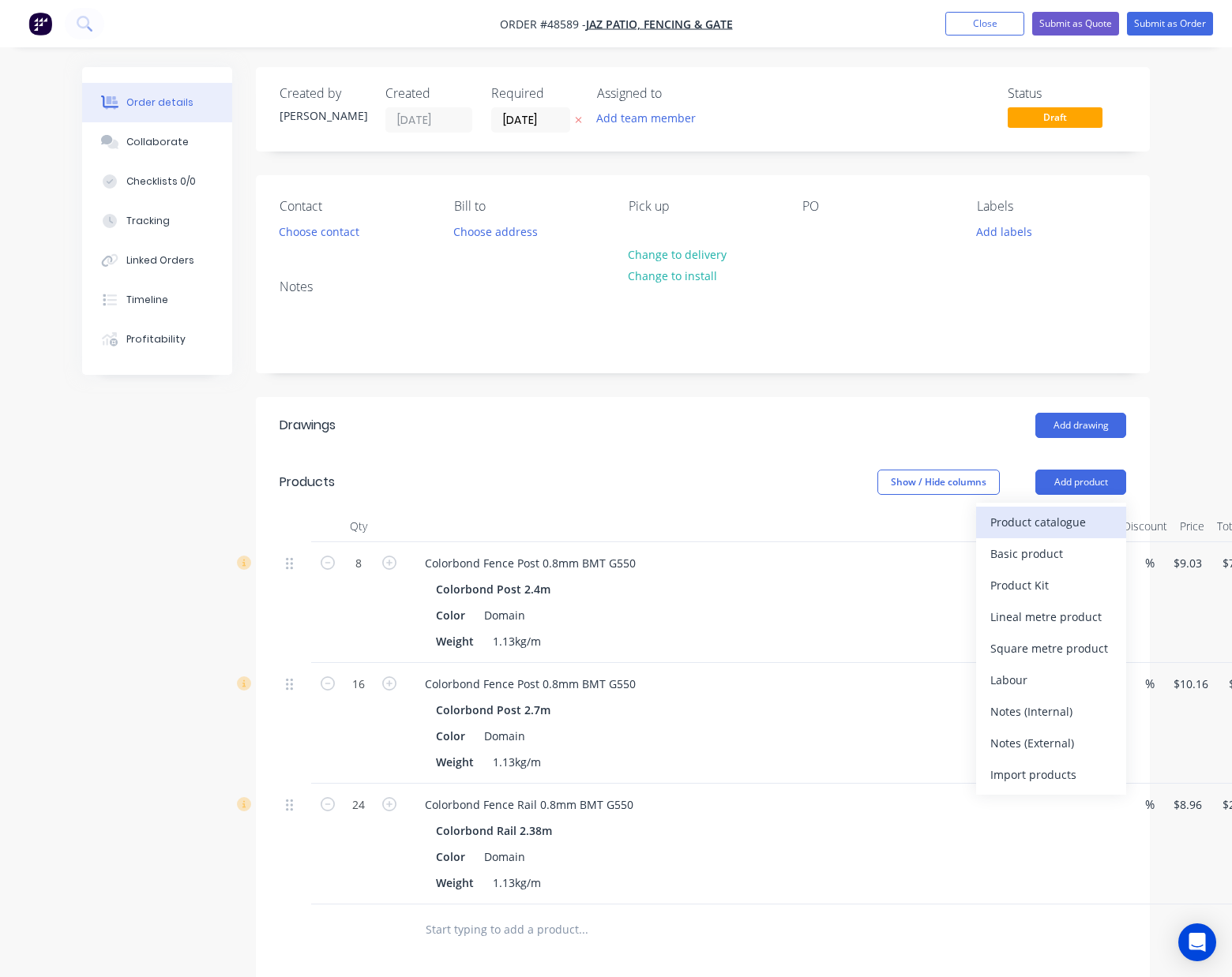
click at [1062, 521] on div "Product catalogue" at bounding box center [1050, 522] width 122 height 23
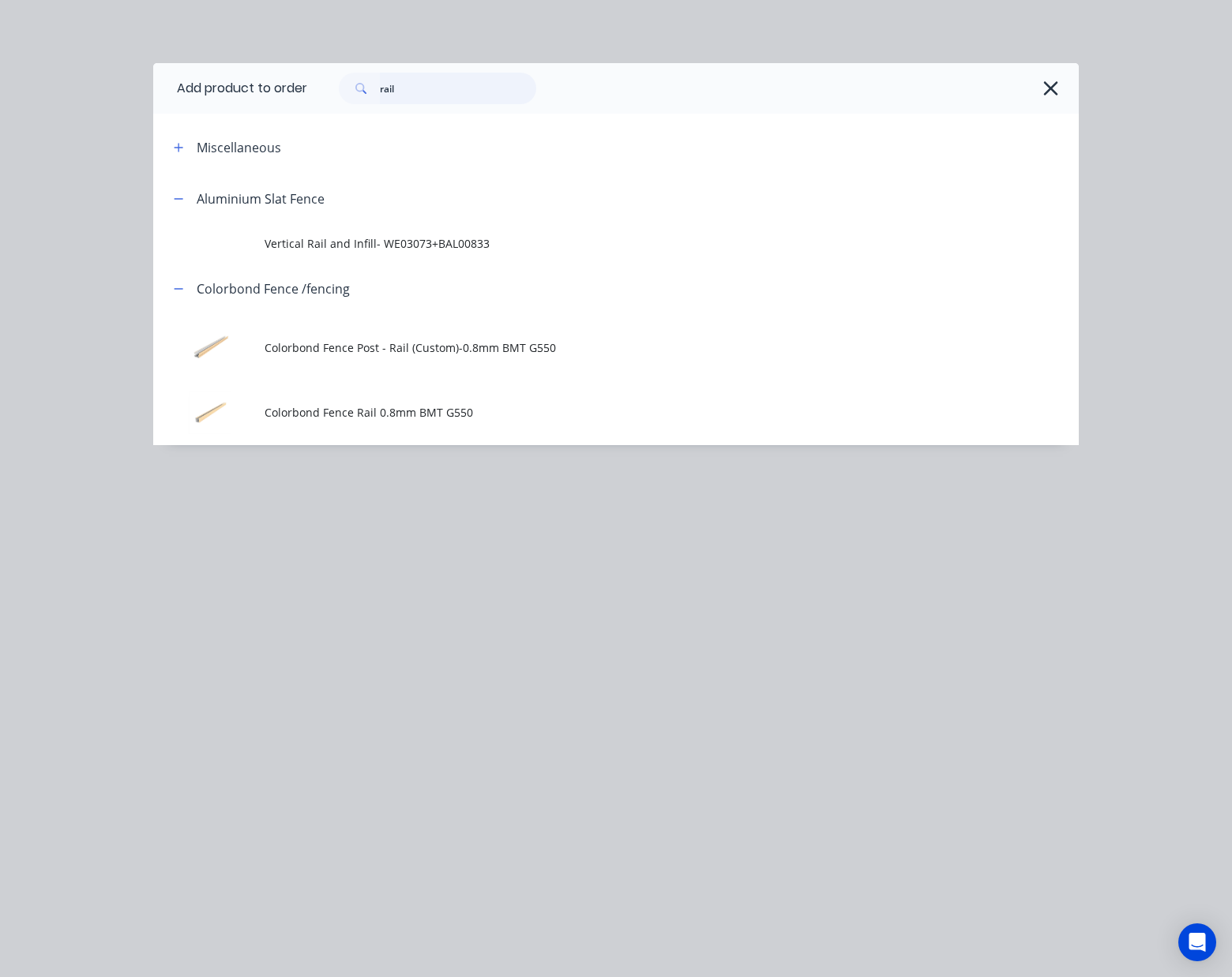
drag, startPoint x: 431, startPoint y: 77, endPoint x: 274, endPoint y: 103, distance: 159.1
click at [274, 103] on header "Add product to order rail" at bounding box center [615, 88] width 925 height 50
type input "wall"
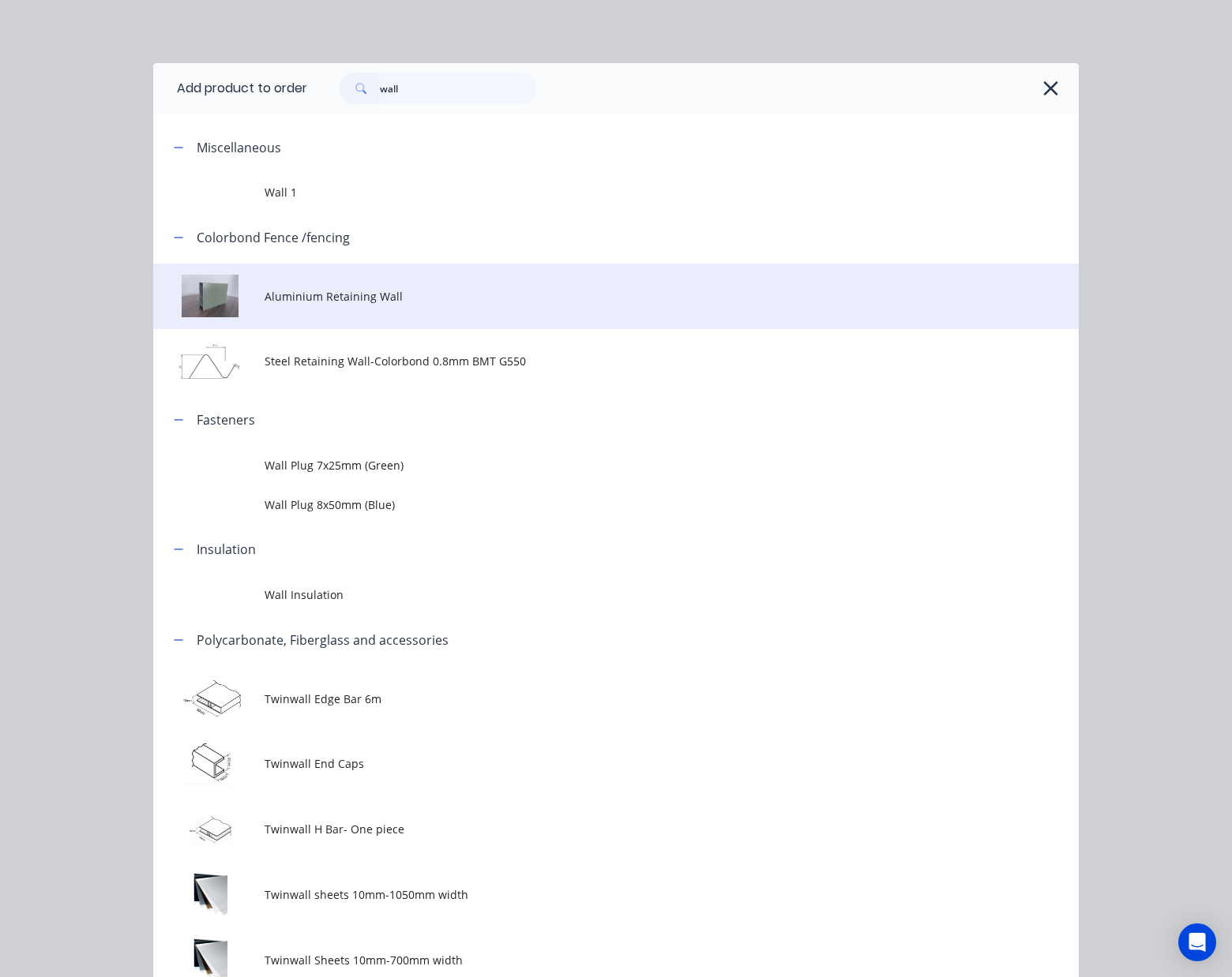
click at [452, 285] on td "Aluminium Retaining Wall" at bounding box center [671, 296] width 814 height 65
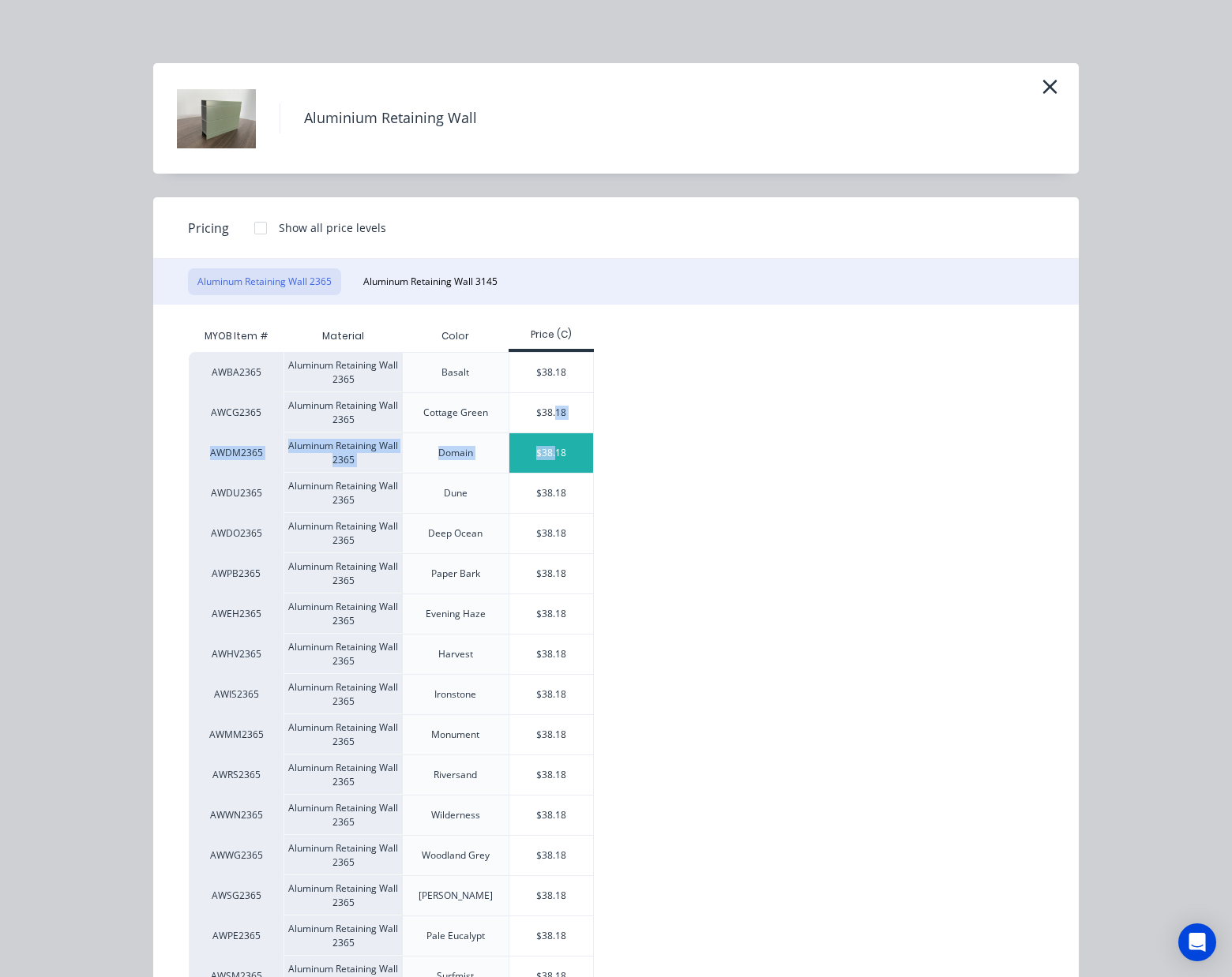
drag, startPoint x: 546, startPoint y: 424, endPoint x: 546, endPoint y: 452, distance: 28.0
click at [546, 452] on div "AWBA2365 Aluminum Retaining Wall 2365 Basalt $38.18 AWCG2365 Aluminum Retaining…" at bounding box center [604, 734] width 831 height 765
click at [546, 452] on div "$38.18" at bounding box center [551, 453] width 84 height 39
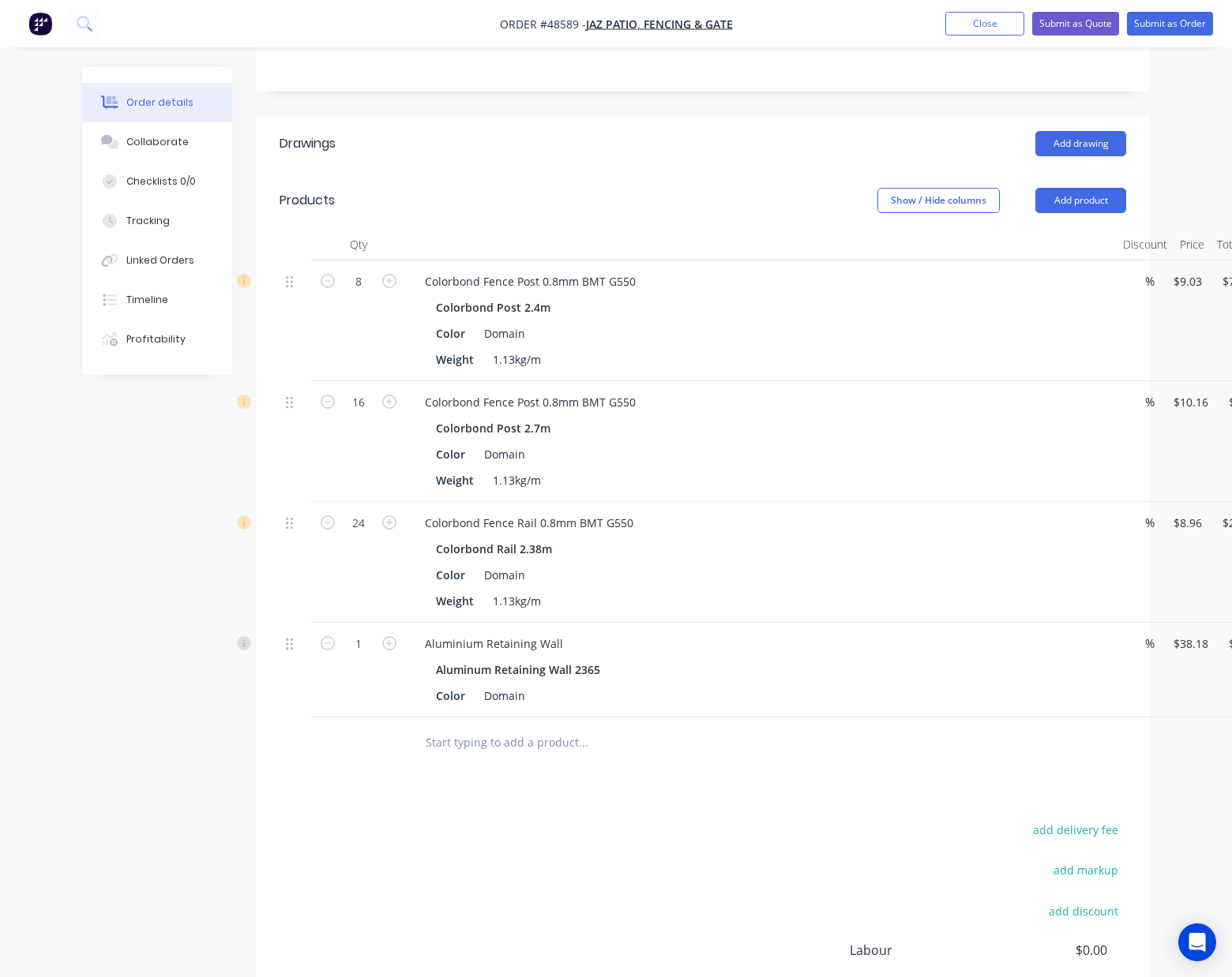
scroll to position [421, 0]
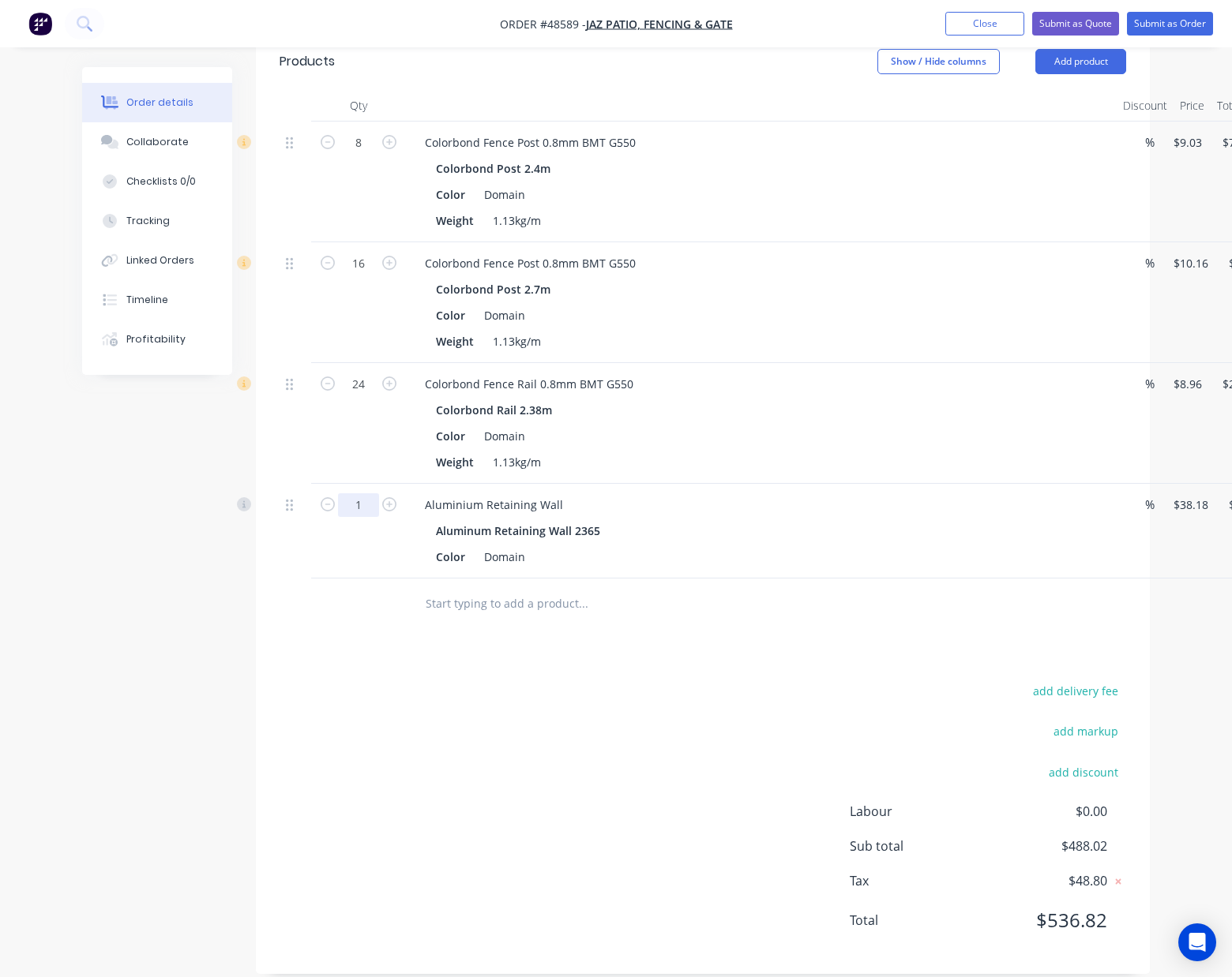
click at [371, 155] on input "1" at bounding box center [359, 143] width 41 height 24
type input "3"
type input "$114.54"
click at [736, 535] on div "Aluminum Retaining Wall 2365" at bounding box center [761, 530] width 651 height 23
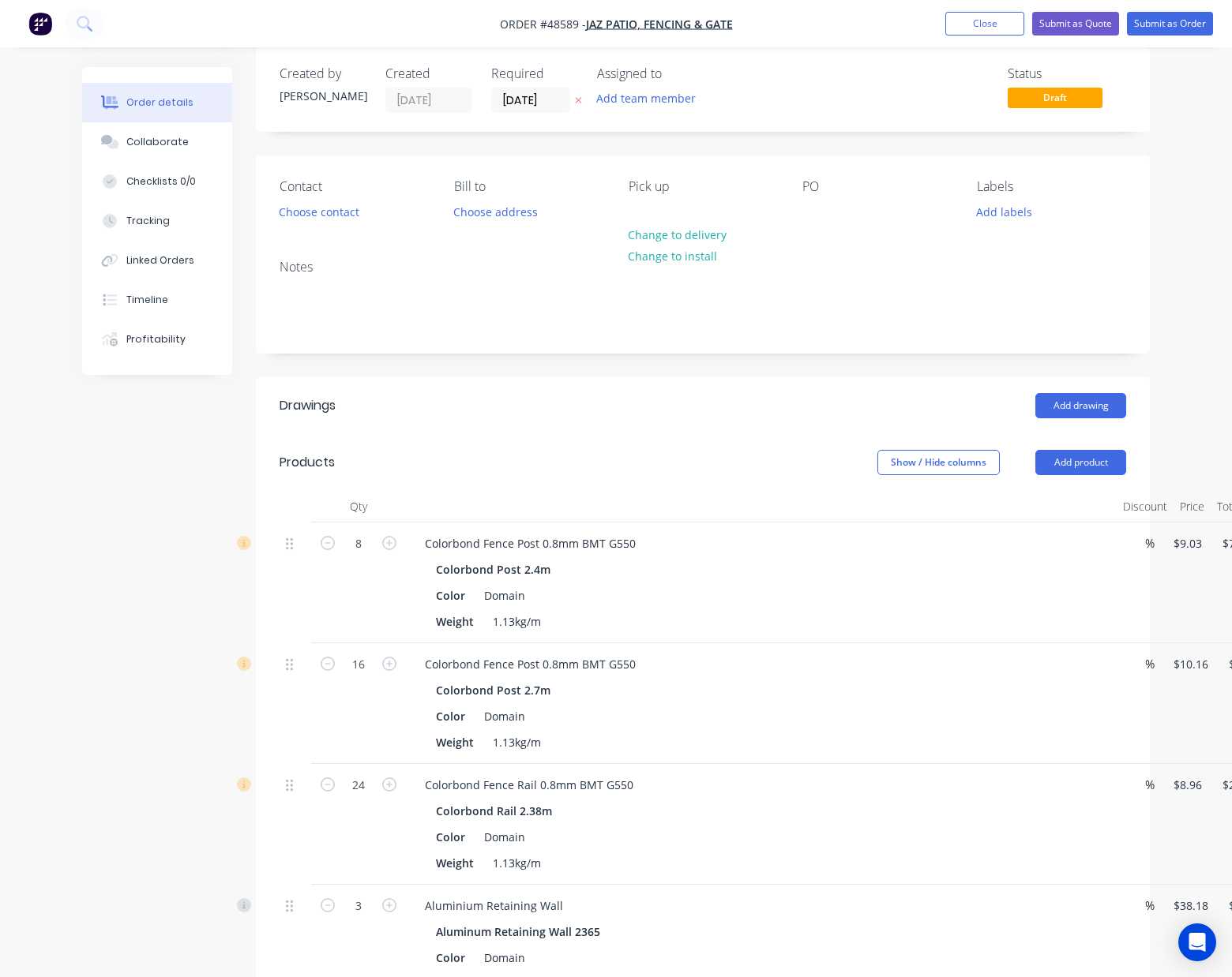
scroll to position [0, 0]
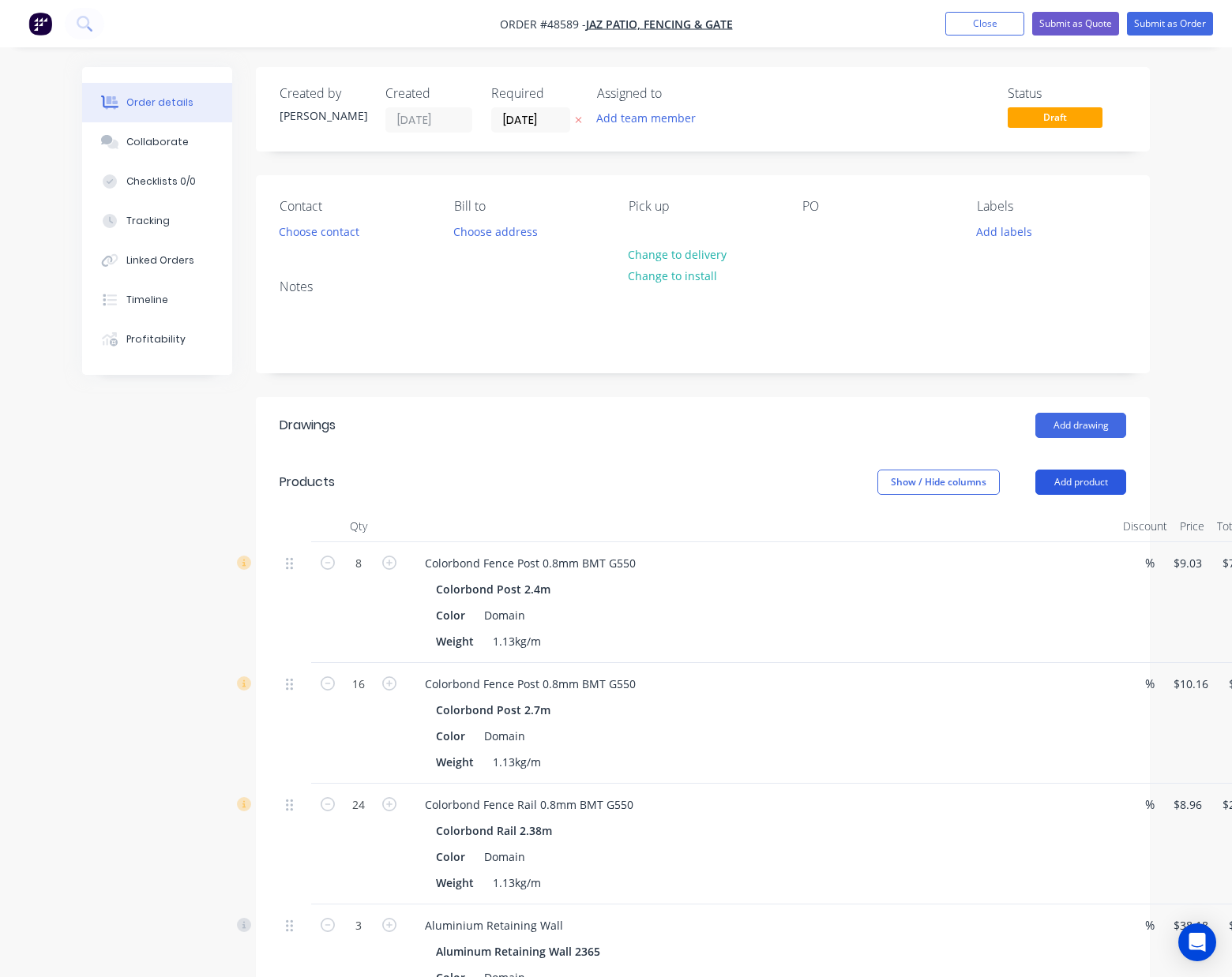
click at [1093, 478] on button "Add product" at bounding box center [1080, 483] width 91 height 25
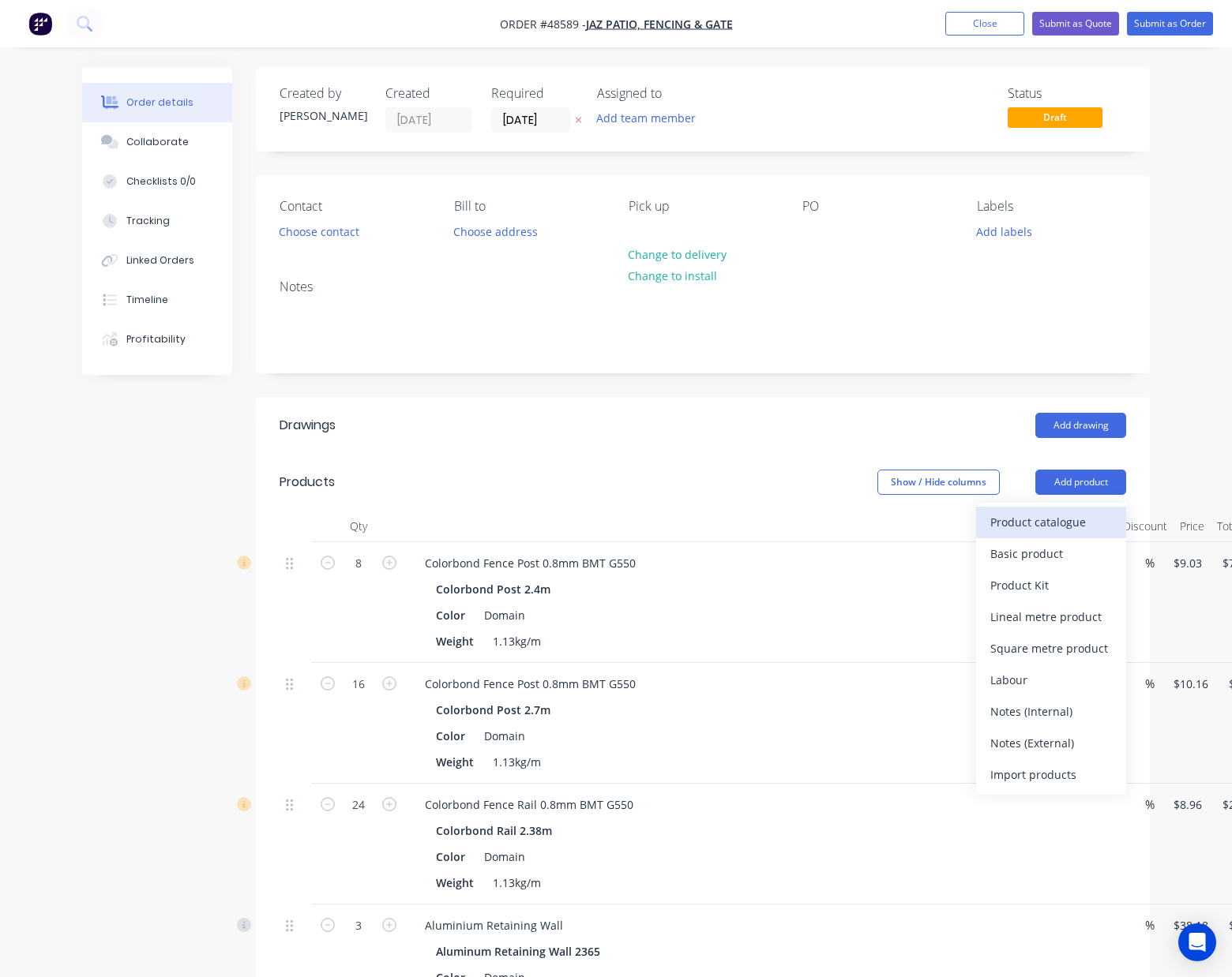
click at [1065, 513] on div "Product catalogue" at bounding box center [1050, 522] width 122 height 23
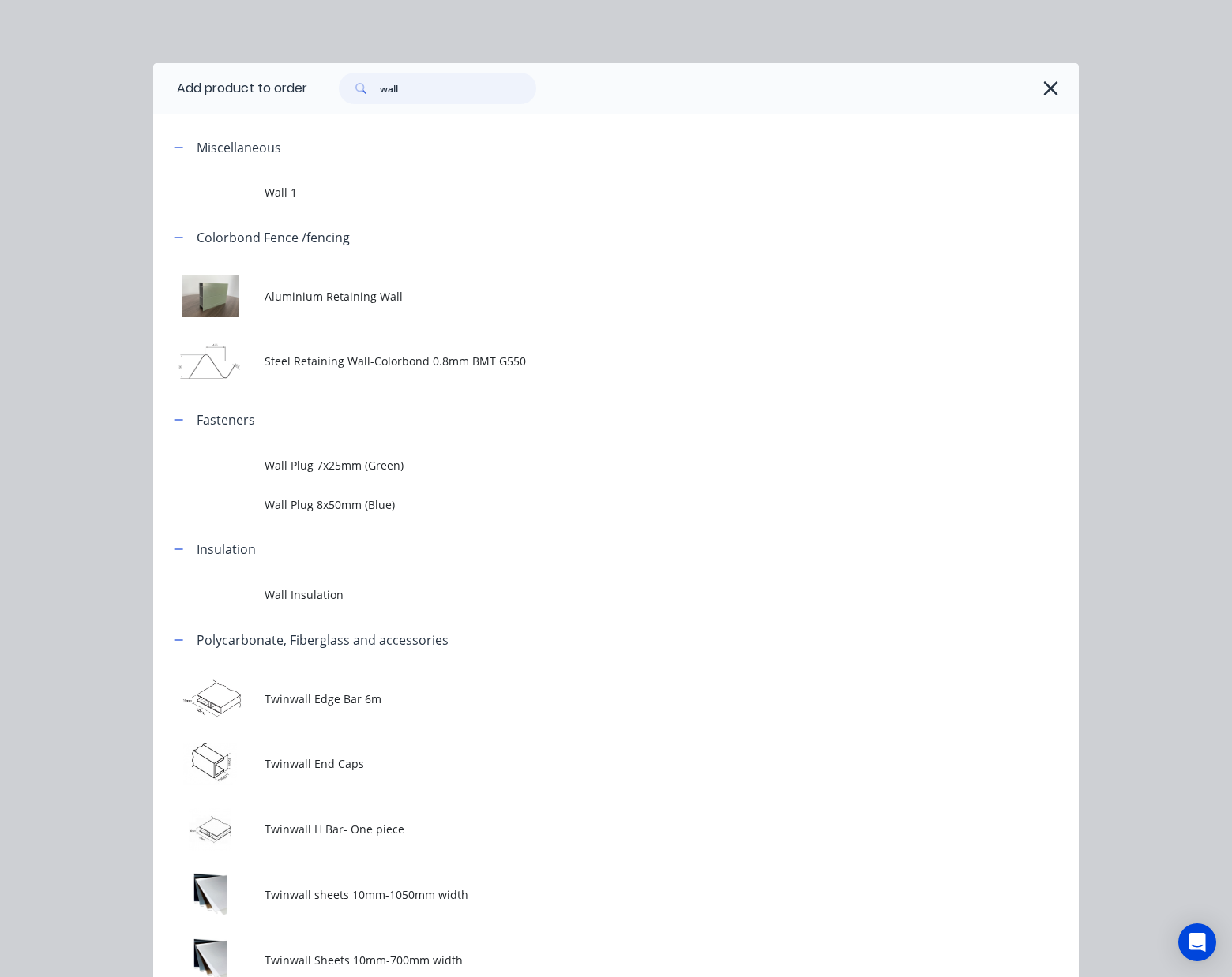
drag, startPoint x: 421, startPoint y: 82, endPoint x: 265, endPoint y: 95, distance: 156.5
click at [265, 95] on header "Add product to order wall" at bounding box center [615, 88] width 925 height 50
type input "w"
type input "con"
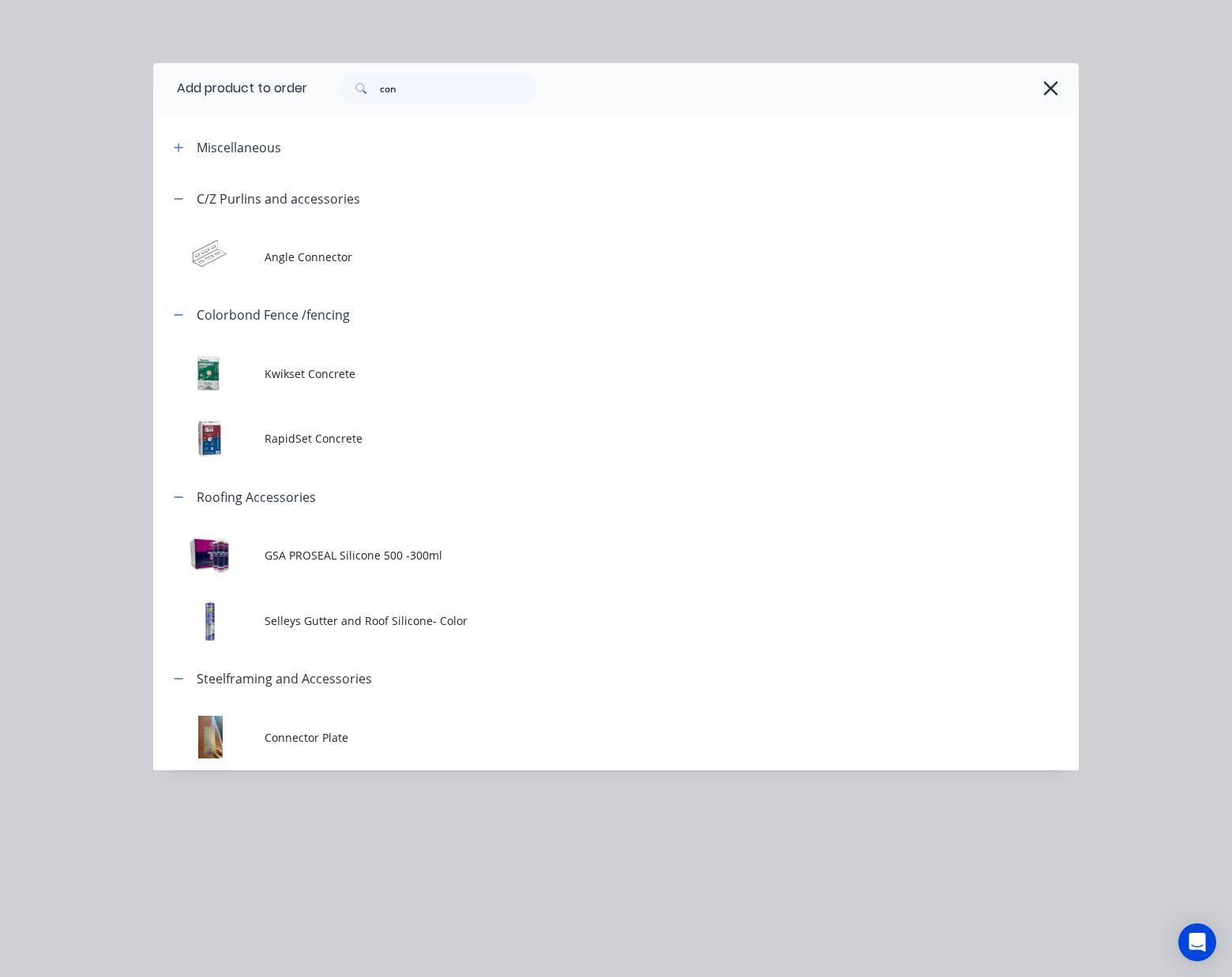
drag, startPoint x: 348, startPoint y: 374, endPoint x: 374, endPoint y: 320, distance: 59.9
click at [346, 374] on span "Kwikset Concrete" at bounding box center [590, 374] width 652 height 17
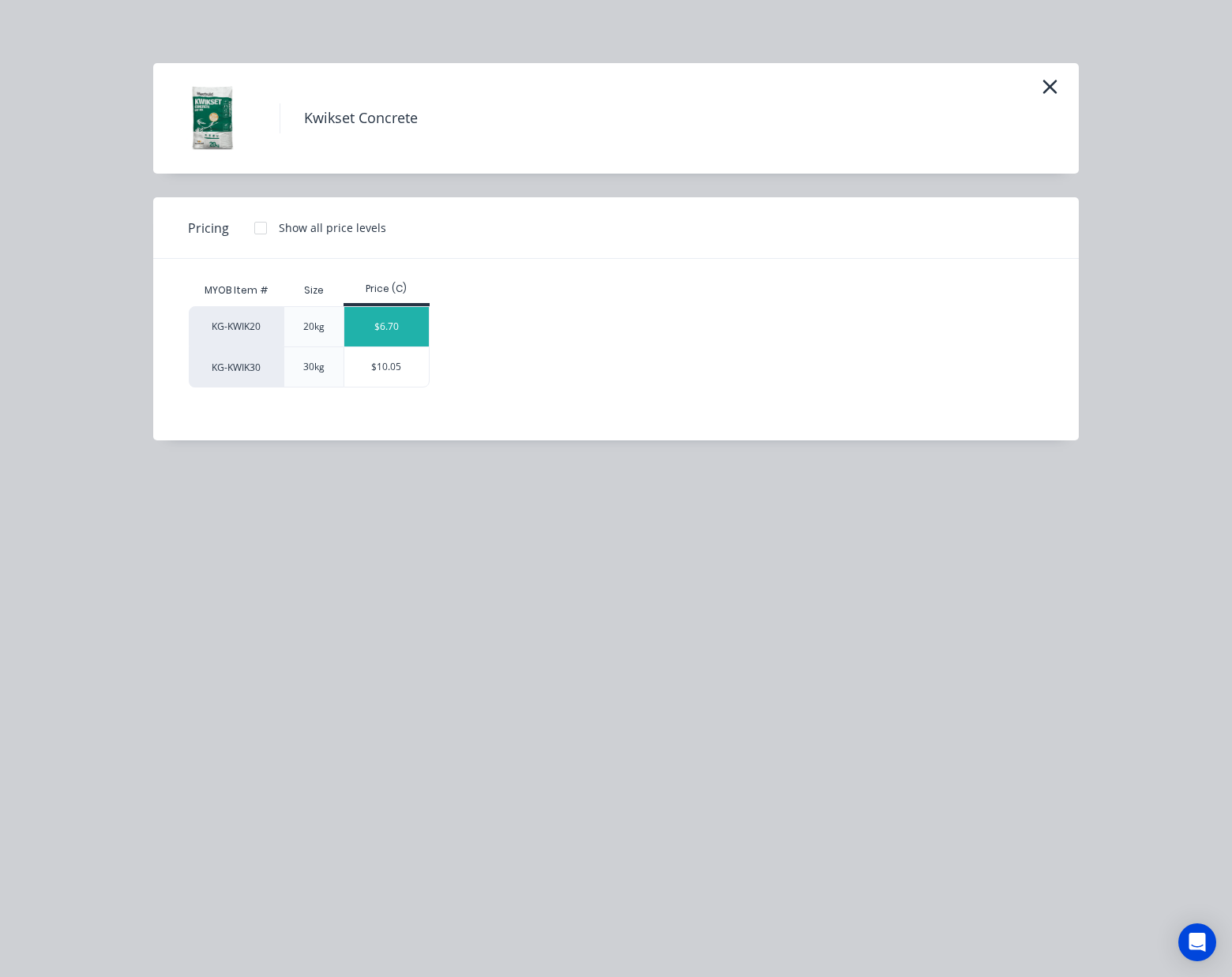
click at [380, 326] on div "$6.70" at bounding box center [386, 326] width 84 height 39
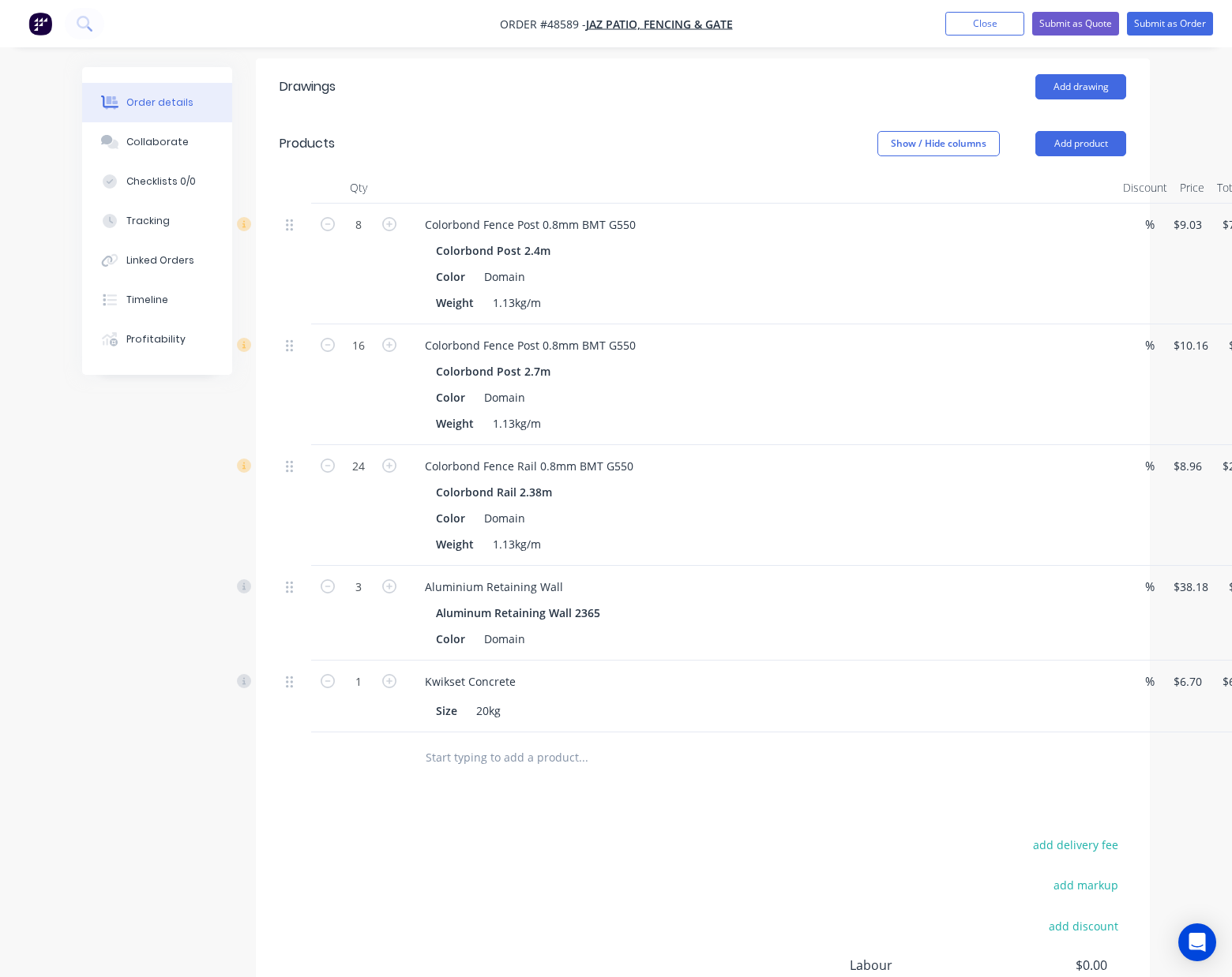
scroll to position [516, 0]
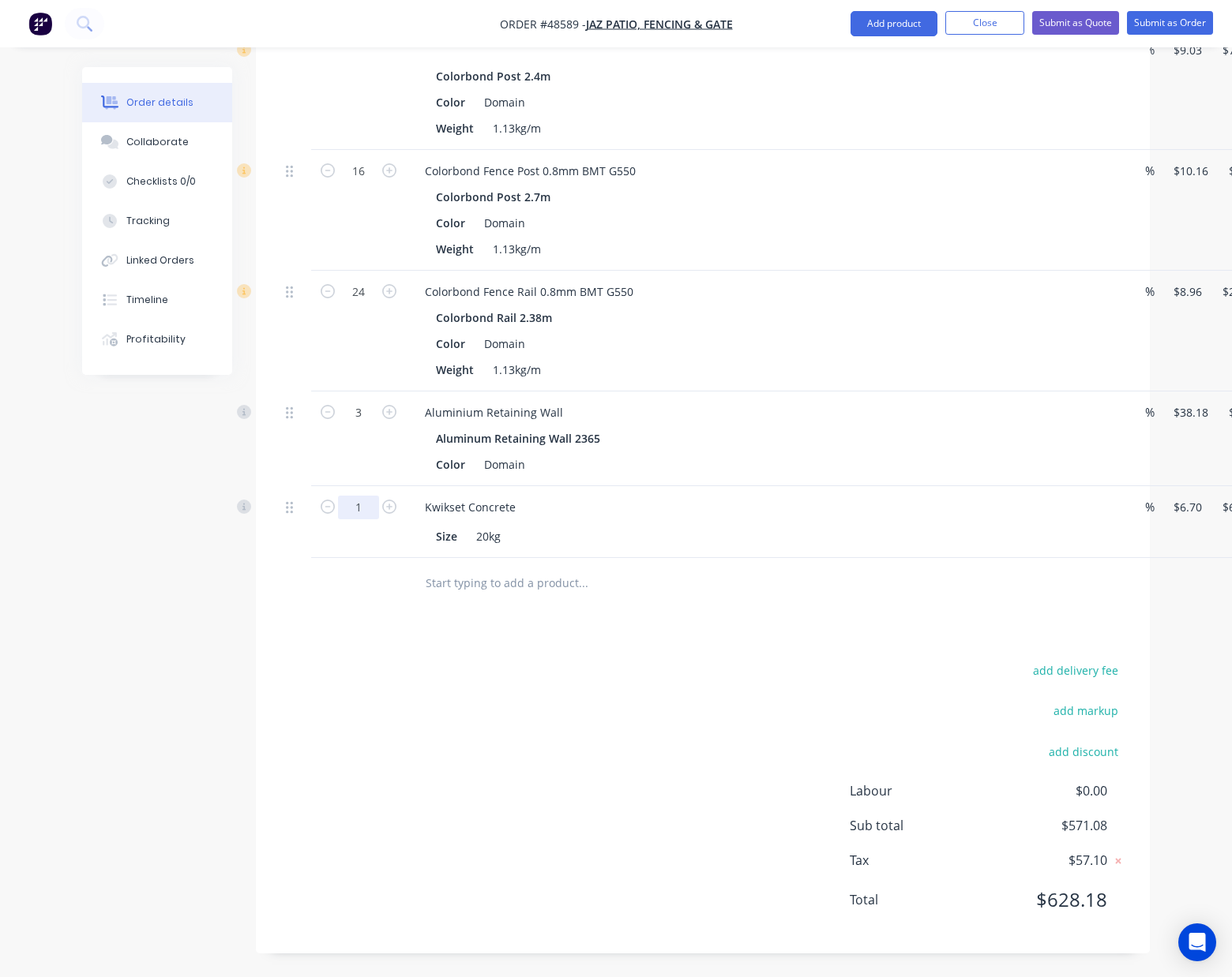
click at [370, 62] on input "1" at bounding box center [359, 51] width 41 height 24
type input "14"
type input "$93.80"
click at [727, 660] on div "add delivery fee add markup add discount Labour $0.00 Sub total $658.18 Tax $65…" at bounding box center [703, 795] width 846 height 270
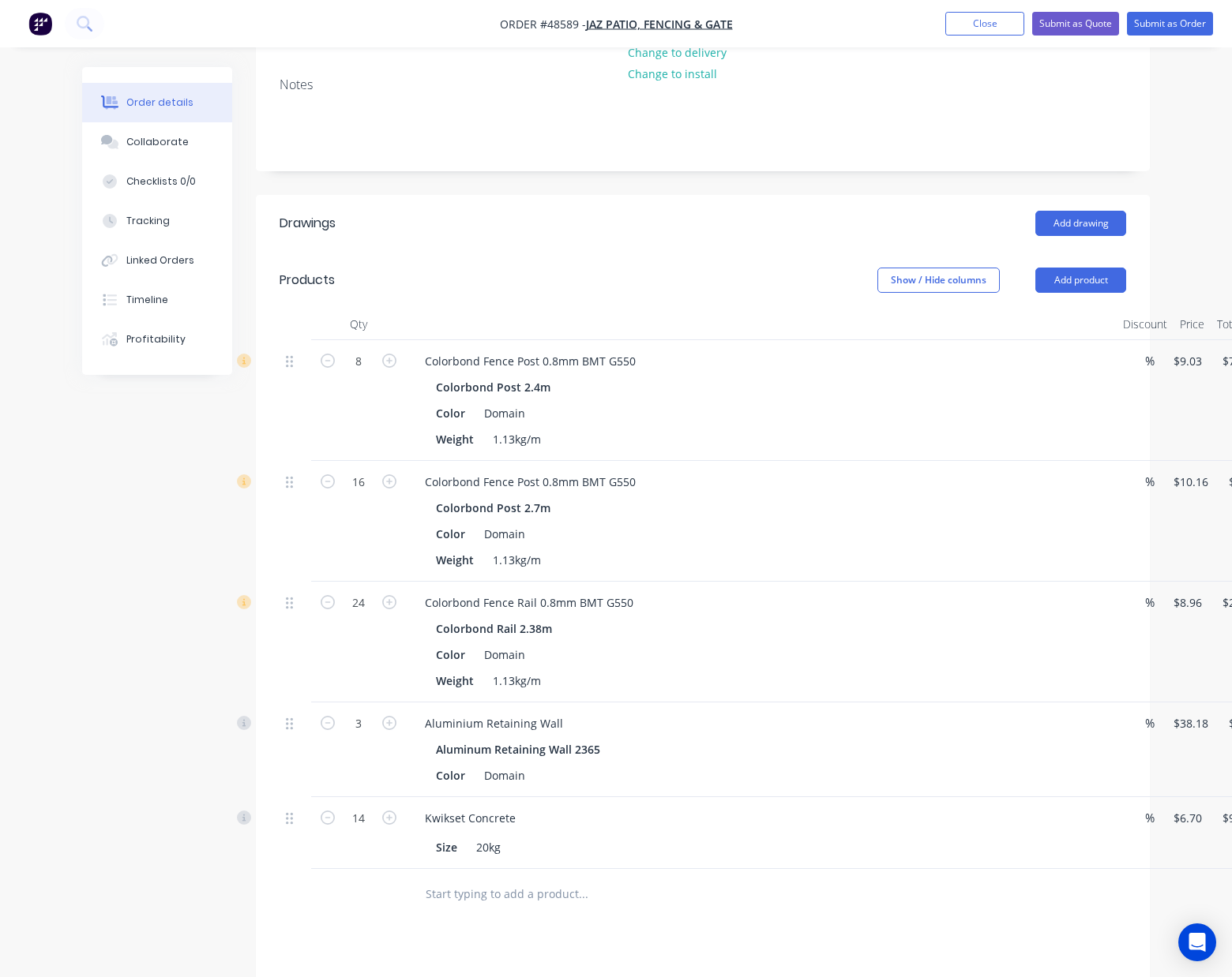
scroll to position [0, 0]
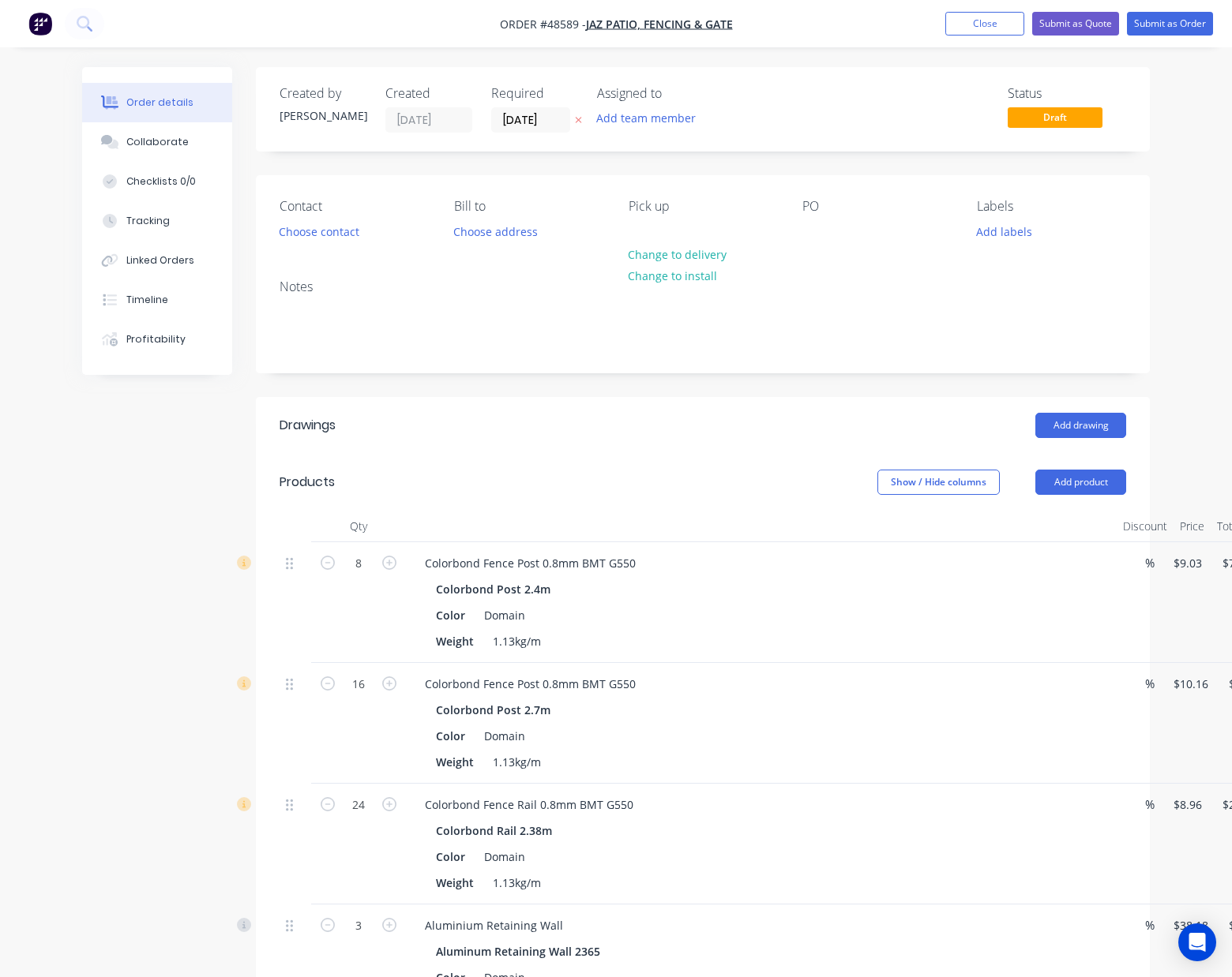
click at [1061, 499] on header "Products Show / Hide columns Add product" at bounding box center [703, 482] width 894 height 57
click at [1061, 494] on button "Add product" at bounding box center [1080, 483] width 91 height 25
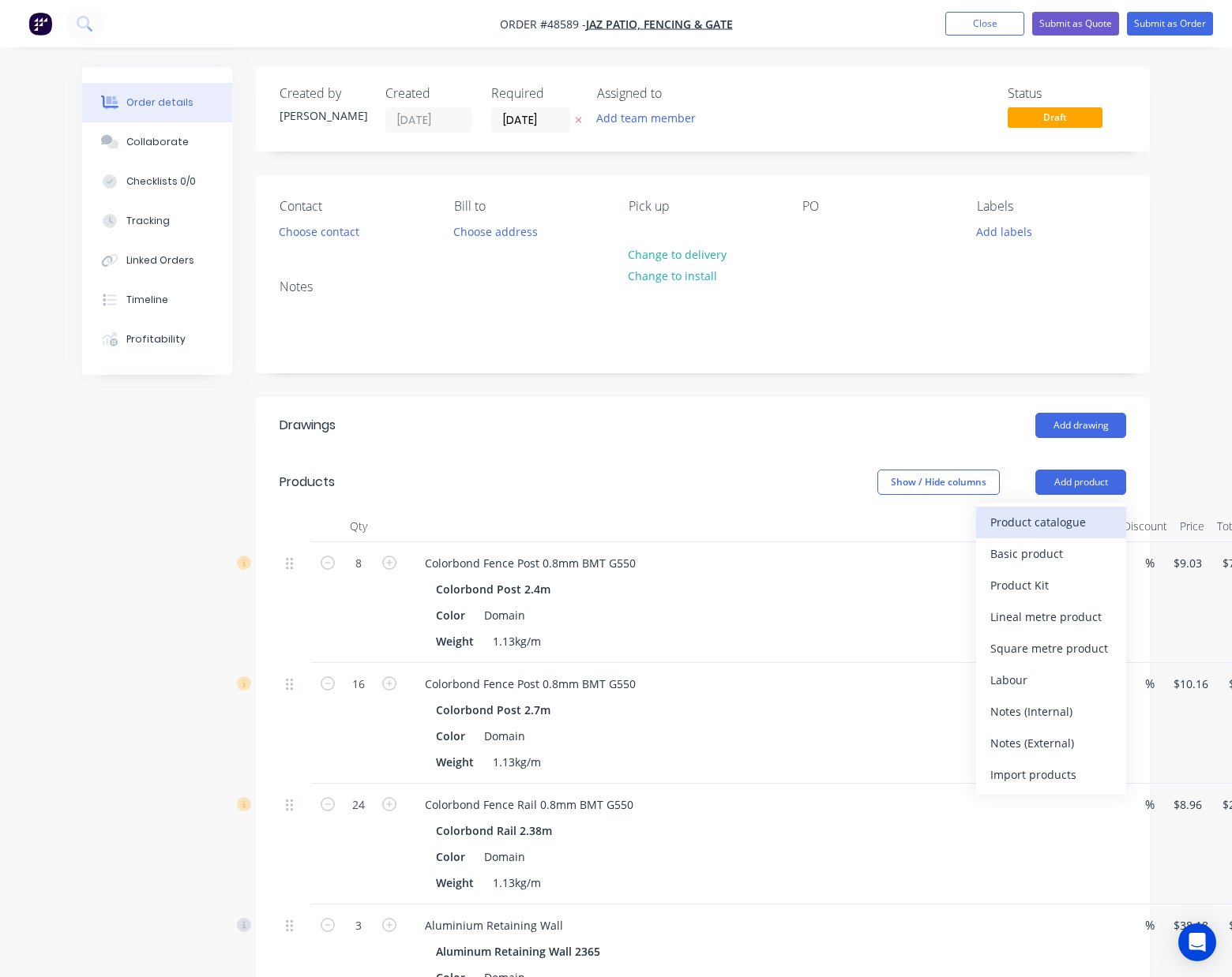
click at [1056, 516] on div "Product catalogue" at bounding box center [1050, 522] width 122 height 23
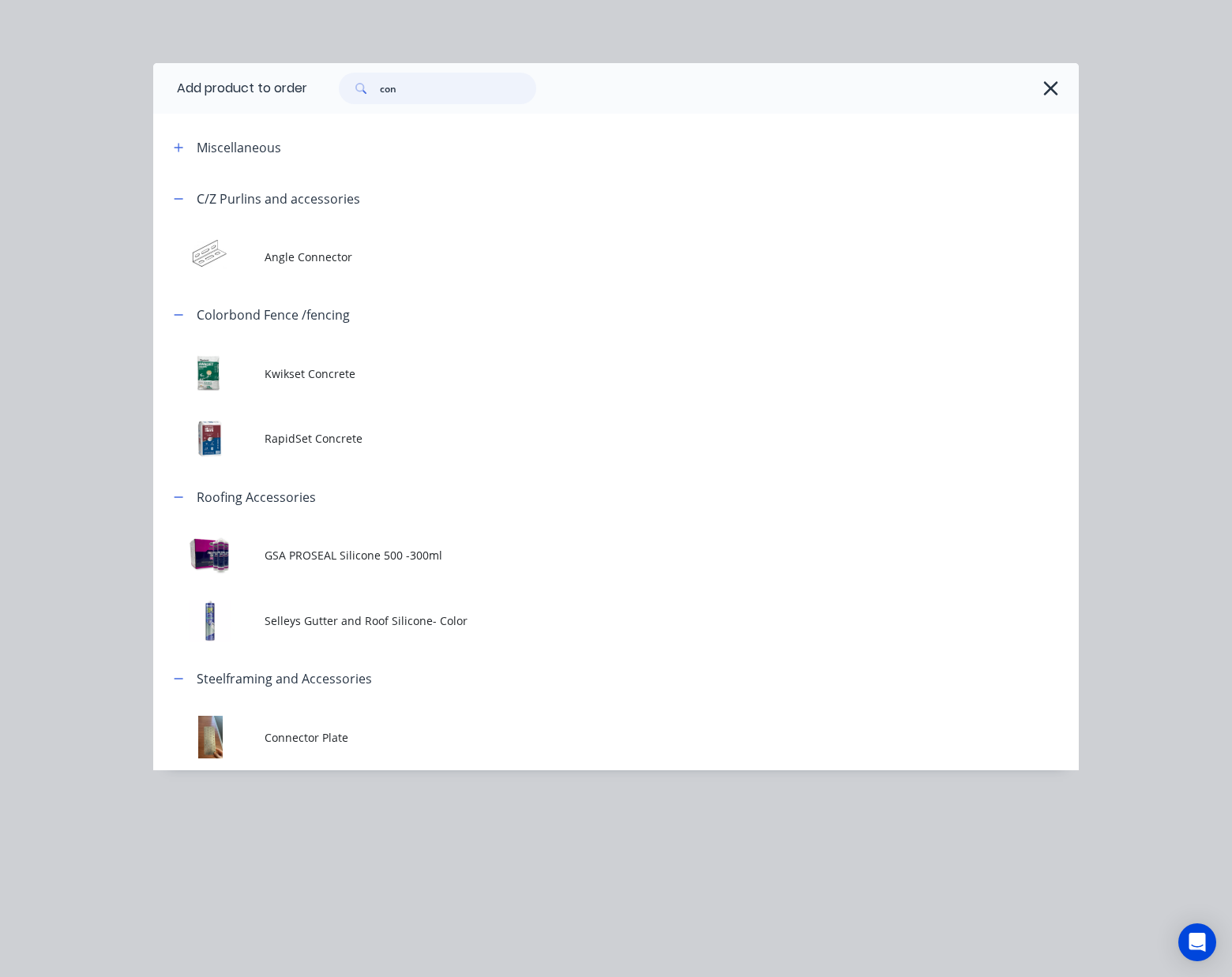
drag, startPoint x: 423, startPoint y: 81, endPoint x: 251, endPoint y: 107, distance: 174.0
click at [251, 107] on header "Add product to order con" at bounding box center [615, 88] width 925 height 50
type input "16"
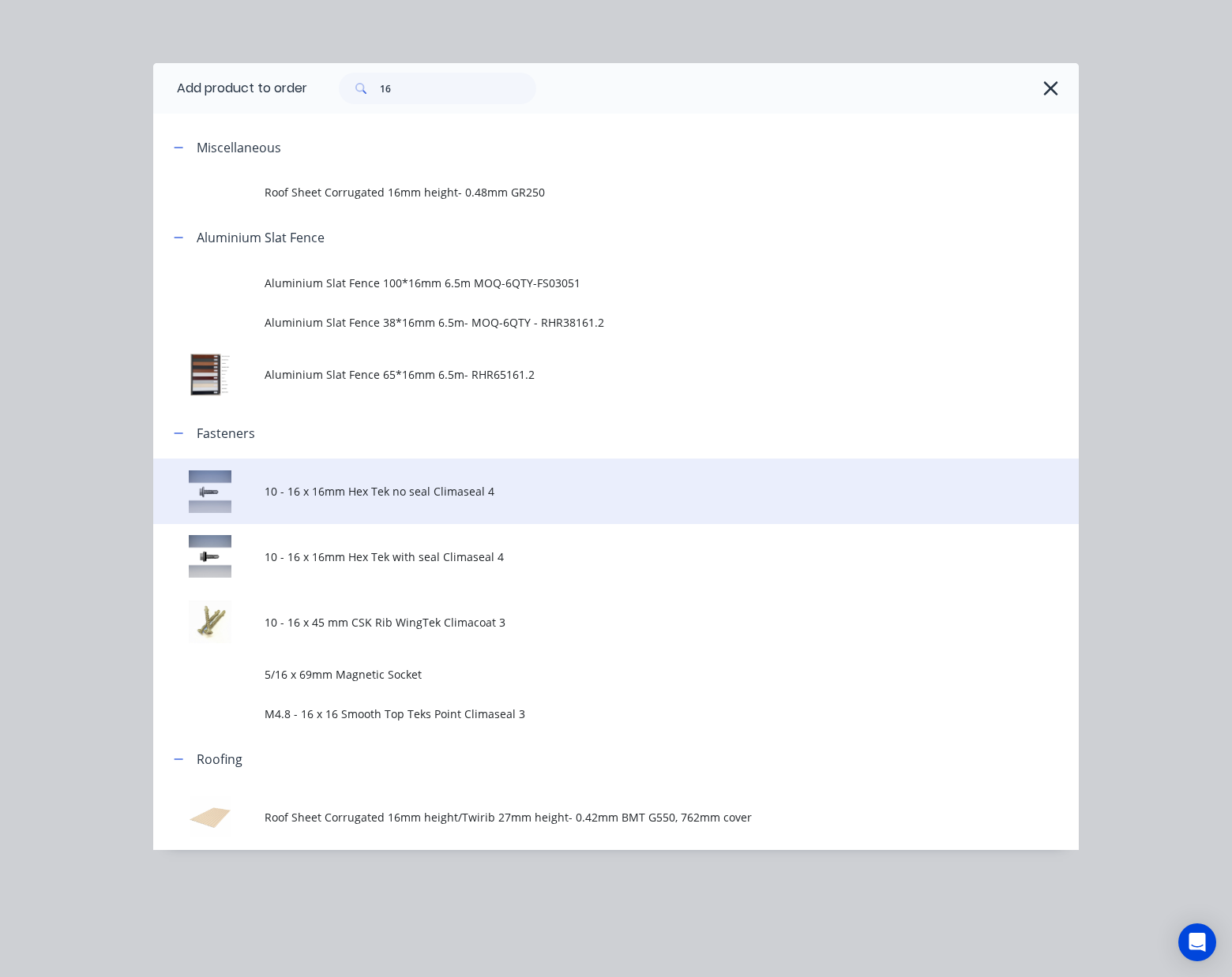
click at [408, 478] on td "10 - 16 x 16mm Hex Tek no seal Climaseal 4" at bounding box center [671, 491] width 814 height 65
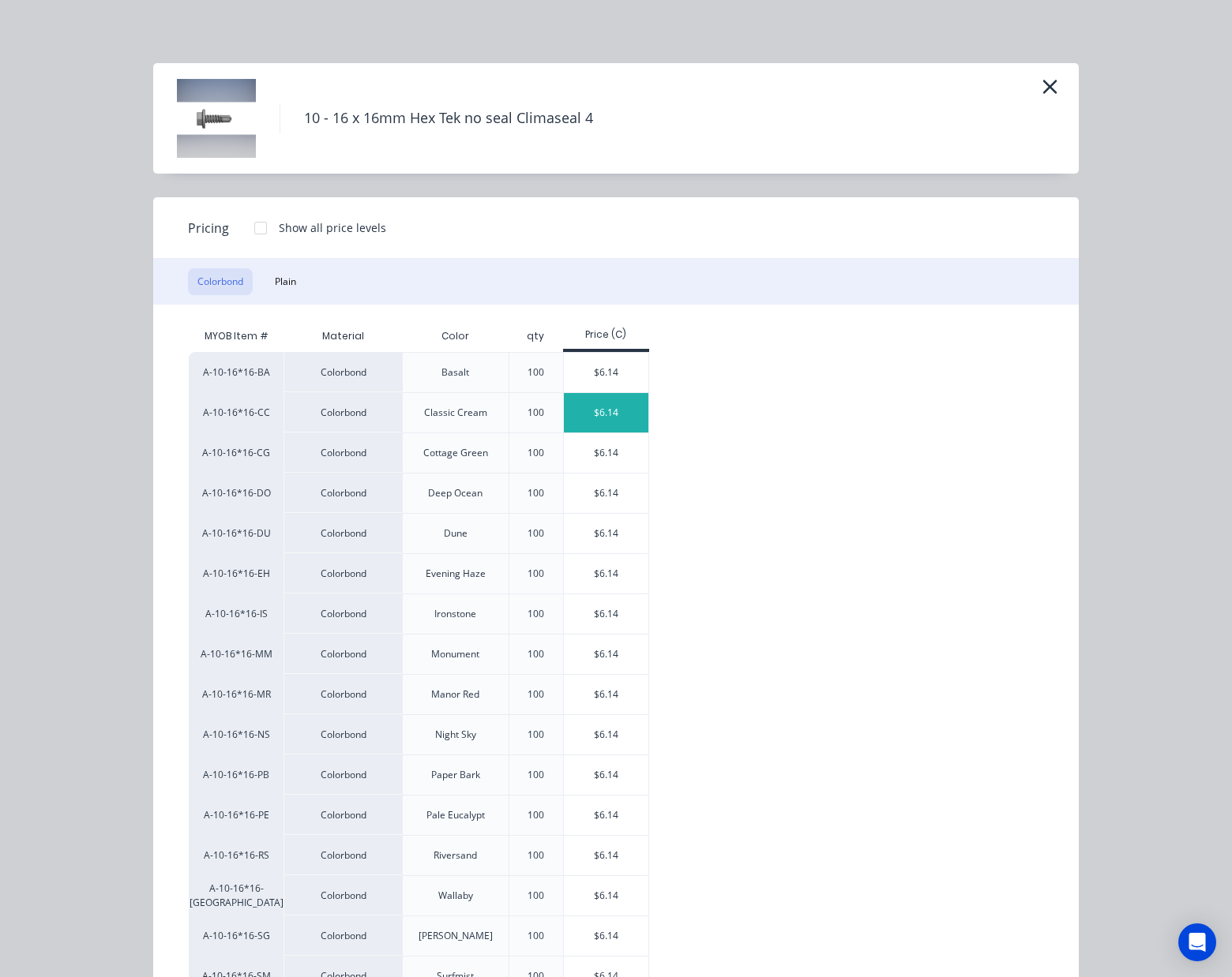
click at [608, 409] on div "$6.14" at bounding box center [606, 413] width 84 height 39
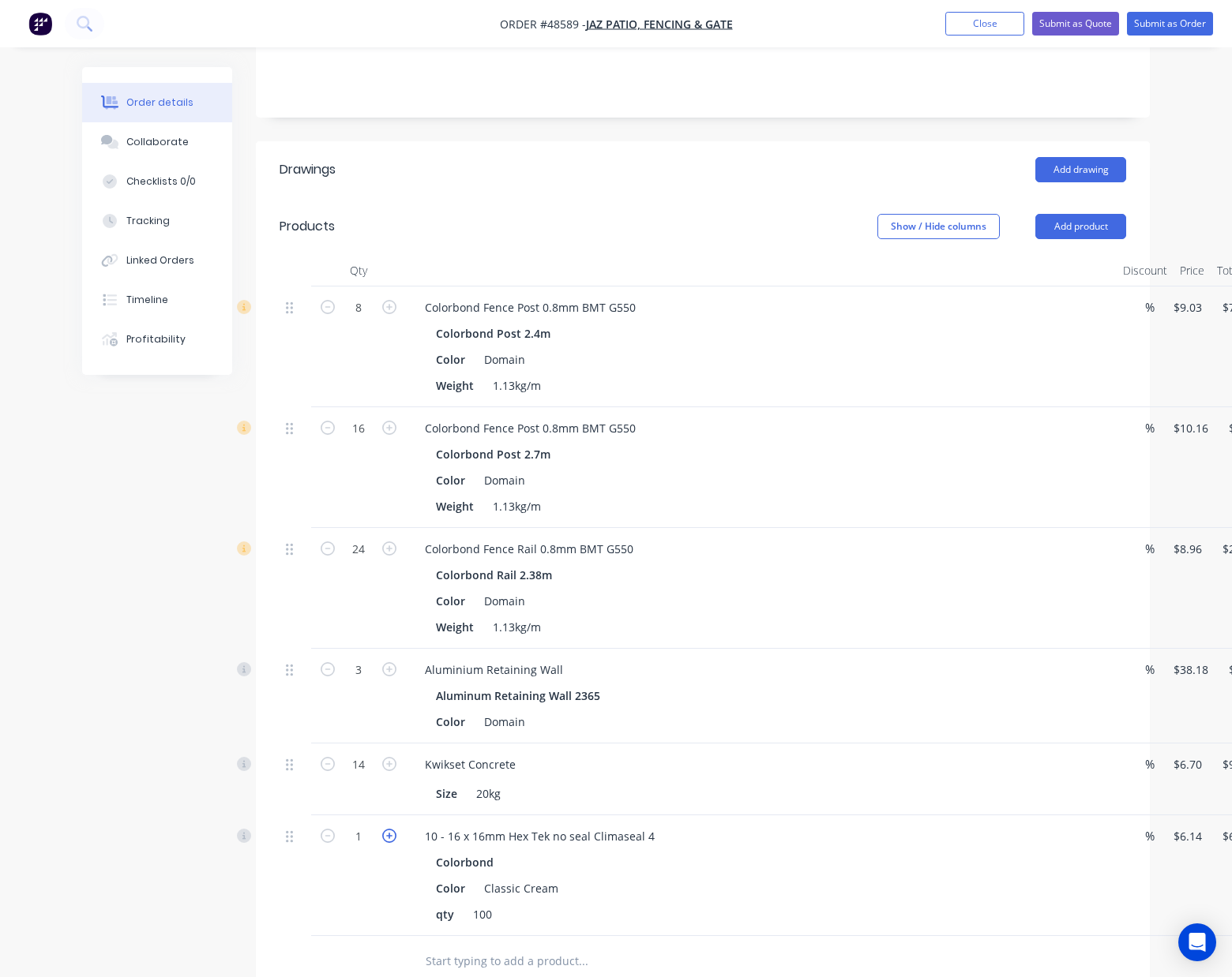
scroll to position [421, 0]
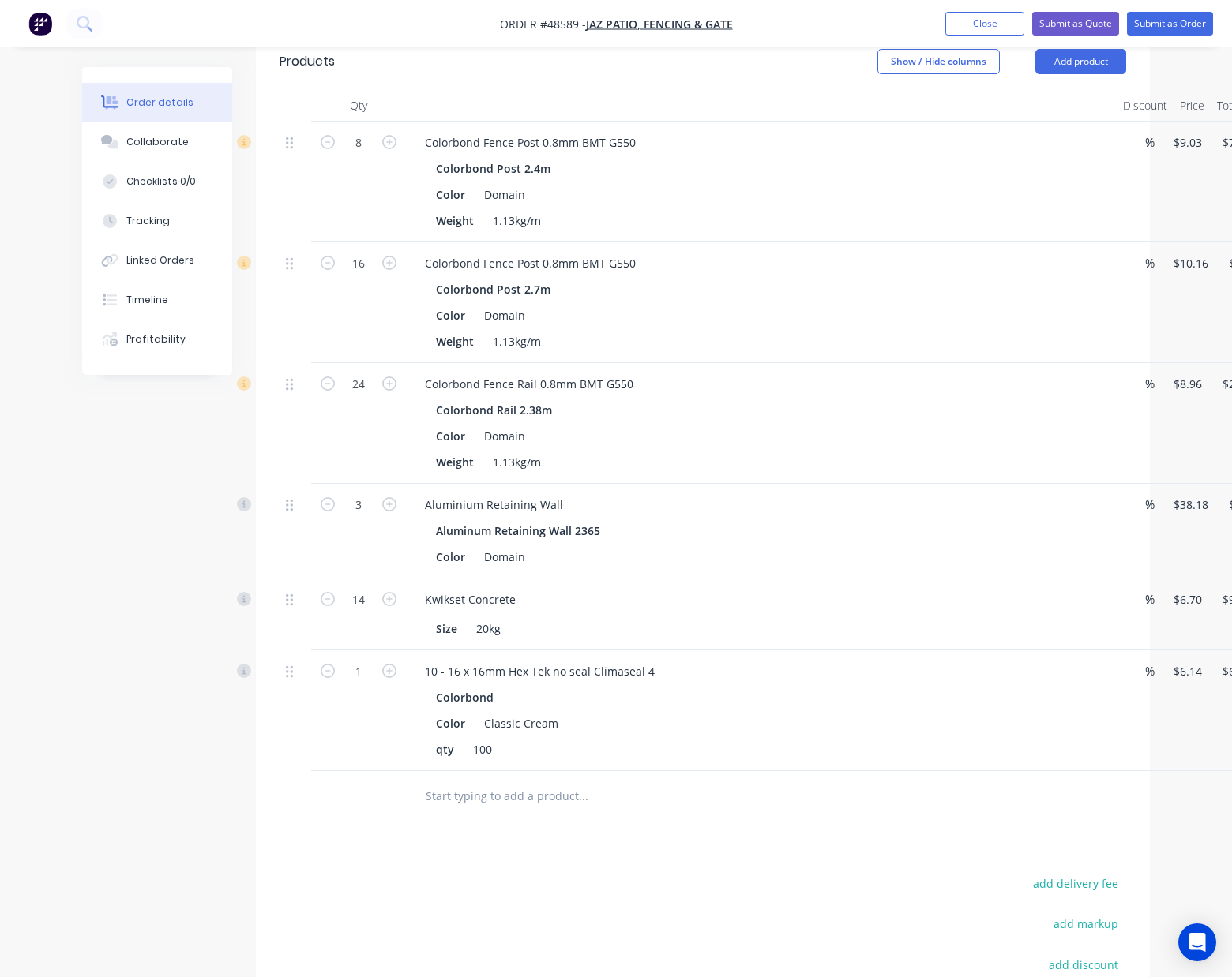
click at [362, 661] on div "1" at bounding box center [359, 670] width 41 height 24
click at [365, 155] on input "1" at bounding box center [359, 143] width 41 height 24
type input "2"
type input "6.14"
type input "$12.28"
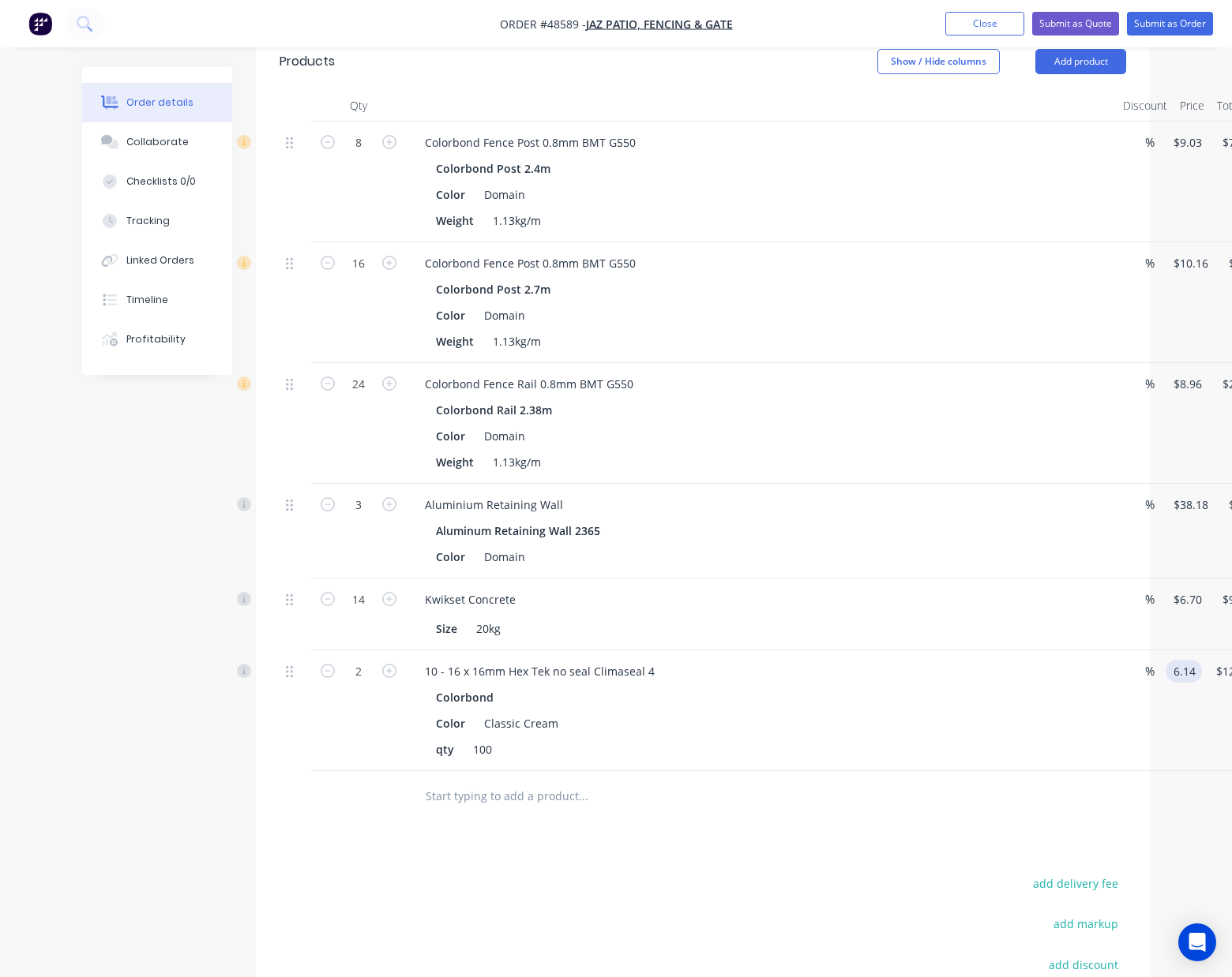
click at [1182, 675] on input "6.14" at bounding box center [1186, 671] width 30 height 23
type input "$0.00"
click at [955, 775] on div at bounding box center [690, 797] width 568 height 51
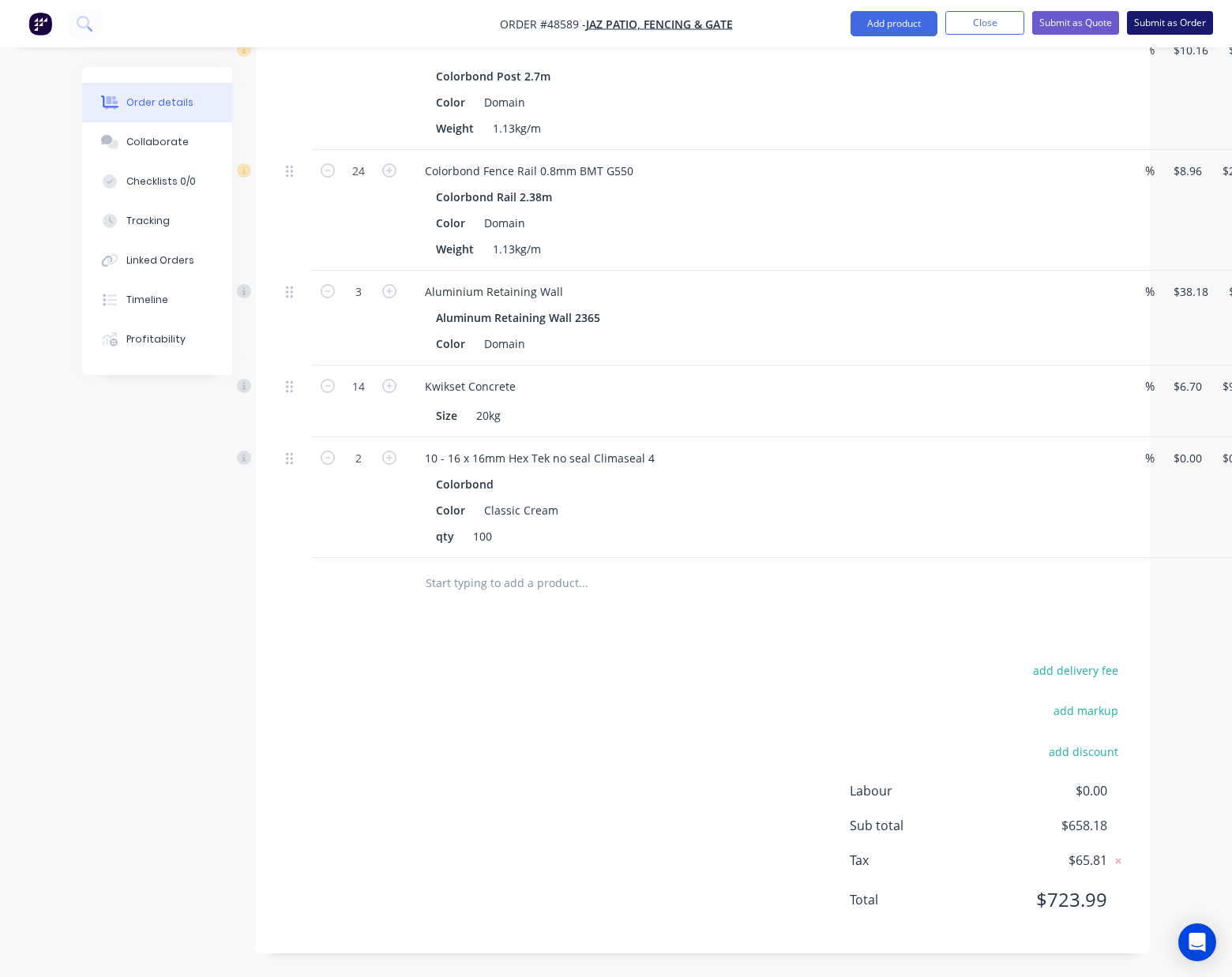
click at [1140, 19] on button "Submit as Order" at bounding box center [1169, 23] width 86 height 24
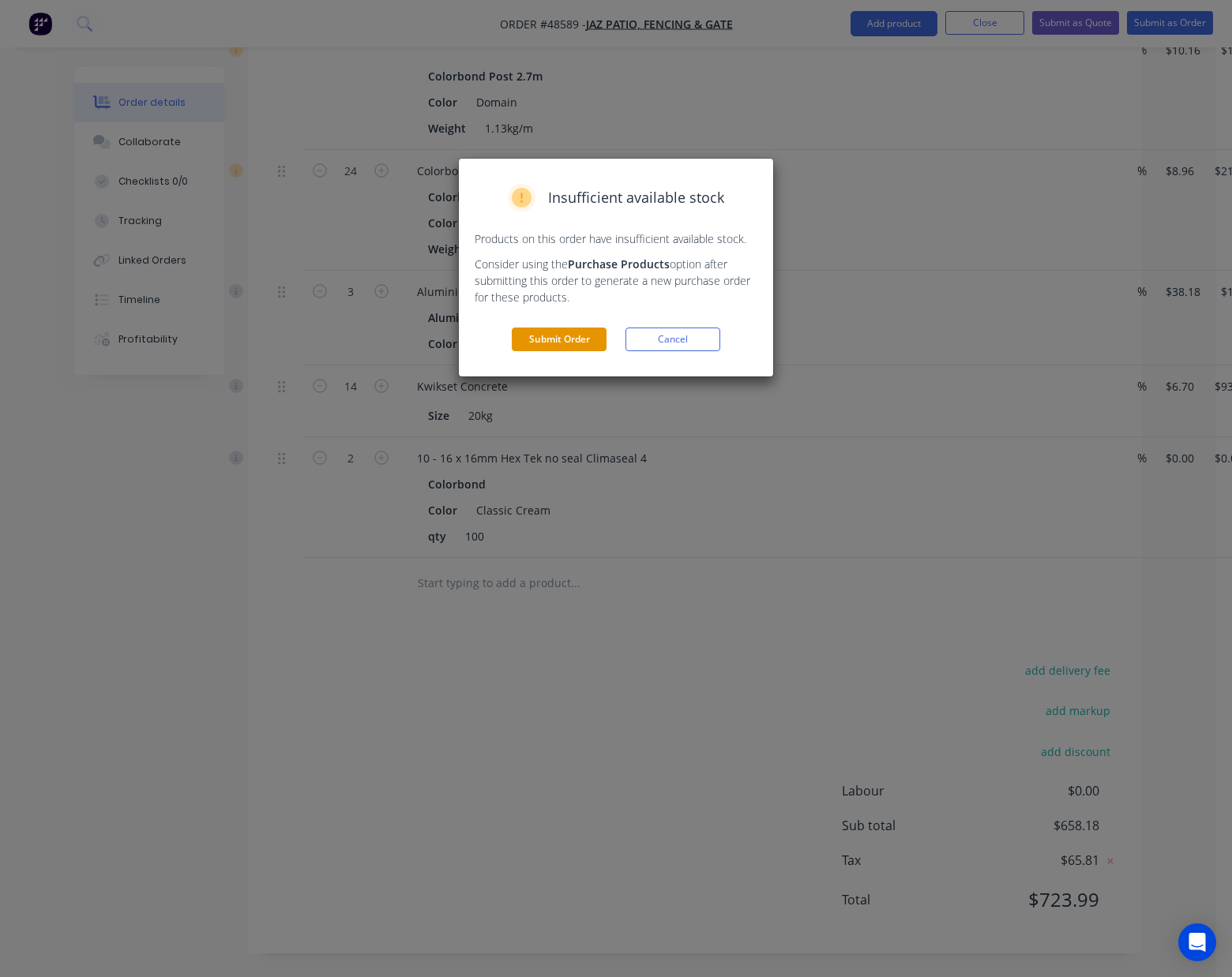
click at [581, 344] on button "Submit Order" at bounding box center [559, 340] width 95 height 24
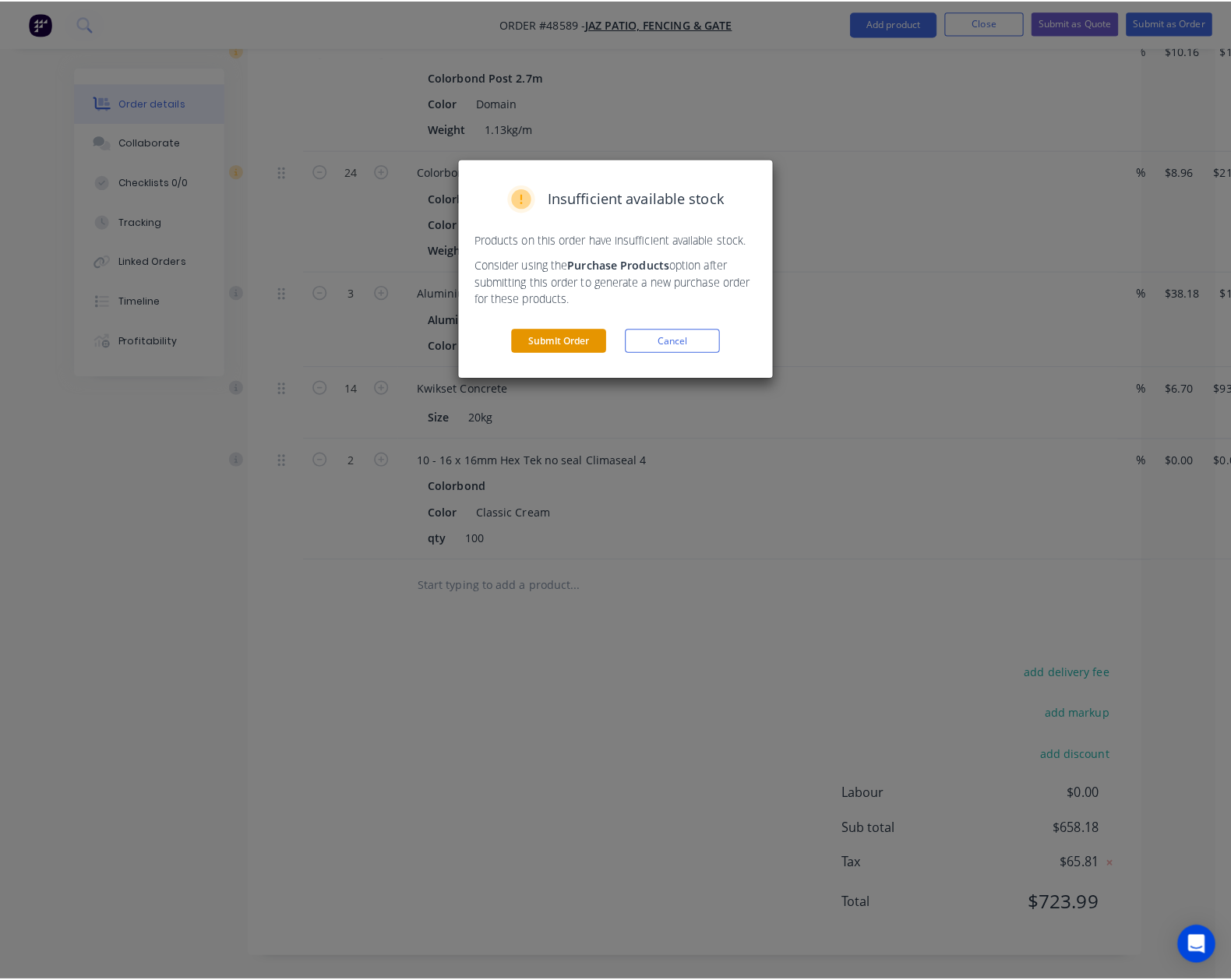
scroll to position [612, 0]
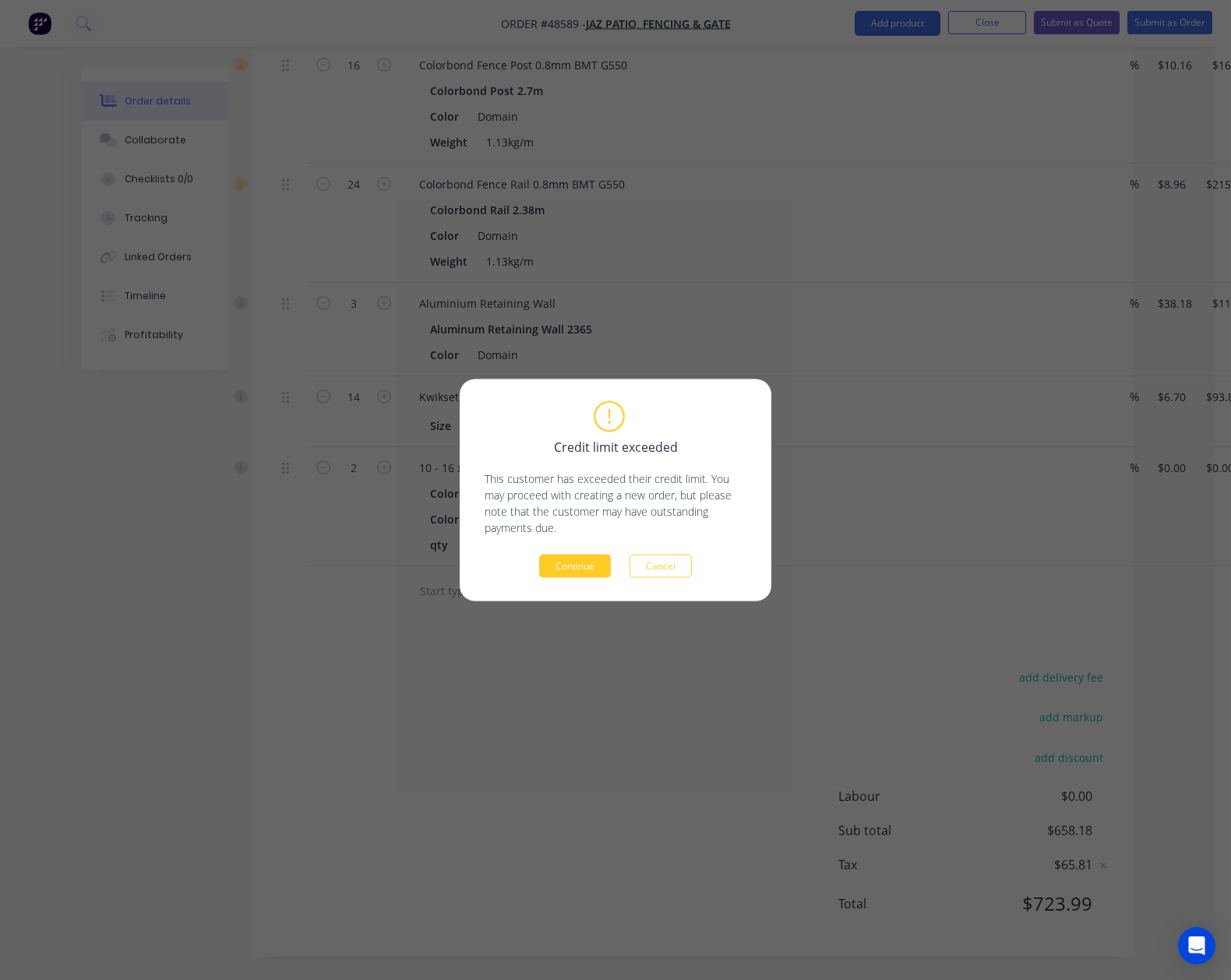
click at [586, 557] on div "Credit limit exceeded This customer has exceeded their credit limit. You may pr…" at bounding box center [616, 490] width 262 height 175
click at [586, 558] on button "Continue" at bounding box center [574, 567] width 71 height 23
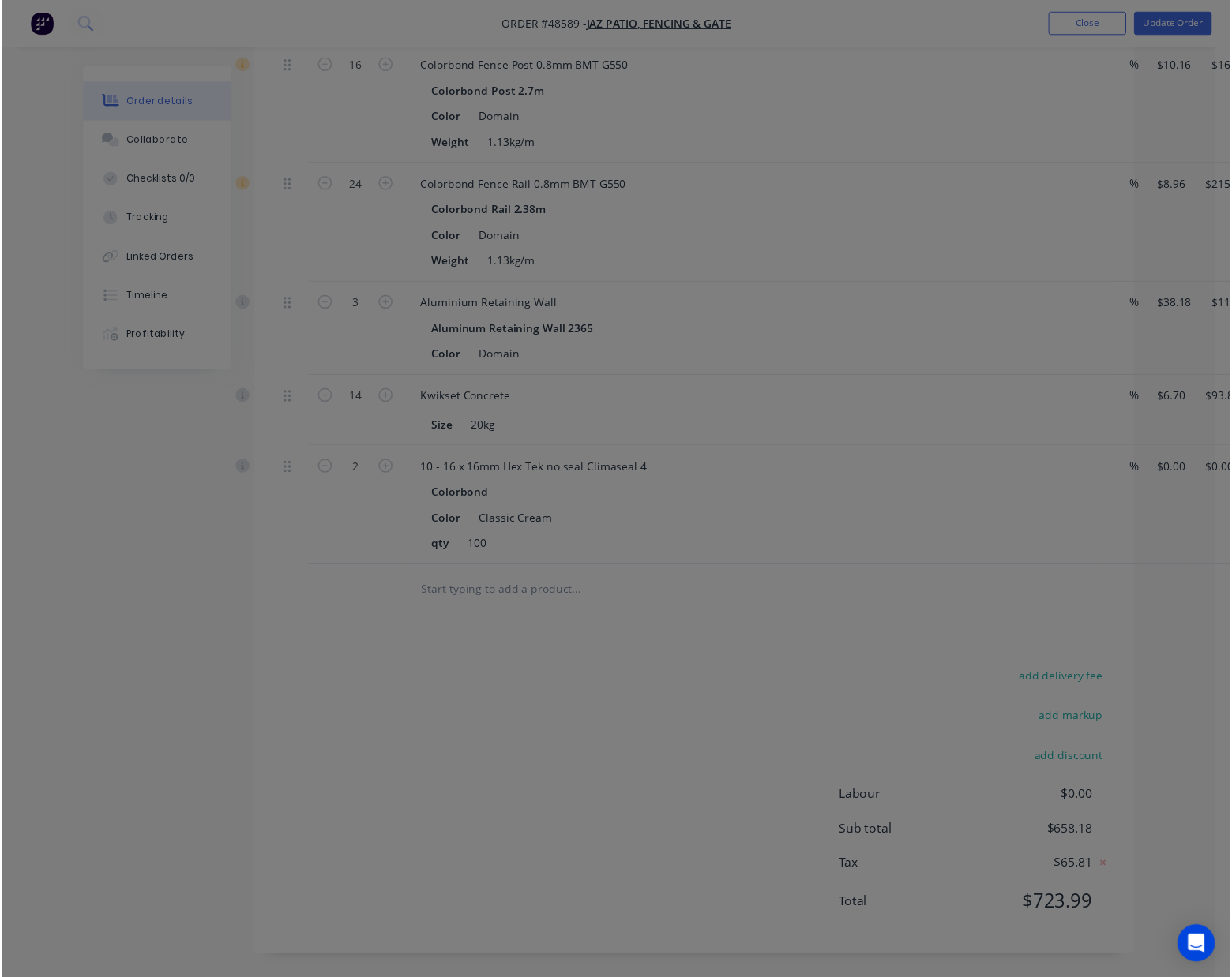
scroll to position [0, 0]
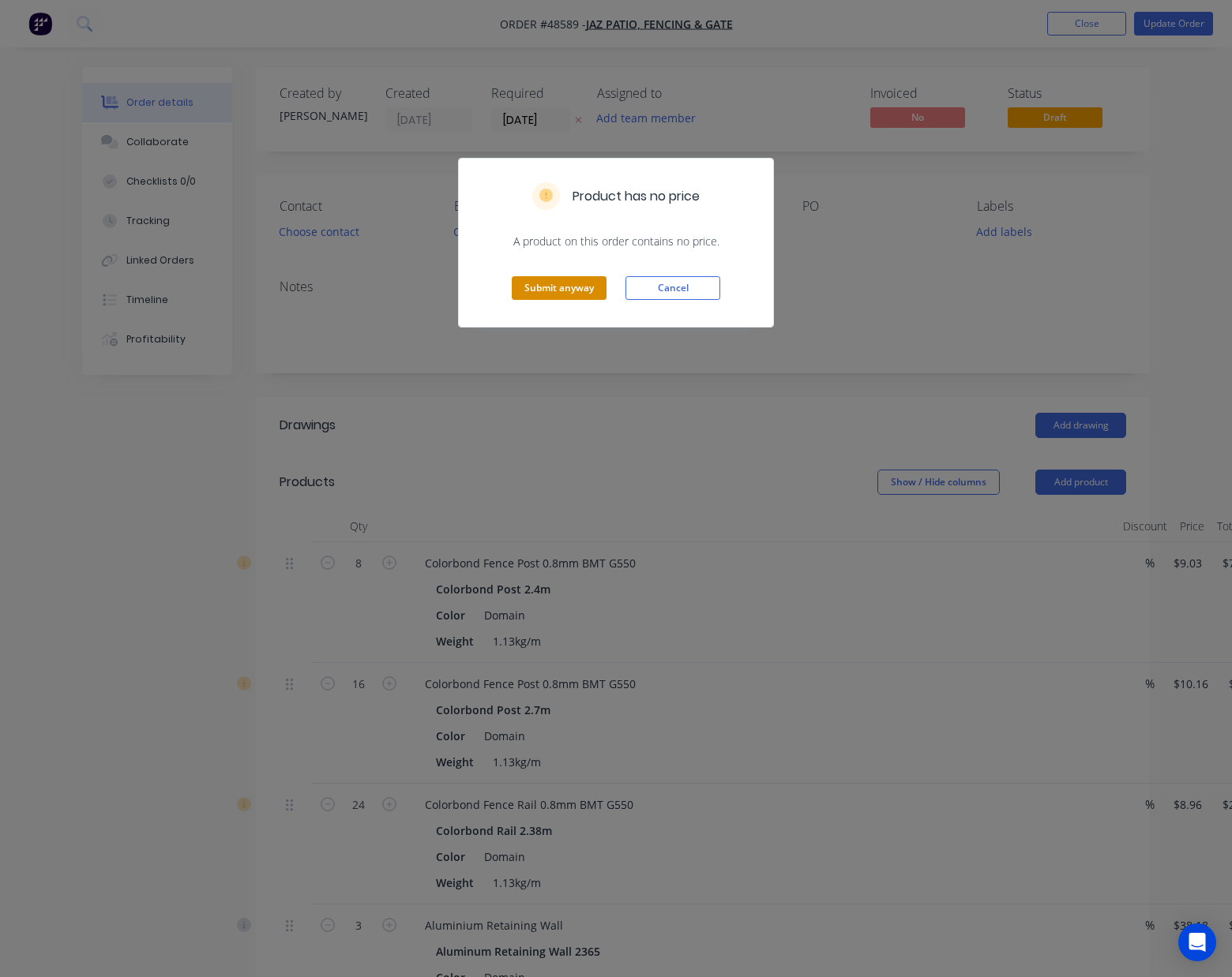
click at [591, 297] on button "Submit anyway" at bounding box center [559, 288] width 95 height 24
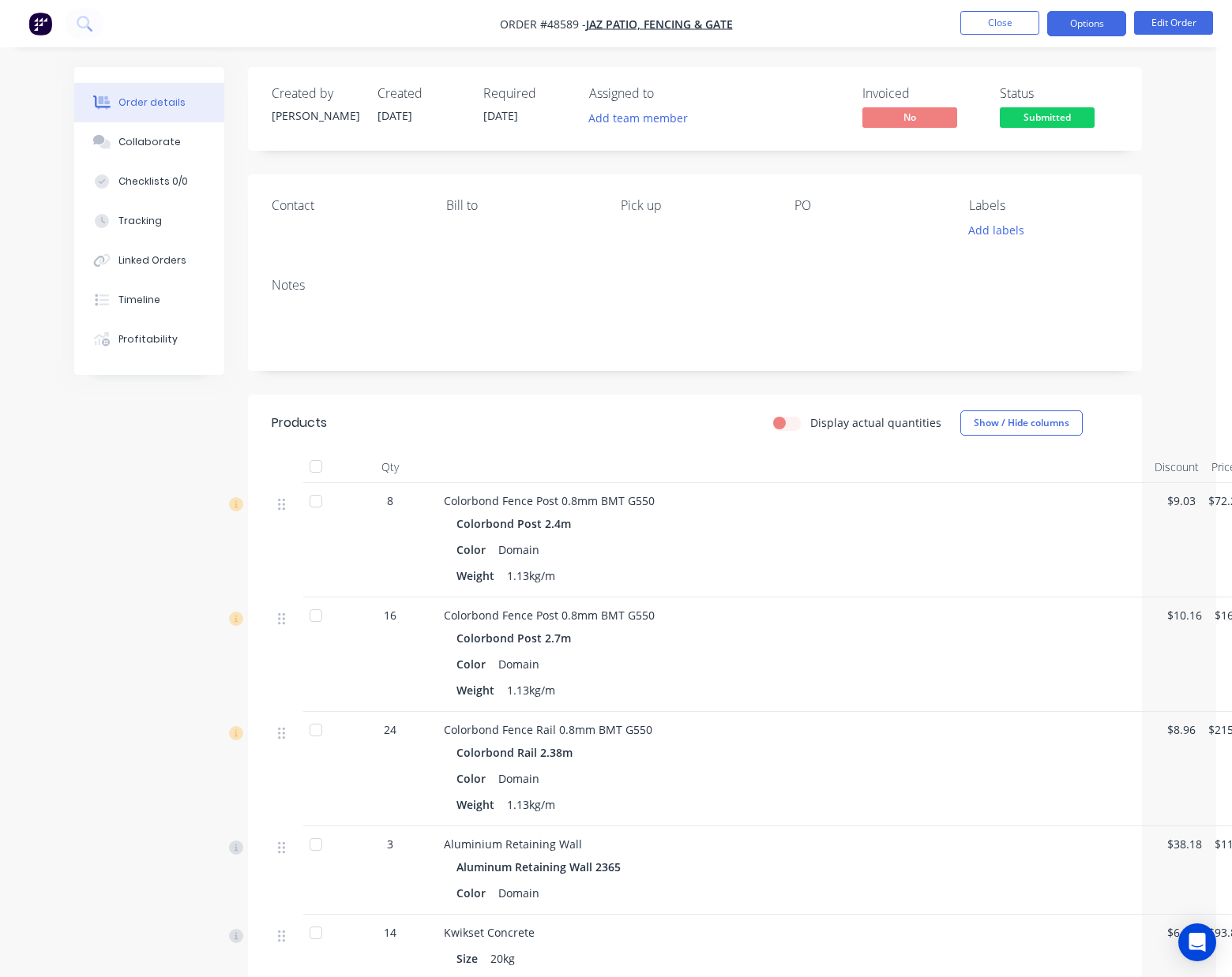
click at [1122, 16] on button "Options" at bounding box center [1086, 24] width 79 height 25
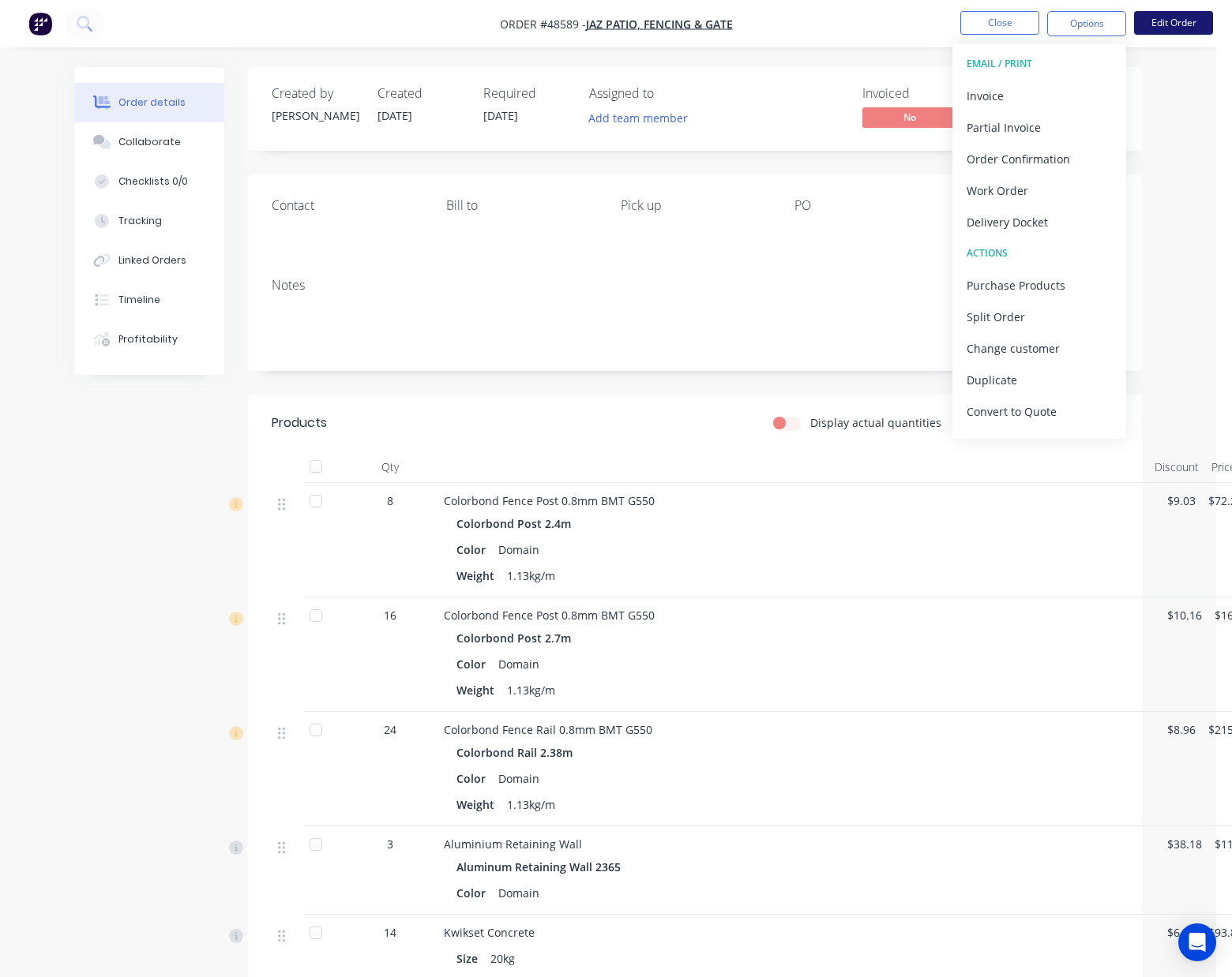
click at [1194, 22] on button "Edit Order" at bounding box center [1173, 23] width 79 height 24
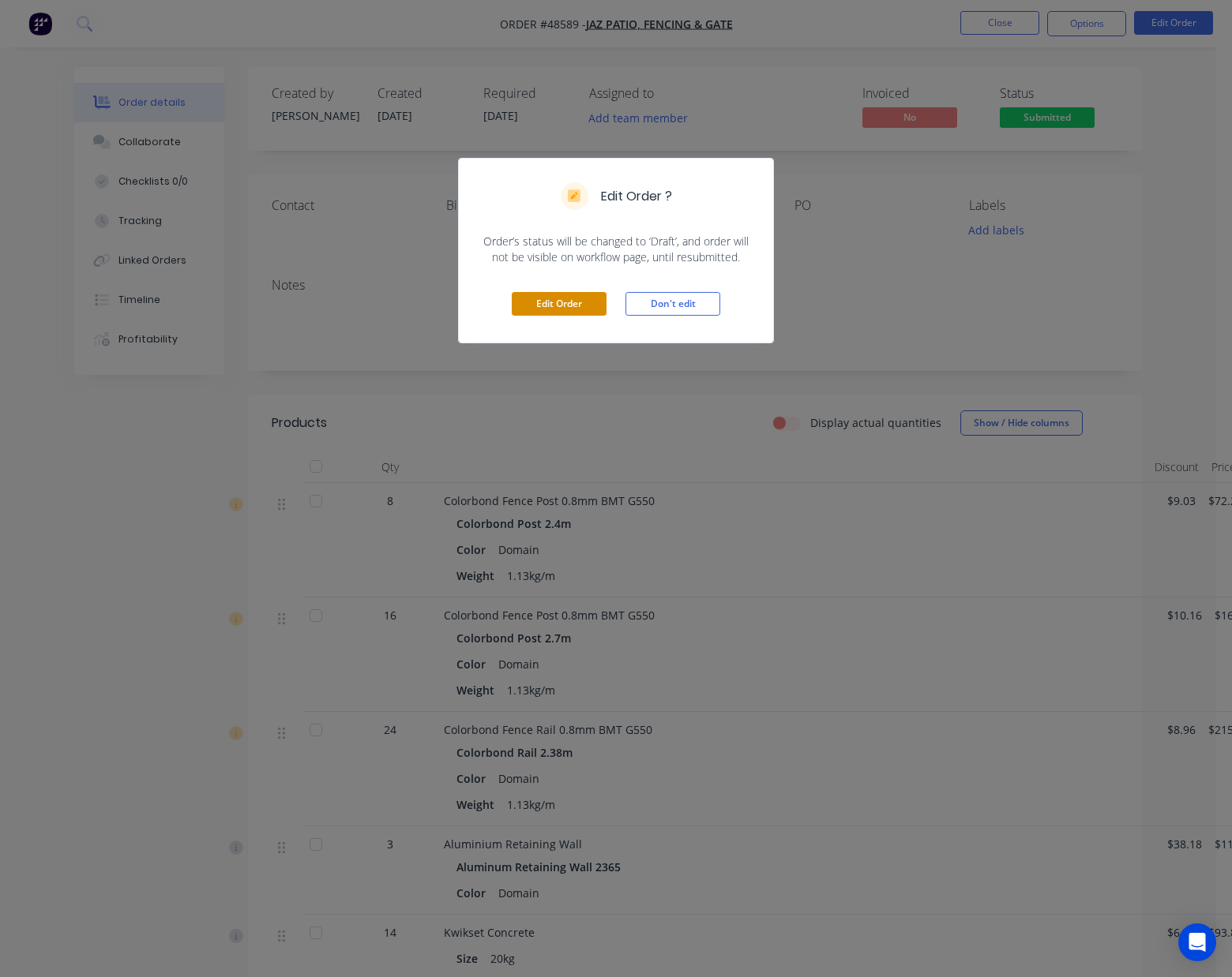
click at [538, 308] on button "Edit Order" at bounding box center [559, 304] width 95 height 24
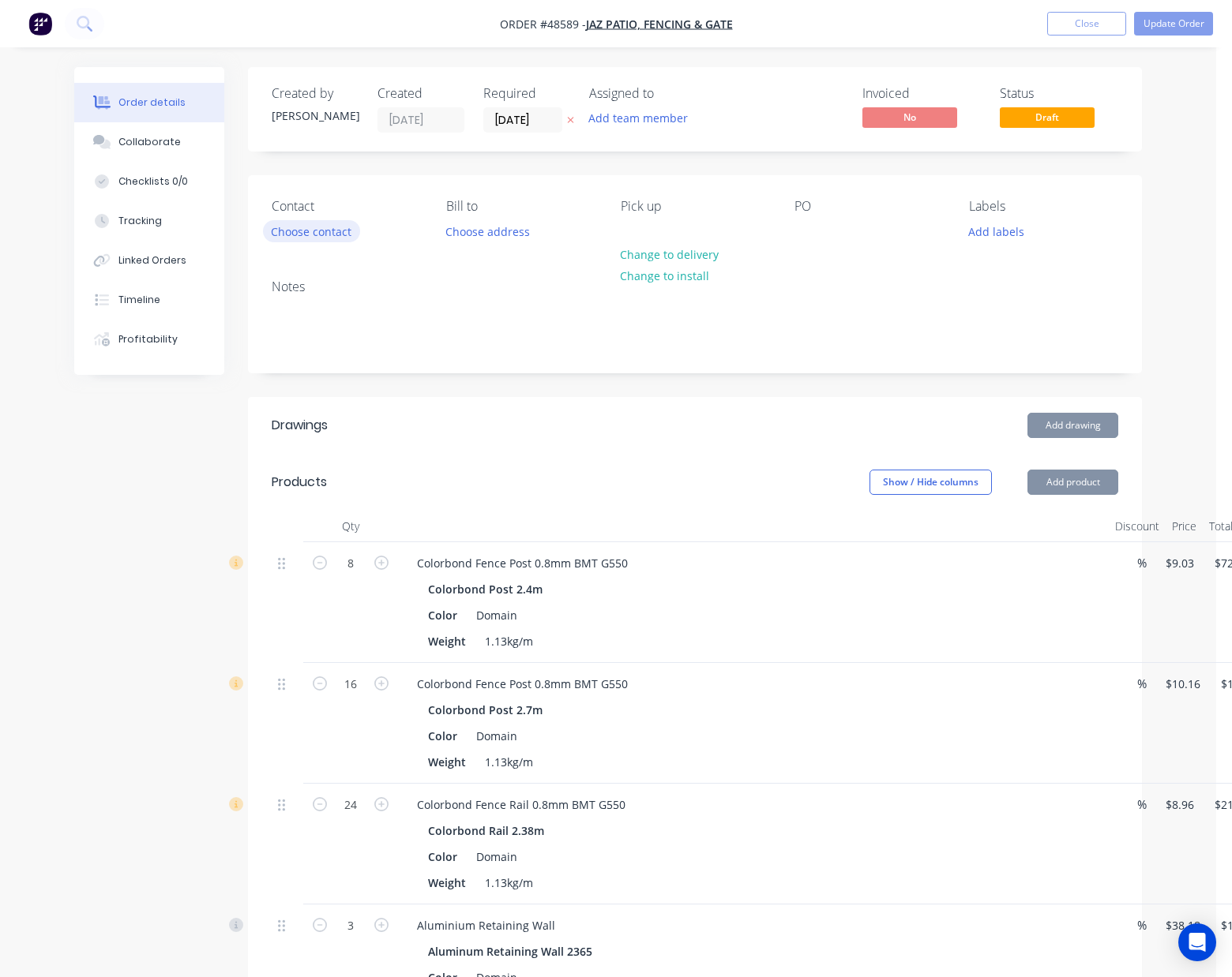
click at [291, 238] on button "Choose contact" at bounding box center [311, 230] width 97 height 21
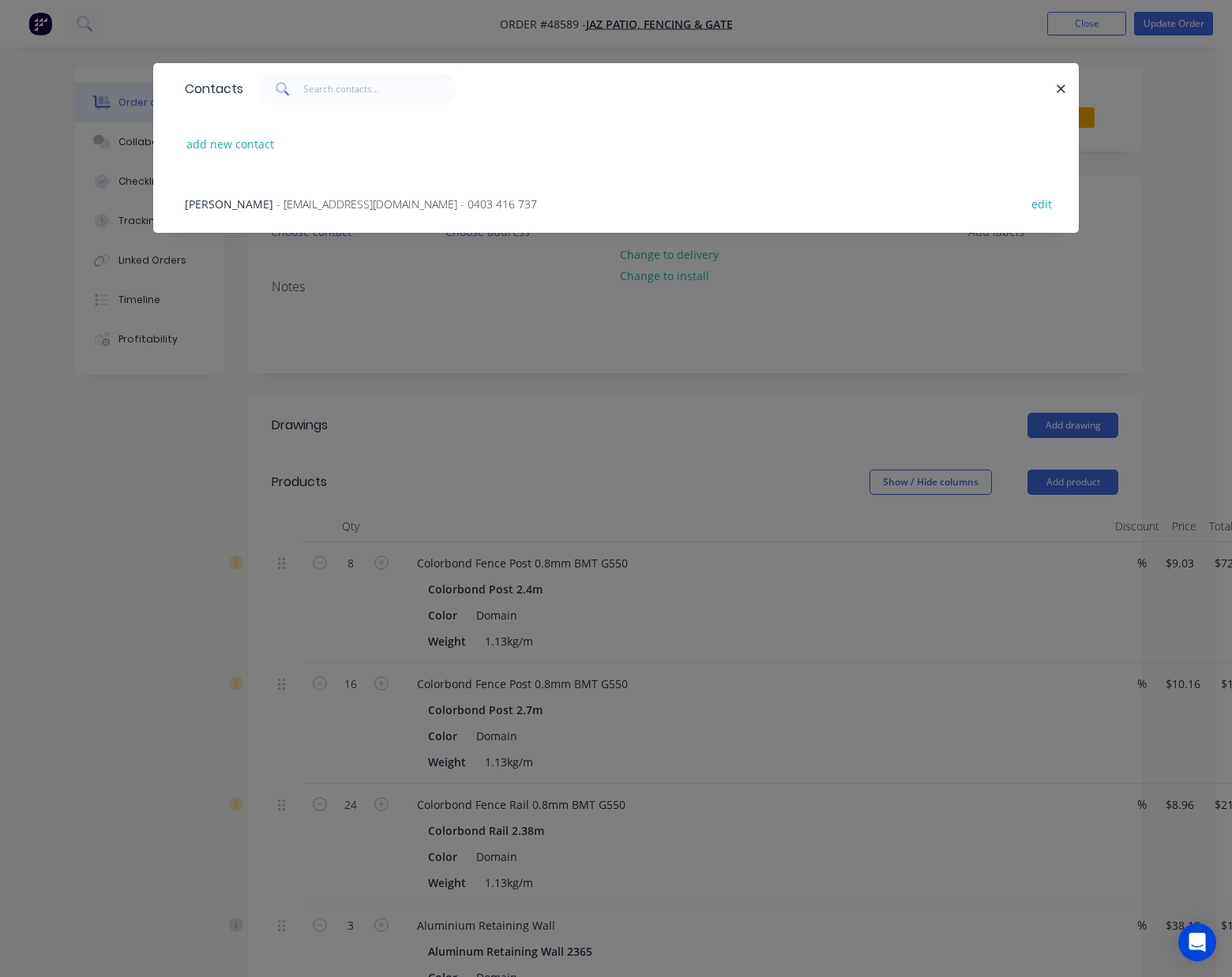
click at [217, 195] on div "Cliff Zhen - jazhomes@hotmail.com - 0403 416 737 edit" at bounding box center [615, 203] width 878 height 59
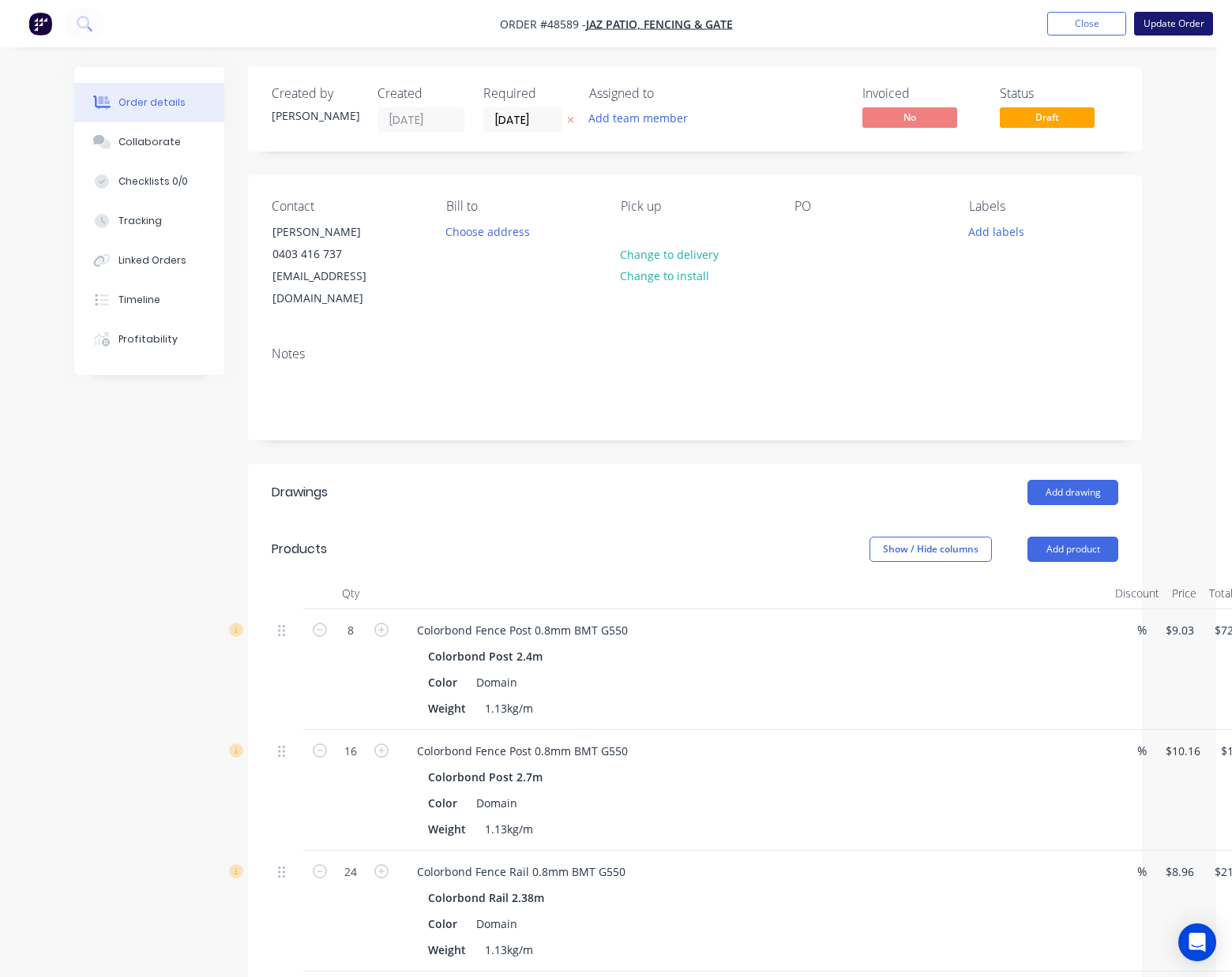
click at [1188, 22] on button "Update Order" at bounding box center [1173, 24] width 79 height 24
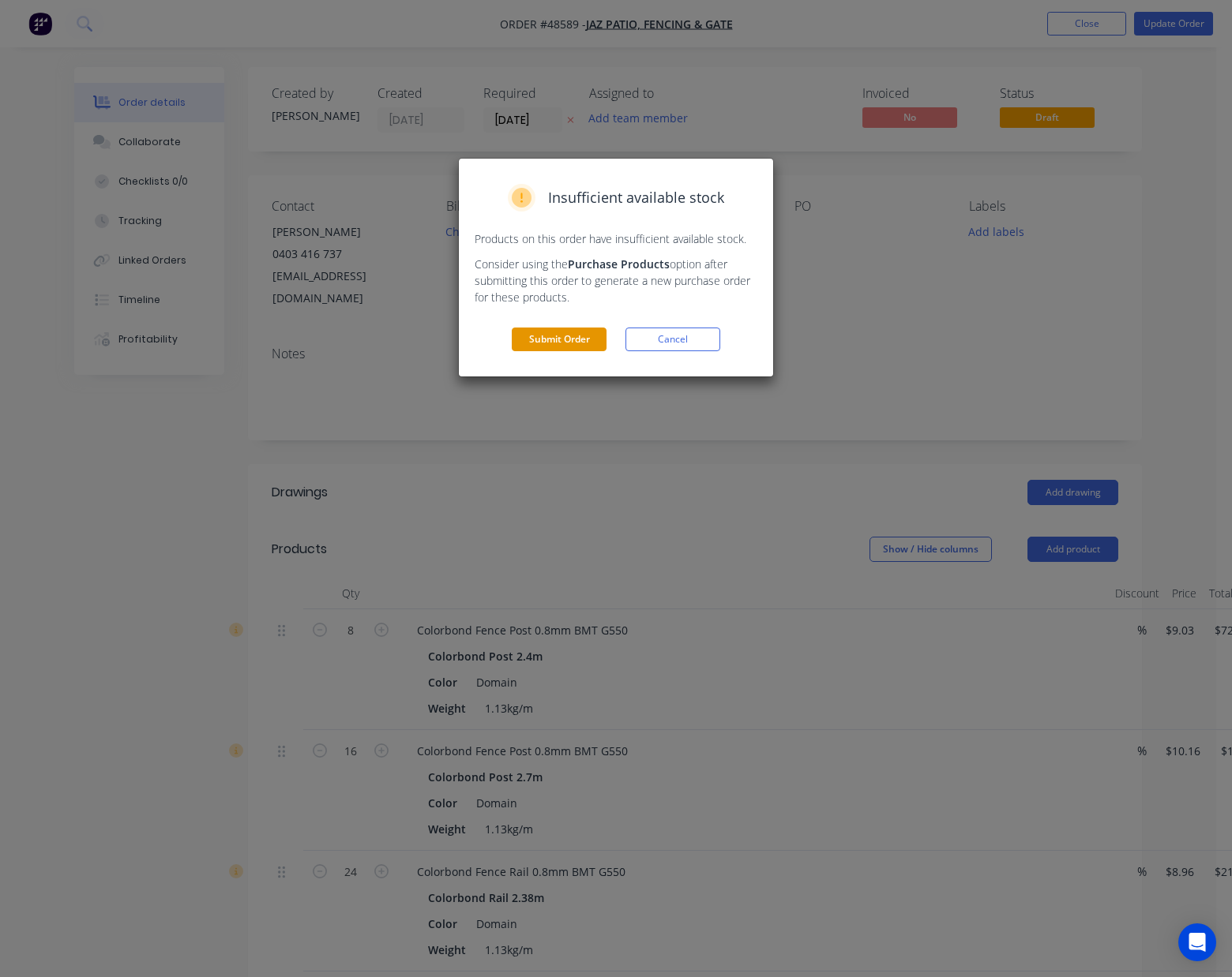
click at [588, 332] on button "Submit Order" at bounding box center [559, 340] width 95 height 24
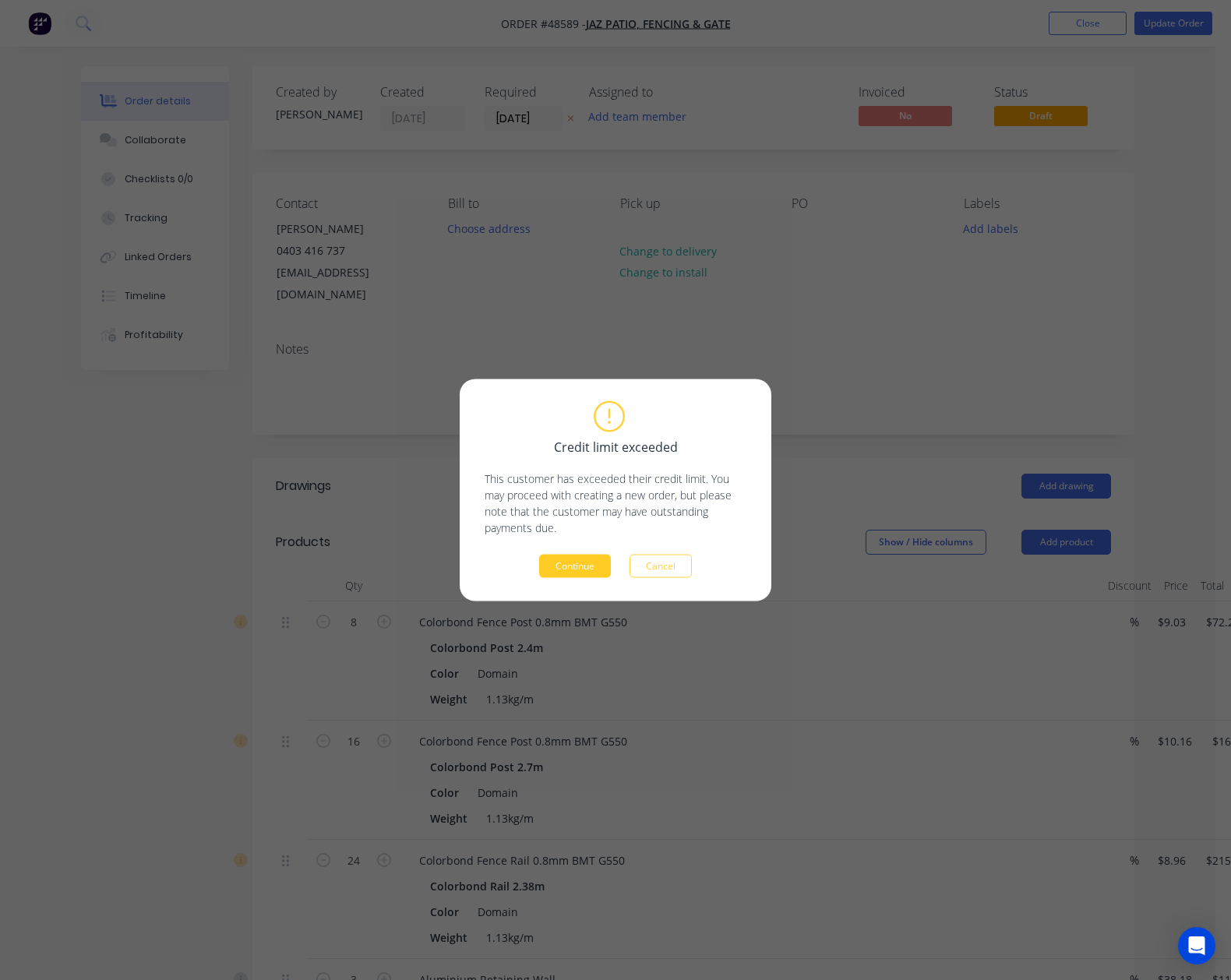
click at [601, 557] on div "Credit limit exceeded This customer has exceeded their credit limit. You may pr…" at bounding box center [616, 490] width 262 height 175
drag, startPoint x: 600, startPoint y: 559, endPoint x: 590, endPoint y: 559, distance: 10.0
click at [590, 559] on button "Continue" at bounding box center [574, 567] width 71 height 23
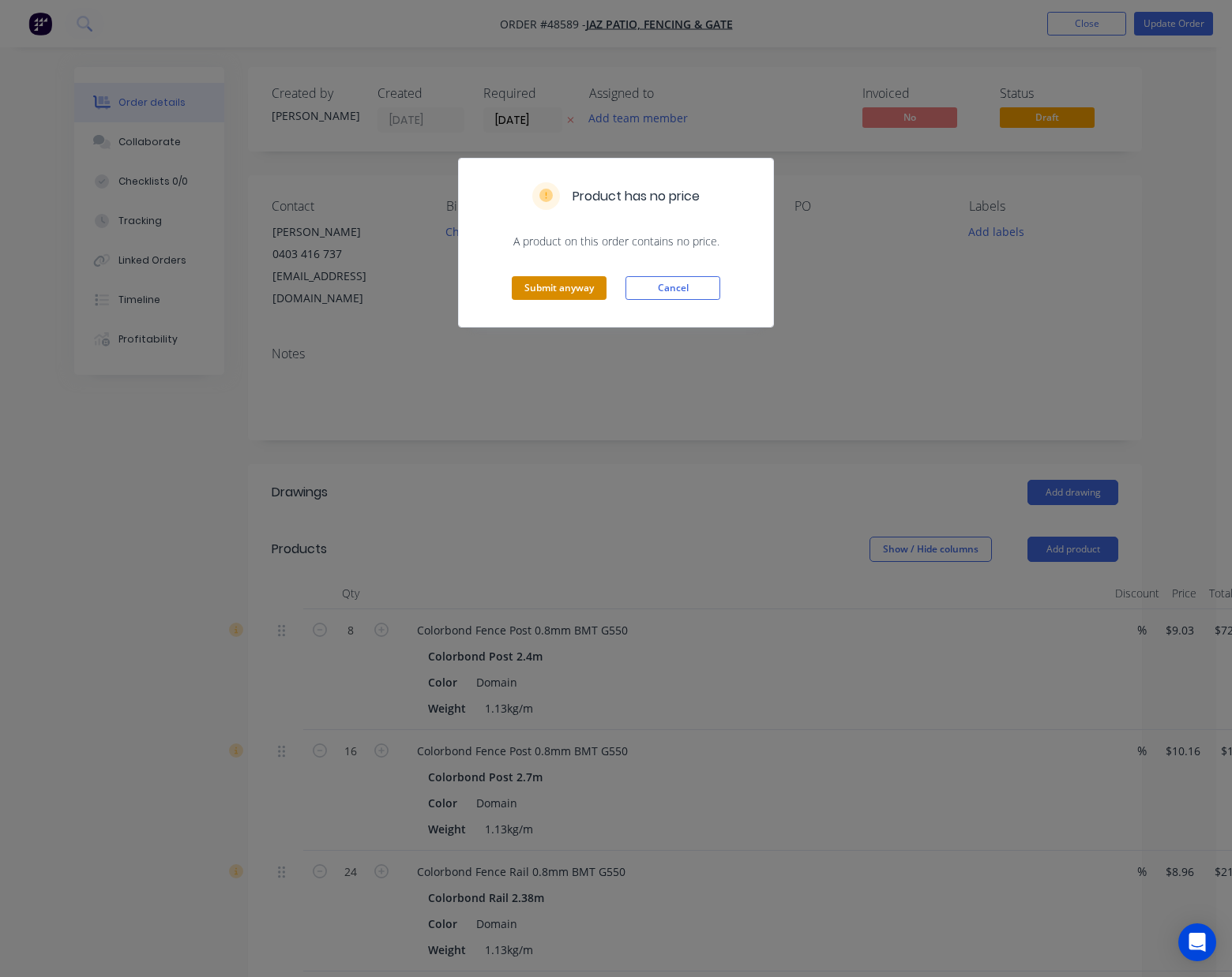
click at [585, 285] on button "Submit anyway" at bounding box center [559, 288] width 95 height 24
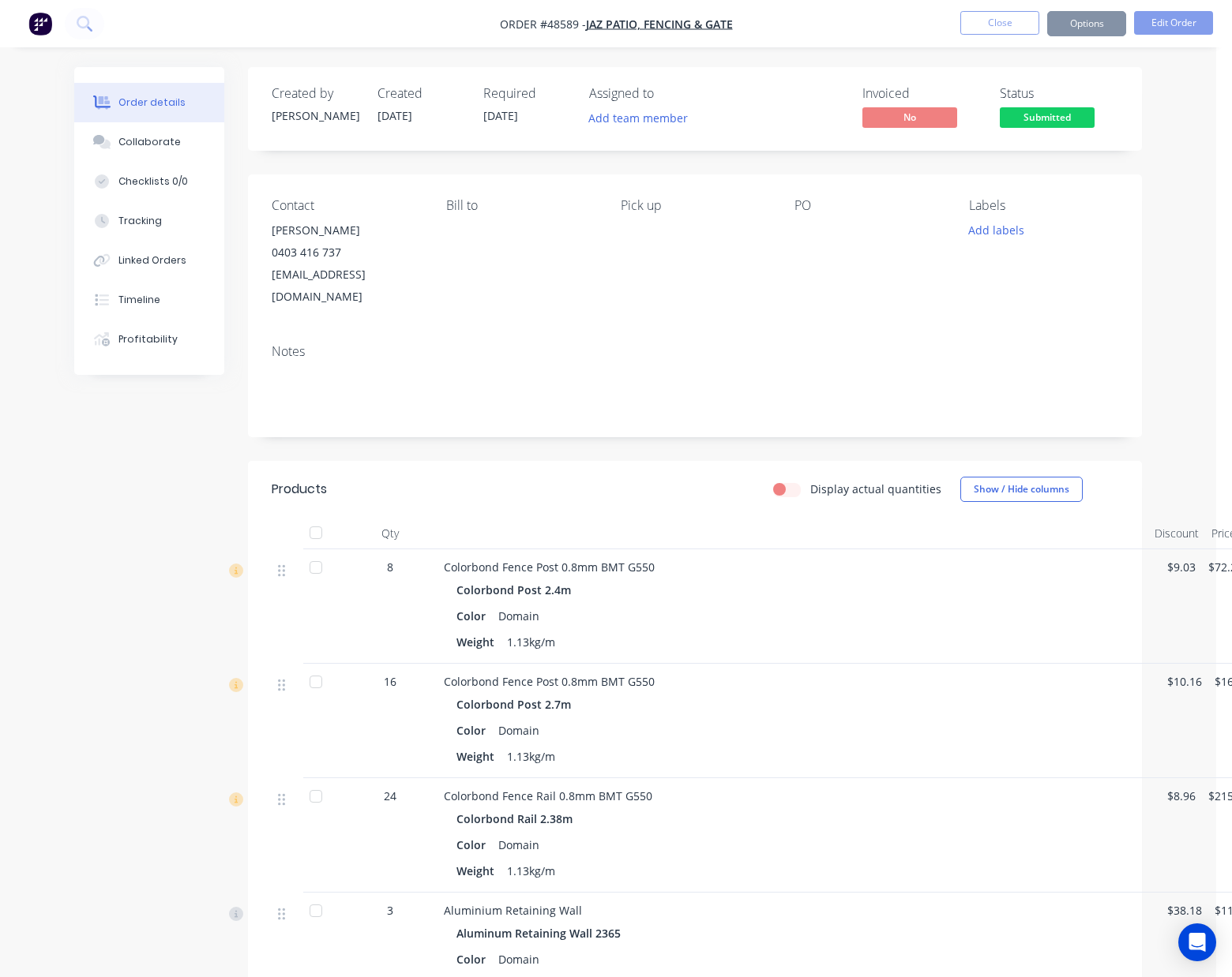
click at [1097, 27] on button "Options" at bounding box center [1086, 24] width 79 height 25
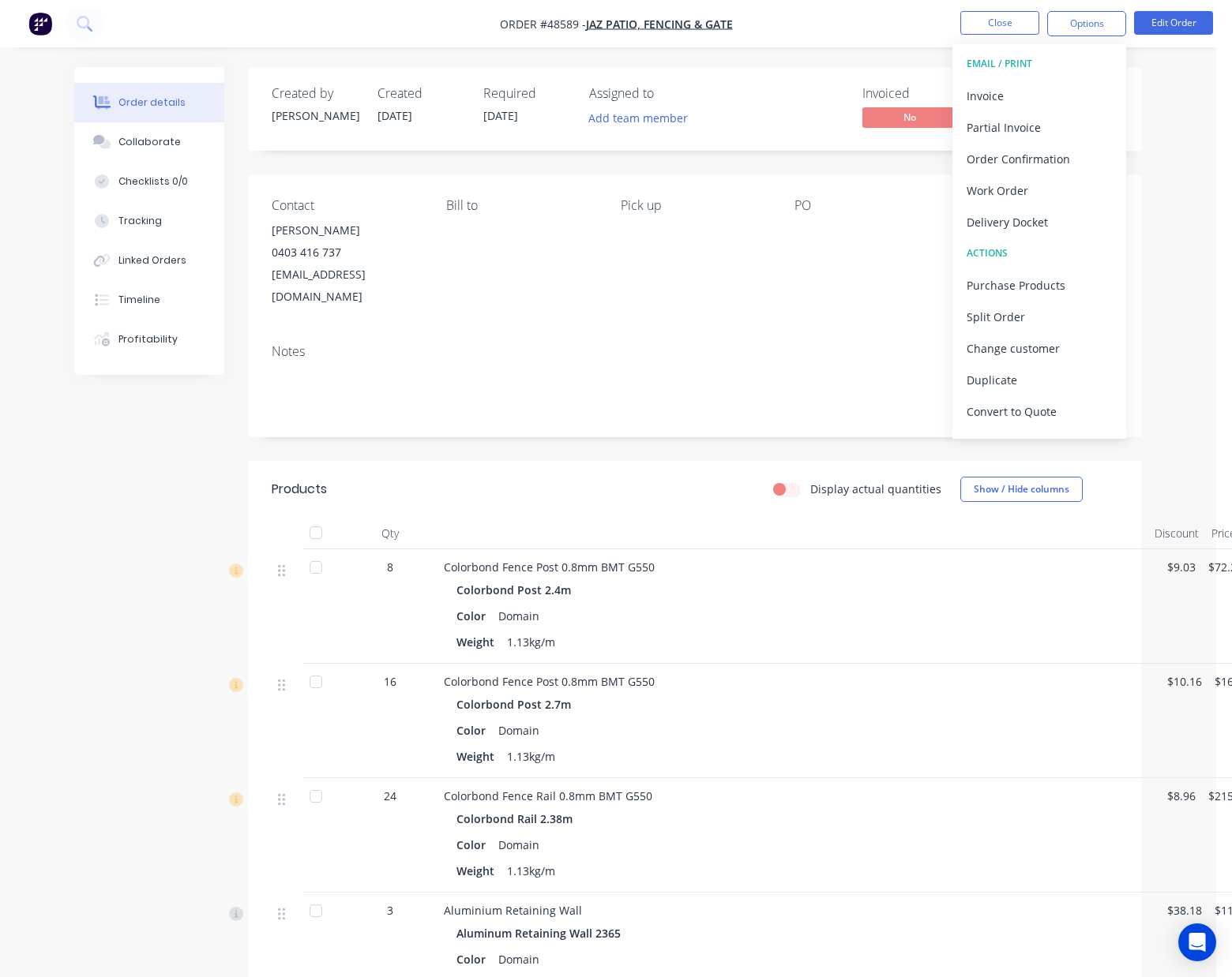
click at [1036, 213] on div "Delivery Docket" at bounding box center [1038, 222] width 145 height 23
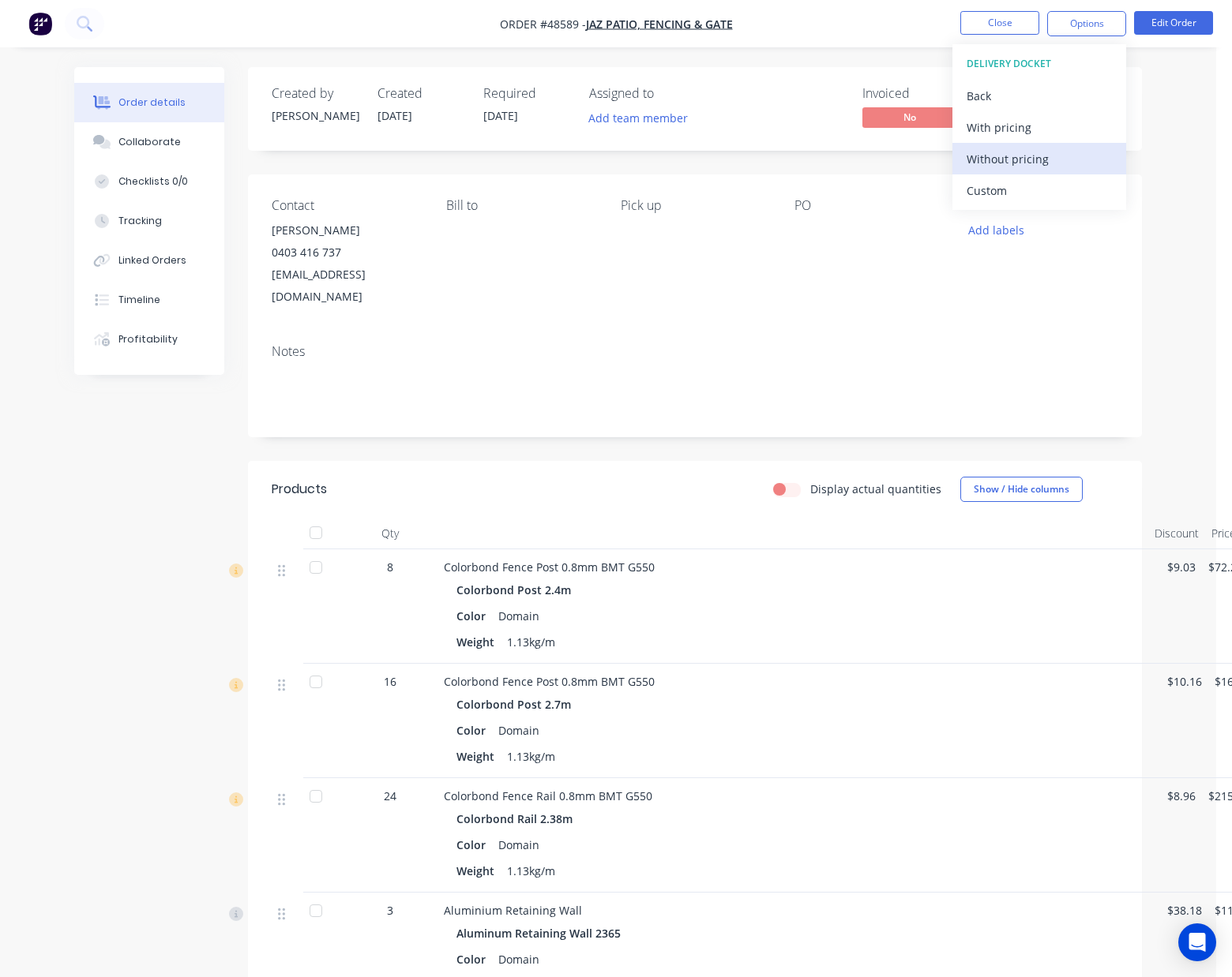
click at [1041, 160] on div "Without pricing" at bounding box center [1038, 159] width 145 height 23
drag, startPoint x: 780, startPoint y: 232, endPoint x: 918, endPoint y: 147, distance: 162.1
click at [784, 228] on div "Contact Cliff Zhen 0403 416 737 jazhomes@hotmail.com Bill to Pick up PO Labels …" at bounding box center [695, 252] width 894 height 157
click at [1041, 114] on span "Submitted" at bounding box center [1047, 116] width 95 height 20
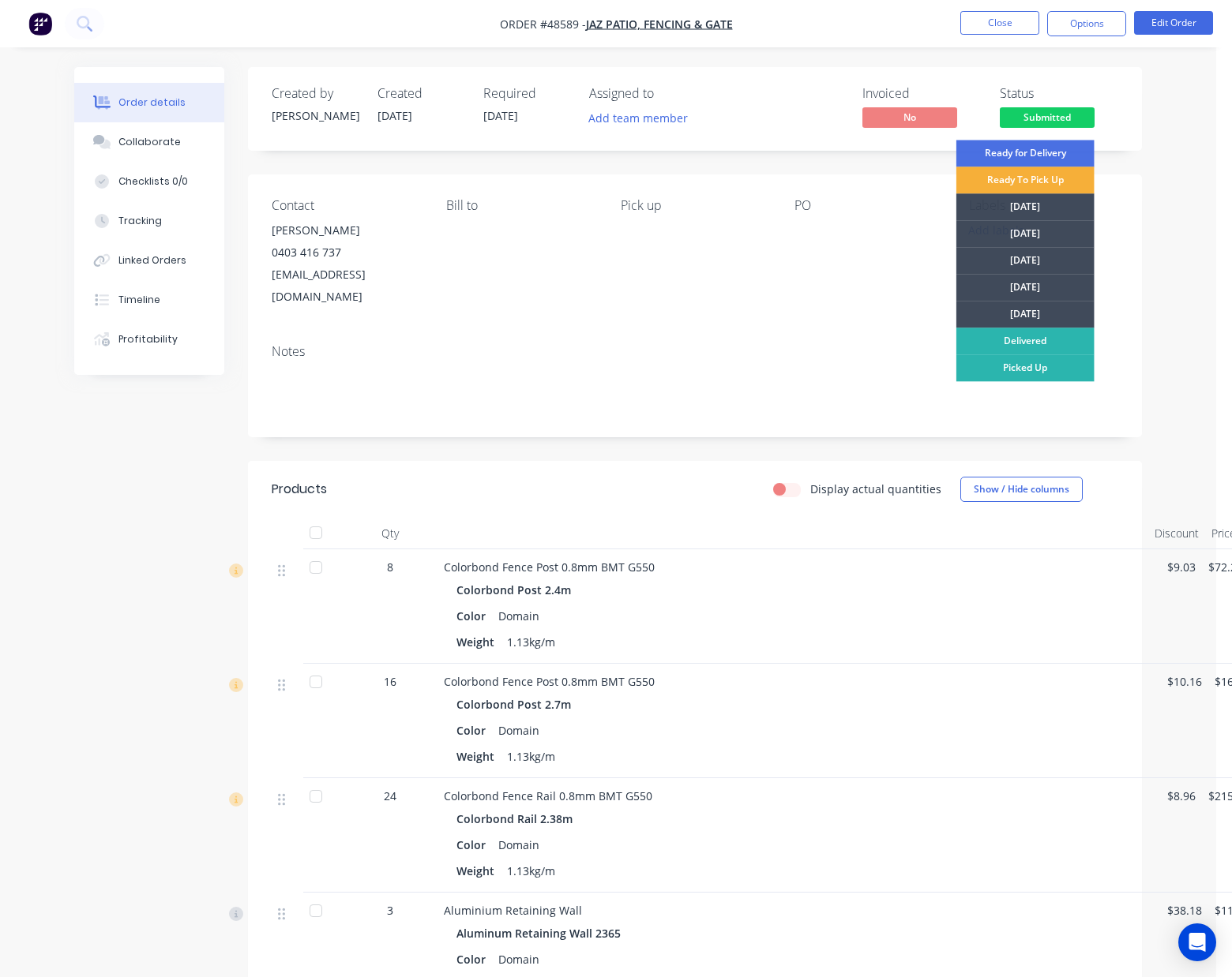
drag, startPoint x: 1023, startPoint y: 359, endPoint x: 1055, endPoint y: 117, distance: 244.1
click at [1024, 359] on div "Picked Up" at bounding box center [1025, 368] width 138 height 27
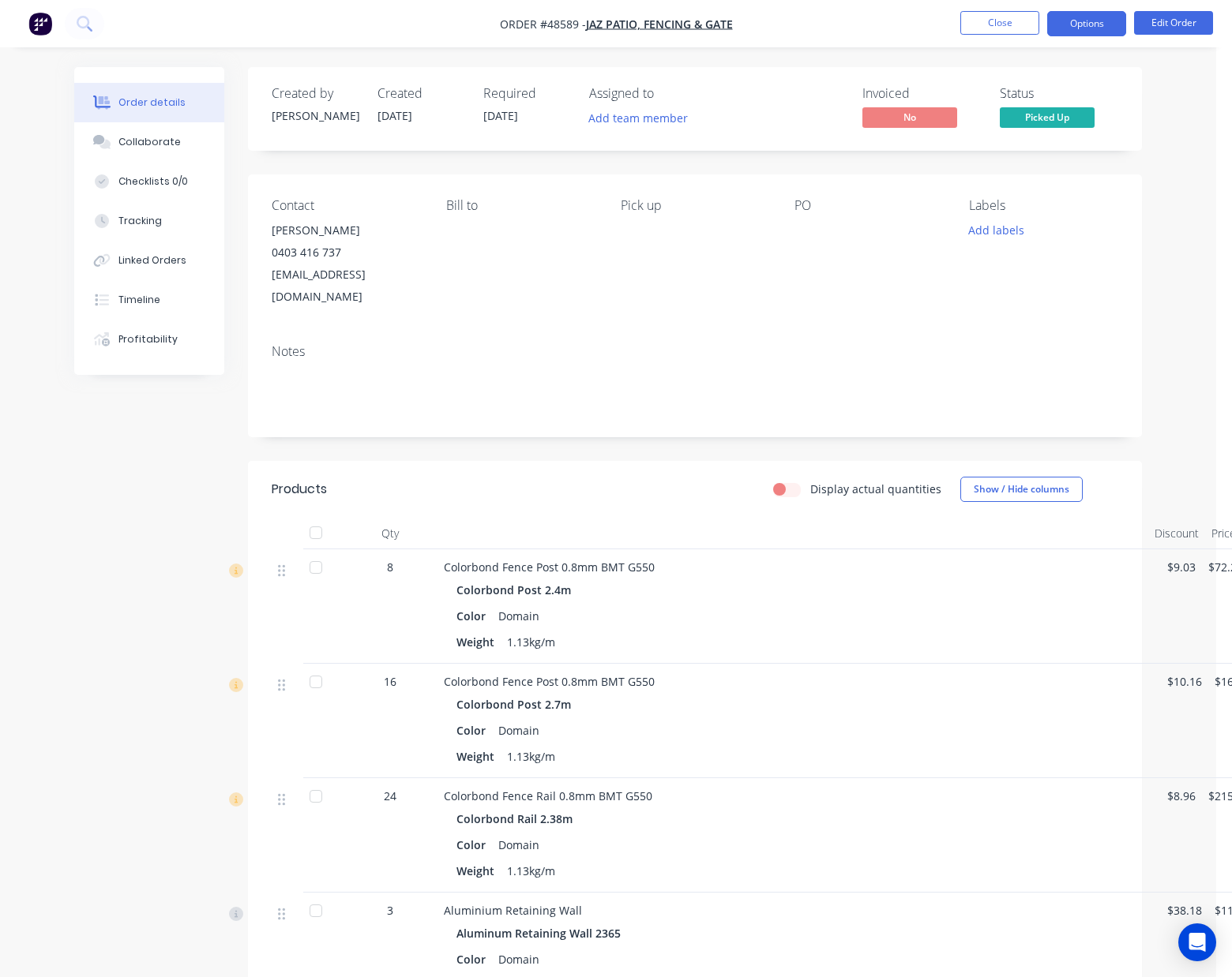
click at [1098, 27] on button "Options" at bounding box center [1086, 24] width 79 height 25
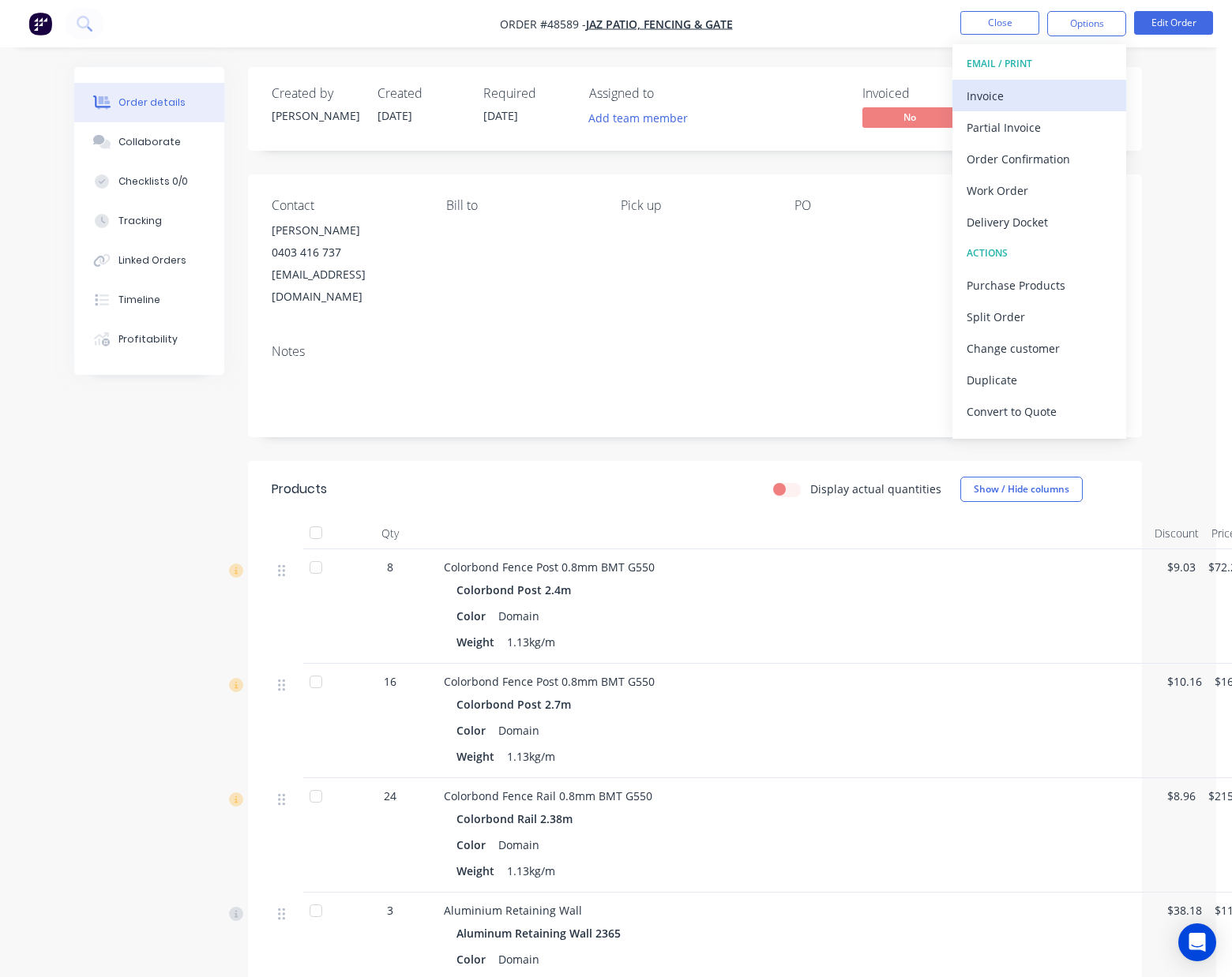
click at [1009, 90] on div "Invoice" at bounding box center [1038, 95] width 145 height 23
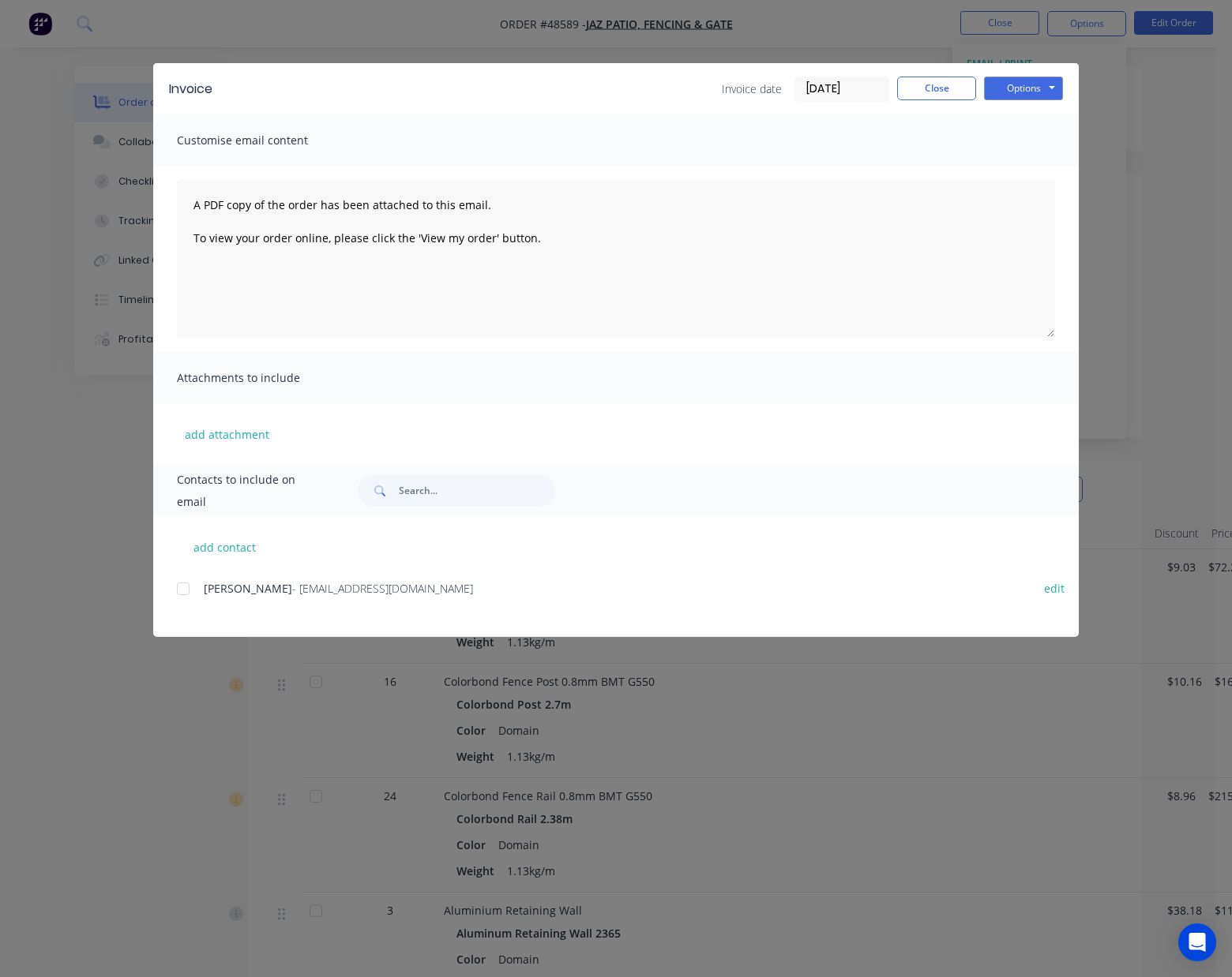
click at [184, 595] on div at bounding box center [183, 589] width 31 height 31
click at [1023, 81] on button "Options" at bounding box center [1023, 88] width 79 height 24
click at [1010, 169] on button "Email" at bounding box center [1034, 168] width 101 height 26
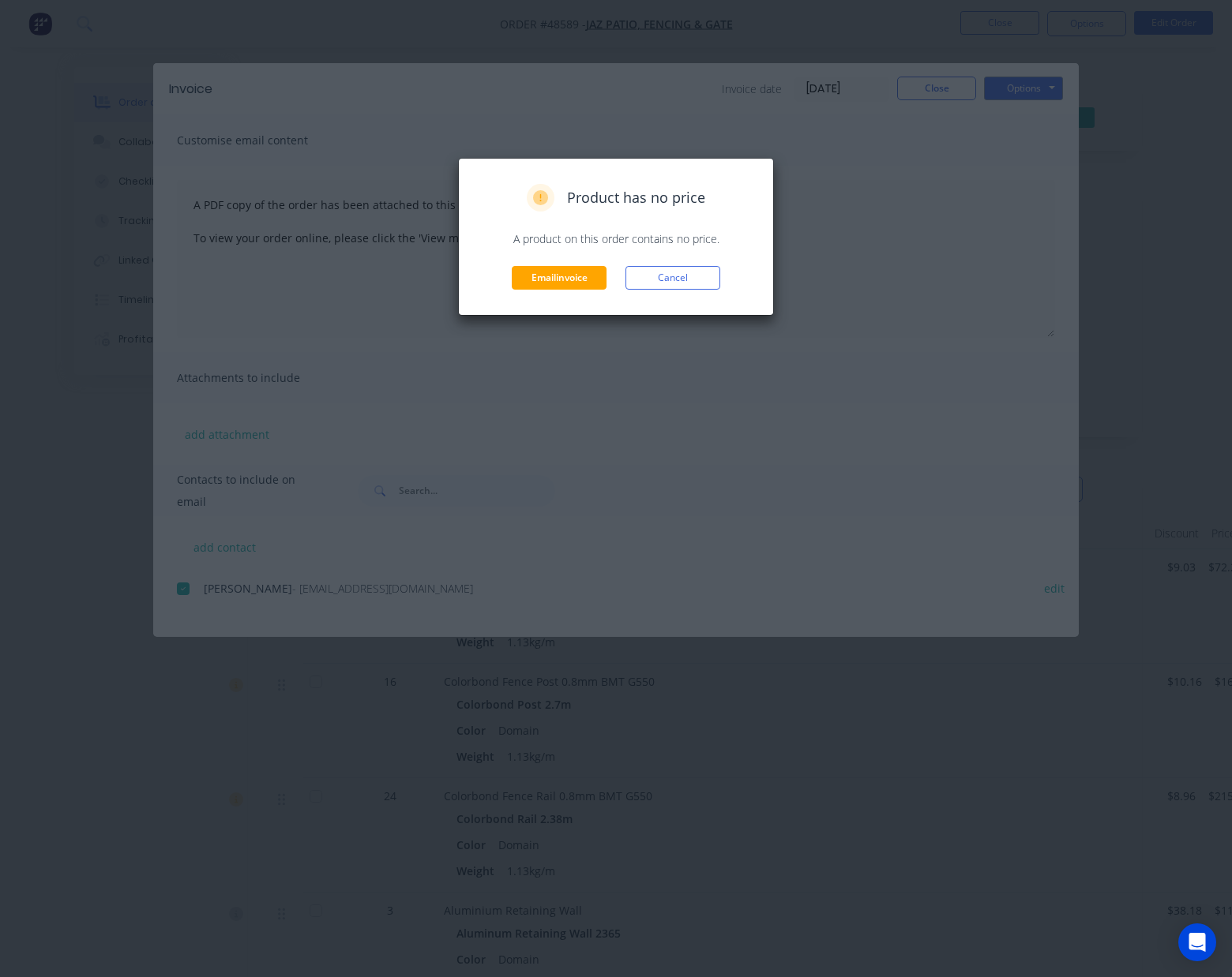
click at [551, 301] on div "Product has no price A product on this order contains no price. Email invoice C…" at bounding box center [616, 237] width 316 height 158
click at [551, 287] on button "Email invoice" at bounding box center [559, 278] width 95 height 24
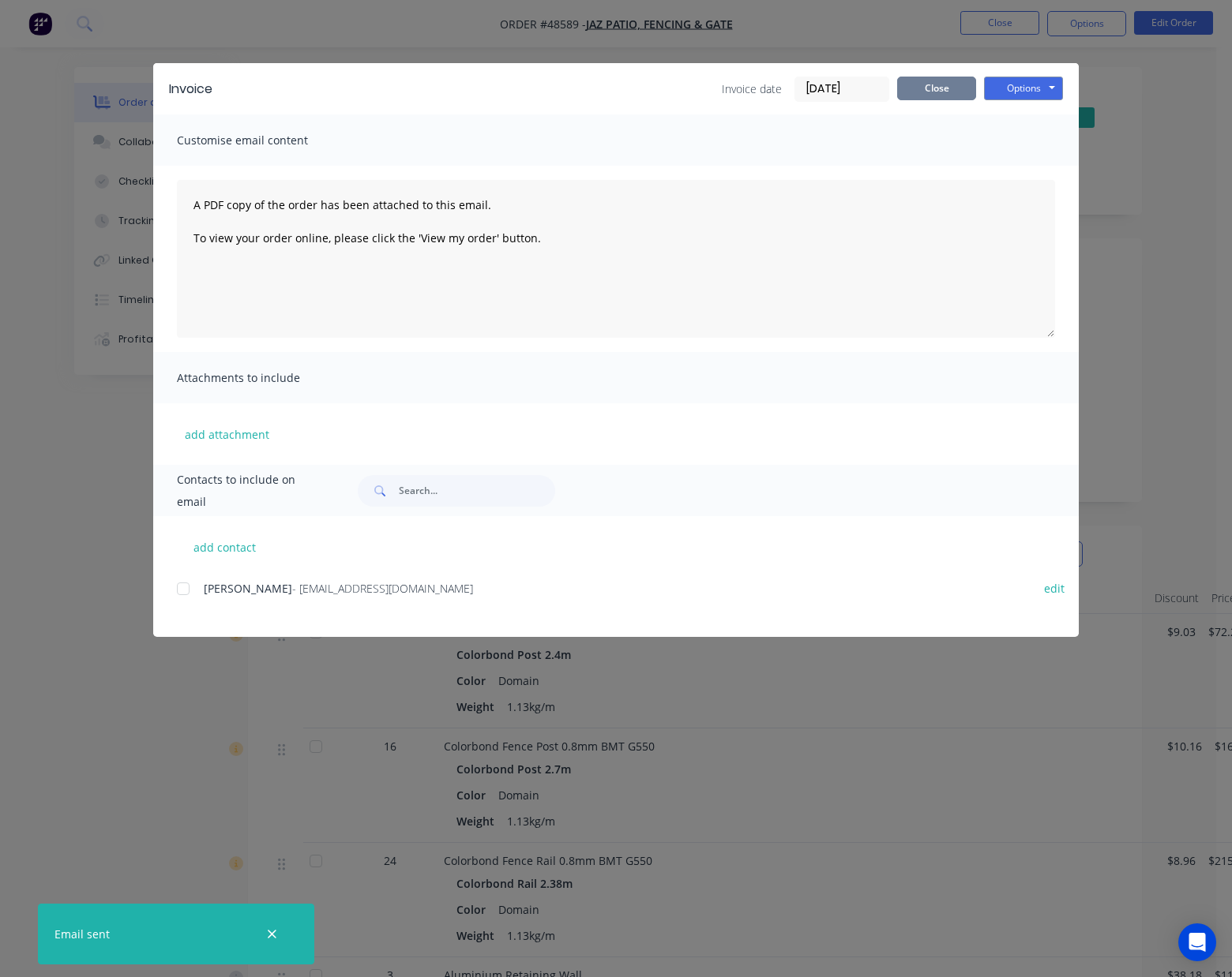
click at [945, 88] on button "Close" at bounding box center [936, 88] width 79 height 24
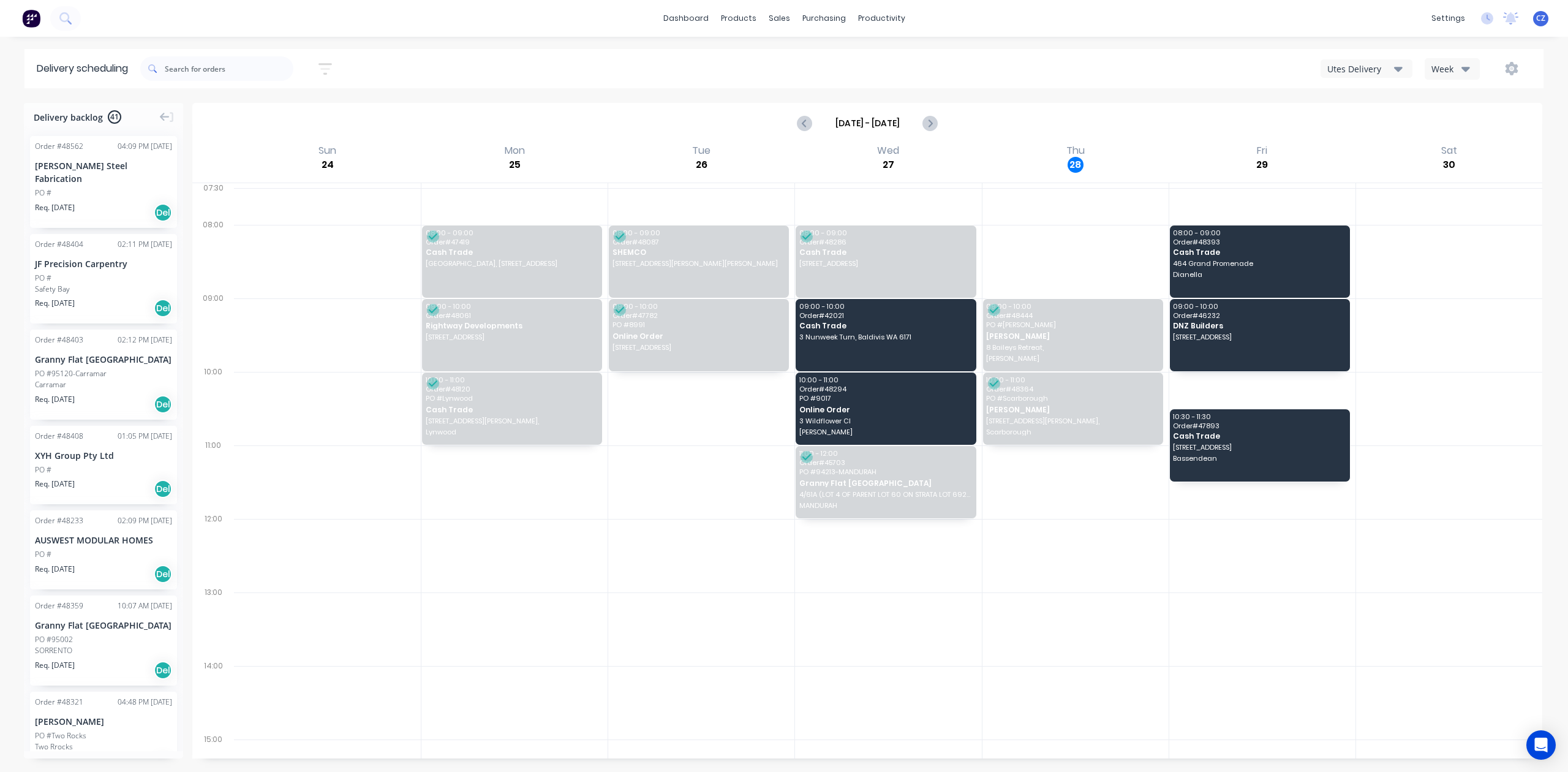
click at [1380, 71] on div "Utes Delivery" at bounding box center [1360, 69] width 67 height 13
click at [1139, 67] on div "Utes Delivery Semi-Truck with Hiab Steelframing Truck Utes Delivery Midland Hia…" at bounding box center [1180, 68] width 702 height 22
click at [931, 121] on icon "Next page" at bounding box center [930, 123] width 15 height 15
type input "[DATE] - [DATE]"
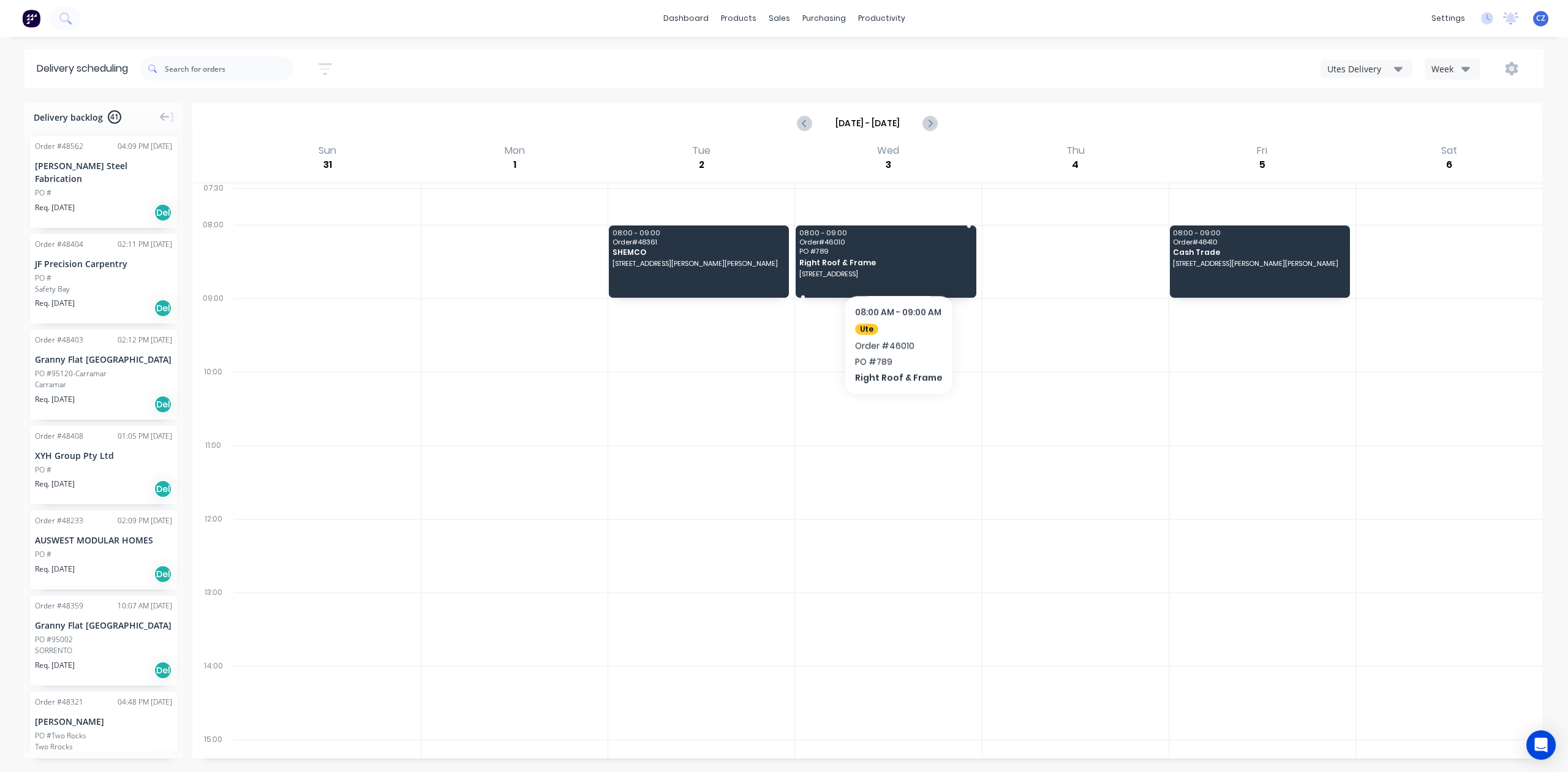
click at [898, 257] on div "08:00 - 09:00 Order # 46010 PO # 789 Right Roof & Frame [STREET_ADDRESS]" at bounding box center [885, 262] width 180 height 73
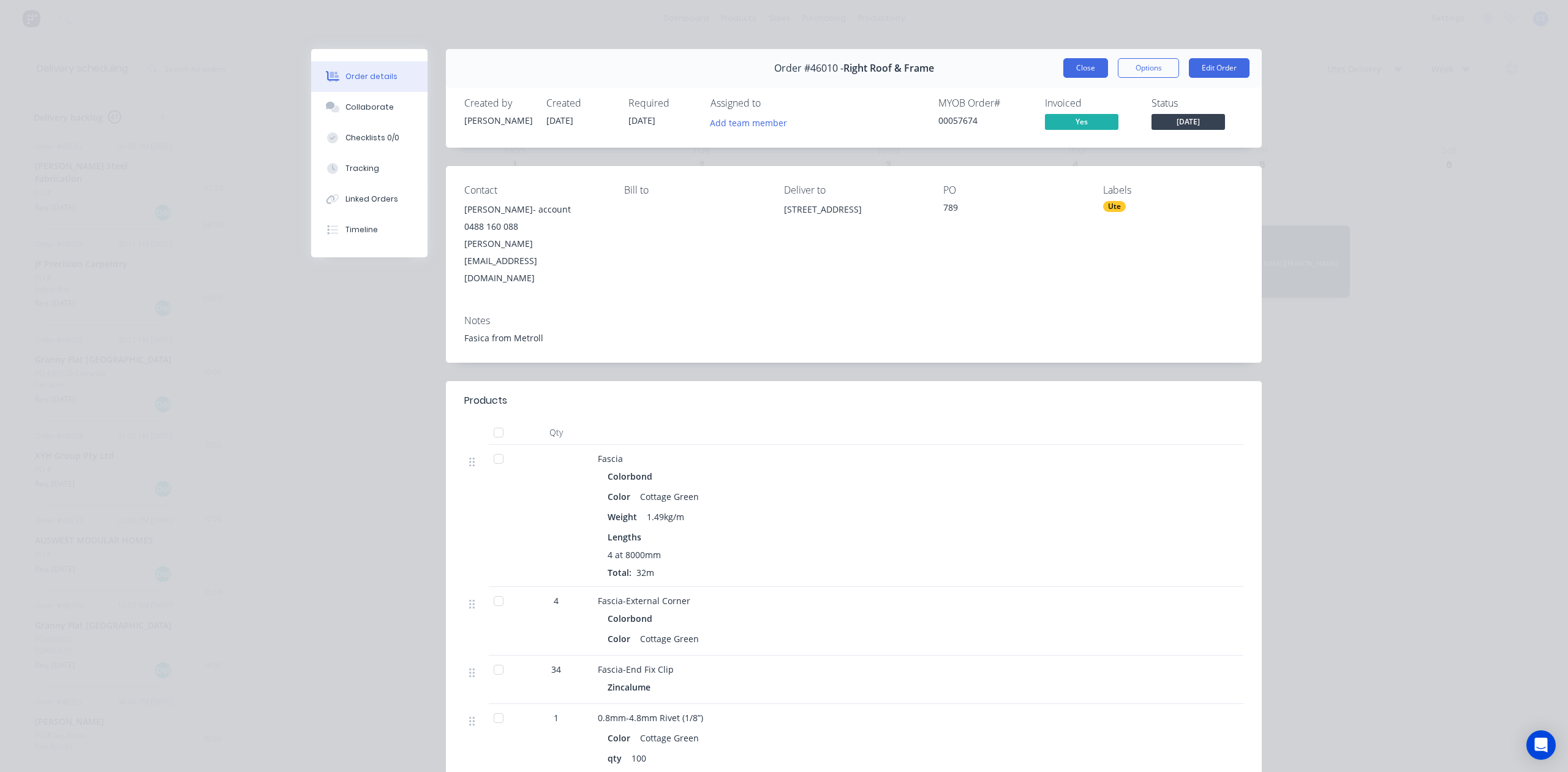
click at [1078, 69] on button "Close" at bounding box center [1086, 68] width 45 height 20
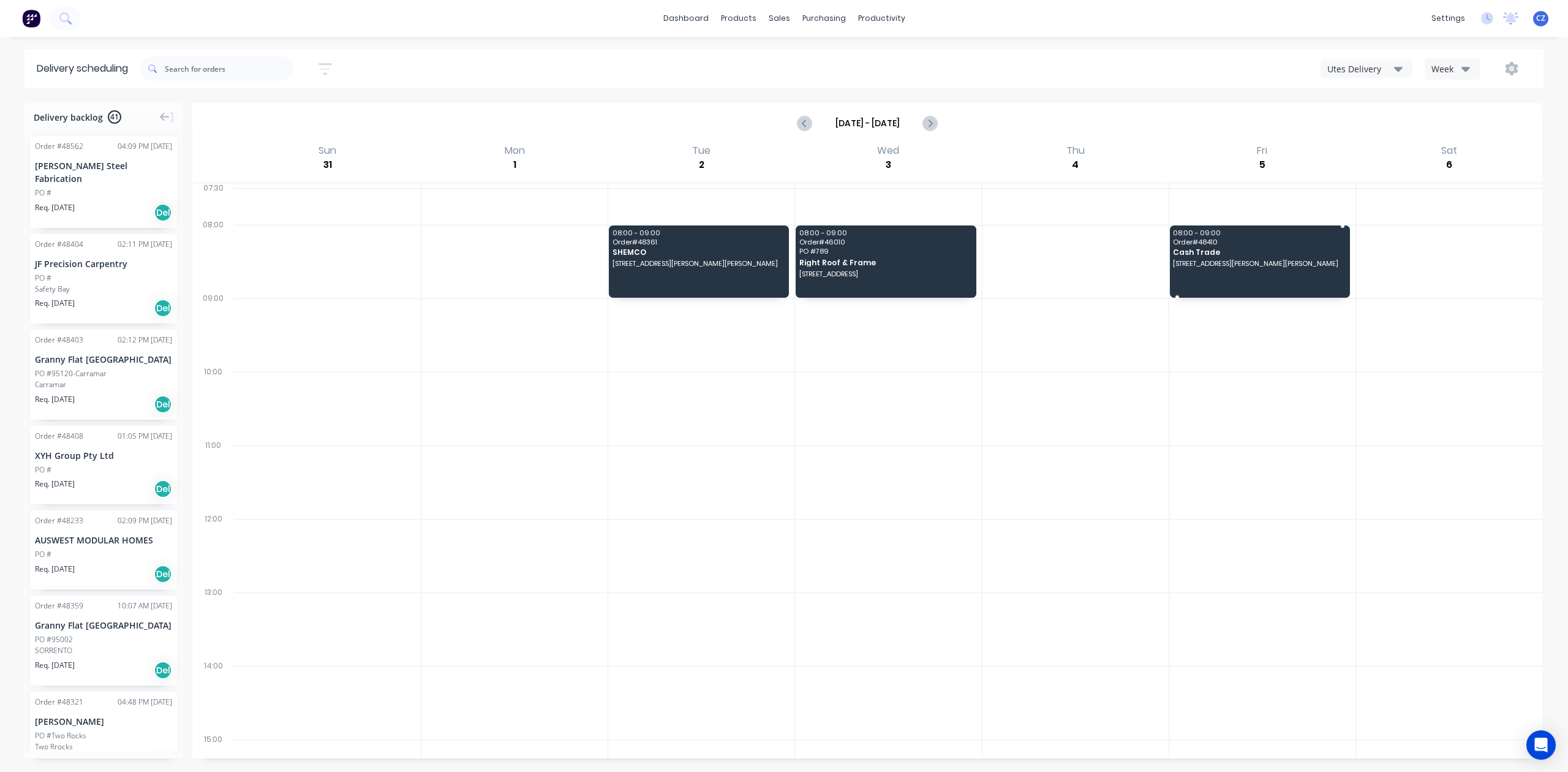
click at [1251, 253] on span "Cash Trade" at bounding box center [1259, 252] width 171 height 8
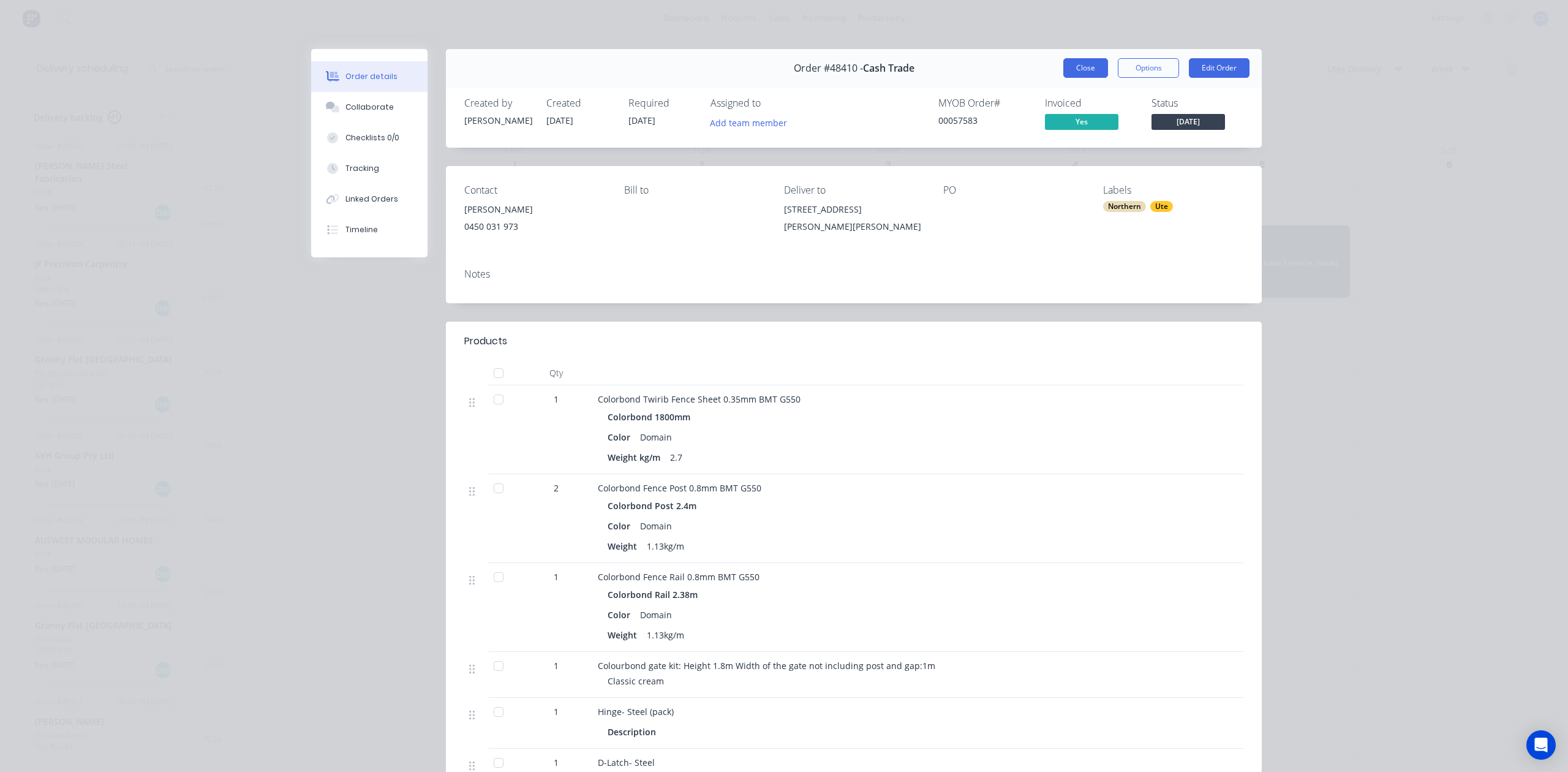
click at [1078, 71] on button "Close" at bounding box center [1086, 68] width 45 height 20
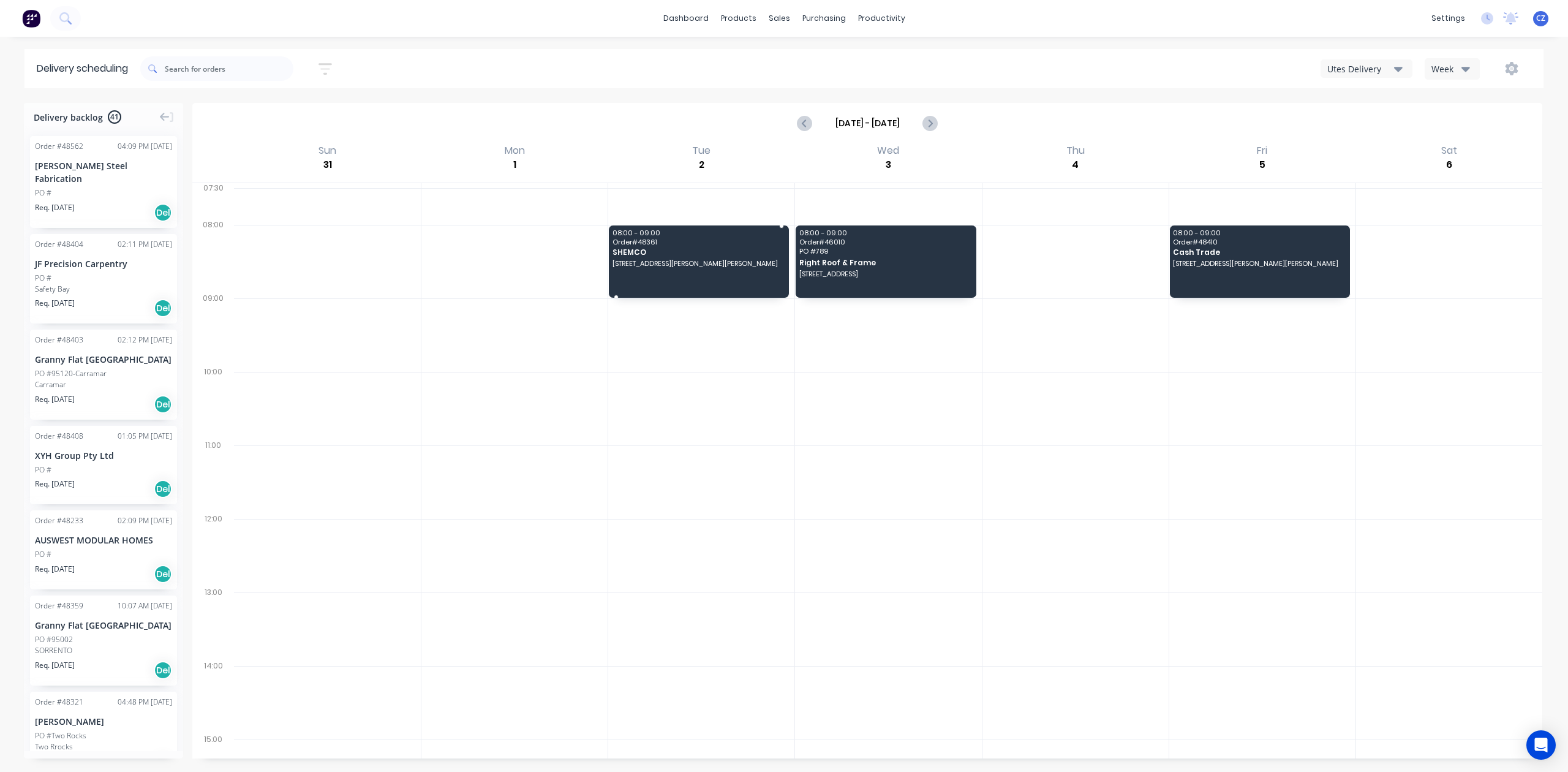
click at [684, 260] on span "[STREET_ADDRESS][PERSON_NAME][PERSON_NAME]" at bounding box center [698, 263] width 171 height 7
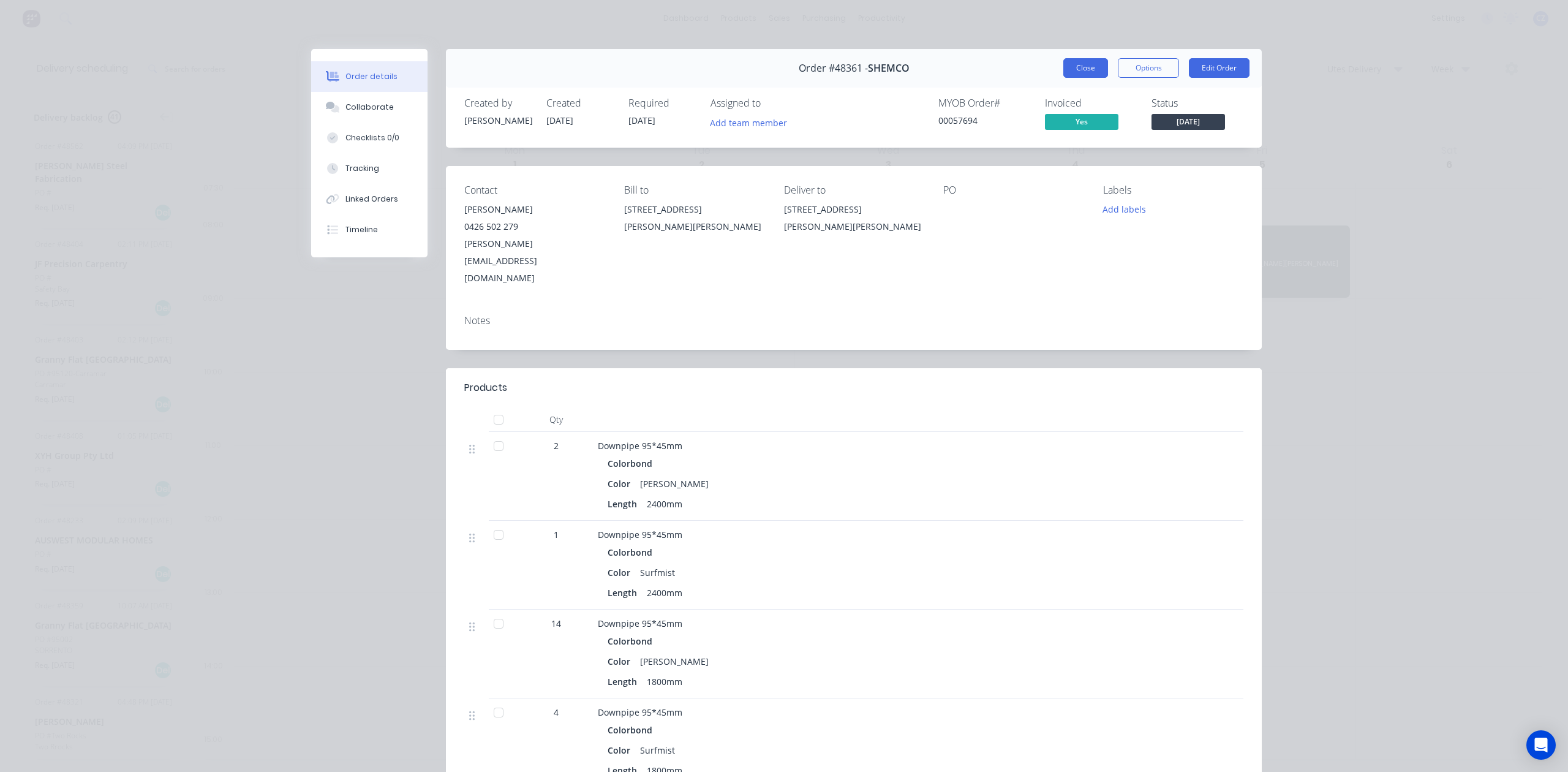
click at [1076, 77] on button "Close" at bounding box center [1086, 68] width 45 height 20
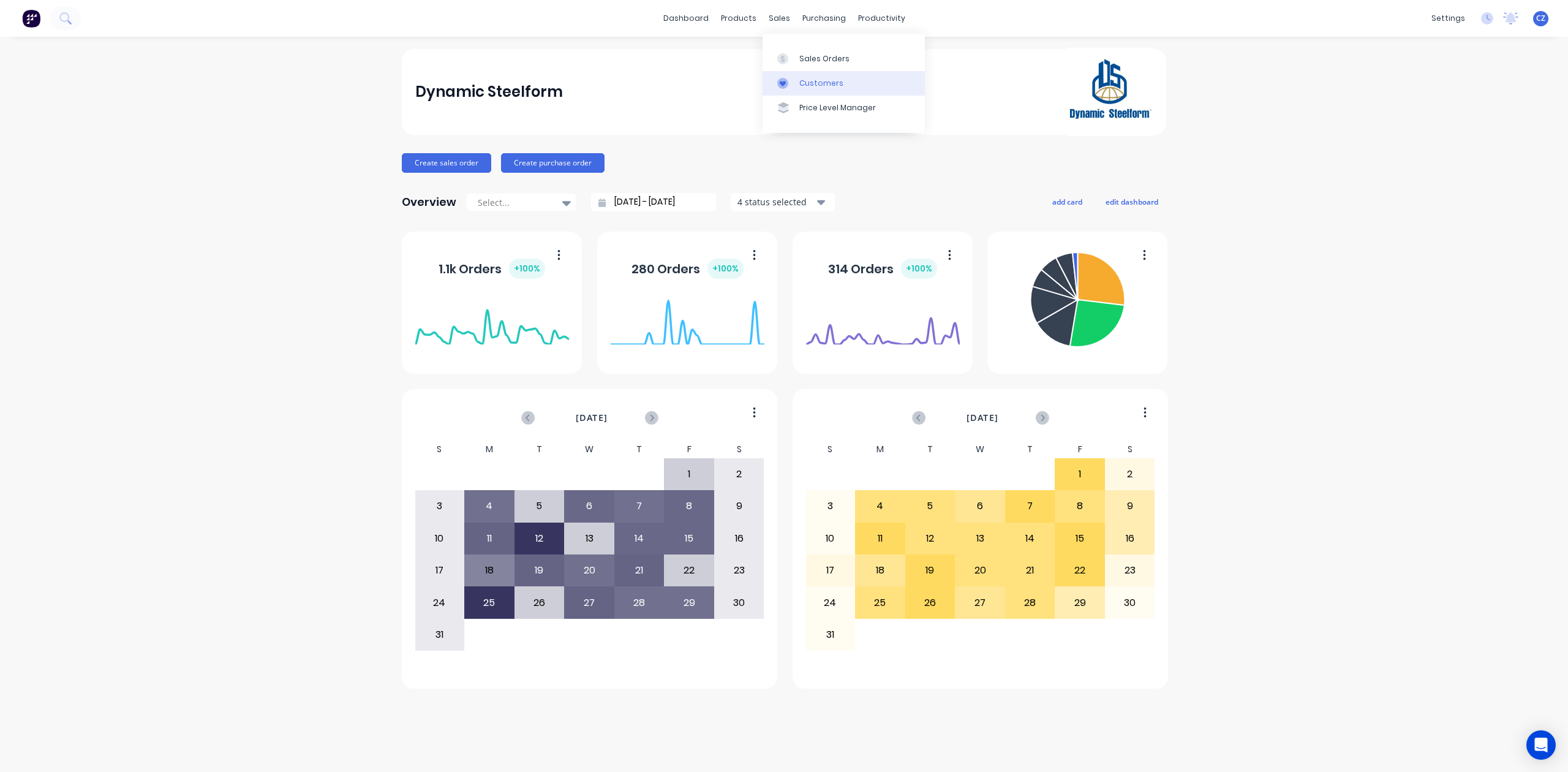
click at [801, 86] on div "Customers" at bounding box center [821, 83] width 44 height 11
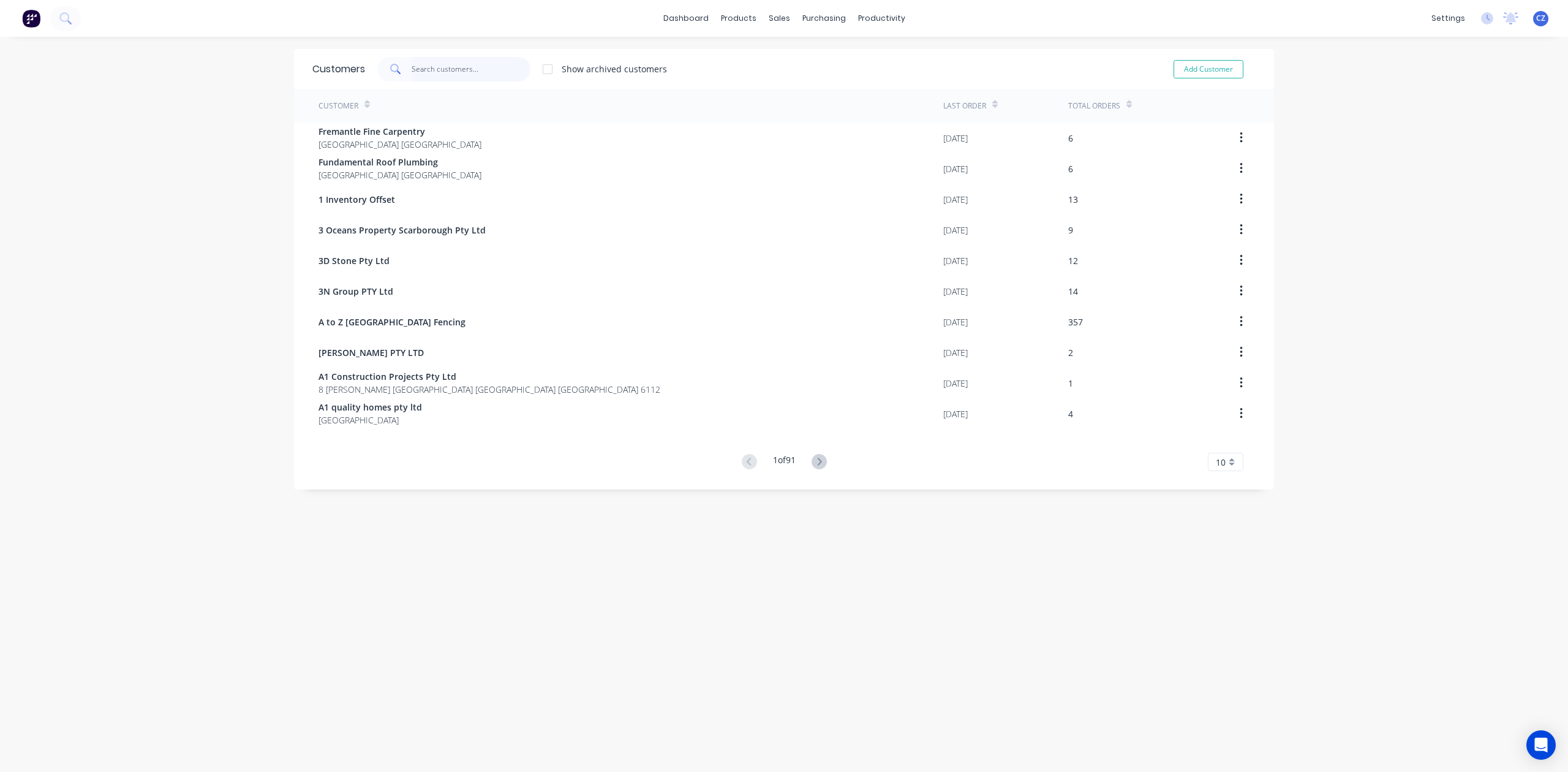
click at [469, 57] on input "text" at bounding box center [471, 69] width 119 height 24
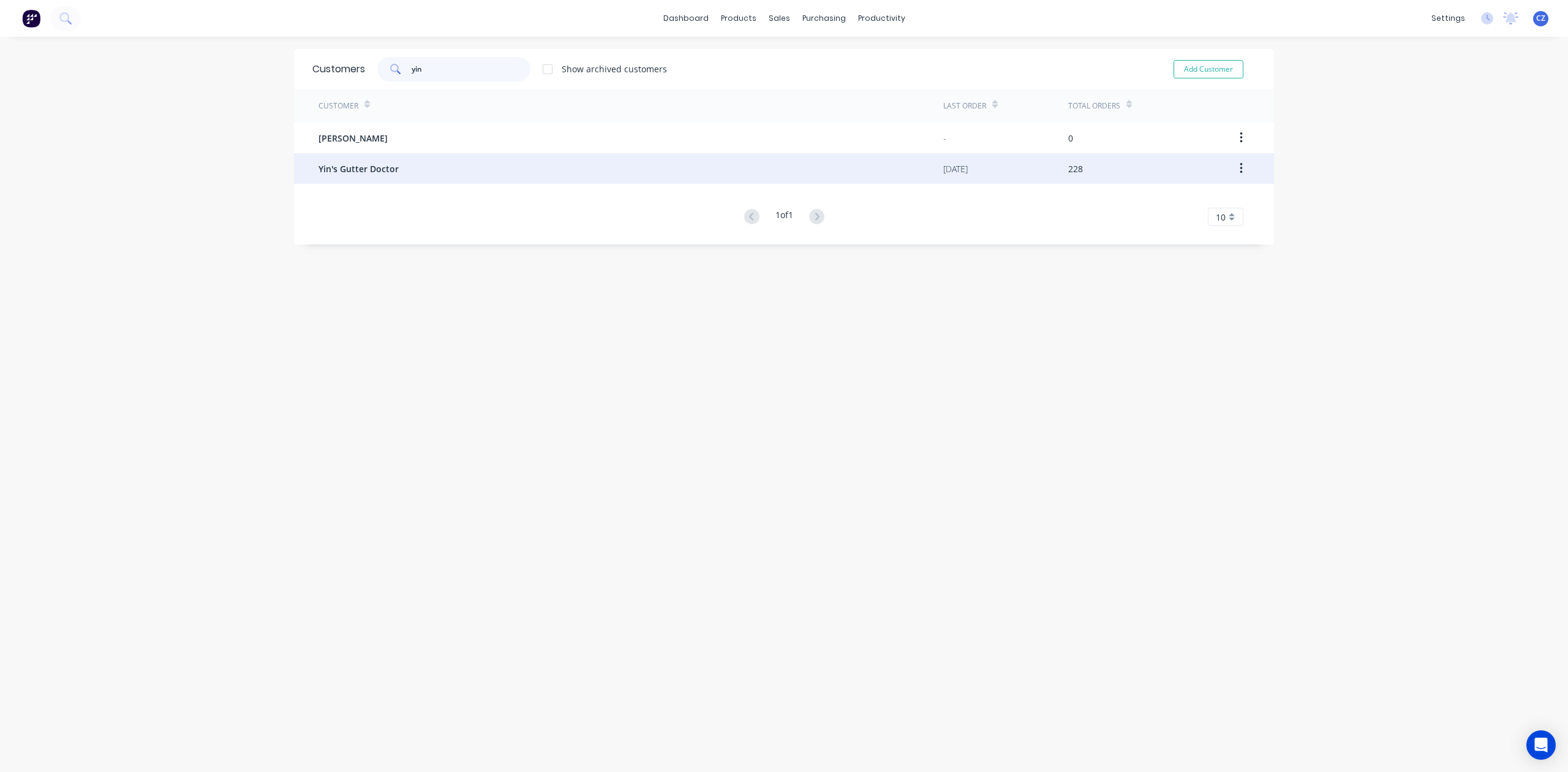
type input "yin"
click at [513, 165] on div "Yin's Gutter Doctor" at bounding box center [631, 168] width 625 height 30
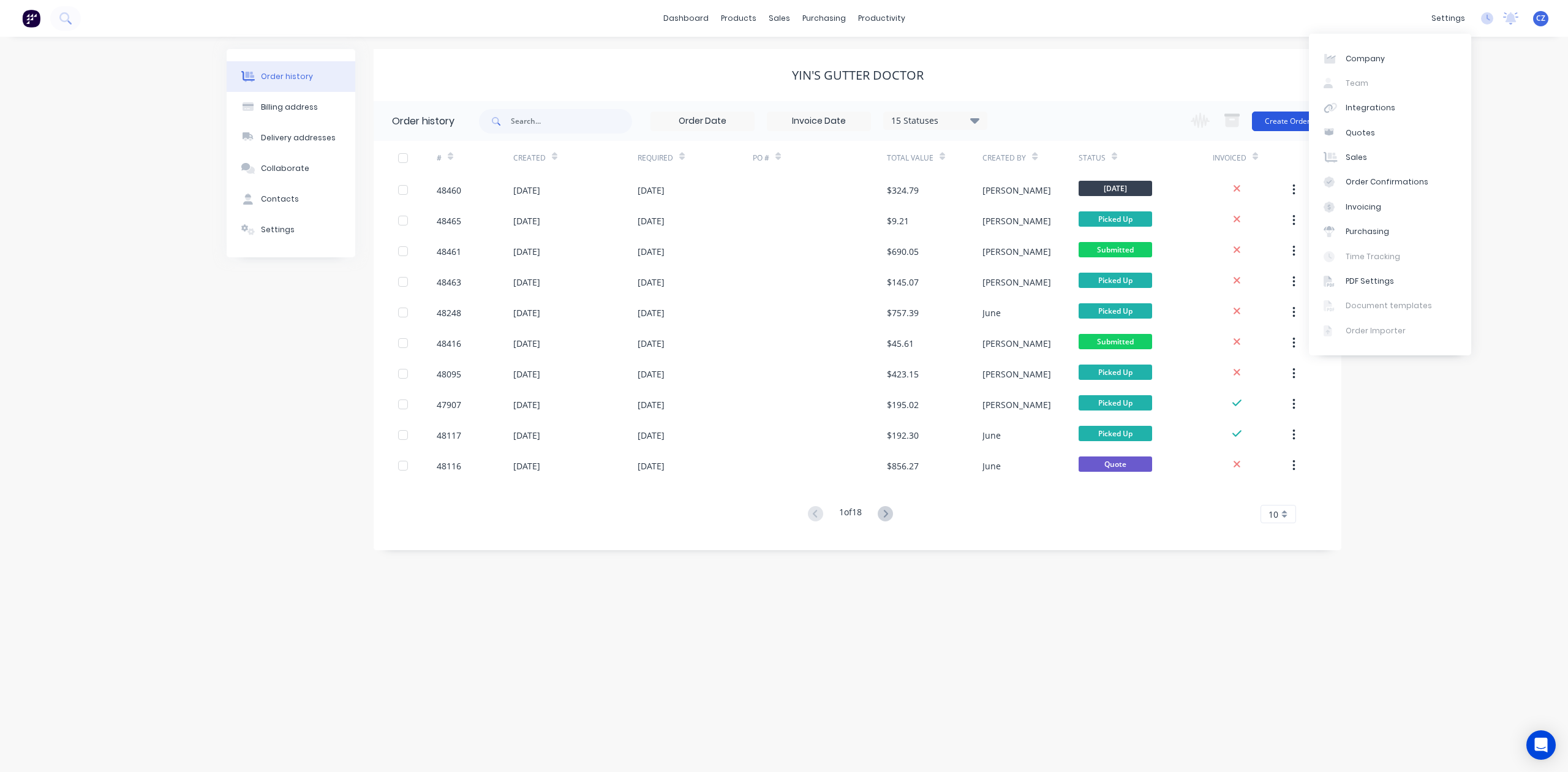
click at [1285, 116] on button "Create Order" at bounding box center [1287, 121] width 71 height 20
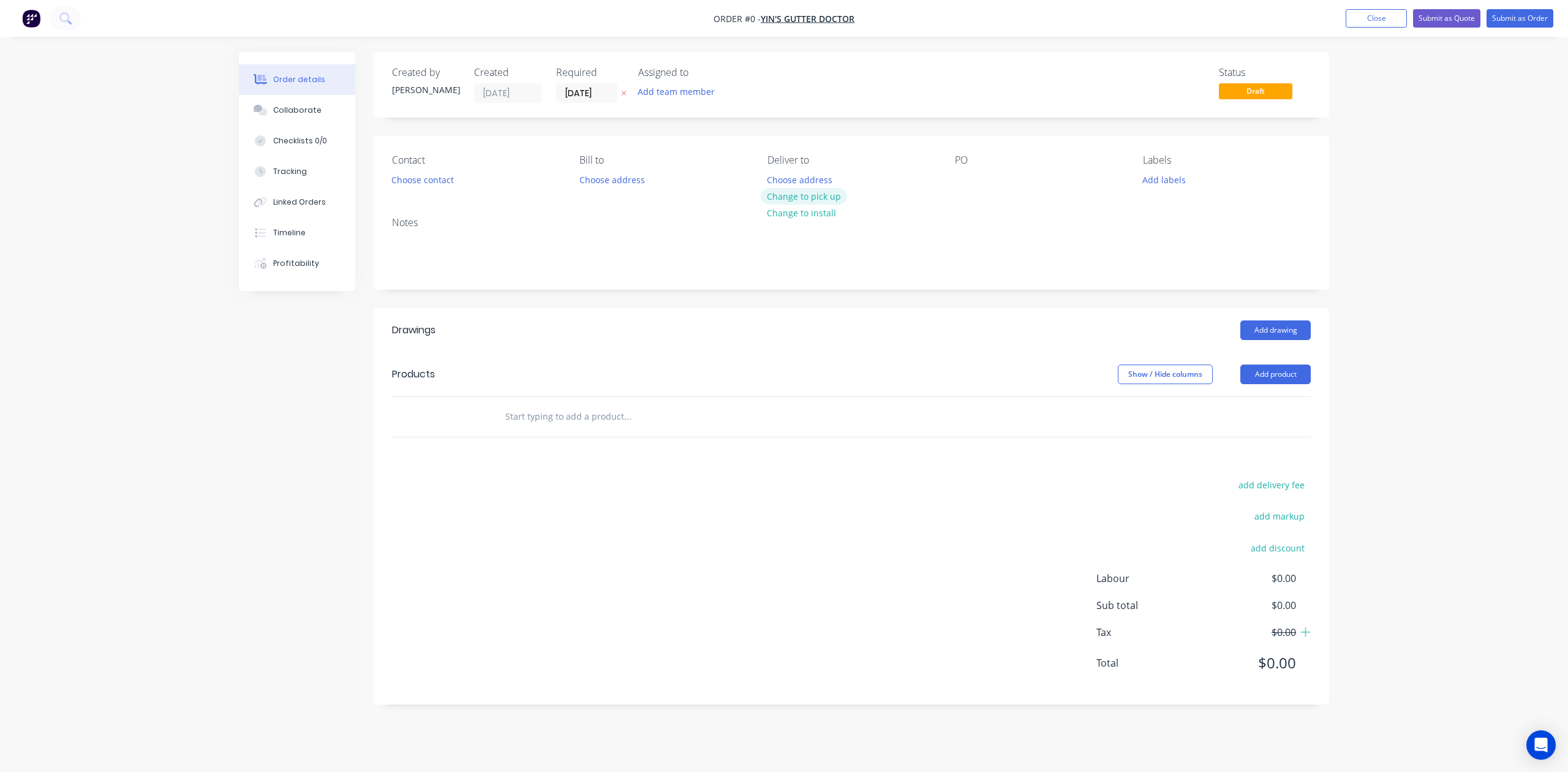
click at [799, 201] on button "Change to pick up" at bounding box center [804, 196] width 87 height 16
click at [1264, 372] on button "Add product" at bounding box center [1275, 374] width 71 height 20
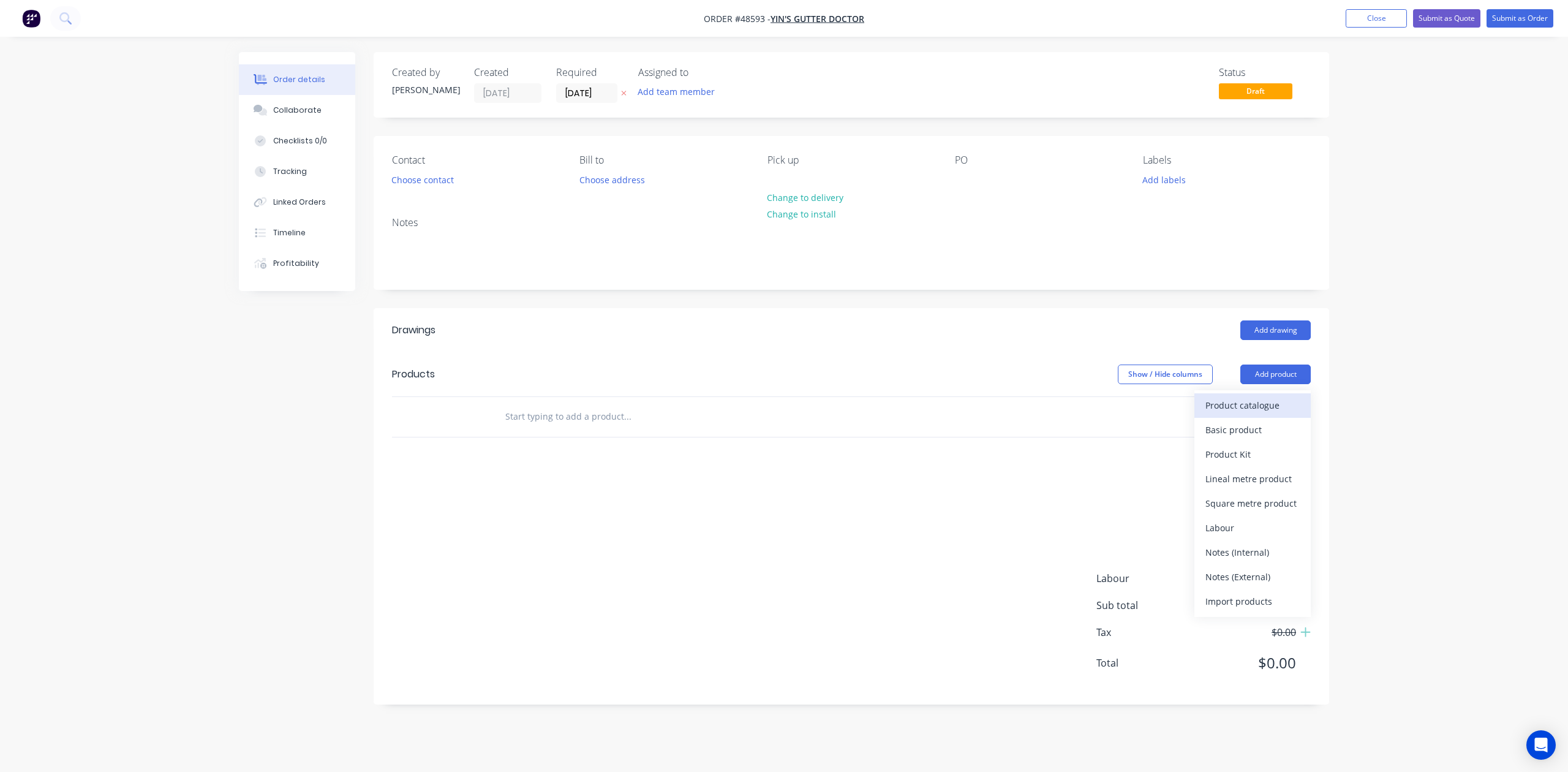
click at [1254, 405] on div "Product catalogue" at bounding box center [1252, 405] width 94 height 18
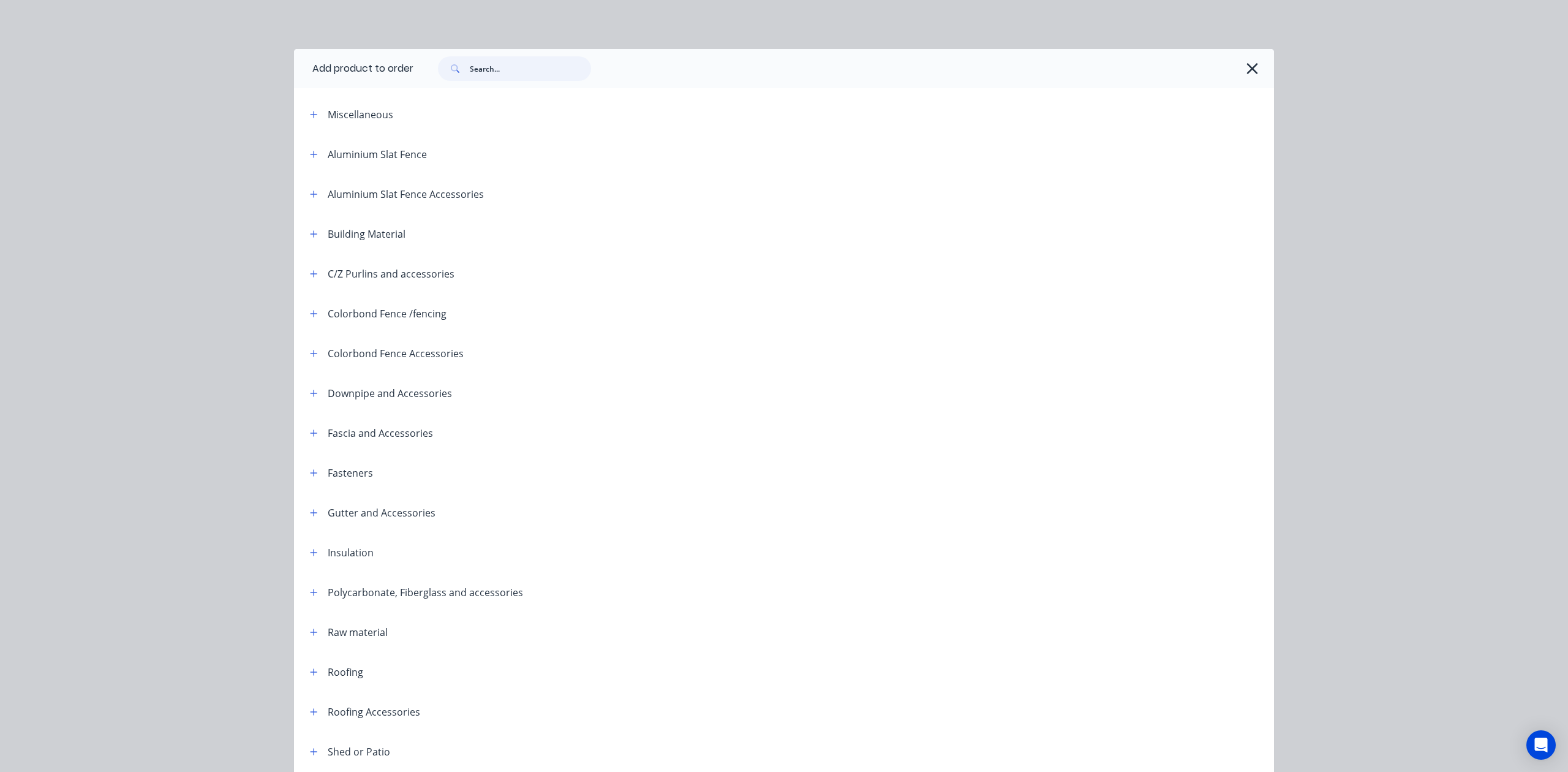
click at [525, 62] on input "text" at bounding box center [531, 68] width 121 height 24
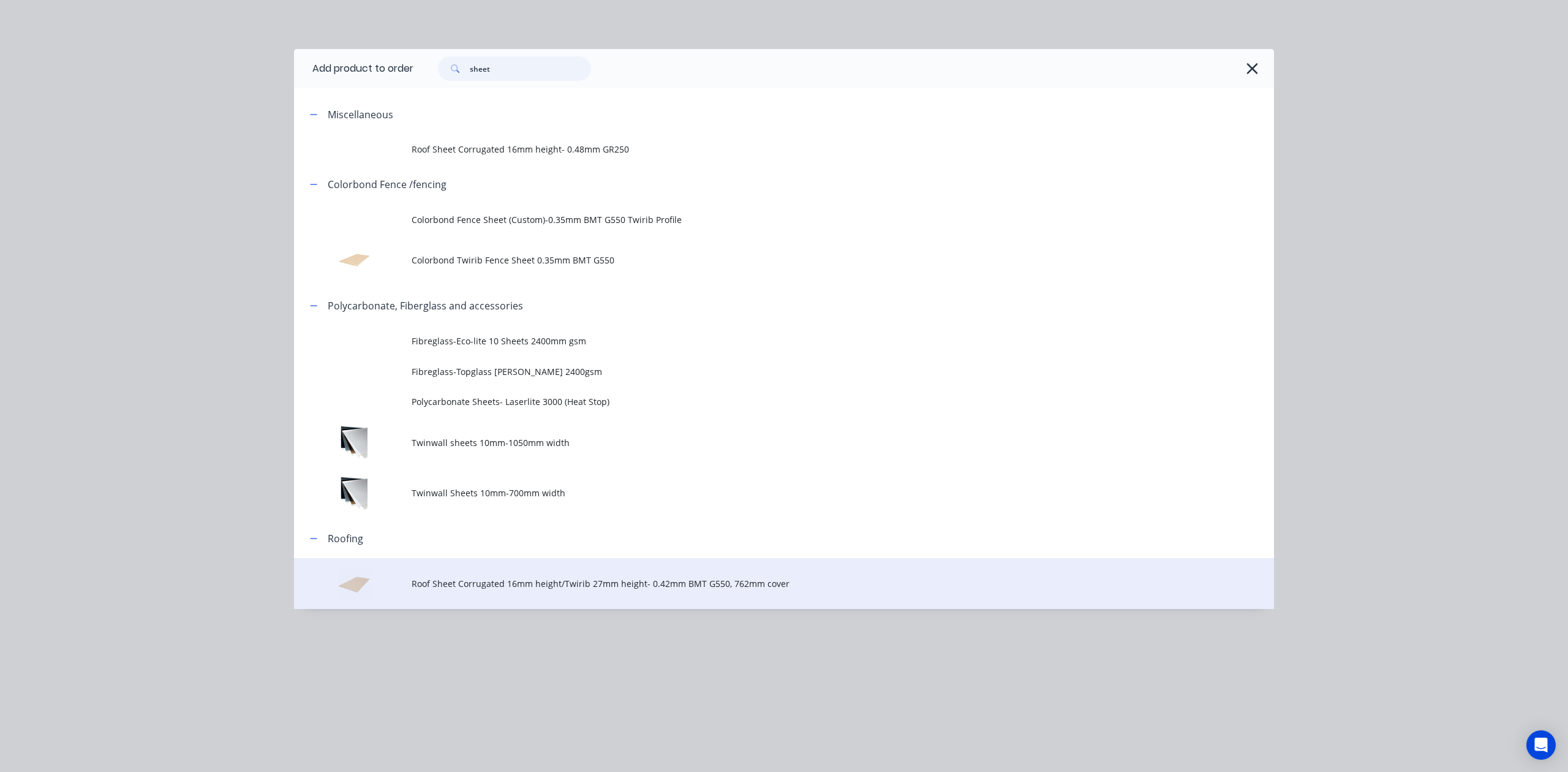
type input "sheet"
click at [579, 591] on td "Roof Sheet Corrugated 16mm height/Twirib 27mm height- 0.42mm BMT G550, 762mm co…" at bounding box center [842, 583] width 862 height 51
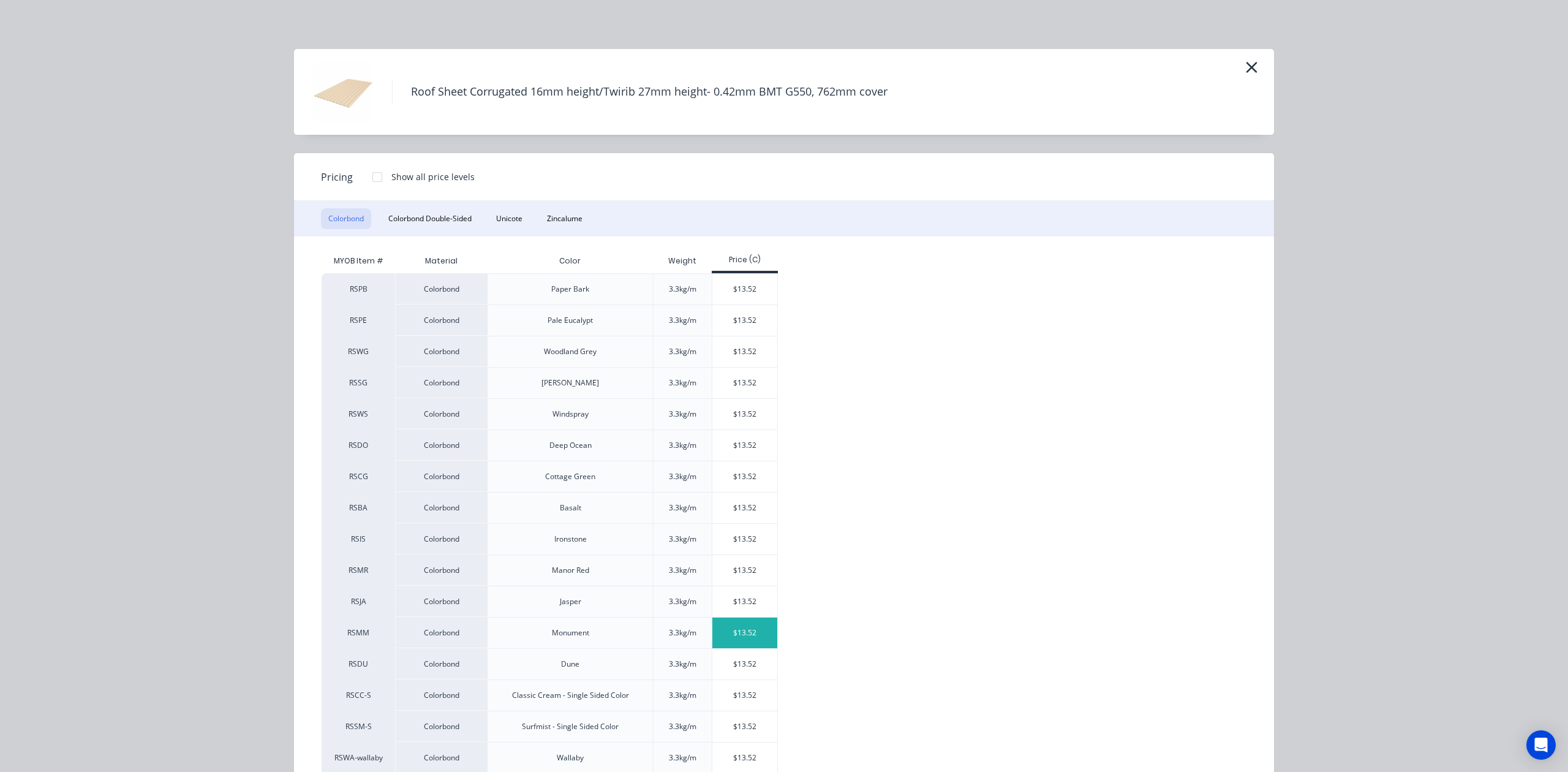
click at [724, 633] on div "$13.52" at bounding box center [745, 633] width 65 height 30
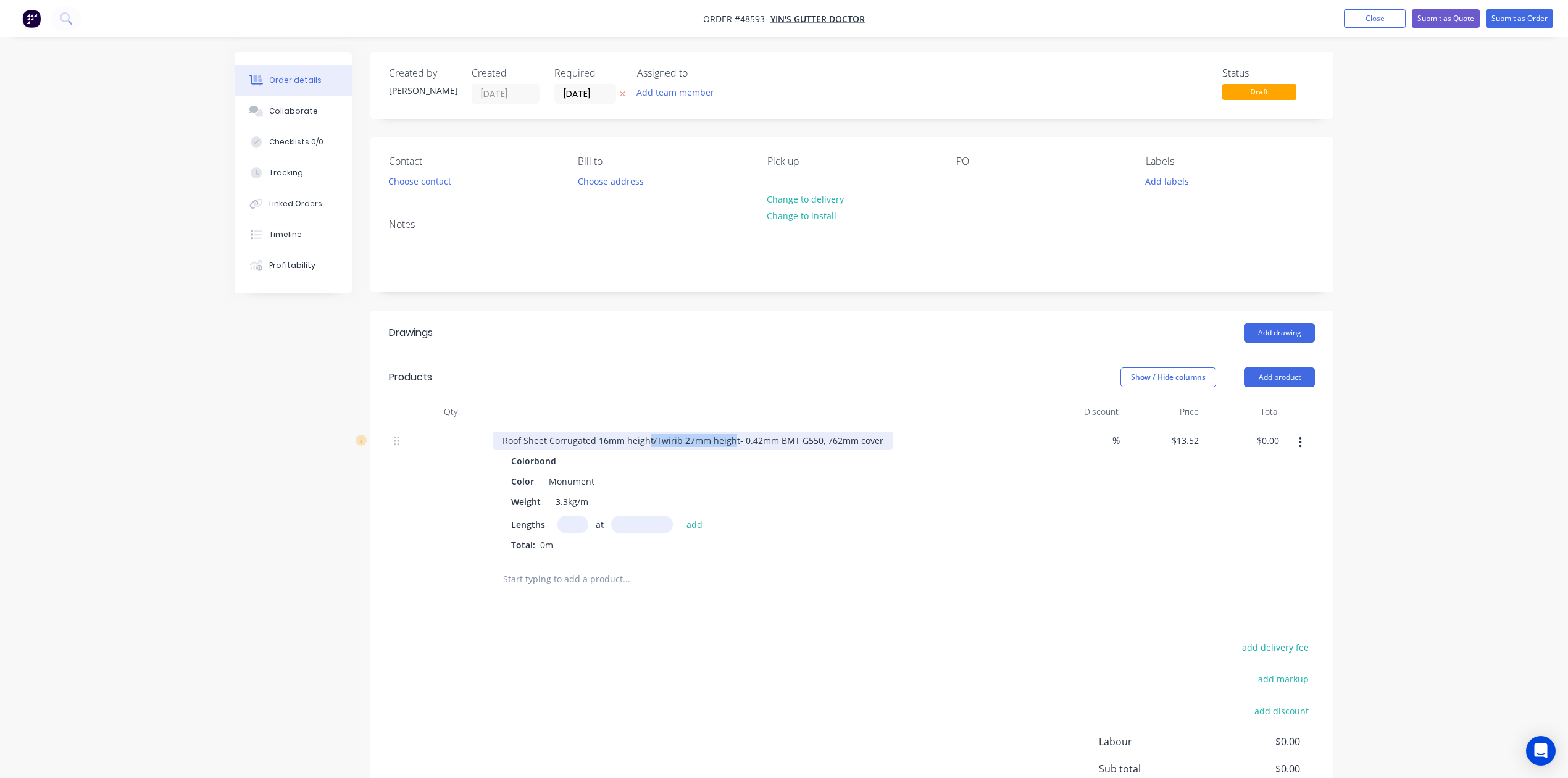
drag, startPoint x: 648, startPoint y: 438, endPoint x: 729, endPoint y: 440, distance: 81.0
click at [729, 440] on div "Roof Sheet Corrugated 16mm height/Twirib 27mm height- 0.42mm BMT G550, 762mm co…" at bounding box center [693, 440] width 401 height 18
click at [564, 526] on input "text" at bounding box center [573, 524] width 31 height 18
type input "5"
click at [673, 526] on div "5 at add" at bounding box center [633, 524] width 152 height 18
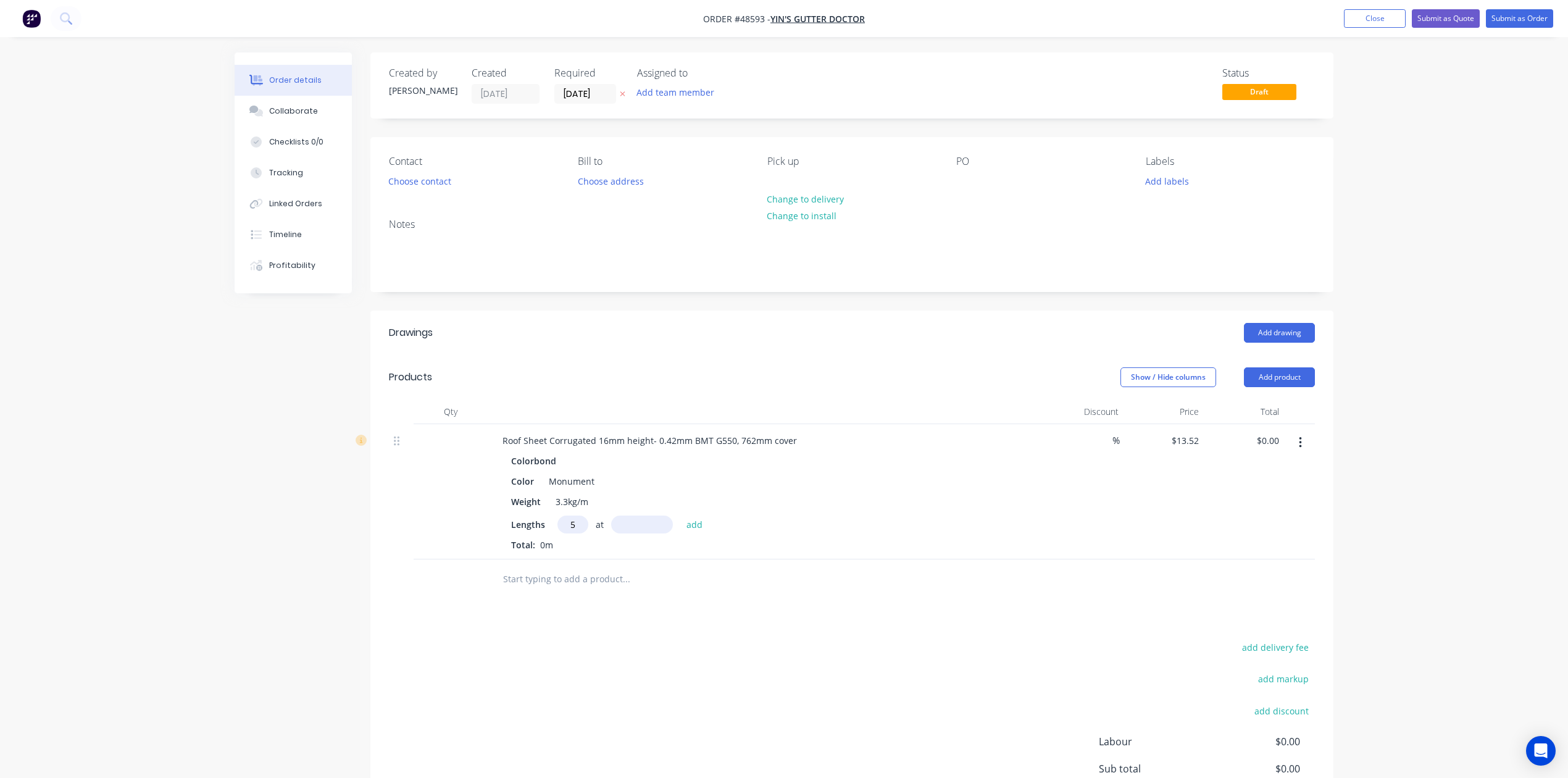
click at [640, 527] on input "text" at bounding box center [642, 524] width 62 height 18
type input "3850"
click at [680, 516] on button "add" at bounding box center [695, 524] width 29 height 17
type input "$260.26"
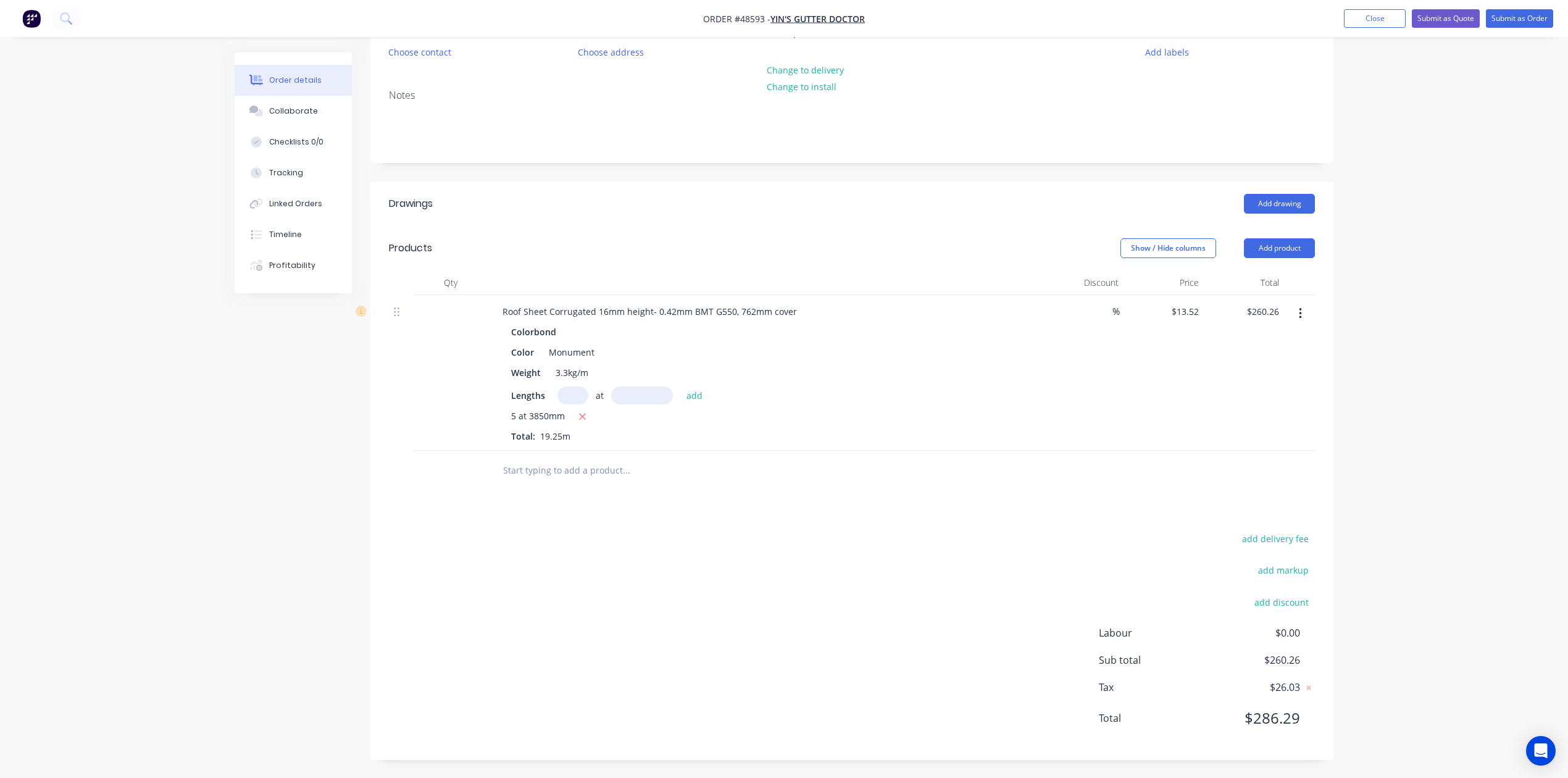
scroll to position [131, 0]
click at [850, 494] on div "Drawings Add drawing Products Show / Hide columns Add product Qty Discount Pric…" at bounding box center [852, 470] width 963 height 579
click at [1304, 606] on button "add discount" at bounding box center [1281, 601] width 67 height 17
click at [1275, 607] on input at bounding box center [1267, 606] width 56 height 19
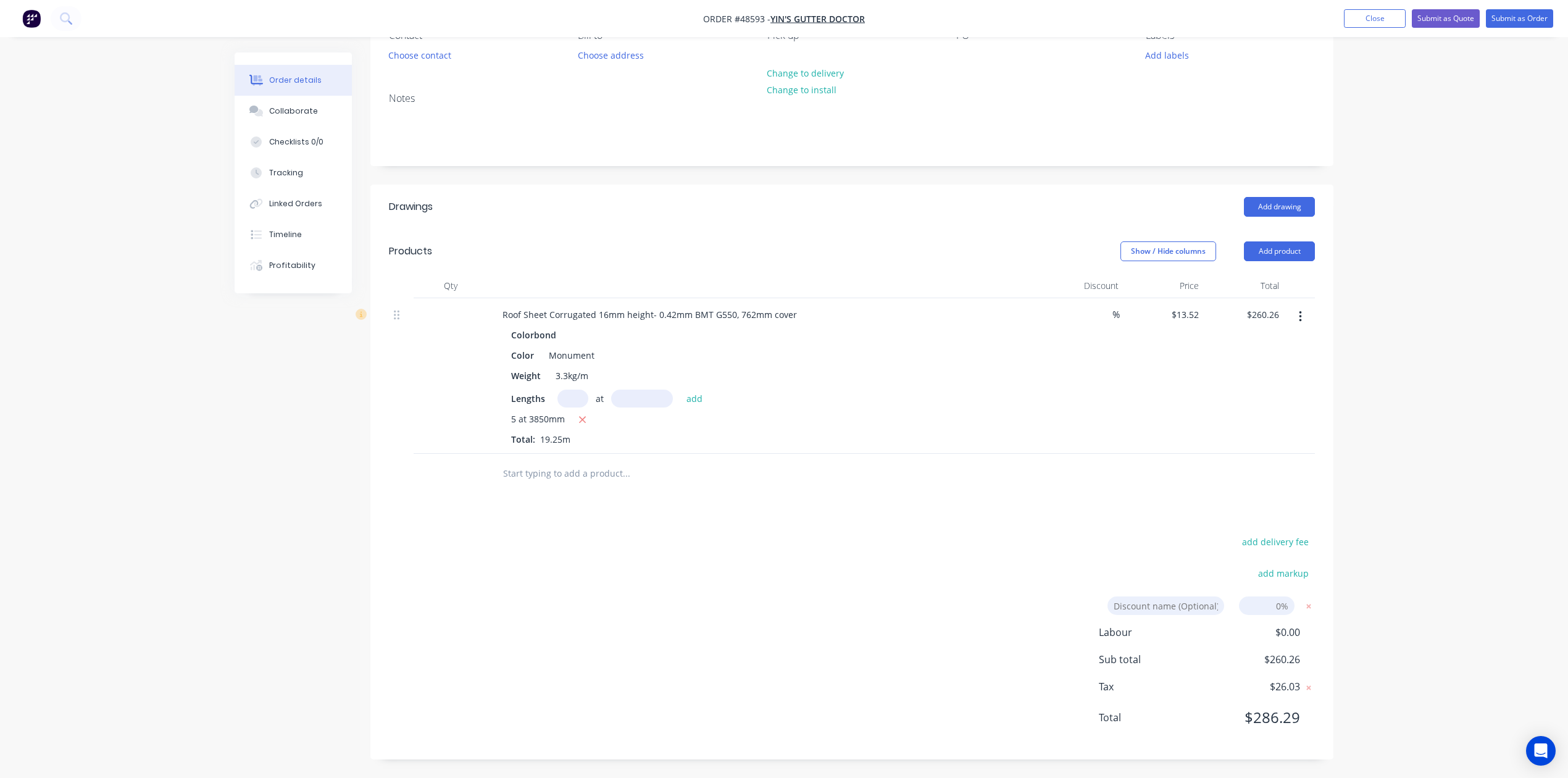
type input "7"
click input "submit" at bounding box center [0, 0] width 0 height 0
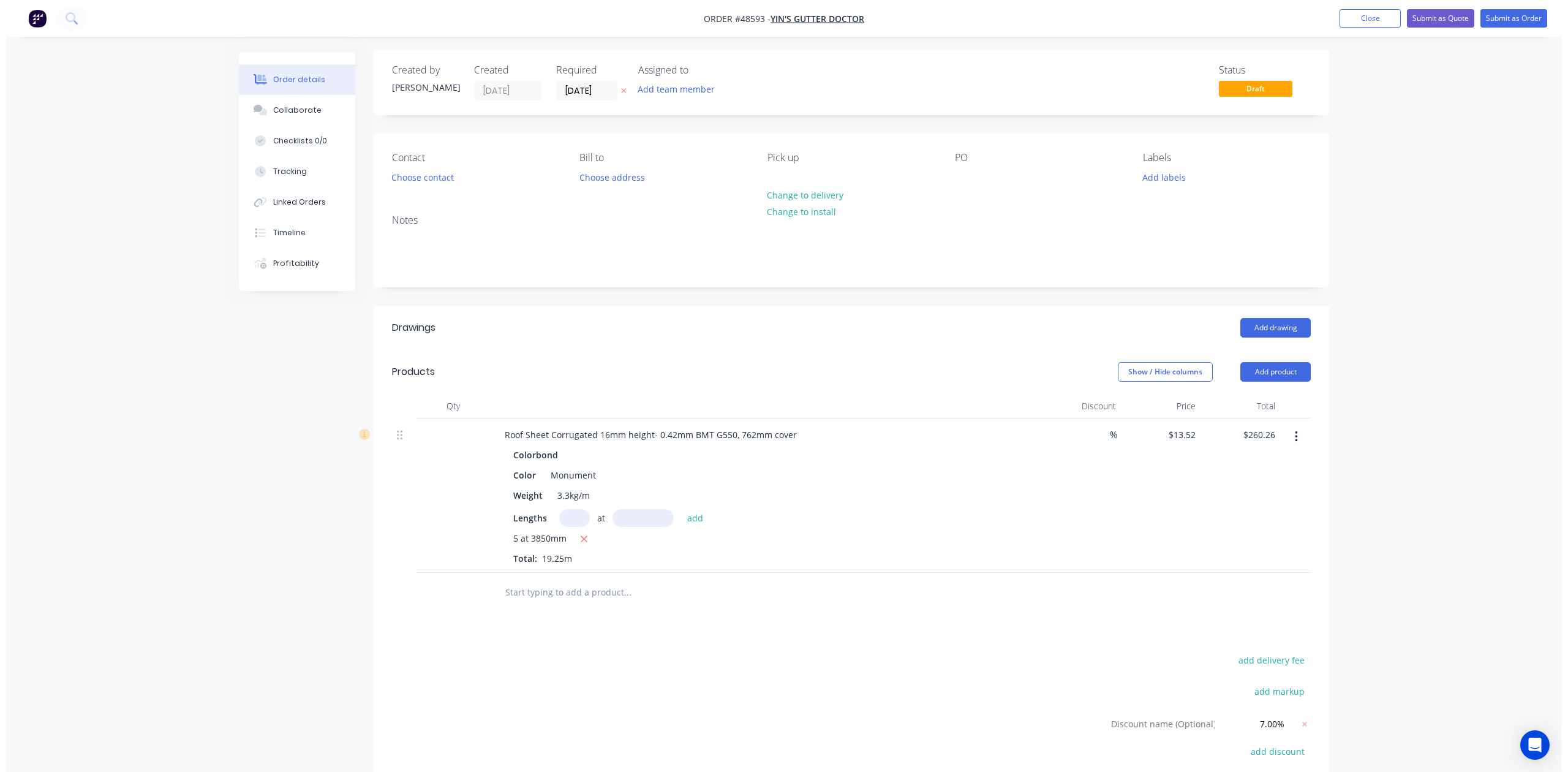
scroll to position [0, 0]
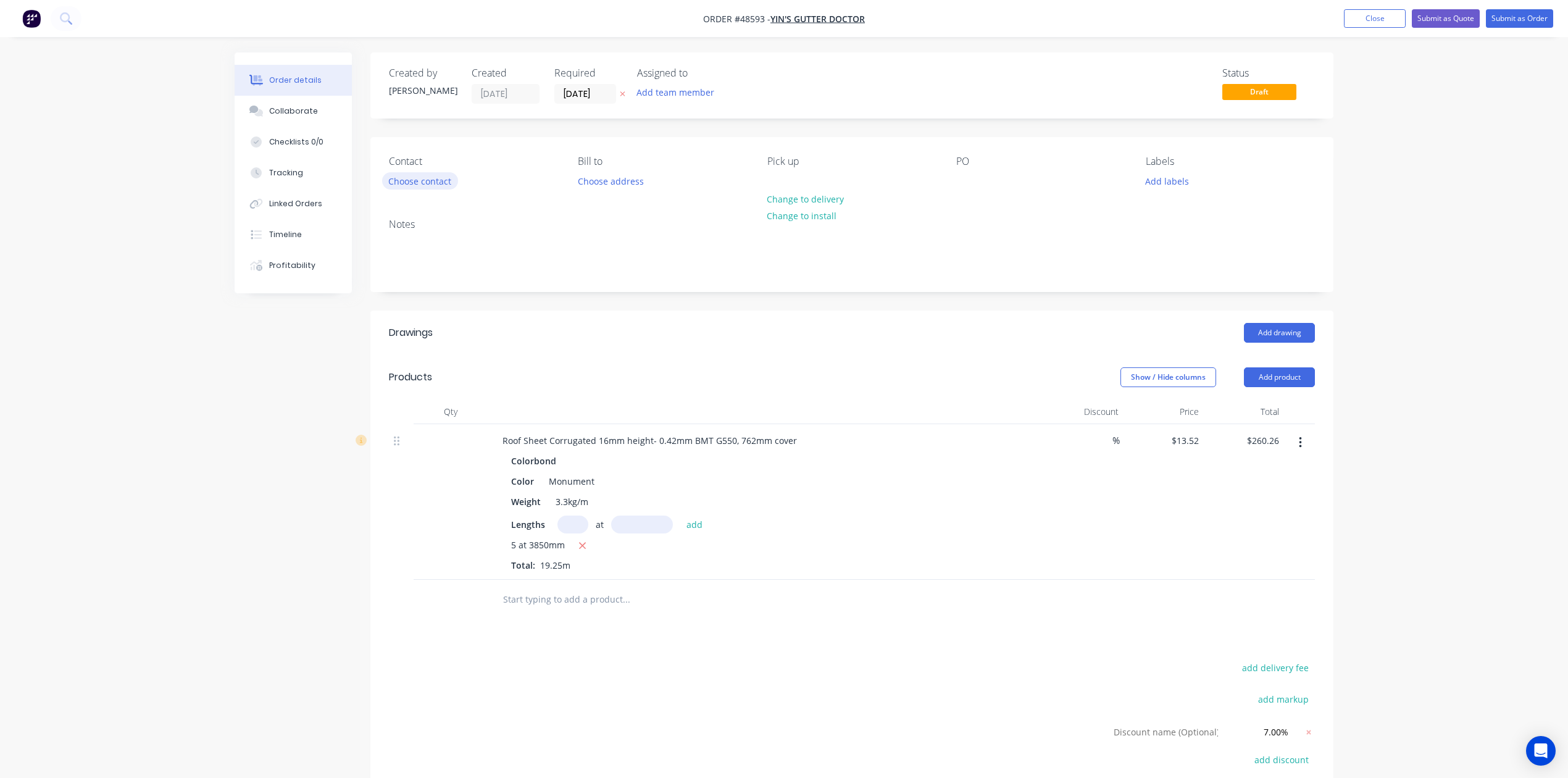
click at [408, 178] on button "Choose contact" at bounding box center [420, 180] width 76 height 17
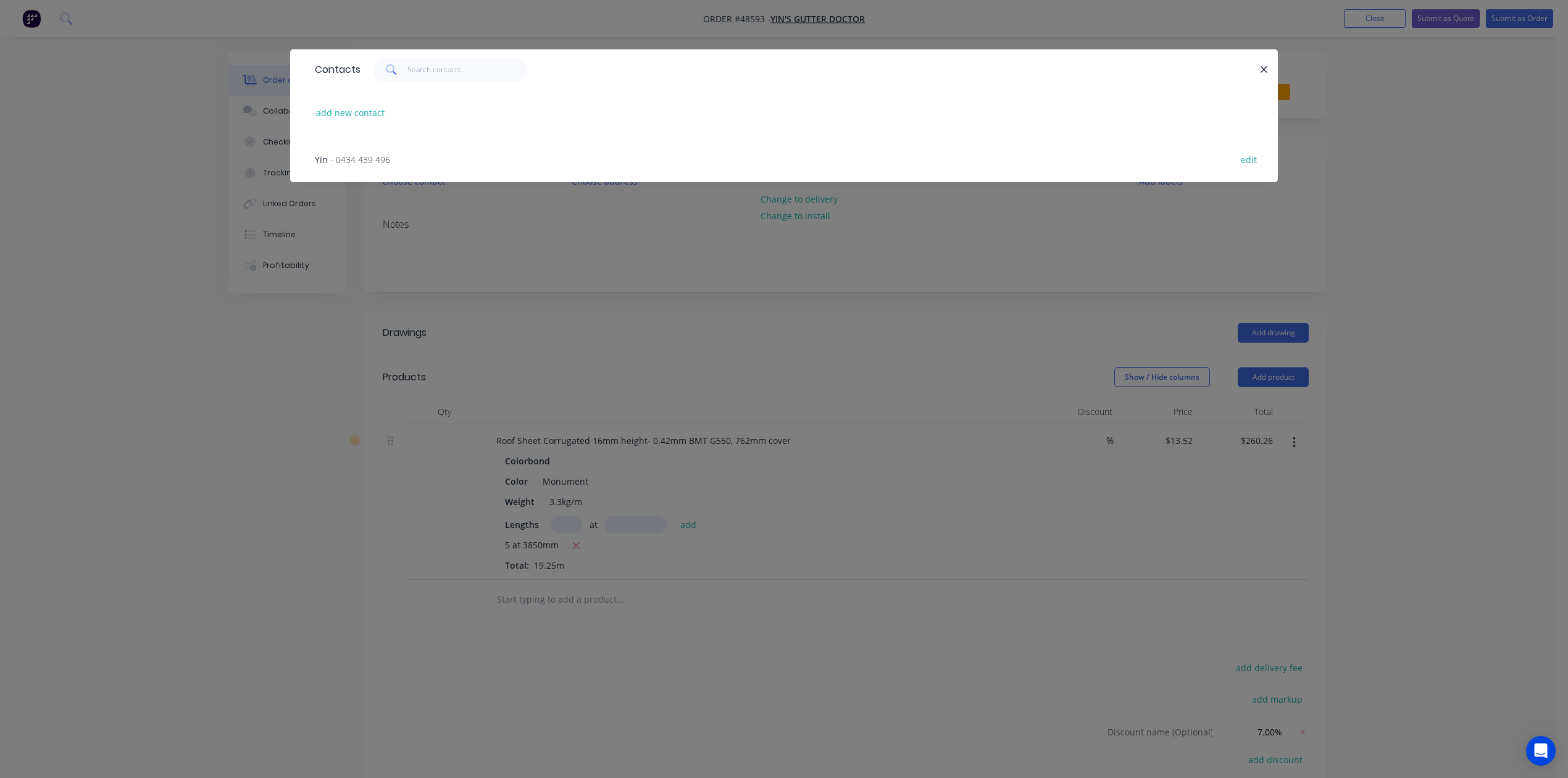
click at [398, 153] on div "Yin - 0434 439 496 edit" at bounding box center [784, 159] width 951 height 47
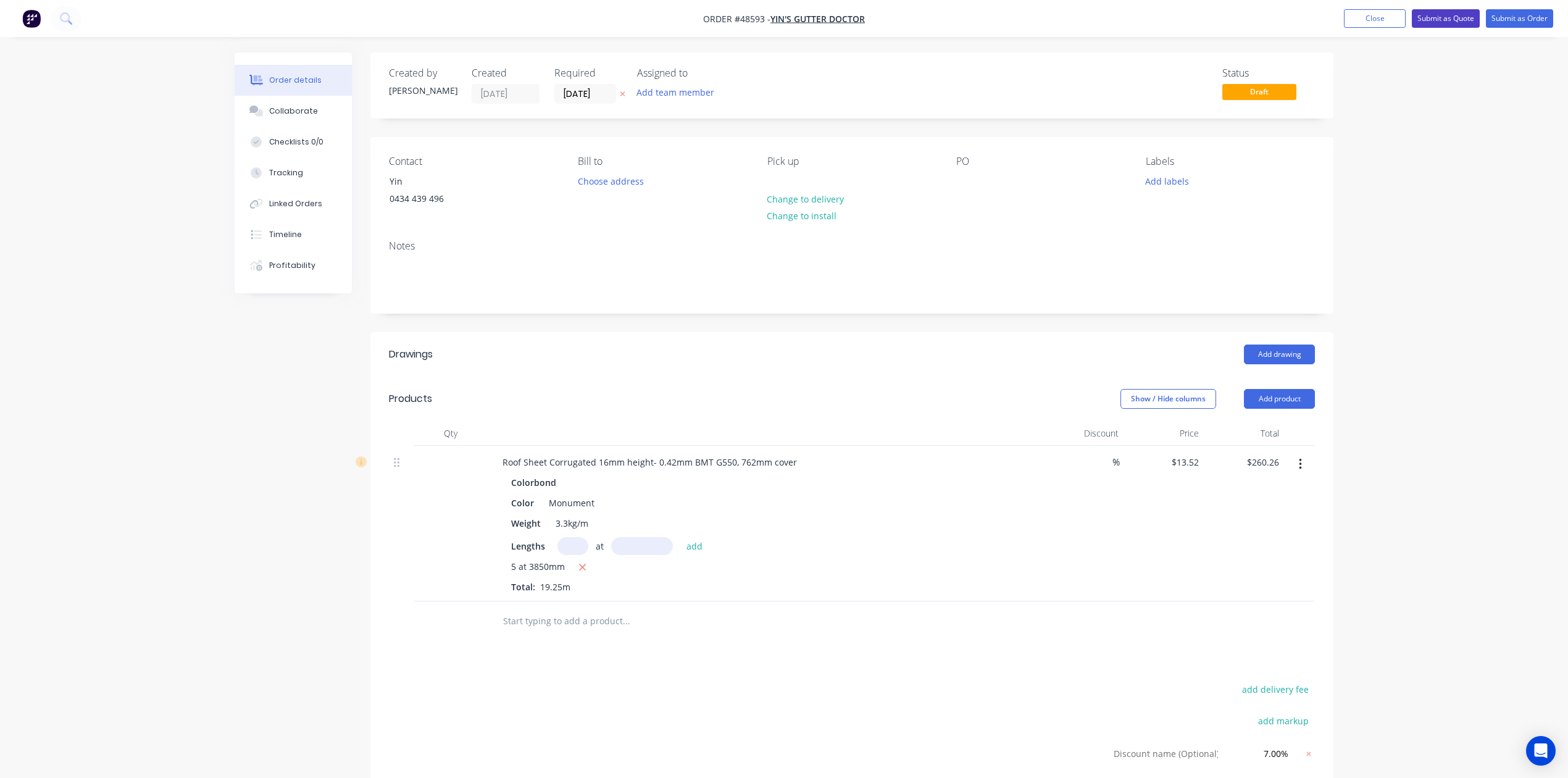
click at [1446, 15] on button "Submit as Quote" at bounding box center [1446, 19] width 68 height 19
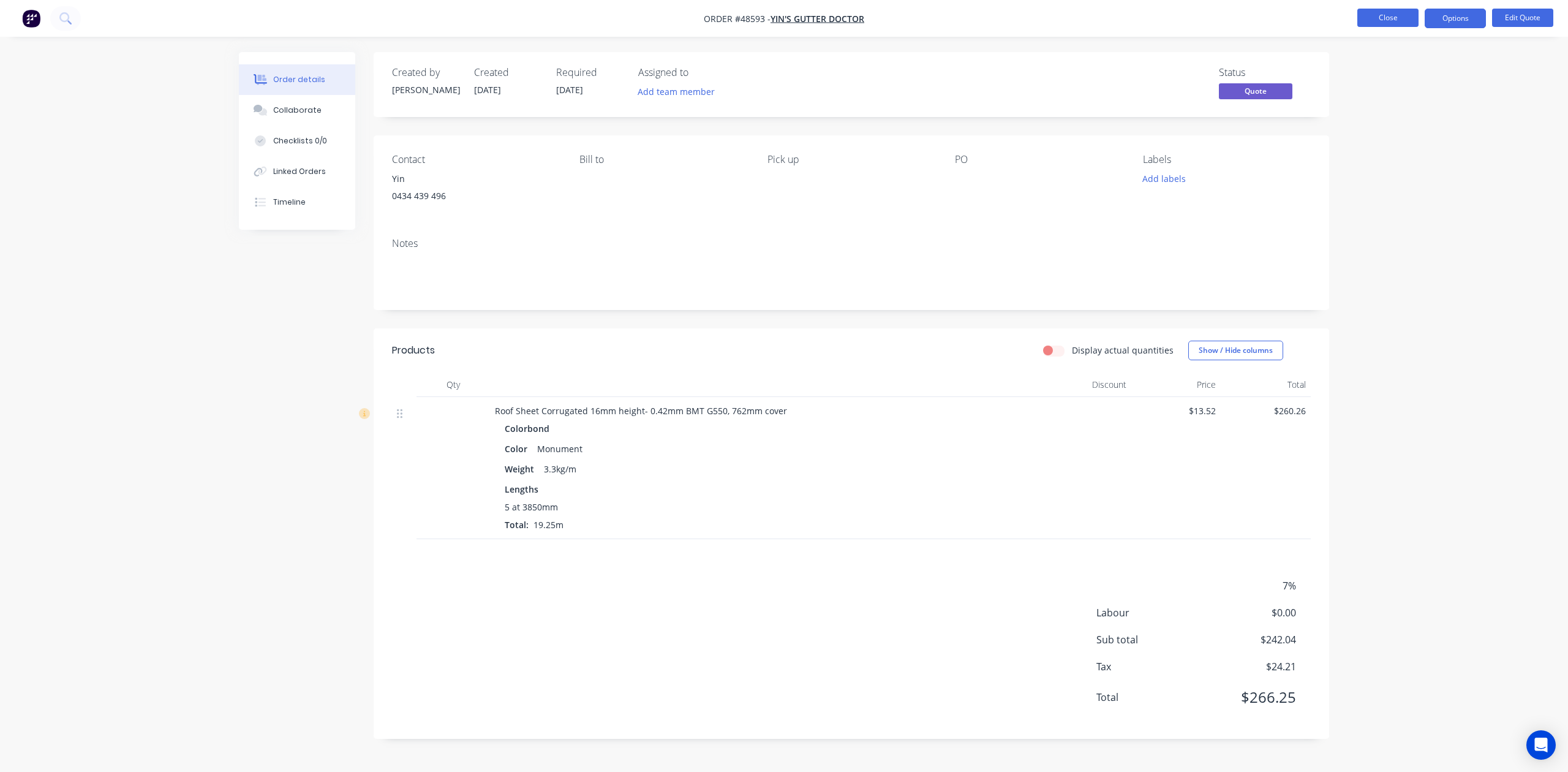
click at [1379, 25] on button "Close" at bounding box center [1387, 18] width 61 height 18
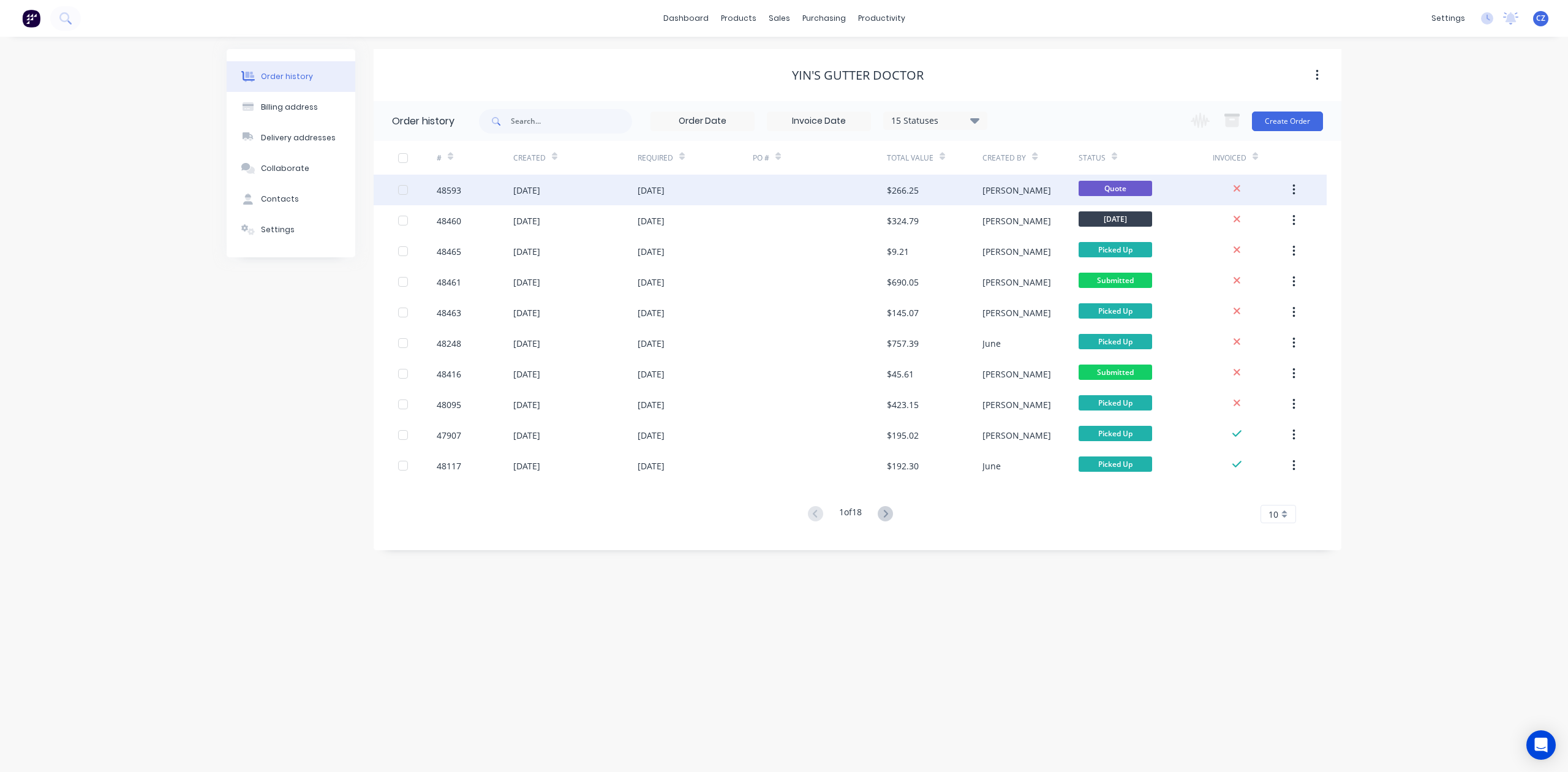
click at [709, 200] on div "28 Aug 2025" at bounding box center [695, 190] width 115 height 30
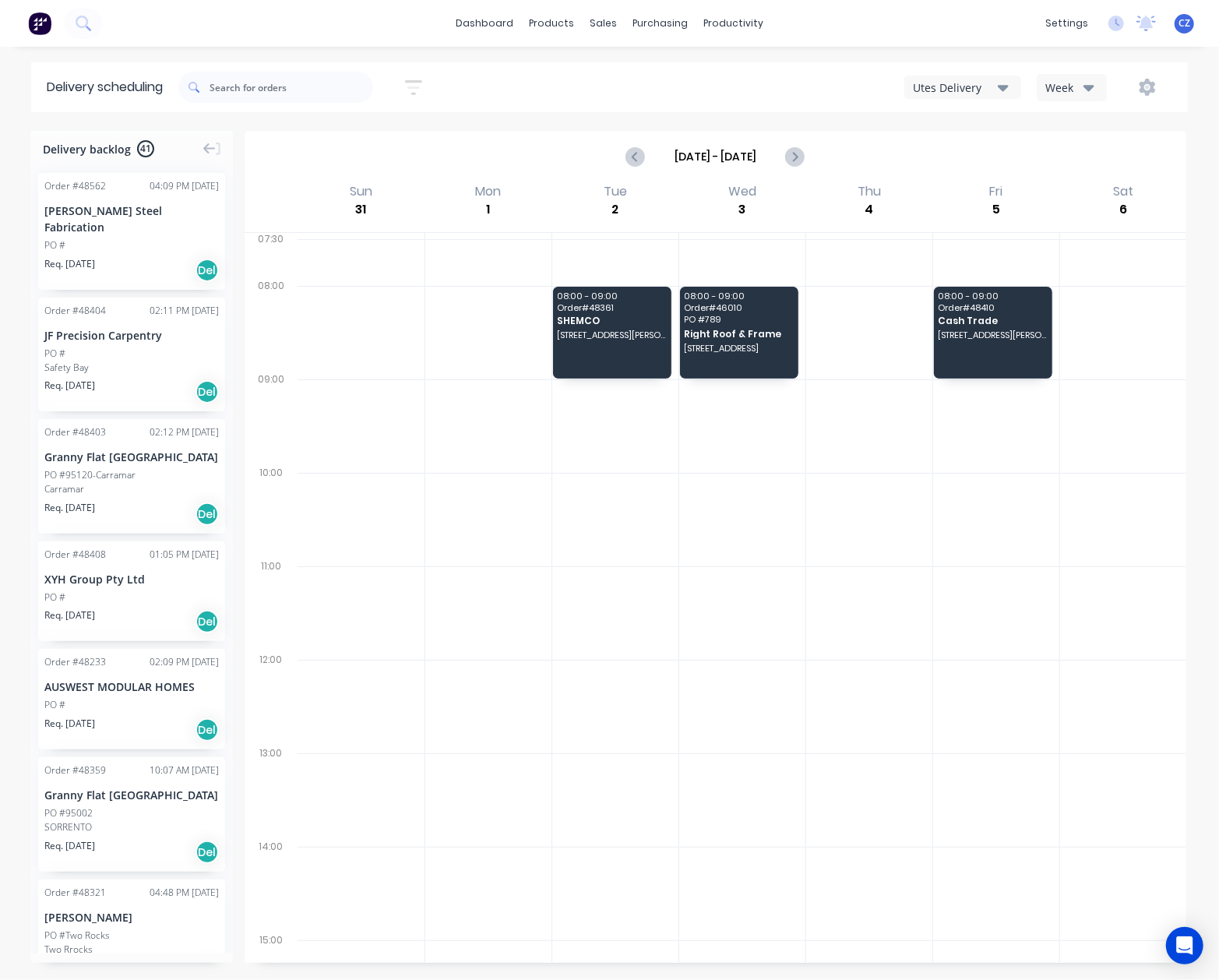
click at [977, 86] on div "Utes Delivery" at bounding box center [955, 88] width 85 height 17
click at [770, 203] on div "Wed 3 [DATE]" at bounding box center [741, 207] width 127 height 50
click at [748, 344] on span "[STREET_ADDRESS]" at bounding box center [739, 348] width 108 height 9
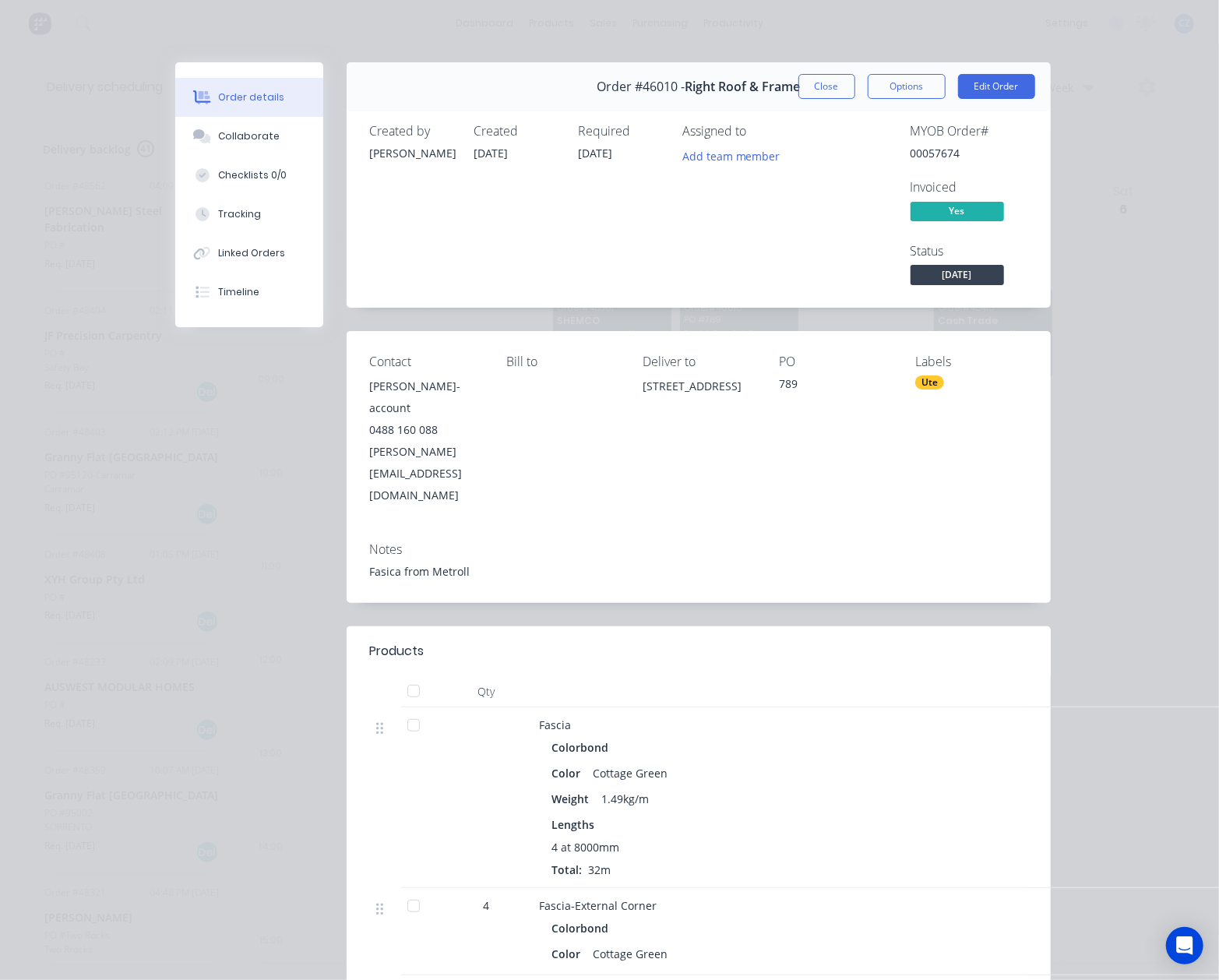
drag, startPoint x: 677, startPoint y: 430, endPoint x: 622, endPoint y: 387, distance: 69.8
click at [622, 387] on div "Contact [PERSON_NAME]- account [PHONE_NUMBER] [PERSON_NAME][EMAIL_ADDRESS][DOMA…" at bounding box center [699, 430] width 704 height 199
click at [687, 397] on div "[STREET_ADDRESS]" at bounding box center [698, 386] width 112 height 22
drag, startPoint x: 650, startPoint y: 425, endPoint x: 634, endPoint y: 392, distance: 36.7
click at [634, 392] on div "Contact [PERSON_NAME]- account [PHONE_NUMBER] [PERSON_NAME][EMAIL_ADDRESS][DOMA…" at bounding box center [699, 430] width 704 height 199
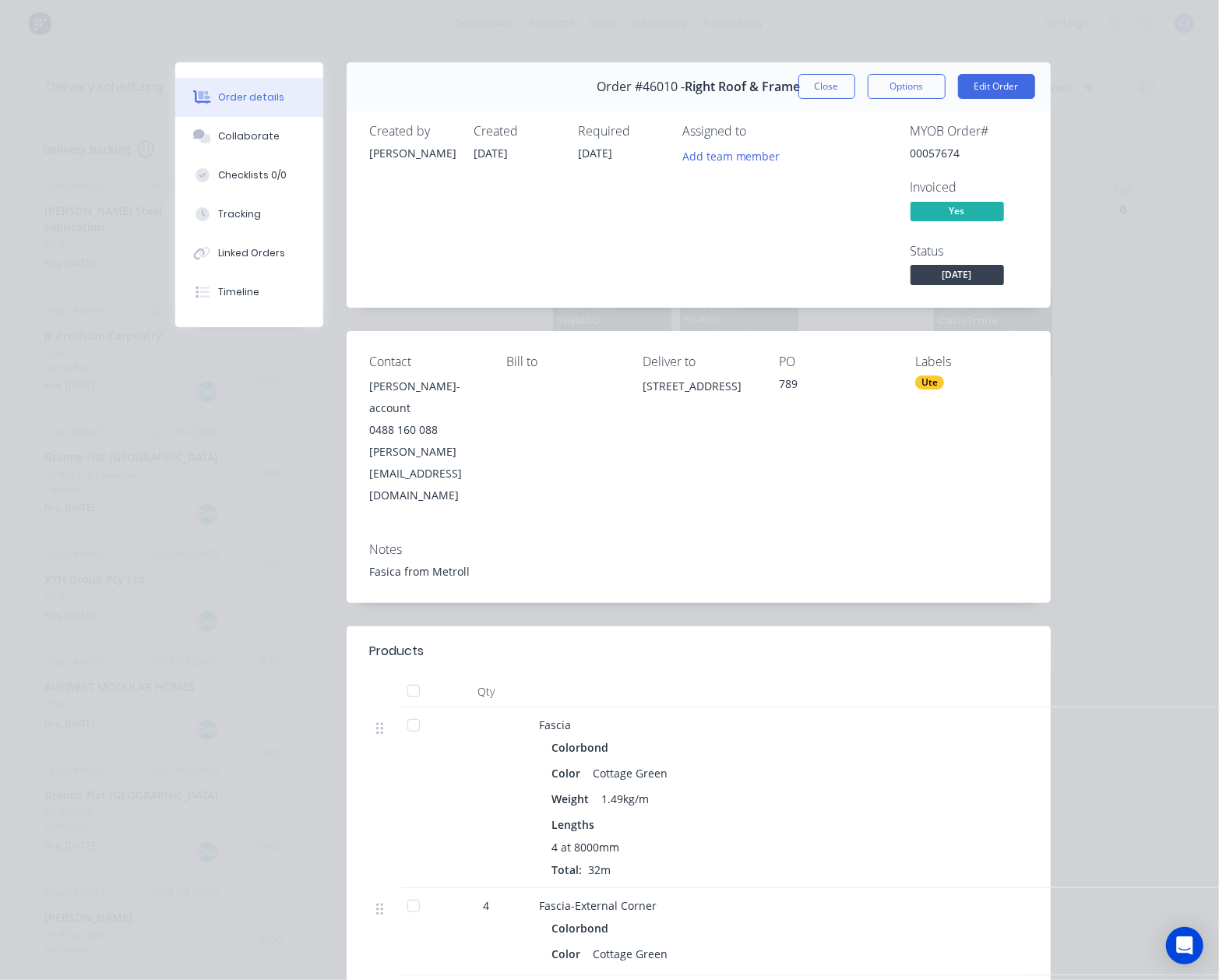
copy div "[STREET_ADDRESS]"
click at [836, 81] on button "Close" at bounding box center [827, 86] width 57 height 25
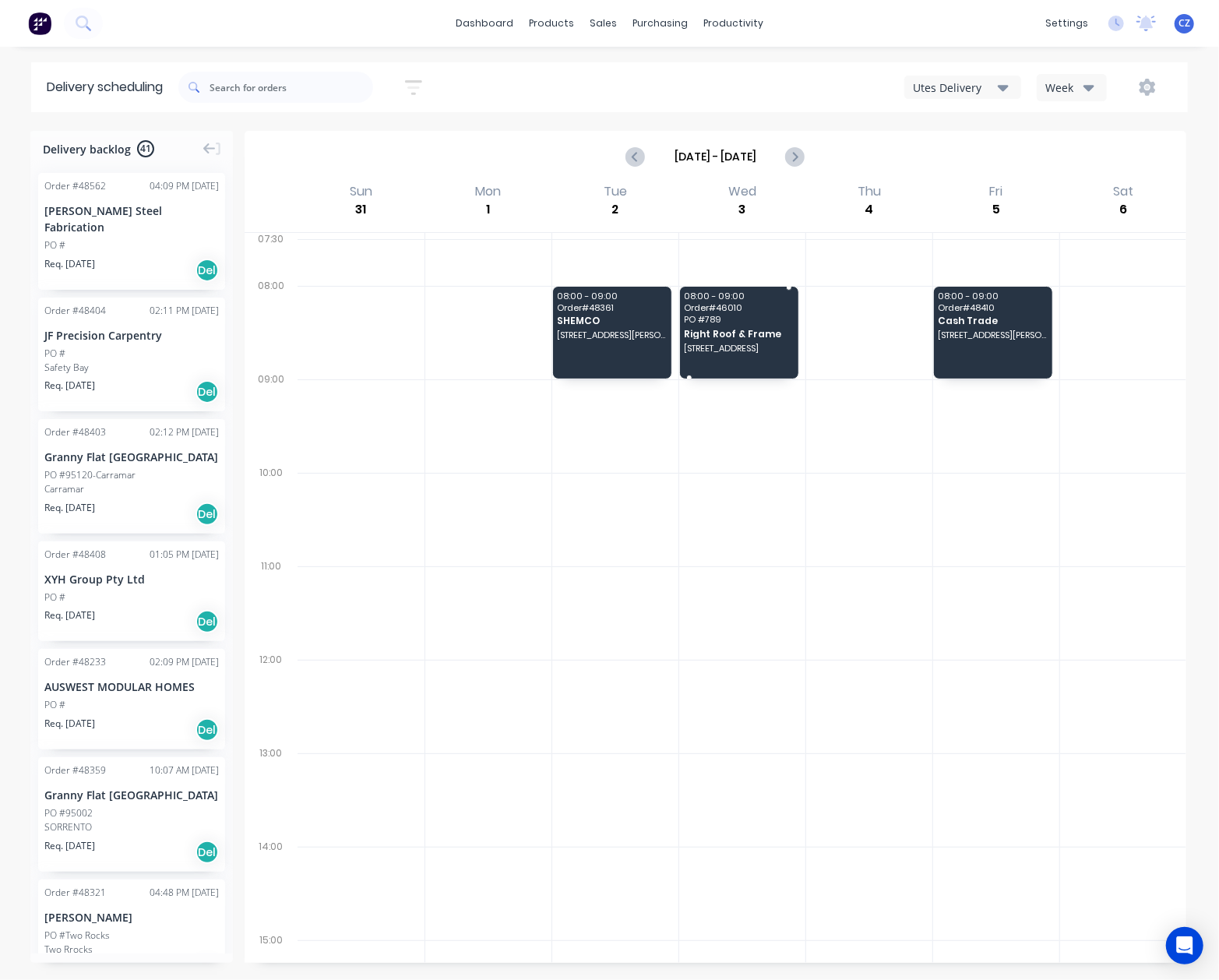
click at [776, 325] on div "08:00 - 09:00 Order # 46010 PO # 789 Right Roof & Frame [STREET_ADDRESS]" at bounding box center [739, 333] width 118 height 92
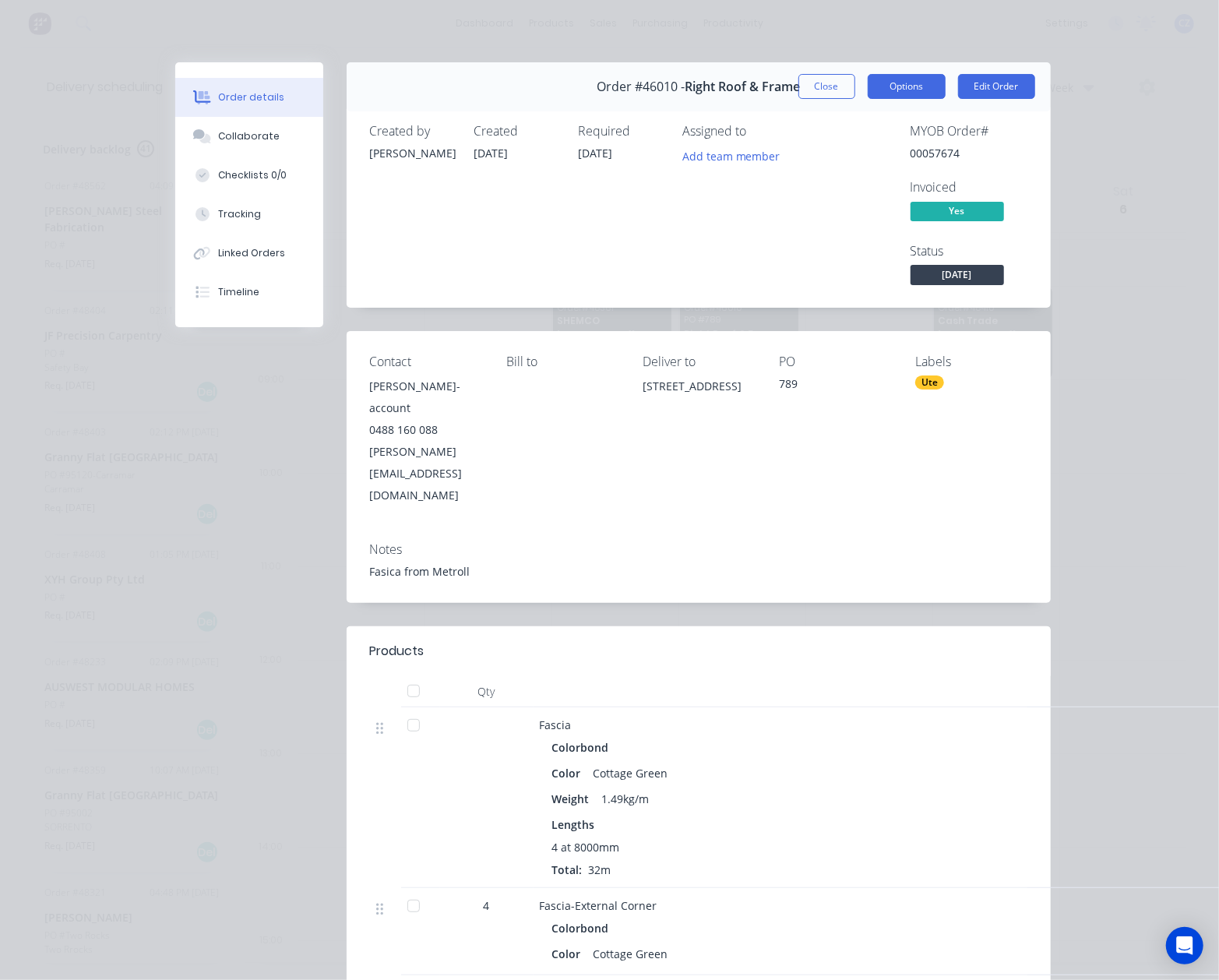
click at [915, 84] on button "Options" at bounding box center [906, 86] width 78 height 25
click at [812, 91] on button "Close" at bounding box center [827, 86] width 57 height 25
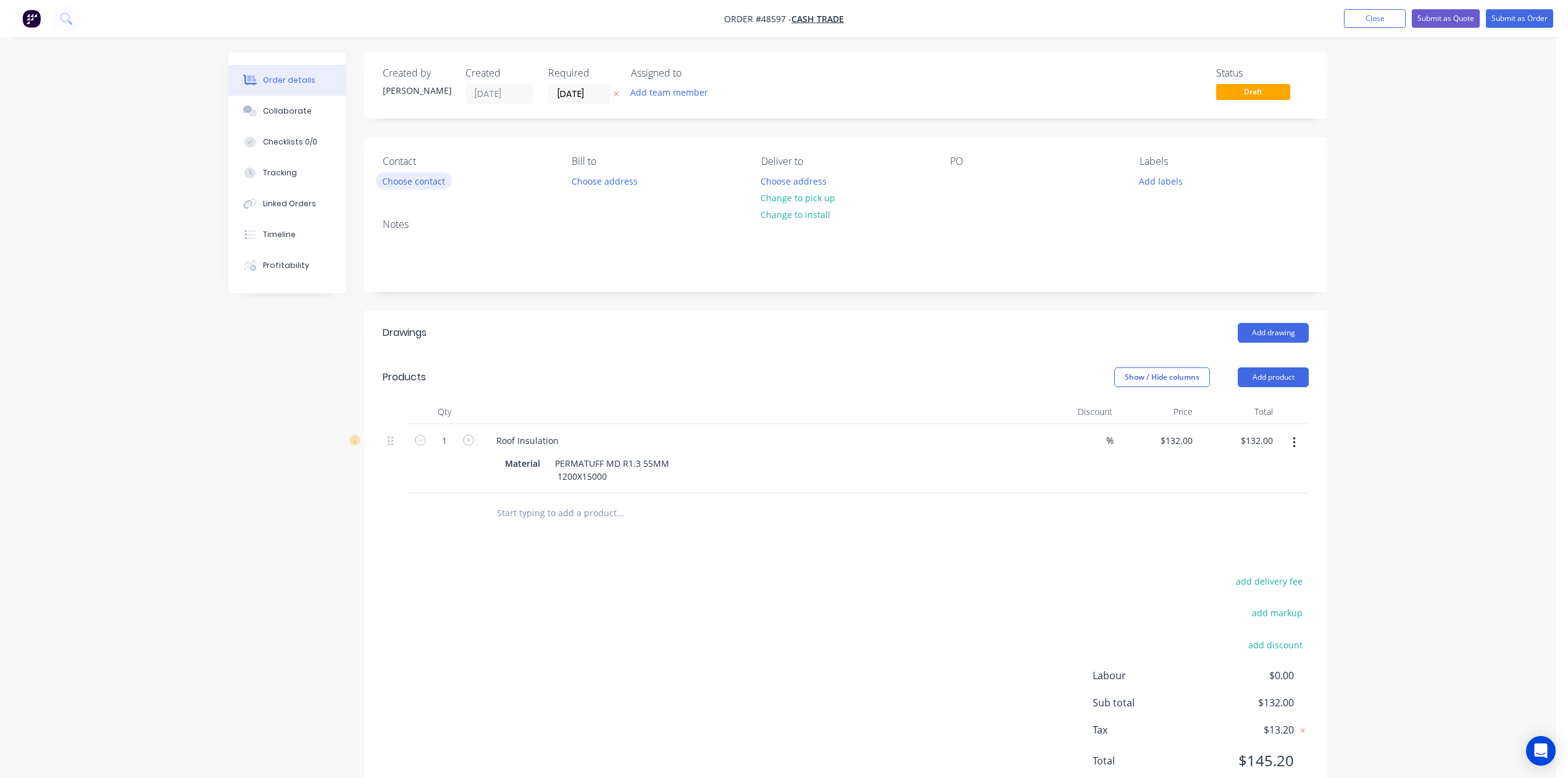
click at [425, 179] on button "Choose contact" at bounding box center [414, 180] width 76 height 17
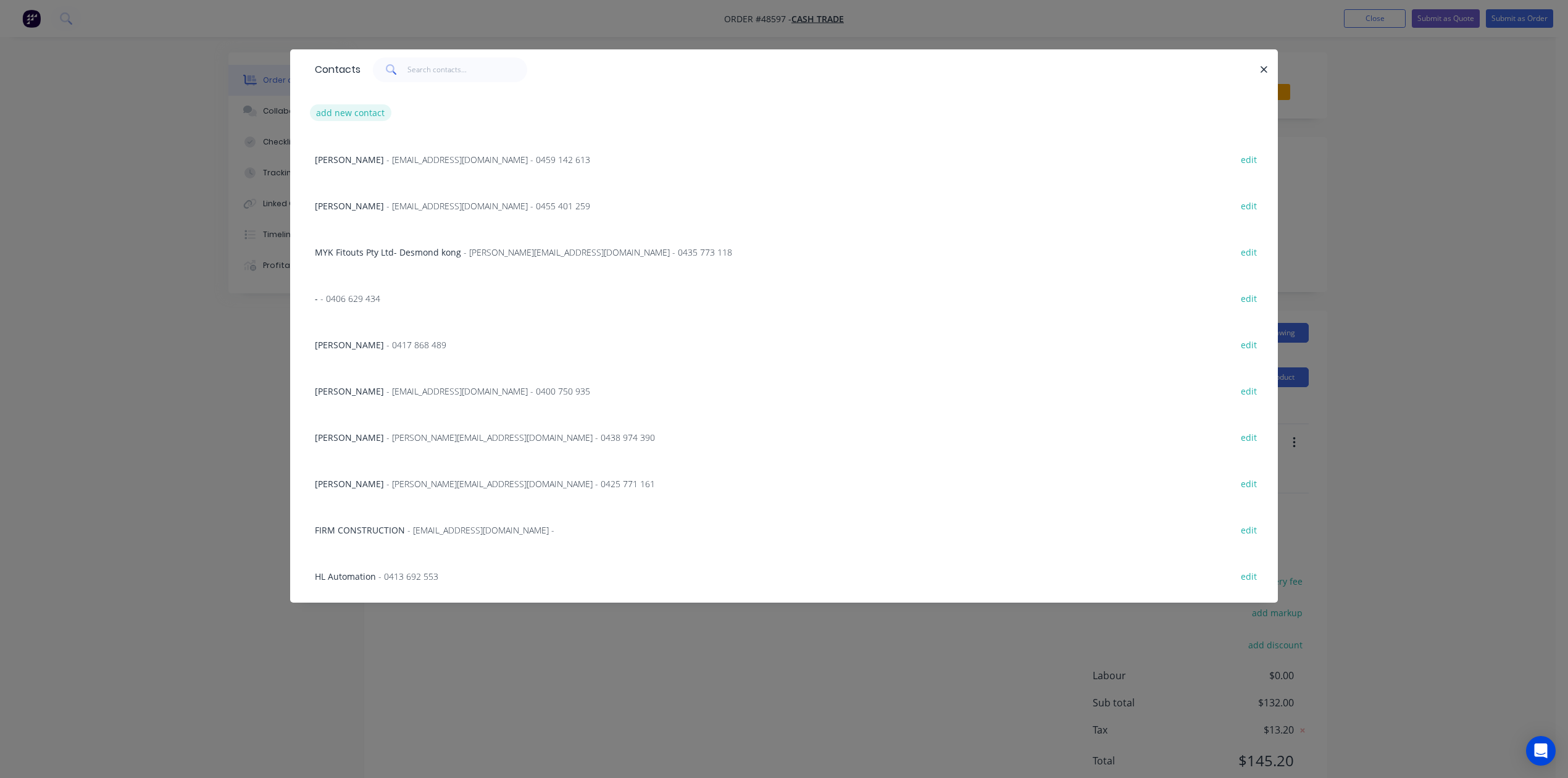
drag, startPoint x: 390, startPoint y: 122, endPoint x: 363, endPoint y: 116, distance: 27.7
click at [386, 122] on div "add new contact" at bounding box center [784, 113] width 951 height 47
click at [354, 112] on button "add new contact" at bounding box center [351, 112] width 82 height 17
select select "AU"
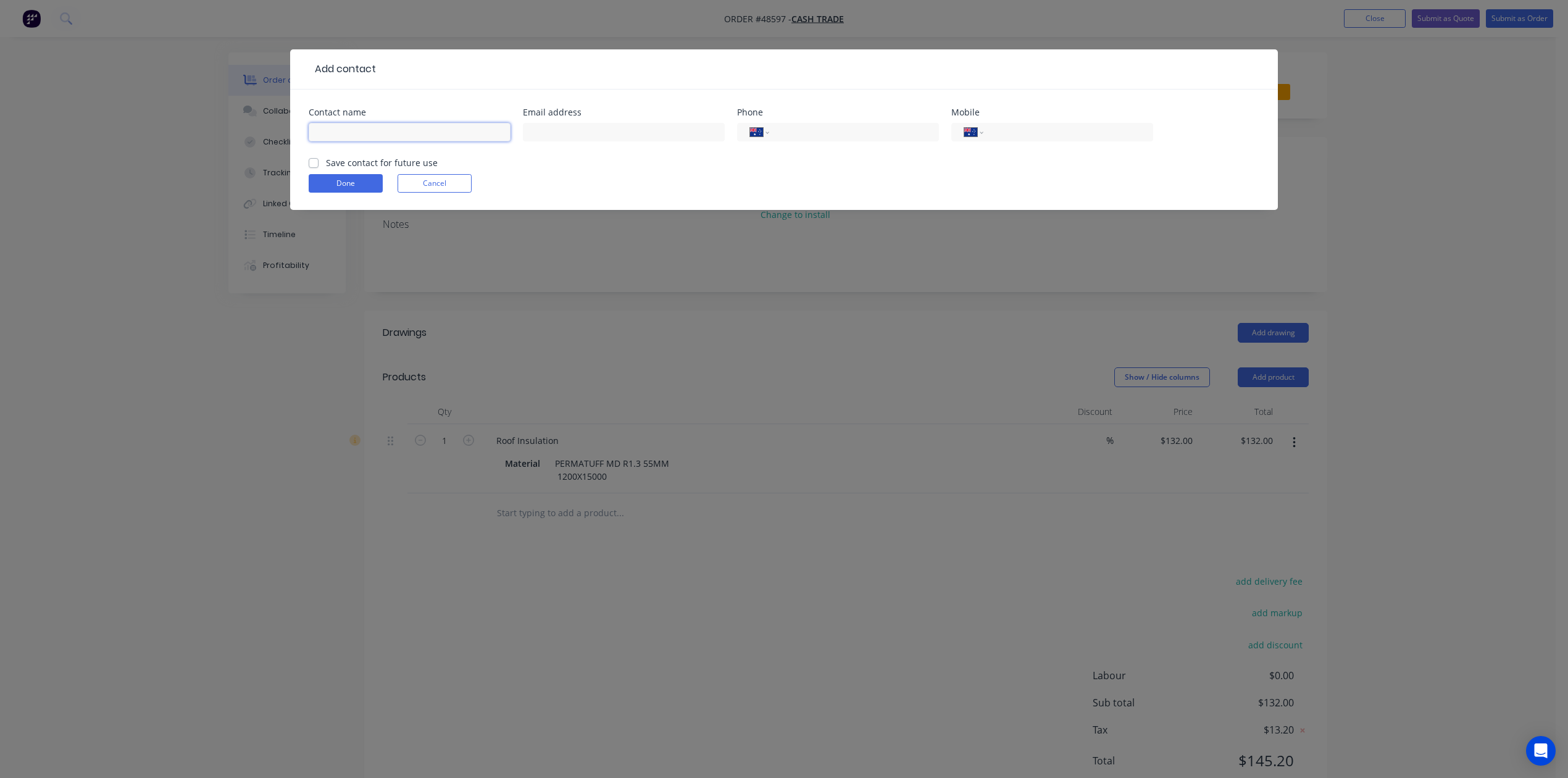
click at [354, 127] on input "text" at bounding box center [410, 132] width 202 height 19
paste input "Tyrone 0438 982 757"
drag, startPoint x: 346, startPoint y: 129, endPoint x: 479, endPoint y: 124, distance: 133.1
click at [479, 124] on input "Tyrone 0438 982 757" at bounding box center [410, 132] width 202 height 19
type input "Tyrone"
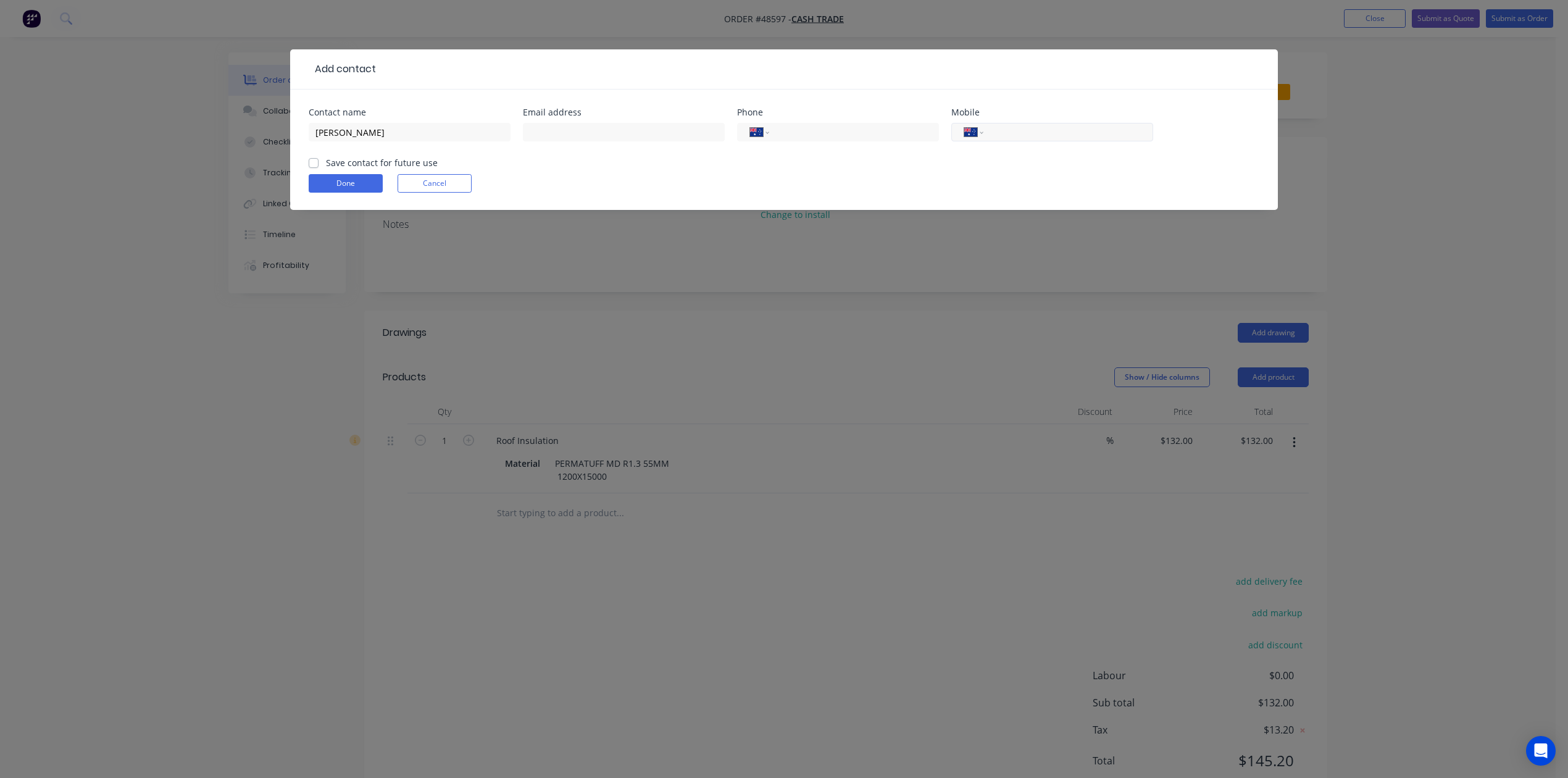
click at [1073, 123] on div "International Afghanistan Åland Islands Albania Algeria American Samoa Andorra …" at bounding box center [1052, 132] width 202 height 19
click at [1070, 126] on input "tel" at bounding box center [1066, 132] width 148 height 14
paste input "0438 982 757"
type input "0438 982 757"
click at [332, 191] on button "Done" at bounding box center [346, 183] width 74 height 19
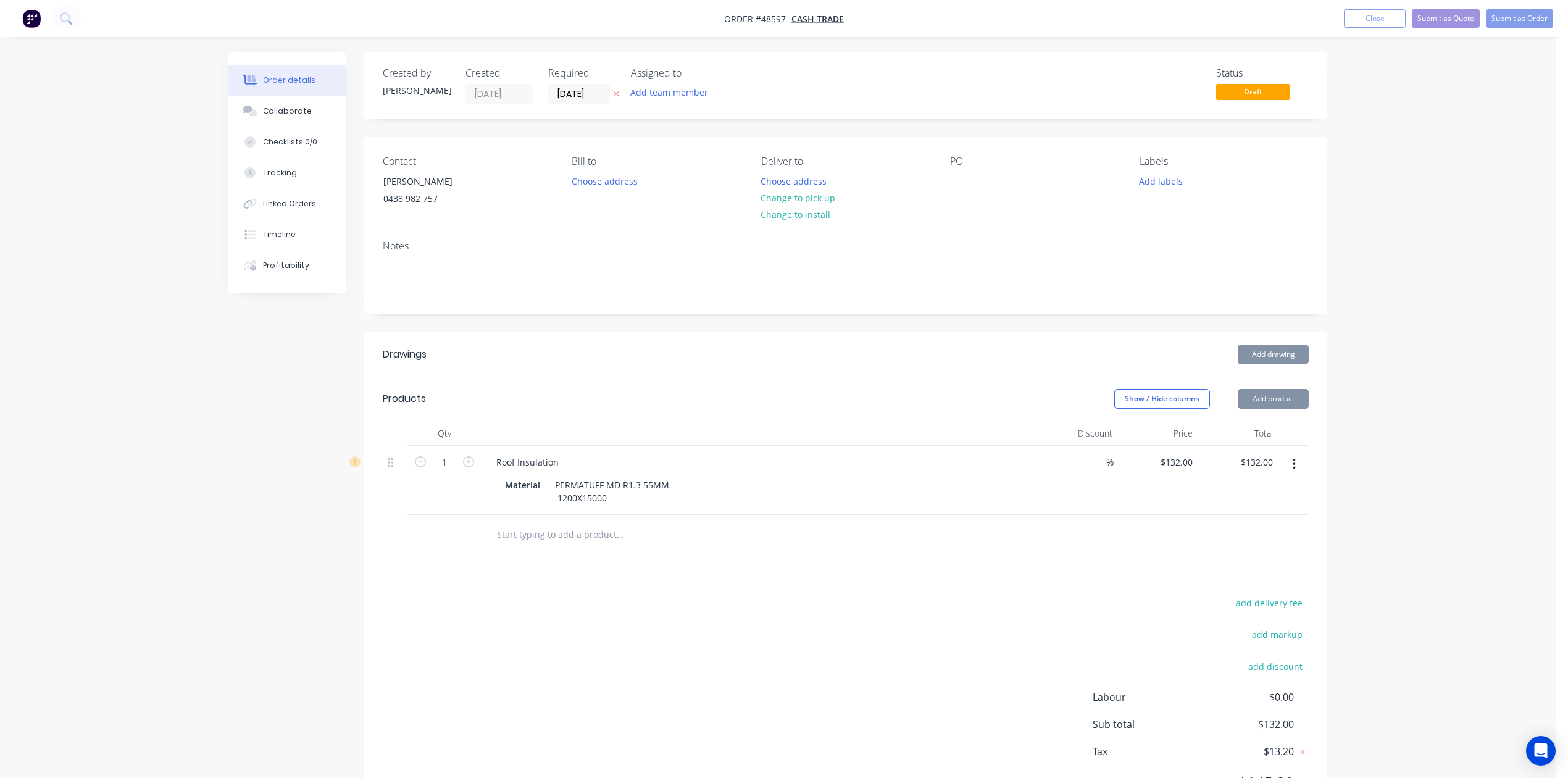
click at [860, 391] on div "Show / Hide columns Add product" at bounding box center [944, 399] width 729 height 20
click at [793, 193] on button "Change to pick up" at bounding box center [799, 197] width 88 height 17
click at [1417, 21] on button "Submit as Quote" at bounding box center [1446, 19] width 68 height 19
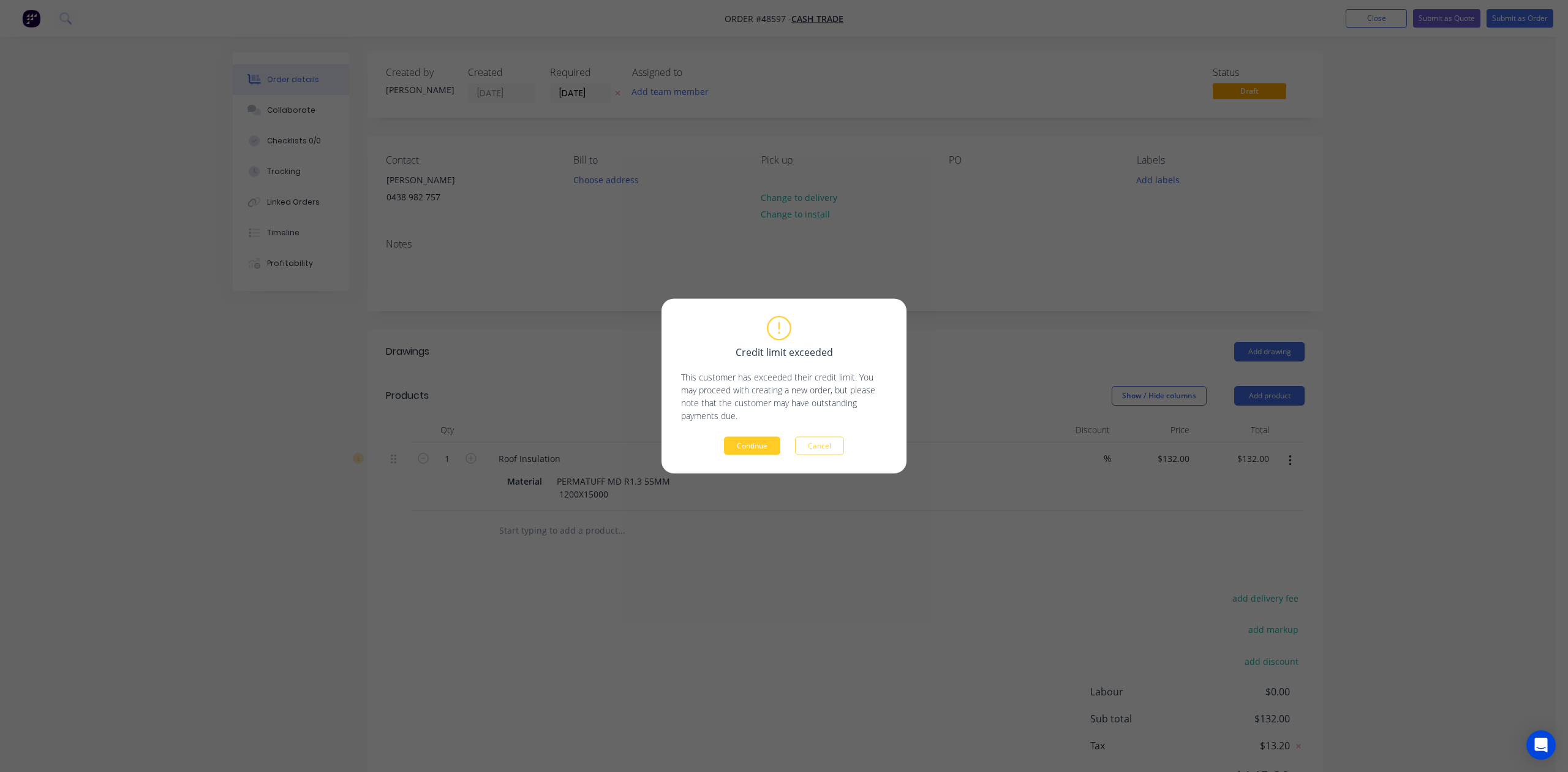
click at [736, 451] on button "Continue" at bounding box center [751, 446] width 56 height 18
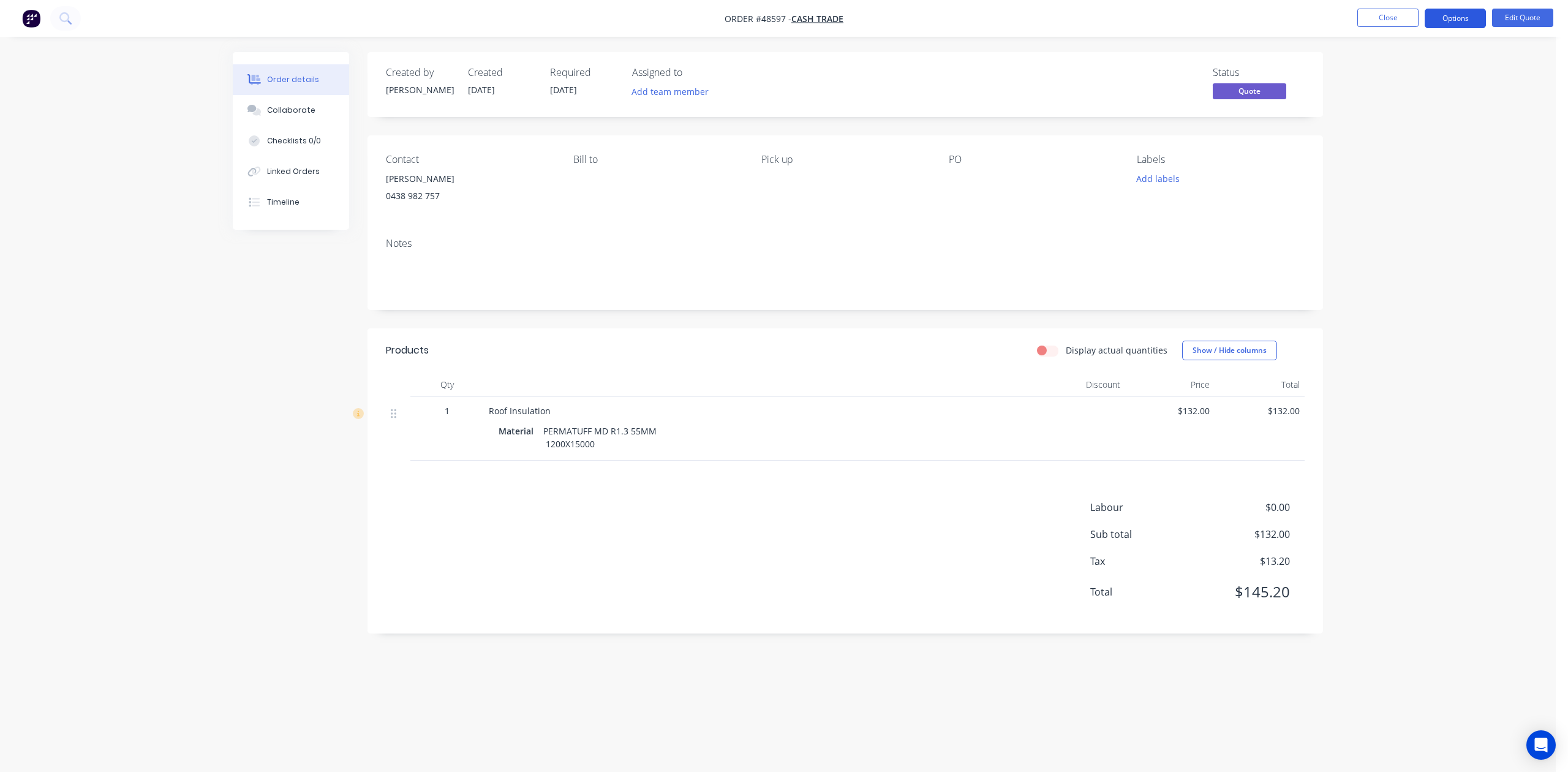
click at [1477, 24] on button "Options" at bounding box center [1455, 18] width 61 height 20
click at [1429, 74] on div "Quote" at bounding box center [1418, 74] width 113 height 18
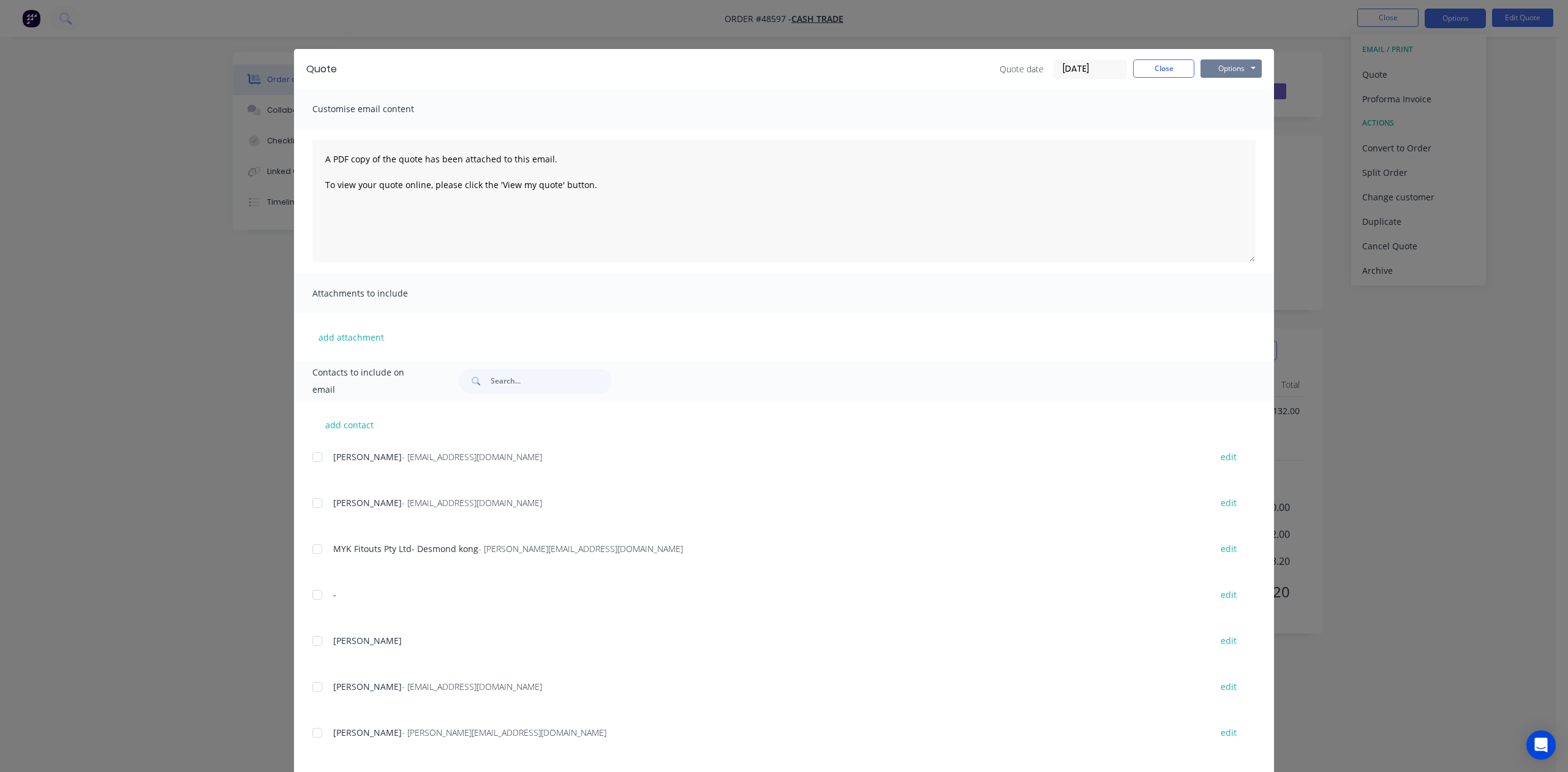
click at [1231, 72] on button "Options" at bounding box center [1231, 69] width 61 height 18
click at [1211, 107] on button "Print" at bounding box center [1239, 110] width 78 height 20
click at [1155, 74] on button "Close" at bounding box center [1163, 69] width 61 height 18
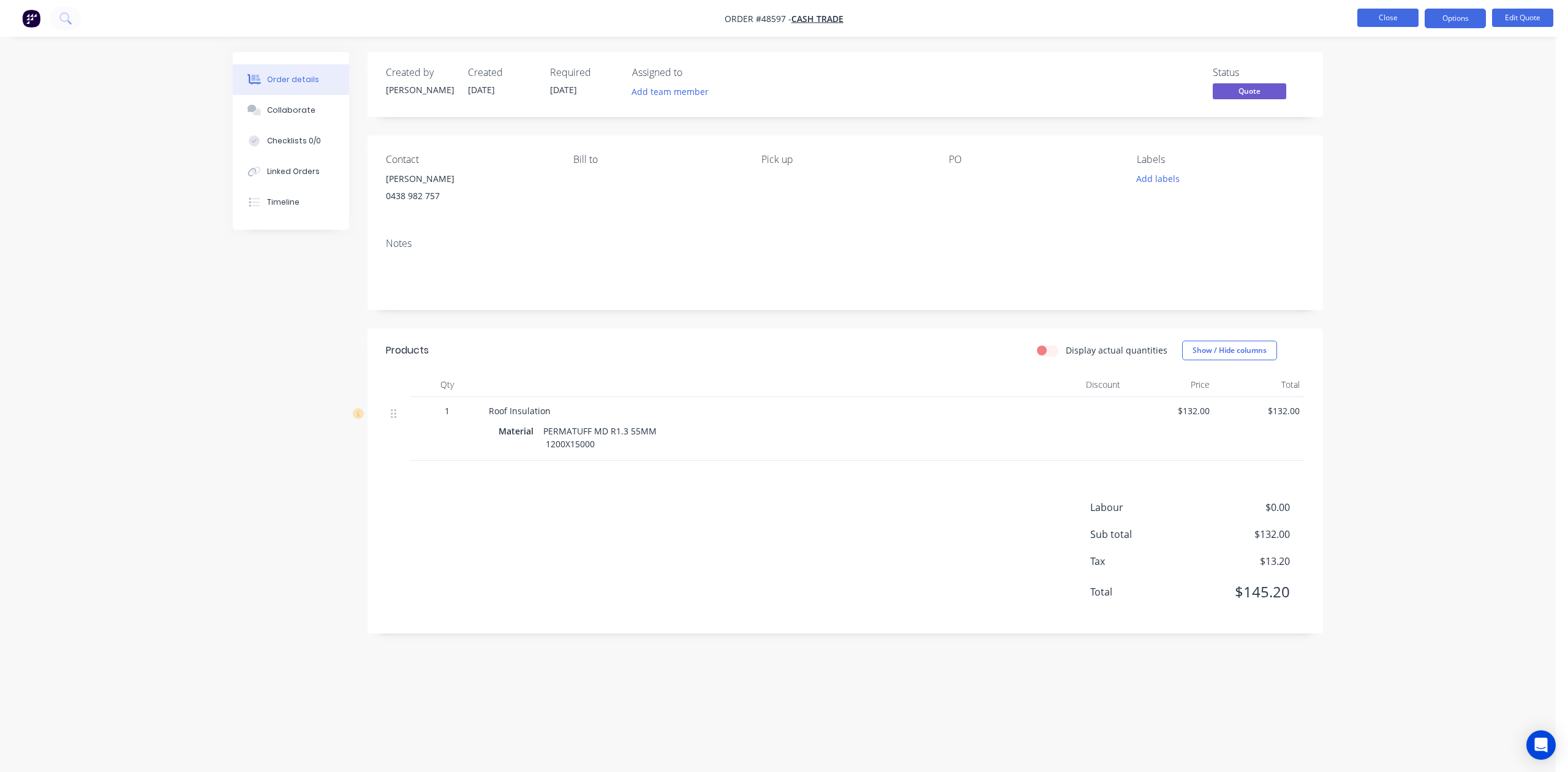
click at [1387, 21] on button "Close" at bounding box center [1387, 18] width 61 height 18
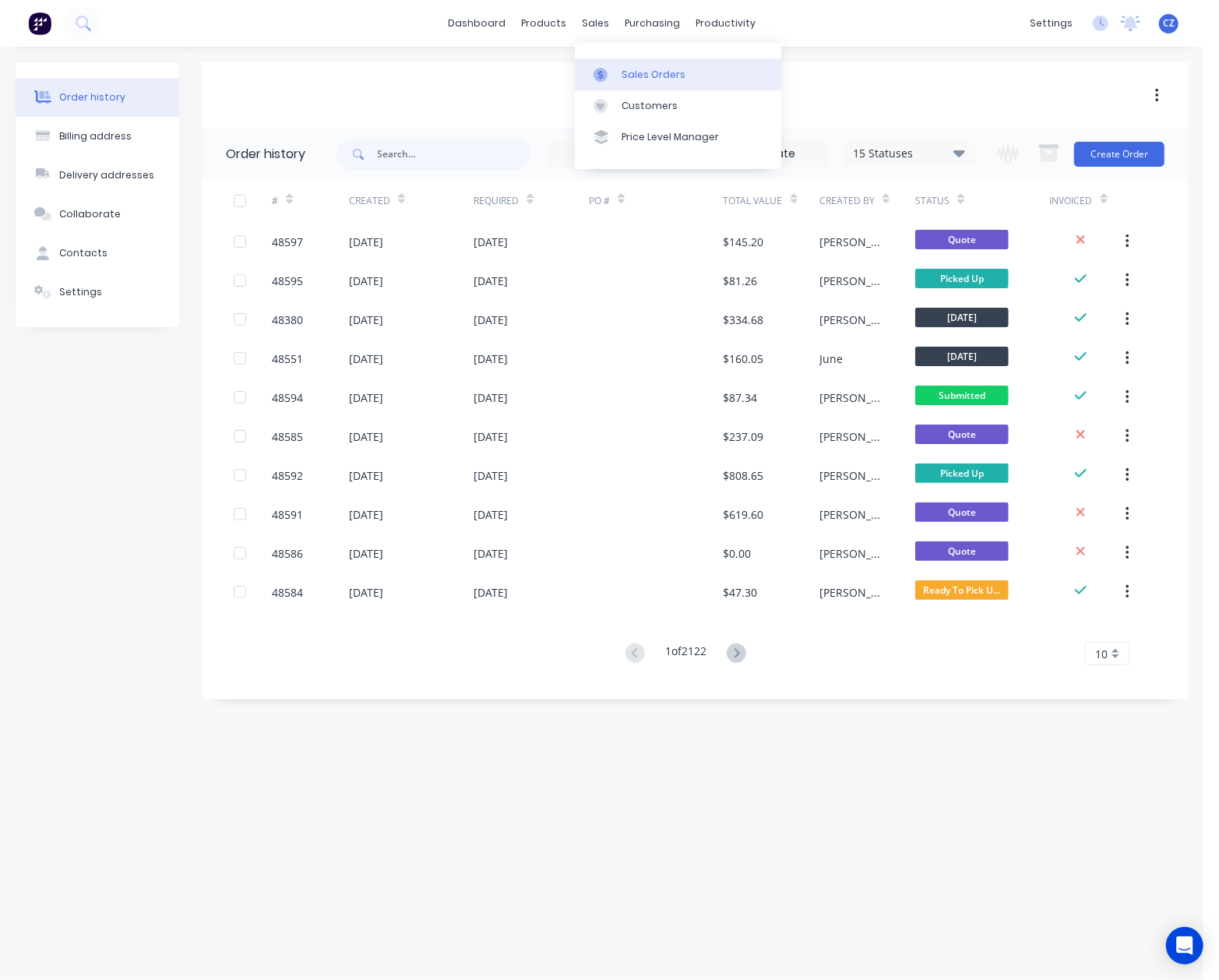
click at [601, 59] on link "Sales Orders" at bounding box center [678, 74] width 206 height 31
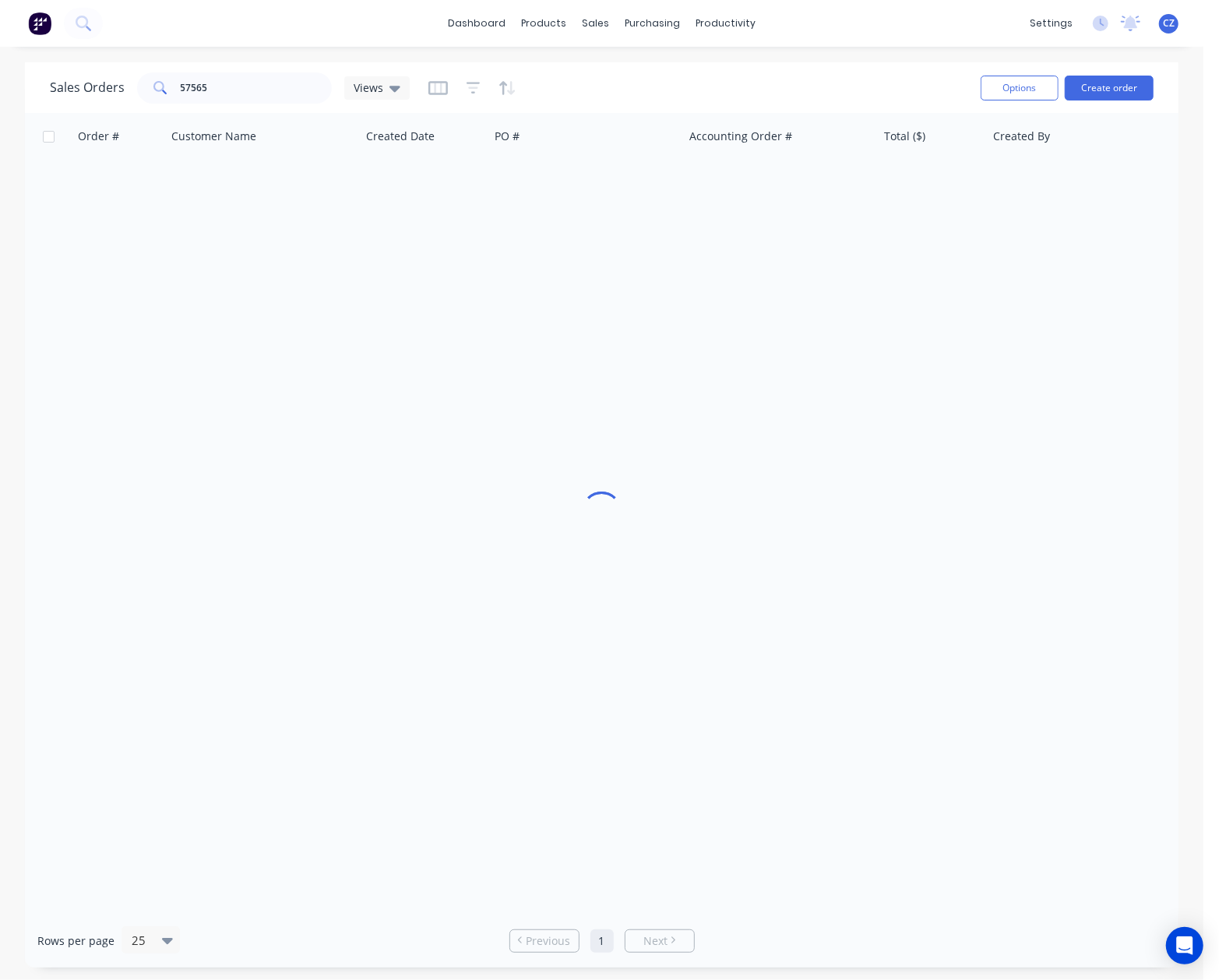
click at [597, 72] on div "Sales Orders 57565 Views" at bounding box center [509, 88] width 919 height 39
drag, startPoint x: 249, startPoint y: 83, endPoint x: 54, endPoint y: 84, distance: 195.0
click at [54, 84] on div "Sales Orders 57565 Views" at bounding box center [229, 87] width 360 height 31
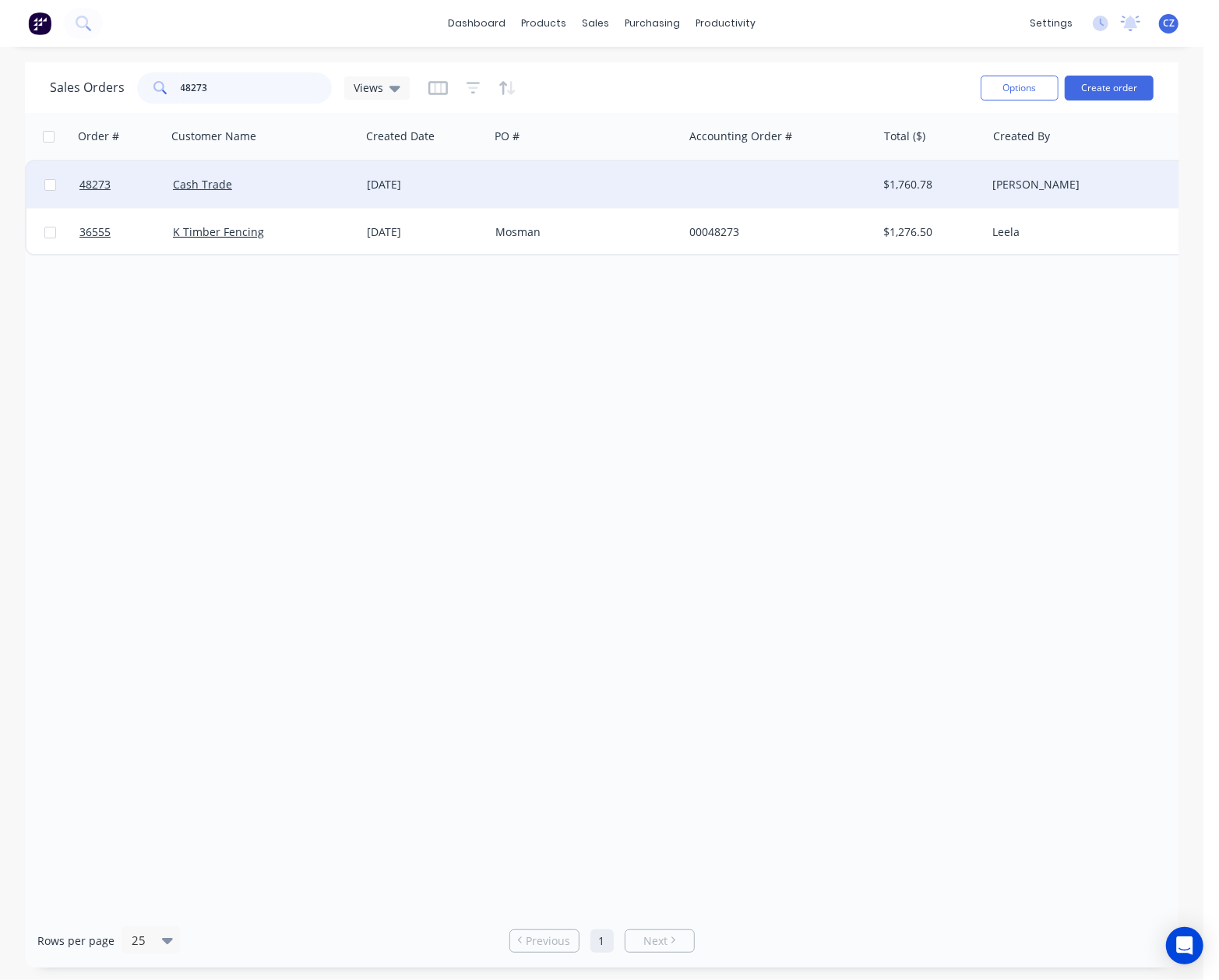
type input "48273"
click at [322, 177] on div "Cash Trade" at bounding box center [259, 184] width 173 height 16
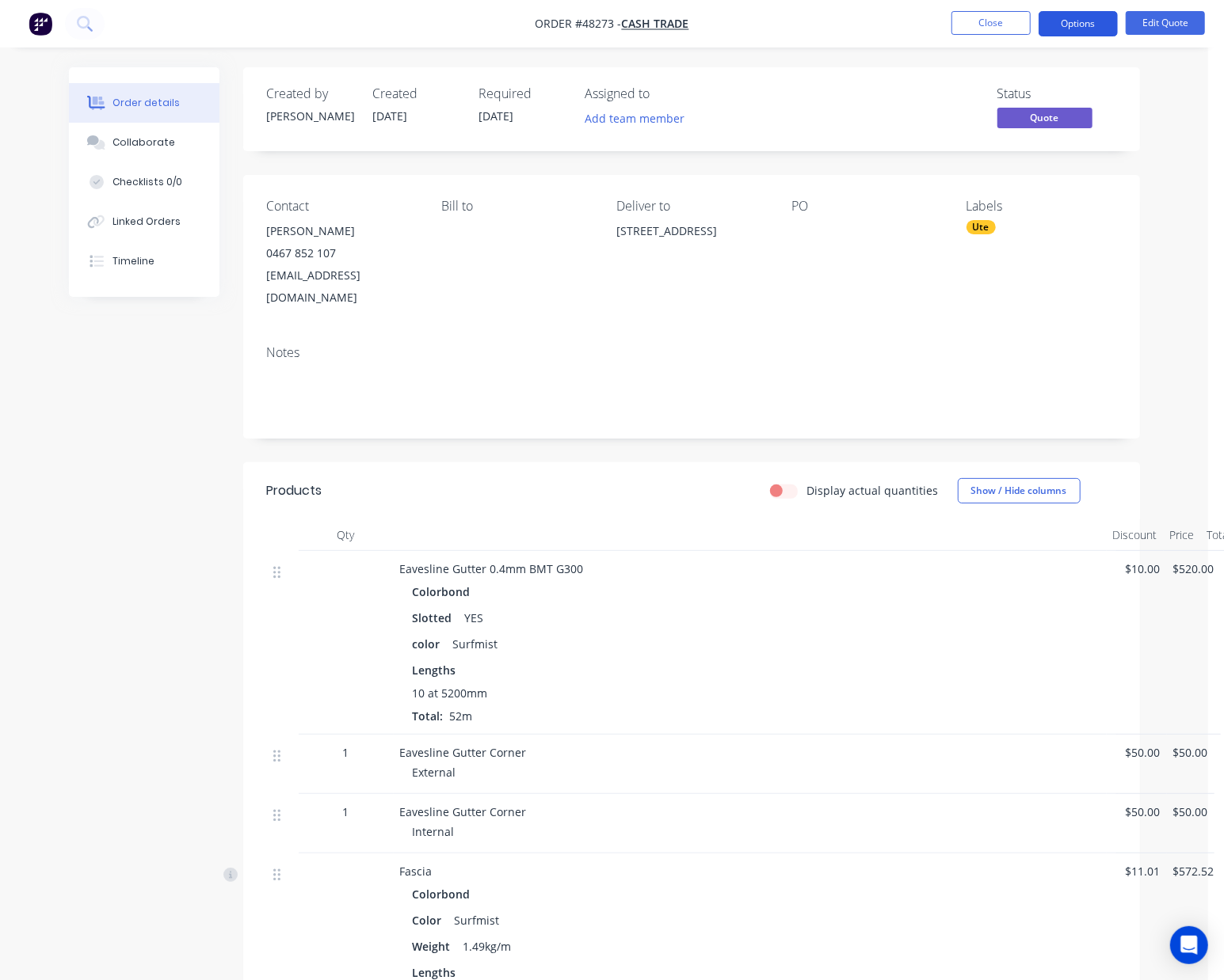
click at [1091, 17] on button "Options" at bounding box center [1077, 24] width 79 height 26
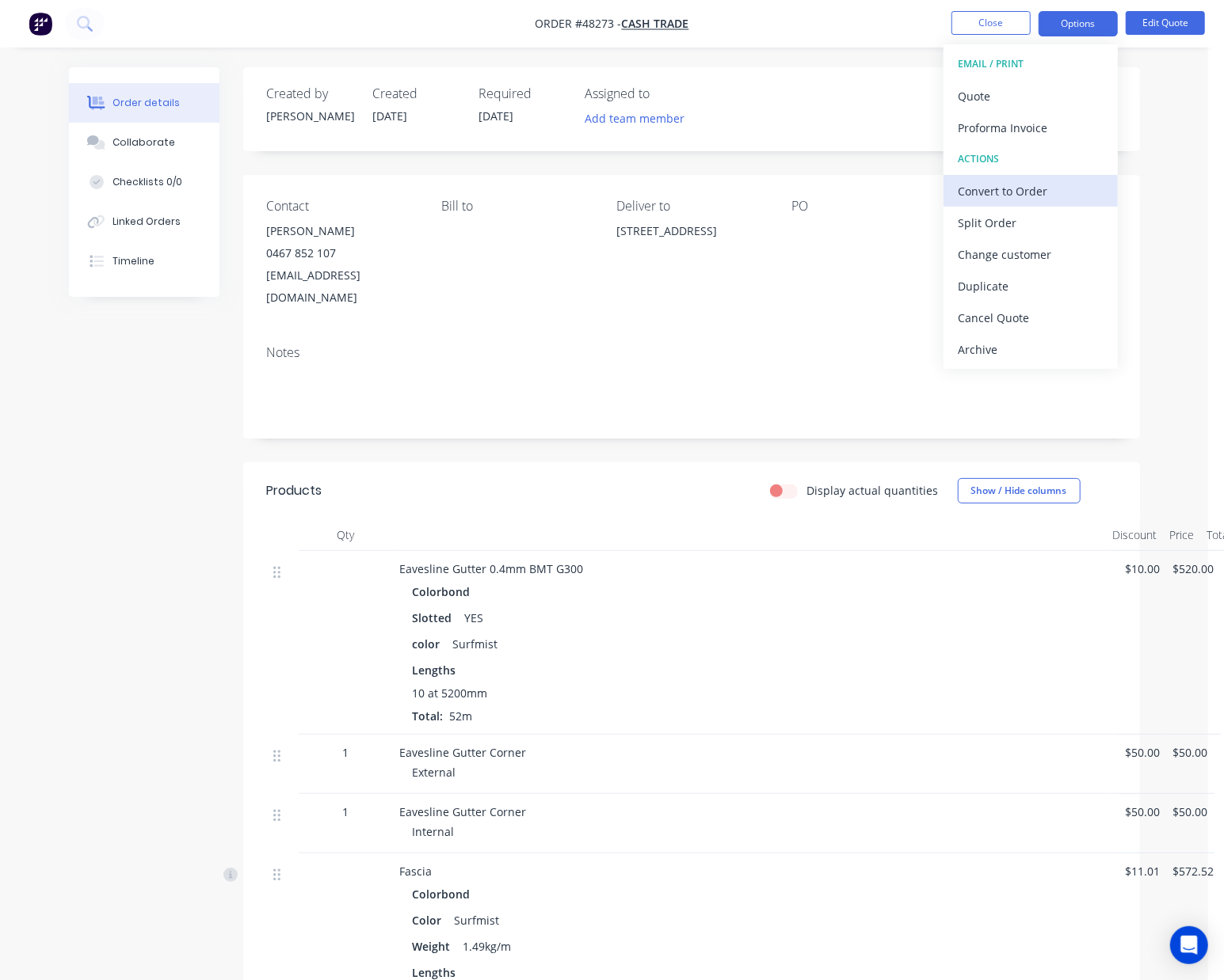
click at [1047, 198] on div "Convert to Order" at bounding box center [1031, 191] width 146 height 23
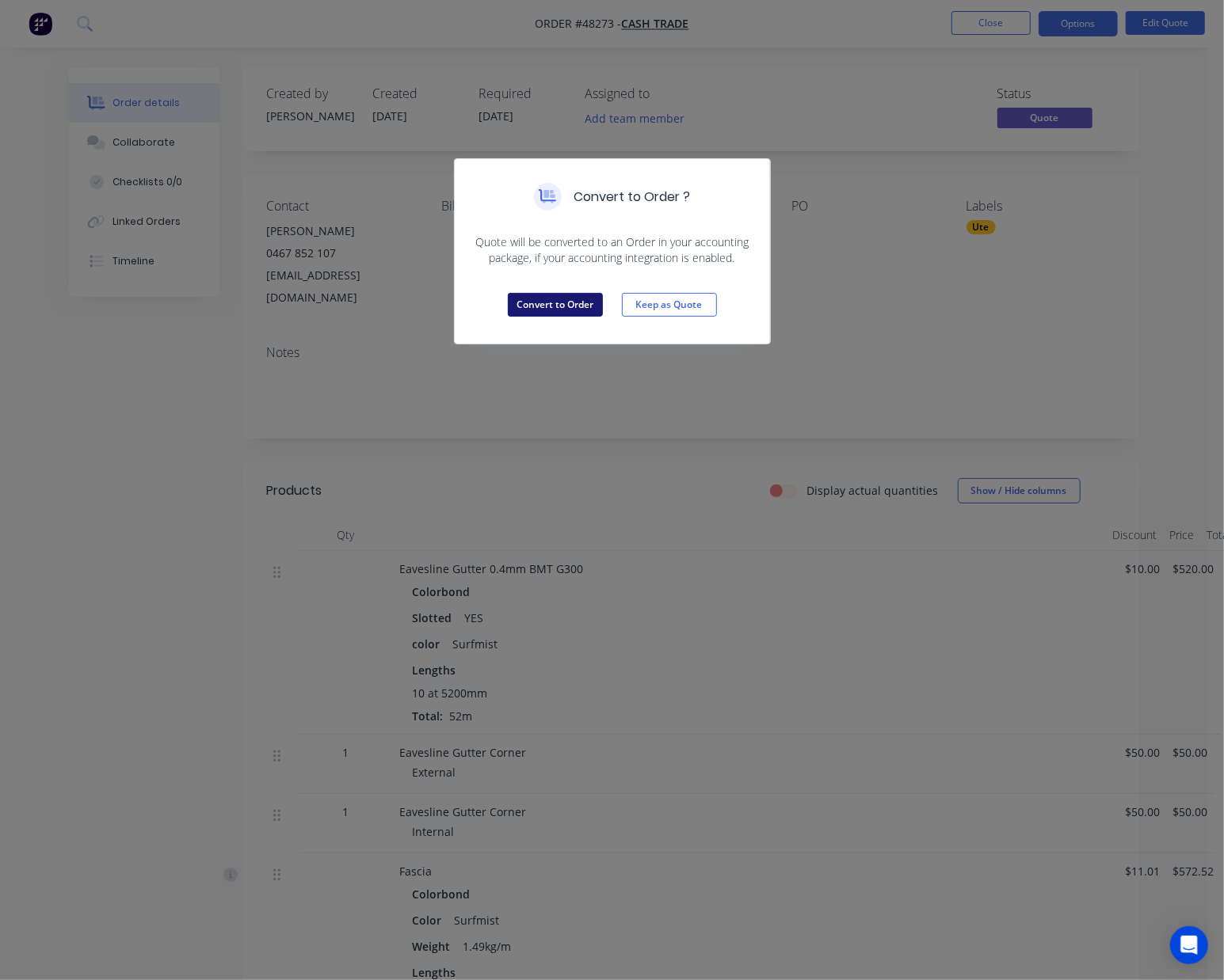
click at [533, 306] on button "Convert to Order" at bounding box center [556, 305] width 95 height 24
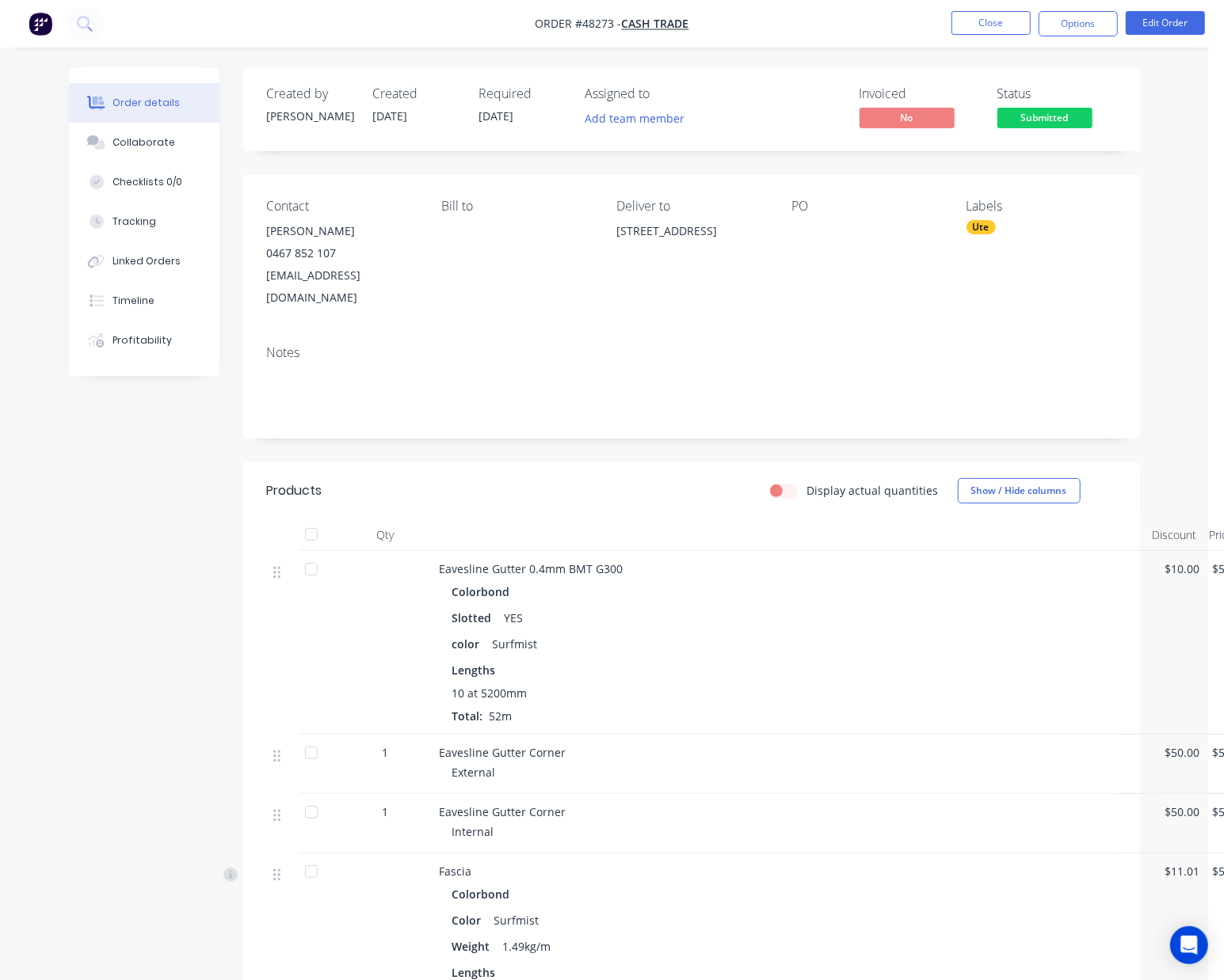
drag, startPoint x: 686, startPoint y: 248, endPoint x: 612, endPoint y: 235, distance: 75.1
click at [612, 235] on div "Contact Joshua Reardon 0467 852 107 joshreardon.87@gmail.com Bill to Deliver to…" at bounding box center [691, 253] width 897 height 158
copy div "12 Dolphin Rd, Safety Bay WA 6169"
click at [745, 400] on div "Notes" at bounding box center [691, 385] width 897 height 107
click at [1175, 26] on button "Edit Order" at bounding box center [1165, 23] width 79 height 24
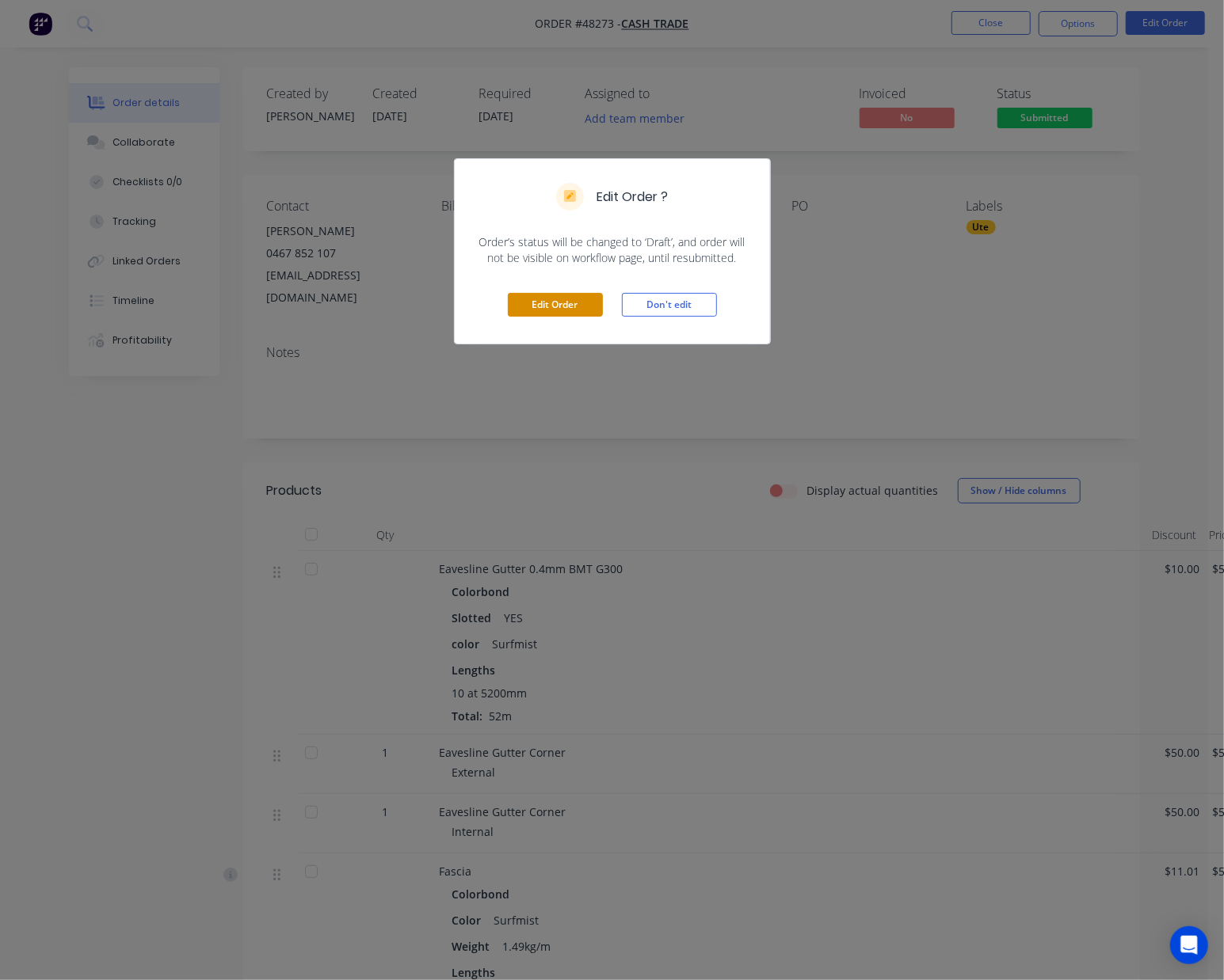
click at [556, 308] on button "Edit Order" at bounding box center [556, 305] width 95 height 24
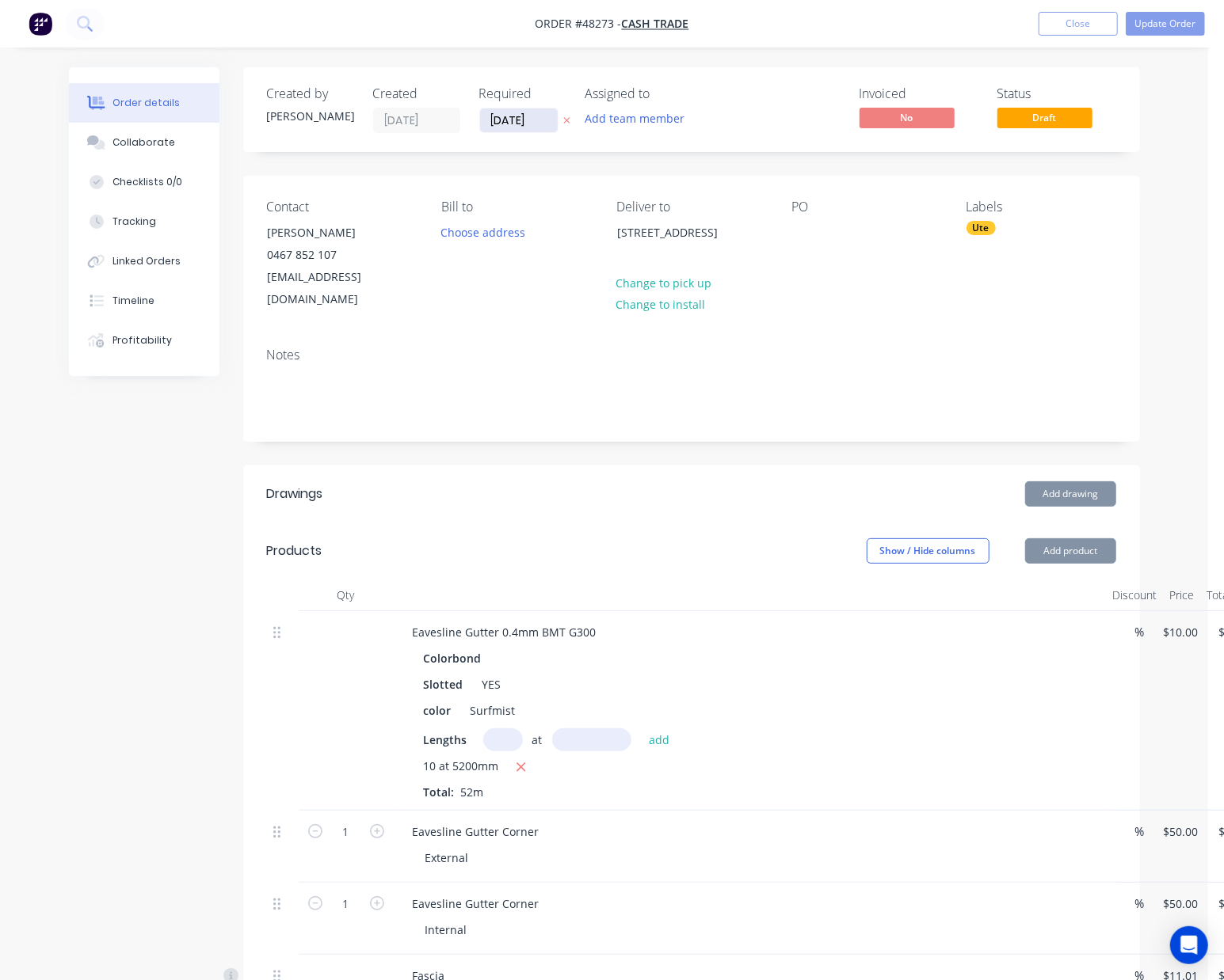
click at [499, 118] on input "[DATE]" at bounding box center [518, 120] width 78 height 24
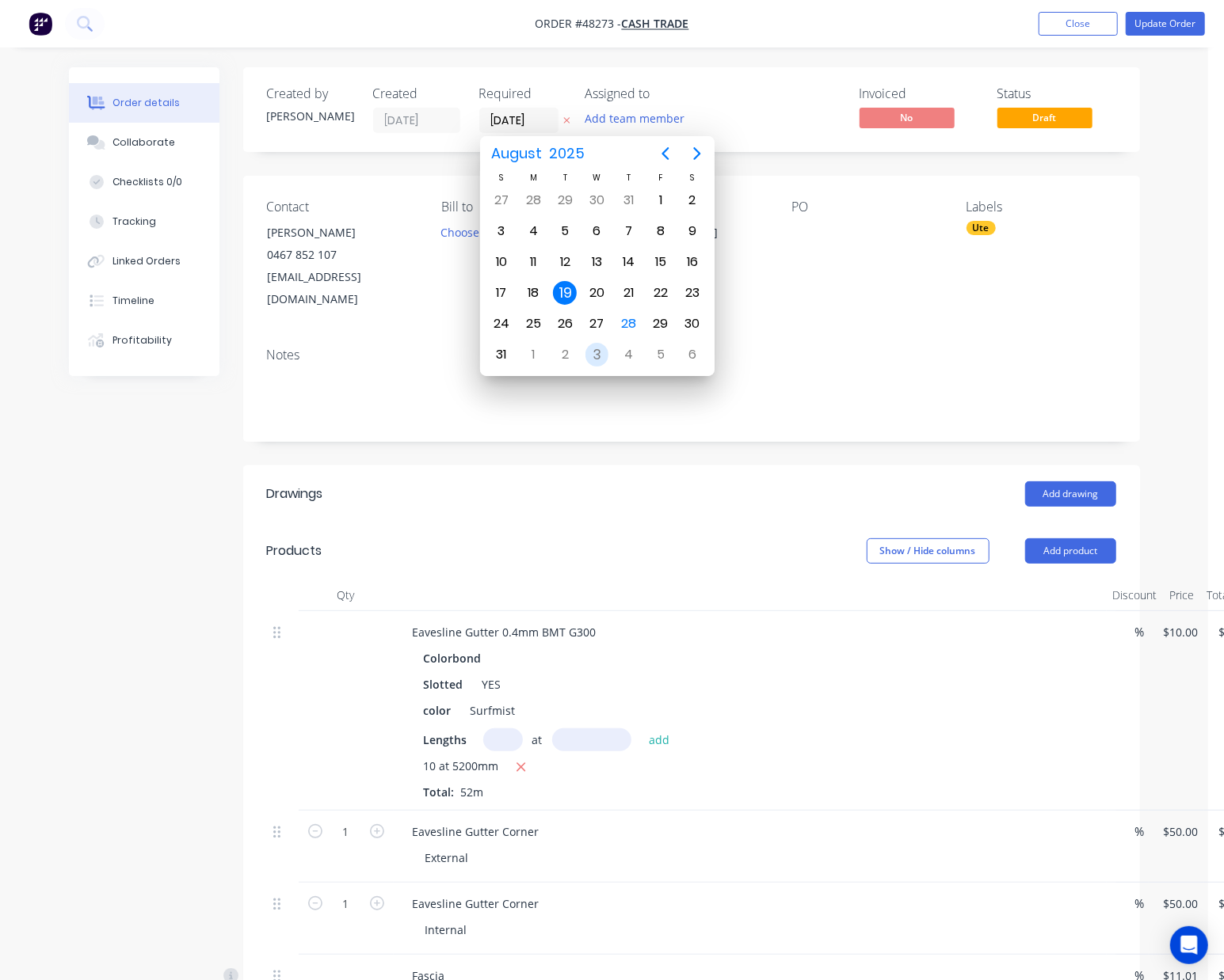
click at [600, 355] on div "3" at bounding box center [598, 355] width 24 height 24
type input "03/09/25"
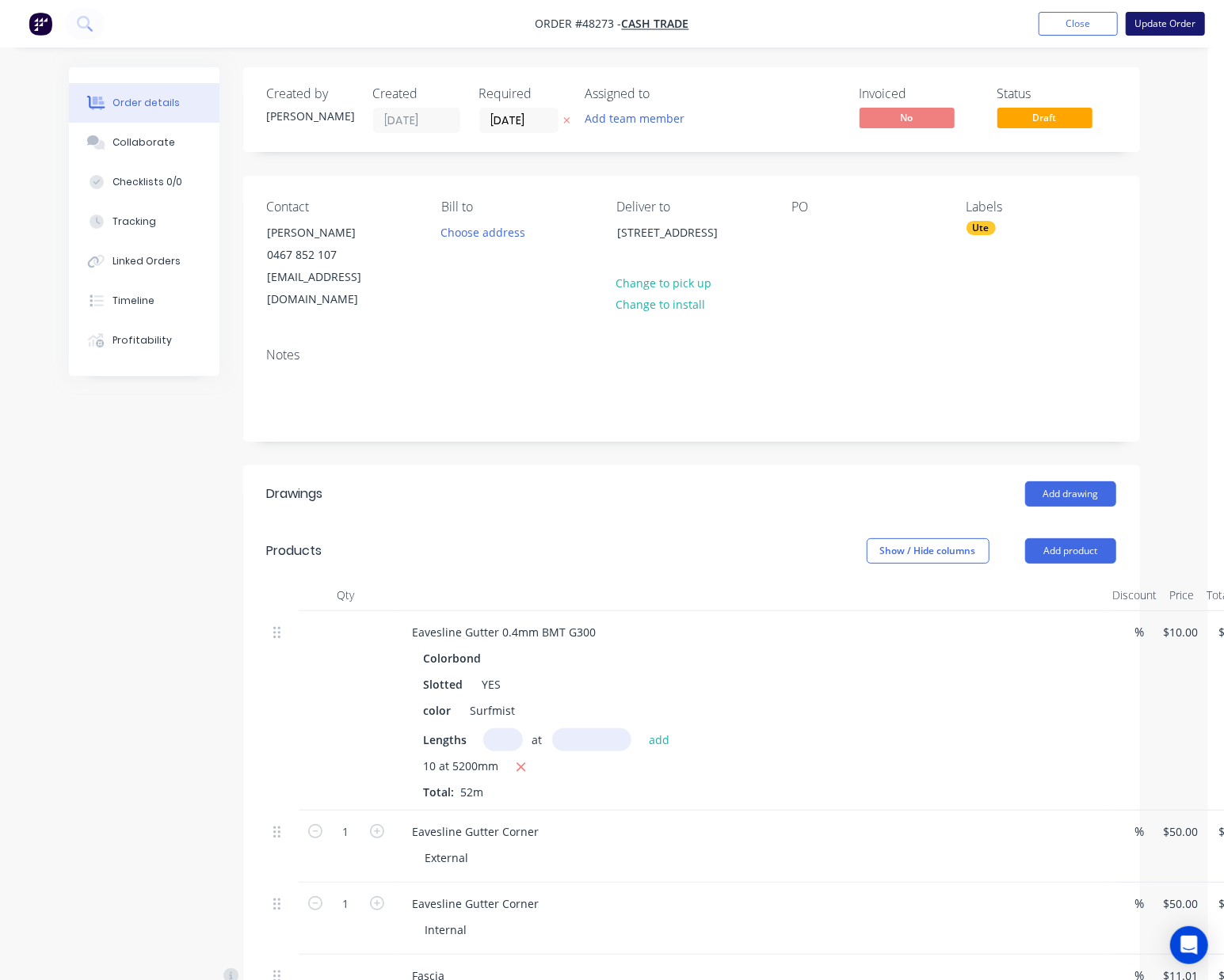
click at [1176, 22] on button "Update Order" at bounding box center [1165, 24] width 79 height 24
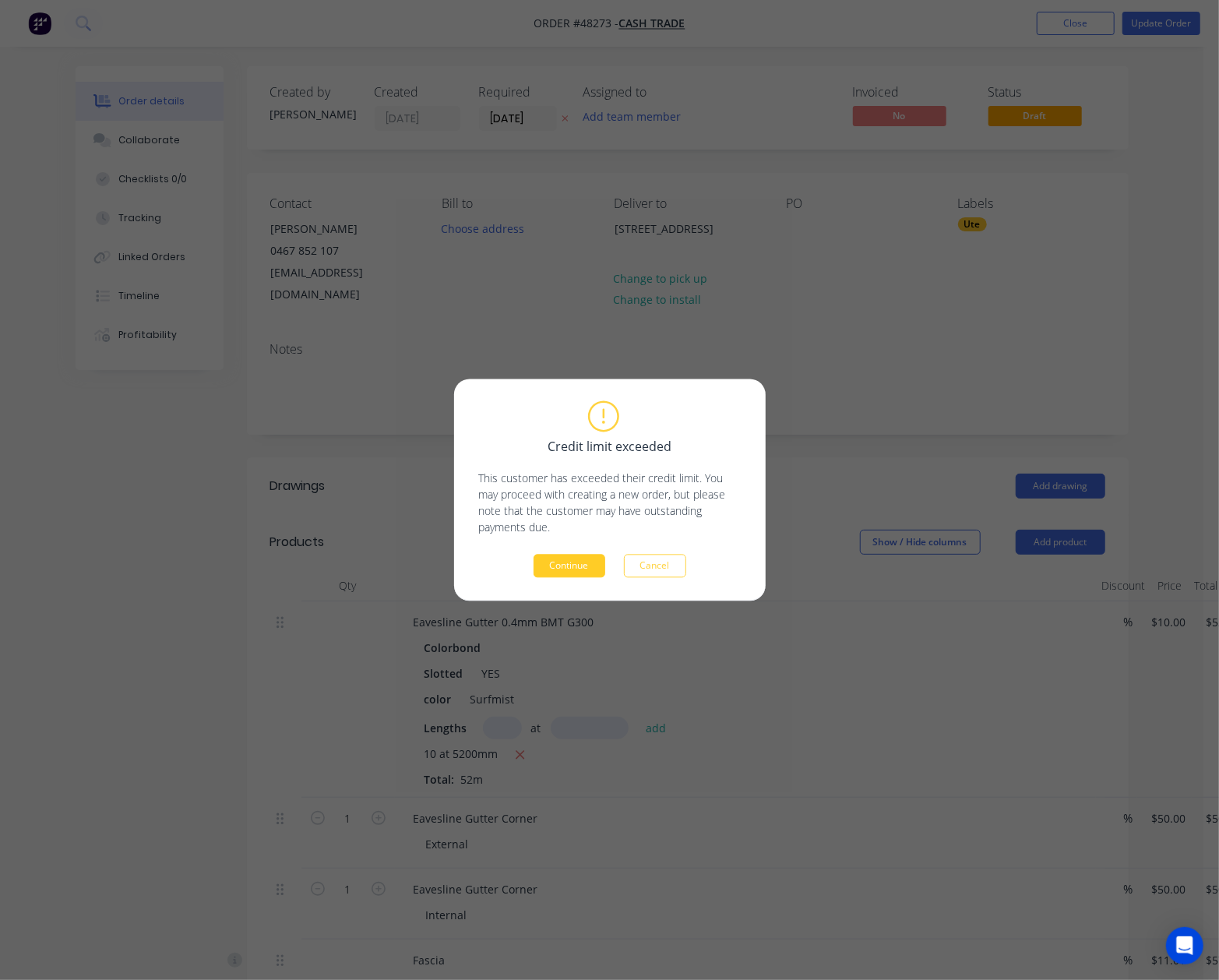
click at [579, 568] on button "Continue" at bounding box center [569, 567] width 71 height 23
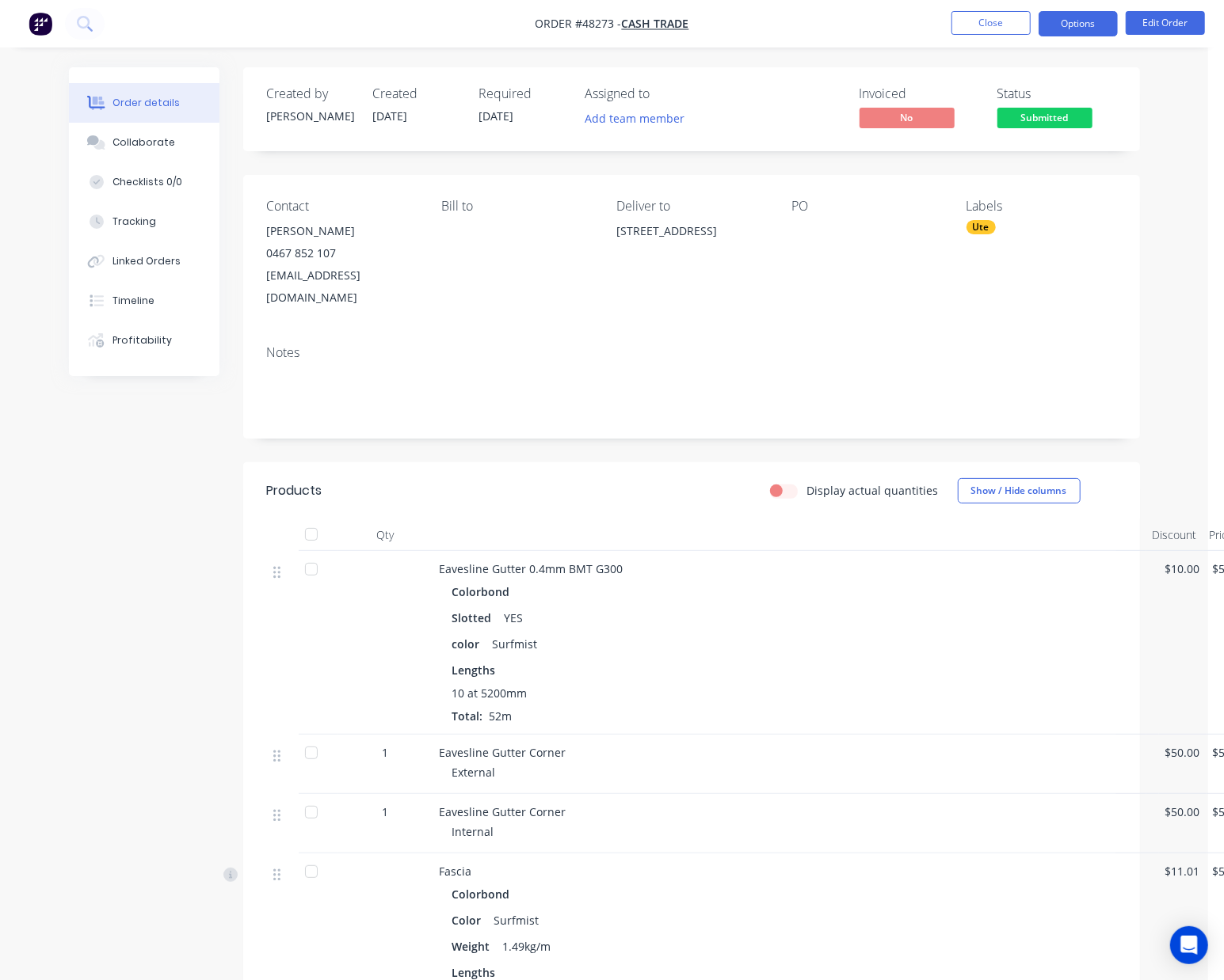
click at [1076, 20] on button "Options" at bounding box center [1077, 24] width 79 height 26
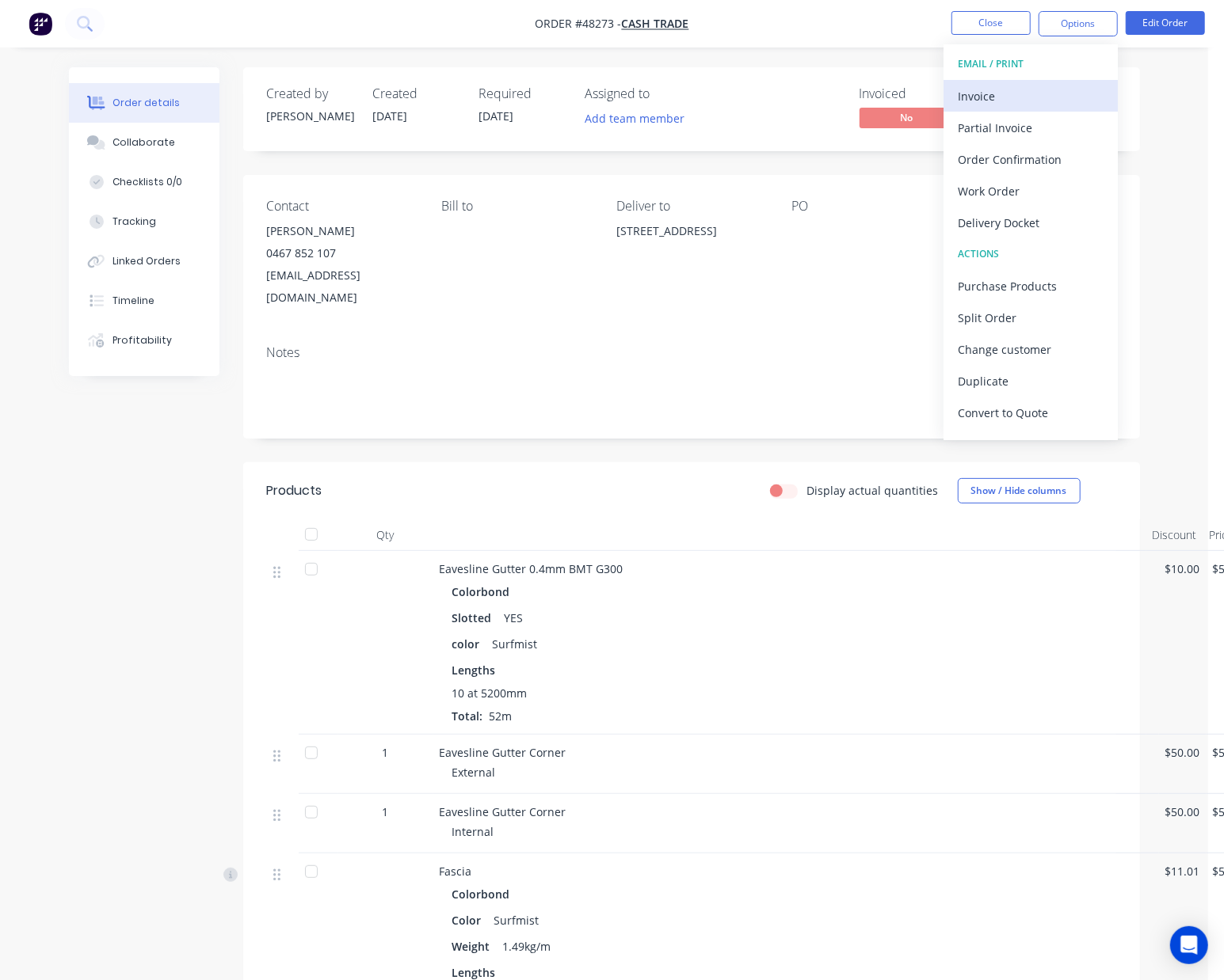
click at [1024, 93] on div "Invoice" at bounding box center [1031, 95] width 146 height 23
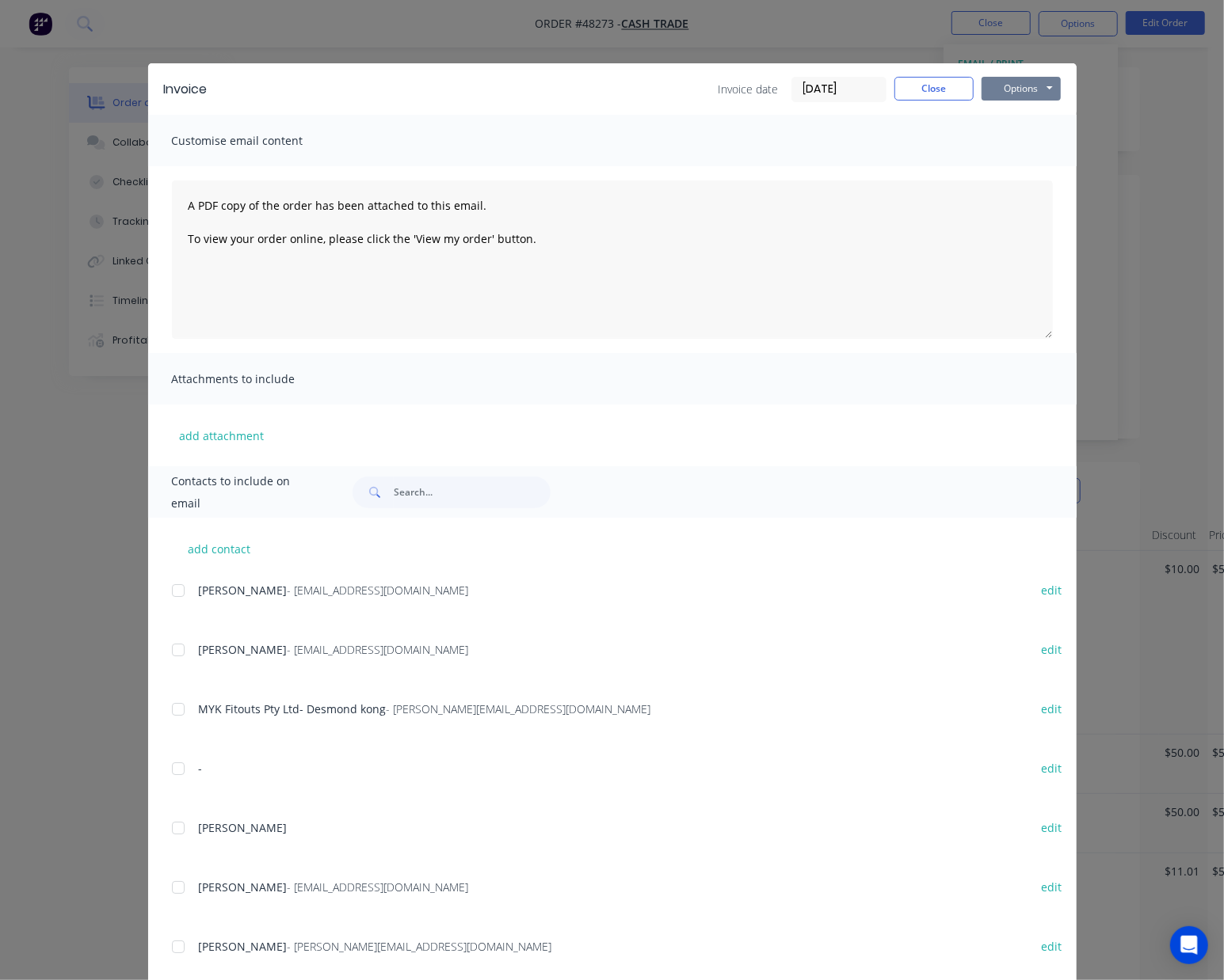
click at [1011, 86] on button "Options" at bounding box center [1020, 89] width 79 height 24
click at [1017, 138] on button "Print" at bounding box center [1031, 142] width 101 height 26
click at [941, 90] on button "Close" at bounding box center [933, 89] width 79 height 24
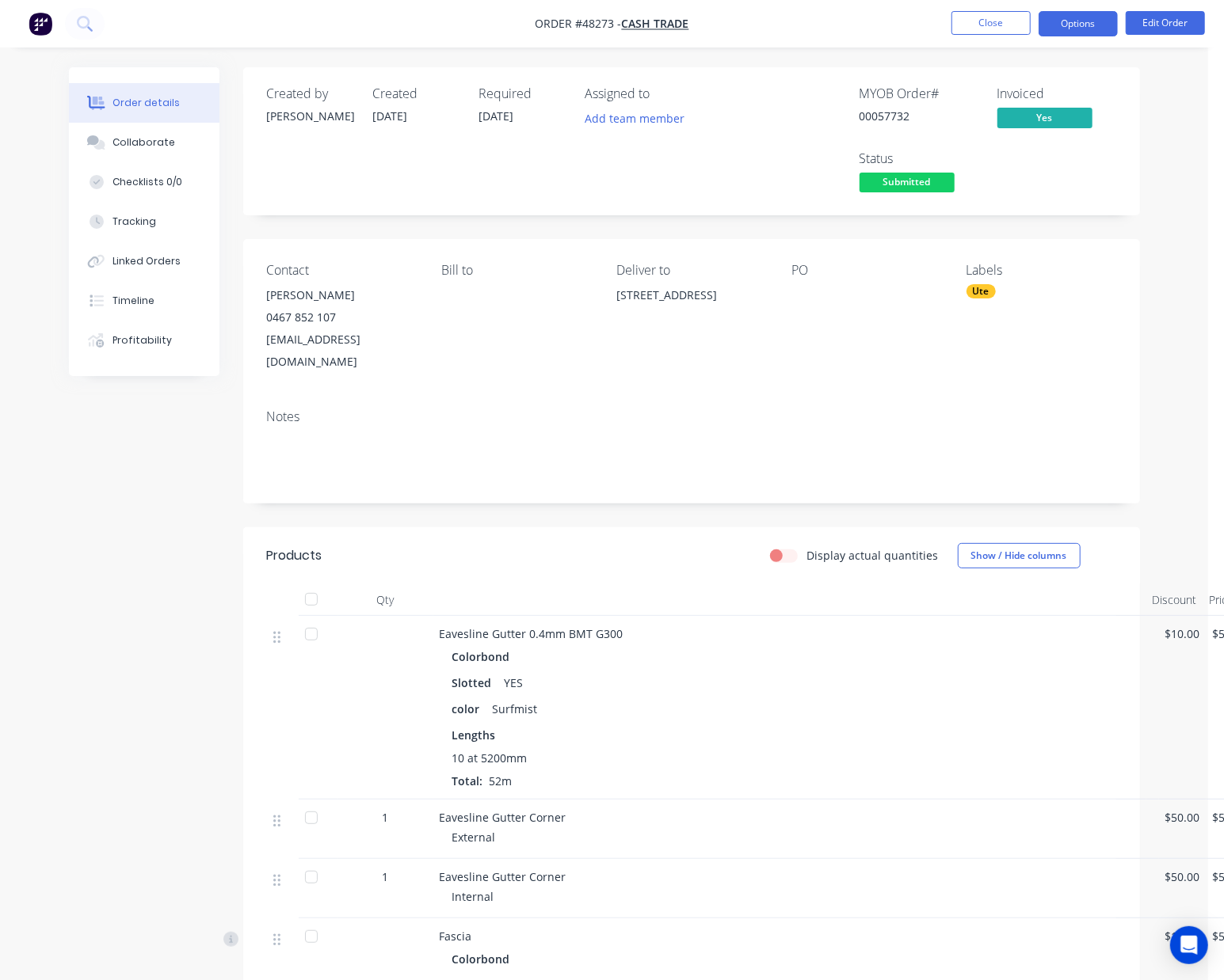
click at [1072, 24] on button "Options" at bounding box center [1077, 24] width 79 height 26
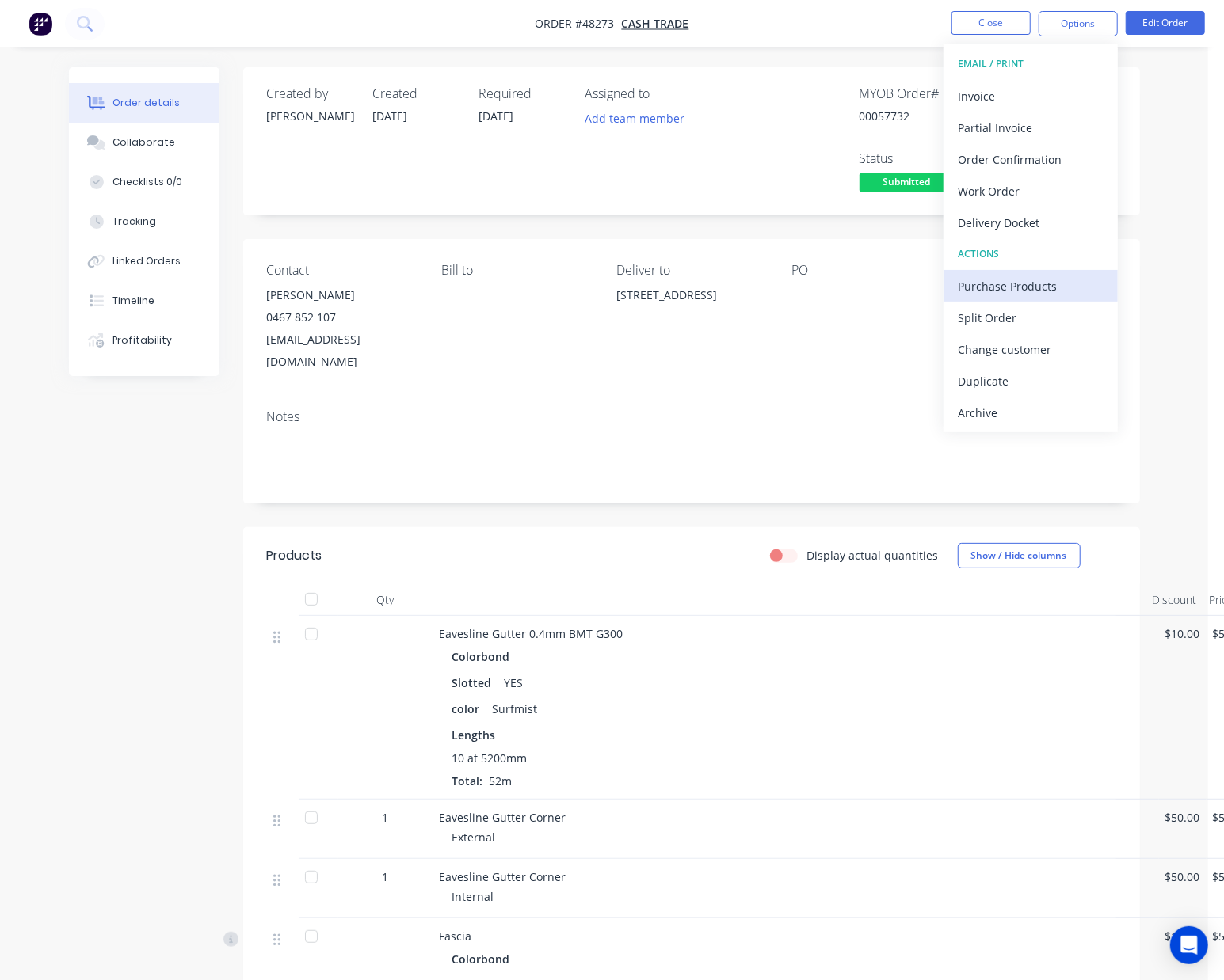
click at [1024, 283] on div "Purchase Products" at bounding box center [1031, 285] width 146 height 23
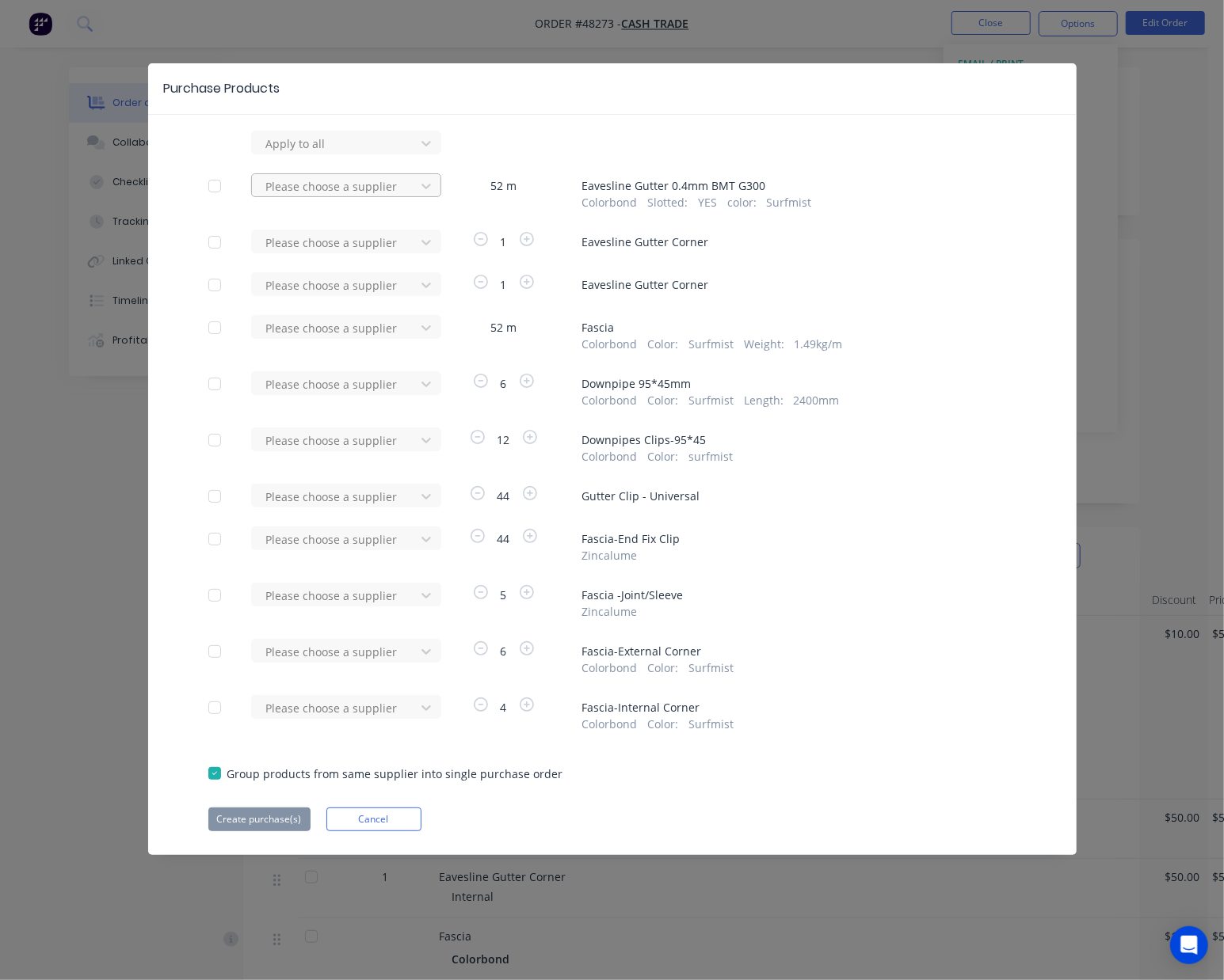
click at [365, 153] on div at bounding box center [335, 143] width 142 height 20
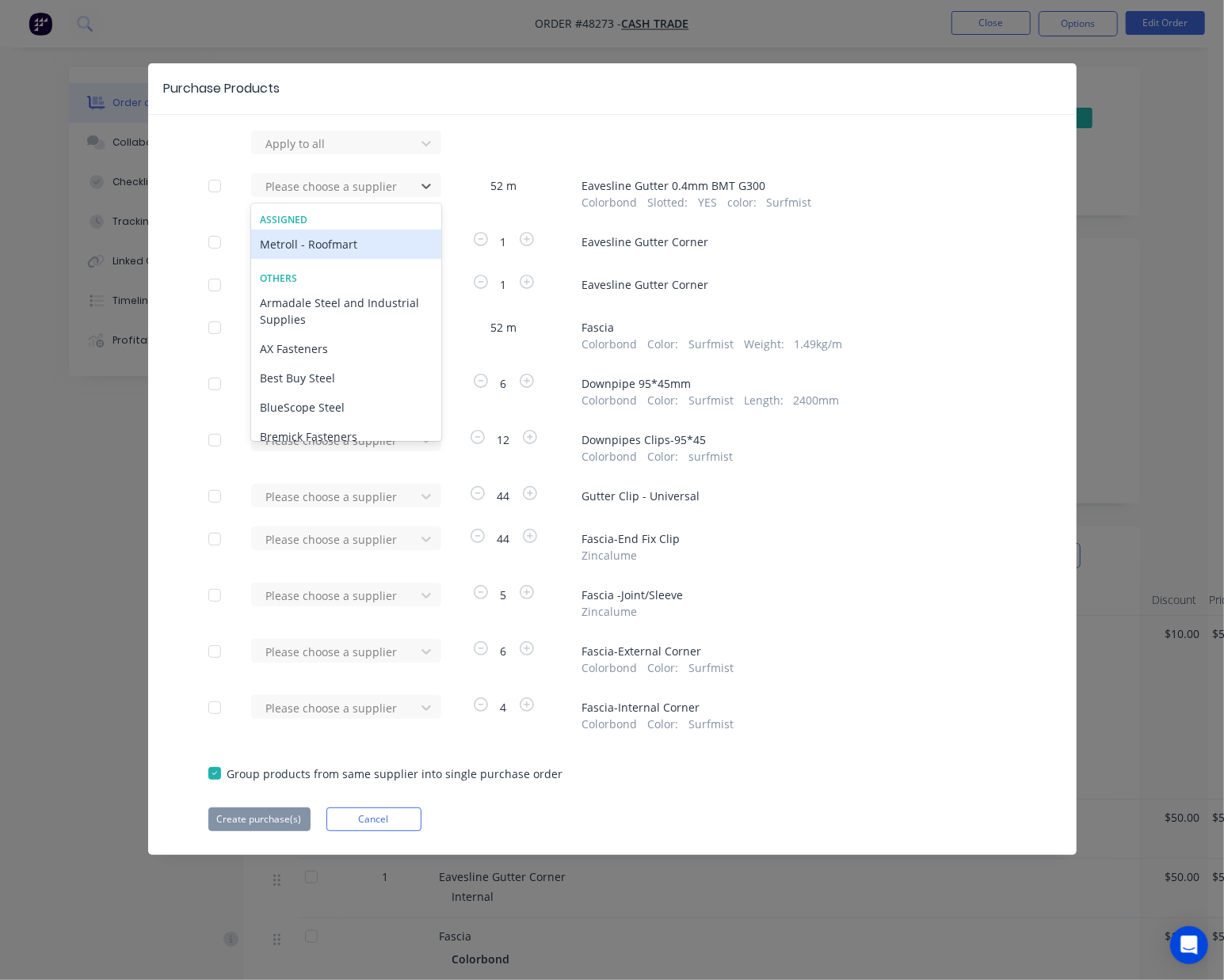
click at [327, 245] on div "Metroll - Roofmart" at bounding box center [346, 244] width 190 height 29
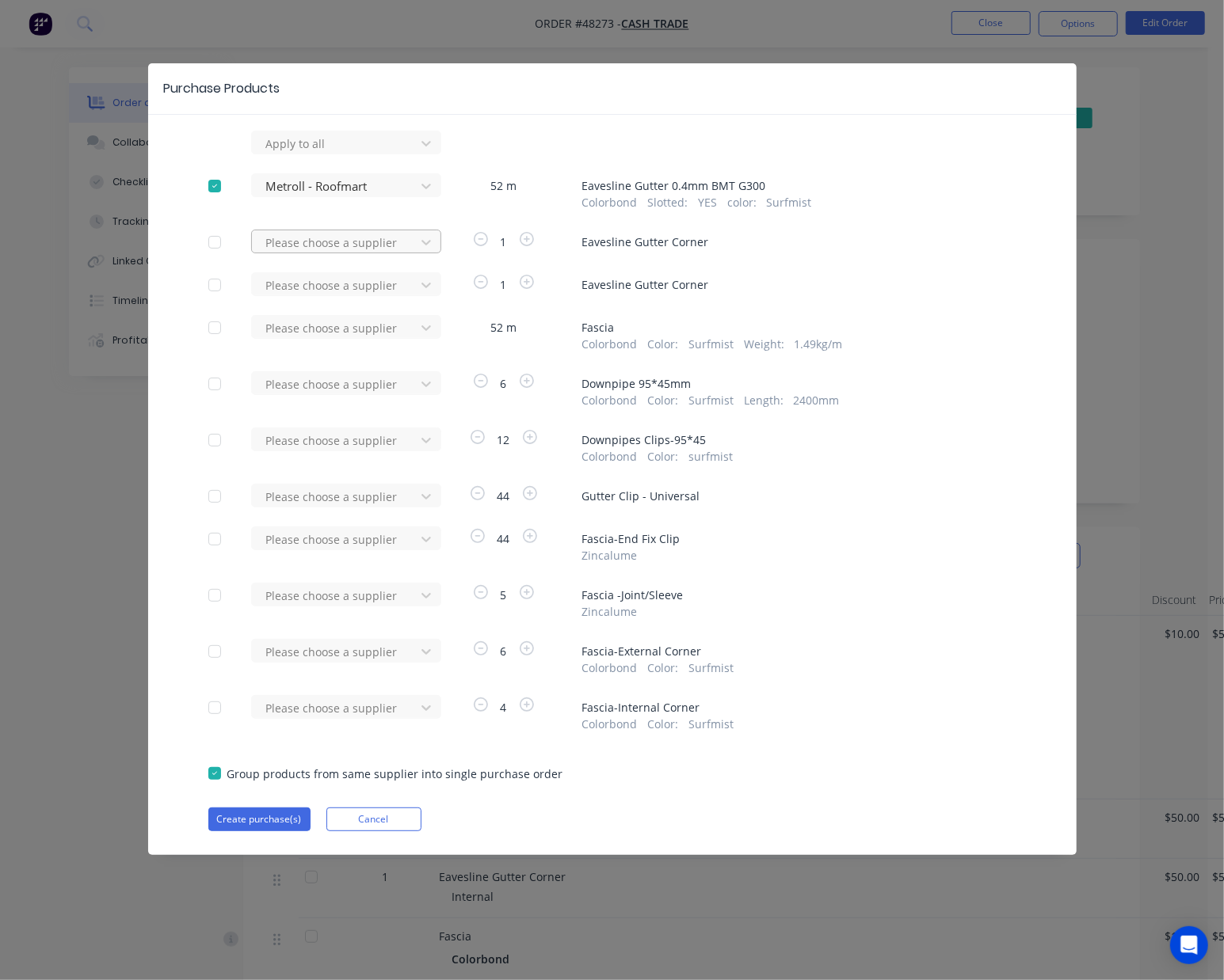
click at [390, 153] on div at bounding box center [335, 143] width 142 height 20
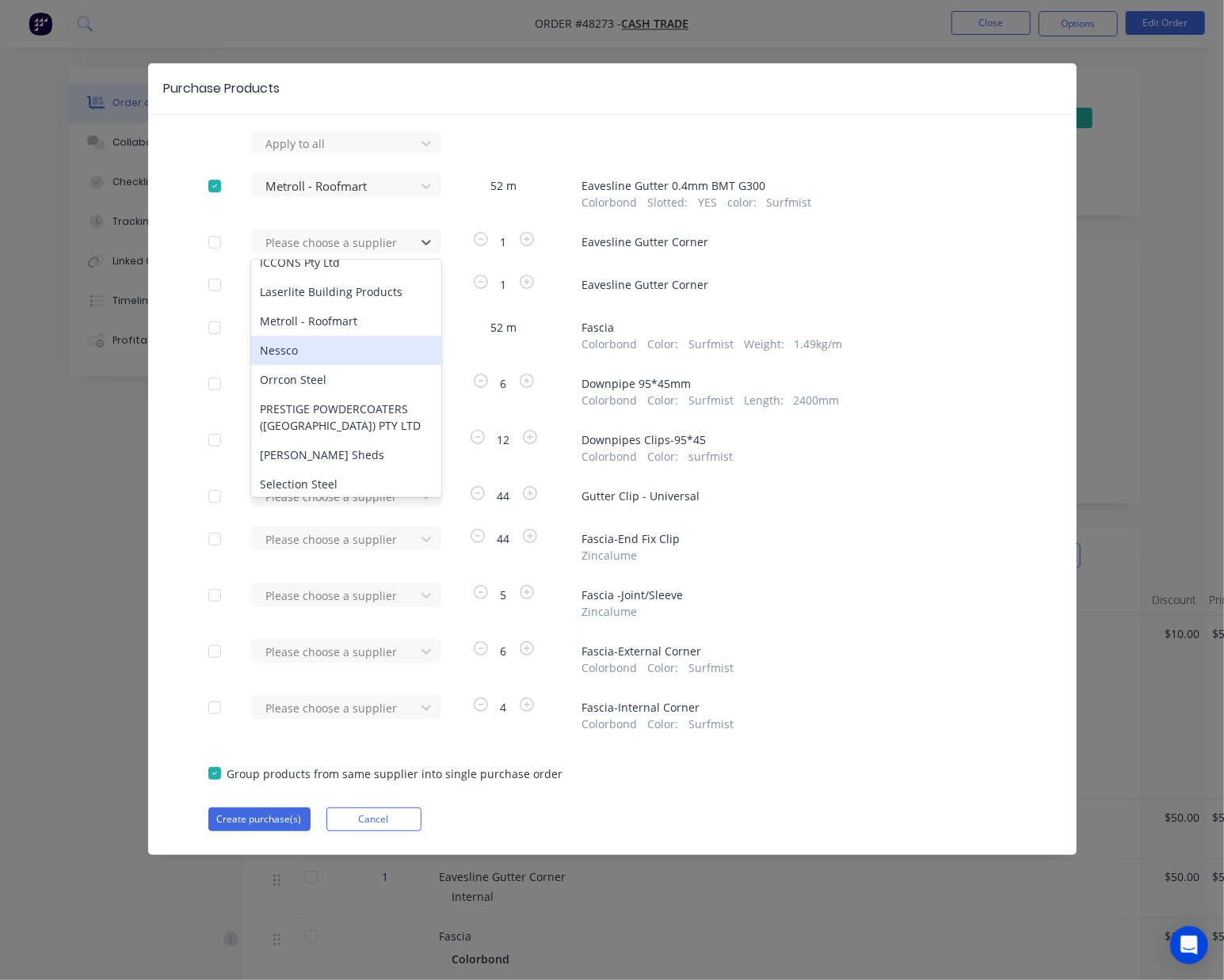
scroll to position [510, 0]
click at [342, 336] on div "Metroll - Roofmart" at bounding box center [346, 350] width 190 height 29
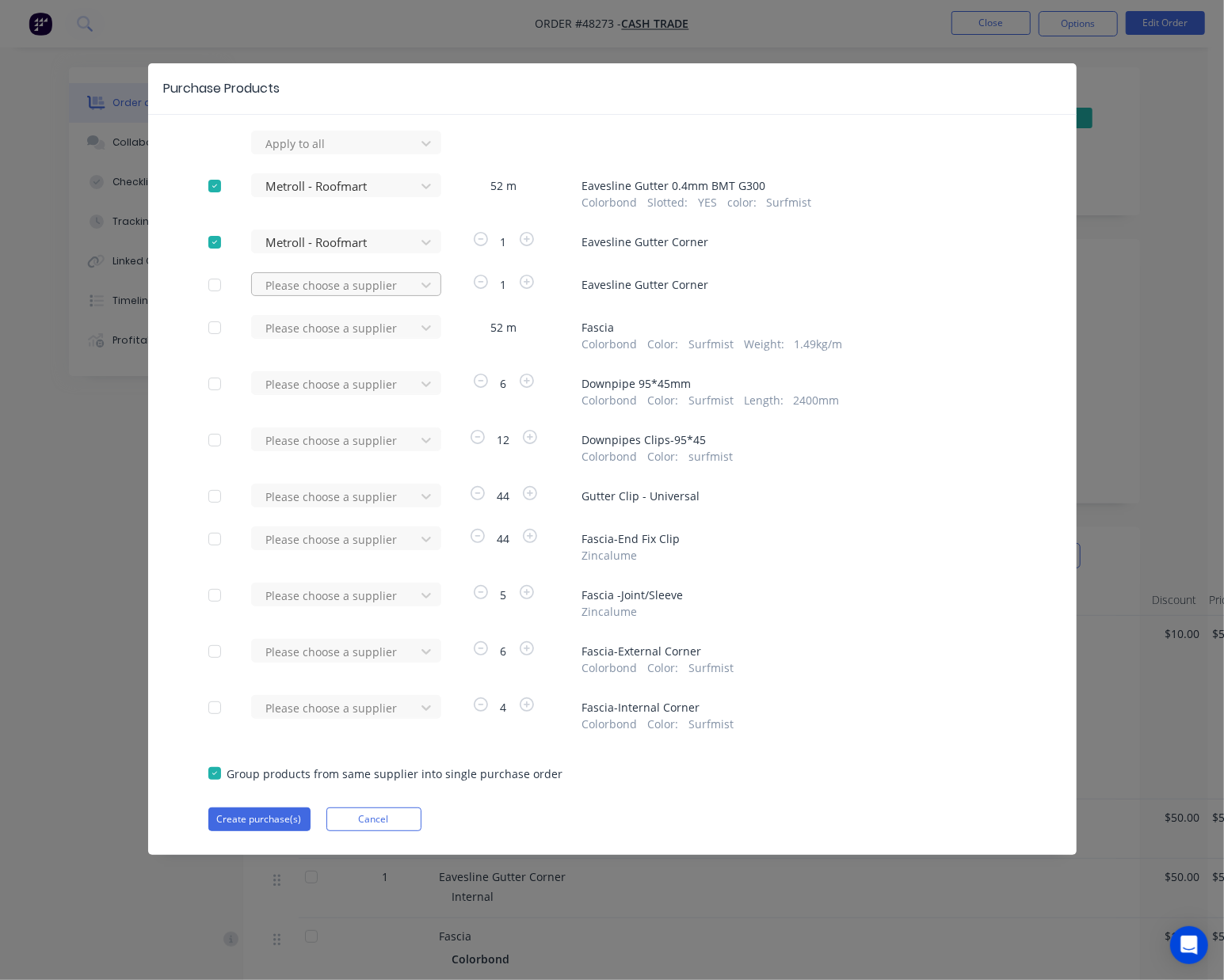
click at [345, 153] on div at bounding box center [335, 143] width 142 height 20
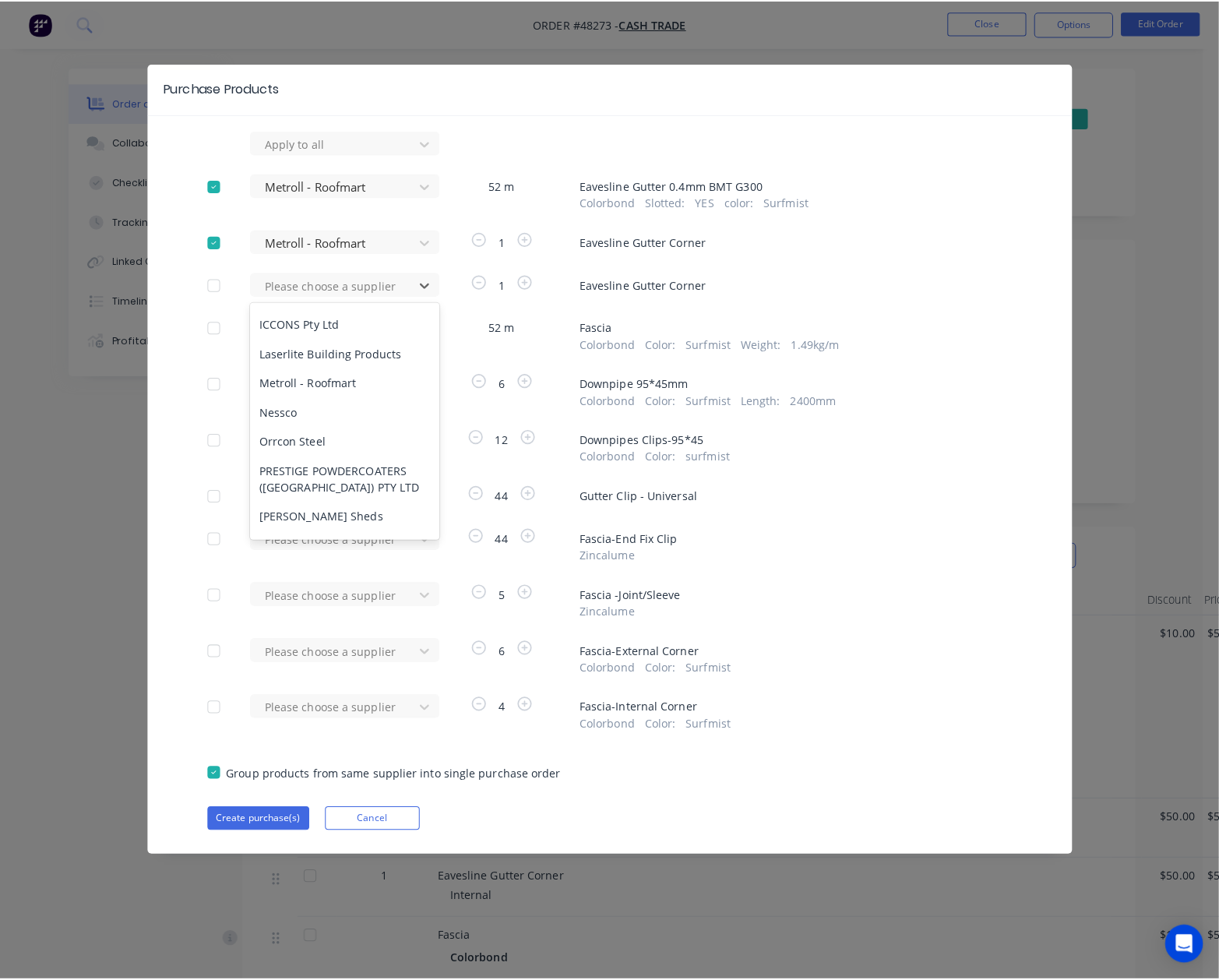
scroll to position [501, 0]
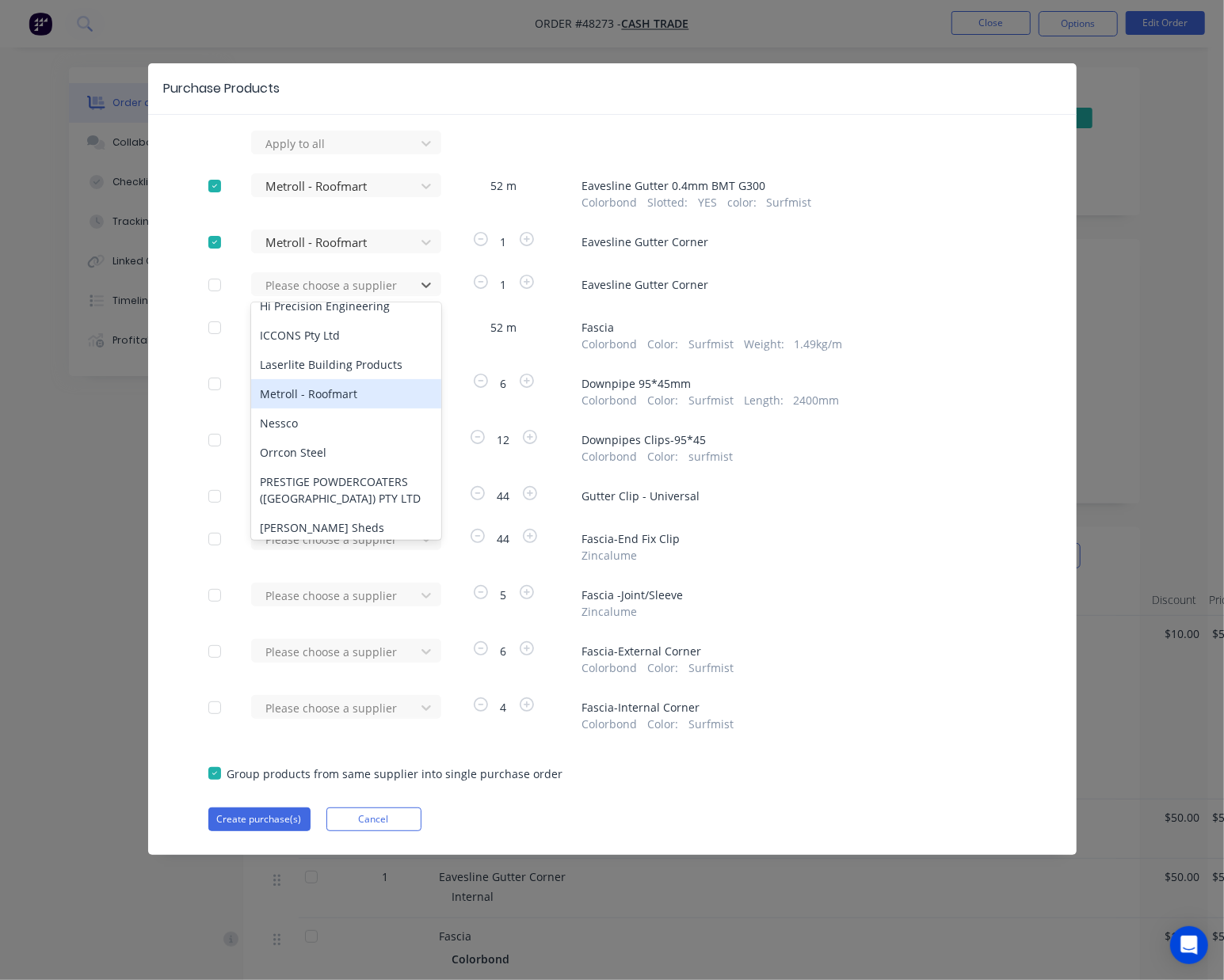
click at [339, 384] on div "Metroll - Roofmart" at bounding box center [346, 394] width 190 height 29
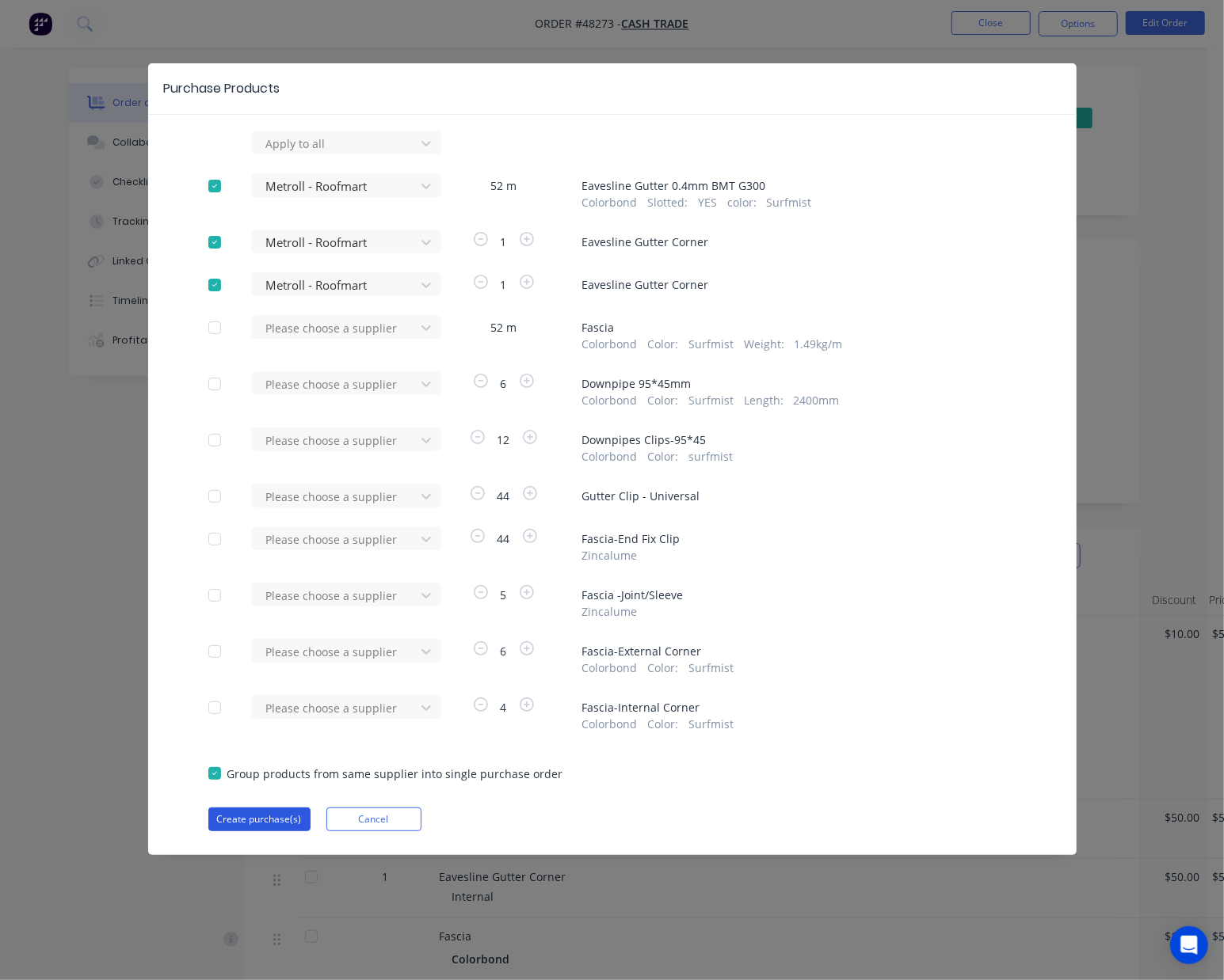
click at [257, 824] on button "Create purchase(s)" at bounding box center [259, 820] width 102 height 24
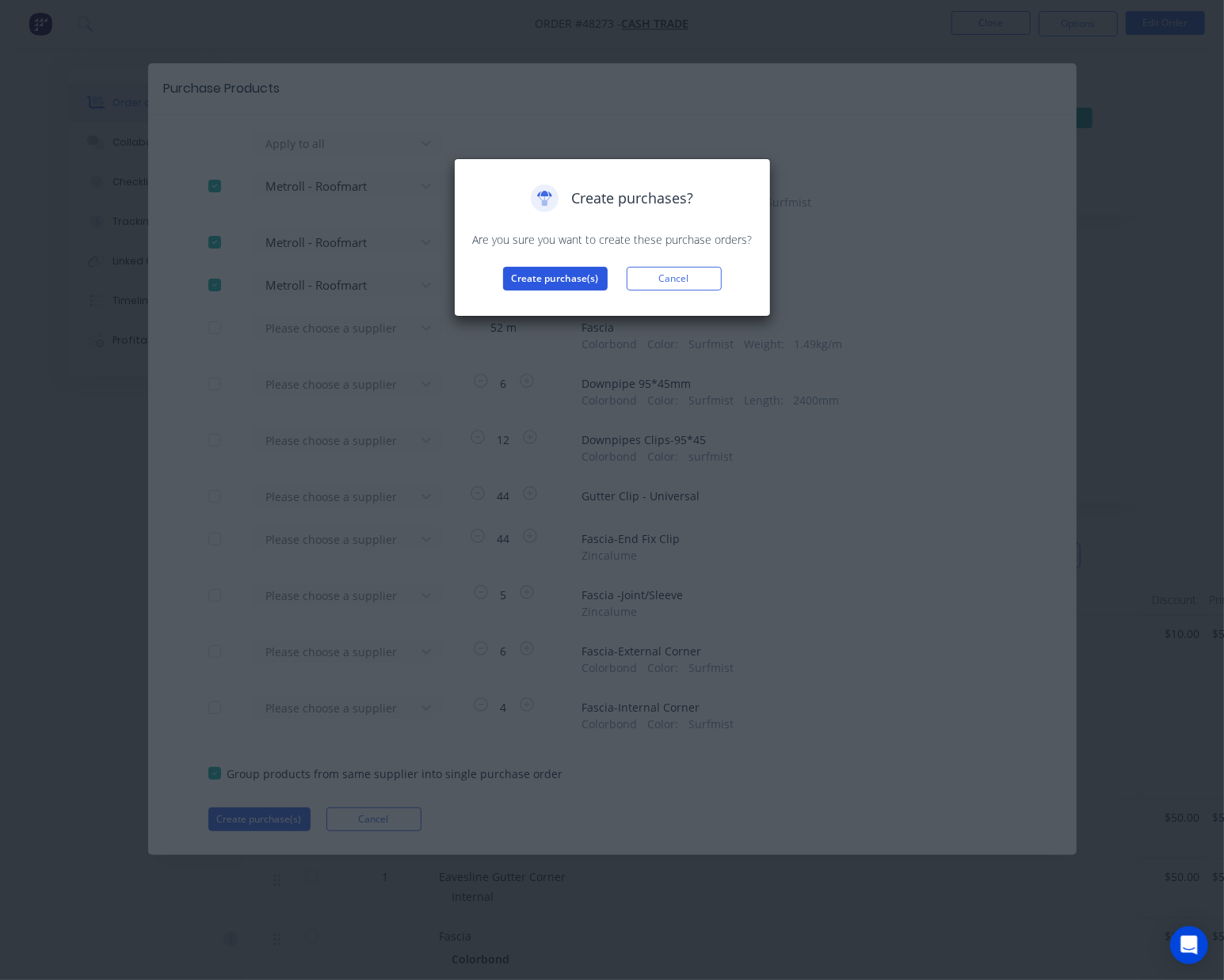
click at [546, 279] on button "Create purchase(s)" at bounding box center [555, 279] width 105 height 24
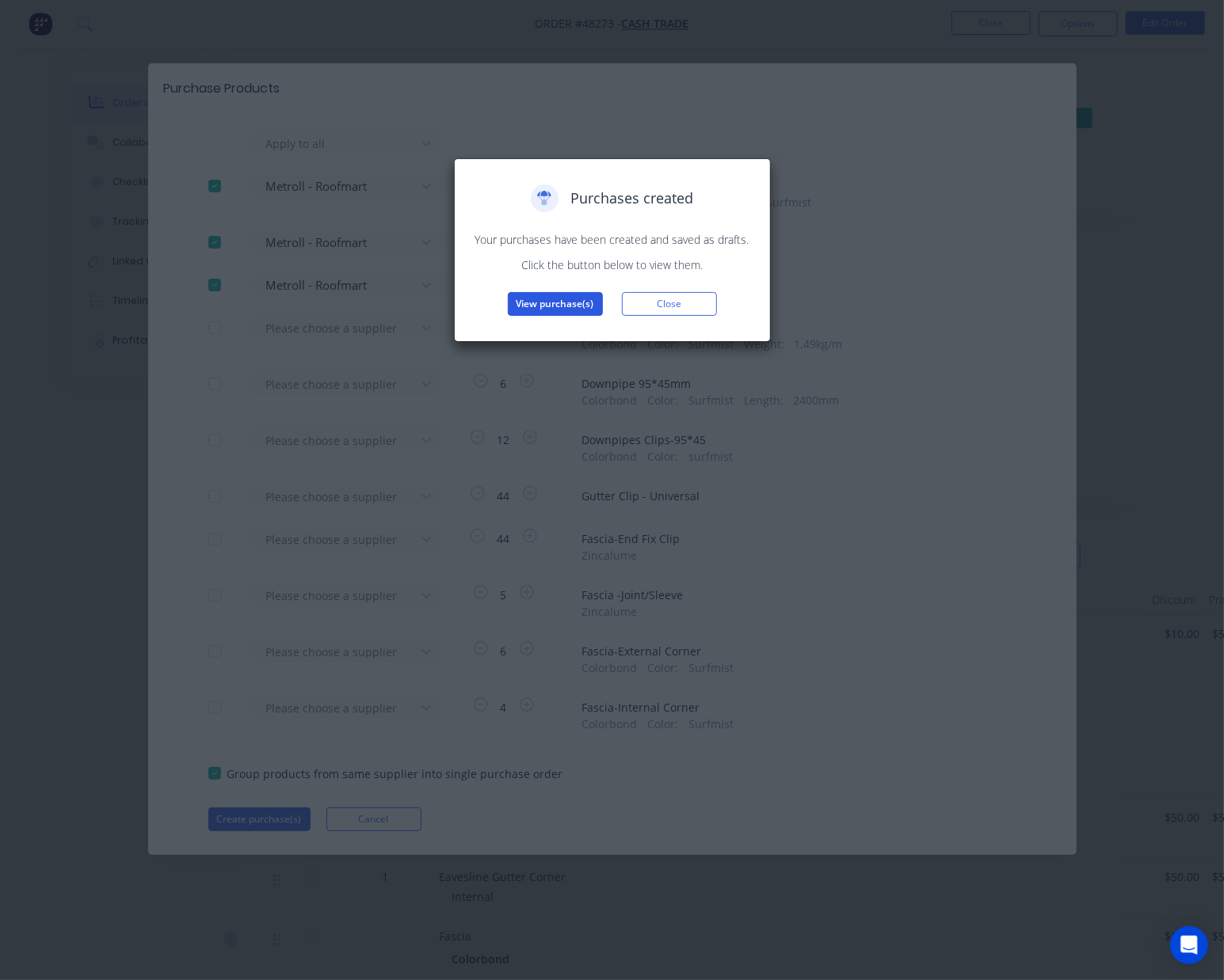
click at [533, 308] on button "View purchase(s)" at bounding box center [556, 304] width 95 height 24
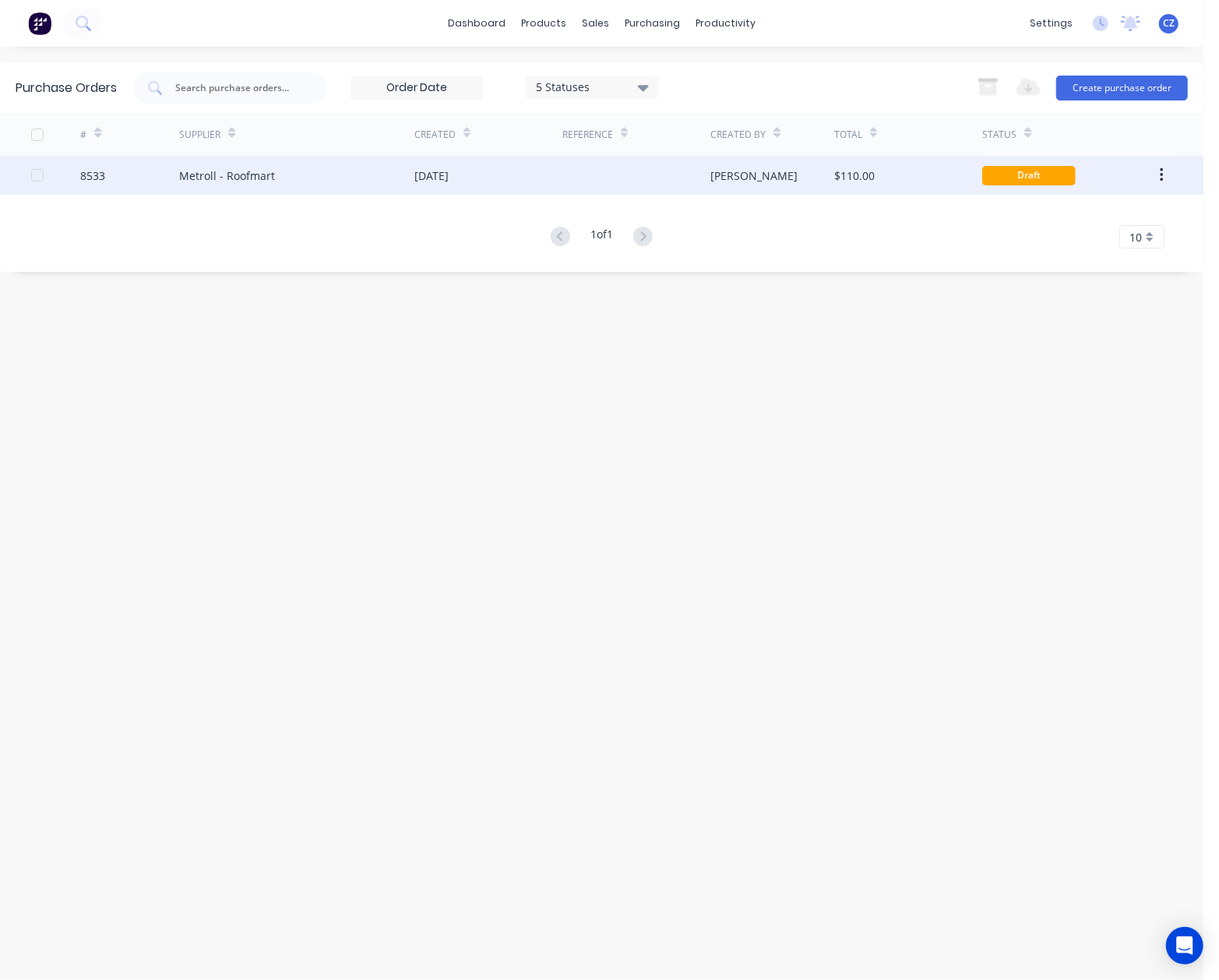
click at [440, 187] on div "[DATE]" at bounding box center [488, 175] width 148 height 39
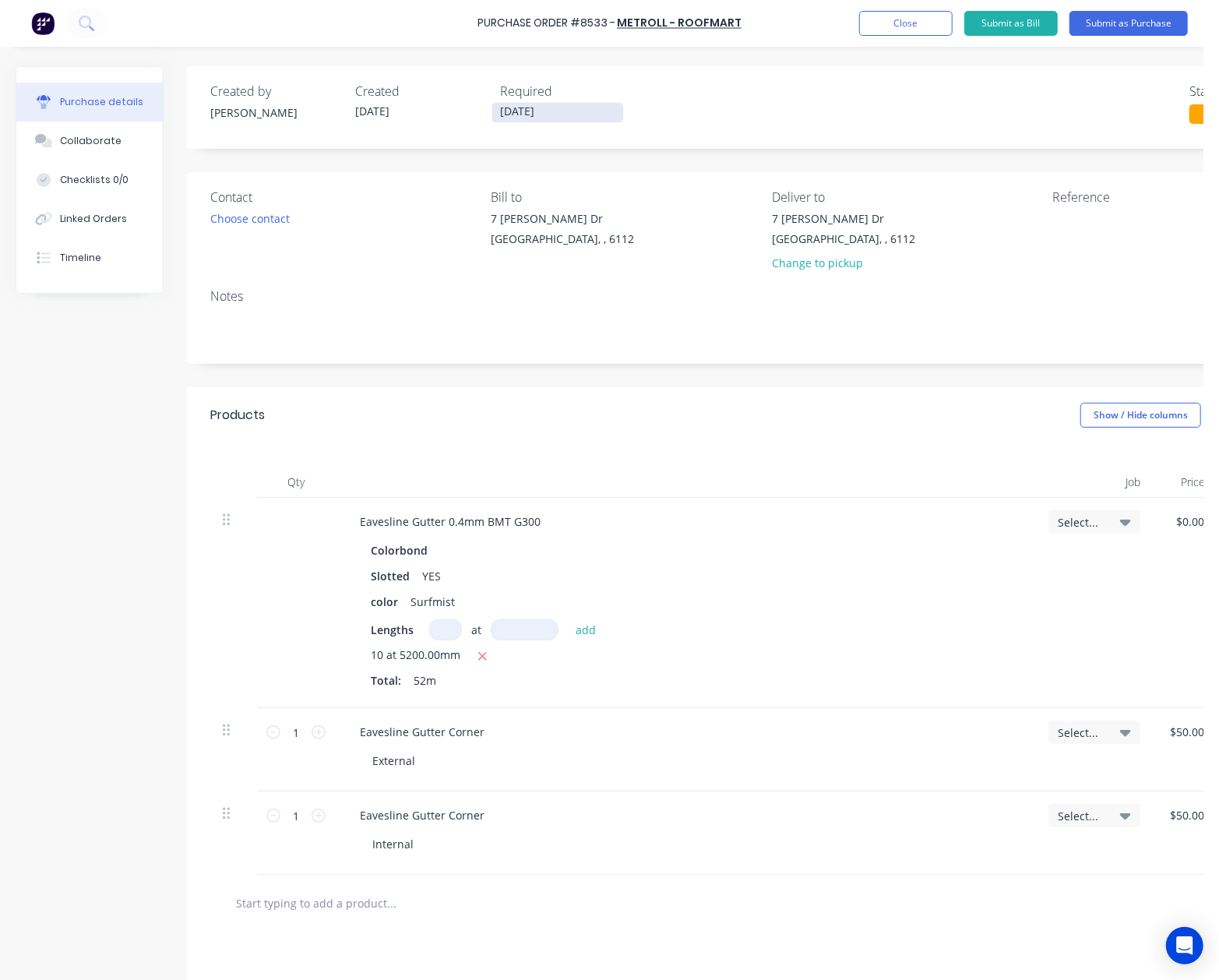
click at [531, 109] on input "[DATE]" at bounding box center [558, 112] width 131 height 19
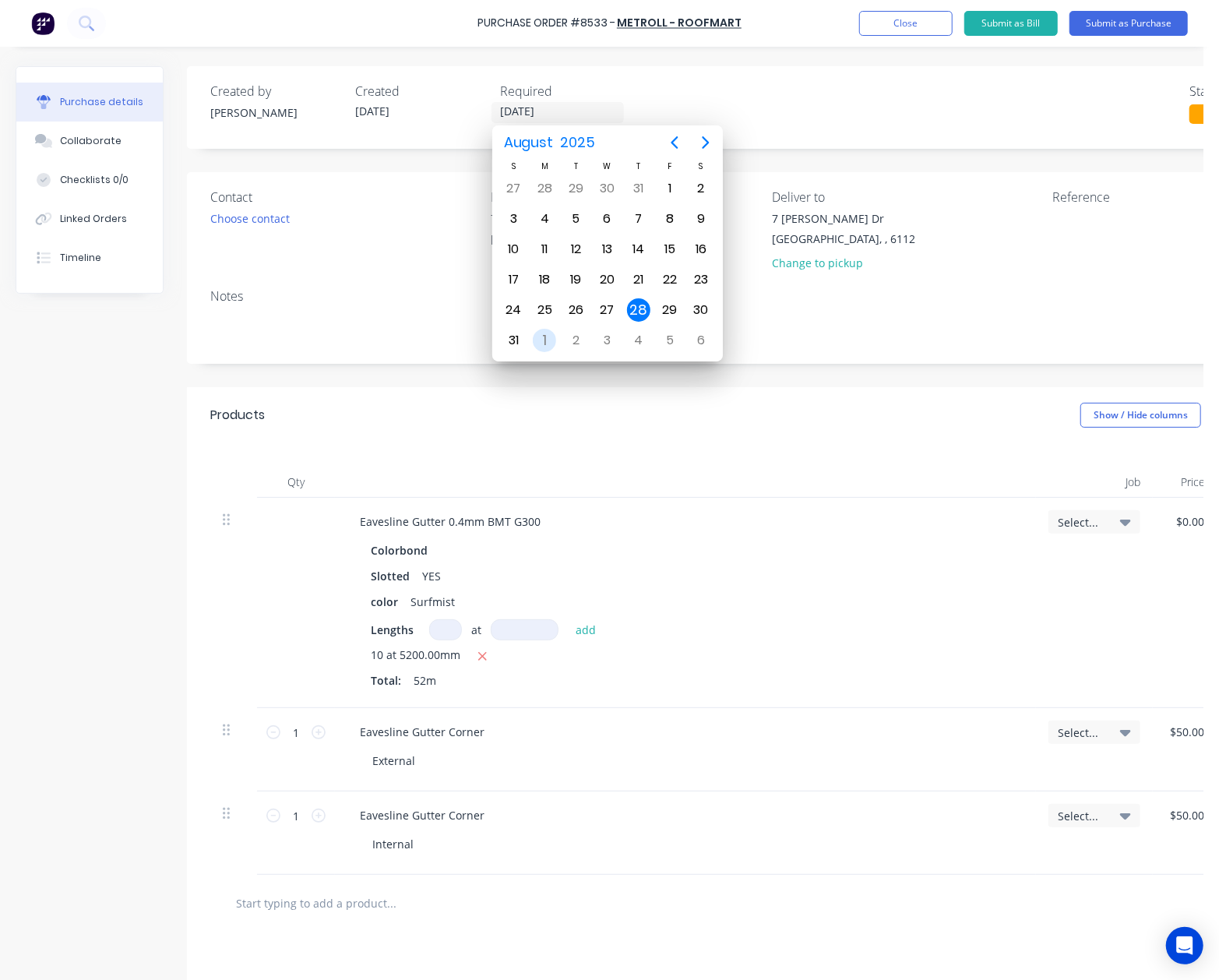
click at [544, 331] on div "1" at bounding box center [545, 340] width 23 height 23
type input "01/09/25"
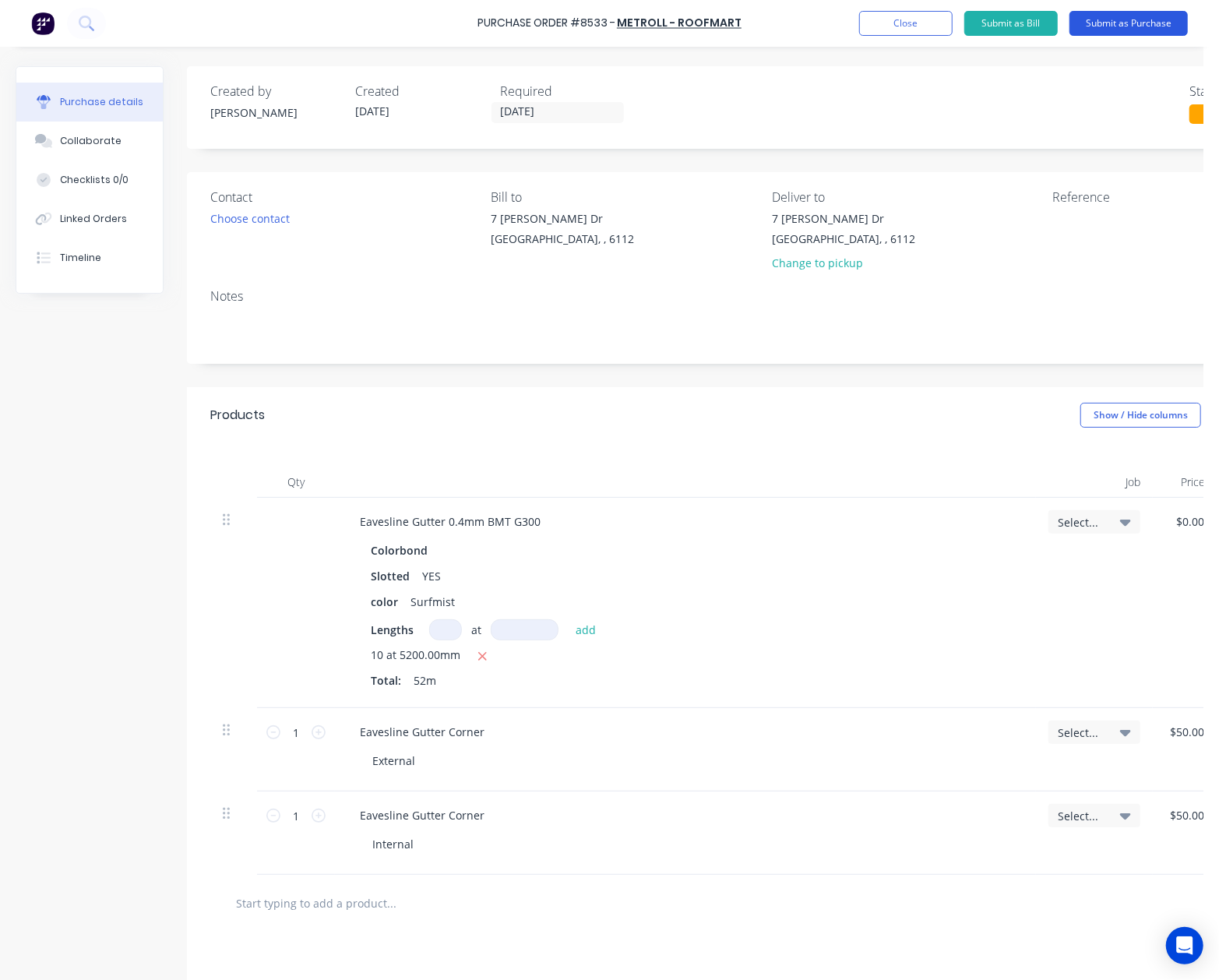
click at [1148, 26] on button "Submit as Purchase" at bounding box center [1128, 23] width 118 height 25
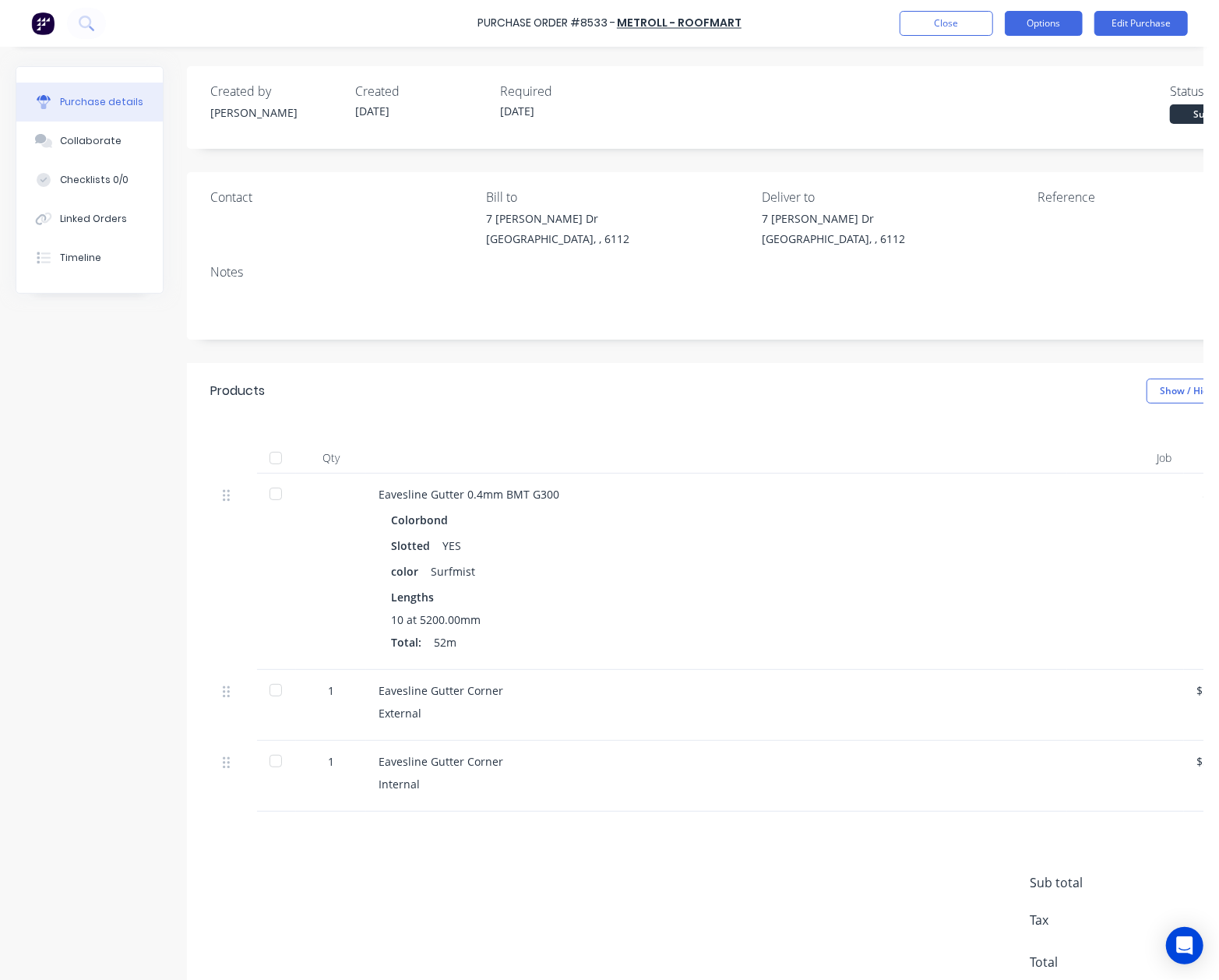
click at [1051, 26] on button "Options" at bounding box center [1044, 23] width 78 height 25
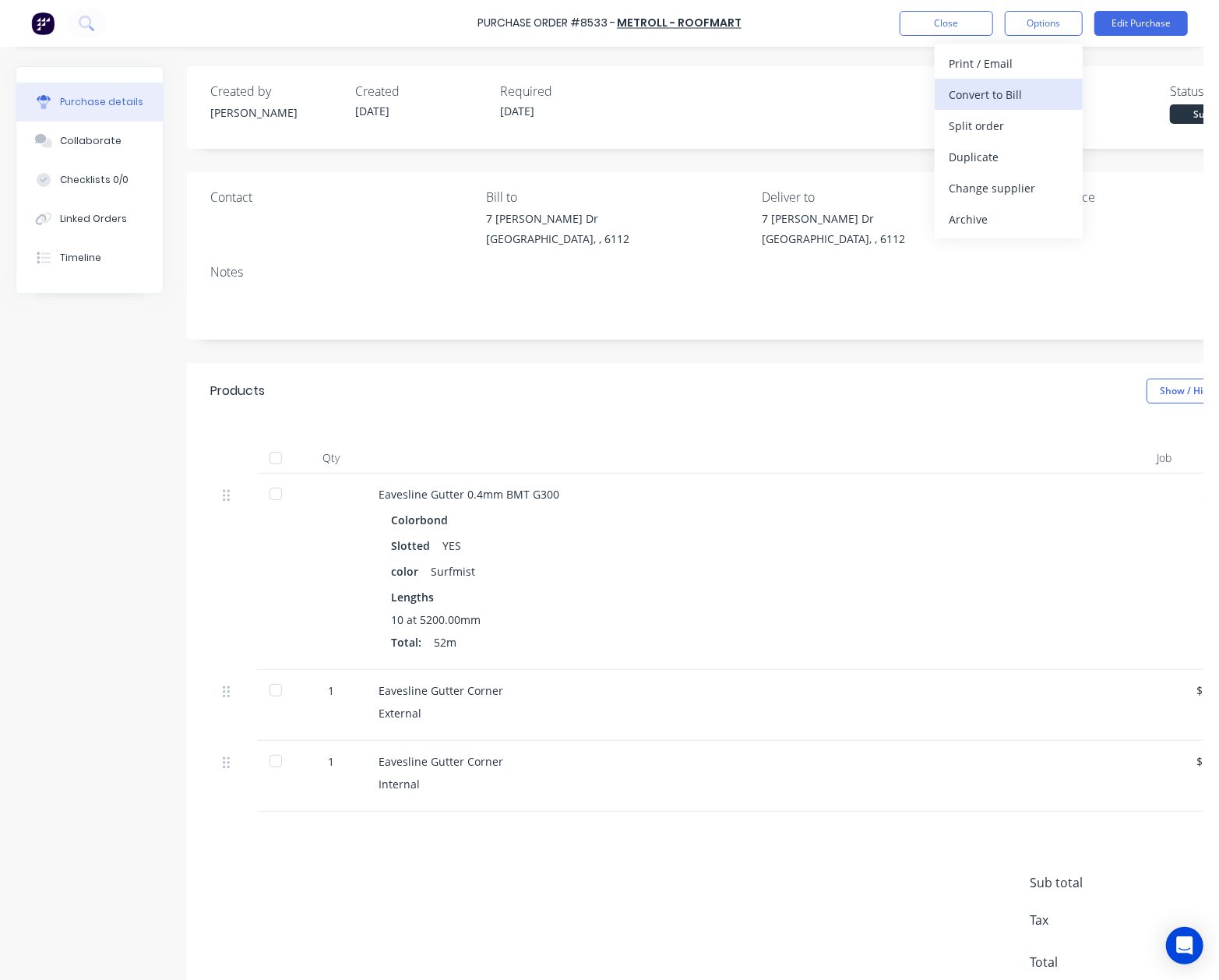
click at [996, 86] on div "Convert to Bill" at bounding box center [1009, 94] width 120 height 23
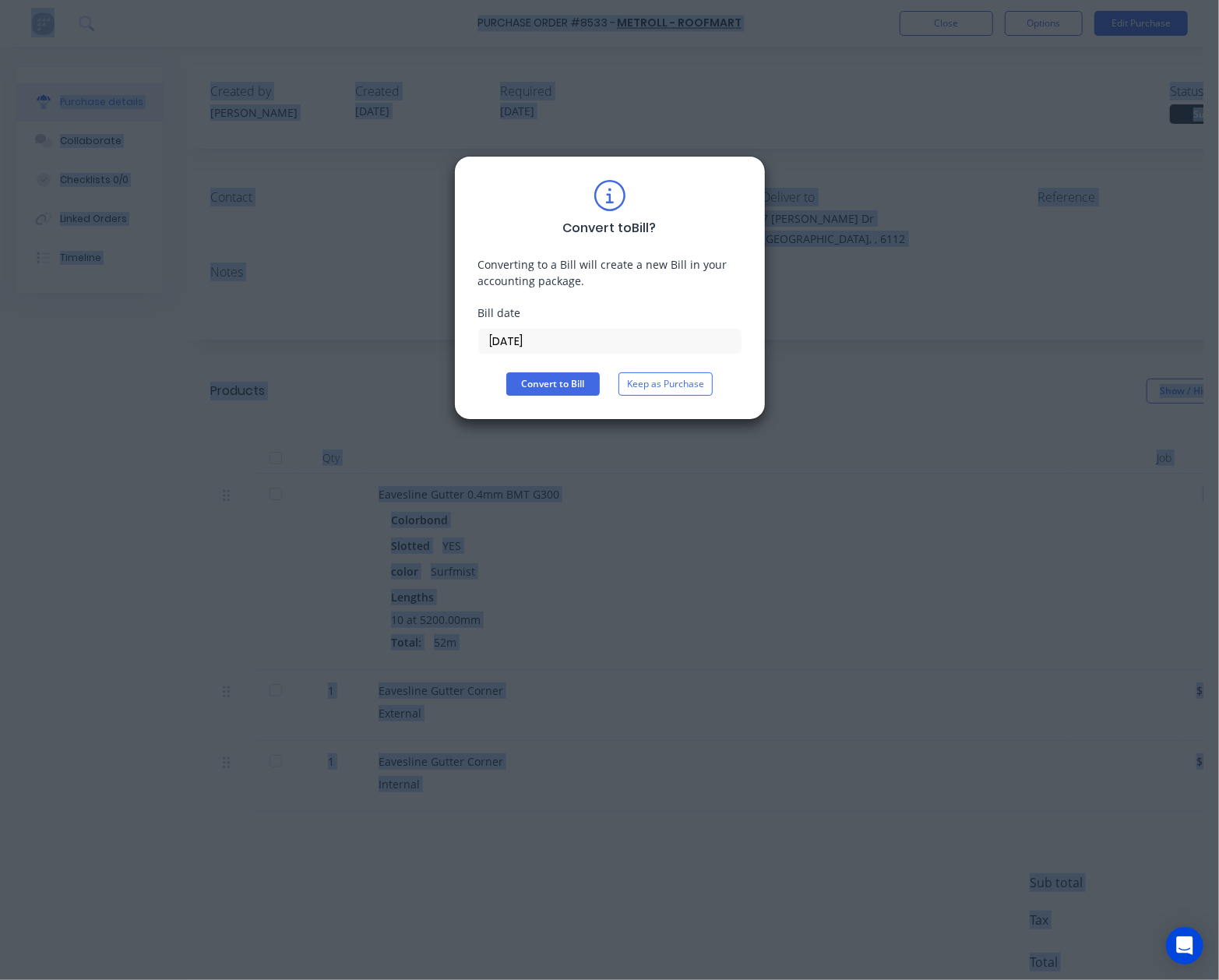
click at [994, 83] on div "Convert to Bill ? Converting to a Bill will create a new Bill in your accountin…" at bounding box center [610, 490] width 1219 height 980
drag, startPoint x: 652, startPoint y: 391, endPoint x: 978, endPoint y: 78, distance: 451.9
click at [656, 388] on button "Keep as Purchase" at bounding box center [666, 384] width 94 height 23
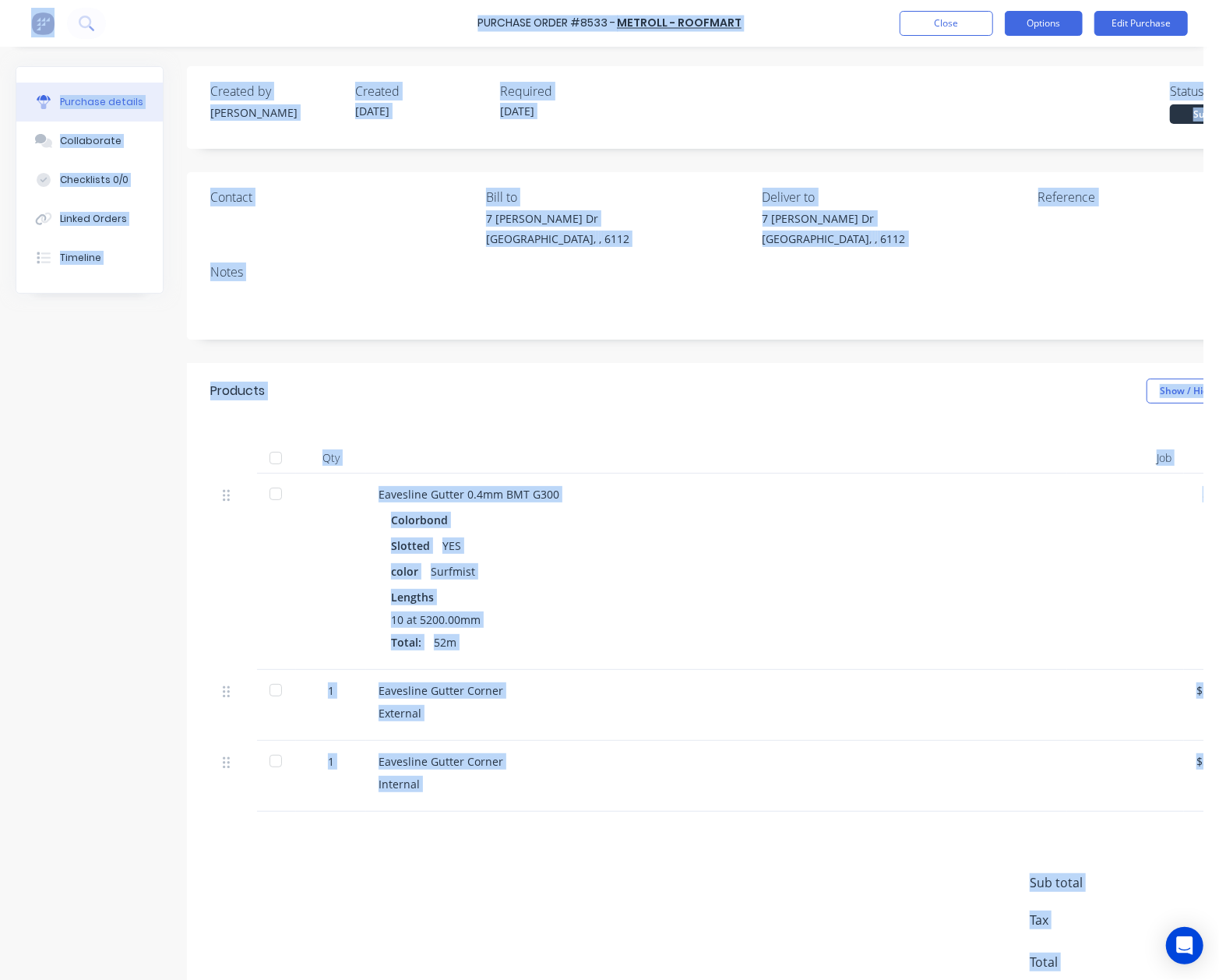
click at [1048, 17] on button "Options" at bounding box center [1044, 23] width 78 height 25
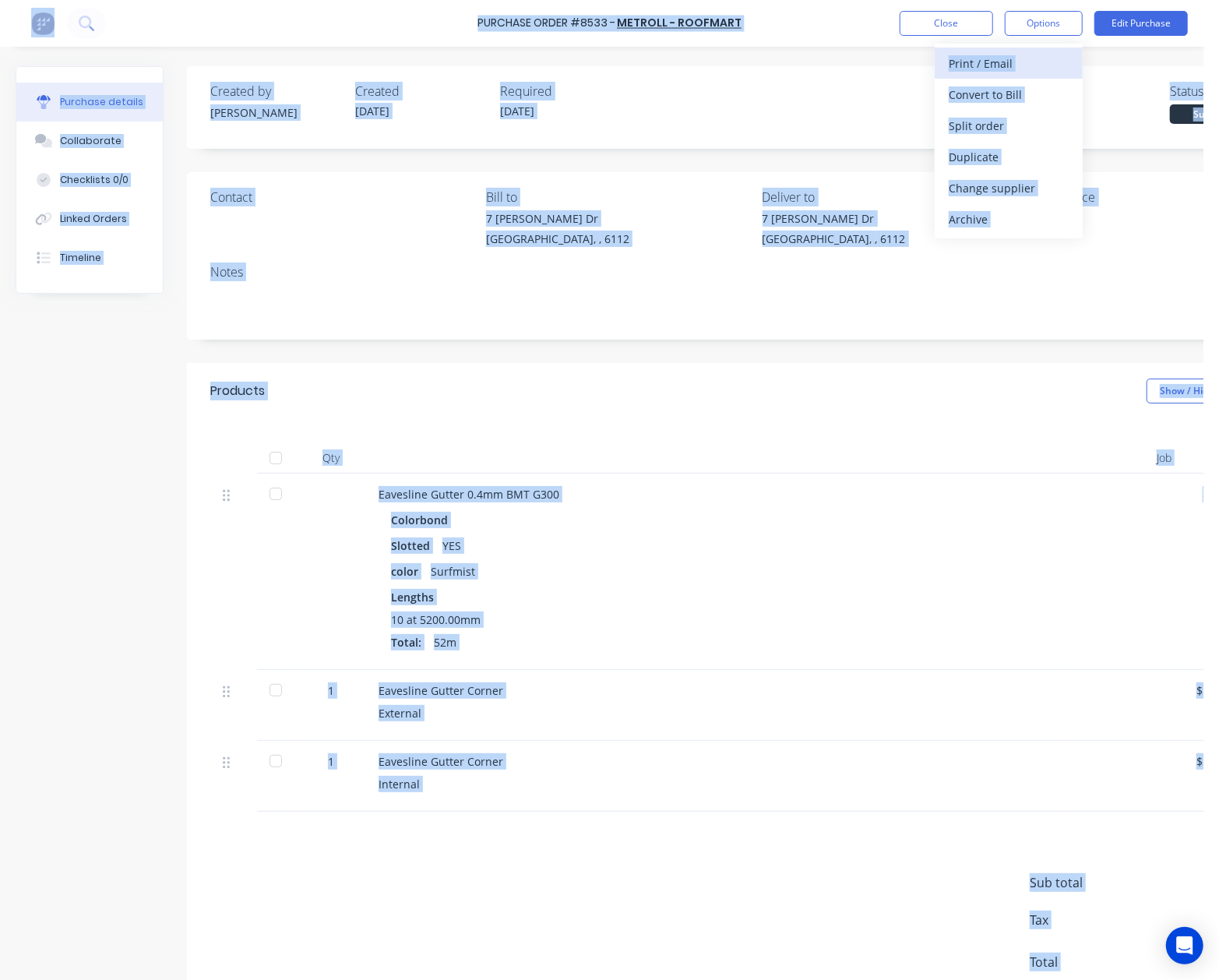
click at [979, 69] on div "Print / Email" at bounding box center [1009, 63] width 120 height 23
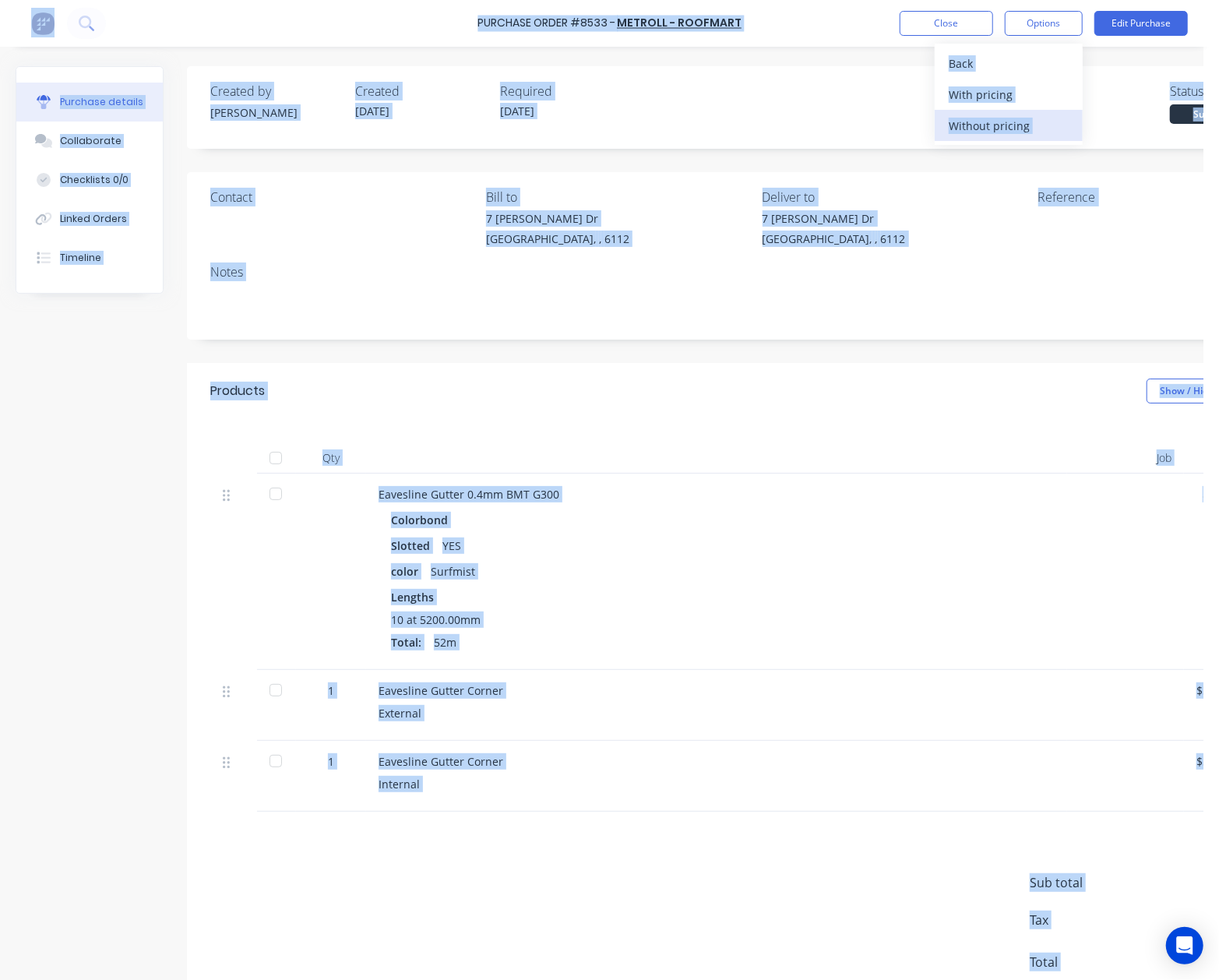
click at [980, 128] on div "Without pricing" at bounding box center [1009, 126] width 120 height 23
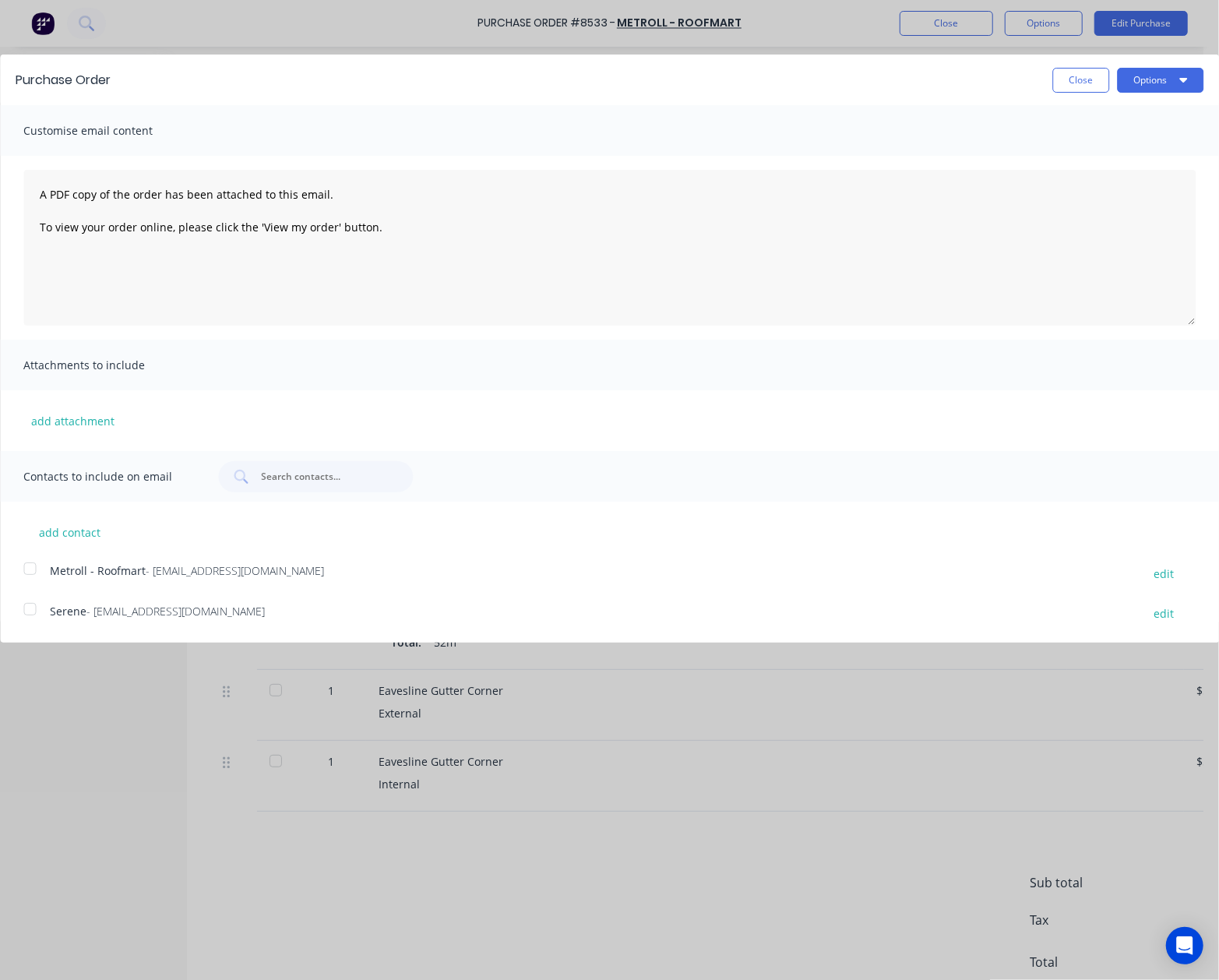
click at [28, 558] on div at bounding box center [29, 568] width 31 height 31
click at [1136, 79] on button "Options" at bounding box center [1160, 80] width 86 height 25
click at [1138, 143] on div "Email" at bounding box center [1129, 150] width 120 height 23
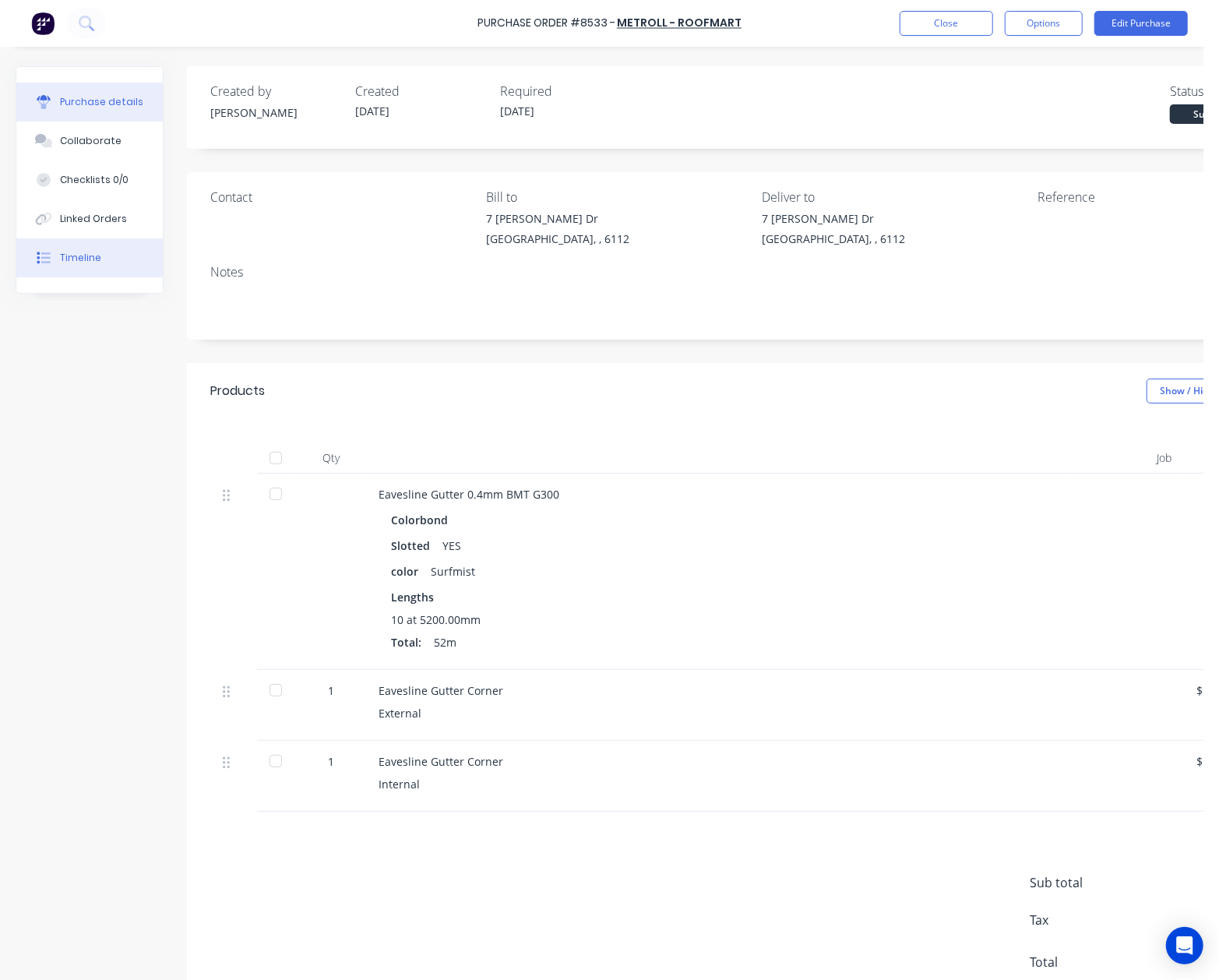
click at [105, 262] on button "Timeline" at bounding box center [90, 257] width 147 height 39
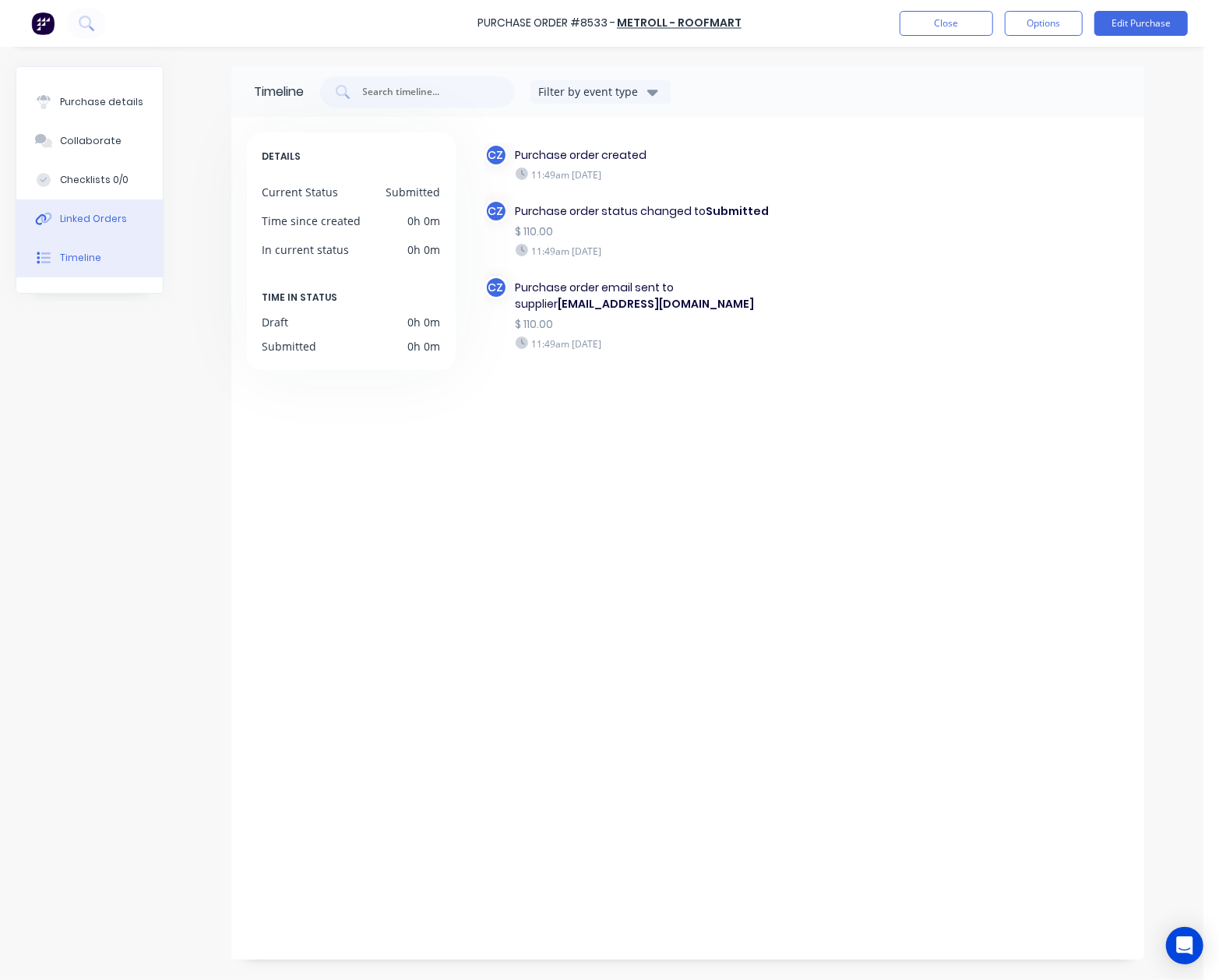
click at [96, 210] on button "Linked Orders" at bounding box center [90, 219] width 147 height 39
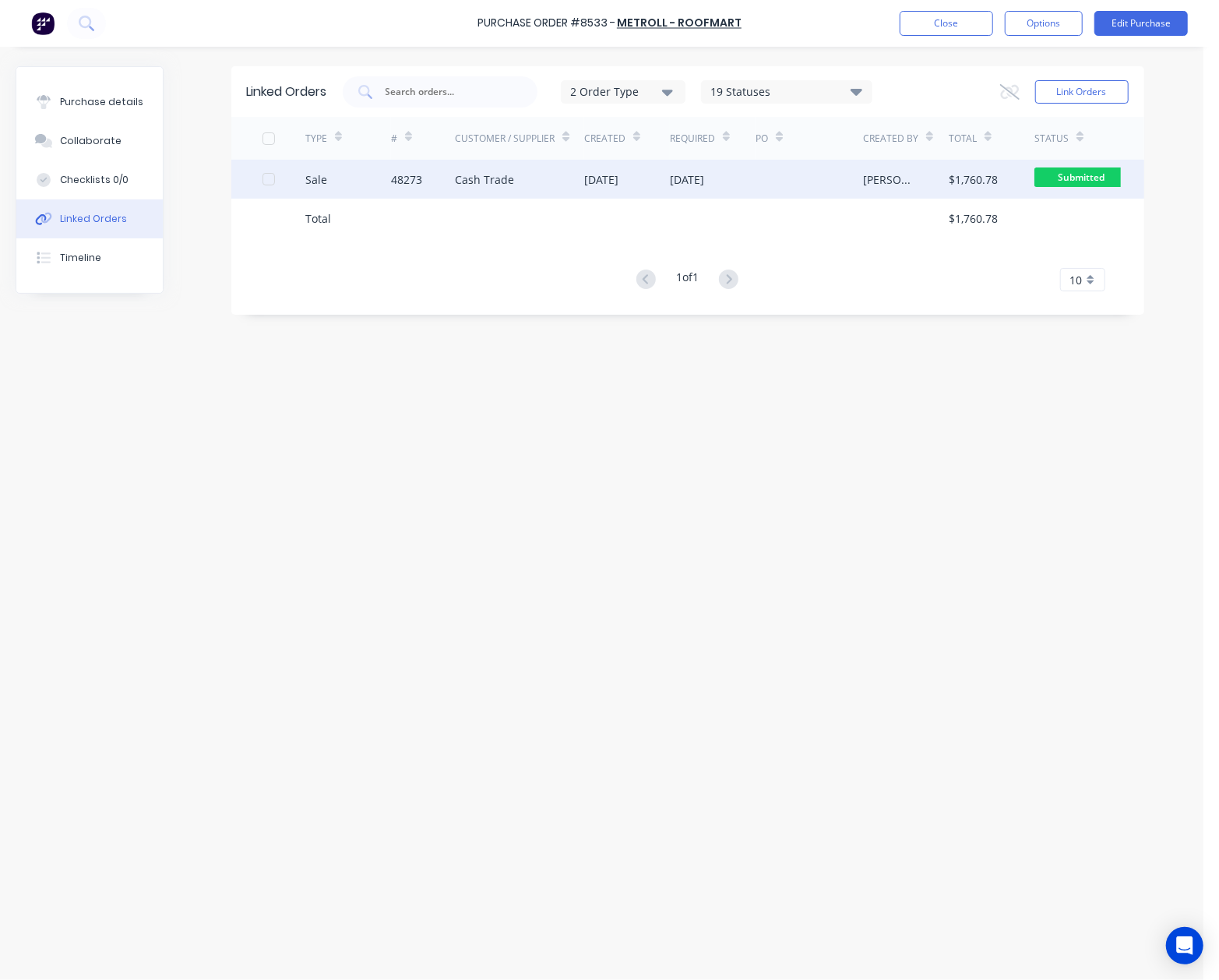
click at [677, 173] on div "03 Sep 2025" at bounding box center [687, 179] width 34 height 17
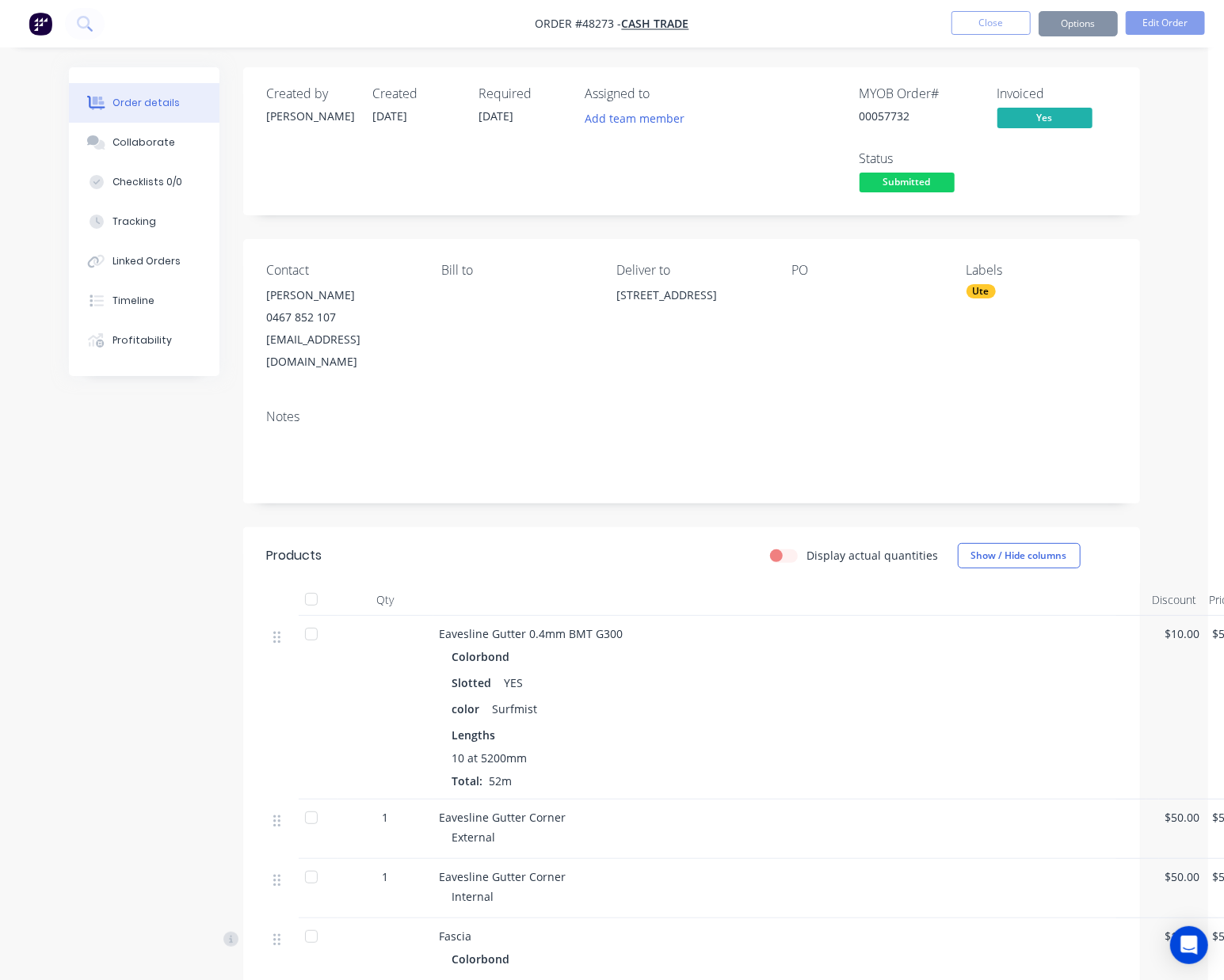
click at [1071, 29] on button "Options" at bounding box center [1077, 24] width 79 height 26
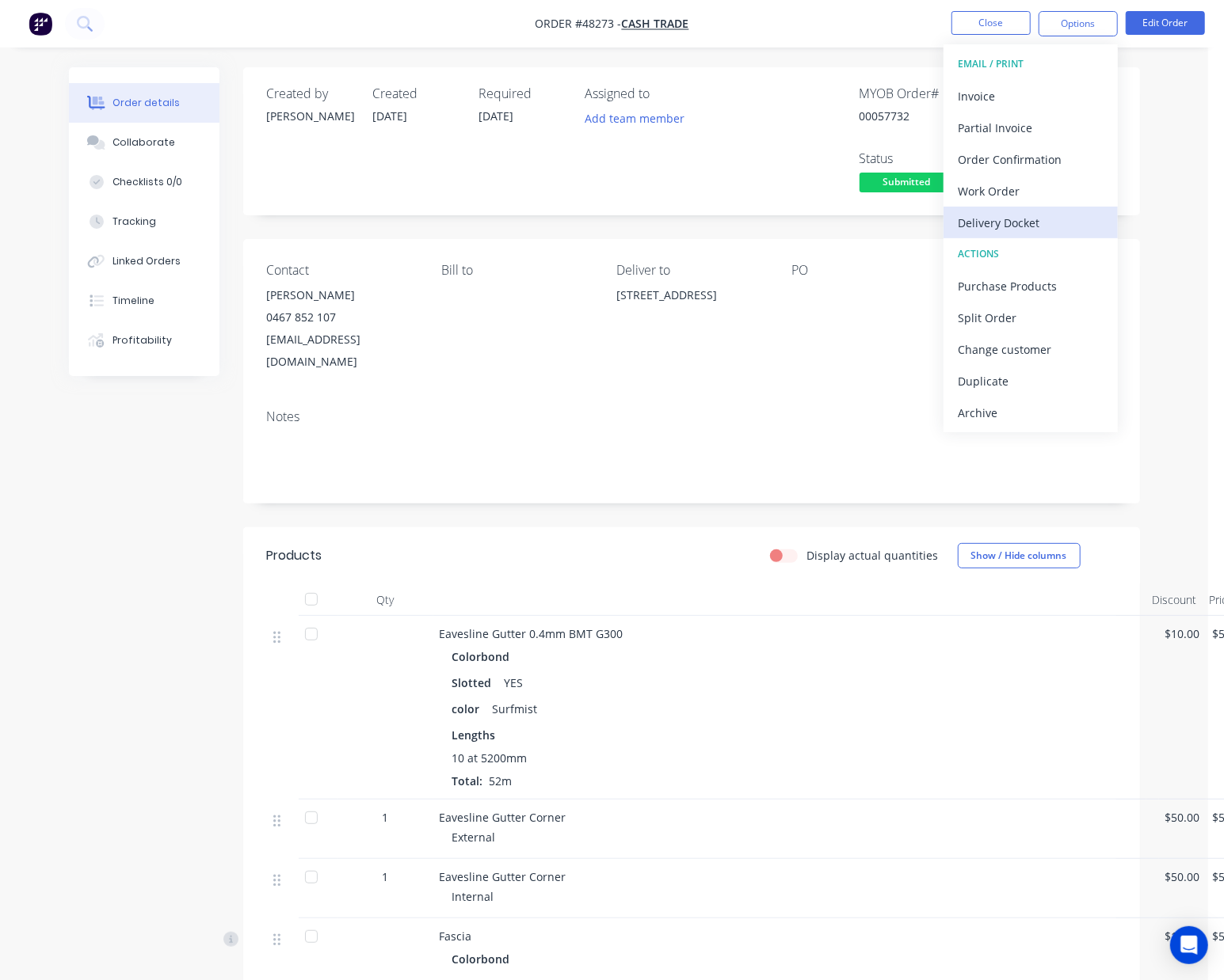
click at [1022, 229] on div "Delivery Docket" at bounding box center [1031, 222] width 146 height 23
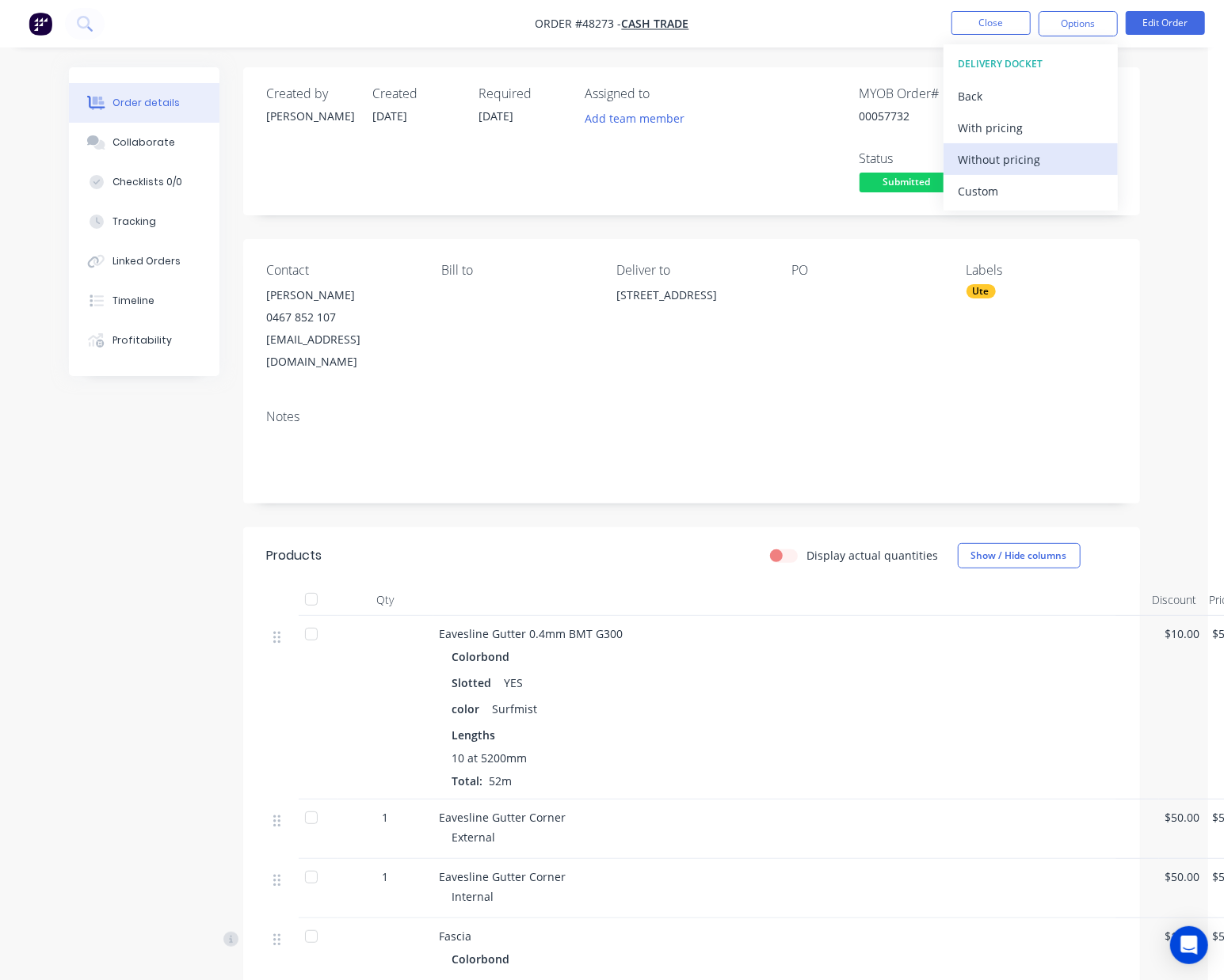
click at [1020, 162] on div "Without pricing" at bounding box center [1031, 159] width 146 height 23
click at [756, 672] on div "Slotted YES" at bounding box center [790, 683] width 675 height 23
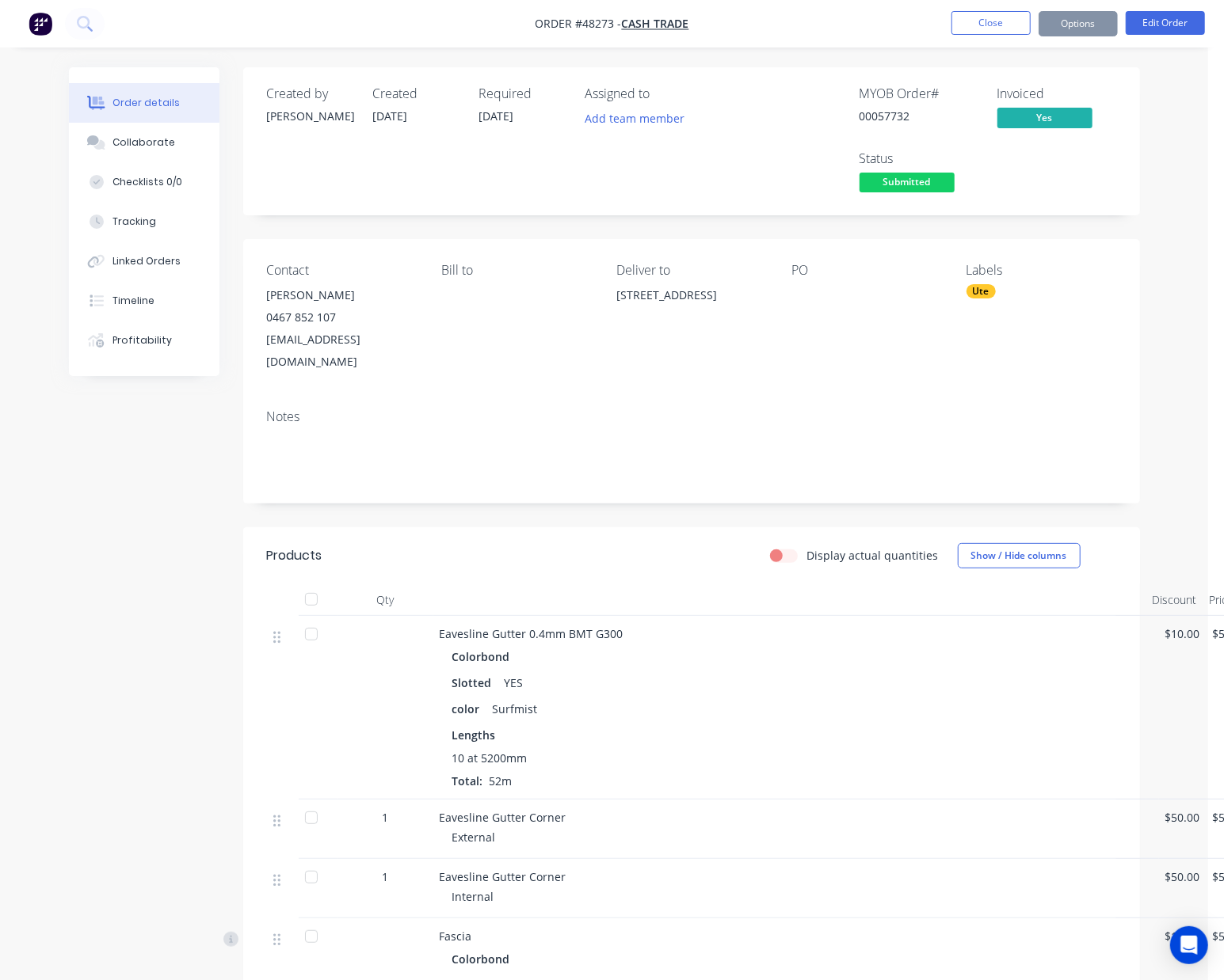
click at [1059, 37] on nav "Order #48273 - Cash Trade Close Options Edit Order" at bounding box center [612, 24] width 1224 height 48
click at [978, 292] on div "Ute" at bounding box center [981, 291] width 29 height 14
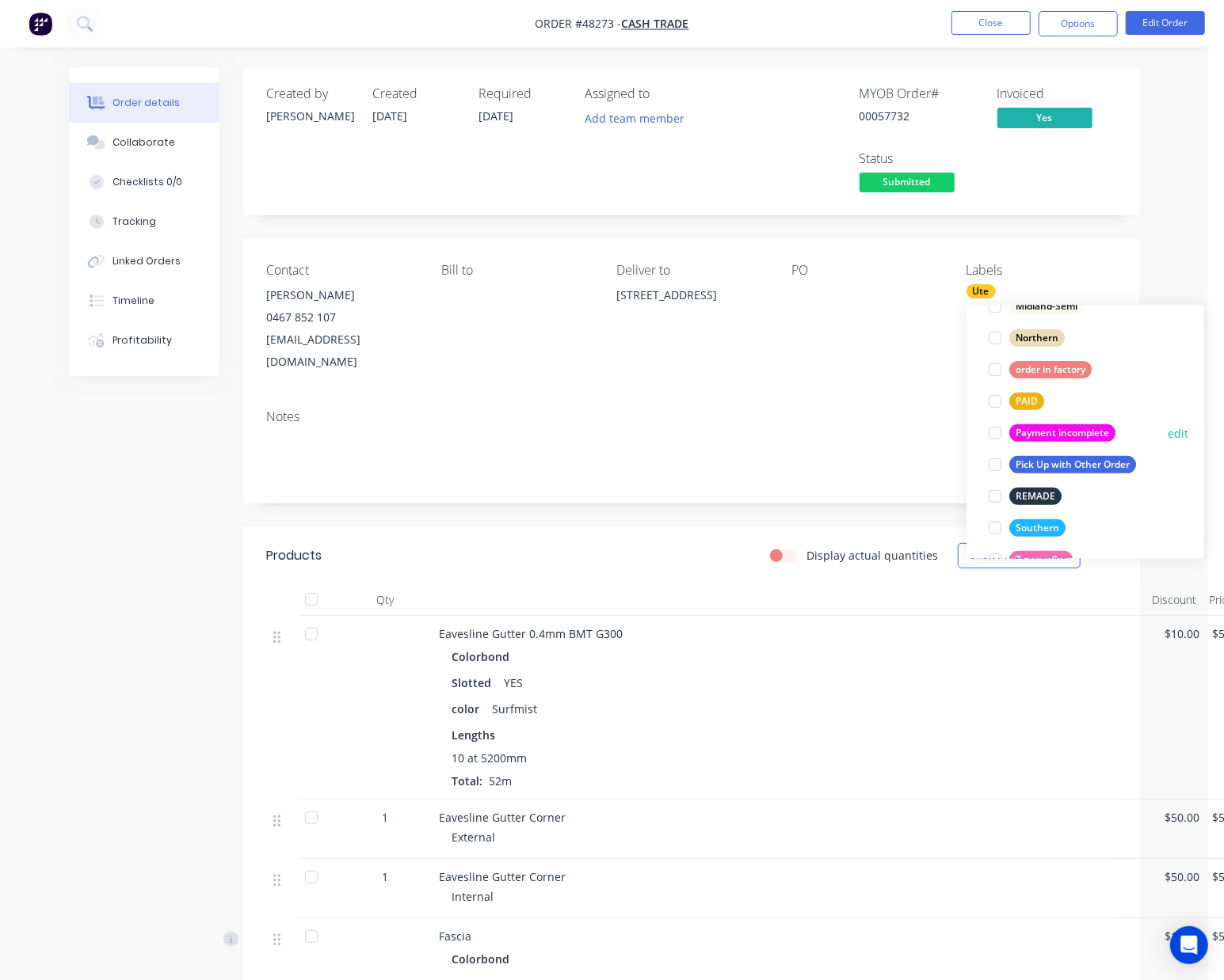
scroll to position [444, 0]
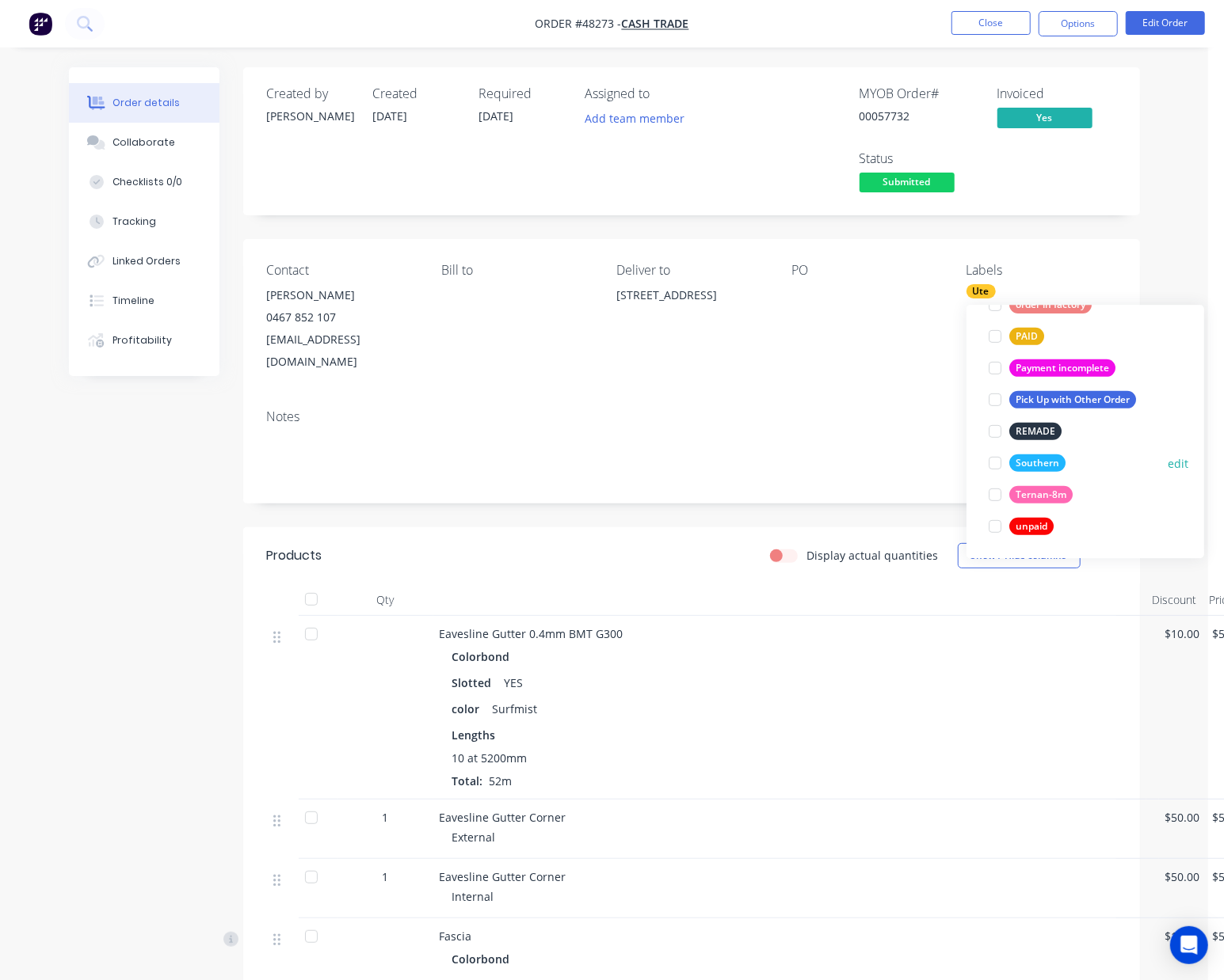
click at [1002, 460] on div at bounding box center [995, 463] width 32 height 32
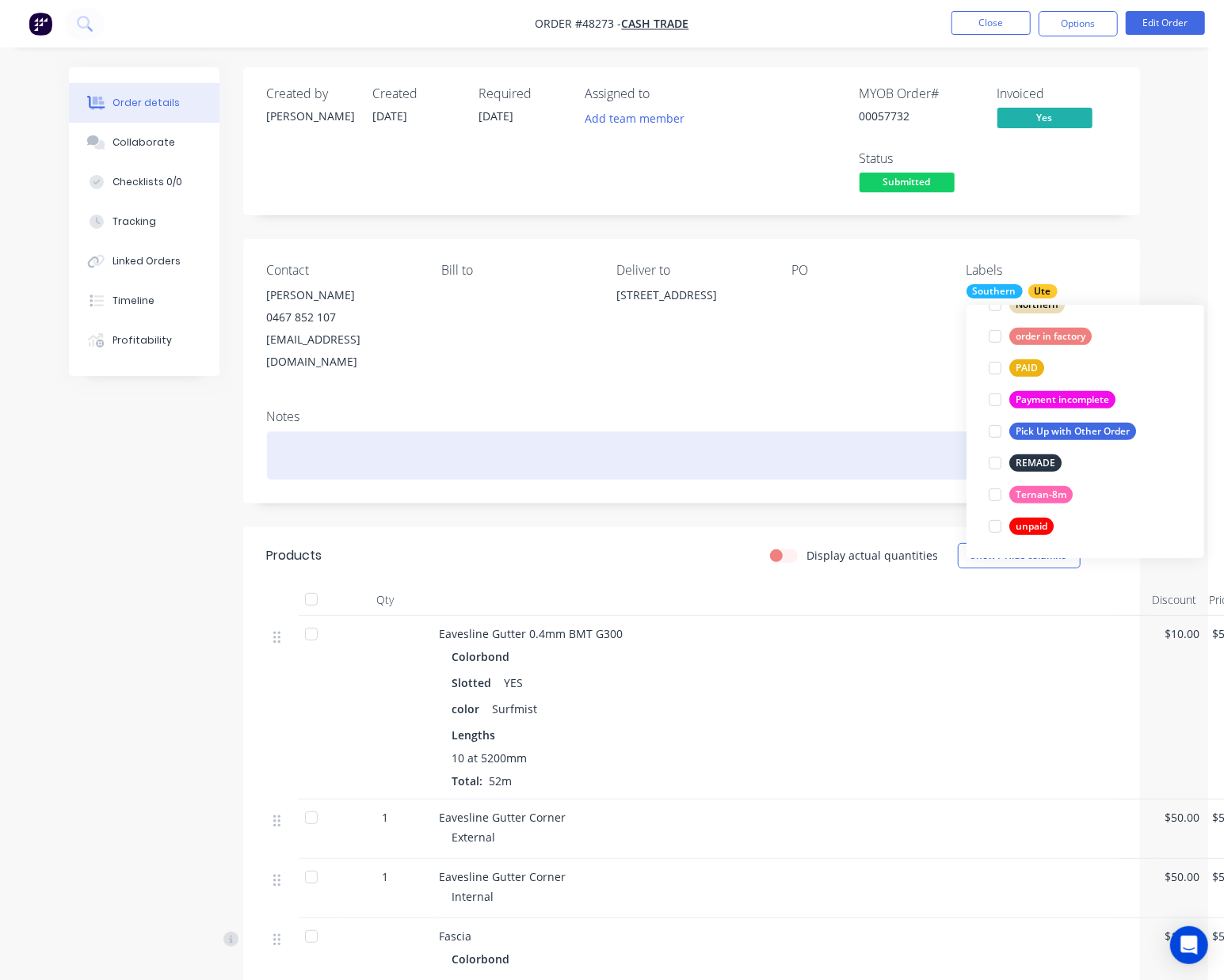
scroll to position [0, 0]
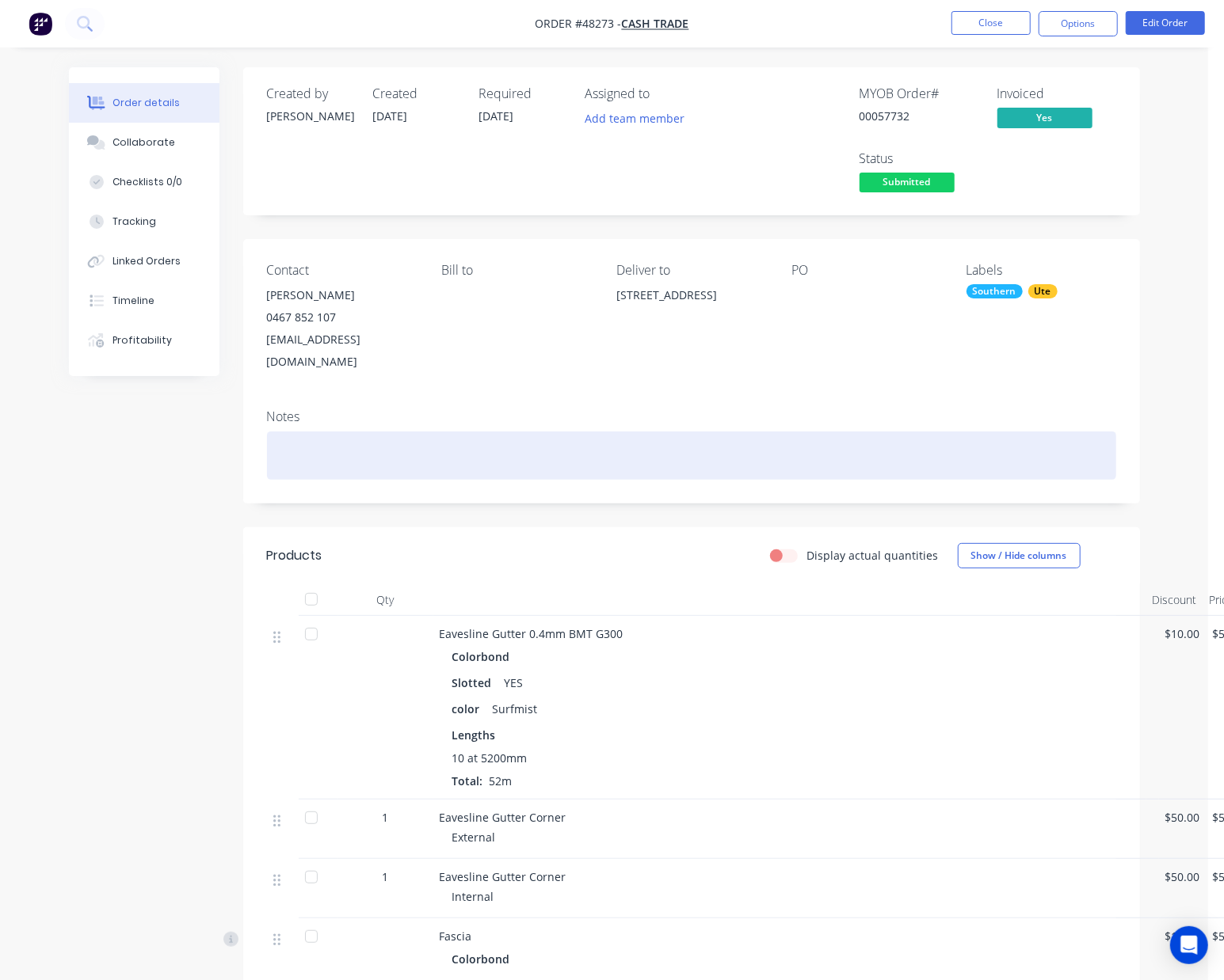
click at [621, 452] on div at bounding box center [691, 455] width 849 height 49
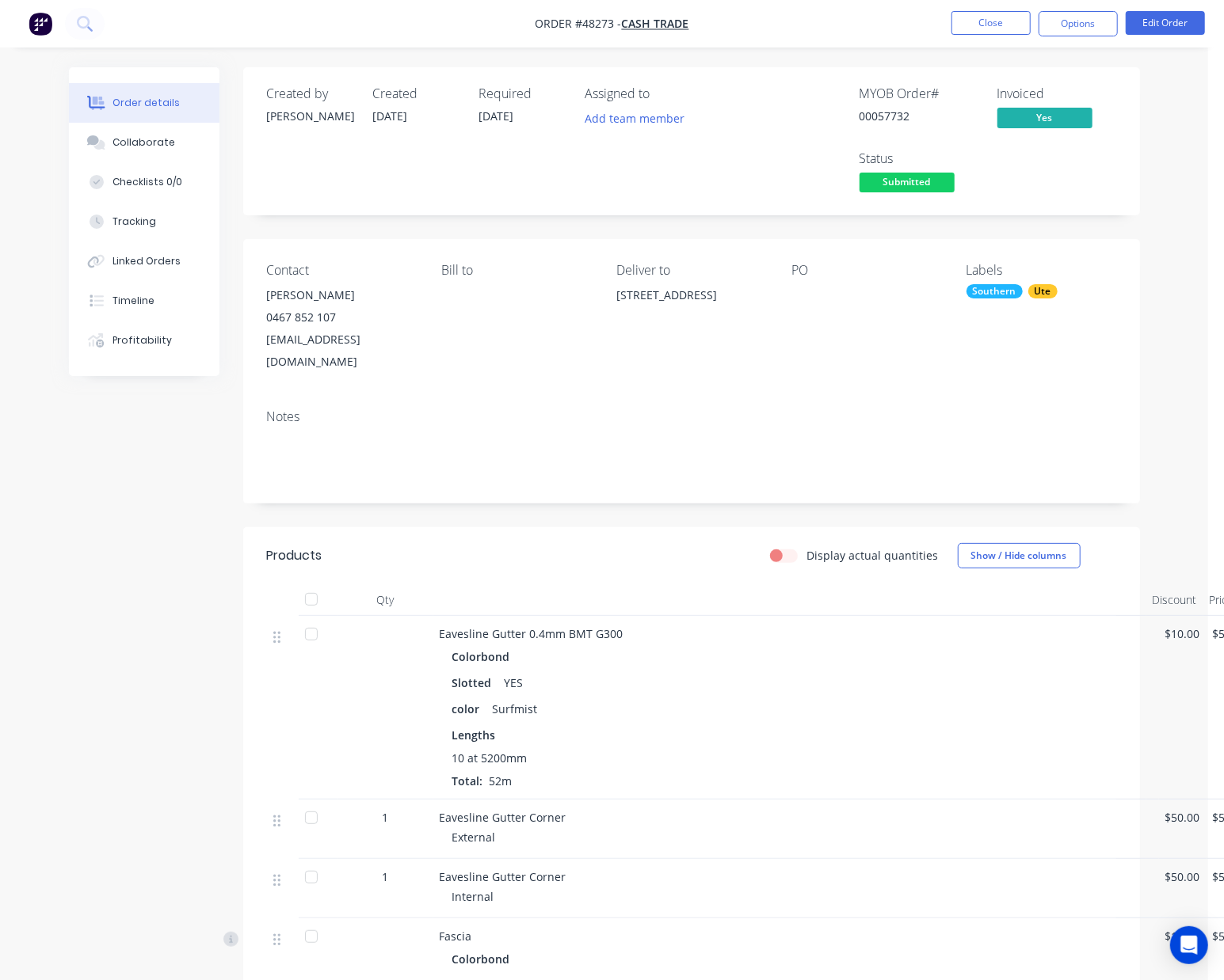
click at [812, 810] on div "Eavesline Gutter Corner" at bounding box center [789, 818] width 700 height 17
click at [155, 303] on button "Timeline" at bounding box center [144, 301] width 151 height 39
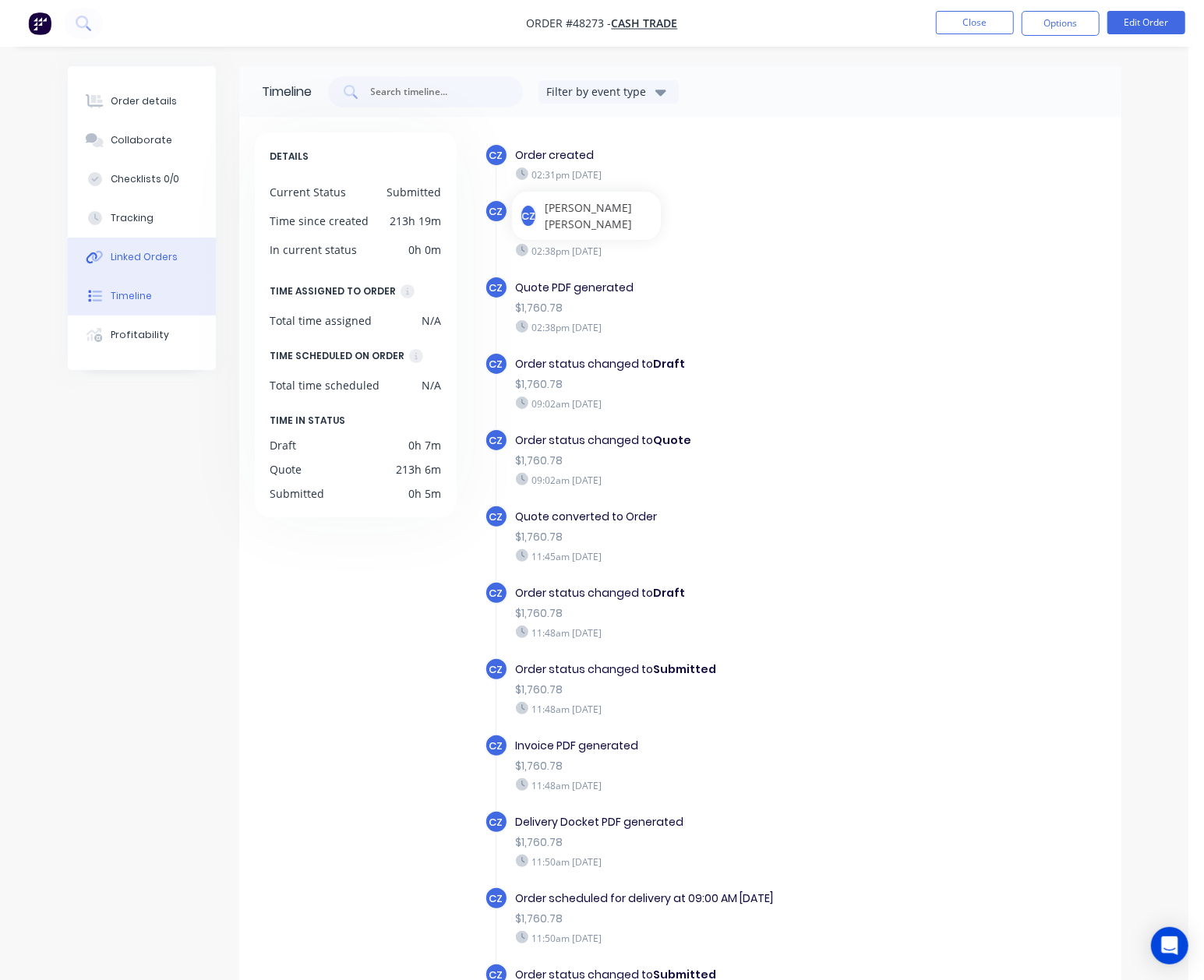
click at [198, 263] on button "Linked Orders" at bounding box center [142, 257] width 148 height 39
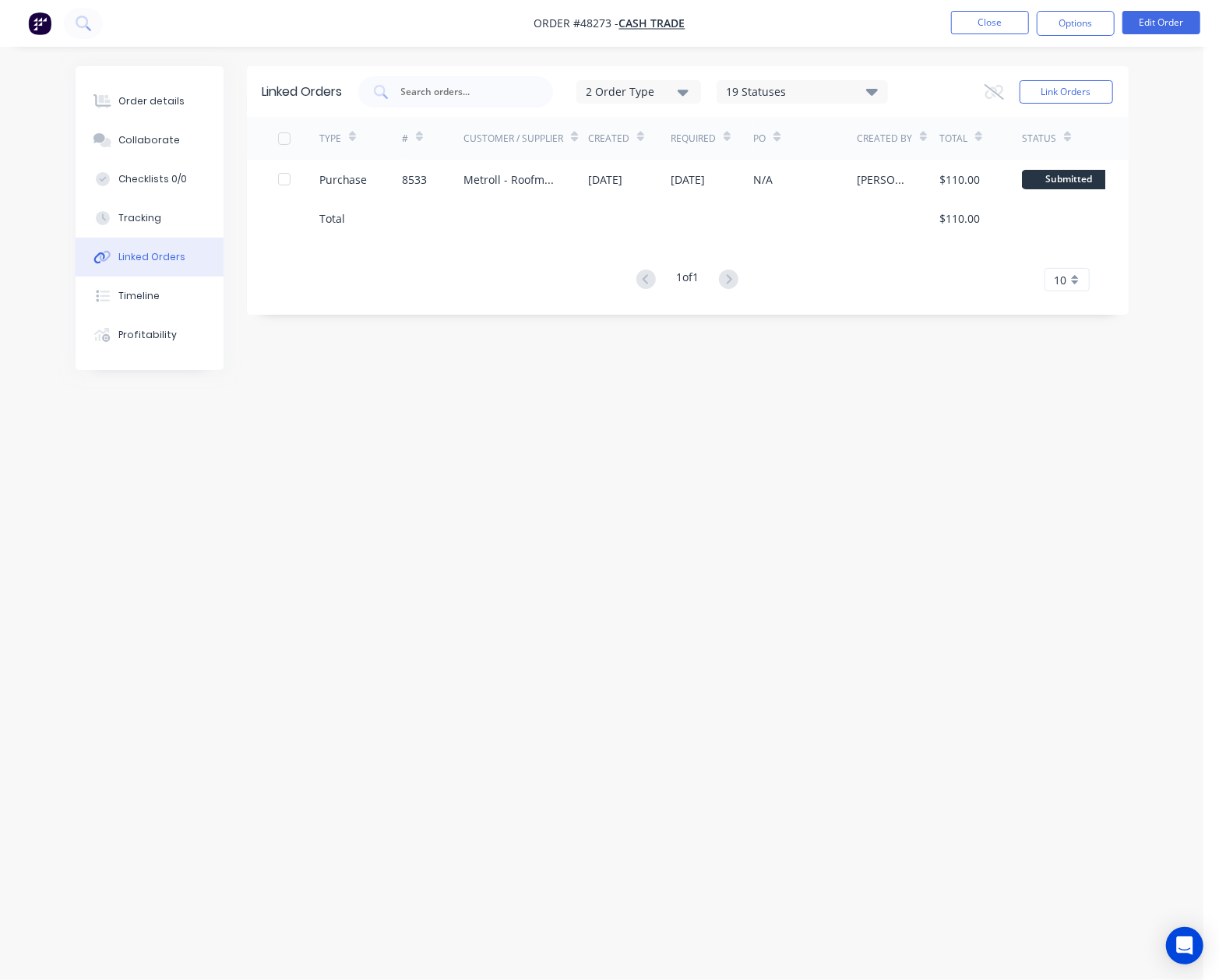
click at [715, 204] on div at bounding box center [712, 218] width 83 height 39
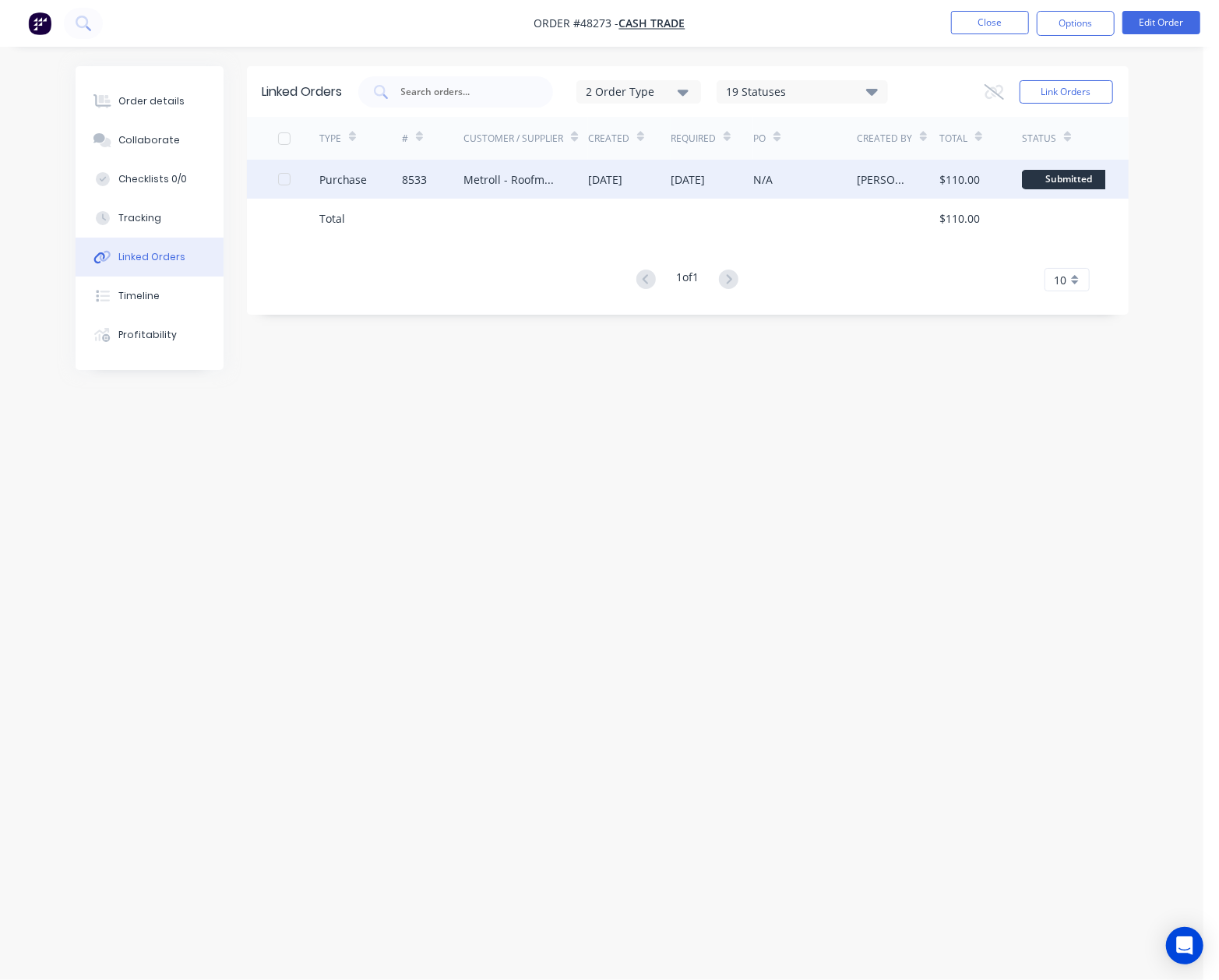
click at [711, 190] on div "[DATE]" at bounding box center [712, 179] width 83 height 39
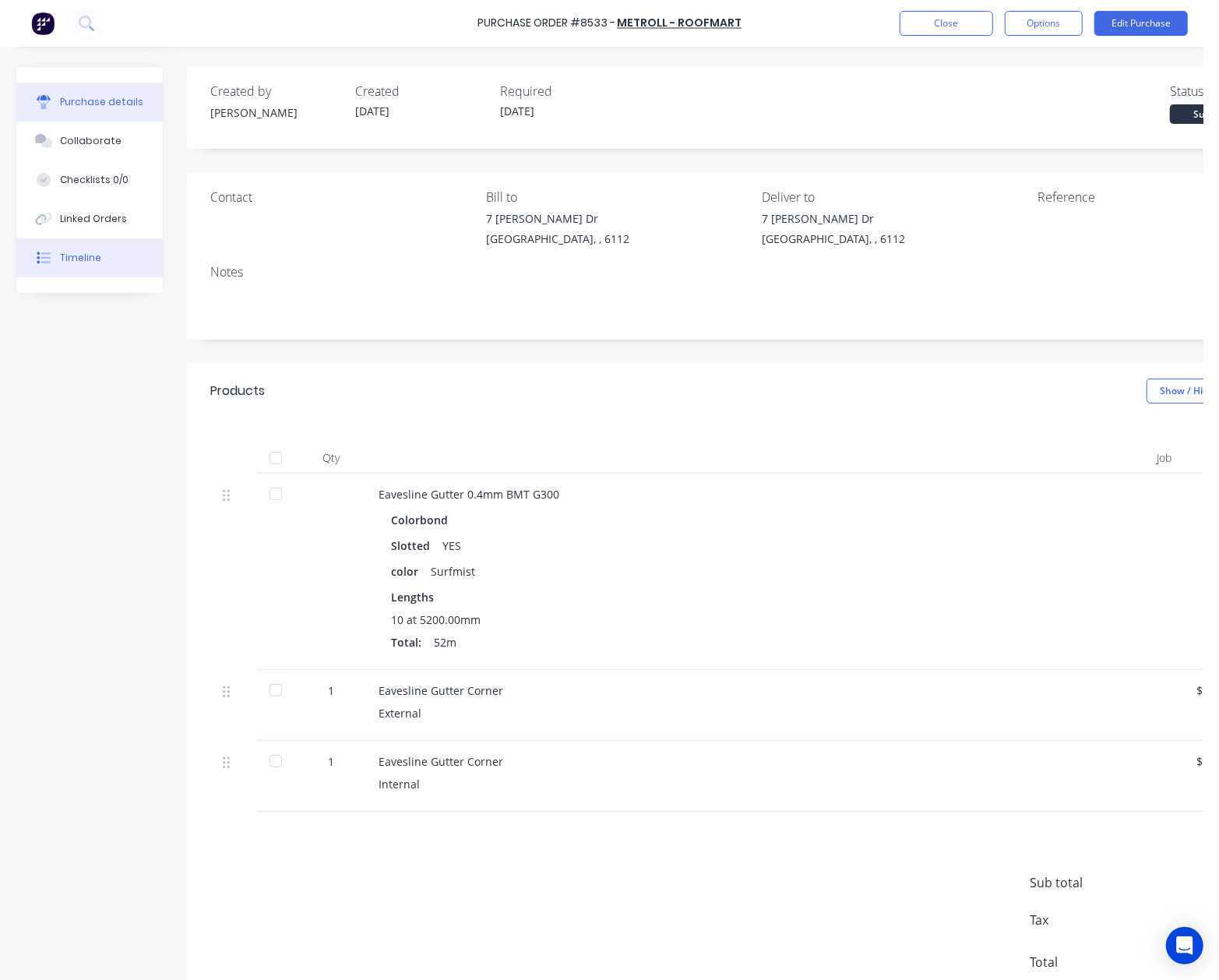
click at [75, 262] on div "Timeline" at bounding box center [80, 257] width 41 height 14
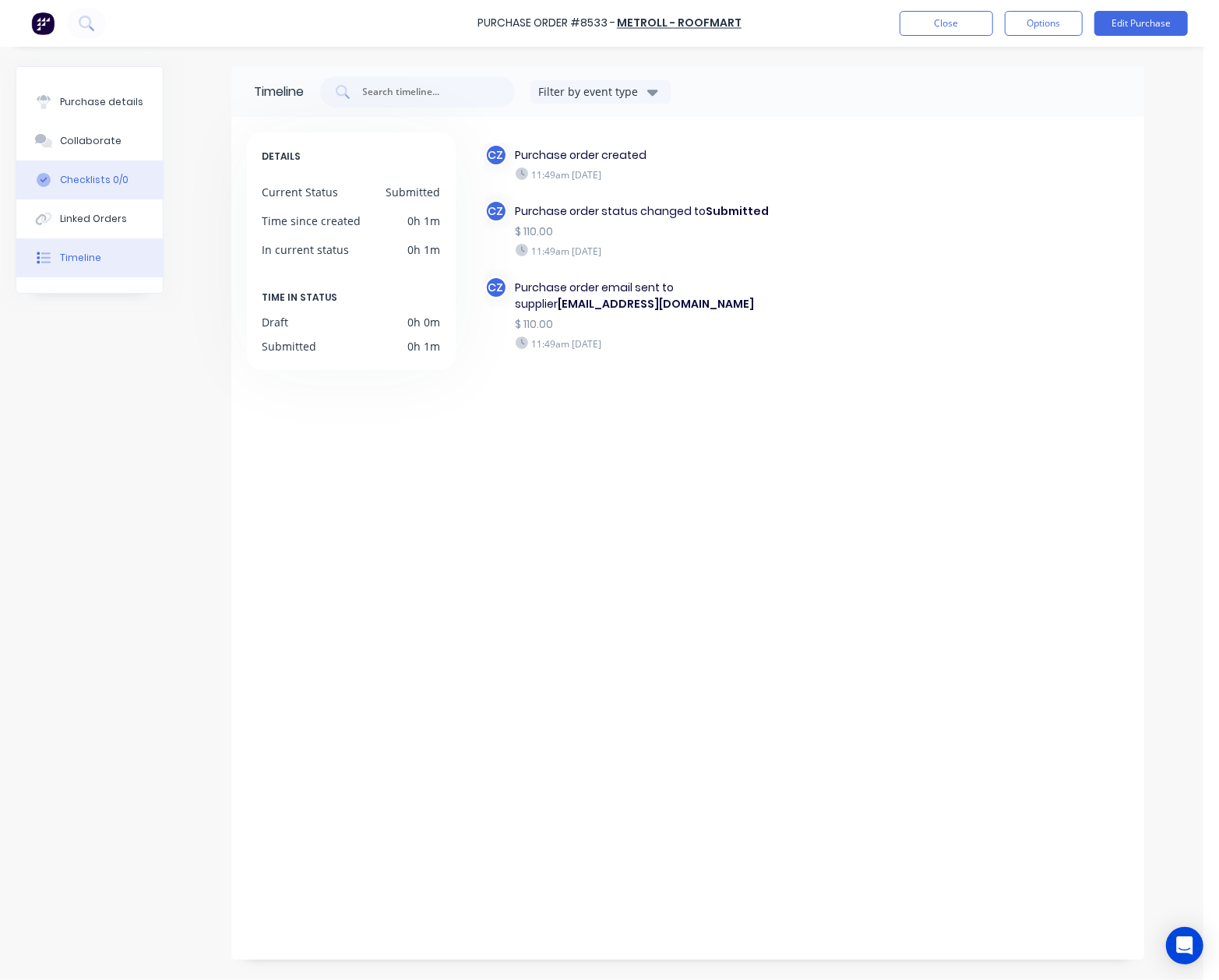
click at [87, 197] on button "Checklists 0/0" at bounding box center [90, 179] width 147 height 39
type textarea "x"
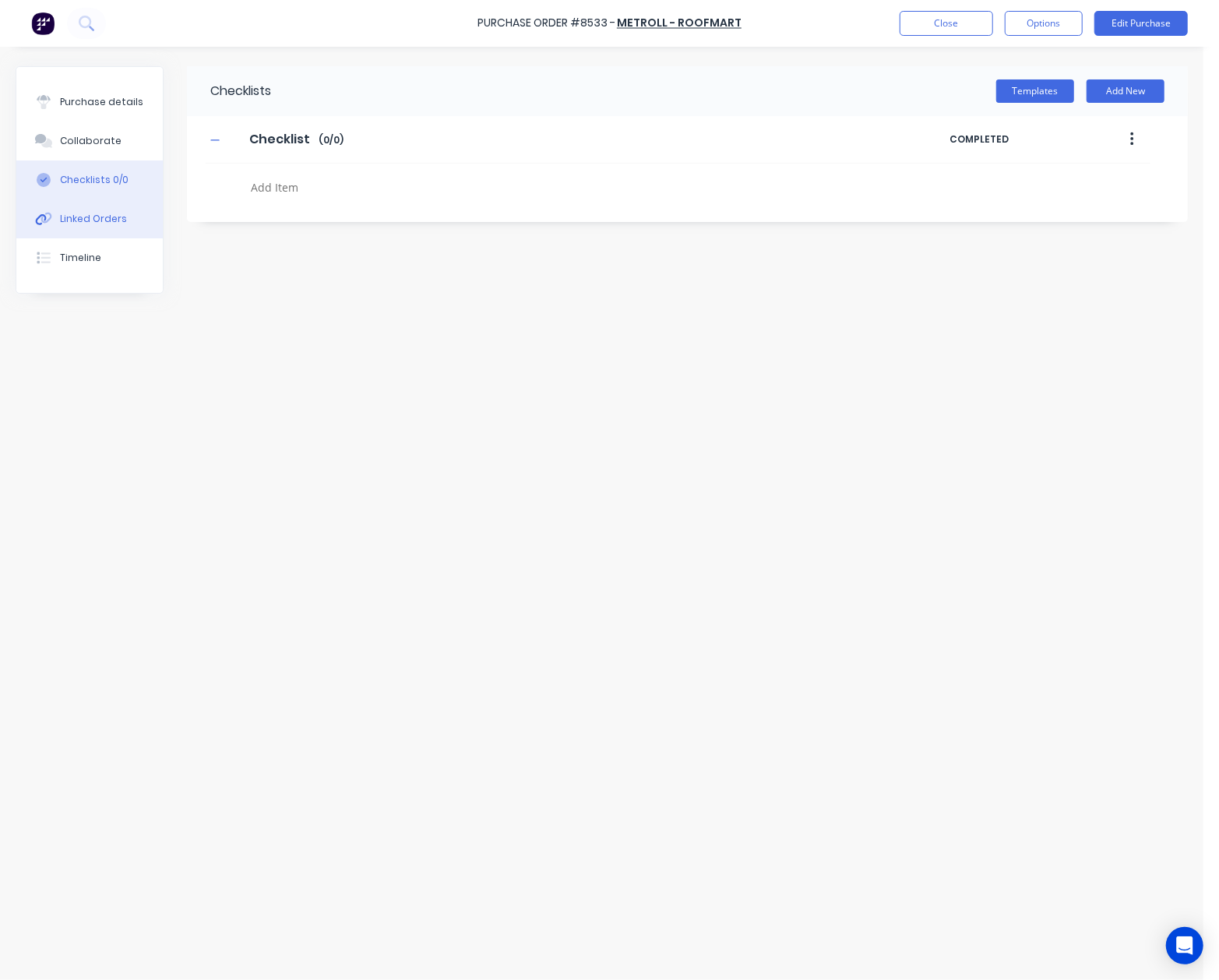
click at [118, 207] on button "Linked Orders" at bounding box center [90, 219] width 147 height 39
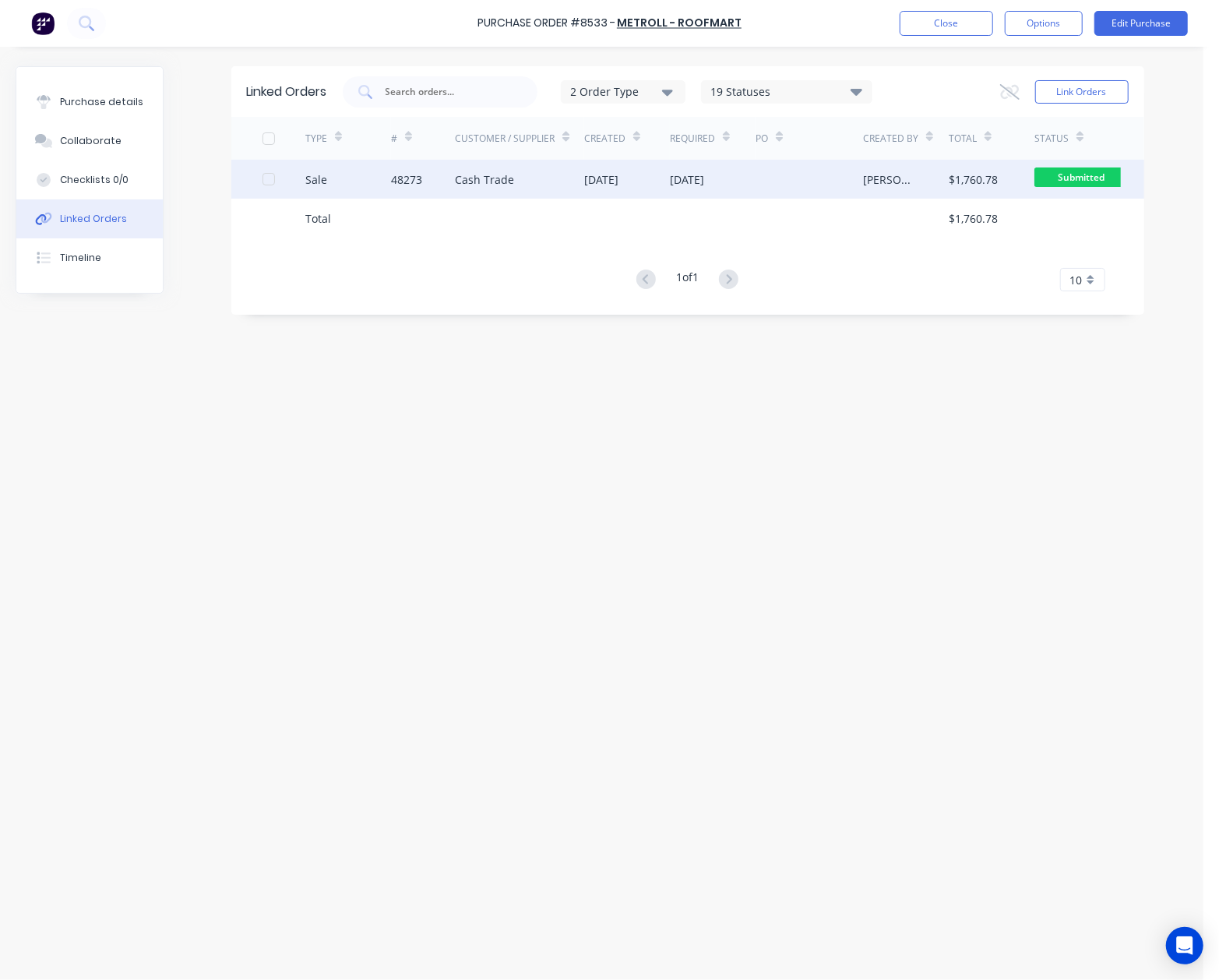
click at [357, 175] on div "Sale" at bounding box center [348, 179] width 86 height 39
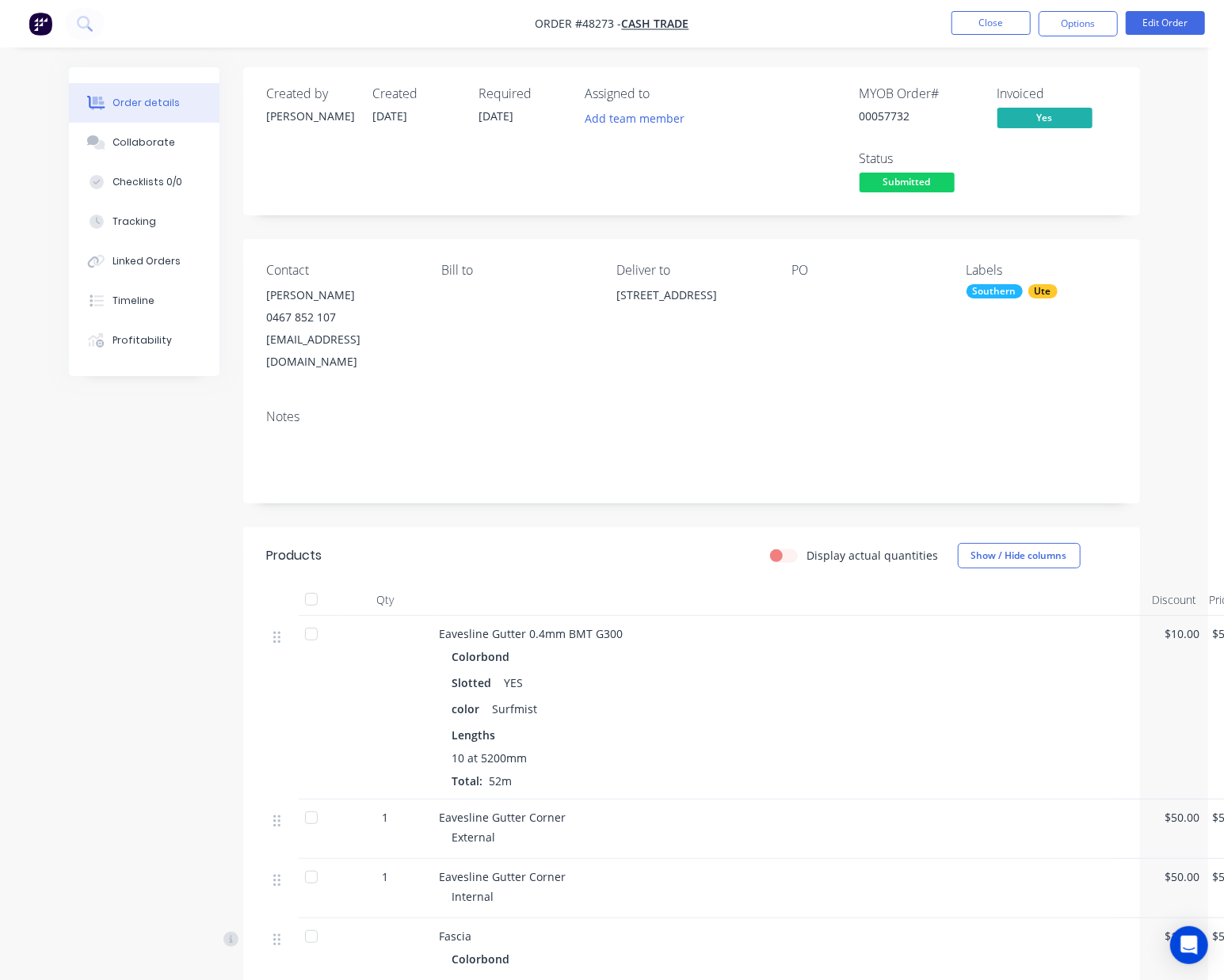
click at [932, 182] on span "Submitted" at bounding box center [907, 182] width 95 height 20
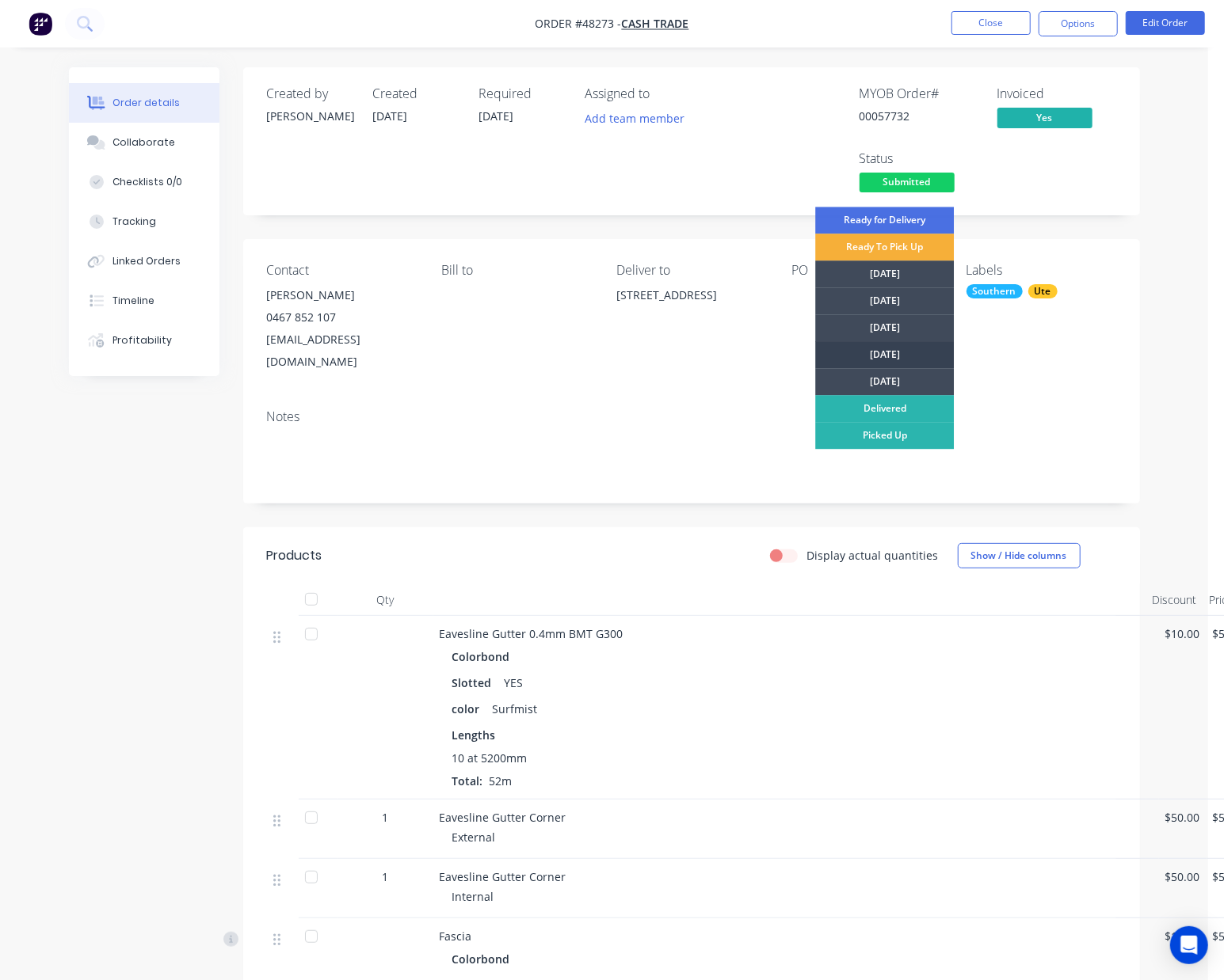
click at [895, 342] on div "[DATE]" at bounding box center [884, 355] width 139 height 27
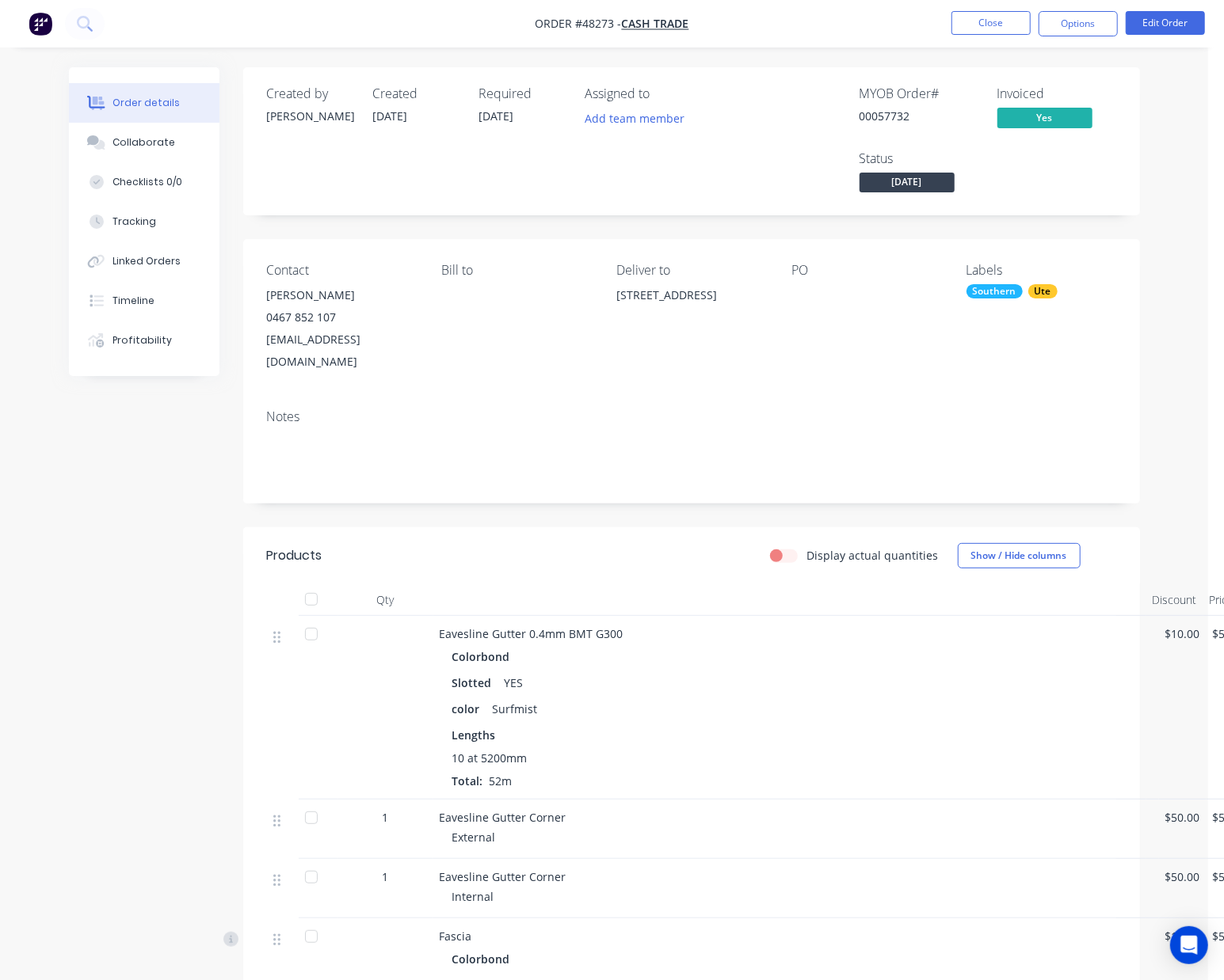
click at [1094, 37] on nav "Order #48273 - Cash Trade Close Options Edit Order" at bounding box center [612, 24] width 1224 height 48
click at [1082, 35] on button "Options" at bounding box center [1077, 24] width 79 height 26
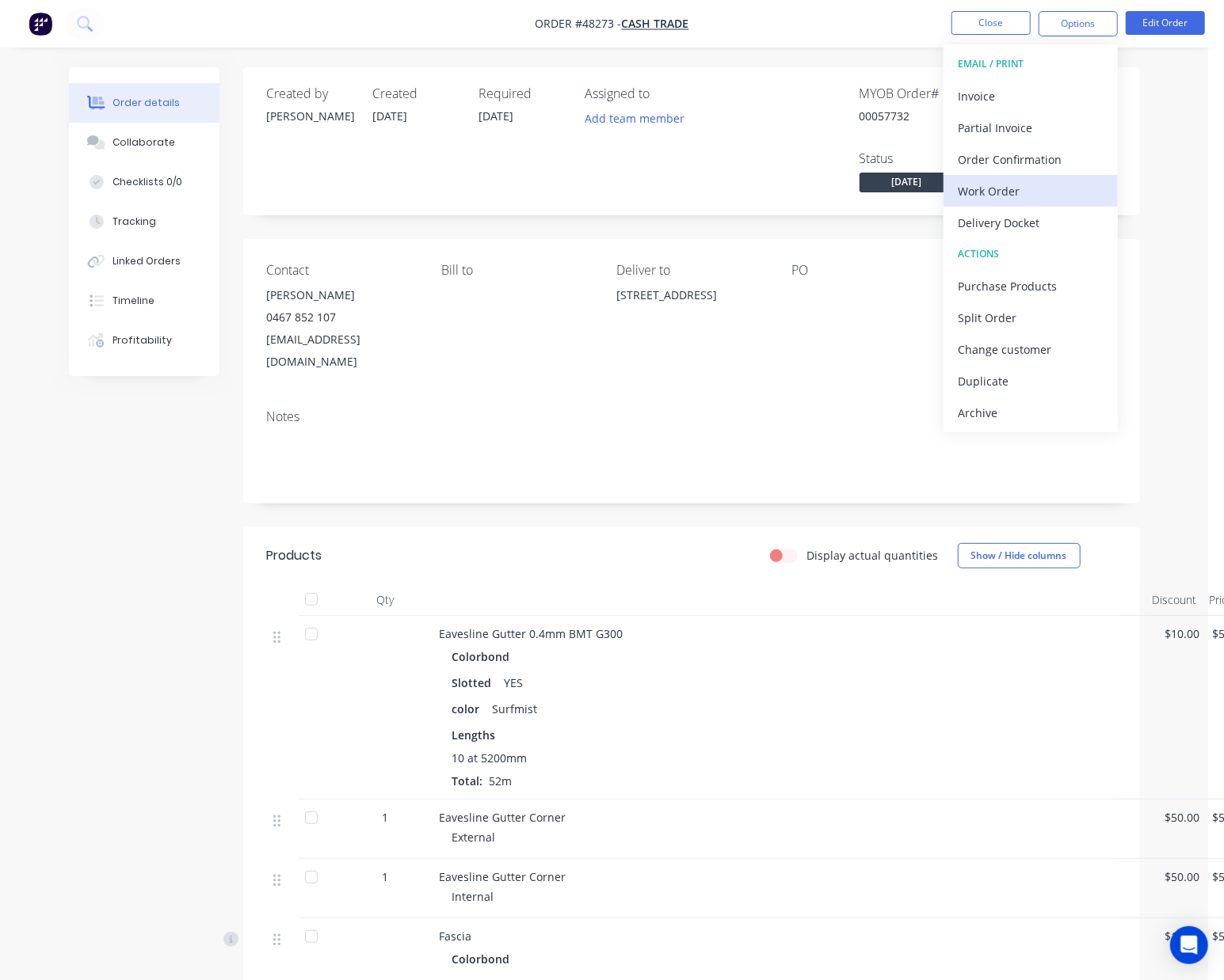
click at [1013, 195] on div "Work Order" at bounding box center [1031, 191] width 146 height 23
click at [1012, 199] on div "Custom" at bounding box center [1031, 191] width 146 height 23
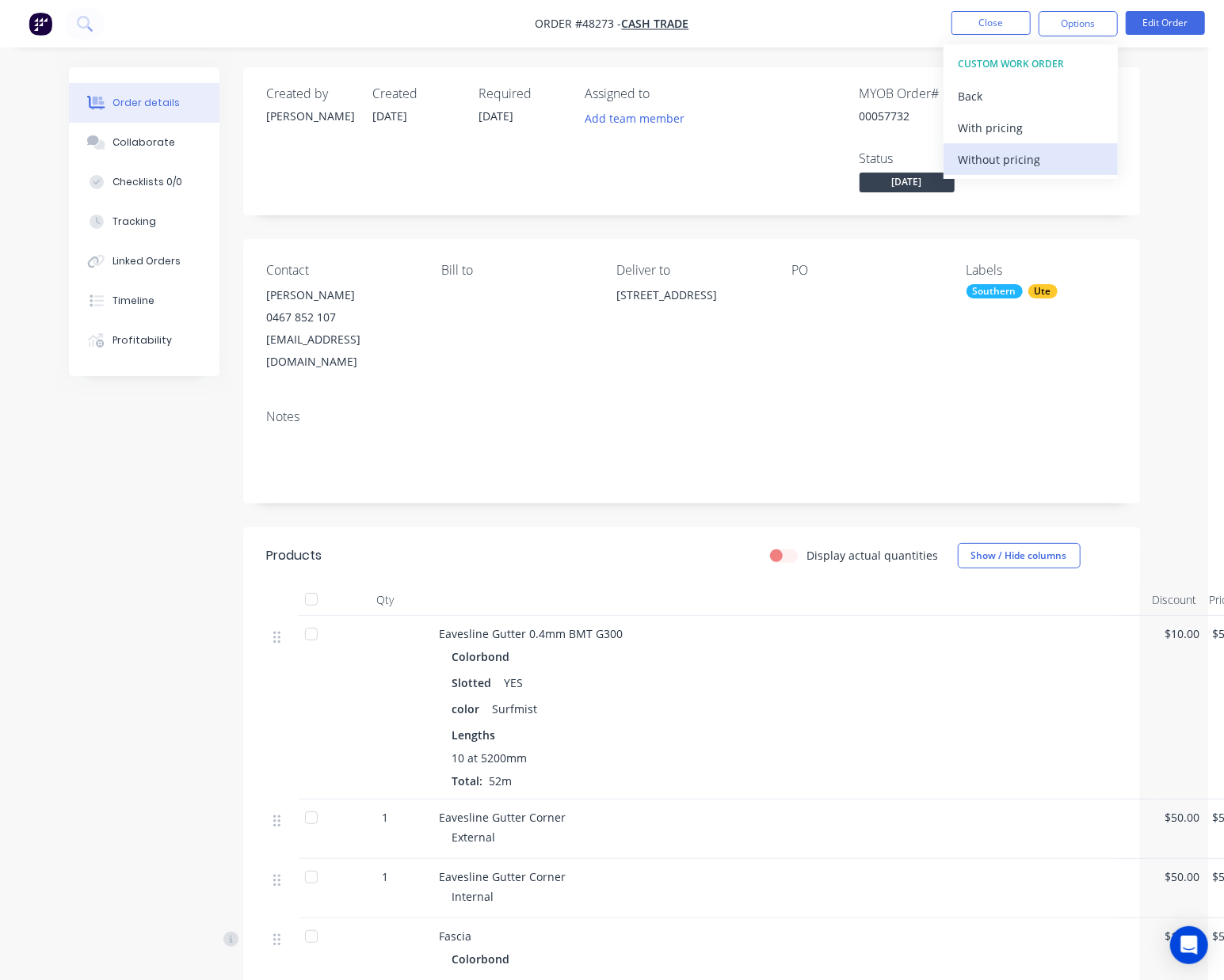
click at [1002, 165] on div "Without pricing" at bounding box center [1031, 159] width 146 height 23
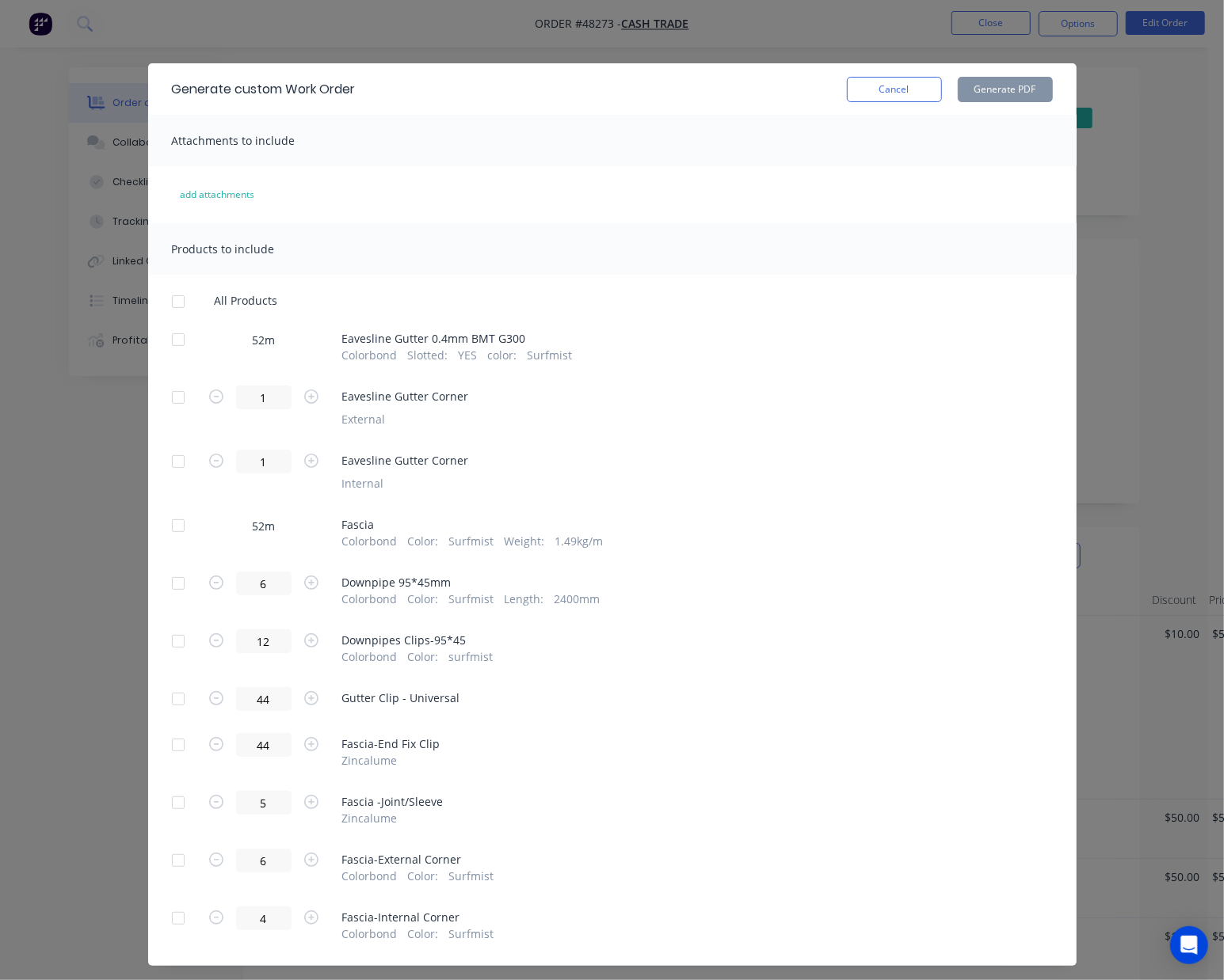
click at [174, 745] on div at bounding box center [178, 745] width 32 height 32
click at [163, 754] on div at bounding box center [178, 745] width 32 height 32
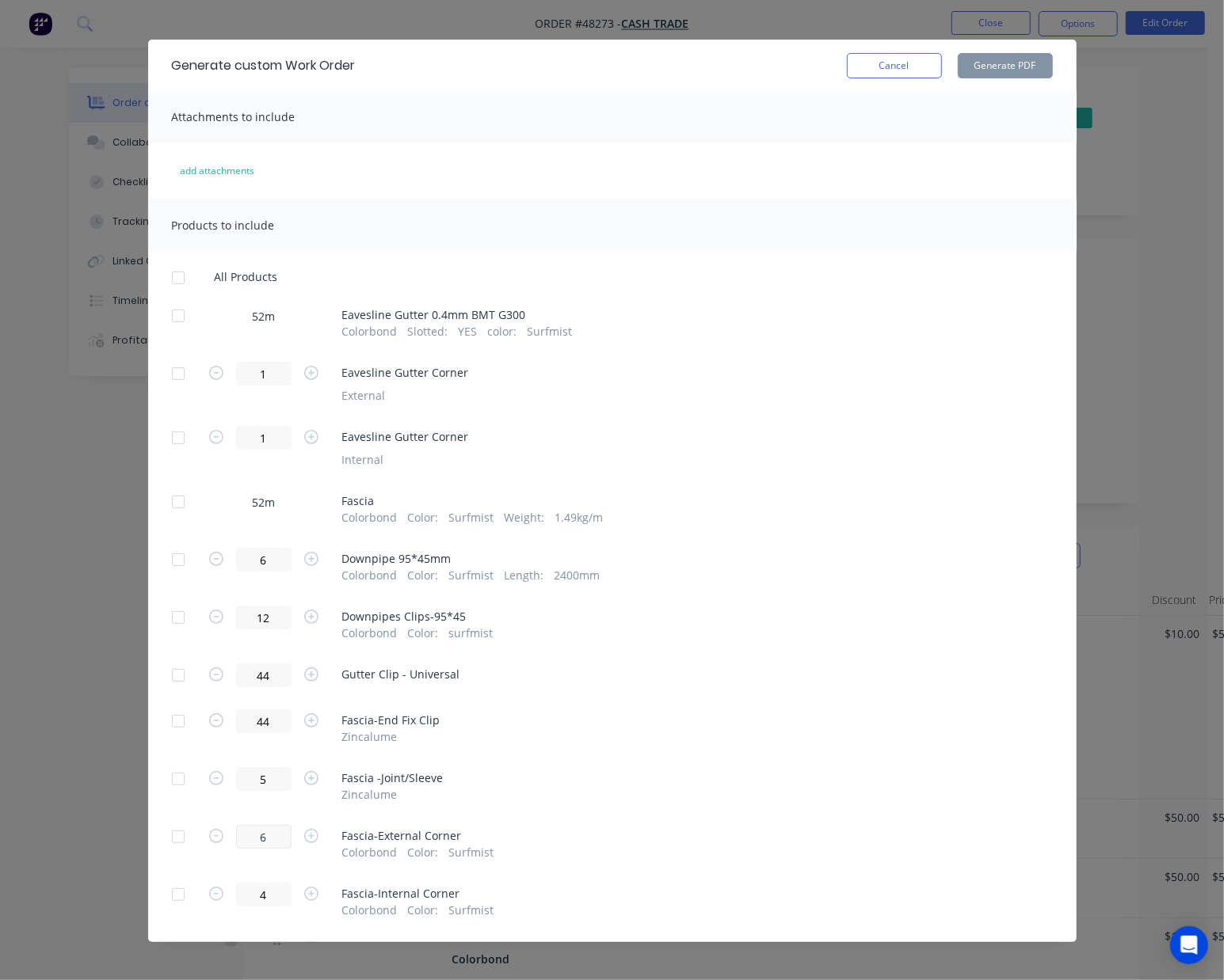
scroll to position [32, 0]
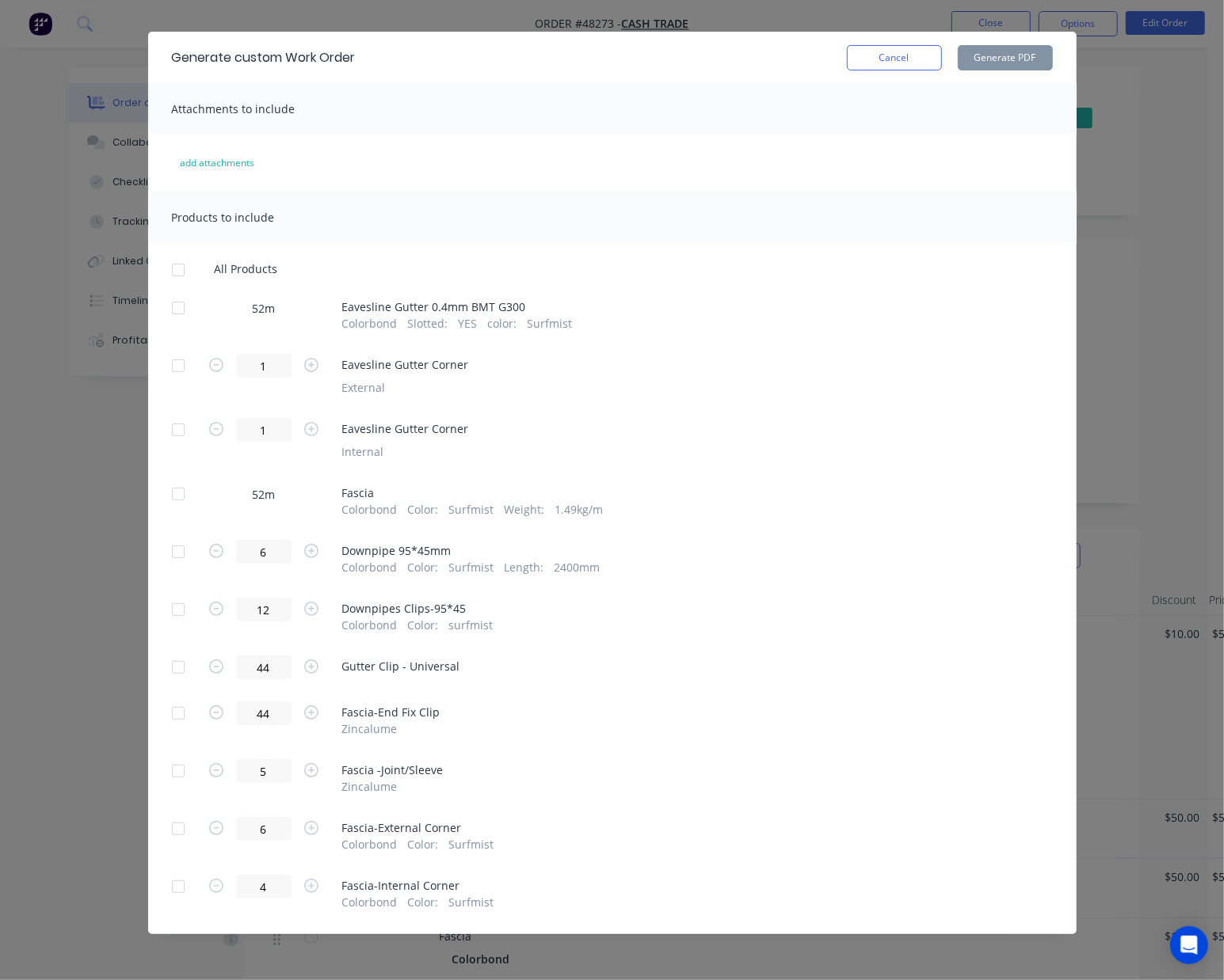
click at [165, 491] on div at bounding box center [178, 493] width 32 height 32
click at [991, 58] on button "Generate PDF" at bounding box center [1006, 58] width 95 height 26
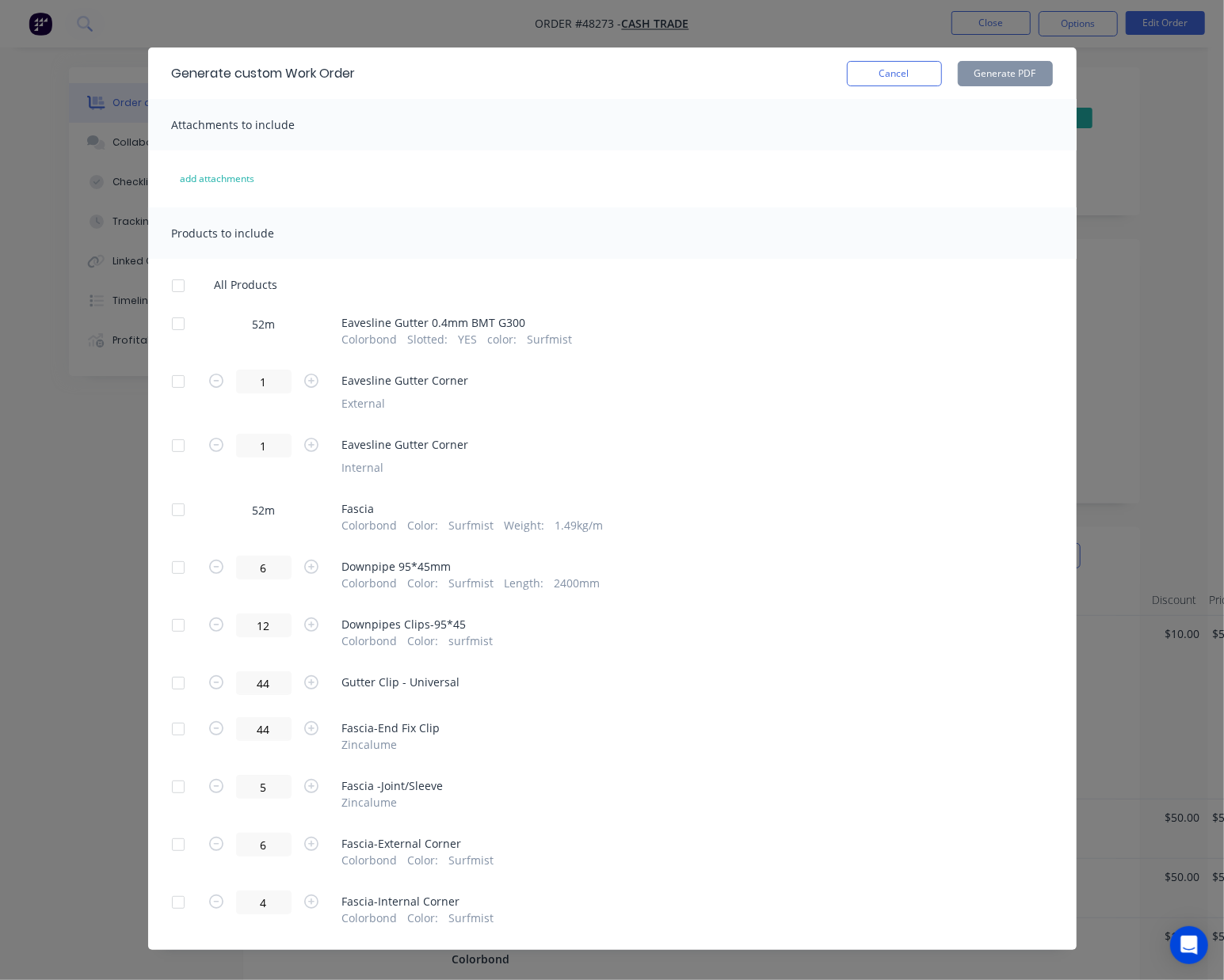
scroll to position [0, 0]
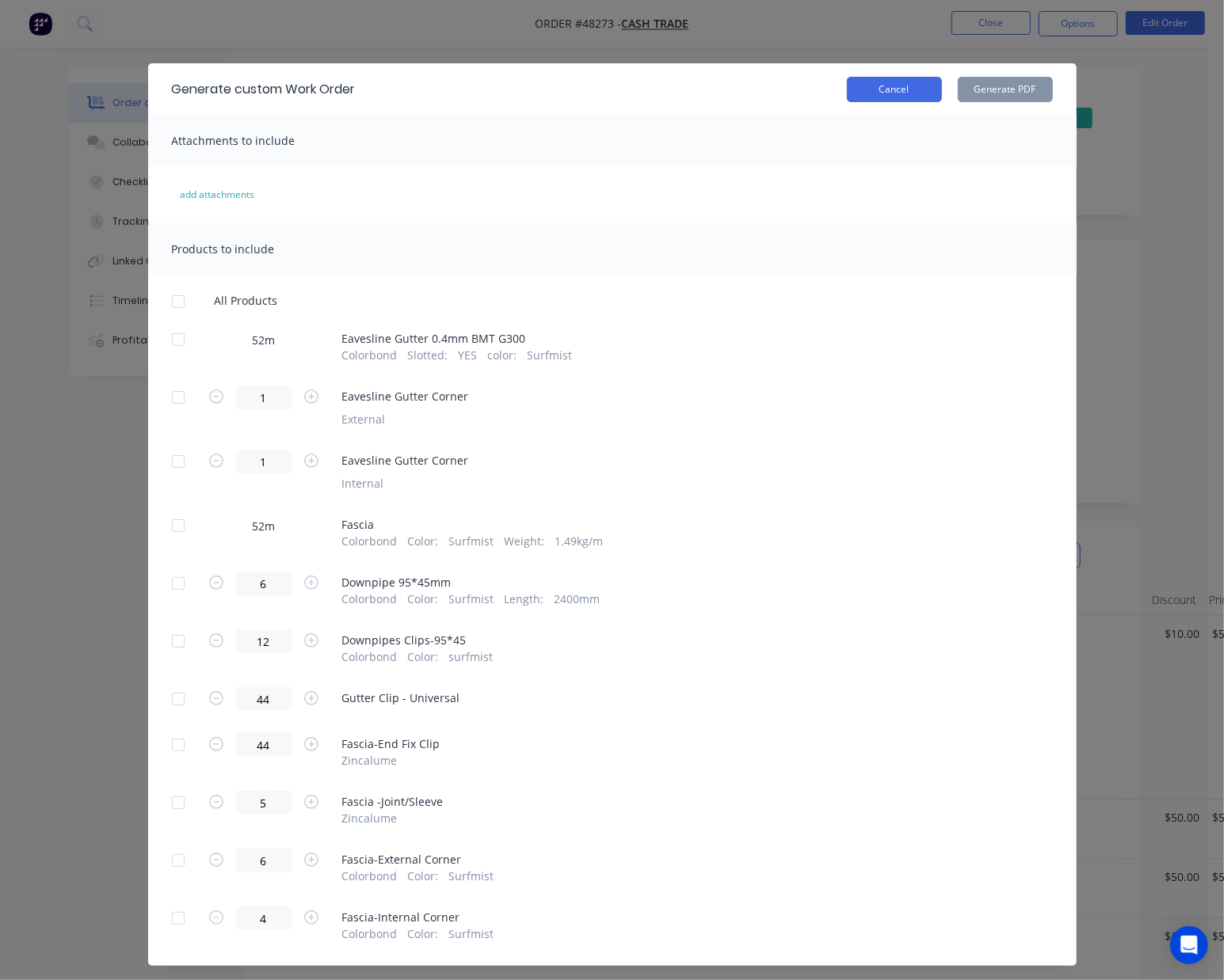
click at [913, 93] on button "Cancel" at bounding box center [894, 89] width 95 height 26
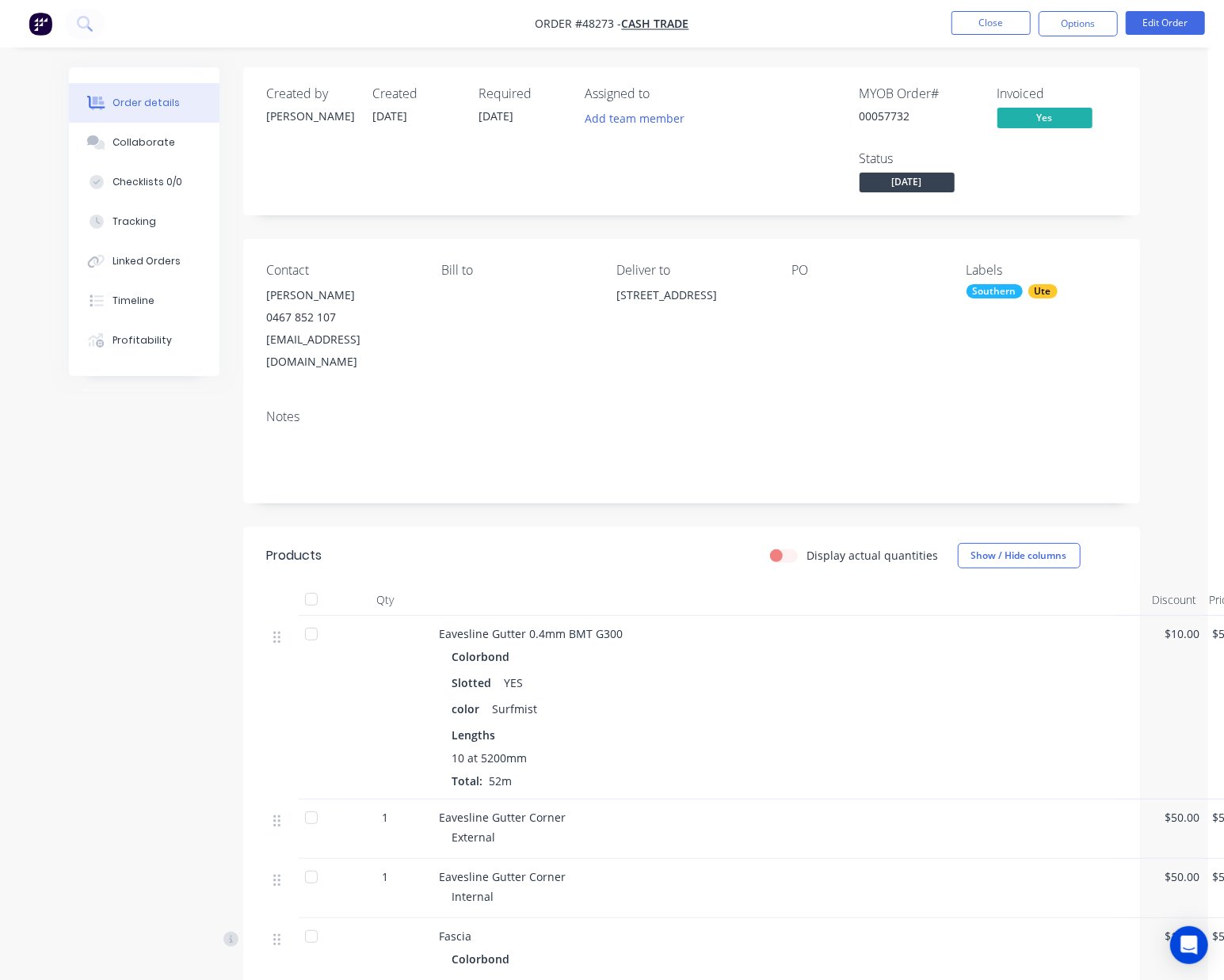
drag, startPoint x: 521, startPoint y: 562, endPoint x: 513, endPoint y: 378, distance: 184.2
click at [521, 558] on header "Products Display actual quantities Show / Hide columns" at bounding box center [691, 556] width 897 height 57
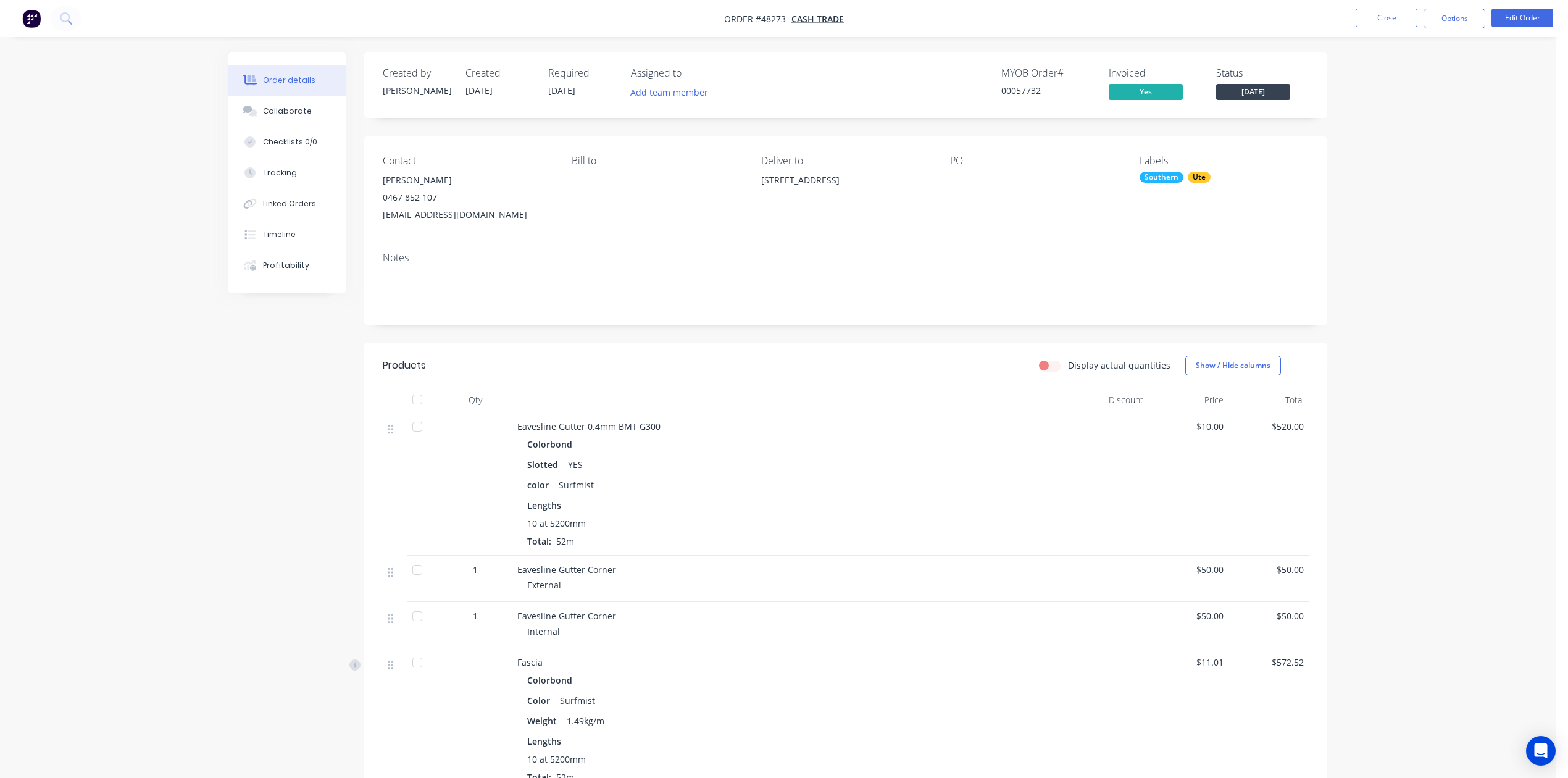
click at [773, 19] on span "Order #48273 -" at bounding box center [757, 19] width 67 height 12
copy span "48273"
drag, startPoint x: 870, startPoint y: 568, endPoint x: 831, endPoint y: 541, distance: 47.4
click at [869, 568] on div "Eavesline Gutter Corner" at bounding box center [790, 570] width 545 height 13
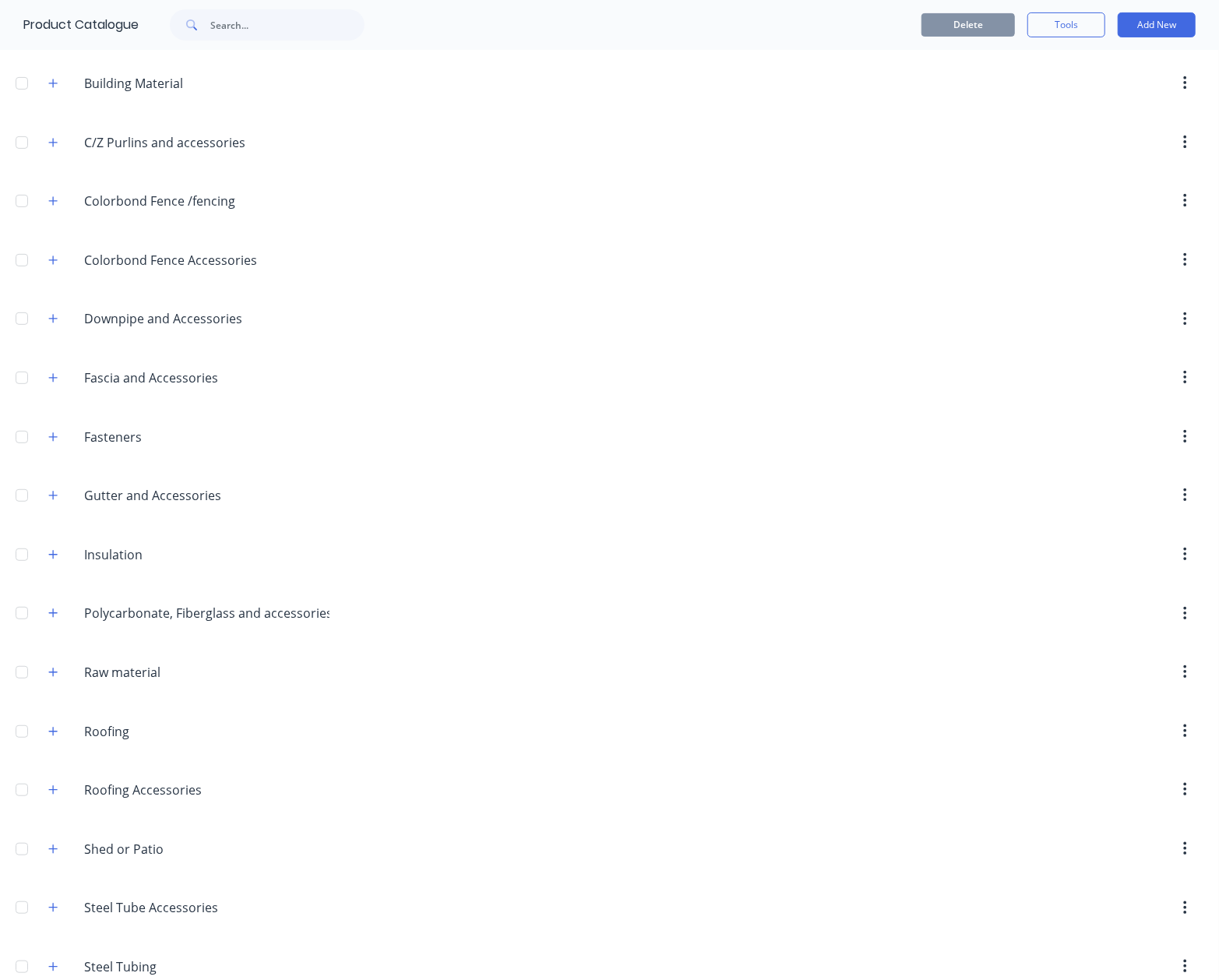
scroll to position [377, 0]
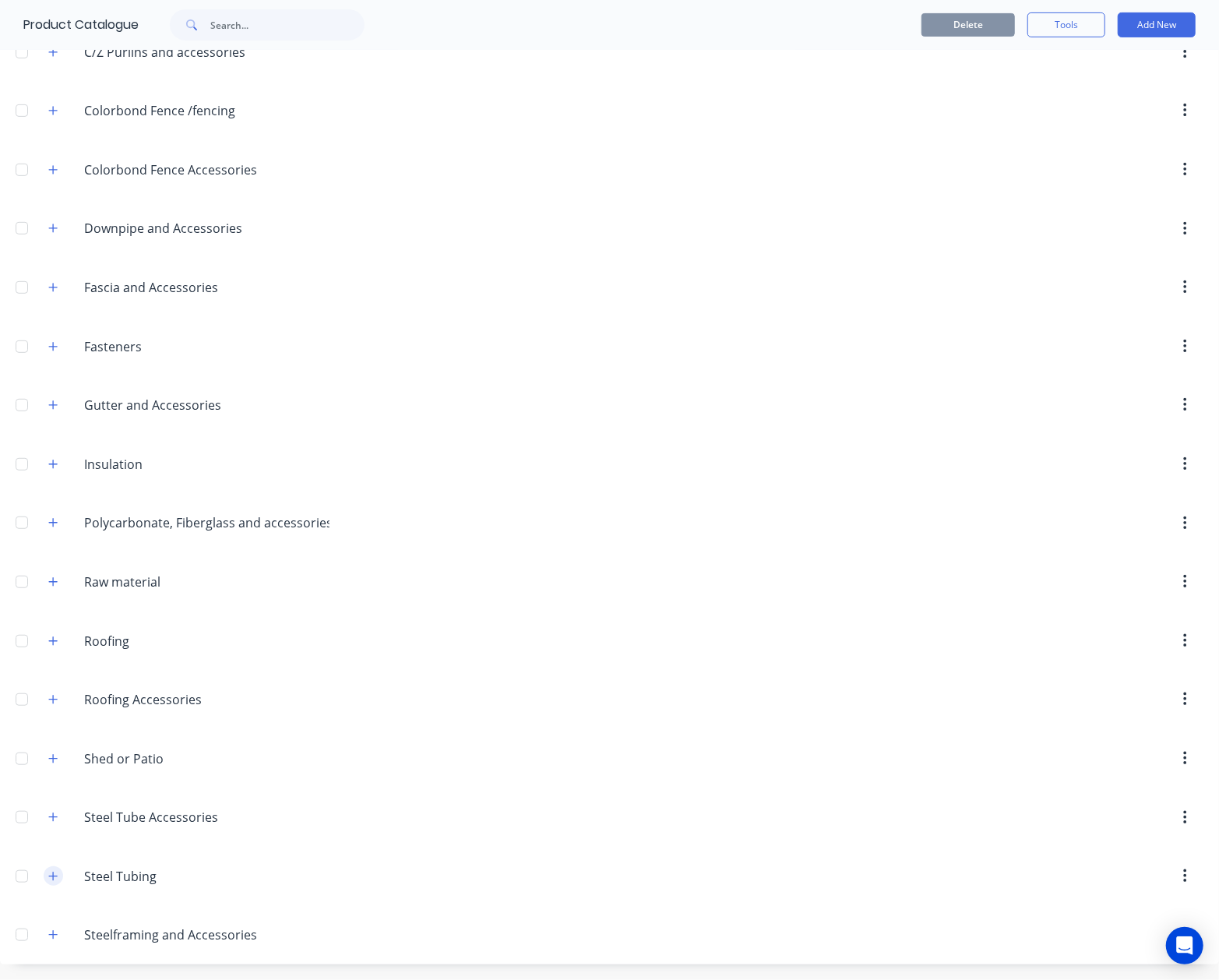
click at [54, 876] on icon "button" at bounding box center [54, 876] width 8 height 8
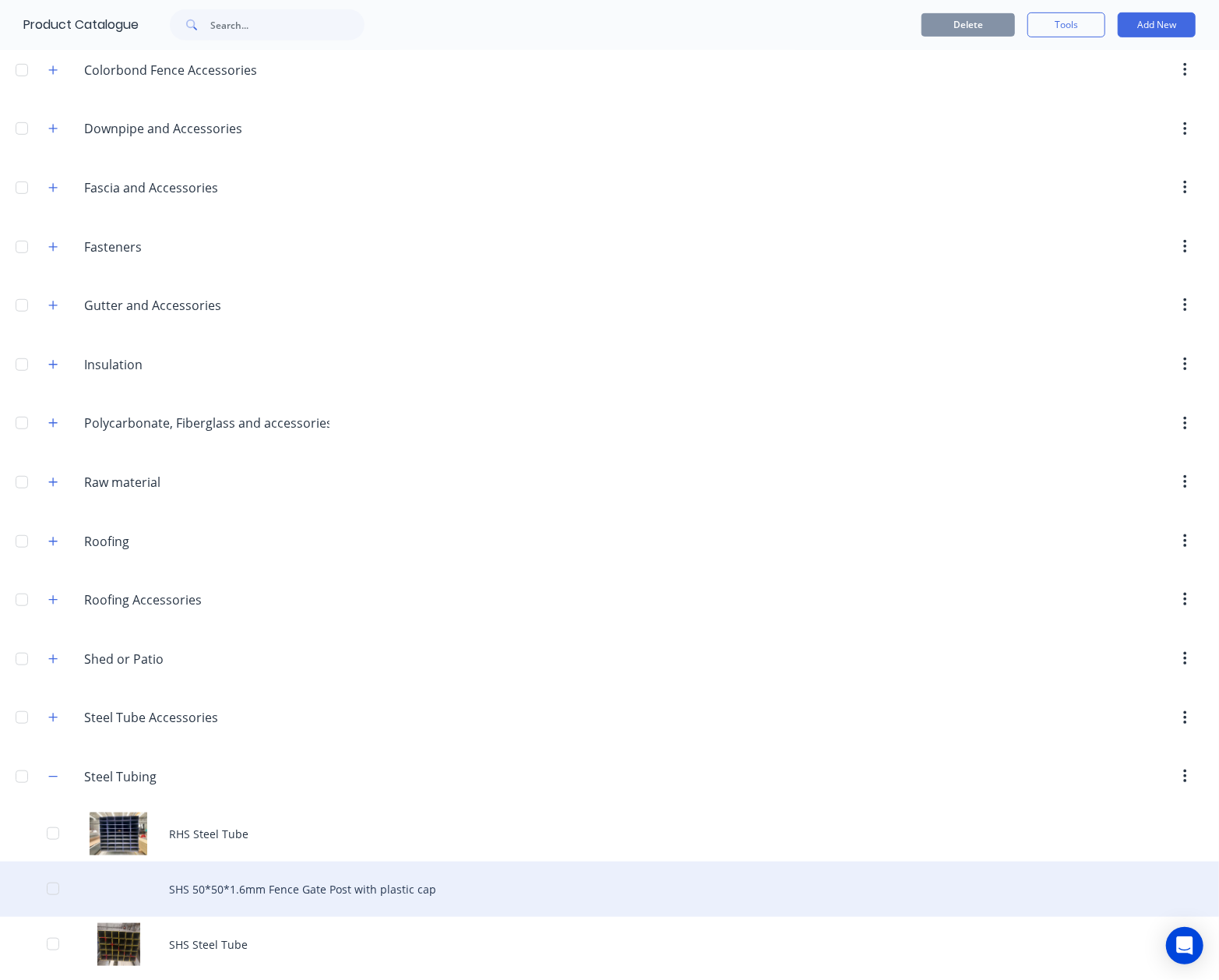
scroll to position [543, 0]
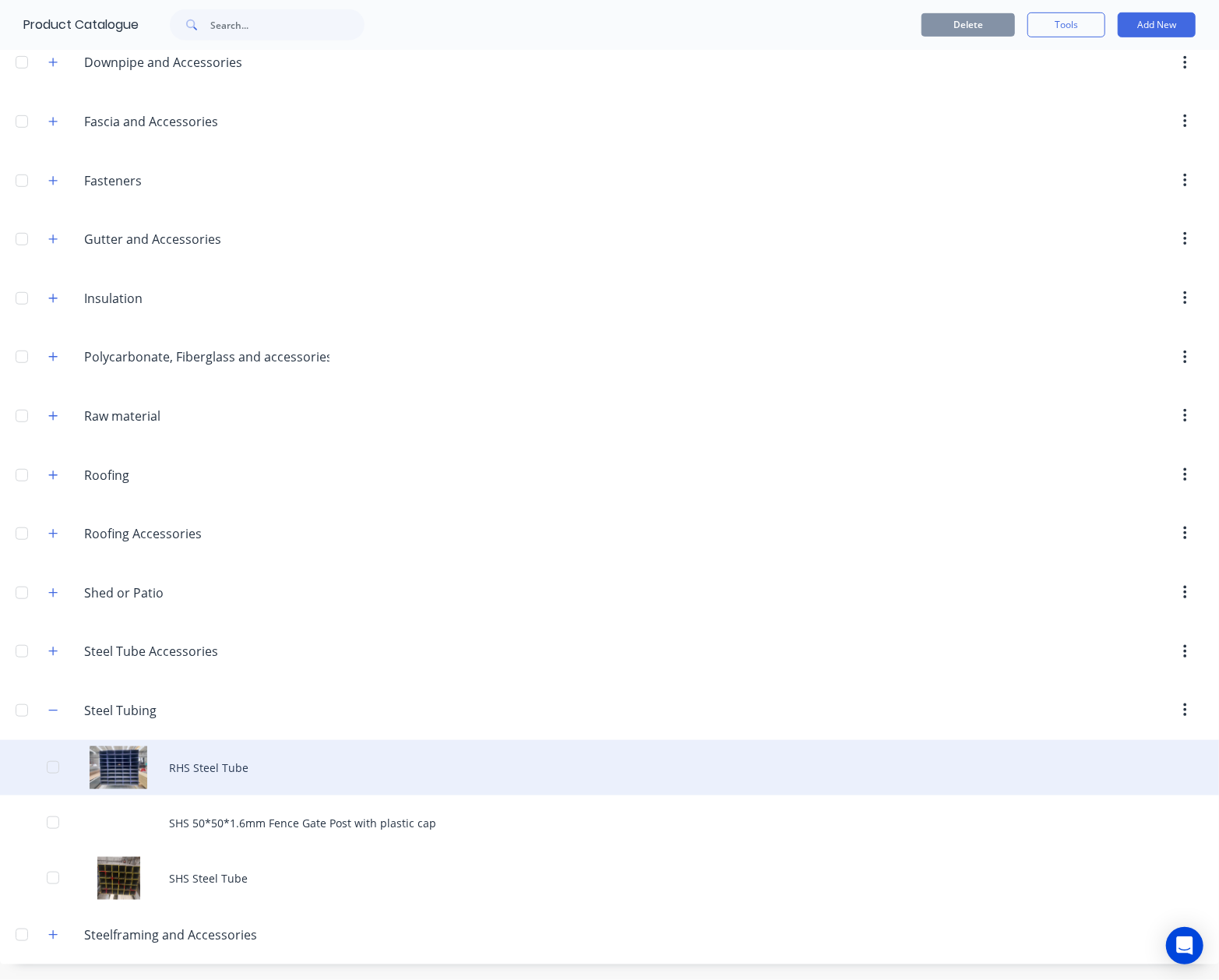
click at [204, 783] on div "RHS Steel Tube" at bounding box center [610, 768] width 1219 height 55
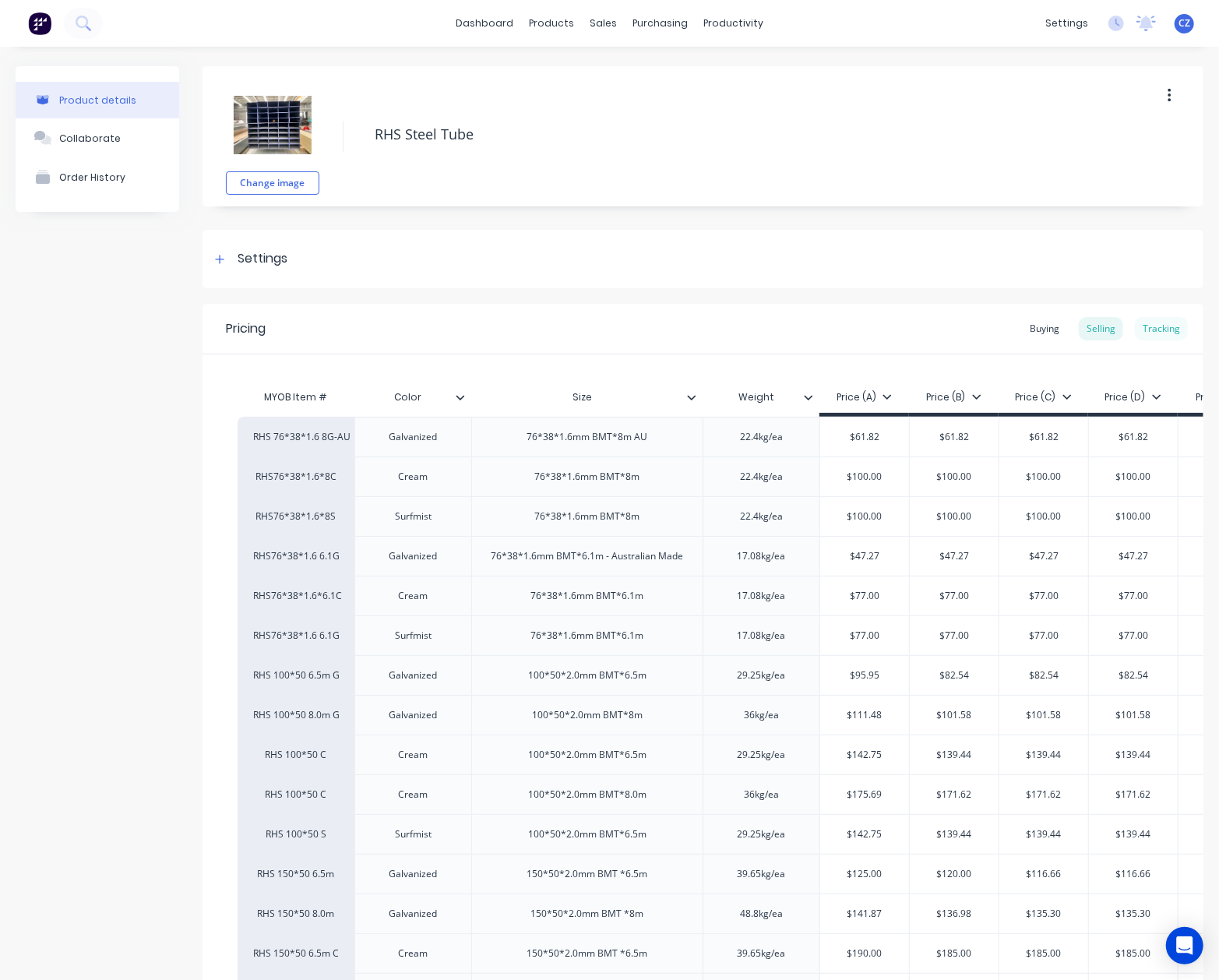
click at [1160, 329] on div "Tracking" at bounding box center [1161, 329] width 53 height 23
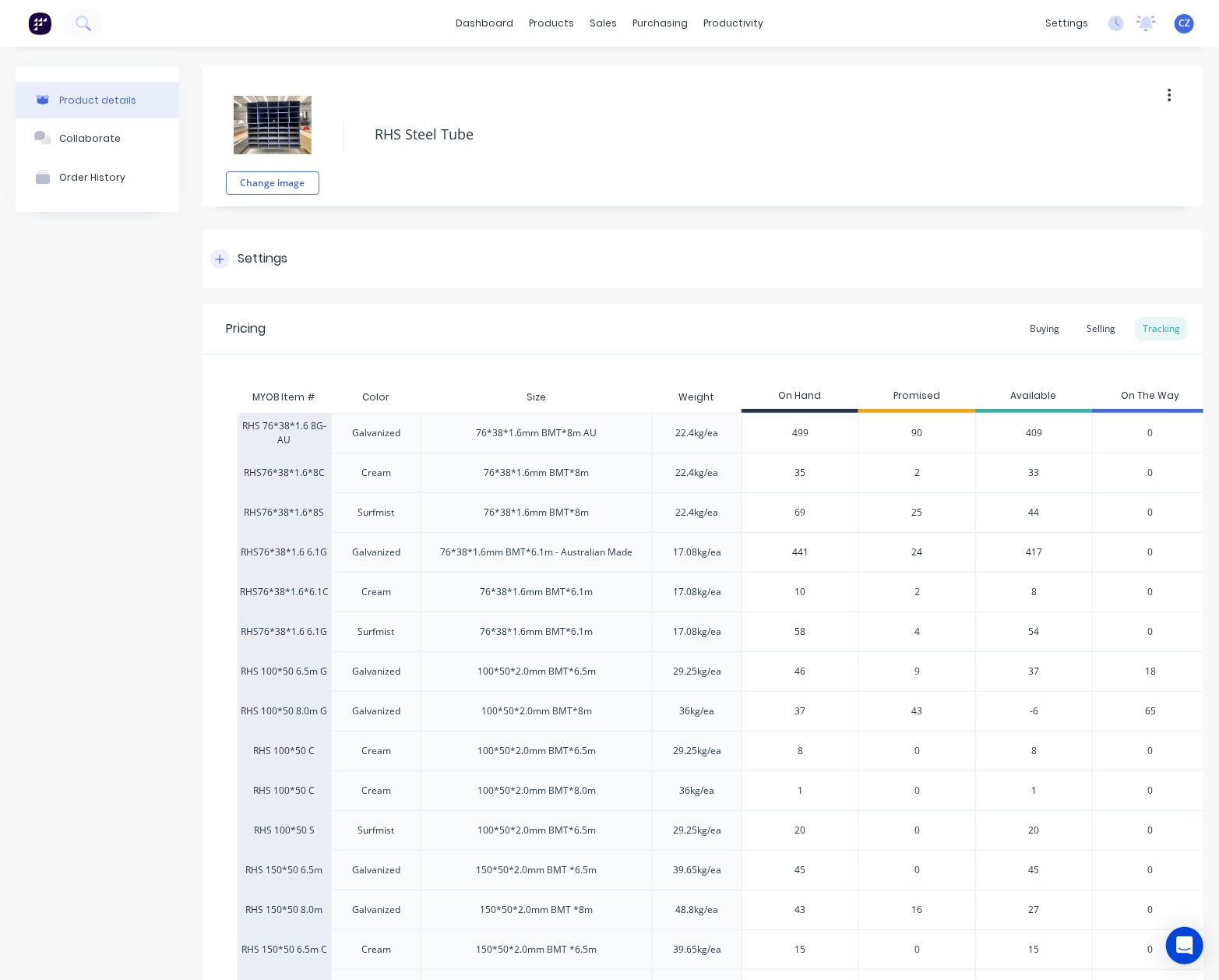
click at [963, 238] on div "Settings" at bounding box center [703, 259] width 1001 height 59
type textarea "x"
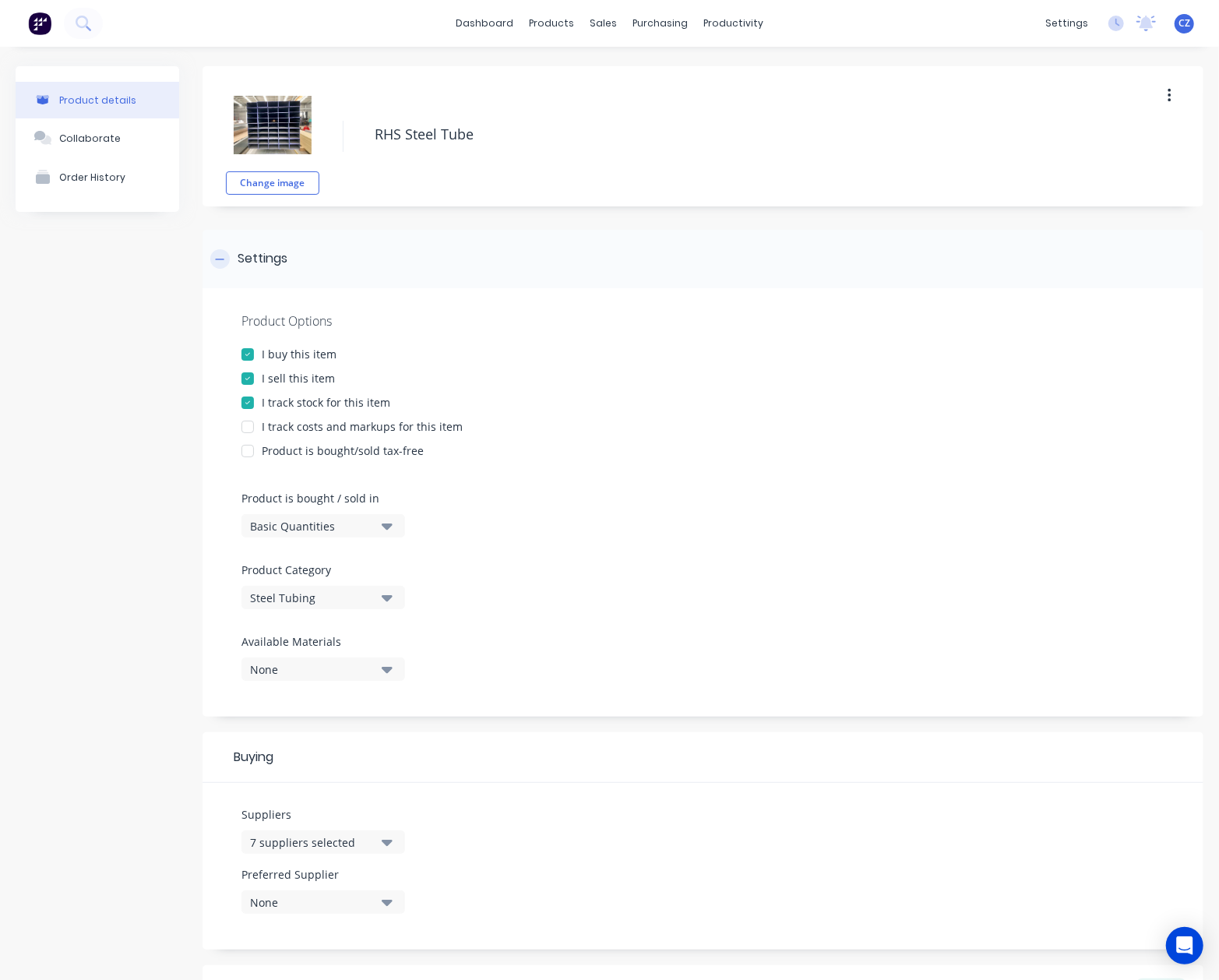
click at [963, 238] on div "Settings" at bounding box center [703, 259] width 1001 height 59
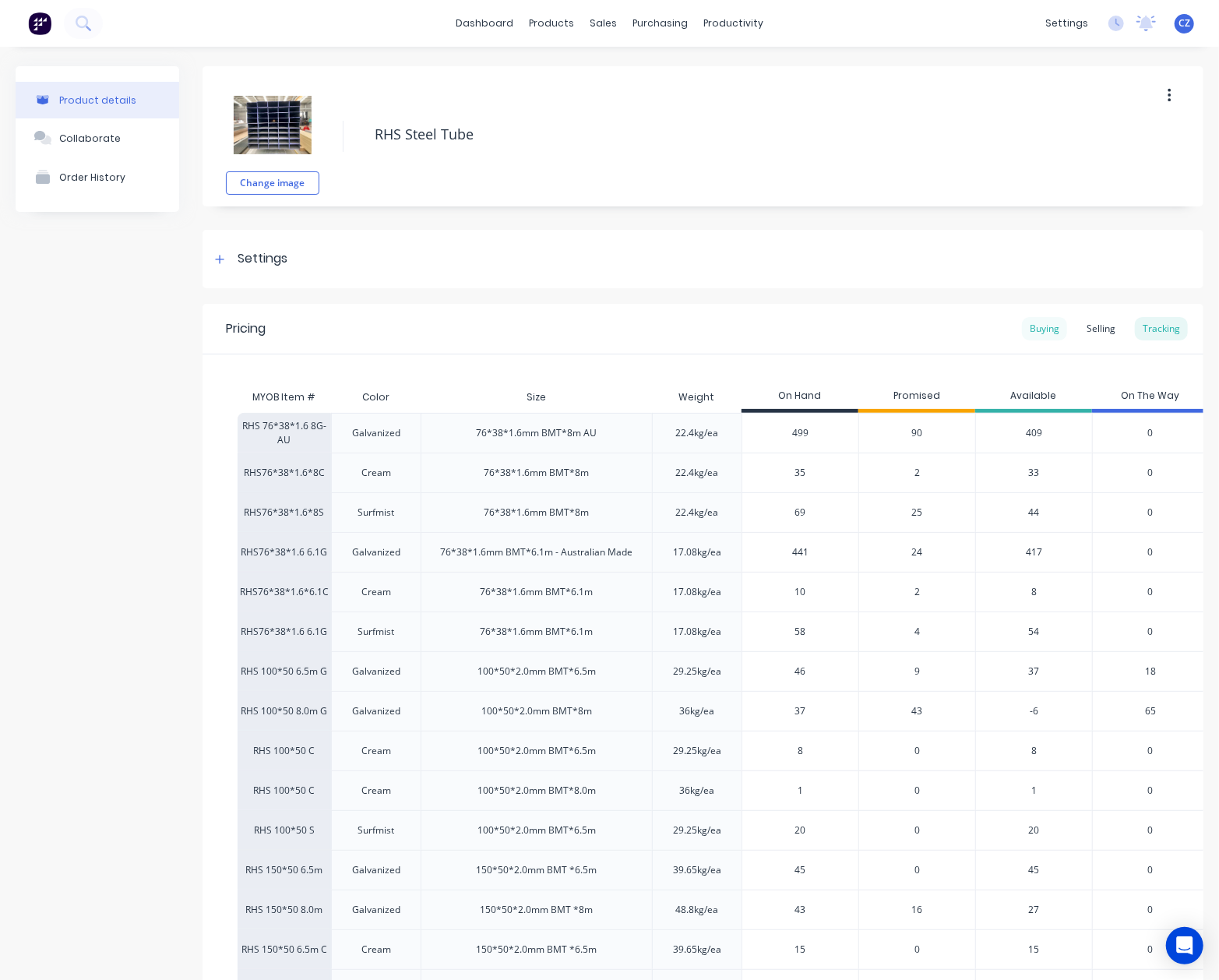
click at [1030, 323] on div "Buying" at bounding box center [1045, 329] width 45 height 23
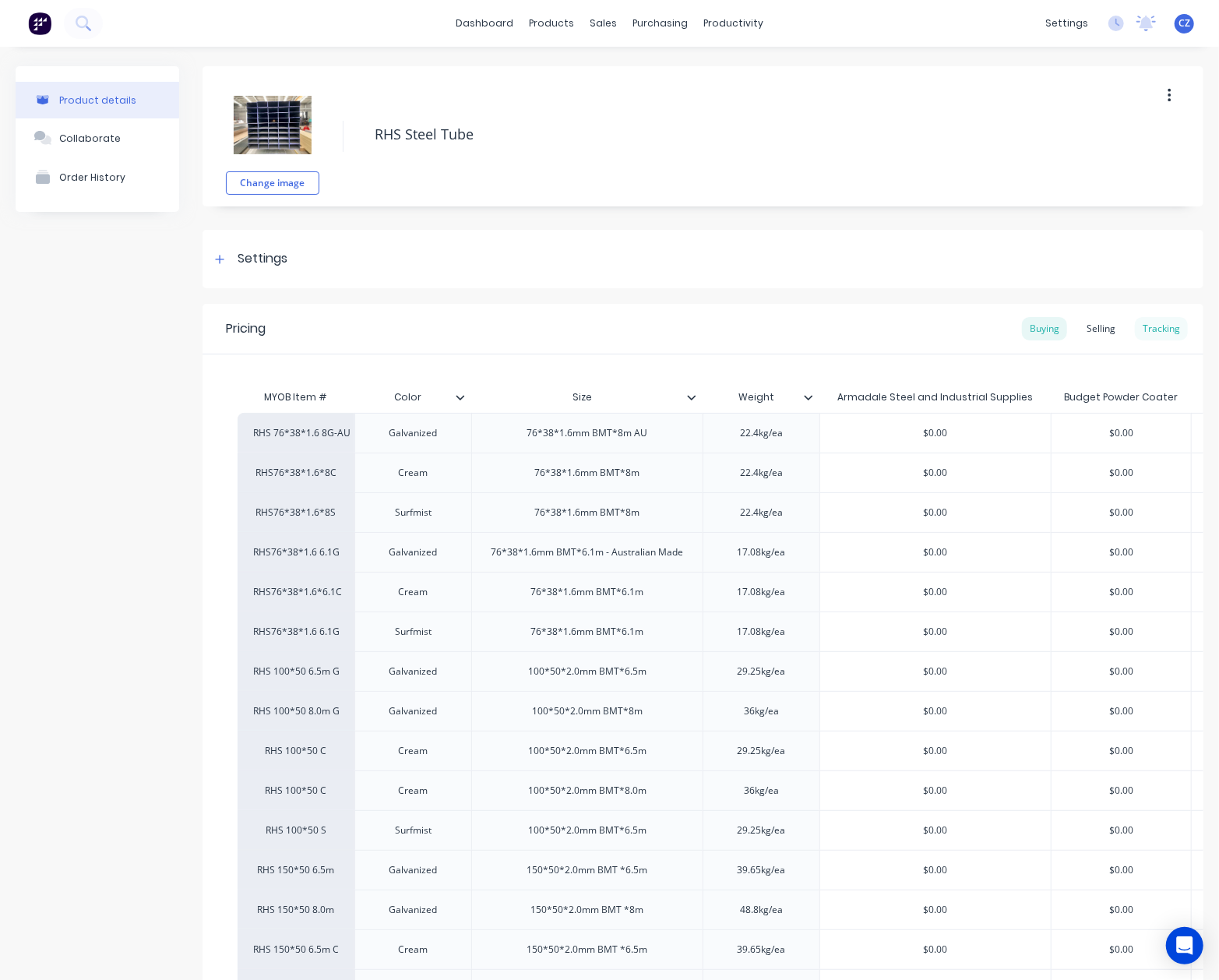
click at [1150, 329] on div "Tracking" at bounding box center [1161, 329] width 53 height 23
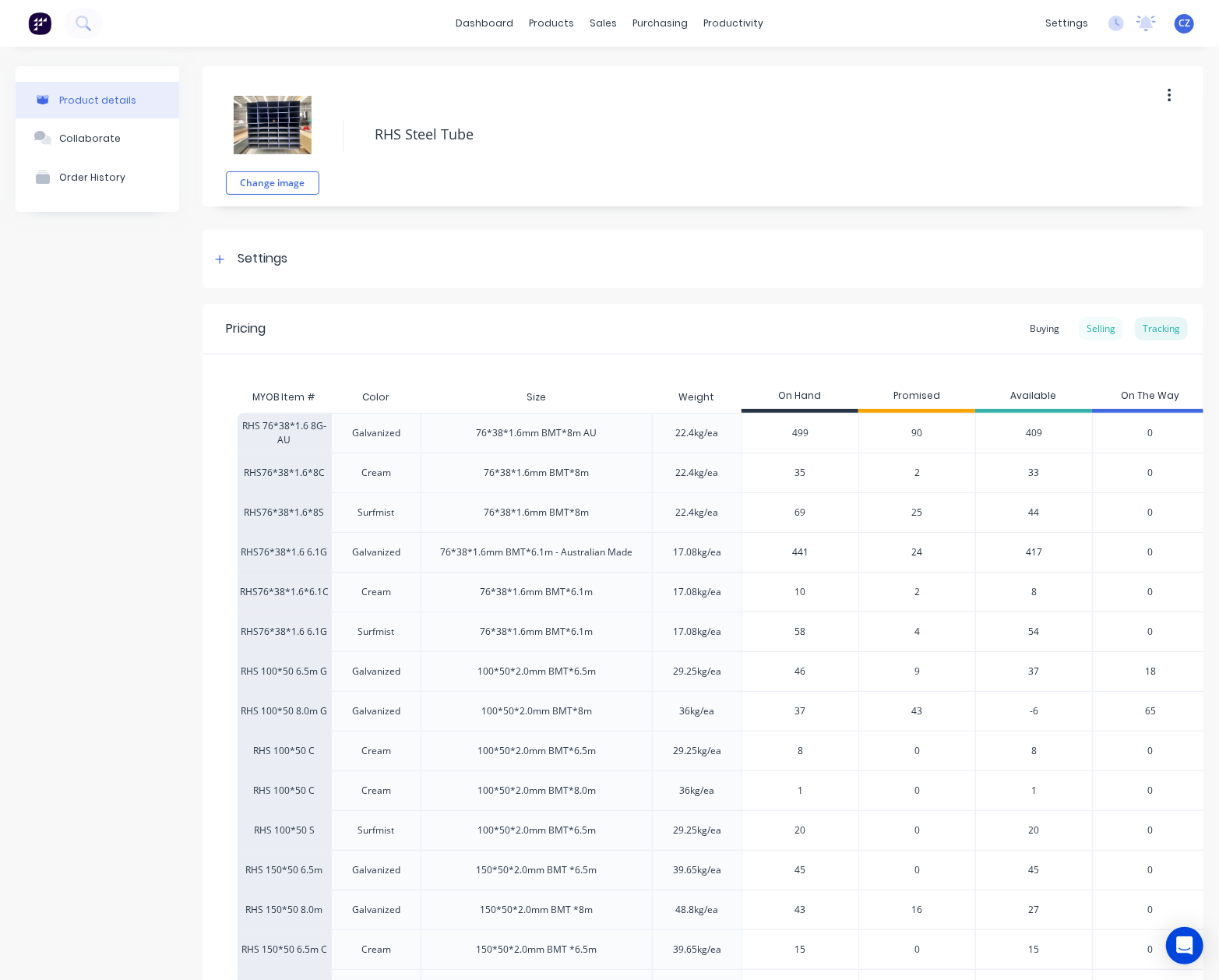
click at [1079, 323] on div "Selling" at bounding box center [1101, 329] width 44 height 23
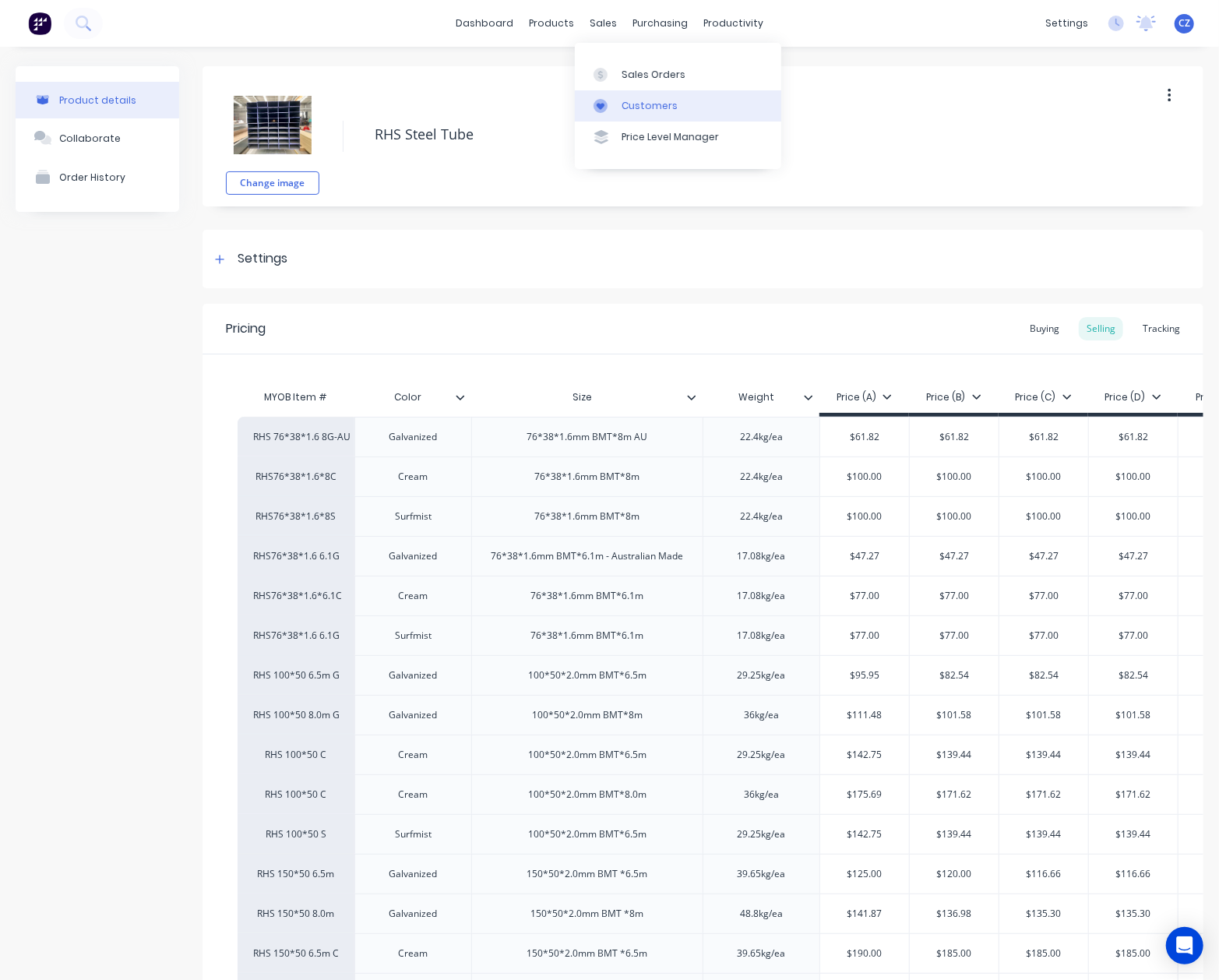
click at [610, 106] on div at bounding box center [605, 106] width 23 height 14
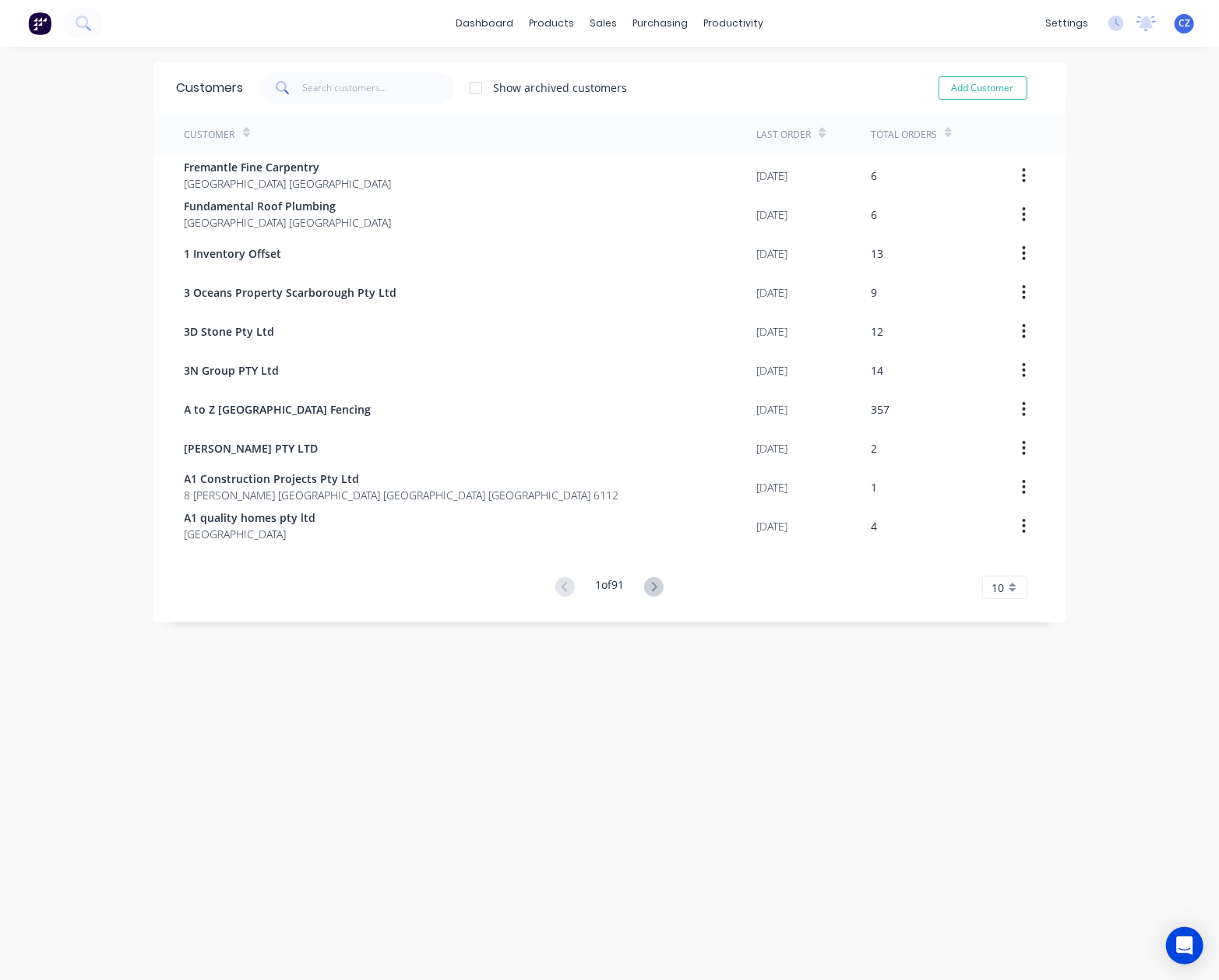
click at [397, 69] on div "Customers Show archived customers Add Customer" at bounding box center [610, 87] width 913 height 50
click at [386, 79] on input "text" at bounding box center [378, 87] width 152 height 31
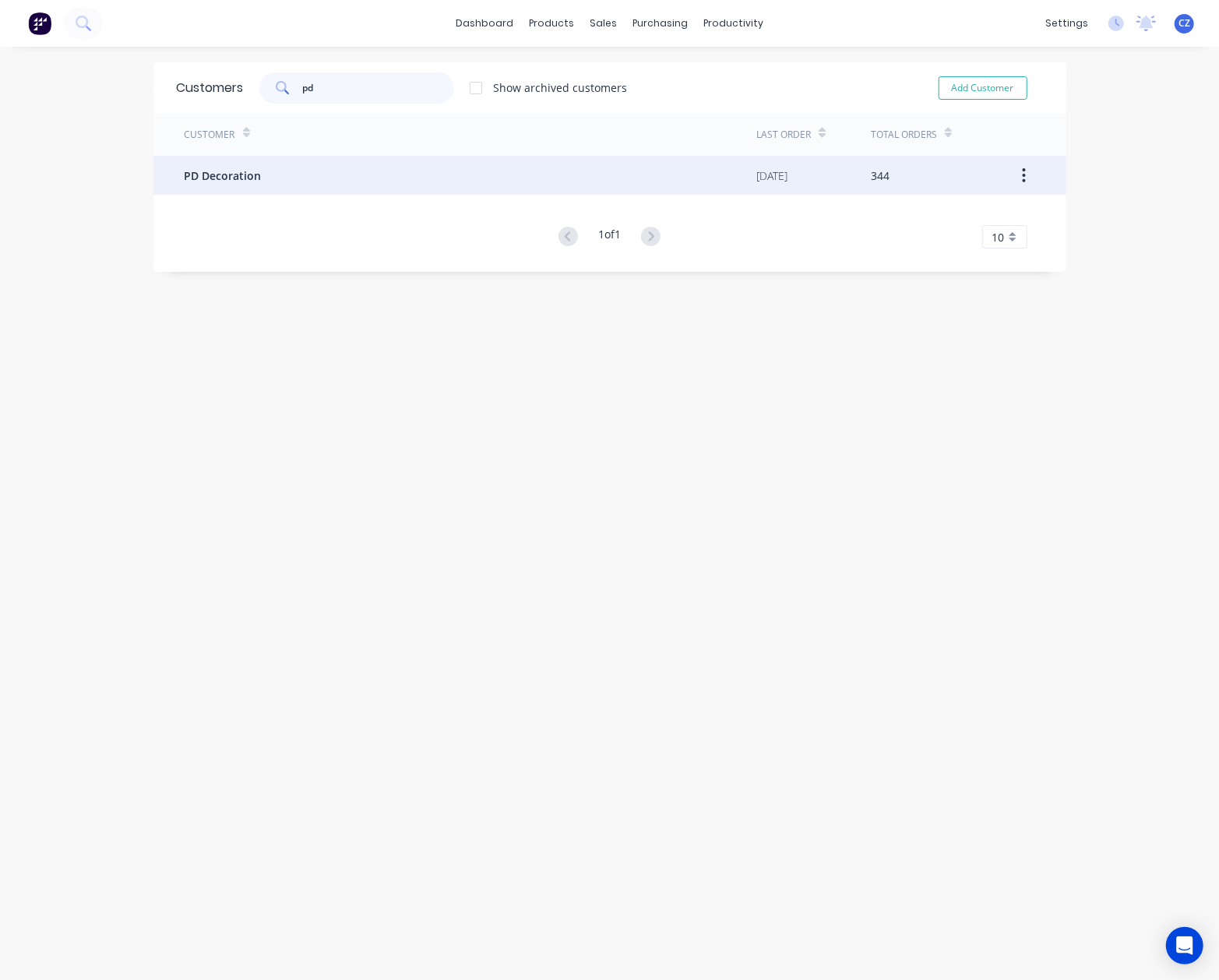
type input "pd"
click at [298, 169] on div "PD Decoration" at bounding box center [470, 175] width 573 height 39
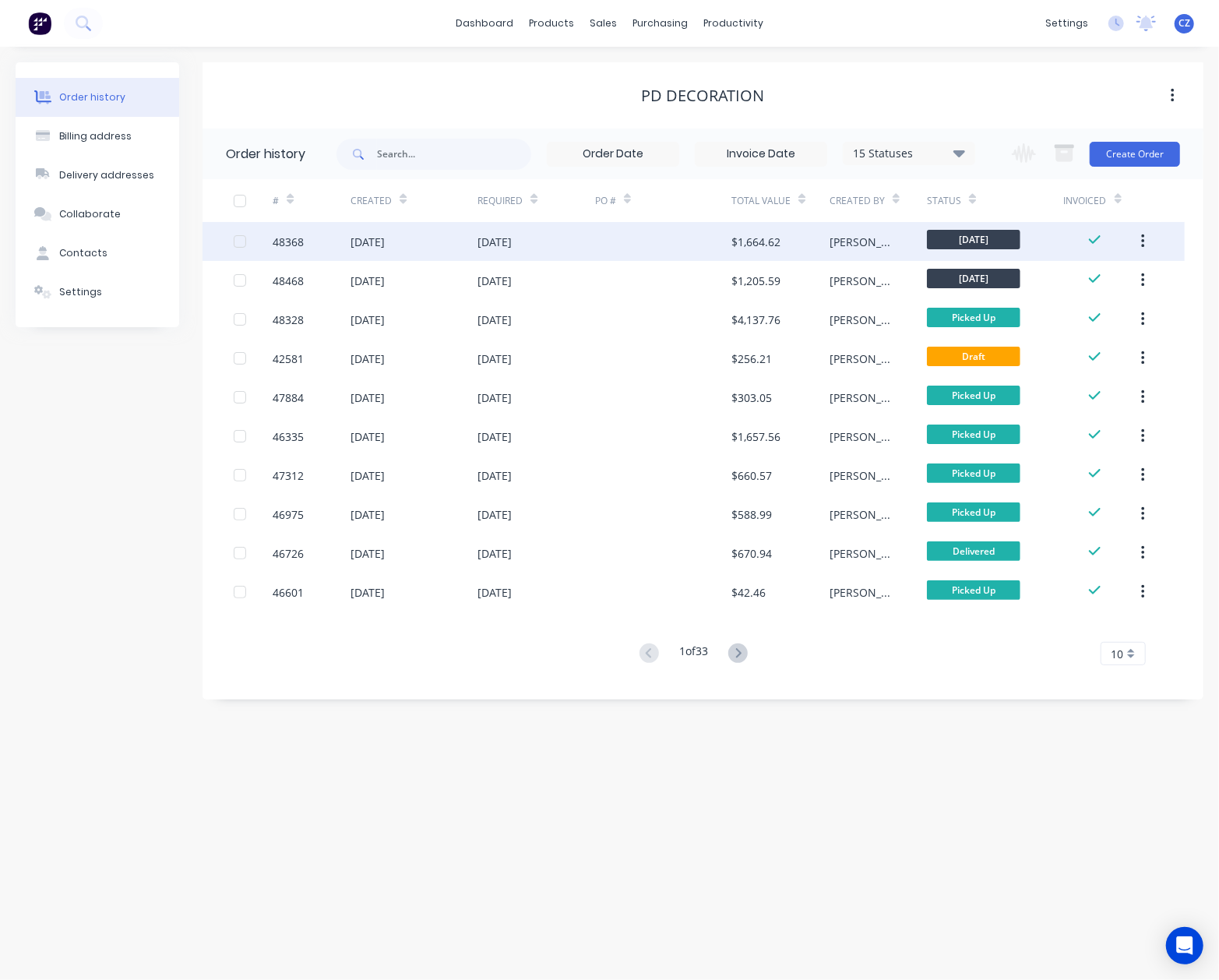
click at [587, 241] on div "[DATE]" at bounding box center [536, 241] width 117 height 39
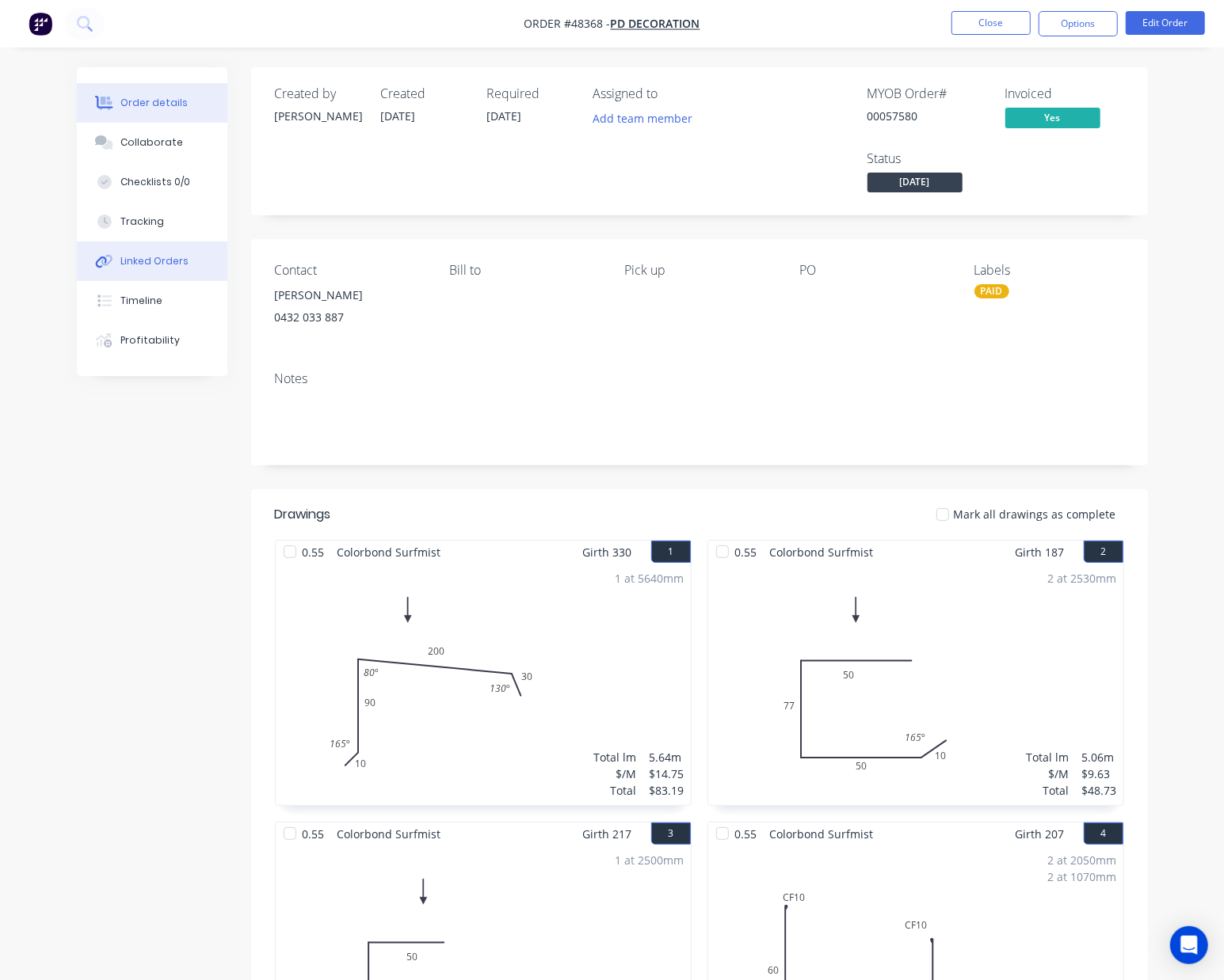
click at [149, 261] on div "Linked Orders" at bounding box center [154, 261] width 68 height 14
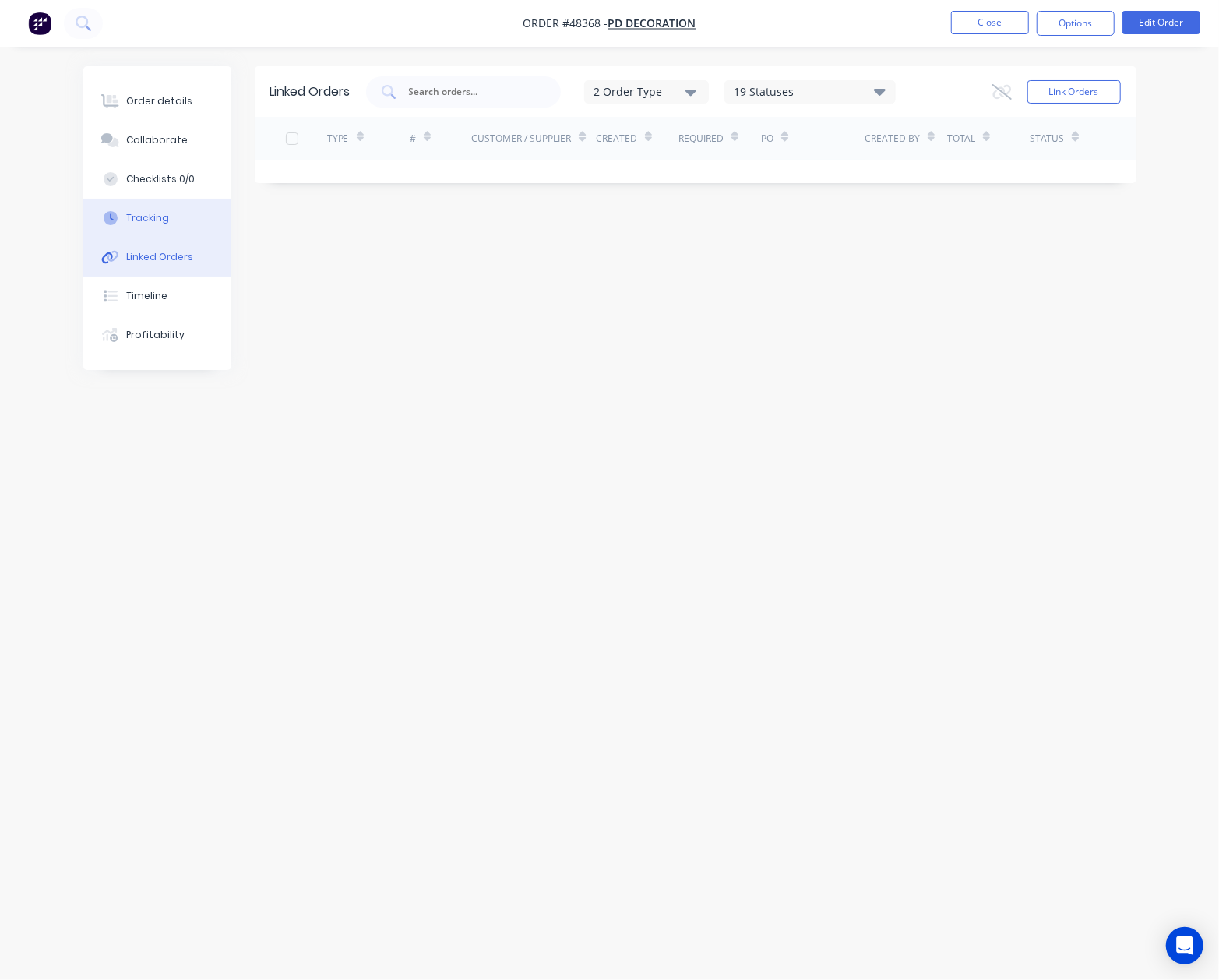
click at [185, 204] on button "Tracking" at bounding box center [157, 218] width 148 height 39
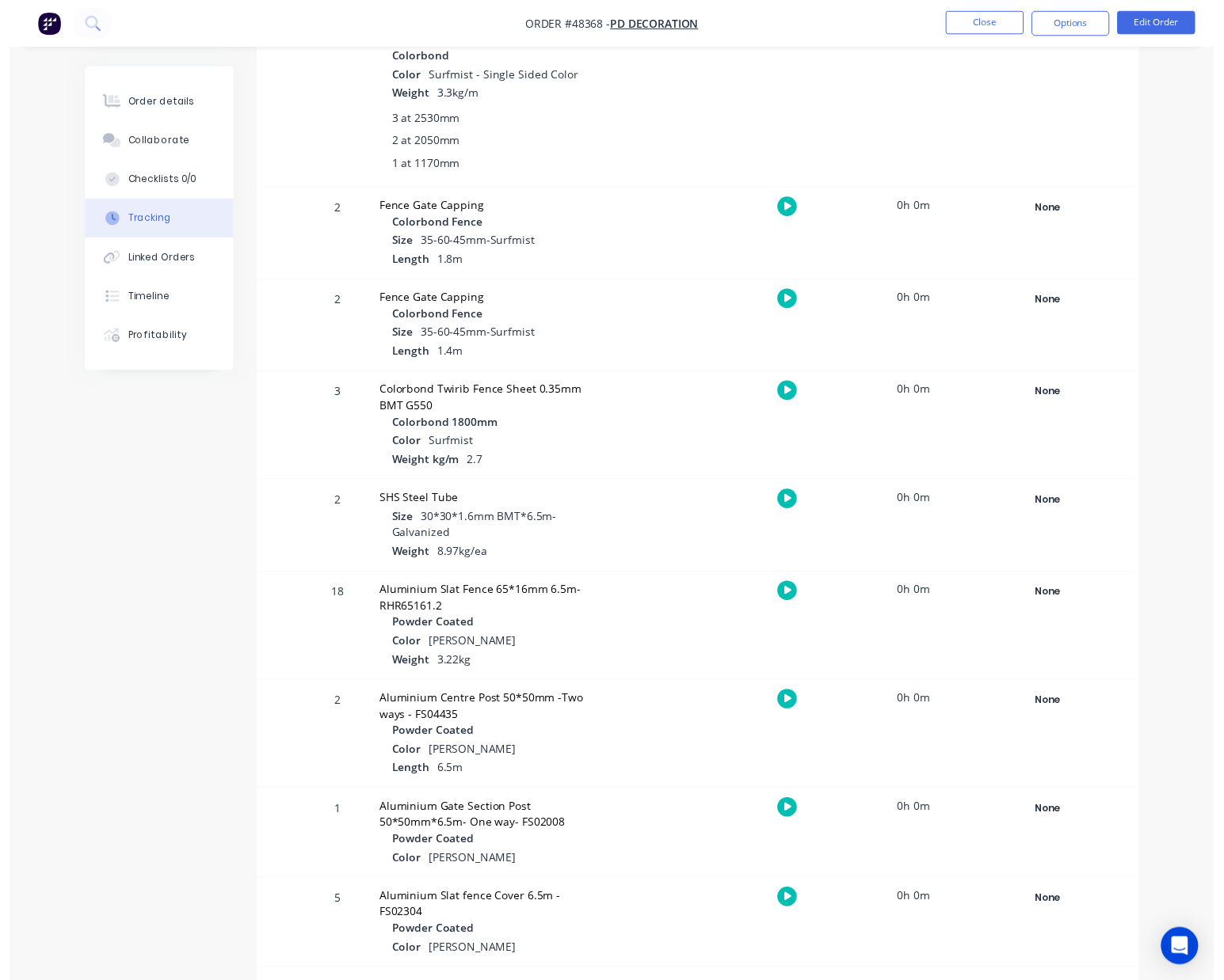
scroll to position [1163, 0]
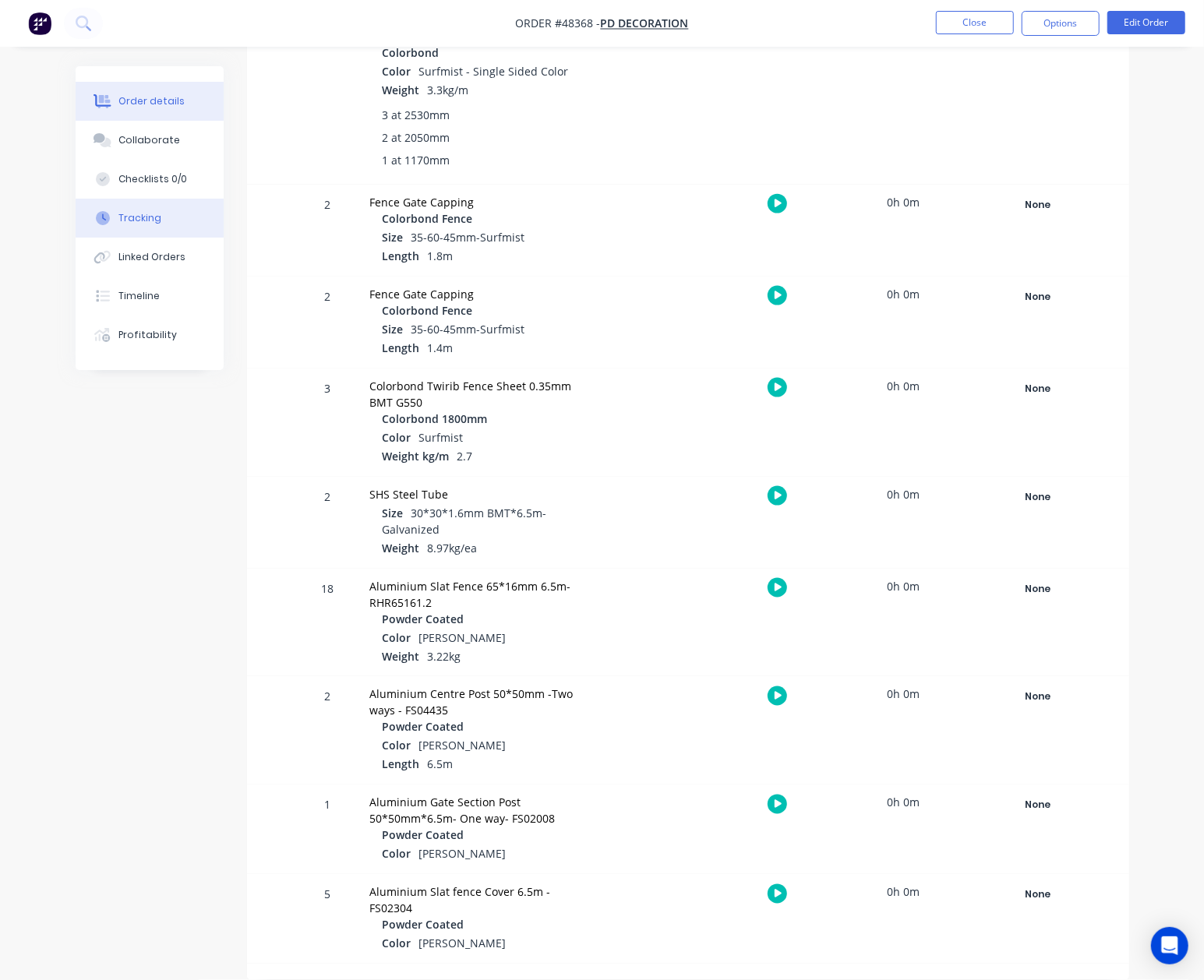
click at [116, 98] on button "Order details" at bounding box center [149, 101] width 148 height 39
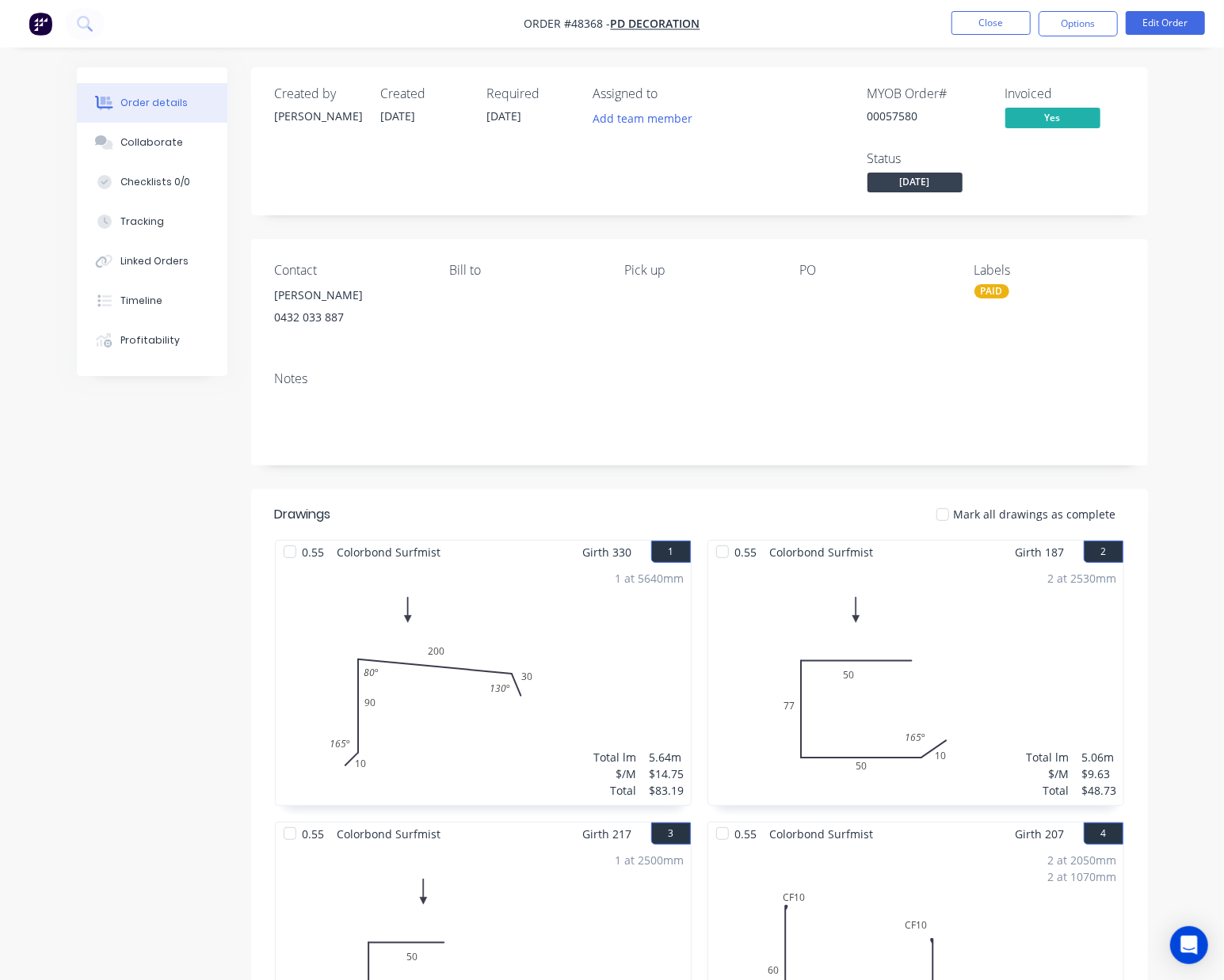
click at [921, 192] on span "[DATE]" at bounding box center [915, 182] width 95 height 20
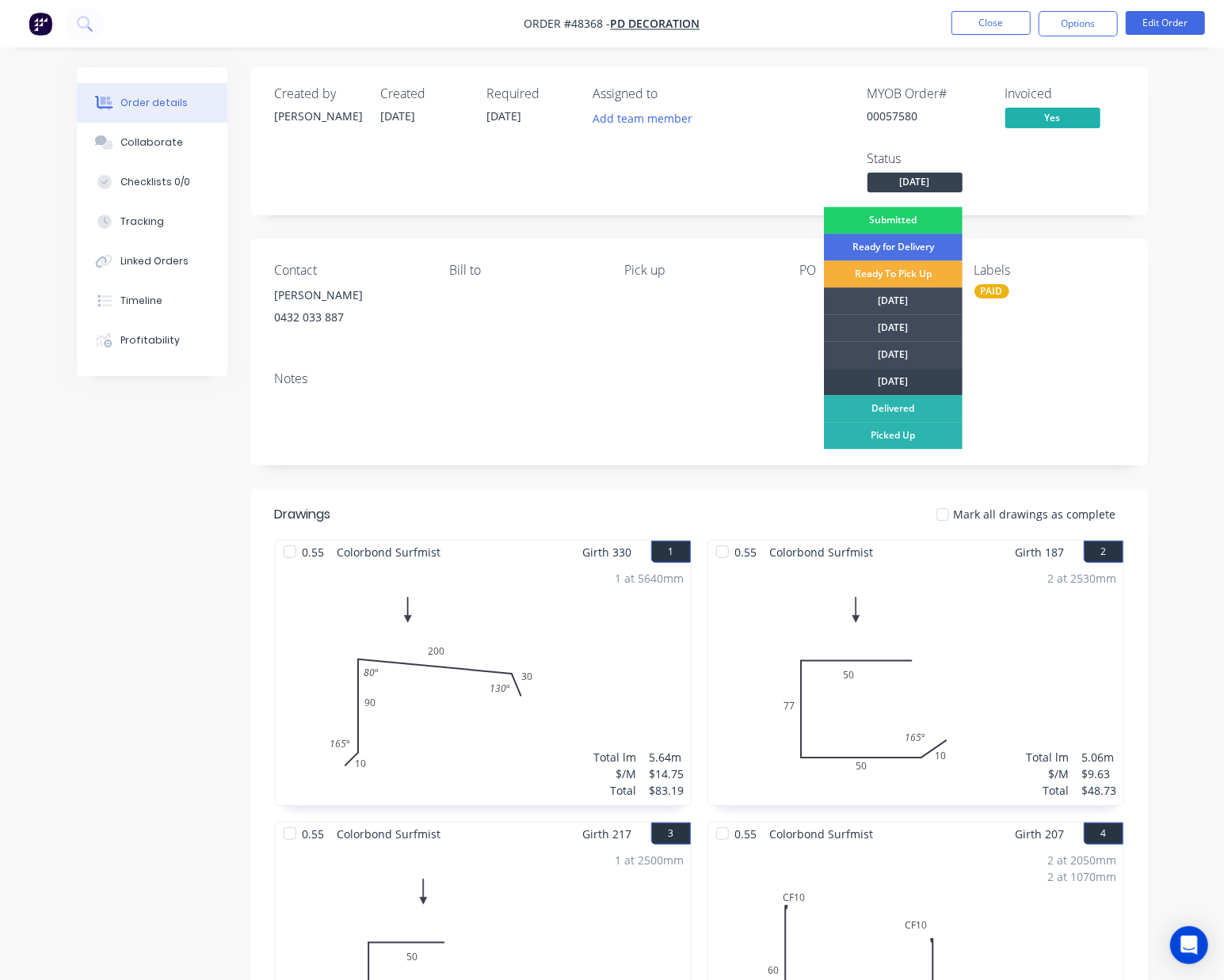
click at [898, 375] on div "[DATE]" at bounding box center [892, 382] width 139 height 27
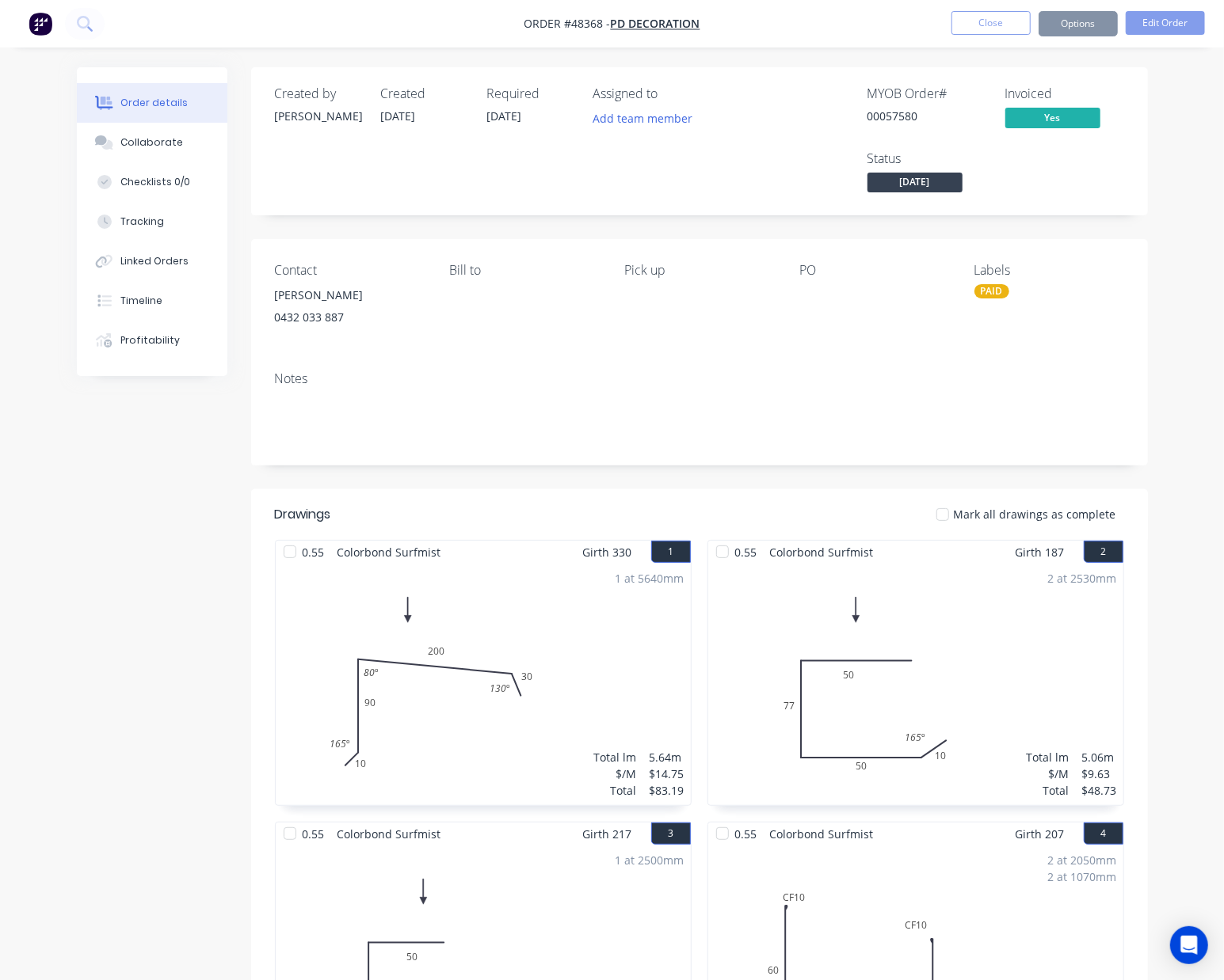
click at [662, 353] on div "Contact Zhang 0432 033 887 Bill to Pick up PO Labels PAID" at bounding box center [700, 299] width 897 height 119
click at [129, 220] on div "Tracking" at bounding box center [141, 222] width 43 height 14
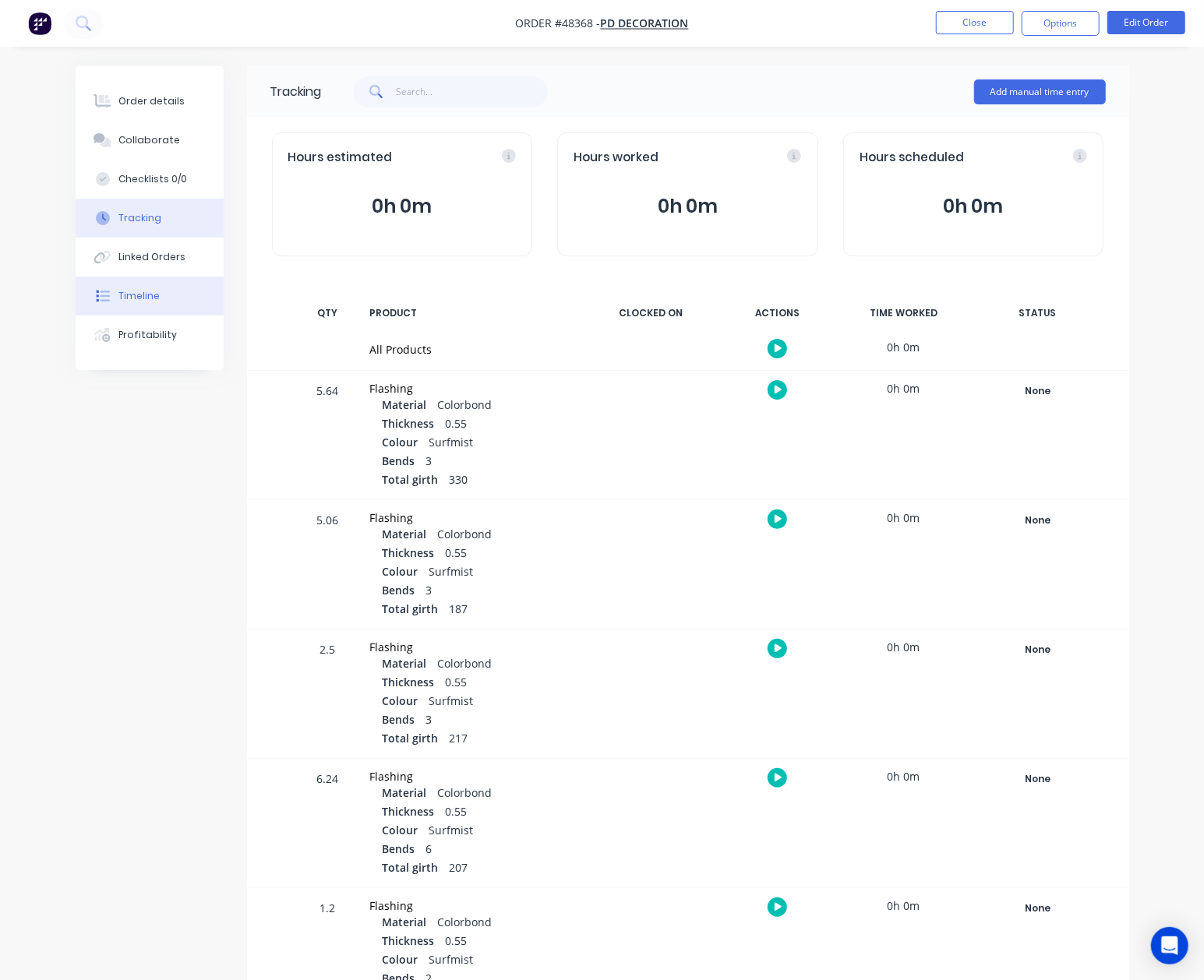
click at [153, 301] on div "Timeline" at bounding box center [138, 296] width 41 height 14
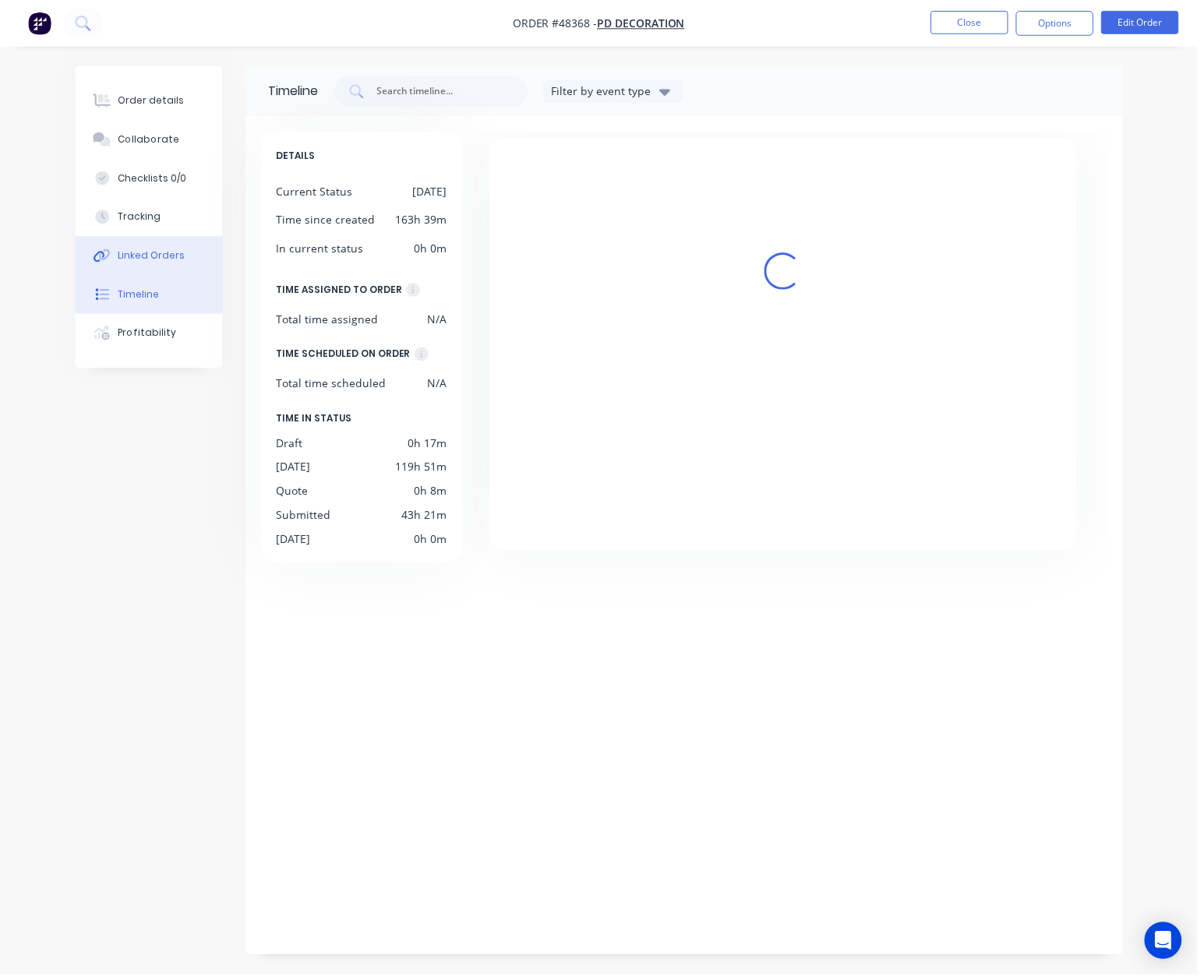
click at [160, 254] on div "Linked Orders" at bounding box center [152, 257] width 67 height 14
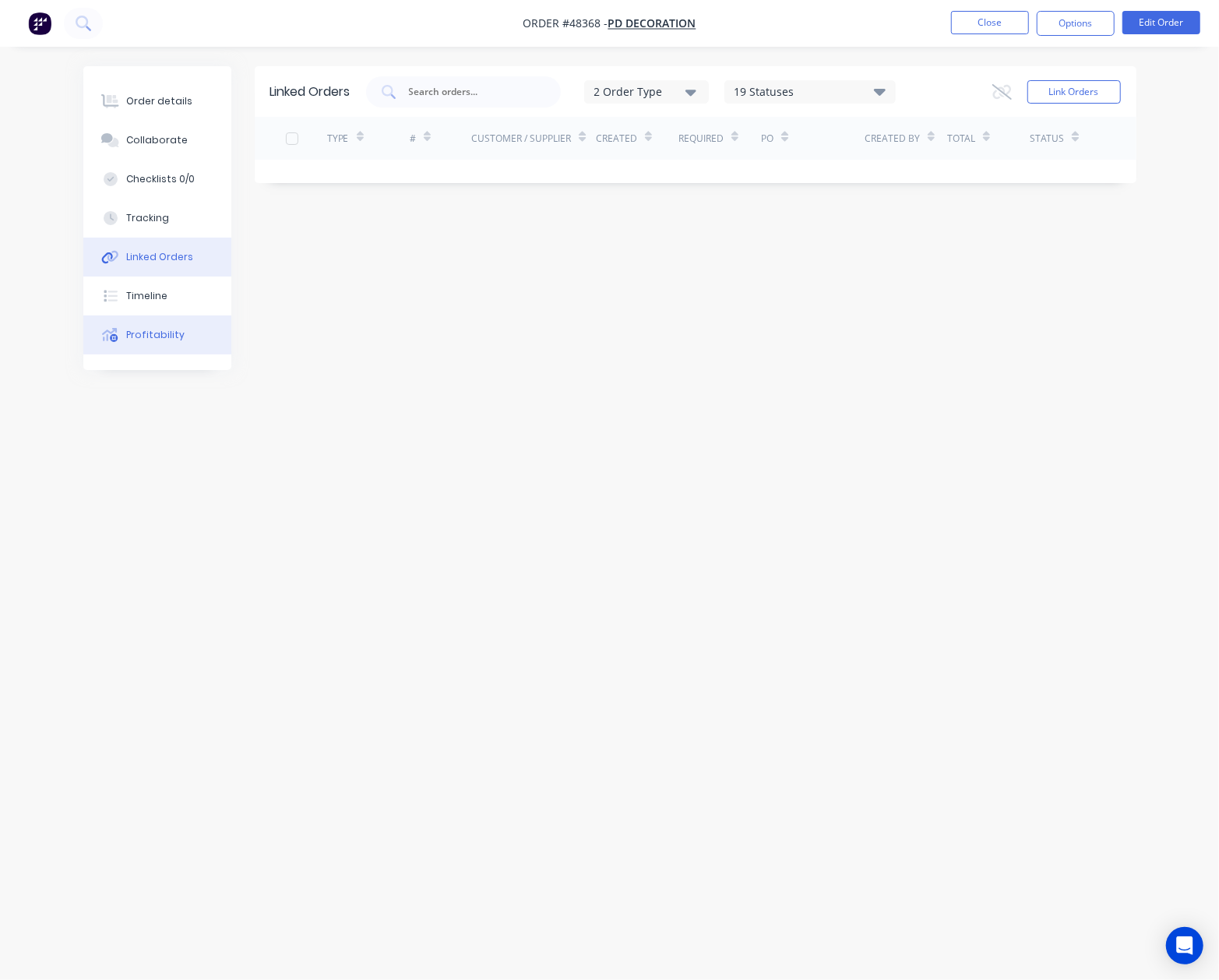
click at [153, 334] on div "Profitability" at bounding box center [156, 334] width 59 height 14
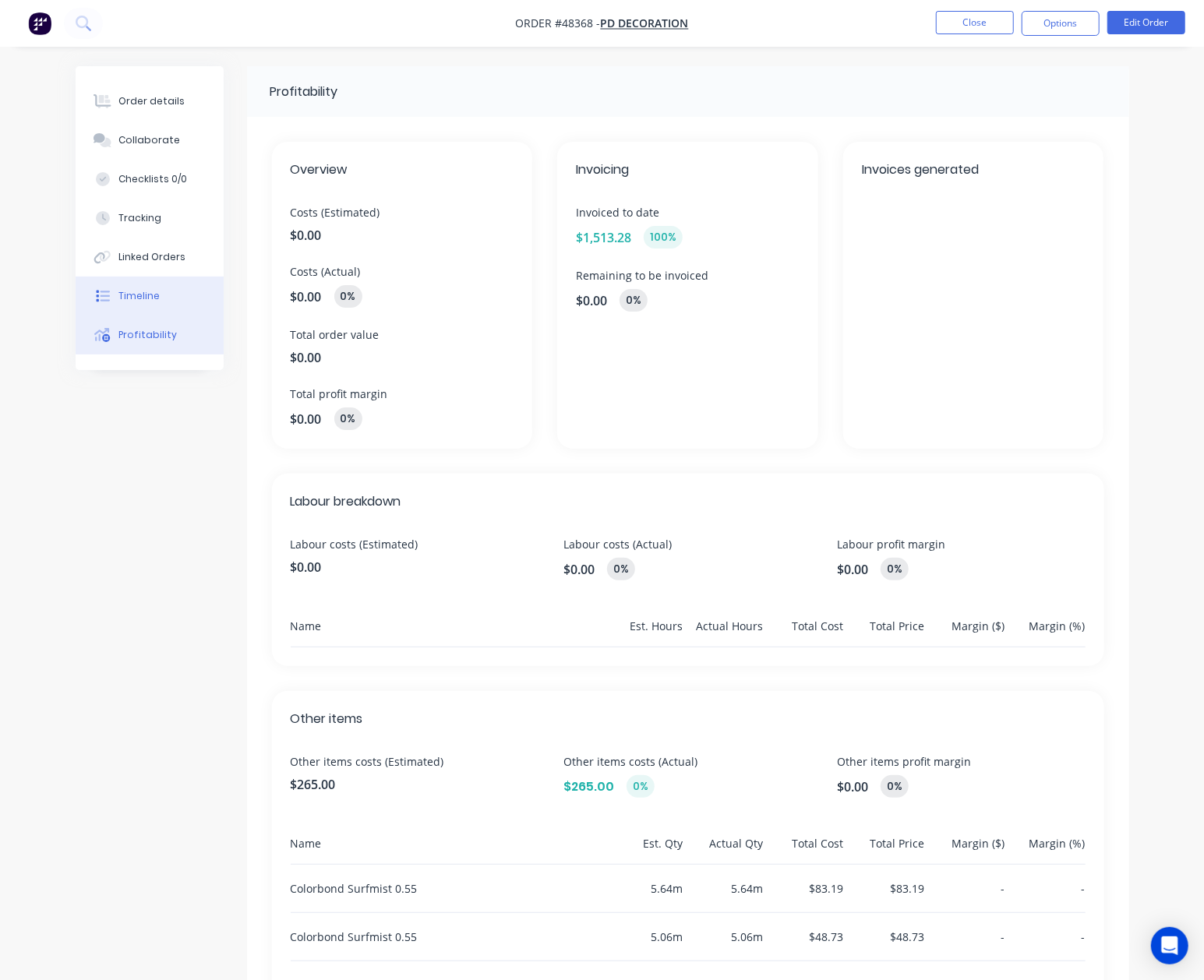
click at [158, 282] on button "Timeline" at bounding box center [149, 296] width 148 height 39
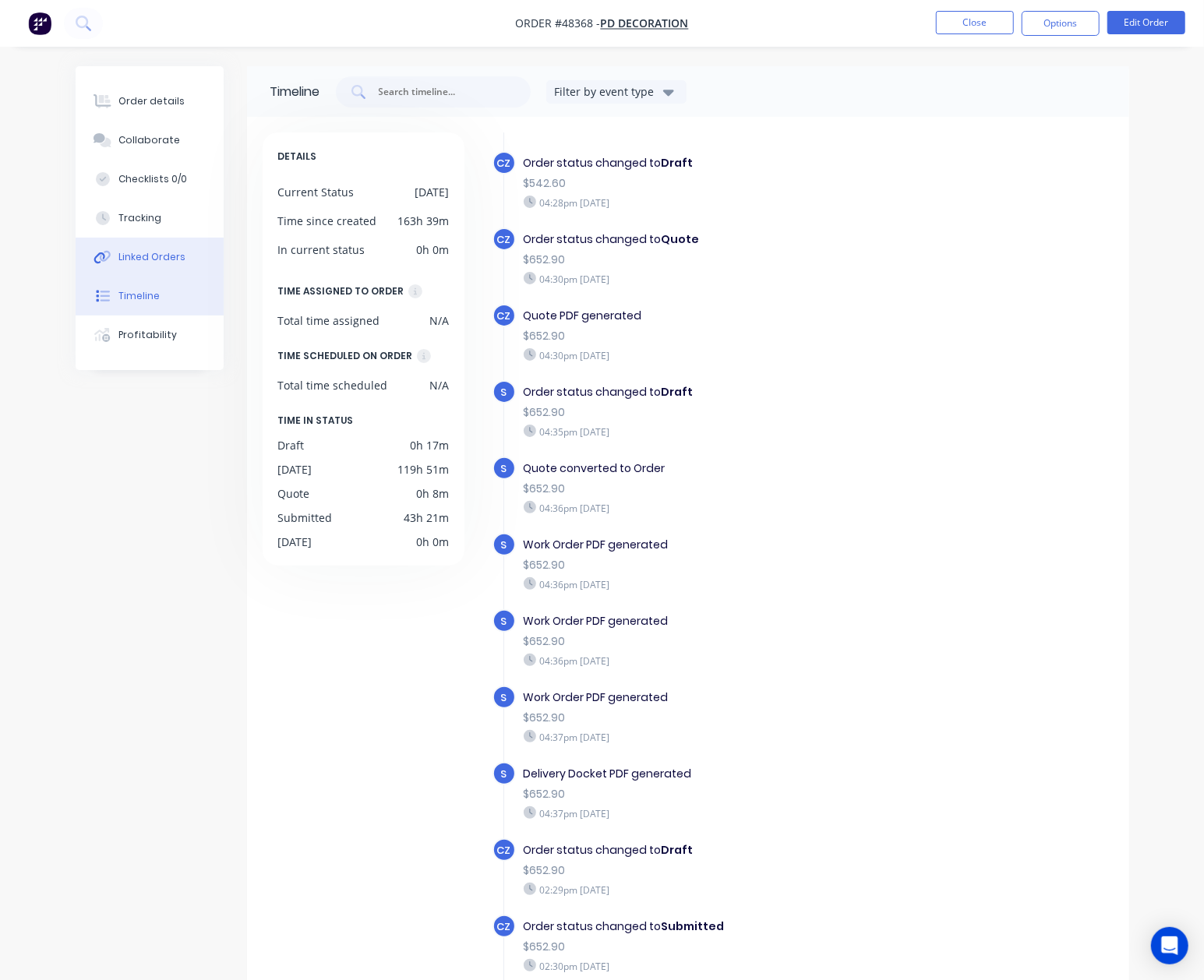
scroll to position [415, 0]
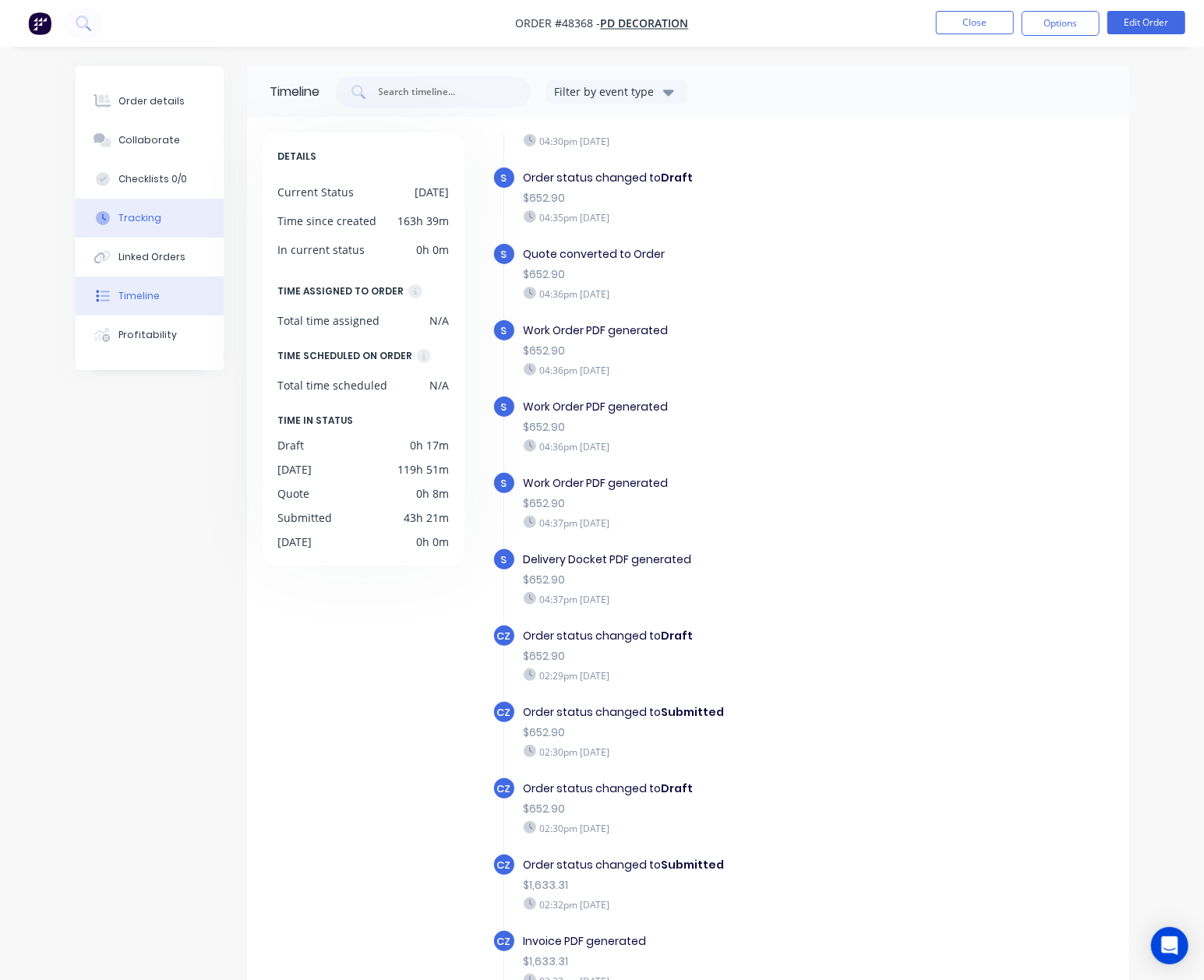
click at [105, 205] on button "Tracking" at bounding box center [149, 218] width 148 height 39
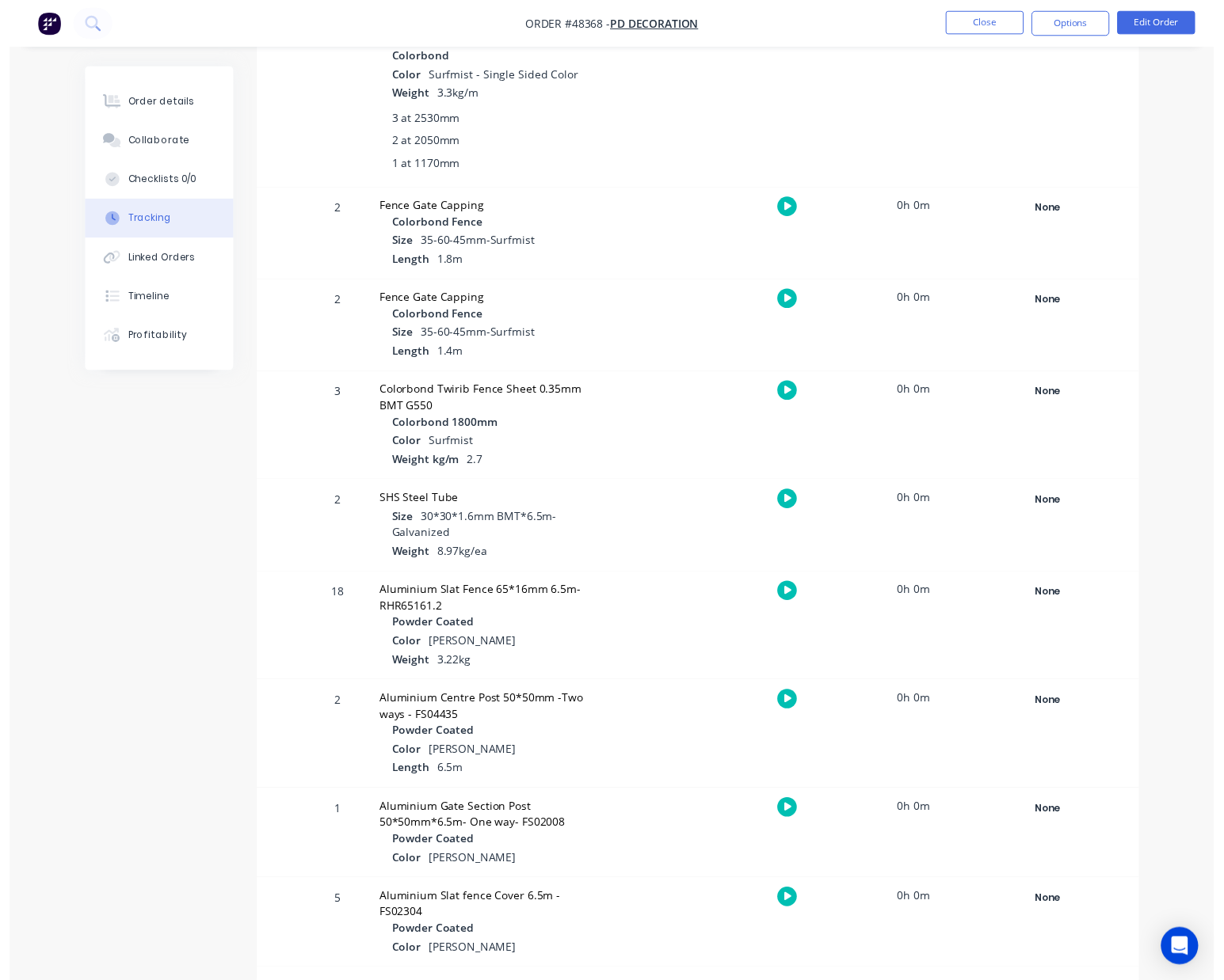
scroll to position [1163, 0]
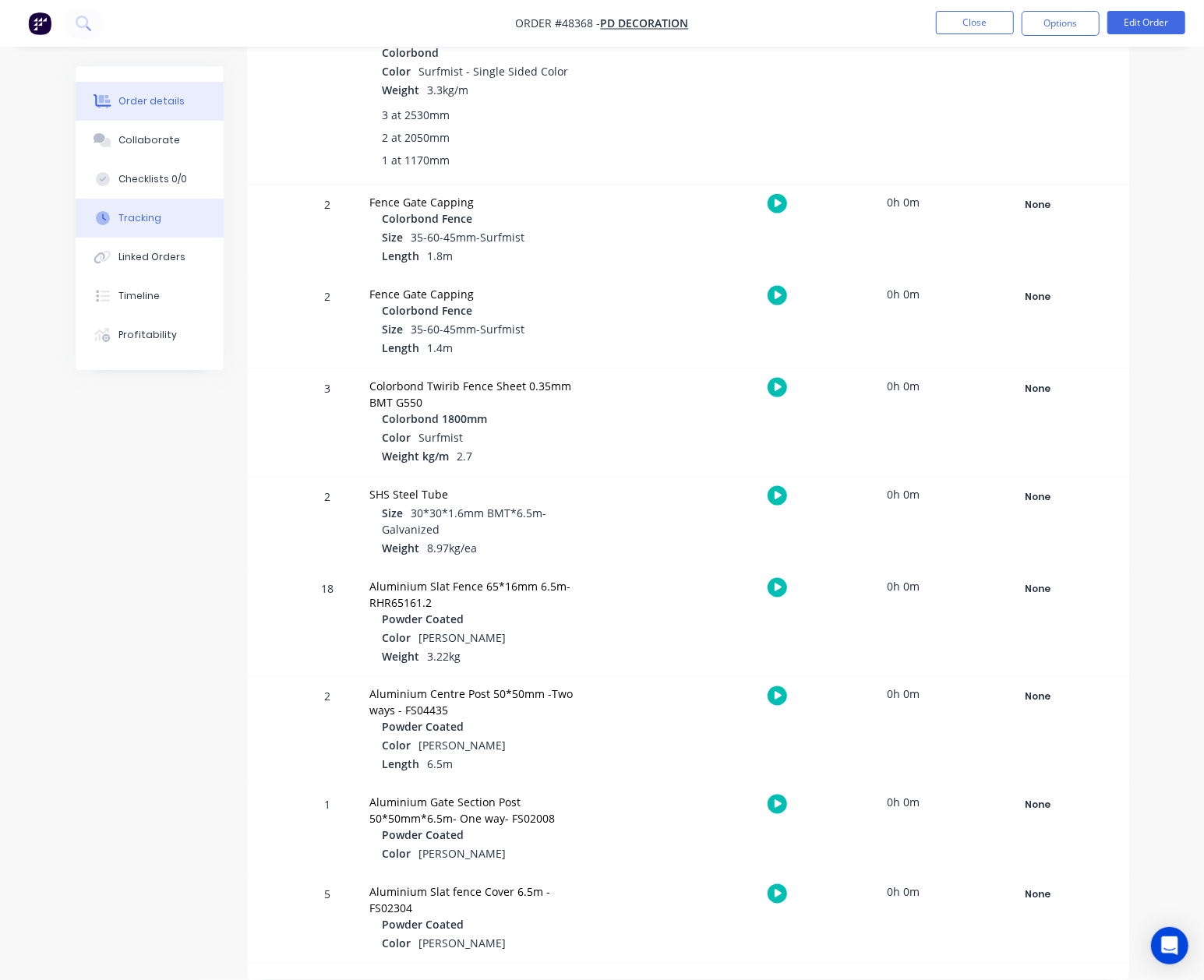
click at [138, 94] on div "Order details" at bounding box center [151, 101] width 66 height 14
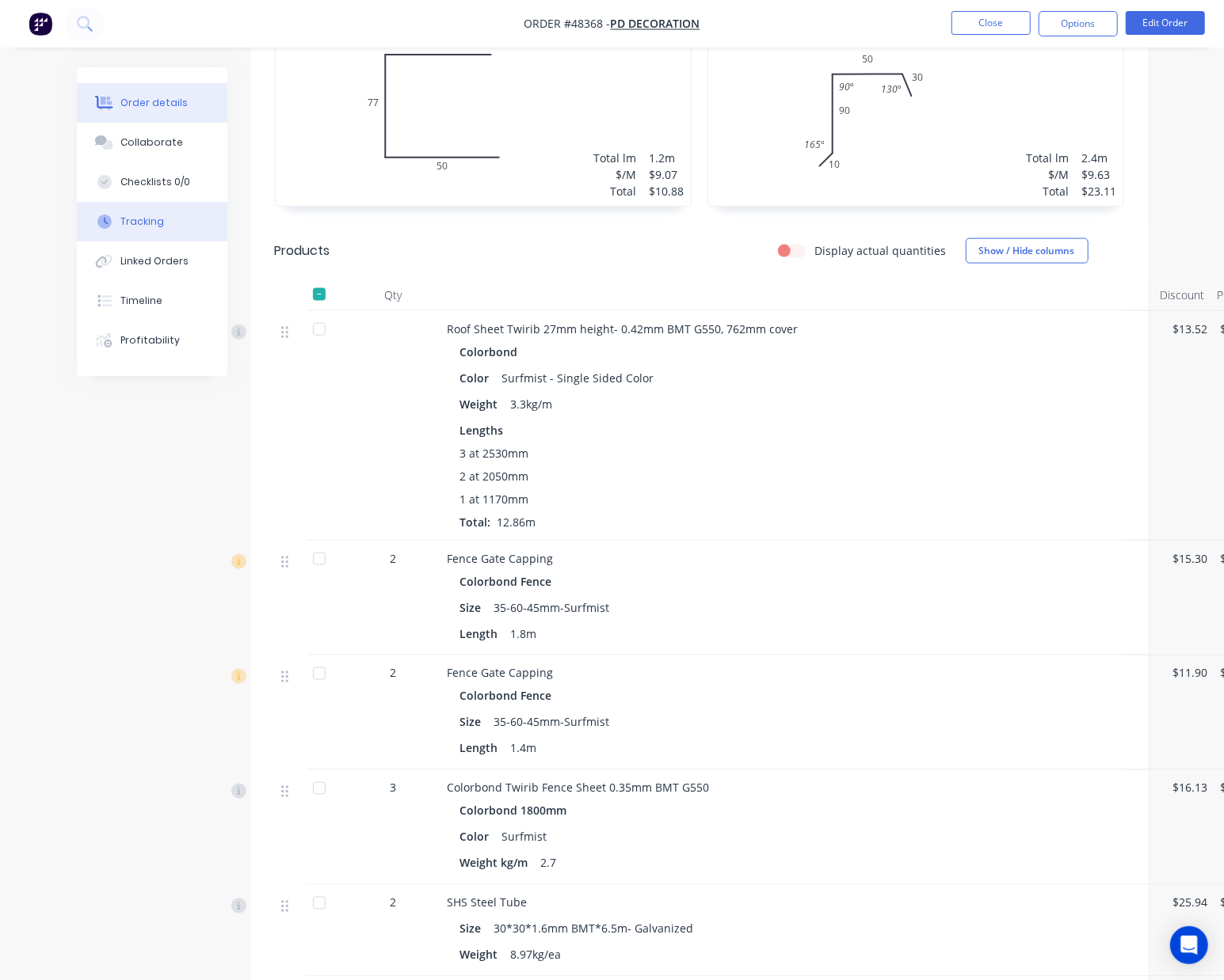
click at [165, 218] on button "Tracking" at bounding box center [152, 222] width 151 height 39
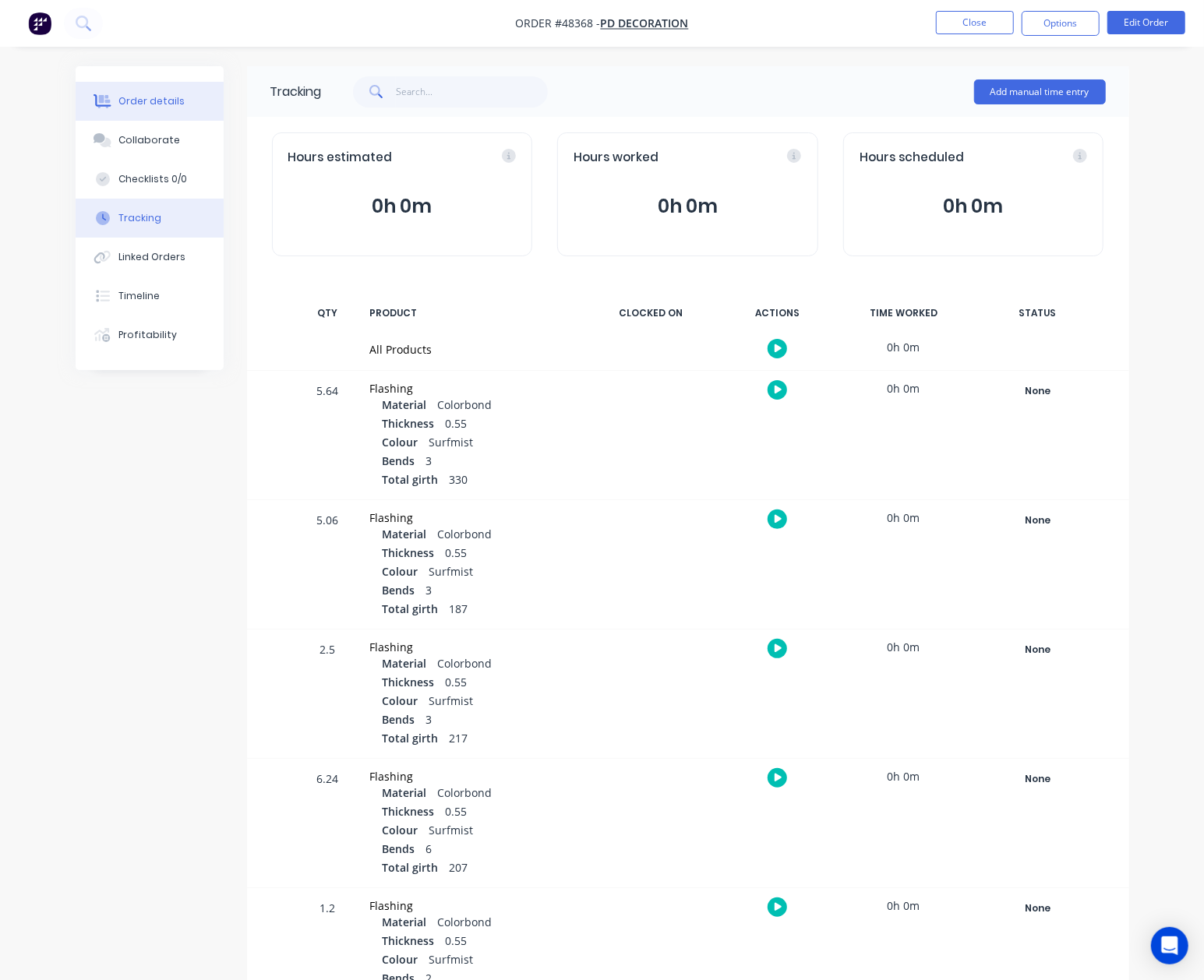
click at [135, 118] on button "Order details" at bounding box center [149, 101] width 148 height 39
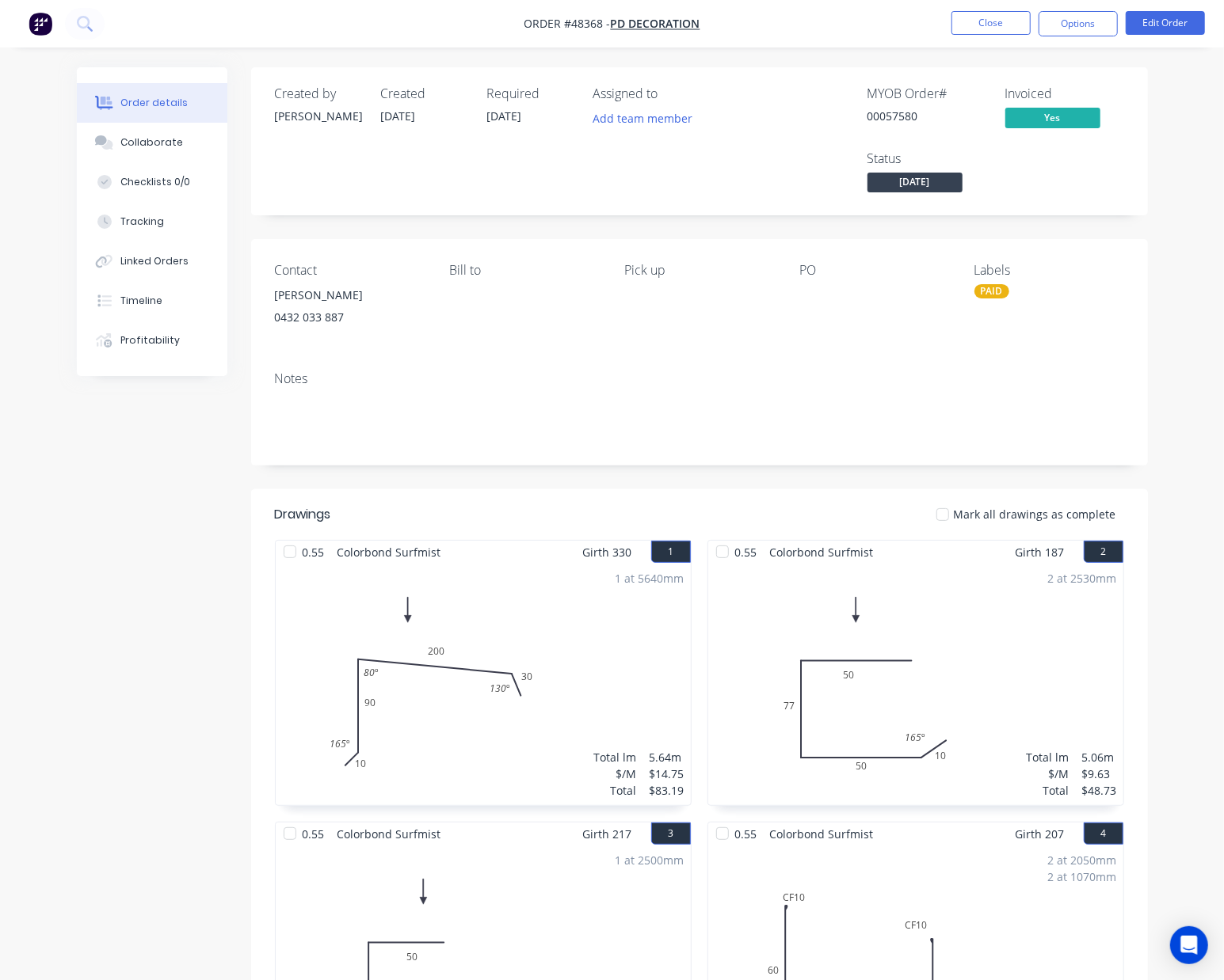
click at [935, 187] on span "[DATE]" at bounding box center [915, 182] width 95 height 20
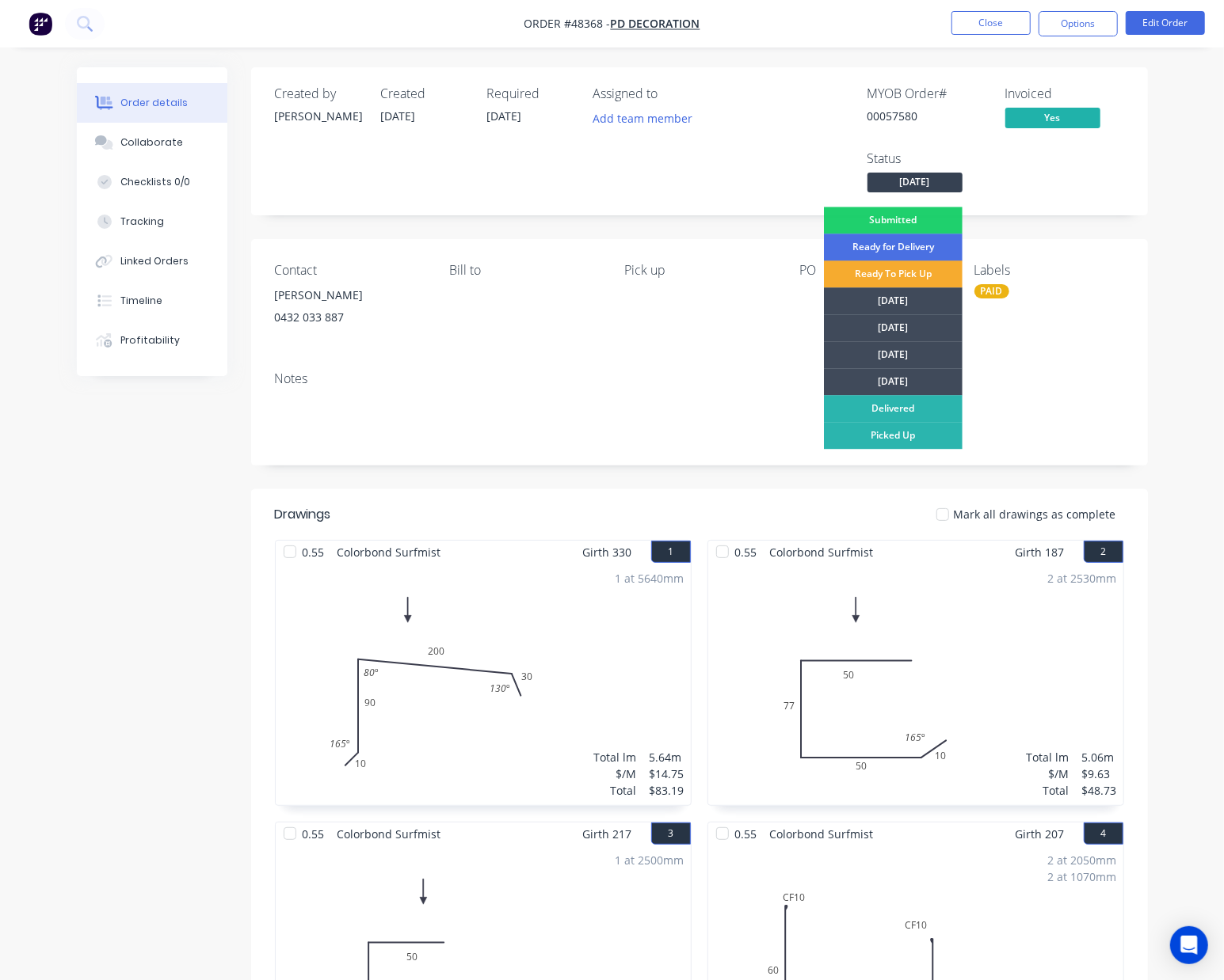
click at [943, 269] on div "Ready To Pick Up" at bounding box center [892, 274] width 139 height 27
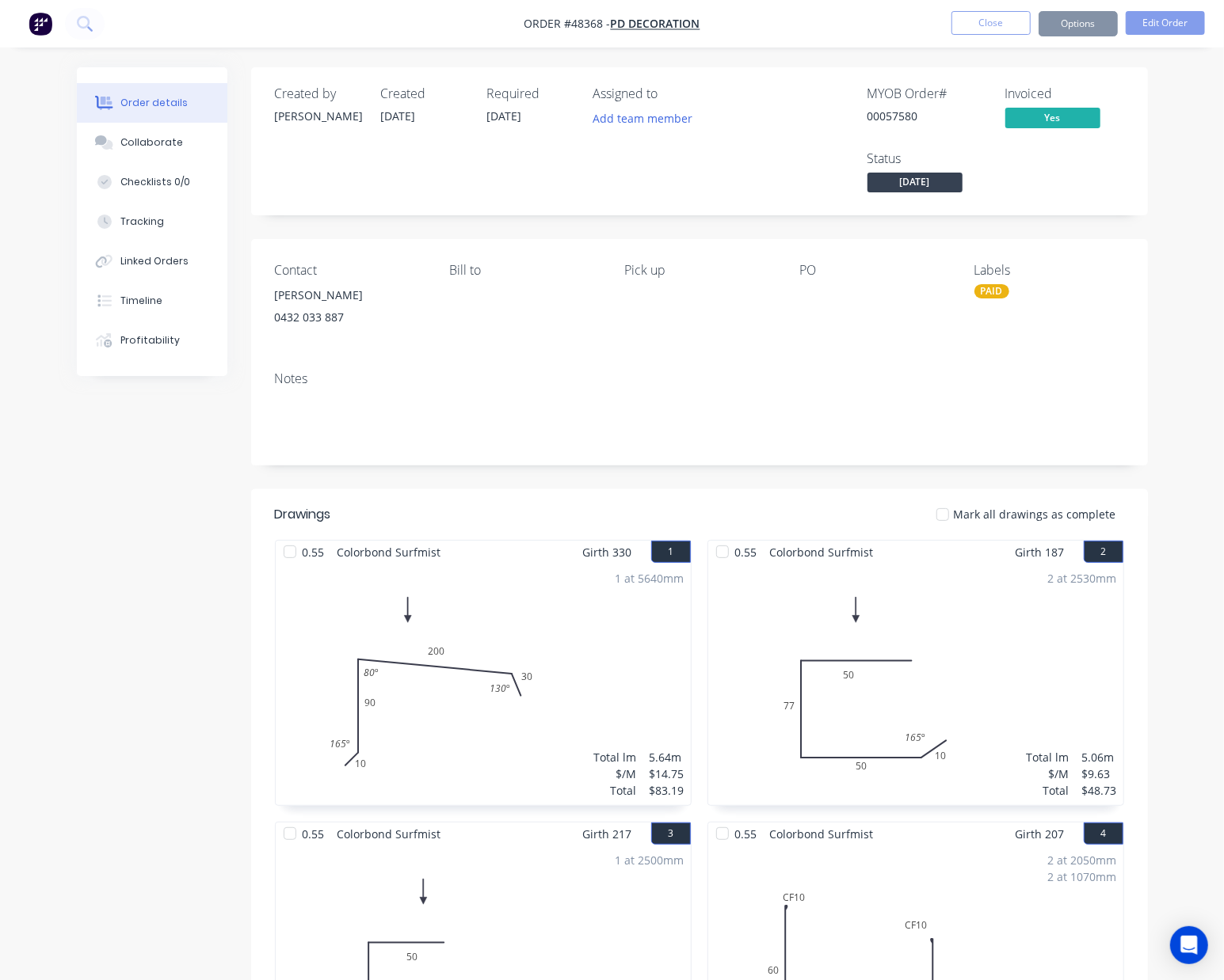
click at [488, 382] on div "Notes" at bounding box center [699, 379] width 849 height 15
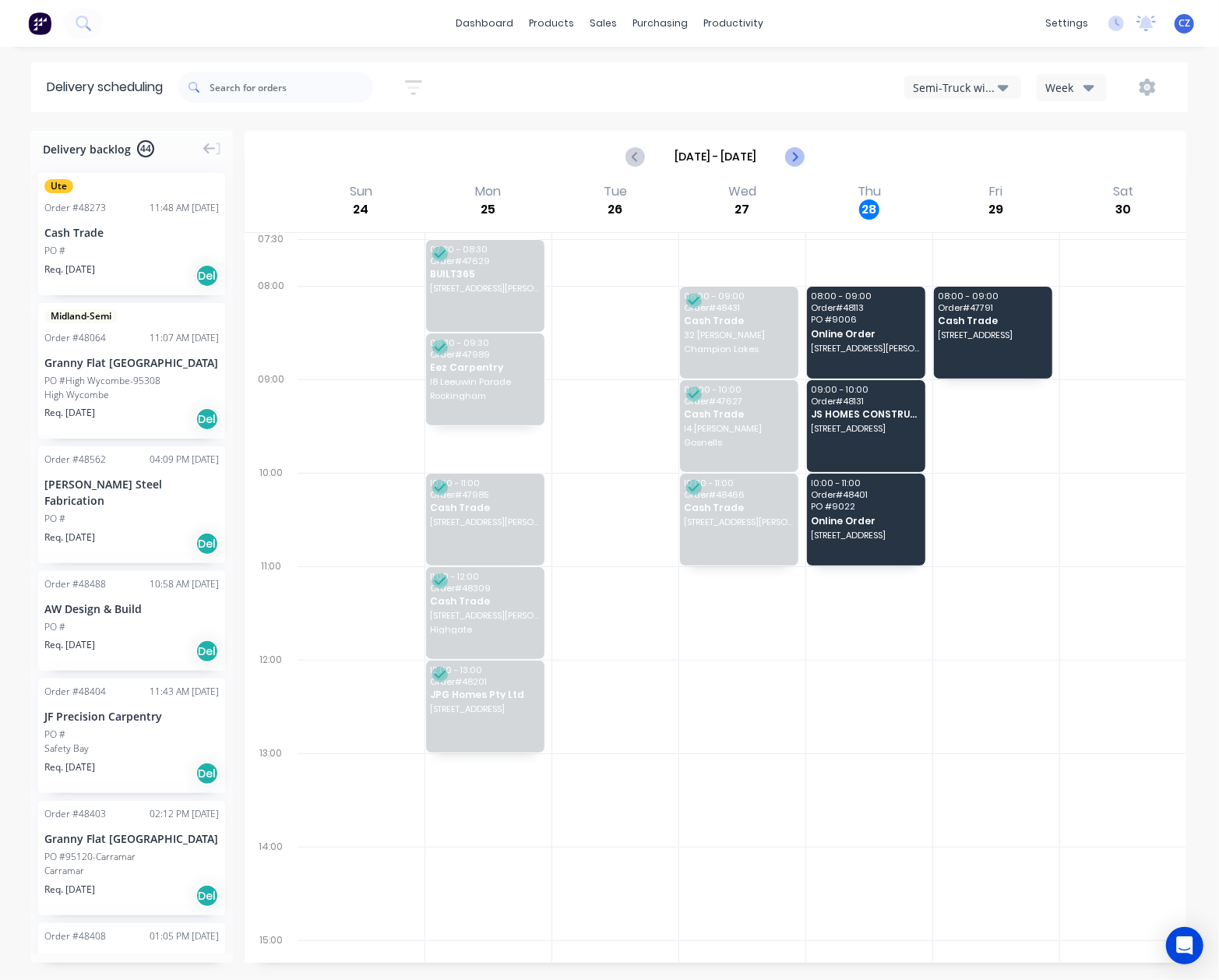
click at [788, 154] on icon "Next page" at bounding box center [795, 157] width 18 height 18
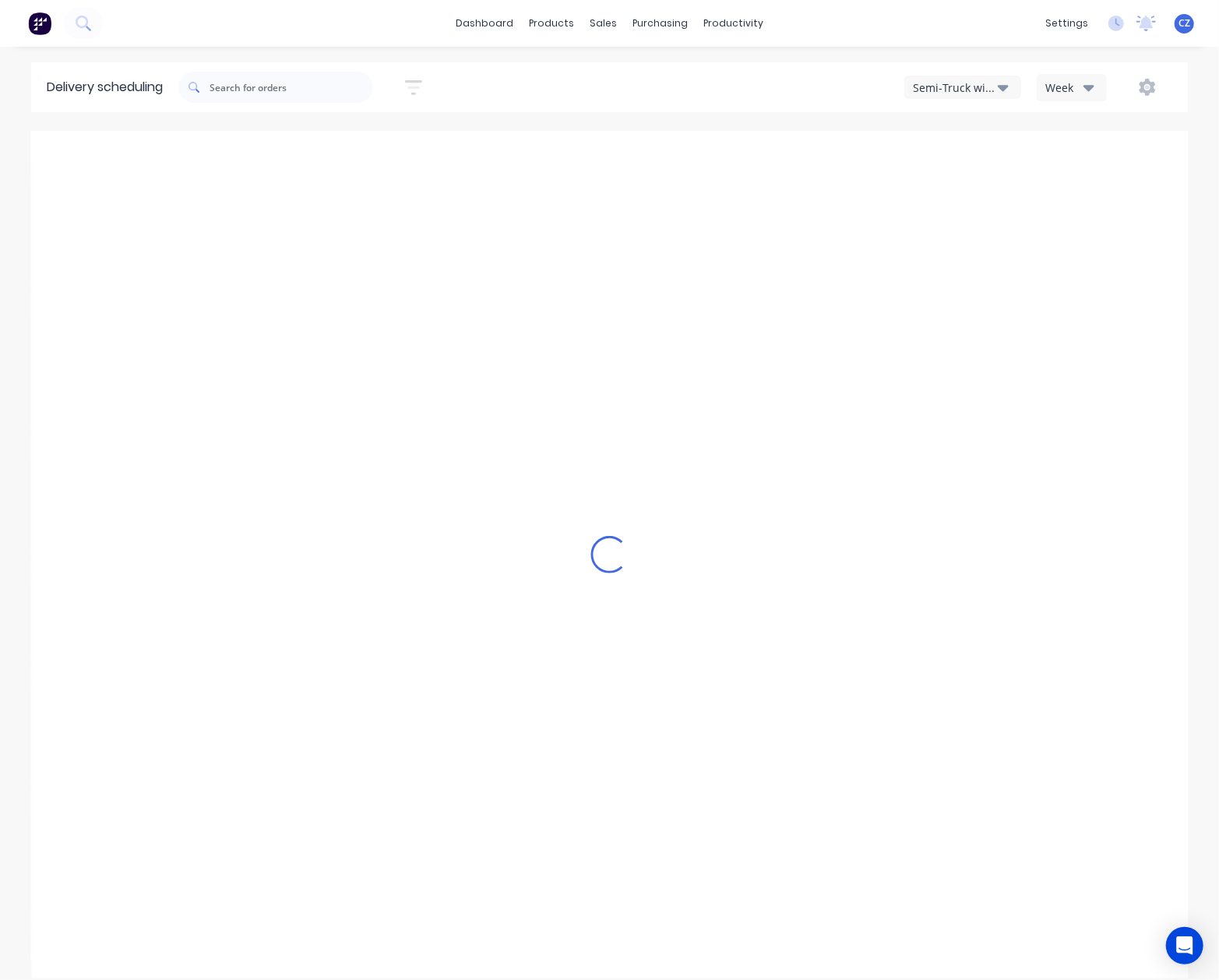
type input "[DATE] - [DATE]"
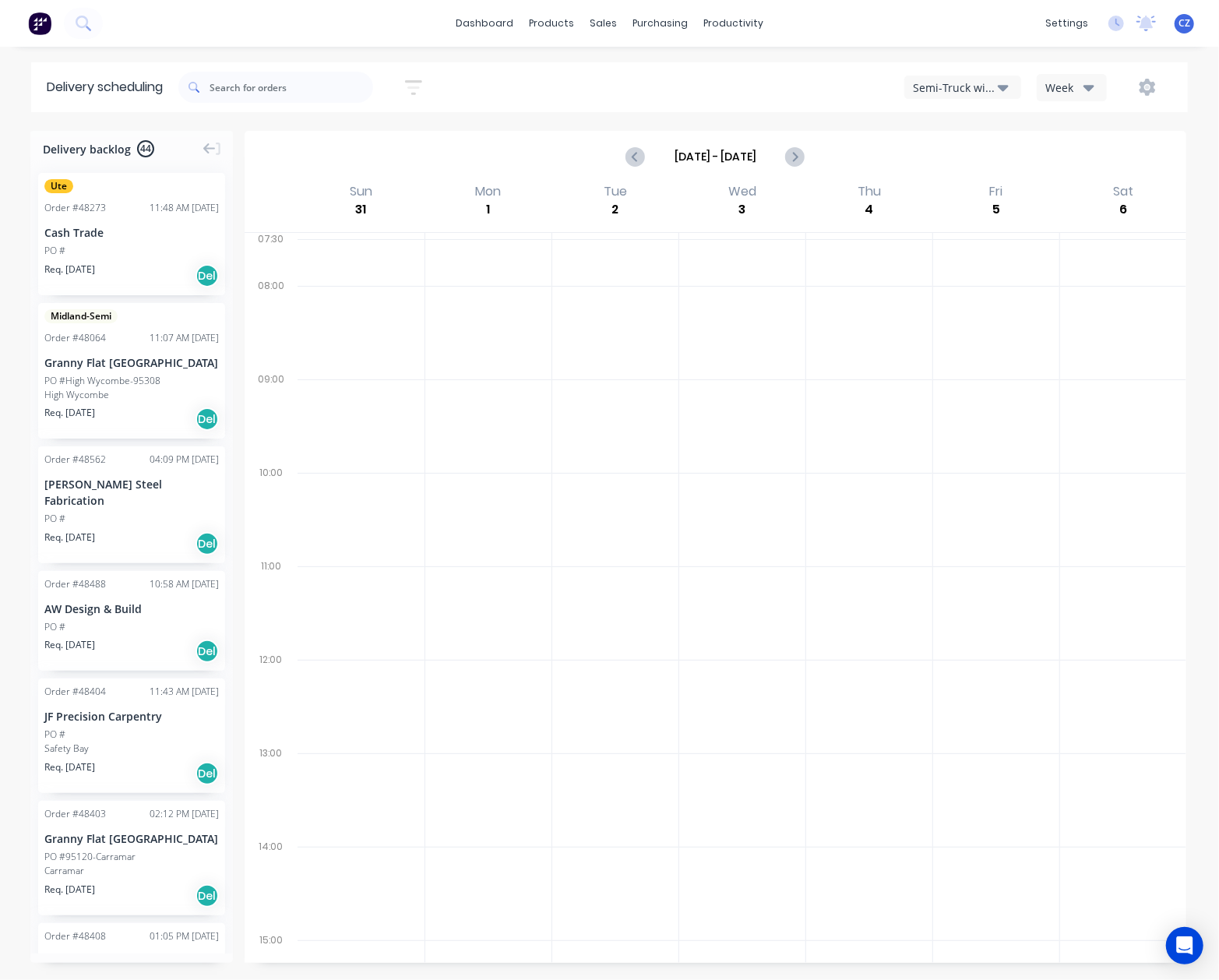
click at [948, 107] on div "Sort by Most recent Created date Required date Order number Customer name Most …" at bounding box center [683, 87] width 1009 height 44
click at [957, 89] on div "Semi-Truck with Hiab" at bounding box center [955, 88] width 85 height 17
click at [964, 194] on div "Utes Delivery" at bounding box center [983, 189] width 154 height 31
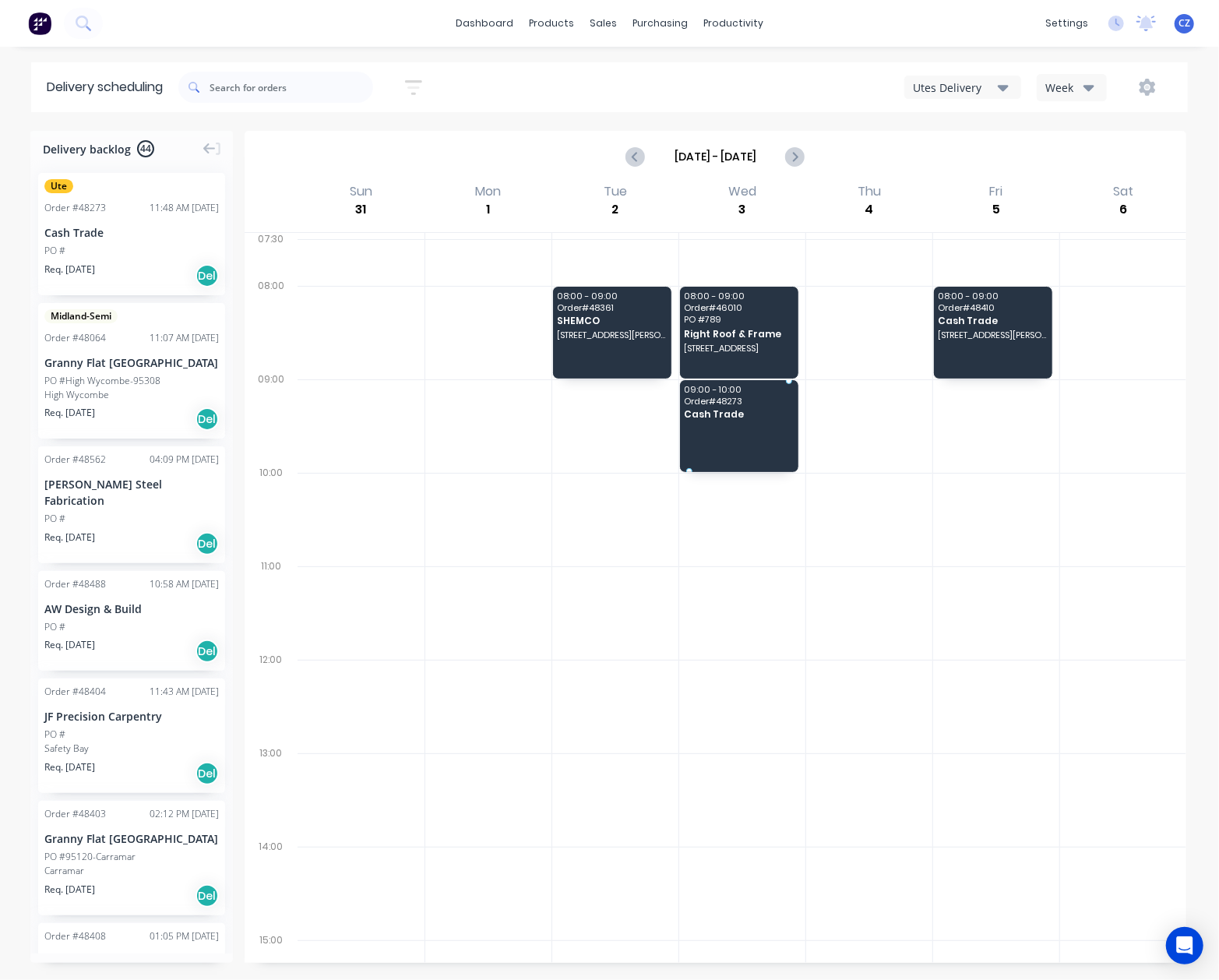
drag, startPoint x: 112, startPoint y: 231, endPoint x: 757, endPoint y: 418, distance: 671.6
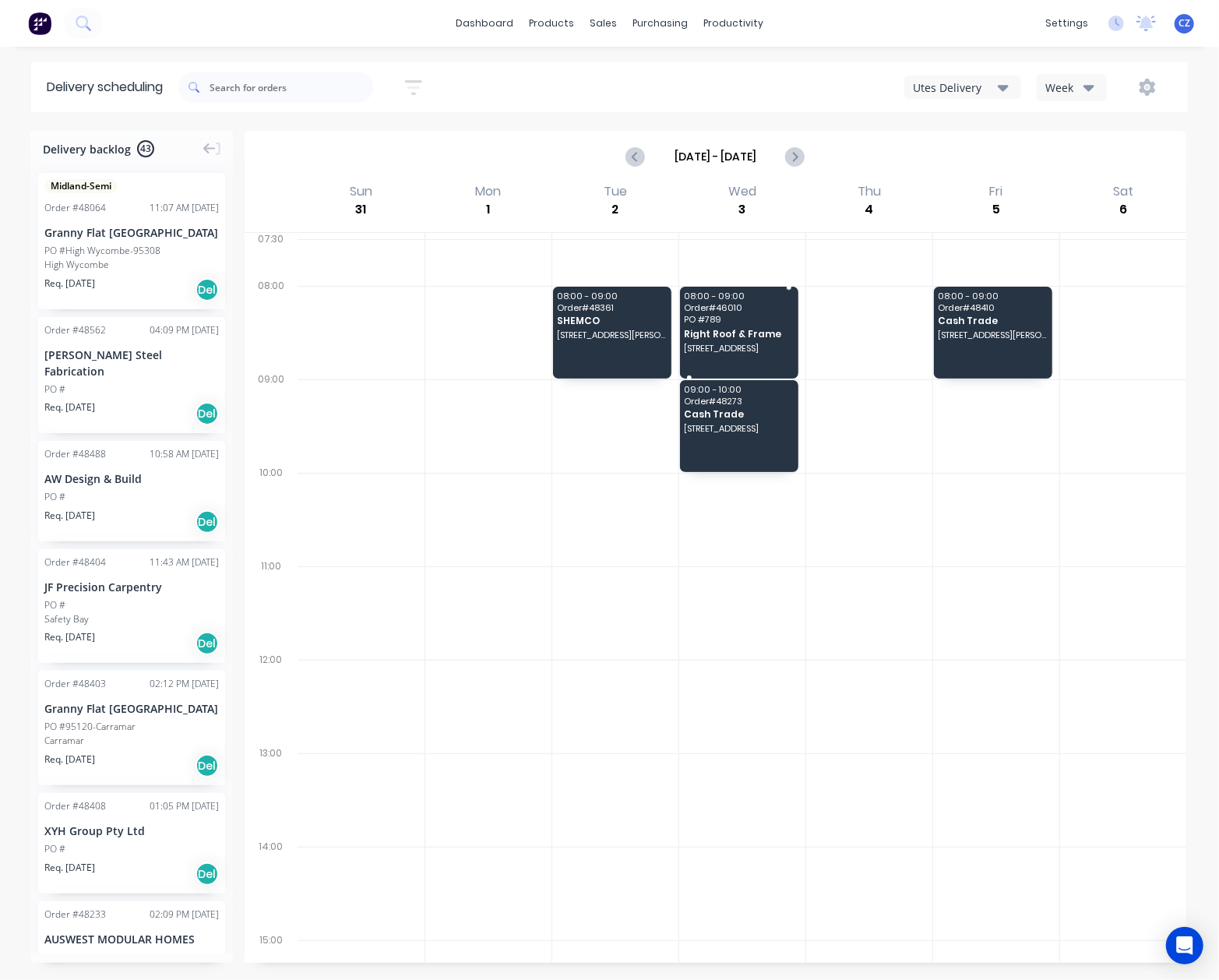
click at [701, 337] on span "Right Roof & Frame" at bounding box center [739, 334] width 108 height 10
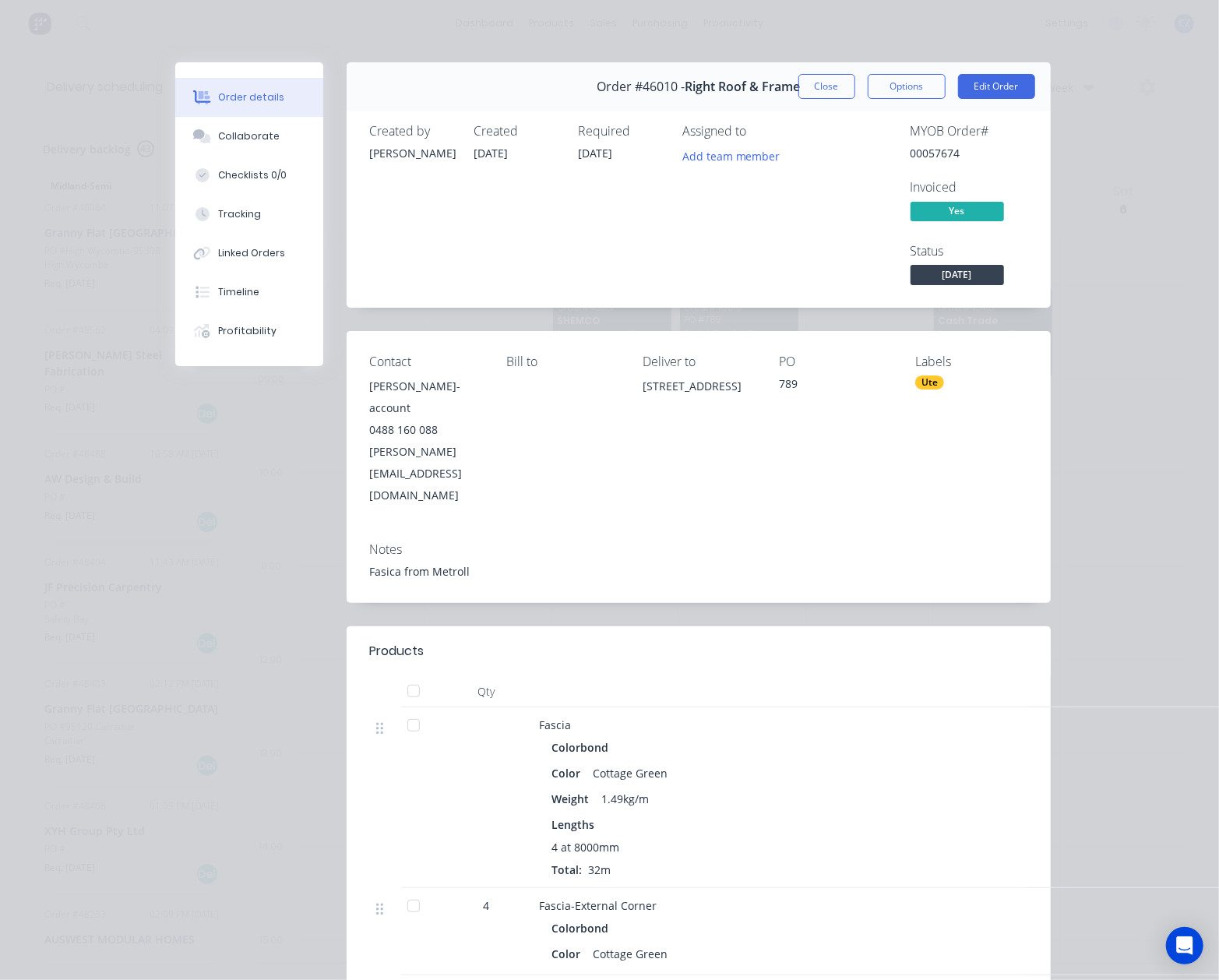
click at [916, 390] on div "Ute" at bounding box center [930, 382] width 29 height 14
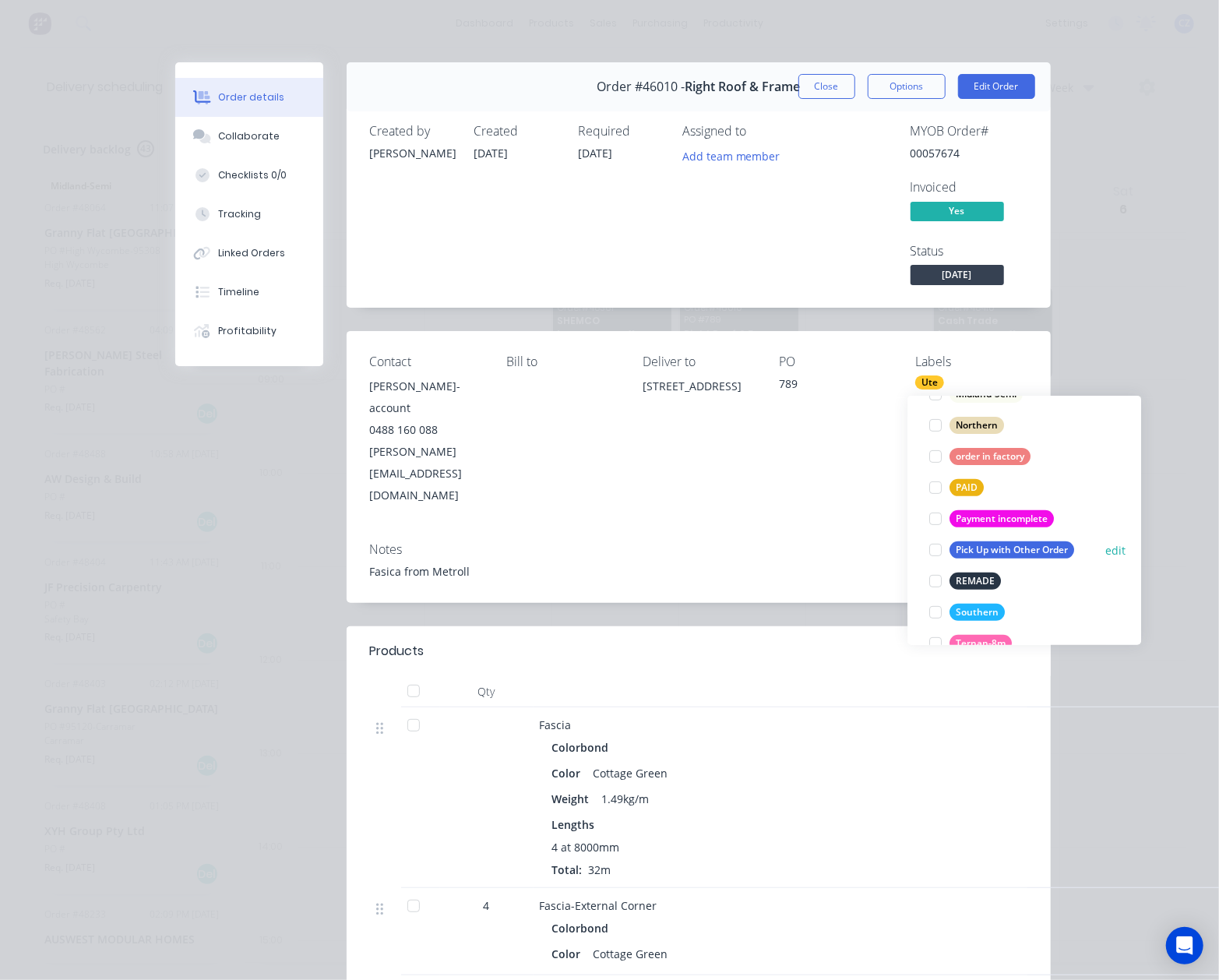
scroll to position [415, 0]
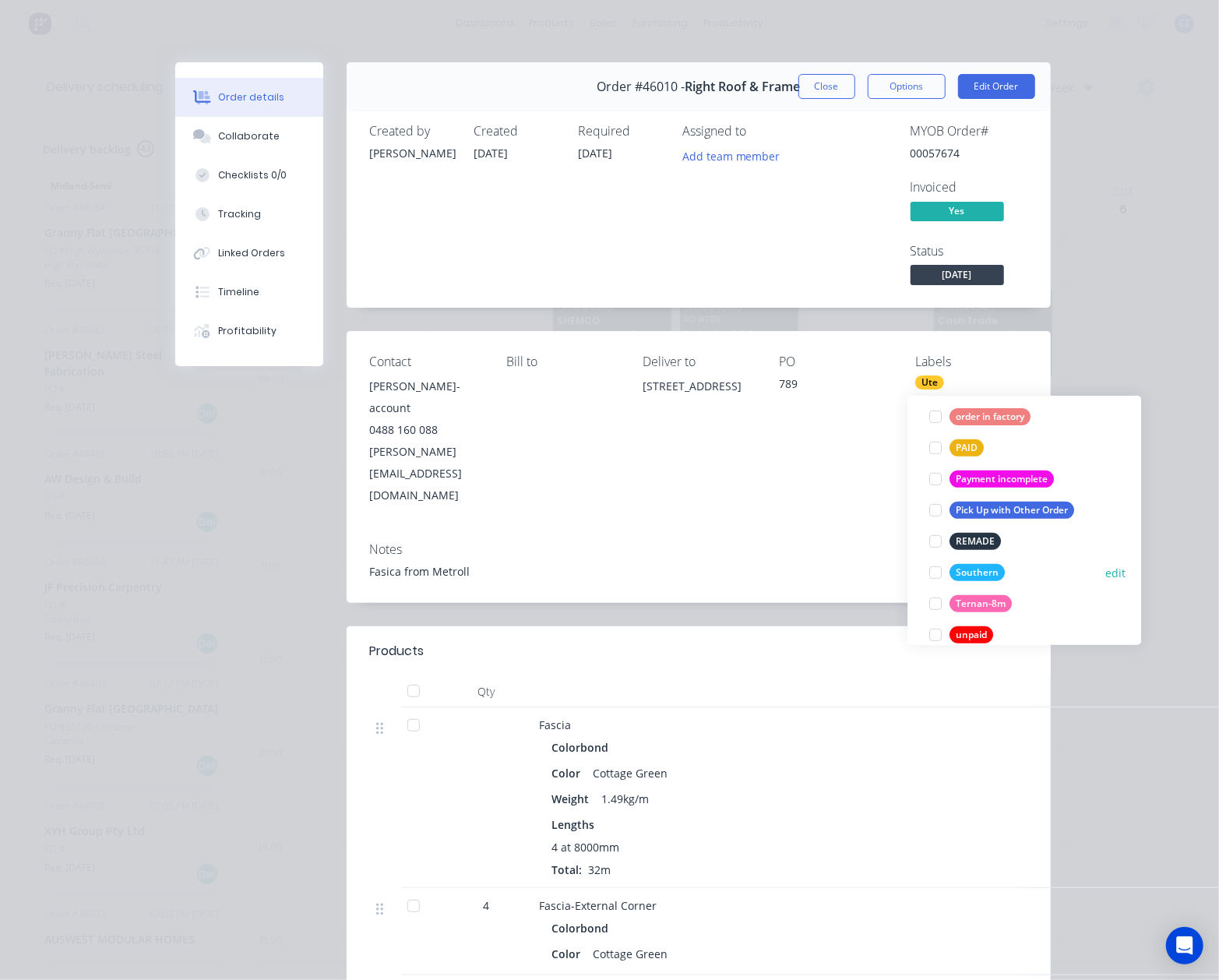
click at [940, 572] on div at bounding box center [935, 572] width 31 height 31
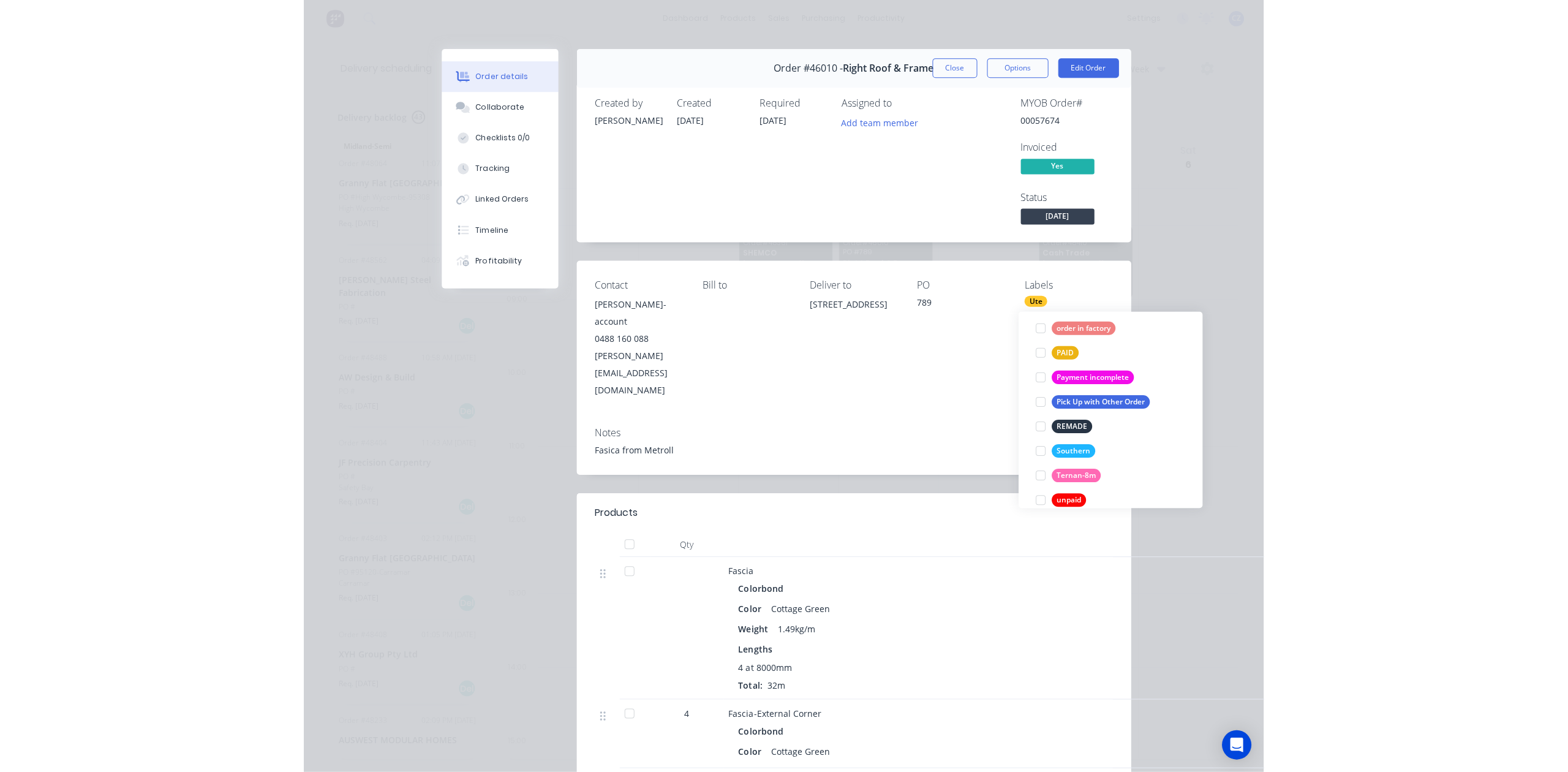
scroll to position [0, 0]
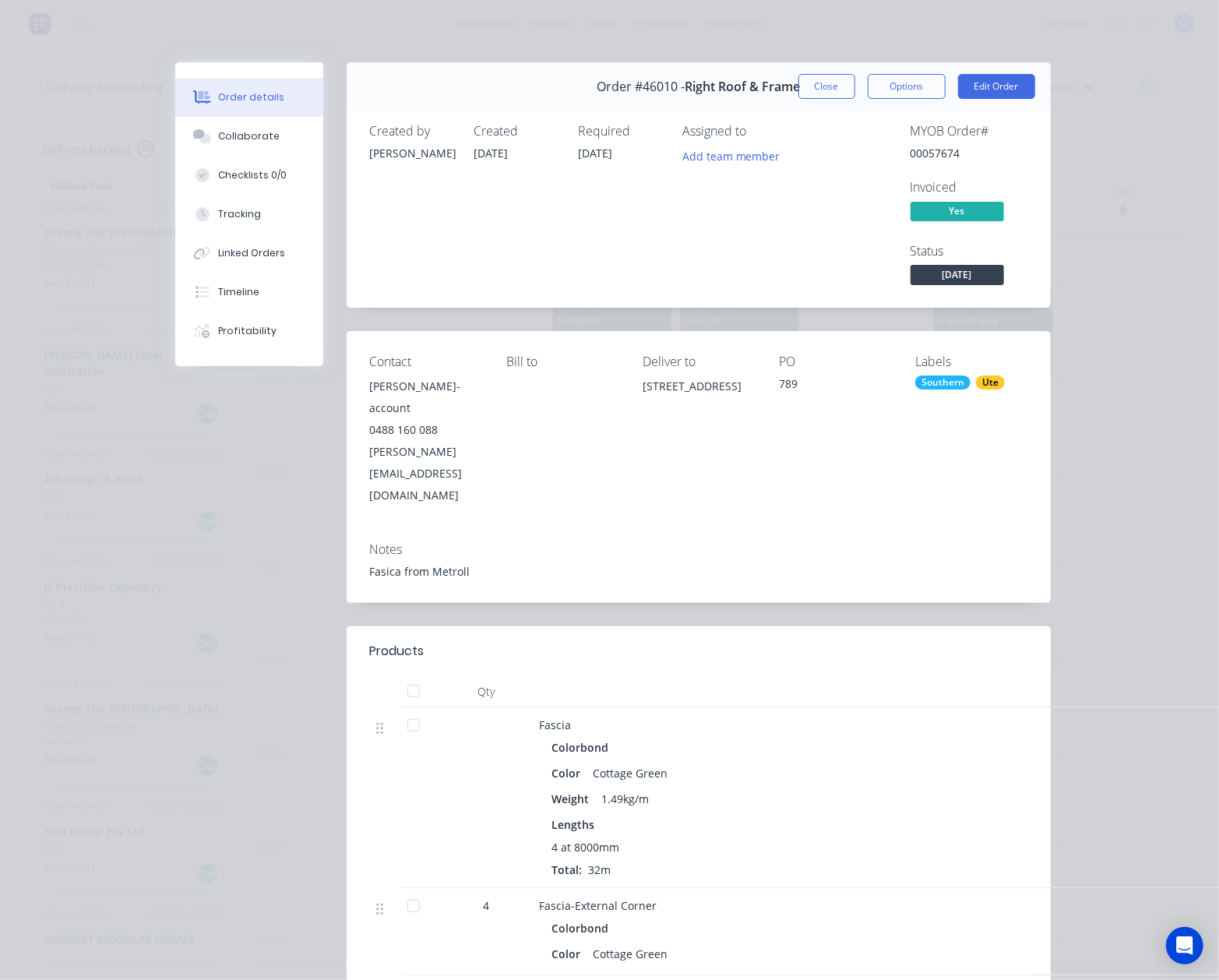
click at [755, 553] on div "Order #46010 - Right Roof & Frame Close Options Edit Order Created by [PERSON_N…" at bounding box center [613, 786] width 876 height 1447
click at [907, 86] on button "Options" at bounding box center [906, 86] width 78 height 25
click at [907, 85] on button "Options" at bounding box center [906, 86] width 78 height 25
click at [833, 87] on button "Close" at bounding box center [827, 86] width 57 height 25
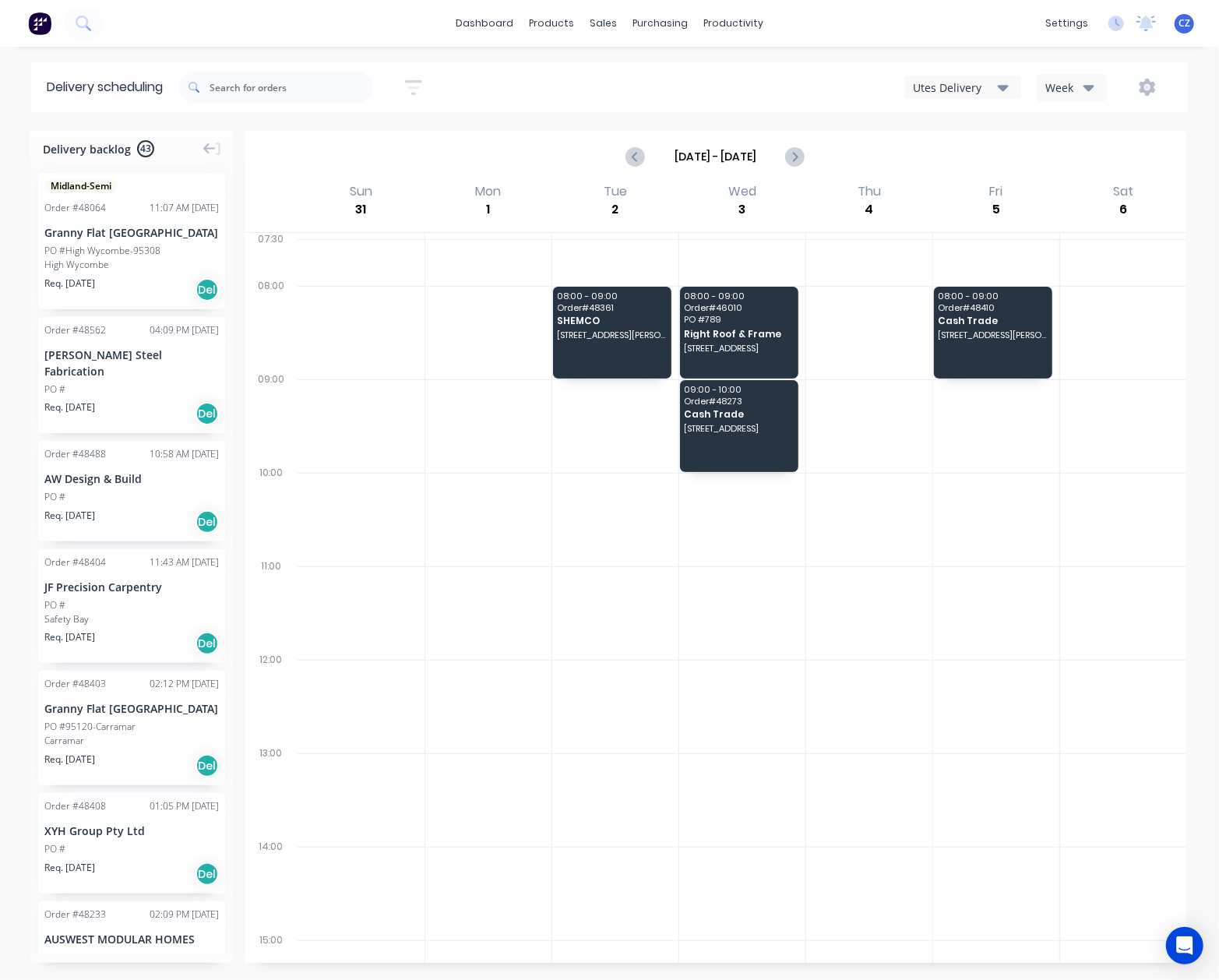
click at [684, 561] on div at bounding box center [742, 520] width 127 height 94
click at [555, 478] on div at bounding box center [615, 520] width 127 height 94
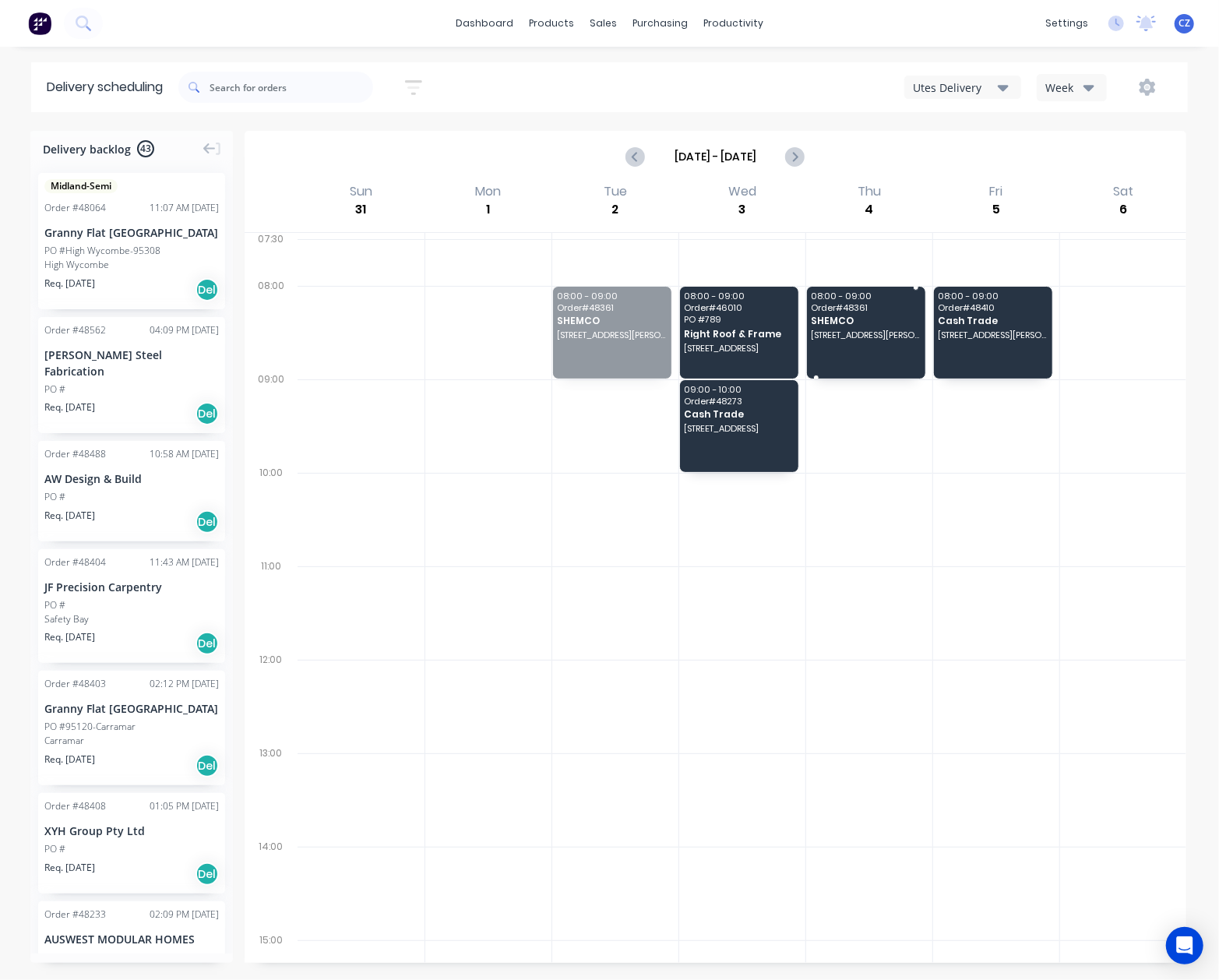
drag, startPoint x: 581, startPoint y: 313, endPoint x: 830, endPoint y: 322, distance: 249.2
drag, startPoint x: 870, startPoint y: 490, endPoint x: 843, endPoint y: 454, distance: 45.0
click at [870, 490] on div at bounding box center [869, 520] width 127 height 94
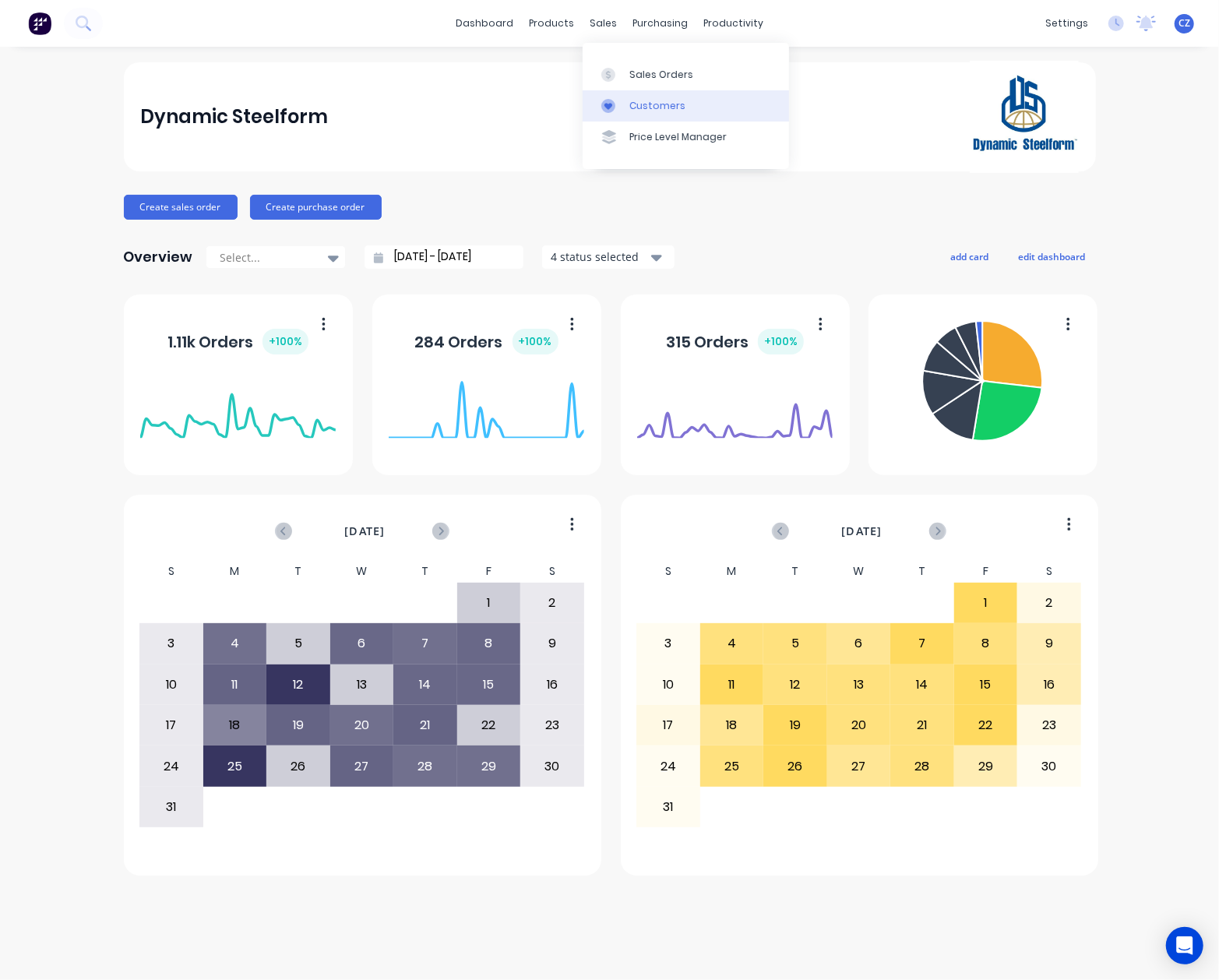
click at [623, 103] on div at bounding box center [613, 106] width 23 height 14
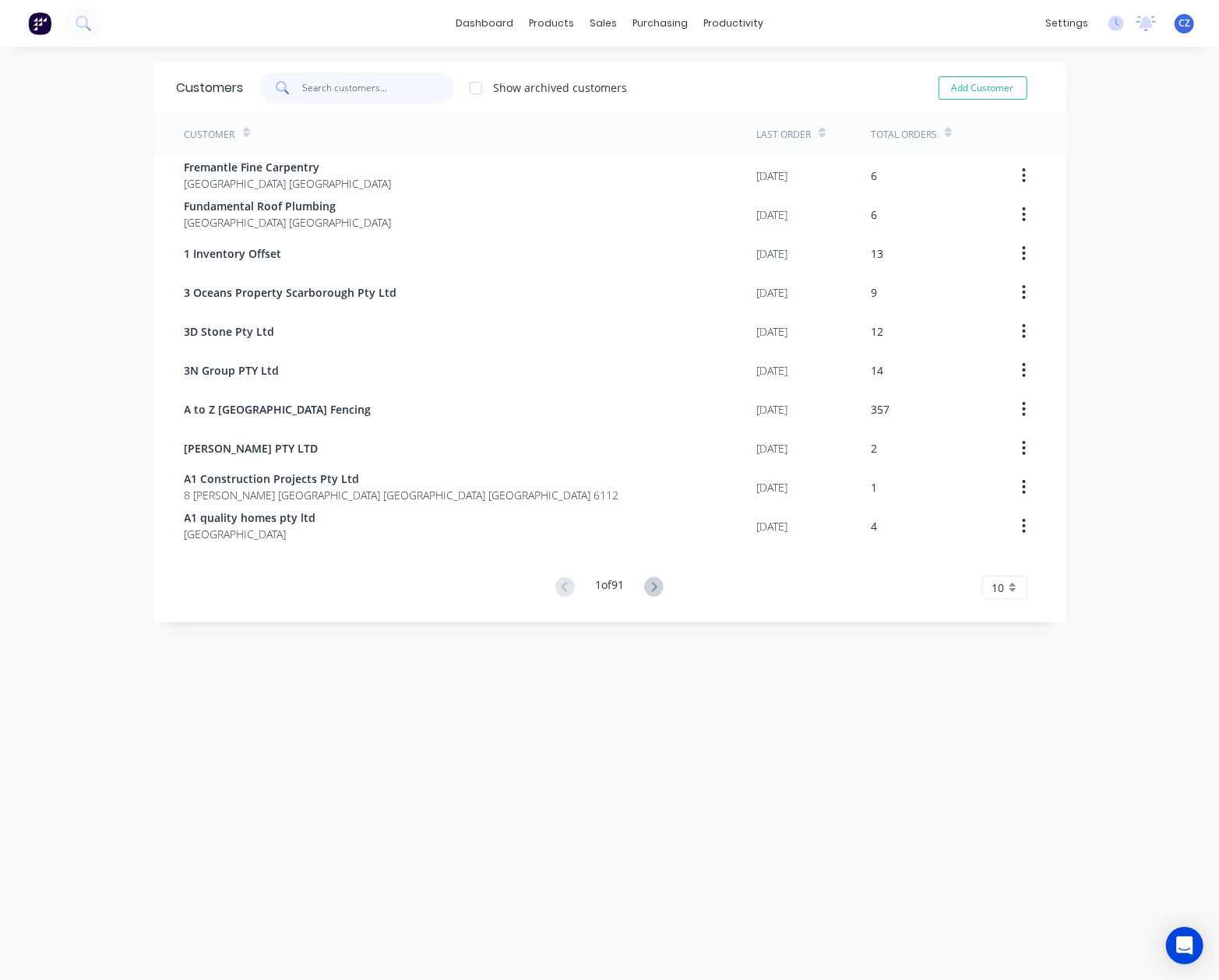
click at [335, 79] on input "text" at bounding box center [378, 87] width 152 height 31
click at [656, 65] on link "Purchase Orders" at bounding box center [718, 74] width 206 height 31
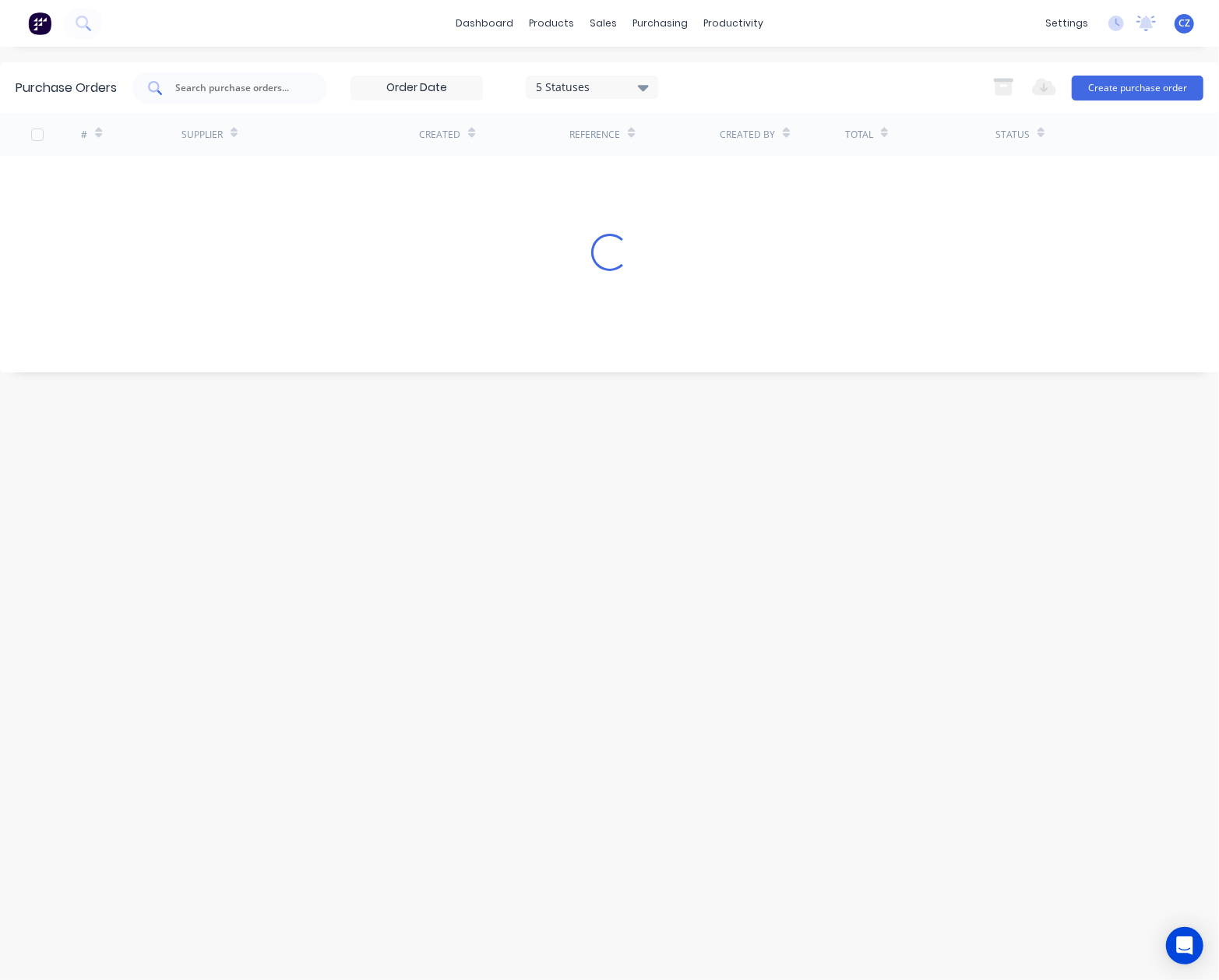
click at [294, 84] on input "text" at bounding box center [238, 88] width 129 height 16
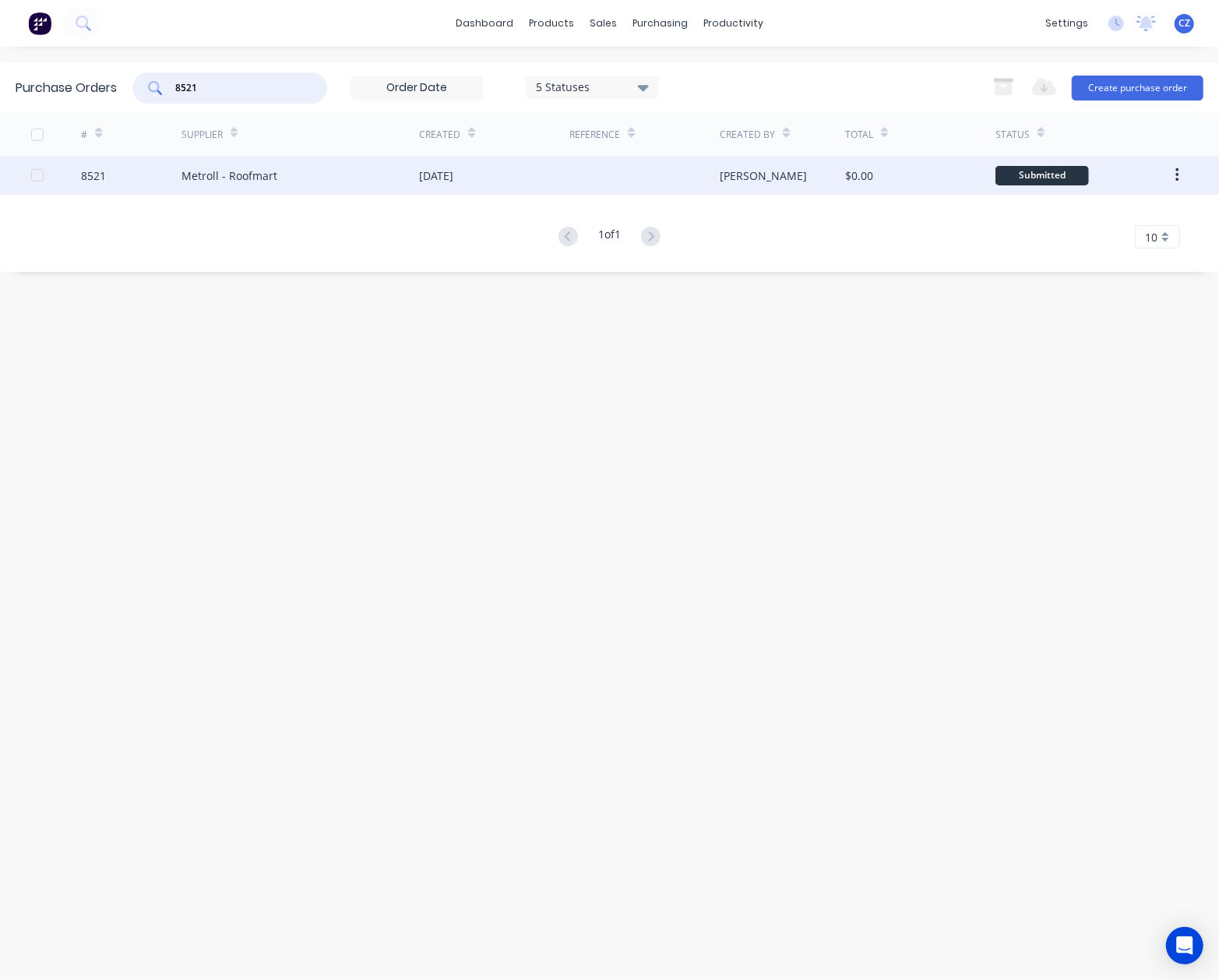
type input "8521"
click at [528, 175] on div "[DATE]" at bounding box center [494, 175] width 150 height 39
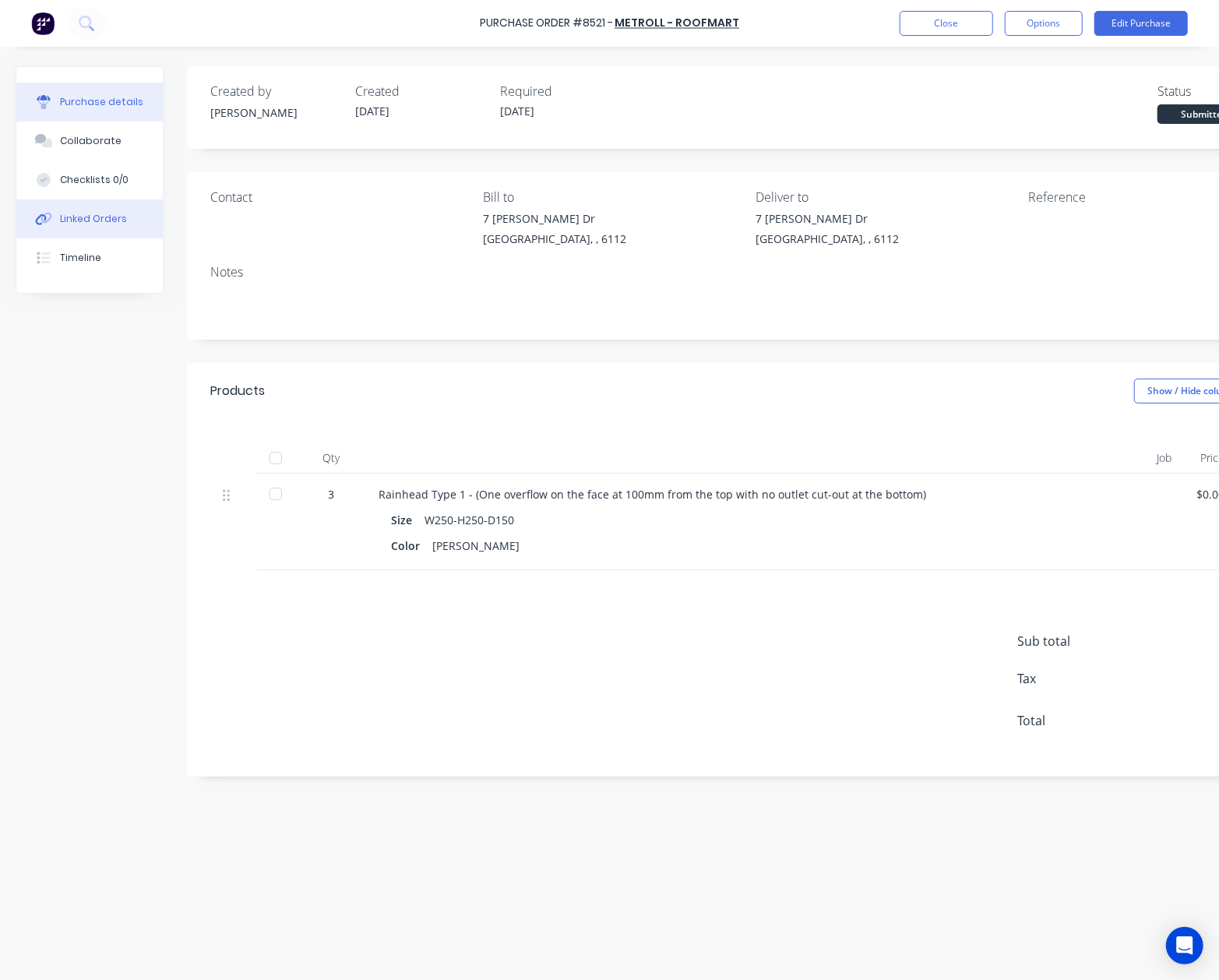
click at [71, 231] on button "Linked Orders" at bounding box center [90, 219] width 147 height 39
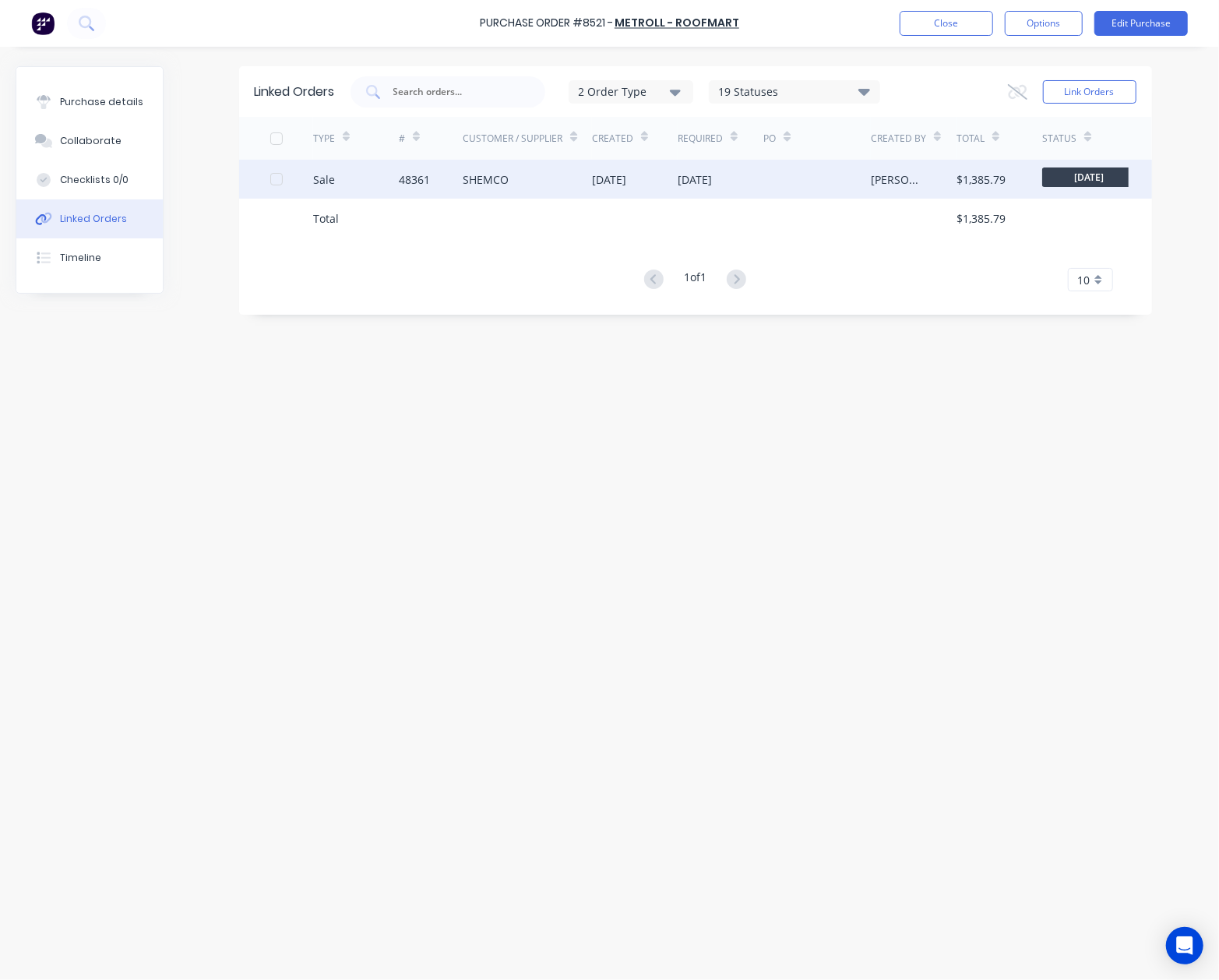
click at [458, 174] on div "48361" at bounding box center [431, 179] width 65 height 39
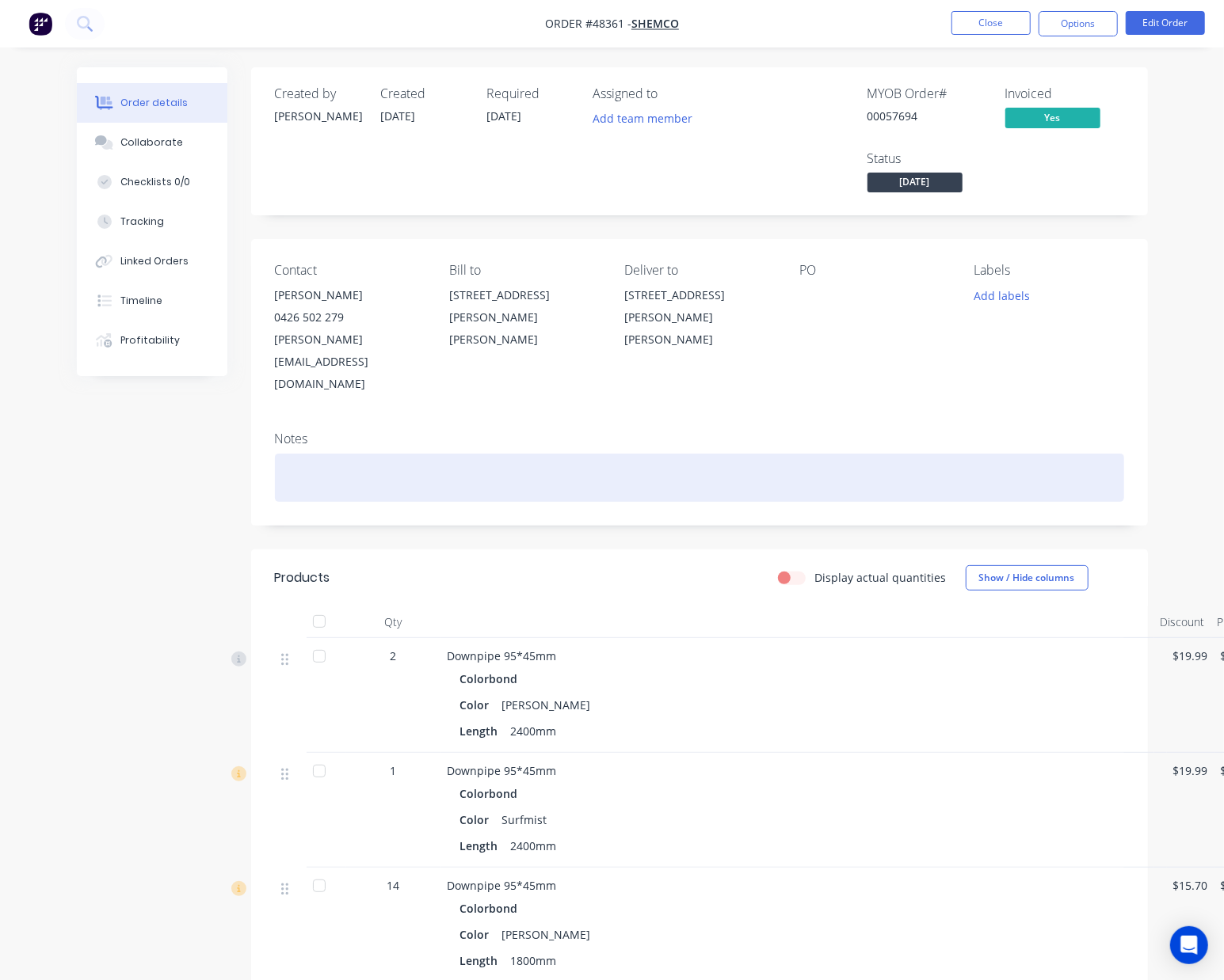
click at [524, 453] on div at bounding box center [699, 477] width 849 height 49
click at [421, 453] on div at bounding box center [699, 477] width 849 height 49
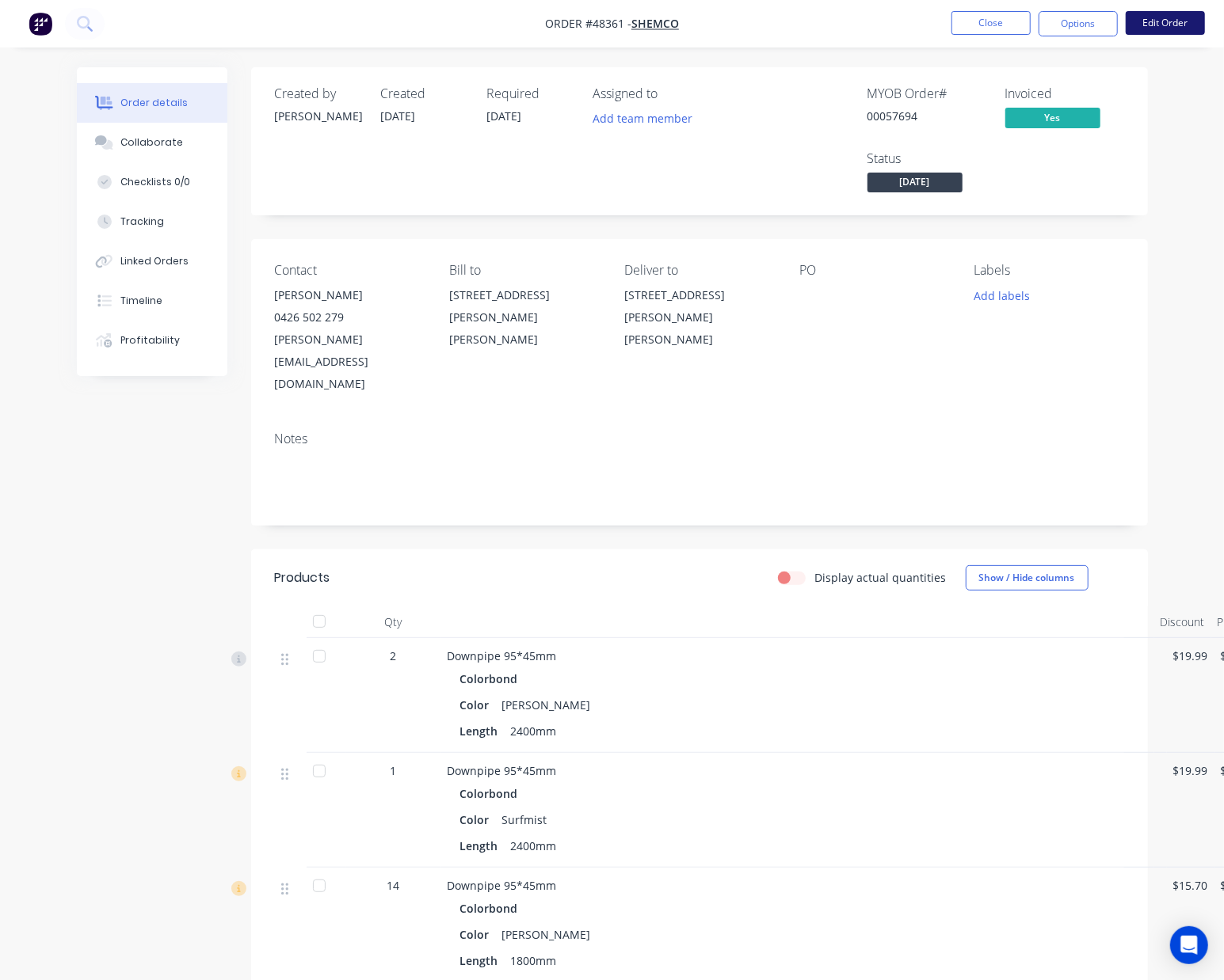
click at [1179, 20] on button "Edit Order" at bounding box center [1165, 23] width 79 height 24
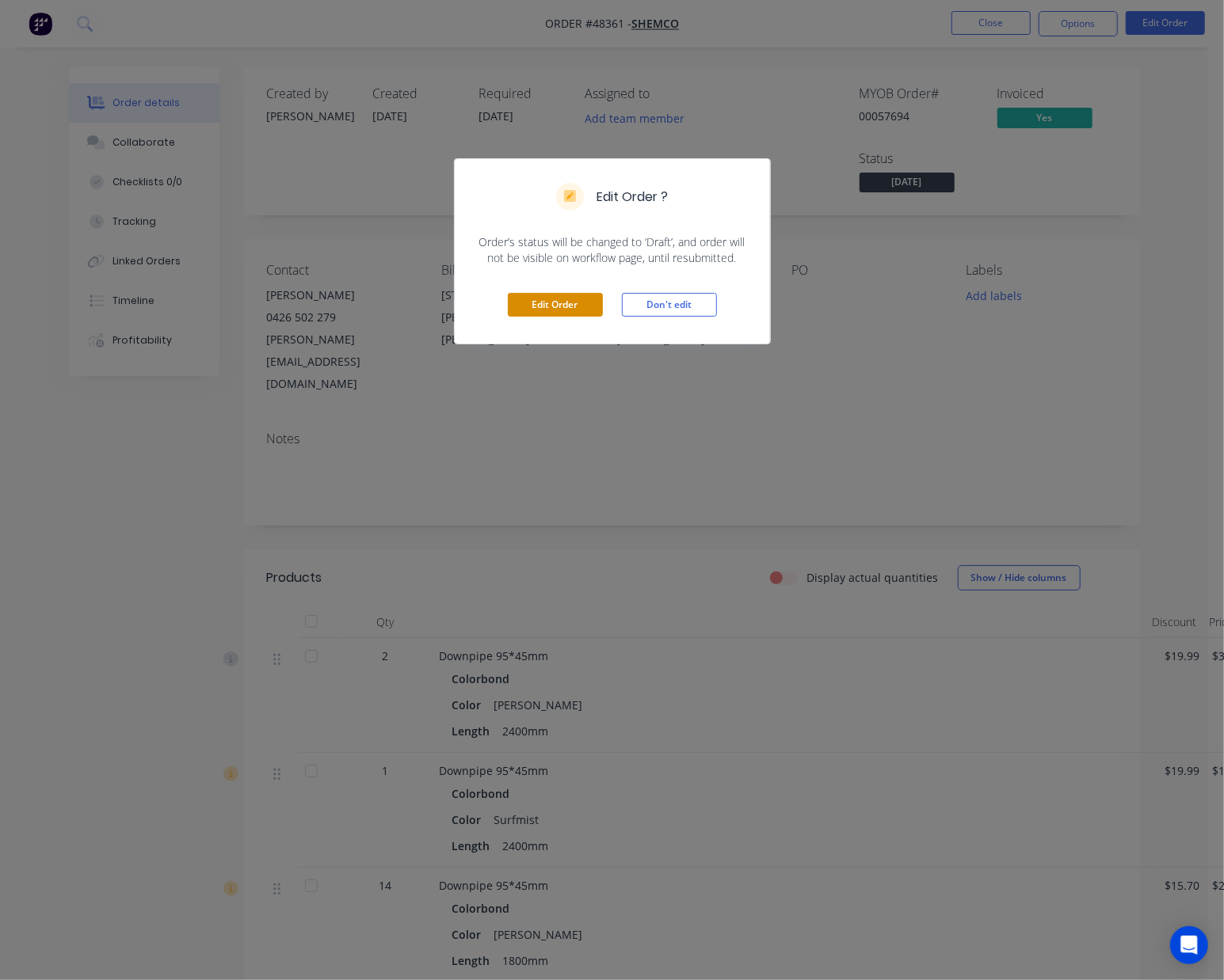
click at [543, 301] on button "Edit Order" at bounding box center [556, 305] width 95 height 24
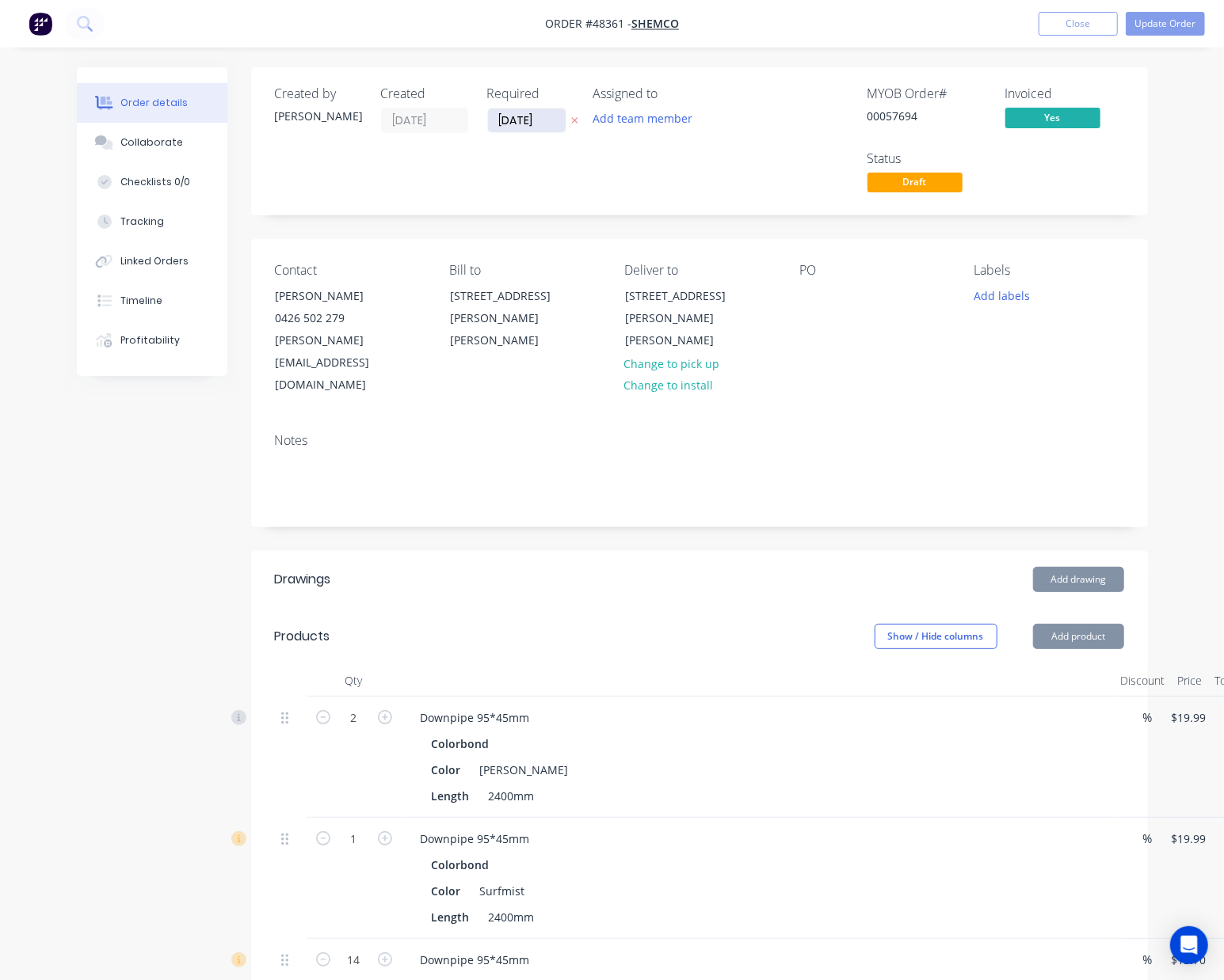
click at [501, 116] on input "[DATE]" at bounding box center [526, 120] width 78 height 24
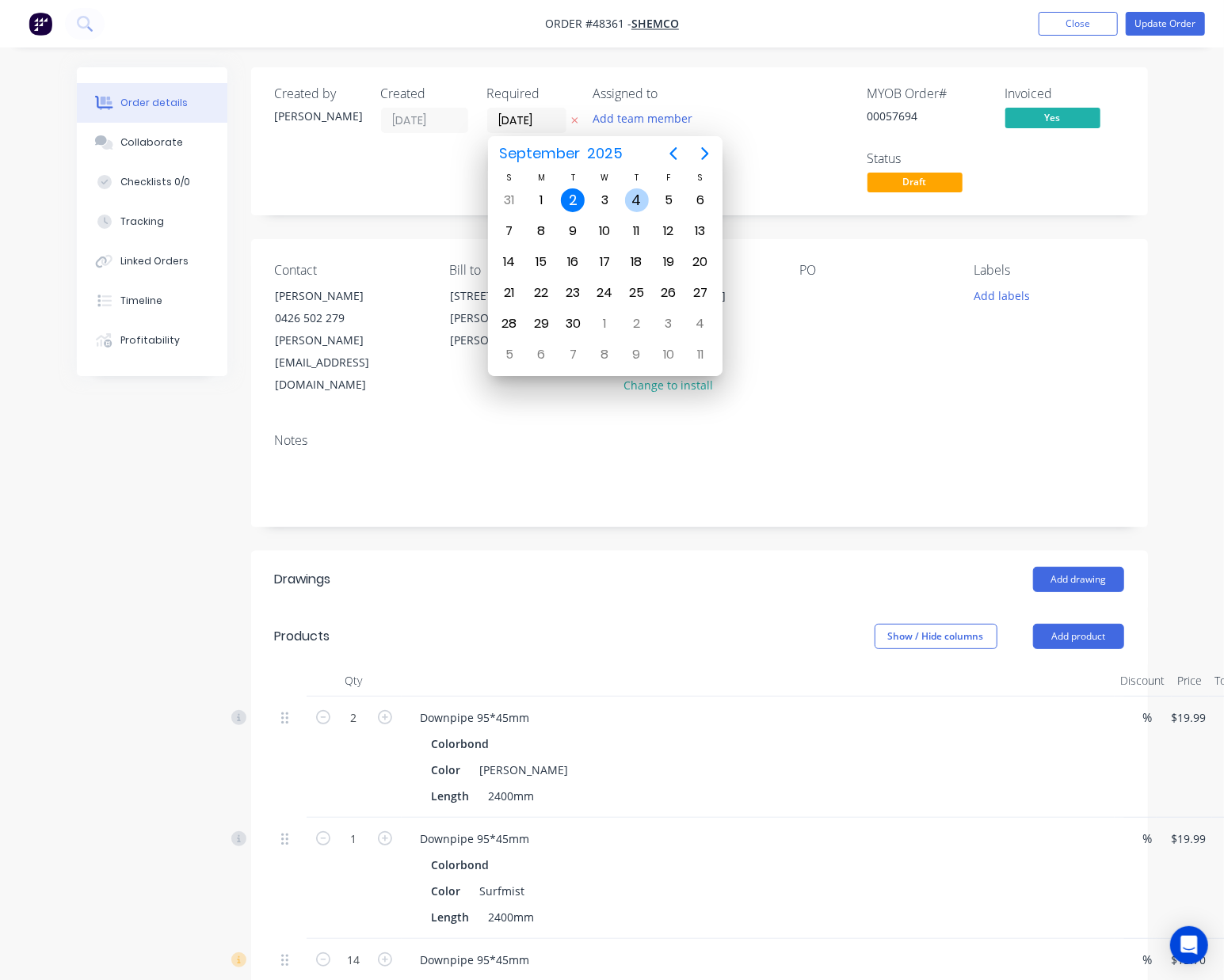
drag, startPoint x: 635, startPoint y: 203, endPoint x: 678, endPoint y: 188, distance: 45.5
click at [637, 203] on div "4" at bounding box center [637, 200] width 24 height 24
type input "[DATE]"
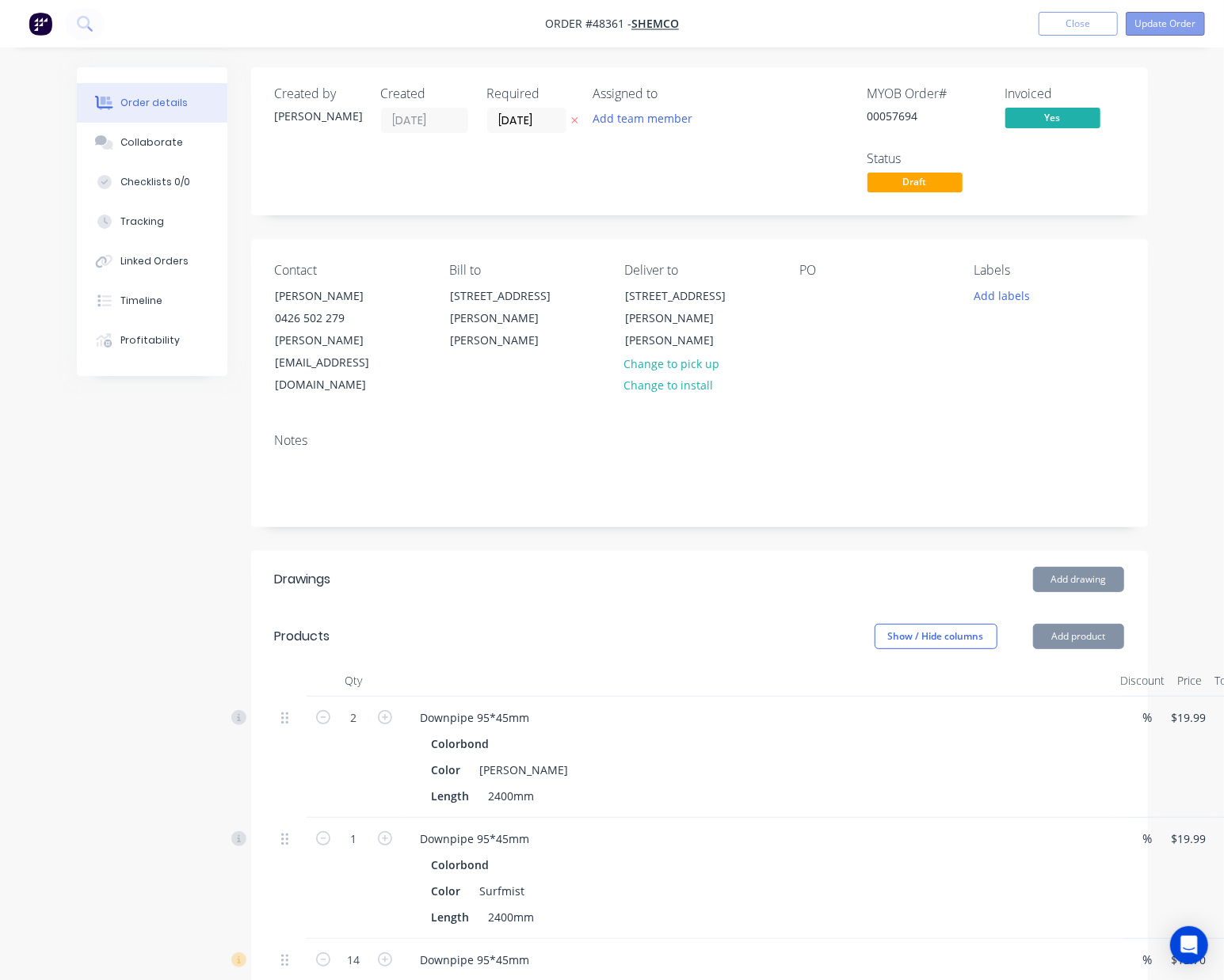
click at [1164, 19] on button "Update Order" at bounding box center [1165, 24] width 79 height 24
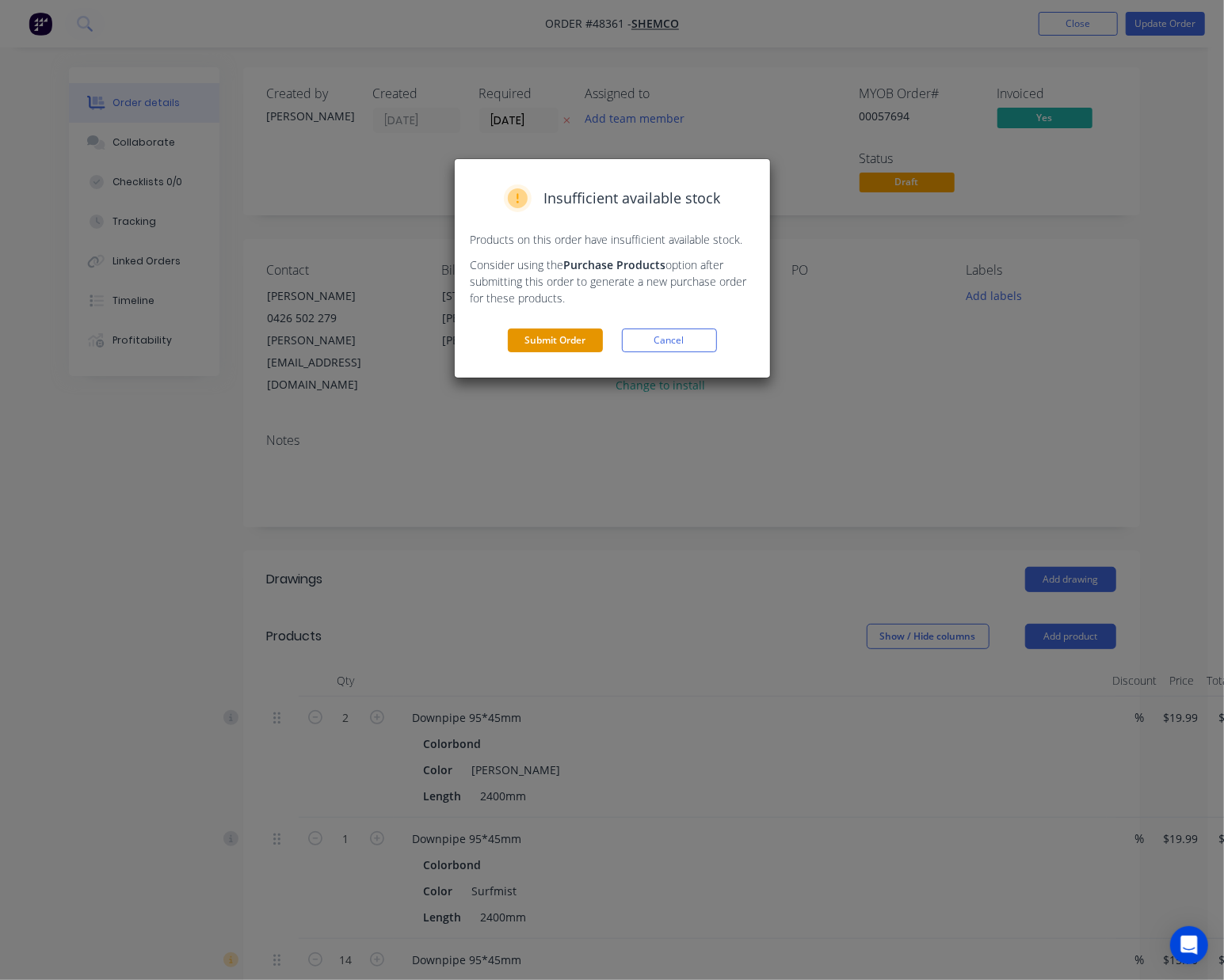
click at [539, 333] on button "Submit Order" at bounding box center [556, 341] width 95 height 24
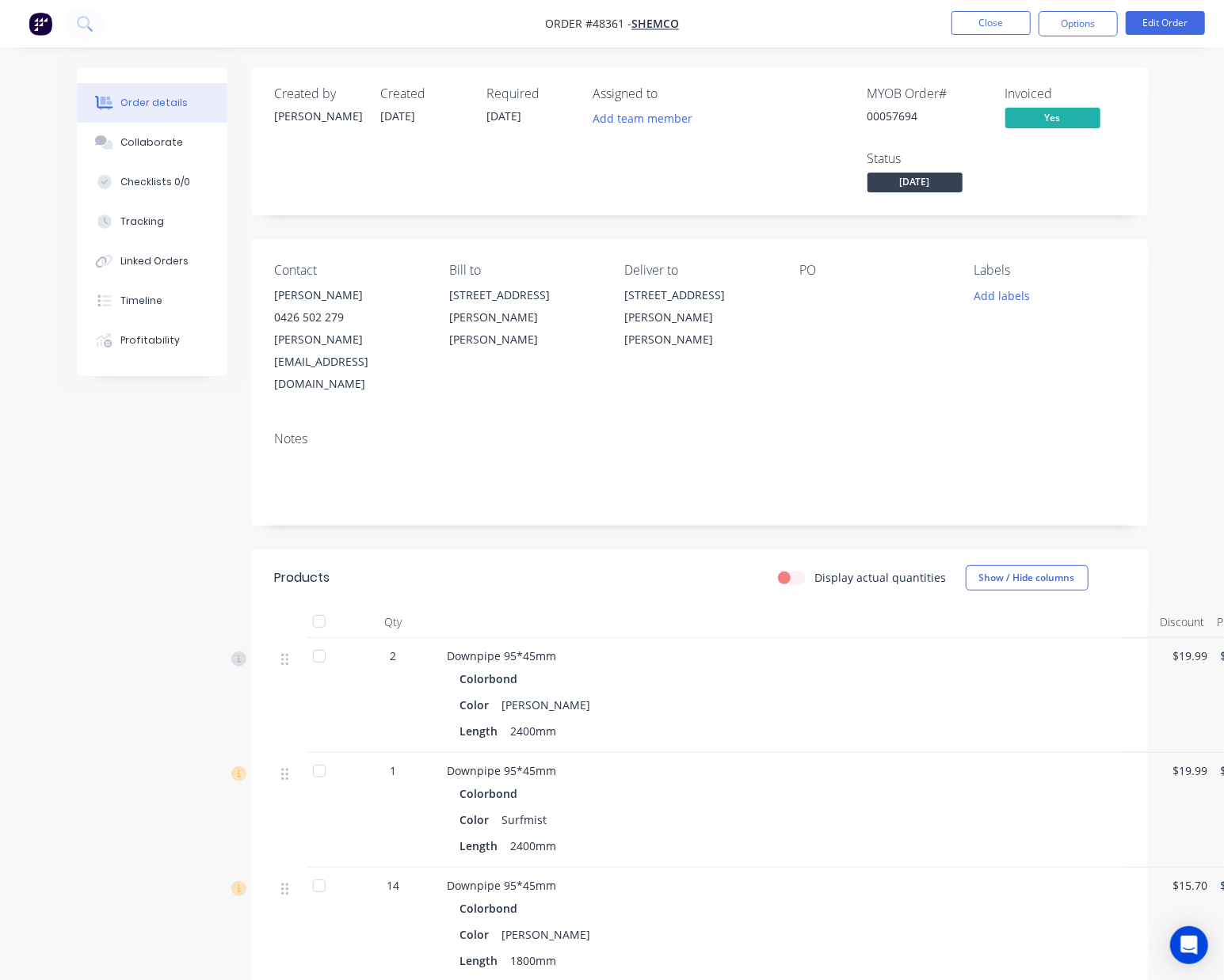
click at [727, 694] on div "Color Shale Grey" at bounding box center [798, 705] width 675 height 23
click at [913, 177] on span "[DATE]" at bounding box center [915, 182] width 95 height 20
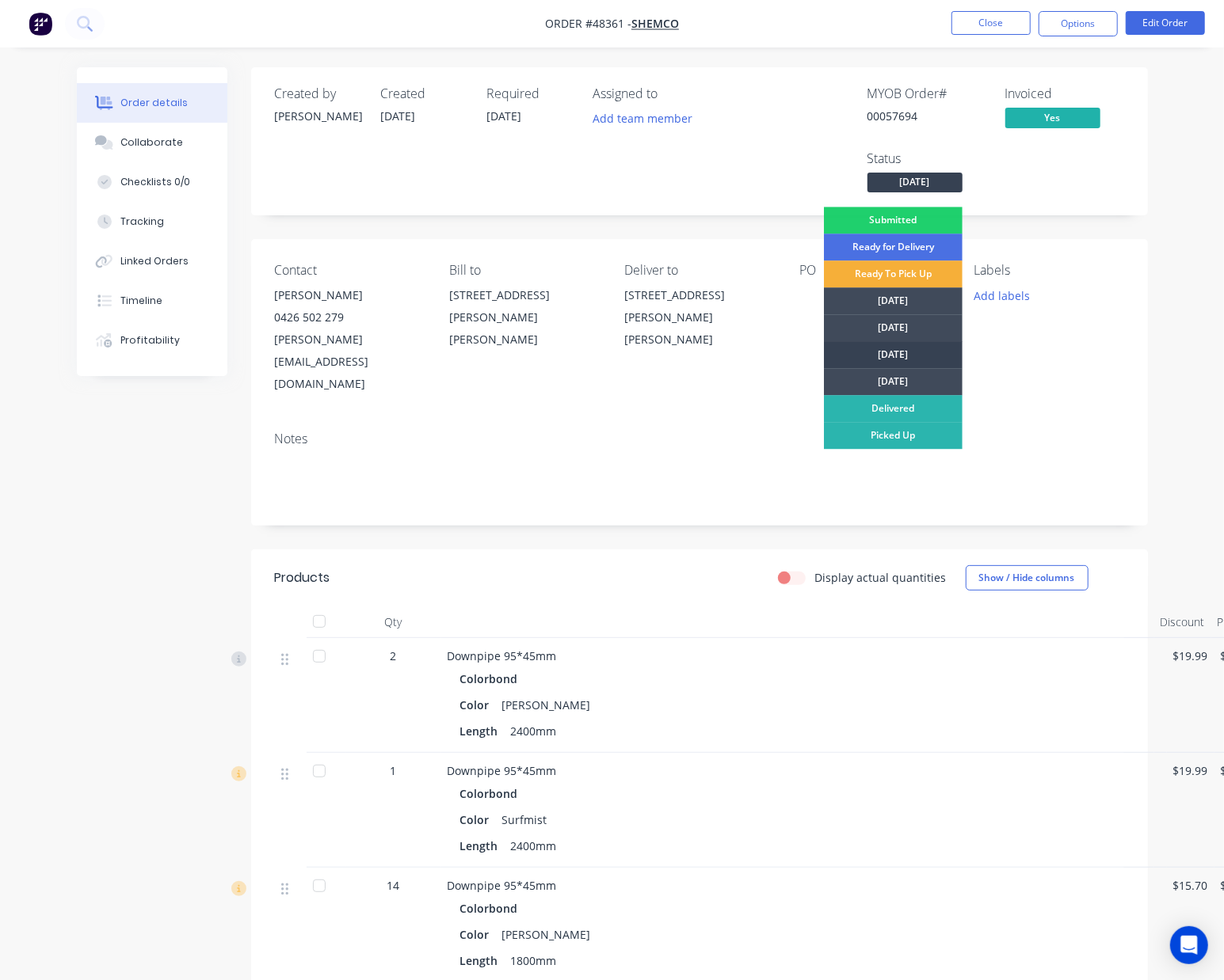
click at [897, 353] on div "[DATE]" at bounding box center [892, 355] width 139 height 27
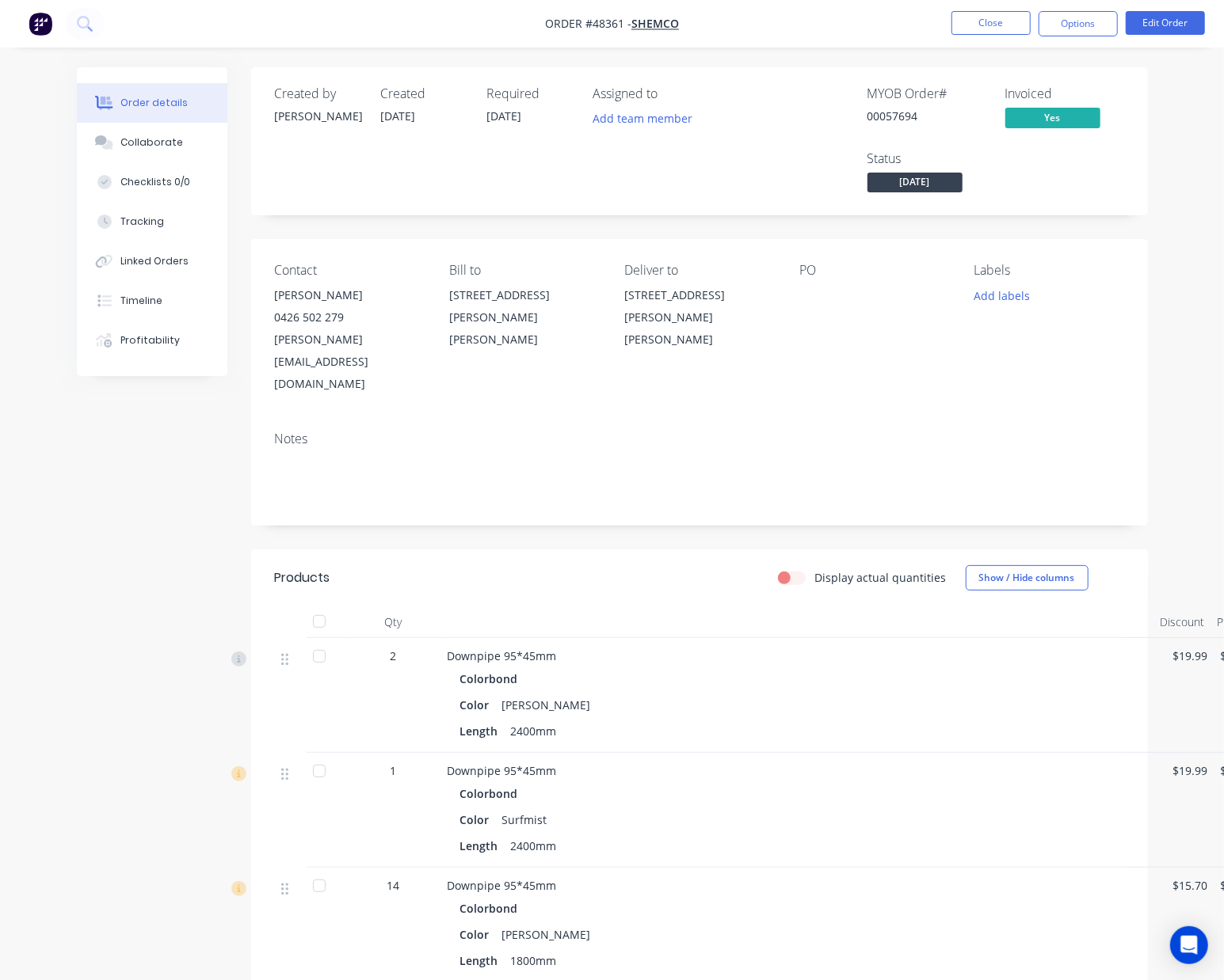
click at [669, 200] on div "Created by [PERSON_NAME] Created [DATE] Required [DATE] Assigned to Add team me…" at bounding box center [700, 141] width 897 height 148
click at [153, 312] on button "Timeline" at bounding box center [152, 301] width 151 height 39
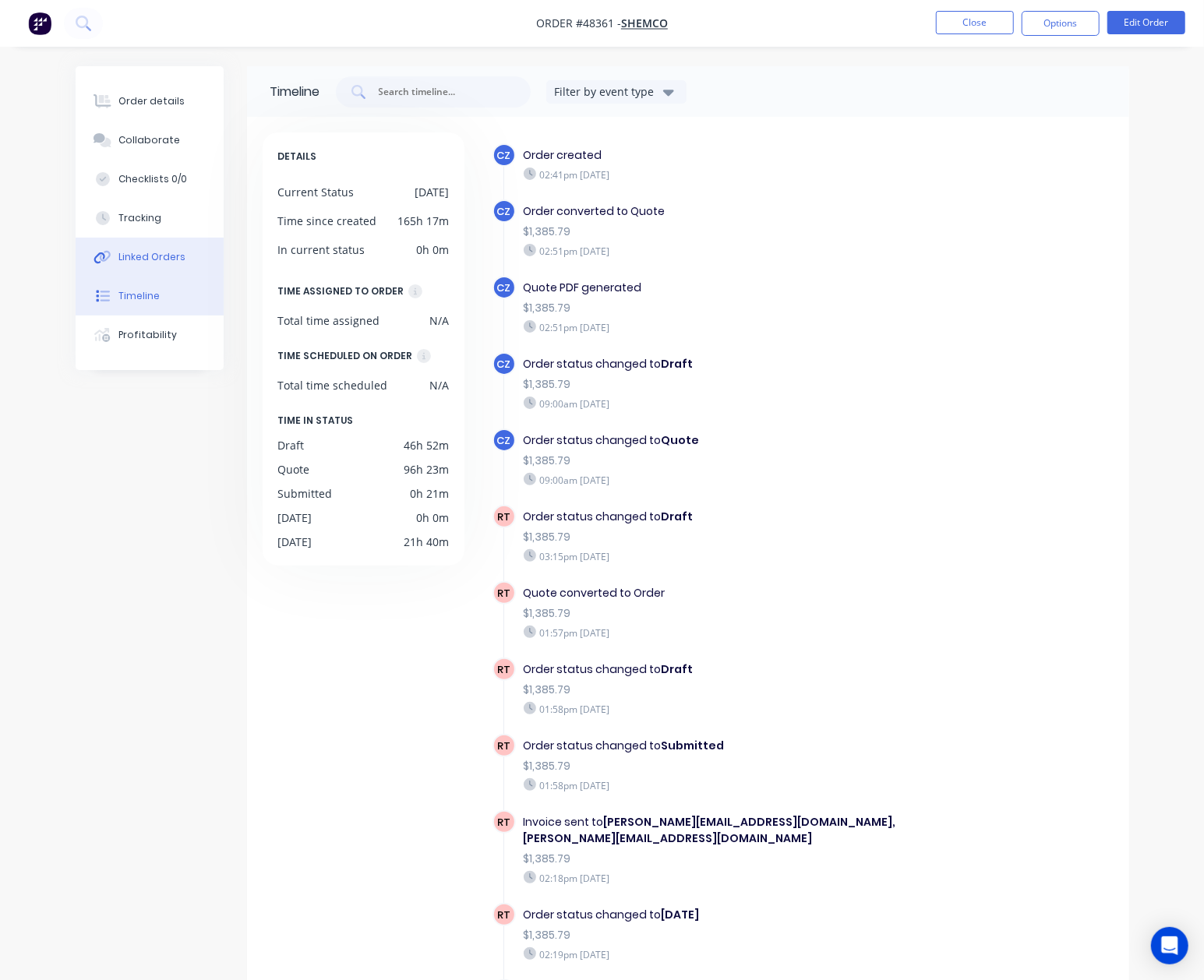
click at [141, 250] on div "Linked Orders" at bounding box center [152, 257] width 67 height 14
